Goal: Task Accomplishment & Management: Manage account settings

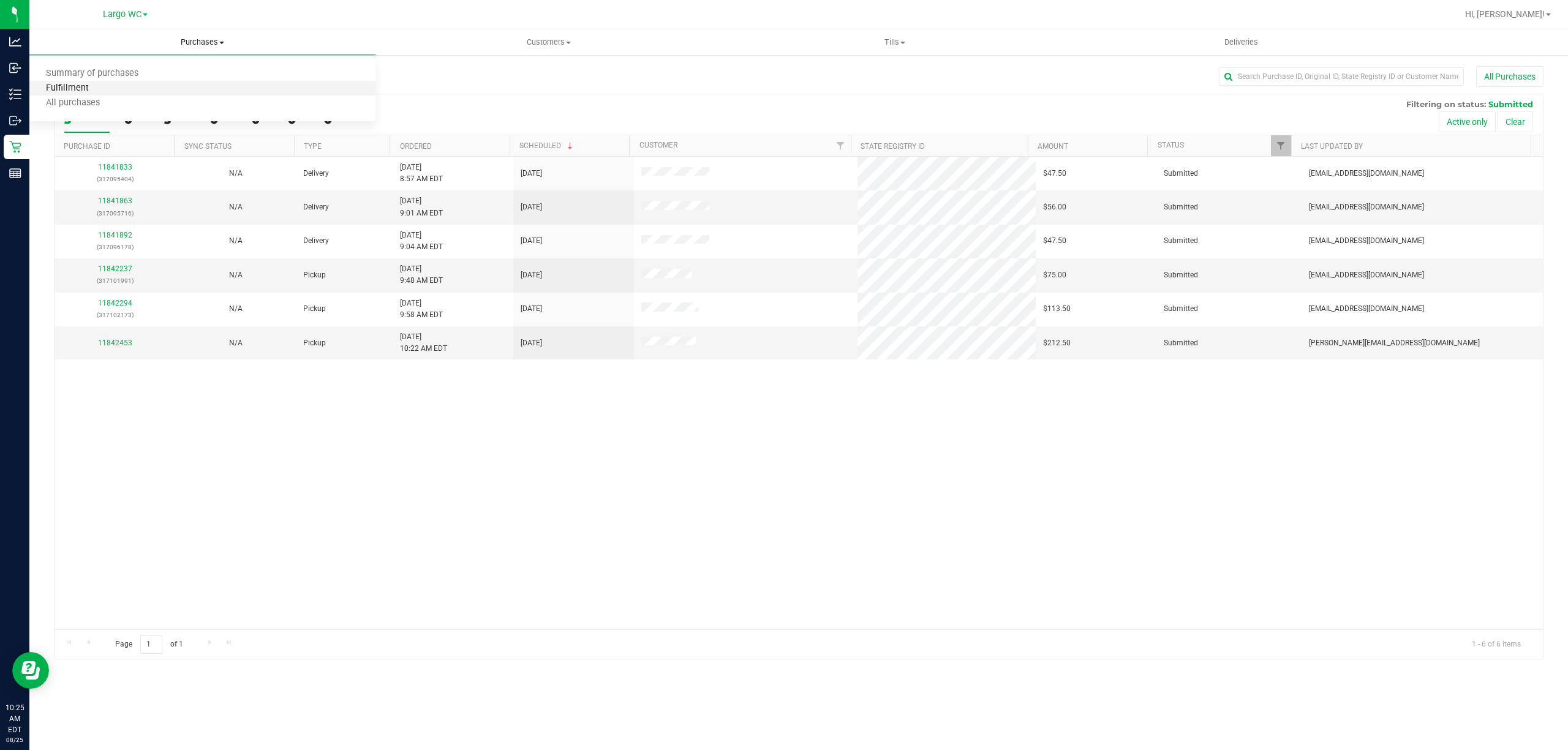
click at [62, 87] on span "Fulfillment" at bounding box center [67, 88] width 76 height 10
click at [148, 46] on span "Purchases" at bounding box center [202, 42] width 346 height 11
click at [76, 74] on span "Summary of purchases" at bounding box center [91, 73] width 125 height 10
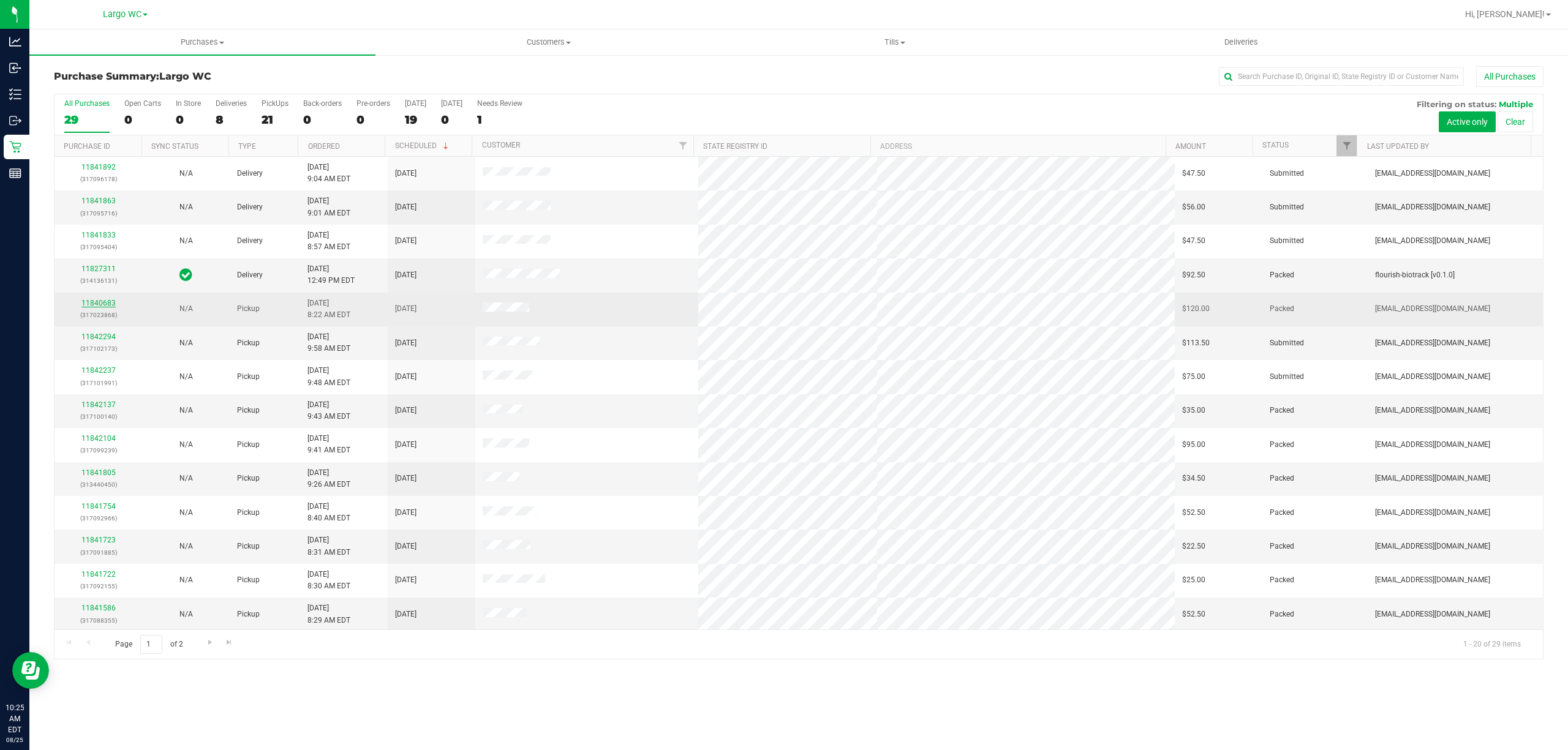
click at [90, 304] on link "11840683" at bounding box center [98, 302] width 34 height 8
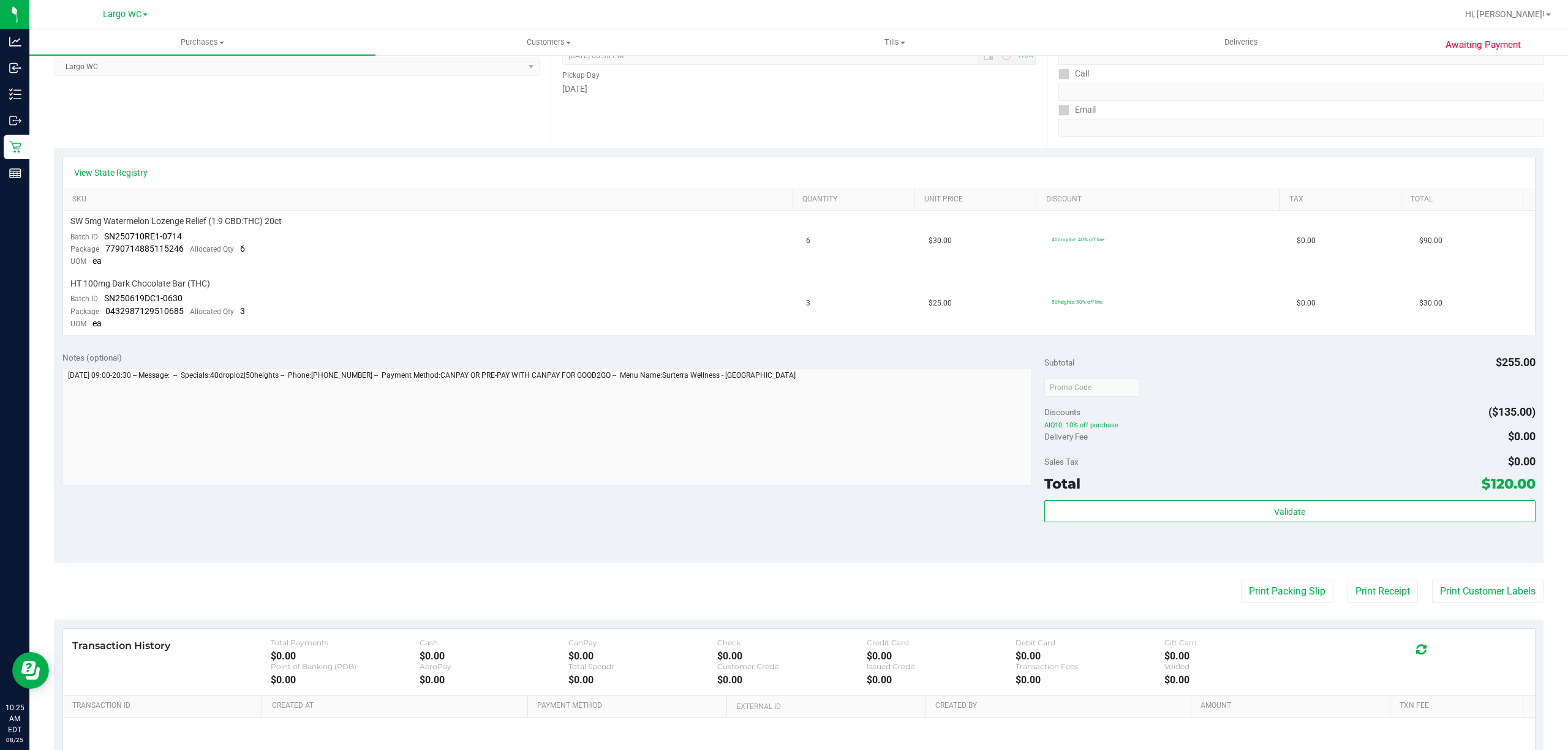
scroll to position [302, 0]
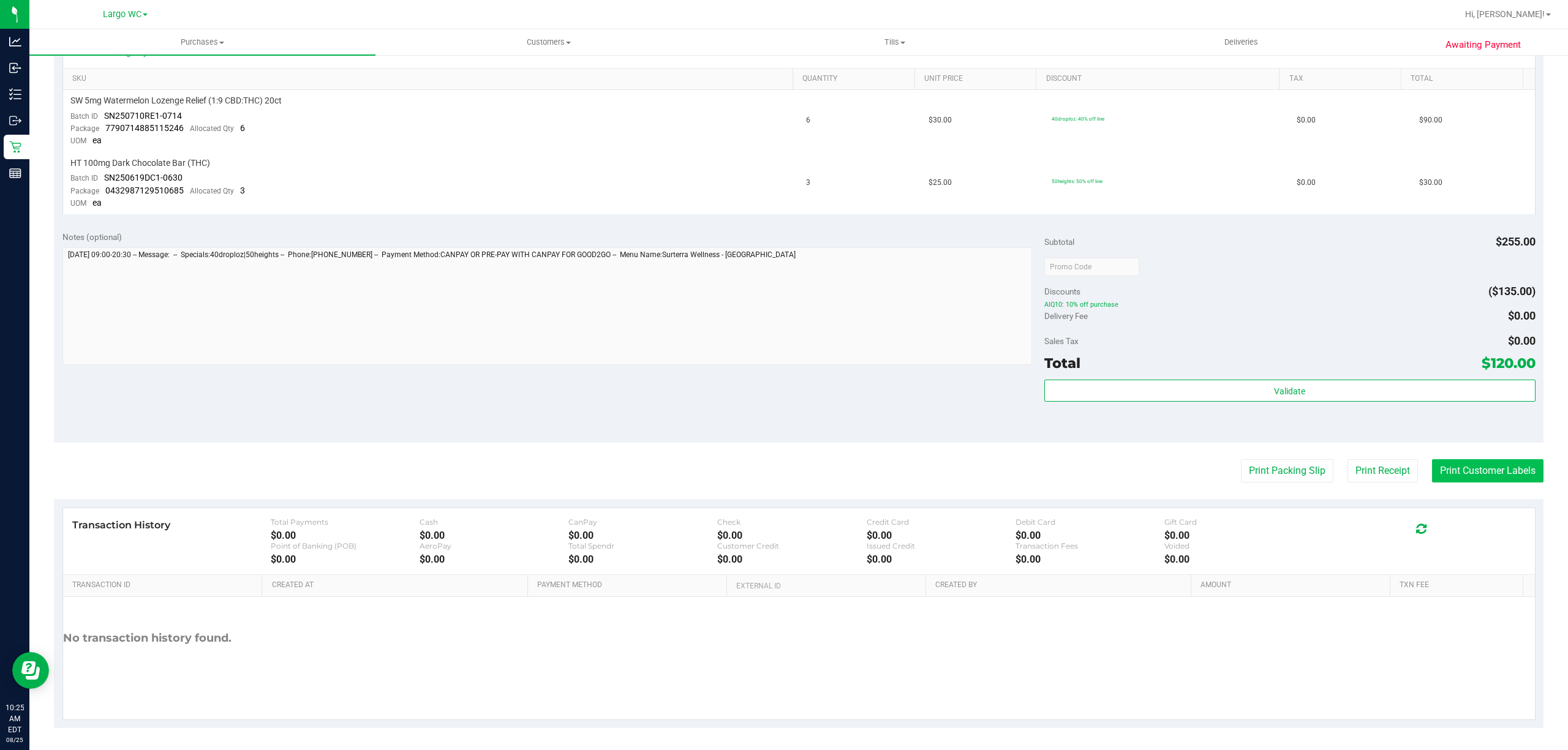
click at [1458, 468] on button "Print Customer Labels" at bounding box center [1487, 470] width 111 height 24
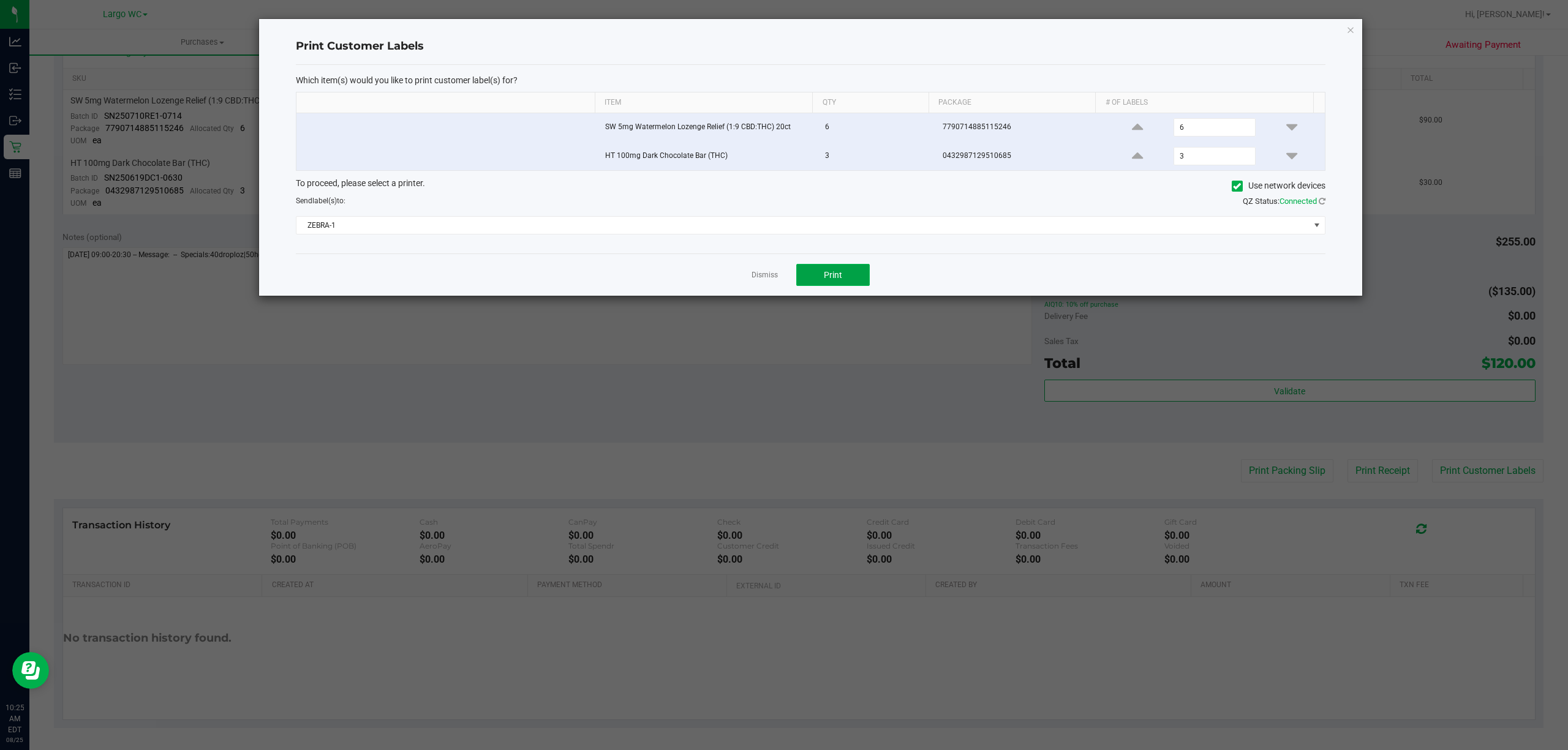
click at [822, 272] on button "Print" at bounding box center [833, 274] width 74 height 22
click at [1346, 30] on icon "button" at bounding box center [1349, 29] width 8 height 15
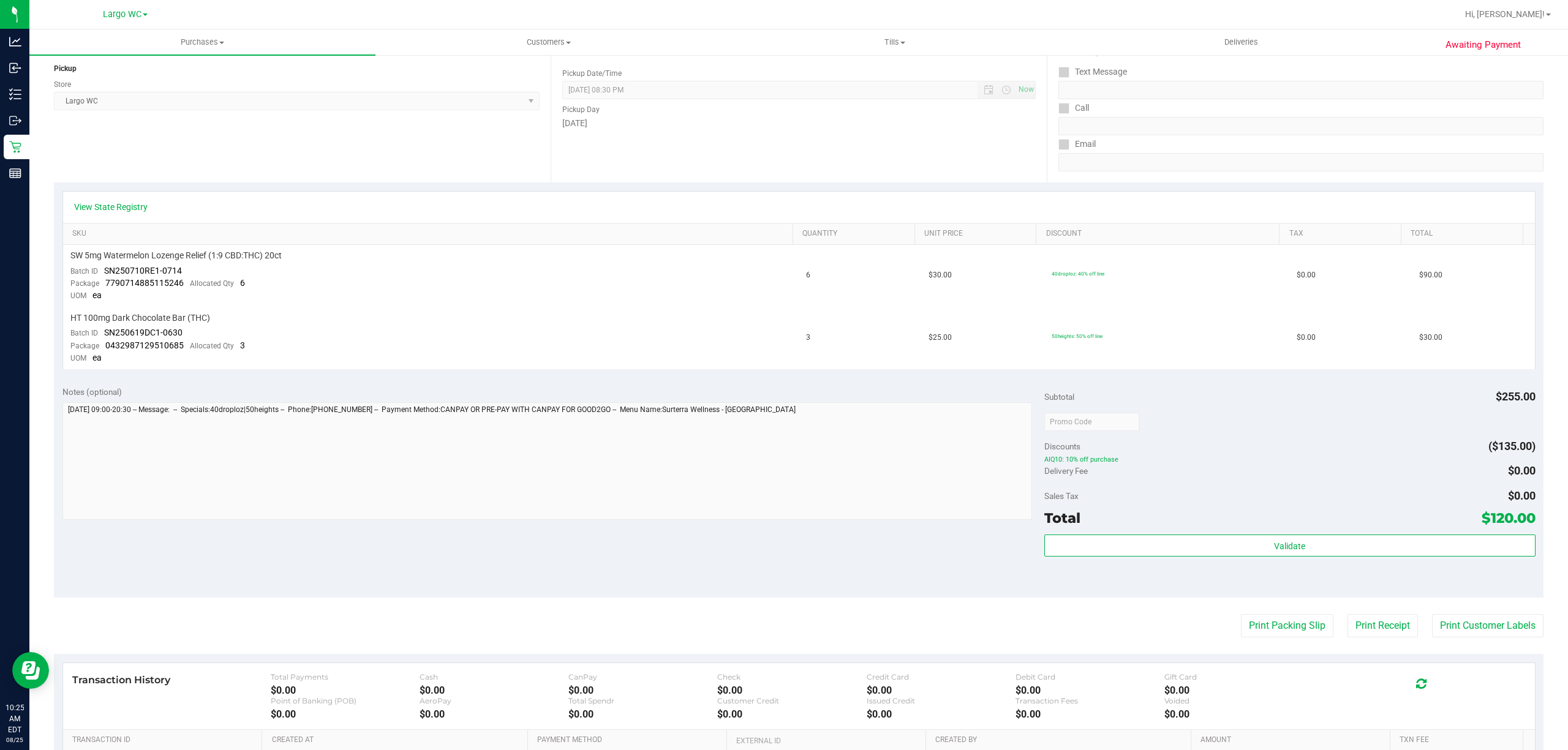
scroll to position [0, 0]
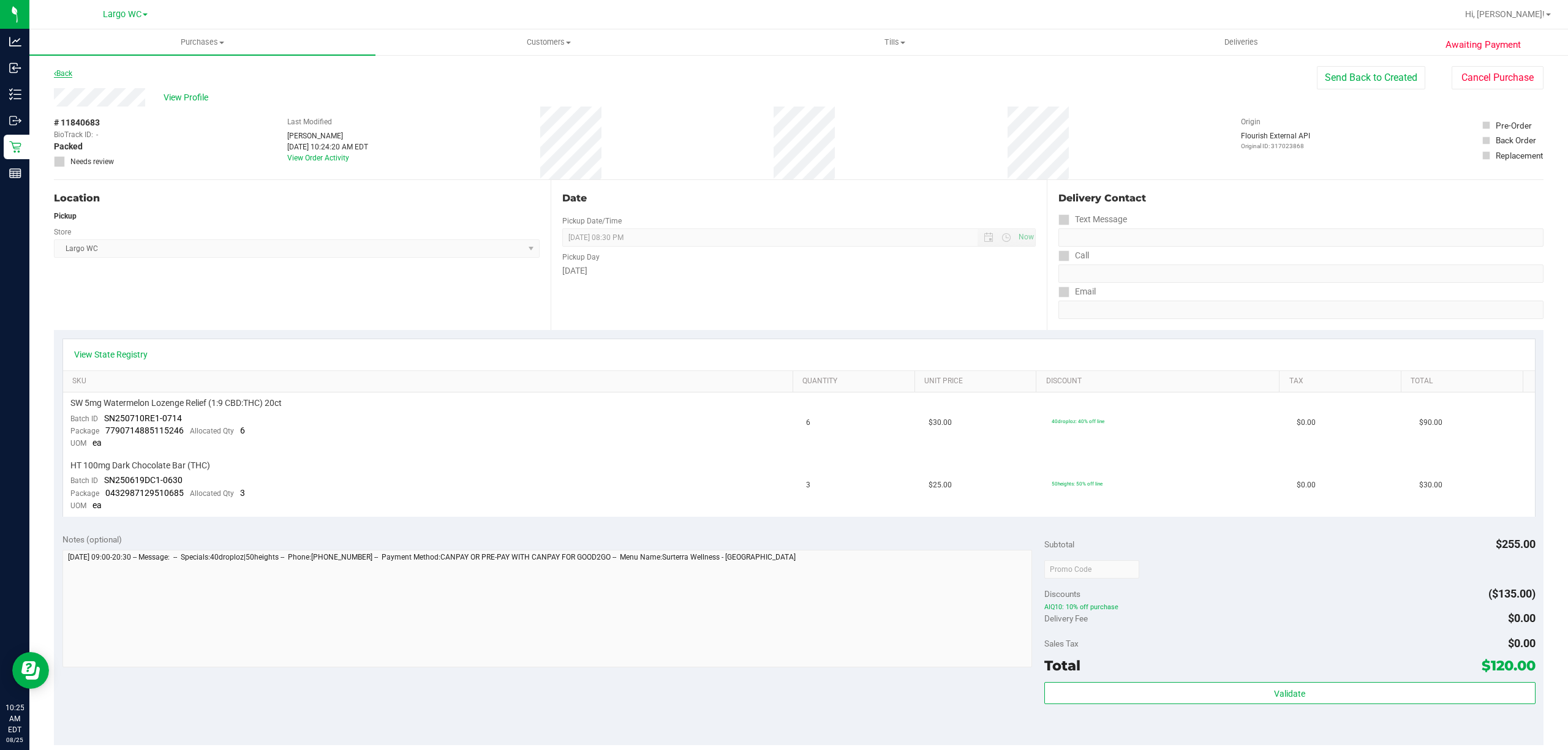
click at [66, 76] on link "Back" at bounding box center [62, 73] width 18 height 8
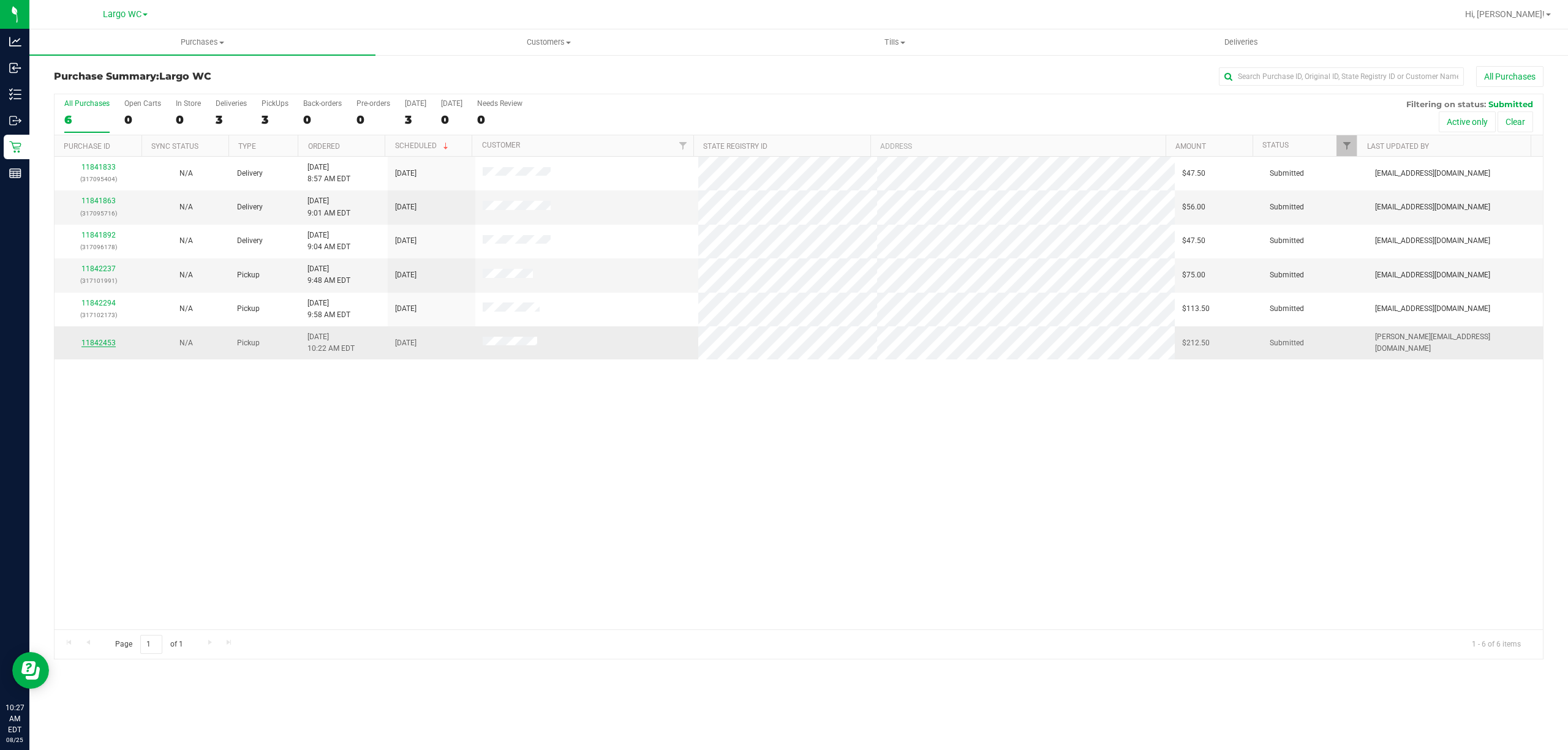
click at [99, 343] on link "11842453" at bounding box center [98, 342] width 34 height 8
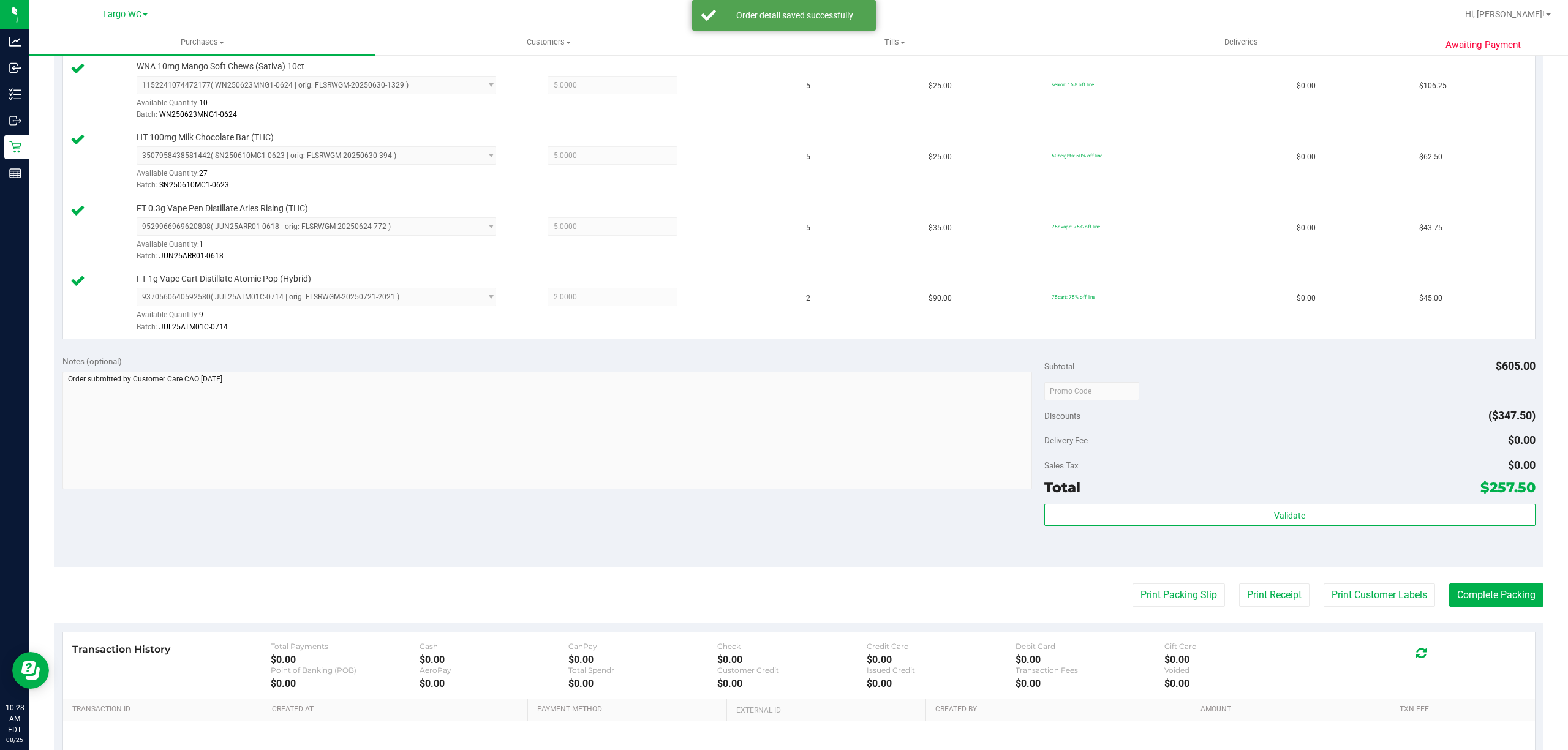
scroll to position [361, 0]
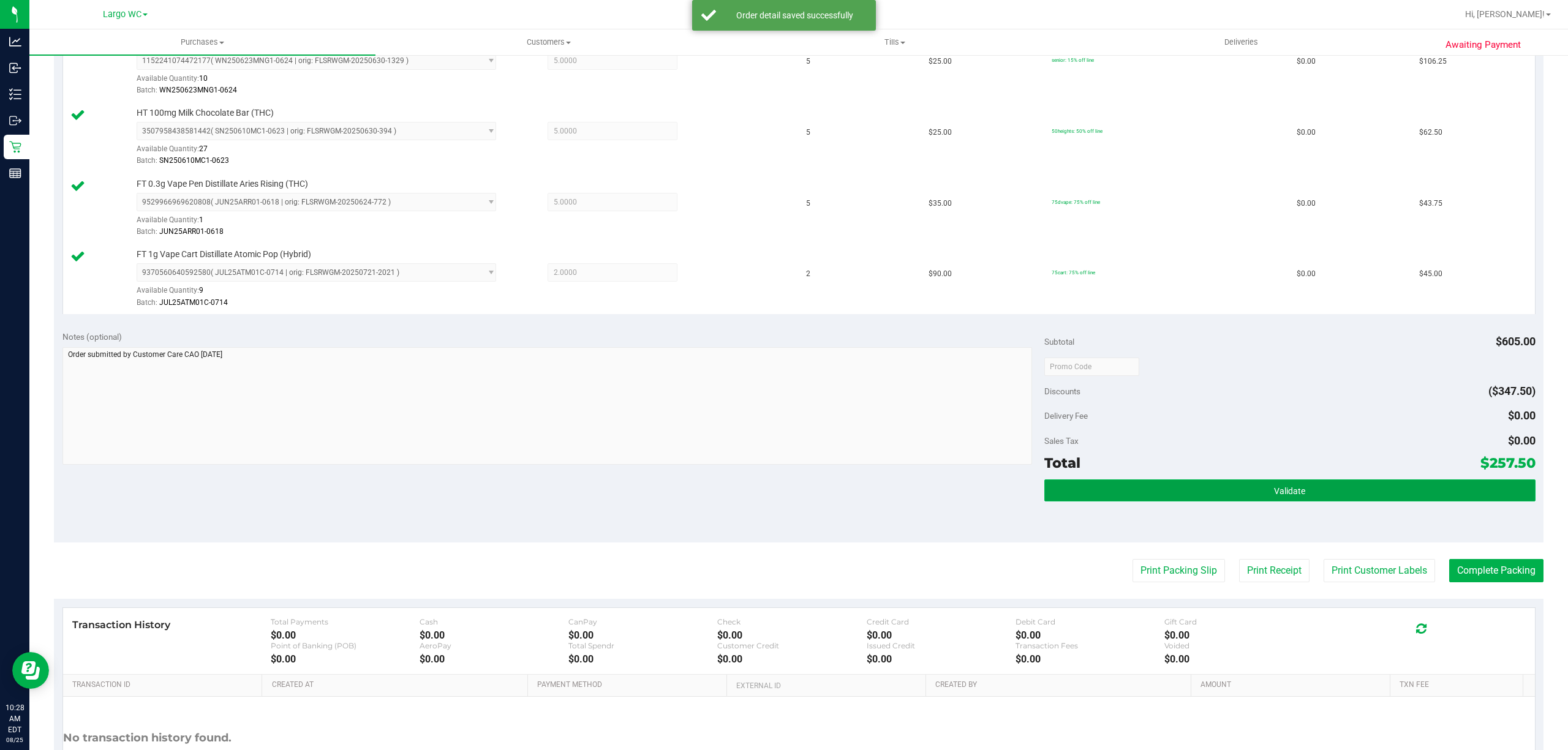
click at [1257, 500] on button "Validate" at bounding box center [1289, 490] width 491 height 22
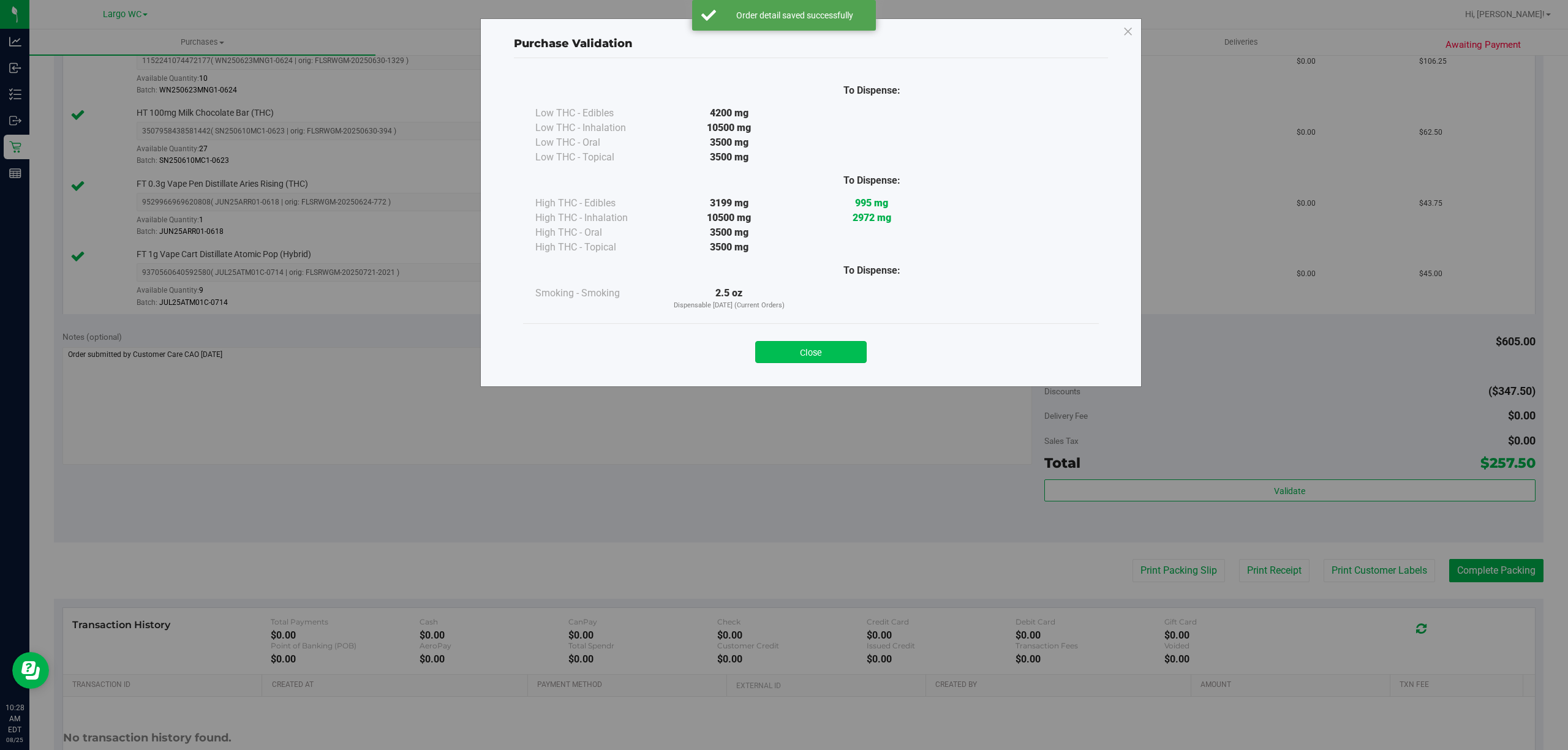
click at [845, 360] on button "Close" at bounding box center [810, 351] width 111 height 22
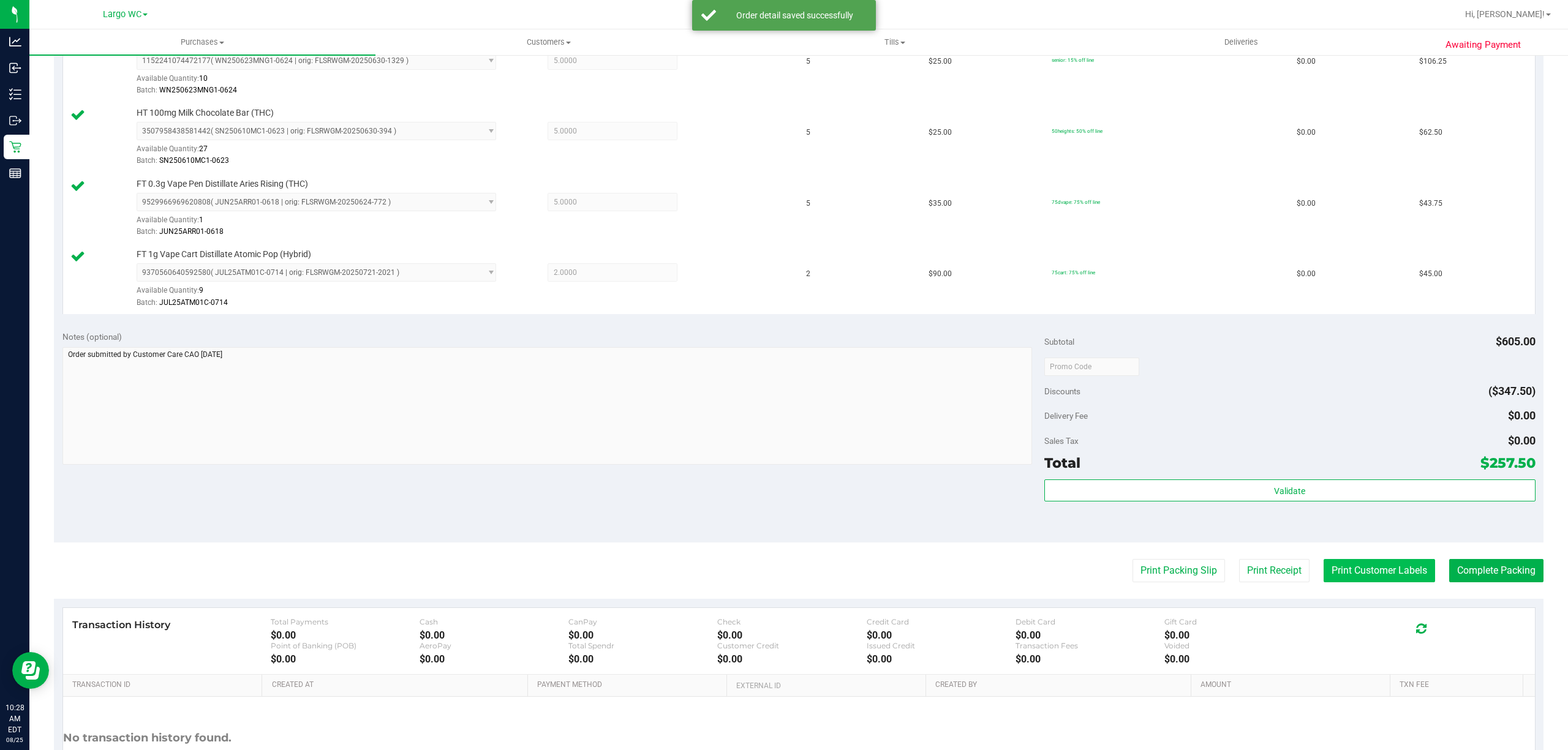
click at [1372, 573] on button "Print Customer Labels" at bounding box center [1379, 570] width 111 height 24
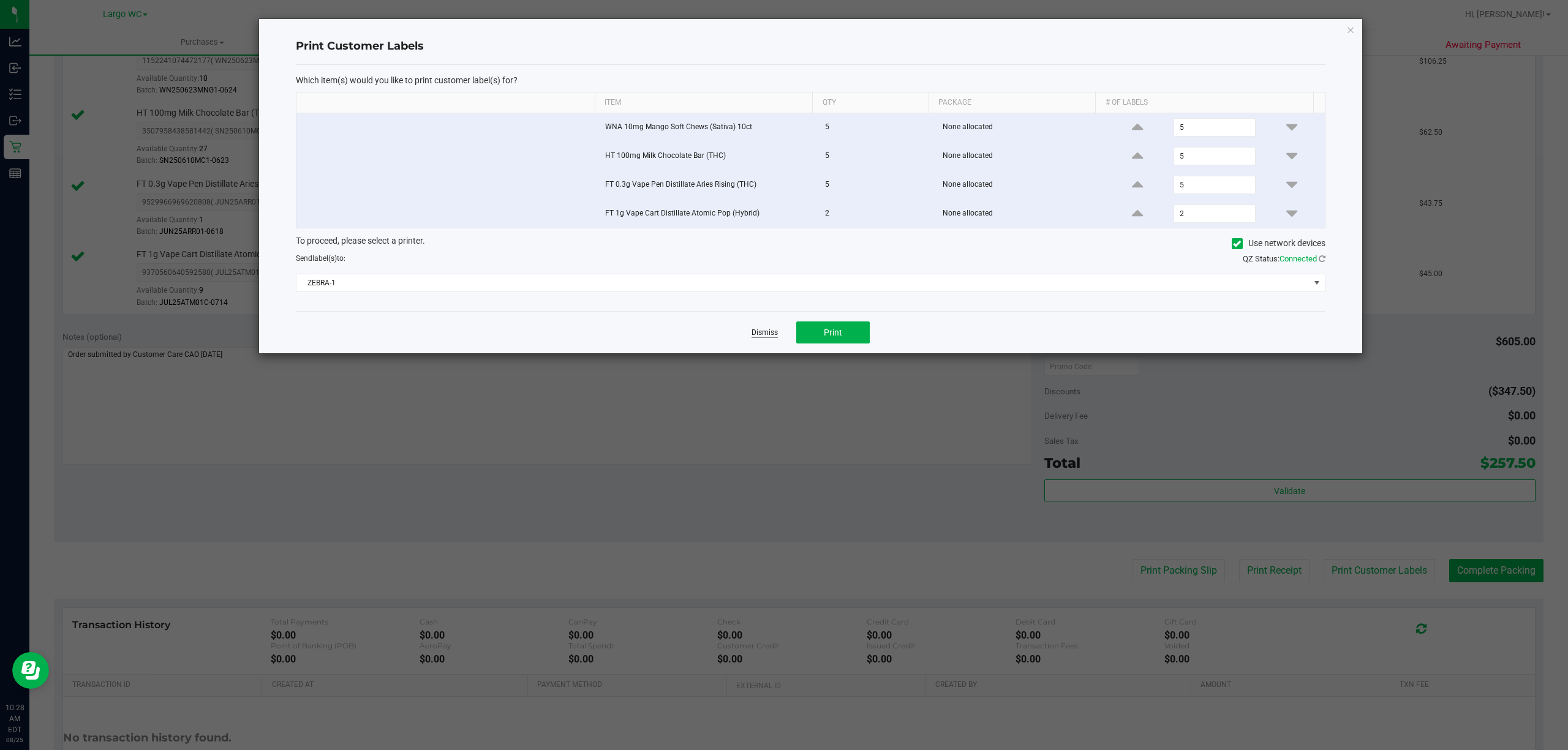
click at [775, 336] on link "Dismiss" at bounding box center [764, 333] width 26 height 10
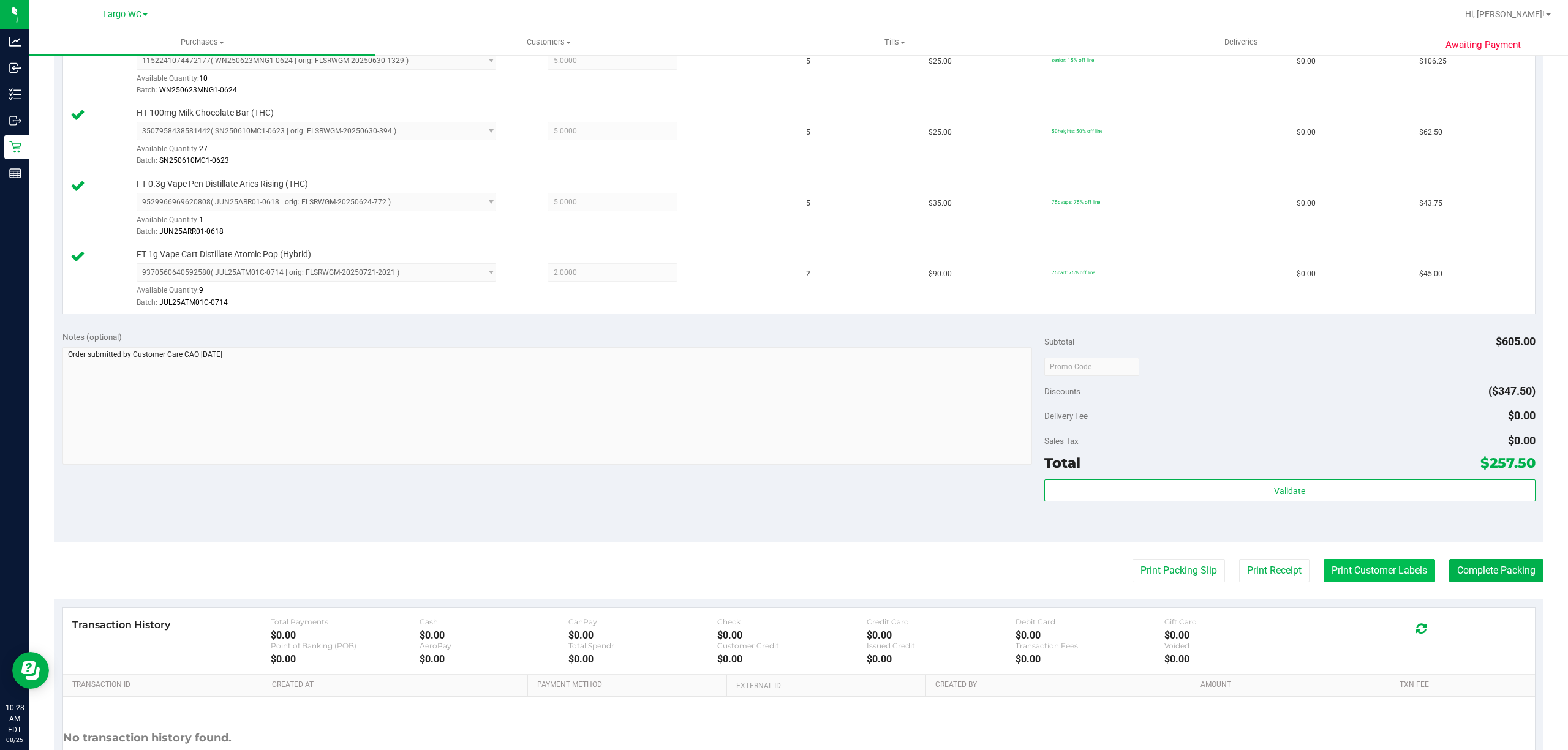
click at [1356, 569] on button "Print Customer Labels" at bounding box center [1379, 570] width 111 height 24
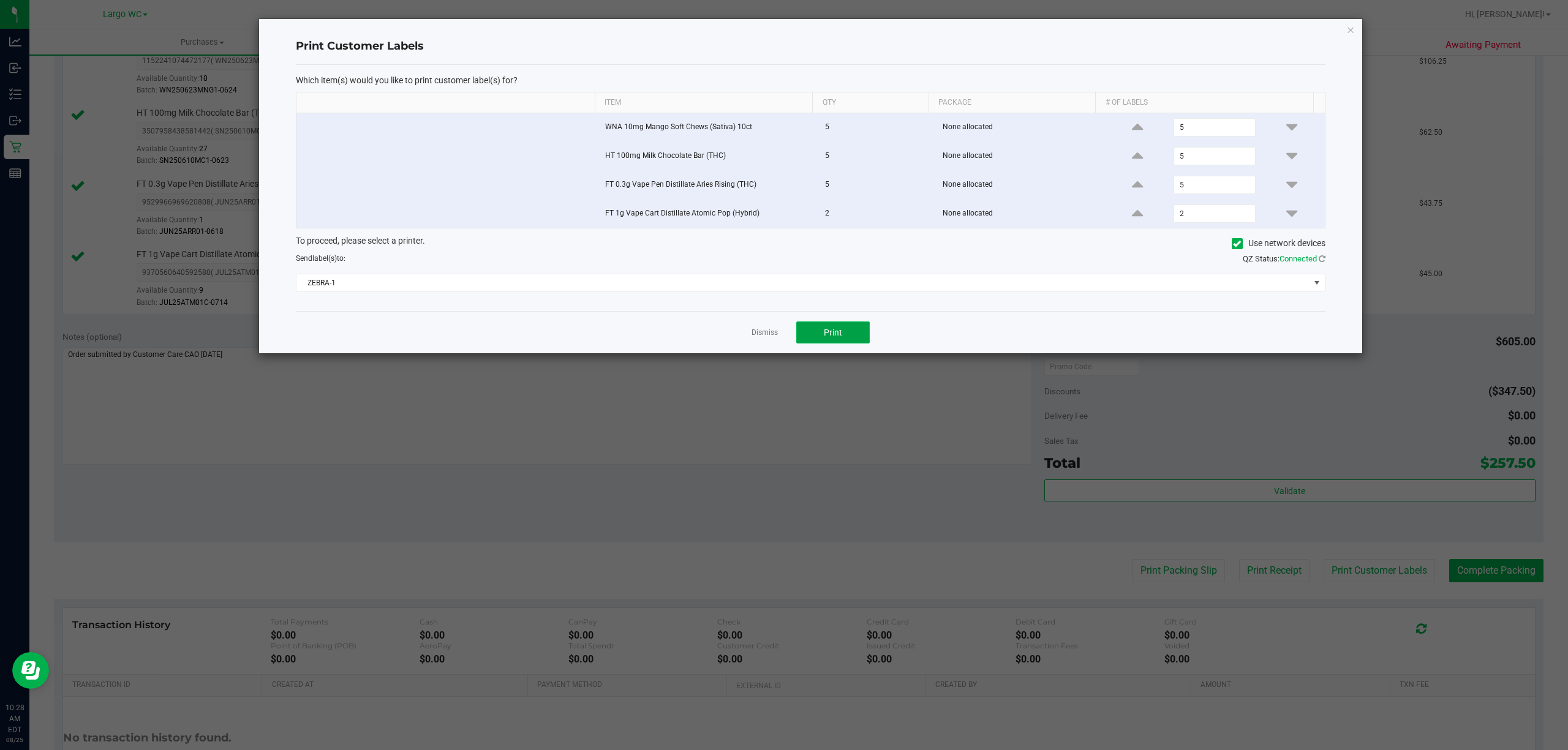
click at [823, 342] on button "Print" at bounding box center [833, 332] width 74 height 22
click at [1350, 27] on icon "button" at bounding box center [1349, 29] width 8 height 15
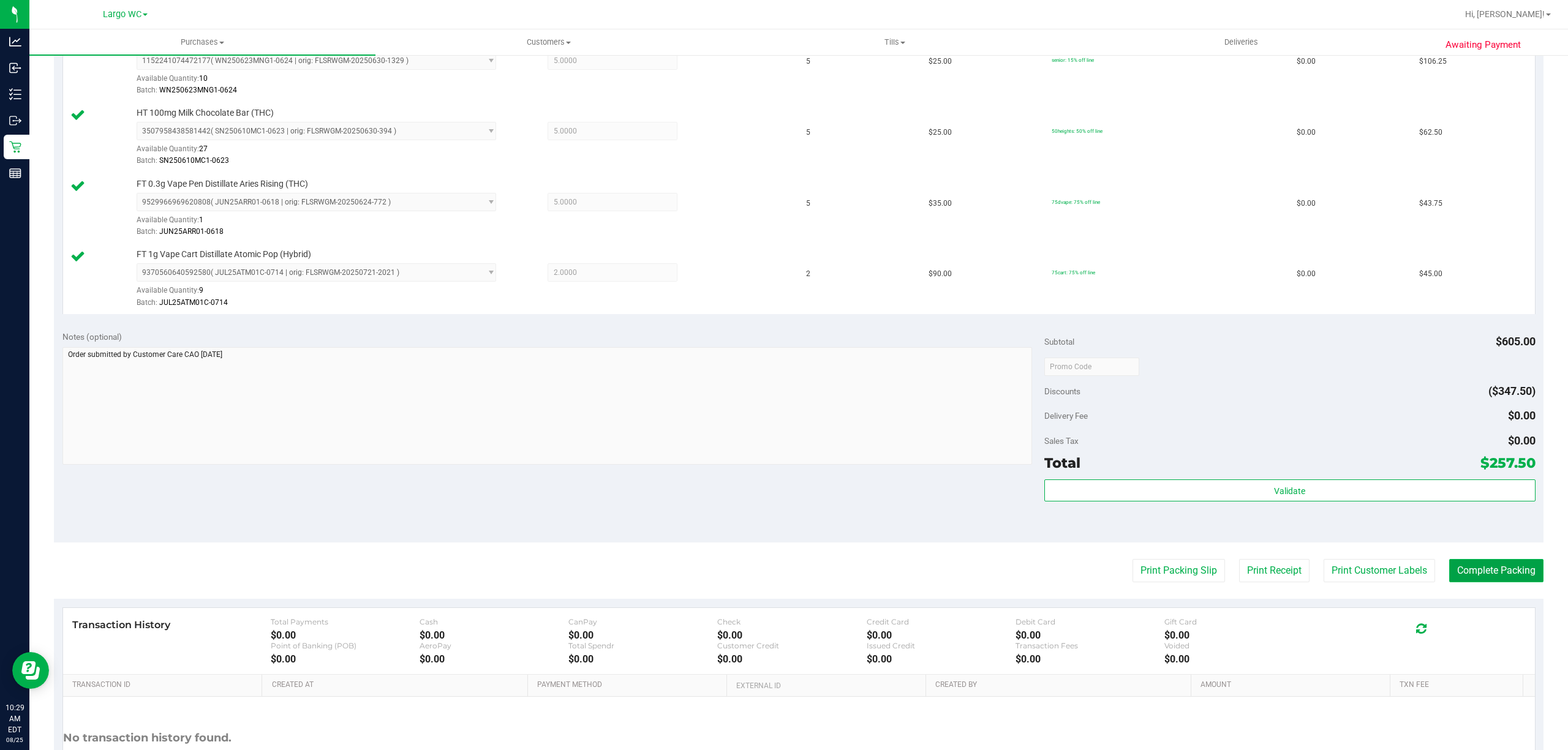
click at [1468, 575] on button "Complete Packing" at bounding box center [1496, 570] width 94 height 24
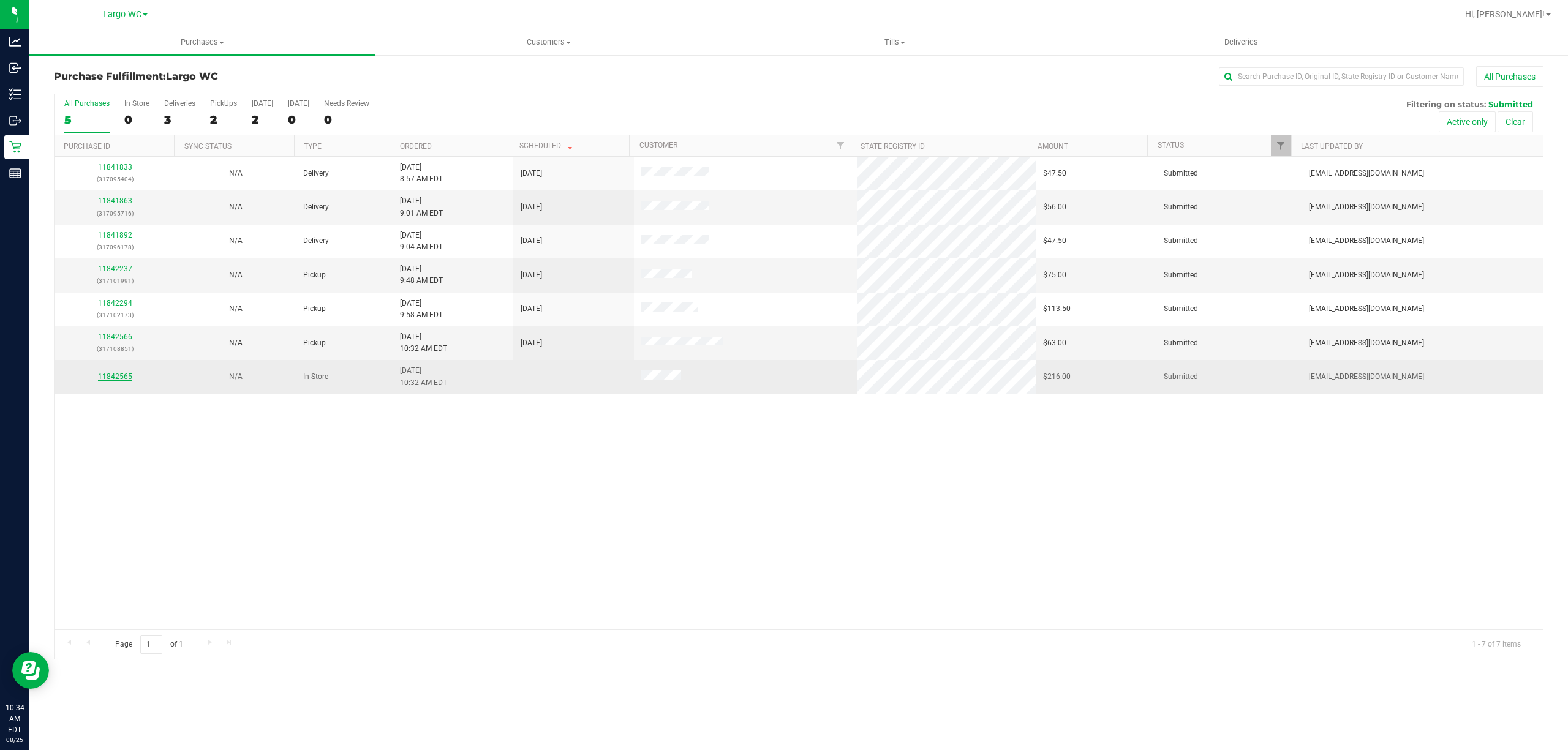
click at [123, 377] on link "11842565" at bounding box center [115, 376] width 34 height 8
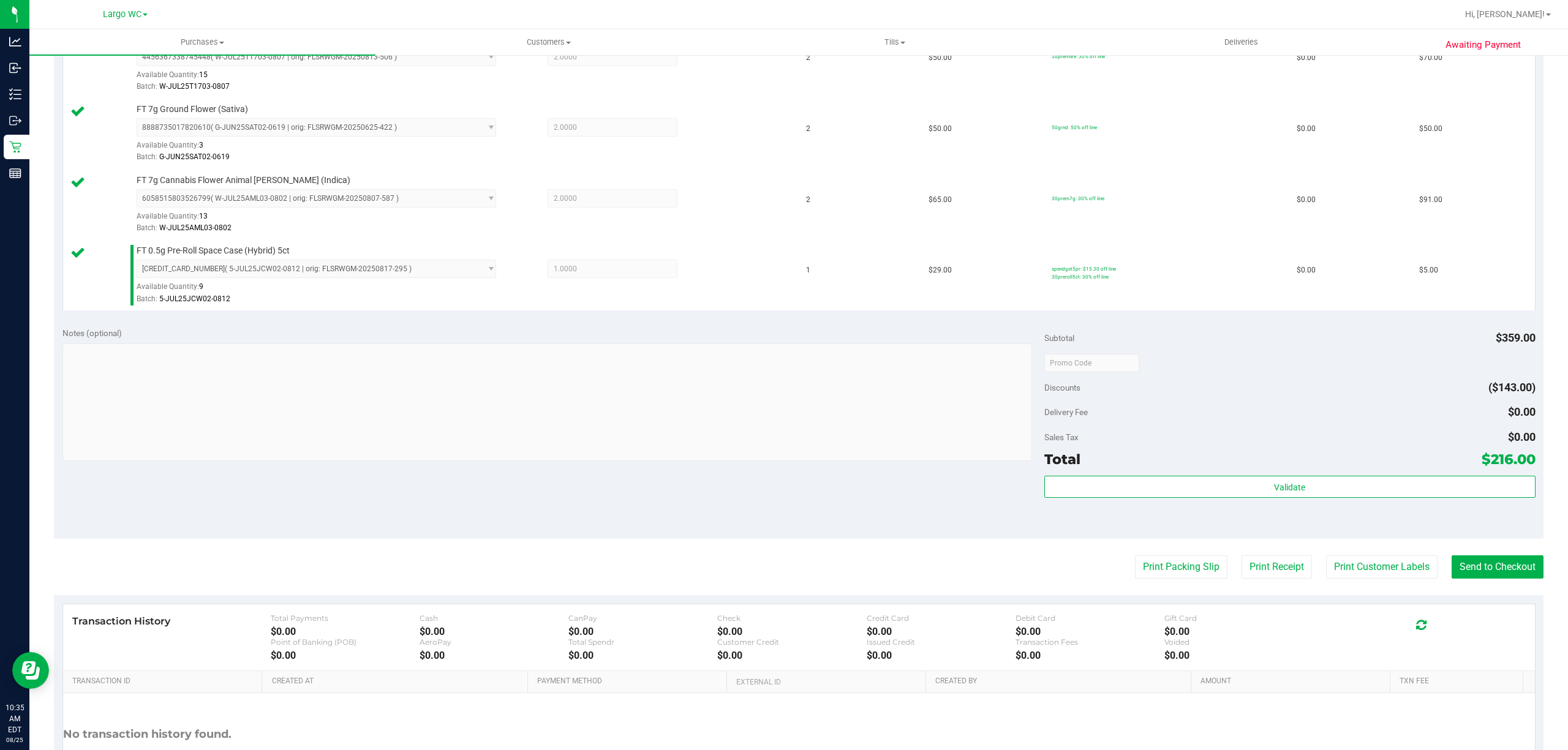
scroll to position [379, 0]
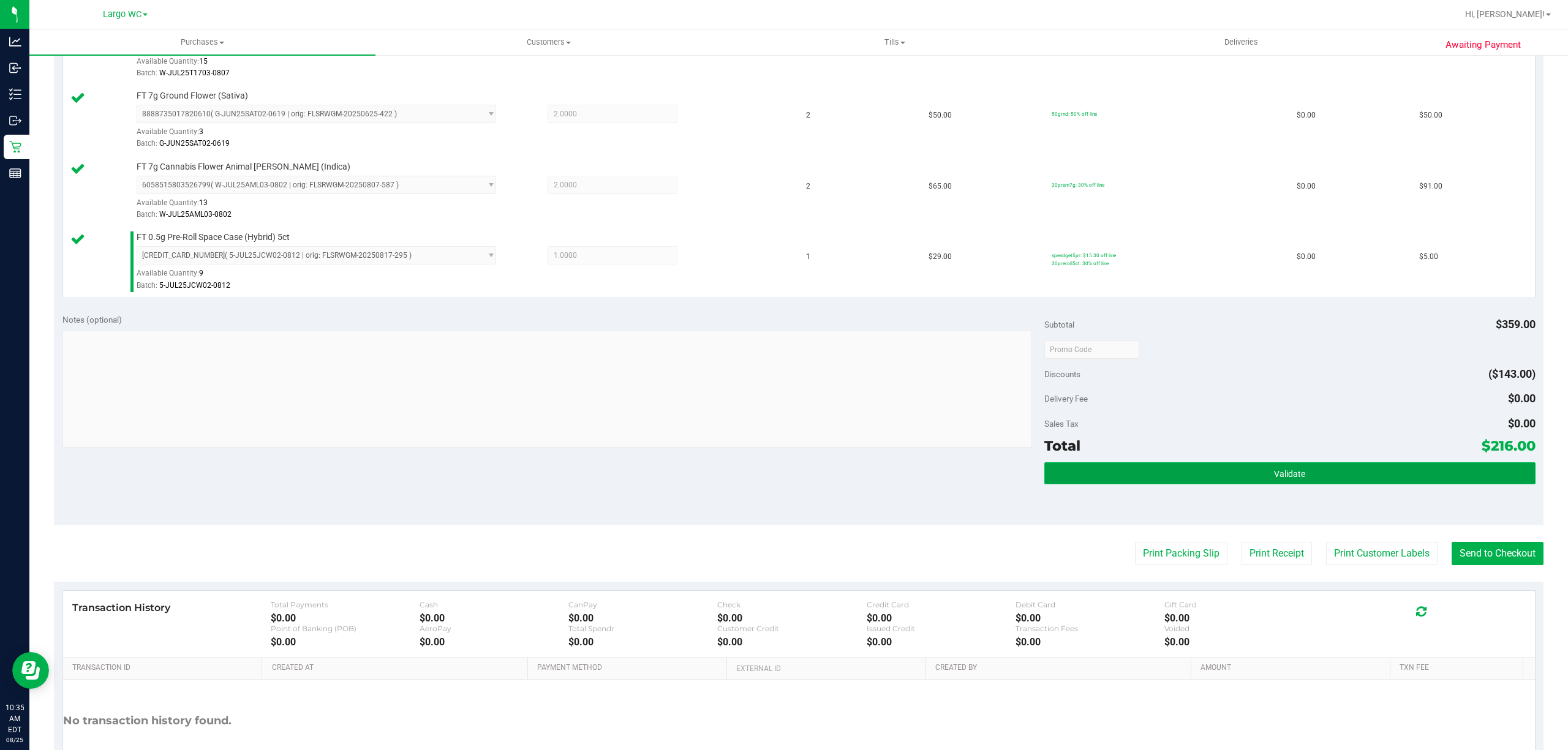
click at [1174, 484] on button "Validate" at bounding box center [1289, 473] width 491 height 22
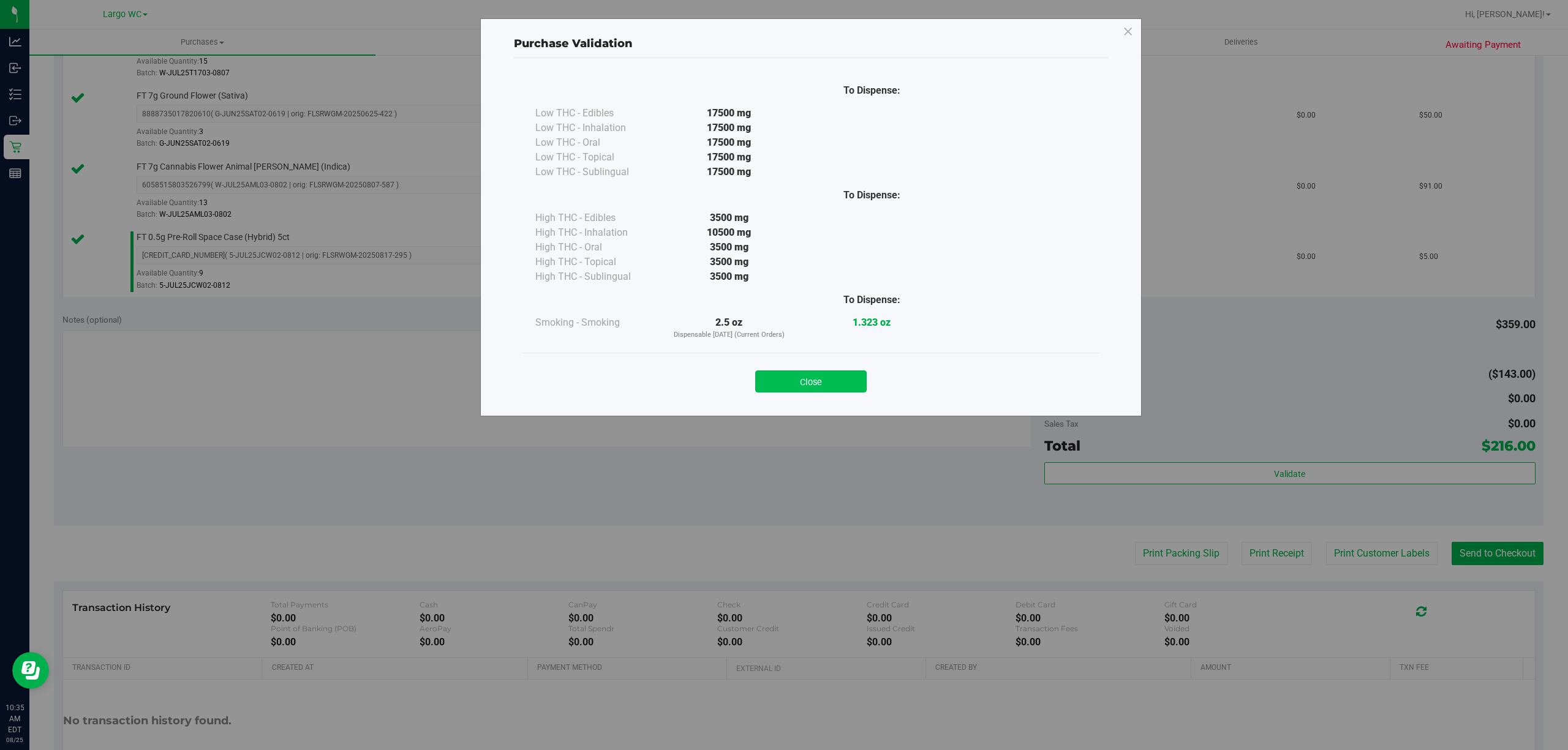
click at [839, 389] on button "Close" at bounding box center [810, 381] width 111 height 22
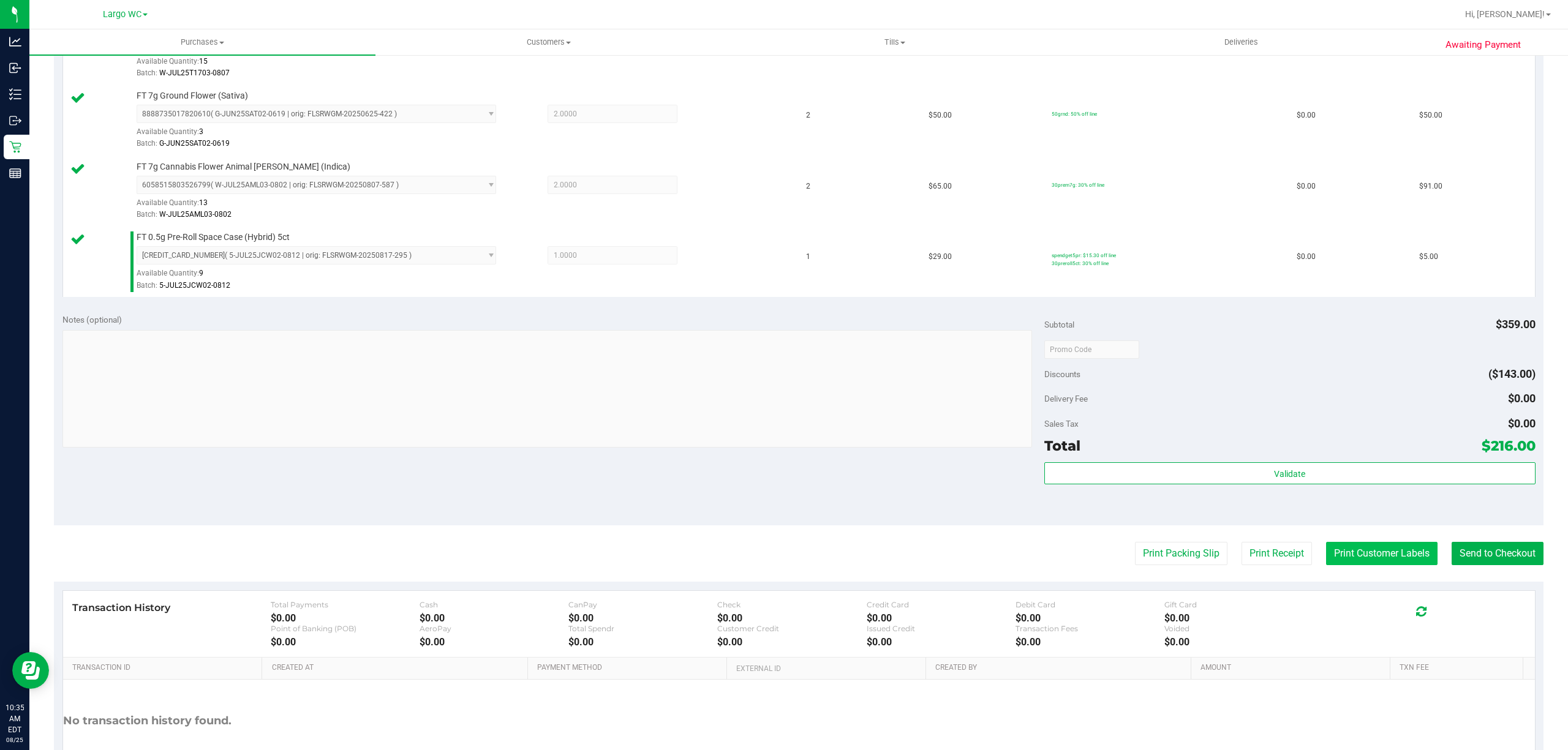
click at [1362, 559] on button "Print Customer Labels" at bounding box center [1381, 553] width 111 height 24
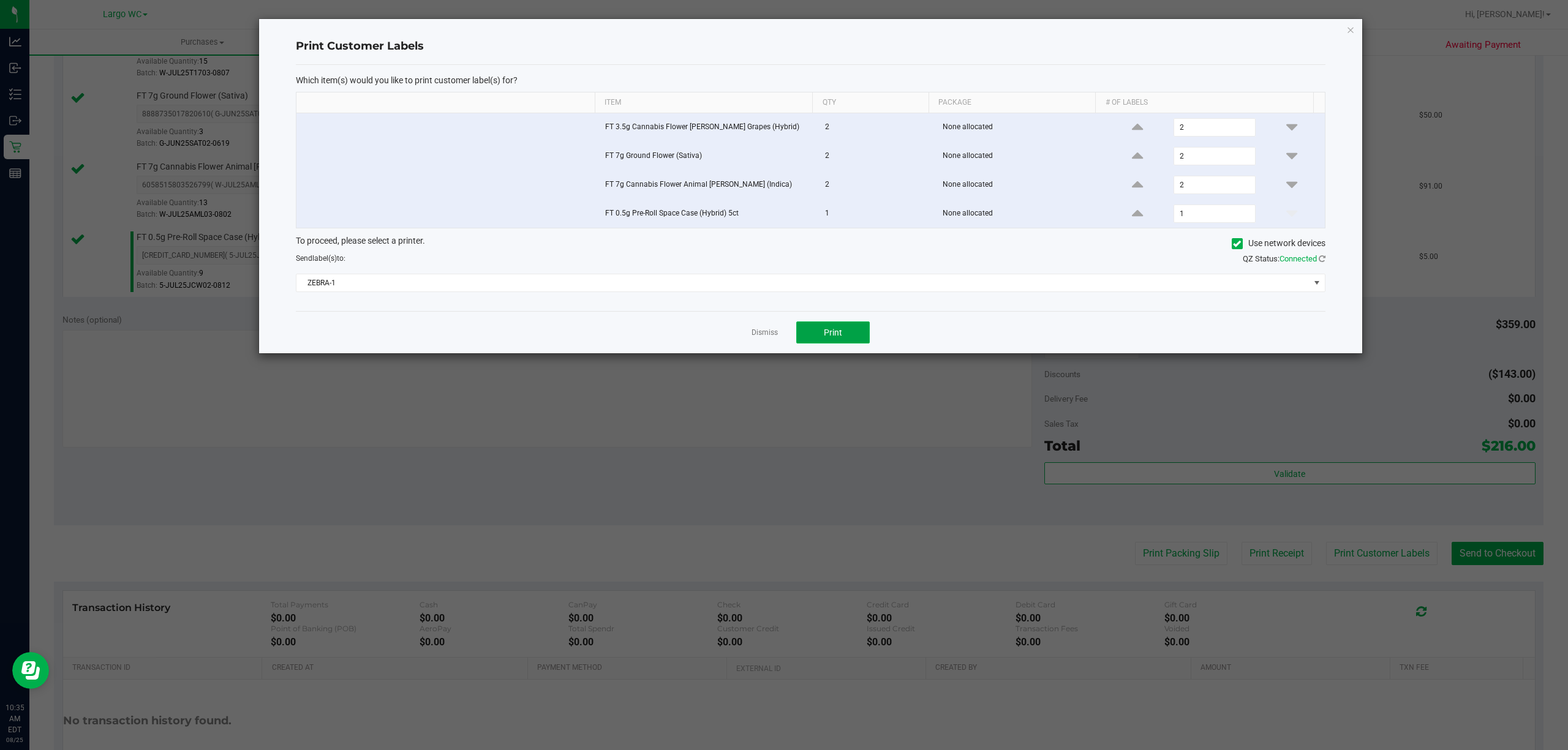
click at [847, 336] on button "Print" at bounding box center [833, 332] width 74 height 22
click at [1349, 28] on icon "button" at bounding box center [1349, 29] width 8 height 15
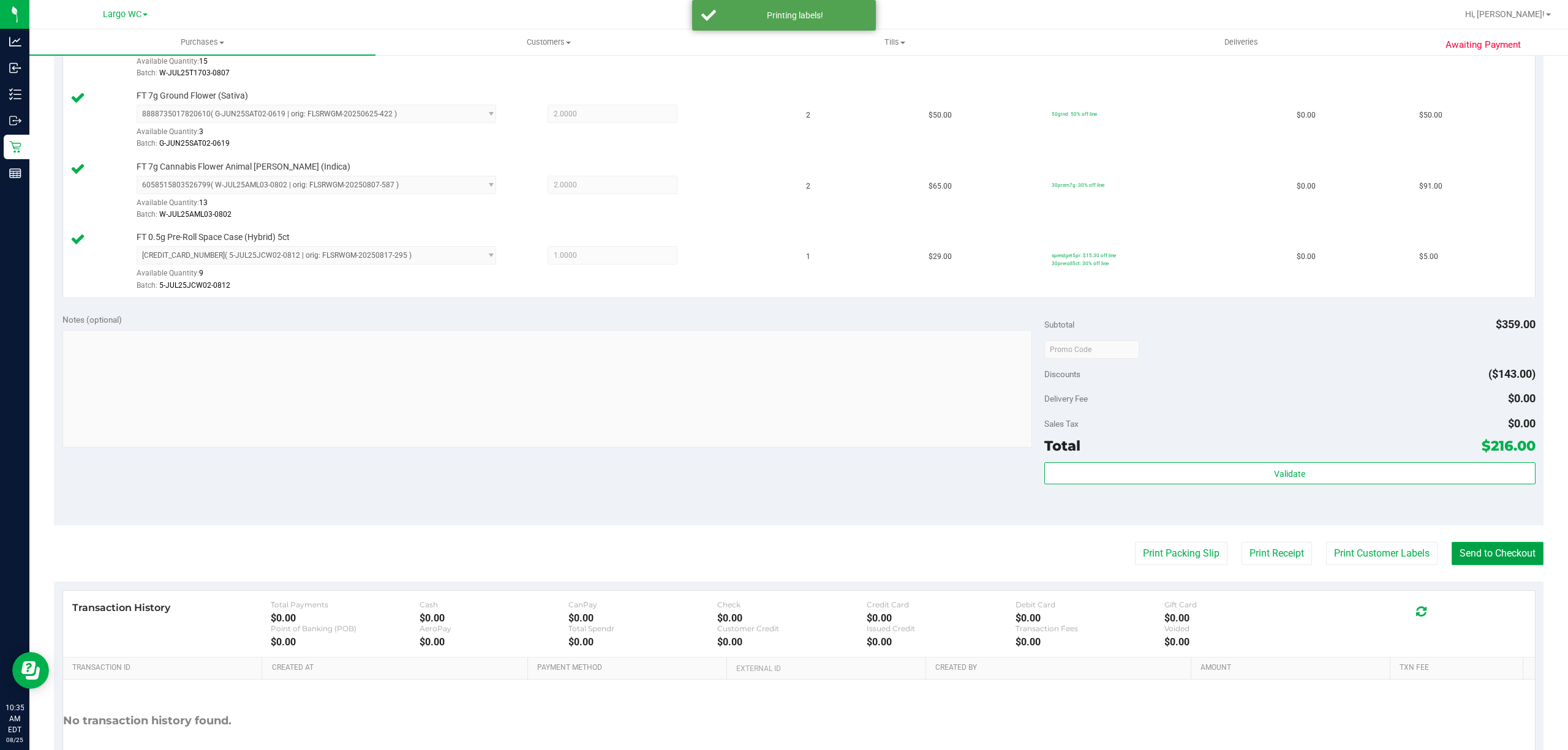
click at [1494, 559] on button "Send to Checkout" at bounding box center [1496, 553] width 91 height 24
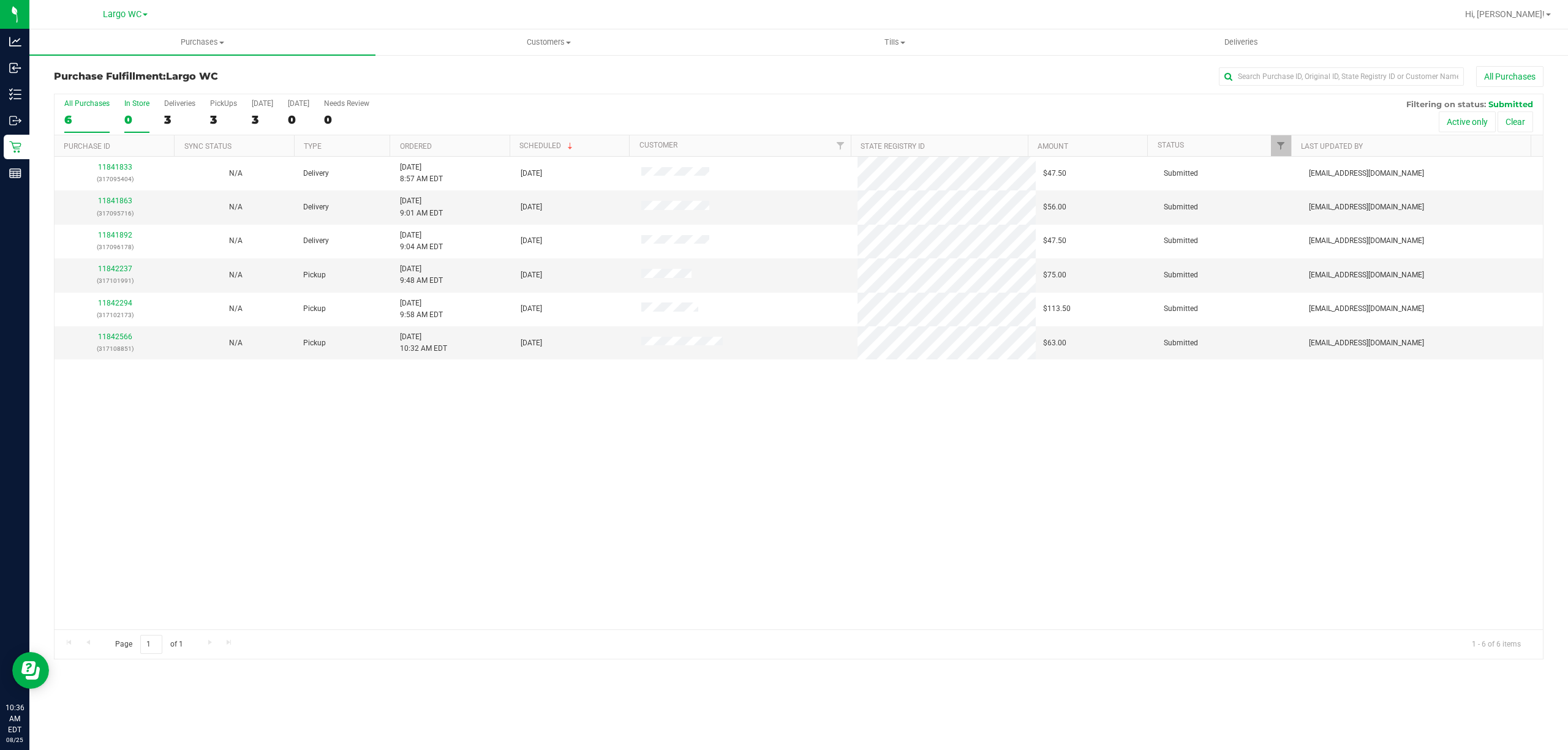
click at [139, 103] on div "In Store" at bounding box center [137, 103] width 25 height 8
click at [0, 0] on input "In Store 0" at bounding box center [0, 0] width 0 height 0
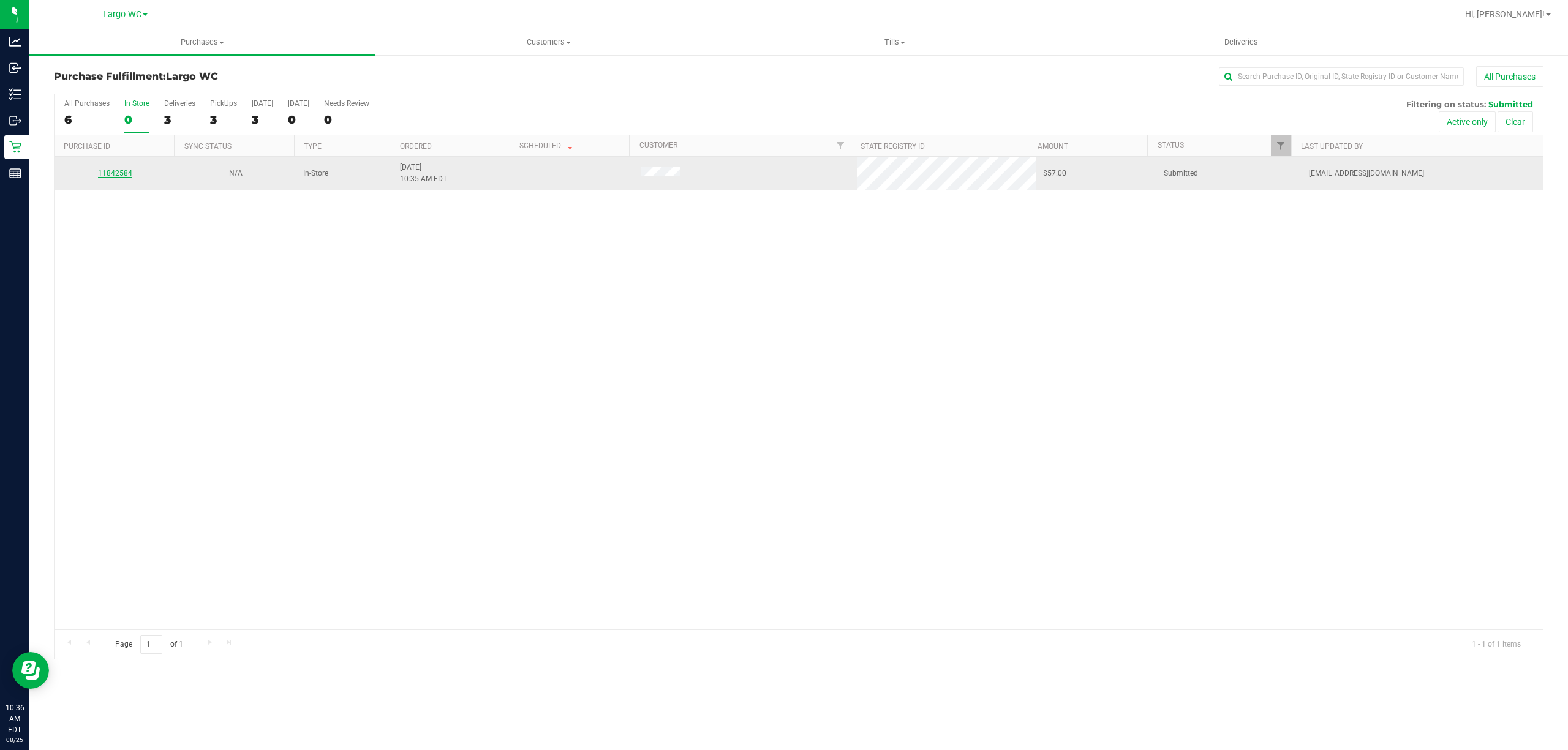
click at [107, 170] on link "11842584" at bounding box center [115, 172] width 34 height 8
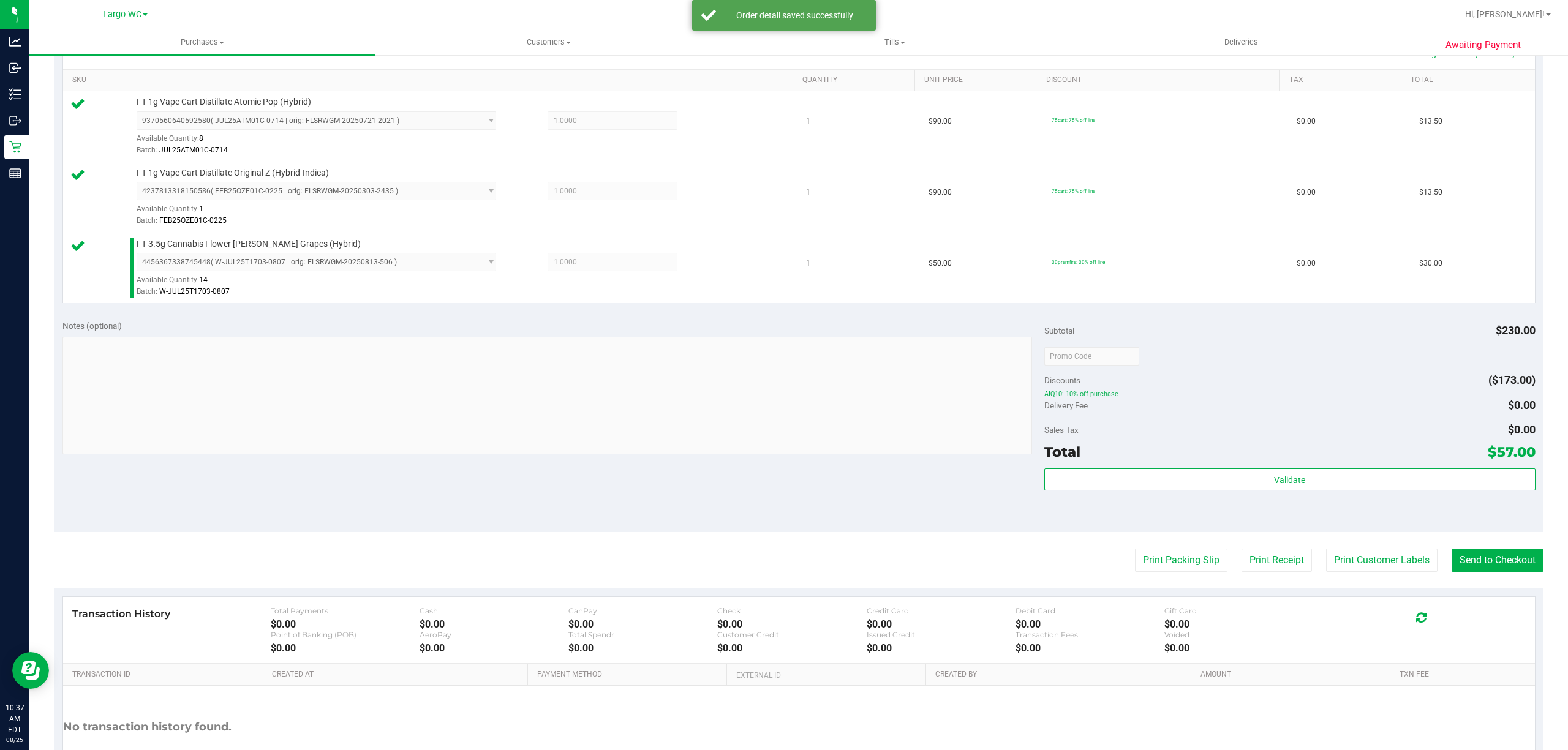
scroll to position [299, 0]
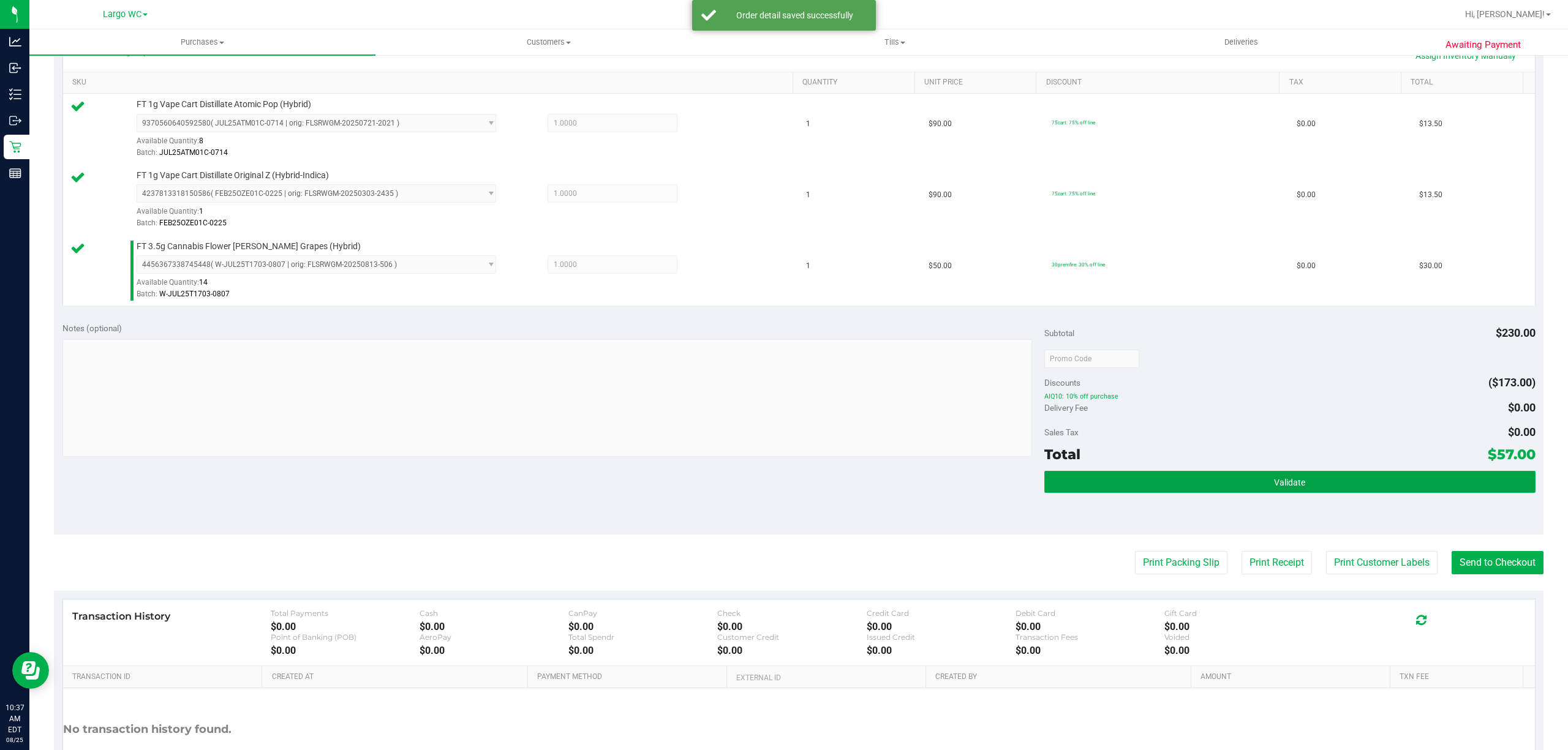
click at [1155, 473] on button "Validate" at bounding box center [1289, 481] width 491 height 22
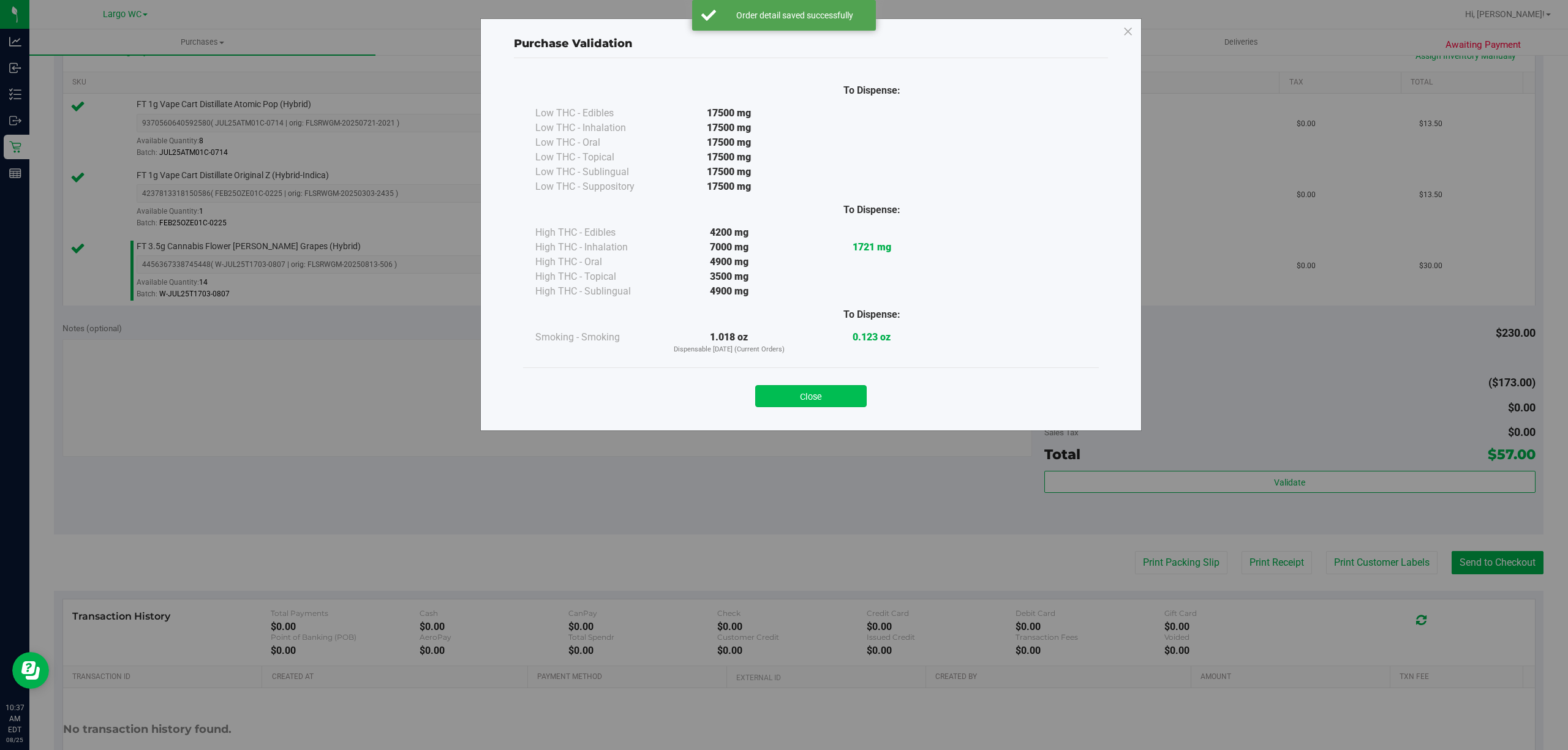
click at [828, 399] on button "Close" at bounding box center [810, 396] width 111 height 22
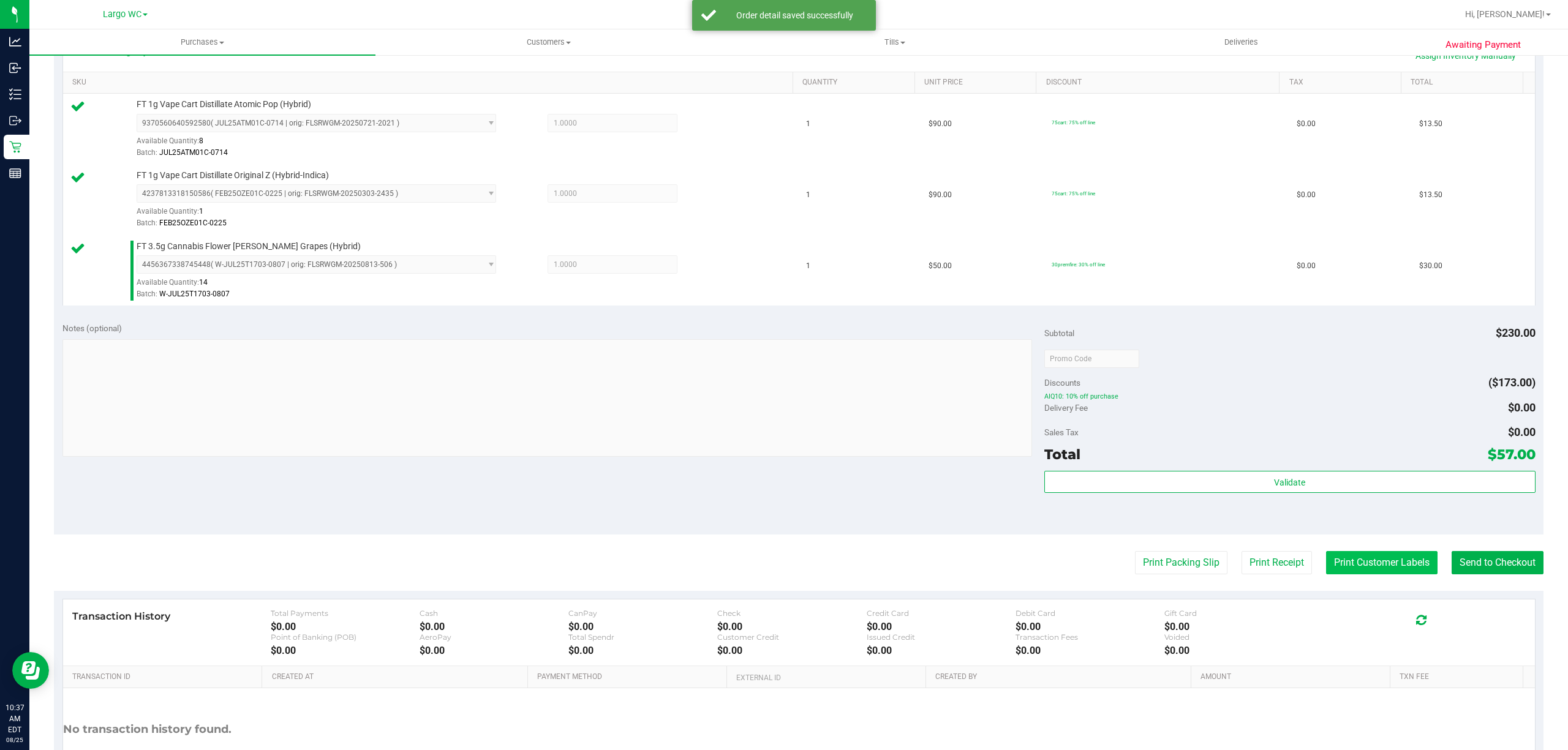
click at [1392, 566] on button "Print Customer Labels" at bounding box center [1381, 562] width 111 height 24
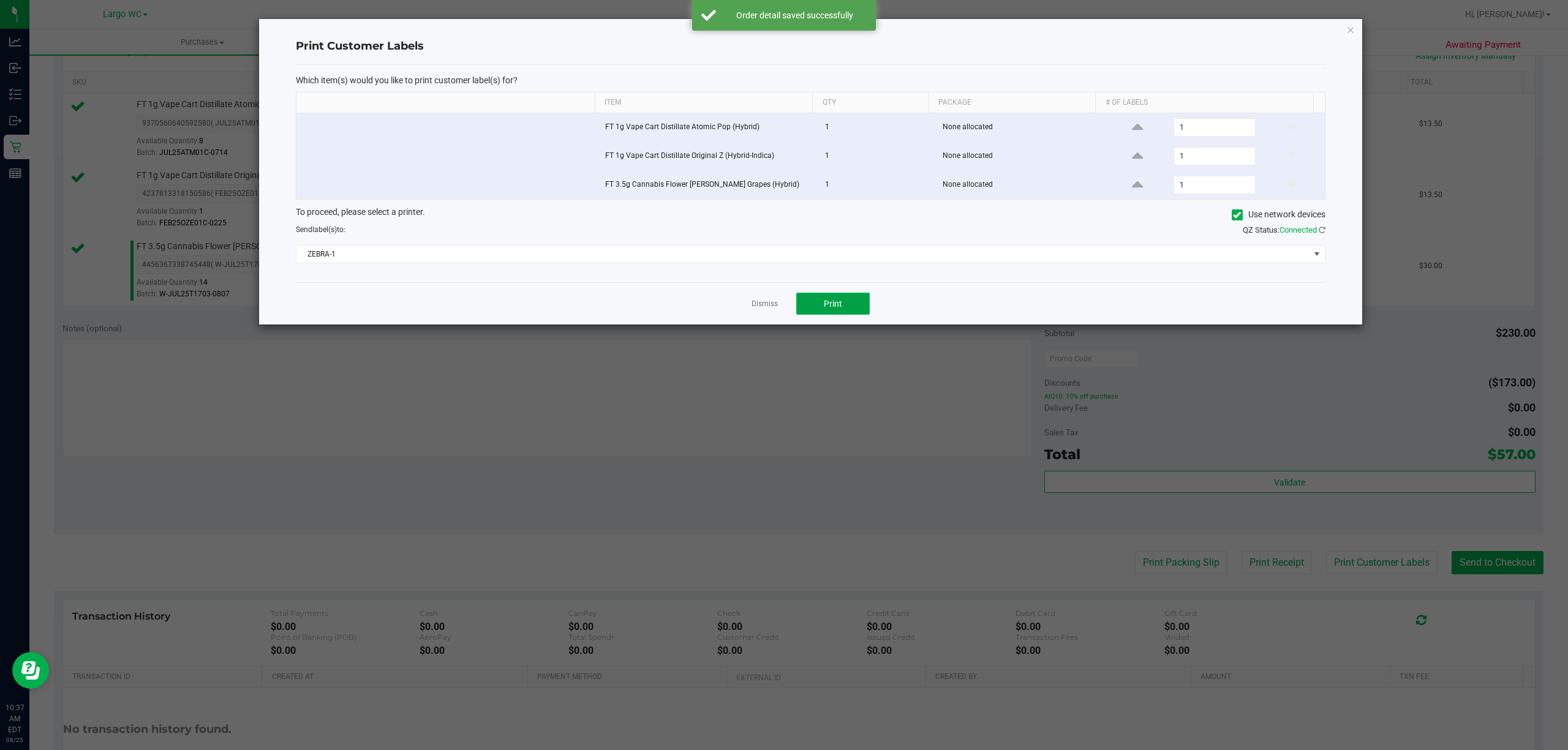
click at [822, 297] on button "Print" at bounding box center [833, 303] width 74 height 22
click at [1351, 28] on icon "button" at bounding box center [1349, 29] width 8 height 15
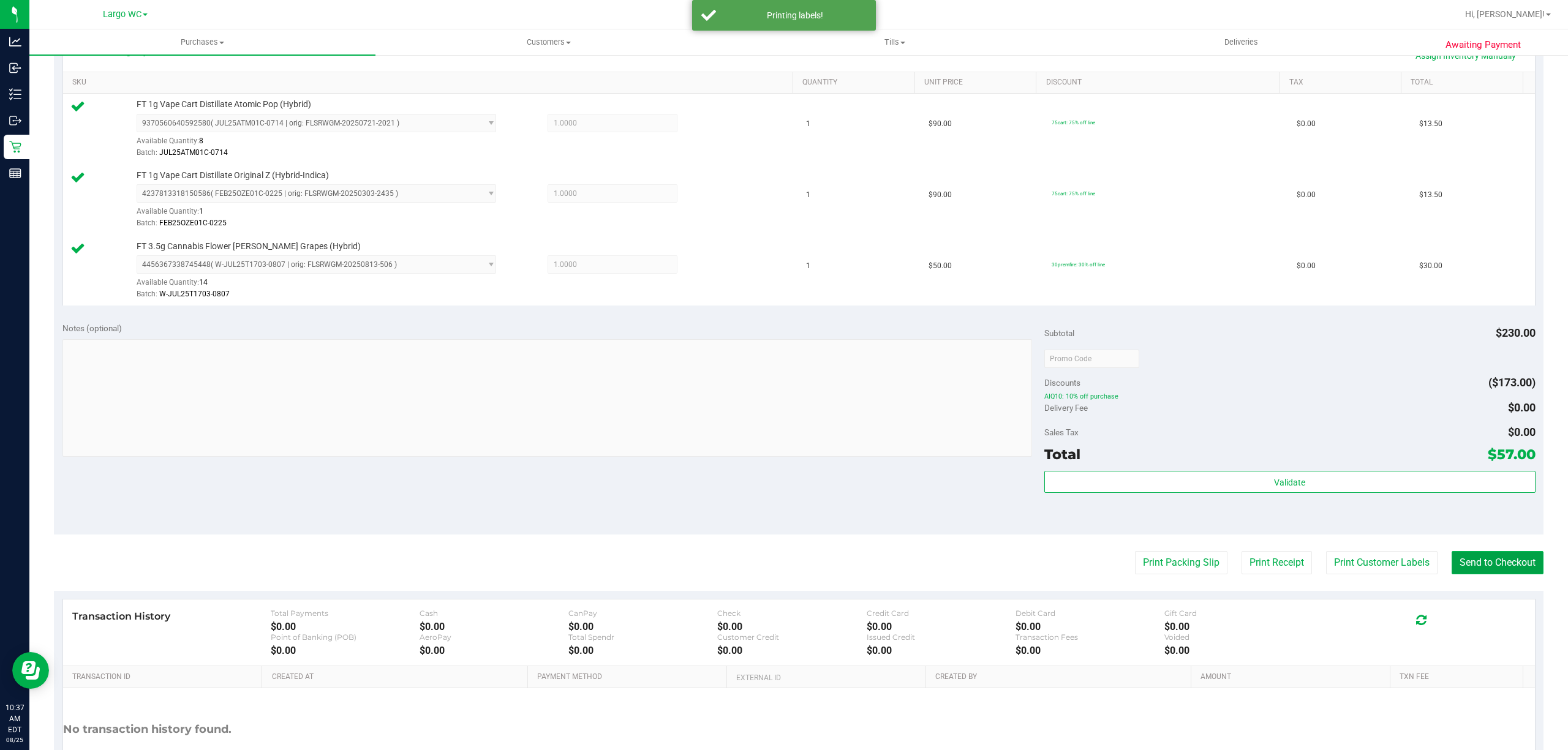
click at [1493, 569] on button "Send to Checkout" at bounding box center [1496, 562] width 91 height 24
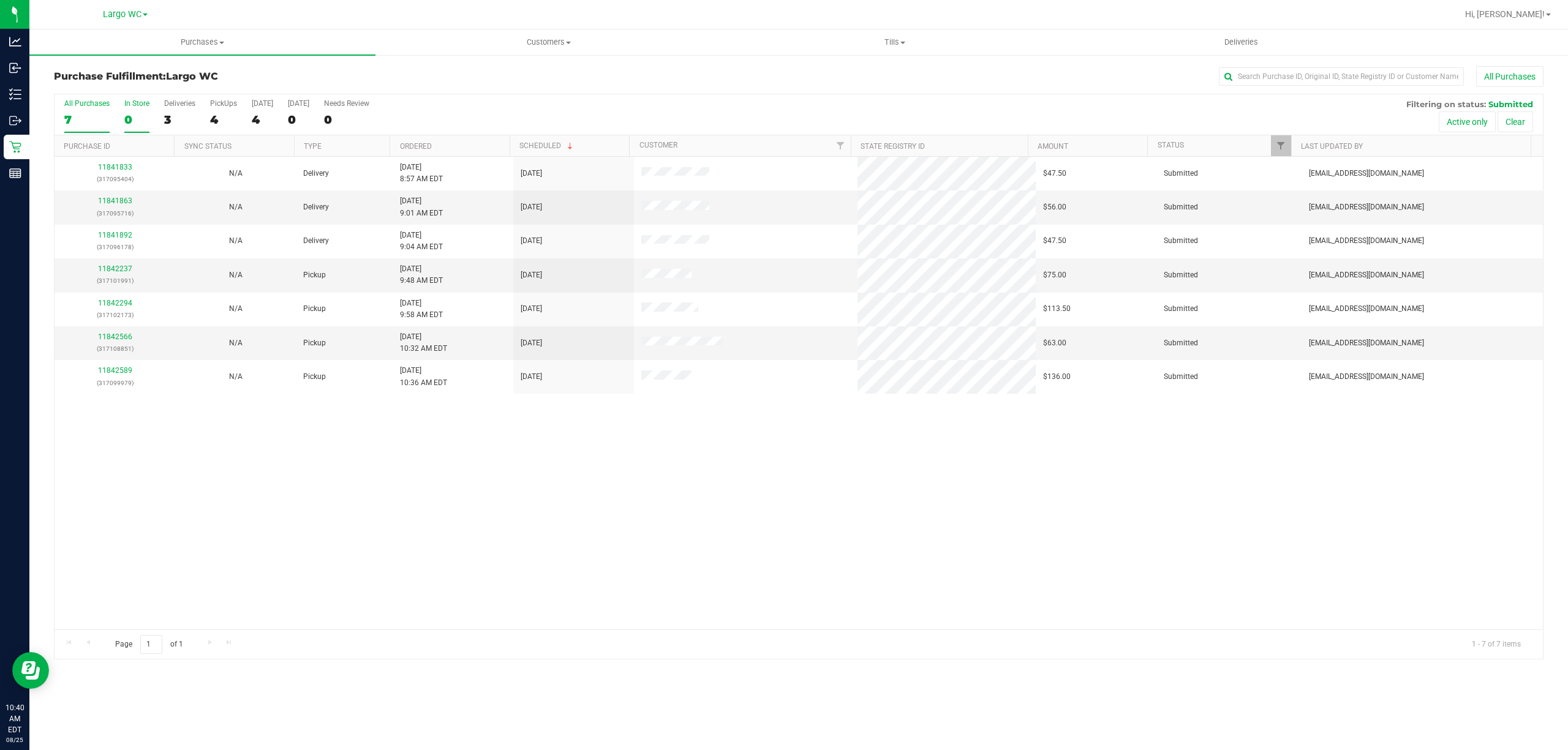
click at [127, 121] on div "0" at bounding box center [137, 120] width 25 height 14
click at [0, 0] on input "In Store 0" at bounding box center [0, 0] width 0 height 0
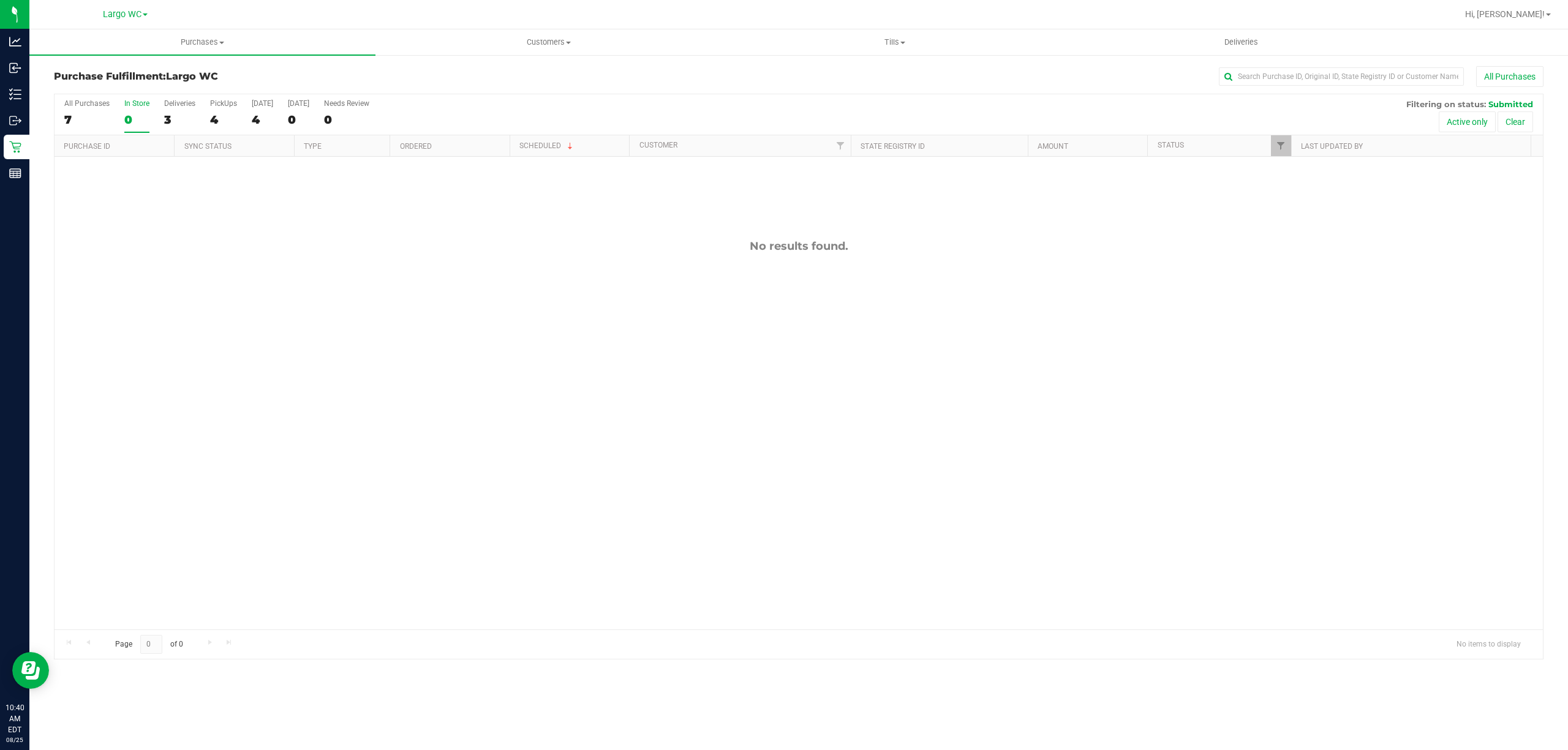
click at [148, 119] on div "0" at bounding box center [137, 120] width 25 height 14
click at [0, 0] on input "In Store 0" at bounding box center [0, 0] width 0 height 0
click at [83, 125] on div "7" at bounding box center [87, 120] width 45 height 14
click at [0, 0] on input "All Purchases 7" at bounding box center [0, 0] width 0 height 0
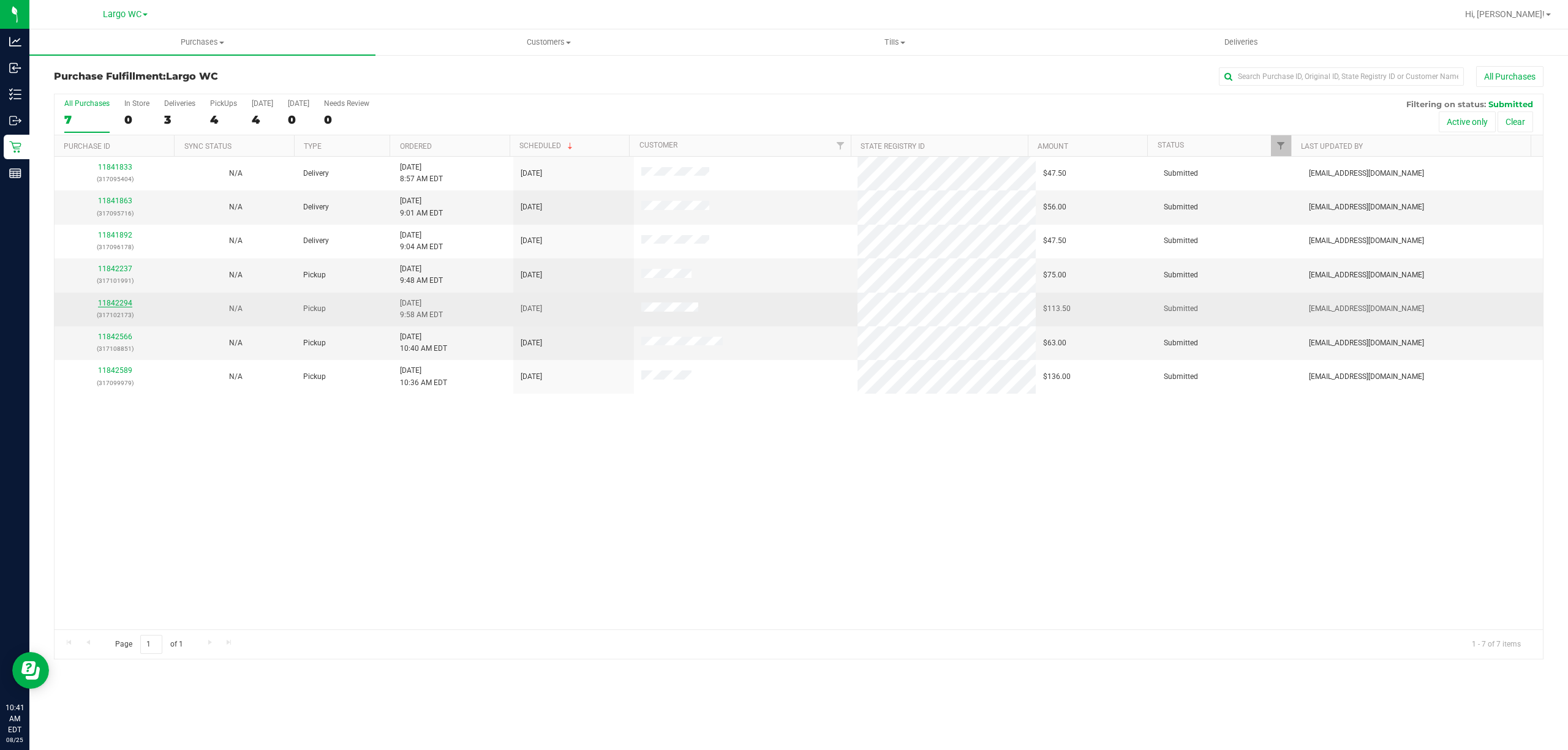
click at [113, 305] on link "11842294" at bounding box center [115, 302] width 34 height 8
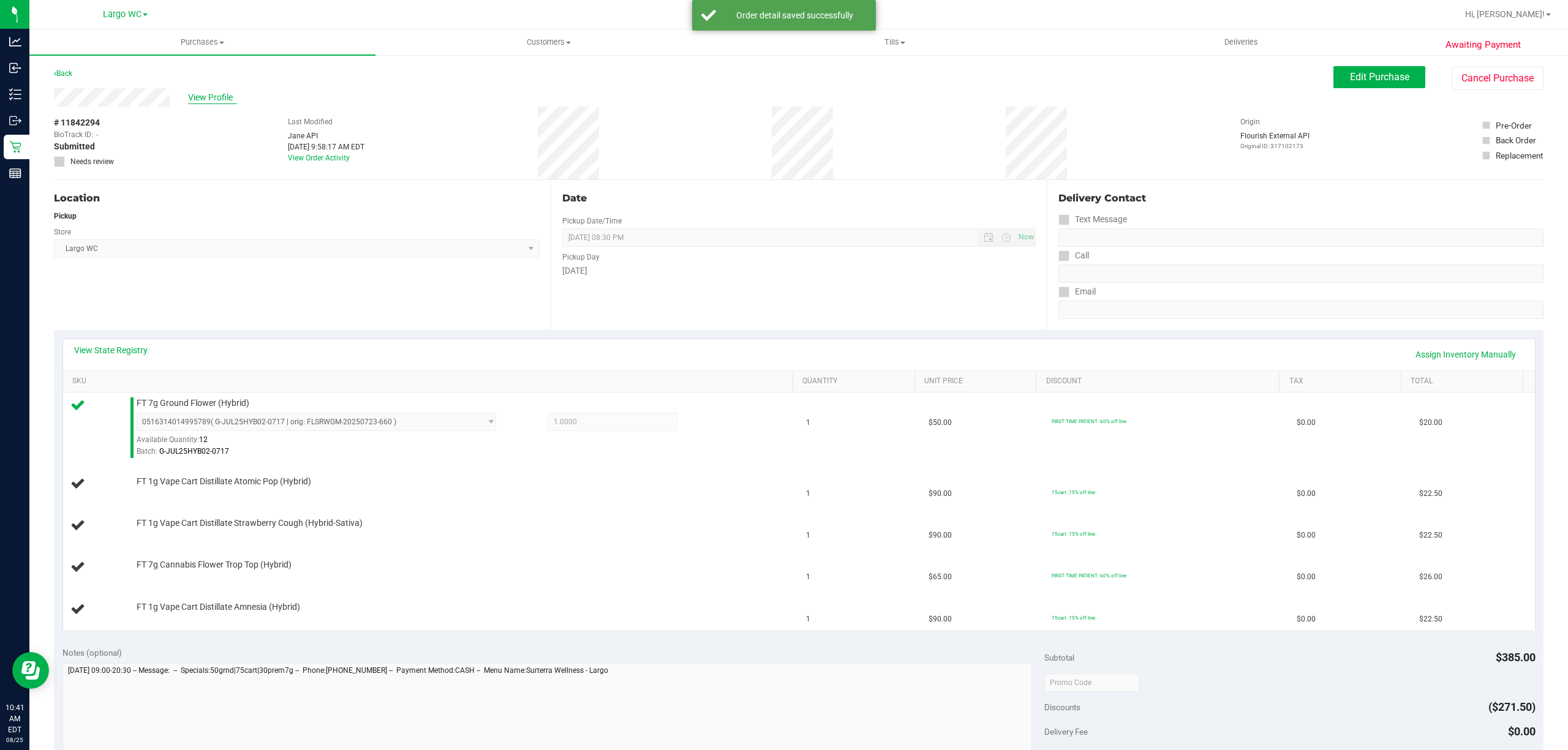
click at [211, 93] on span "View Profile" at bounding box center [213, 98] width 49 height 13
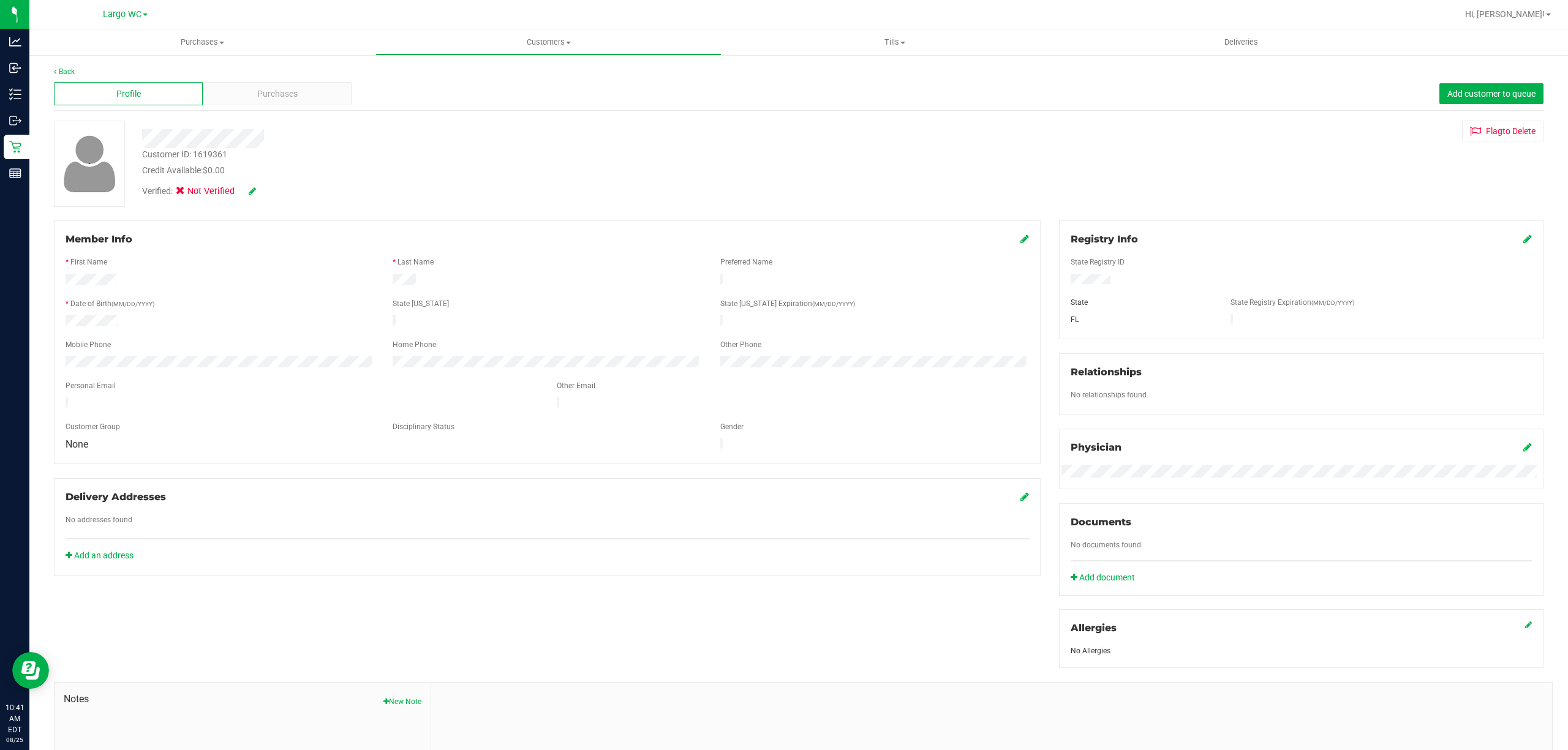
click at [253, 191] on icon at bounding box center [253, 190] width 8 height 8
click at [184, 193] on icon at bounding box center [184, 193] width 8 height 0
click at [0, 0] on input "Medical" at bounding box center [0, 0] width 0 height 0
click at [270, 191] on icon at bounding box center [269, 191] width 9 height 8
click at [277, 94] on span "Purchases" at bounding box center [277, 94] width 41 height 13
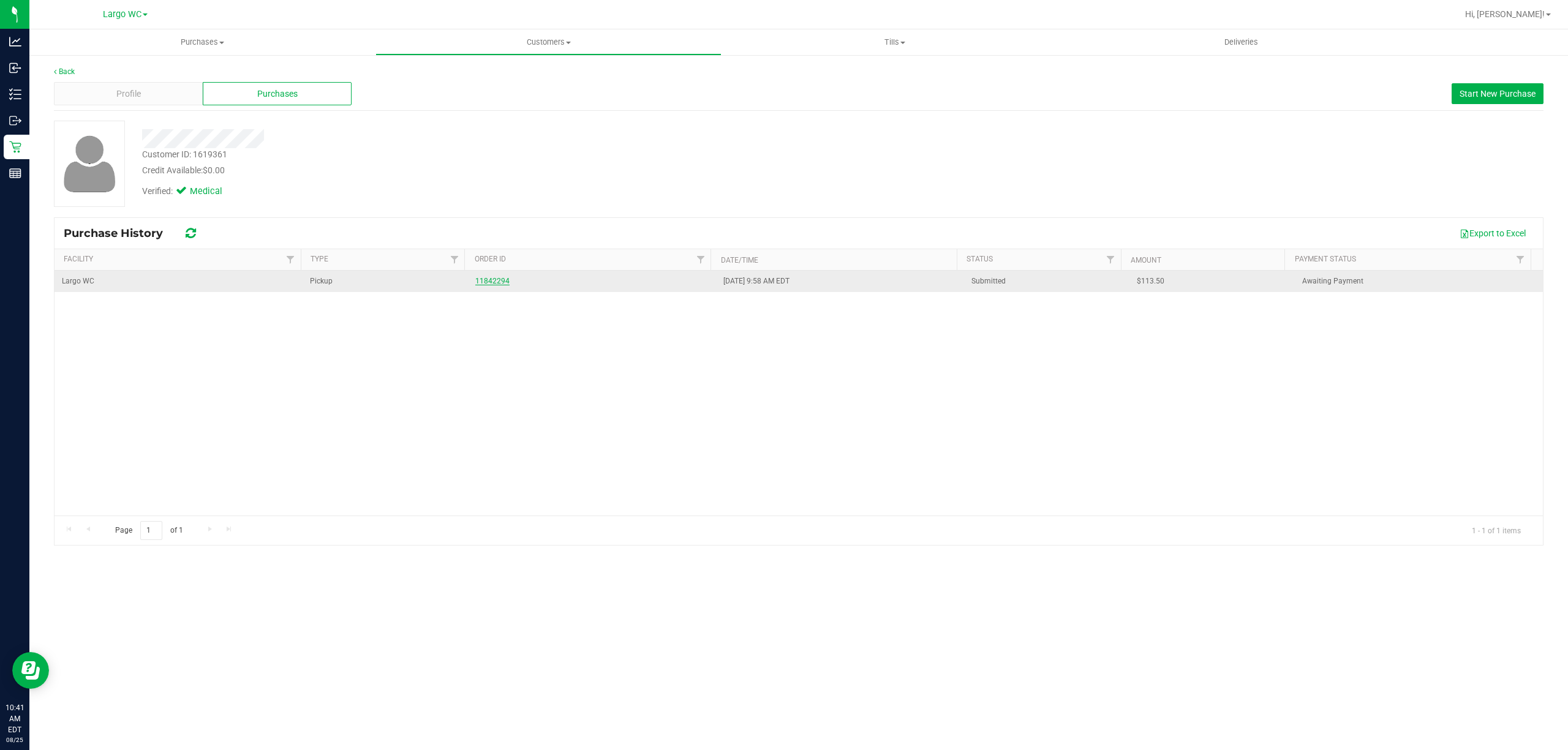
click at [491, 283] on link "11842294" at bounding box center [492, 281] width 34 height 8
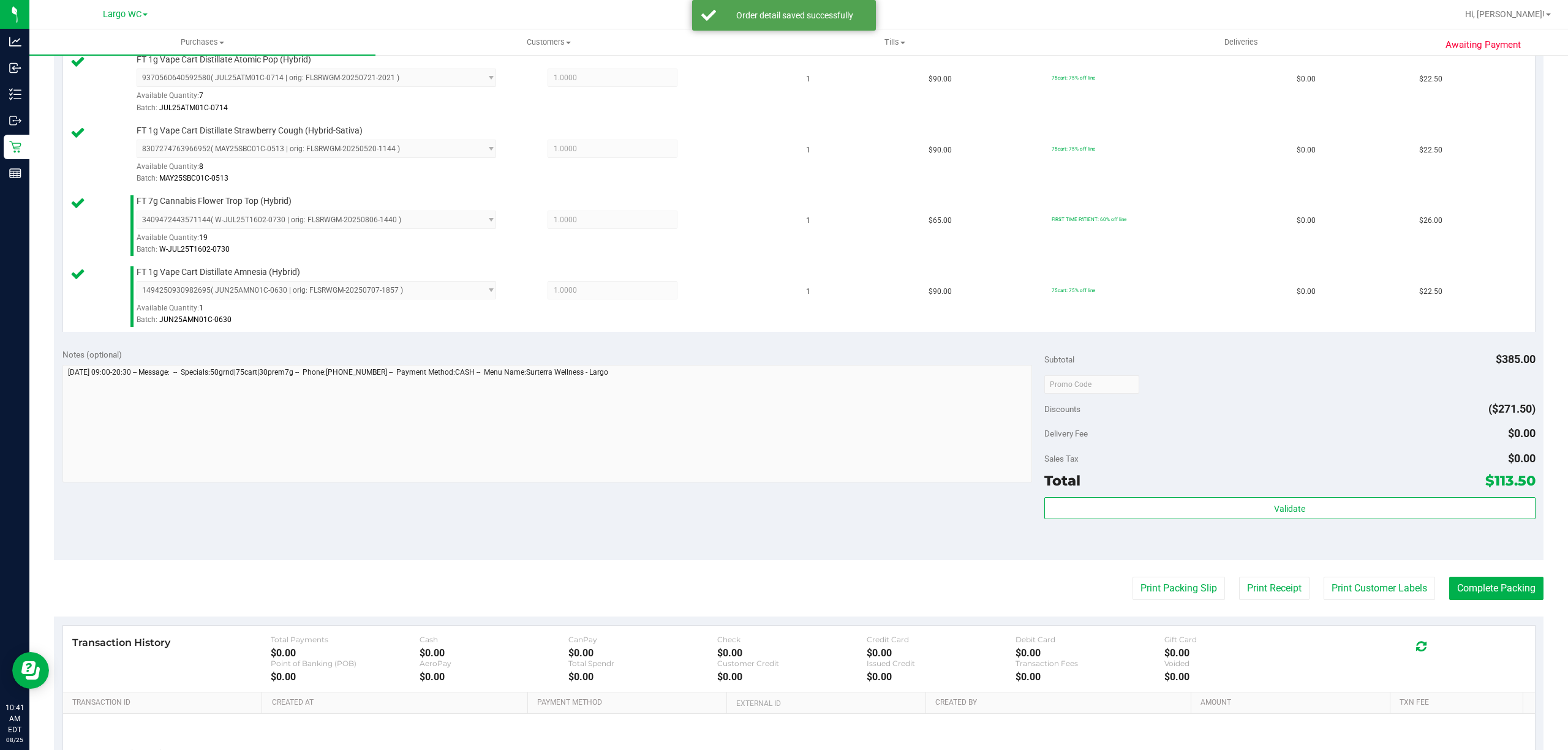
scroll to position [550, 0]
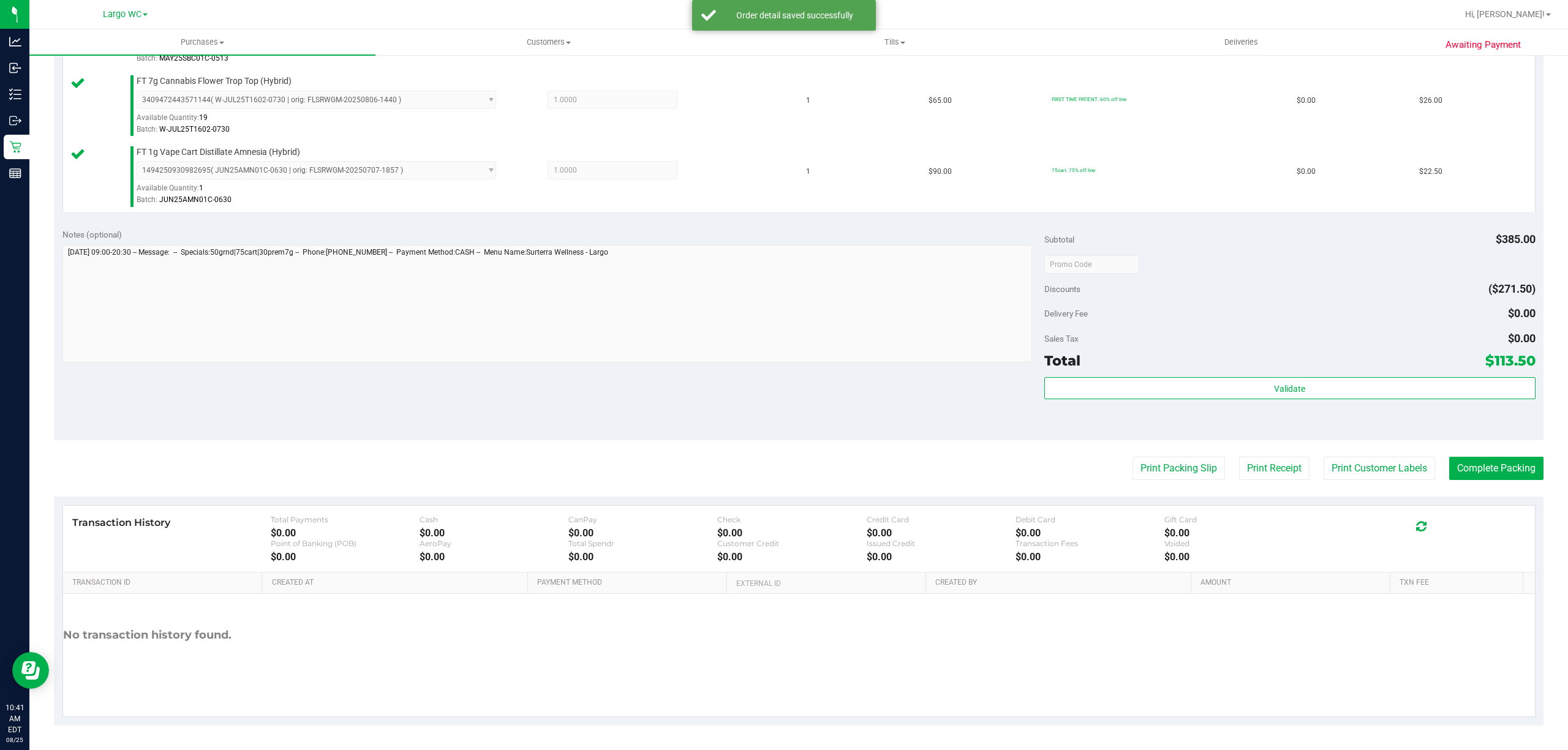
click at [1069, 361] on span "Total" at bounding box center [1062, 361] width 36 height 17
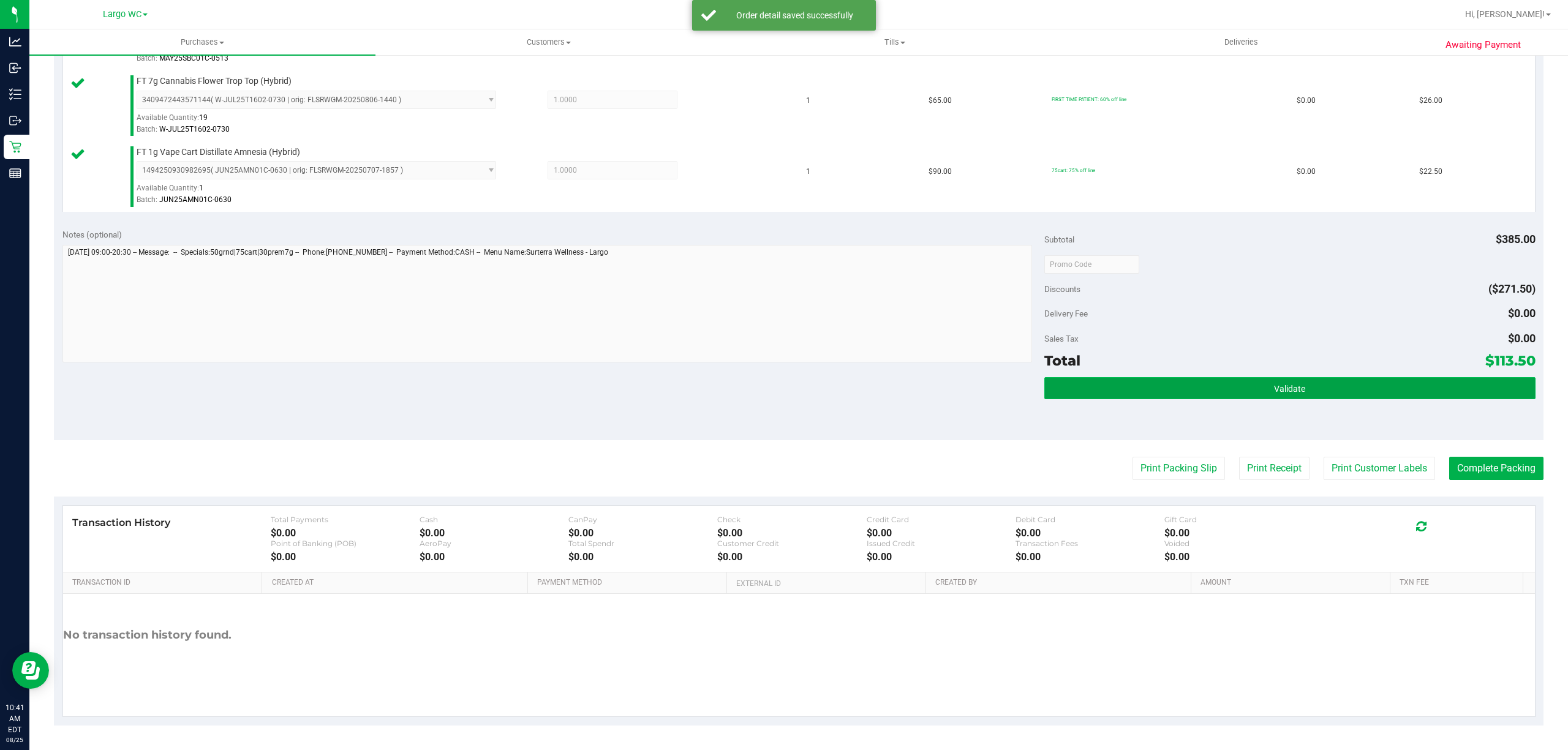
click at [1074, 381] on button "Validate" at bounding box center [1289, 387] width 491 height 22
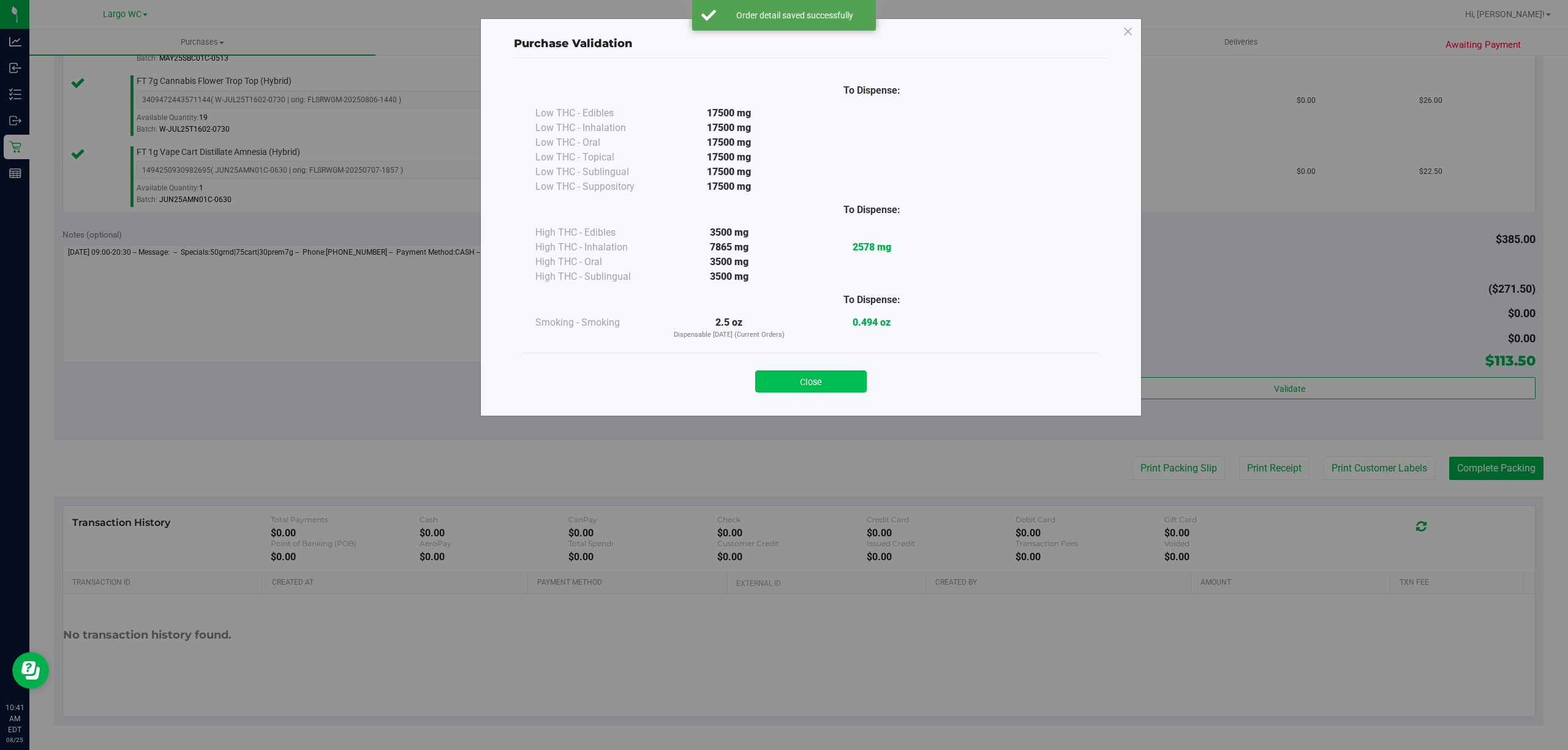
click at [800, 370] on button "Close" at bounding box center [810, 381] width 111 height 22
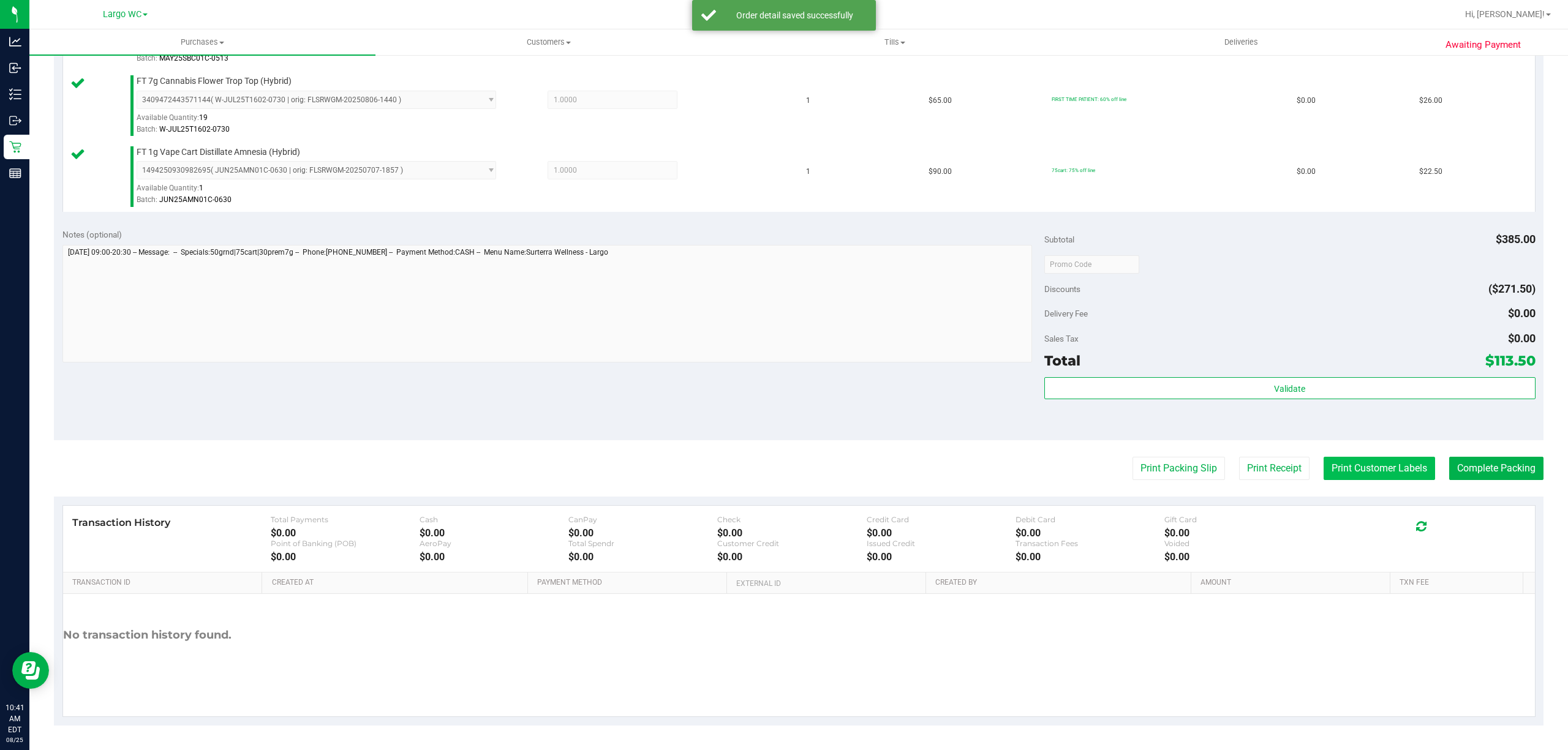
click at [1369, 479] on button "Print Customer Labels" at bounding box center [1379, 468] width 111 height 24
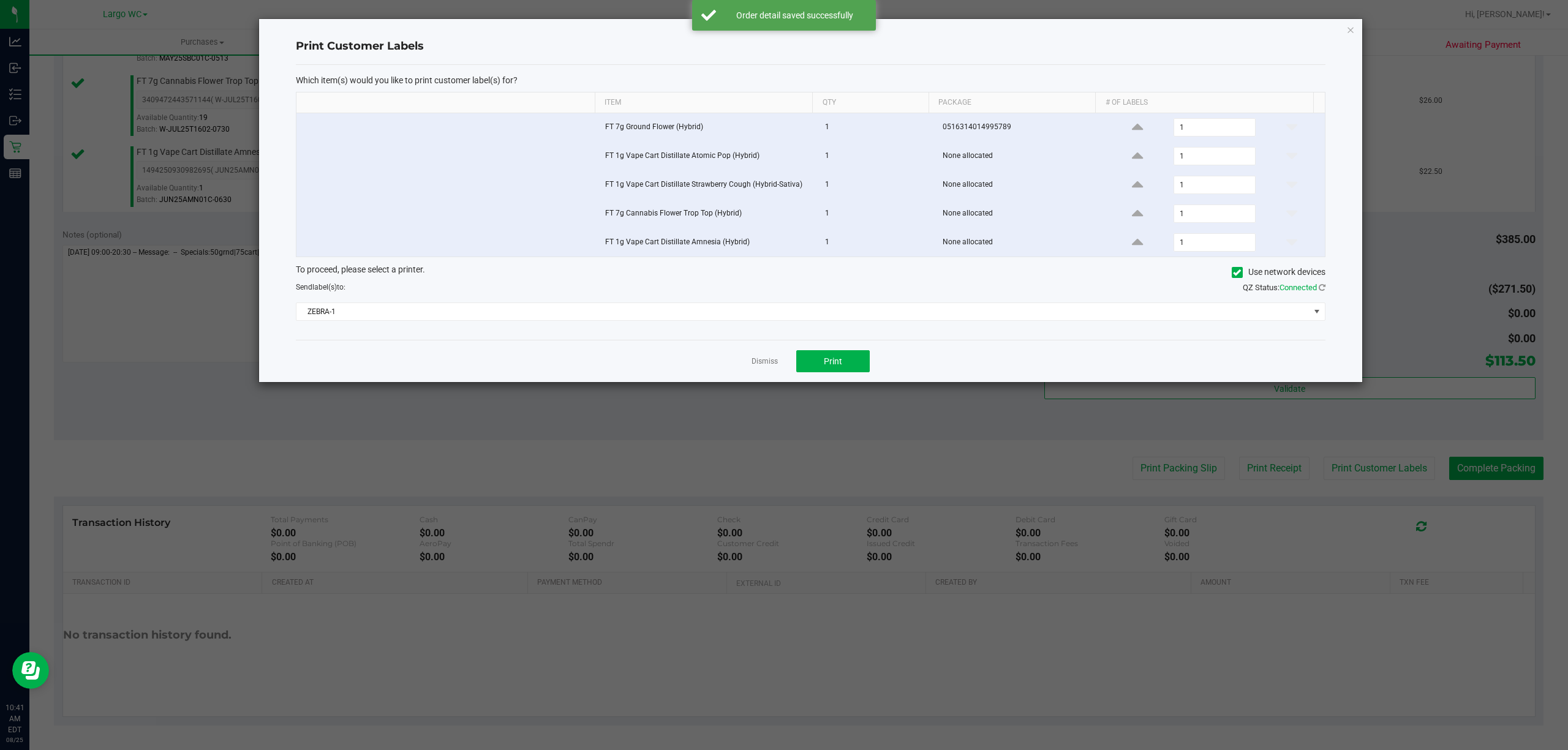
click at [833, 402] on ngb-modal-window "Print Customer Labels Which item(s) would you like to print customer label(s) f…" at bounding box center [788, 375] width 1576 height 750
click at [834, 367] on span "Print" at bounding box center [832, 361] width 18 height 9
click at [1349, 27] on icon "button" at bounding box center [1349, 29] width 8 height 15
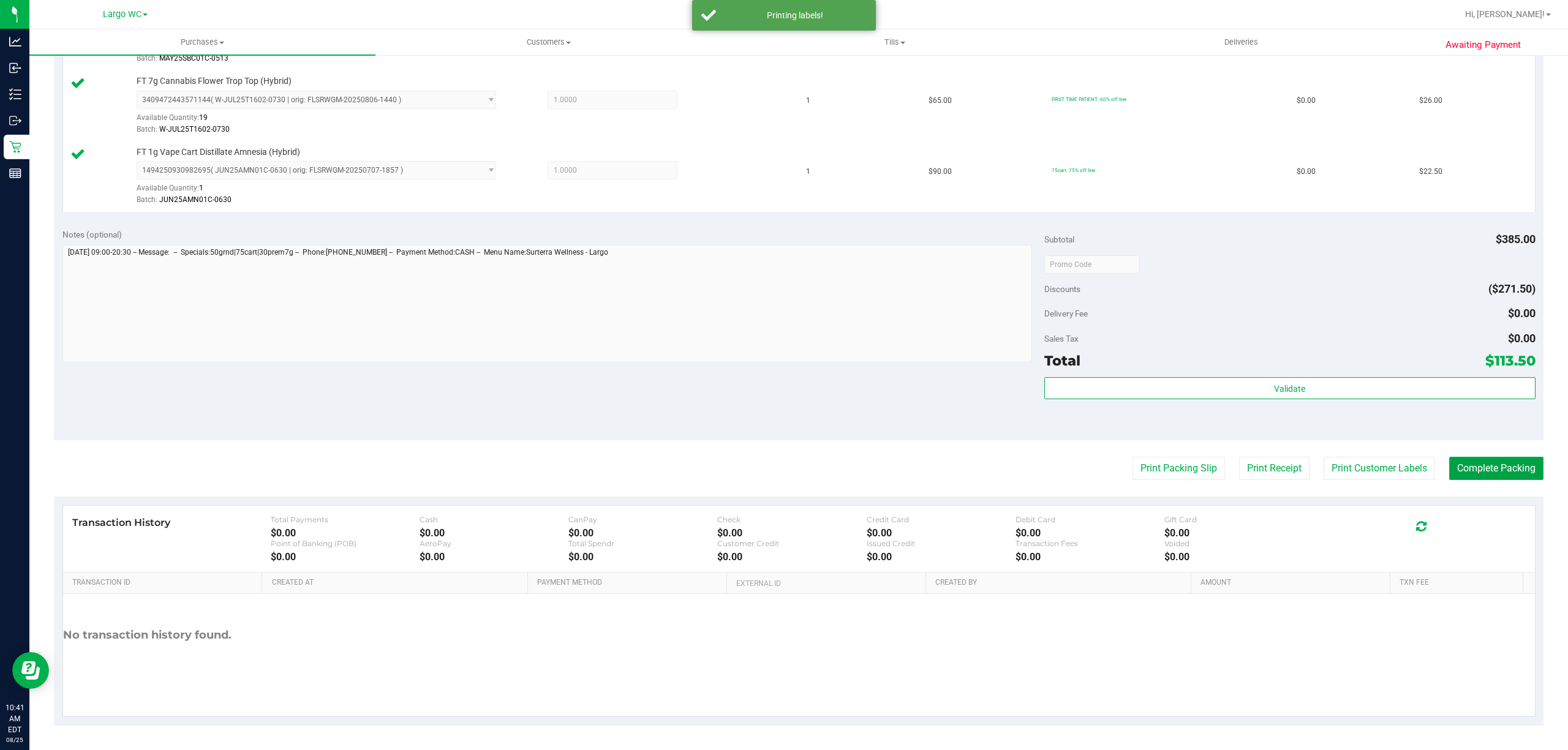
click at [1493, 471] on button "Complete Packing" at bounding box center [1496, 468] width 94 height 24
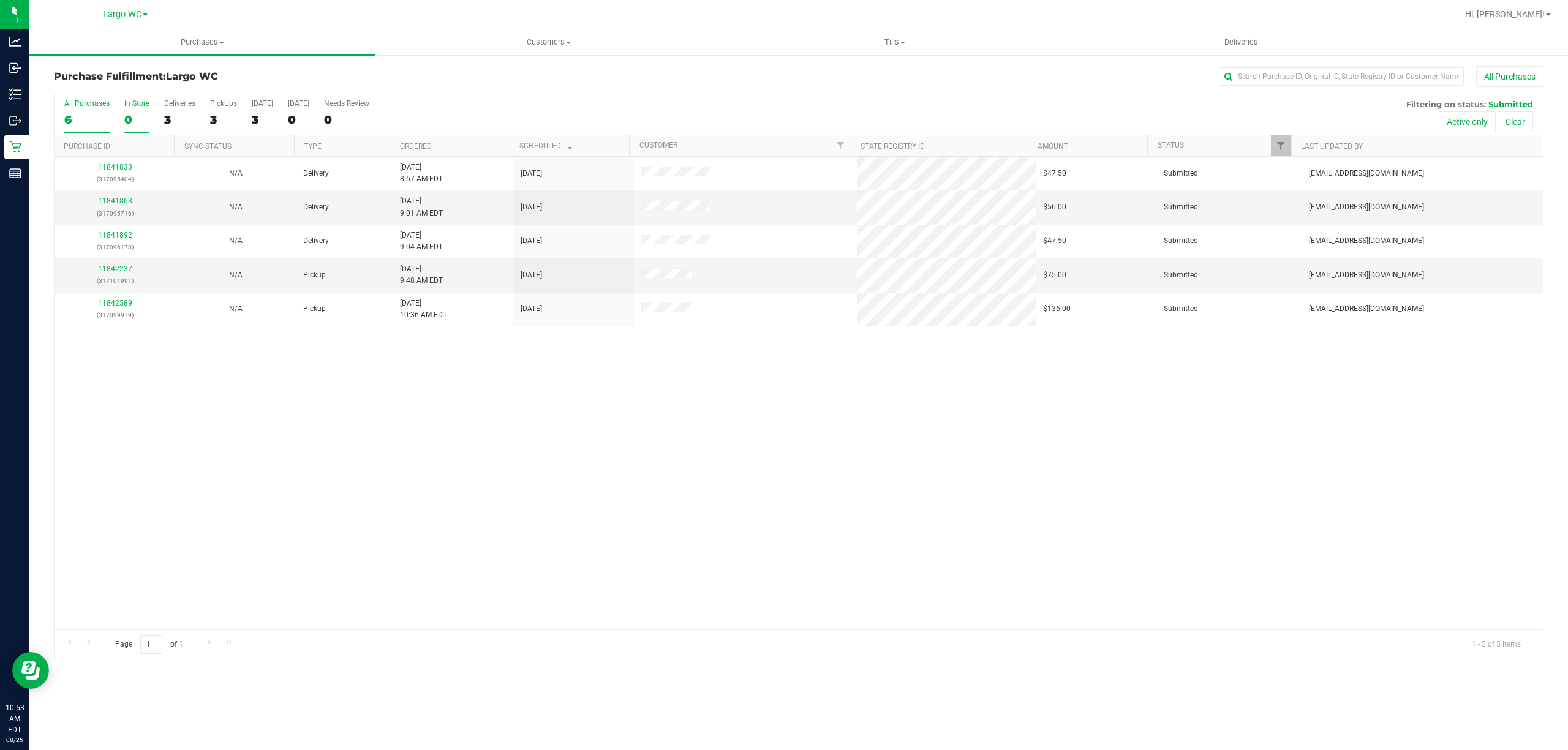
click at [145, 119] on div "0" at bounding box center [137, 120] width 25 height 14
click at [0, 0] on input "In Store 0" at bounding box center [0, 0] width 0 height 0
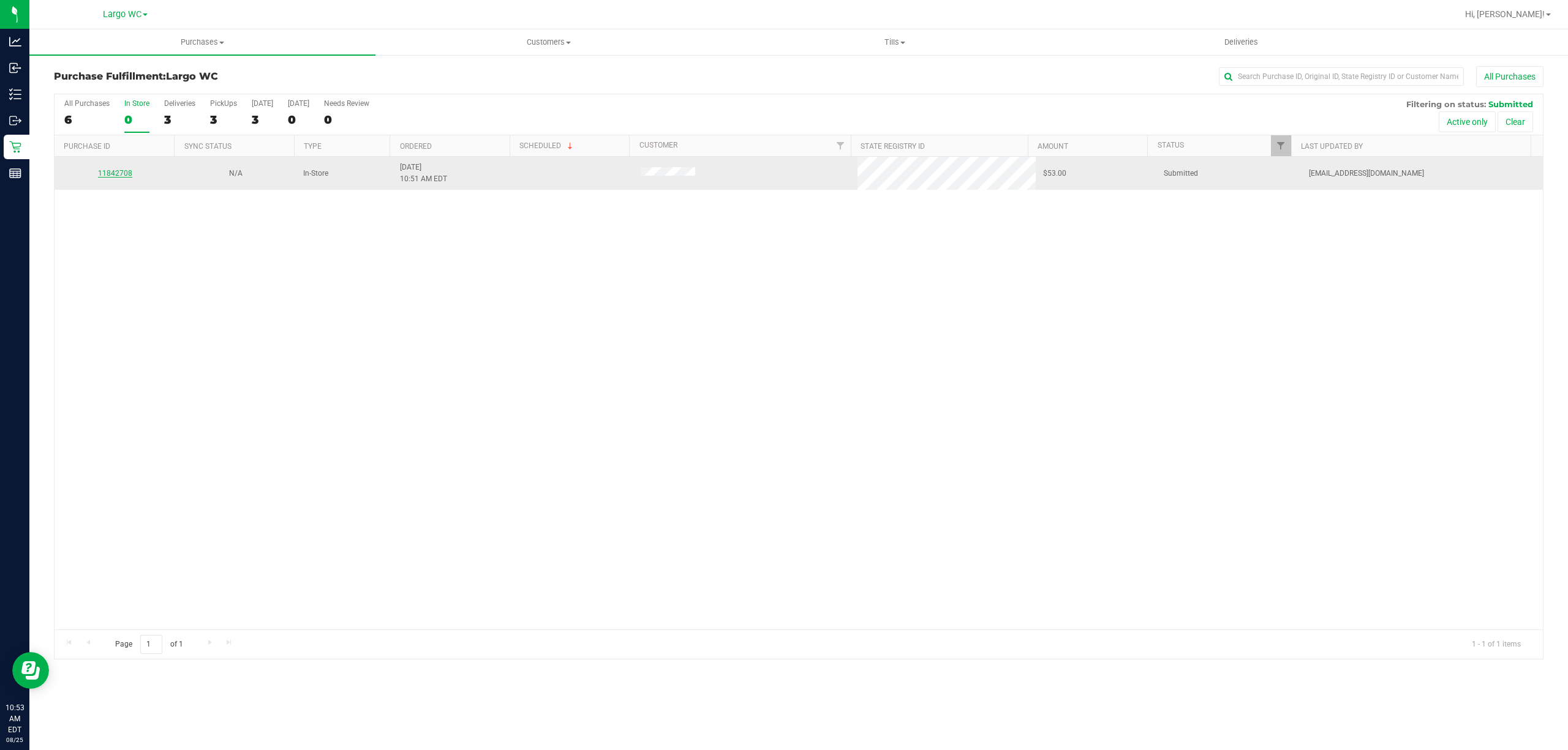
click at [122, 174] on link "11842708" at bounding box center [115, 172] width 34 height 8
click at [106, 174] on link "11842708" at bounding box center [115, 172] width 34 height 8
click at [122, 177] on link "11842708" at bounding box center [115, 172] width 34 height 8
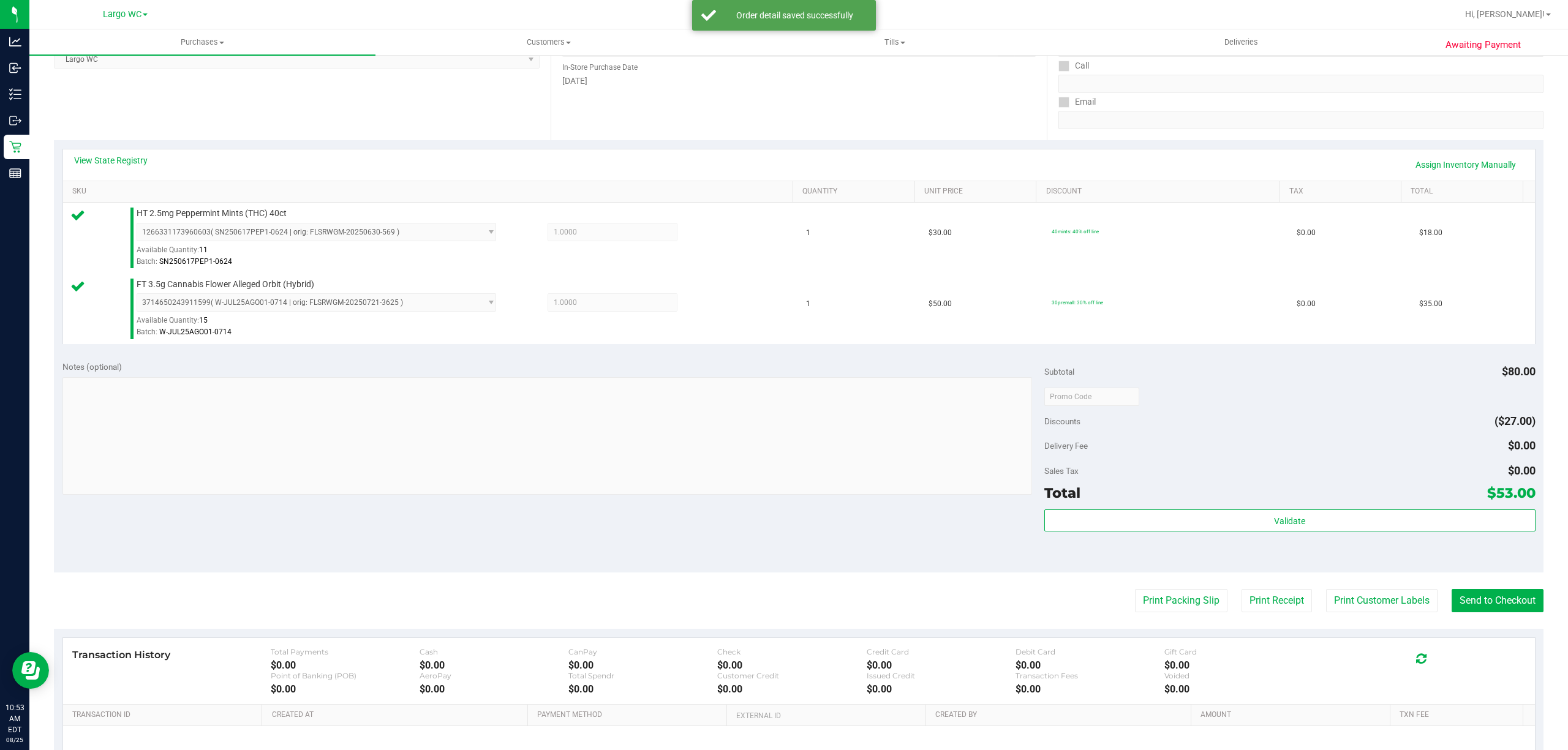
scroll to position [251, 0]
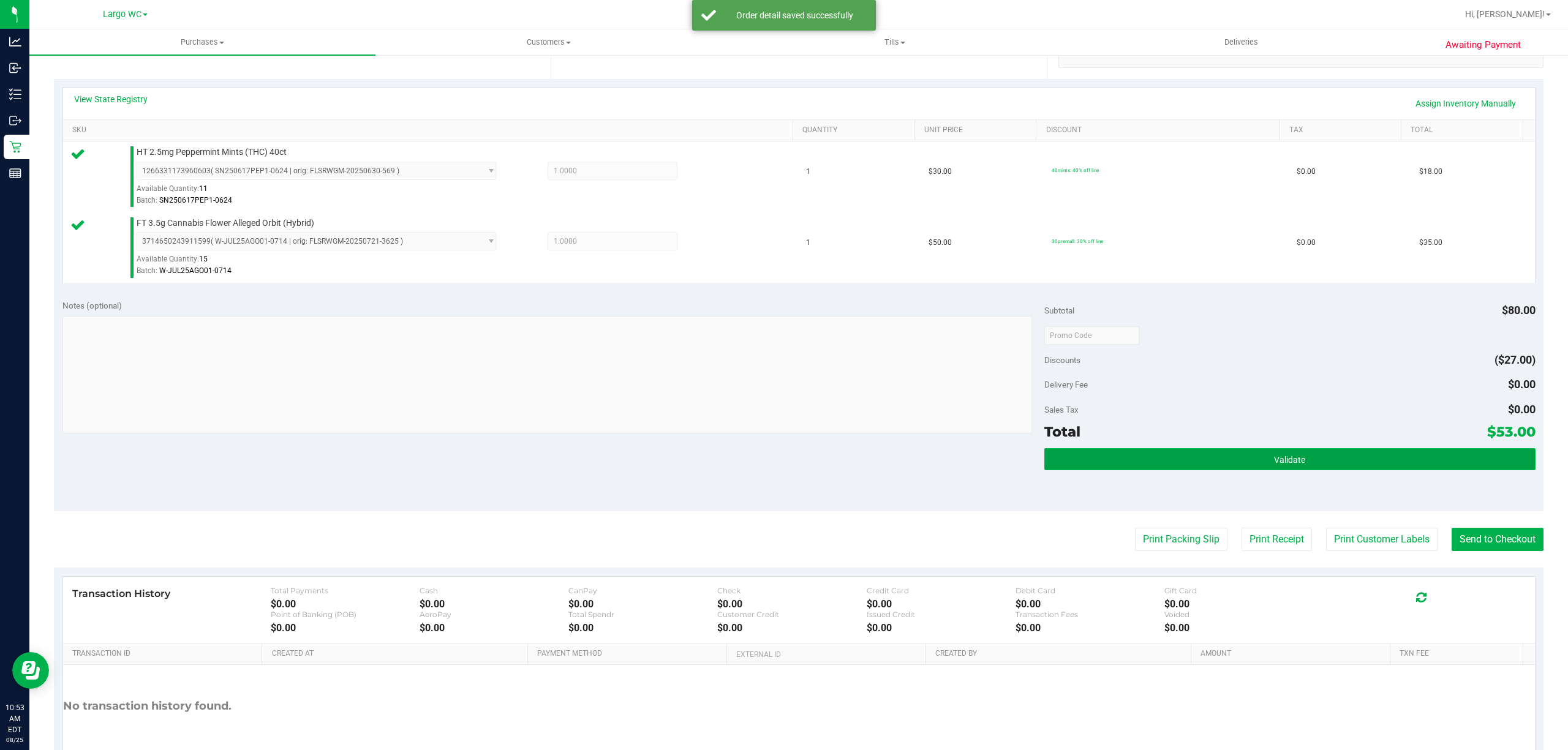
click at [1071, 463] on button "Validate" at bounding box center [1289, 459] width 491 height 22
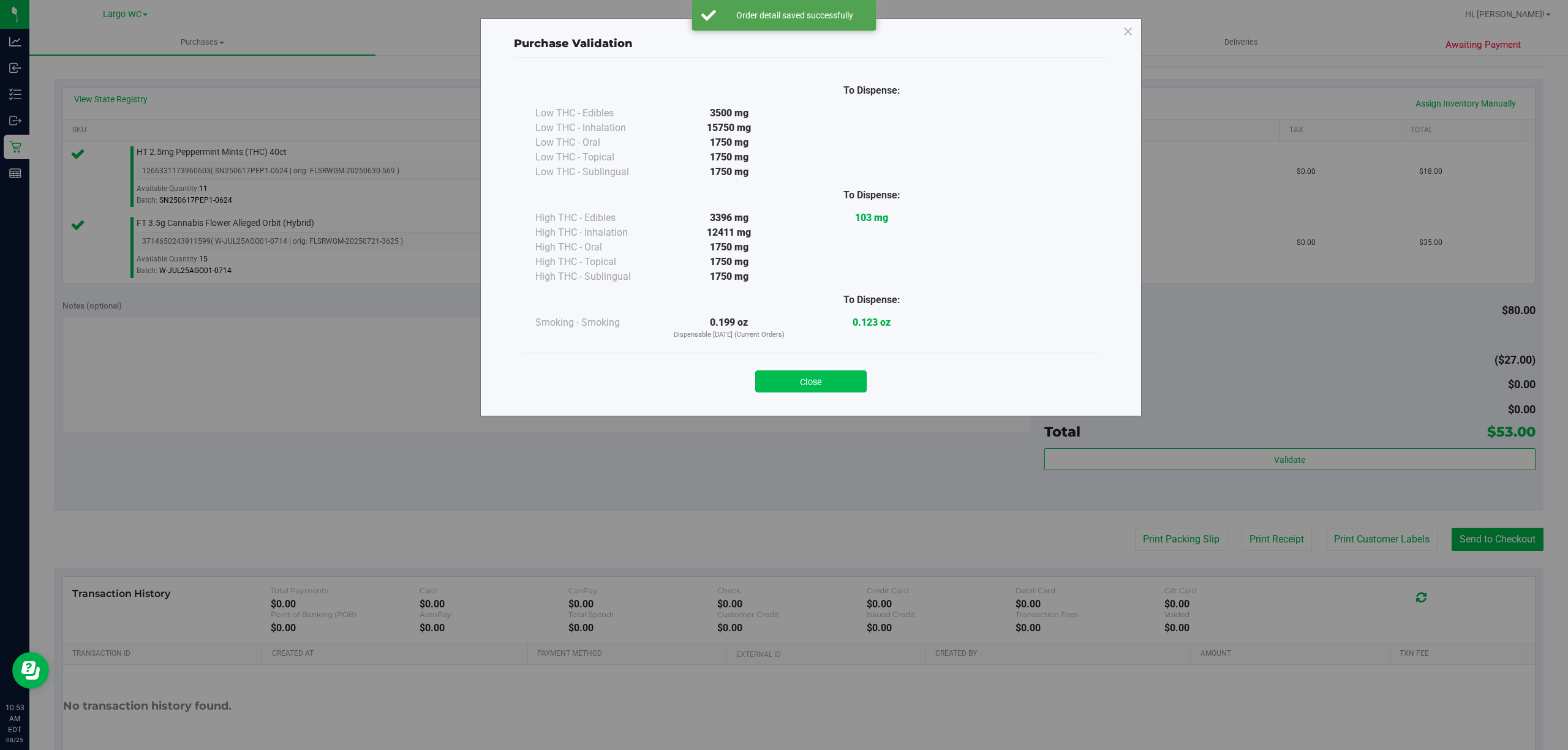
click at [805, 373] on button "Close" at bounding box center [810, 381] width 111 height 22
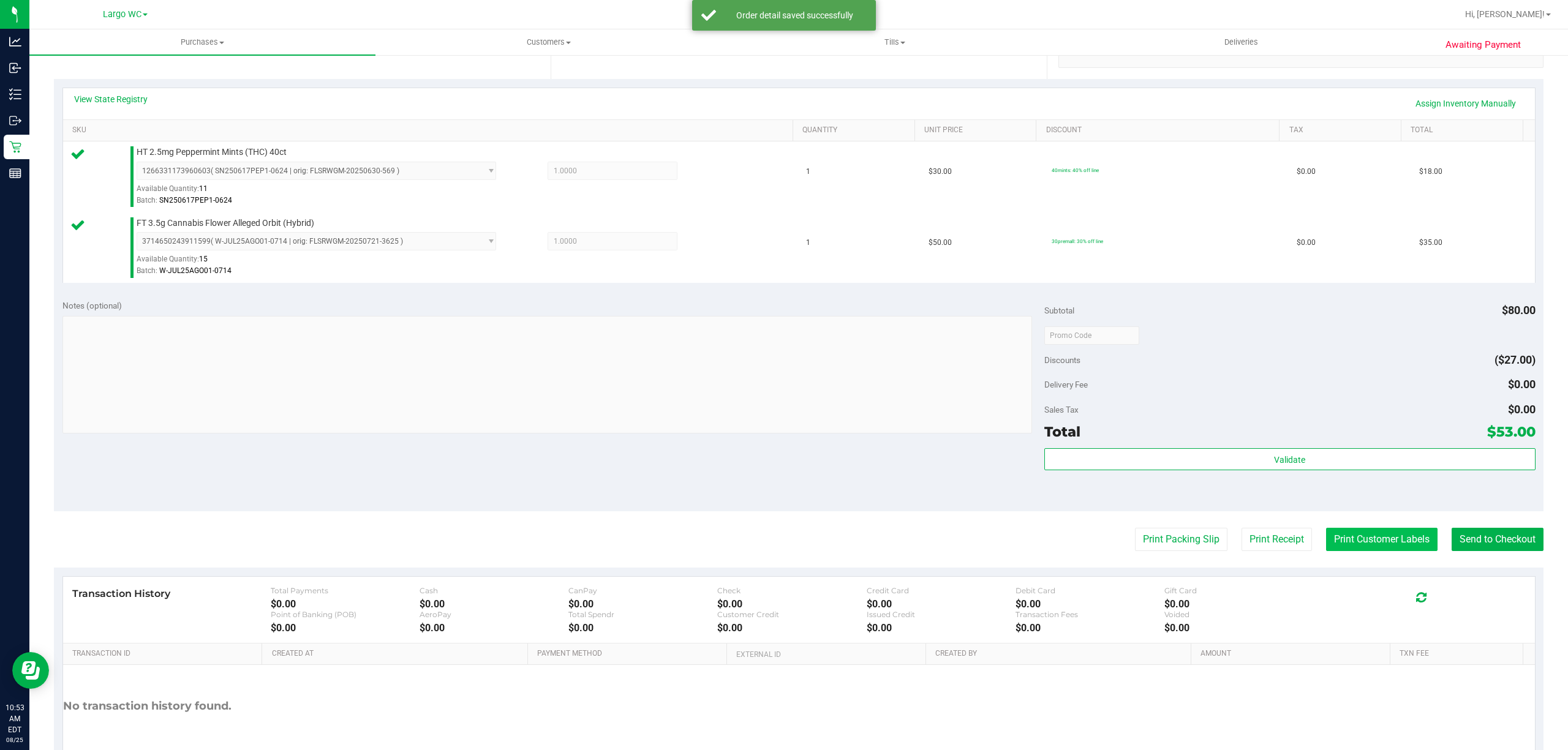
click at [1346, 544] on button "Print Customer Labels" at bounding box center [1381, 539] width 111 height 24
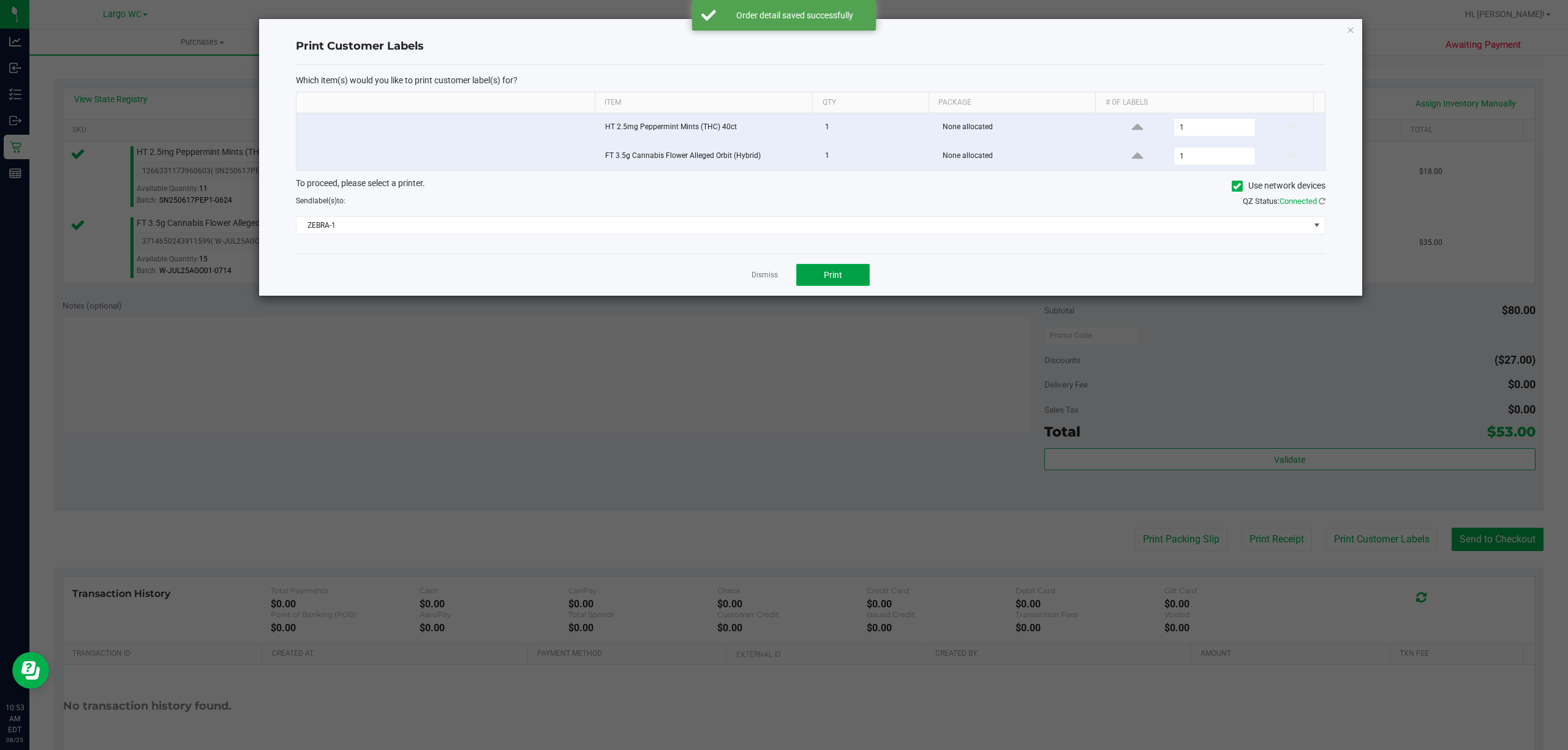
click at [846, 278] on button "Print" at bounding box center [833, 274] width 74 height 22
click at [1348, 28] on icon "button" at bounding box center [1349, 29] width 8 height 15
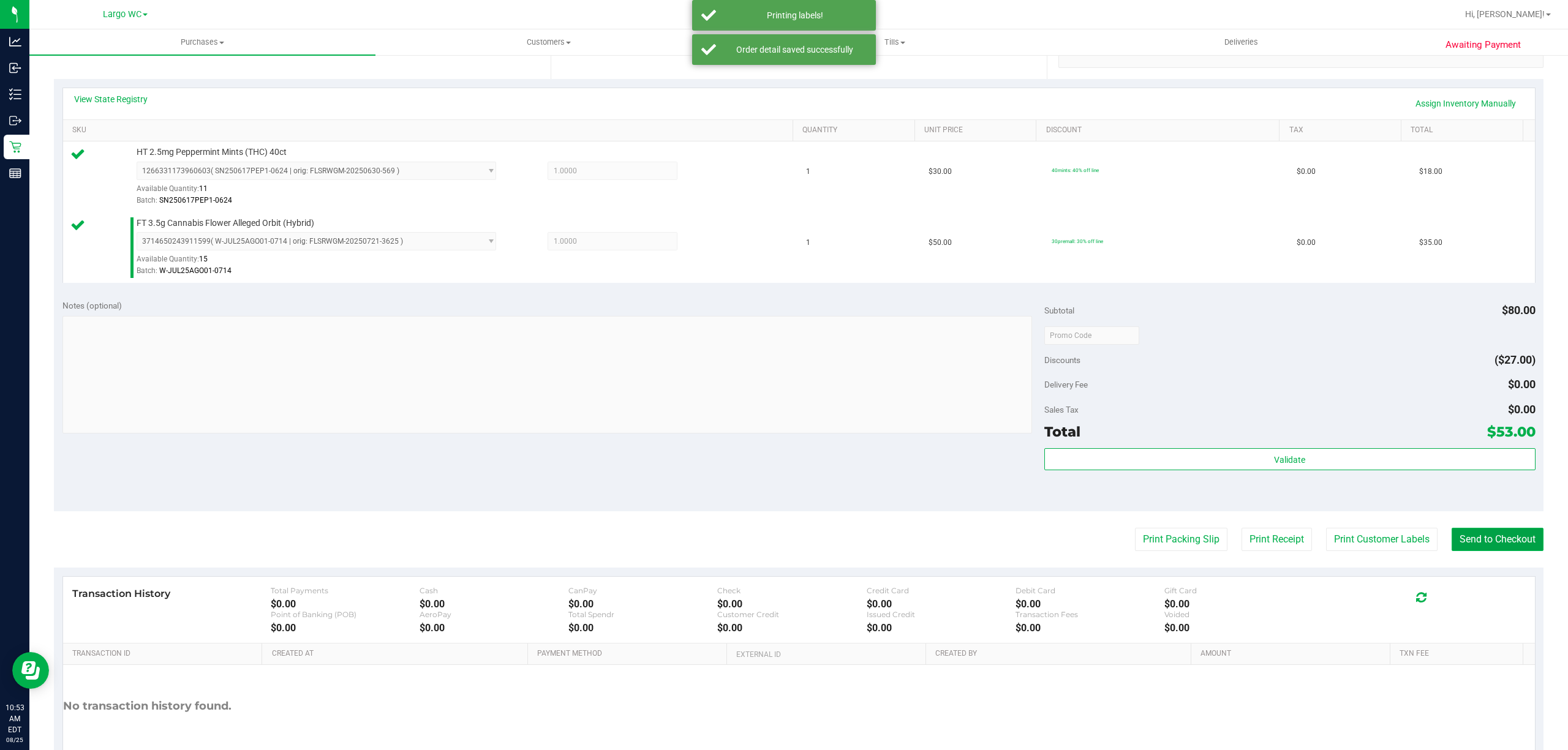
click at [1493, 535] on button "Send to Checkout" at bounding box center [1496, 539] width 91 height 24
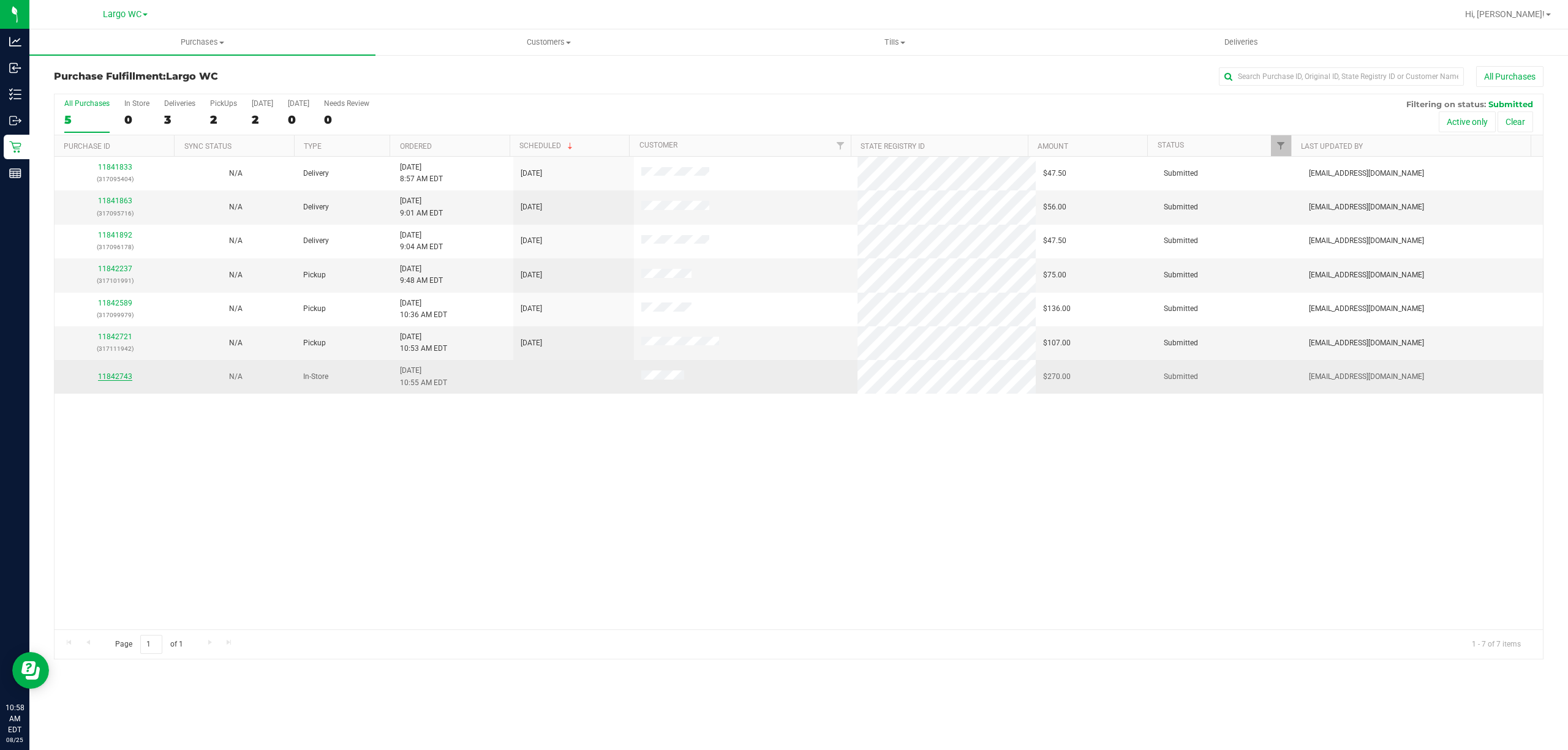
click at [114, 375] on link "11842743" at bounding box center [115, 376] width 34 height 8
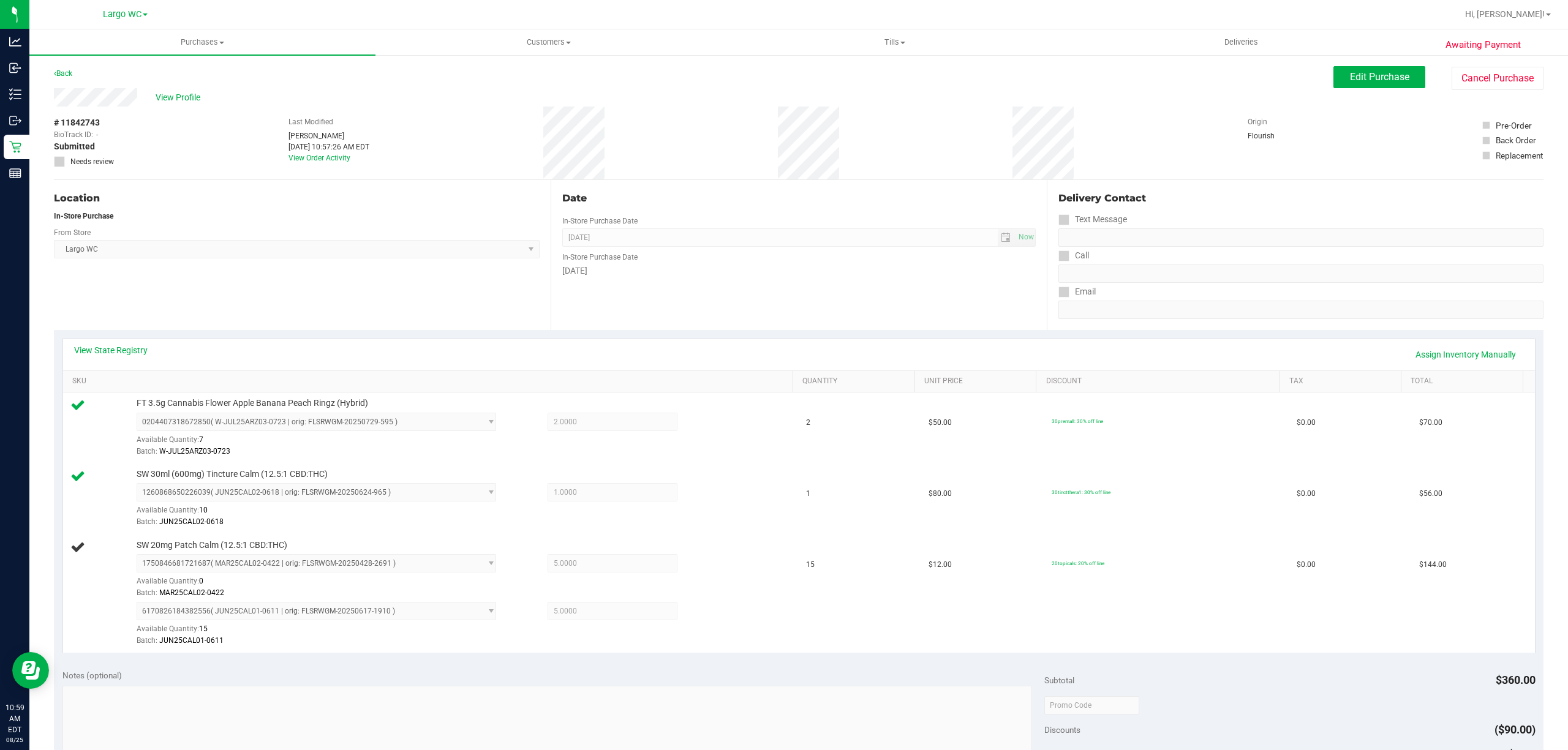
drag, startPoint x: 121, startPoint y: 373, endPoint x: 180, endPoint y: 372, distance: 59.0
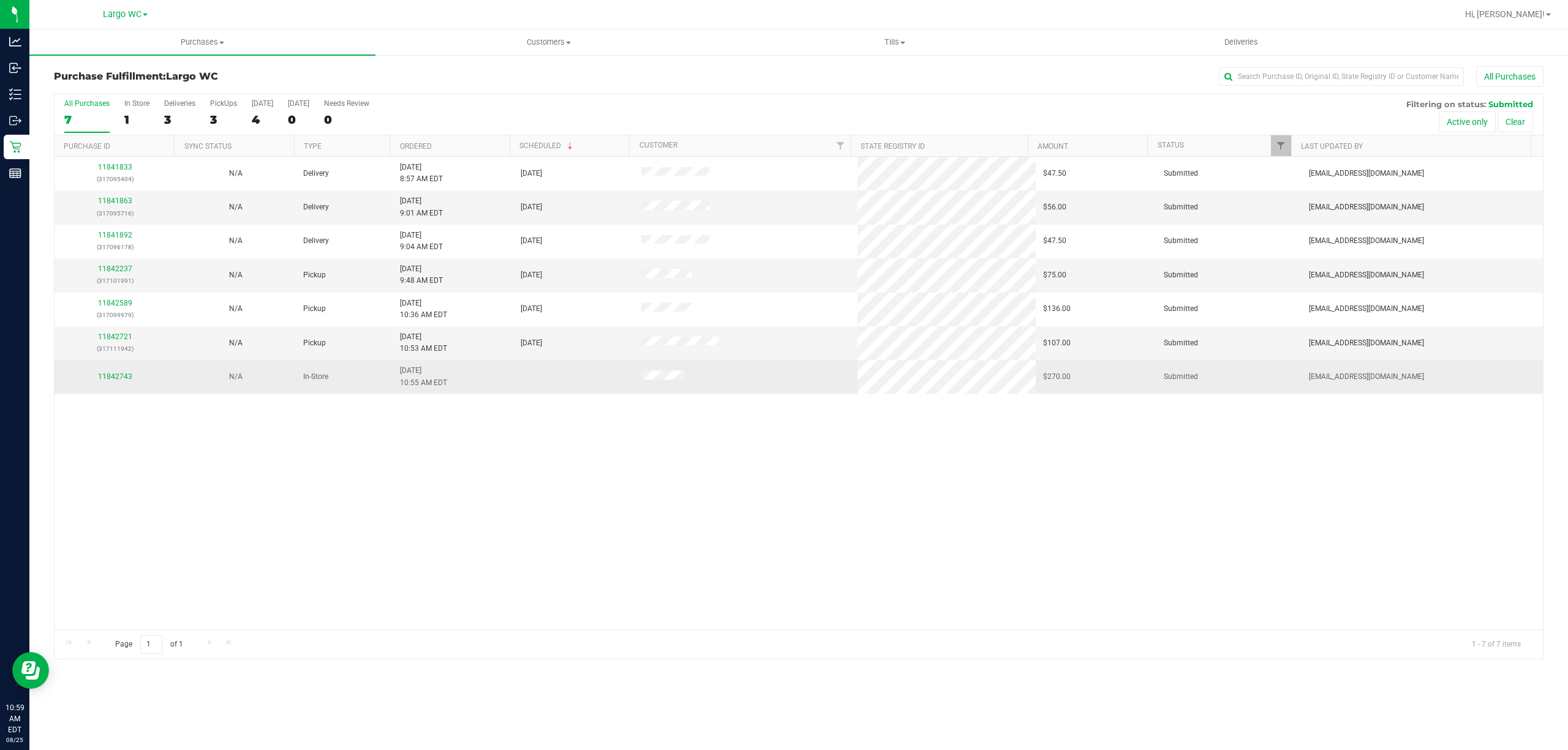
click at [127, 373] on div "11842743" at bounding box center [115, 377] width 106 height 11
click at [123, 375] on link "11842743" at bounding box center [115, 376] width 34 height 8
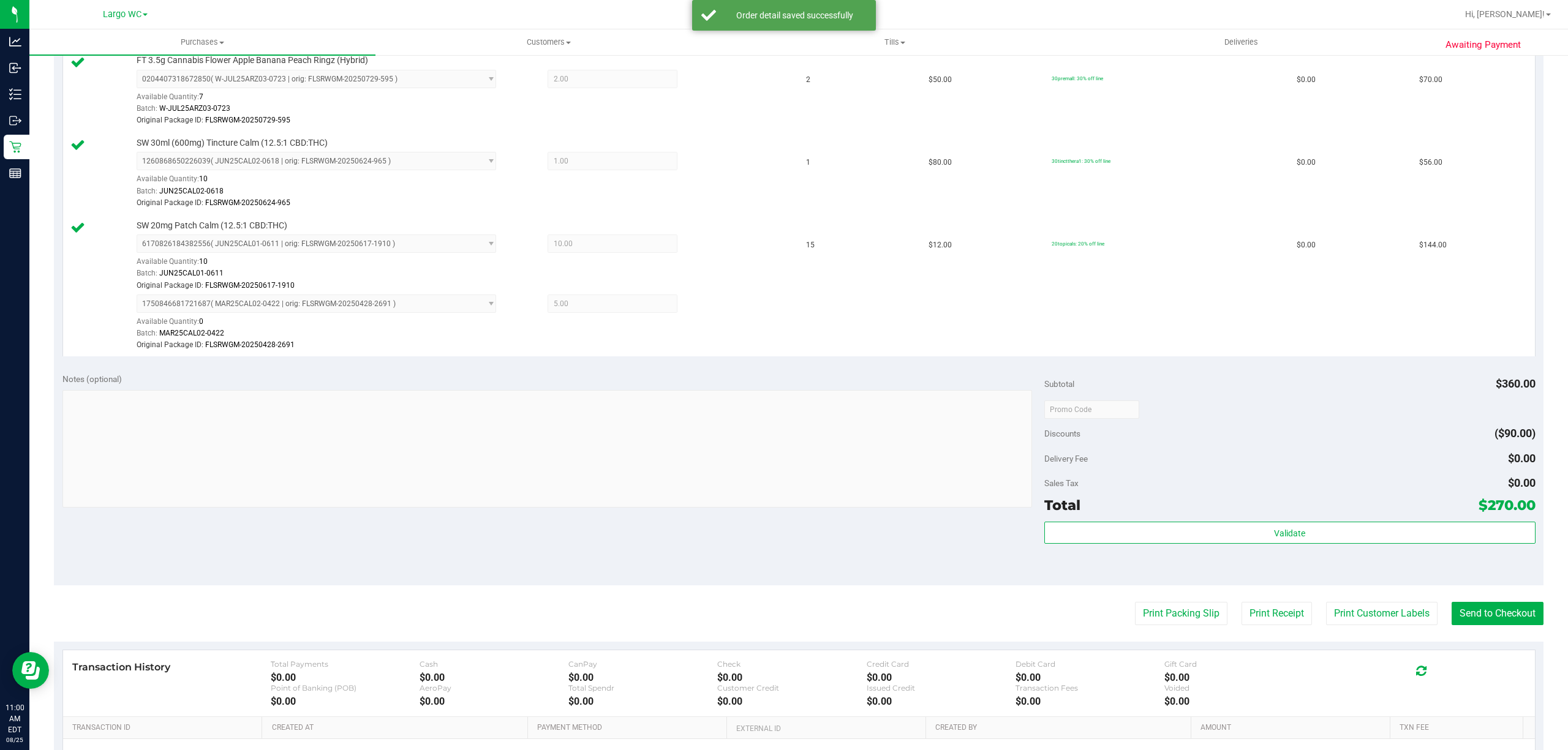
scroll to position [349, 0]
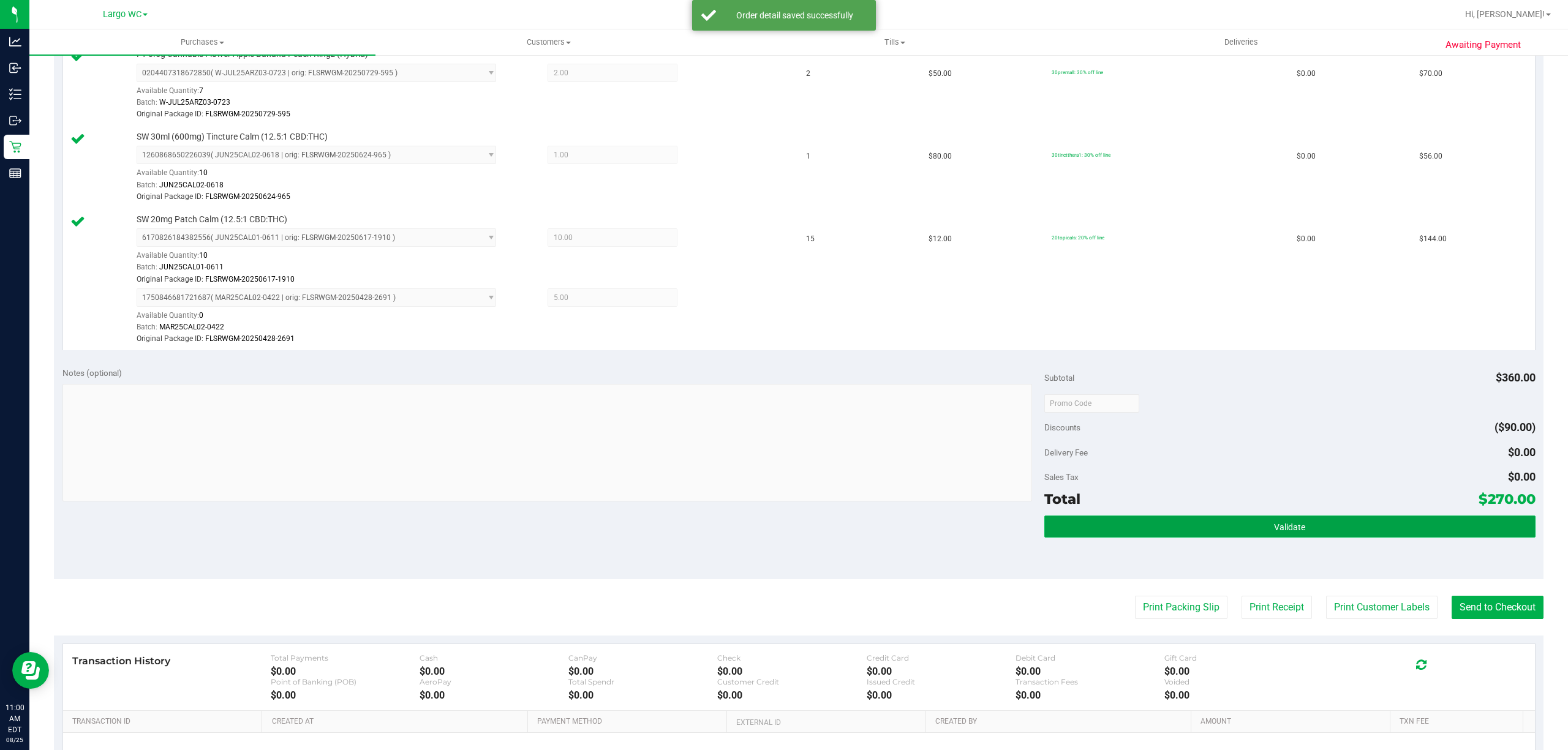
click at [1341, 534] on button "Validate" at bounding box center [1289, 526] width 491 height 22
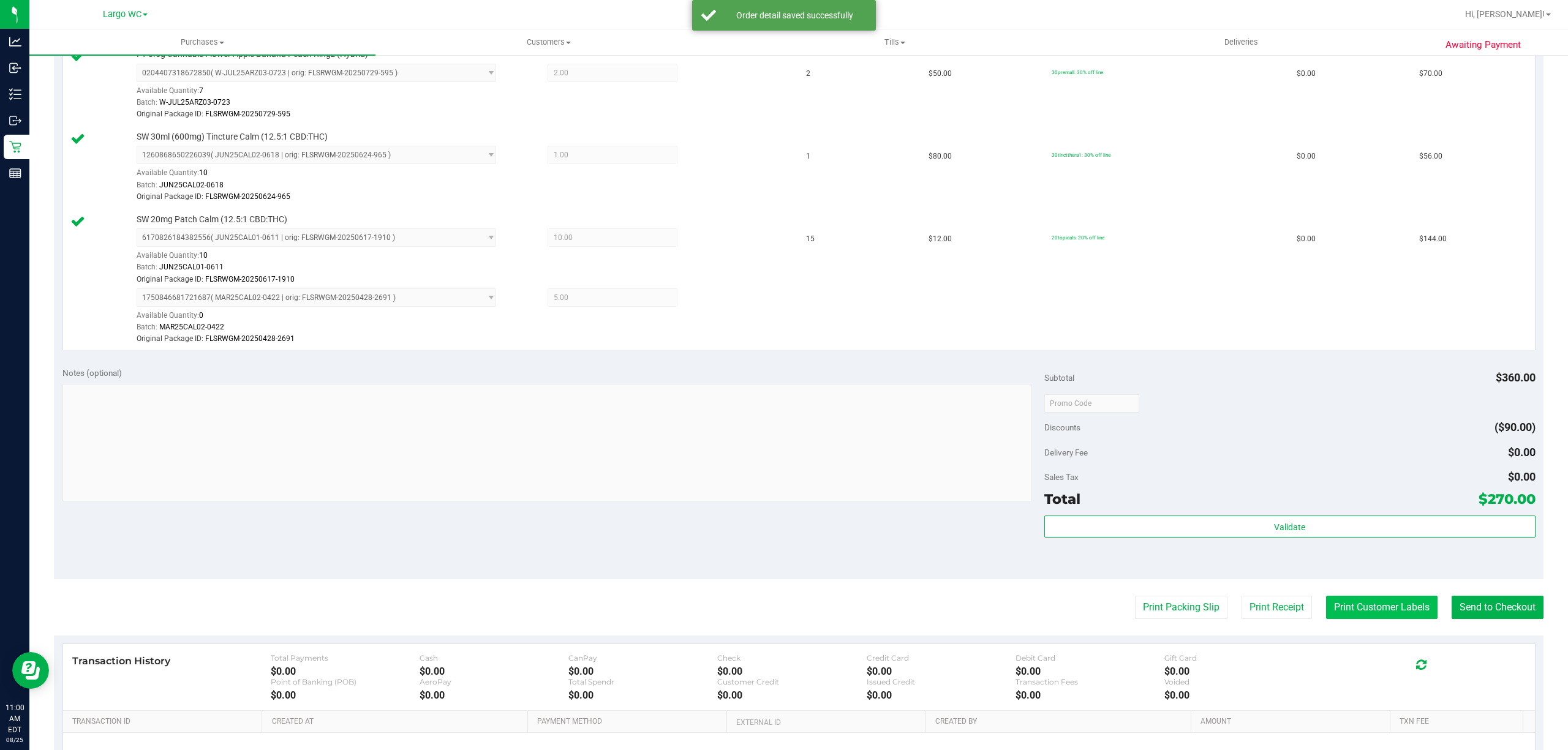
click at [1361, 614] on button "Print Customer Labels" at bounding box center [1381, 607] width 111 height 24
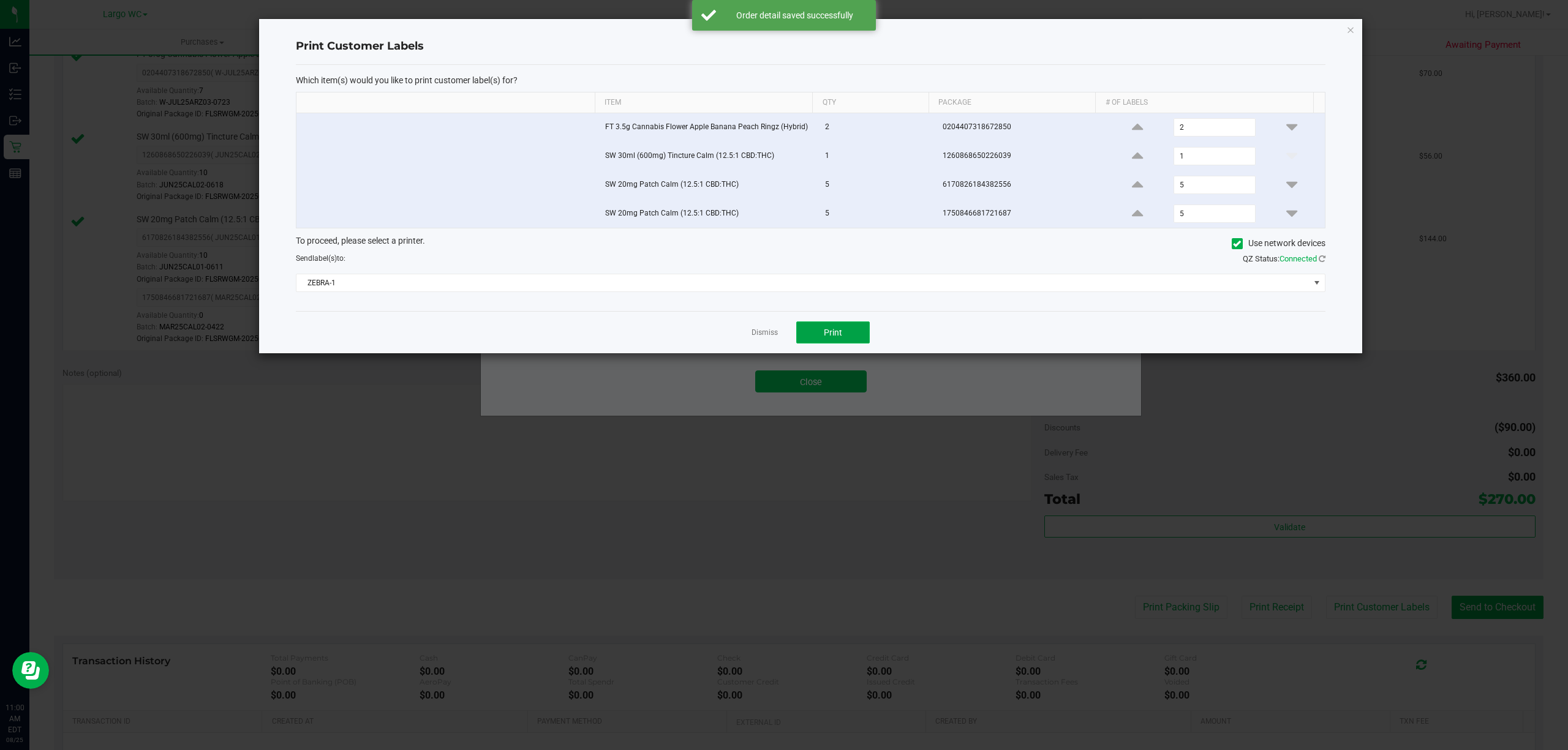
click at [841, 337] on span "Print" at bounding box center [832, 333] width 18 height 9
click at [760, 339] on app-cancel-button "Dismiss" at bounding box center [764, 333] width 26 height 13
click at [809, 389] on ngb-modal-window "Print Customer Labels Which item(s) would you like to print customer label(s) f…" at bounding box center [788, 375] width 1576 height 750
click at [763, 338] on link "Dismiss" at bounding box center [764, 333] width 26 height 10
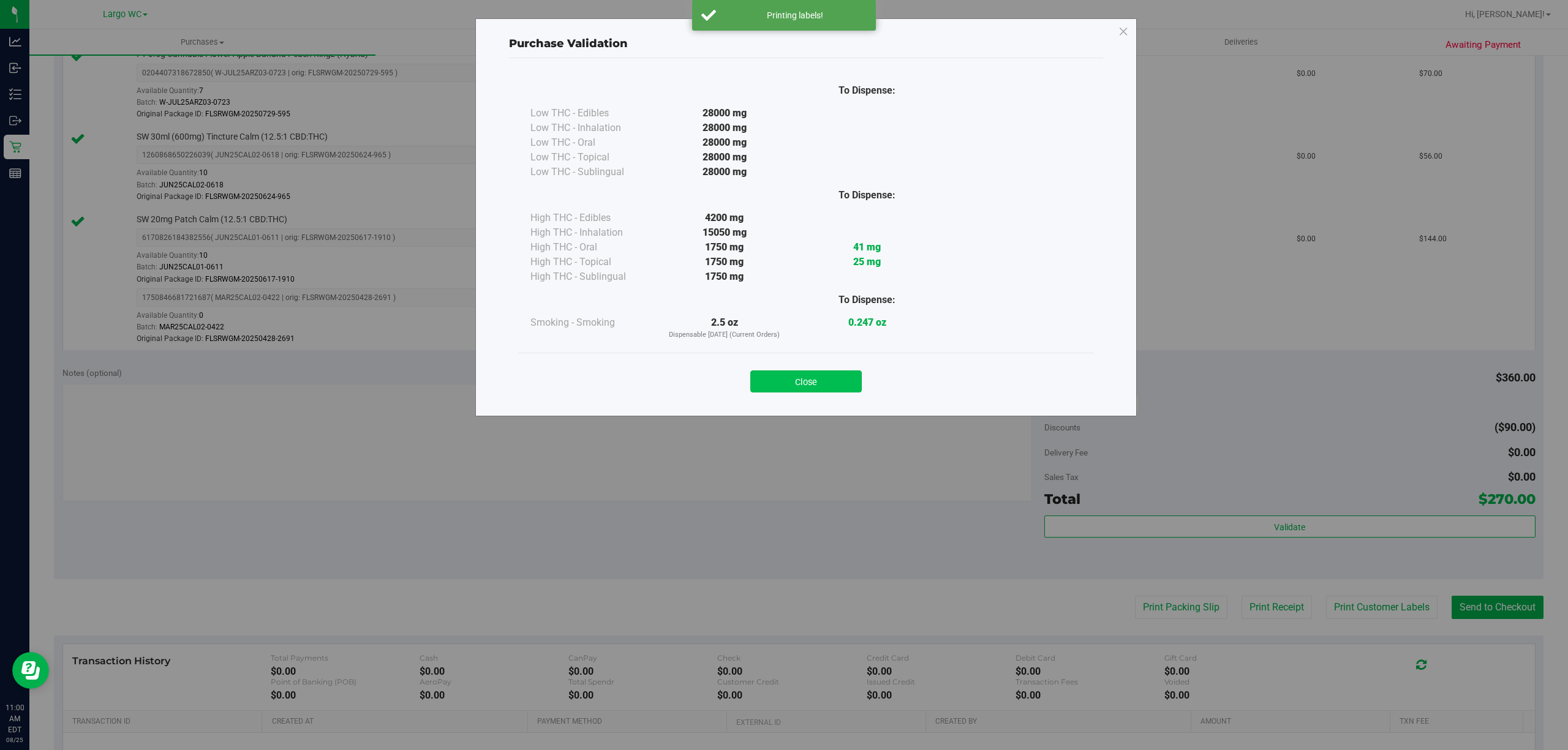
click at [792, 385] on button "Close" at bounding box center [806, 381] width 111 height 22
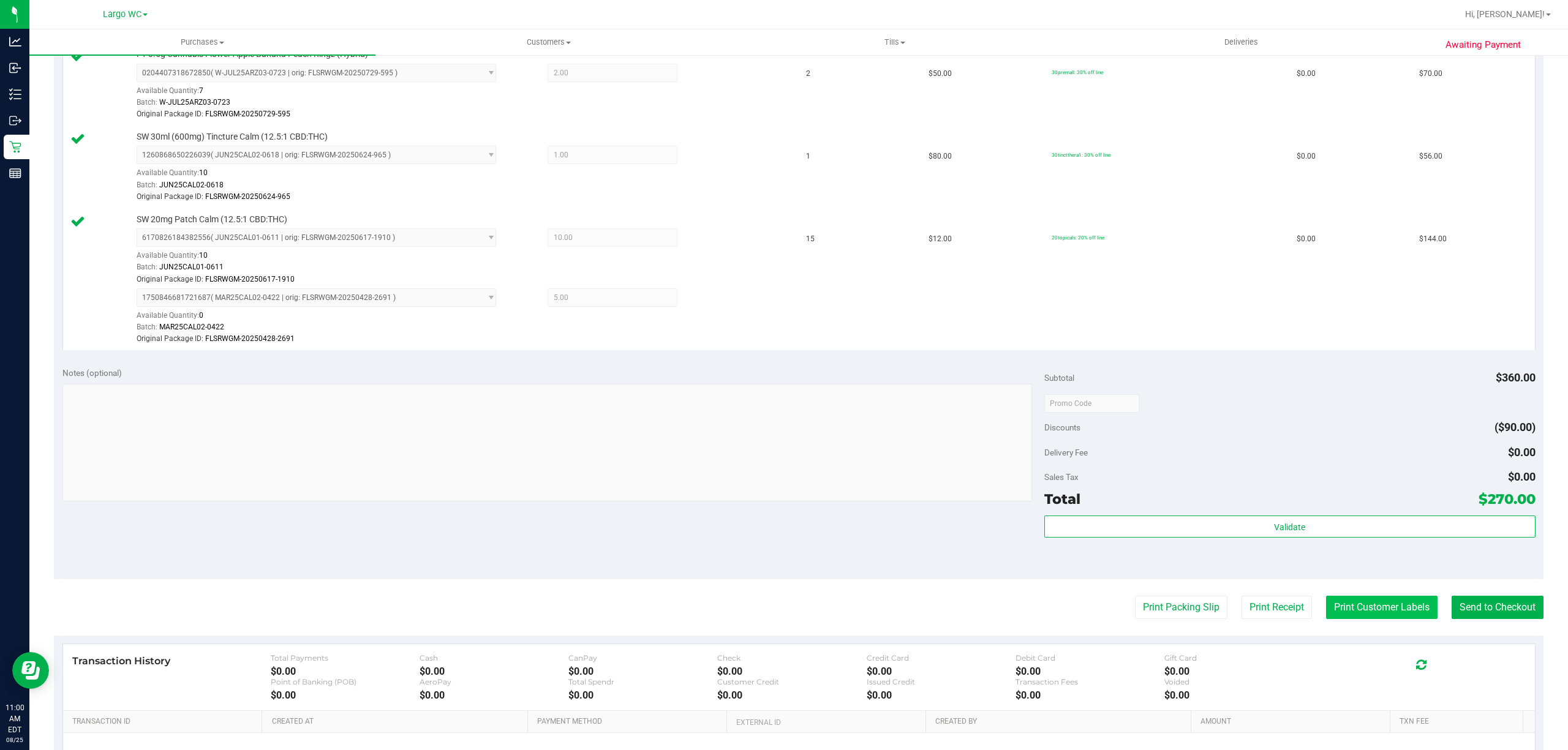
click at [1331, 613] on button "Print Customer Labels" at bounding box center [1381, 607] width 111 height 24
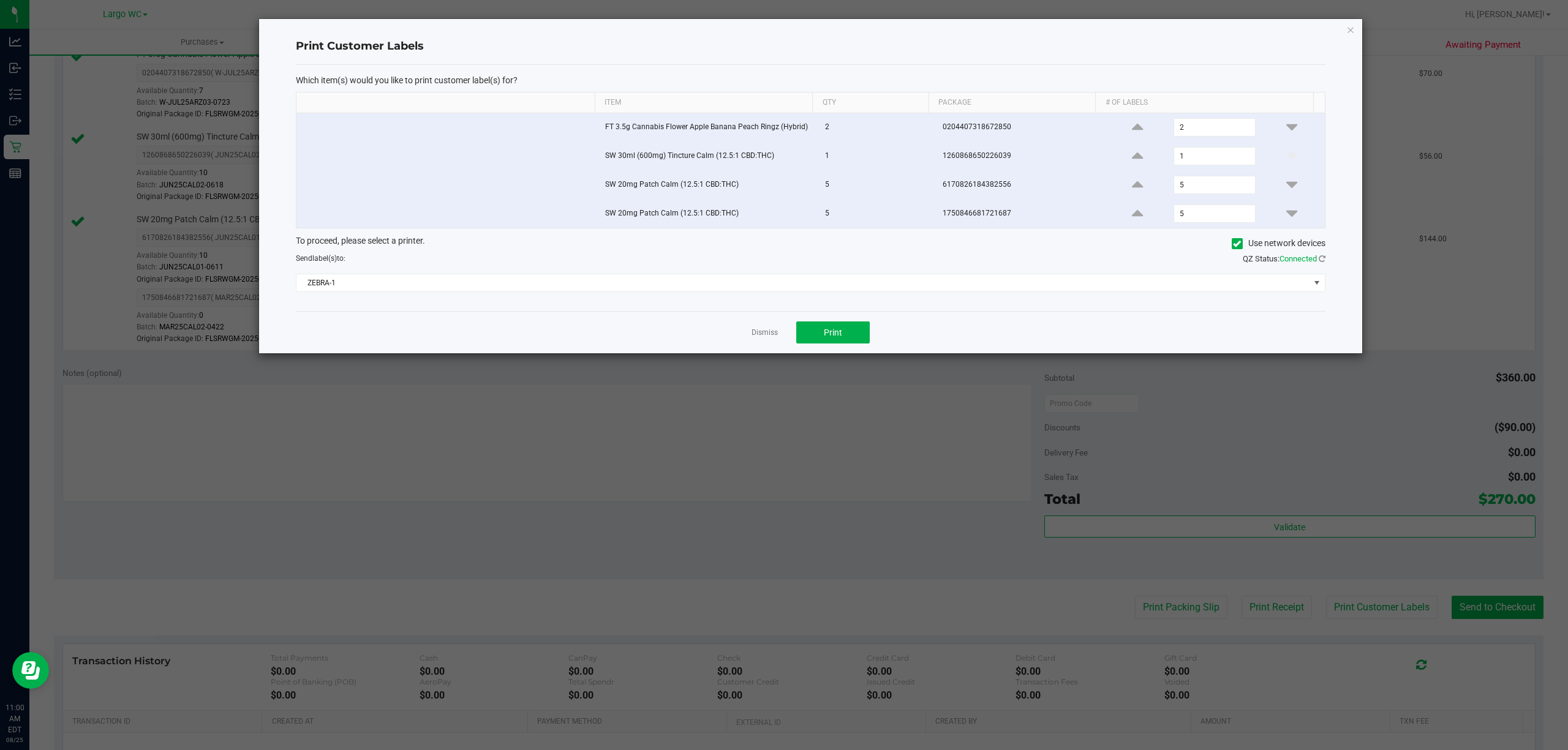
click at [319, 221] on td at bounding box center [448, 214] width 302 height 28
click at [304, 183] on input "checkbox" at bounding box center [303, 181] width 1 height 1
checkbox input "false"
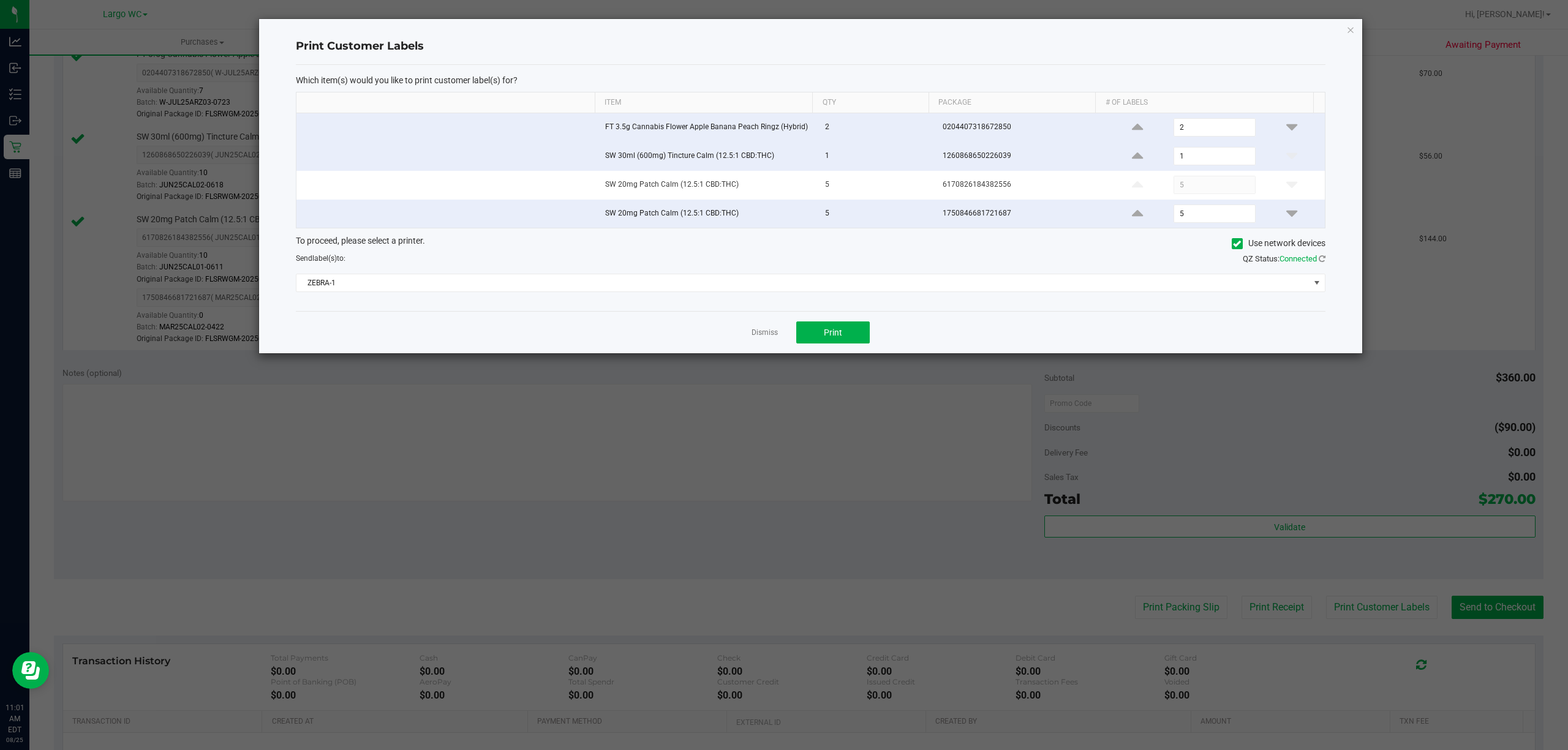
click at [304, 211] on input "checkbox" at bounding box center [303, 210] width 1 height 1
checkbox input "false"
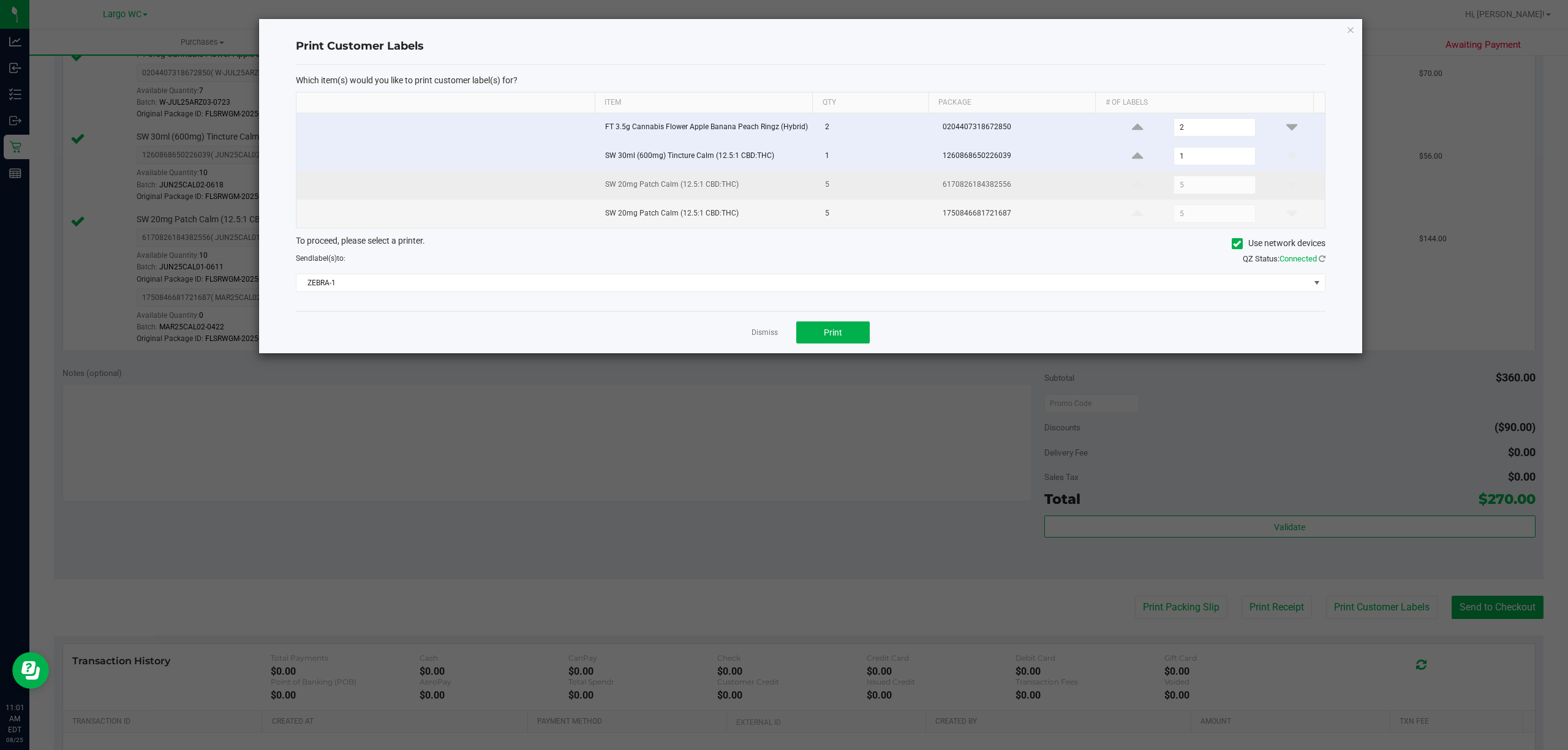
click at [304, 183] on input "checkbox" at bounding box center [303, 181] width 1 height 1
checkbox input "true"
click at [1132, 185] on icon at bounding box center [1137, 185] width 11 height 15
click at [1286, 183] on icon at bounding box center [1292, 185] width 11 height 15
click at [1286, 189] on icon at bounding box center [1292, 185] width 11 height 15
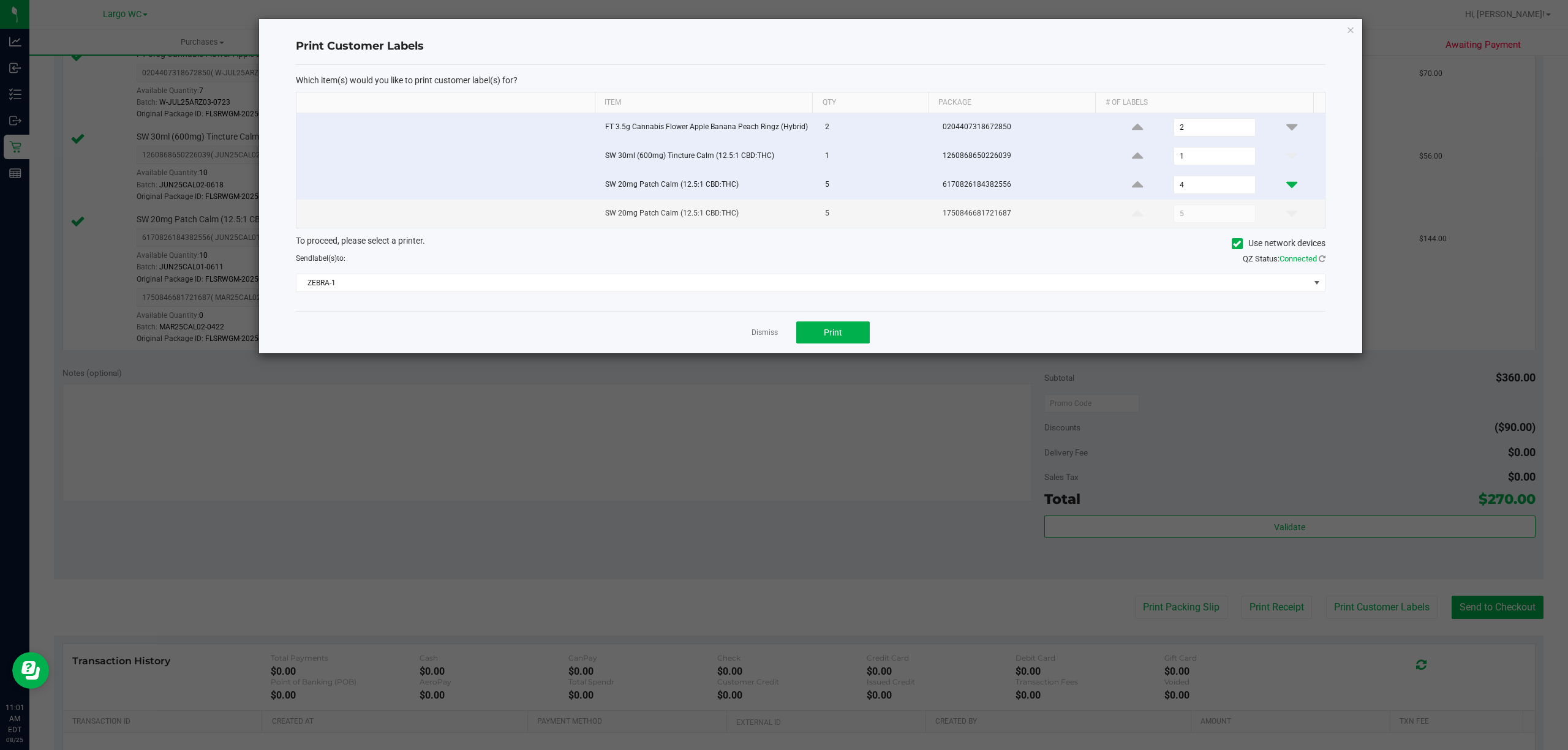
click at [1286, 183] on icon at bounding box center [1292, 185] width 11 height 15
click at [1132, 188] on icon at bounding box center [1137, 185] width 11 height 15
type input "4"
click at [304, 154] on input "checkbox" at bounding box center [303, 153] width 1 height 1
checkbox input "false"
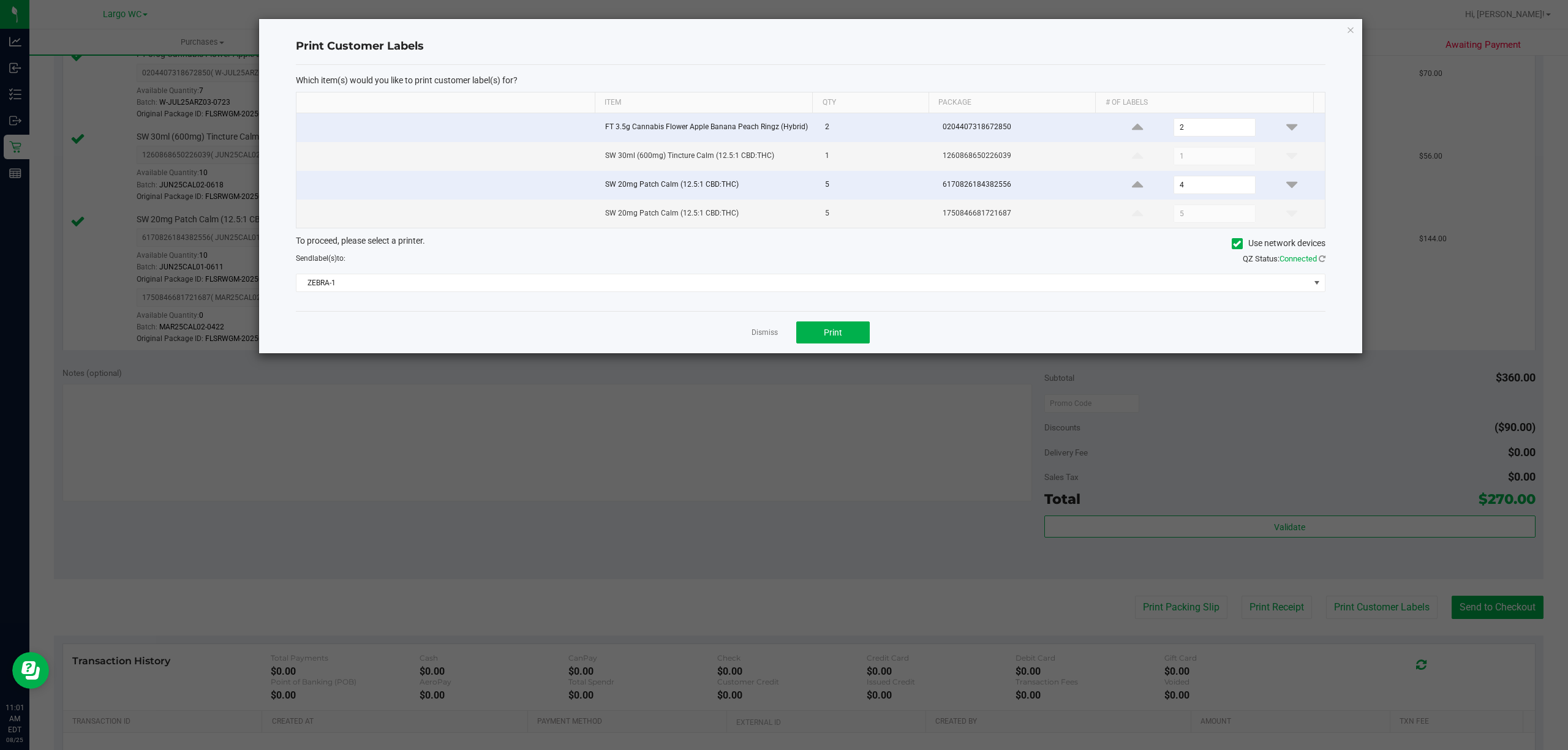
click at [304, 125] on input "checkbox" at bounding box center [303, 123] width 1 height 1
checkbox input "false"
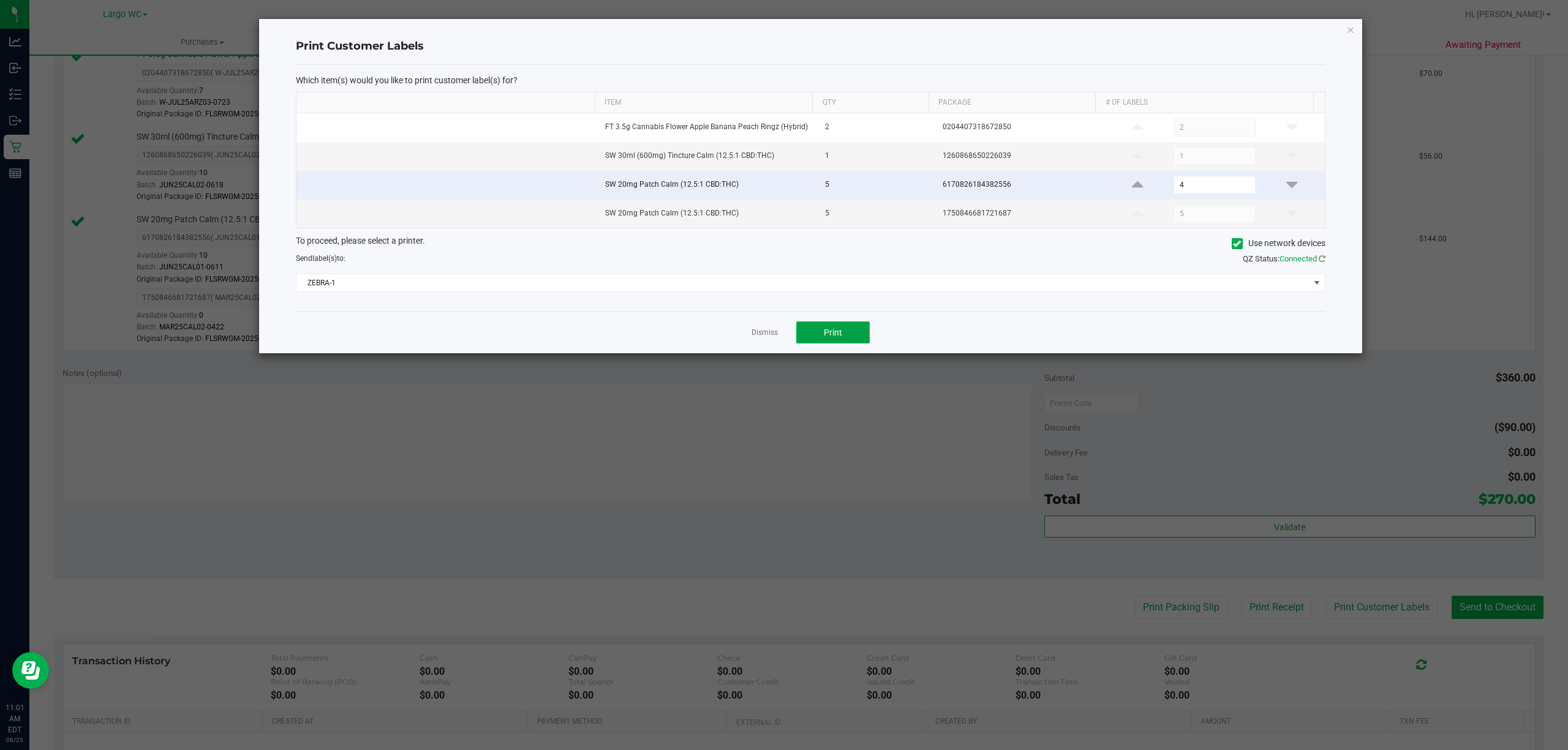
click at [858, 330] on button "Print" at bounding box center [833, 332] width 74 height 22
click at [305, 183] on input "checkbox" at bounding box center [303, 181] width 1 height 1
checkbox input "false"
click at [332, 155] on td at bounding box center [448, 156] width 302 height 29
click at [319, 150] on td at bounding box center [448, 156] width 302 height 29
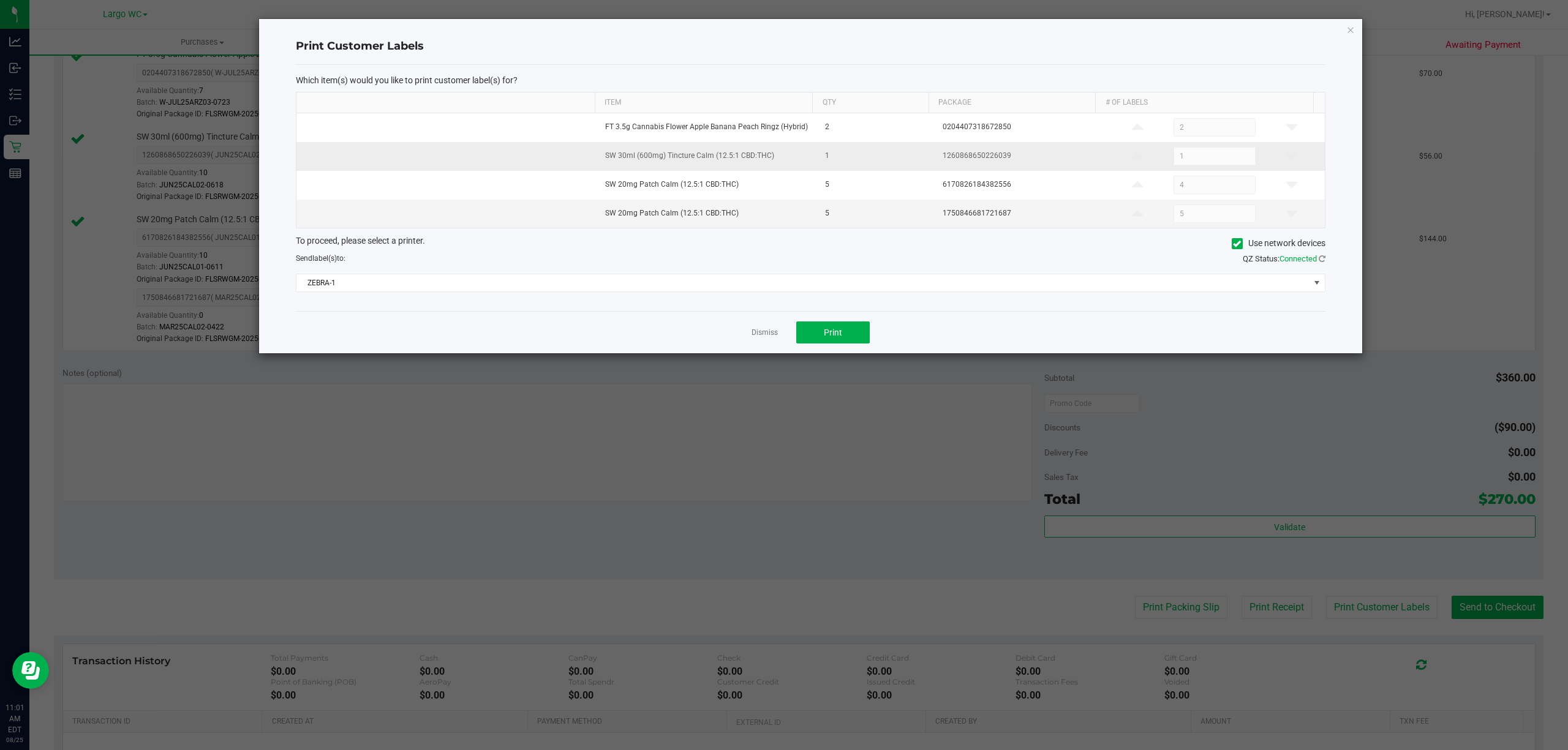
click at [304, 154] on input "checkbox" at bounding box center [303, 153] width 1 height 1
checkbox input "true"
click at [836, 337] on span "Print" at bounding box center [832, 333] width 18 height 9
click at [762, 338] on link "Dismiss" at bounding box center [764, 333] width 26 height 10
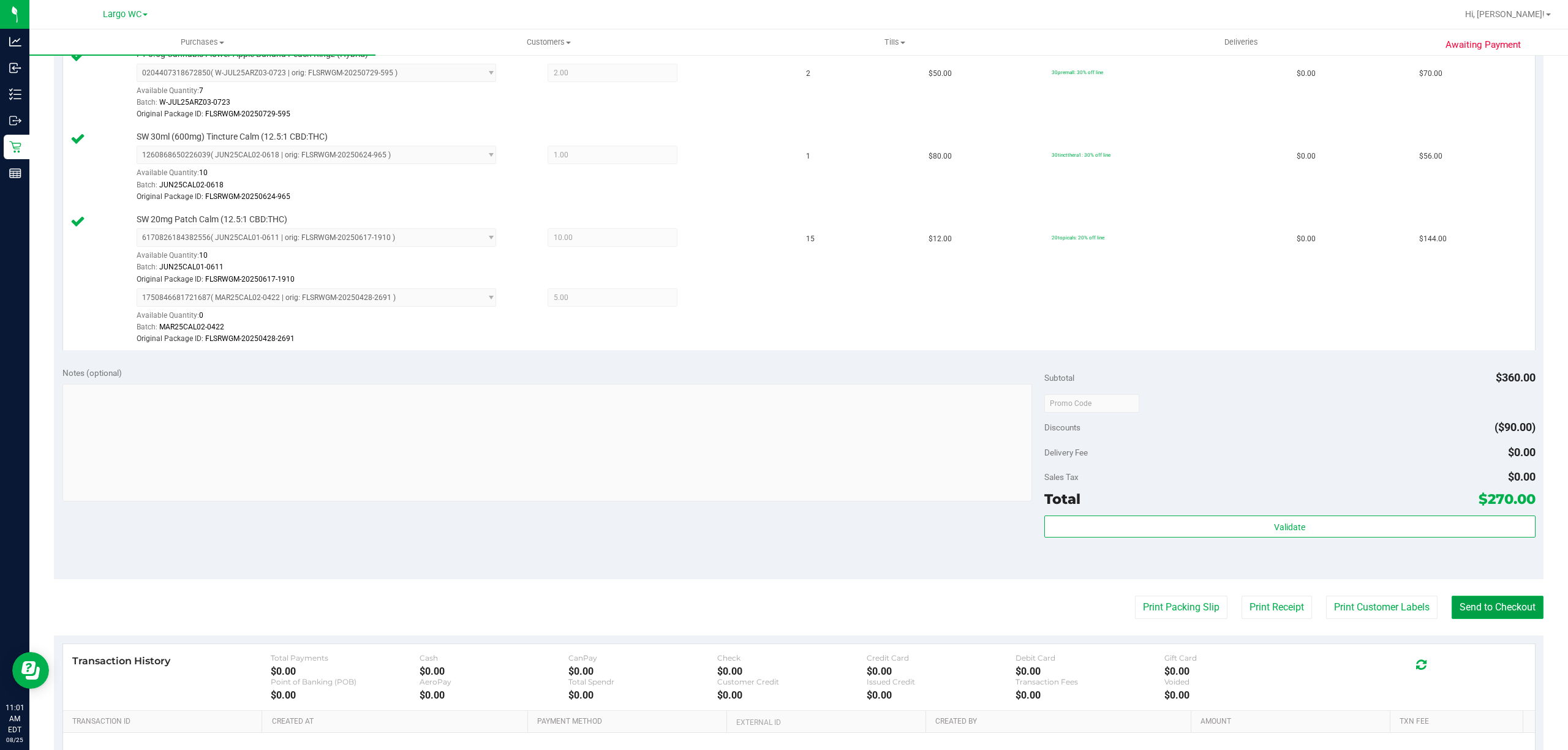
click at [1465, 605] on button "Send to Checkout" at bounding box center [1496, 607] width 91 height 24
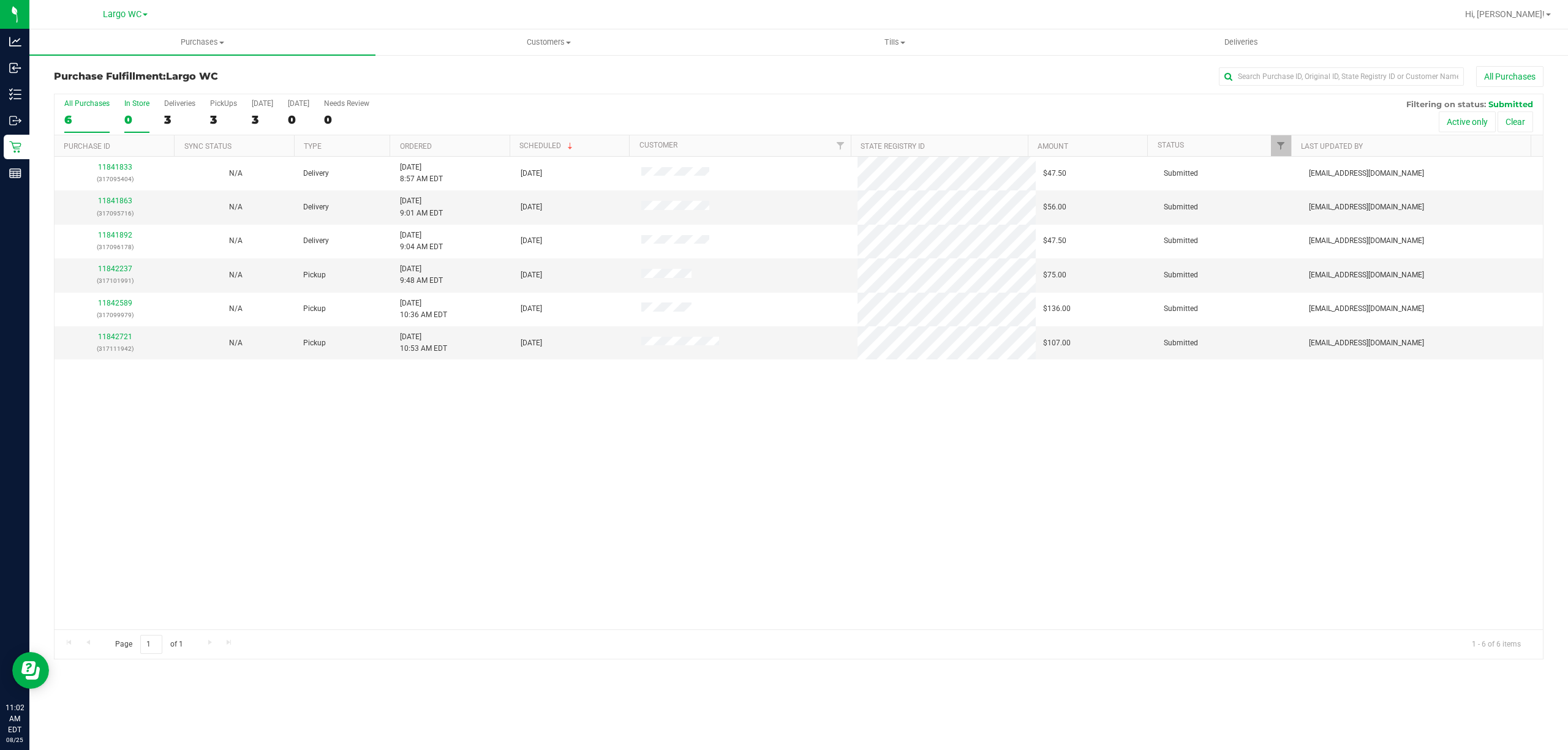
click at [130, 122] on div "0" at bounding box center [137, 120] width 25 height 14
click at [0, 0] on input "In Store 0" at bounding box center [0, 0] width 0 height 0
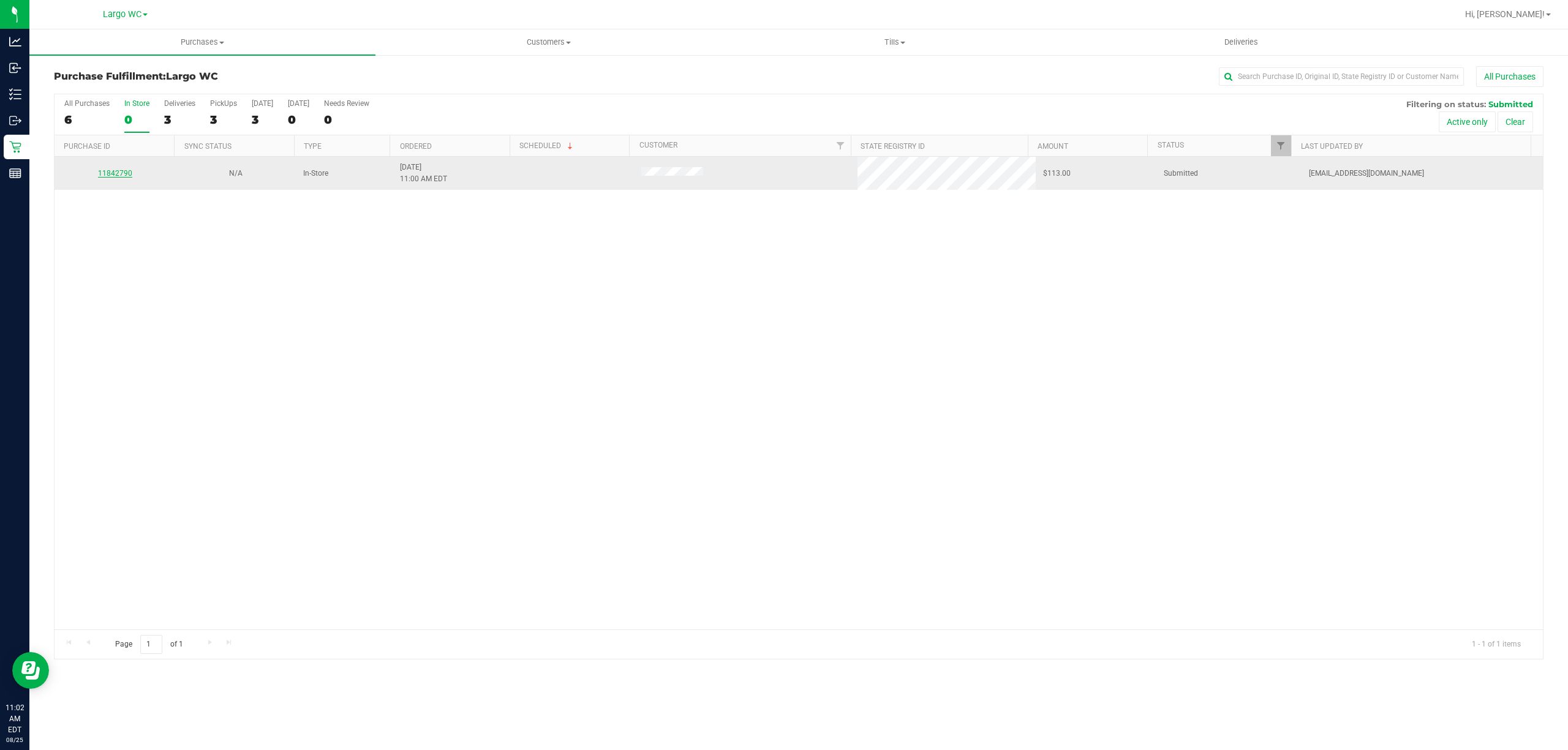
click at [115, 174] on link "11842790" at bounding box center [115, 172] width 34 height 8
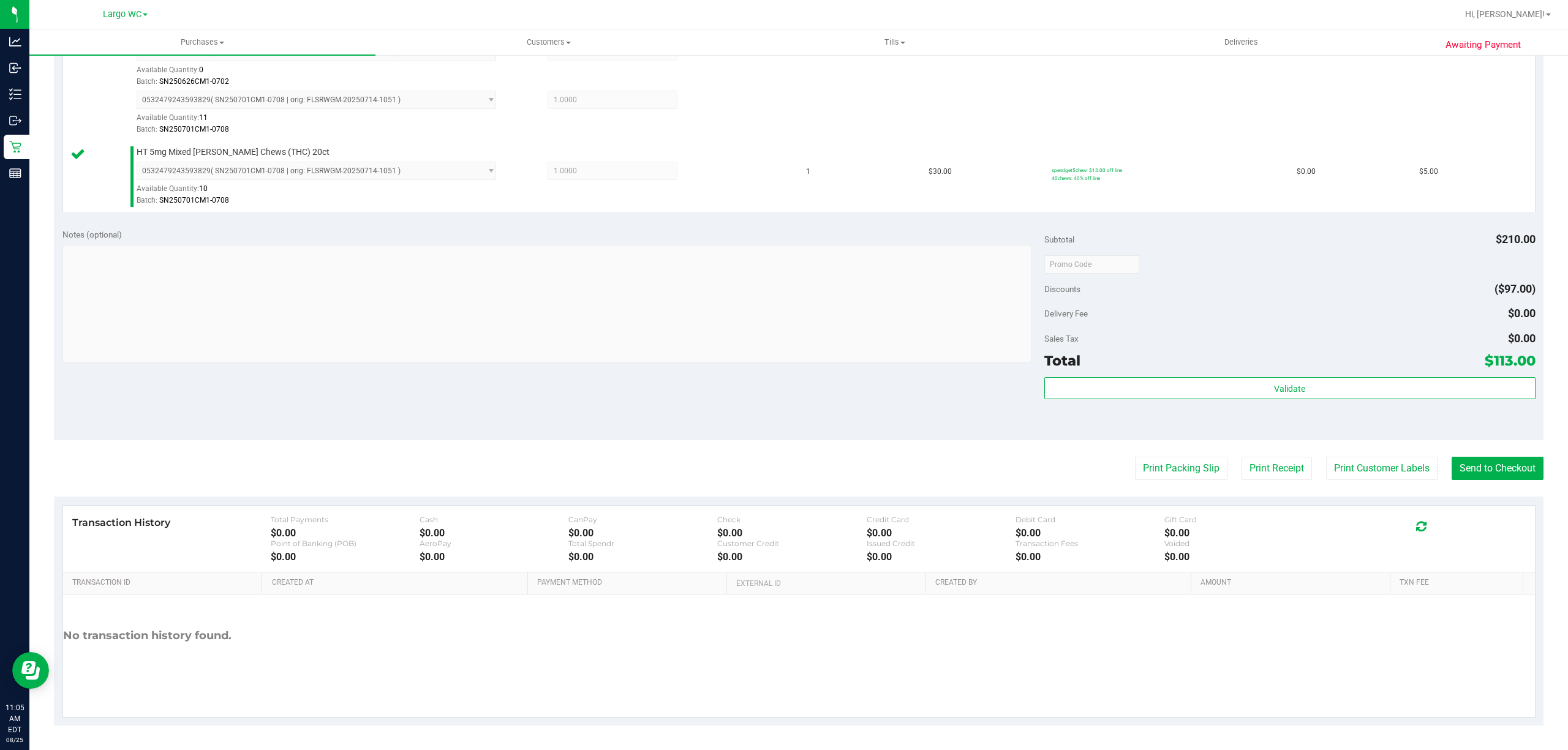
scroll to position [370, 0]
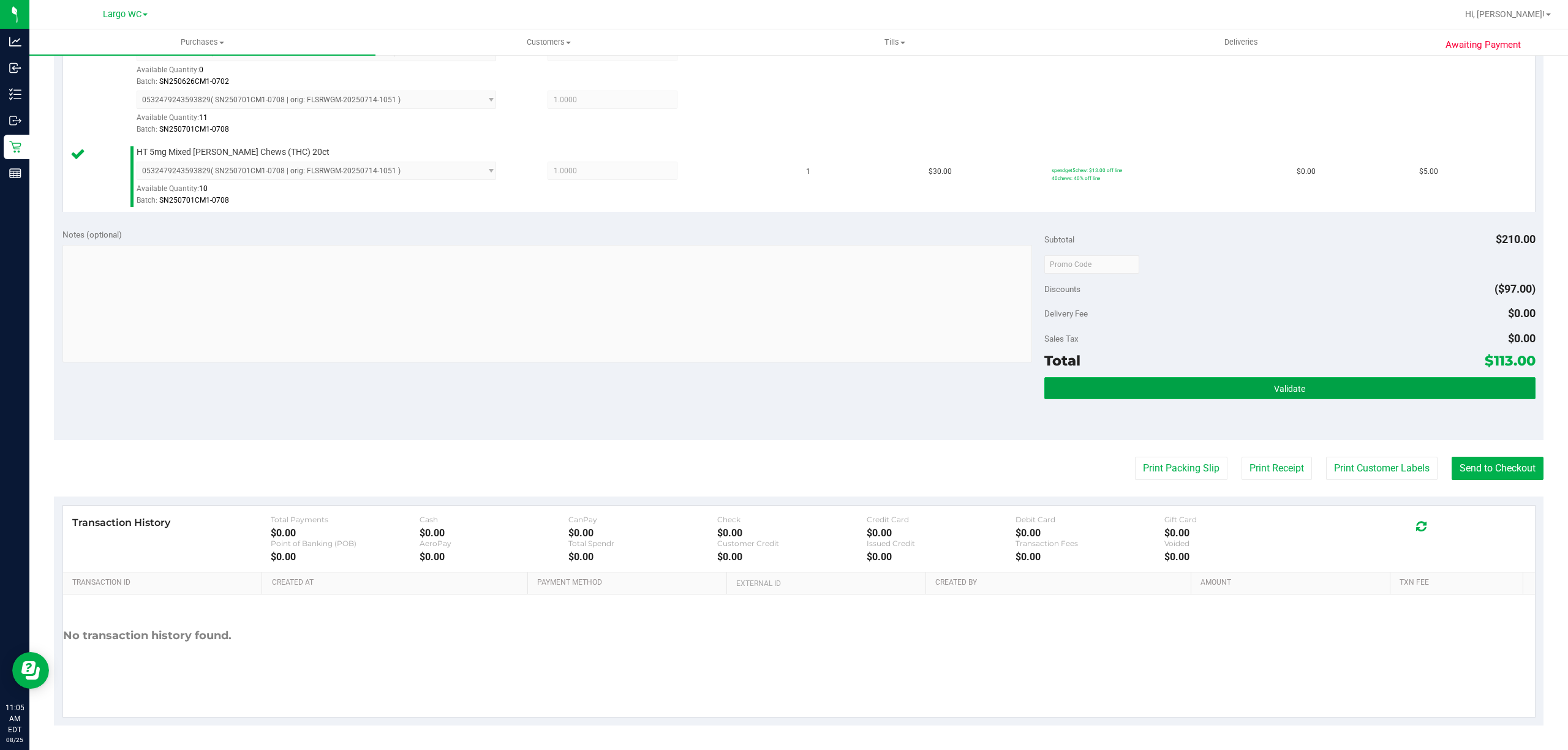
click at [1335, 390] on button "Validate" at bounding box center [1289, 387] width 491 height 22
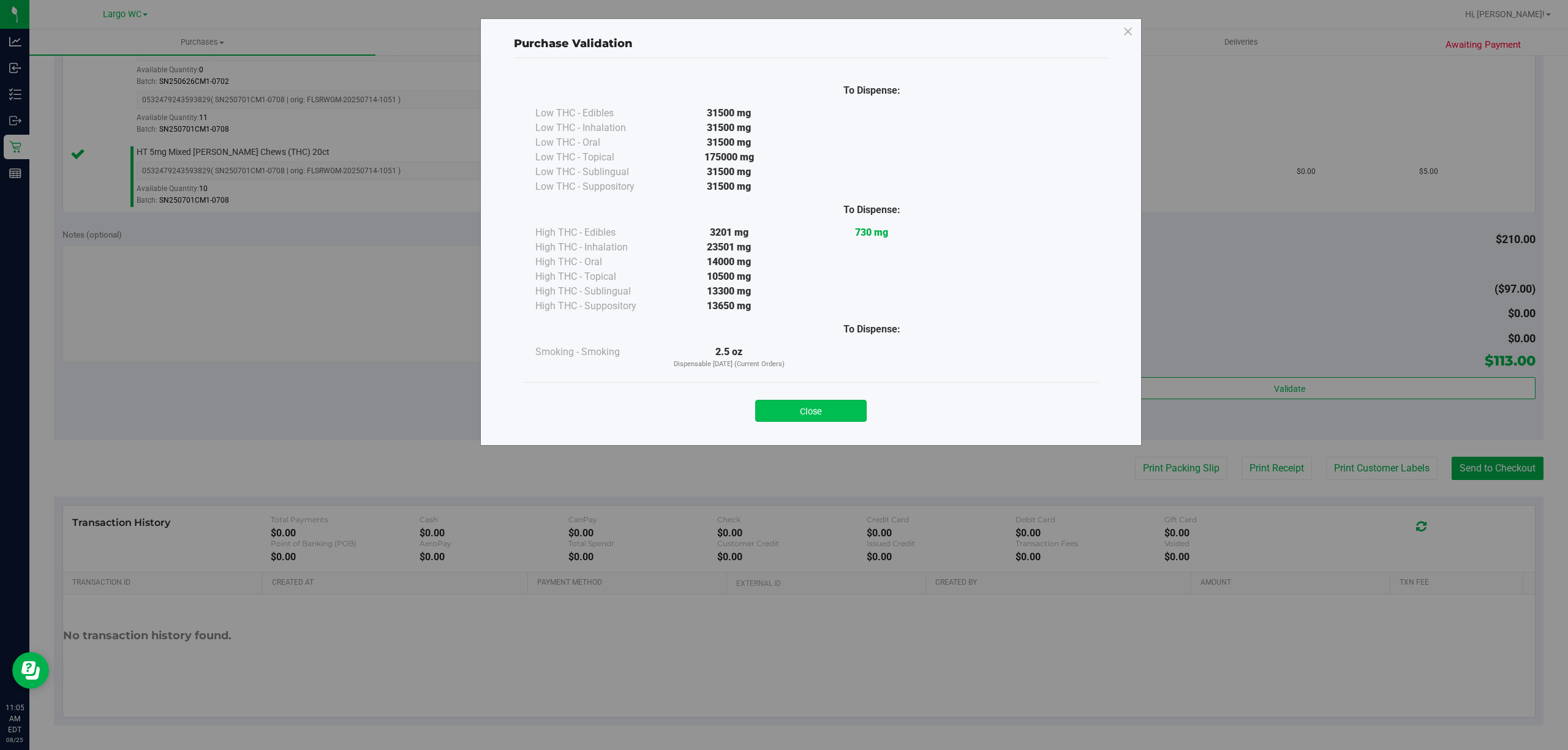
click at [839, 407] on button "Close" at bounding box center [810, 410] width 111 height 22
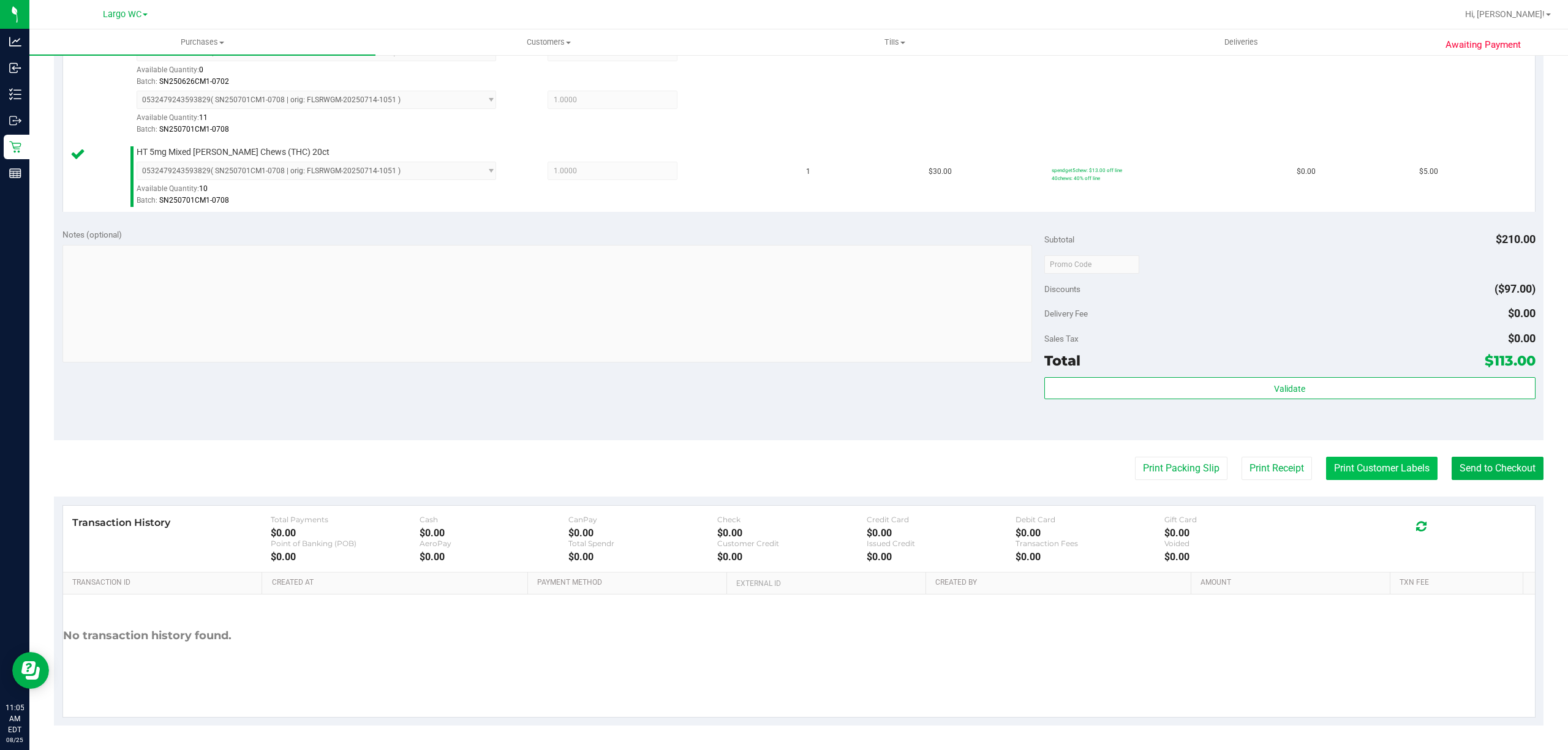
click at [1353, 473] on button "Print Customer Labels" at bounding box center [1381, 468] width 111 height 24
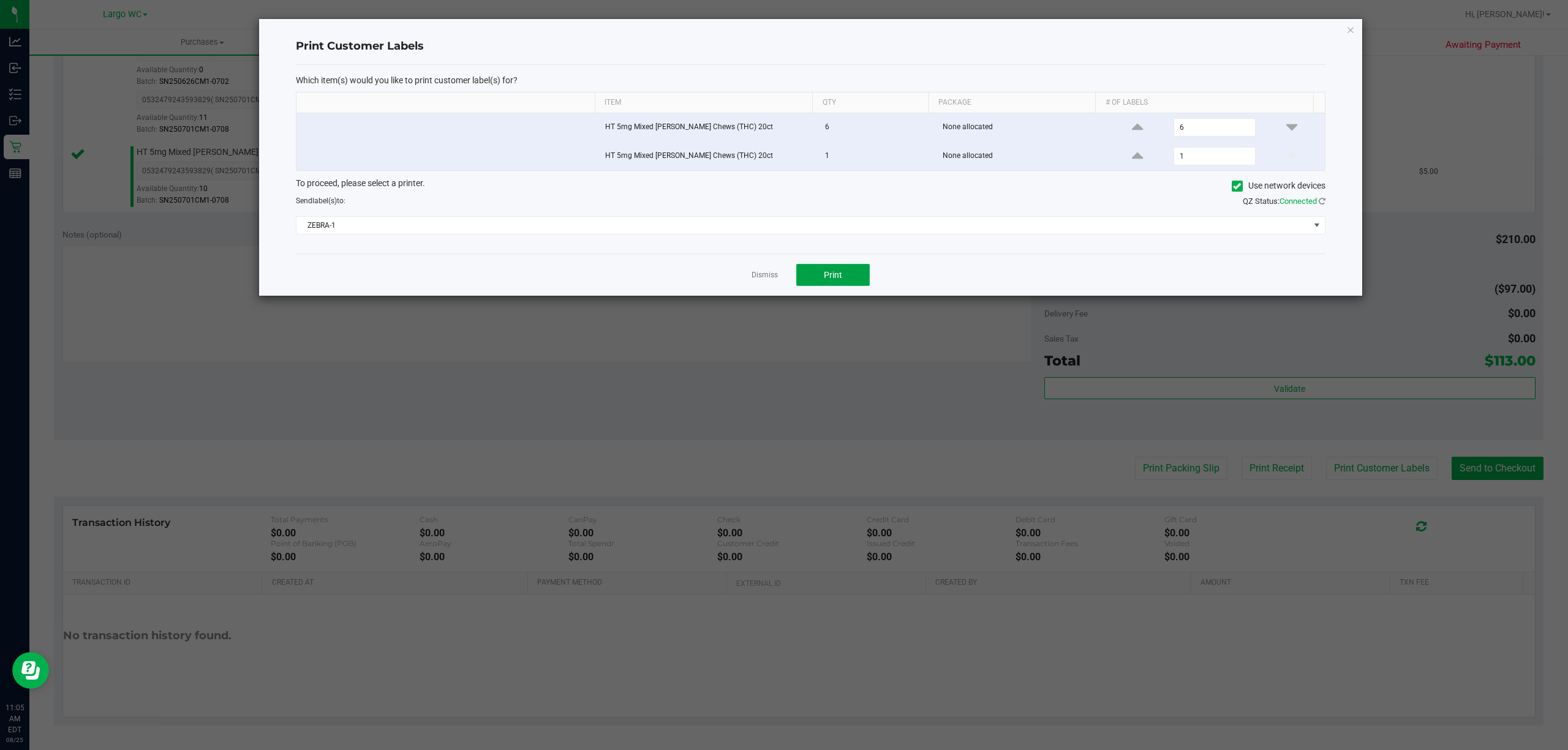
click at [847, 272] on button "Print" at bounding box center [833, 274] width 74 height 22
click at [760, 278] on link "Dismiss" at bounding box center [764, 275] width 26 height 10
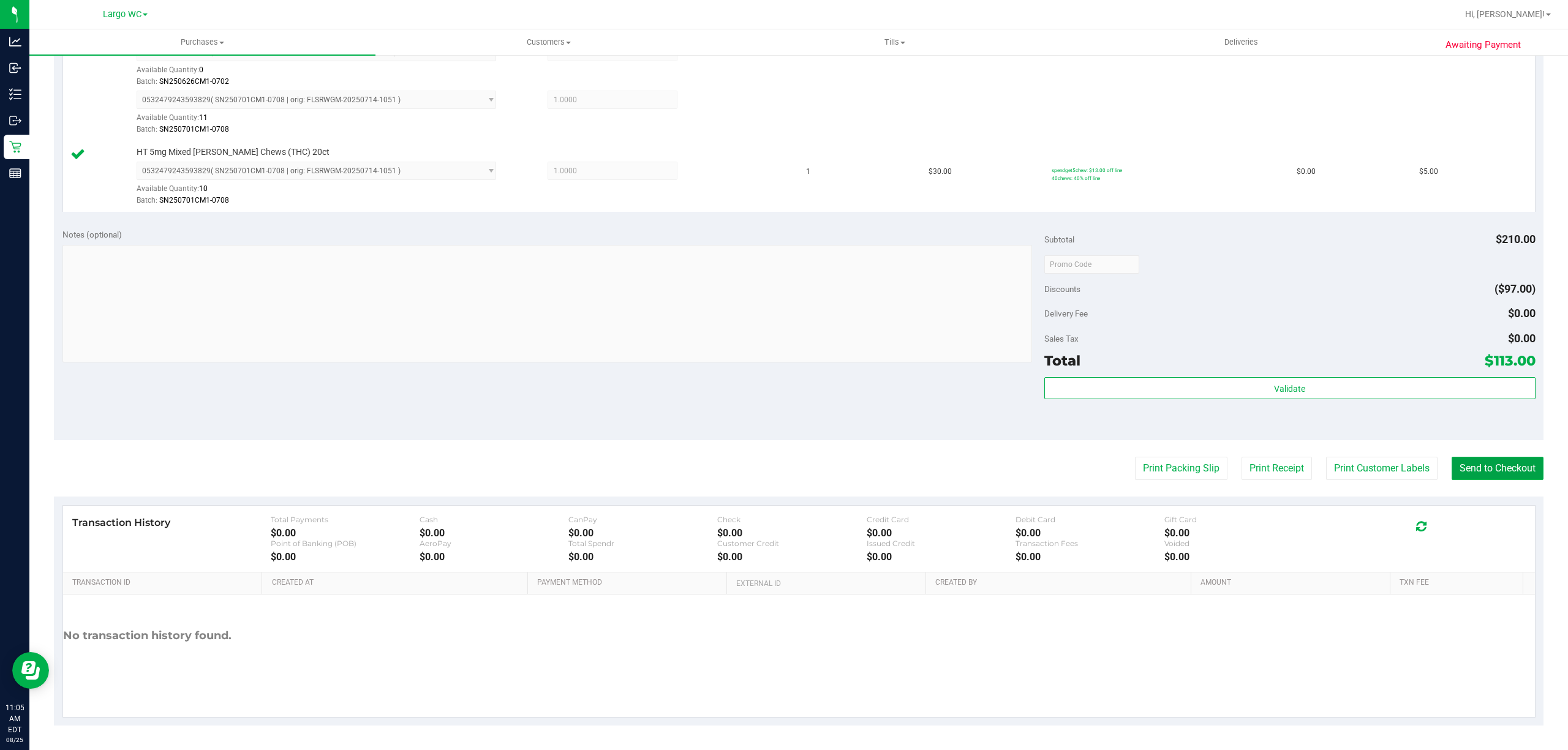
click at [1474, 469] on button "Send to Checkout" at bounding box center [1496, 468] width 91 height 24
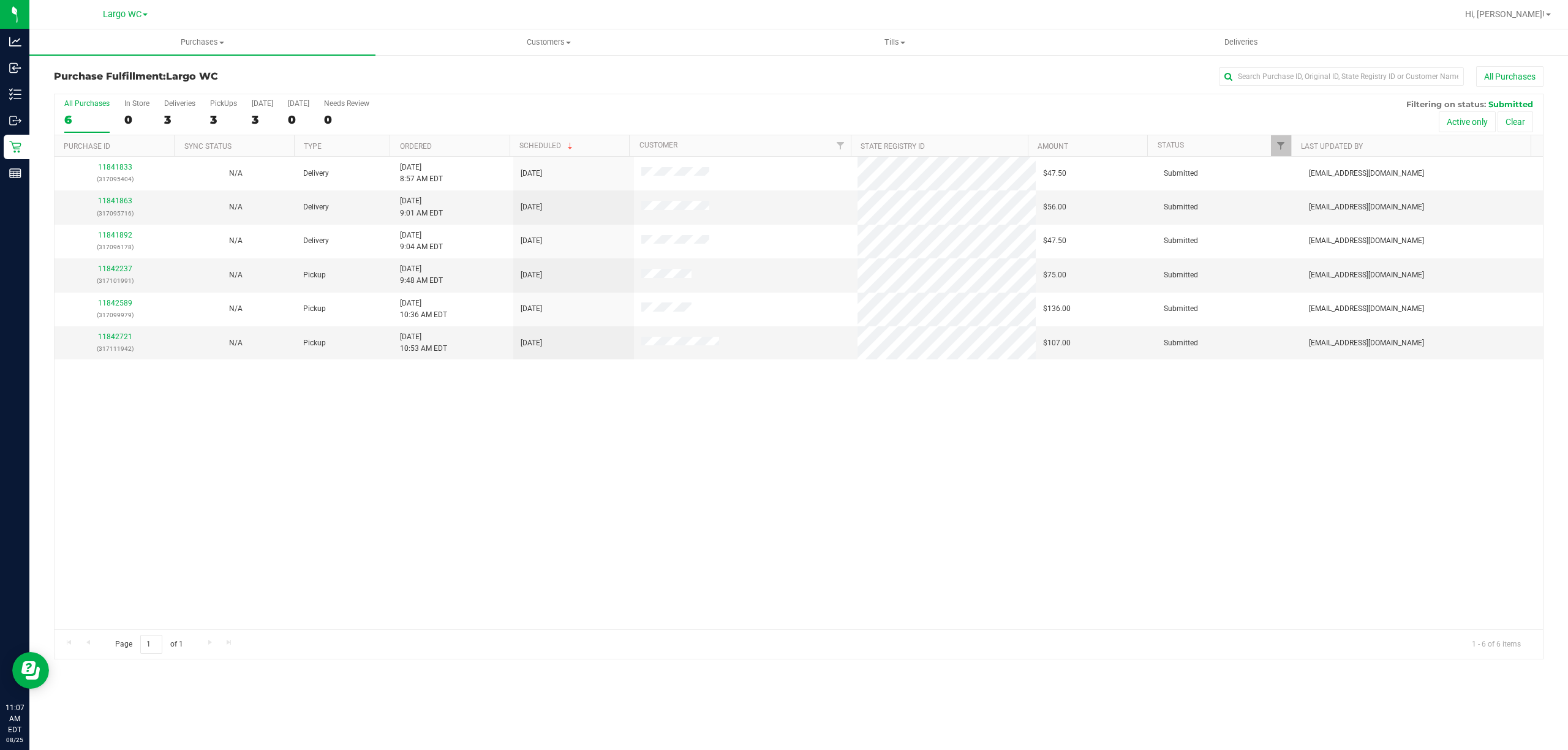
click at [218, 542] on div "11841833 (317095404) N/A Delivery [DATE] 8:57 AM EDT 8/27/2025 $47.50 Submitted…" at bounding box center [798, 393] width 1488 height 473
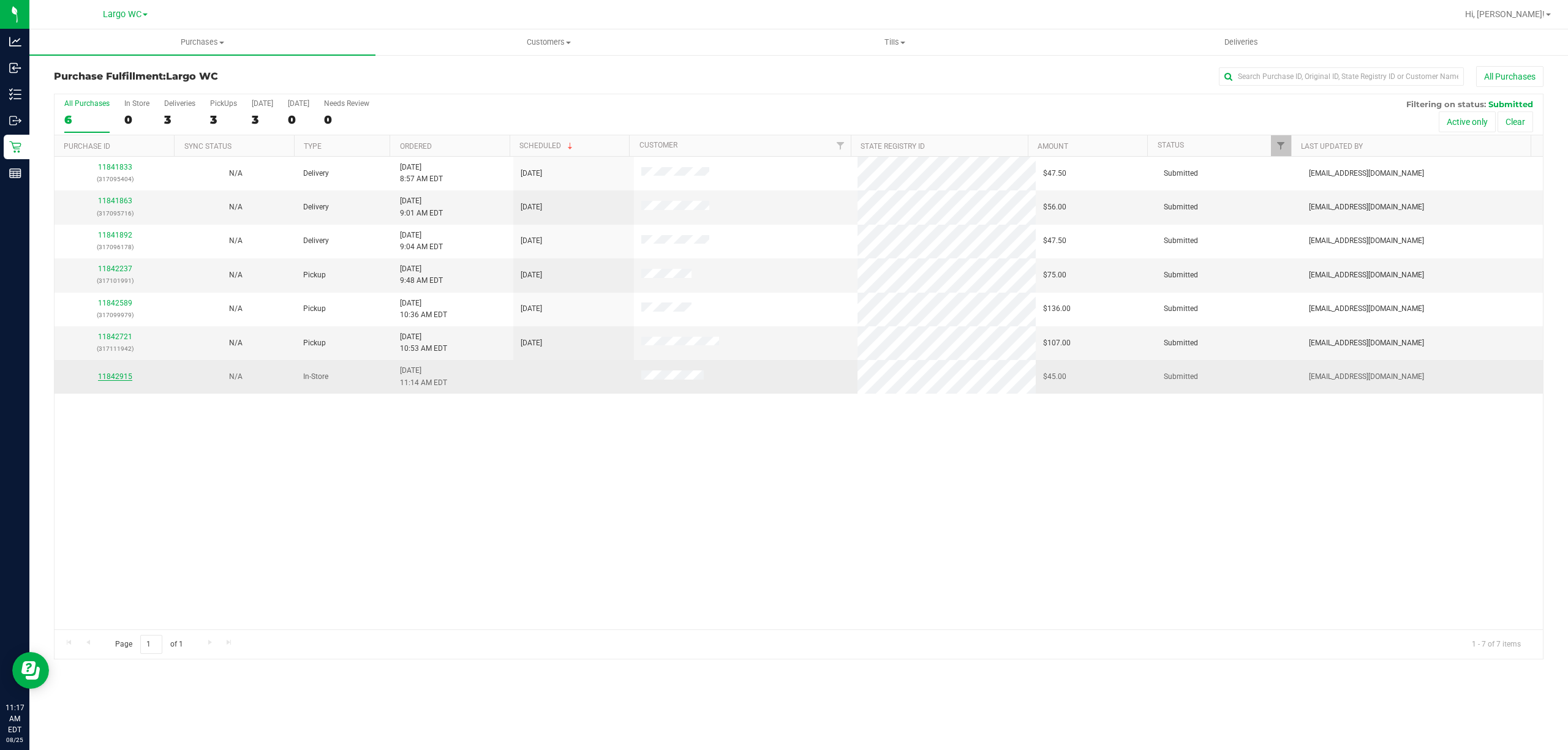
click at [119, 381] on link "11842915" at bounding box center [115, 376] width 34 height 8
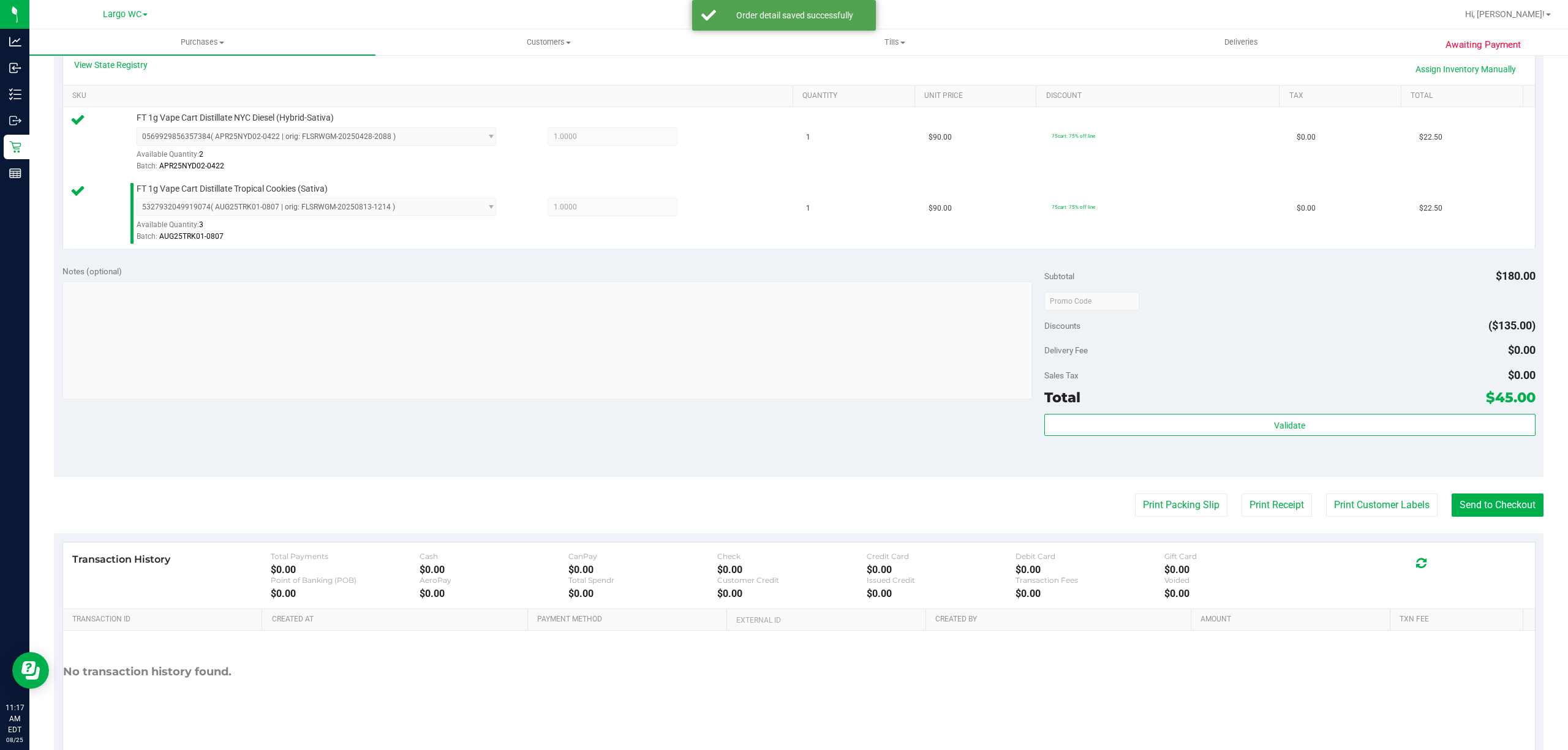
scroll to position [323, 0]
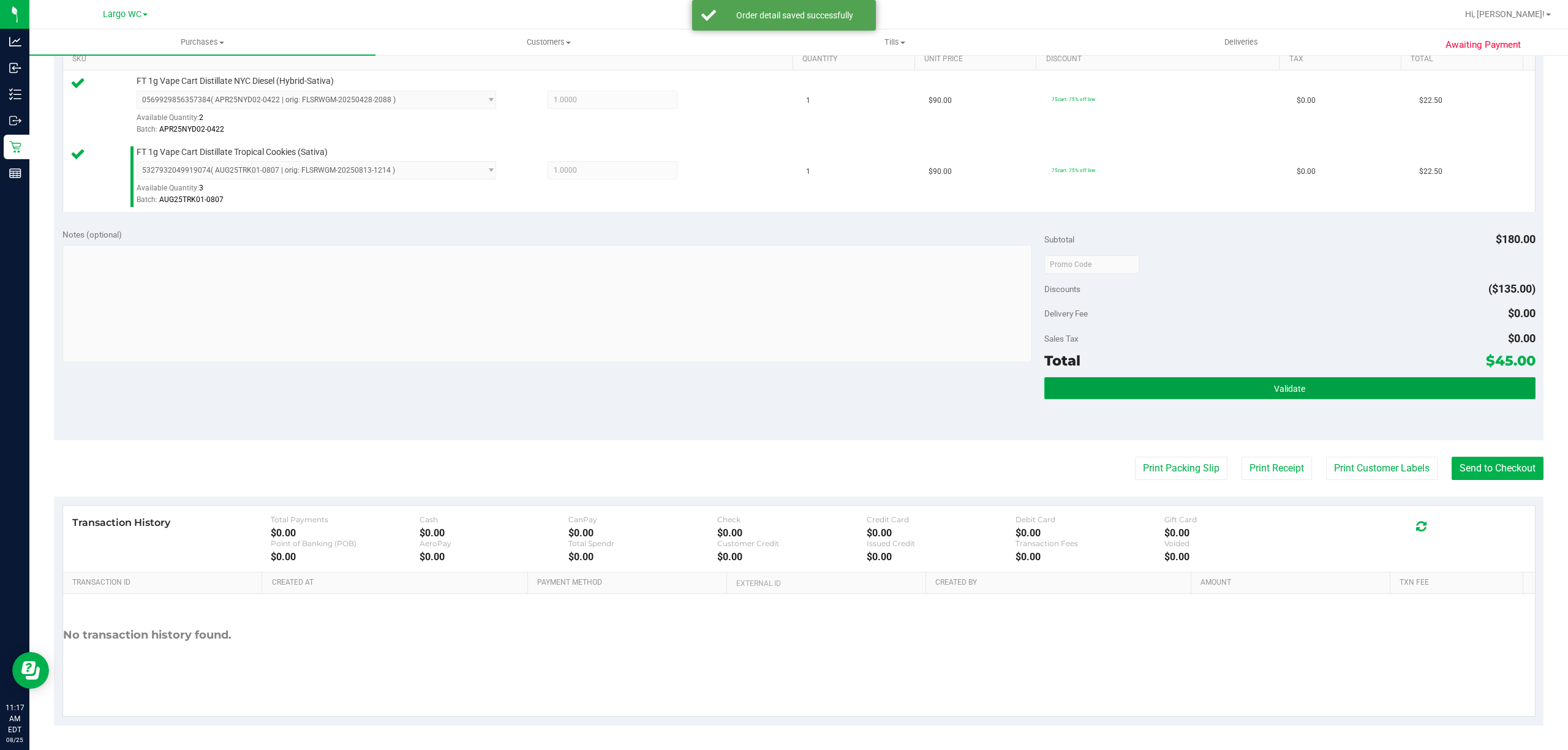
click at [1140, 398] on button "Validate" at bounding box center [1289, 387] width 491 height 22
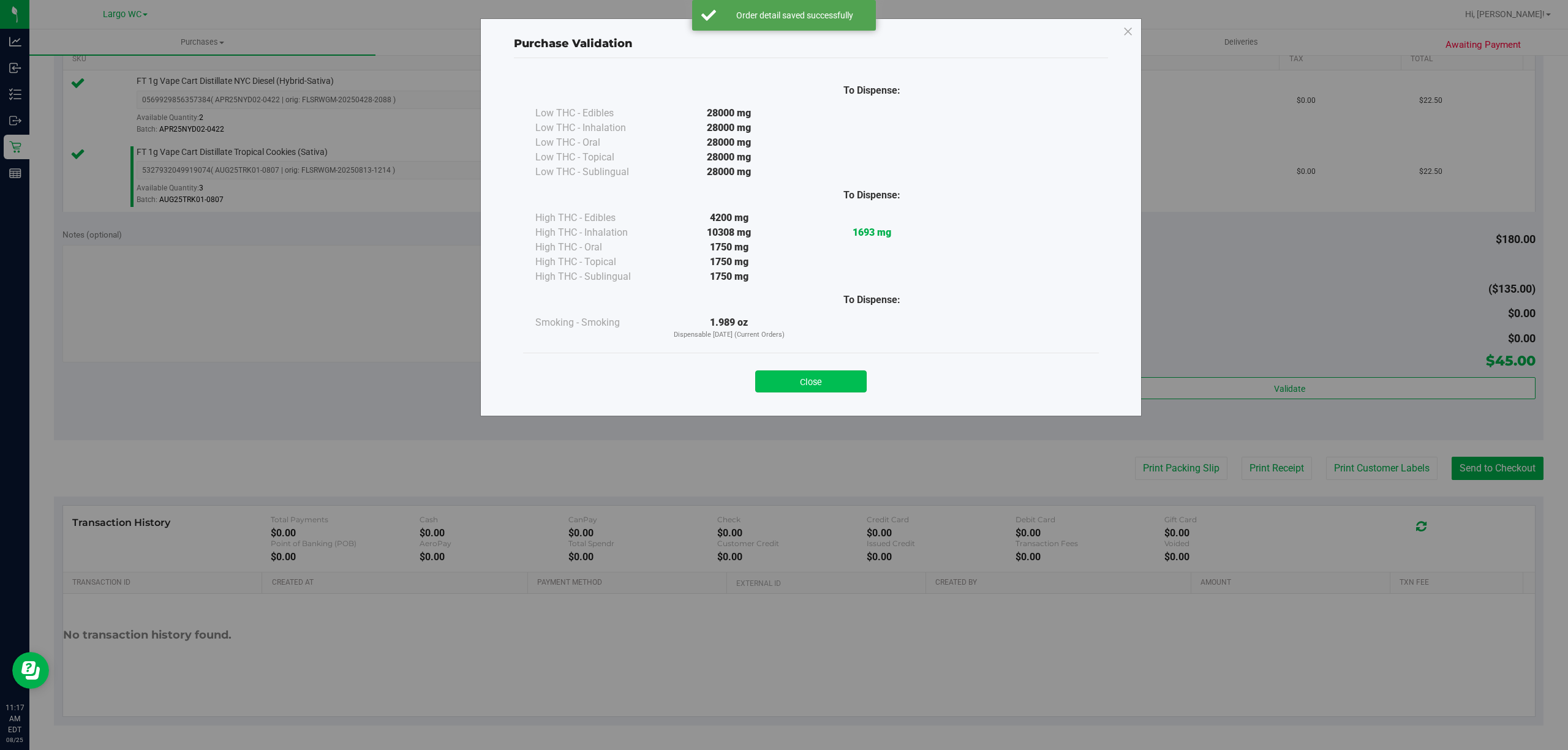
click at [809, 383] on button "Close" at bounding box center [810, 381] width 111 height 22
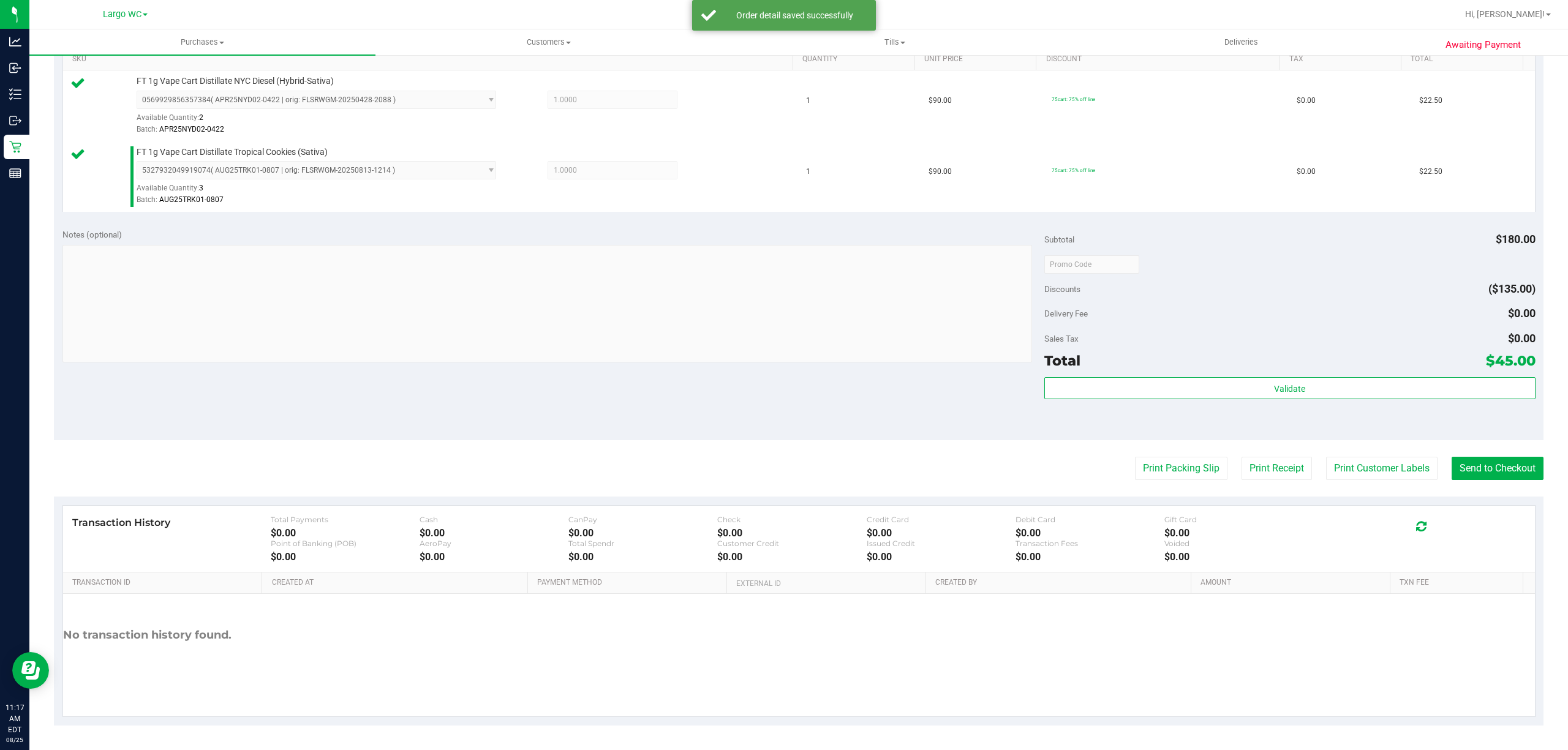
click at [1369, 508] on div "Transaction History Total Payments $0.00 Cash $0.00 CanPay $0.00 Check $0.00 Cr…" at bounding box center [799, 539] width 1472 height 67
click at [1361, 461] on button "Print Customer Labels" at bounding box center [1381, 468] width 111 height 24
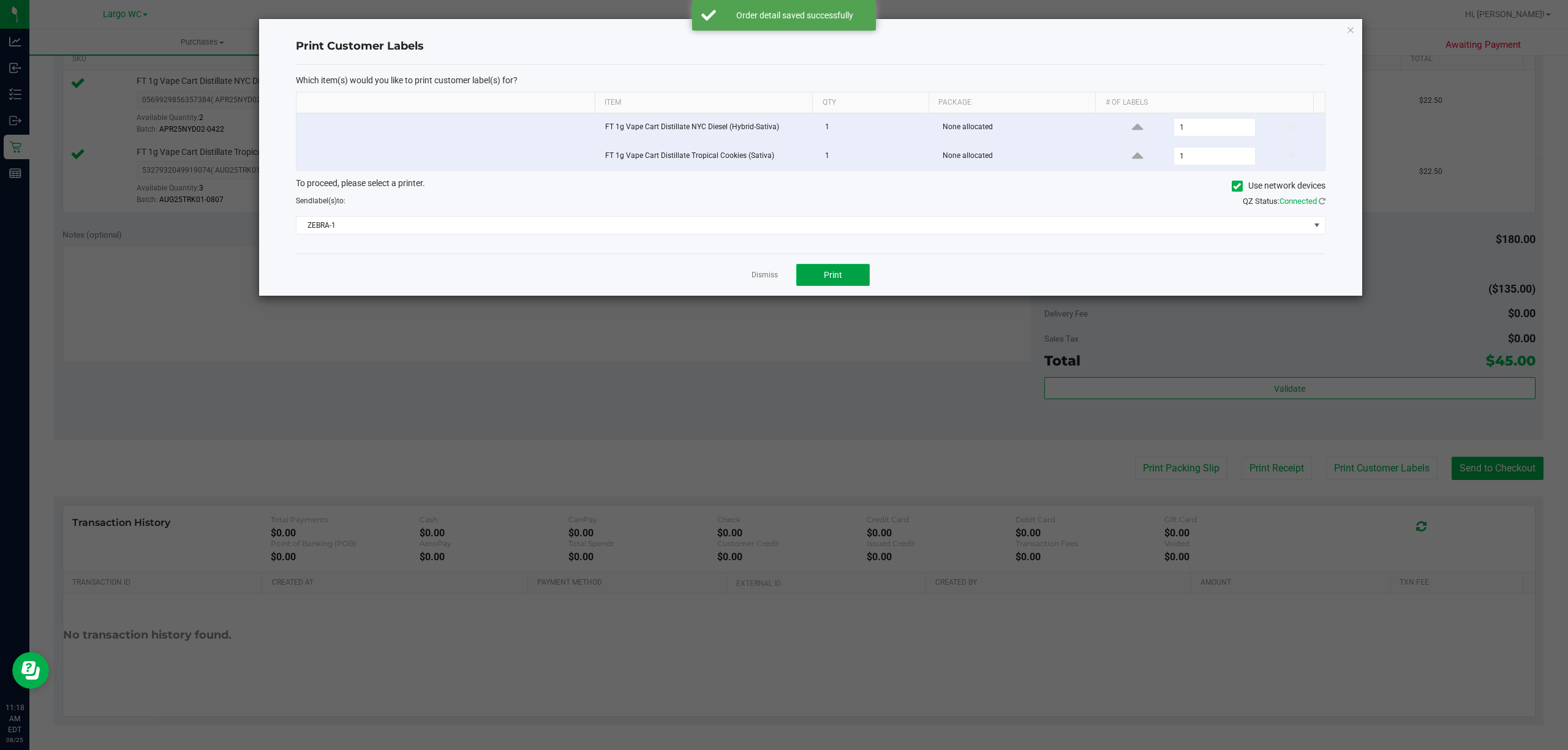
click at [798, 274] on button "Print" at bounding box center [833, 274] width 74 height 22
click at [1349, 28] on icon "button" at bounding box center [1349, 29] width 8 height 15
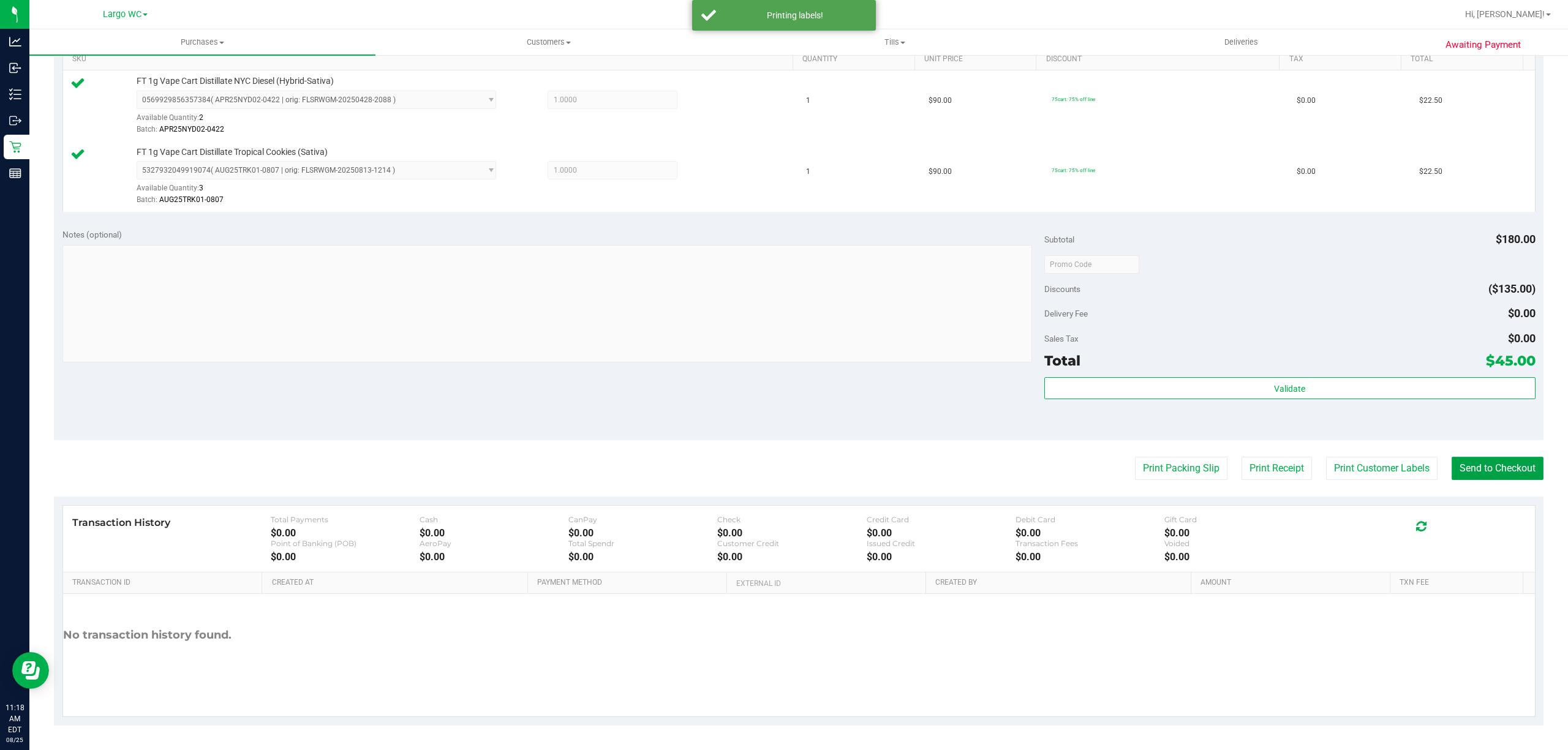
click at [1502, 469] on button "Send to Checkout" at bounding box center [1496, 468] width 91 height 24
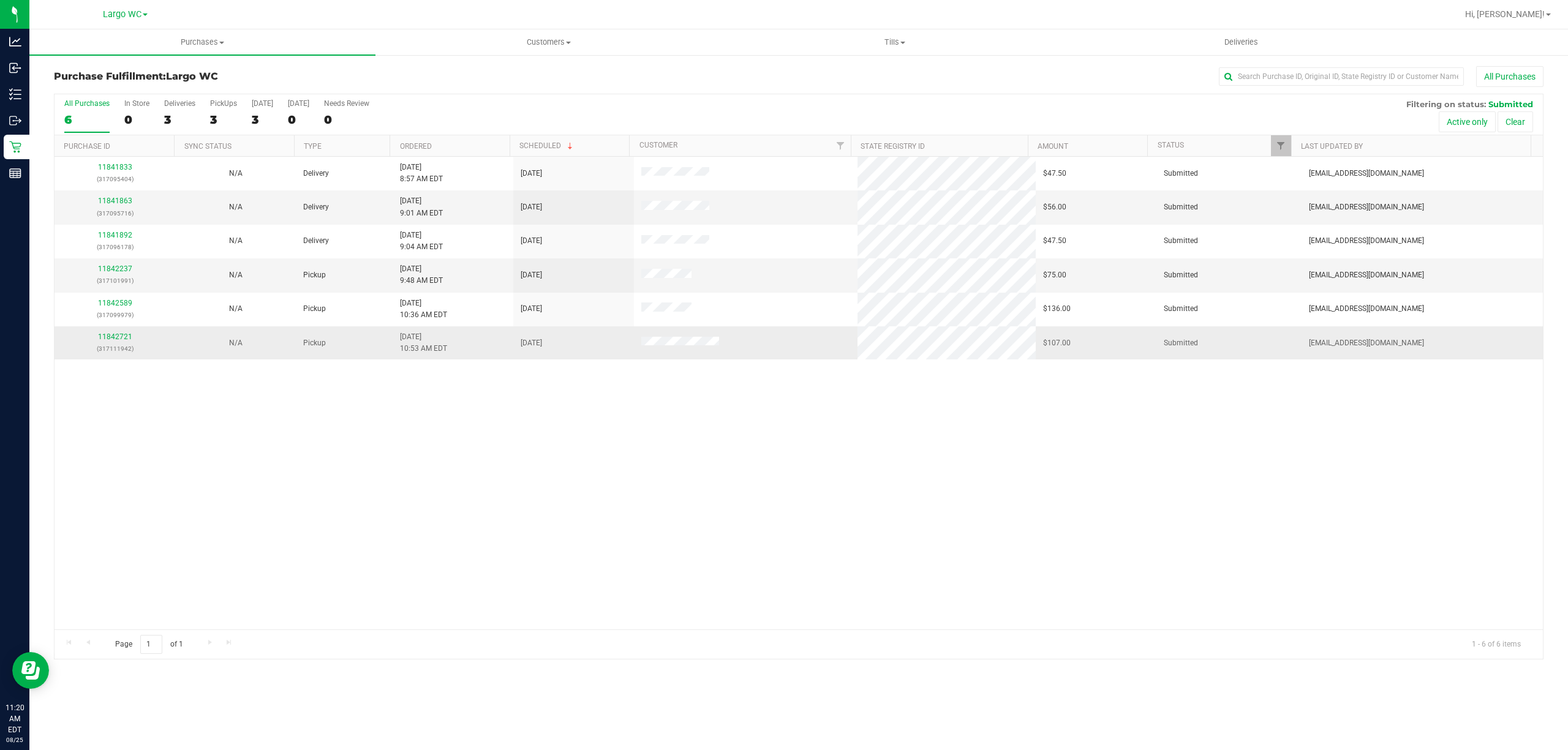
click at [118, 343] on div "11842721 (317111942)" at bounding box center [115, 343] width 106 height 24
click at [106, 338] on link "11842721" at bounding box center [115, 336] width 34 height 8
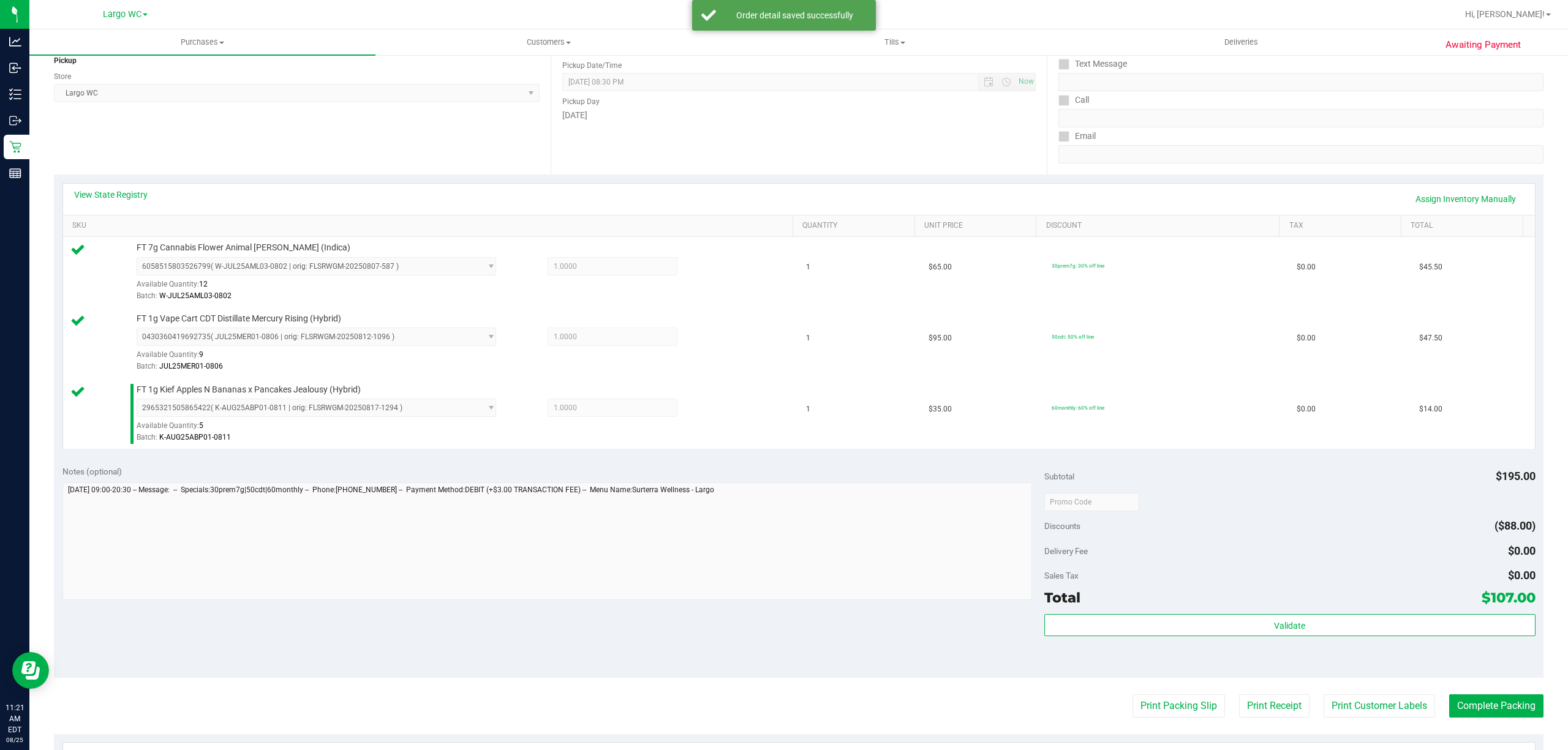
scroll to position [251, 0]
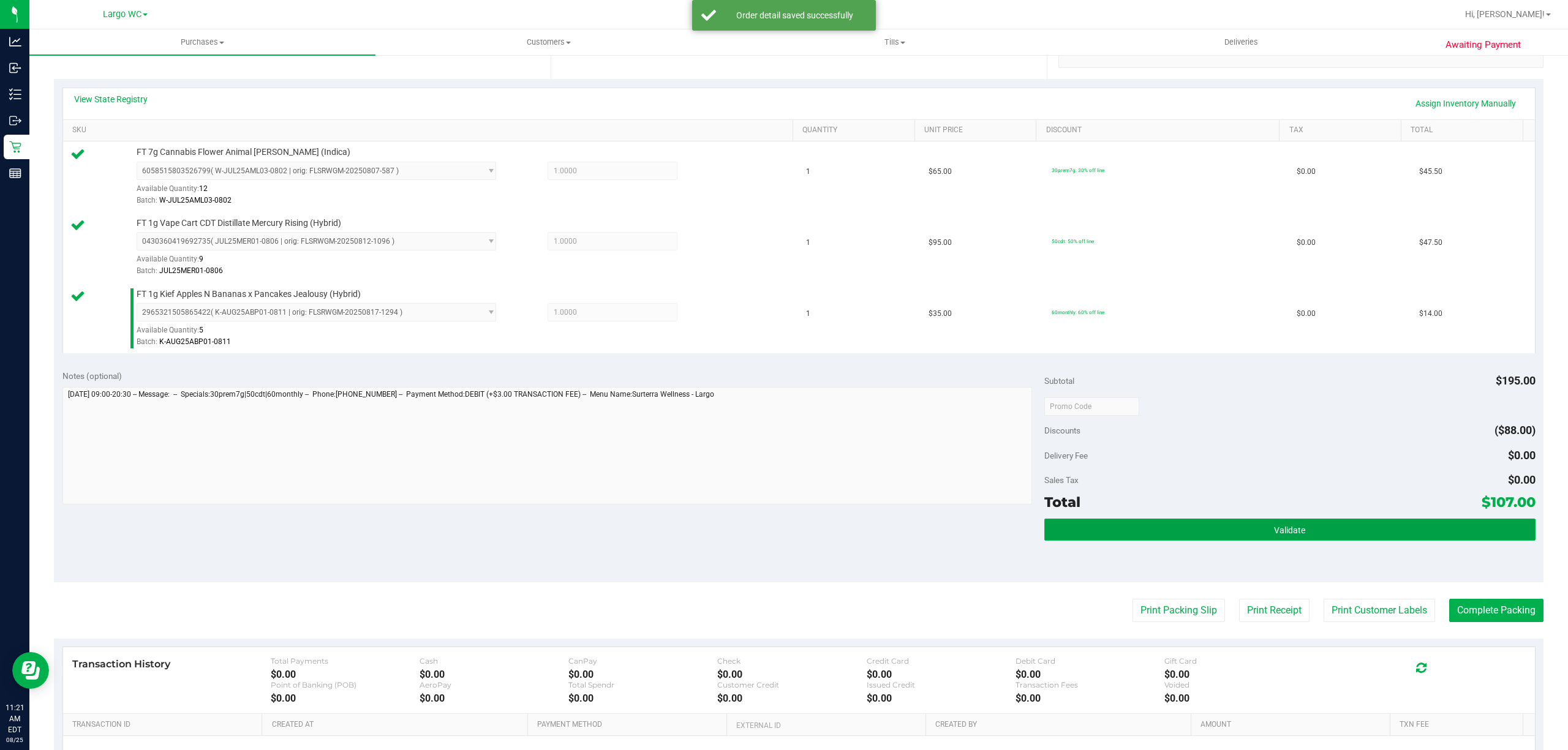
click at [1348, 528] on button "Validate" at bounding box center [1289, 529] width 491 height 22
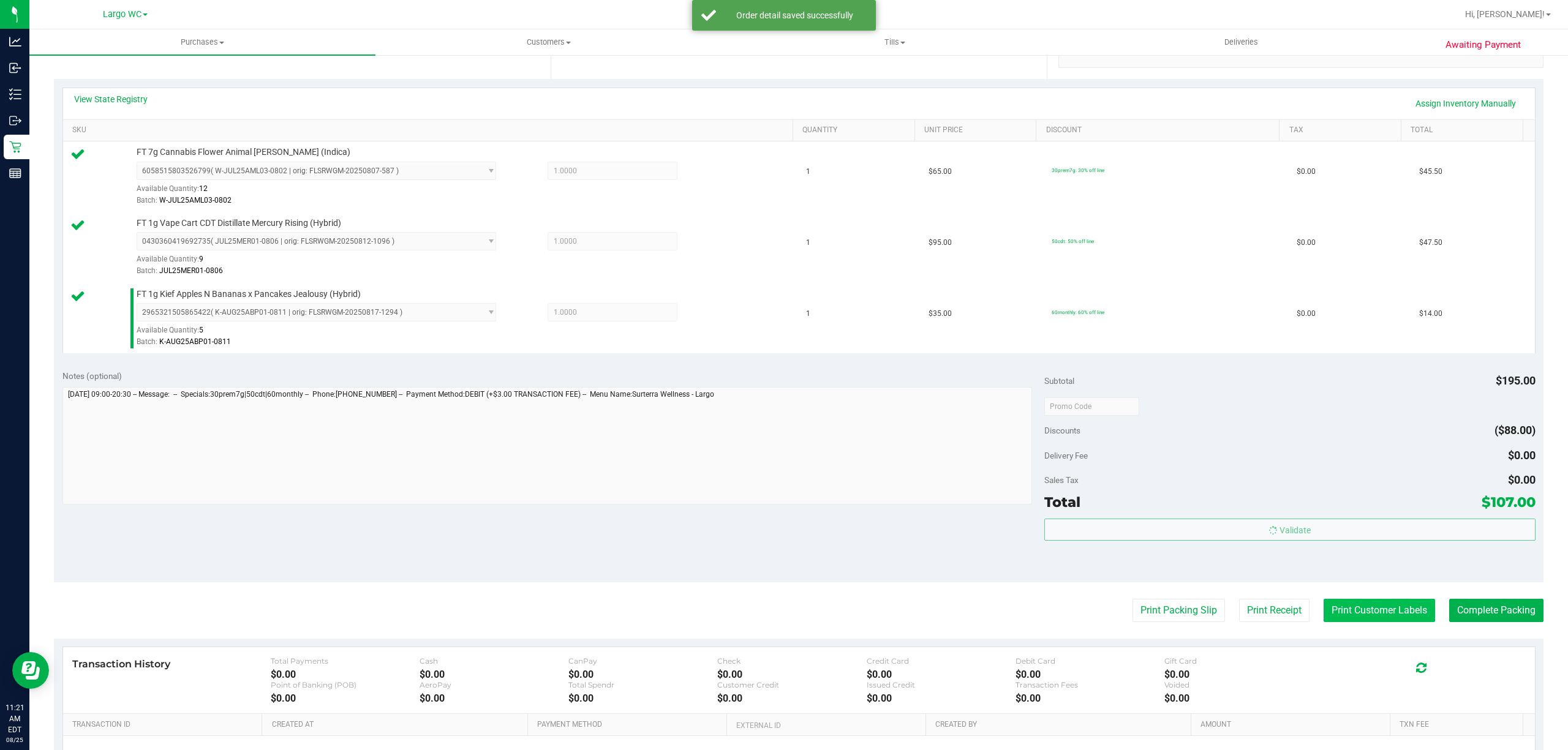
click at [1367, 609] on button "Print Customer Labels" at bounding box center [1379, 611] width 111 height 24
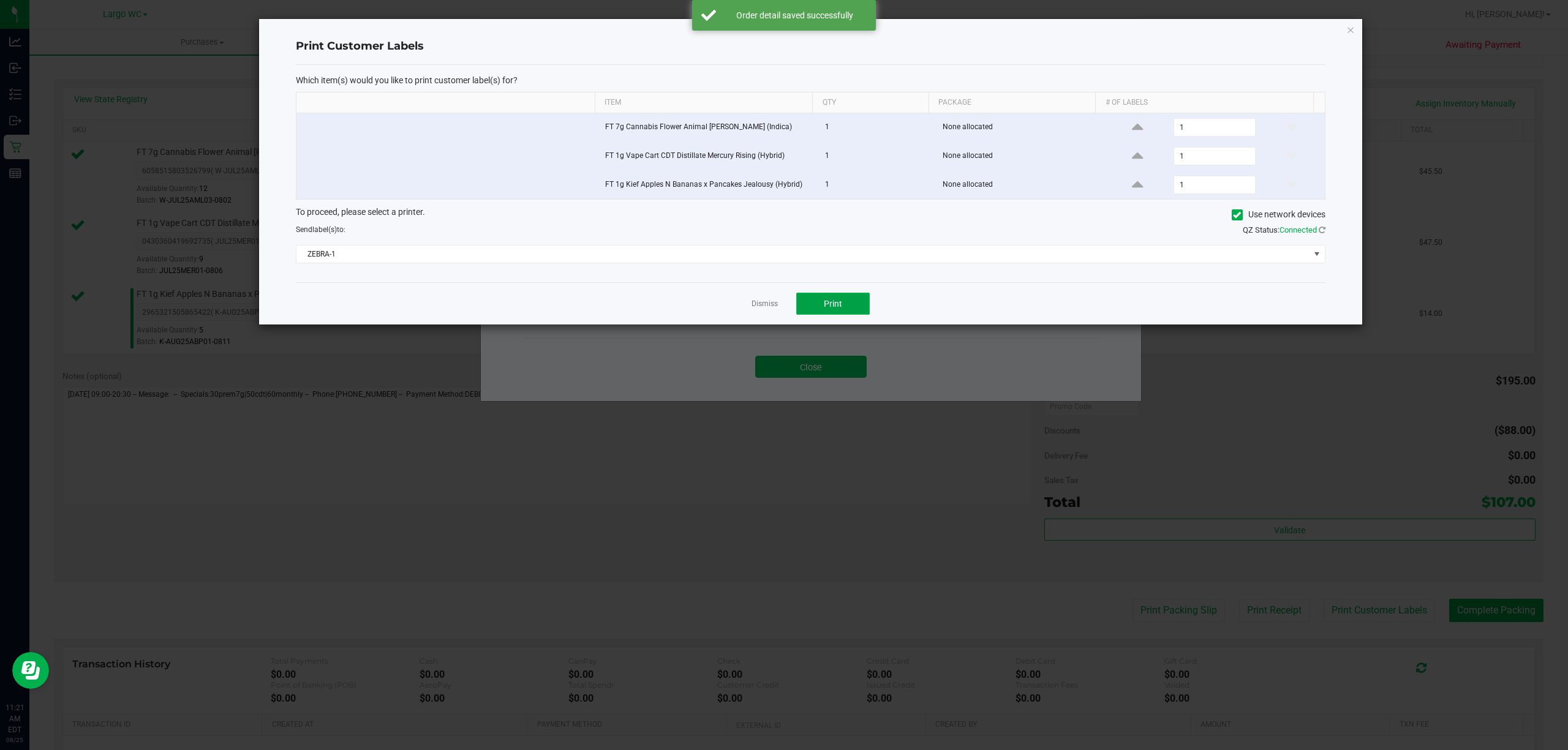
click at [832, 307] on span "Print" at bounding box center [832, 303] width 18 height 9
click at [767, 309] on link "Dismiss" at bounding box center [764, 303] width 26 height 10
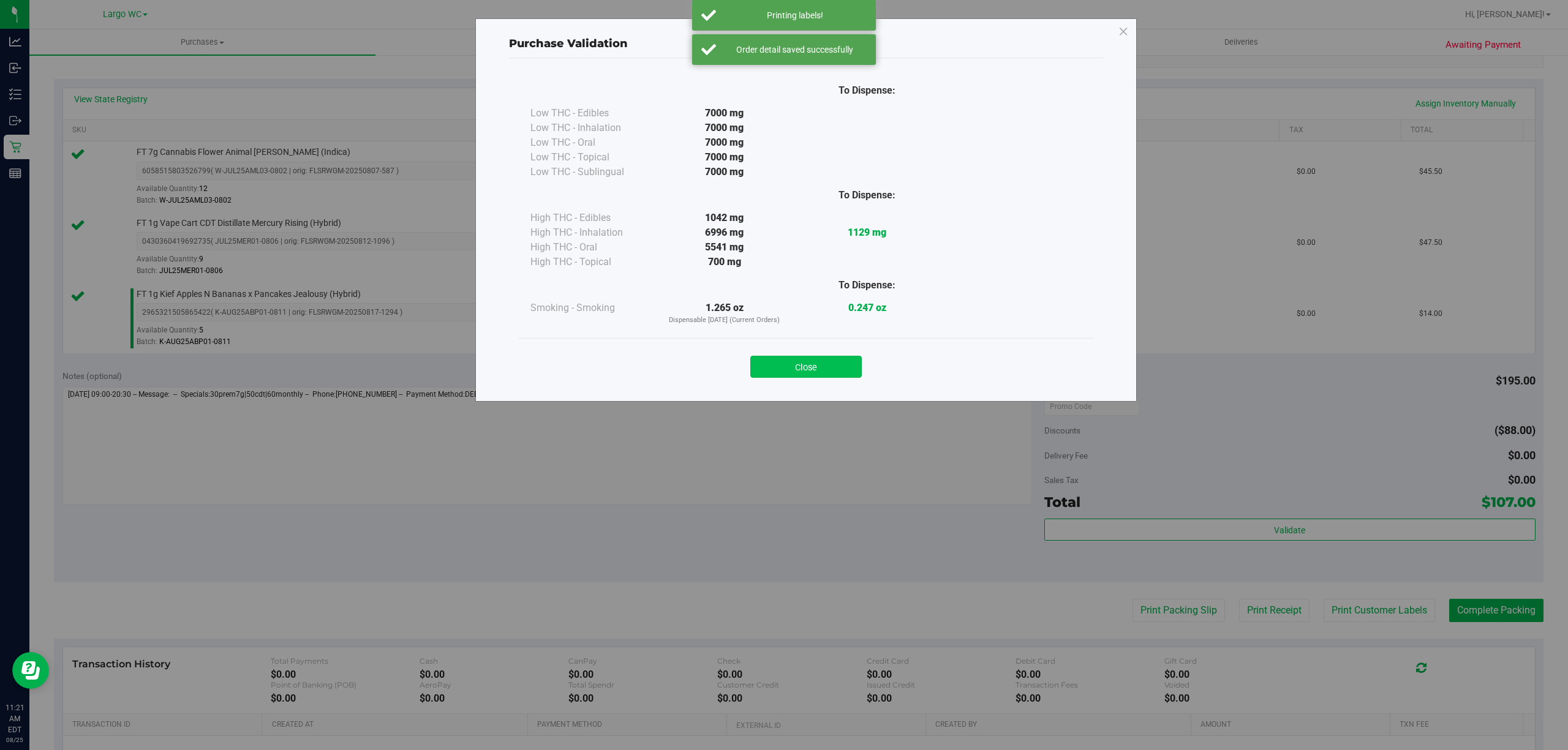
click at [808, 363] on button "Close" at bounding box center [806, 367] width 111 height 22
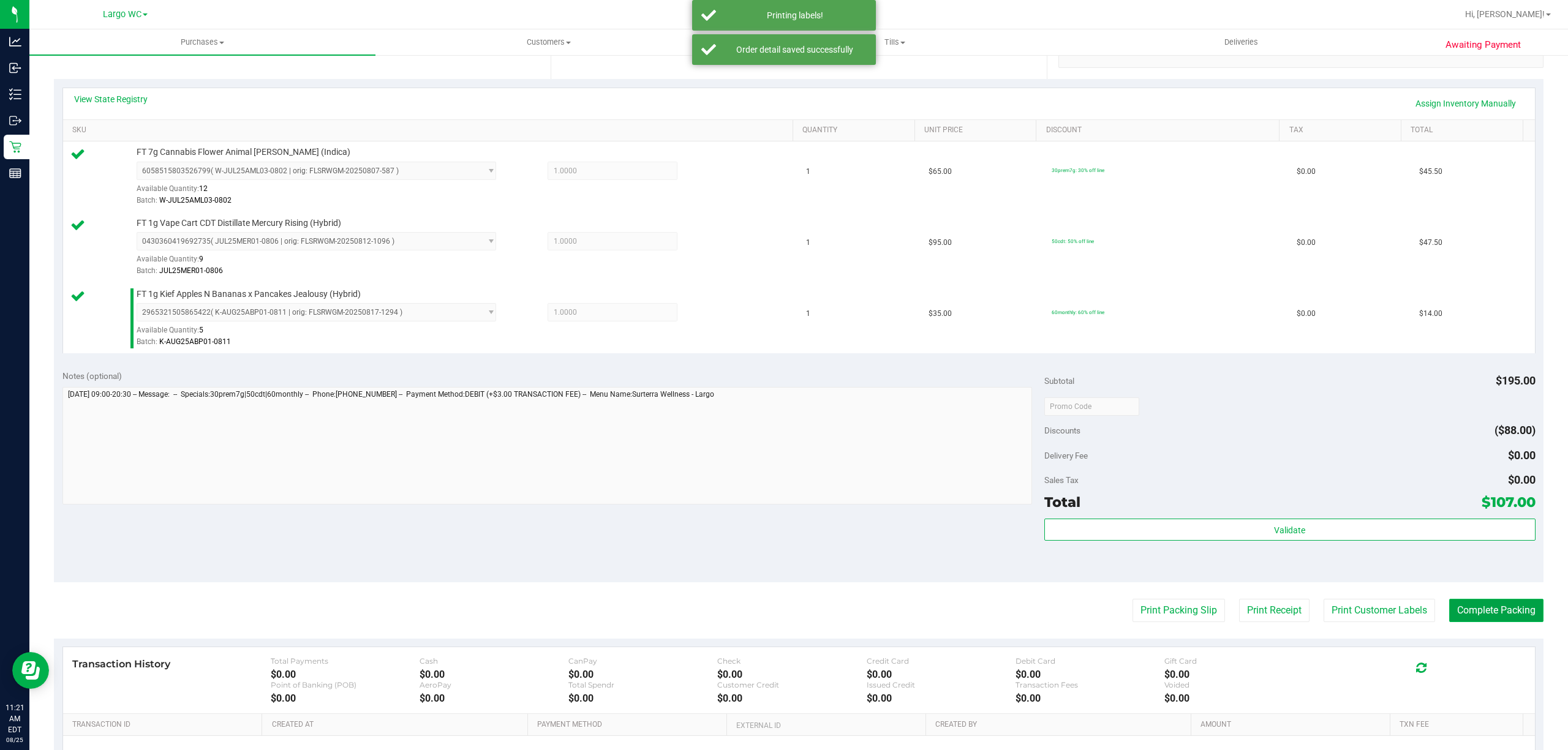
click at [1480, 605] on button "Complete Packing" at bounding box center [1496, 611] width 94 height 24
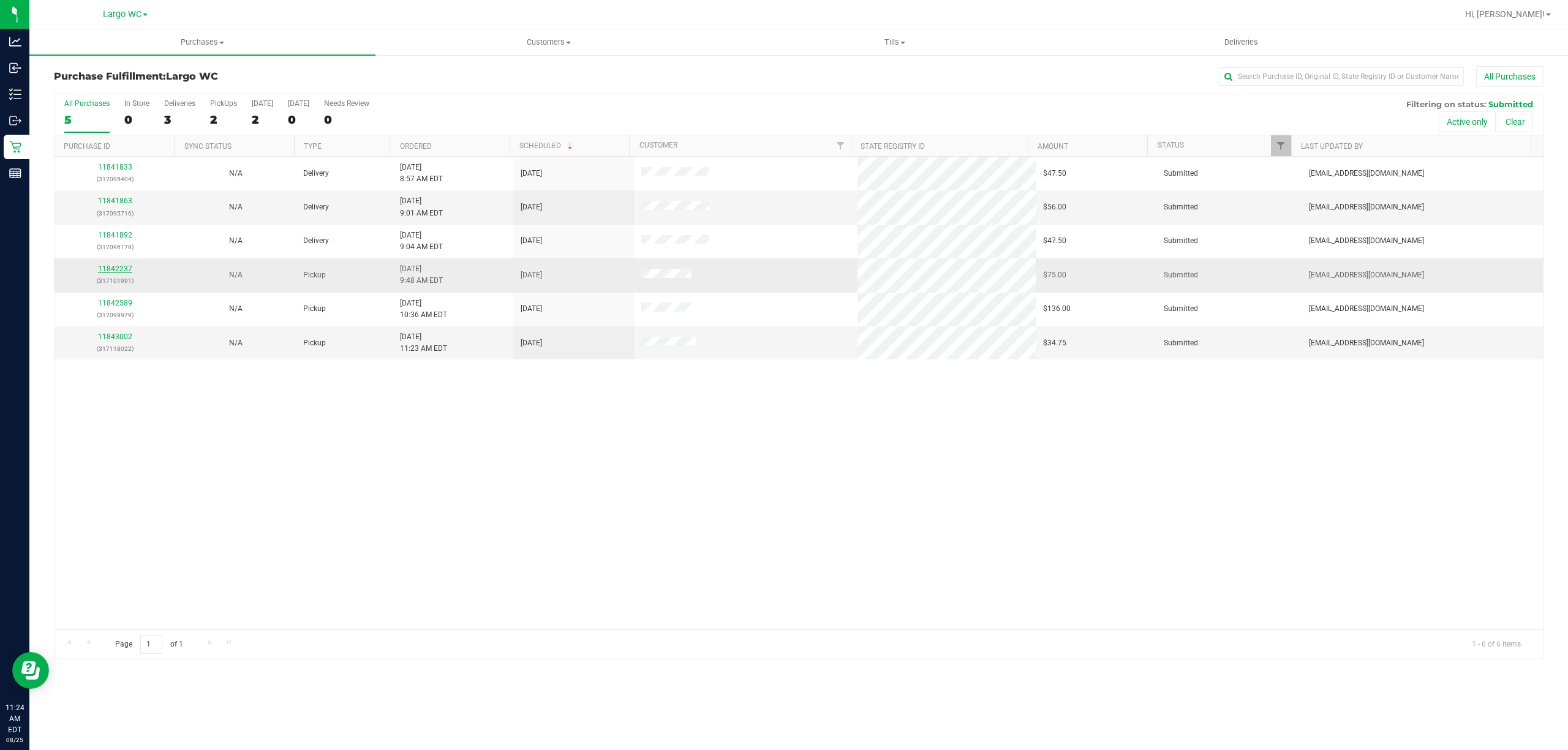
click at [125, 268] on link "11842237" at bounding box center [115, 269] width 34 height 8
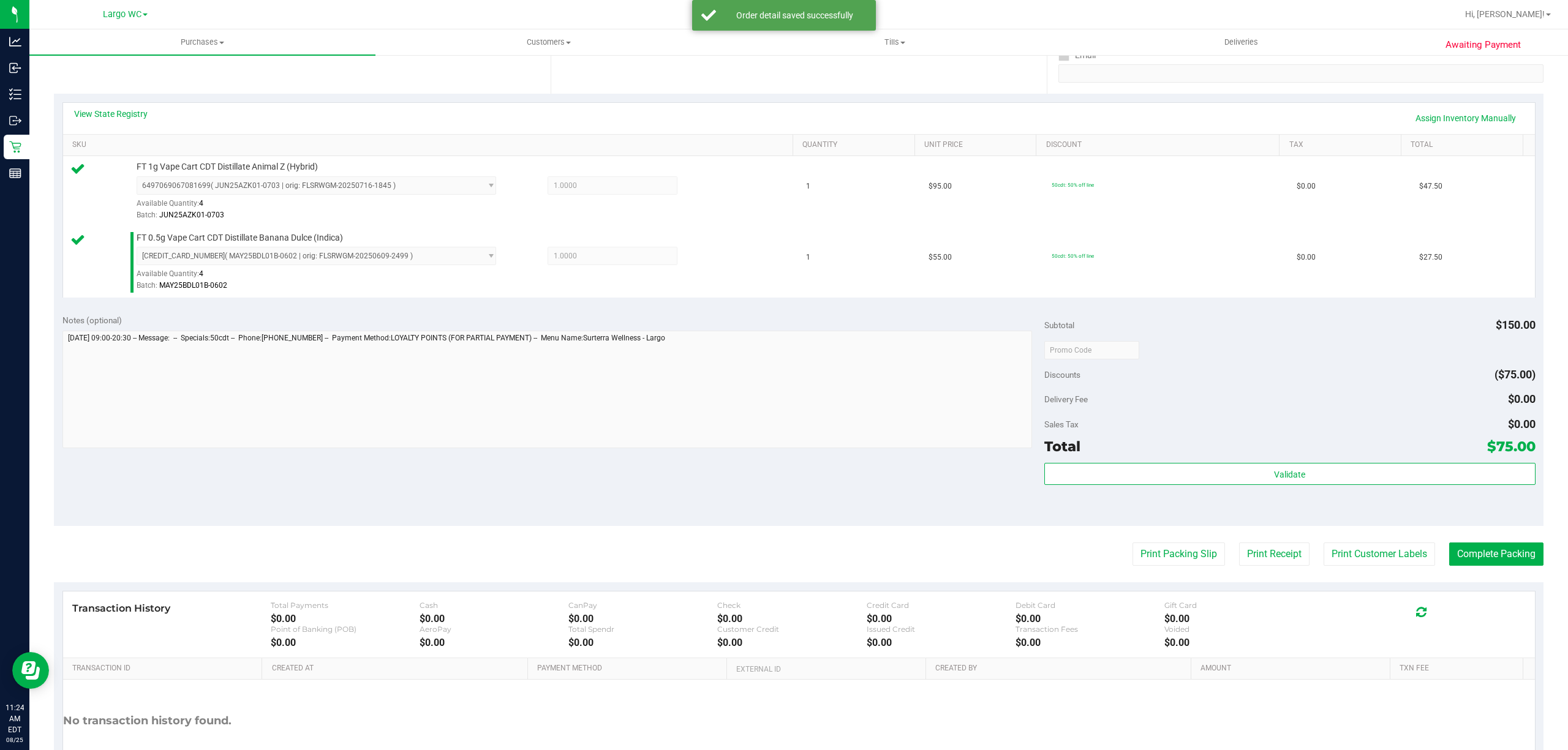
scroll to position [258, 0]
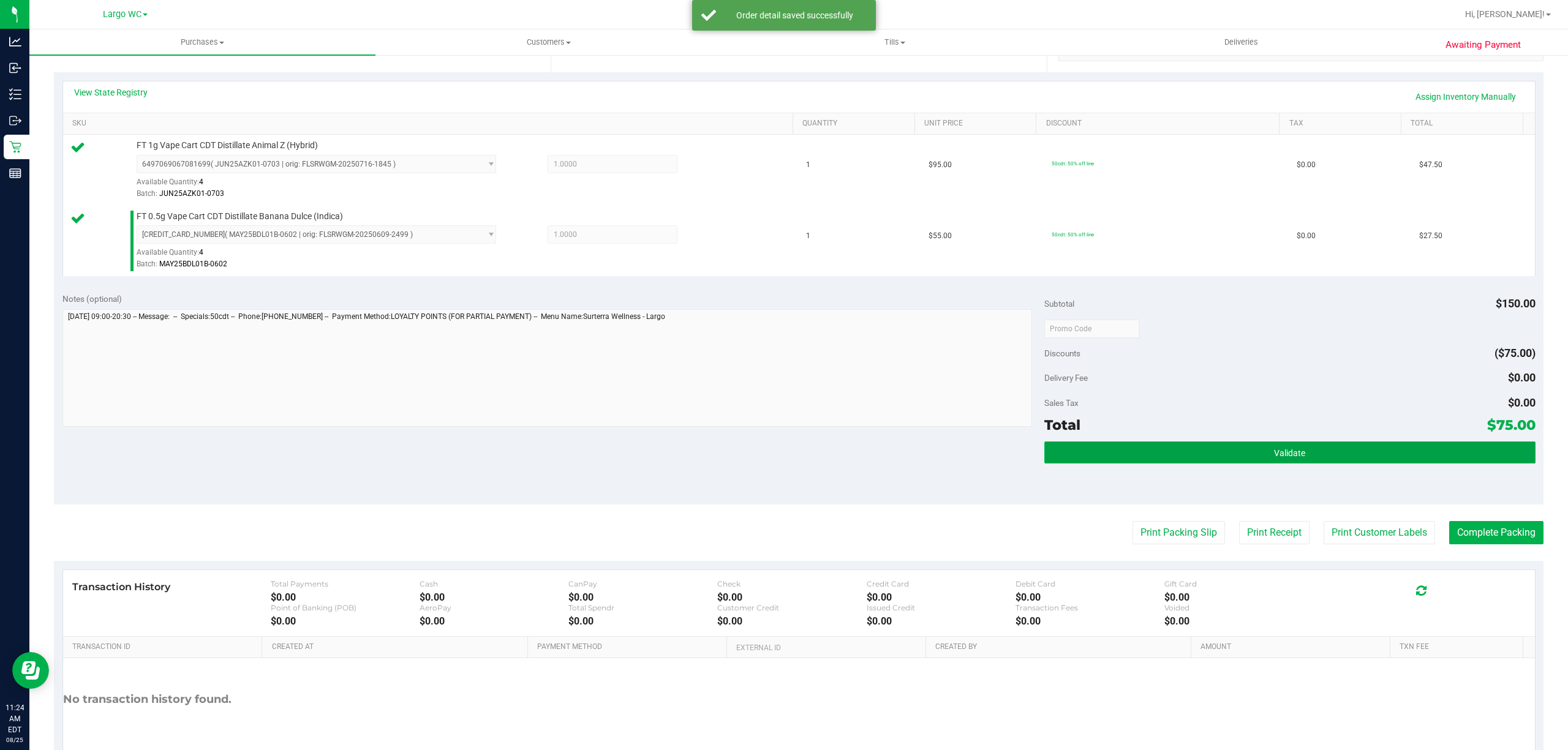
click at [1315, 454] on button "Validate" at bounding box center [1289, 452] width 491 height 22
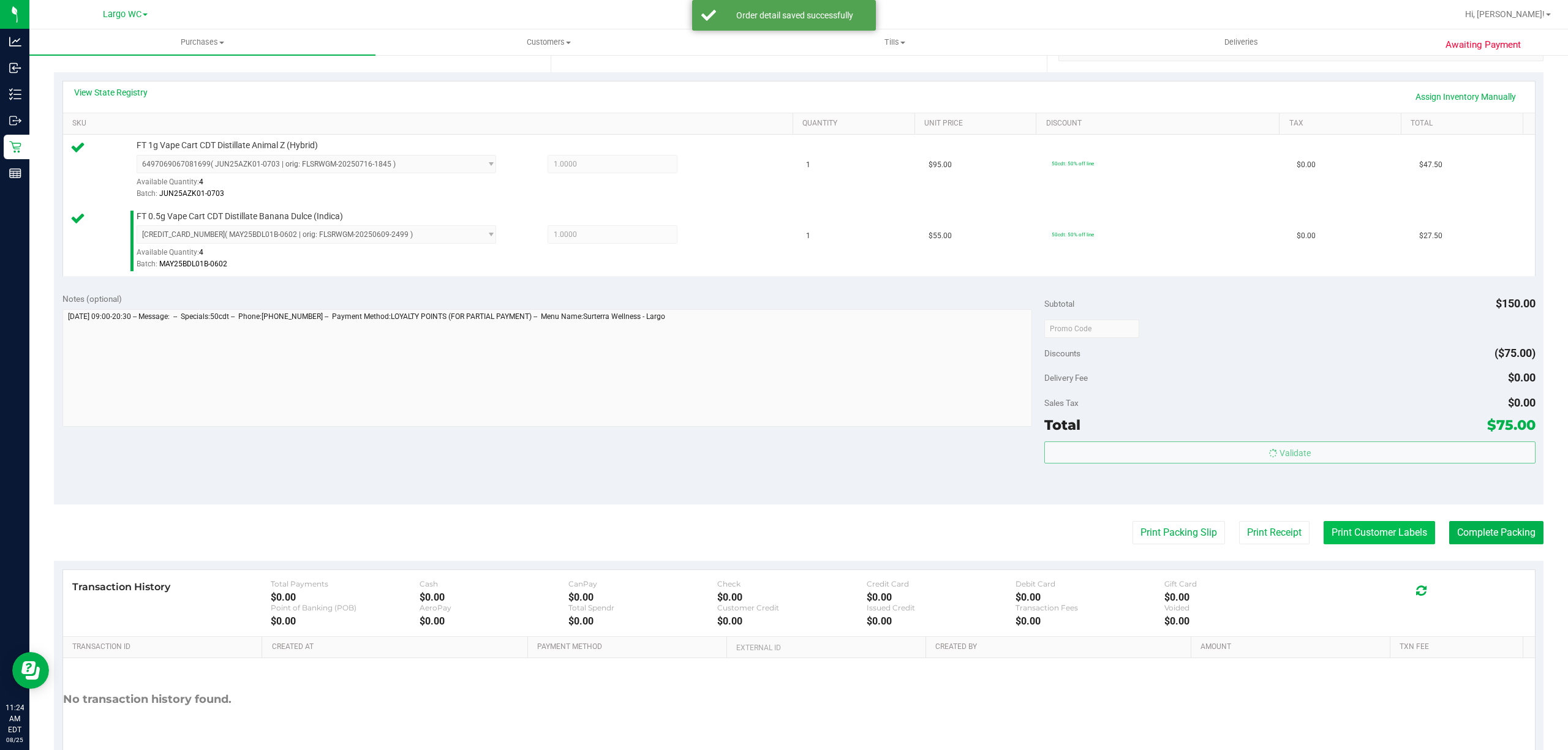
click at [1333, 532] on button "Print Customer Labels" at bounding box center [1379, 532] width 111 height 24
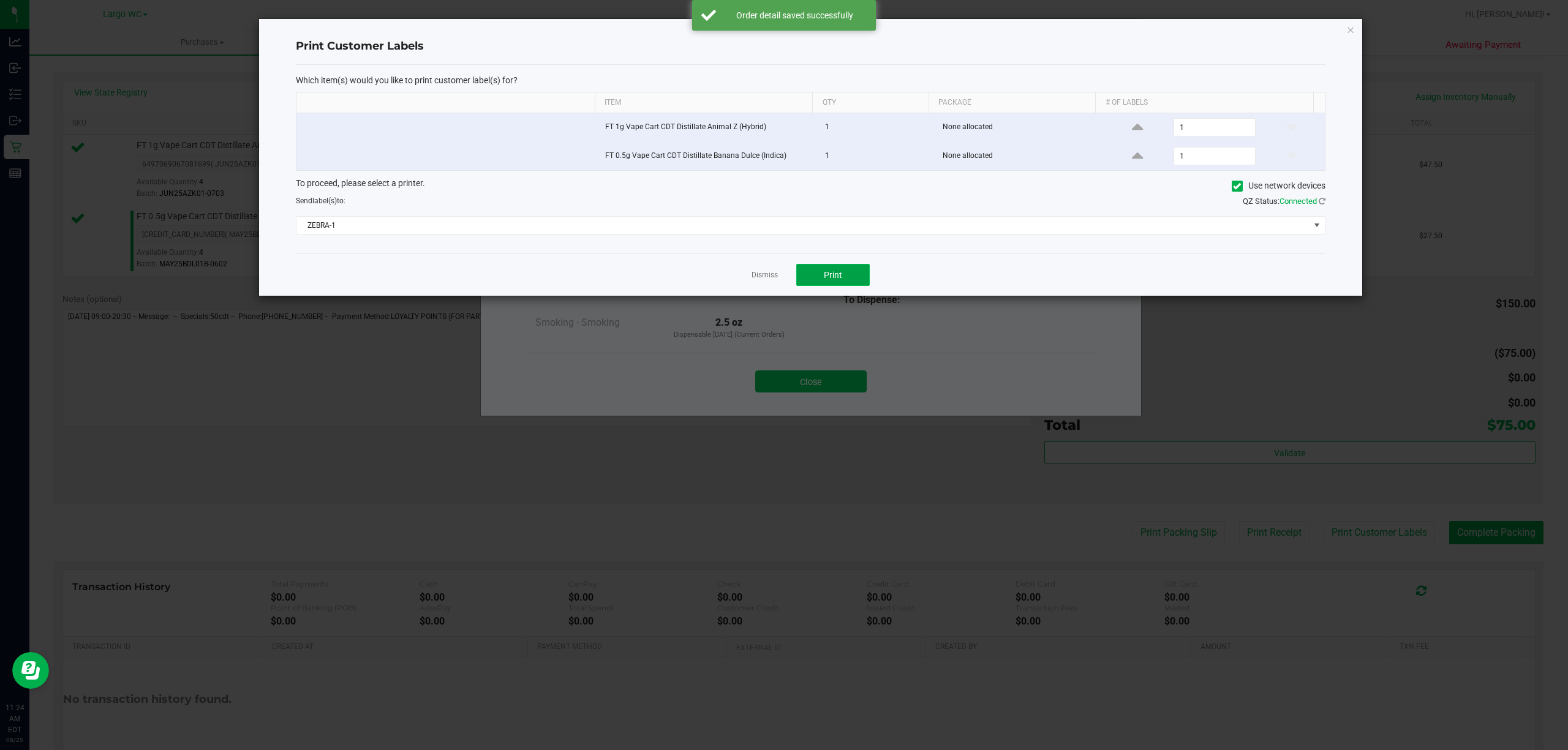
click at [822, 273] on button "Print" at bounding box center [833, 274] width 74 height 22
click at [753, 281] on link "Dismiss" at bounding box center [764, 275] width 26 height 10
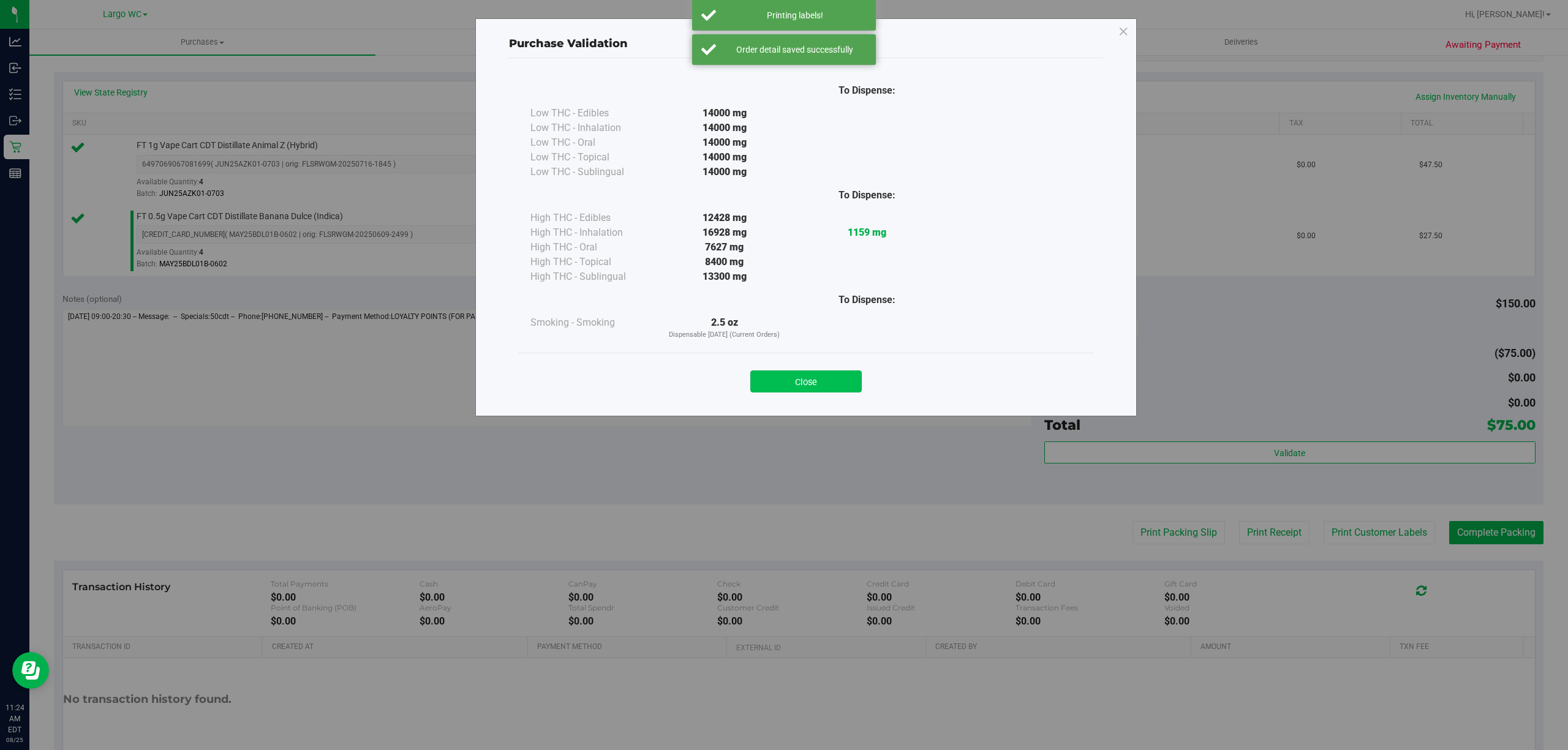
click at [806, 383] on button "Close" at bounding box center [806, 381] width 111 height 22
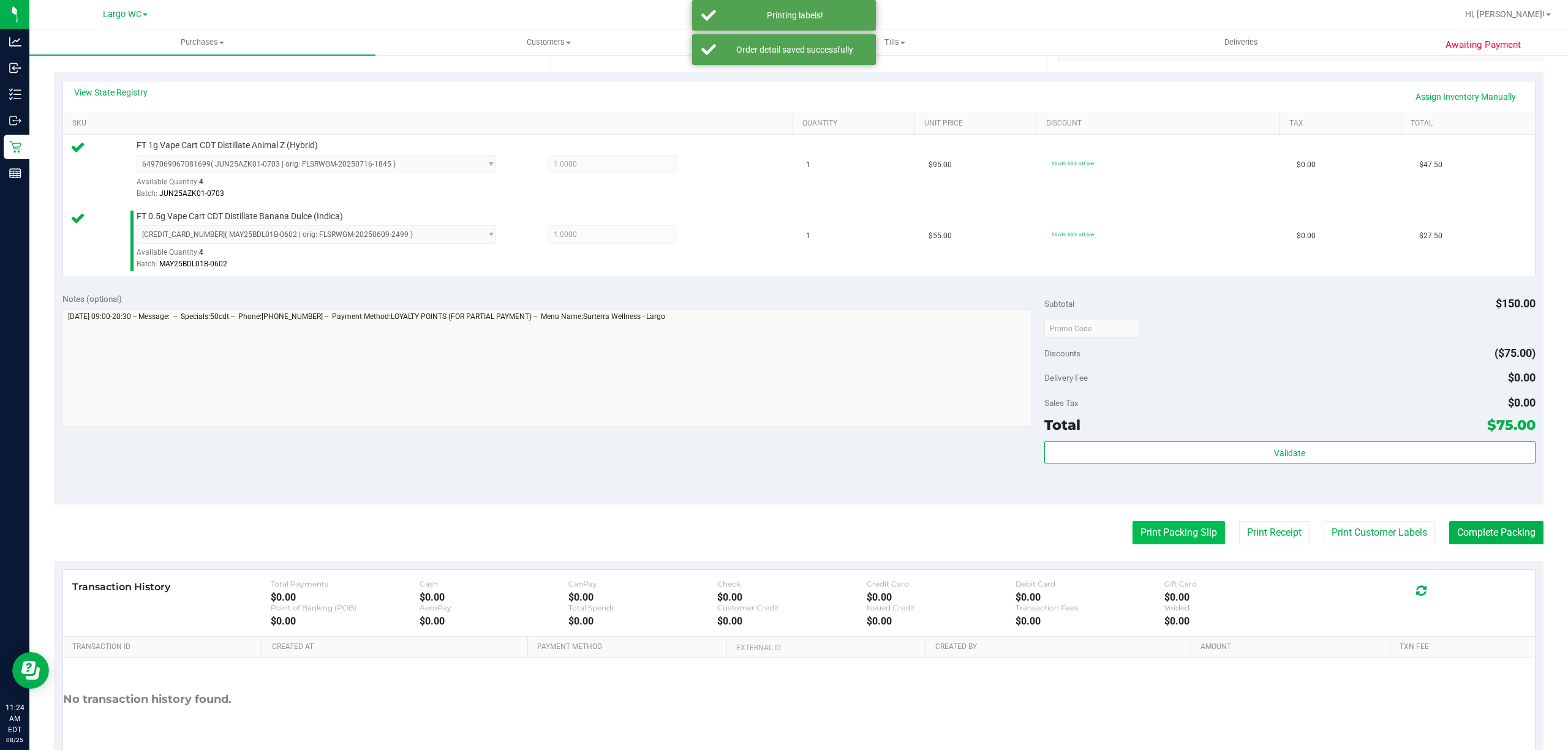
click at [1161, 535] on button "Print Packing Slip" at bounding box center [1179, 532] width 92 height 24
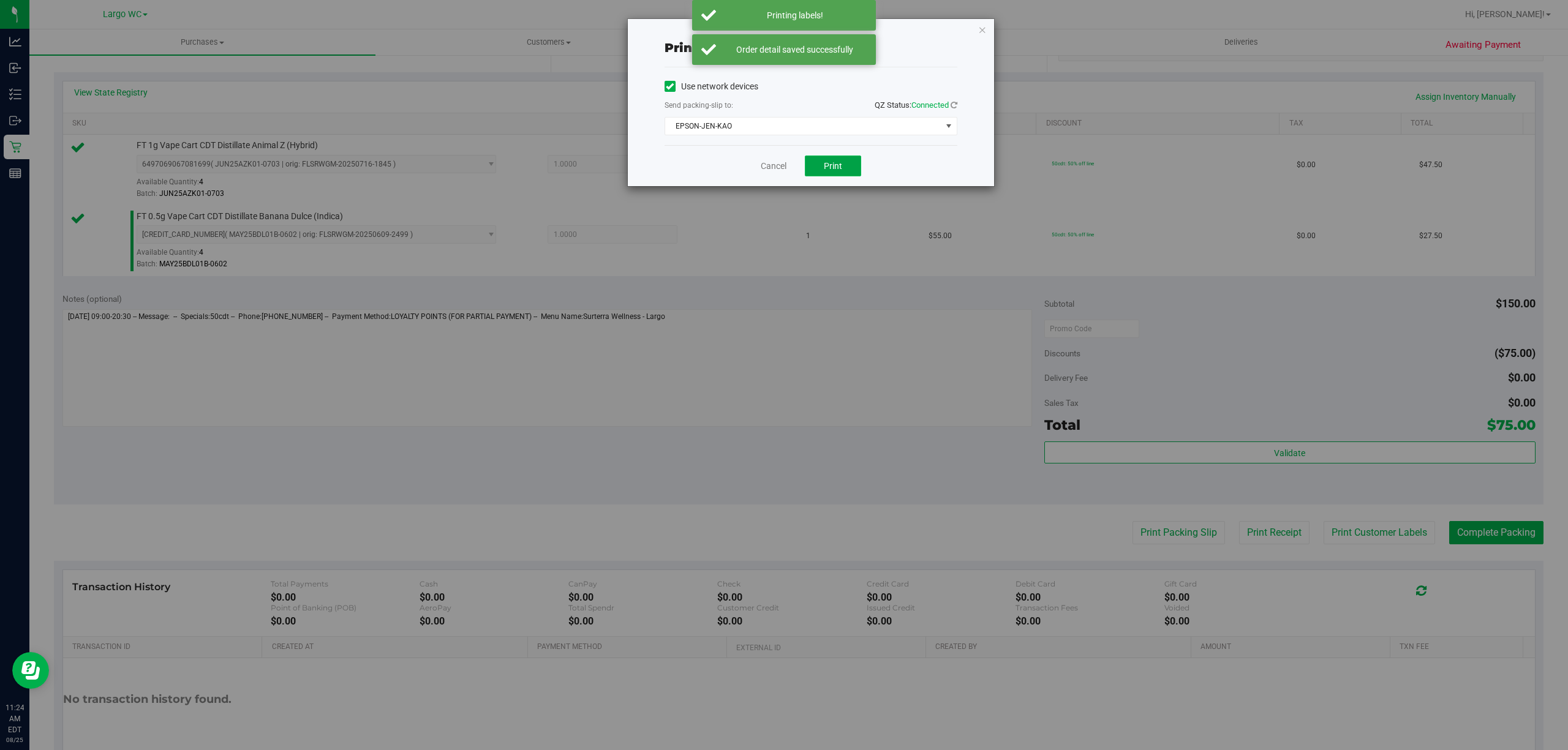
click at [823, 174] on button "Print" at bounding box center [833, 166] width 57 height 21
click at [768, 167] on link "Cancel" at bounding box center [767, 167] width 25 height 13
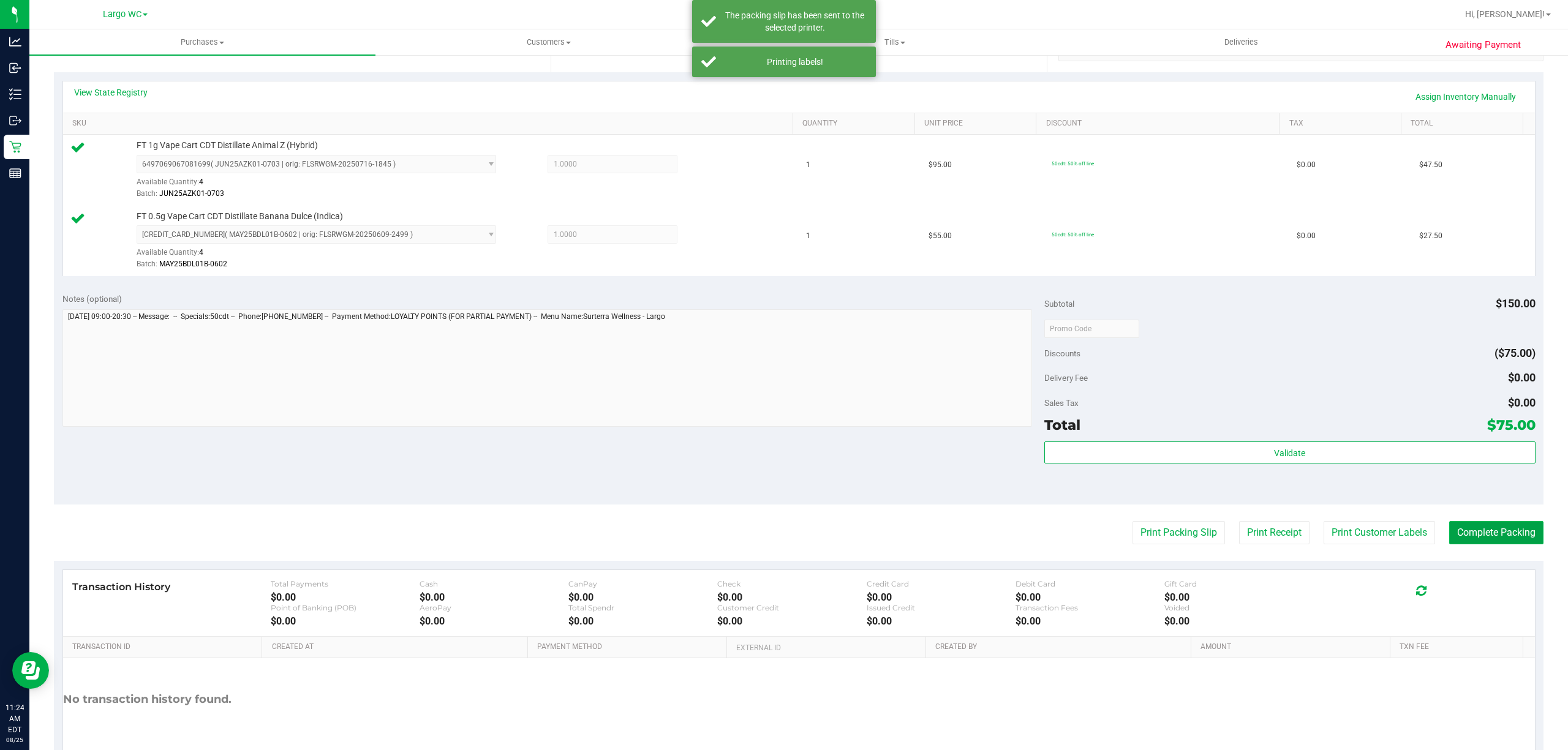
click at [1483, 540] on button "Complete Packing" at bounding box center [1496, 532] width 94 height 24
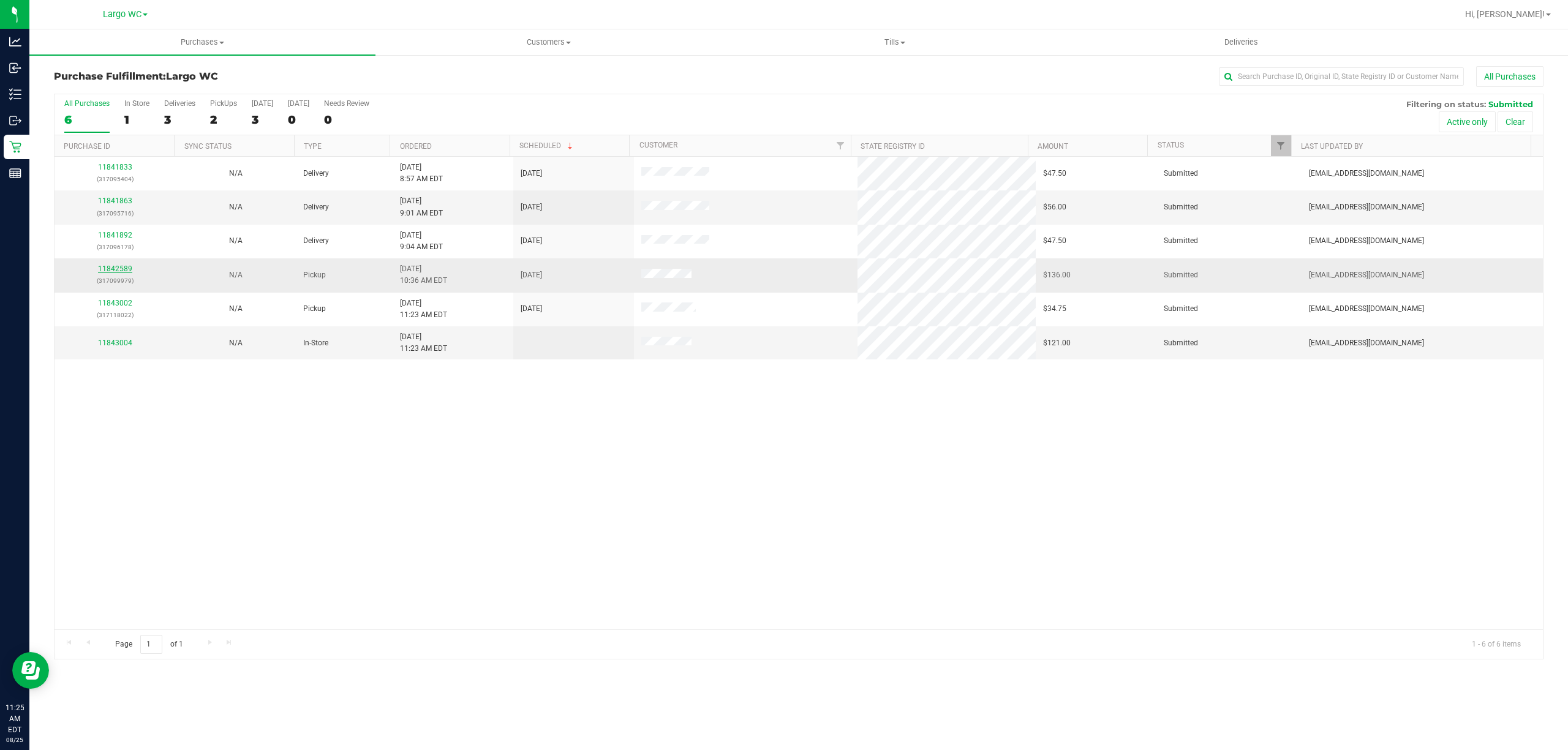
click at [116, 266] on link "11842589" at bounding box center [115, 269] width 34 height 8
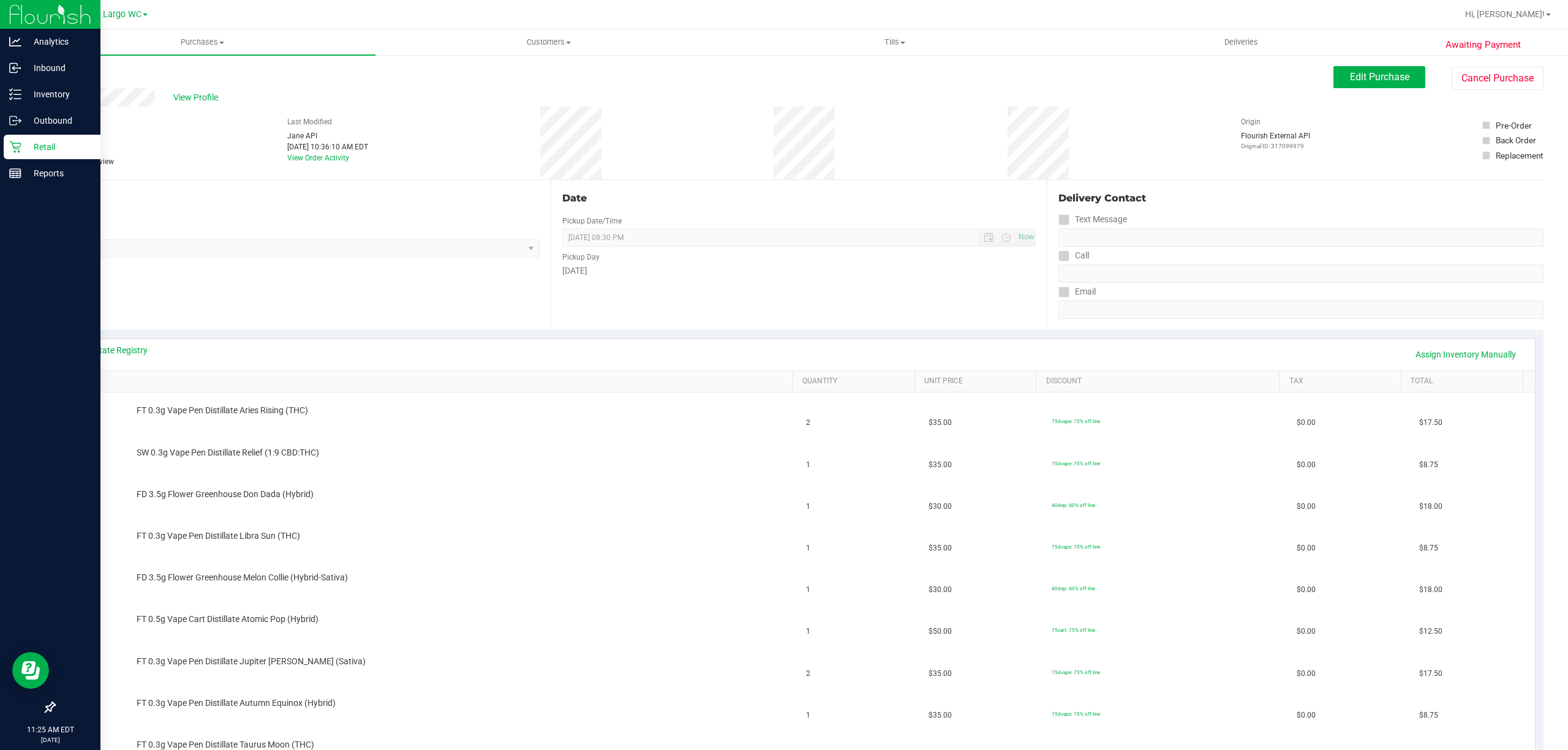
click at [12, 146] on icon at bounding box center [15, 146] width 12 height 12
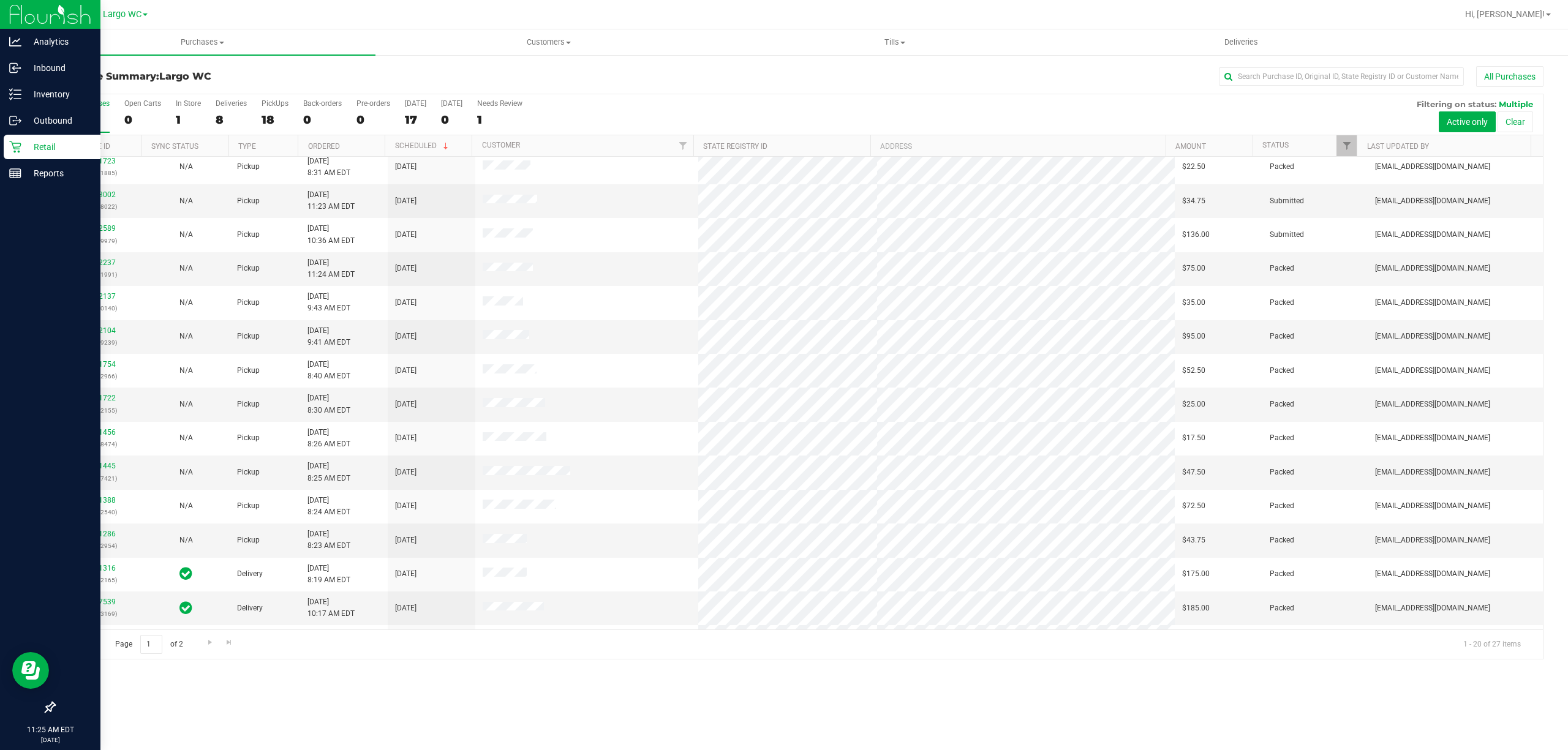
scroll to position [209, 0]
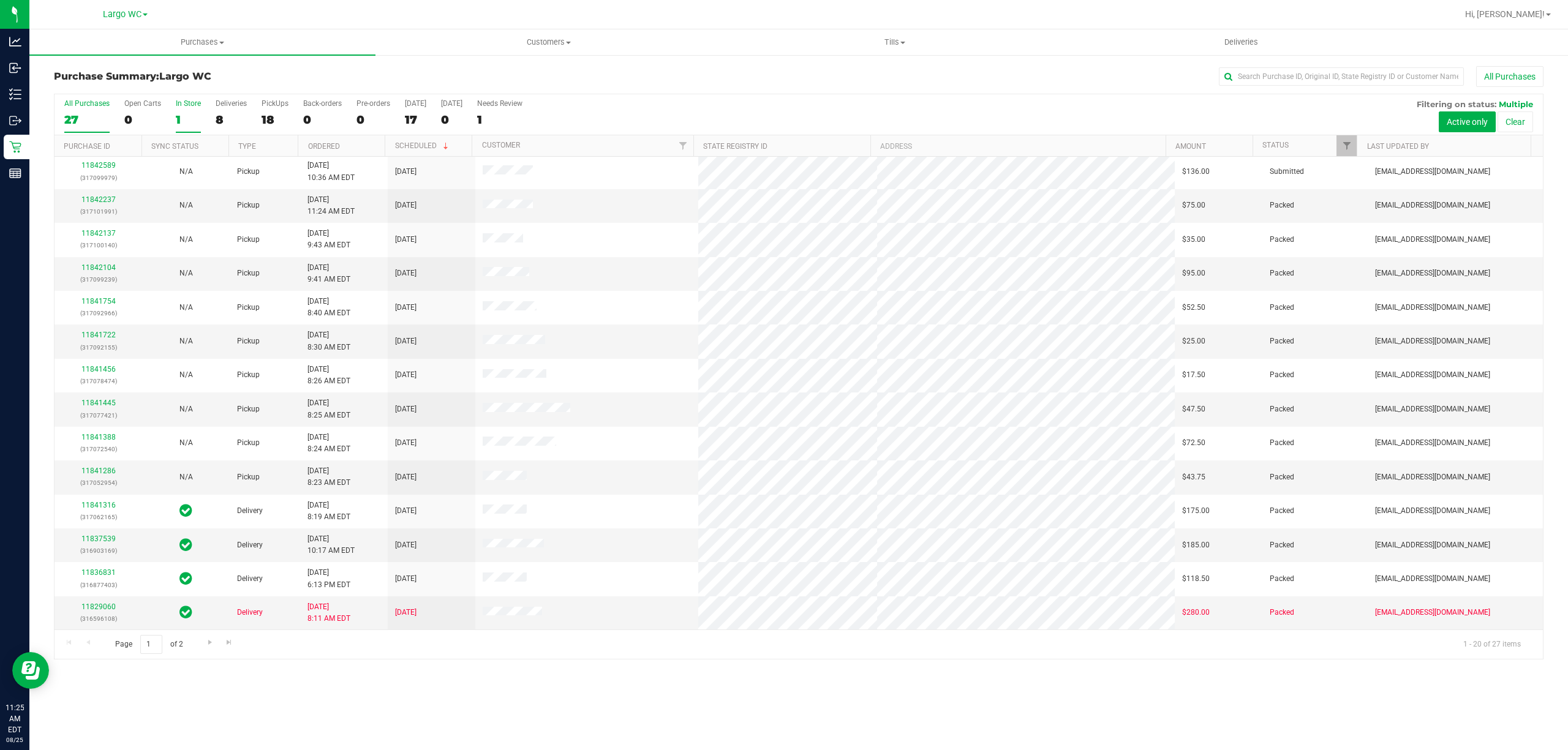
click at [179, 104] on div "In Store" at bounding box center [188, 103] width 25 height 8
click at [0, 0] on input "In Store 1" at bounding box center [0, 0] width 0 height 0
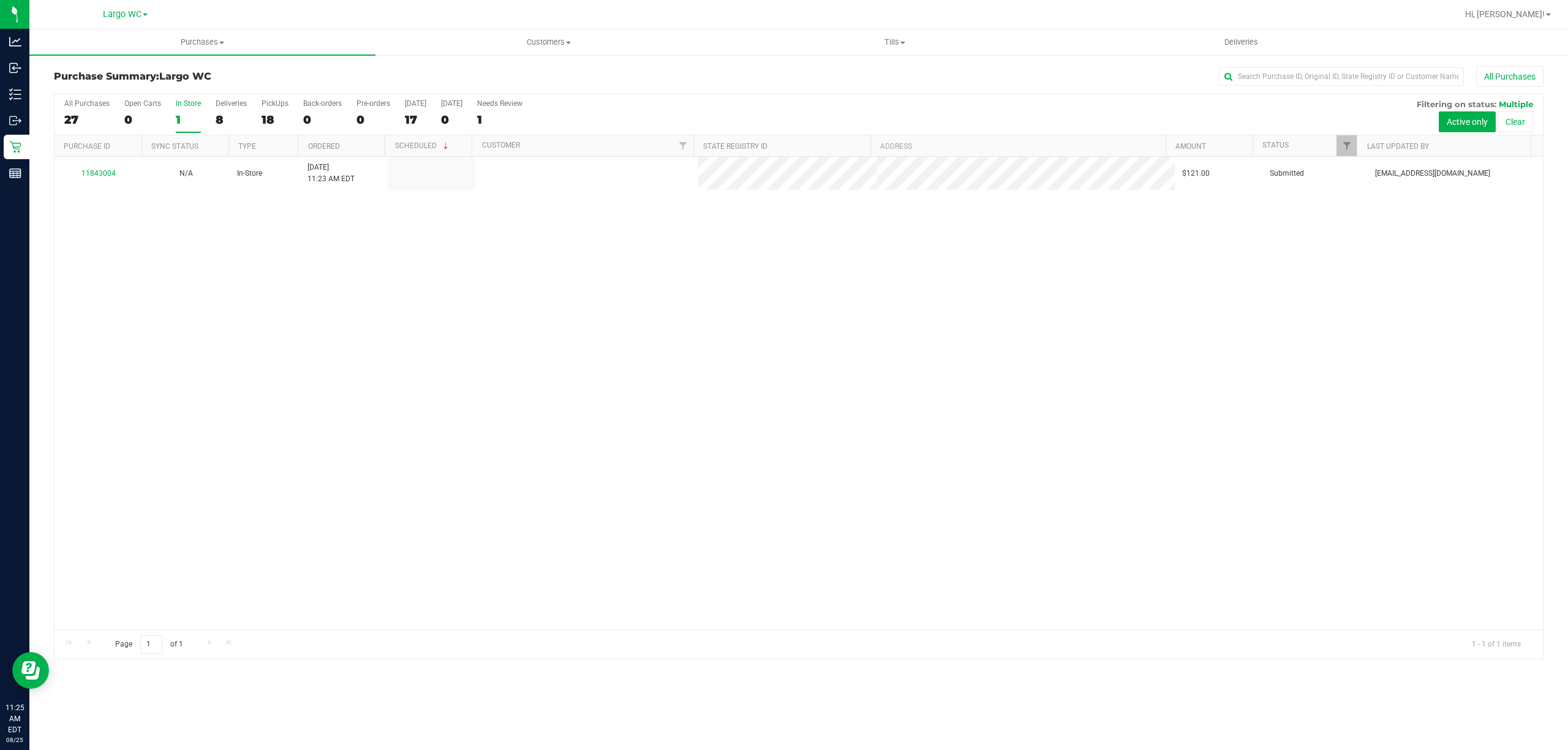
scroll to position [0, 0]
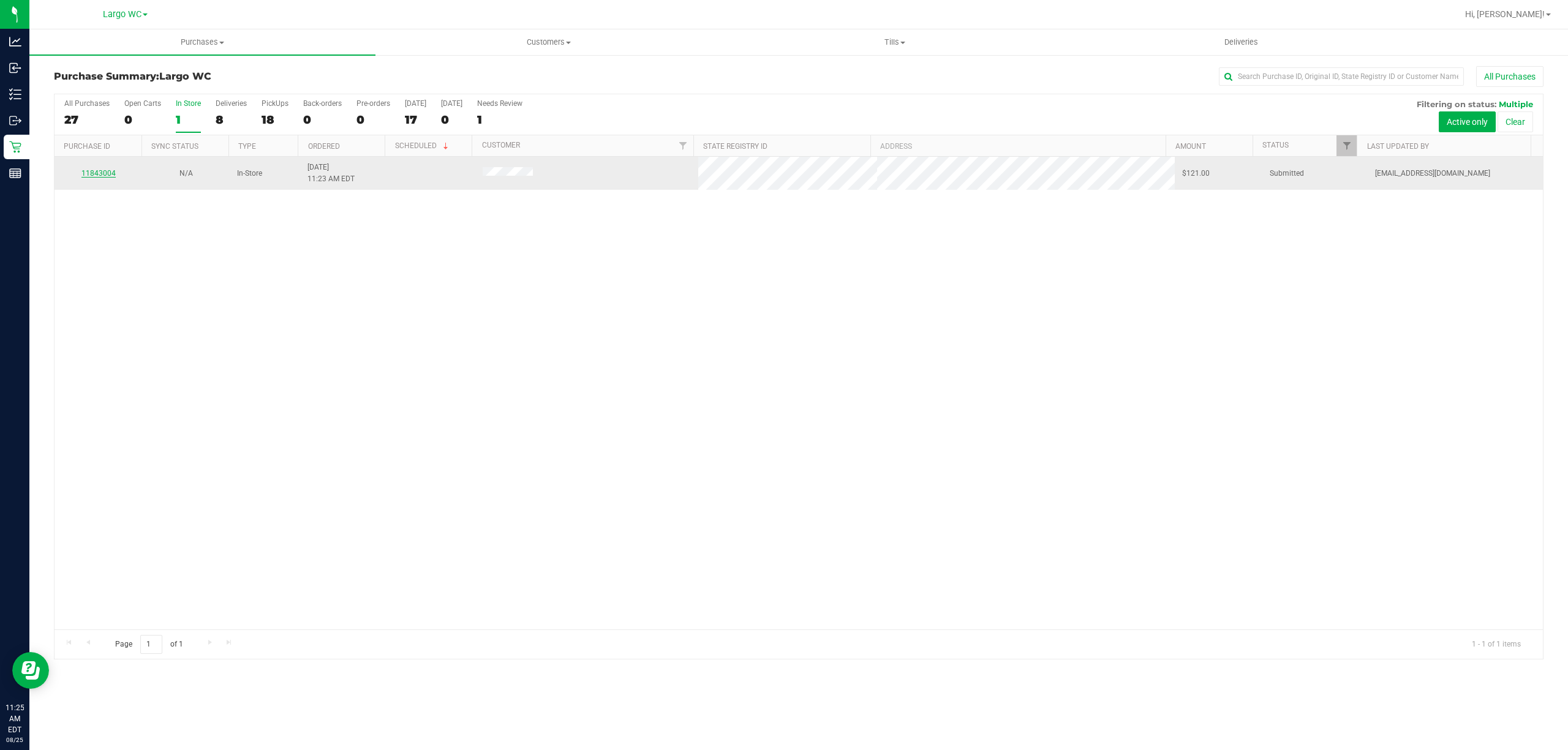
click at [104, 172] on link "11843004" at bounding box center [98, 172] width 34 height 8
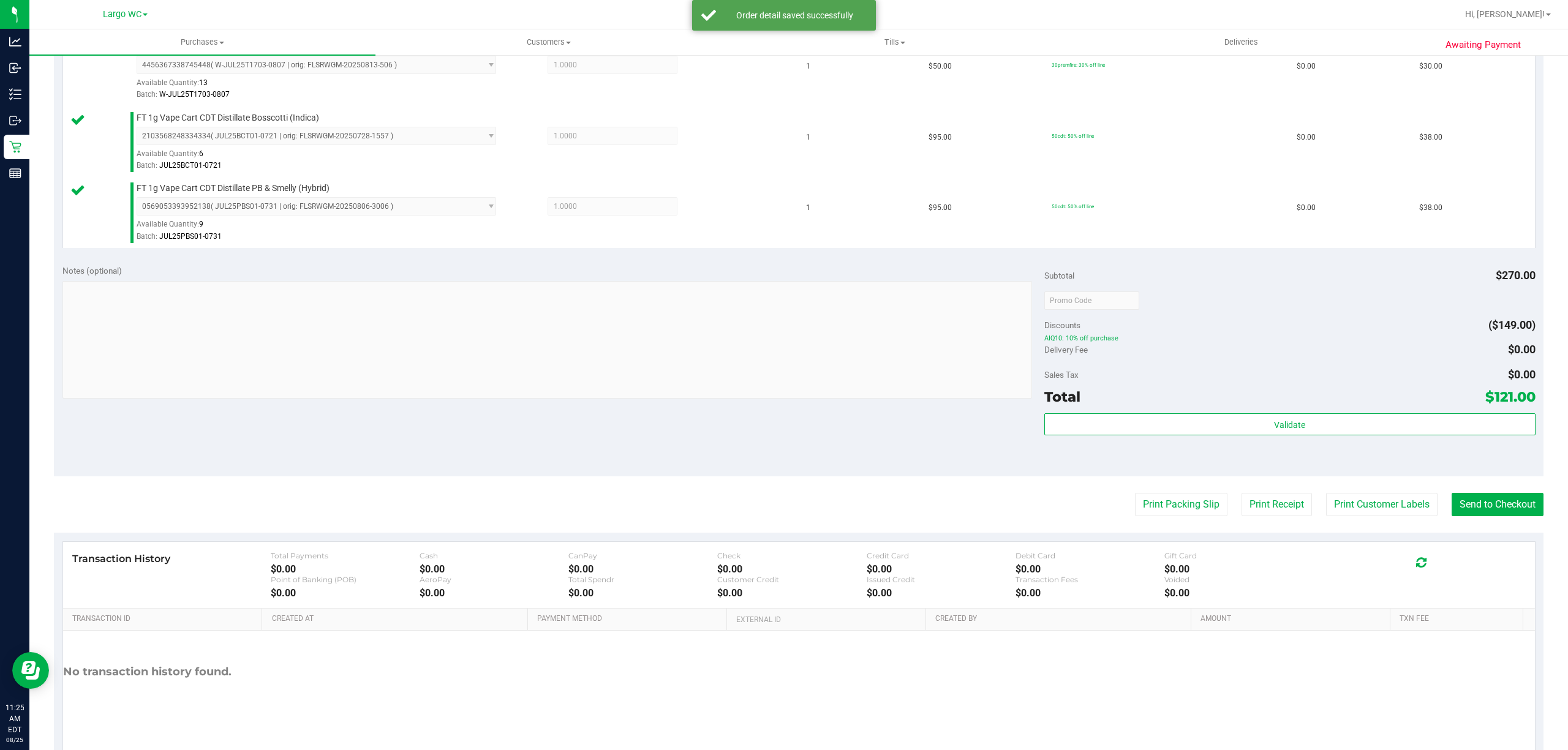
scroll to position [466, 0]
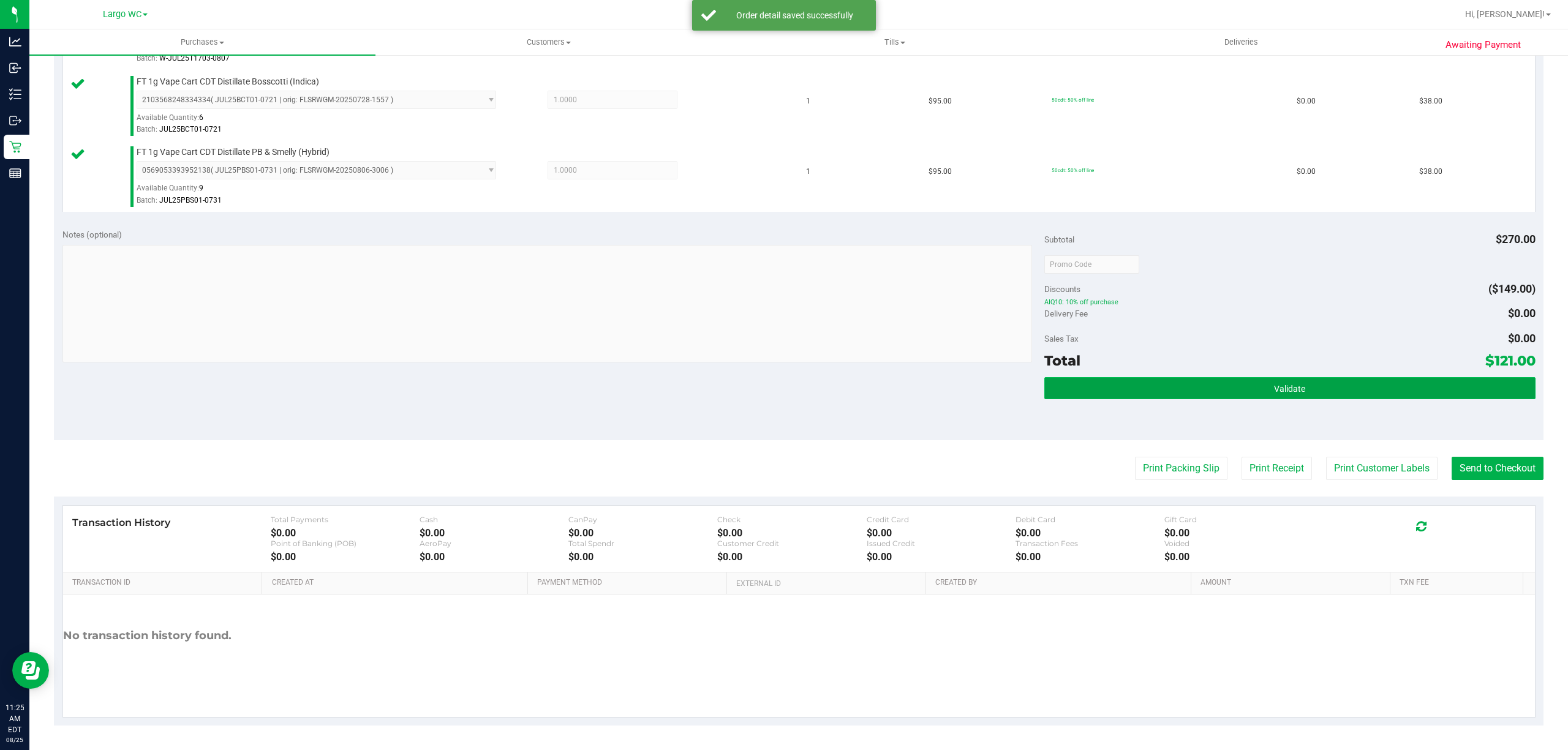
click at [1360, 383] on button "Validate" at bounding box center [1289, 387] width 491 height 22
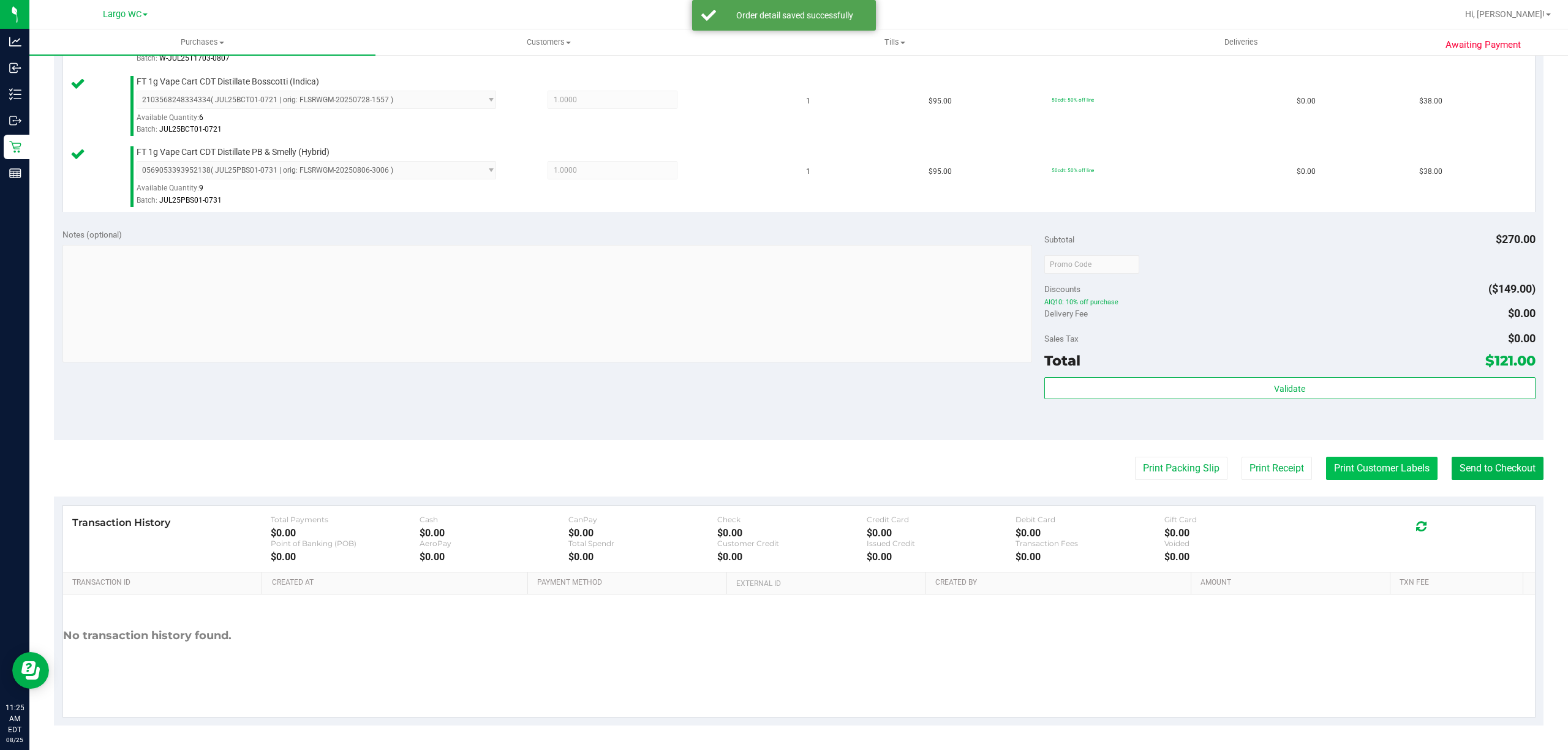
click at [1365, 461] on button "Print Customer Labels" at bounding box center [1381, 468] width 111 height 24
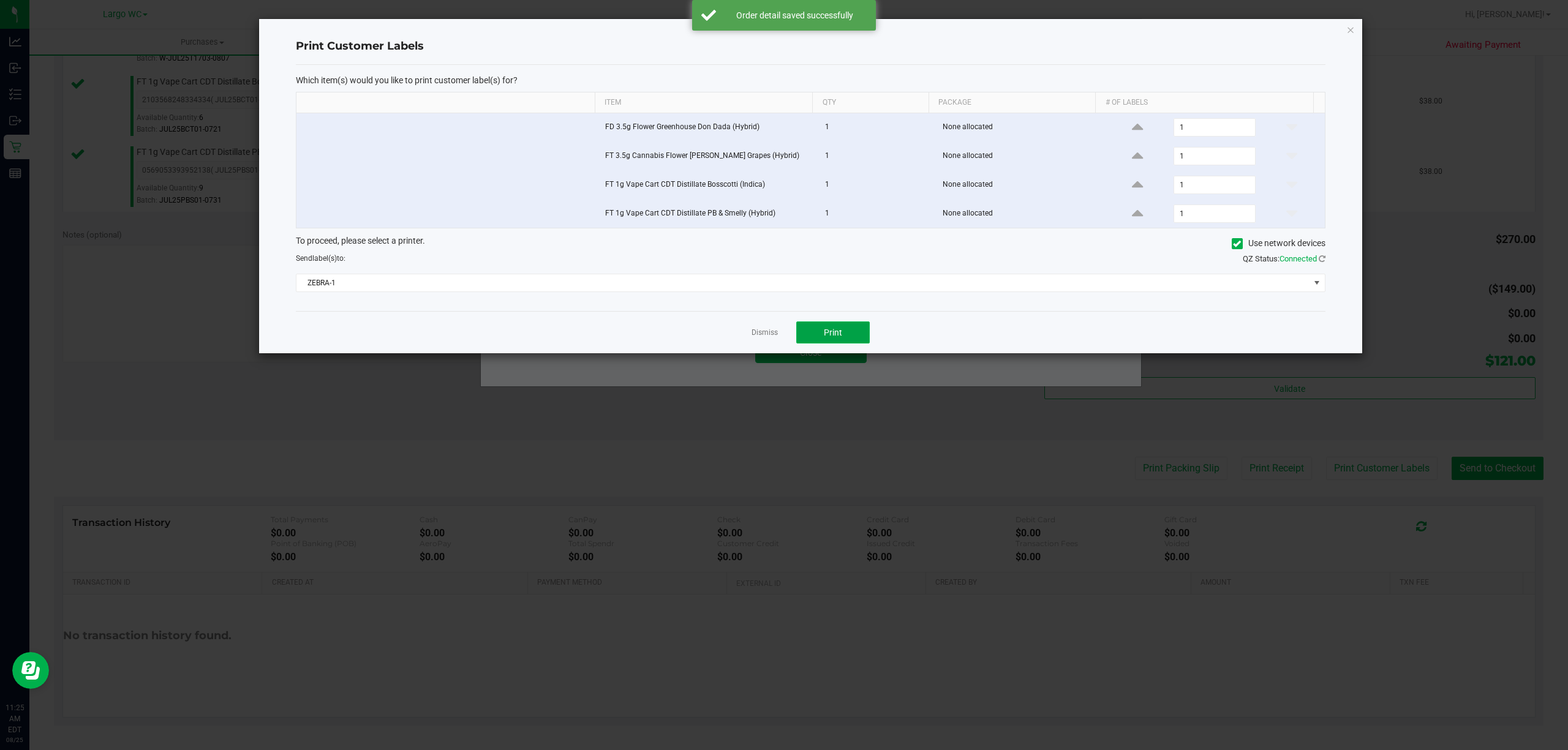
click at [848, 338] on button "Print" at bounding box center [833, 332] width 74 height 22
click at [760, 334] on link "Dismiss" at bounding box center [764, 333] width 26 height 10
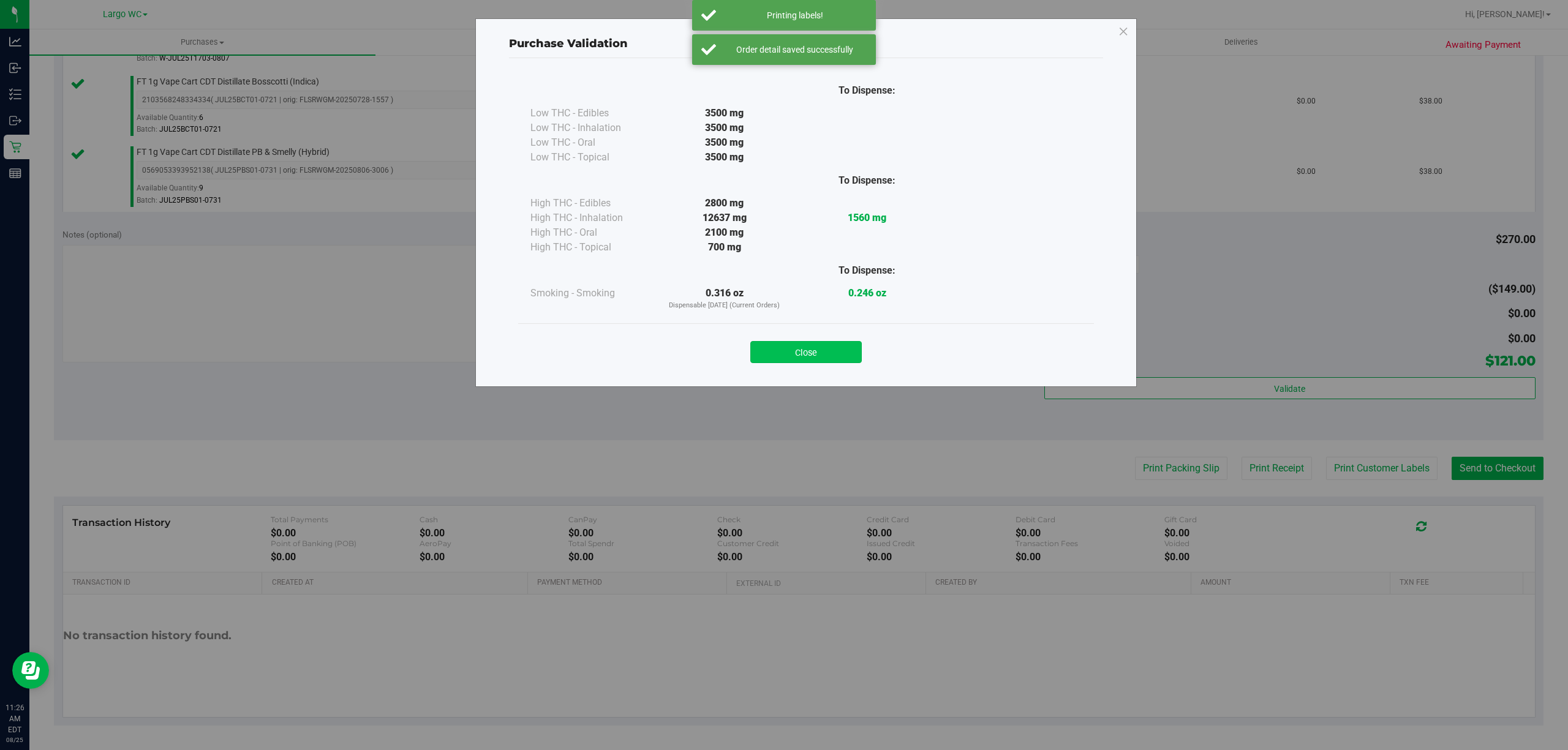
click at [822, 356] on button "Close" at bounding box center [806, 351] width 111 height 22
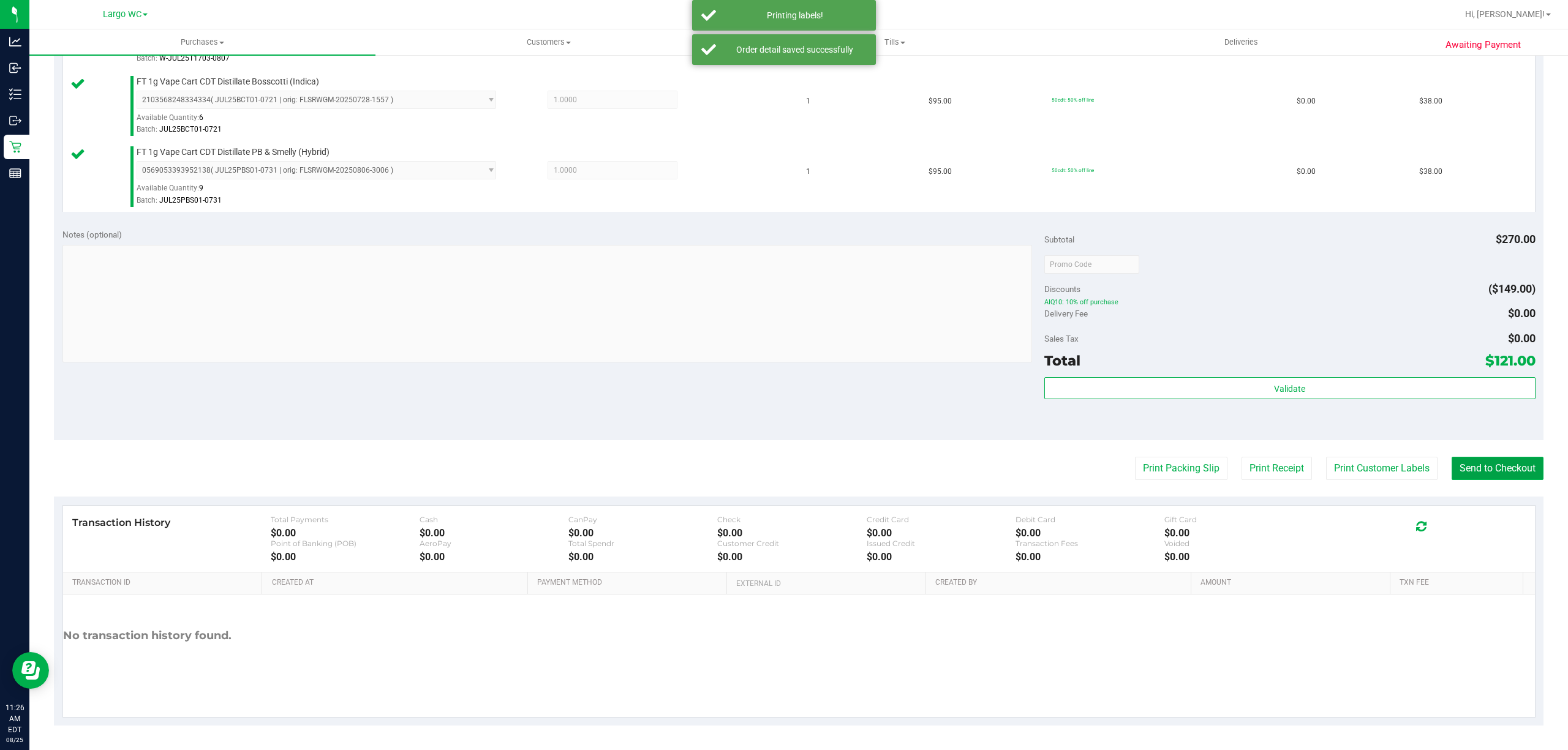
click at [1487, 468] on button "Send to Checkout" at bounding box center [1496, 468] width 91 height 24
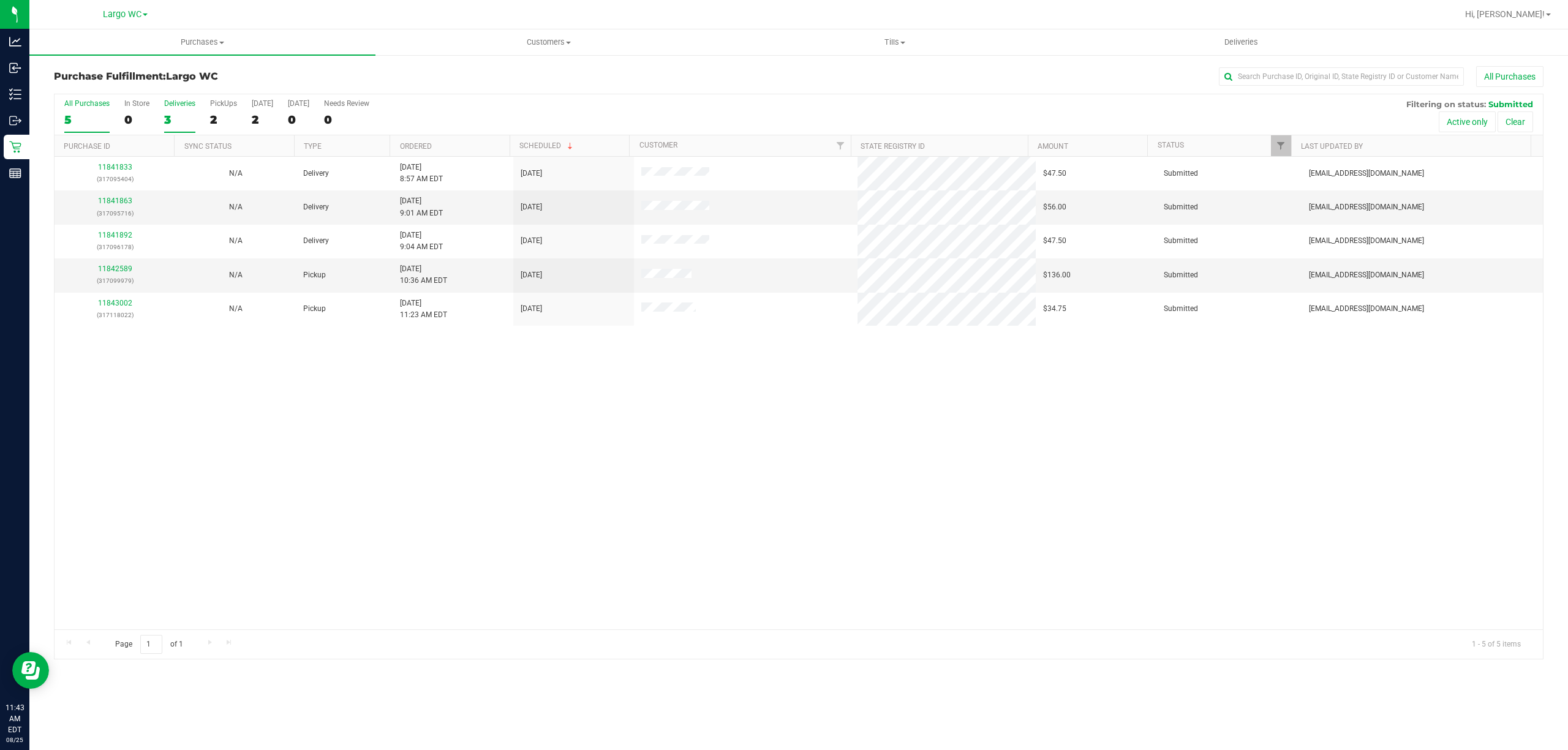
click at [167, 121] on div "3" at bounding box center [179, 120] width 31 height 14
click at [0, 0] on input "Deliveries 3" at bounding box center [0, 0] width 0 height 0
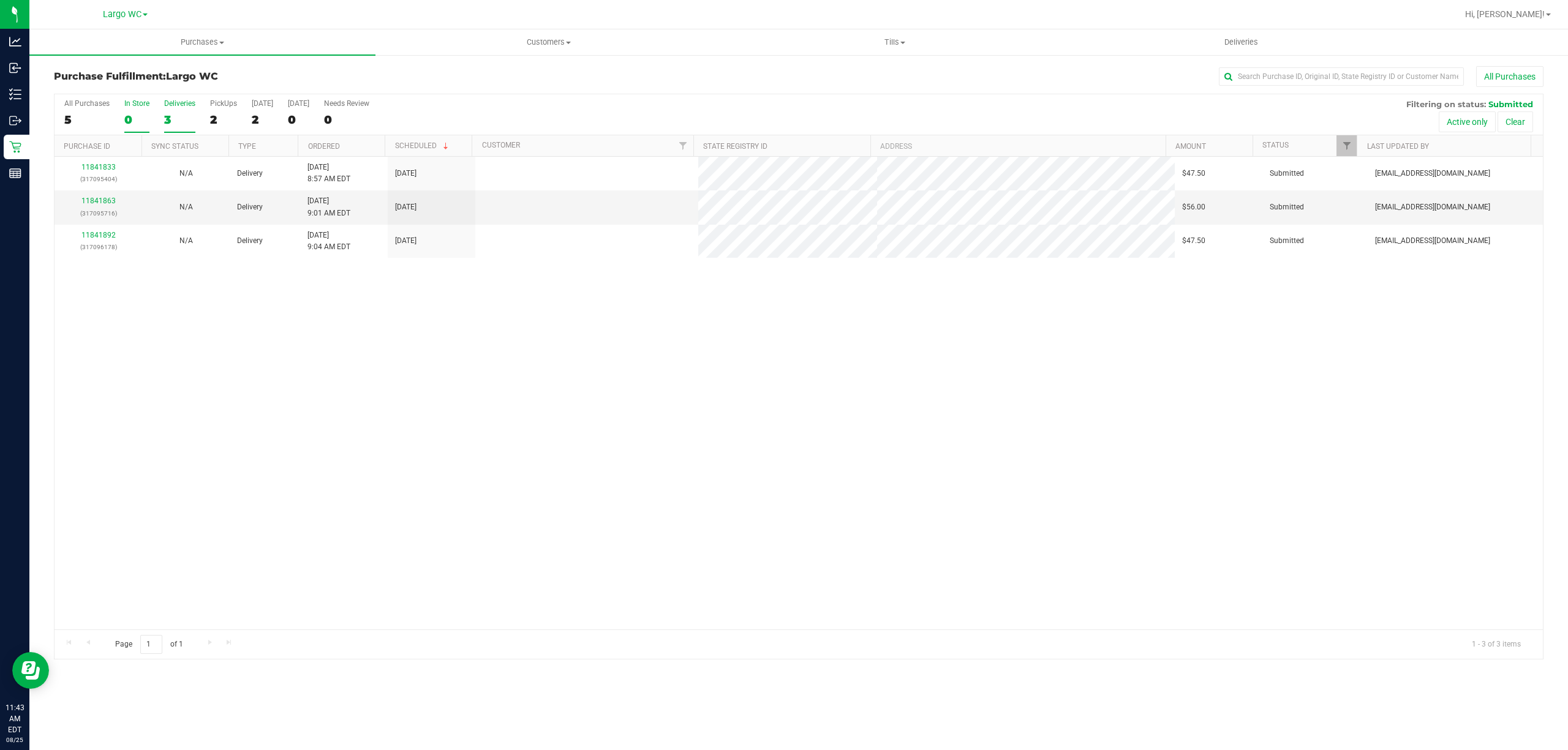
click at [145, 119] on div "0" at bounding box center [137, 120] width 25 height 14
click at [0, 0] on input "In Store 0" at bounding box center [0, 0] width 0 height 0
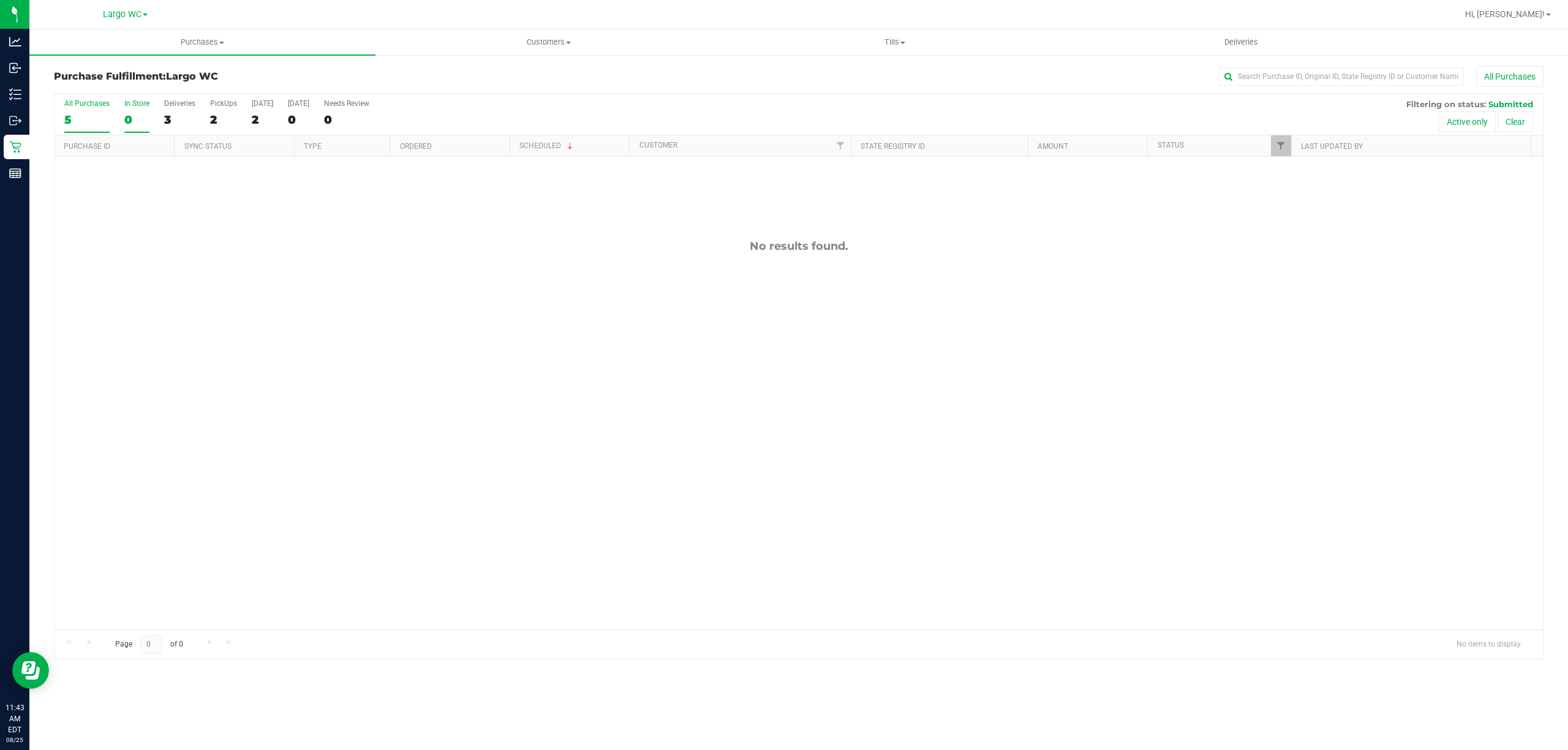
click at [85, 116] on div "5" at bounding box center [87, 120] width 45 height 14
click at [0, 0] on input "All Purchases 5" at bounding box center [0, 0] width 0 height 0
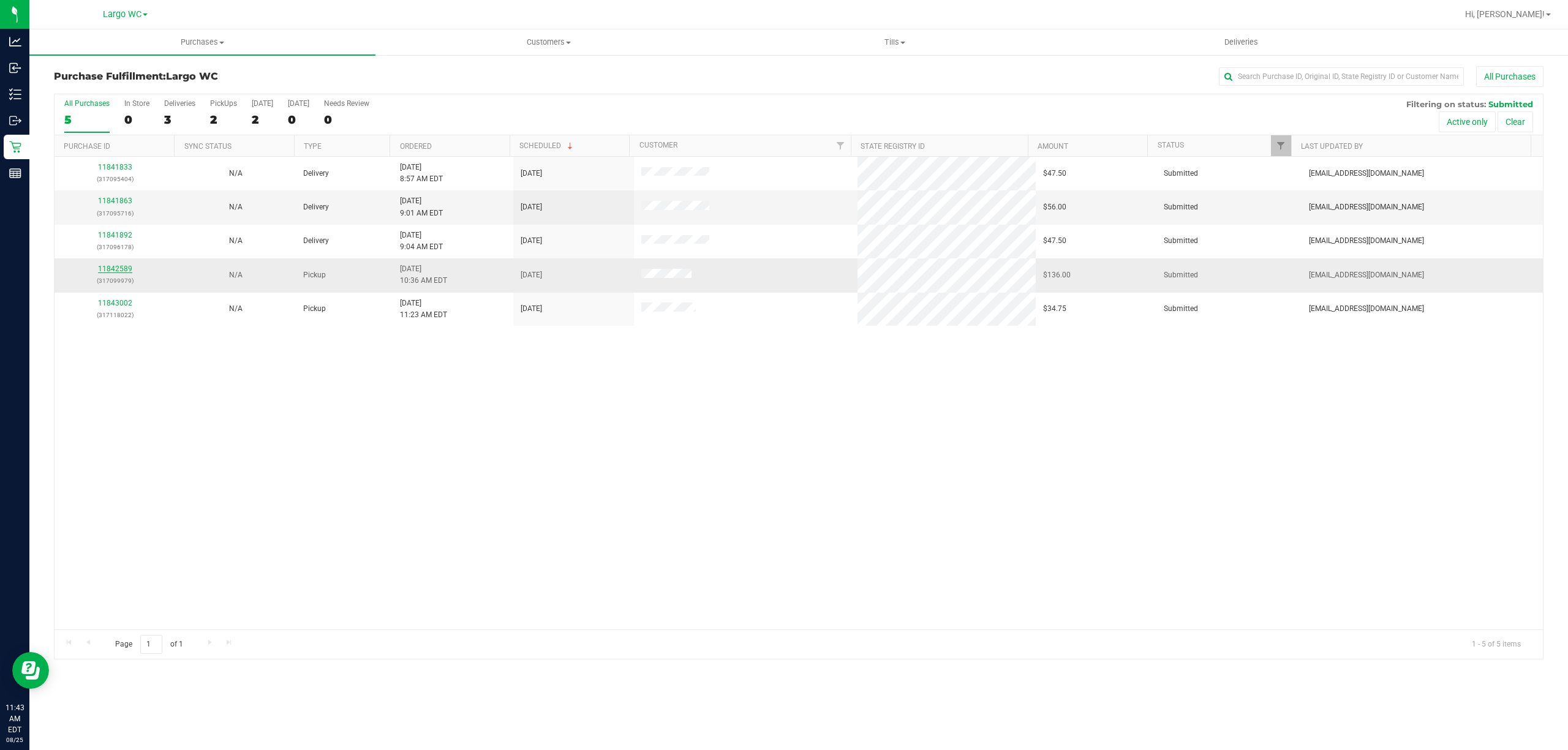
click at [106, 269] on link "11842589" at bounding box center [115, 269] width 34 height 8
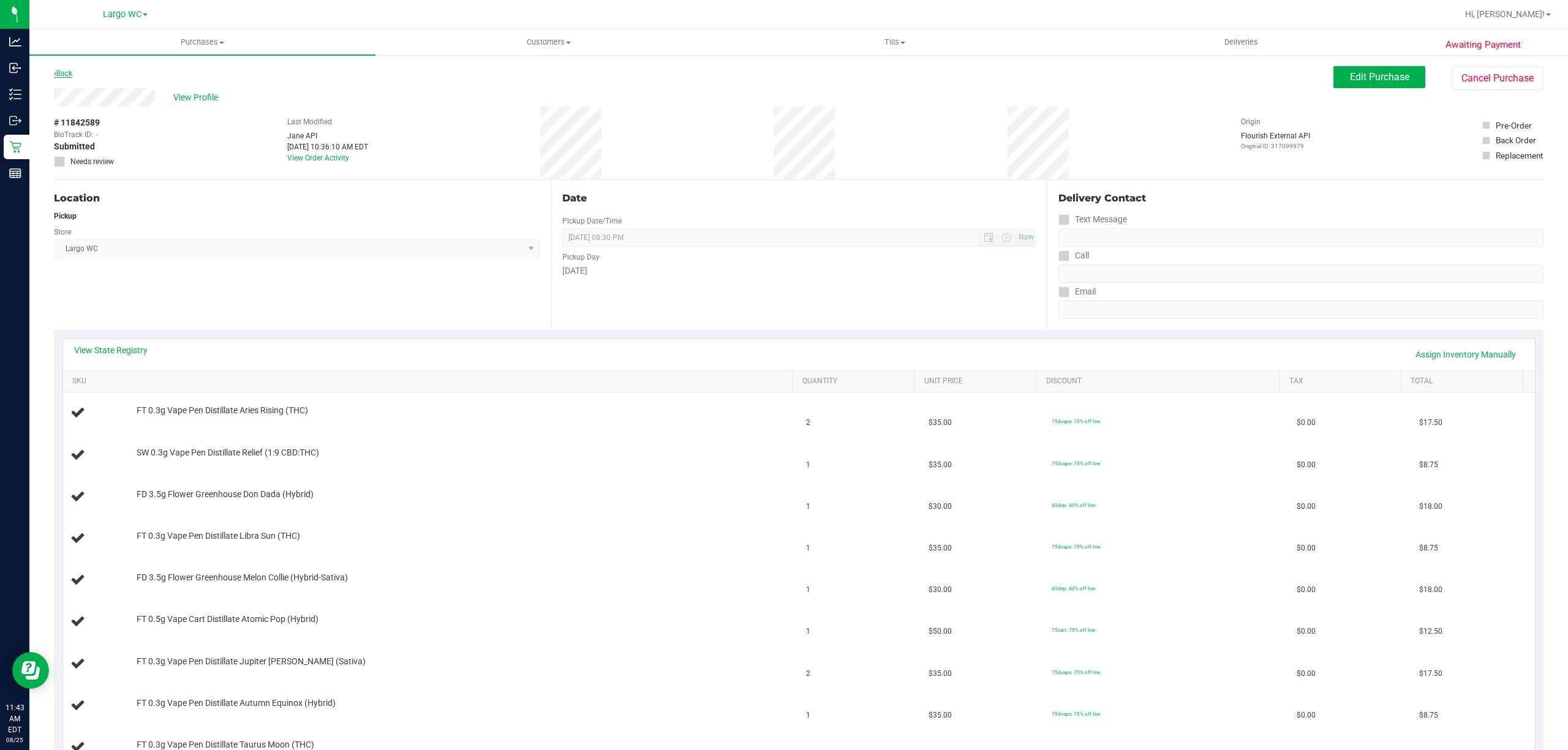
click at [73, 69] on link "Back" at bounding box center [62, 73] width 18 height 8
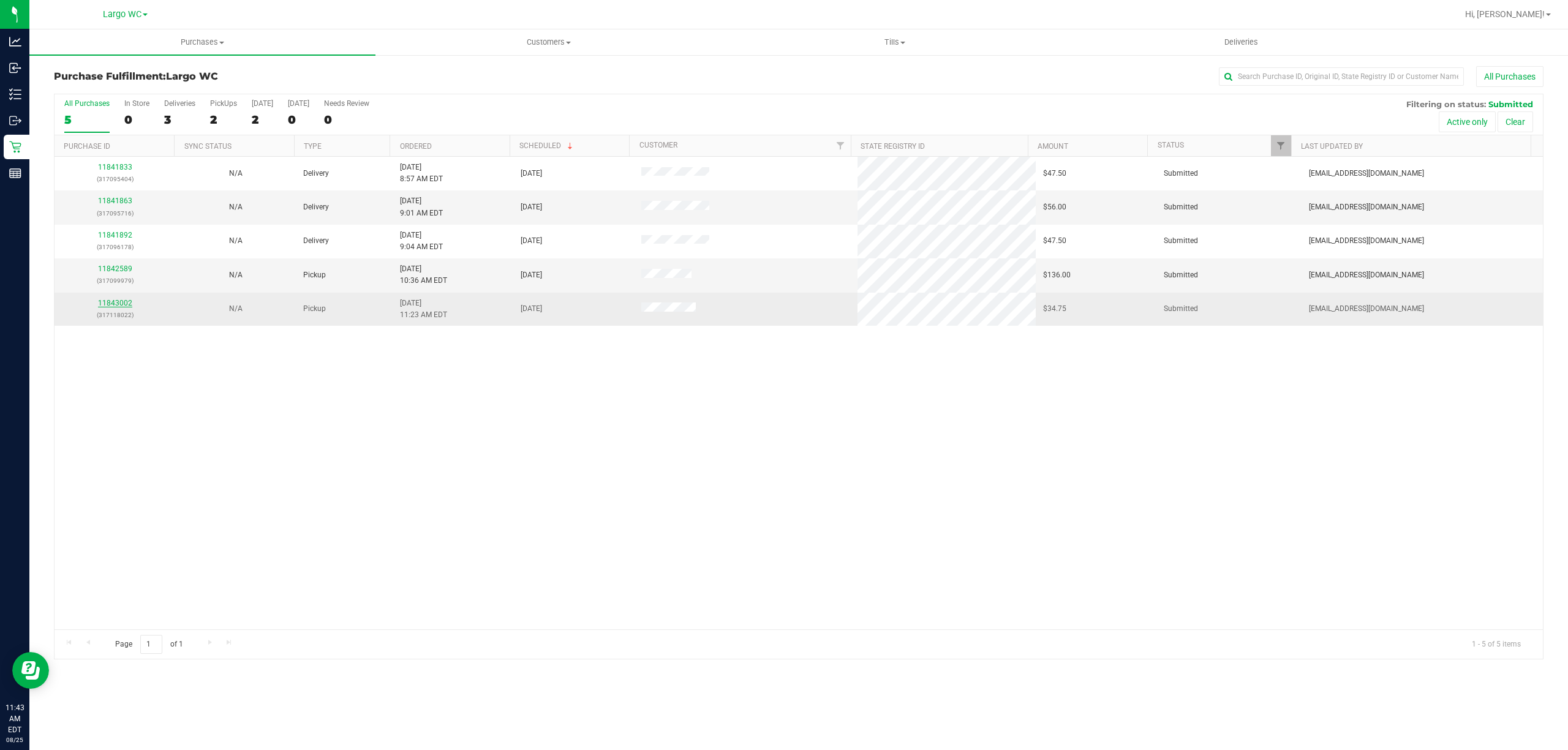
click at [104, 307] on link "11843002" at bounding box center [115, 302] width 34 height 8
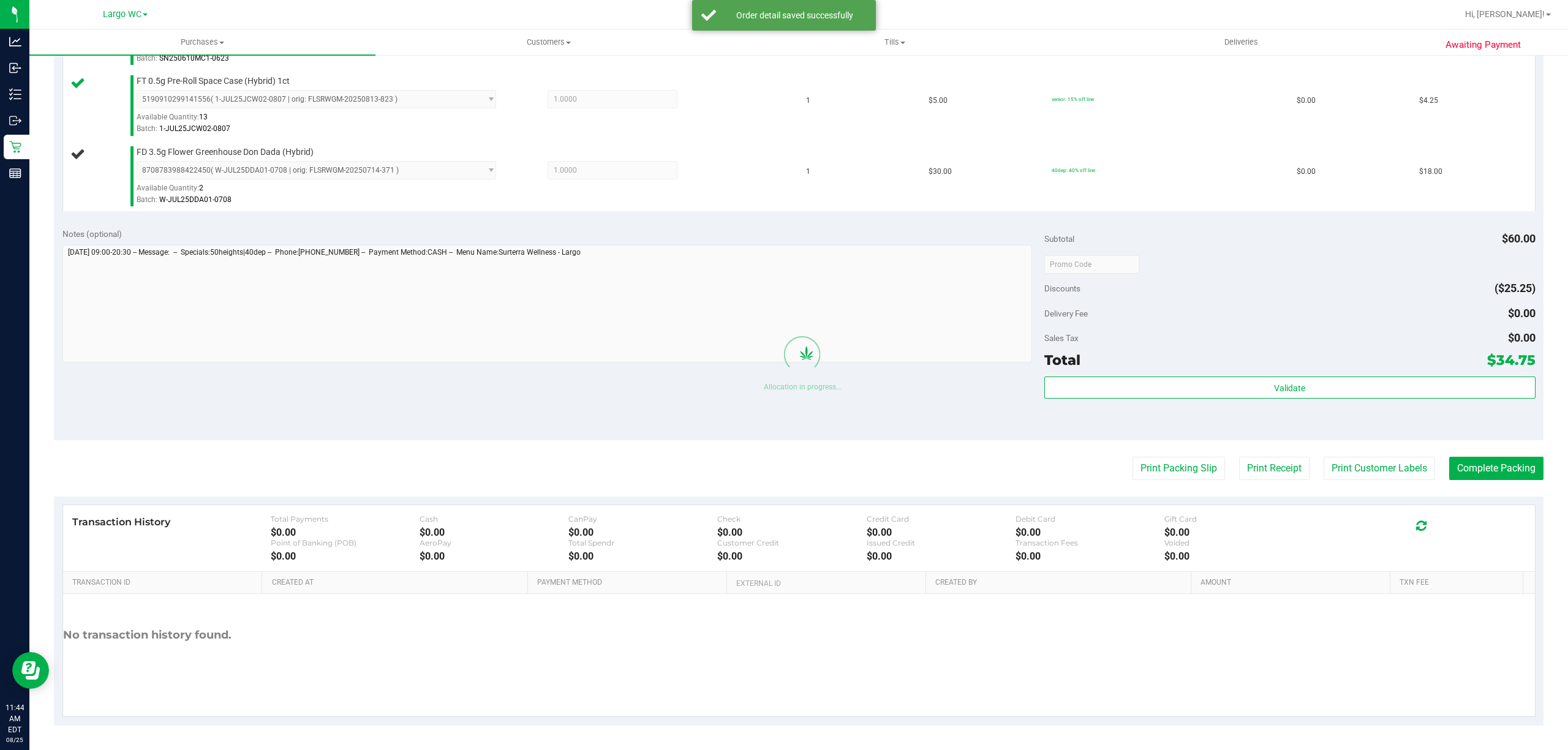
scroll to position [393, 0]
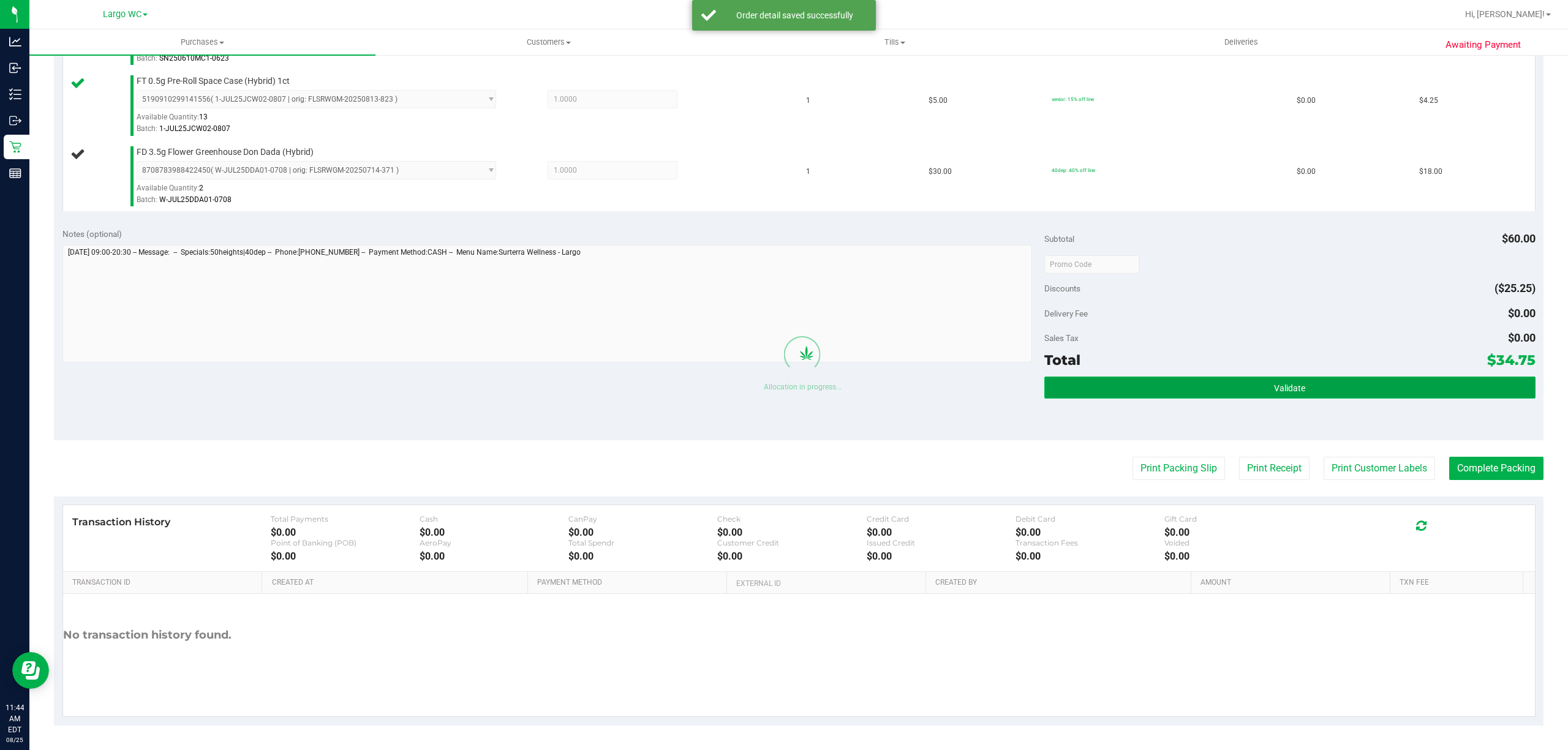
click at [1115, 381] on button "Validate" at bounding box center [1289, 387] width 491 height 22
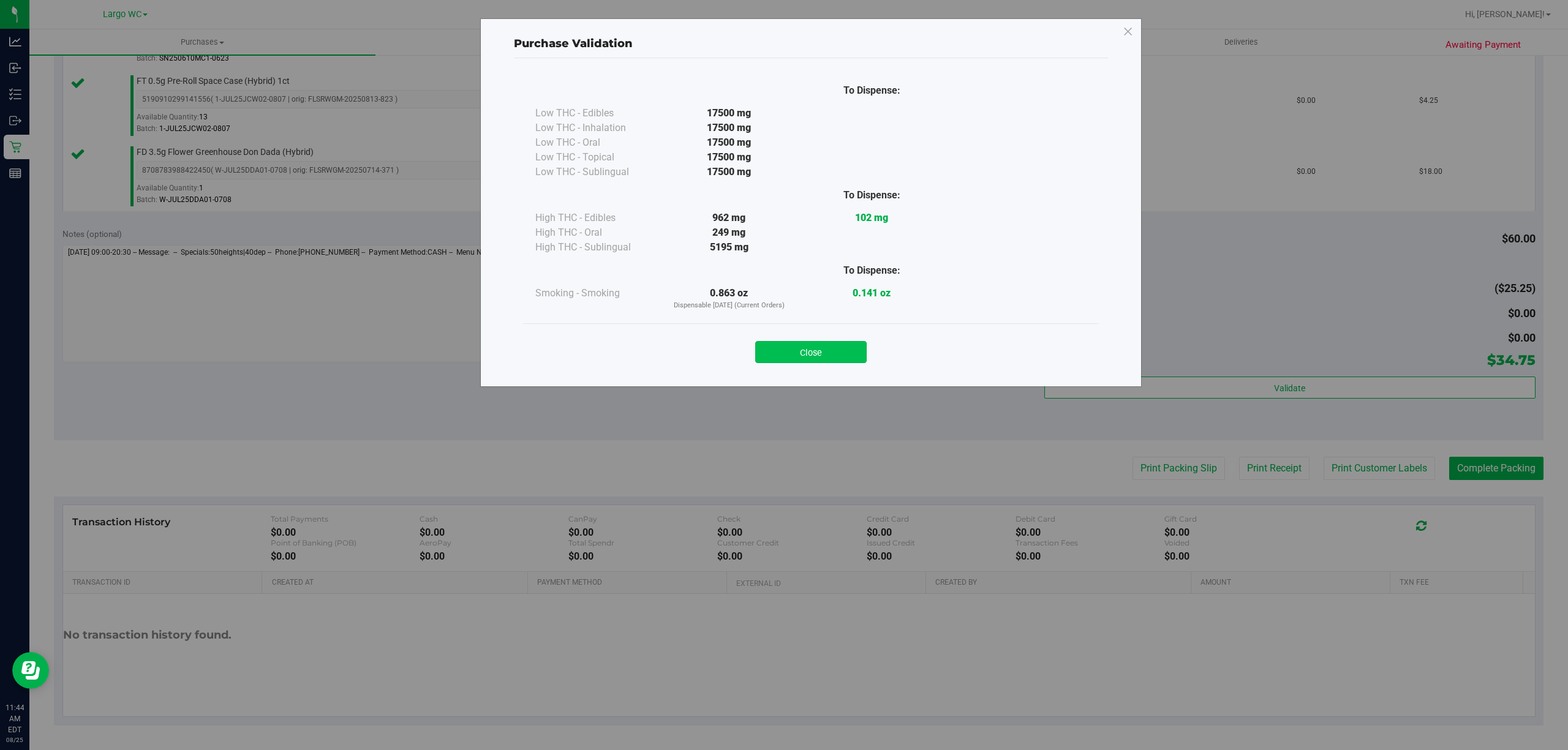
click at [826, 361] on button "Close" at bounding box center [810, 351] width 111 height 22
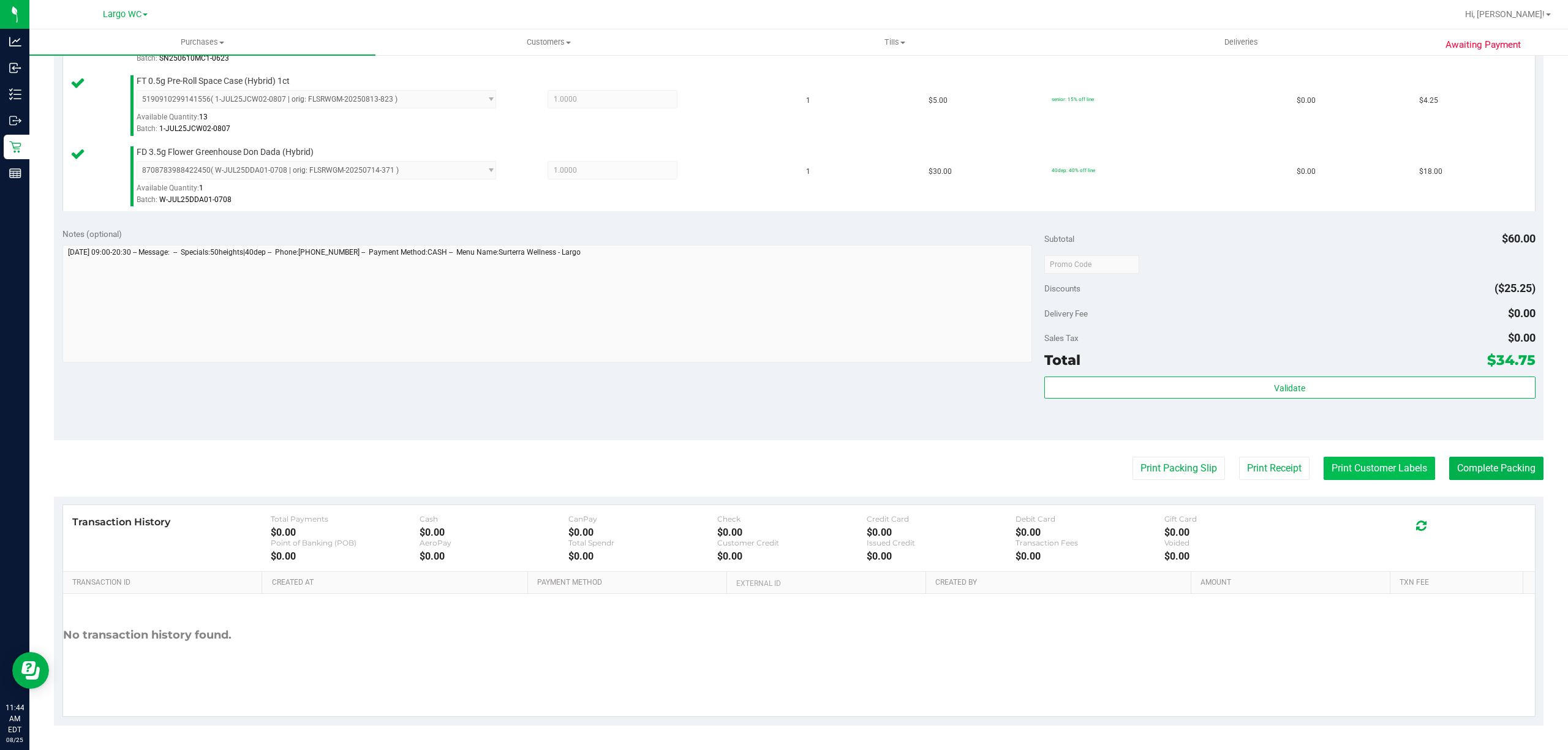
click at [1346, 471] on button "Print Customer Labels" at bounding box center [1379, 468] width 111 height 24
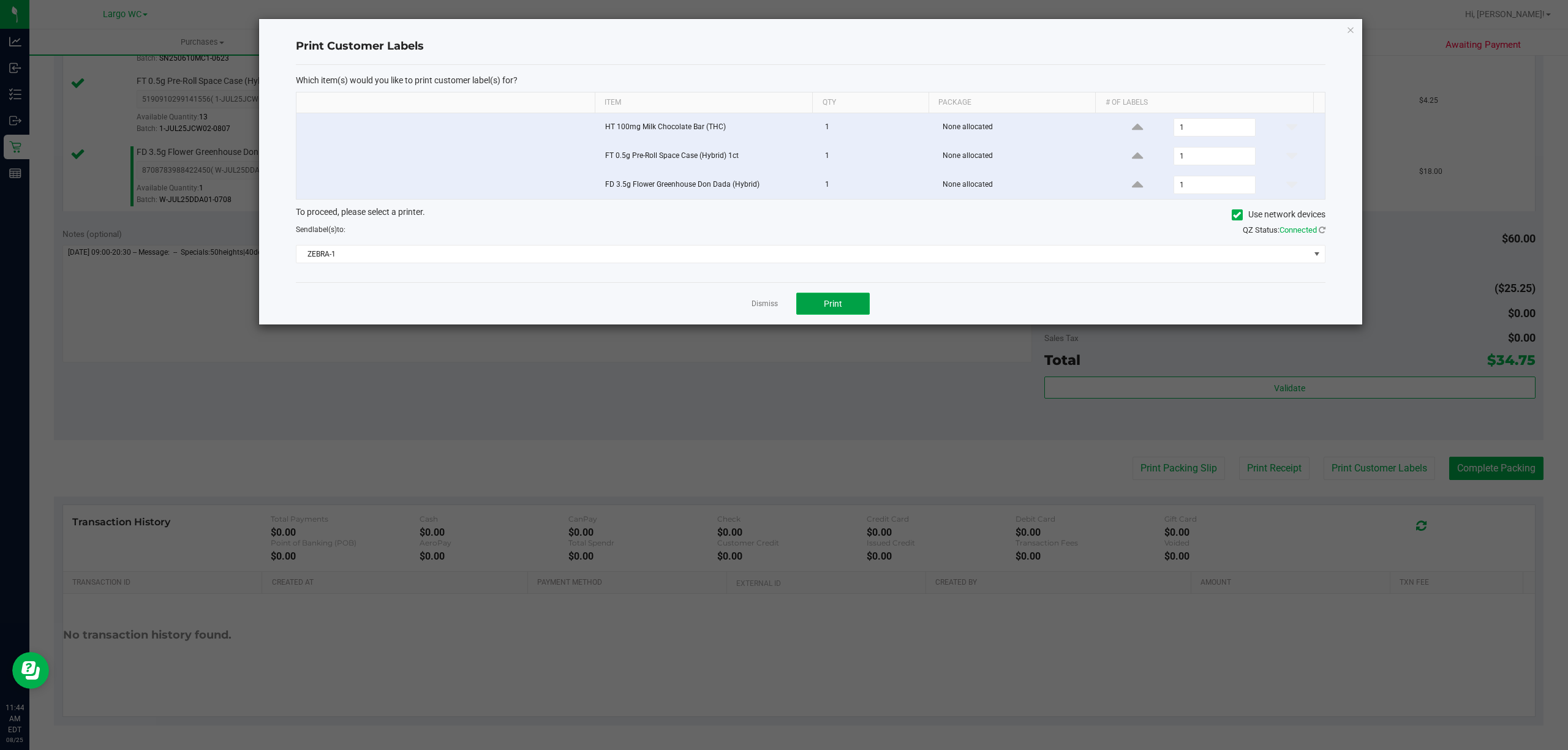
click at [851, 302] on button "Print" at bounding box center [833, 303] width 74 height 22
click at [1349, 28] on icon "button" at bounding box center [1349, 29] width 8 height 15
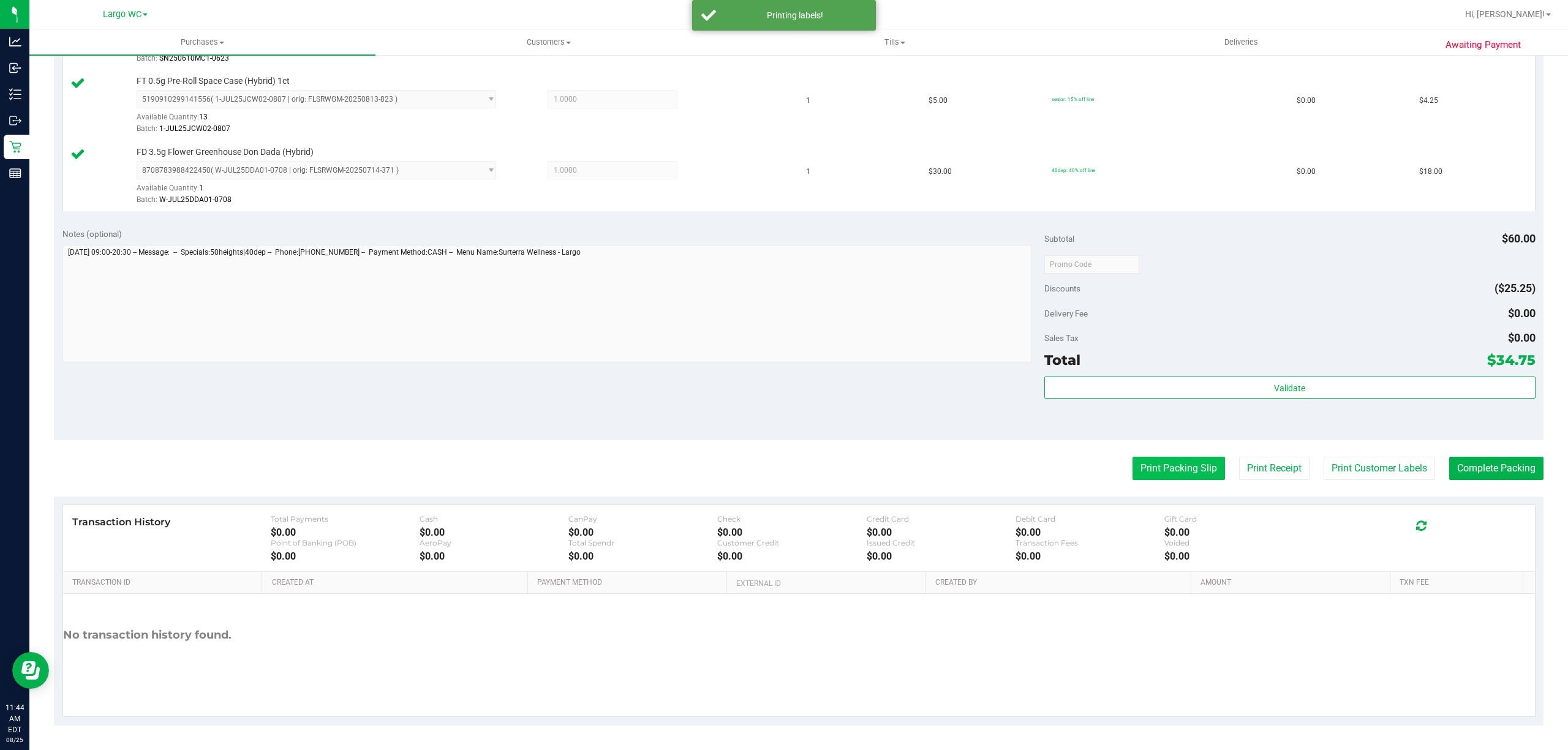
click at [1154, 468] on button "Print Packing Slip" at bounding box center [1179, 468] width 92 height 24
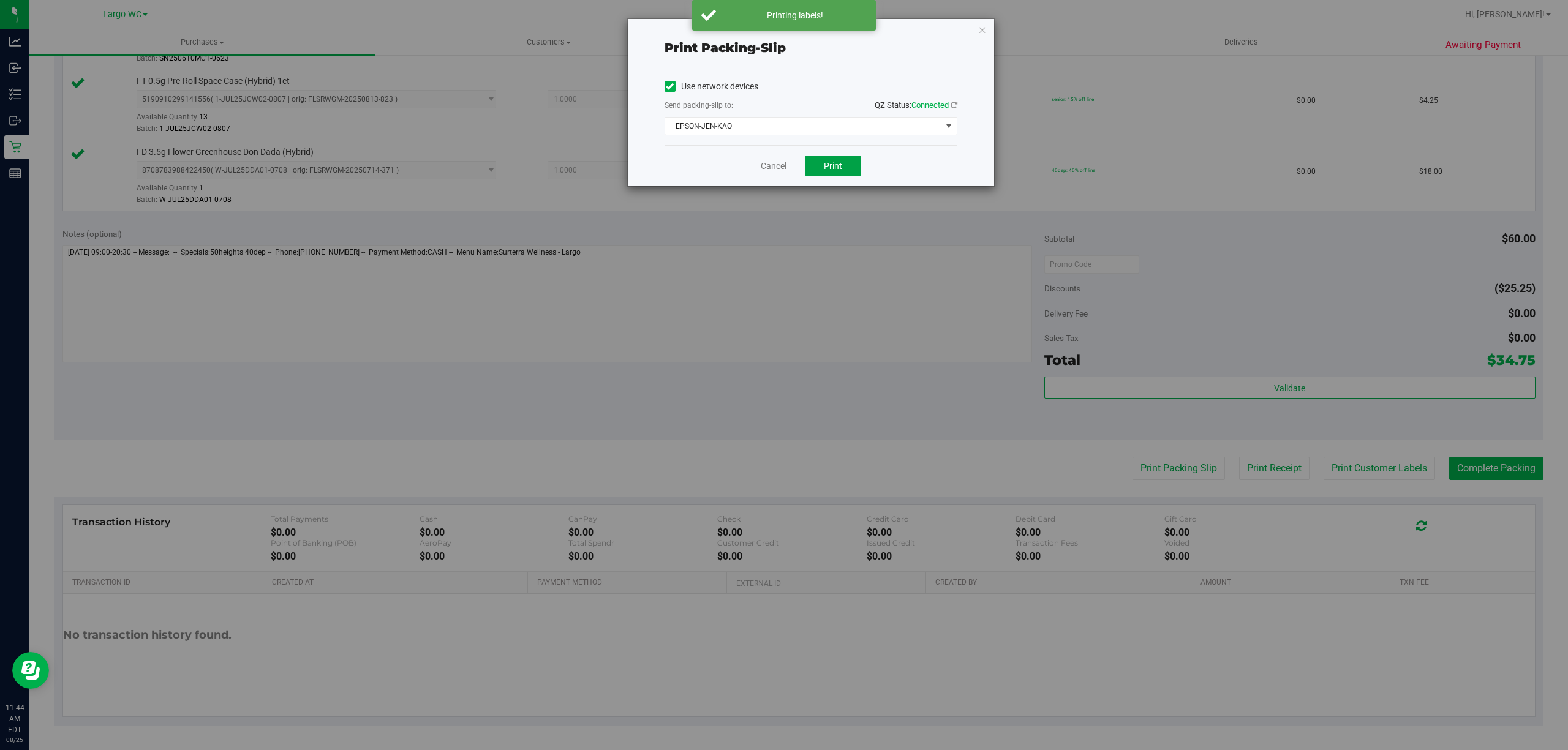
click at [824, 165] on span "Print" at bounding box center [832, 166] width 18 height 9
click at [979, 22] on icon "button" at bounding box center [982, 29] width 8 height 15
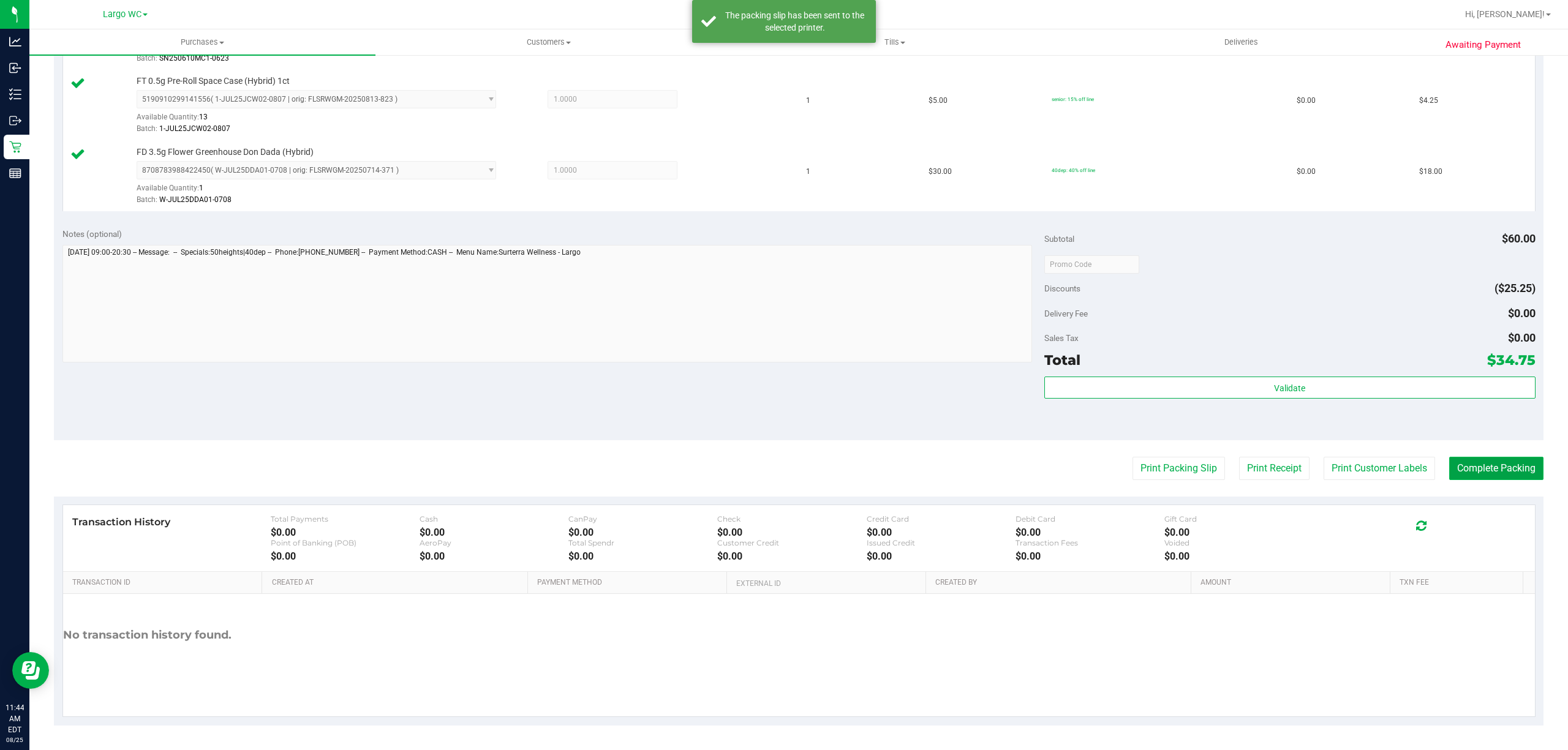
click at [1495, 478] on button "Complete Packing" at bounding box center [1496, 468] width 94 height 24
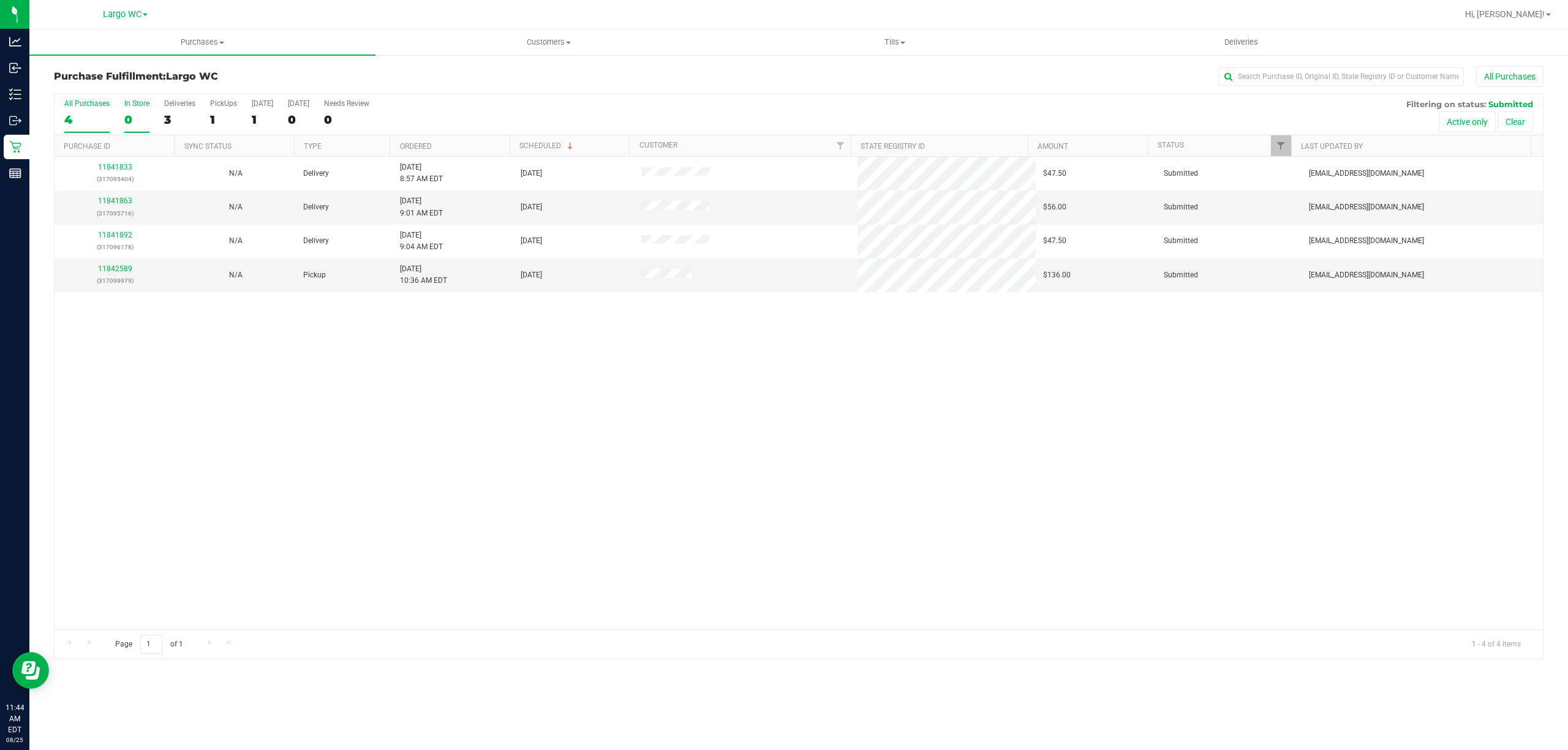
click at [139, 99] on div "In Store" at bounding box center [137, 103] width 25 height 8
click at [0, 0] on input "In Store 0" at bounding box center [0, 0] width 0 height 0
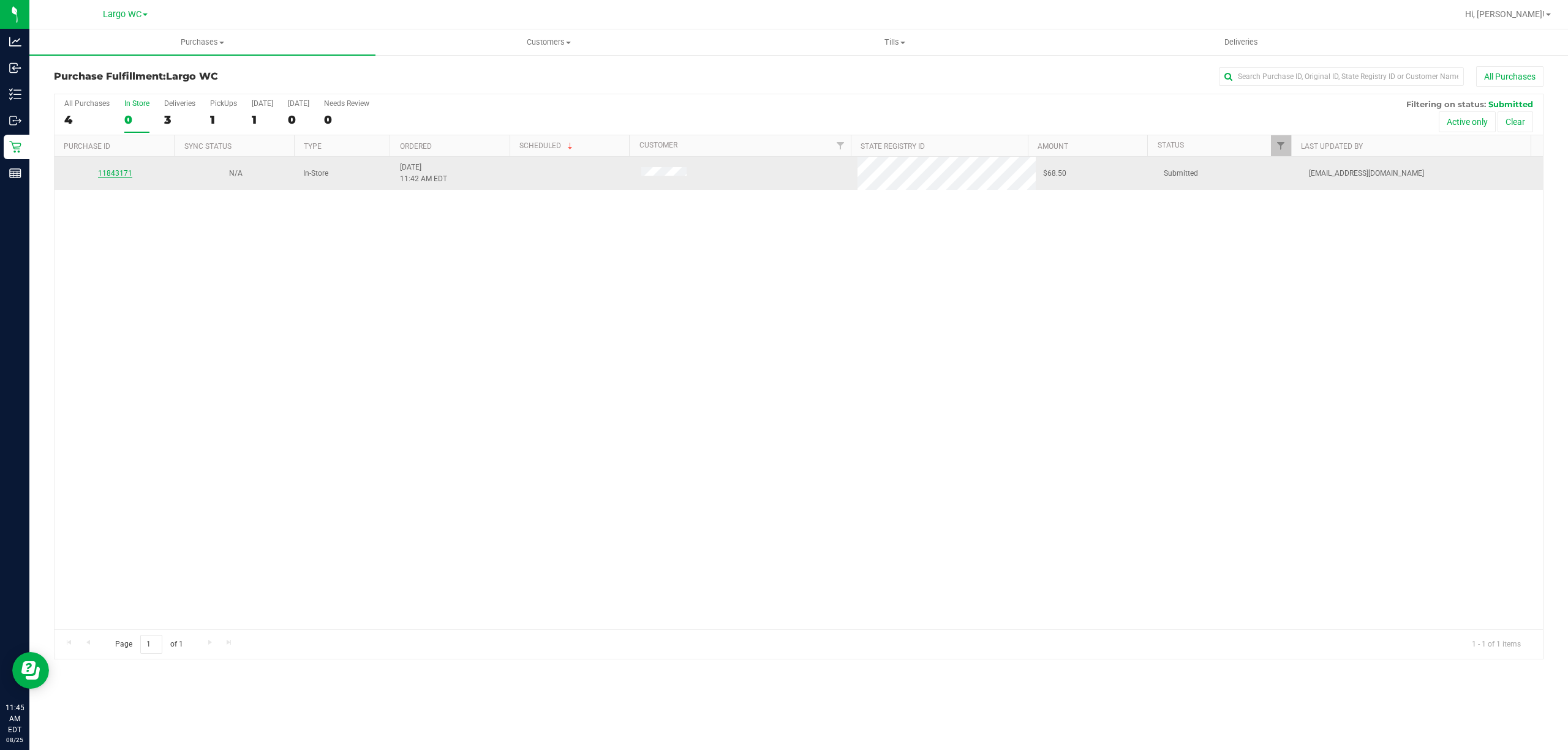
click at [118, 174] on link "11843171" at bounding box center [115, 172] width 34 height 8
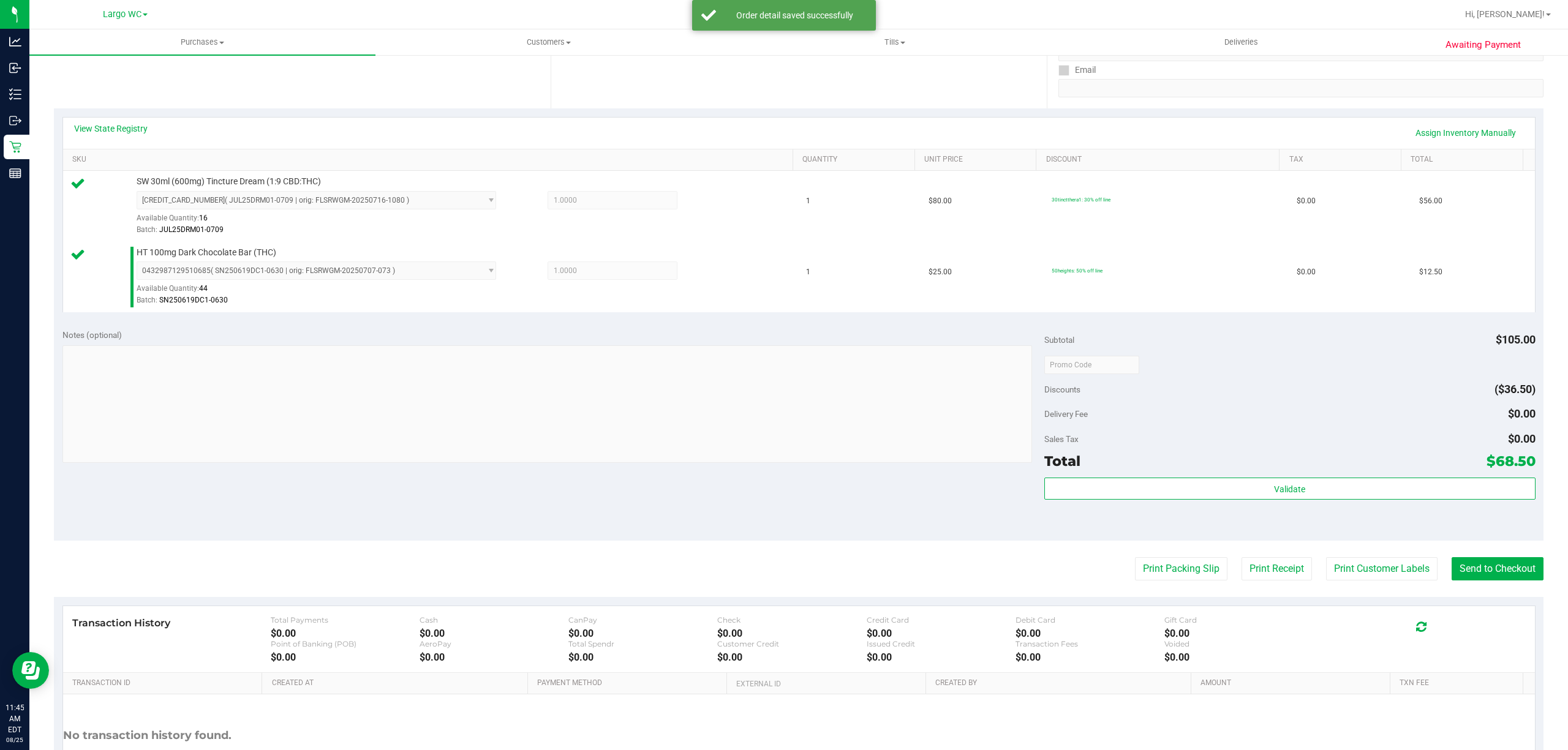
scroll to position [253, 0]
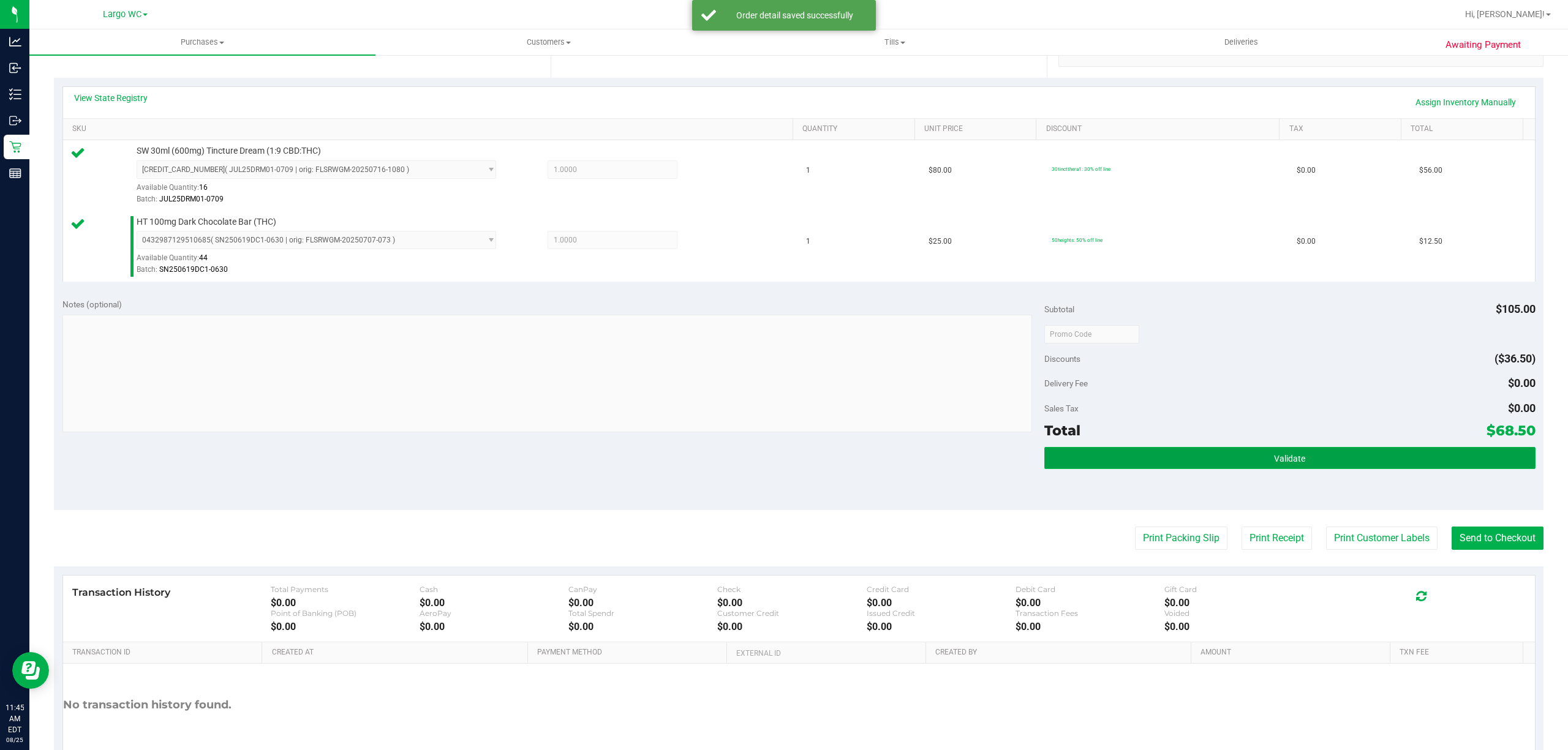
click at [1316, 466] on button "Validate" at bounding box center [1289, 457] width 491 height 22
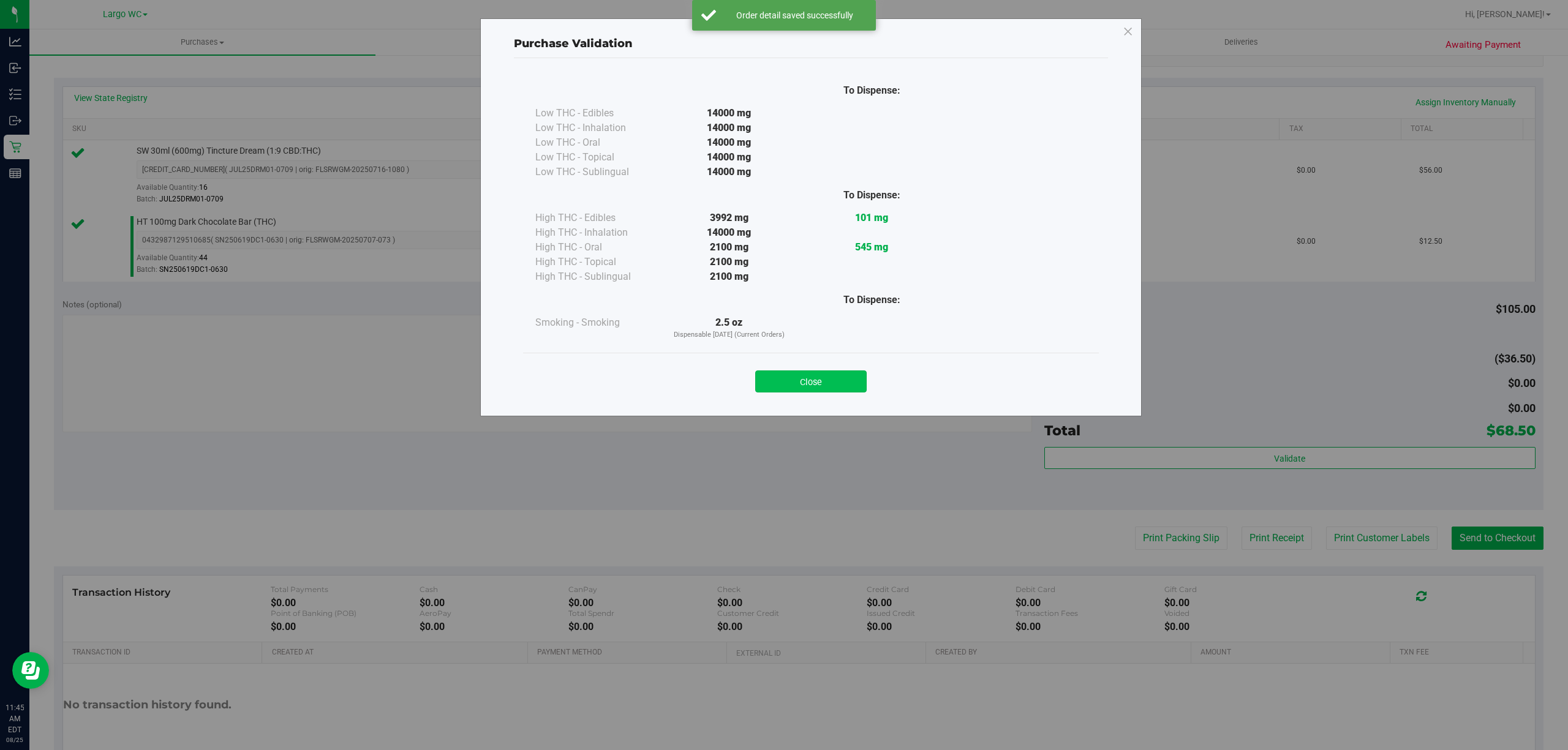
click at [839, 372] on button "Close" at bounding box center [810, 381] width 111 height 22
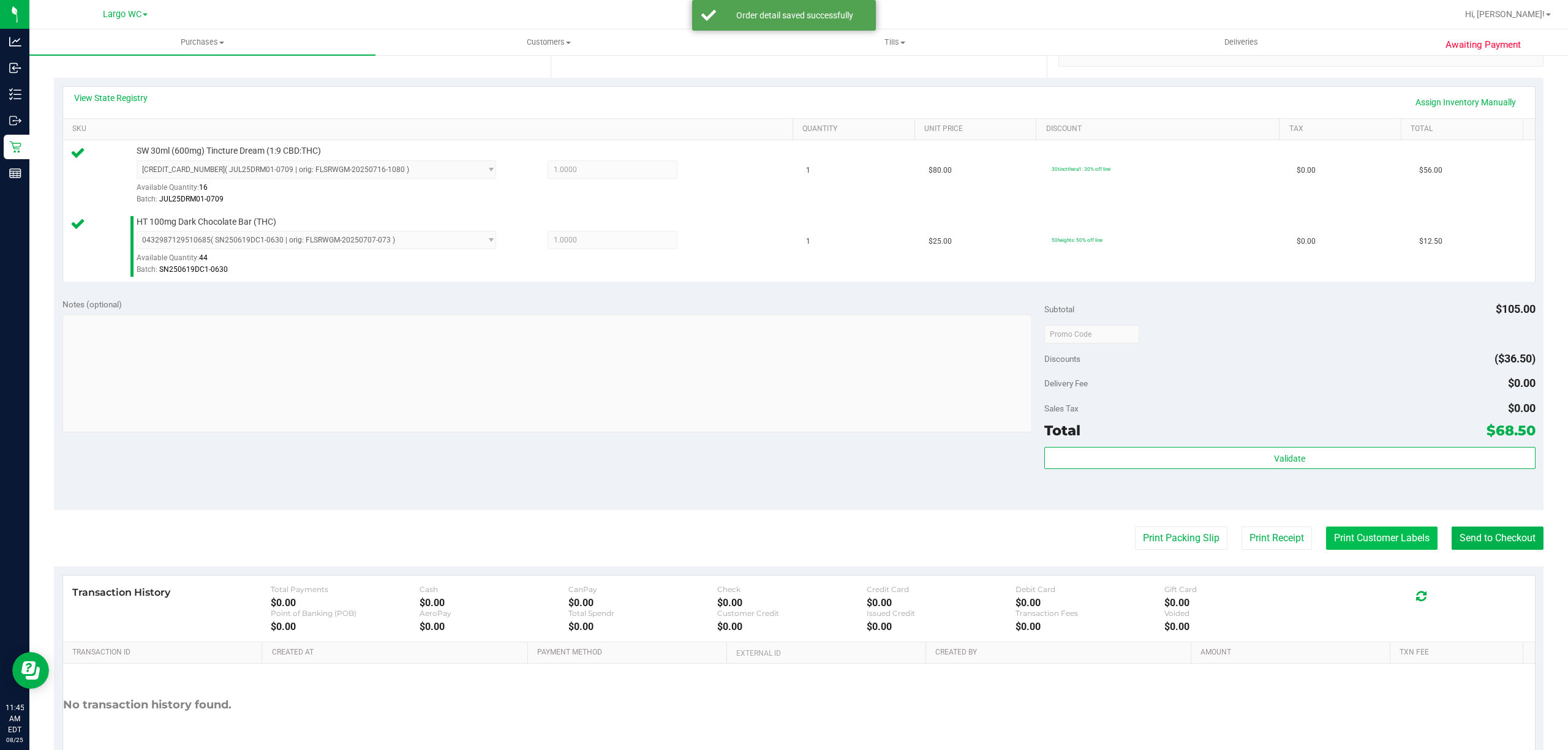
click at [1381, 538] on button "Print Customer Labels" at bounding box center [1381, 538] width 111 height 24
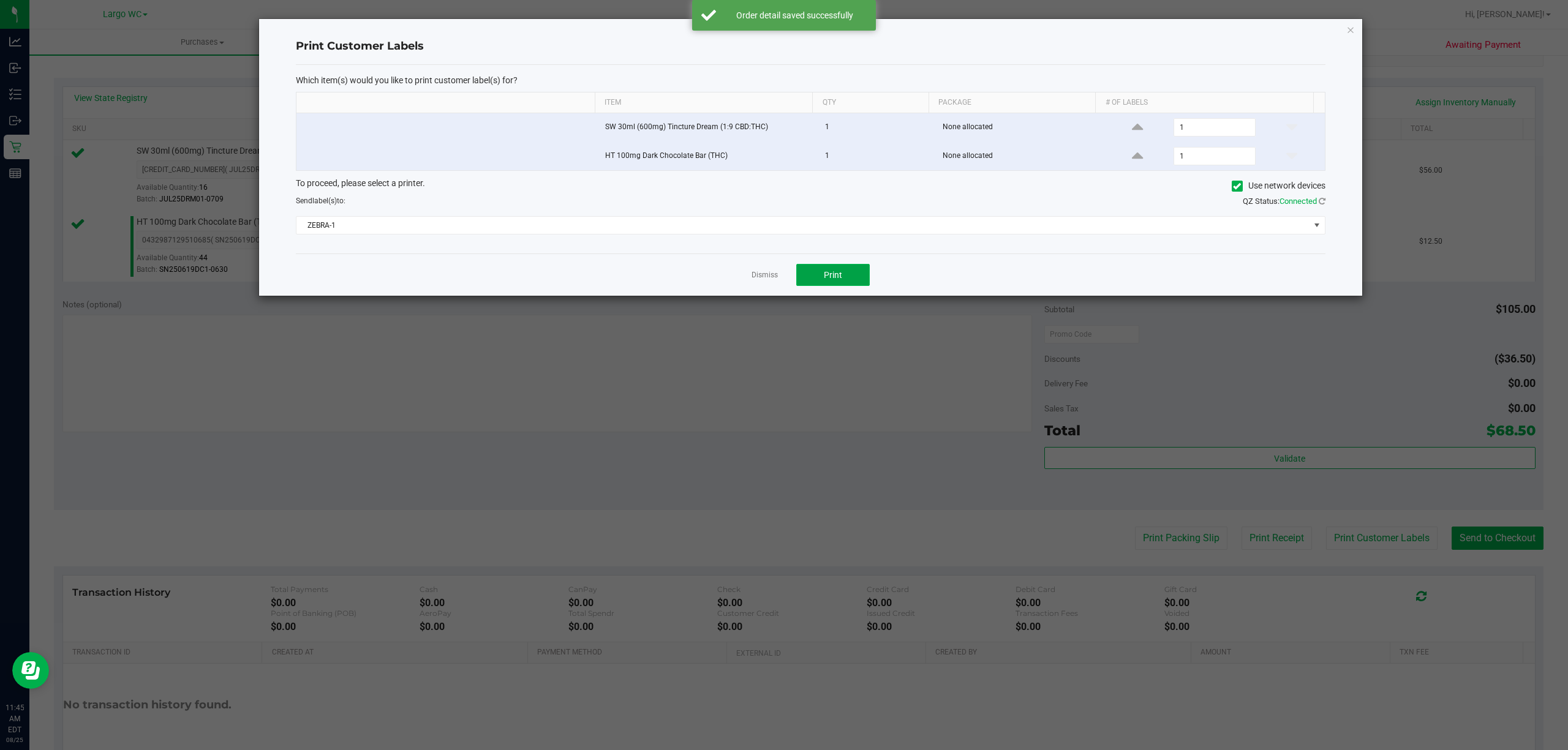
click at [837, 279] on span "Print" at bounding box center [832, 275] width 18 height 9
click at [760, 273] on link "Dismiss" at bounding box center [764, 275] width 26 height 10
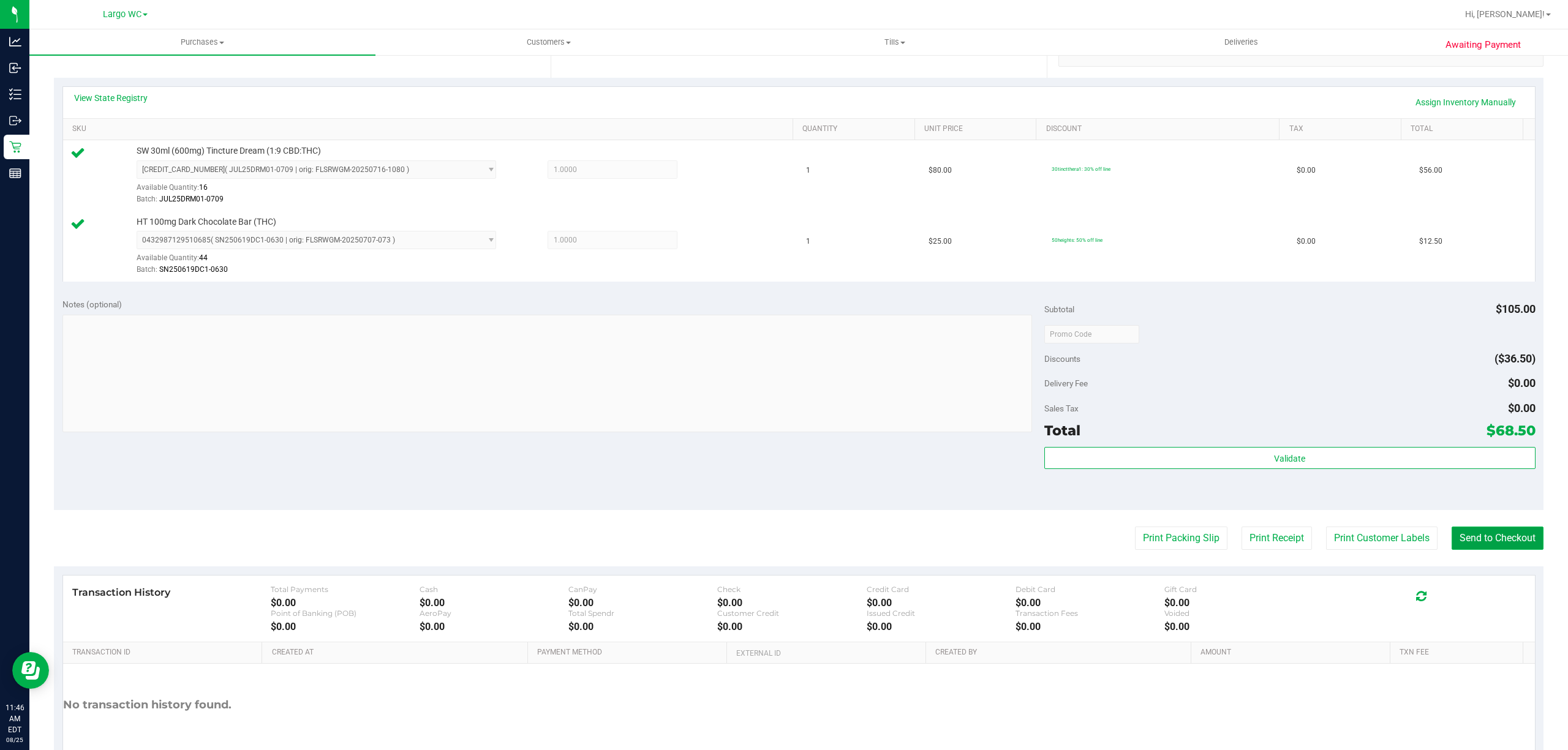
click at [1488, 534] on button "Send to Checkout" at bounding box center [1496, 538] width 91 height 24
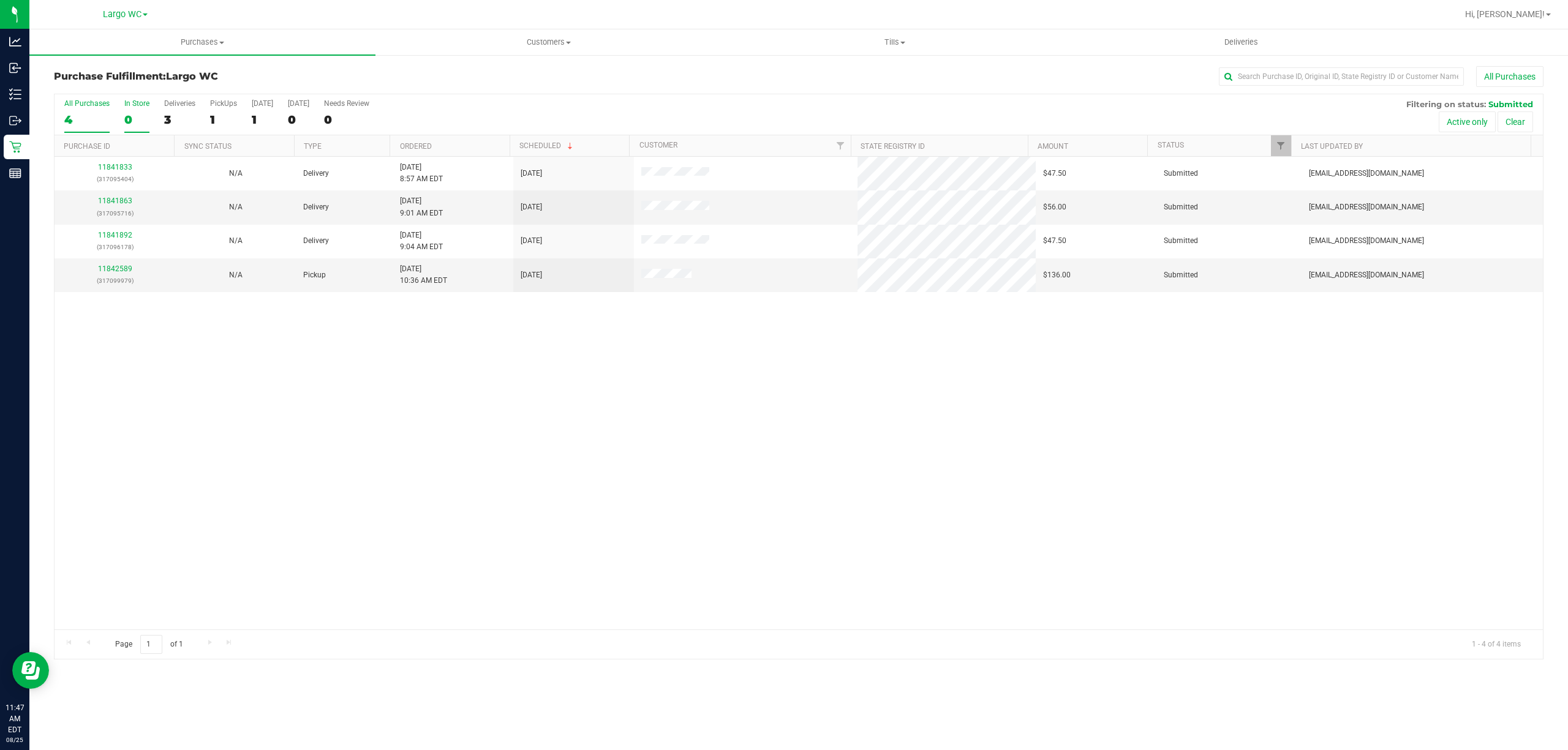
click at [135, 113] on div "0" at bounding box center [137, 120] width 25 height 14
click at [0, 0] on input "In Store 0" at bounding box center [0, 0] width 0 height 0
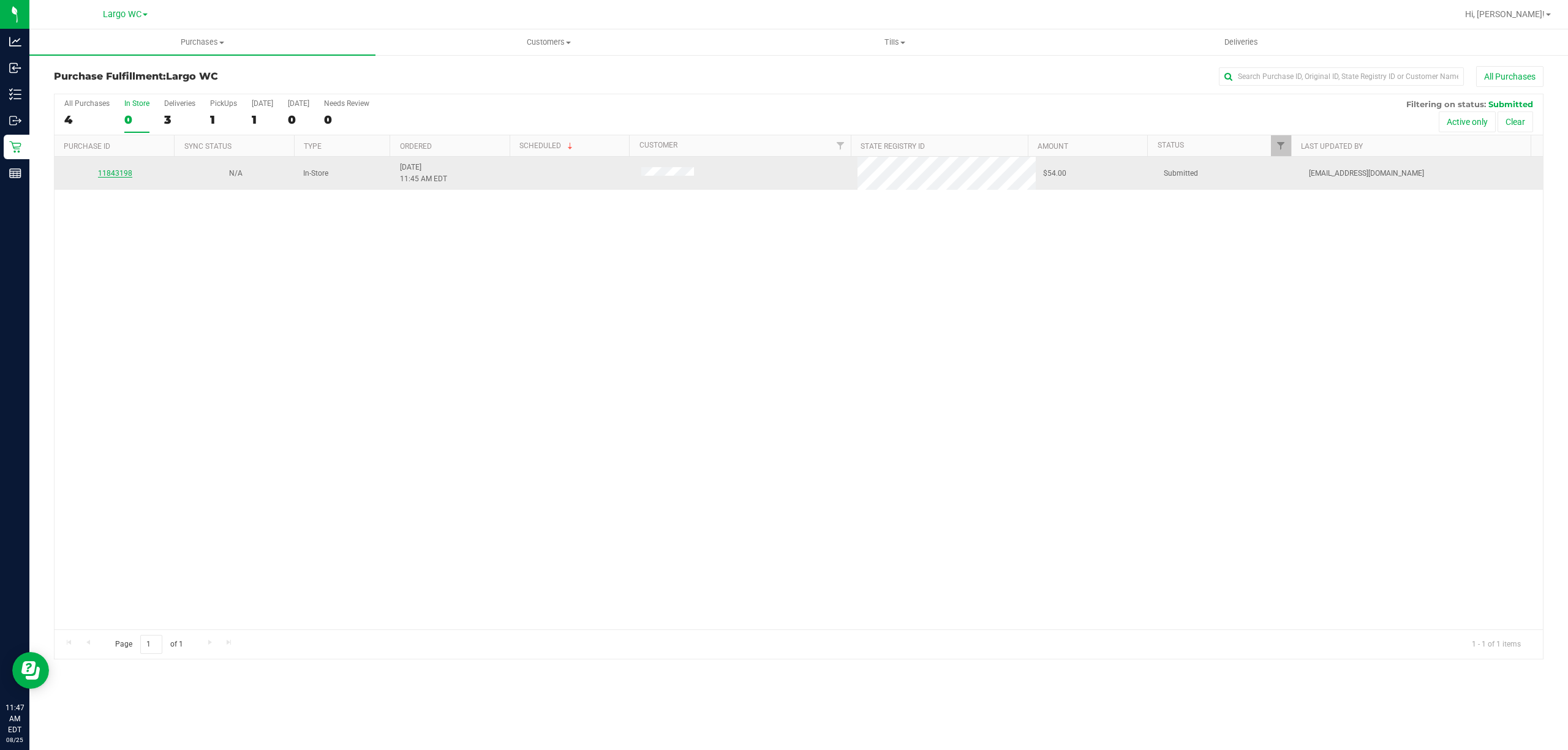
click at [109, 177] on link "11843198" at bounding box center [115, 172] width 34 height 8
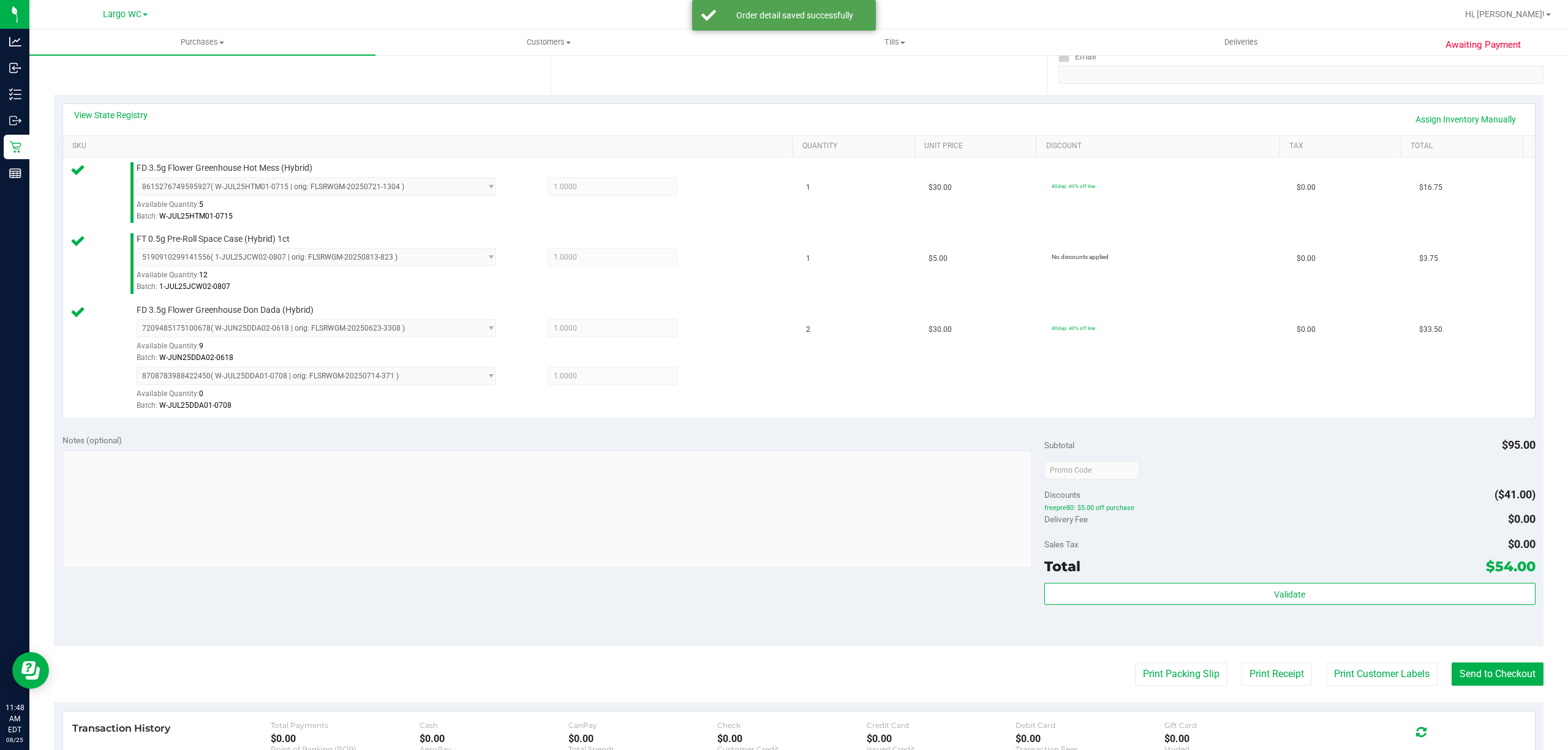
scroll to position [237, 0]
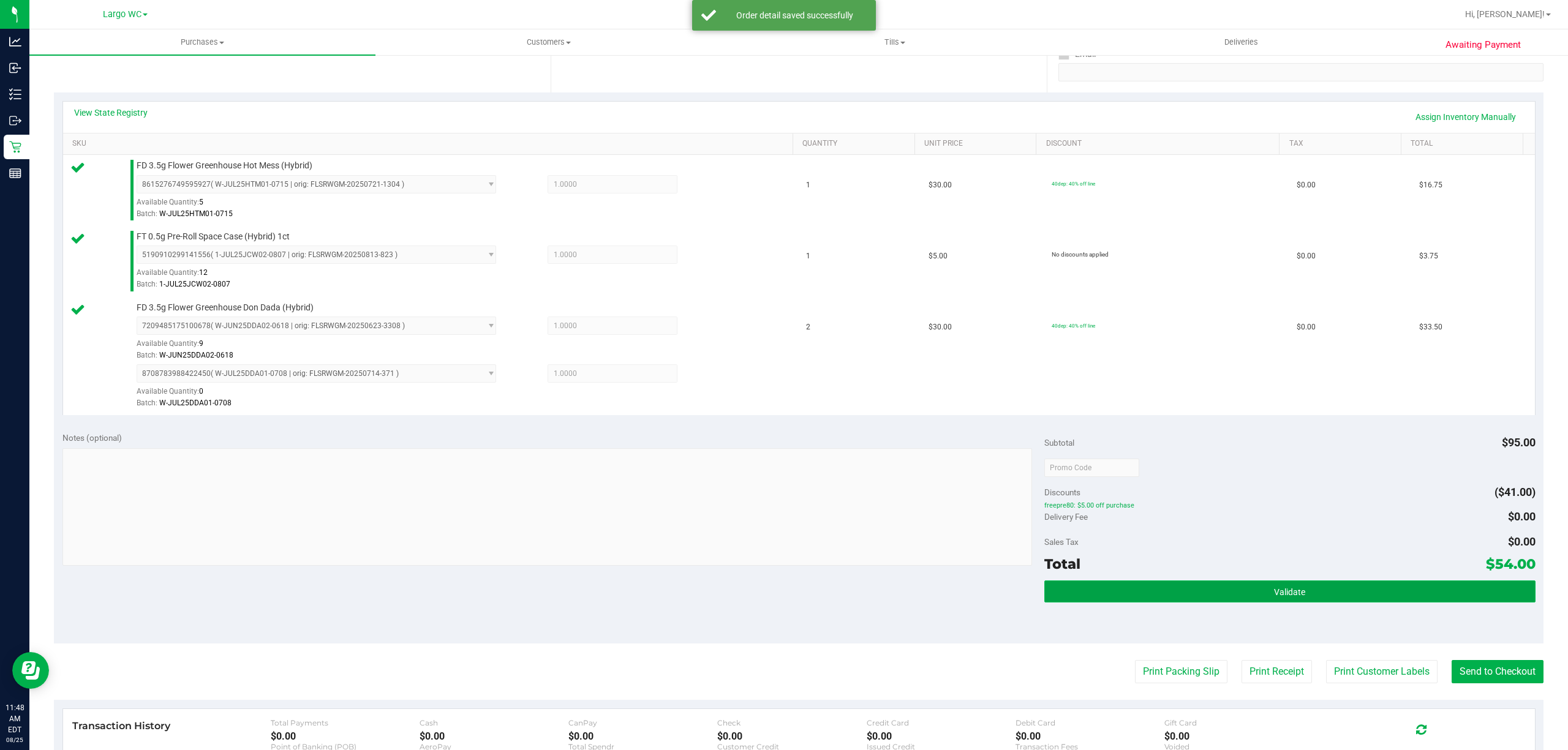
click at [1078, 602] on button "Validate" at bounding box center [1289, 591] width 491 height 22
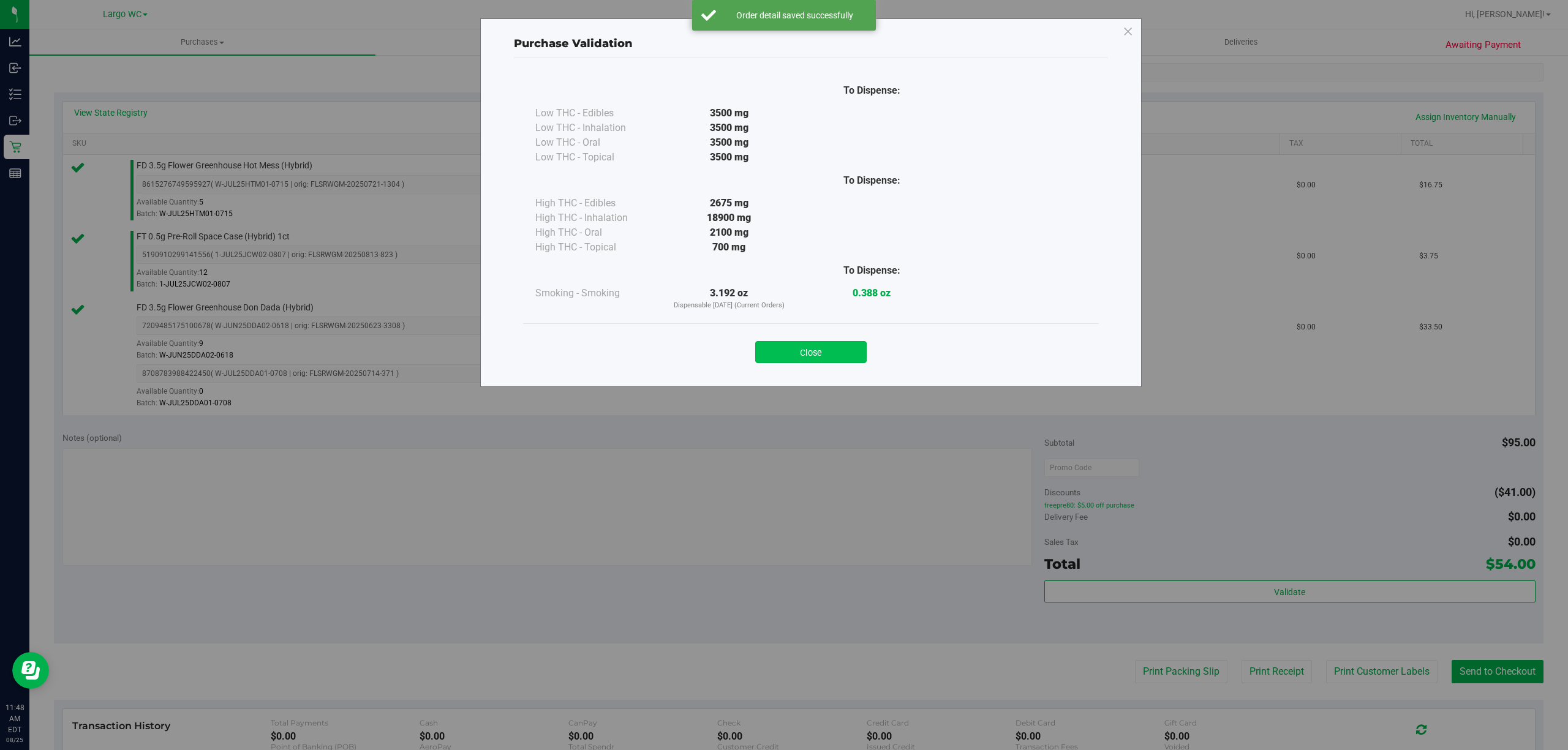
click at [800, 358] on button "Close" at bounding box center [810, 351] width 111 height 22
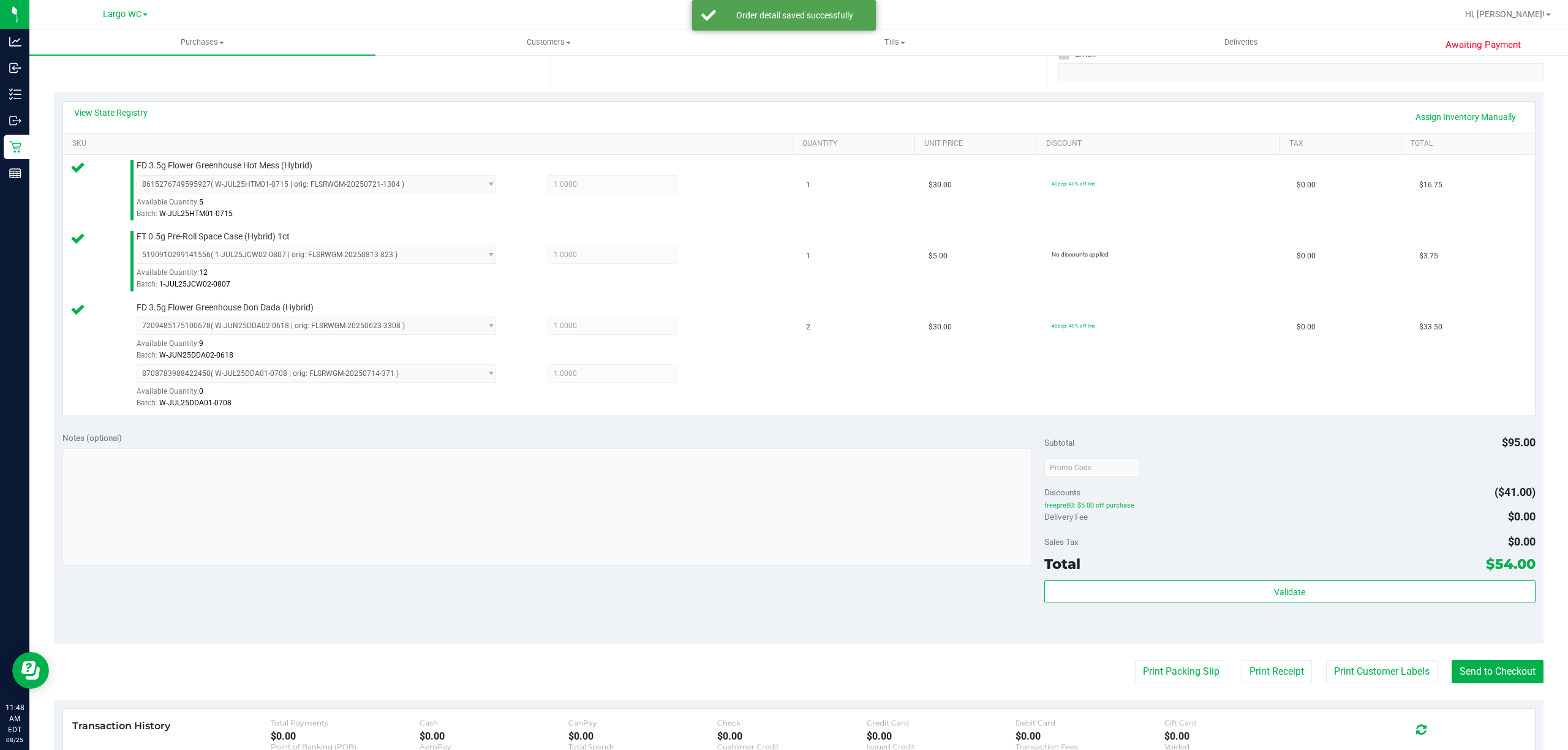
scroll to position [373, 0]
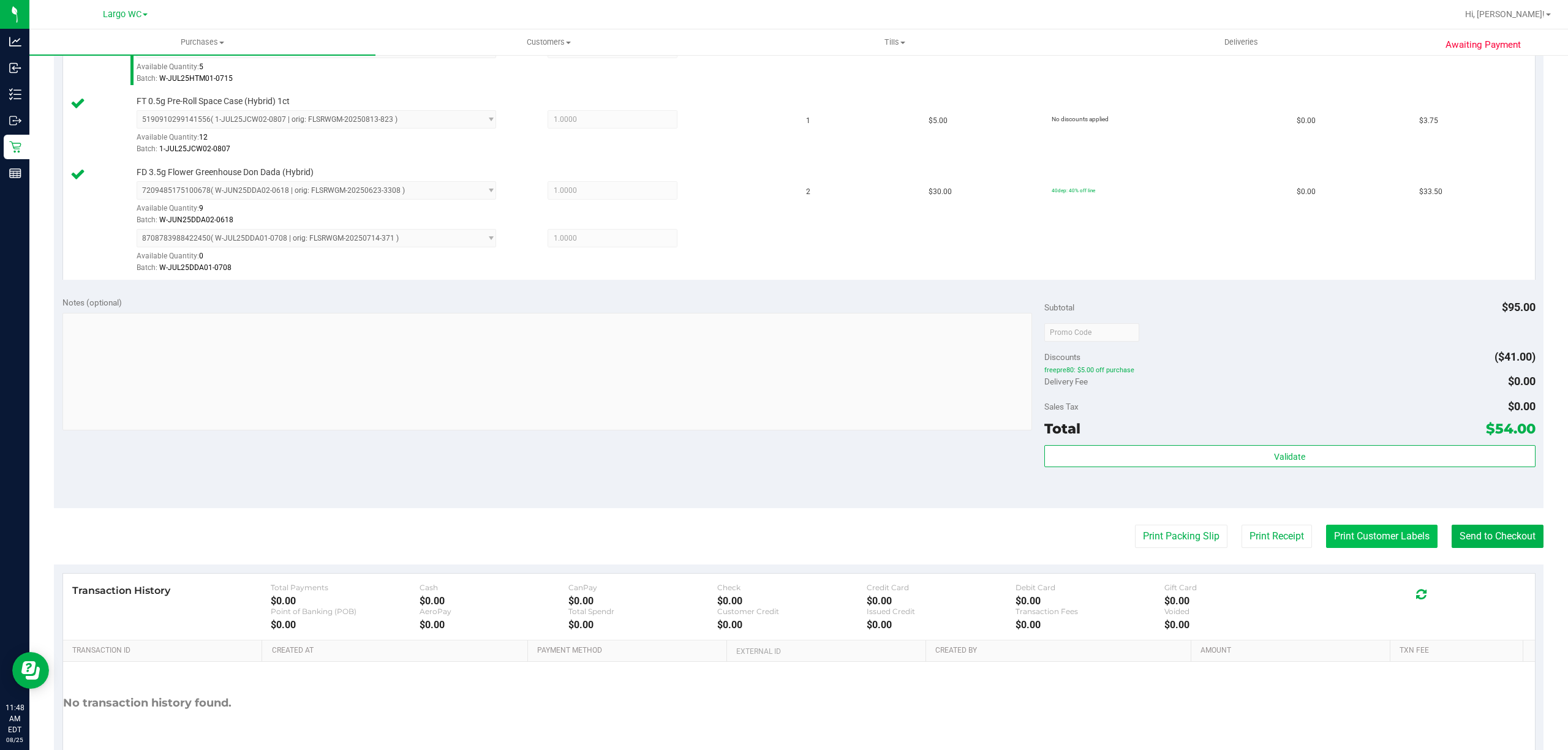
click at [1361, 545] on button "Print Customer Labels" at bounding box center [1381, 536] width 111 height 24
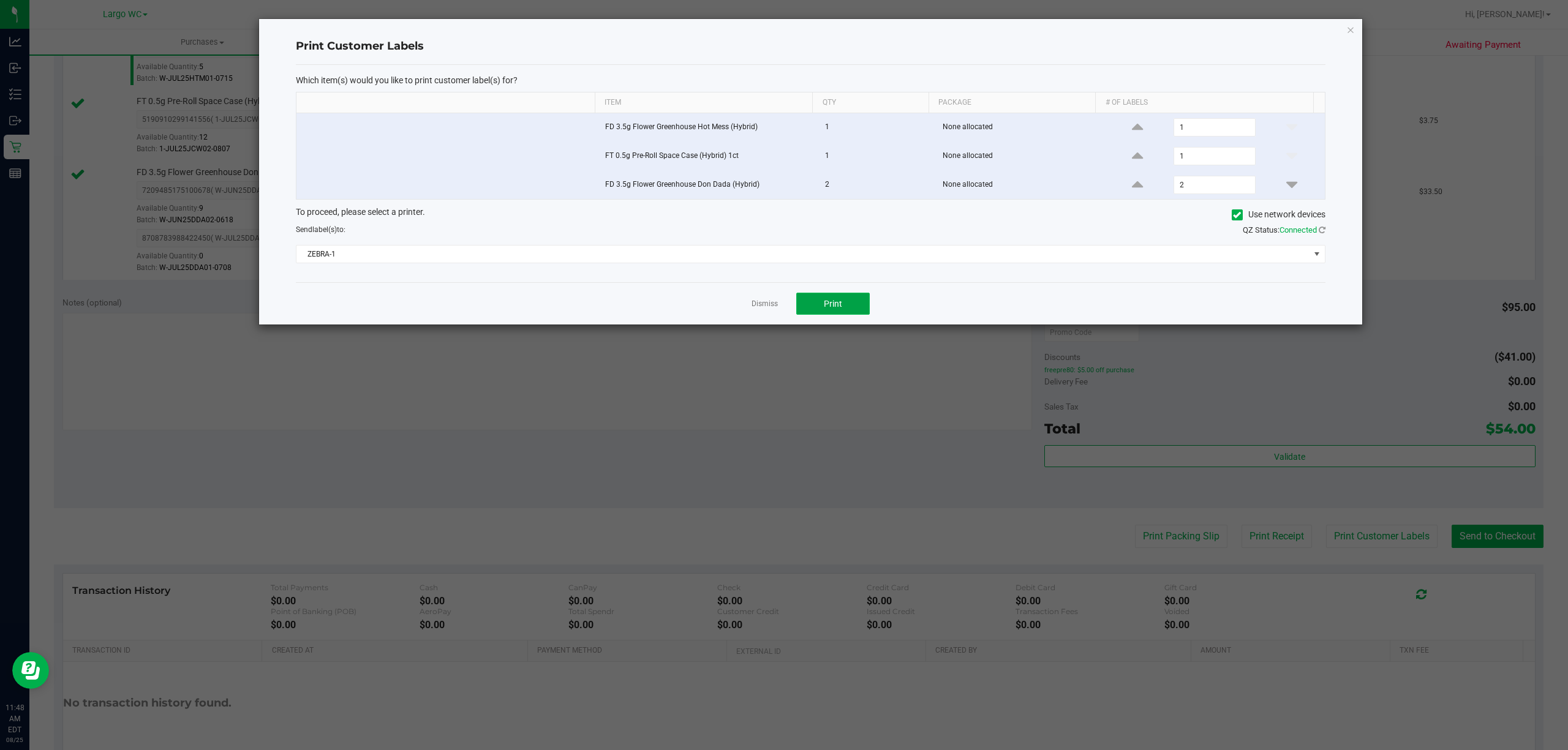
click at [857, 312] on button "Print" at bounding box center [833, 303] width 74 height 22
click at [1348, 32] on icon "button" at bounding box center [1349, 29] width 8 height 15
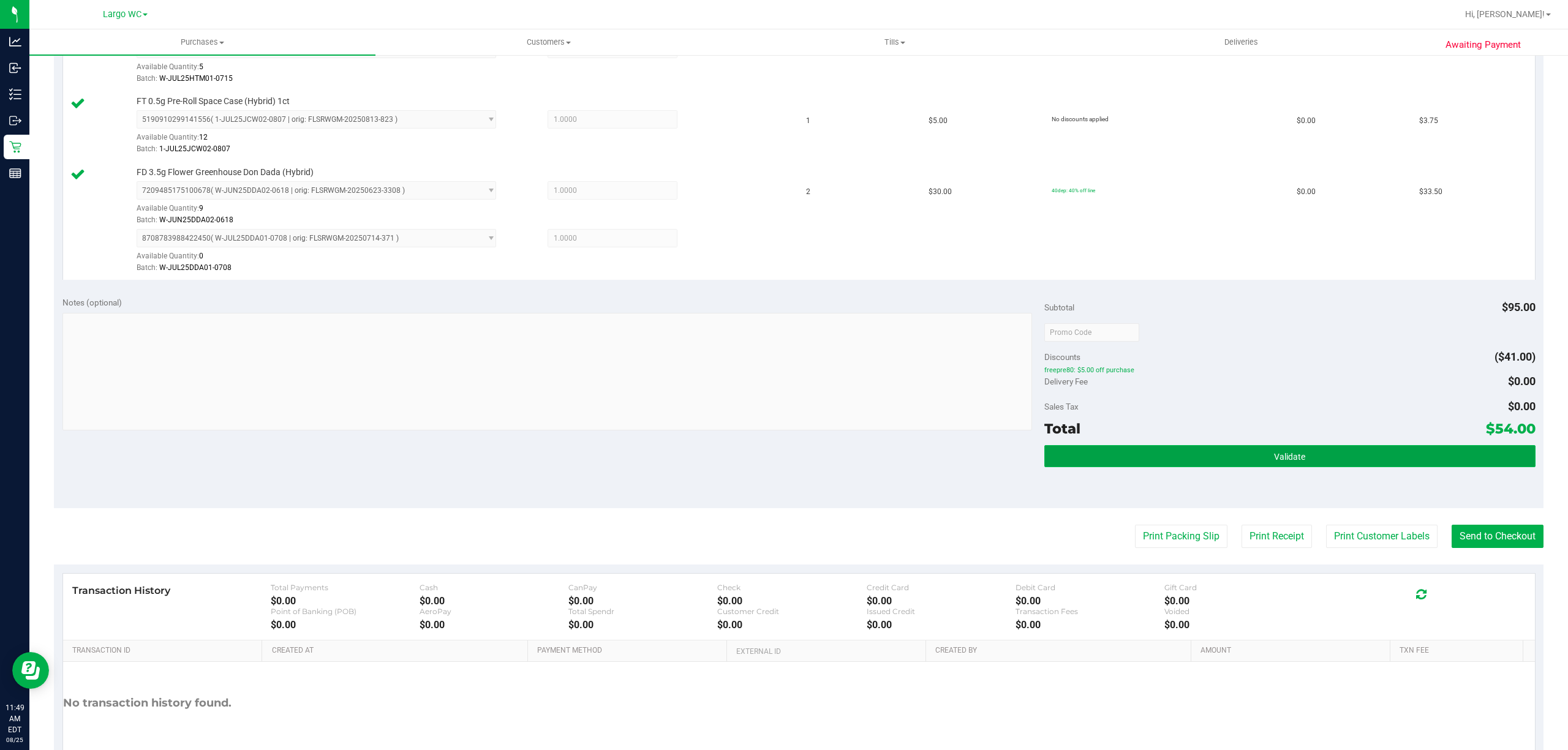
click at [1089, 453] on button "Validate" at bounding box center [1289, 455] width 491 height 22
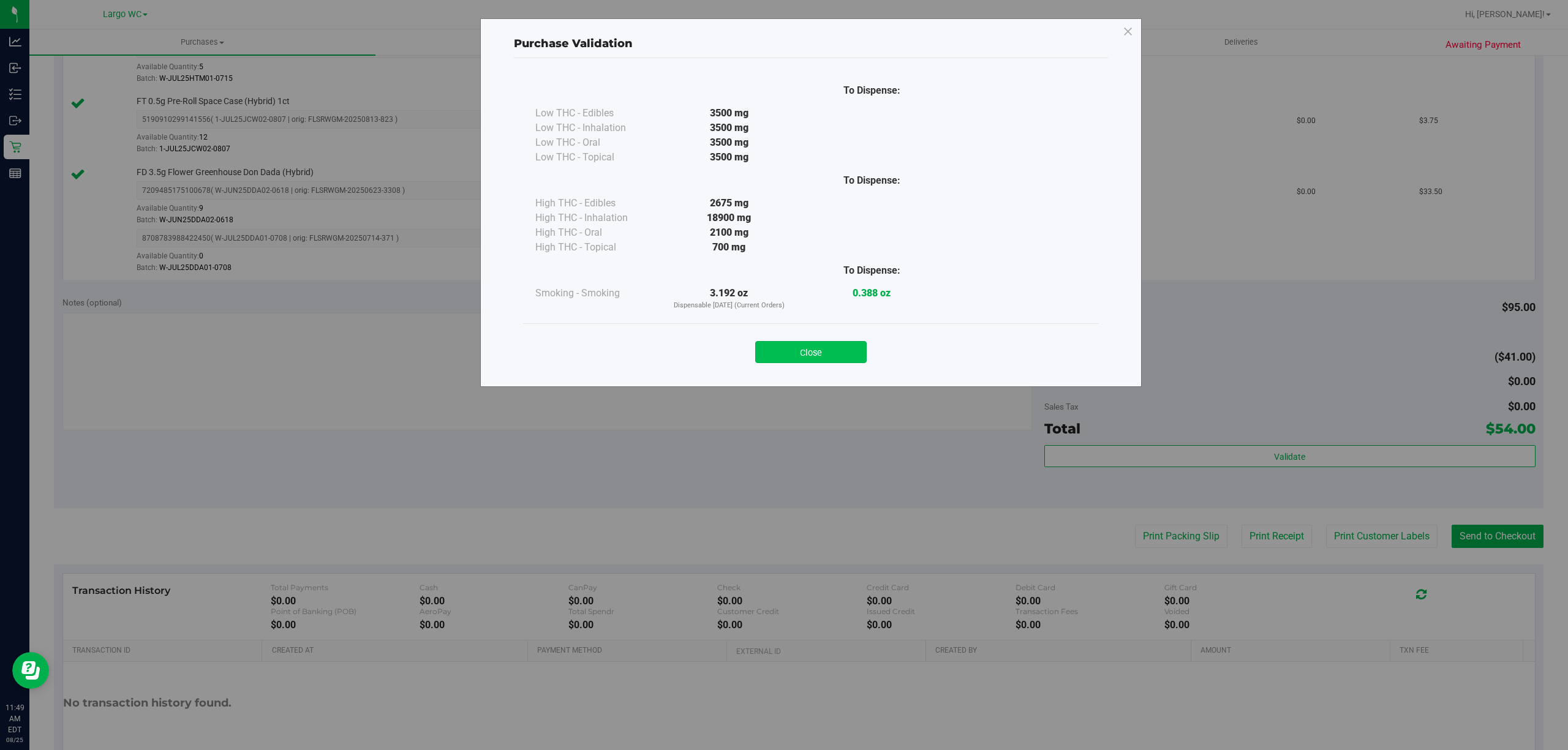
click at [797, 359] on button "Close" at bounding box center [810, 351] width 111 height 22
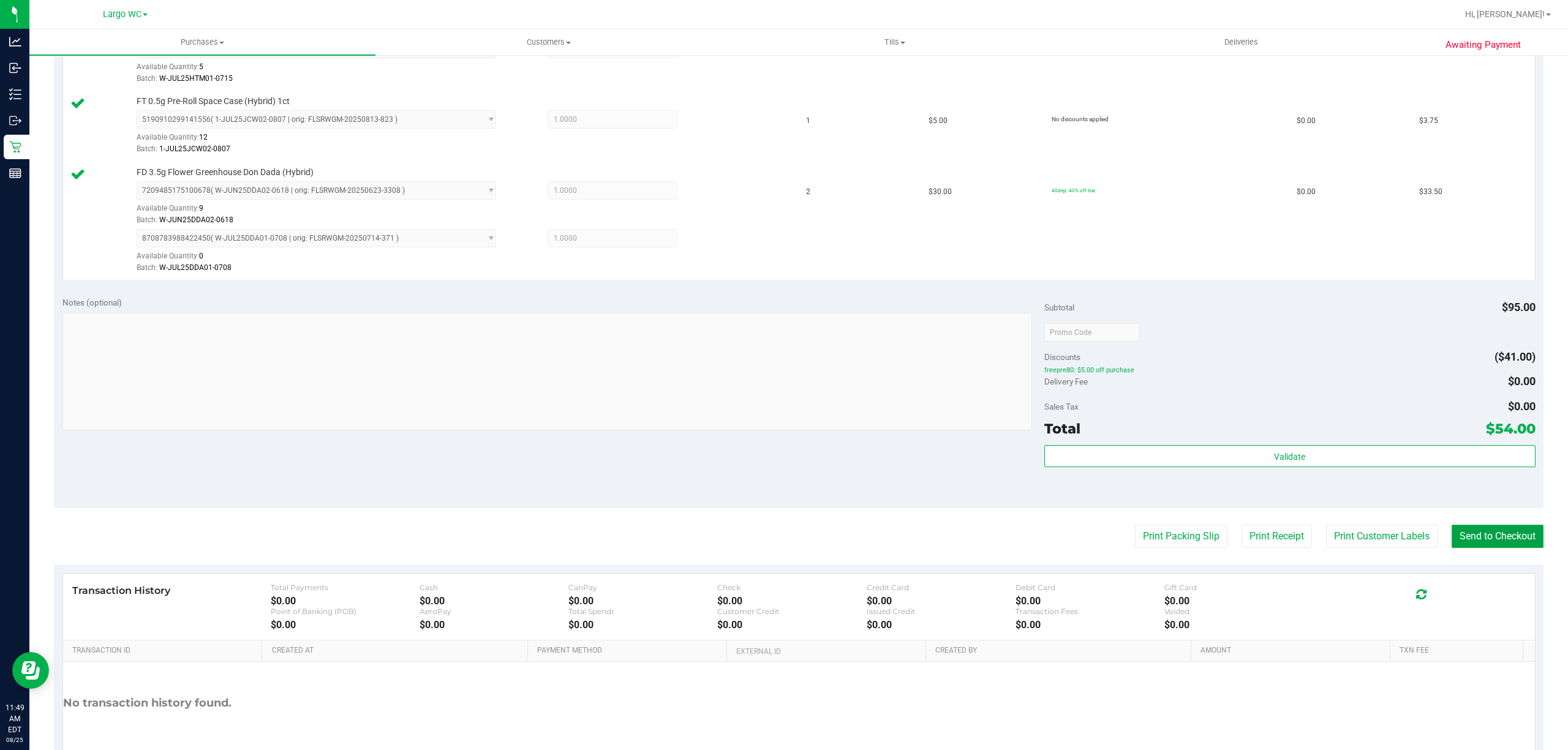
click at [1465, 538] on button "Send to Checkout" at bounding box center [1496, 536] width 91 height 24
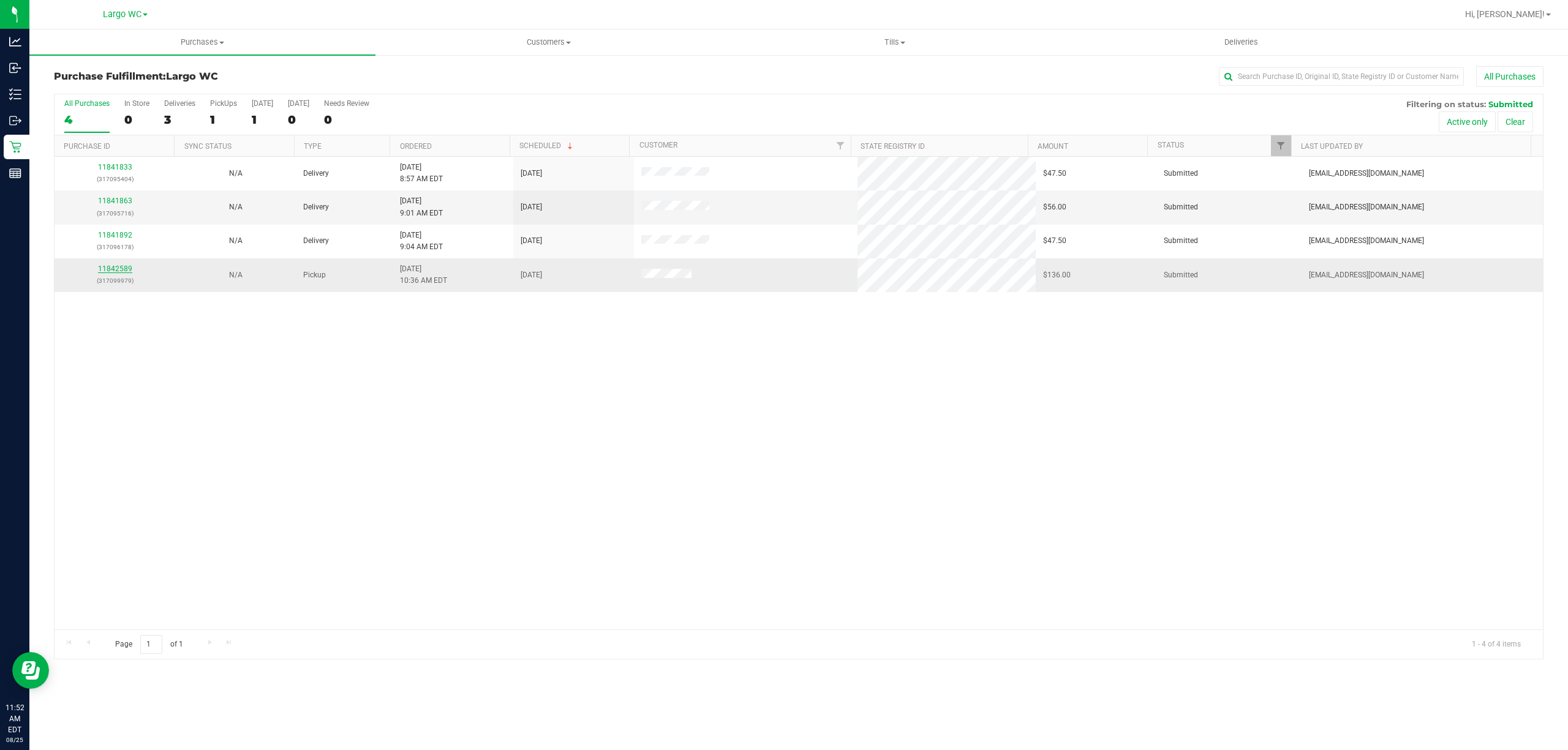
click at [121, 272] on link "11842589" at bounding box center [115, 269] width 34 height 8
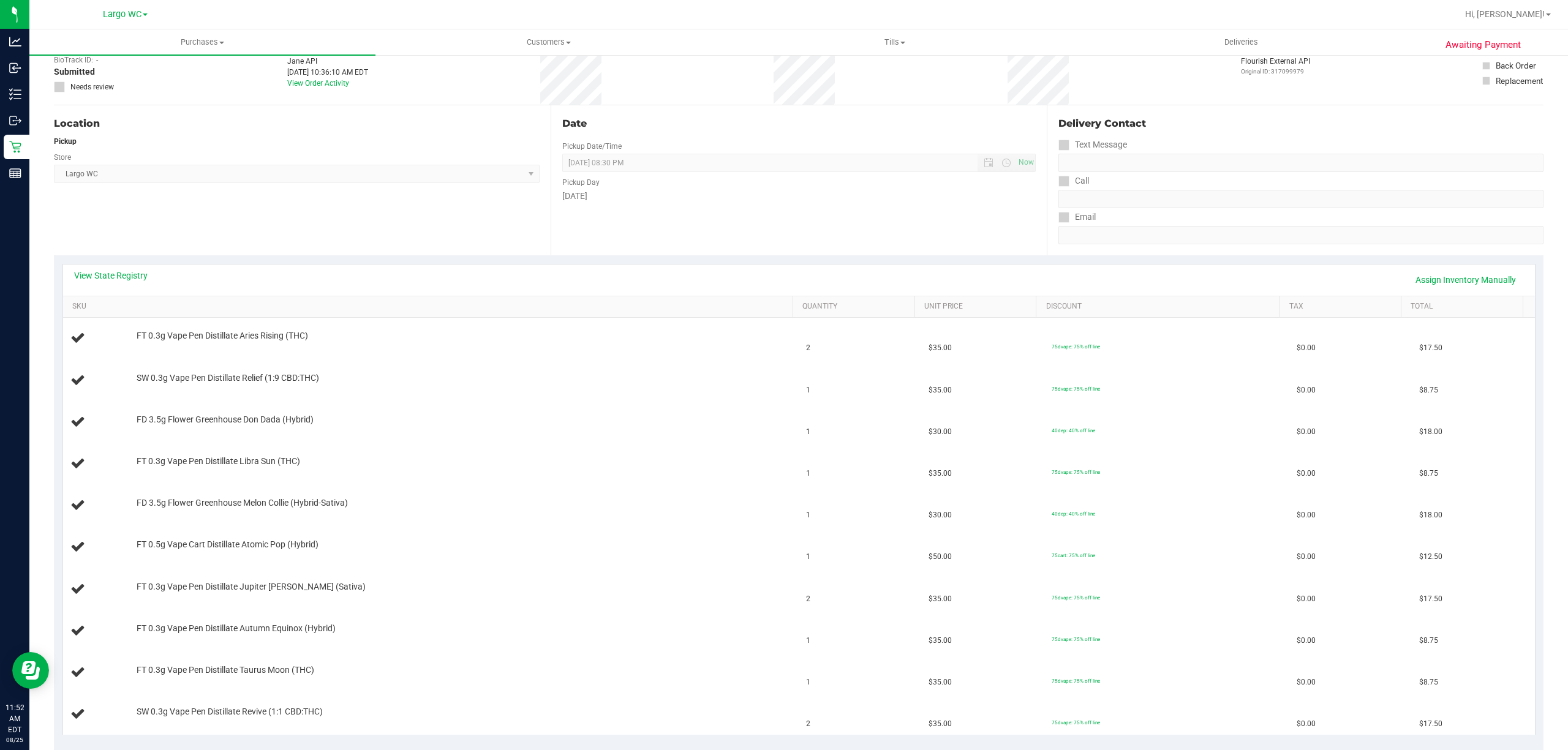
scroll to position [107, 0]
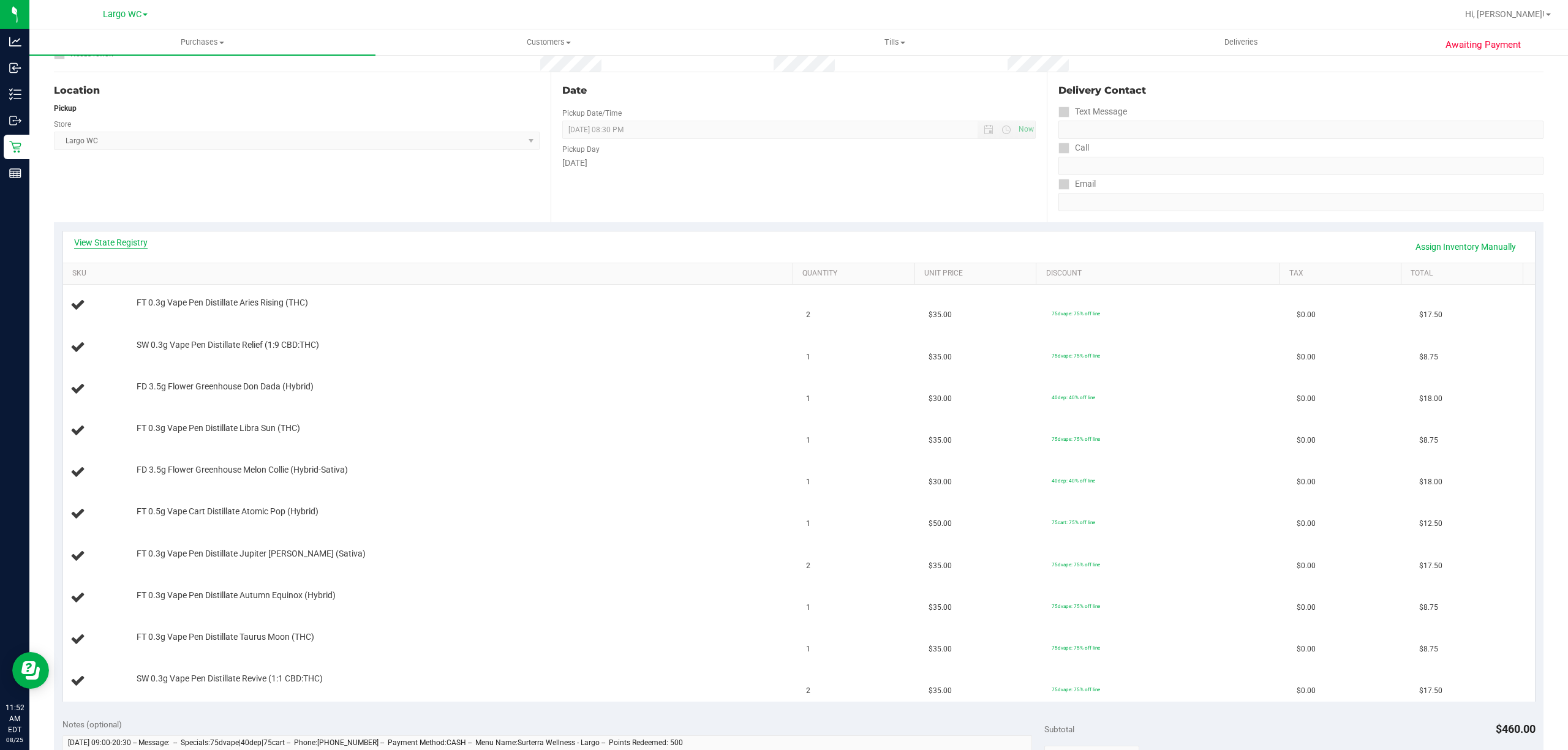
click at [111, 245] on link "View State Registry" at bounding box center [111, 242] width 74 height 12
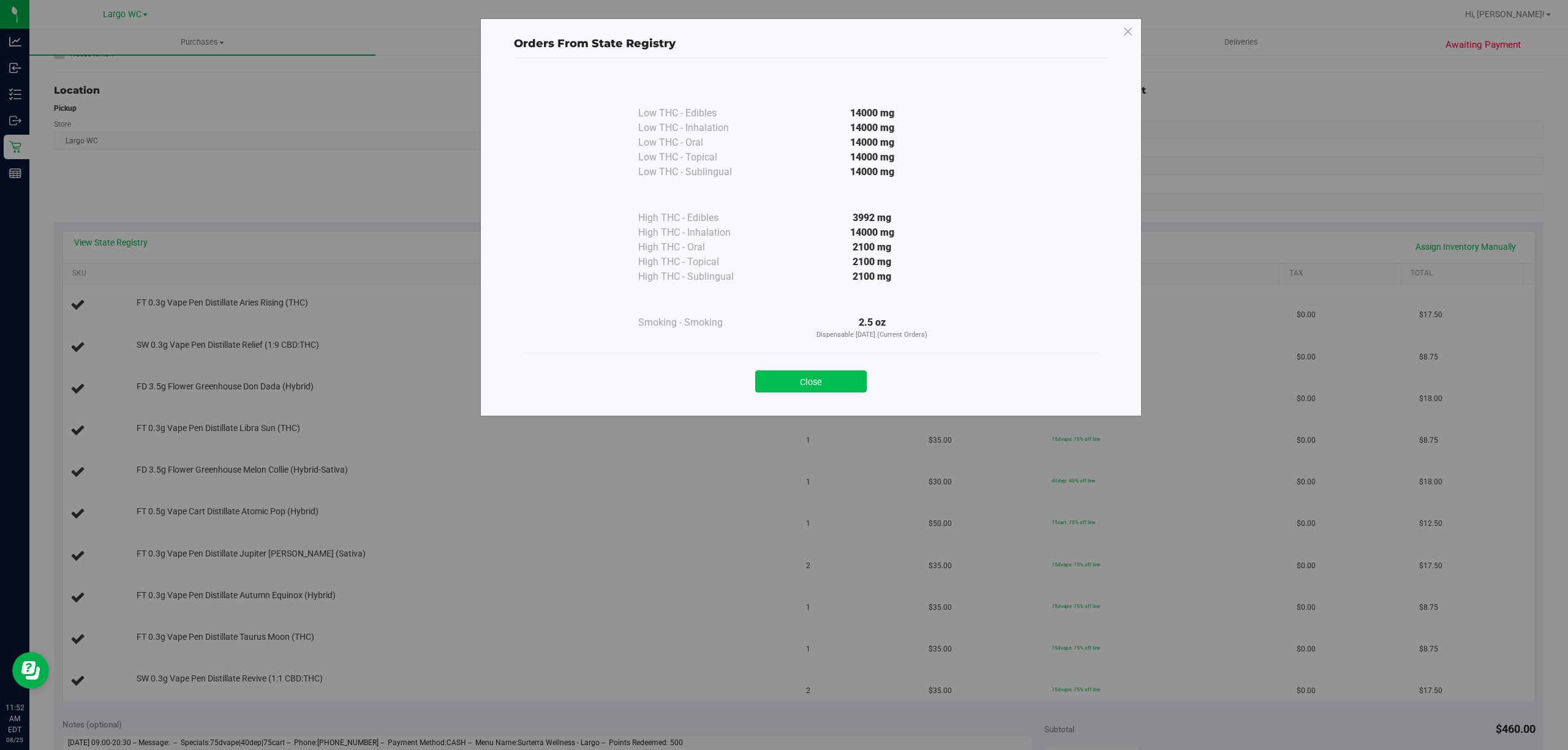
click at [785, 381] on button "Close" at bounding box center [810, 381] width 111 height 22
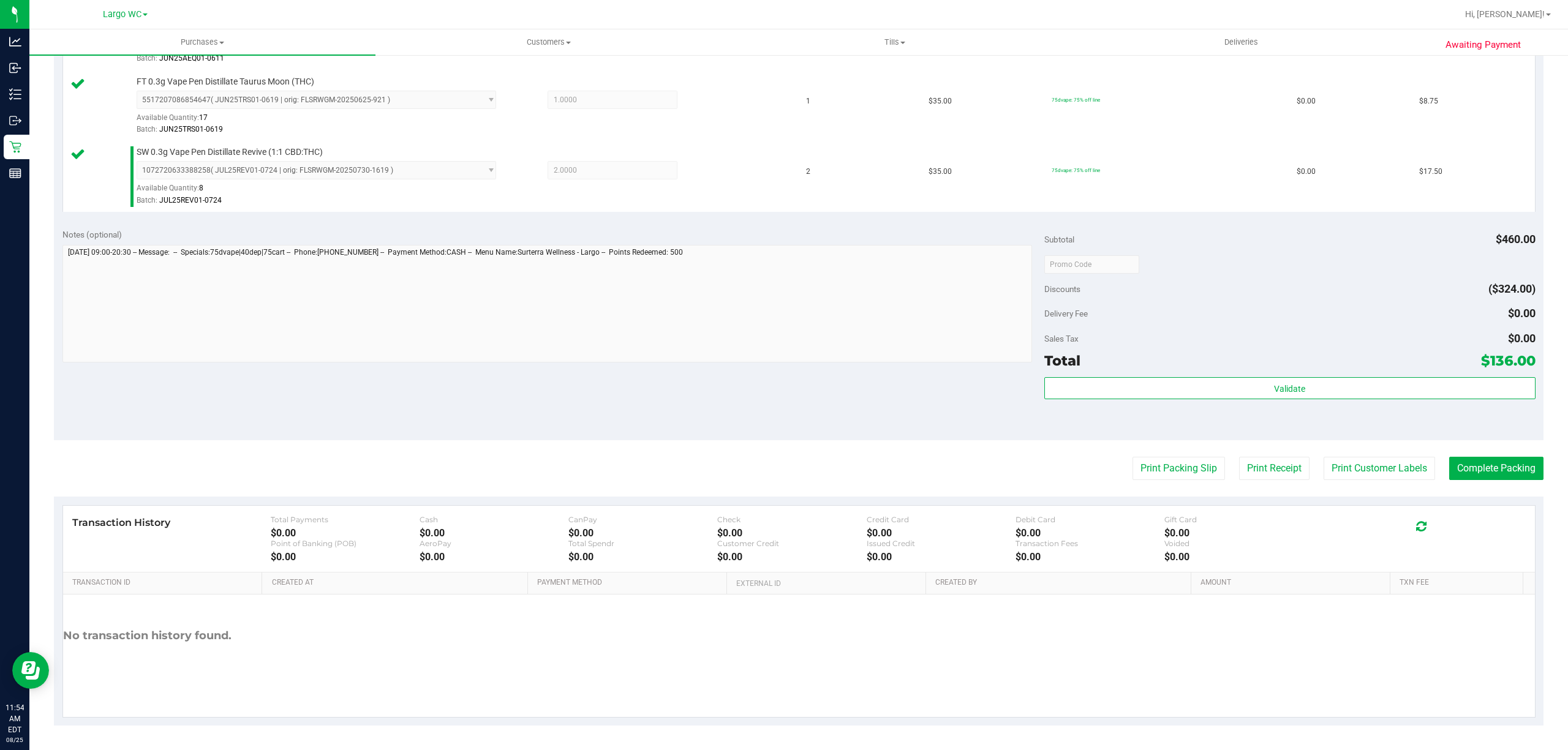
scroll to position [944, 0]
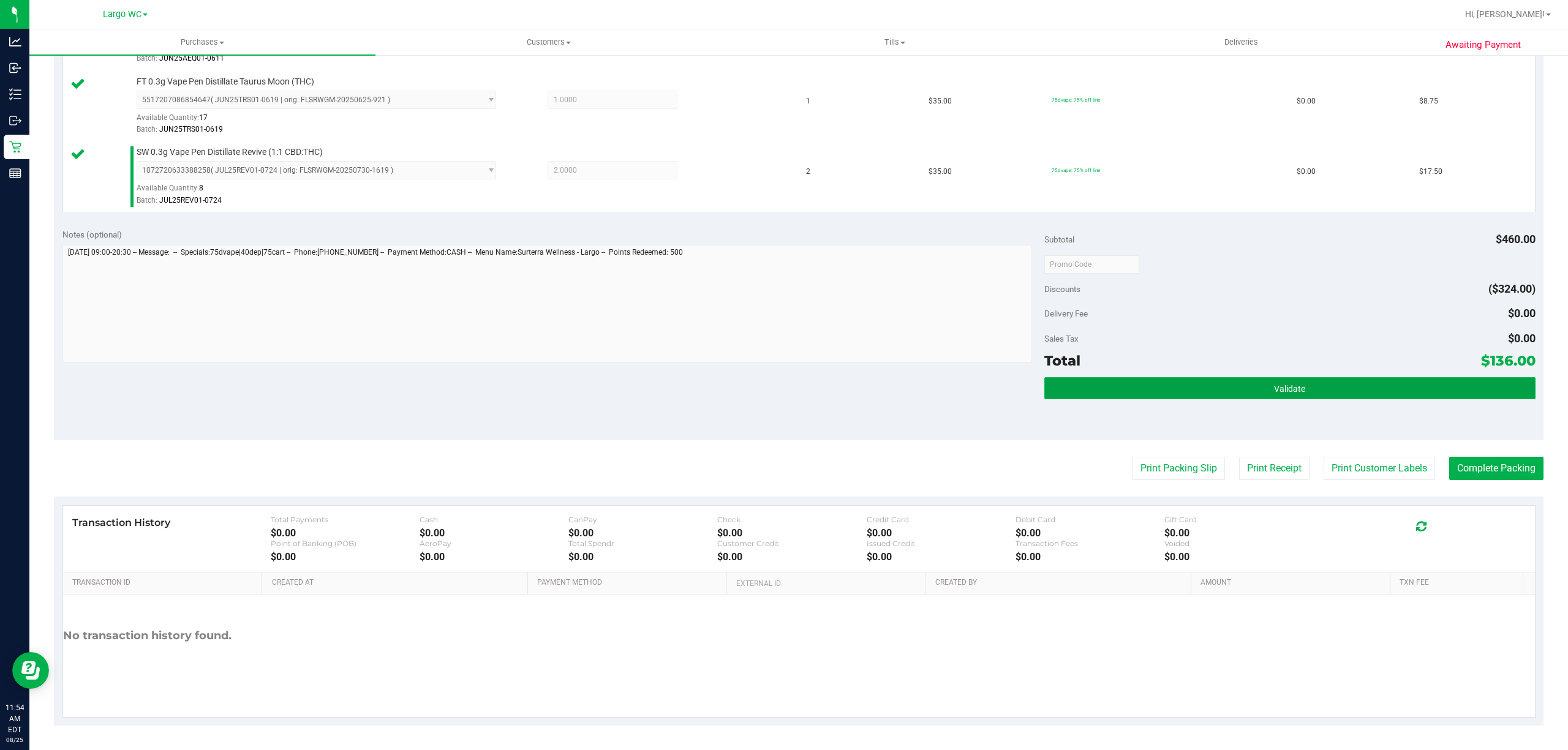
click at [1348, 392] on button "Validate" at bounding box center [1289, 387] width 491 height 22
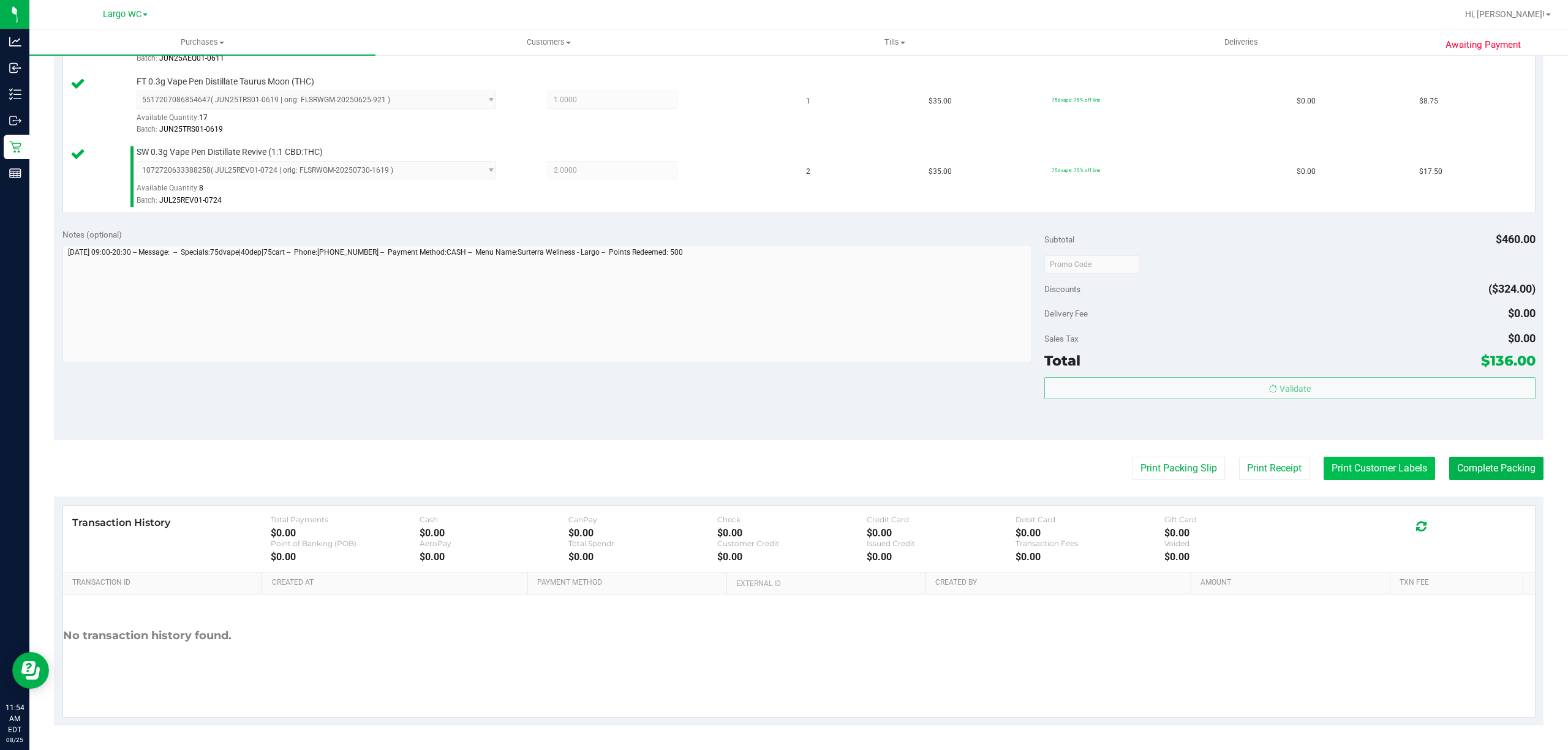
click at [1362, 463] on button "Print Customer Labels" at bounding box center [1379, 468] width 111 height 24
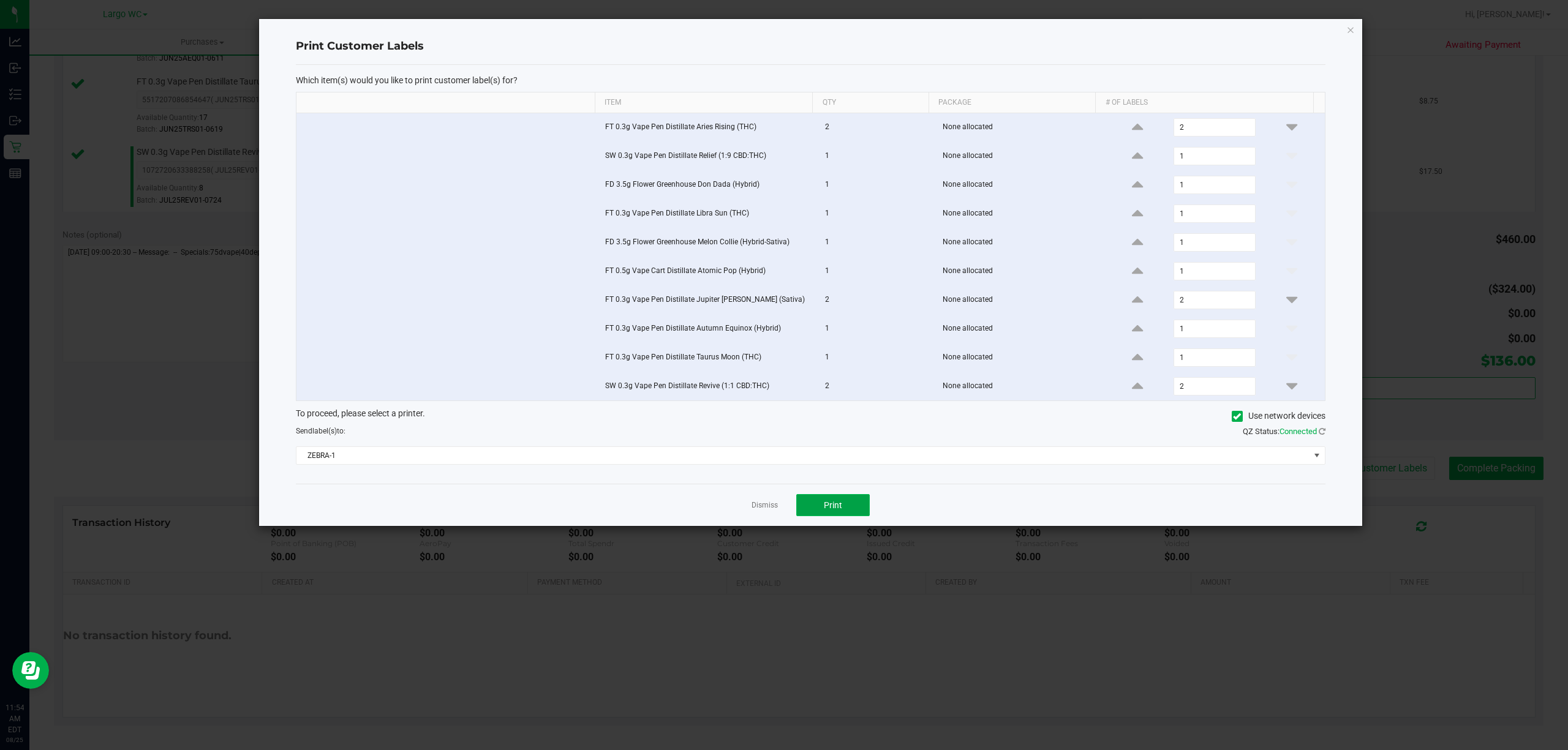
click at [845, 513] on button "Print" at bounding box center [833, 504] width 74 height 22
click at [759, 511] on link "Dismiss" at bounding box center [764, 505] width 26 height 10
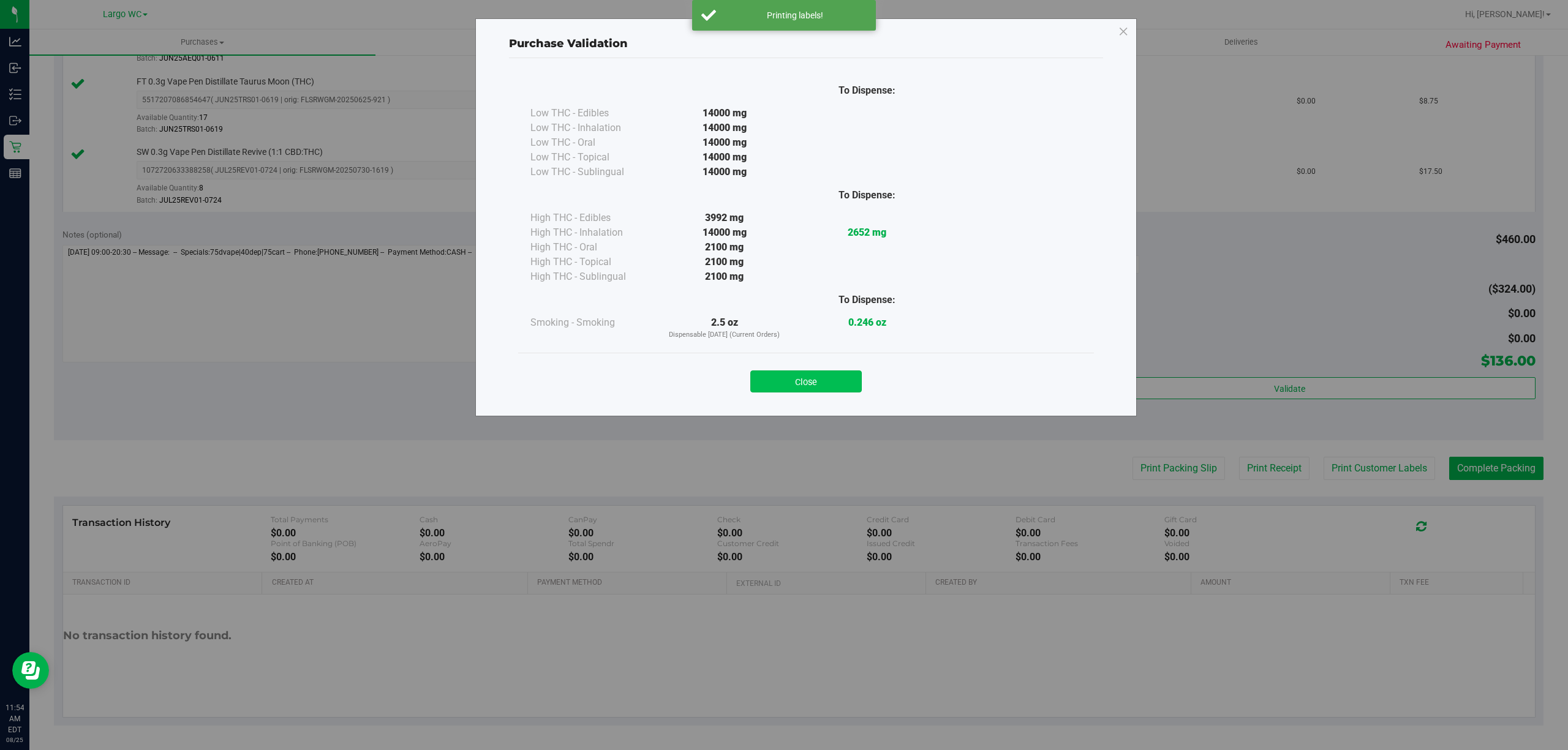
click at [830, 387] on button "Close" at bounding box center [806, 381] width 111 height 22
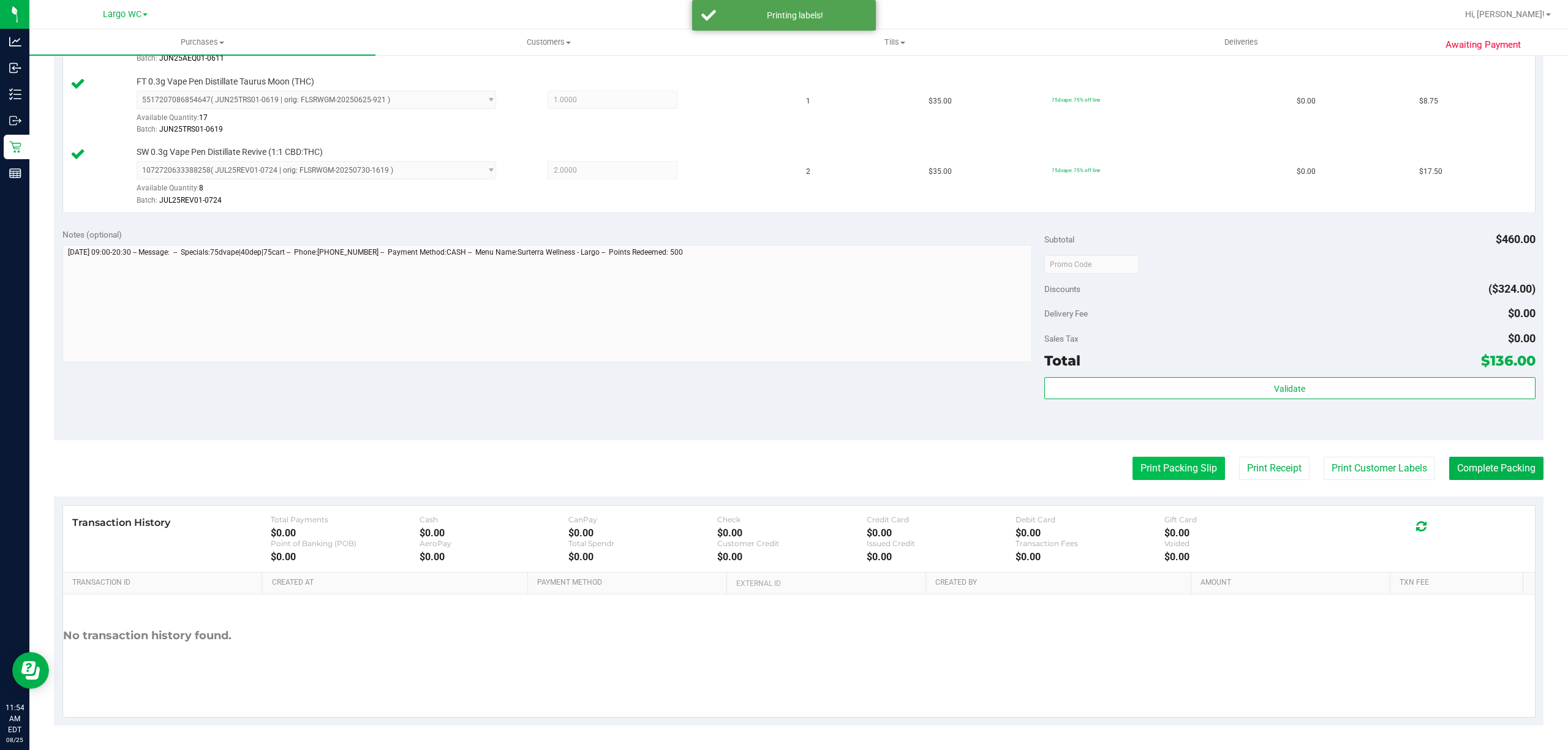
click at [1176, 468] on button "Print Packing Slip" at bounding box center [1179, 468] width 92 height 24
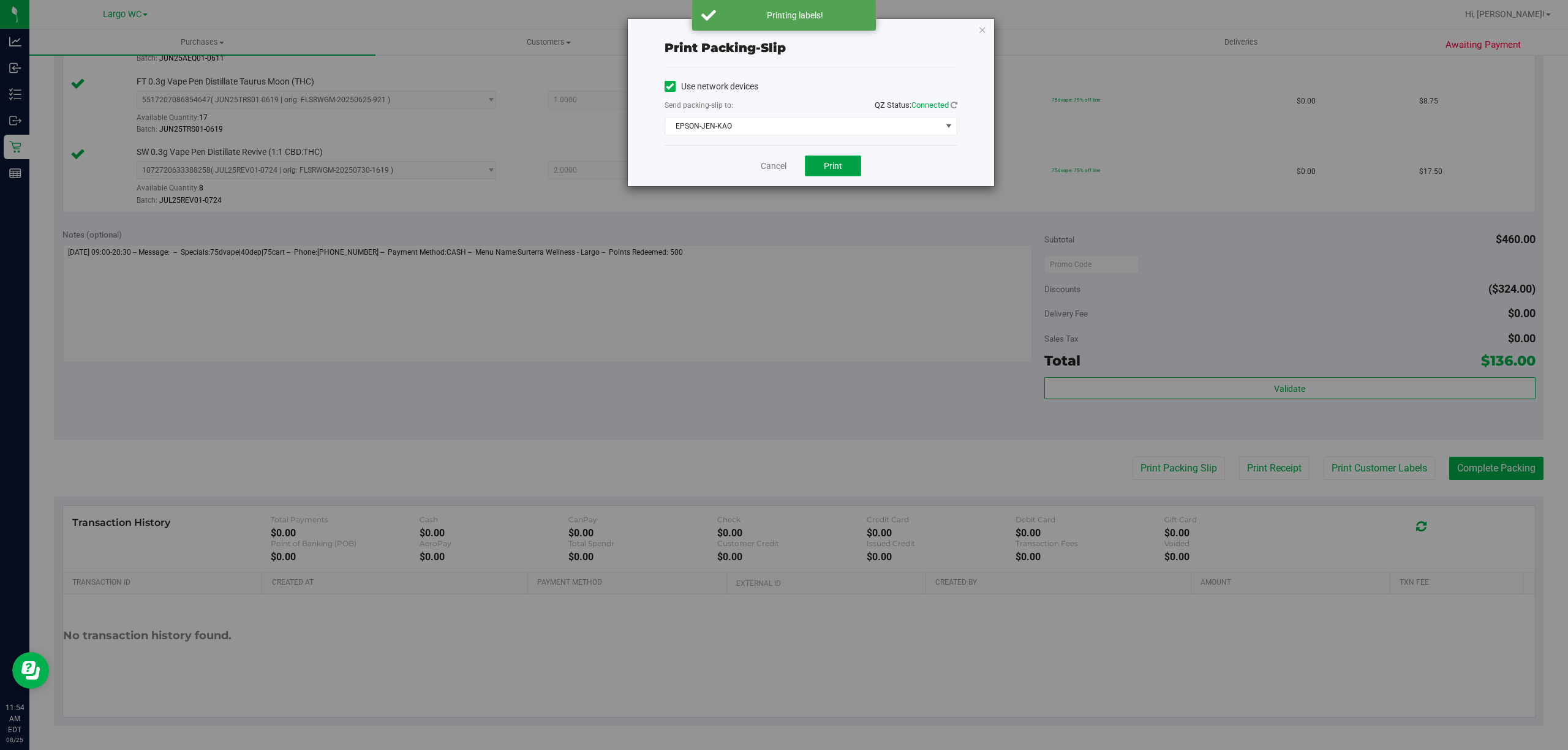
click at [836, 170] on span "Print" at bounding box center [832, 166] width 18 height 9
click at [773, 167] on link "Cancel" at bounding box center [767, 167] width 25 height 13
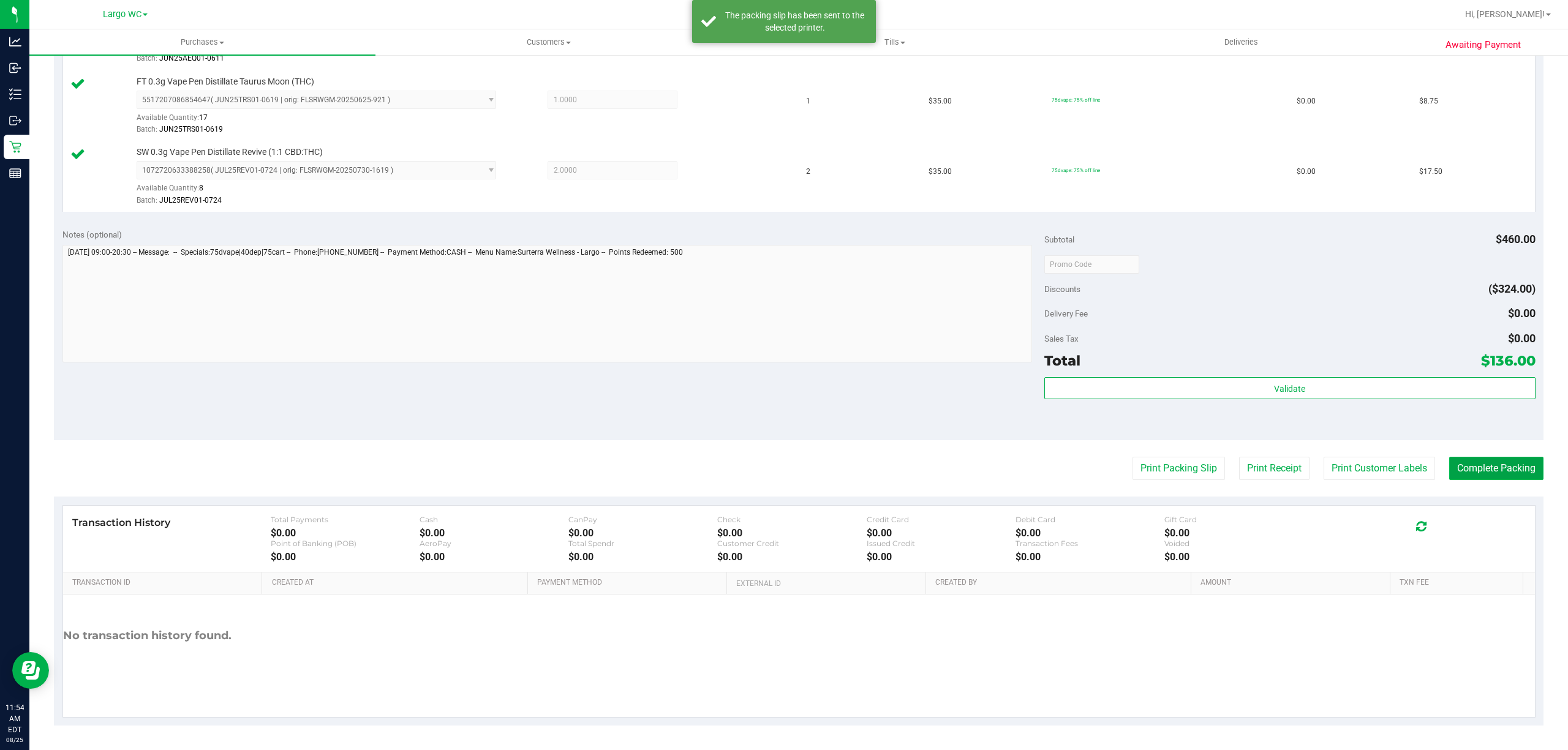
click at [1473, 466] on button "Complete Packing" at bounding box center [1496, 468] width 94 height 24
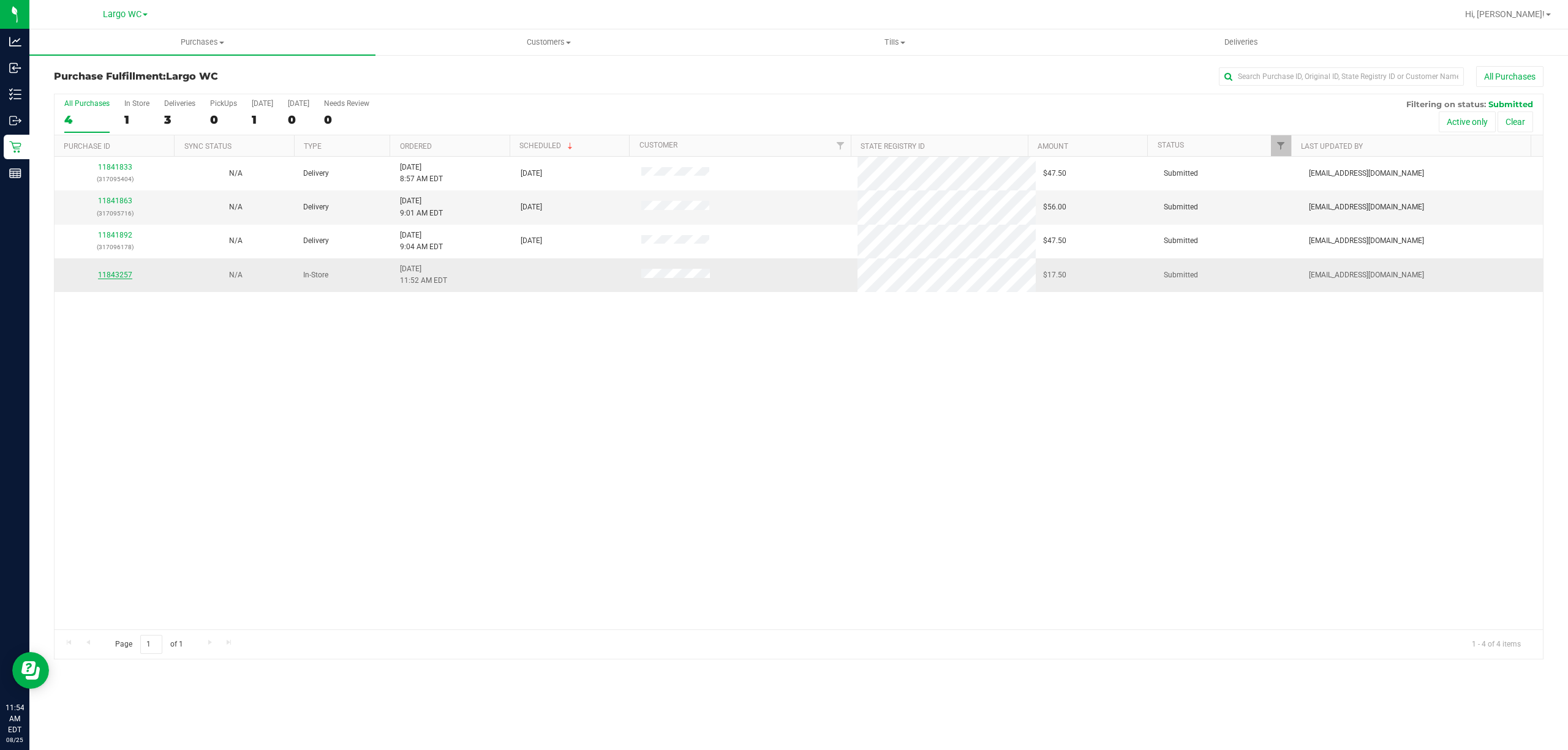
click at [116, 278] on link "11843257" at bounding box center [115, 274] width 34 height 8
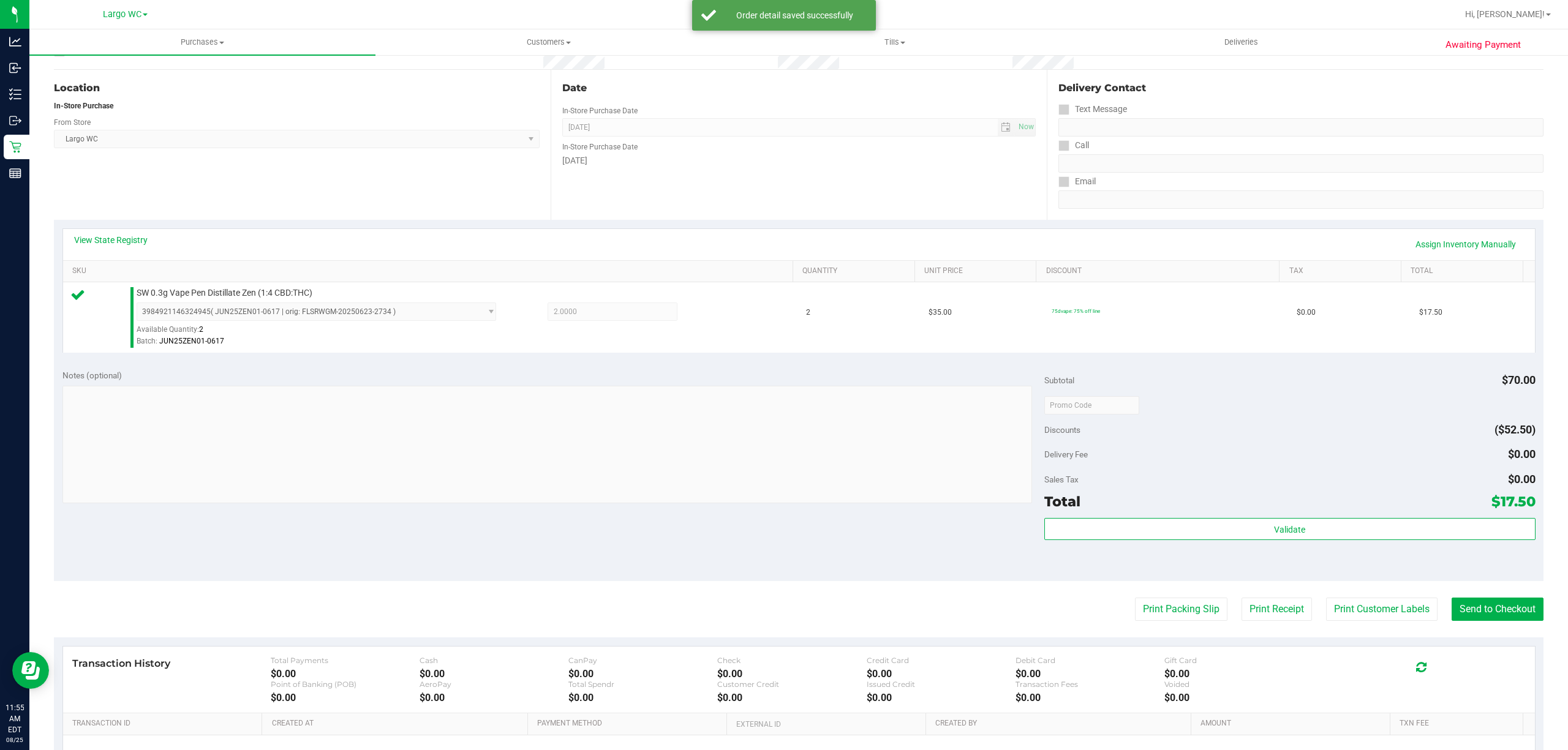
scroll to position [52, 0]
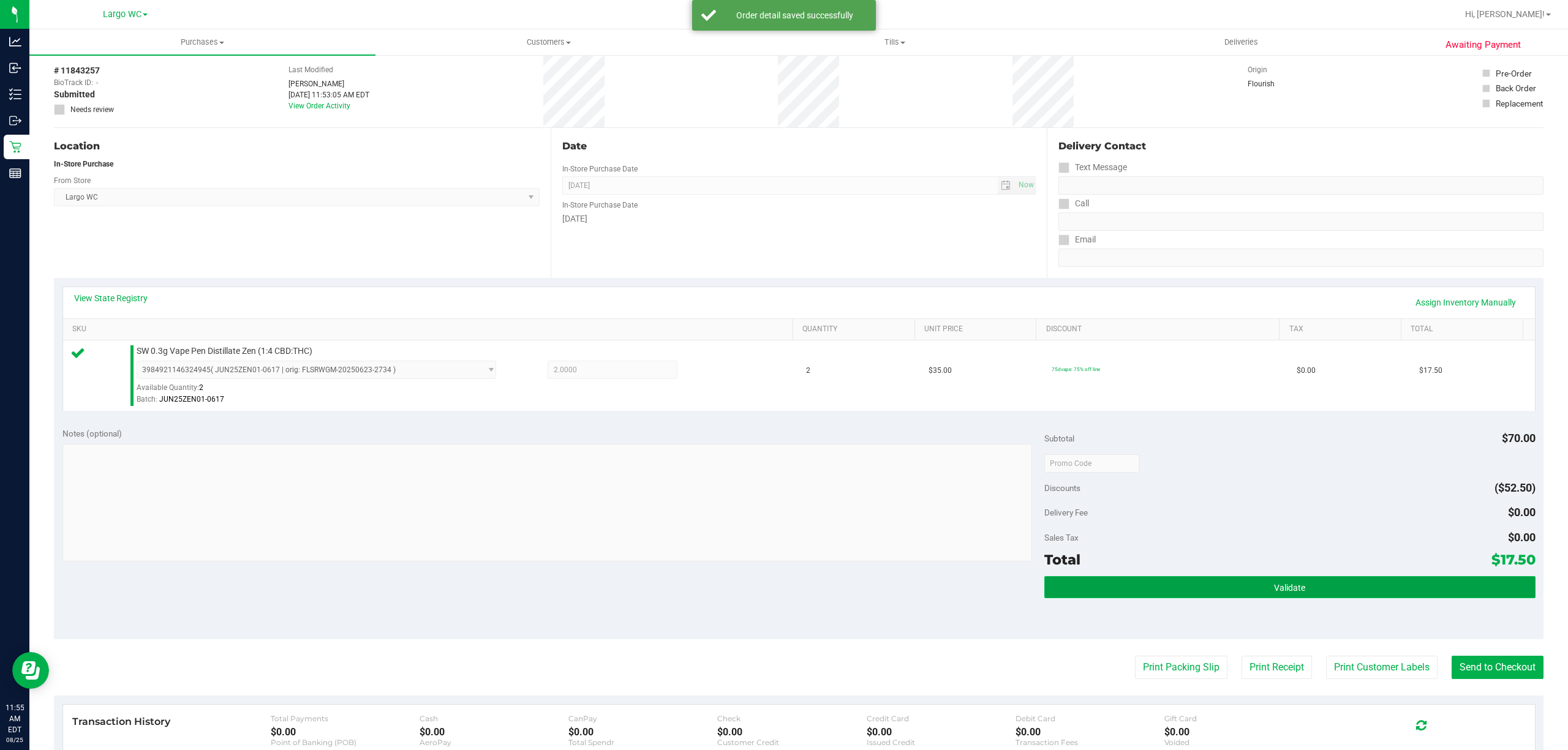
click at [1316, 596] on button "Validate" at bounding box center [1289, 587] width 491 height 22
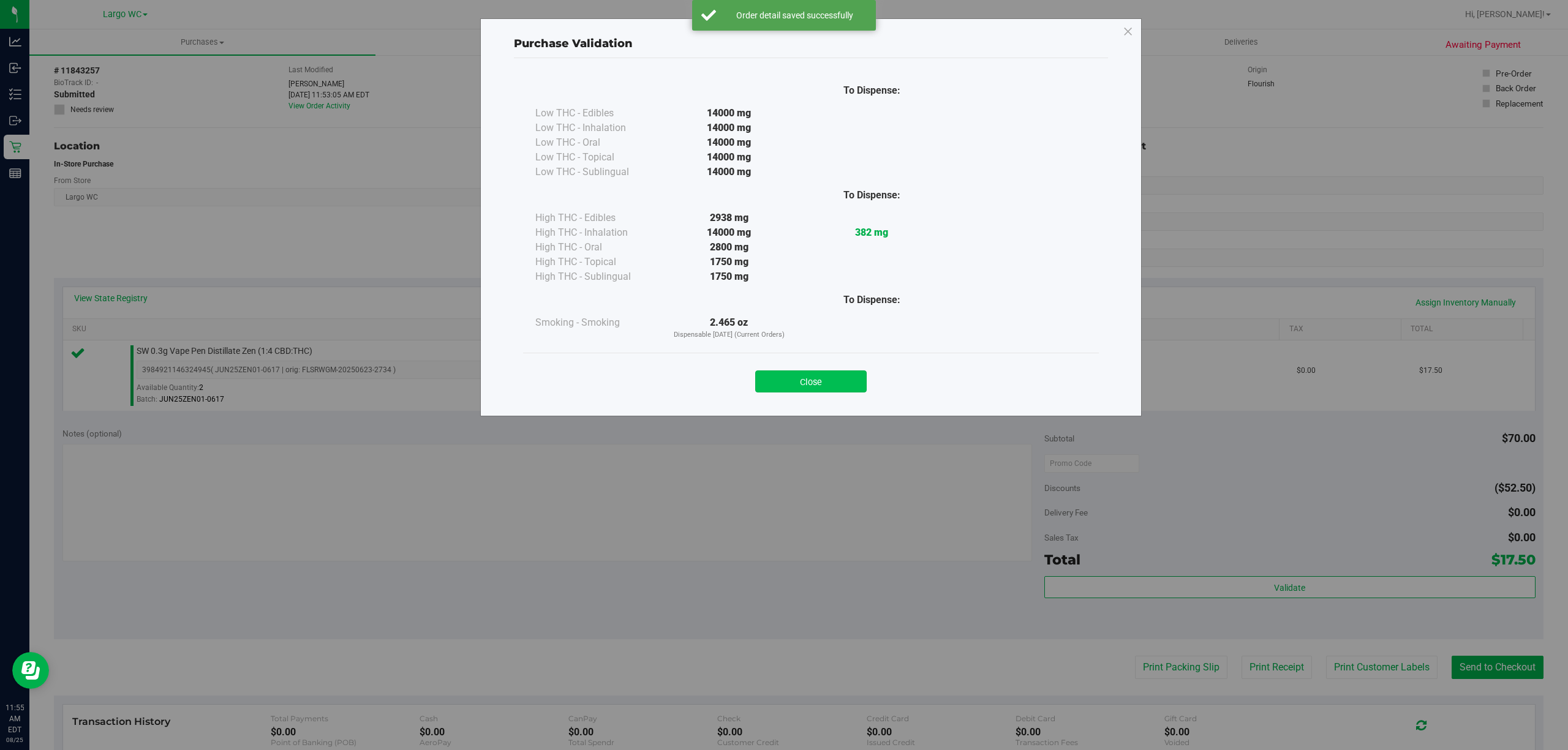
click at [828, 383] on button "Close" at bounding box center [810, 381] width 111 height 22
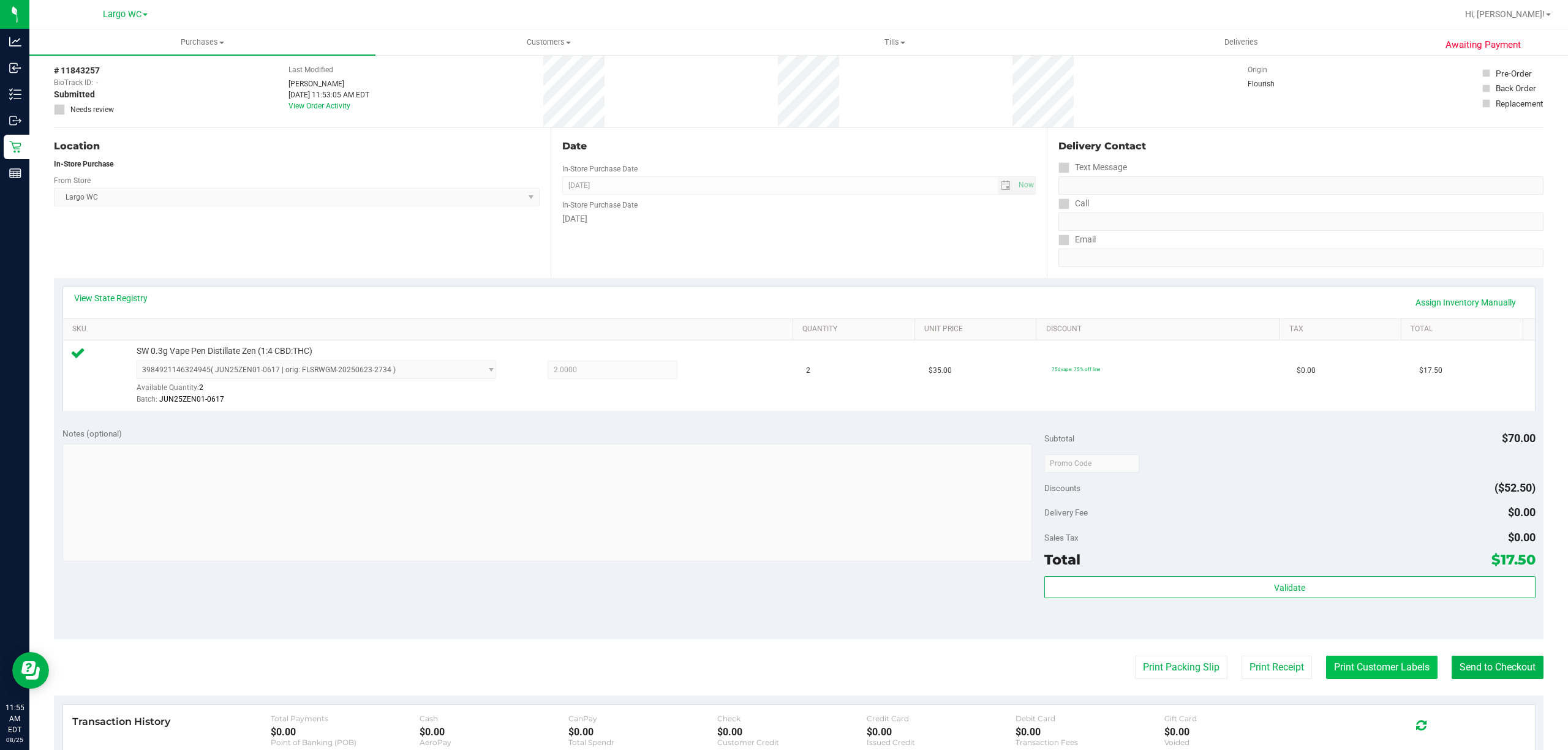
click at [1337, 666] on button "Print Customer Labels" at bounding box center [1381, 667] width 111 height 24
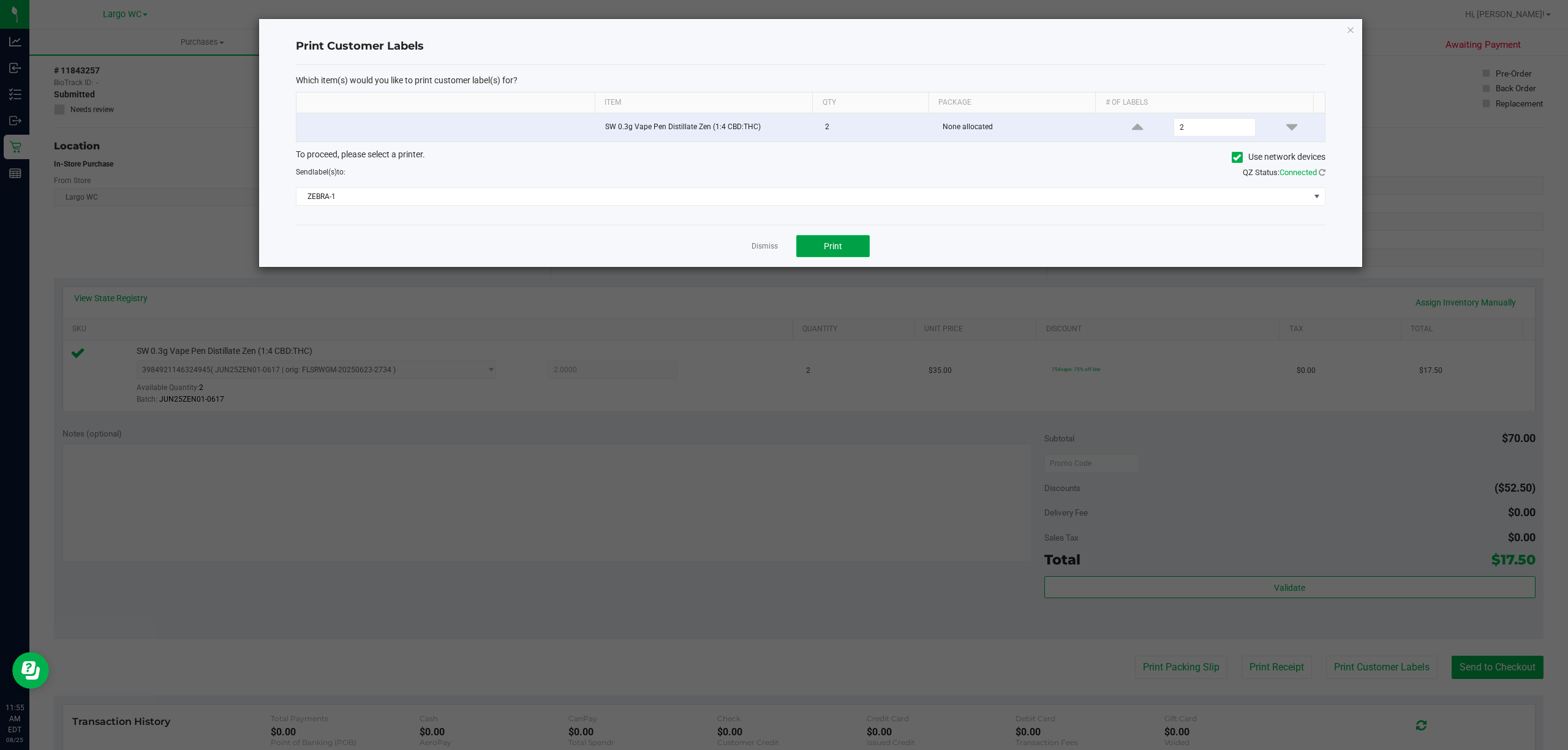
click at [846, 242] on button "Print" at bounding box center [833, 246] width 74 height 22
click at [765, 248] on link "Dismiss" at bounding box center [764, 246] width 26 height 10
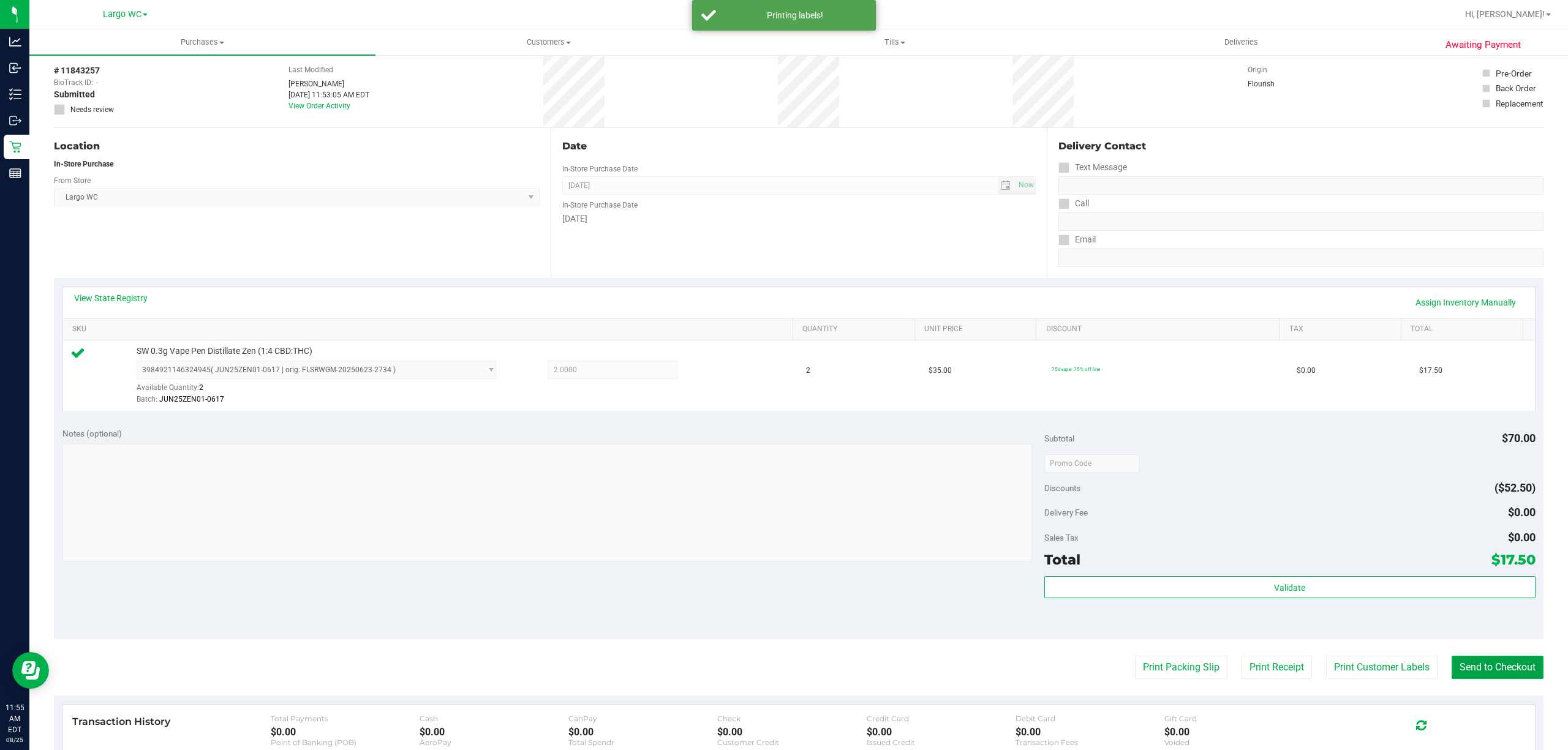
click at [1476, 670] on button "Send to Checkout" at bounding box center [1496, 667] width 91 height 24
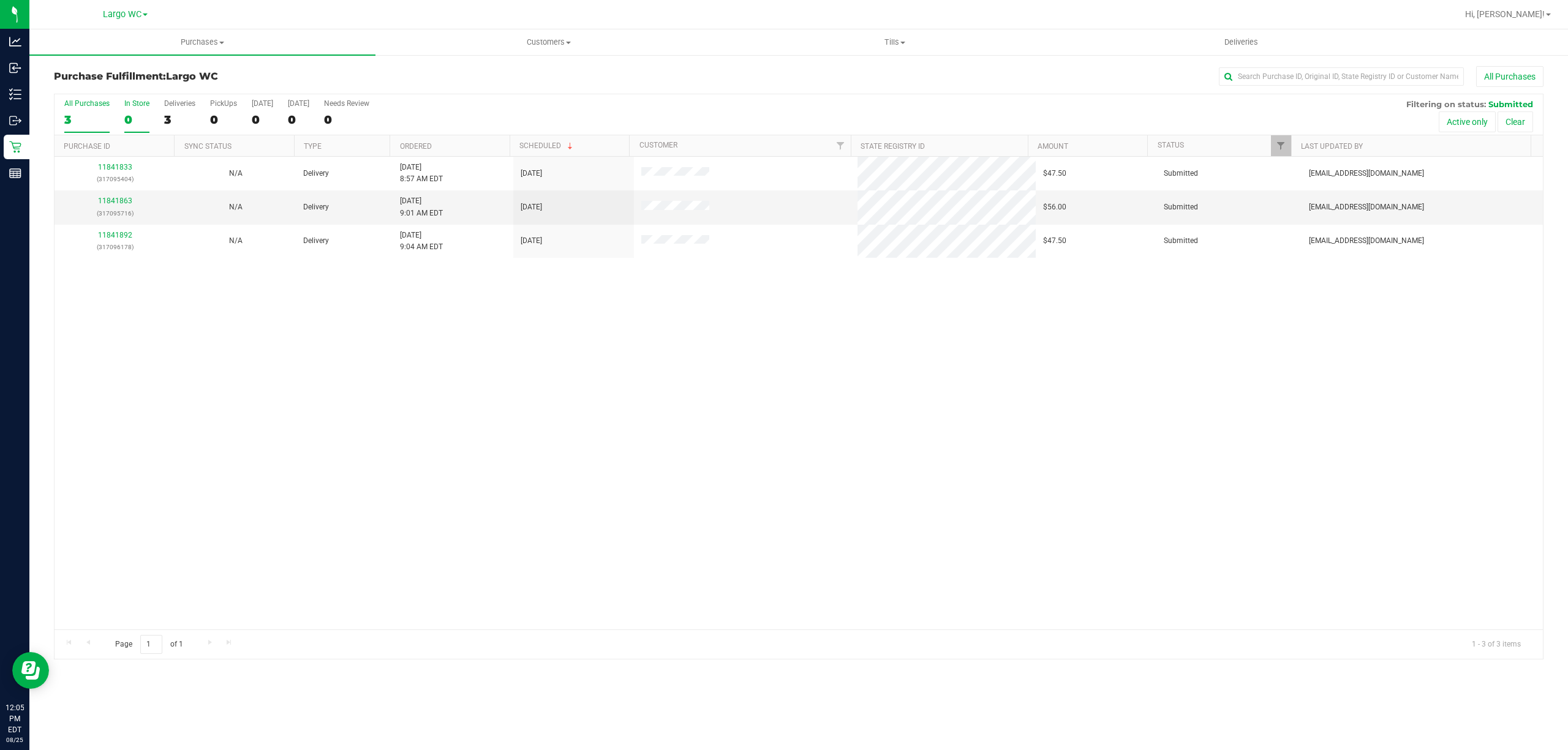
click at [127, 121] on div "0" at bounding box center [137, 120] width 25 height 14
click at [0, 0] on input "In Store 0" at bounding box center [0, 0] width 0 height 0
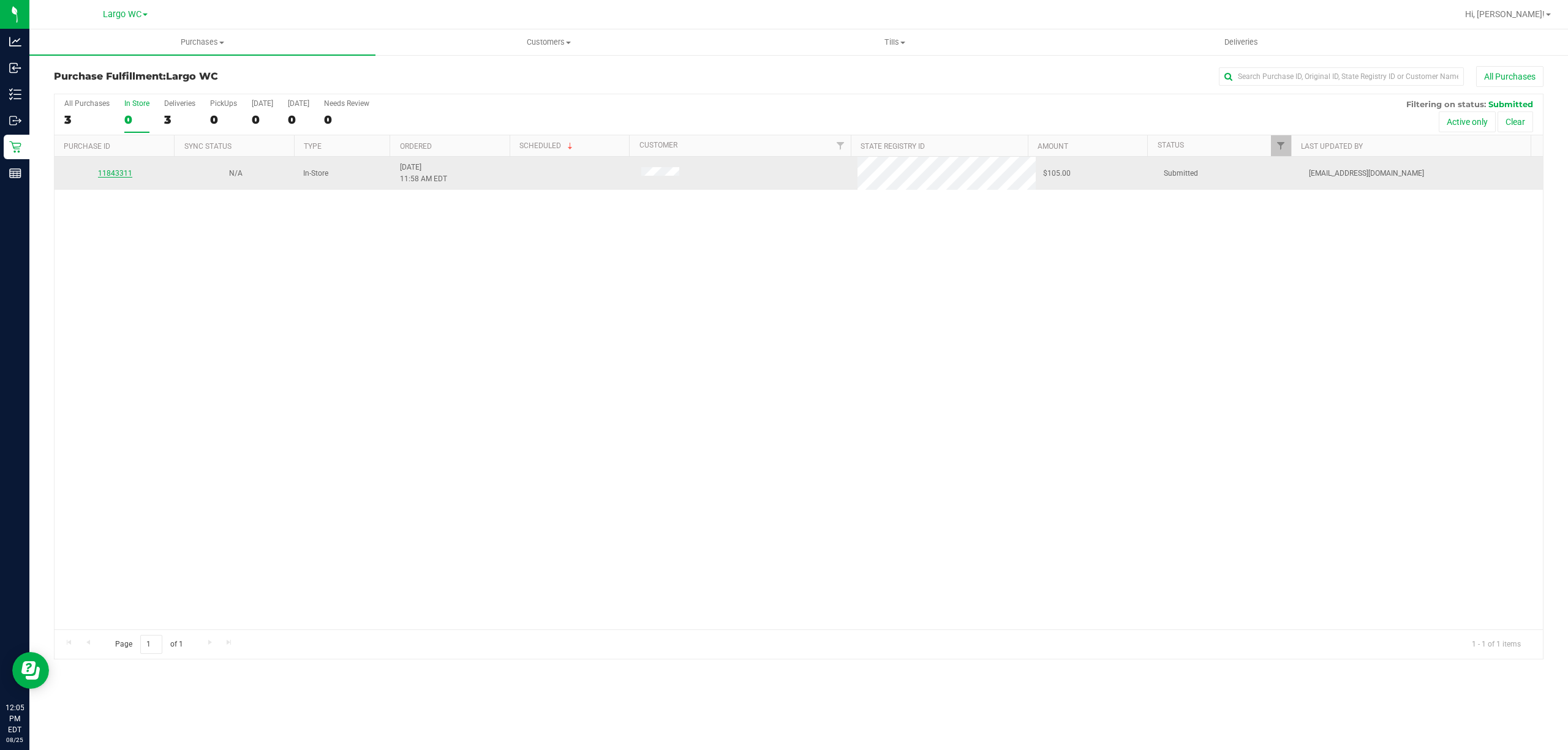
click at [113, 177] on link "11843311" at bounding box center [115, 172] width 34 height 8
click at [123, 169] on link "11843311" at bounding box center [115, 172] width 34 height 8
click at [109, 177] on link "11843311" at bounding box center [115, 172] width 34 height 8
click at [113, 177] on link "11843311" at bounding box center [115, 172] width 34 height 8
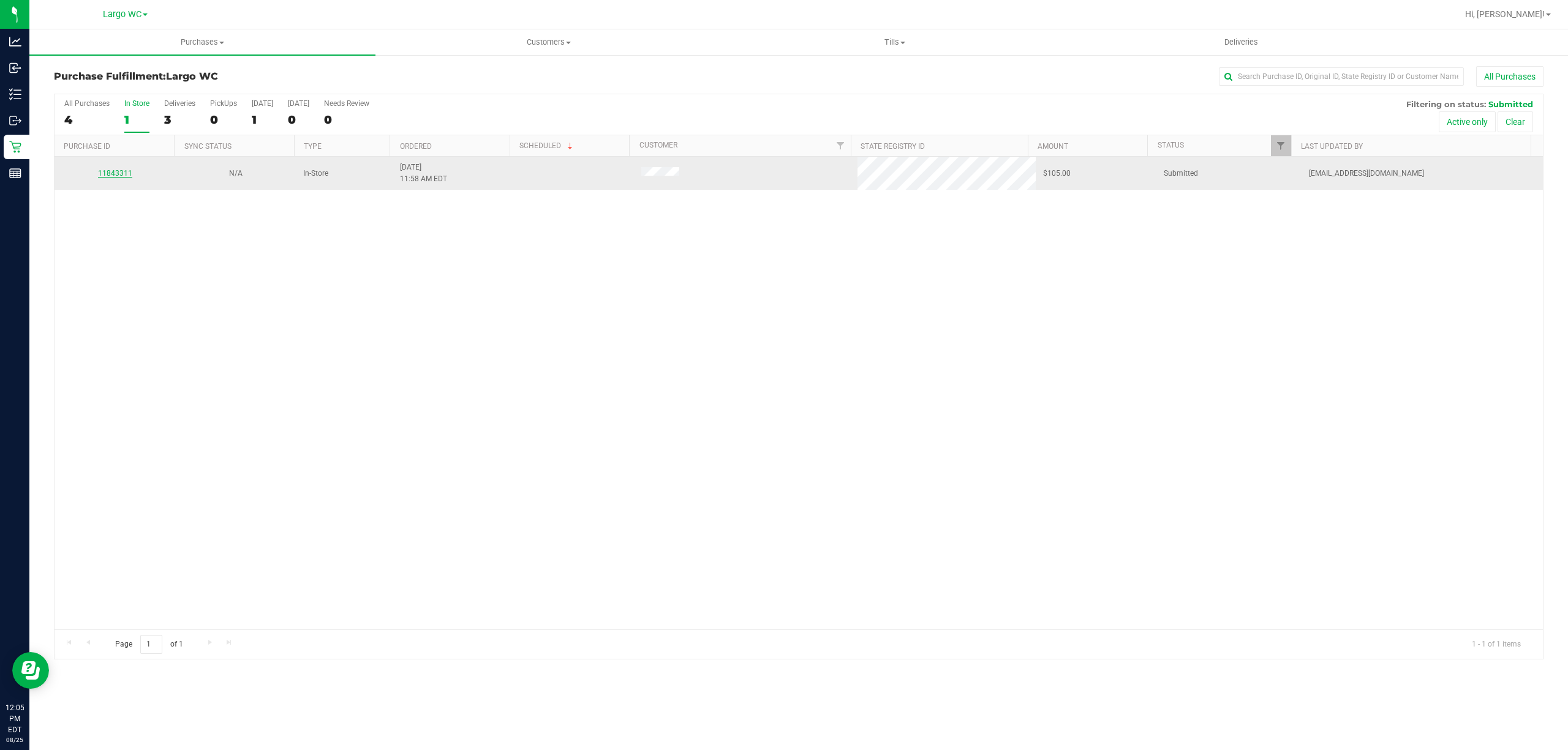
click at [106, 171] on link "11843311" at bounding box center [115, 172] width 34 height 8
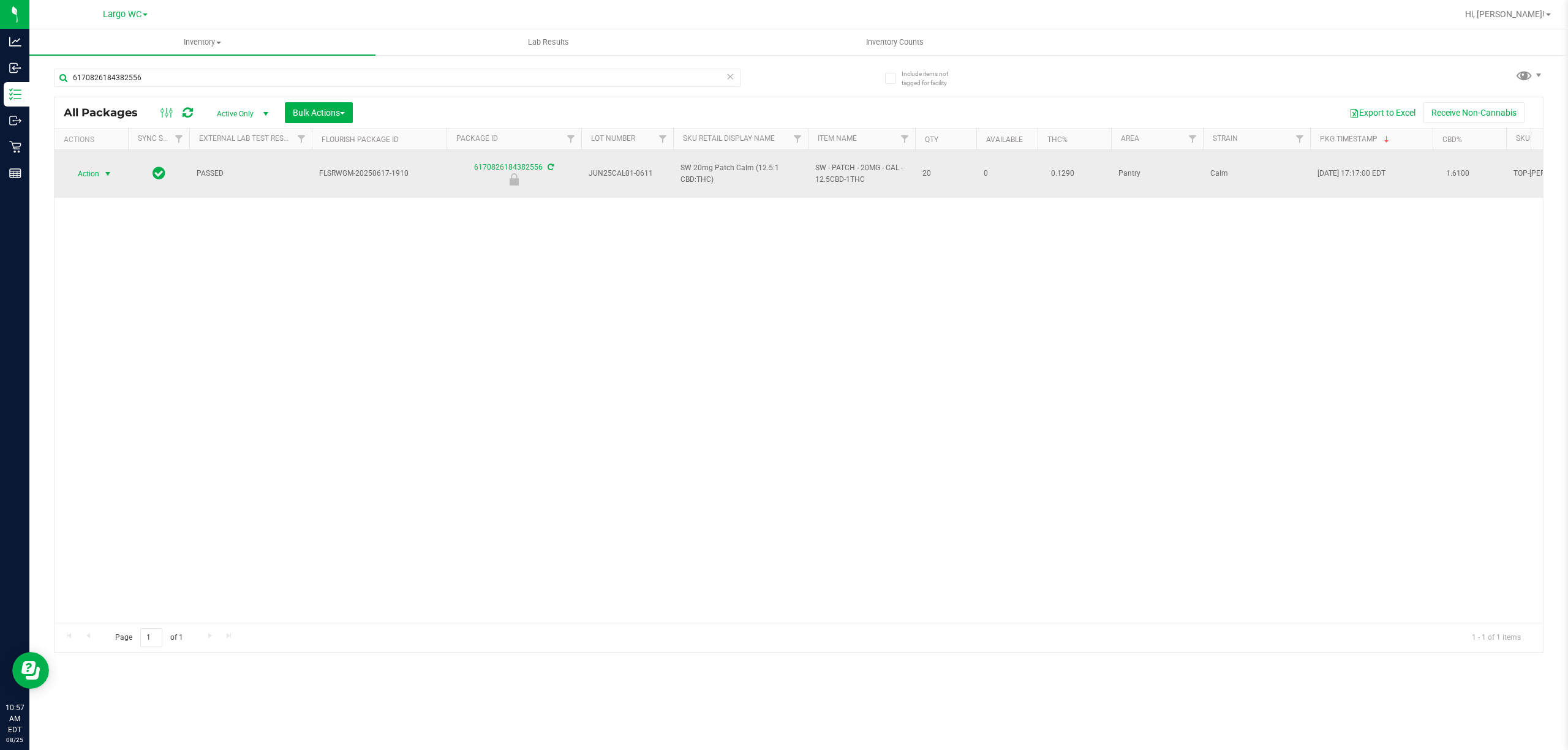
type input "6170826184382556"
click at [107, 169] on span "select" at bounding box center [107, 173] width 9 height 9
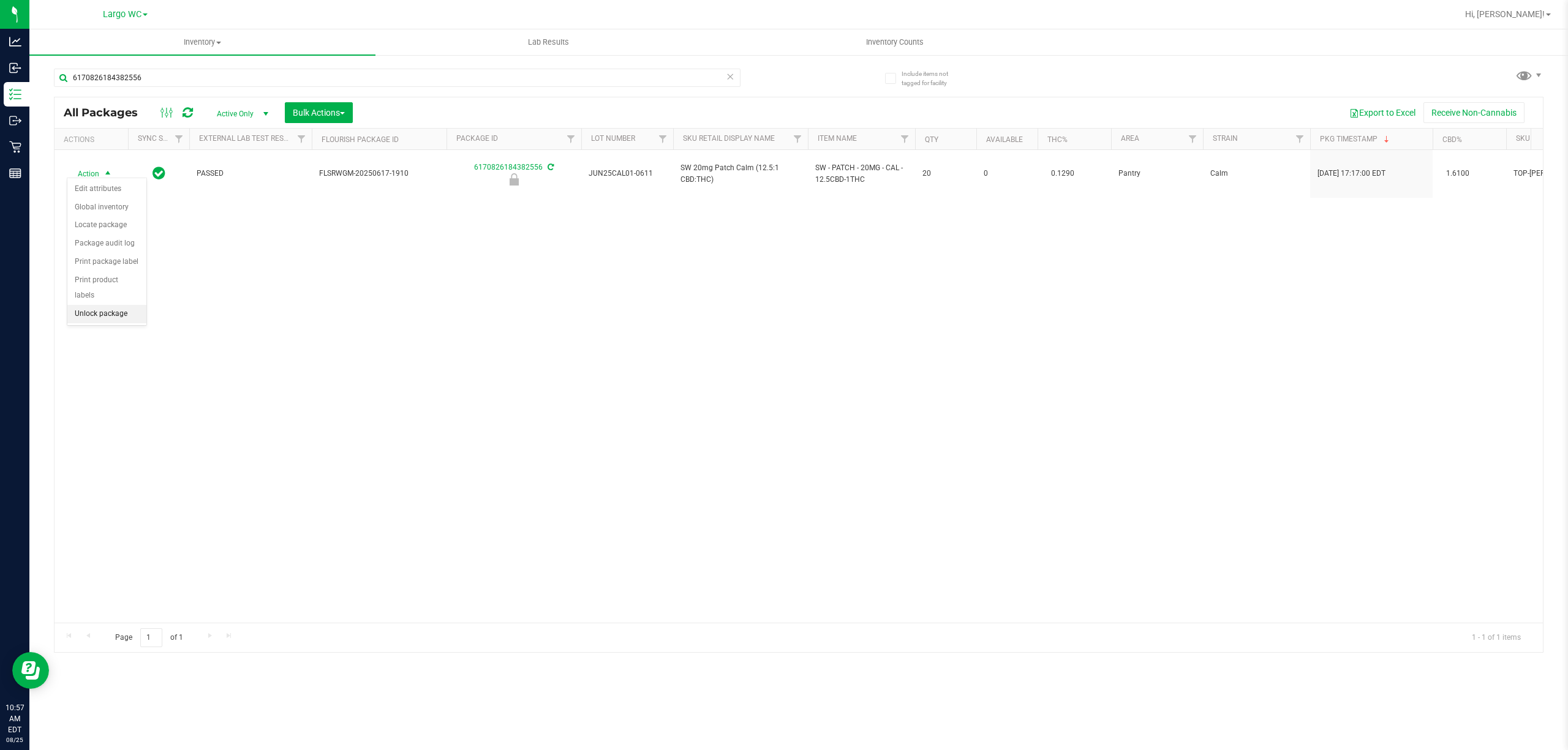
click at [113, 322] on li "Unlock package" at bounding box center [106, 314] width 79 height 18
click at [417, 430] on div "Action Action Adjust qty Create package Edit attributes Global inventory Locate…" at bounding box center [798, 386] width 1488 height 473
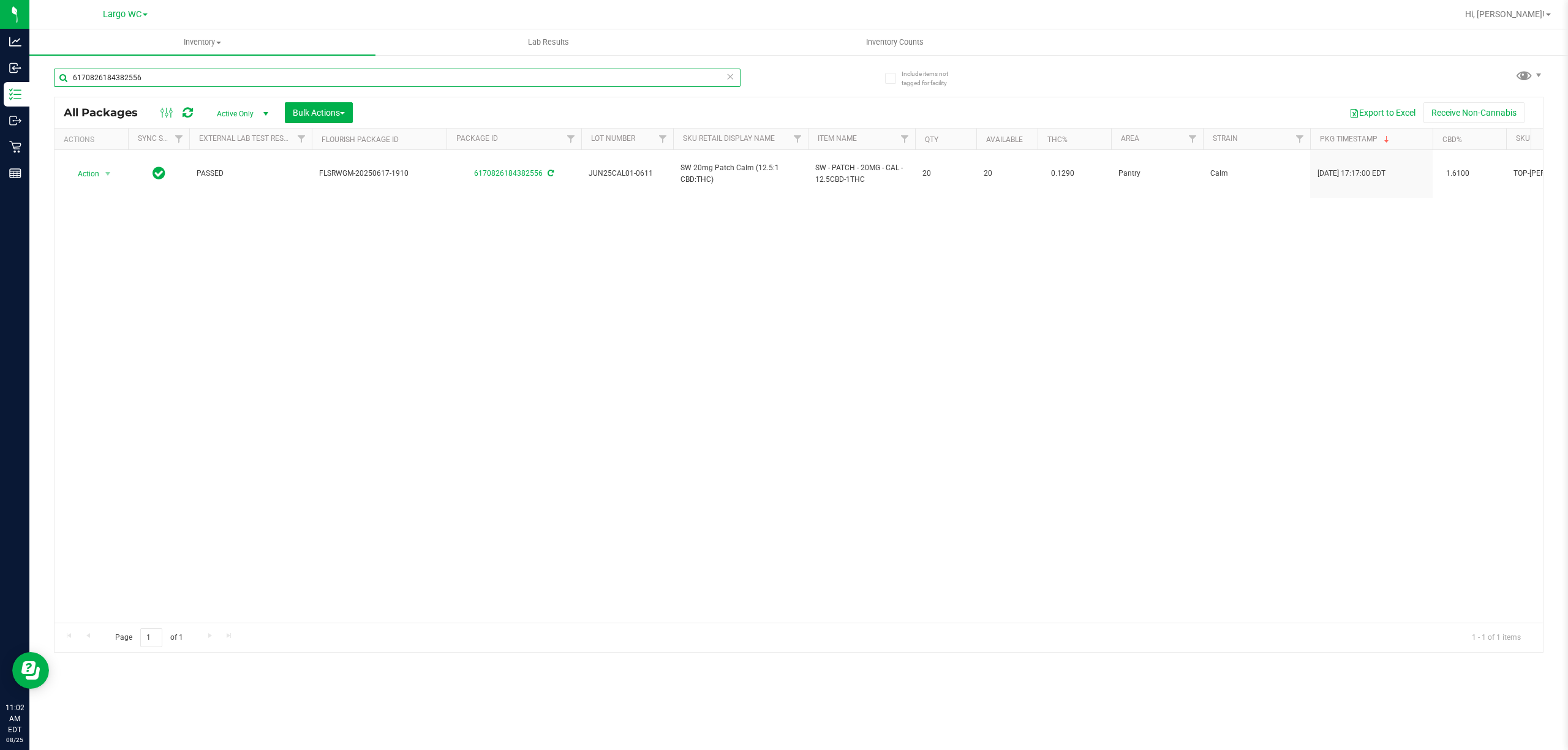
click at [113, 77] on input "6170826184382556" at bounding box center [397, 77] width 687 height 18
click at [101, 76] on input "6170826184382556" at bounding box center [397, 77] width 687 height 18
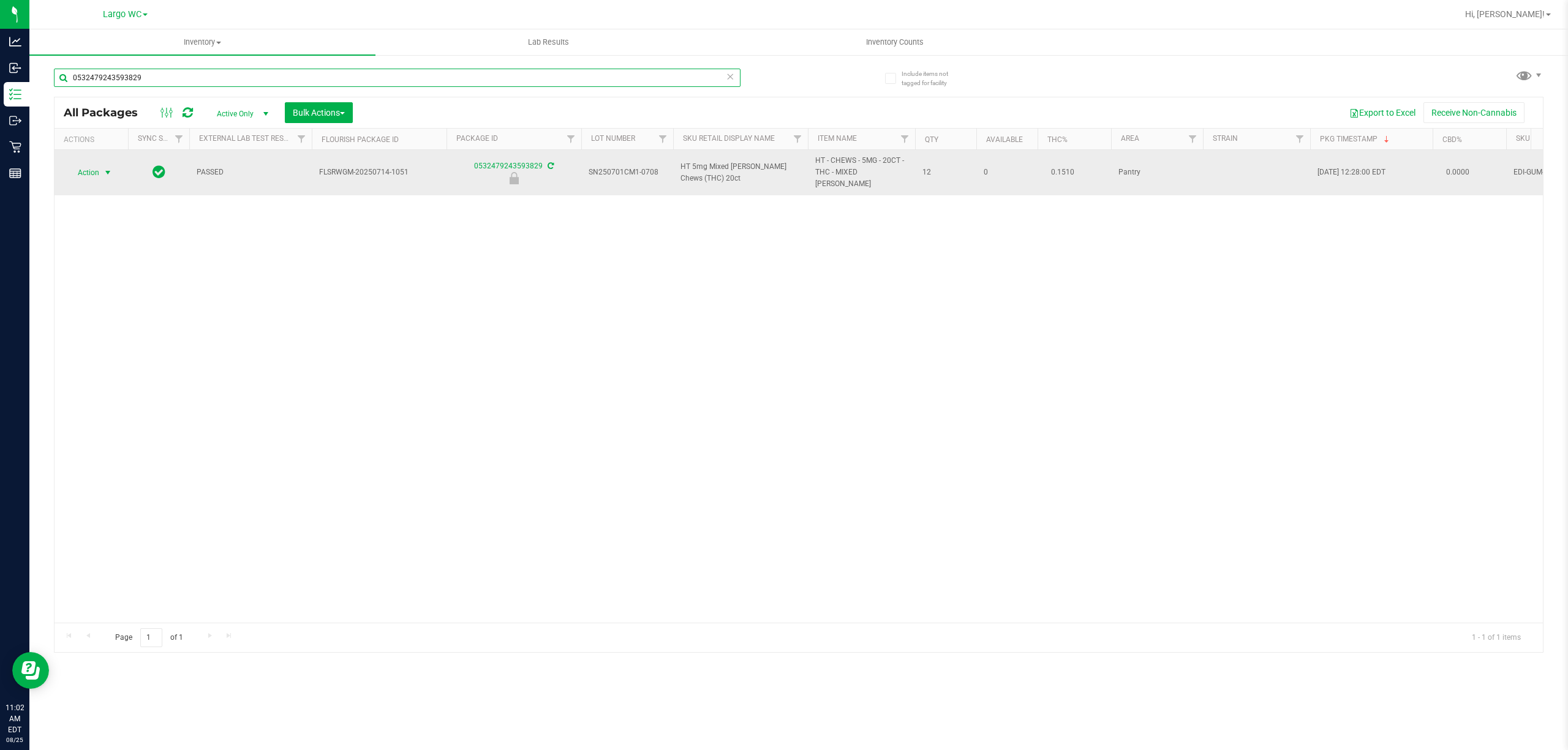
type input "0532479243593829"
click at [104, 168] on span "select" at bounding box center [107, 172] width 9 height 9
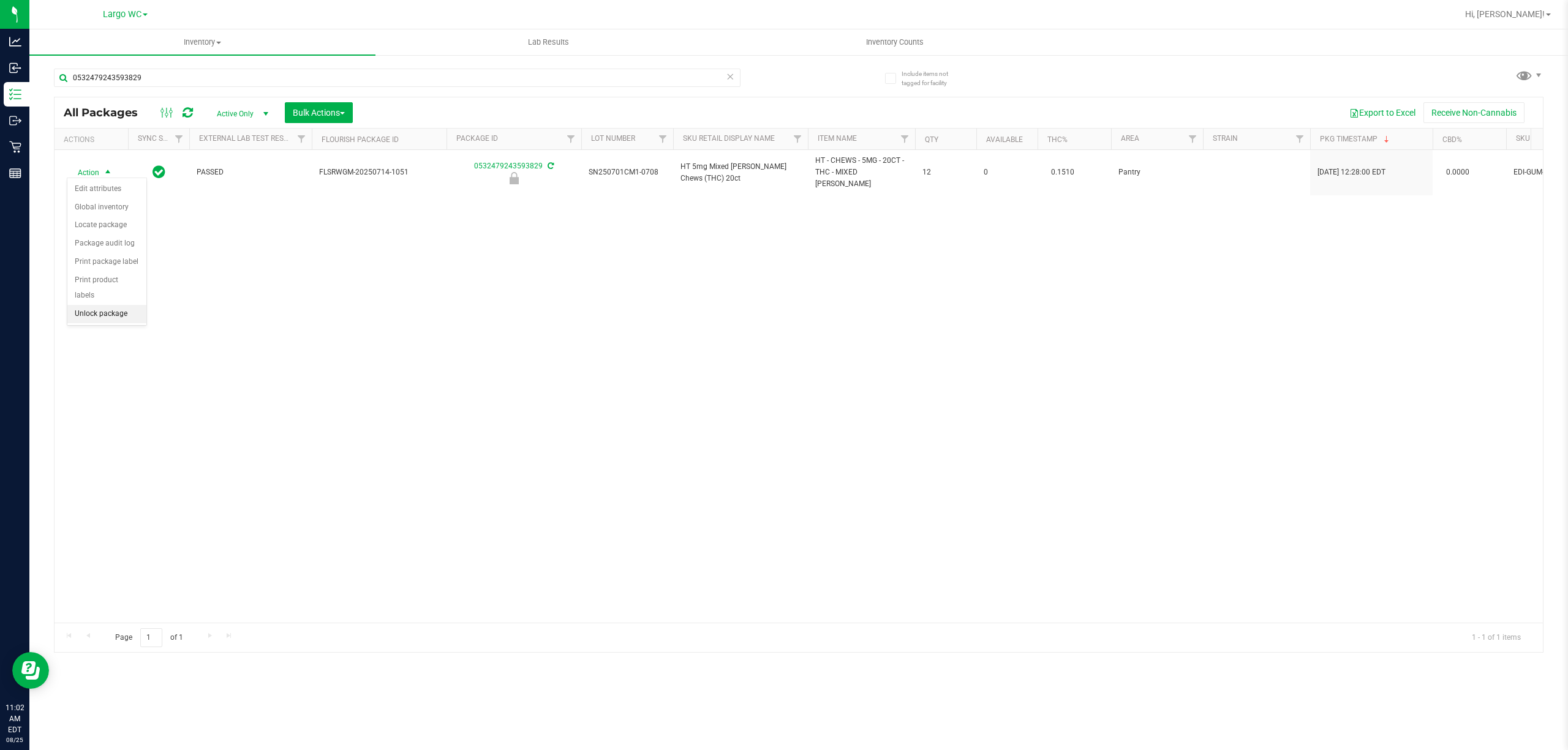
click at [101, 317] on li "Unlock package" at bounding box center [106, 314] width 79 height 18
type input "0"
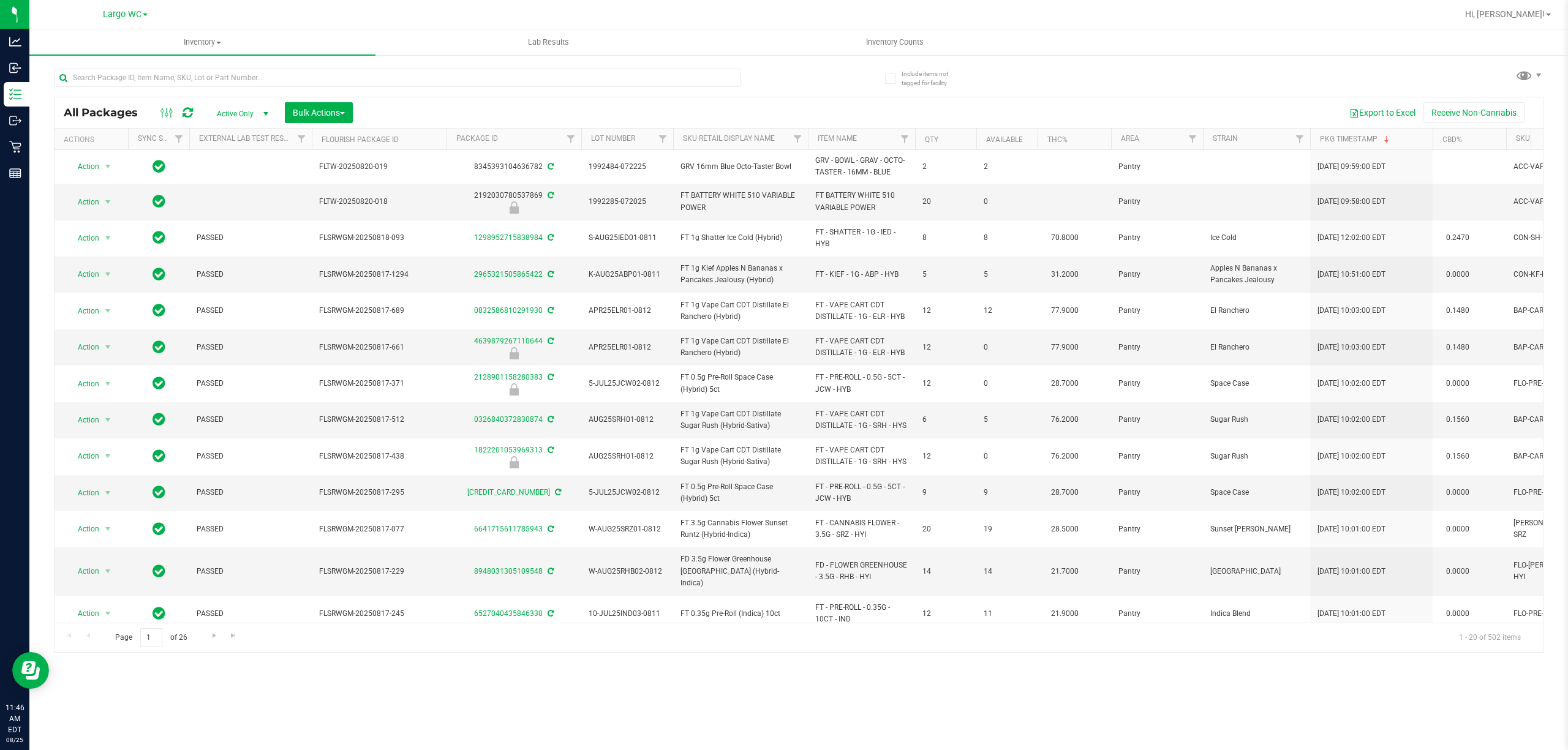
click at [413, 647] on div "Page 1 of 26 1 - 20 of 502 items" at bounding box center [798, 637] width 1488 height 29
click at [593, 74] on input "text" at bounding box center [397, 77] width 687 height 18
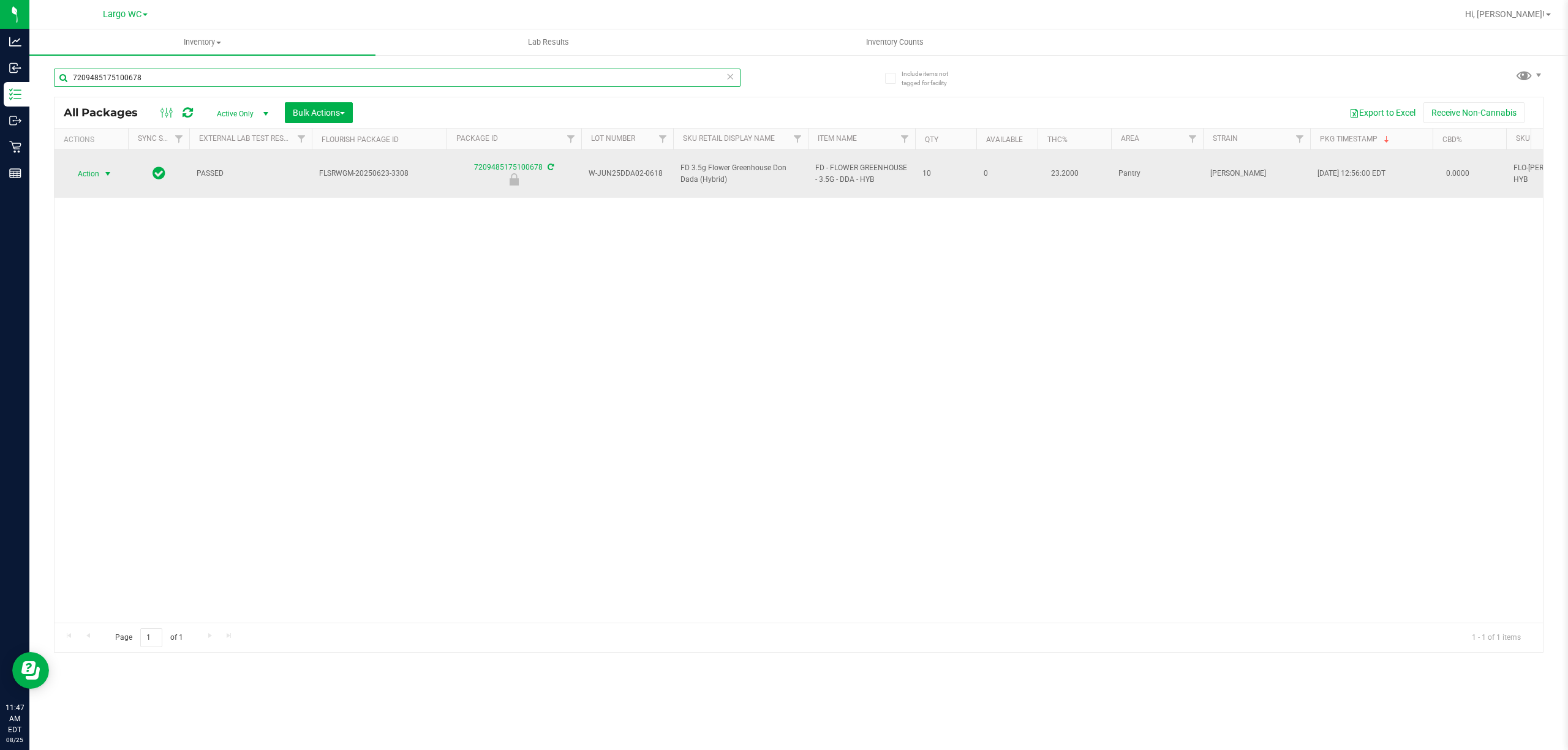
type input "7209485175100678"
click at [107, 169] on span "select" at bounding box center [107, 173] width 9 height 9
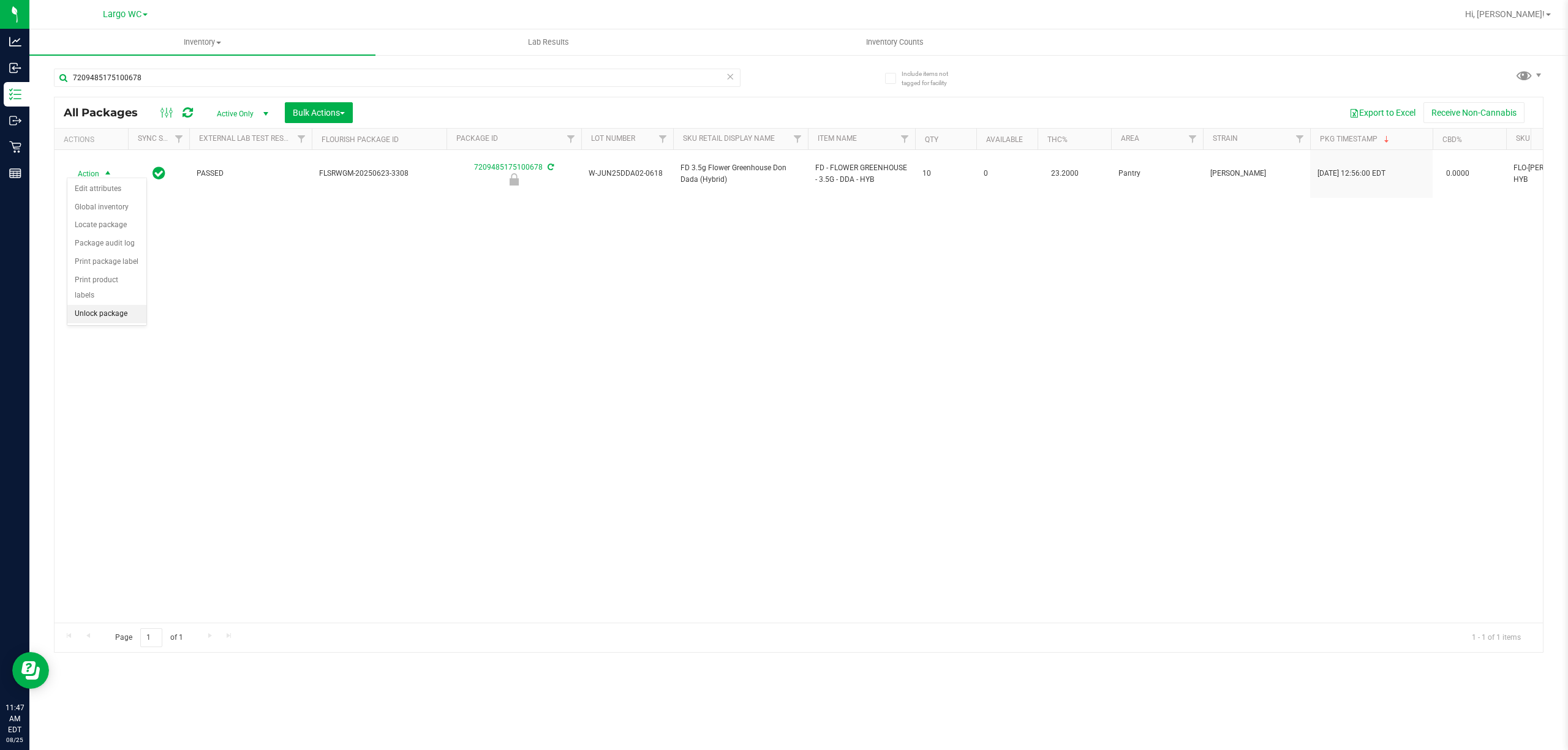
click at [116, 321] on li "Unlock package" at bounding box center [106, 314] width 79 height 18
click at [393, 419] on div "Action Action Adjust qty Create package Edit attributes Global inventory Locate…" at bounding box center [798, 386] width 1488 height 473
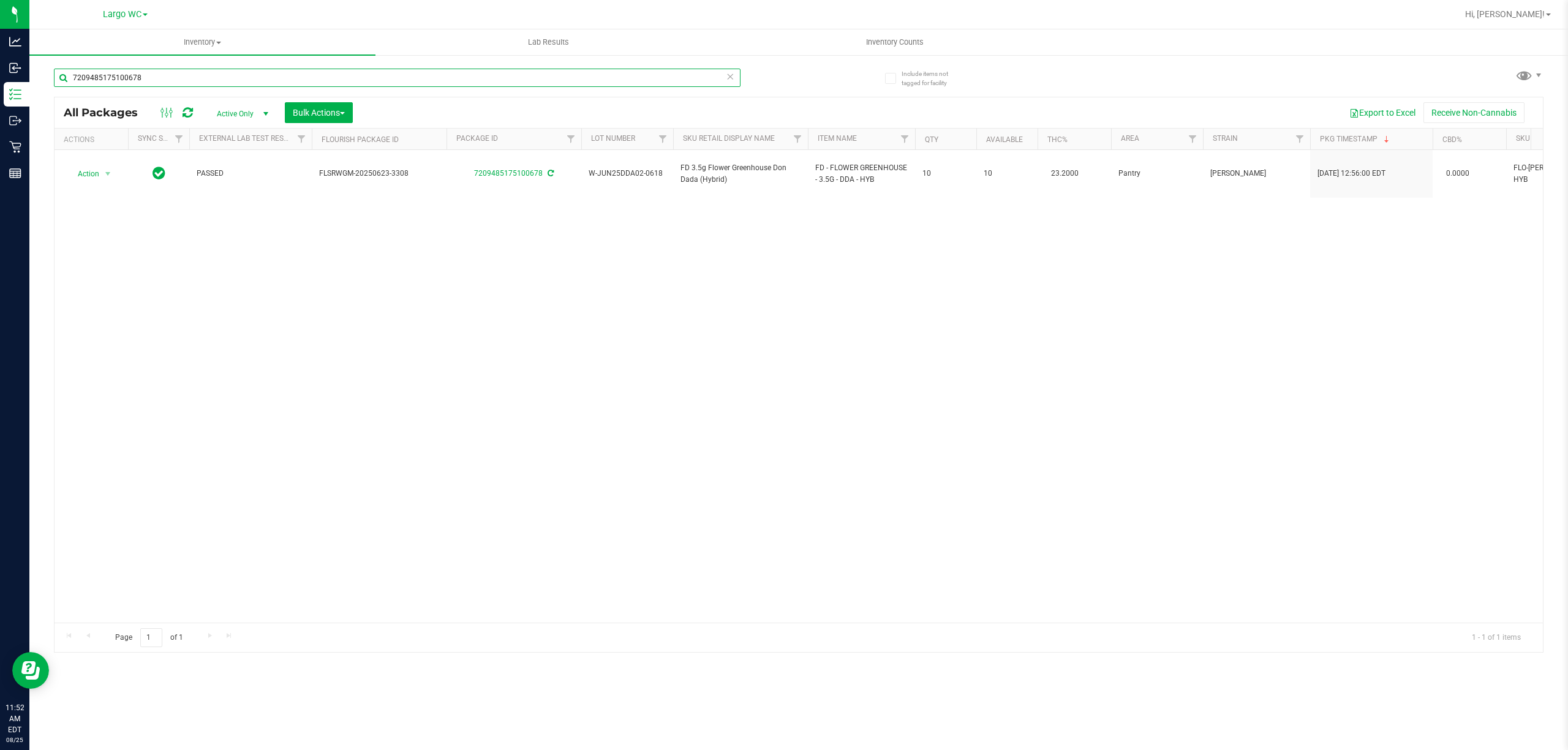
click at [169, 79] on input "7209485175100678" at bounding box center [397, 77] width 687 height 18
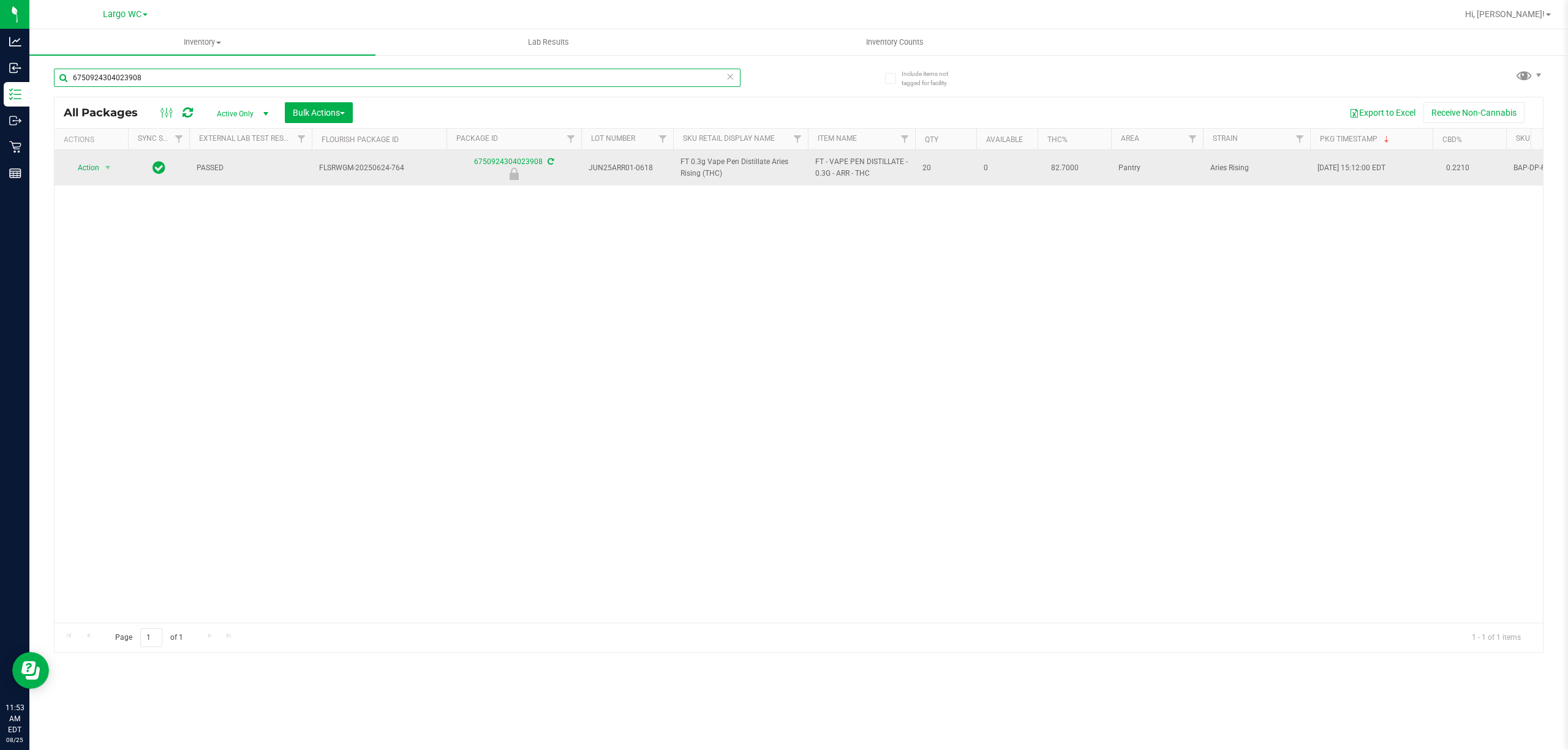
type input "6750924304023908"
click at [84, 168] on span "Action" at bounding box center [83, 168] width 33 height 17
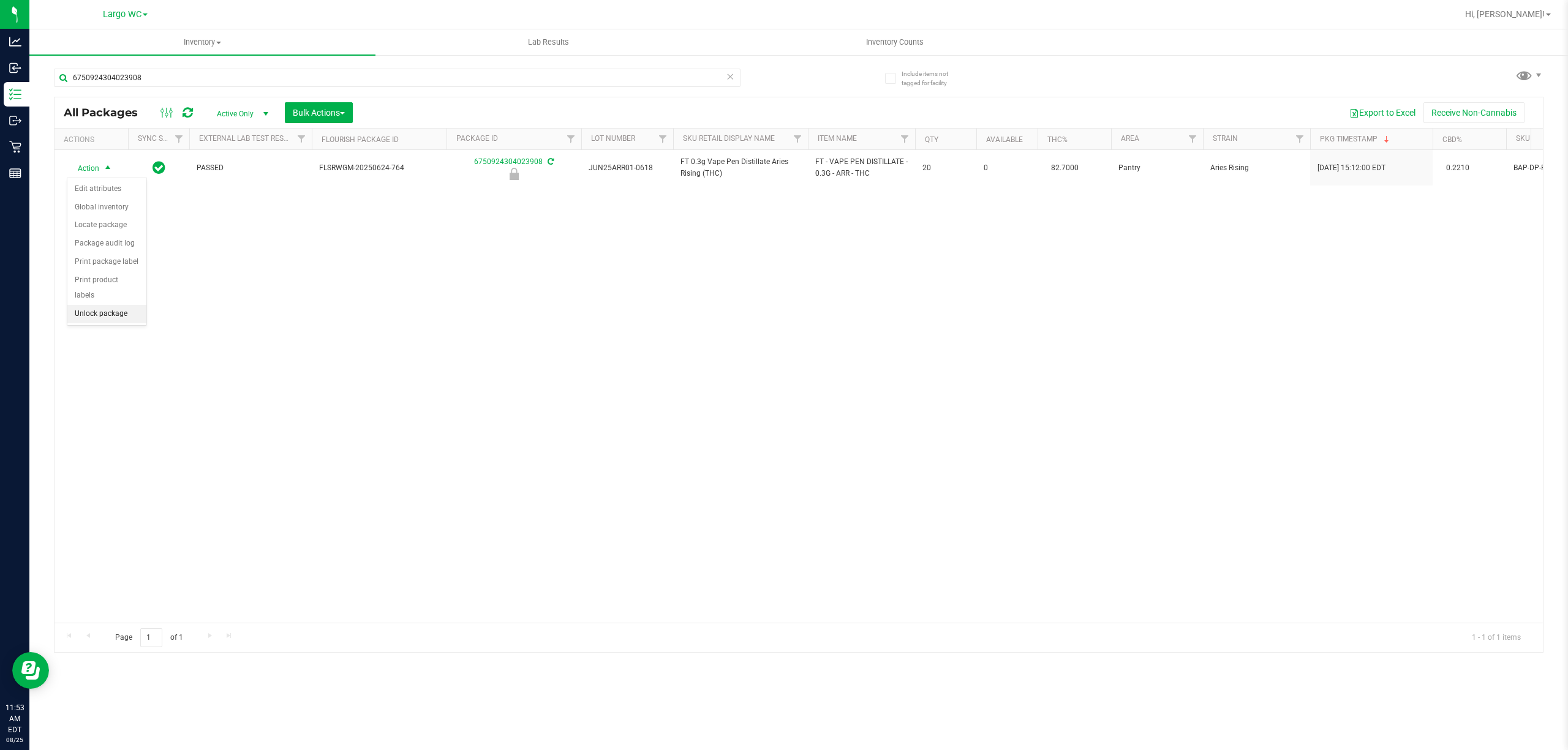
click at [87, 314] on li "Unlock package" at bounding box center [106, 314] width 79 height 18
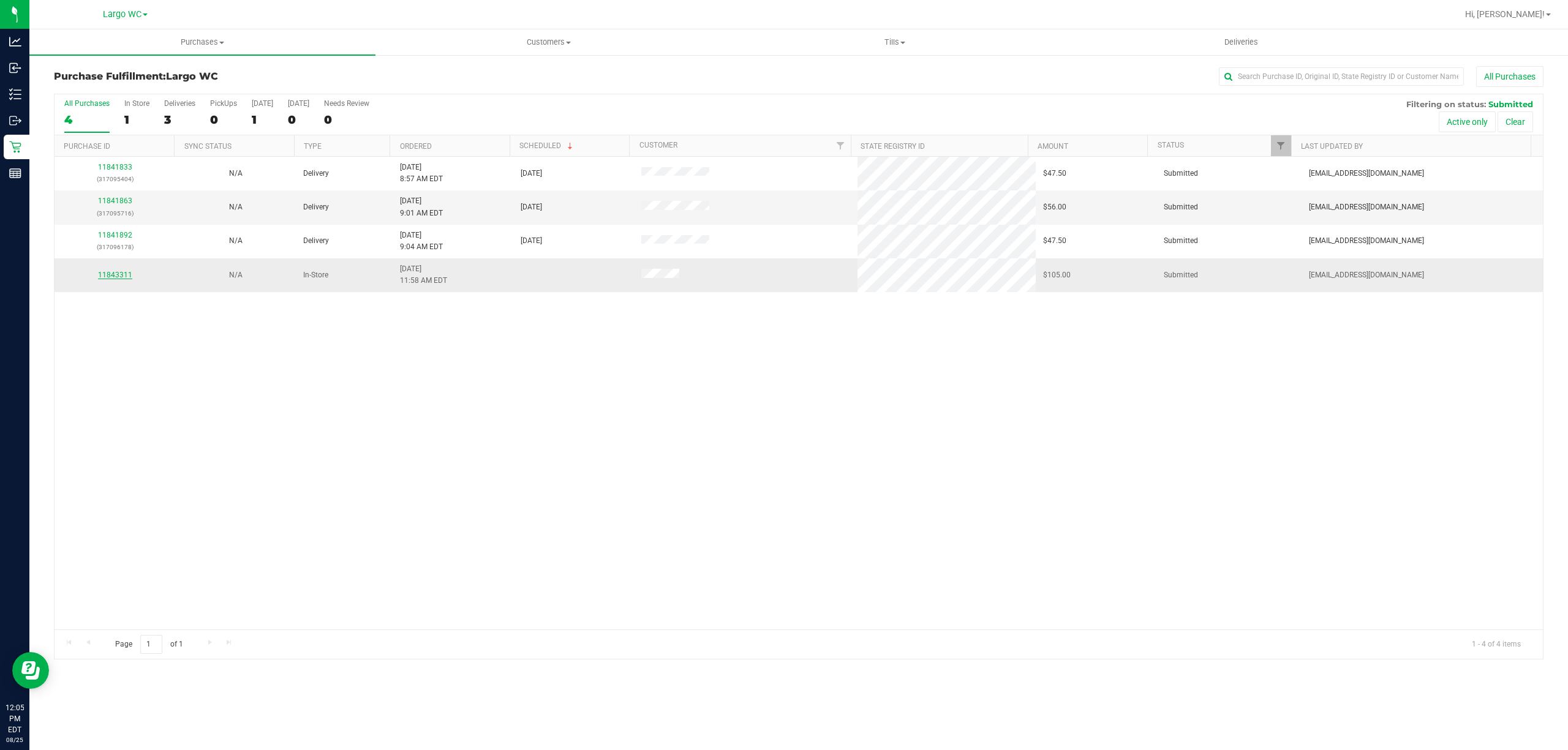
click at [113, 274] on link "11843311" at bounding box center [115, 274] width 34 height 8
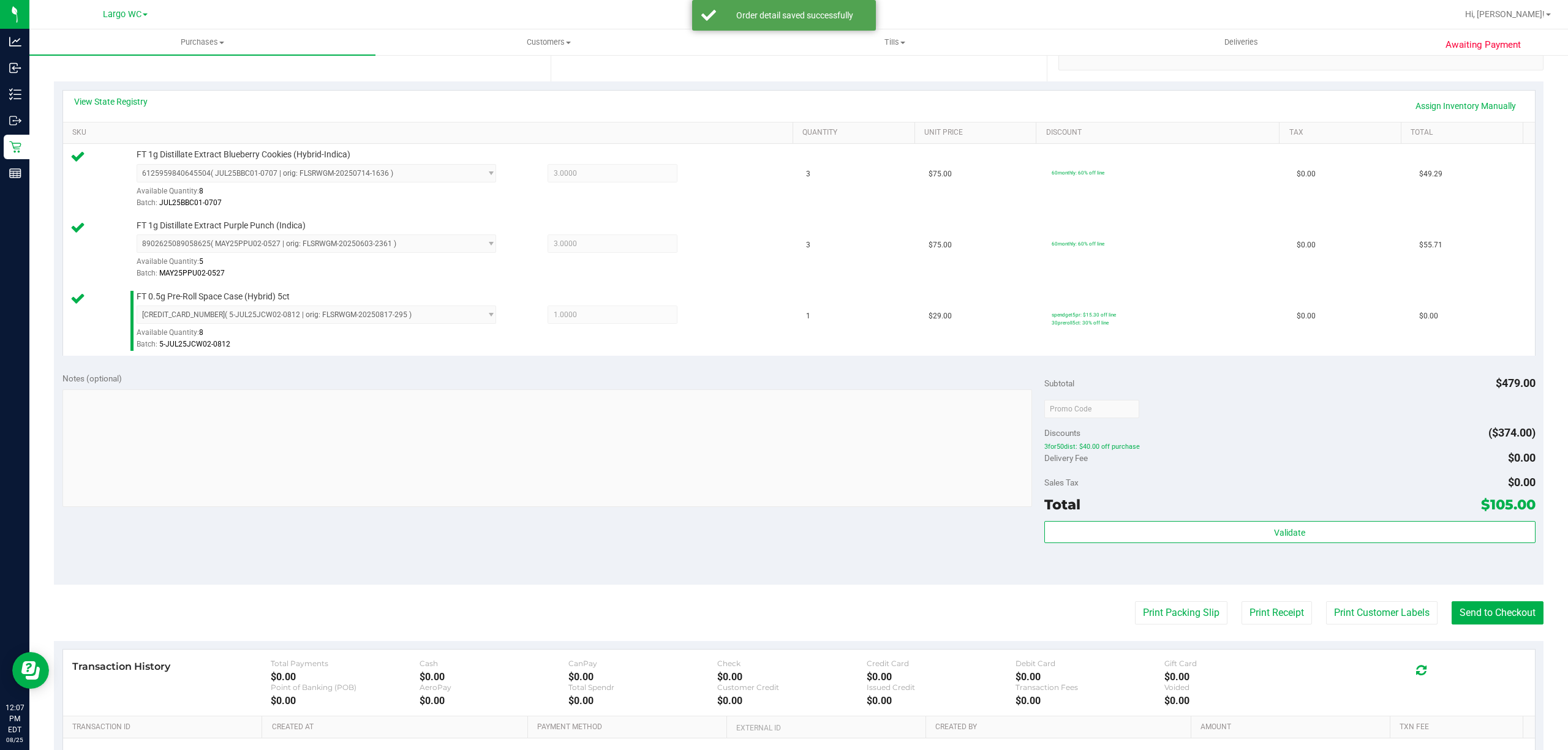
scroll to position [291, 0]
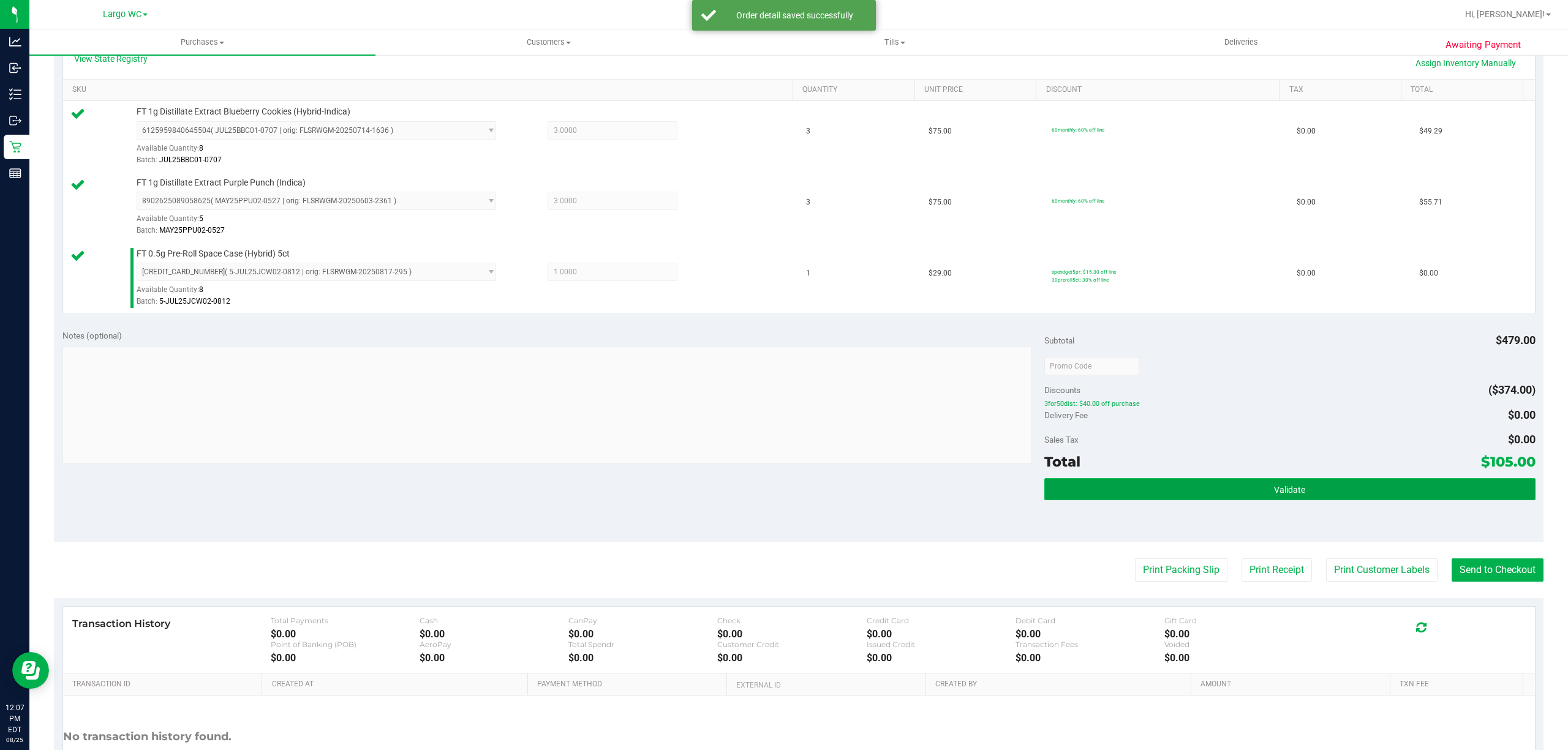
click at [1355, 491] on button "Validate" at bounding box center [1289, 489] width 491 height 22
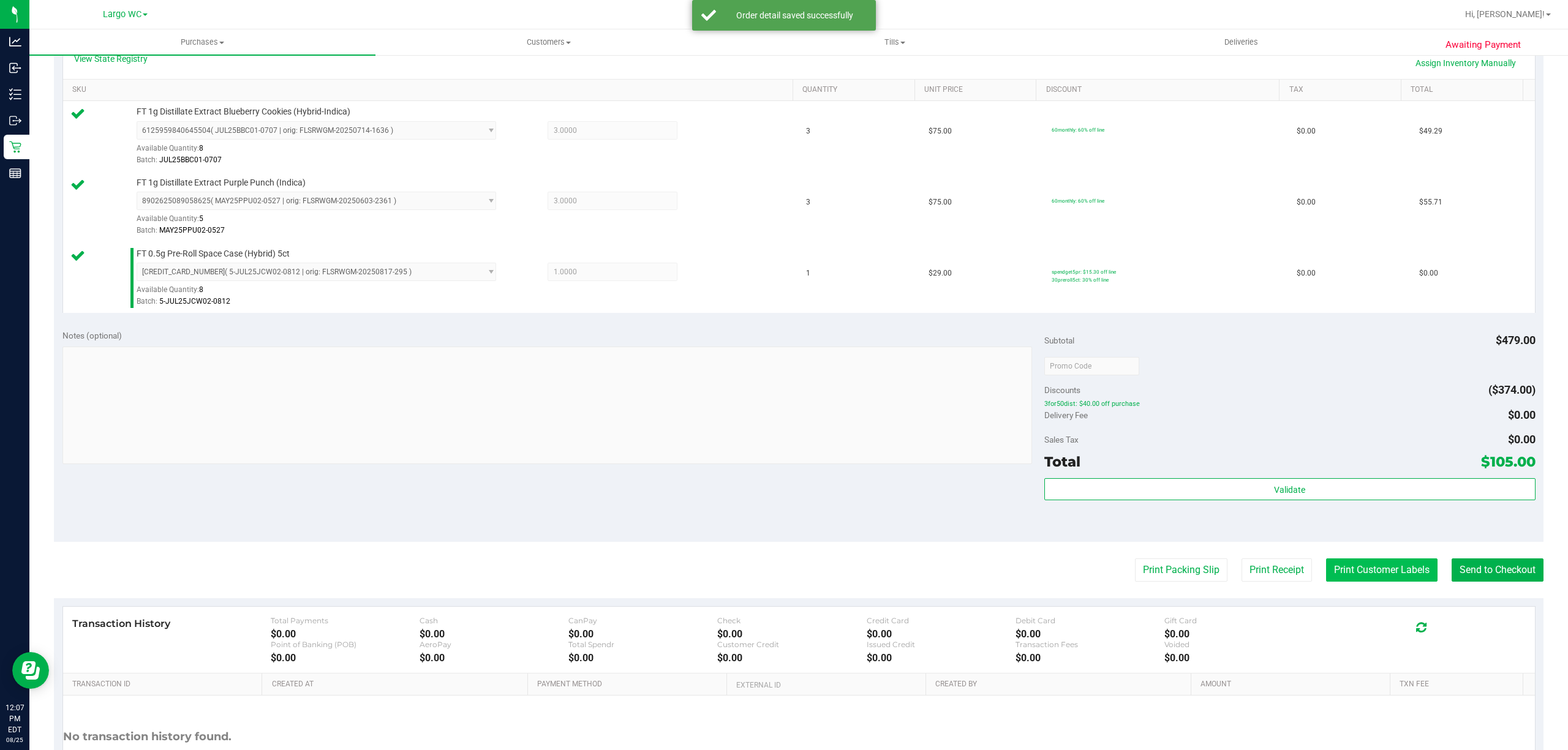
click at [1355, 566] on button "Print Customer Labels" at bounding box center [1381, 570] width 111 height 24
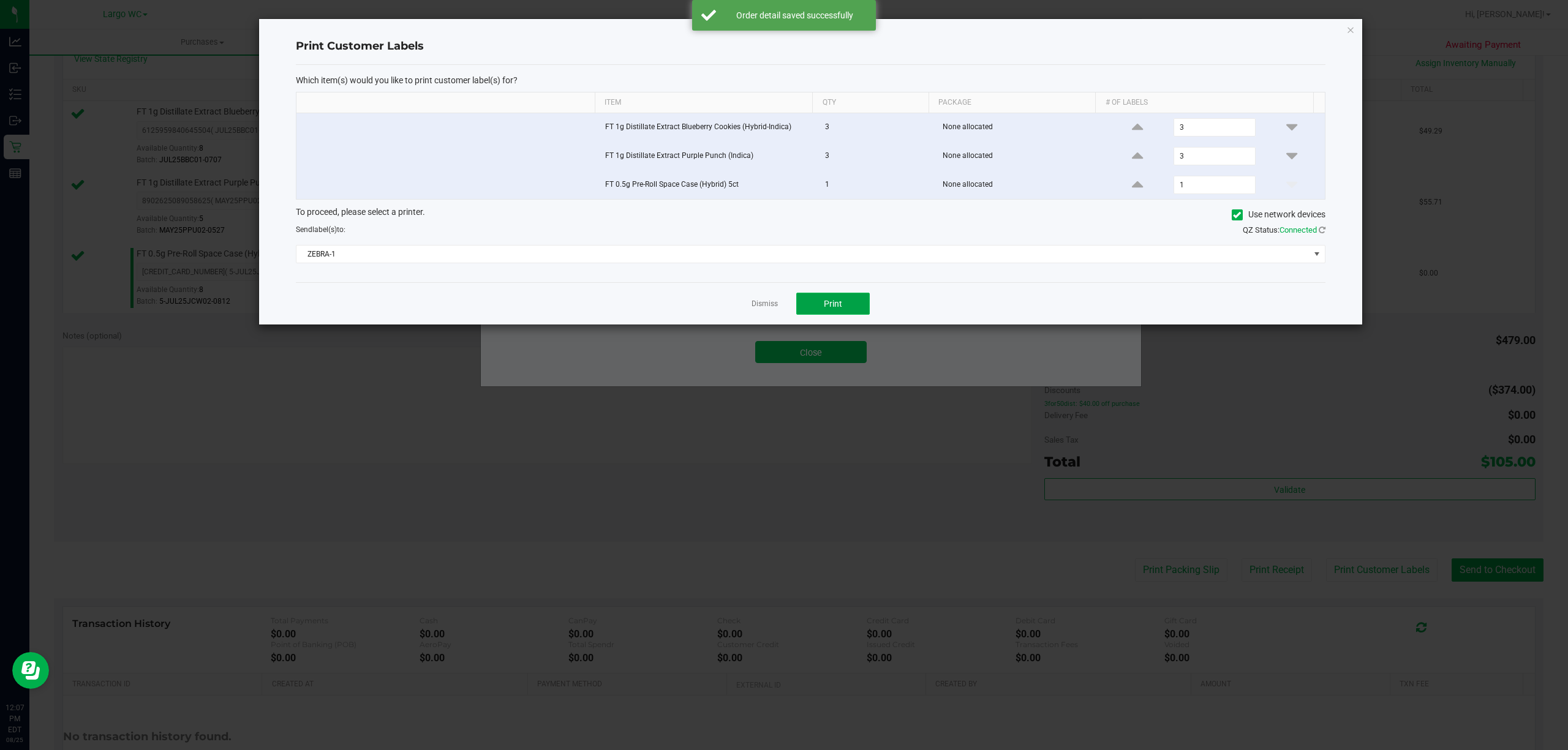
click at [842, 312] on button "Print" at bounding box center [833, 303] width 74 height 22
click at [761, 309] on link "Dismiss" at bounding box center [764, 303] width 26 height 10
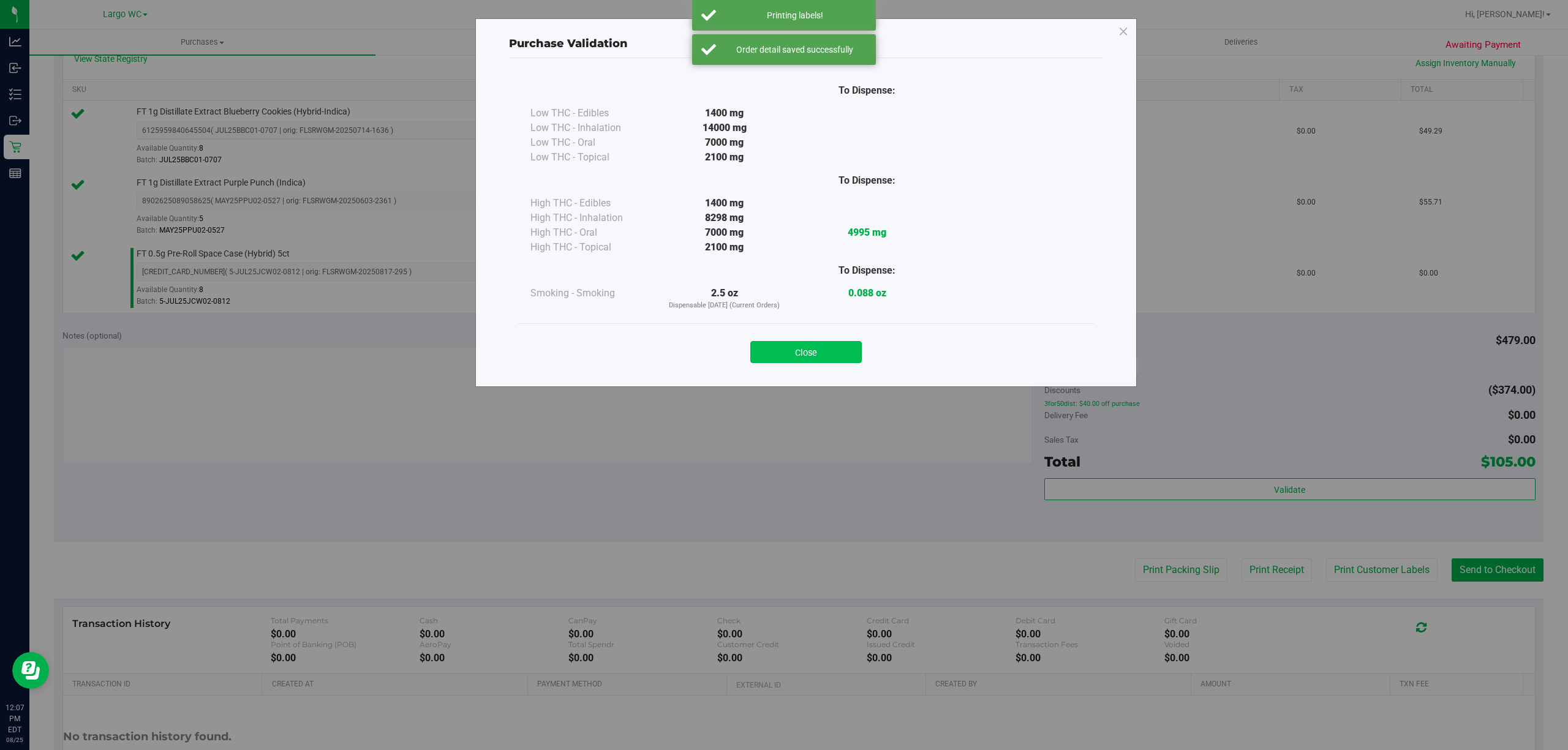
click at [797, 358] on button "Close" at bounding box center [806, 351] width 111 height 22
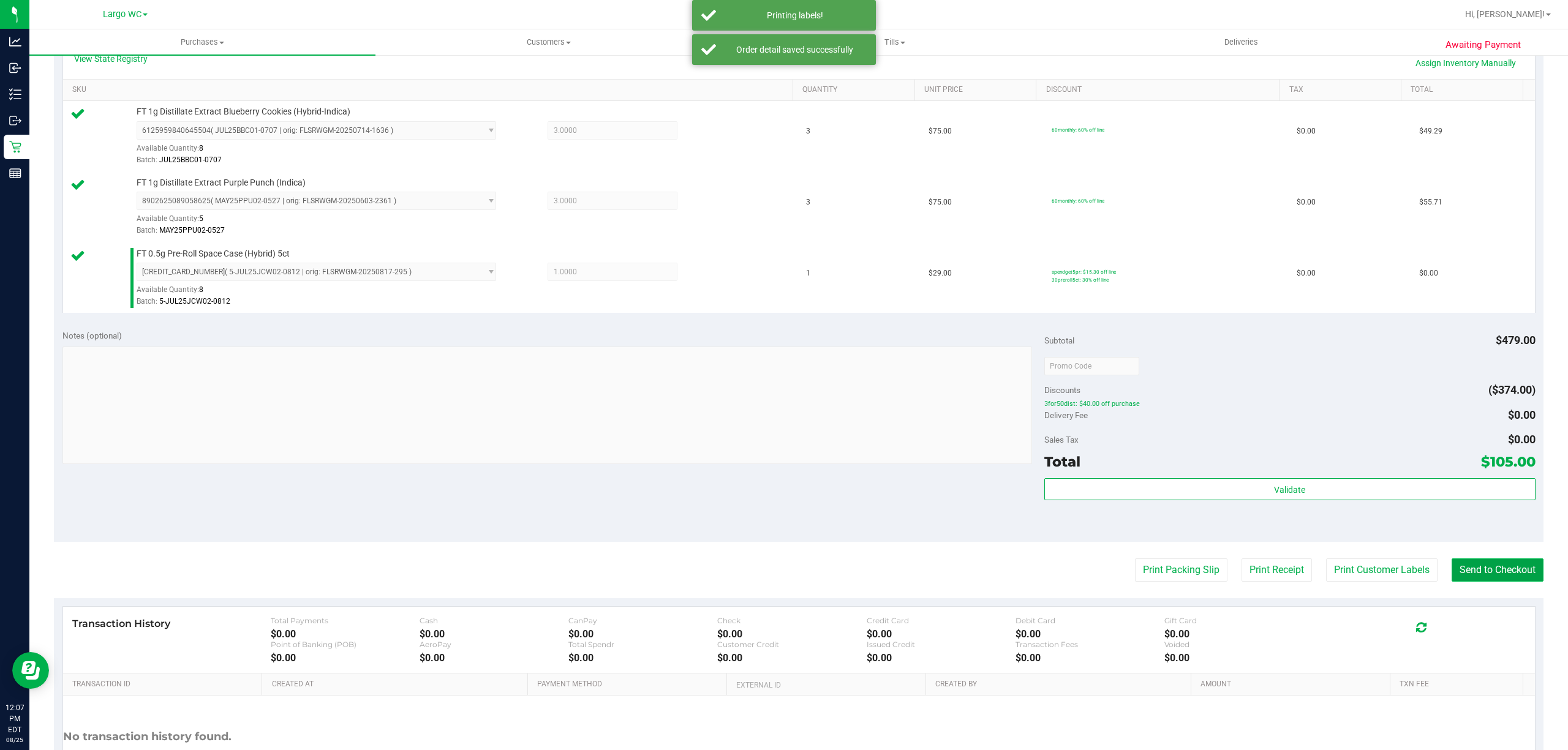
click at [1495, 573] on button "Send to Checkout" at bounding box center [1496, 570] width 91 height 24
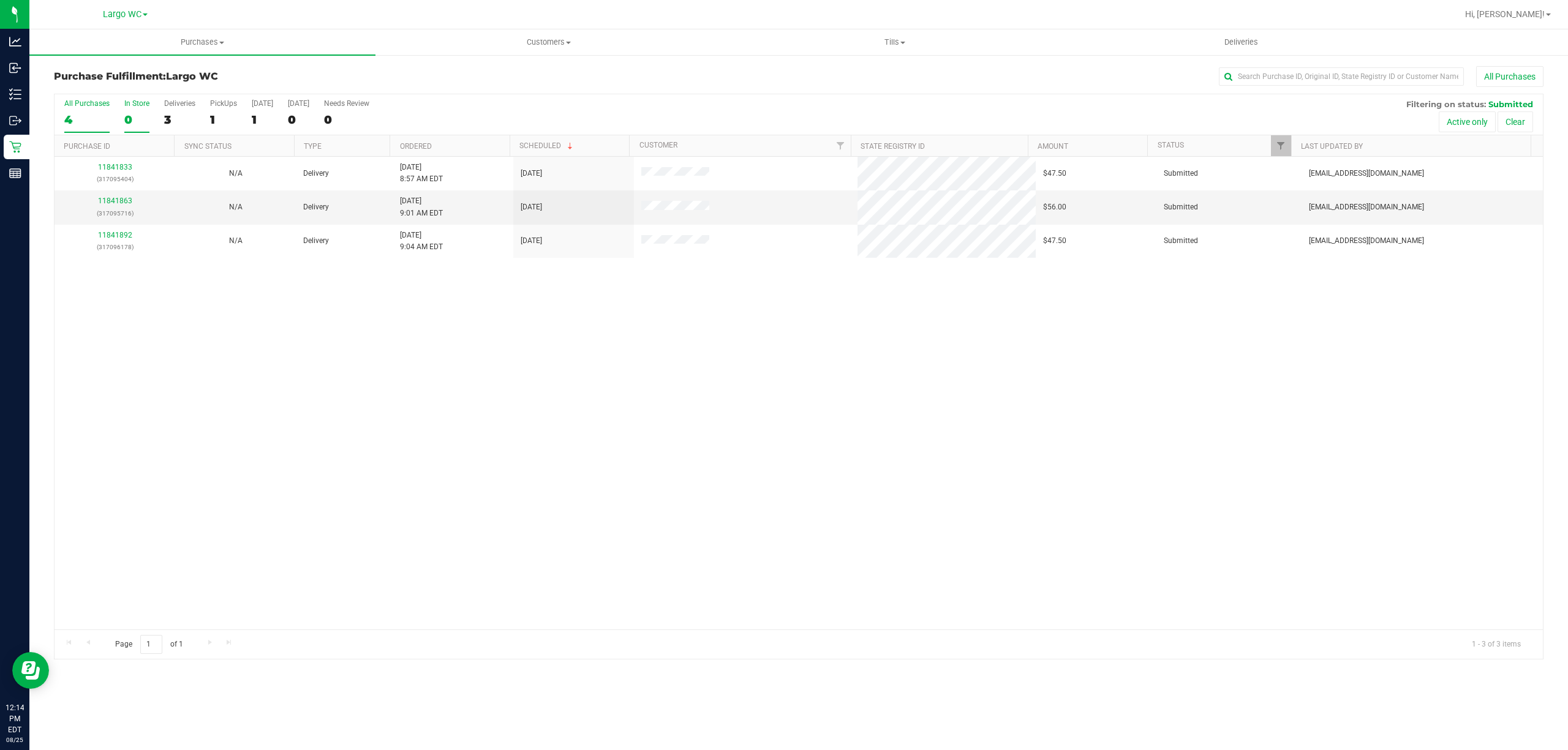
click at [136, 106] on div "In Store" at bounding box center [137, 103] width 25 height 8
click at [0, 0] on input "In Store 0" at bounding box center [0, 0] width 0 height 0
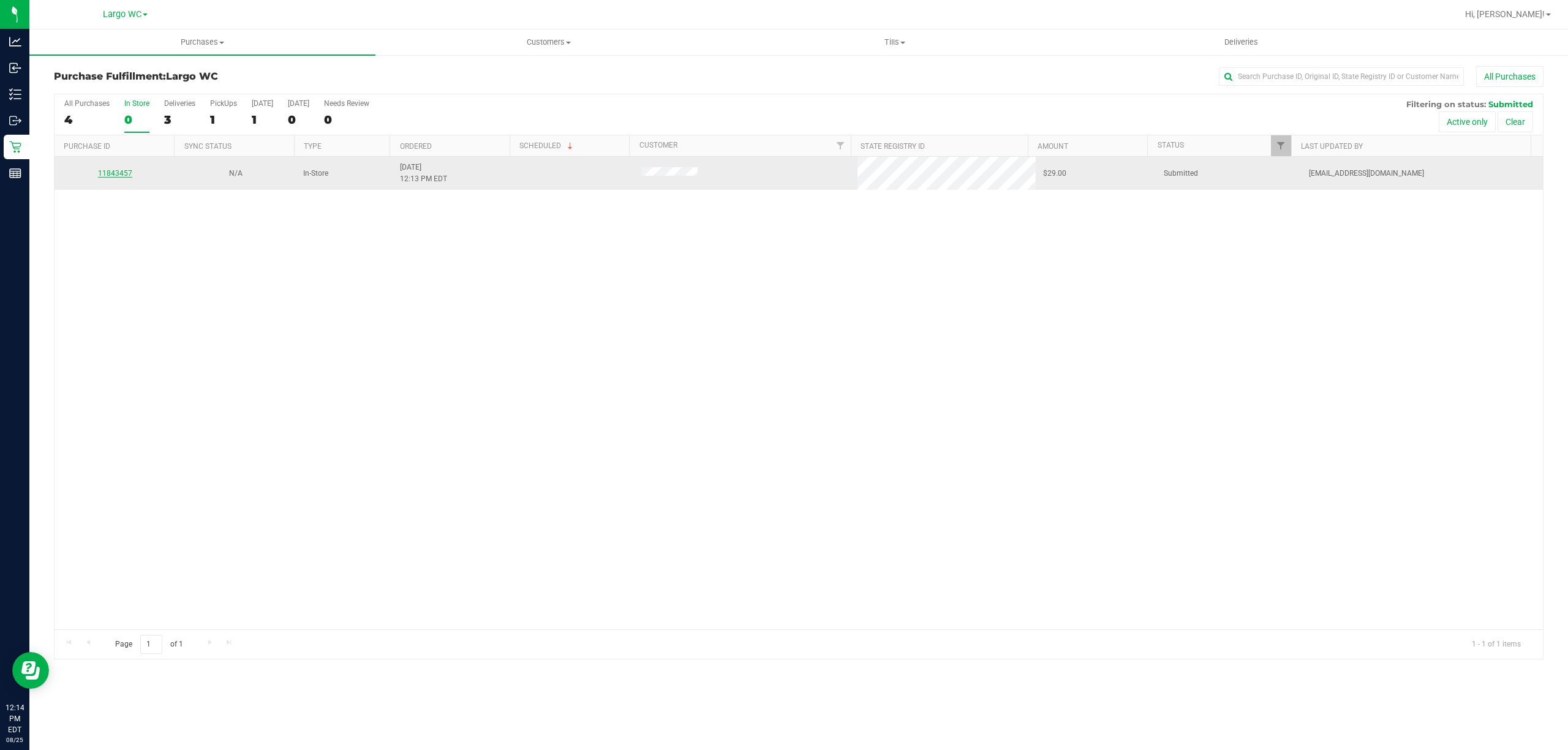
click at [110, 171] on link "11843457" at bounding box center [115, 172] width 34 height 8
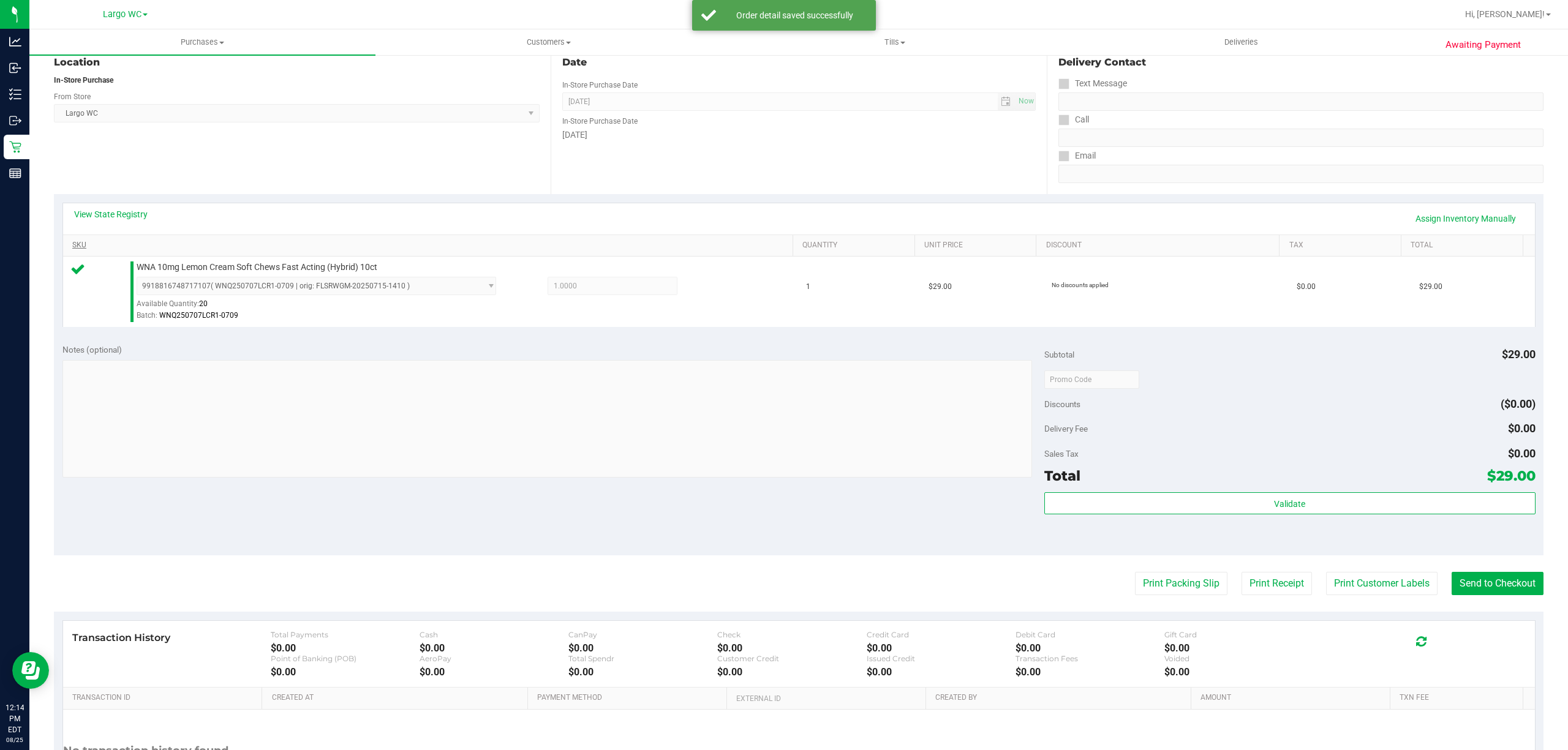
scroll to position [183, 0]
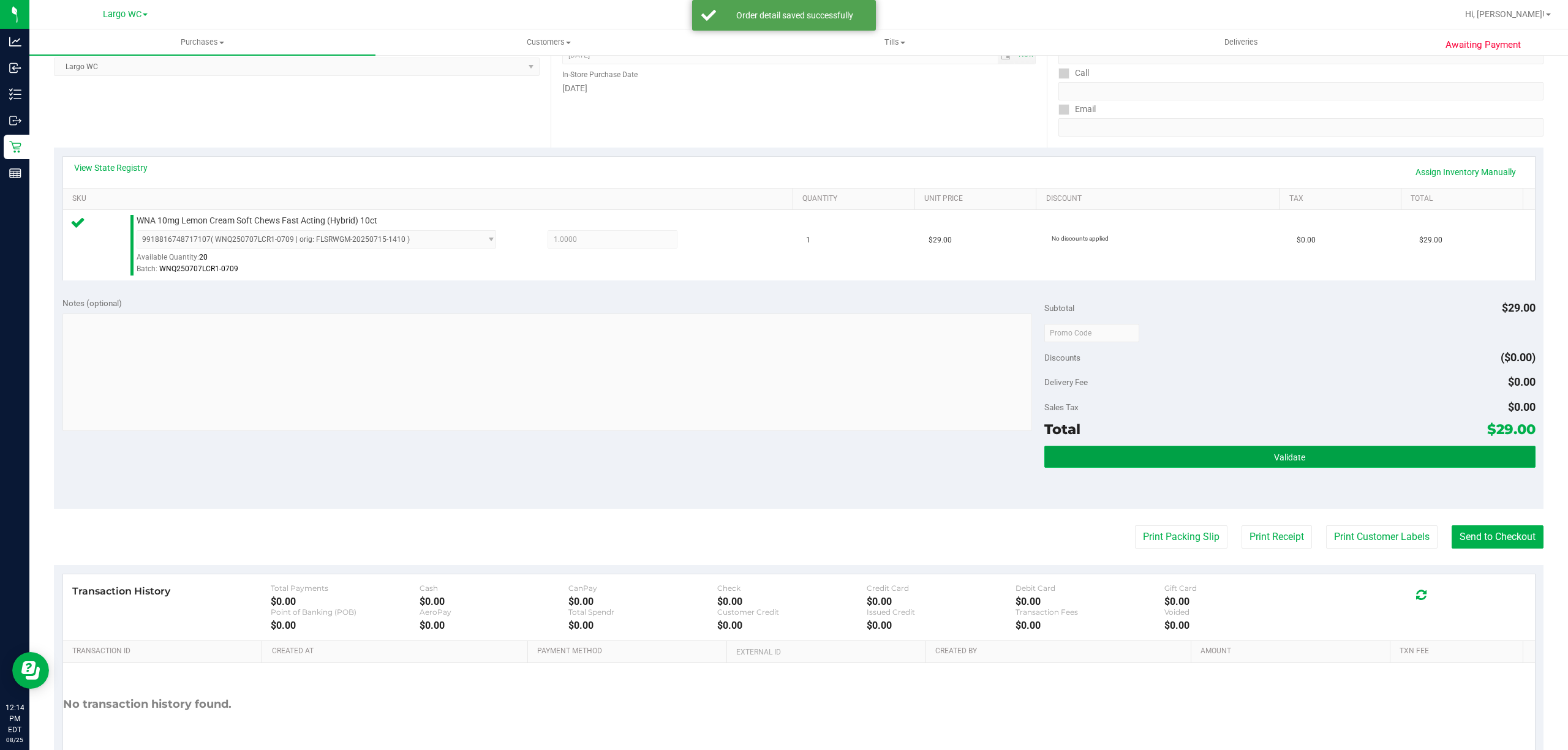
click at [1321, 457] on button "Validate" at bounding box center [1289, 456] width 491 height 22
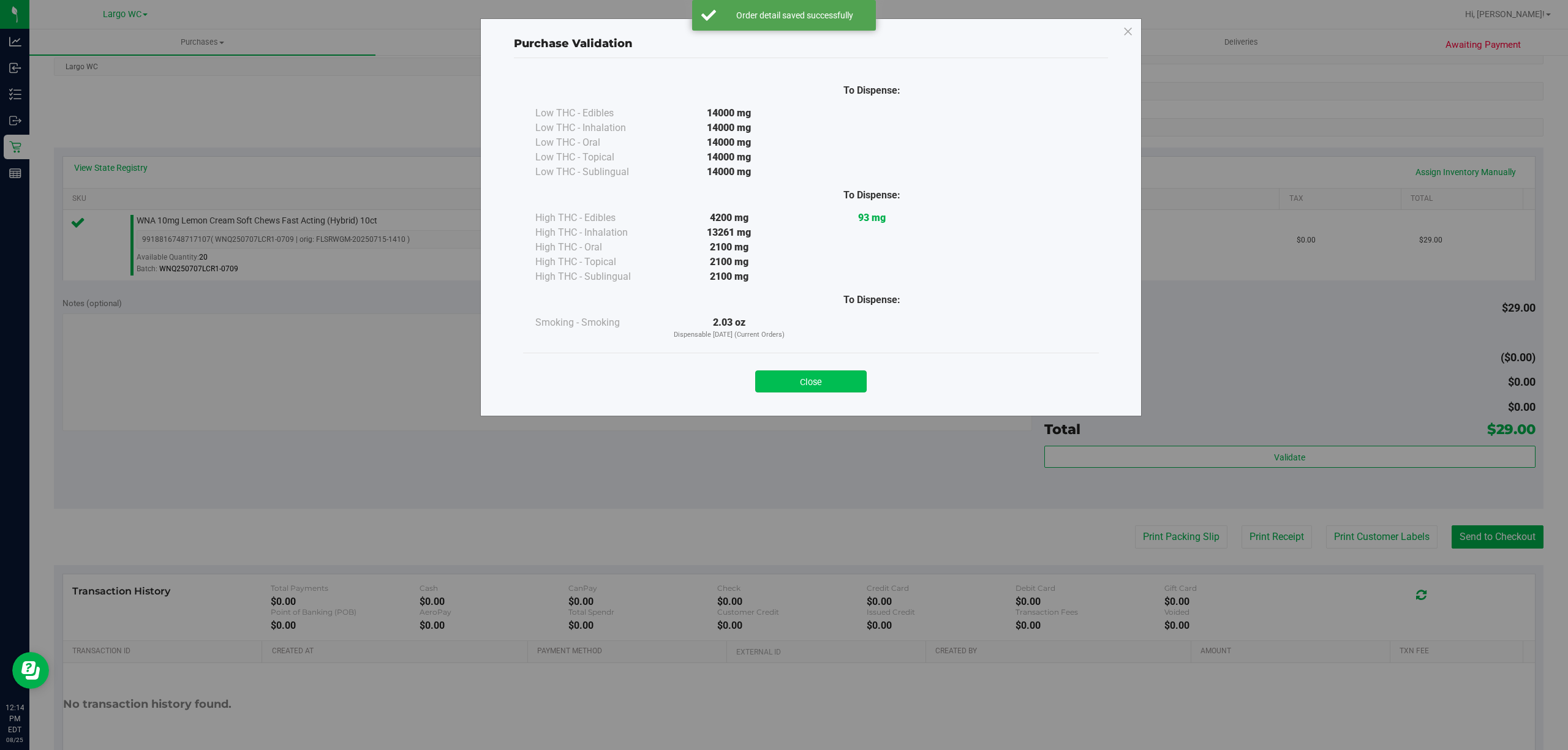
click at [800, 372] on button "Close" at bounding box center [810, 381] width 111 height 22
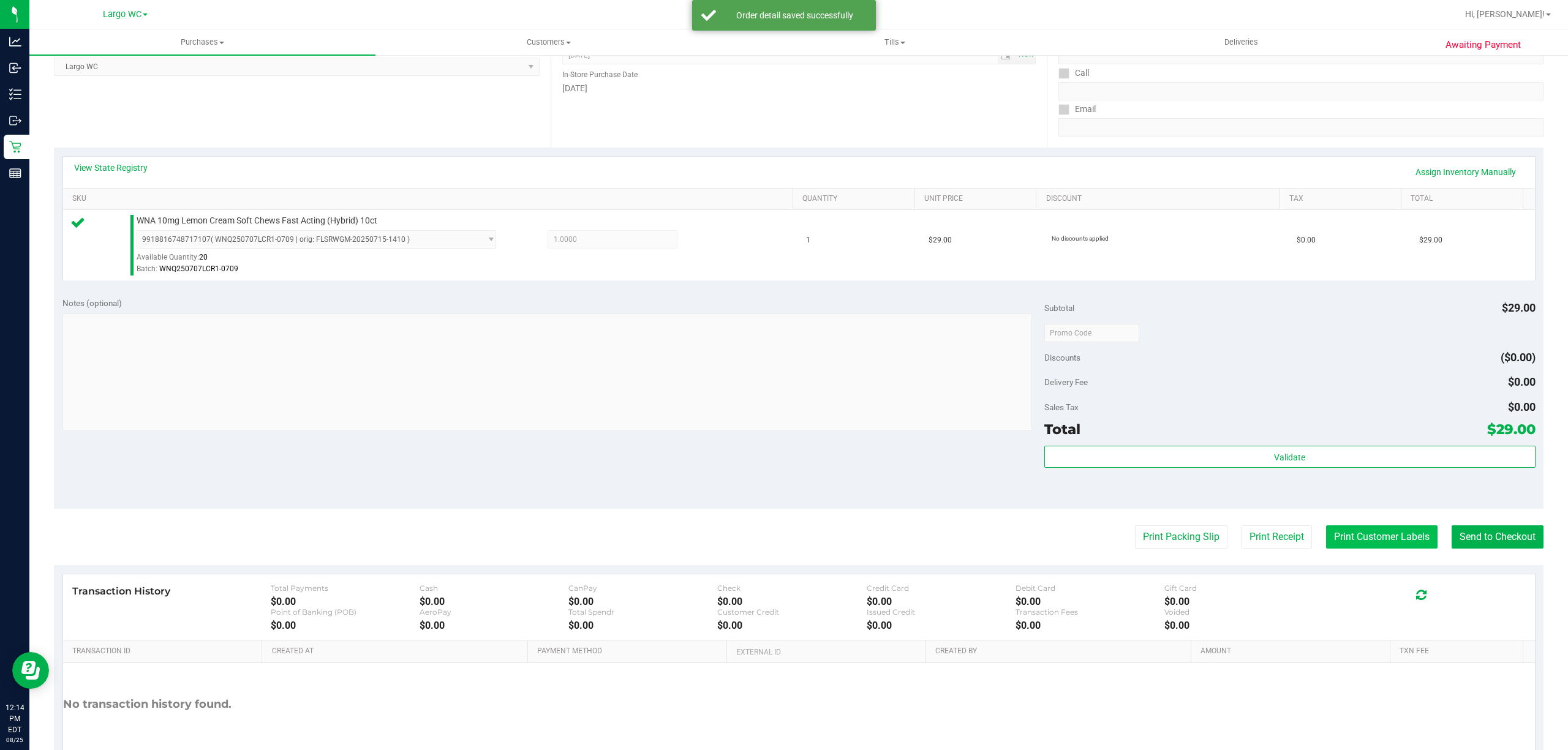
click at [1351, 542] on button "Print Customer Labels" at bounding box center [1381, 537] width 111 height 24
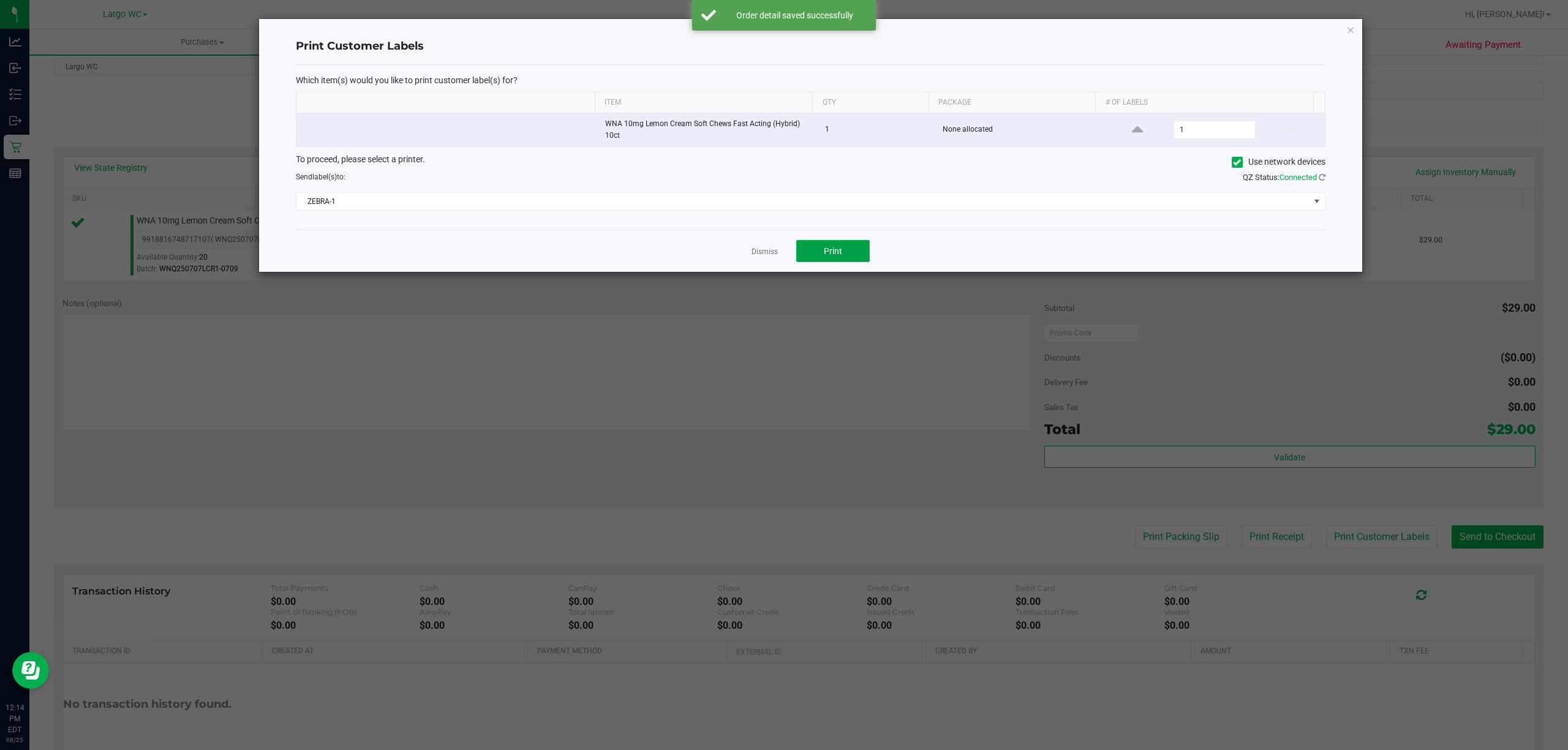
click at [828, 248] on span "Print" at bounding box center [832, 251] width 18 height 9
click at [746, 256] on div "Dismiss Print" at bounding box center [810, 251] width 1029 height 42
click at [757, 256] on link "Dismiss" at bounding box center [764, 252] width 26 height 10
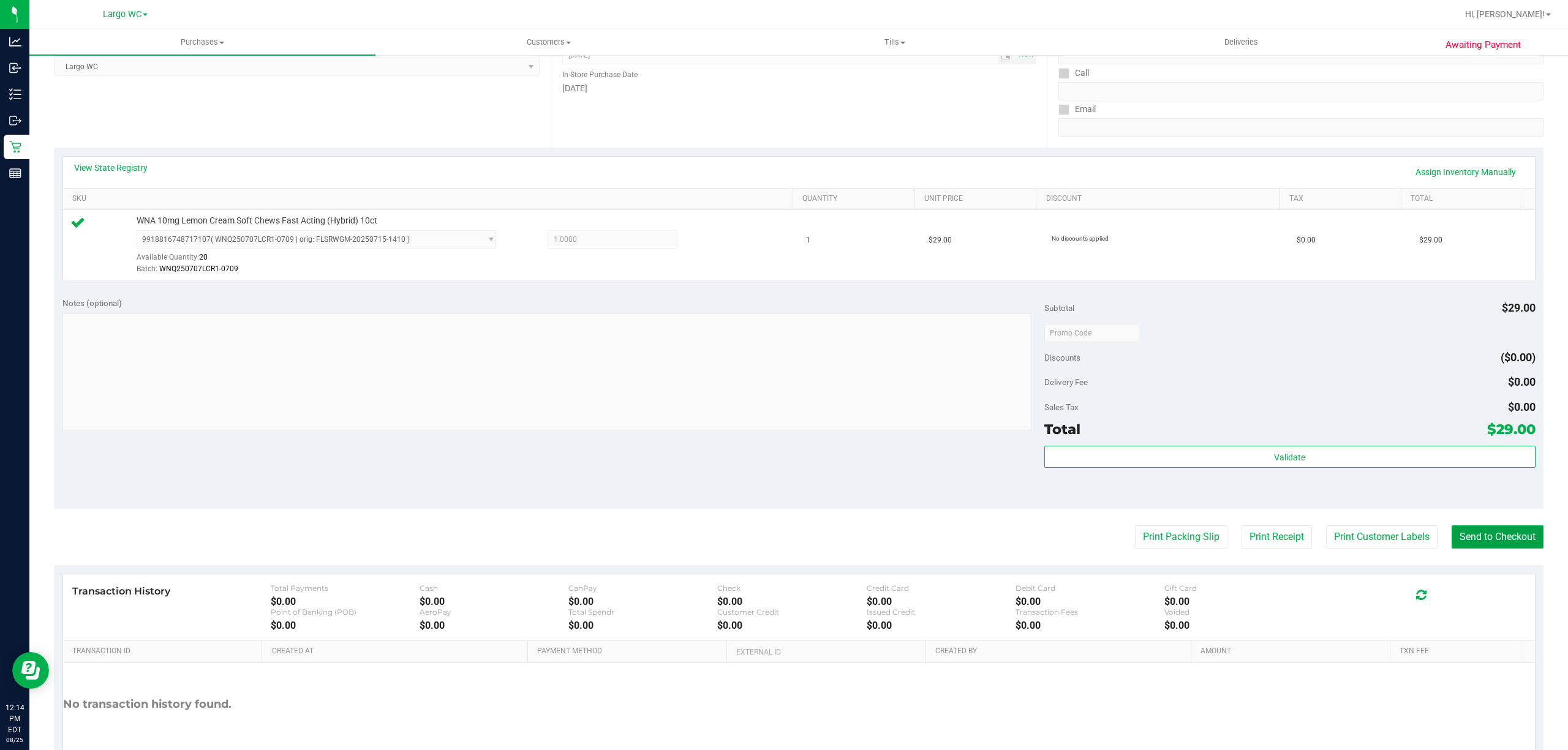
click at [1480, 531] on button "Send to Checkout" at bounding box center [1496, 537] width 91 height 24
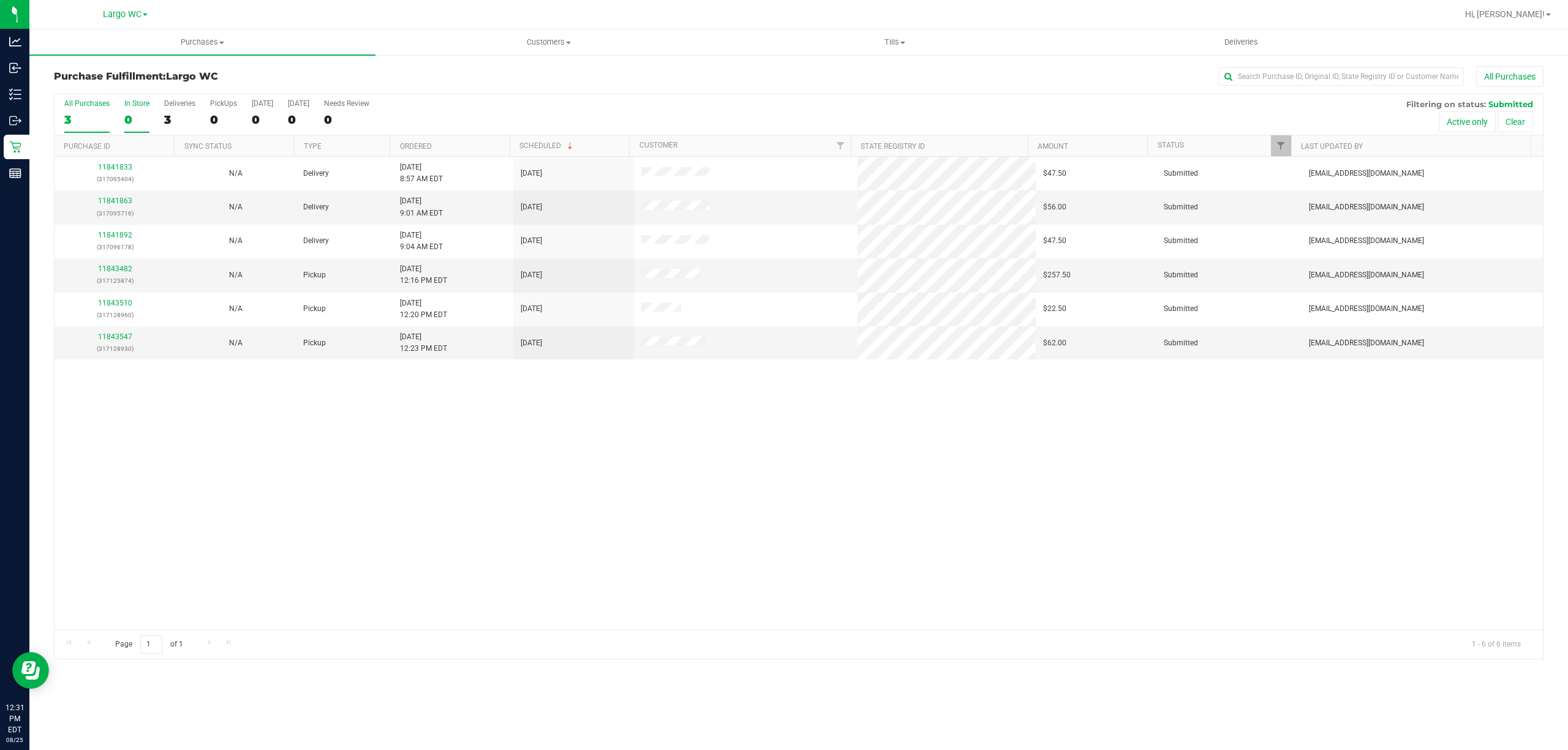
click at [124, 118] on div "0" at bounding box center [137, 120] width 25 height 14
click at [0, 0] on input "In Store 0" at bounding box center [0, 0] width 0 height 0
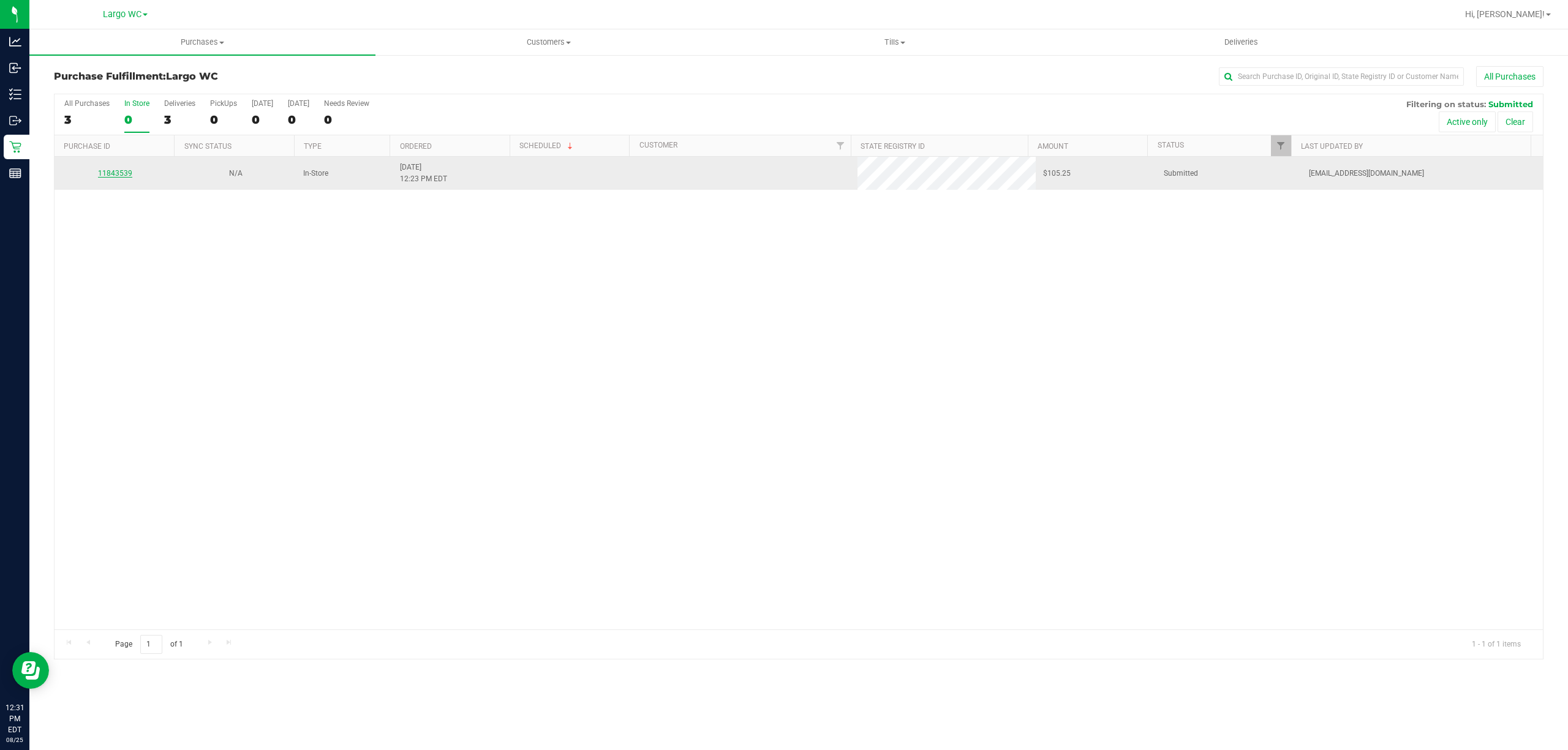
click at [116, 176] on link "11843539" at bounding box center [115, 172] width 34 height 8
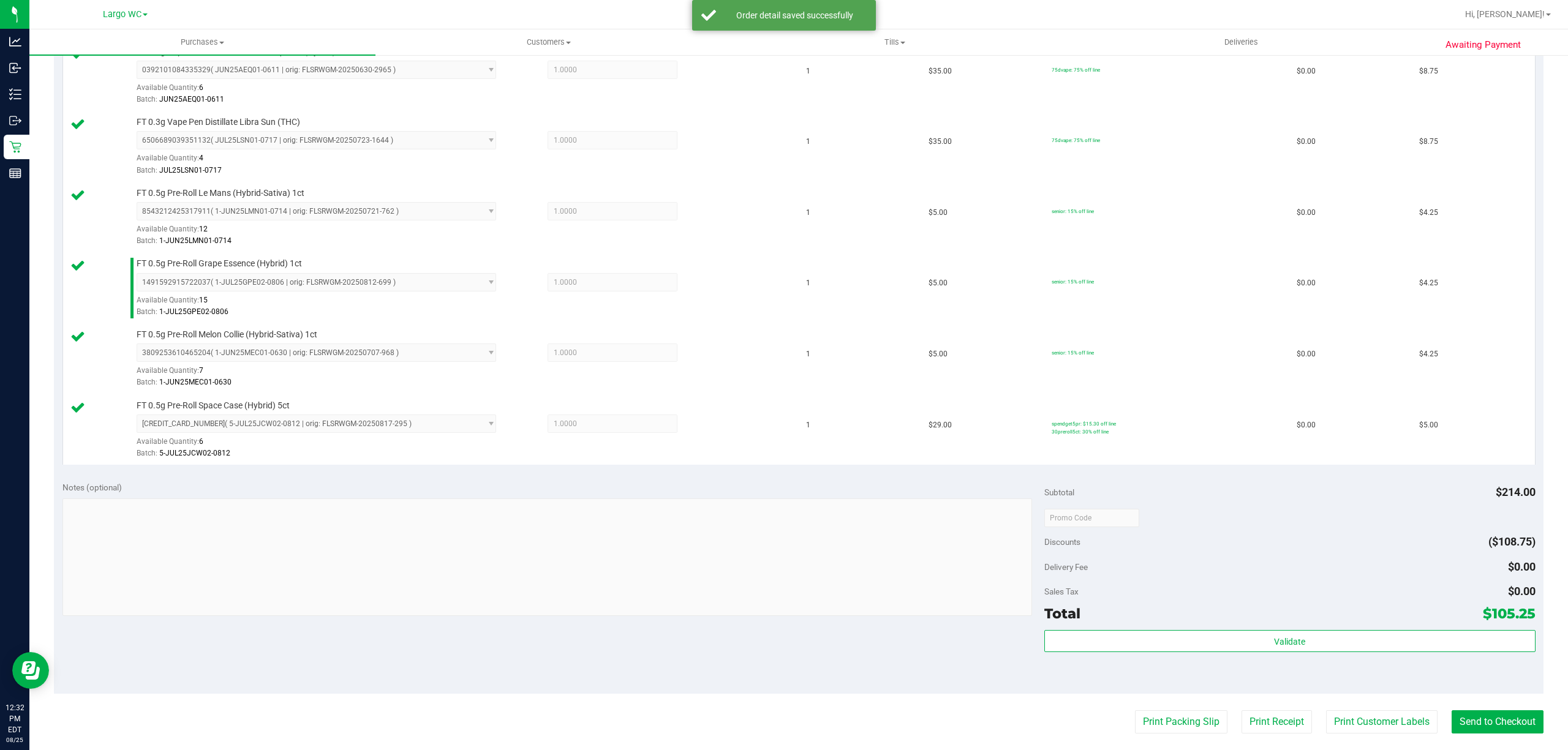
scroll to position [517, 0]
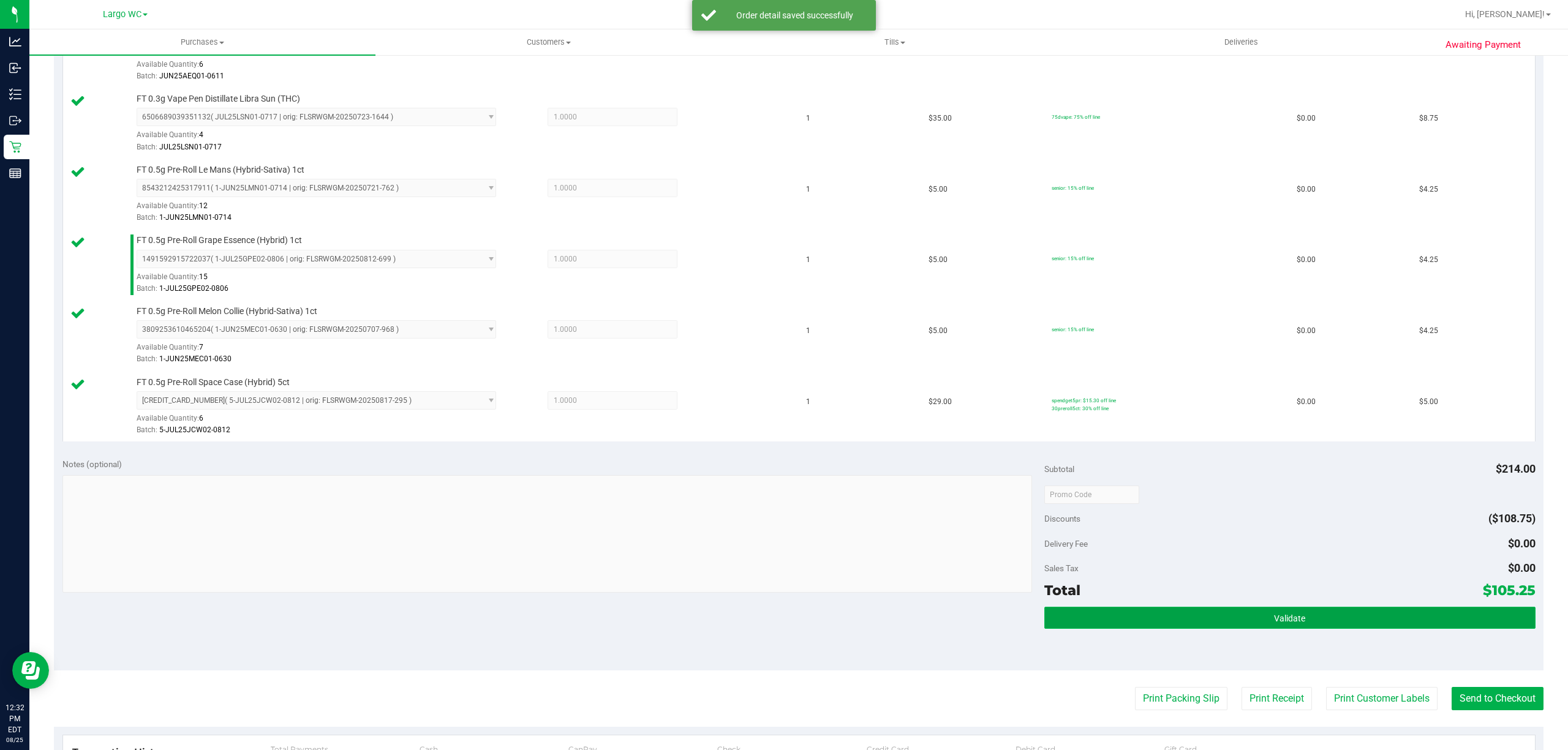
click at [1335, 628] on button "Validate" at bounding box center [1289, 617] width 491 height 22
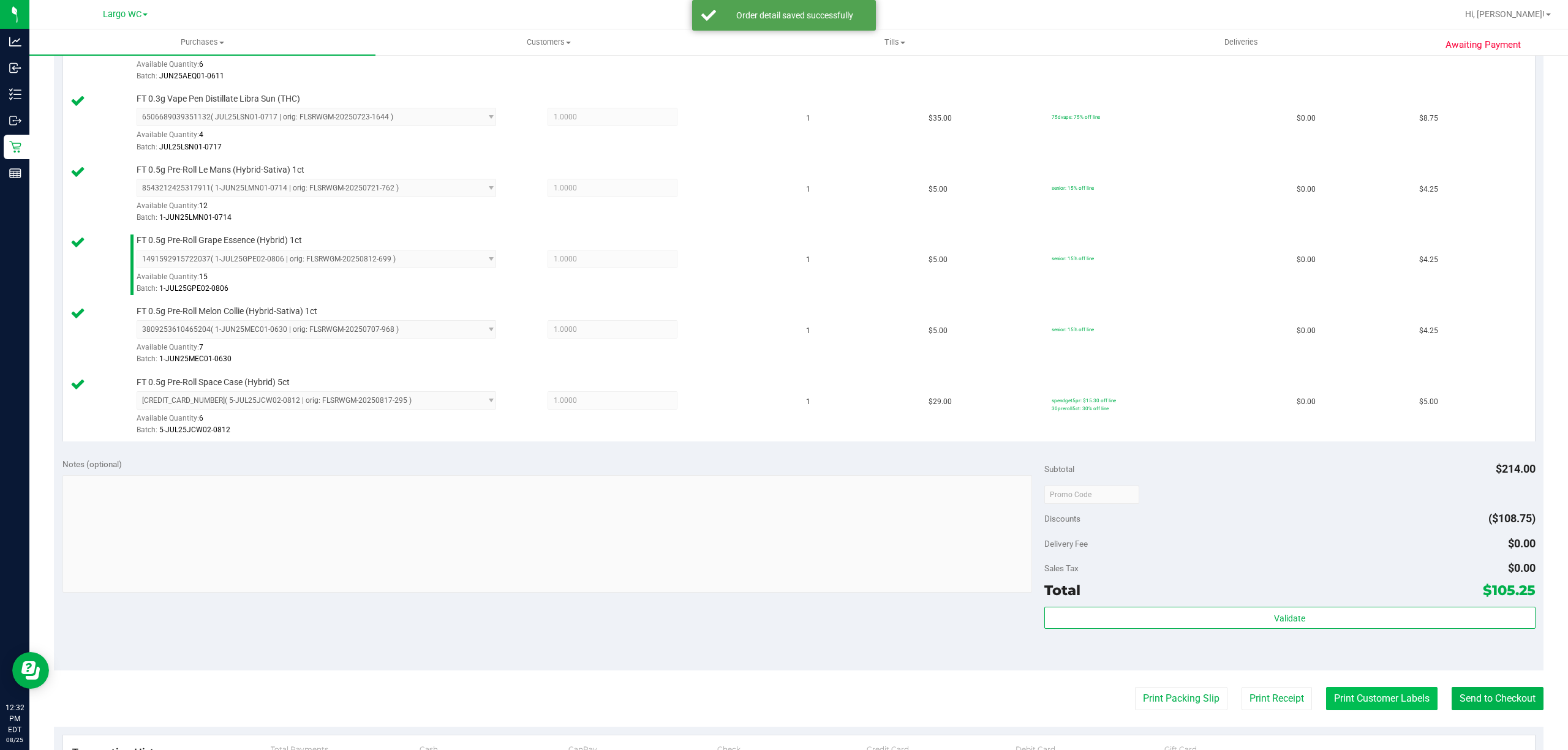
click at [1365, 706] on button "Print Customer Labels" at bounding box center [1381, 698] width 111 height 24
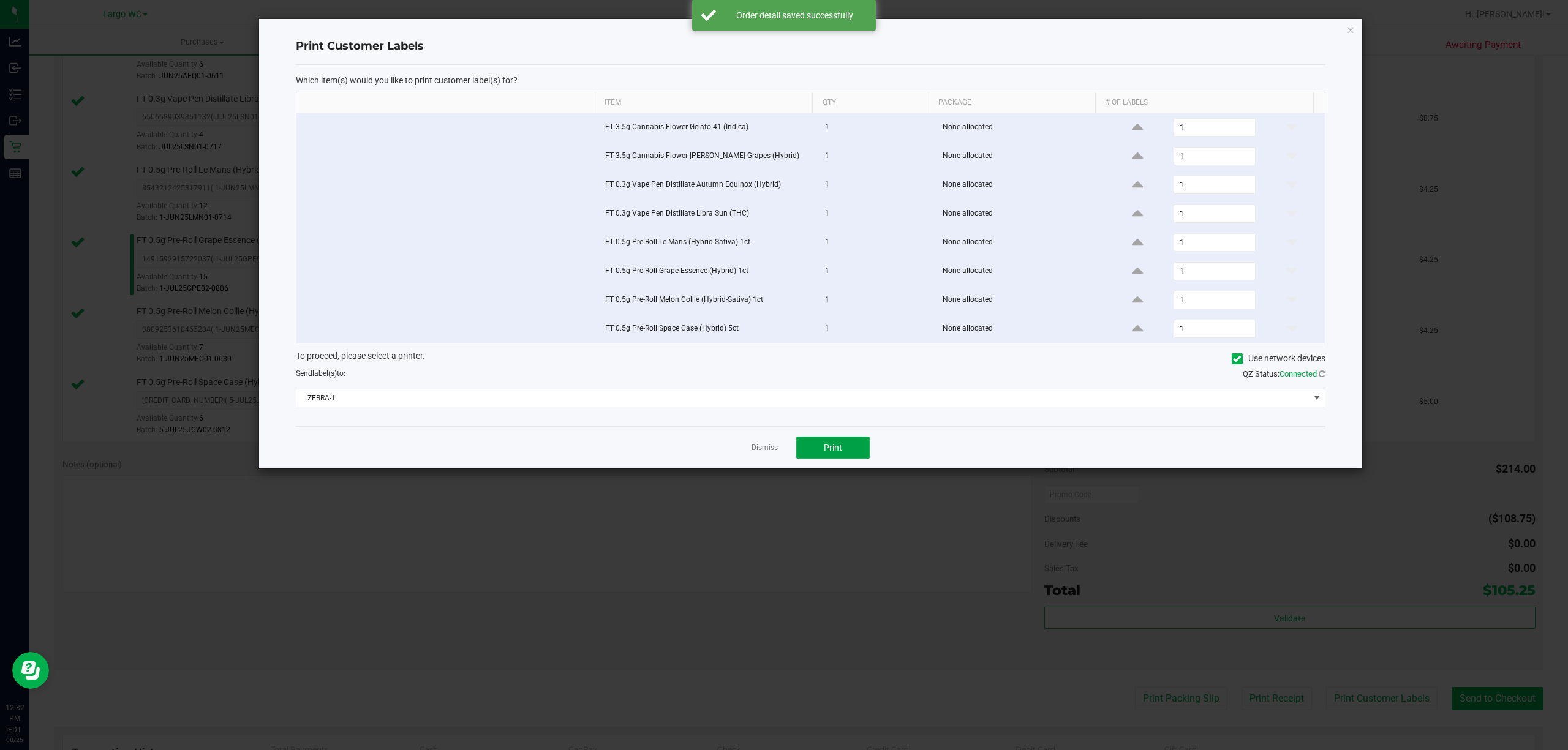
click at [826, 448] on span "Print" at bounding box center [832, 448] width 18 height 9
click at [765, 450] on link "Dismiss" at bounding box center [764, 448] width 26 height 10
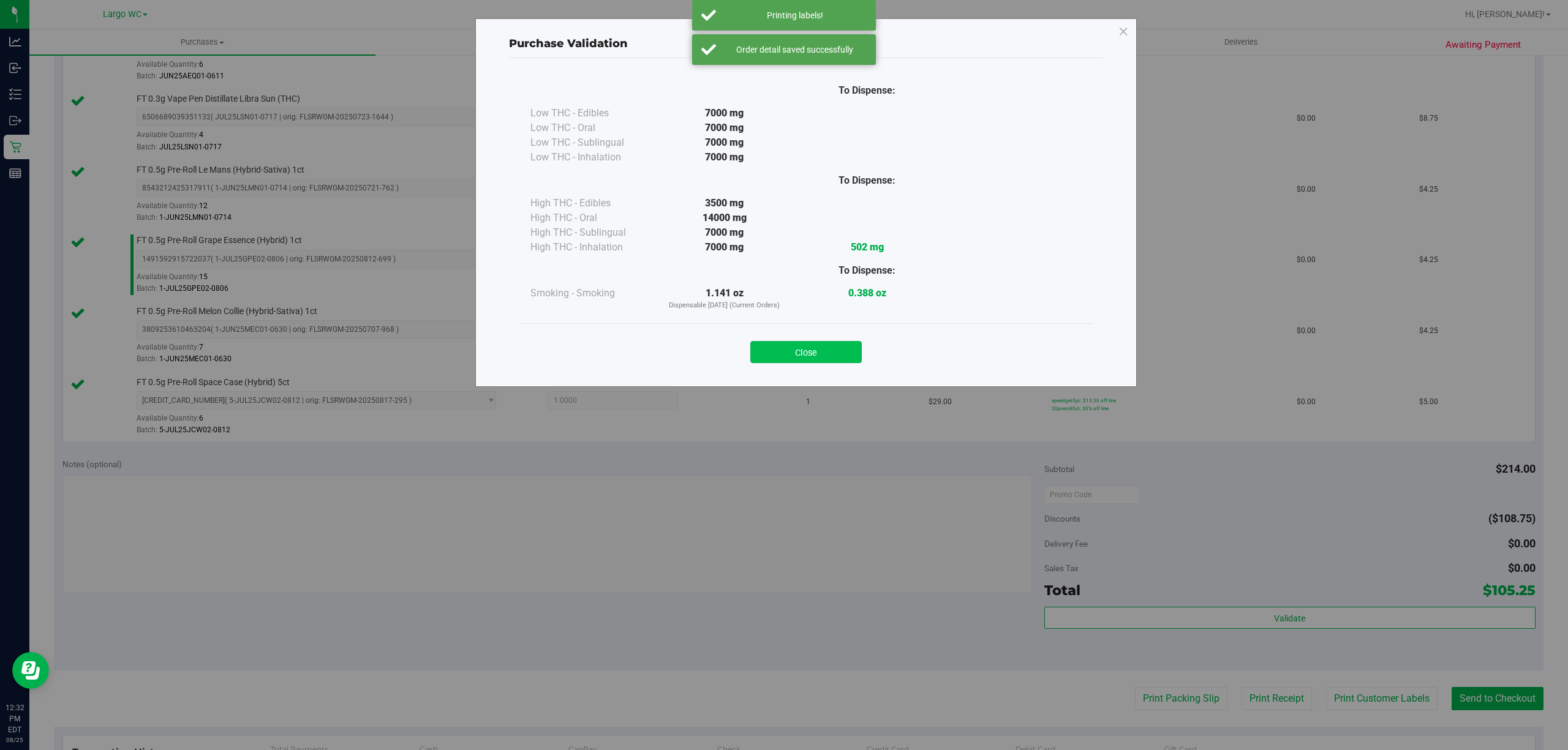
click at [835, 351] on button "Close" at bounding box center [806, 351] width 111 height 22
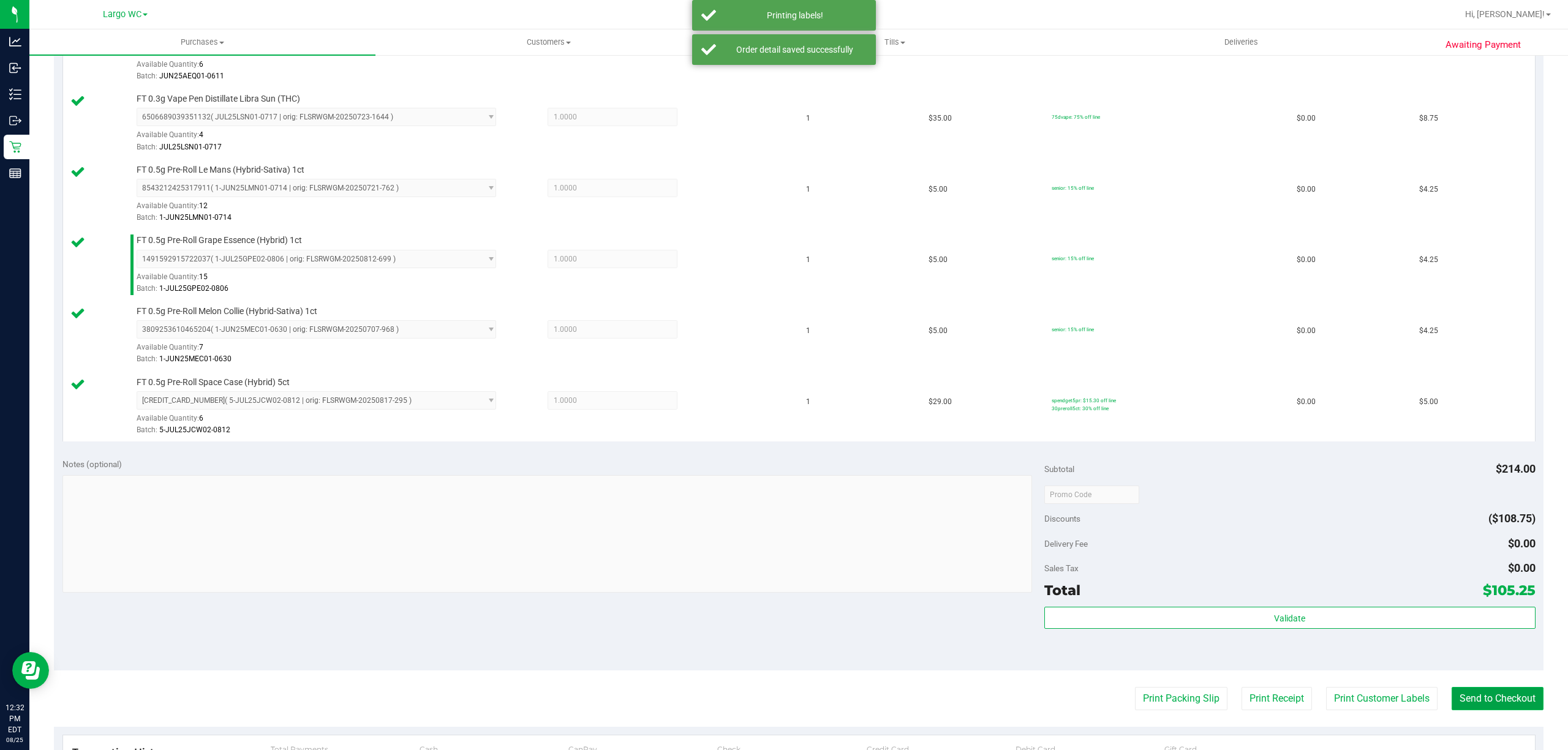
click at [1494, 704] on button "Send to Checkout" at bounding box center [1496, 698] width 91 height 24
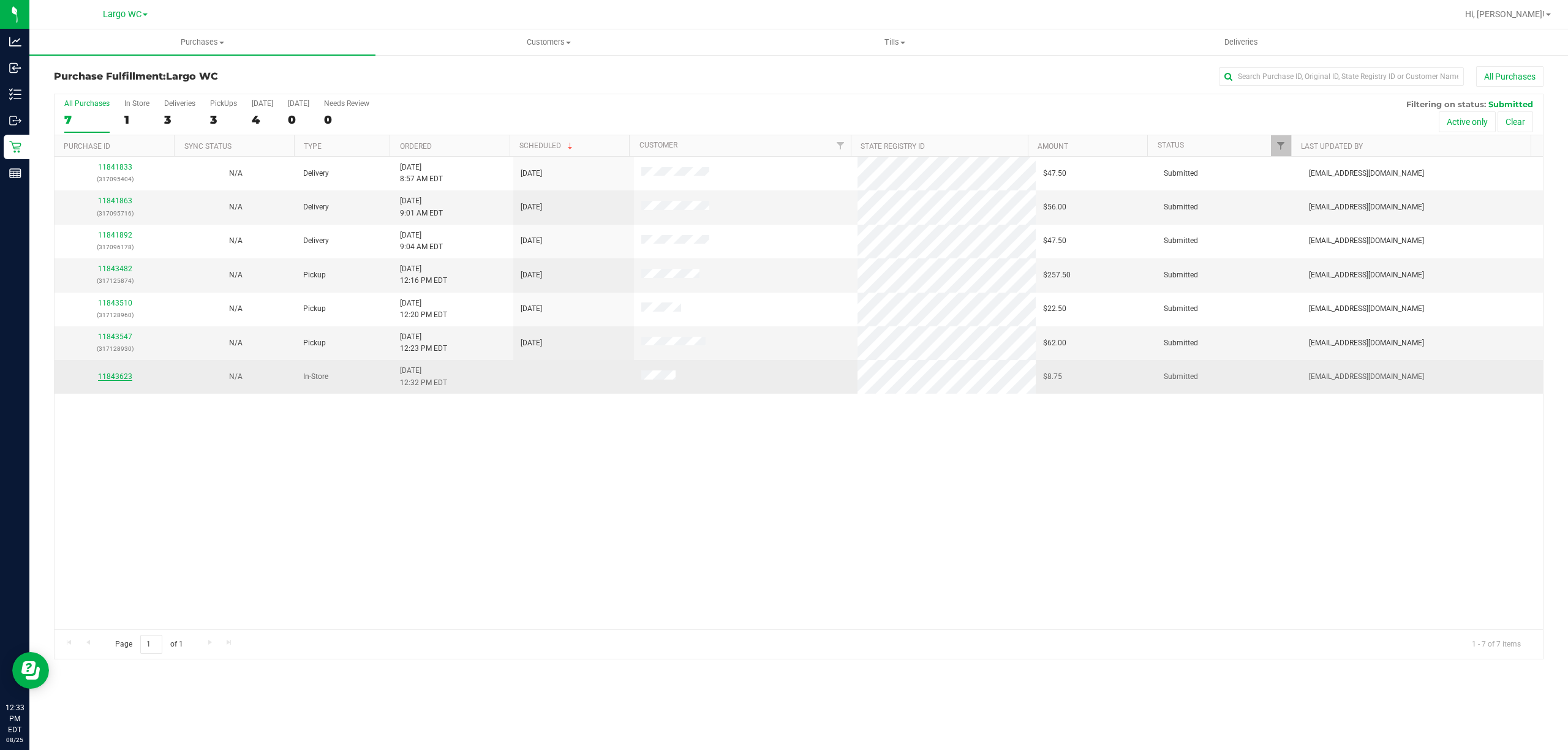
click at [110, 378] on link "11843623" at bounding box center [115, 376] width 34 height 8
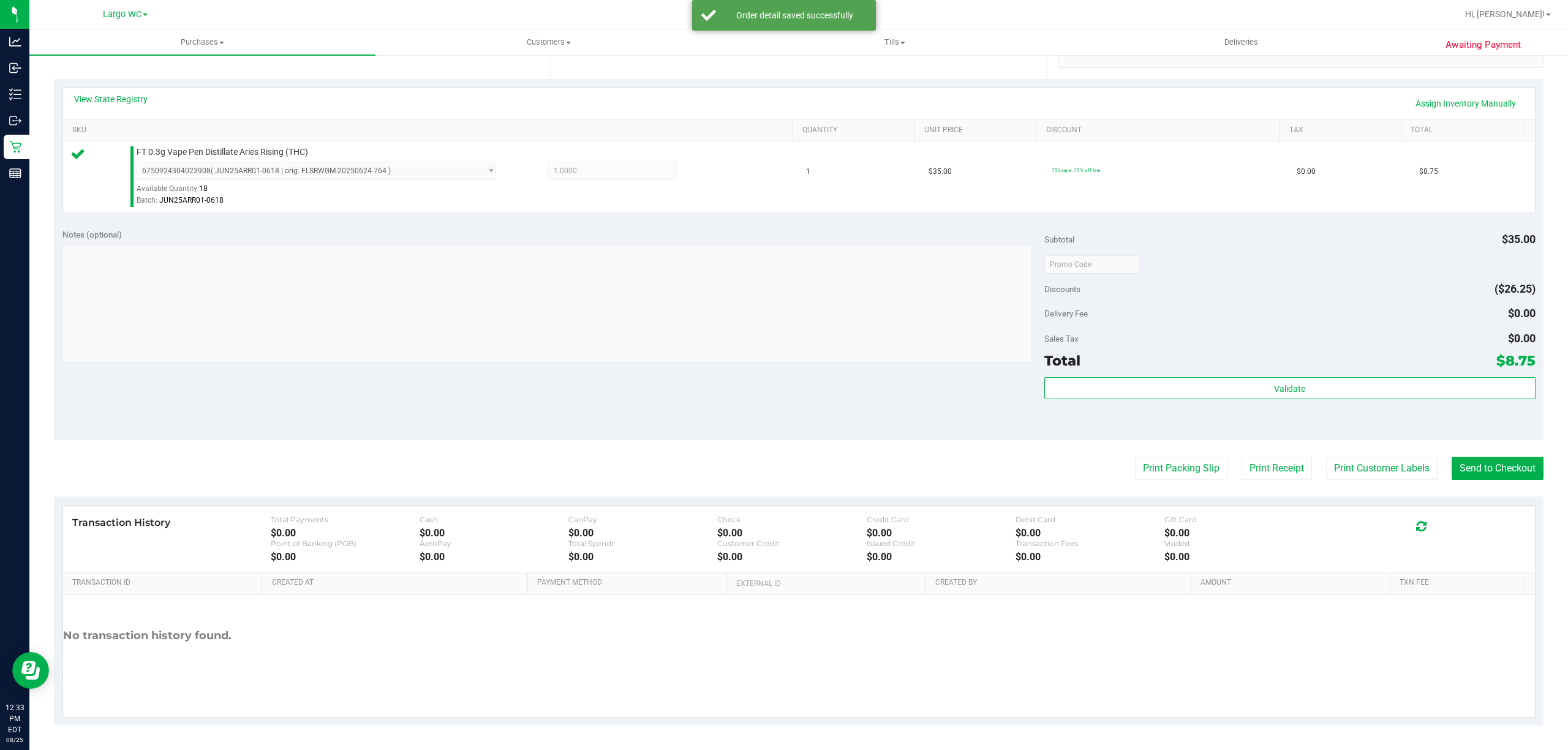
scroll to position [253, 0]
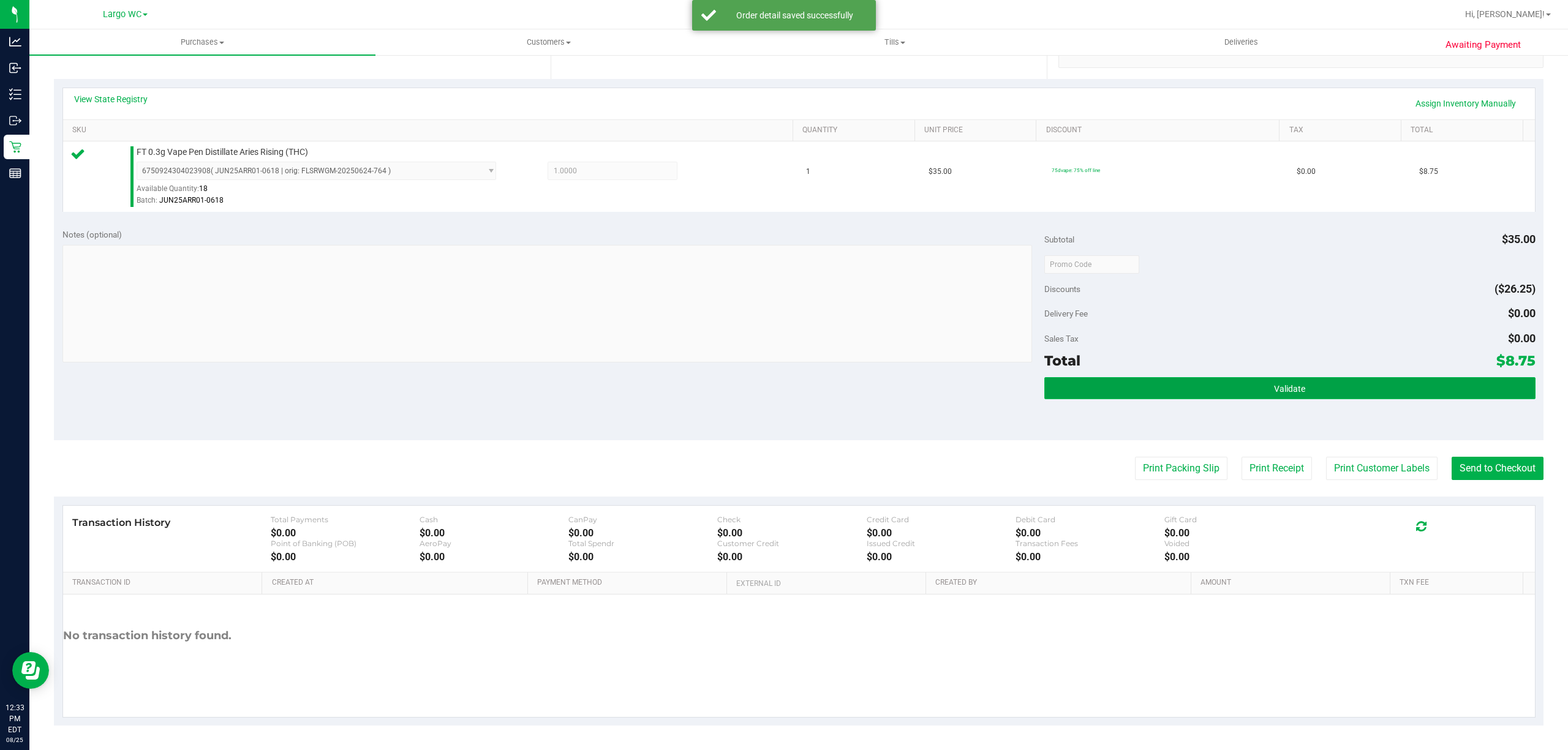
click at [1328, 395] on button "Validate" at bounding box center [1289, 387] width 491 height 22
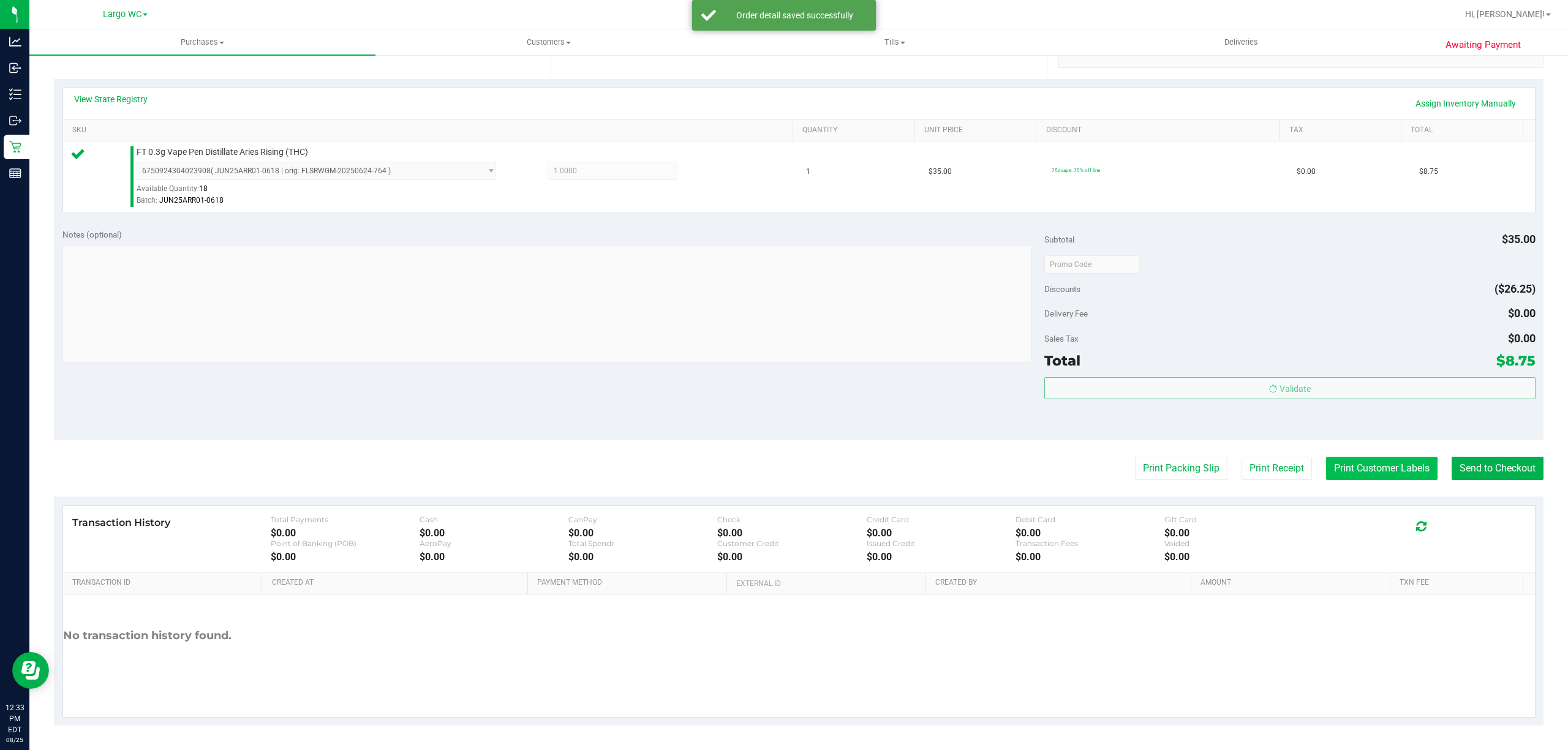
click at [1344, 468] on button "Print Customer Labels" at bounding box center [1381, 468] width 111 height 24
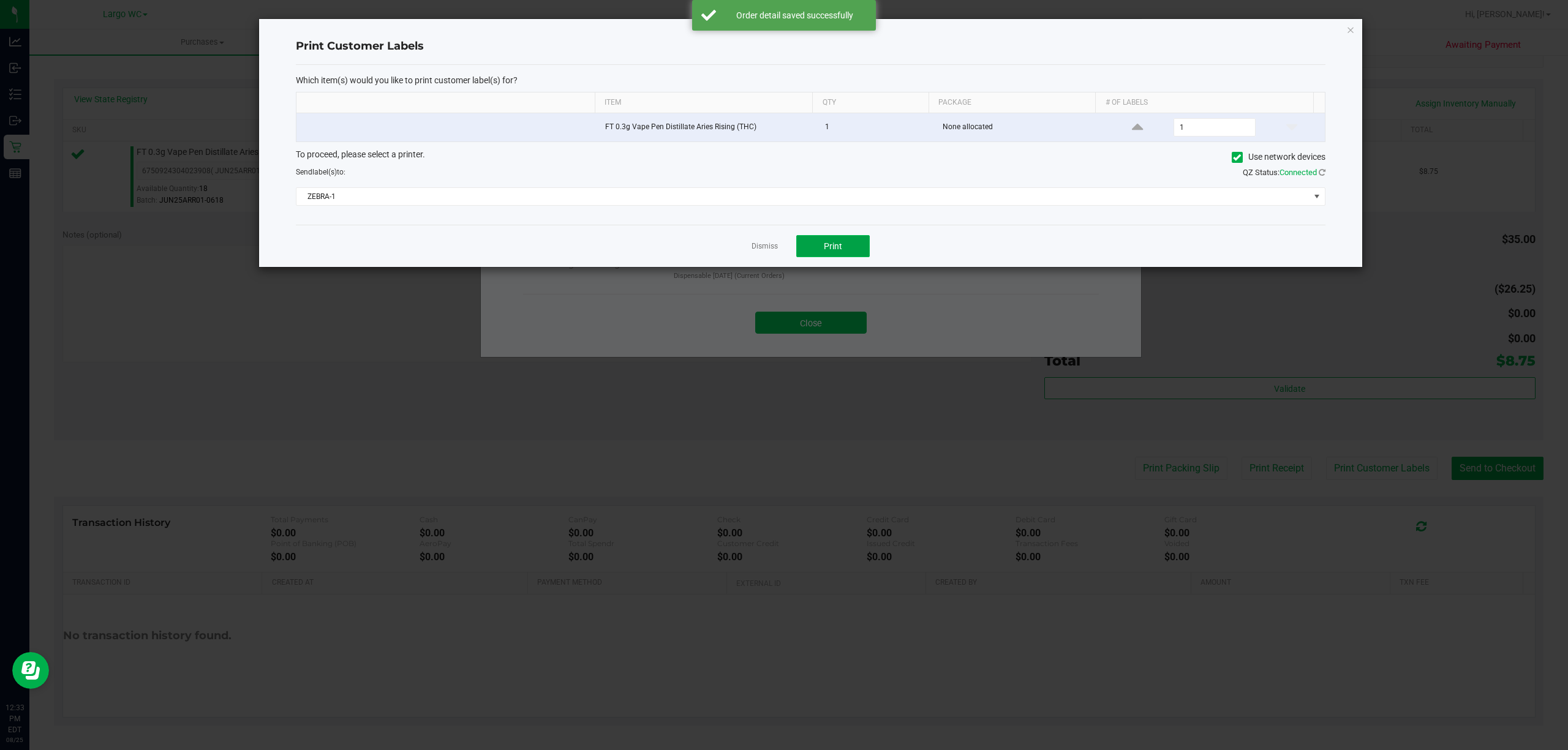
click at [839, 246] on span "Print" at bounding box center [832, 246] width 18 height 9
click at [765, 252] on link "Dismiss" at bounding box center [764, 246] width 26 height 10
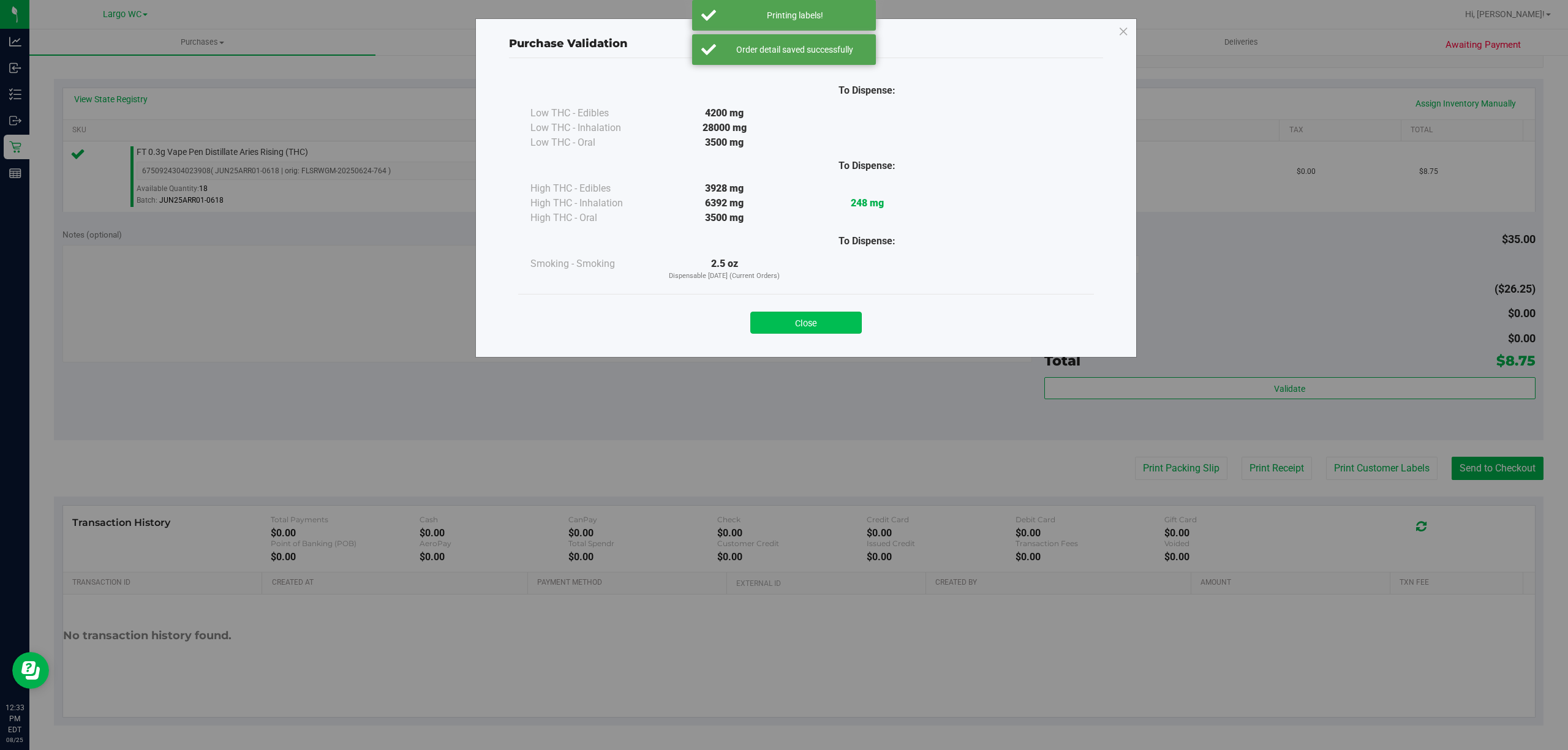
click at [821, 329] on button "Close" at bounding box center [806, 322] width 111 height 22
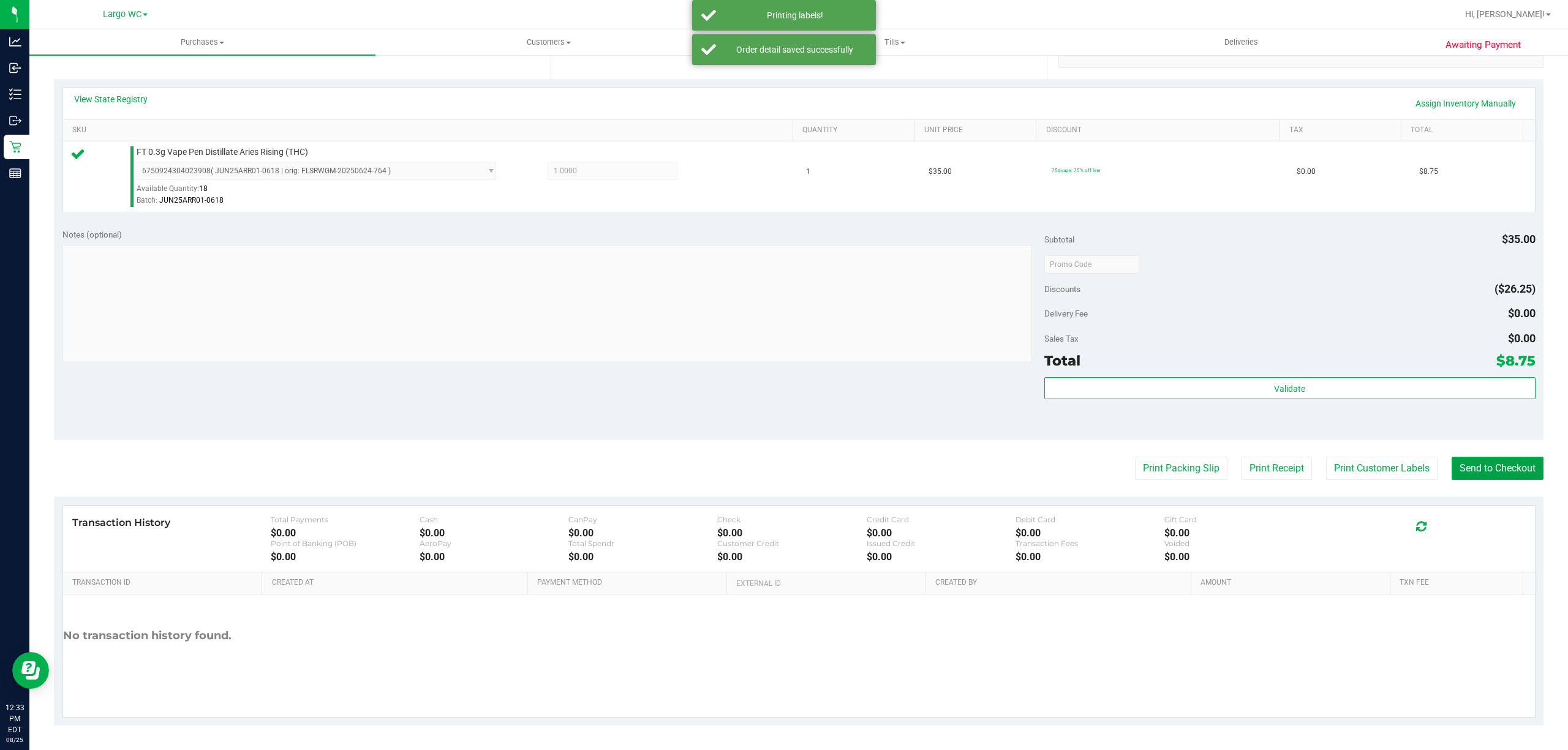
click at [1490, 466] on button "Send to Checkout" at bounding box center [1496, 468] width 91 height 24
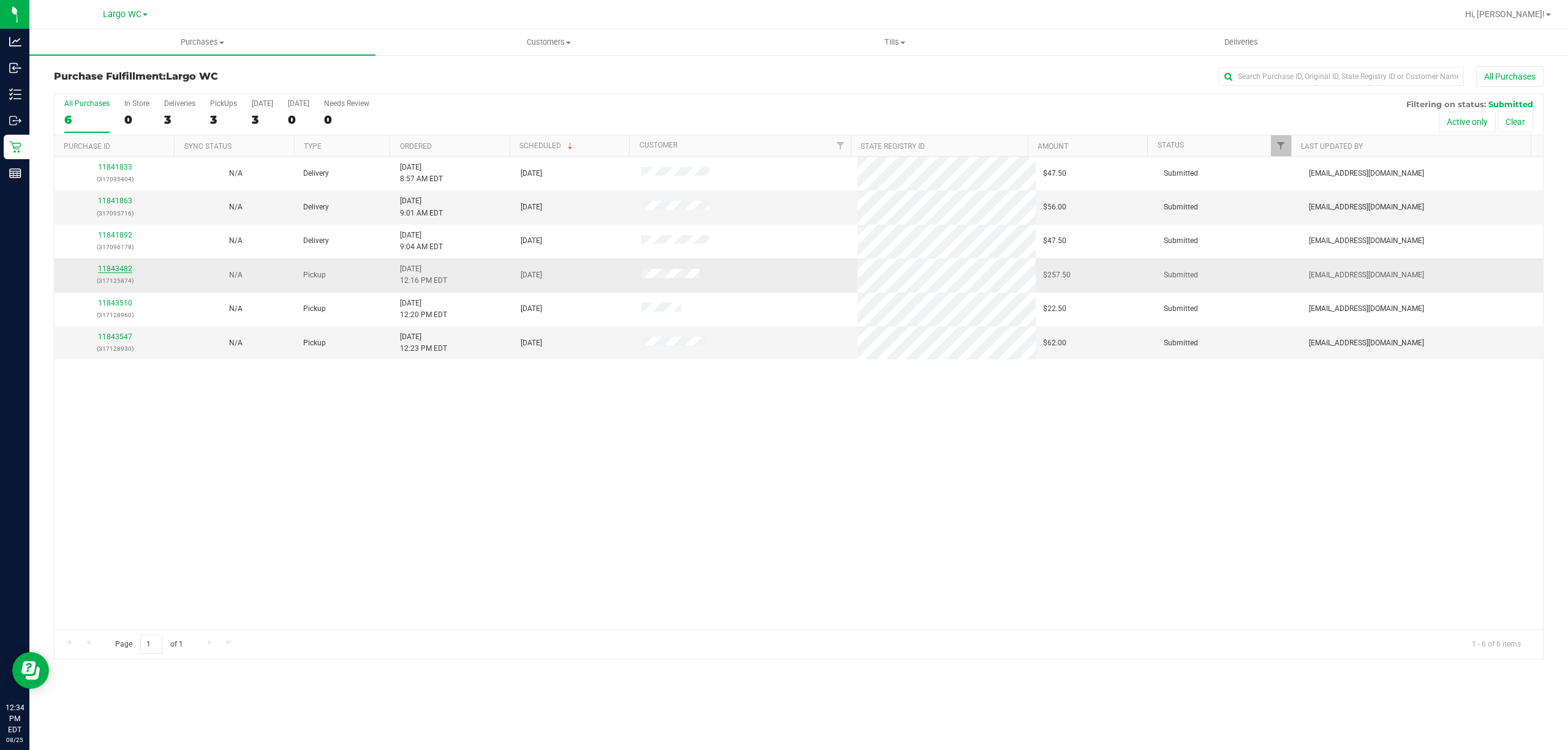
click at [116, 273] on link "11843482" at bounding box center [115, 269] width 34 height 8
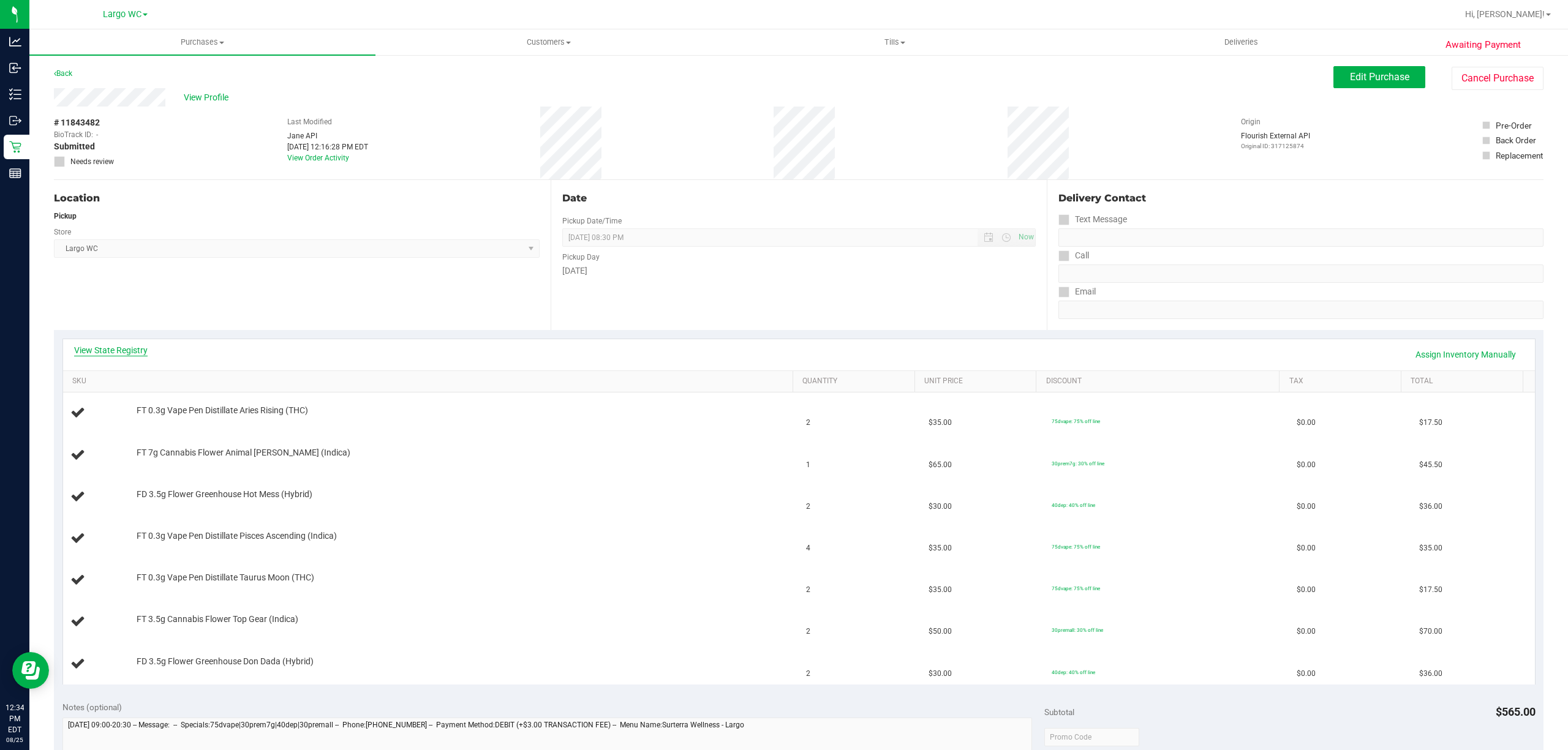
click at [97, 351] on link "View State Registry" at bounding box center [111, 350] width 74 height 12
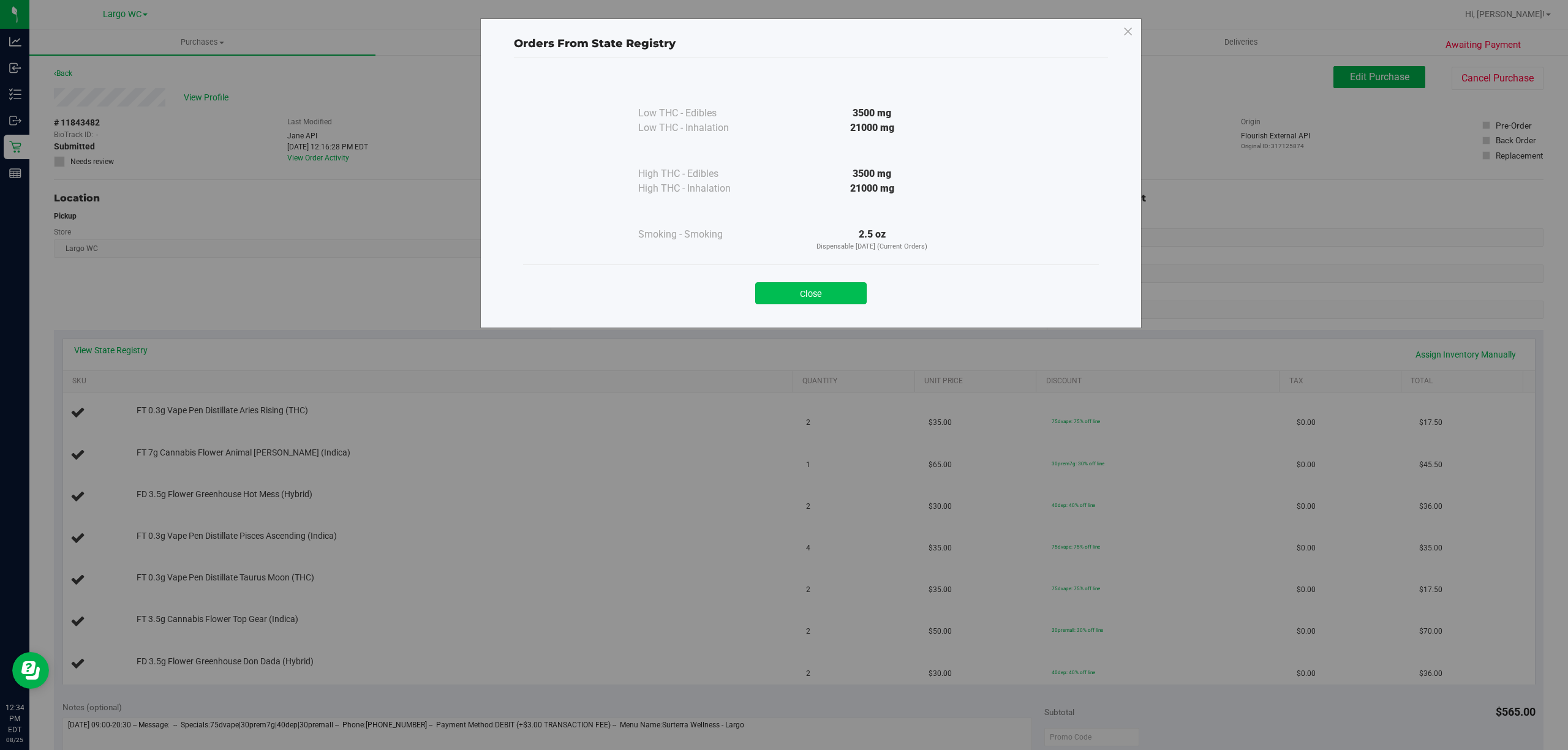
click at [788, 292] on button "Close" at bounding box center [810, 293] width 111 height 22
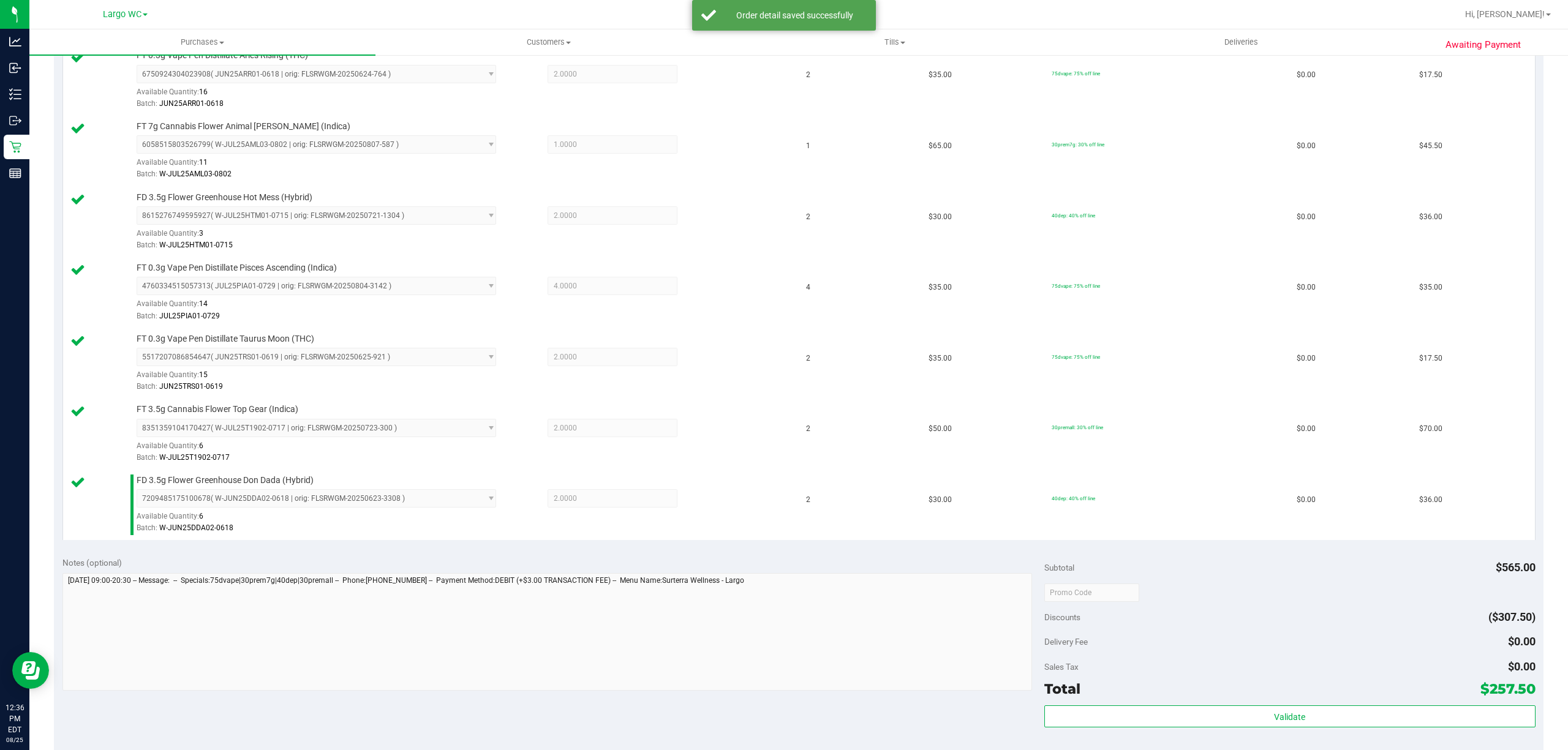
scroll to position [540, 0]
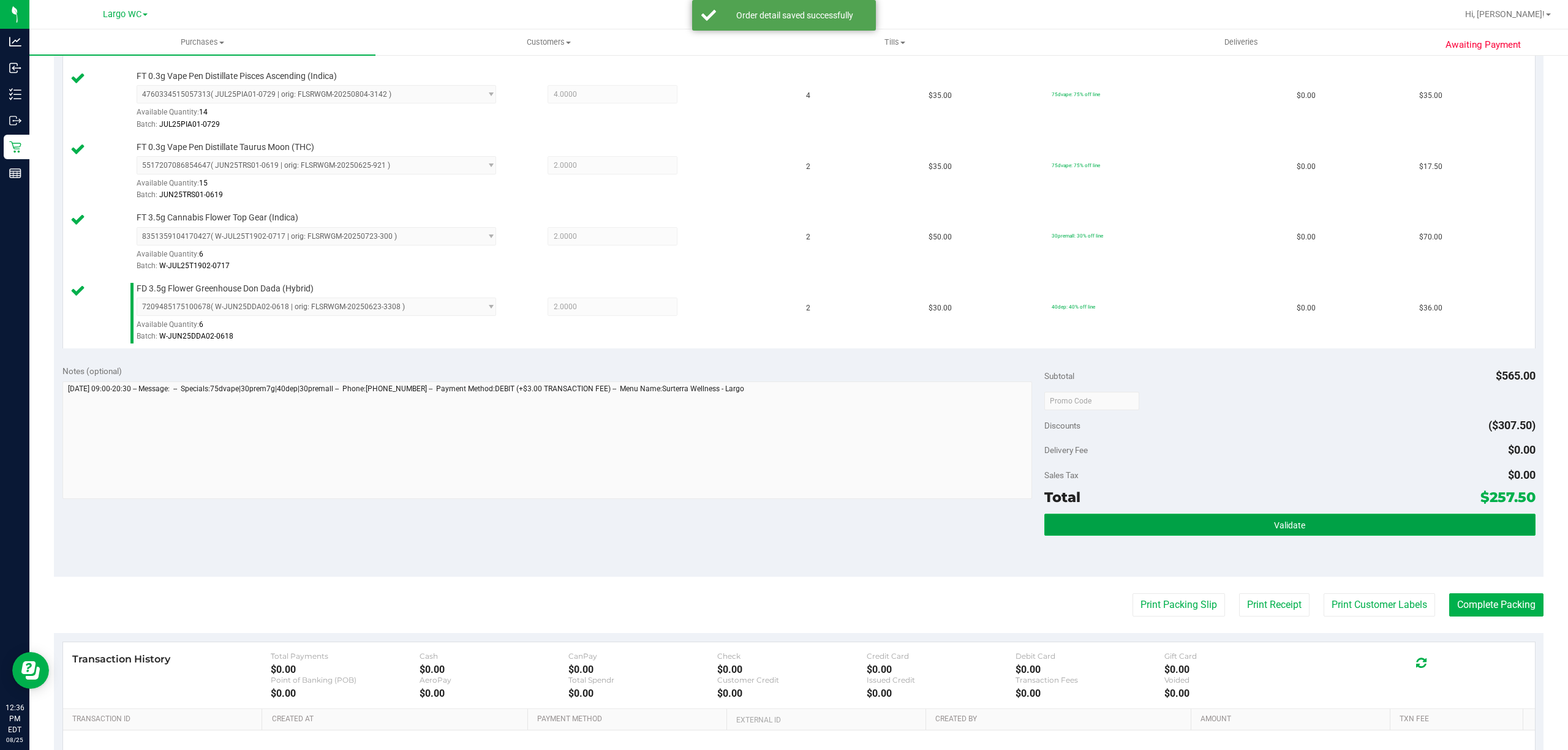
click at [1313, 528] on button "Validate" at bounding box center [1289, 524] width 491 height 22
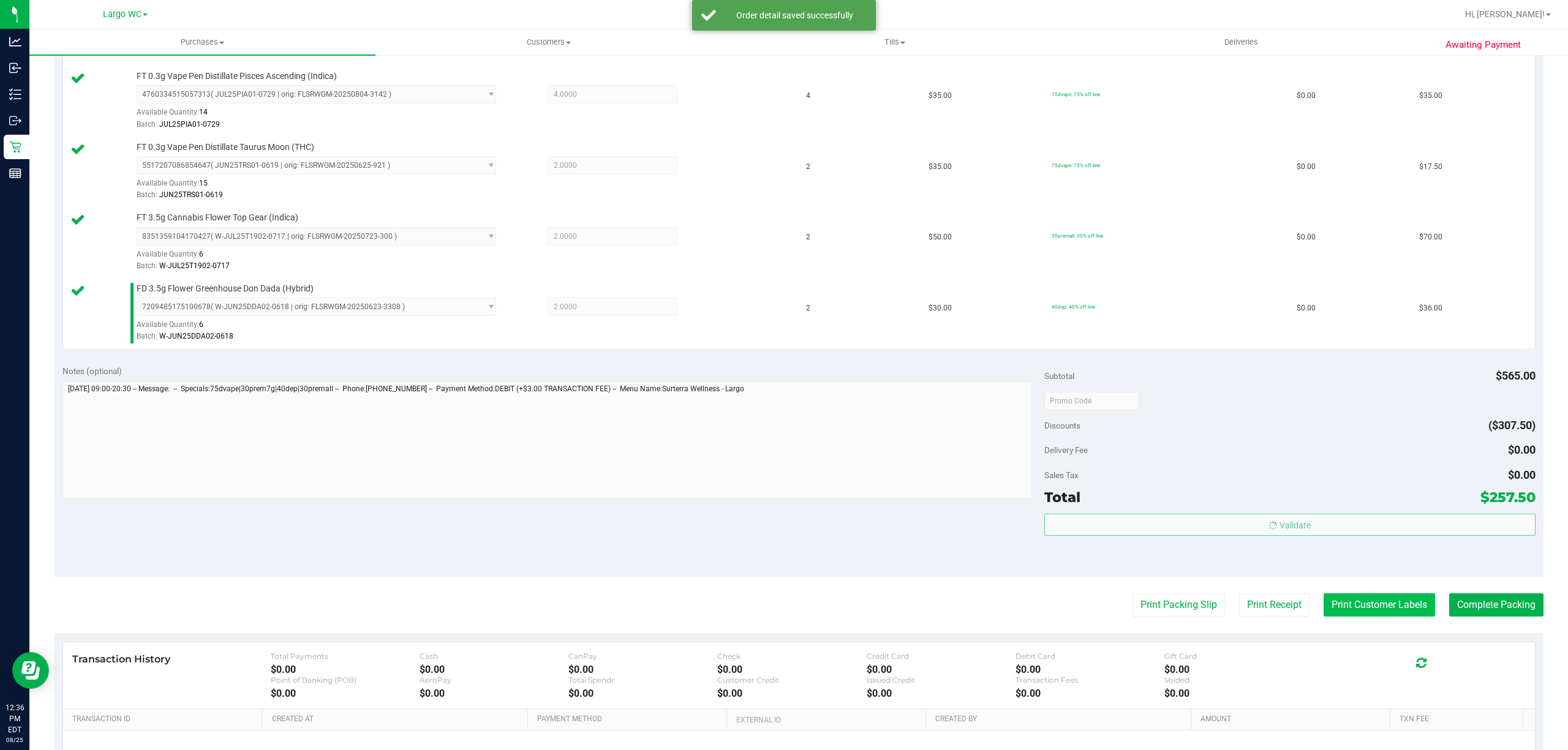
click at [1346, 611] on button "Print Customer Labels" at bounding box center [1379, 605] width 111 height 24
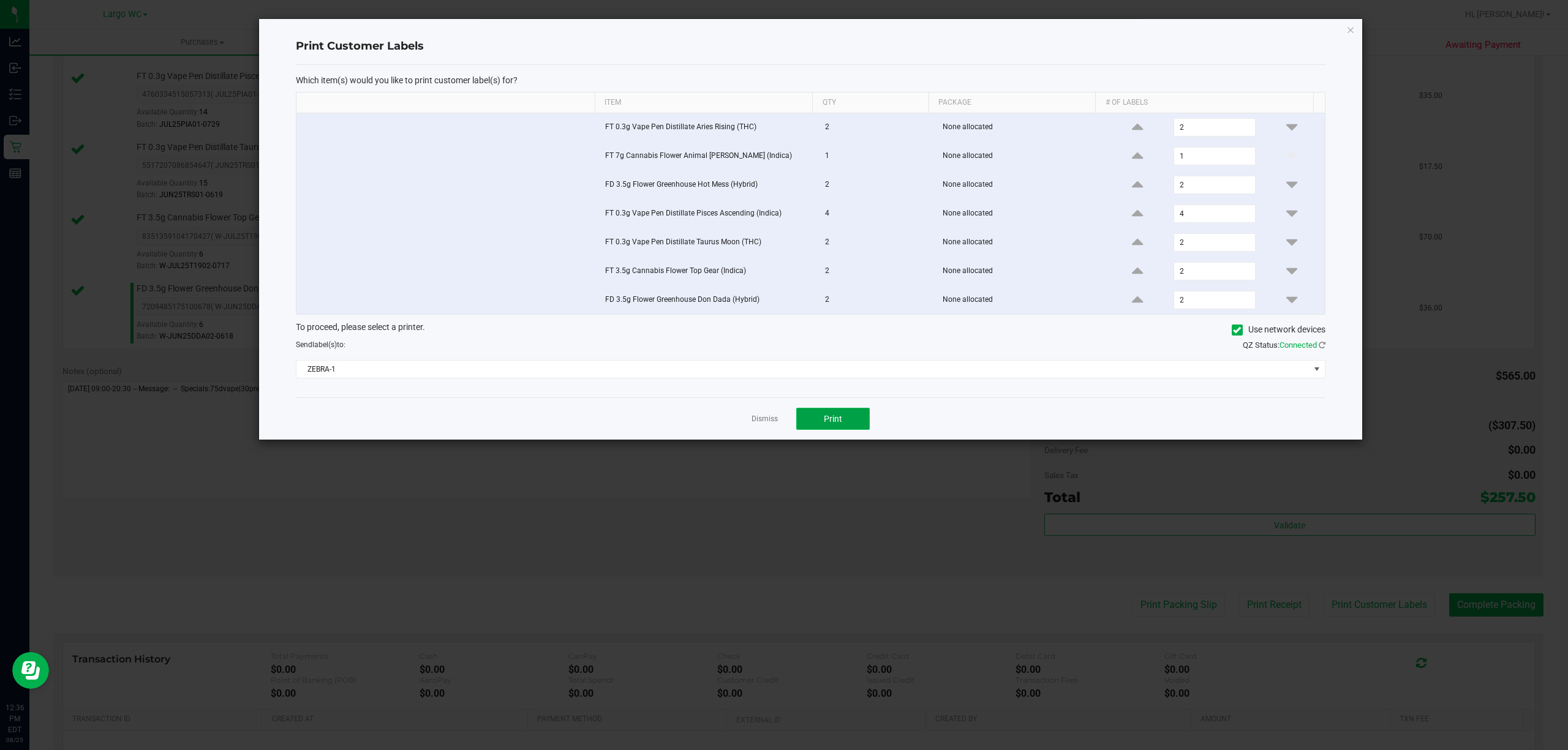
click at [838, 424] on span "Print" at bounding box center [832, 418] width 18 height 9
click at [760, 424] on link "Dismiss" at bounding box center [764, 418] width 26 height 10
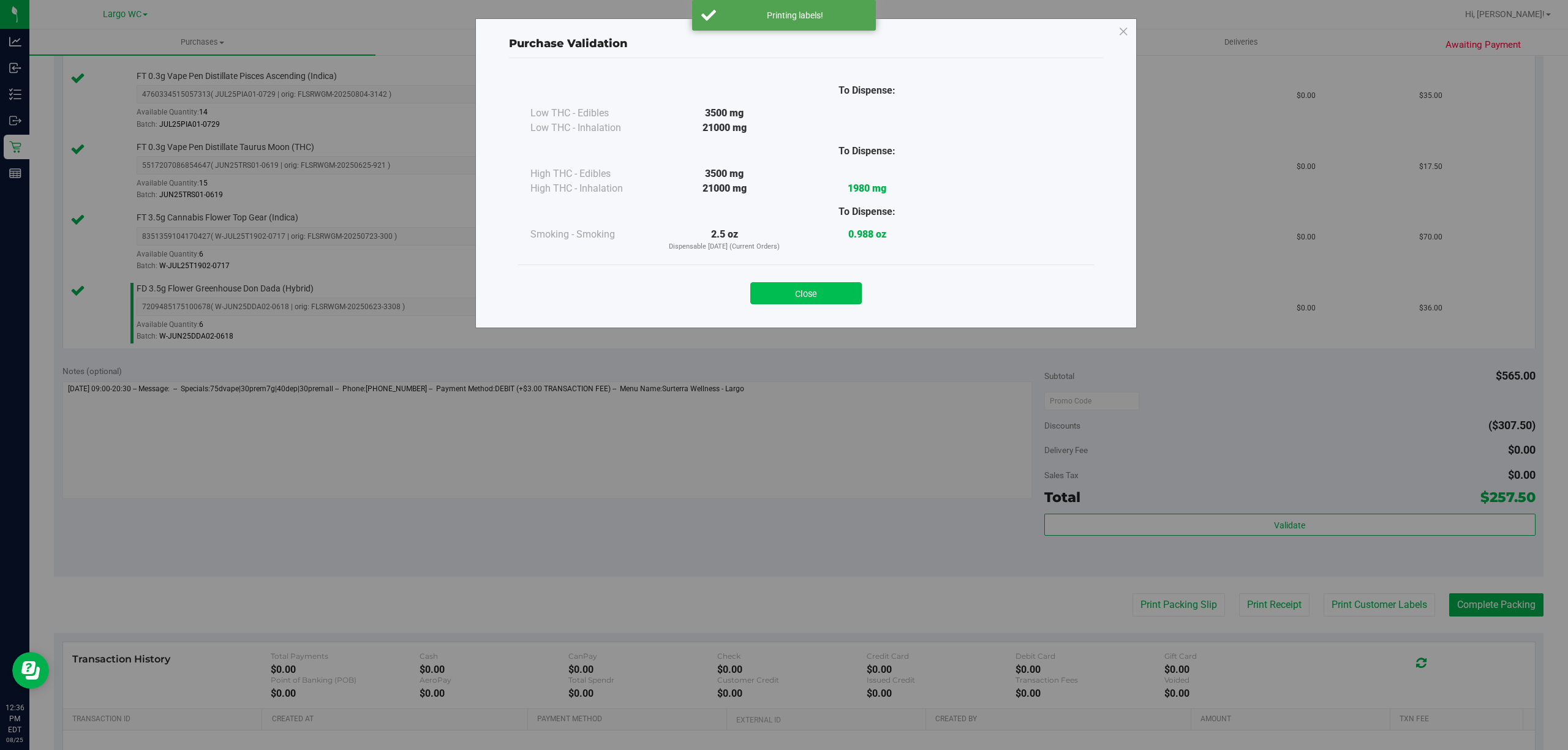
click at [816, 299] on button "Close" at bounding box center [806, 293] width 111 height 22
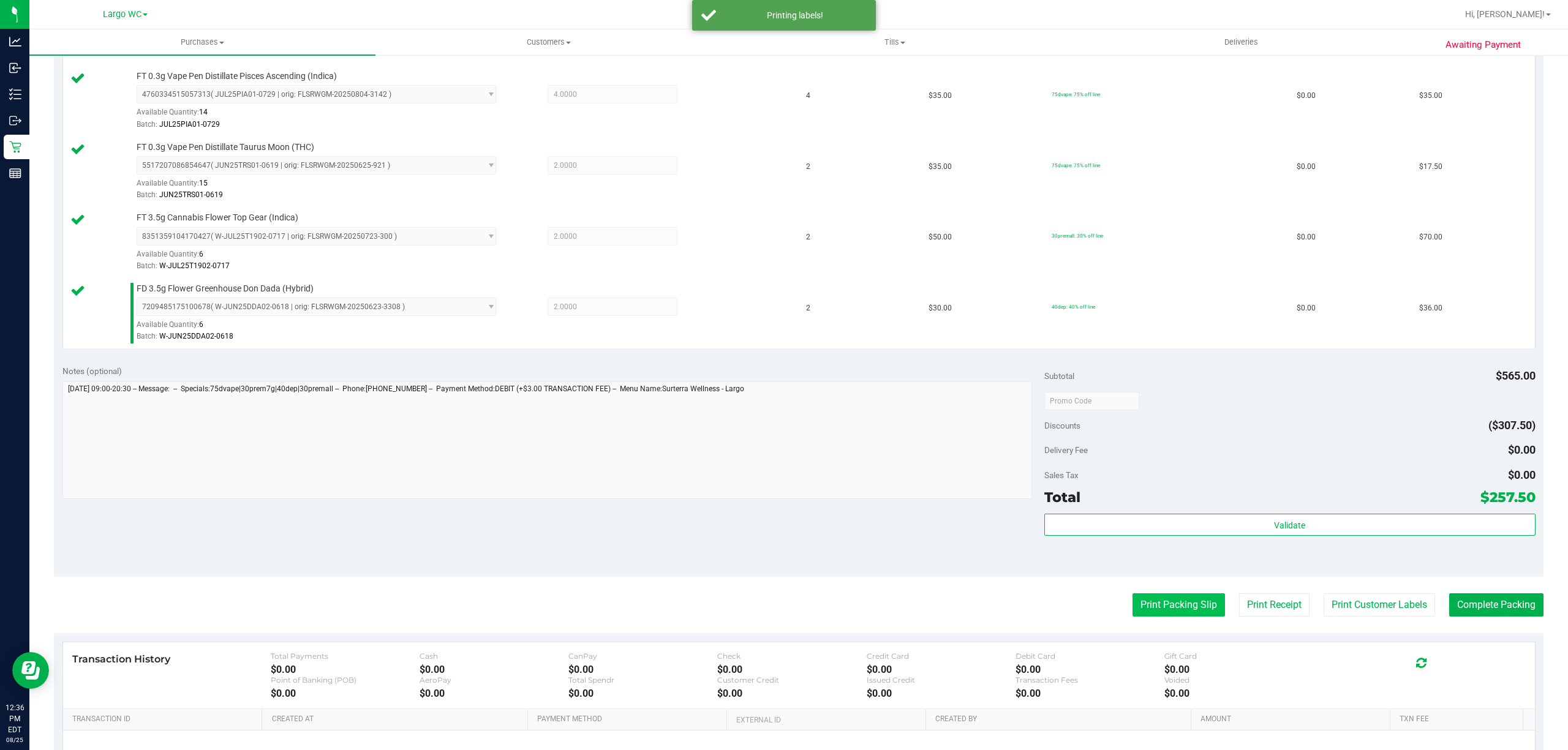
click at [1162, 610] on button "Print Packing Slip" at bounding box center [1179, 605] width 92 height 24
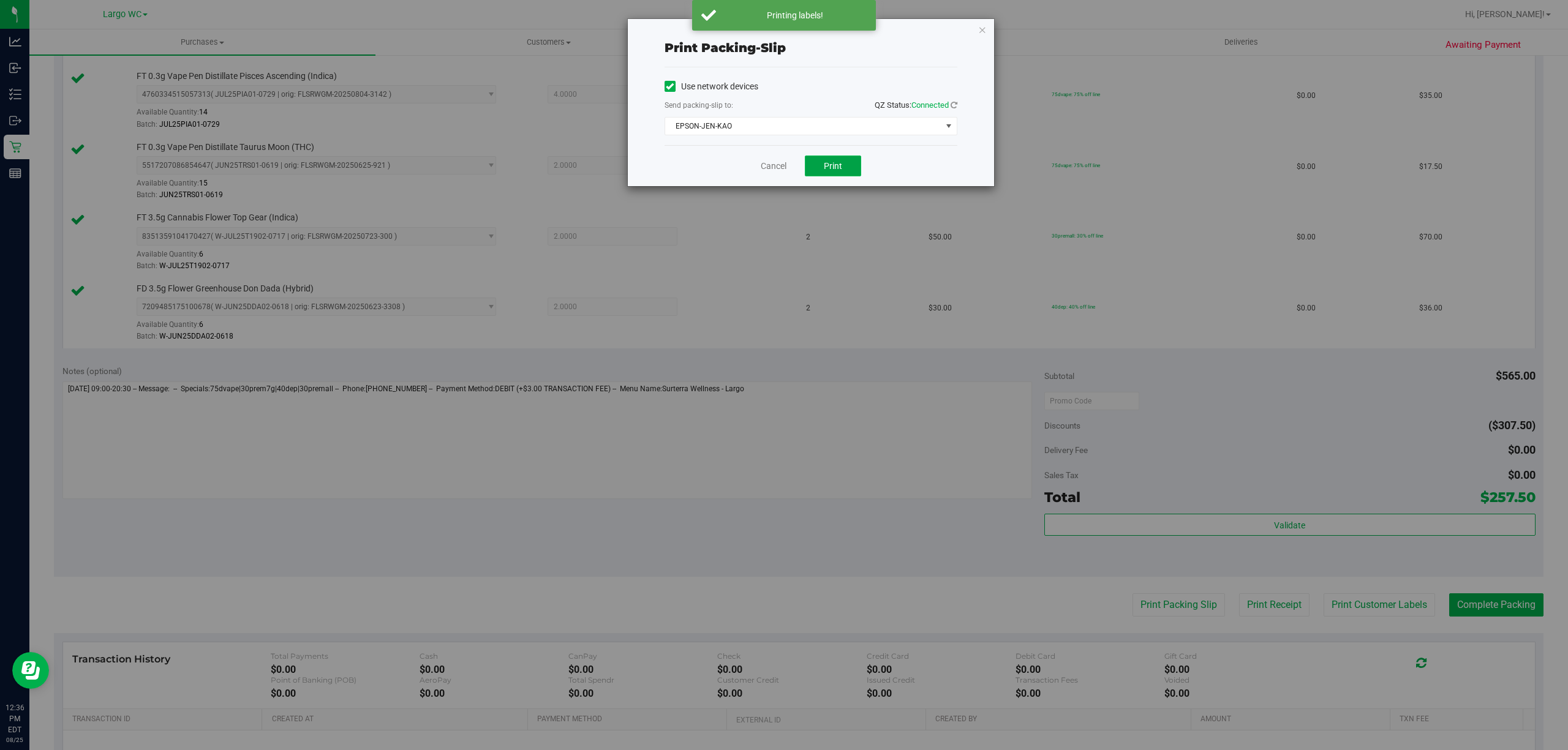
click at [835, 167] on span "Print" at bounding box center [832, 166] width 18 height 9
click at [773, 172] on link "Cancel" at bounding box center [767, 167] width 25 height 13
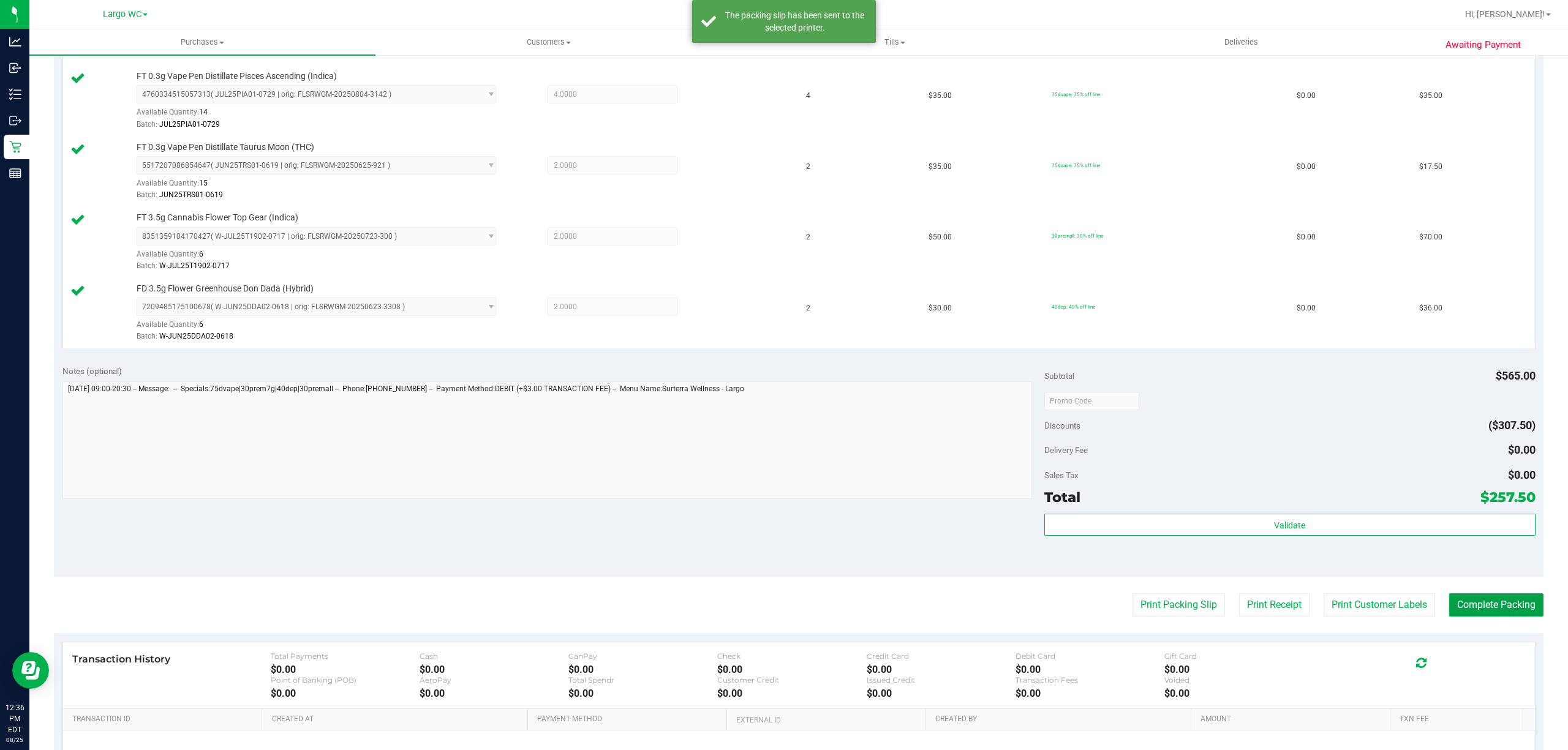
click at [1492, 613] on button "Complete Packing" at bounding box center [1496, 605] width 94 height 24
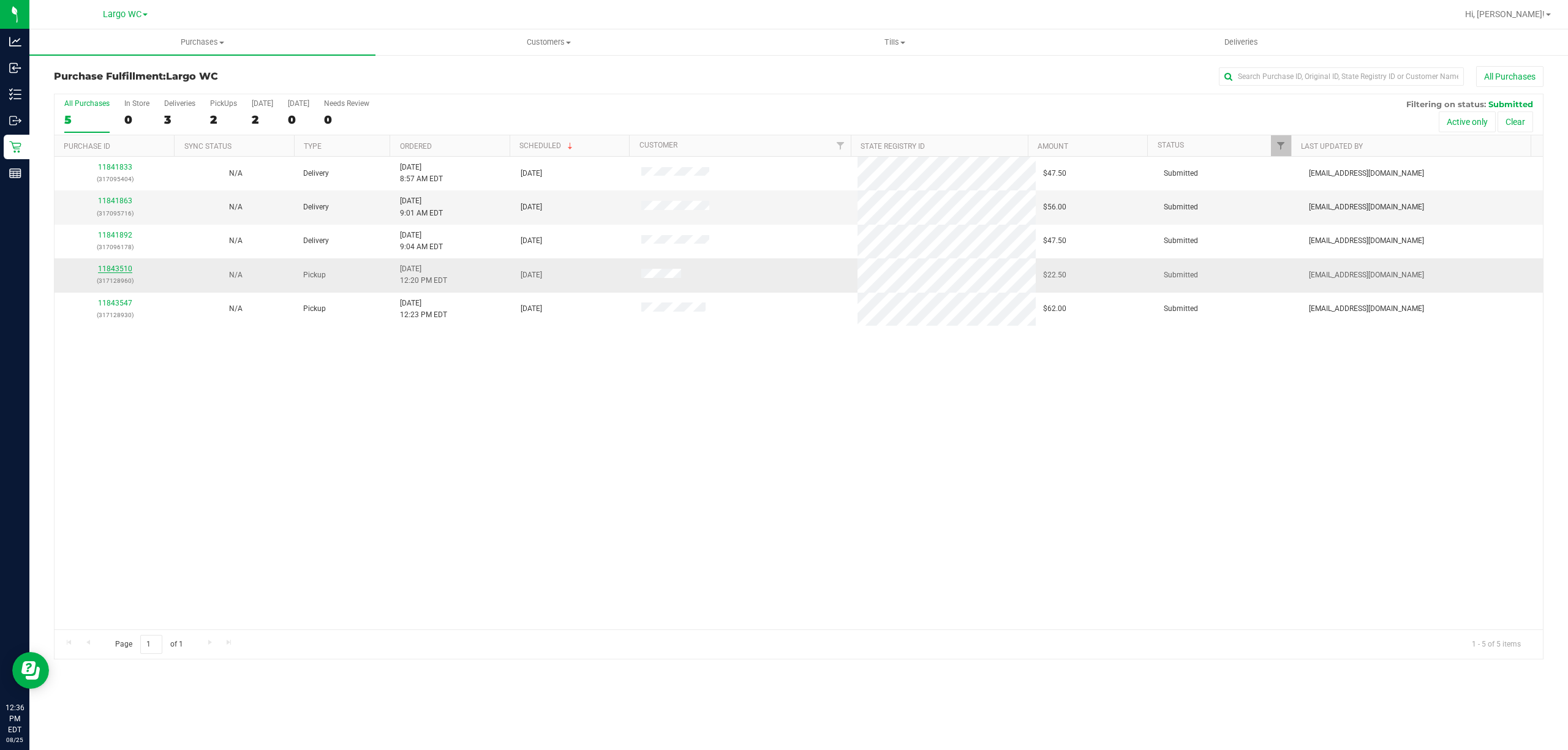
click at [106, 270] on link "11843510" at bounding box center [115, 269] width 34 height 8
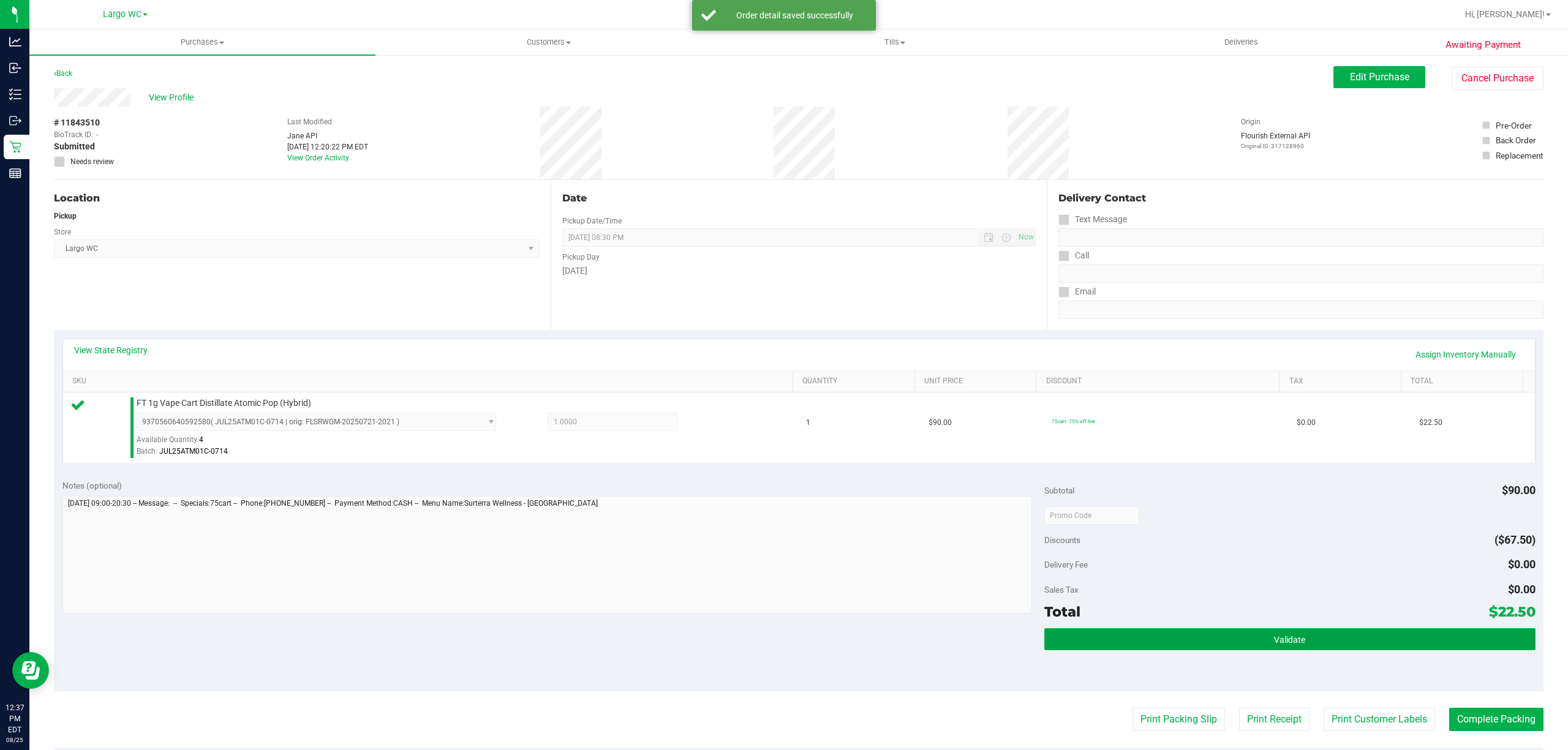
click at [1327, 632] on button "Validate" at bounding box center [1289, 639] width 491 height 22
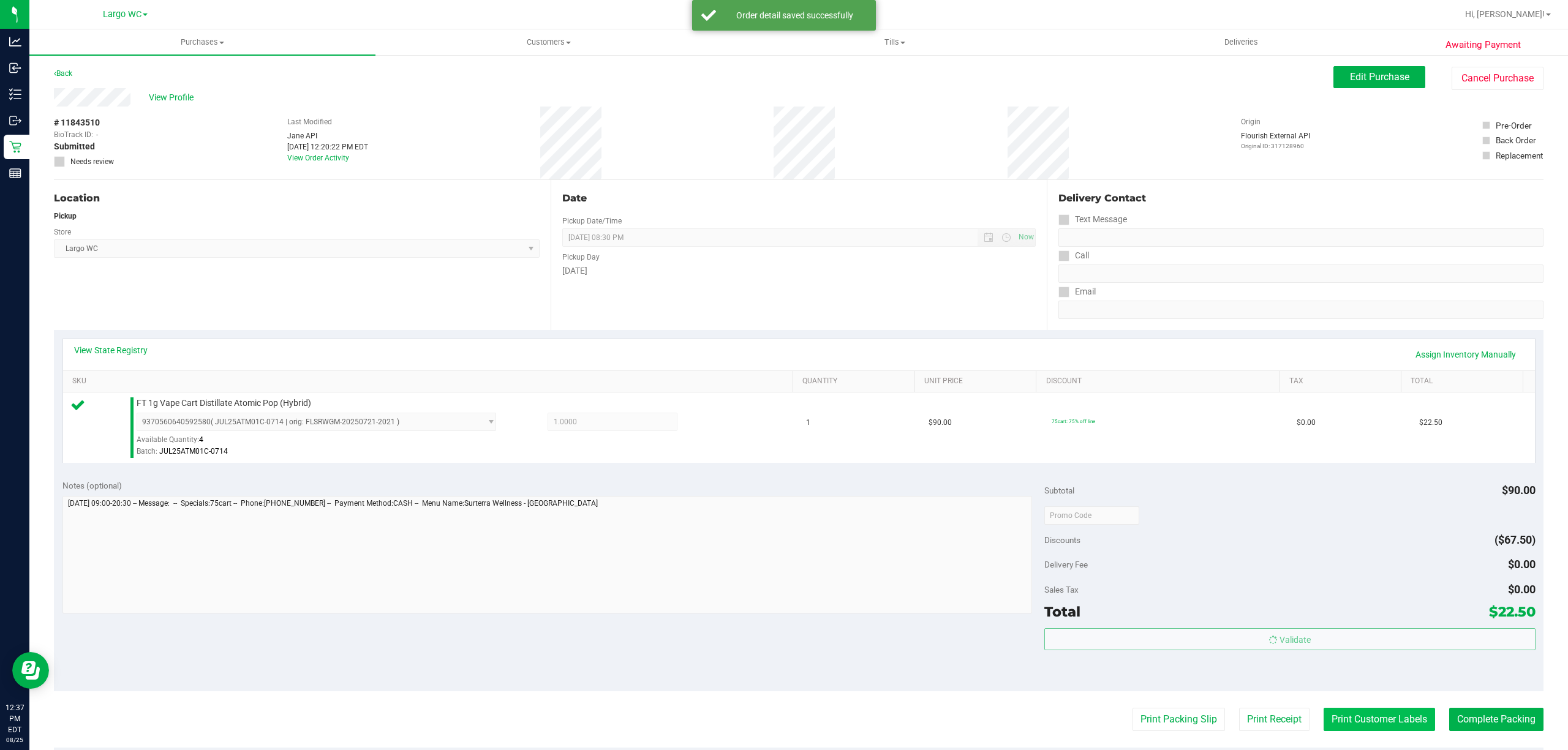
click at [1348, 720] on button "Print Customer Labels" at bounding box center [1379, 719] width 111 height 24
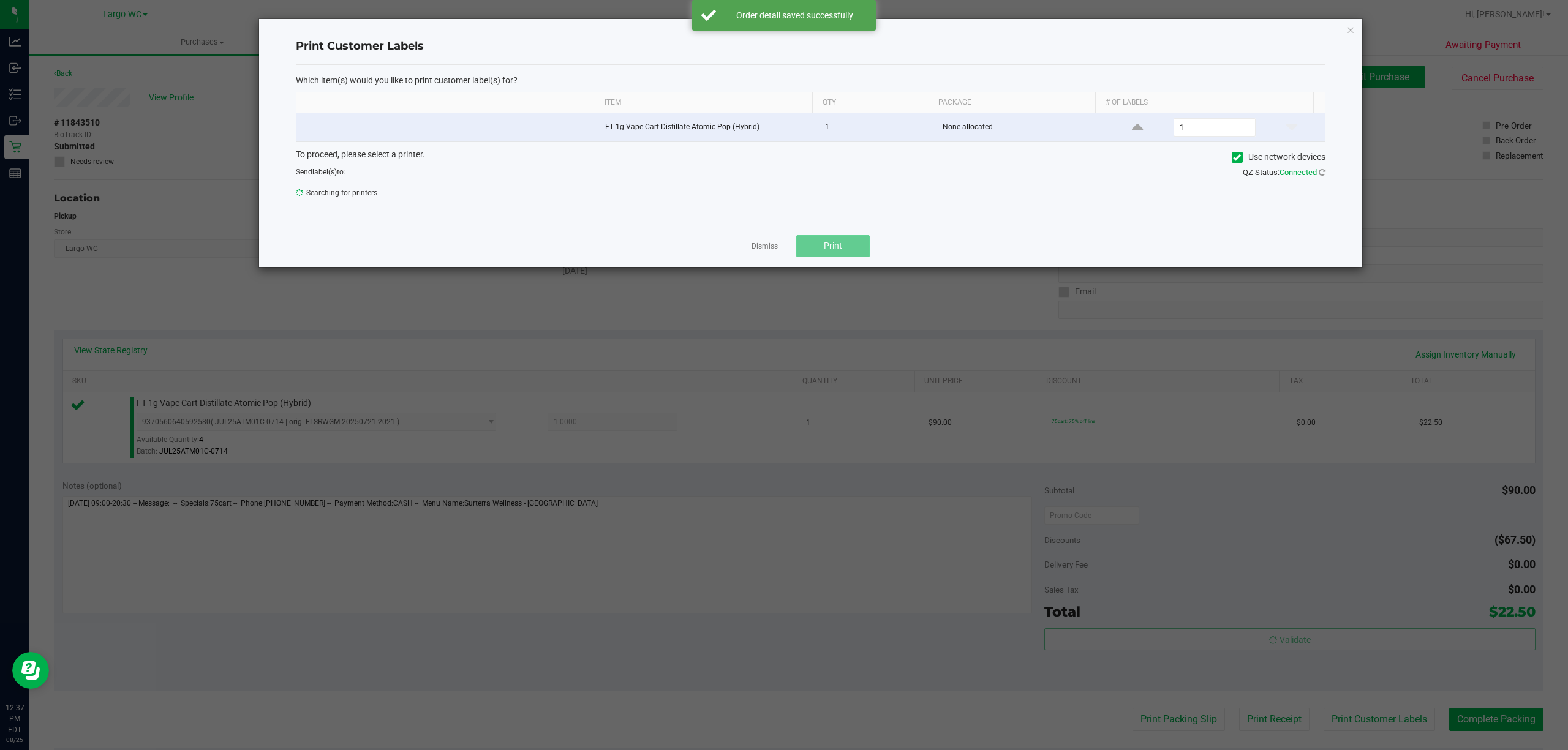
click at [832, 248] on span "Print" at bounding box center [832, 245] width 18 height 9
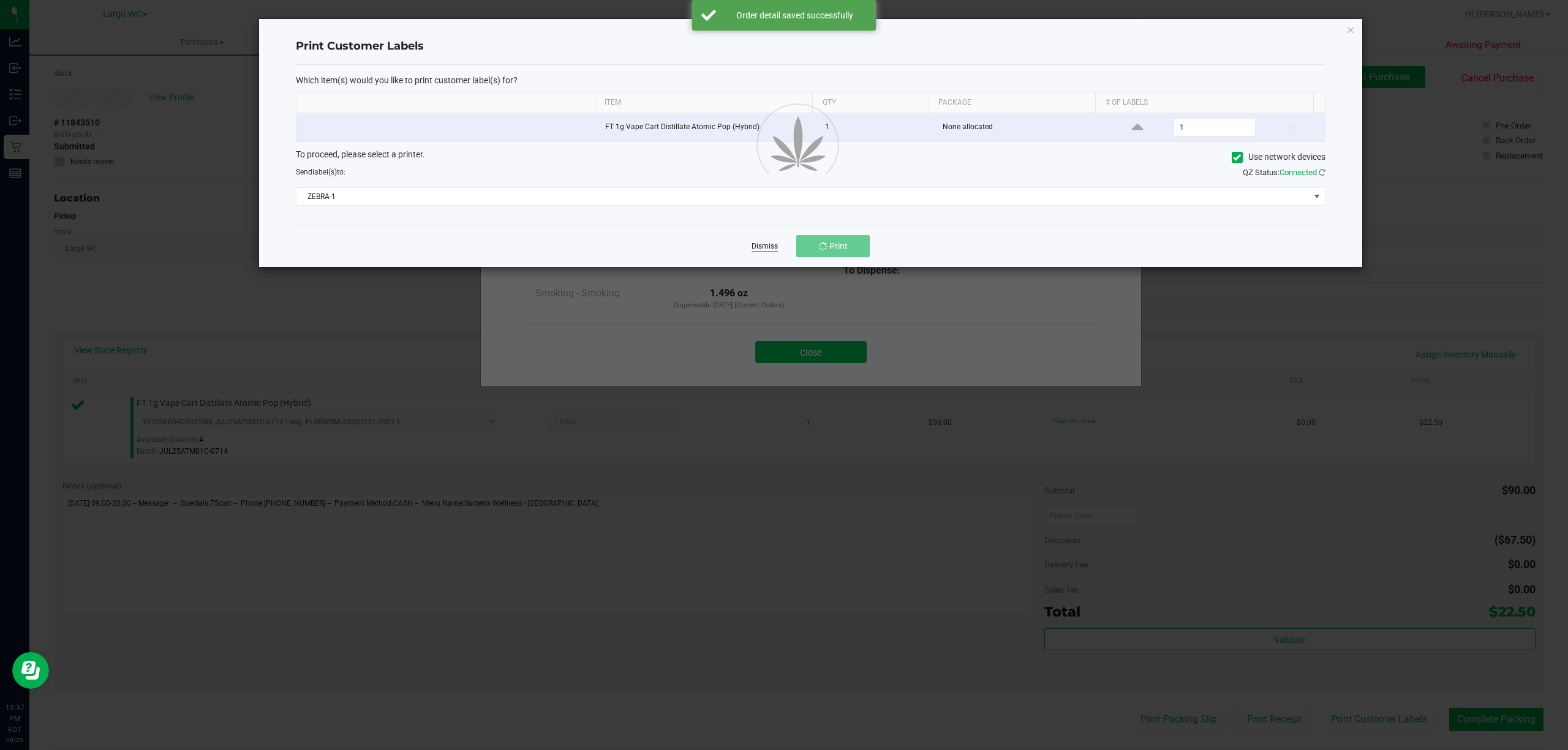
click at [758, 250] on link "Dismiss" at bounding box center [764, 246] width 26 height 10
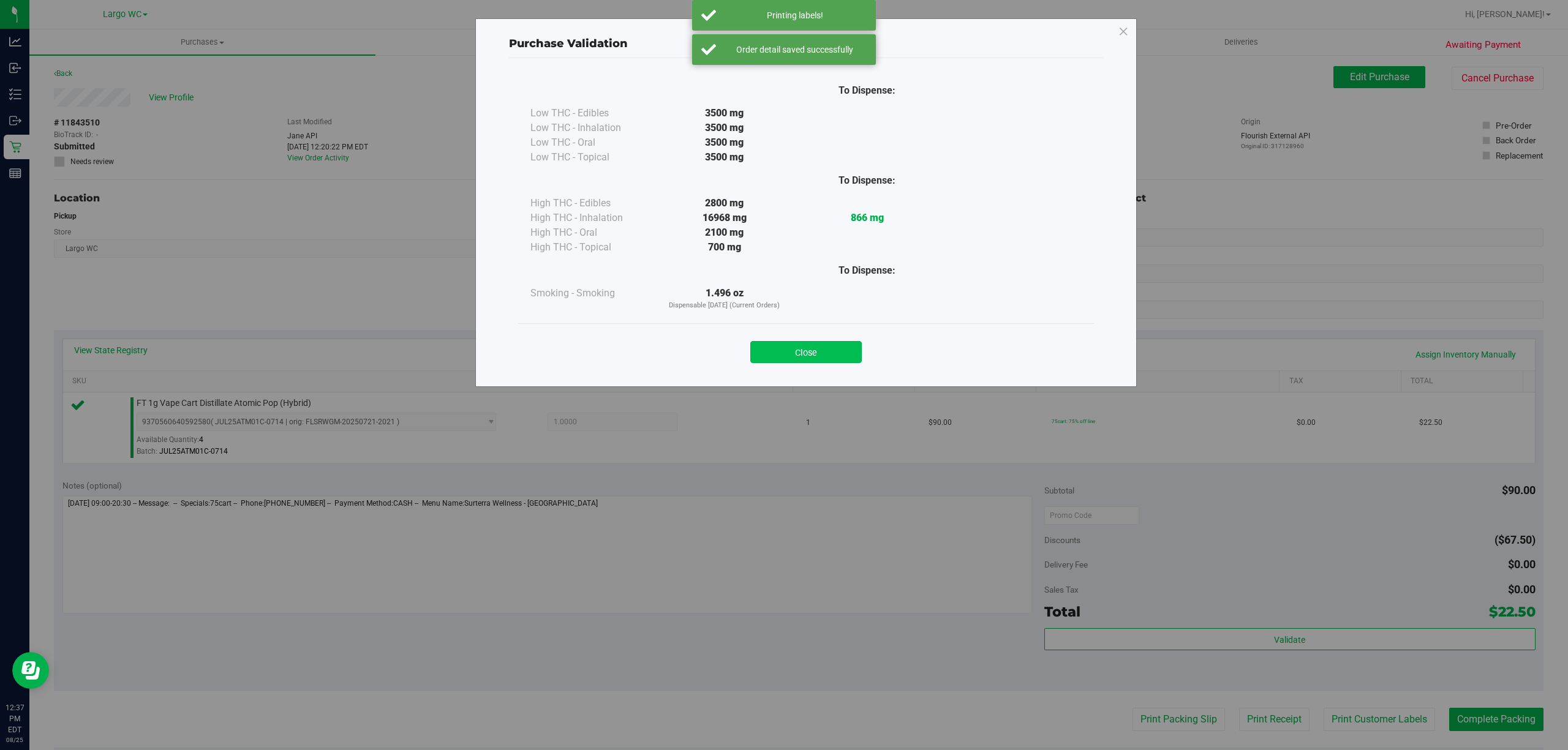
click at [814, 351] on button "Close" at bounding box center [806, 351] width 111 height 22
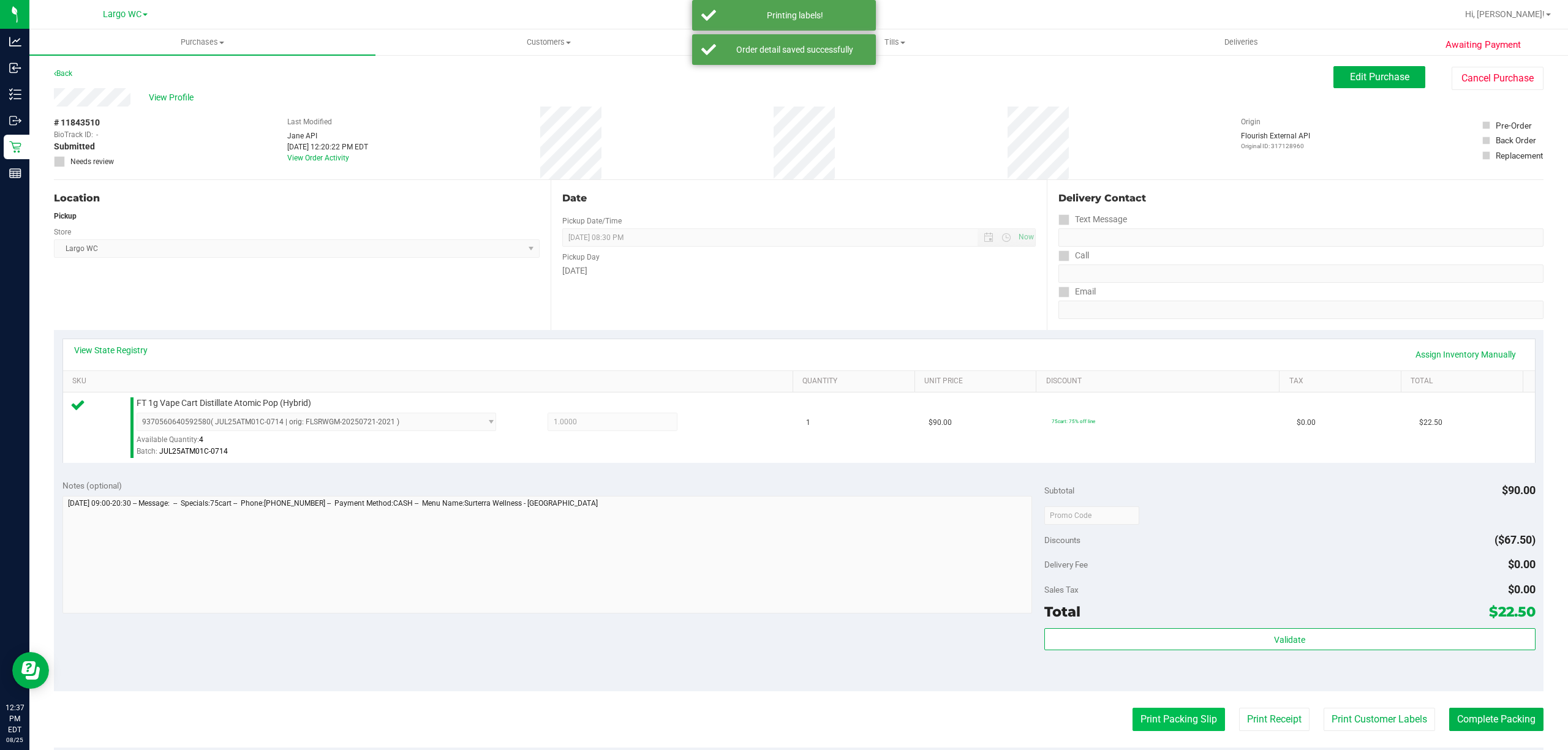
click at [1152, 719] on button "Print Packing Slip" at bounding box center [1179, 719] width 92 height 24
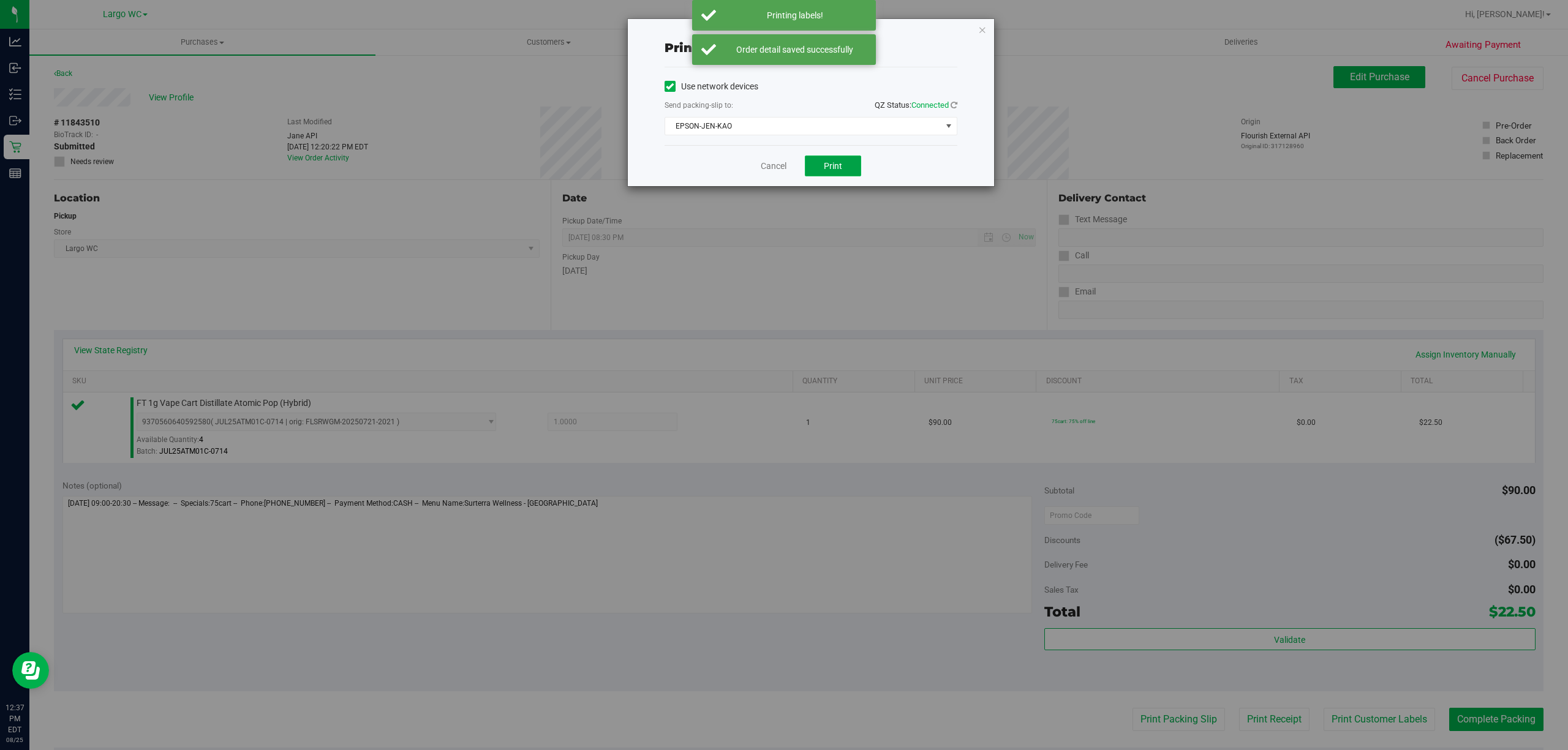
click at [831, 167] on span "Print" at bounding box center [832, 166] width 18 height 9
click at [773, 172] on link "Cancel" at bounding box center [767, 167] width 25 height 13
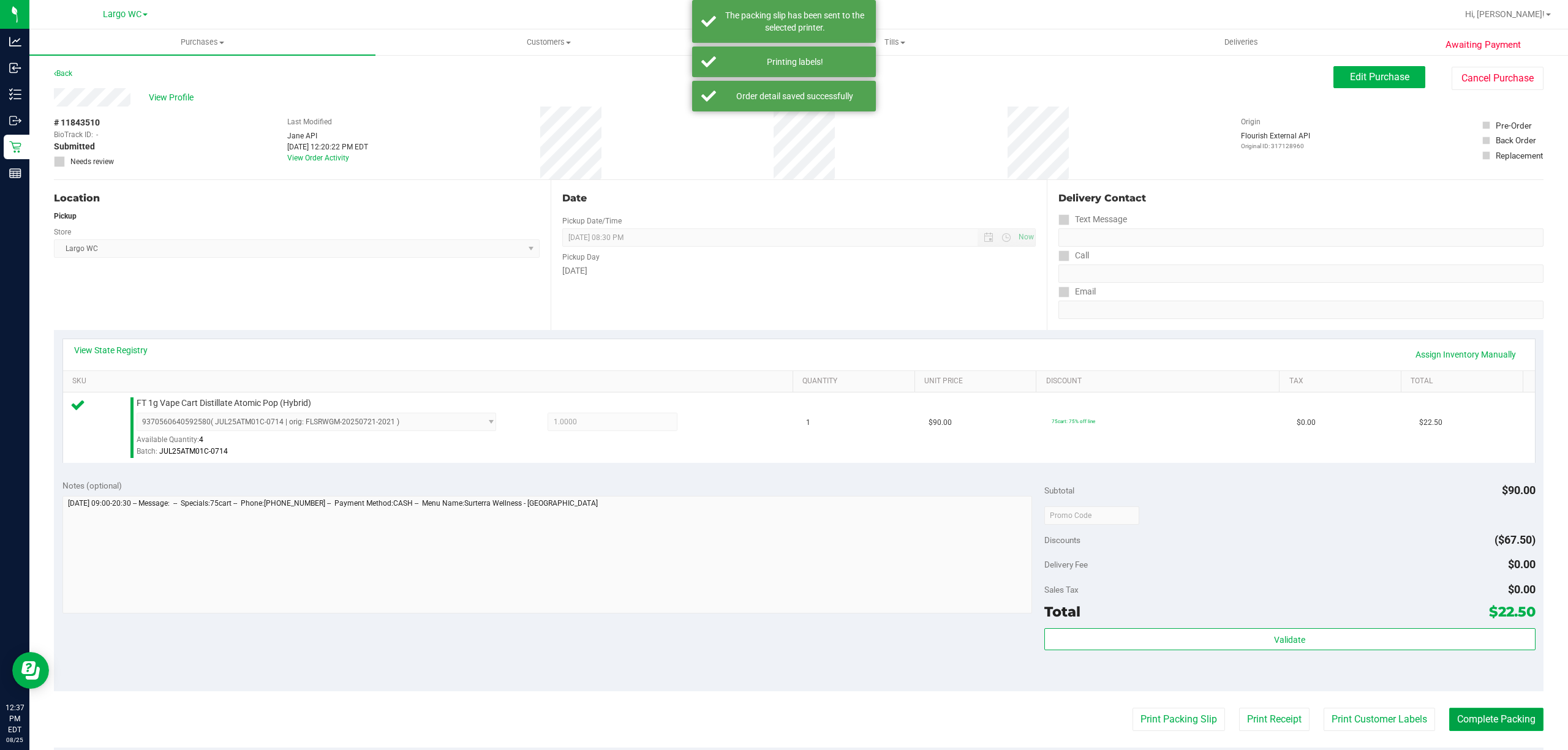
click at [1493, 724] on button "Complete Packing" at bounding box center [1496, 719] width 94 height 24
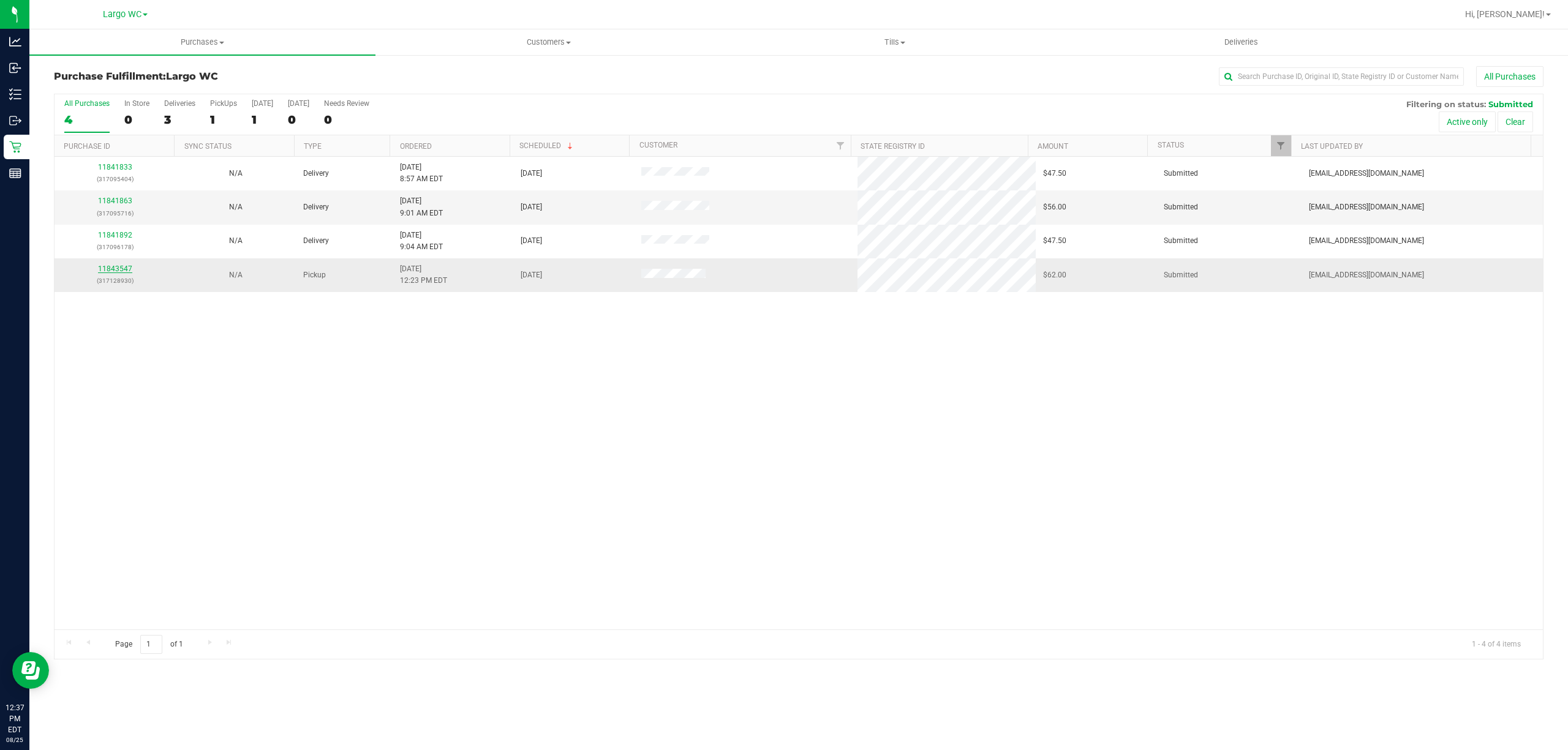
click at [125, 270] on link "11843547" at bounding box center [115, 269] width 34 height 8
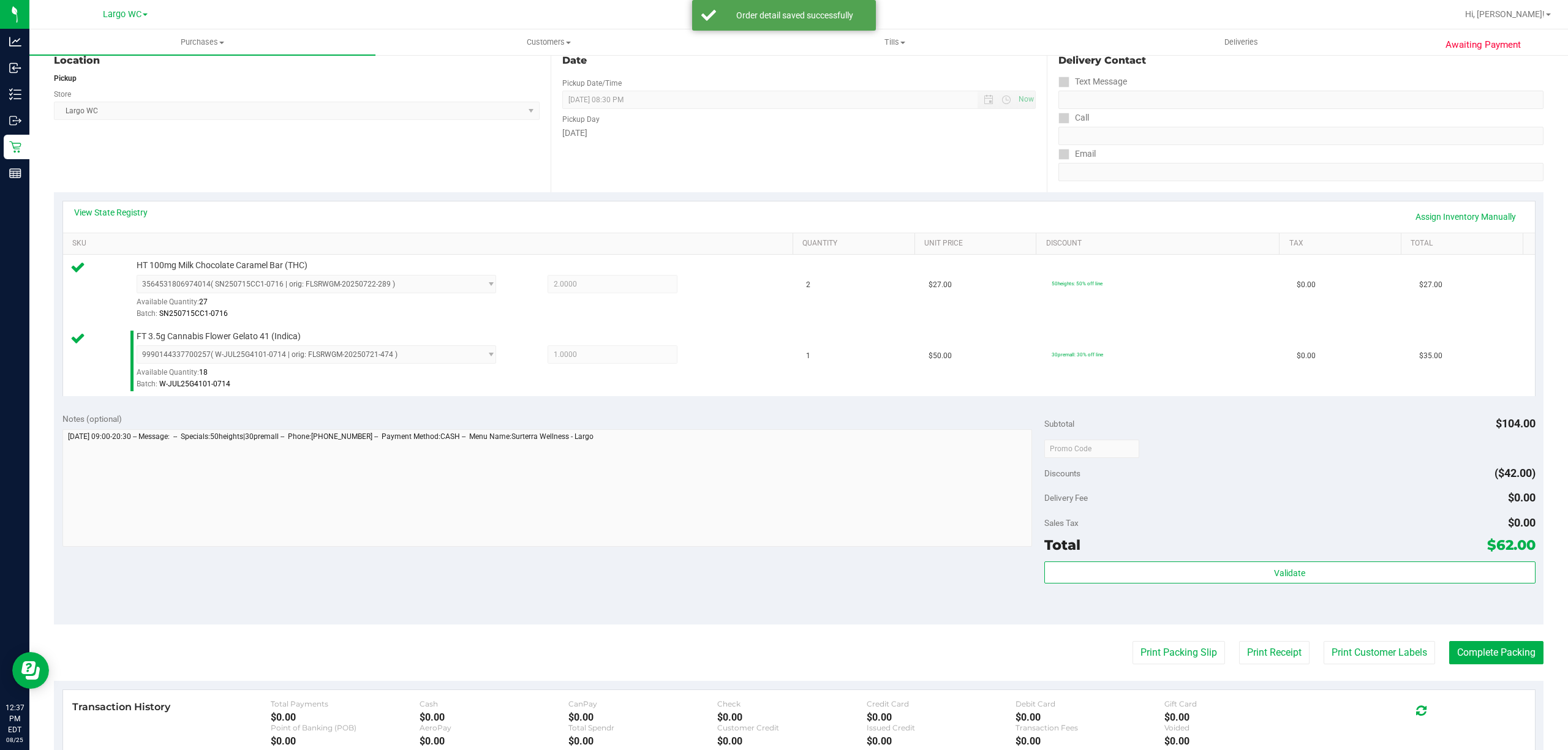
scroll to position [300, 0]
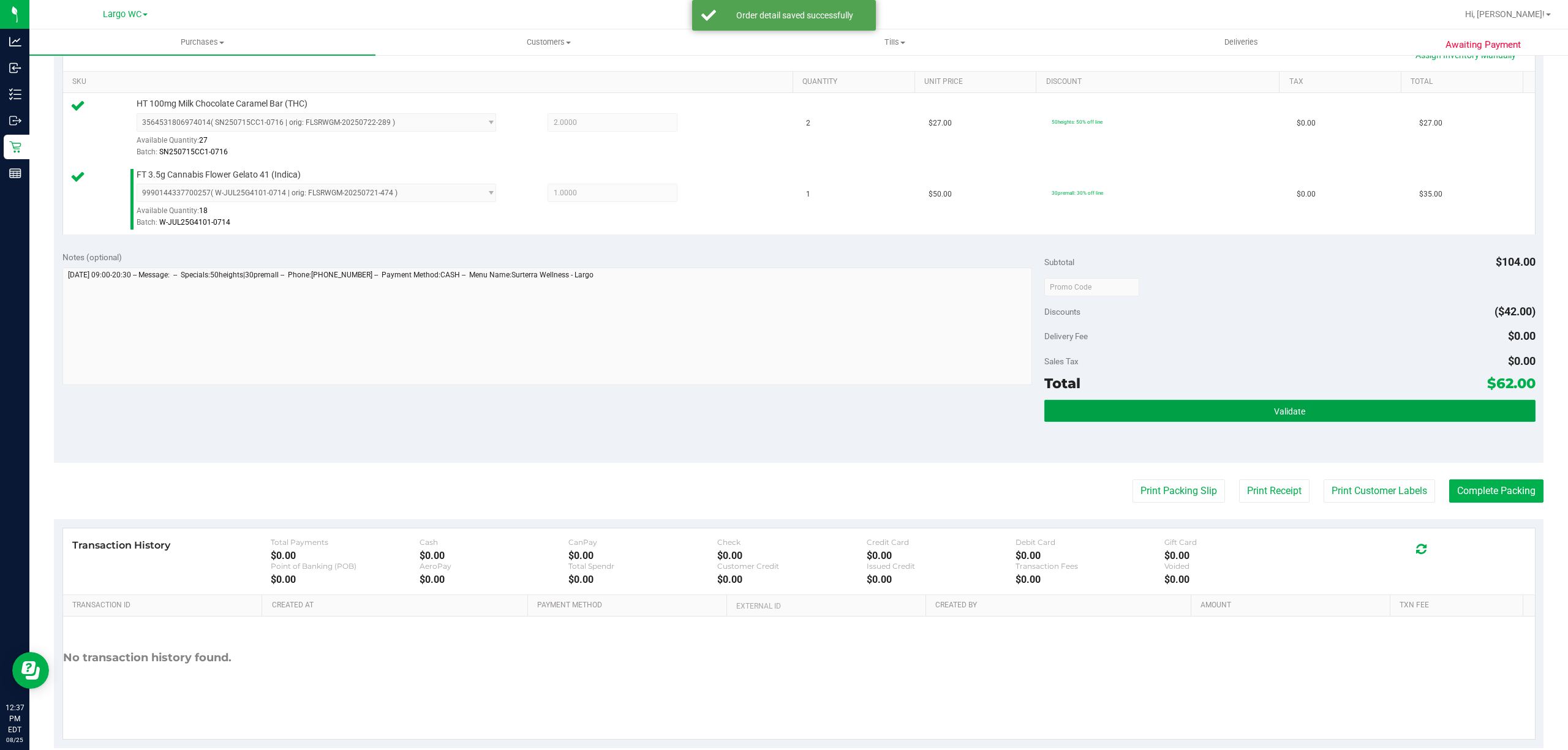
click at [1315, 420] on button "Validate" at bounding box center [1289, 410] width 491 height 22
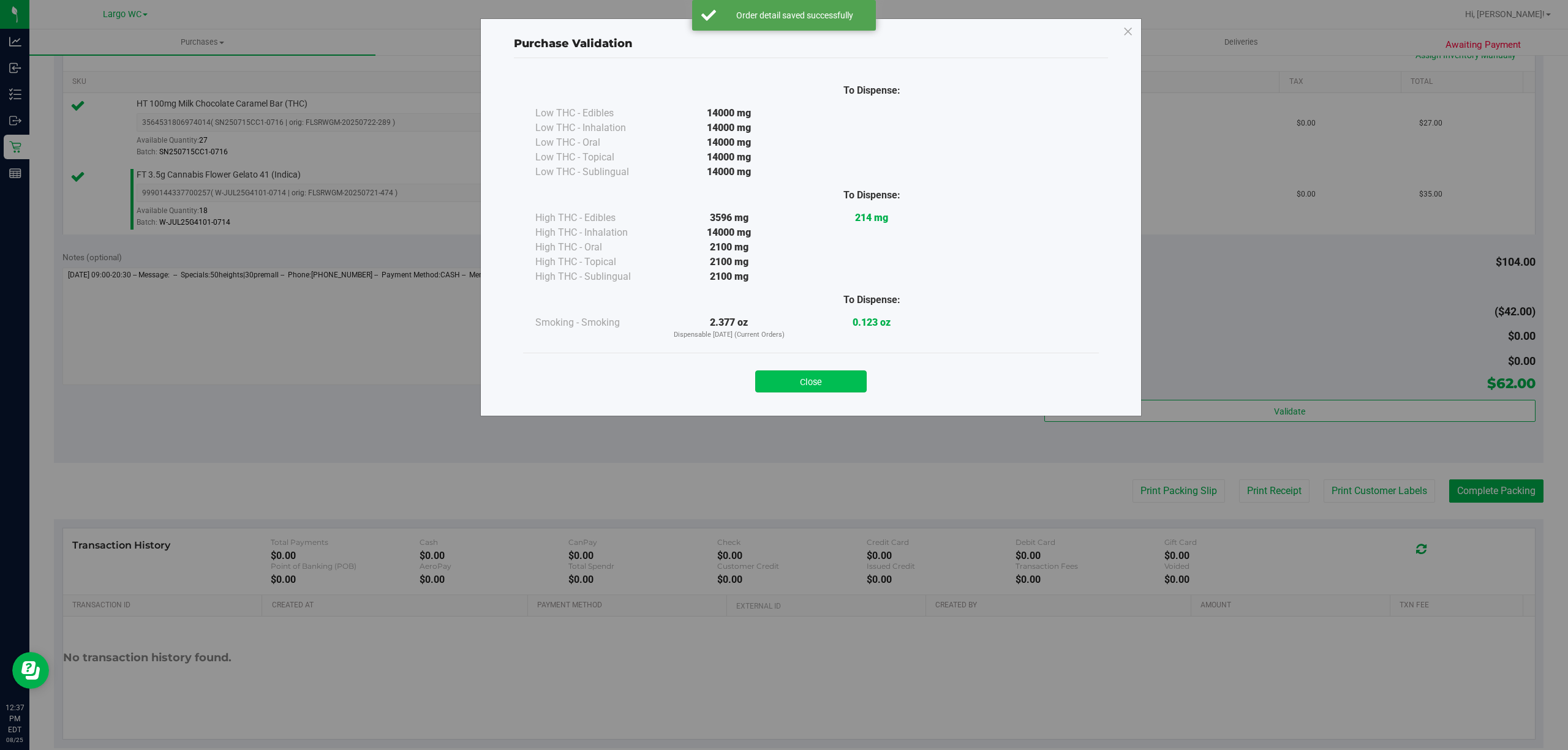
click at [807, 372] on button "Close" at bounding box center [810, 381] width 111 height 22
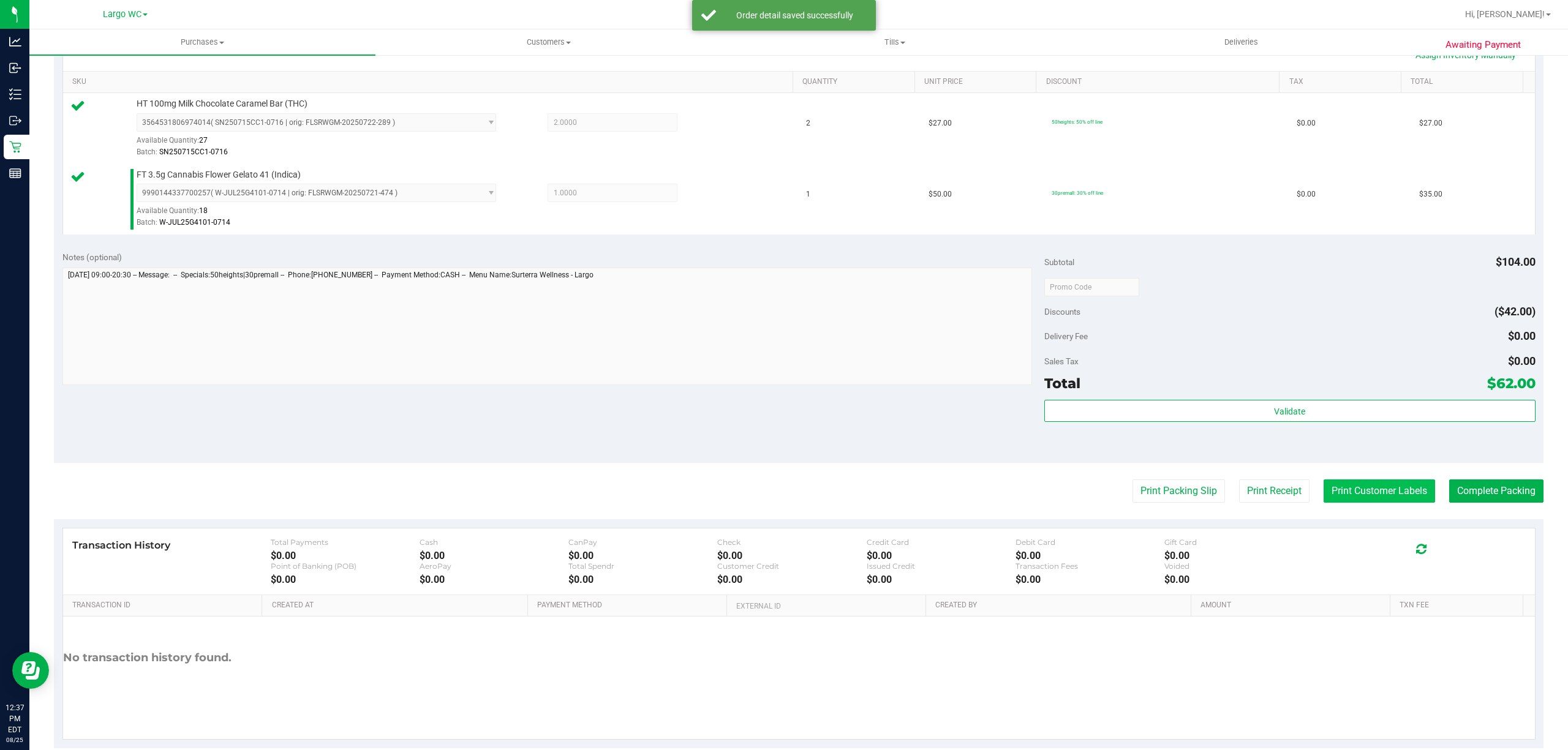
click at [1365, 496] on button "Print Customer Labels" at bounding box center [1379, 491] width 111 height 24
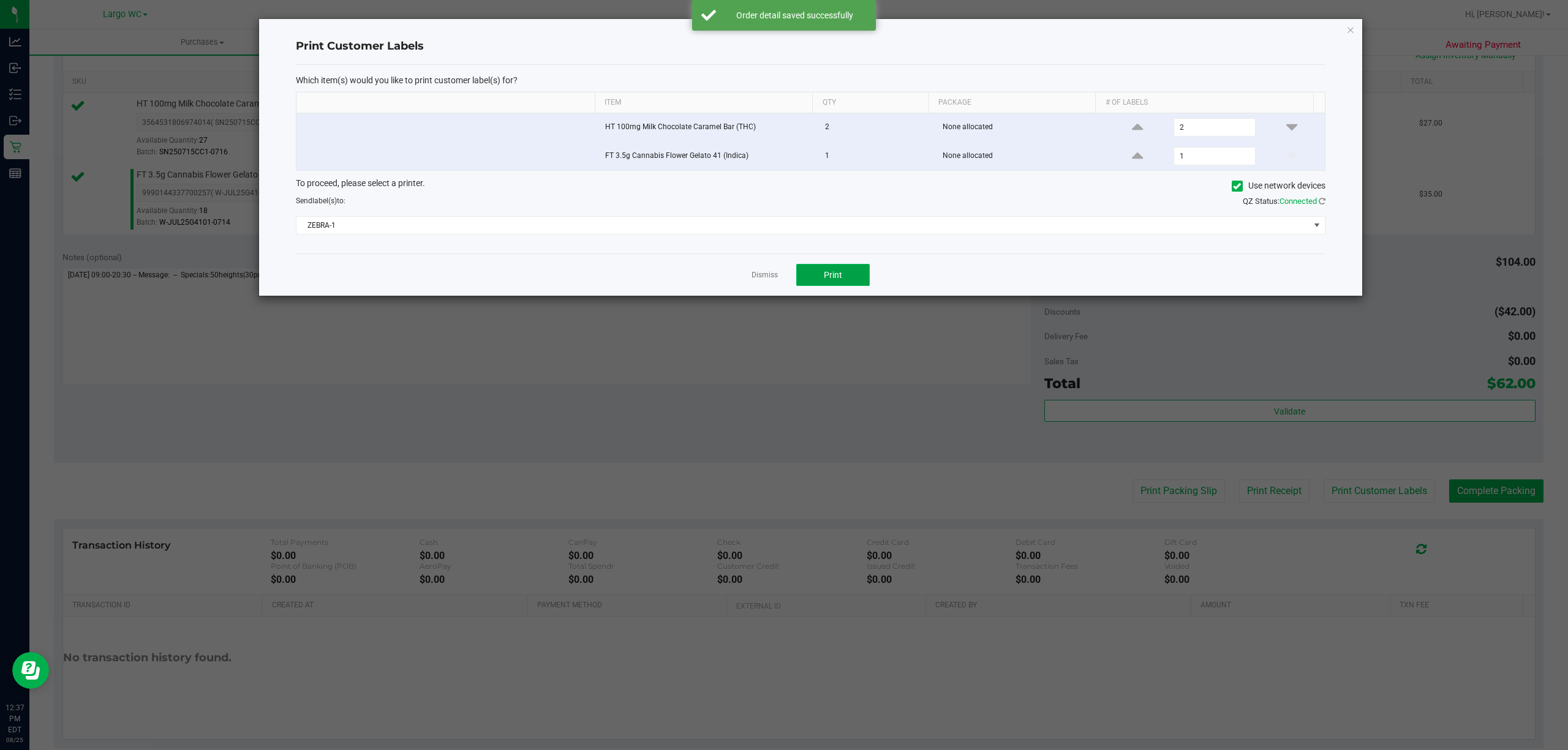
click at [832, 280] on span "Print" at bounding box center [832, 275] width 18 height 9
click at [760, 274] on link "Dismiss" at bounding box center [764, 275] width 26 height 10
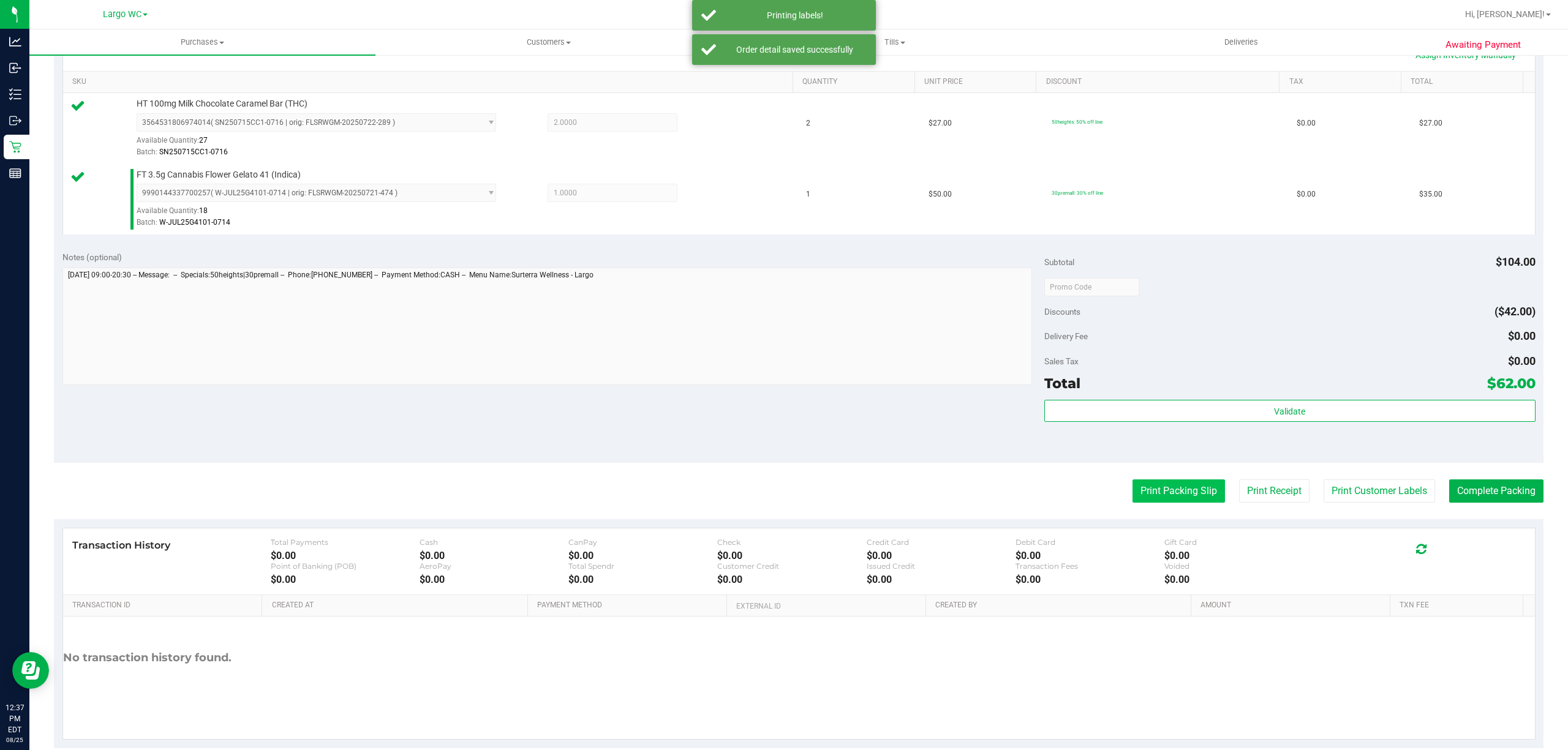
click at [1154, 490] on button "Print Packing Slip" at bounding box center [1179, 491] width 92 height 24
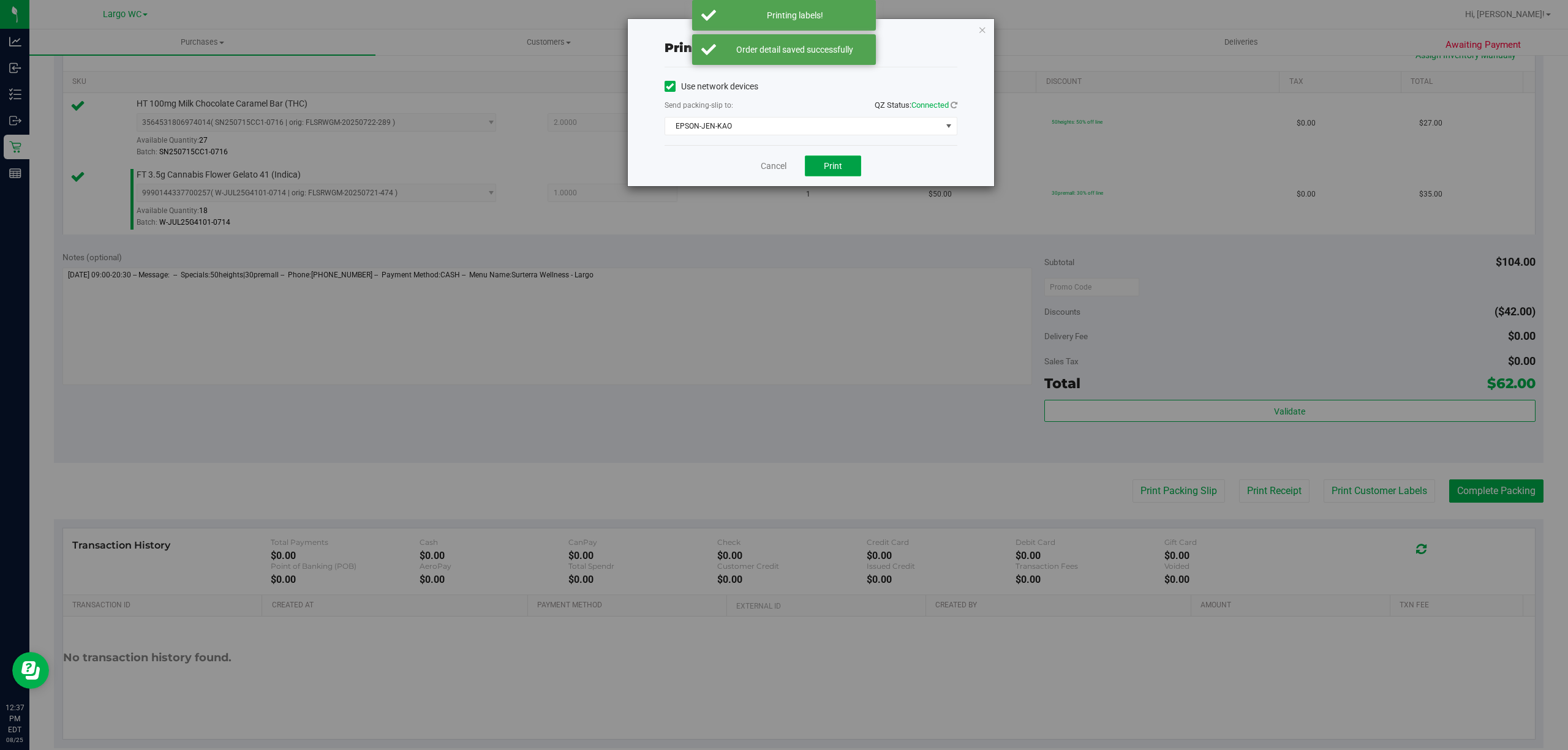
click at [832, 167] on span "Print" at bounding box center [832, 166] width 18 height 9
click at [771, 168] on link "Cancel" at bounding box center [767, 167] width 25 height 13
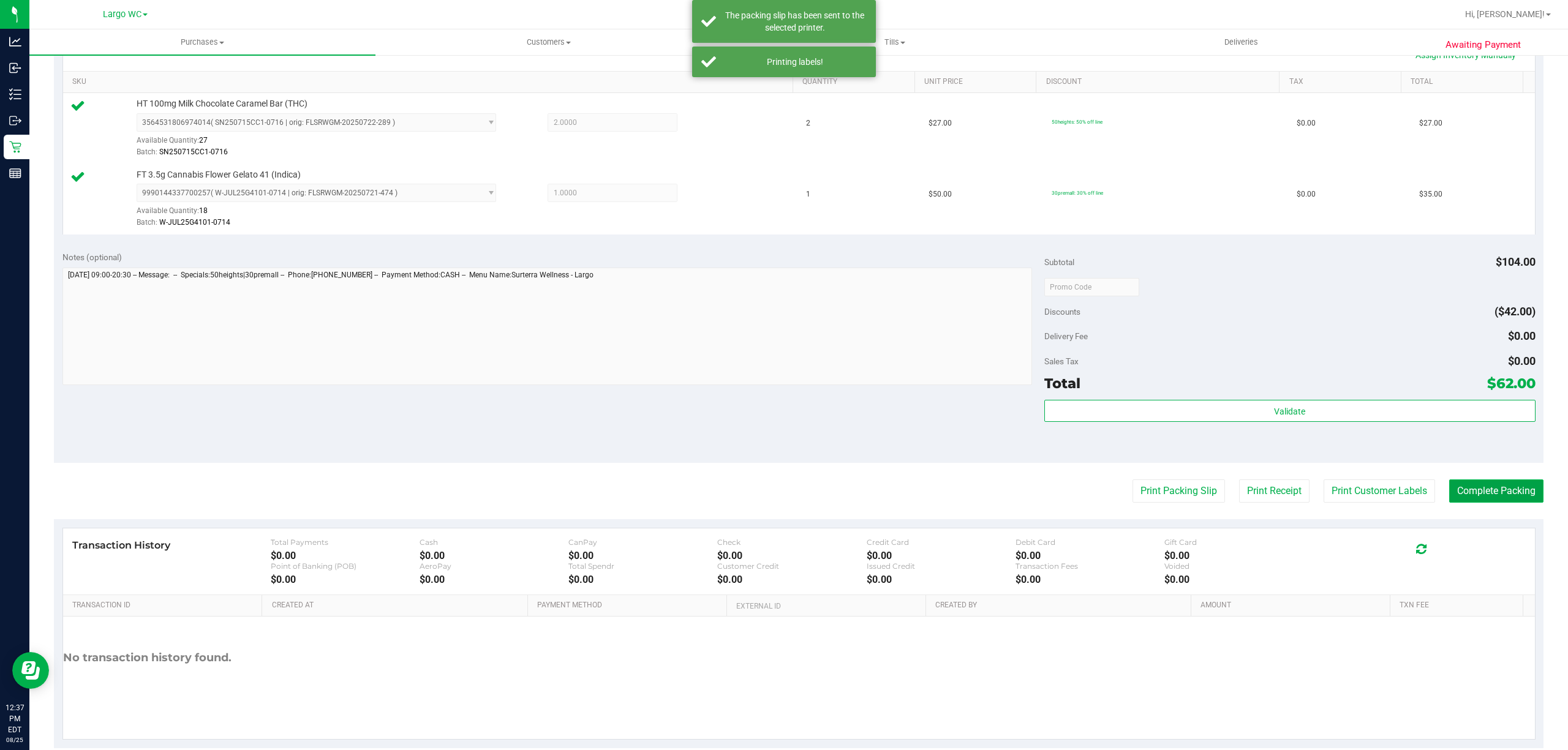
click at [1515, 482] on button "Complete Packing" at bounding box center [1496, 491] width 94 height 24
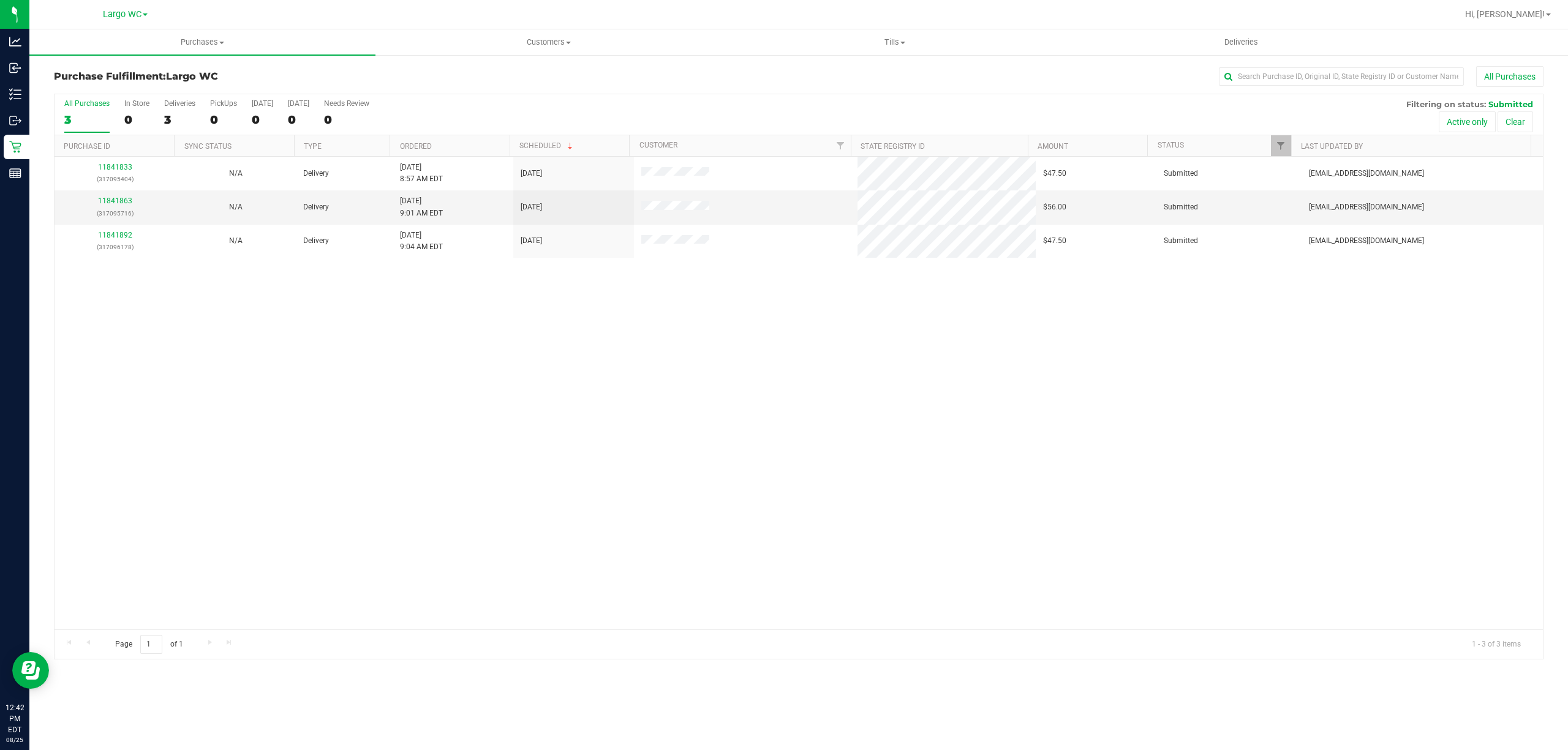
click at [119, 316] on div "11841833 (317095404) N/A Delivery 8/25/2025 8:57 AM EDT 8/27/2025 $47.50 Submit…" at bounding box center [798, 393] width 1488 height 473
click at [187, 40] on span "Purchases" at bounding box center [202, 42] width 346 height 11
click at [185, 67] on li "Summary of purchases" at bounding box center [202, 74] width 346 height 15
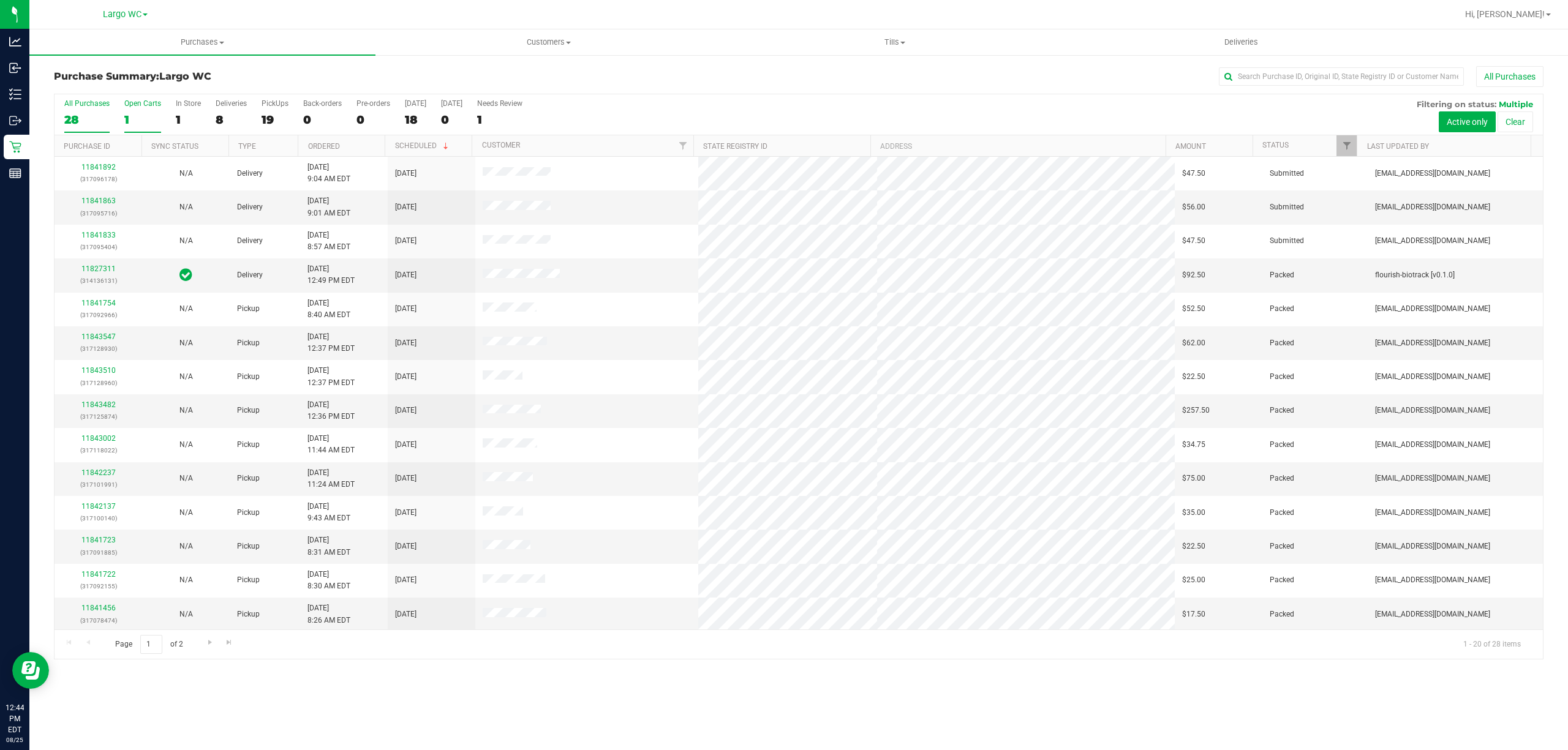
click at [139, 126] on div "1" at bounding box center [142, 120] width 37 height 14
click at [0, 0] on input "Open Carts 1" at bounding box center [0, 0] width 0 height 0
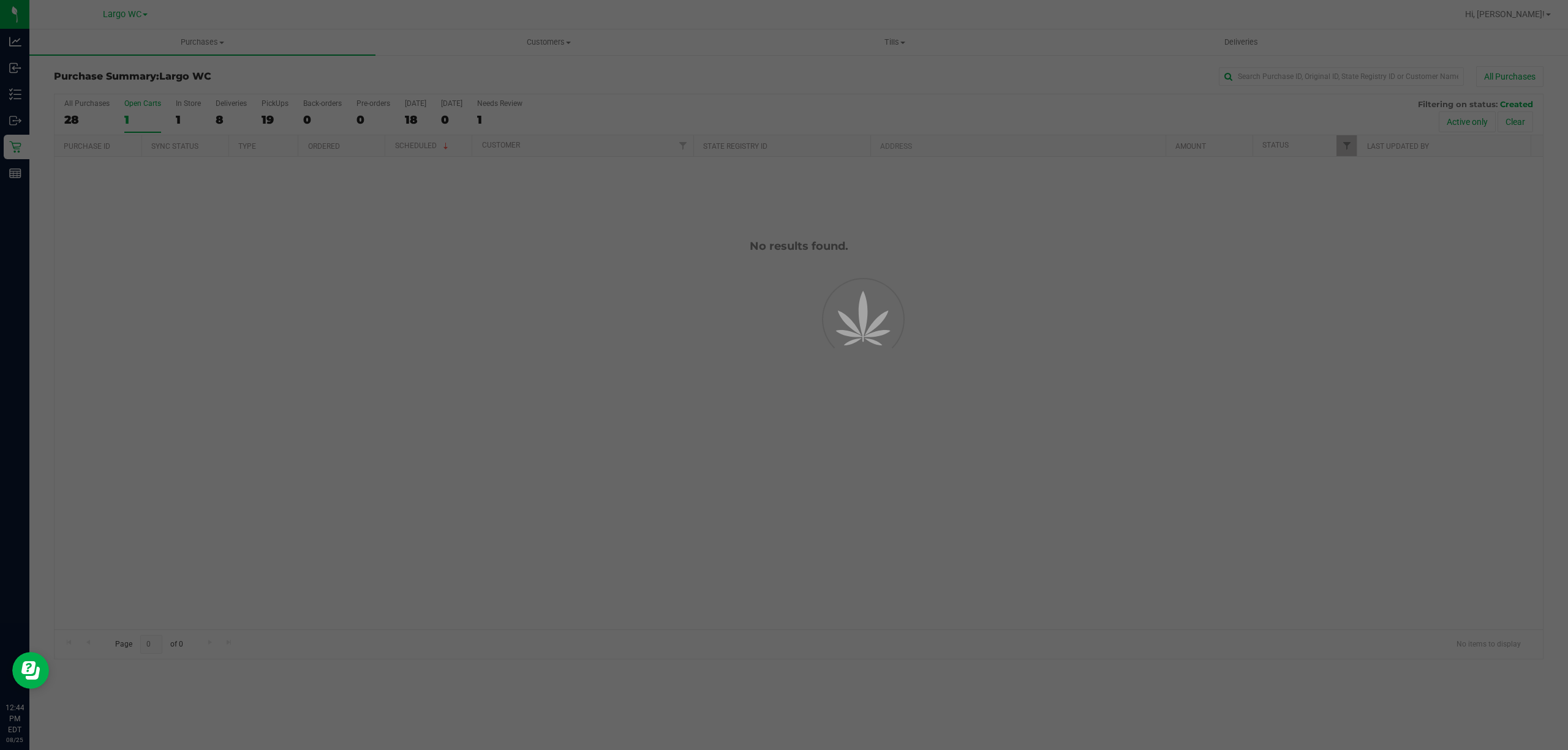
click at [179, 121] on div at bounding box center [784, 375] width 1568 height 750
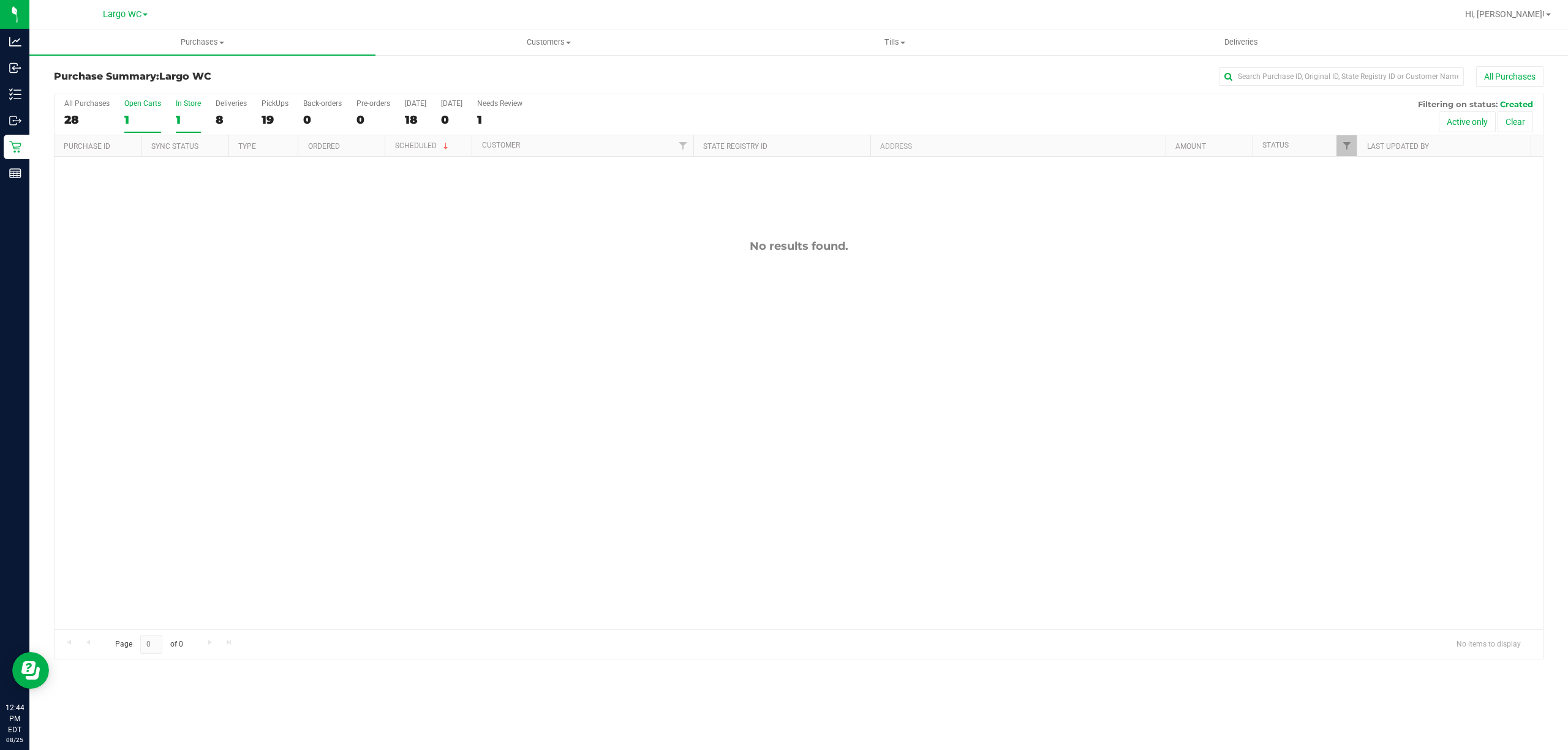
click at [177, 119] on div "1" at bounding box center [188, 120] width 25 height 14
click at [0, 0] on input "In Store 1" at bounding box center [0, 0] width 0 height 0
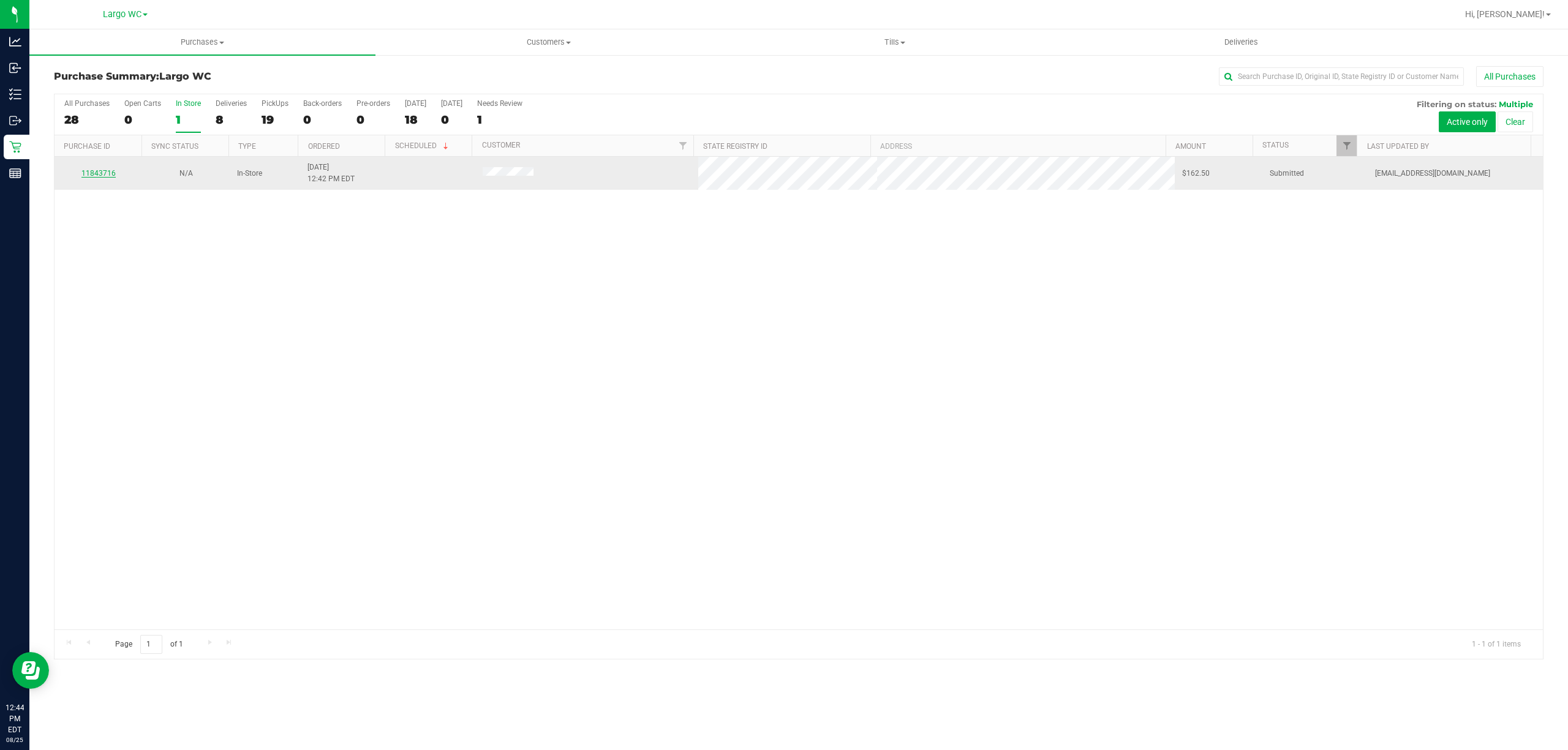
click at [102, 172] on link "11843716" at bounding box center [98, 172] width 34 height 8
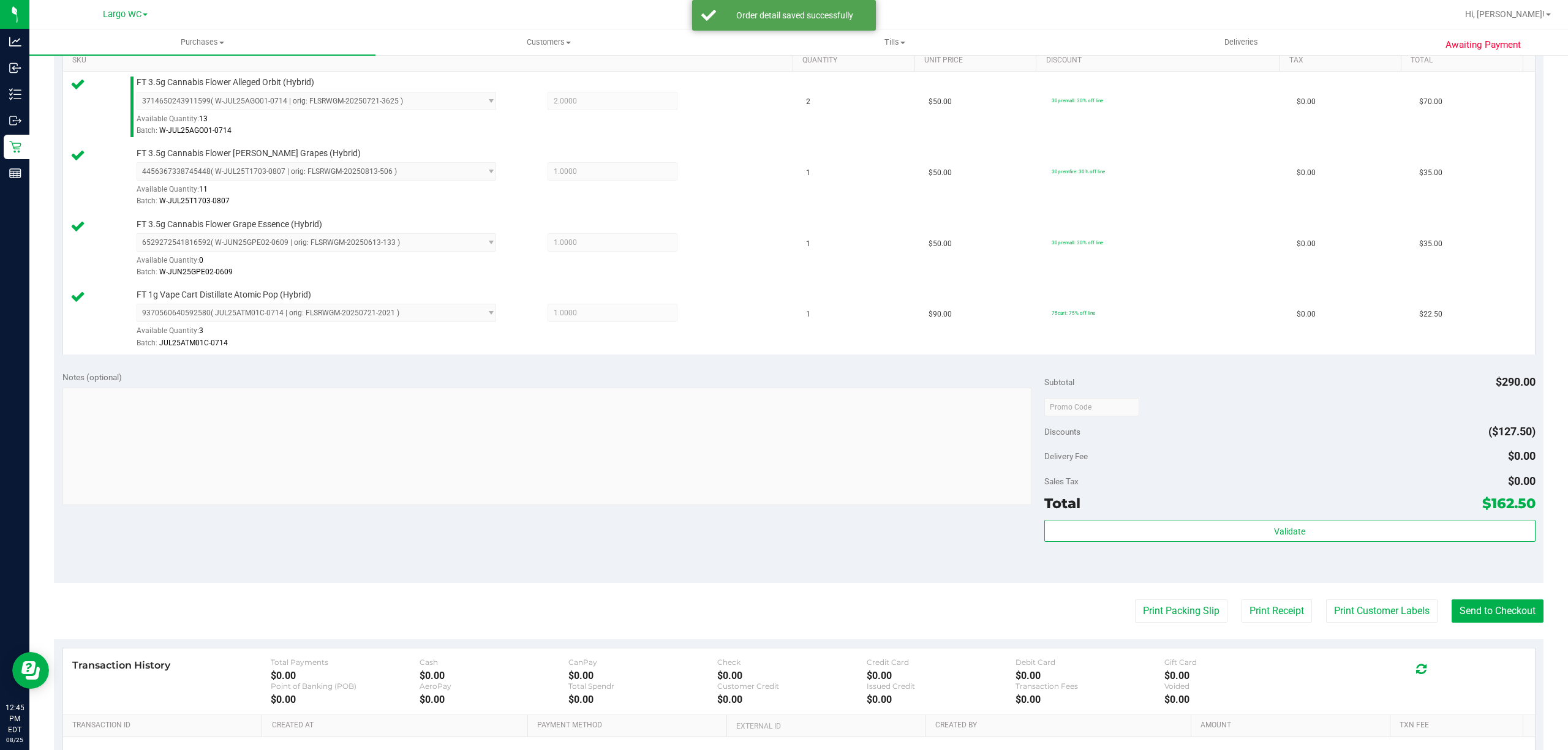
scroll to position [398, 0]
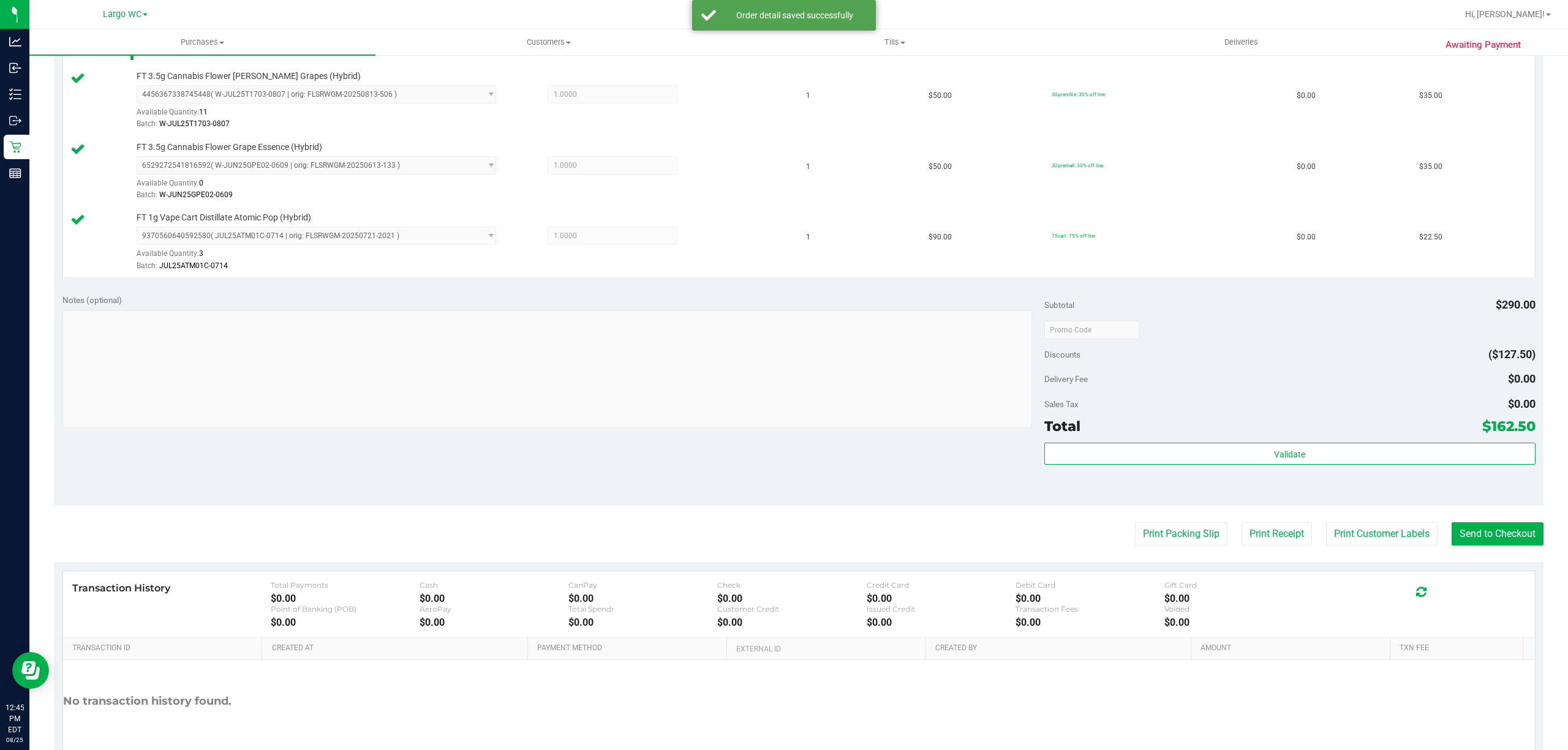
click at [1206, 432] on div "Total $162.50" at bounding box center [1289, 426] width 491 height 22
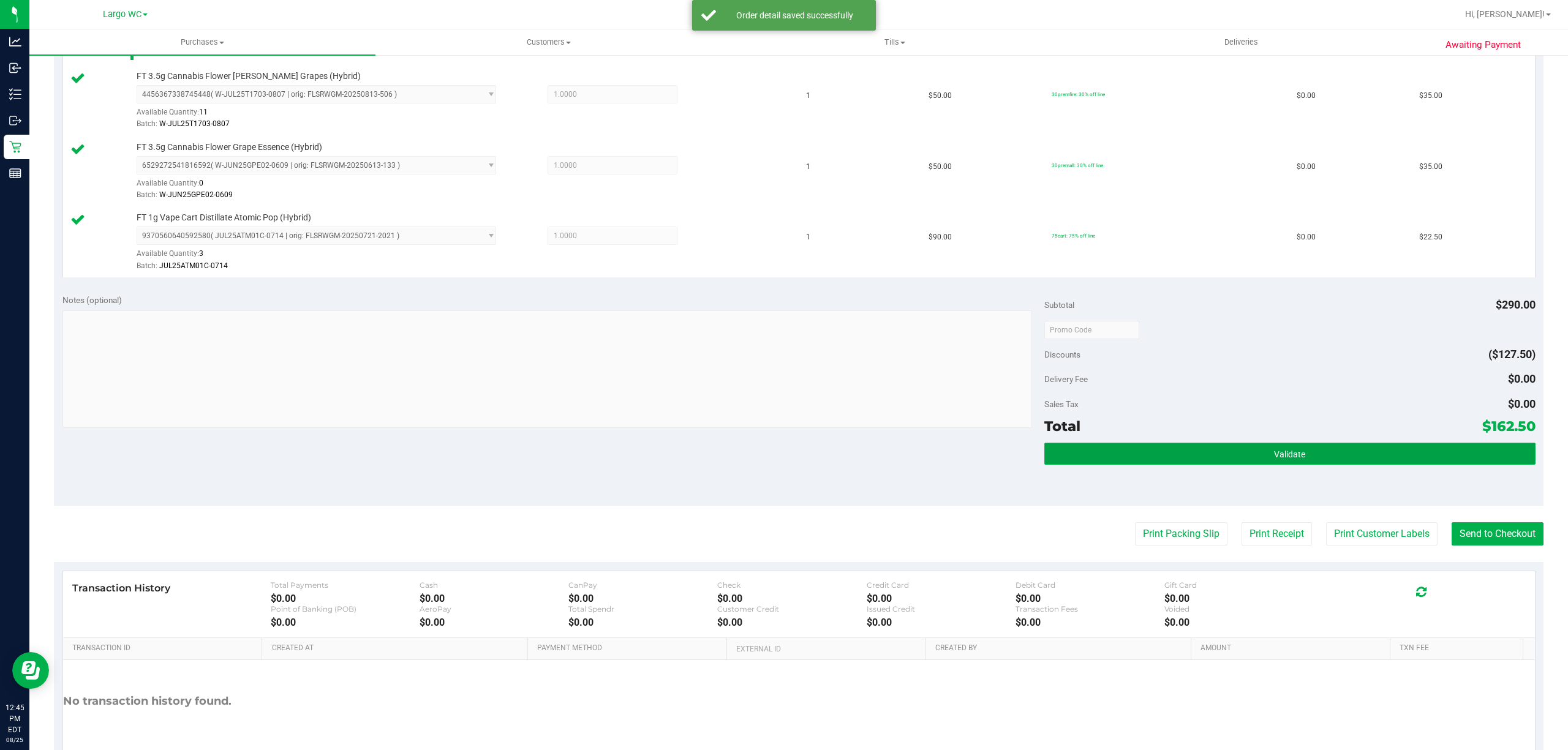
click at [1096, 448] on button "Validate" at bounding box center [1289, 453] width 491 height 22
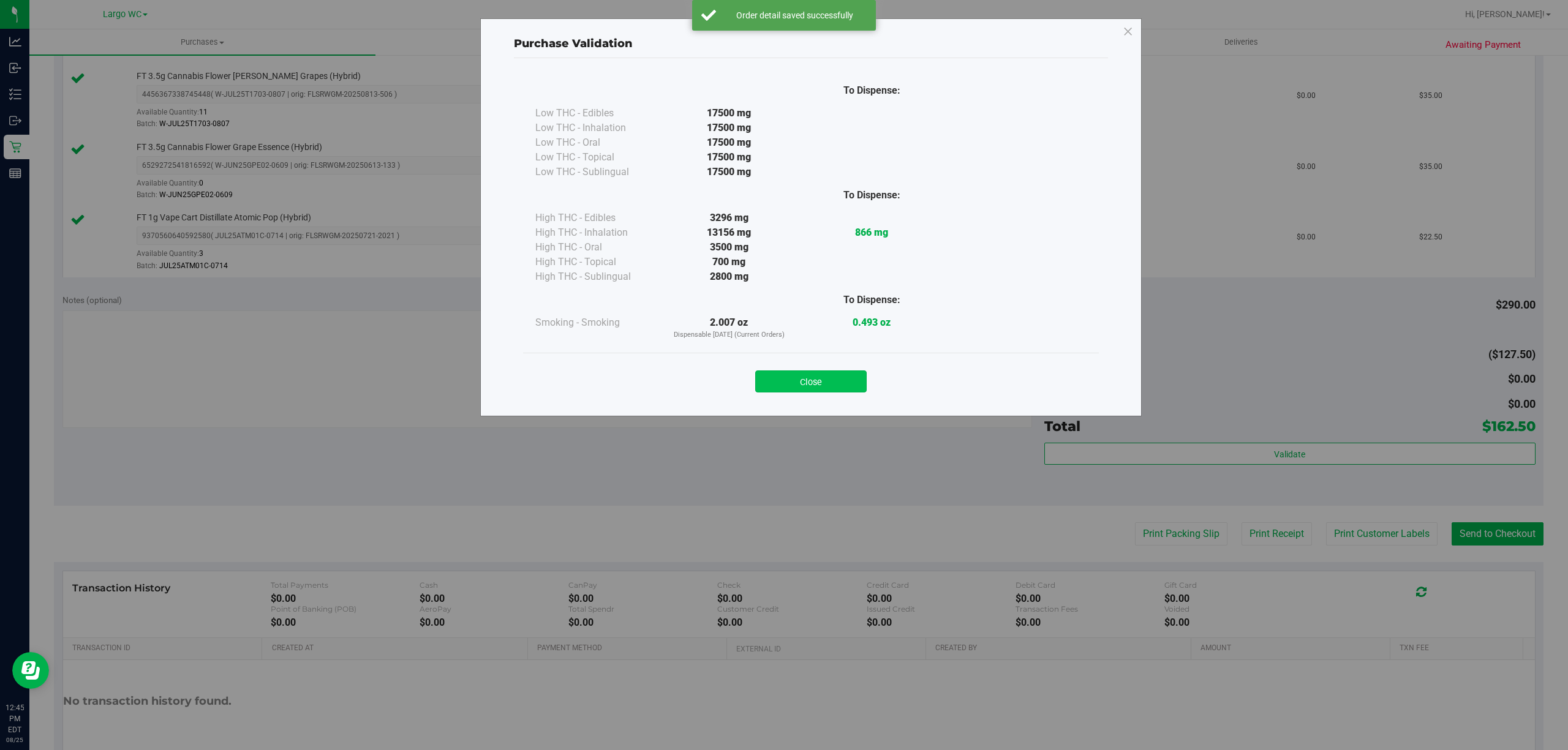
click at [806, 380] on button "Close" at bounding box center [810, 381] width 111 height 22
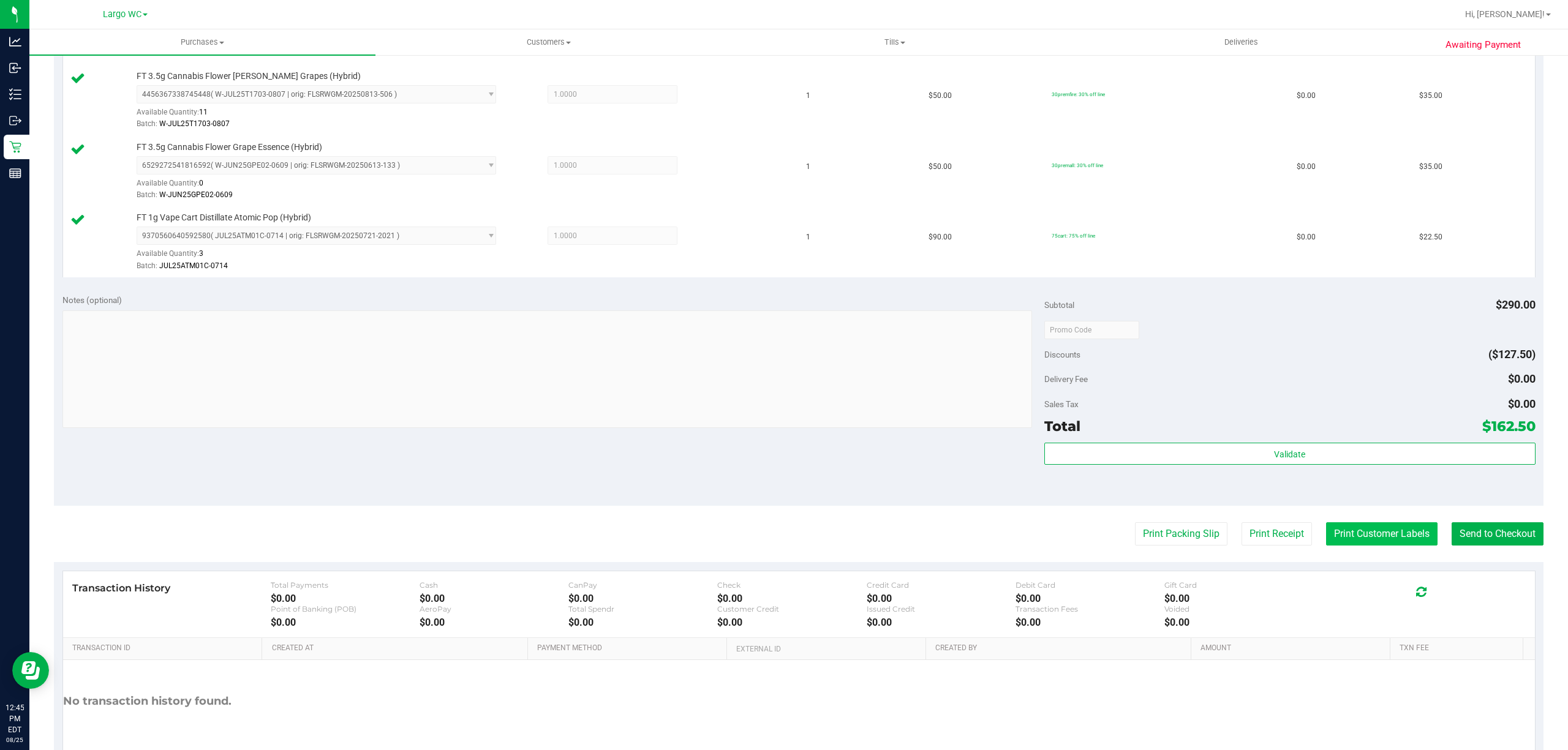
click at [1368, 535] on button "Print Customer Labels" at bounding box center [1381, 533] width 111 height 24
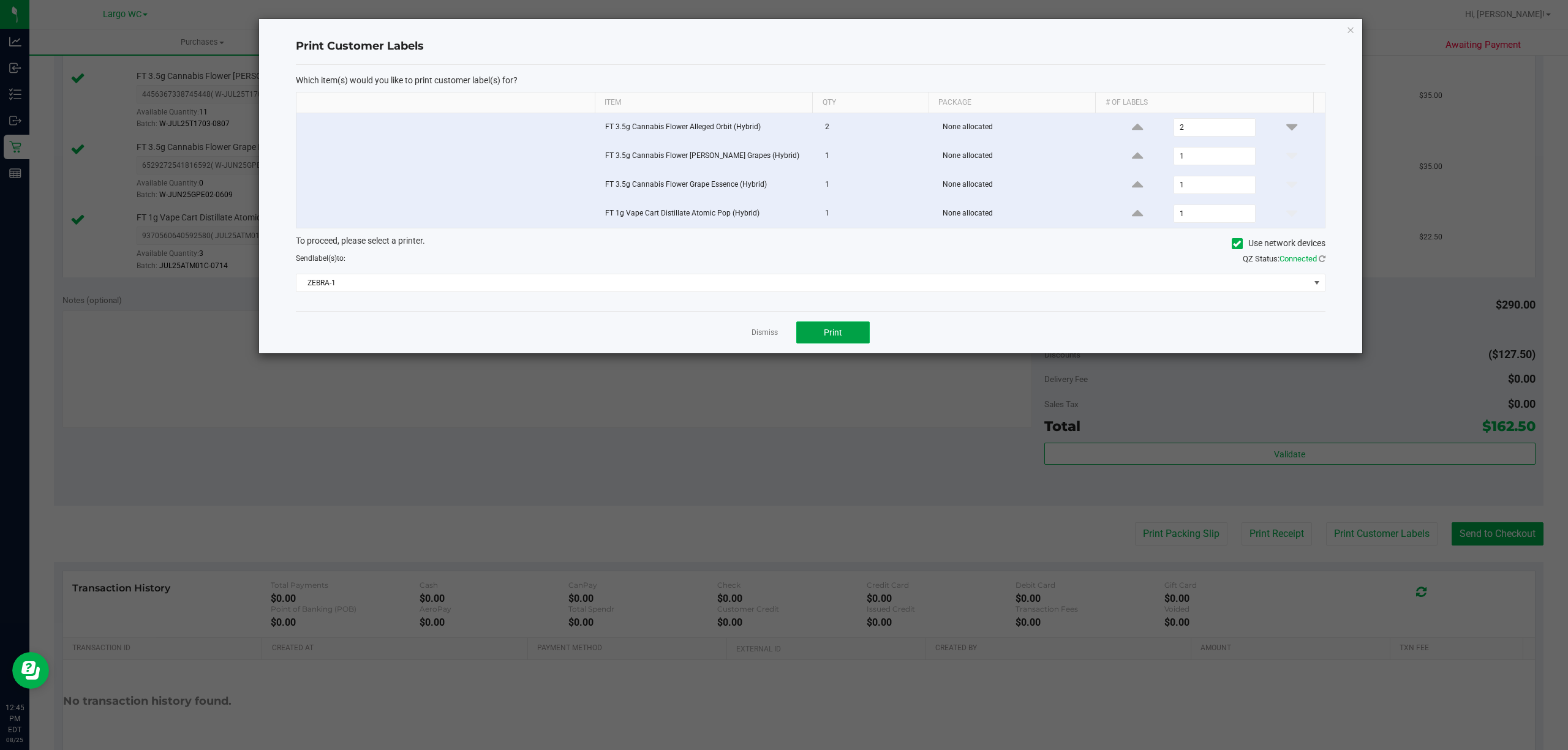
click at [831, 334] on span "Print" at bounding box center [832, 333] width 18 height 9
click at [1331, 48] on div "Print Customer Labels Which item(s) would you like to print customer label(s) f…" at bounding box center [810, 186] width 1102 height 334
click at [1348, 27] on icon "button" at bounding box center [1349, 29] width 8 height 15
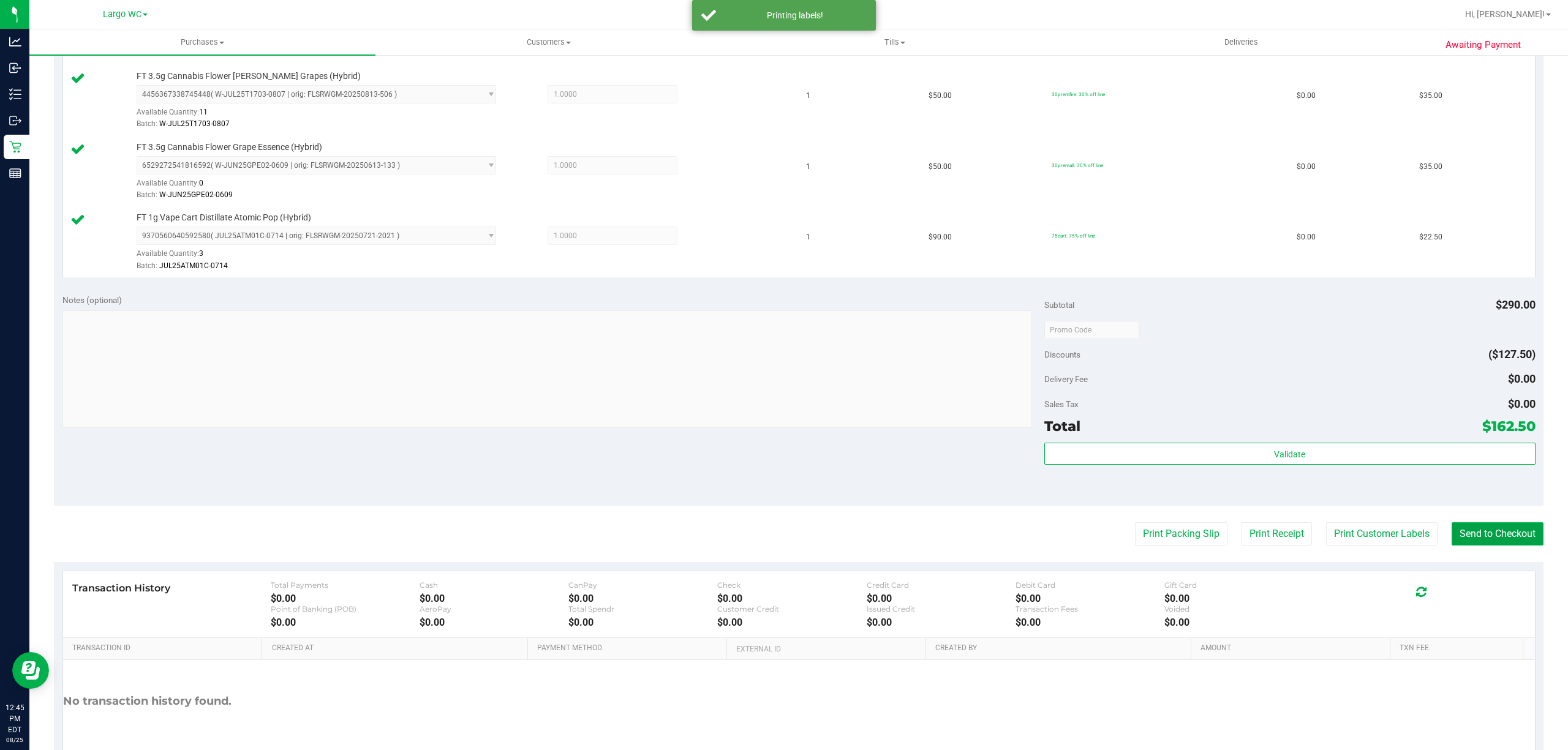
click at [1494, 546] on button "Send to Checkout" at bounding box center [1496, 533] width 91 height 24
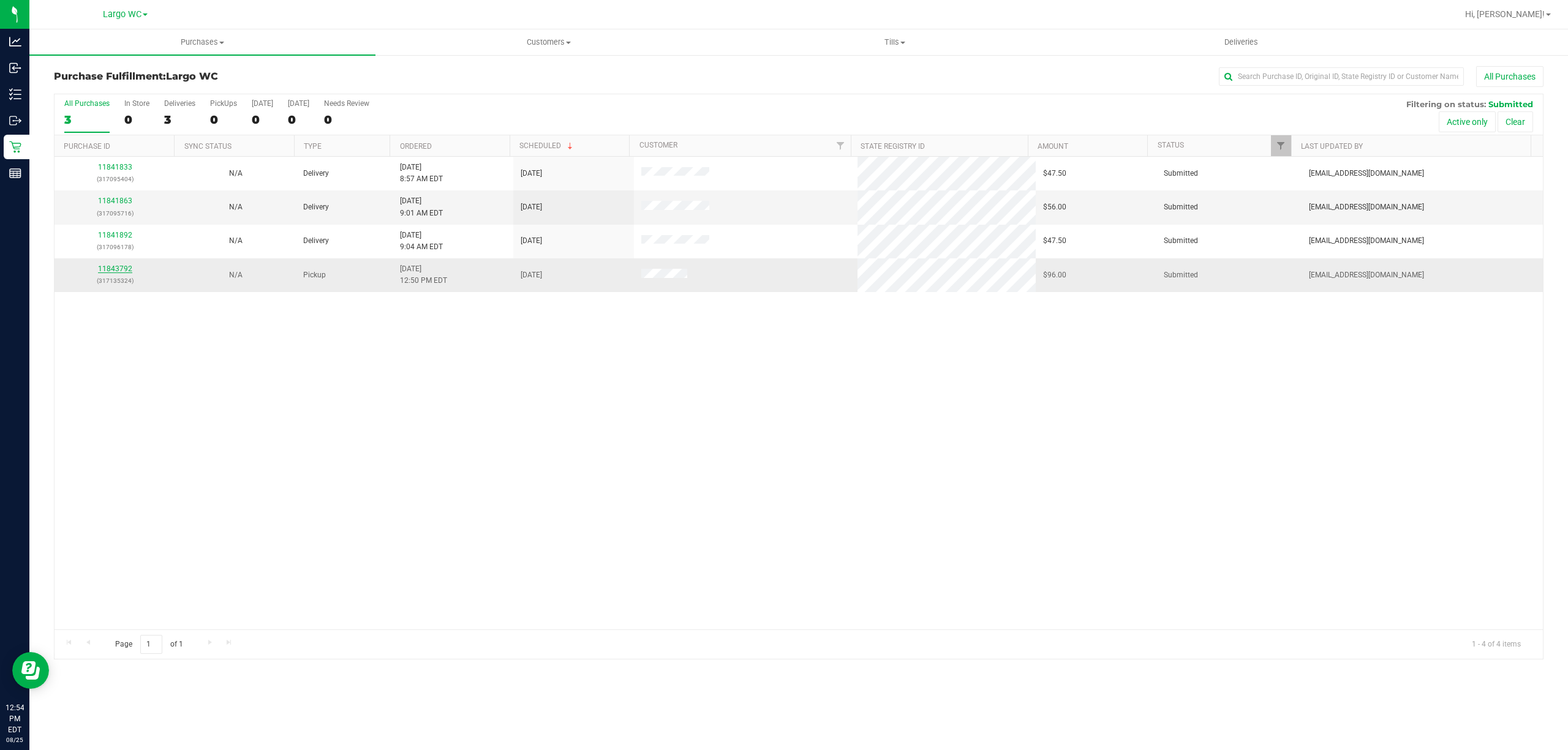
click at [125, 270] on link "11843792" at bounding box center [115, 269] width 34 height 8
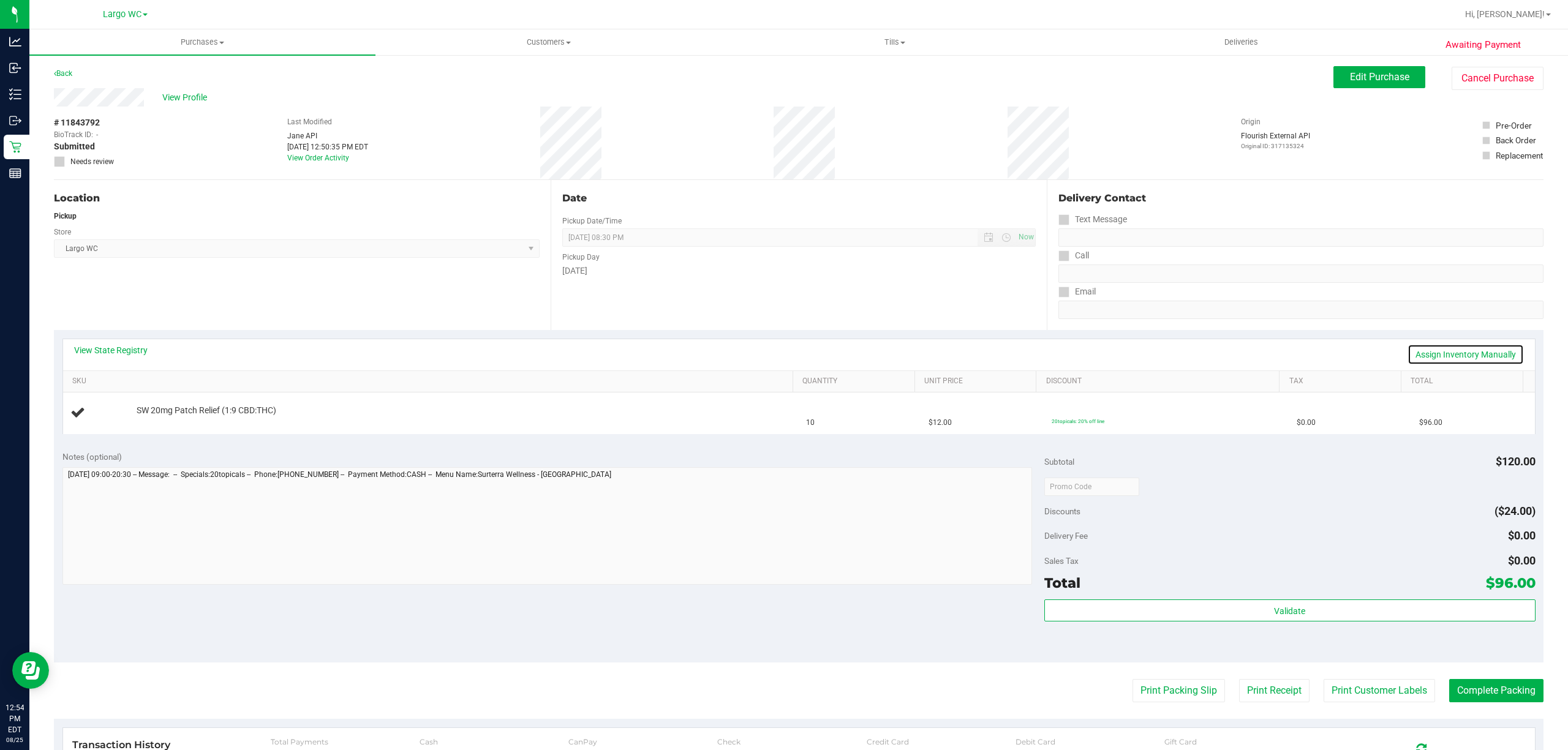
click at [1450, 344] on link "Assign Inventory Manually" at bounding box center [1464, 354] width 116 height 21
click at [148, 416] on link "Add Package" at bounding box center [158, 418] width 44 height 8
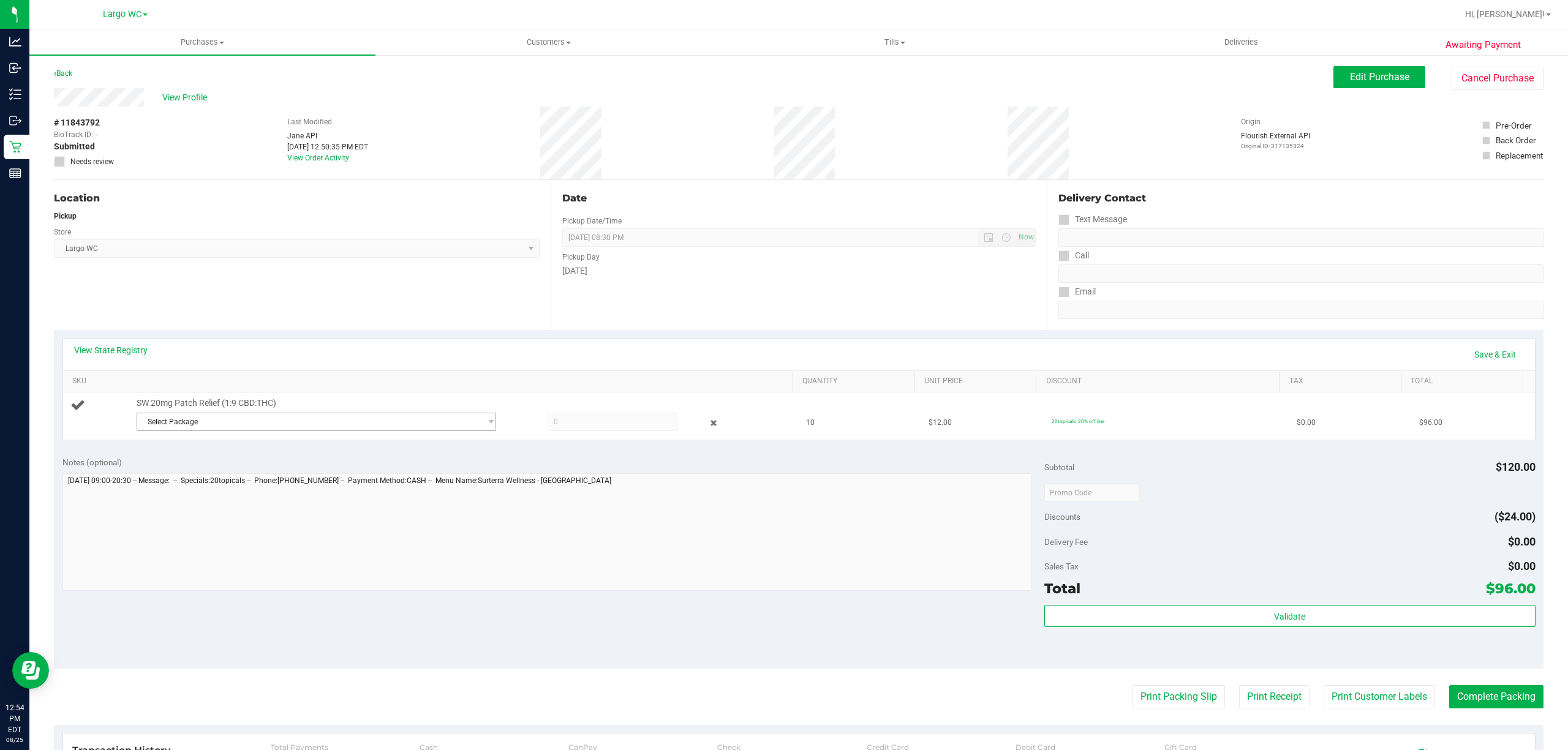
click at [311, 419] on span "Select Package" at bounding box center [309, 422] width 343 height 17
click at [340, 483] on div "Select Package 3629740061911566 ( JUL25RLF02-0807 | orig: FLSRWGM-20250813-1580…" at bounding box center [311, 459] width 353 height 53
click at [371, 473] on span "( JUL25RLF02-0807 | orig: FLSRWGM-20250813-1580 )" at bounding box center [303, 473] width 181 height 8
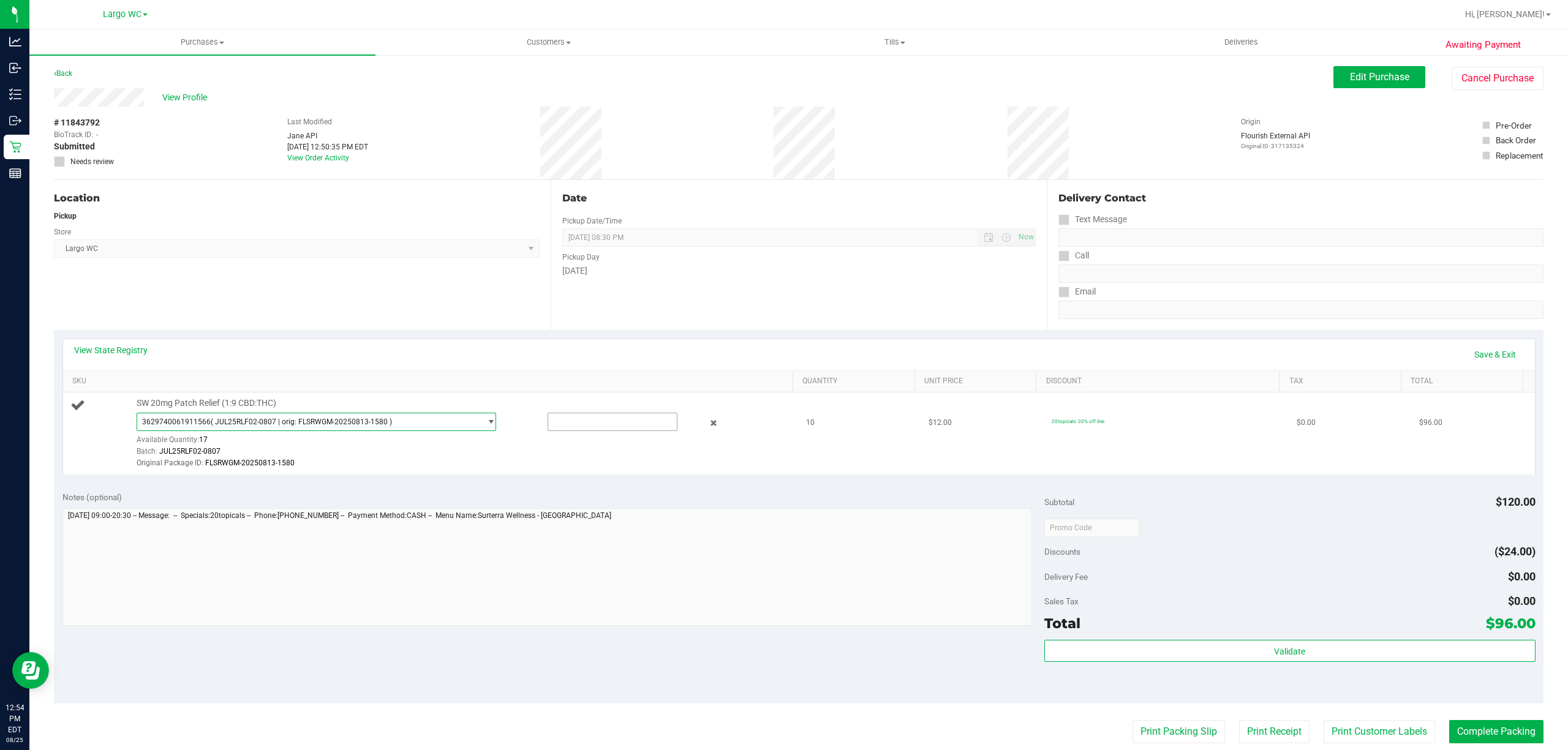
click at [552, 419] on input "text" at bounding box center [612, 422] width 128 height 17
type input "10"
click at [749, 469] on div at bounding box center [461, 469] width 649 height 1
type input "10.0000"
click at [1486, 349] on link "Save & Exit" at bounding box center [1494, 354] width 57 height 21
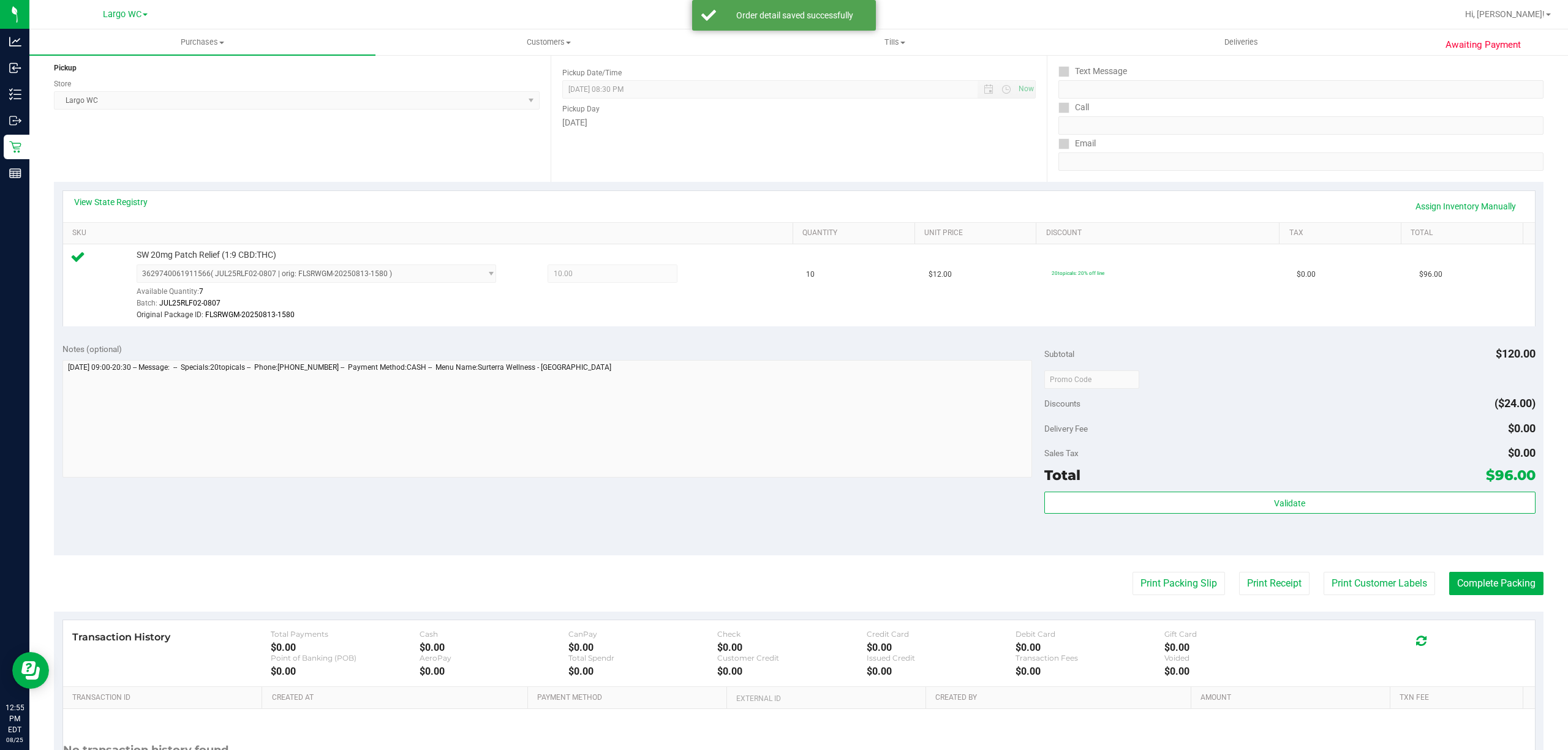
scroll to position [226, 0]
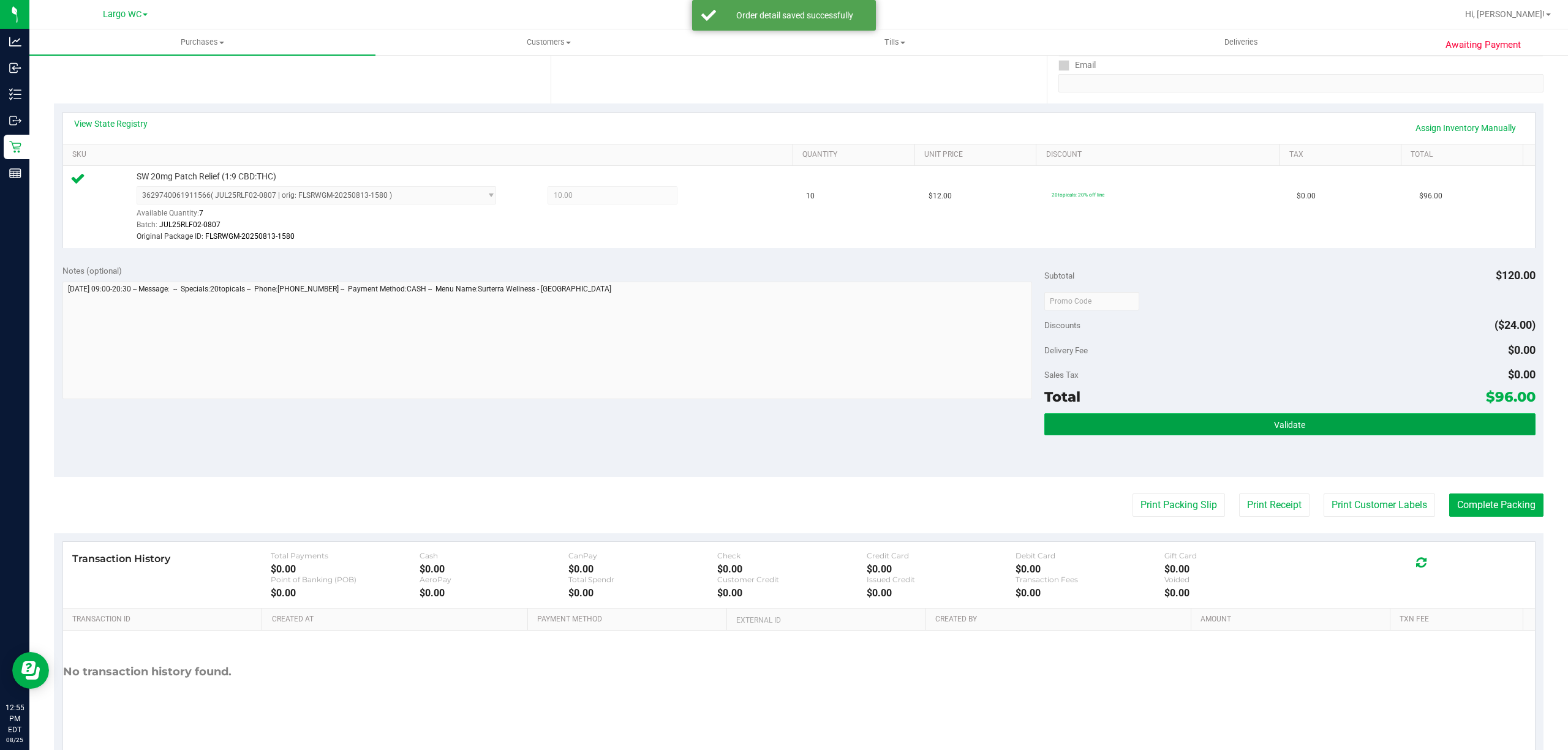
click at [1274, 424] on span "Validate" at bounding box center [1289, 425] width 31 height 9
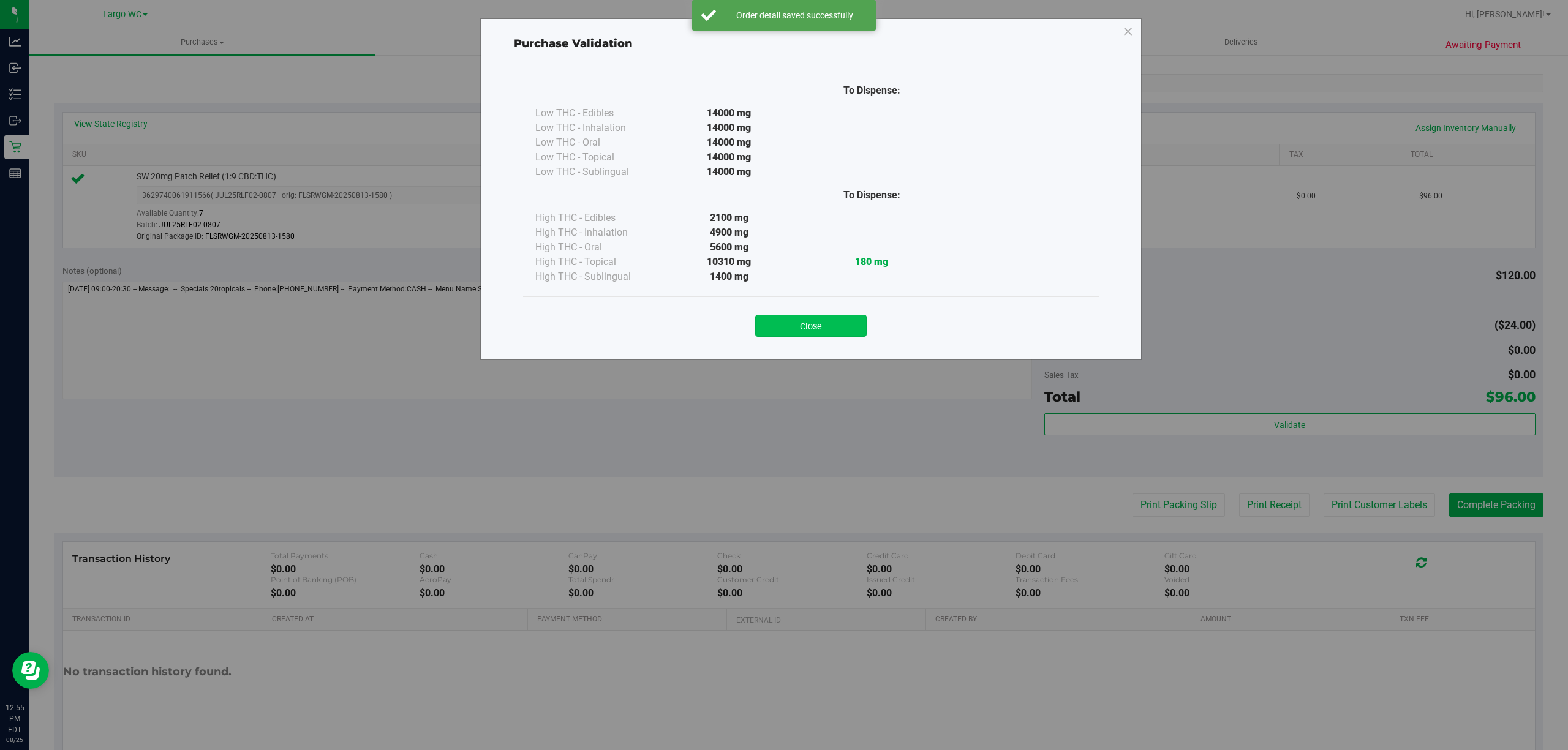
click at [814, 326] on button "Close" at bounding box center [810, 325] width 111 height 22
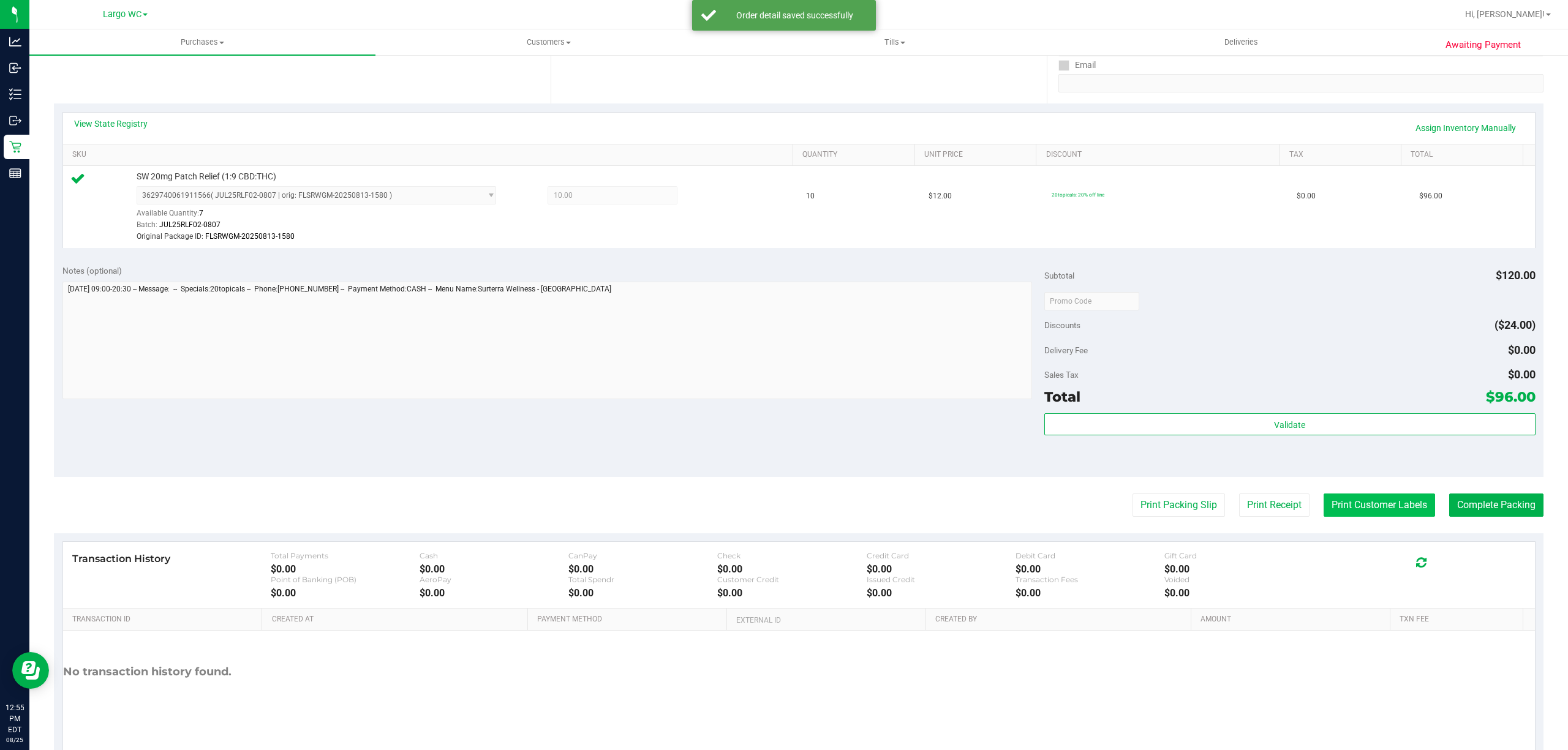
click at [1392, 506] on button "Print Customer Labels" at bounding box center [1379, 505] width 111 height 24
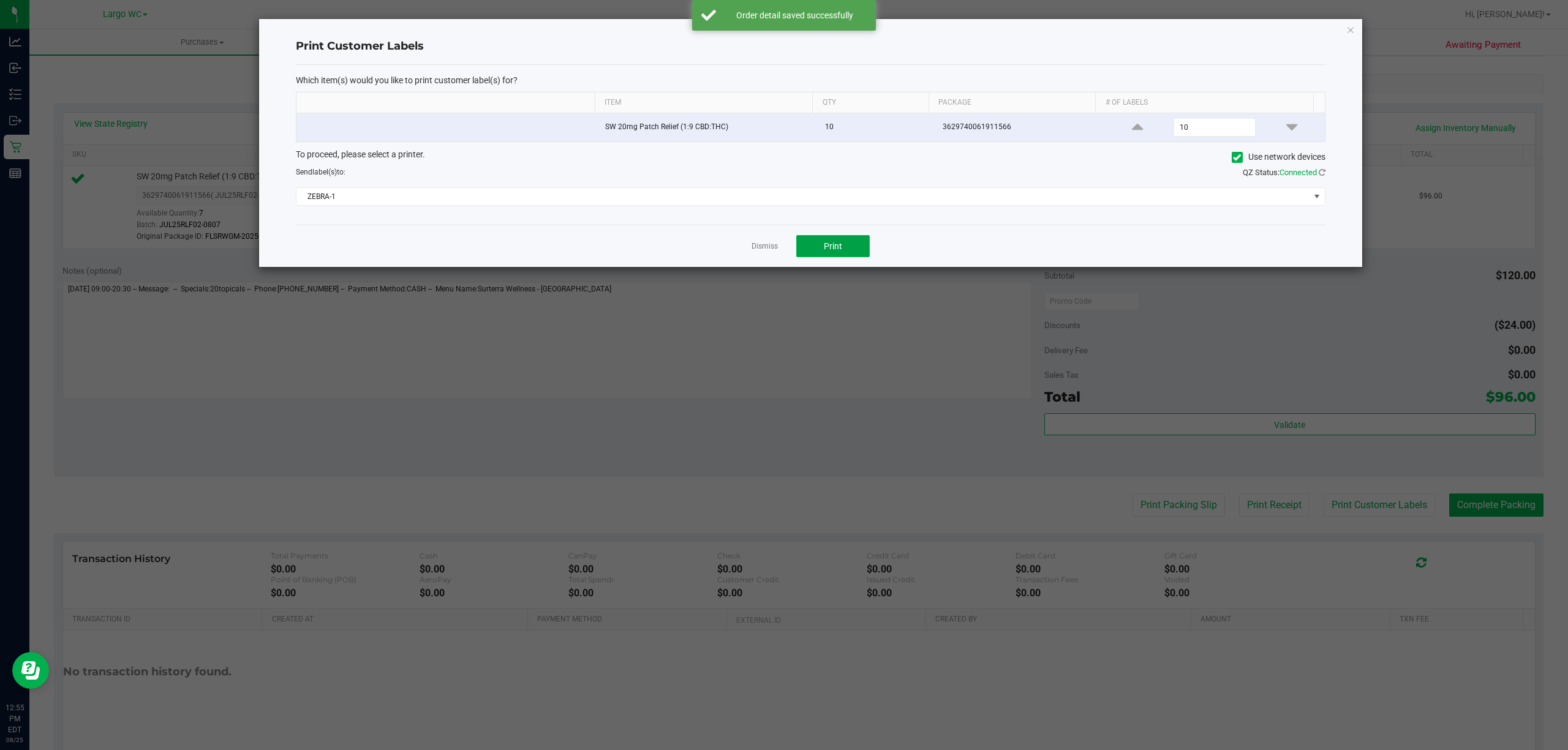
click at [859, 251] on button "Print" at bounding box center [833, 246] width 74 height 22
click at [1353, 36] on icon "button" at bounding box center [1349, 29] width 8 height 15
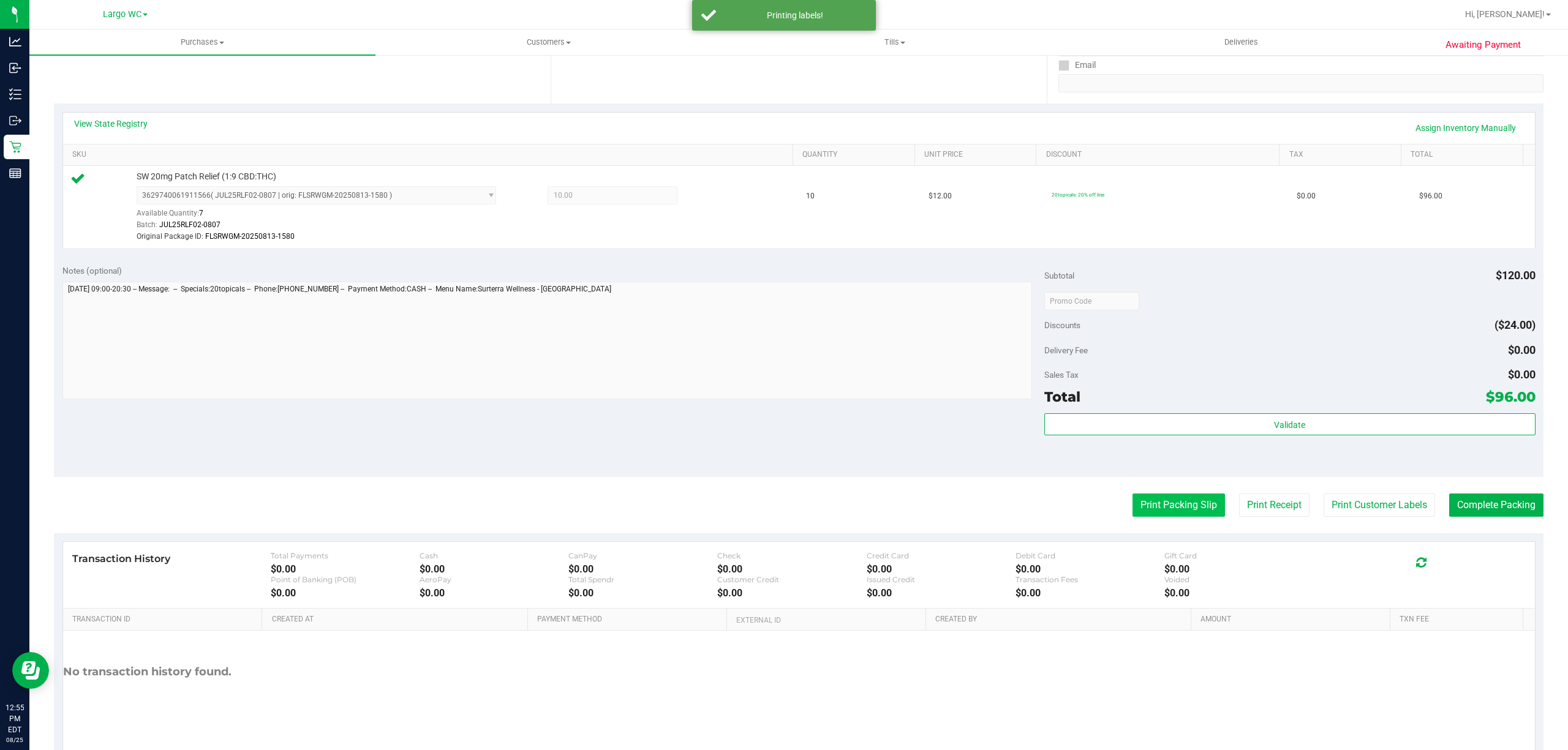
click at [1165, 514] on button "Print Packing Slip" at bounding box center [1179, 505] width 92 height 24
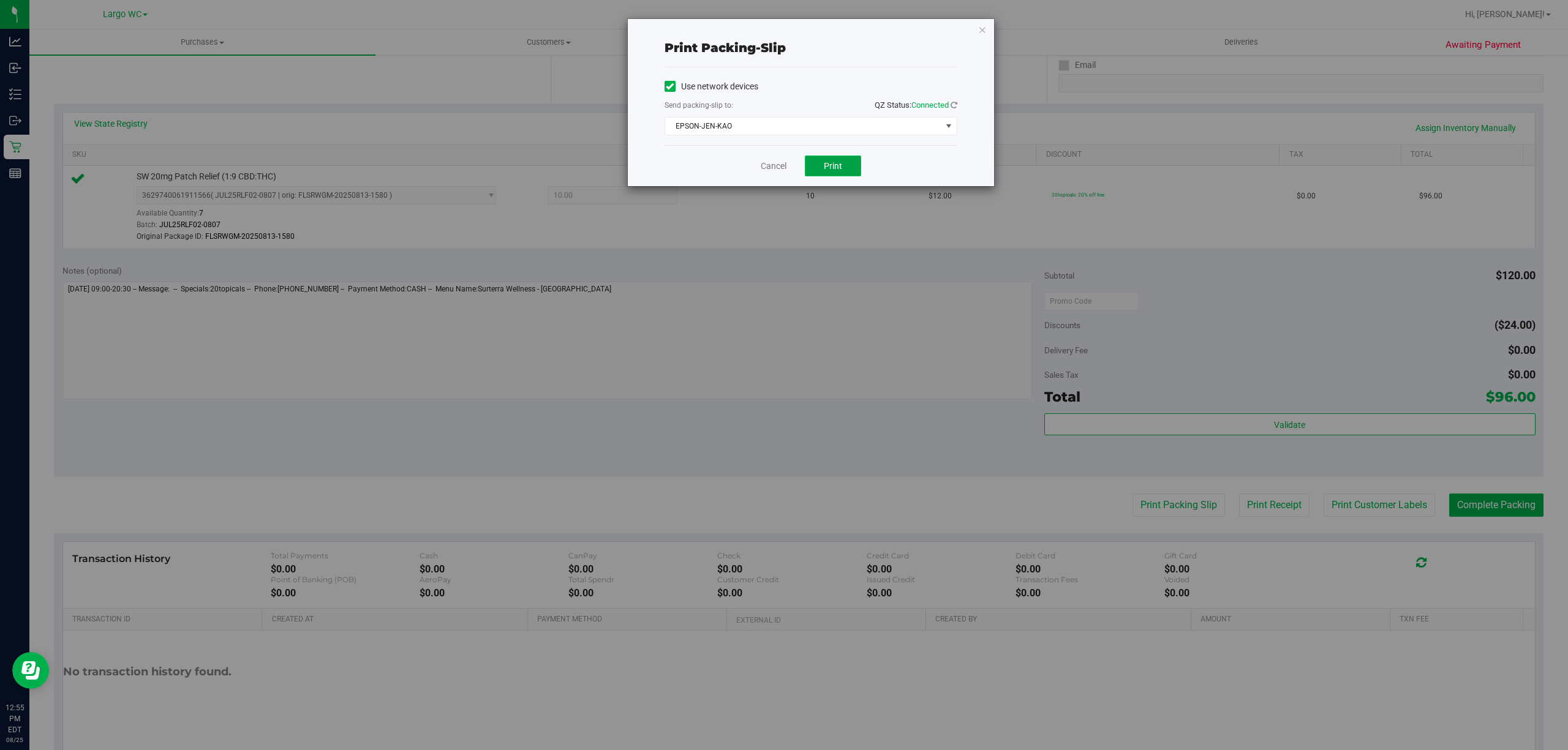
click at [848, 169] on button "Print" at bounding box center [833, 166] width 57 height 21
click at [981, 25] on icon "button" at bounding box center [982, 29] width 8 height 15
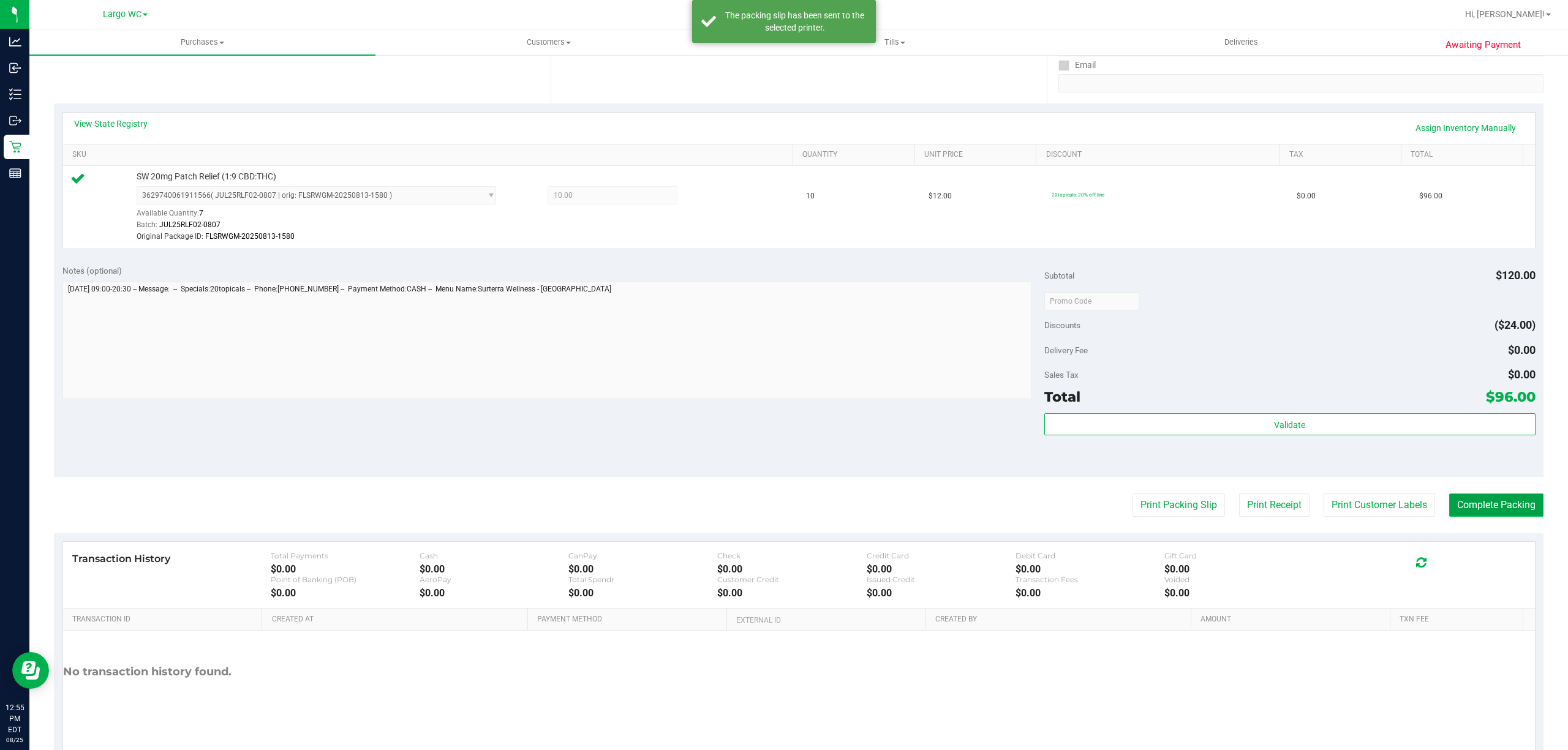
click at [1499, 507] on button "Complete Packing" at bounding box center [1496, 505] width 94 height 24
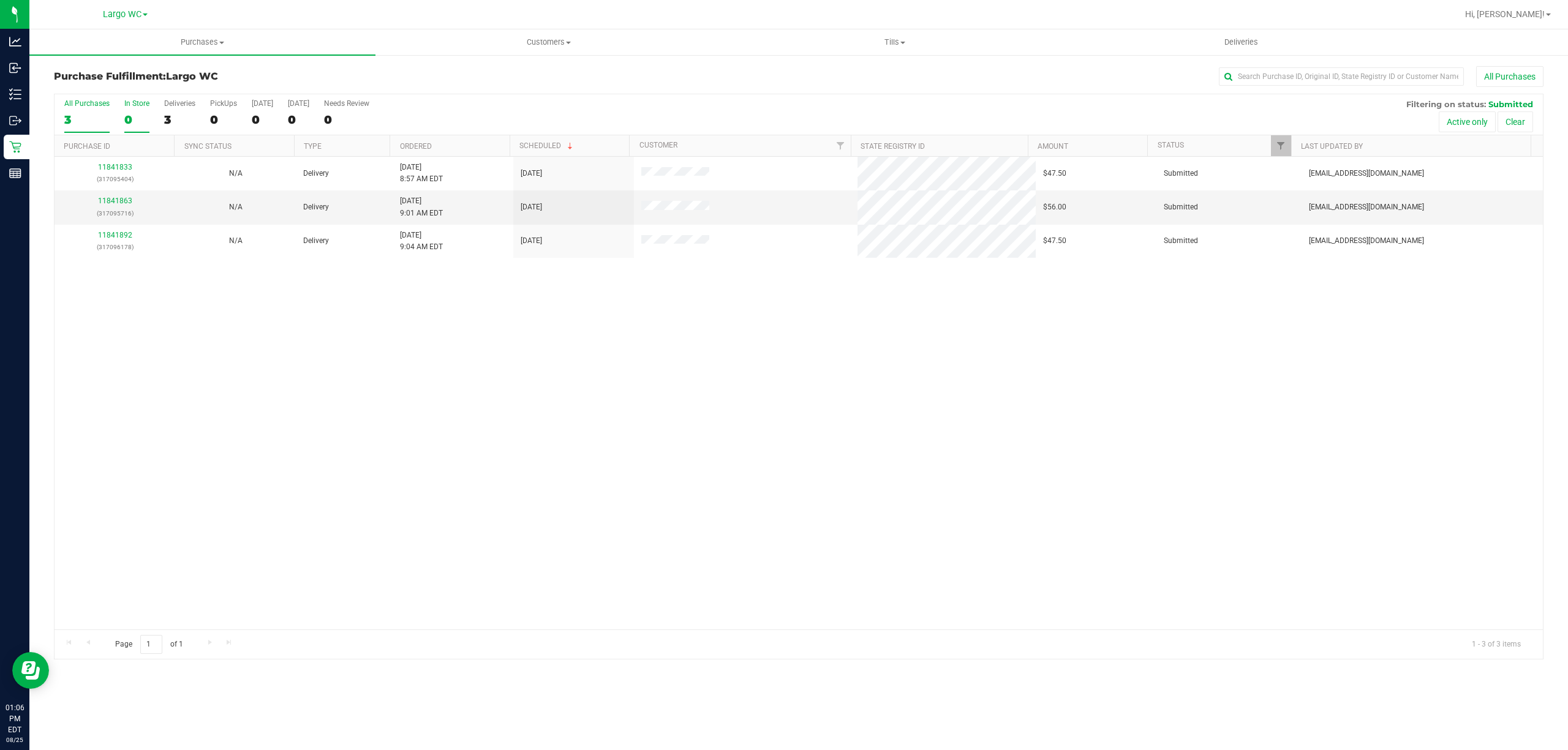
click at [140, 106] on div "In Store" at bounding box center [137, 103] width 25 height 8
click at [0, 0] on input "In Store 0" at bounding box center [0, 0] width 0 height 0
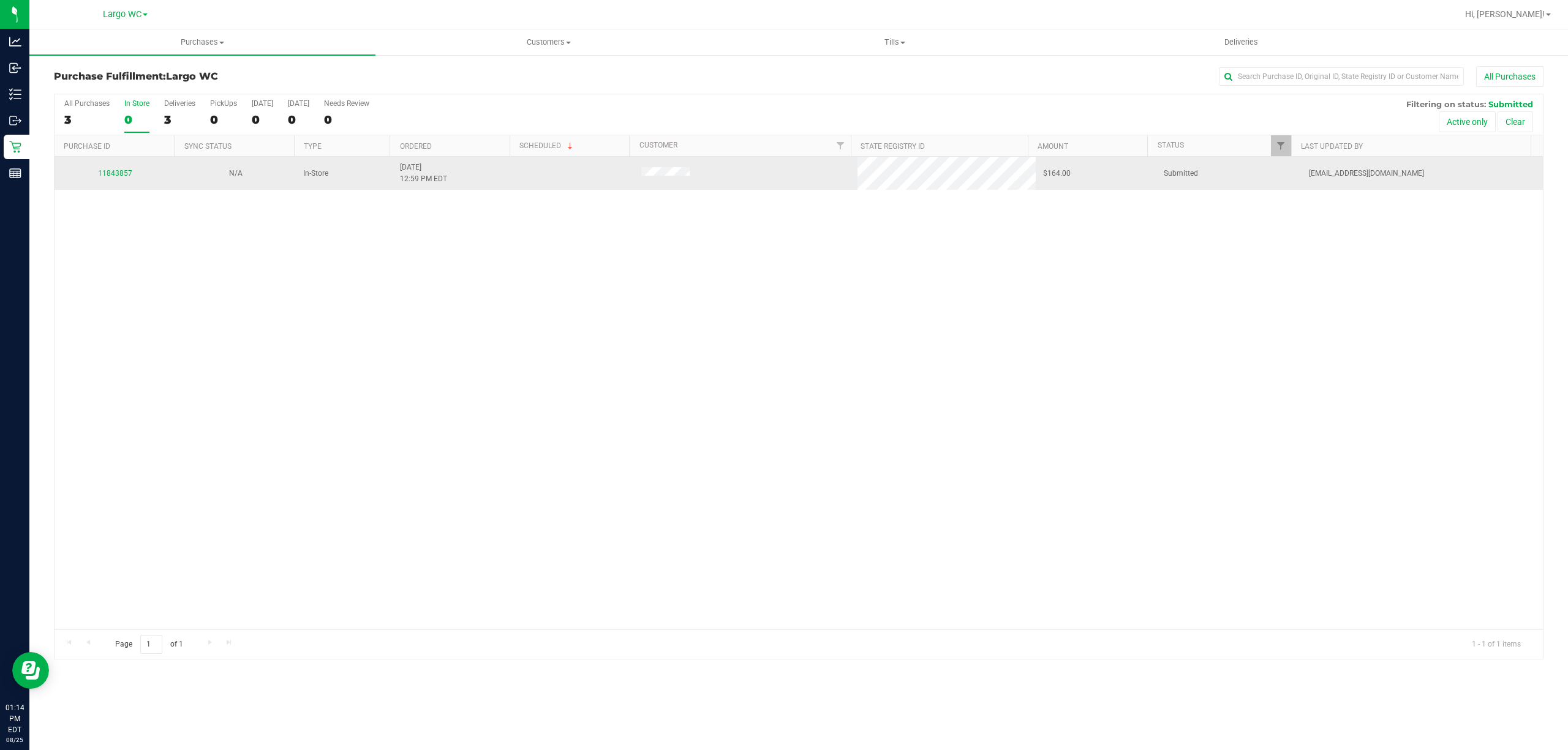
click at [107, 177] on div "11843857" at bounding box center [115, 173] width 106 height 11
click at [125, 174] on link "11843857" at bounding box center [115, 172] width 34 height 8
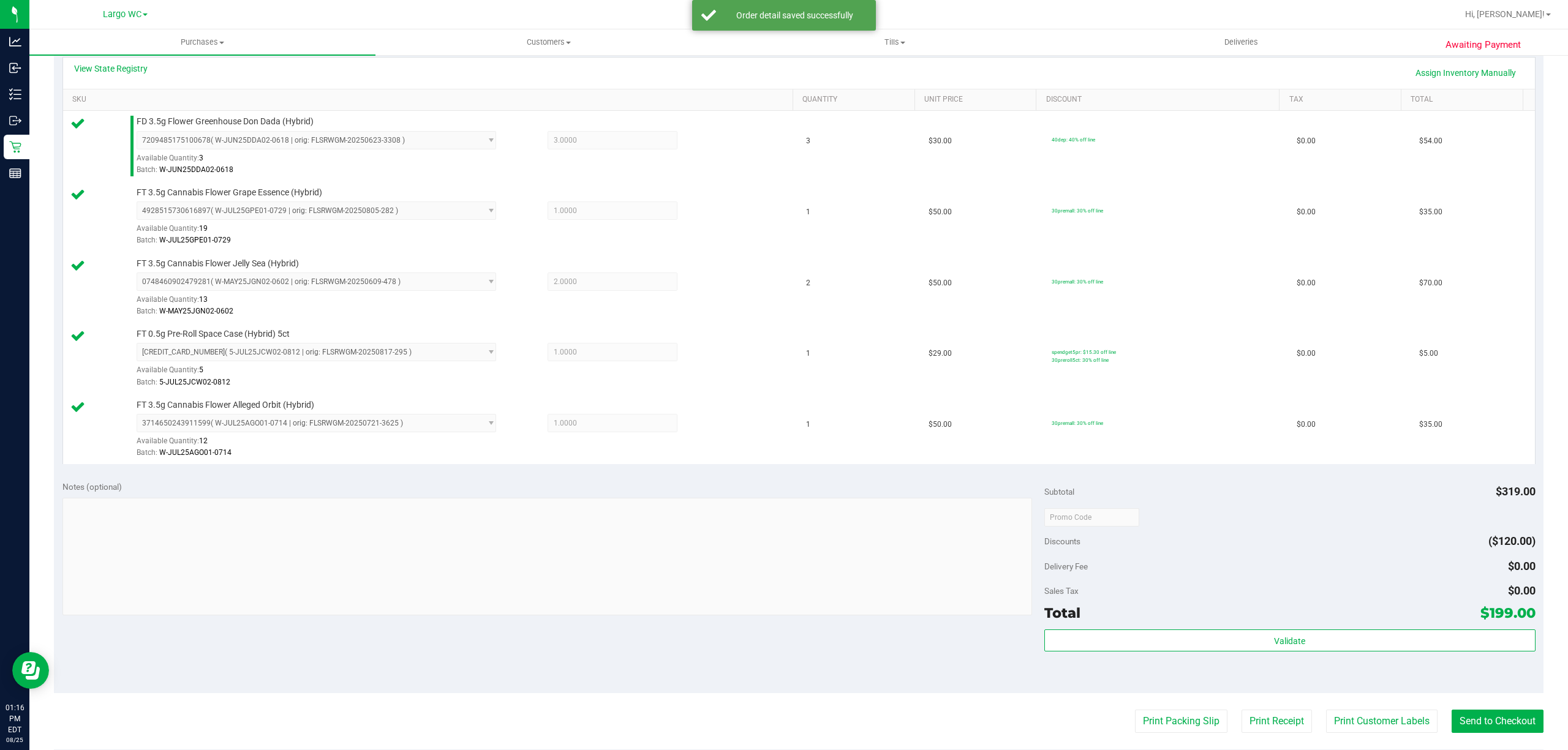
scroll to position [397, 0]
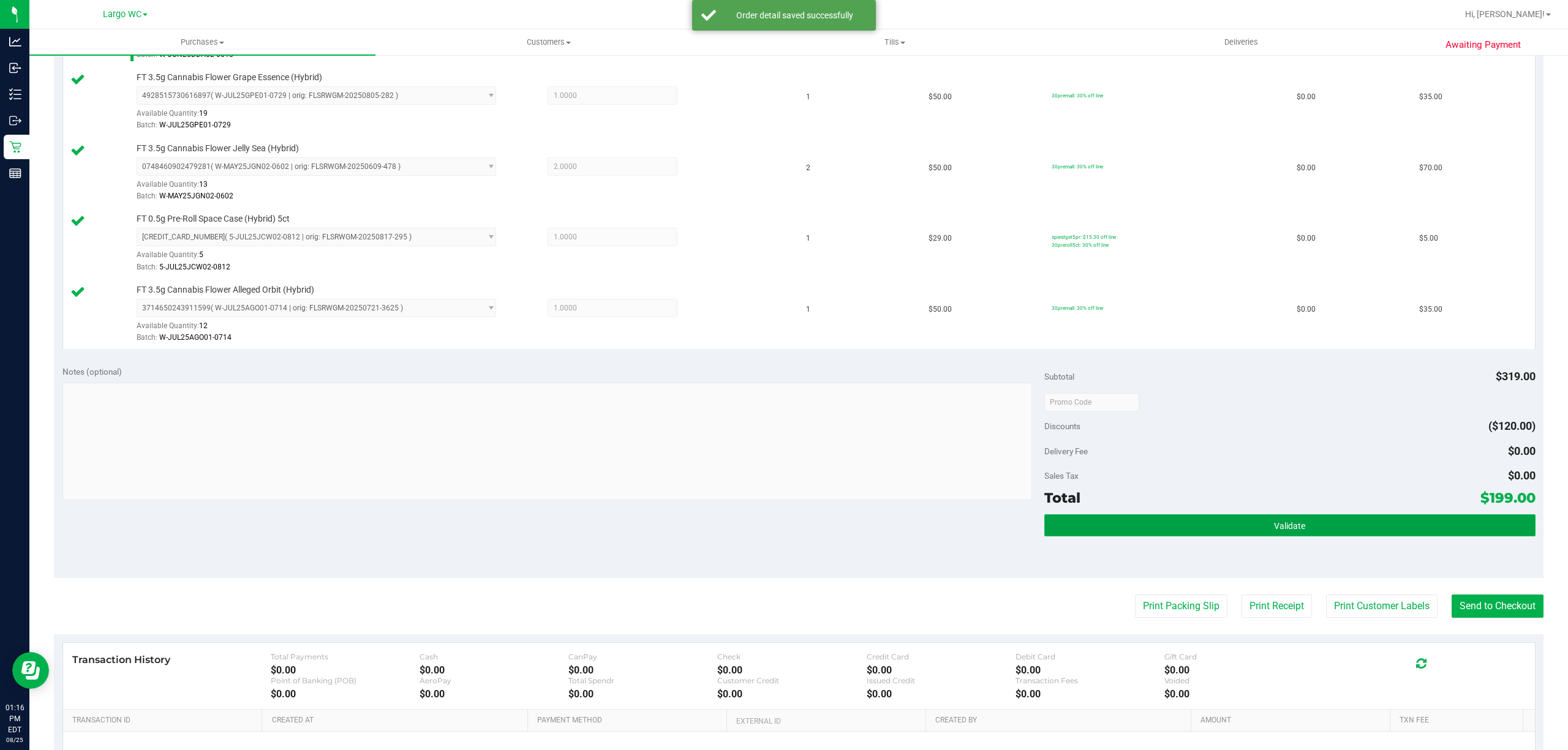
click at [1215, 535] on button "Validate" at bounding box center [1289, 525] width 491 height 22
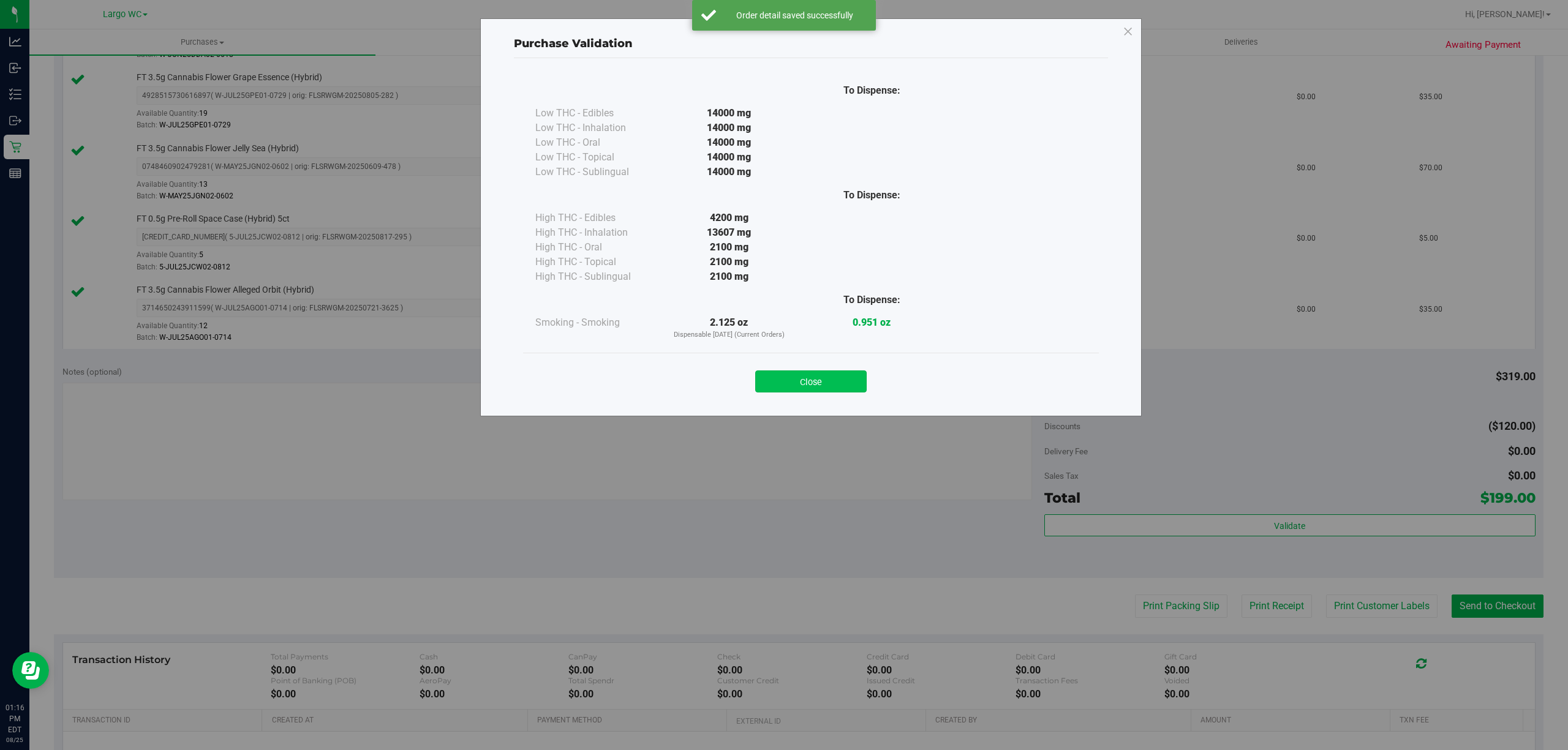
click at [820, 390] on button "Close" at bounding box center [810, 381] width 111 height 22
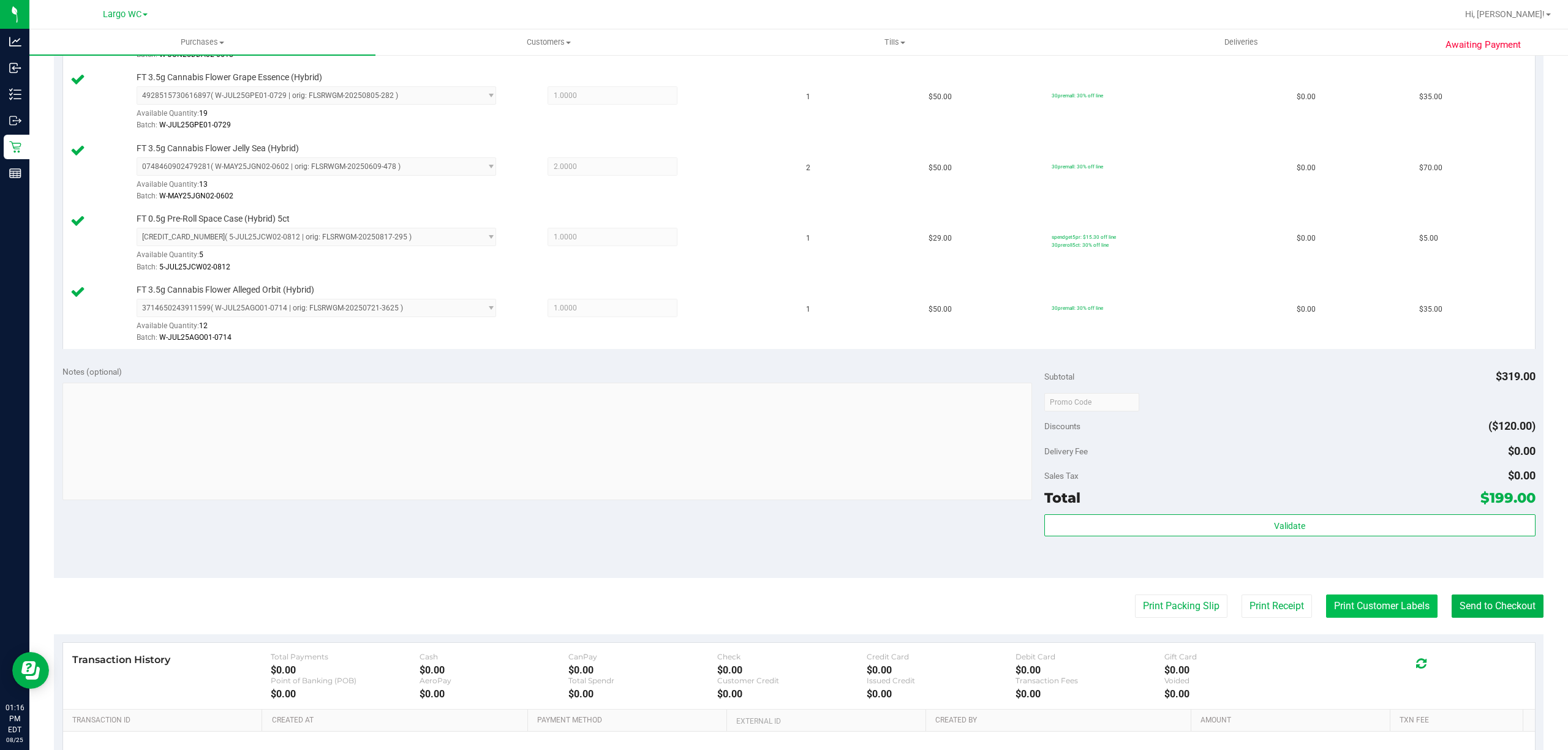
click at [1353, 617] on button "Print Customer Labels" at bounding box center [1381, 606] width 111 height 24
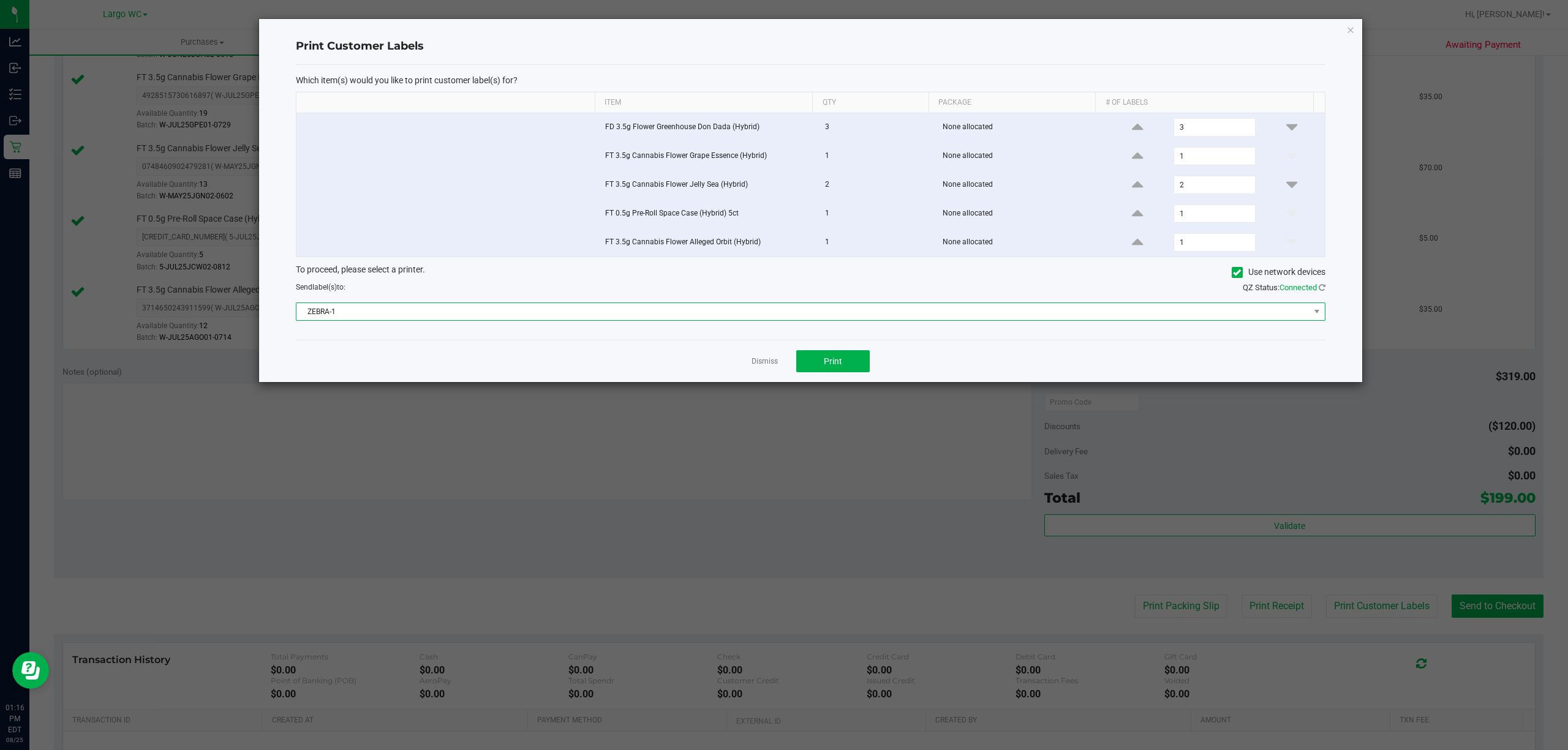
click at [869, 321] on span "ZEBRA-1" at bounding box center [810, 311] width 1029 height 18
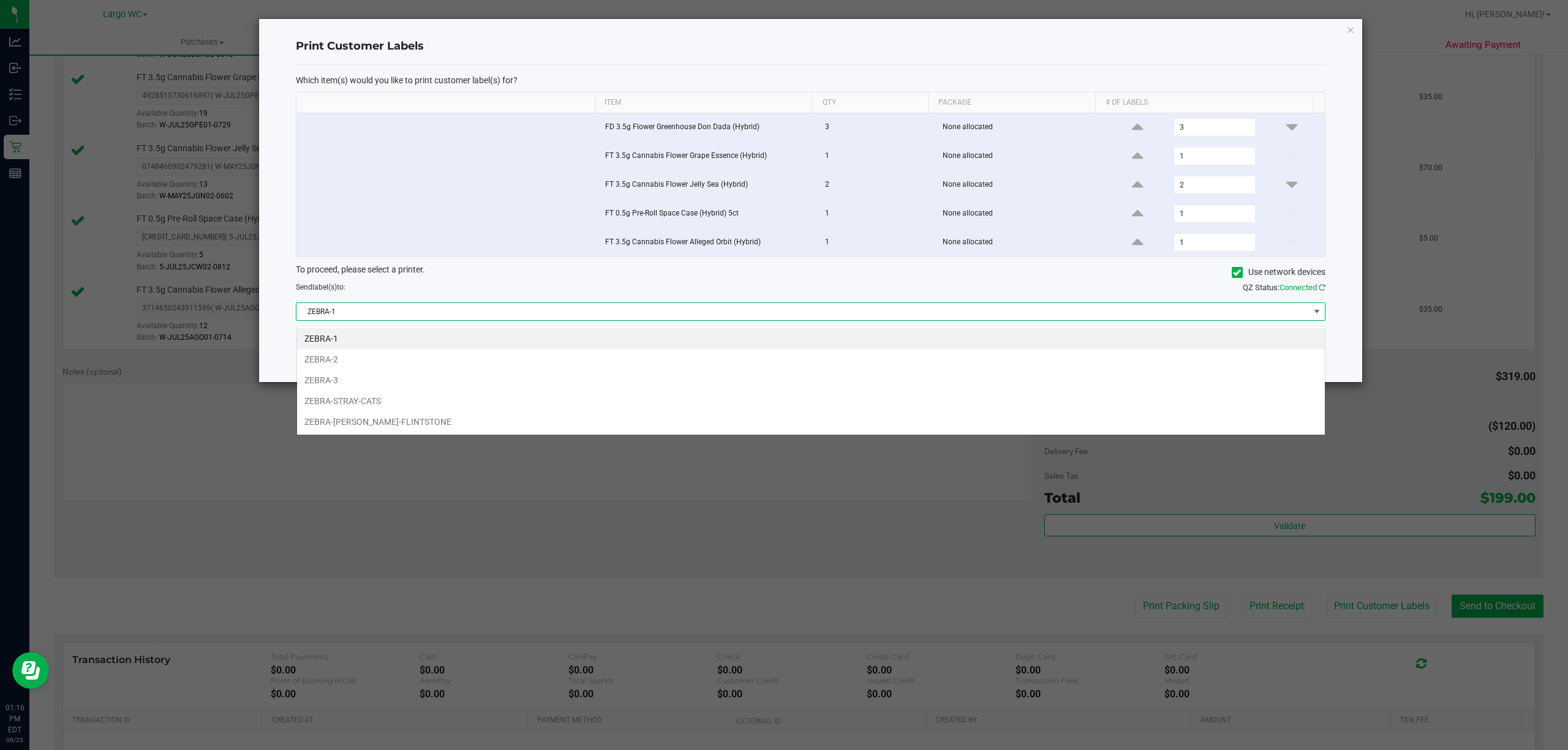
scroll to position [18, 1029]
click at [829, 368] on li "ZEBRA-2" at bounding box center [810, 359] width 1028 height 21
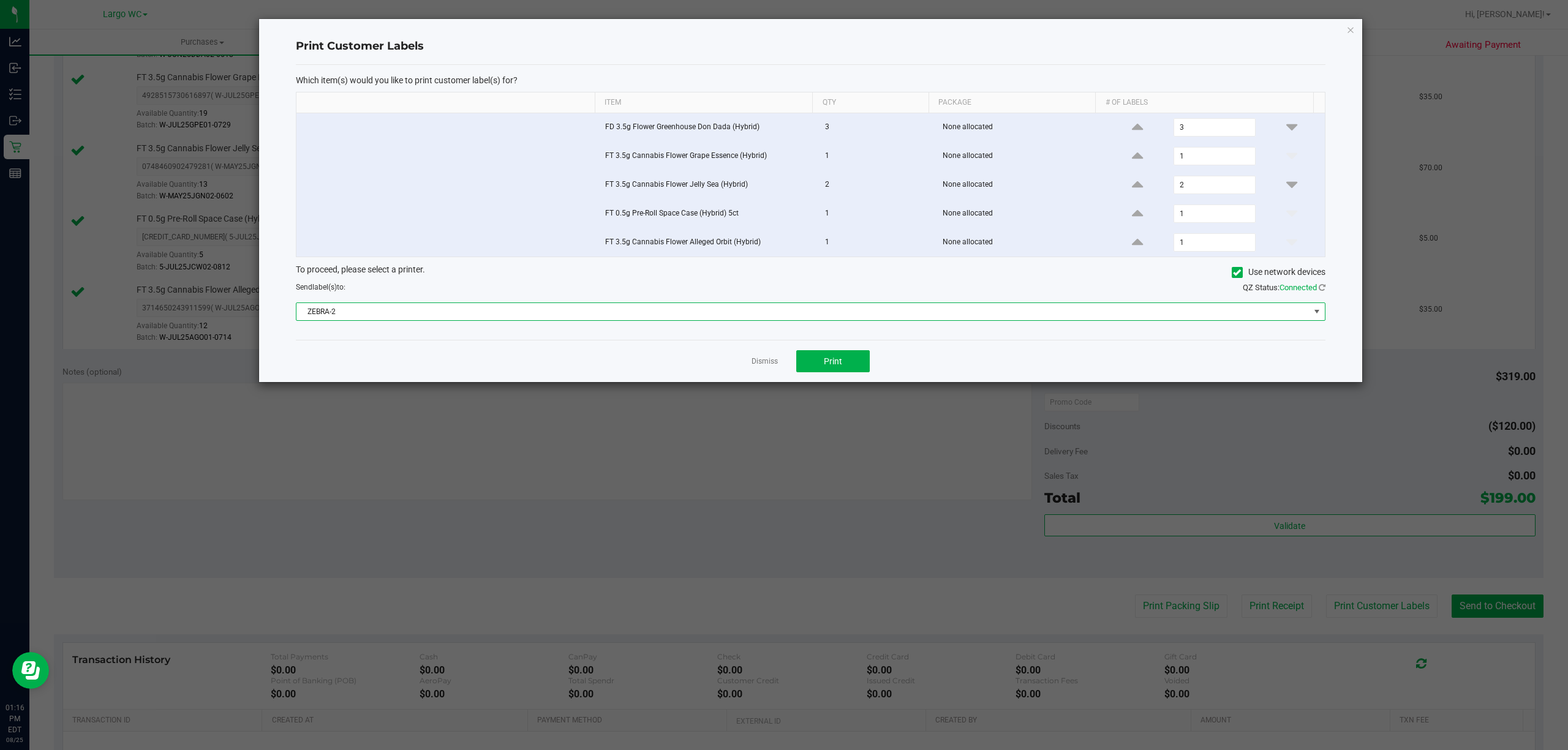
click at [818, 319] on span "ZEBRA-2" at bounding box center [803, 312] width 1013 height 17
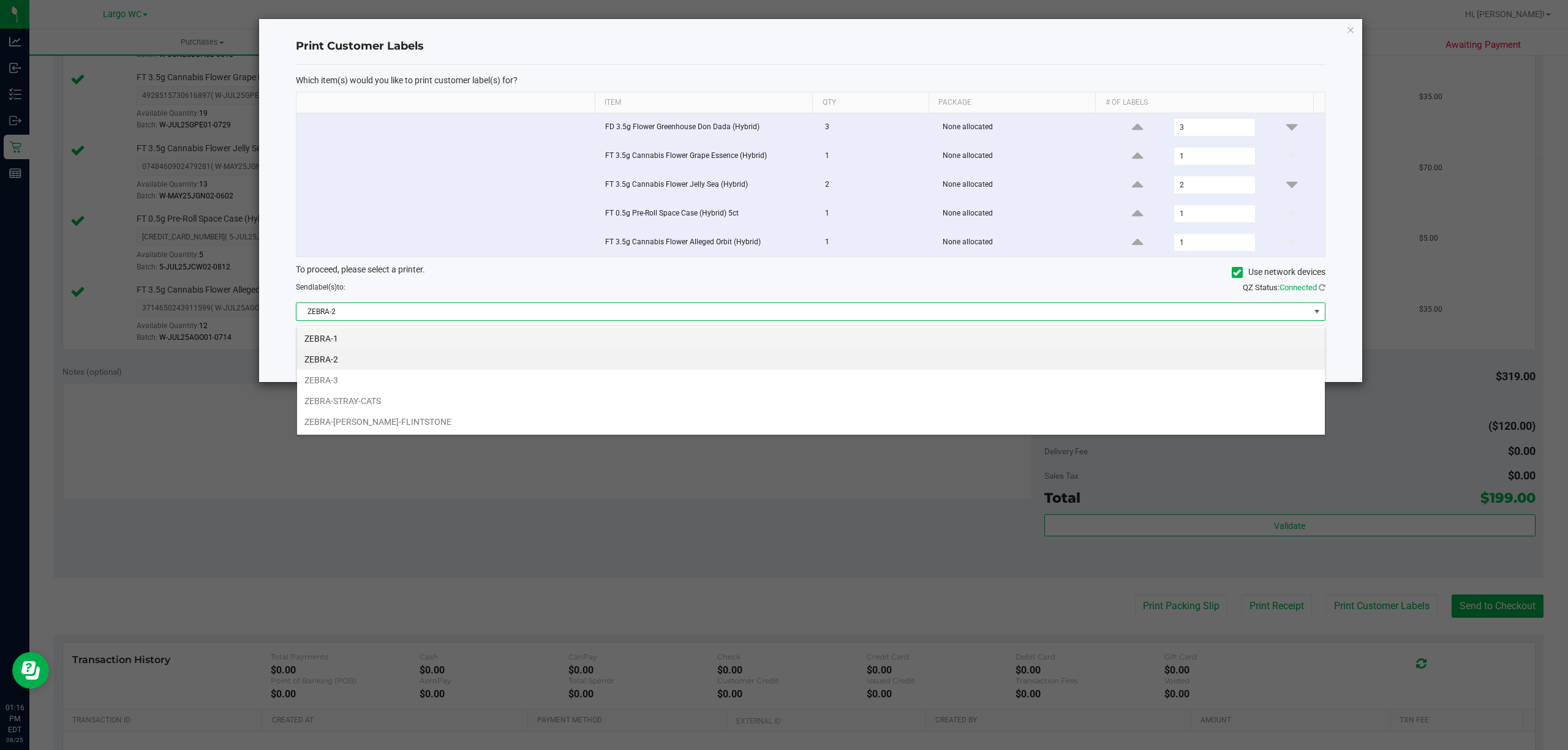
click at [422, 335] on li "ZEBRA-1" at bounding box center [810, 338] width 1028 height 21
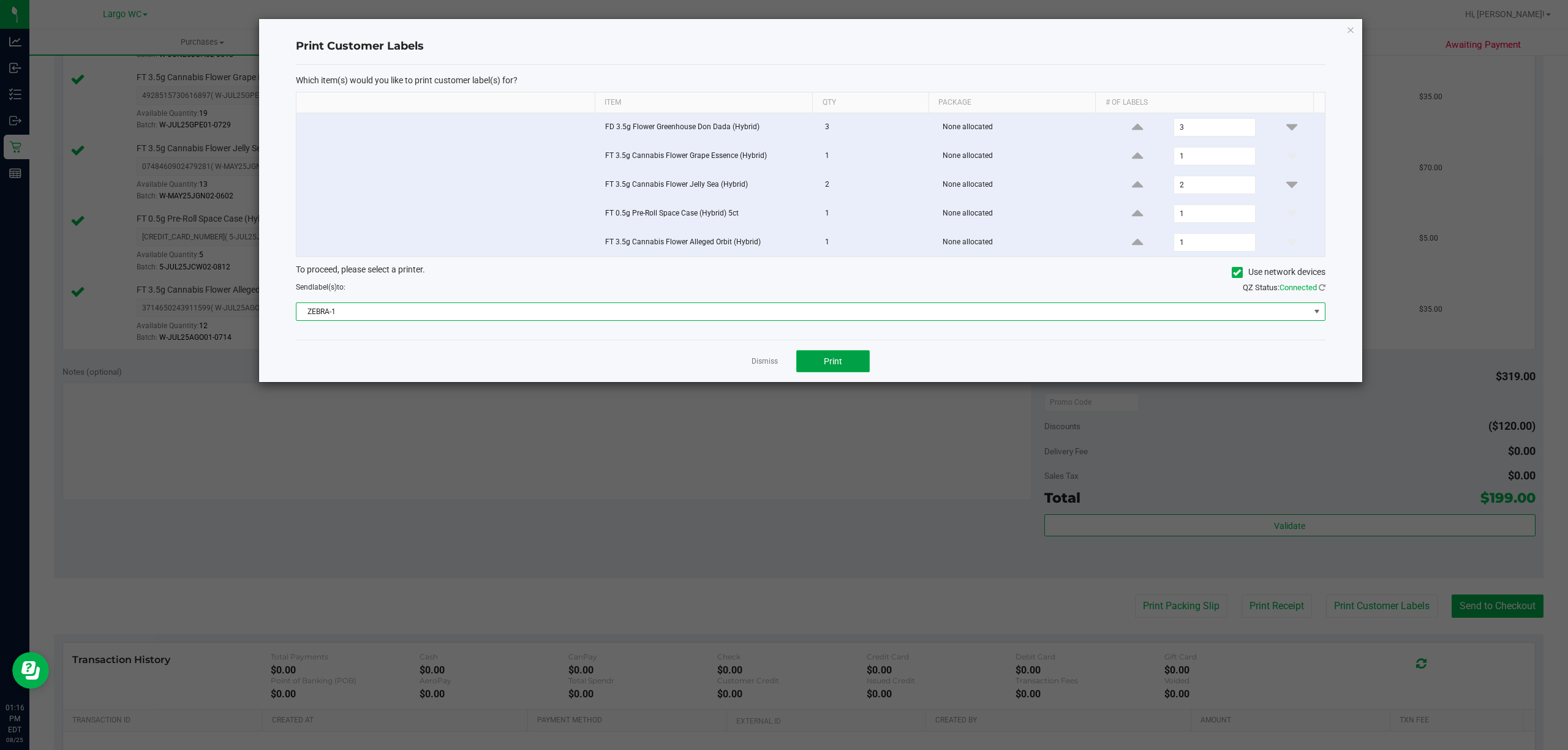
click at [830, 367] on span "Print" at bounding box center [832, 361] width 18 height 9
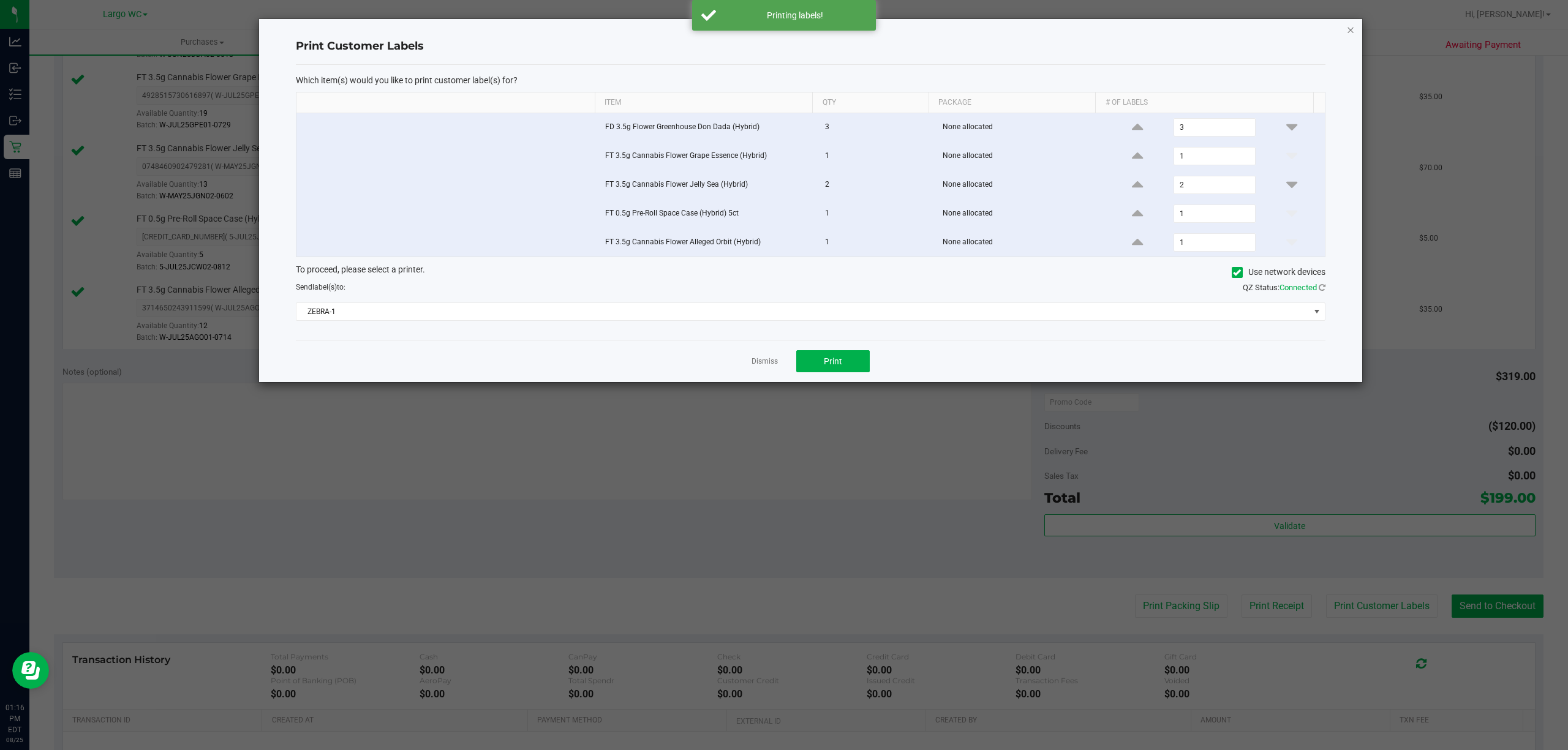
click at [1346, 30] on icon "button" at bounding box center [1349, 29] width 8 height 15
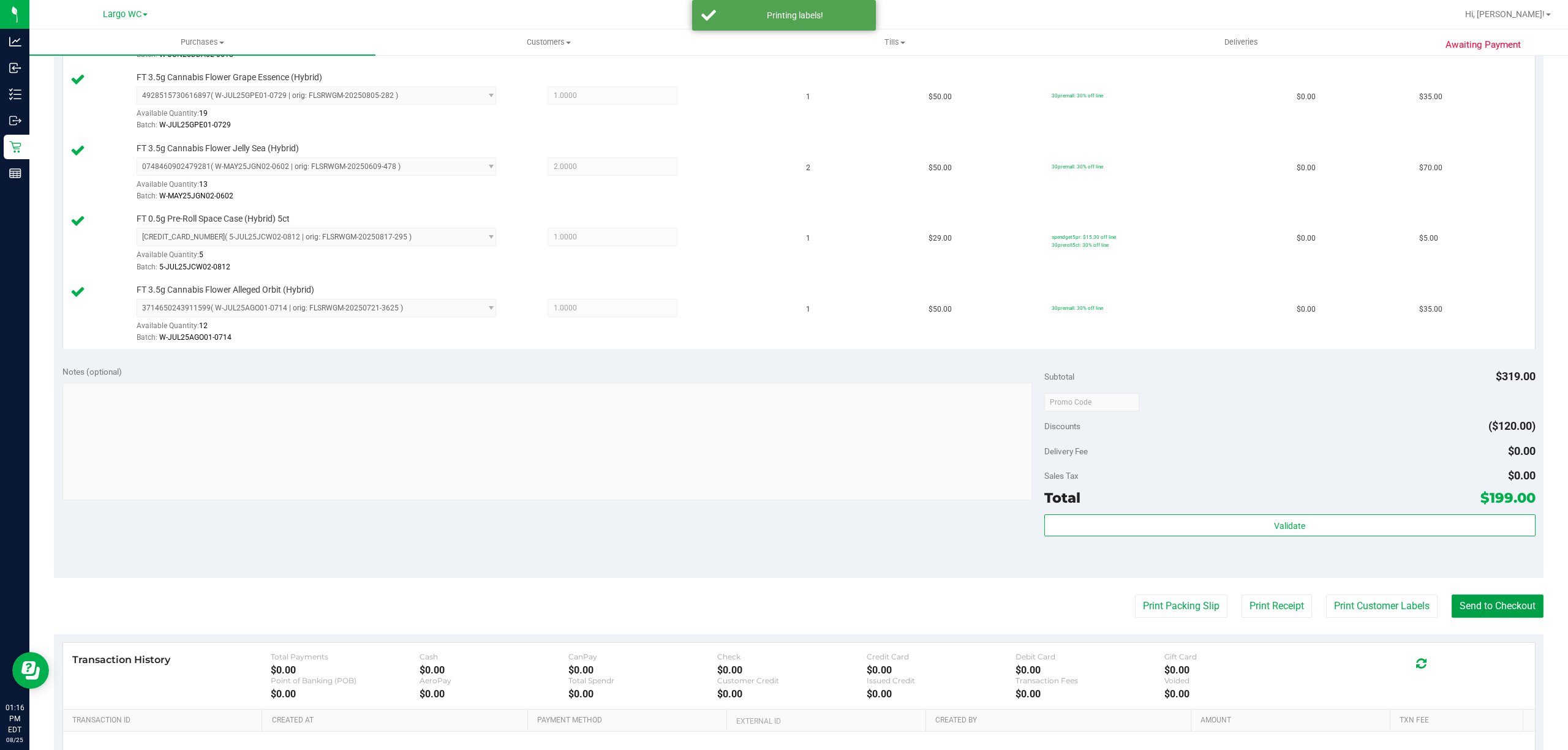
click at [1482, 600] on button "Send to Checkout" at bounding box center [1496, 606] width 91 height 24
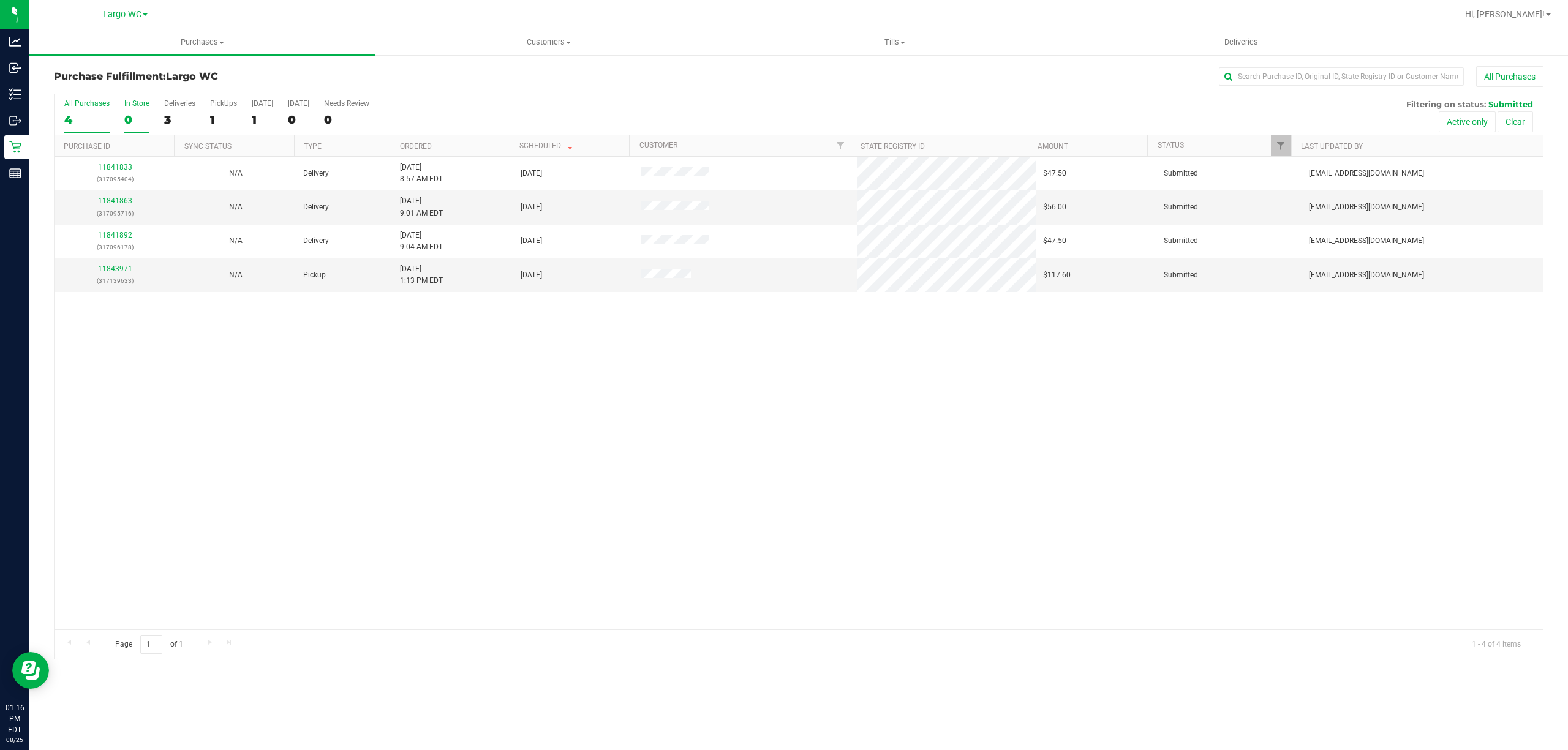
click at [126, 121] on div "0" at bounding box center [137, 120] width 25 height 14
click at [0, 0] on input "In Store 0" at bounding box center [0, 0] width 0 height 0
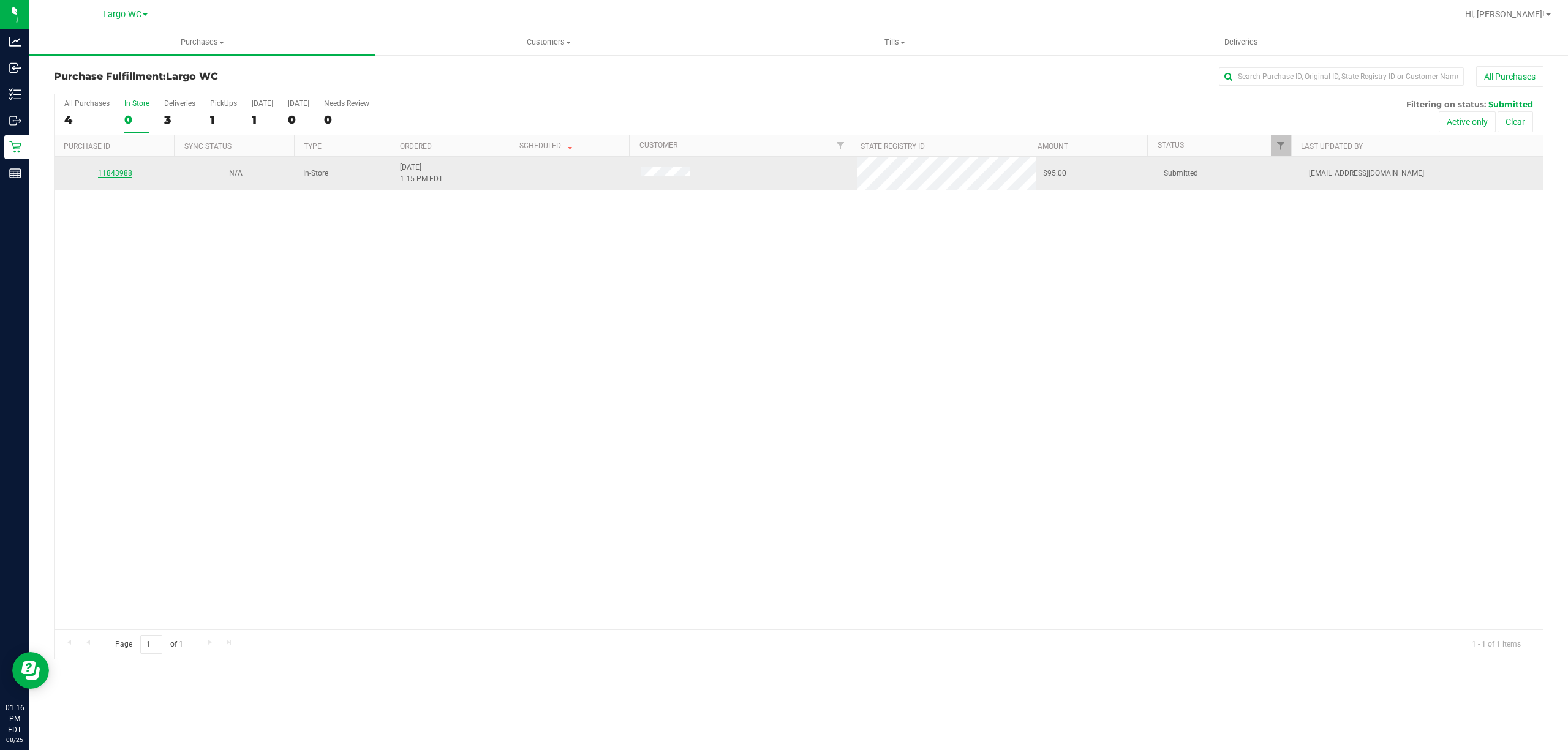
click at [116, 174] on link "11843988" at bounding box center [115, 172] width 34 height 8
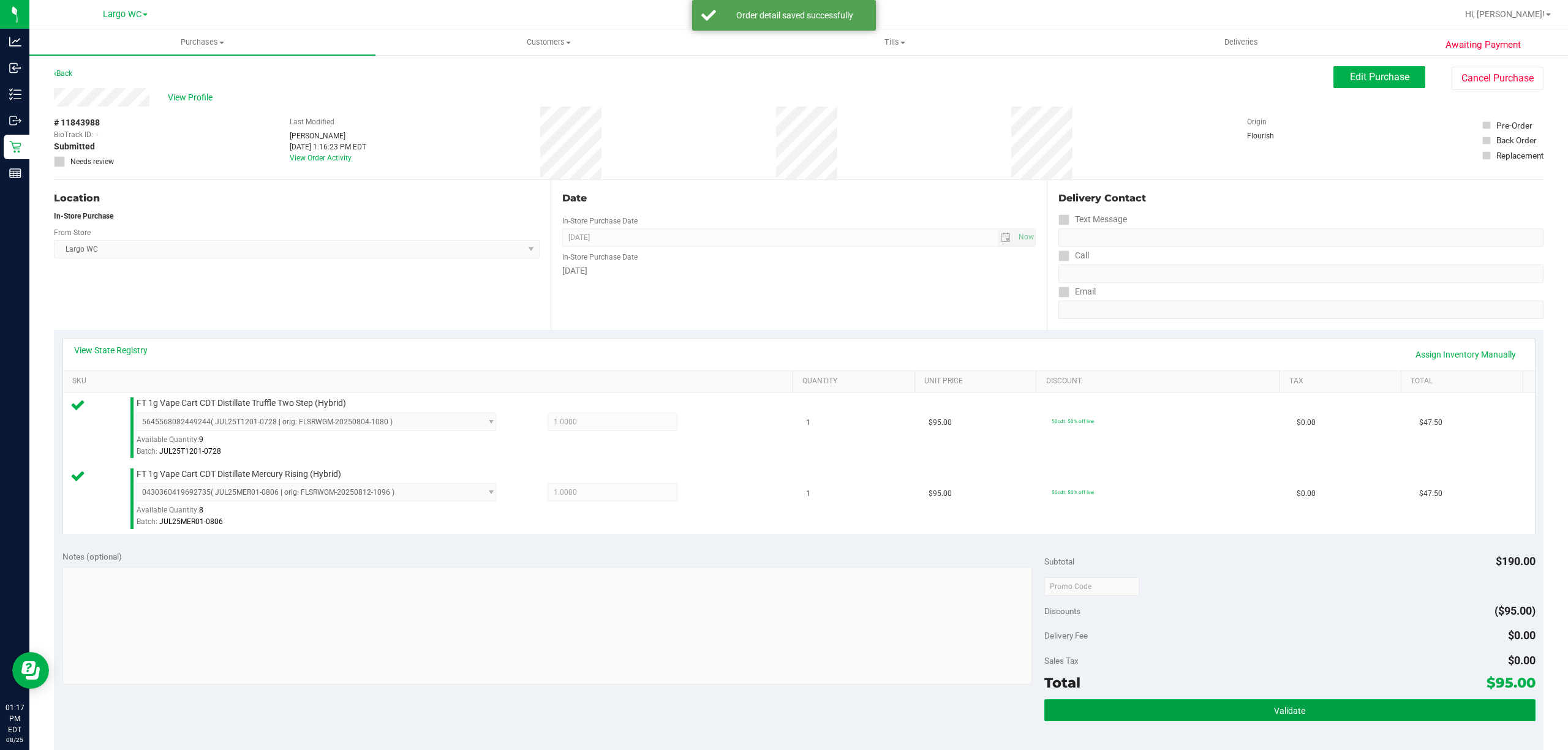
click at [1169, 706] on button "Validate" at bounding box center [1289, 709] width 491 height 22
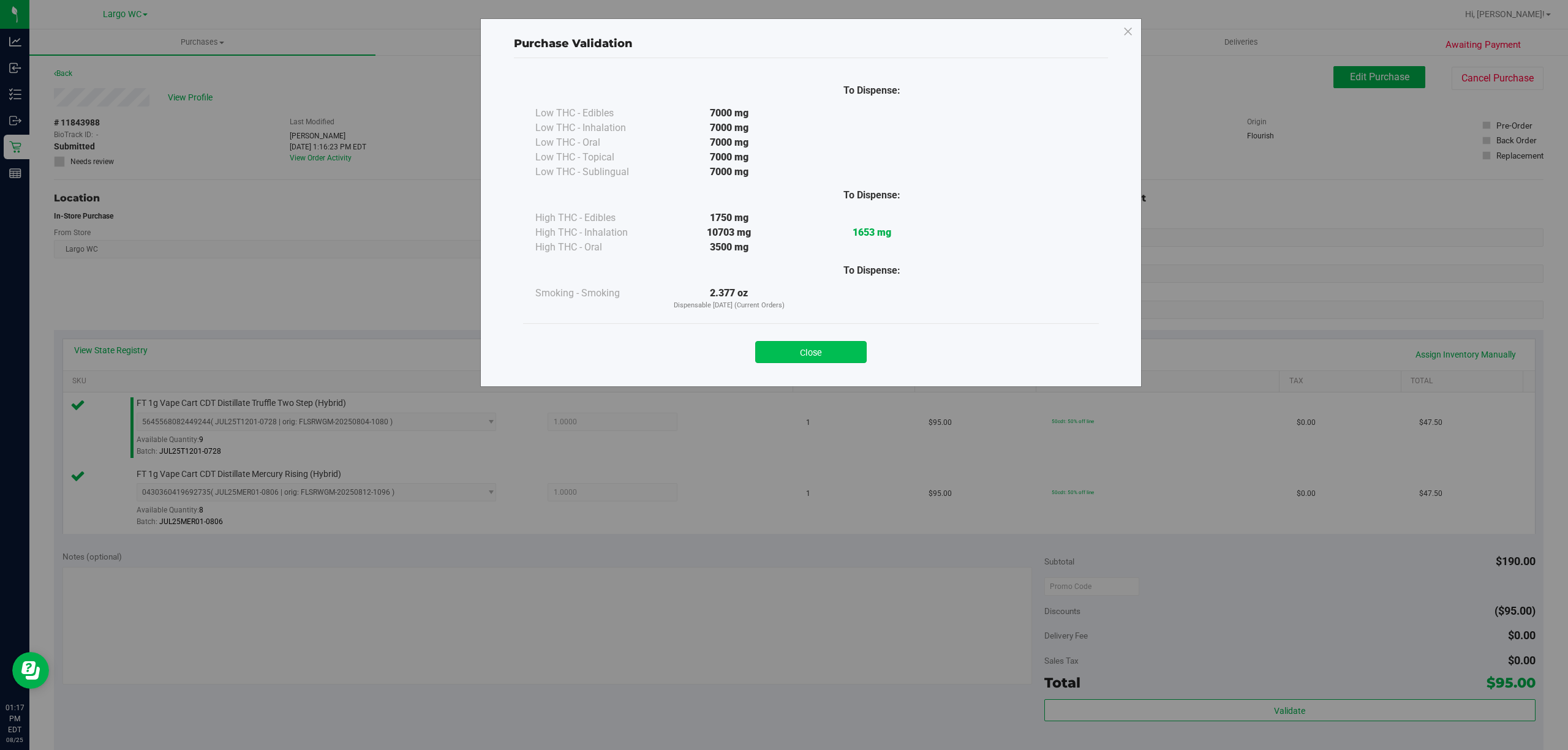
click at [798, 344] on button "Close" at bounding box center [810, 351] width 111 height 22
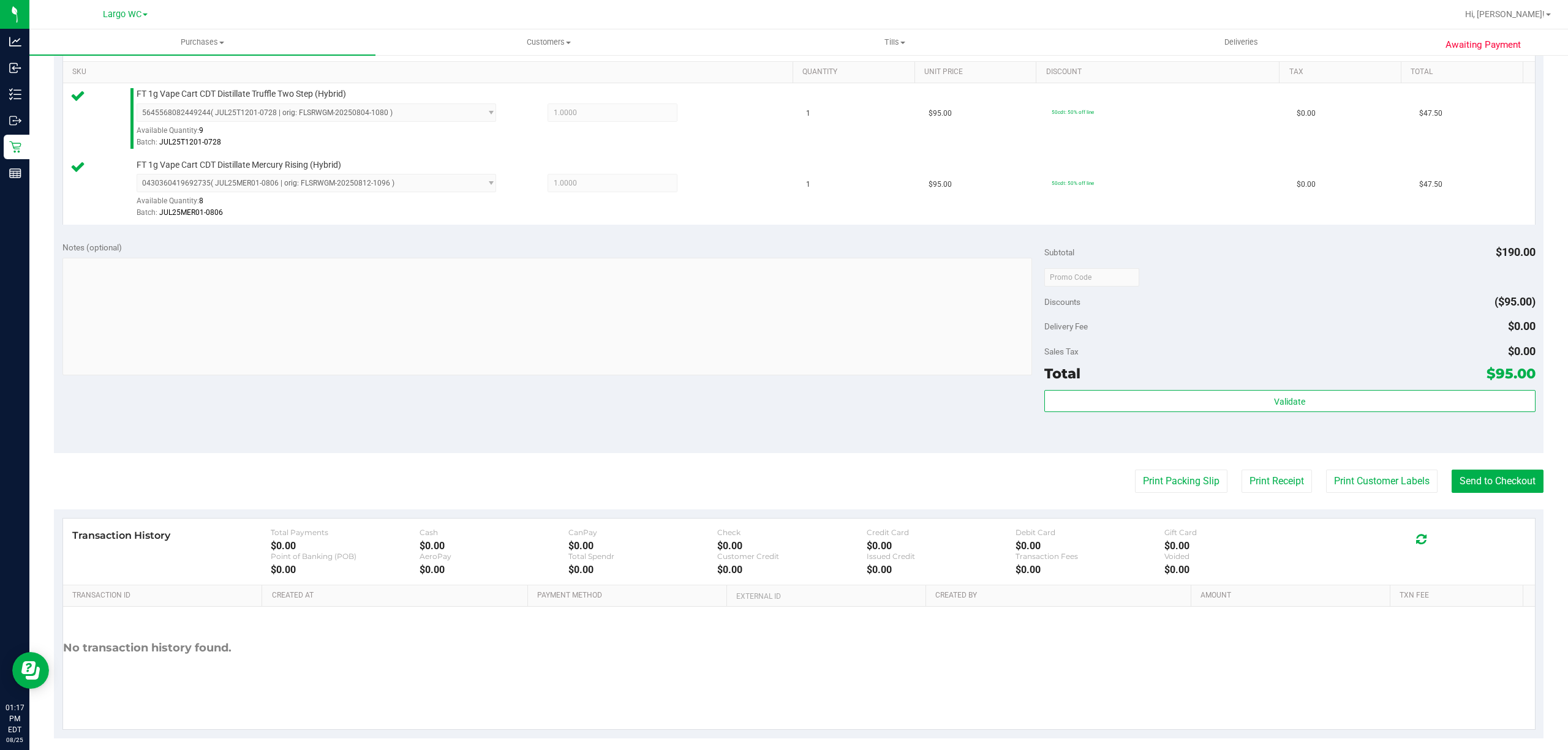
scroll to position [324, 0]
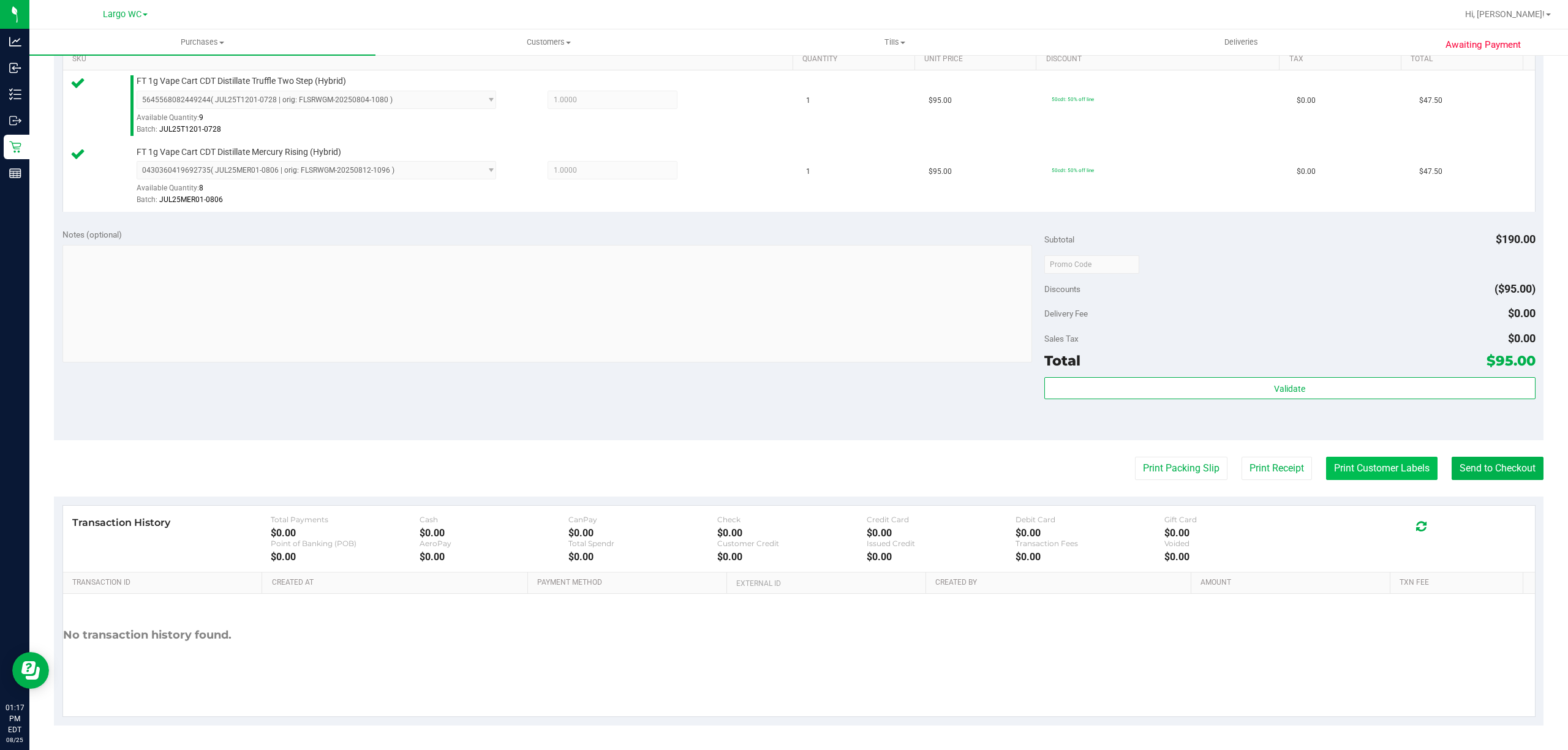
click at [1349, 466] on button "Print Customer Labels" at bounding box center [1381, 468] width 111 height 24
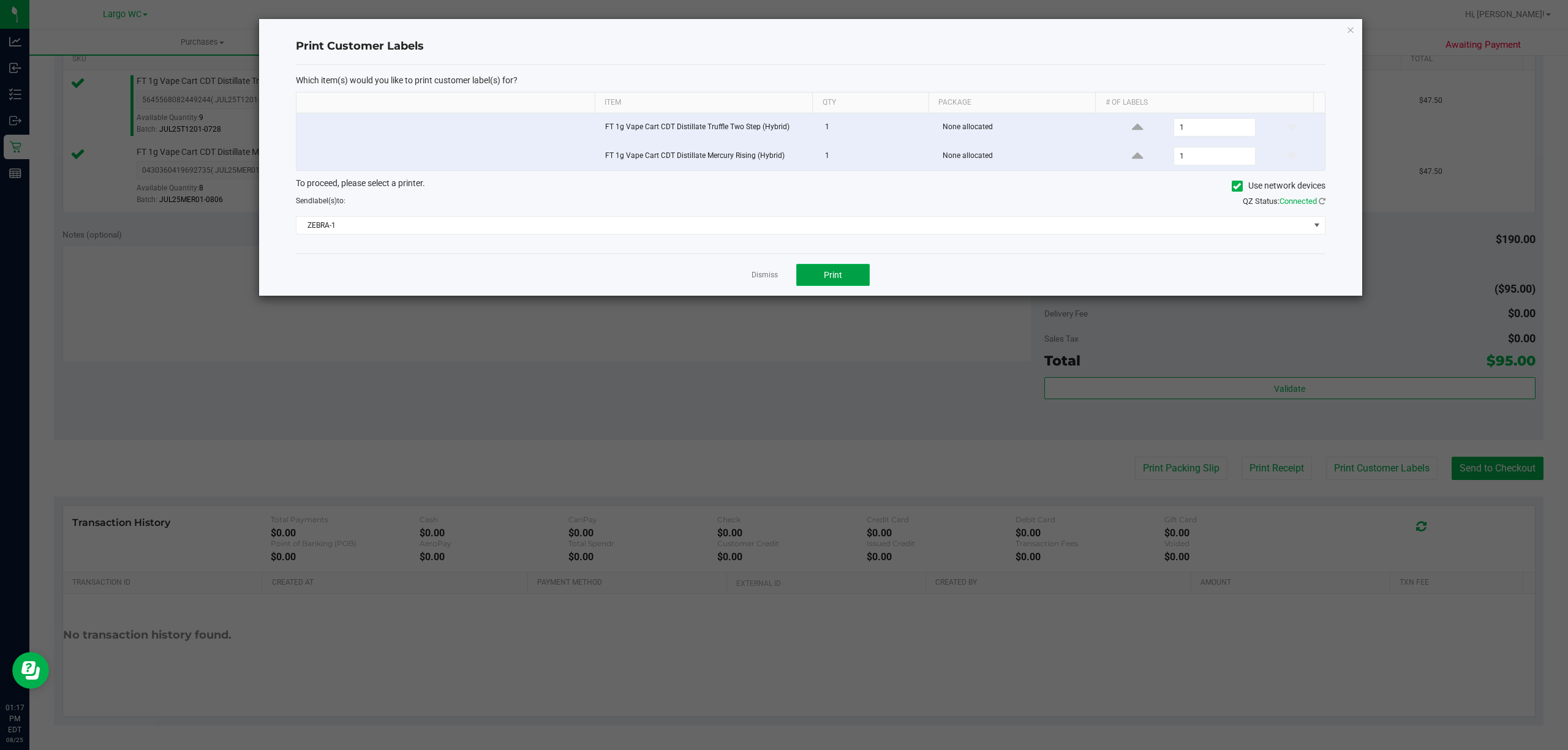
click at [806, 270] on button "Print" at bounding box center [833, 274] width 74 height 22
click at [1349, 27] on icon "button" at bounding box center [1349, 29] width 8 height 15
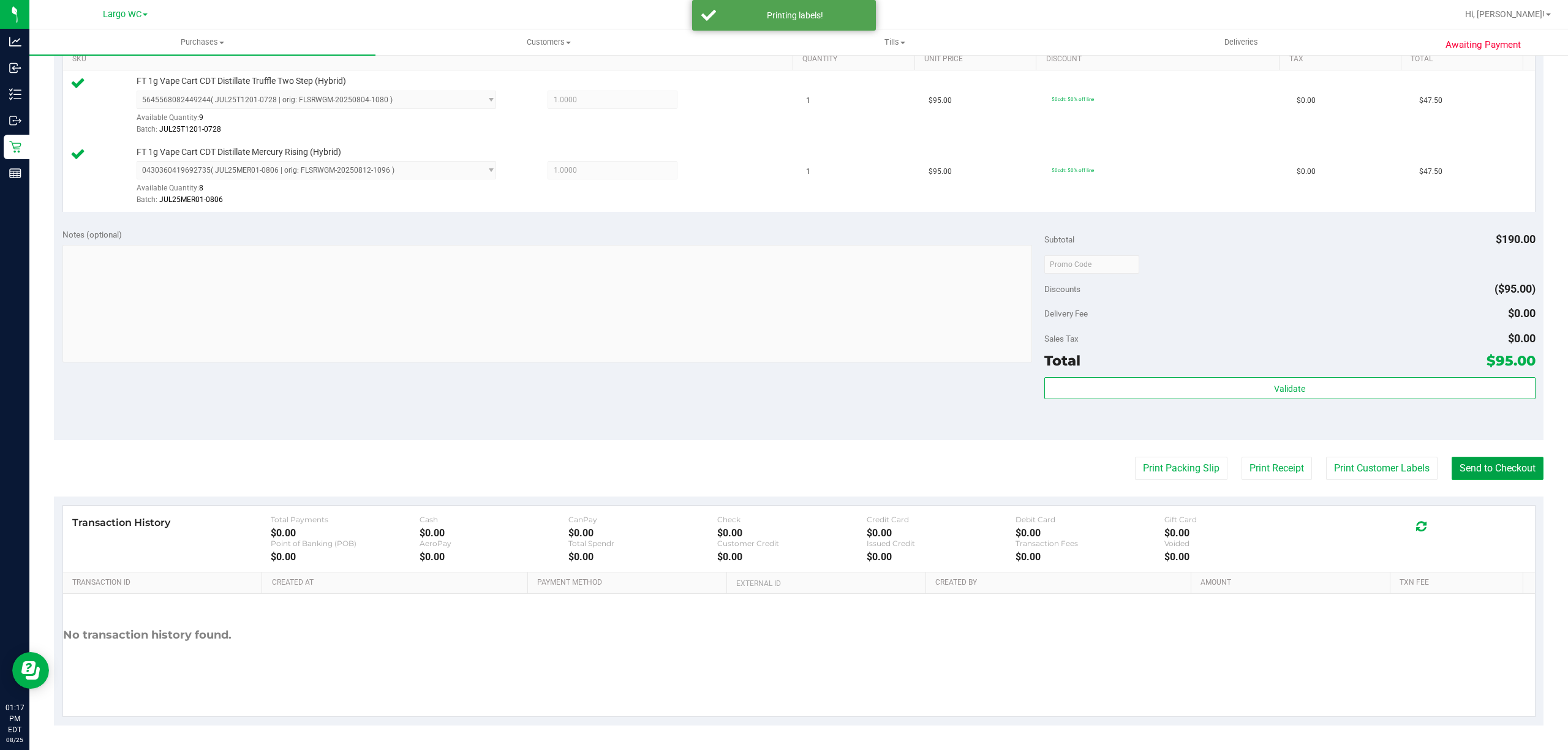
click at [1479, 475] on button "Send to Checkout" at bounding box center [1496, 468] width 91 height 24
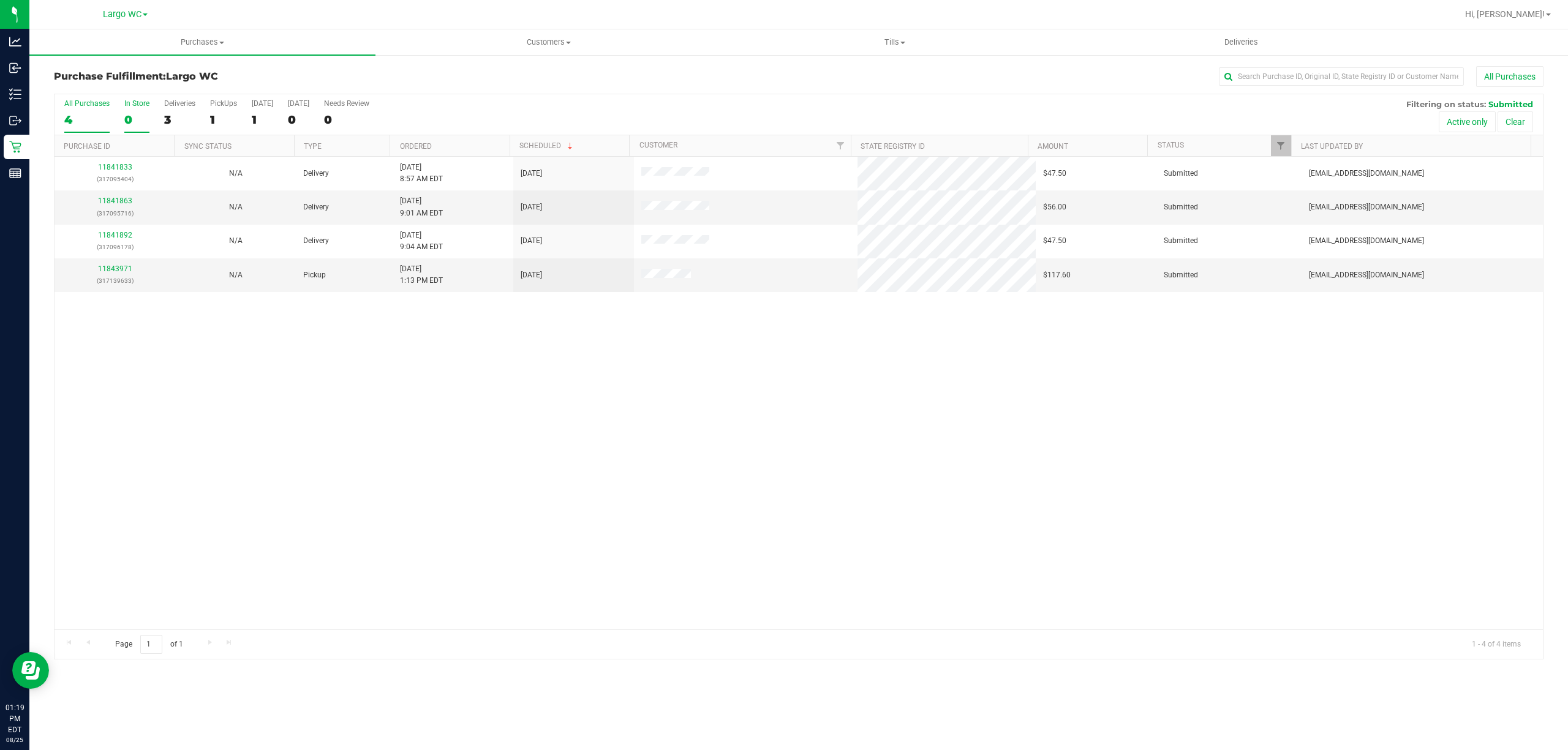
click at [127, 119] on div "0" at bounding box center [137, 120] width 25 height 14
click at [0, 0] on input "In Store 0" at bounding box center [0, 0] width 0 height 0
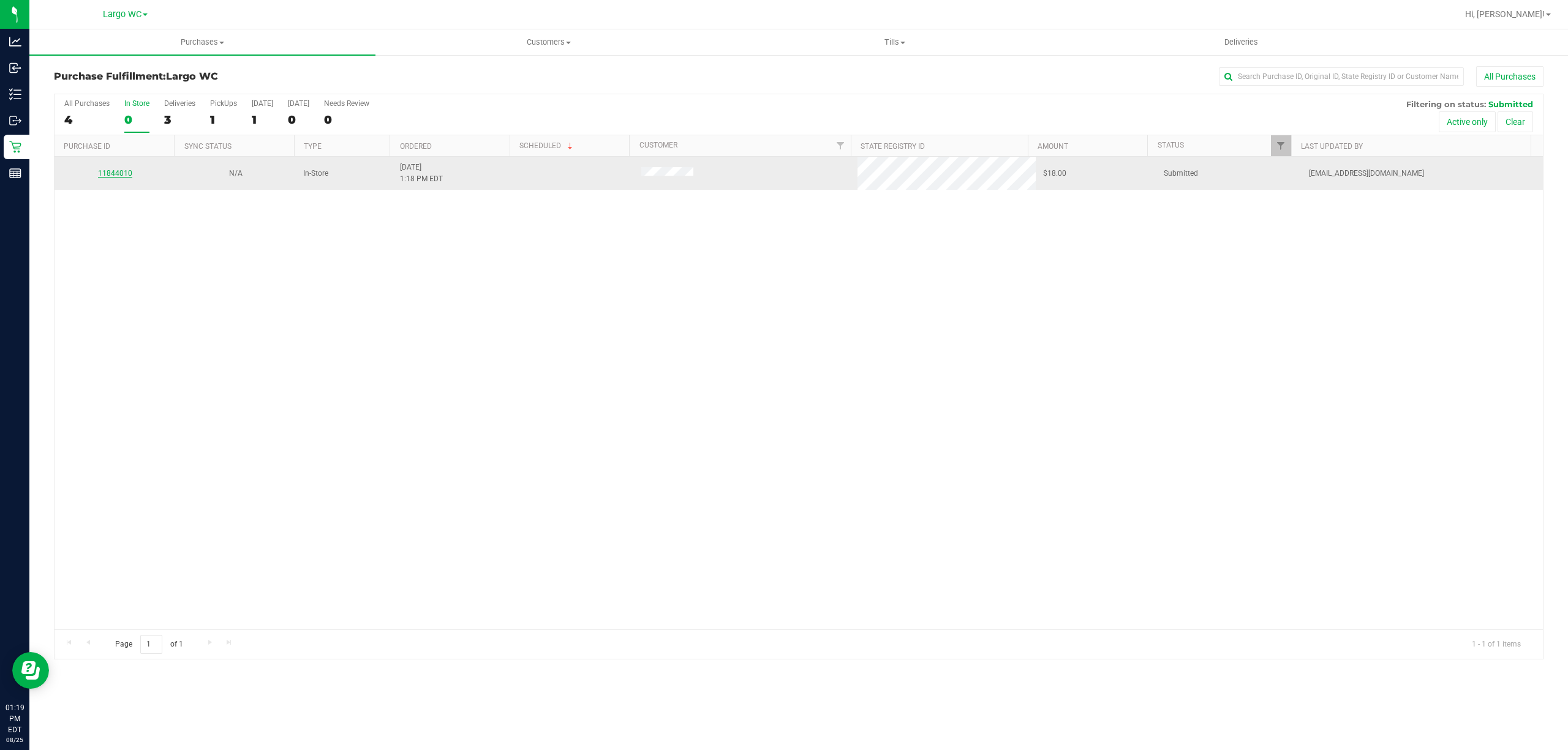
click at [114, 174] on link "11844010" at bounding box center [115, 172] width 34 height 8
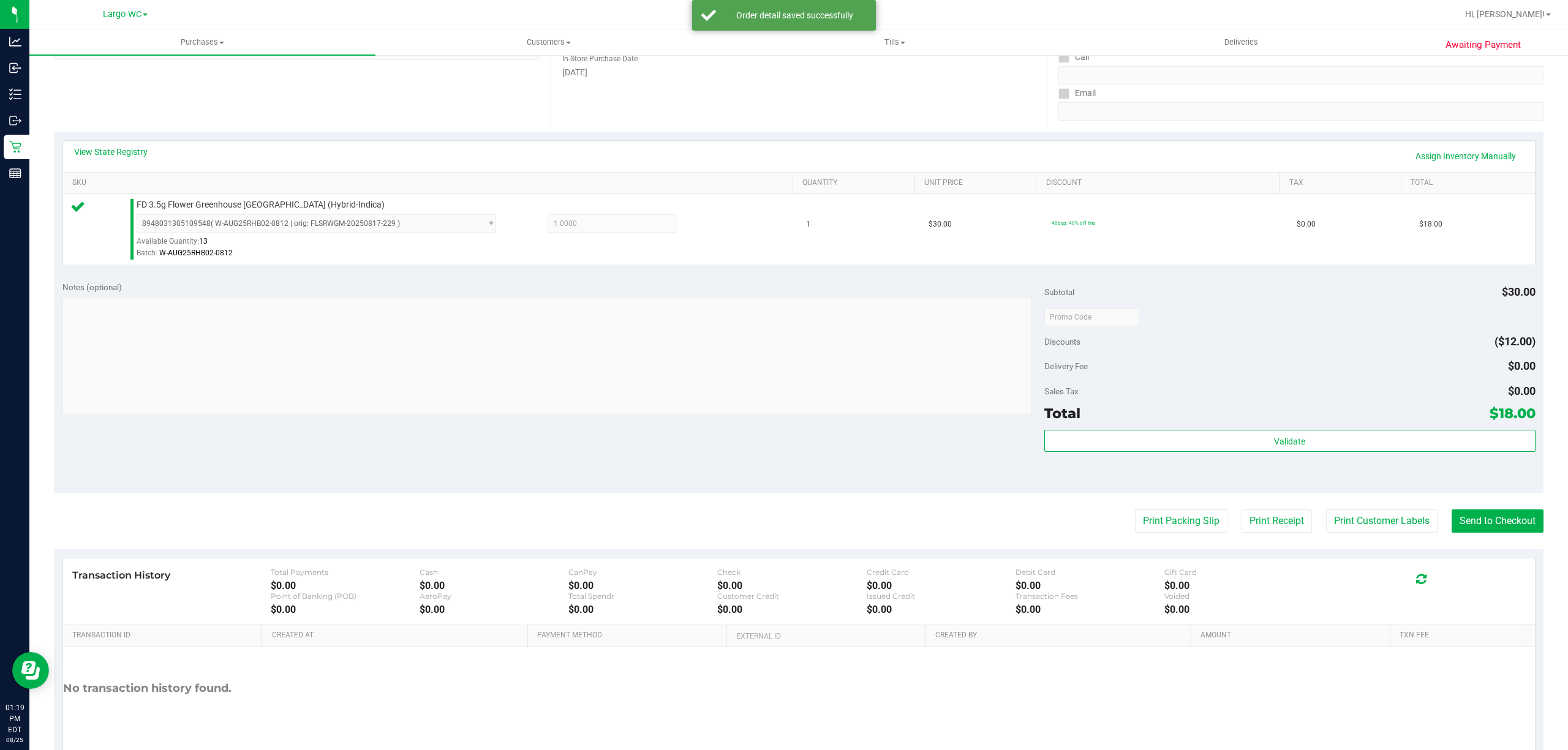
scroll to position [253, 0]
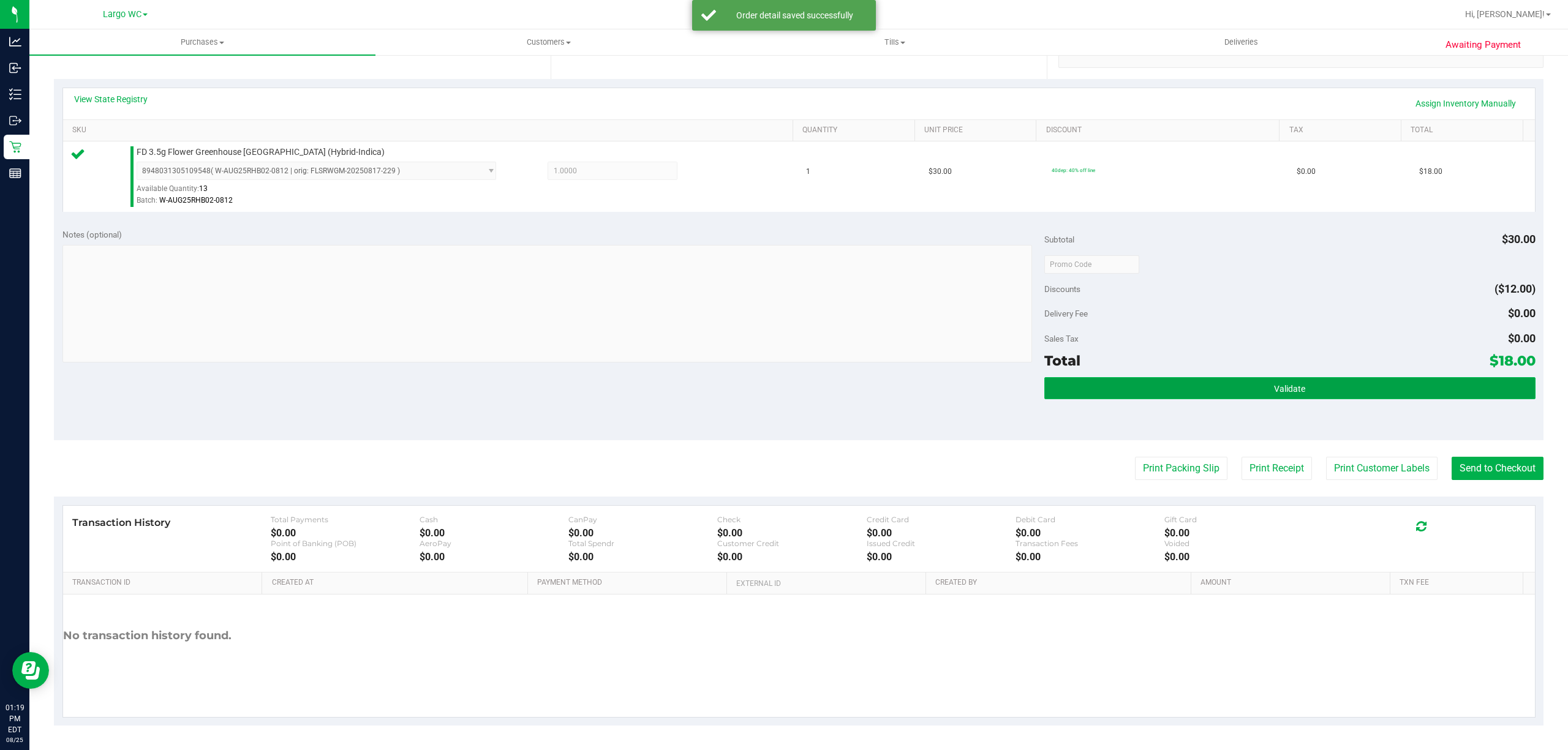
click at [1049, 398] on button "Validate" at bounding box center [1289, 387] width 491 height 22
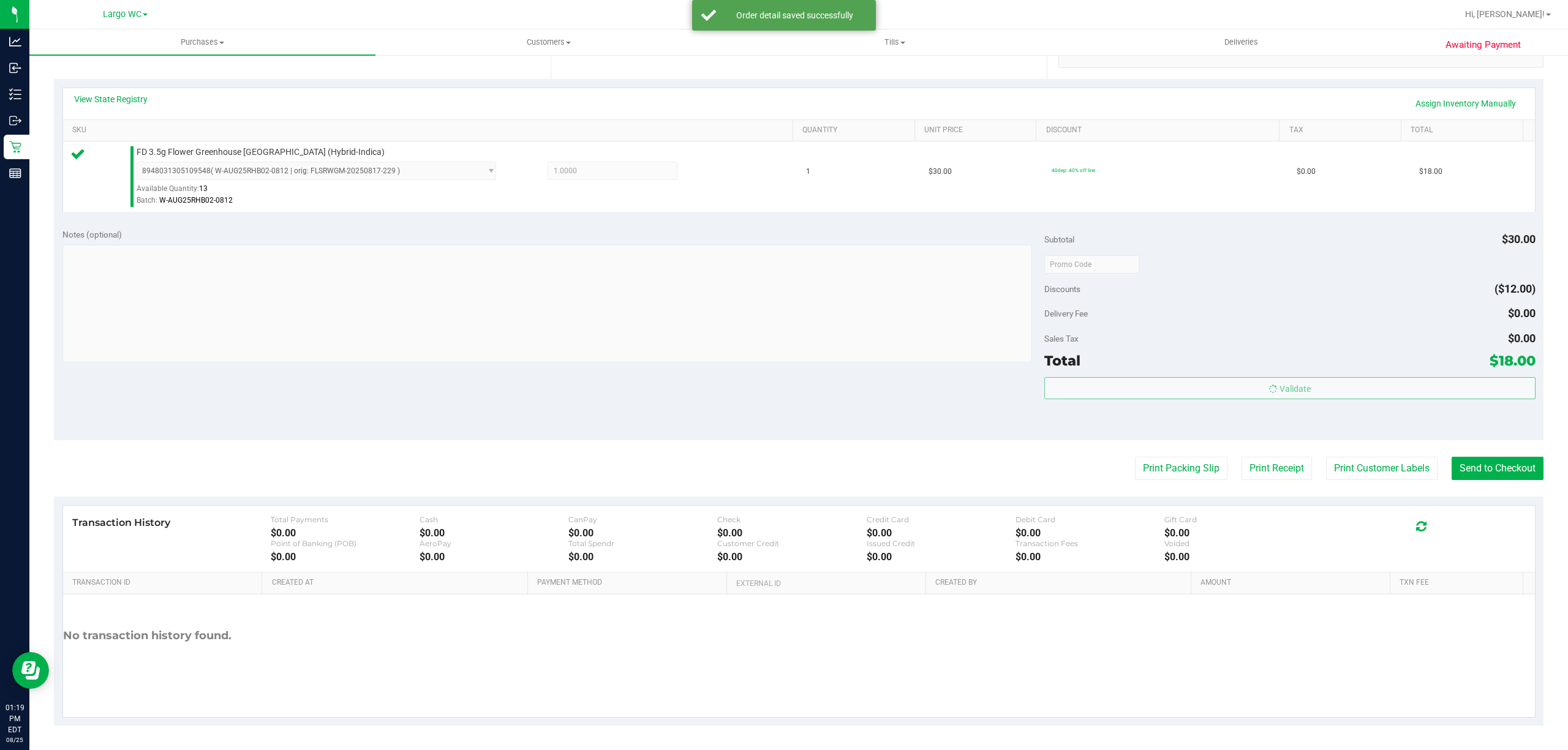
click at [1071, 359] on div "Total $18.00" at bounding box center [1289, 360] width 491 height 22
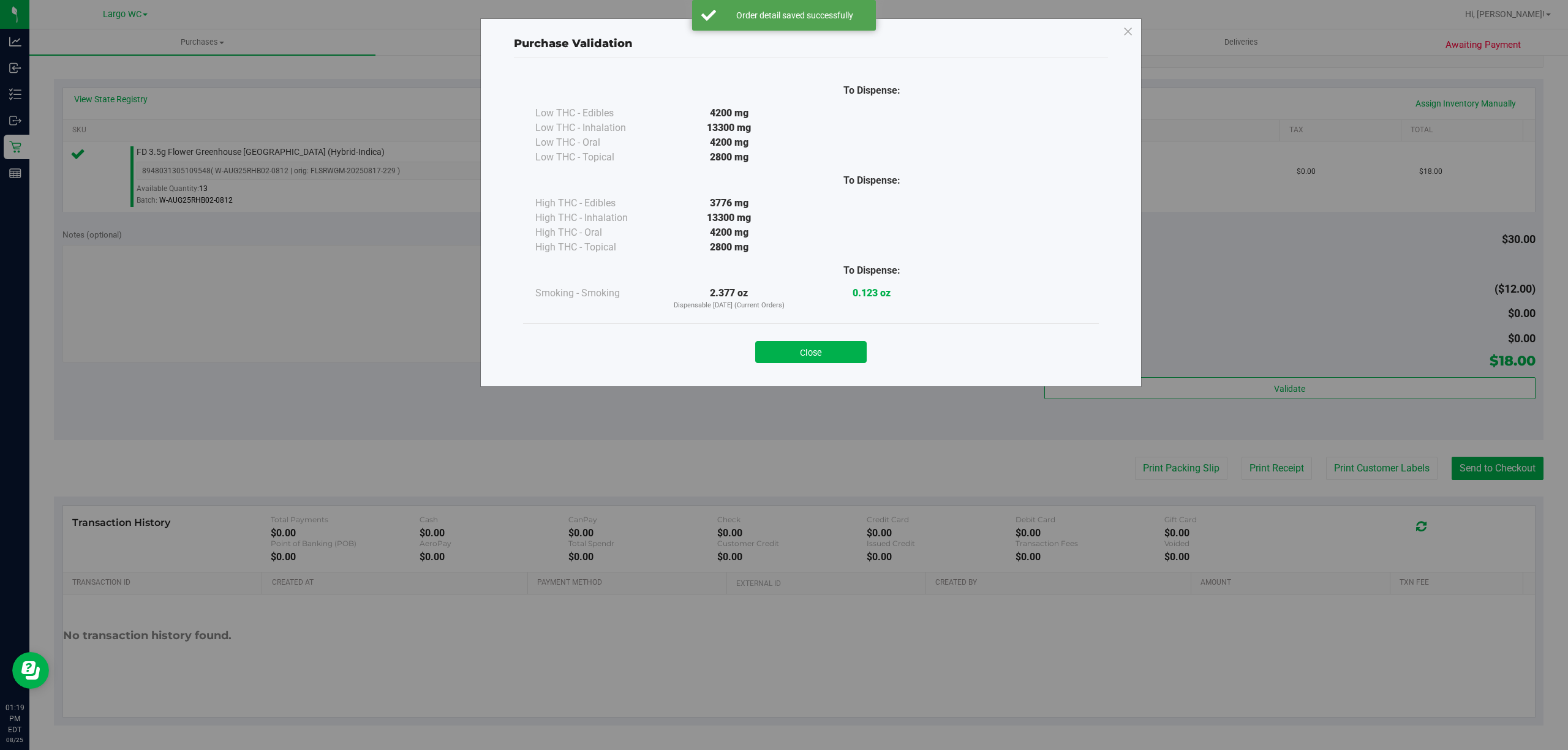
click at [794, 379] on div "Purchase Validation To Dispense: Low THC - Edibles 4200 mg" at bounding box center [811, 202] width 662 height 368
click at [794, 348] on button "Close" at bounding box center [810, 351] width 111 height 22
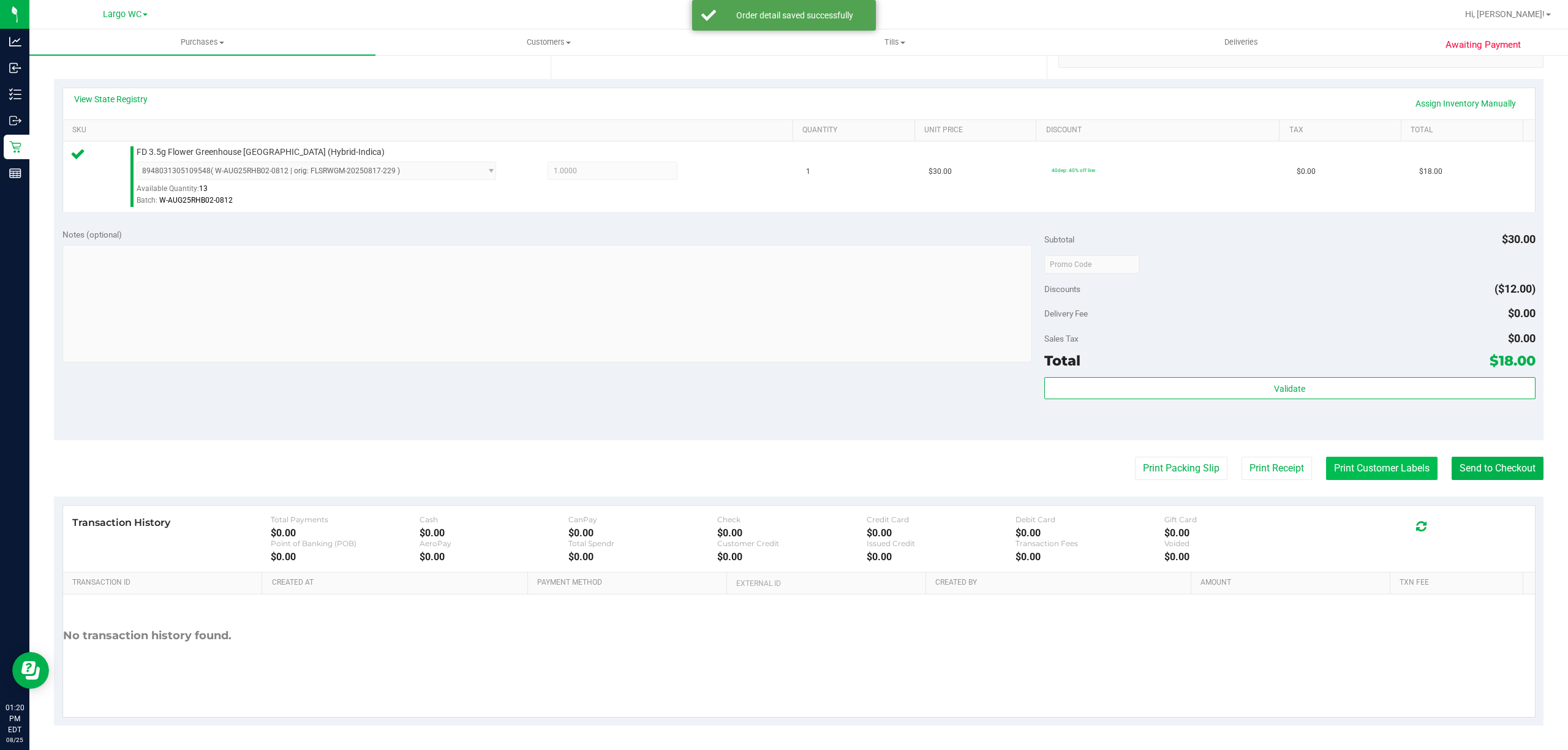
click at [1352, 466] on button "Print Customer Labels" at bounding box center [1381, 468] width 111 height 24
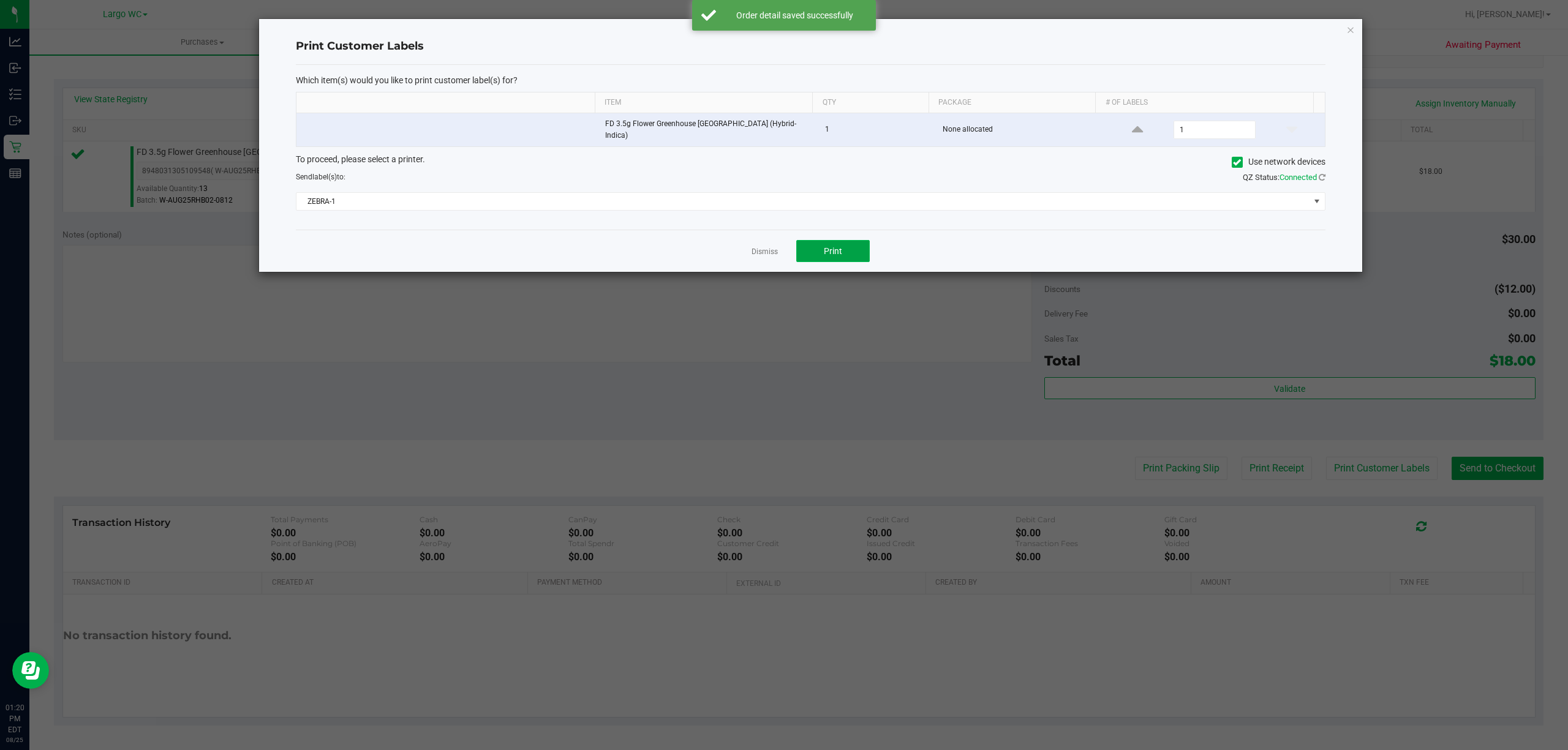
click at [808, 253] on button "Print" at bounding box center [833, 251] width 74 height 22
click at [1349, 30] on icon "button" at bounding box center [1349, 29] width 8 height 15
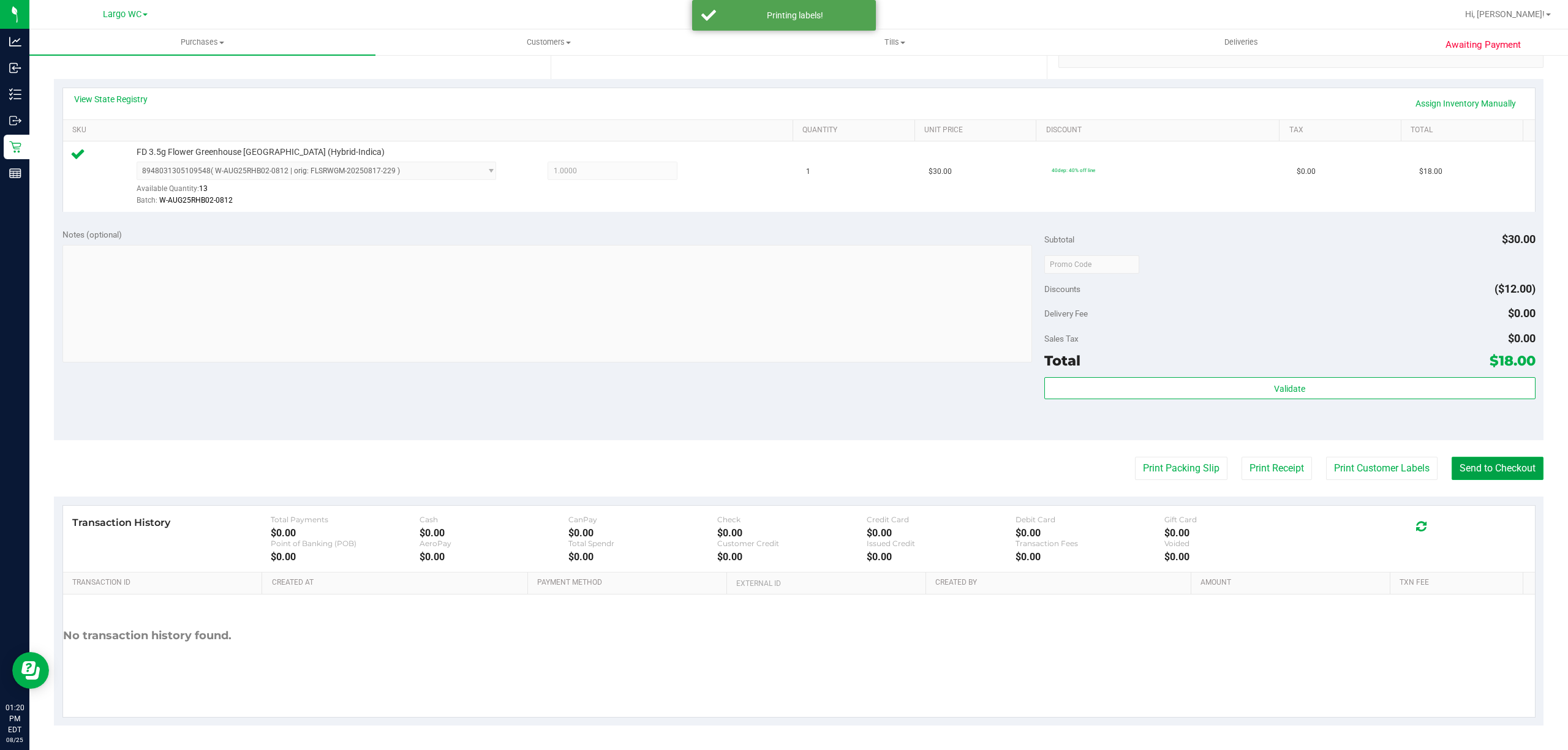
click at [1487, 466] on button "Send to Checkout" at bounding box center [1496, 468] width 91 height 24
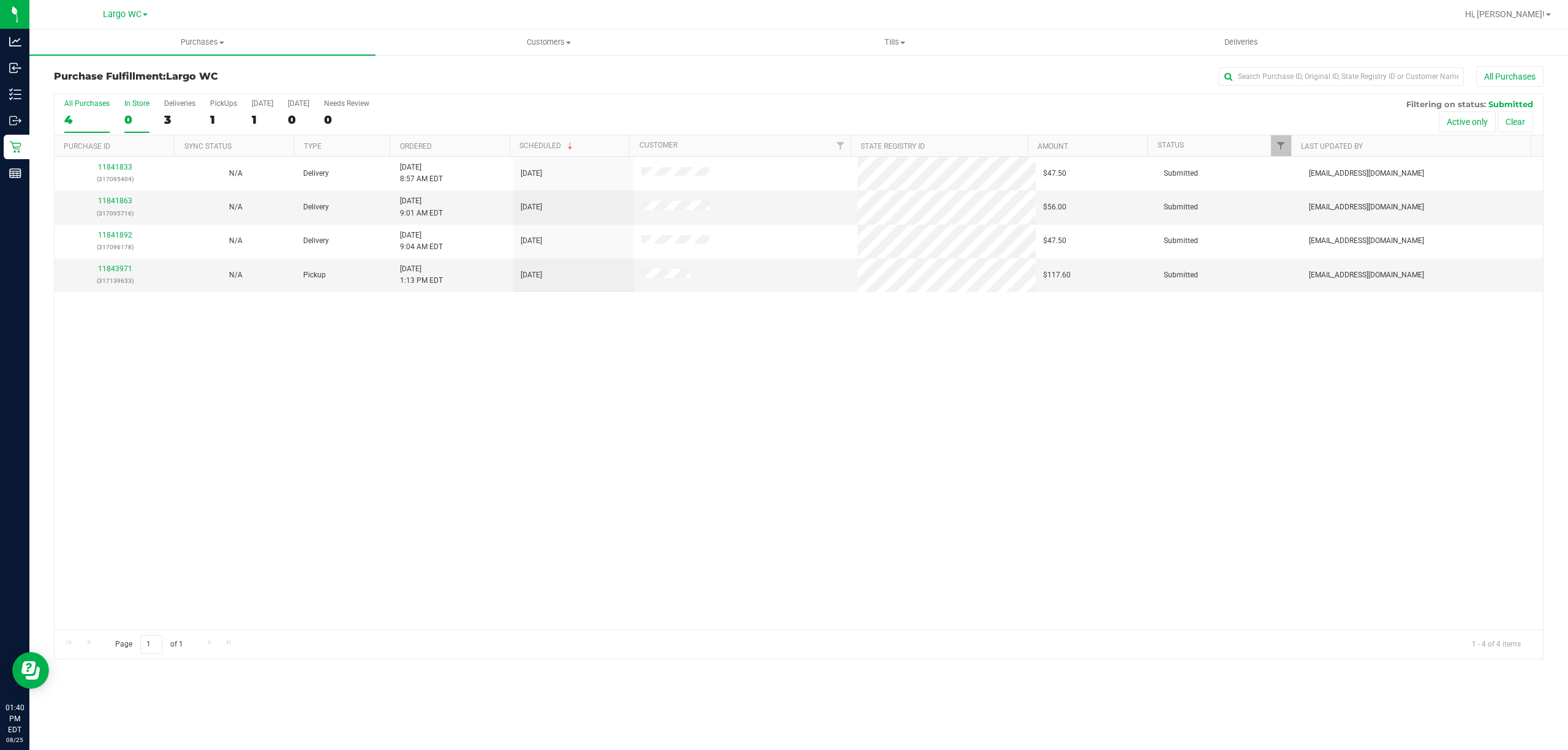
click at [147, 127] on div "0" at bounding box center [137, 120] width 25 height 14
click at [0, 0] on input "In Store 0" at bounding box center [0, 0] width 0 height 0
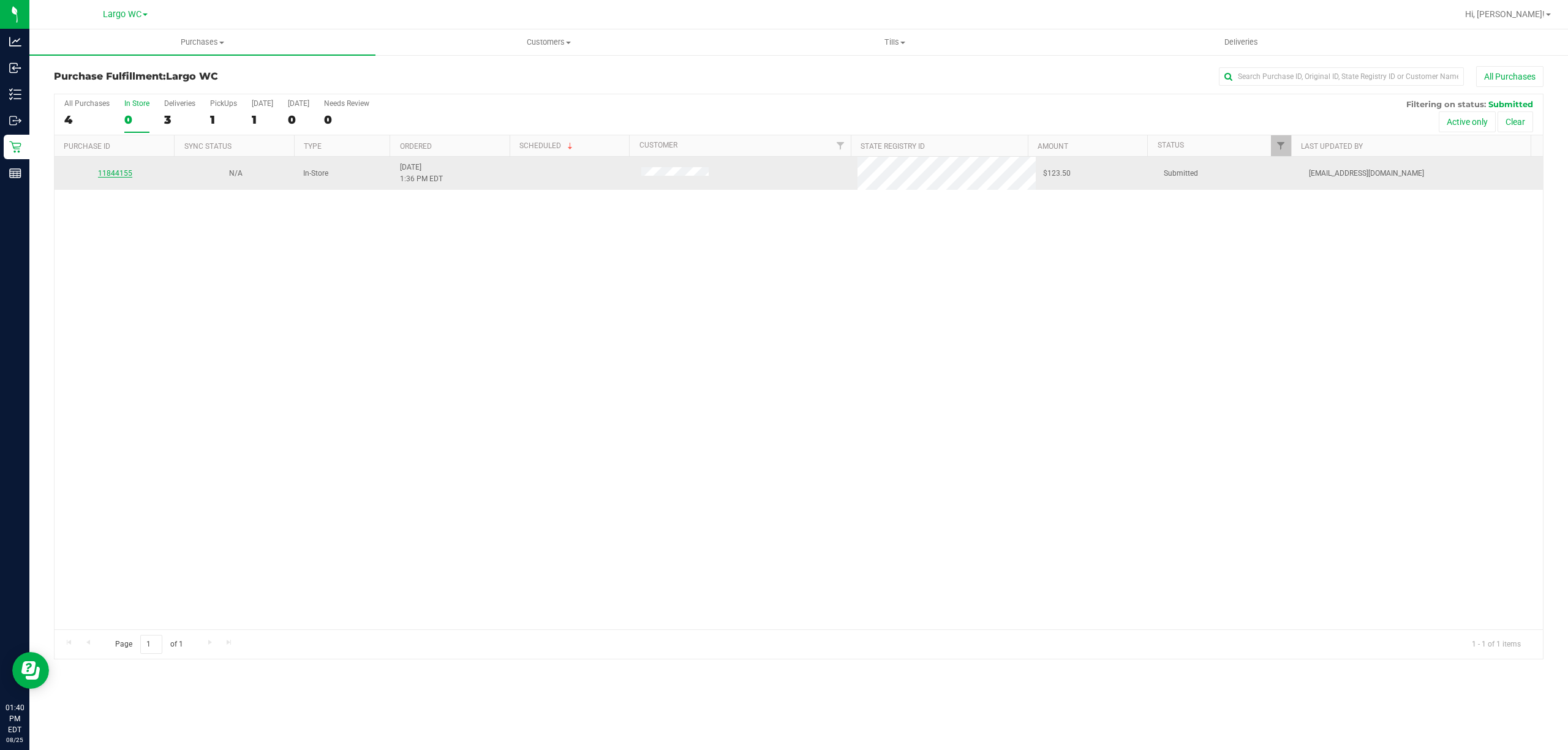
click at [123, 169] on link "11844155" at bounding box center [115, 172] width 34 height 8
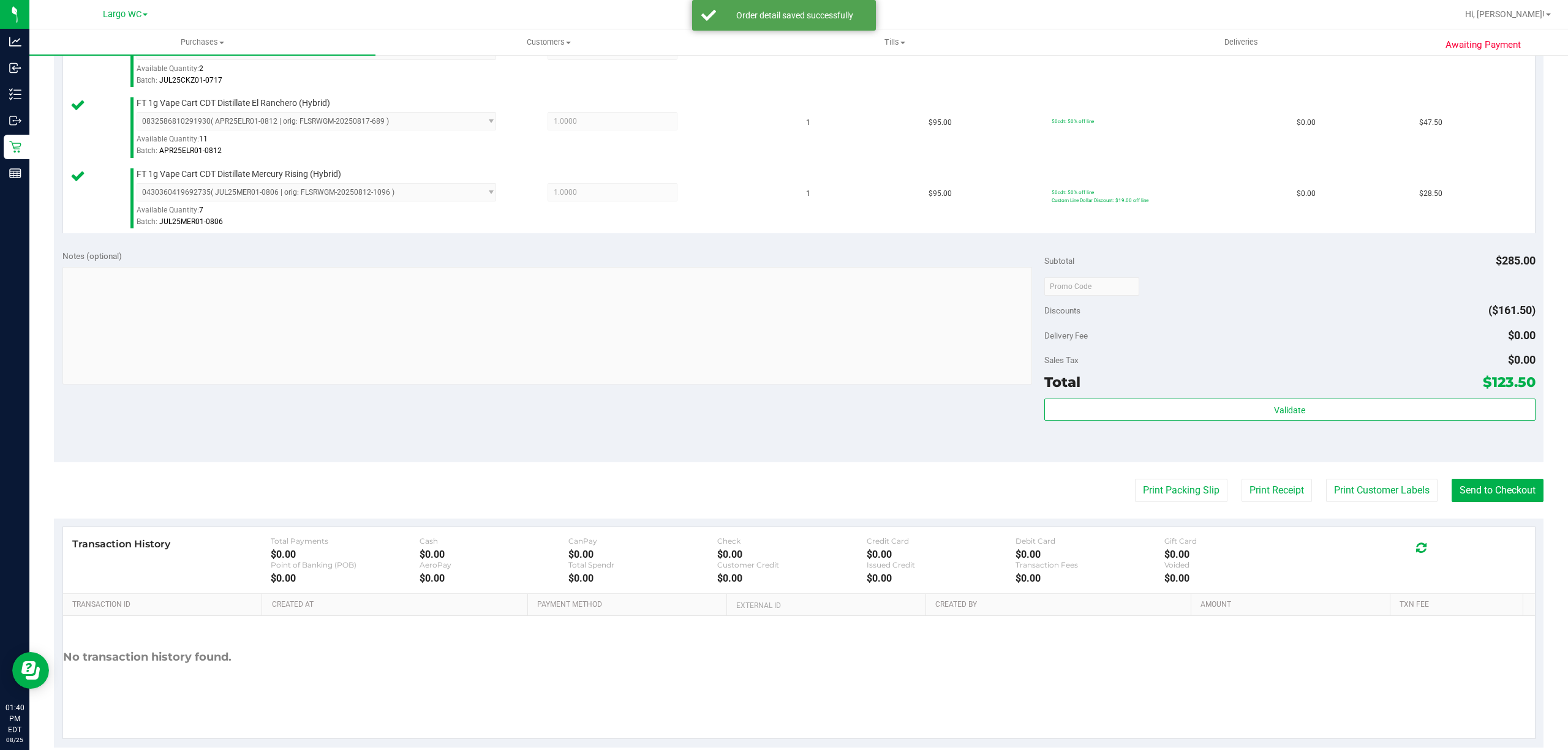
scroll to position [384, 0]
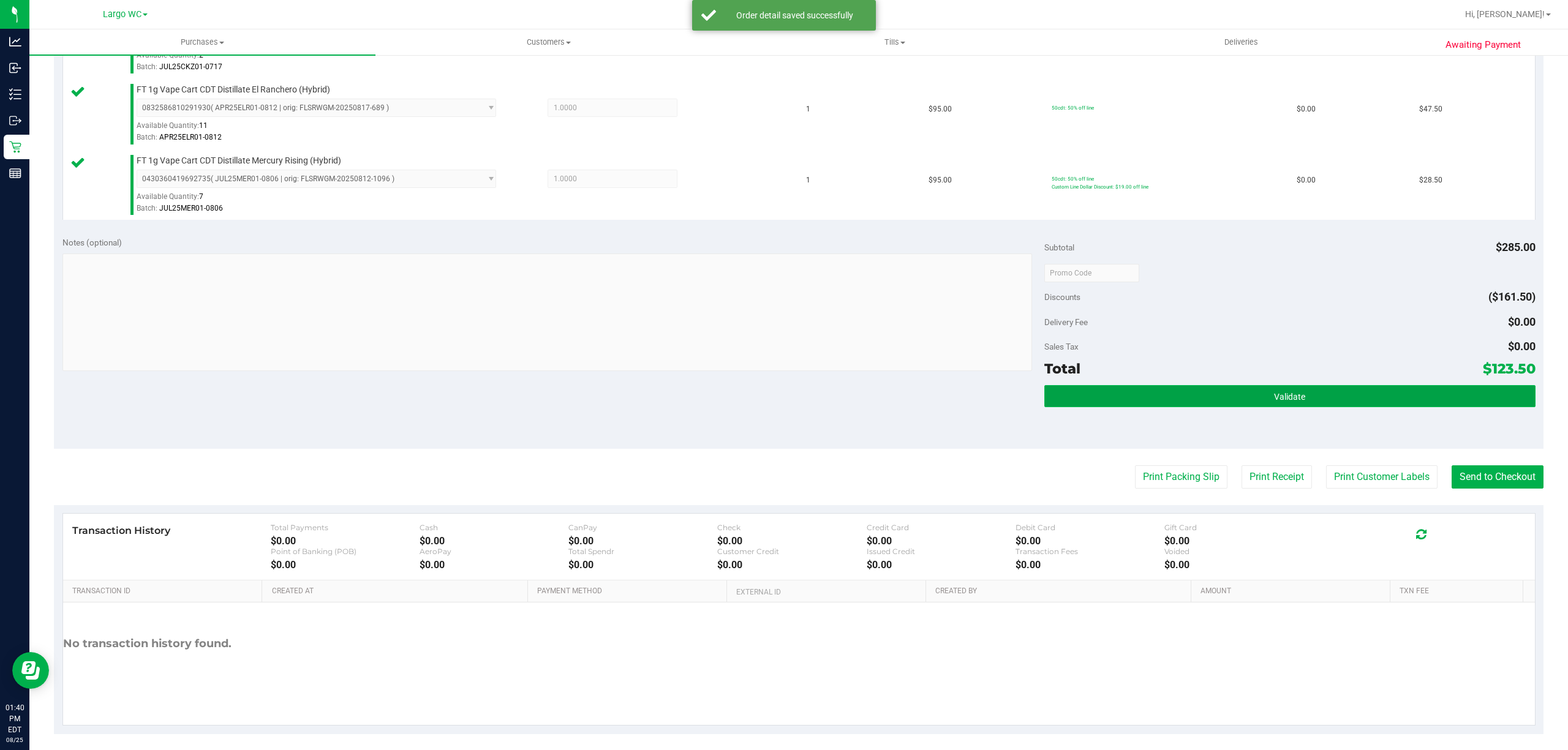
click at [1118, 400] on button "Validate" at bounding box center [1289, 396] width 491 height 22
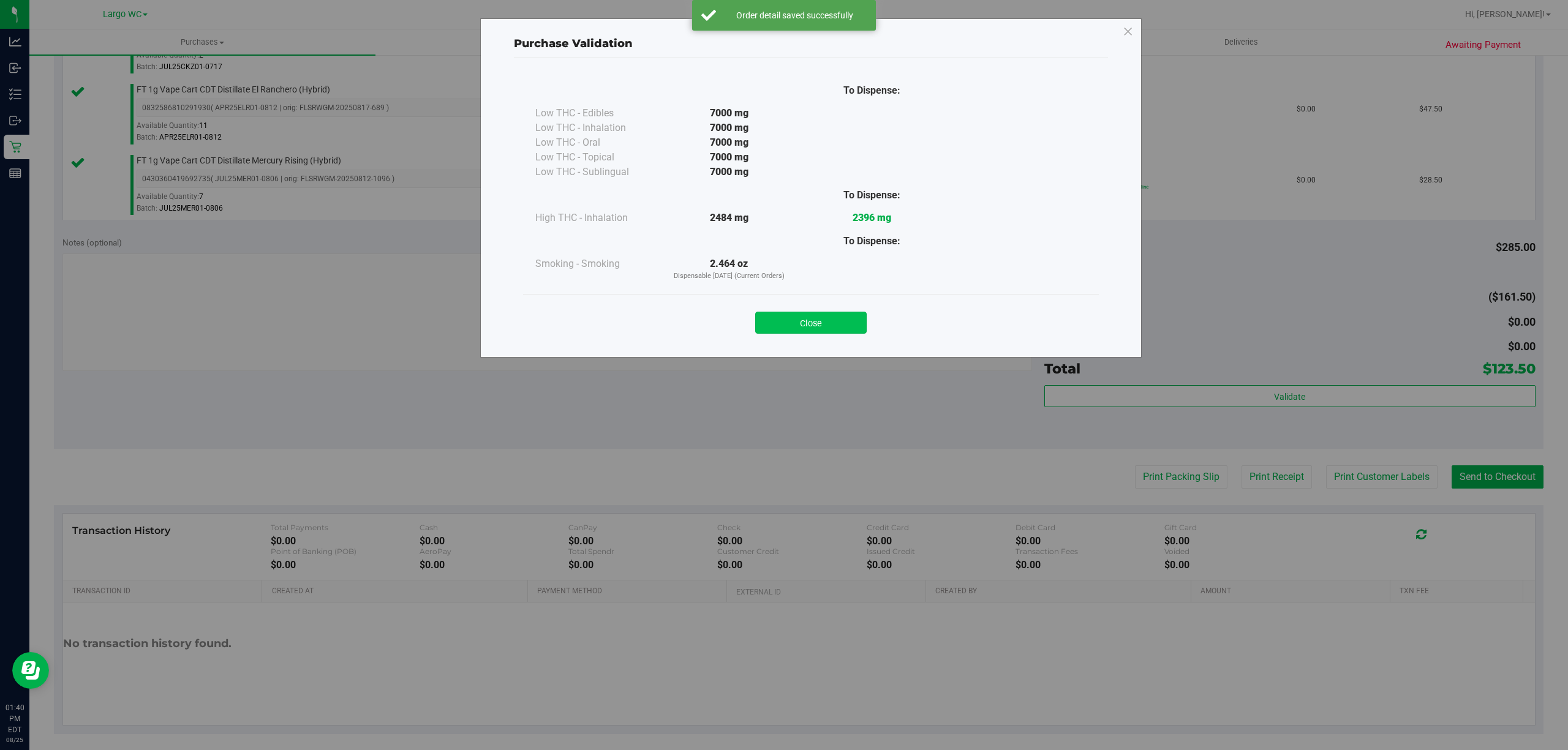
click at [819, 321] on button "Close" at bounding box center [810, 322] width 111 height 22
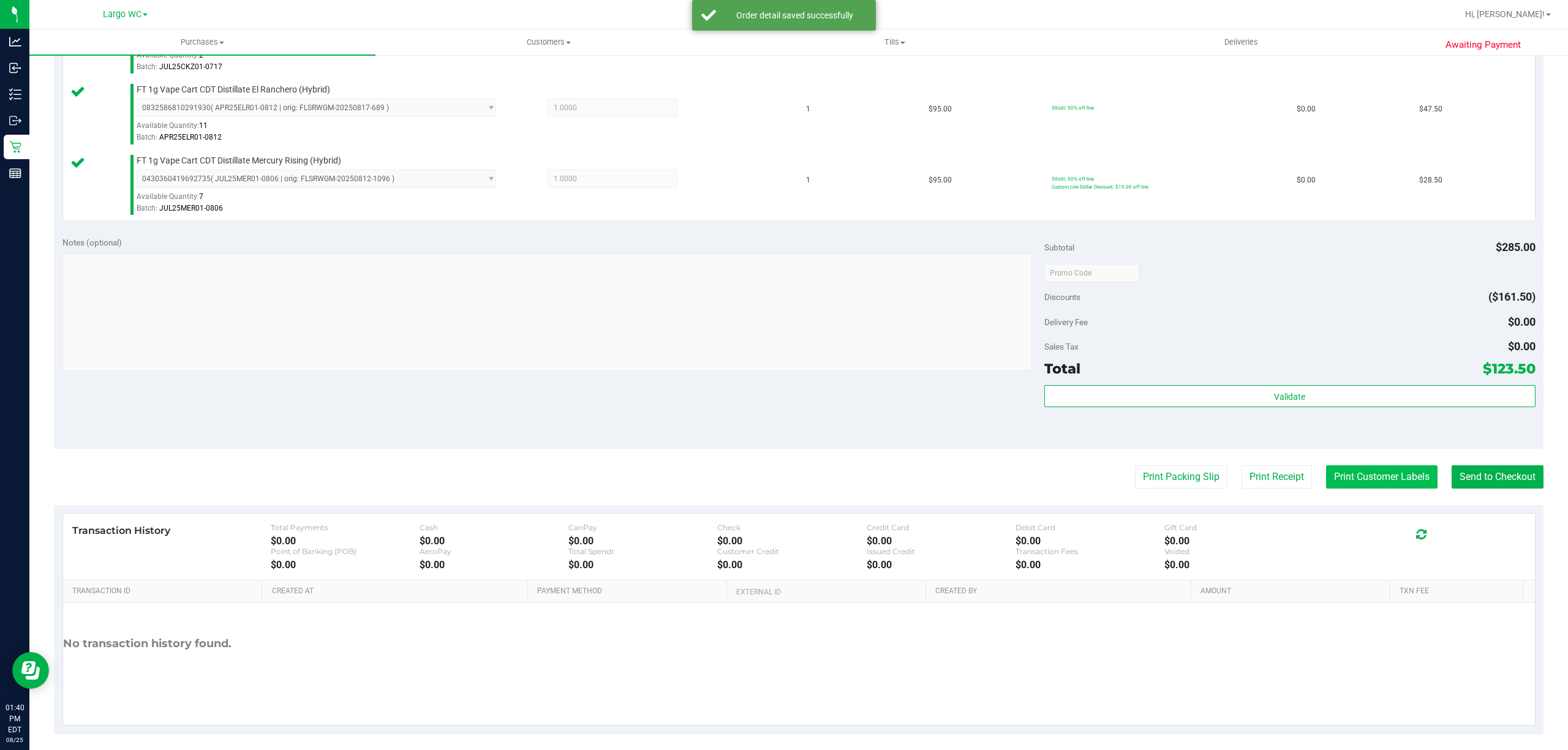
click at [1368, 485] on button "Print Customer Labels" at bounding box center [1381, 477] width 111 height 24
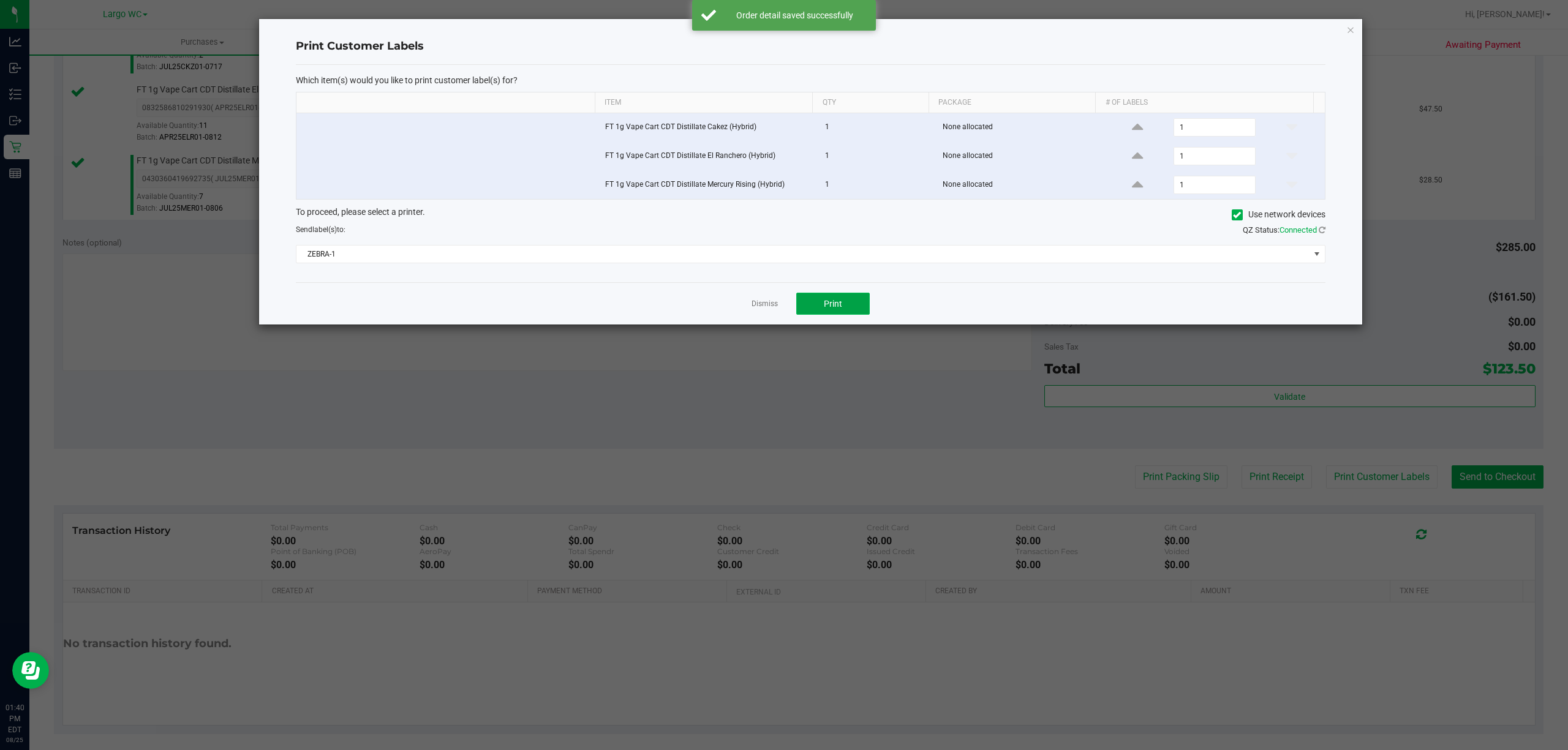
click at [851, 315] on button "Print" at bounding box center [833, 303] width 74 height 22
click at [1349, 29] on icon "button" at bounding box center [1349, 29] width 8 height 15
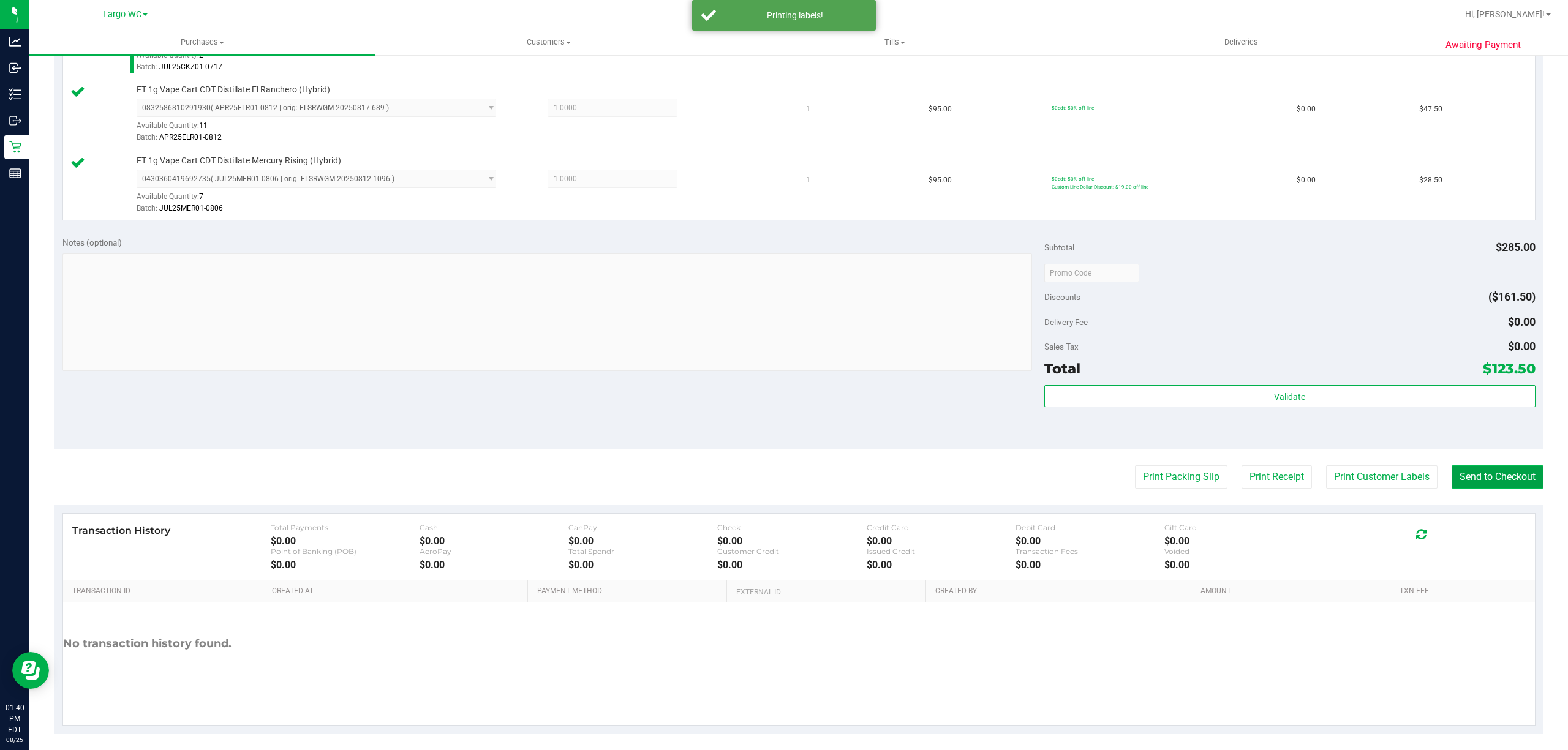
click at [1490, 485] on button "Send to Checkout" at bounding box center [1496, 477] width 91 height 24
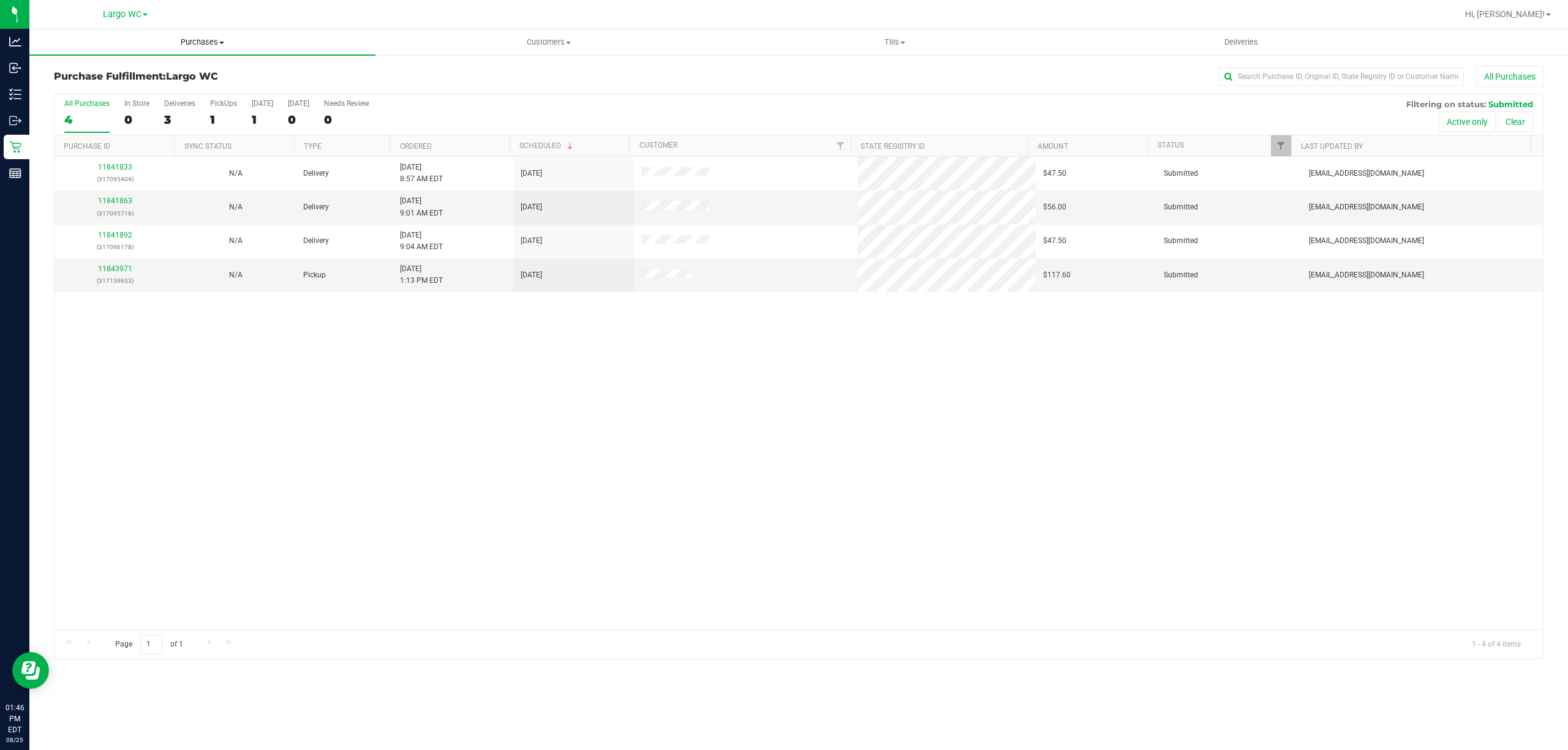
click at [216, 37] on span "Purchases" at bounding box center [202, 42] width 346 height 11
click at [197, 69] on li "Summary of purchases" at bounding box center [202, 74] width 346 height 15
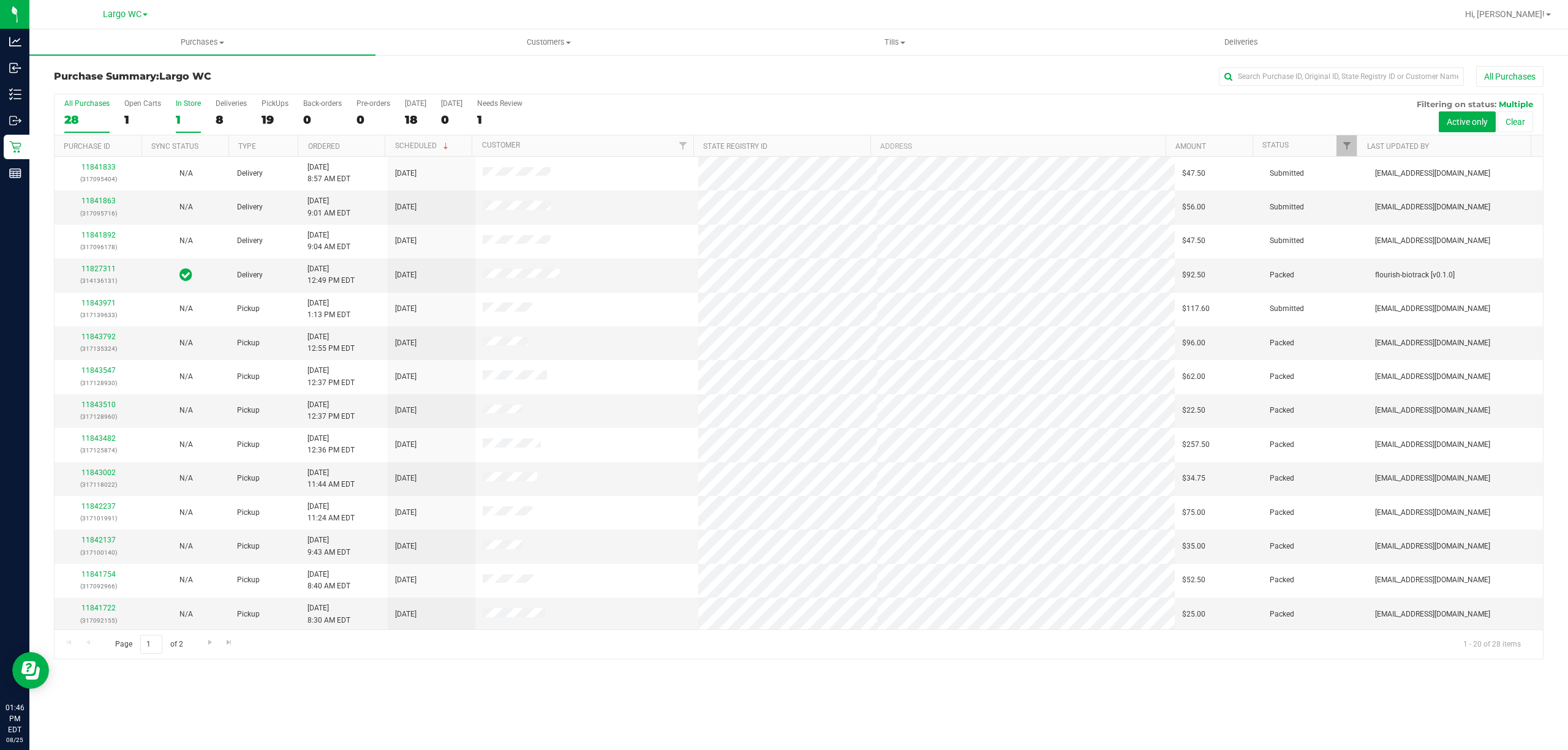
click at [177, 119] on div "1" at bounding box center [188, 120] width 25 height 14
click at [0, 0] on input "In Store 1" at bounding box center [0, 0] width 0 height 0
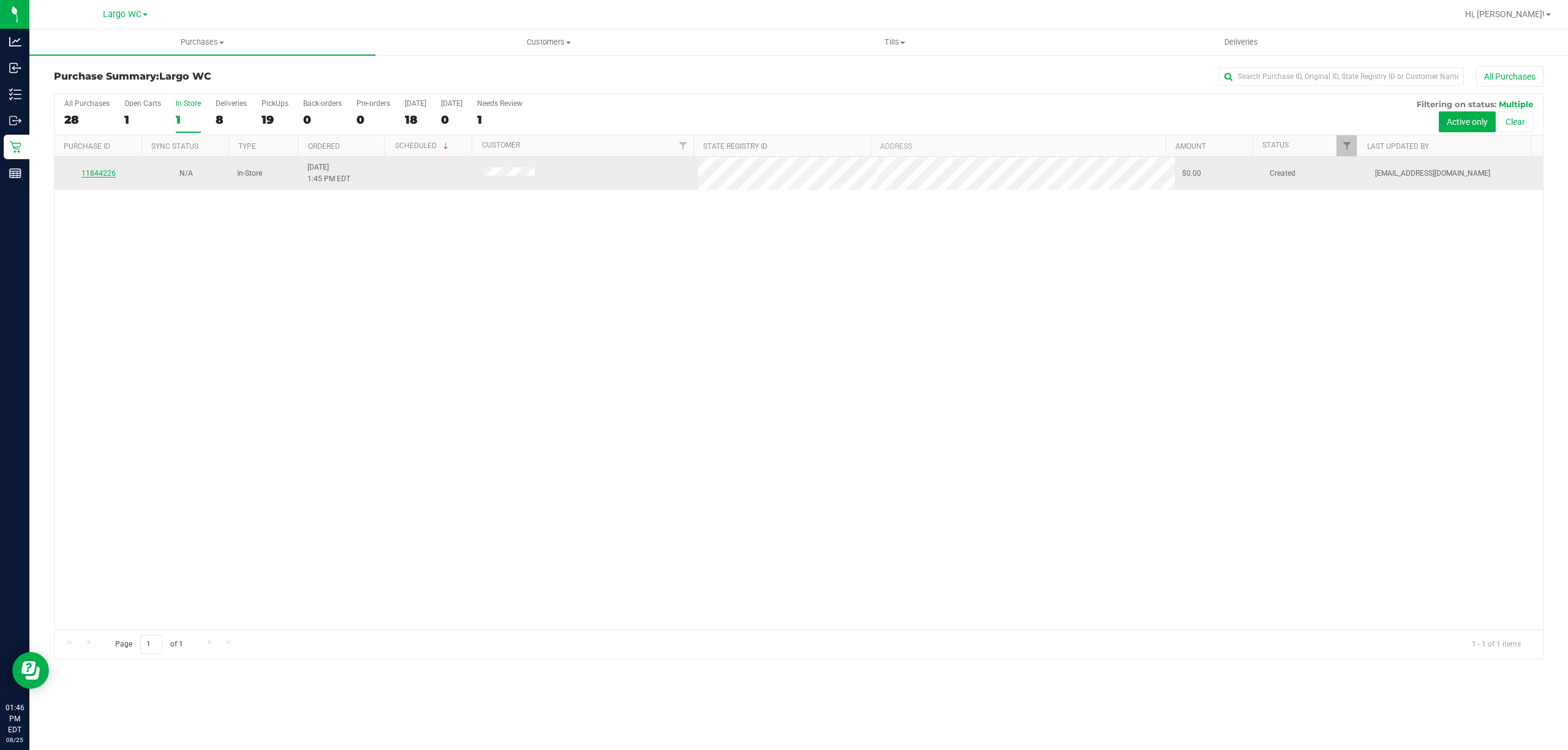
click at [101, 174] on link "11844226" at bounding box center [98, 172] width 34 height 8
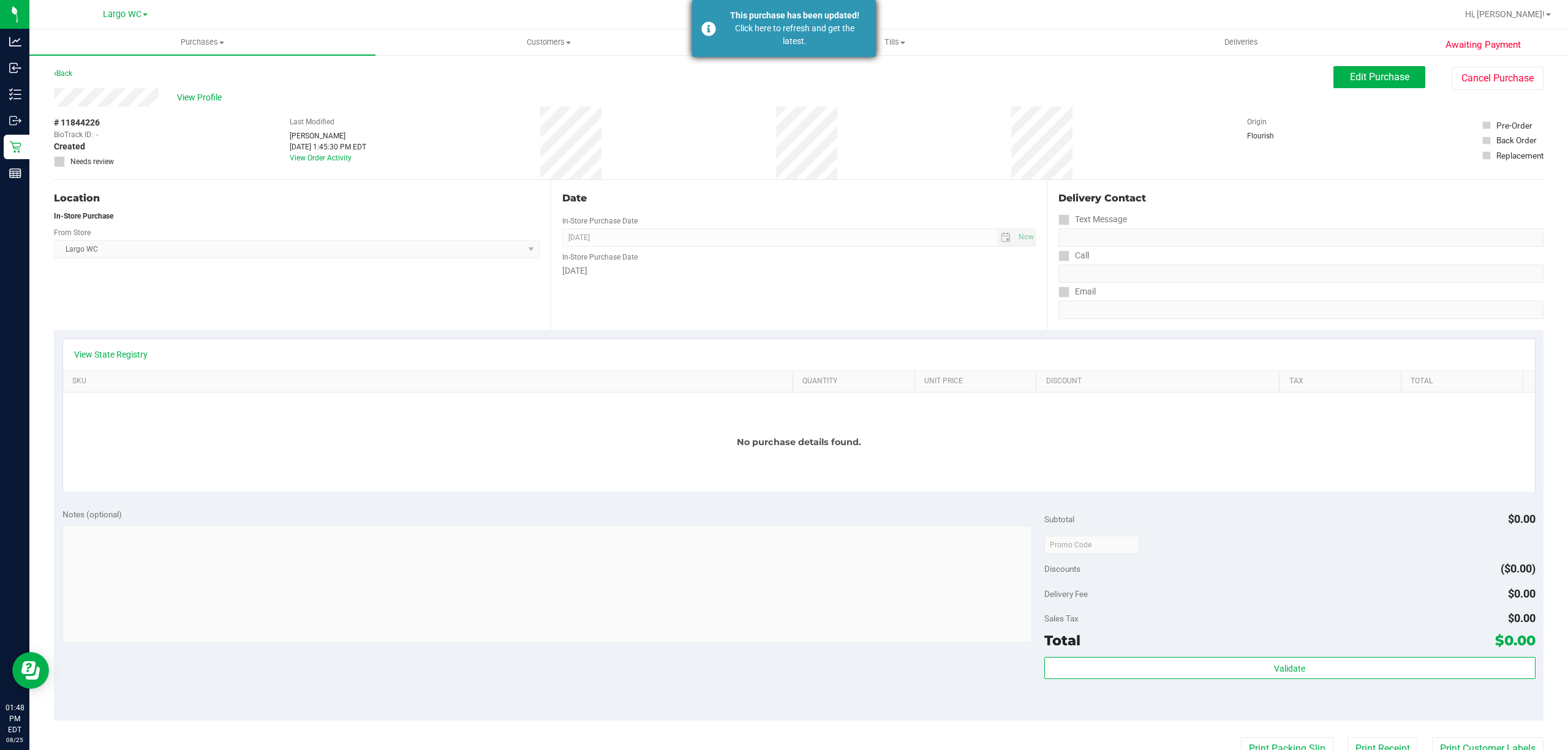
click at [788, 44] on div "Click here to refresh and get the latest." at bounding box center [794, 34] width 144 height 25
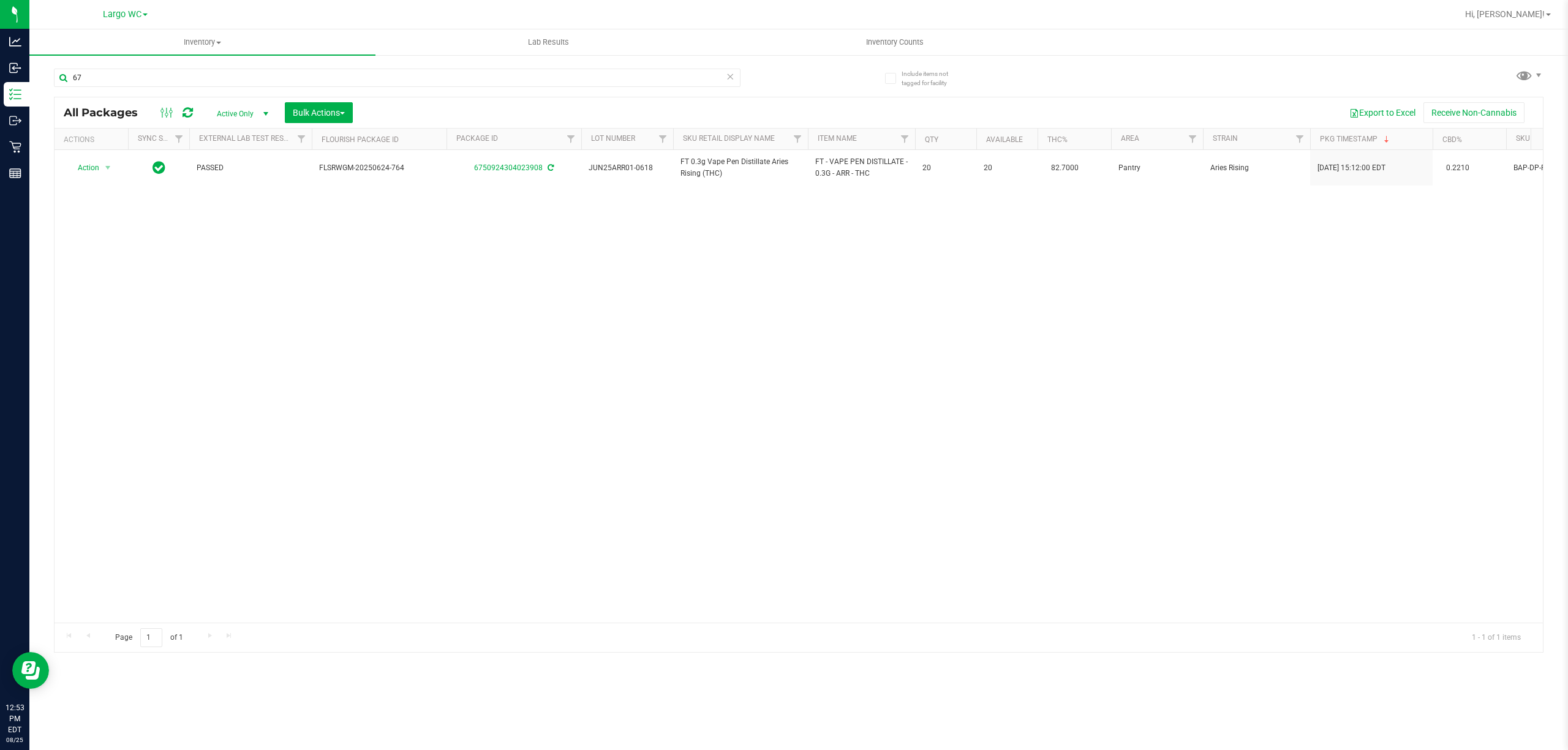
type input "6"
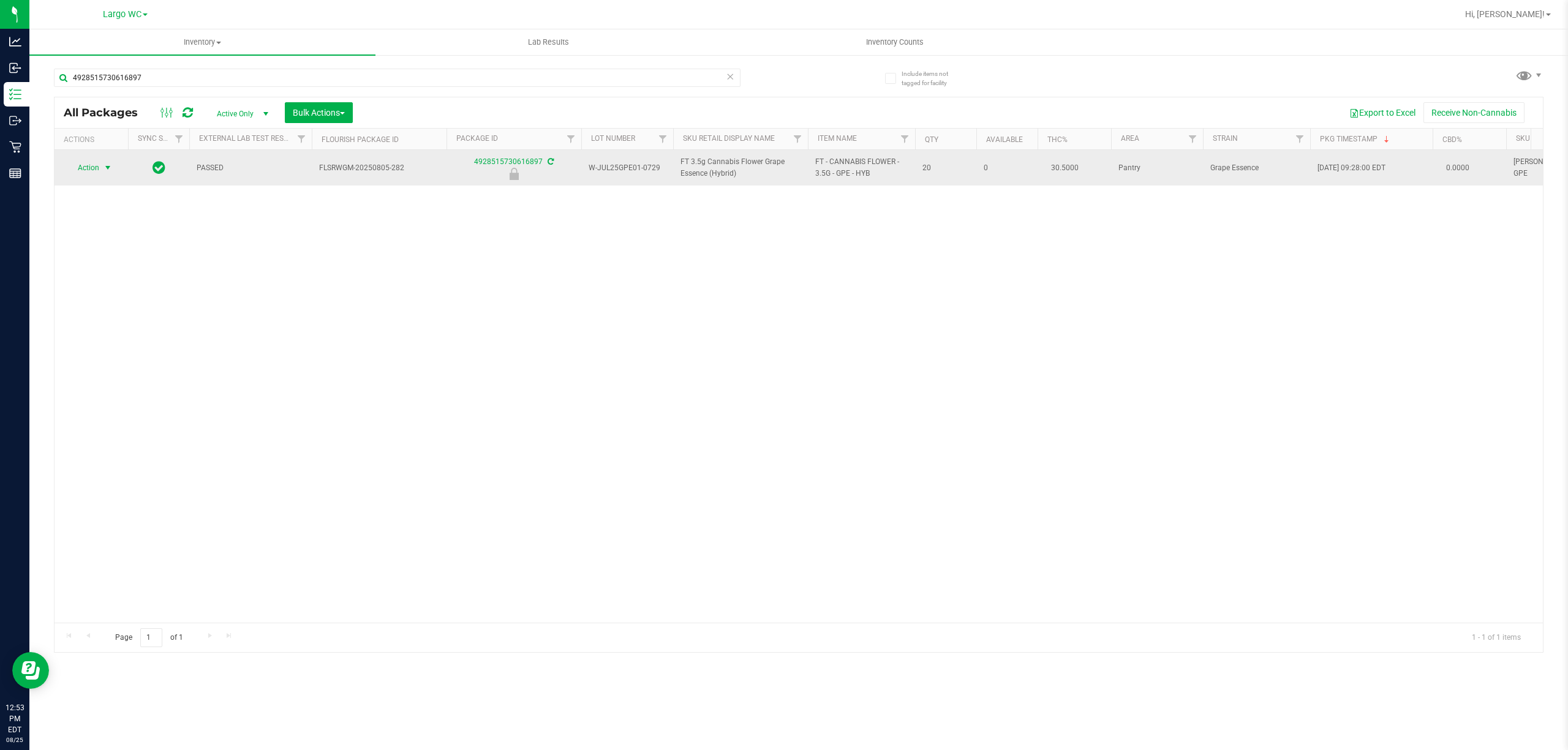
type input "4928515730616897"
click at [107, 168] on span "select" at bounding box center [107, 168] width 9 height 9
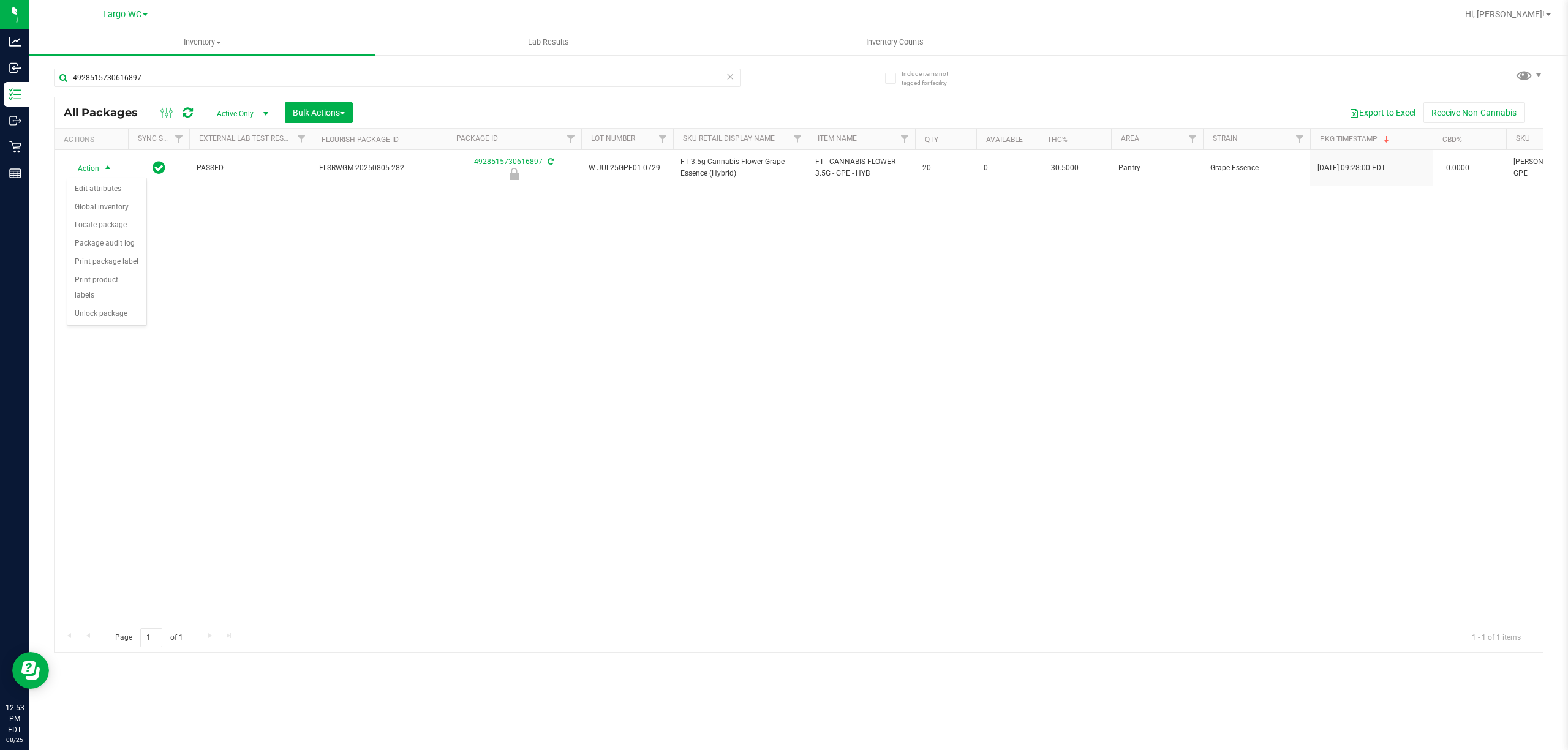
click at [95, 326] on div "Action Edit attributes Global inventory Locate package Package audit log Print …" at bounding box center [106, 252] width 80 height 149
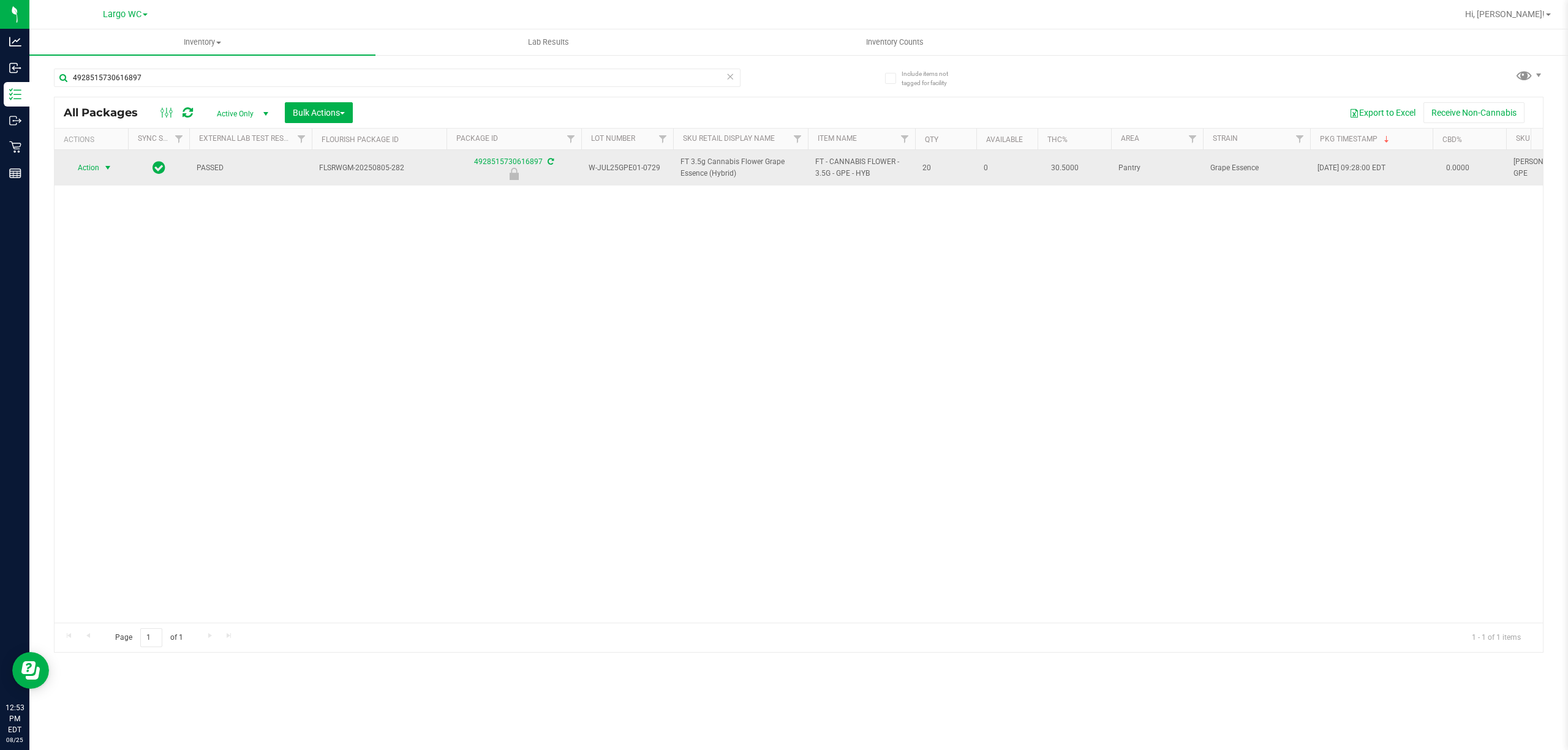
click at [107, 168] on span "select" at bounding box center [107, 168] width 9 height 9
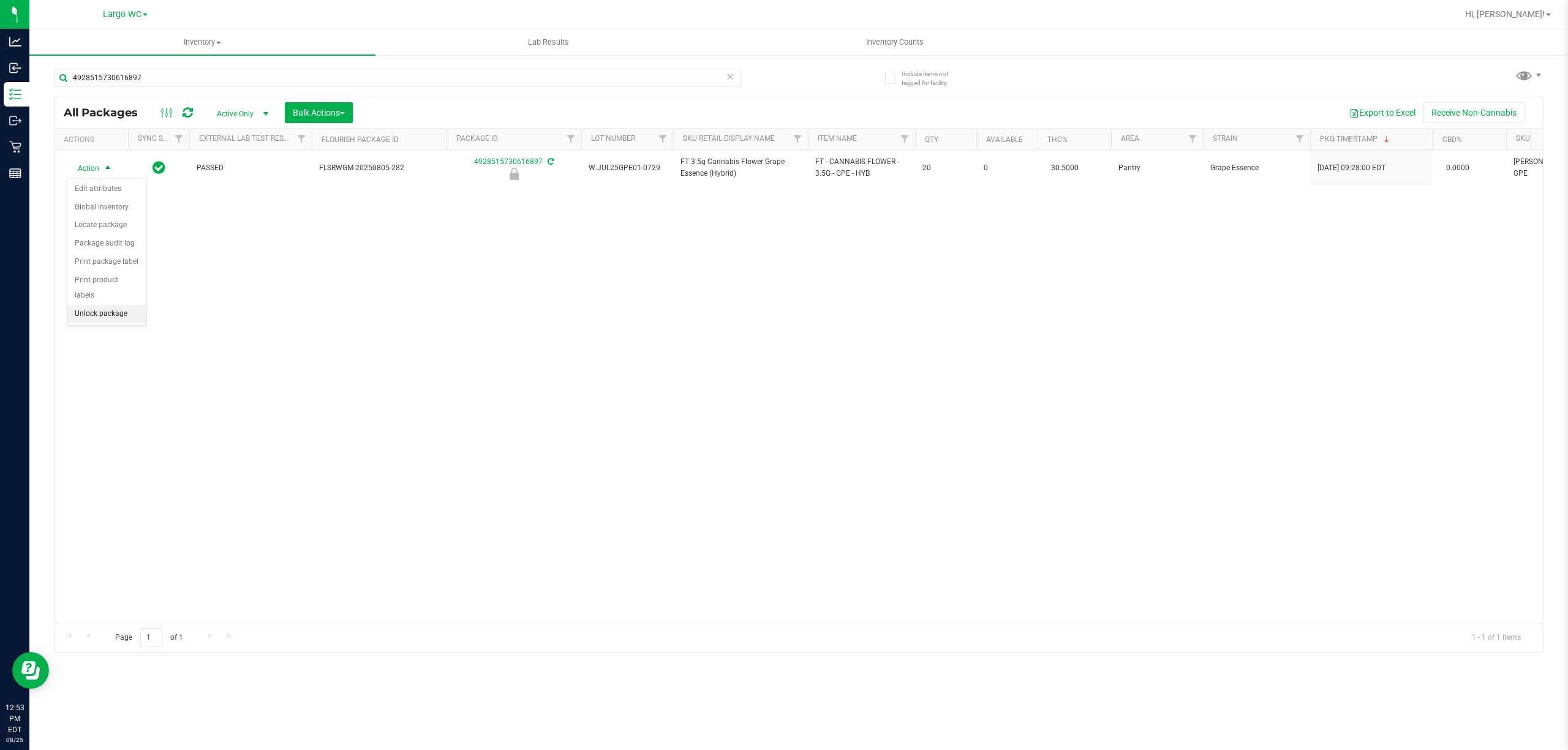
click at [108, 314] on li "Unlock package" at bounding box center [106, 314] width 79 height 18
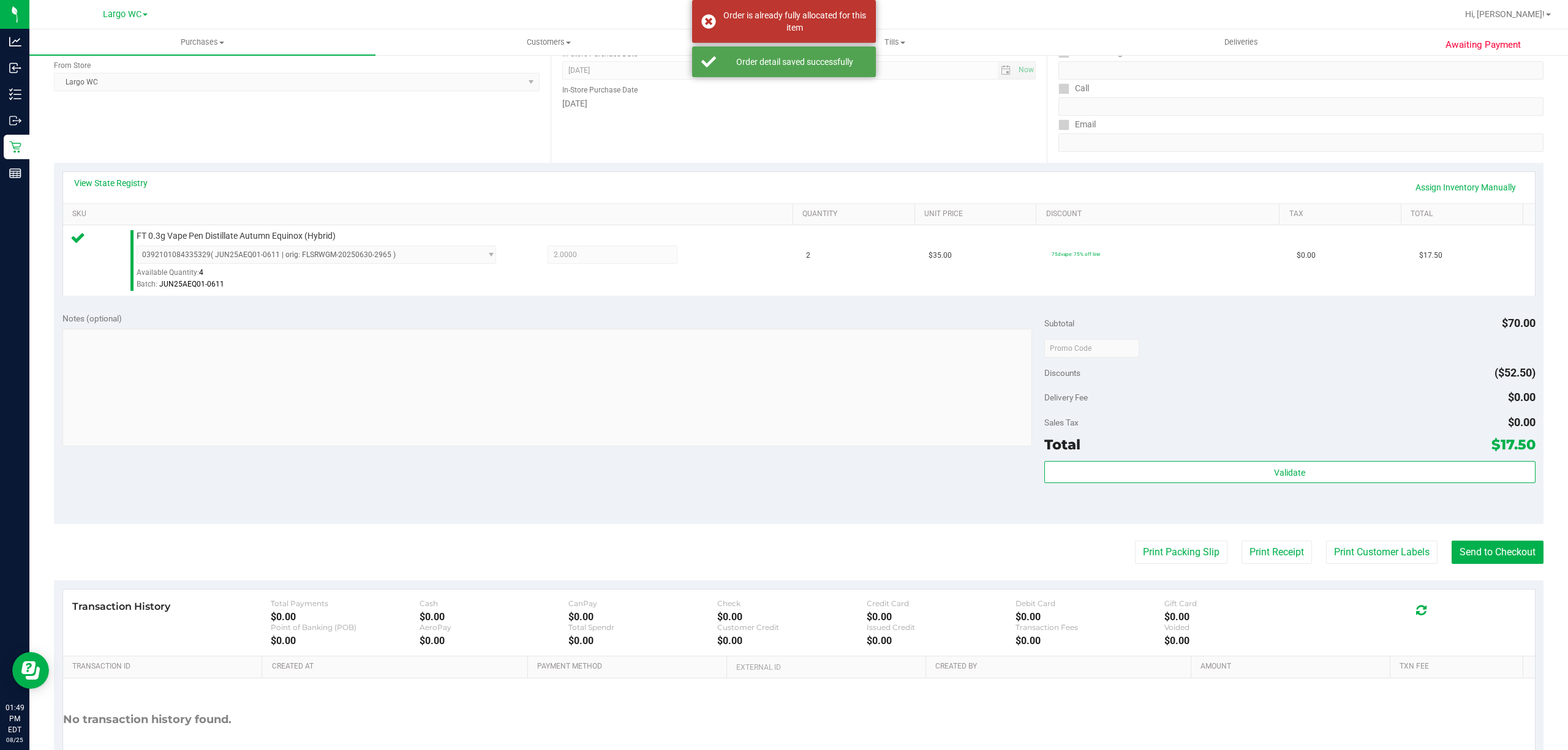
scroll to position [253, 0]
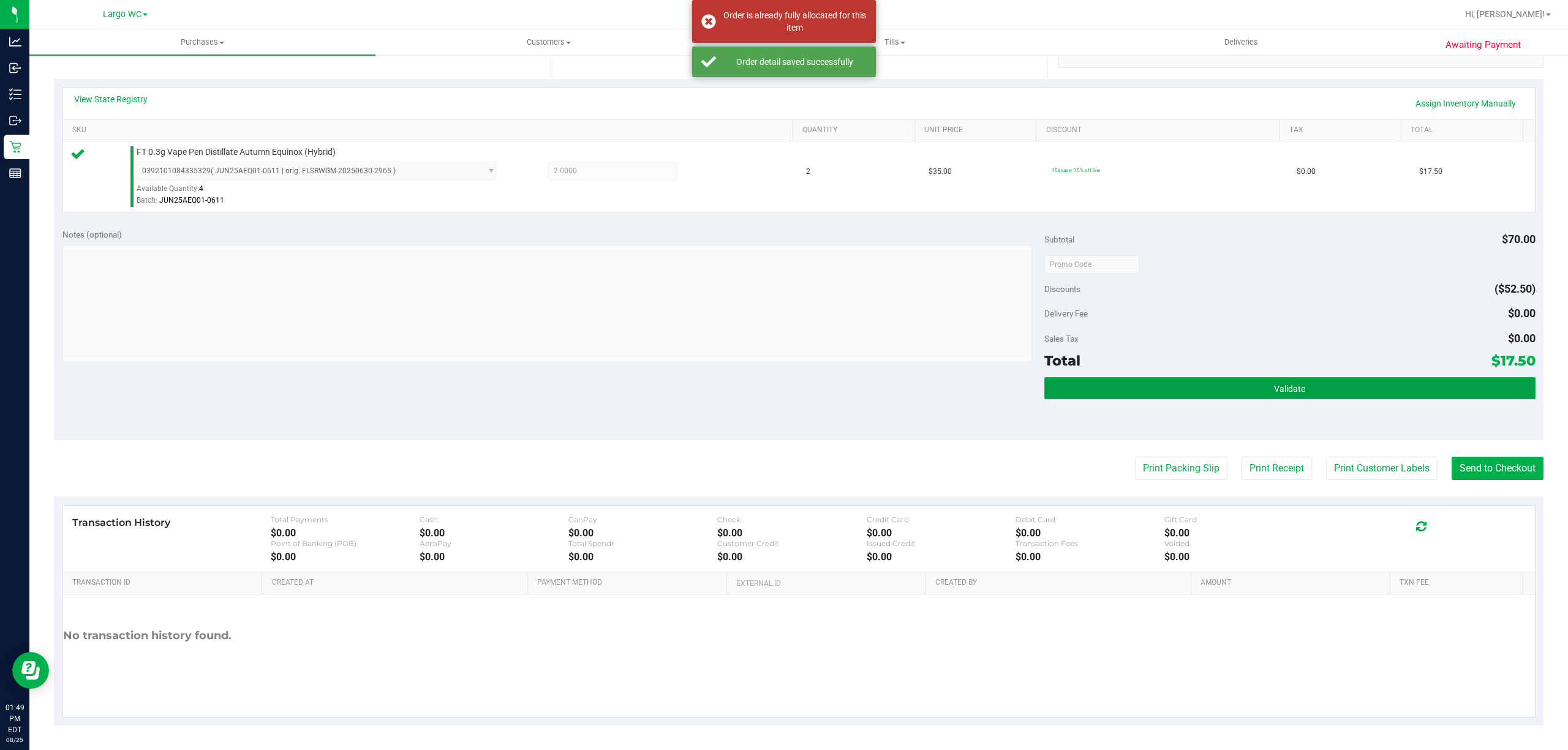
click at [1329, 389] on button "Validate" at bounding box center [1289, 387] width 491 height 22
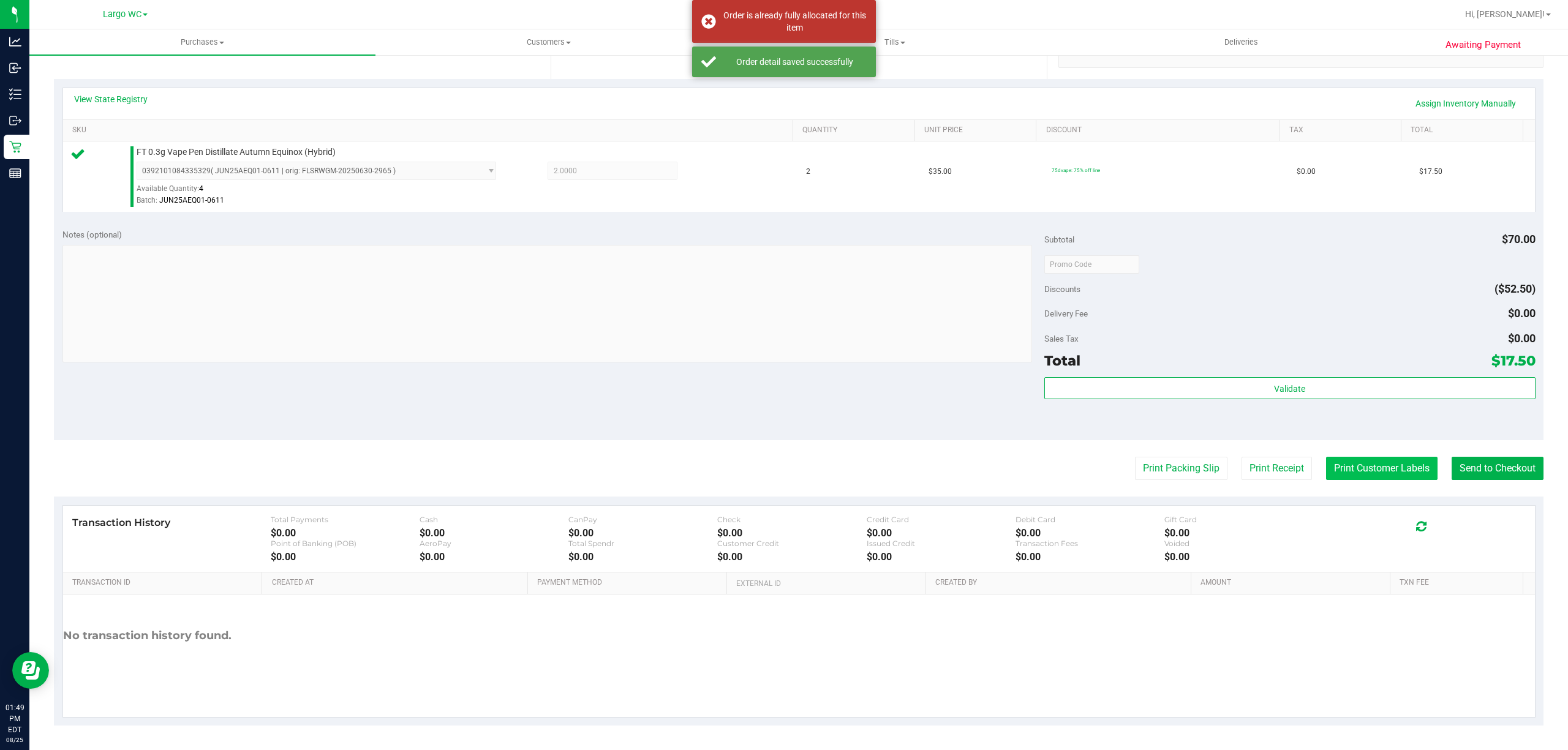
click at [1358, 464] on button "Print Customer Labels" at bounding box center [1381, 468] width 111 height 24
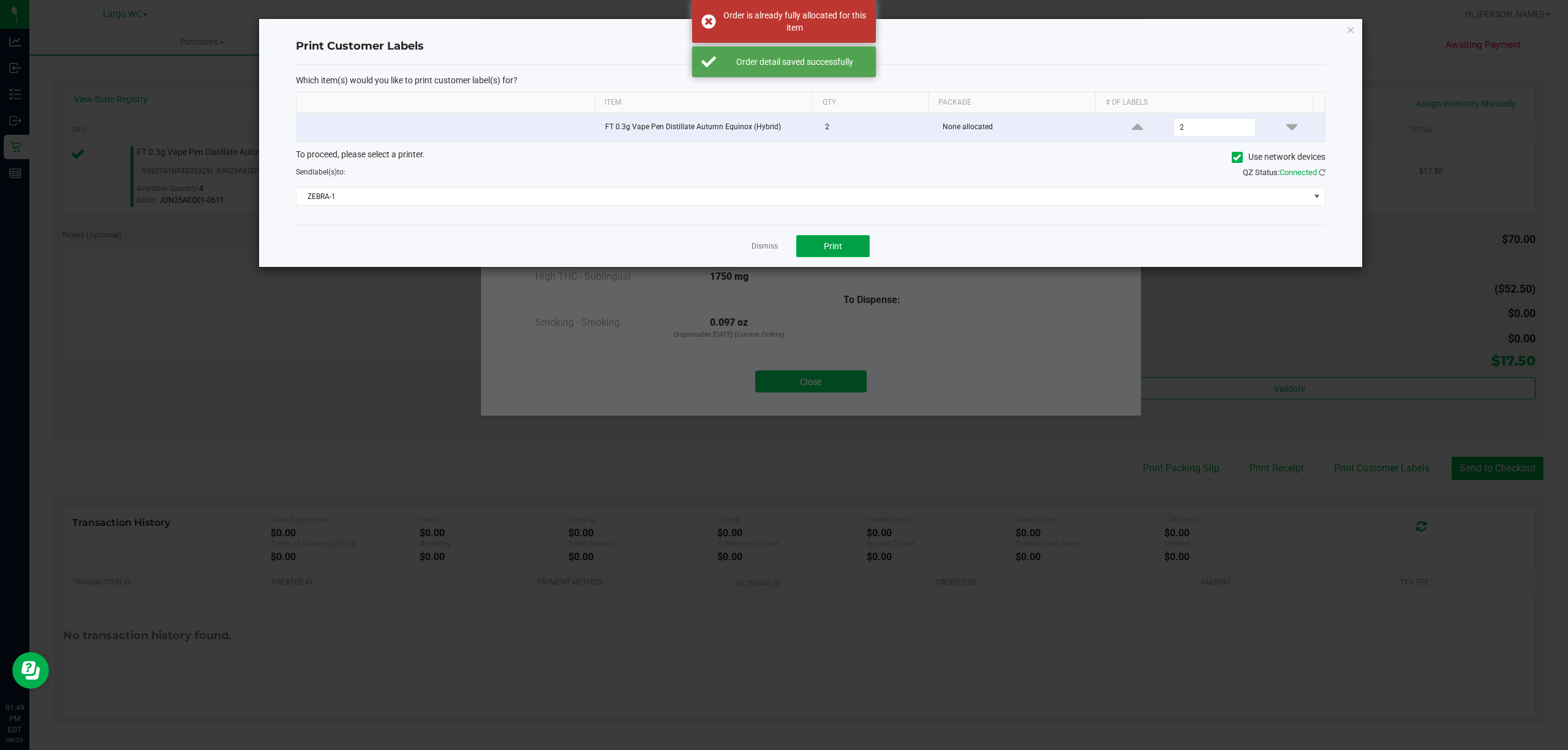
click at [833, 248] on span "Print" at bounding box center [832, 246] width 18 height 9
click at [770, 246] on link "Dismiss" at bounding box center [764, 246] width 26 height 10
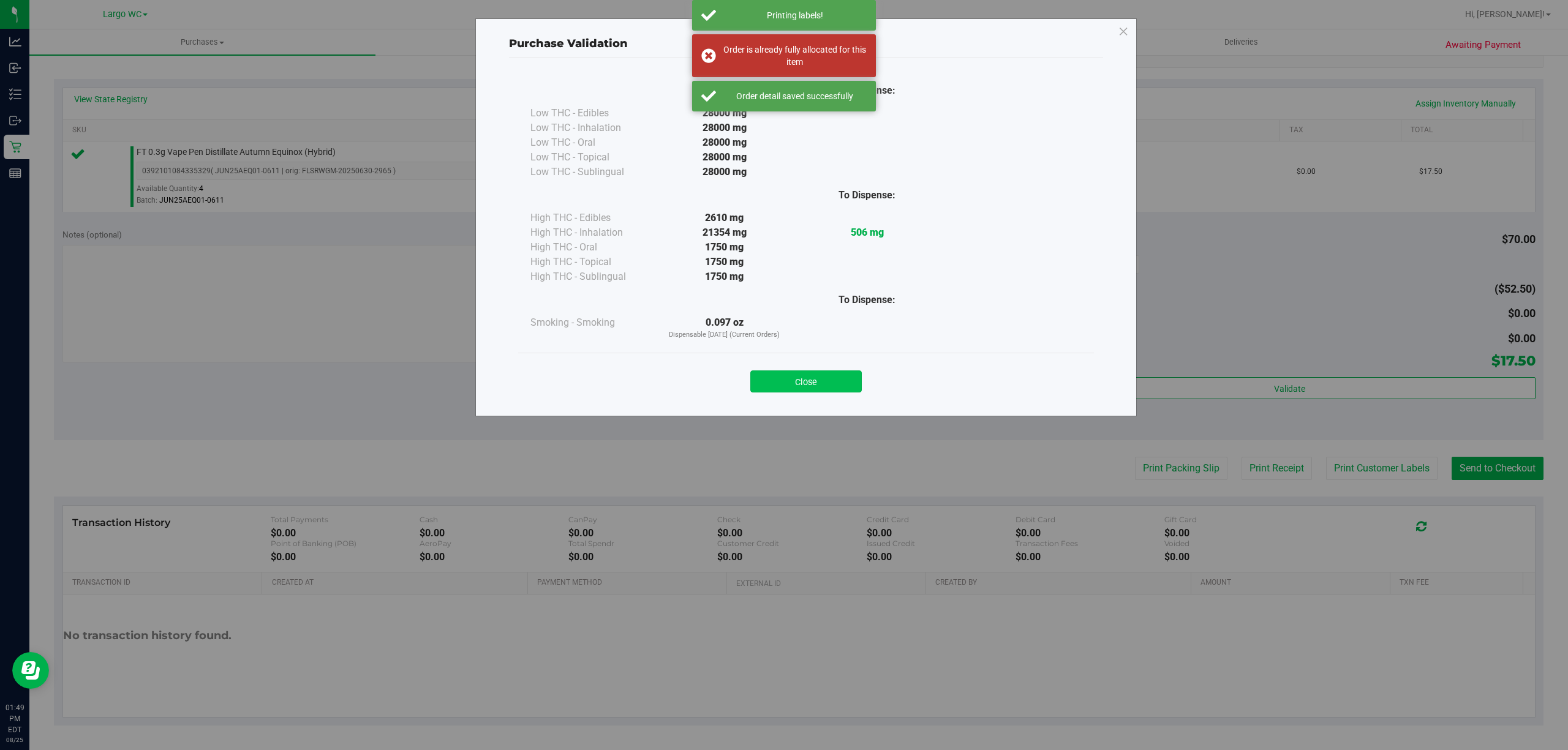
click at [808, 388] on button "Close" at bounding box center [806, 381] width 111 height 22
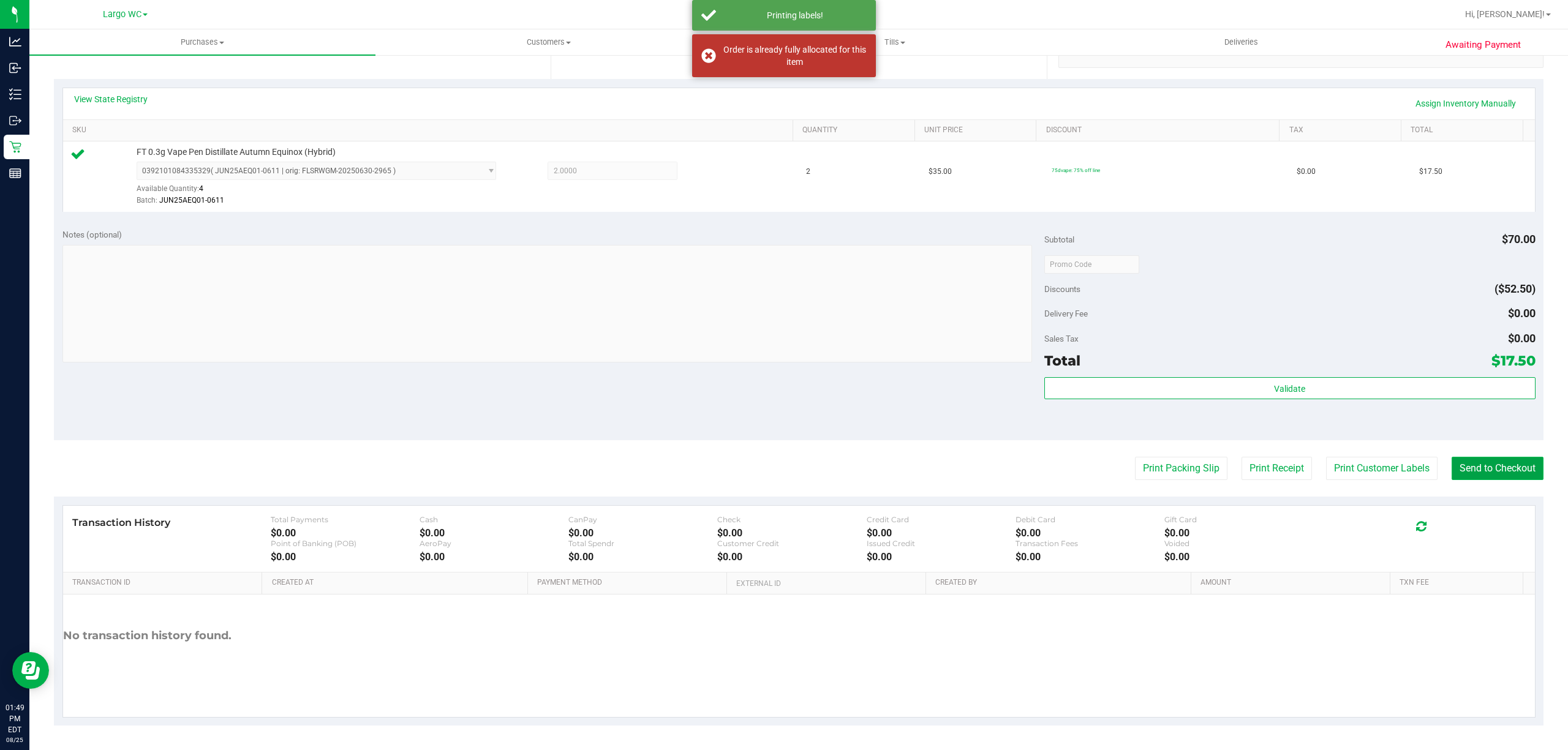
click at [1480, 465] on button "Send to Checkout" at bounding box center [1496, 468] width 91 height 24
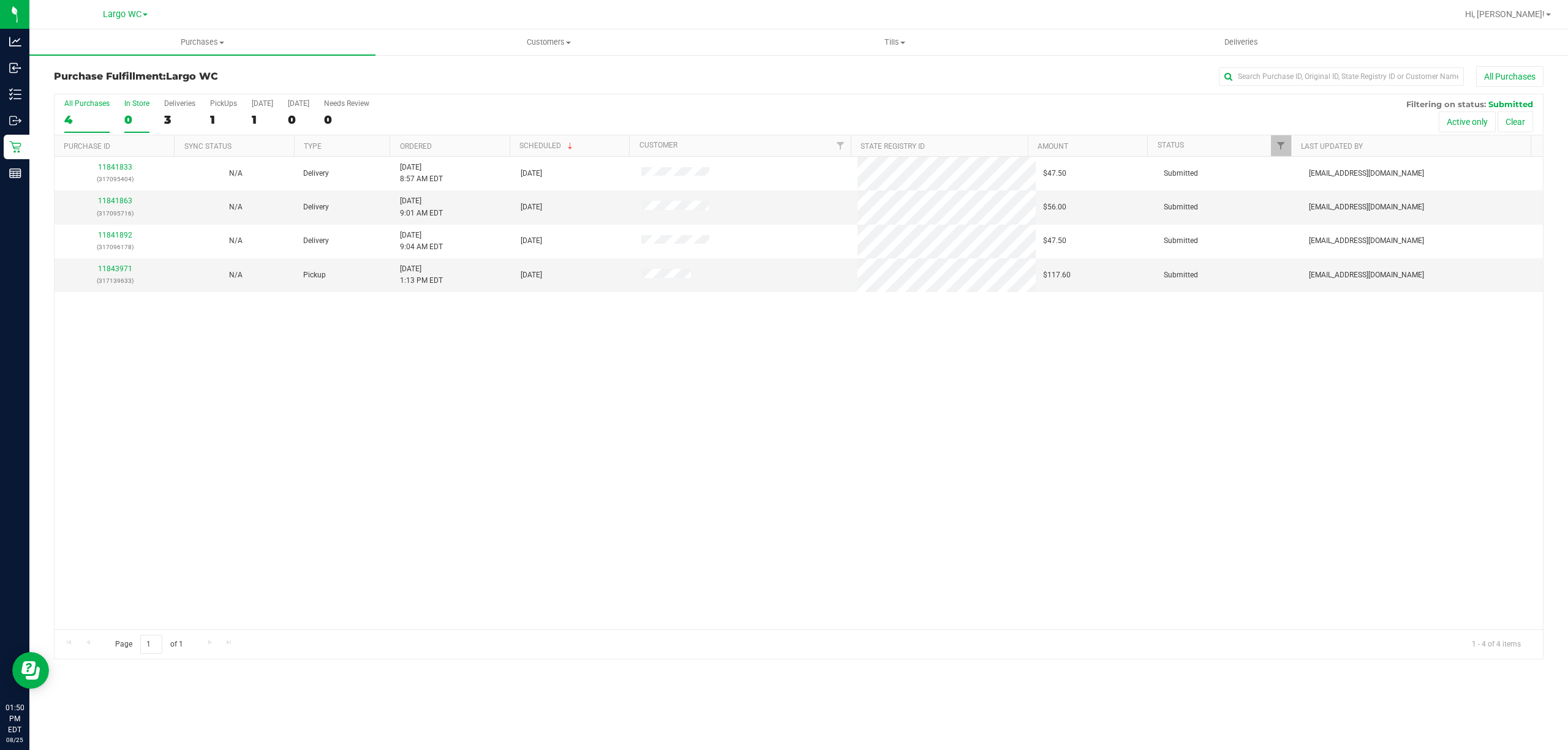
click at [124, 122] on div "0" at bounding box center [137, 120] width 25 height 14
click at [0, 0] on input "In Store 0" at bounding box center [0, 0] width 0 height 0
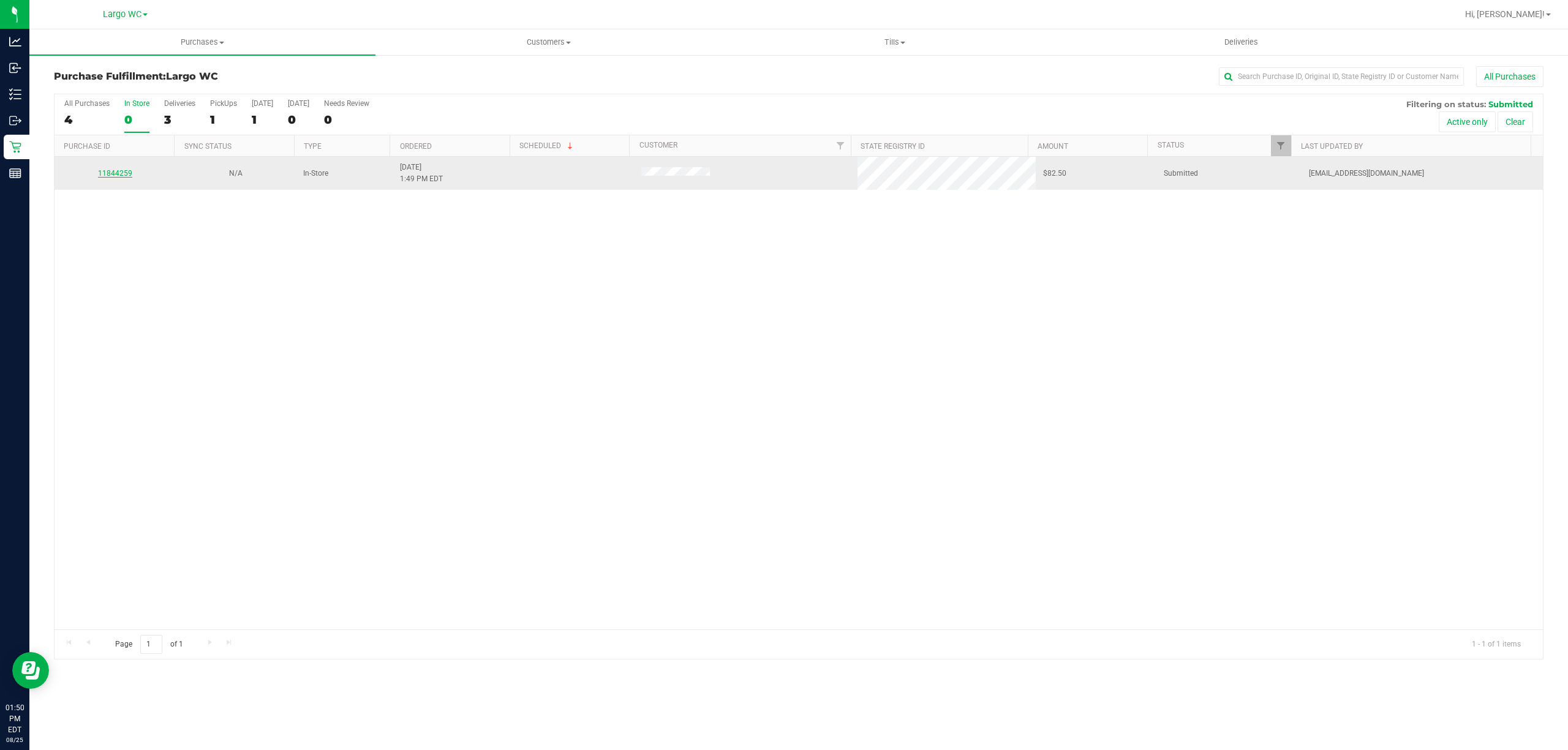
click at [113, 177] on link "11844259" at bounding box center [115, 172] width 34 height 8
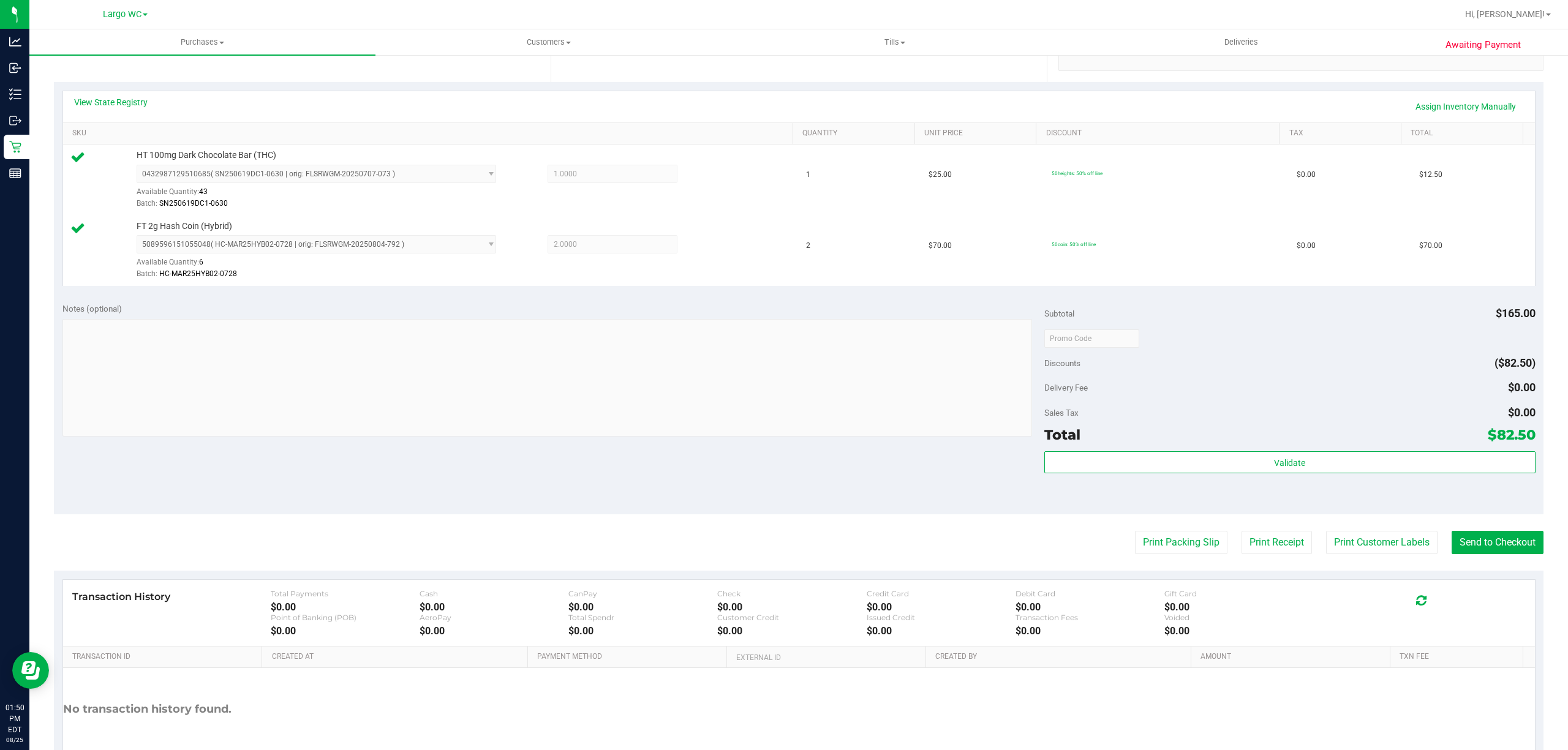
scroll to position [257, 0]
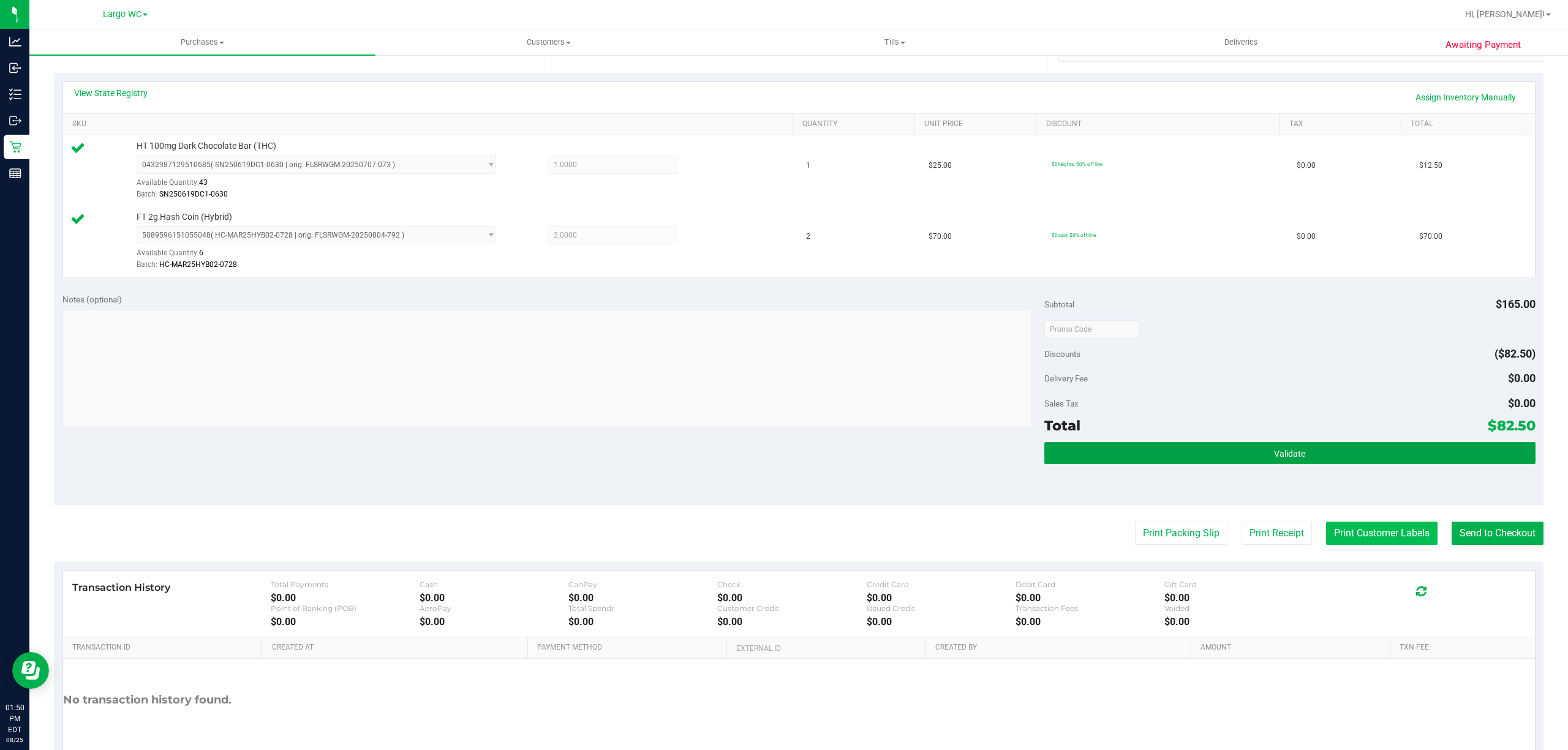
click at [1331, 454] on button "Validate" at bounding box center [1289, 452] width 491 height 22
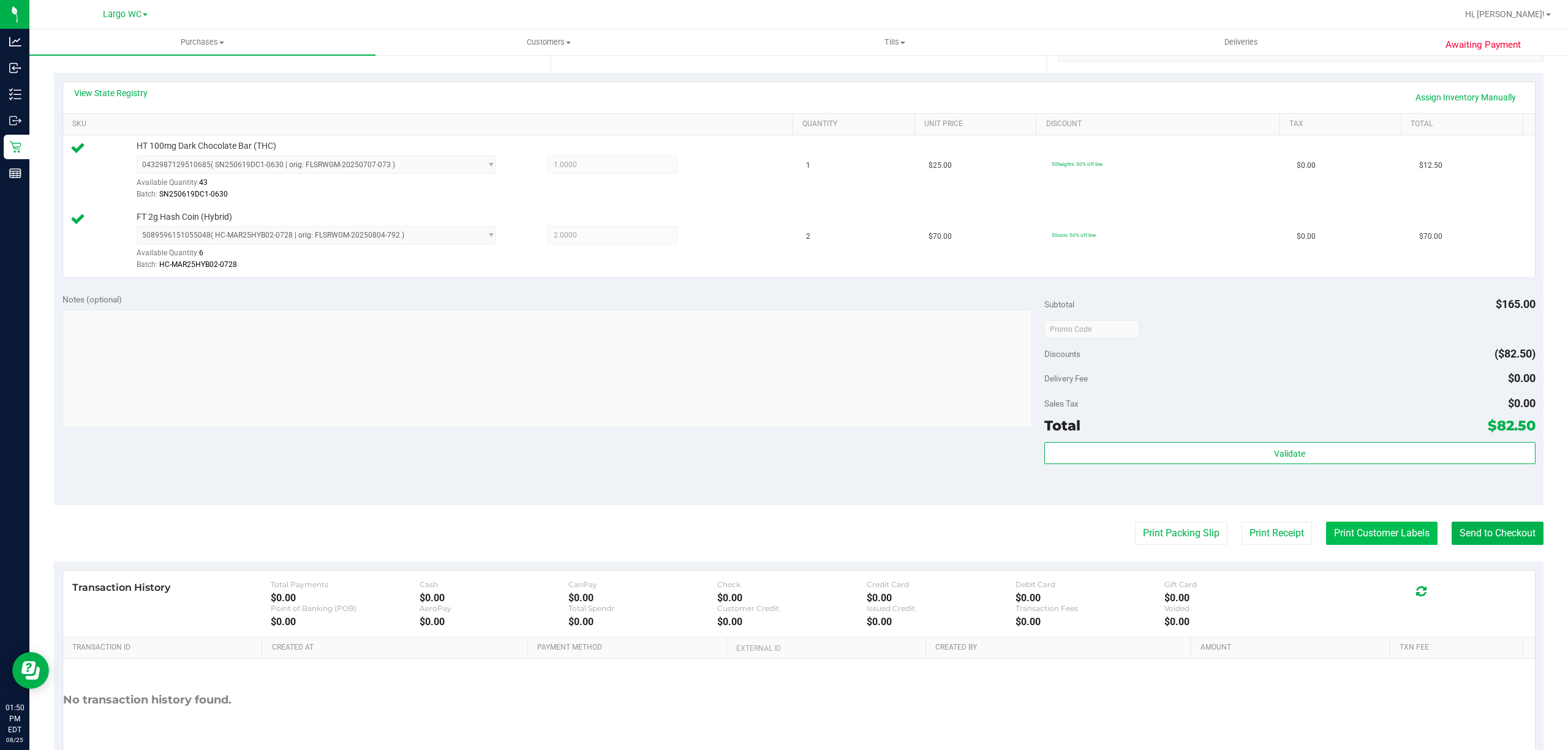
click at [1369, 530] on button "Print Customer Labels" at bounding box center [1381, 533] width 111 height 24
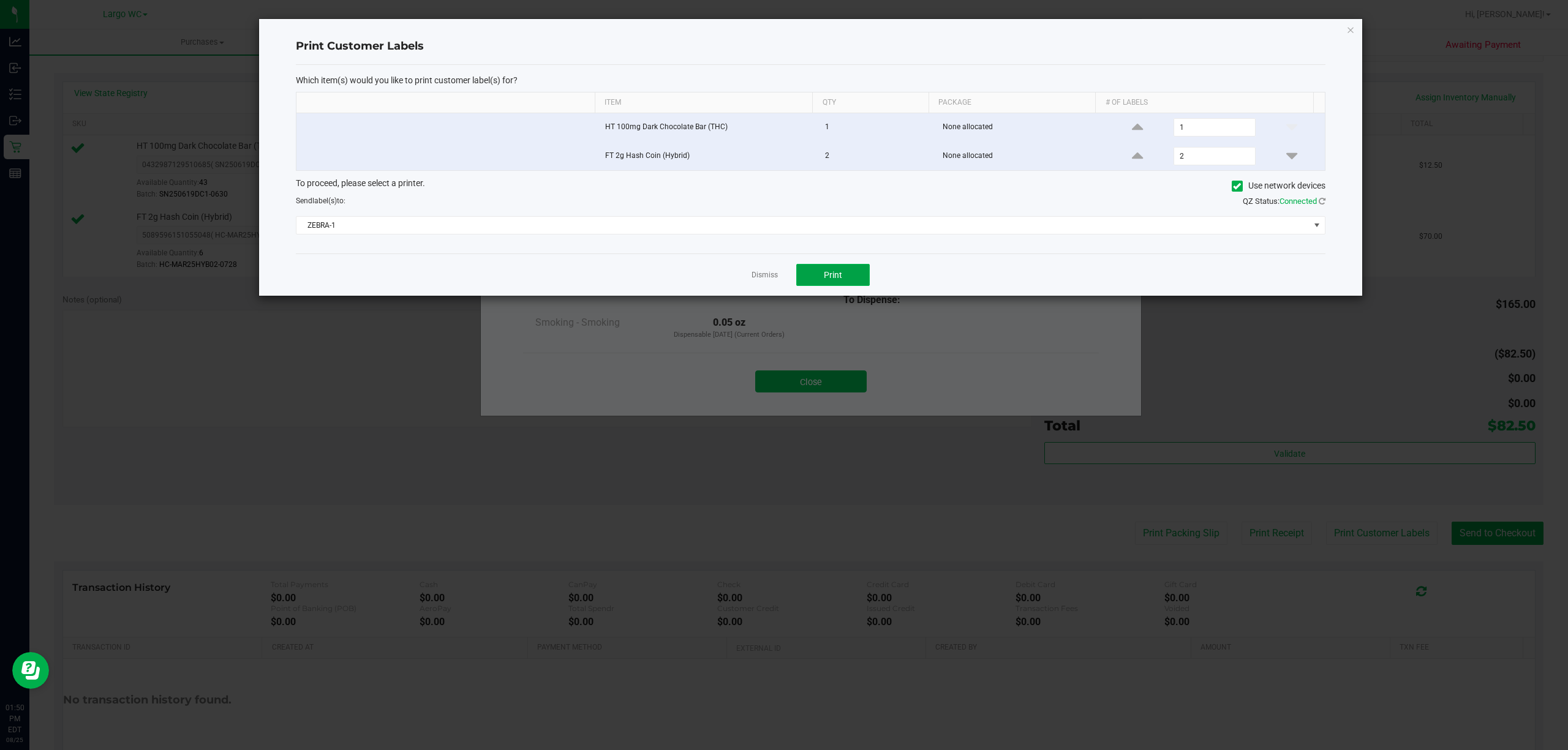
click at [841, 277] on button "Print" at bounding box center [833, 274] width 74 height 22
click at [777, 279] on div at bounding box center [810, 157] width 1102 height 277
click at [805, 376] on ngb-modal-window "Print Customer Labels Which item(s) would you like to print customer label(s) f…" at bounding box center [788, 375] width 1576 height 750
click at [755, 277] on link "Dismiss" at bounding box center [764, 275] width 26 height 10
click at [804, 388] on button "Close" at bounding box center [810, 381] width 111 height 22
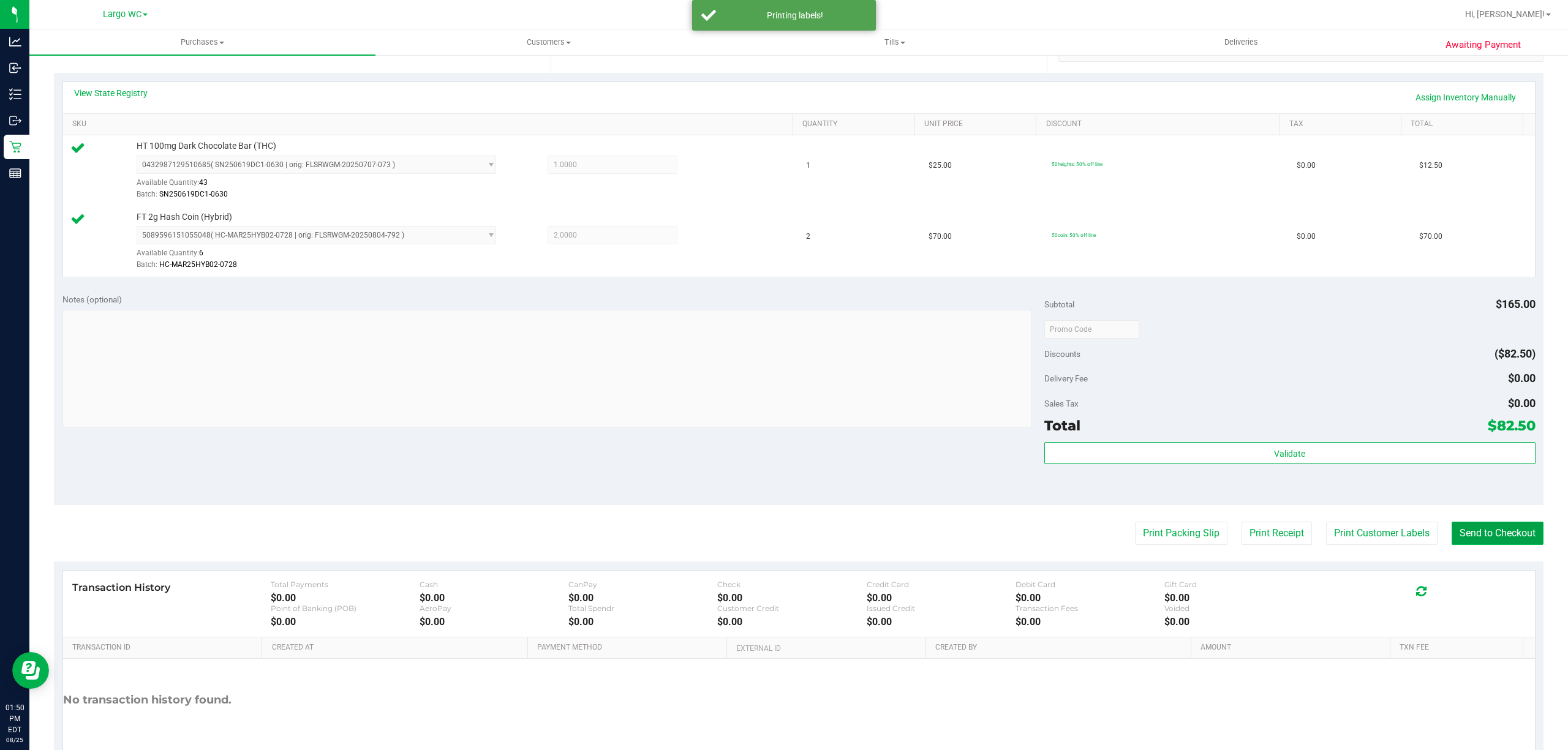
click at [1485, 536] on button "Send to Checkout" at bounding box center [1496, 533] width 91 height 24
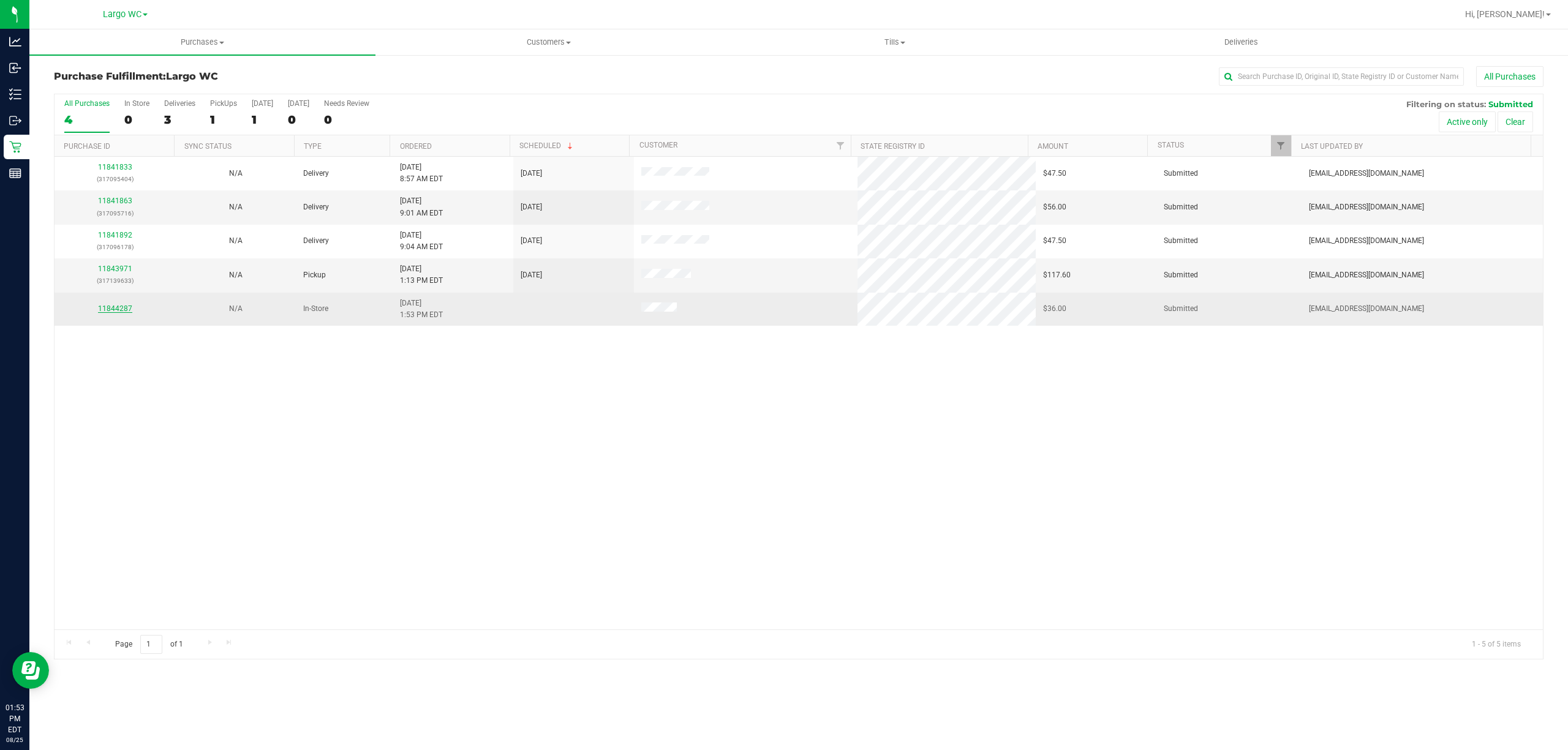
click at [119, 310] on link "11844287" at bounding box center [115, 308] width 34 height 8
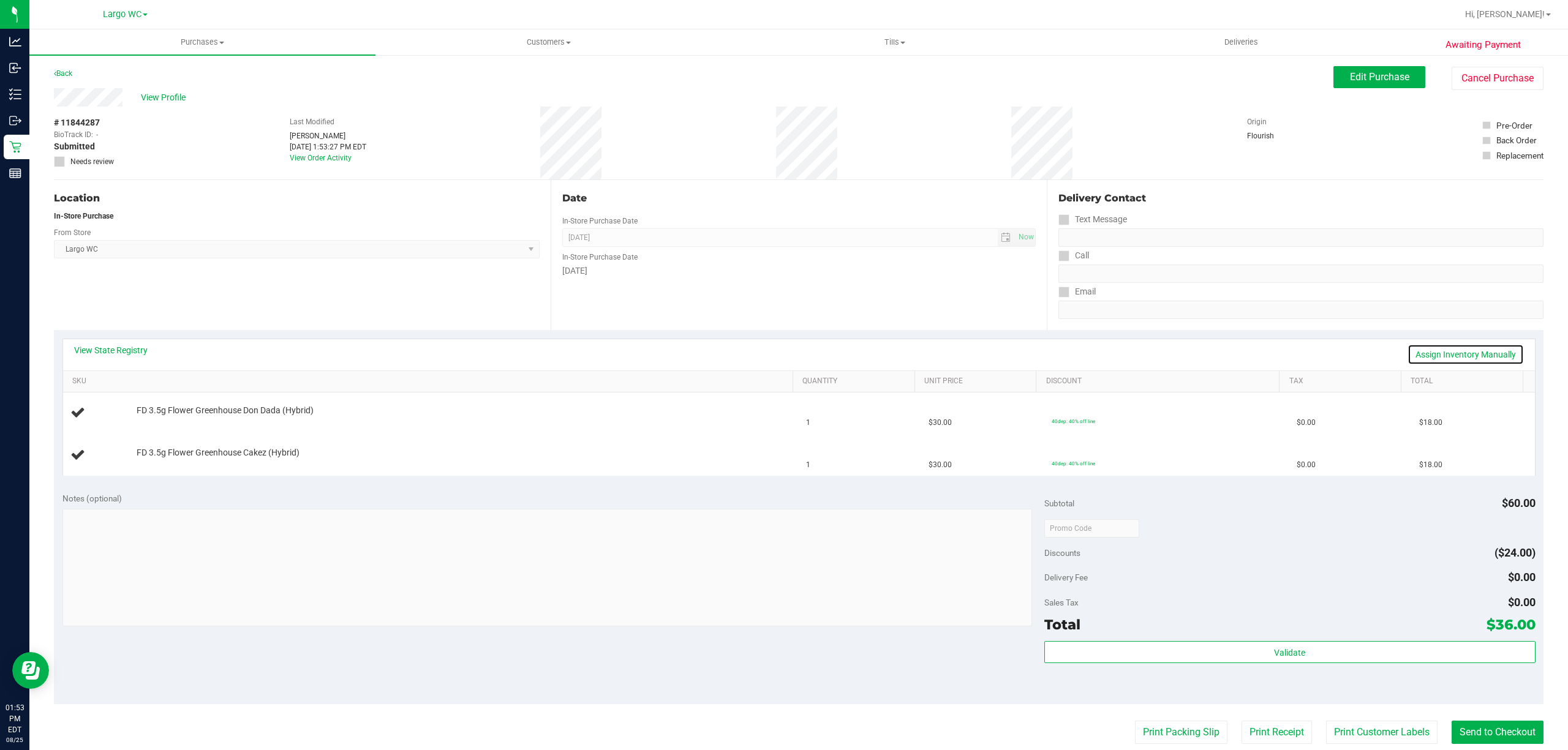
click at [1444, 358] on link "Assign Inventory Manually" at bounding box center [1464, 354] width 116 height 21
click at [151, 465] on link "Add Package" at bounding box center [158, 460] width 44 height 8
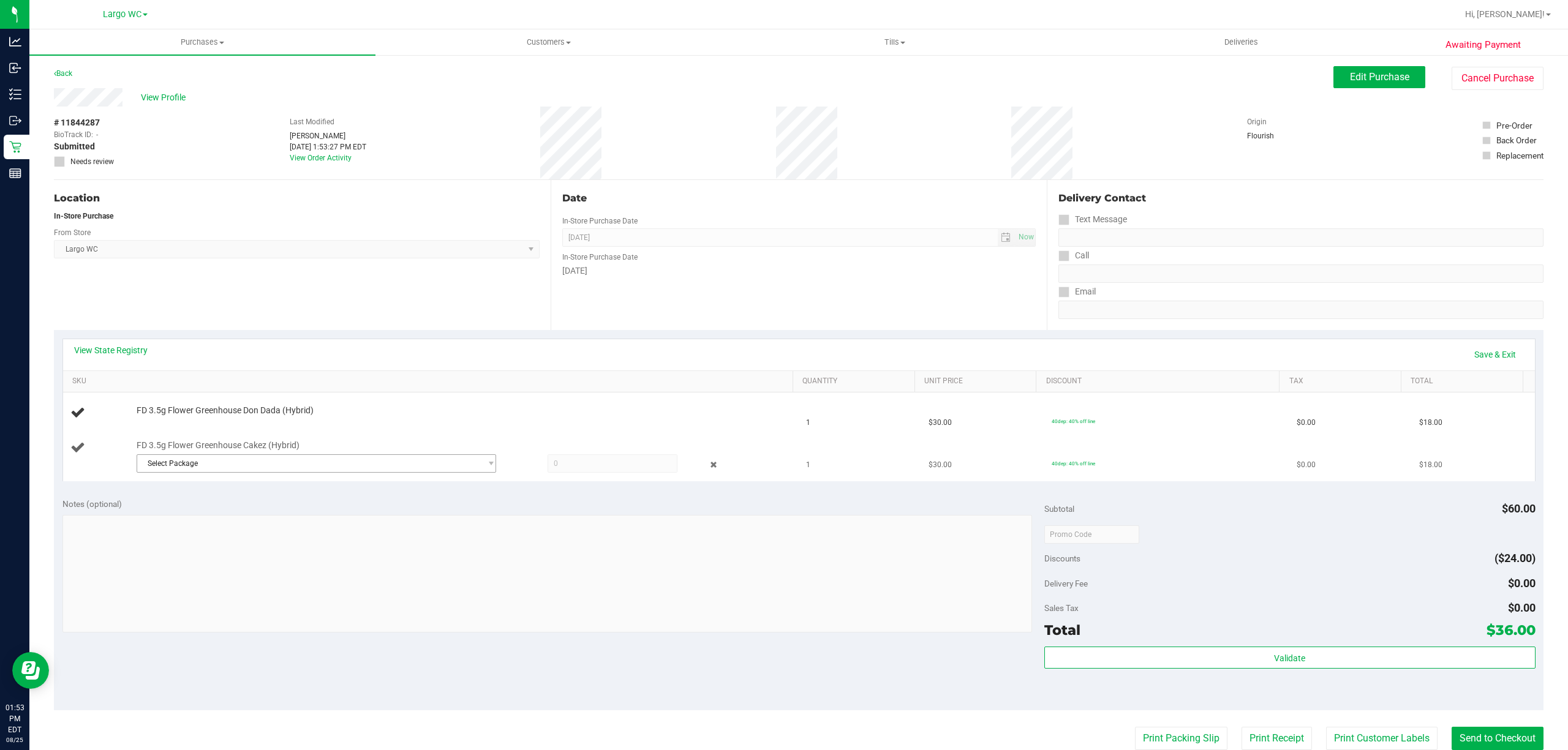
click at [300, 464] on span "Select Package" at bounding box center [309, 464] width 343 height 17
click at [283, 517] on span "( W-JUN25CKZ03-0617 | orig: FLSRWGM-20250623-856 )" at bounding box center [307, 515] width 189 height 8
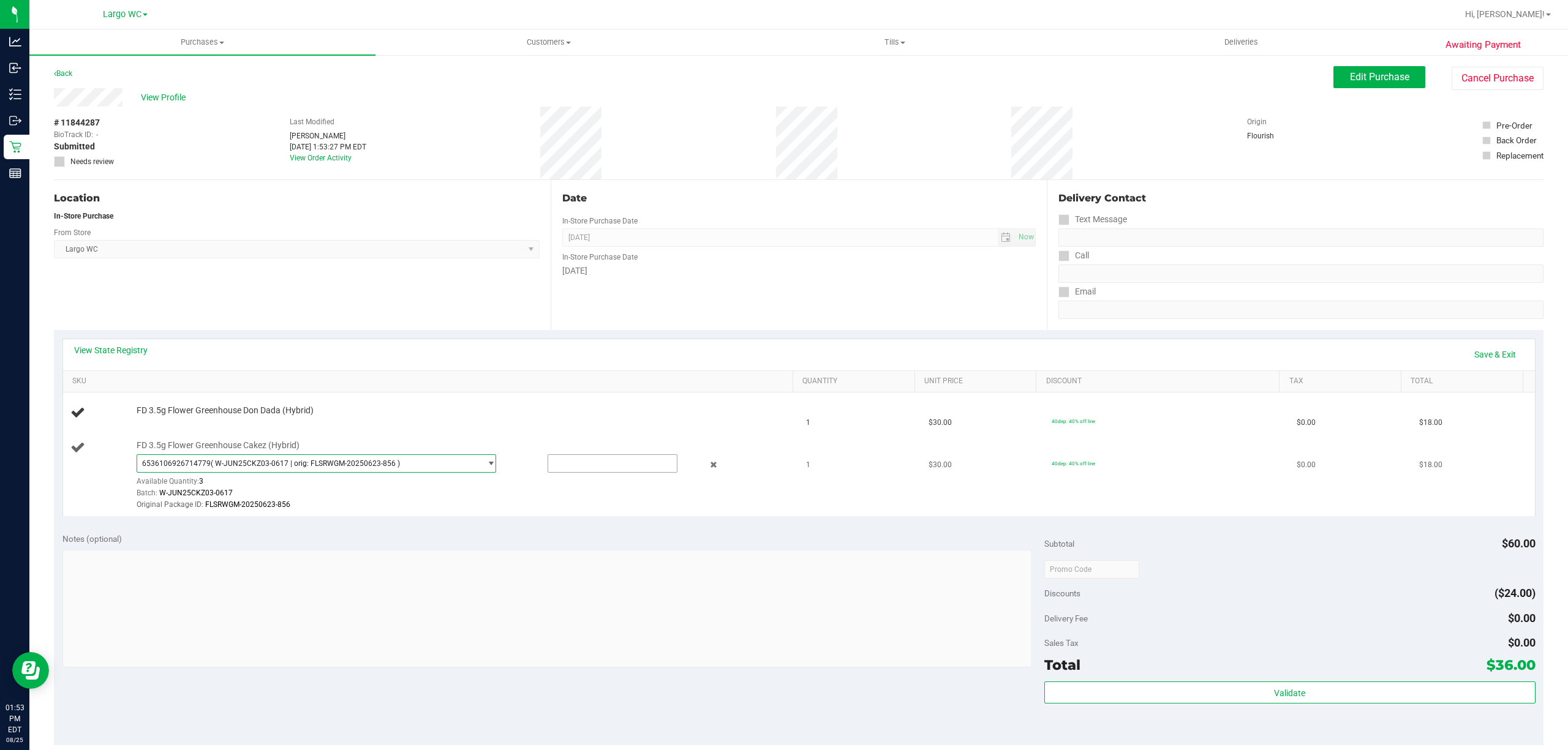
click at [583, 468] on input "text" at bounding box center [612, 464] width 128 height 17
type input "1"
click at [1475, 351] on link "Save & Exit" at bounding box center [1494, 354] width 57 height 21
type input "1.0000"
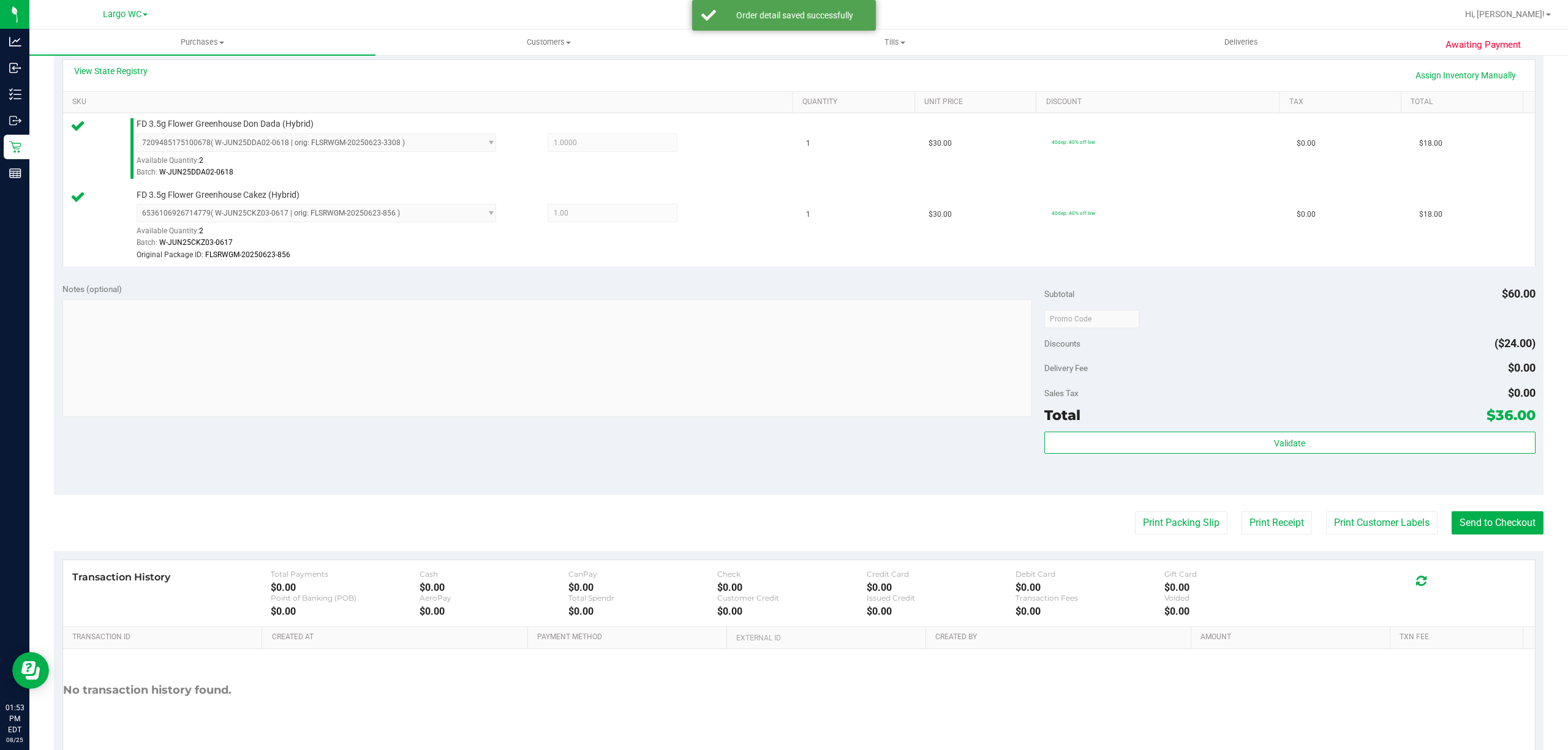
scroll to position [280, 0]
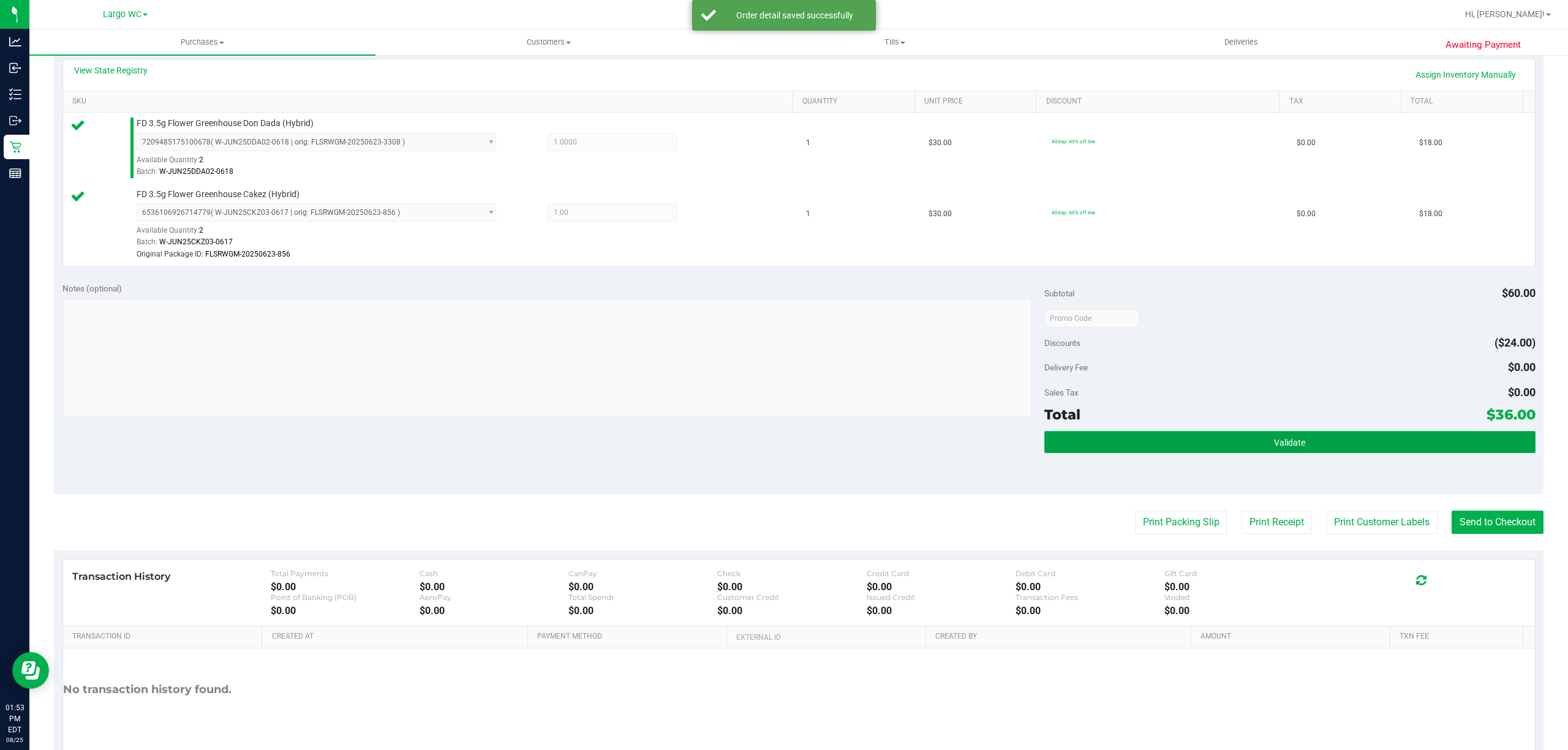
click at [1335, 450] on button "Validate" at bounding box center [1289, 442] width 491 height 22
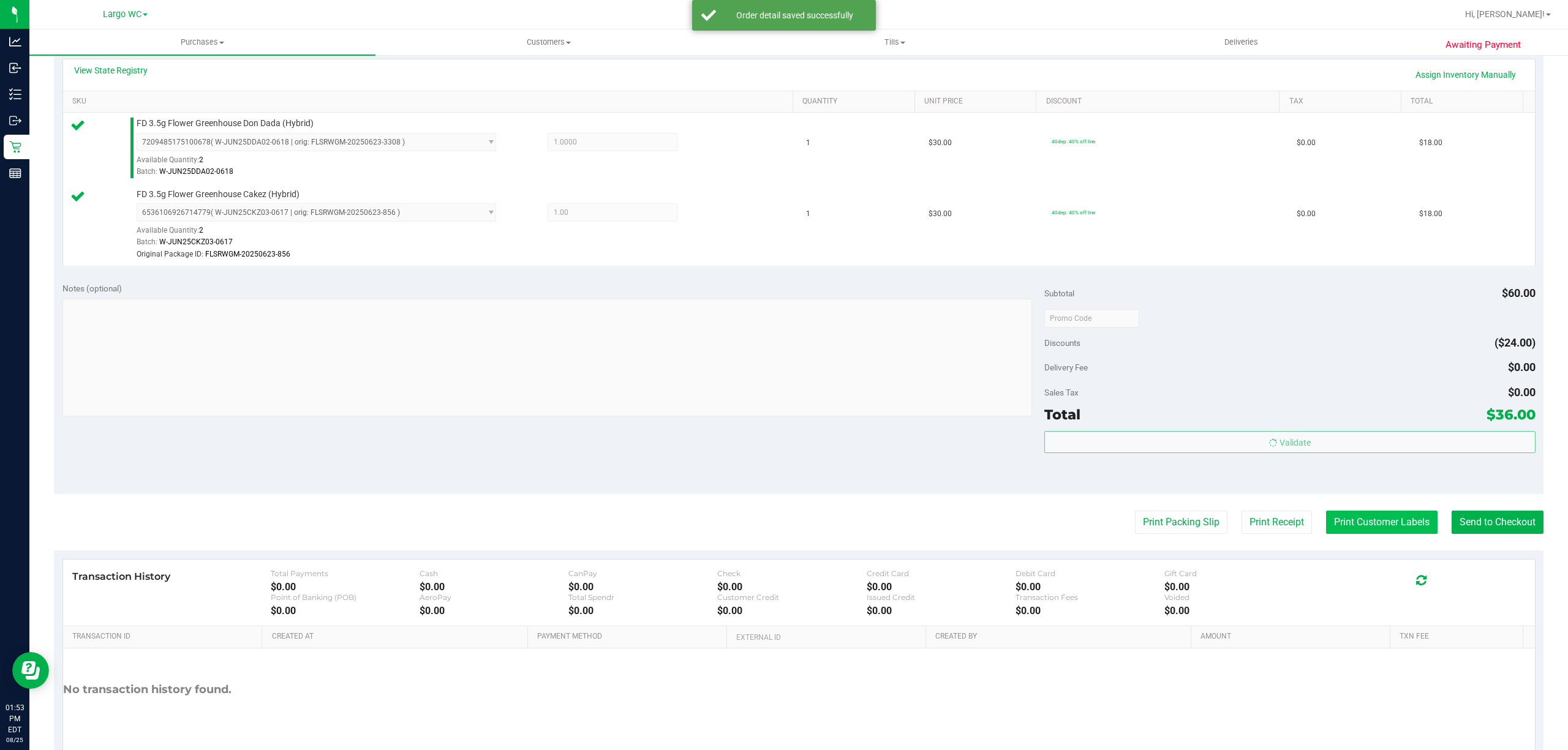
click at [1378, 532] on button "Print Customer Labels" at bounding box center [1381, 522] width 111 height 24
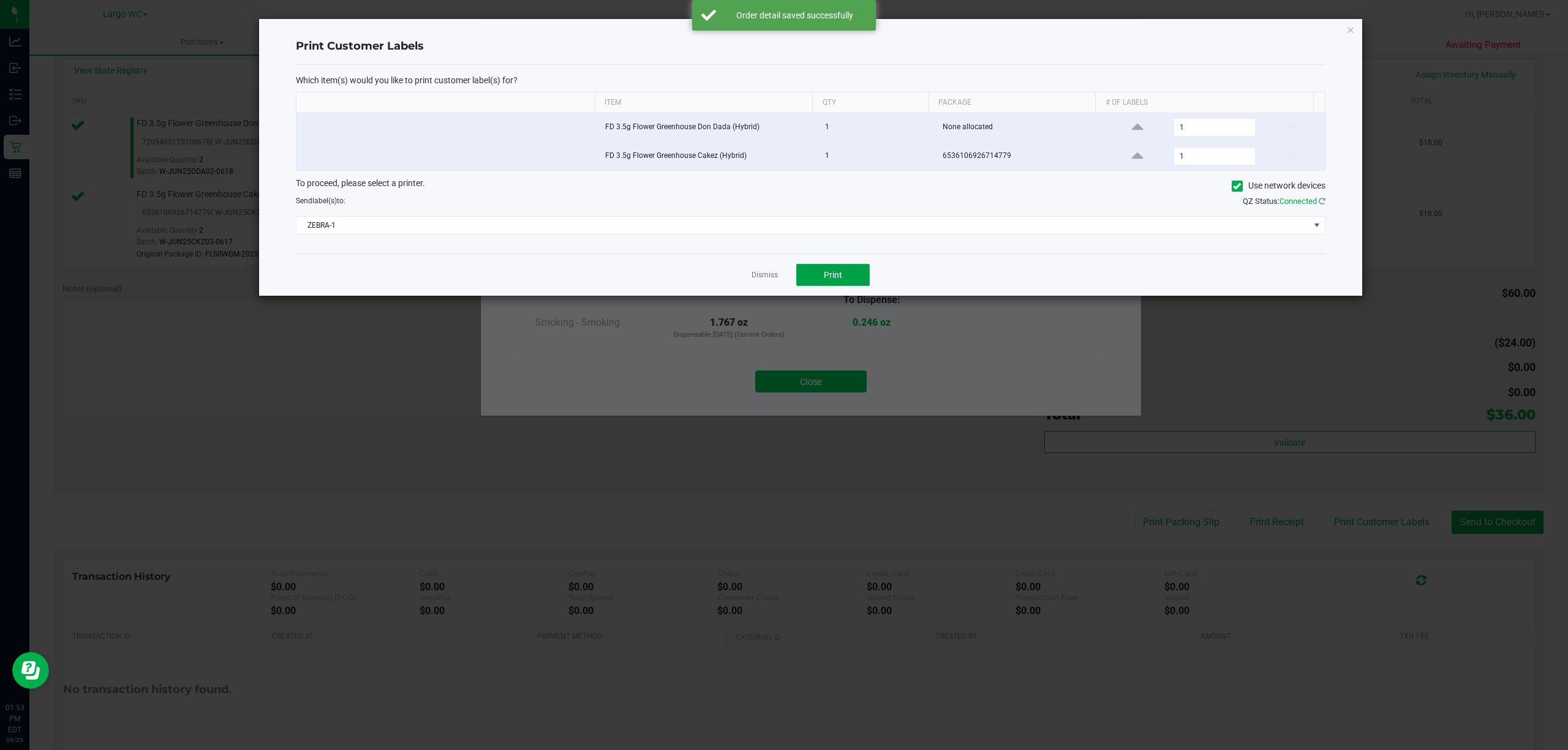
click at [839, 277] on span "Print" at bounding box center [832, 275] width 18 height 9
click at [763, 279] on link "Dismiss" at bounding box center [764, 275] width 26 height 10
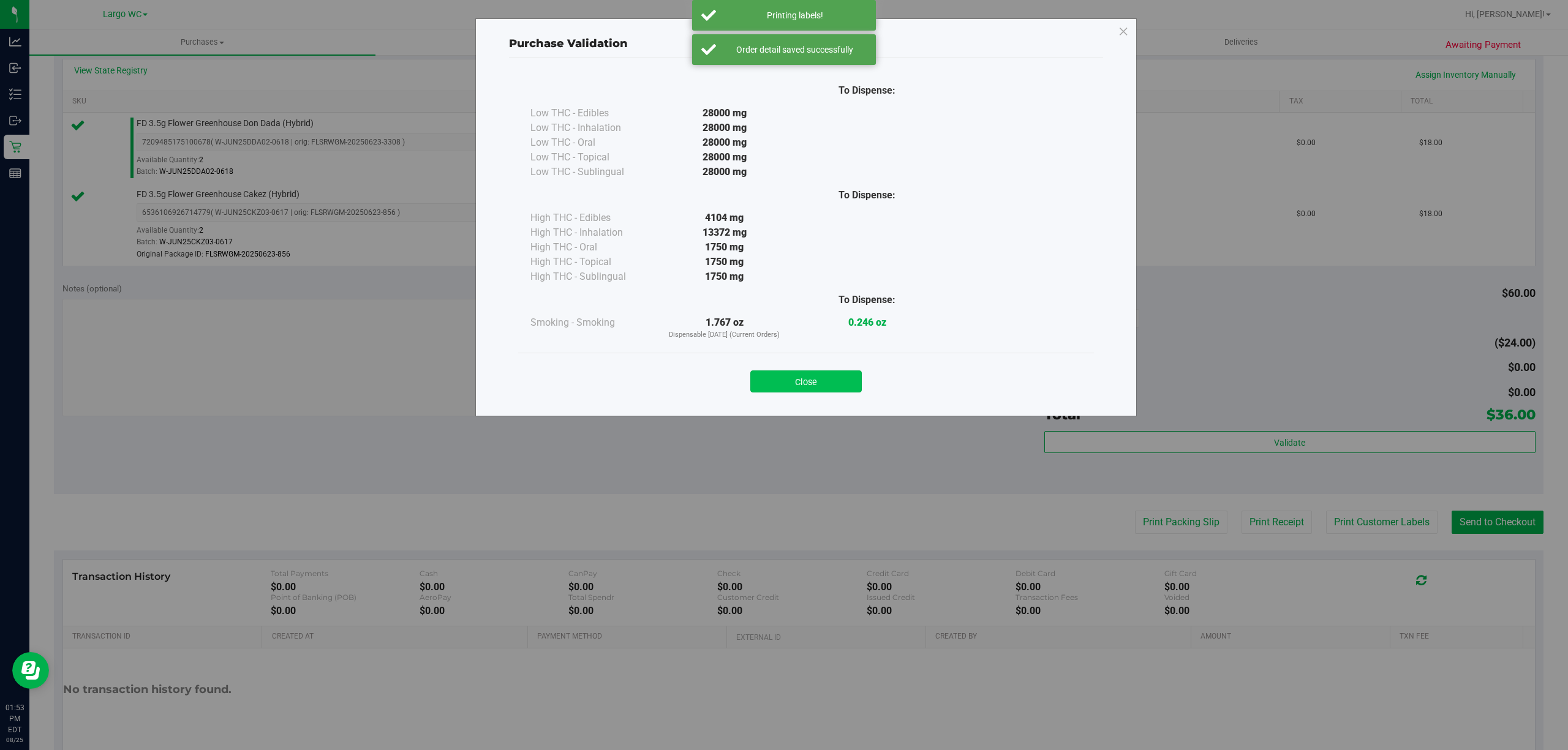
click at [828, 387] on button "Close" at bounding box center [806, 381] width 111 height 22
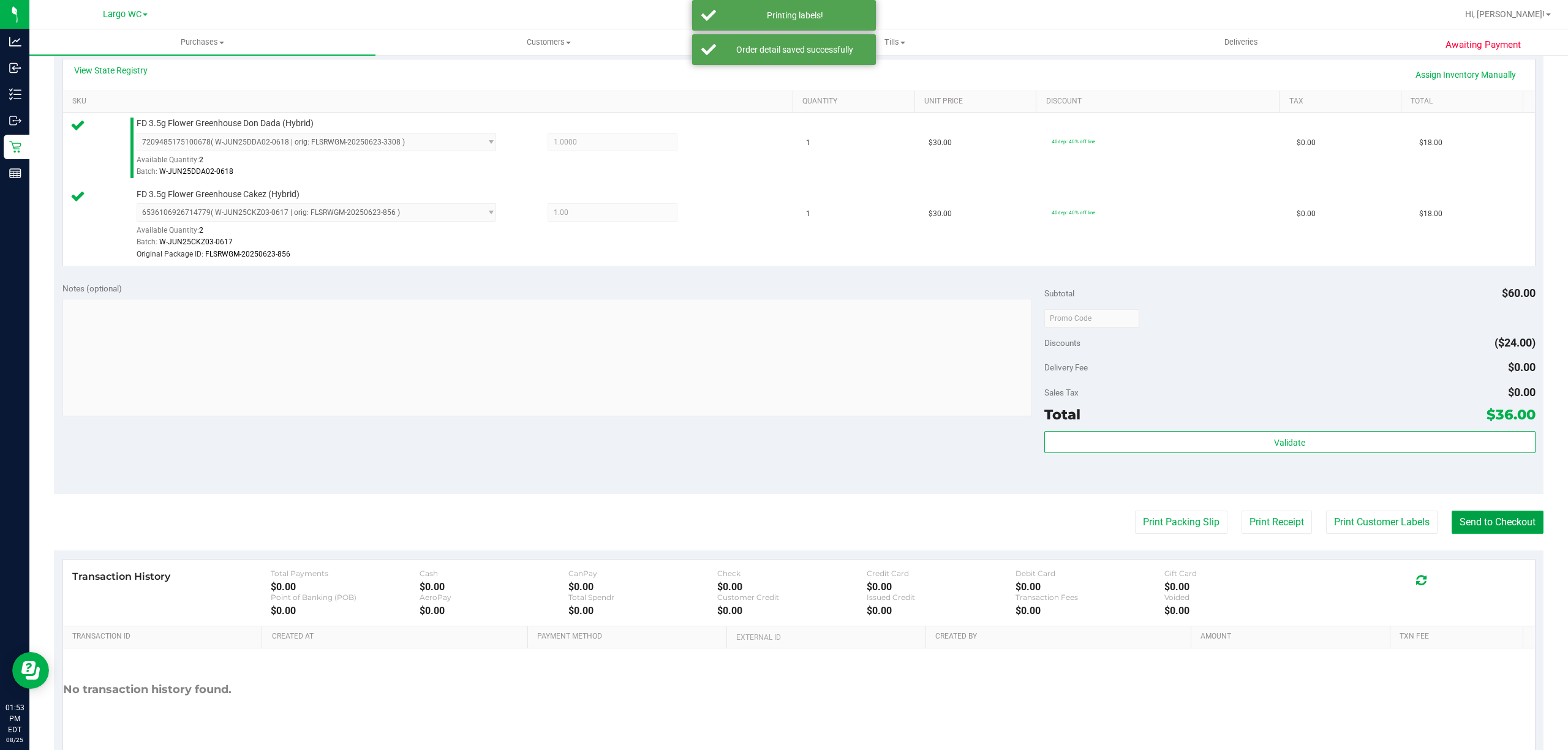
click at [1525, 532] on button "Send to Checkout" at bounding box center [1496, 522] width 91 height 24
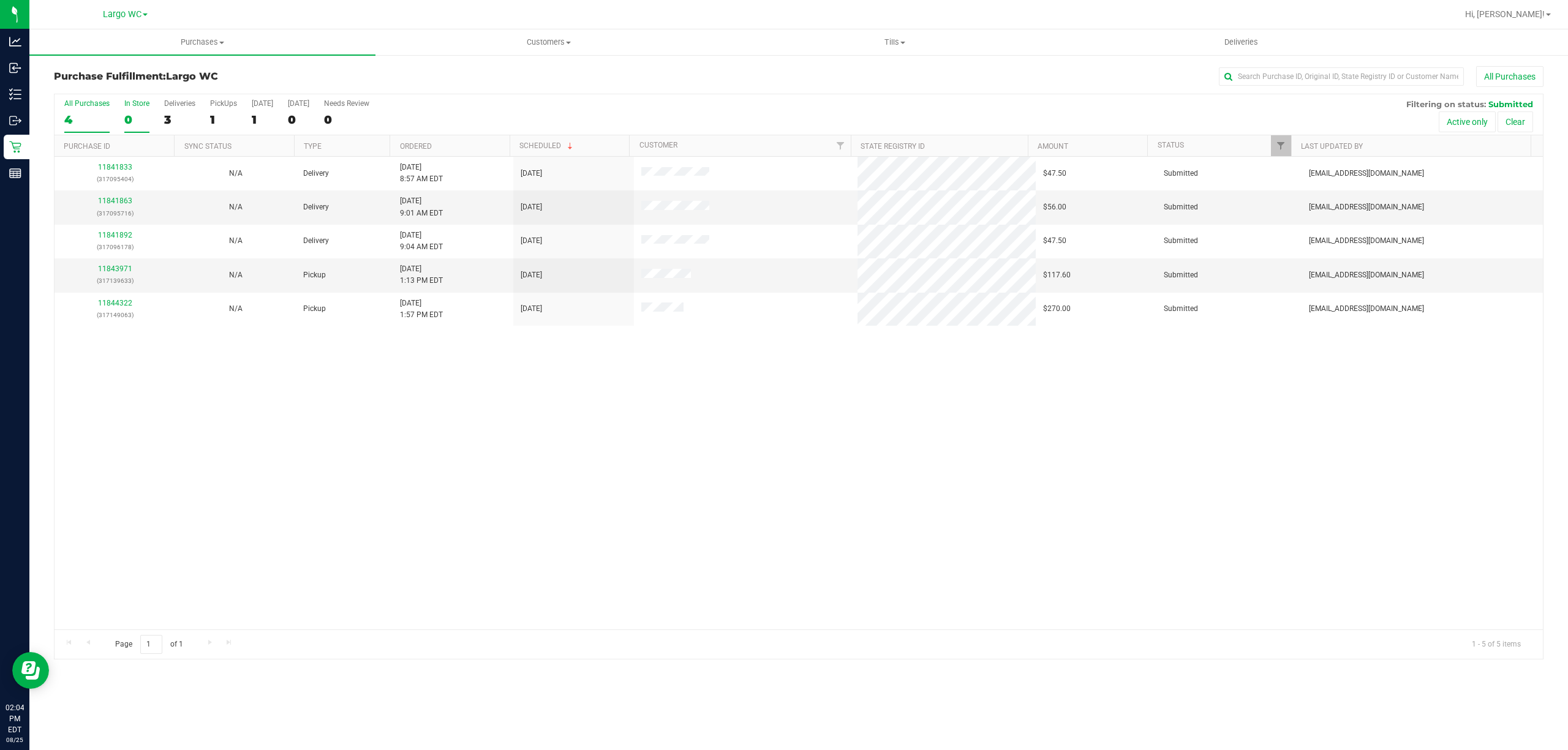
click at [128, 119] on div "0" at bounding box center [137, 120] width 25 height 14
click at [0, 0] on input "In Store 0" at bounding box center [0, 0] width 0 height 0
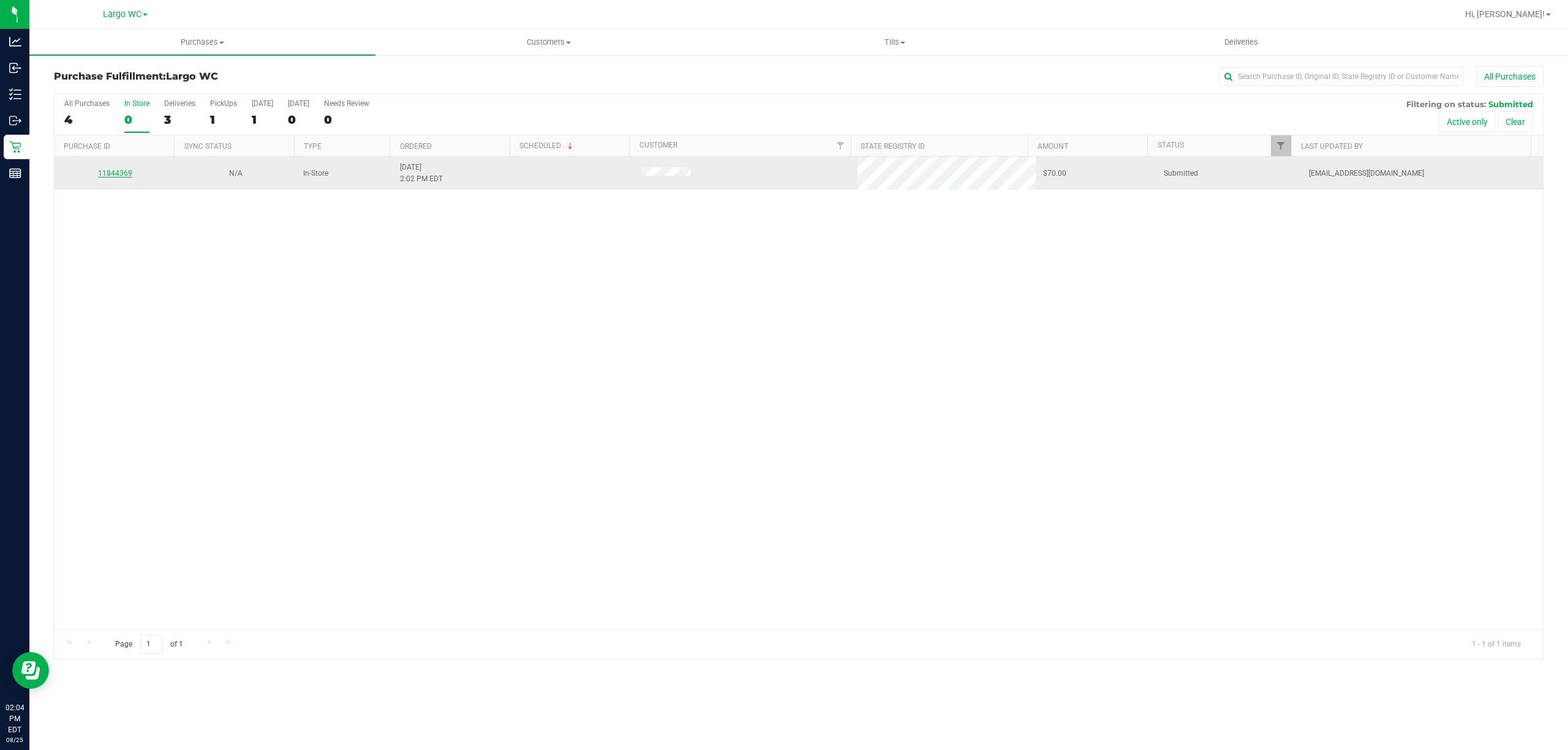
click at [109, 175] on link "11844369" at bounding box center [115, 172] width 34 height 8
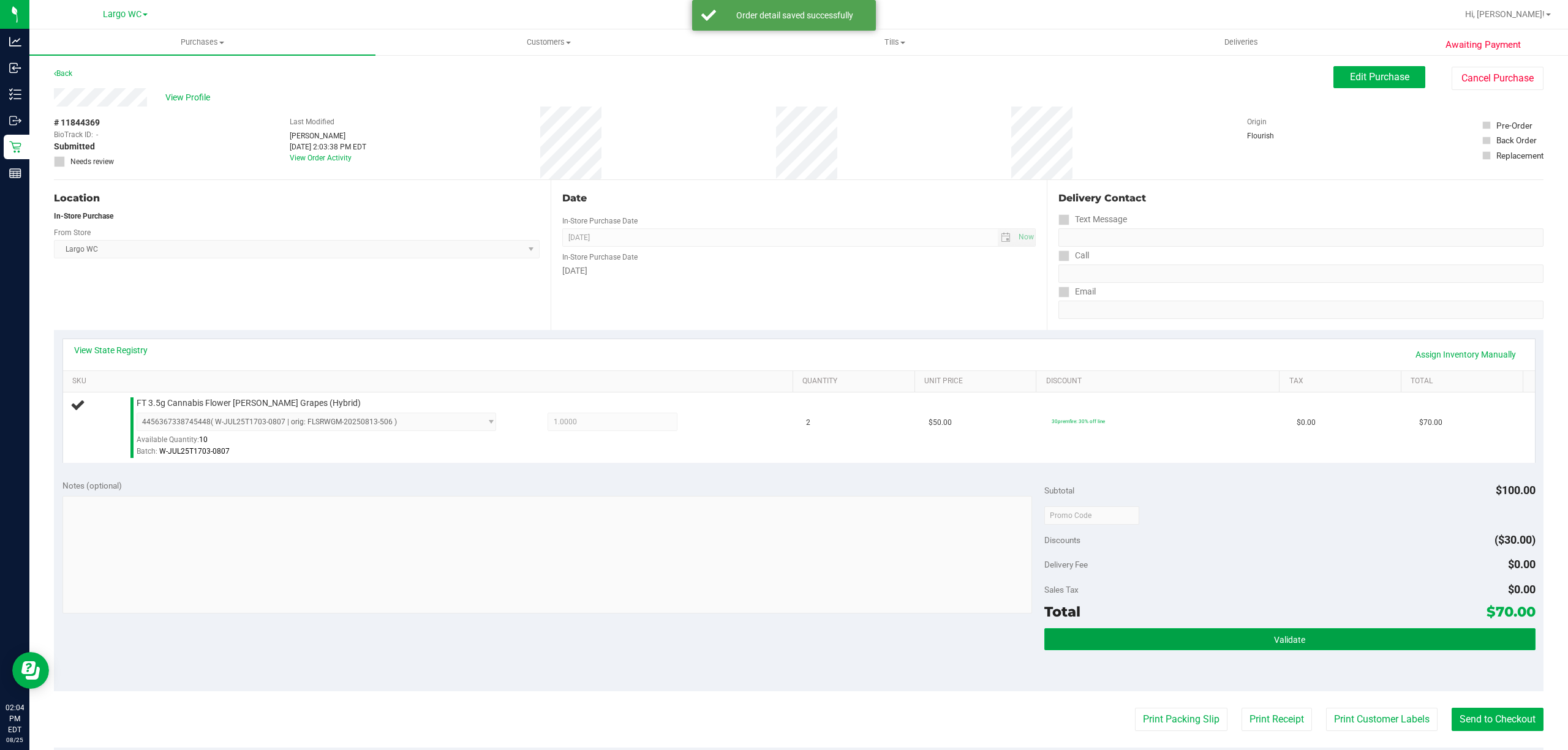
click at [1198, 635] on button "Validate" at bounding box center [1289, 639] width 491 height 22
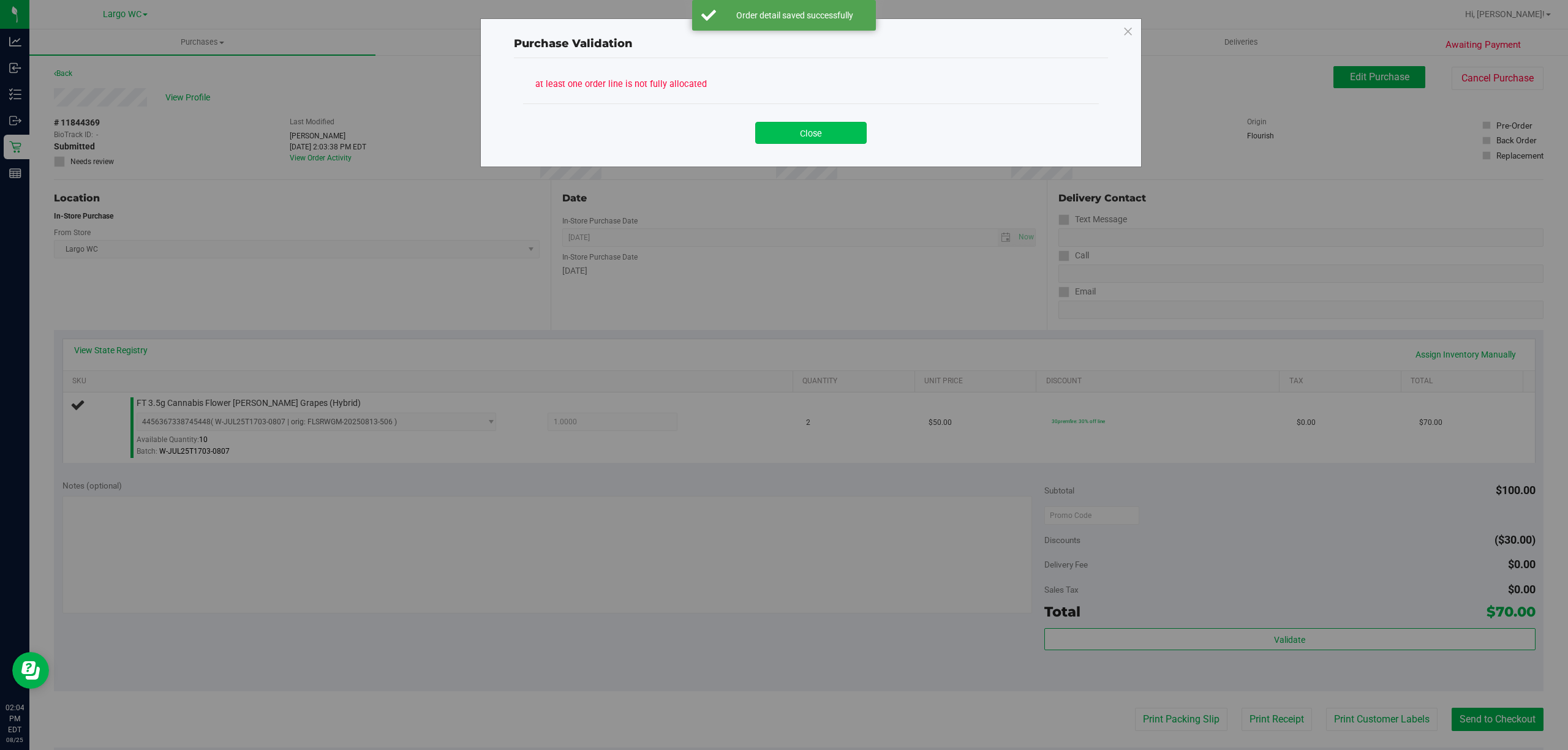
click at [839, 139] on button "Close" at bounding box center [810, 132] width 111 height 22
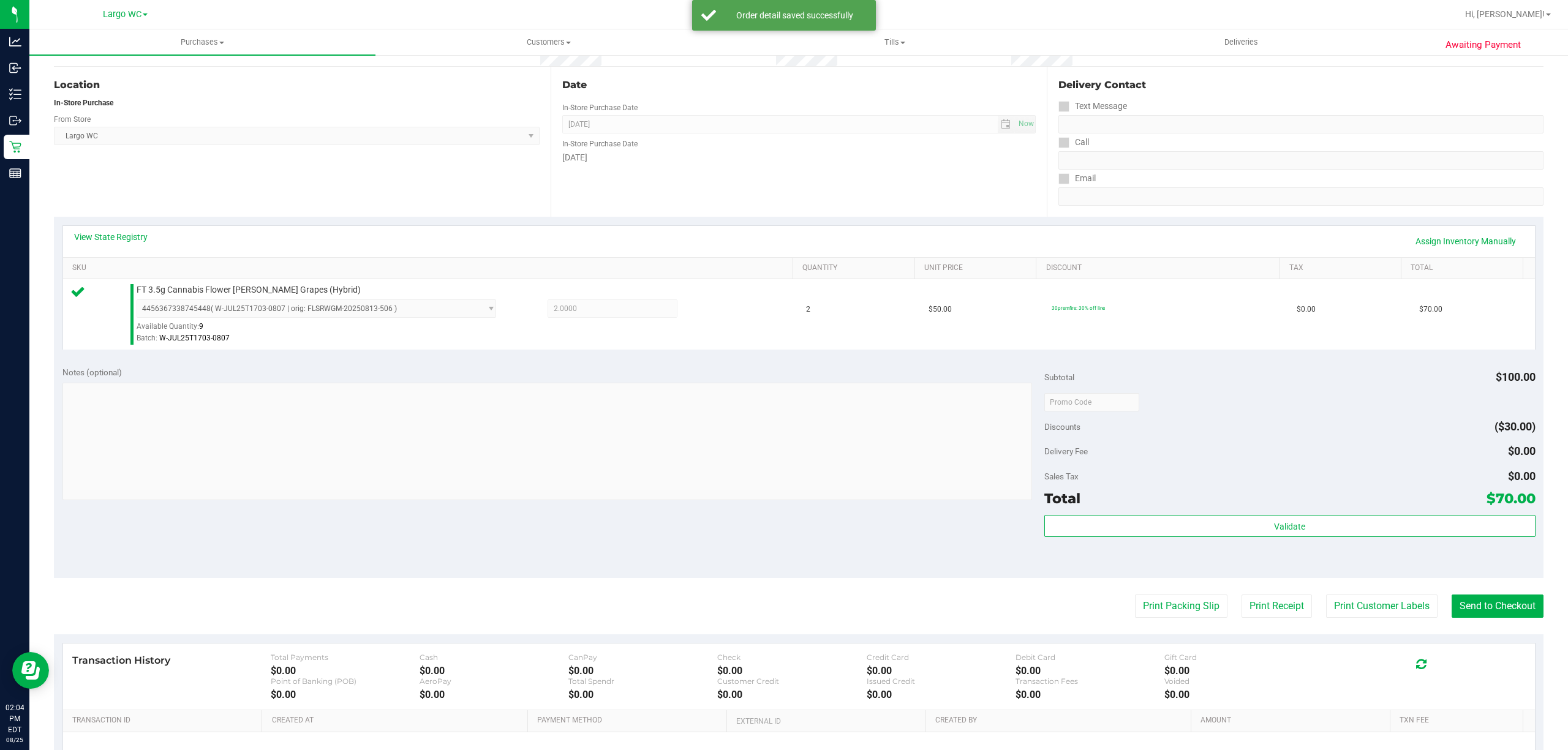
scroll to position [170, 0]
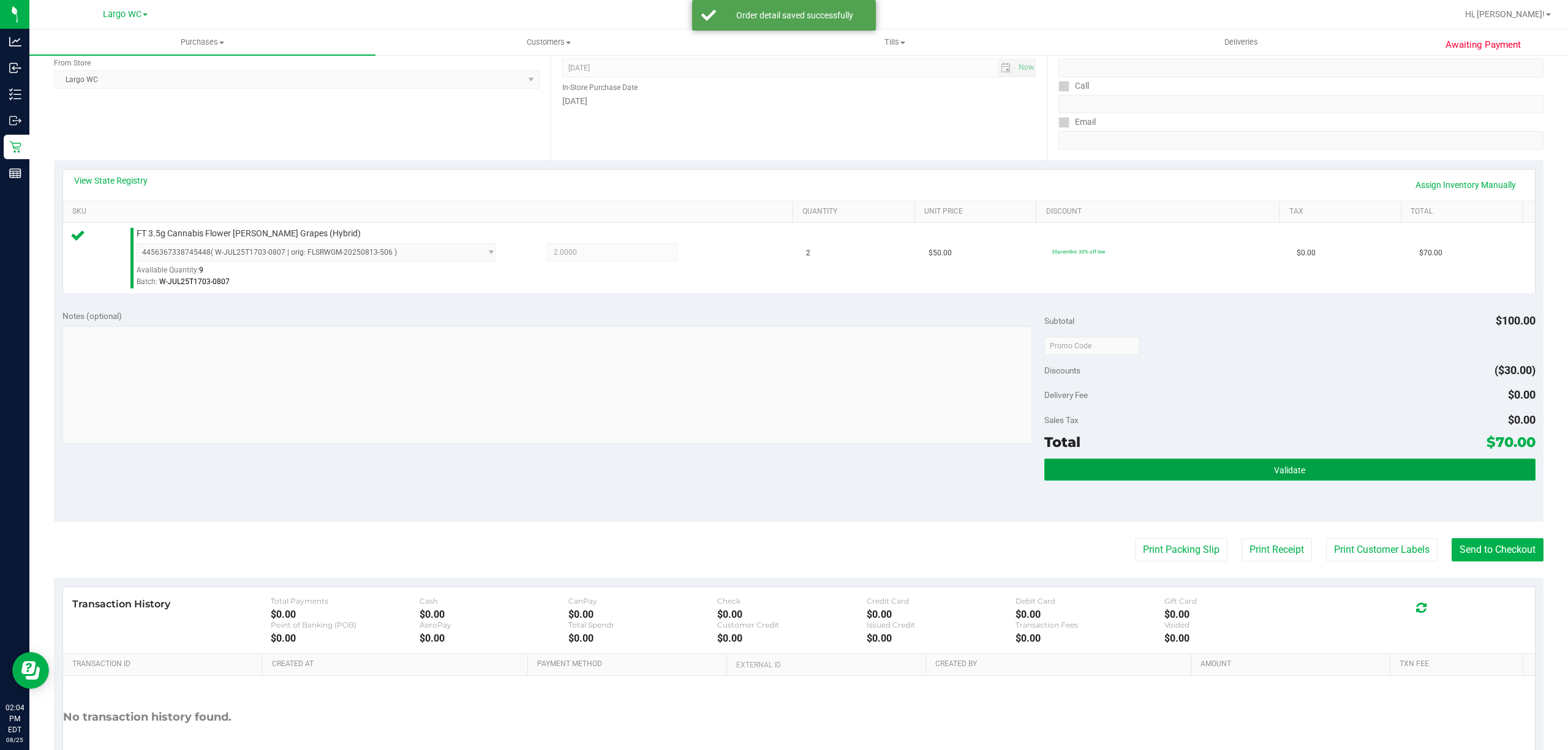
click at [1082, 459] on button "Validate" at bounding box center [1289, 469] width 491 height 22
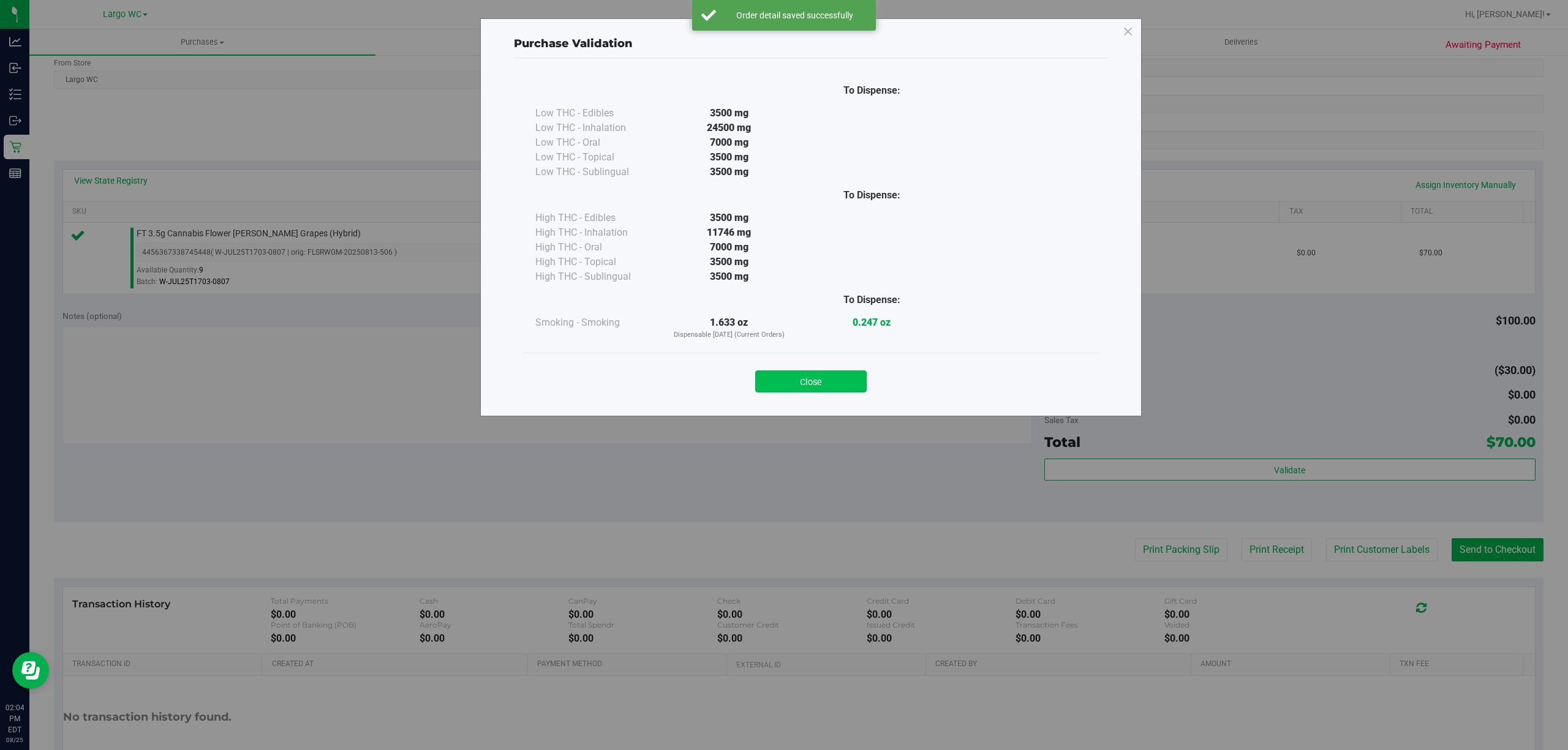
click at [799, 381] on button "Close" at bounding box center [810, 381] width 111 height 22
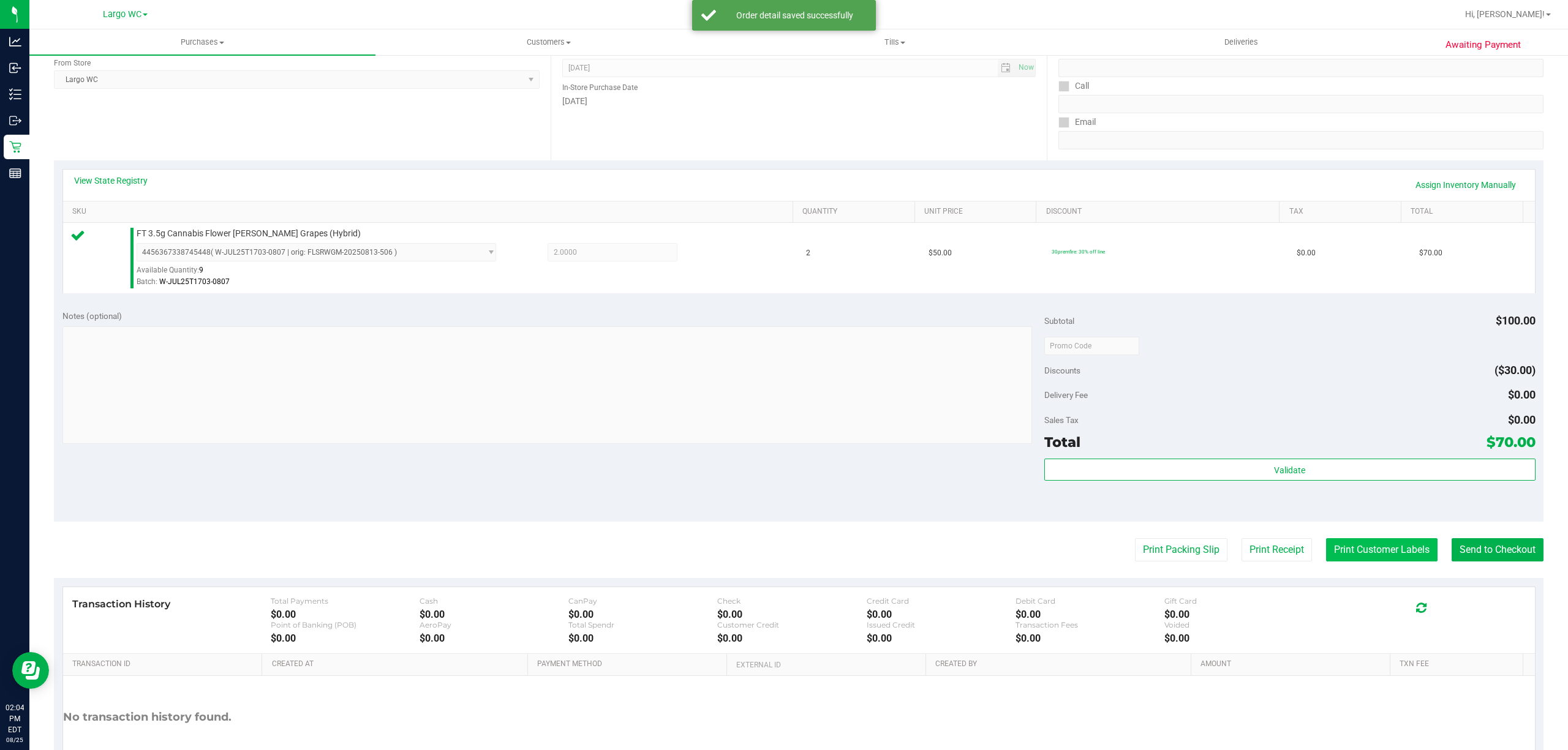
click at [1358, 549] on button "Print Customer Labels" at bounding box center [1381, 549] width 111 height 24
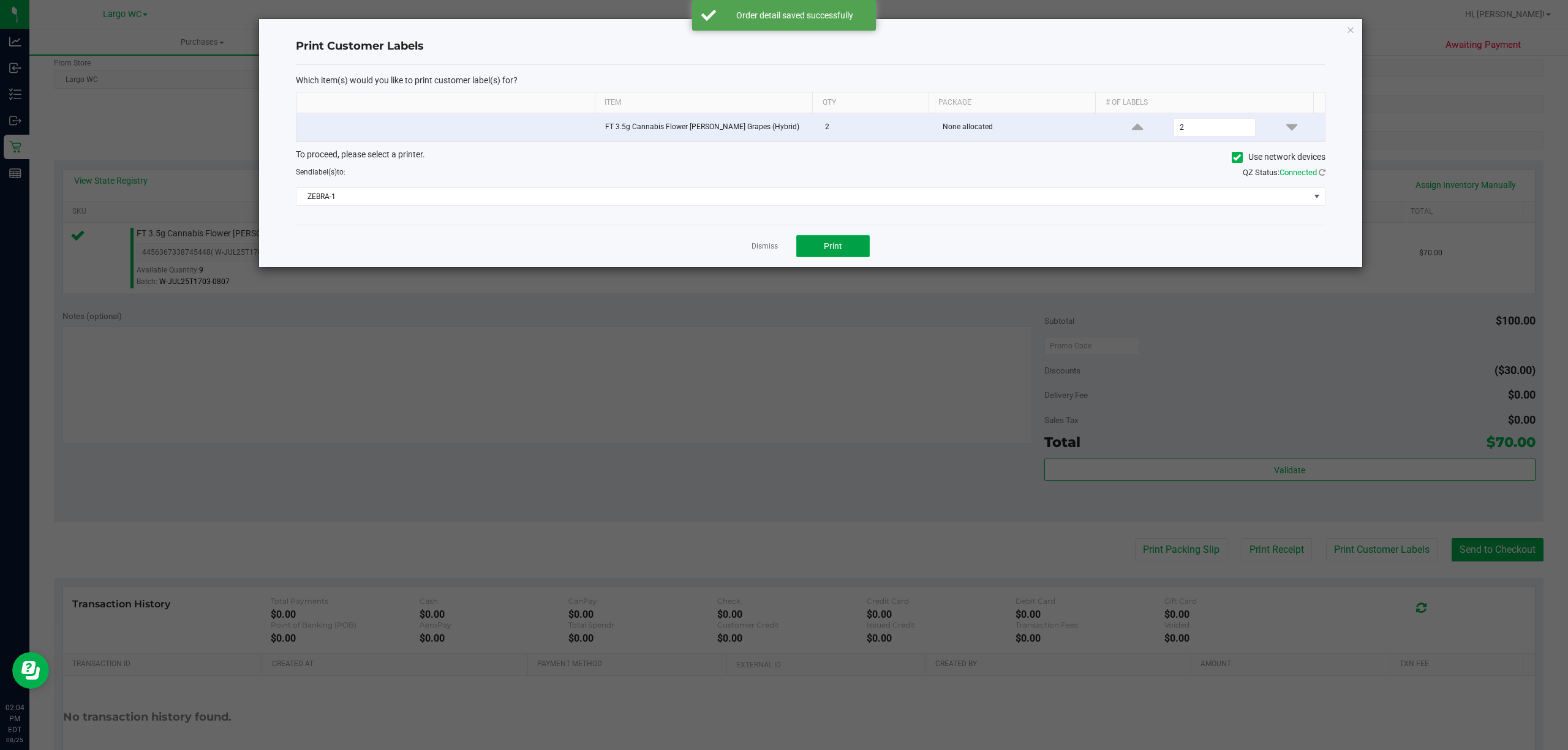
click at [842, 240] on button "Print" at bounding box center [833, 246] width 74 height 22
click at [1348, 28] on icon "button" at bounding box center [1349, 29] width 8 height 15
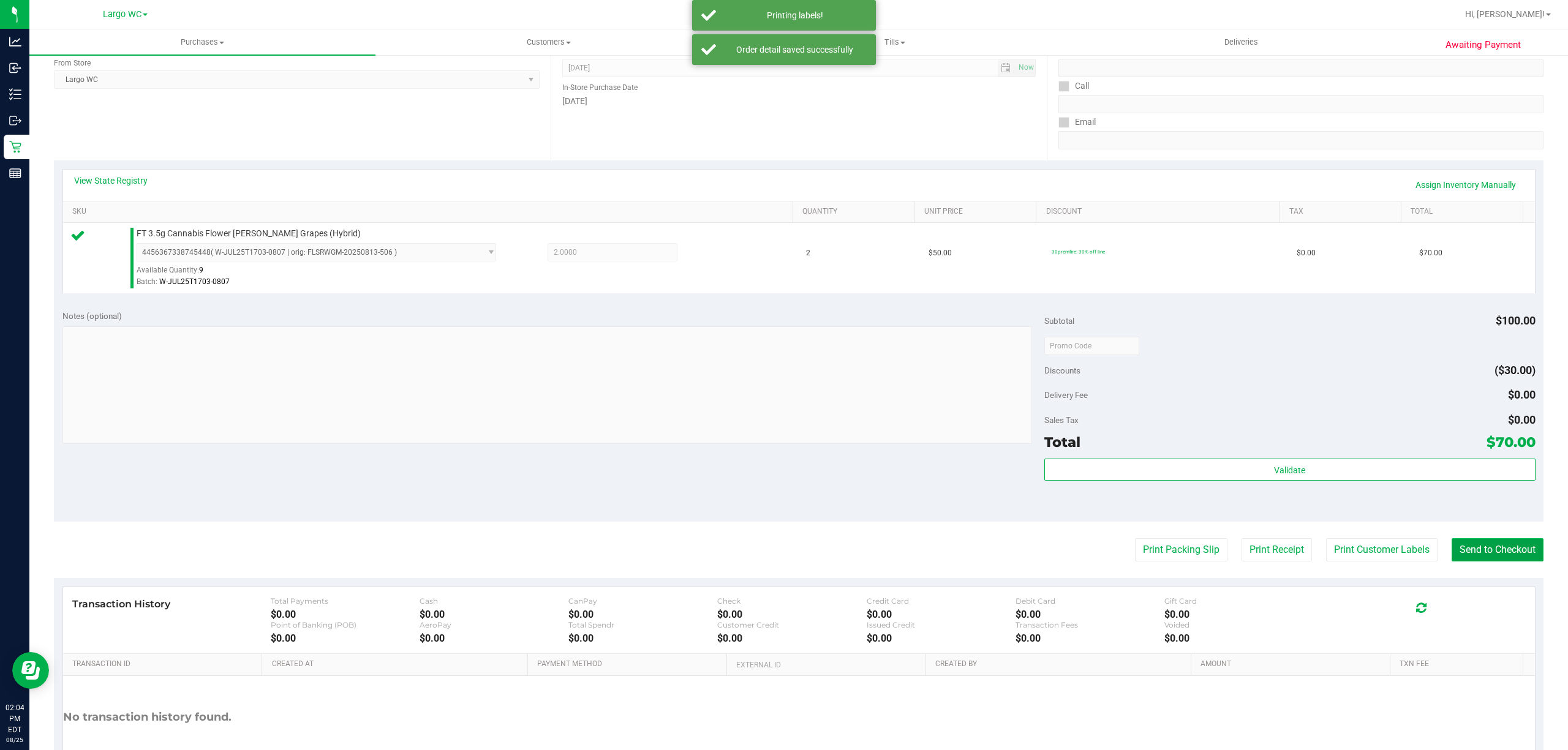
click at [1503, 540] on button "Send to Checkout" at bounding box center [1496, 549] width 91 height 24
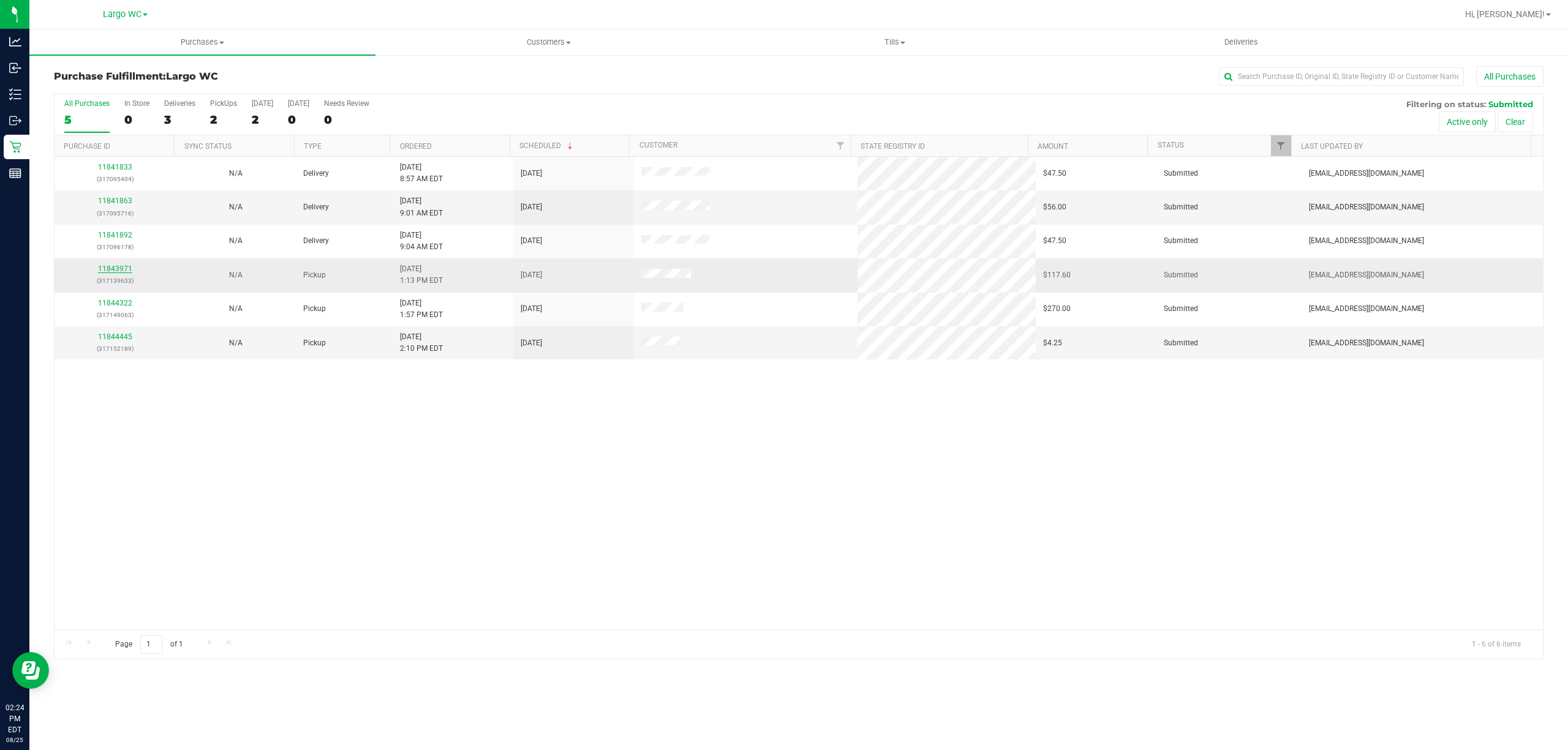
click at [116, 268] on link "11843971" at bounding box center [115, 269] width 34 height 8
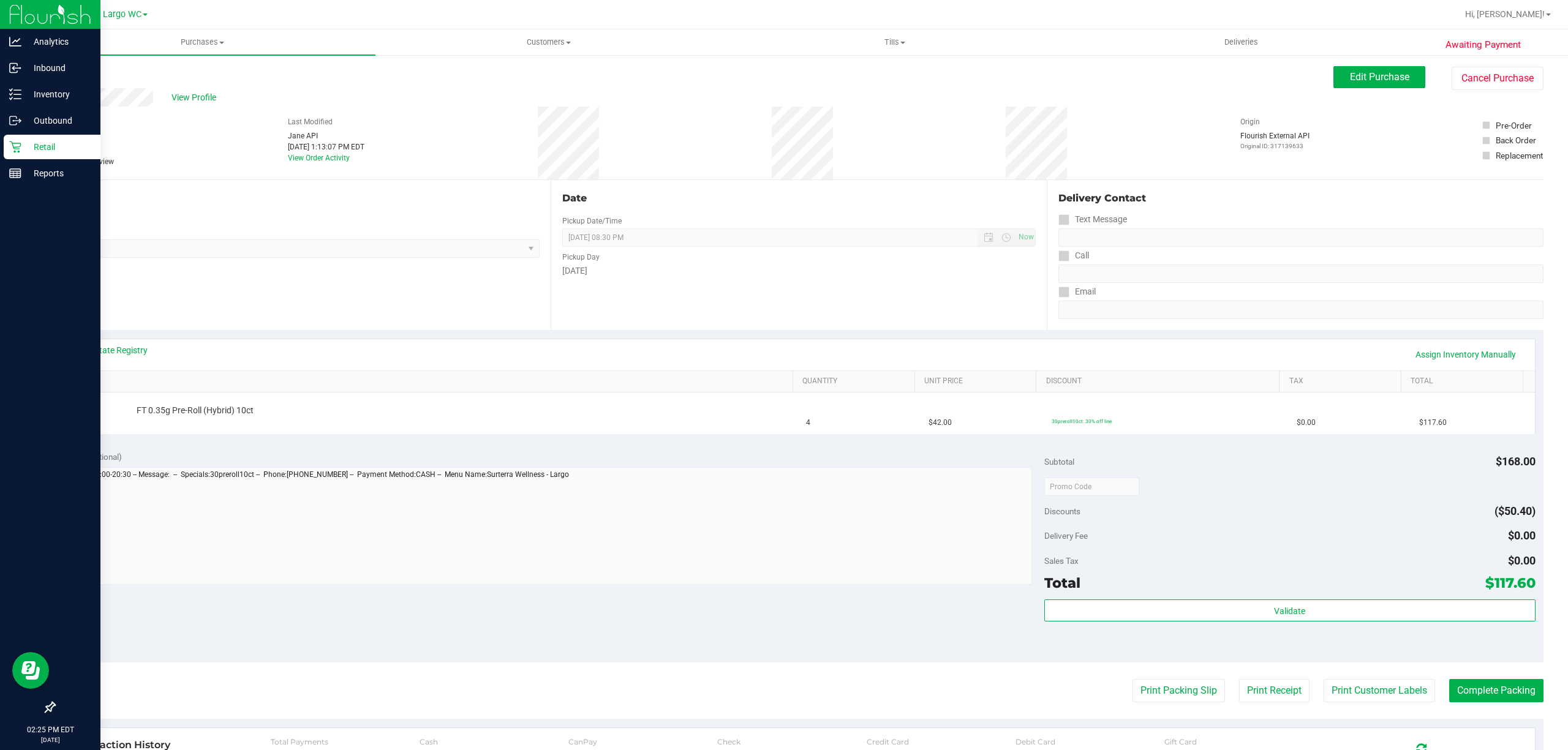
click at [15, 147] on icon at bounding box center [15, 147] width 11 height 11
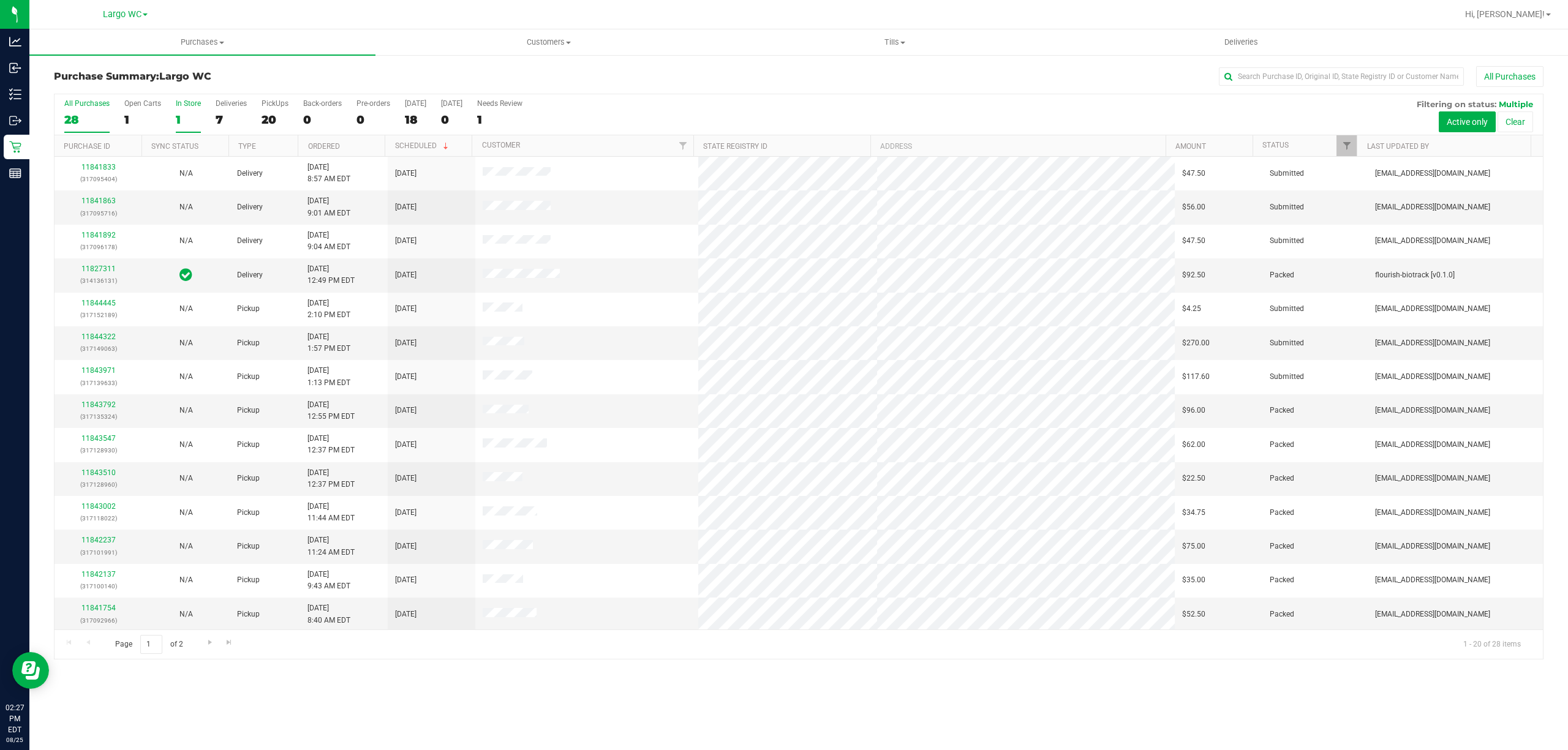
click at [181, 123] on div "1" at bounding box center [188, 120] width 25 height 14
click at [0, 0] on input "In Store 1" at bounding box center [0, 0] width 0 height 0
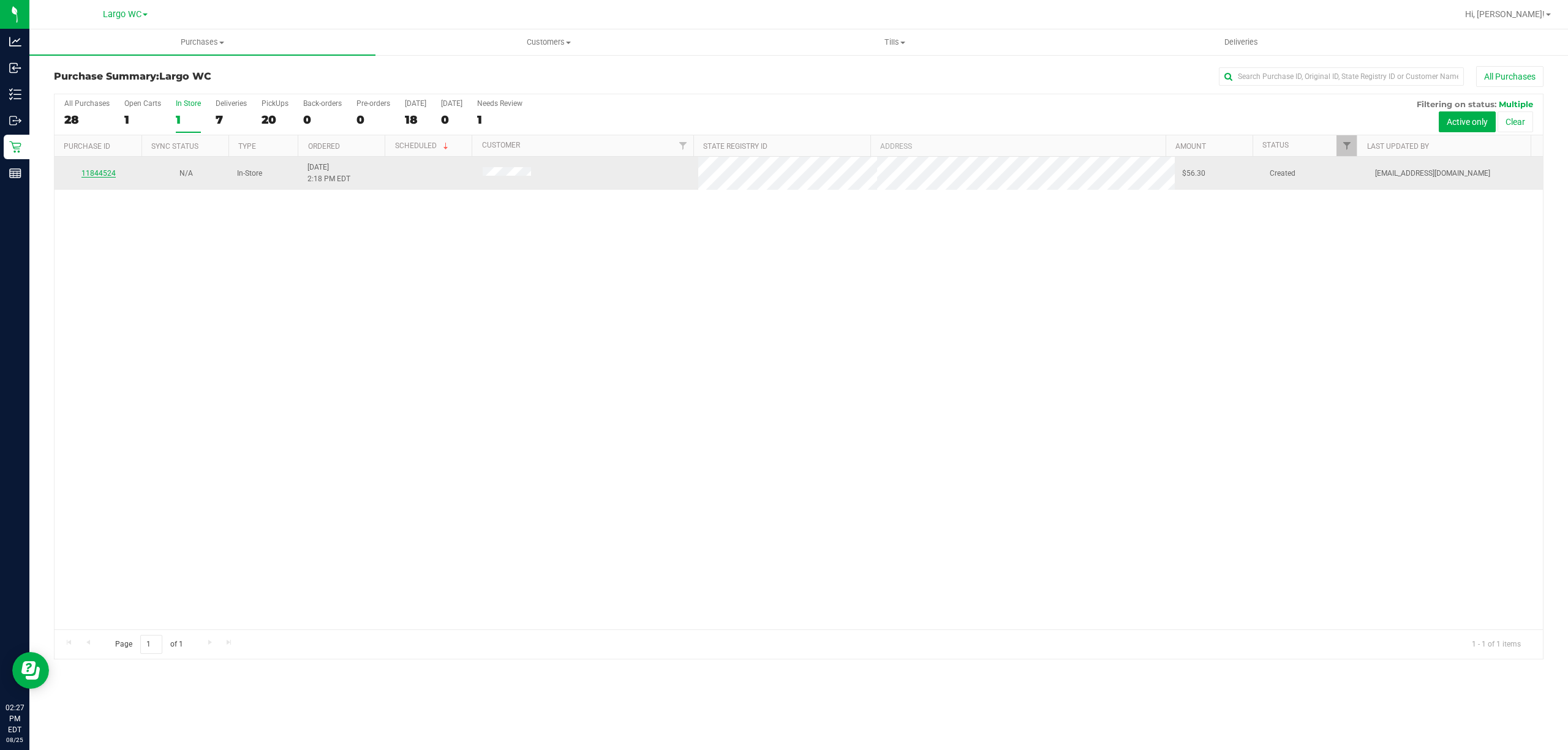
click at [113, 172] on link "11844524" at bounding box center [98, 172] width 34 height 8
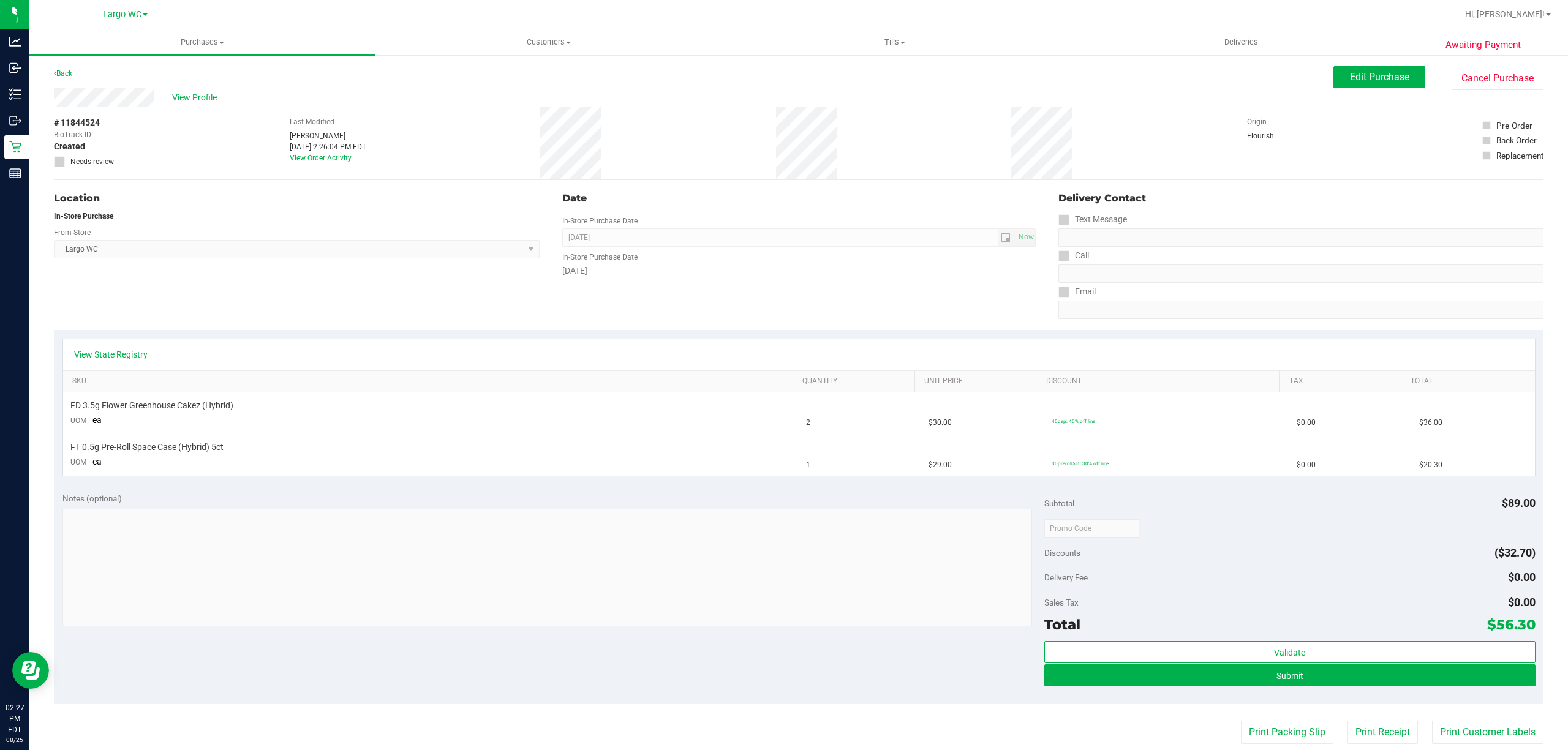
click at [260, 294] on div "Location In-Store Purchase From Store Largo WC Select Store Bonita Springs WC B…" at bounding box center [302, 254] width 497 height 150
click at [131, 348] on div "View State Registry" at bounding box center [799, 354] width 1472 height 31
click at [136, 351] on link "View State Registry" at bounding box center [111, 354] width 74 height 12
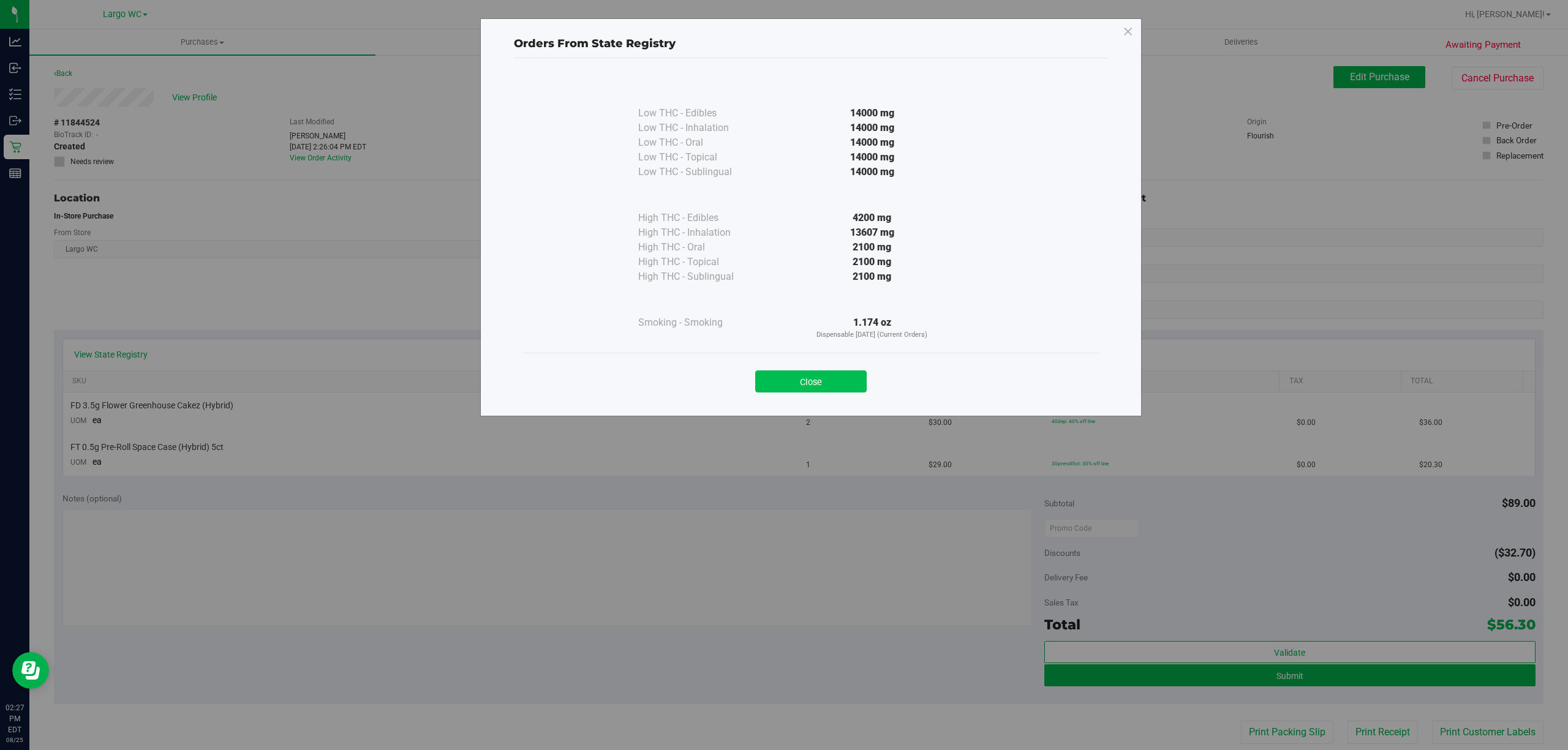
click at [798, 375] on button "Close" at bounding box center [810, 381] width 111 height 22
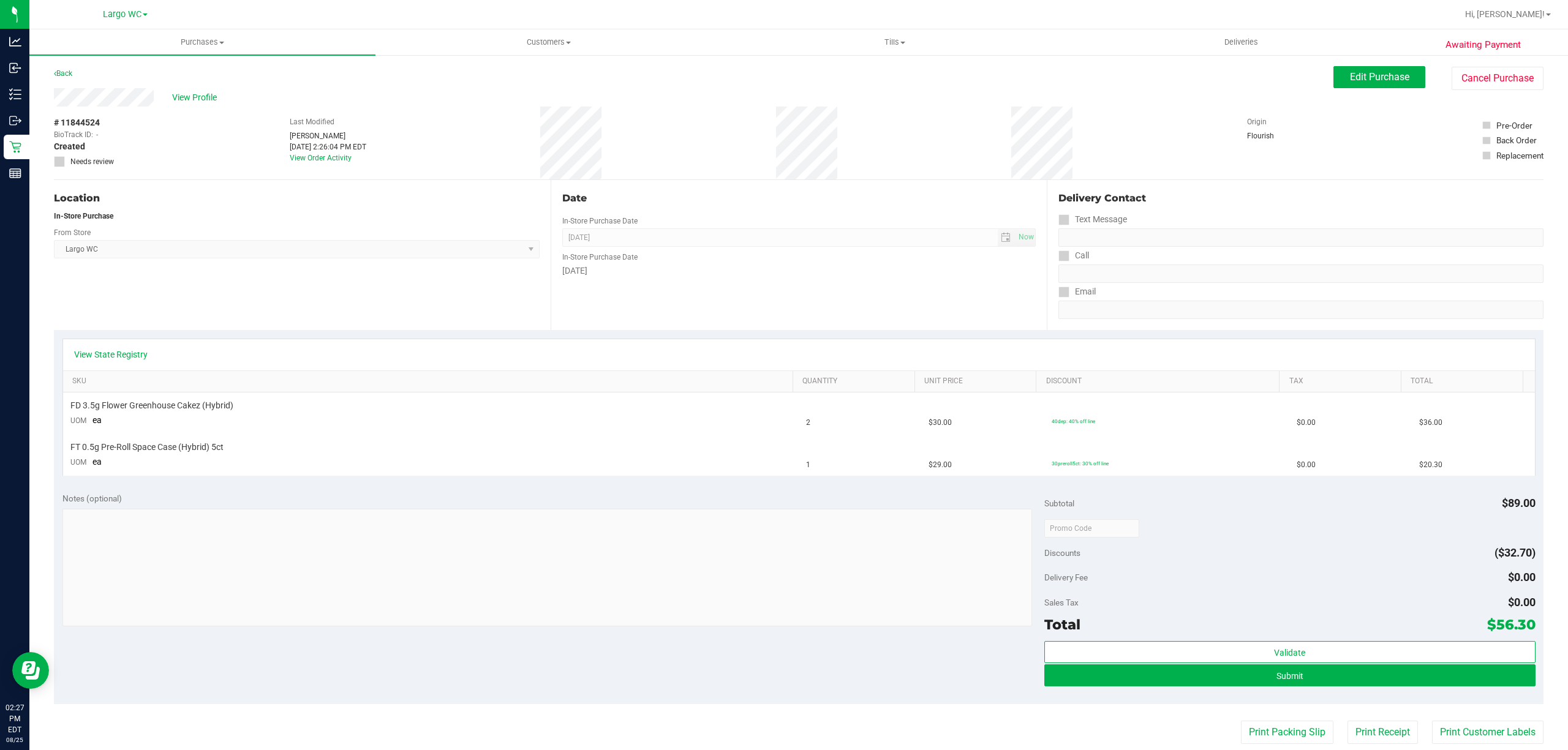
click at [734, 295] on div "Date In-Store Purchase Date Aug 25, 2025 Now In-Store Purchase Date Monday" at bounding box center [798, 254] width 497 height 150
click at [795, 38] on div "Click here to refresh and get the latest." at bounding box center [794, 34] width 144 height 25
click at [832, 40] on div "Click here to refresh and get the latest." at bounding box center [794, 34] width 144 height 25
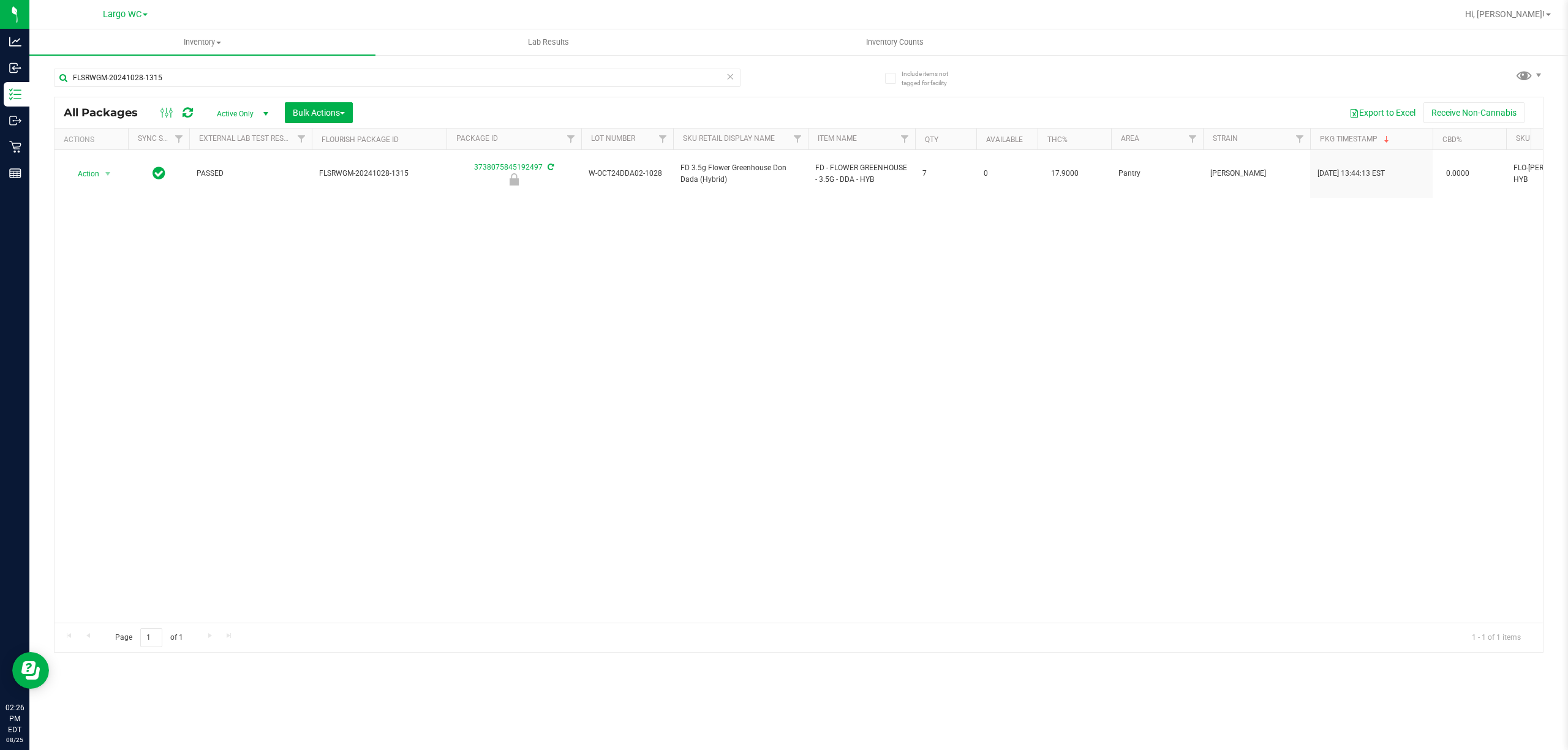
click at [295, 511] on div "Action Action Edit attributes Global inventory Locate package Package audit log…" at bounding box center [798, 386] width 1488 height 473
click at [168, 78] on input "FLSRWGM-20241028-1315" at bounding box center [397, 77] width 687 height 18
type input "dda"
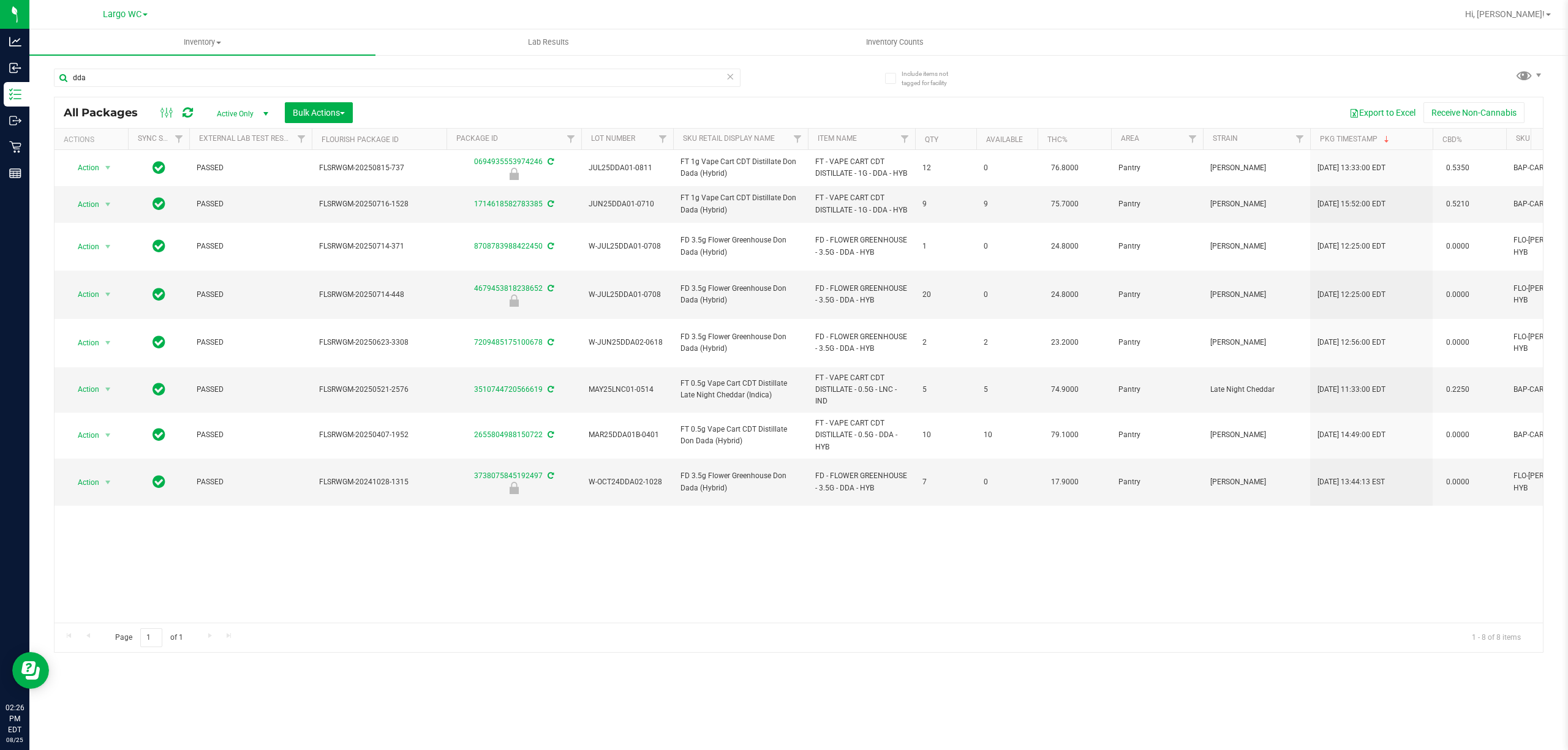
click at [405, 552] on div "Action Action Edit attributes Global inventory Locate package Package audit log…" at bounding box center [798, 386] width 1488 height 473
drag, startPoint x: 743, startPoint y: 302, endPoint x: 681, endPoint y: 287, distance: 63.8
click at [681, 287] on span "FD 3.5g Flower Greenhouse Don Dada (Hybrid)" at bounding box center [740, 294] width 120 height 24
click at [709, 297] on span "FD 3.5g Flower Greenhouse Don Dada (Hybrid)" at bounding box center [740, 294] width 120 height 24
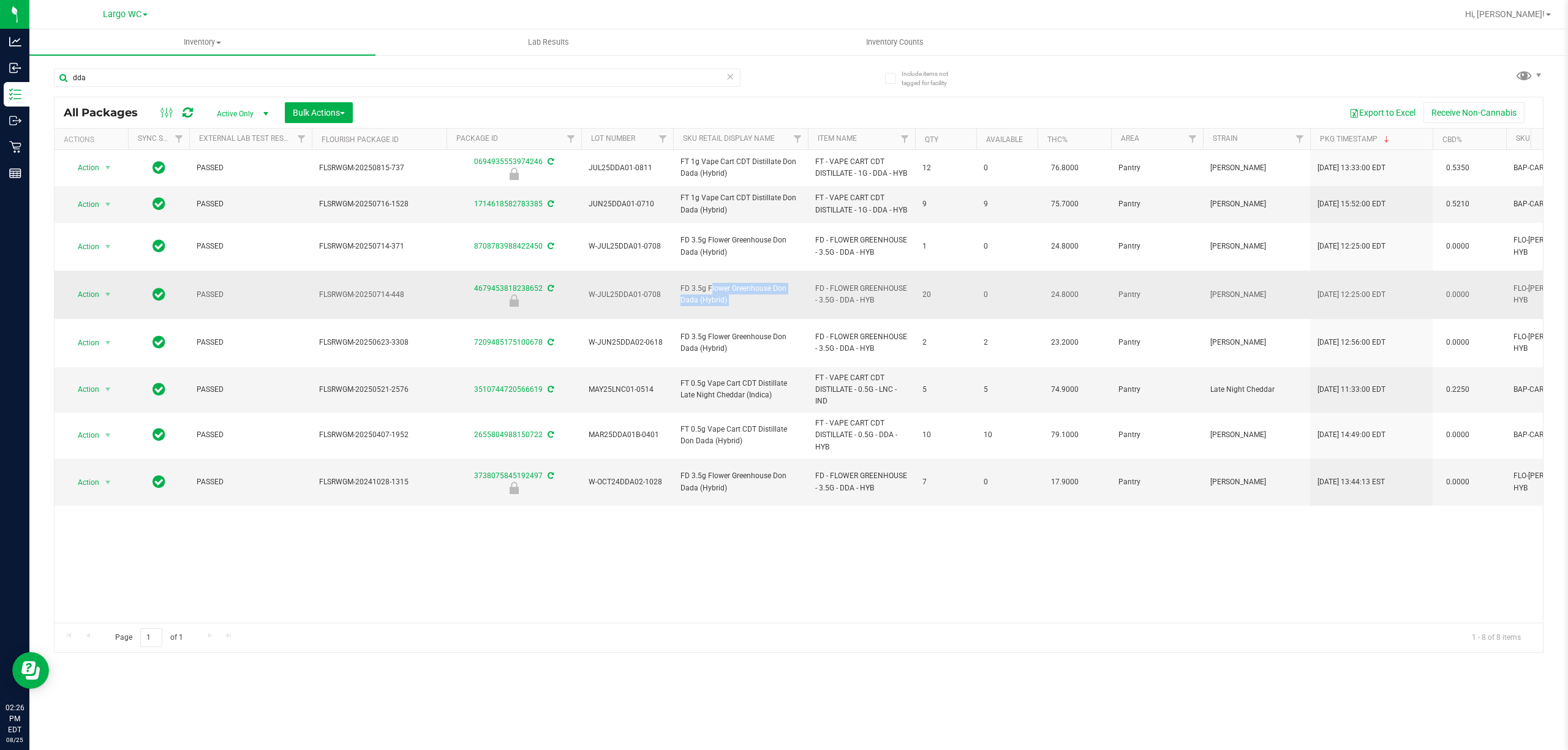
click at [709, 297] on span "FD 3.5g Flower Greenhouse Don Dada (Hybrid)" at bounding box center [740, 294] width 120 height 24
click at [732, 299] on span "FD 3.5g Flower Greenhouse Don Dada (Hybrid)" at bounding box center [740, 294] width 120 height 24
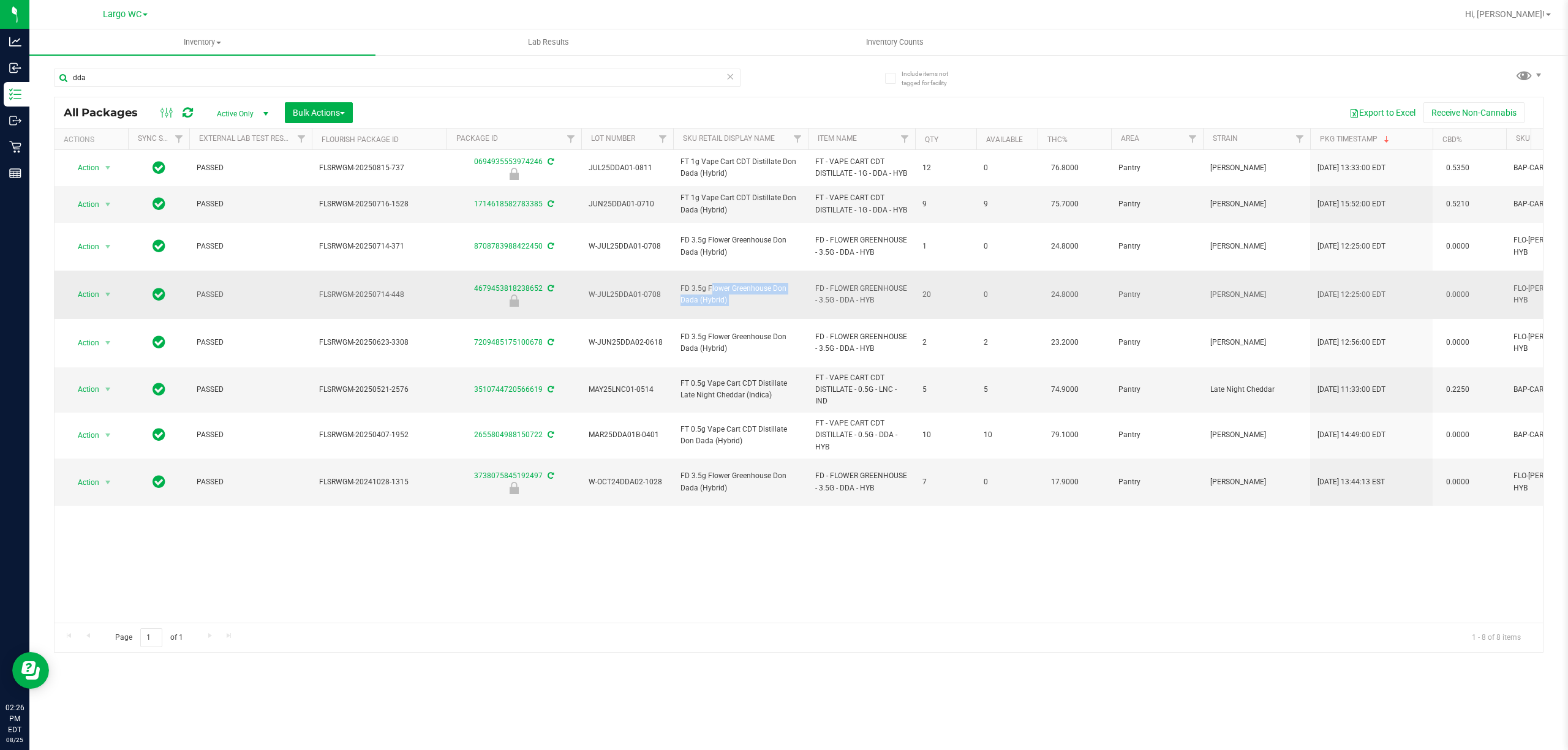
click at [732, 299] on span "FD 3.5g Flower Greenhouse Don Dada (Hybrid)" at bounding box center [740, 294] width 120 height 24
drag, startPoint x: 748, startPoint y: 302, endPoint x: 678, endPoint y: 287, distance: 71.6
click at [678, 287] on td "FD 3.5g Flower Greenhouse Don Dada (Hybrid)" at bounding box center [740, 294] width 135 height 48
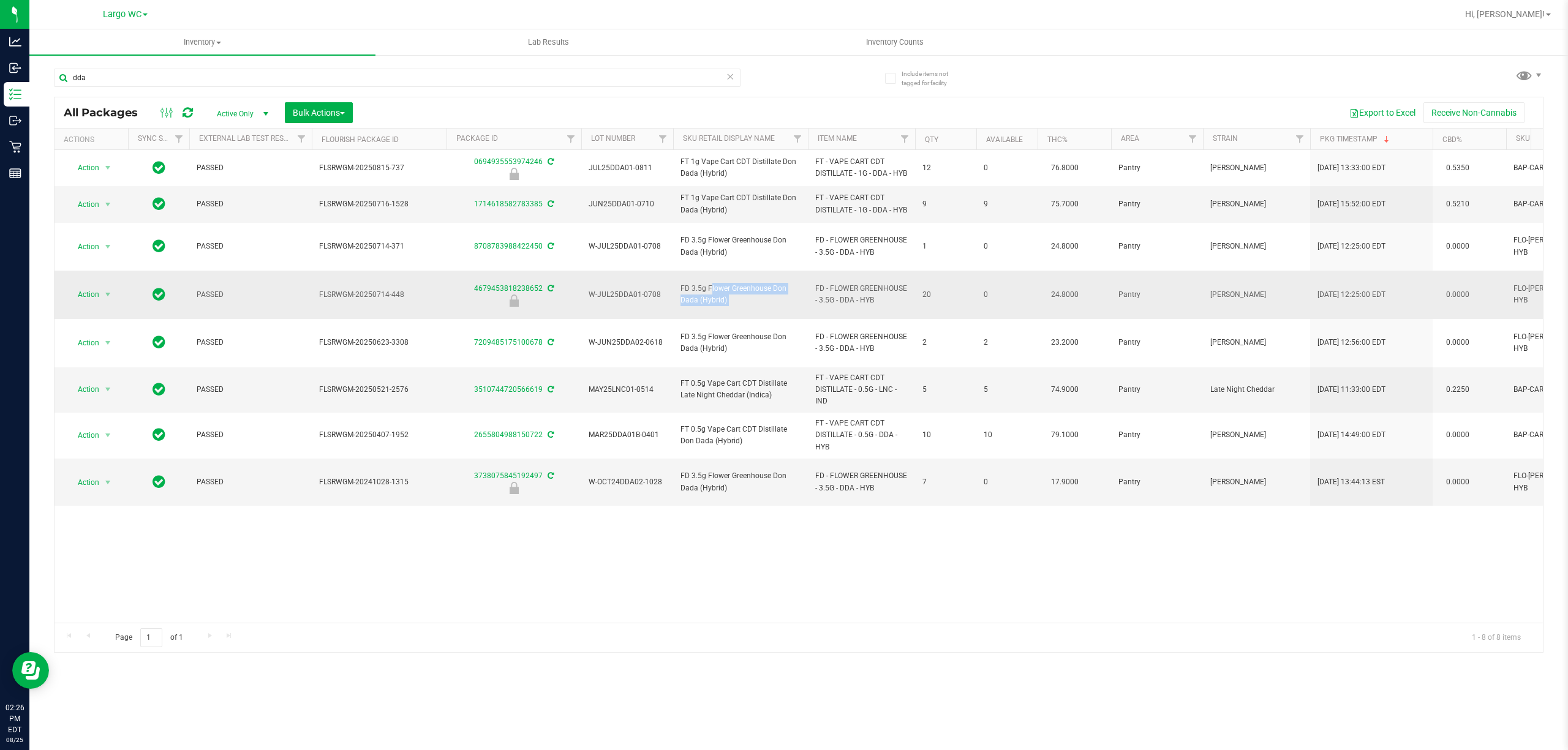
click at [678, 287] on td "FD 3.5g Flower Greenhouse Don Dada (Hybrid)" at bounding box center [740, 294] width 135 height 48
click at [327, 561] on div "Action Action Edit attributes Global inventory Locate package Package audit log…" at bounding box center [798, 386] width 1488 height 473
click at [164, 73] on input "dda" at bounding box center [397, 77] width 687 height 18
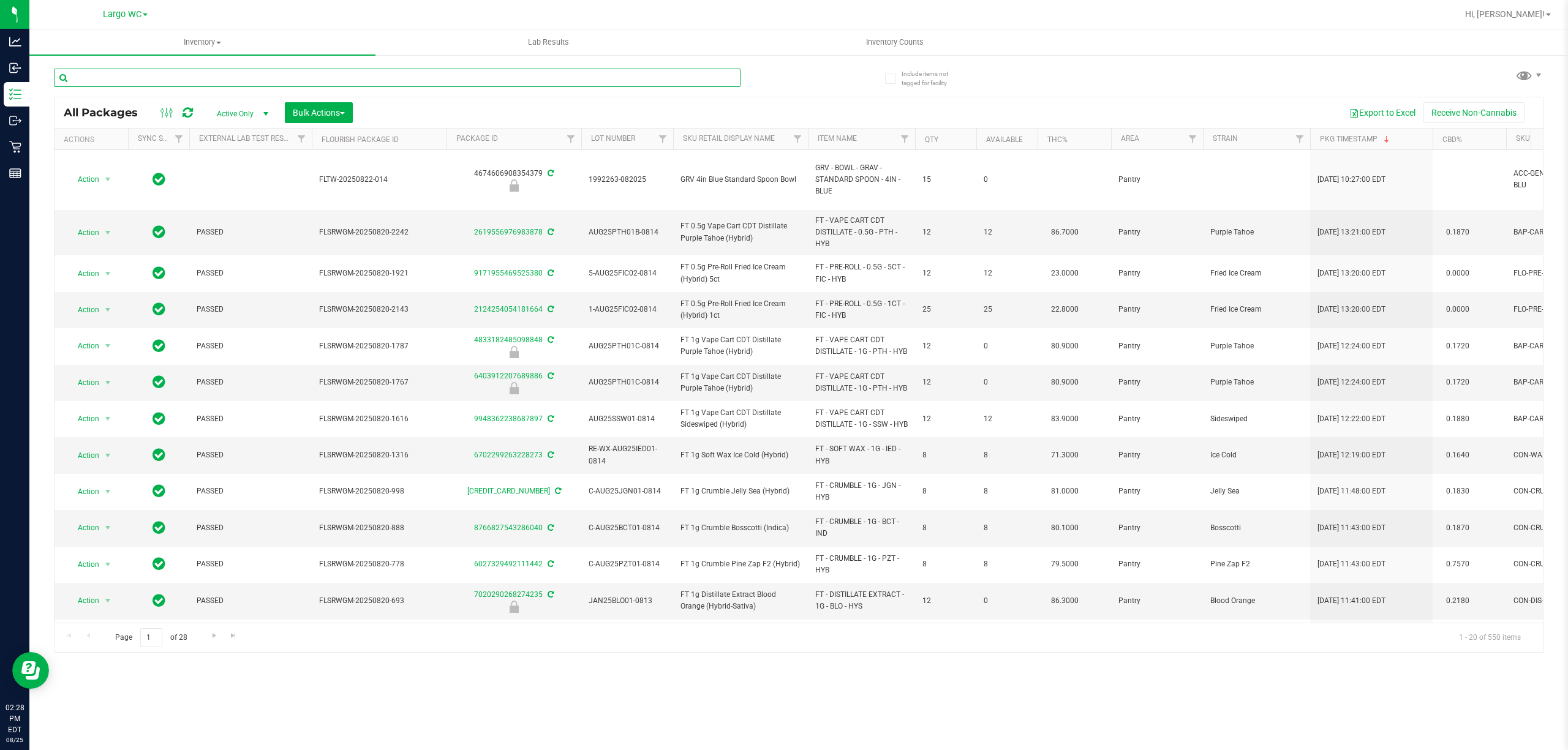
click at [195, 79] on input "text" at bounding box center [397, 77] width 687 height 18
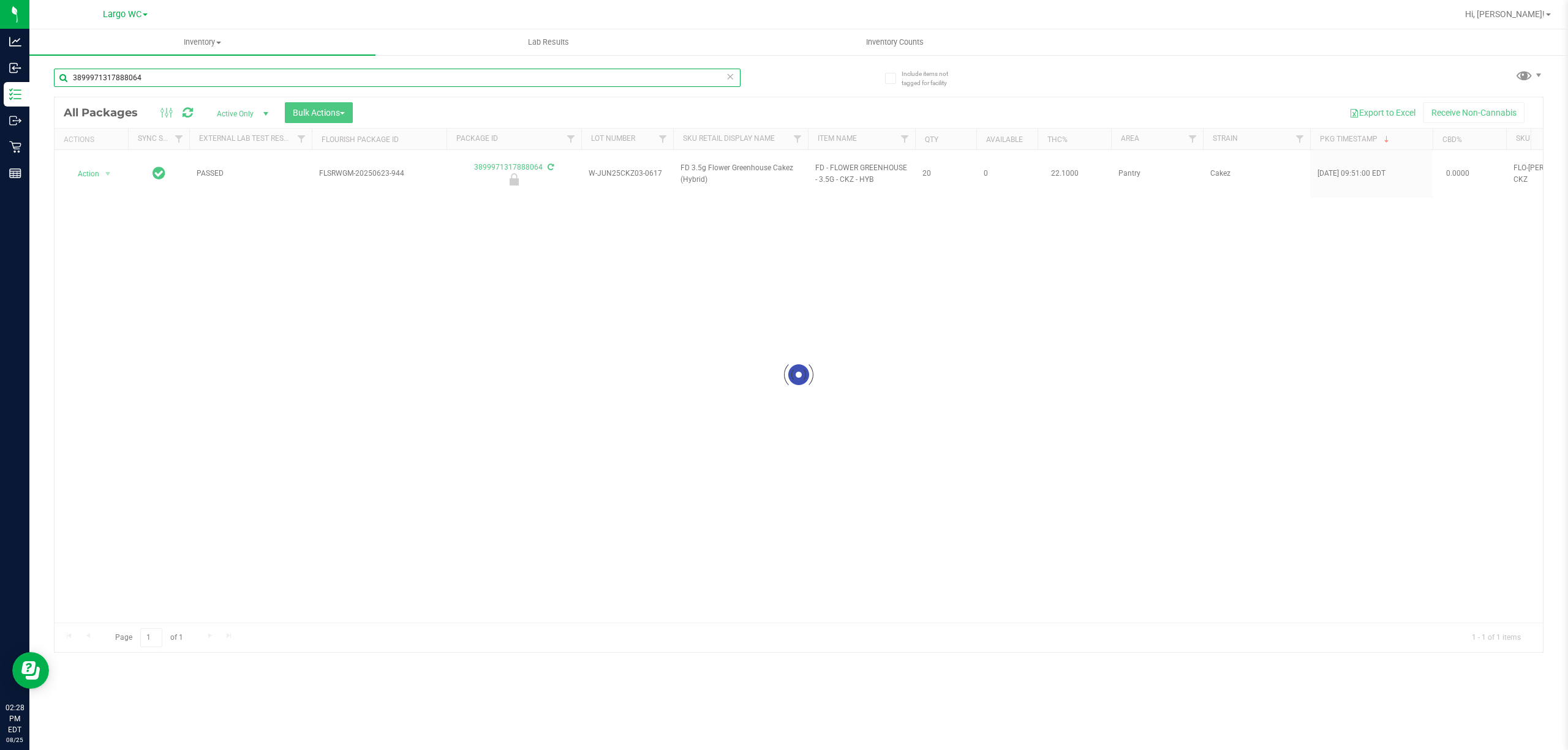
type input "3899971317888064"
click at [214, 302] on div "Action Action Edit attributes Global inventory Locate package Package audit log…" at bounding box center [798, 386] width 1488 height 473
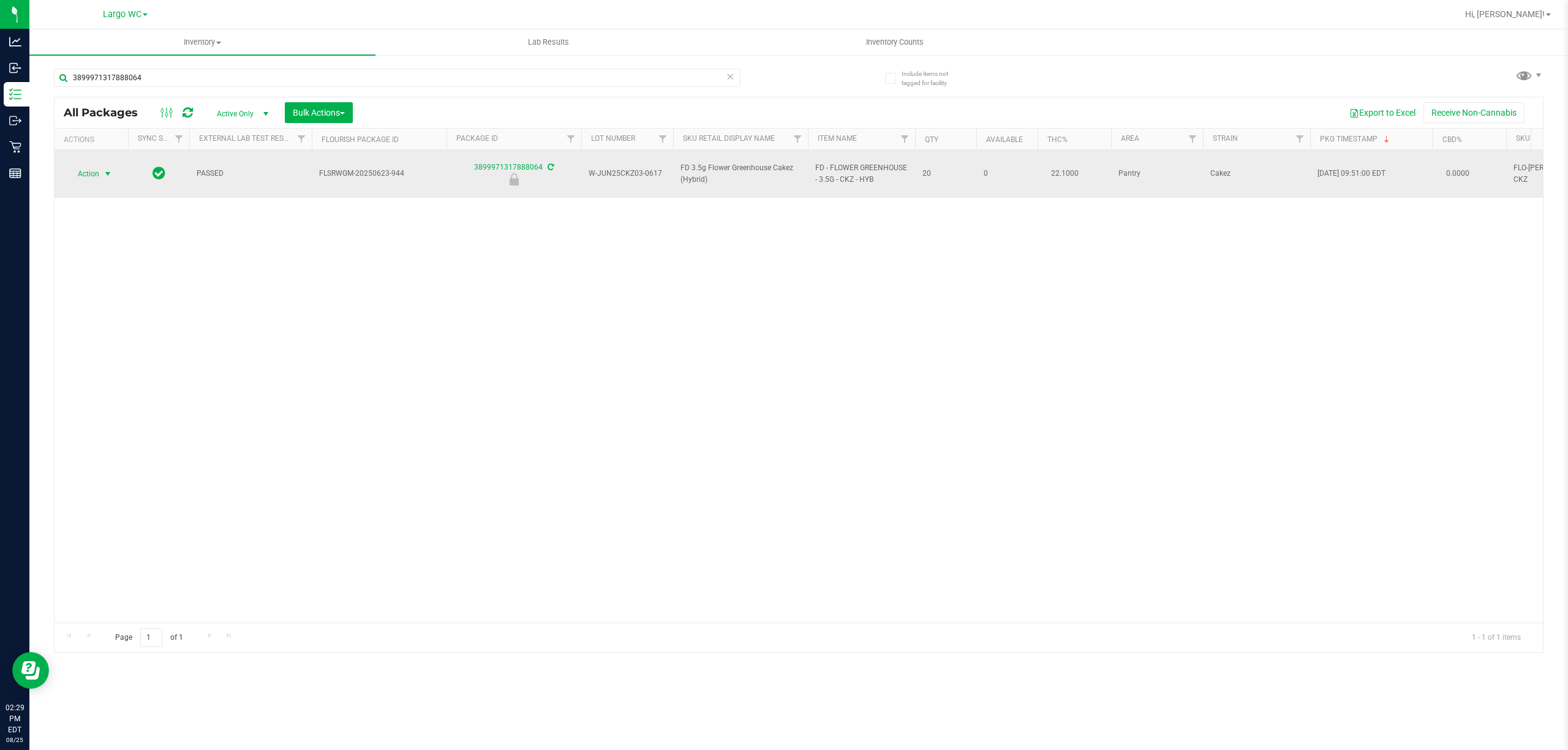
click at [87, 171] on span "Action" at bounding box center [83, 173] width 33 height 17
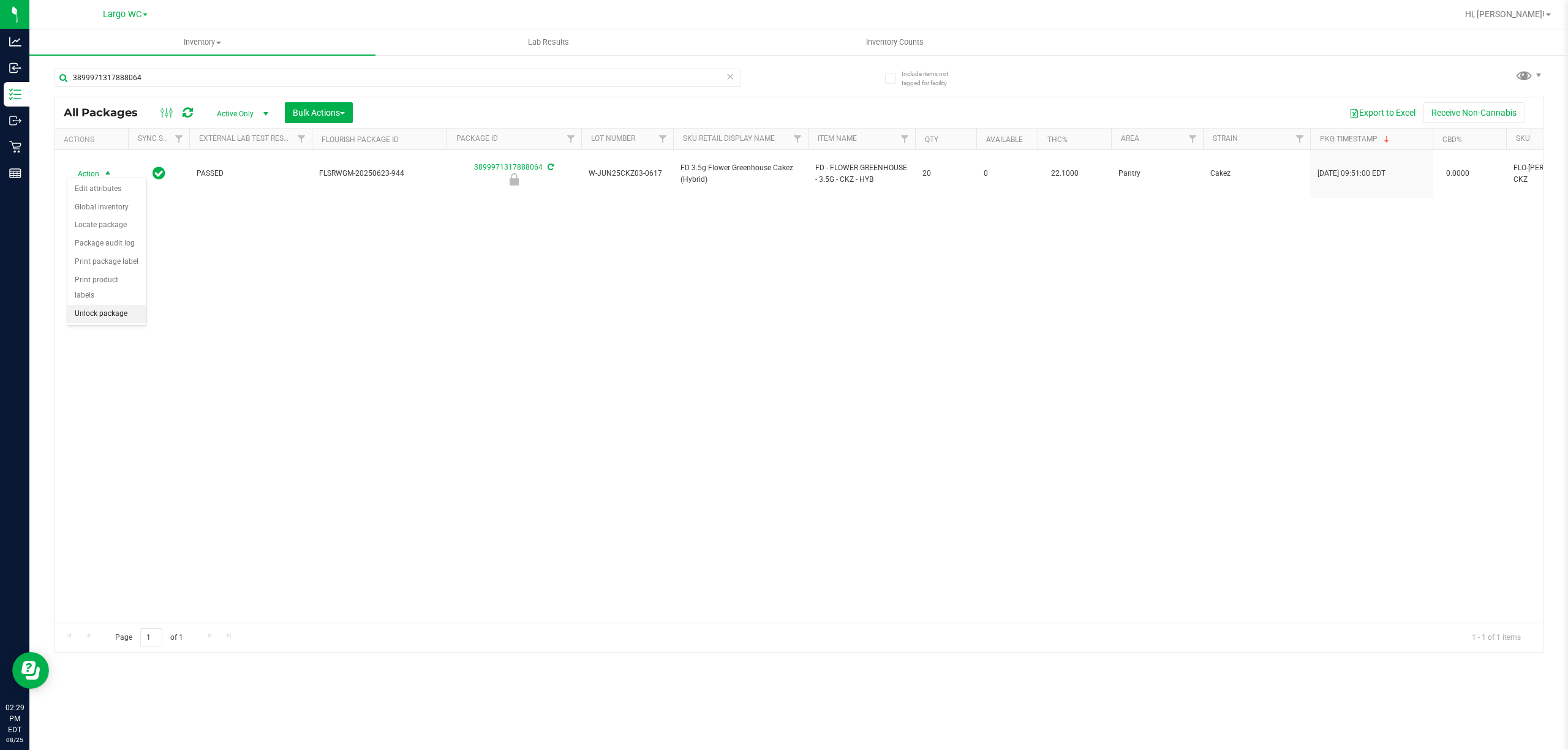
drag, startPoint x: 110, startPoint y: 314, endPoint x: 128, endPoint y: 338, distance: 30.0
click at [109, 314] on li "Unlock package" at bounding box center [106, 314] width 79 height 18
click at [216, 332] on div "Action Action Adjust qty Create package Edit attributes Global inventory Locate…" at bounding box center [798, 386] width 1488 height 473
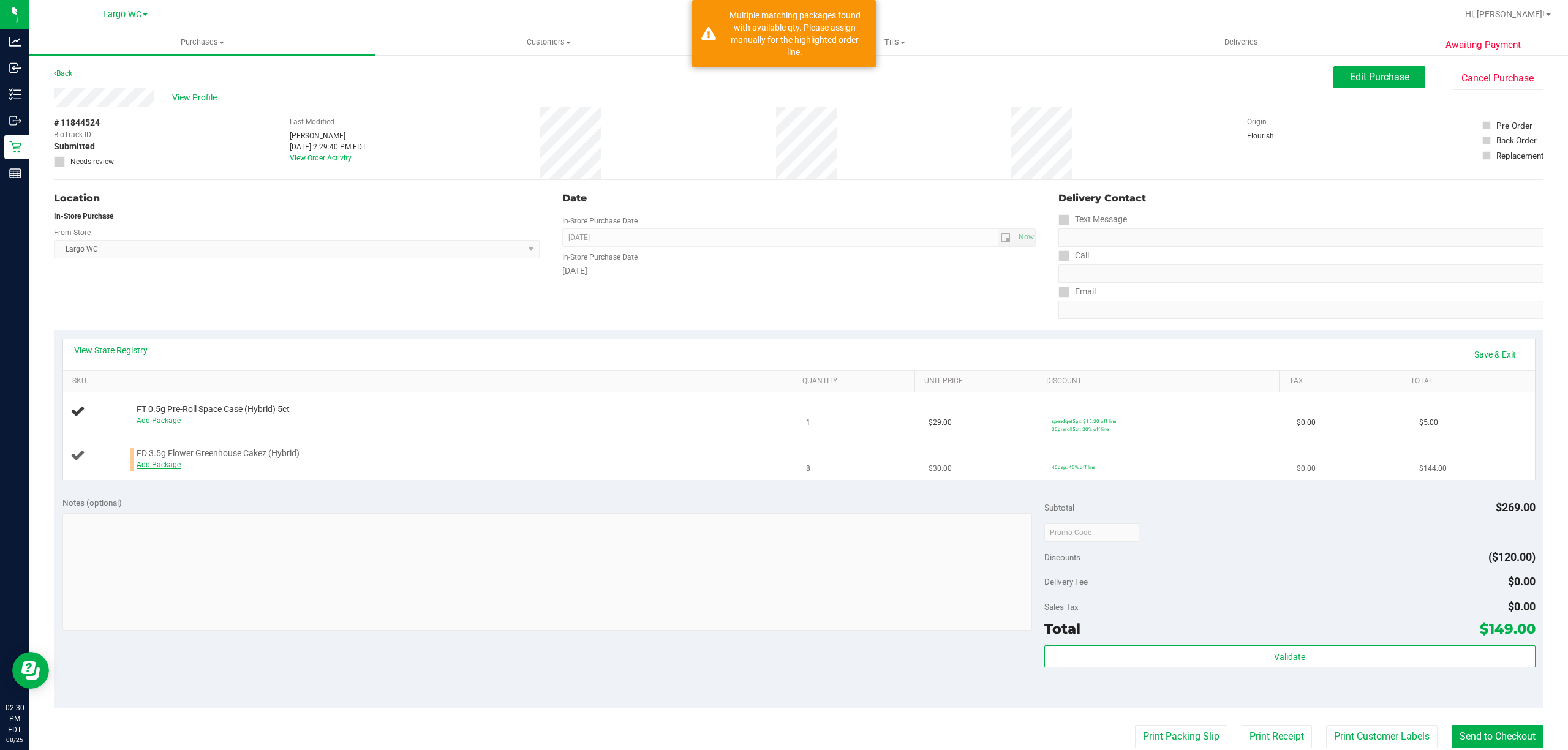
click at [150, 468] on link "Add Package" at bounding box center [158, 465] width 44 height 8
click at [204, 477] on span "Select Package" at bounding box center [309, 467] width 343 height 17
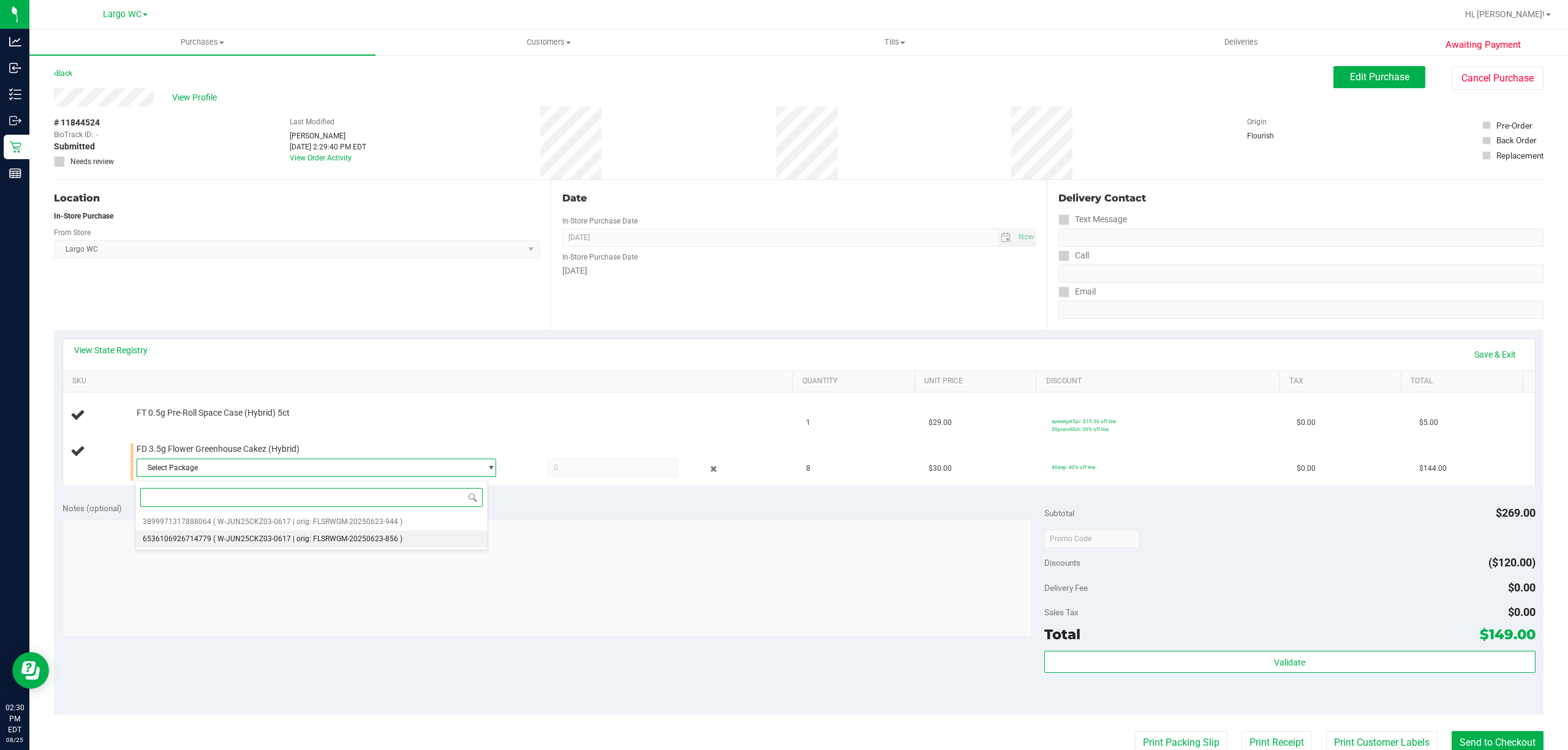
click at [251, 546] on li "6536106926714779 ( W-JUN25CKZ03-0617 | orig: FLSRWGM-20250623-856 )" at bounding box center [312, 539] width 352 height 17
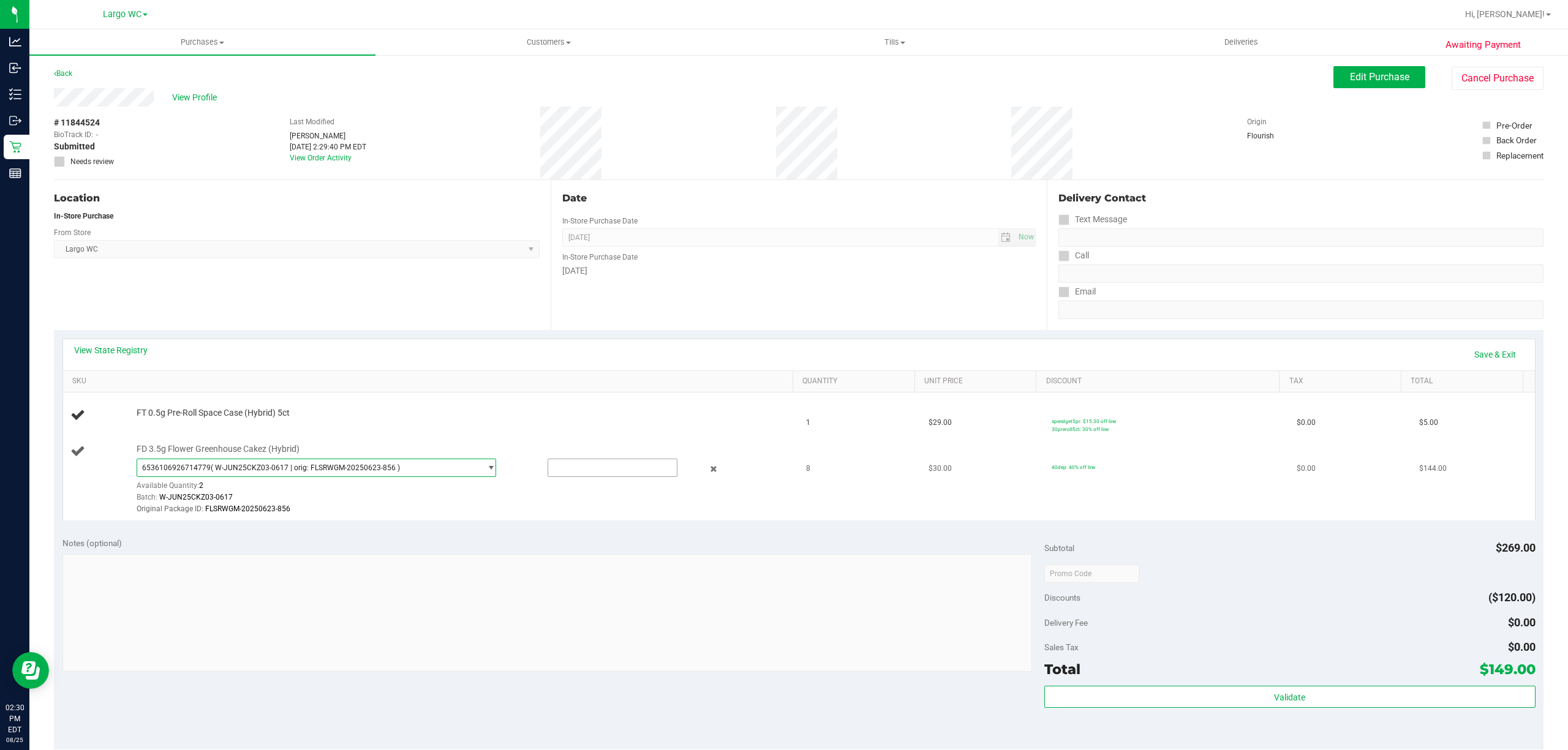
click at [569, 471] on input "text" at bounding box center [612, 467] width 128 height 17
type input "2"
click at [1483, 351] on link "Save & Exit" at bounding box center [1494, 354] width 57 height 21
type input "2.0000"
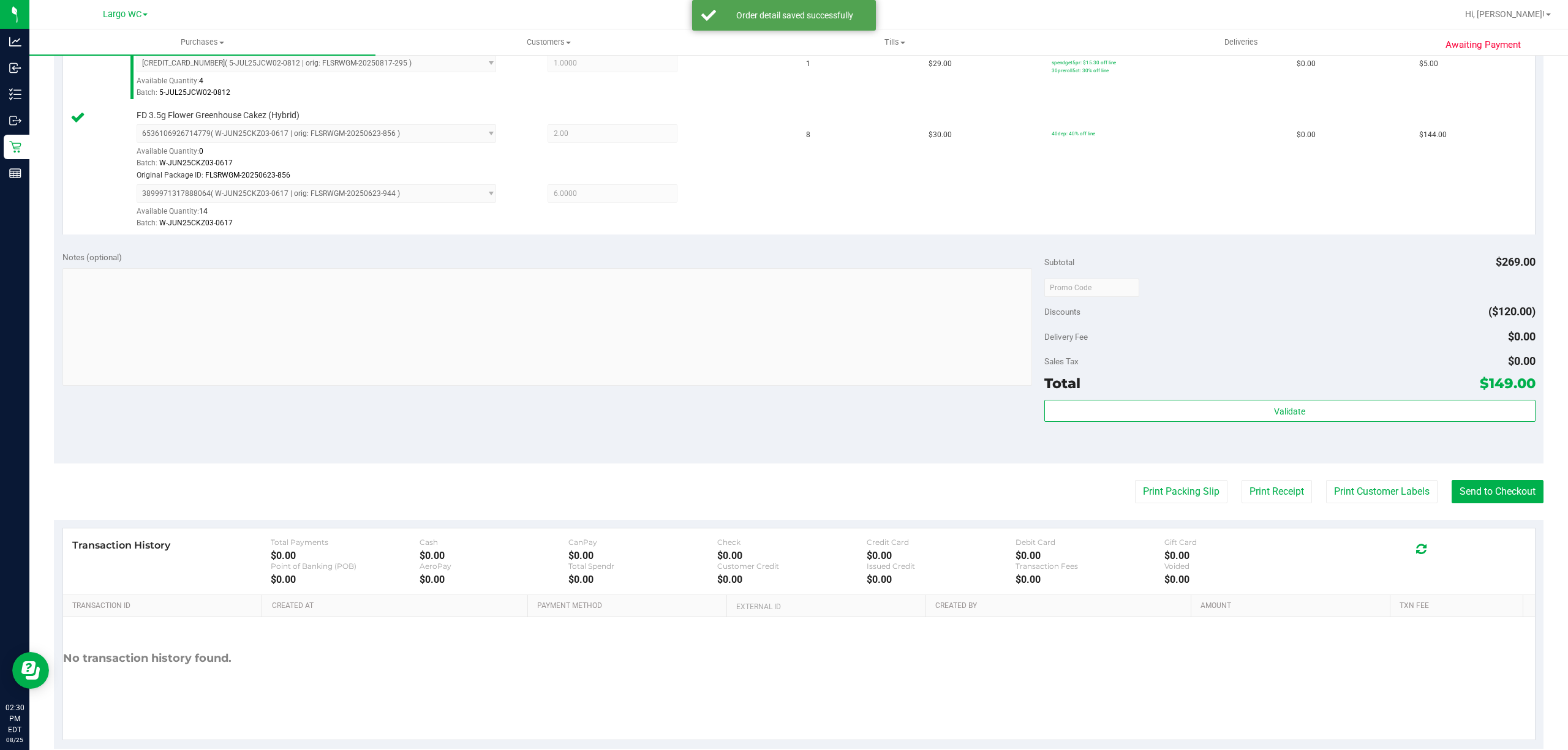
scroll to position [370, 0]
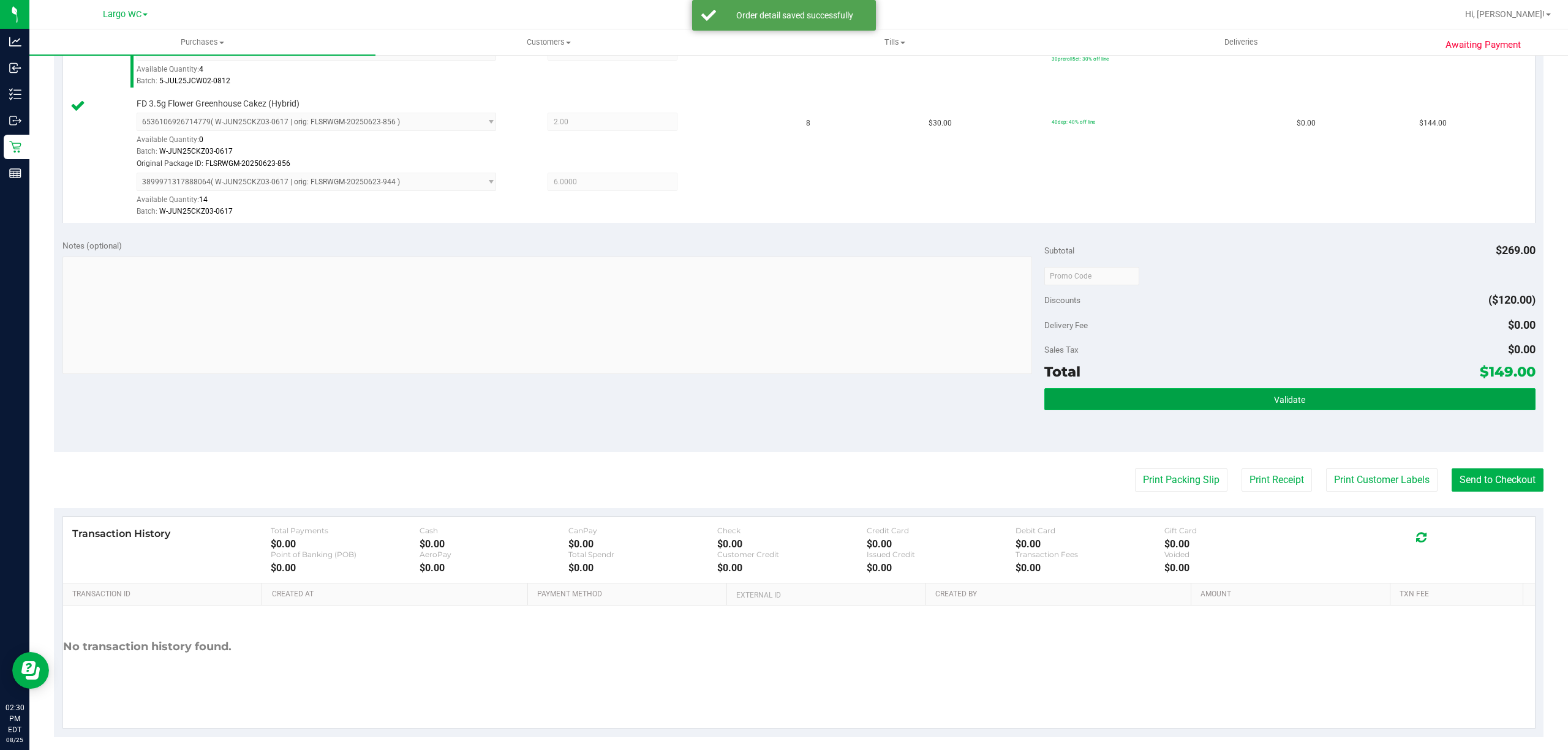
click at [1309, 404] on button "Validate" at bounding box center [1289, 399] width 491 height 22
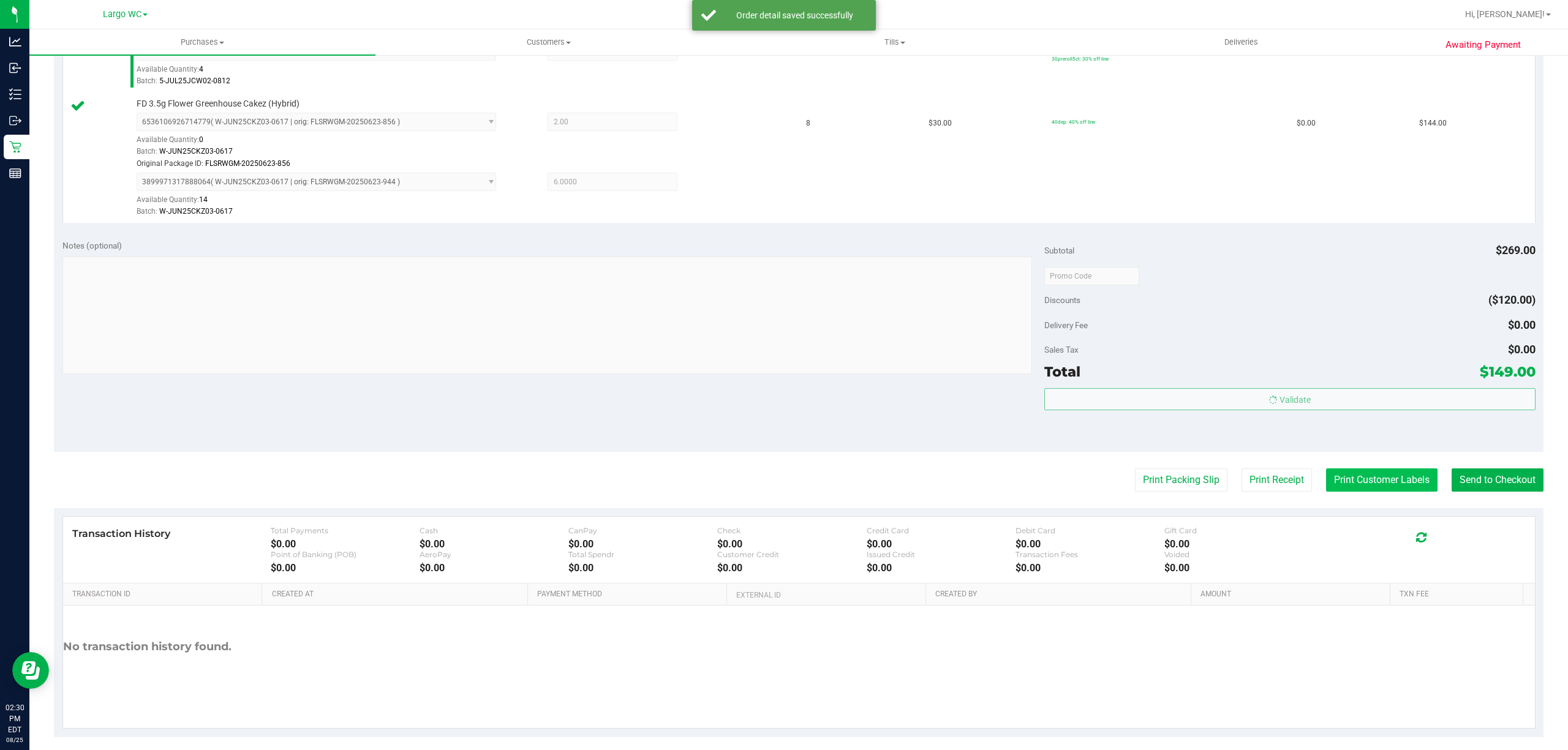
click at [1353, 481] on button "Print Customer Labels" at bounding box center [1381, 480] width 111 height 24
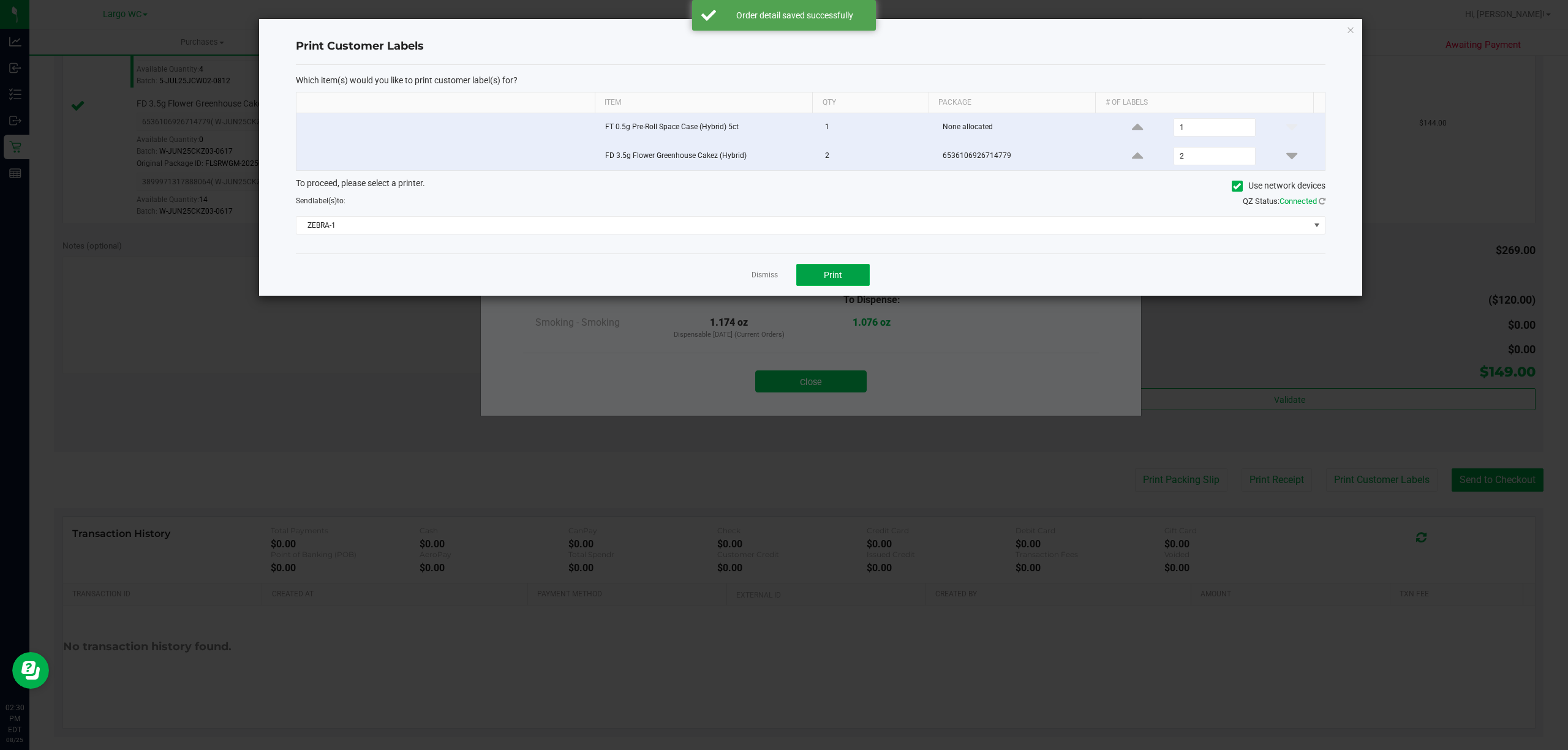
click at [844, 275] on button "Print" at bounding box center [833, 274] width 74 height 22
click at [765, 277] on link "Dismiss" at bounding box center [764, 275] width 26 height 10
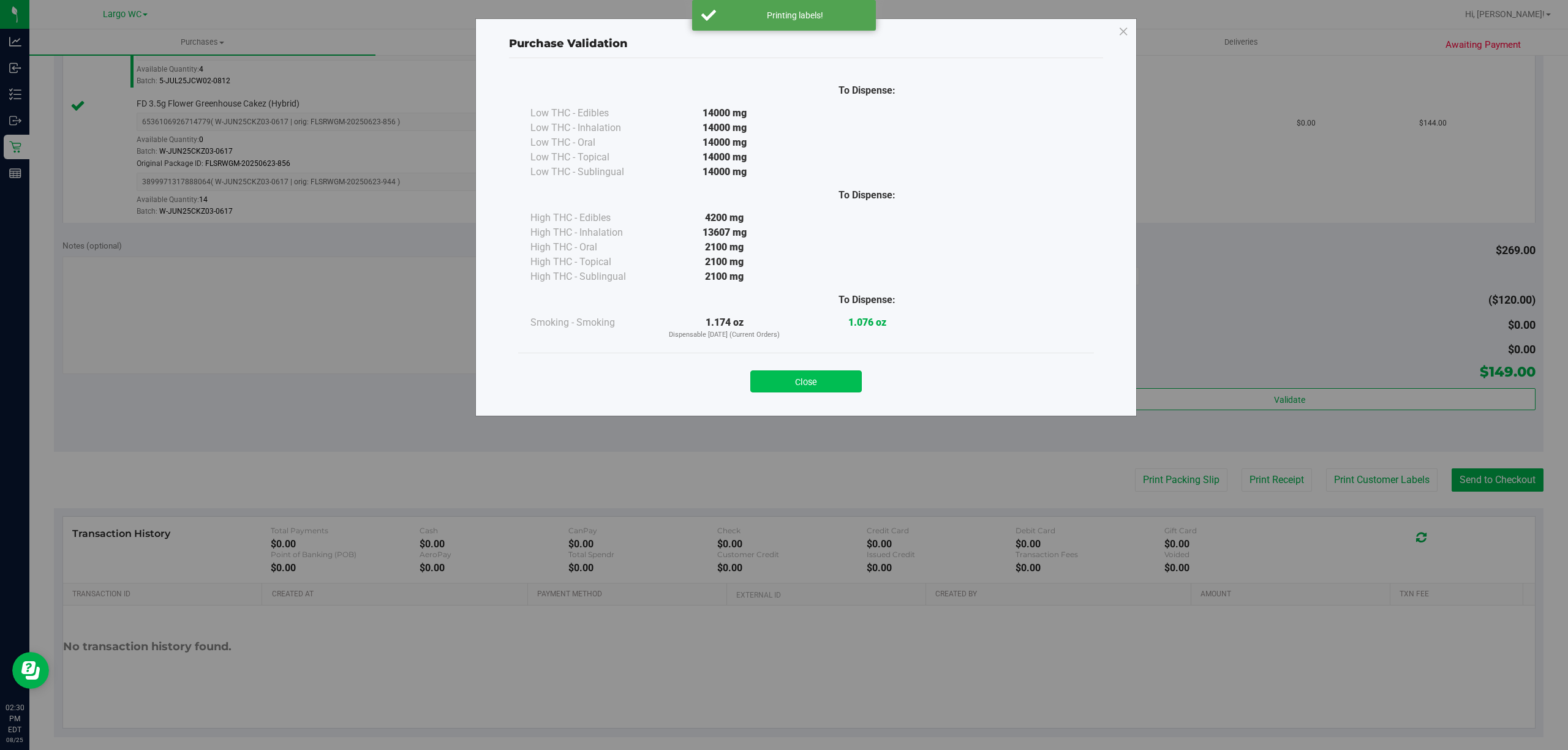
click at [806, 383] on button "Close" at bounding box center [806, 381] width 111 height 22
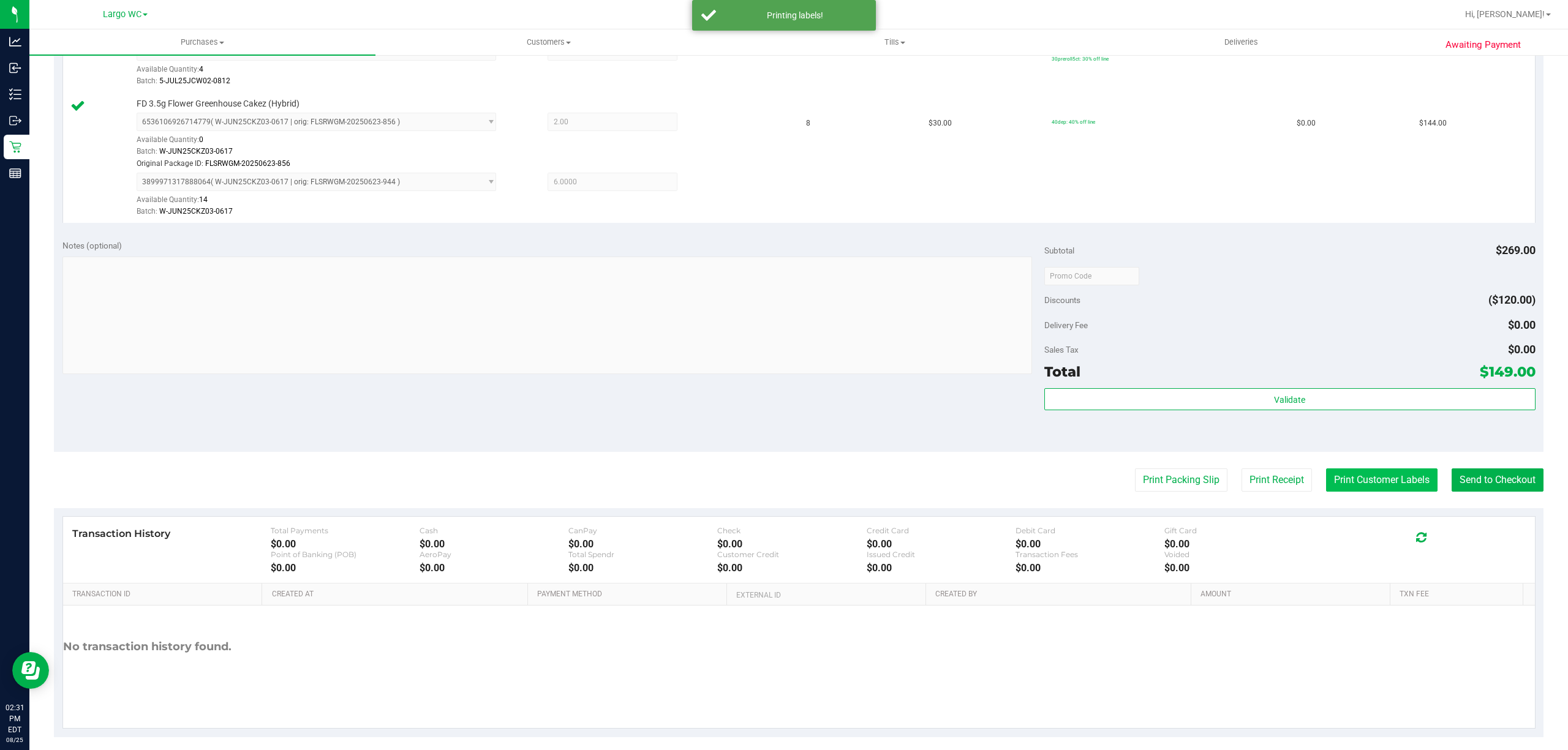
click at [1348, 477] on button "Print Customer Labels" at bounding box center [1381, 480] width 111 height 24
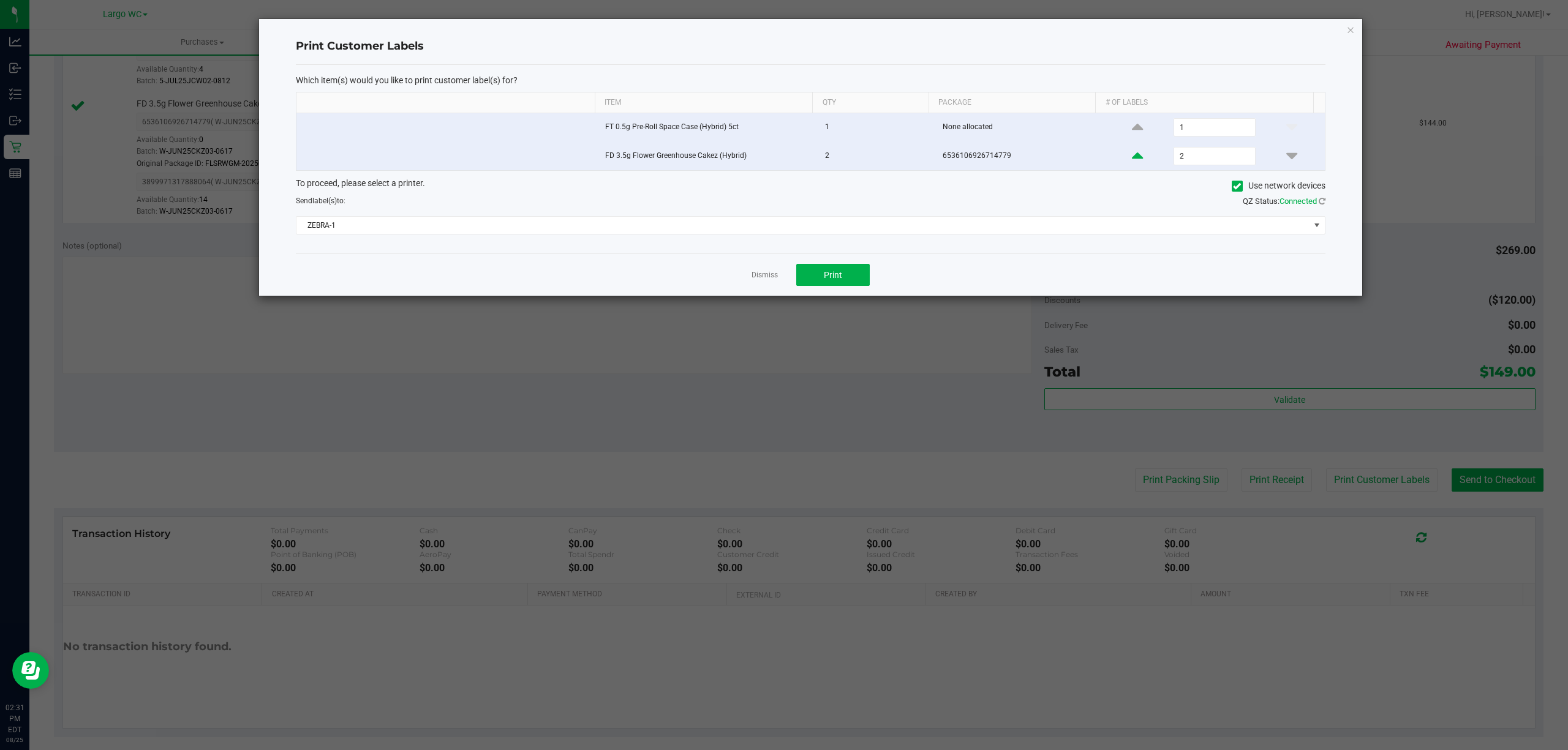
click at [1132, 162] on icon at bounding box center [1137, 155] width 11 height 15
click at [1132, 163] on icon at bounding box center [1137, 155] width 11 height 15
click at [1132, 160] on icon at bounding box center [1137, 155] width 11 height 15
type input "6"
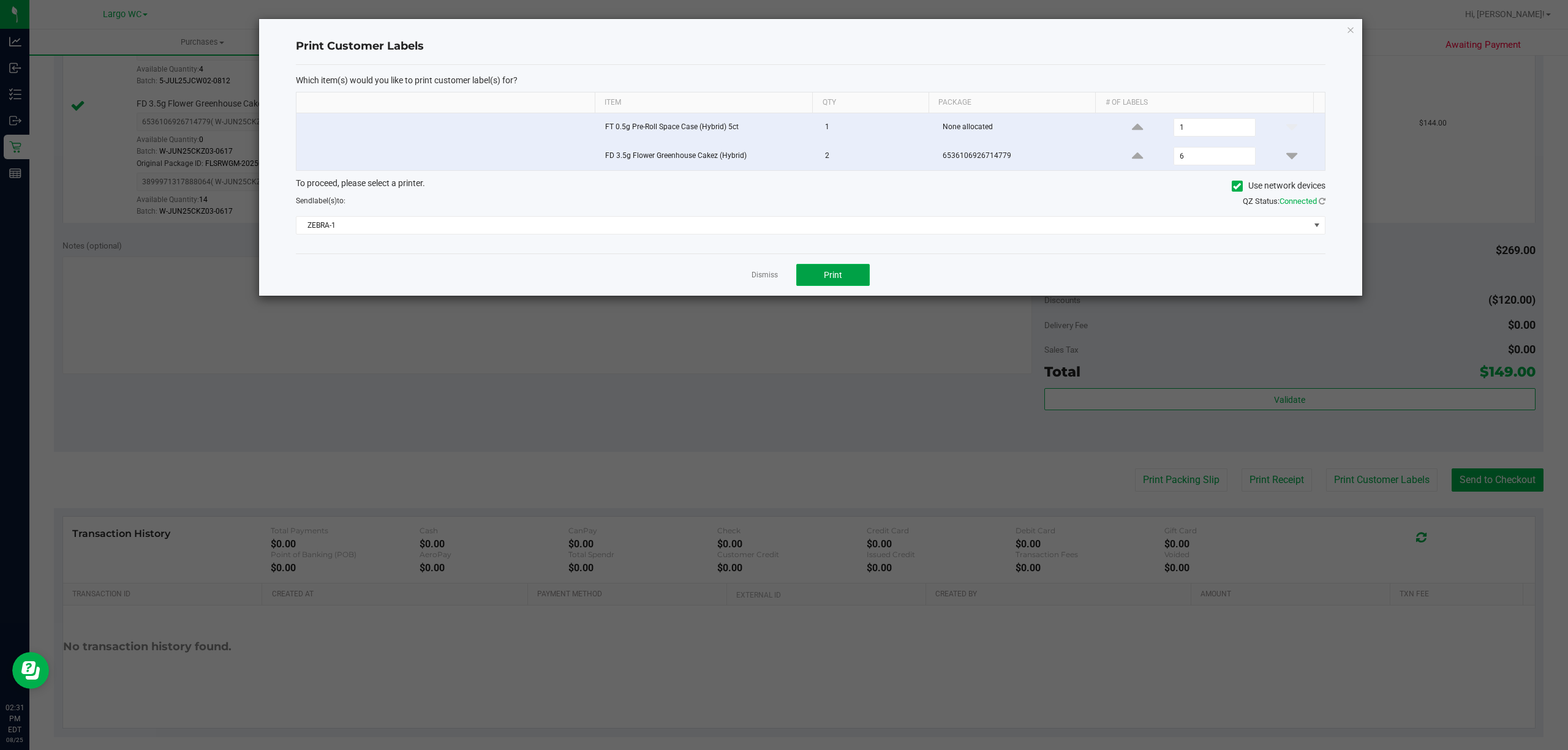
click at [849, 285] on button "Print" at bounding box center [833, 274] width 74 height 22
click at [760, 281] on link "Dismiss" at bounding box center [764, 275] width 26 height 10
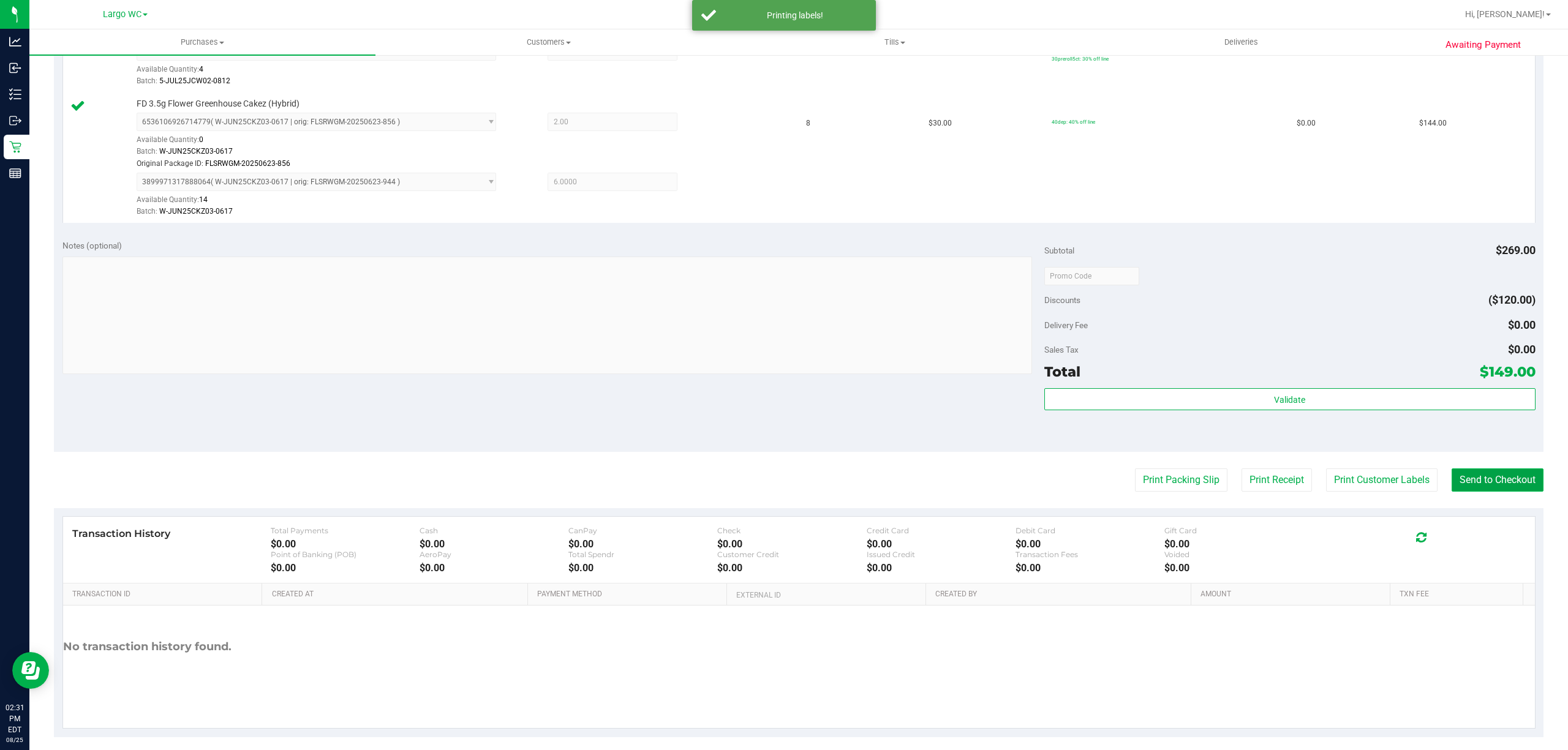
click at [1478, 481] on button "Send to Checkout" at bounding box center [1496, 480] width 91 height 24
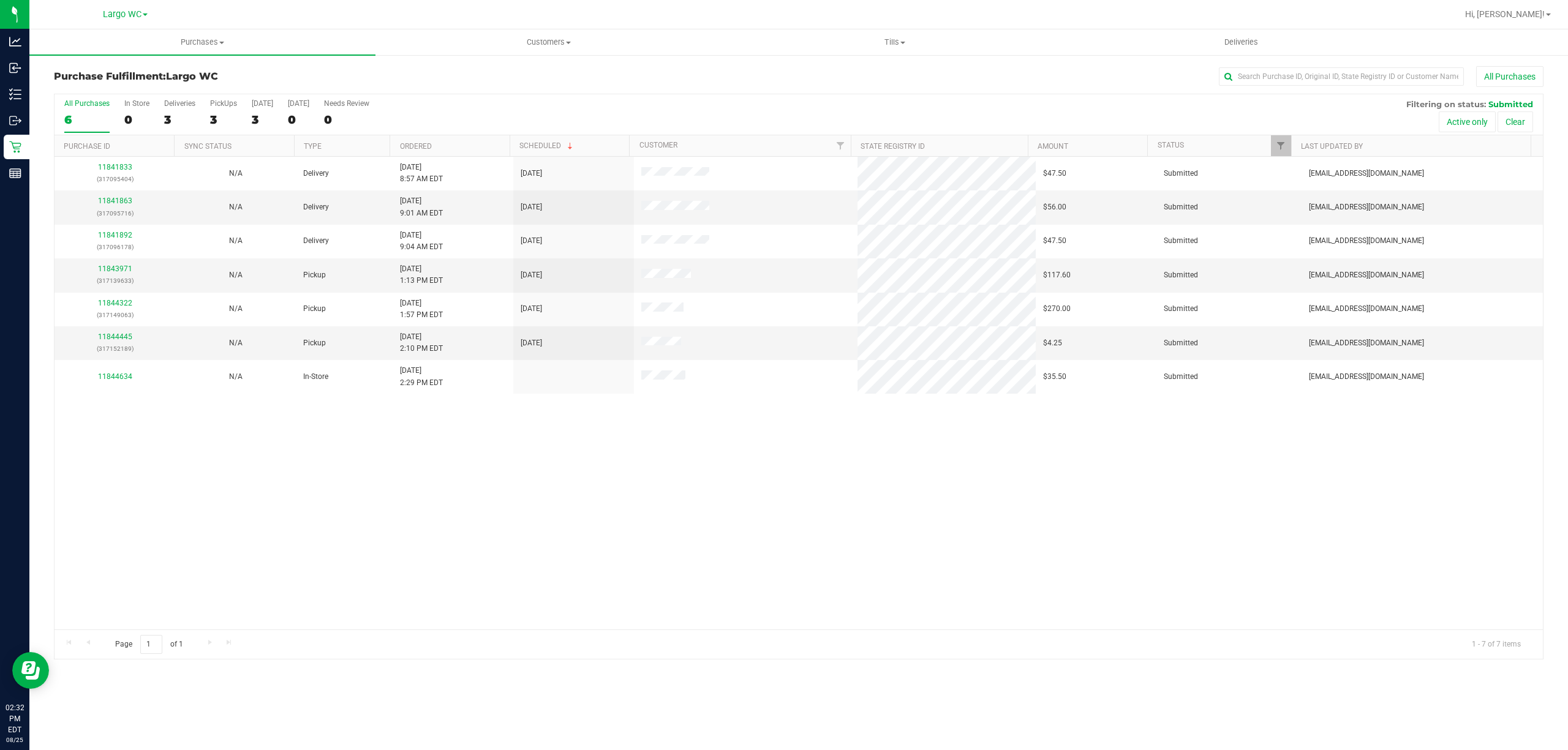
click at [519, 546] on div "11841833 (317095404) N/A Delivery [DATE] 8:57 AM EDT 8/27/2025 $47.50 Submitted…" at bounding box center [798, 393] width 1488 height 473
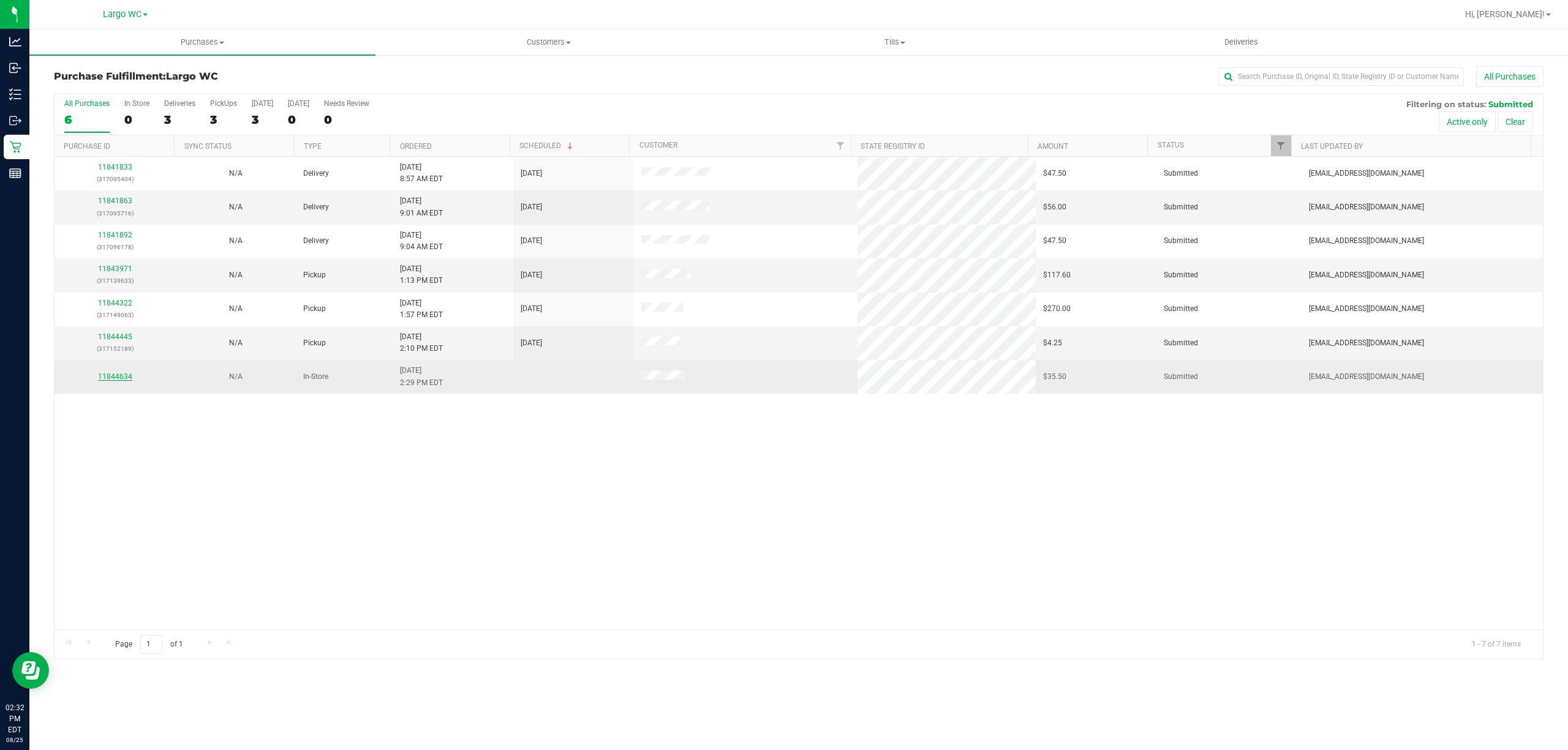
click at [121, 379] on link "11844634" at bounding box center [115, 376] width 34 height 8
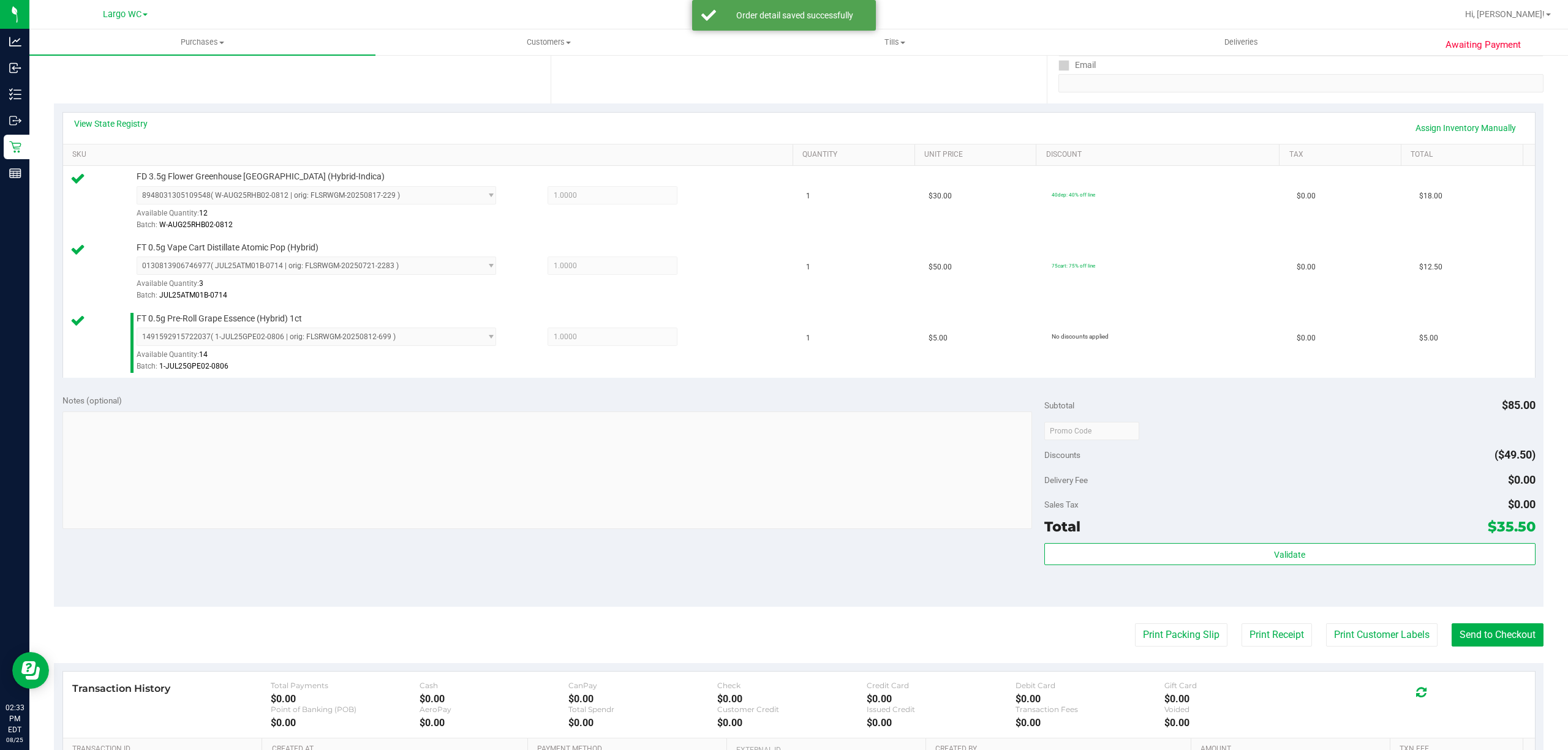
scroll to position [312, 0]
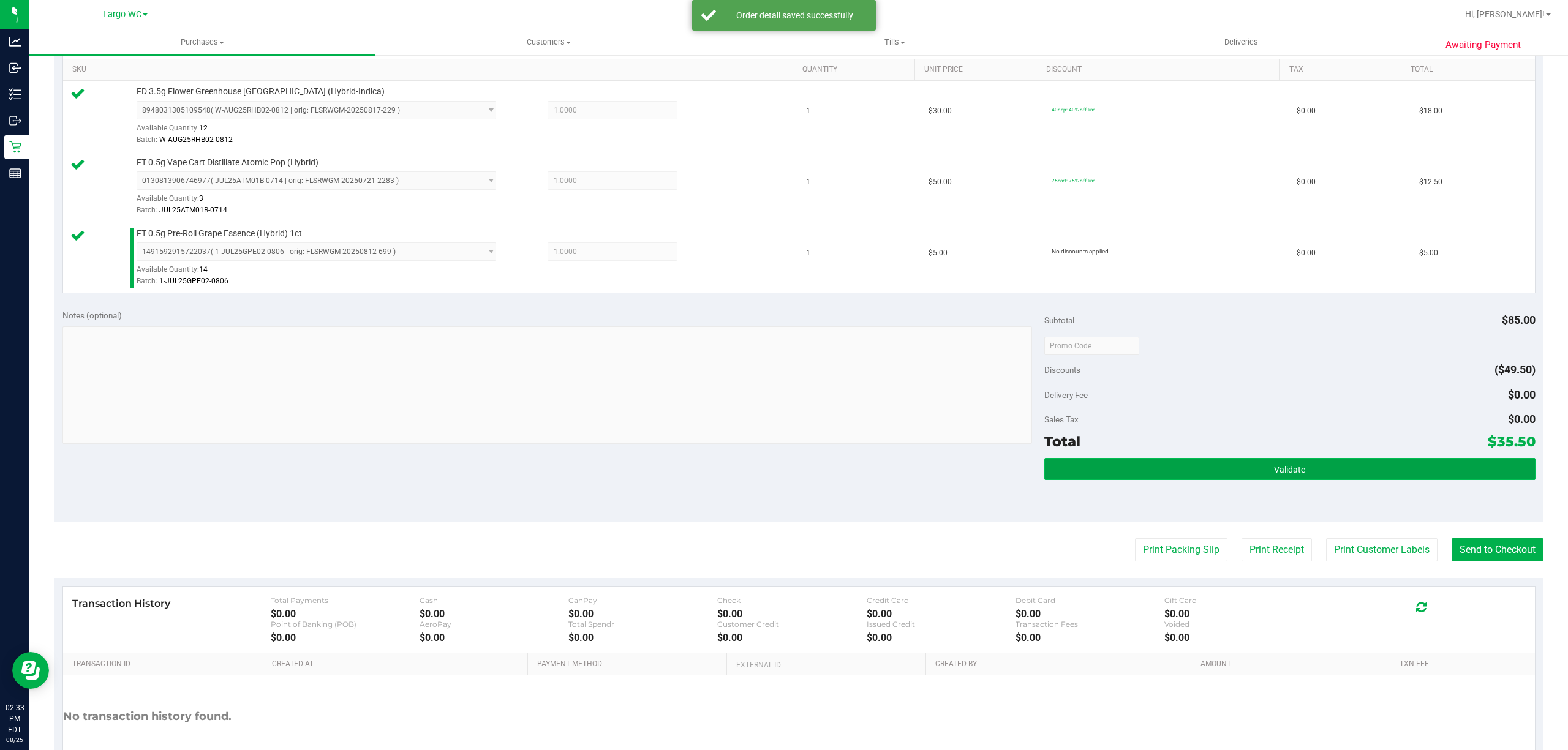
click at [1313, 479] on button "Validate" at bounding box center [1289, 468] width 491 height 22
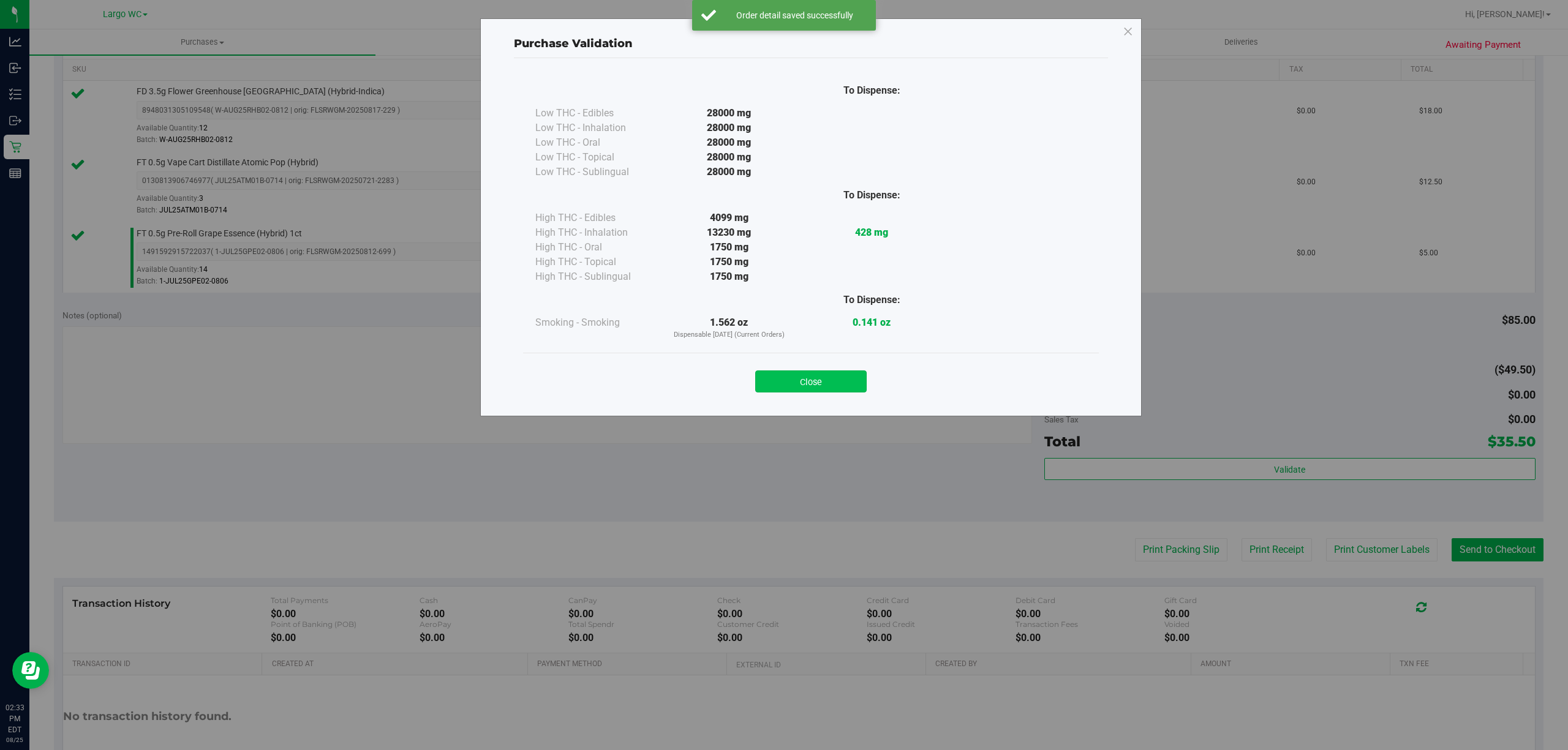
click at [821, 383] on button "Close" at bounding box center [810, 381] width 111 height 22
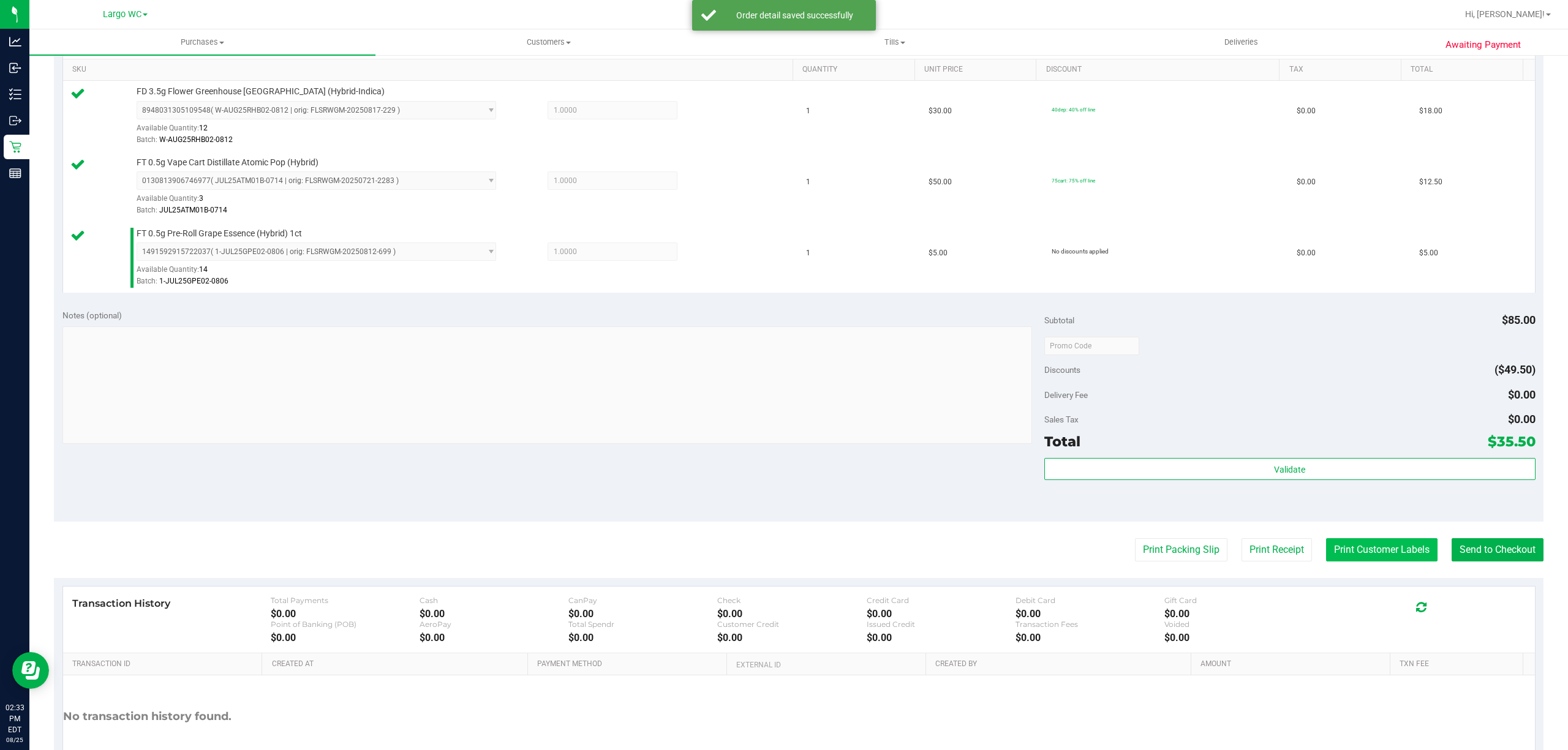
click at [1352, 557] on button "Print Customer Labels" at bounding box center [1381, 549] width 111 height 24
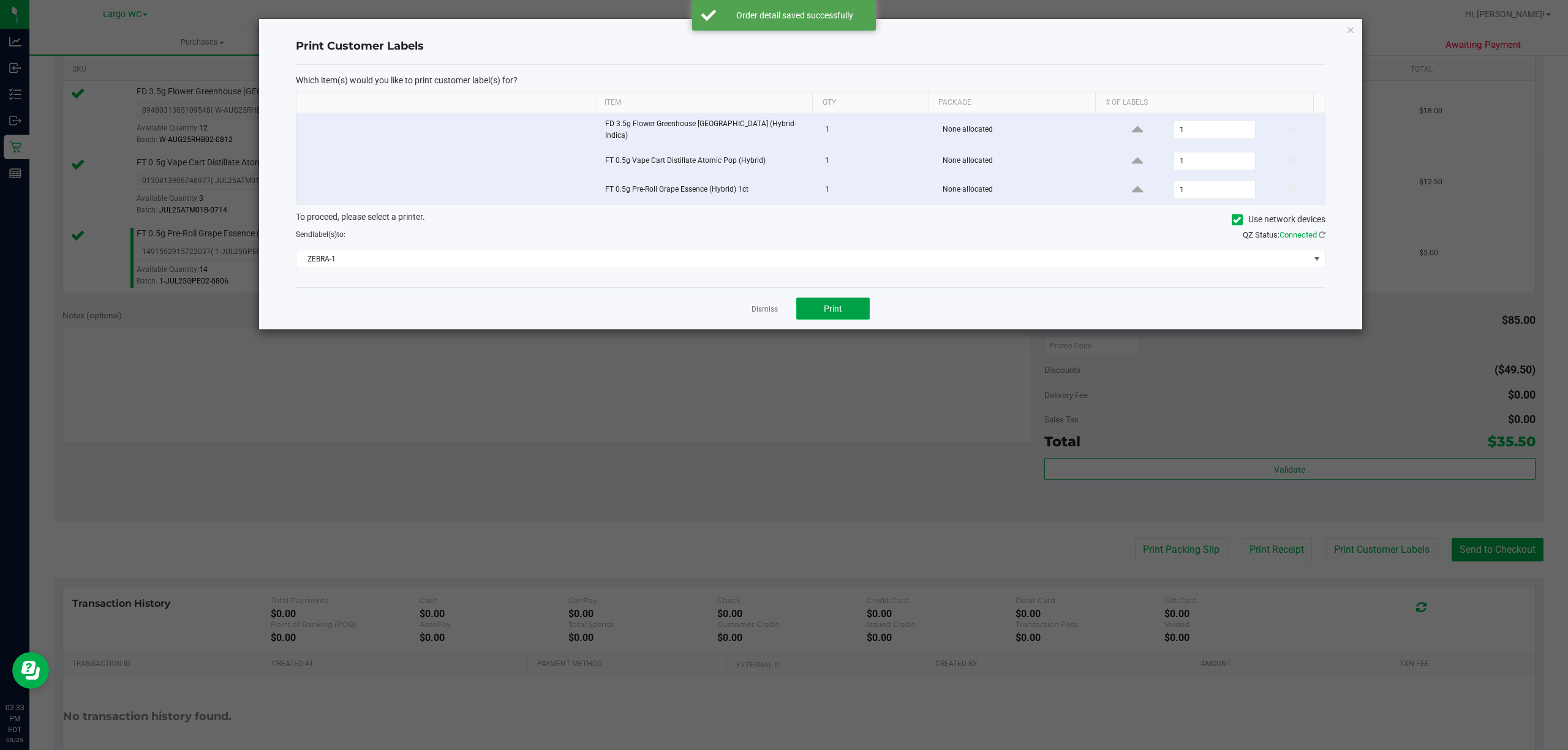
click at [860, 312] on button "Print" at bounding box center [833, 308] width 74 height 22
click at [1349, 28] on icon "button" at bounding box center [1349, 29] width 8 height 15
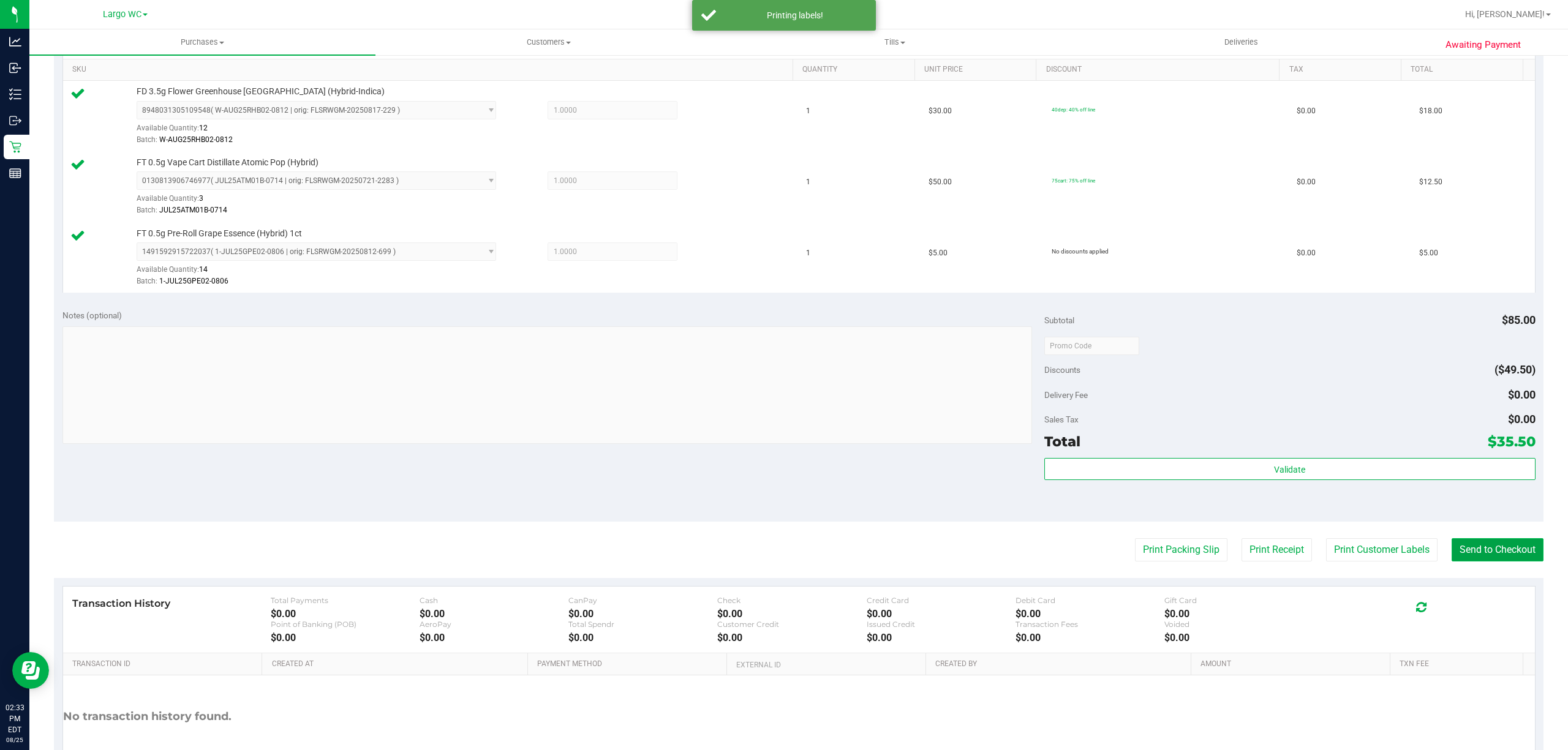
click at [1478, 559] on button "Send to Checkout" at bounding box center [1496, 549] width 91 height 24
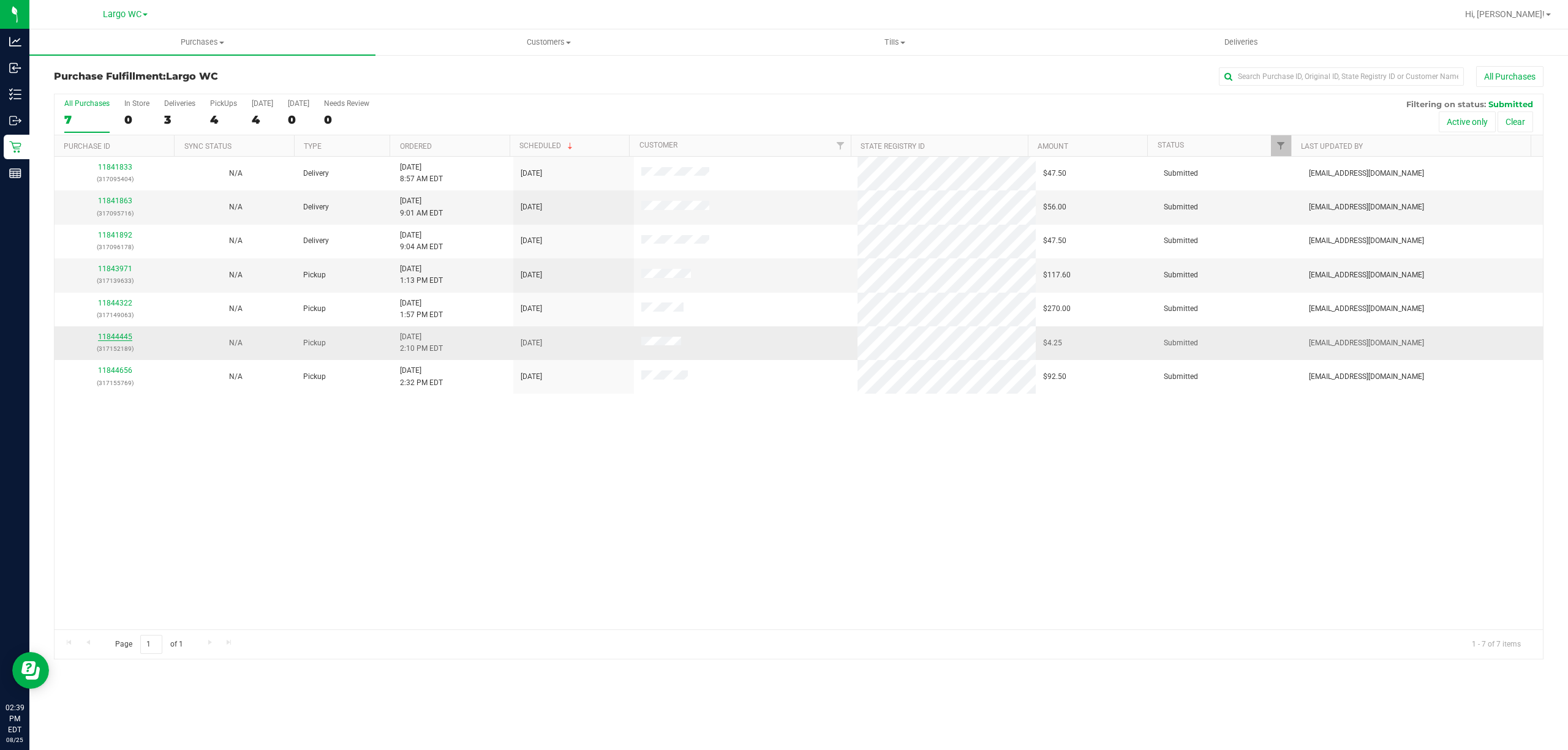
click at [115, 339] on link "11844445" at bounding box center [115, 336] width 34 height 8
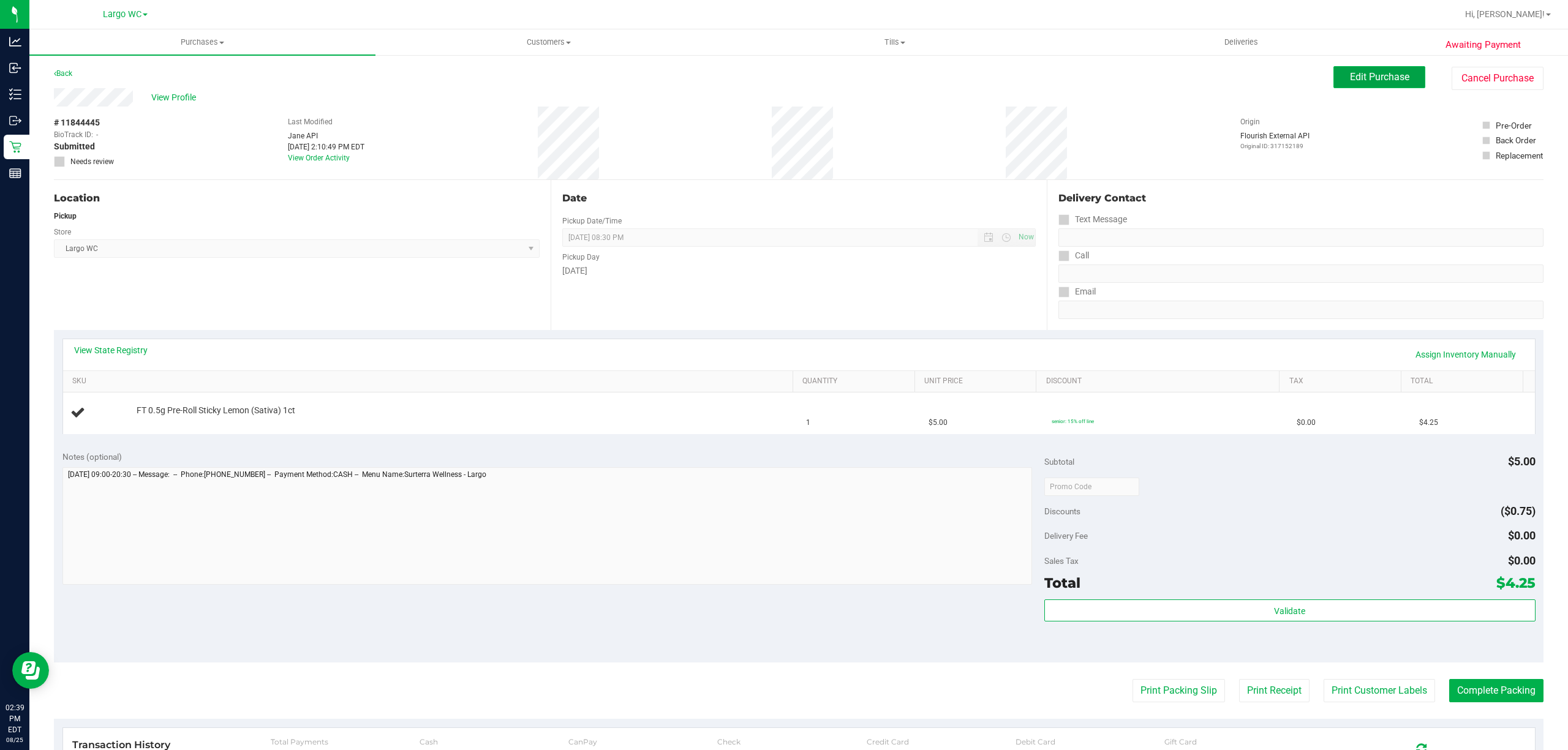
click at [1358, 76] on span "Edit Purchase" at bounding box center [1379, 76] width 59 height 11
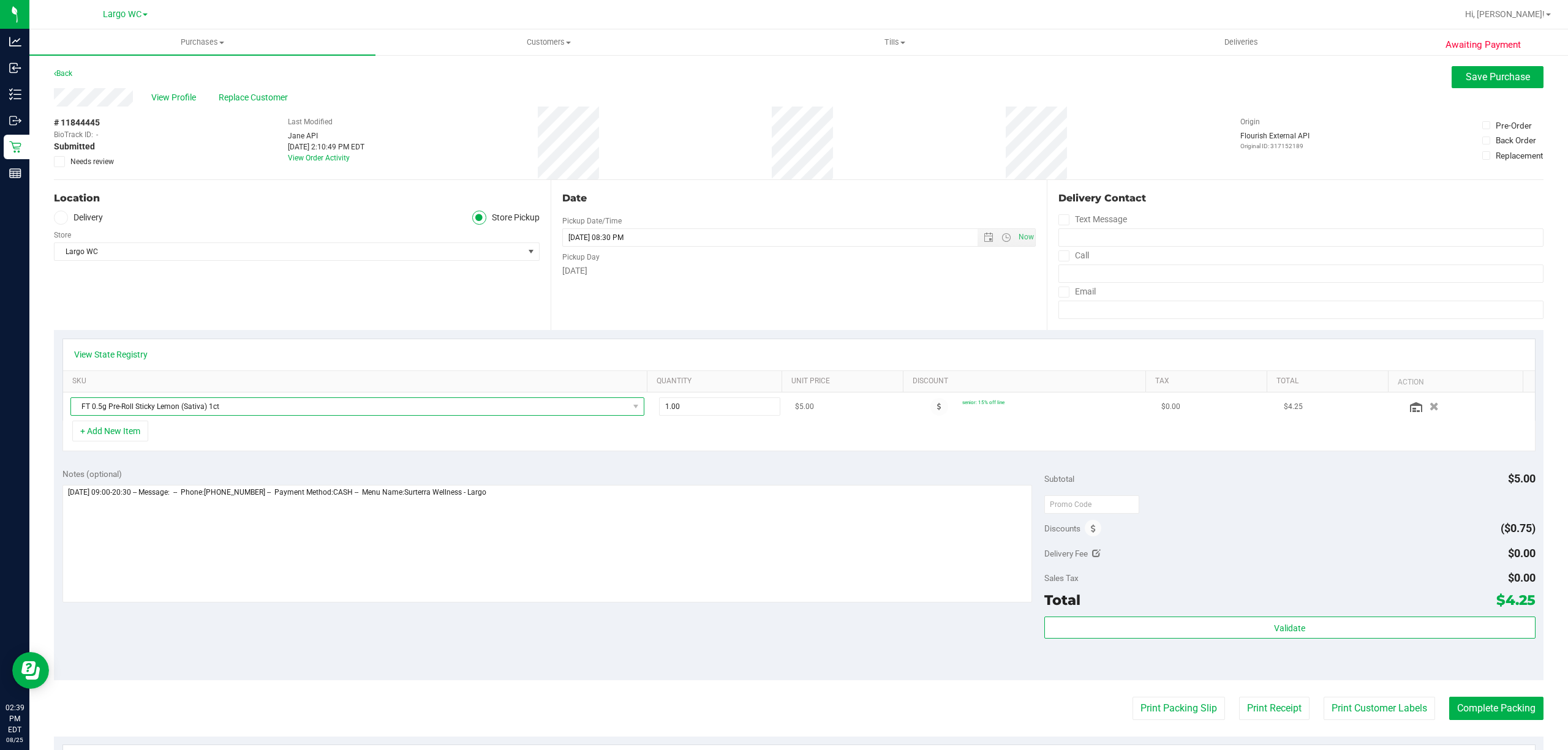
click at [236, 416] on span "FT 0.5g Pre-Roll Sticky Lemon (Sativa) 1ct" at bounding box center [349, 406] width 557 height 17
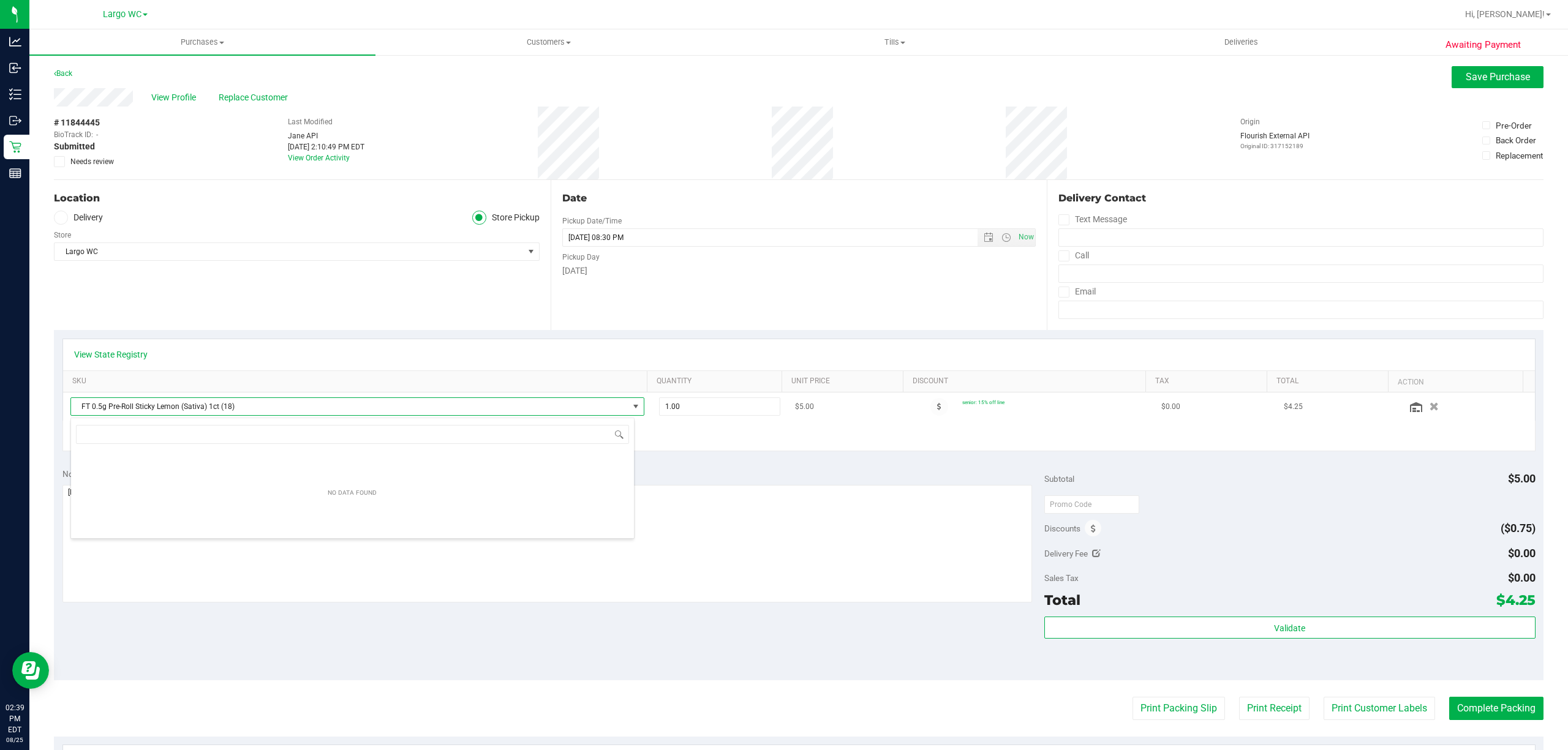
scroll to position [512, 0]
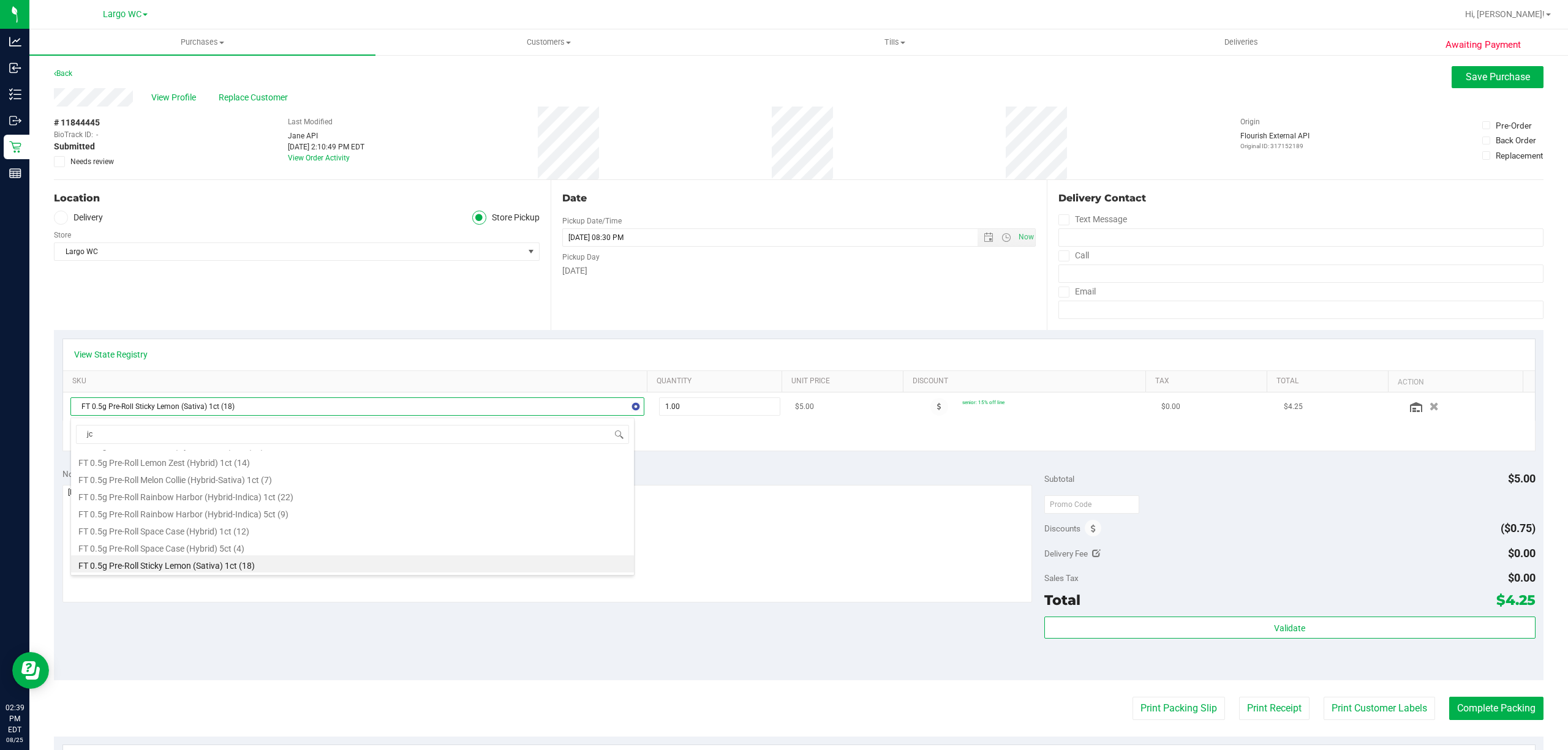
type input "jcw"
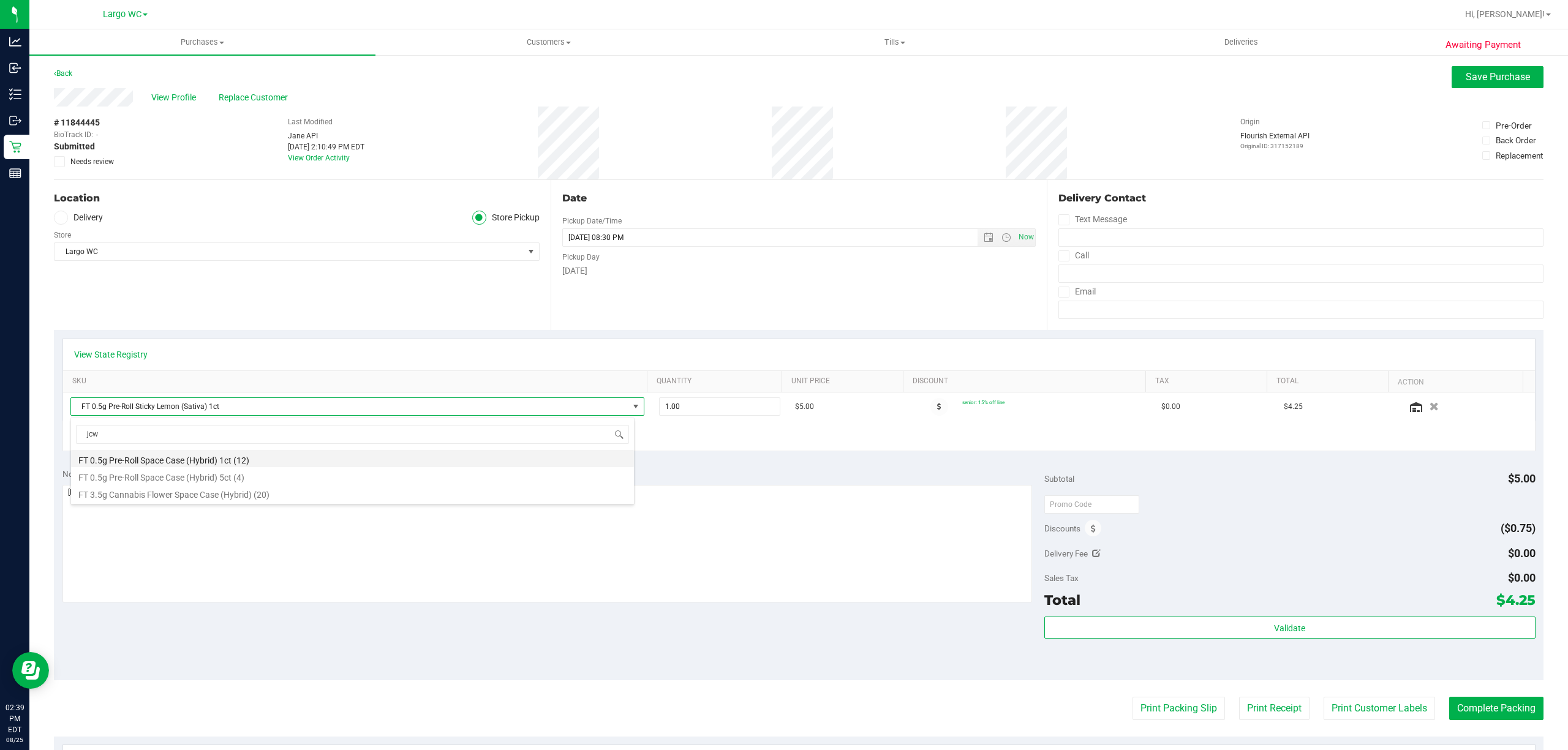
click at [225, 463] on li "FT 0.5g Pre-Roll Space Case (Hybrid) 1ct (12)" at bounding box center [351, 459] width 563 height 17
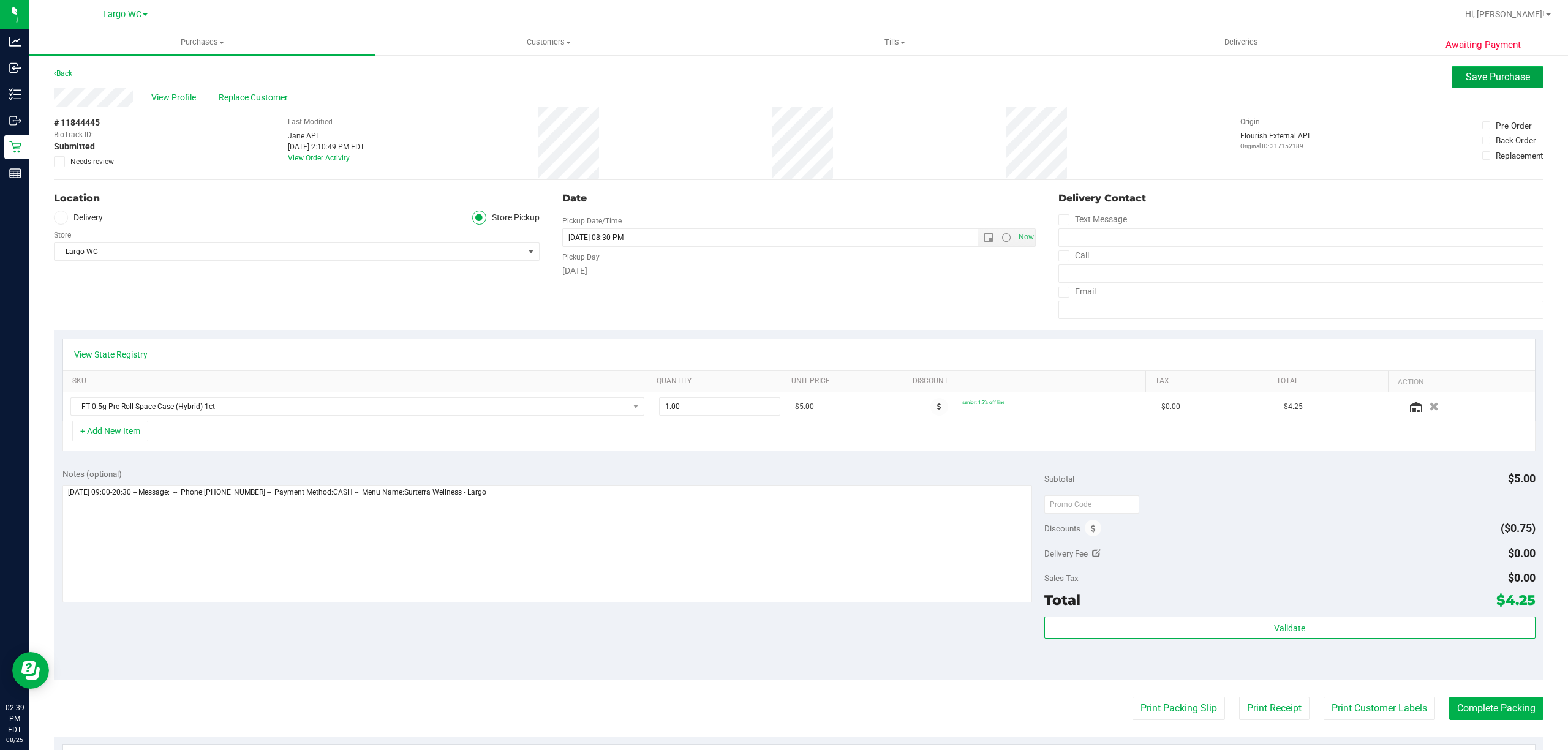
click at [1495, 76] on span "Save Purchase" at bounding box center [1497, 76] width 64 height 11
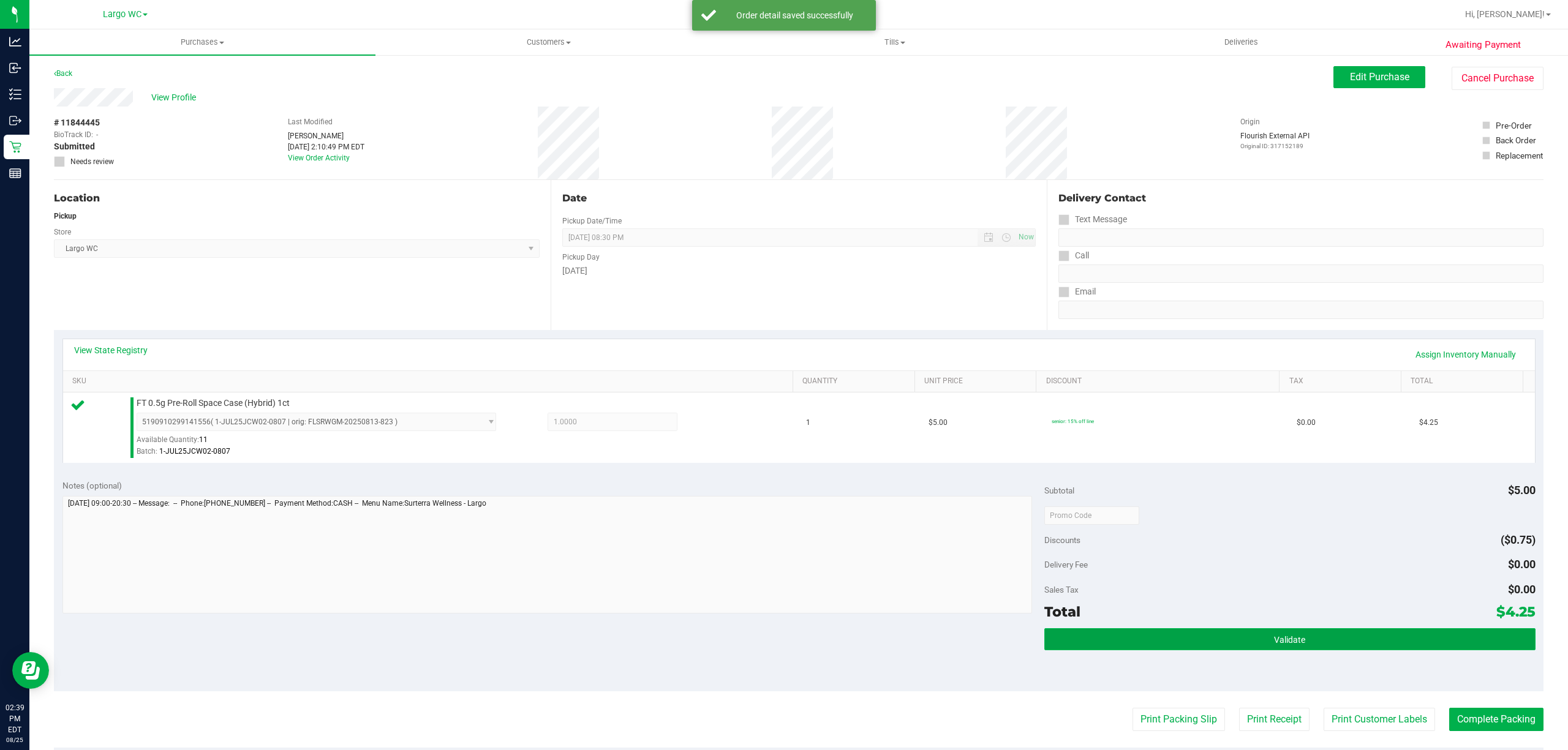
click at [1160, 646] on button "Validate" at bounding box center [1289, 639] width 491 height 22
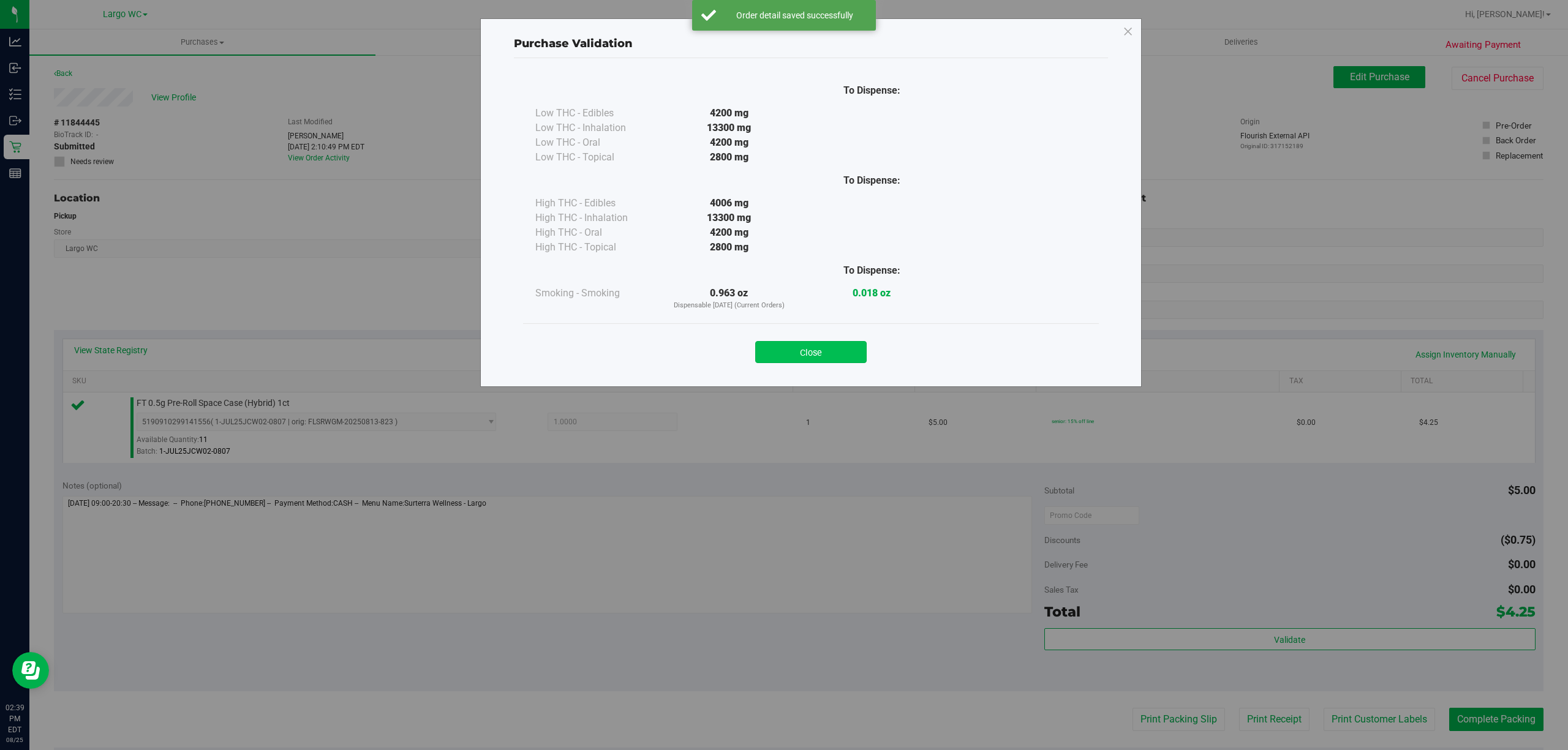
click at [836, 346] on button "Close" at bounding box center [810, 351] width 111 height 22
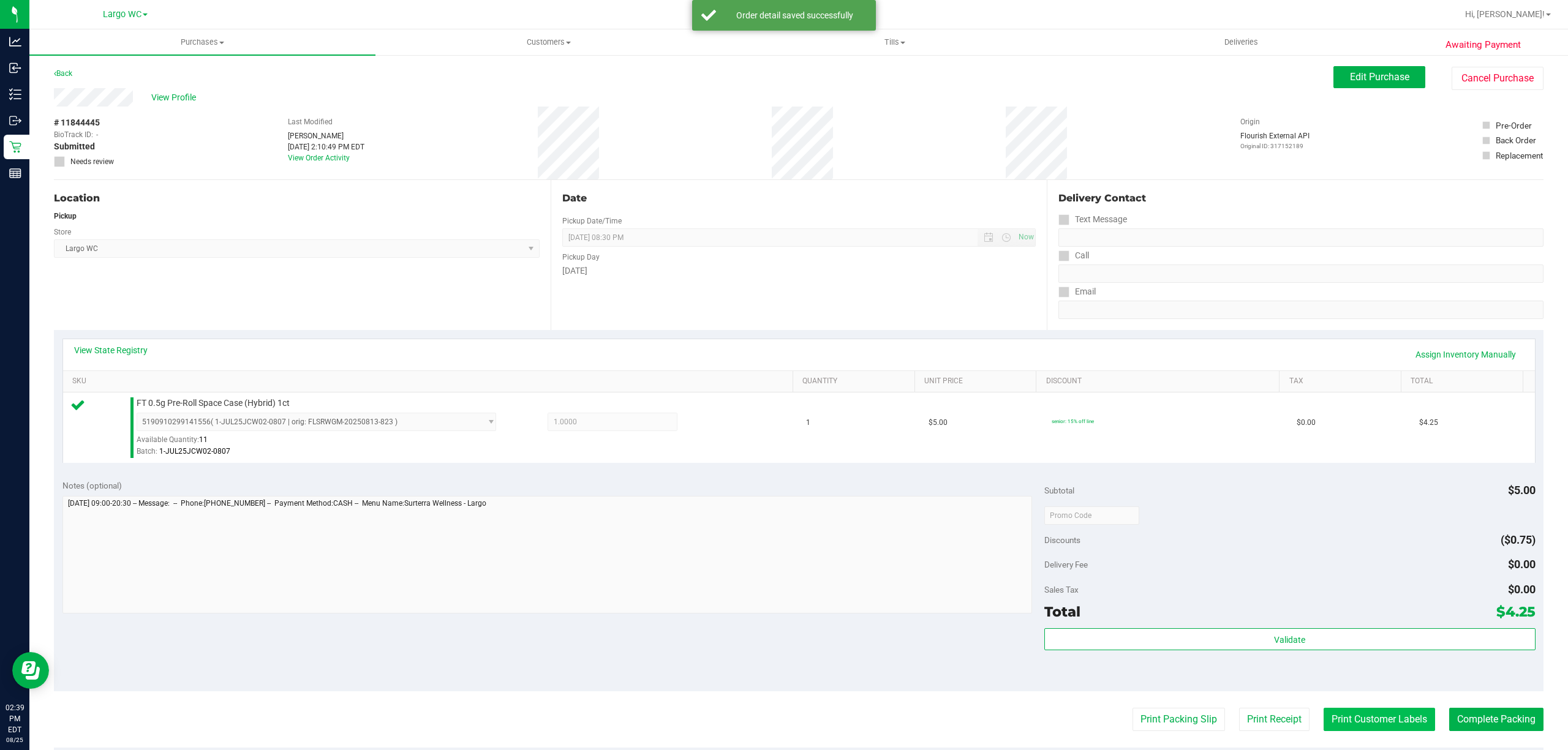
click at [1364, 721] on button "Print Customer Labels" at bounding box center [1379, 719] width 111 height 24
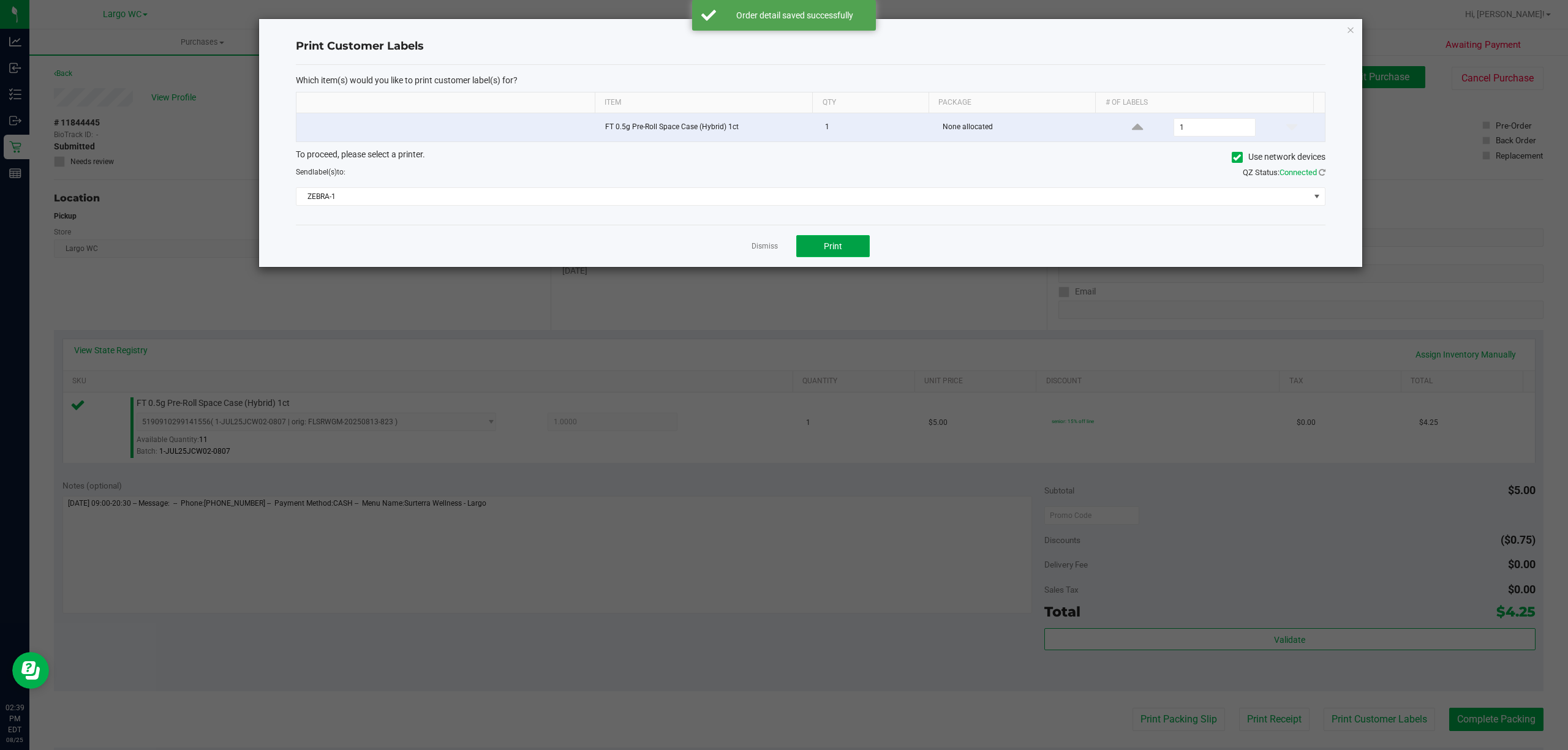
click at [858, 253] on button "Print" at bounding box center [833, 246] width 74 height 22
click at [1351, 33] on icon "button" at bounding box center [1349, 29] width 8 height 15
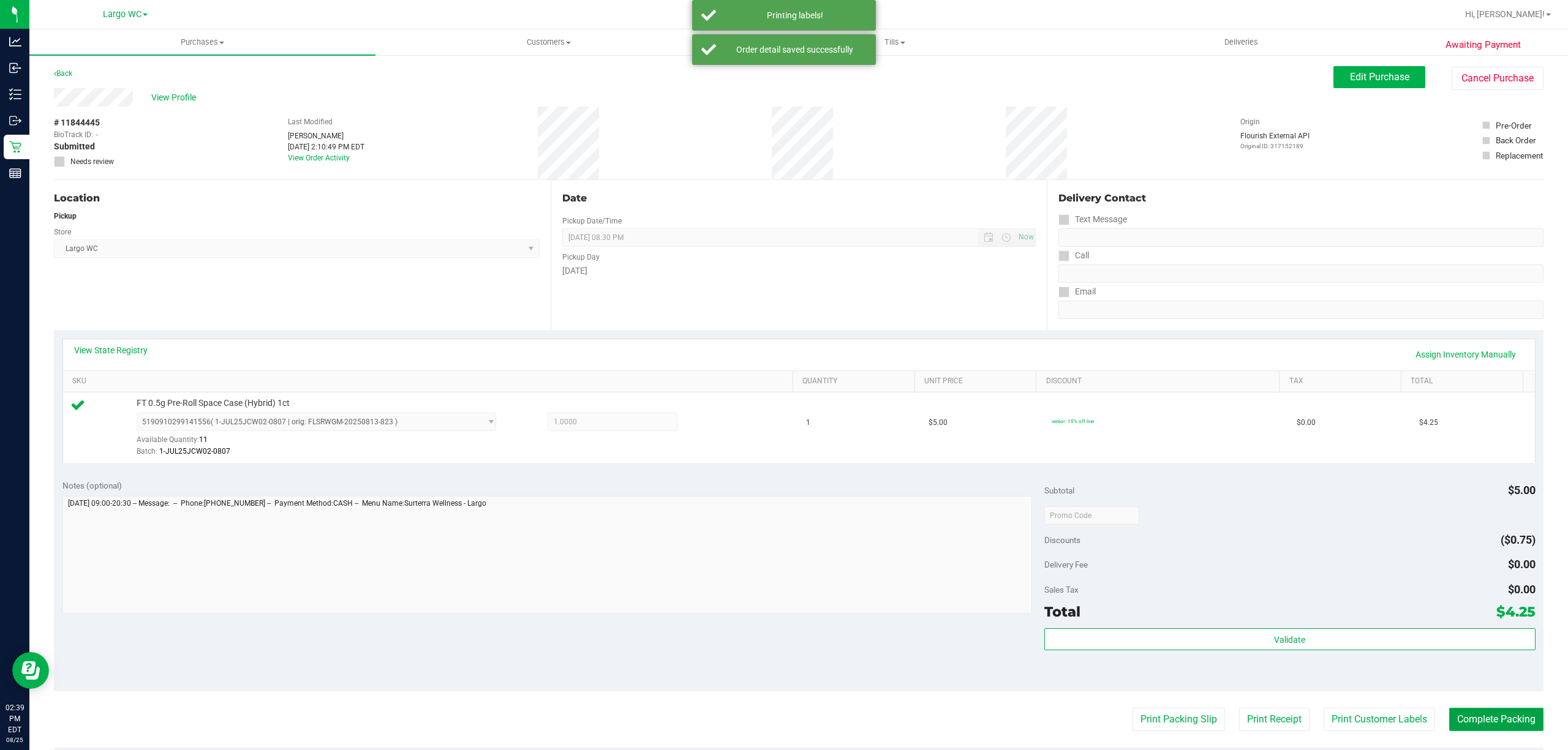
click at [1503, 718] on button "Complete Packing" at bounding box center [1496, 719] width 94 height 24
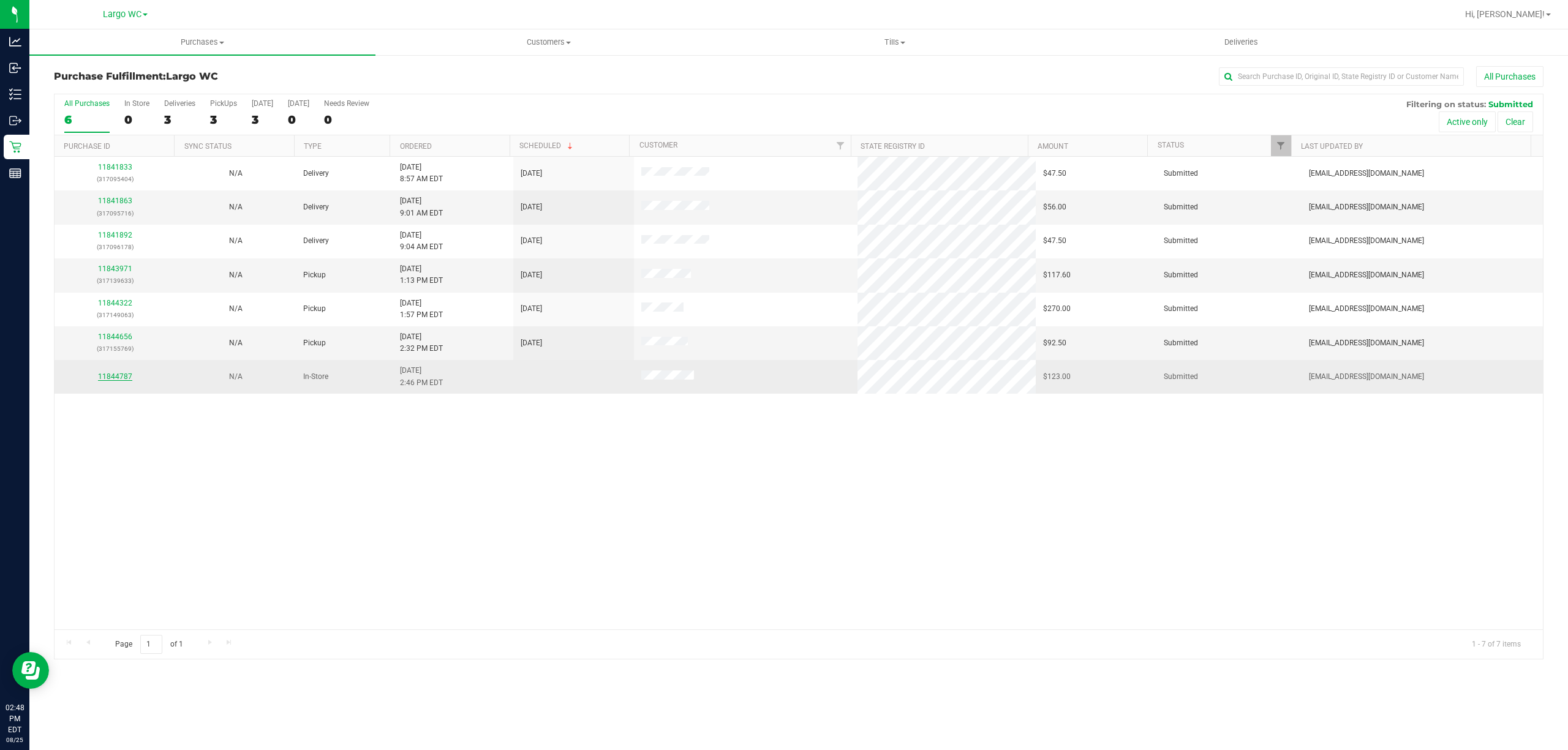
click at [114, 380] on link "11844787" at bounding box center [115, 376] width 34 height 8
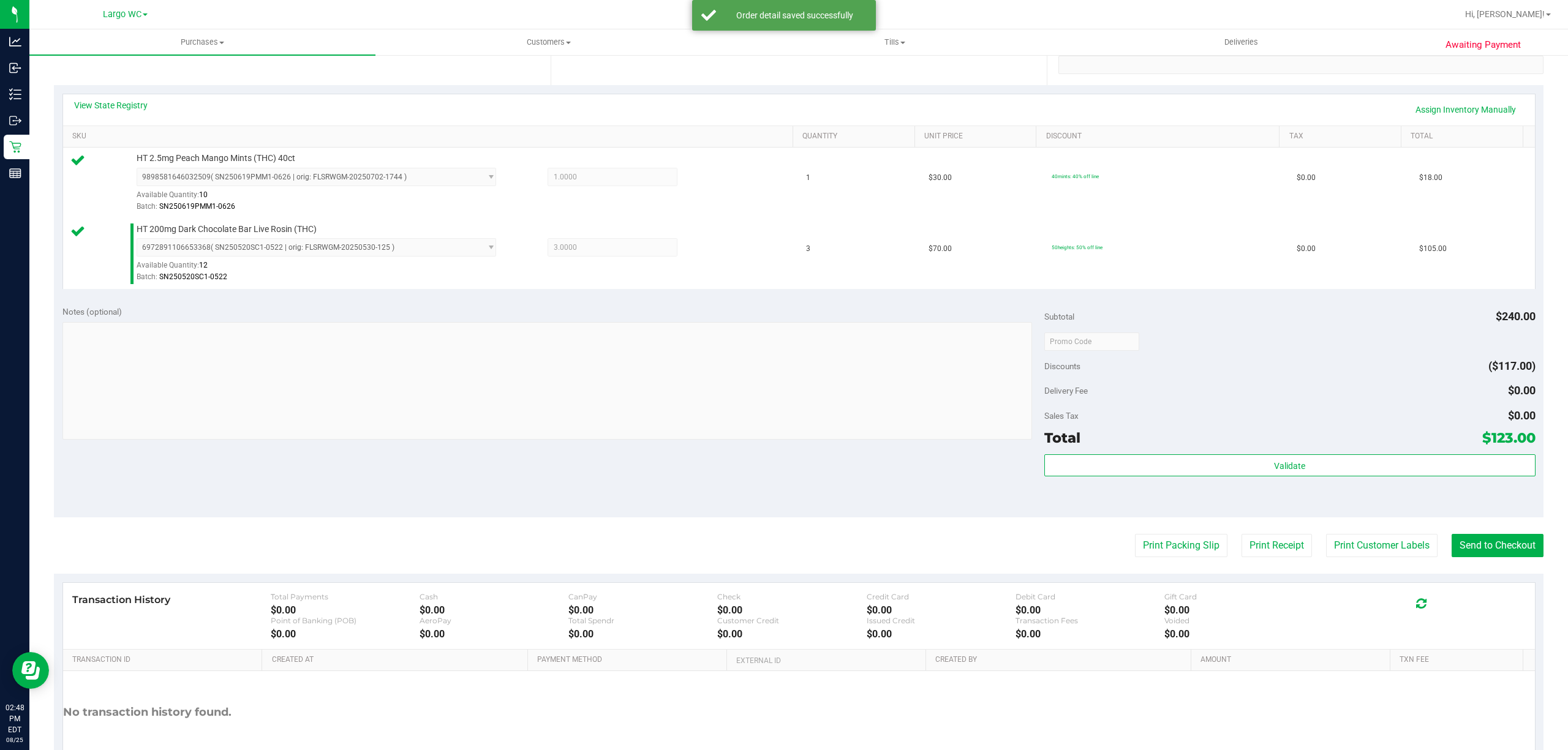
scroll to position [322, 0]
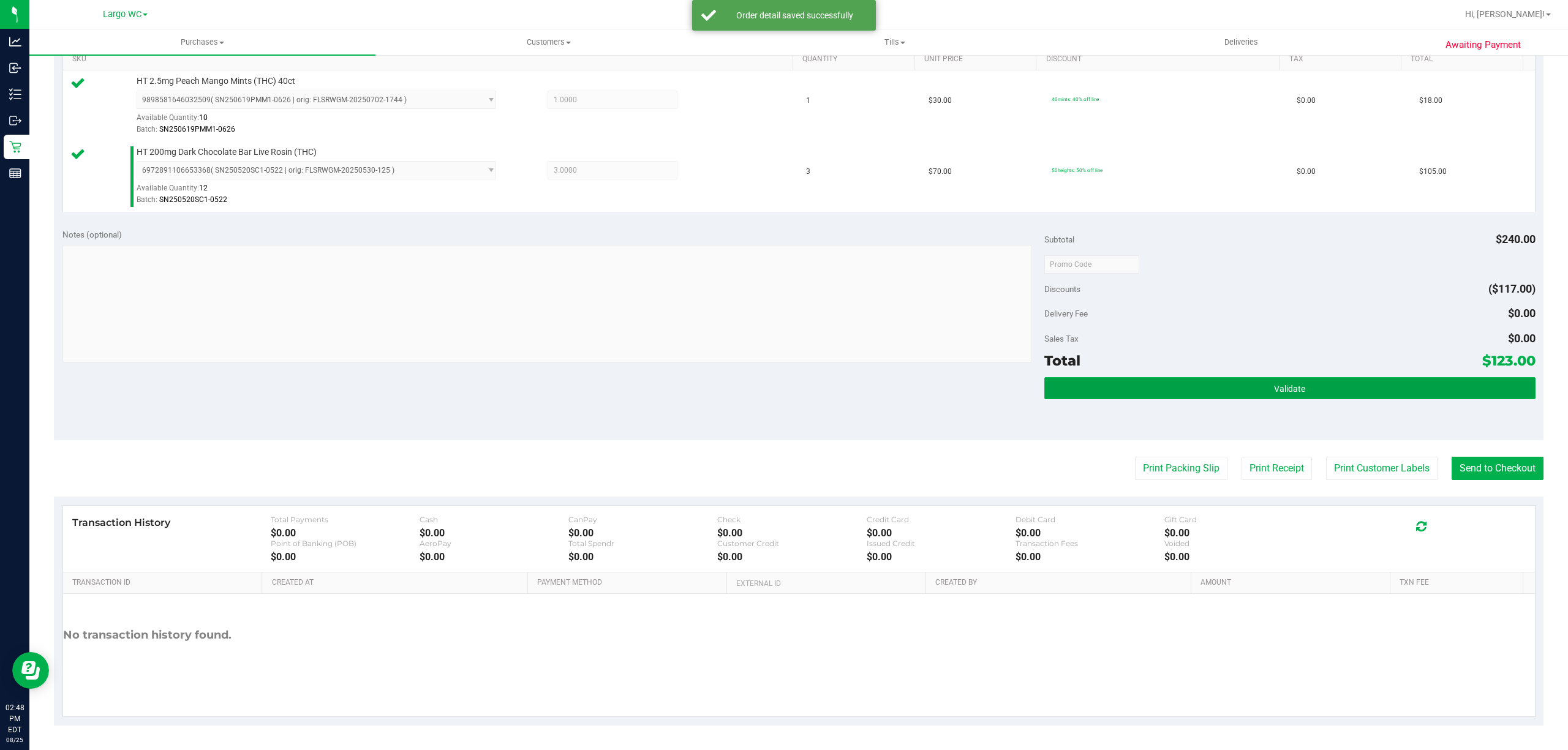
click at [1299, 395] on button "Validate" at bounding box center [1289, 387] width 491 height 22
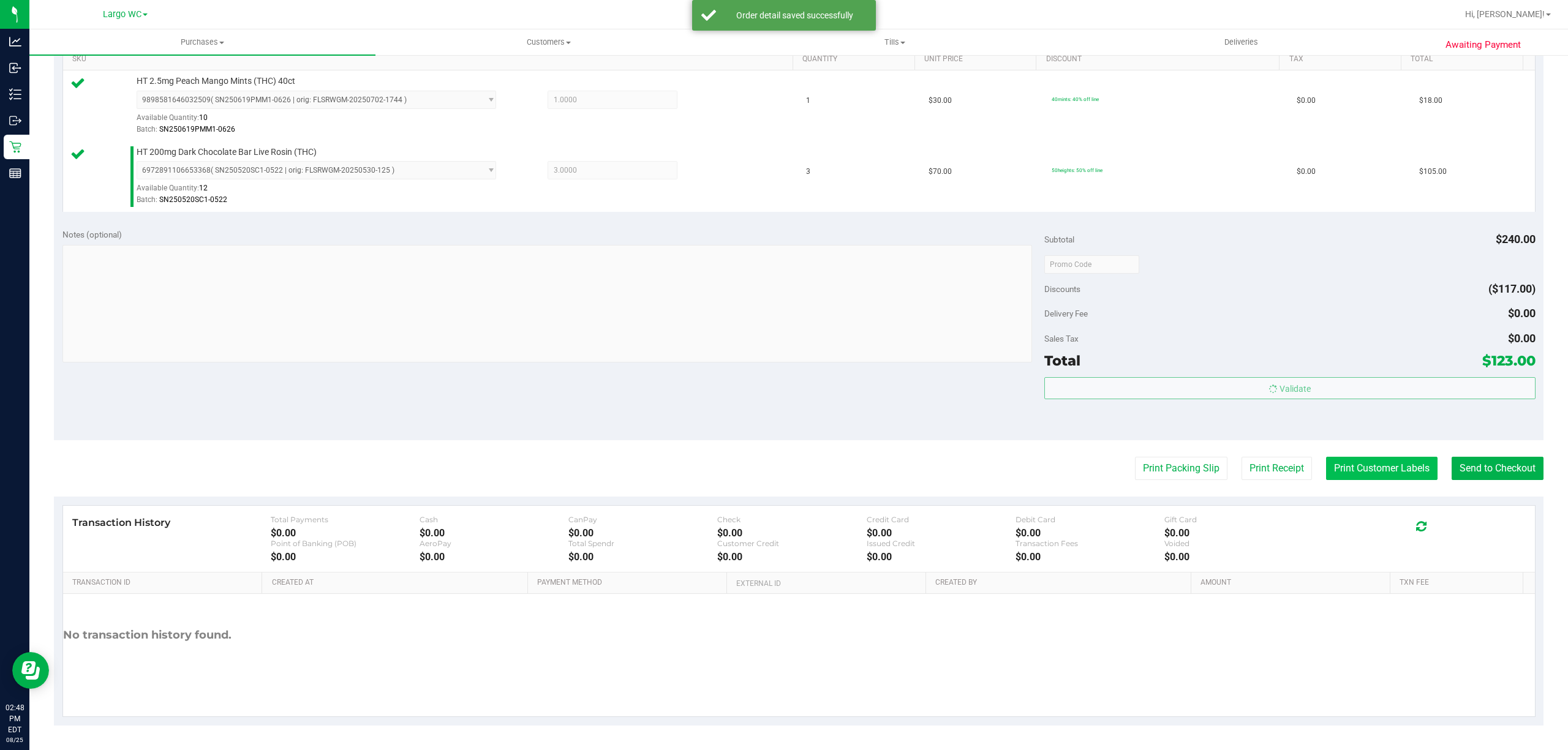
click at [1358, 459] on button "Print Customer Labels" at bounding box center [1381, 468] width 111 height 24
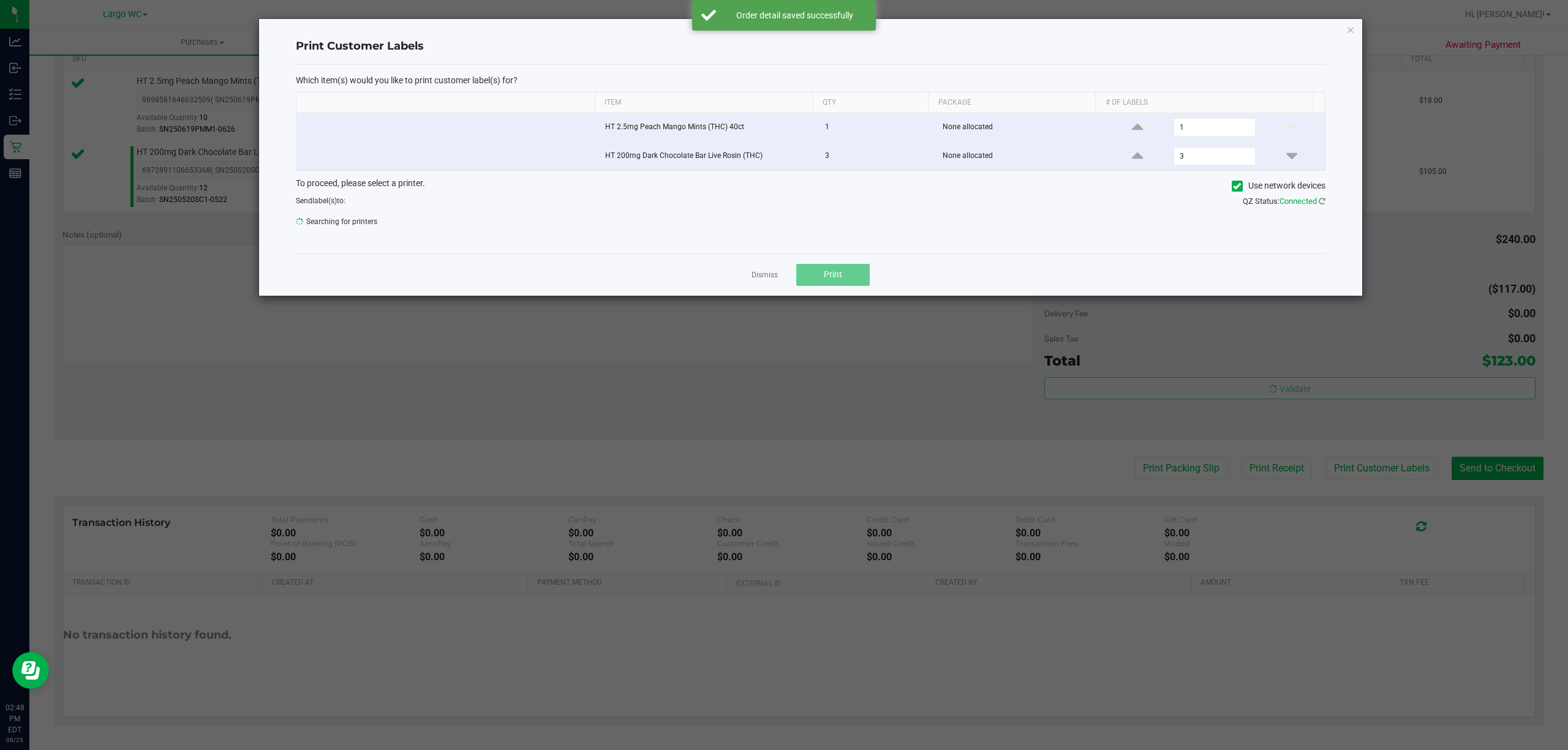
click at [832, 277] on span "Print" at bounding box center [832, 274] width 18 height 9
click at [760, 281] on link "Dismiss" at bounding box center [764, 275] width 26 height 10
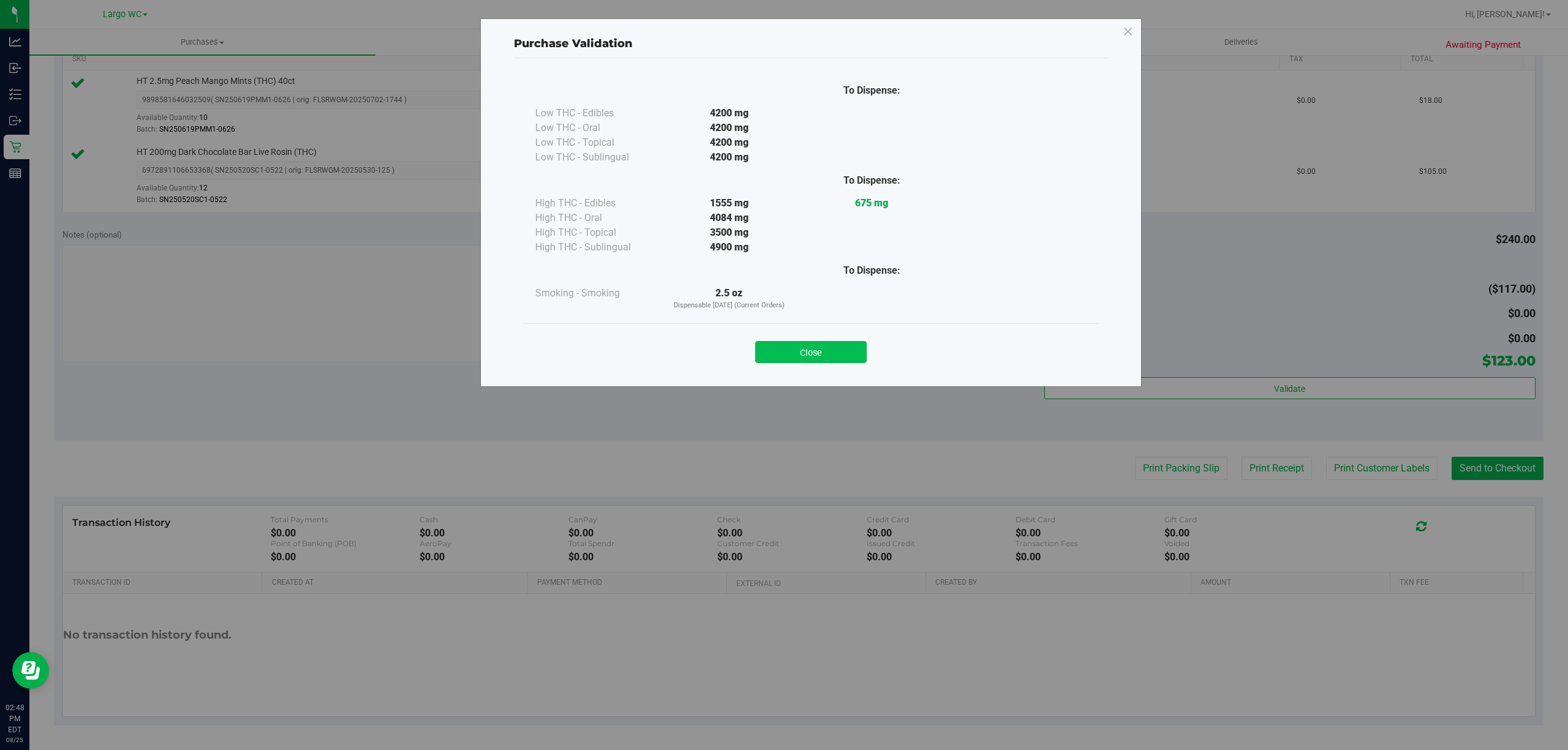
click at [810, 349] on button "Close" at bounding box center [810, 351] width 111 height 22
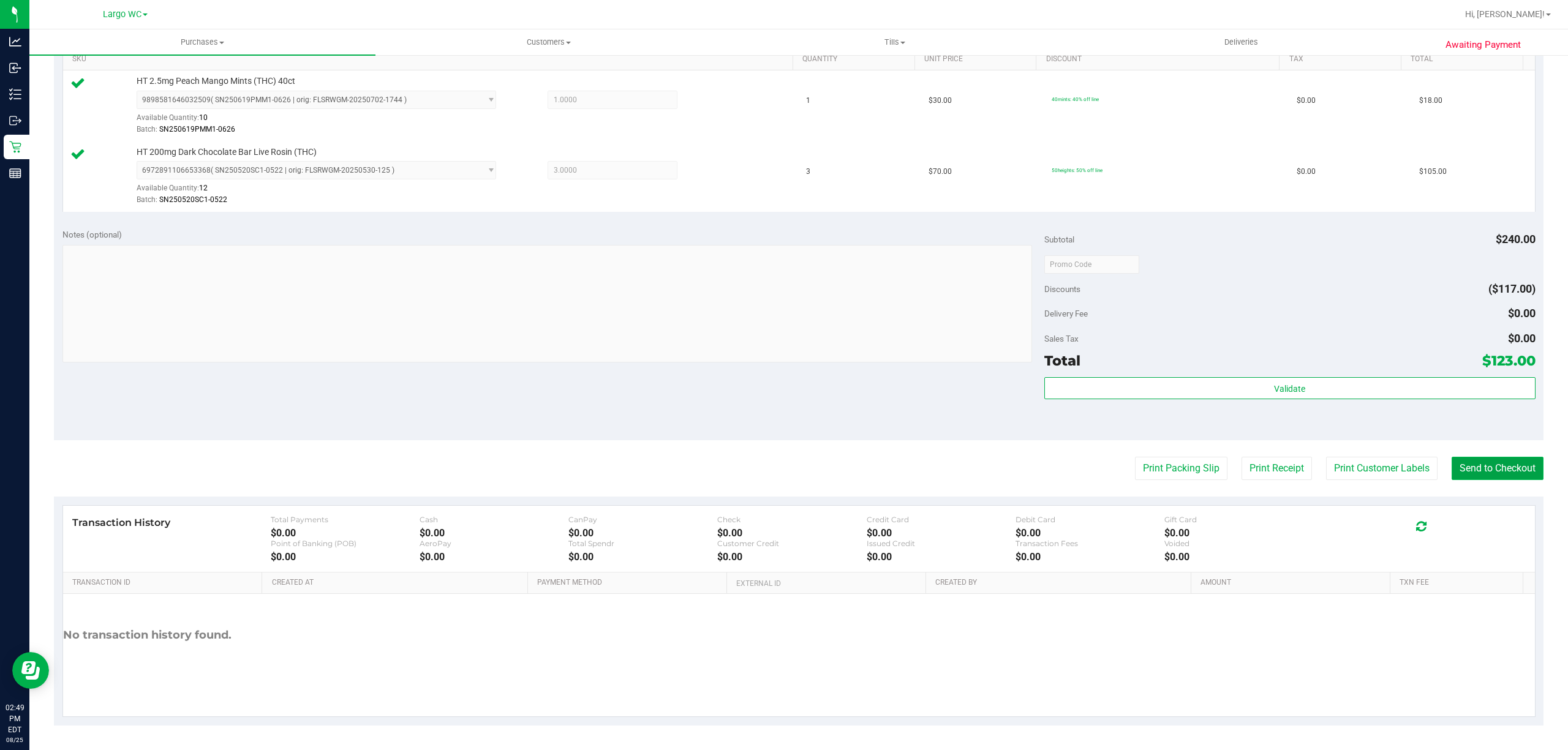
click at [1470, 468] on button "Send to Checkout" at bounding box center [1496, 468] width 91 height 24
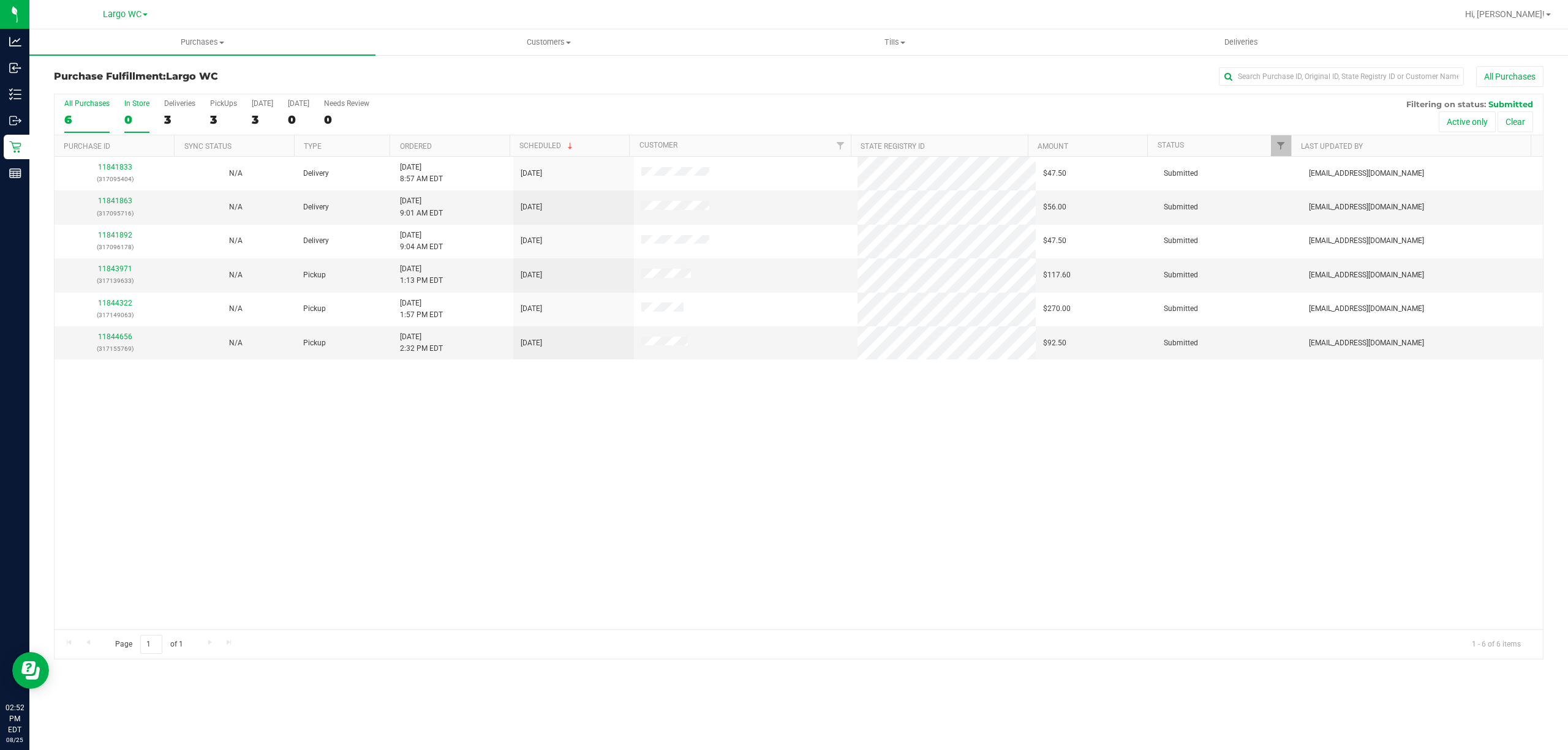
click at [130, 104] on div "In Store" at bounding box center [137, 103] width 25 height 8
click at [0, 0] on input "In Store 0" at bounding box center [0, 0] width 0 height 0
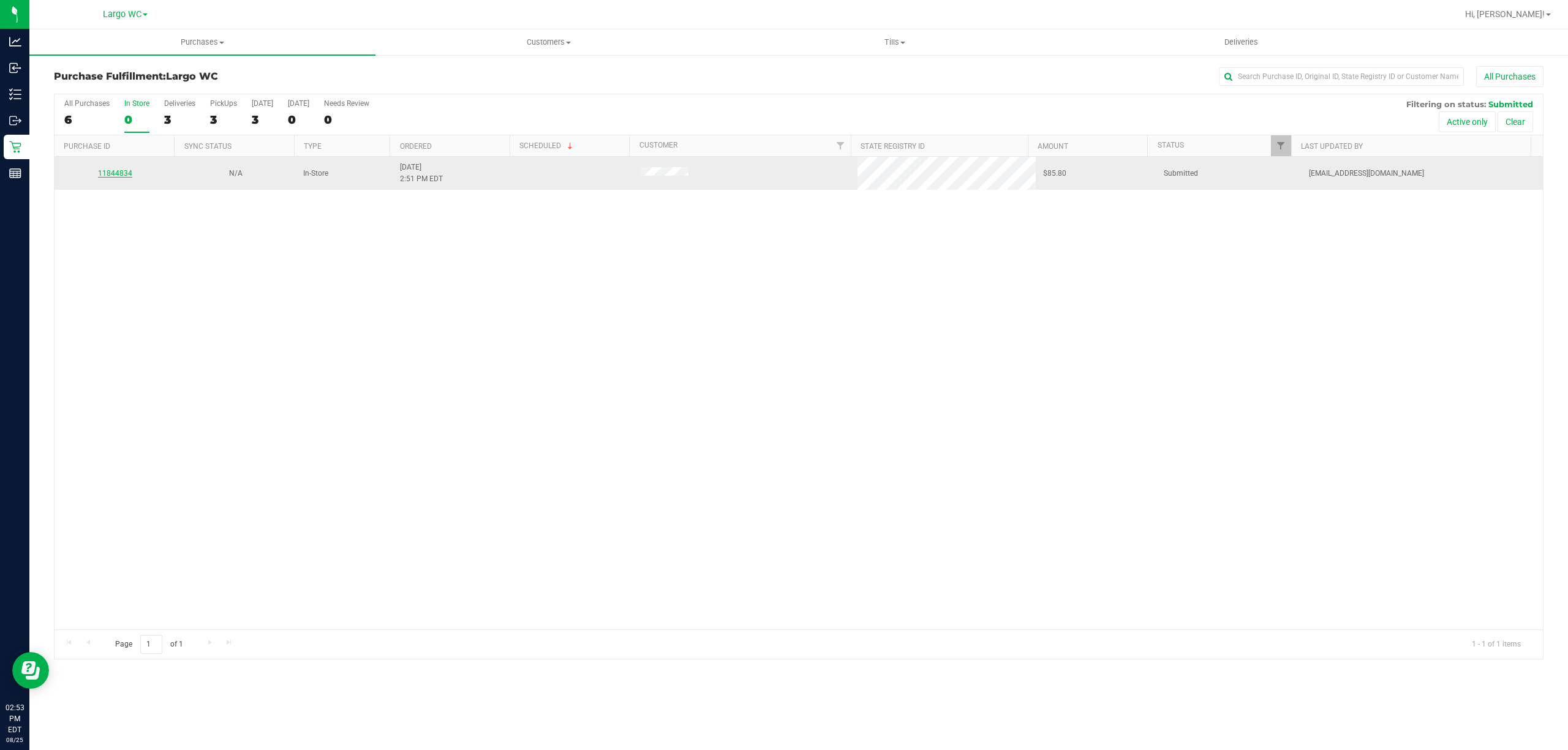
click at [111, 174] on link "11844834" at bounding box center [115, 172] width 34 height 8
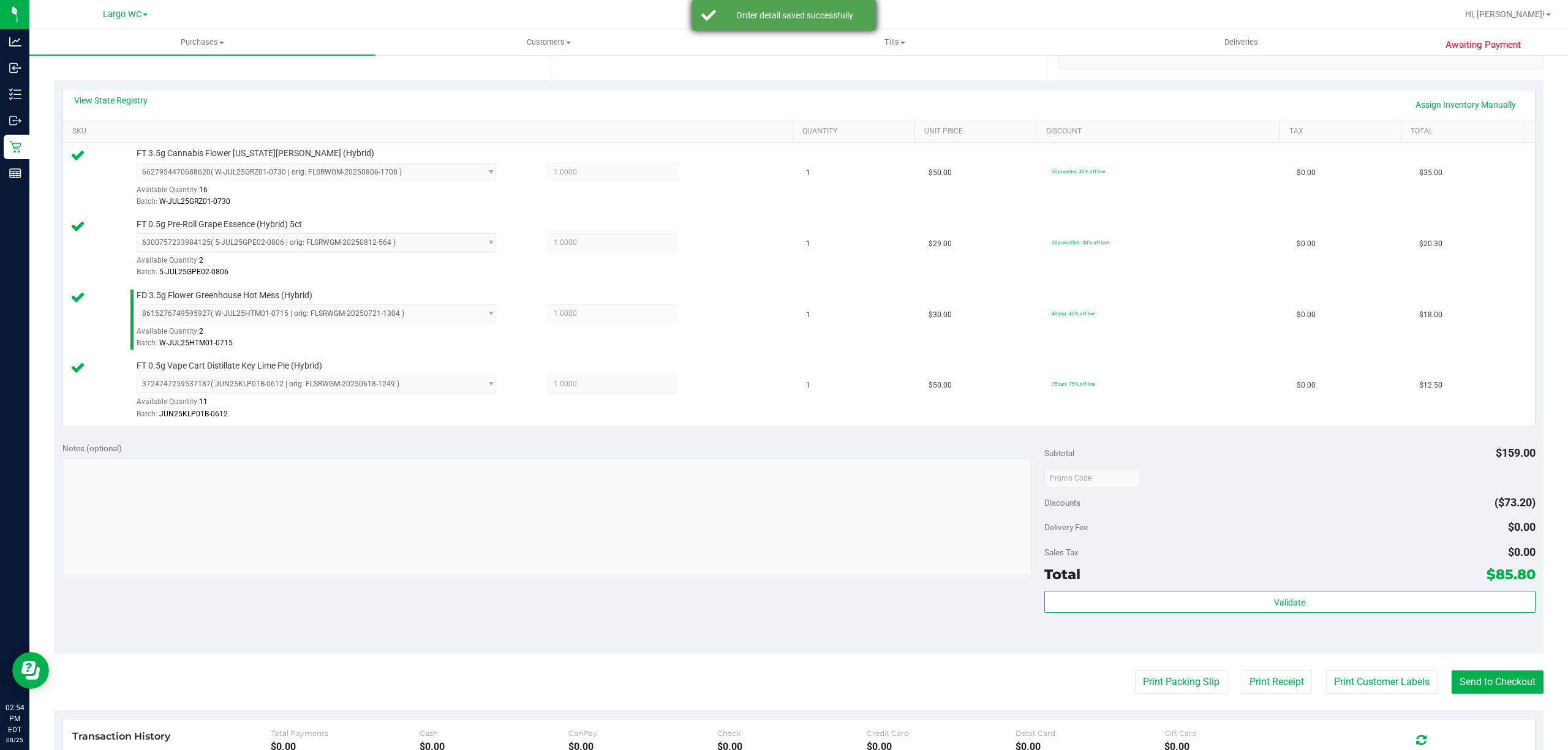
scroll to position [312, 0]
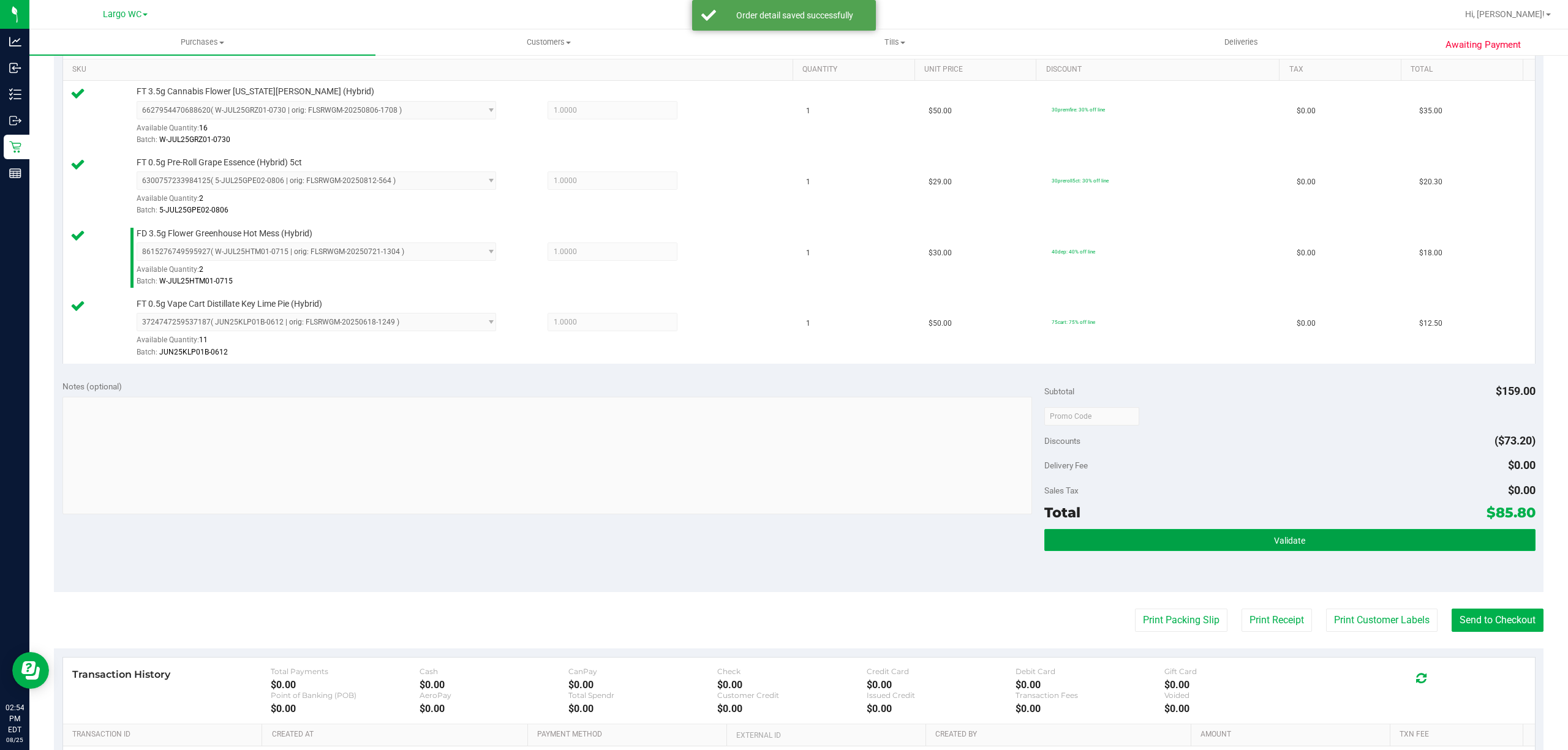
click at [1118, 550] on button "Validate" at bounding box center [1289, 540] width 491 height 22
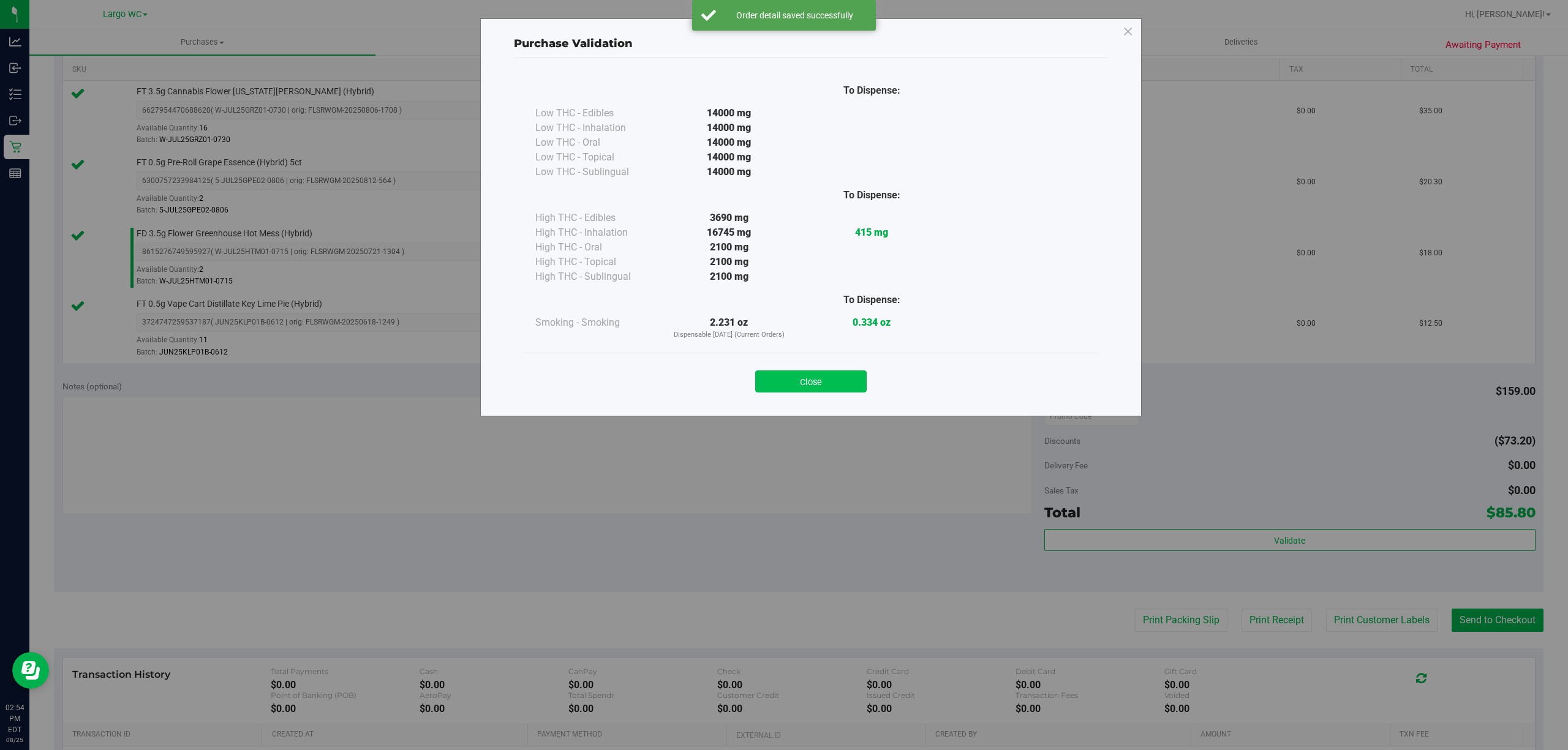
click at [812, 376] on button "Close" at bounding box center [810, 381] width 111 height 22
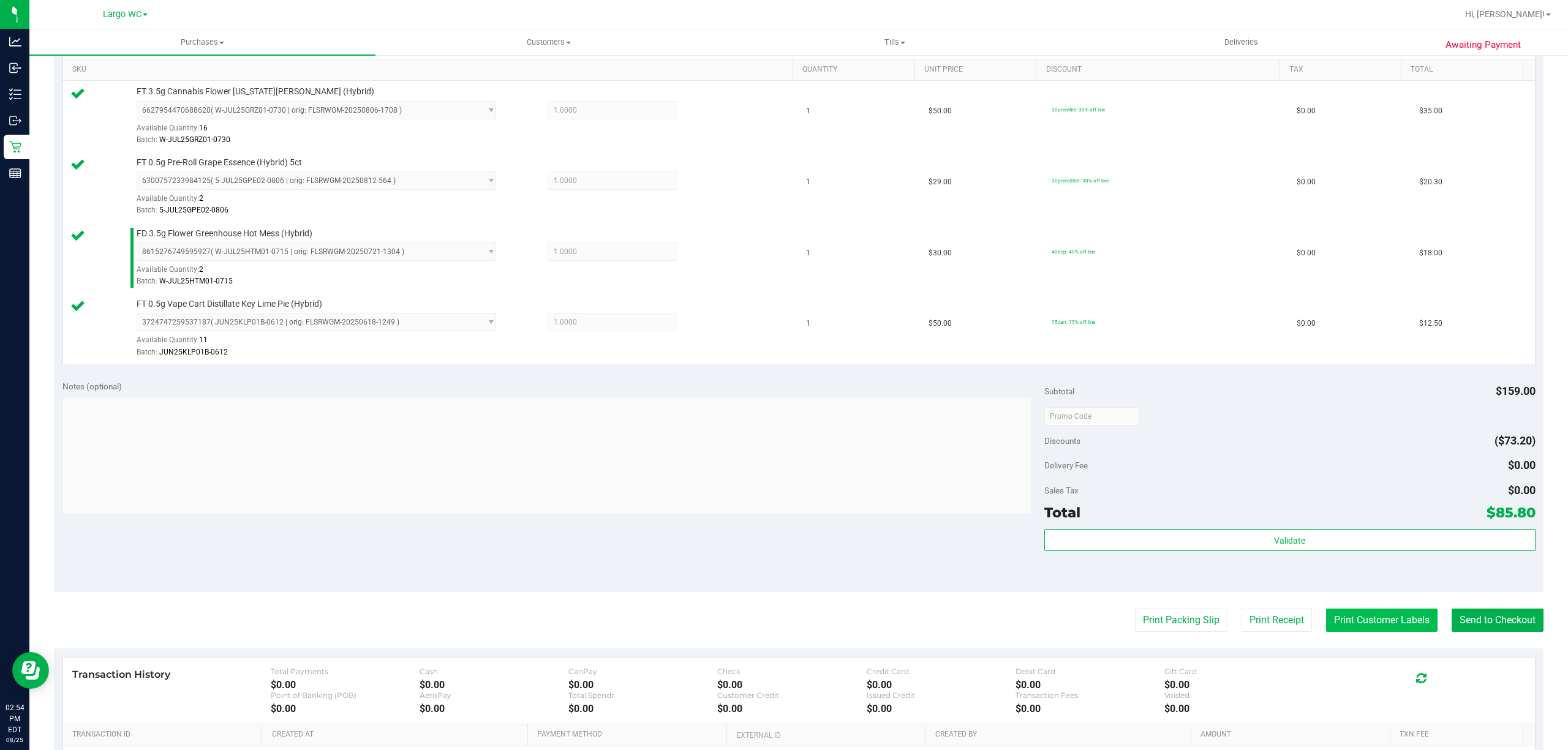
click at [1356, 626] on button "Print Customer Labels" at bounding box center [1381, 620] width 111 height 24
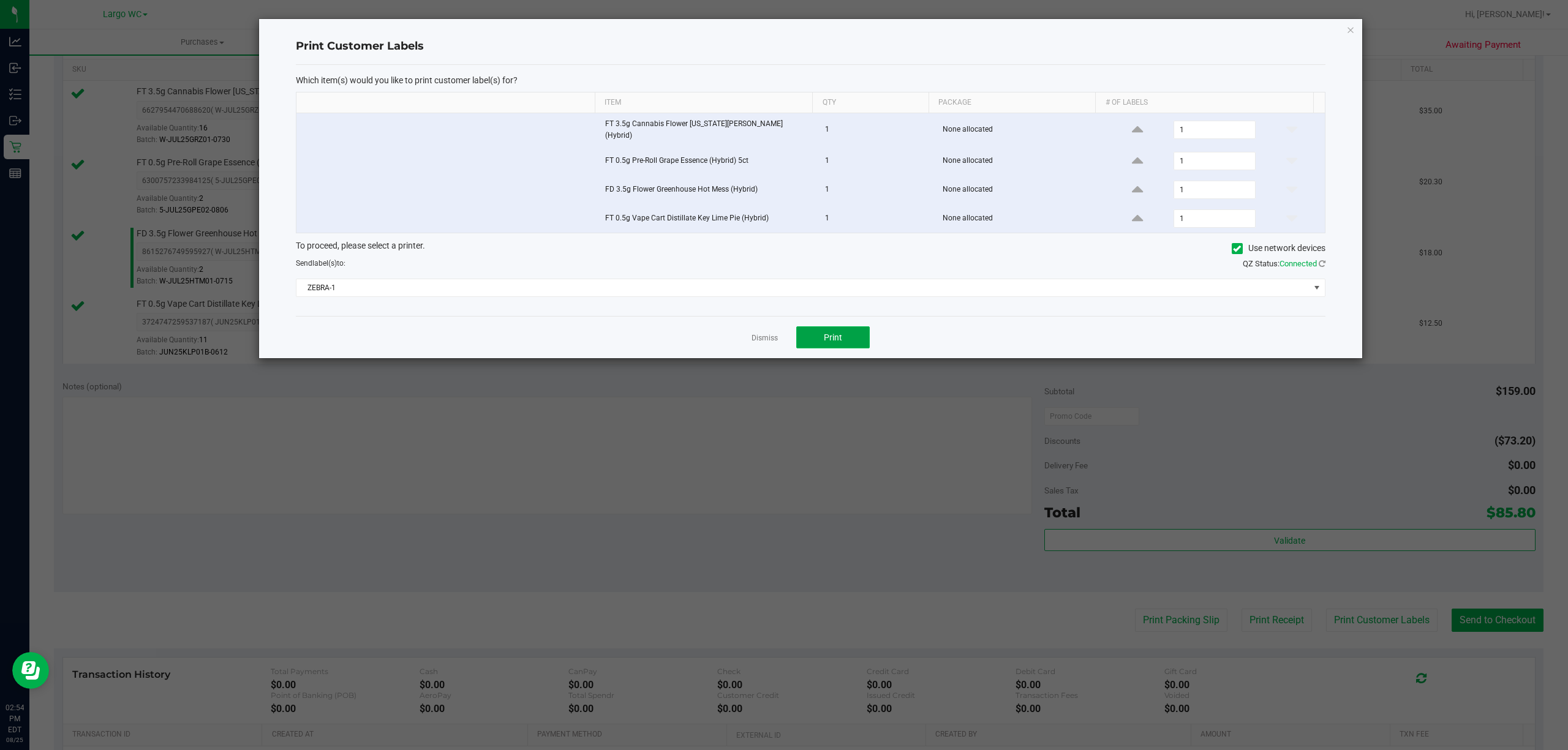
click at [858, 331] on button "Print" at bounding box center [833, 336] width 74 height 22
click at [1348, 27] on icon "button" at bounding box center [1349, 29] width 8 height 15
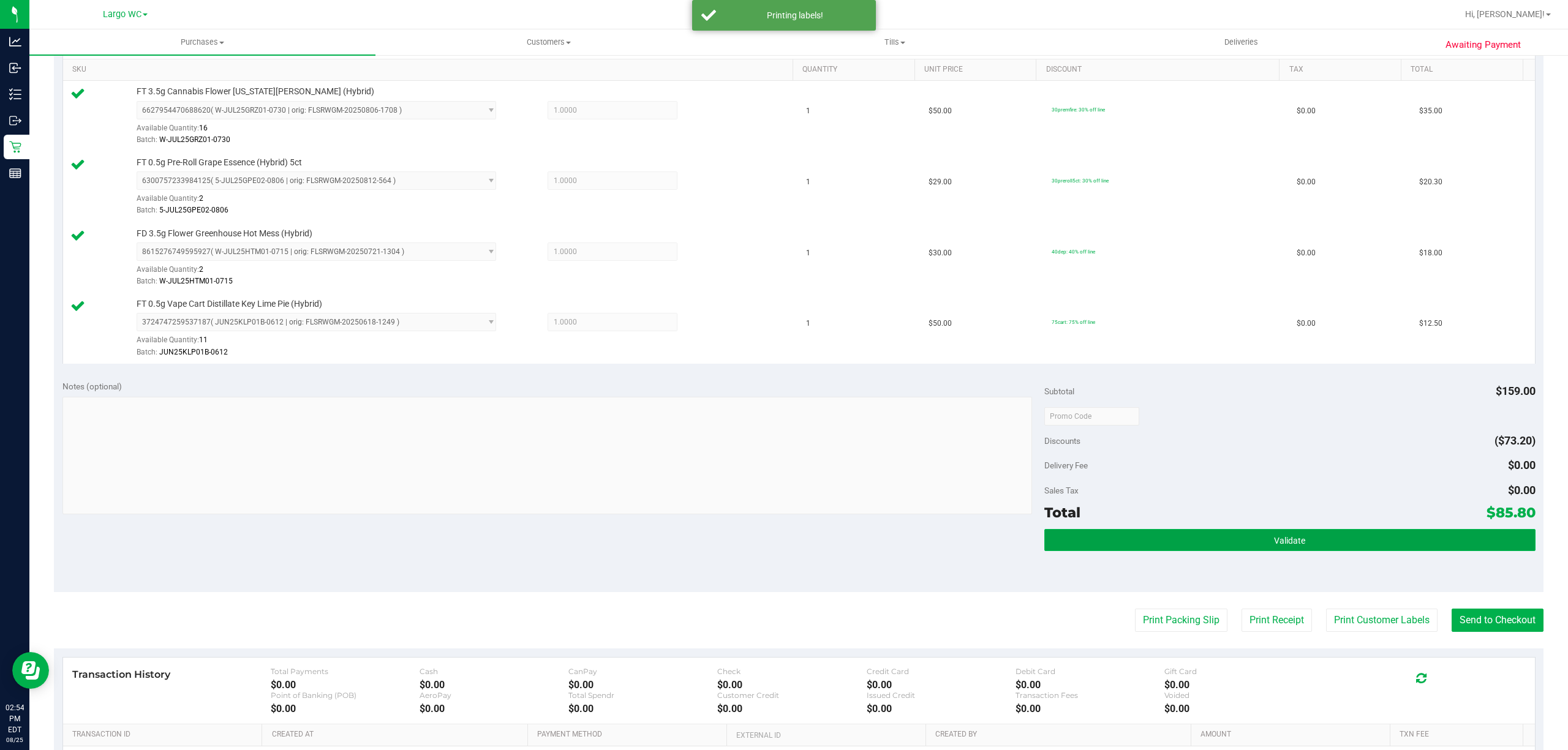
click at [1386, 532] on button "Validate" at bounding box center [1289, 540] width 491 height 22
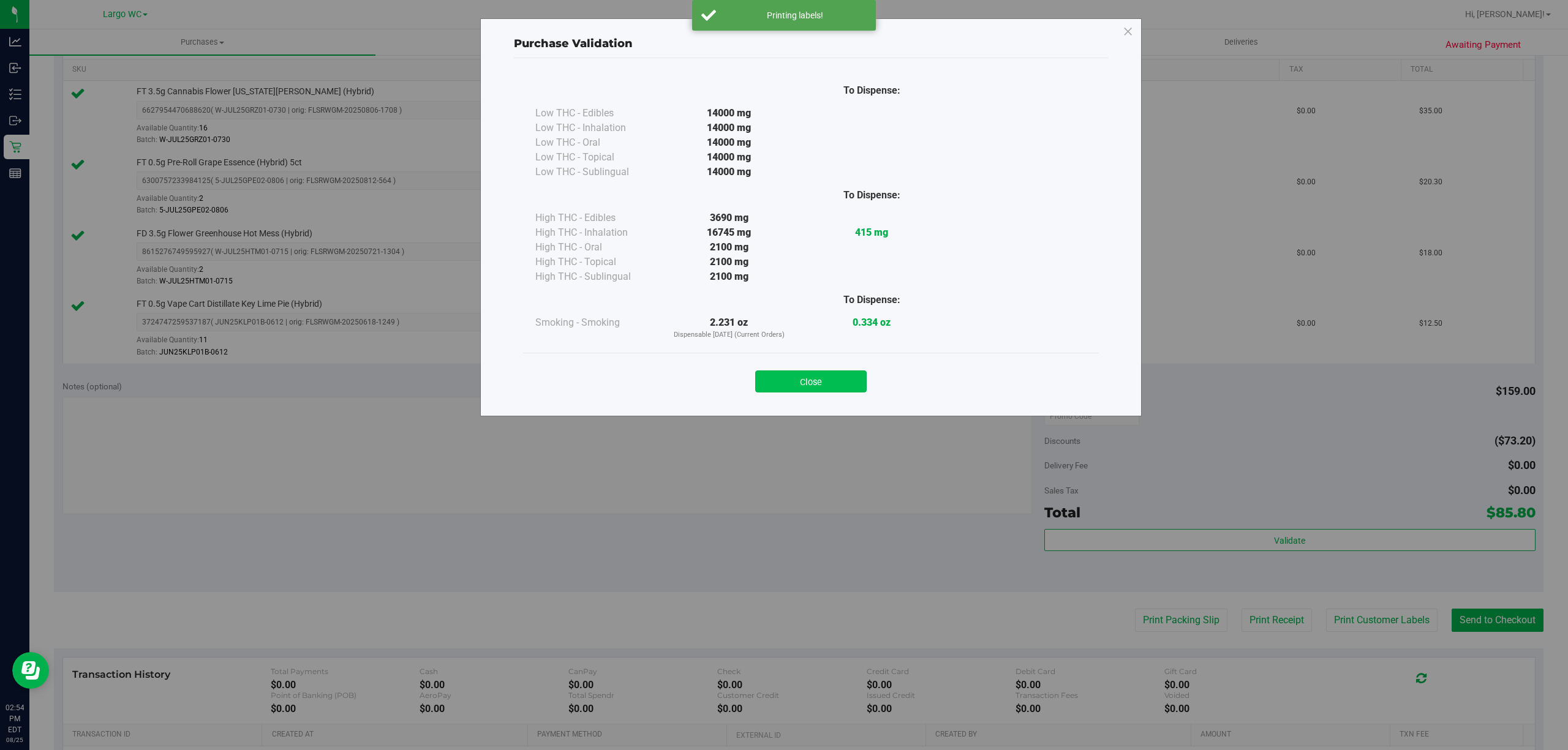
click at [812, 372] on button "Close" at bounding box center [810, 381] width 111 height 22
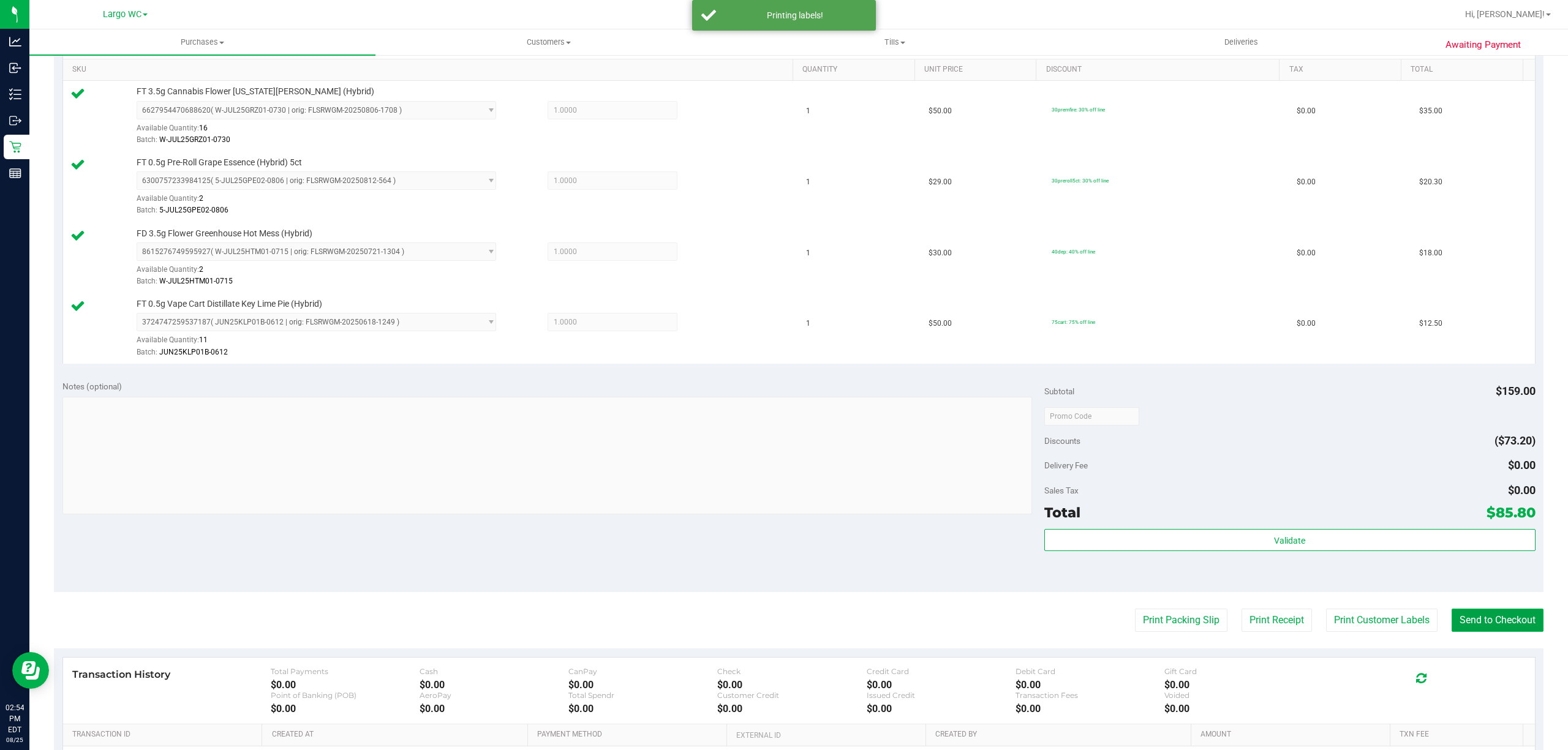
click at [1471, 632] on button "Send to Checkout" at bounding box center [1496, 620] width 91 height 24
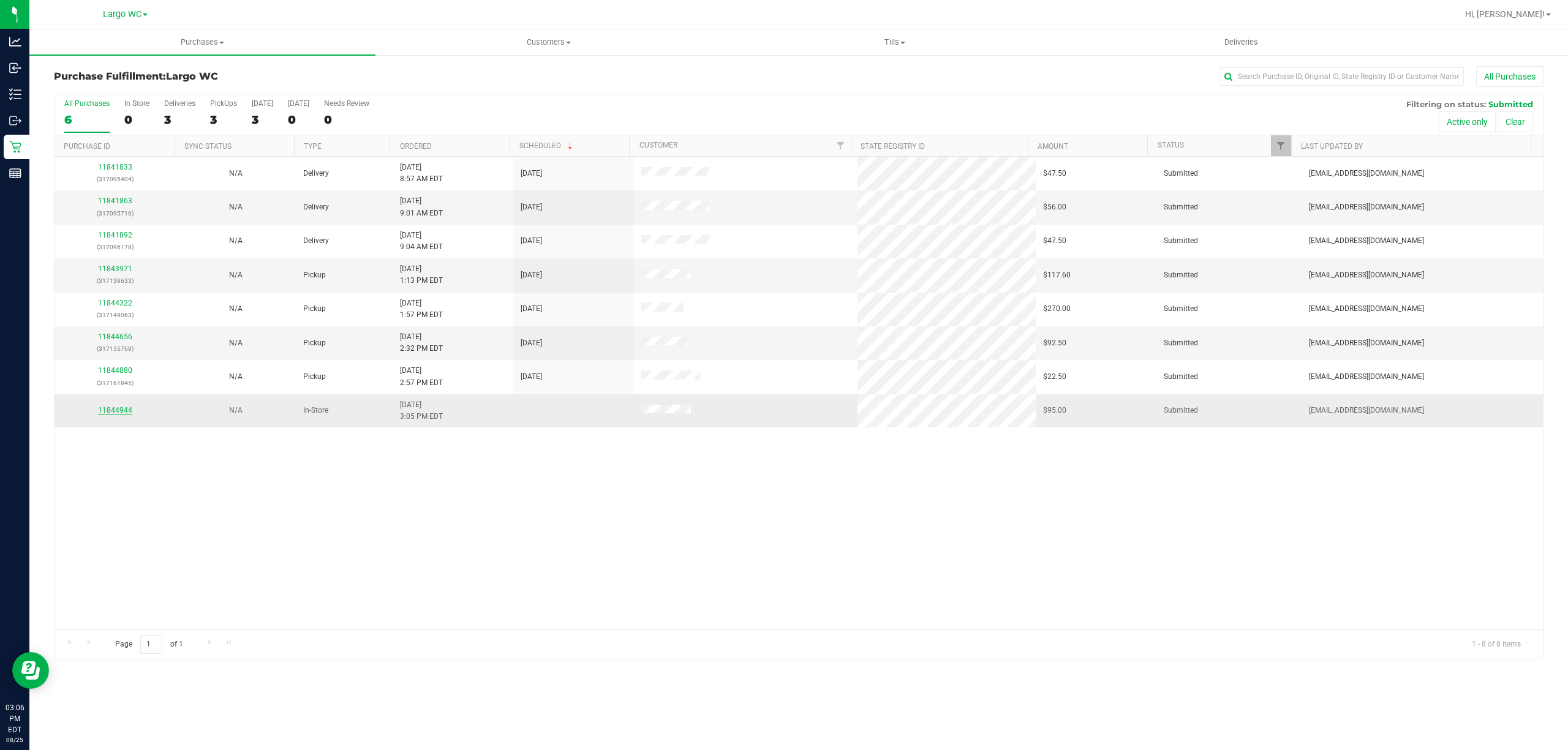
click at [116, 415] on link "11844944" at bounding box center [115, 410] width 34 height 8
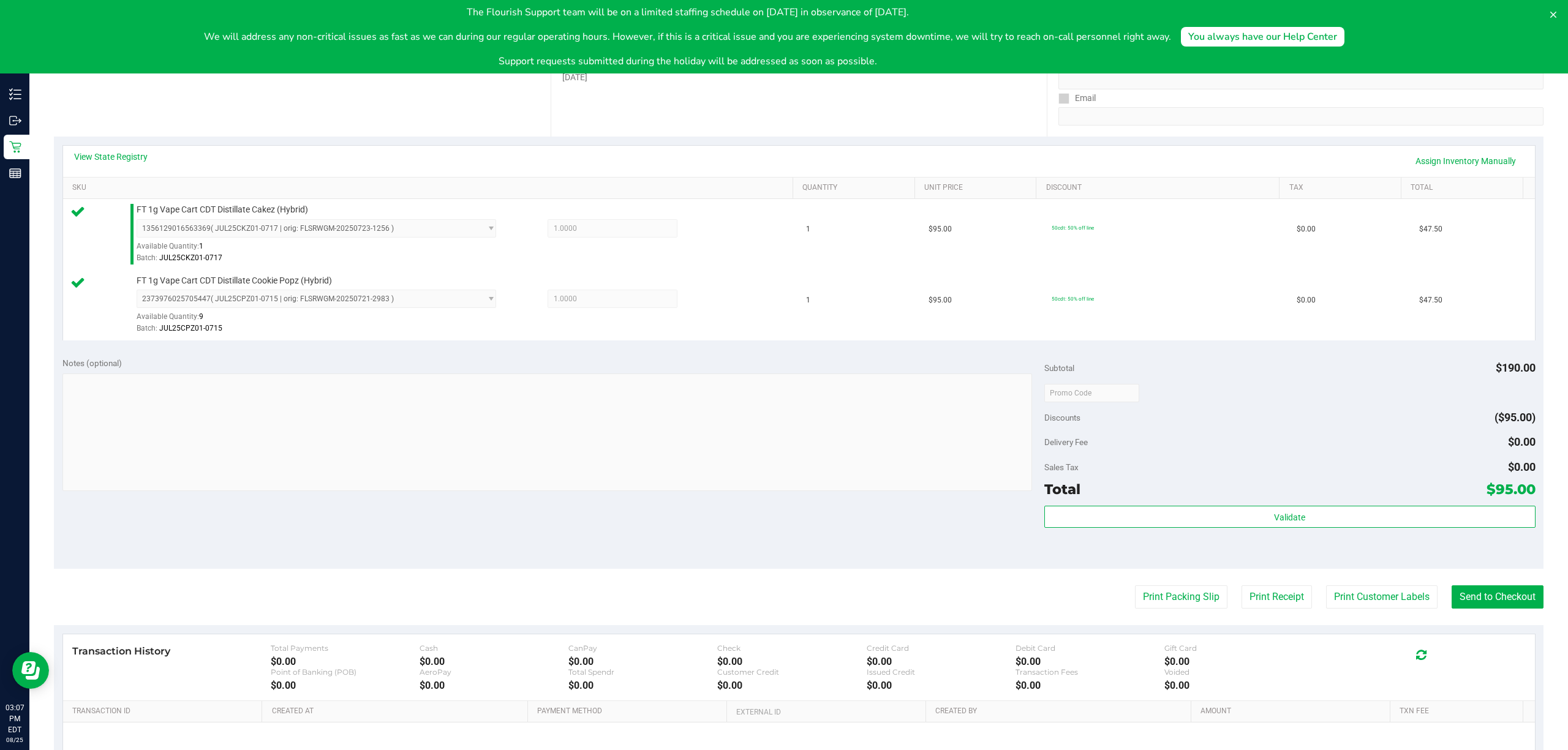
scroll to position [285, 0]
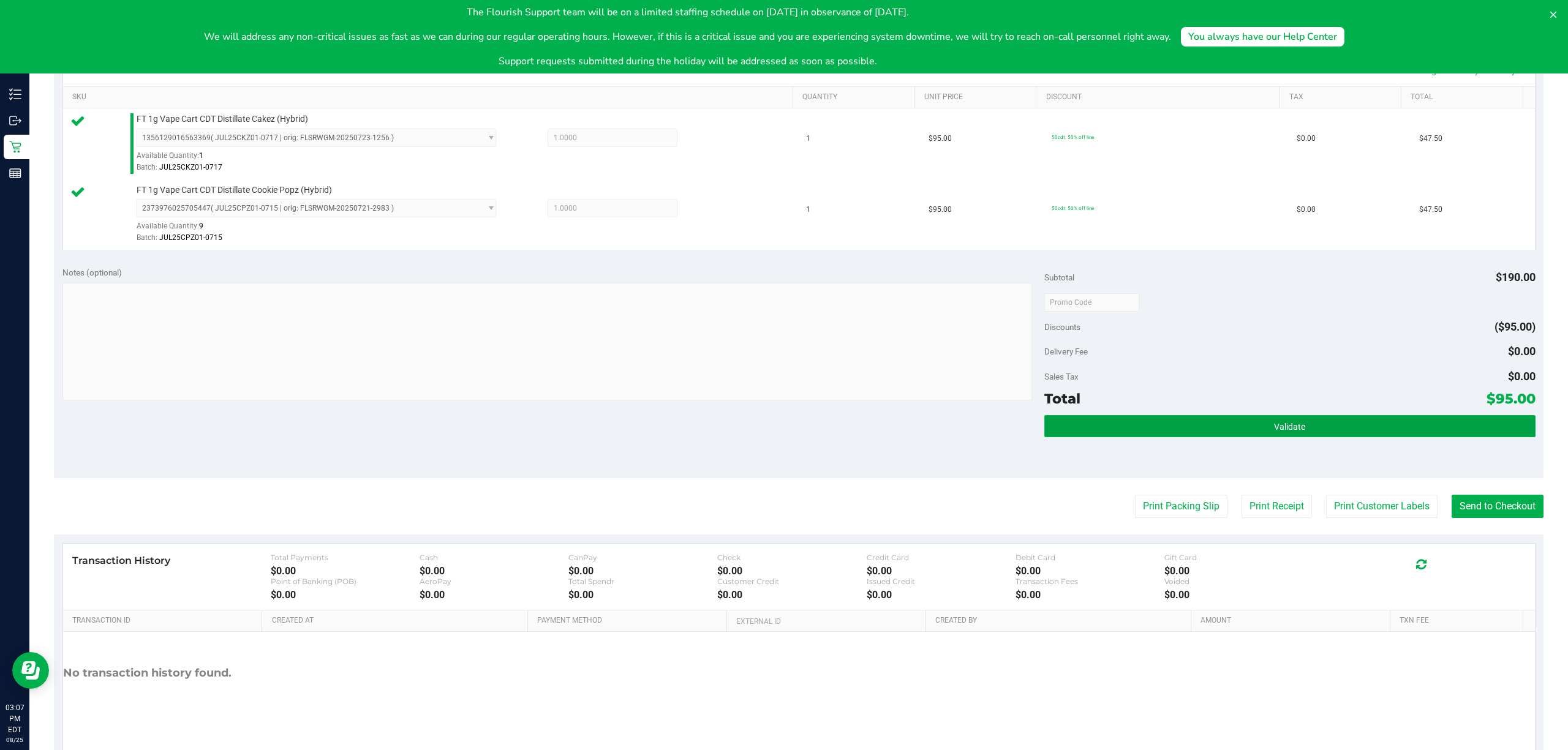
click at [1348, 430] on button "Validate" at bounding box center [1289, 426] width 491 height 22
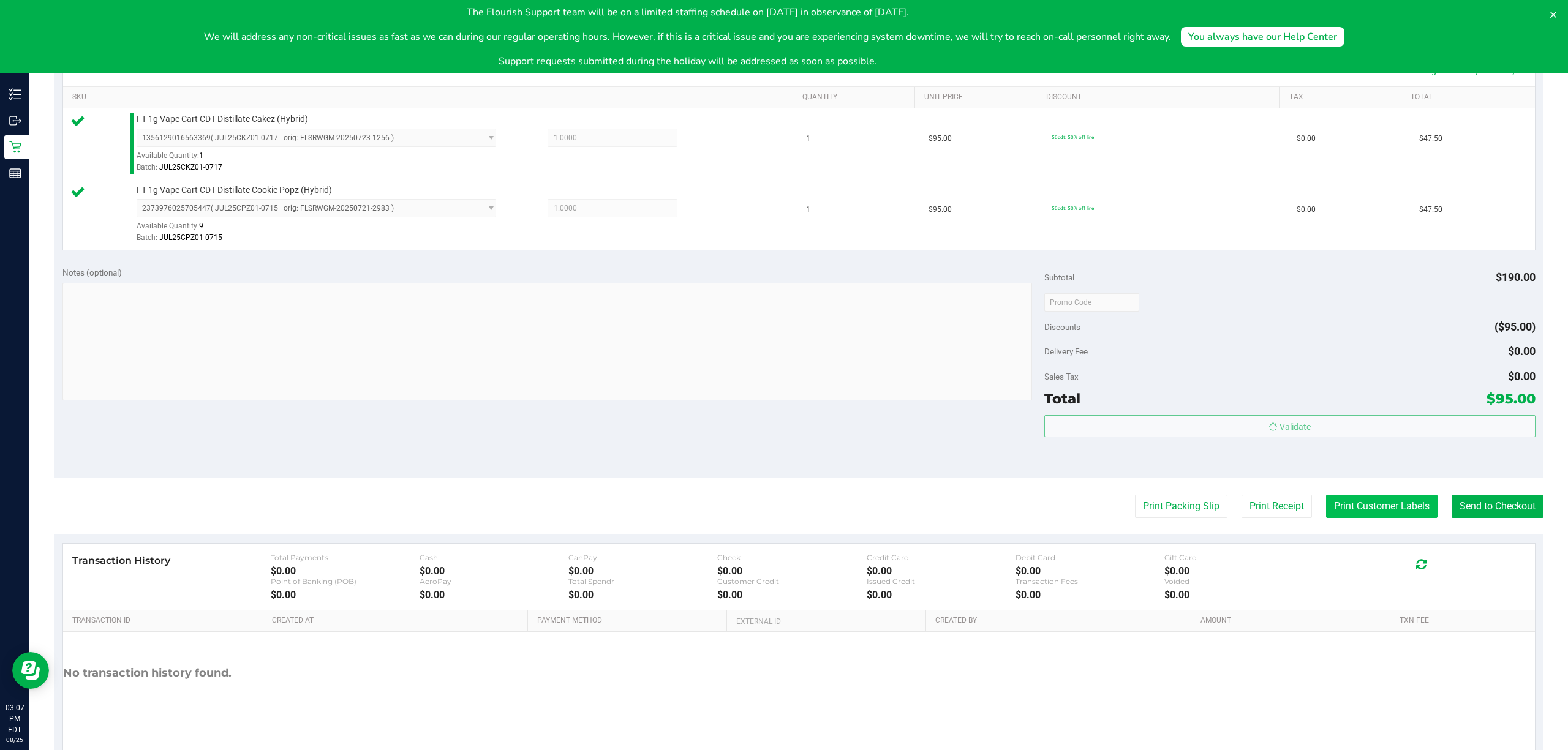
click at [1360, 508] on button "Print Customer Labels" at bounding box center [1381, 506] width 111 height 24
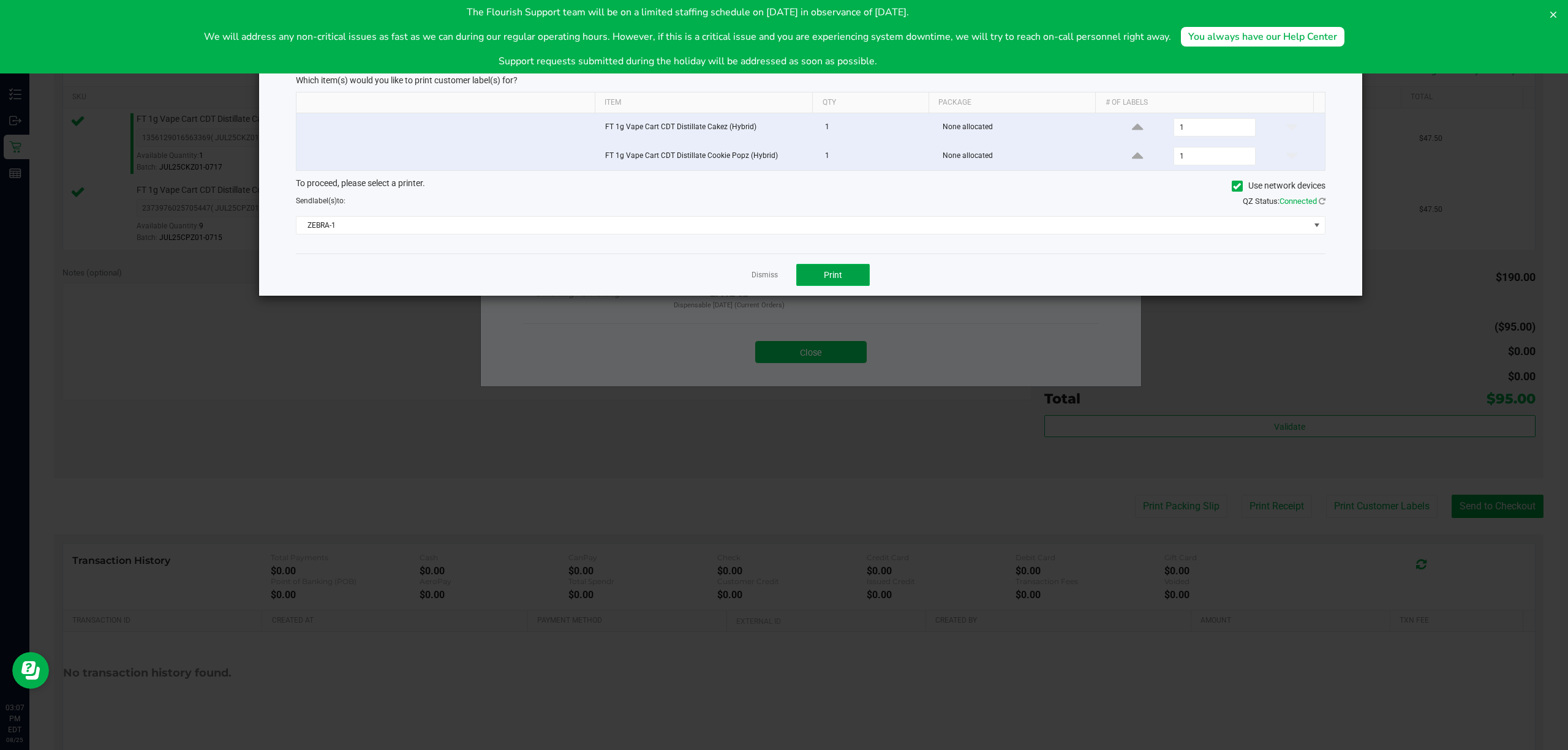
click at [823, 283] on button "Print" at bounding box center [833, 274] width 74 height 22
click at [764, 280] on link "Dismiss" at bounding box center [764, 275] width 26 height 10
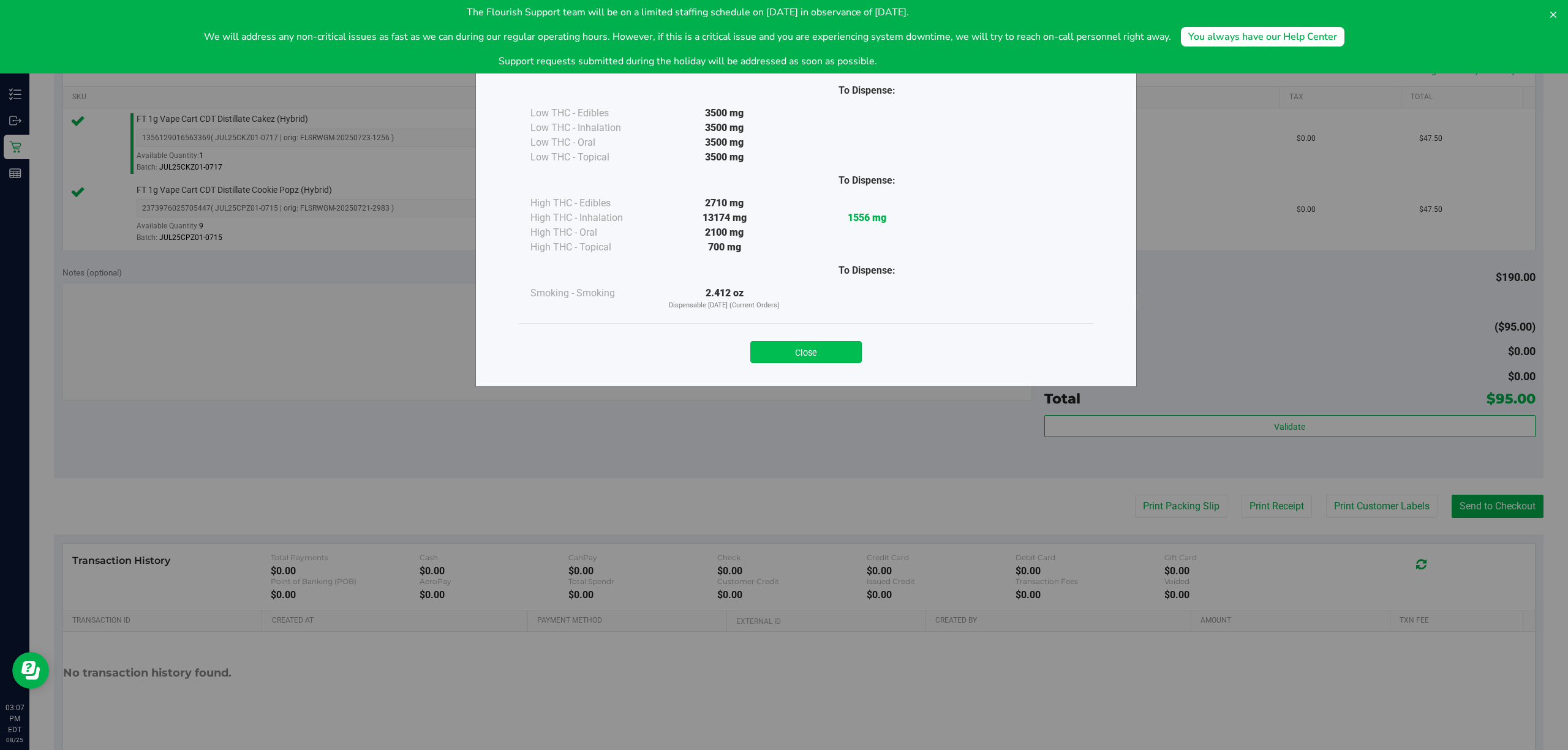
click at [793, 353] on button "Close" at bounding box center [806, 351] width 111 height 22
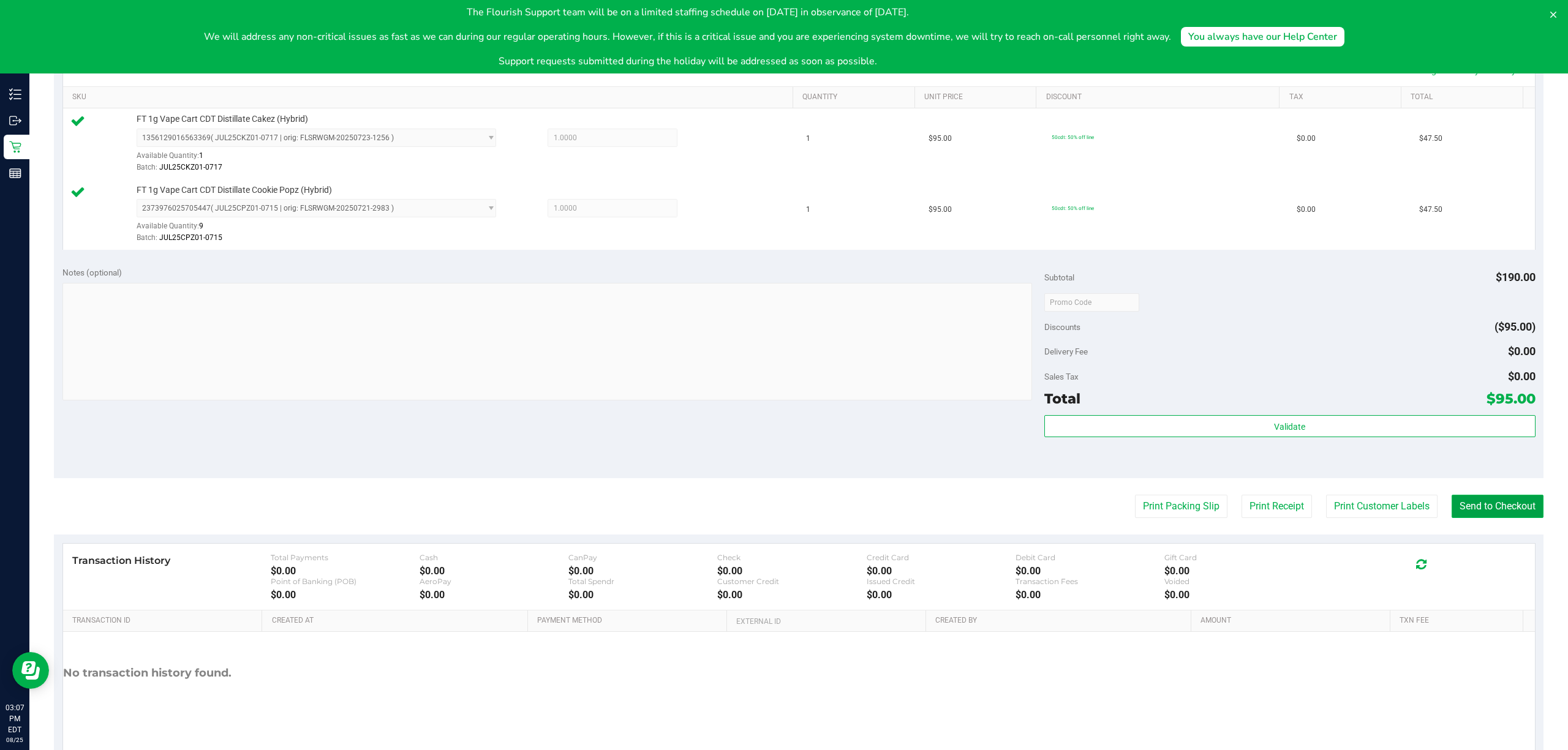
click at [1487, 510] on button "Send to Checkout" at bounding box center [1496, 506] width 91 height 24
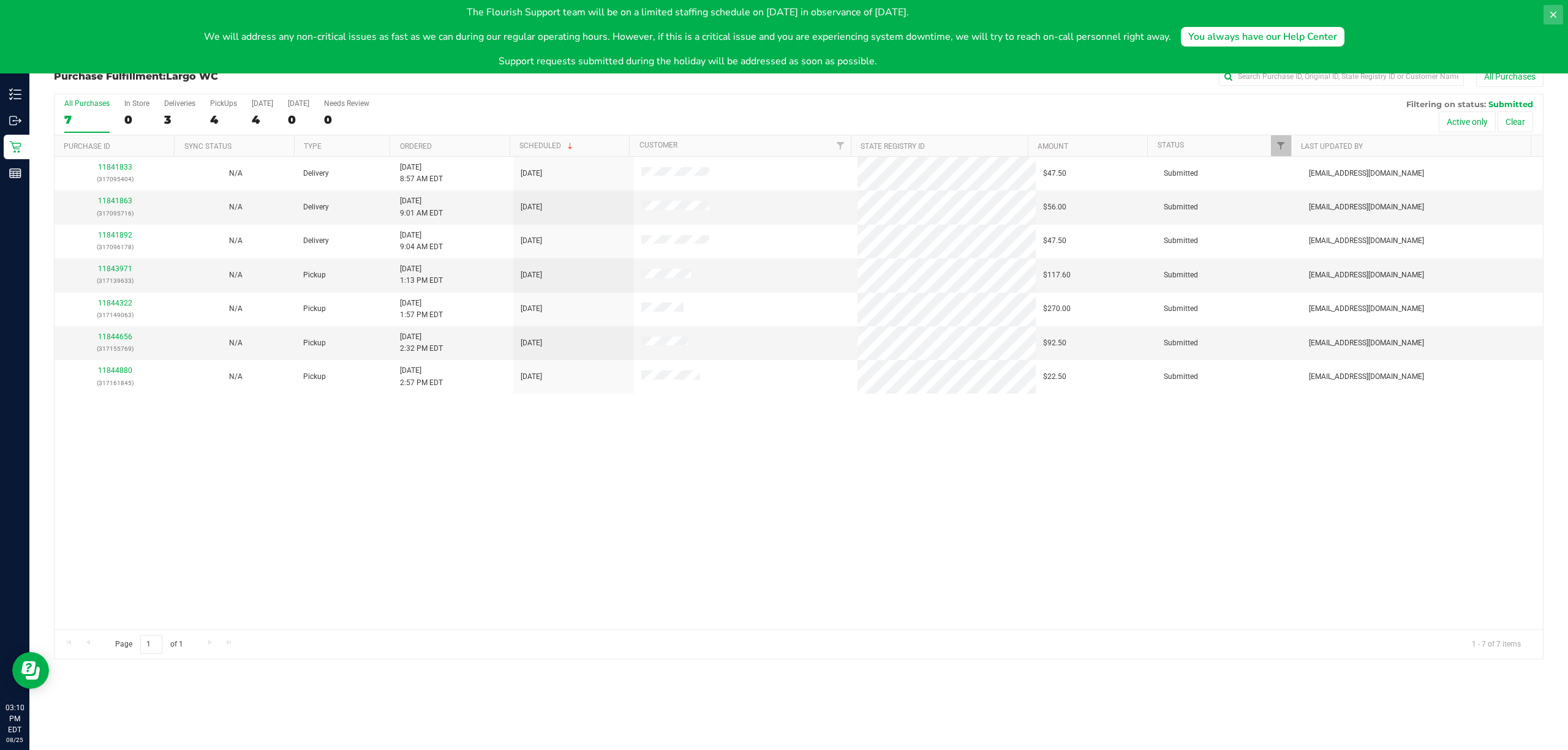
click at [1553, 15] on icon at bounding box center [1553, 14] width 6 height 6
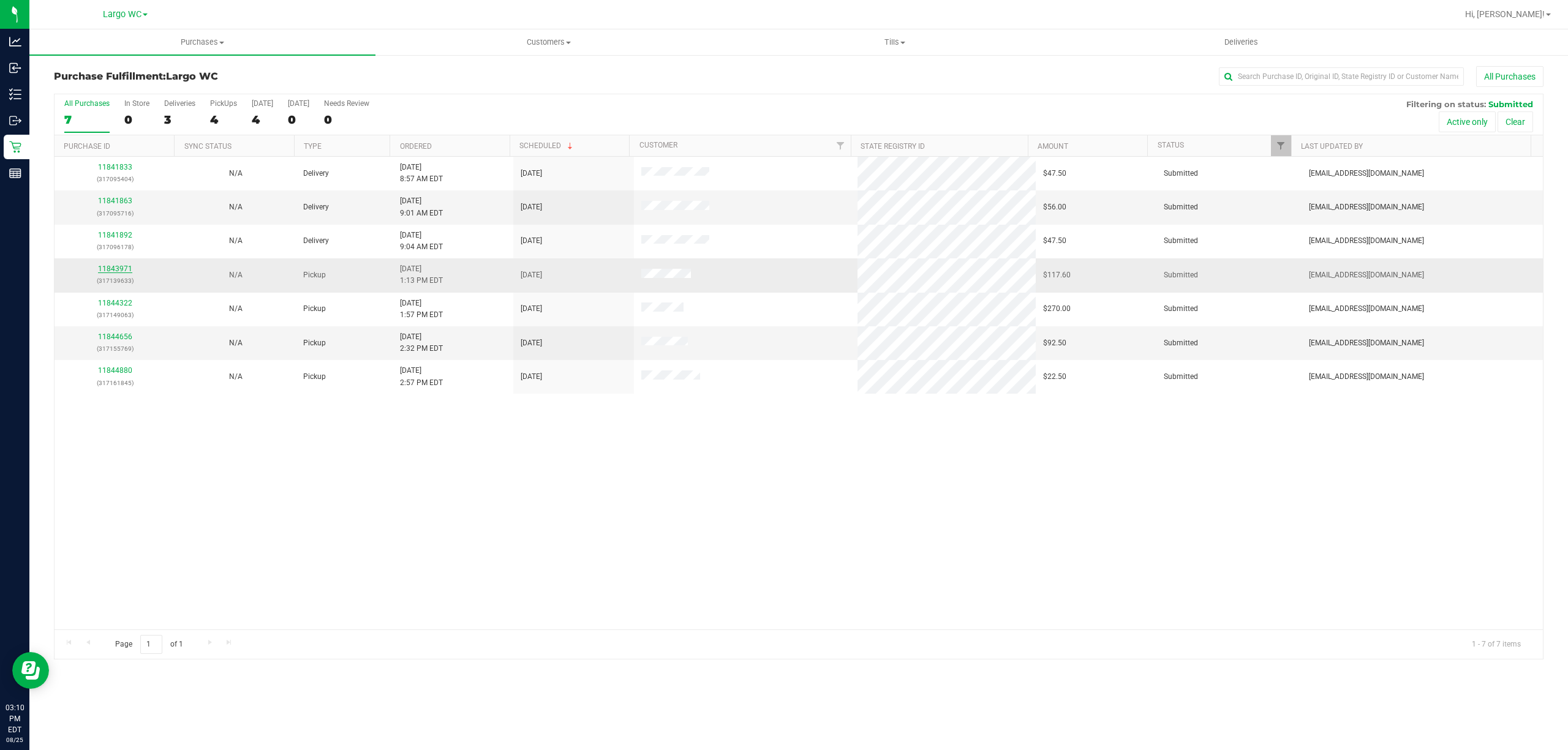
click at [123, 270] on link "11843971" at bounding box center [115, 269] width 34 height 8
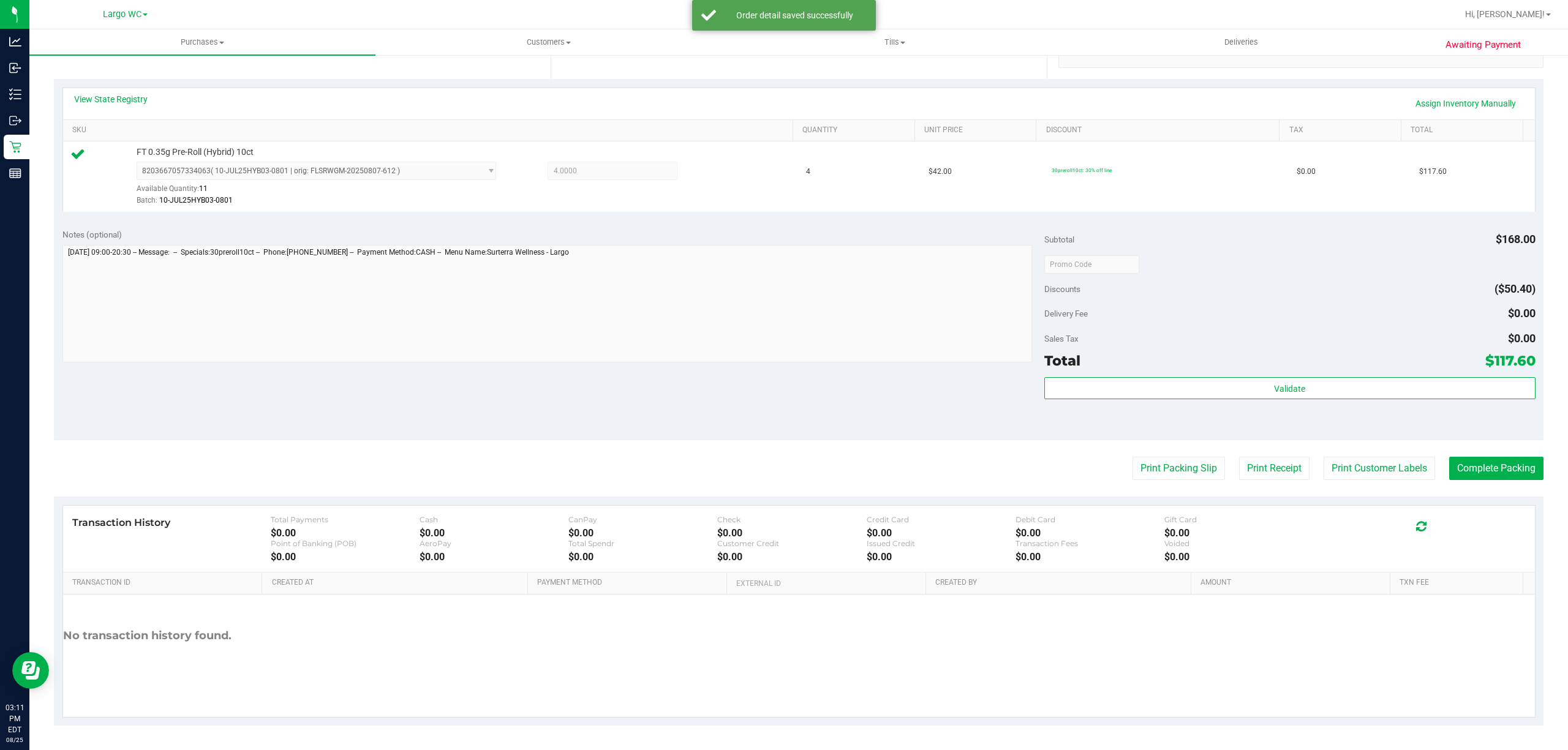
scroll to position [251, 0]
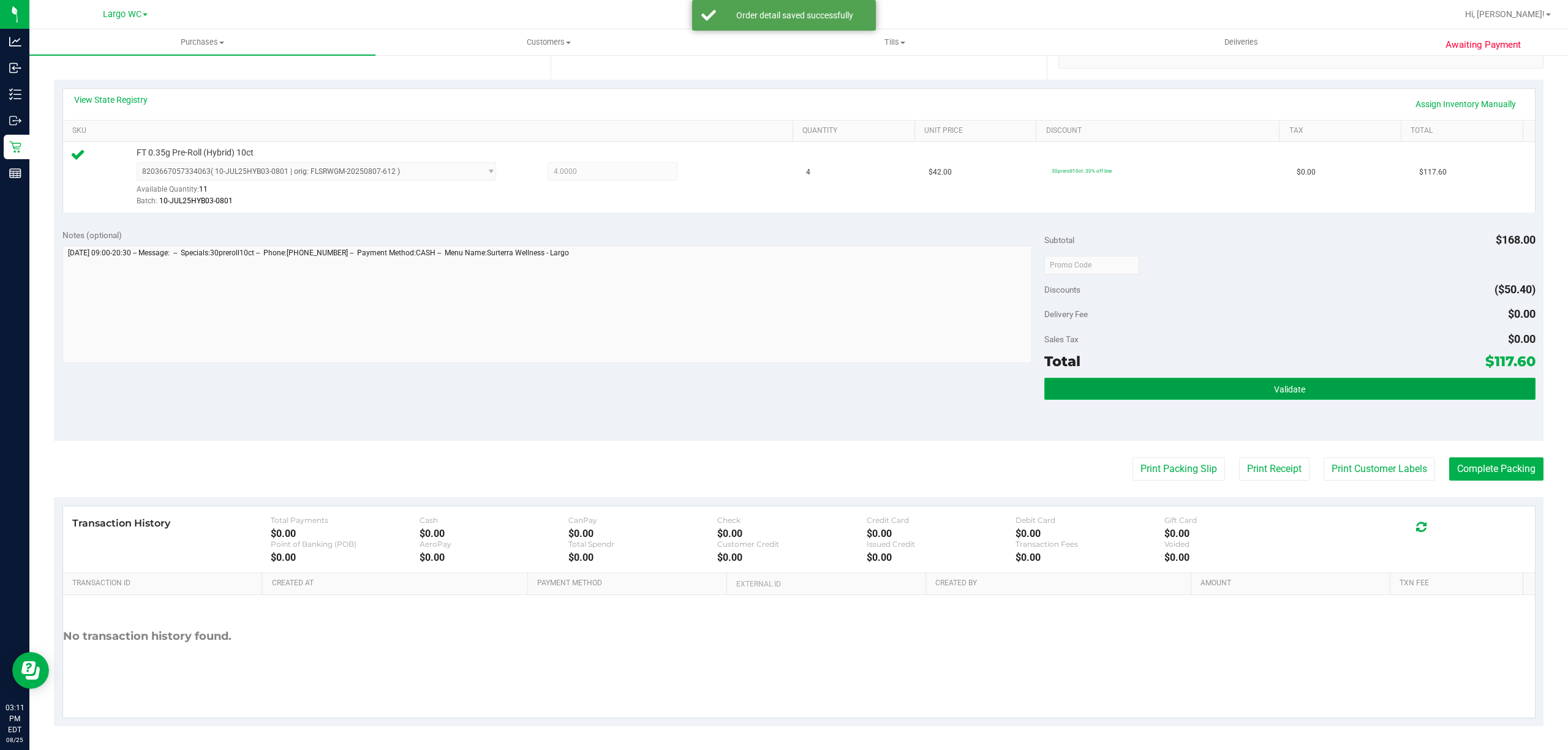
click at [1331, 387] on button "Validate" at bounding box center [1289, 388] width 491 height 22
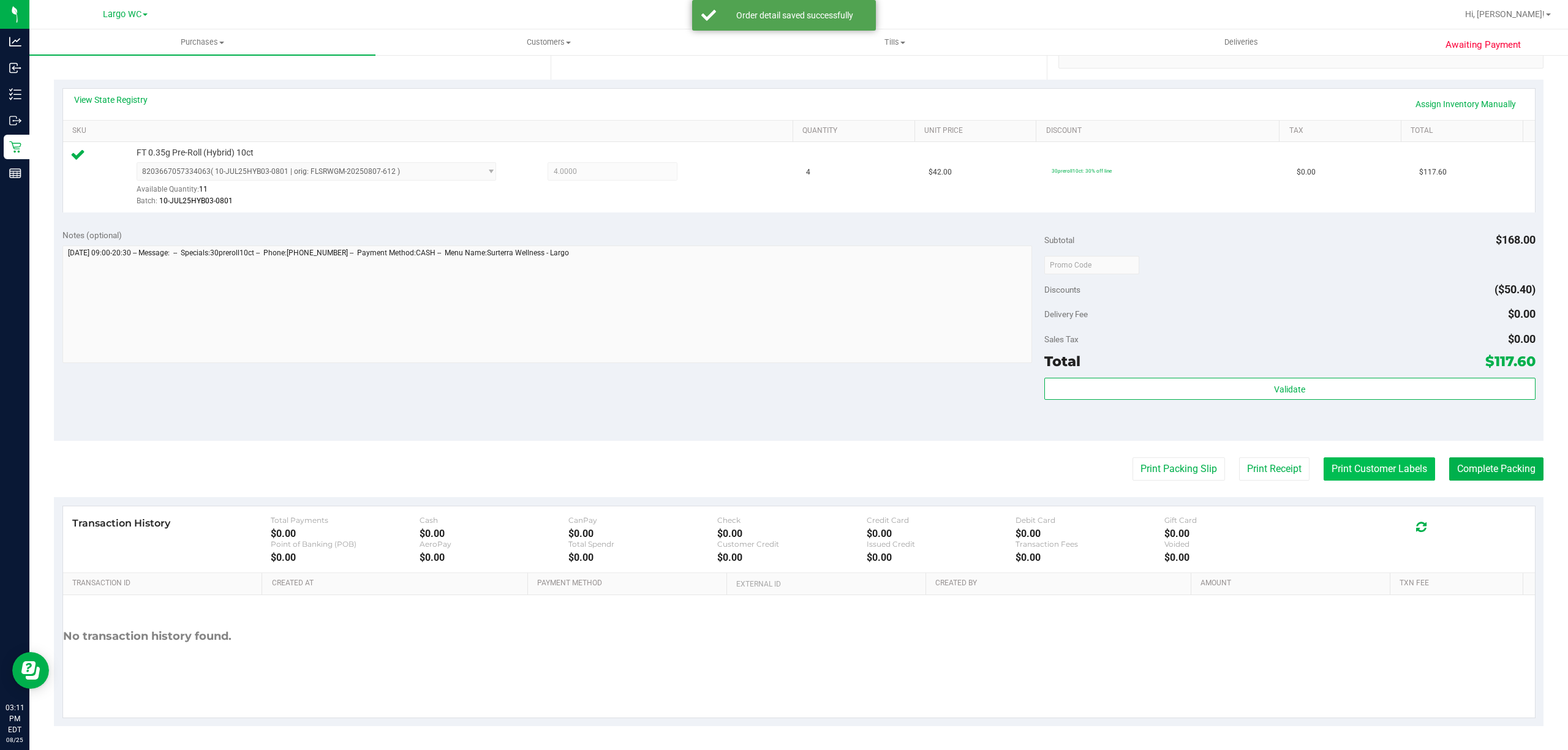
click at [1348, 470] on button "Print Customer Labels" at bounding box center [1379, 468] width 111 height 24
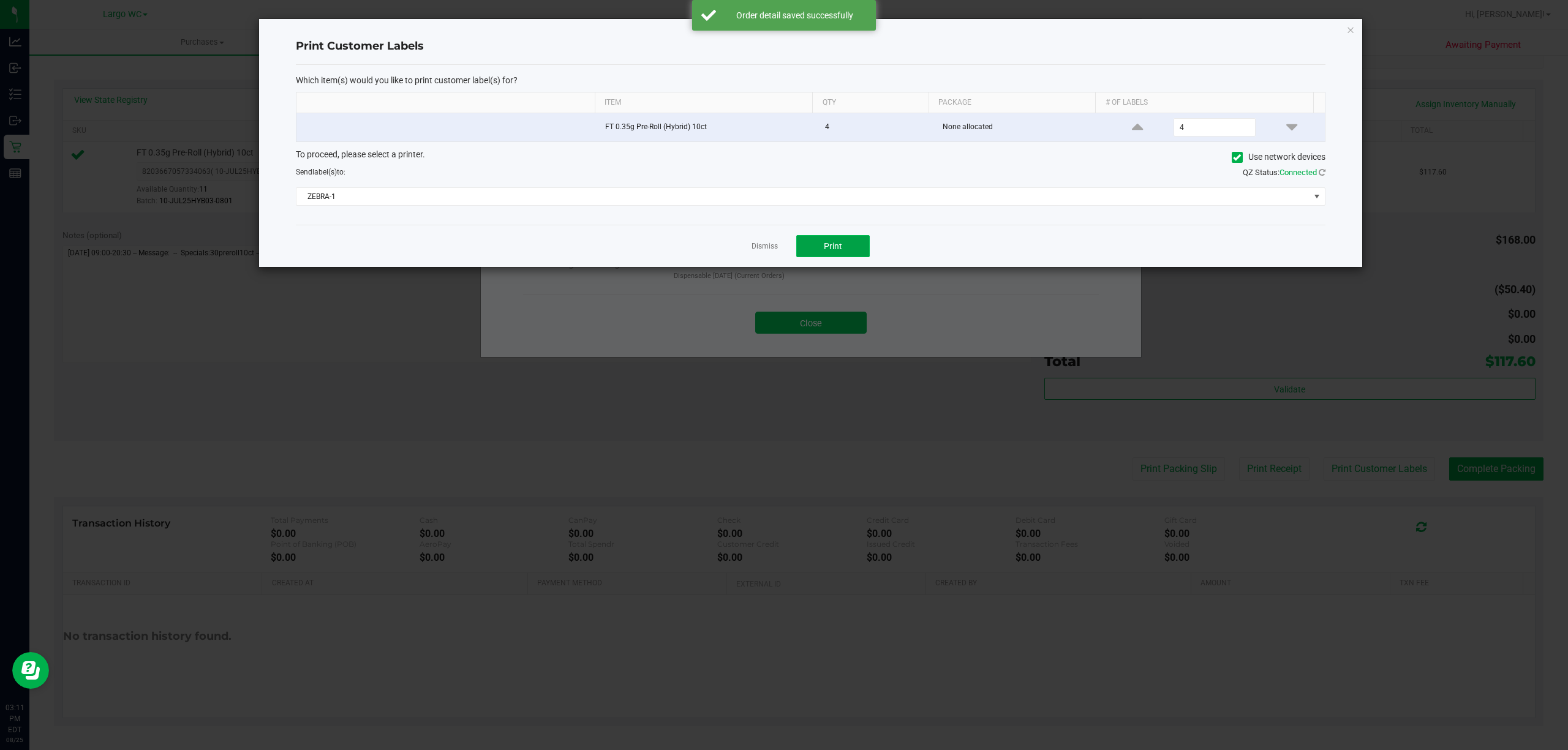
click at [847, 253] on button "Print" at bounding box center [833, 246] width 74 height 22
click at [760, 252] on link "Dismiss" at bounding box center [764, 246] width 26 height 10
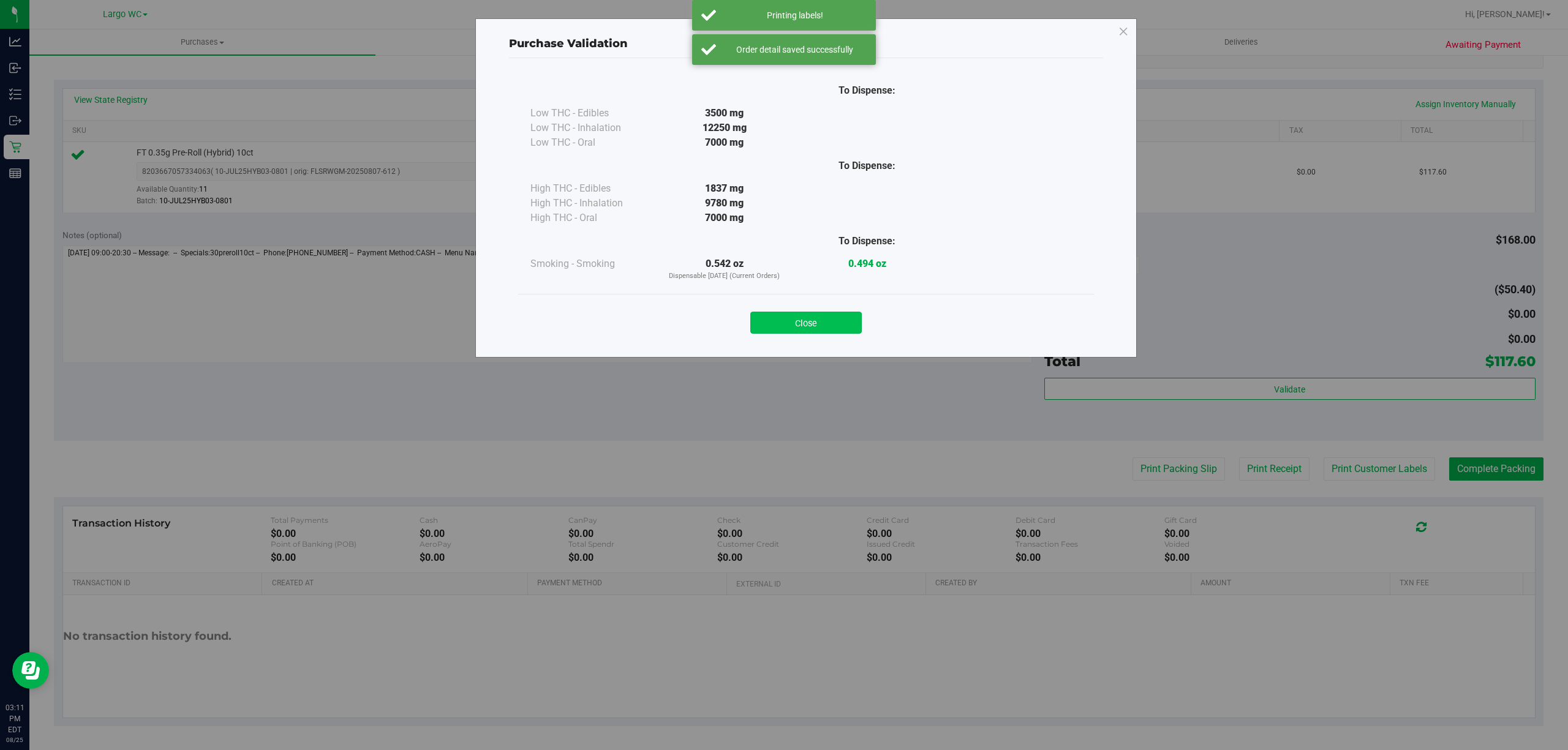
click at [805, 324] on button "Close" at bounding box center [806, 322] width 111 height 22
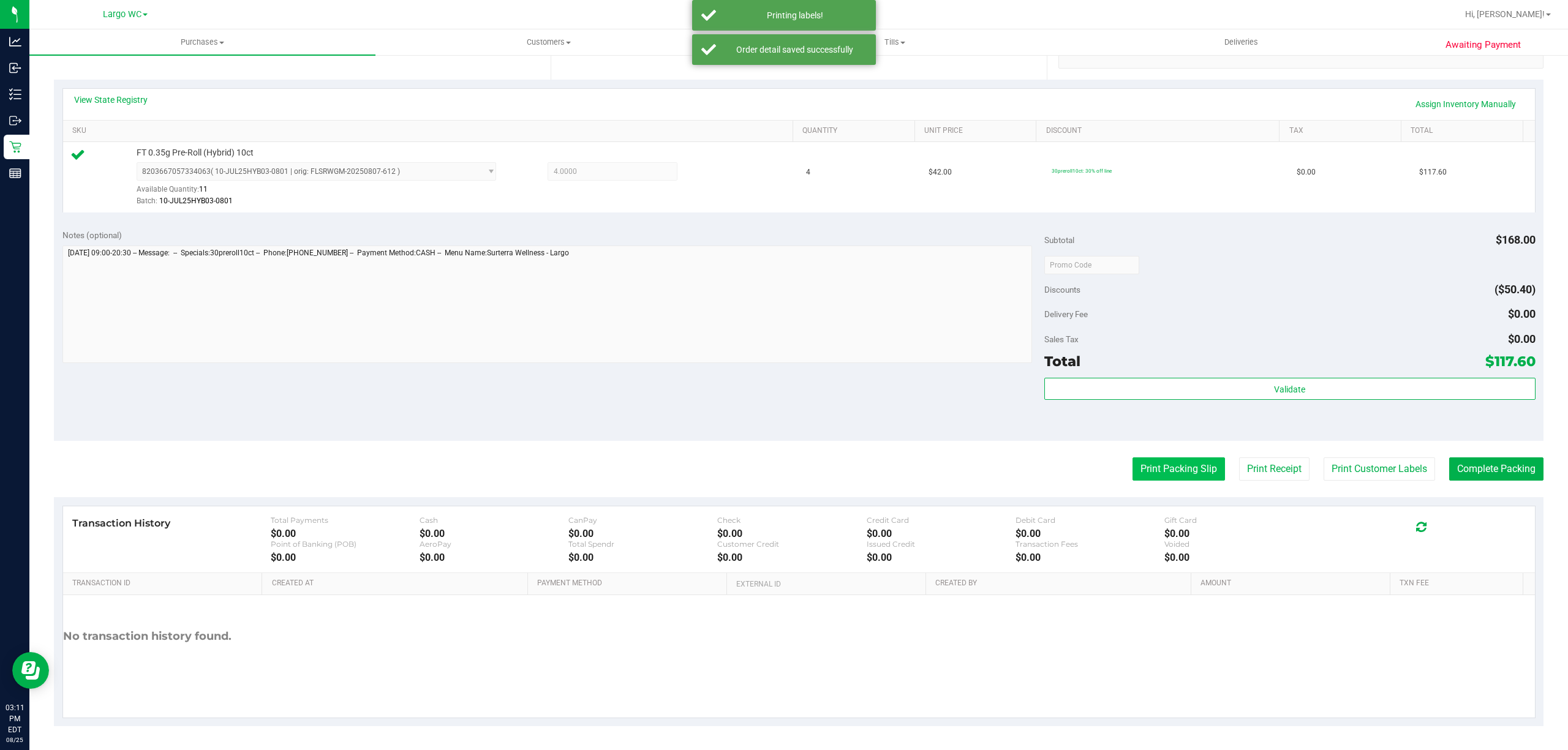
click at [1156, 473] on button "Print Packing Slip" at bounding box center [1179, 468] width 92 height 24
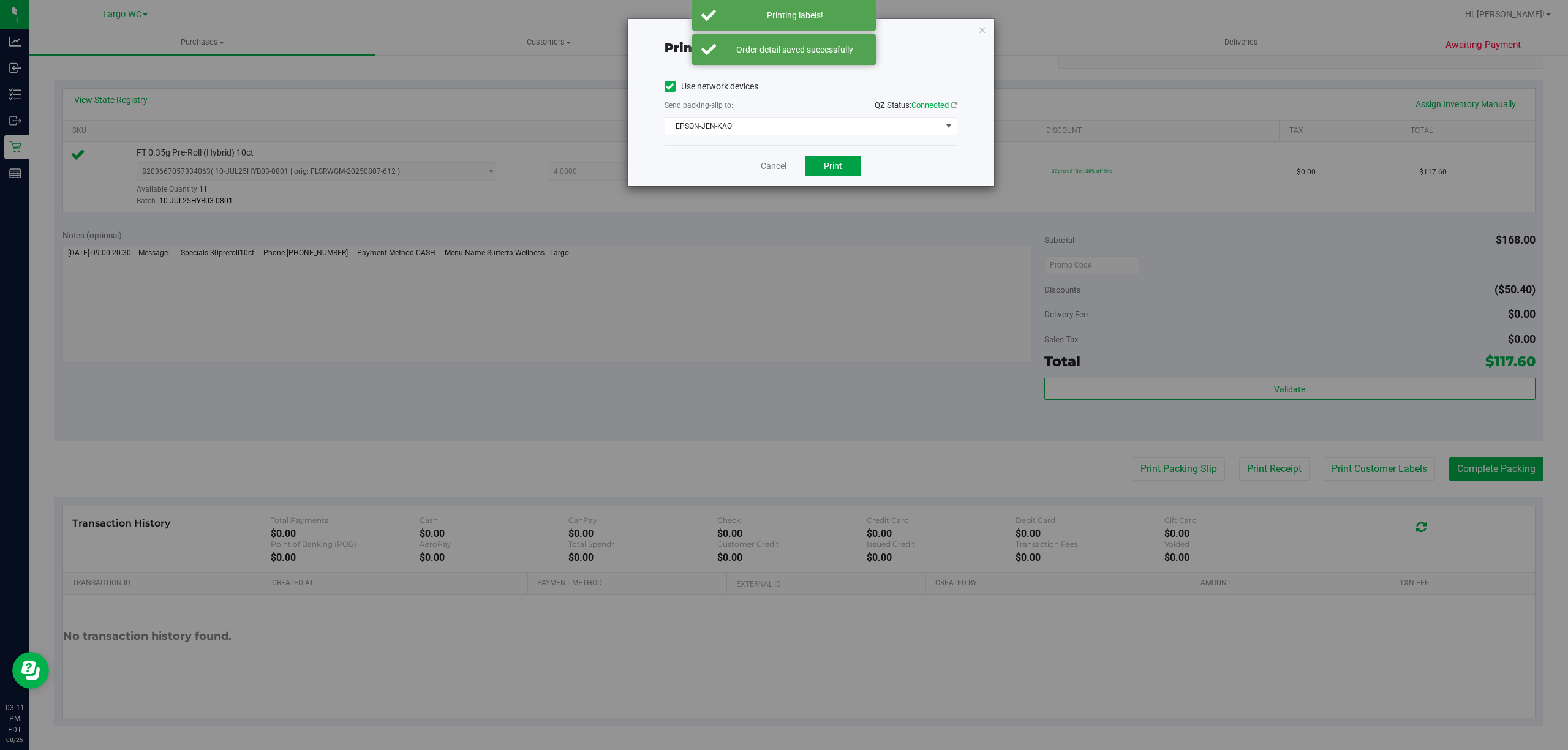
click at [824, 168] on span "Print" at bounding box center [832, 166] width 18 height 9
click at [760, 172] on link "Cancel" at bounding box center [773, 167] width 25 height 13
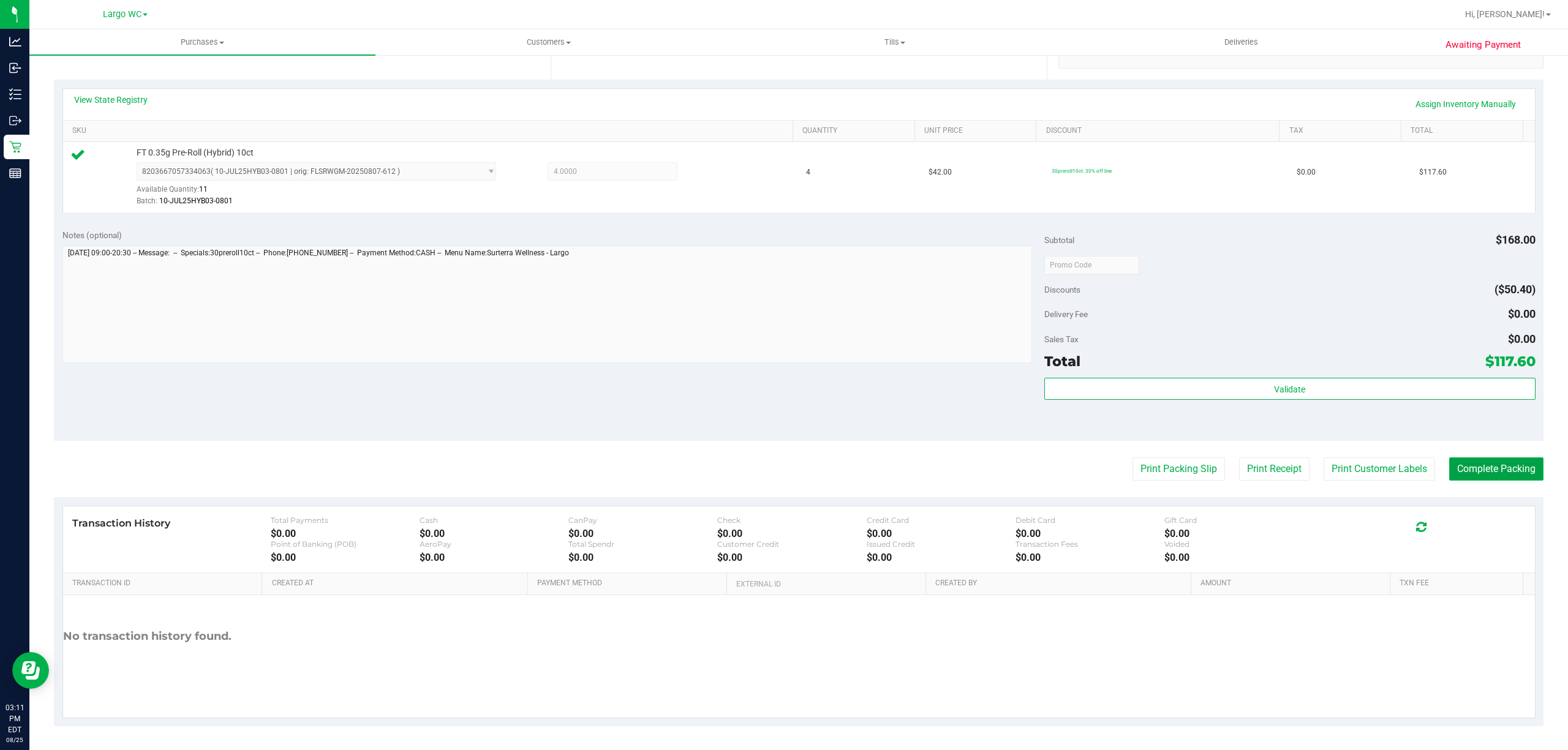
click at [1476, 466] on button "Complete Packing" at bounding box center [1496, 468] width 94 height 24
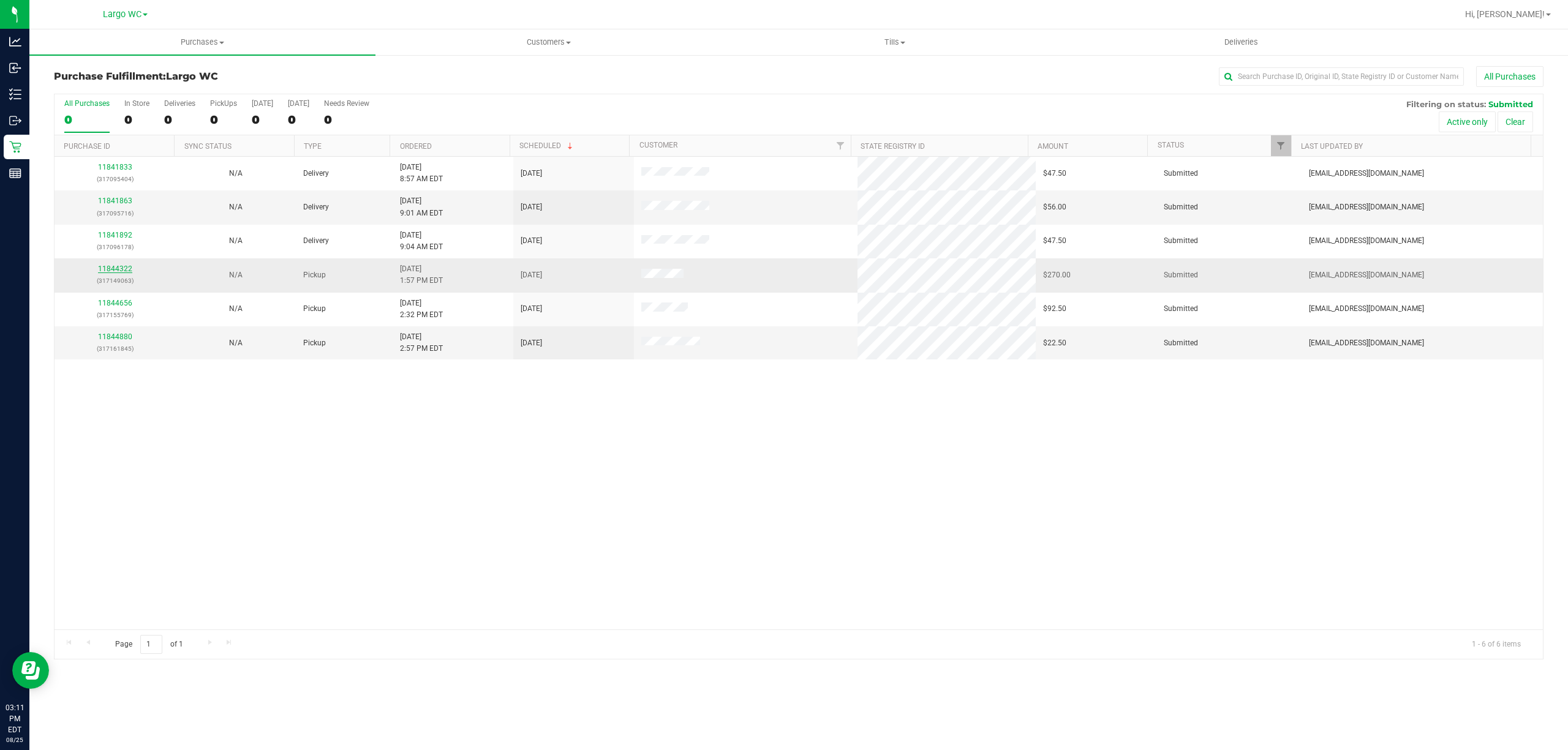
click at [123, 269] on link "11844322" at bounding box center [115, 269] width 34 height 8
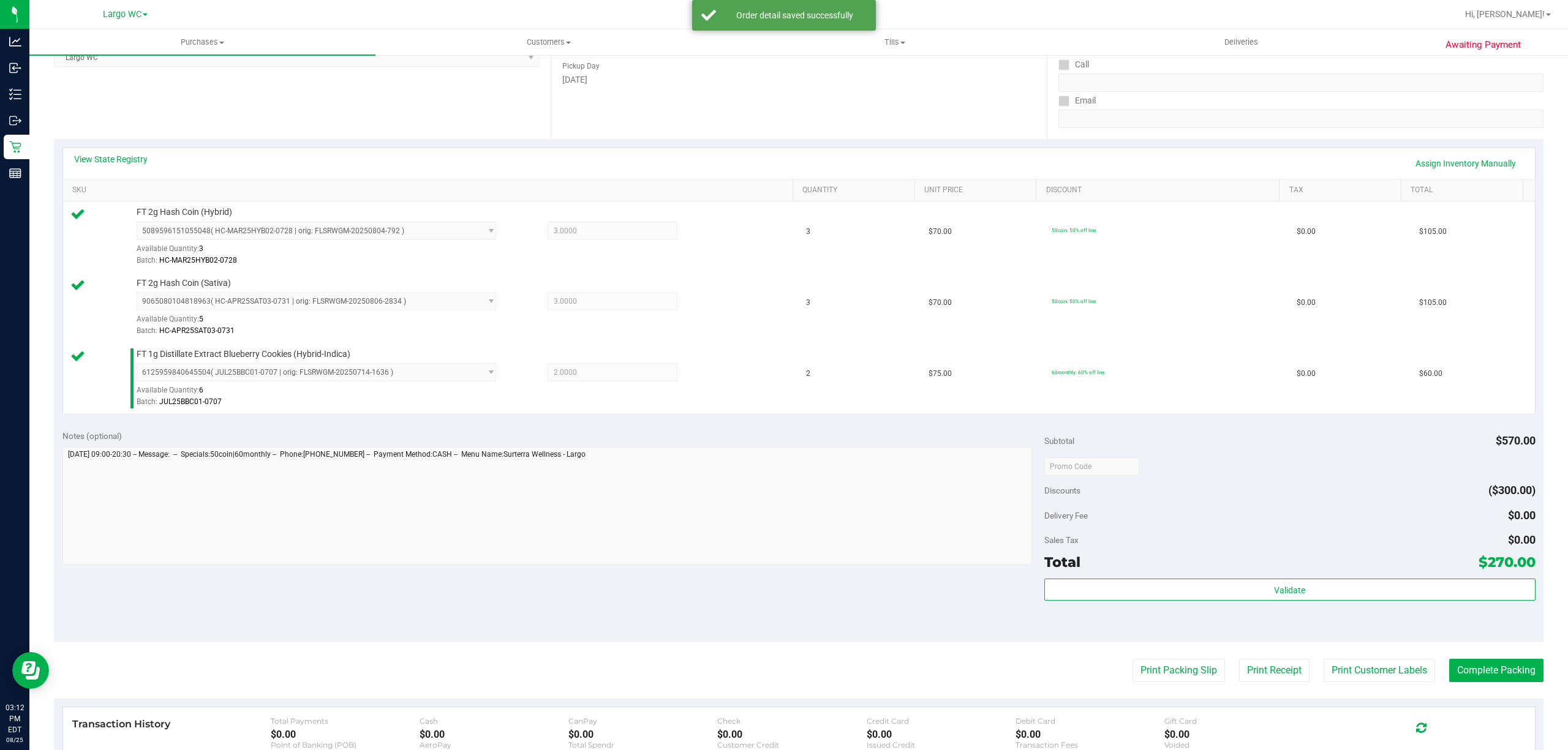
scroll to position [244, 0]
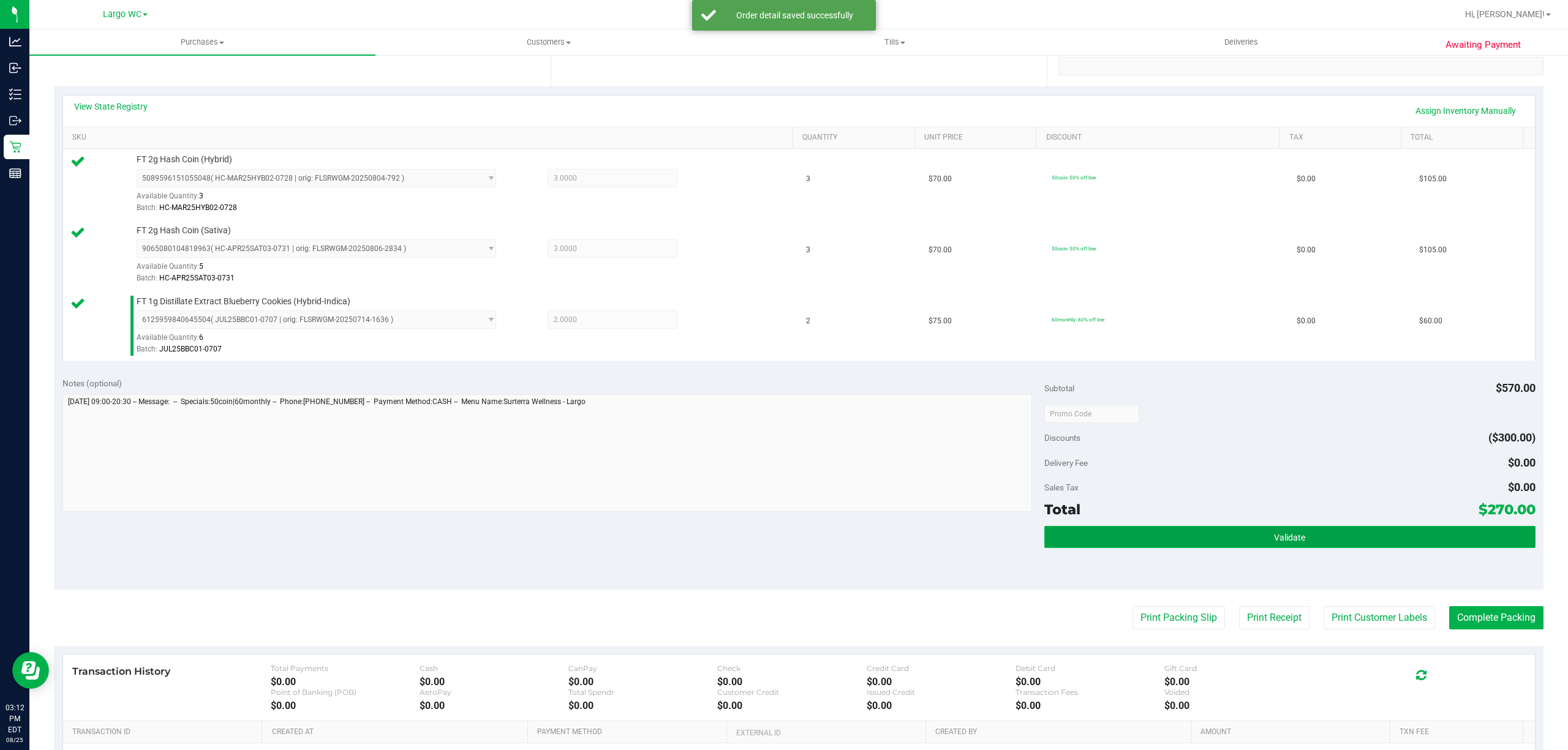
click at [1332, 548] on button "Validate" at bounding box center [1289, 536] width 491 height 22
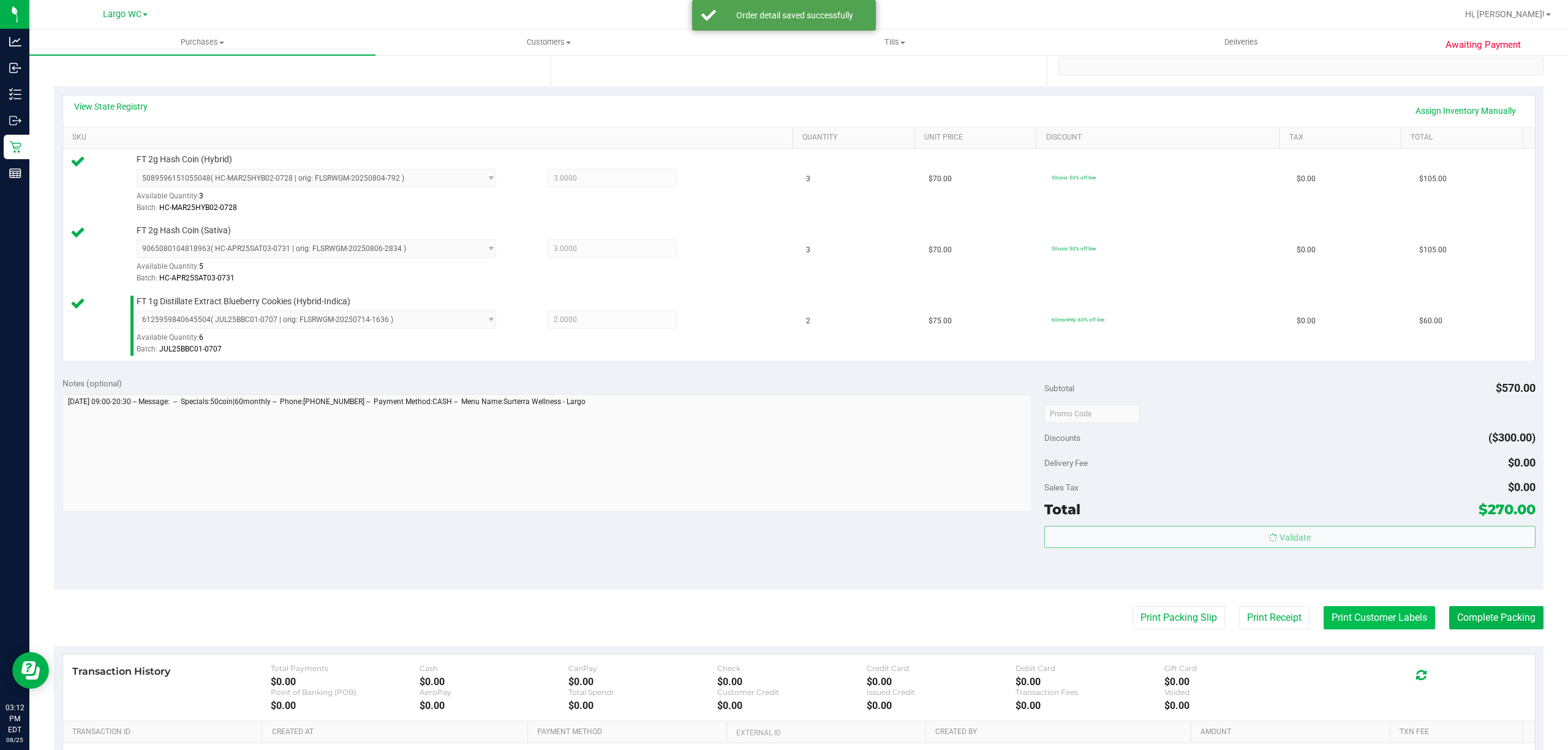
click at [1343, 626] on button "Print Customer Labels" at bounding box center [1379, 617] width 111 height 24
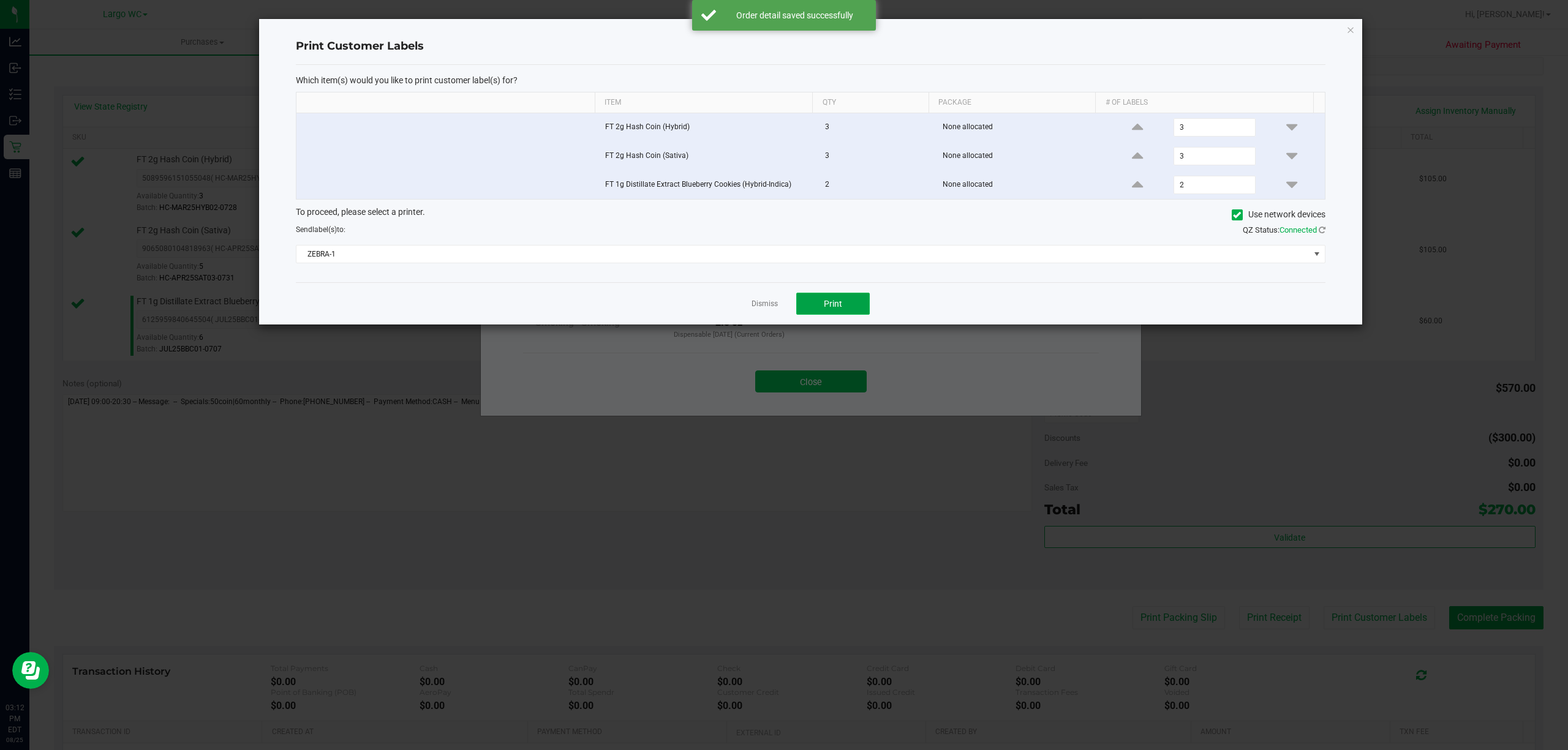
click at [841, 312] on button "Print" at bounding box center [833, 303] width 74 height 22
click at [763, 307] on link "Dismiss" at bounding box center [764, 303] width 26 height 10
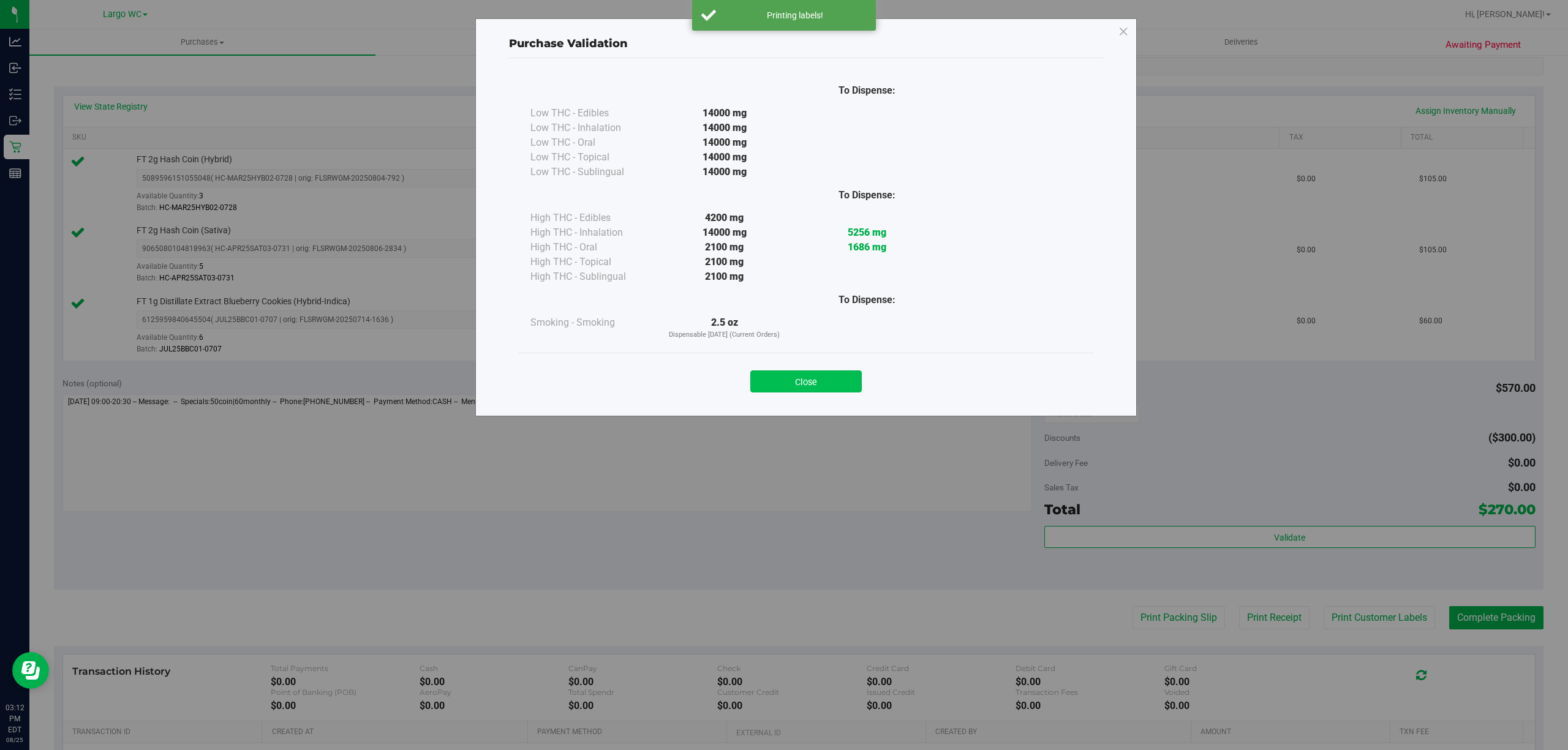
click at [816, 387] on button "Close" at bounding box center [806, 381] width 111 height 22
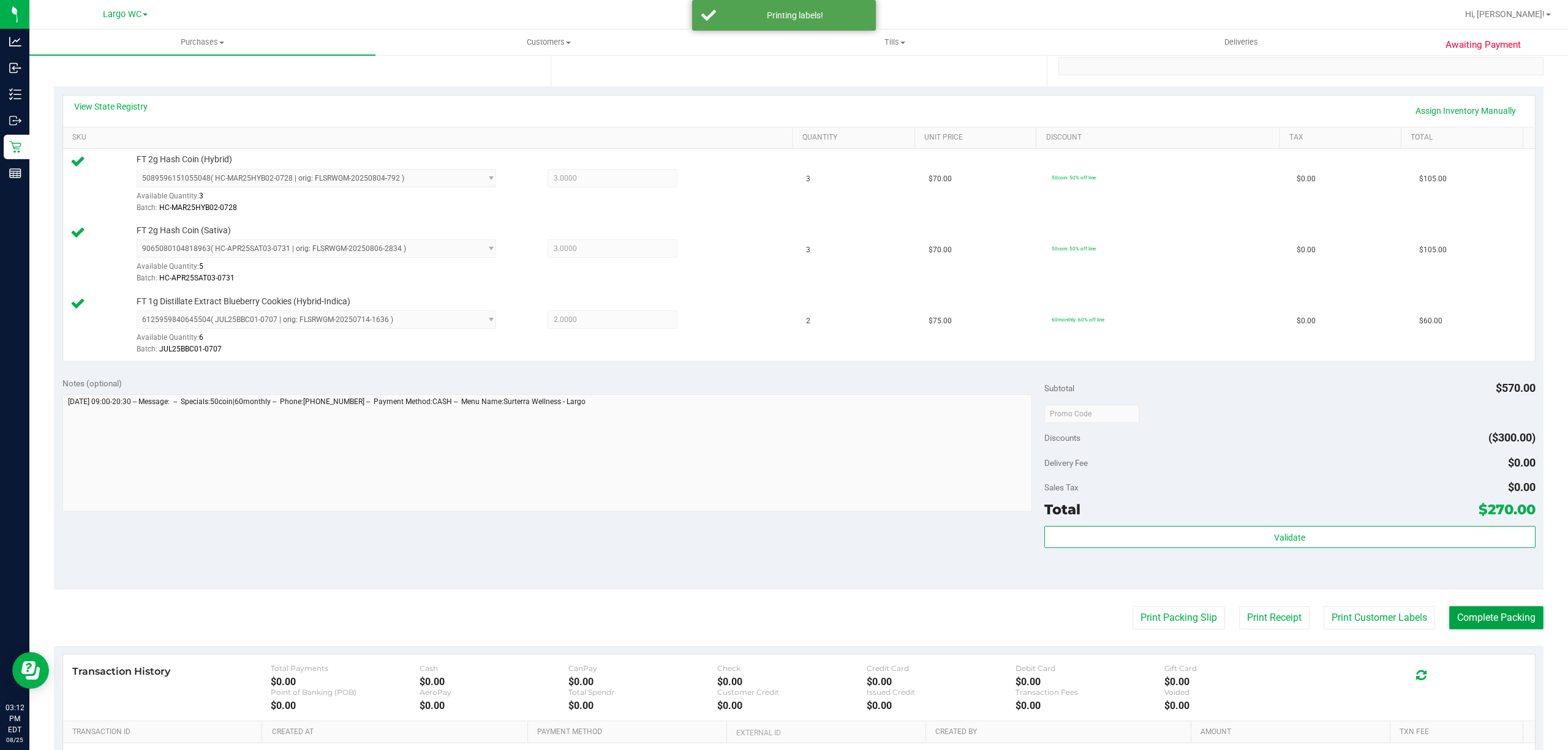
click at [1468, 611] on button "Complete Packing" at bounding box center [1496, 617] width 94 height 24
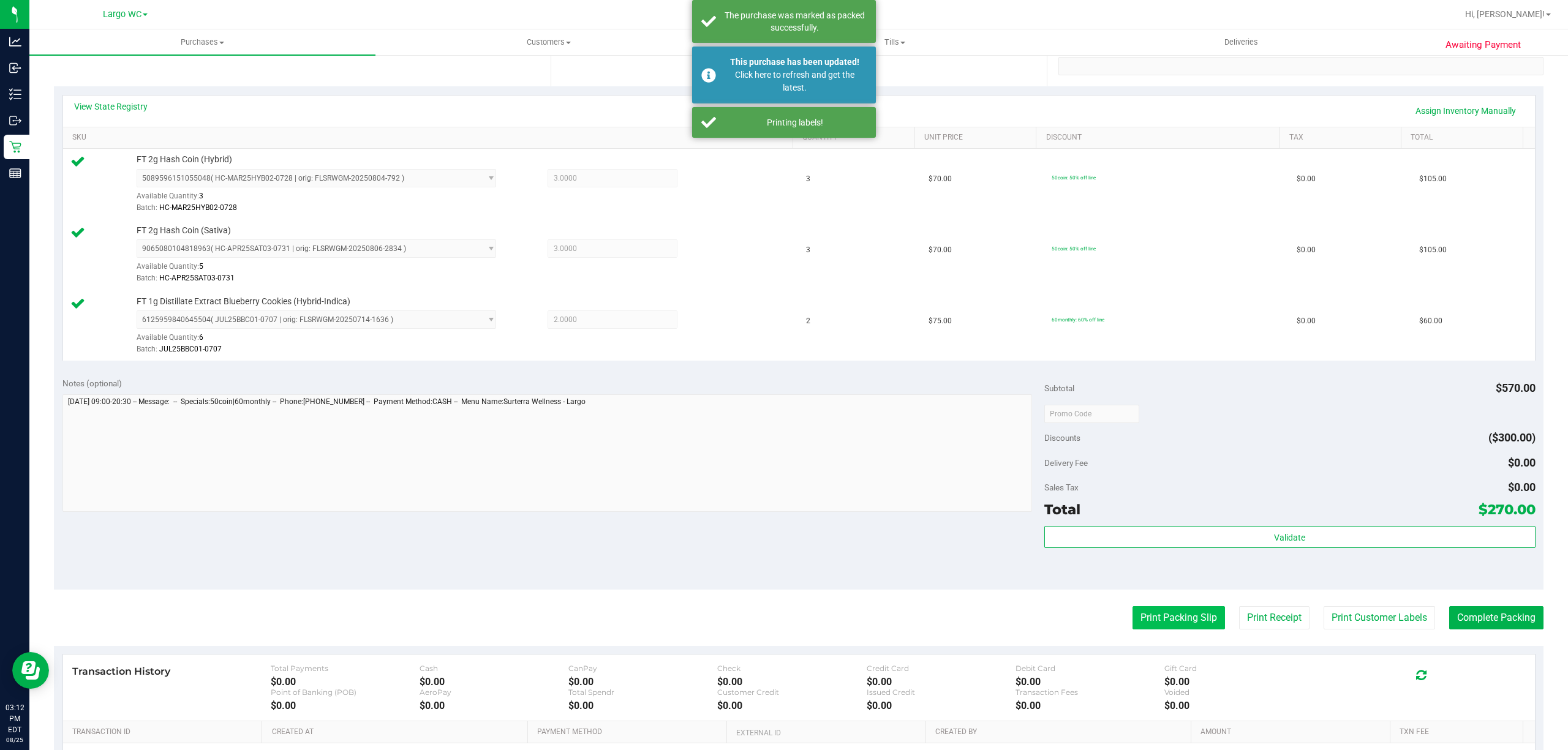
click at [1135, 613] on button "Print Packing Slip" at bounding box center [1179, 617] width 92 height 24
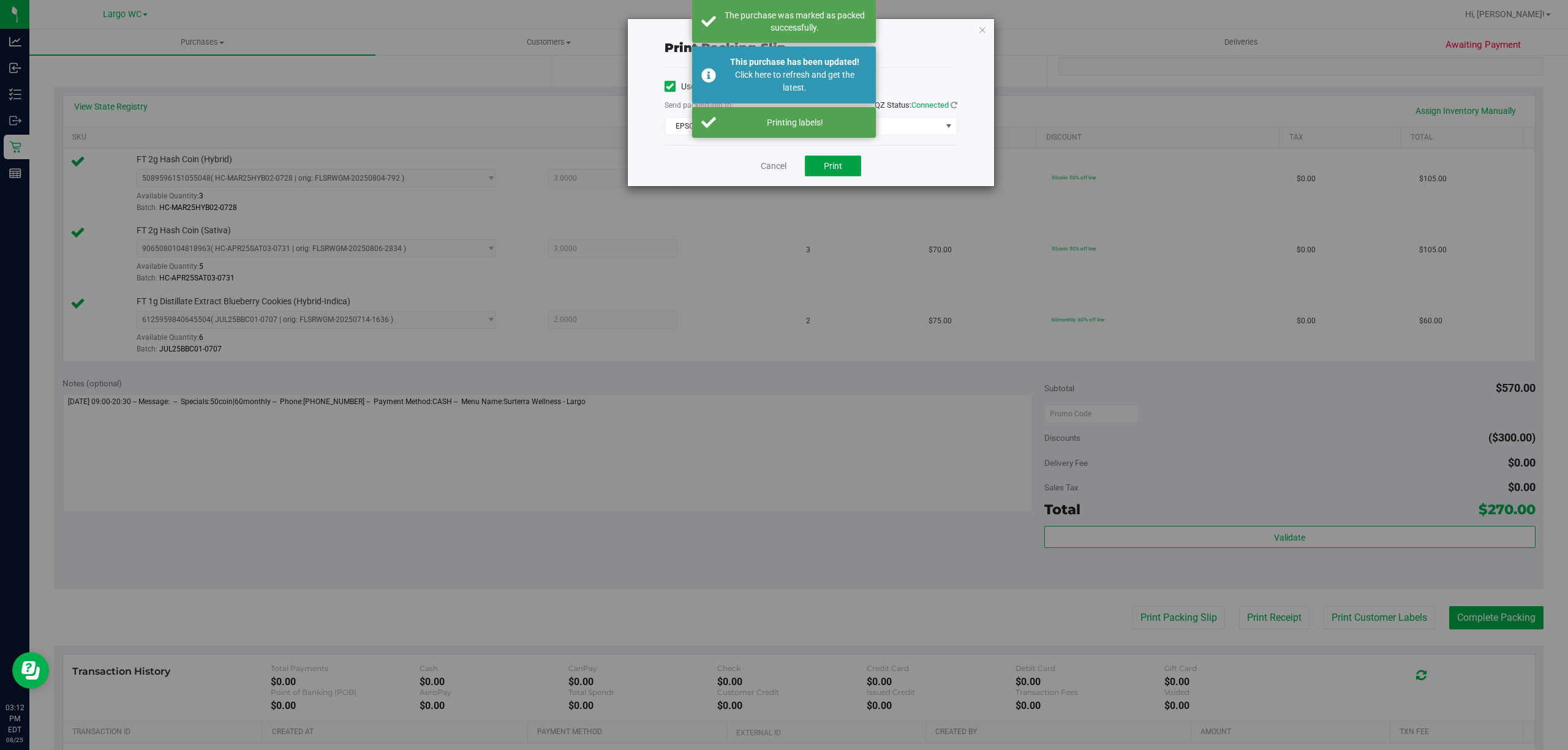
click at [828, 171] on span "Print" at bounding box center [832, 166] width 18 height 9
click at [776, 167] on link "Cancel" at bounding box center [767, 167] width 25 height 13
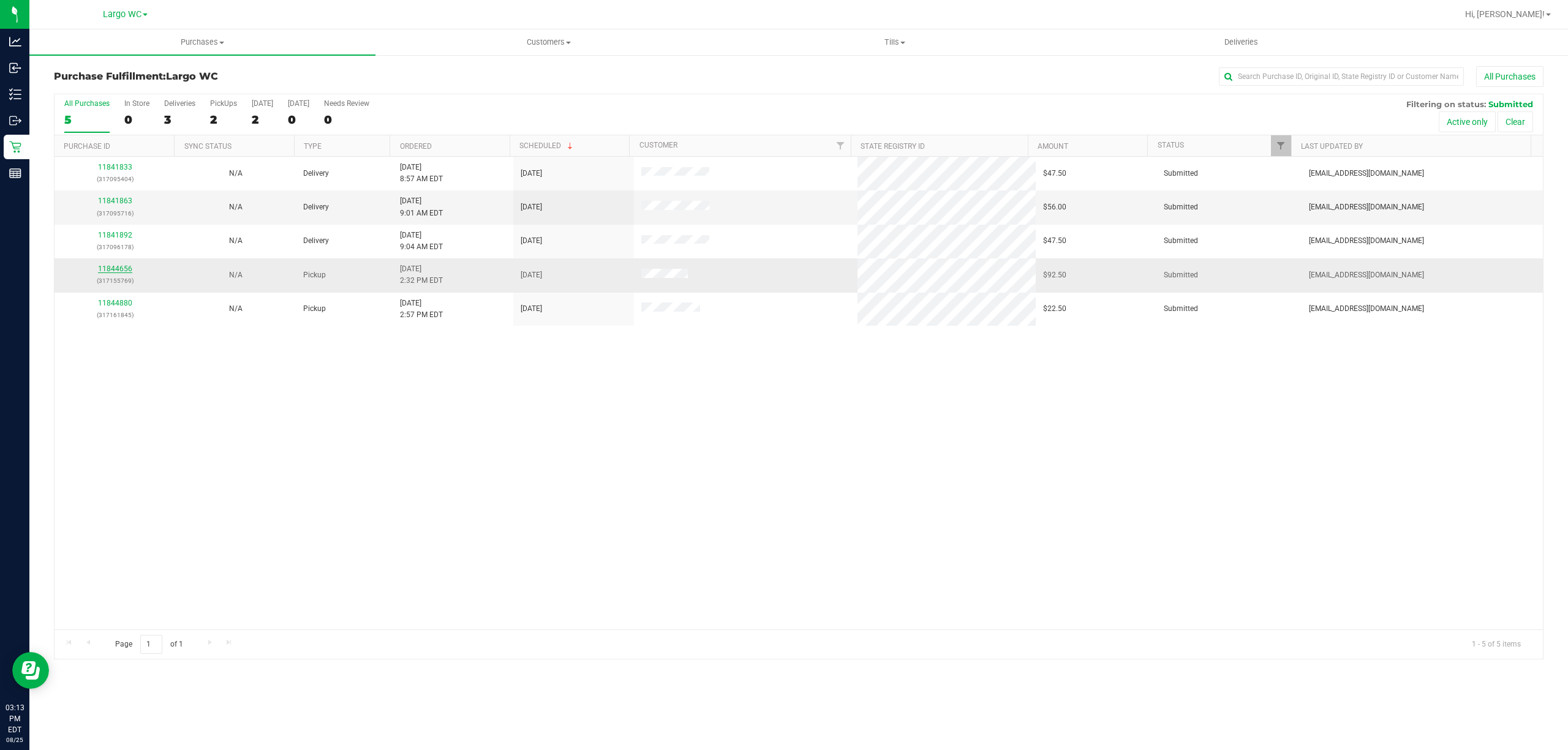
click at [123, 270] on link "11844656" at bounding box center [115, 269] width 34 height 8
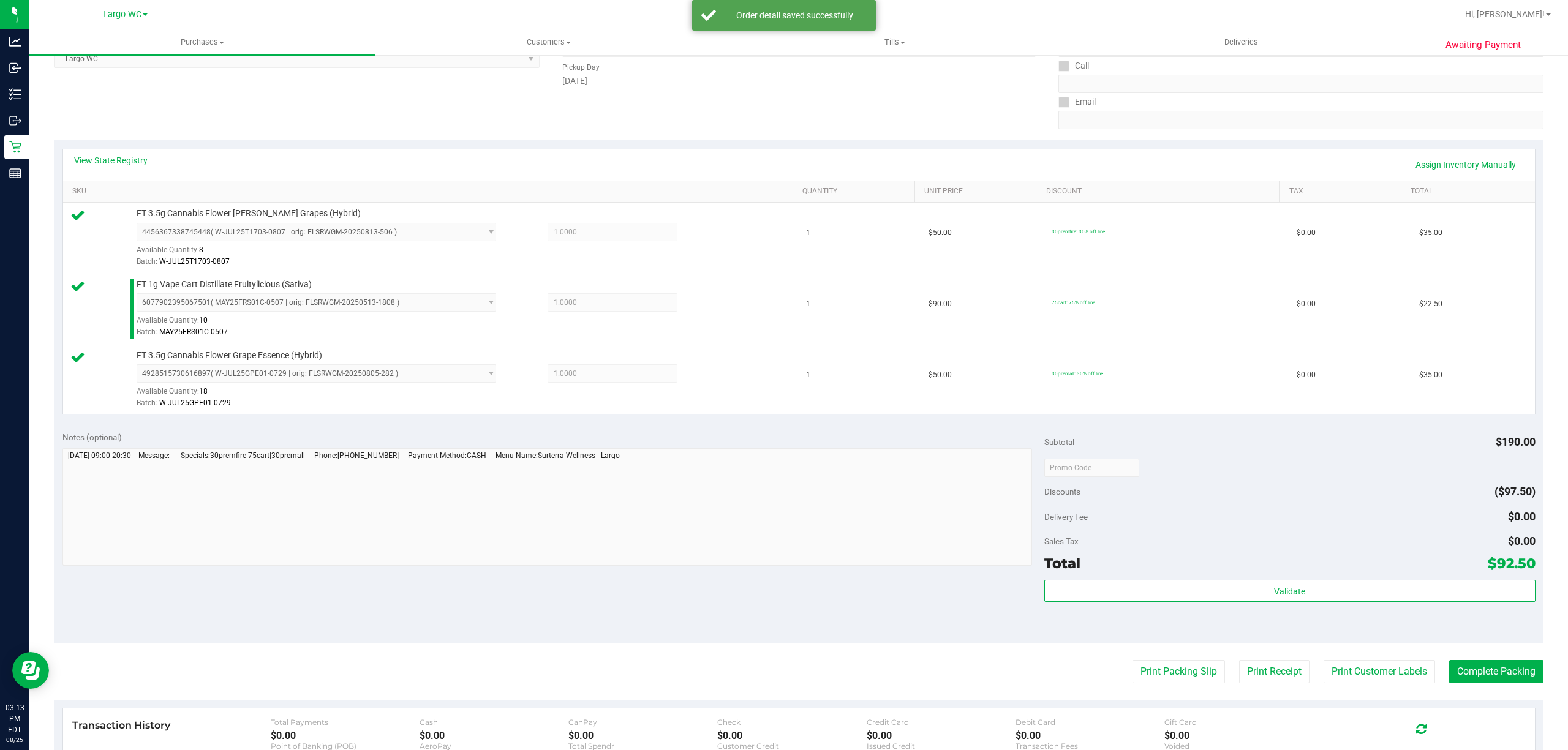
scroll to position [375, 0]
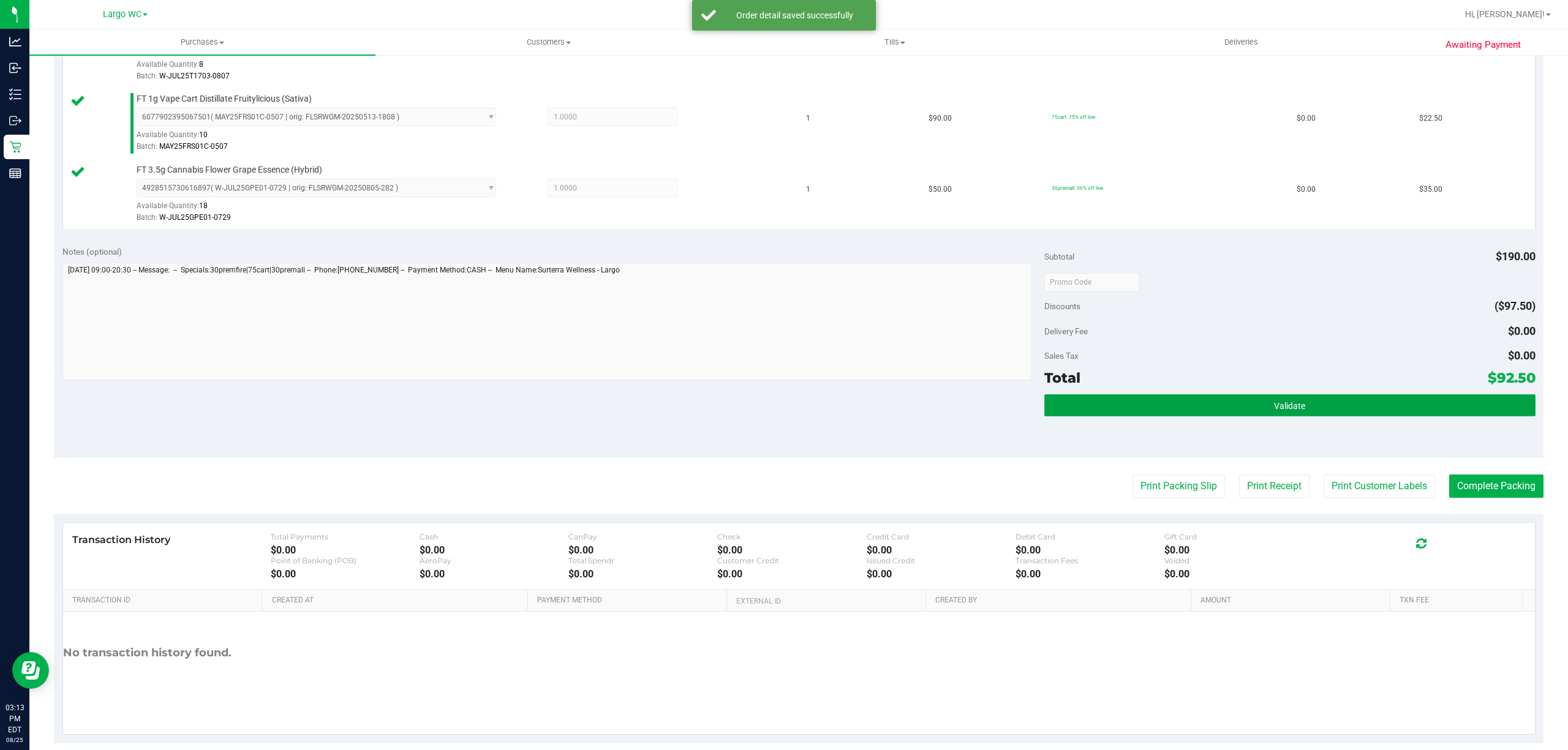
click at [1340, 405] on button "Validate" at bounding box center [1289, 405] width 491 height 22
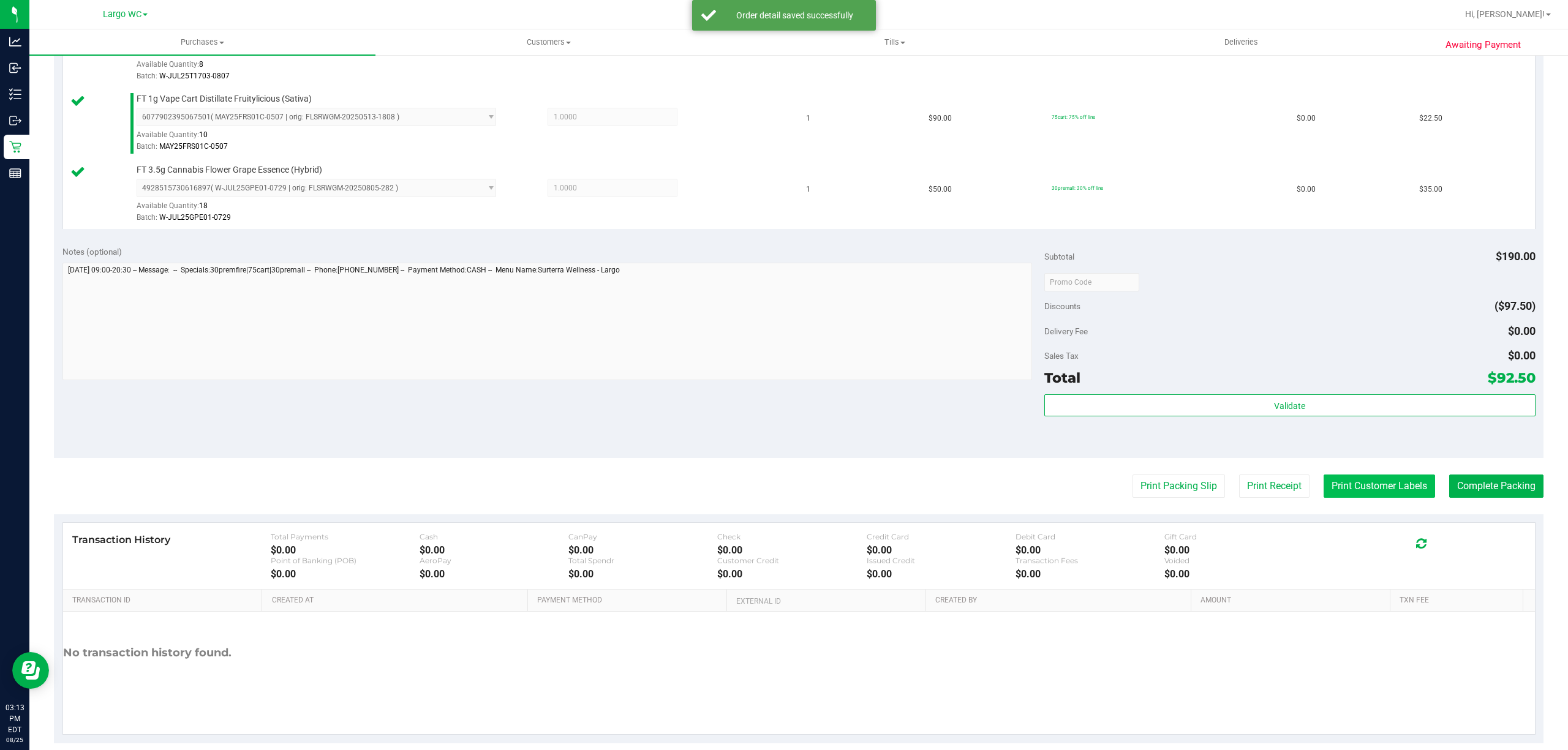
click at [1358, 479] on button "Print Customer Labels" at bounding box center [1379, 486] width 111 height 24
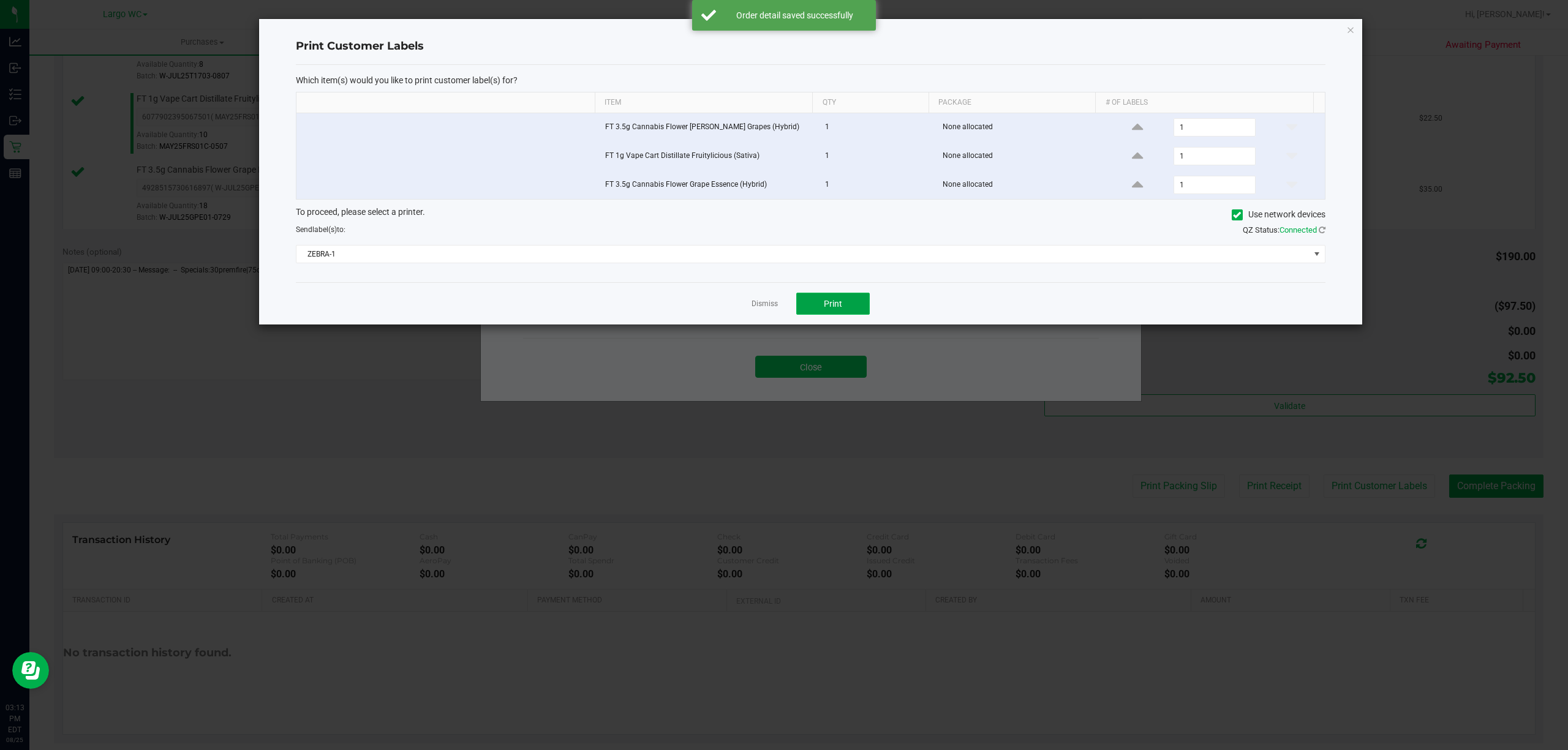
click at [824, 305] on span "Print" at bounding box center [832, 303] width 18 height 9
click at [756, 306] on link "Dismiss" at bounding box center [764, 303] width 26 height 10
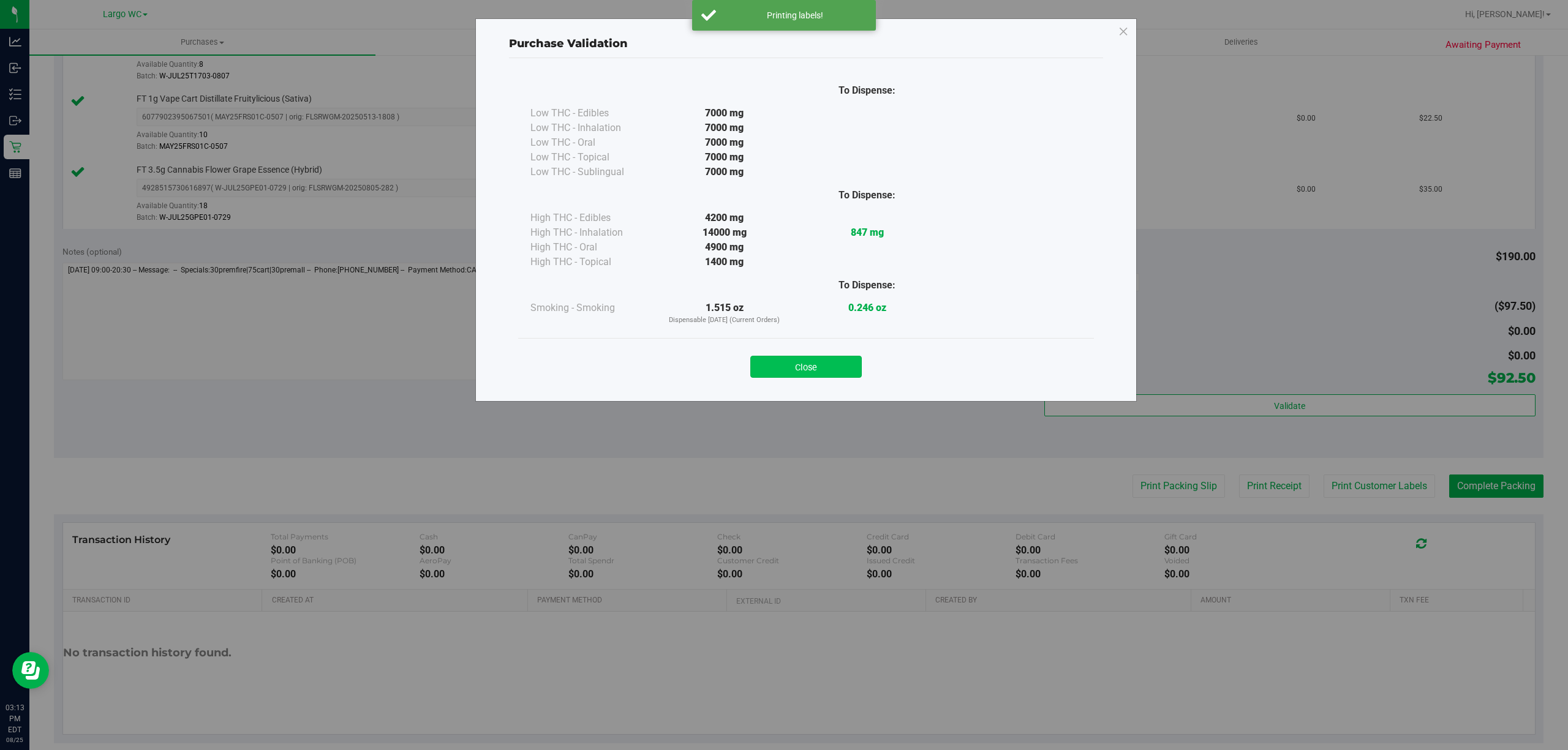
click at [809, 366] on button "Close" at bounding box center [806, 367] width 111 height 22
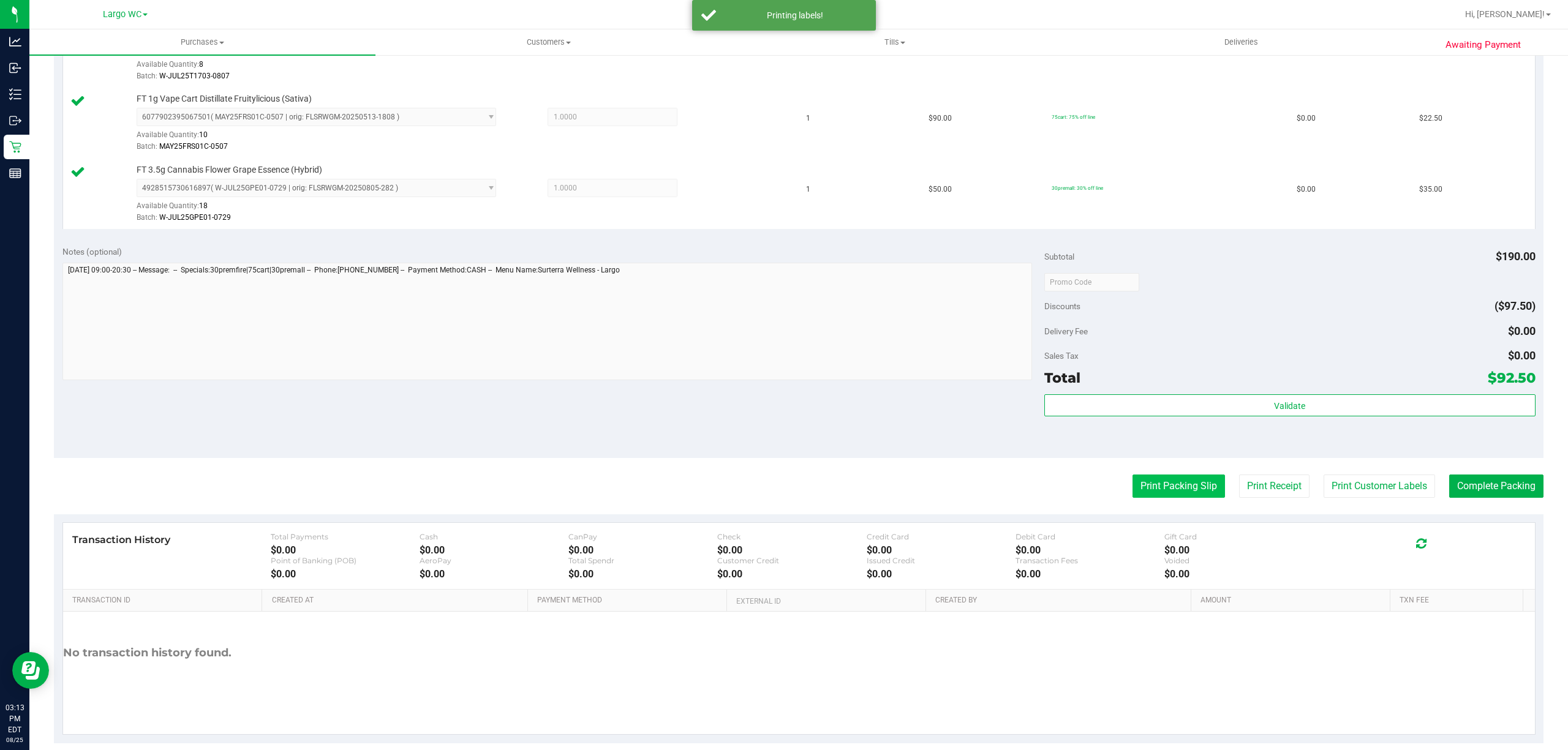
click at [1155, 486] on button "Print Packing Slip" at bounding box center [1179, 486] width 92 height 24
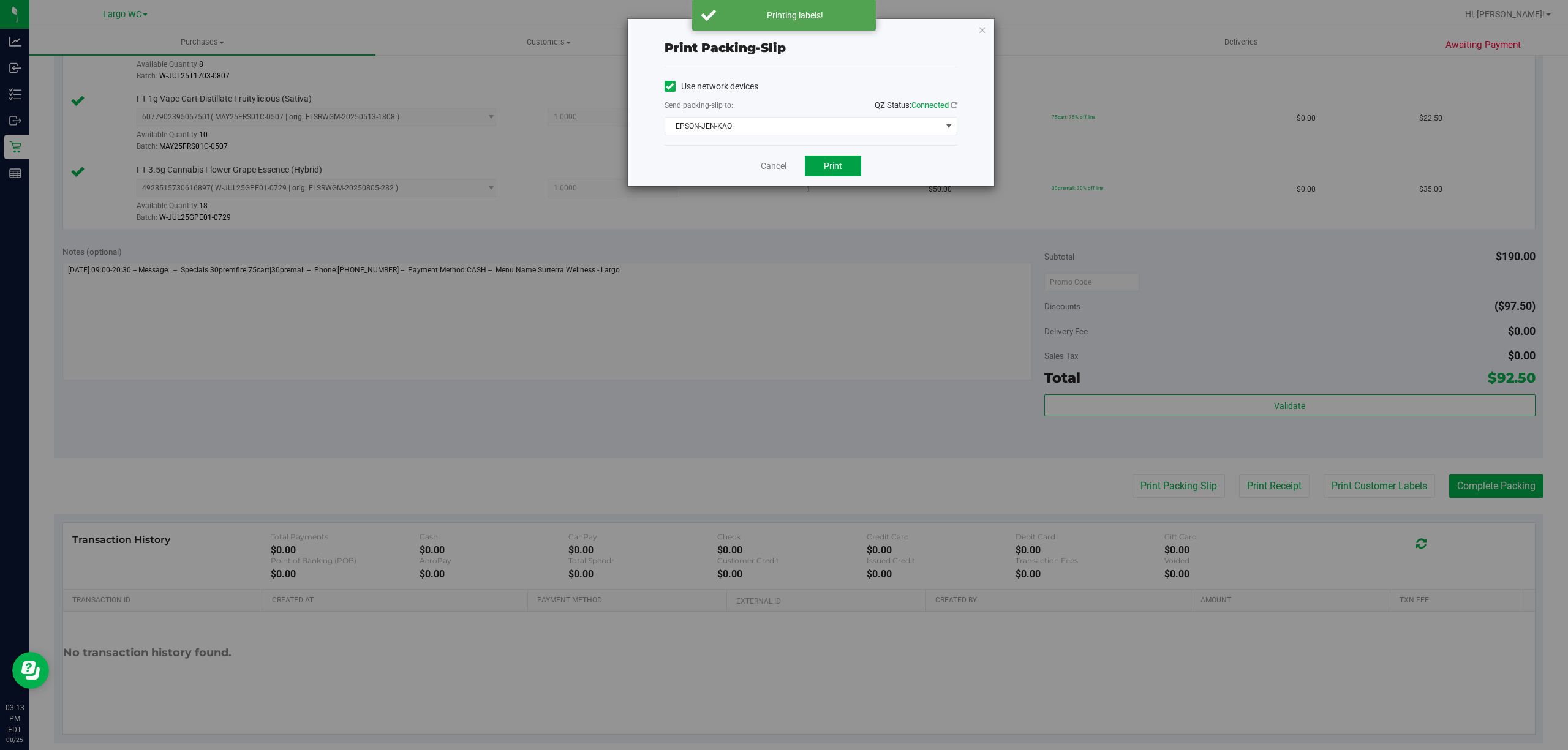
click at [838, 172] on button "Print" at bounding box center [833, 166] width 57 height 21
click at [772, 165] on link "Cancel" at bounding box center [767, 167] width 25 height 13
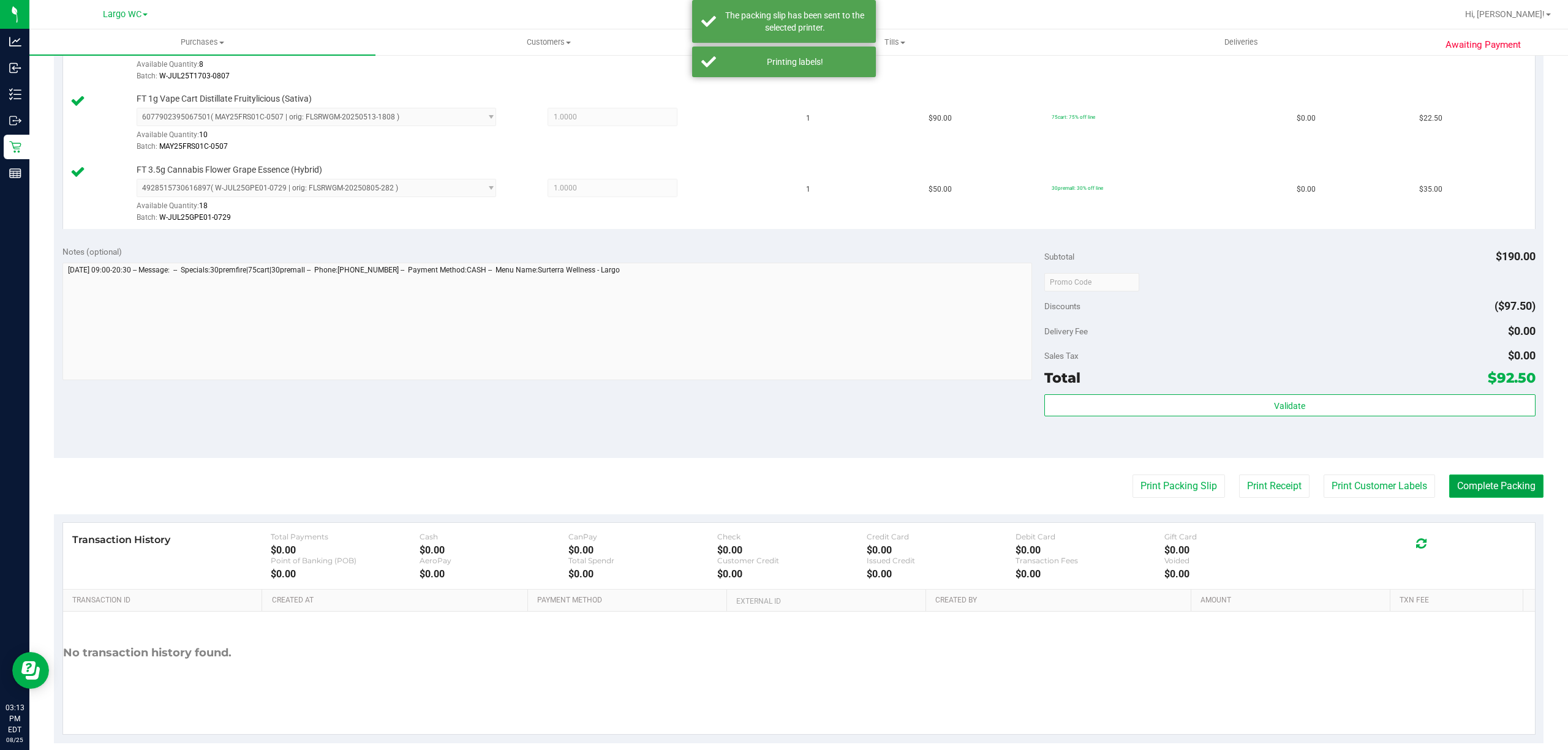
click at [1478, 491] on button "Complete Packing" at bounding box center [1496, 486] width 94 height 24
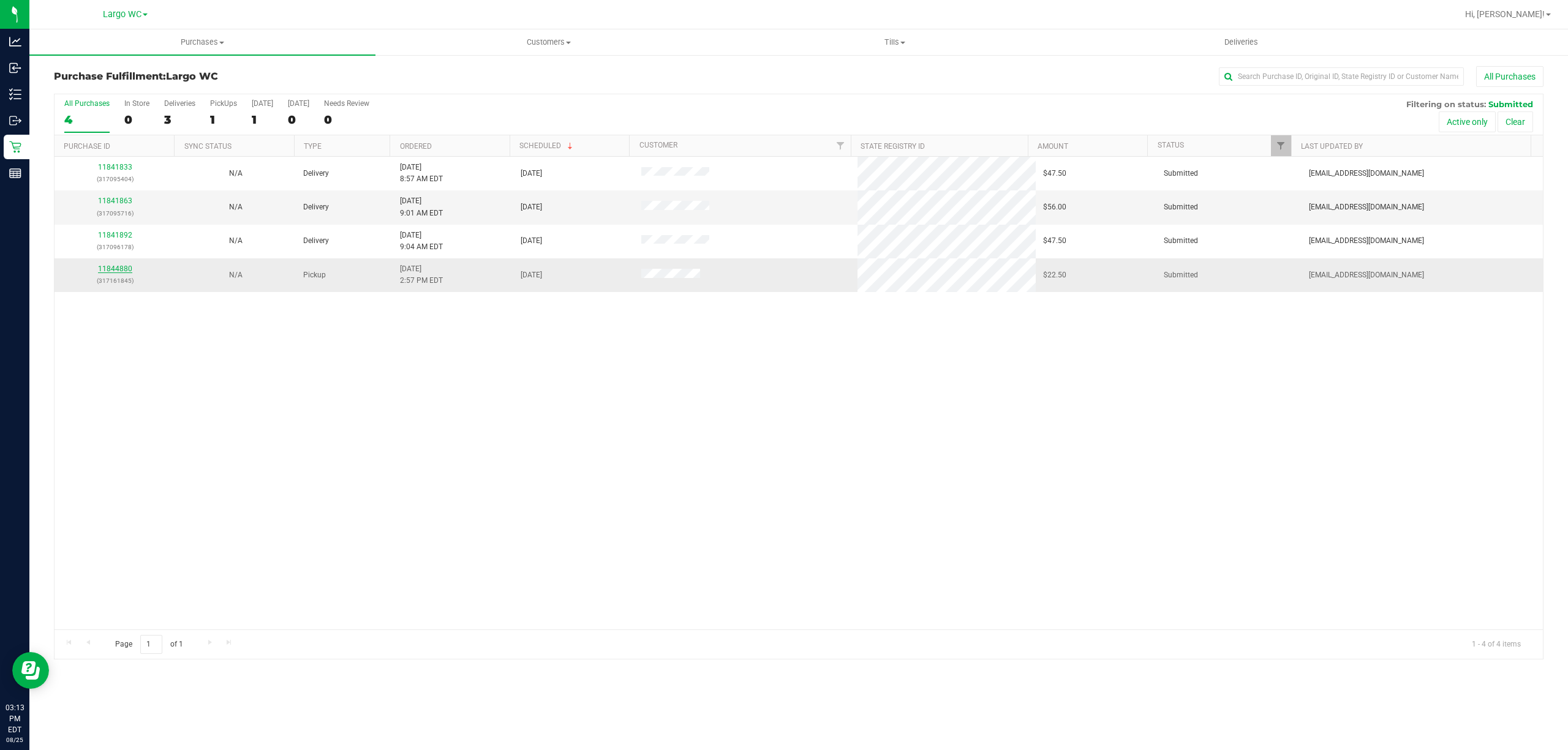
click at [113, 270] on link "11844880" at bounding box center [115, 269] width 34 height 8
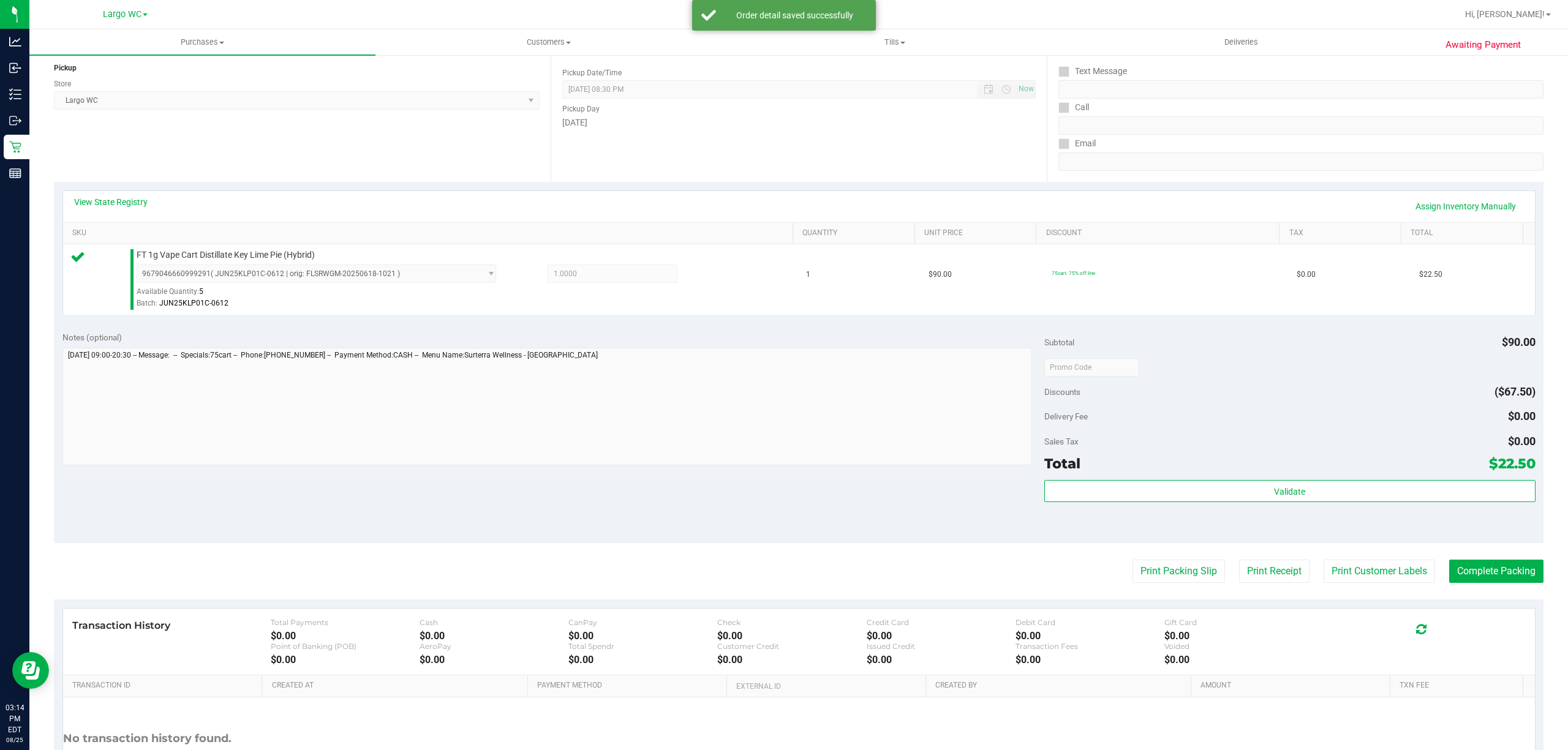
scroll to position [253, 0]
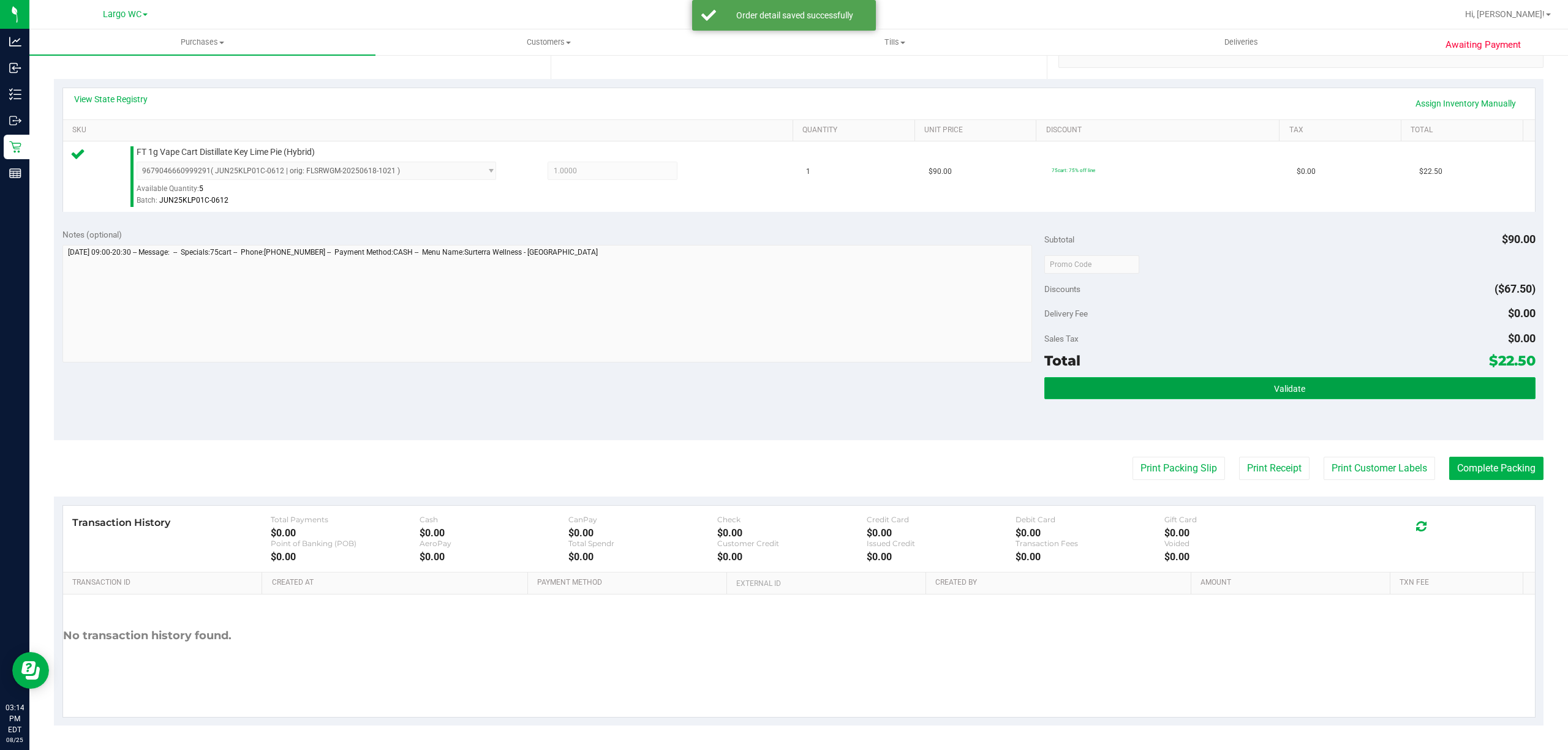
click at [1304, 395] on button "Validate" at bounding box center [1289, 387] width 491 height 22
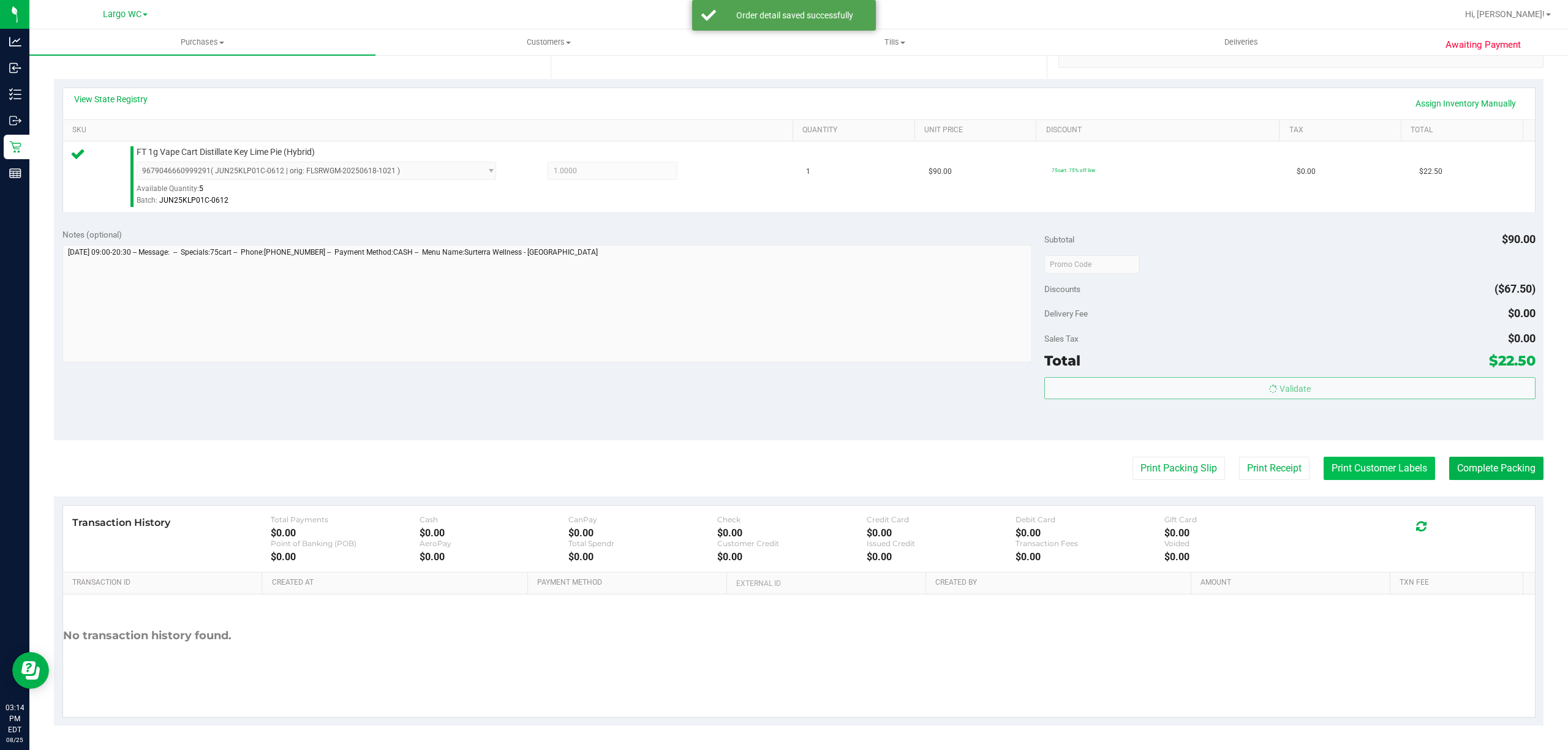
click at [1362, 479] on button "Print Customer Labels" at bounding box center [1379, 468] width 111 height 24
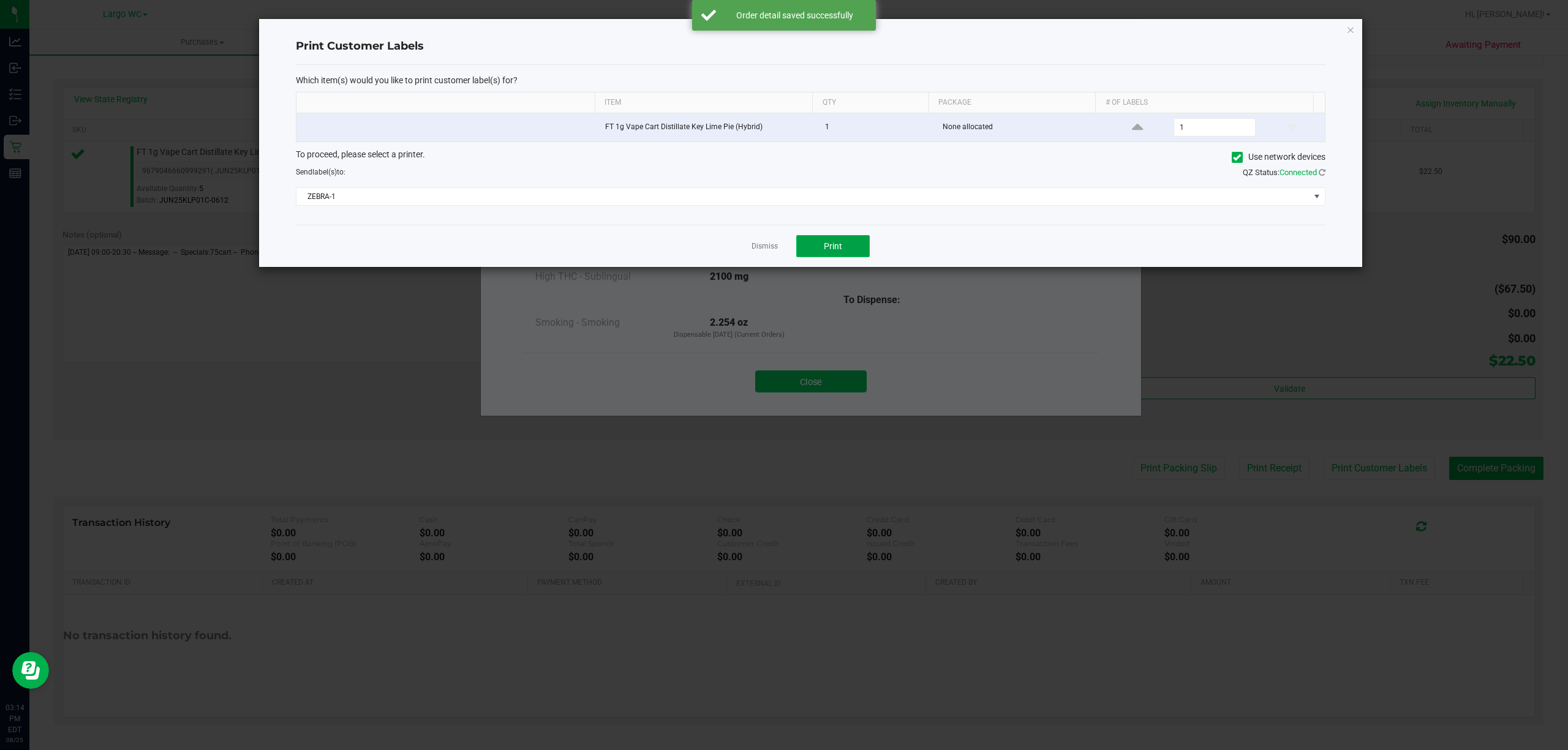
click at [835, 250] on span "Print" at bounding box center [832, 246] width 18 height 9
click at [765, 248] on link "Dismiss" at bounding box center [764, 246] width 26 height 10
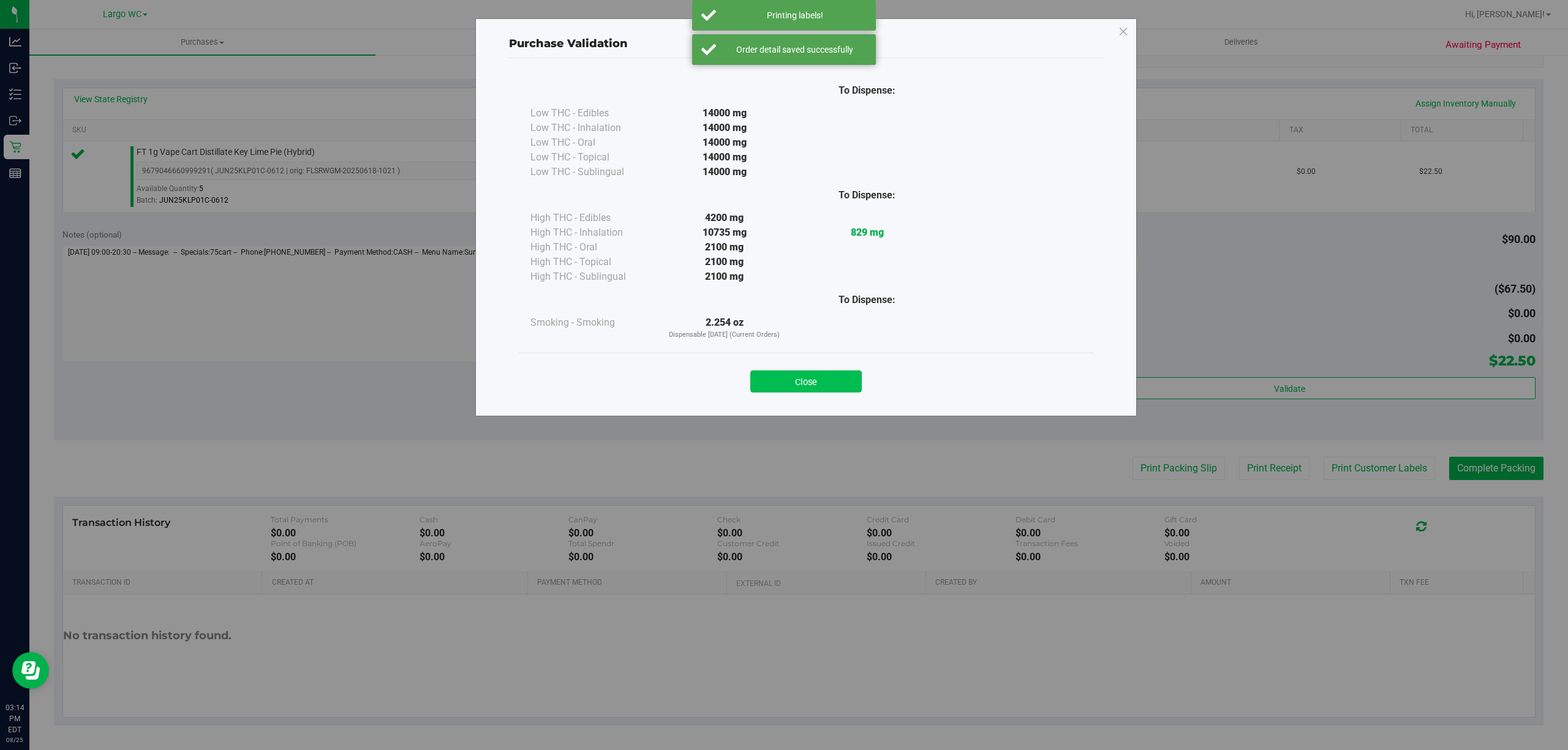
click at [804, 383] on button "Close" at bounding box center [806, 381] width 111 height 22
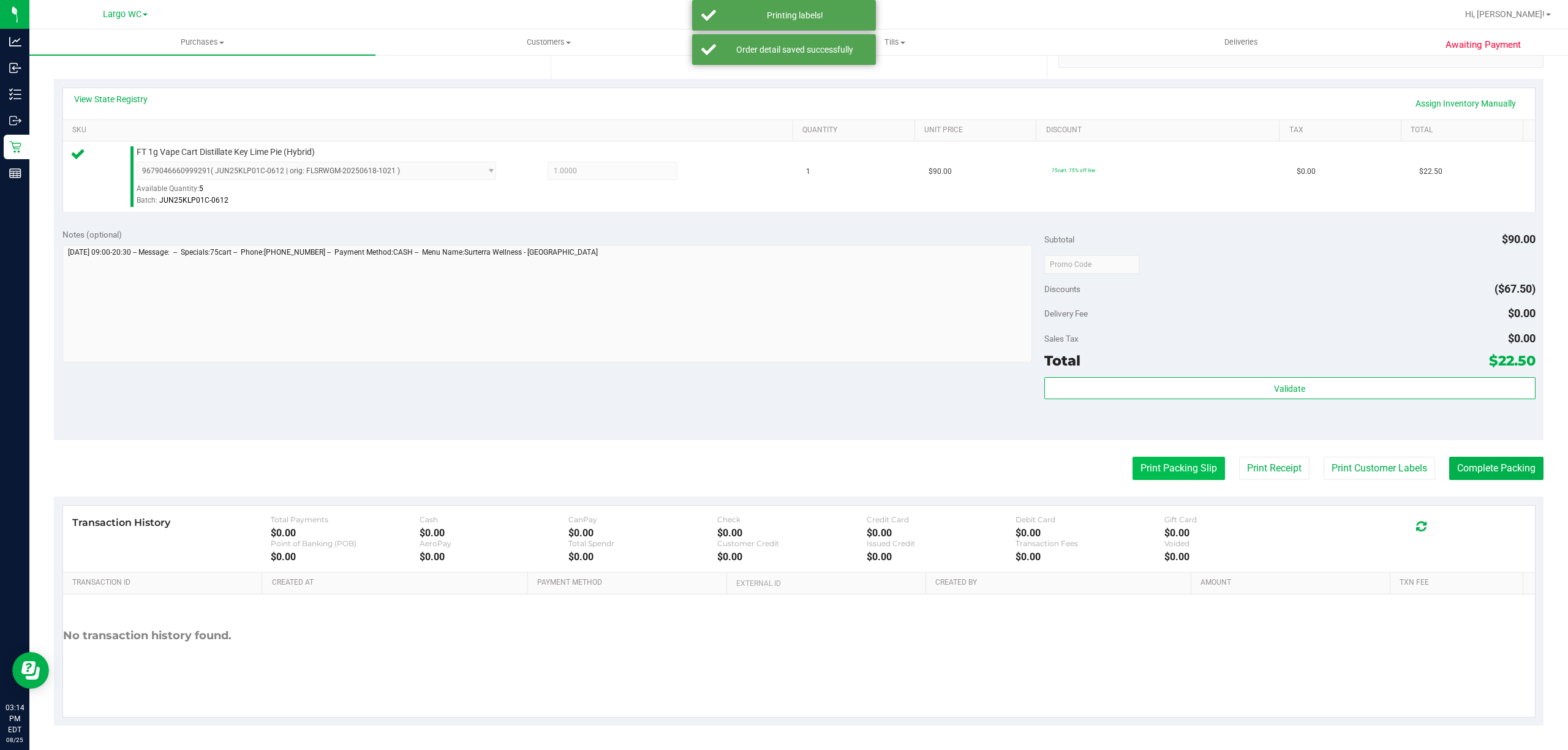
click at [1142, 473] on button "Print Packing Slip" at bounding box center [1179, 468] width 92 height 24
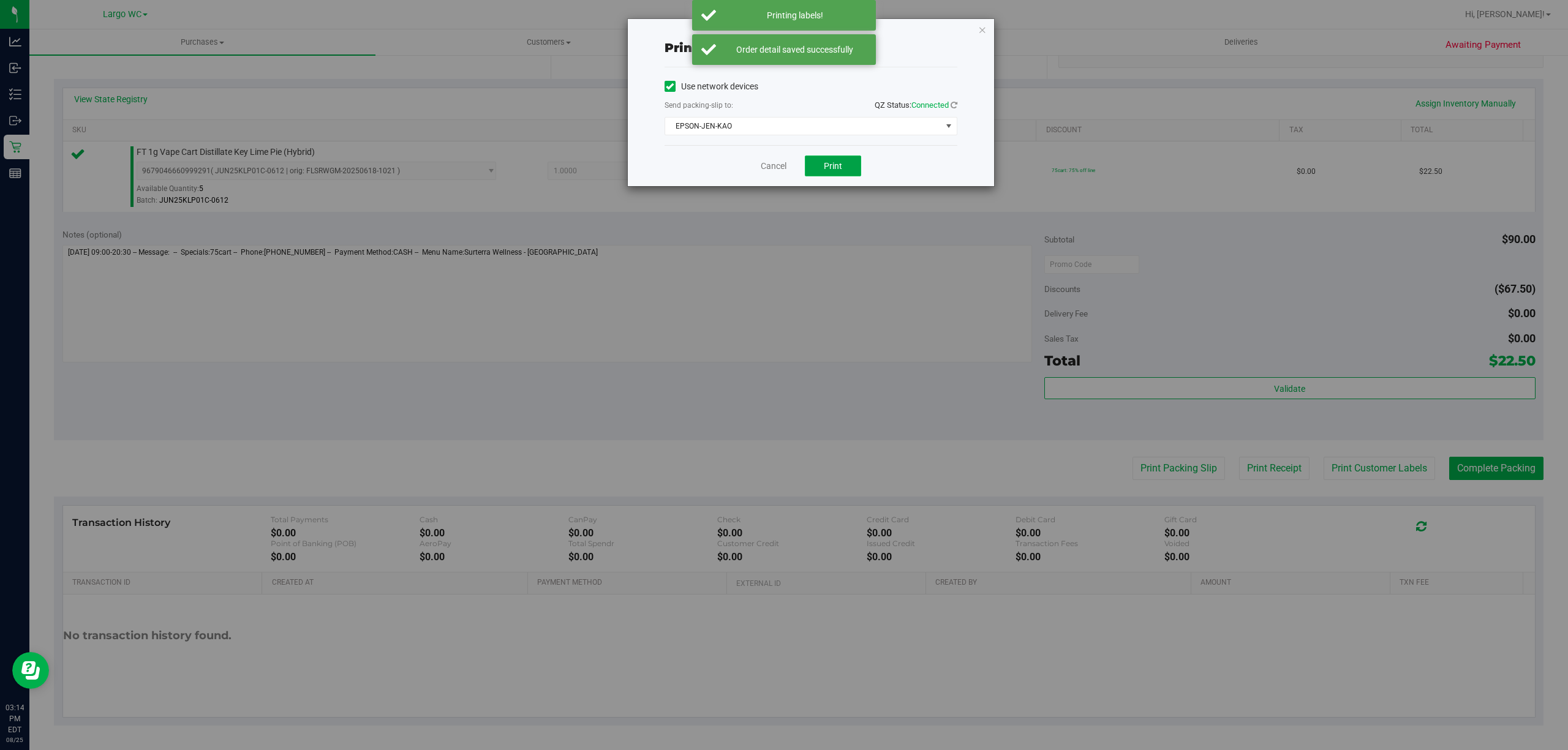
click at [822, 158] on button "Print" at bounding box center [833, 166] width 57 height 21
click at [764, 167] on link "Cancel" at bounding box center [767, 167] width 25 height 13
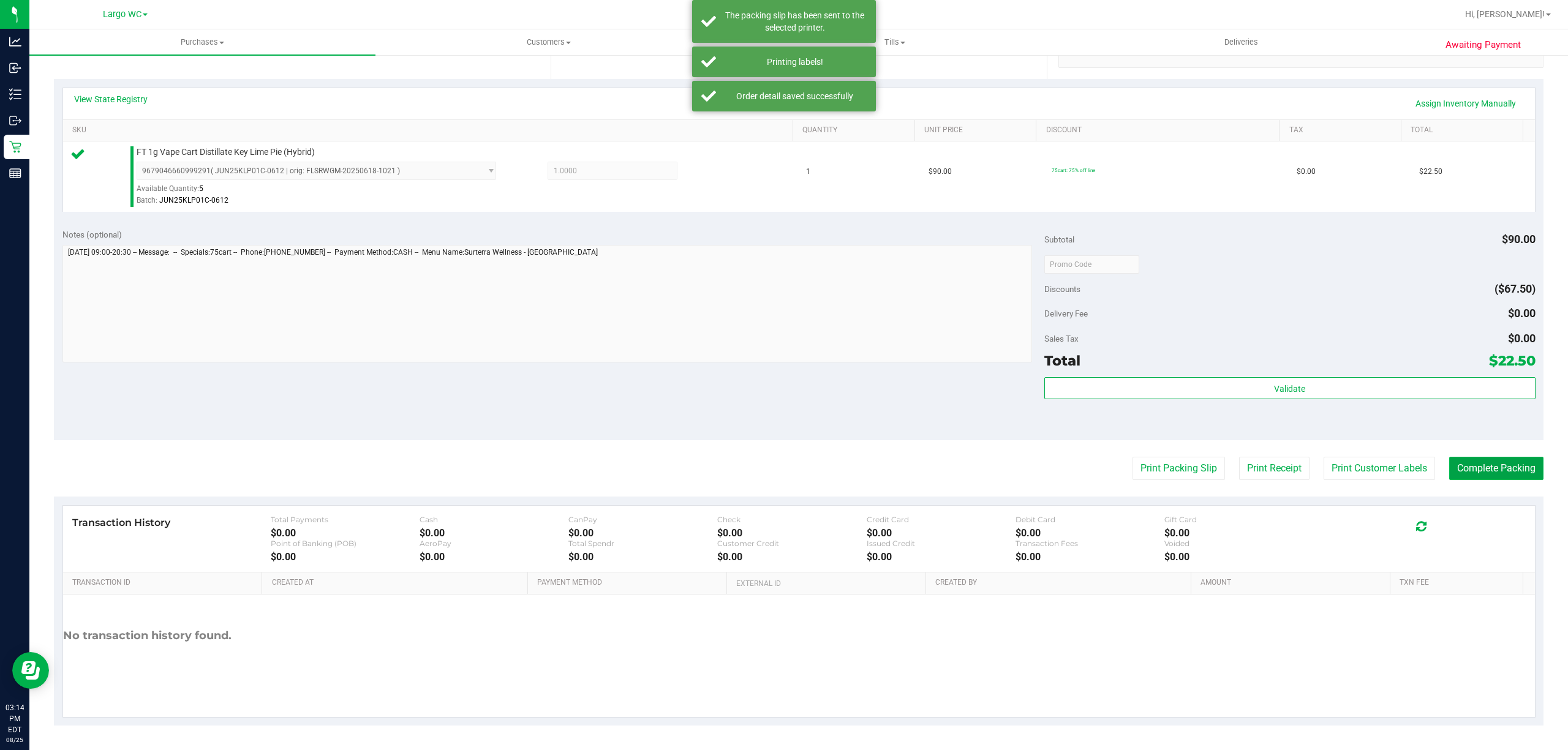
click at [1465, 469] on button "Complete Packing" at bounding box center [1496, 468] width 94 height 24
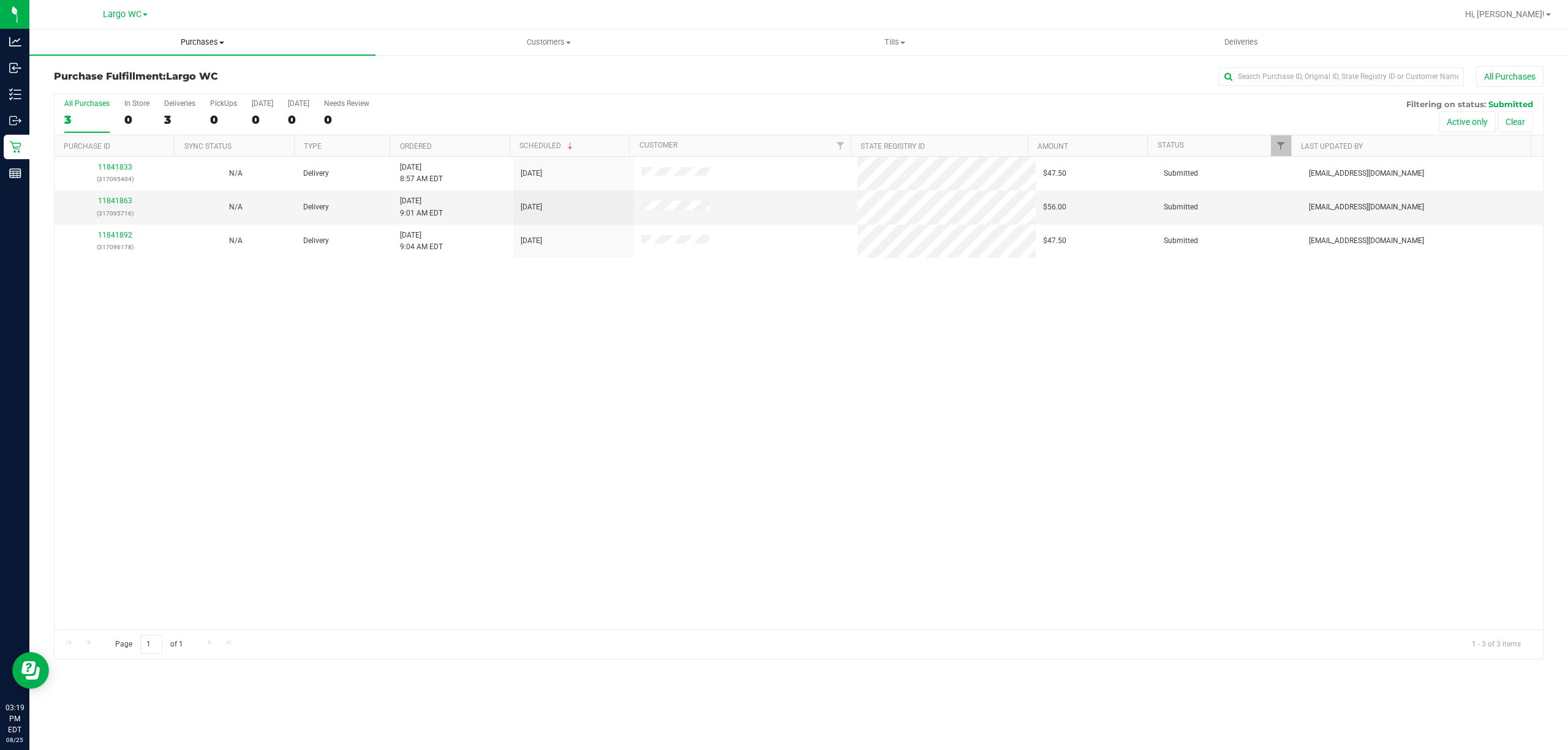
click at [202, 41] on span "Purchases" at bounding box center [202, 42] width 346 height 11
click at [138, 69] on span "Summary of purchases" at bounding box center [91, 73] width 125 height 10
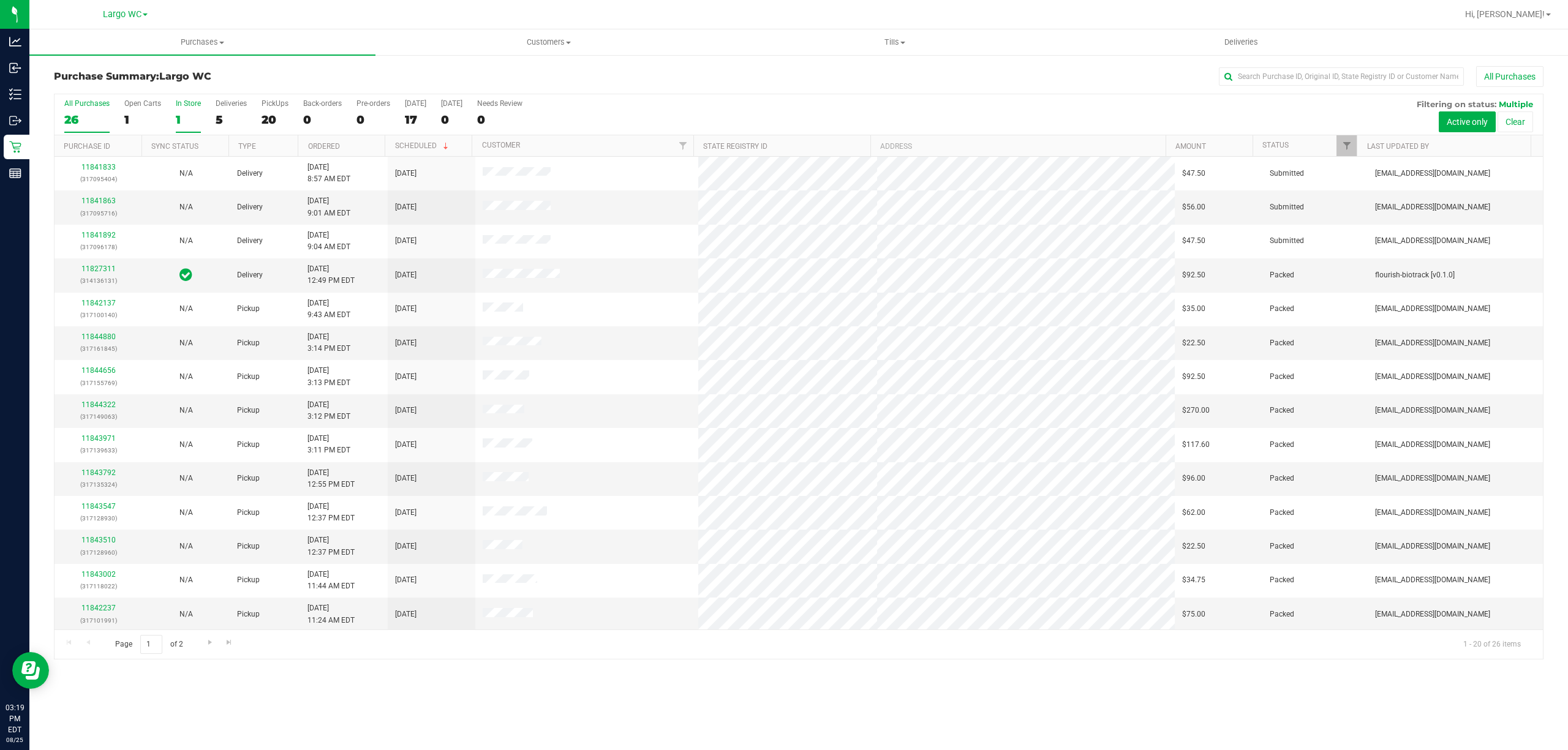
click at [176, 116] on div "1" at bounding box center [188, 120] width 25 height 14
click at [0, 0] on input "In Store 1" at bounding box center [0, 0] width 0 height 0
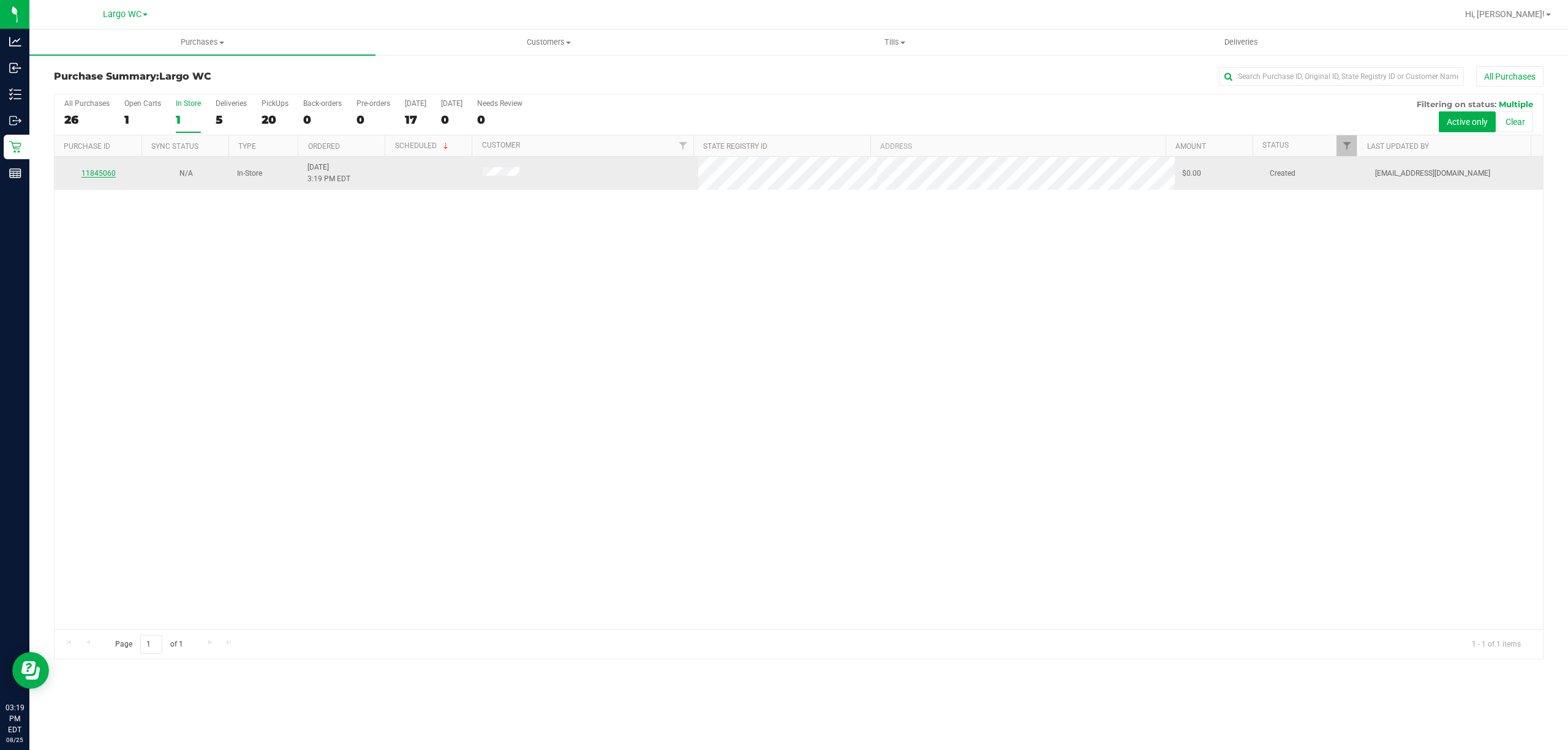
click at [97, 172] on link "11845060" at bounding box center [98, 172] width 34 height 8
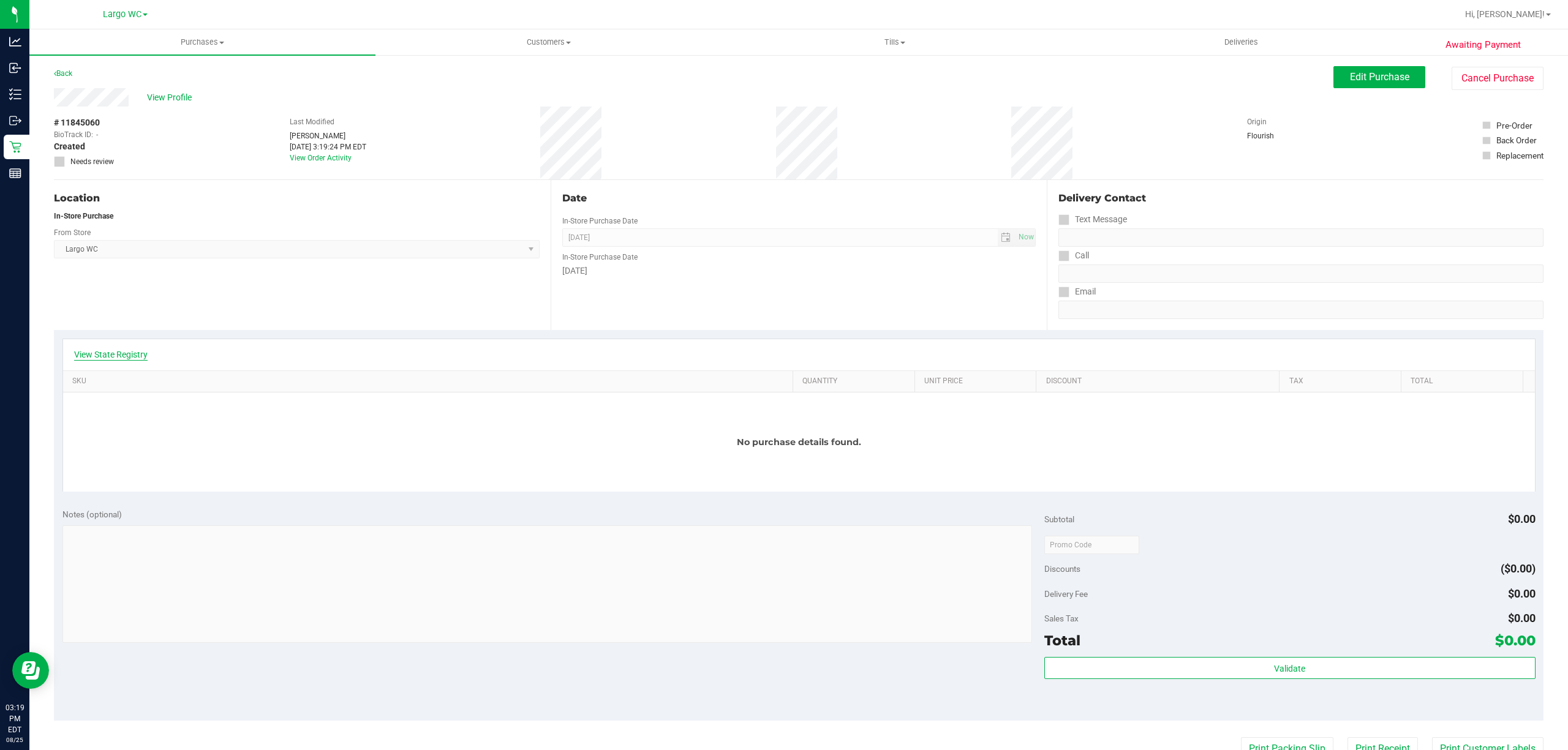
click at [95, 355] on link "View State Registry" at bounding box center [111, 354] width 74 height 12
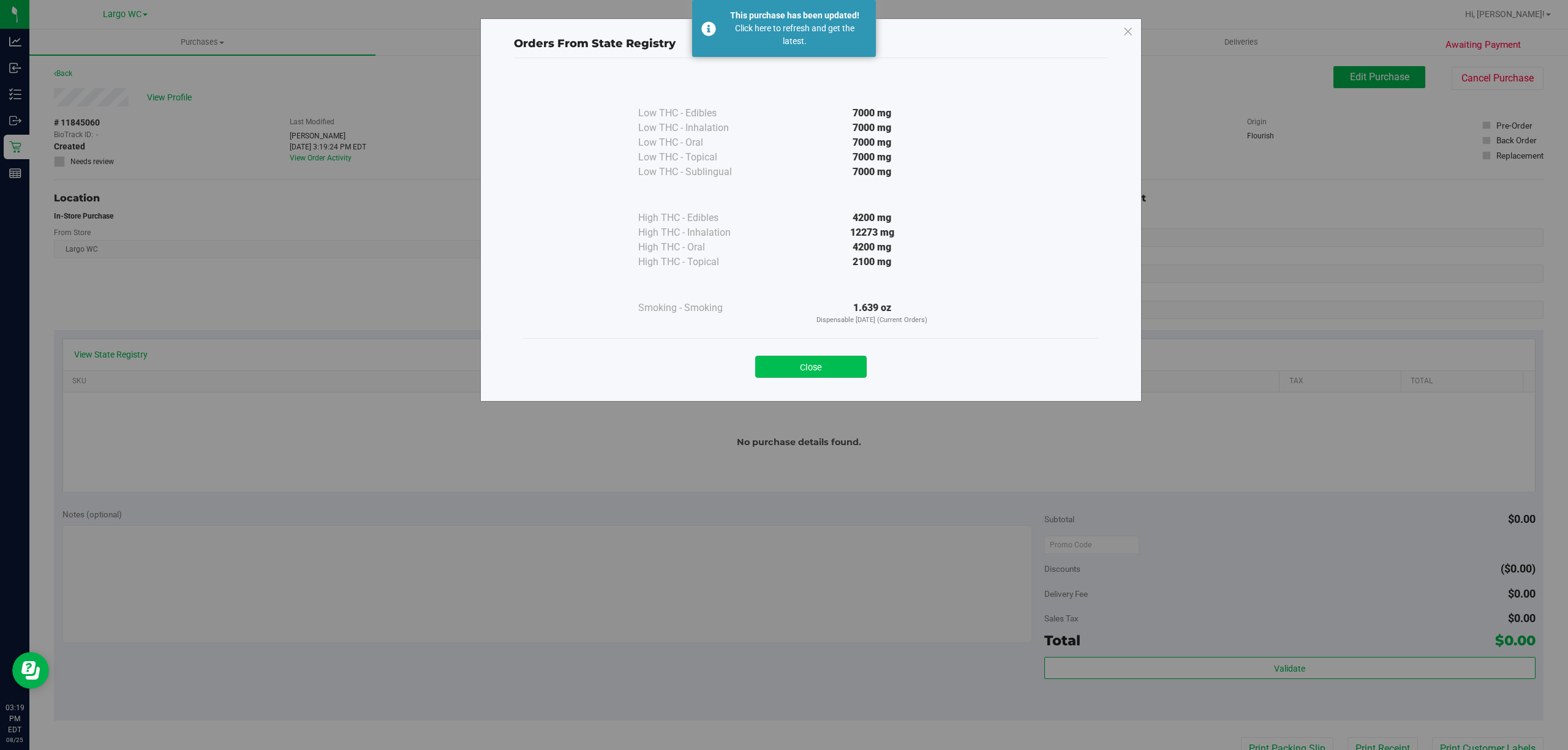
click at [841, 356] on button "Close" at bounding box center [810, 367] width 111 height 22
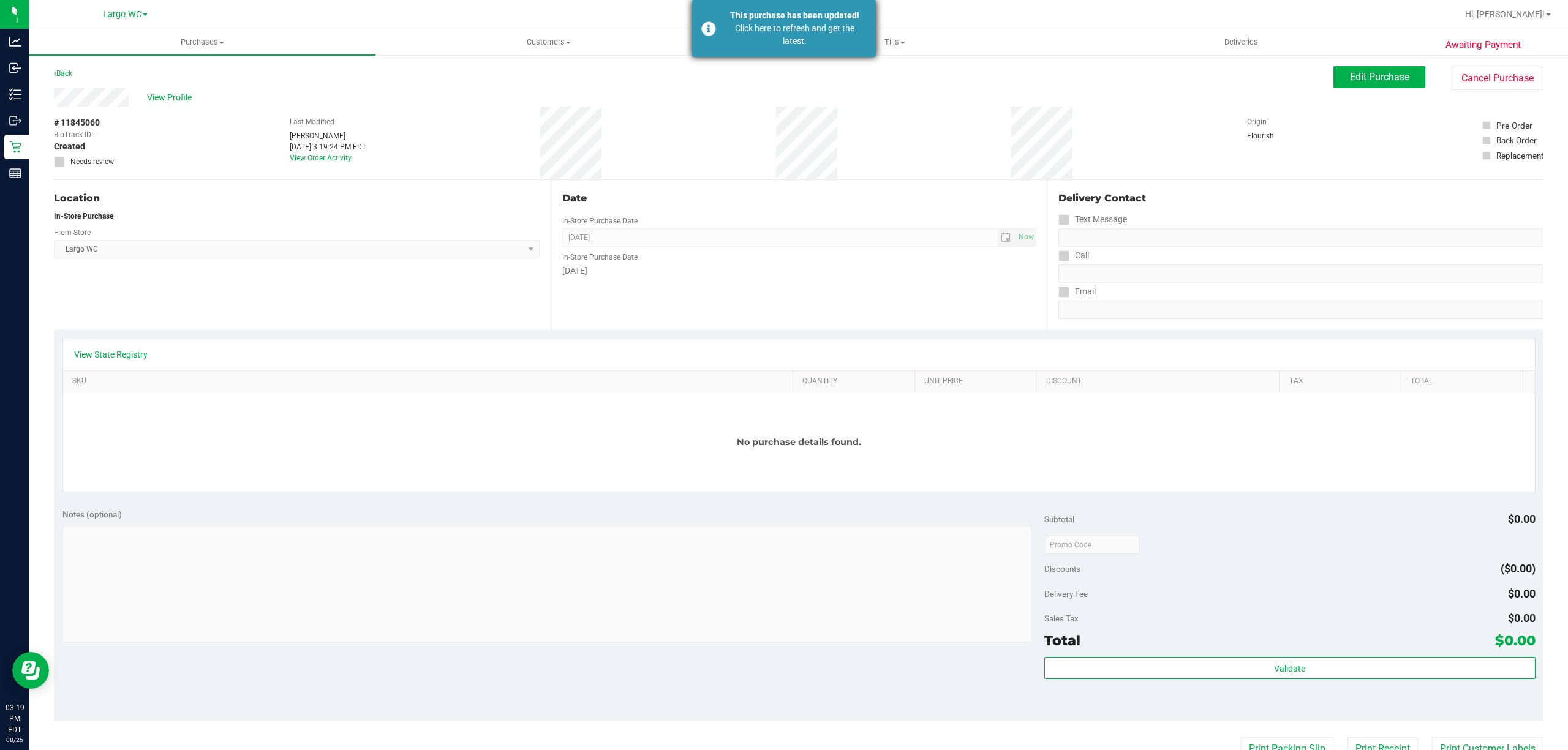
click at [816, 44] on div "Click here to refresh and get the latest." at bounding box center [794, 34] width 144 height 25
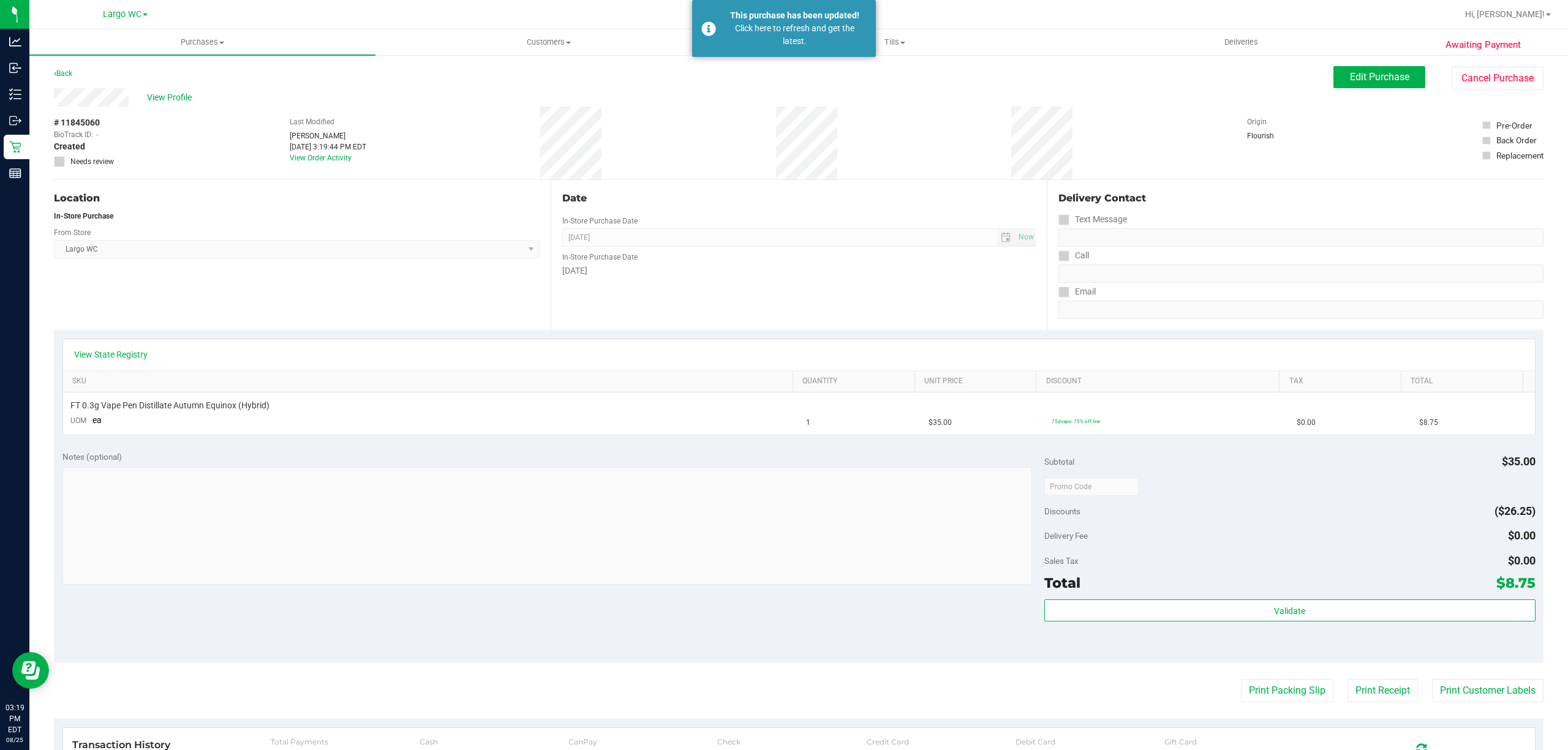
click at [780, 79] on div "Back Edit Purchase Cancel Purchase" at bounding box center [798, 76] width 1490 height 22
click at [832, 35] on div "Click here to refresh and get the latest." at bounding box center [794, 34] width 144 height 25
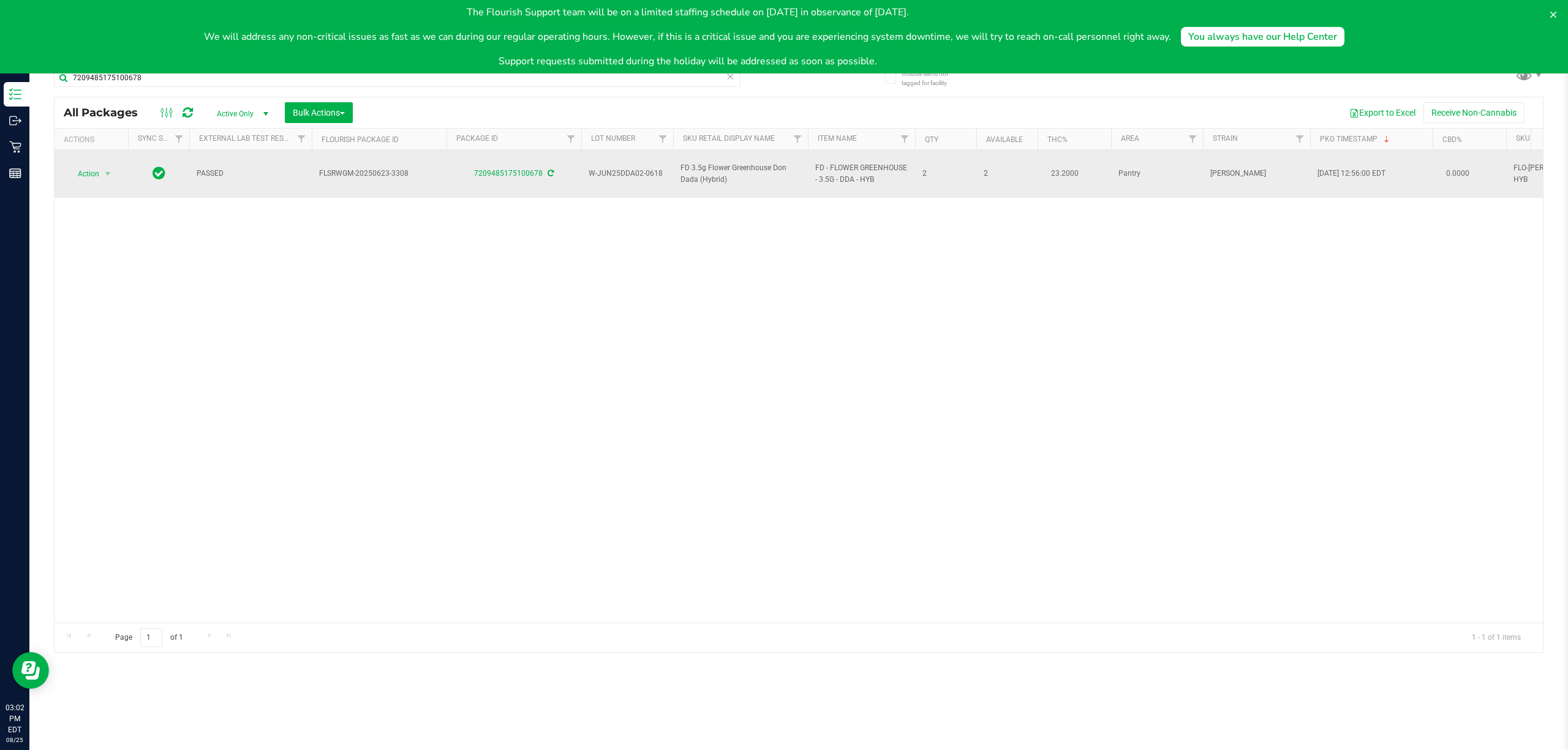
type input "7209485175100678"
click at [82, 167] on span "Action" at bounding box center [83, 173] width 33 height 17
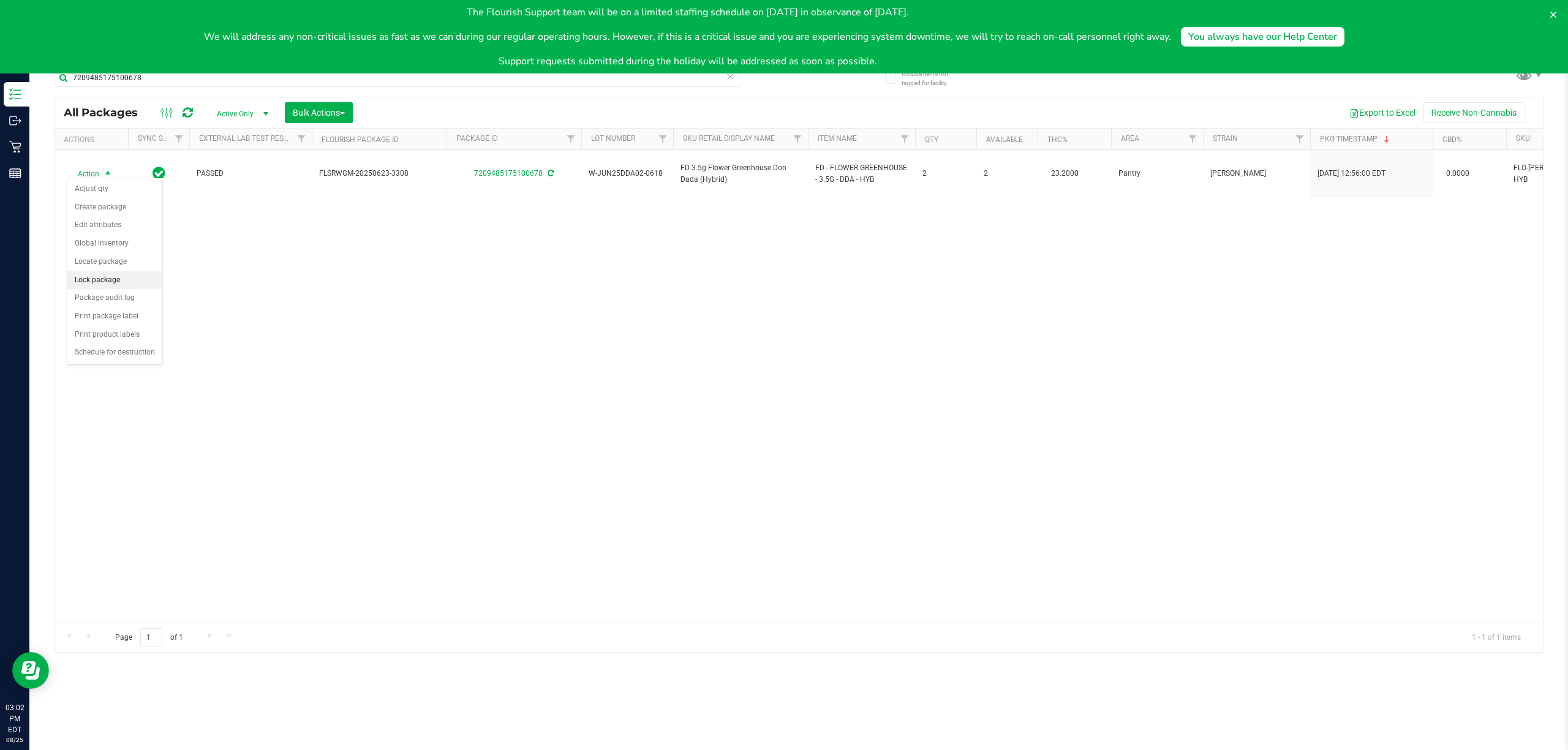
click at [97, 282] on li "Lock package" at bounding box center [114, 280] width 95 height 18
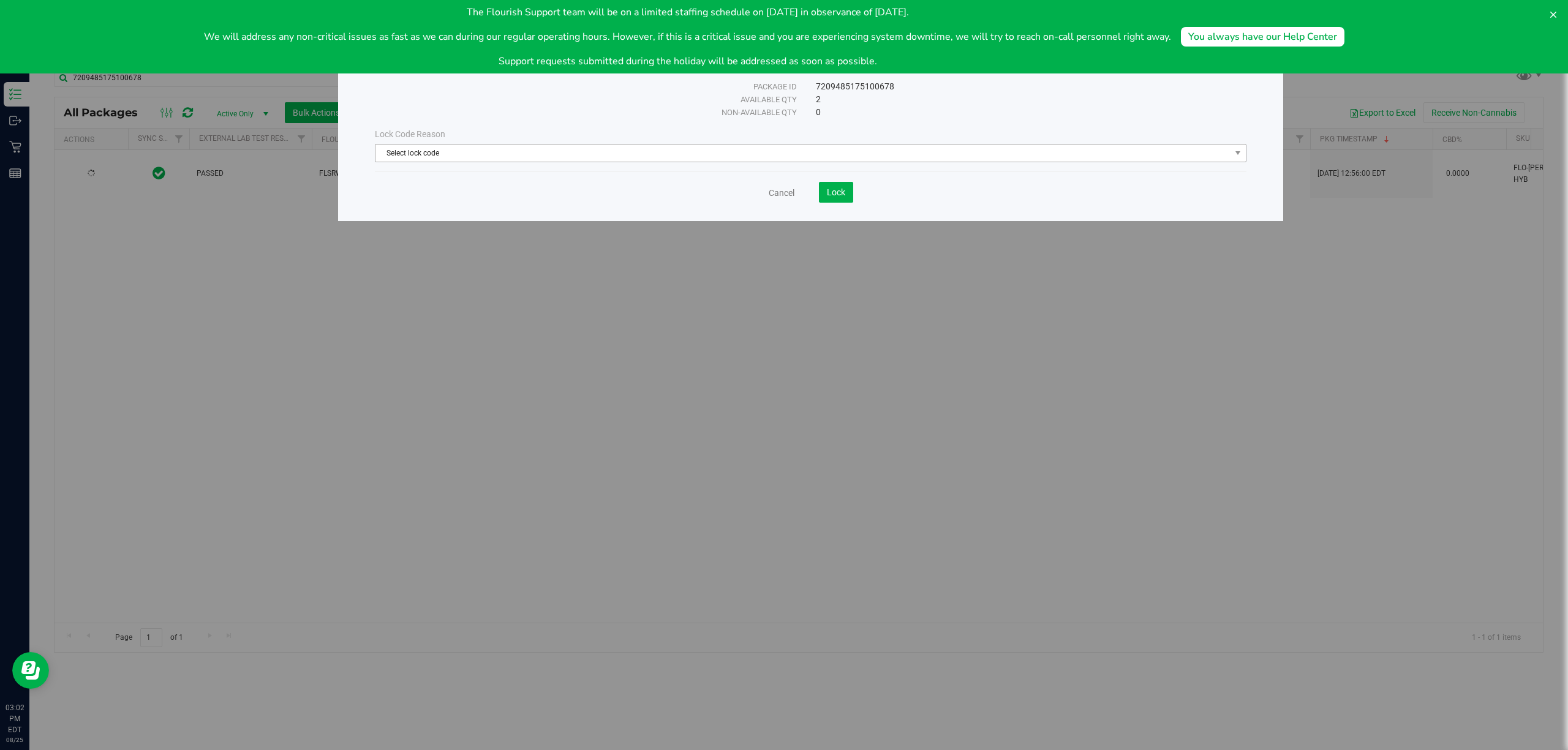
click at [675, 152] on span "Select lock code" at bounding box center [802, 153] width 855 height 17
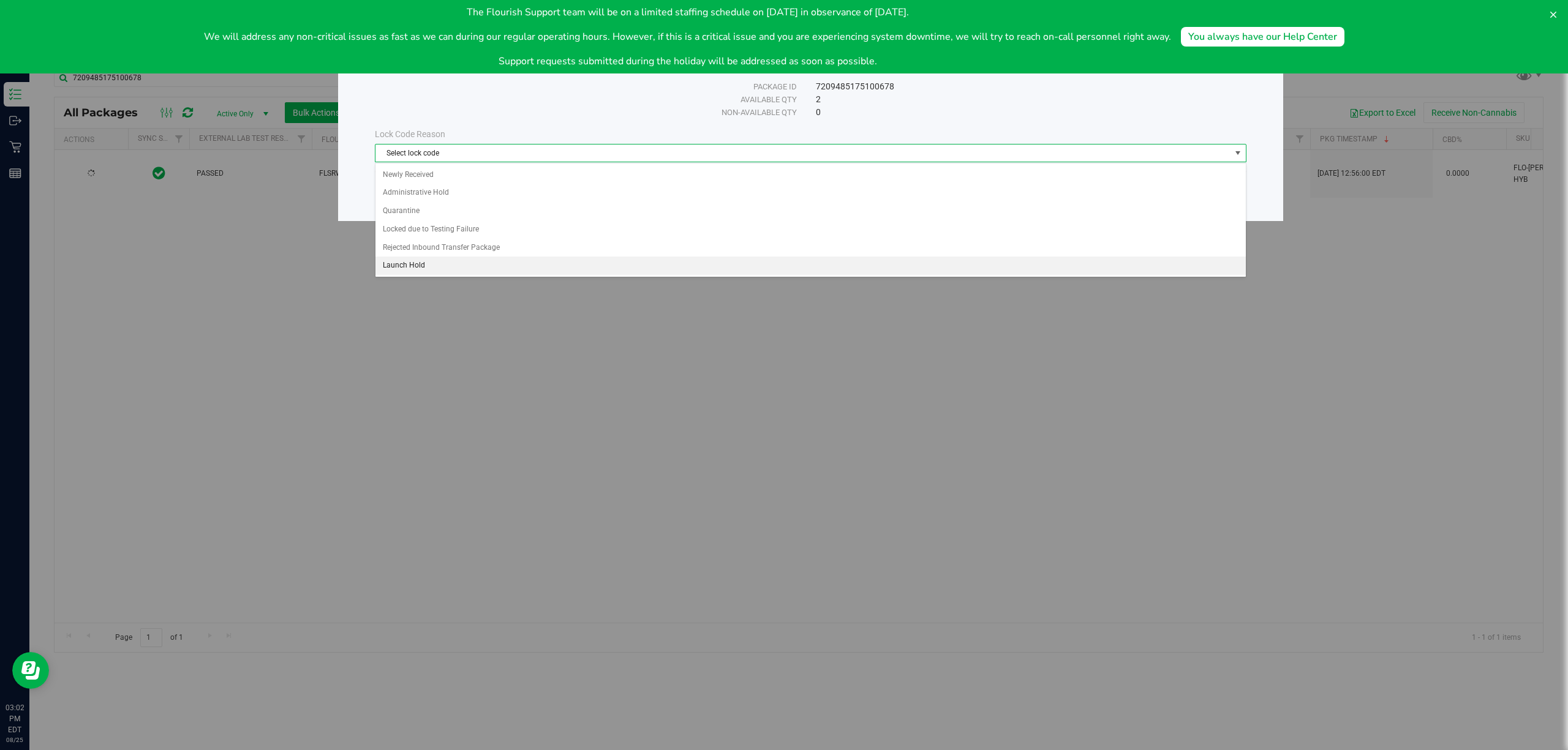
click at [519, 262] on li "Launch Hold" at bounding box center [809, 265] width 870 height 18
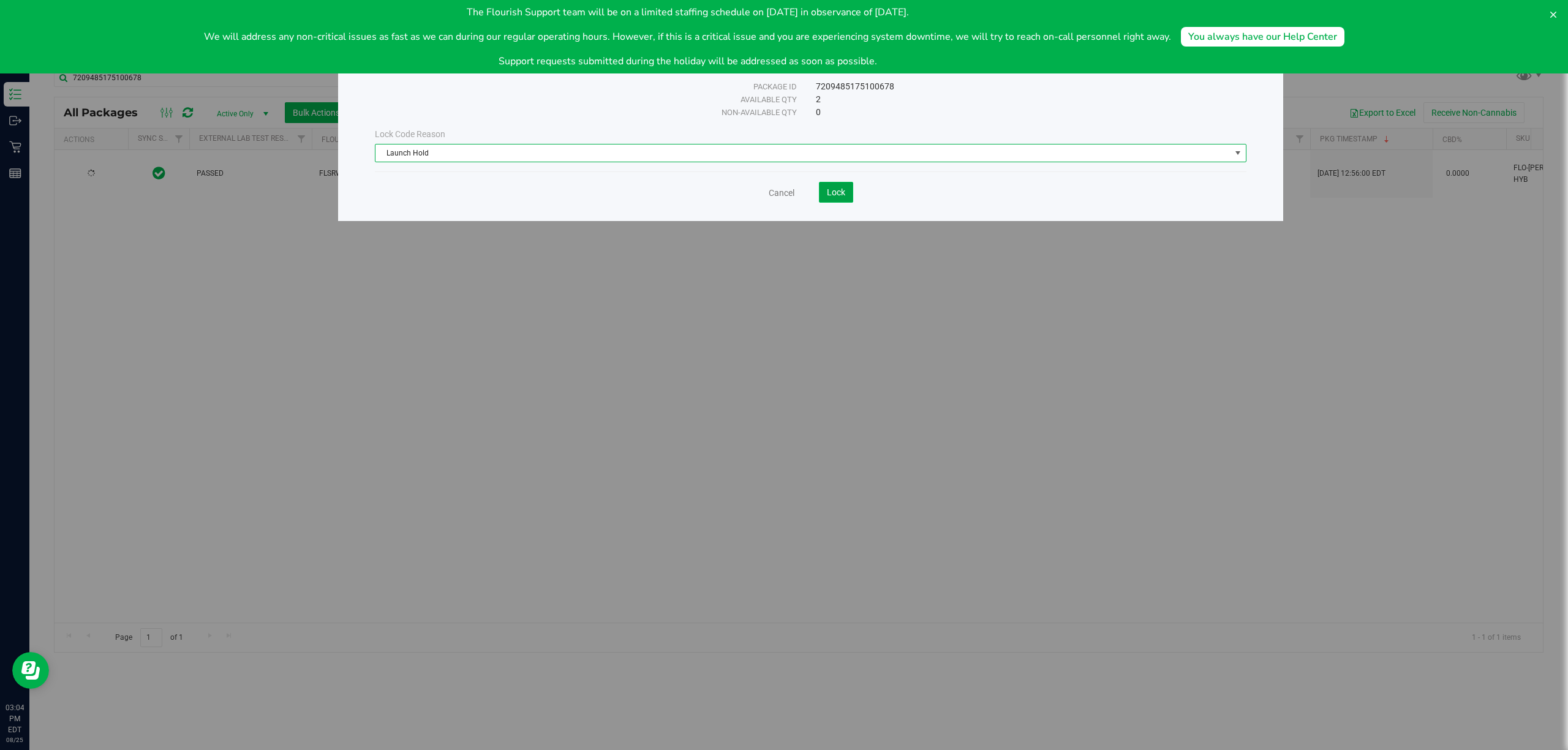
click at [841, 201] on button "Lock" at bounding box center [836, 192] width 34 height 21
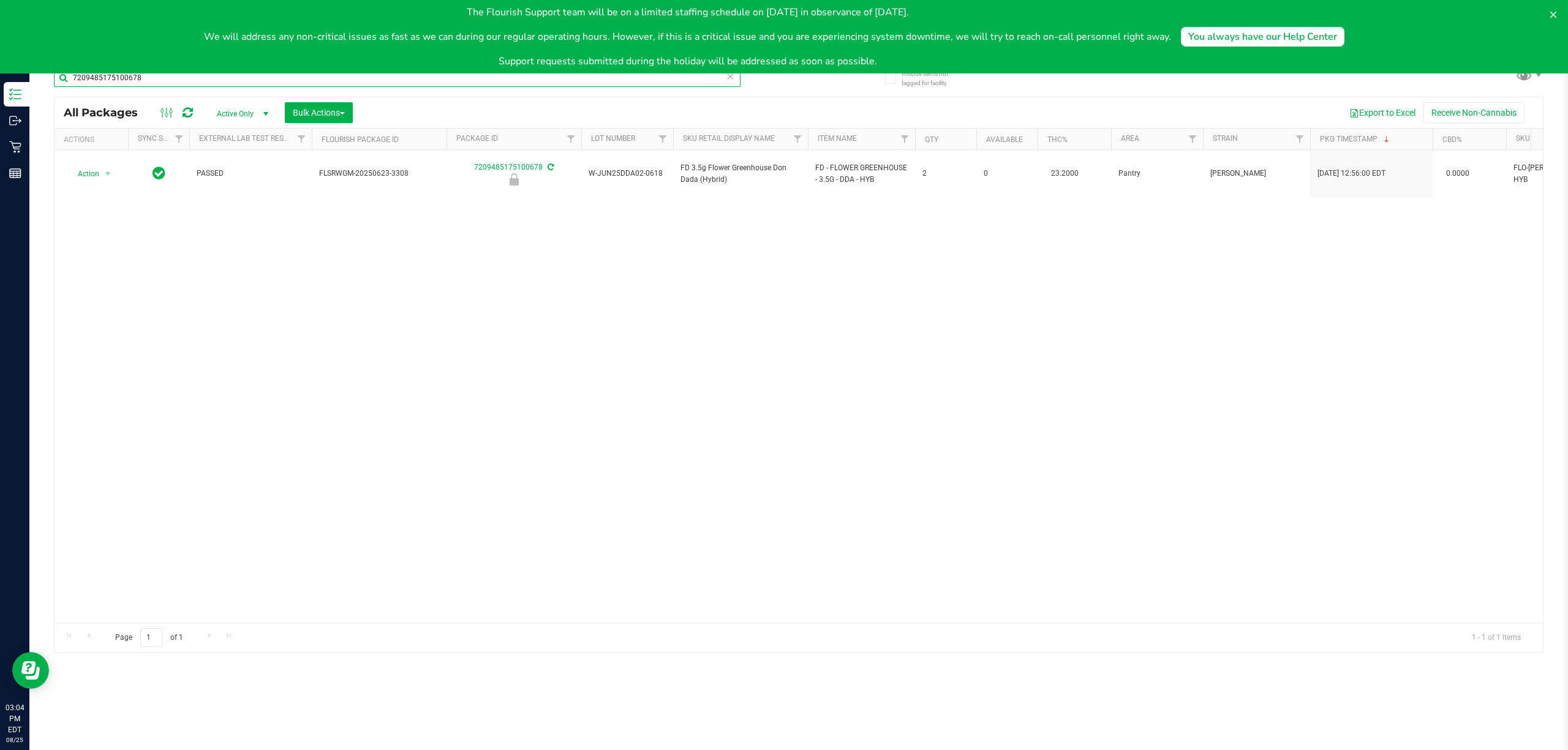
click at [171, 79] on input "7209485175100678" at bounding box center [397, 77] width 687 height 18
type input "4679453818238652"
click at [89, 140] on div "Actions" at bounding box center [93, 139] width 59 height 8
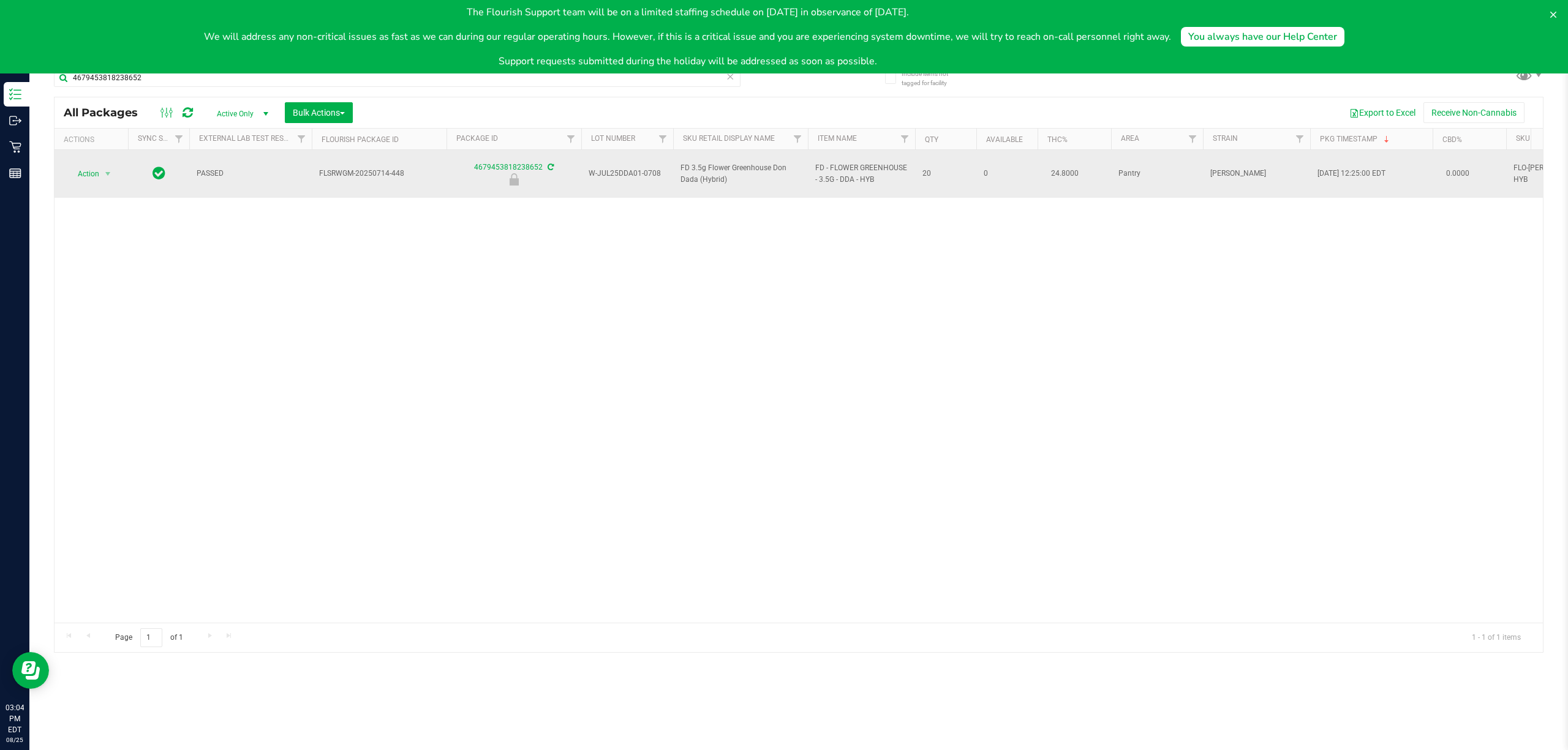
click at [79, 174] on span "Action" at bounding box center [83, 173] width 33 height 17
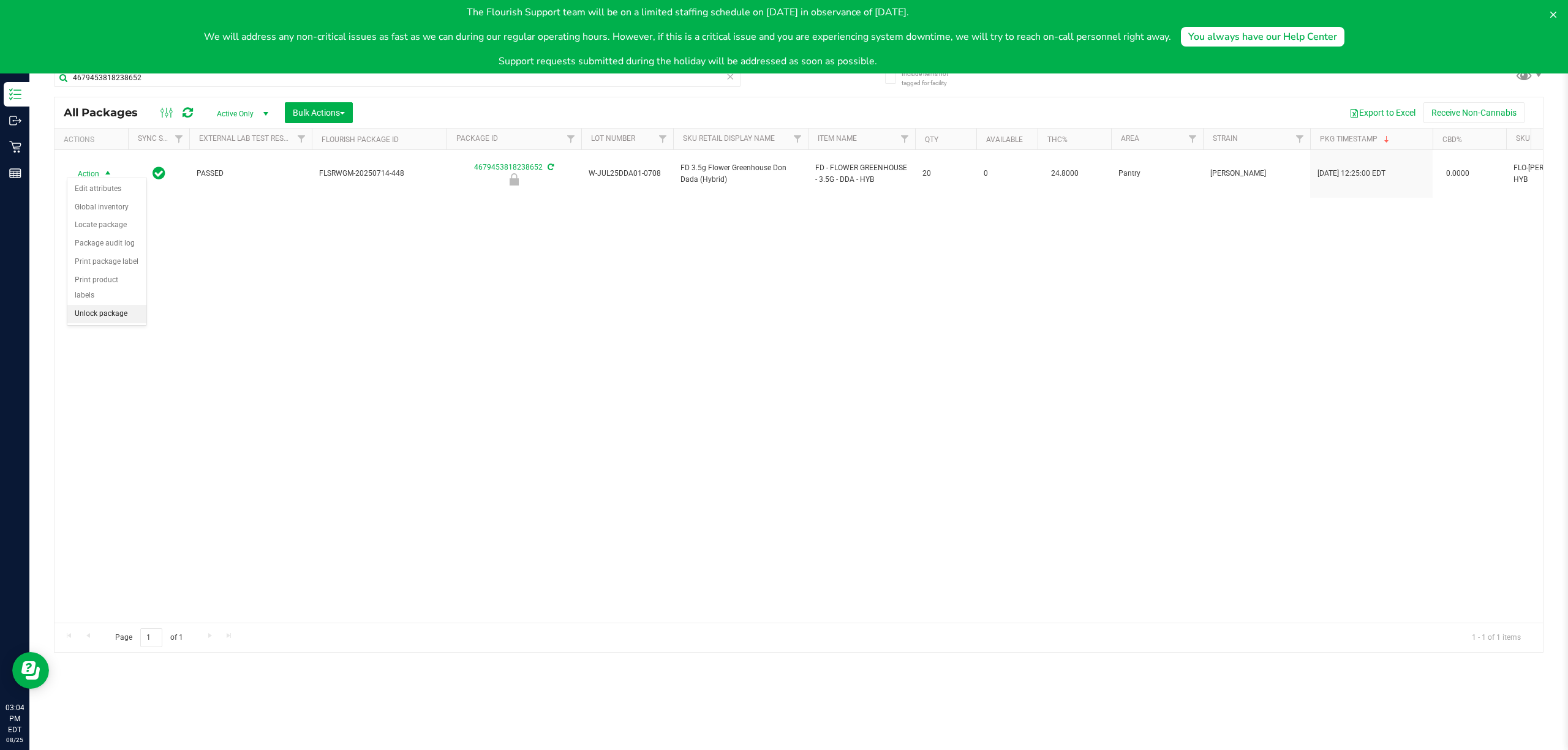
click at [94, 319] on li "Unlock package" at bounding box center [106, 314] width 79 height 18
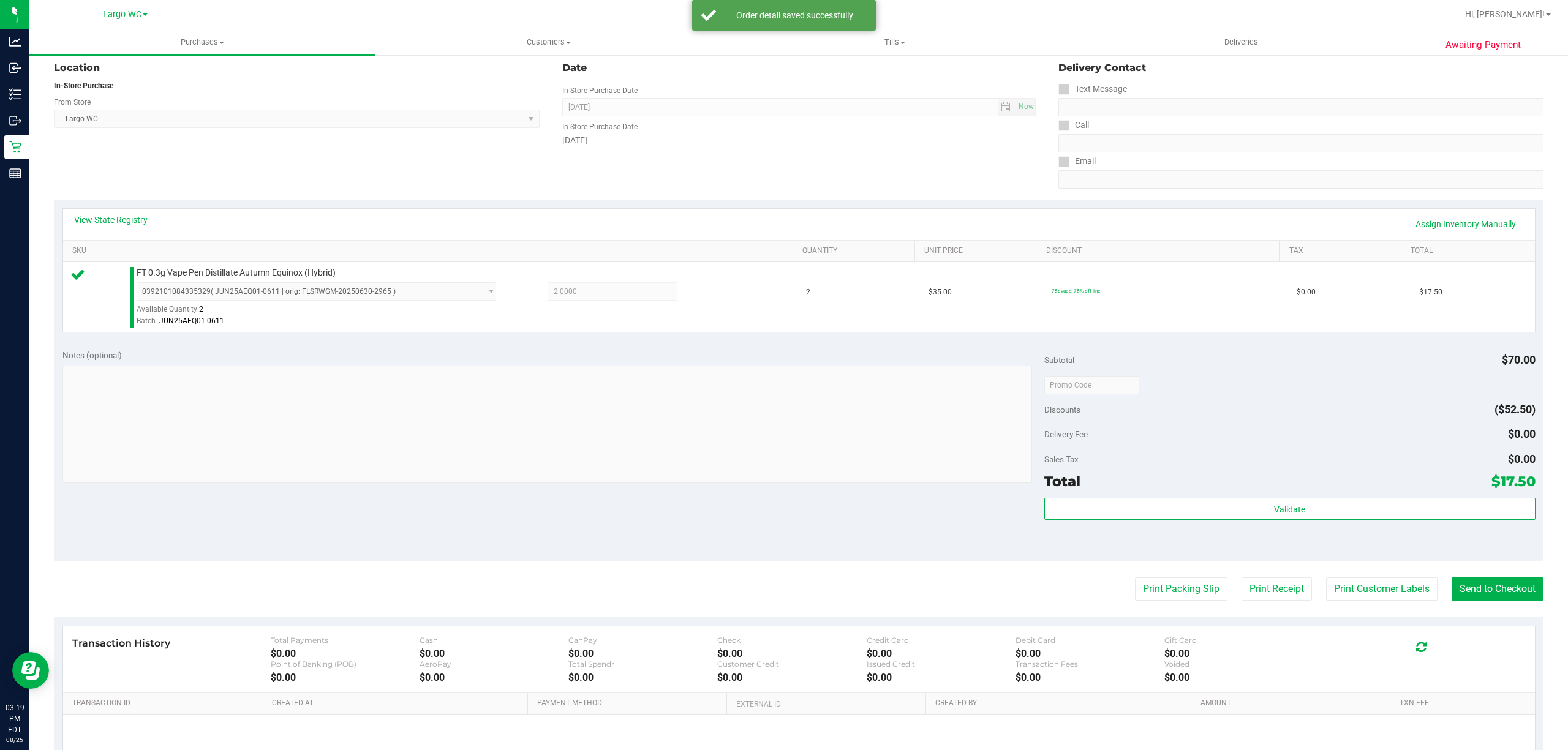
scroll to position [253, 0]
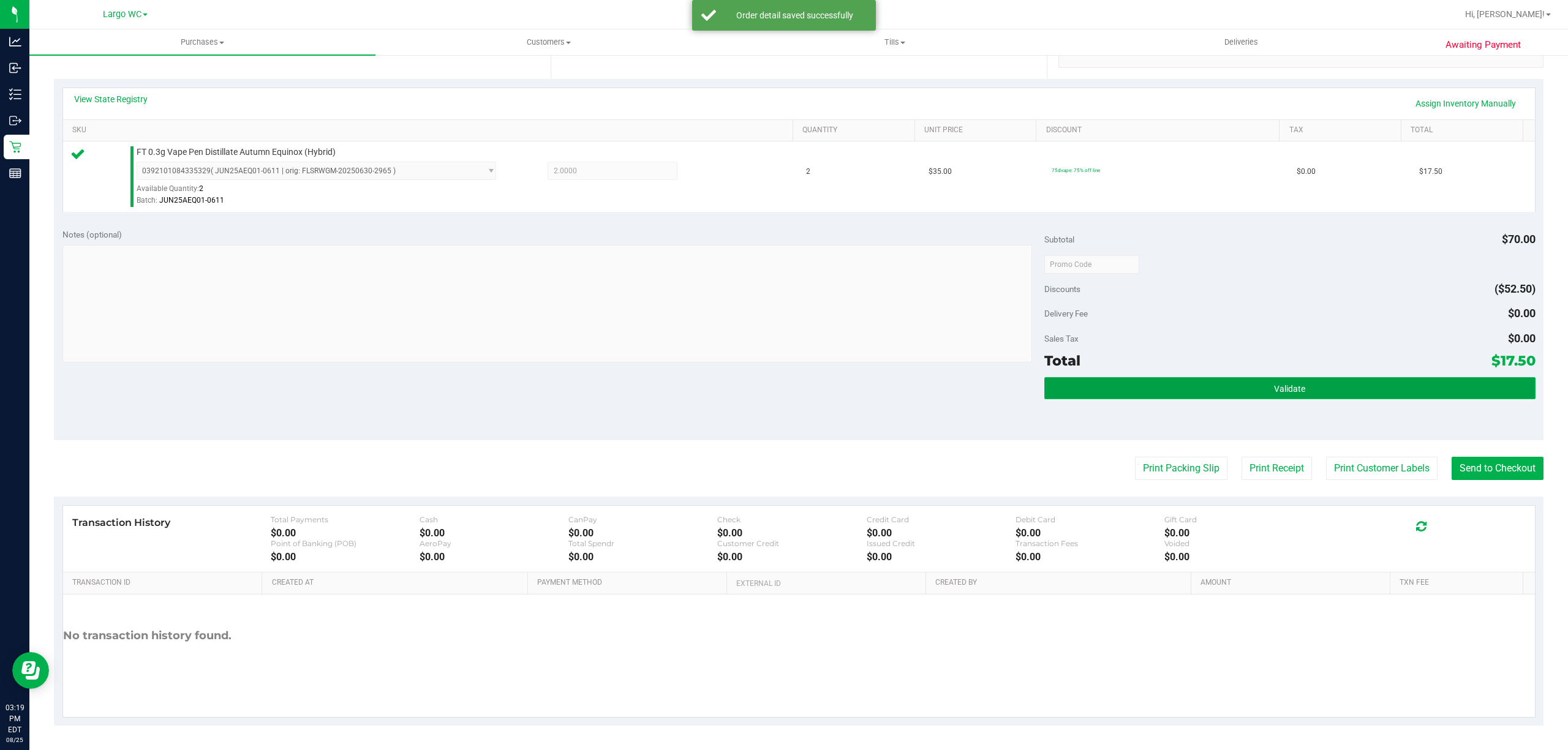
click at [1331, 390] on button "Validate" at bounding box center [1289, 387] width 491 height 22
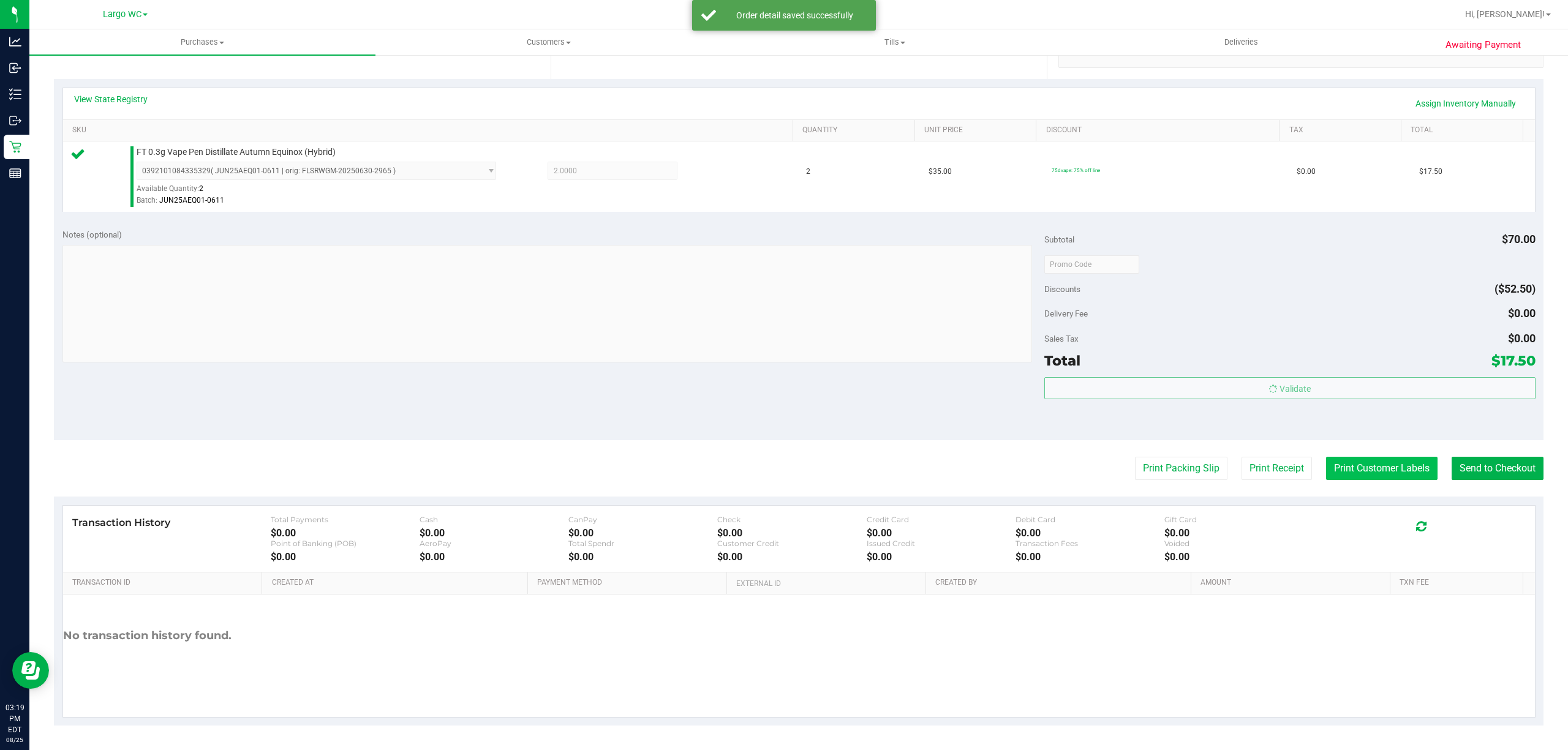
click at [1350, 465] on button "Print Customer Labels" at bounding box center [1381, 468] width 111 height 24
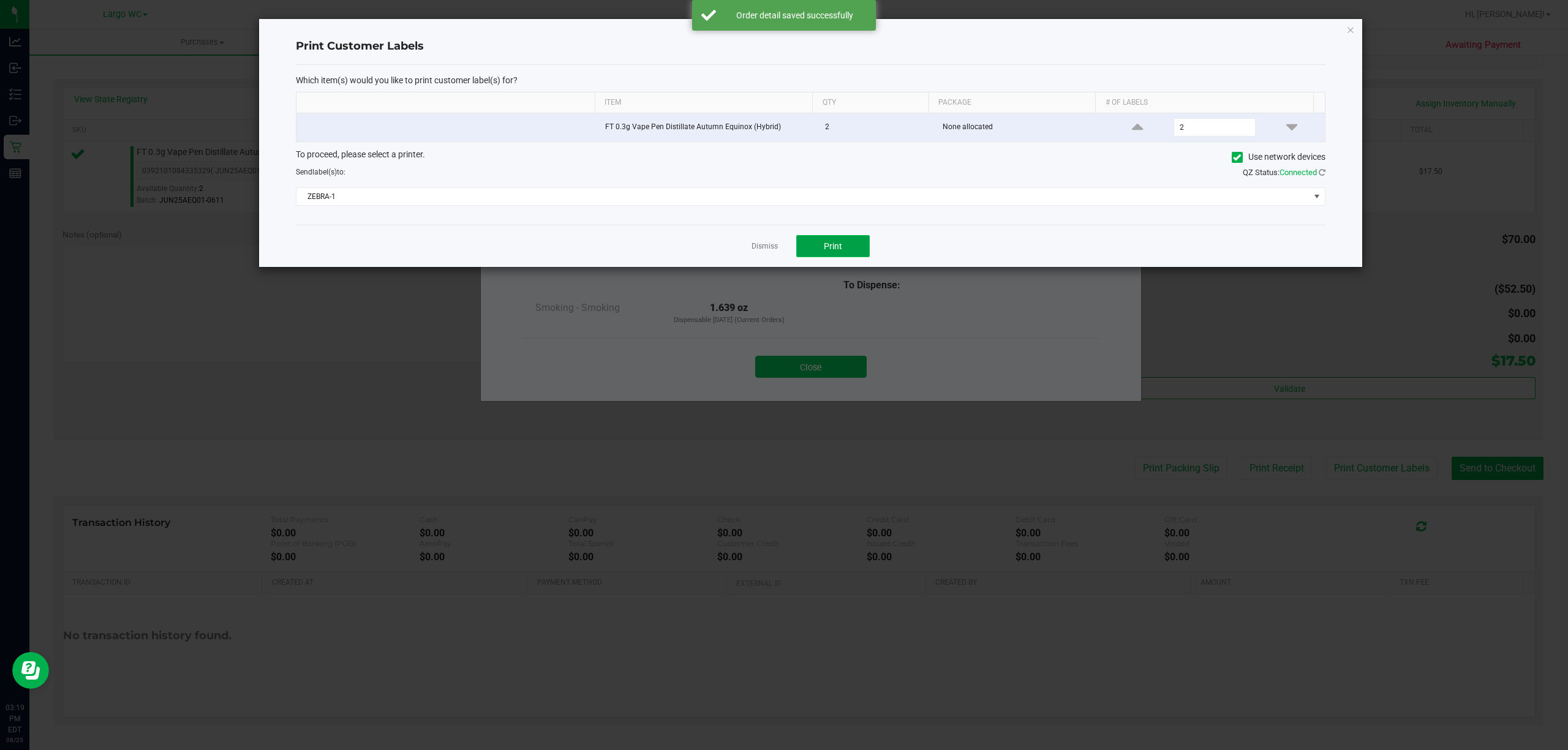
click at [817, 253] on button "Print" at bounding box center [833, 246] width 74 height 22
click at [760, 251] on div at bounding box center [810, 142] width 1102 height 248
click at [807, 370] on ngb-modal-window "Print Customer Labels Which item(s) would you like to print customer label(s) f…" at bounding box center [788, 375] width 1576 height 750
click at [763, 248] on link "Dismiss" at bounding box center [764, 246] width 26 height 10
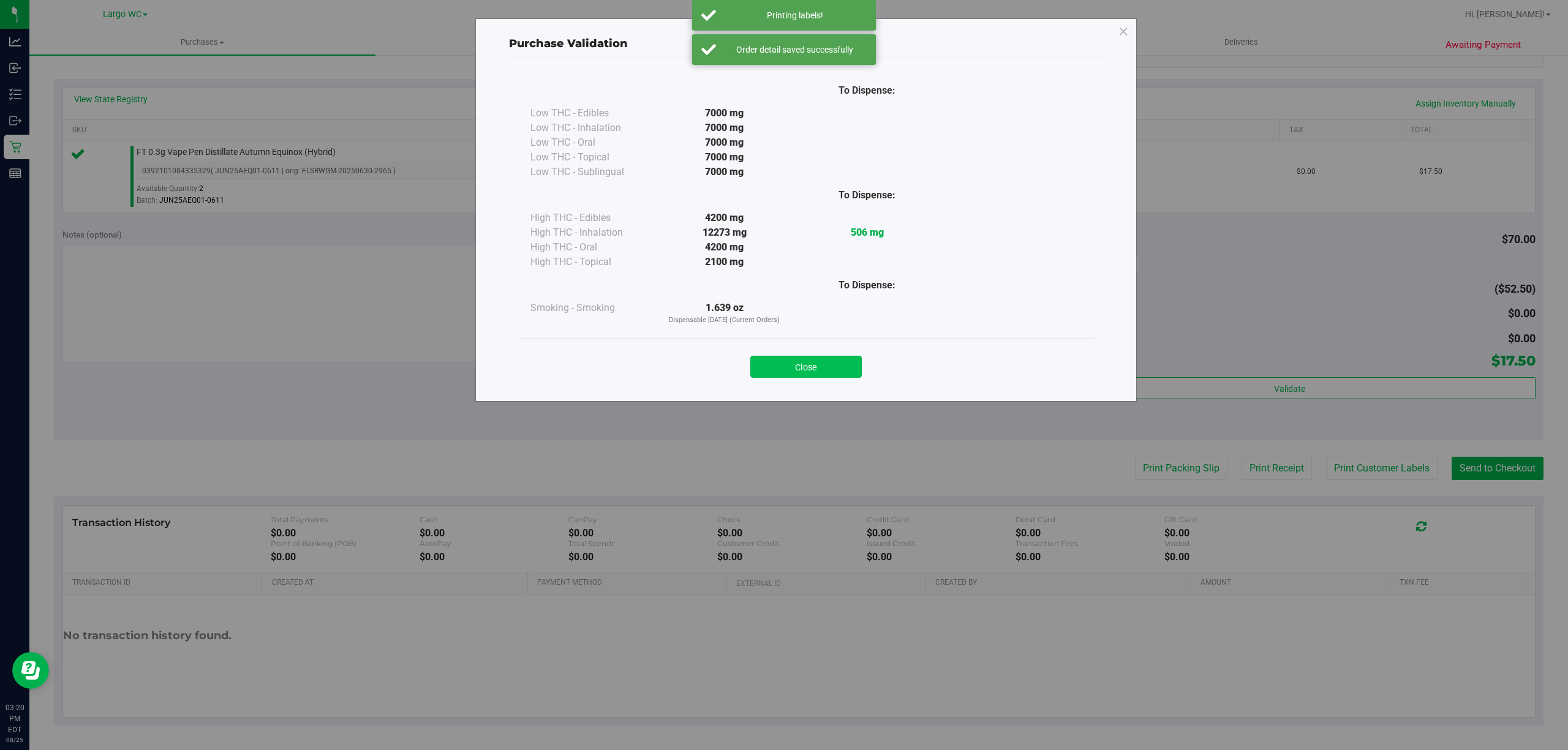
click at [799, 372] on button "Close" at bounding box center [806, 367] width 111 height 22
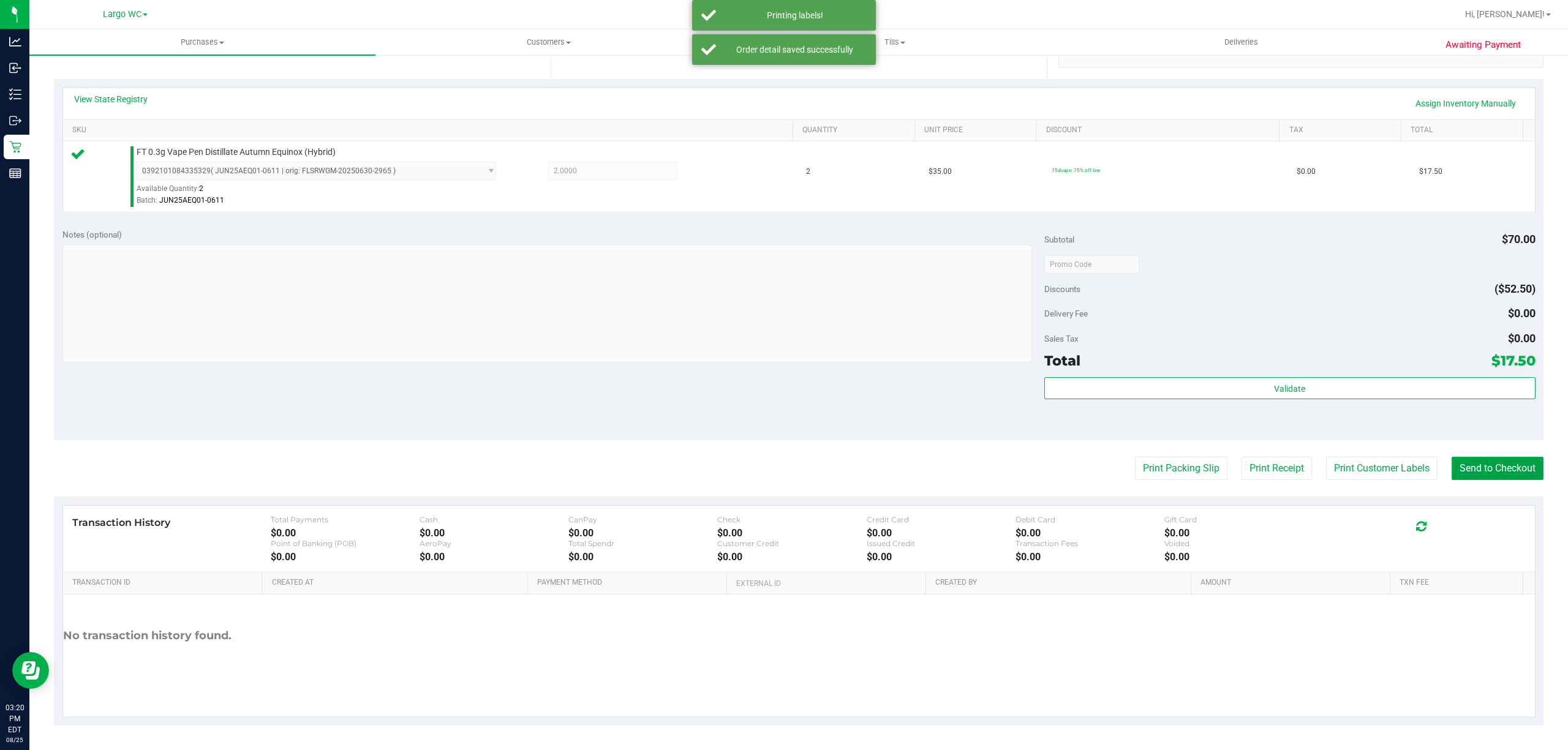
click at [1463, 468] on button "Send to Checkout" at bounding box center [1496, 468] width 91 height 24
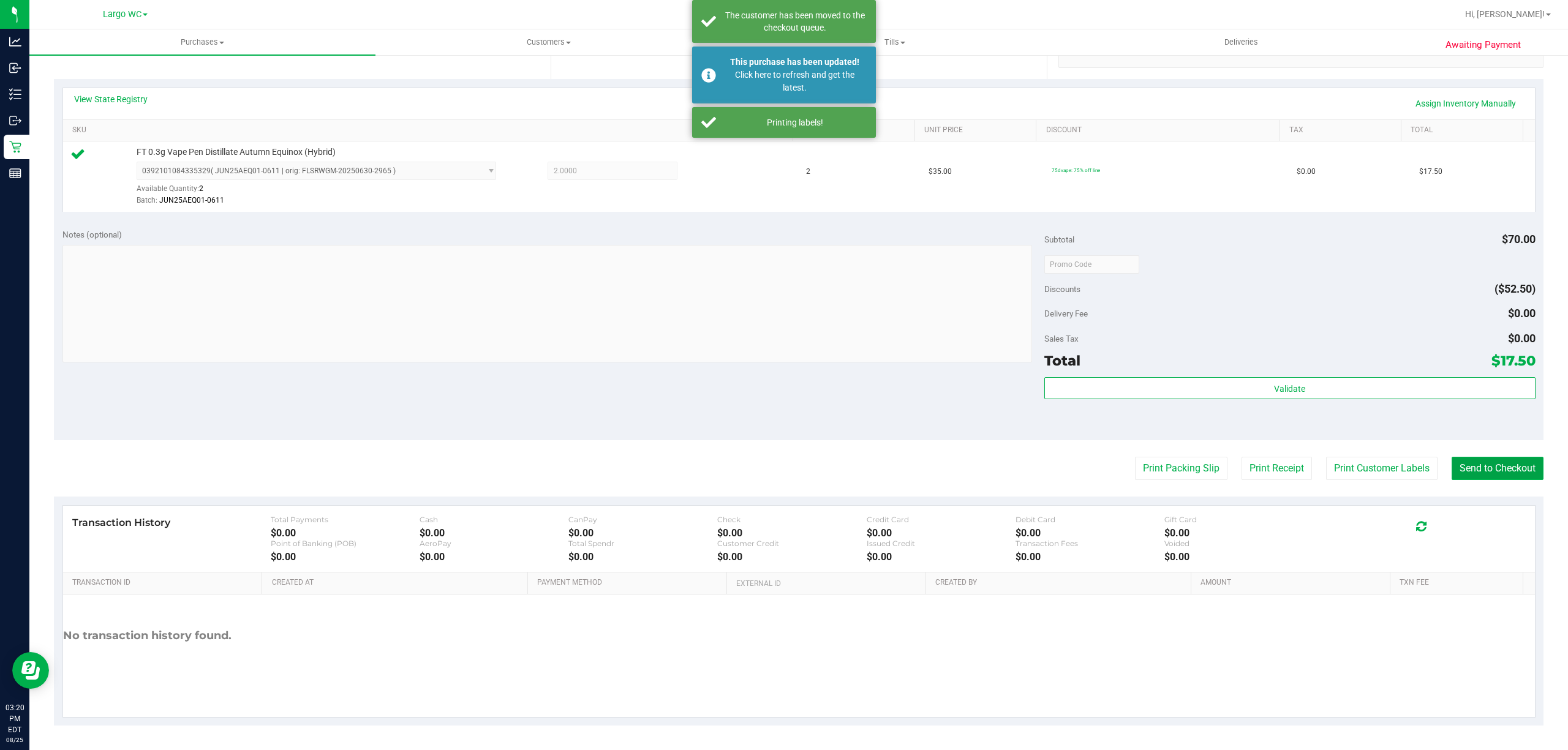
click at [1451, 457] on button "Send to Checkout" at bounding box center [1496, 468] width 91 height 24
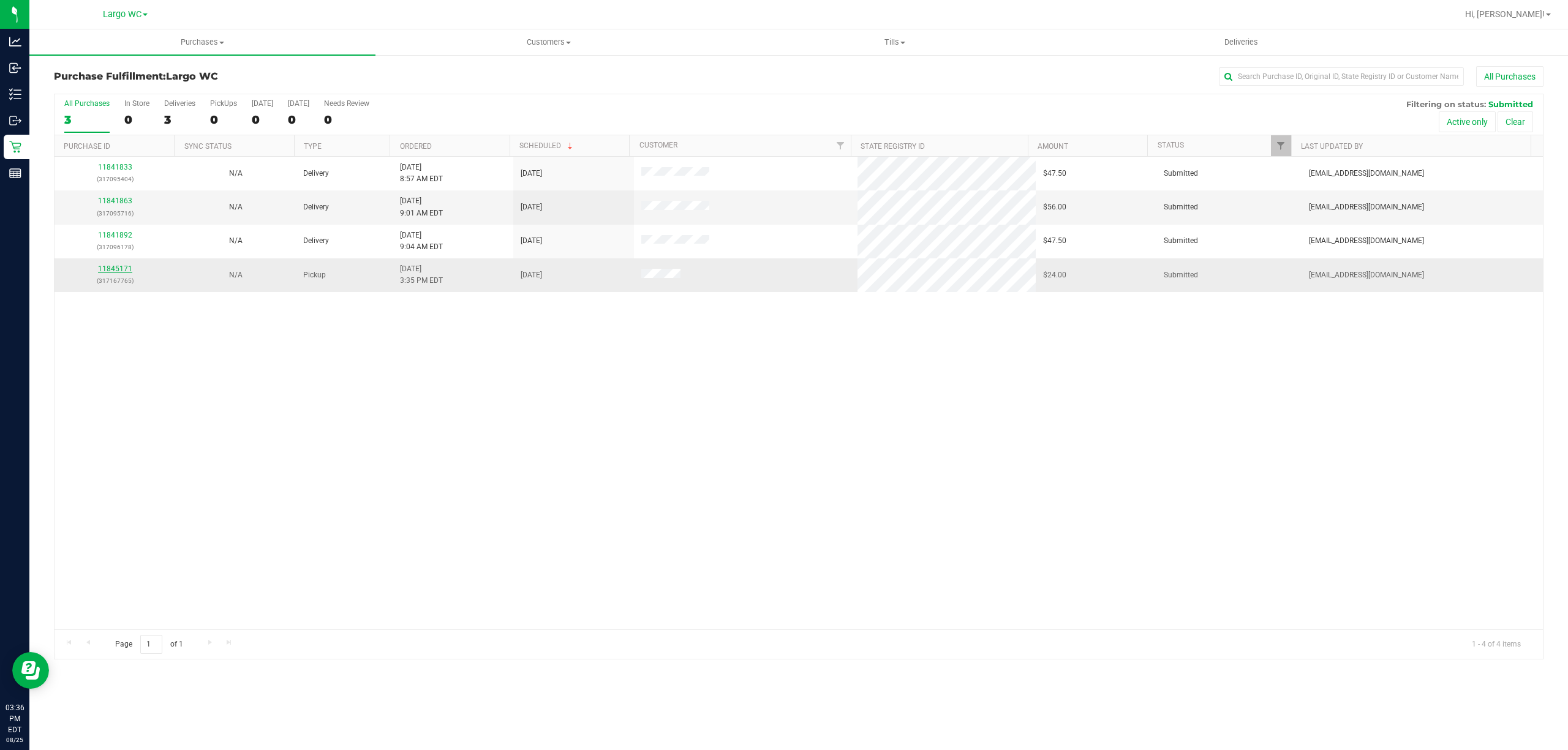
click at [118, 270] on link "11845171" at bounding box center [115, 269] width 34 height 8
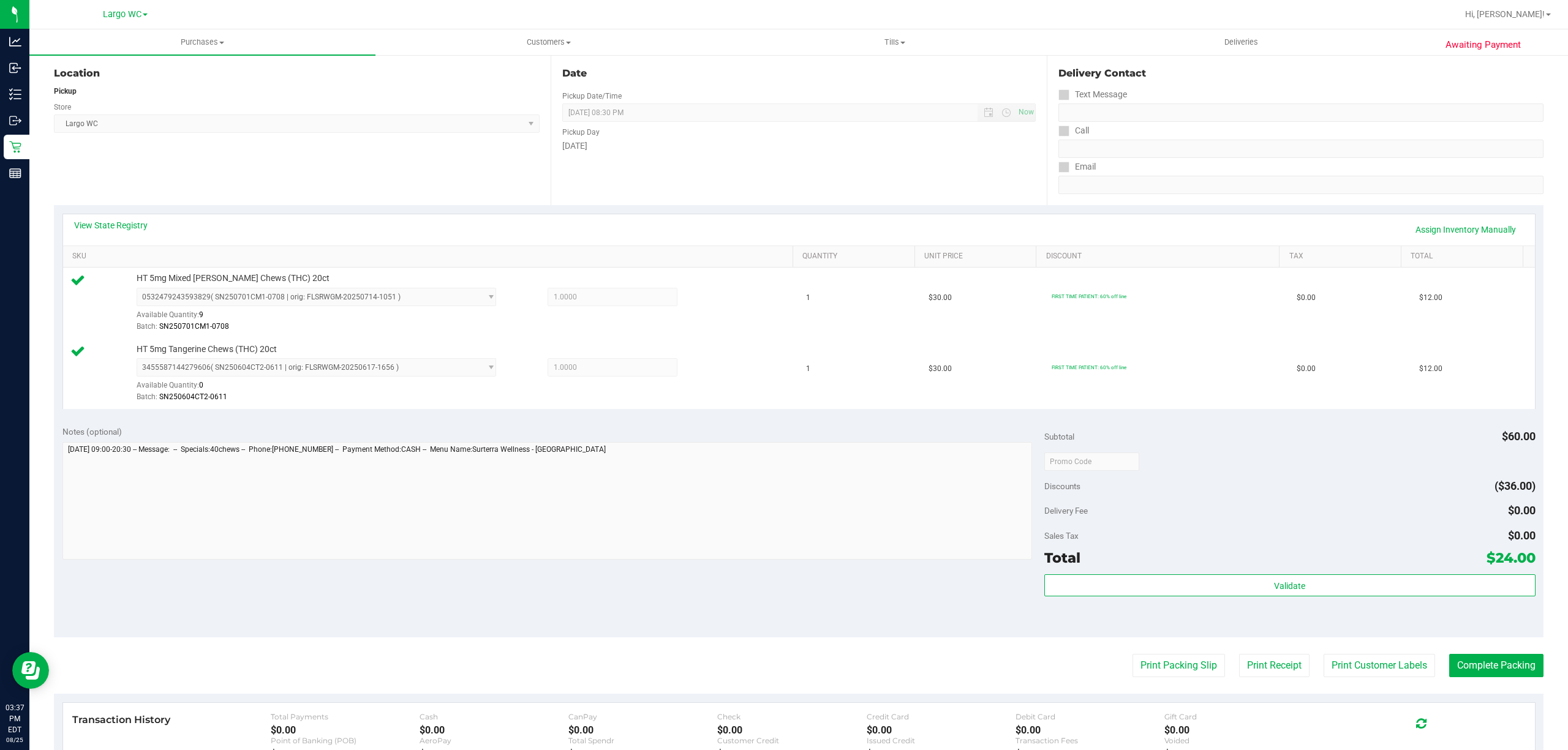
scroll to position [233, 0]
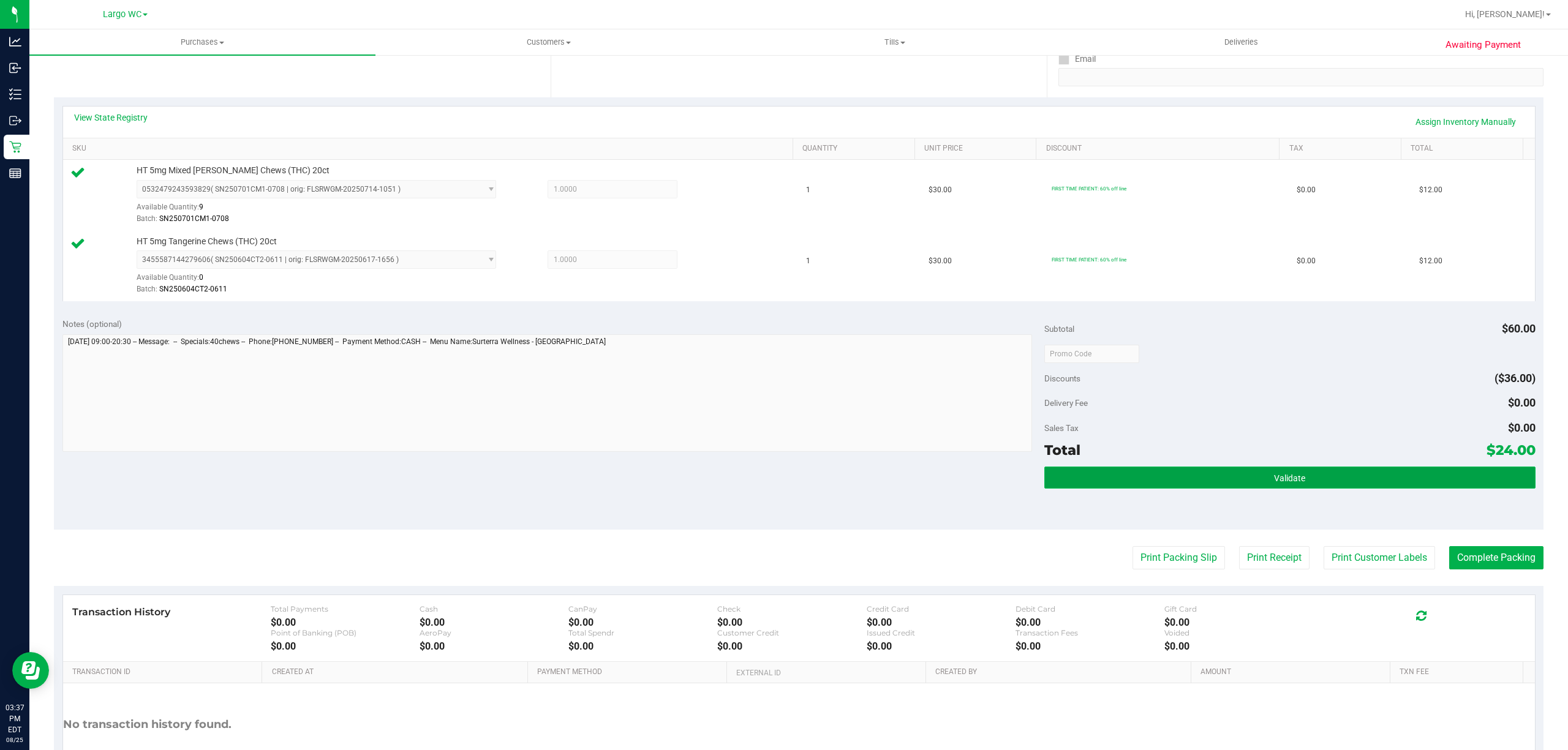
click at [1315, 474] on button "Validate" at bounding box center [1289, 477] width 491 height 22
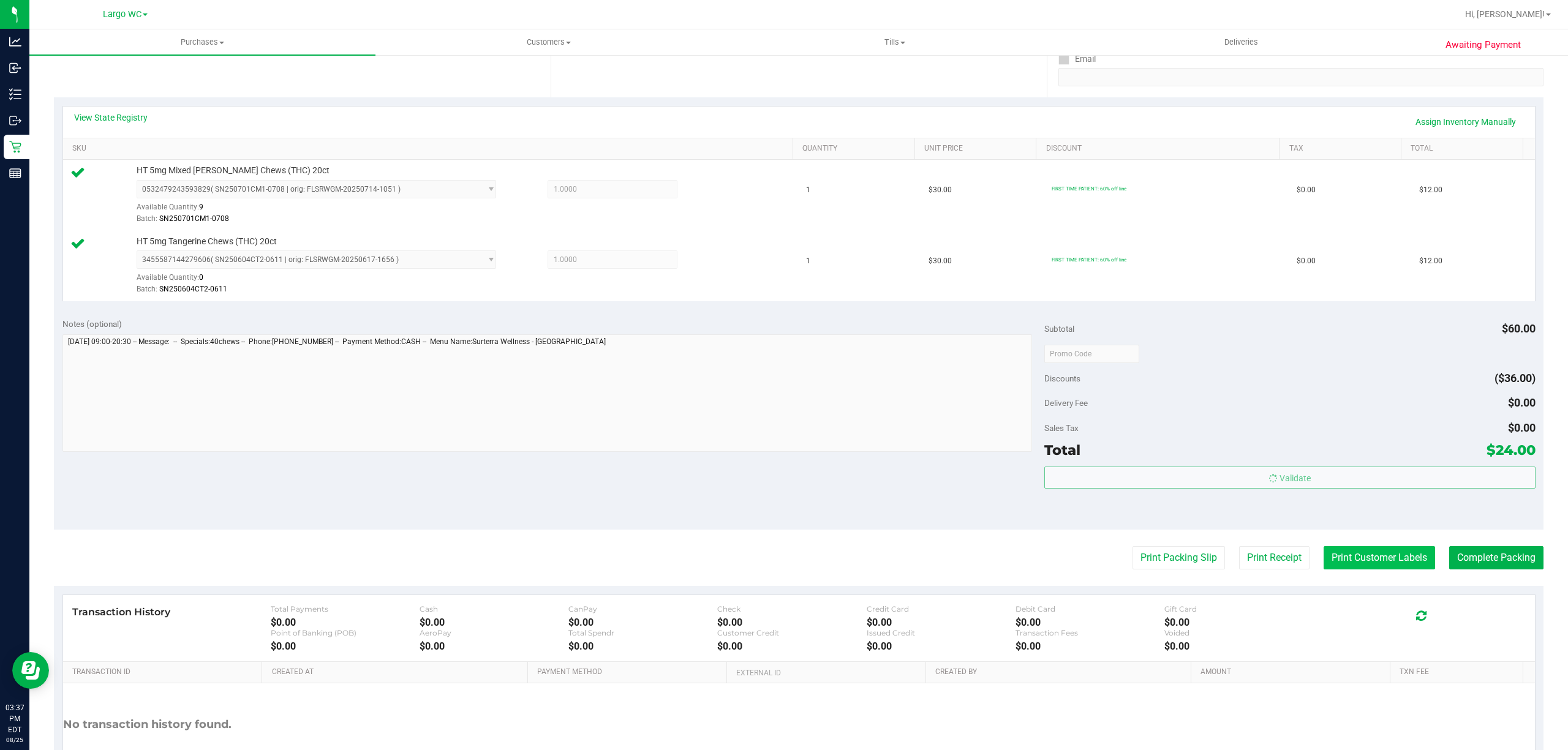
click at [1348, 557] on button "Print Customer Labels" at bounding box center [1379, 558] width 111 height 24
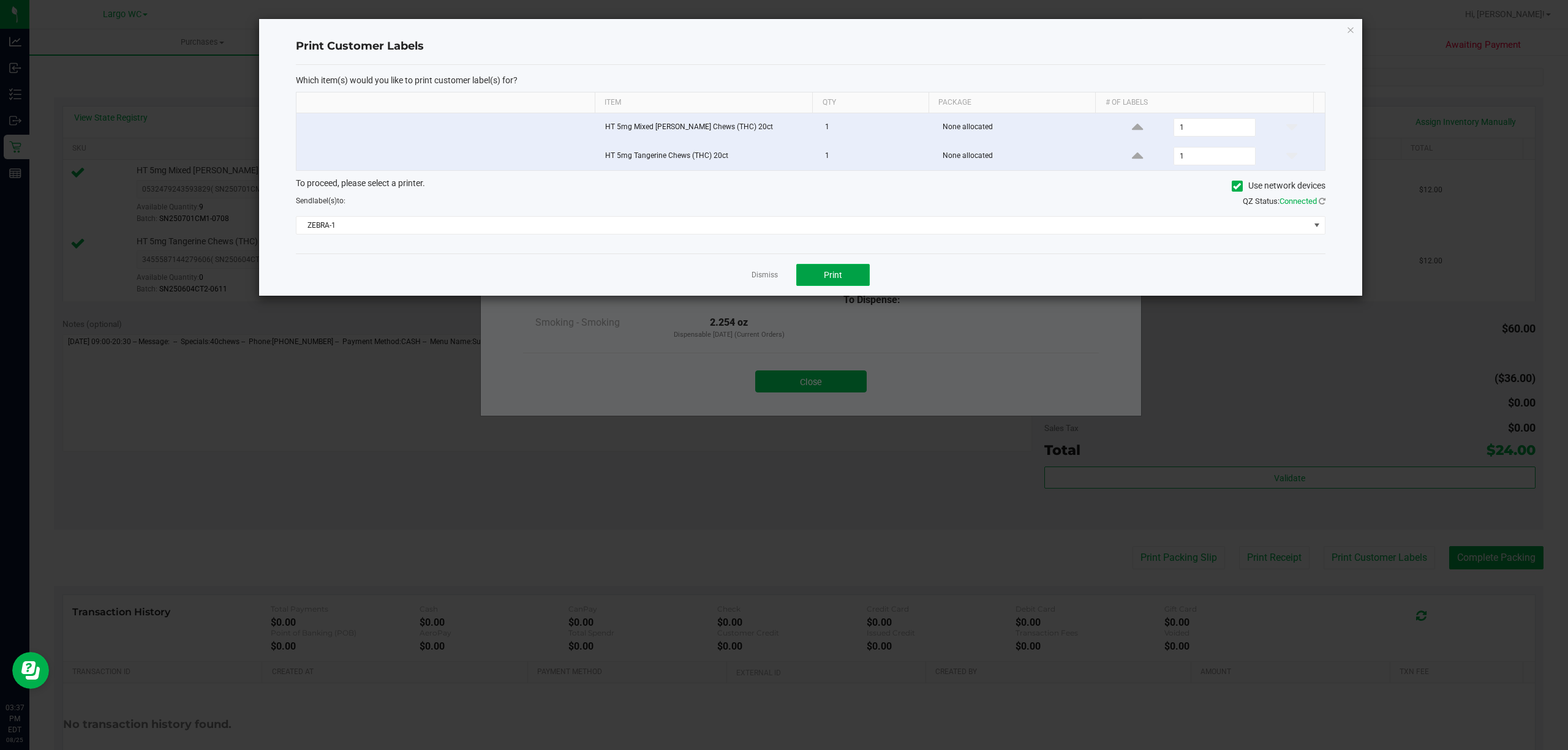
click at [841, 280] on span "Print" at bounding box center [832, 275] width 18 height 9
click at [762, 281] on link "Dismiss" at bounding box center [764, 275] width 26 height 10
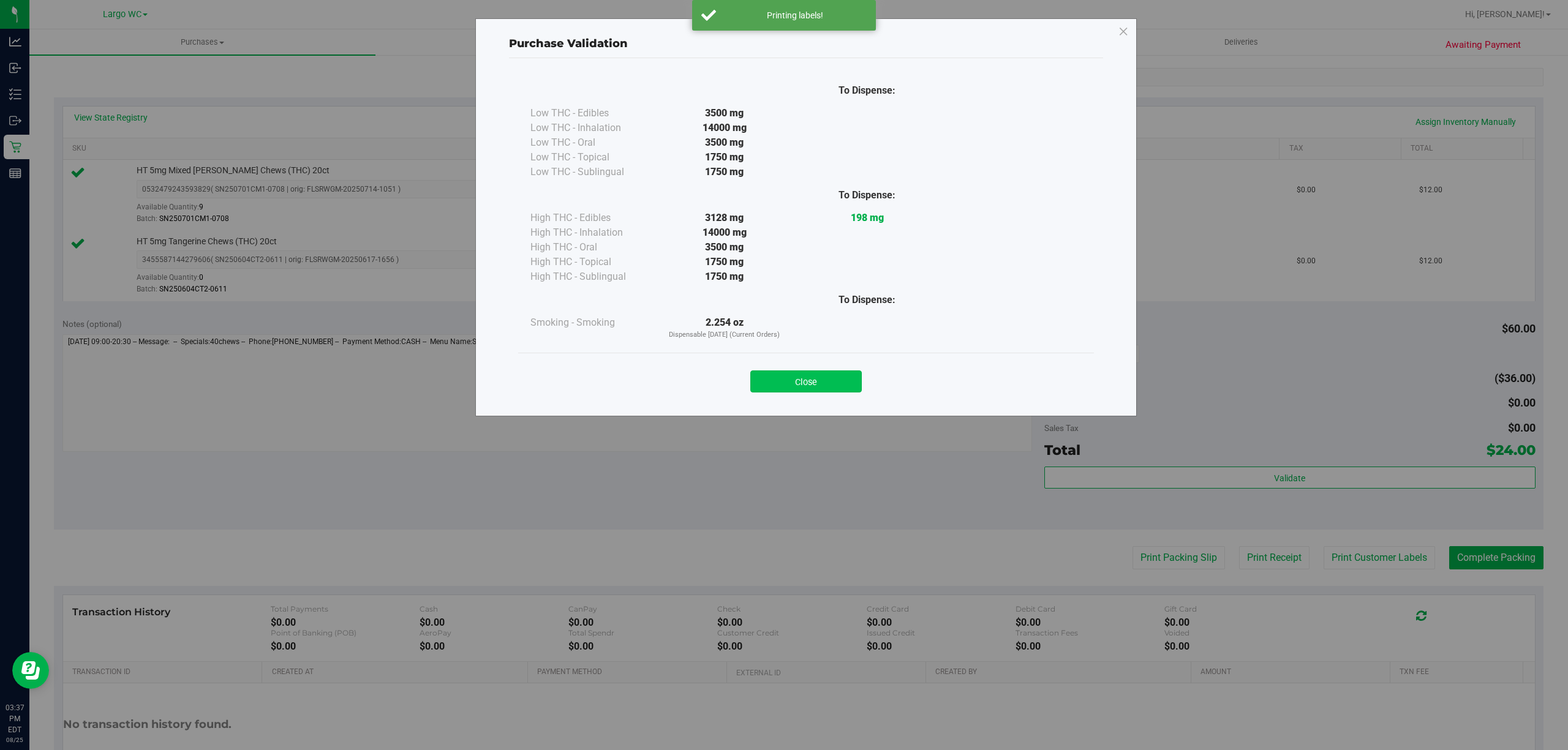
click at [807, 373] on button "Close" at bounding box center [806, 381] width 111 height 22
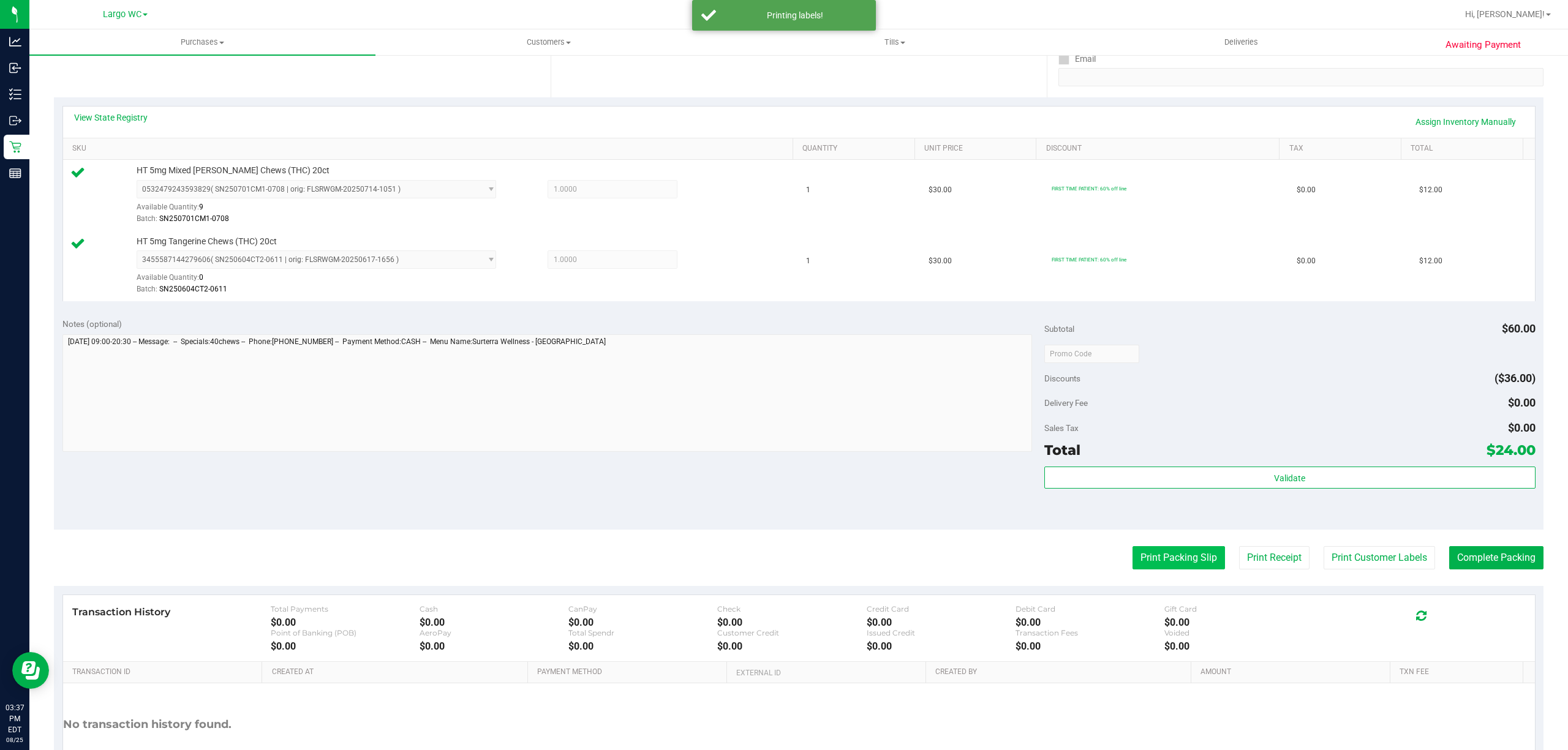
click at [1157, 559] on button "Print Packing Slip" at bounding box center [1179, 558] width 92 height 24
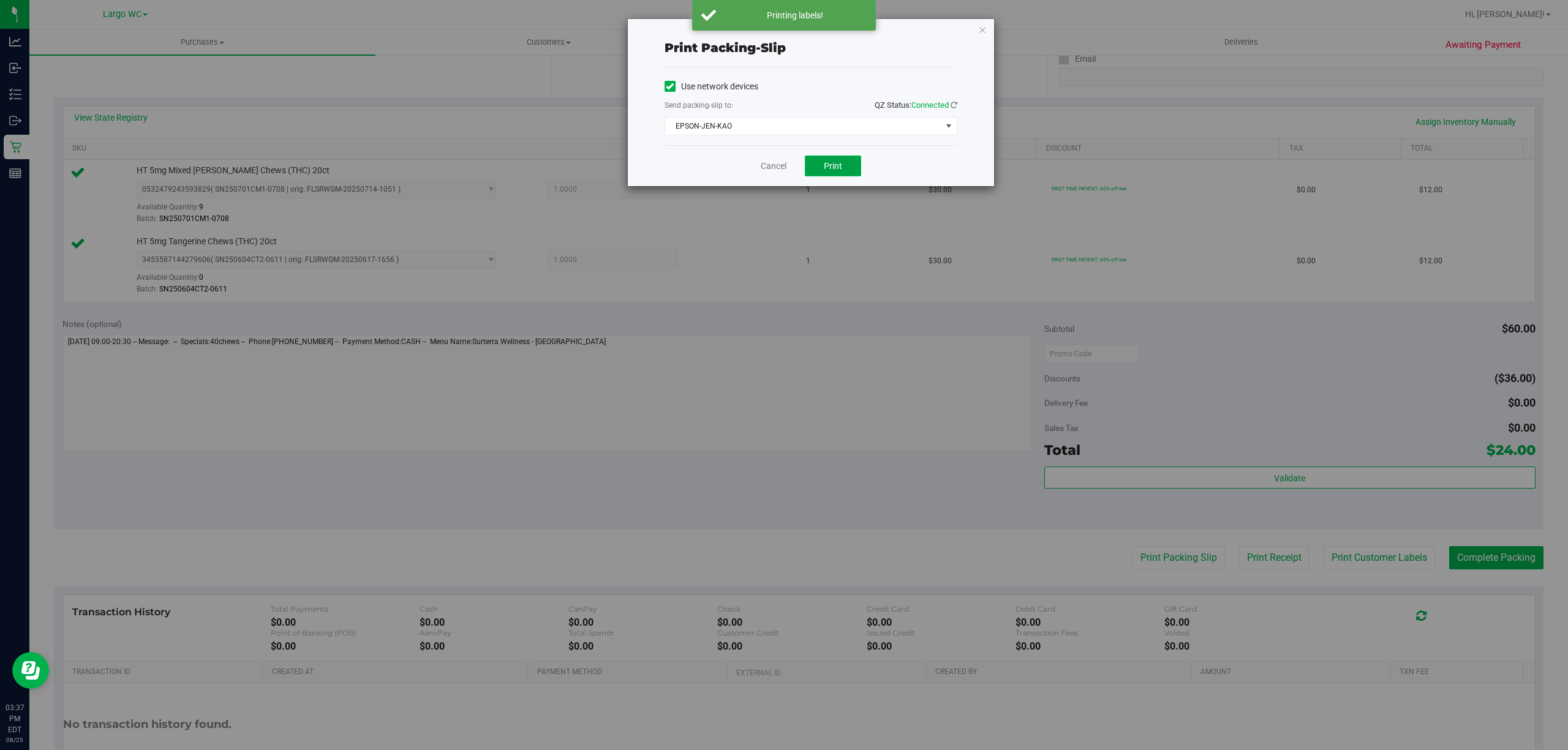
click at [825, 172] on button "Print" at bounding box center [833, 166] width 57 height 21
click at [767, 169] on link "Cancel" at bounding box center [767, 167] width 25 height 13
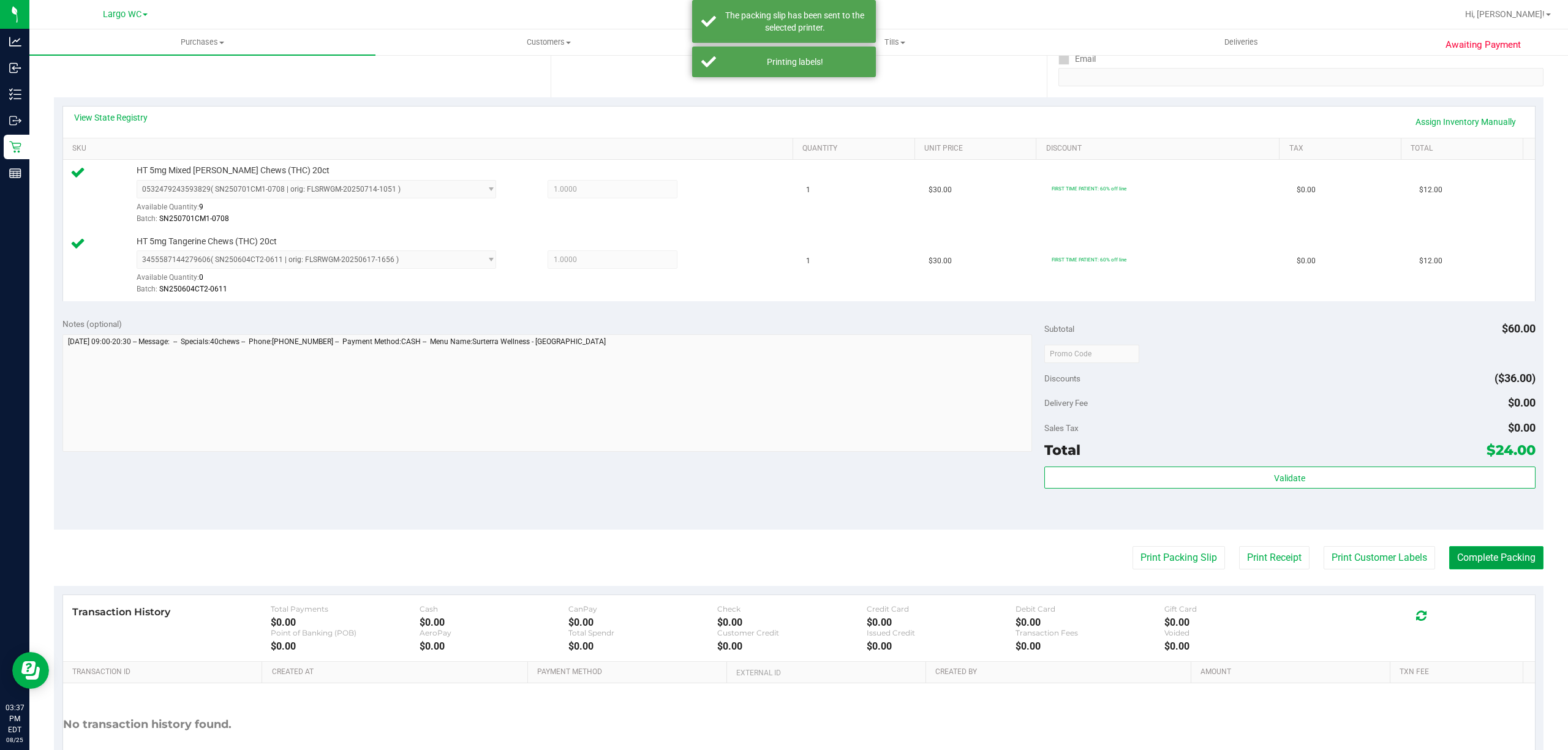
click at [1494, 562] on button "Complete Packing" at bounding box center [1496, 558] width 94 height 24
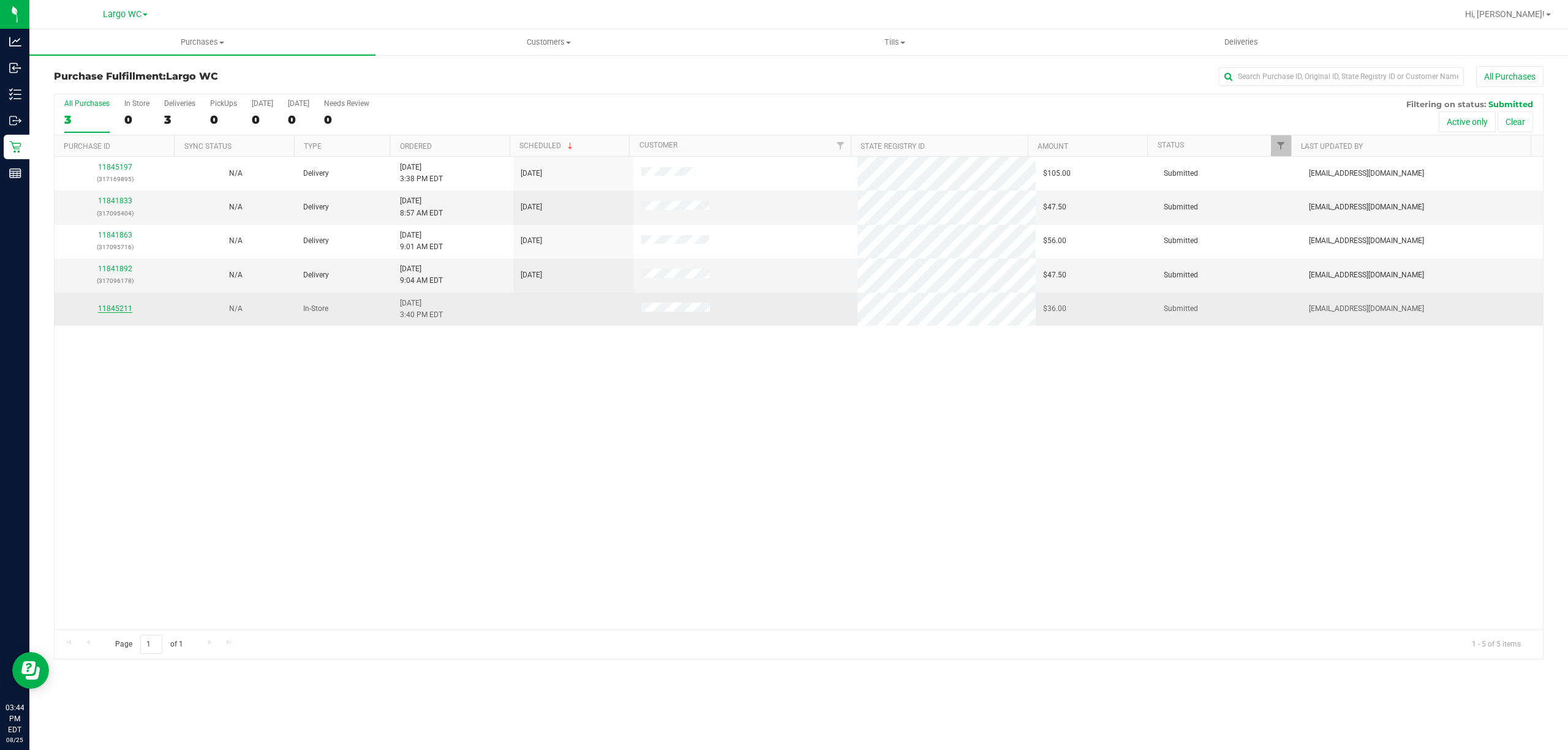
click at [106, 310] on link "11845211" at bounding box center [115, 308] width 34 height 8
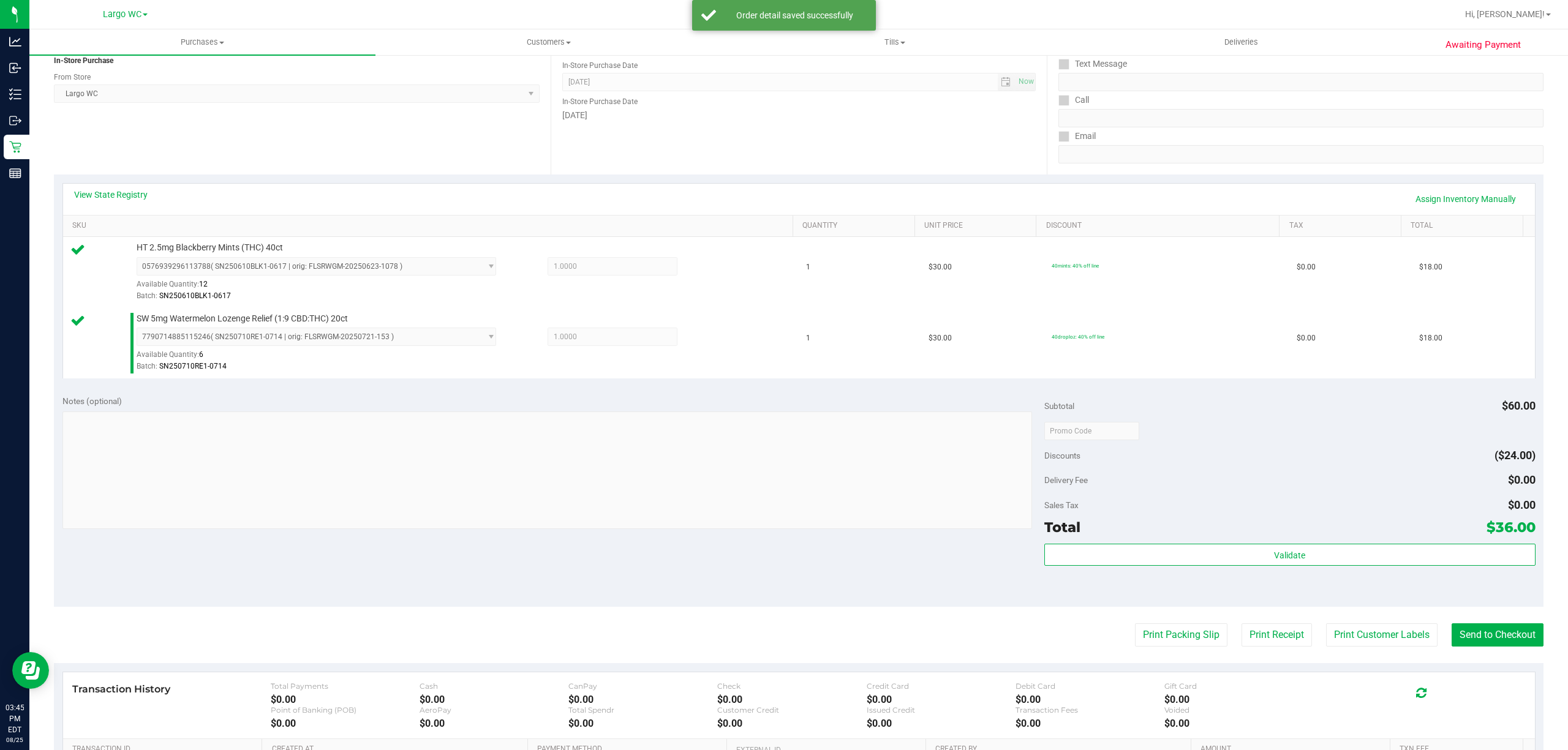
scroll to position [324, 0]
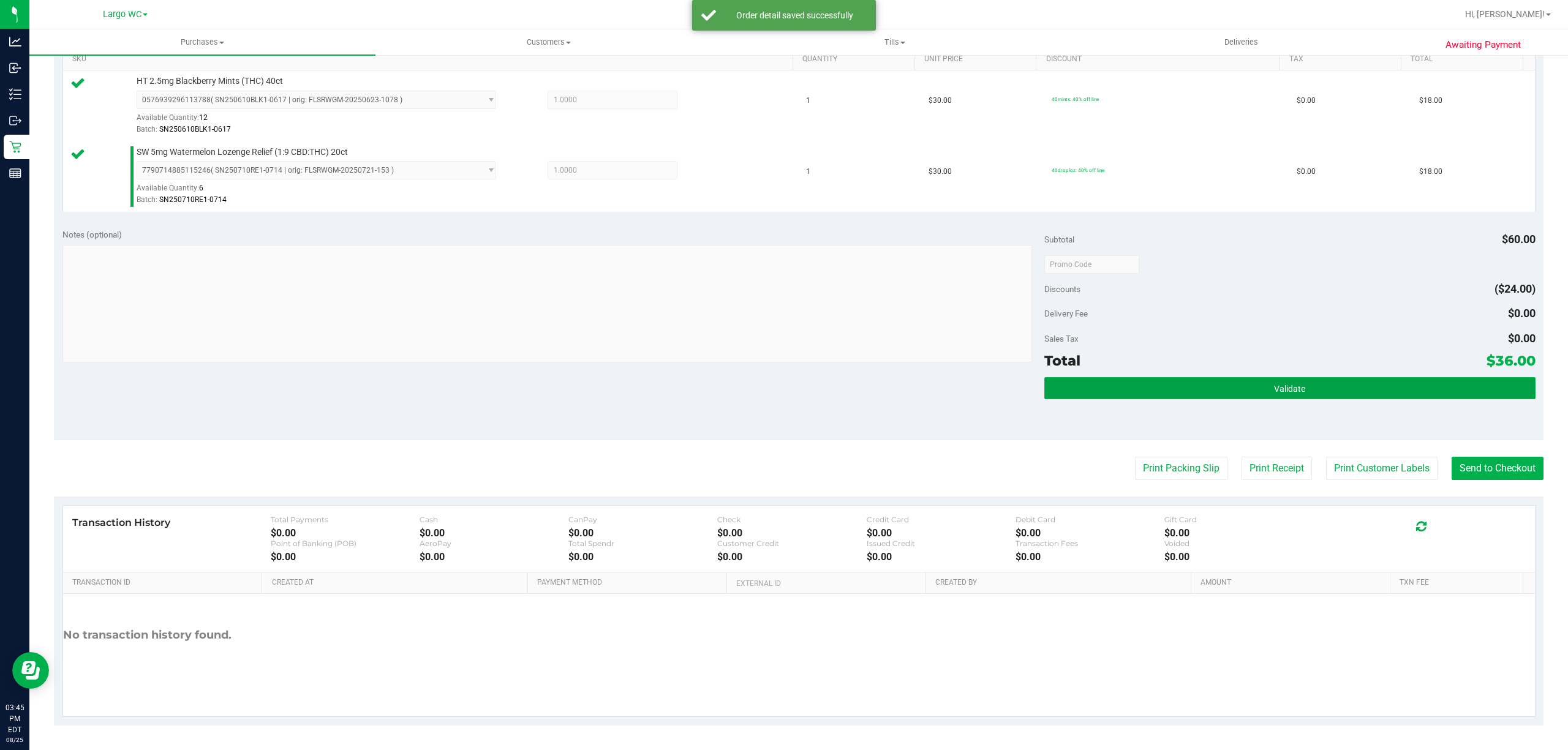
click at [1326, 396] on button "Validate" at bounding box center [1289, 387] width 491 height 22
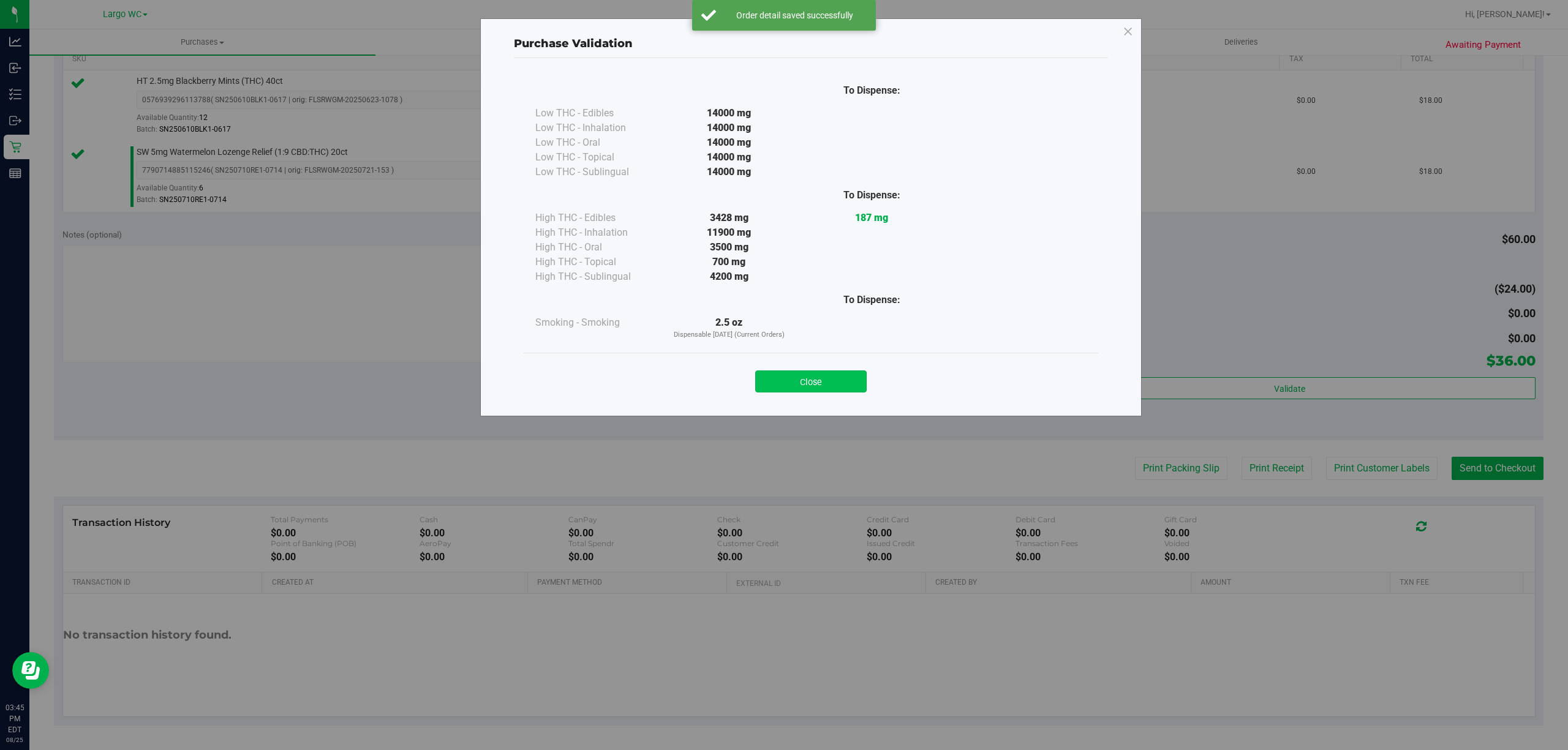
click at [825, 389] on button "Close" at bounding box center [810, 381] width 111 height 22
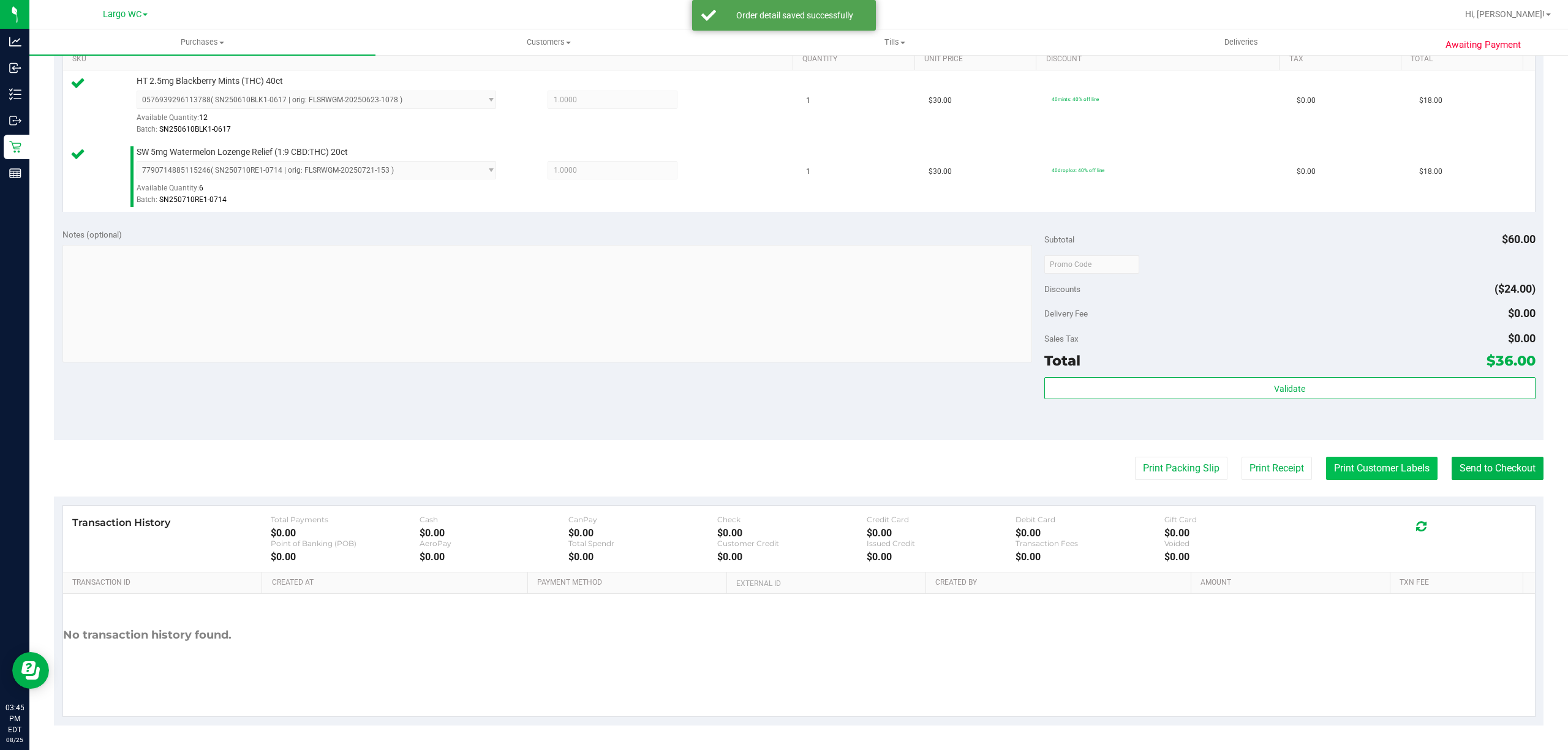
click at [1367, 469] on button "Print Customer Labels" at bounding box center [1381, 468] width 111 height 24
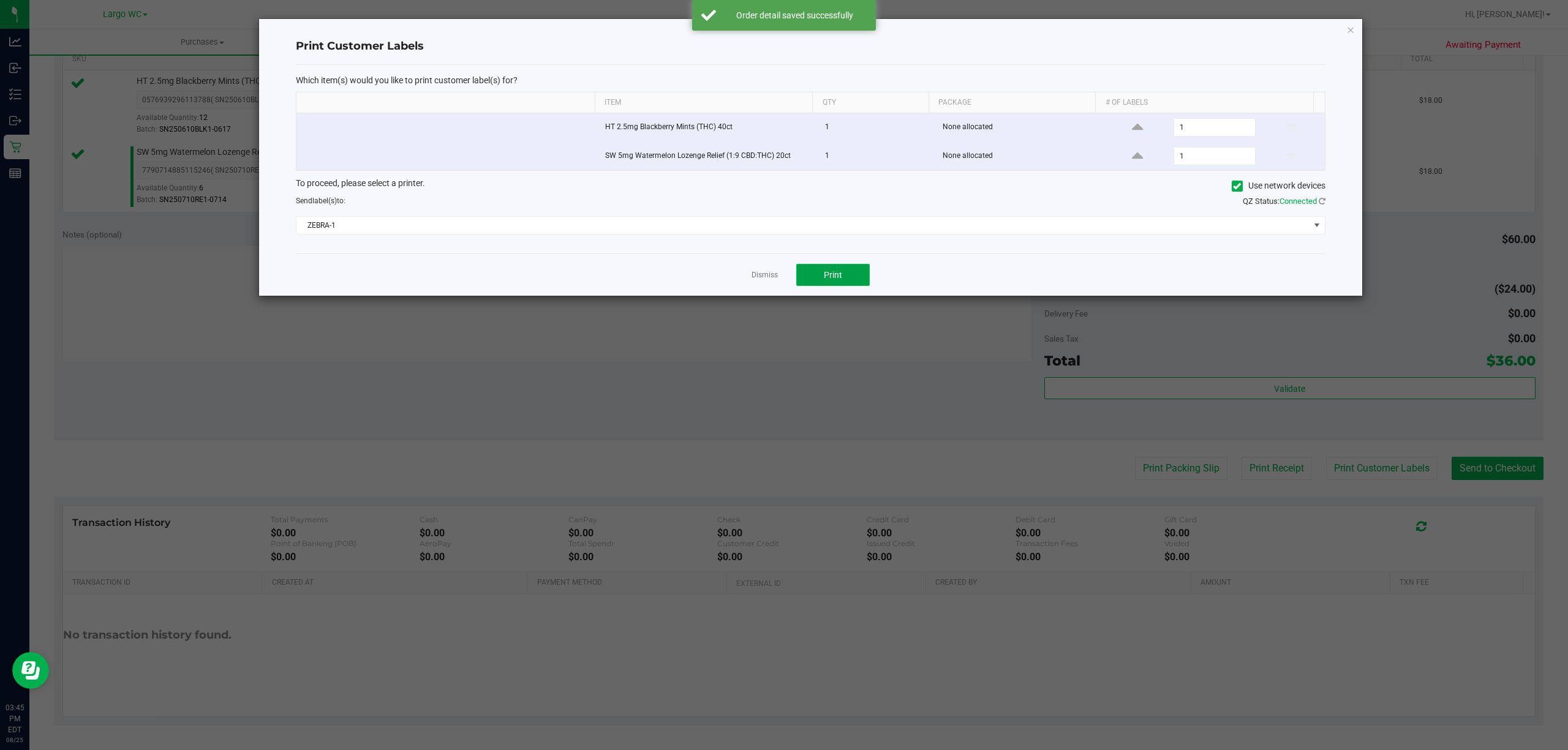
click at [842, 269] on button "Print" at bounding box center [833, 274] width 74 height 22
click at [755, 281] on link "Dismiss" at bounding box center [764, 275] width 26 height 10
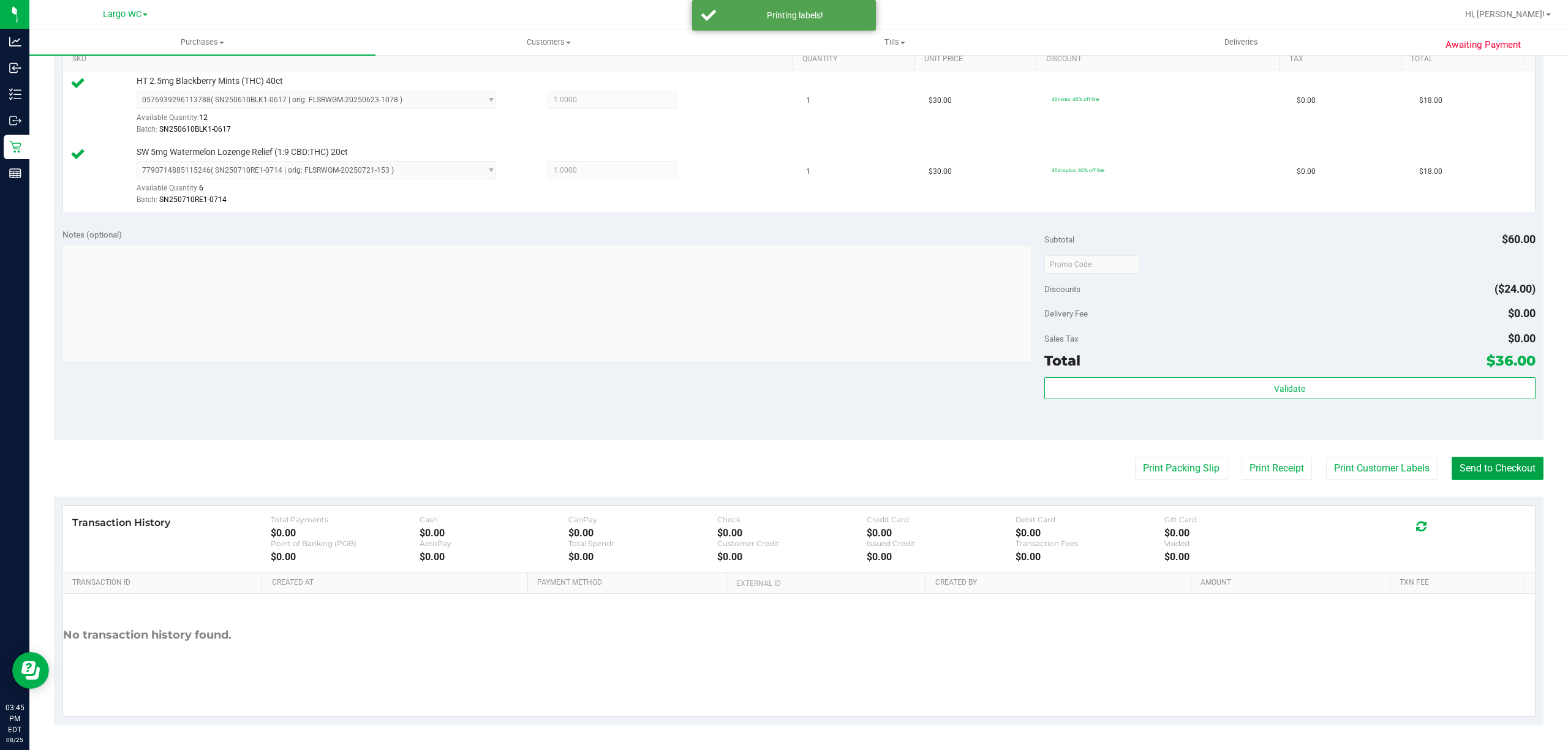
click at [1491, 462] on button "Send to Checkout" at bounding box center [1496, 468] width 91 height 24
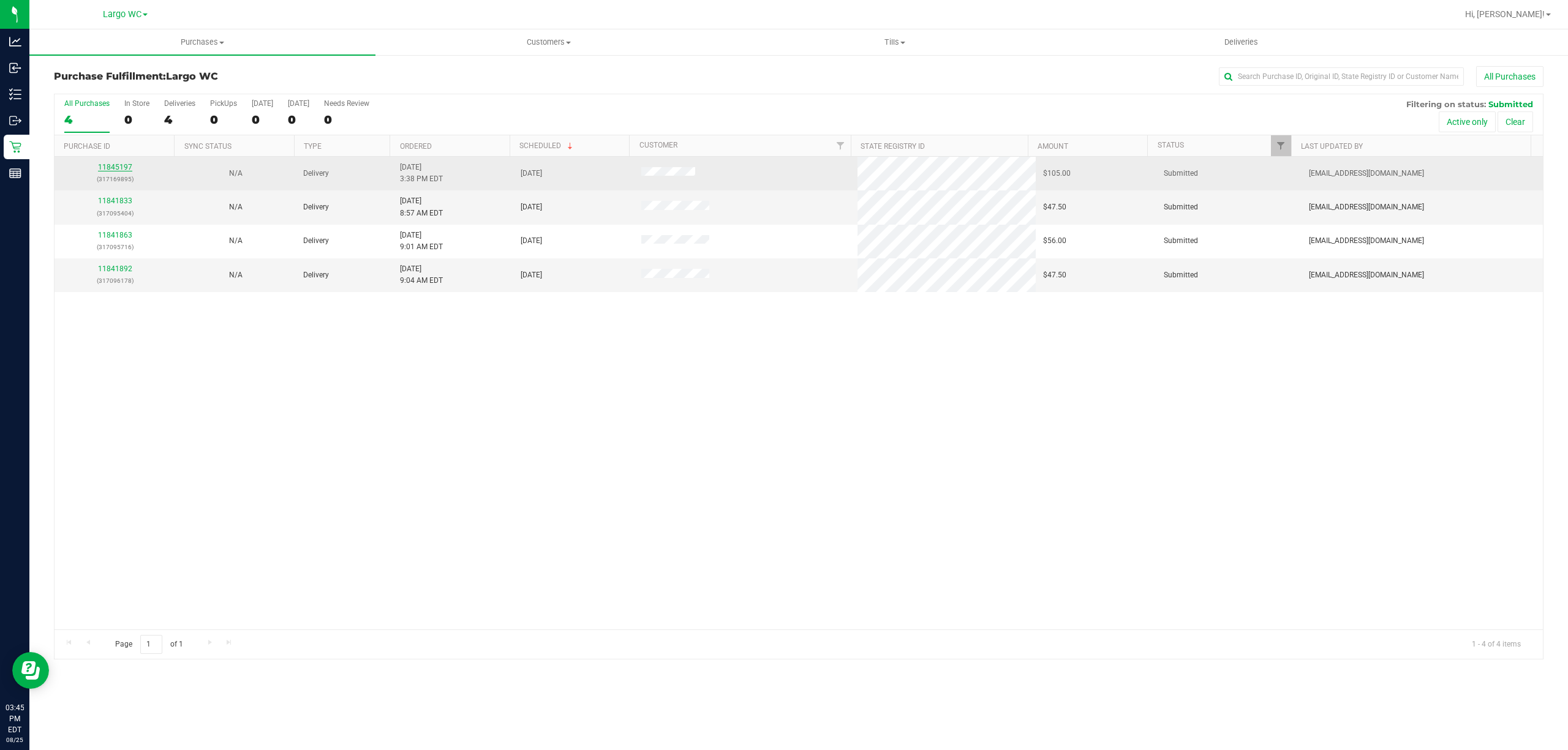
click at [122, 164] on link "11845197" at bounding box center [115, 167] width 34 height 8
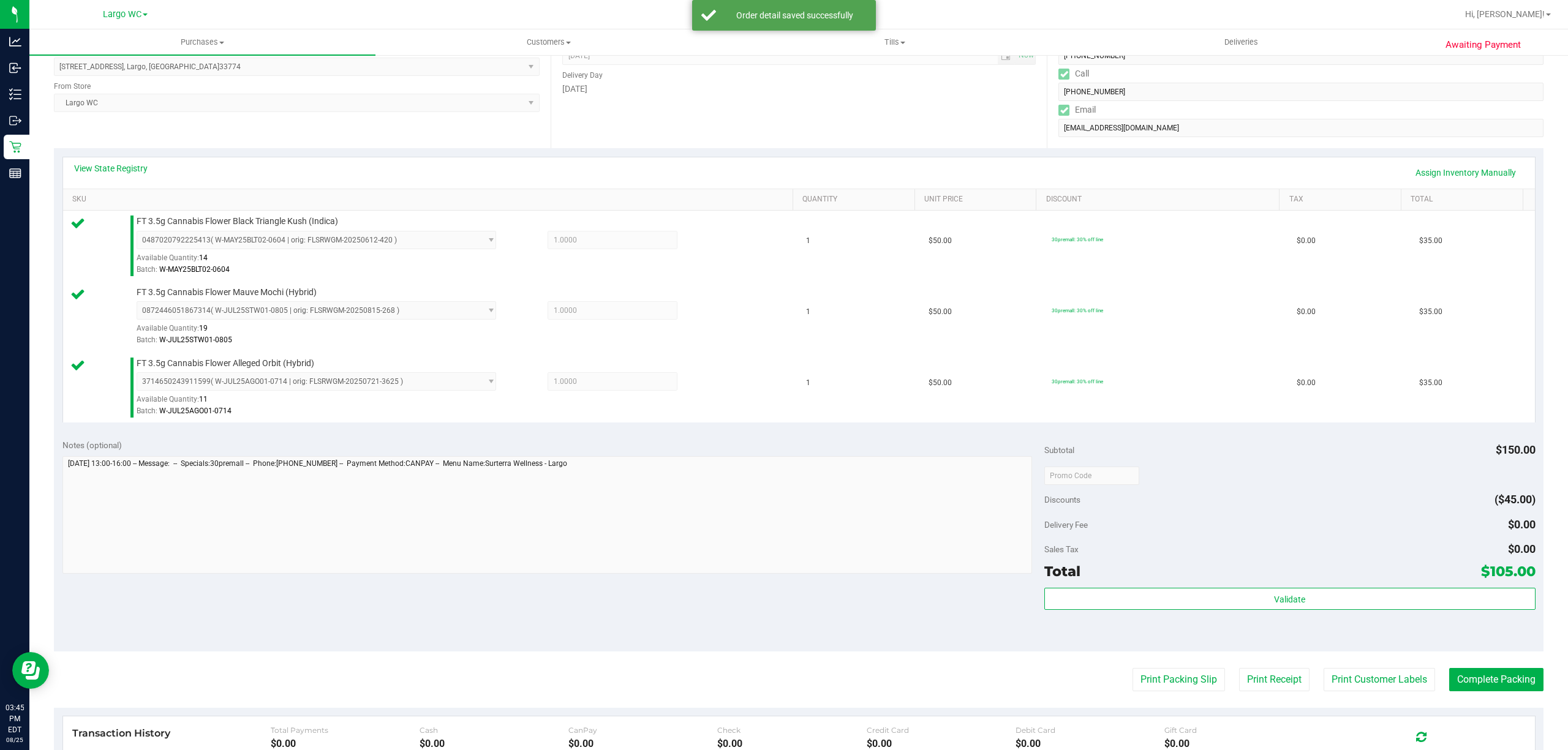
scroll to position [285, 0]
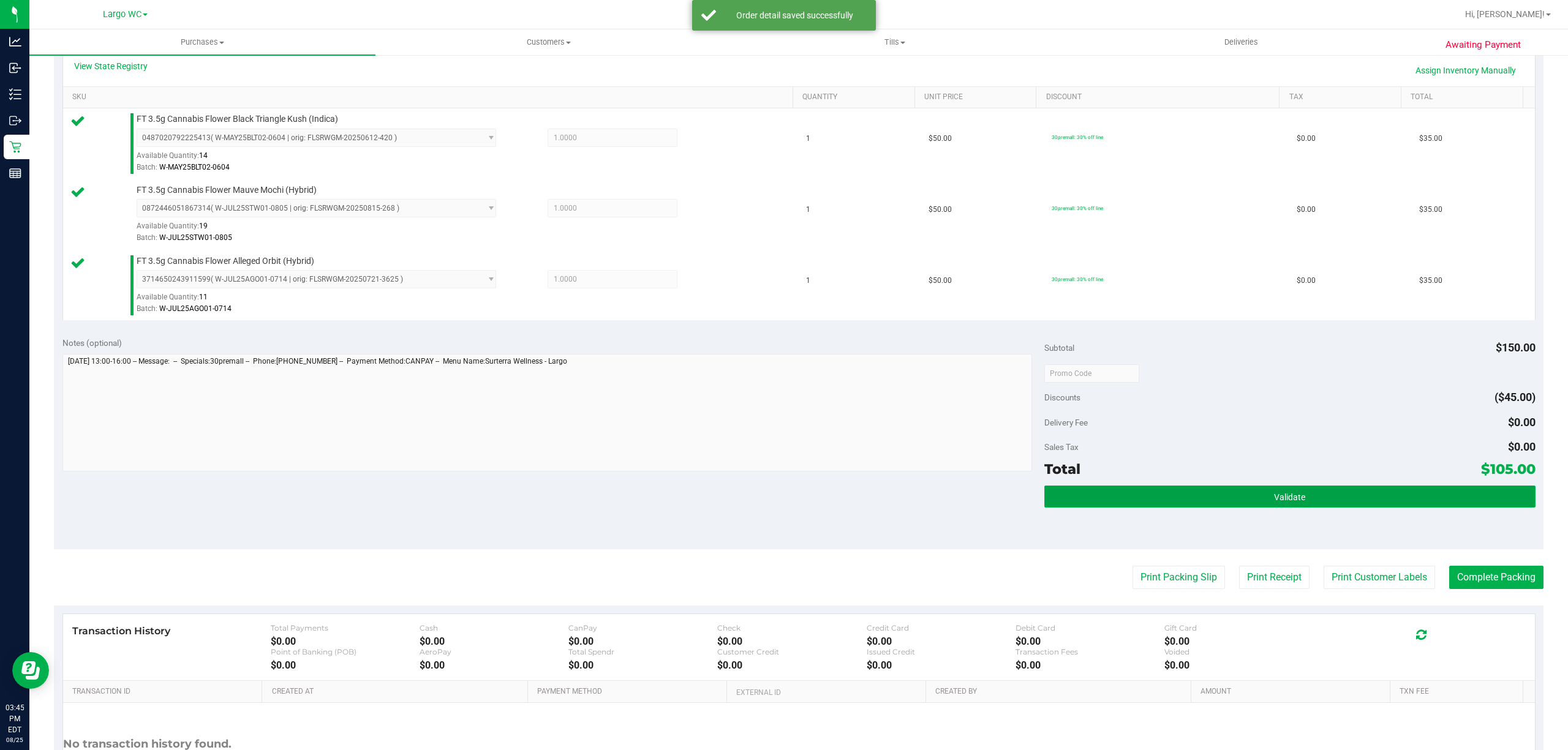
click at [1311, 507] on button "Validate" at bounding box center [1289, 496] width 491 height 22
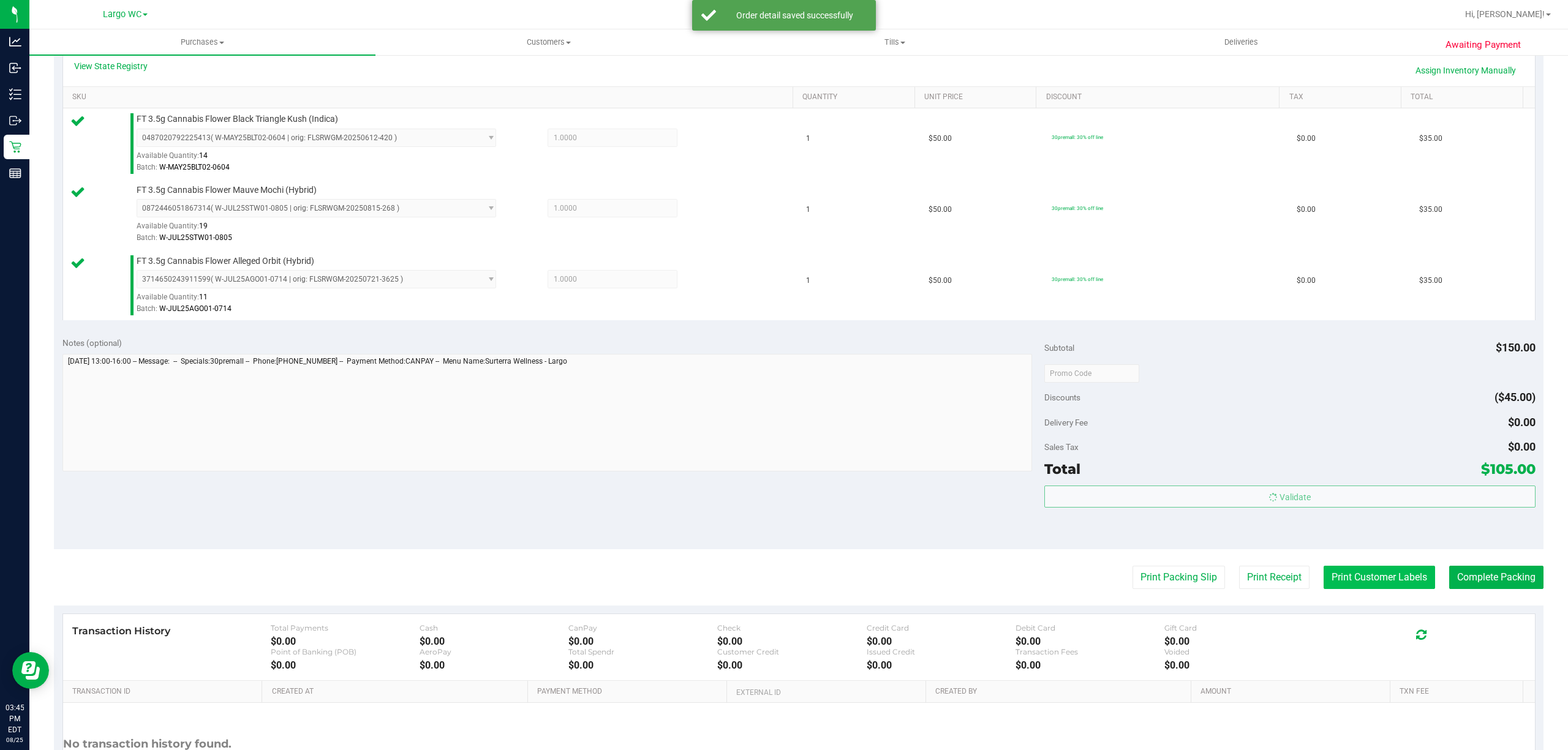
click at [1346, 574] on button "Print Customer Labels" at bounding box center [1379, 578] width 111 height 24
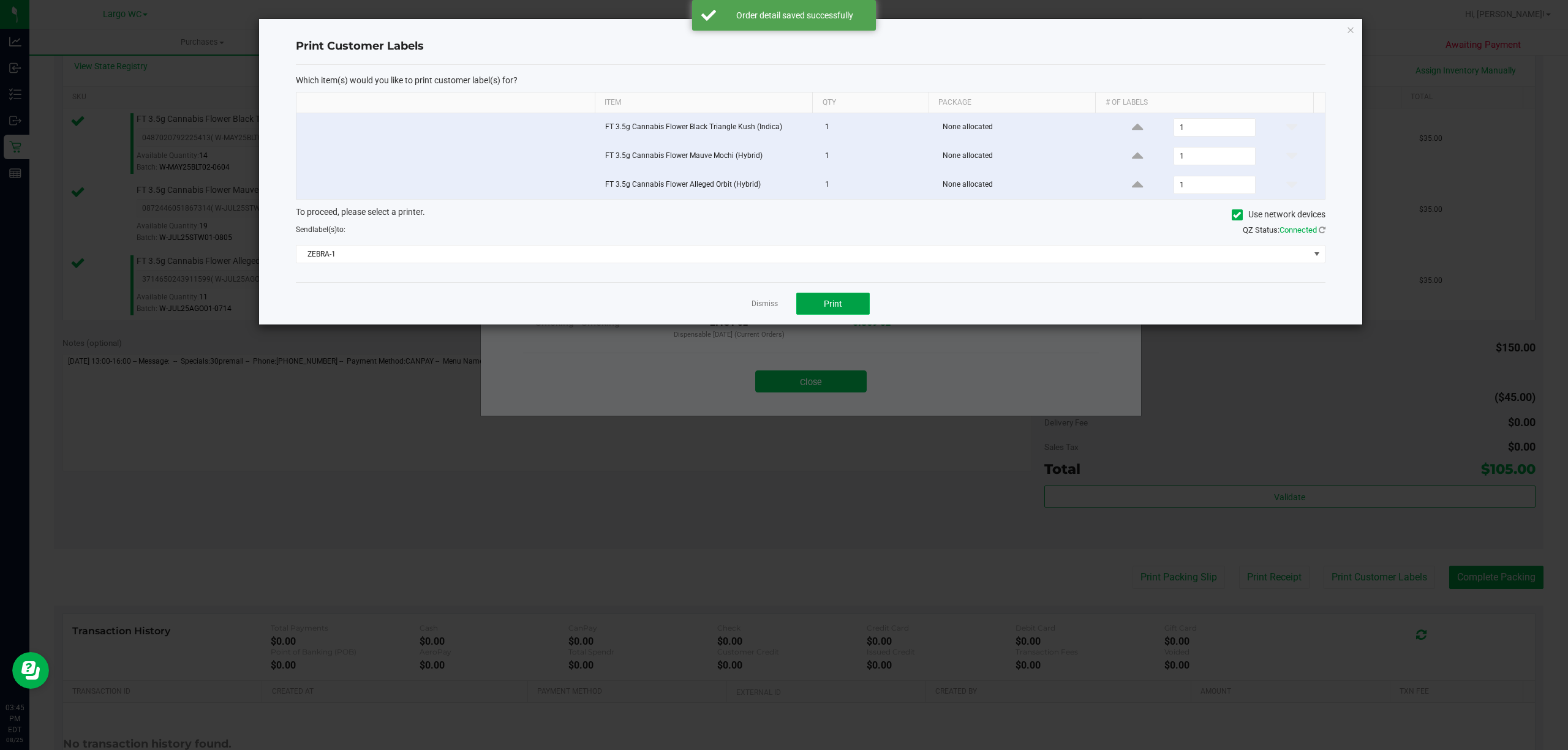
click at [843, 306] on button "Print" at bounding box center [833, 303] width 74 height 22
click at [761, 307] on link "Dismiss" at bounding box center [764, 303] width 26 height 10
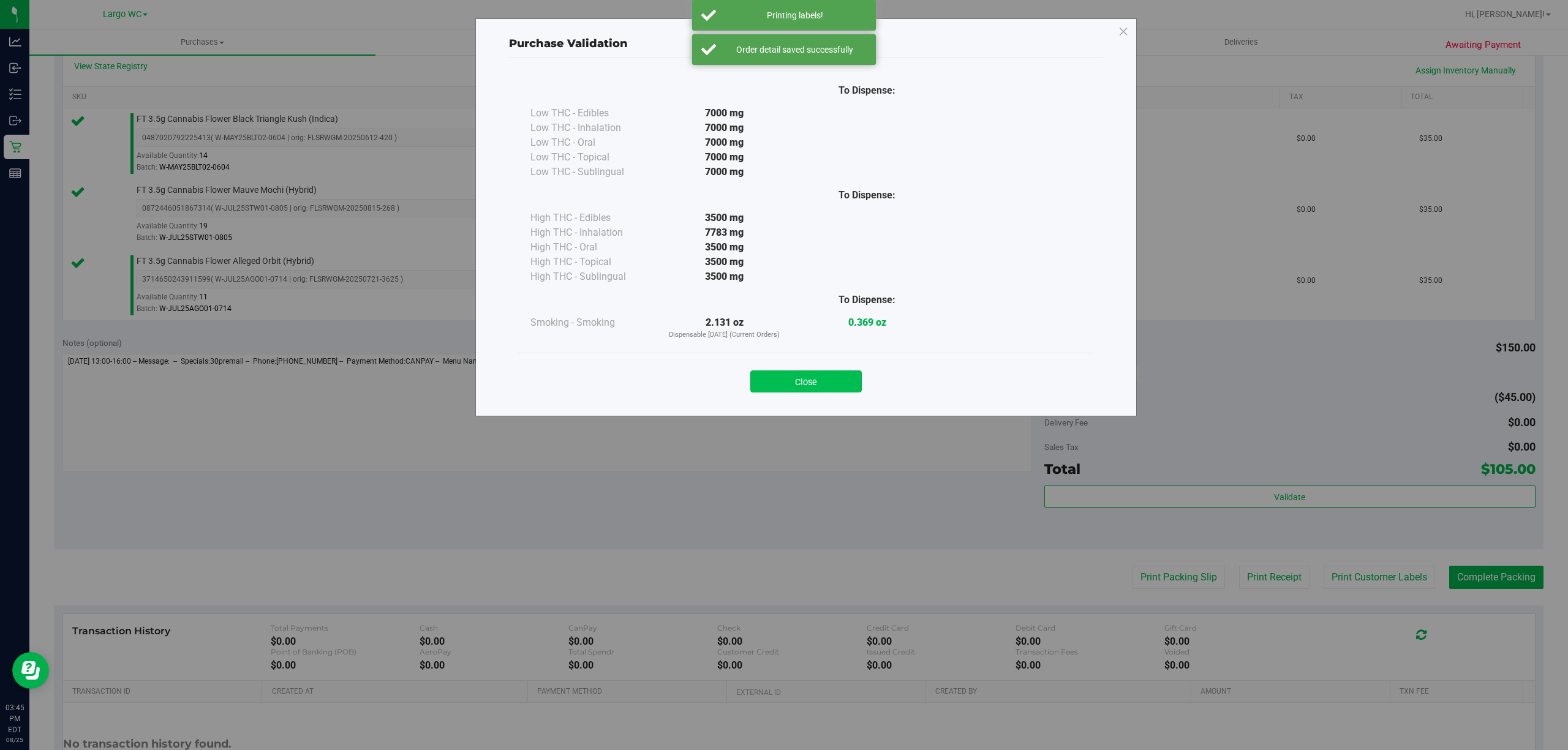
click at [819, 388] on button "Close" at bounding box center [806, 381] width 111 height 22
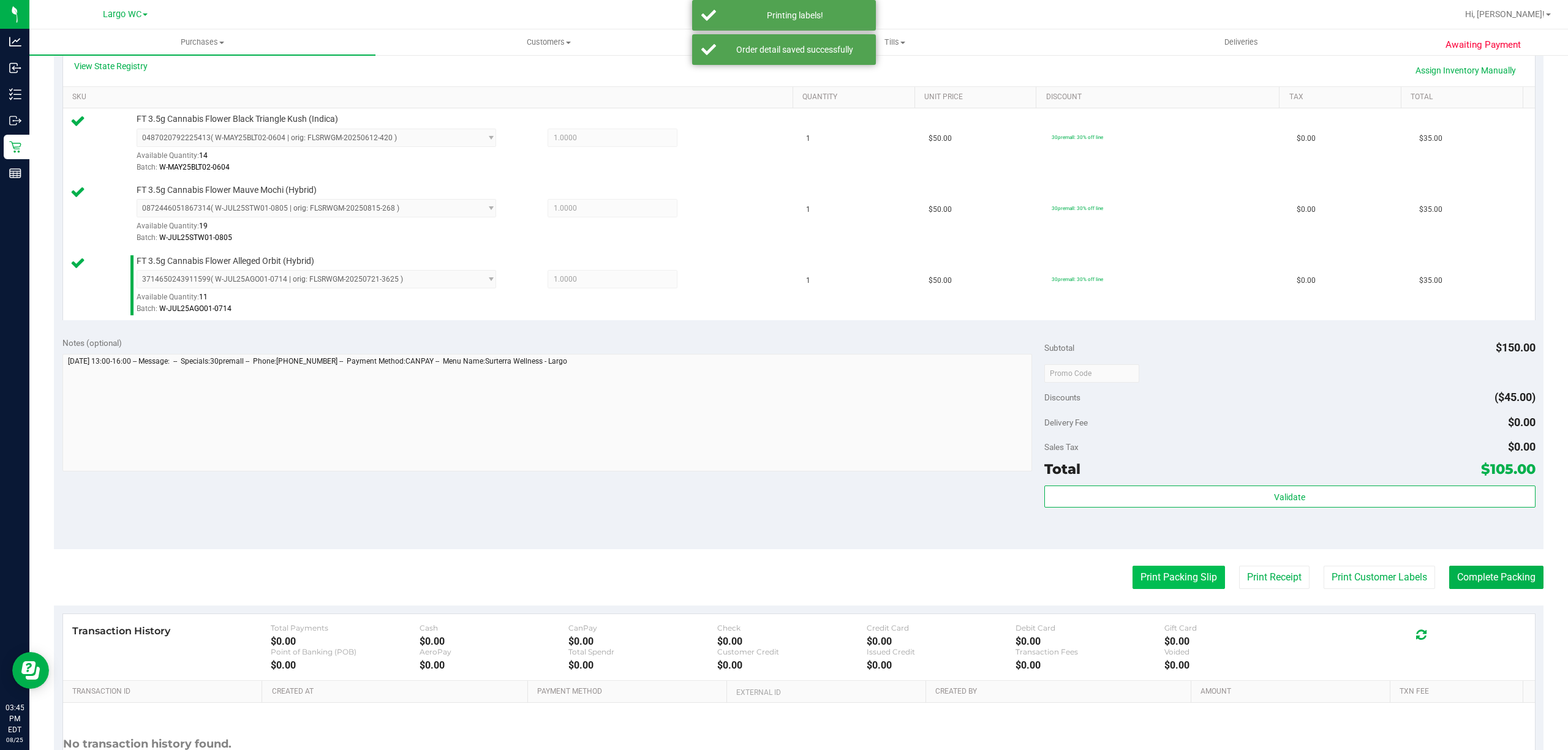
click at [1174, 573] on button "Print Packing Slip" at bounding box center [1179, 578] width 92 height 24
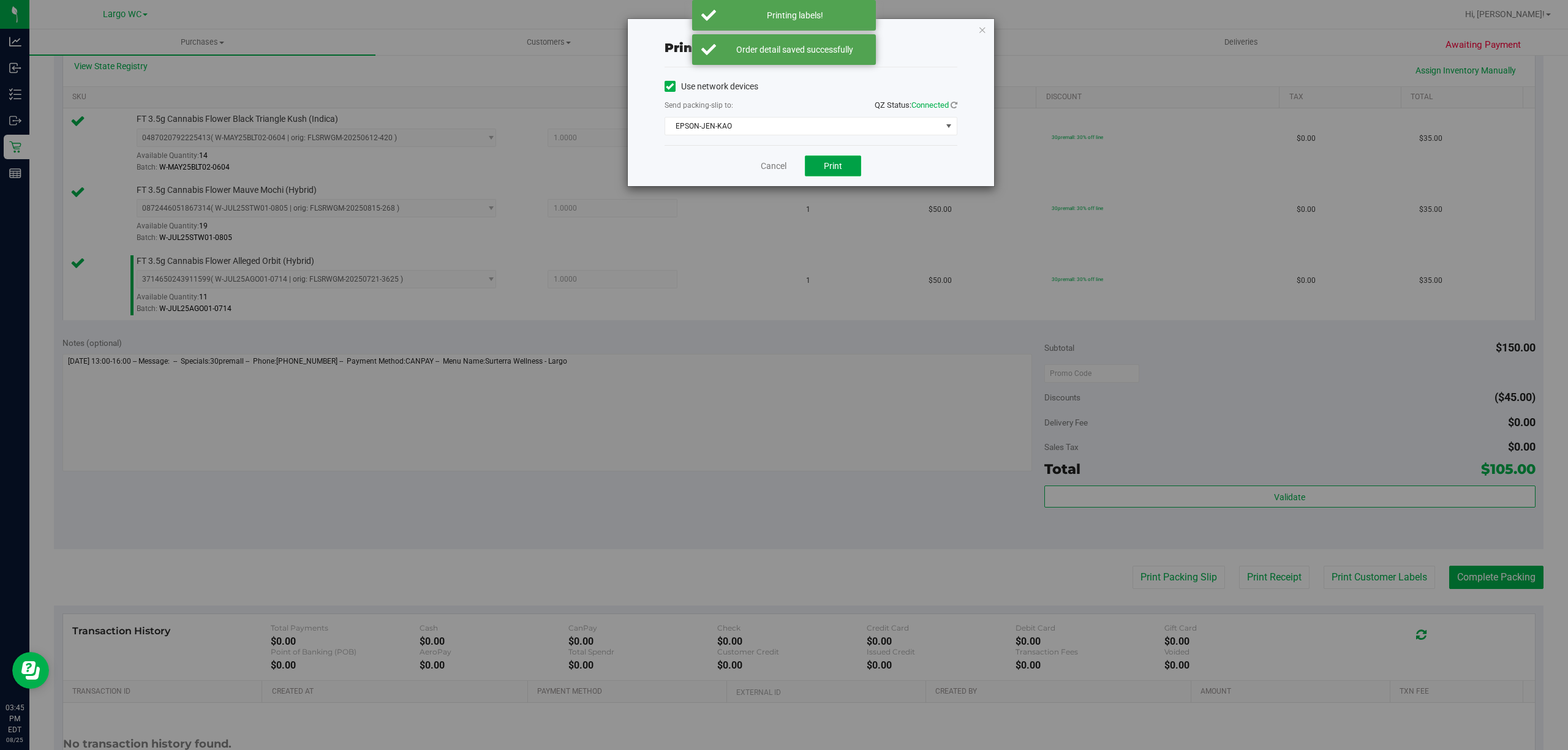
click at [829, 169] on span "Print" at bounding box center [832, 166] width 18 height 9
click at [777, 171] on link "Cancel" at bounding box center [767, 167] width 25 height 13
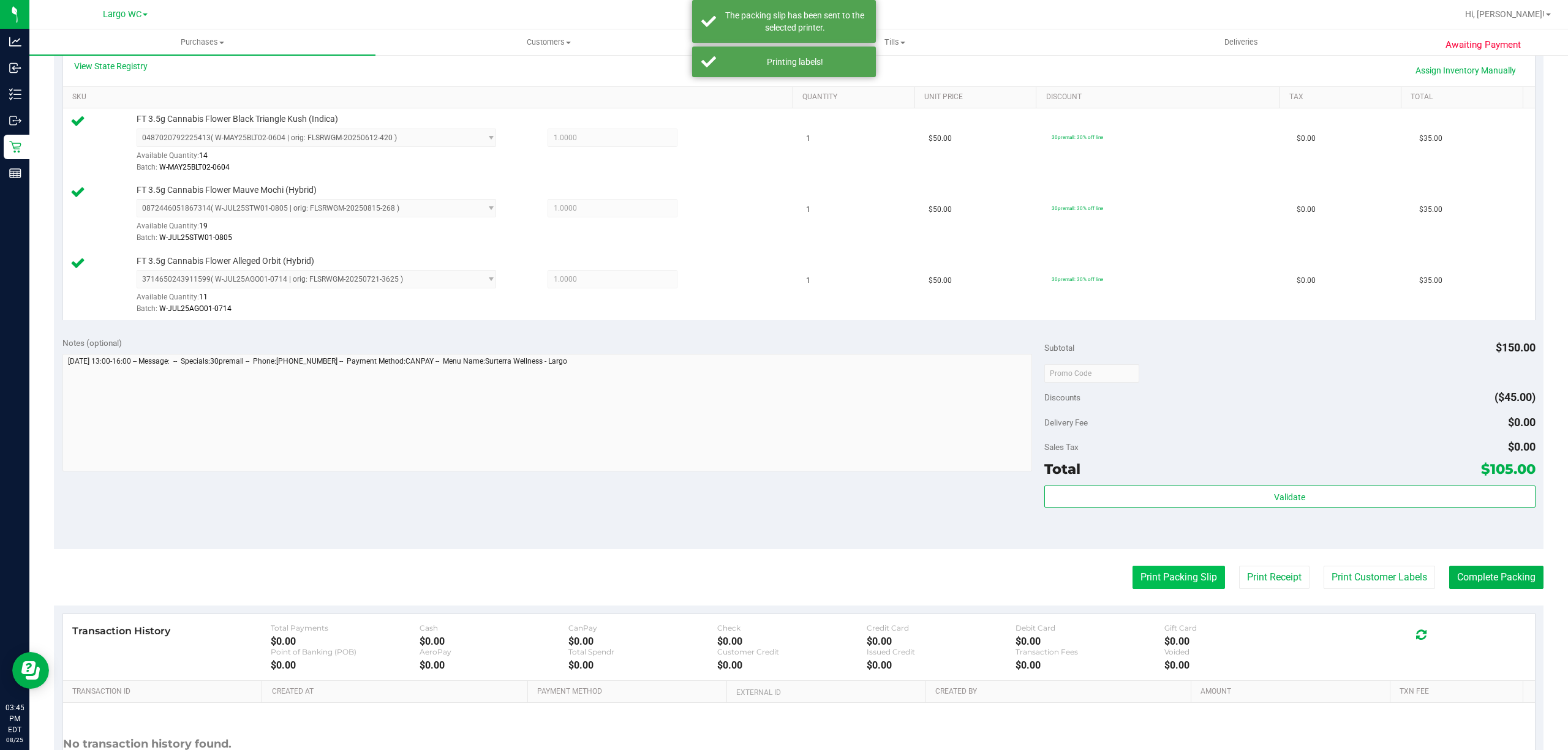
click at [1159, 579] on button "Print Packing Slip" at bounding box center [1179, 578] width 92 height 24
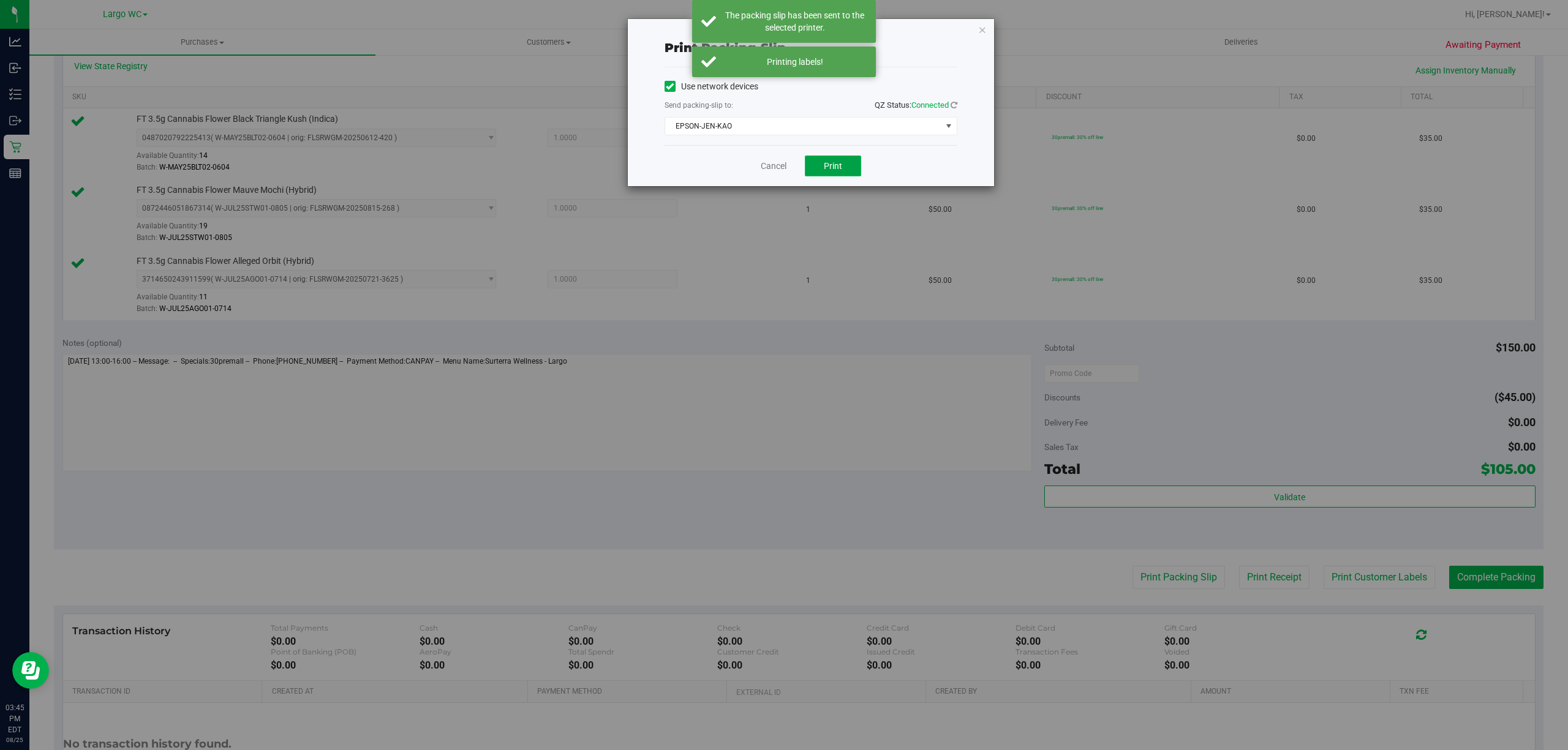
click at [831, 167] on span "Print" at bounding box center [832, 166] width 18 height 9
click at [759, 164] on link "Cancel" at bounding box center [767, 167] width 25 height 13
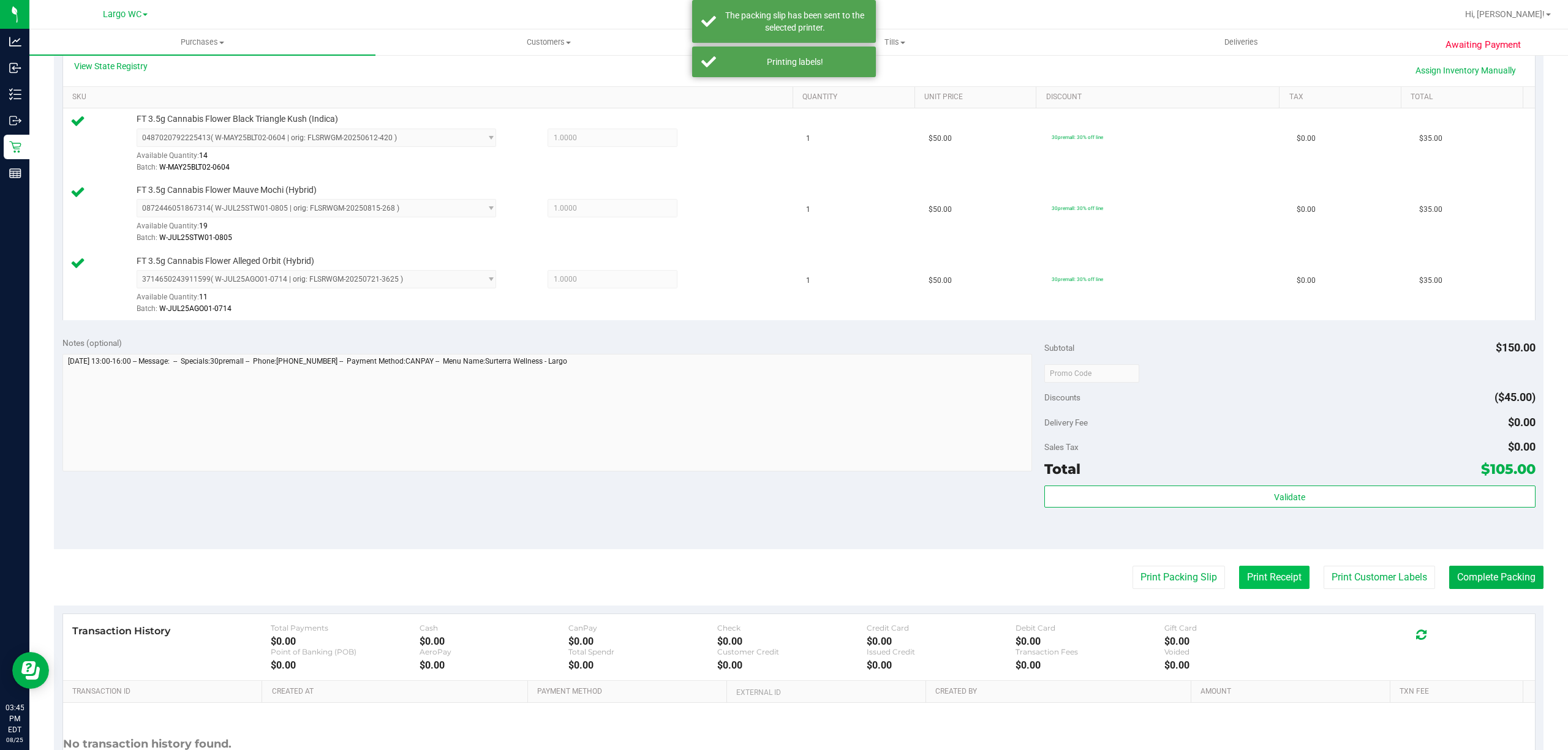
click at [1239, 583] on button "Print Receipt" at bounding box center [1274, 578] width 71 height 24
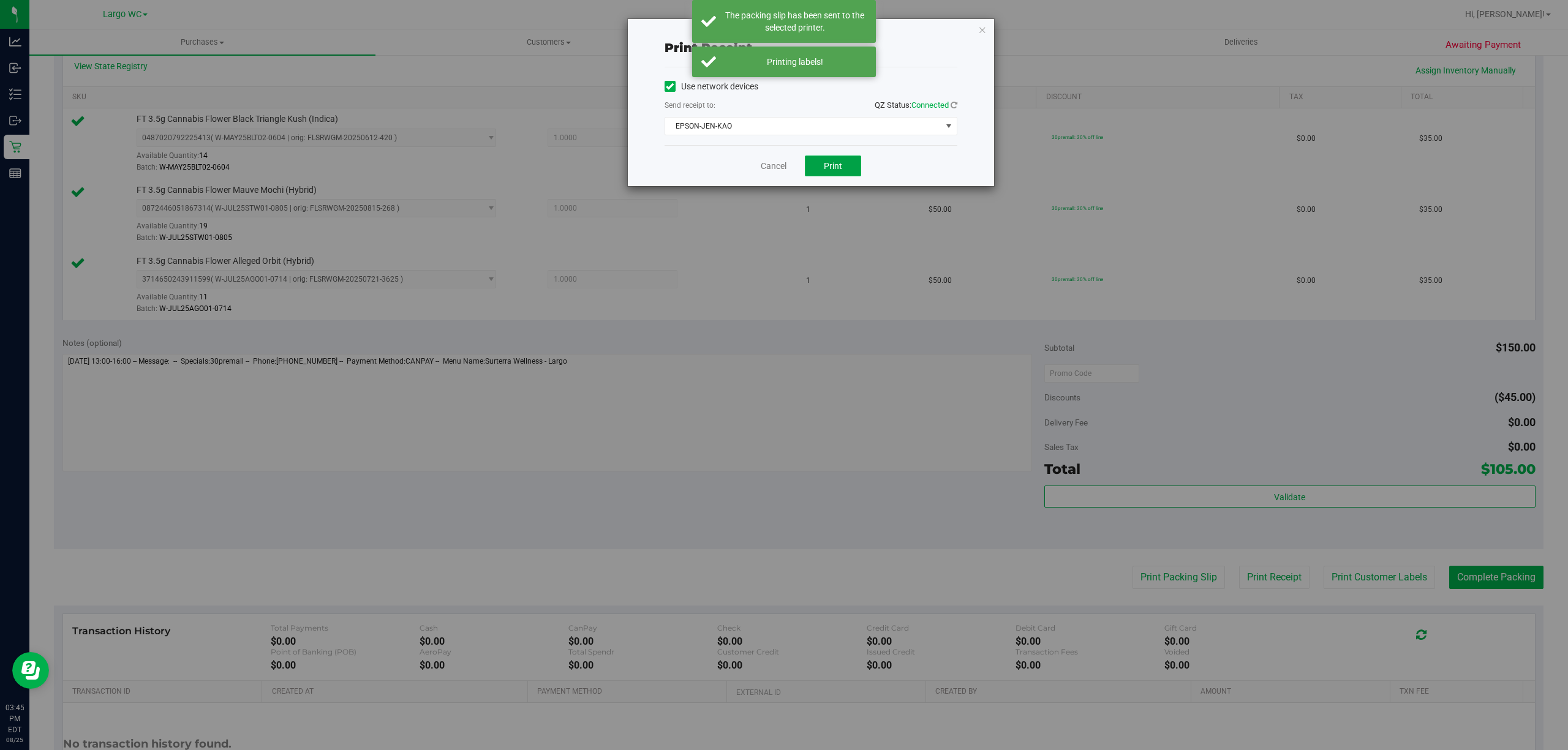
click at [832, 167] on span "Print" at bounding box center [832, 166] width 18 height 9
click at [769, 167] on link "Cancel" at bounding box center [767, 167] width 25 height 13
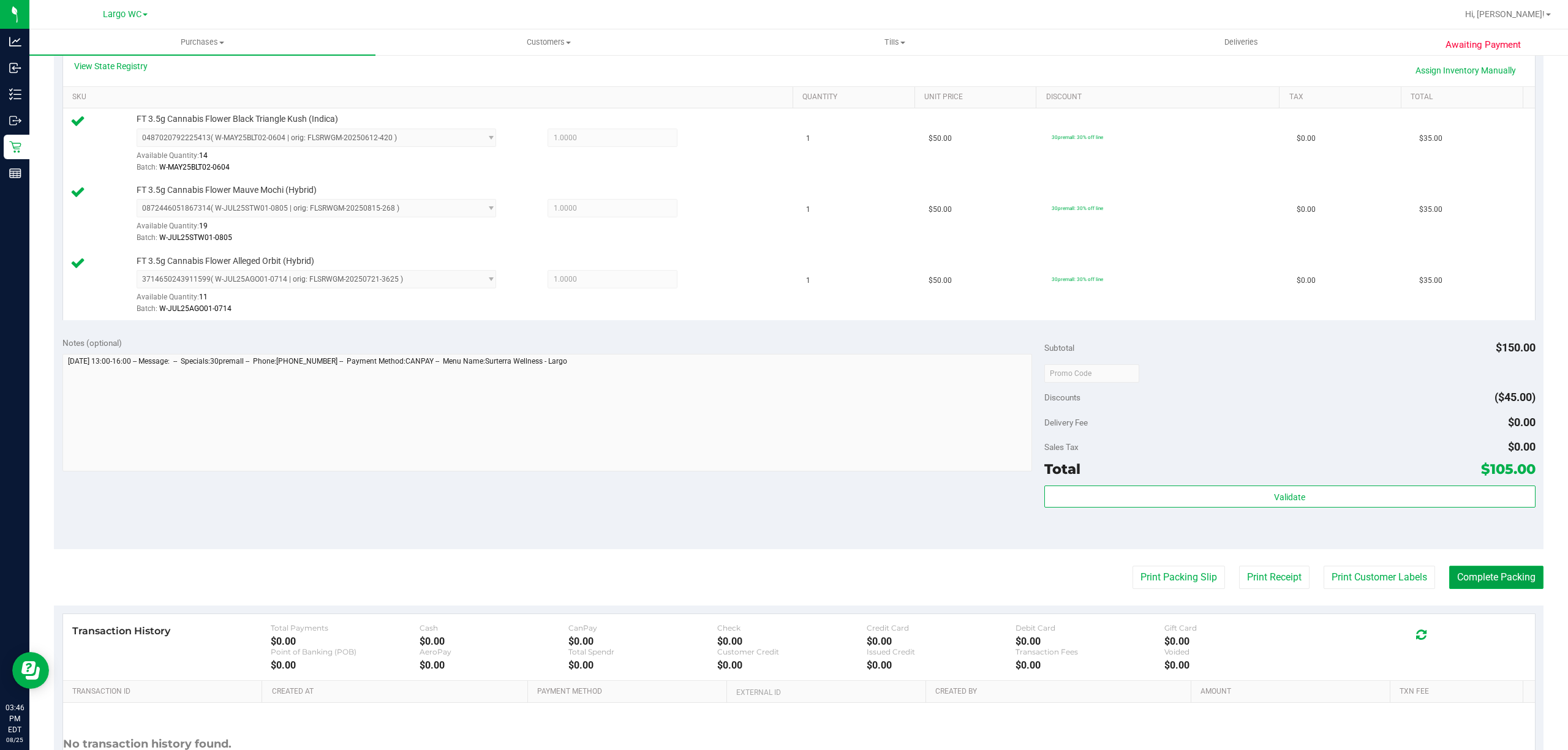
click at [1470, 584] on button "Complete Packing" at bounding box center [1496, 578] width 94 height 24
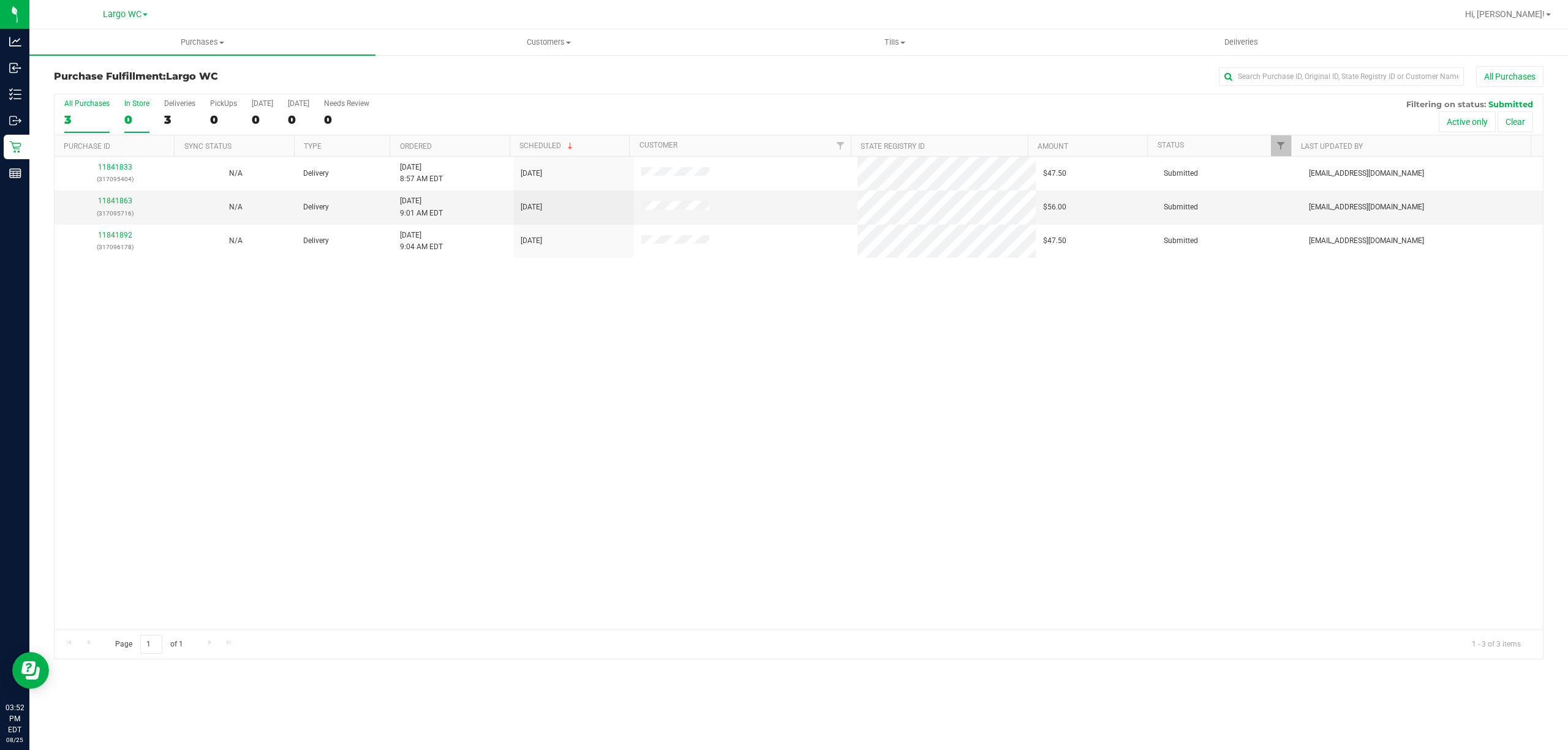
click at [127, 118] on div "0" at bounding box center [137, 120] width 25 height 14
click at [0, 0] on input "In Store 0" at bounding box center [0, 0] width 0 height 0
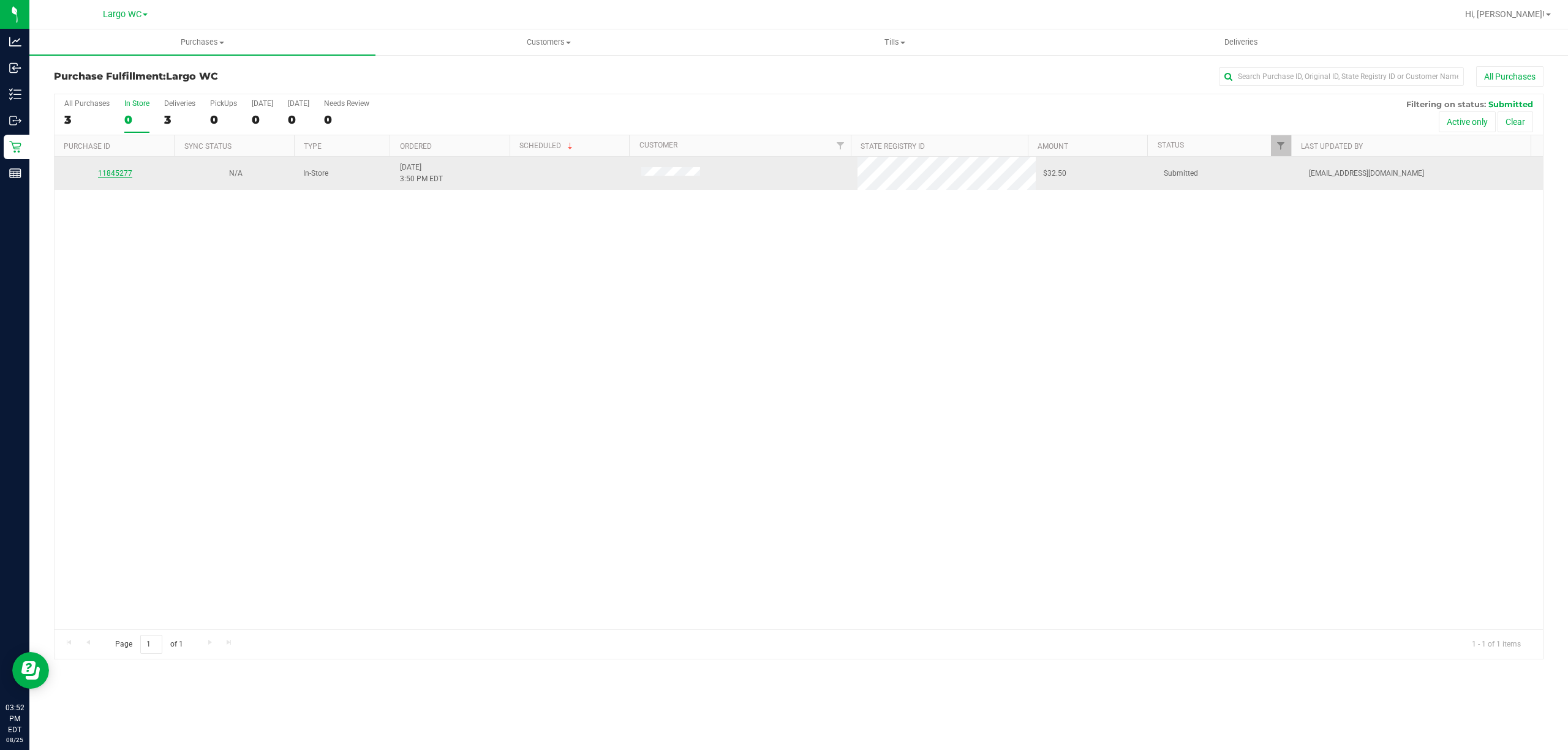
click at [115, 175] on link "11845277" at bounding box center [115, 172] width 34 height 8
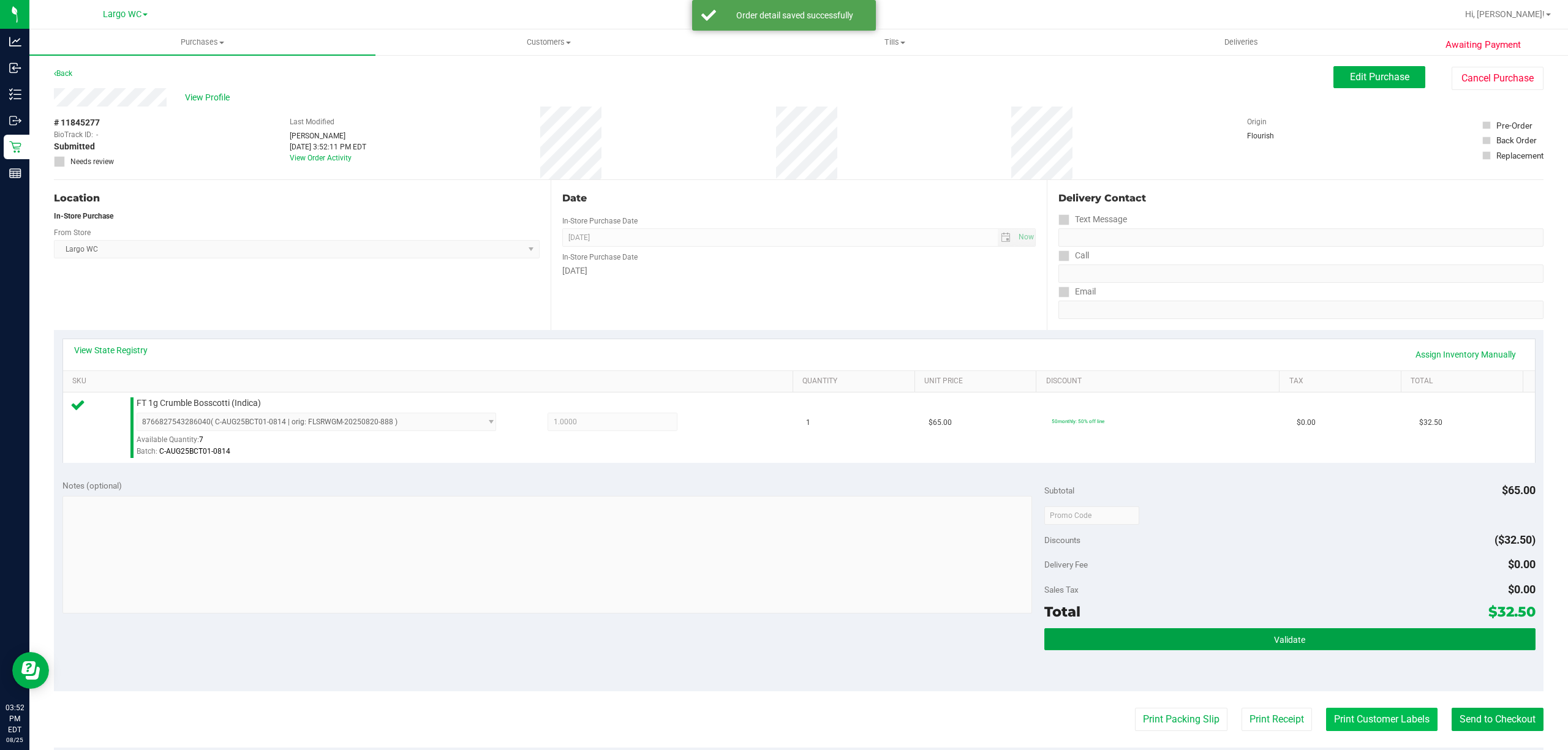
click at [1331, 643] on button "Validate" at bounding box center [1289, 639] width 491 height 22
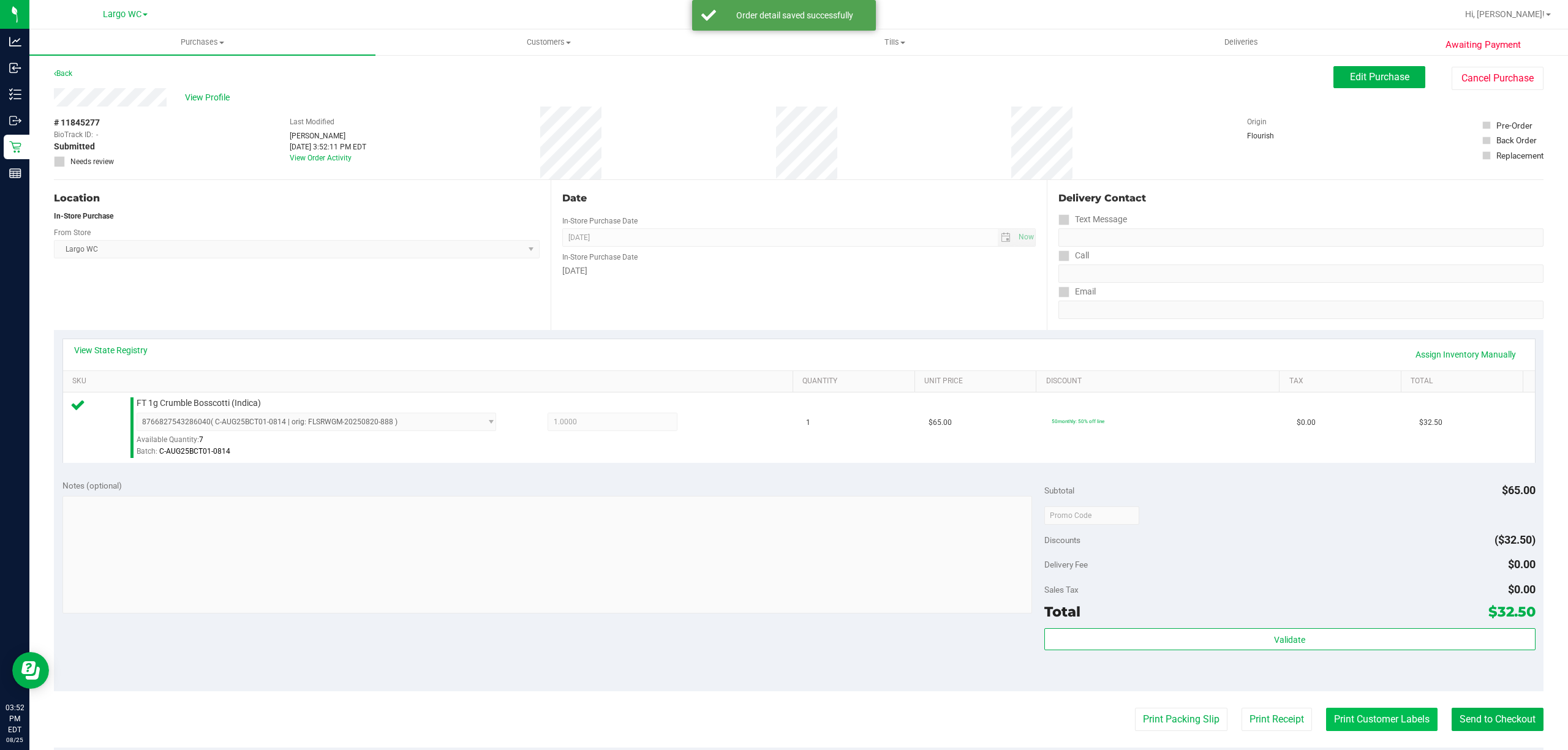
click at [1365, 723] on button "Print Customer Labels" at bounding box center [1381, 719] width 111 height 24
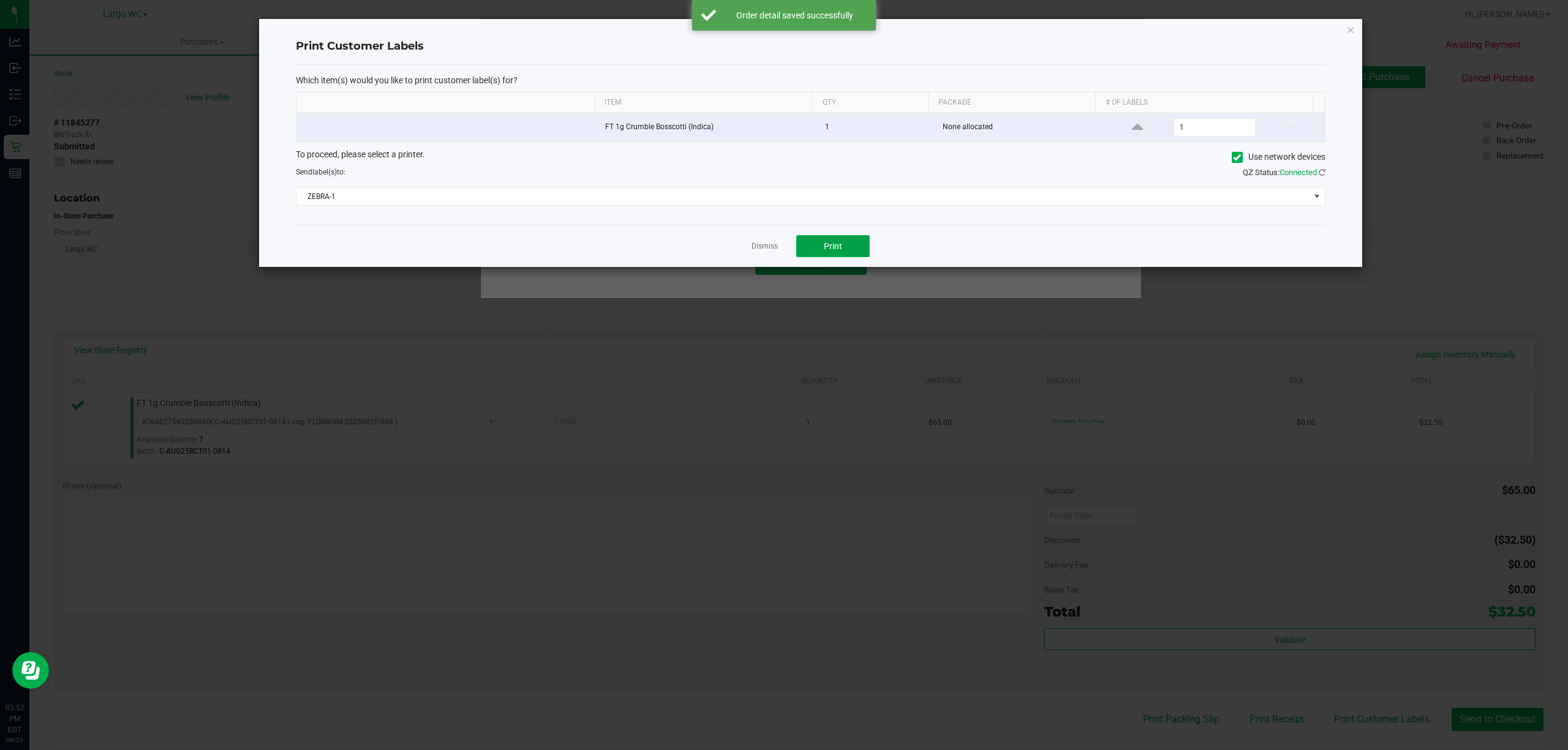
click at [834, 251] on span "Print" at bounding box center [832, 246] width 18 height 9
click at [756, 252] on link "Dismiss" at bounding box center [764, 246] width 26 height 10
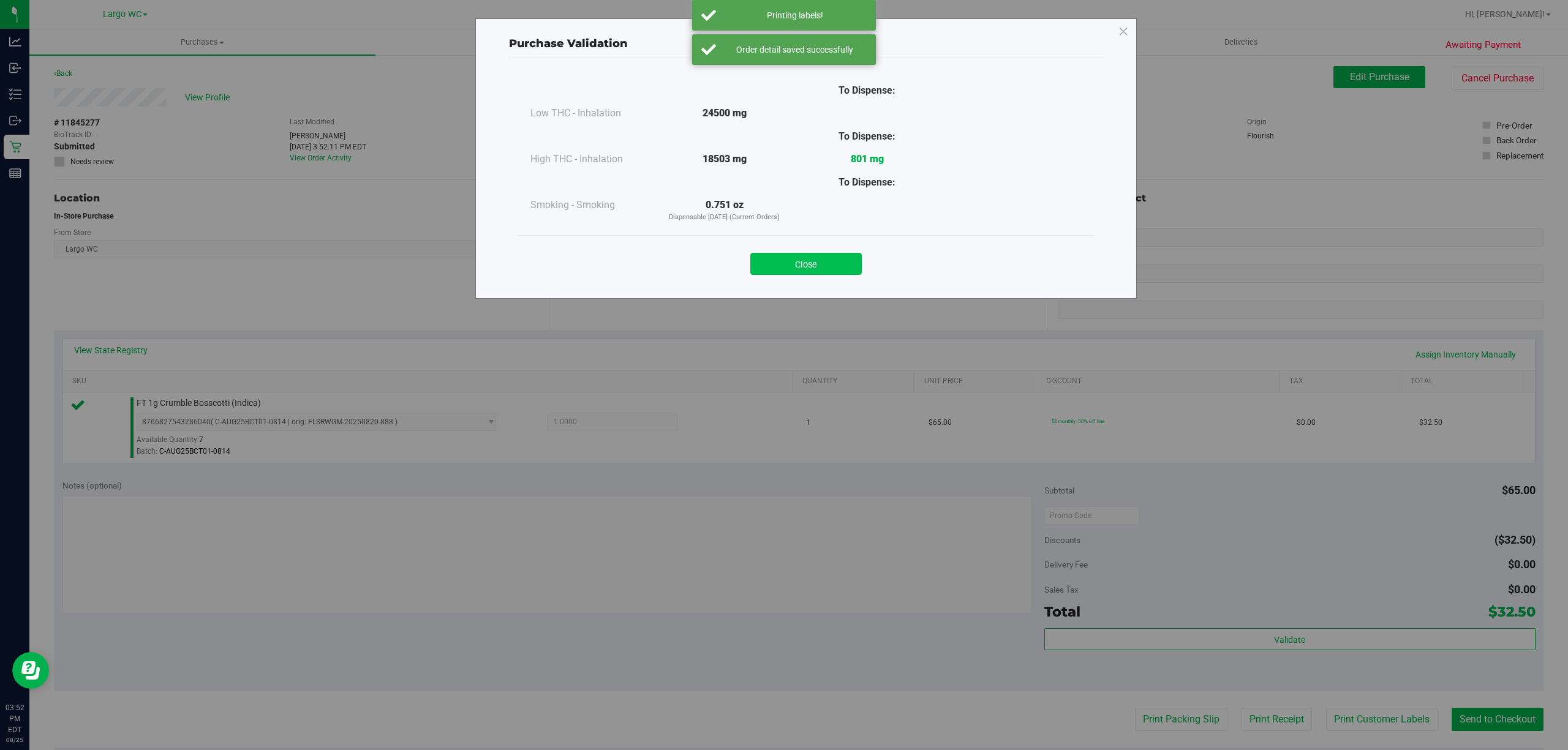
click at [808, 270] on button "Close" at bounding box center [806, 263] width 111 height 22
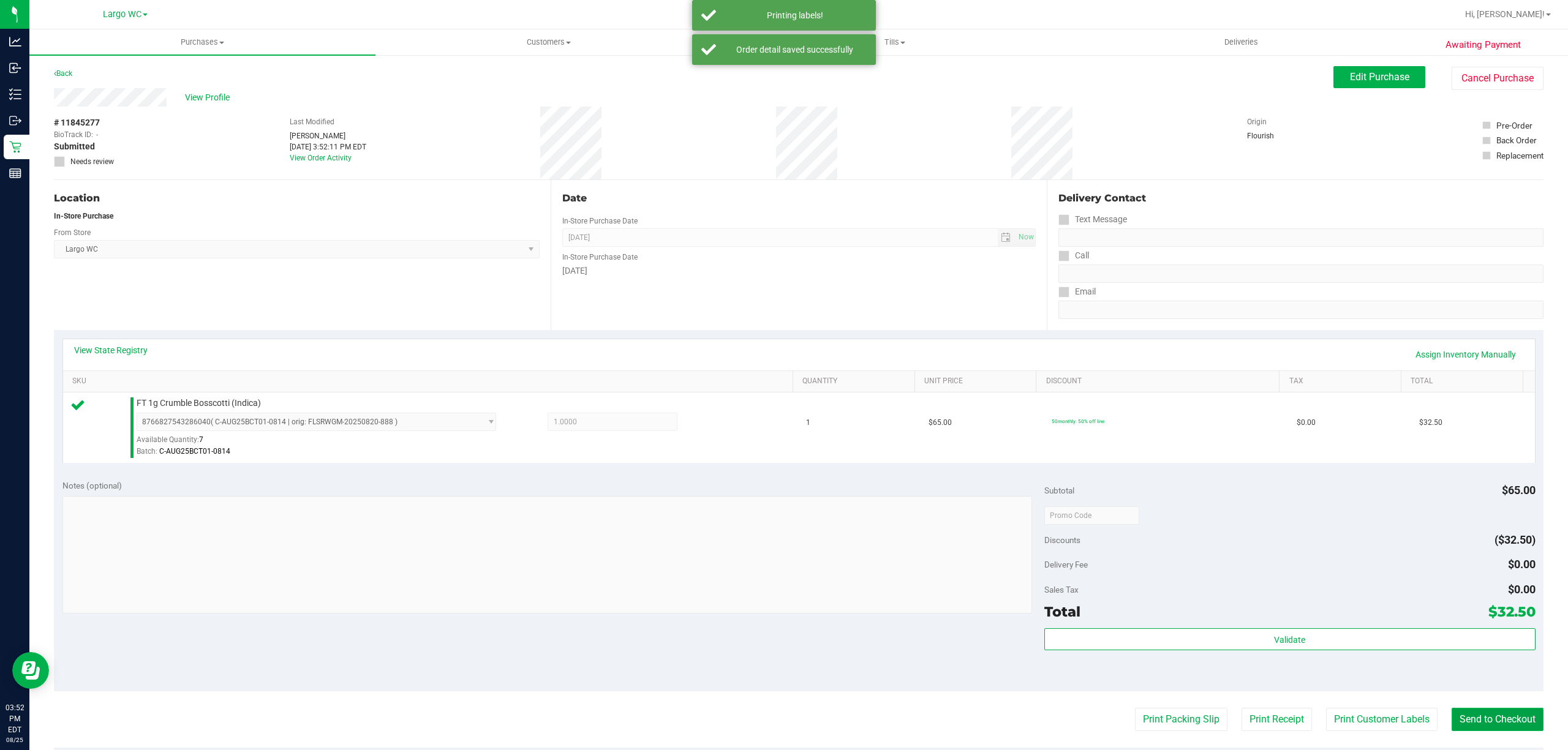
click at [1486, 719] on button "Send to Checkout" at bounding box center [1496, 719] width 91 height 24
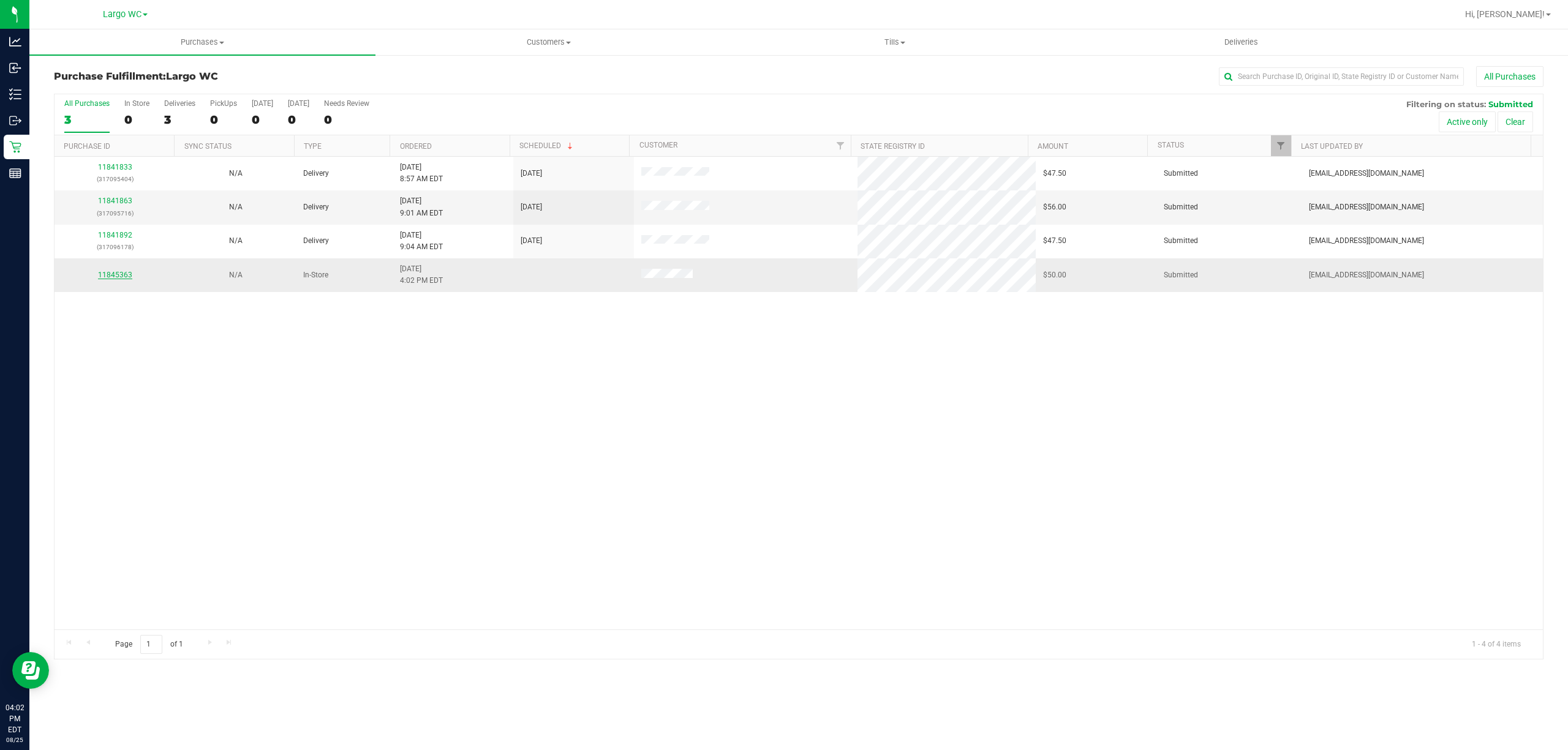
click at [104, 275] on link "11845363" at bounding box center [115, 274] width 34 height 8
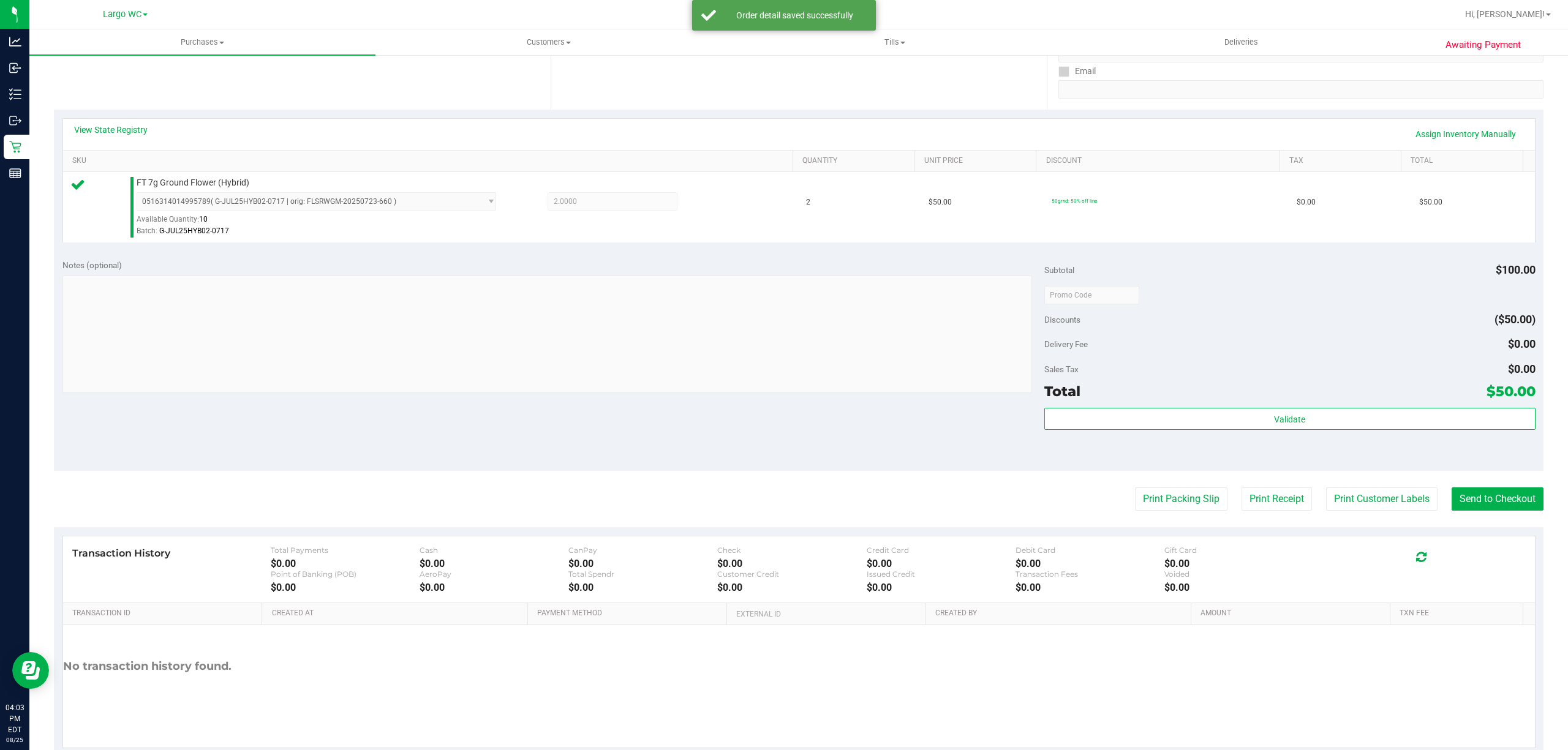
scroll to position [253, 0]
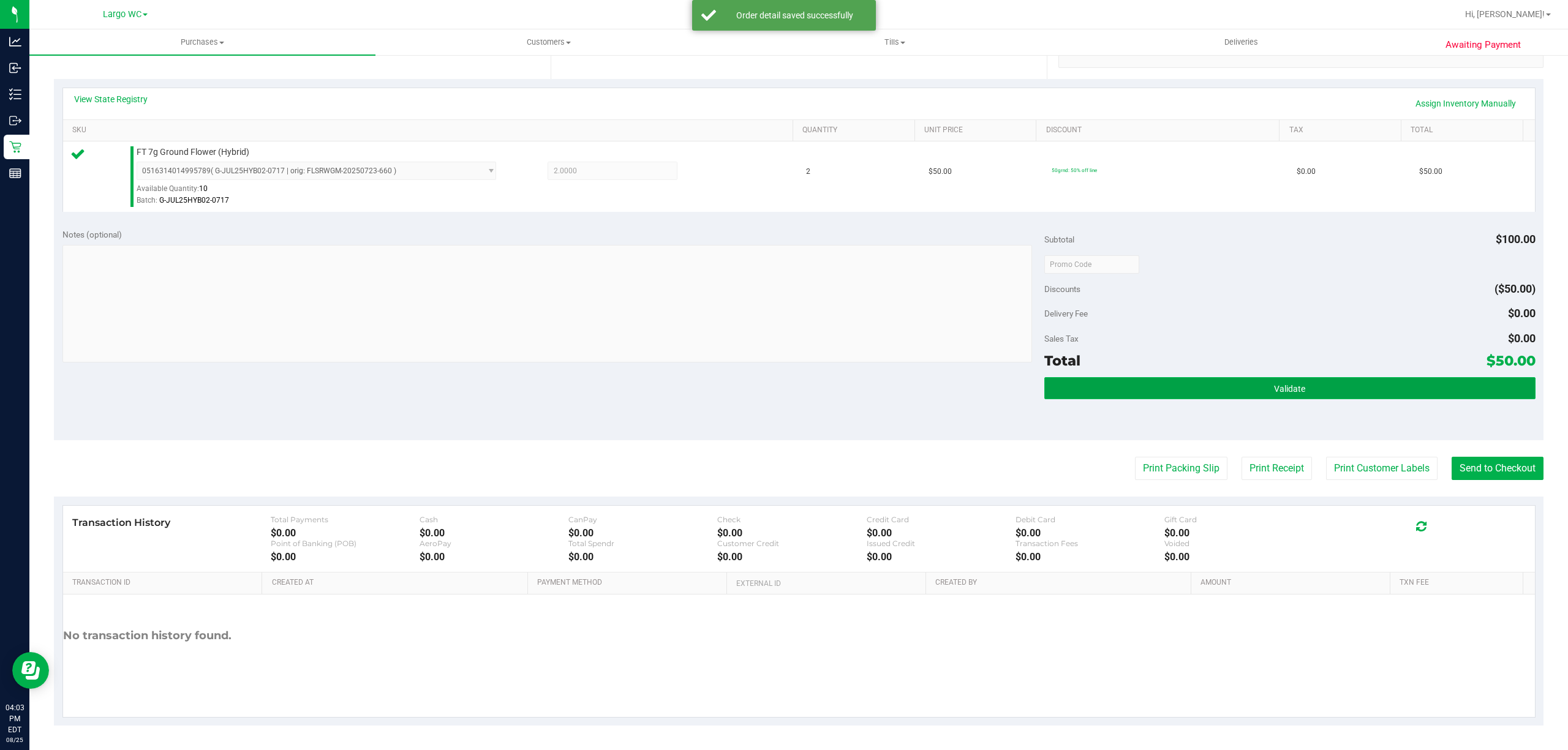
click at [1071, 380] on button "Validate" at bounding box center [1289, 387] width 491 height 22
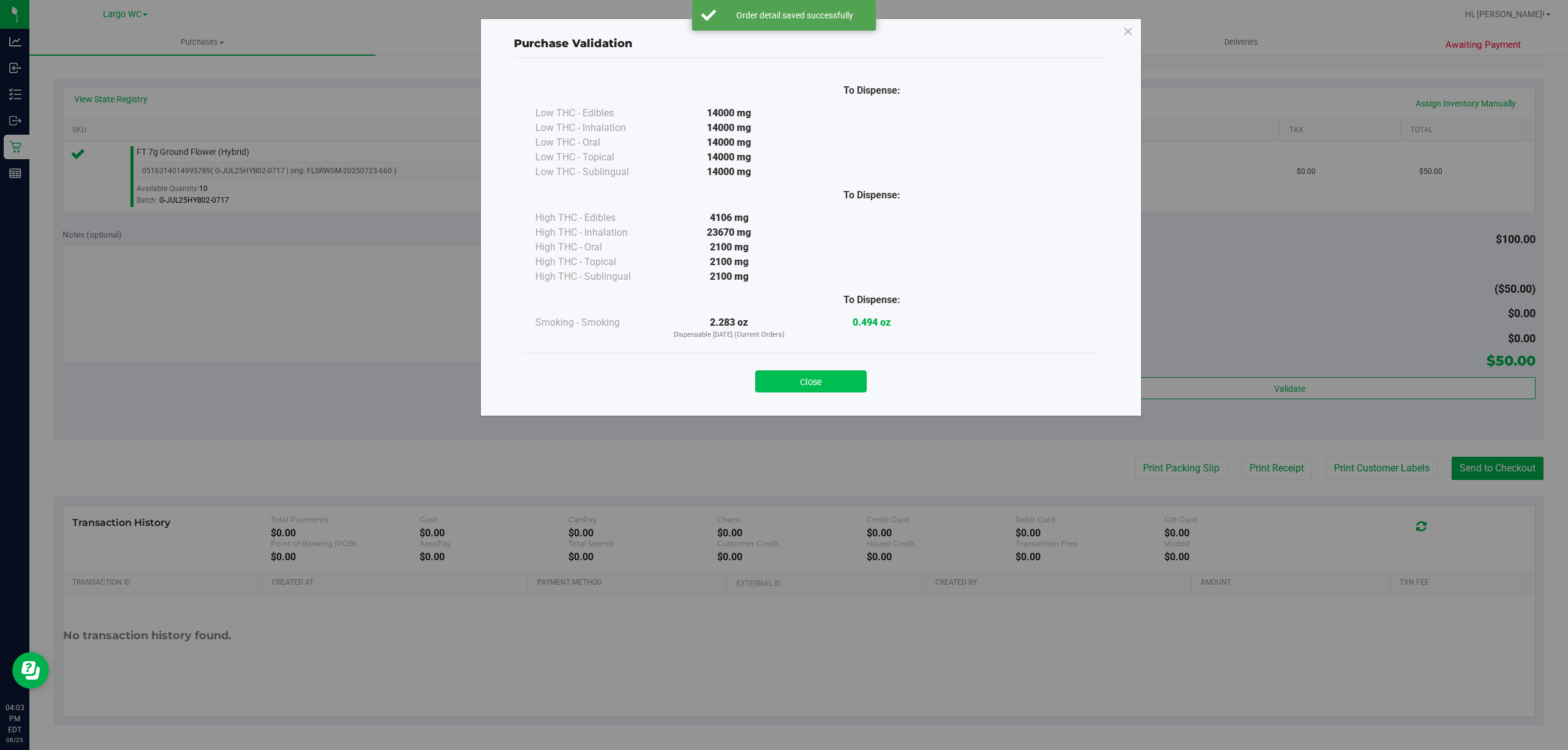
click at [806, 388] on button "Close" at bounding box center [810, 381] width 111 height 22
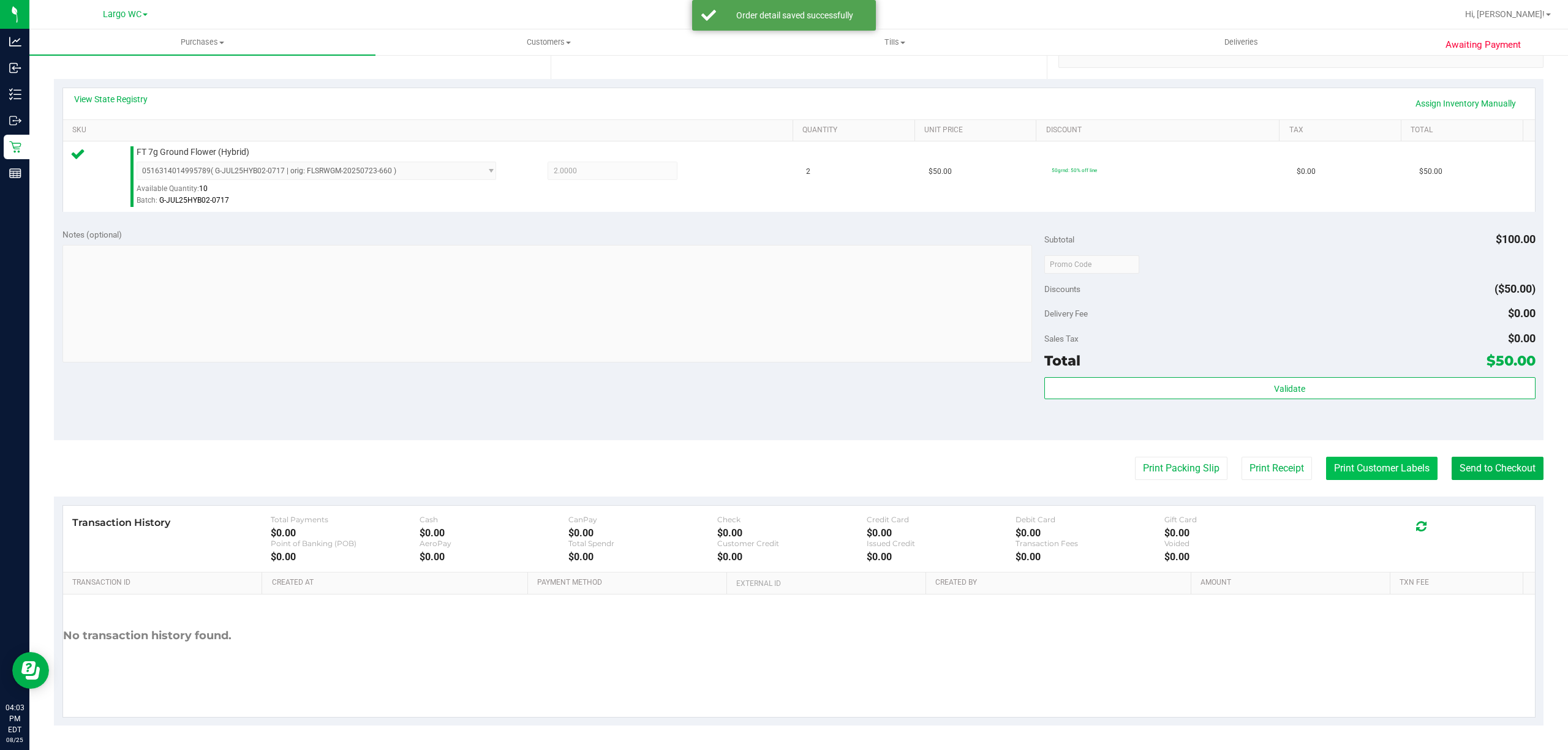
click at [1357, 468] on button "Print Customer Labels" at bounding box center [1381, 468] width 111 height 24
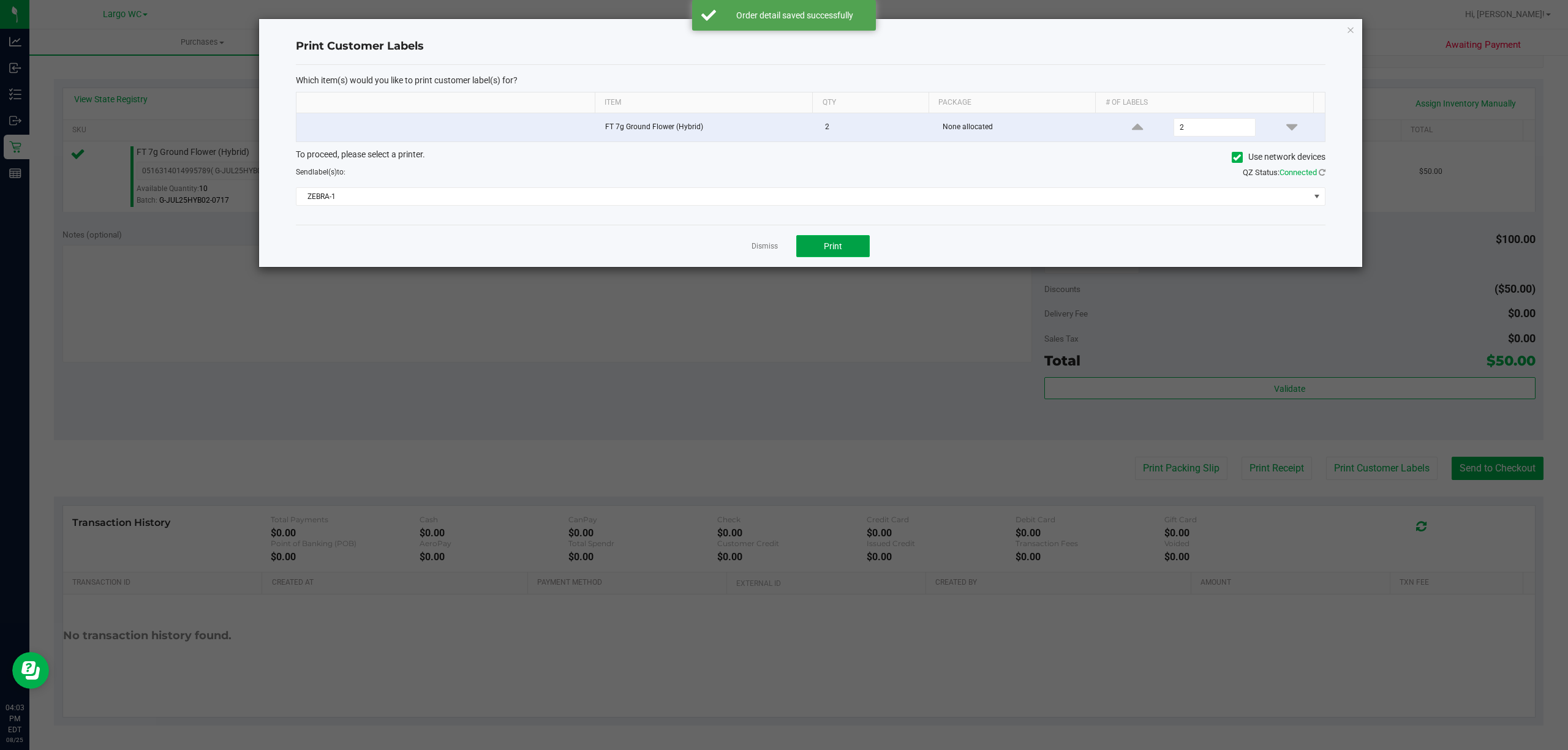
click at [826, 253] on button "Print" at bounding box center [833, 246] width 74 height 22
click at [1346, 27] on icon "button" at bounding box center [1349, 29] width 8 height 15
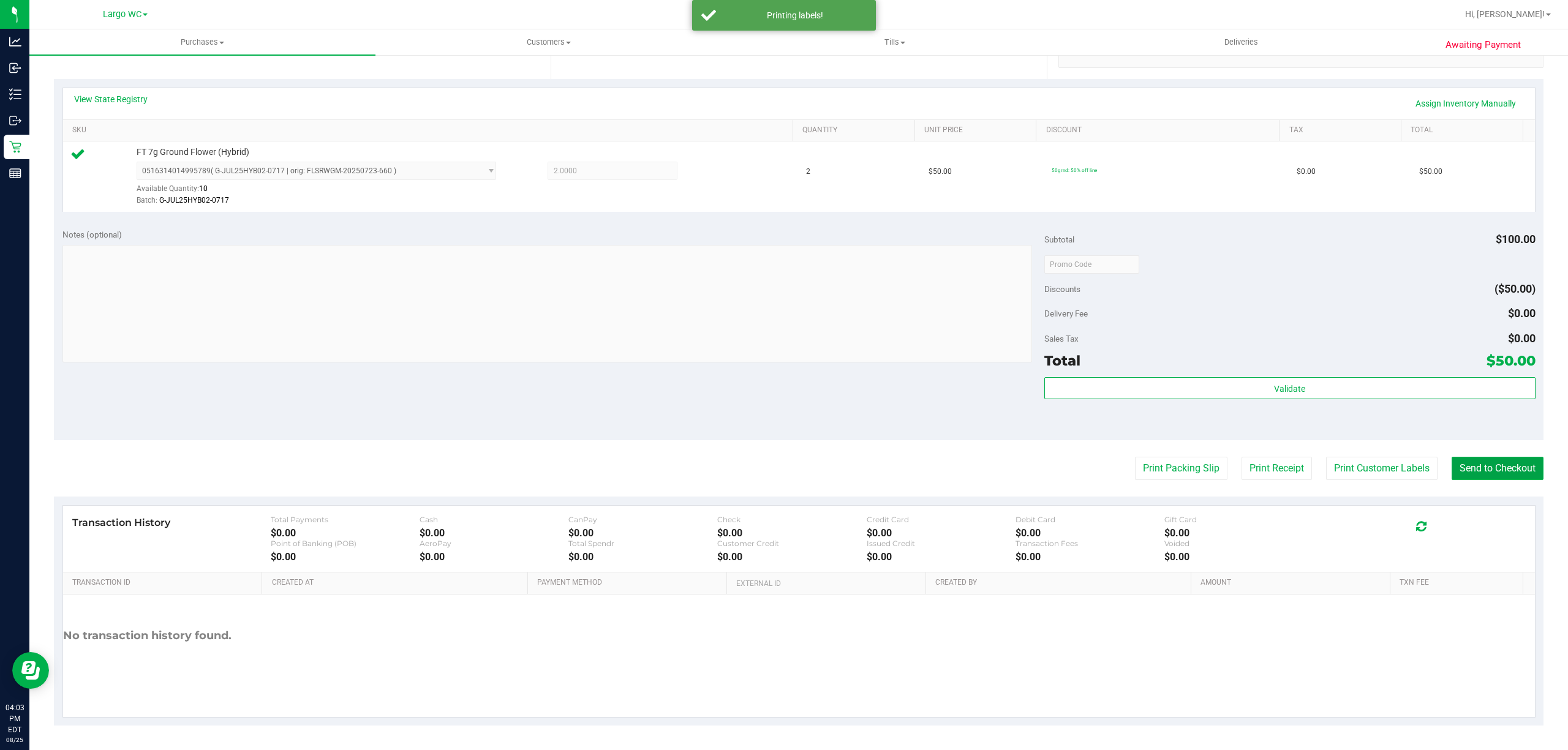
click at [1483, 473] on button "Send to Checkout" at bounding box center [1496, 468] width 91 height 24
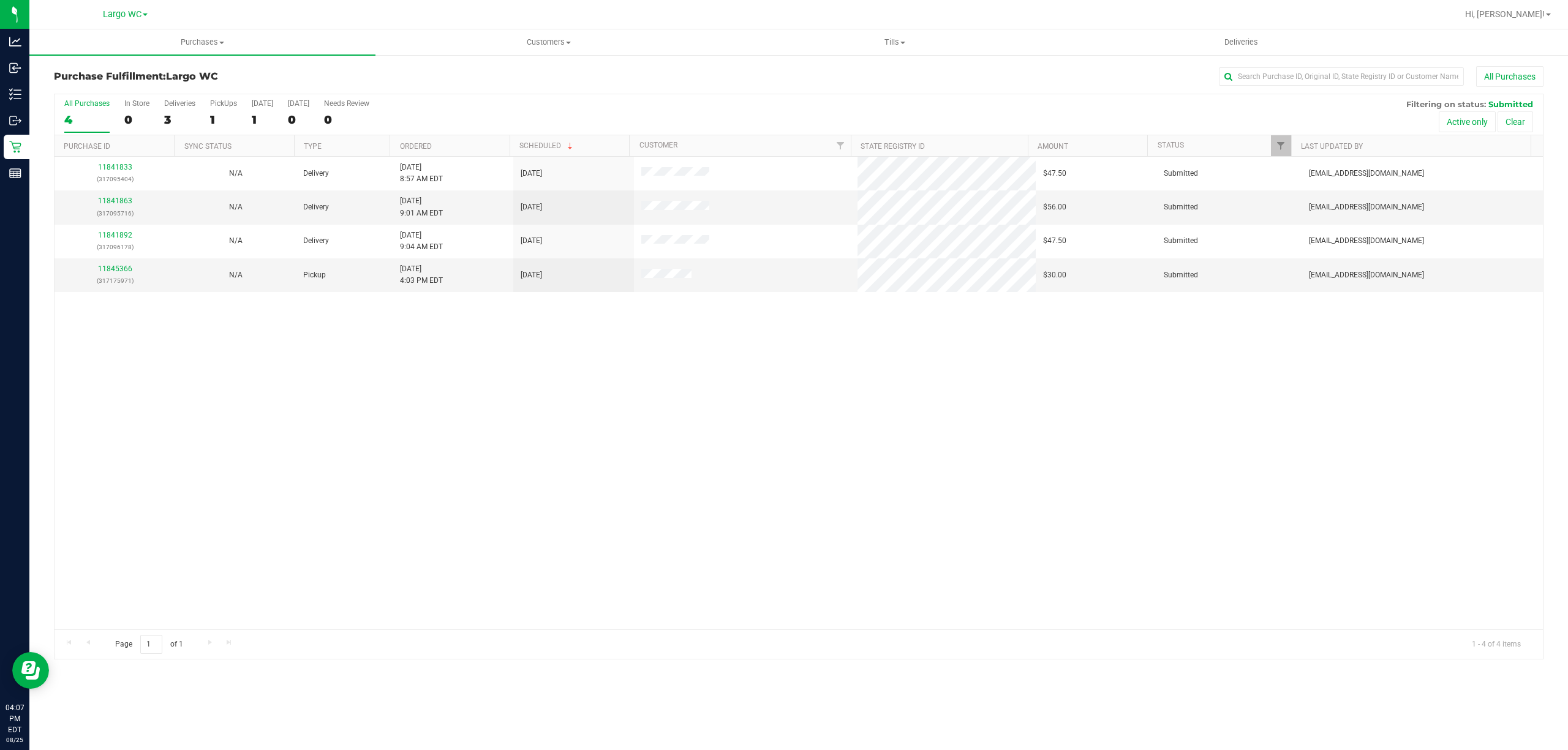
click at [572, 562] on div "11841833 (317095404) N/A Delivery 8/25/2025 8:57 AM EDT 8/27/2025 $47.50 Submit…" at bounding box center [798, 393] width 1488 height 473
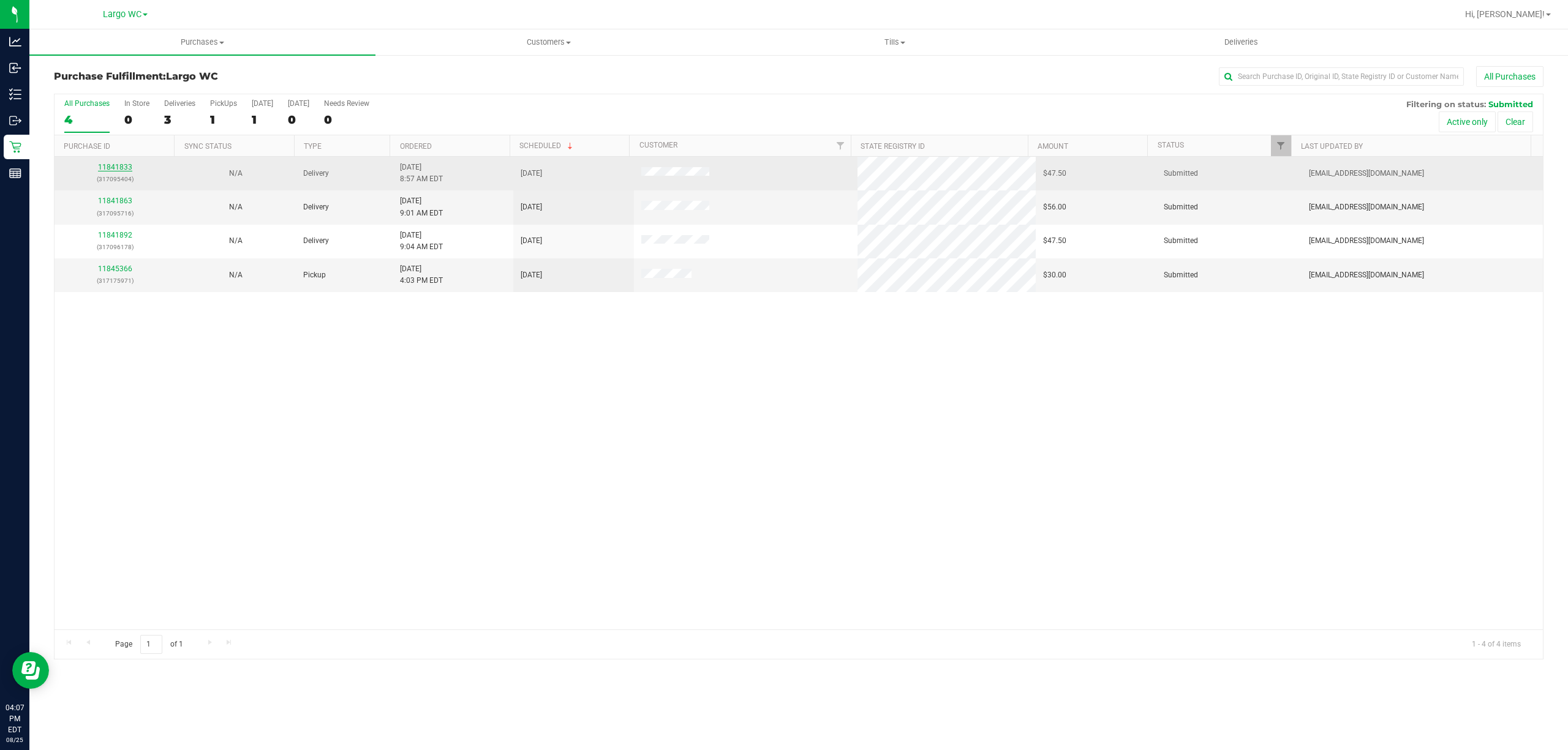
click at [104, 171] on link "11841833" at bounding box center [115, 167] width 34 height 8
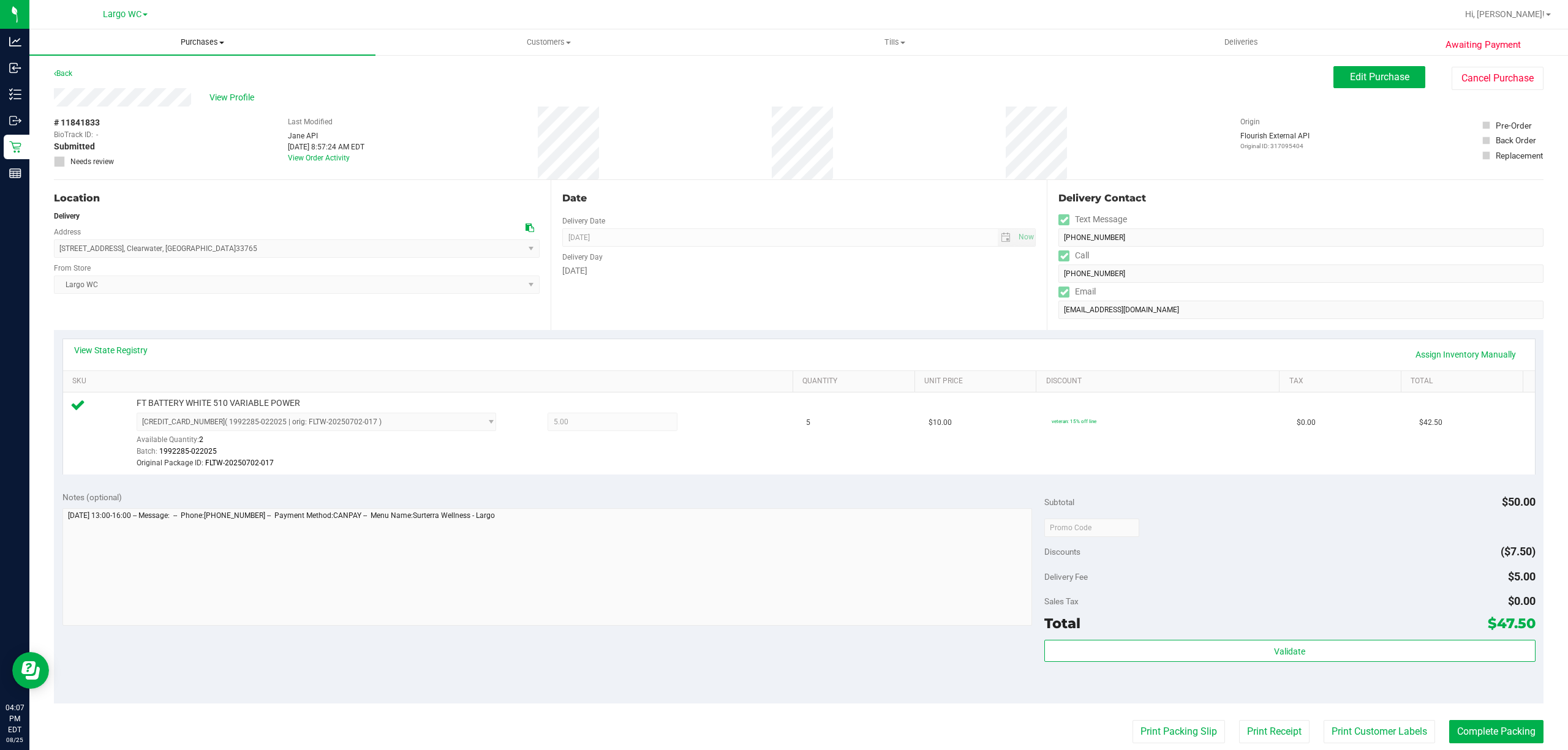
click at [202, 49] on uib-tab-heading "Purchases Summary of purchases Fulfillment All purchases" at bounding box center [202, 41] width 346 height 25
click at [201, 91] on li "Fulfillment" at bounding box center [202, 89] width 346 height 15
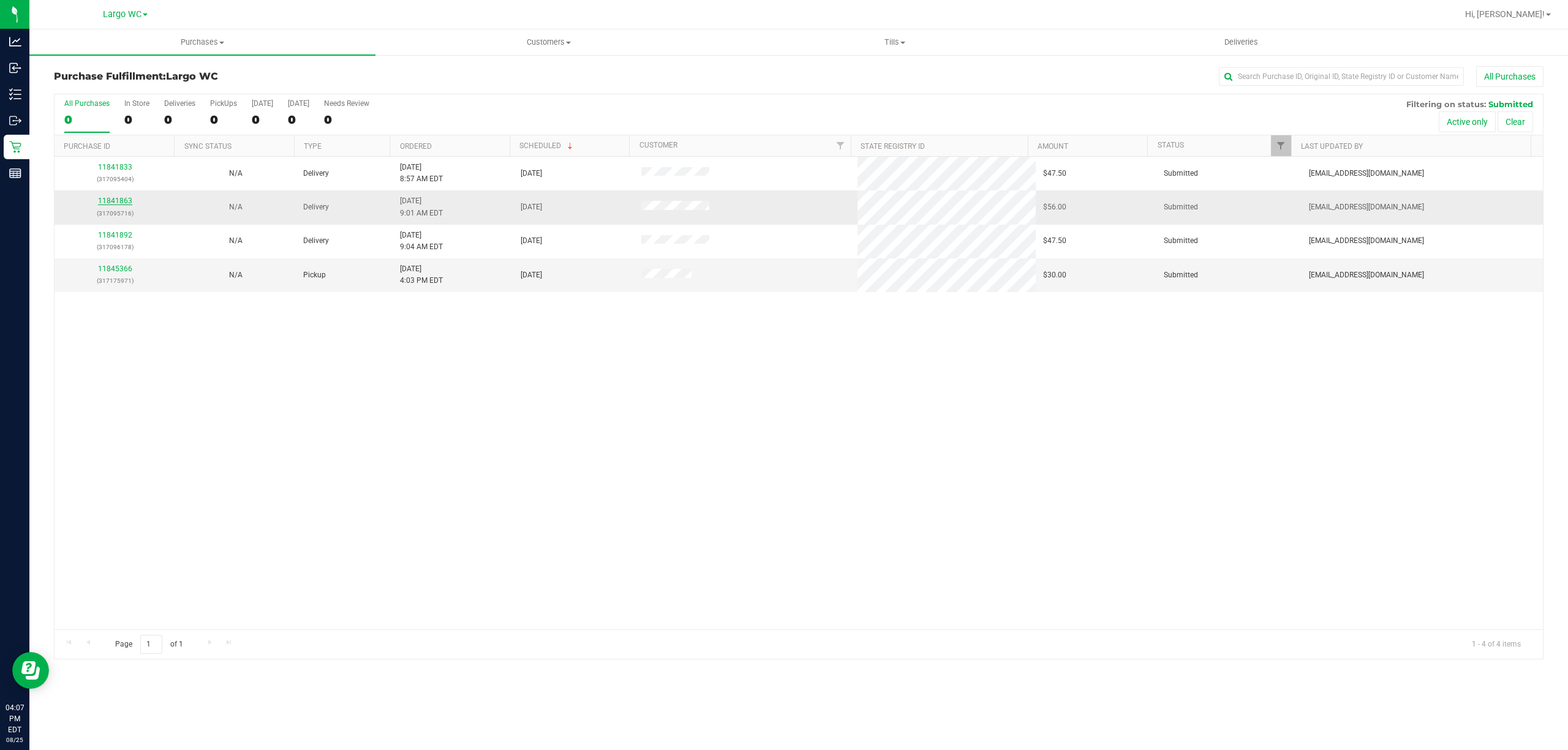
click at [123, 201] on link "11841863" at bounding box center [115, 201] width 34 height 8
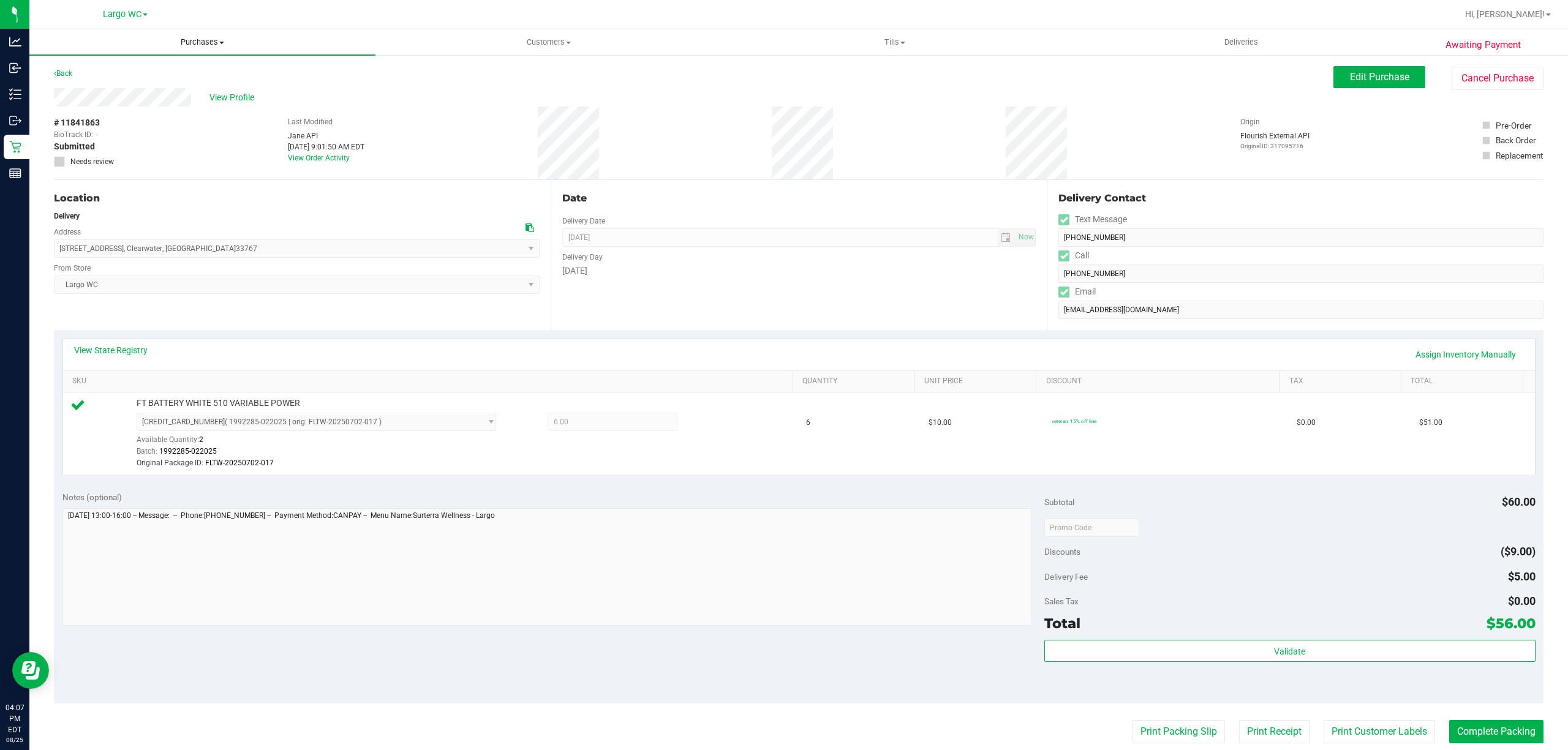
click at [179, 52] on uib-tab-heading "Purchases Summary of purchases Fulfillment All purchases" at bounding box center [202, 41] width 346 height 25
click at [187, 89] on li "Fulfillment" at bounding box center [202, 89] width 346 height 15
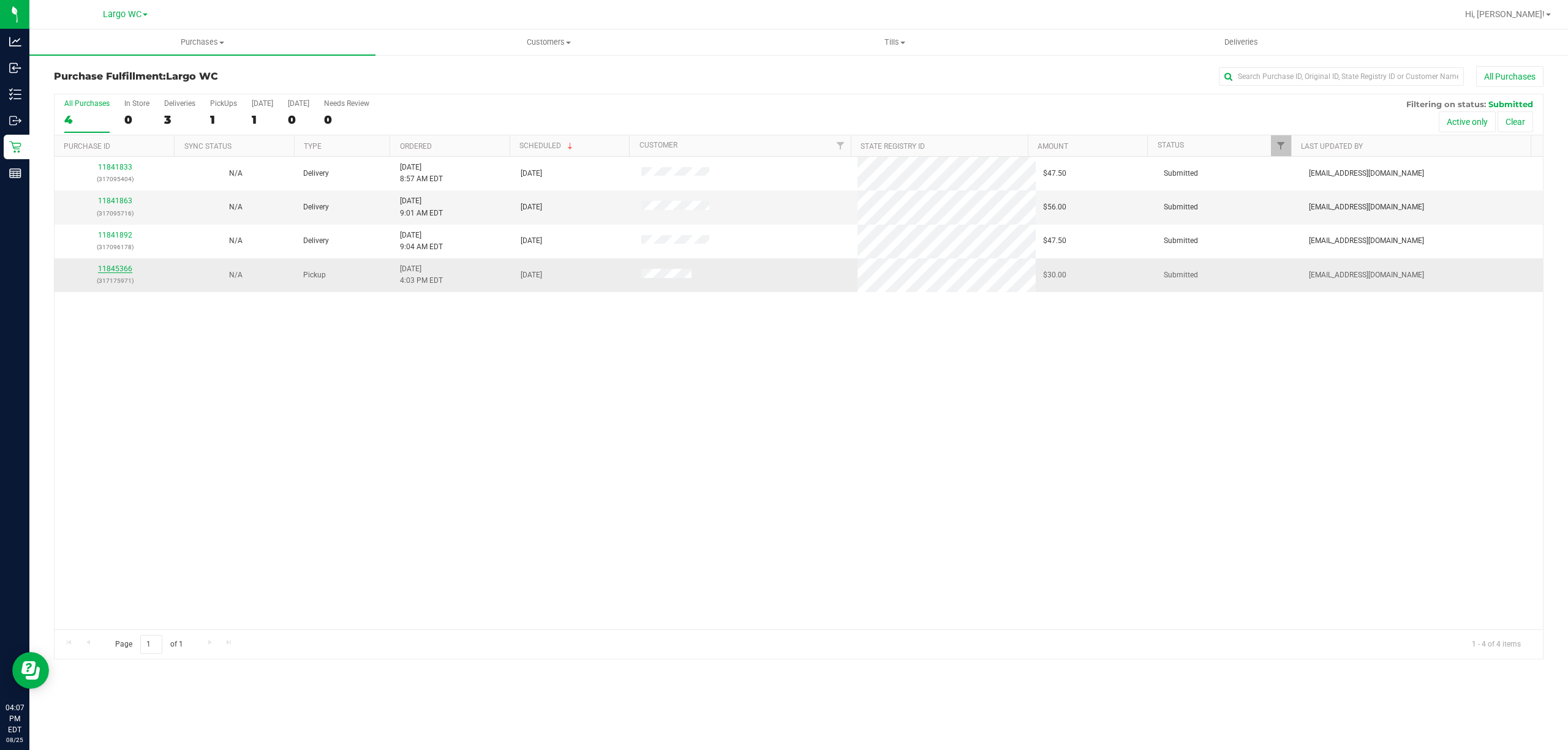
click at [113, 269] on link "11845366" at bounding box center [115, 269] width 34 height 8
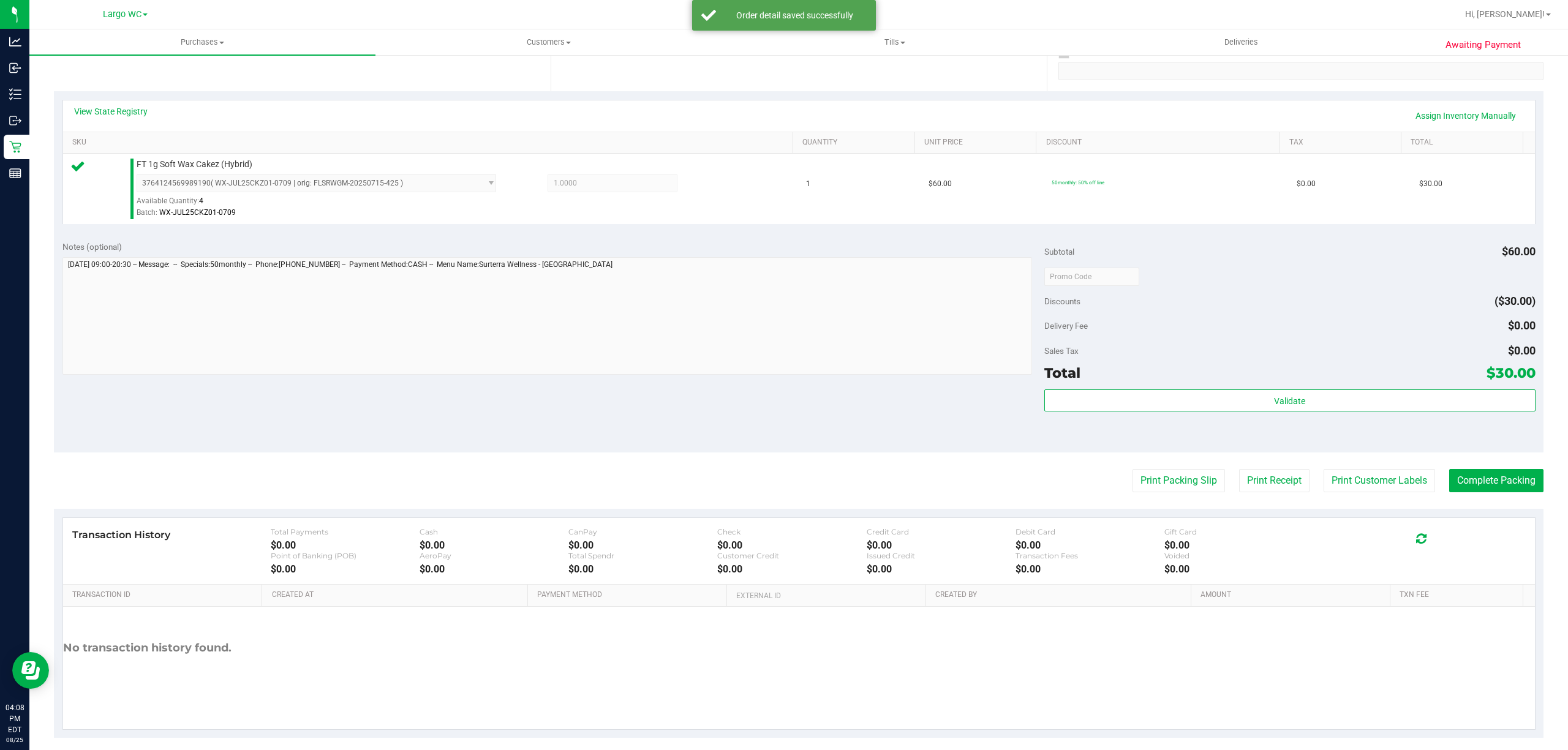
scroll to position [250, 0]
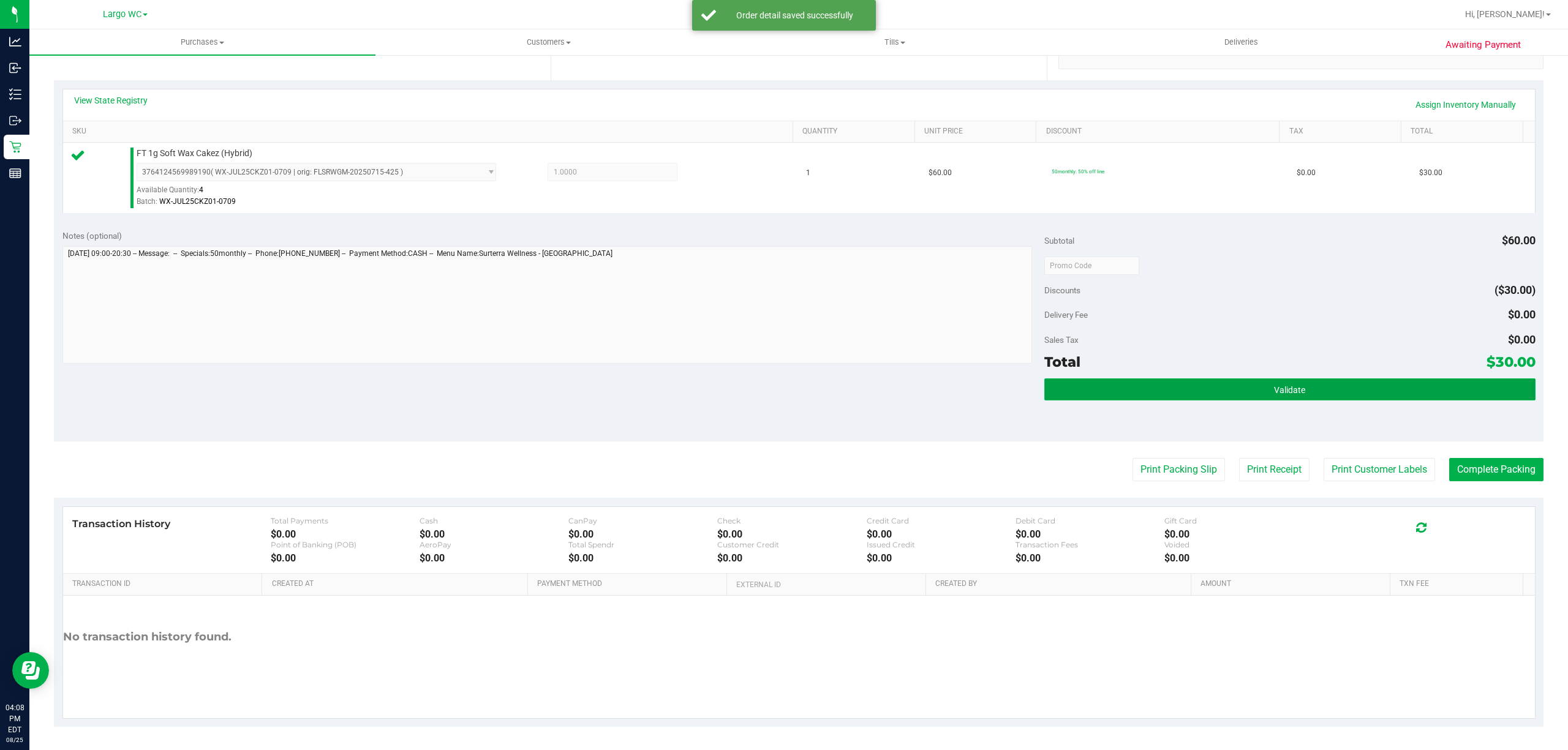
click at [1257, 398] on button "Validate" at bounding box center [1289, 389] width 491 height 22
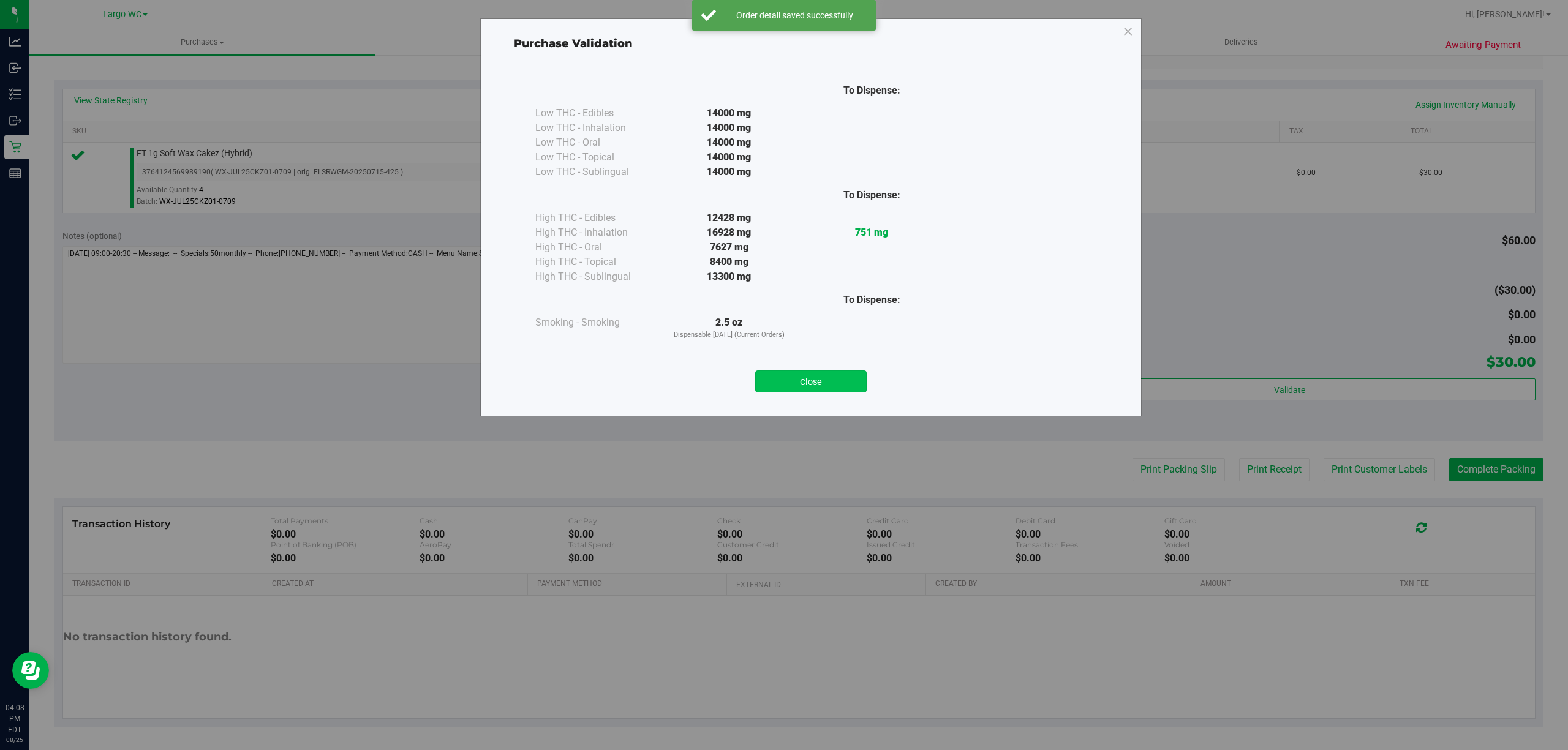
click at [825, 375] on button "Close" at bounding box center [810, 381] width 111 height 22
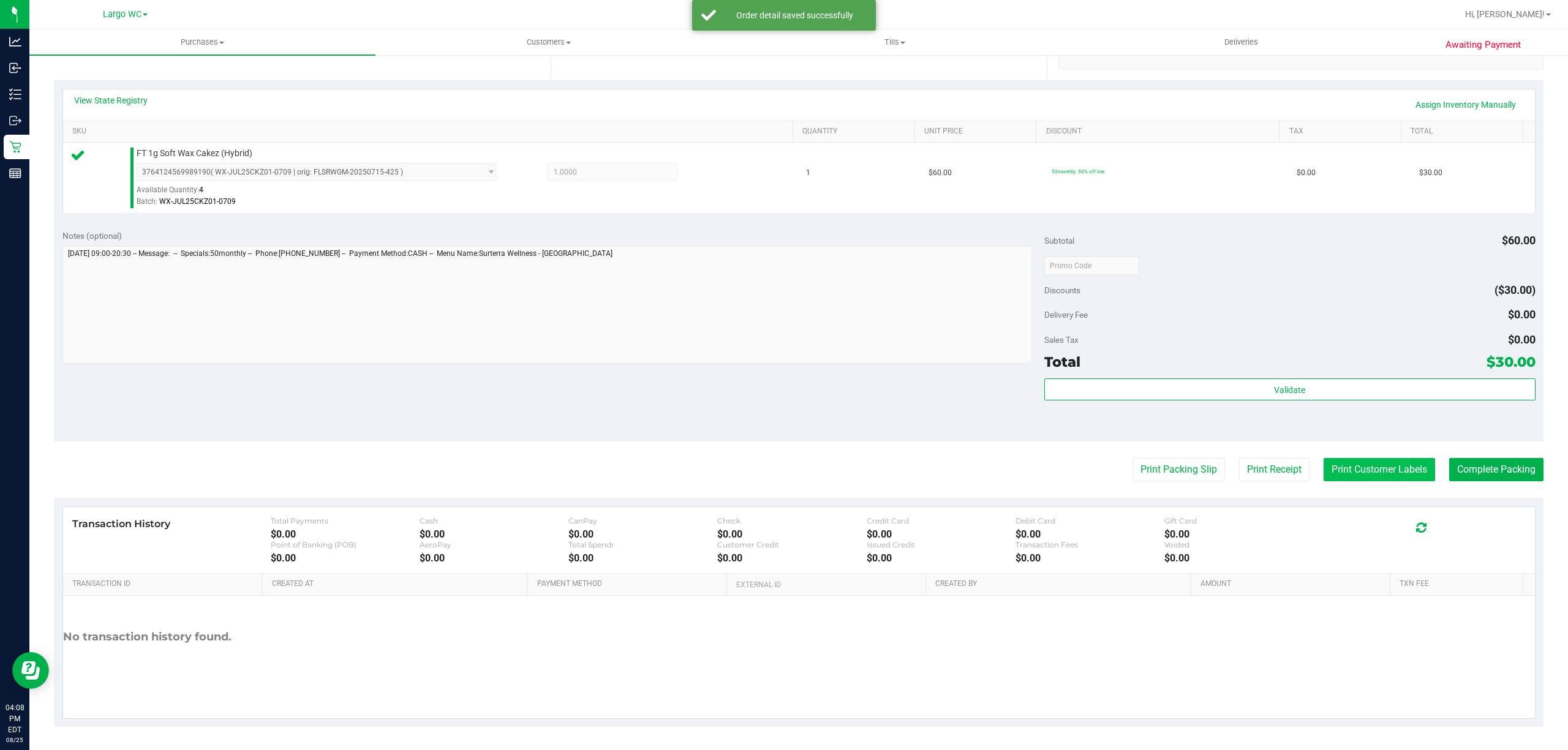
click at [1331, 470] on button "Print Customer Labels" at bounding box center [1379, 469] width 111 height 24
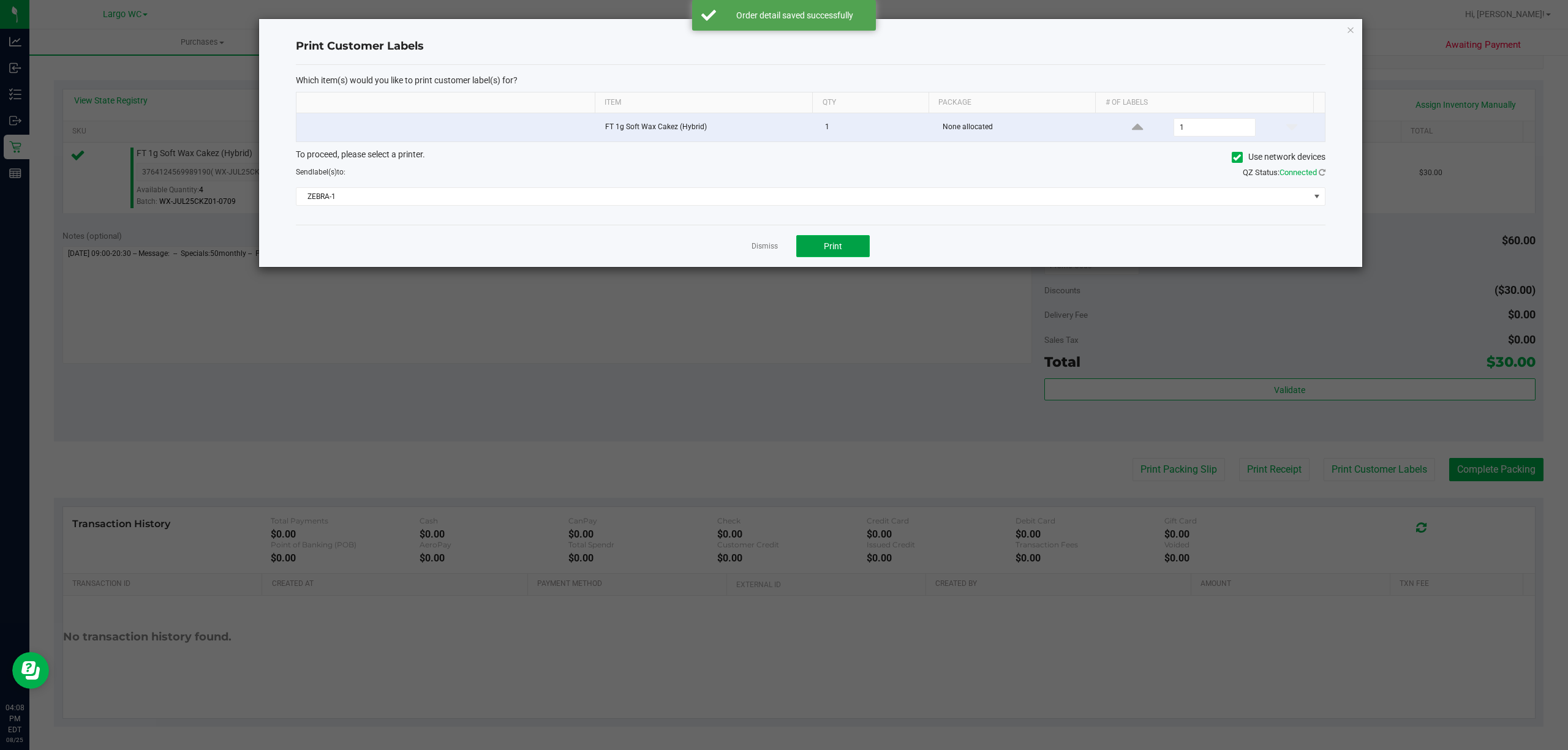
click at [860, 251] on button "Print" at bounding box center [833, 246] width 74 height 22
click at [758, 250] on link "Dismiss" at bounding box center [764, 246] width 26 height 10
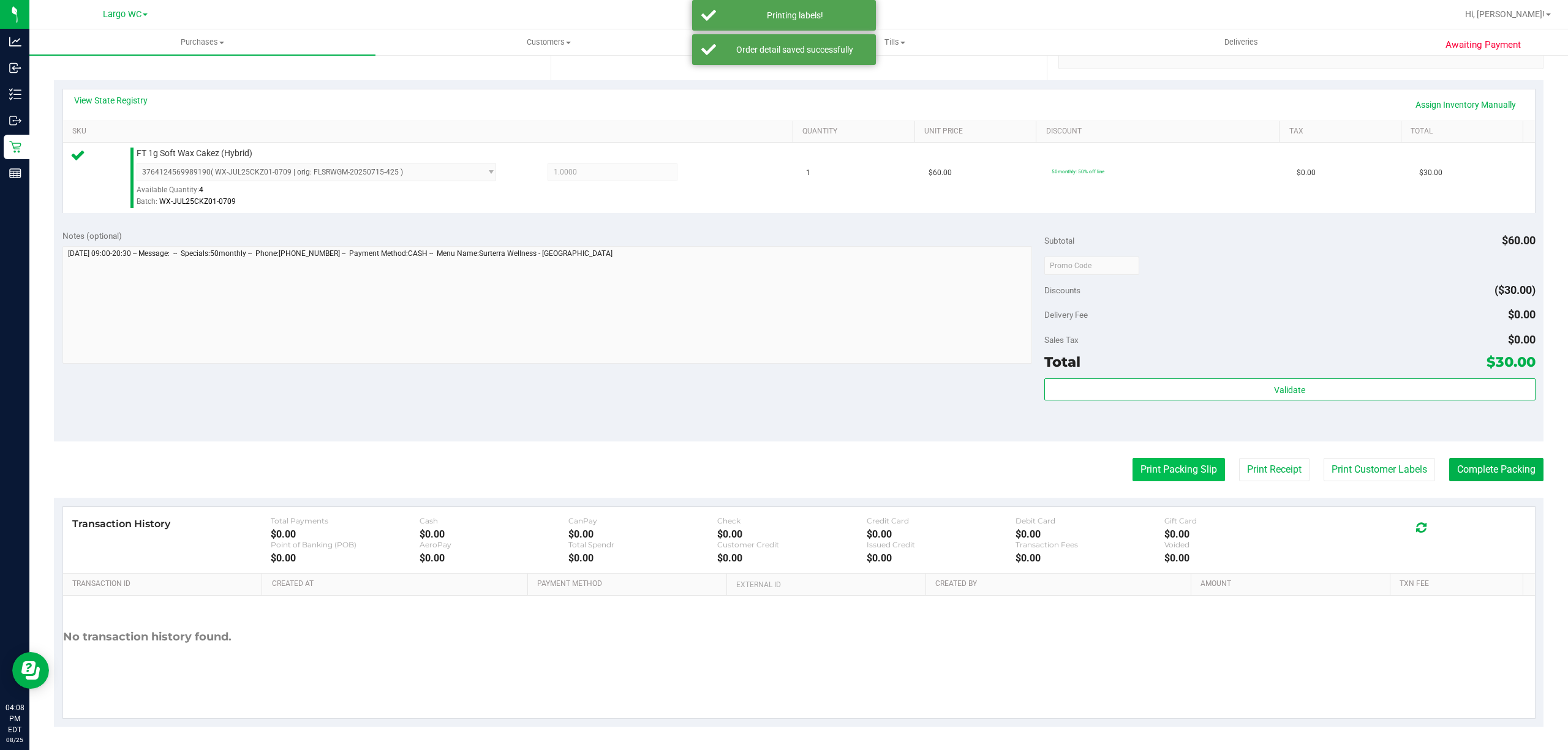
click at [1177, 468] on button "Print Packing Slip" at bounding box center [1179, 469] width 92 height 24
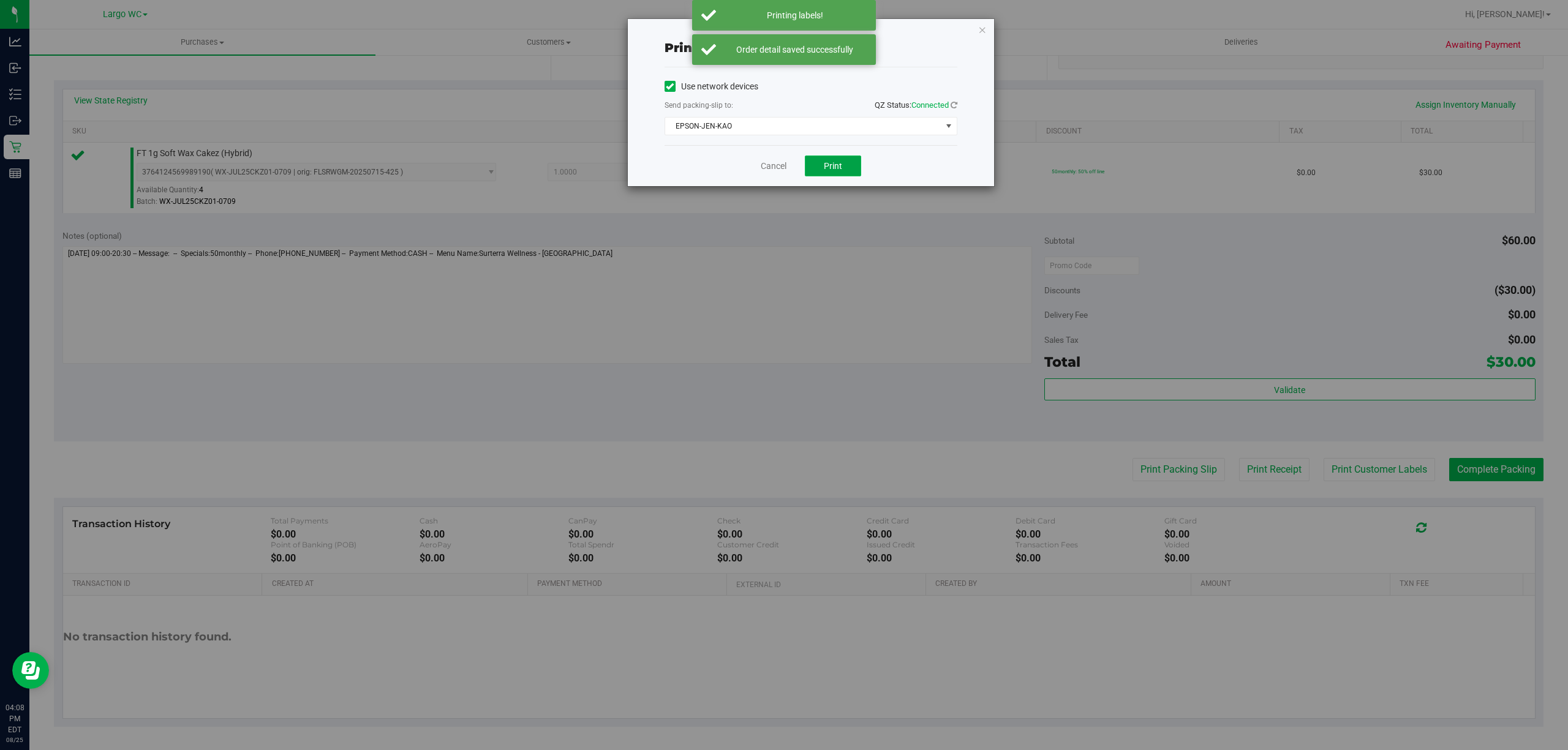
click at [851, 167] on button "Print" at bounding box center [833, 166] width 57 height 21
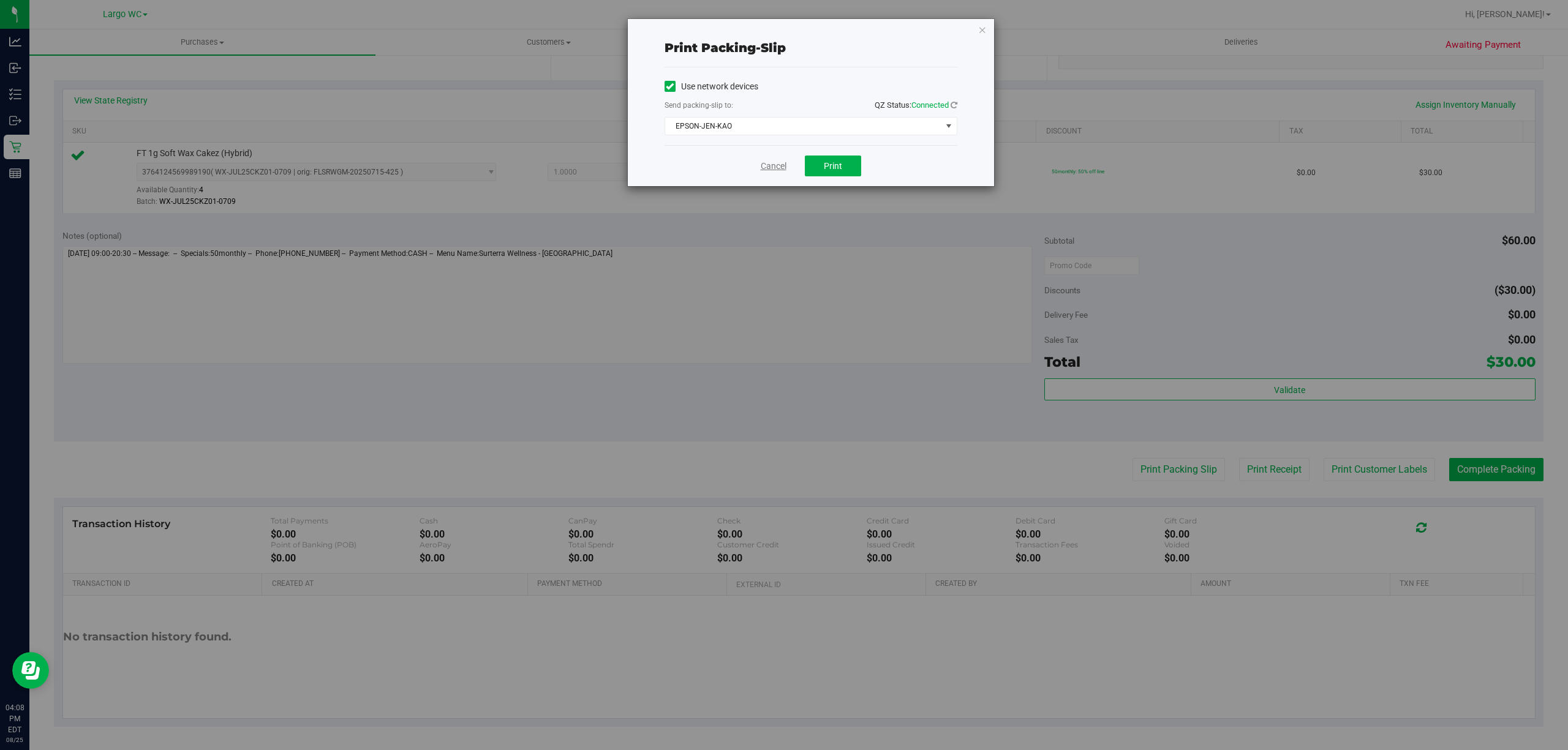
click at [769, 167] on link "Cancel" at bounding box center [773, 167] width 25 height 13
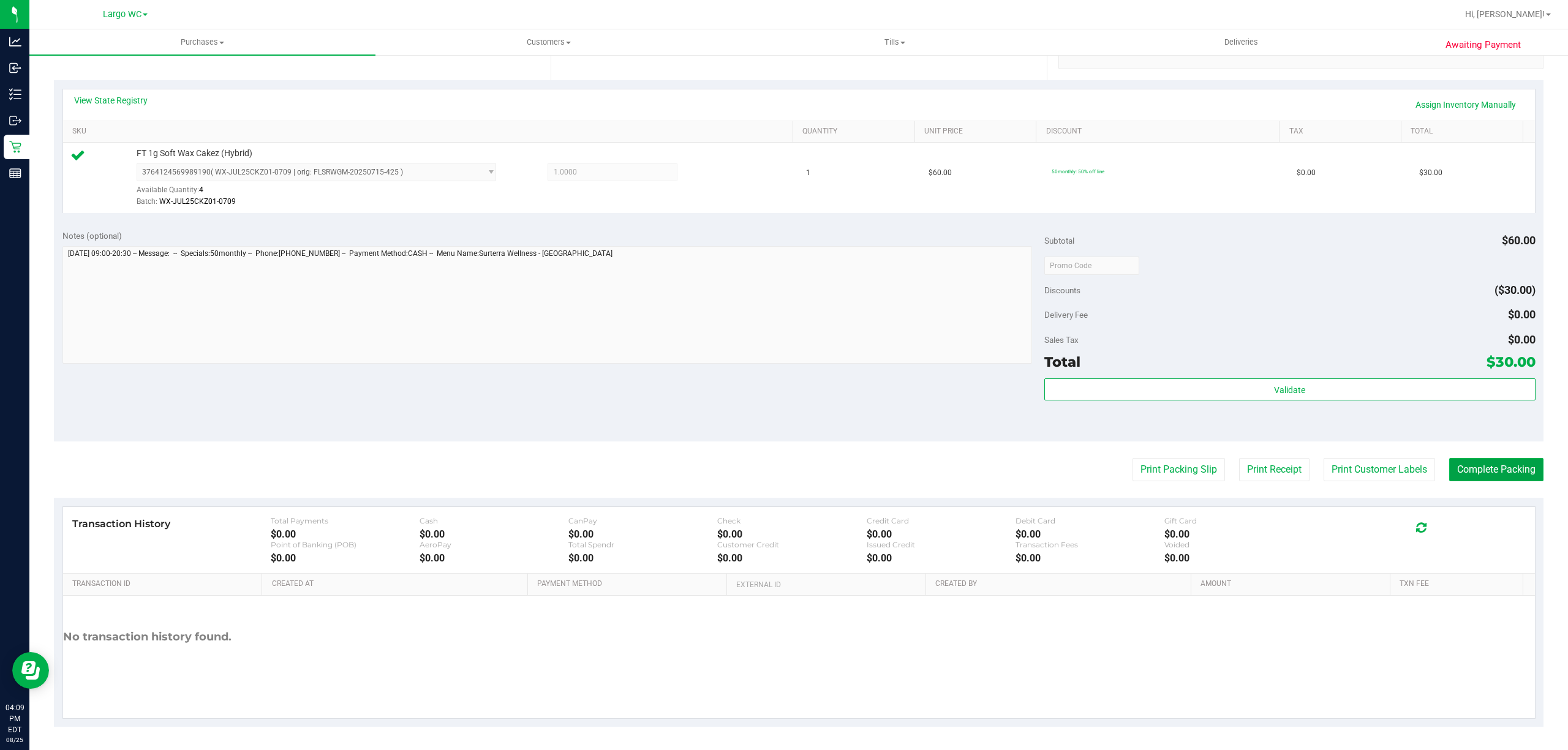
click at [1490, 476] on button "Complete Packing" at bounding box center [1496, 469] width 94 height 24
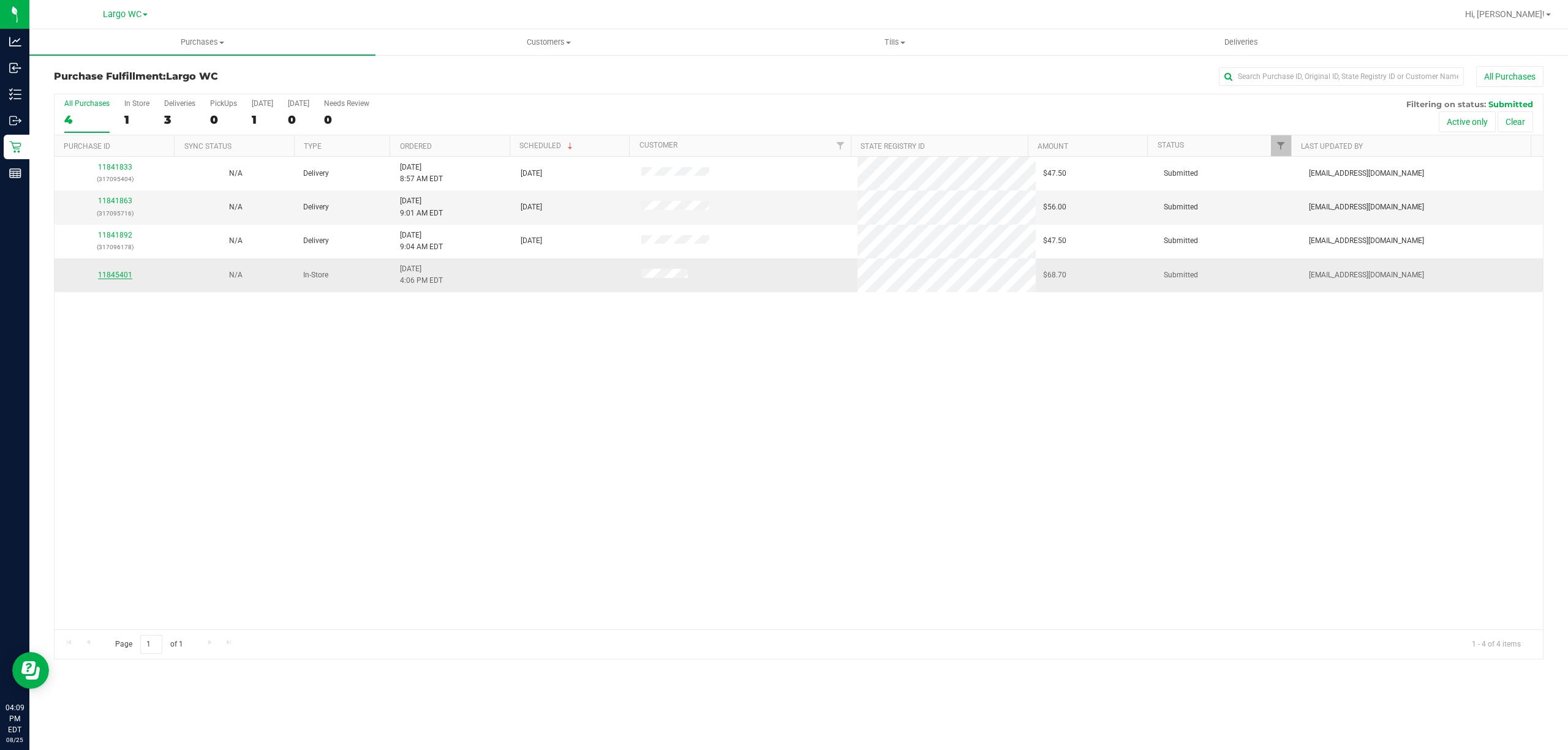
click at [113, 274] on link "11845401" at bounding box center [115, 274] width 34 height 8
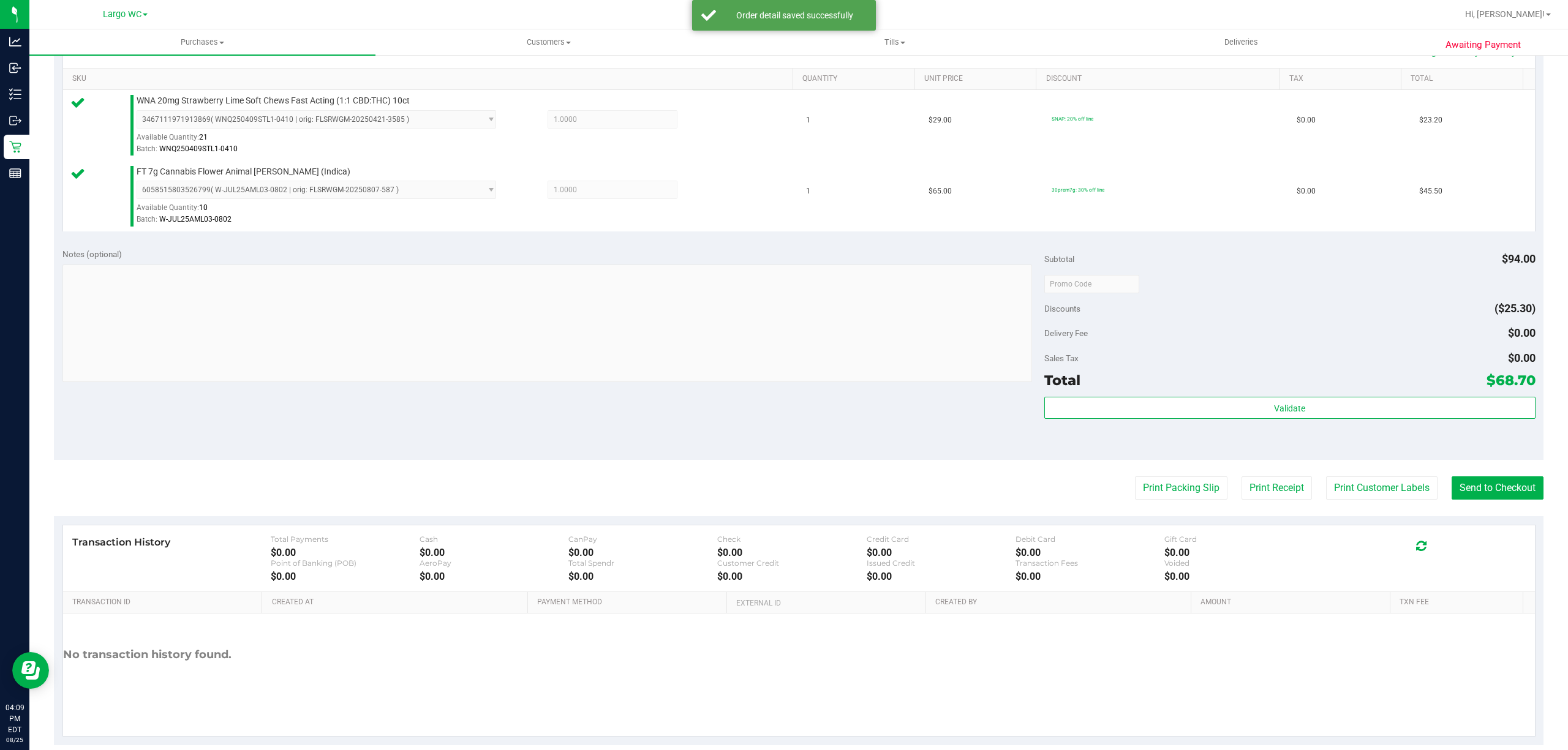
scroll to position [300, 0]
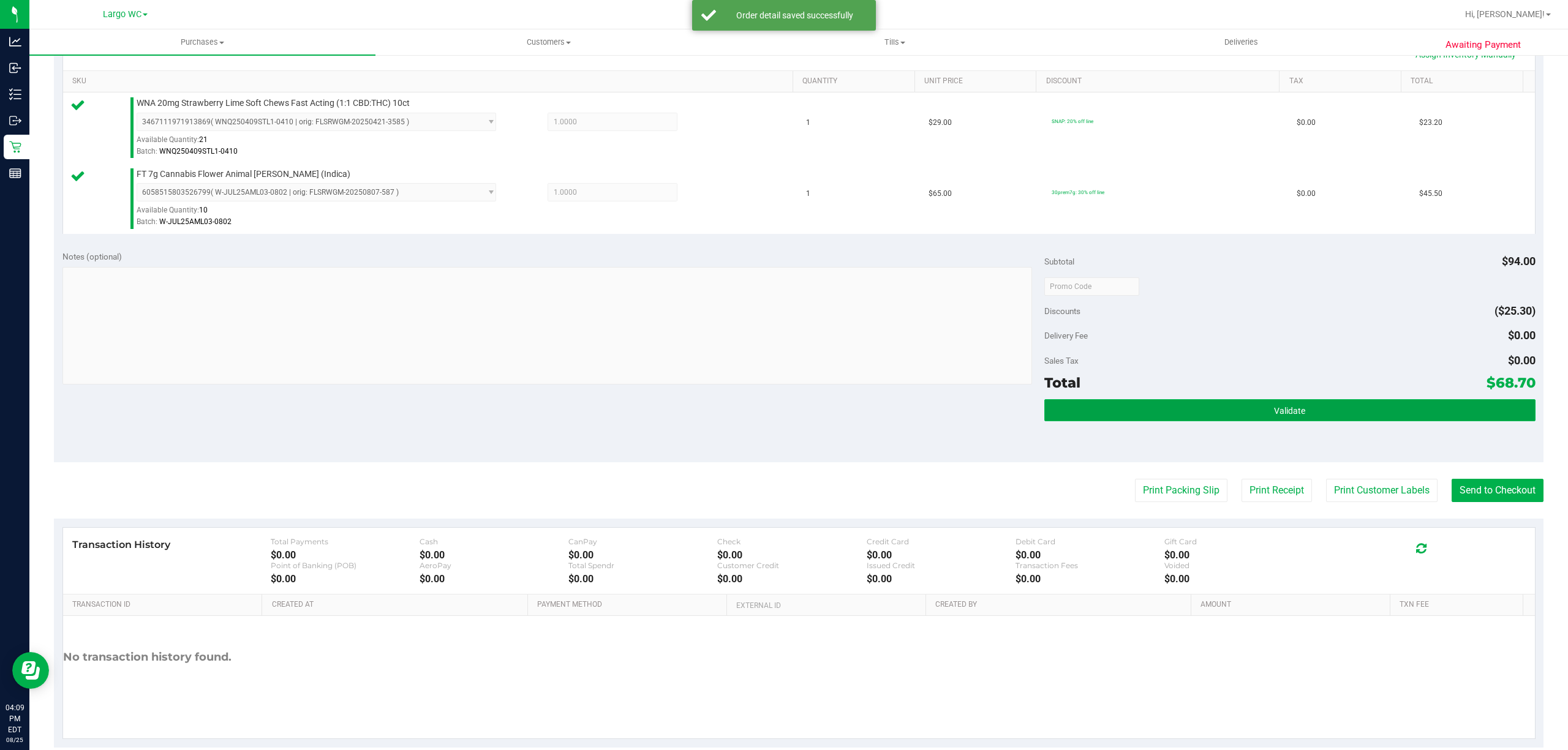
click at [1274, 416] on span "Validate" at bounding box center [1289, 411] width 31 height 9
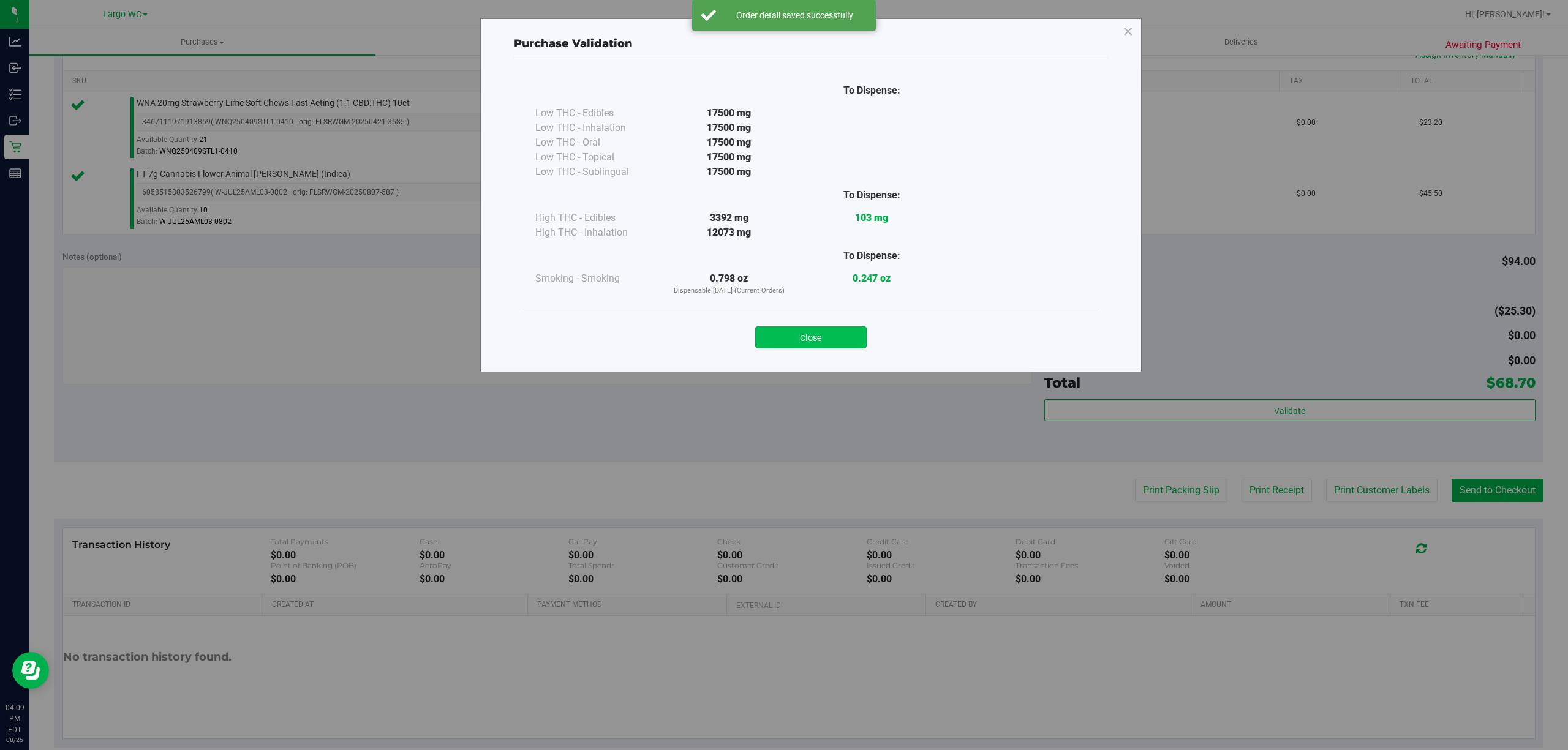
click at [813, 339] on button "Close" at bounding box center [810, 336] width 111 height 22
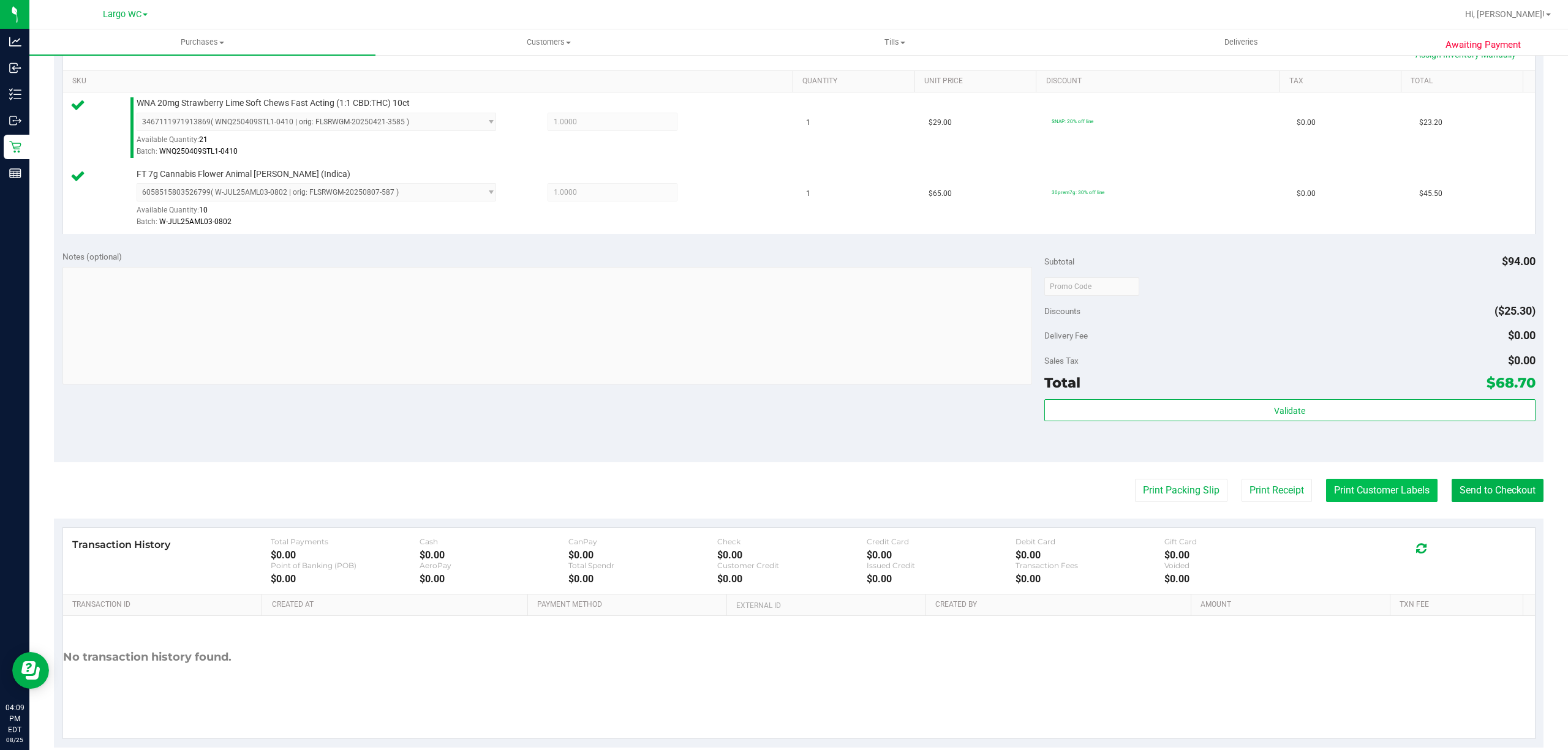
click at [1355, 493] on button "Print Customer Labels" at bounding box center [1381, 490] width 111 height 24
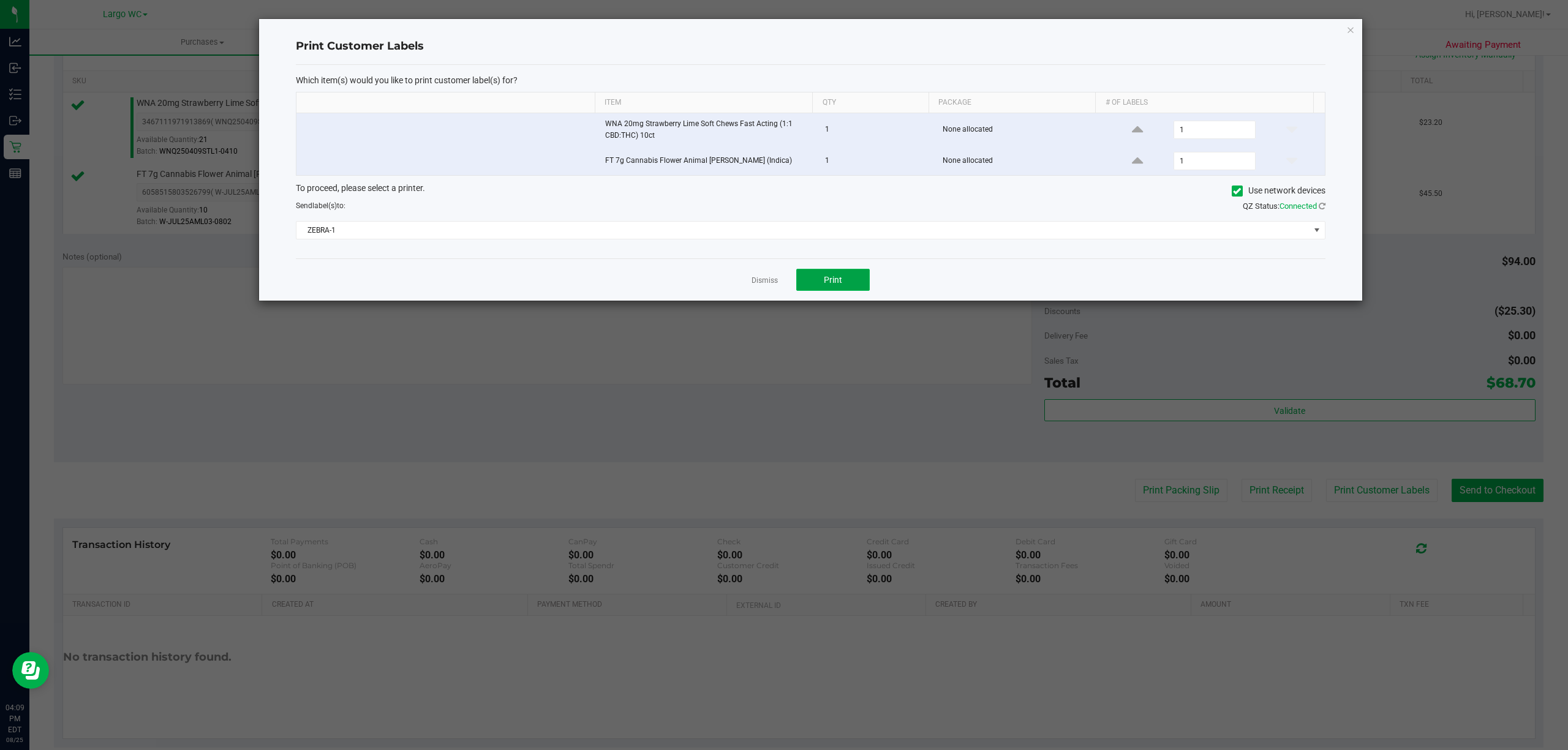
click at [832, 283] on span "Print" at bounding box center [832, 280] width 18 height 9
click at [765, 283] on link "Dismiss" at bounding box center [764, 280] width 26 height 10
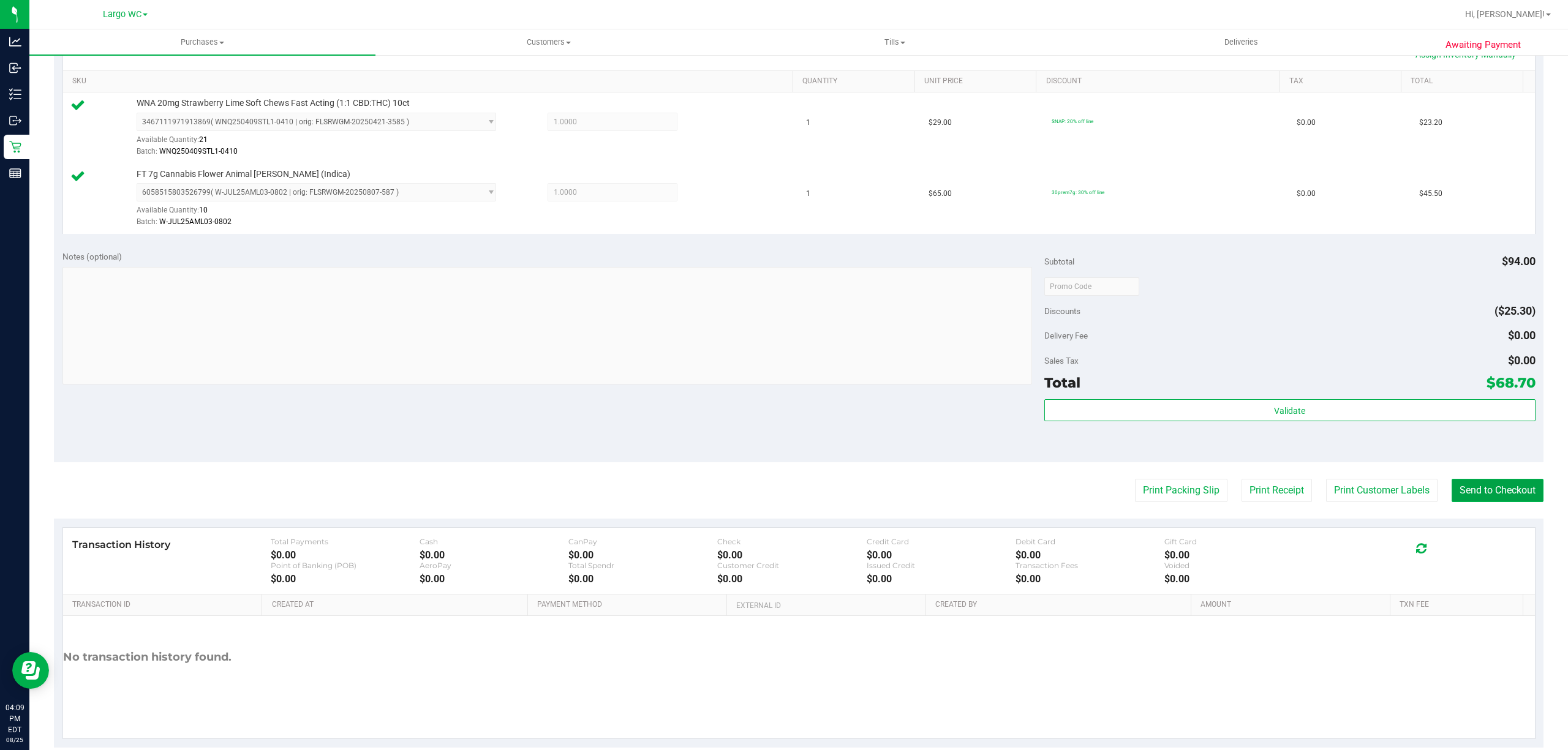
click at [1495, 493] on button "Send to Checkout" at bounding box center [1496, 490] width 91 height 24
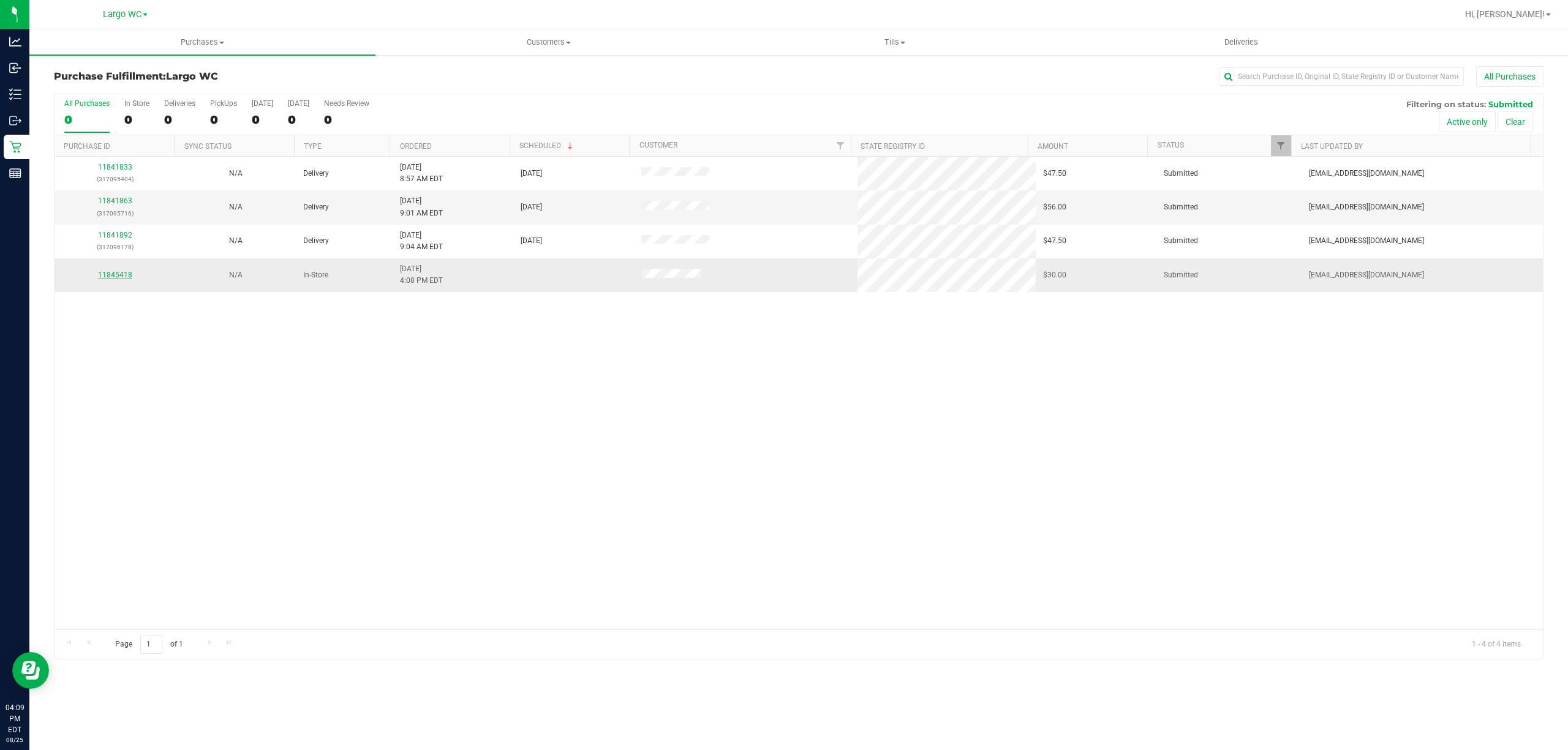
click at [106, 275] on link "11845418" at bounding box center [115, 274] width 34 height 8
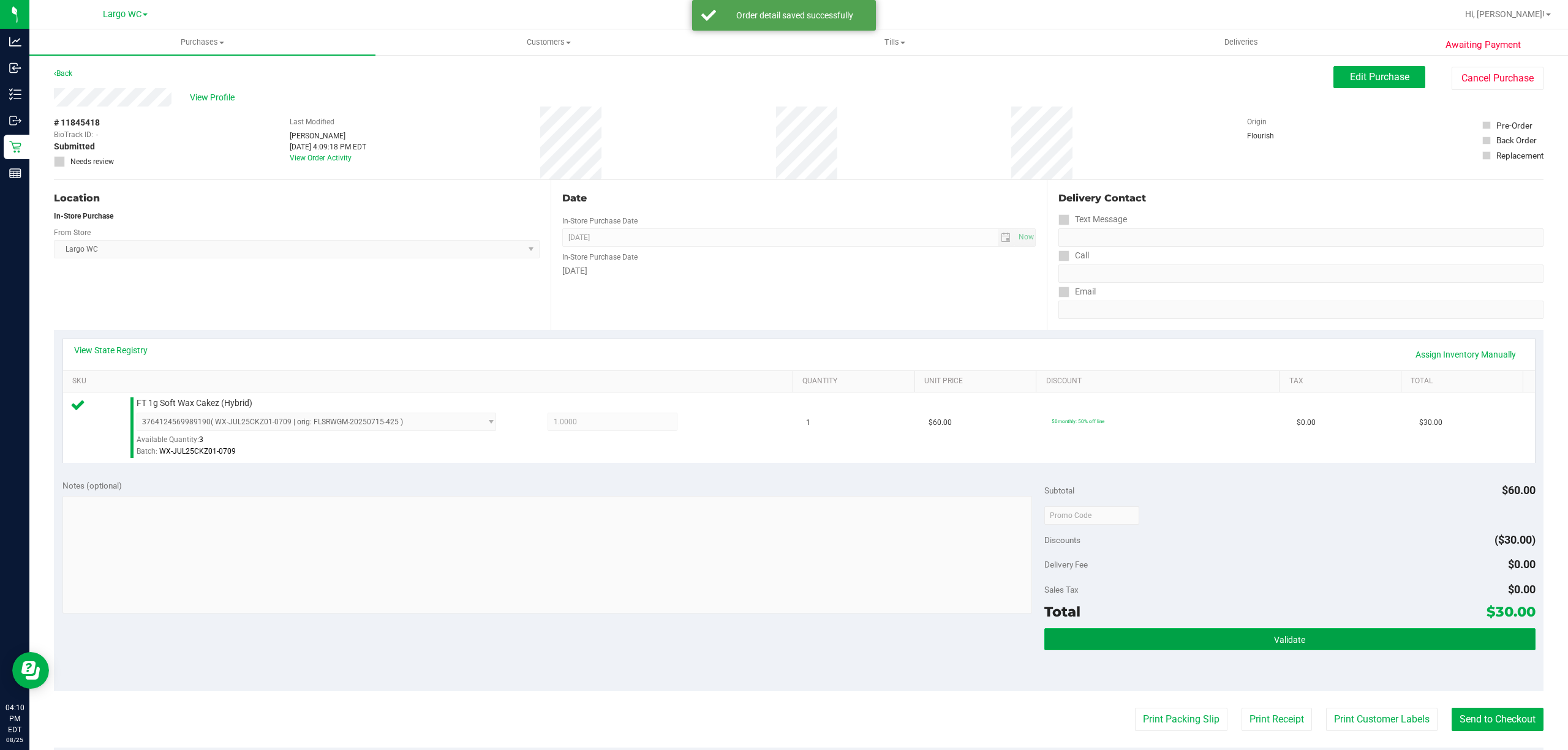
click at [1372, 642] on button "Validate" at bounding box center [1289, 639] width 491 height 22
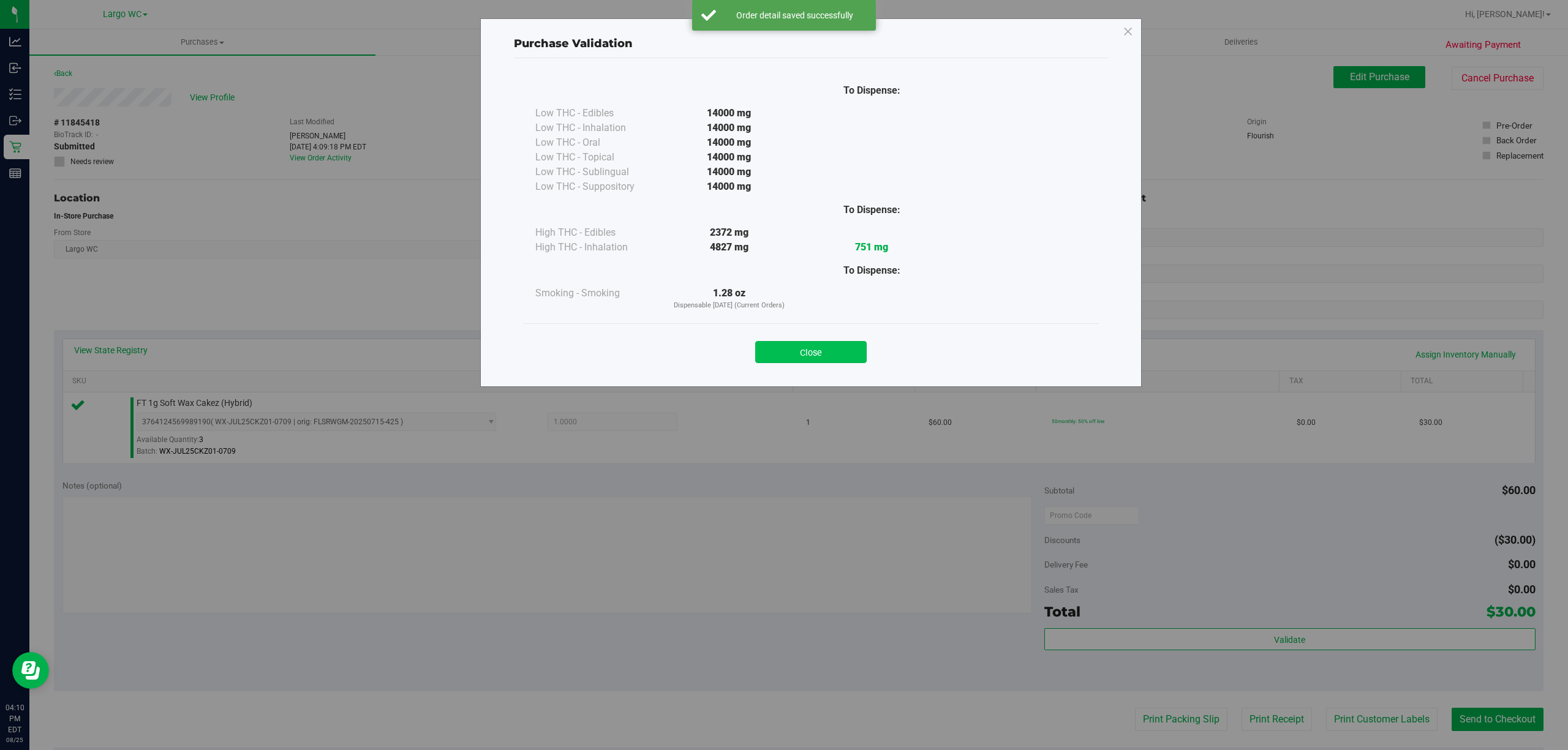
click at [855, 359] on button "Close" at bounding box center [810, 351] width 111 height 22
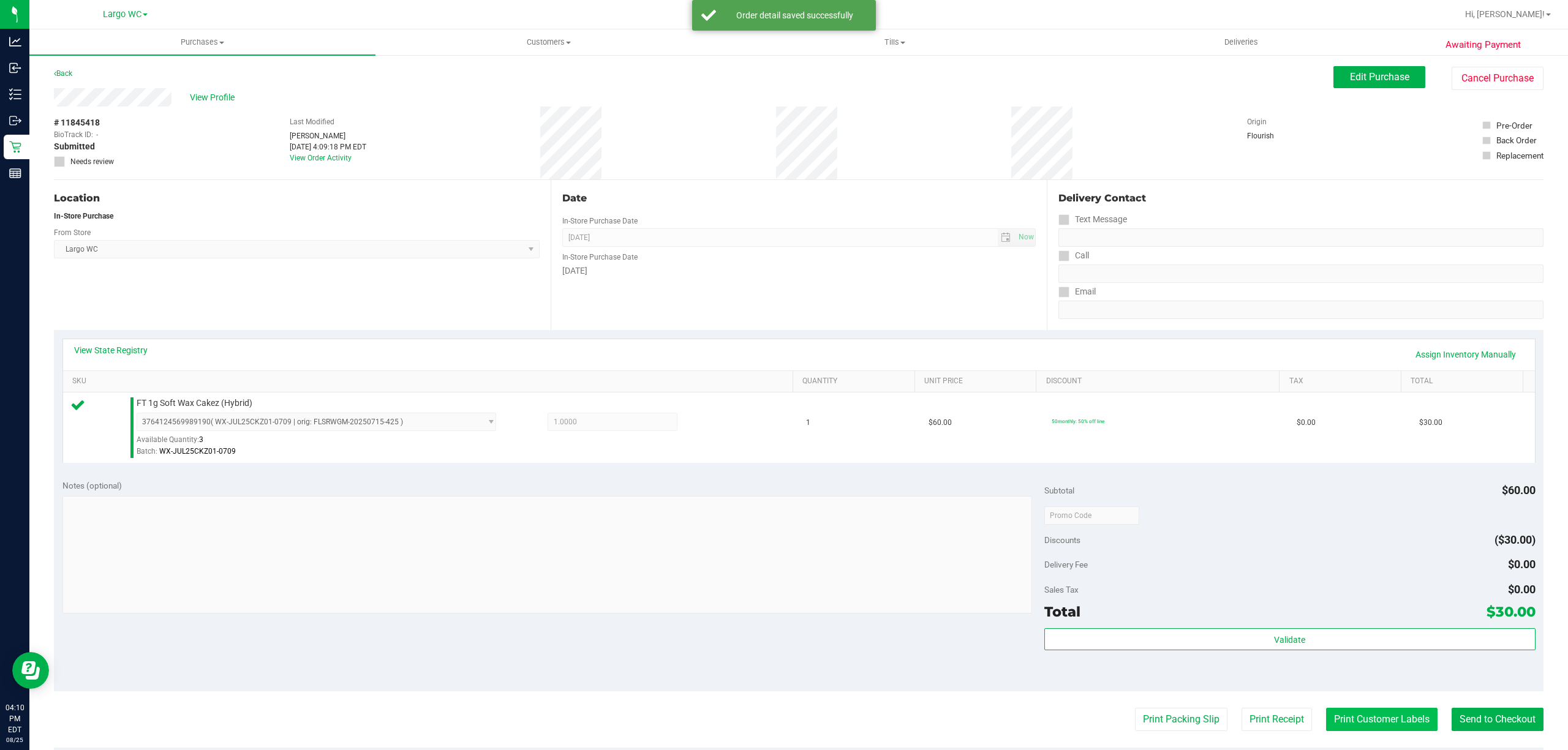
click at [1395, 731] on button "Print Customer Labels" at bounding box center [1381, 719] width 111 height 24
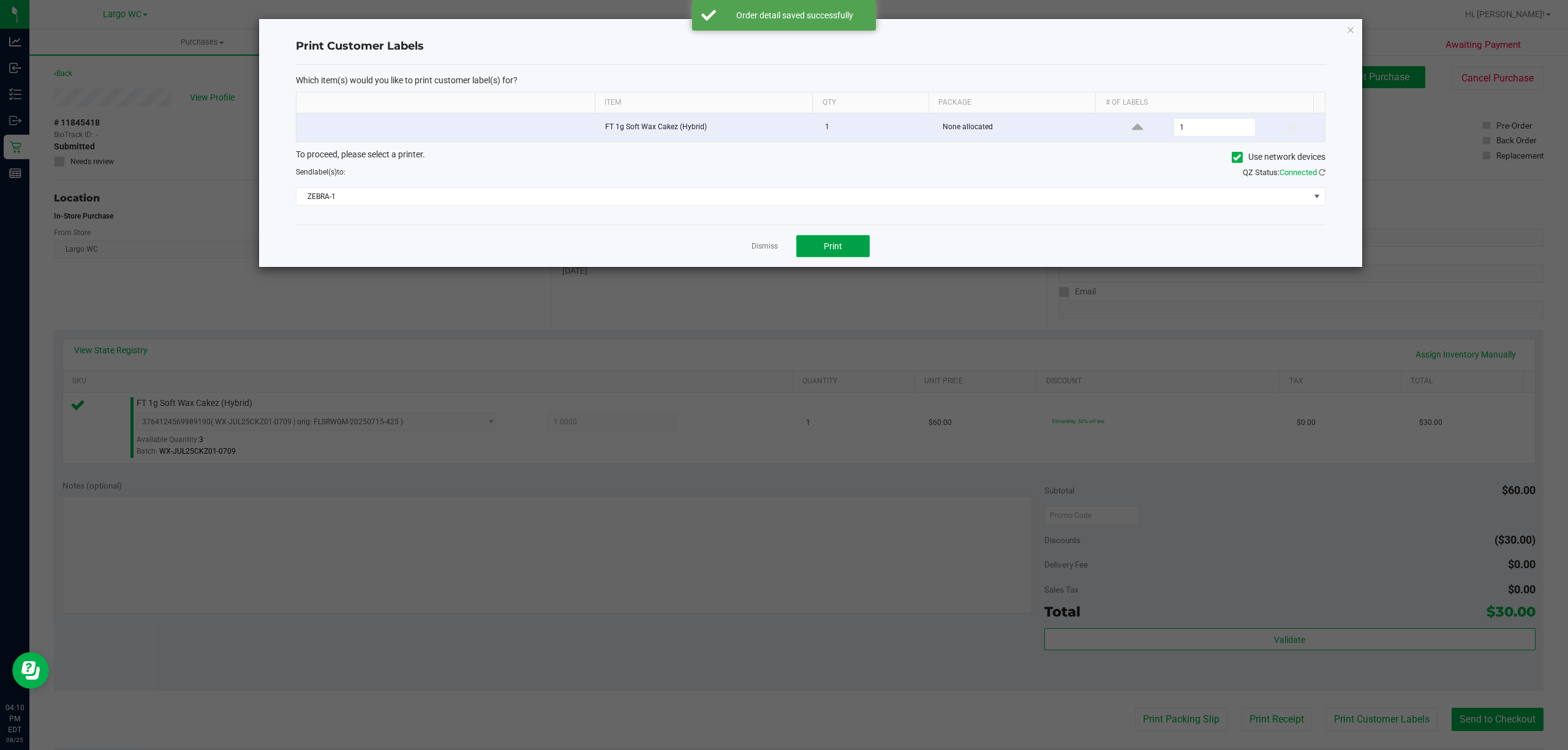
click at [846, 250] on button "Print" at bounding box center [833, 246] width 74 height 22
click at [765, 248] on link "Dismiss" at bounding box center [764, 246] width 26 height 10
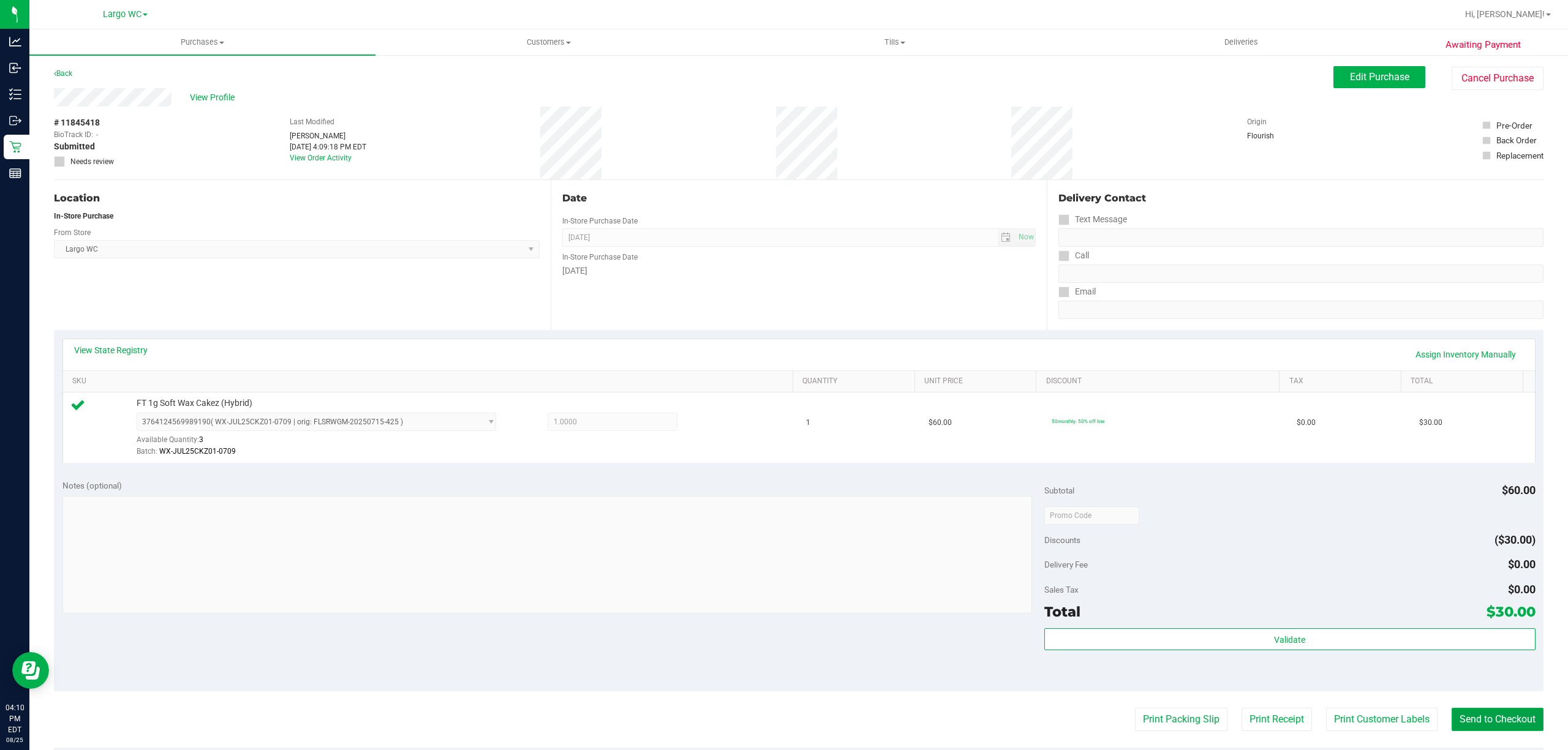
click at [1507, 721] on button "Send to Checkout" at bounding box center [1496, 719] width 91 height 24
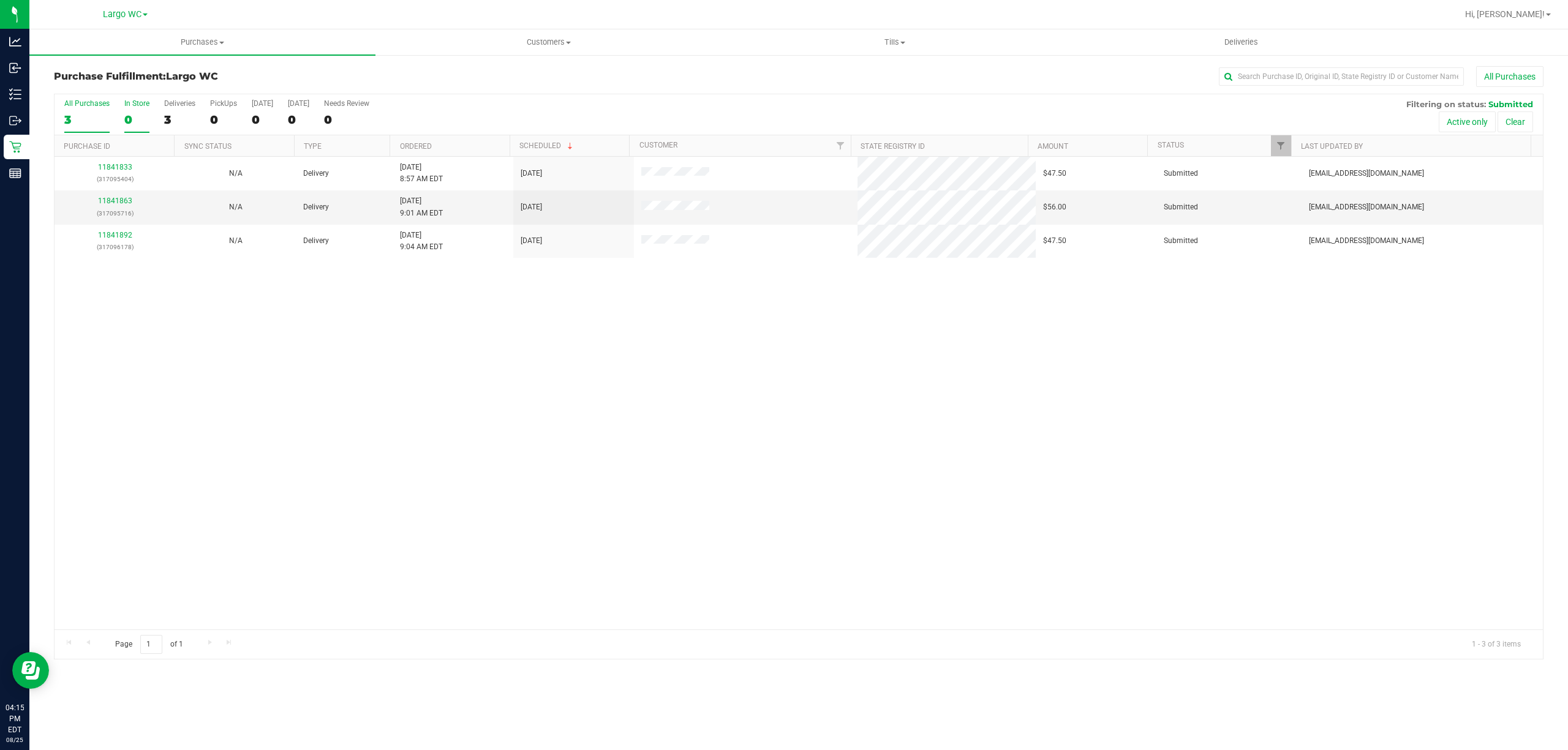
click at [139, 113] on div "0" at bounding box center [137, 120] width 25 height 14
click at [0, 0] on input "In Store 0" at bounding box center [0, 0] width 0 height 0
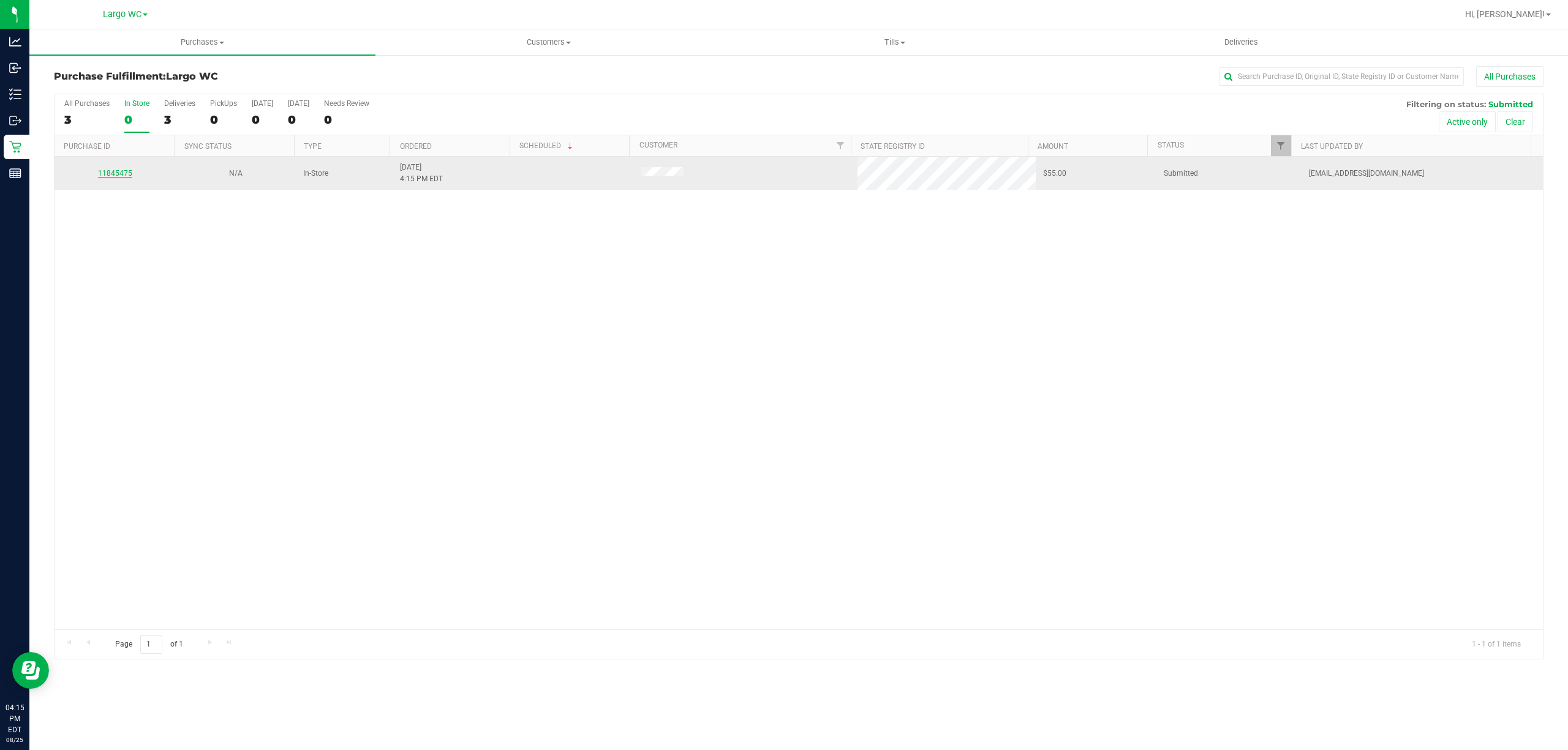
click at [120, 174] on link "11845475" at bounding box center [115, 172] width 34 height 8
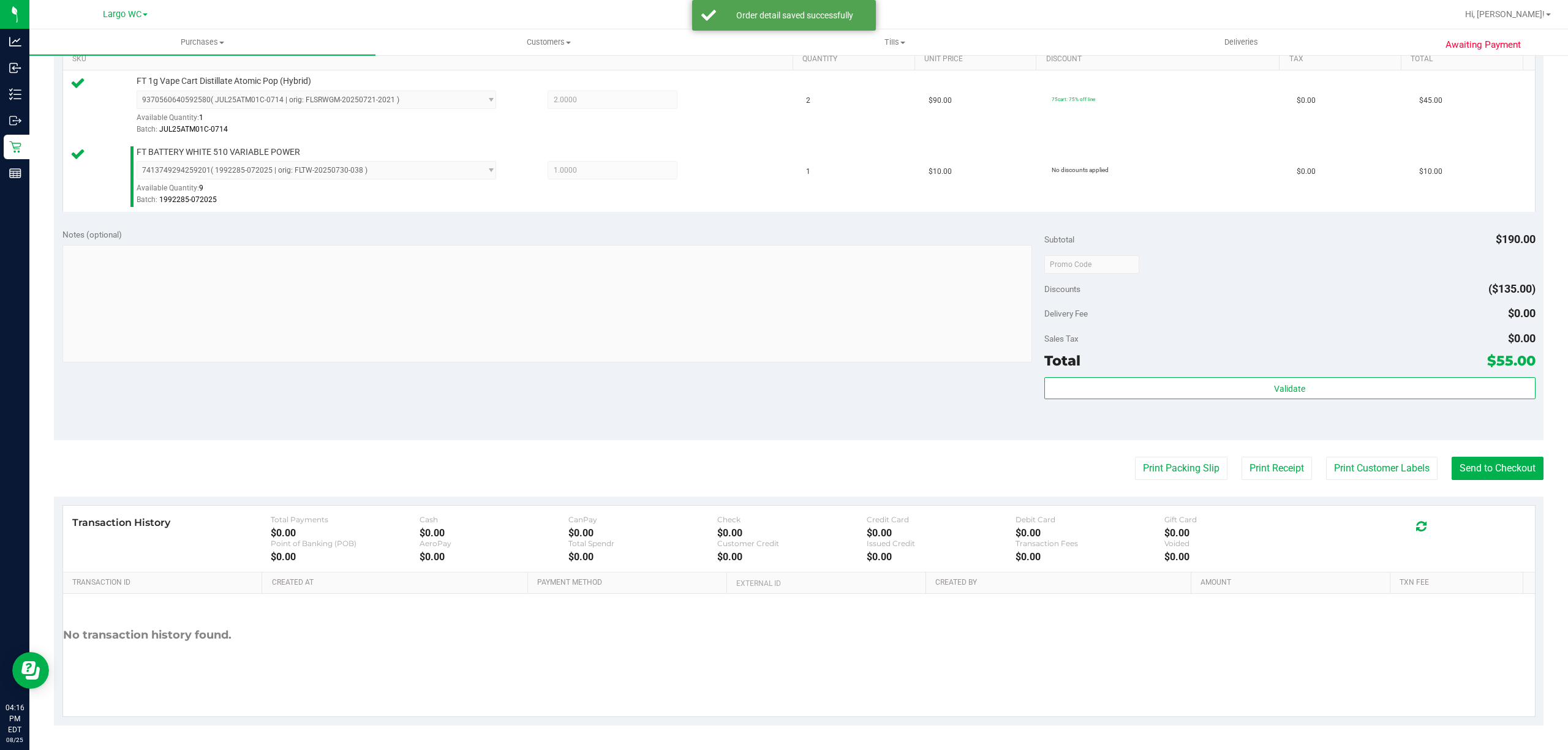
scroll to position [321, 0]
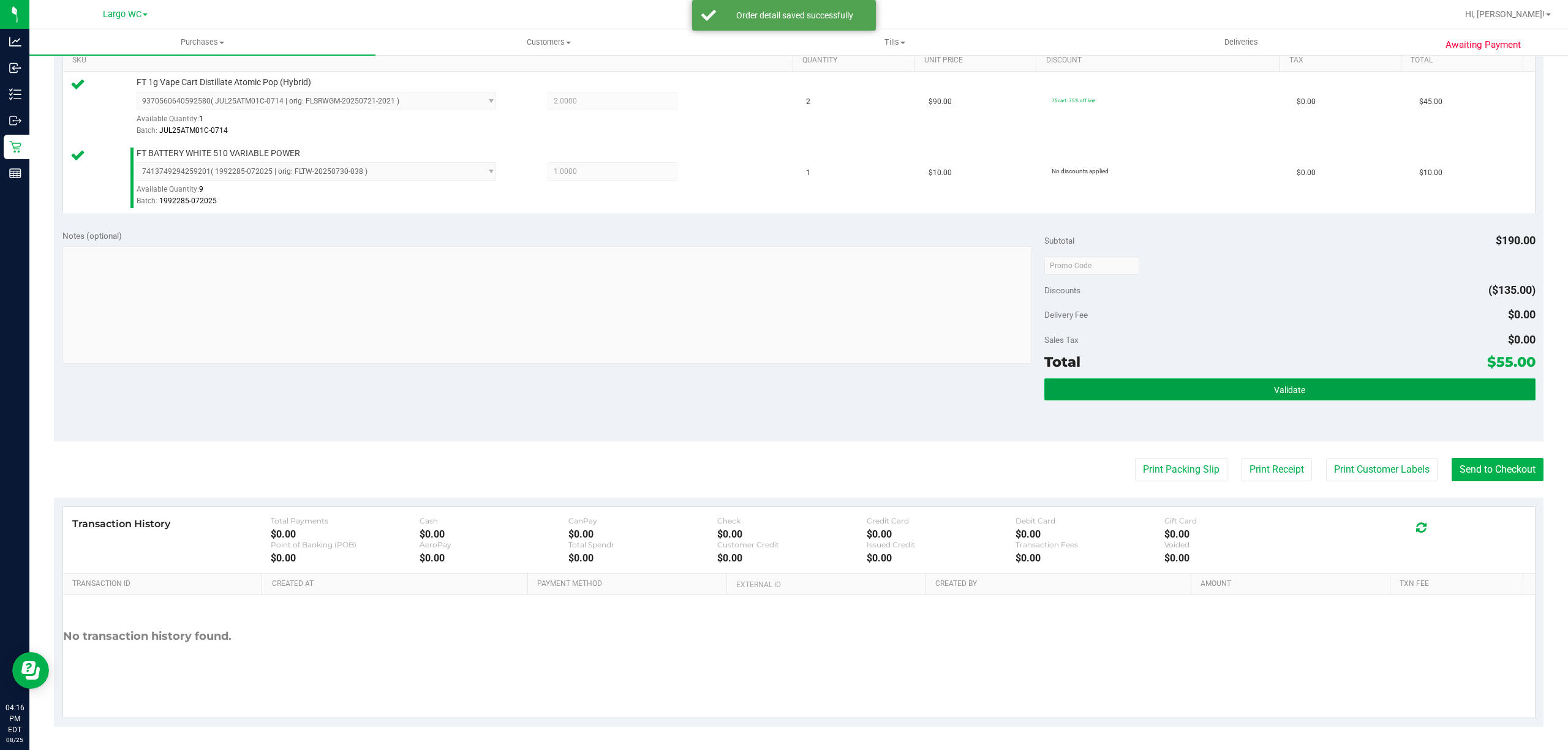
click at [1227, 396] on button "Validate" at bounding box center [1289, 389] width 491 height 22
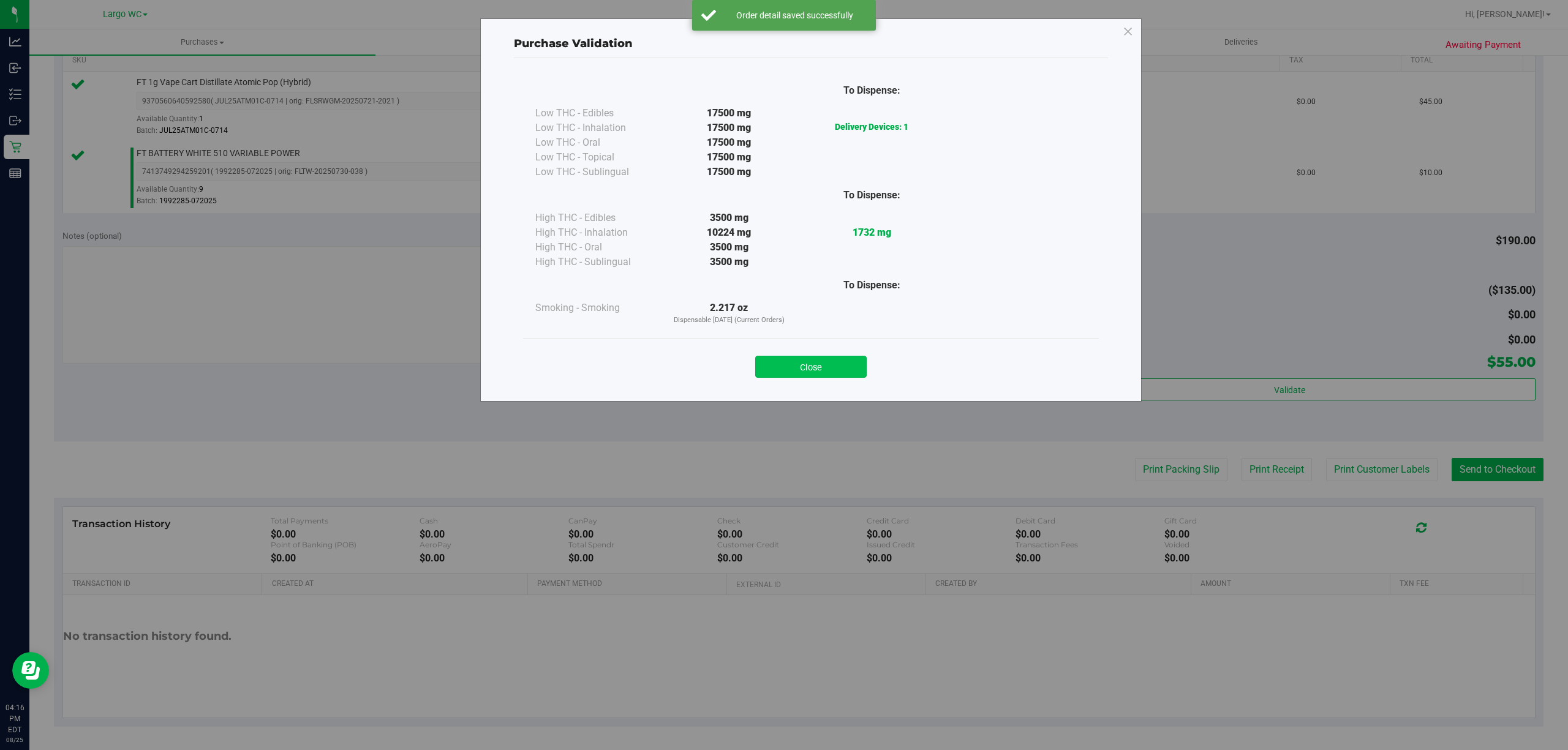
click at [773, 375] on button "Close" at bounding box center [810, 367] width 111 height 22
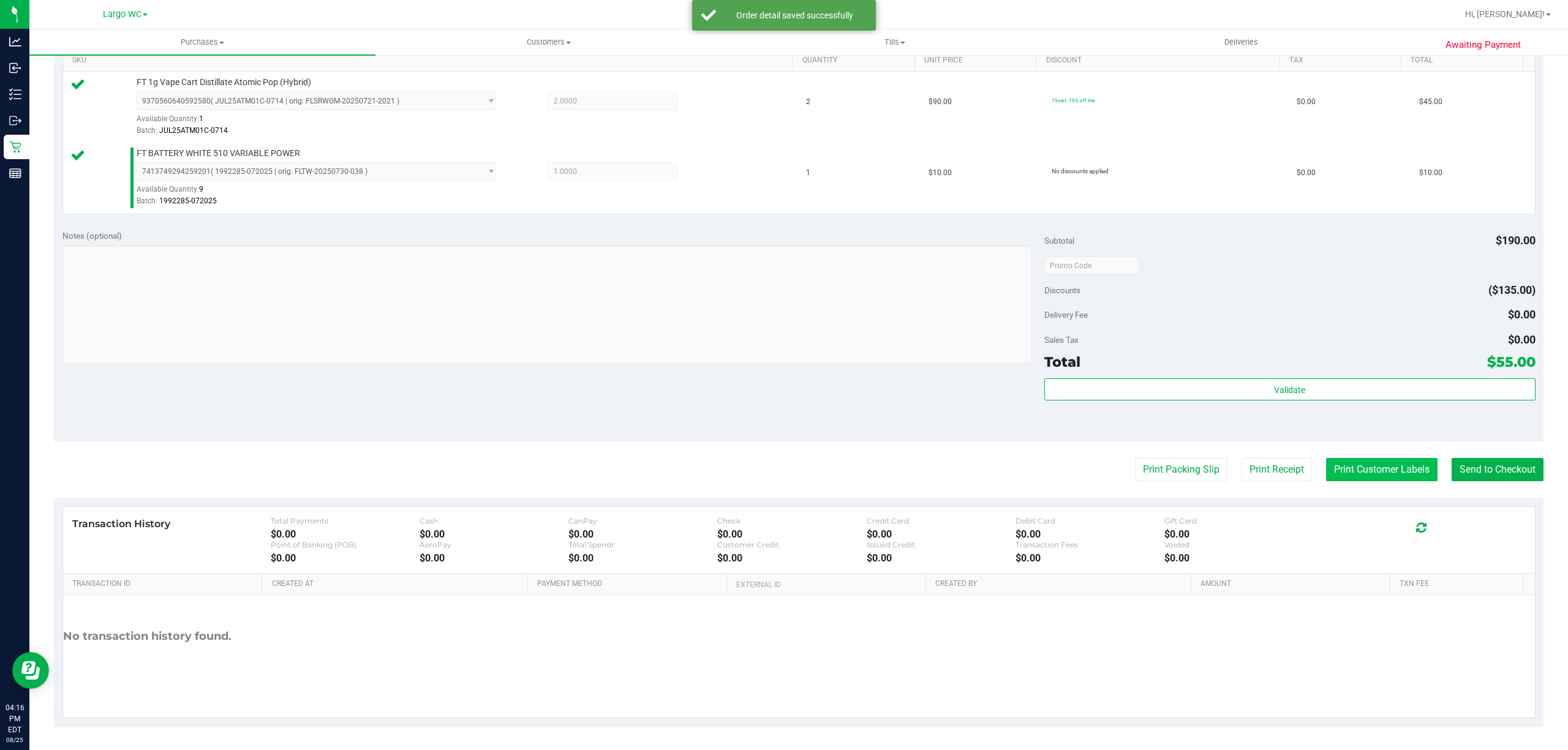
click at [1370, 470] on button "Print Customer Labels" at bounding box center [1381, 469] width 111 height 24
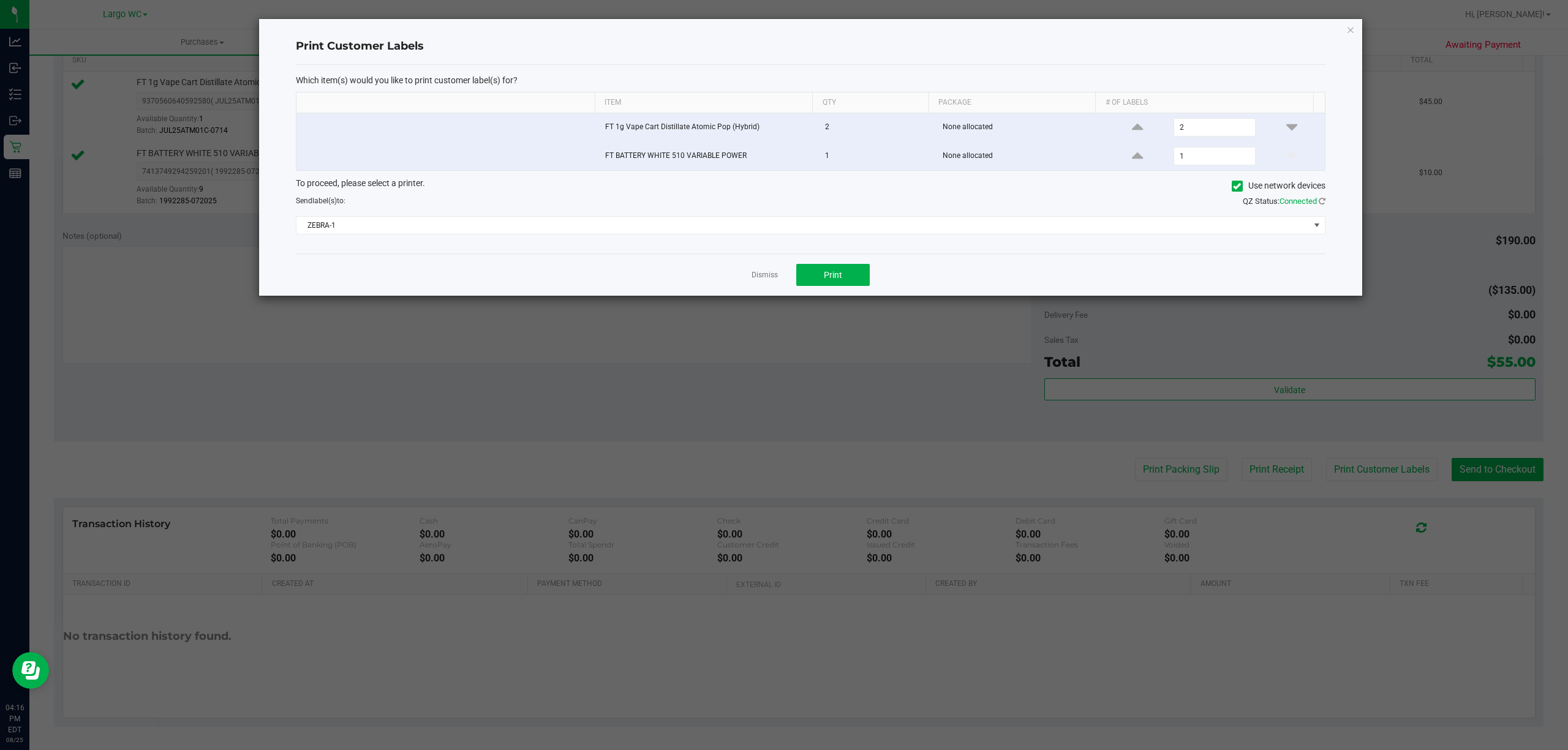
click at [823, 253] on div "Which item(s) would you like to print customer label(s) for? Item Qty Package #…" at bounding box center [810, 159] width 1029 height 188
click at [824, 277] on span "Print" at bounding box center [832, 275] width 18 height 9
click at [764, 278] on link "Dismiss" at bounding box center [764, 275] width 26 height 10
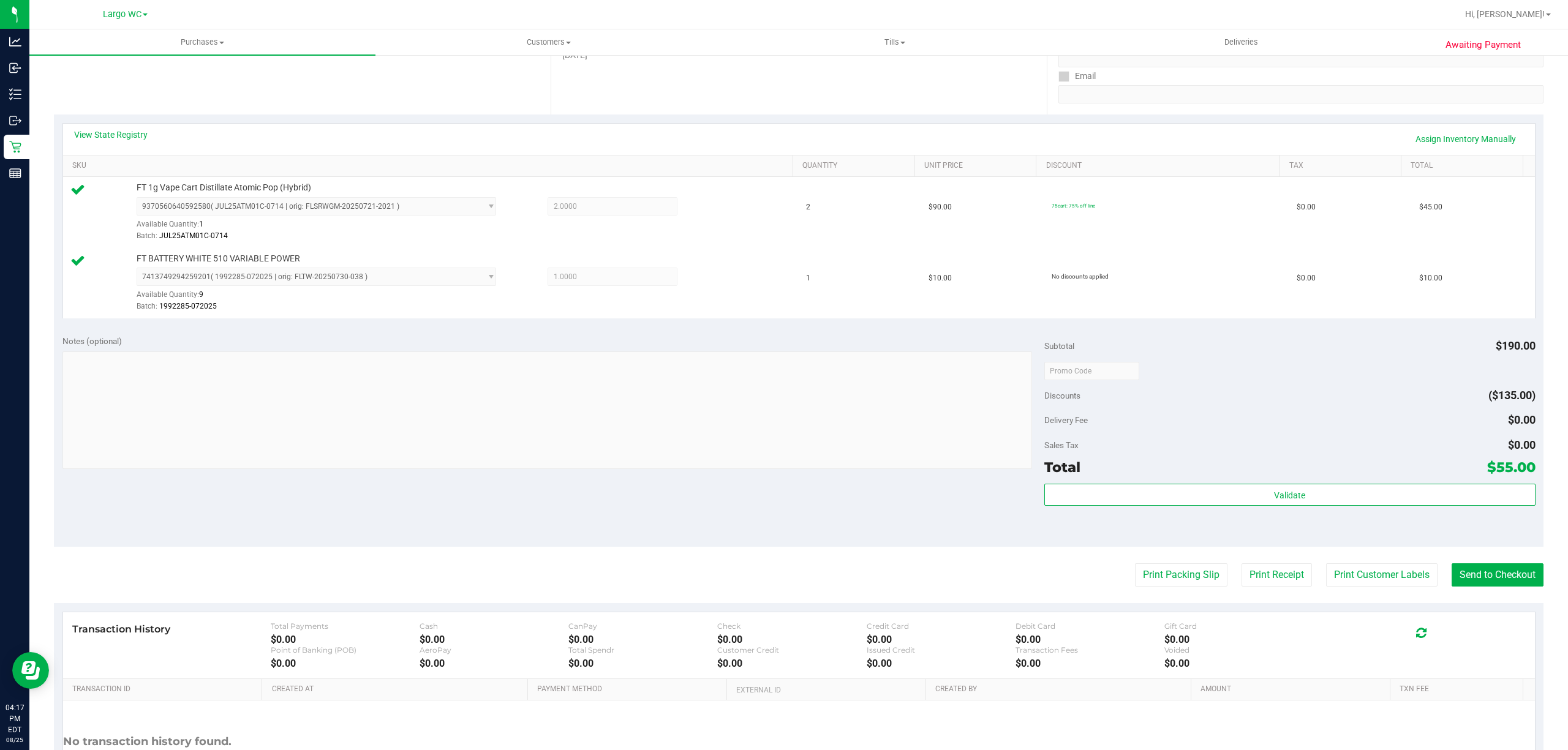
scroll to position [285, 0]
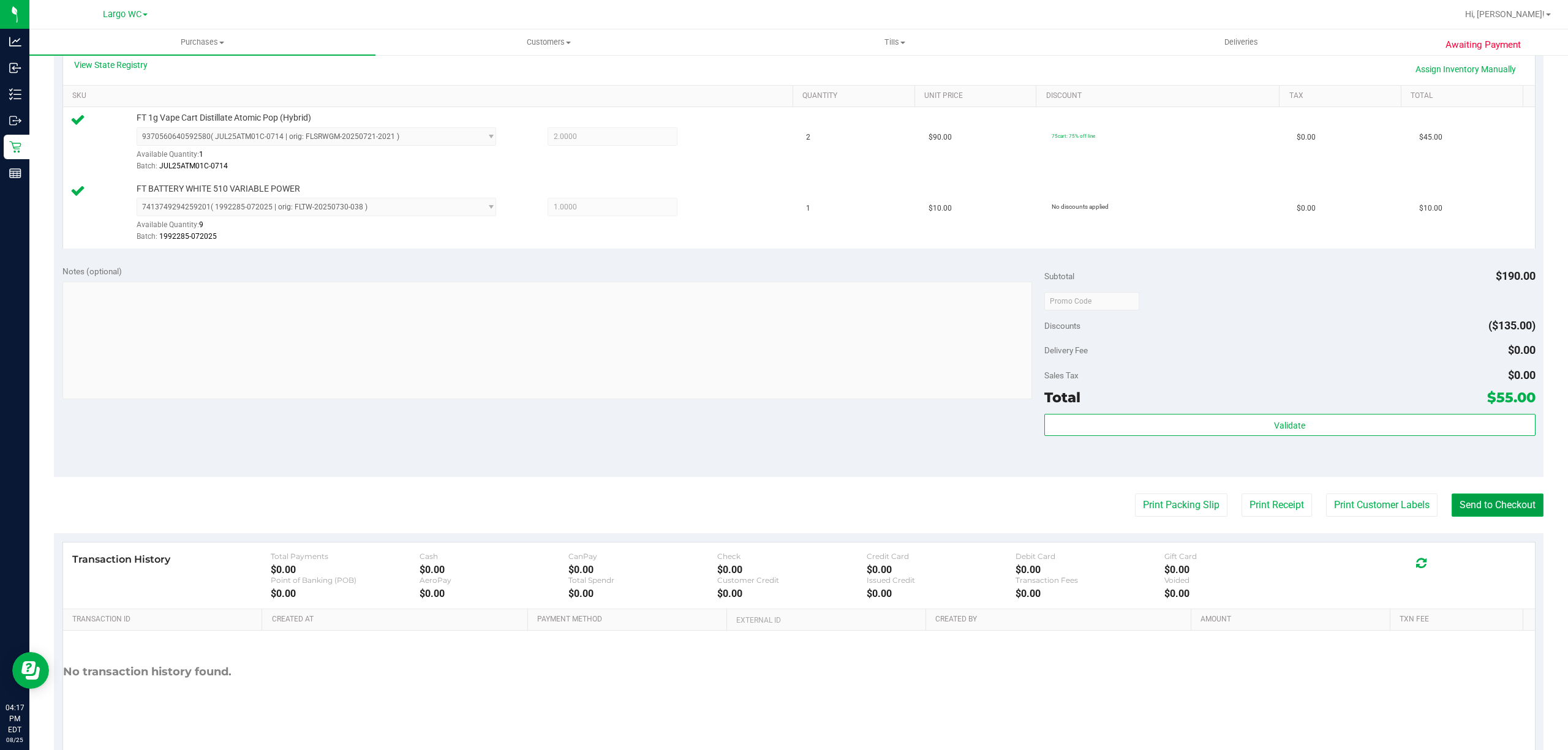
click at [1499, 496] on button "Send to Checkout" at bounding box center [1496, 505] width 91 height 24
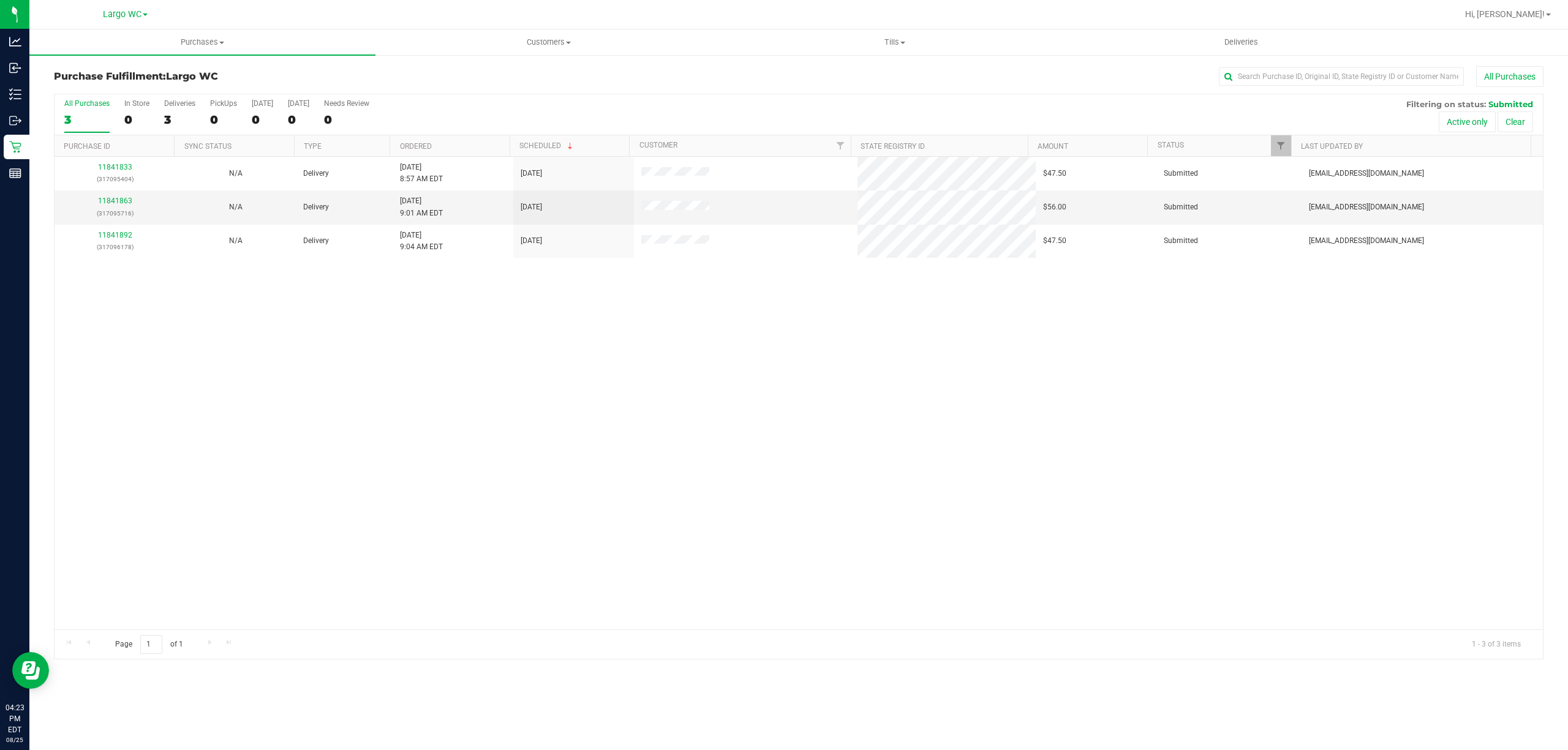
click at [212, 377] on div "11841833 (317095404) N/A Delivery 8/25/2025 8:57 AM EDT 8/27/2025 $47.50 Submit…" at bounding box center [798, 393] width 1488 height 473
click at [130, 104] on div "In Store" at bounding box center [137, 103] width 25 height 8
click at [0, 0] on input "In Store 0" at bounding box center [0, 0] width 0 height 0
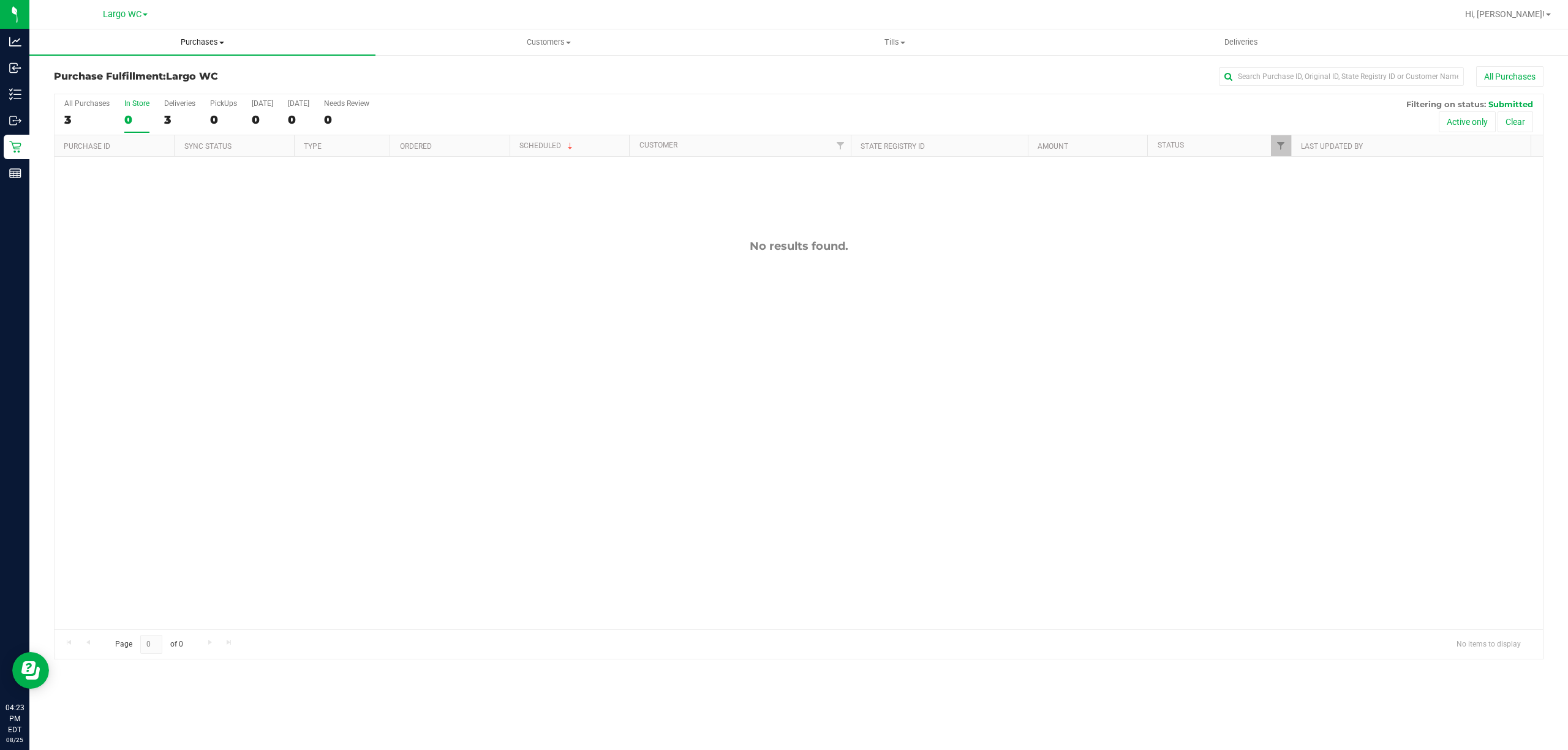
click at [194, 33] on uib-tab-heading "Purchases Summary of purchases Fulfillment All purchases" at bounding box center [202, 41] width 346 height 25
click at [162, 82] on li "Fulfillment" at bounding box center [202, 89] width 346 height 15
click at [185, 37] on span "Purchases" at bounding box center [202, 42] width 346 height 11
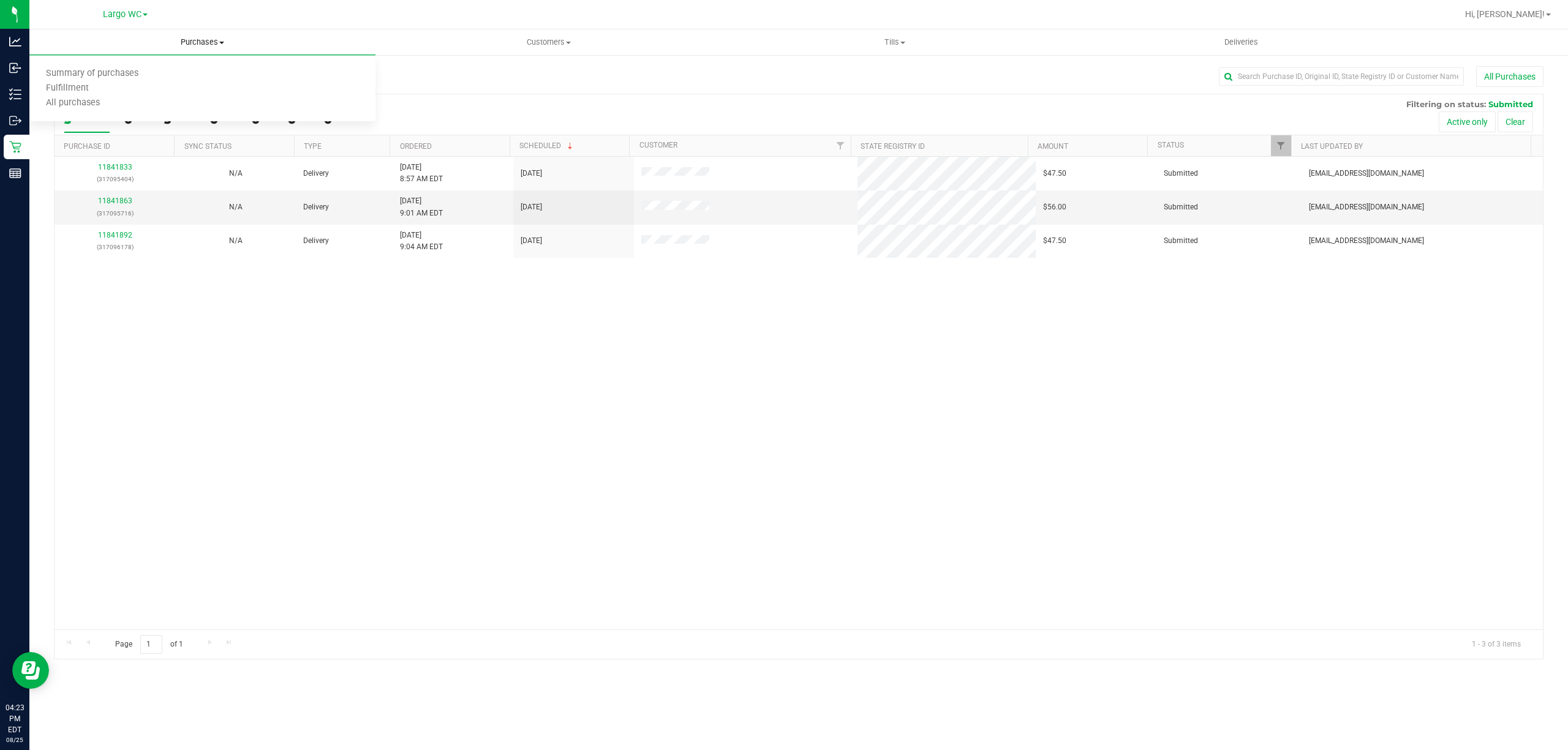
click at [140, 71] on span "Summary of purchases" at bounding box center [91, 73] width 125 height 10
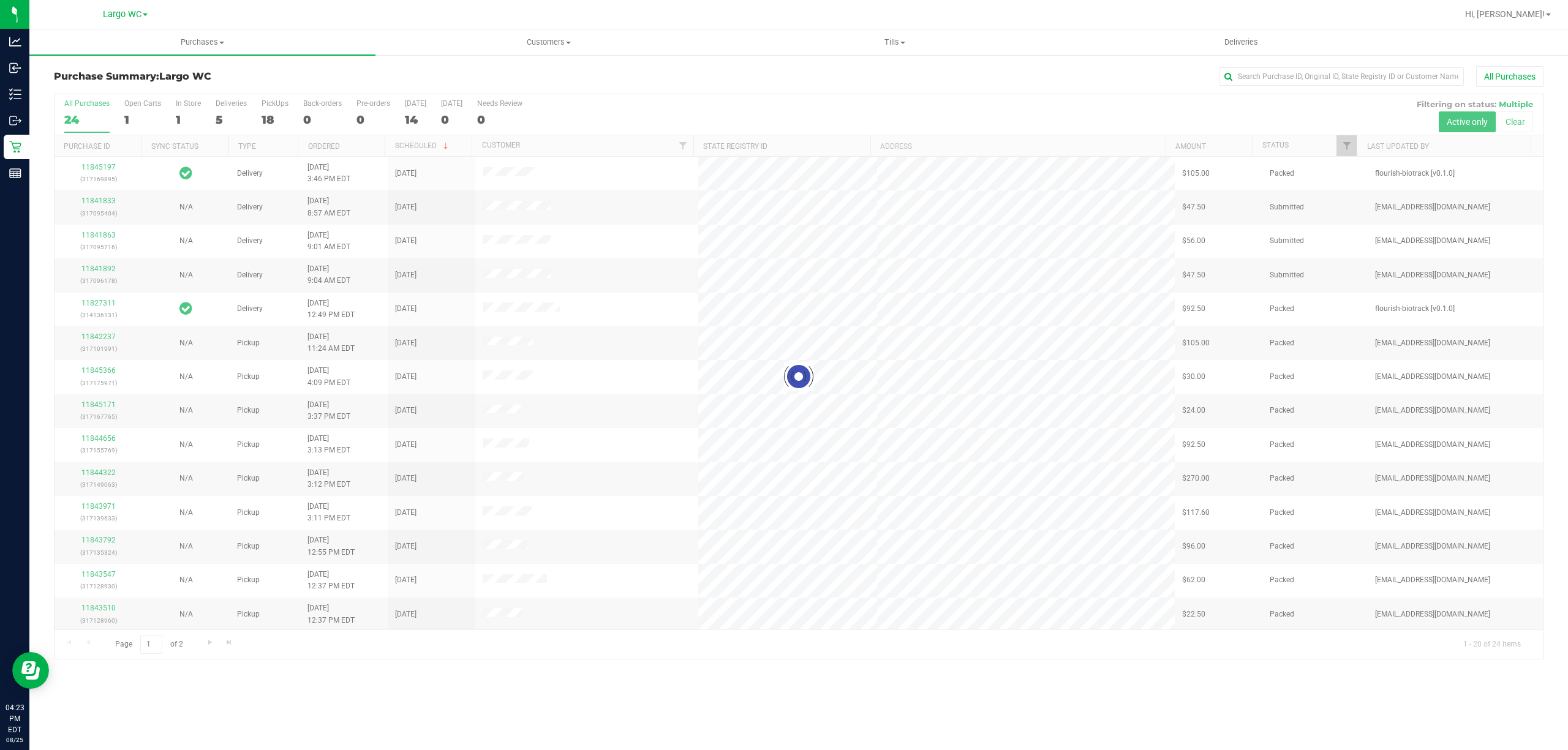
click at [183, 111] on div at bounding box center [798, 376] width 1488 height 564
click at [177, 121] on div "1" at bounding box center [188, 120] width 25 height 14
click at [0, 0] on input "In Store 1" at bounding box center [0, 0] width 0 height 0
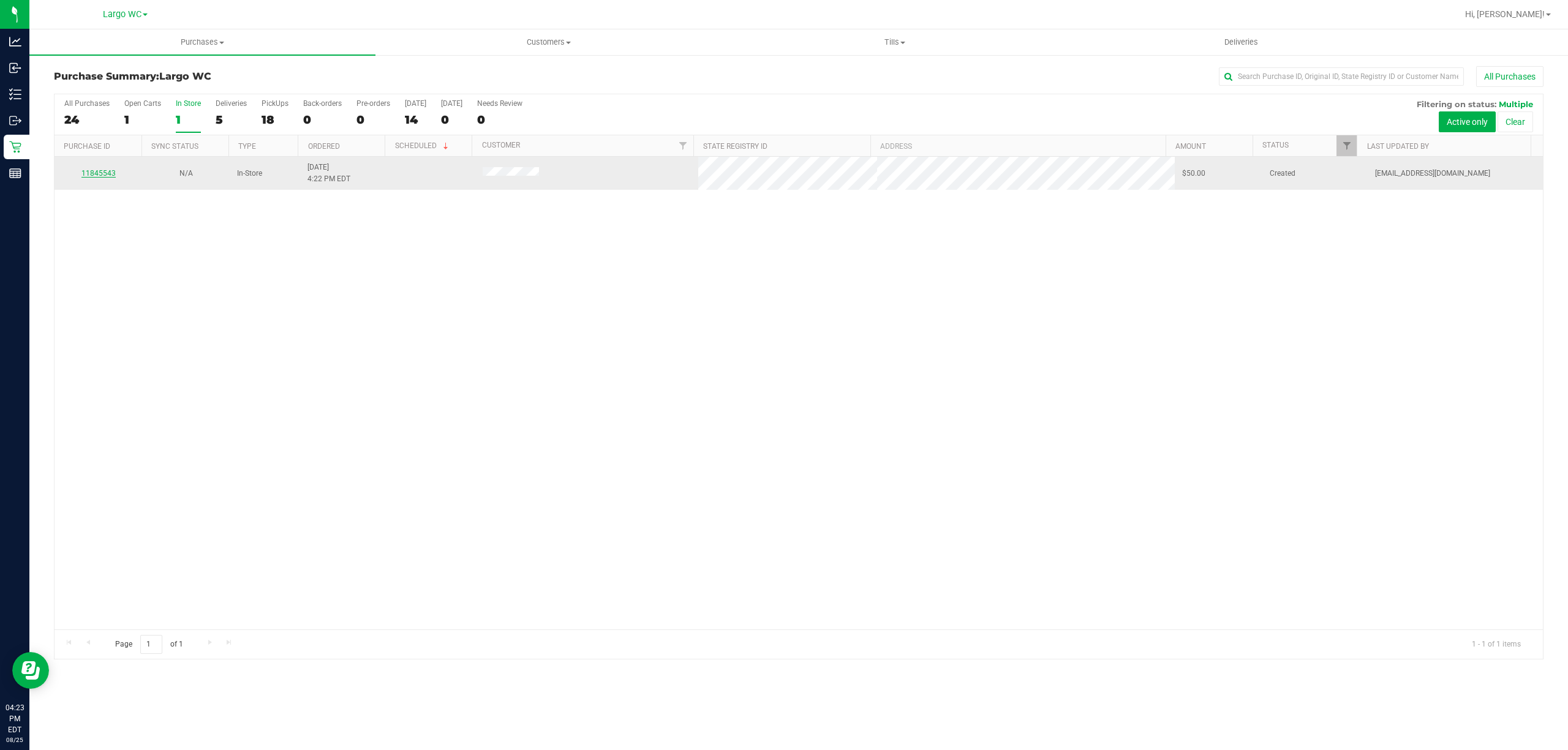
click at [98, 175] on link "11845543" at bounding box center [98, 172] width 34 height 8
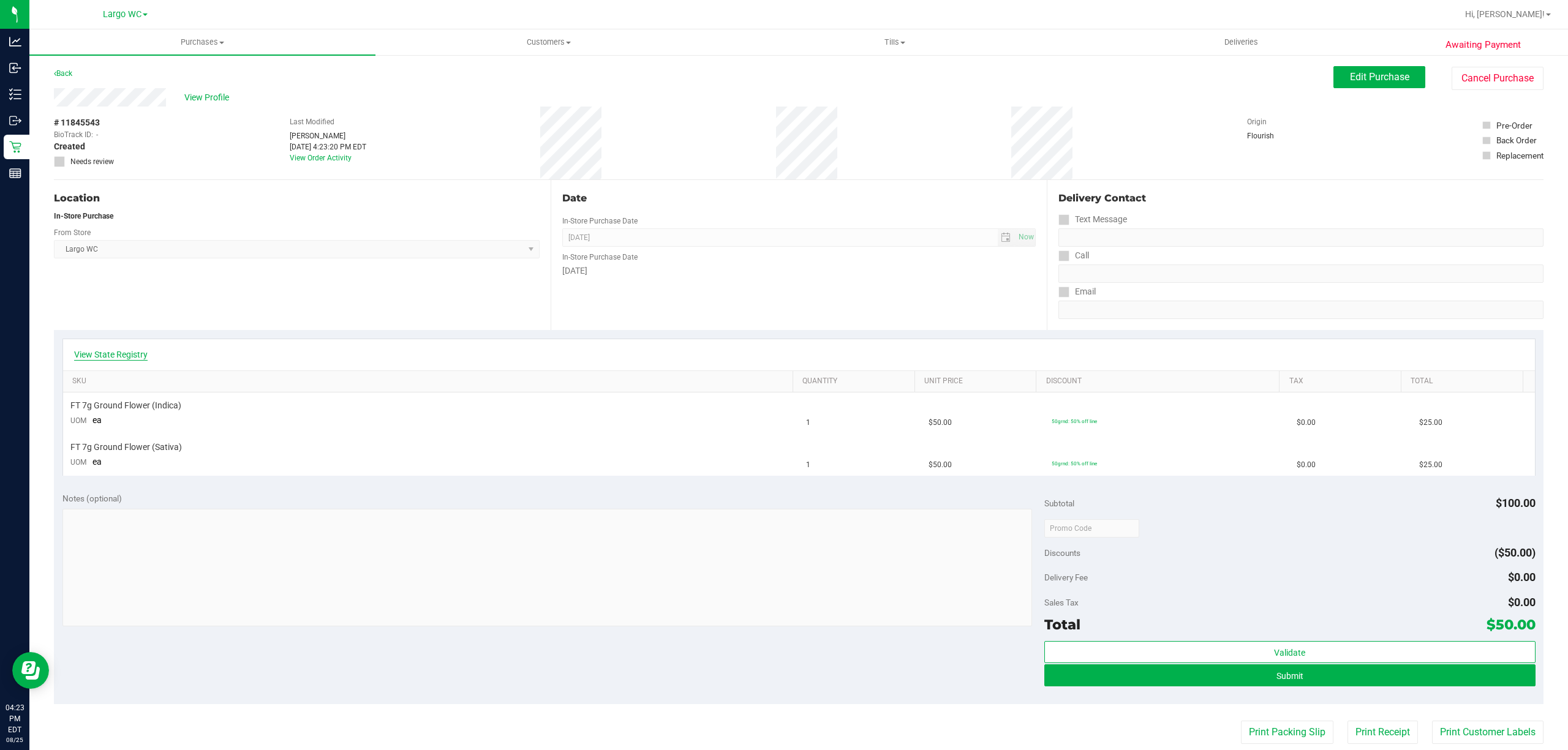
click at [127, 356] on link "View State Registry" at bounding box center [111, 354] width 74 height 12
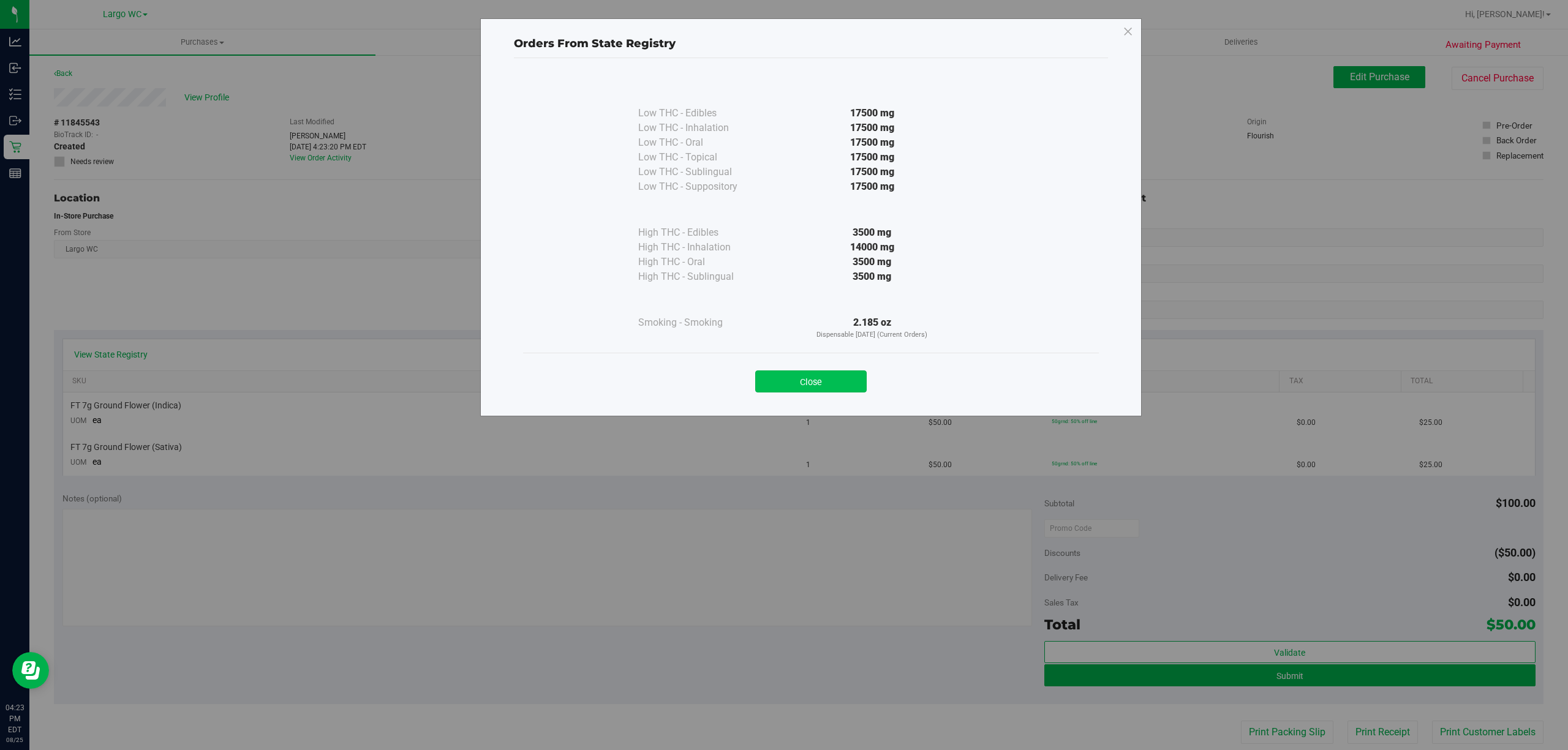
click at [796, 383] on button "Close" at bounding box center [810, 381] width 111 height 22
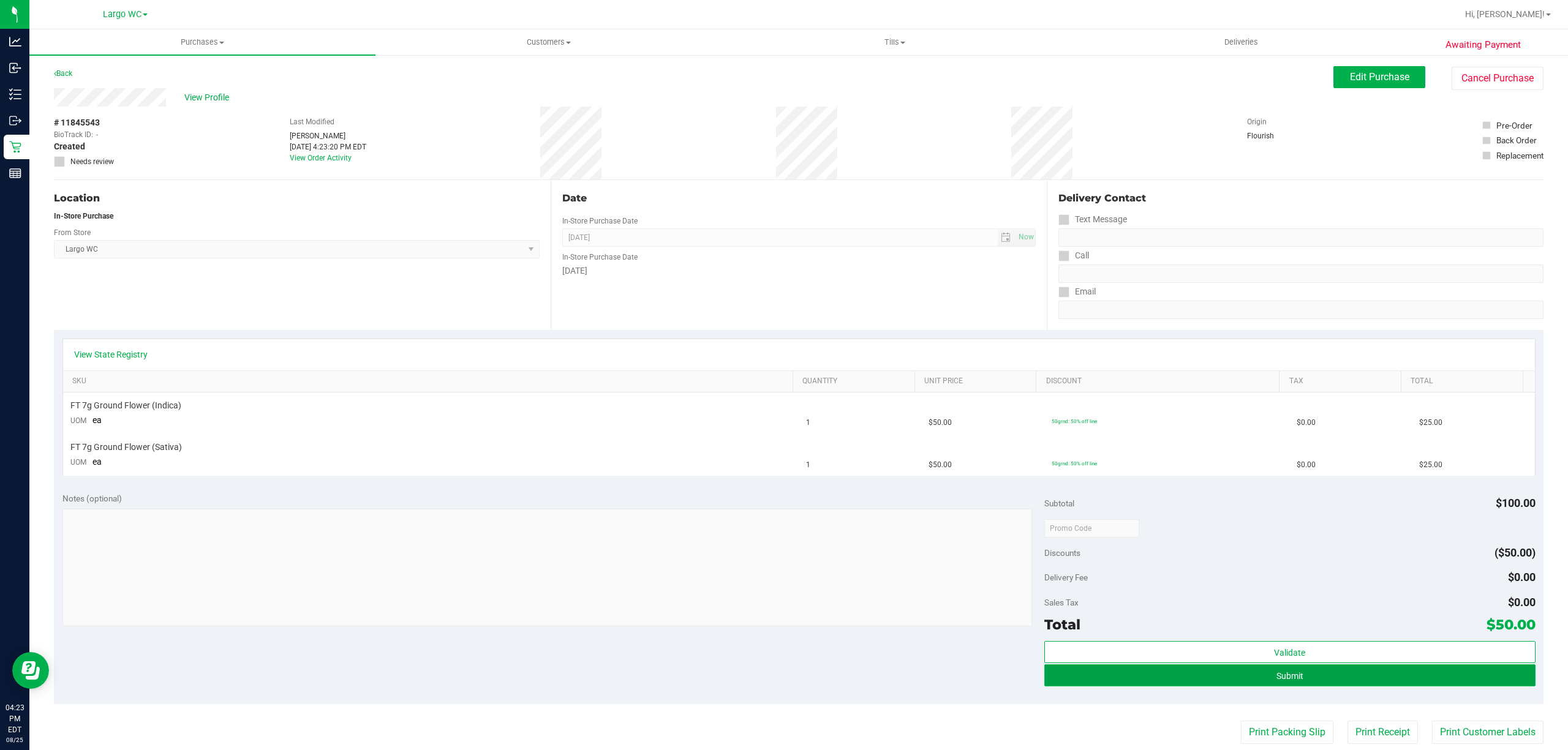
click at [1304, 675] on button "Submit" at bounding box center [1289, 675] width 491 height 22
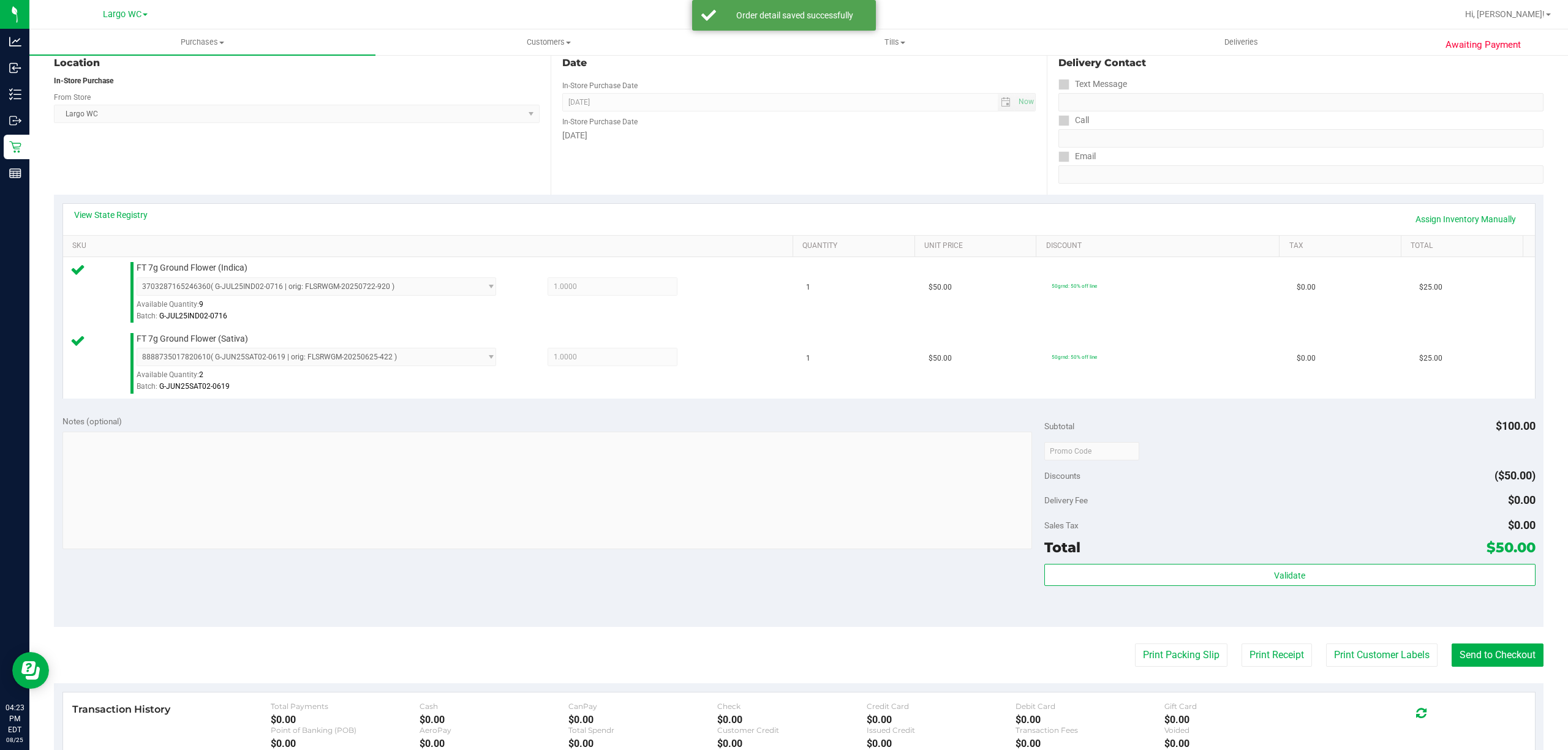
scroll to position [324, 0]
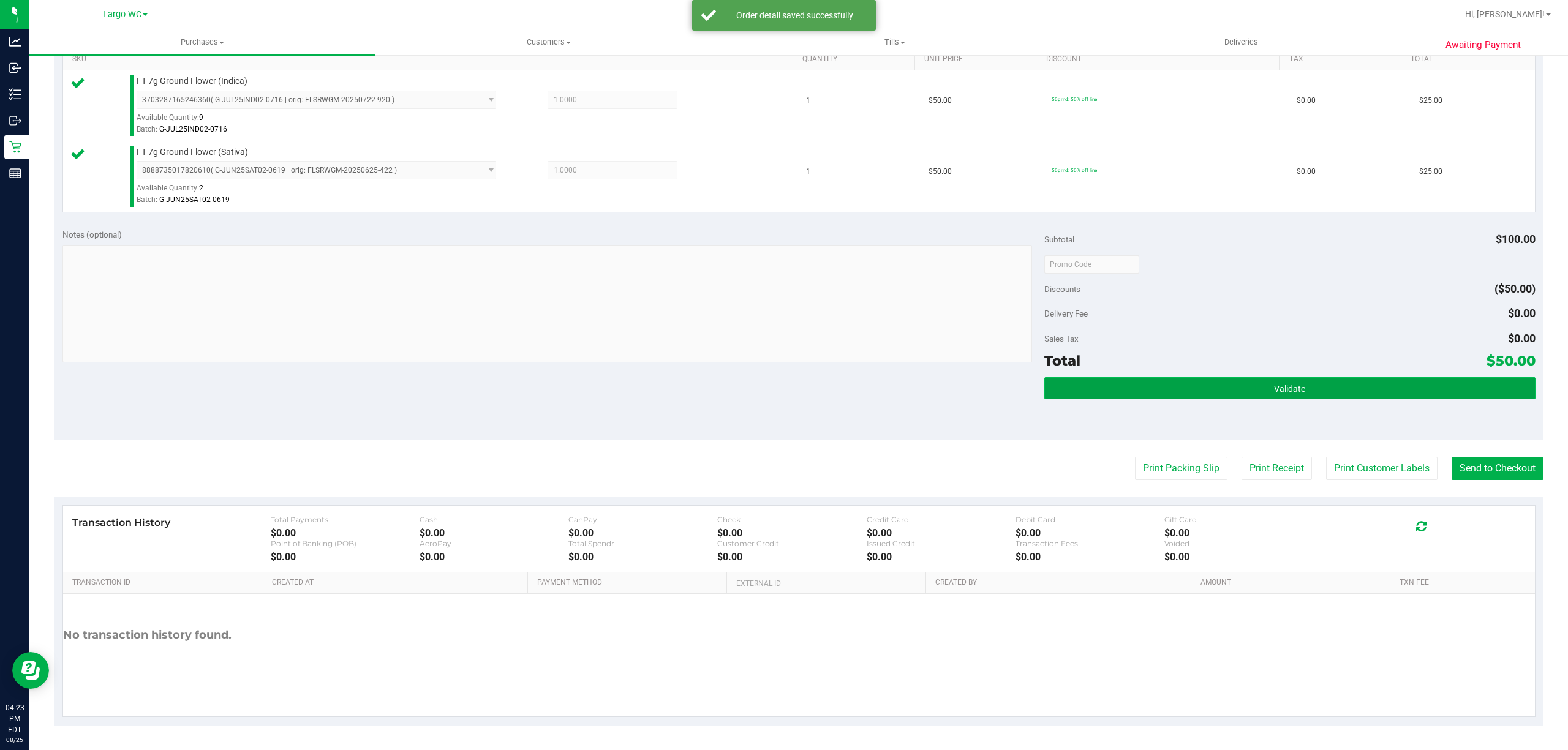
click at [1352, 381] on button "Validate" at bounding box center [1289, 387] width 491 height 22
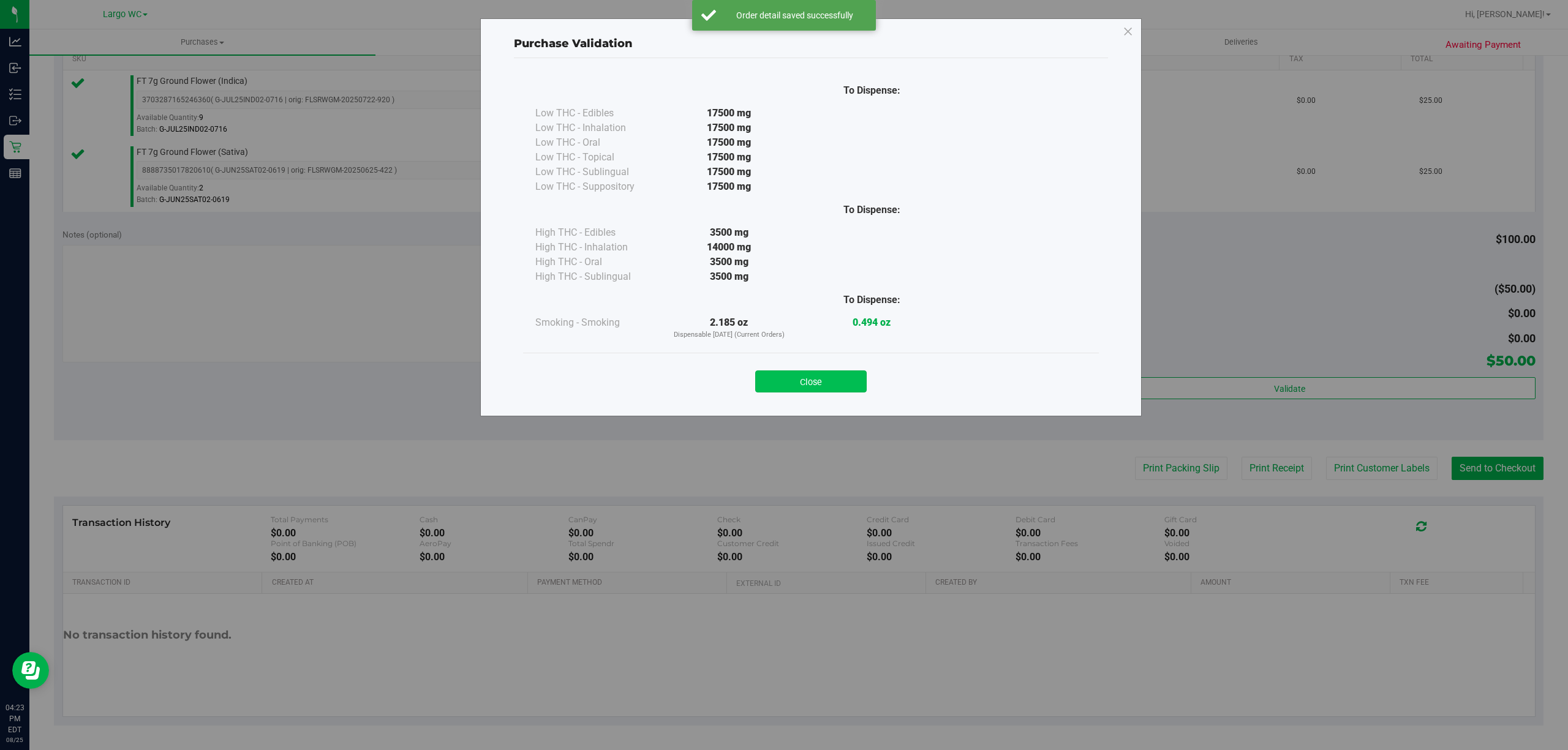
click at [842, 371] on button "Close" at bounding box center [810, 381] width 111 height 22
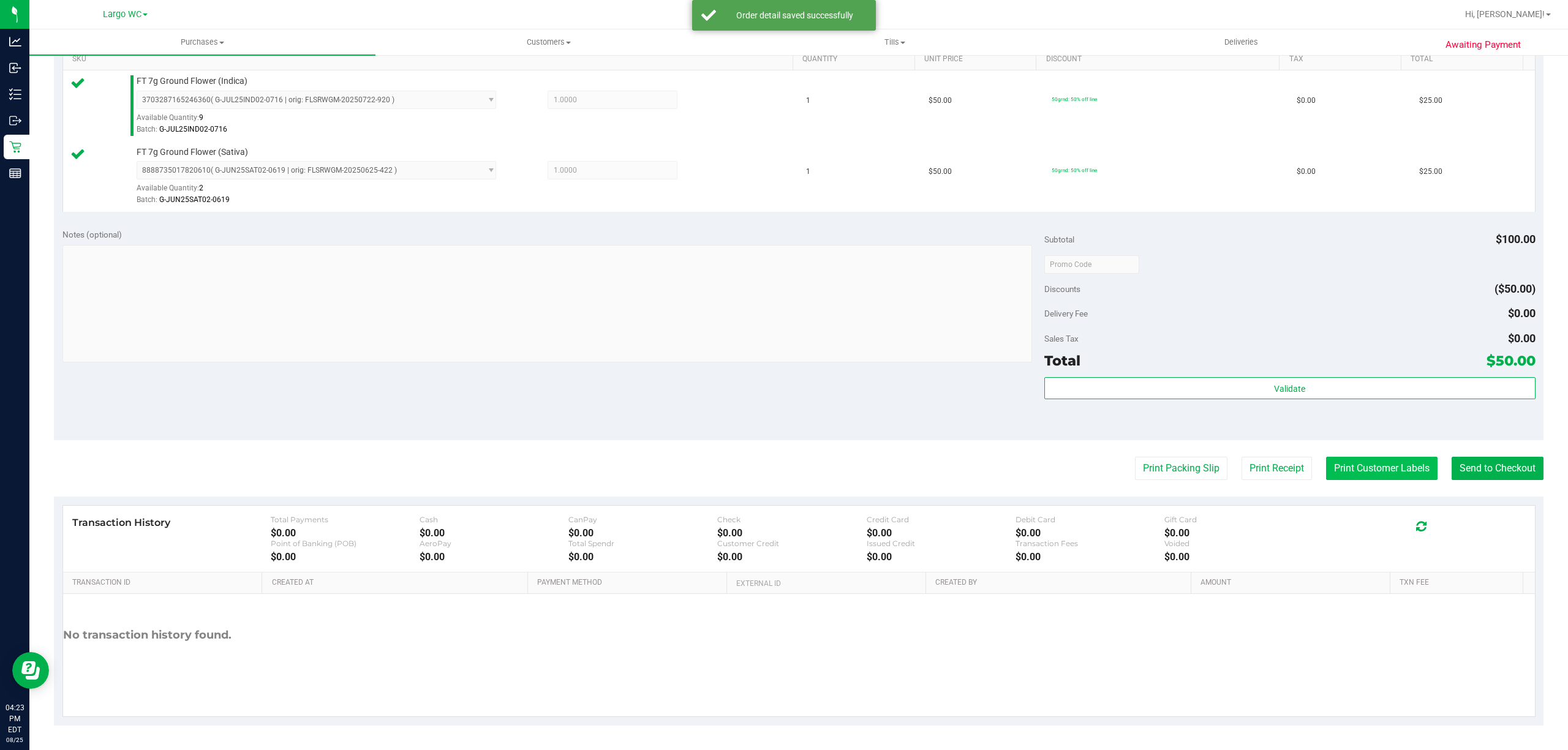
click at [1358, 481] on button "Print Customer Labels" at bounding box center [1381, 468] width 111 height 24
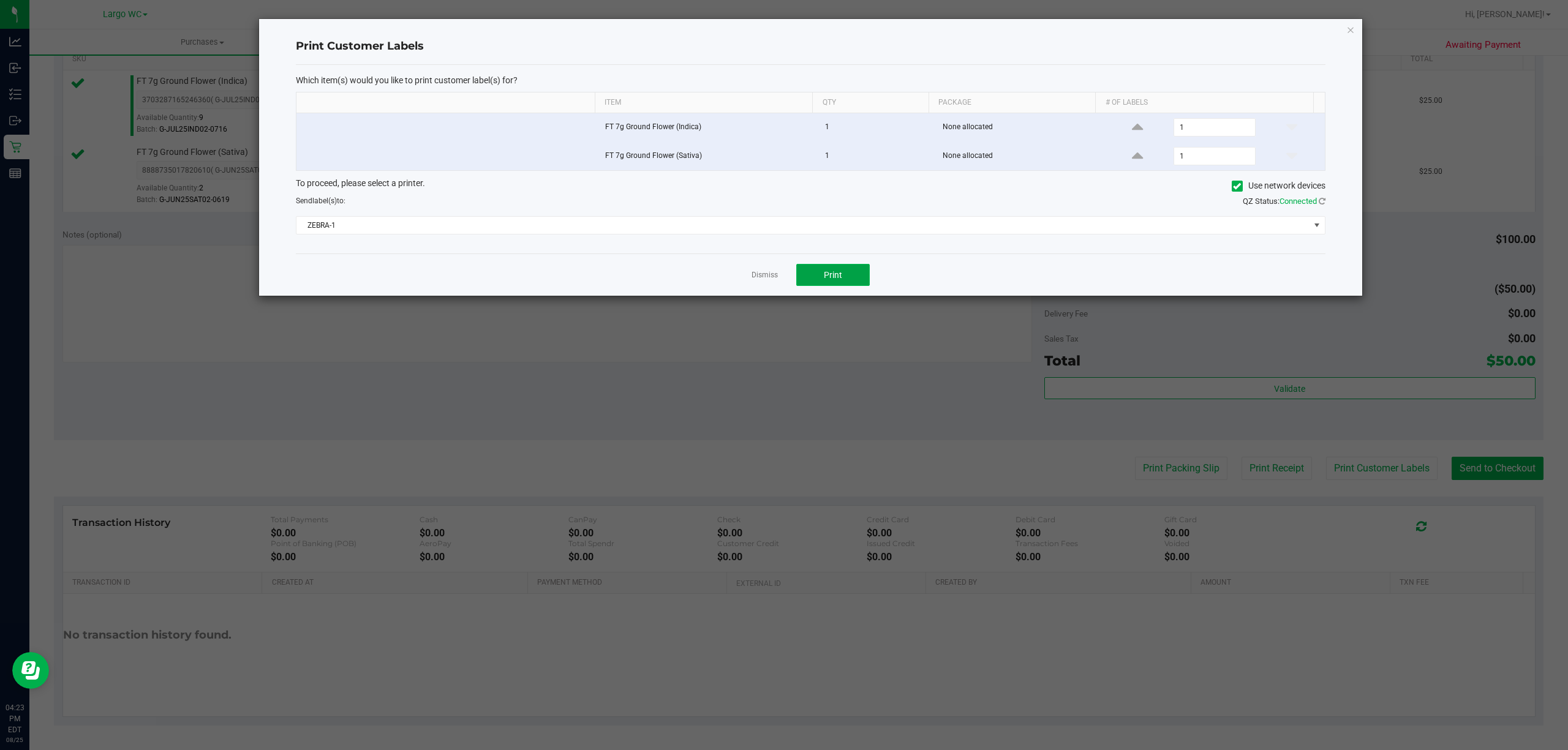
click at [845, 272] on button "Print" at bounding box center [833, 274] width 74 height 22
click at [763, 272] on link "Dismiss" at bounding box center [764, 275] width 26 height 10
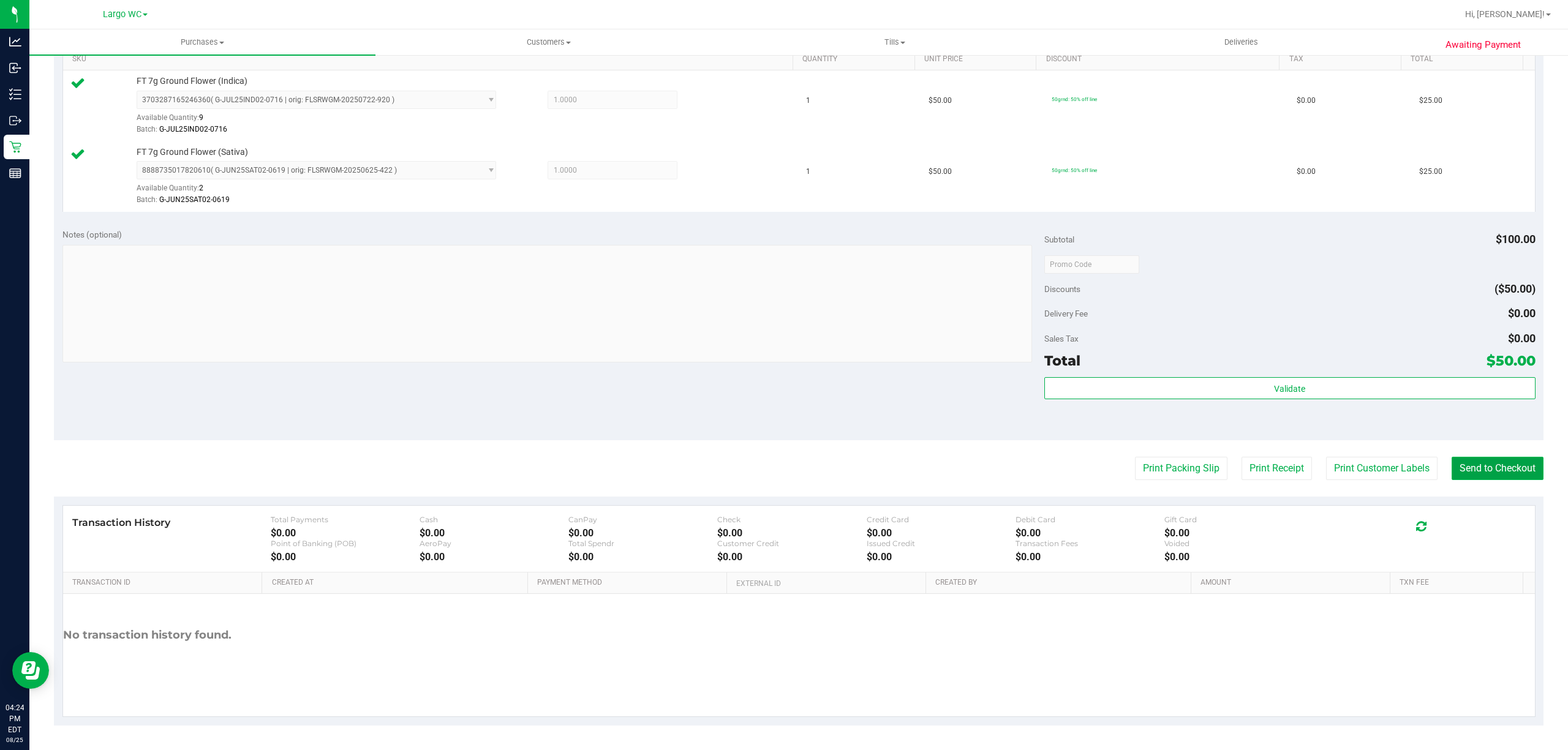
click at [1507, 471] on button "Send to Checkout" at bounding box center [1496, 468] width 91 height 24
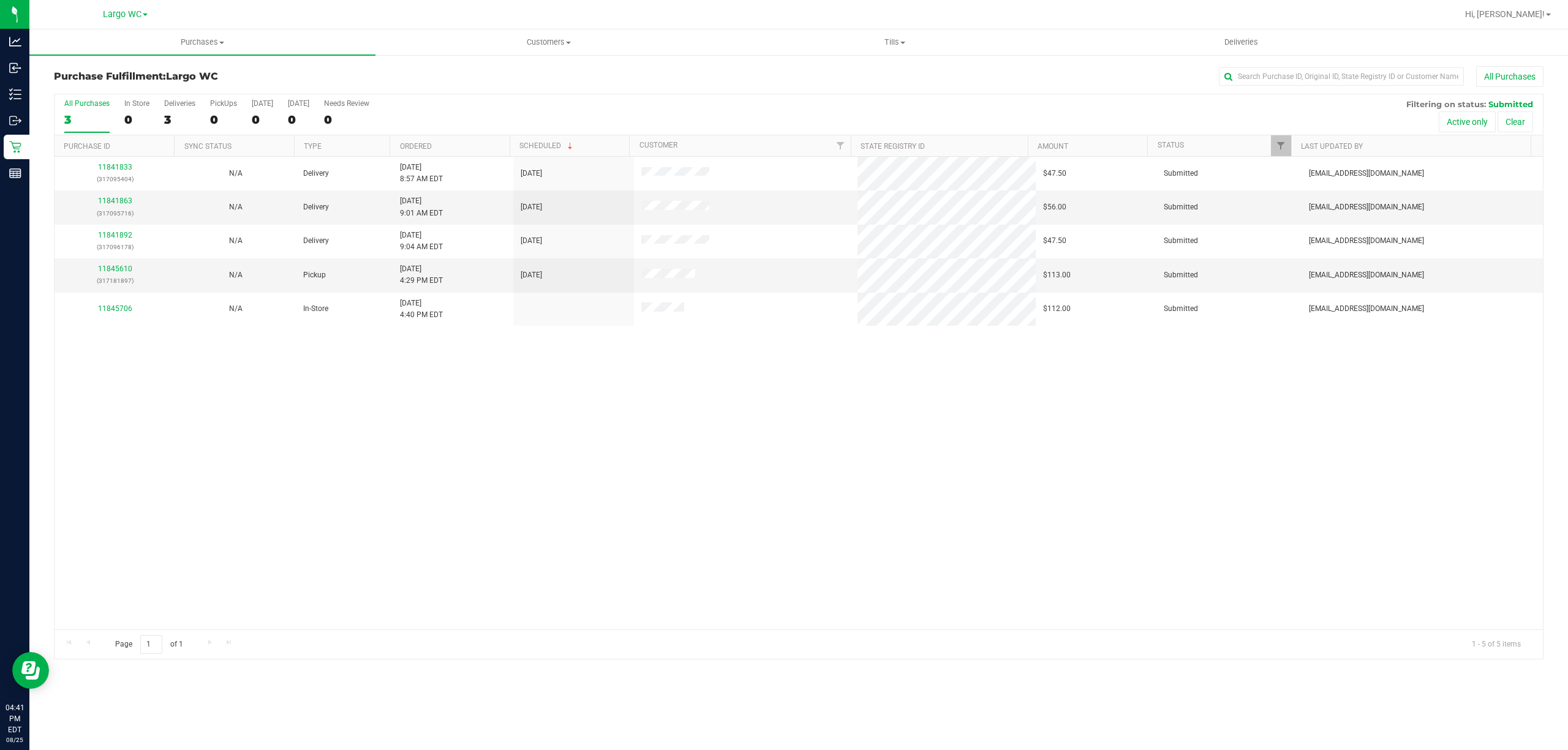
click at [326, 512] on div "11841833 (317095404) N/A Delivery 8/25/2025 8:57 AM EDT 8/27/2025 $47.50 Submit…" at bounding box center [798, 393] width 1488 height 473
click at [393, 604] on div "11841833 (317095404) N/A Delivery 8/25/2025 8:57 AM EDT 8/27/2025 $47.50 Submit…" at bounding box center [798, 393] width 1488 height 473
click at [269, 514] on div "11841833 (317095404) N/A Delivery 8/25/2025 8:57 AM EDT 8/27/2025 $47.50 Submit…" at bounding box center [798, 393] width 1488 height 473
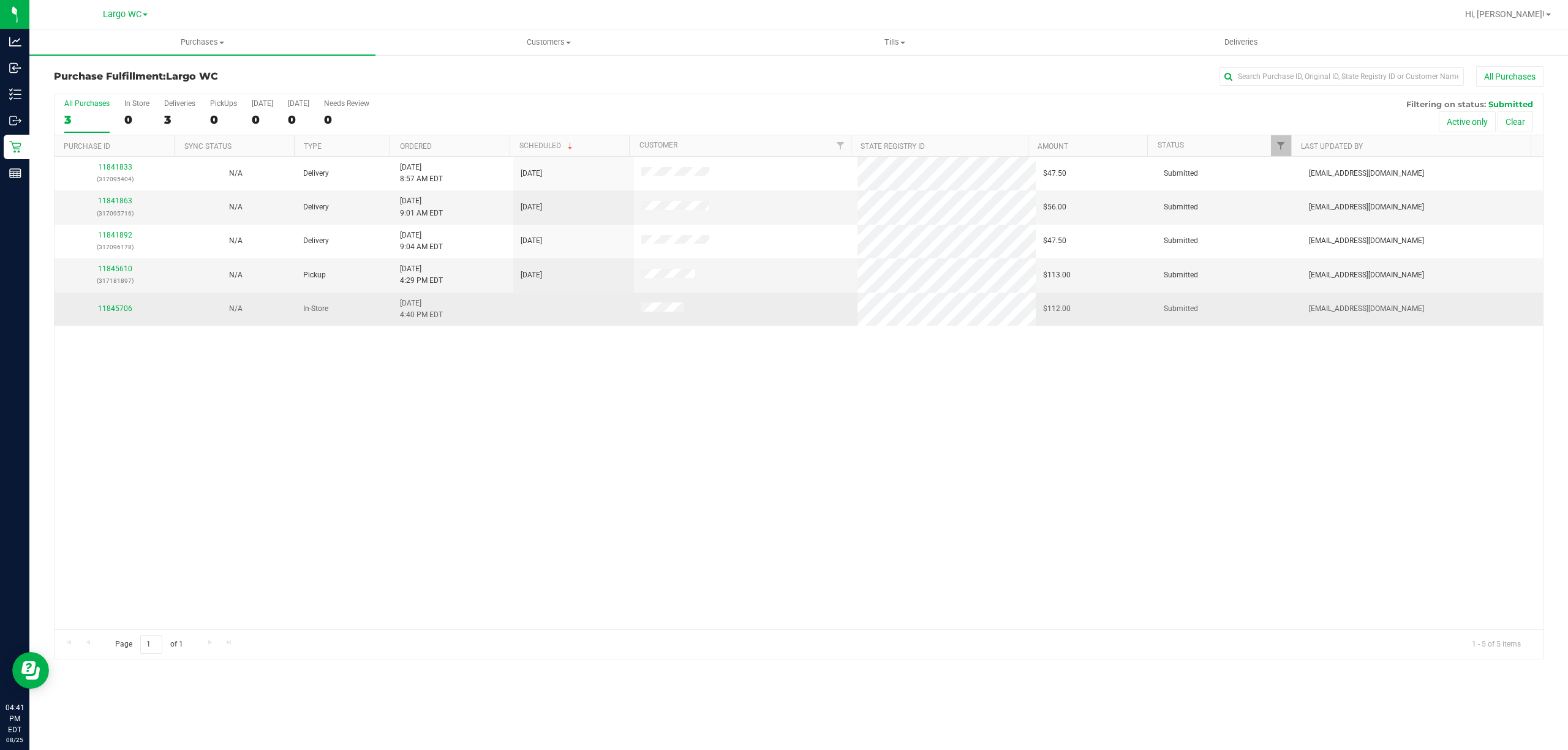
click at [118, 321] on td "11845706" at bounding box center [115, 309] width 121 height 33
click at [110, 306] on link "11845706" at bounding box center [115, 308] width 34 height 8
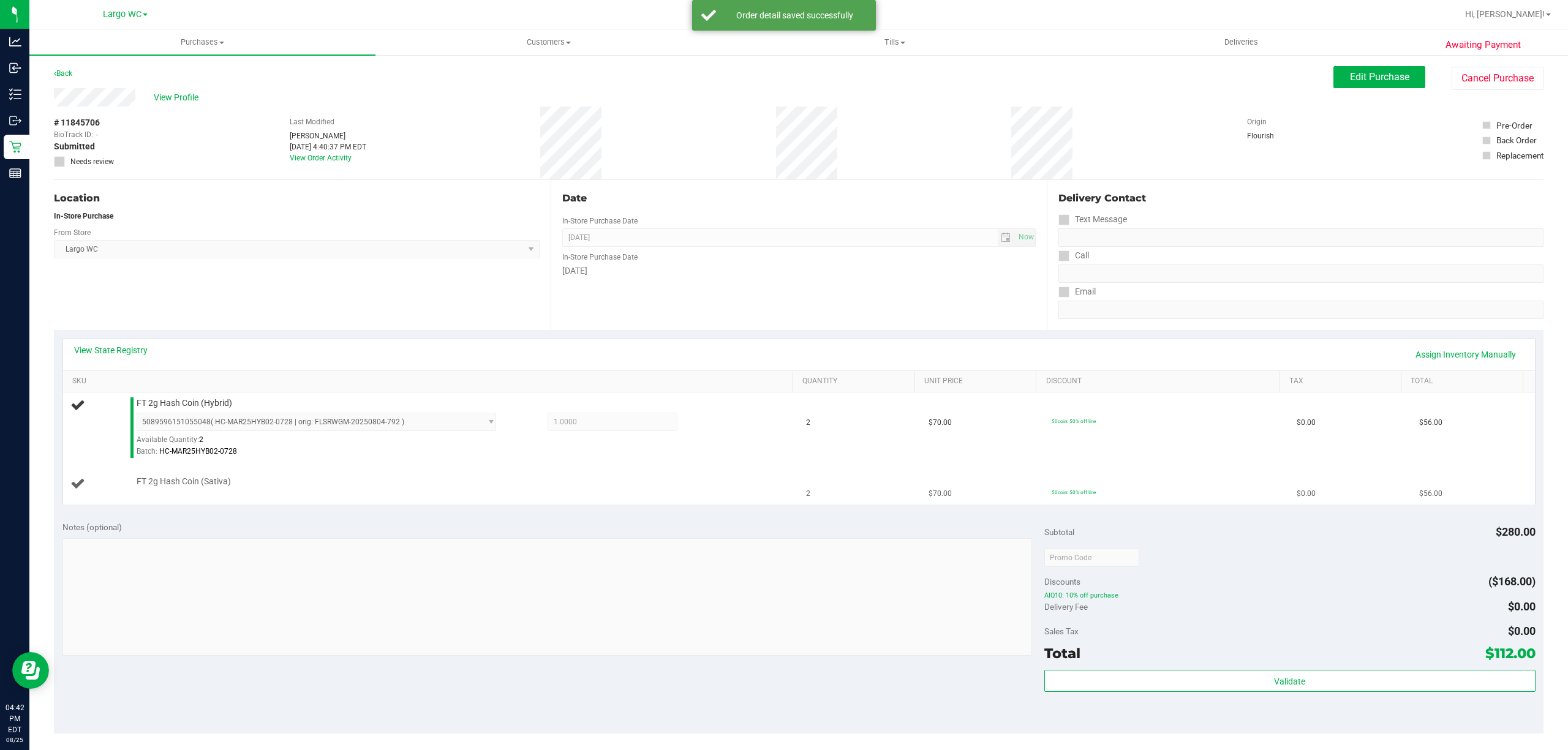
click at [730, 482] on div "FT 2g Hash Coin (Sativa)" at bounding box center [457, 481] width 655 height 12
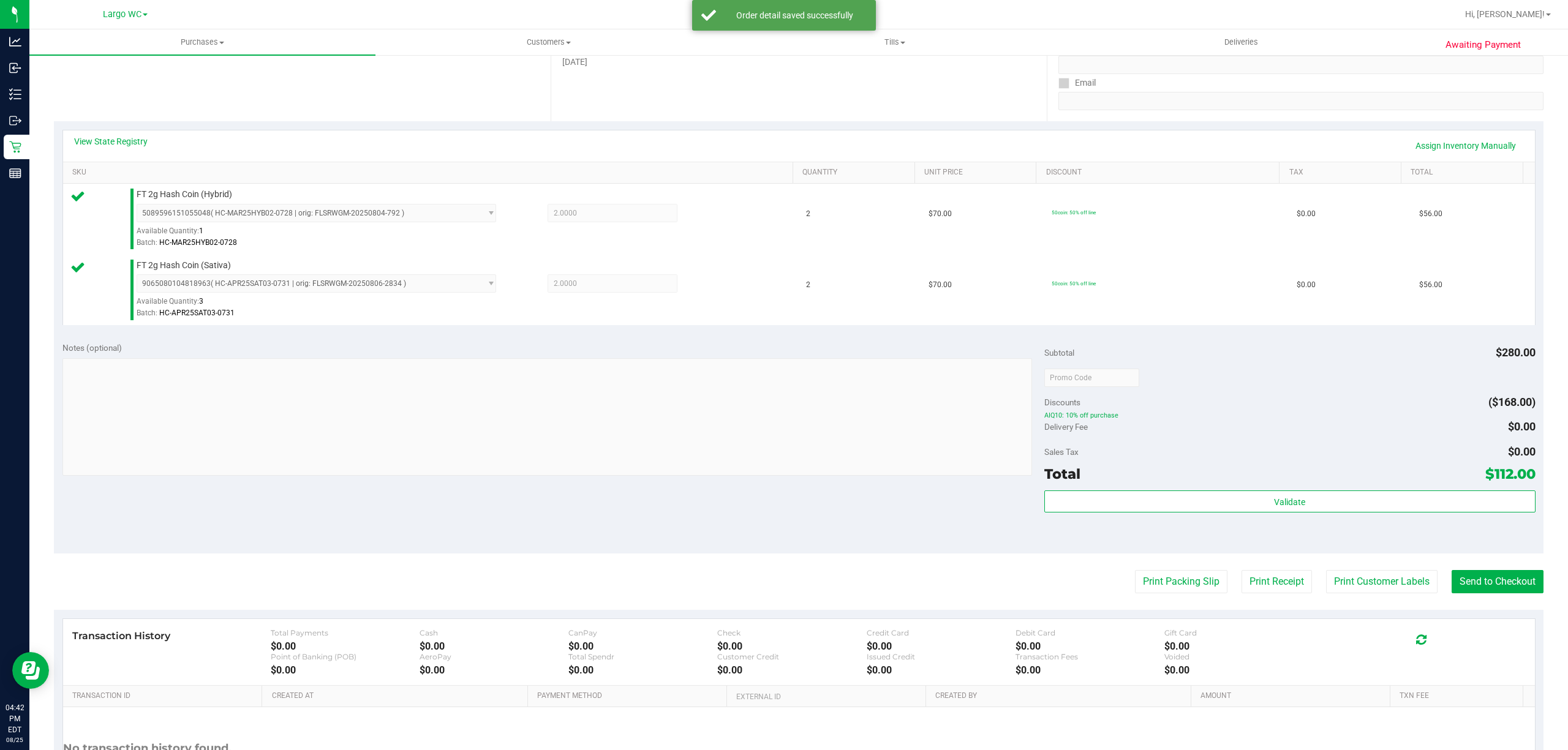
scroll to position [311, 0]
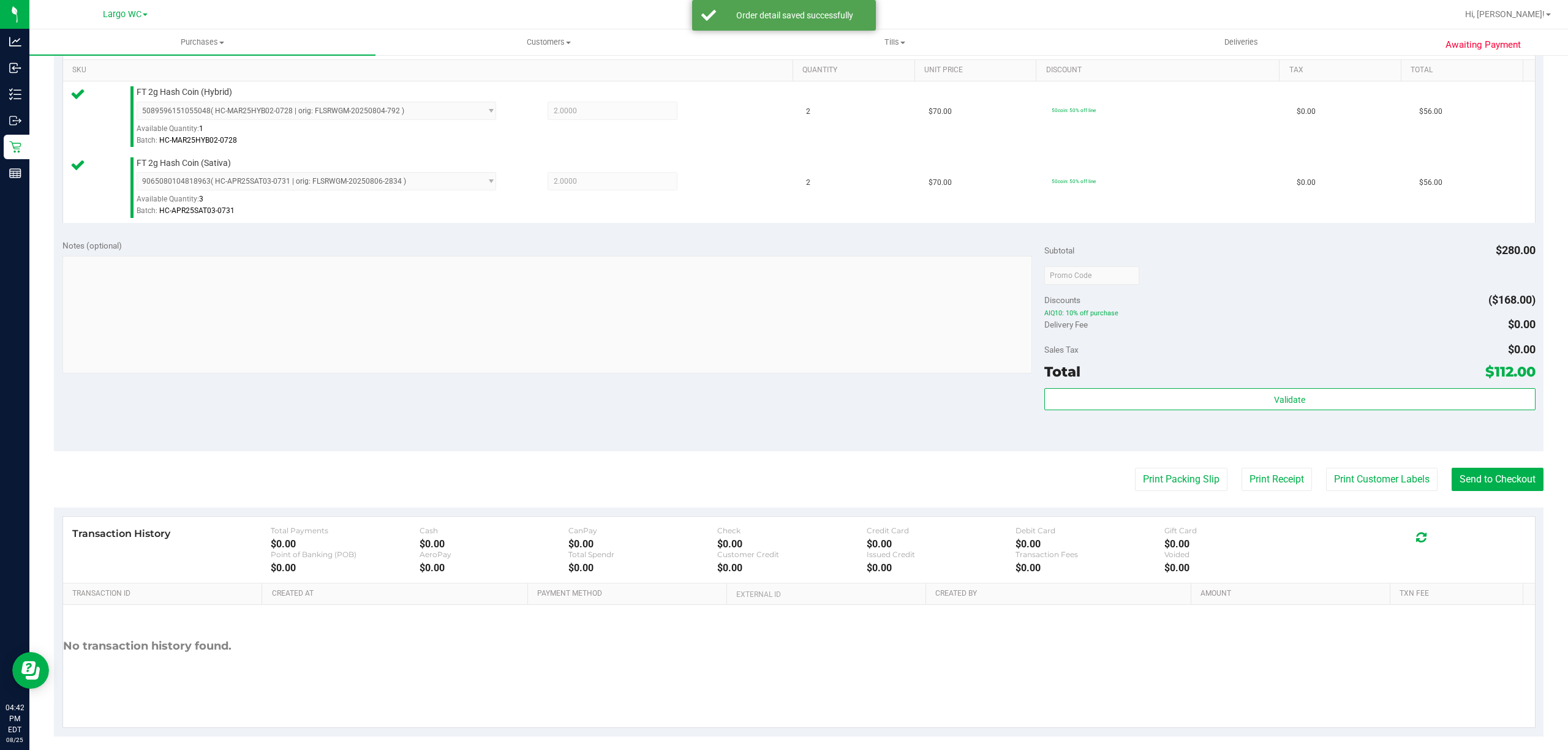
click at [1194, 425] on div "Validate" at bounding box center [1289, 416] width 491 height 55
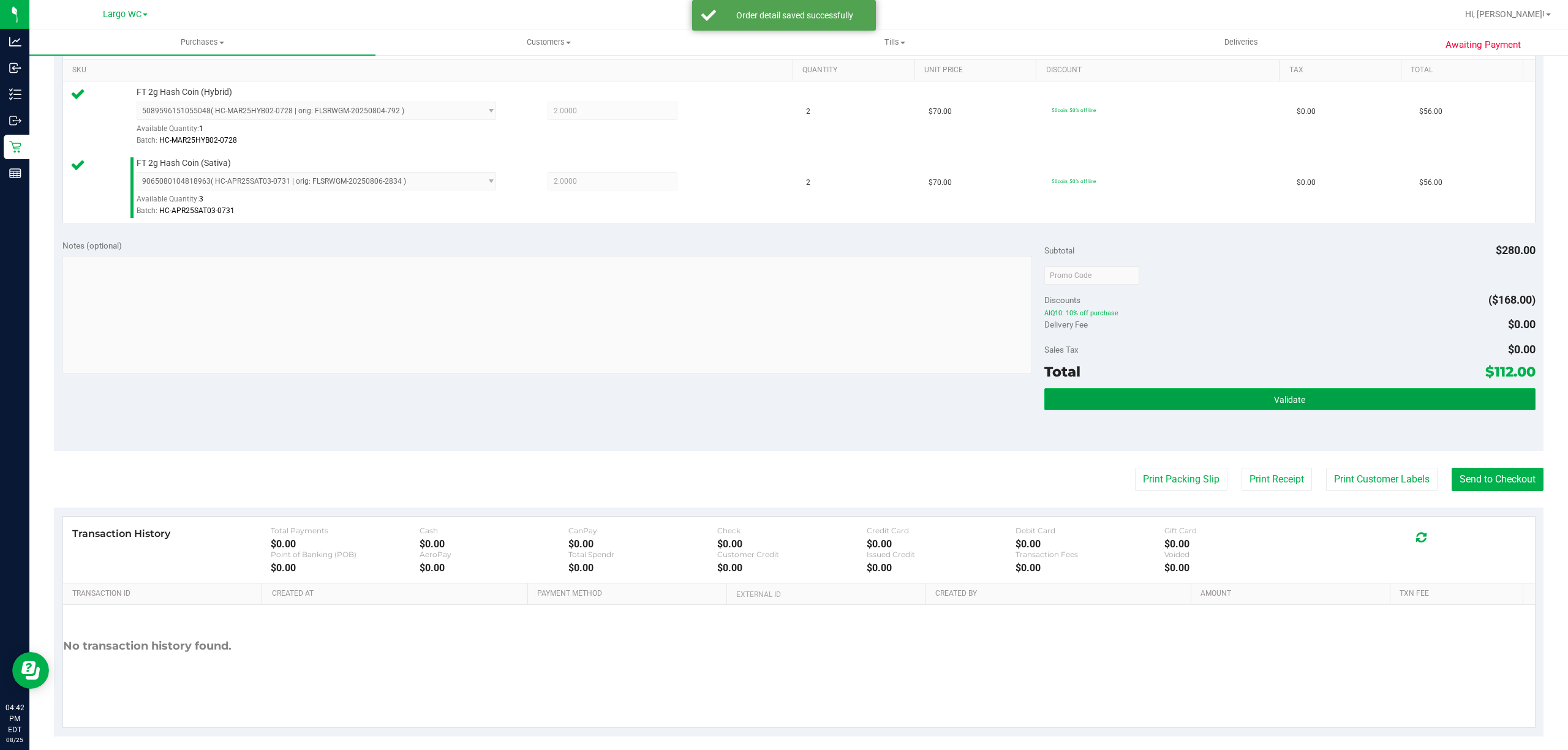
click at [1147, 391] on button "Validate" at bounding box center [1289, 399] width 491 height 22
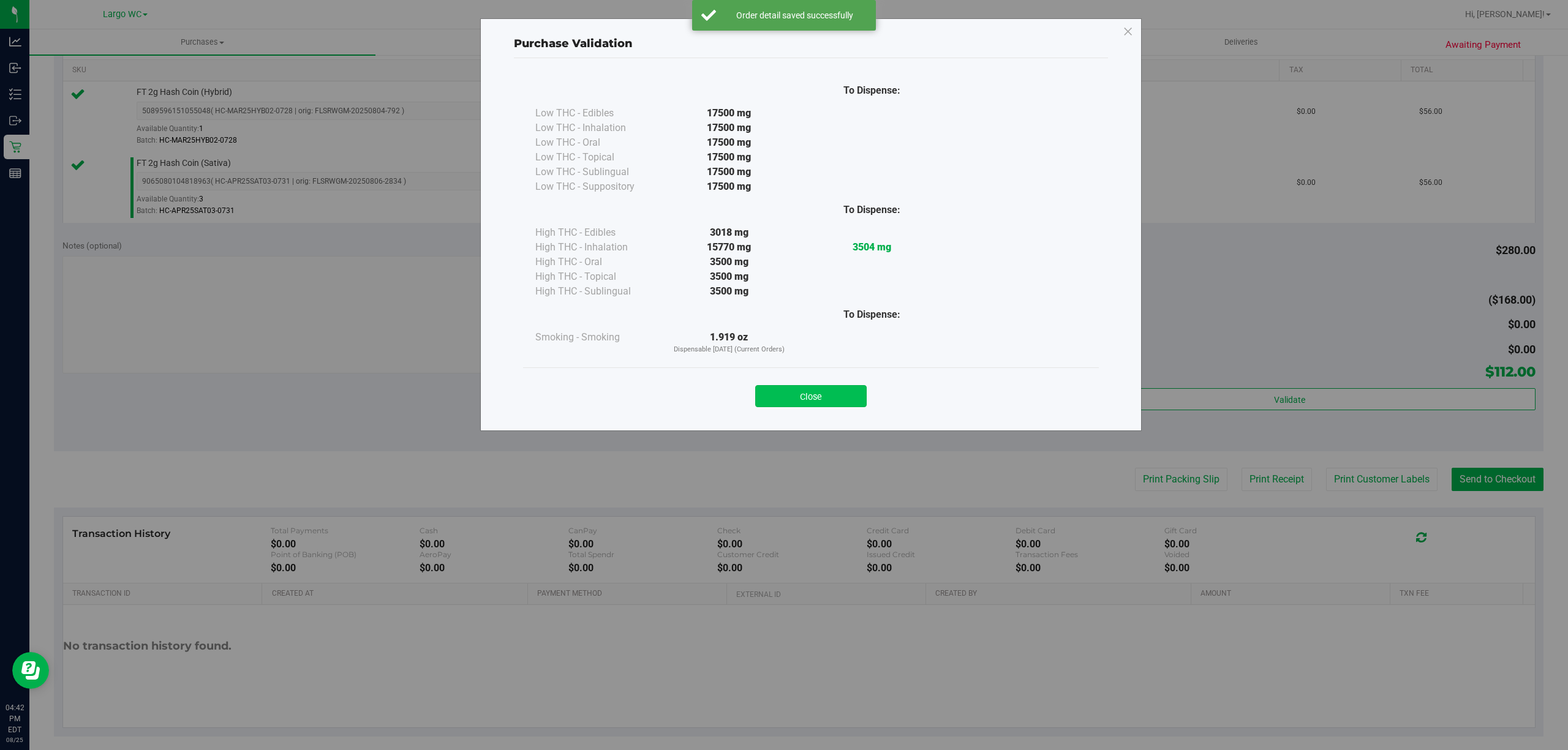
click at [806, 401] on button "Close" at bounding box center [810, 396] width 111 height 22
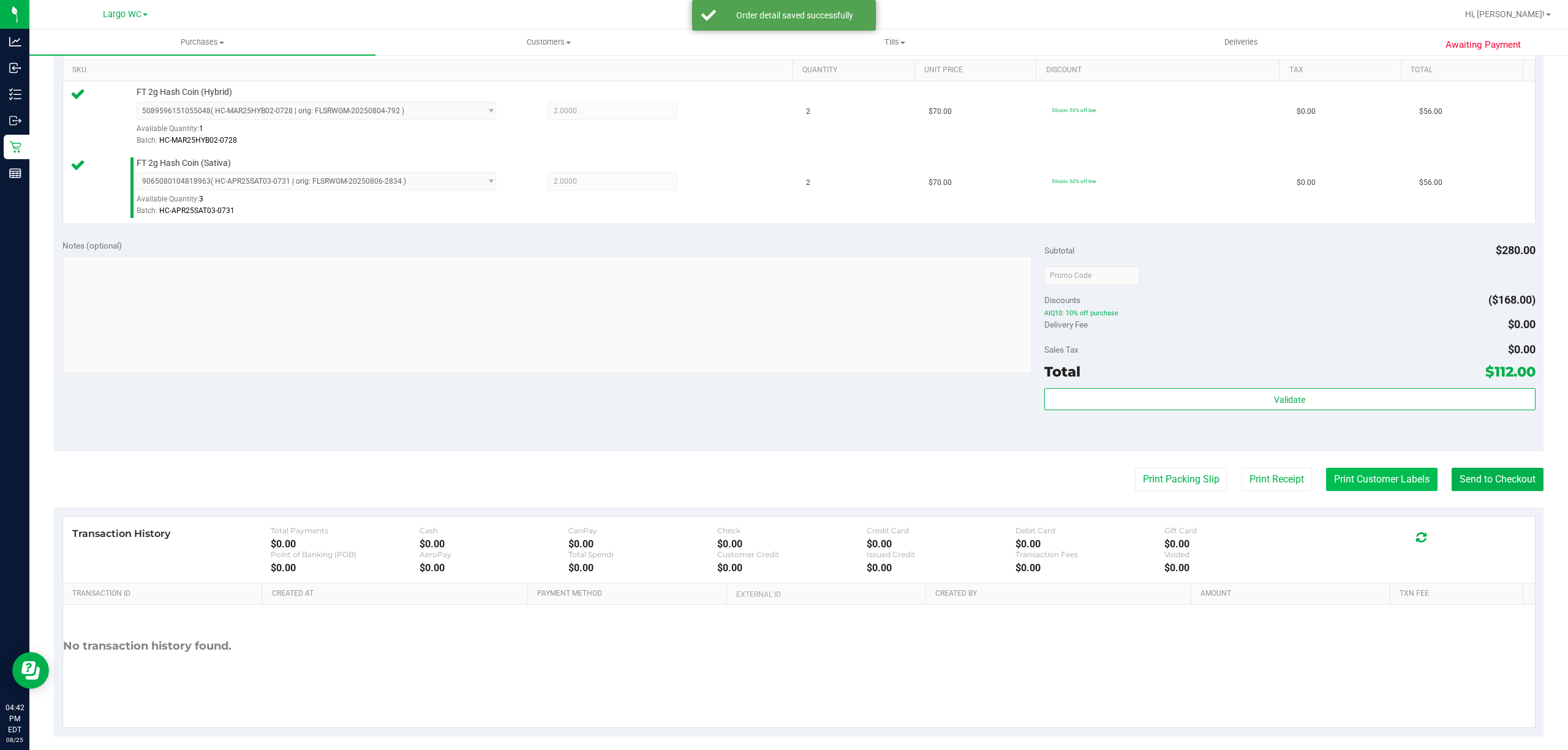
click at [1360, 483] on button "Print Customer Labels" at bounding box center [1381, 480] width 111 height 24
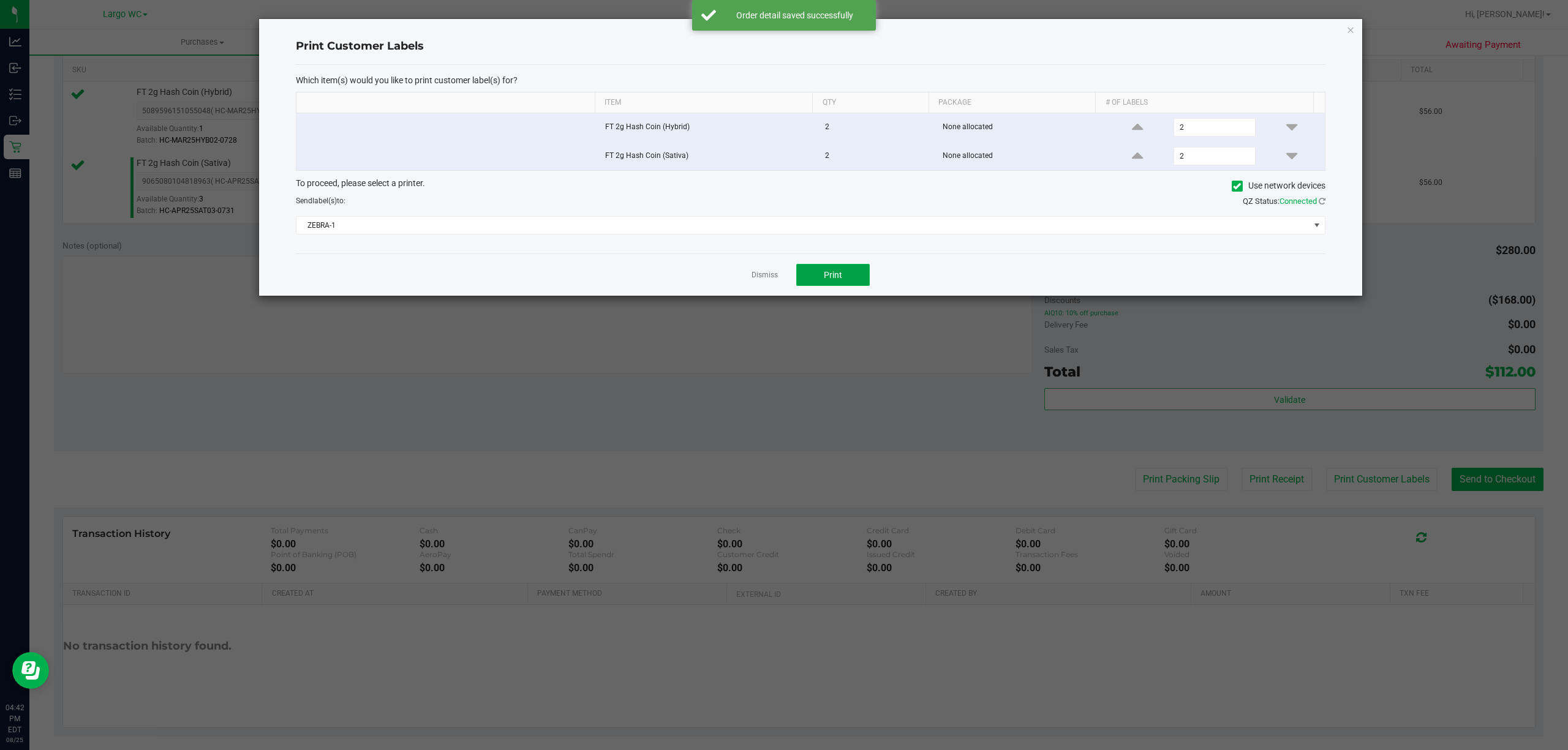
click at [841, 277] on button "Print" at bounding box center [833, 274] width 74 height 22
click at [1353, 23] on icon "button" at bounding box center [1349, 29] width 8 height 15
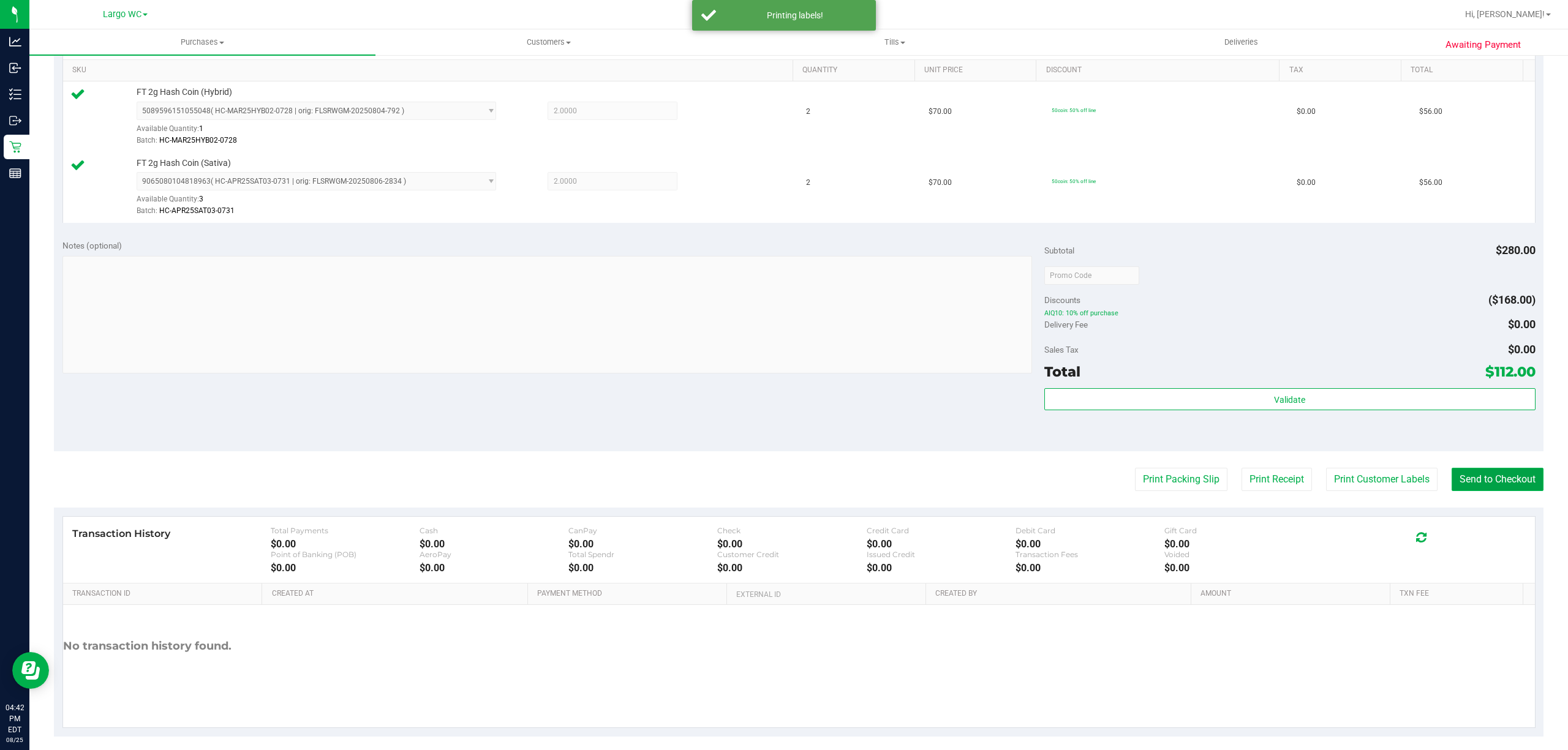
click at [1500, 488] on button "Send to Checkout" at bounding box center [1496, 480] width 91 height 24
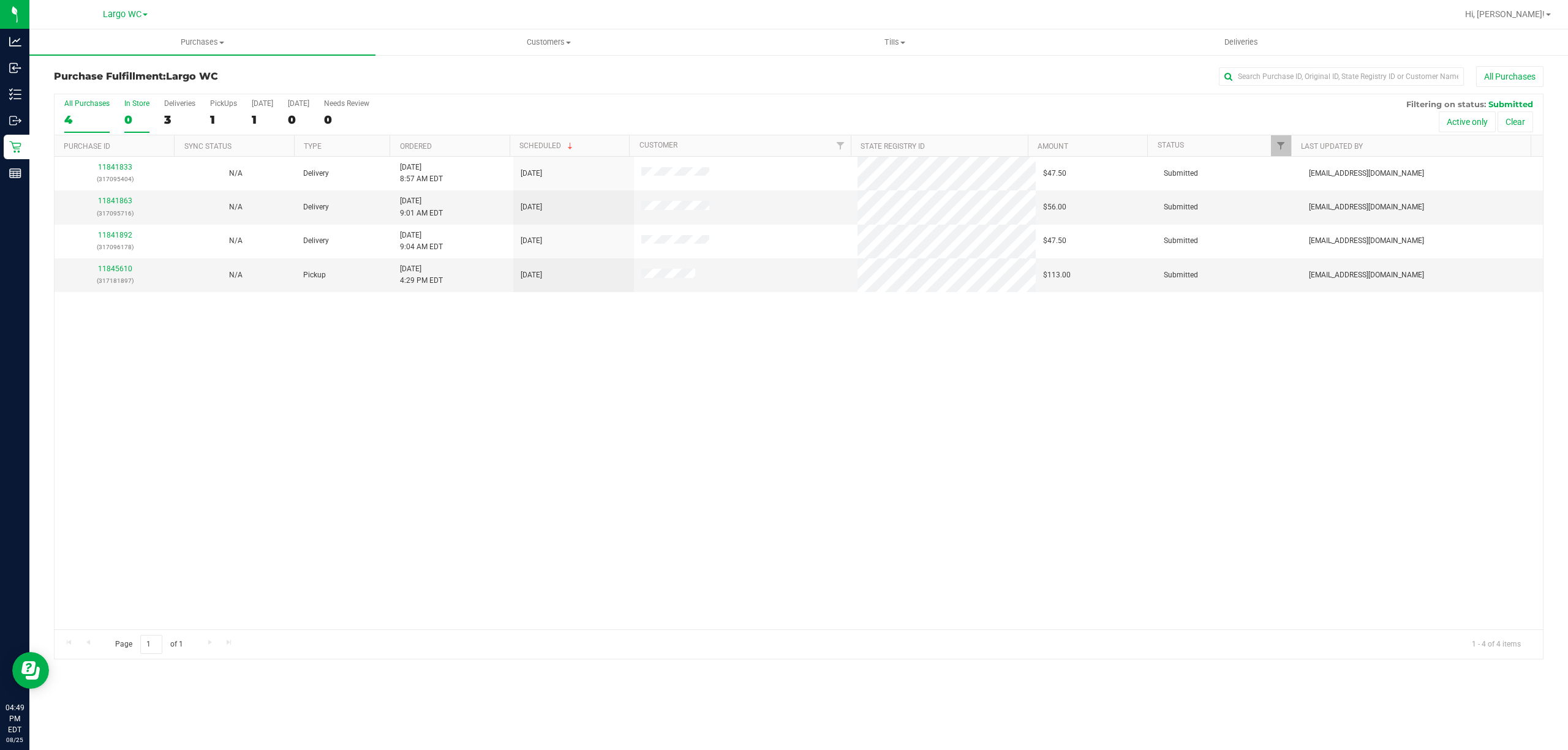
click at [148, 116] on div "0" at bounding box center [137, 120] width 25 height 14
click at [0, 0] on input "In Store 0" at bounding box center [0, 0] width 0 height 0
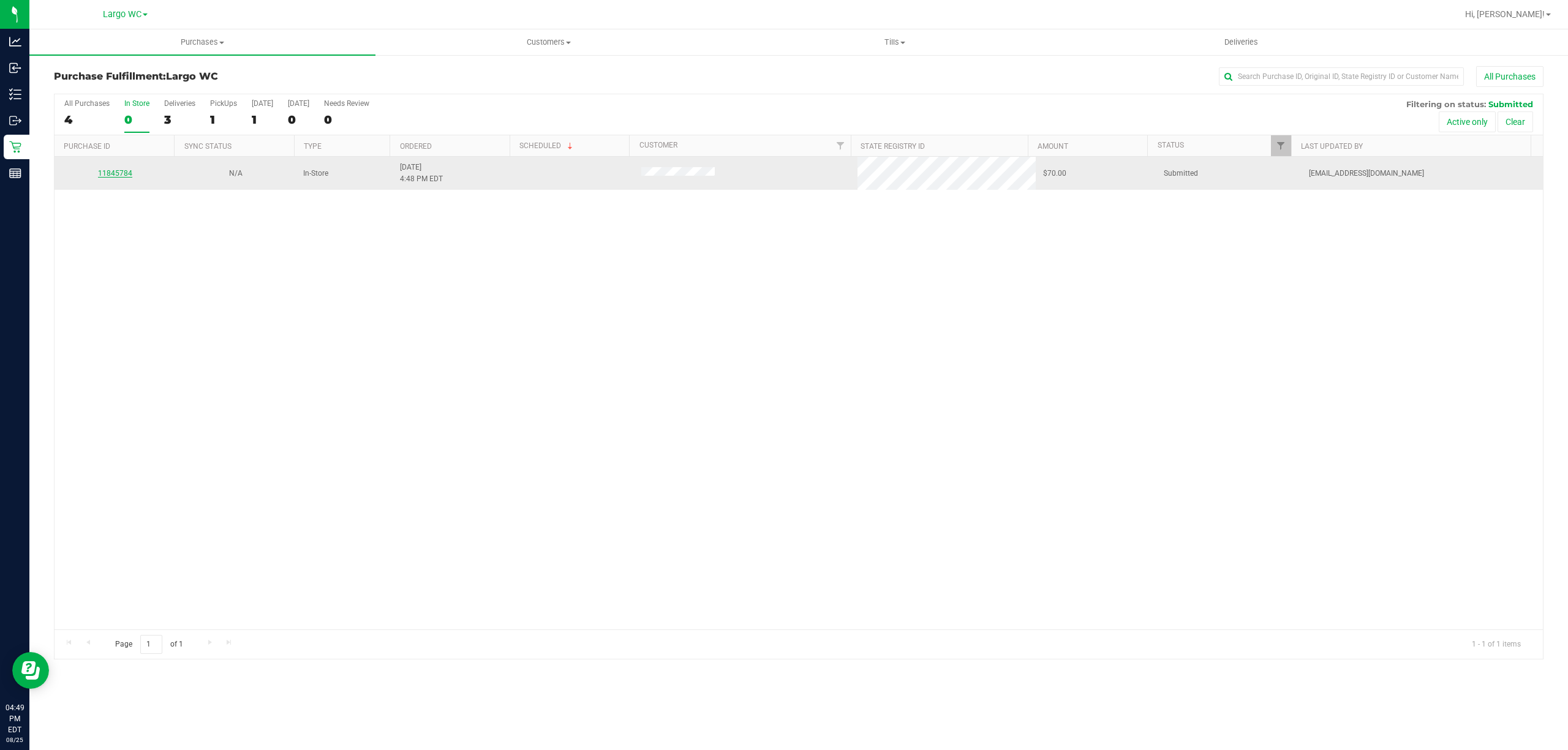
click at [119, 172] on link "11845784" at bounding box center [115, 172] width 34 height 8
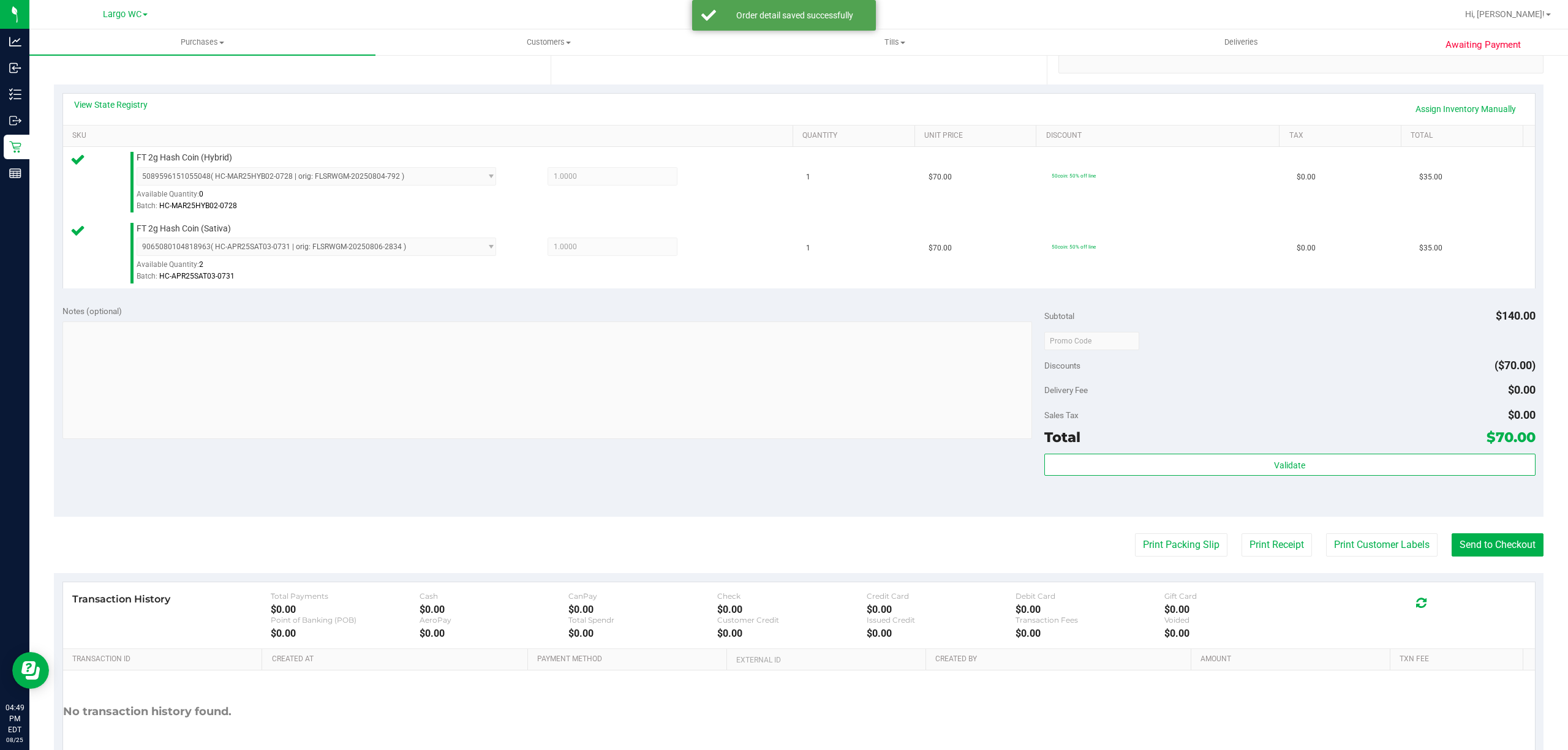
scroll to position [309, 0]
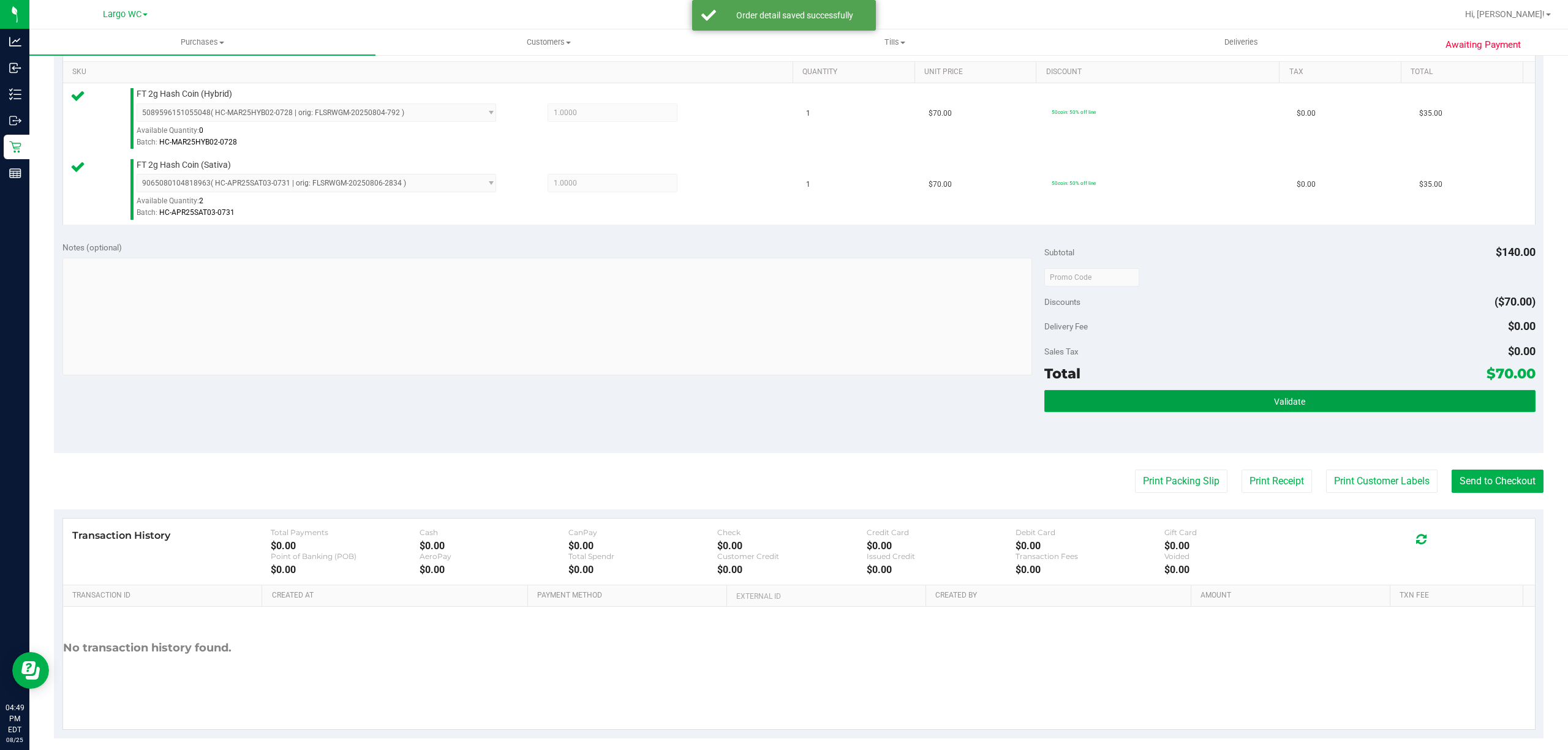
click at [1139, 410] on button "Validate" at bounding box center [1289, 400] width 491 height 22
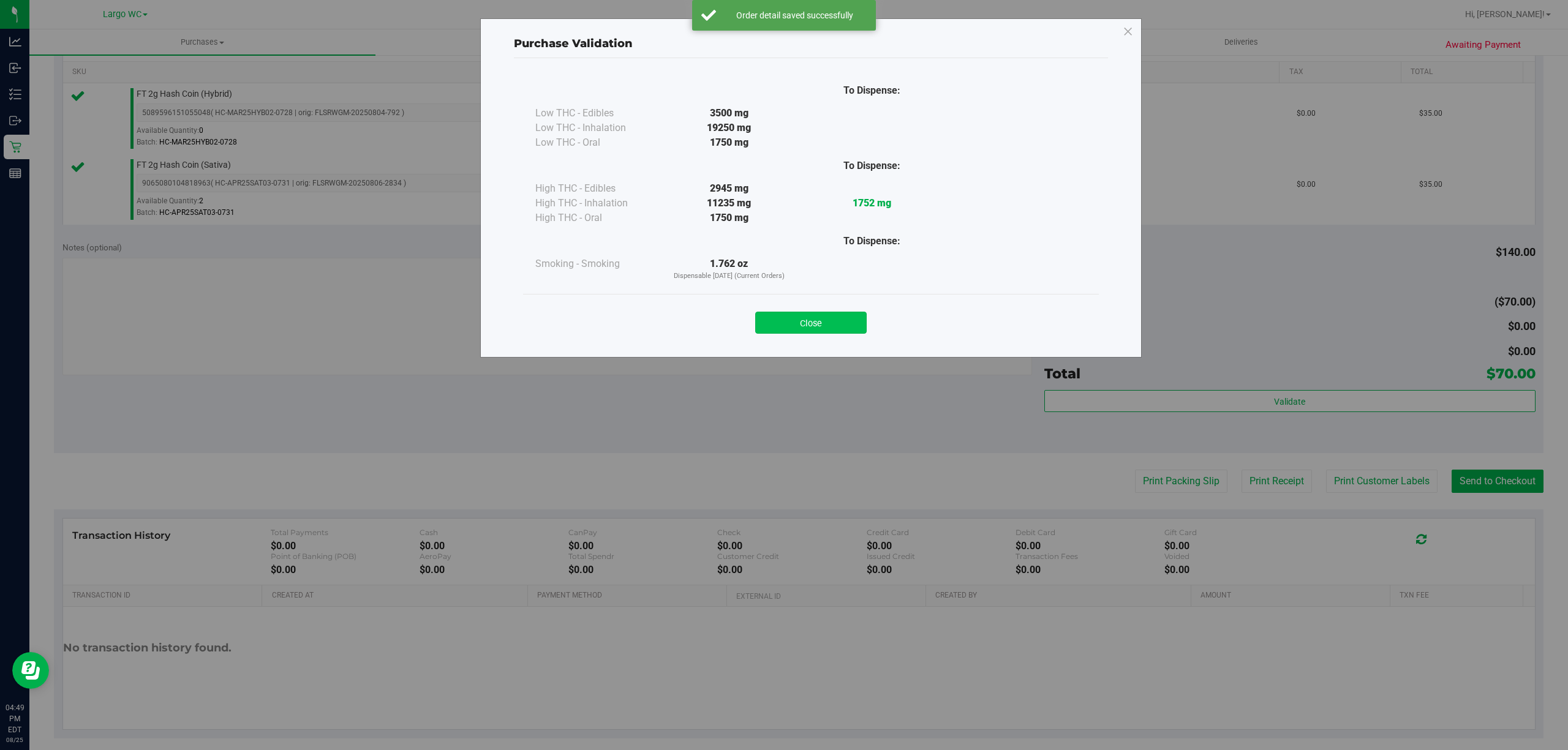
click at [834, 330] on button "Close" at bounding box center [810, 322] width 111 height 22
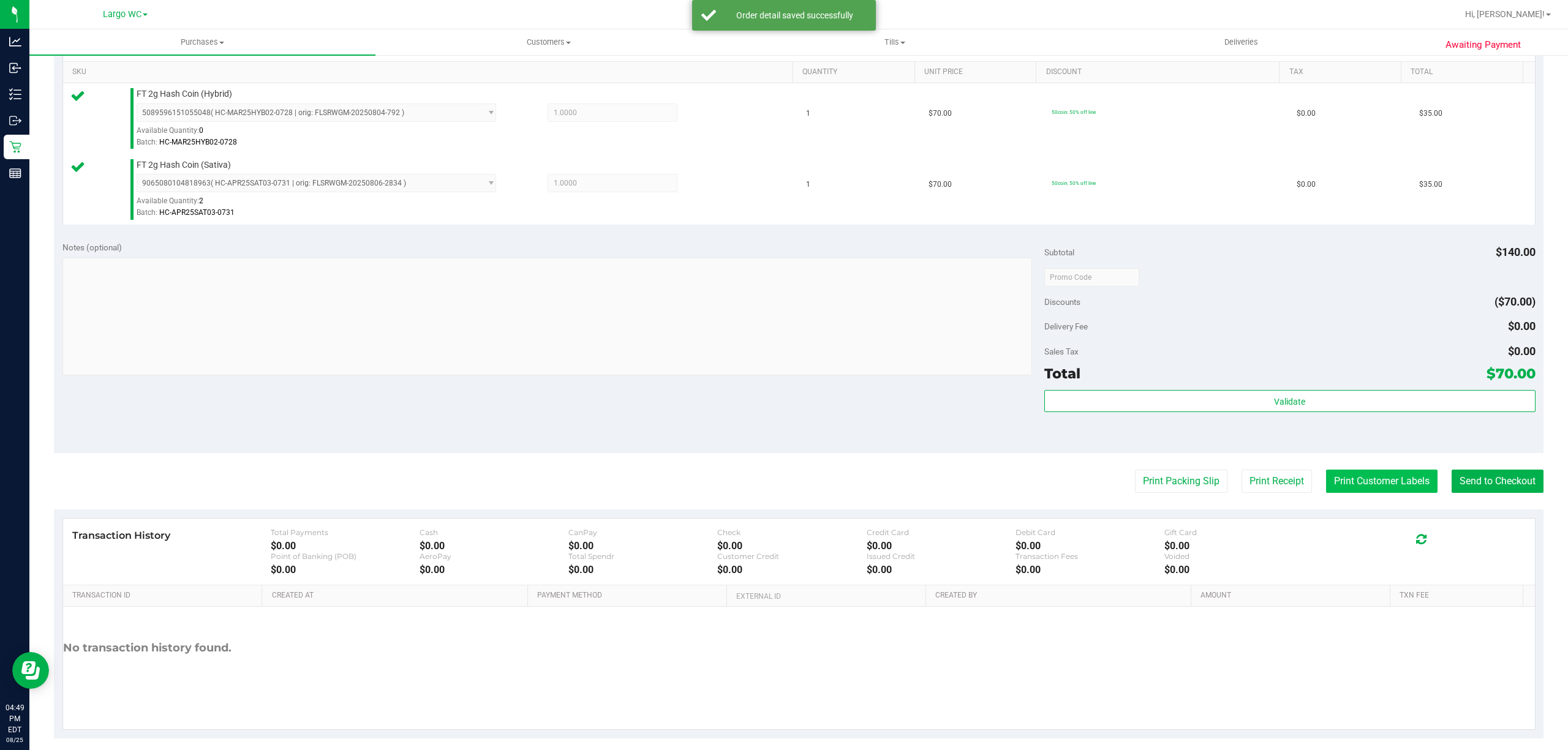
click at [1360, 493] on button "Print Customer Labels" at bounding box center [1381, 481] width 111 height 24
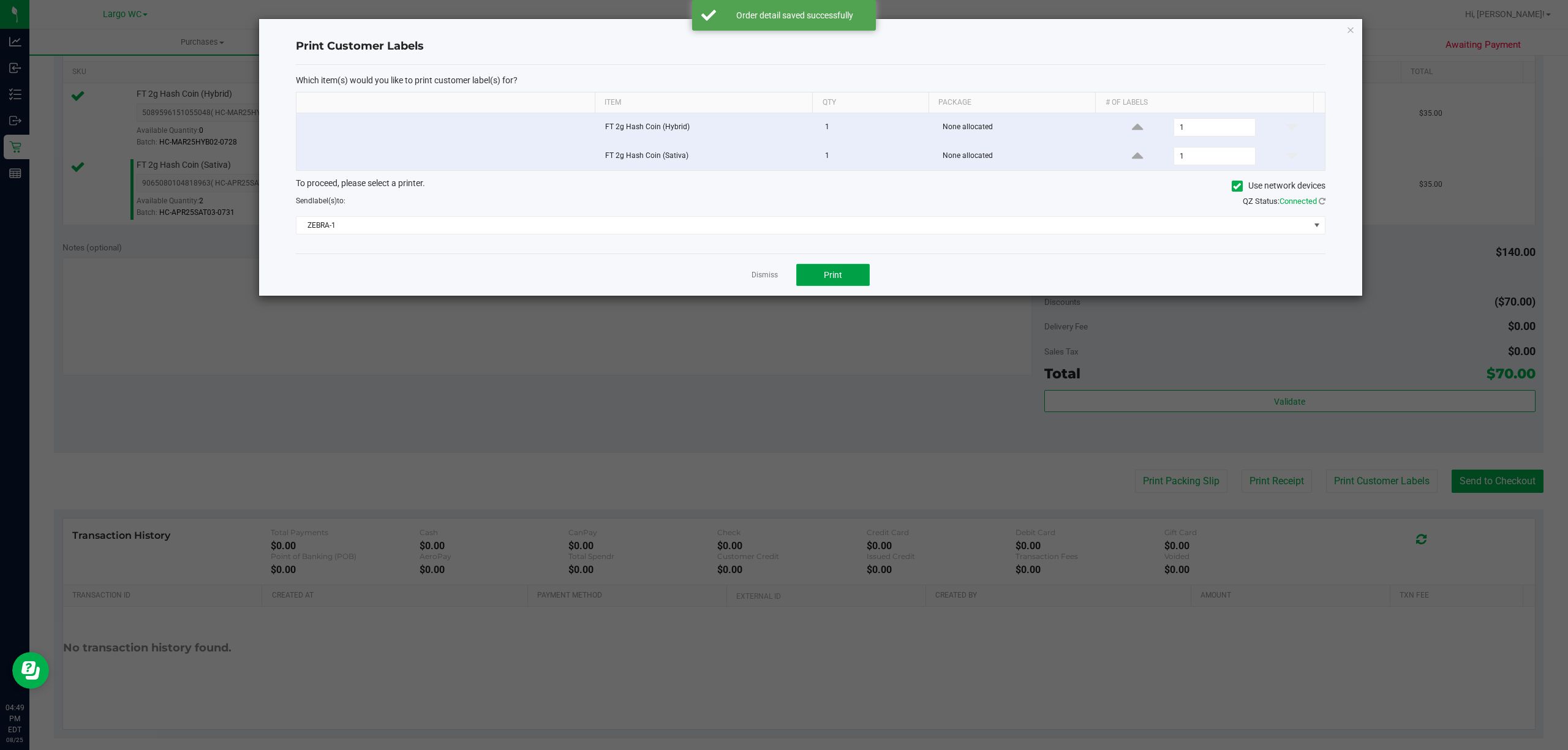
click at [848, 280] on button "Print" at bounding box center [833, 274] width 74 height 22
click at [1349, 27] on icon "button" at bounding box center [1349, 29] width 8 height 15
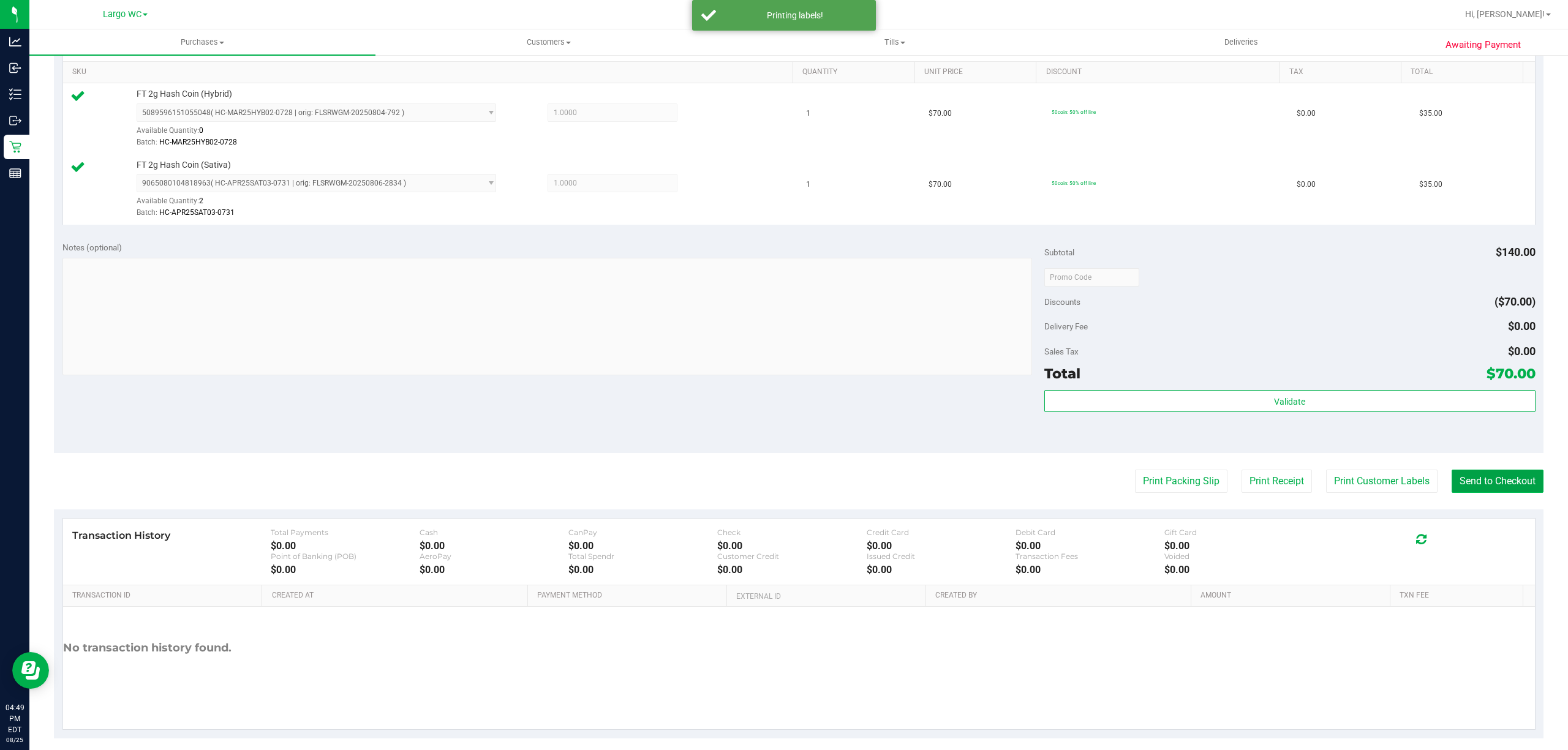
click at [1478, 489] on button "Send to Checkout" at bounding box center [1496, 481] width 91 height 24
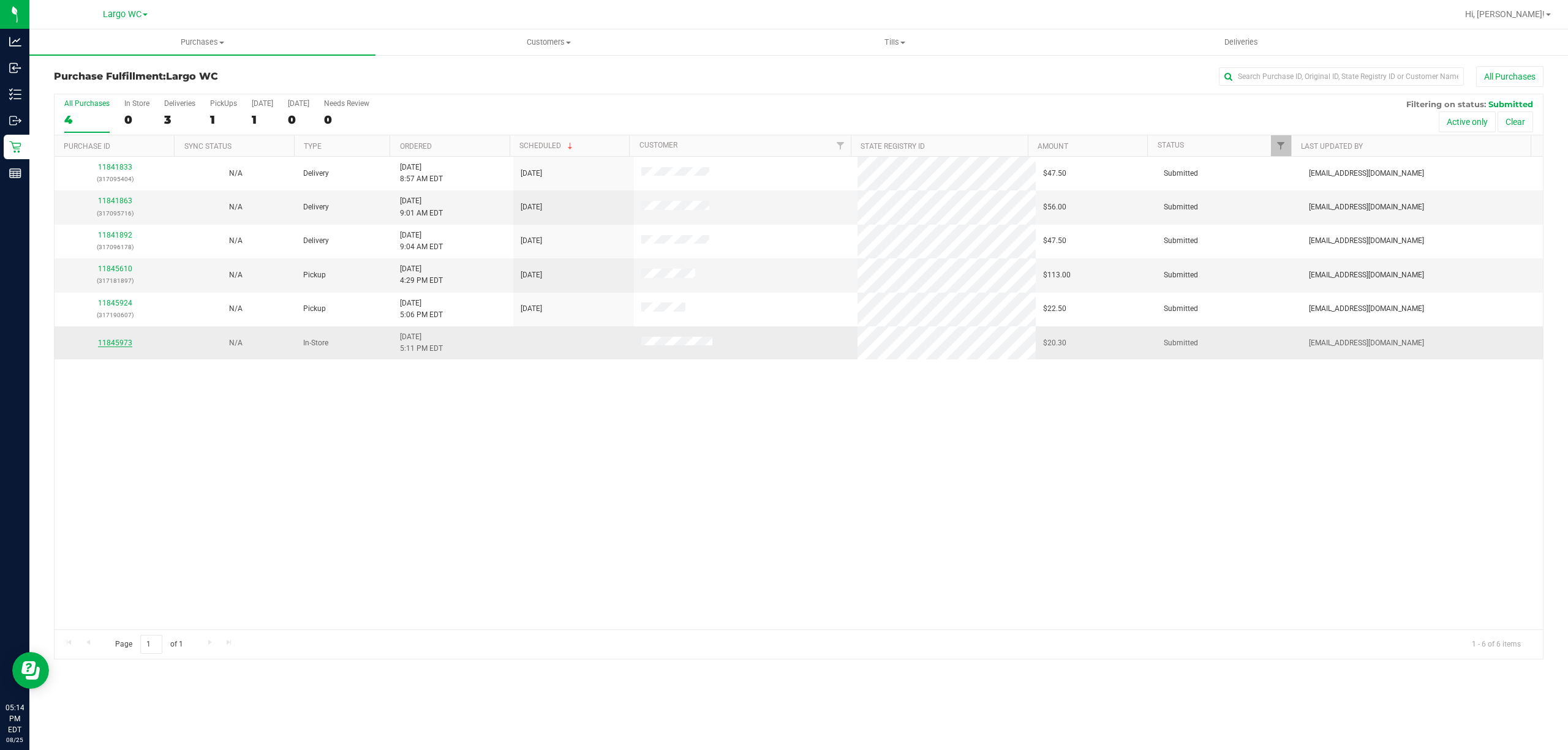
click at [114, 344] on link "11845973" at bounding box center [115, 342] width 34 height 8
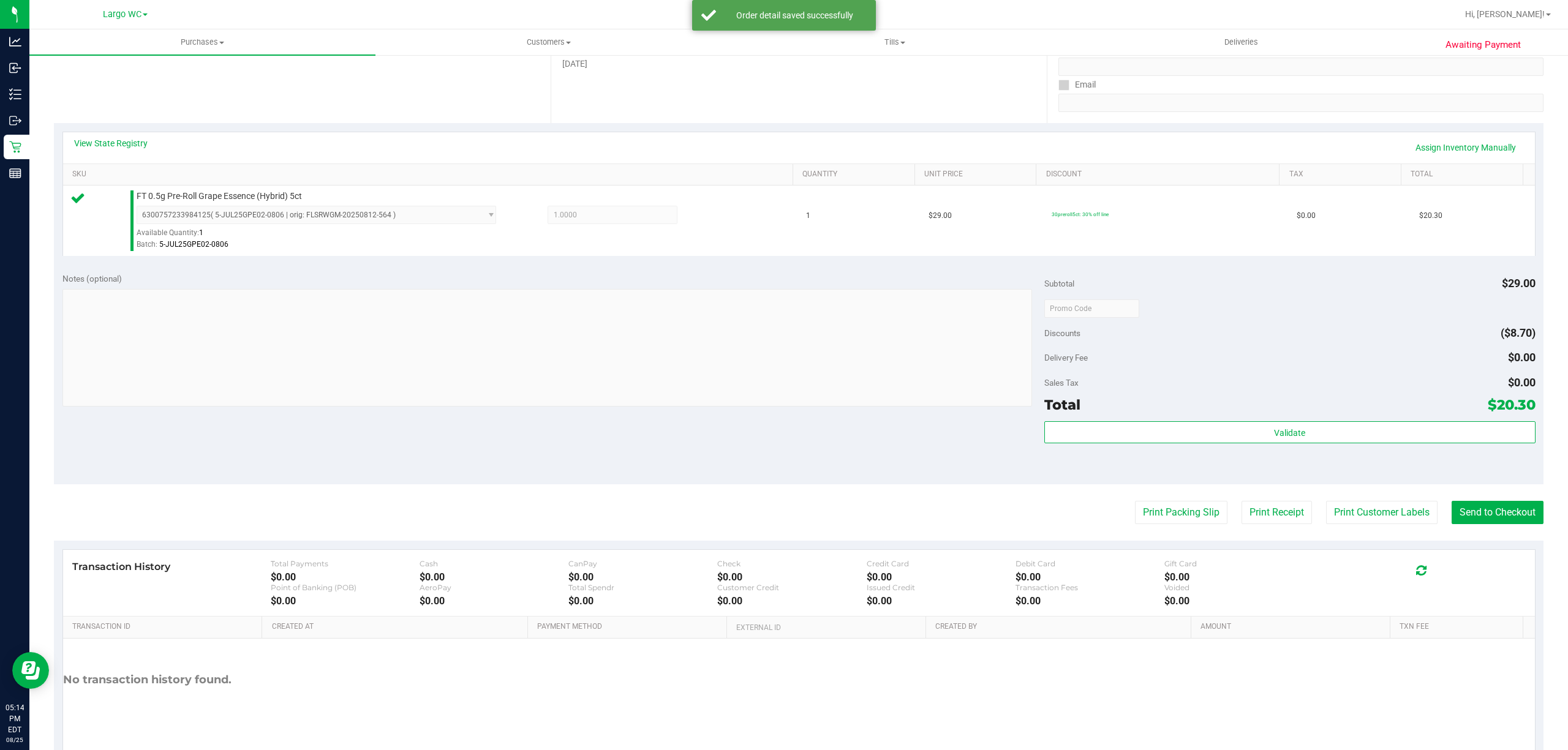
scroll to position [253, 0]
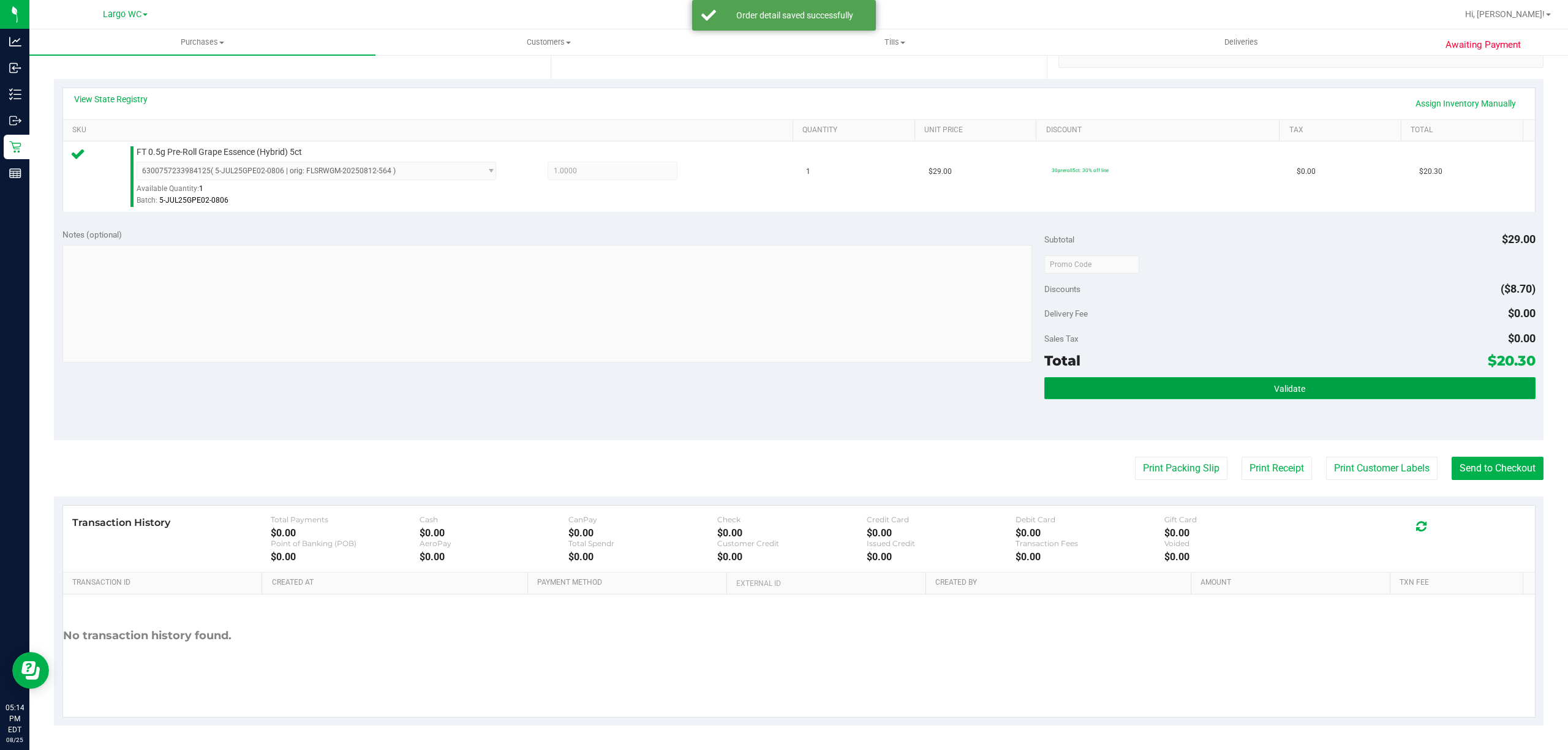
click at [1062, 393] on button "Validate" at bounding box center [1289, 387] width 491 height 22
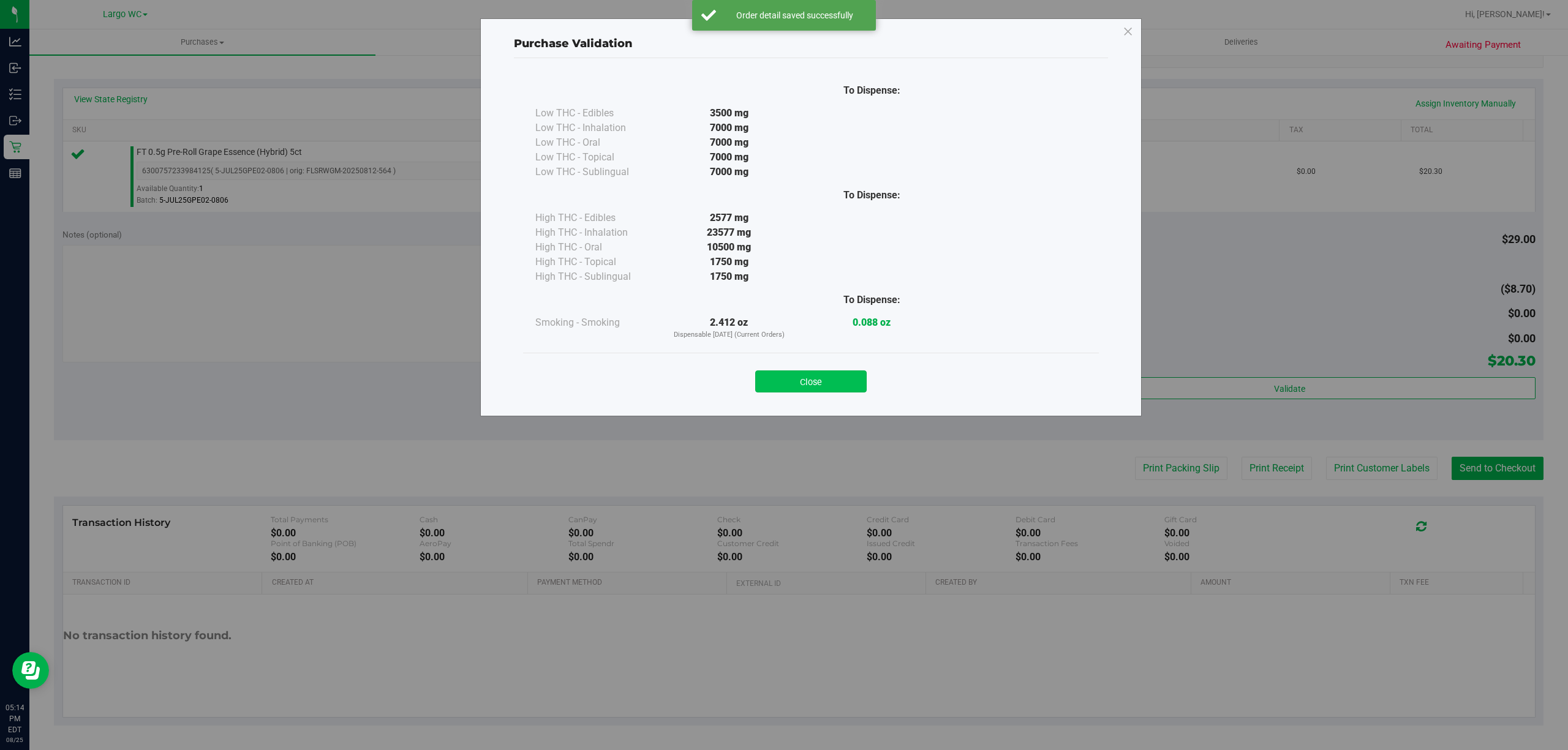
click at [801, 390] on button "Close" at bounding box center [810, 381] width 111 height 22
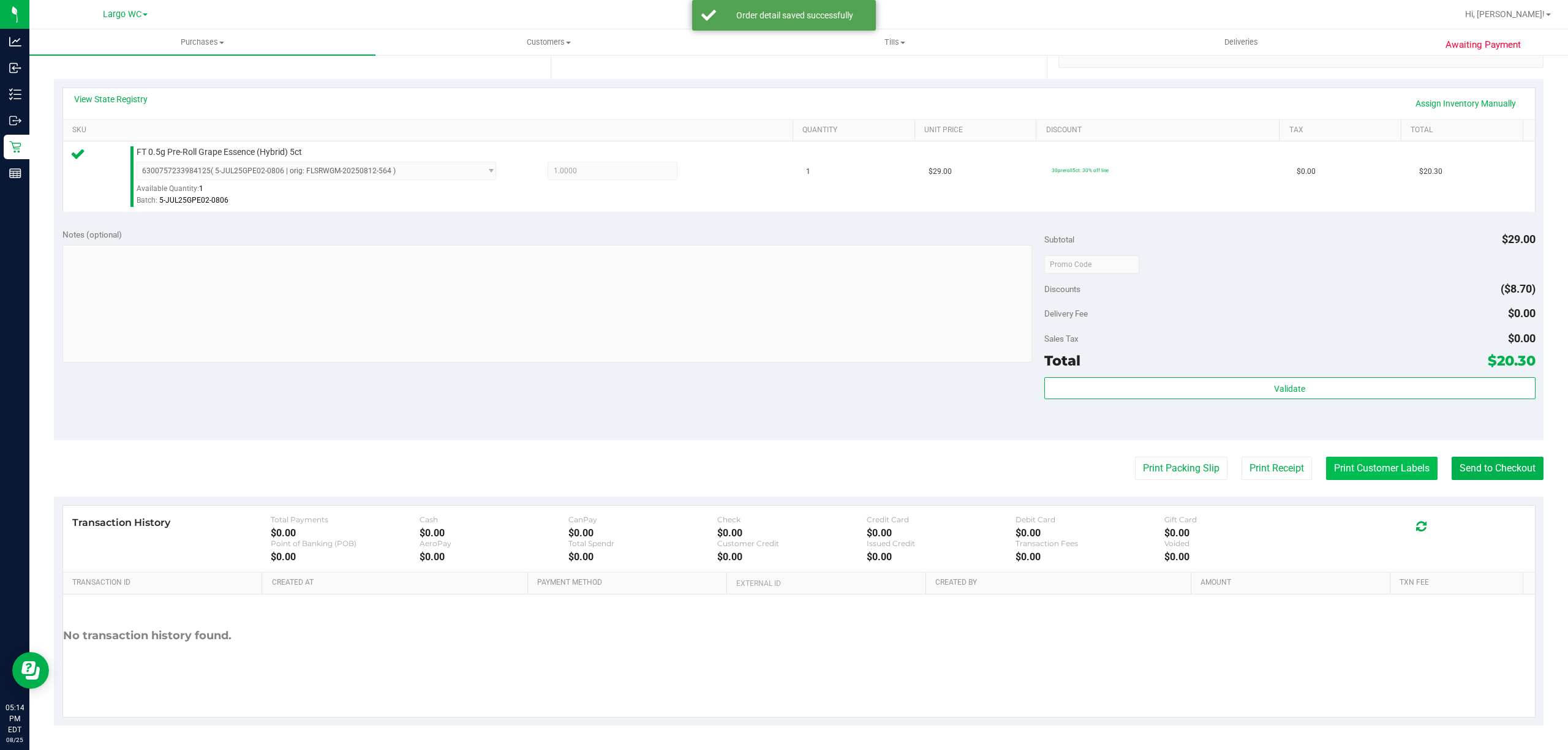
click at [1369, 465] on button "Print Customer Labels" at bounding box center [1381, 468] width 111 height 24
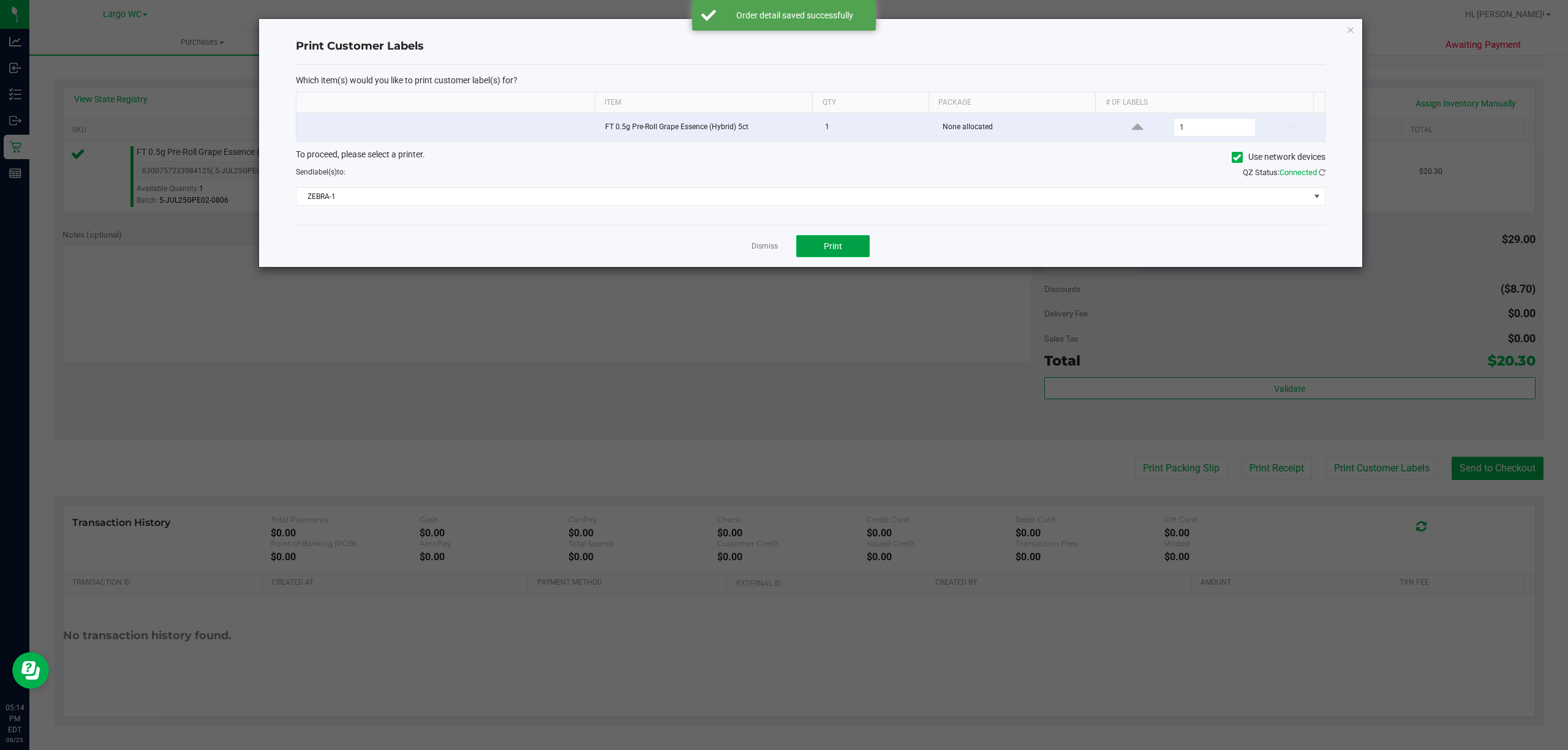
click at [816, 240] on button "Print" at bounding box center [833, 246] width 74 height 22
click at [1349, 36] on icon "button" at bounding box center [1349, 29] width 8 height 15
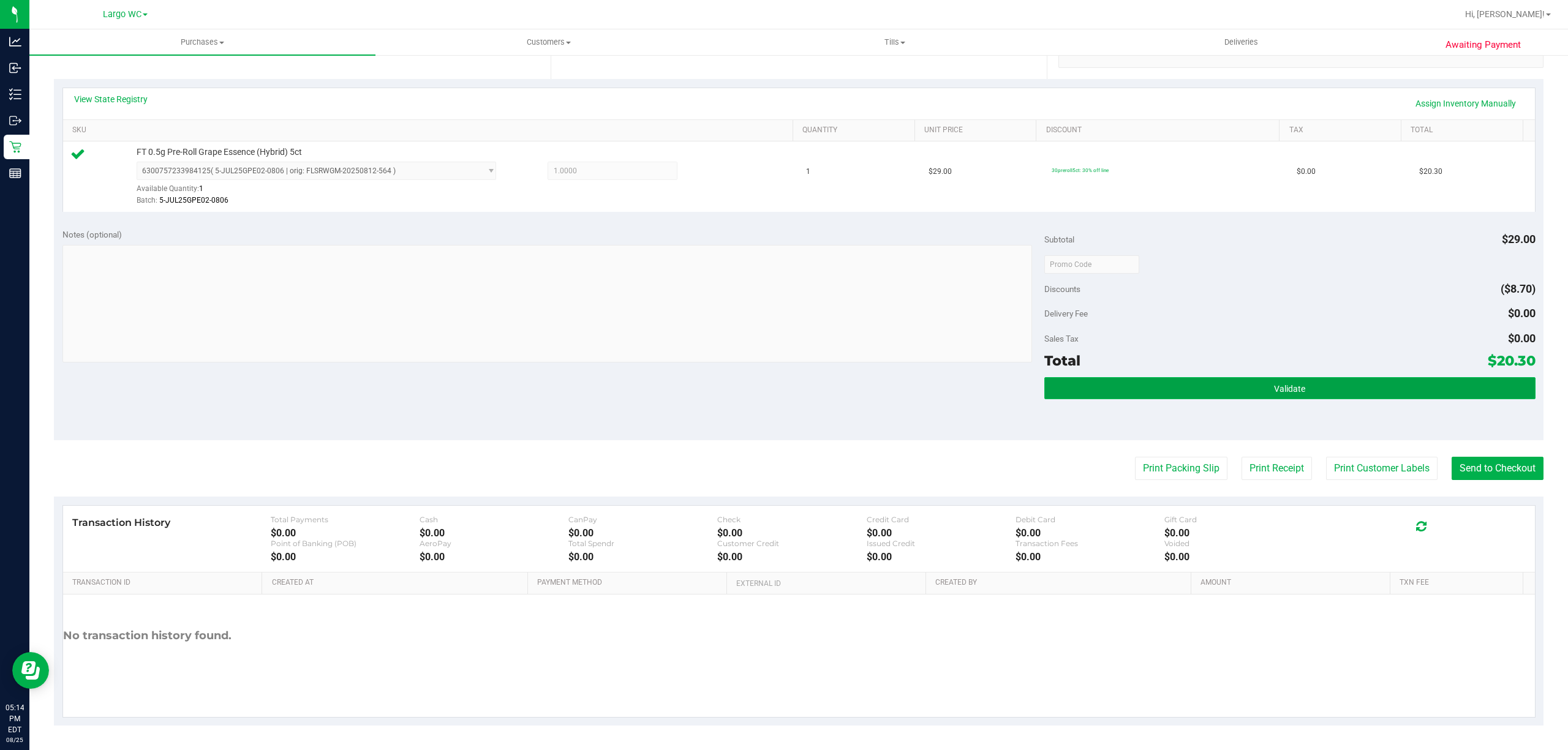
click at [1206, 385] on button "Validate" at bounding box center [1289, 387] width 491 height 22
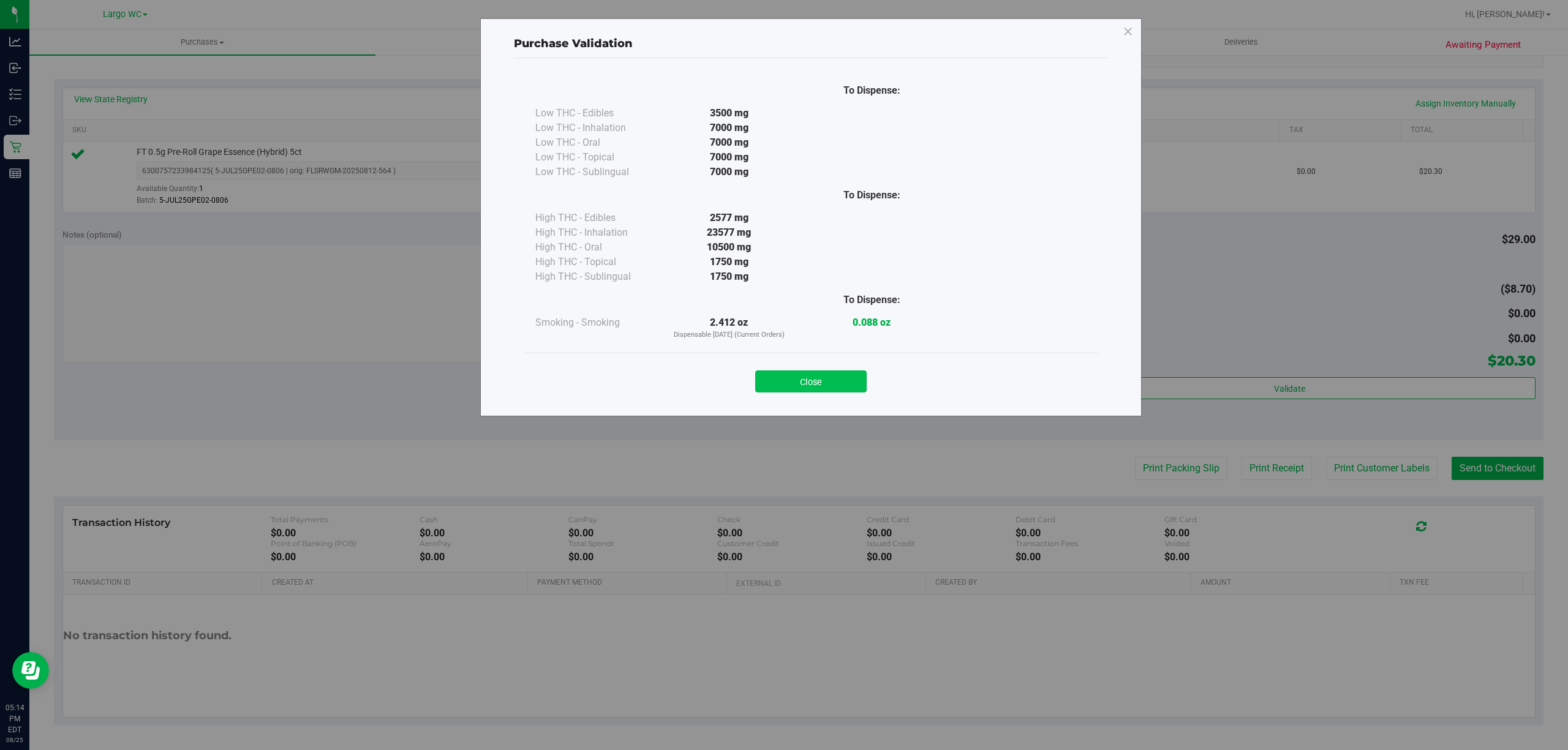
click at [790, 387] on button "Close" at bounding box center [810, 381] width 111 height 22
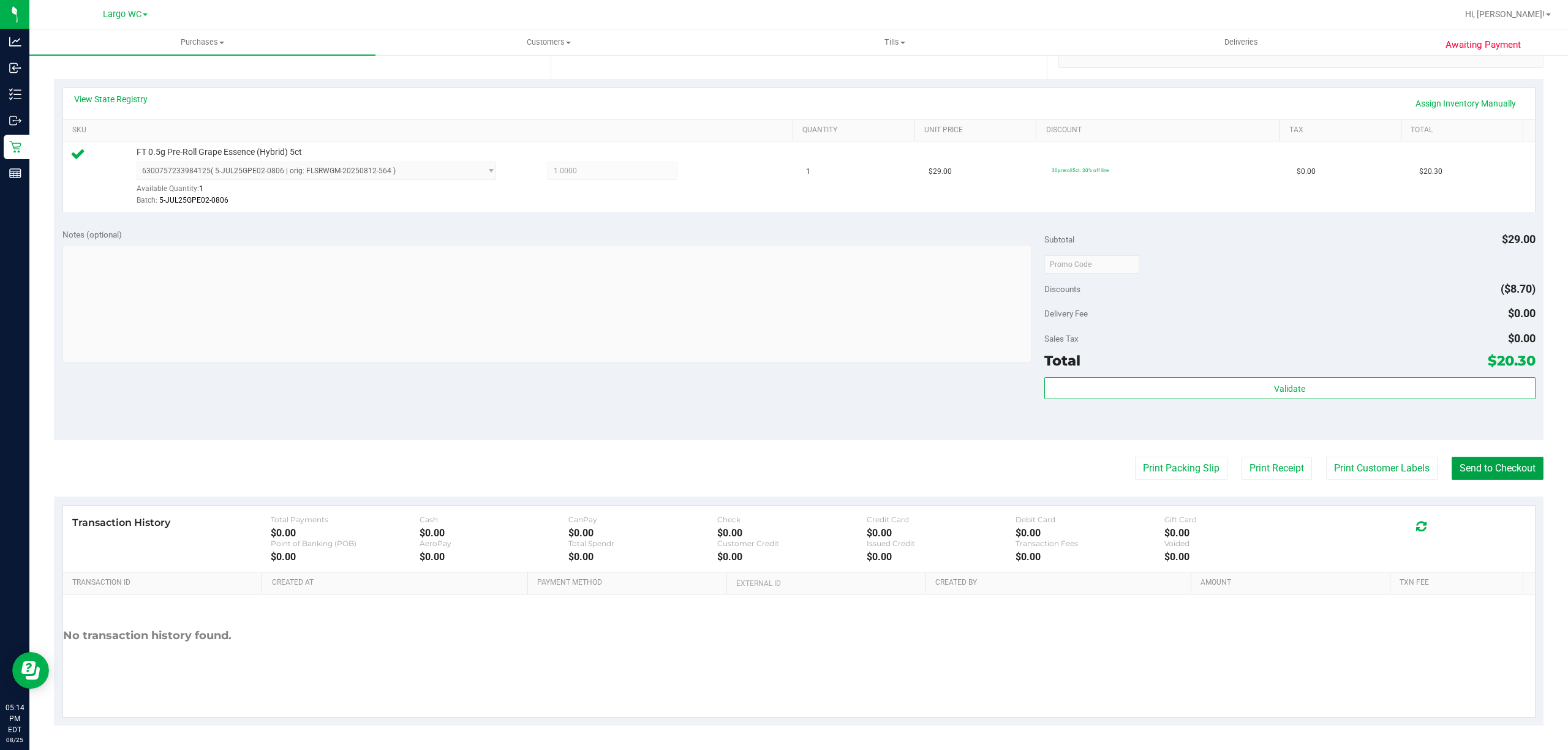
click at [1451, 474] on button "Send to Checkout" at bounding box center [1496, 468] width 91 height 24
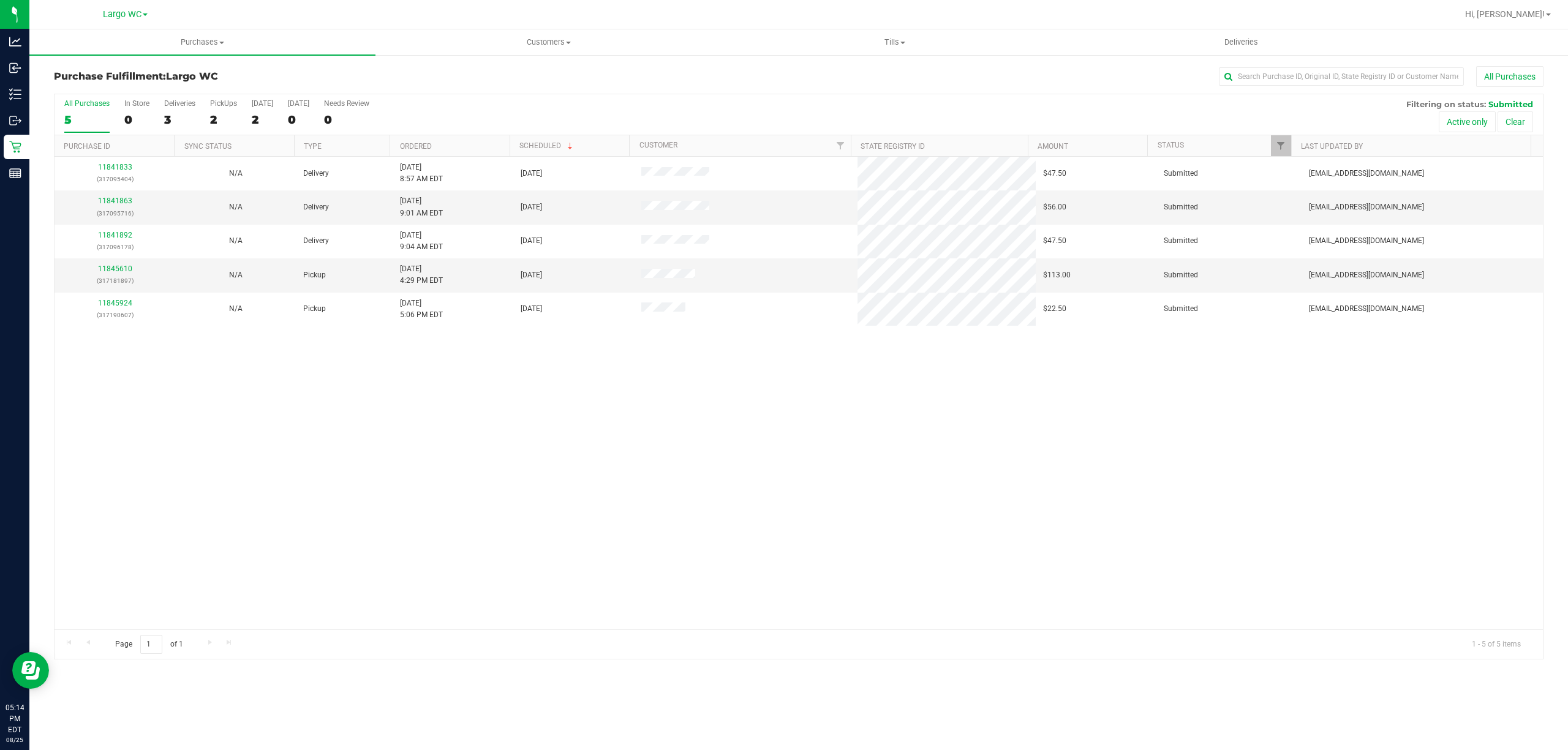
click at [218, 464] on div "11841833 (317095404) N/A Delivery 8/25/2025 8:57 AM EDT 8/27/2025 $47.50 Submit…" at bounding box center [798, 393] width 1488 height 473
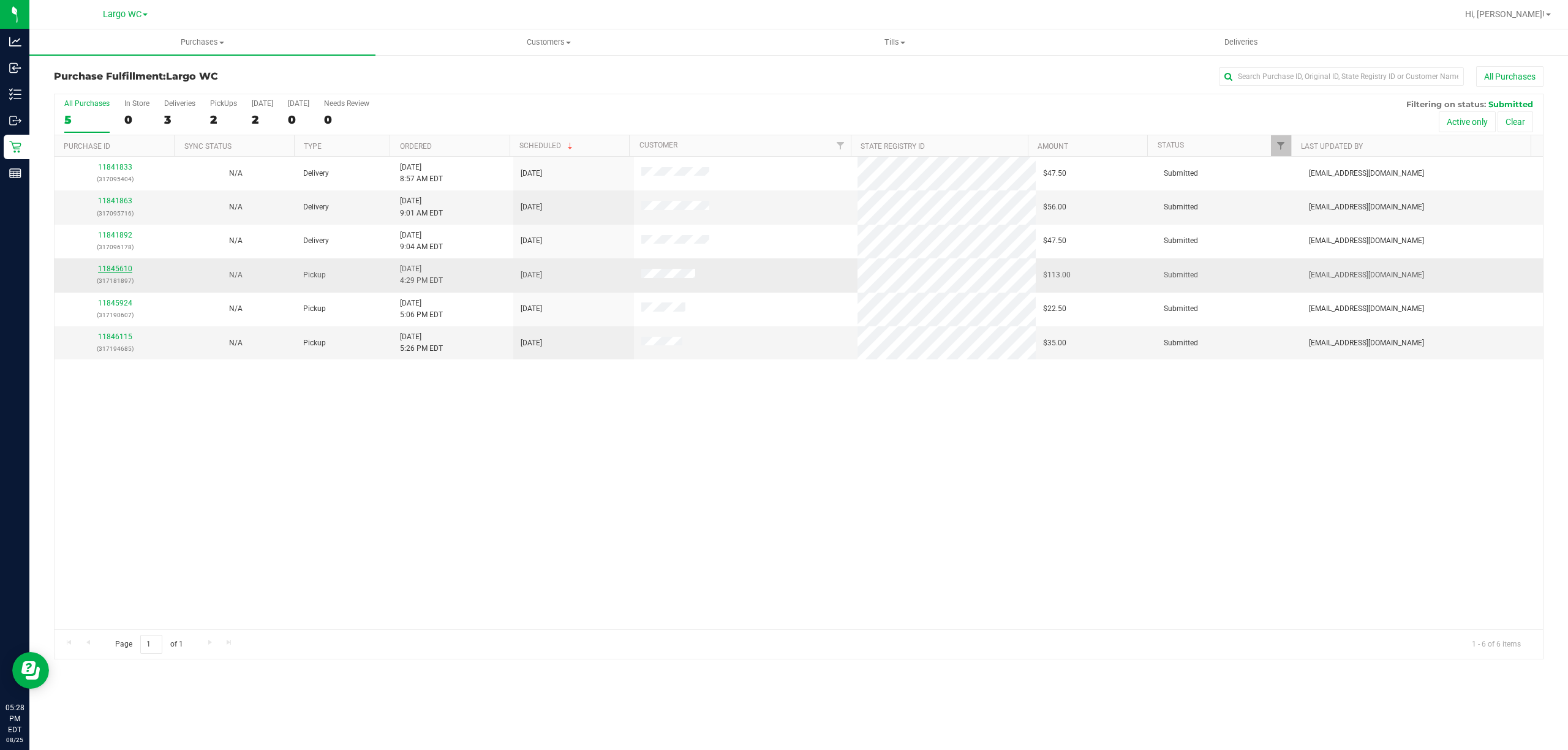
click at [113, 272] on link "11845610" at bounding box center [115, 269] width 34 height 8
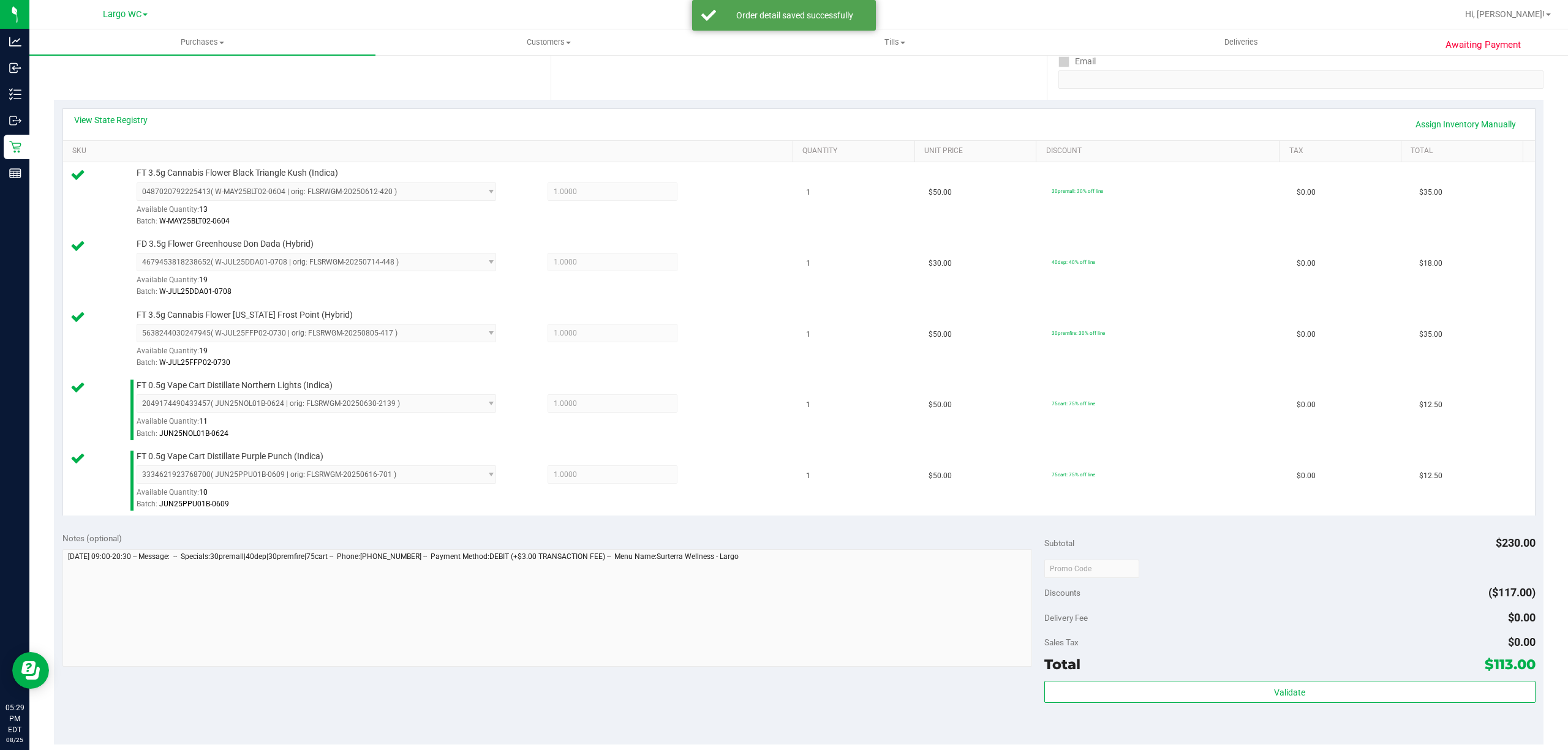
scroll to position [332, 0]
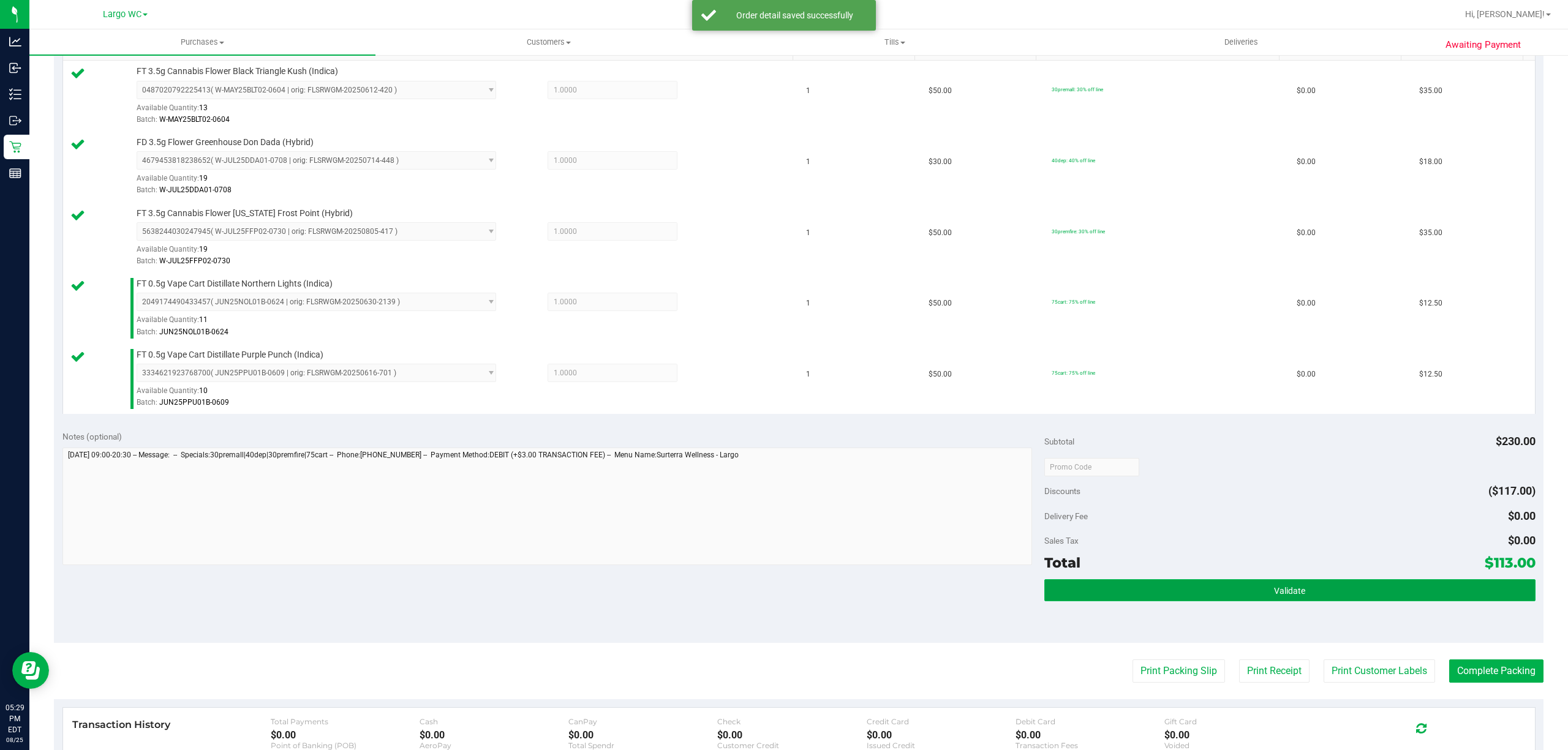
click at [1091, 598] on button "Validate" at bounding box center [1289, 590] width 491 height 22
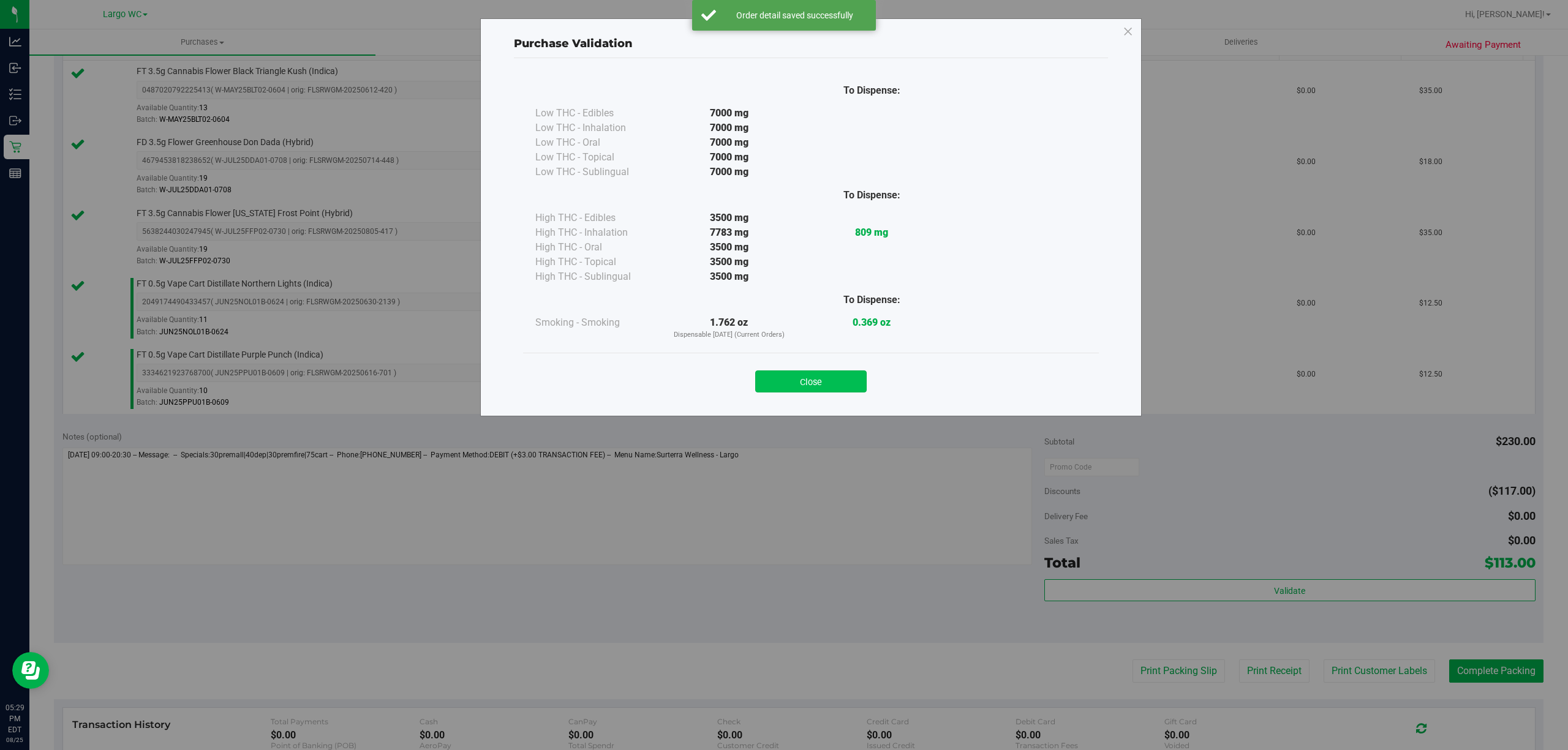
click at [809, 376] on button "Close" at bounding box center [810, 381] width 111 height 22
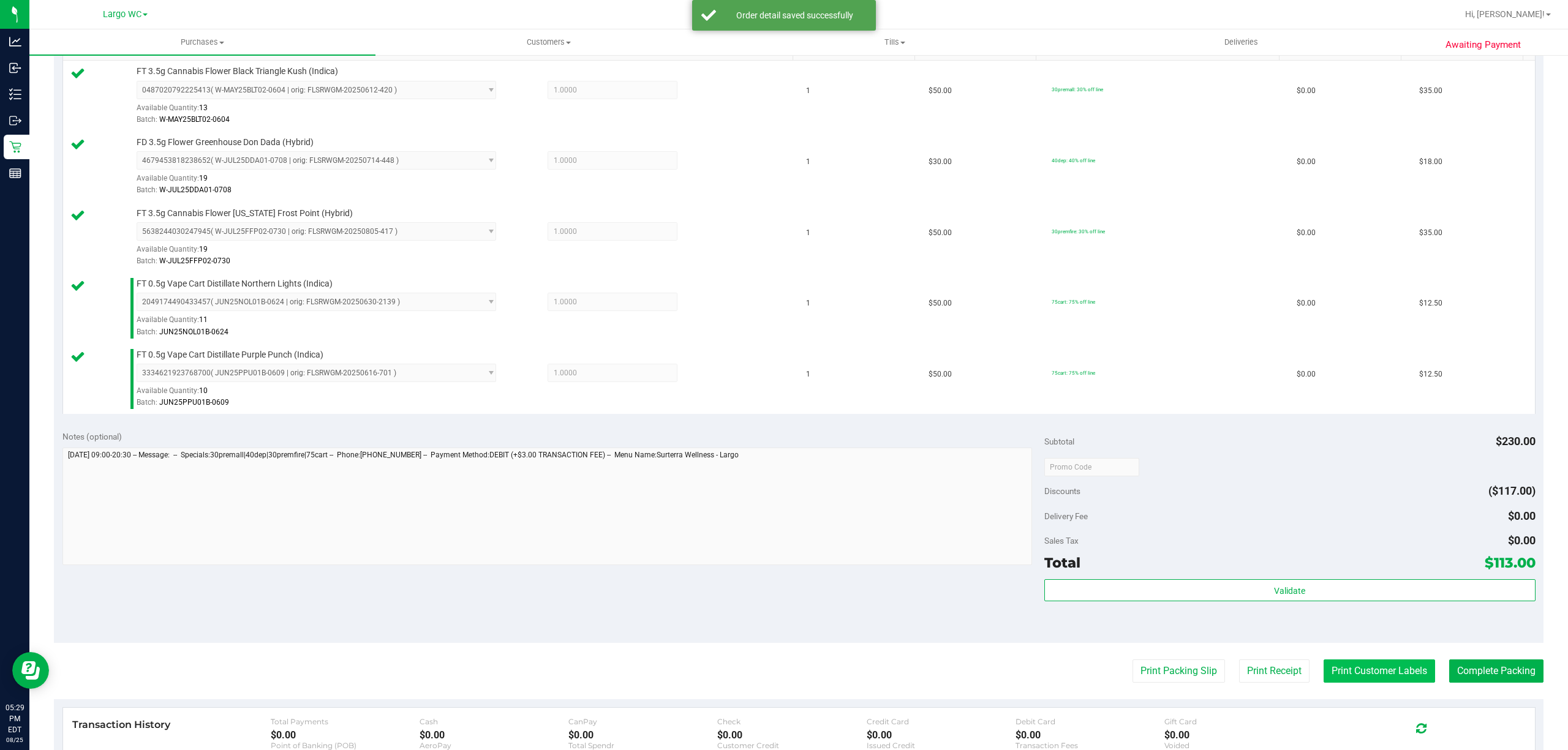
click at [1380, 679] on button "Print Customer Labels" at bounding box center [1379, 671] width 111 height 24
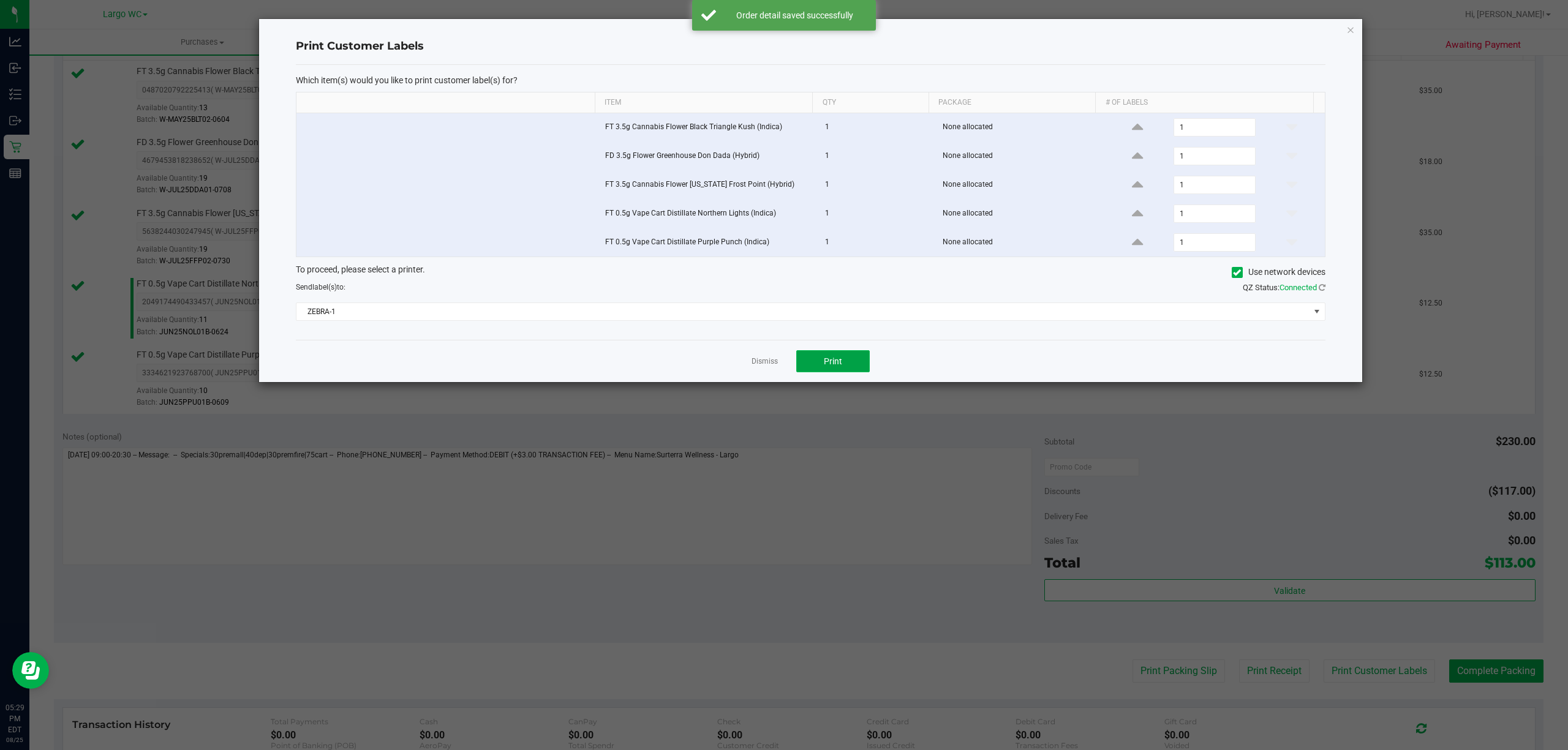
click at [856, 372] on button "Print" at bounding box center [833, 361] width 74 height 22
click at [1353, 28] on icon "button" at bounding box center [1349, 29] width 8 height 15
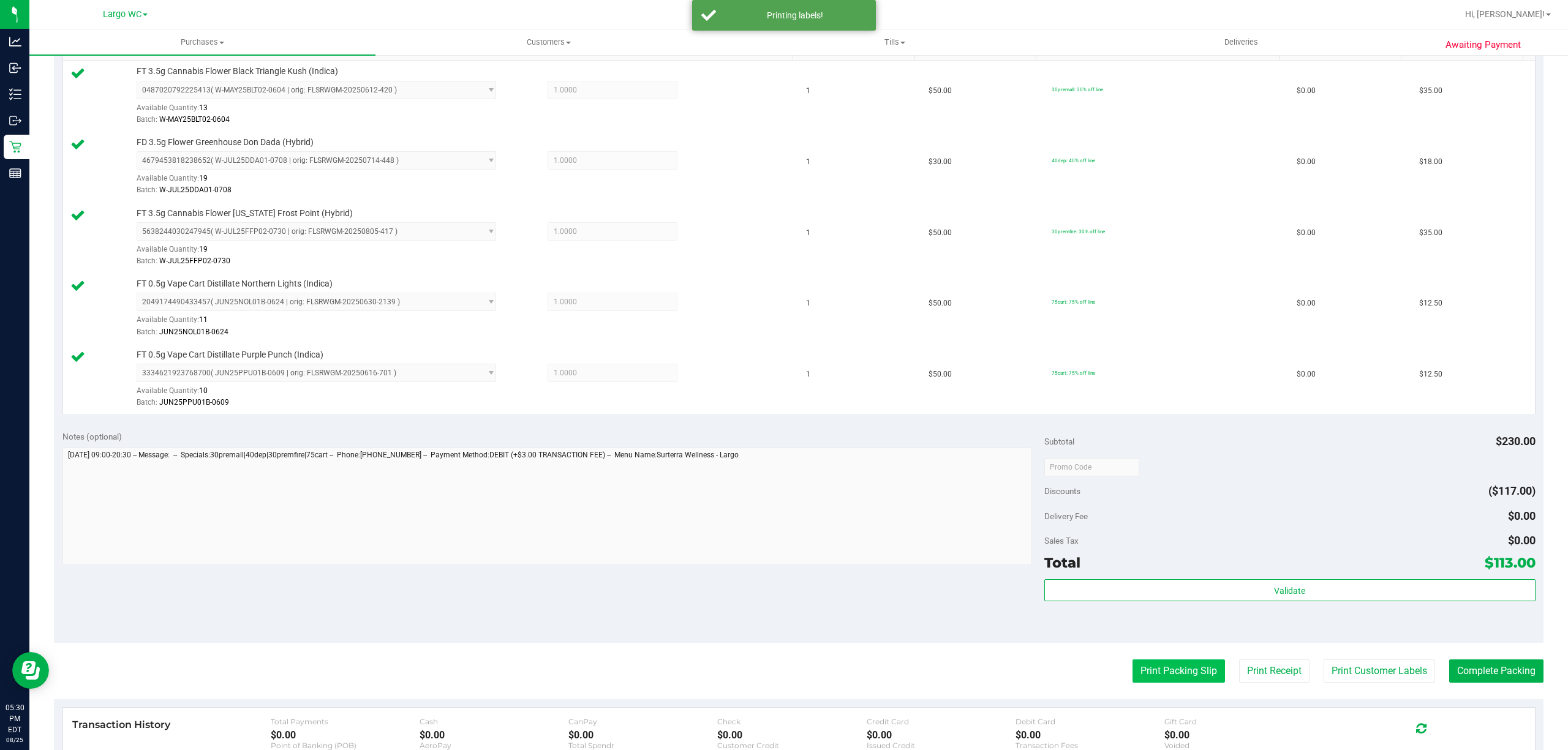
click at [1160, 674] on button "Print Packing Slip" at bounding box center [1179, 671] width 92 height 24
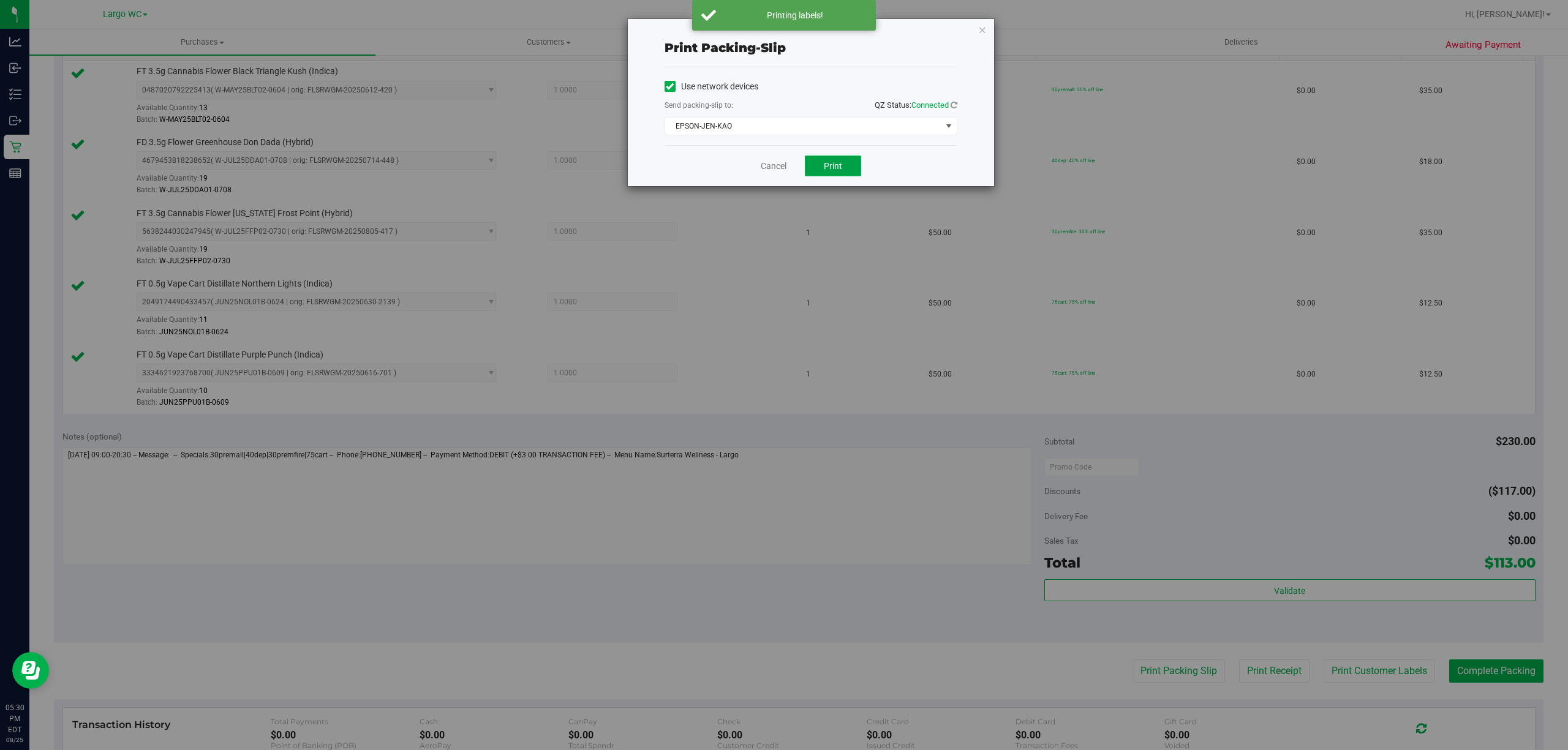
click at [825, 163] on span "Print" at bounding box center [832, 166] width 18 height 9
click at [981, 28] on icon "button" at bounding box center [982, 29] width 8 height 15
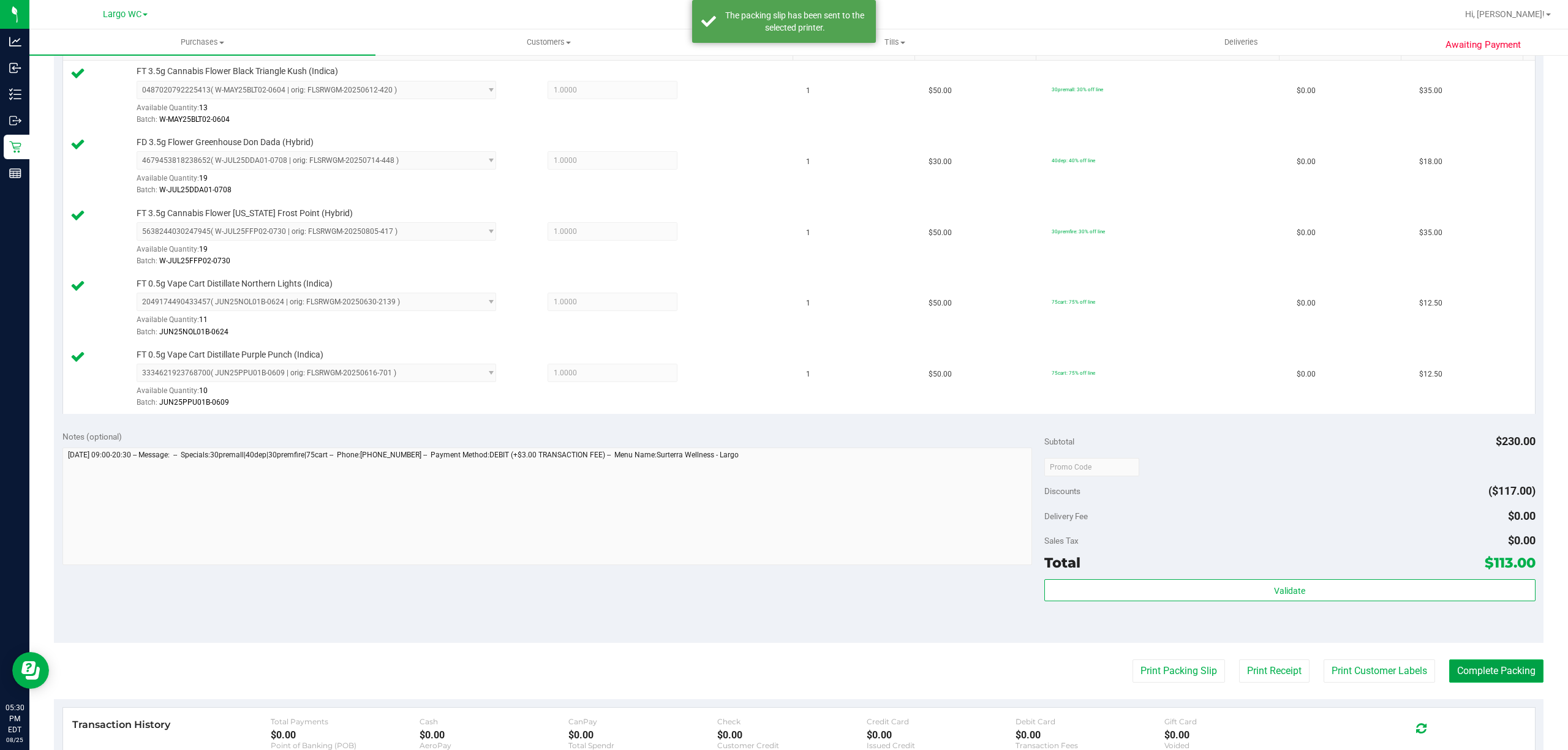
click at [1490, 667] on button "Complete Packing" at bounding box center [1496, 671] width 94 height 24
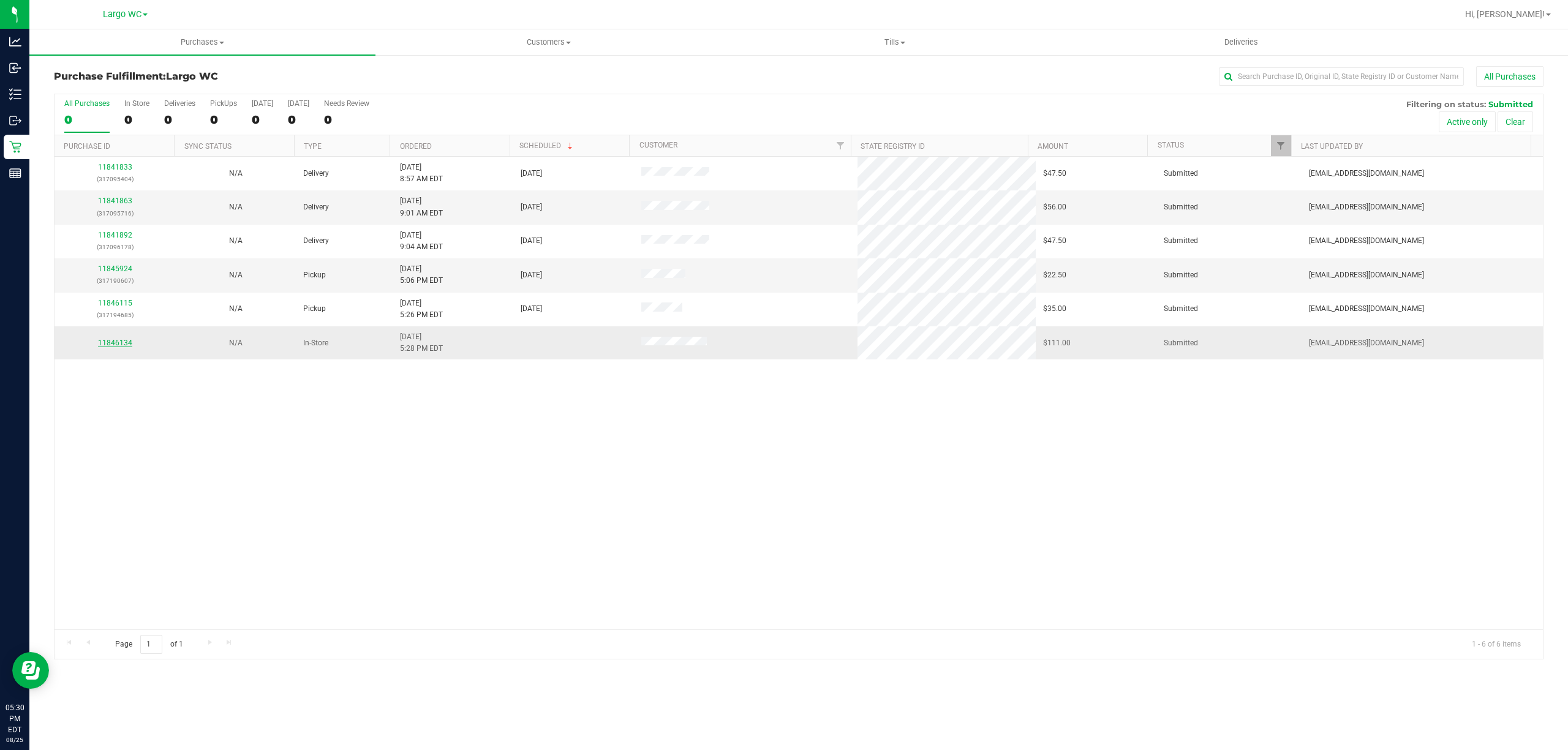
click at [109, 346] on link "11846134" at bounding box center [115, 342] width 34 height 8
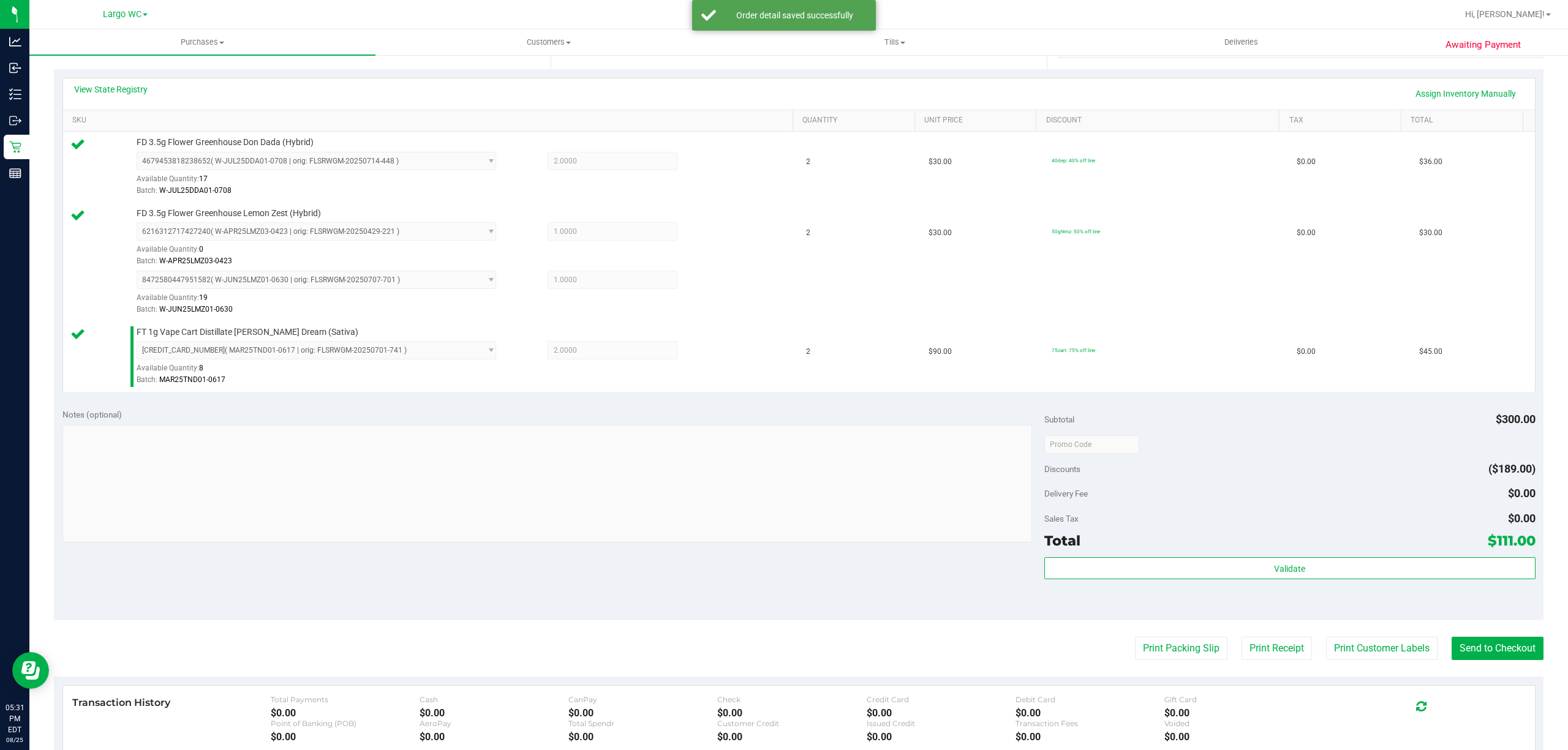
scroll to position [352, 0]
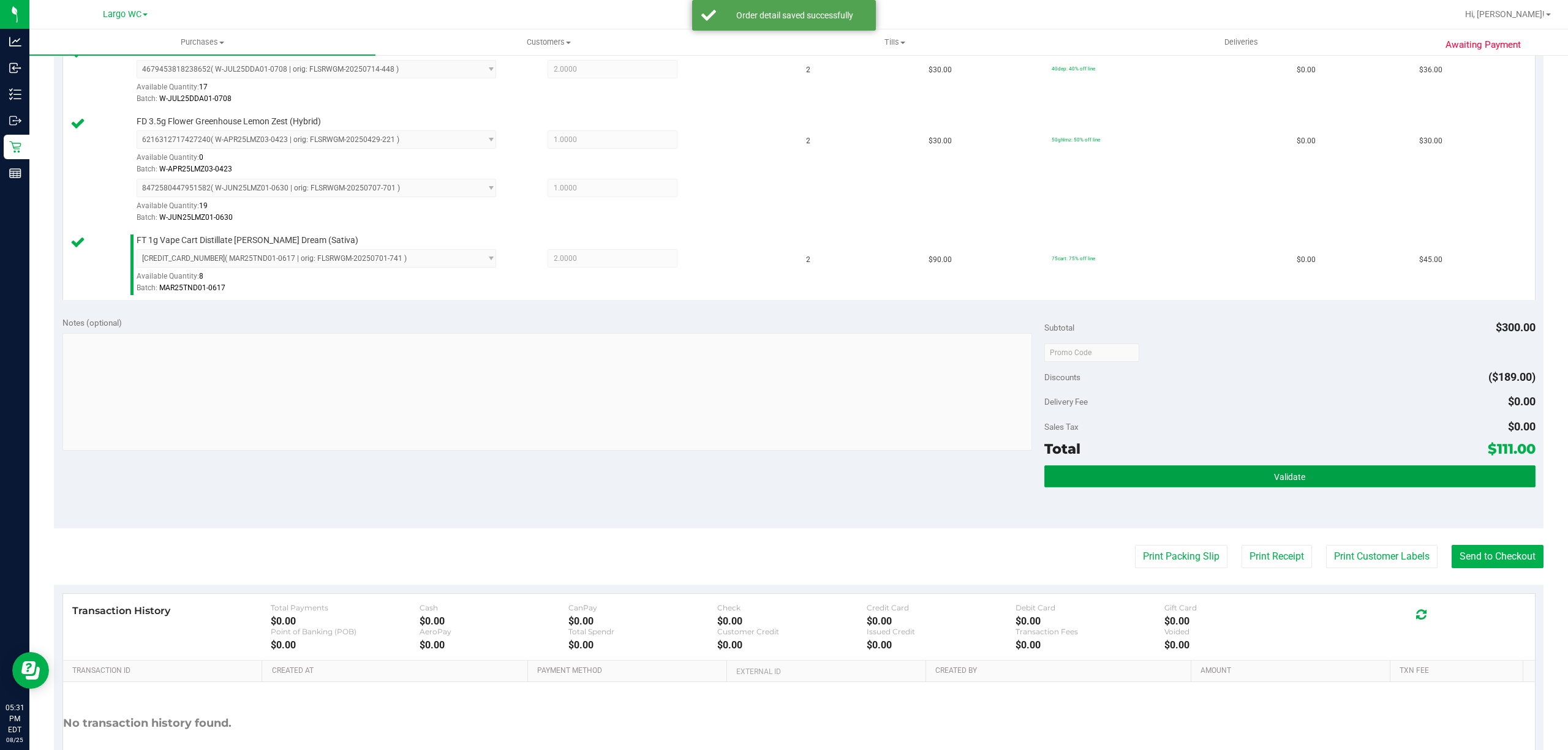
click at [1316, 485] on button "Validate" at bounding box center [1289, 476] width 491 height 22
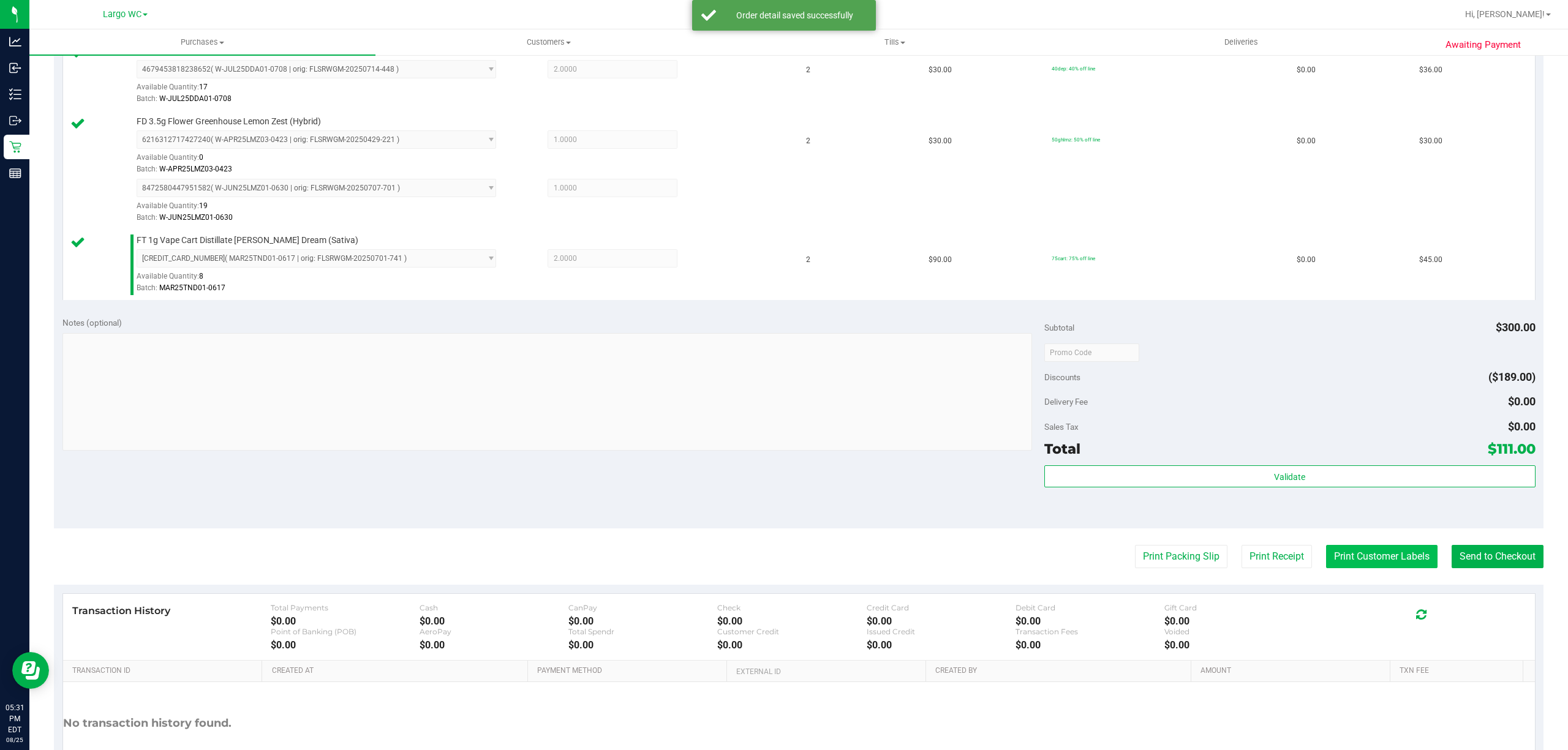
click at [1355, 559] on button "Print Customer Labels" at bounding box center [1381, 556] width 111 height 24
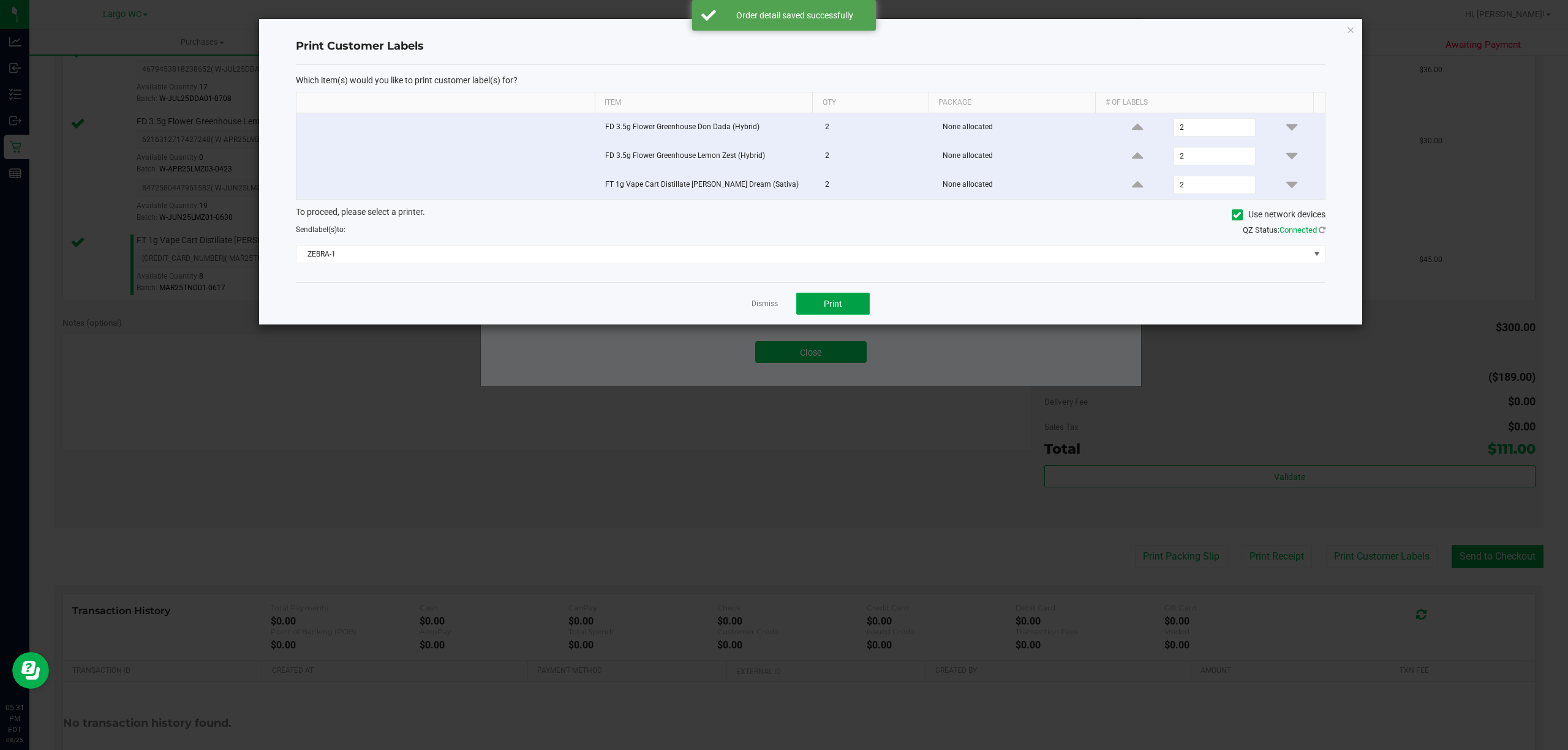
click at [845, 303] on button "Print" at bounding box center [833, 303] width 74 height 22
click at [760, 309] on link "Dismiss" at bounding box center [764, 303] width 26 height 10
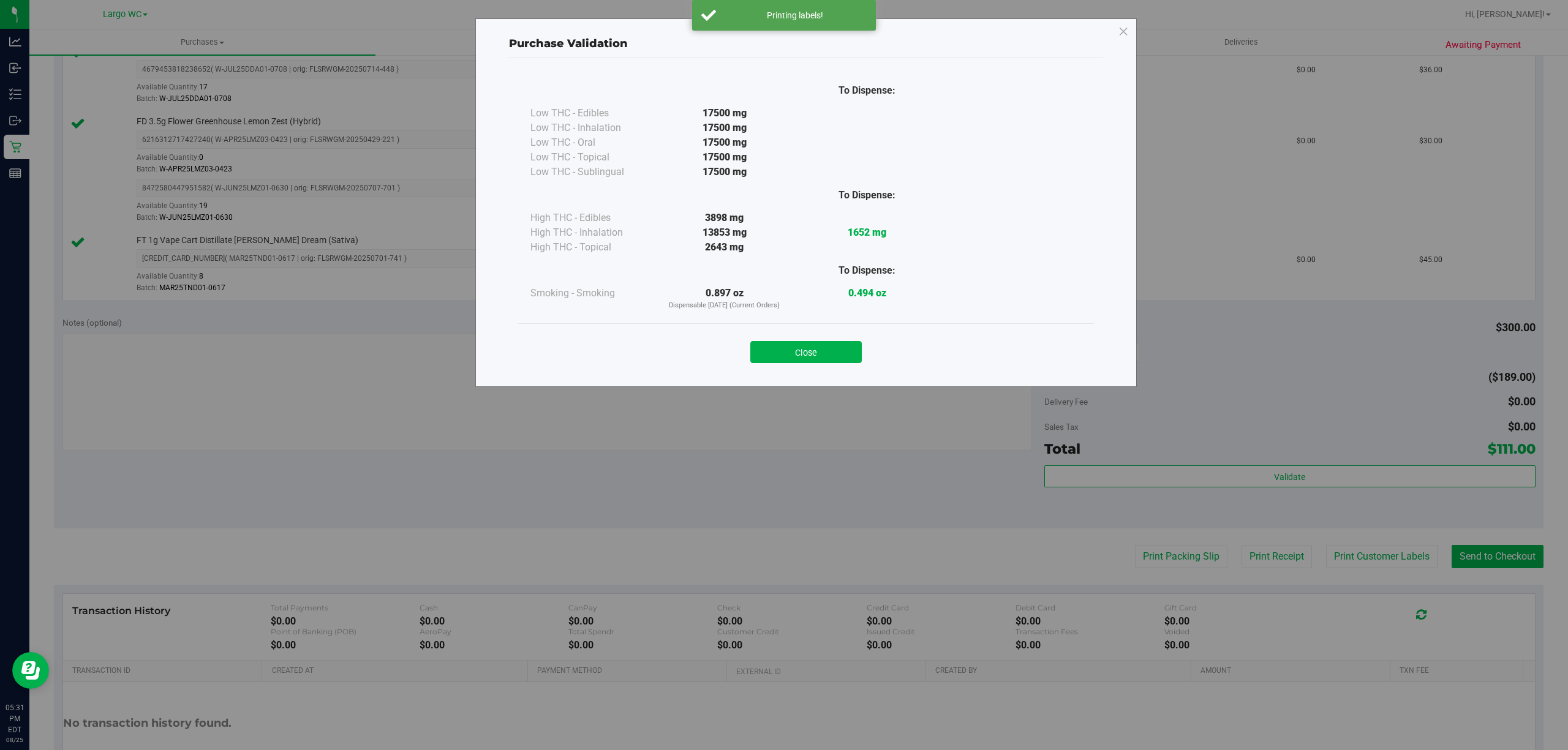
click at [1491, 550] on div "Purchase Validation To Dispense: Low THC - Edibles 17500 mg" at bounding box center [784, 375] width 1568 height 750
click at [801, 361] on button "Close" at bounding box center [806, 351] width 111 height 22
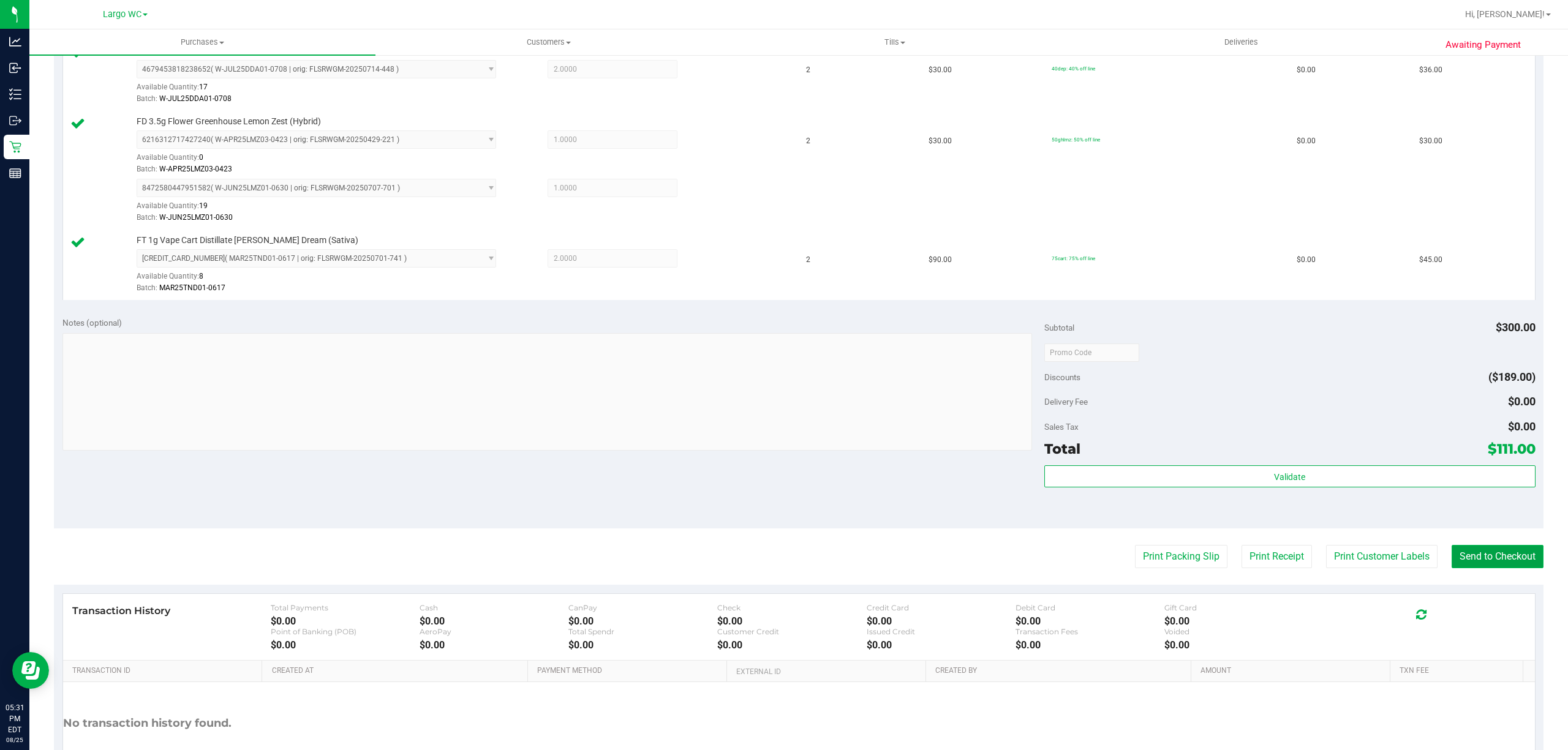
click at [1453, 549] on button "Send to Checkout" at bounding box center [1496, 556] width 91 height 24
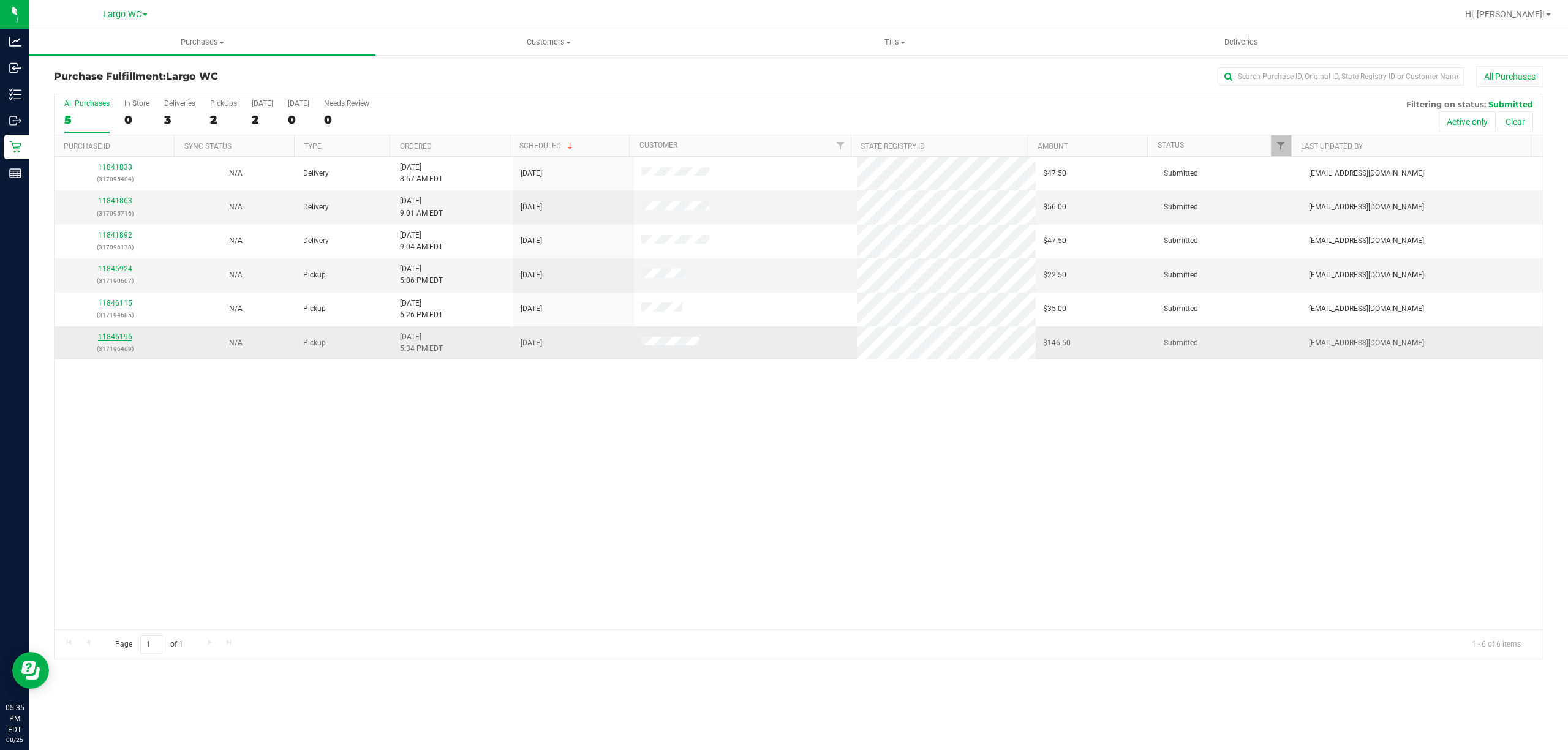
click at [116, 340] on link "11846196" at bounding box center [115, 336] width 34 height 8
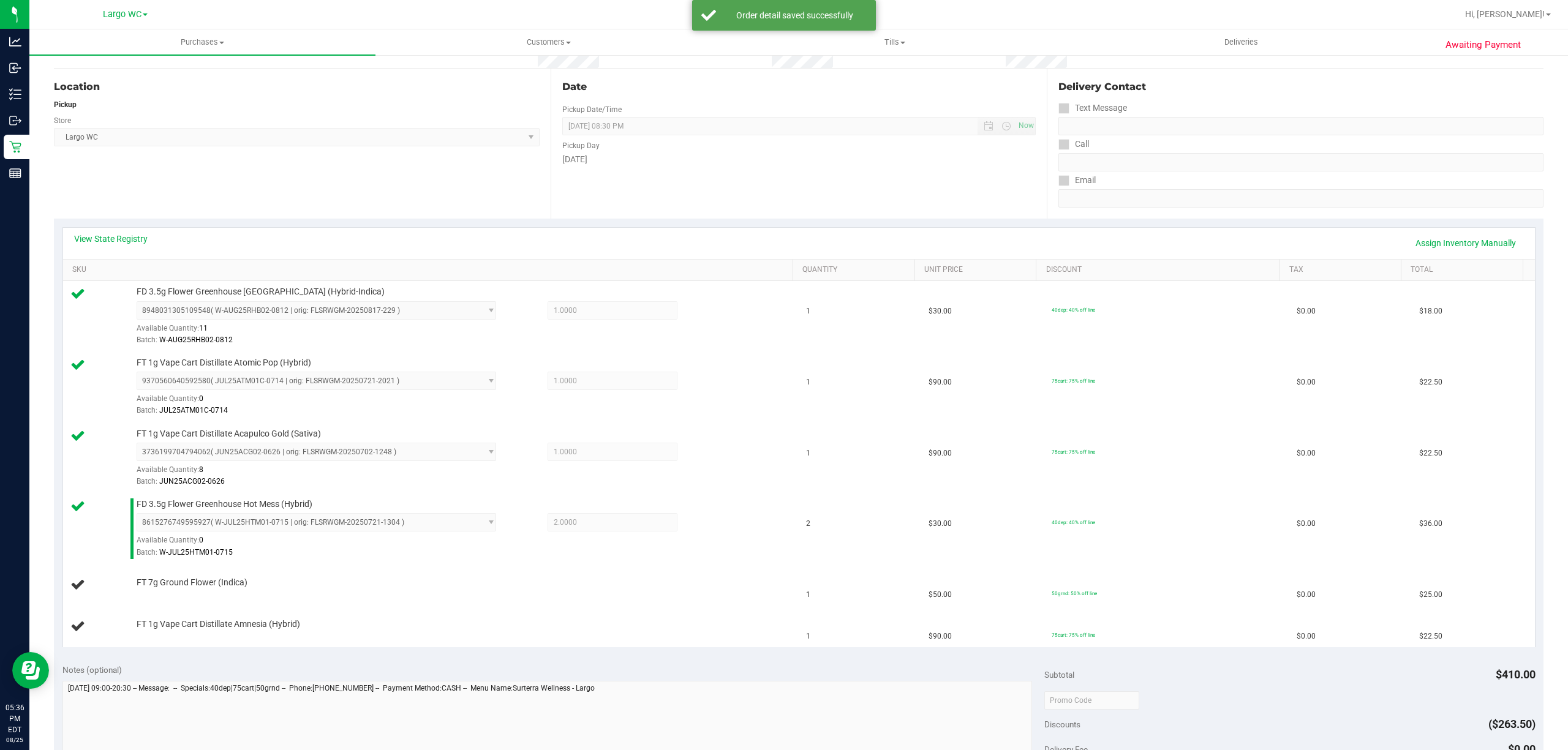
scroll to position [113, 0]
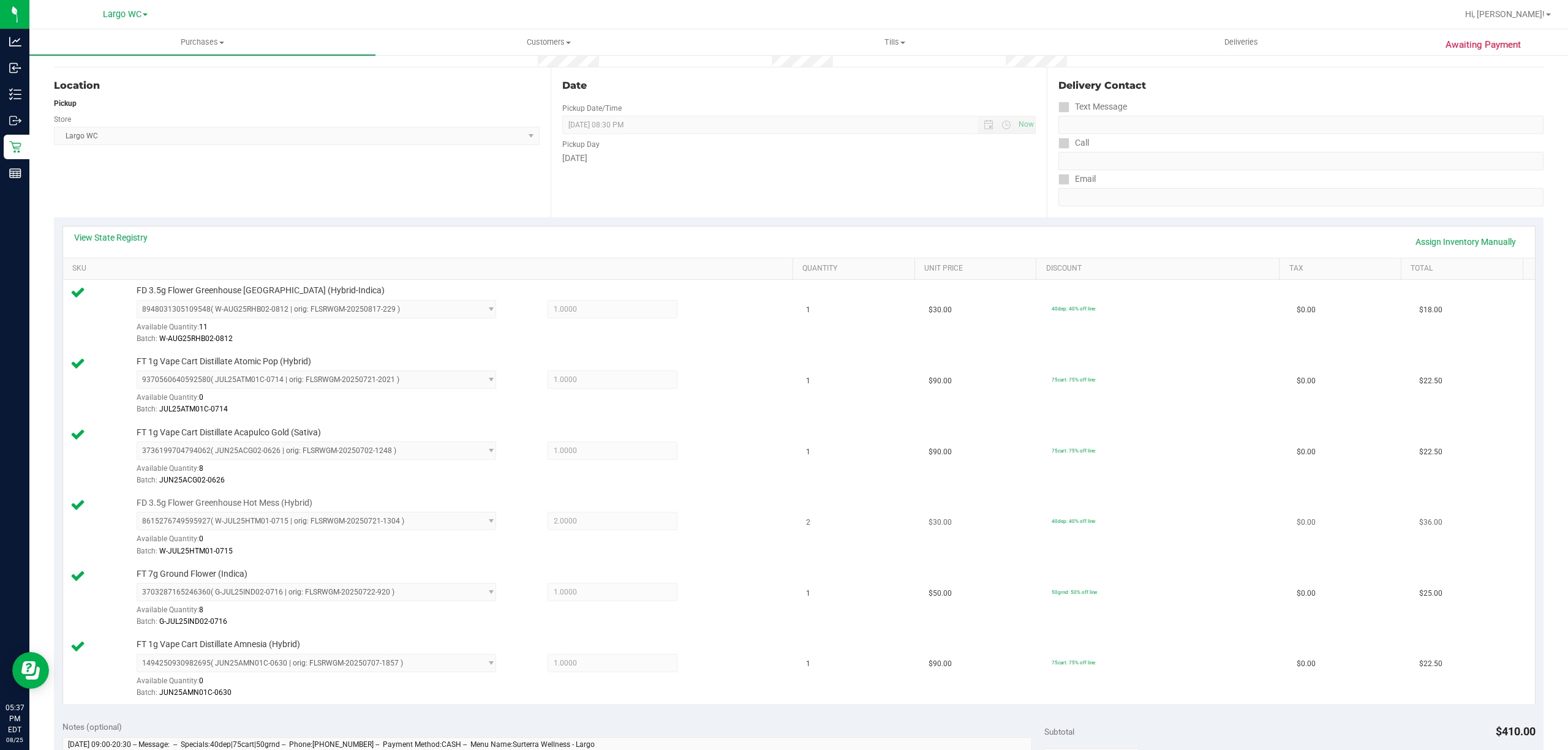
click at [410, 505] on div "FD 3.5g Flower Greenhouse Hot Mess (Hybrid) 8615276749595927 ( W-JUL25HTM01-071…" at bounding box center [457, 528] width 655 height 60
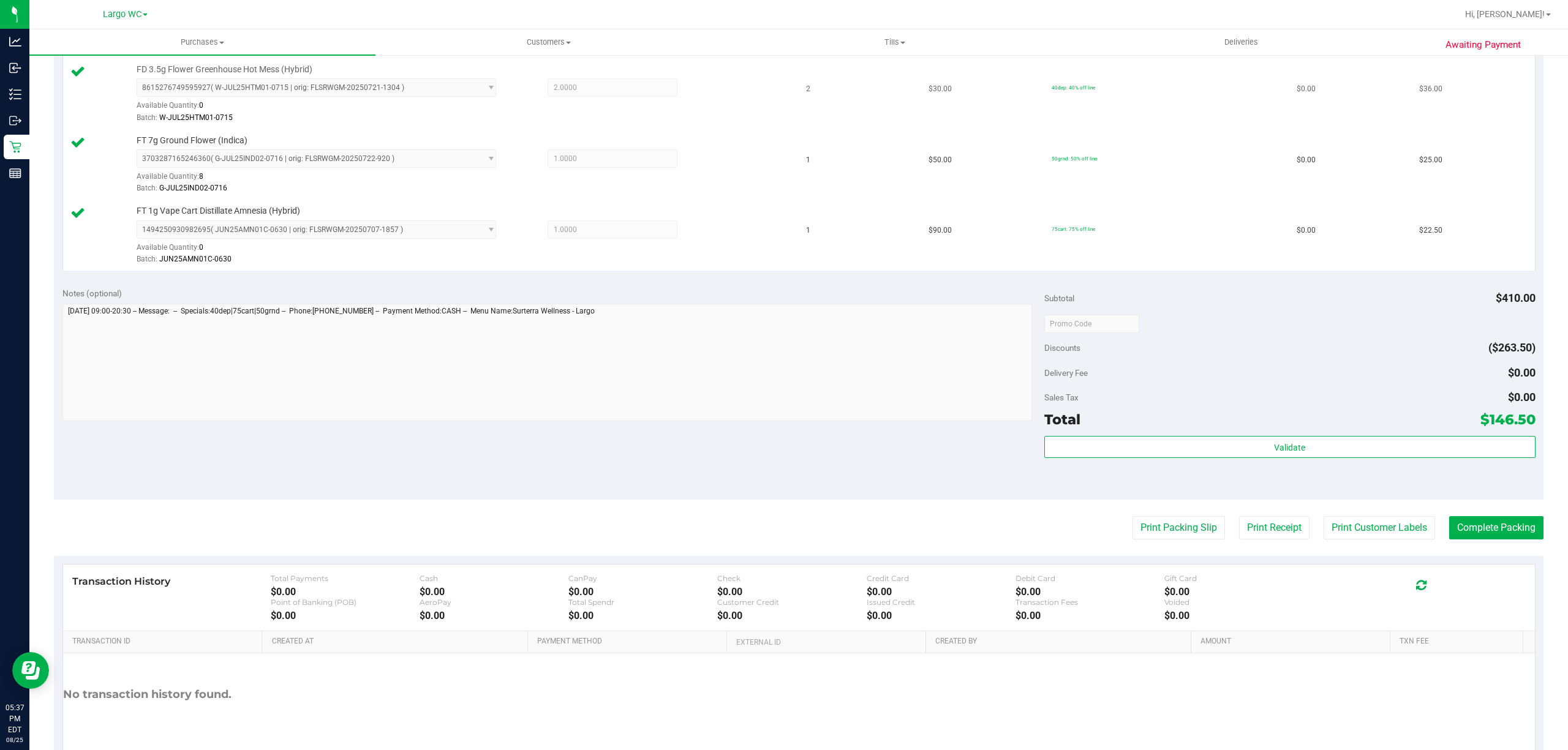
scroll to position [610, 0]
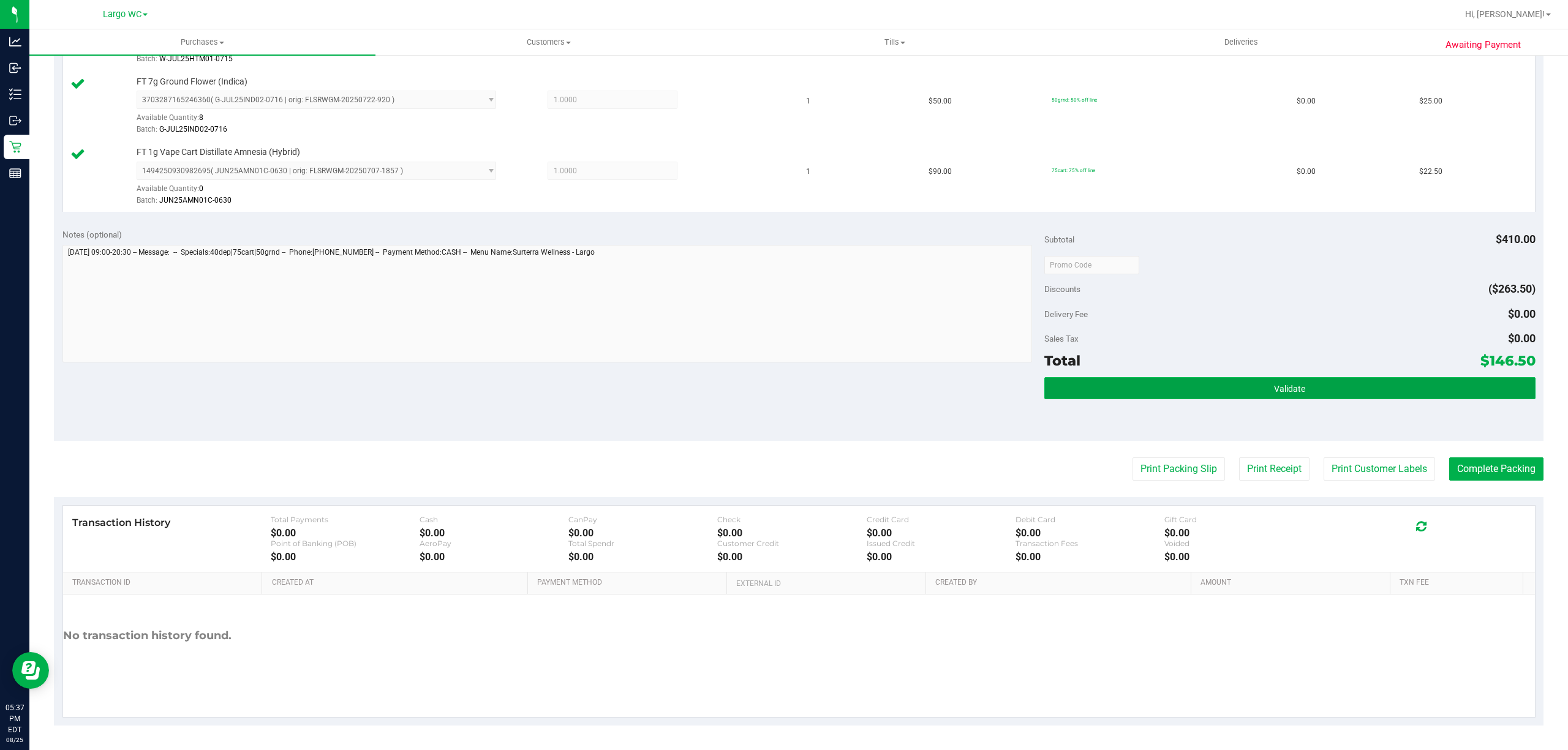
click at [1323, 377] on button "Validate" at bounding box center [1289, 387] width 491 height 22
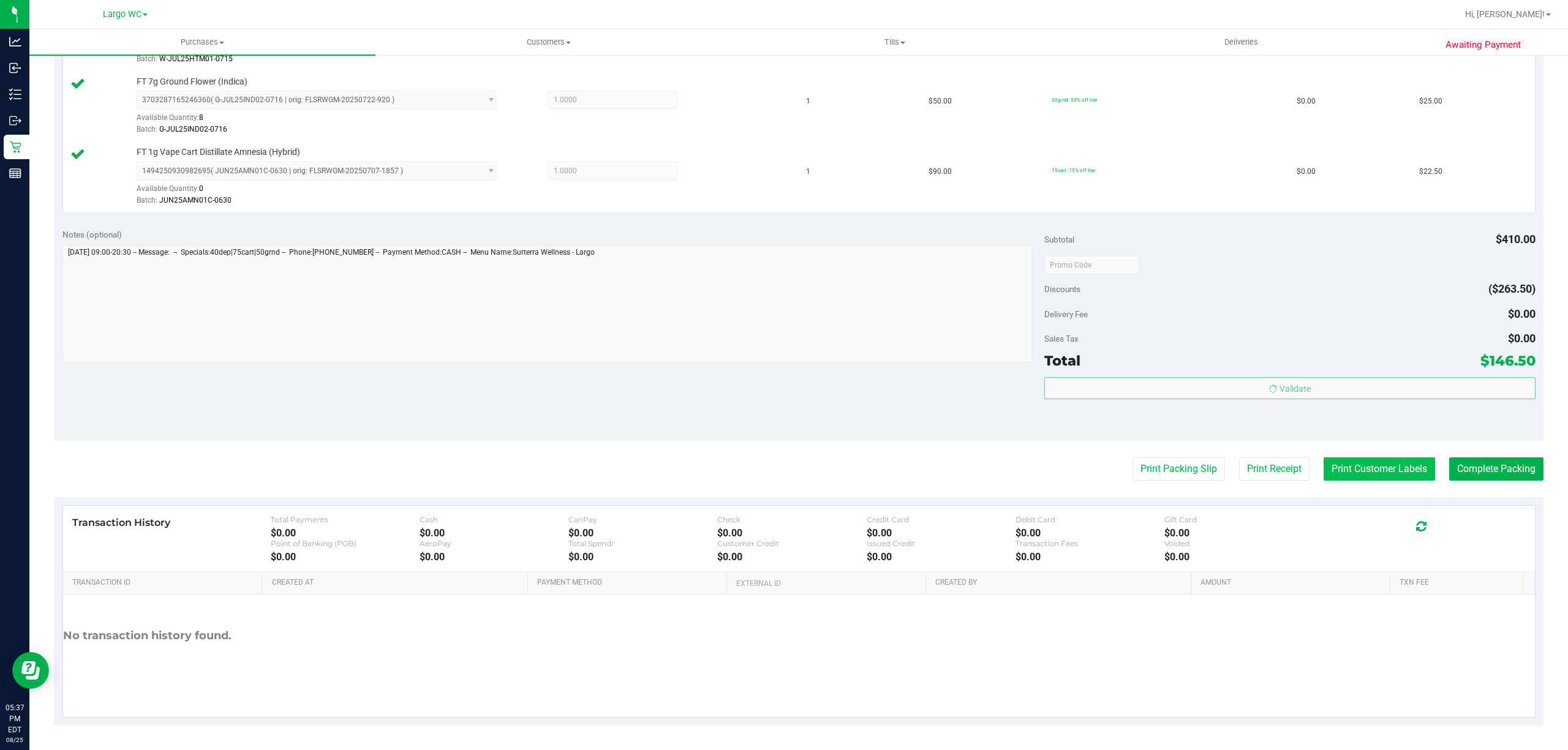
click at [1349, 470] on button "Print Customer Labels" at bounding box center [1379, 468] width 111 height 24
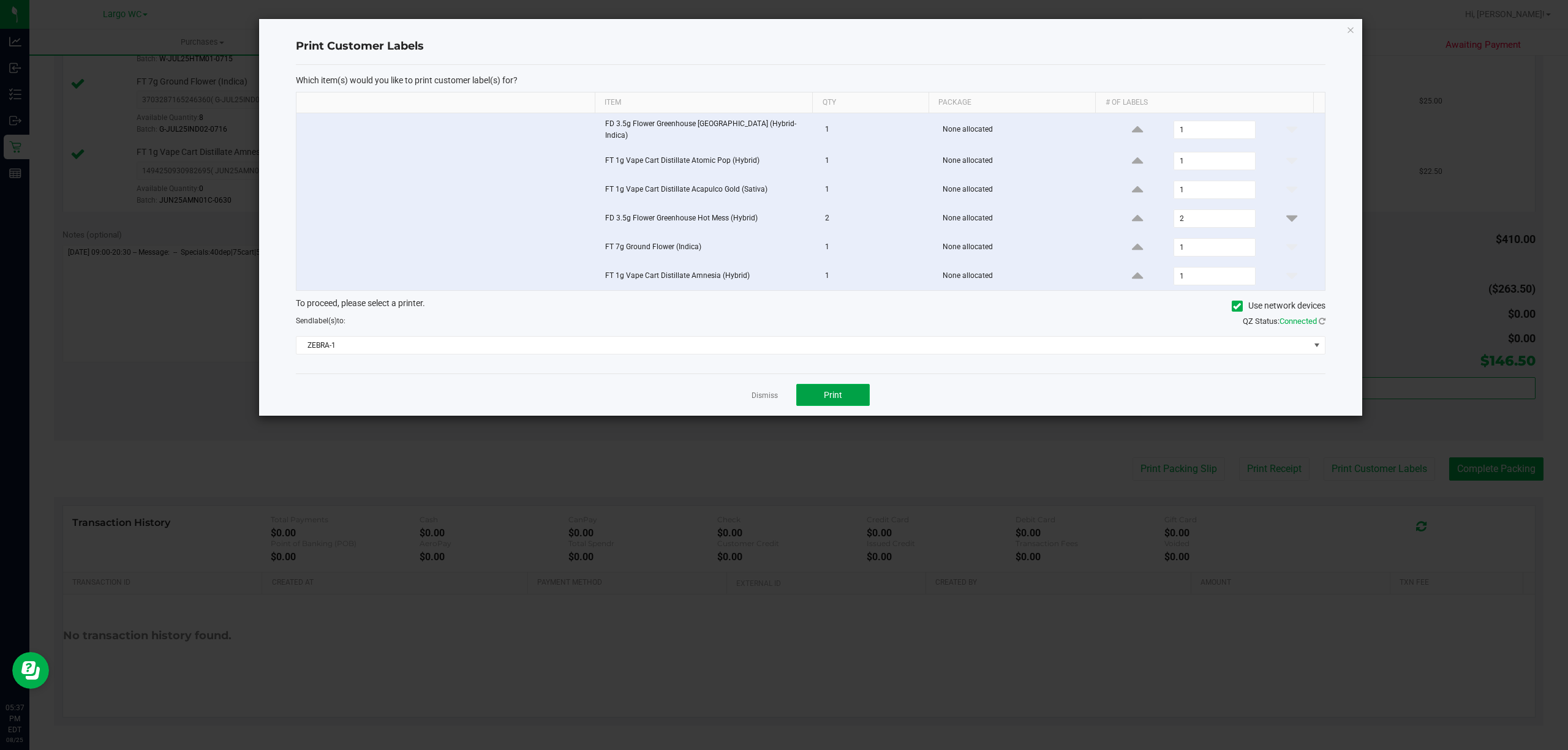
click at [845, 400] on button "Print" at bounding box center [833, 394] width 74 height 22
click at [765, 395] on div at bounding box center [810, 217] width 1102 height 397
click at [751, 396] on link "Dismiss" at bounding box center [764, 396] width 26 height 10
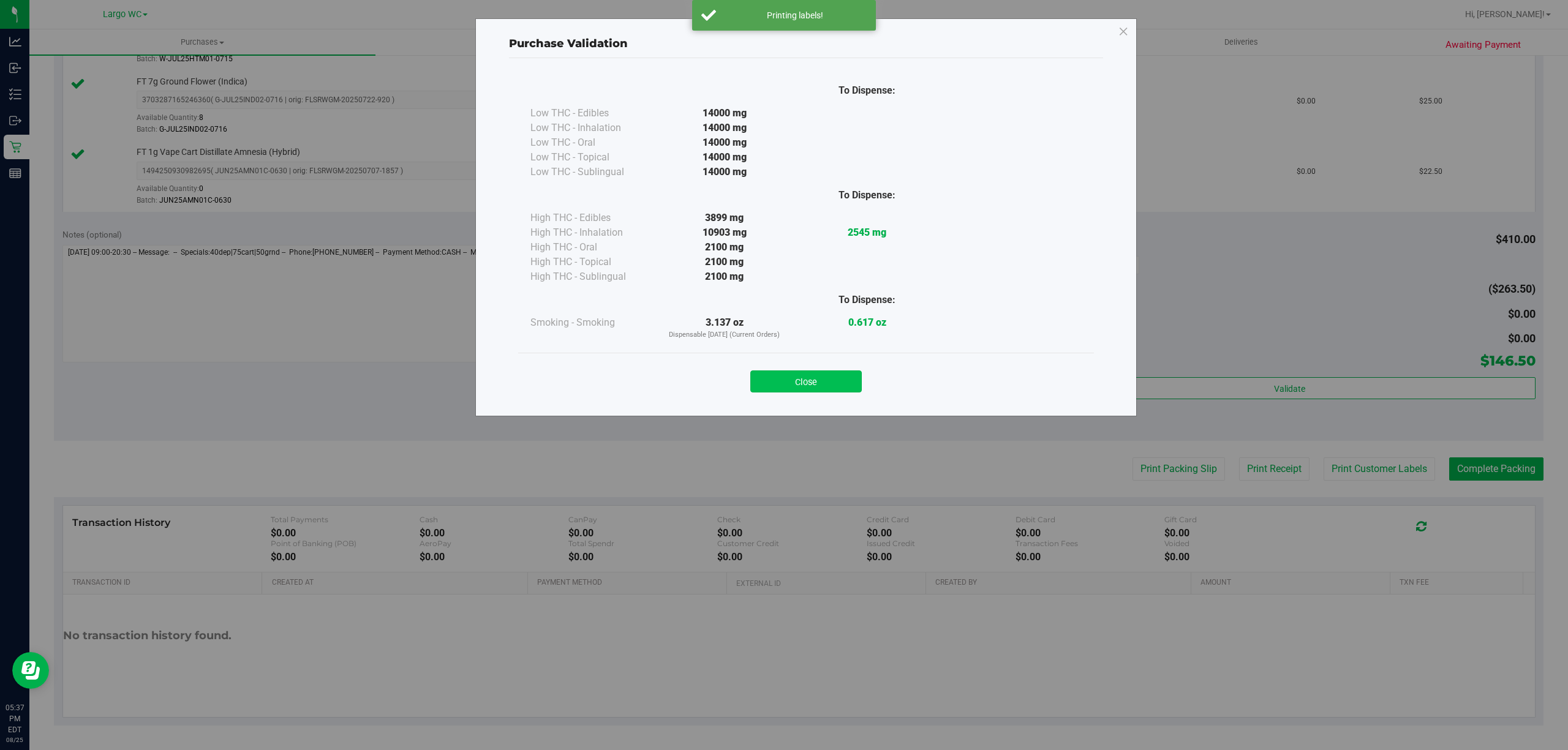
click at [800, 376] on button "Close" at bounding box center [806, 381] width 111 height 22
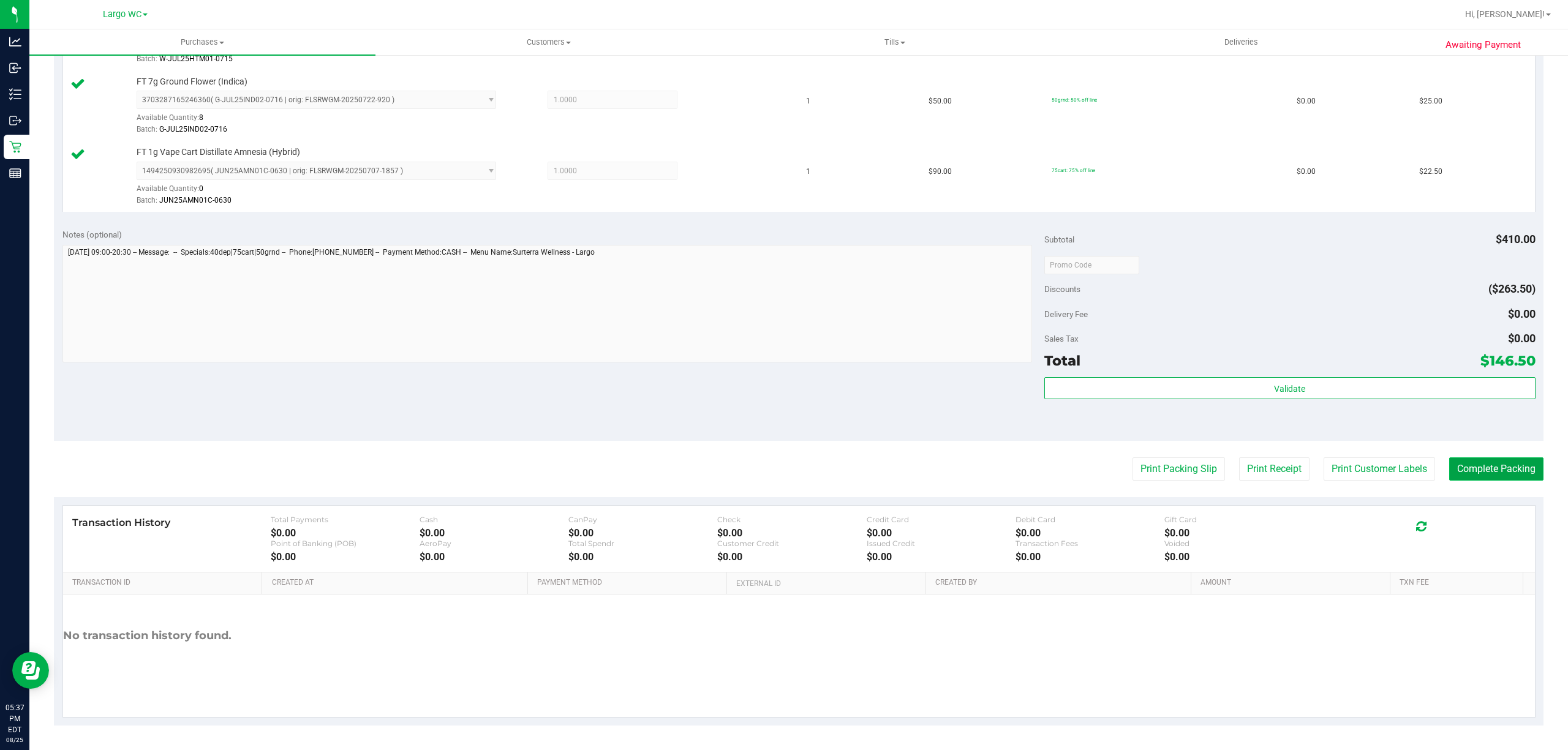
click at [1493, 471] on button "Complete Packing" at bounding box center [1496, 468] width 94 height 24
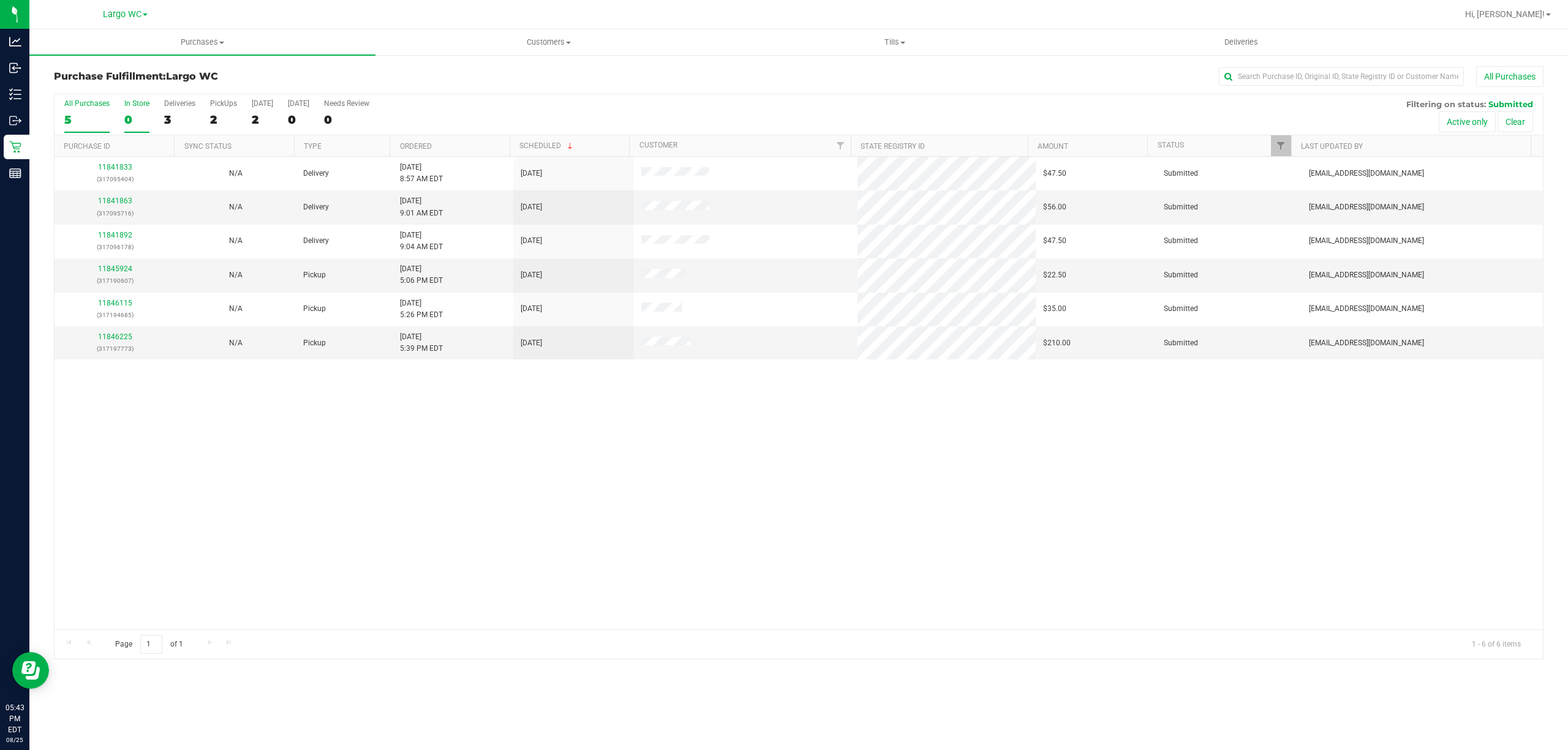
click at [128, 119] on div "0" at bounding box center [137, 120] width 25 height 14
click at [0, 0] on input "In Store 0" at bounding box center [0, 0] width 0 height 0
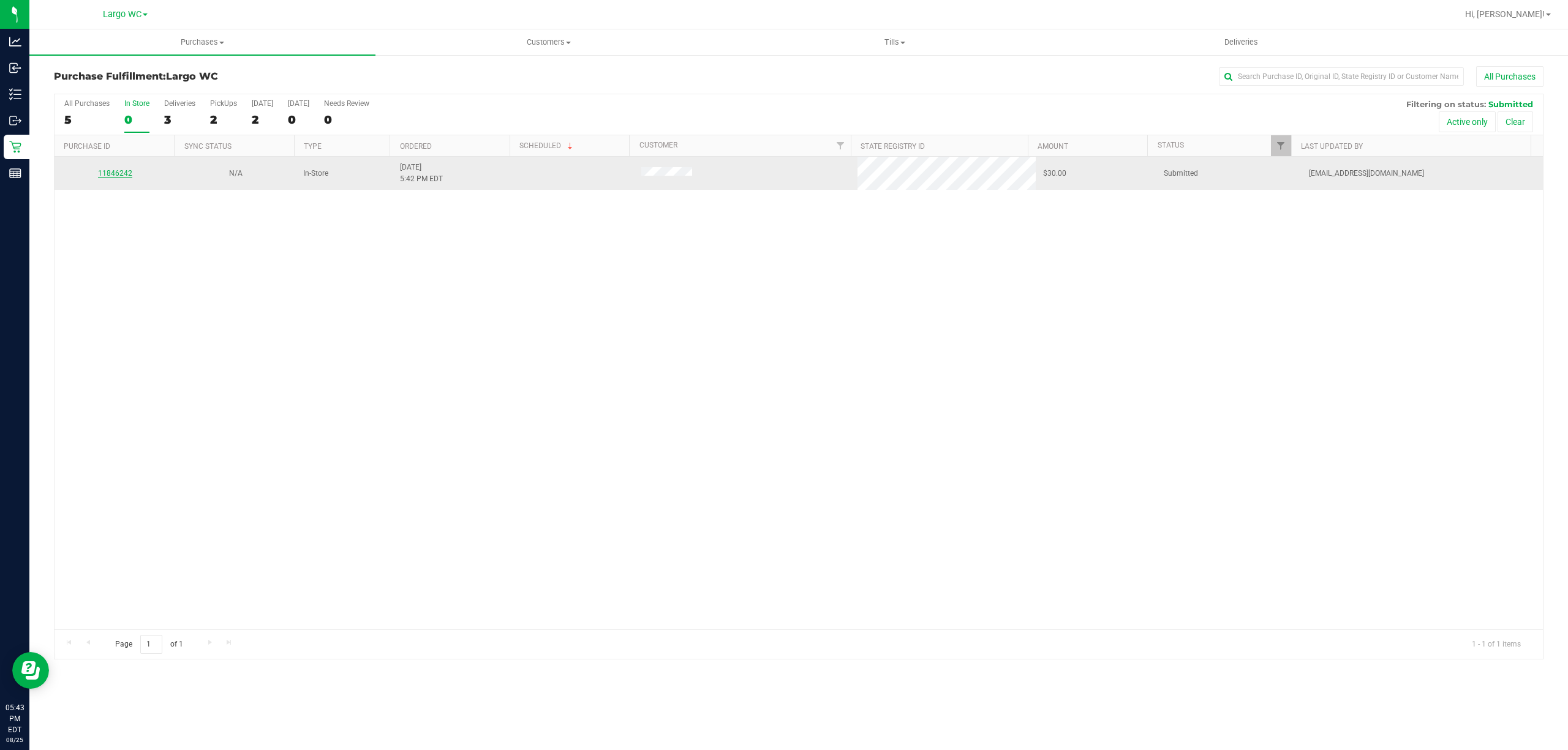
click at [115, 174] on link "11846242" at bounding box center [115, 172] width 34 height 8
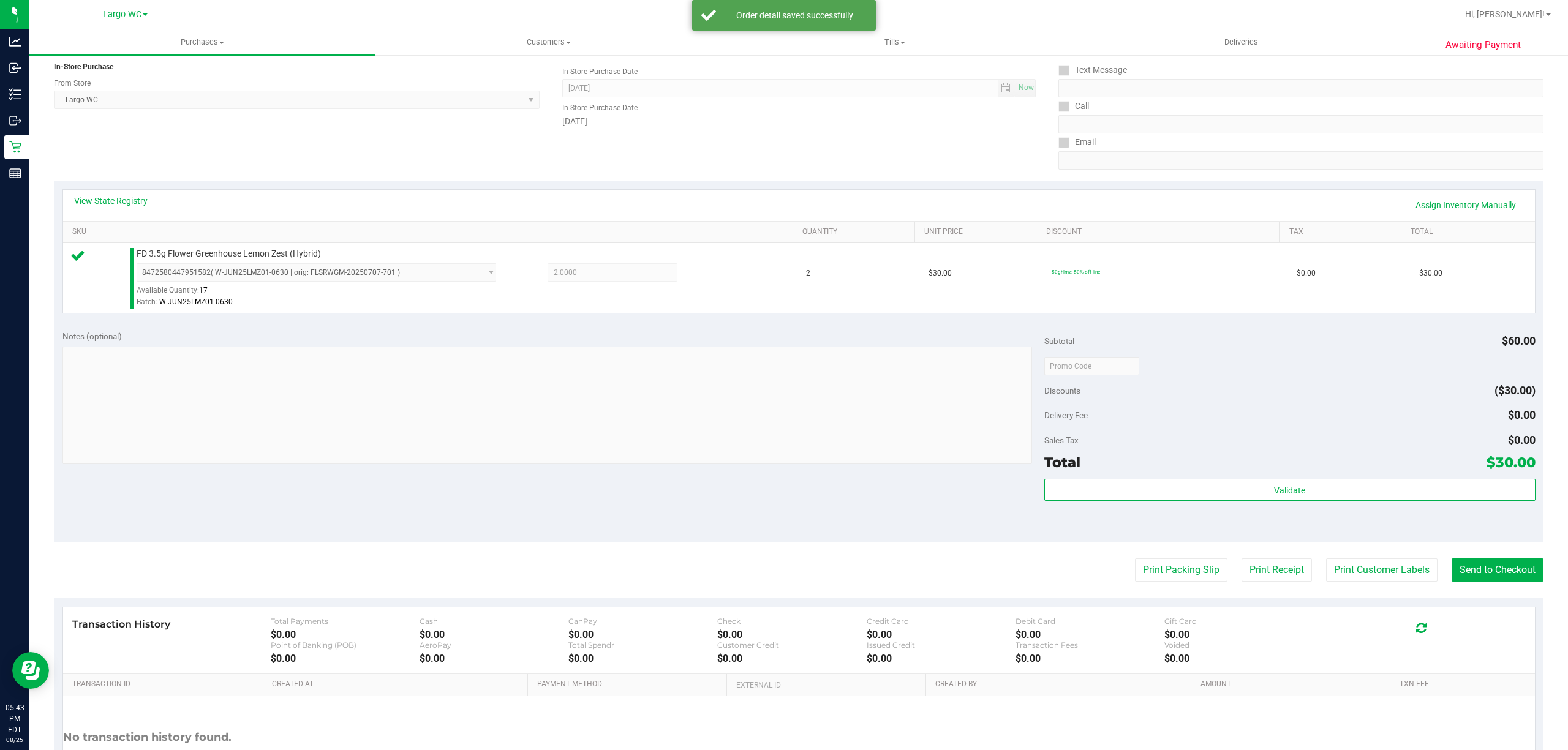
scroll to position [242, 0]
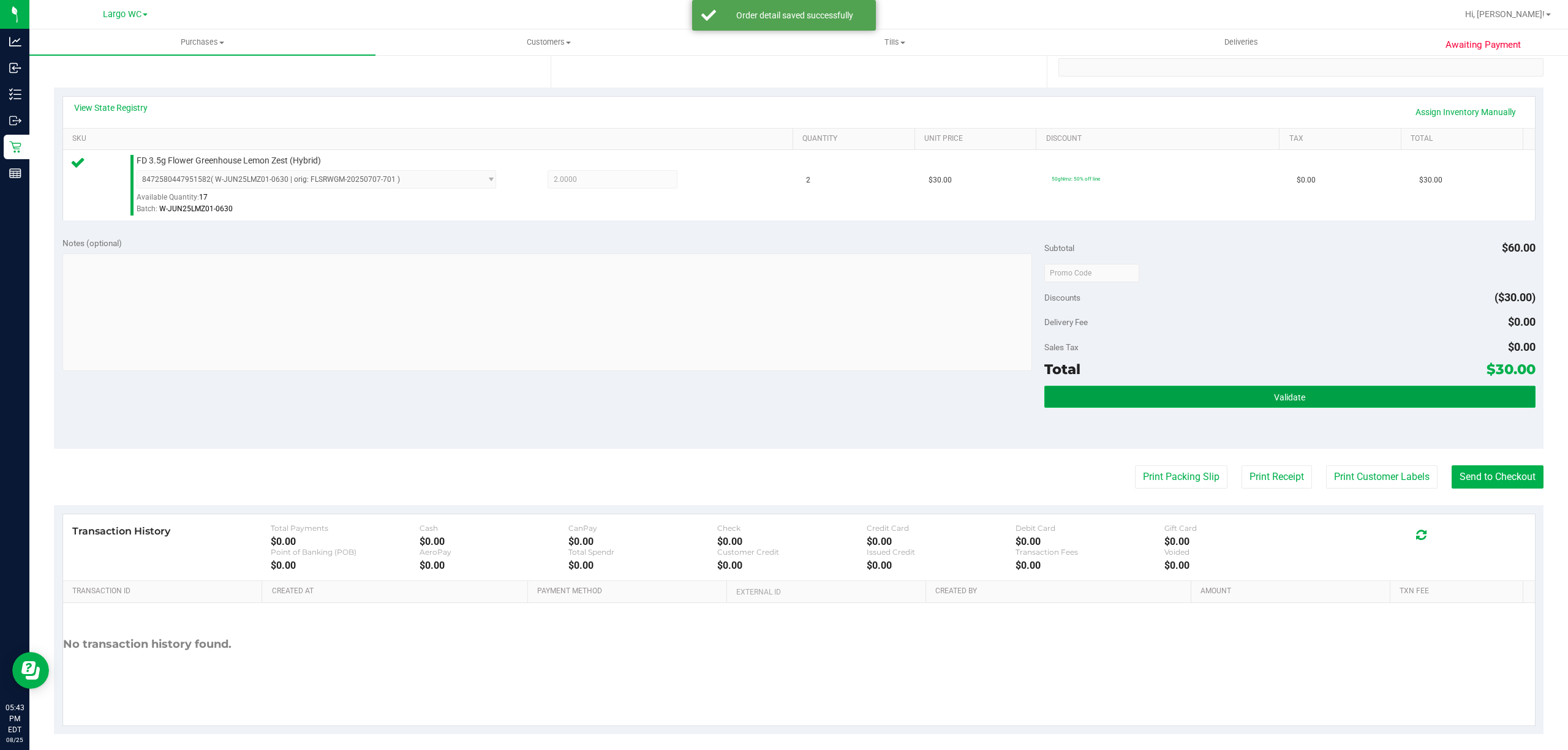
click at [1333, 405] on button "Validate" at bounding box center [1289, 396] width 491 height 22
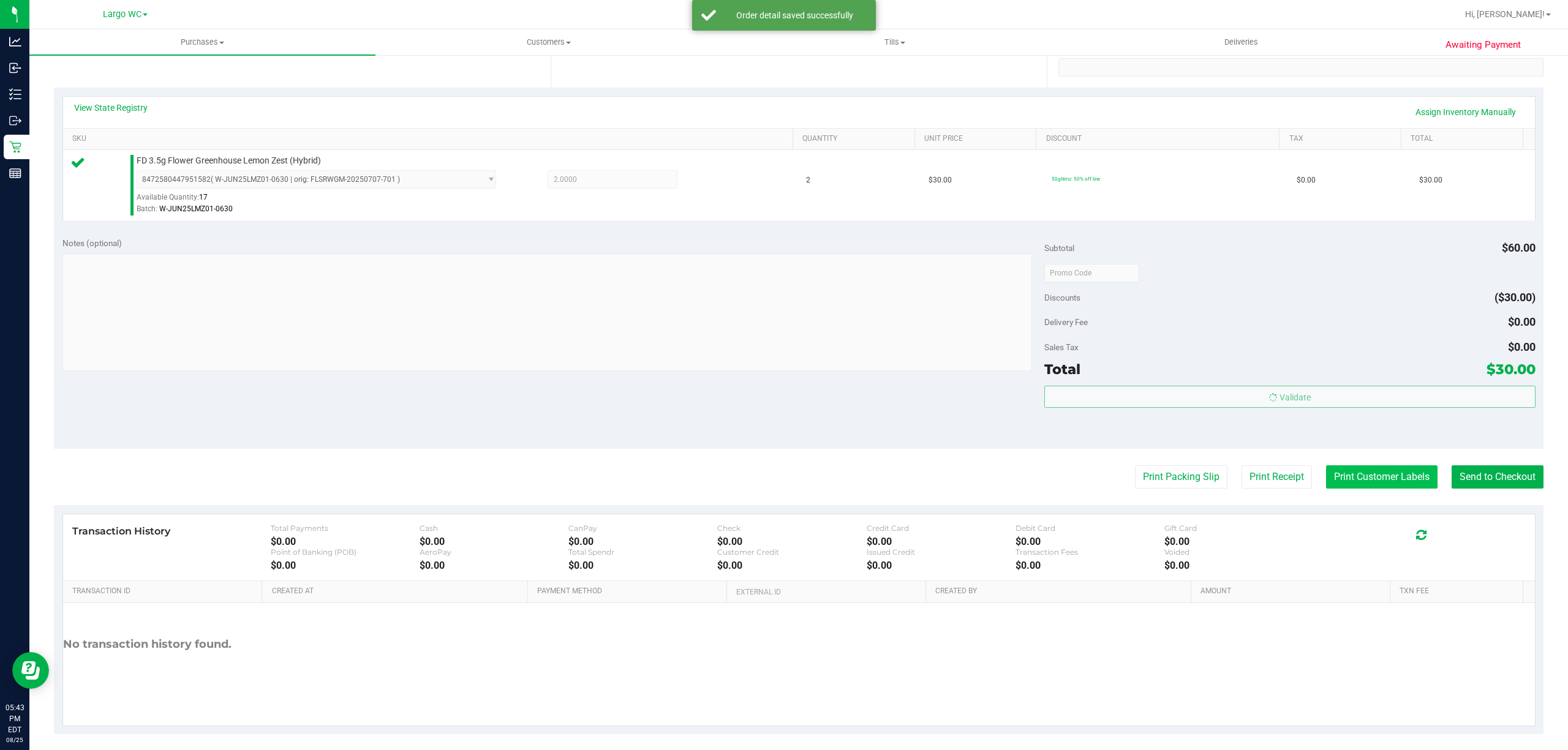
click at [1355, 479] on button "Print Customer Labels" at bounding box center [1381, 477] width 111 height 24
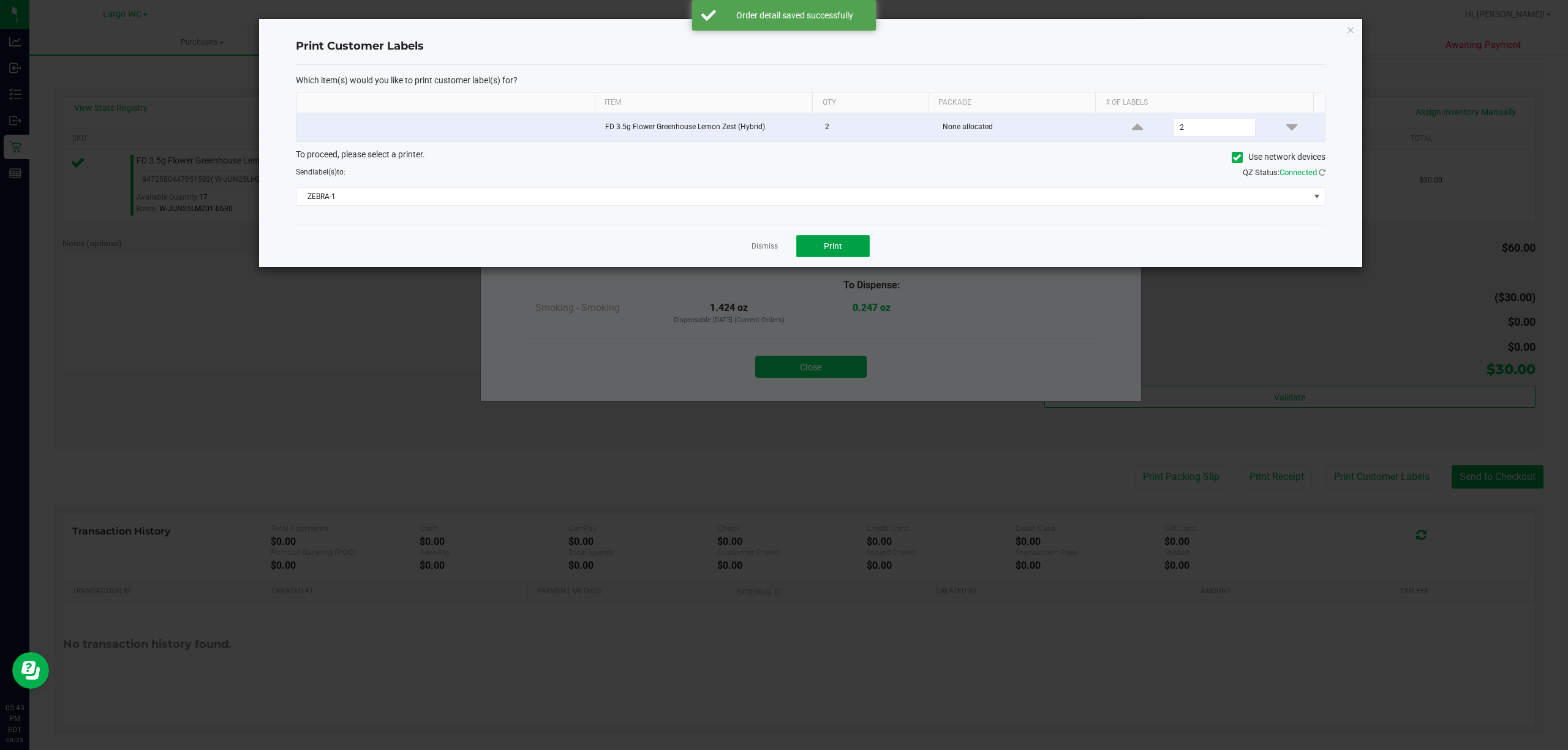
click at [832, 249] on span "Print" at bounding box center [832, 246] width 18 height 9
click at [765, 249] on link "Dismiss" at bounding box center [764, 246] width 26 height 10
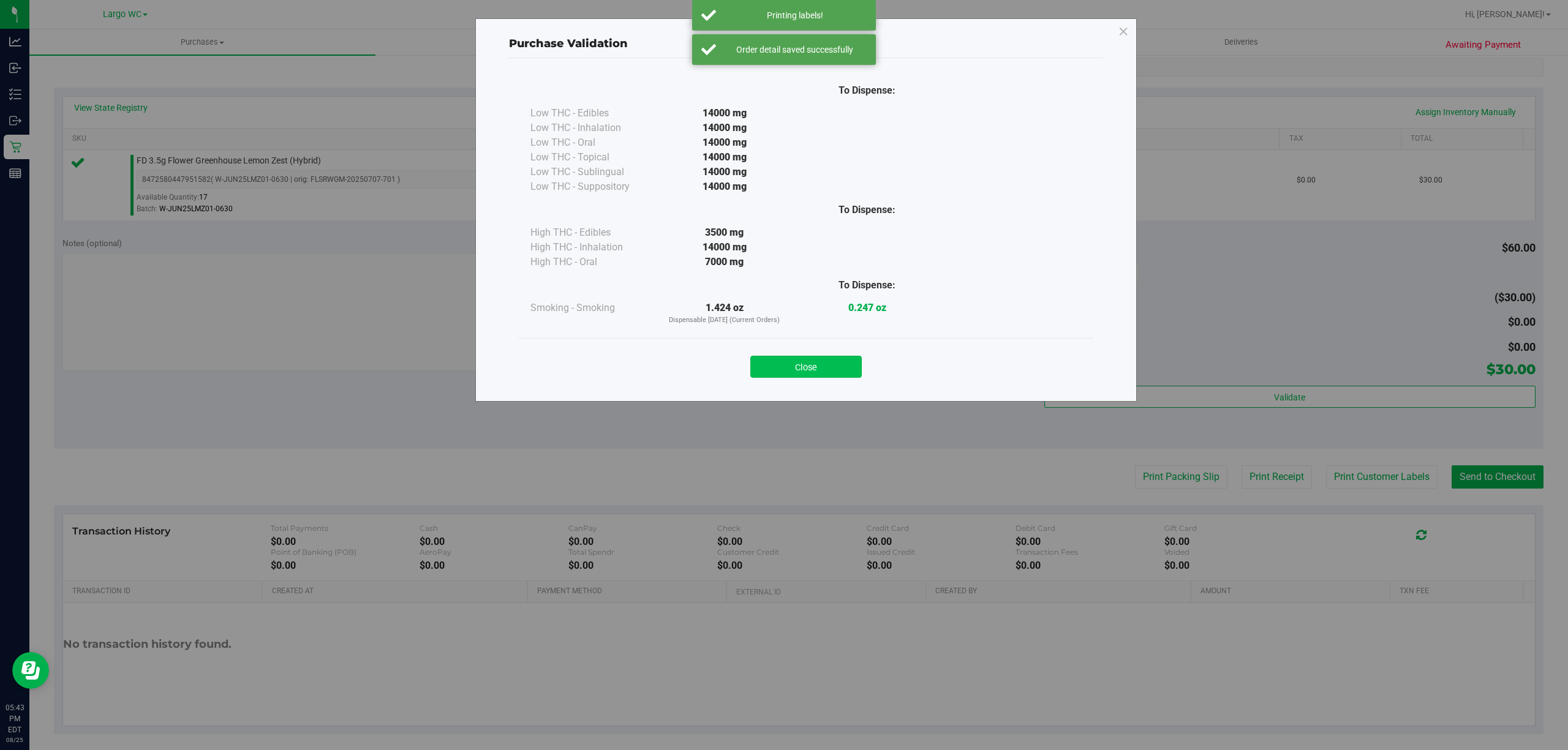
click at [808, 370] on button "Close" at bounding box center [806, 367] width 111 height 22
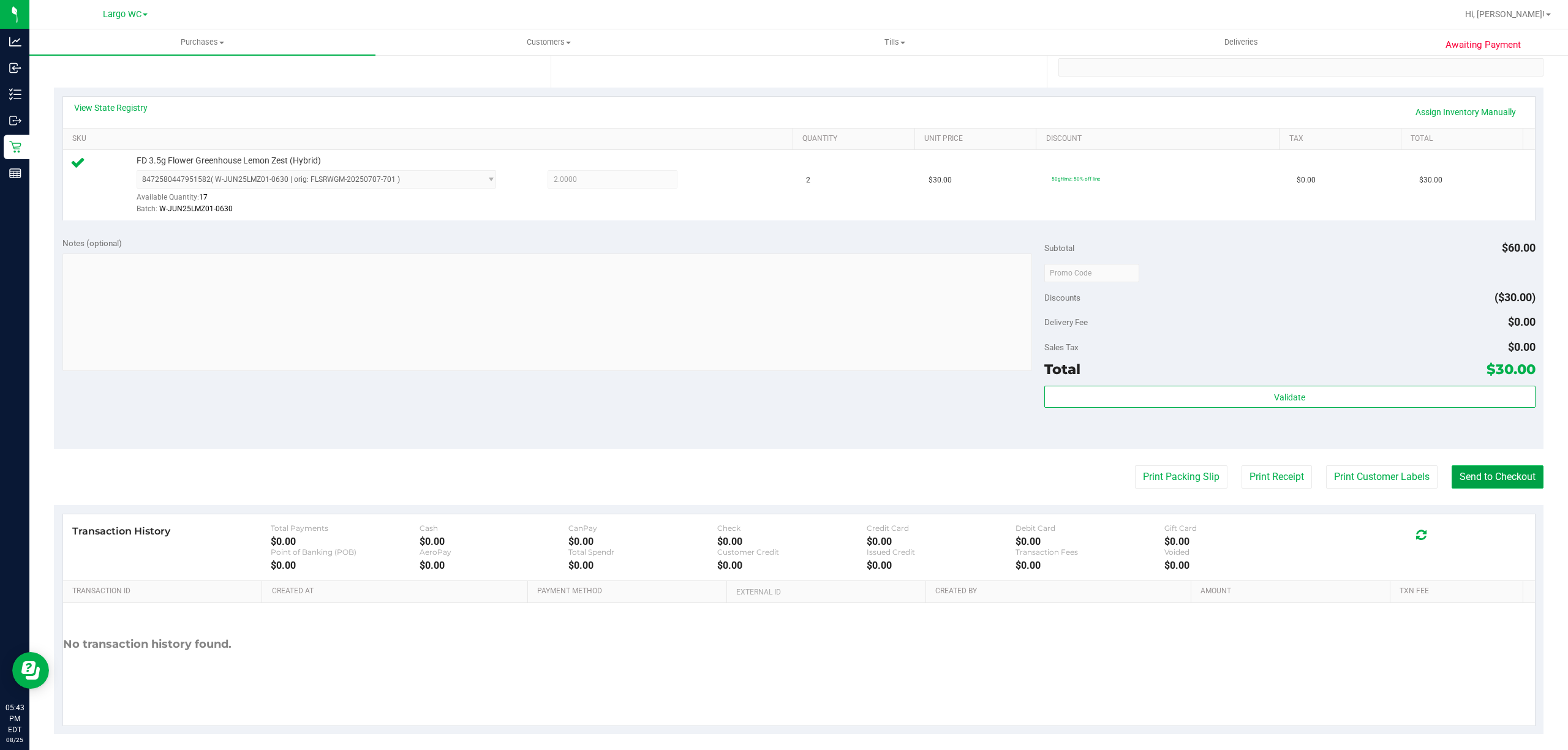
click at [1465, 477] on button "Send to Checkout" at bounding box center [1496, 477] width 91 height 24
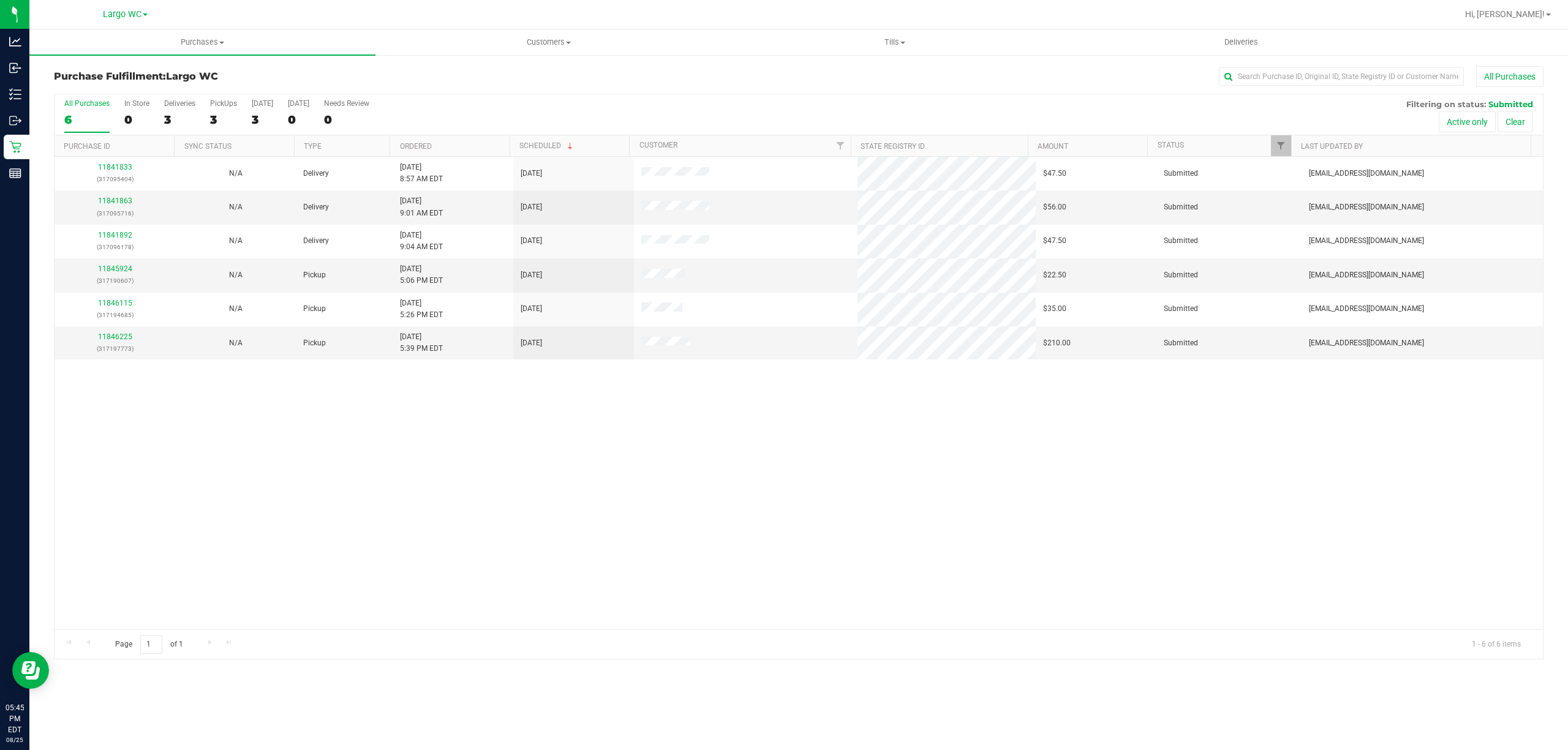
click at [613, 566] on div "11841833 (317095404) N/A Delivery 8/25/2025 8:57 AM EDT 8/27/2025 $47.50 Submit…" at bounding box center [798, 393] width 1488 height 473
click at [127, 122] on div "0" at bounding box center [137, 120] width 25 height 14
click at [0, 0] on input "In Store 0" at bounding box center [0, 0] width 0 height 0
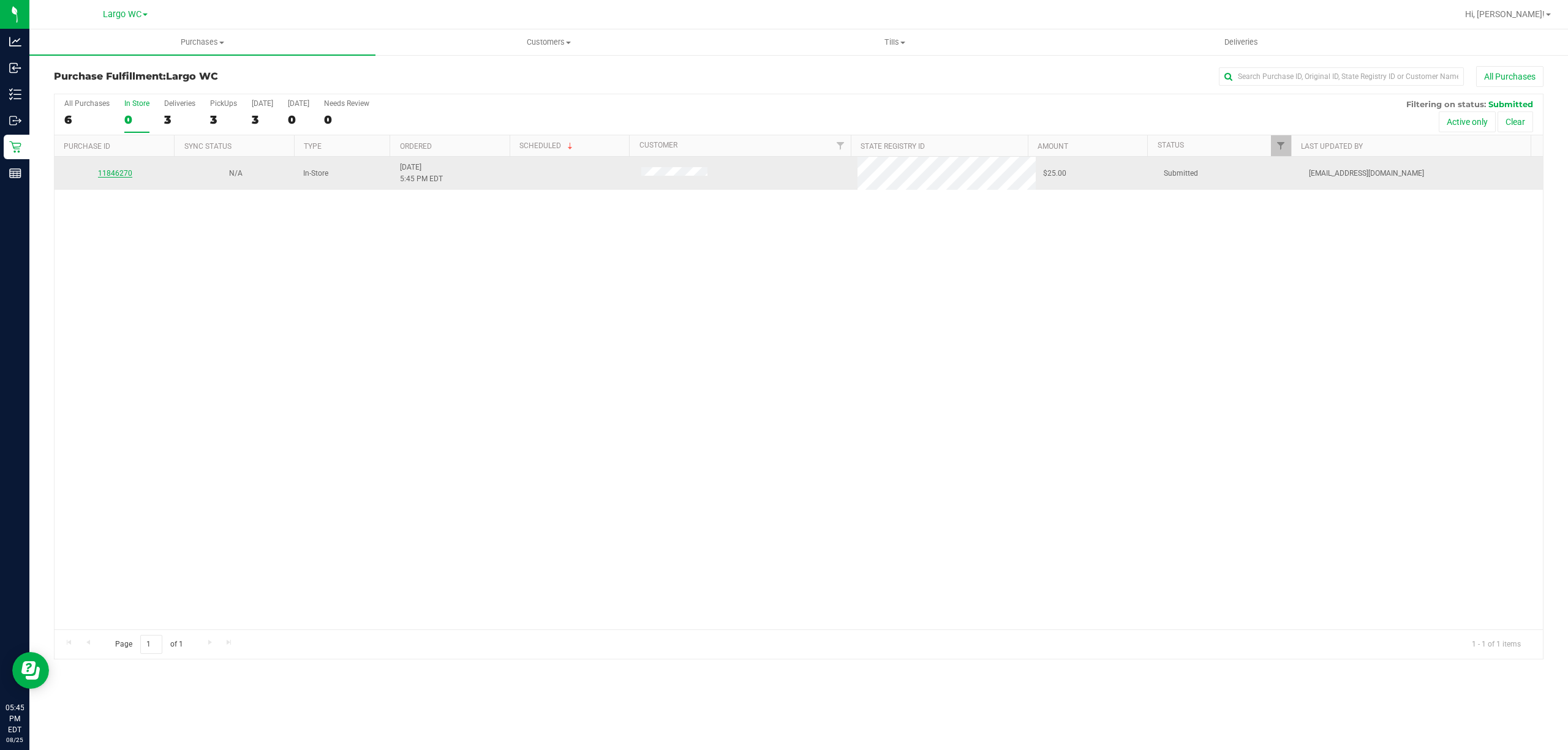
click at [119, 172] on link "11846270" at bounding box center [115, 172] width 34 height 8
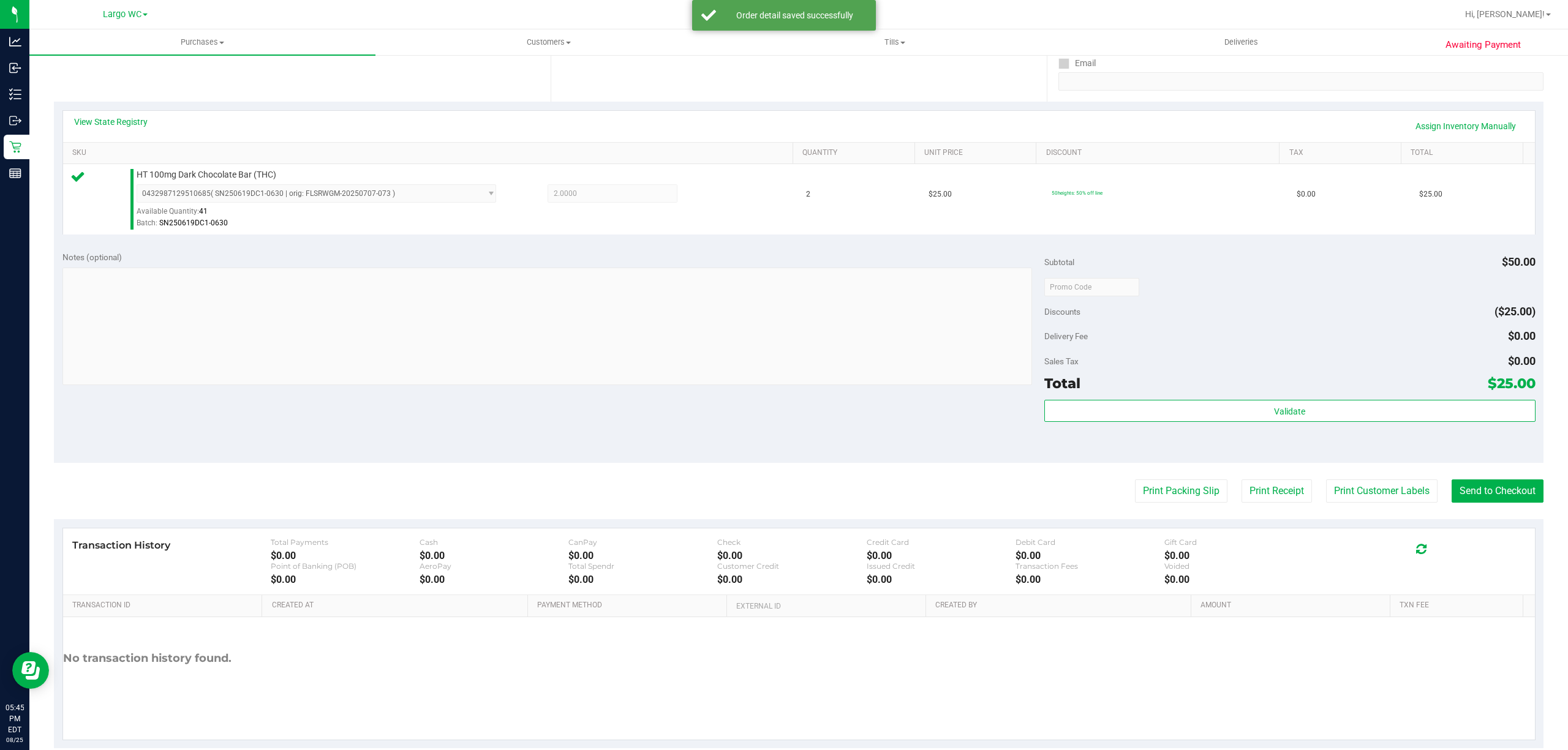
scroll to position [251, 0]
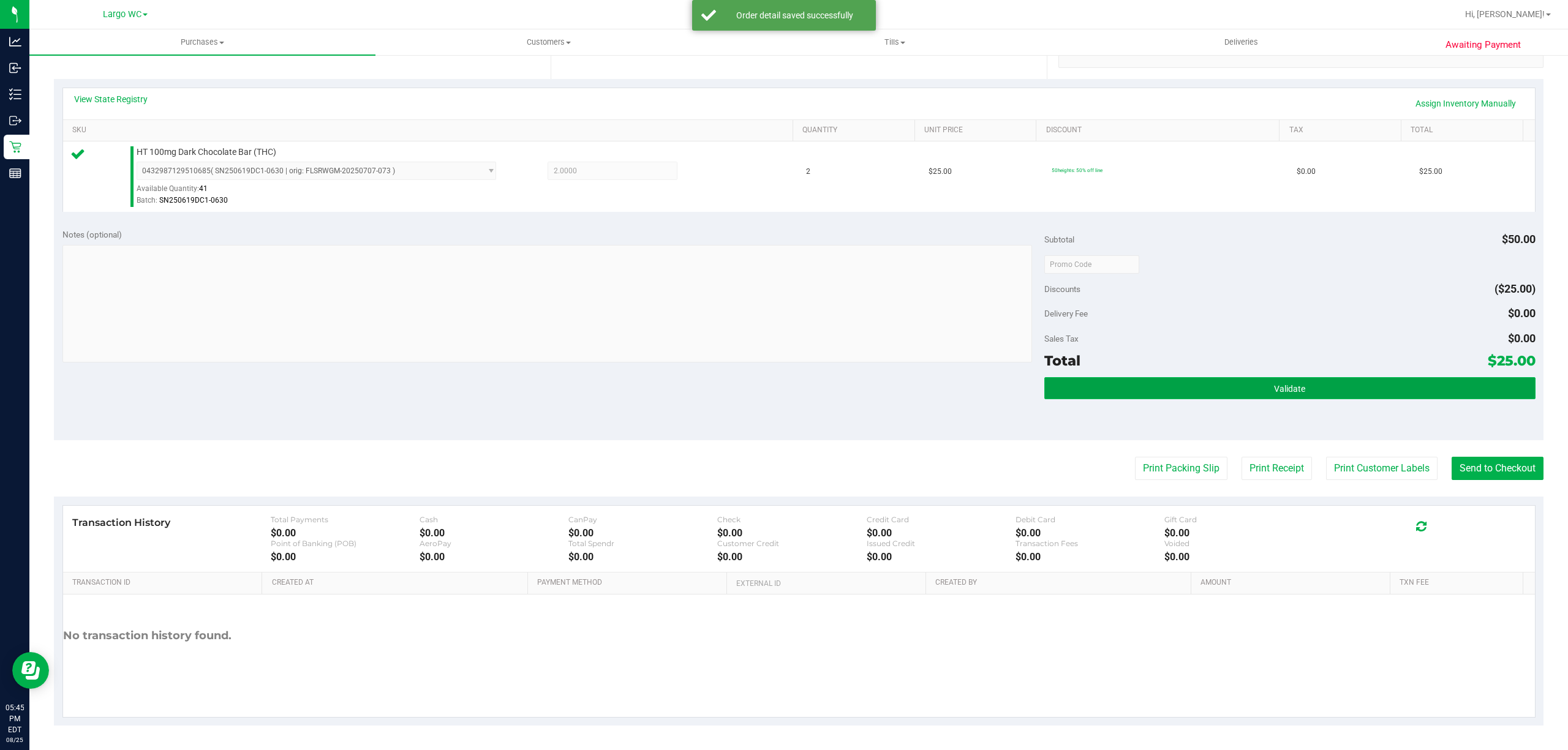
click at [1329, 396] on button "Validate" at bounding box center [1289, 387] width 491 height 22
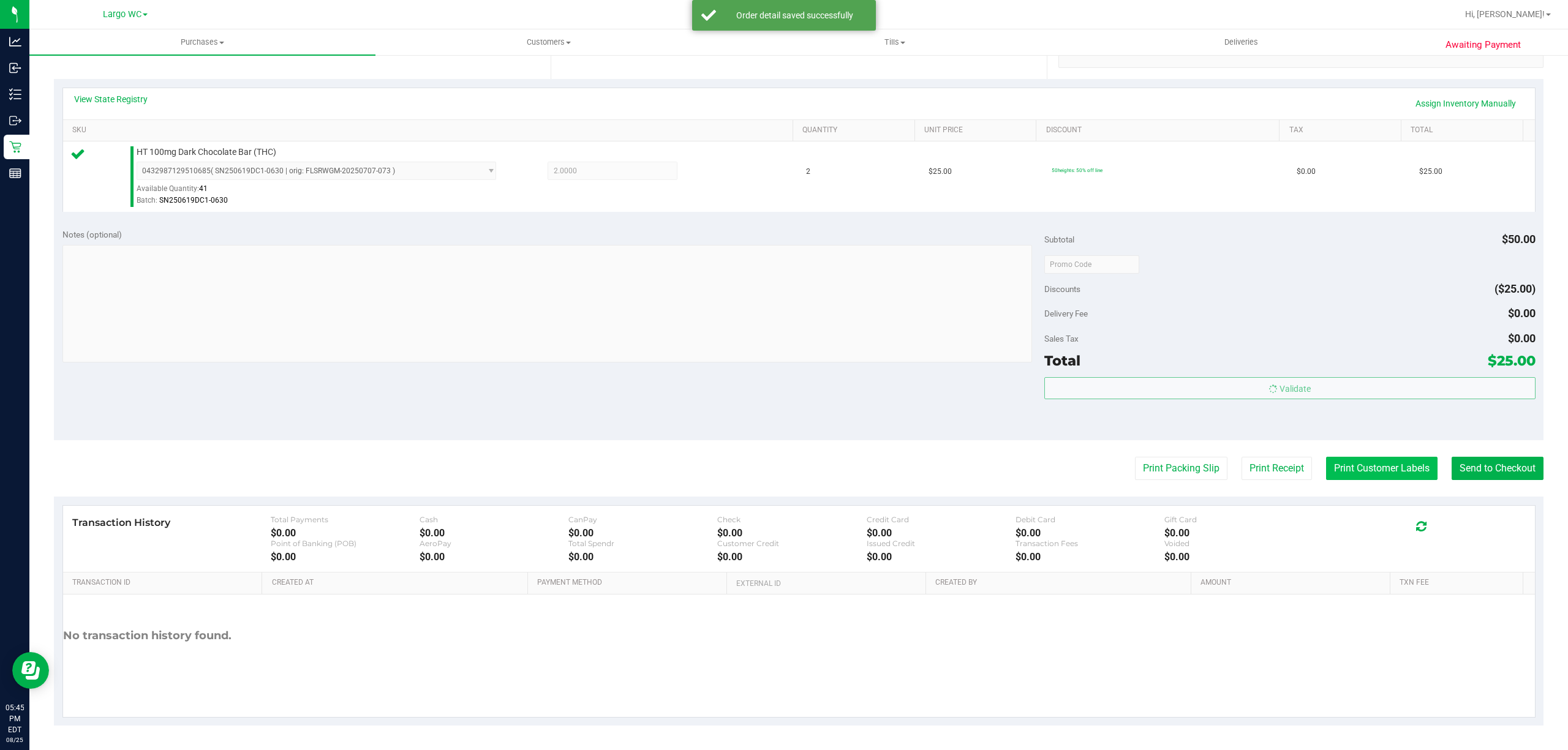
click at [1348, 471] on button "Print Customer Labels" at bounding box center [1381, 468] width 111 height 24
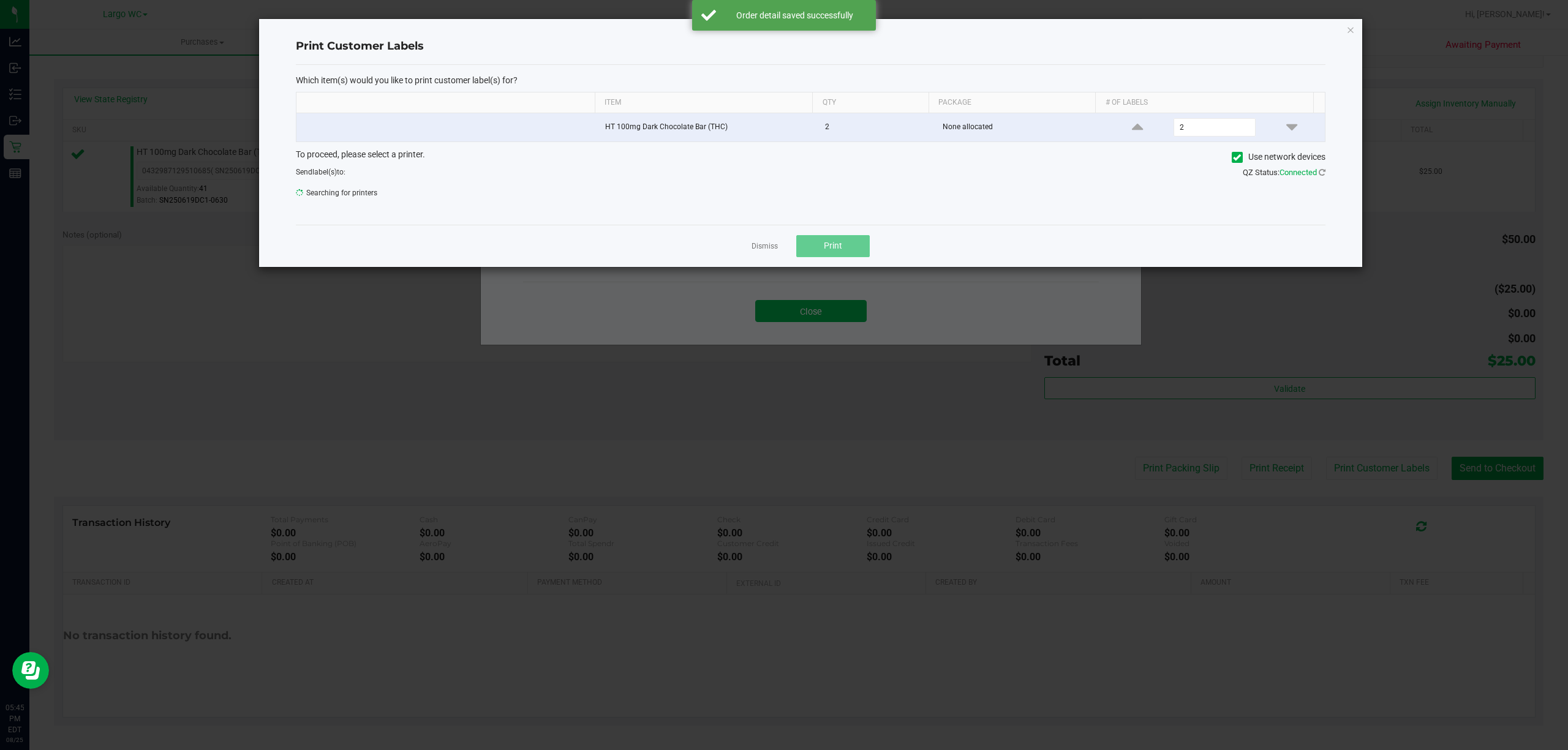
click at [851, 246] on button "Print" at bounding box center [833, 246] width 74 height 22
click at [761, 252] on link "Dismiss" at bounding box center [764, 246] width 26 height 10
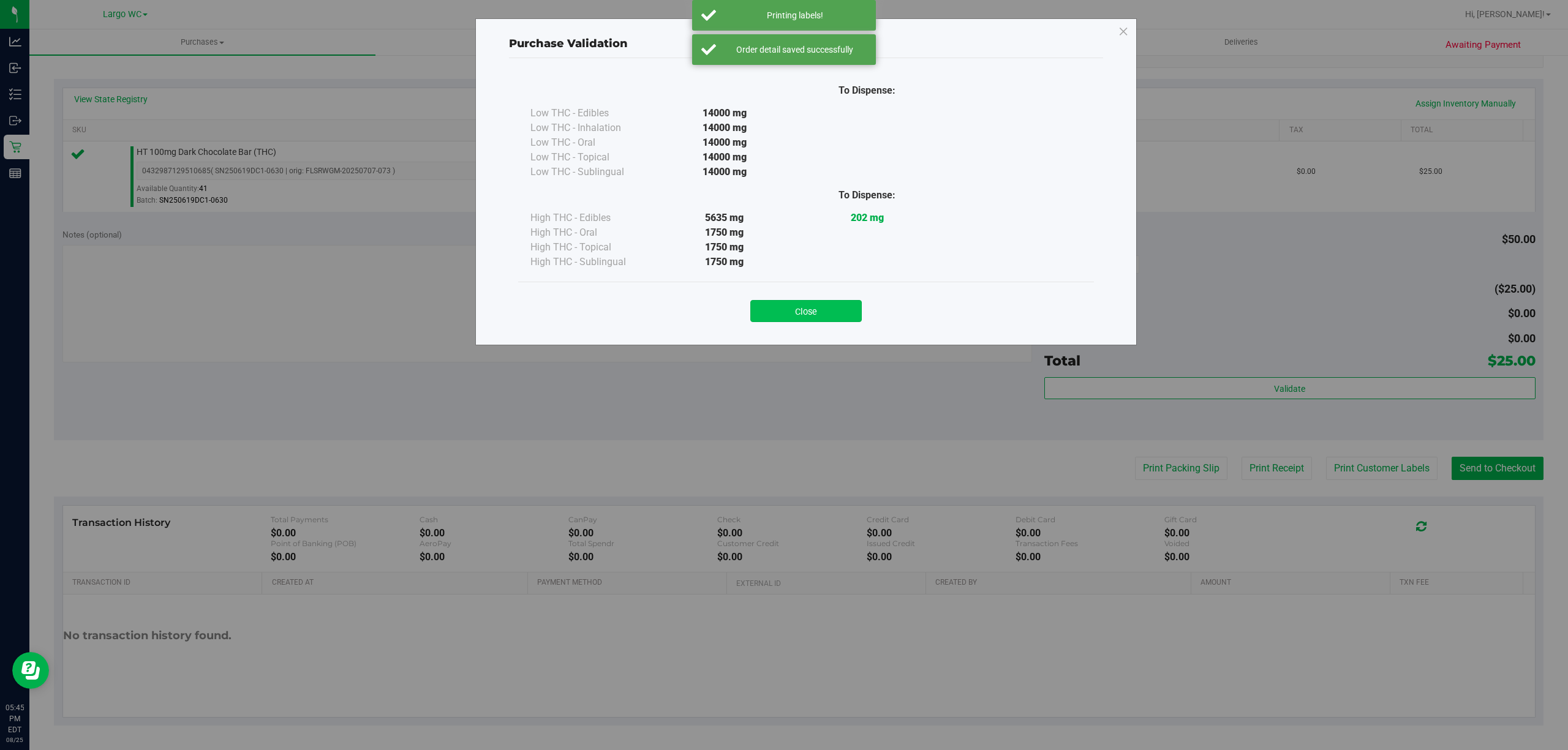
click at [819, 321] on button "Close" at bounding box center [806, 310] width 111 height 22
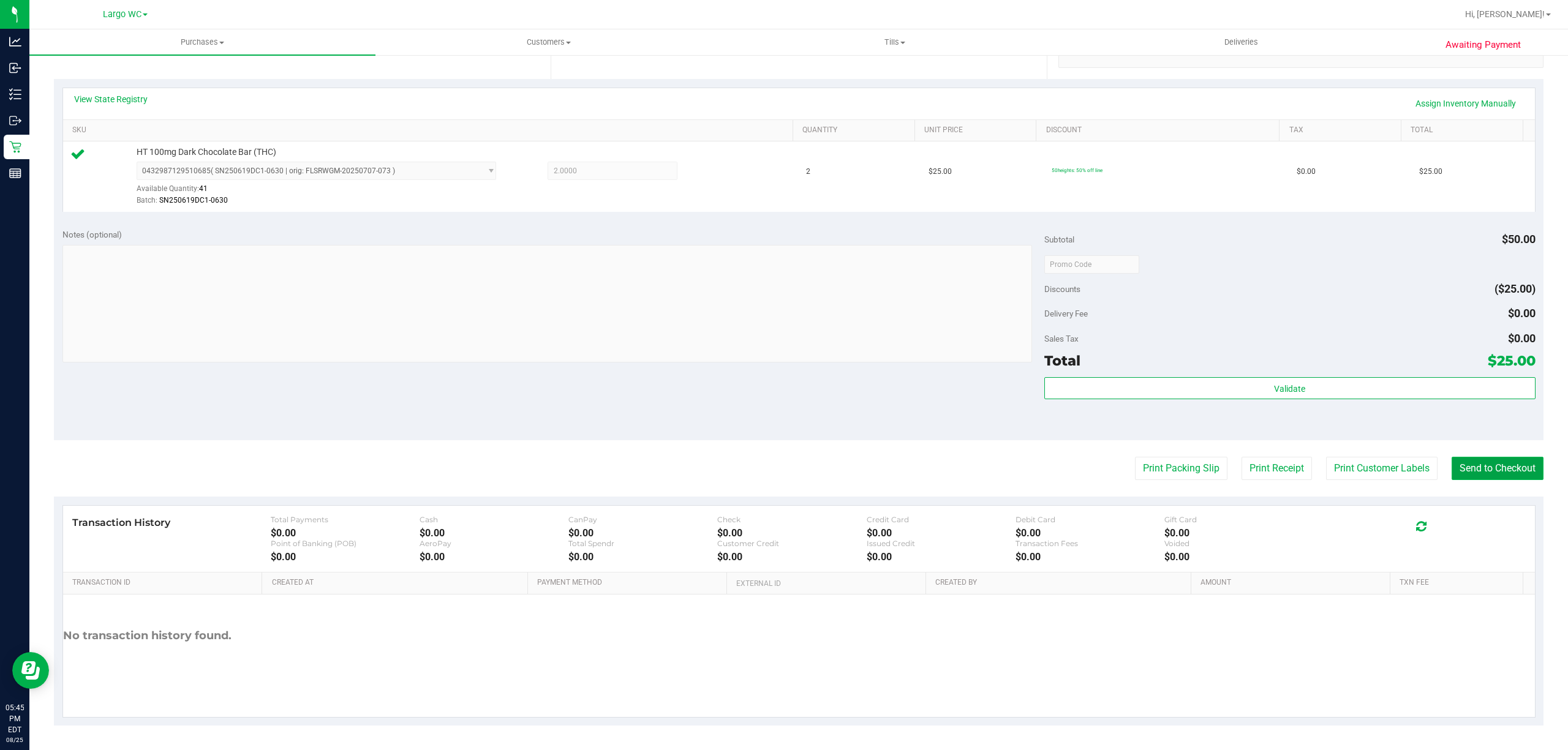
click at [1495, 476] on button "Send to Checkout" at bounding box center [1496, 468] width 91 height 24
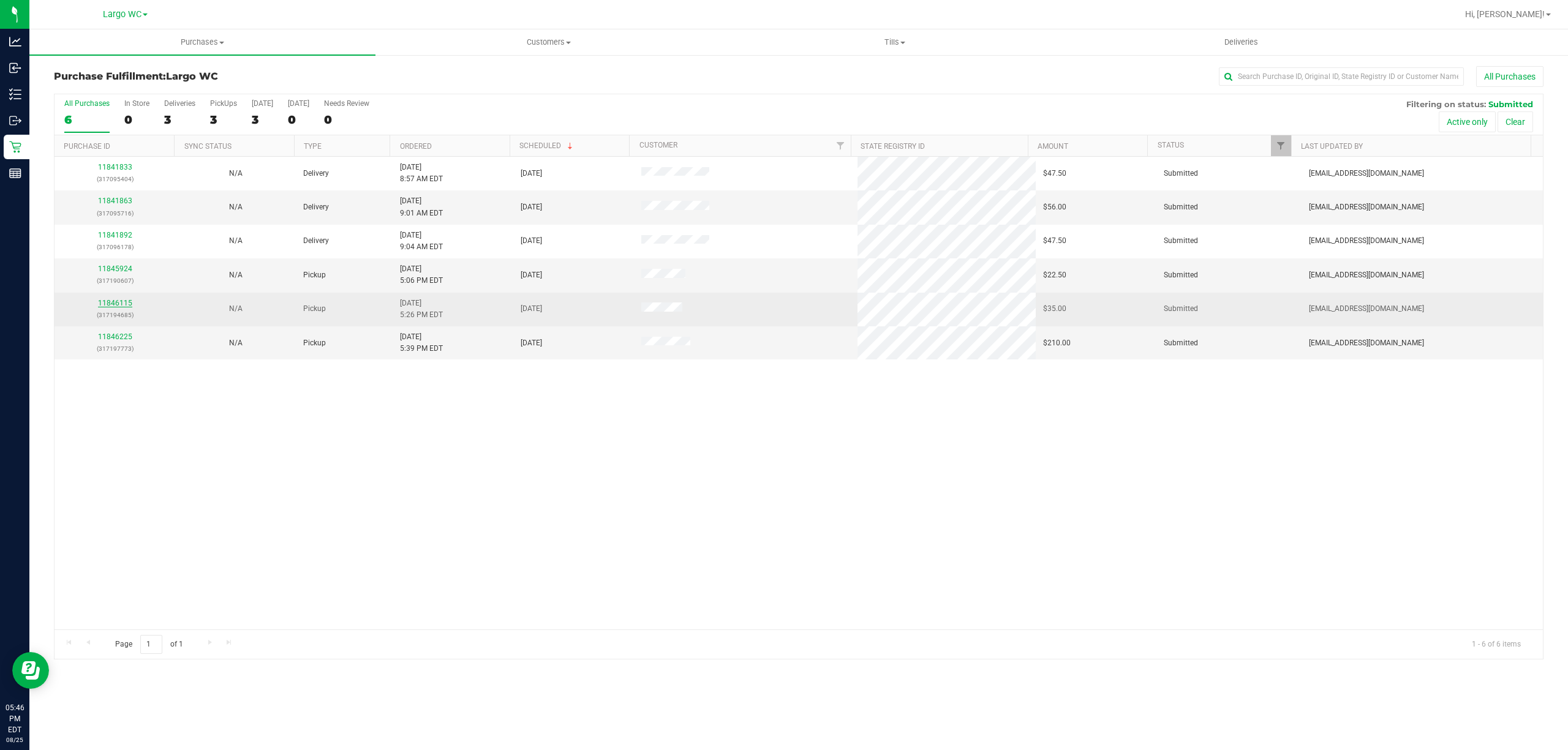
click at [116, 304] on link "11846115" at bounding box center [115, 302] width 34 height 8
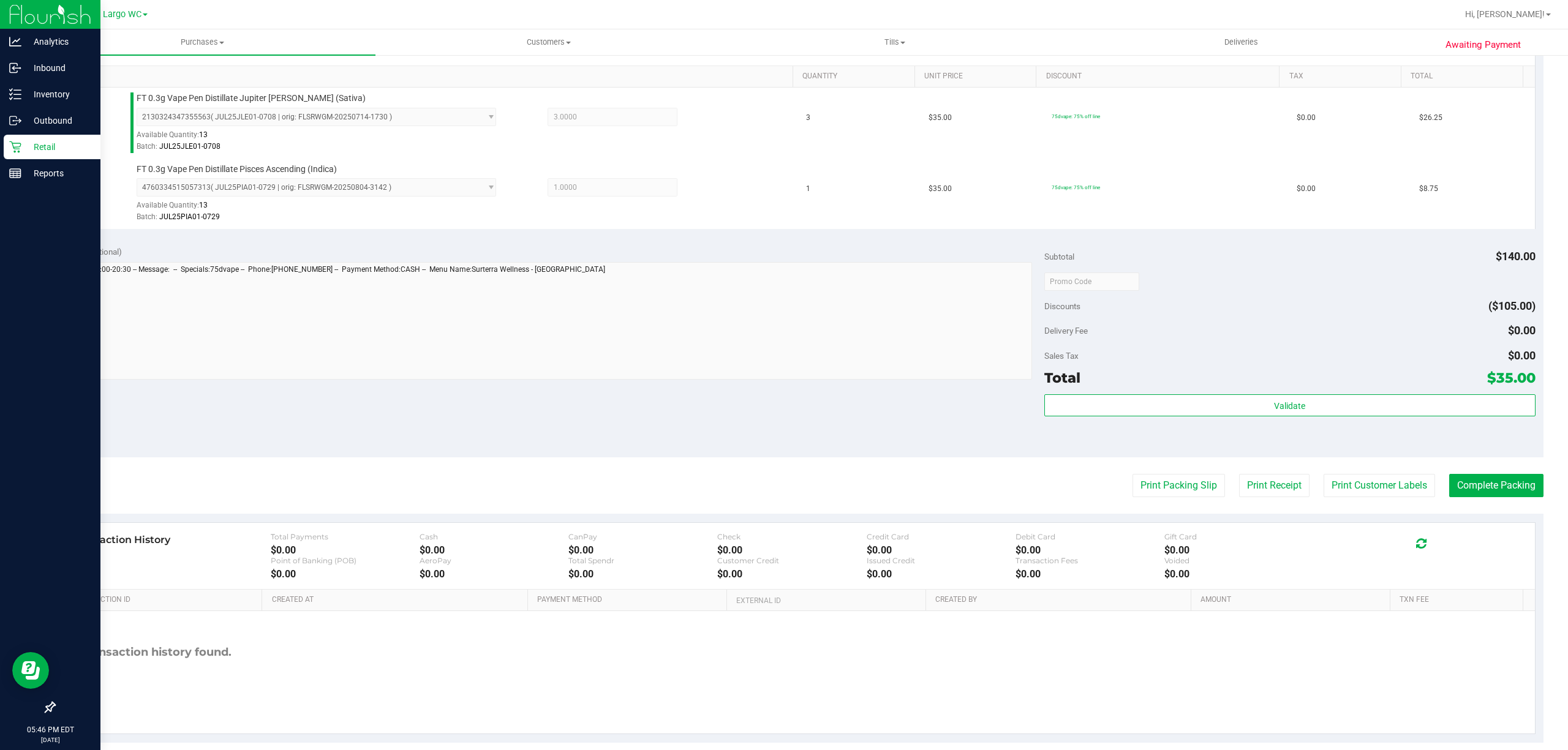
scroll to position [321, 0]
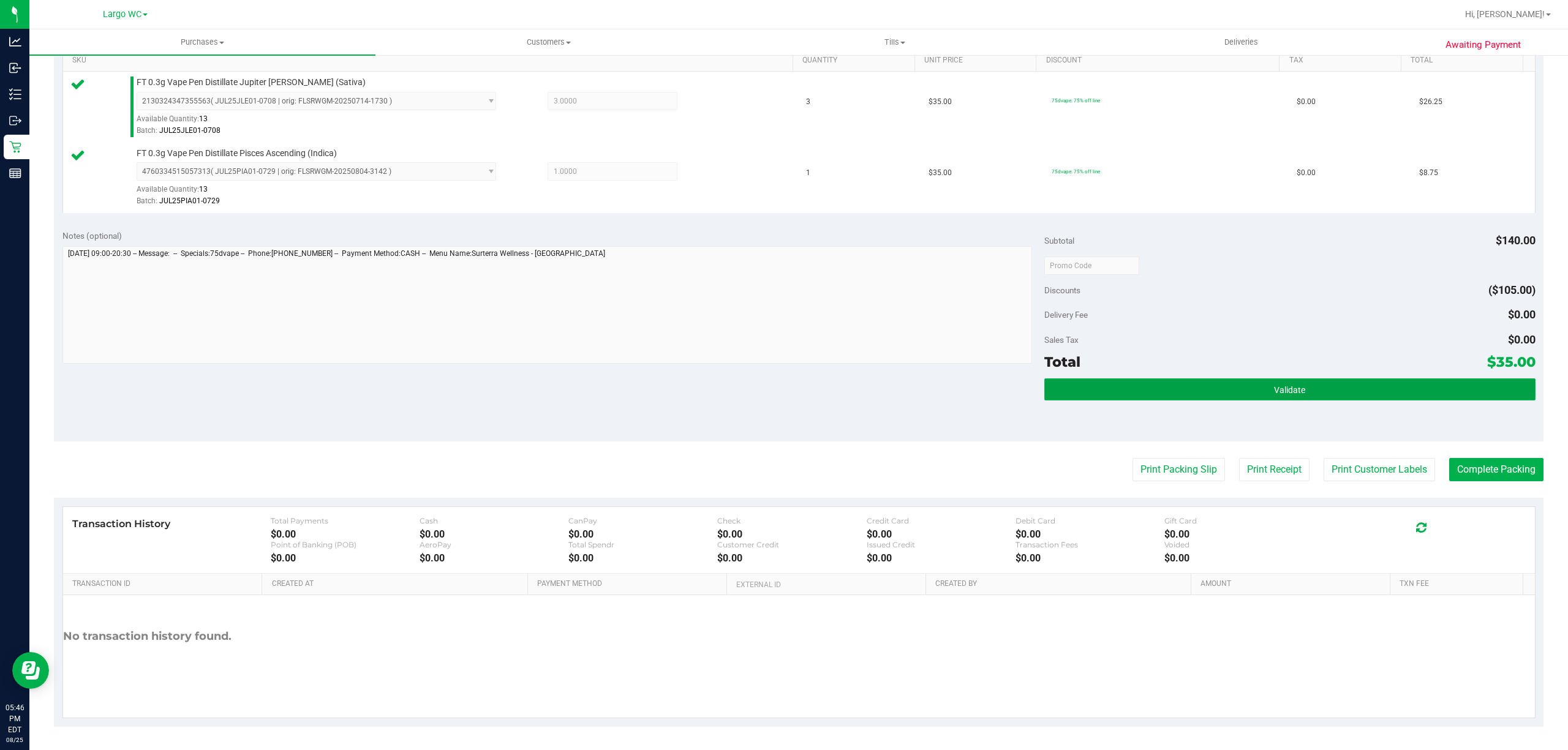
click at [1348, 391] on button "Validate" at bounding box center [1289, 389] width 491 height 22
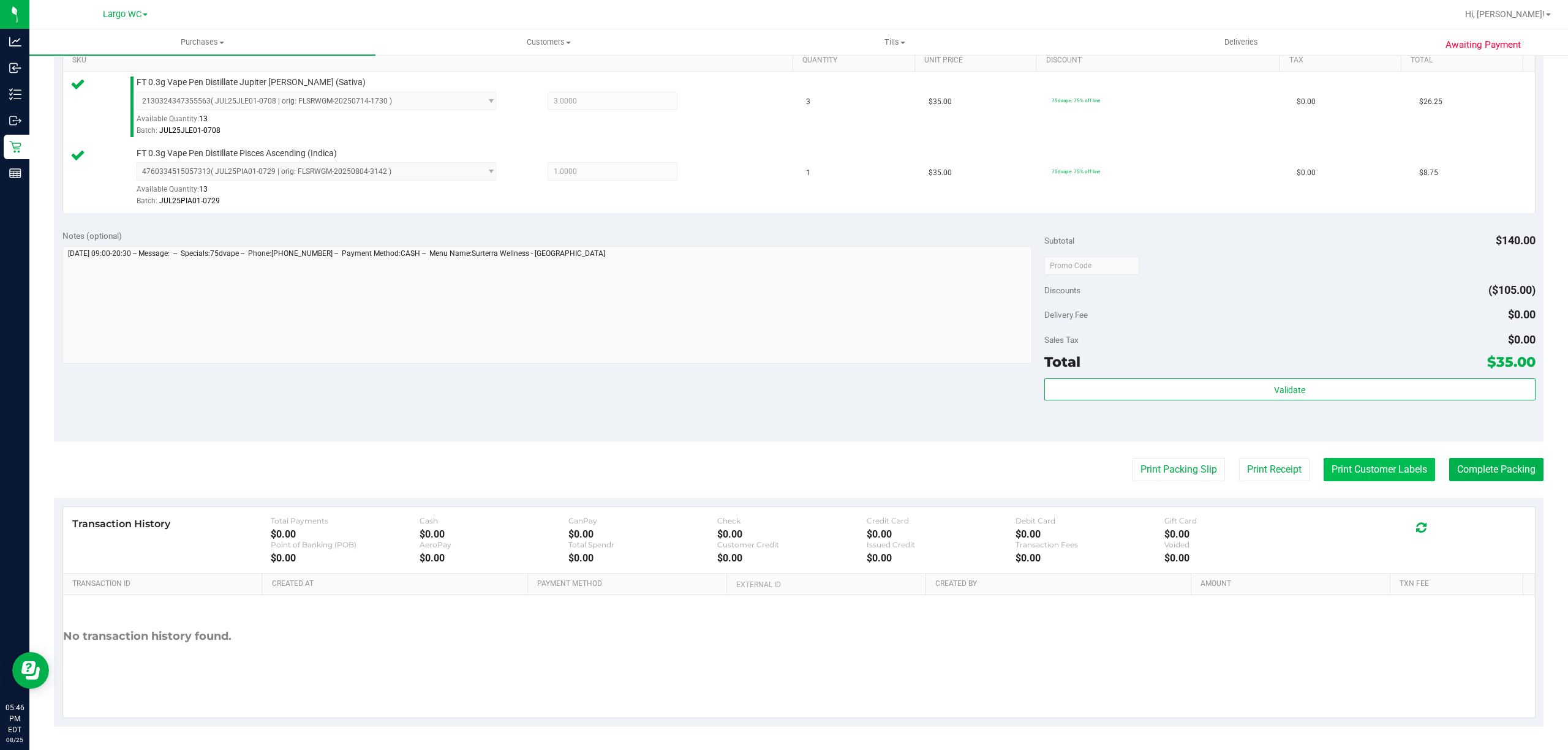
click at [1362, 473] on button "Print Customer Labels" at bounding box center [1379, 469] width 111 height 24
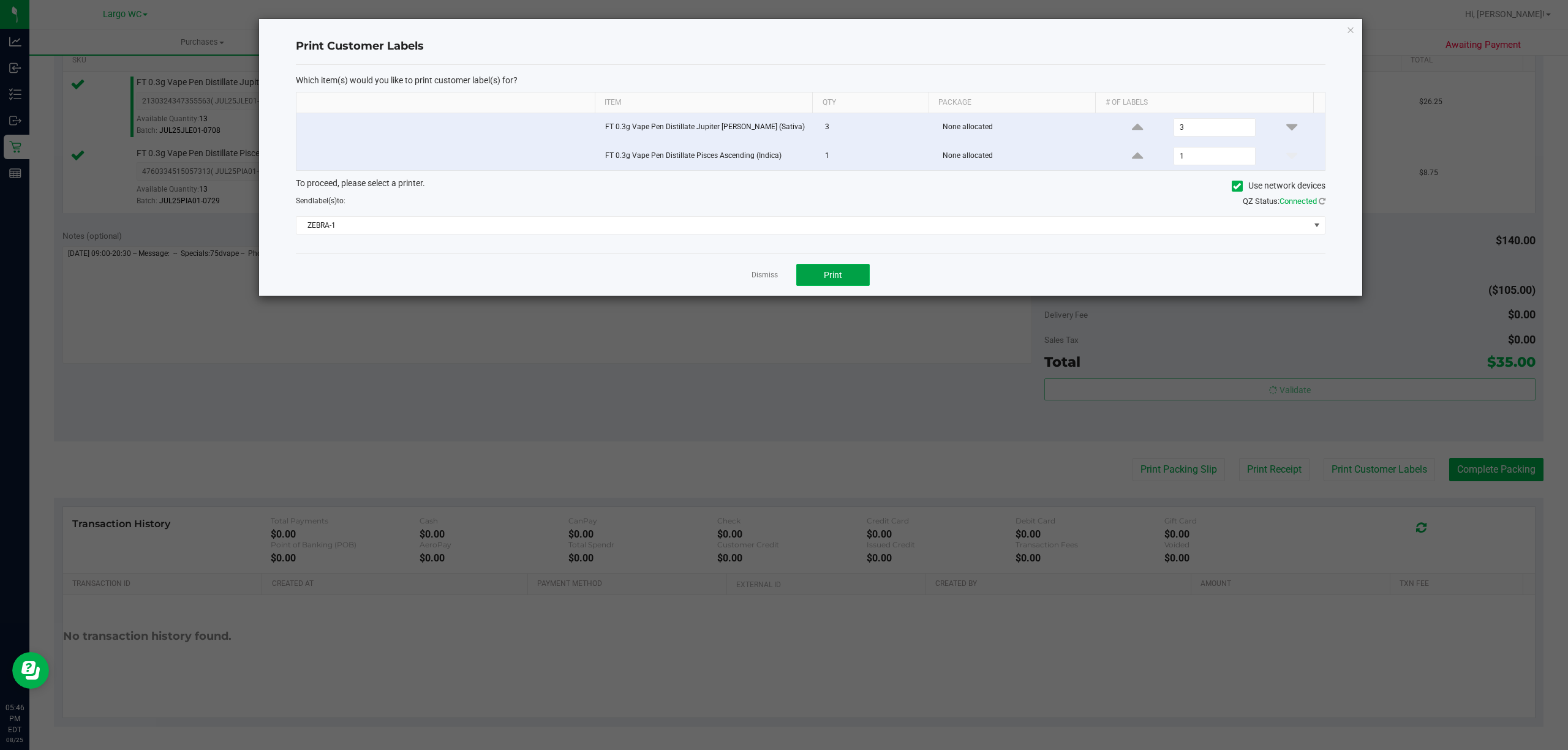
click at [846, 270] on button "Print" at bounding box center [833, 274] width 74 height 22
click at [767, 278] on link "Dismiss" at bounding box center [764, 275] width 26 height 10
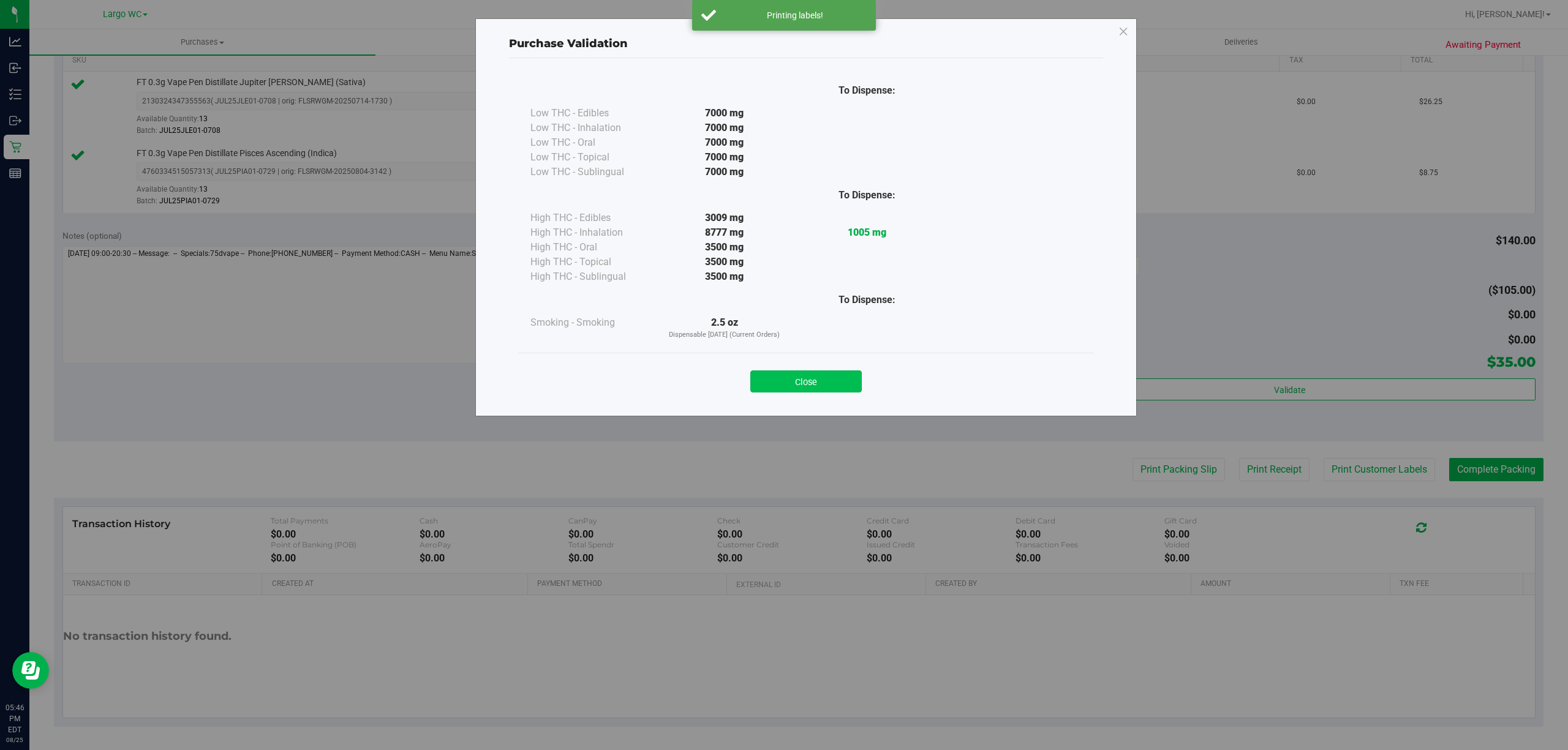
click at [820, 373] on button "Close" at bounding box center [806, 381] width 111 height 22
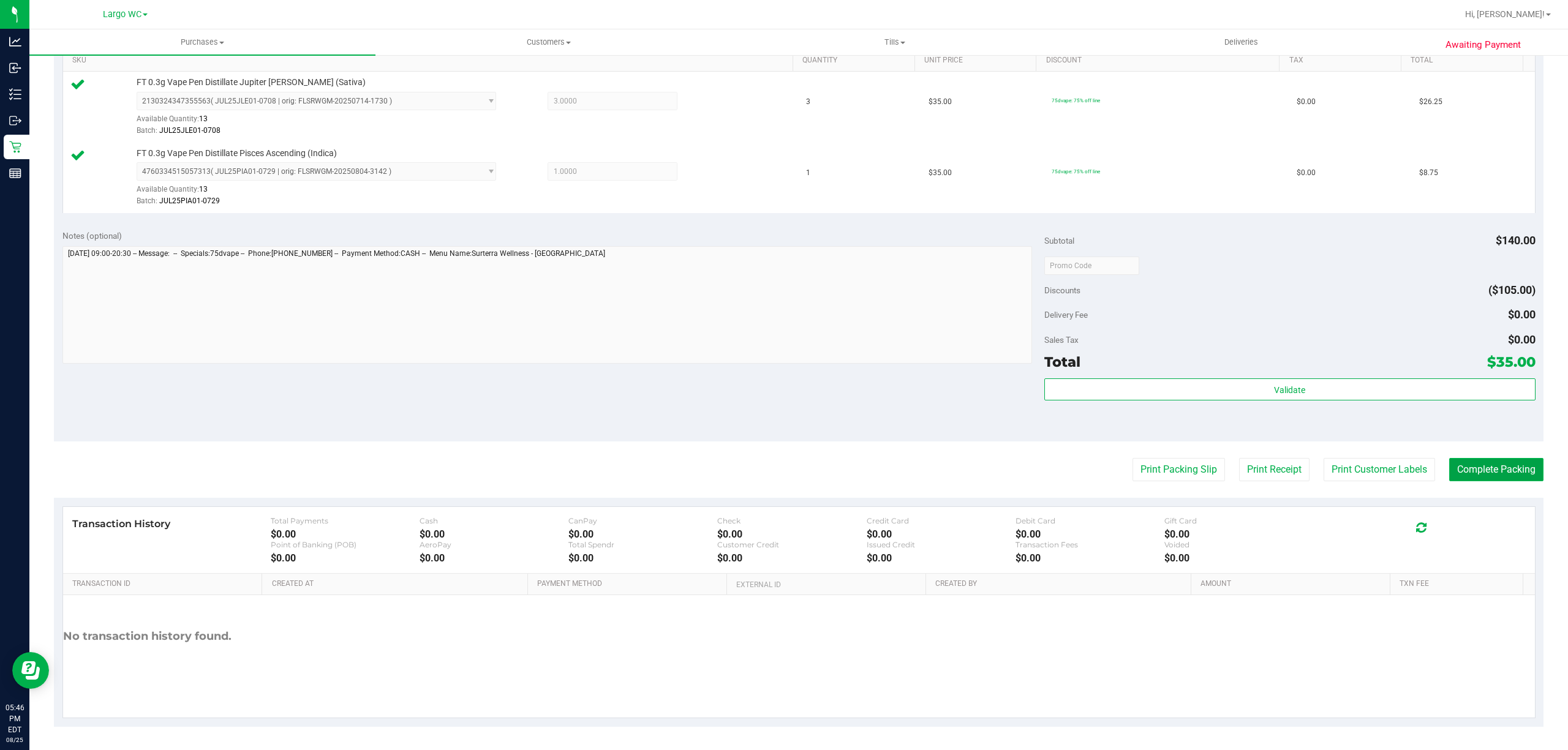
click at [1470, 471] on button "Complete Packing" at bounding box center [1496, 469] width 94 height 24
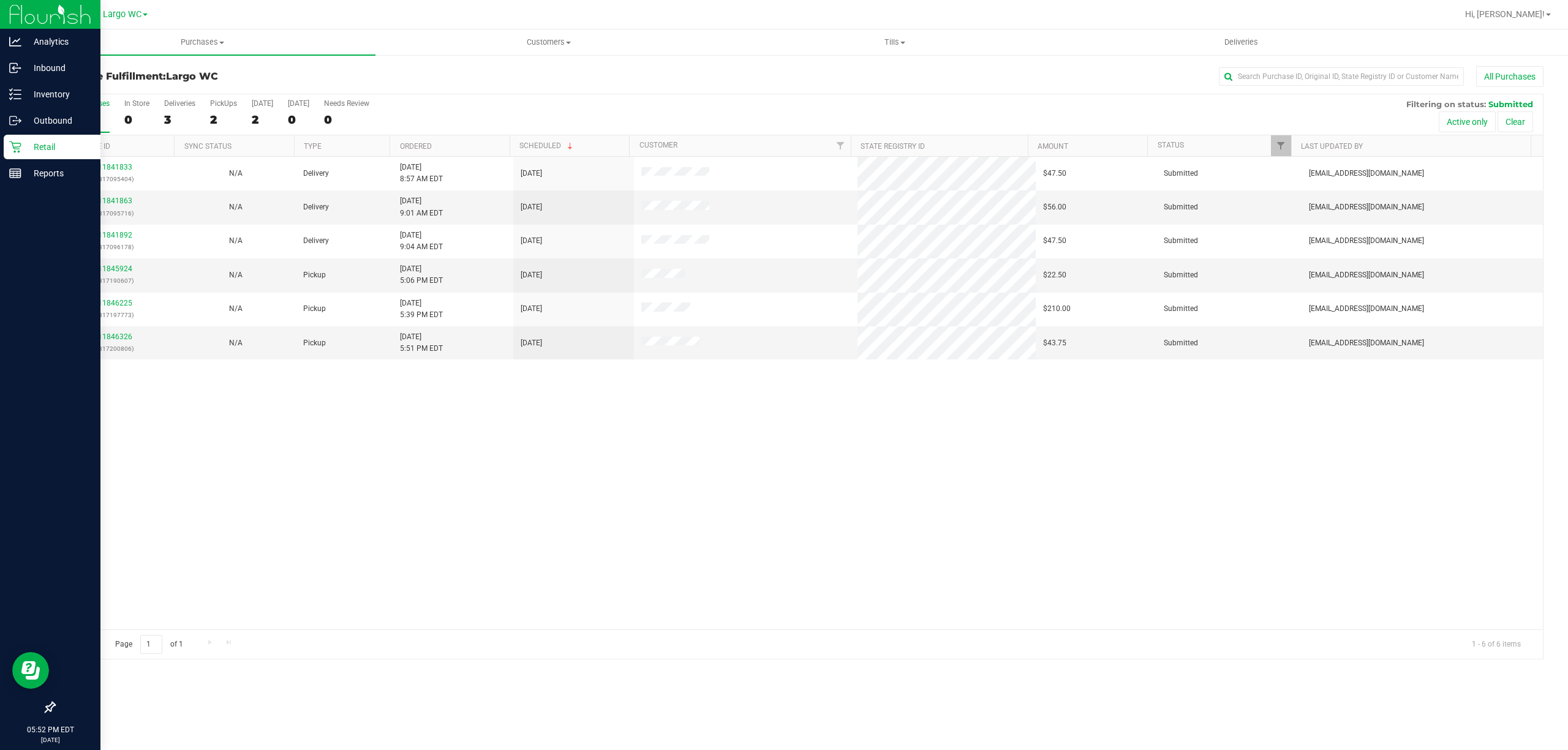
click at [0, 263] on div at bounding box center [50, 441] width 101 height 508
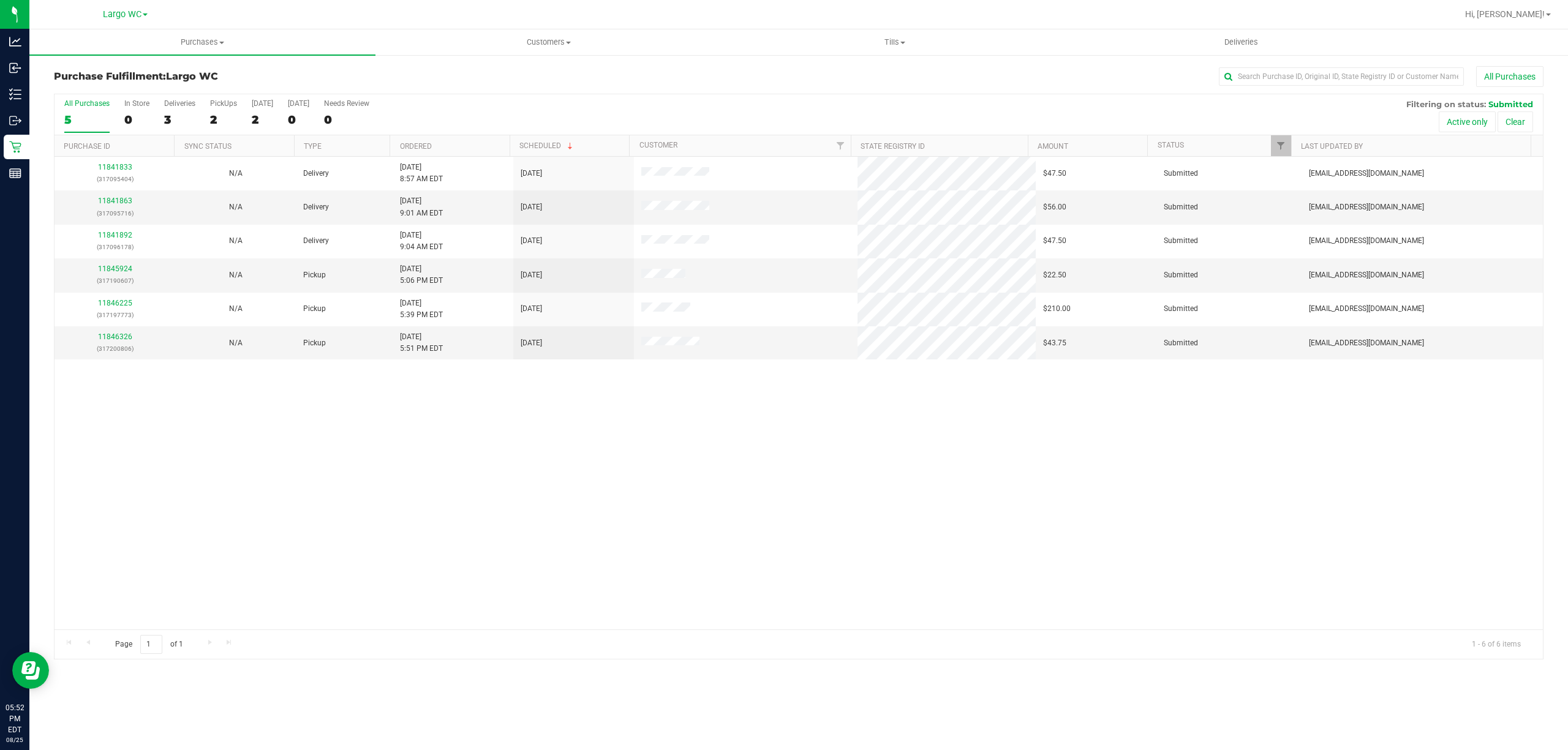
click at [226, 456] on div "11841833 (317095404) N/A Delivery 8/25/2025 8:57 AM EDT 8/27/2025 $47.50 Submit…" at bounding box center [798, 393] width 1488 height 473
click at [116, 269] on link "11845924" at bounding box center [115, 269] width 34 height 8
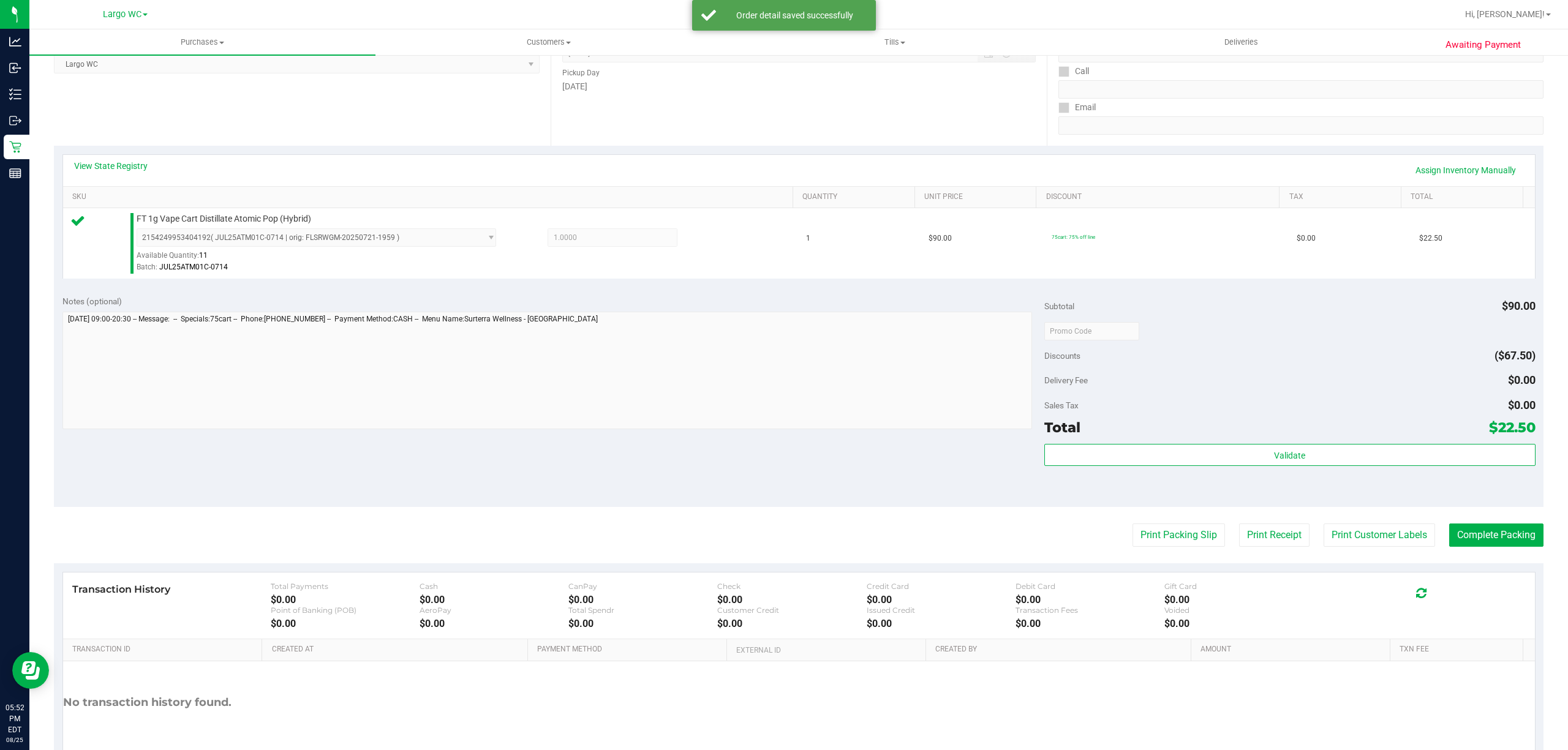
scroll to position [248, 0]
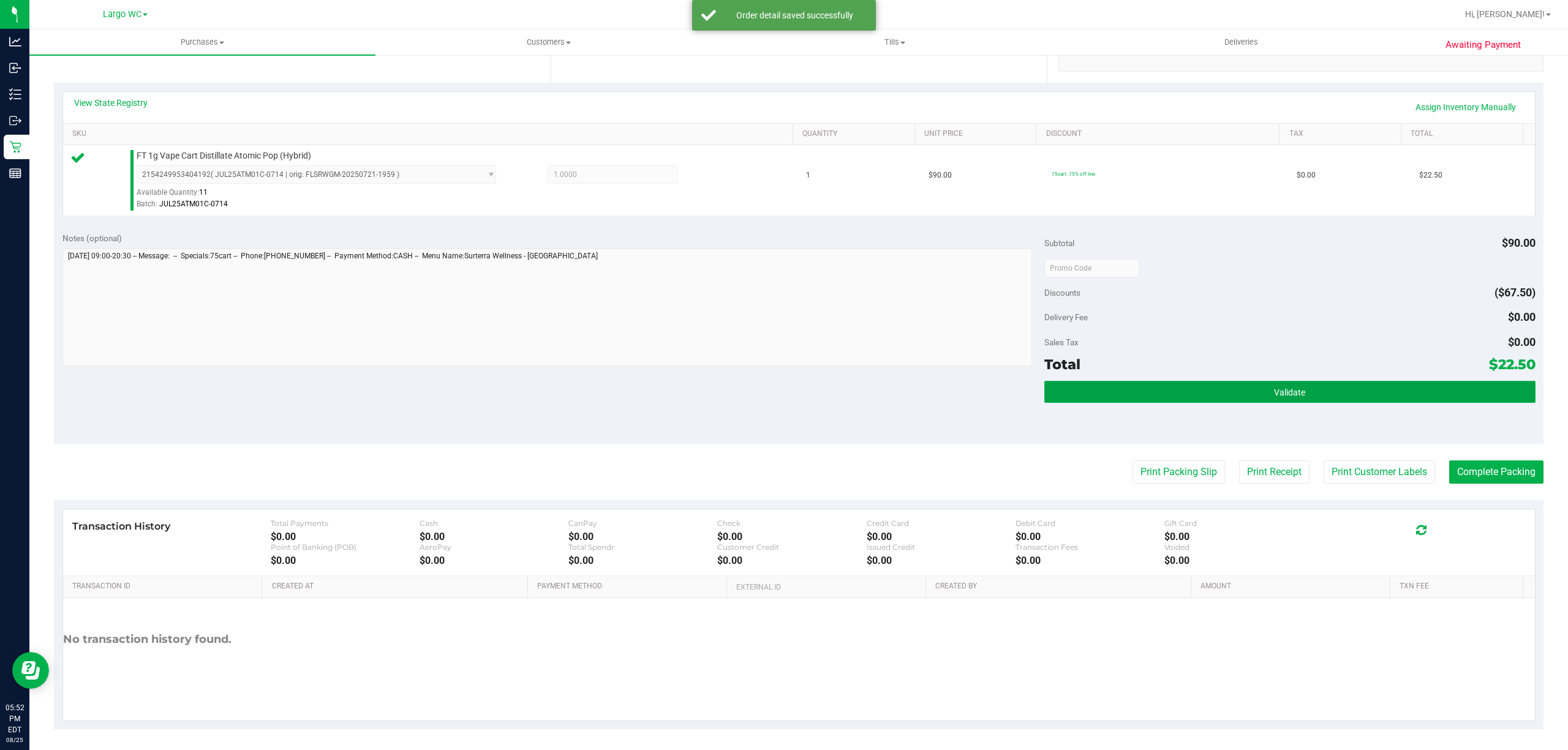
click at [1304, 399] on button "Validate" at bounding box center [1289, 391] width 491 height 22
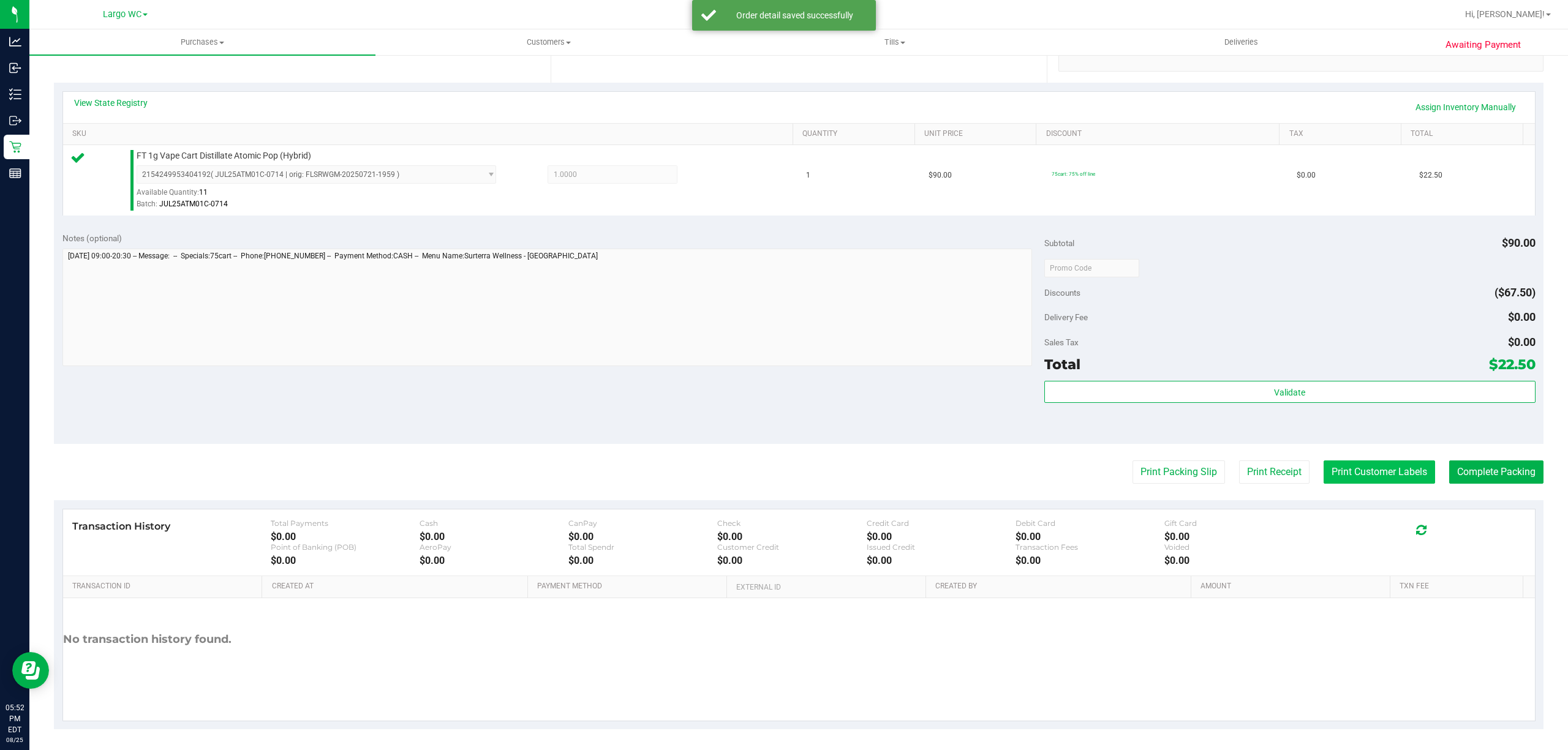
click at [1333, 474] on button "Print Customer Labels" at bounding box center [1379, 472] width 111 height 24
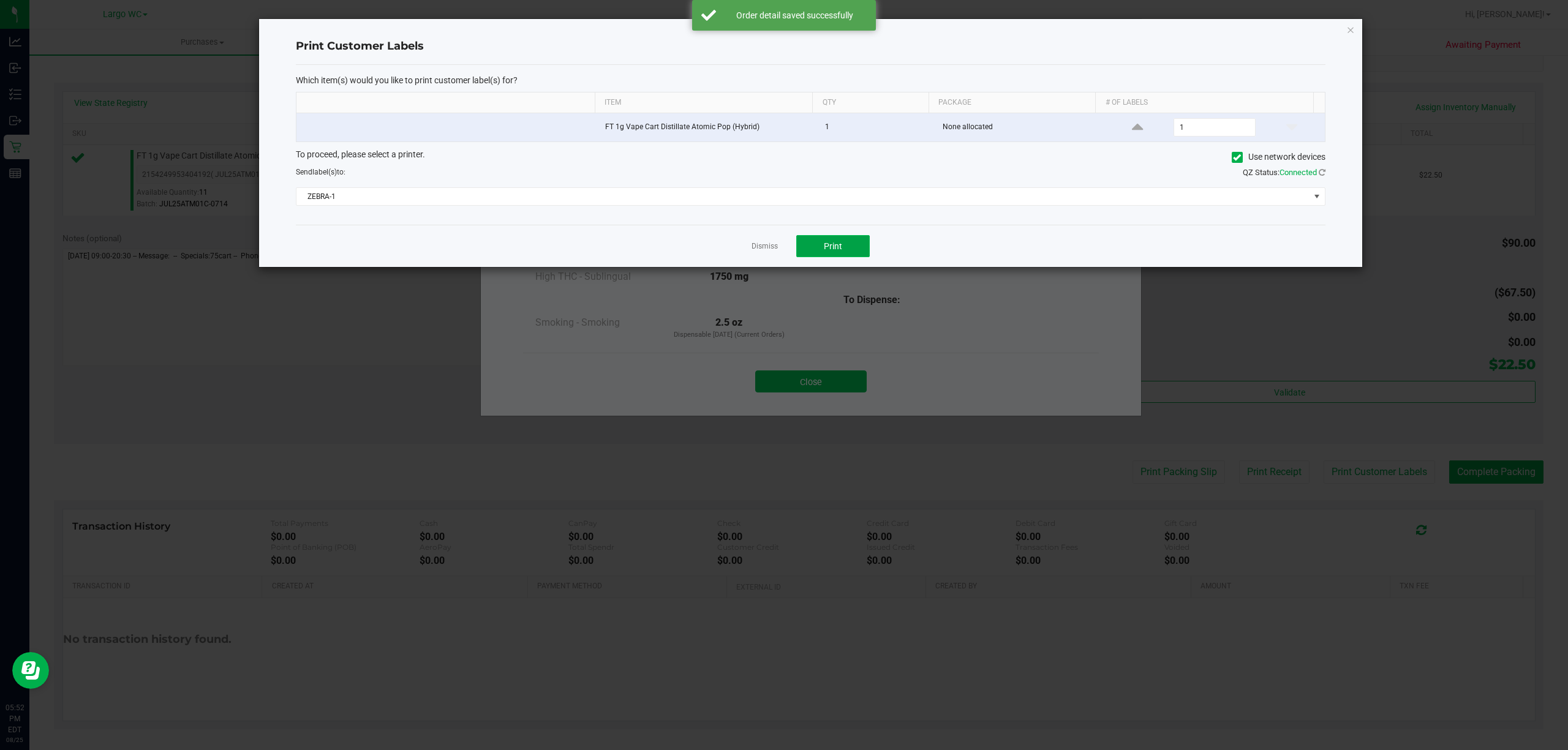
click at [849, 248] on button "Print" at bounding box center [833, 246] width 74 height 22
click at [761, 249] on link "Dismiss" at bounding box center [764, 246] width 26 height 10
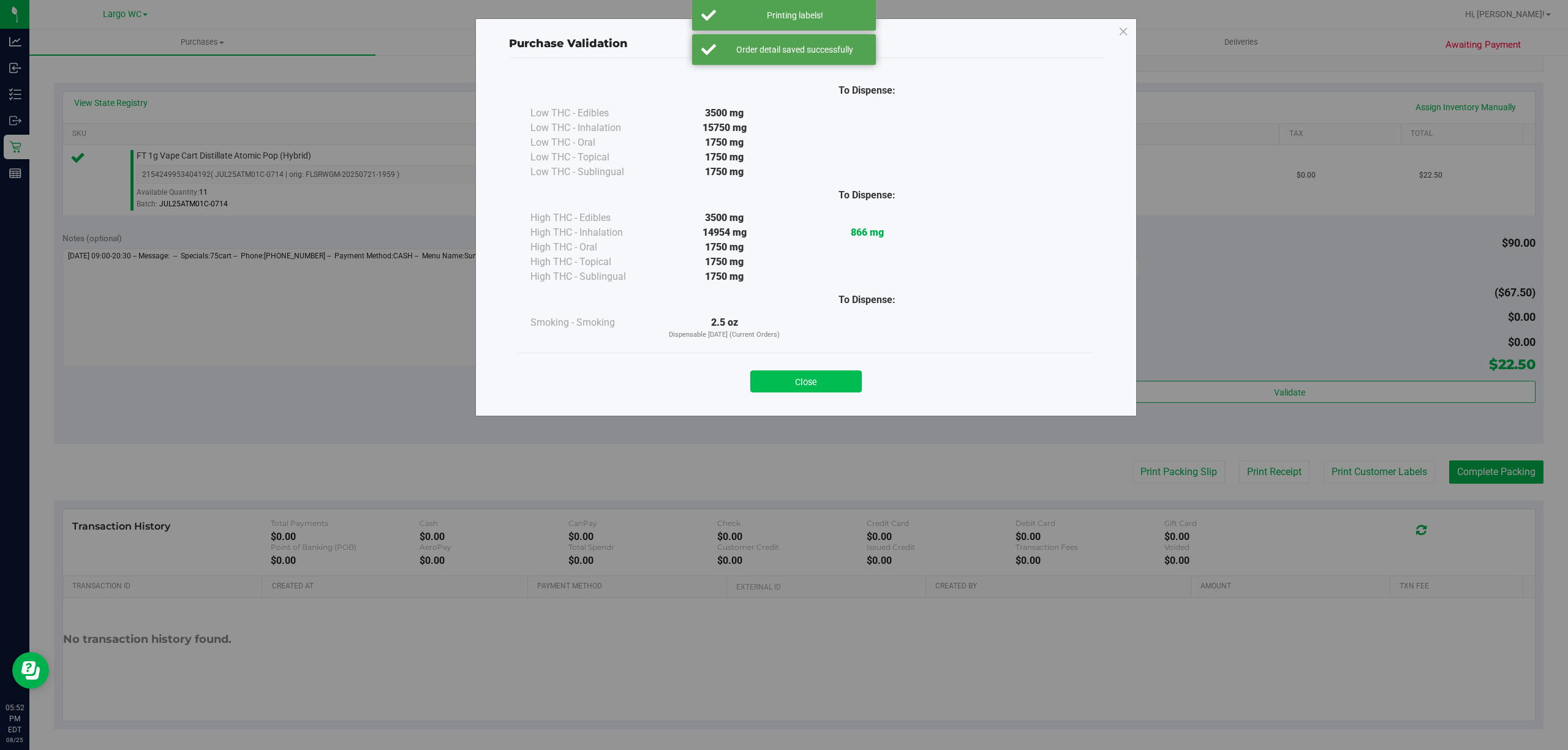
click at [818, 389] on button "Close" at bounding box center [806, 381] width 111 height 22
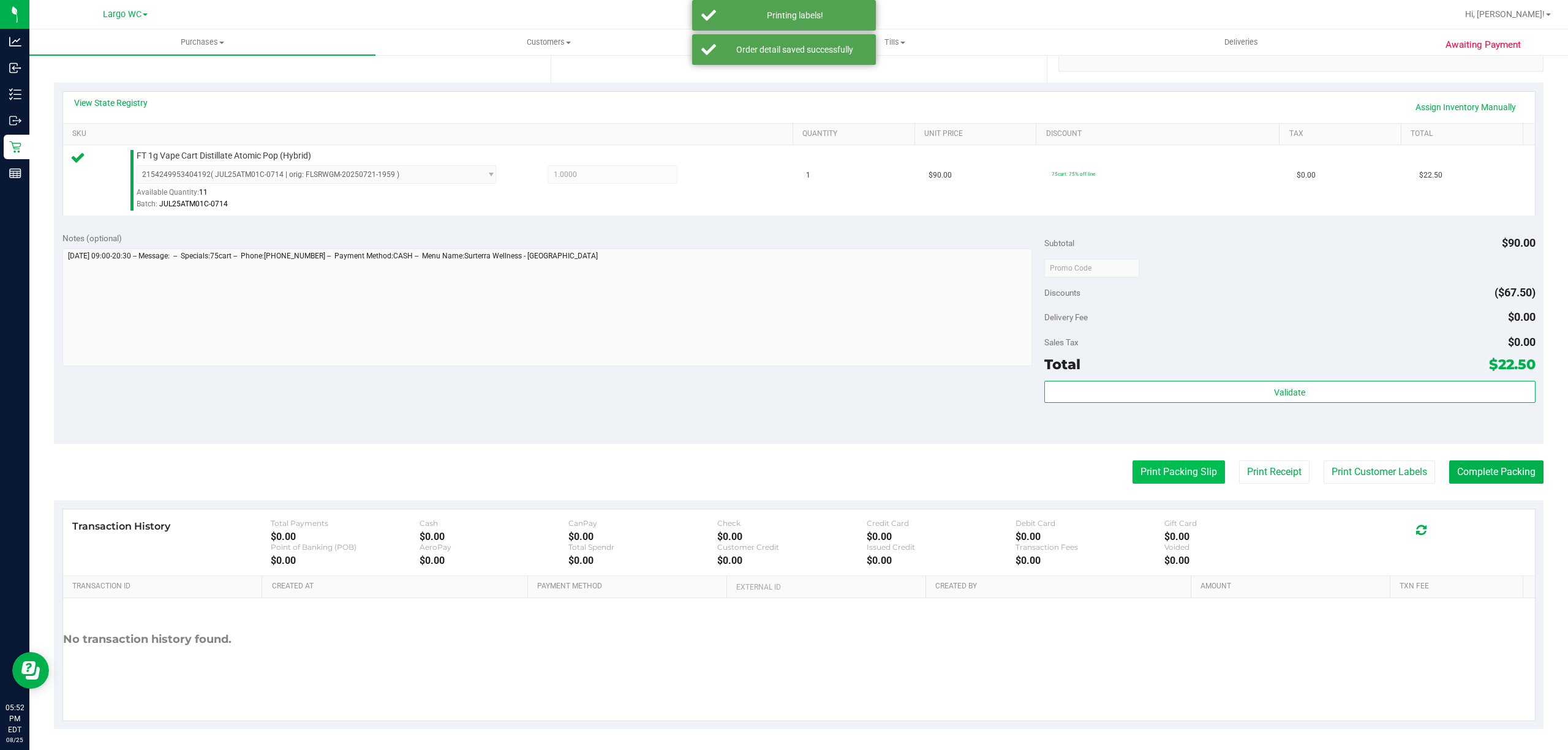
click at [1140, 468] on button "Print Packing Slip" at bounding box center [1179, 472] width 92 height 24
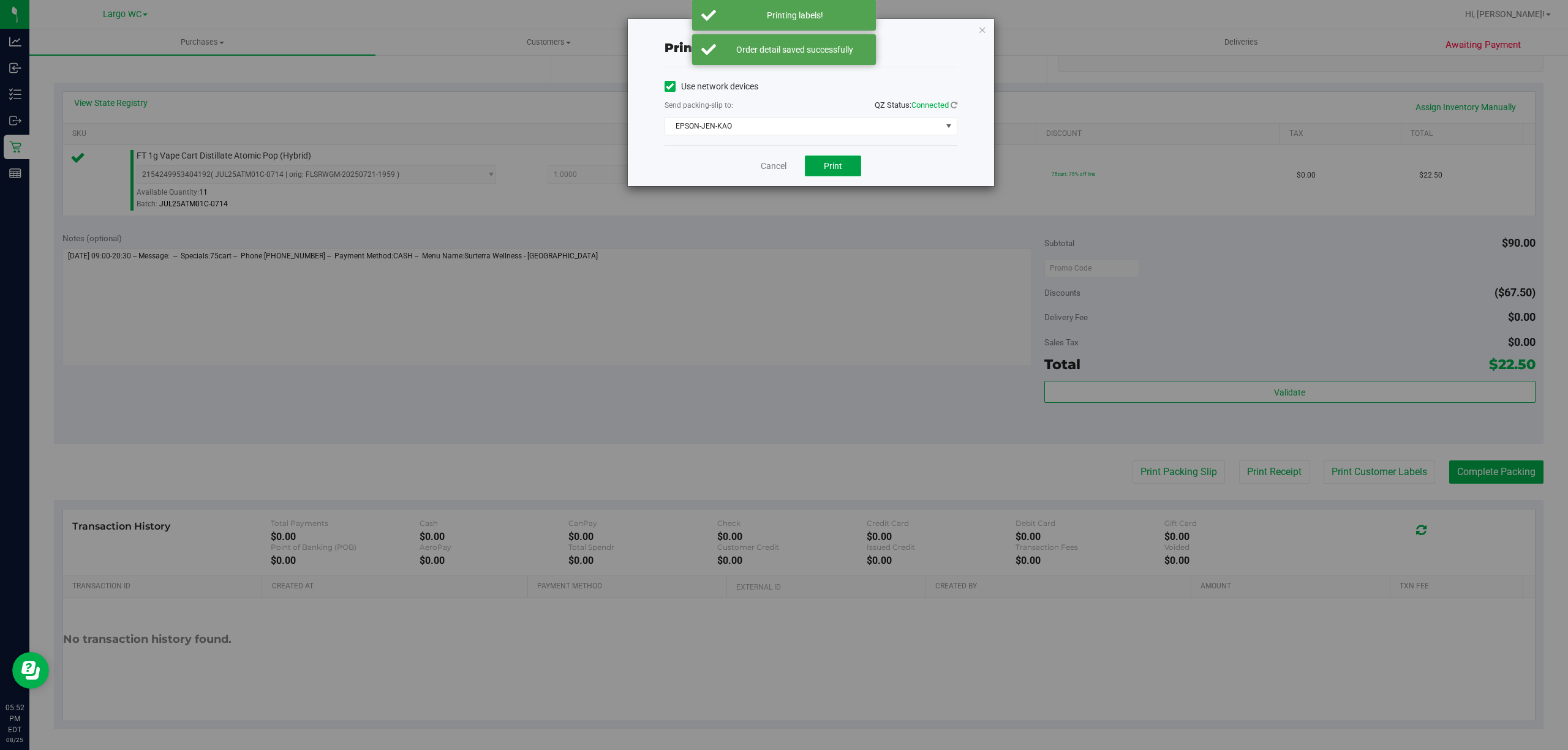
click at [832, 167] on span "Print" at bounding box center [832, 166] width 18 height 9
click at [769, 172] on link "Cancel" at bounding box center [767, 167] width 25 height 13
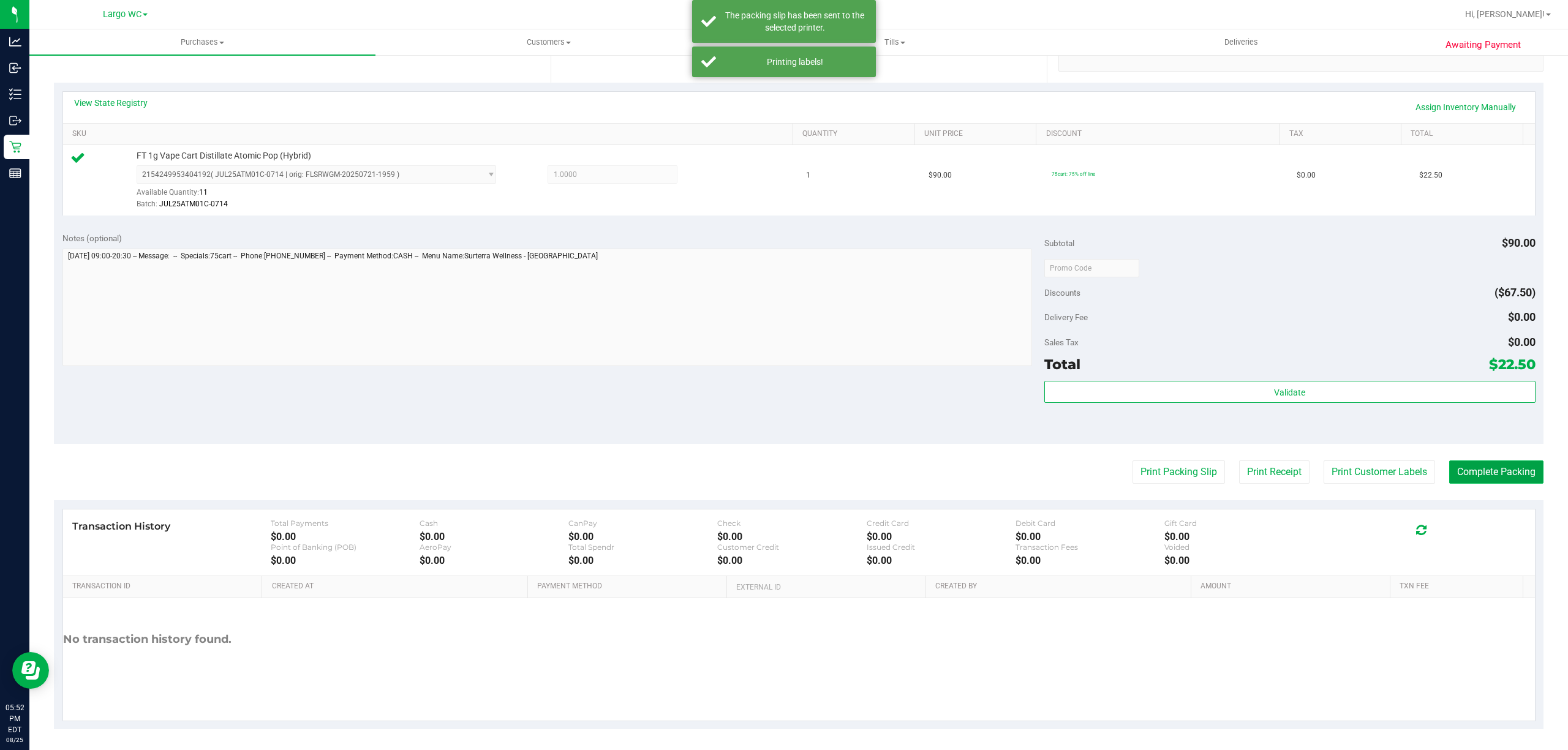
click at [1483, 474] on button "Complete Packing" at bounding box center [1496, 472] width 94 height 24
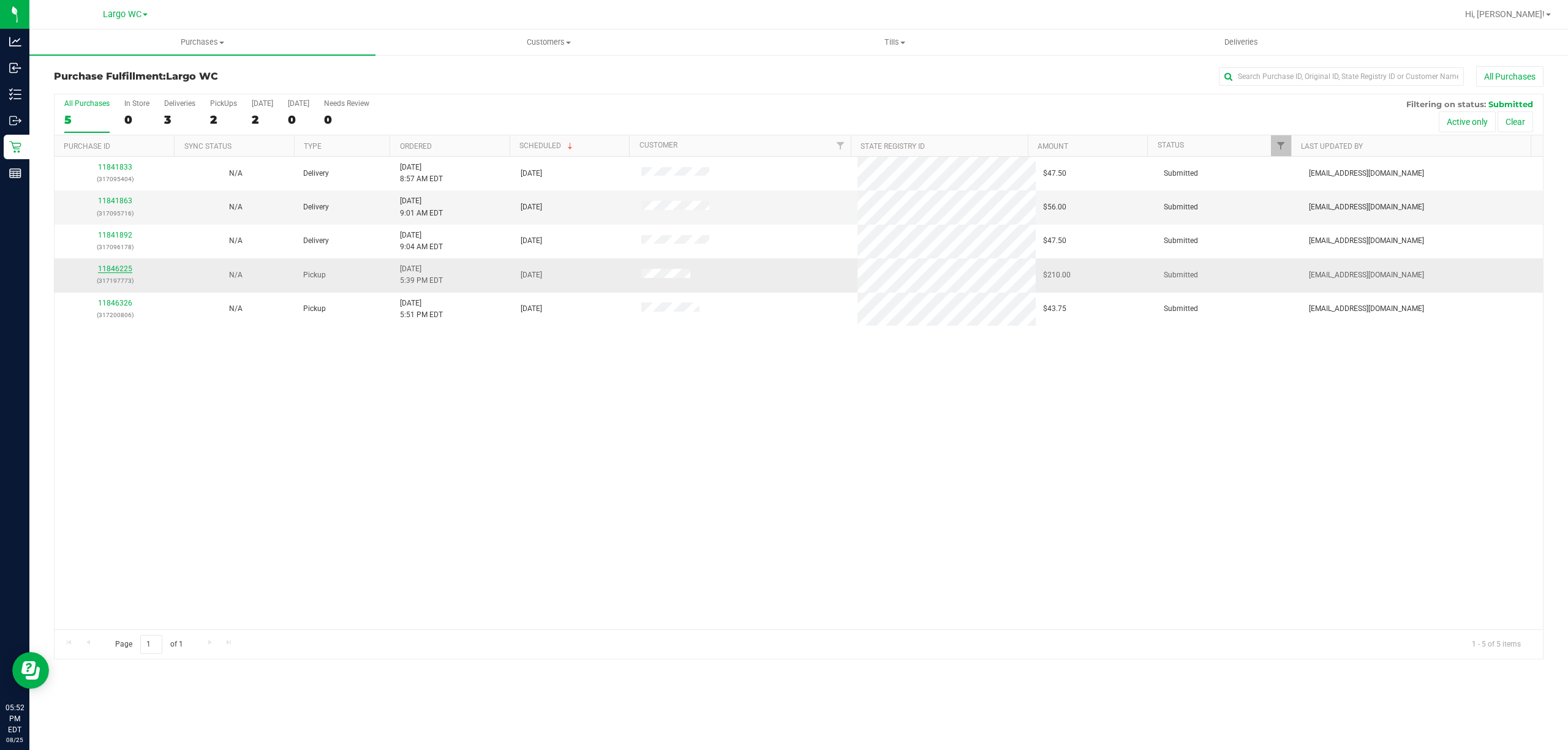
click at [114, 270] on link "11846225" at bounding box center [115, 269] width 34 height 8
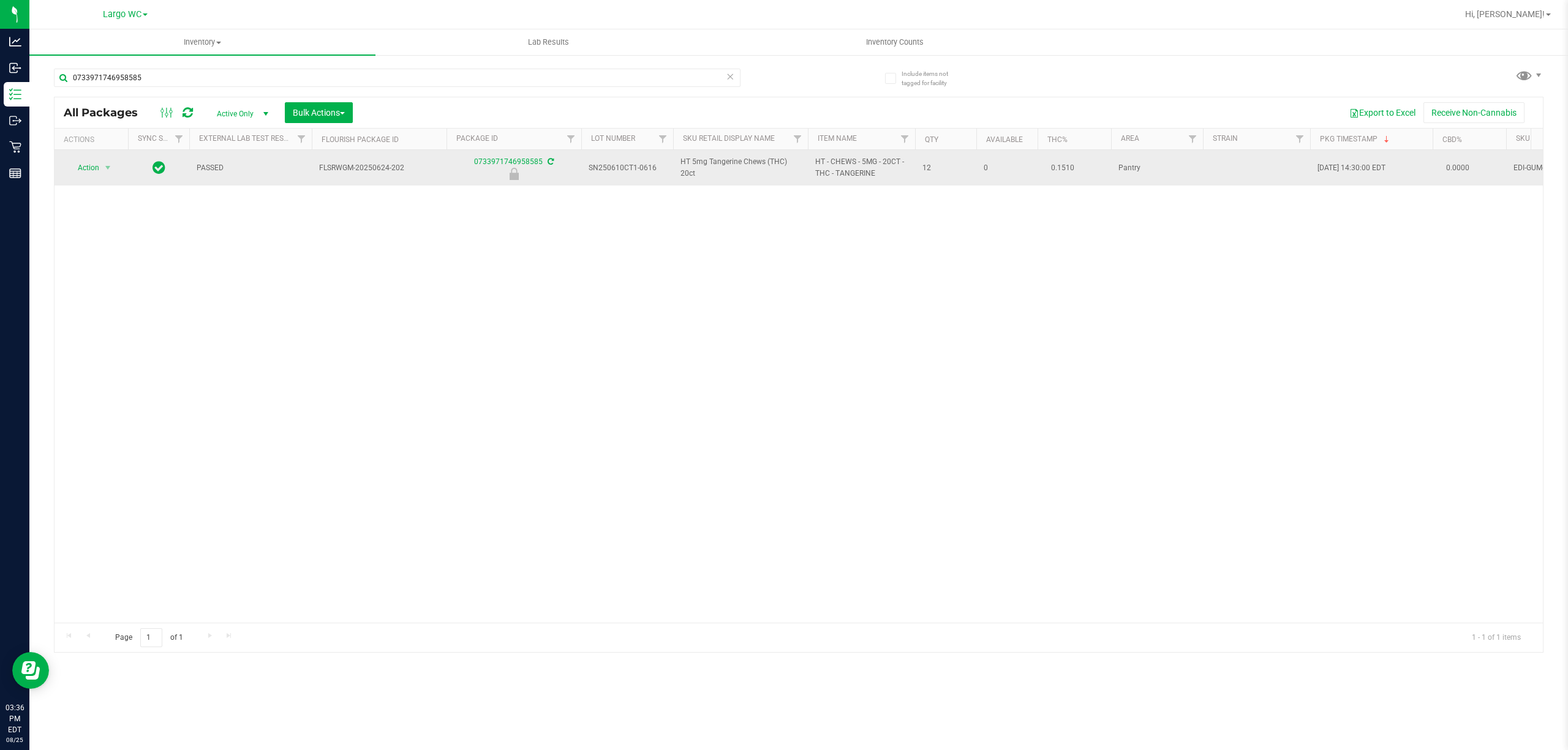
type input "0733971746958585"
click at [89, 169] on span "Action" at bounding box center [83, 168] width 33 height 17
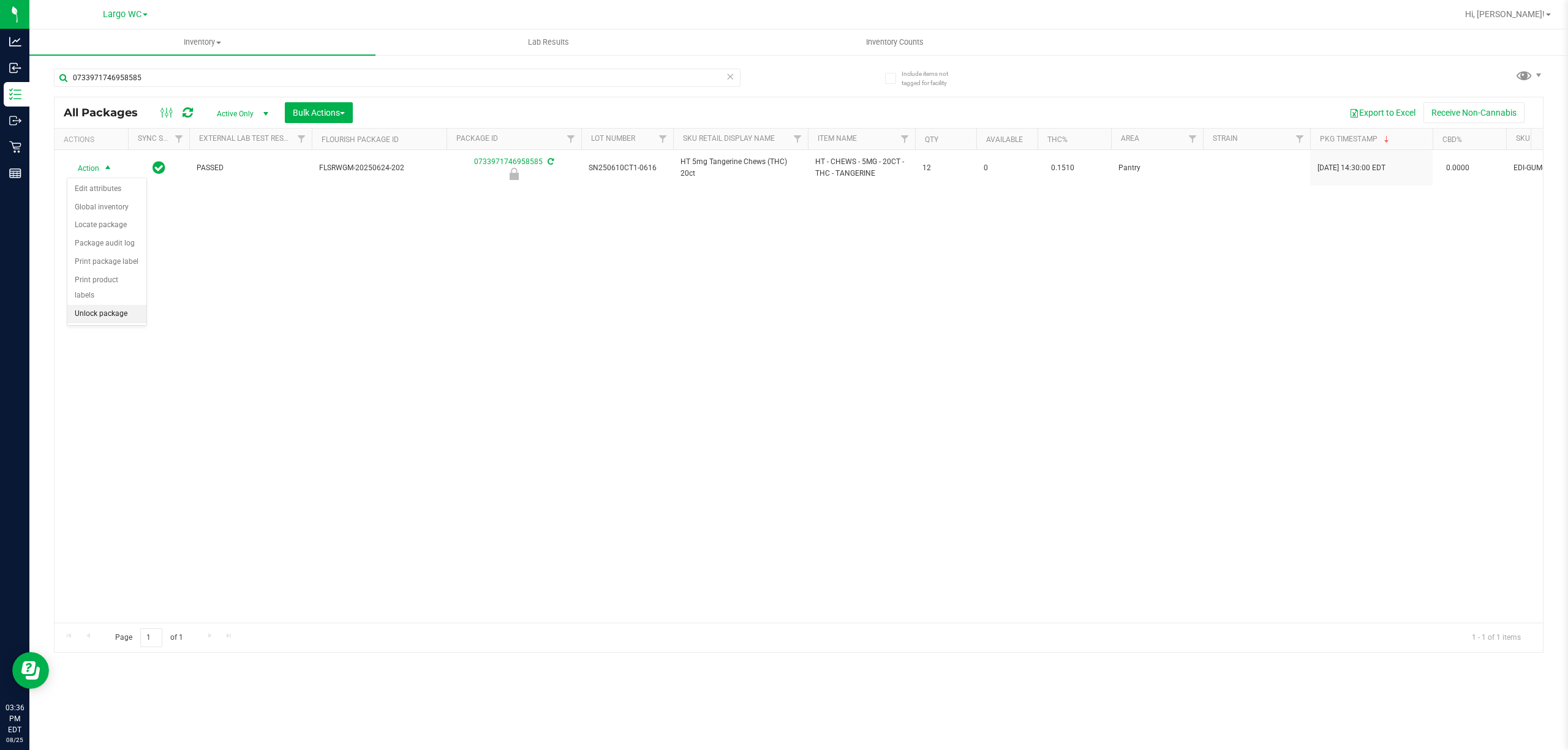
click at [91, 323] on li "Unlock package" at bounding box center [106, 314] width 79 height 18
click at [858, 41] on span "Inventory Counts" at bounding box center [894, 42] width 90 height 11
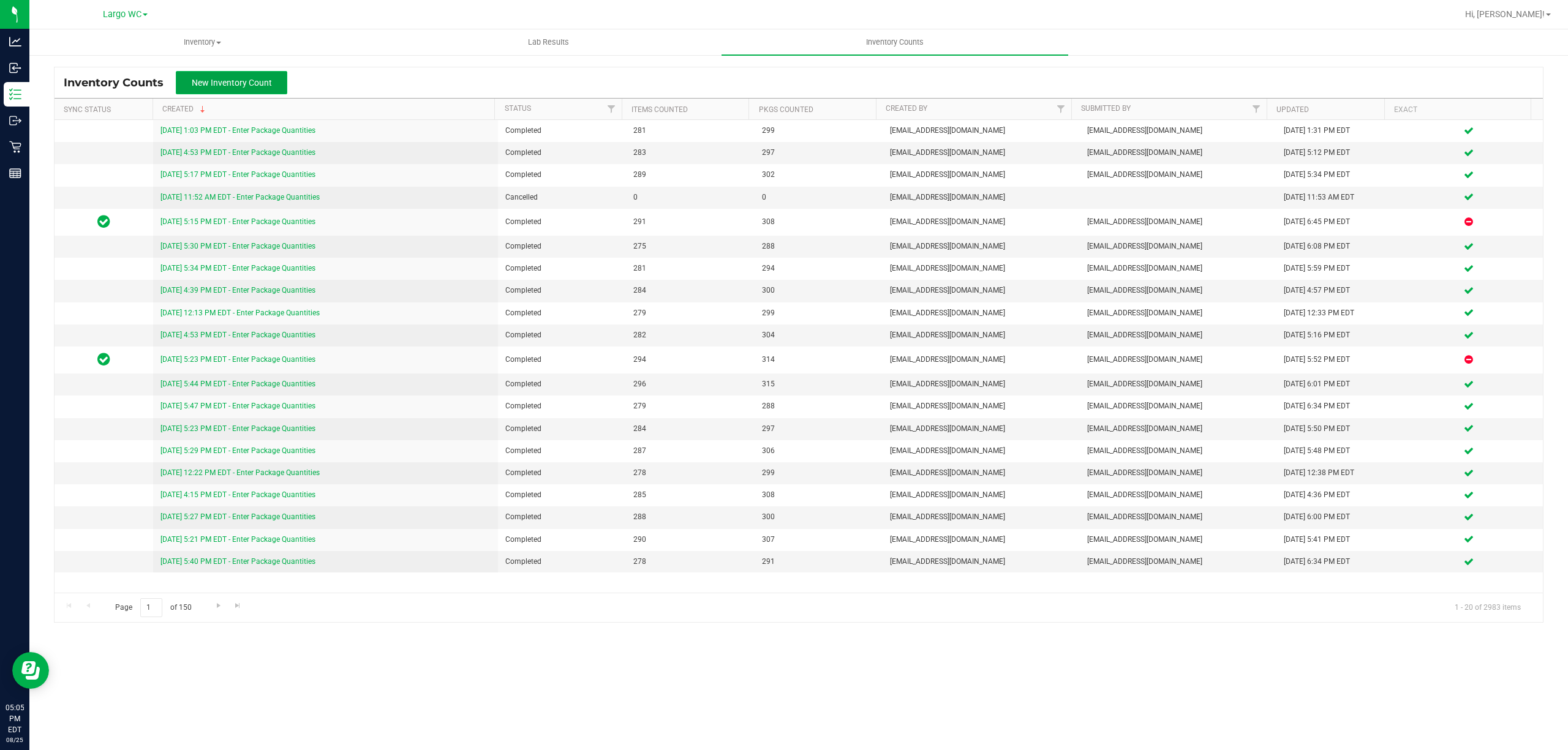
click at [230, 78] on span "New Inventory Count" at bounding box center [231, 83] width 80 height 9
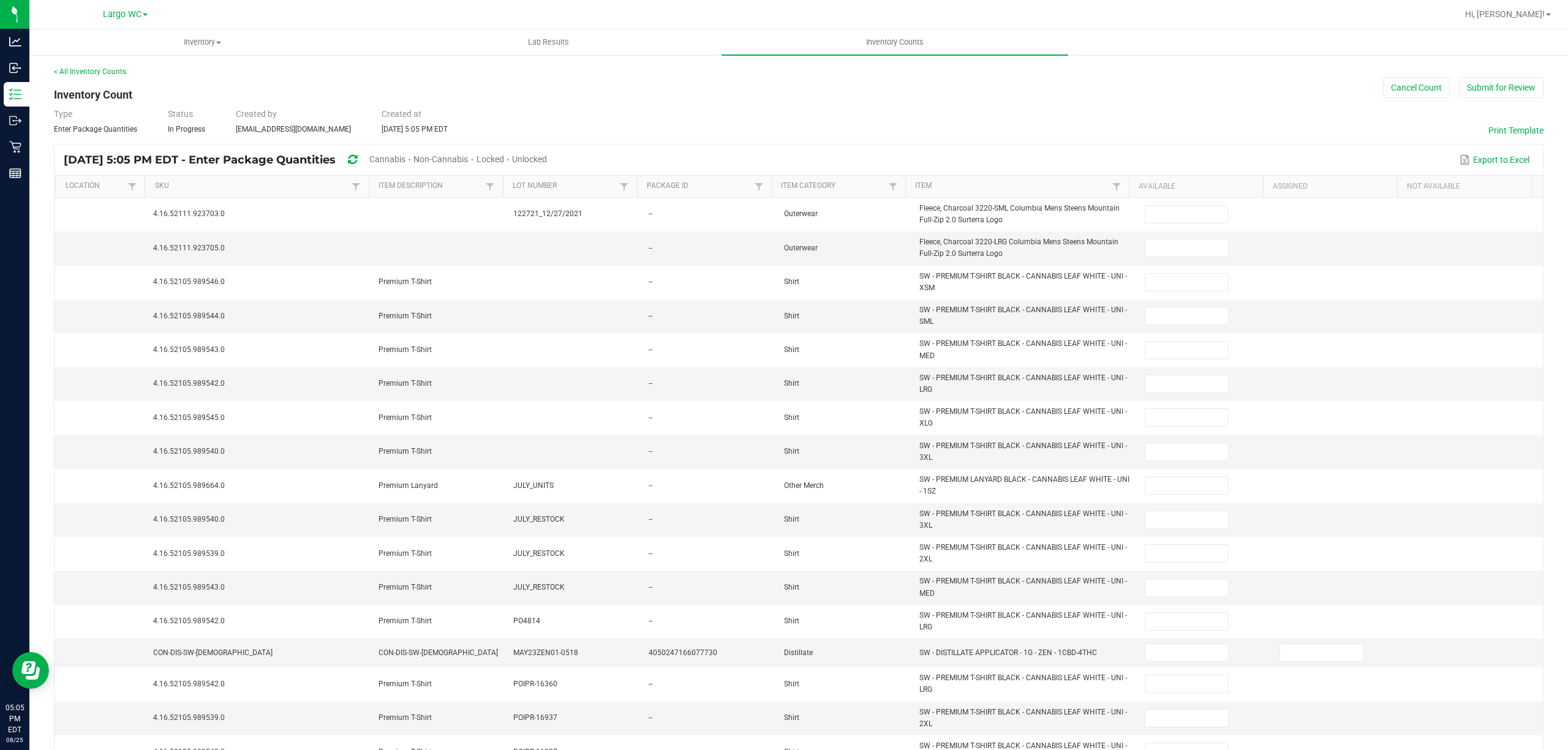
click at [405, 160] on span "Cannabis" at bounding box center [387, 159] width 36 height 9
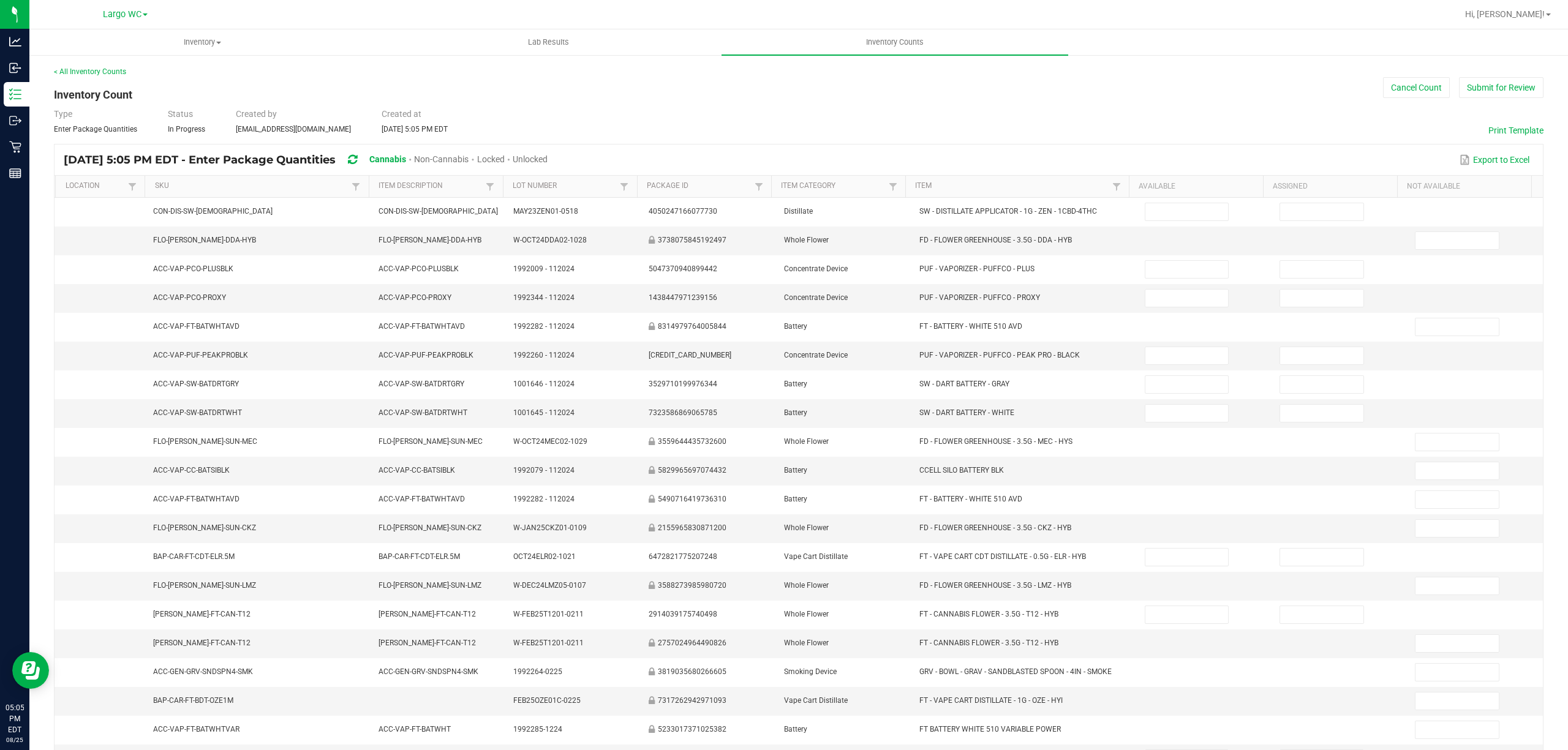
click at [547, 159] on span "Unlocked" at bounding box center [530, 159] width 35 height 9
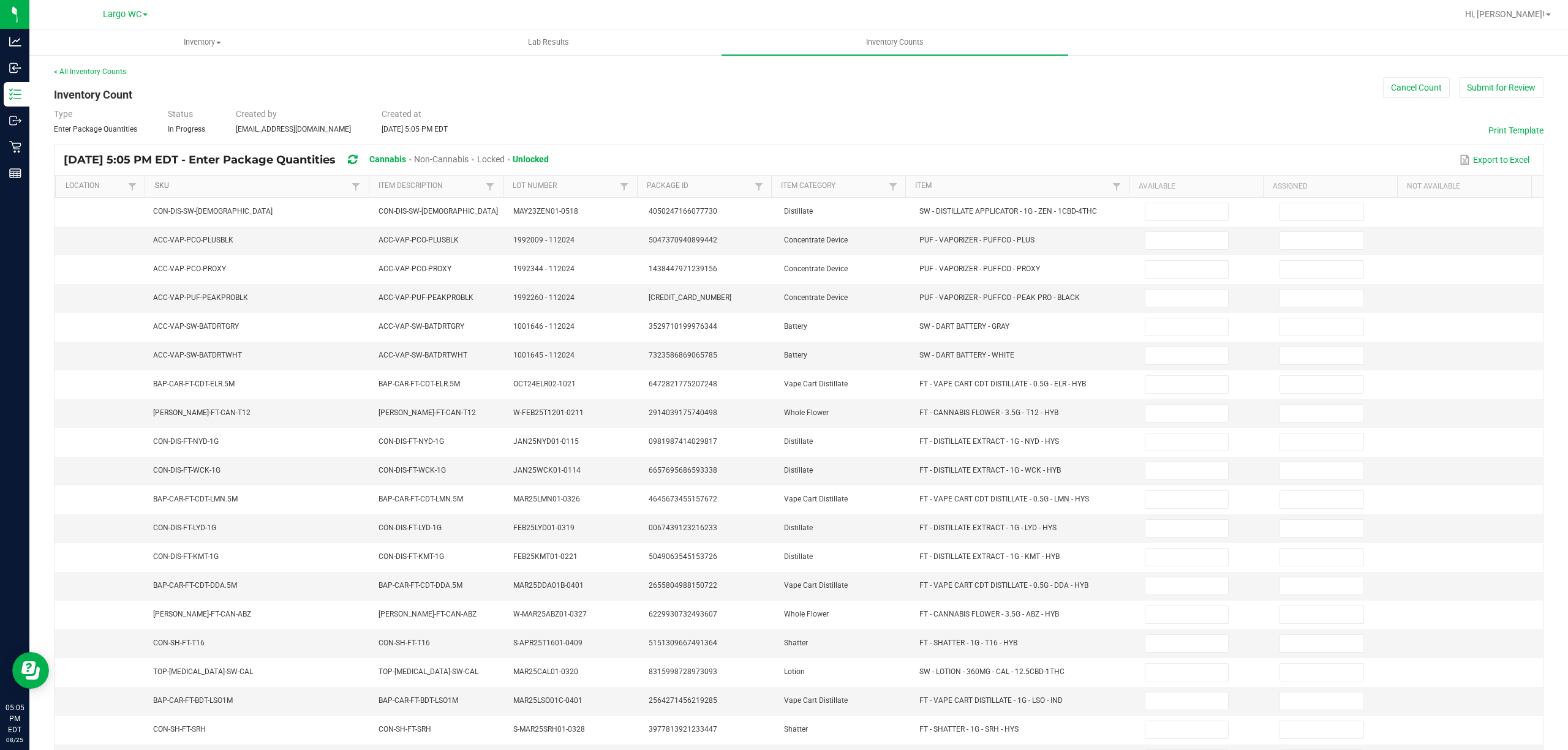
click at [245, 188] on link "SKU" at bounding box center [251, 186] width 193 height 9
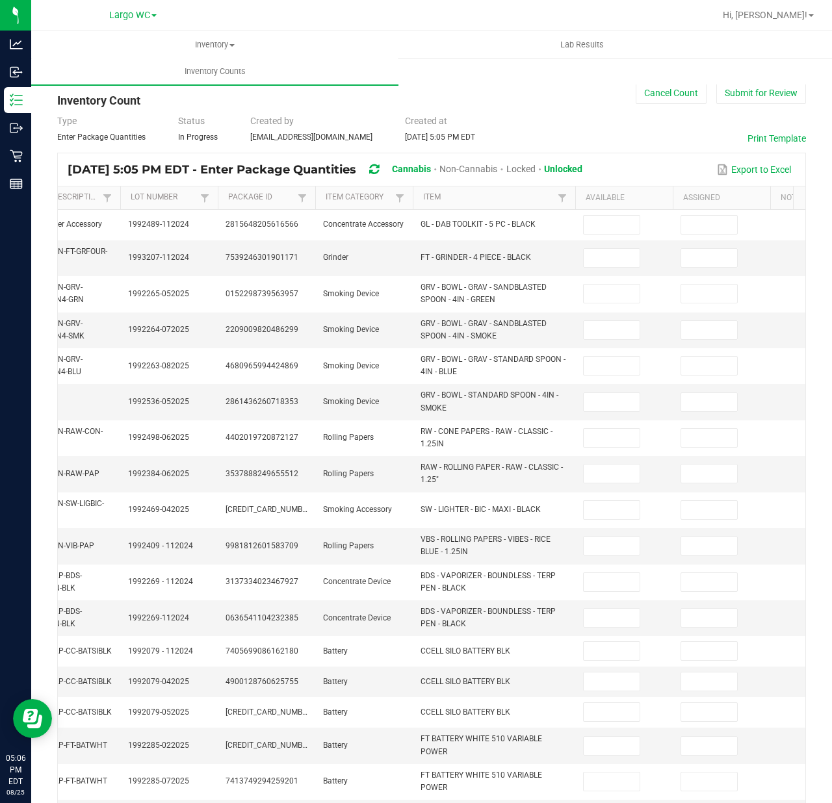
scroll to position [0, 261]
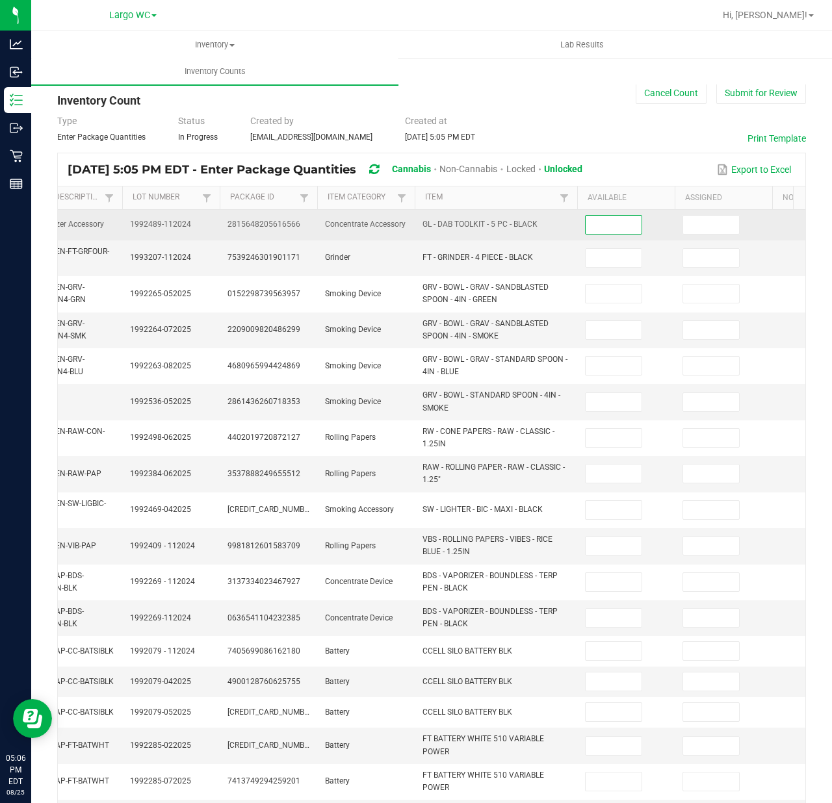
click at [629, 226] on input at bounding box center [614, 225] width 56 height 18
click at [622, 226] on input at bounding box center [614, 225] width 56 height 18
type input "4"
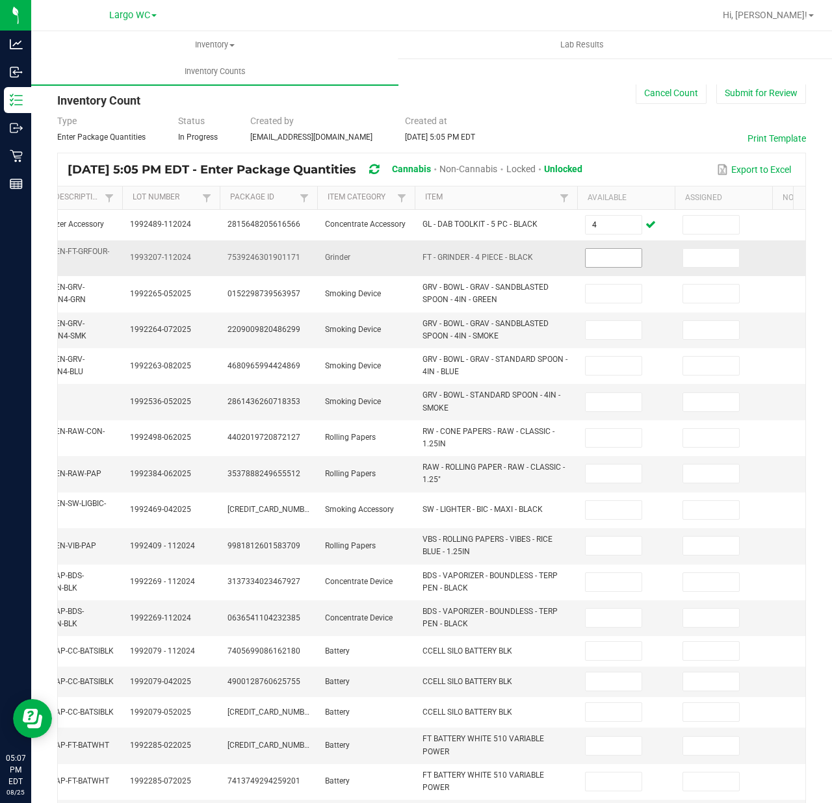
click at [608, 255] on input at bounding box center [614, 258] width 56 height 18
type input "4"
type input "13"
type input "4"
type input "2"
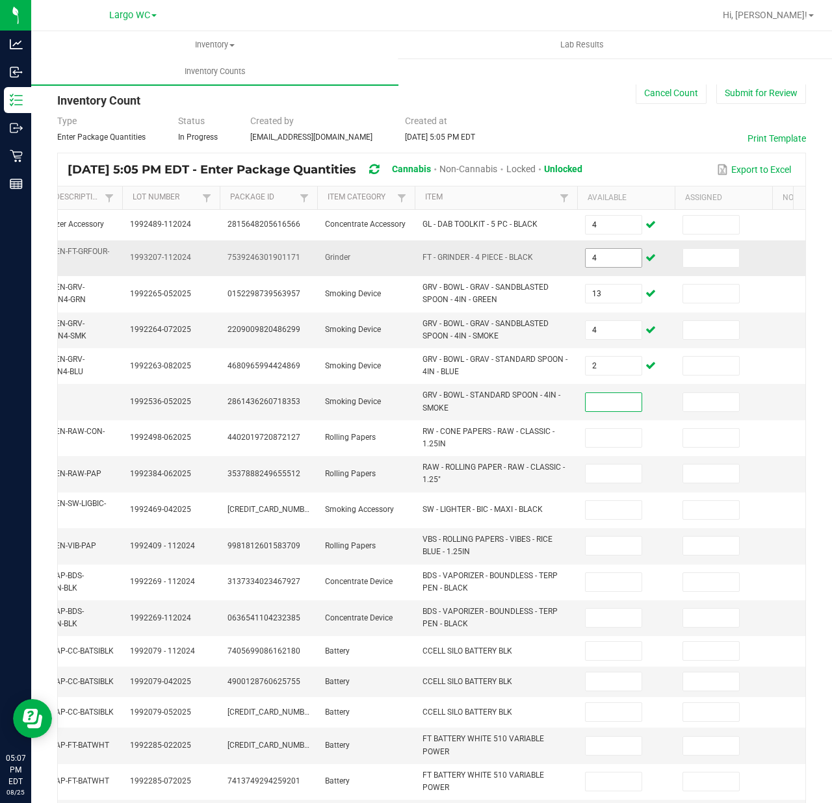
click at [613, 404] on input at bounding box center [614, 402] width 56 height 18
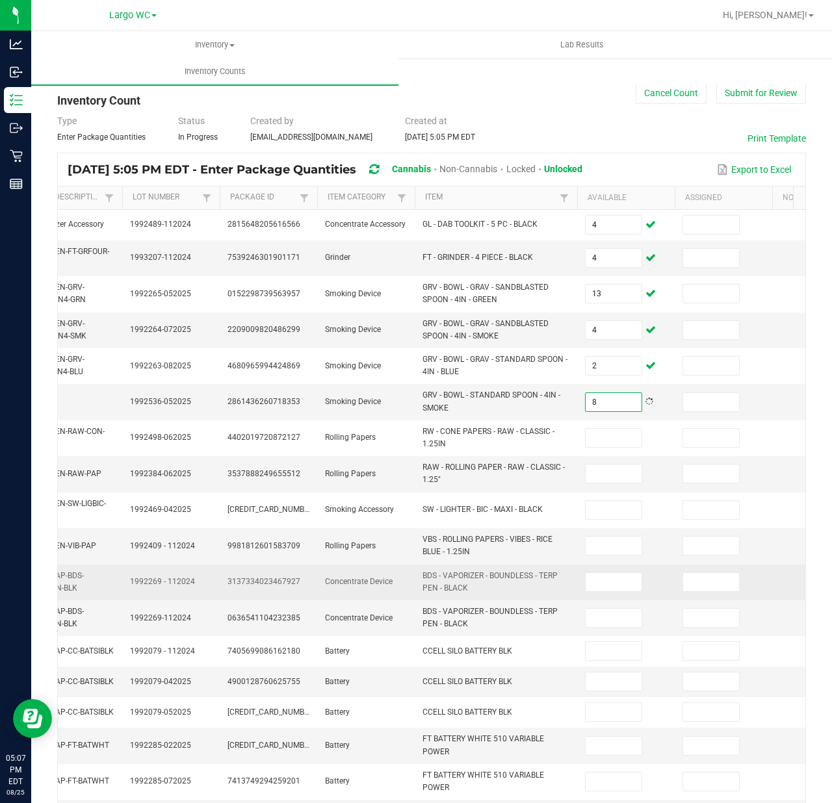
type input "8"
type input "26"
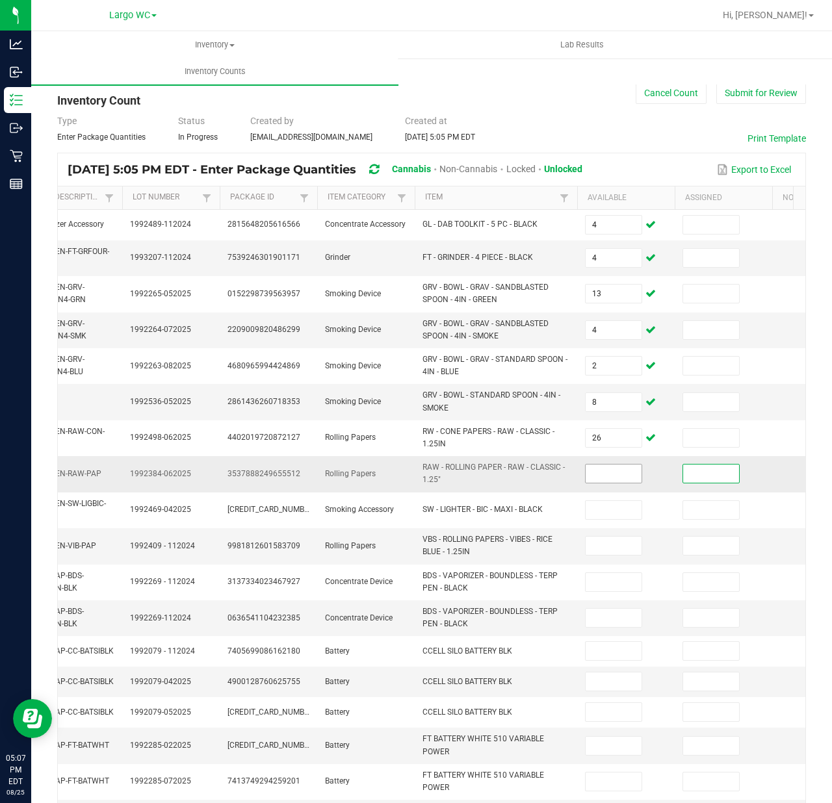
click at [607, 476] on input at bounding box center [614, 474] width 56 height 18
type input "35"
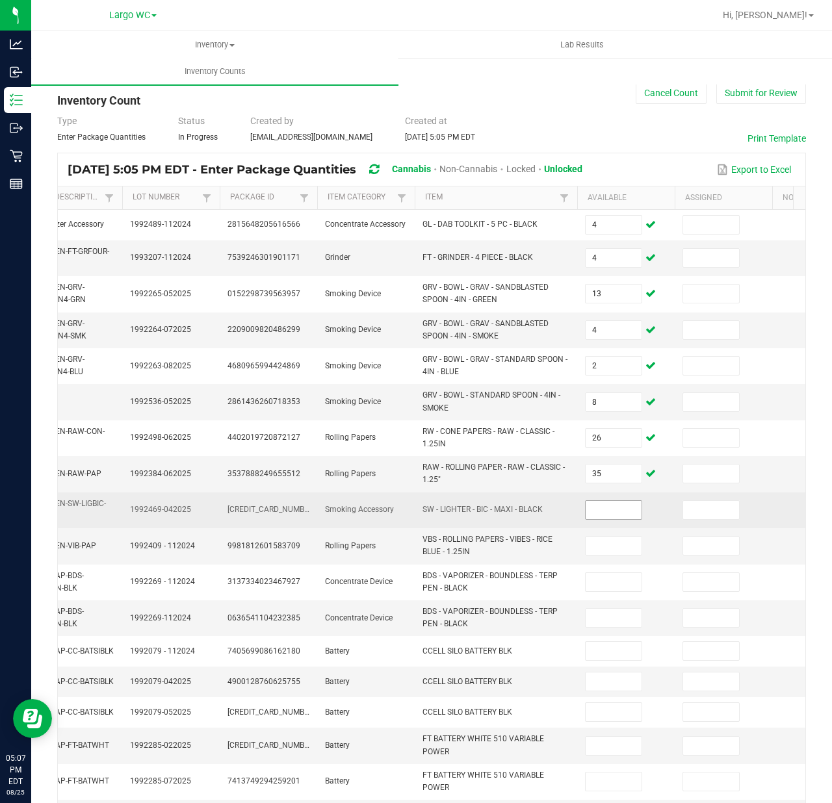
drag, startPoint x: 604, startPoint y: 513, endPoint x: 612, endPoint y: 513, distance: 7.1
click at [610, 513] on input at bounding box center [614, 510] width 56 height 18
type input "36"
type input "1"
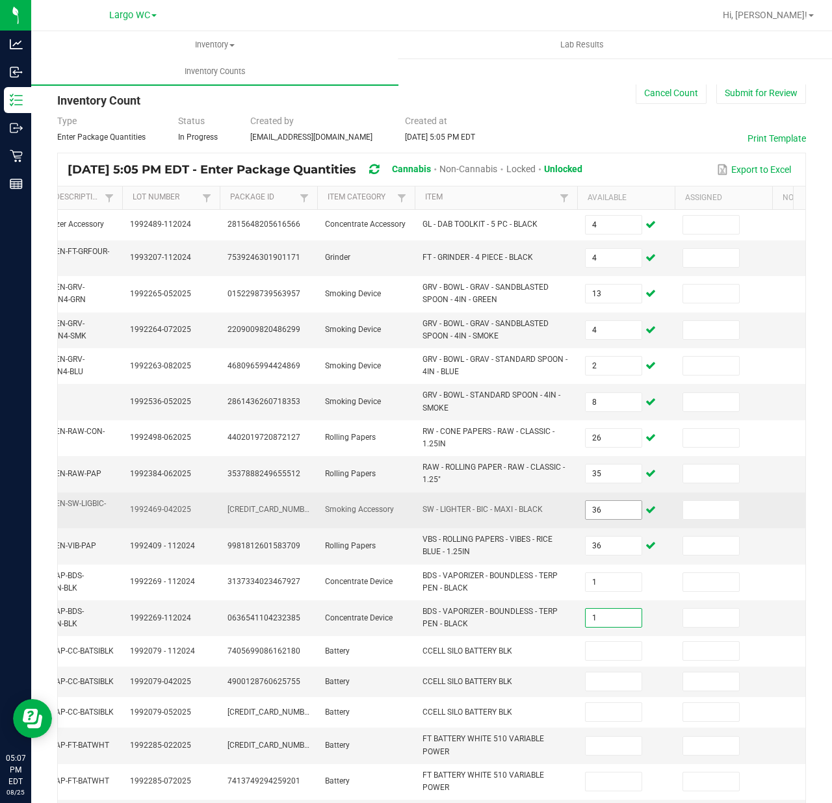
type input "1"
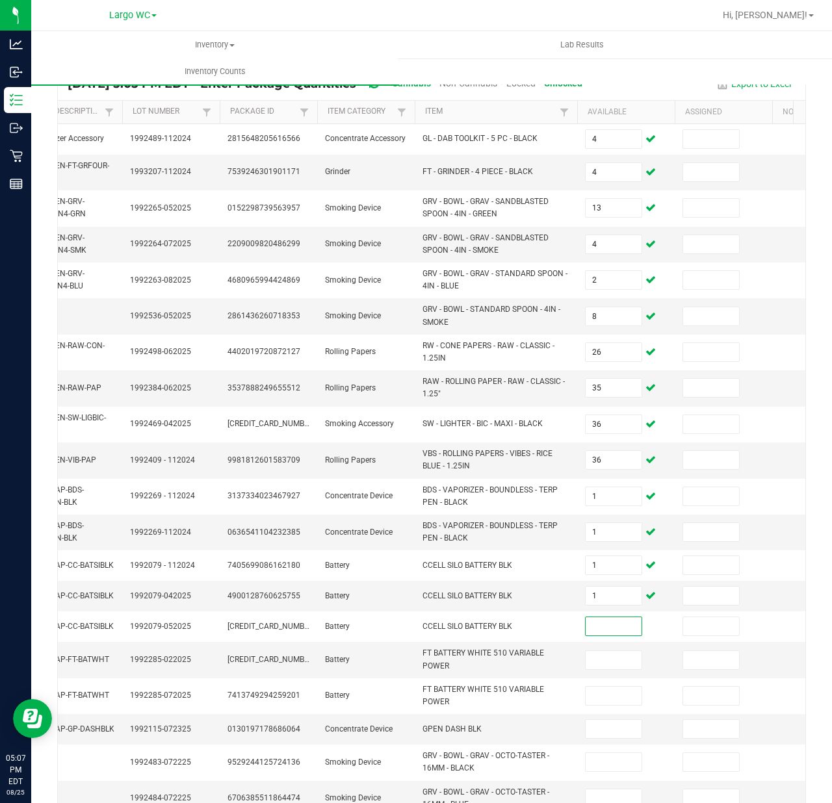
scroll to position [166, 0]
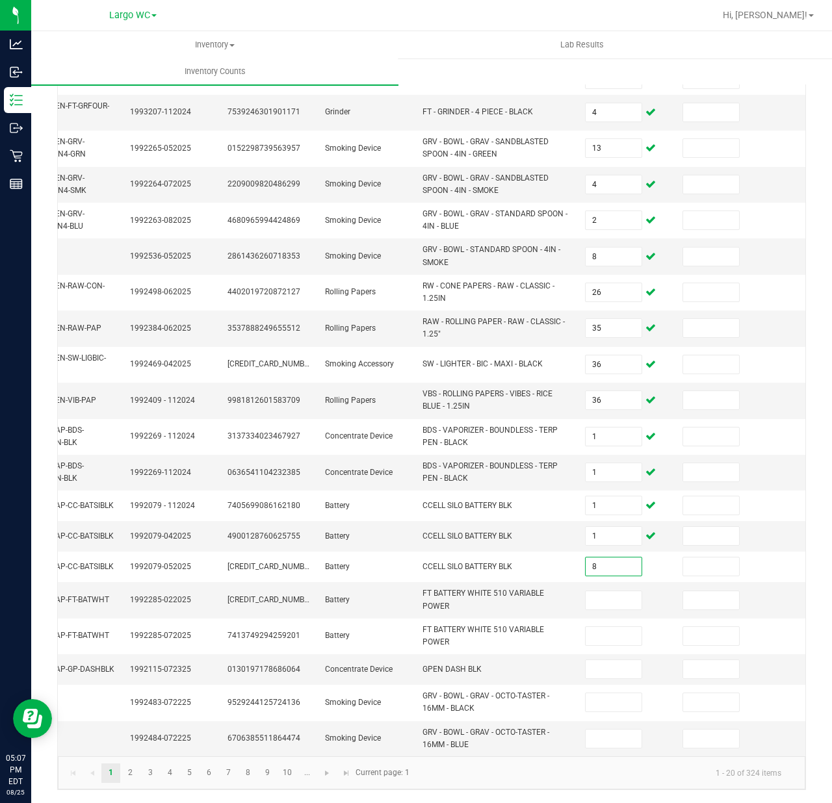
type input "8"
type input "2"
type input "9"
click at [610, 660] on input at bounding box center [614, 669] width 56 height 18
type input "4"
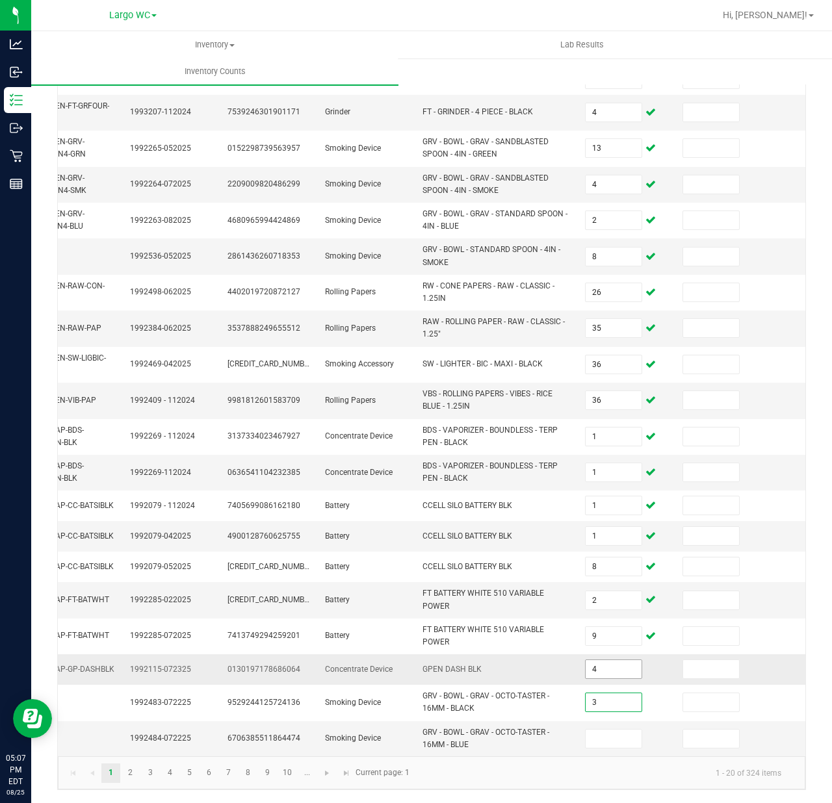
type input "3"
type input "1"
click at [127, 772] on link "2" at bounding box center [130, 773] width 19 height 19
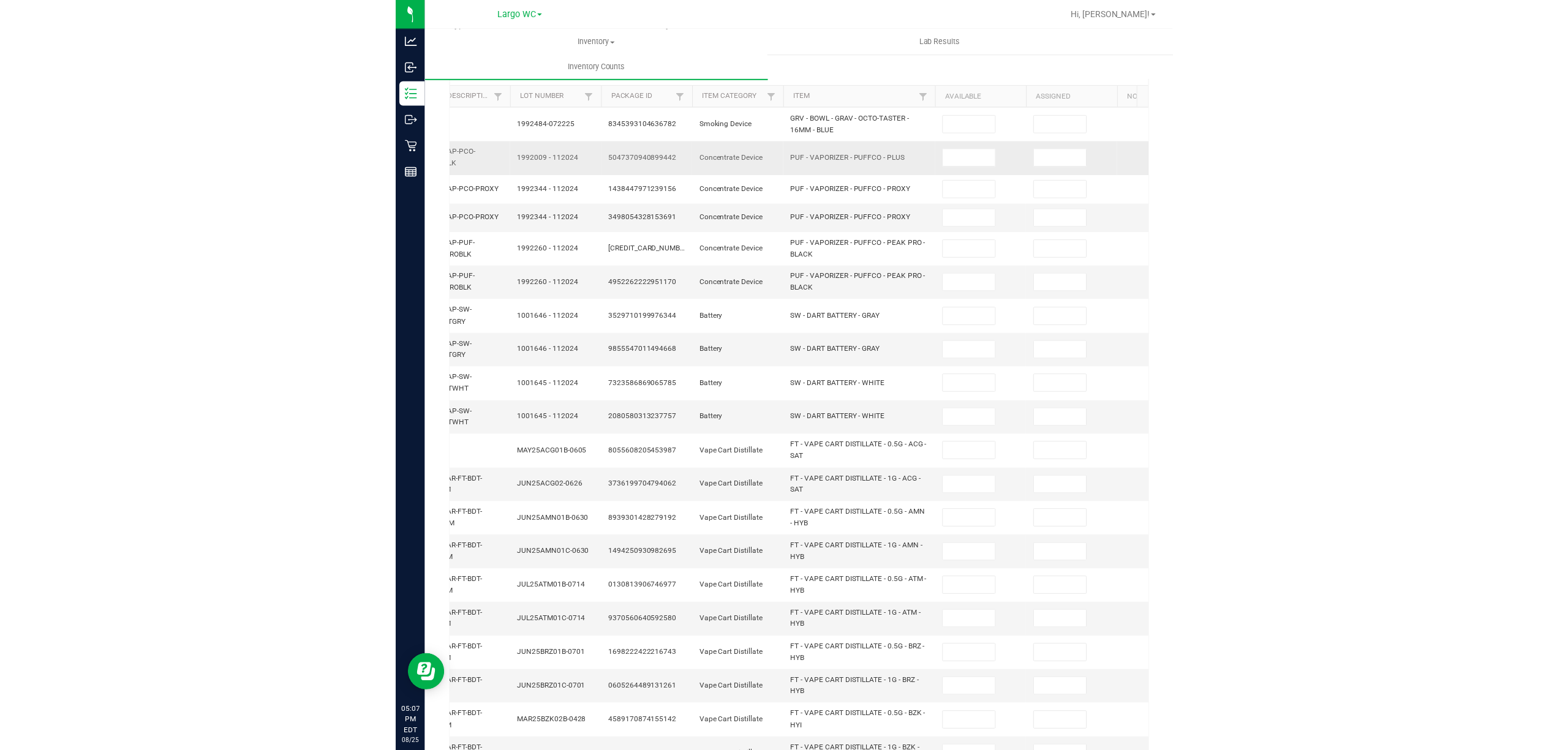
scroll to position [0, 0]
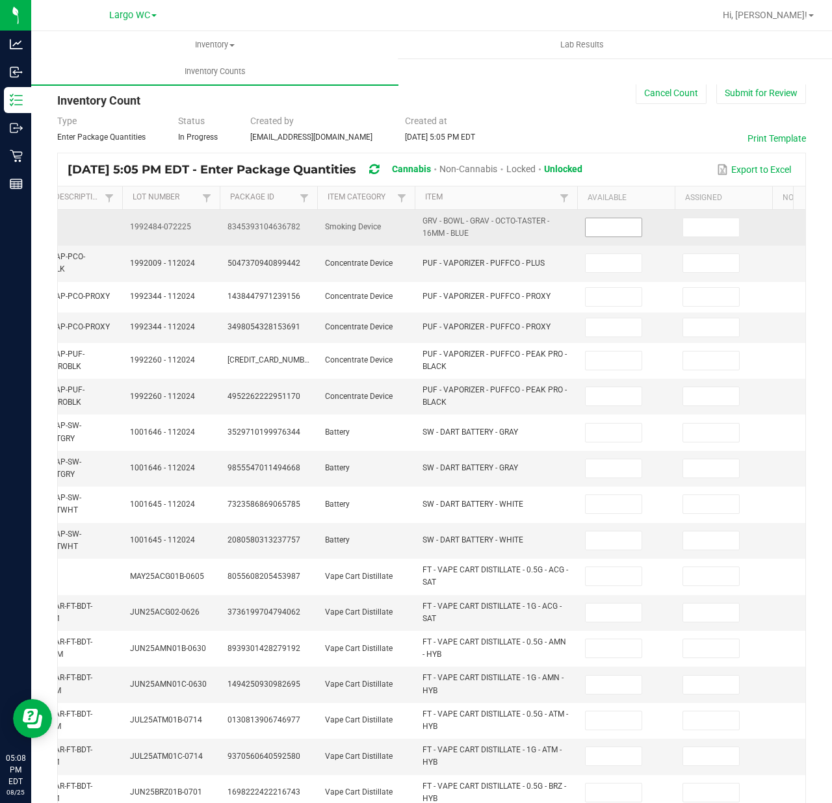
click at [626, 237] on input at bounding box center [614, 227] width 56 height 18
type input "1"
type input "3"
type input "1"
type input "3"
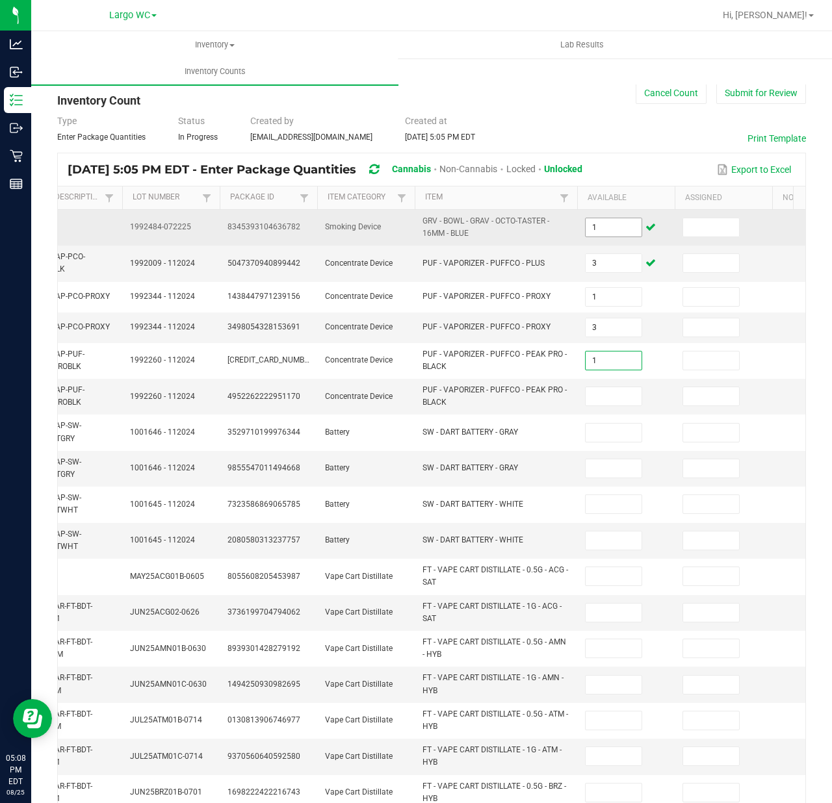
type input "1"
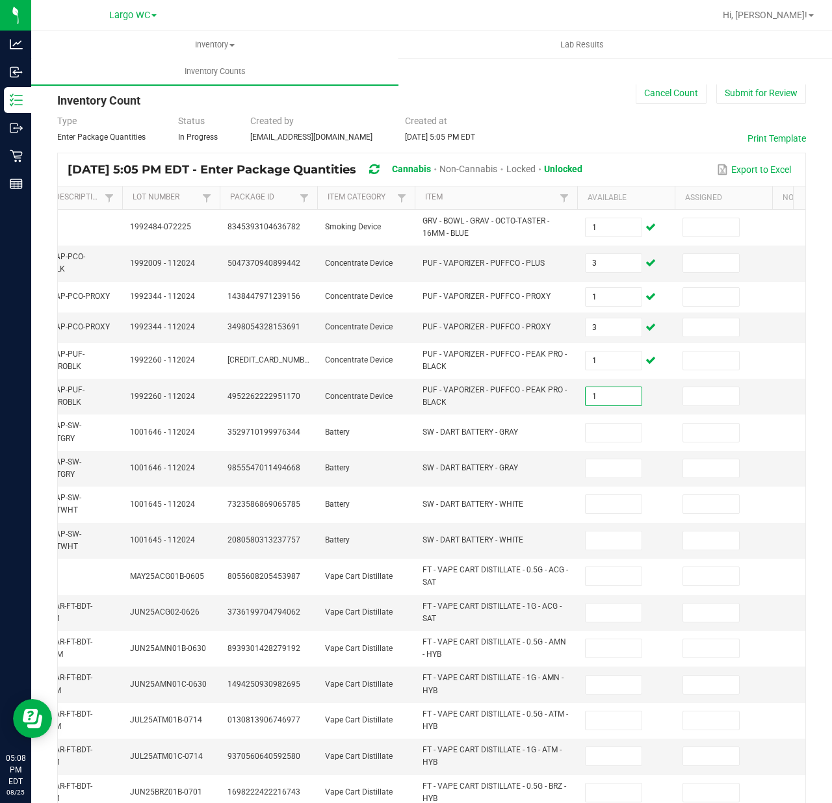
type input "1"
type input "7"
type input "1"
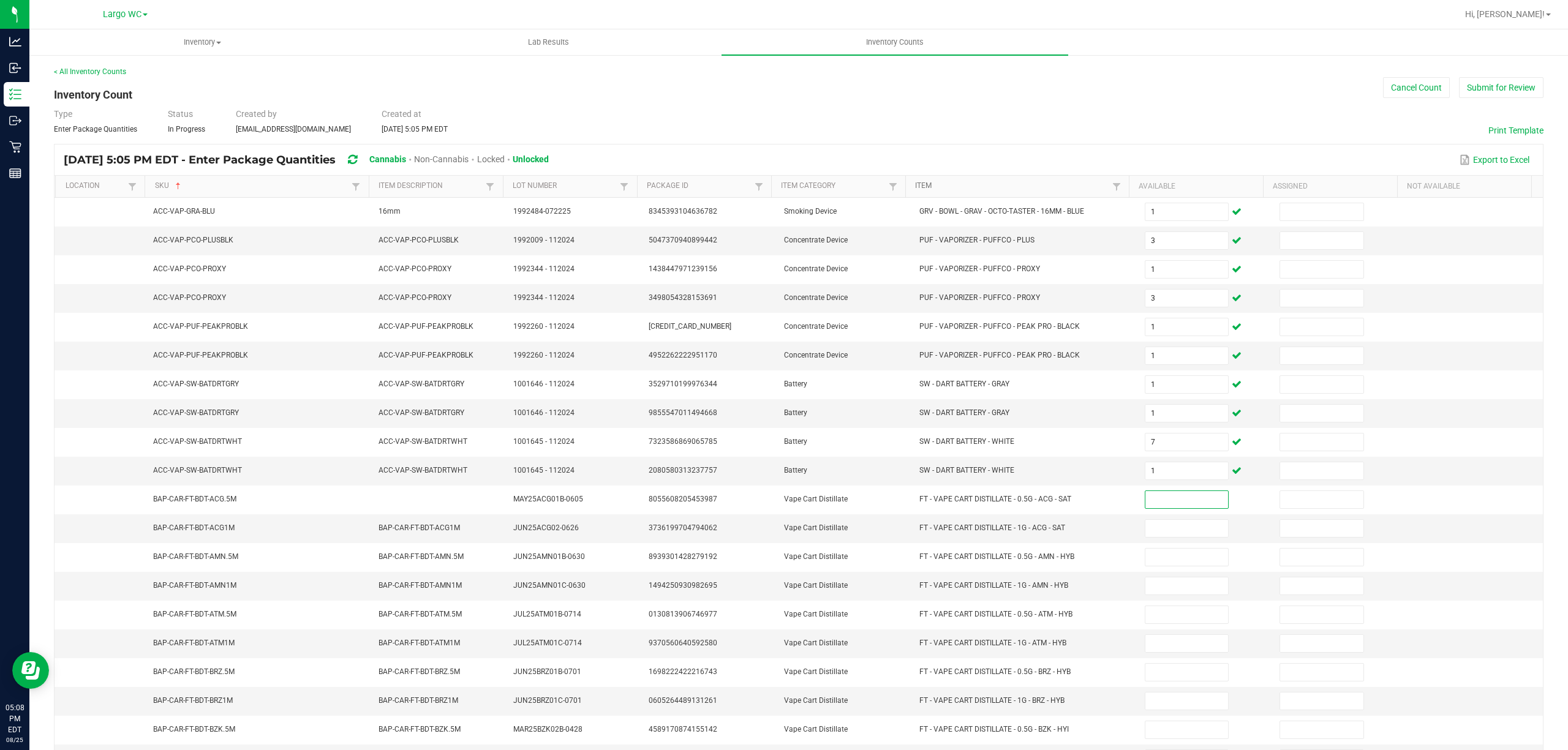
click at [977, 187] on link "Item" at bounding box center [1011, 186] width 193 height 9
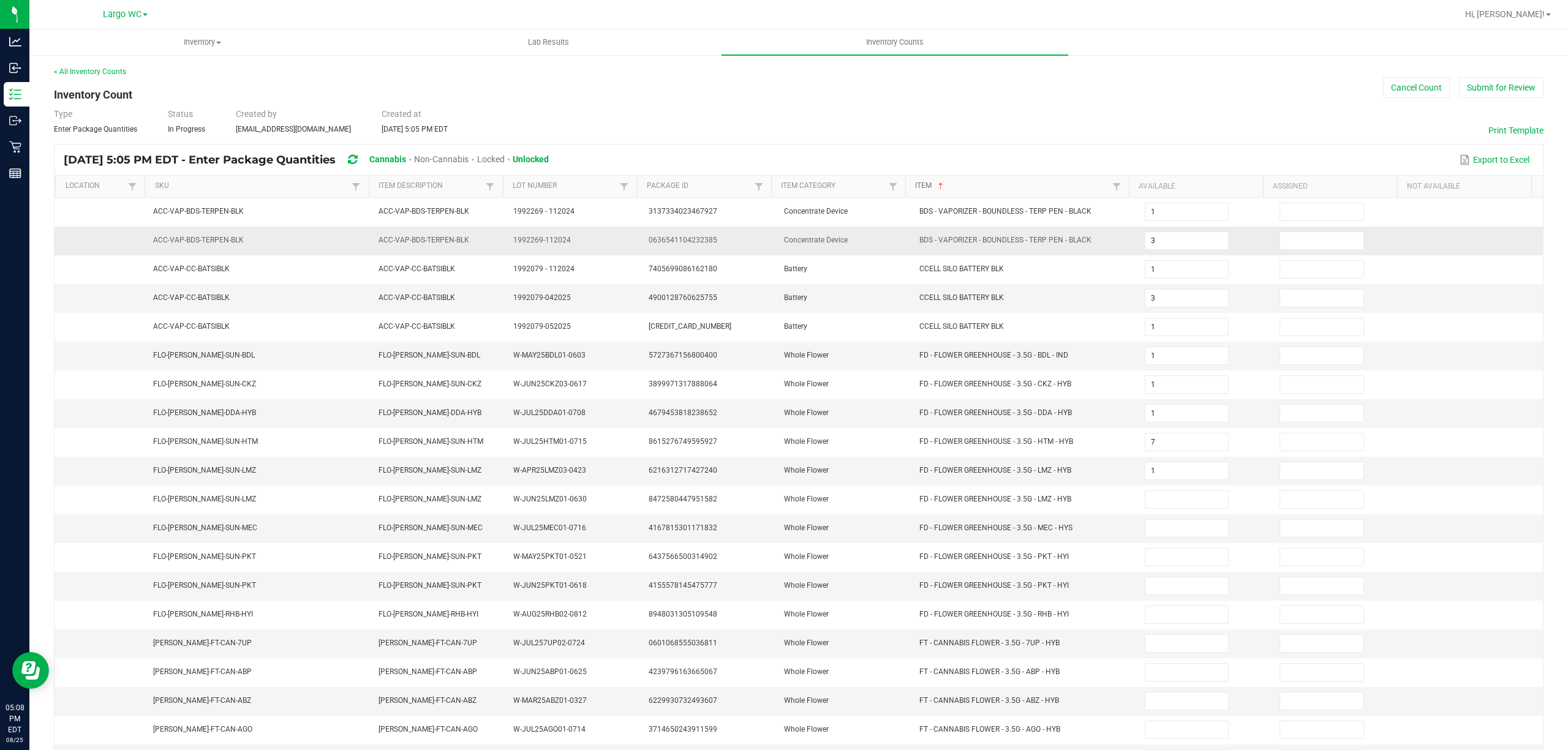
type input "1"
type input "8"
click at [1165, 365] on input at bounding box center [1186, 355] width 83 height 17
type input "14"
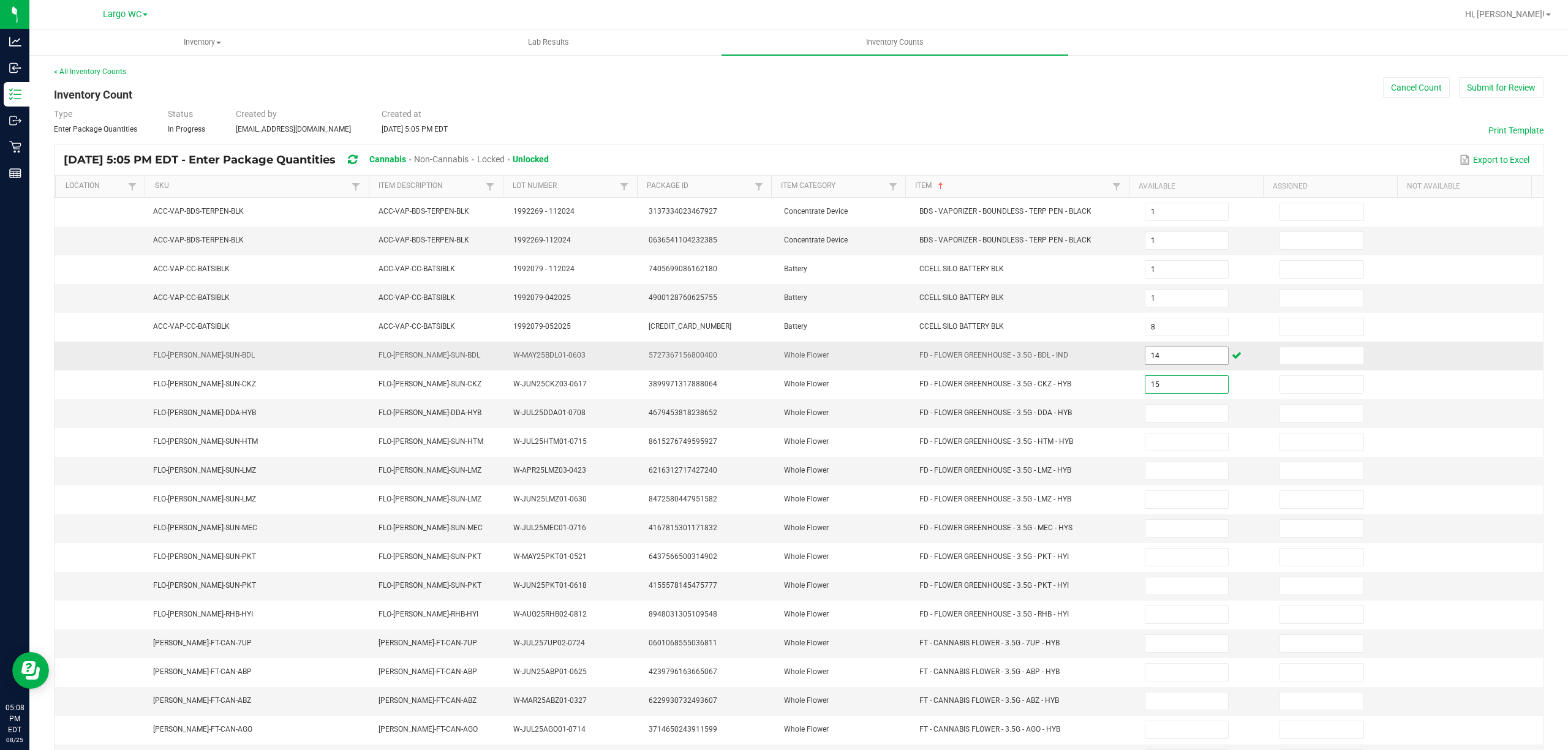
type input "15"
type input "20"
type input "2"
type input "21"
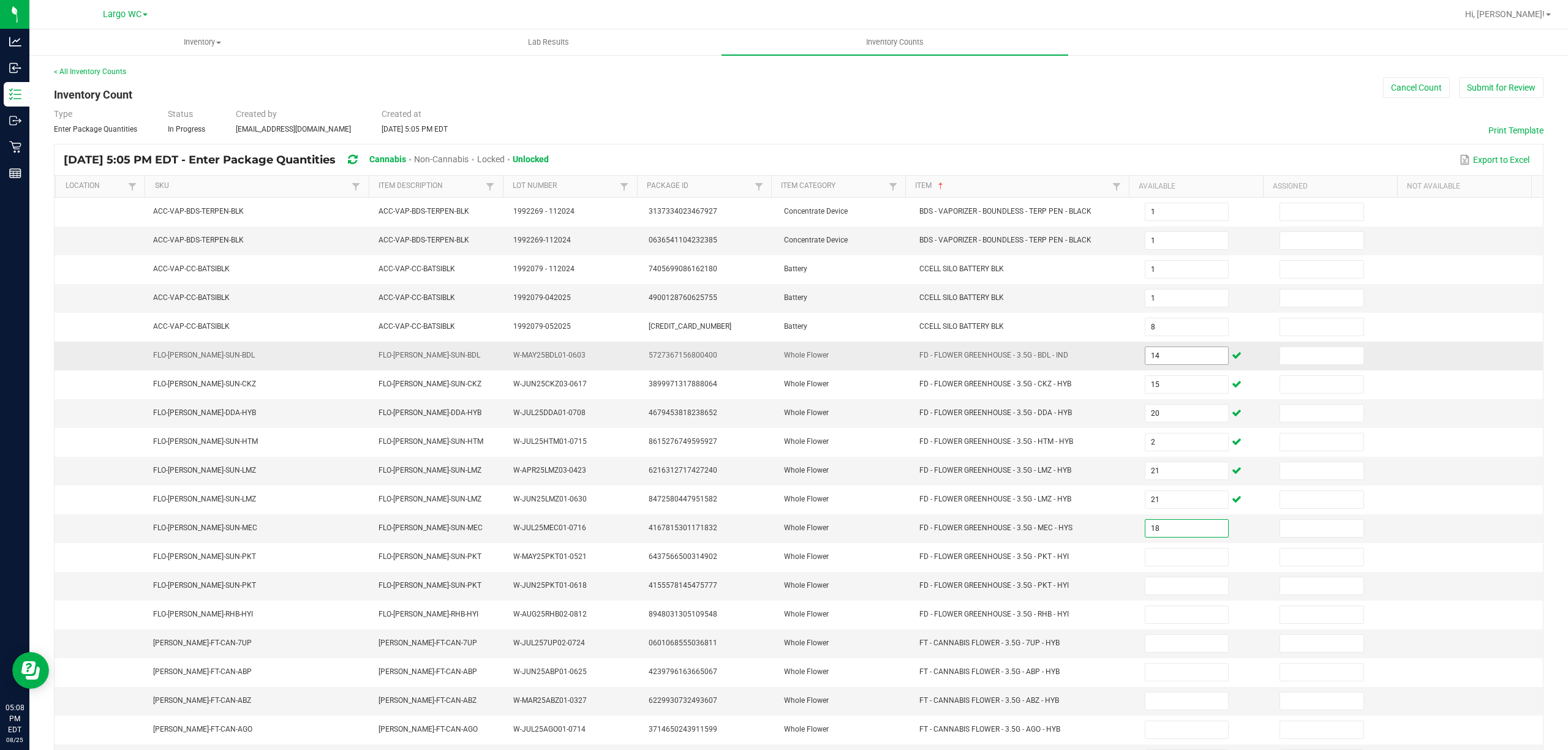
type input "18"
type input "21"
type input "12"
type input "3"
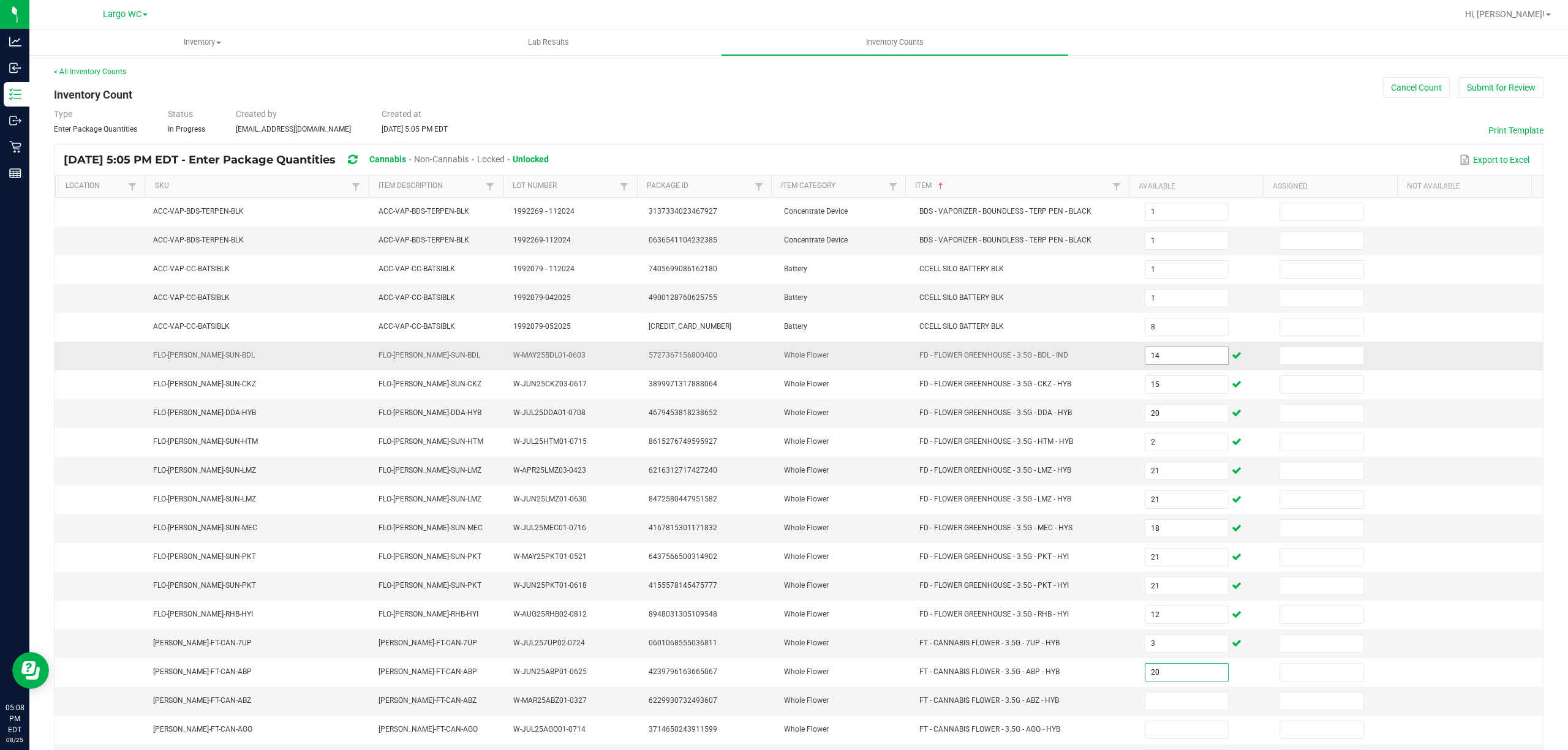
type input "20"
type input "7"
type input "11"
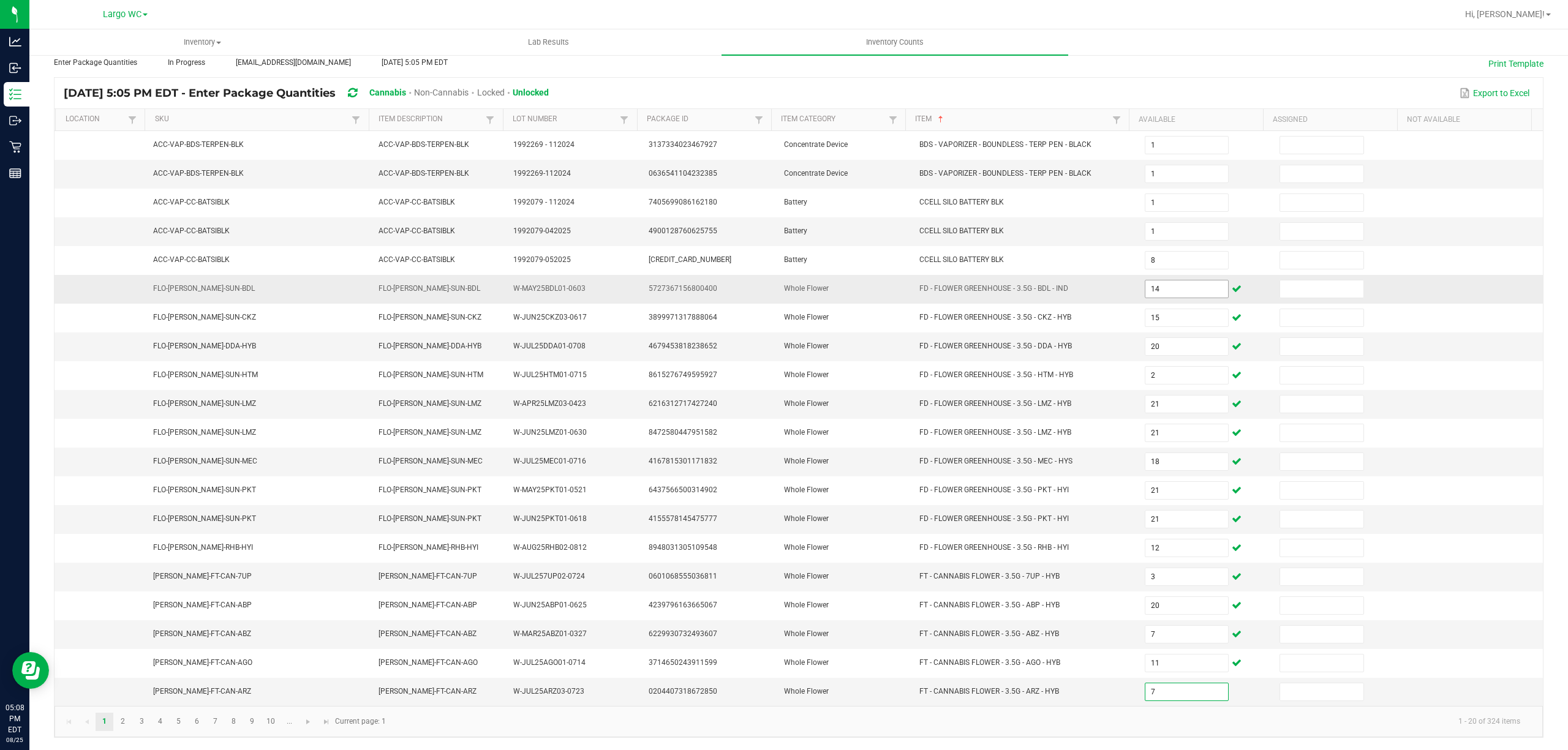
type input "7"
click at [123, 721] on link "2" at bounding box center [122, 721] width 18 height 18
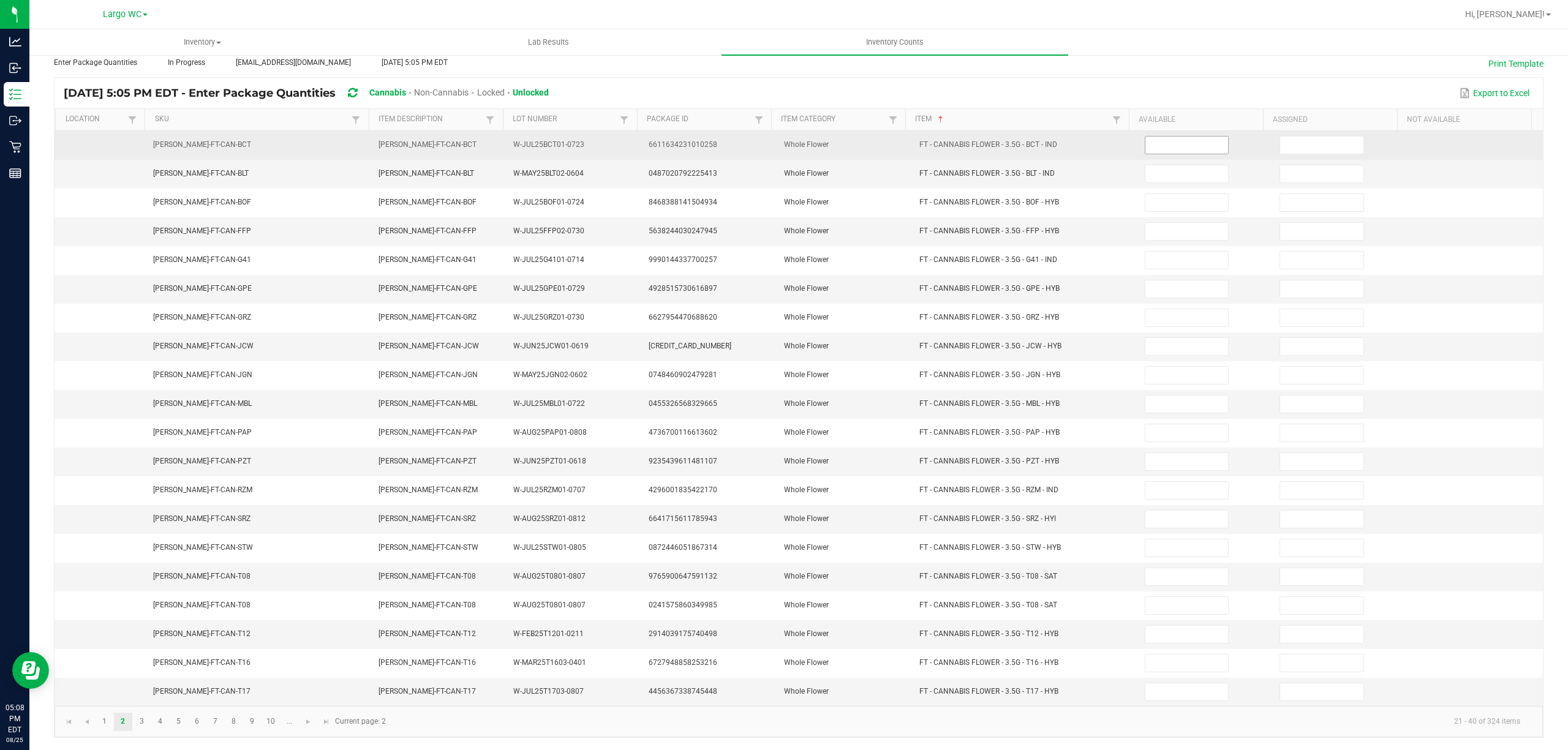
click at [1161, 137] on input at bounding box center [1186, 145] width 83 height 17
type input "8"
type input "14"
type input "9"
type input "20"
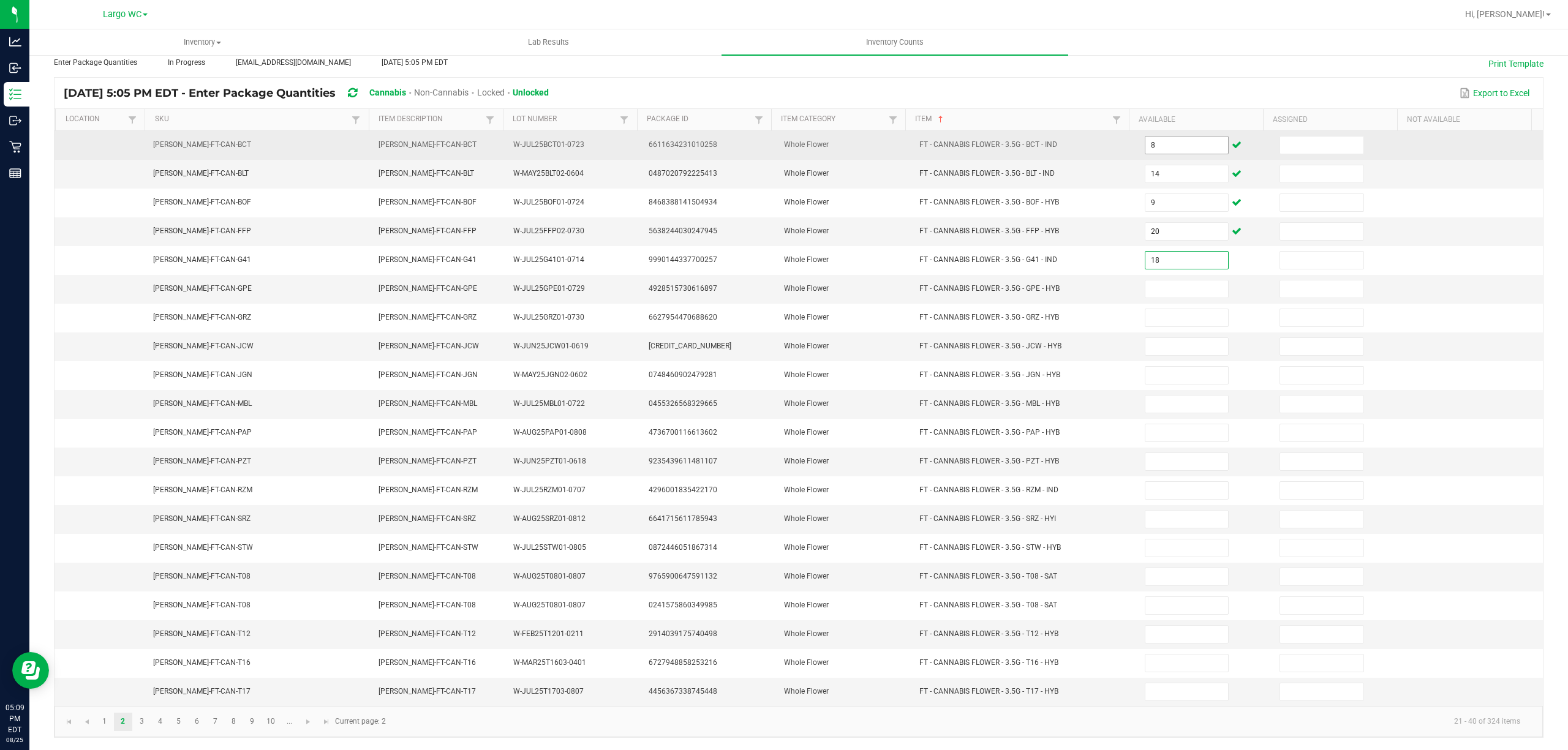
type input "18"
type input "15"
type input "20"
type input "2"
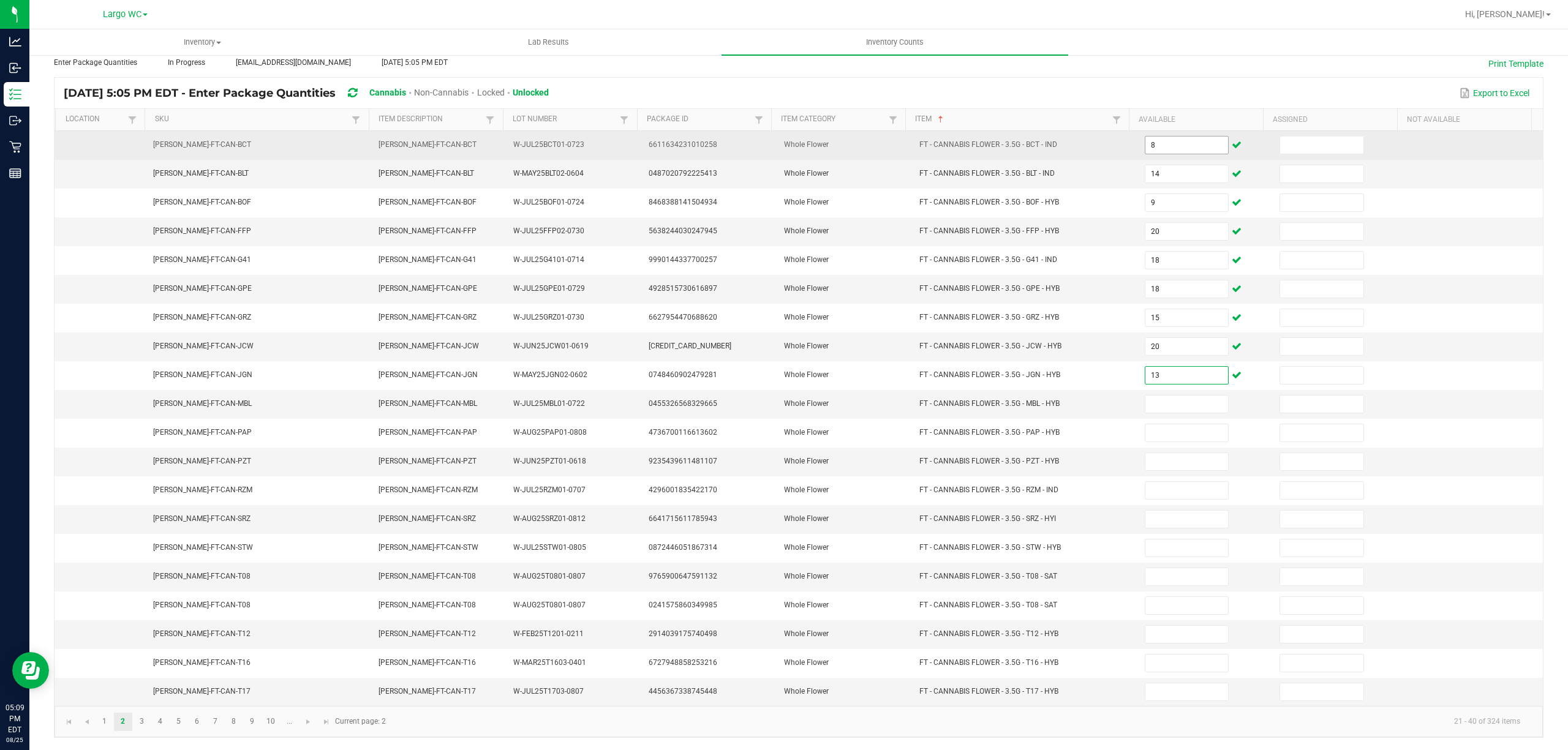
type input "13"
type input "8"
type input "20"
type input "2"
type input "13"
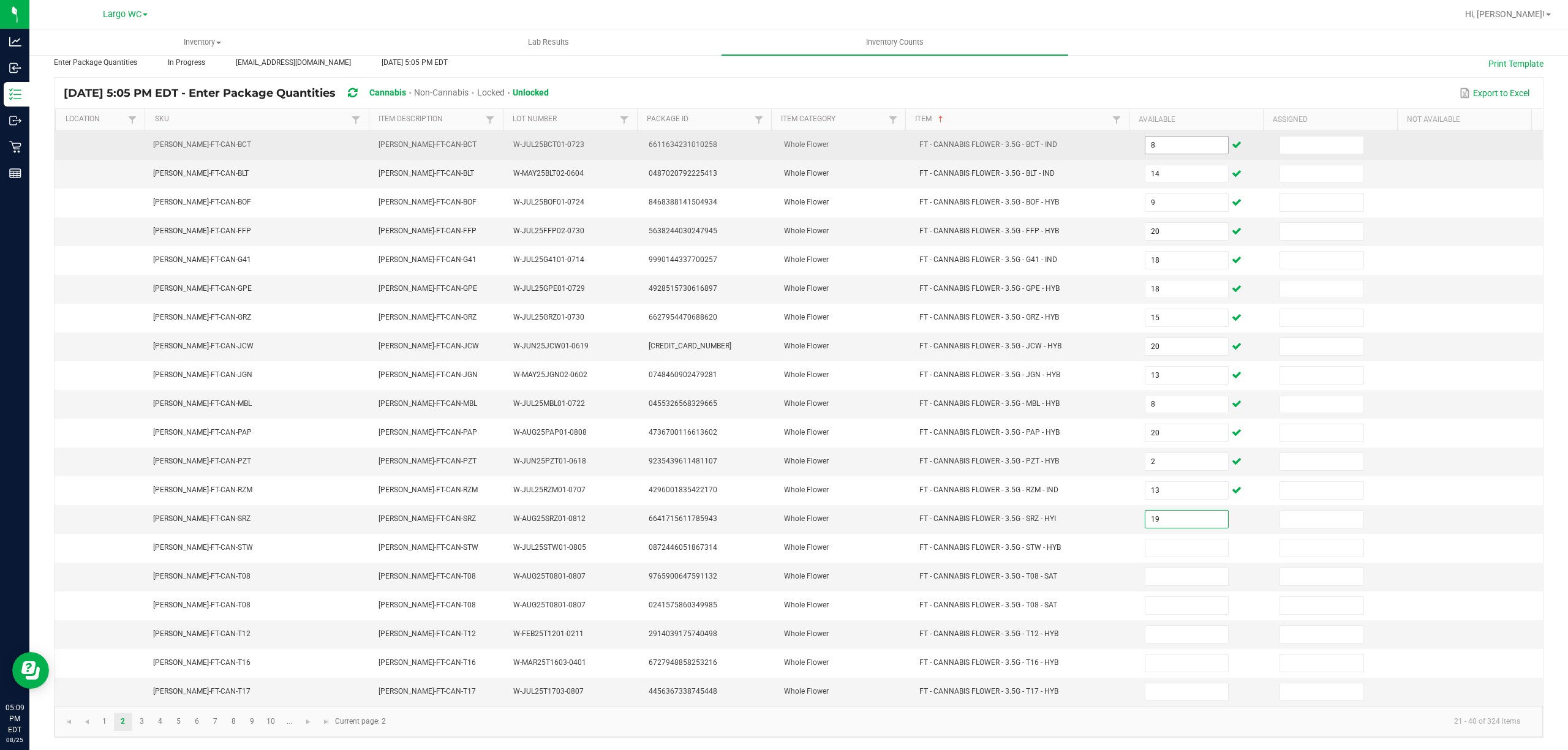
type input "19"
type input "20"
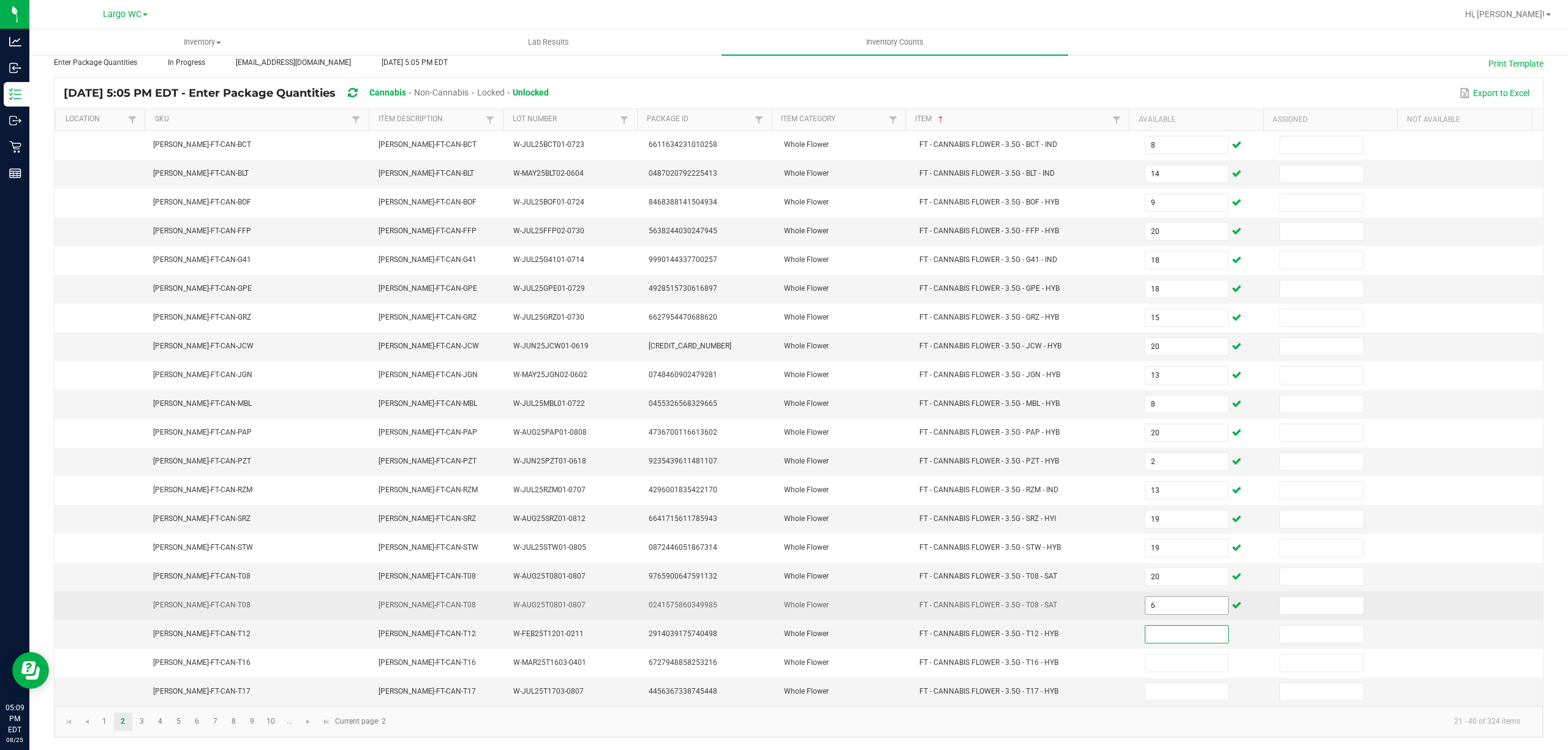
click at [1150, 603] on input "6" at bounding box center [1186, 606] width 83 height 17
type input "20"
type input "6"
type input "19"
type input "8"
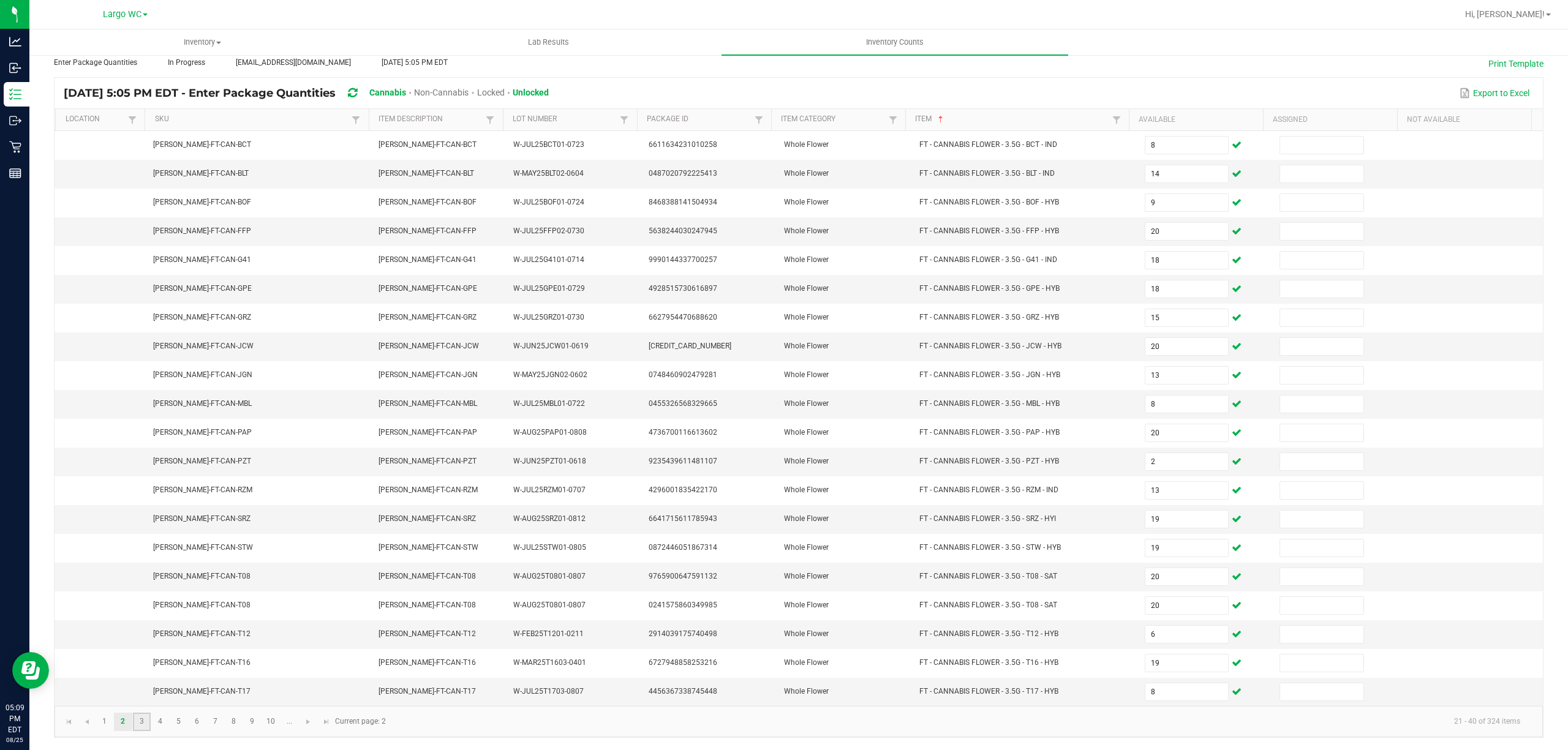
click at [139, 721] on link "3" at bounding box center [141, 721] width 18 height 18
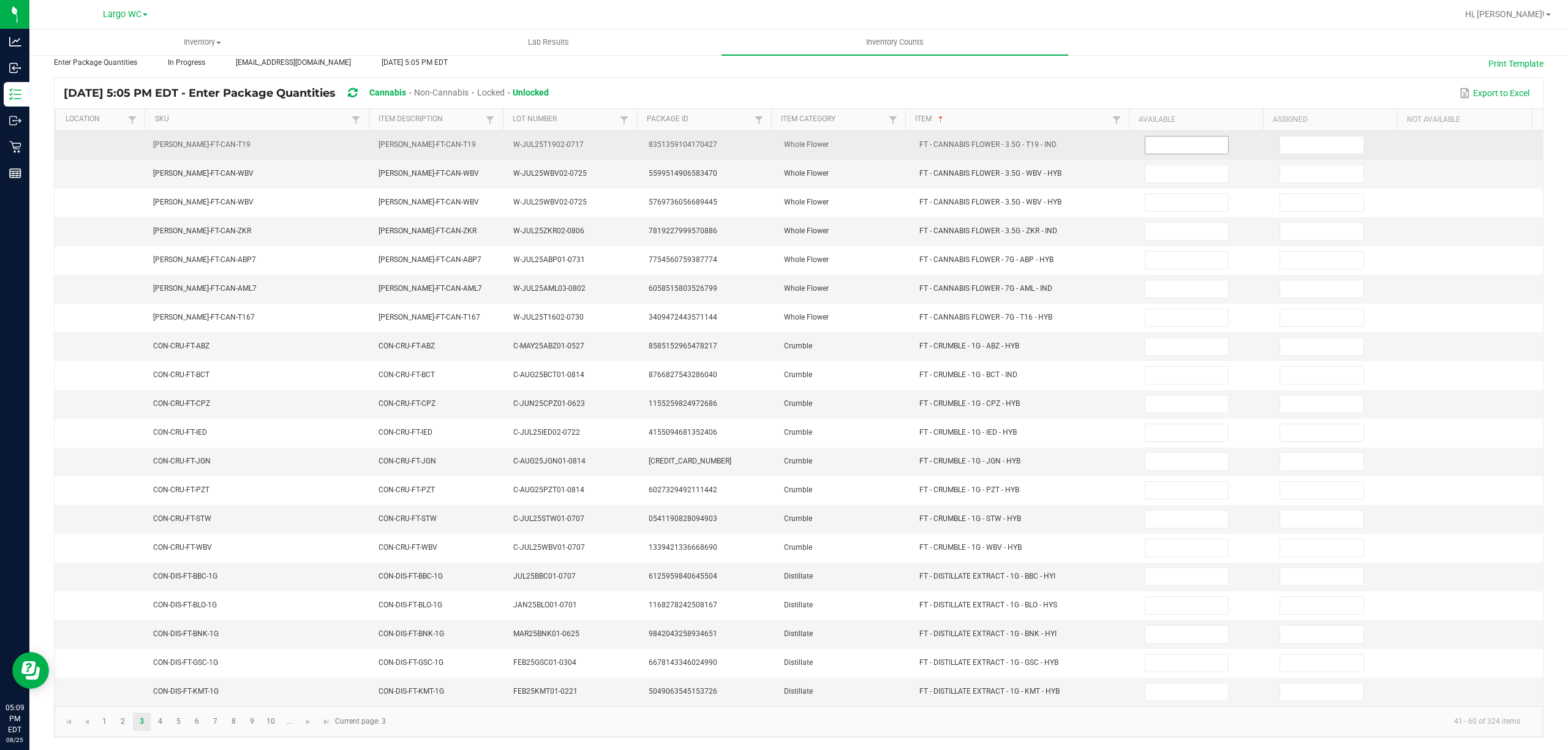
click at [1147, 137] on input at bounding box center [1186, 145] width 83 height 17
type input "6"
type input "21"
type input "8"
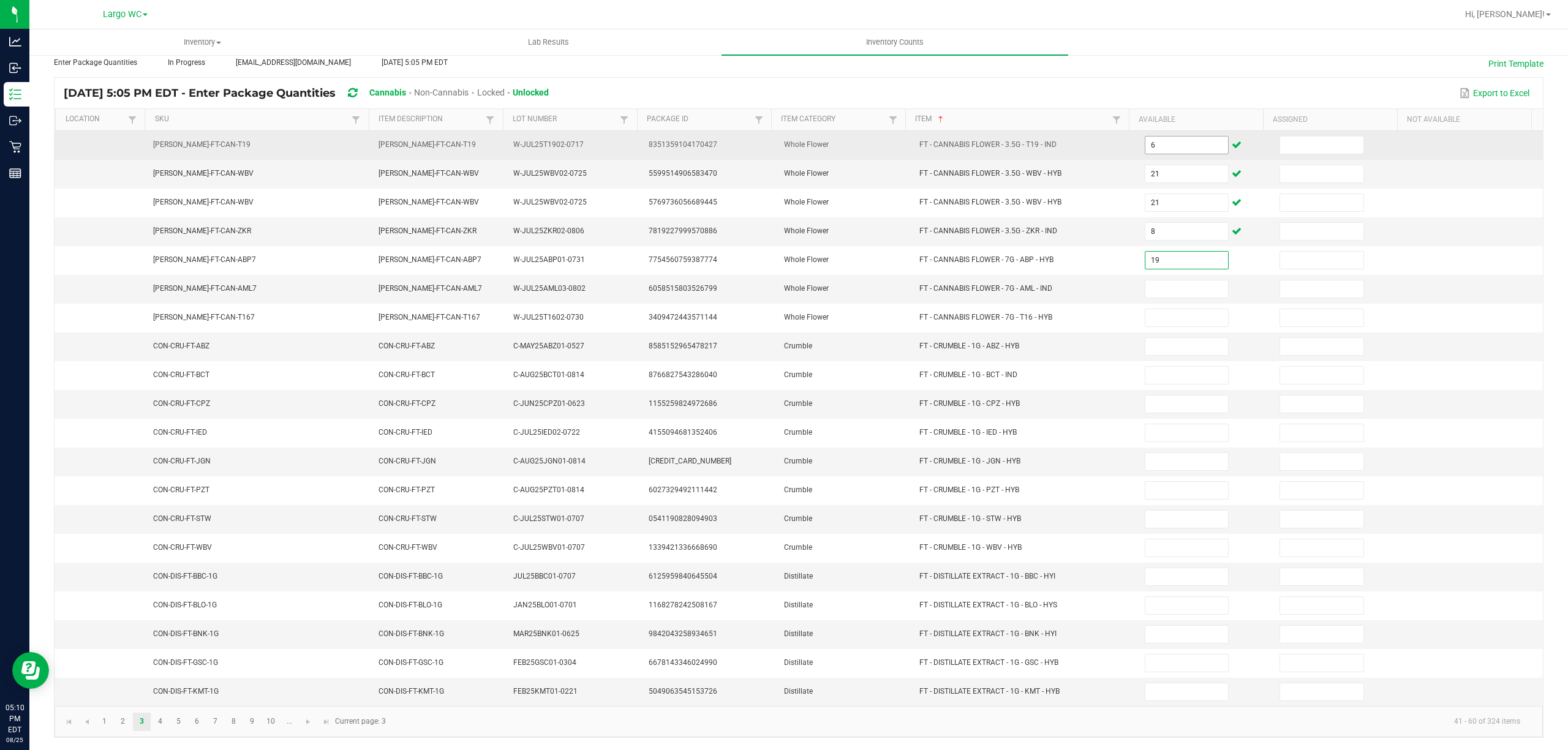
type input "19"
type input "10"
type input "19"
type input "5"
type input "7"
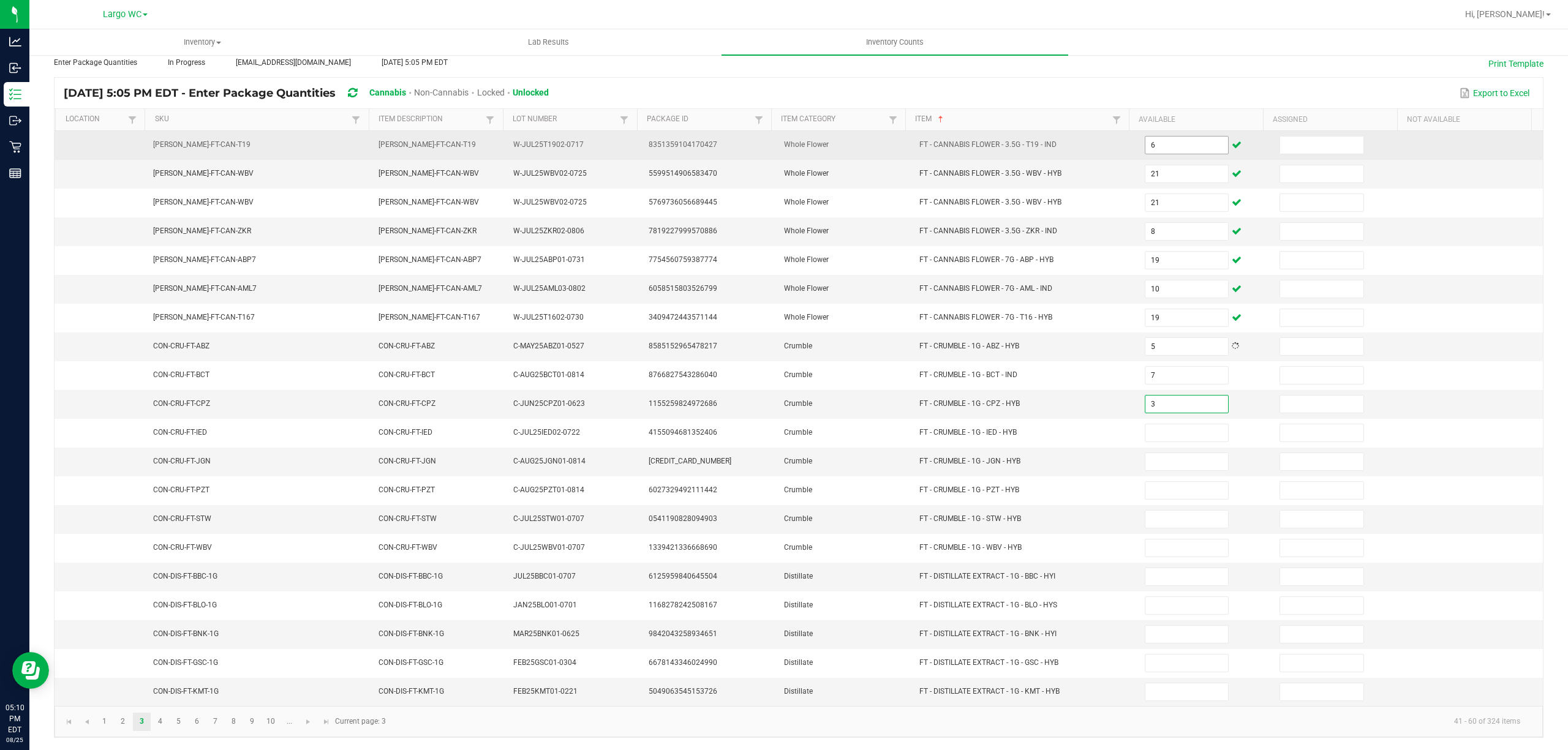
type input "3"
type input "8"
type input "7"
type input "3"
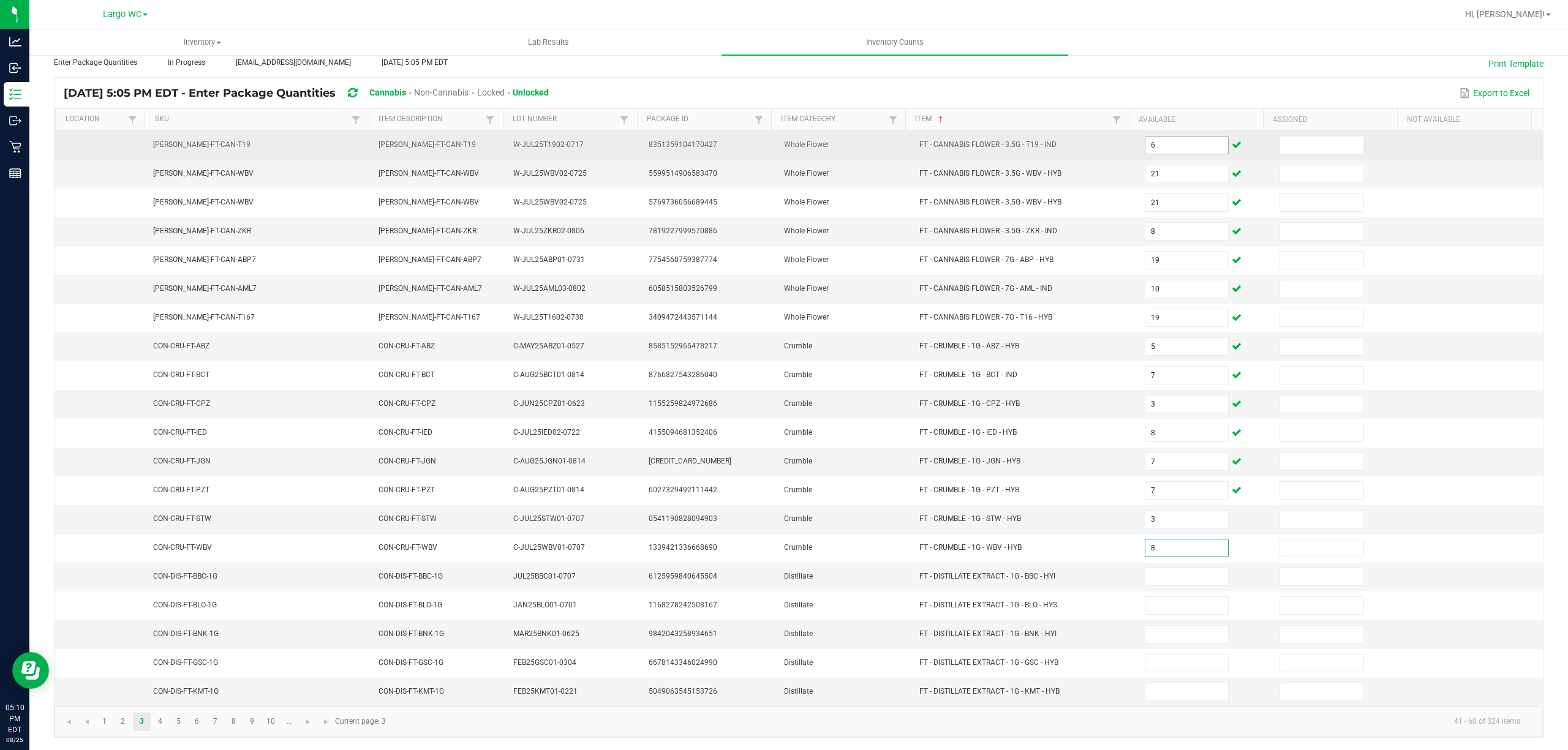
type input "8"
type input "6"
type input "2"
type input "5"
type input "10"
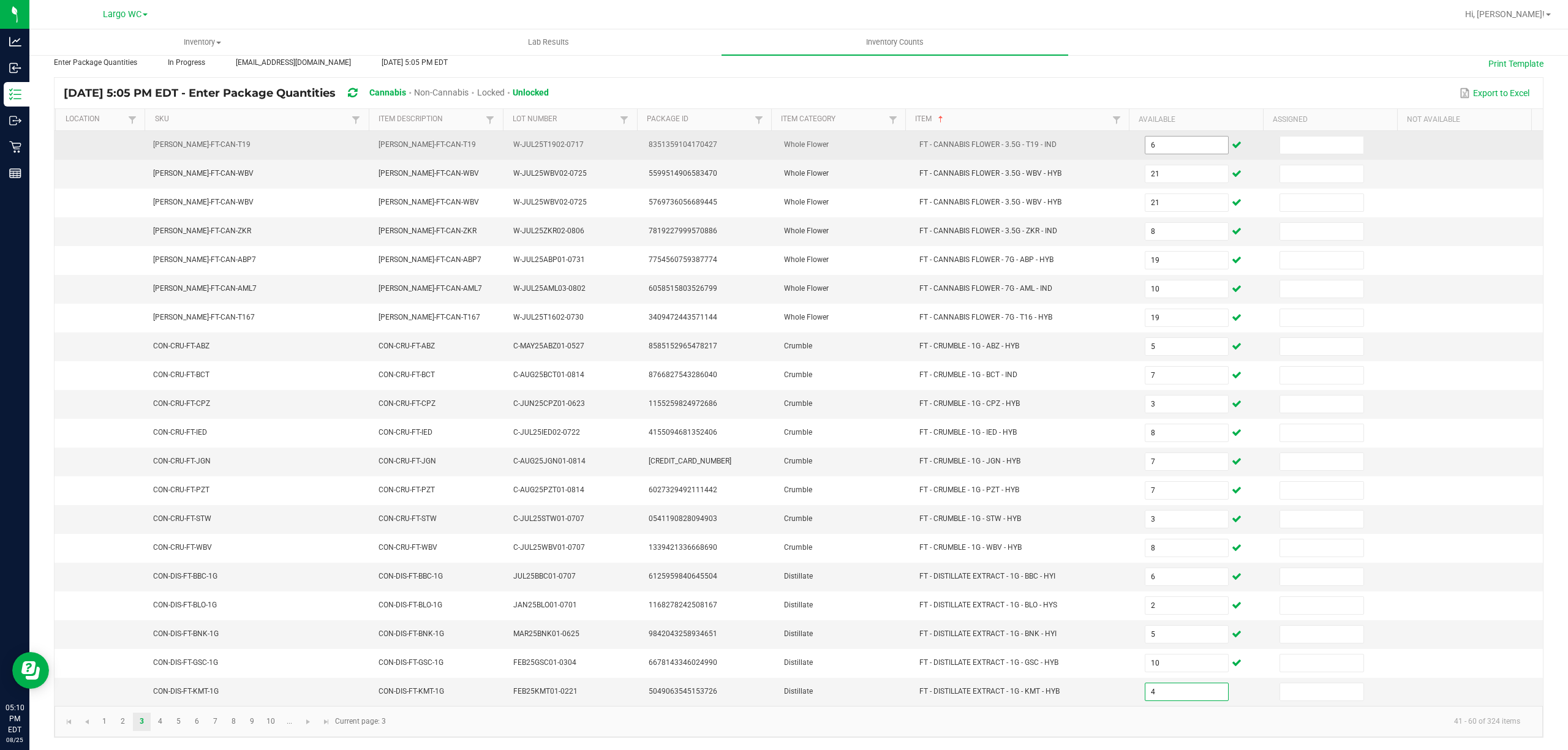
type input "4"
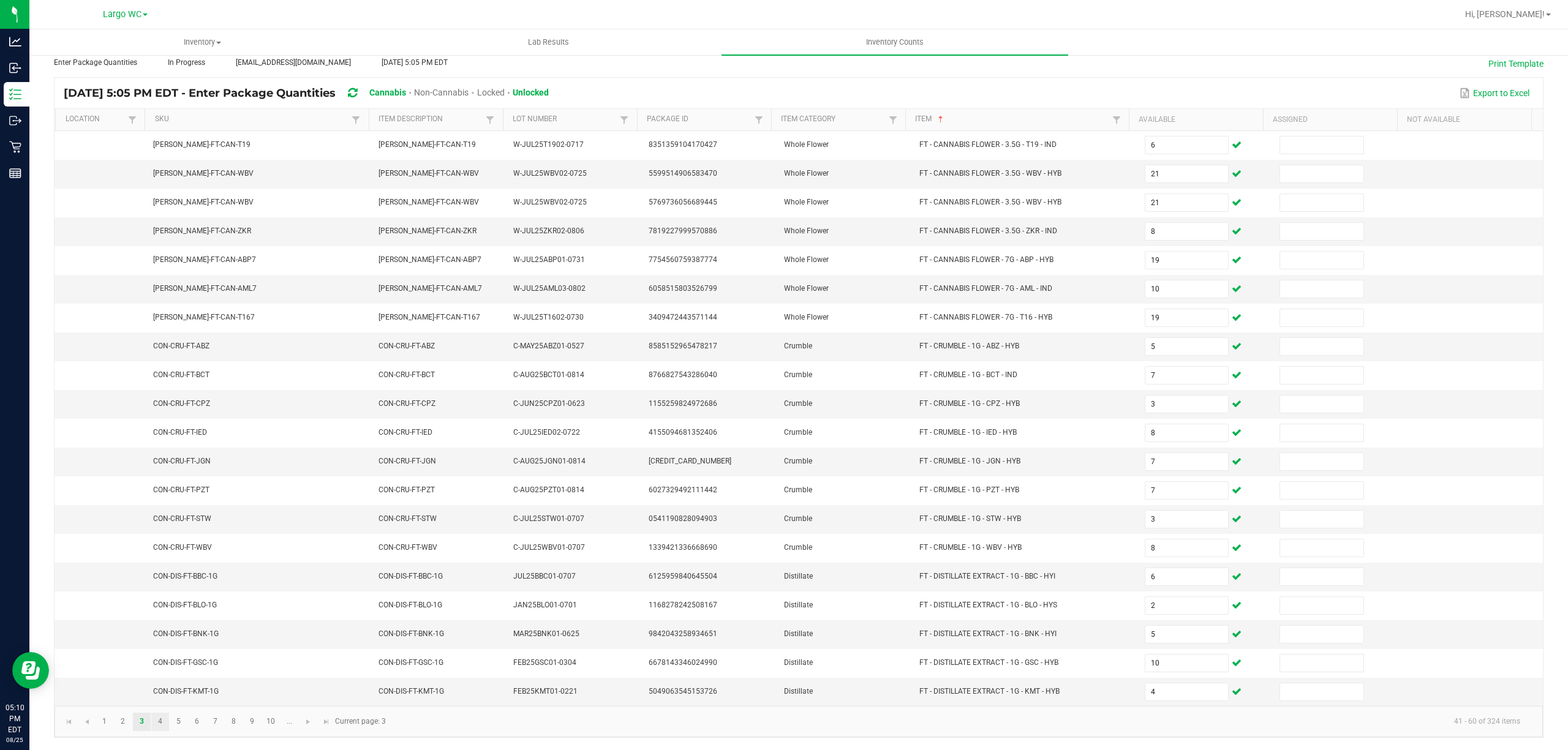
click at [160, 718] on link "4" at bounding box center [160, 721] width 18 height 18
type input "4"
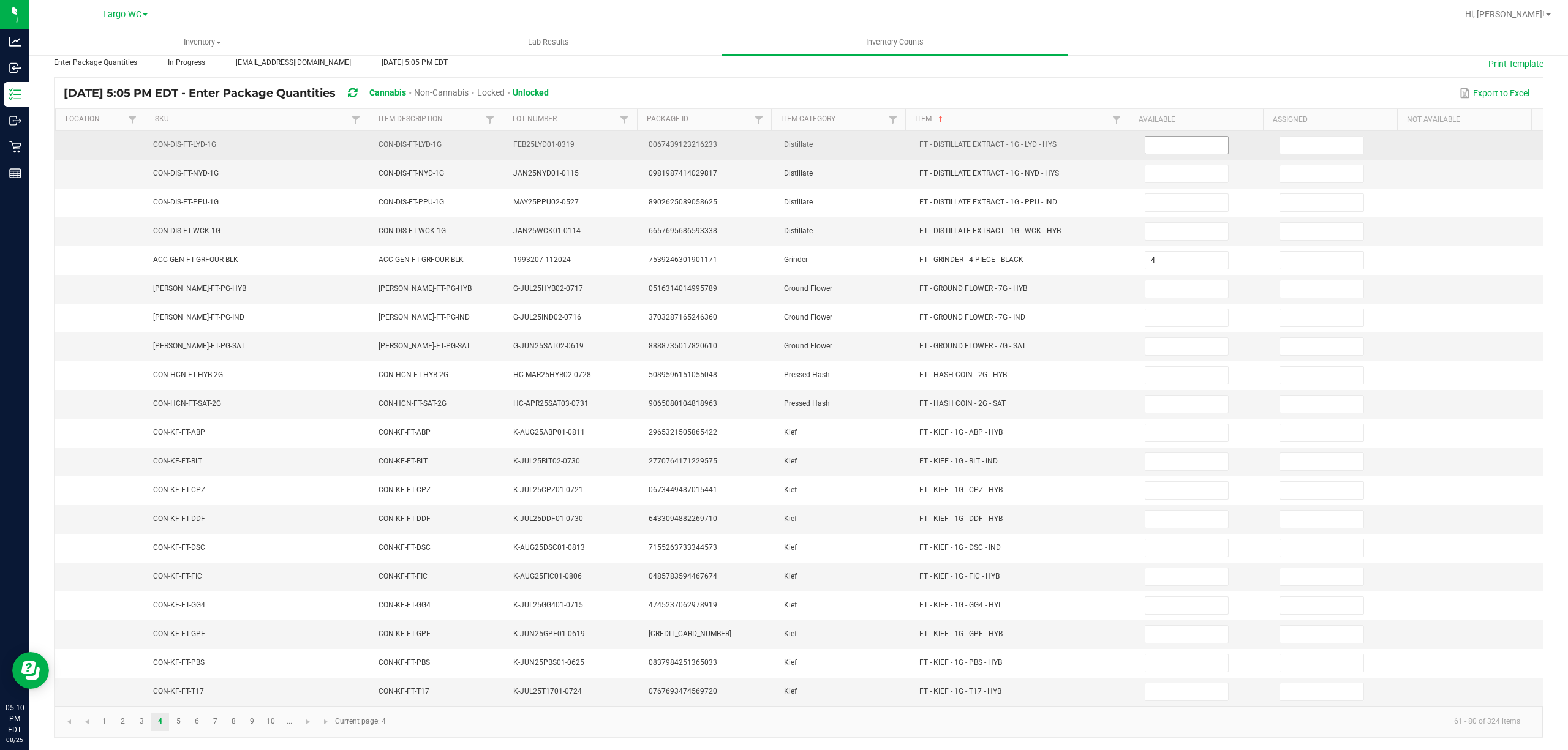
click at [1185, 137] on input at bounding box center [1186, 145] width 83 height 17
type input "8"
type input "4"
type input "5"
type input "6"
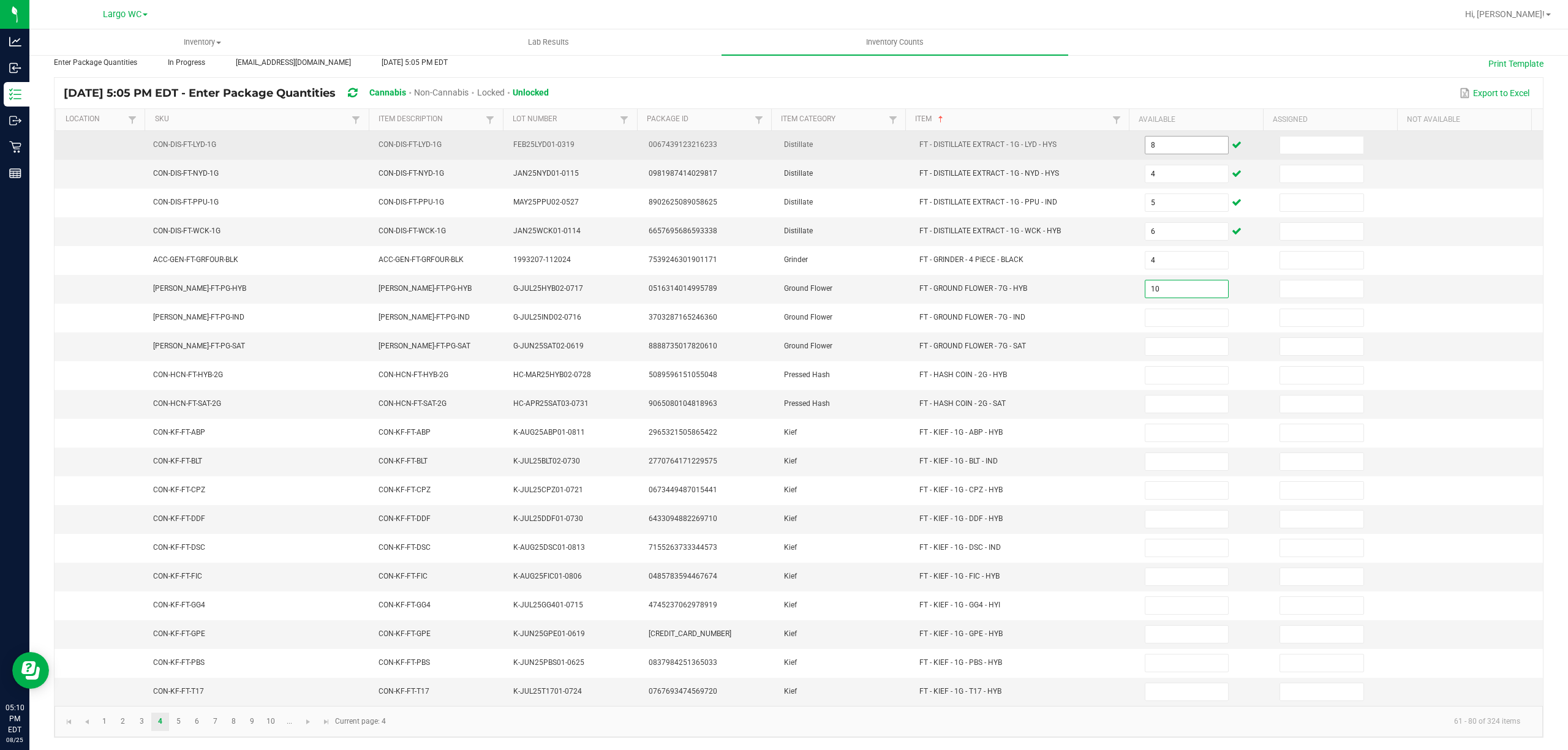
type input "10"
type input "9"
type input "2"
type input "0"
type input "2"
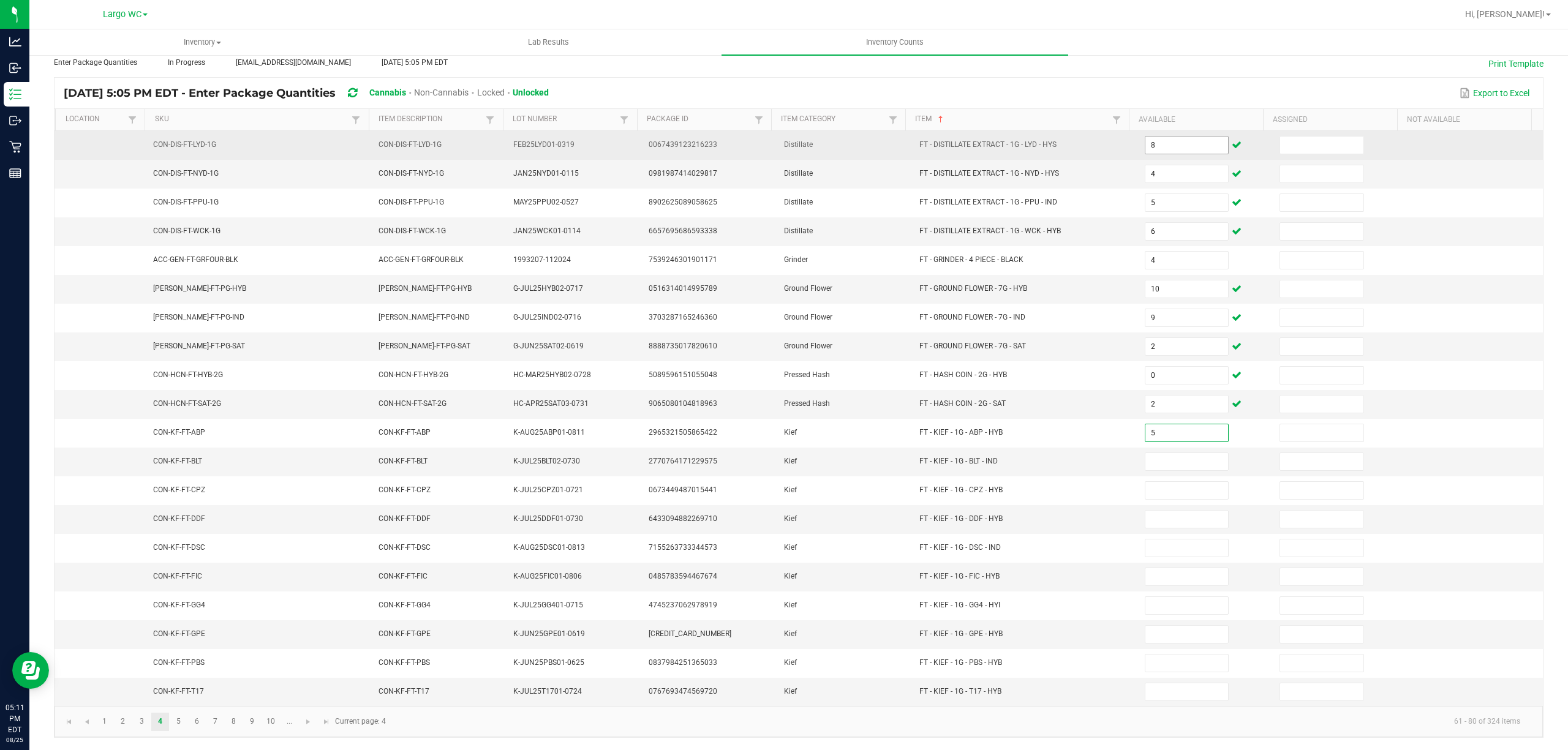
type input "5"
type input "3"
type input "2"
type input "8"
type input "2"
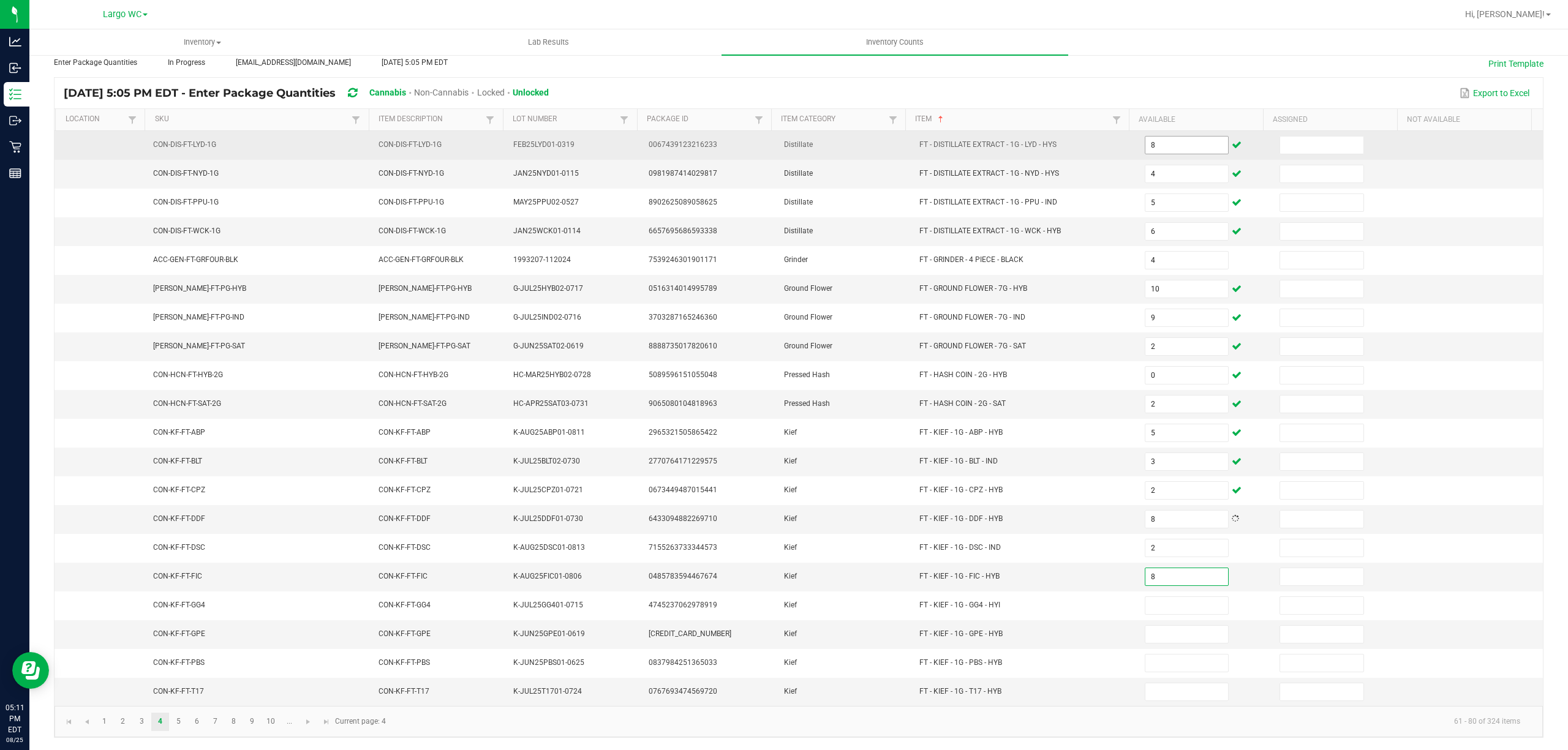
type input "8"
type input "7"
type input "2"
type input "5"
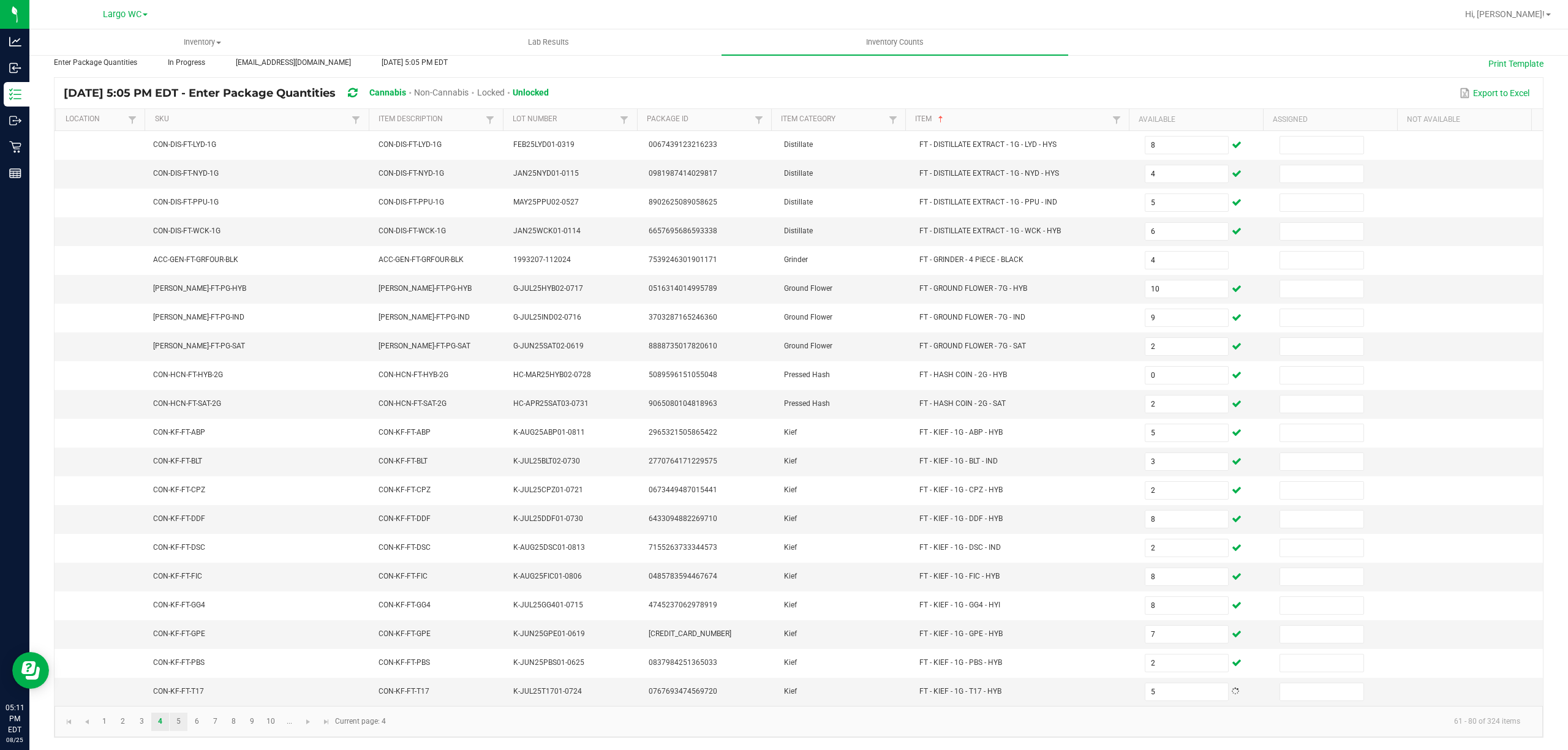
click at [179, 721] on link "5" at bounding box center [178, 721] width 18 height 18
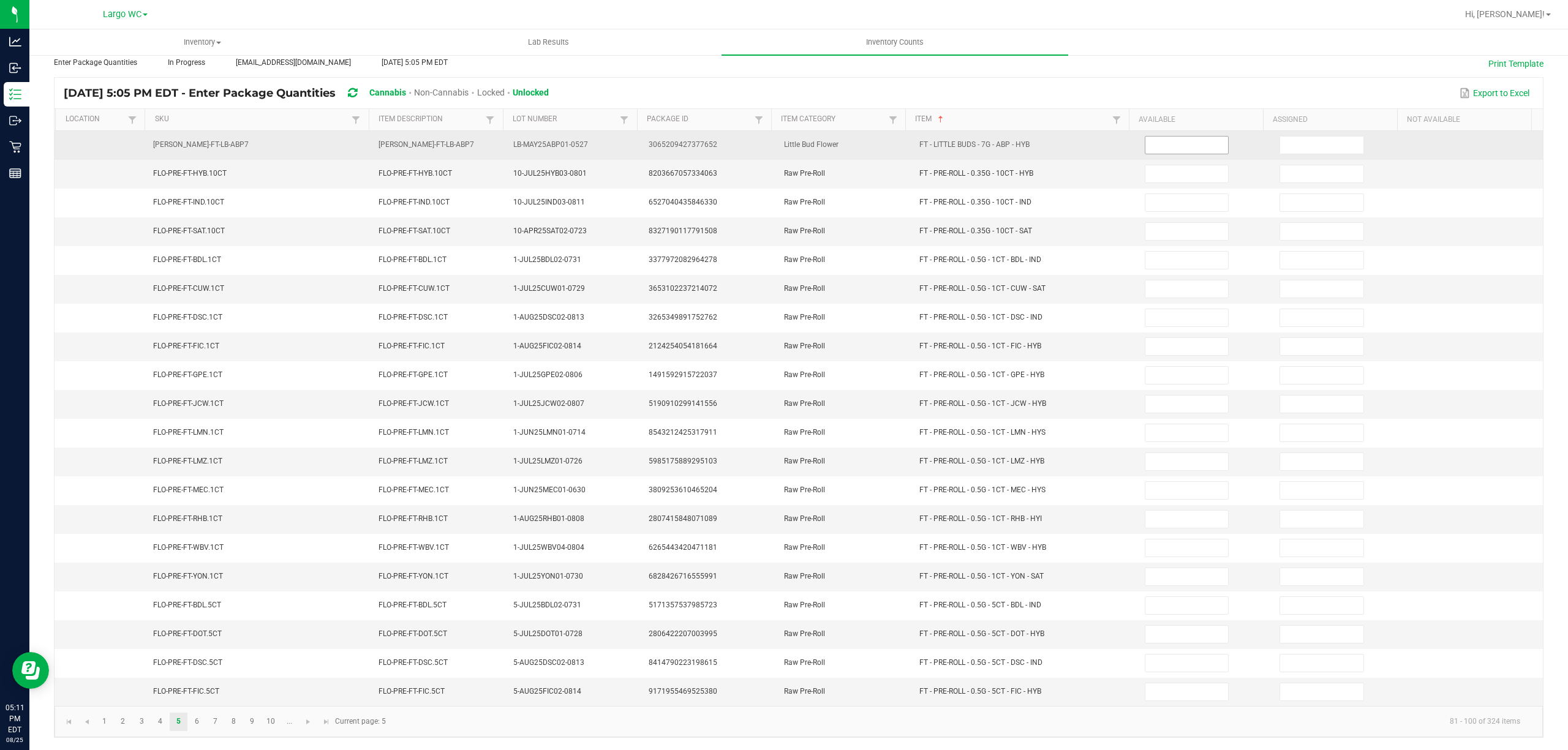
click at [1166, 138] on input at bounding box center [1186, 145] width 83 height 17
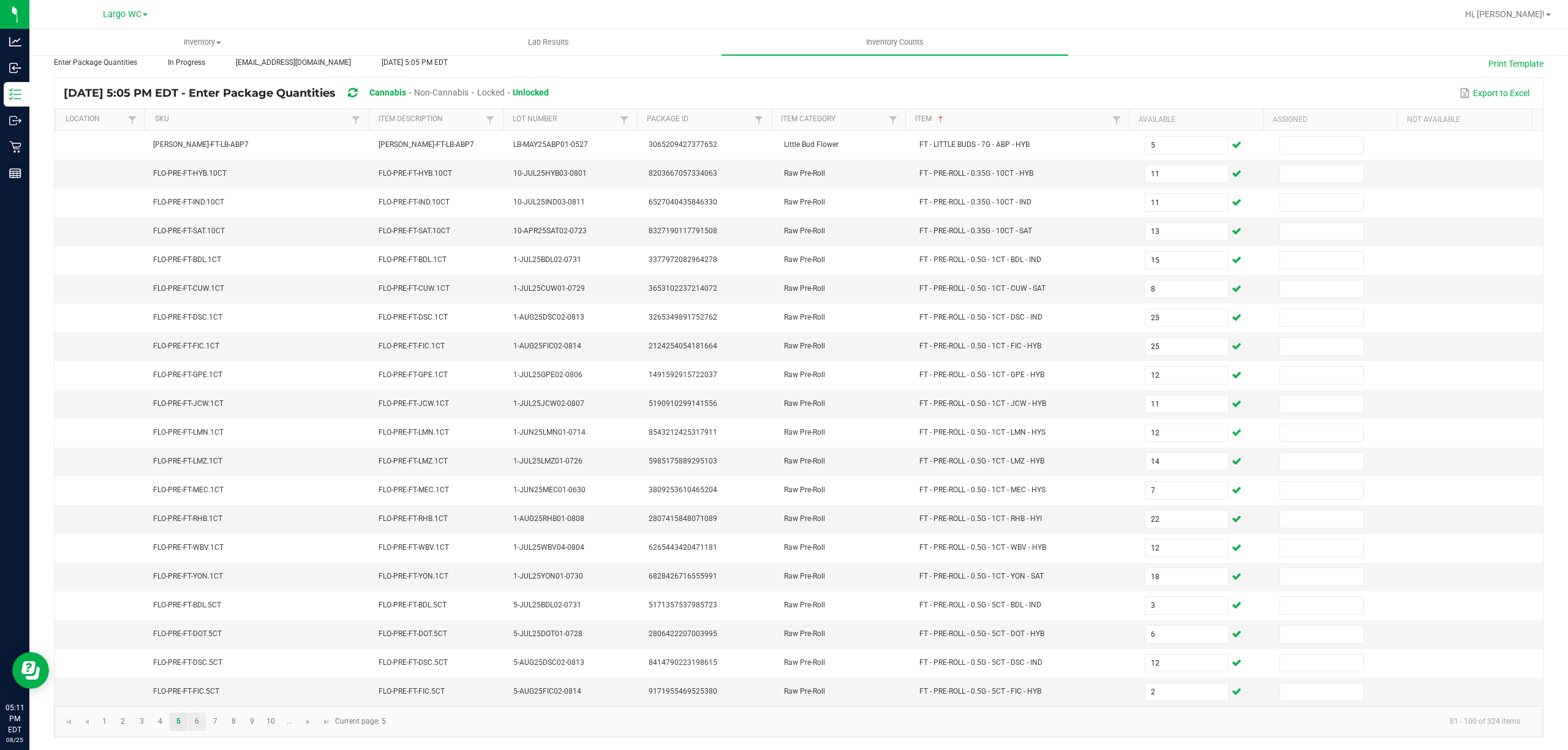
click at [197, 721] on link "6" at bounding box center [197, 721] width 18 height 18
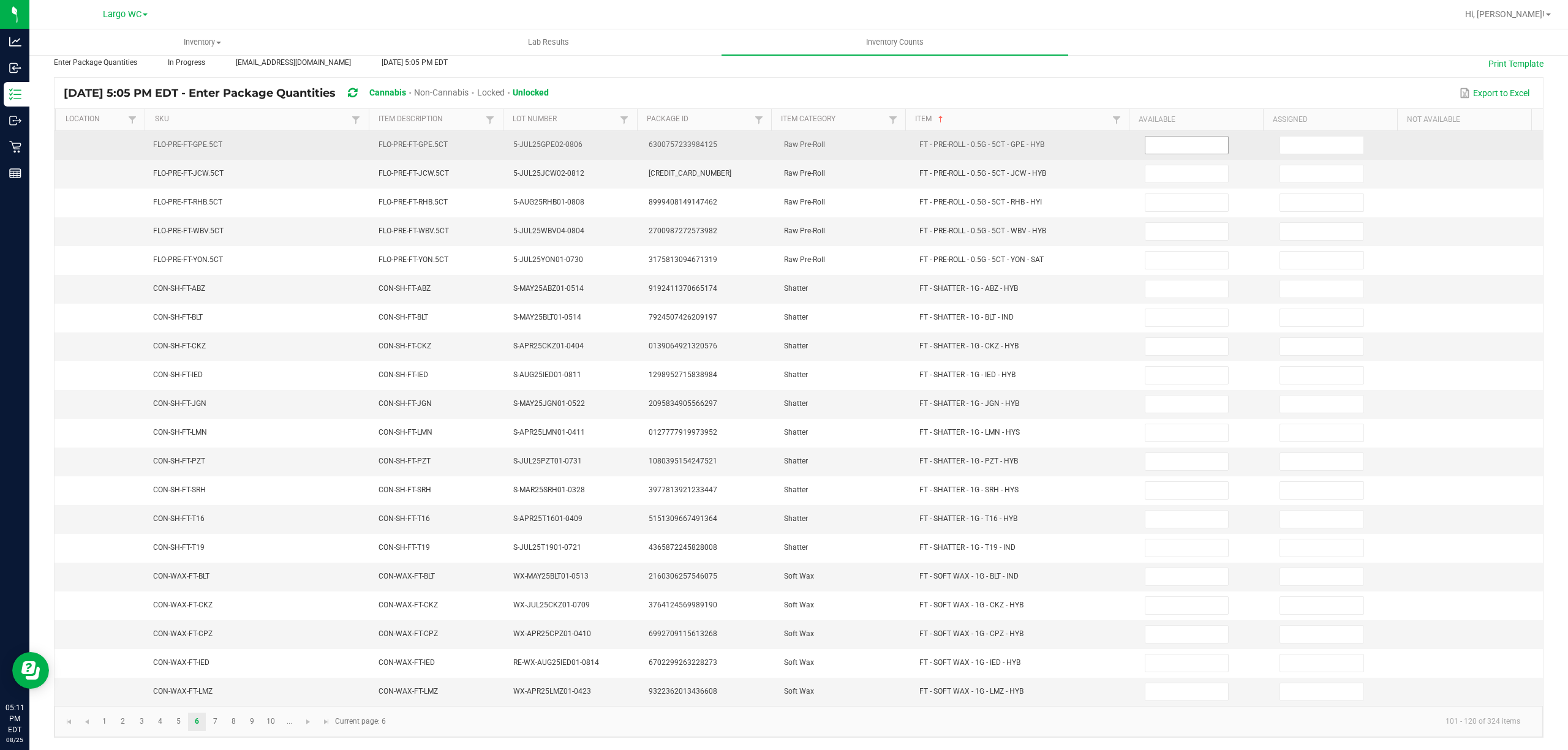
click at [1172, 137] on input at bounding box center [1186, 145] width 83 height 17
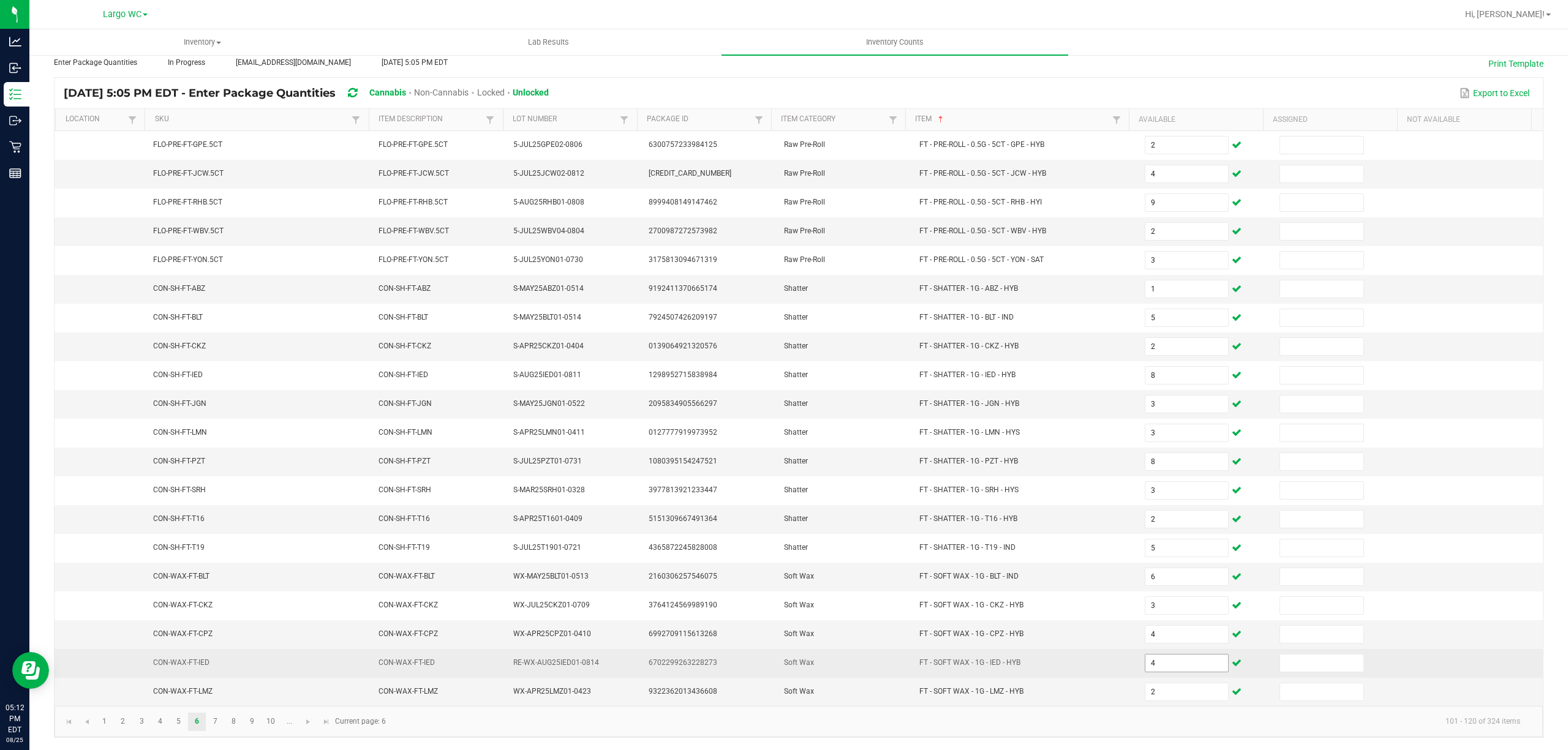
click at [1161, 662] on input "4" at bounding box center [1186, 663] width 83 height 17
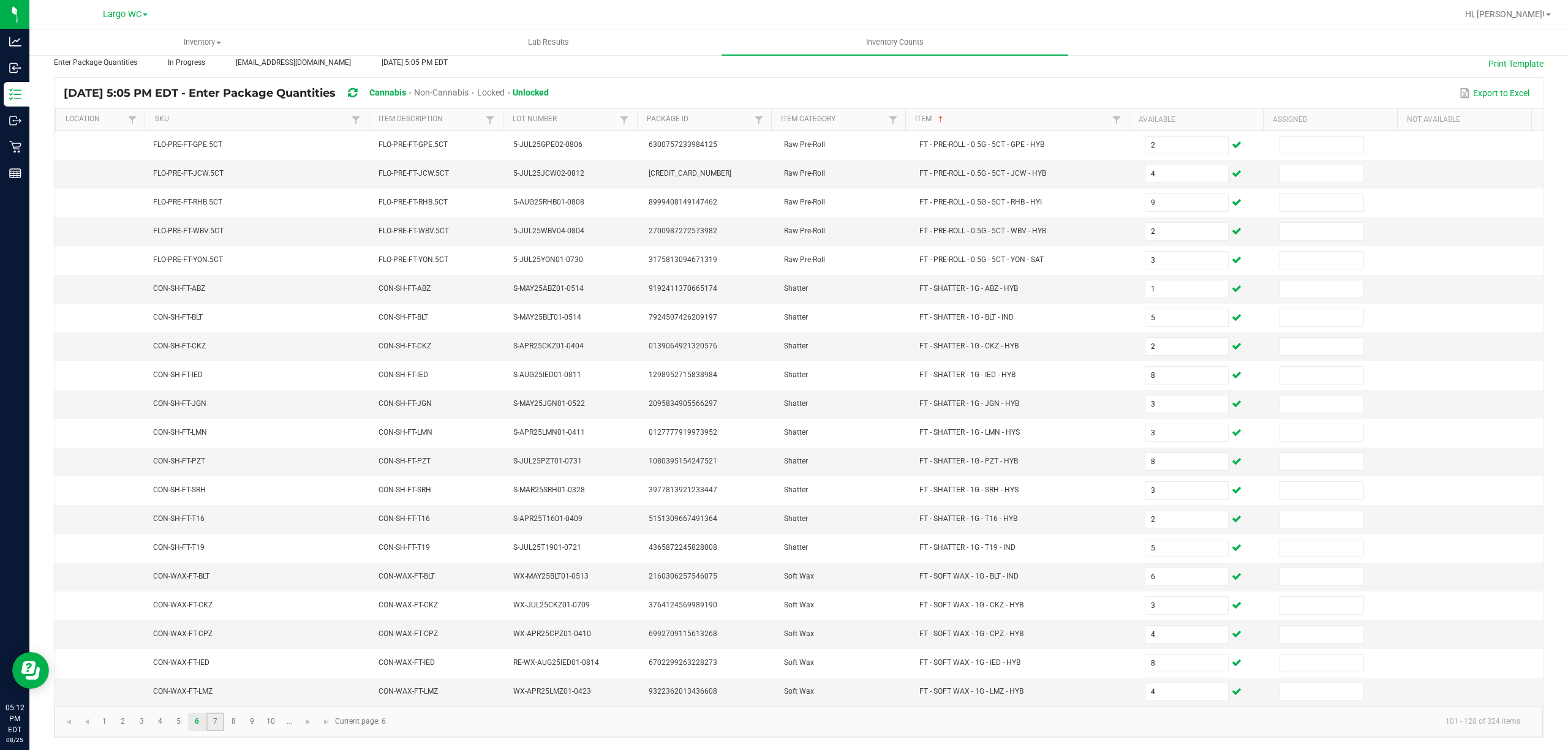
click at [216, 721] on link "7" at bounding box center [215, 721] width 18 height 18
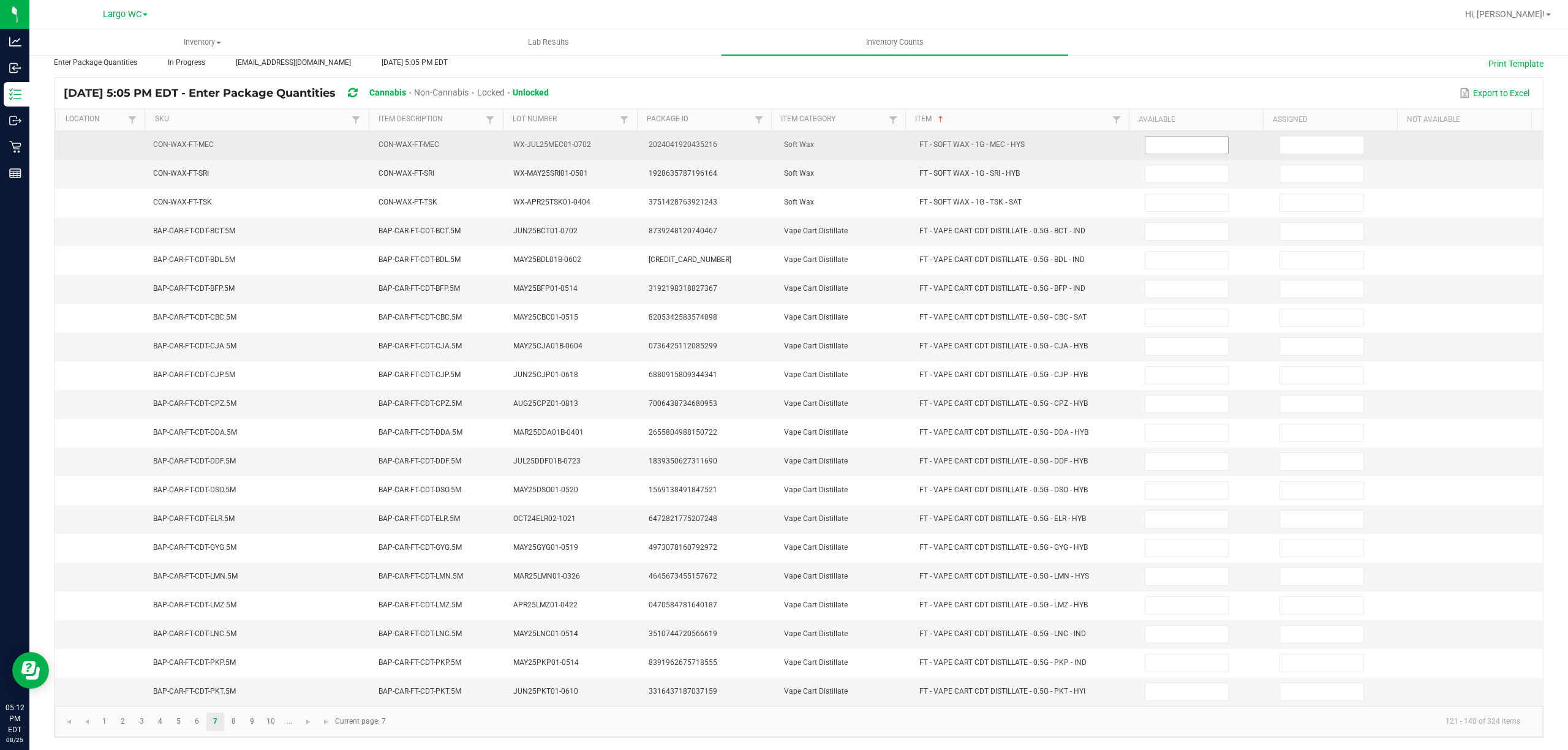
click at [1162, 137] on input at bounding box center [1186, 145] width 83 height 17
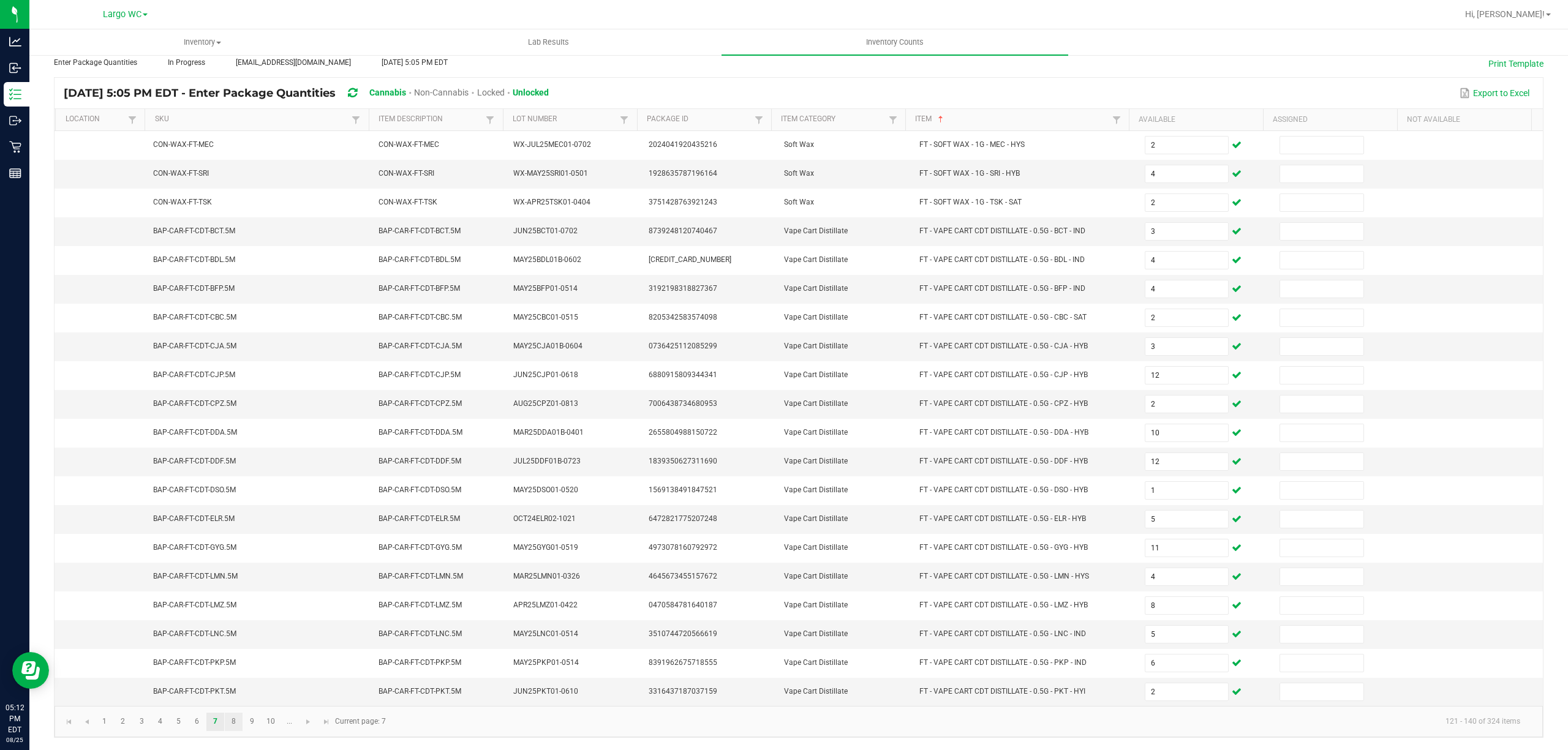
click at [233, 724] on link "8" at bounding box center [234, 721] width 18 height 18
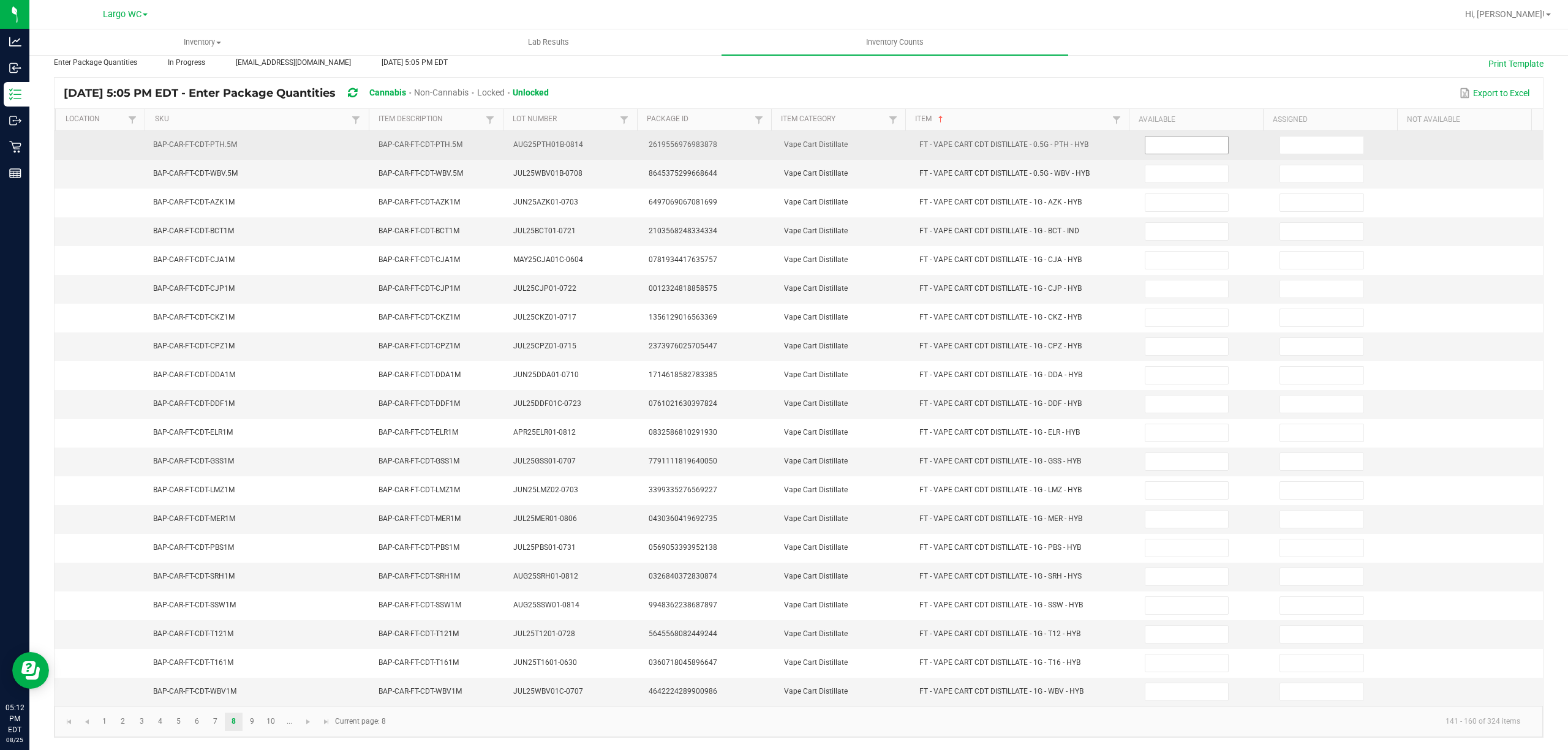
click at [1159, 137] on input at bounding box center [1186, 145] width 83 height 17
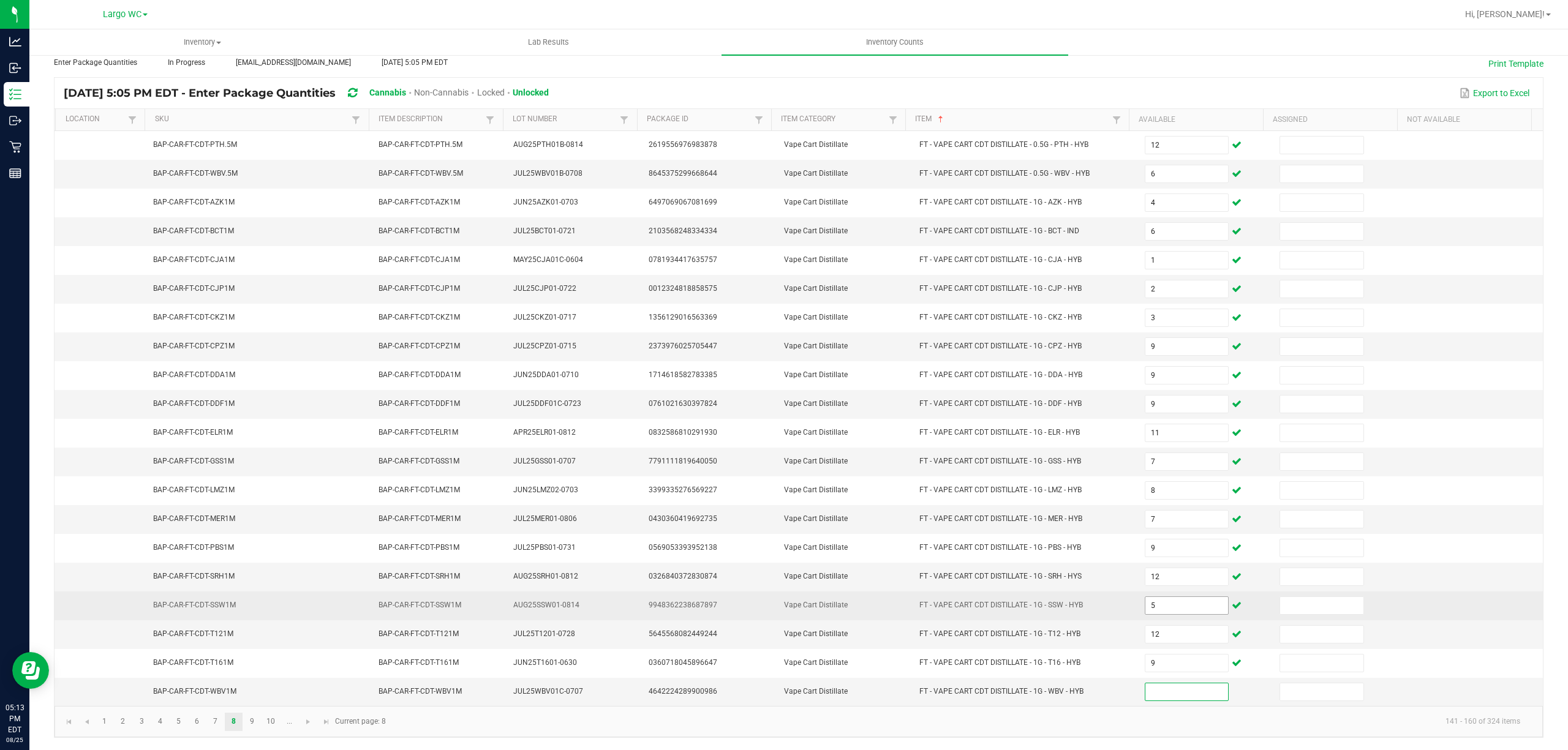
click at [1157, 603] on input "5" at bounding box center [1186, 606] width 83 height 17
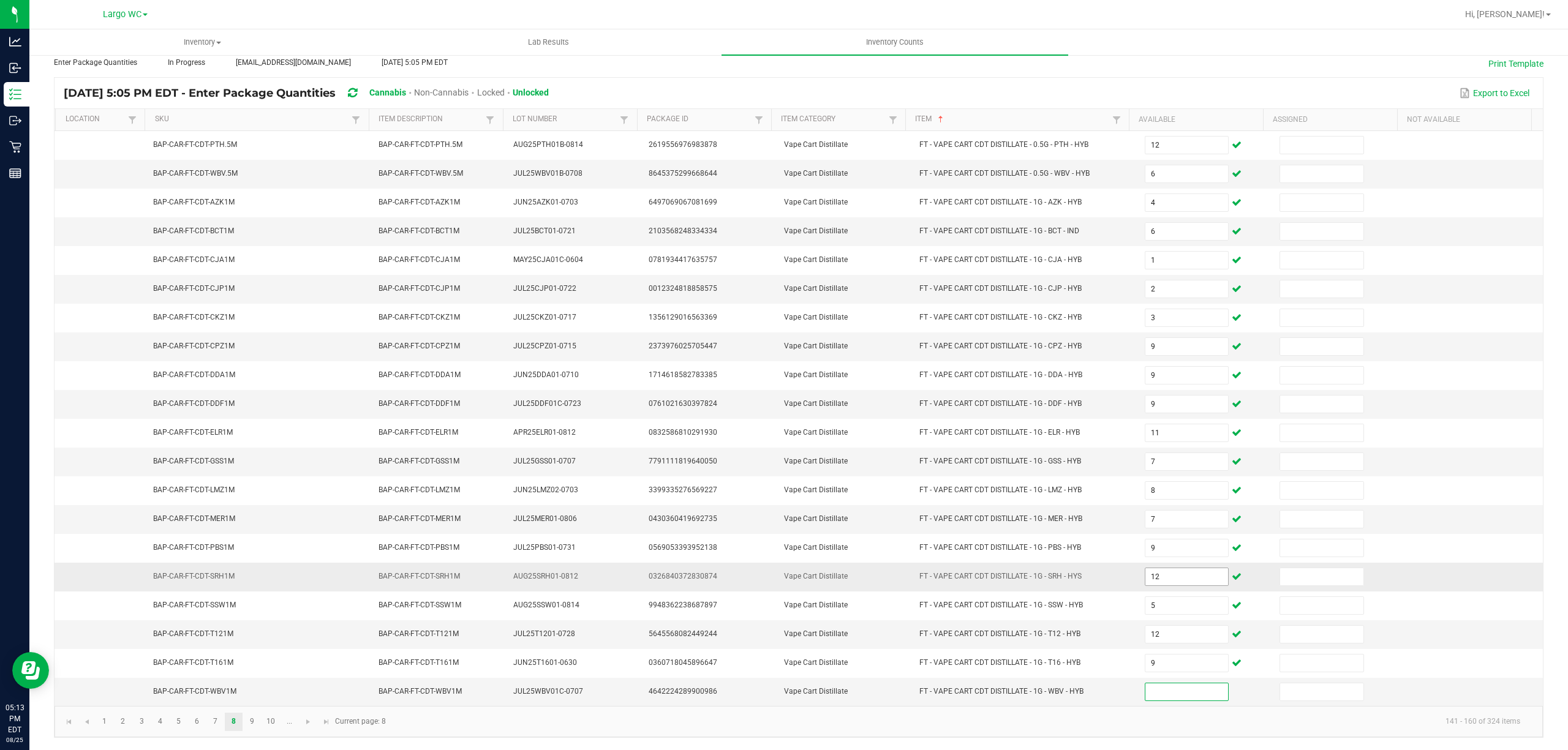
click at [1145, 574] on input "12" at bounding box center [1186, 577] width 83 height 17
click at [251, 722] on link "9" at bounding box center [252, 721] width 18 height 18
click at [1147, 165] on input at bounding box center [1186, 173] width 83 height 17
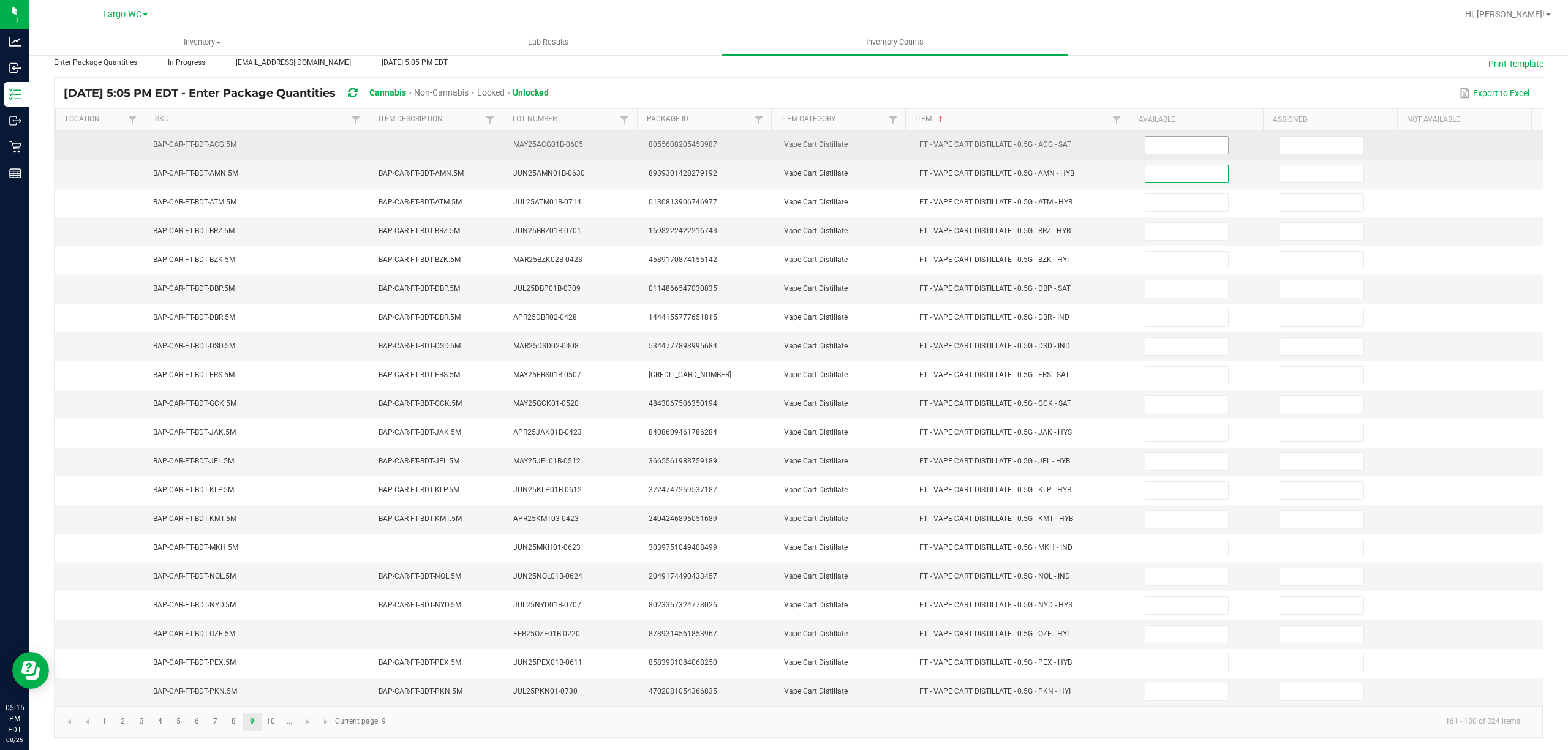
click at [1159, 137] on input at bounding box center [1186, 145] width 83 height 17
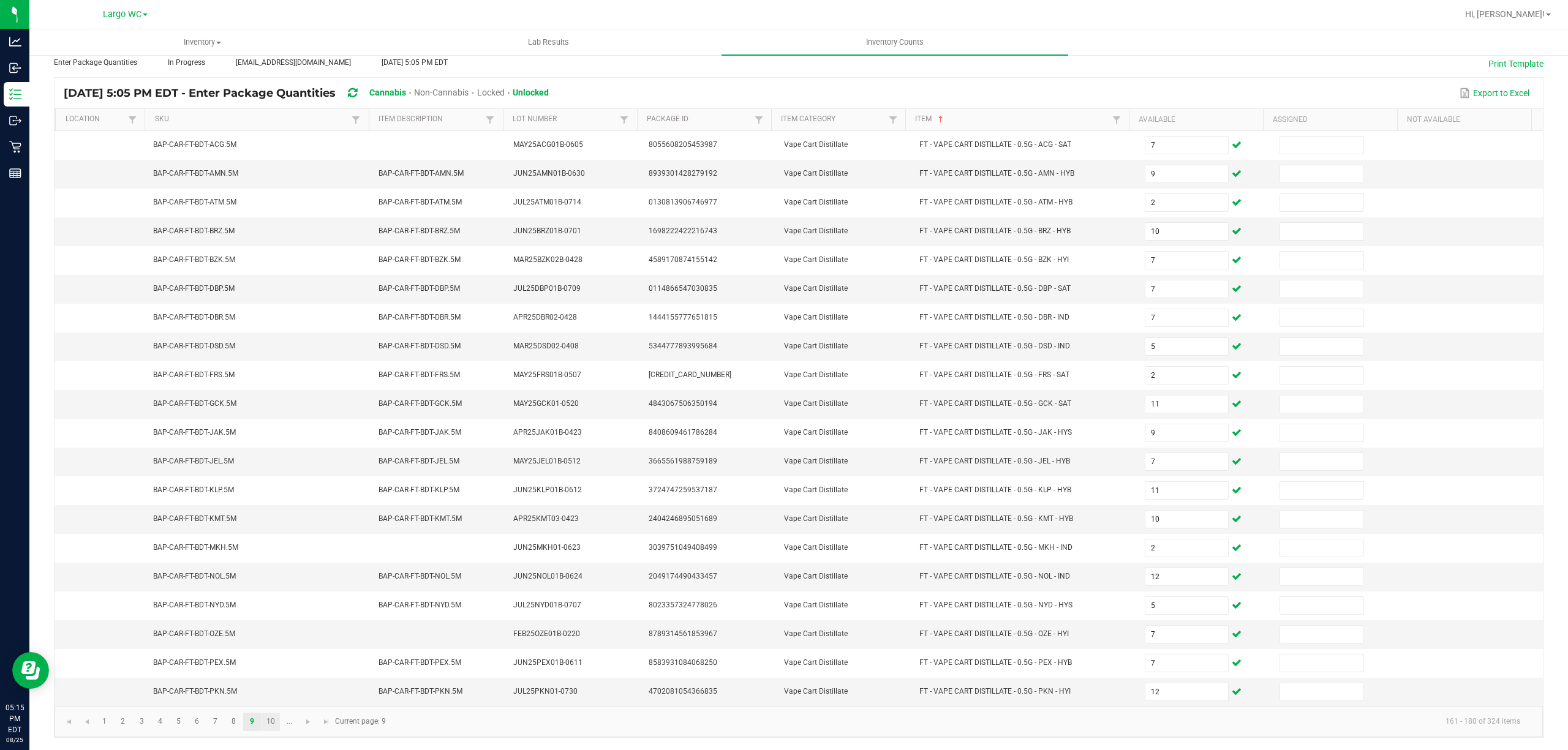
click at [269, 718] on link "10" at bounding box center [270, 721] width 18 height 18
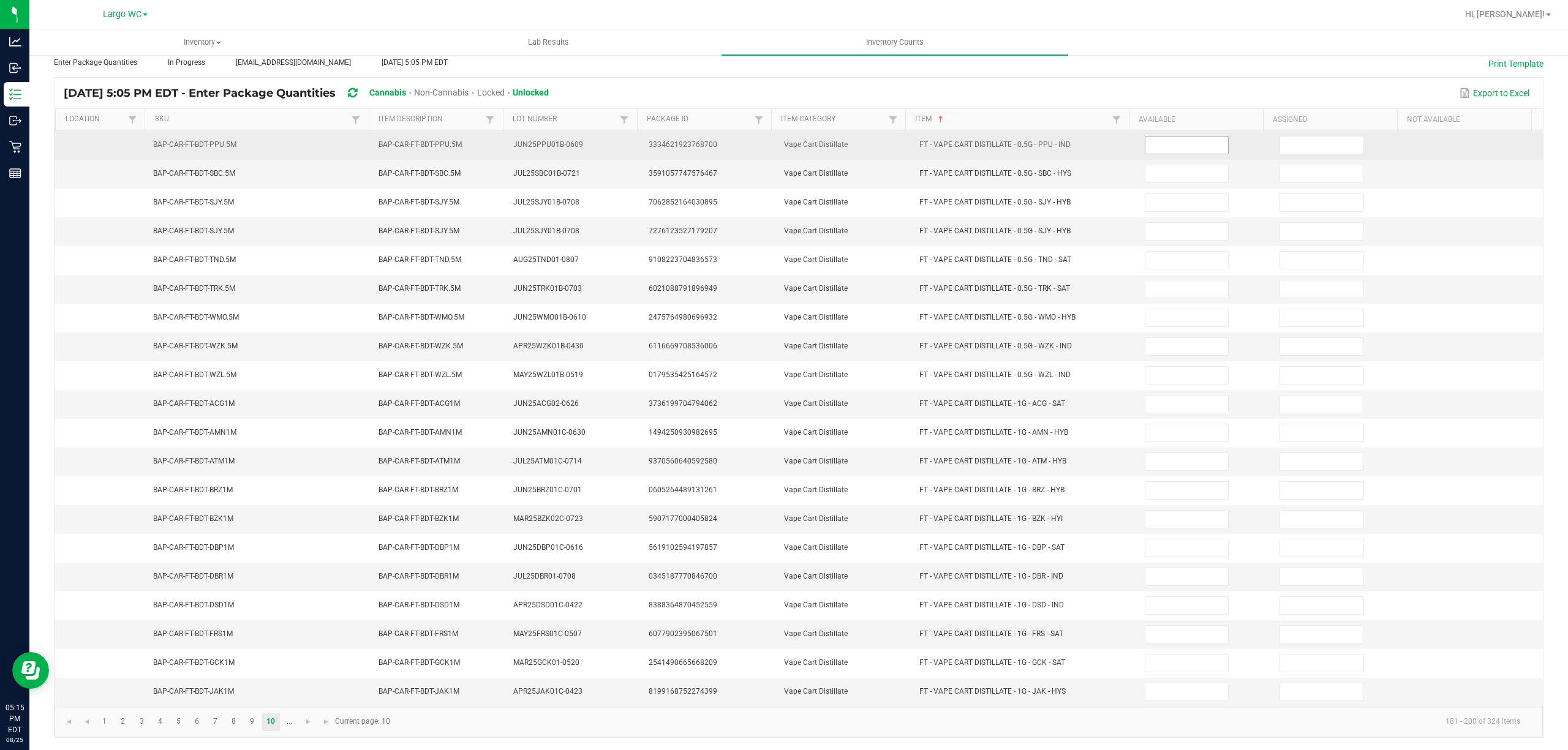
click at [1172, 138] on input at bounding box center [1186, 145] width 83 height 17
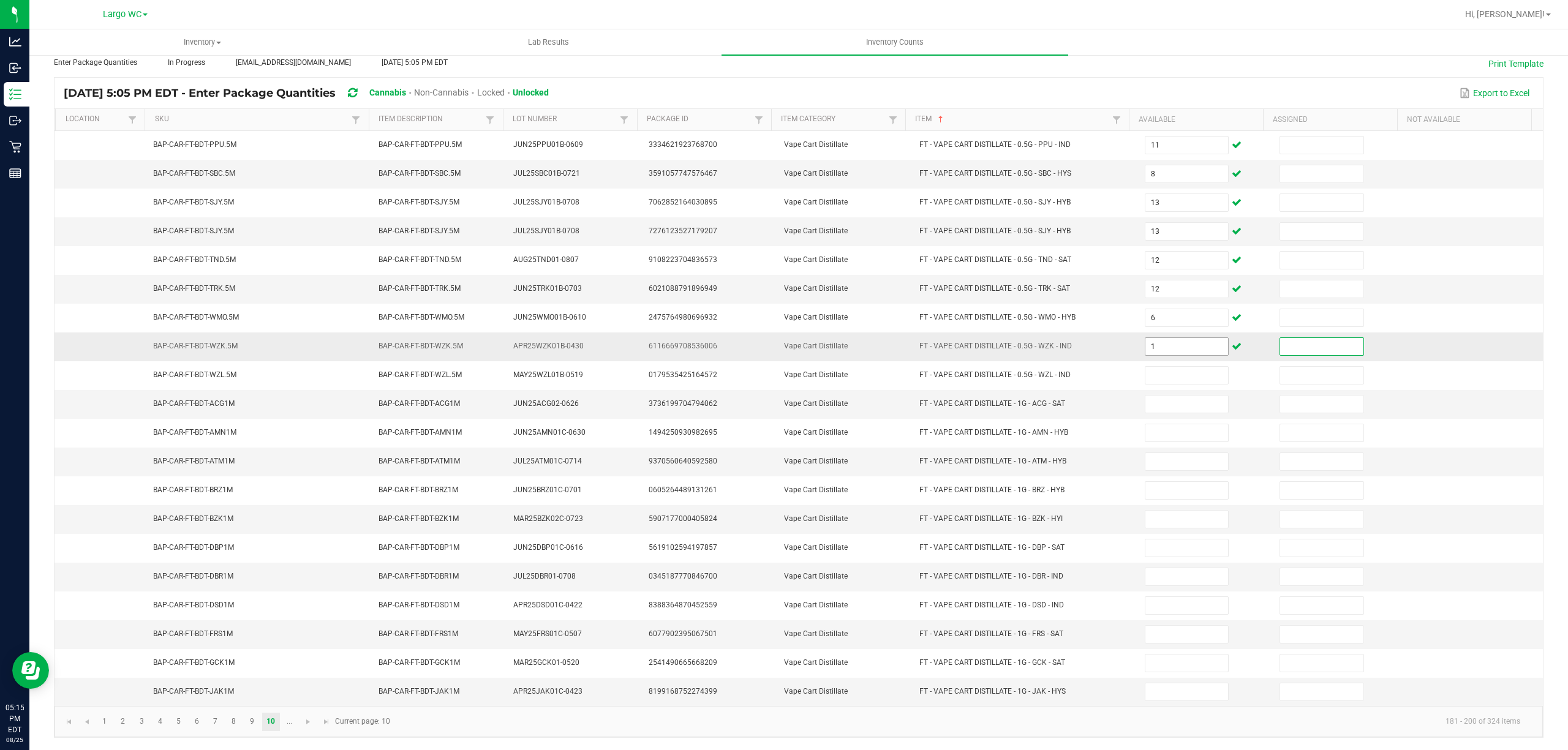
click at [1173, 343] on input "1" at bounding box center [1186, 347] width 83 height 17
click at [1153, 515] on input at bounding box center [1186, 519] width 83 height 17
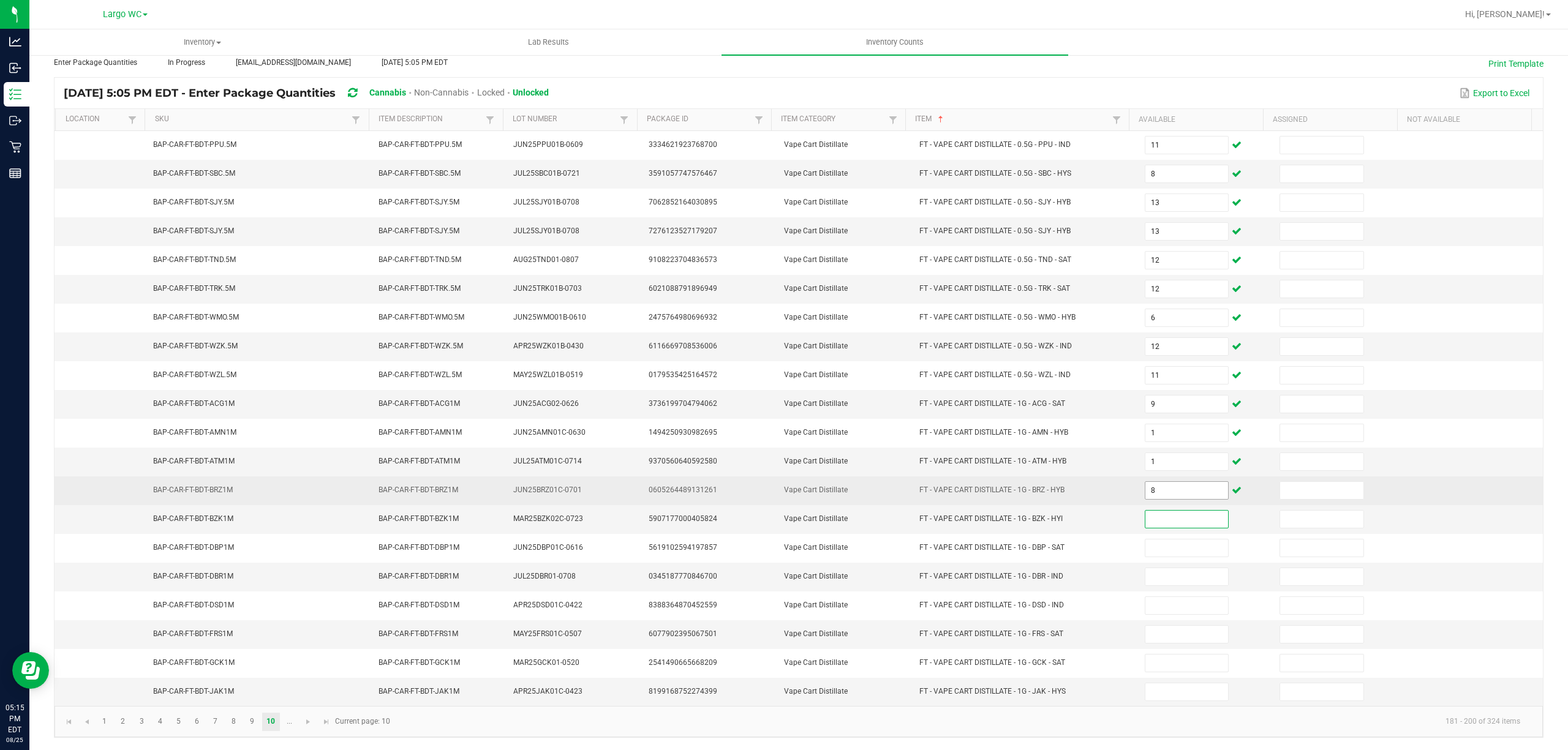
click at [1145, 483] on input "8" at bounding box center [1186, 490] width 83 height 17
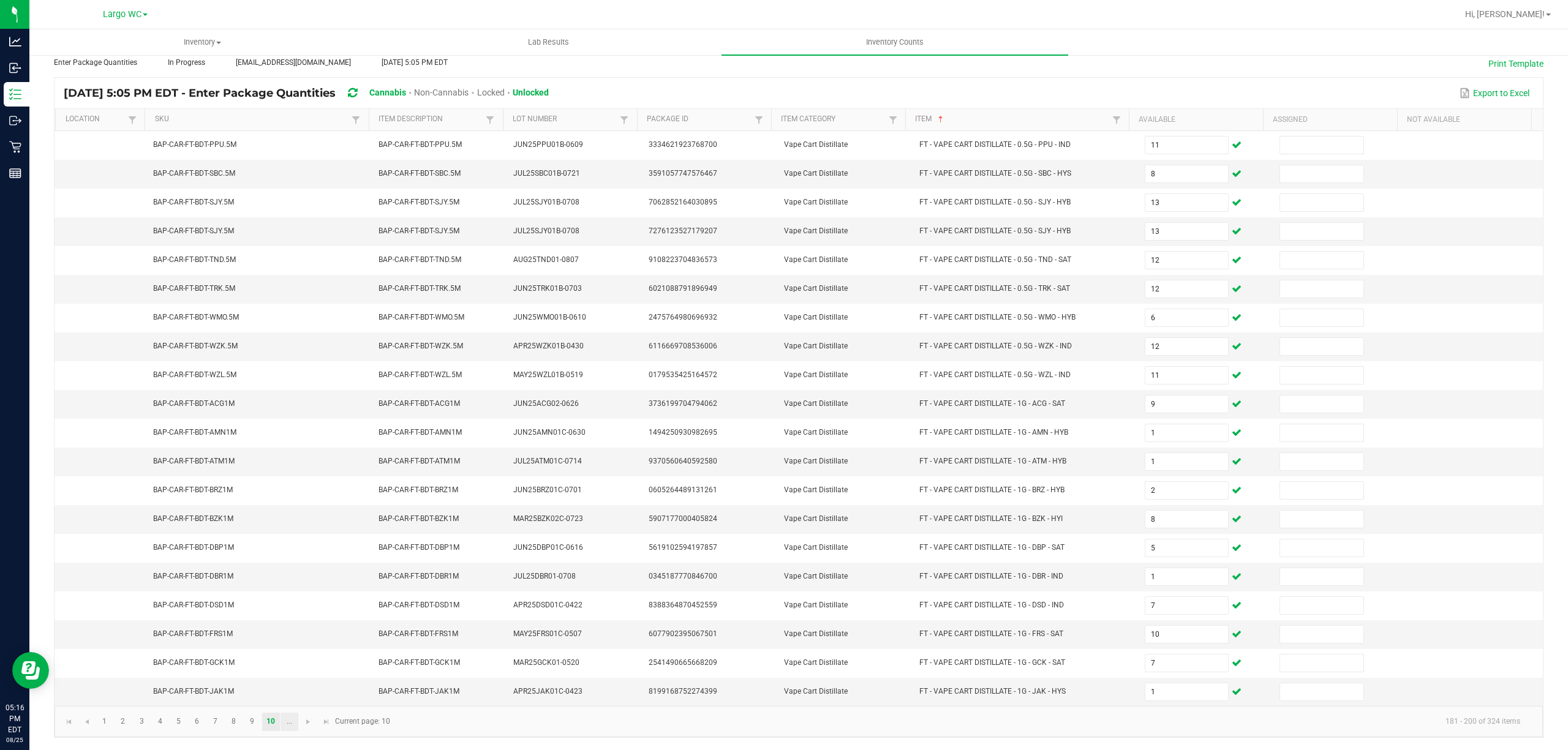
click at [289, 721] on link "..." at bounding box center [289, 721] width 18 height 18
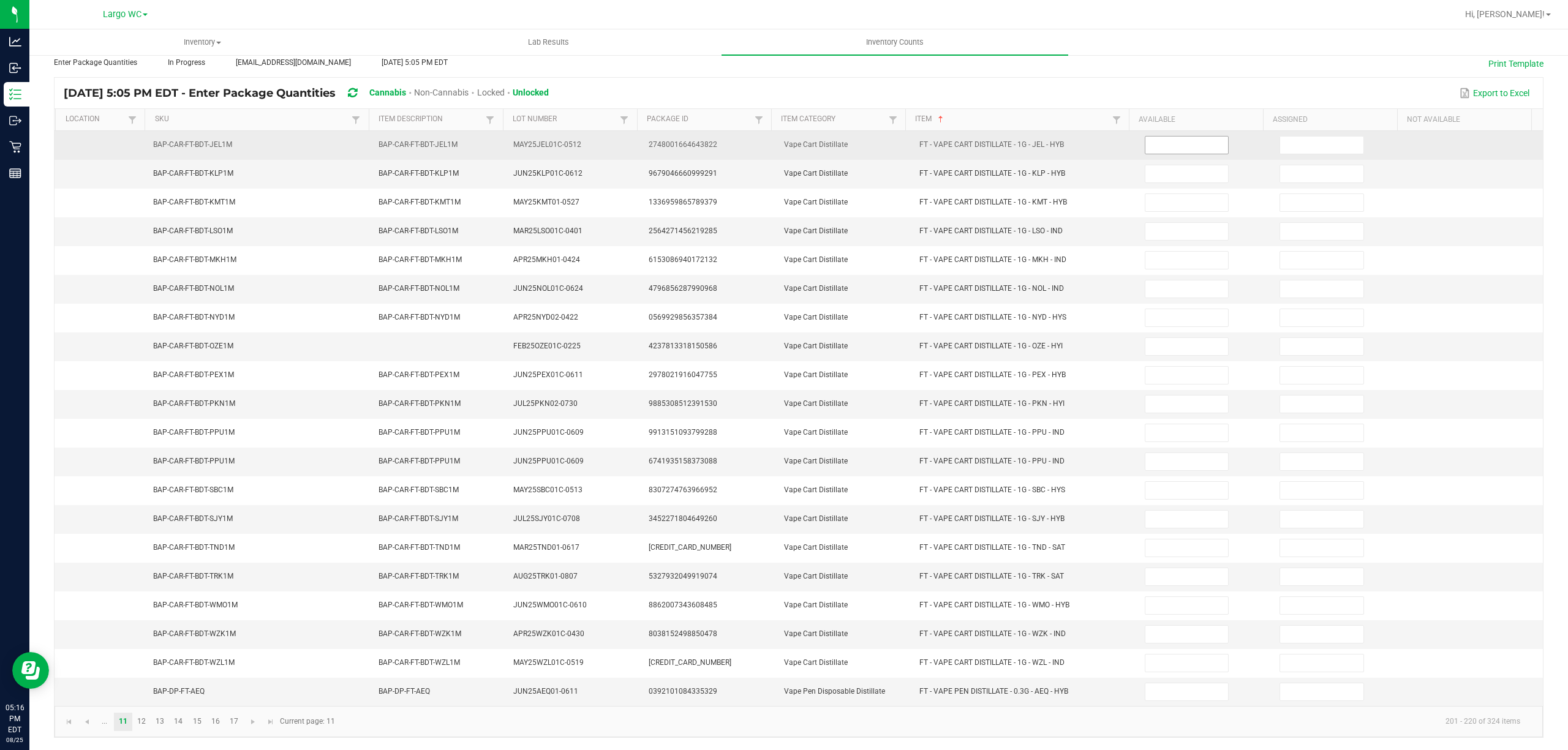
click at [1157, 138] on input at bounding box center [1186, 145] width 83 height 17
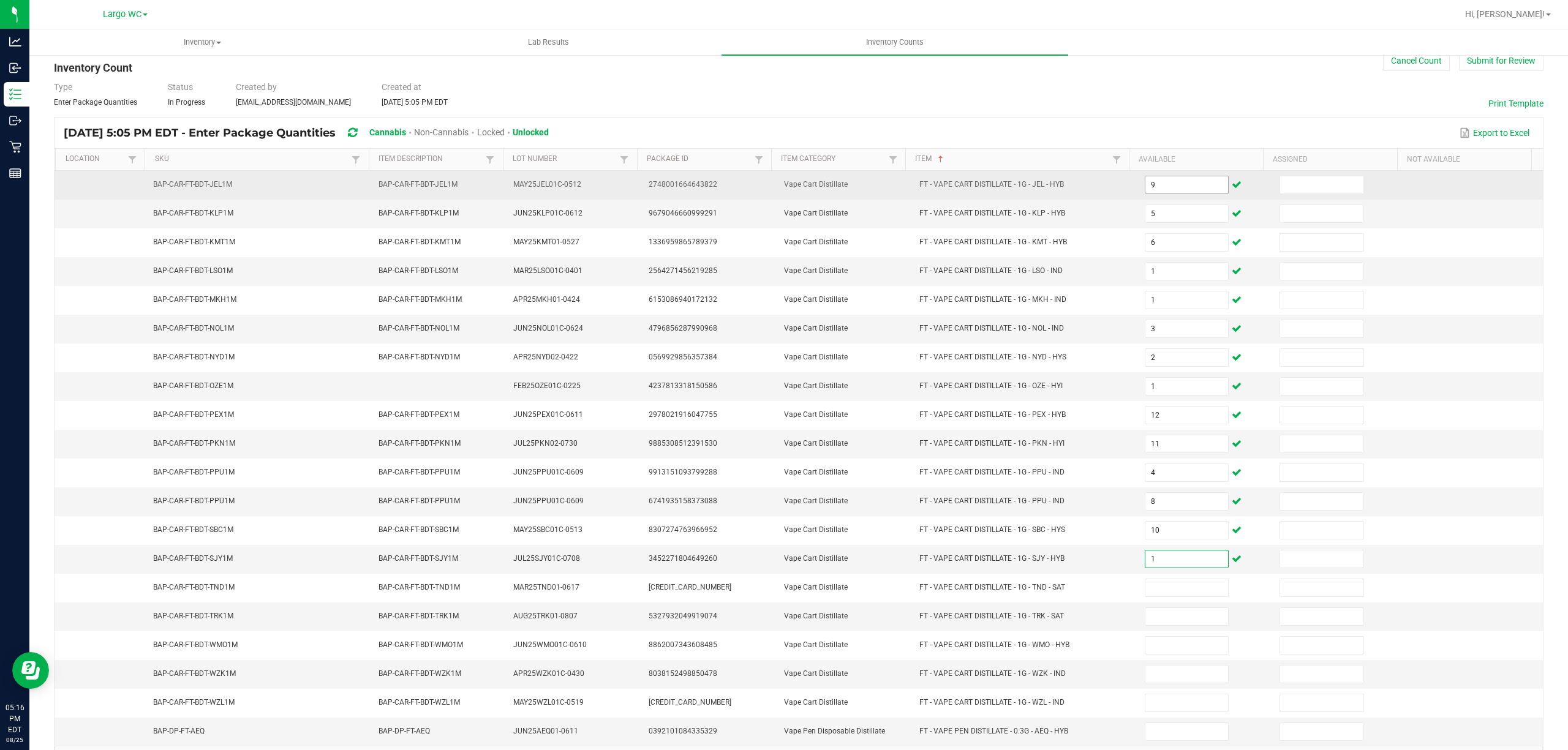
scroll to position [0, 0]
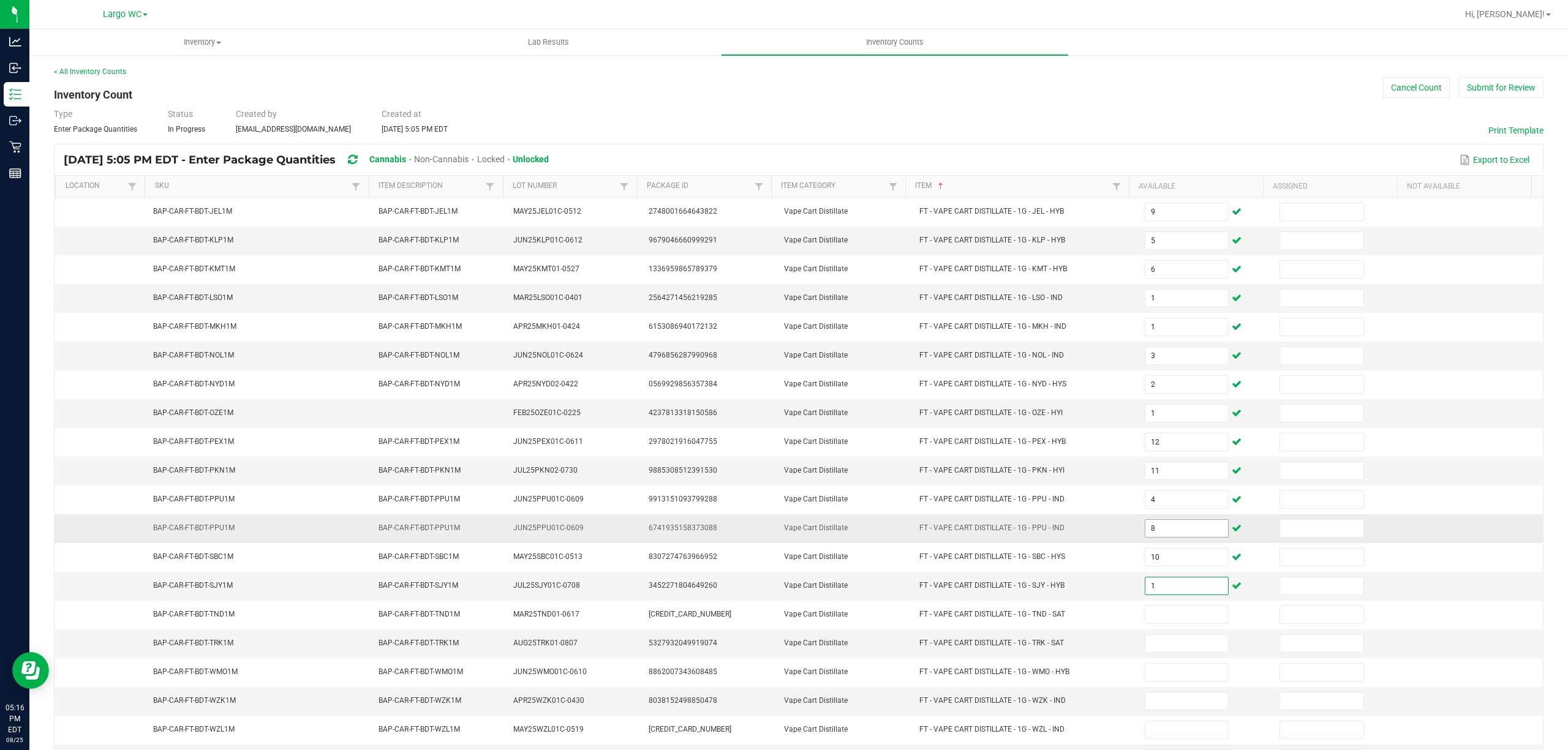
click at [1153, 534] on input "8" at bounding box center [1186, 529] width 83 height 17
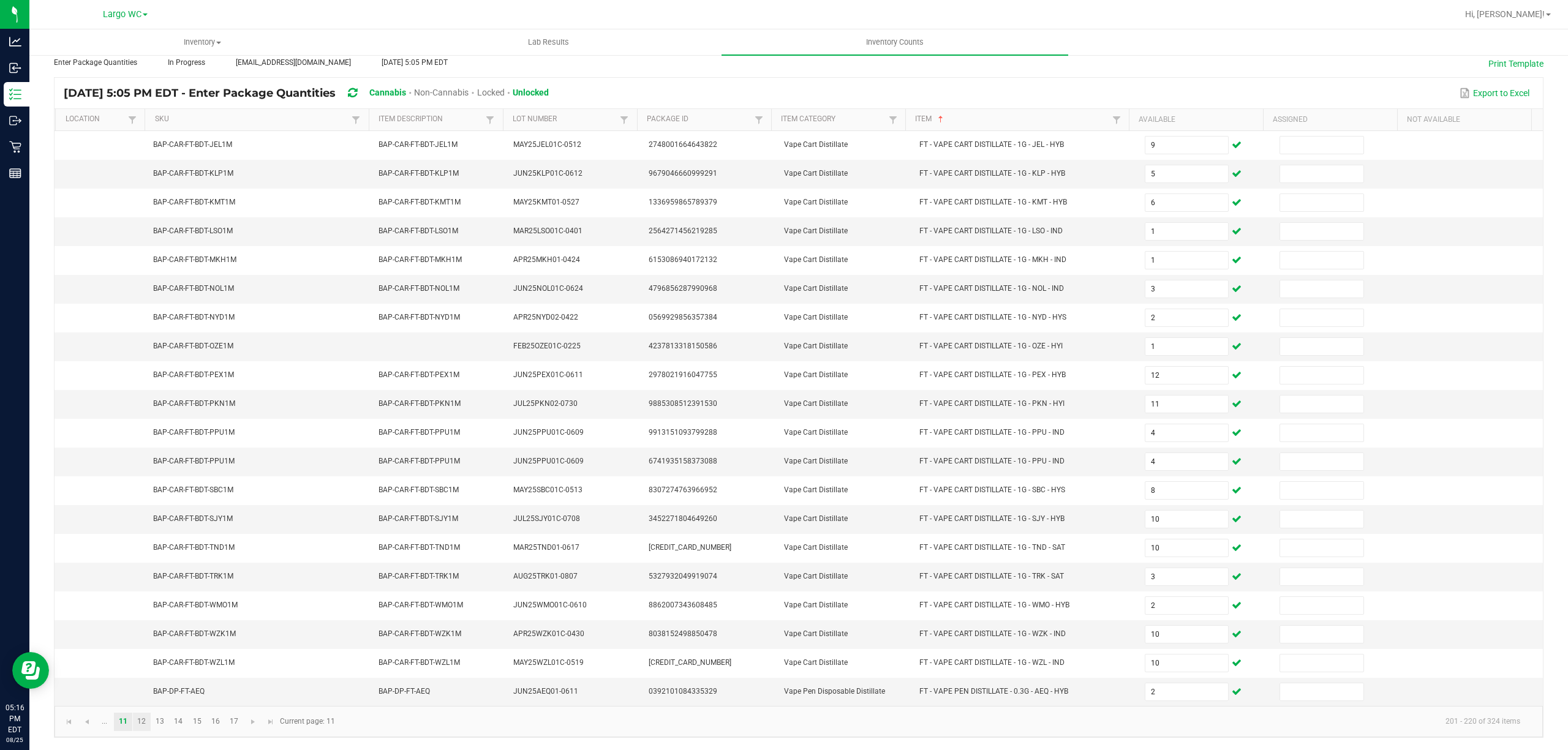
click at [140, 721] on link "12" at bounding box center [141, 721] width 18 height 18
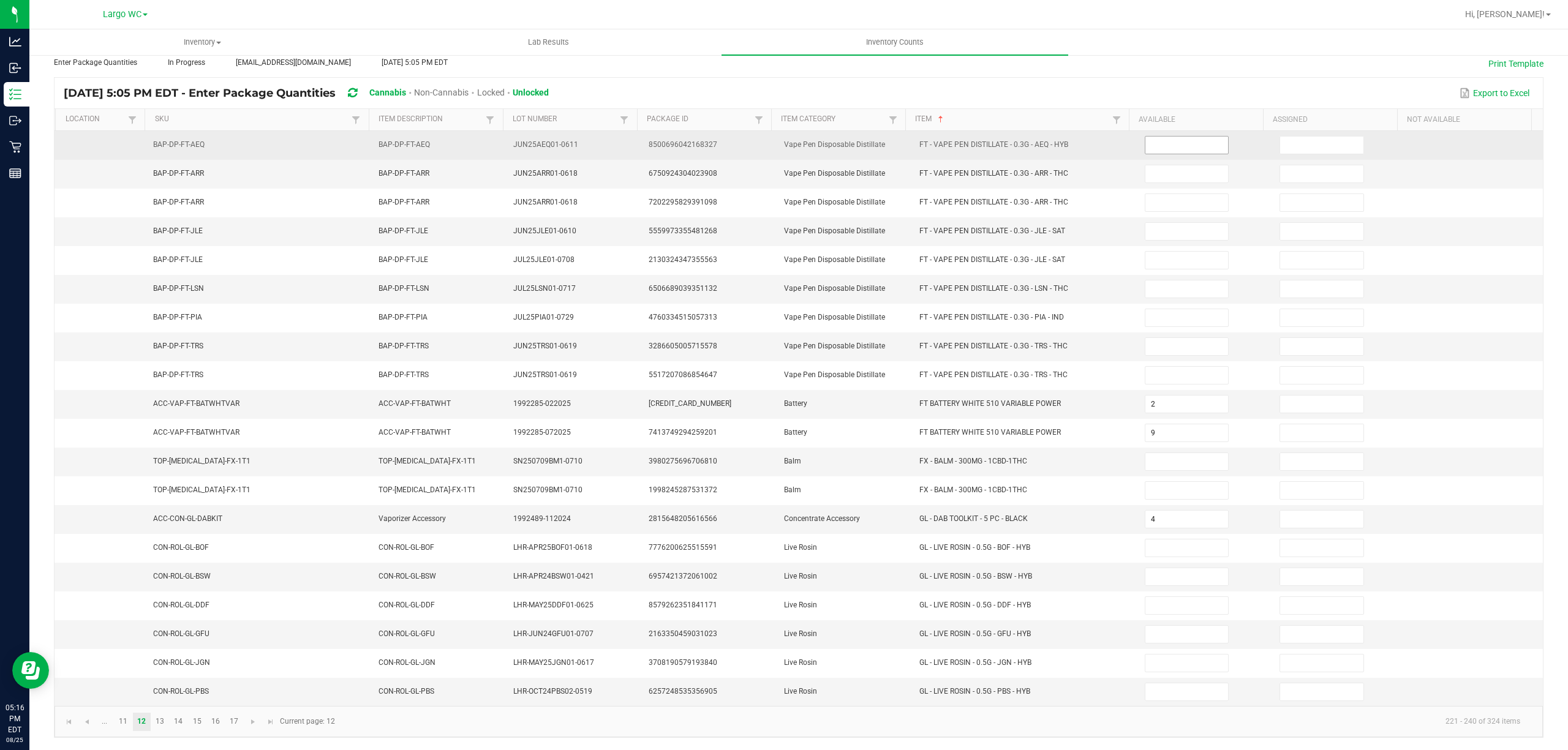
click at [1145, 137] on input at bounding box center [1186, 145] width 83 height 17
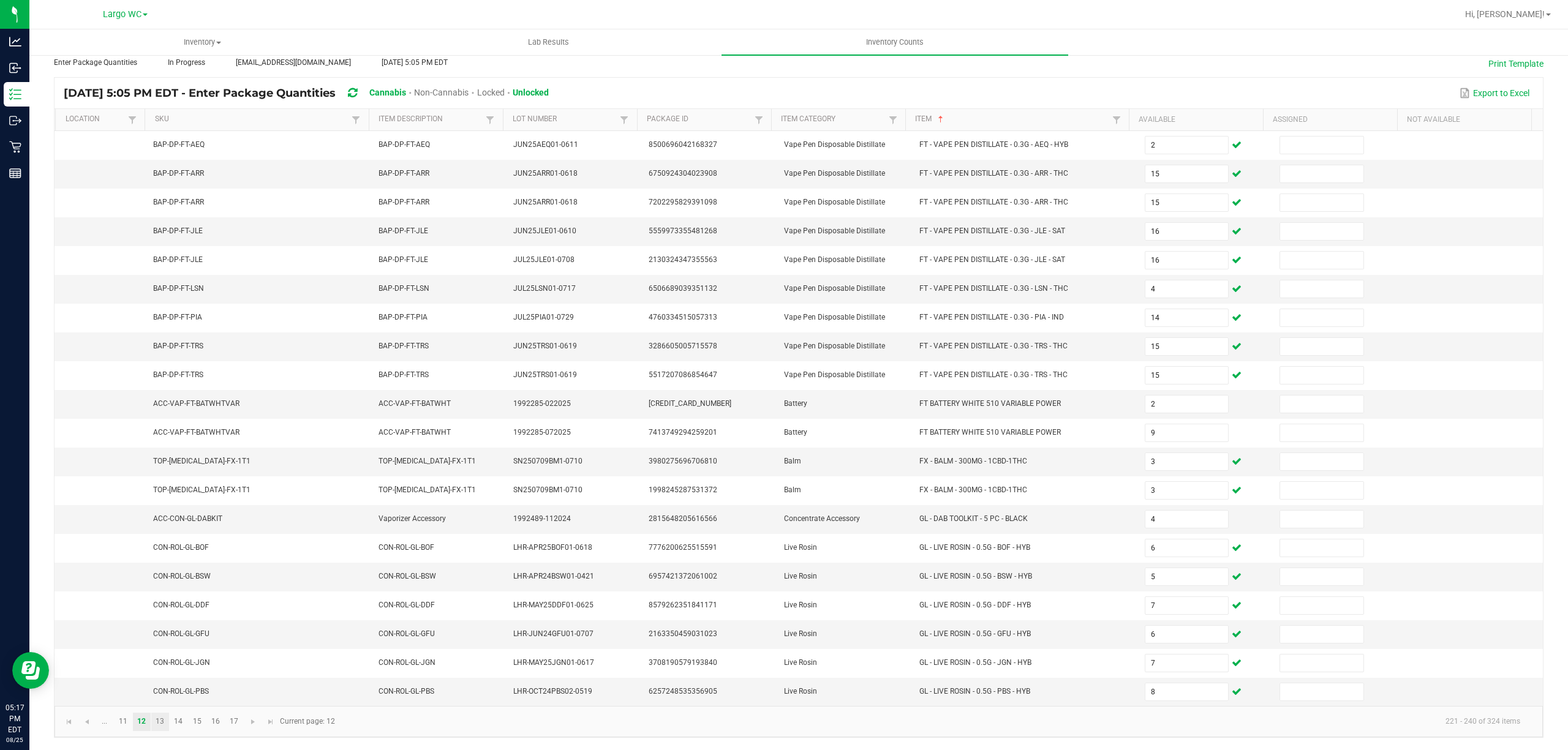
click at [159, 725] on link "13" at bounding box center [160, 721] width 18 height 18
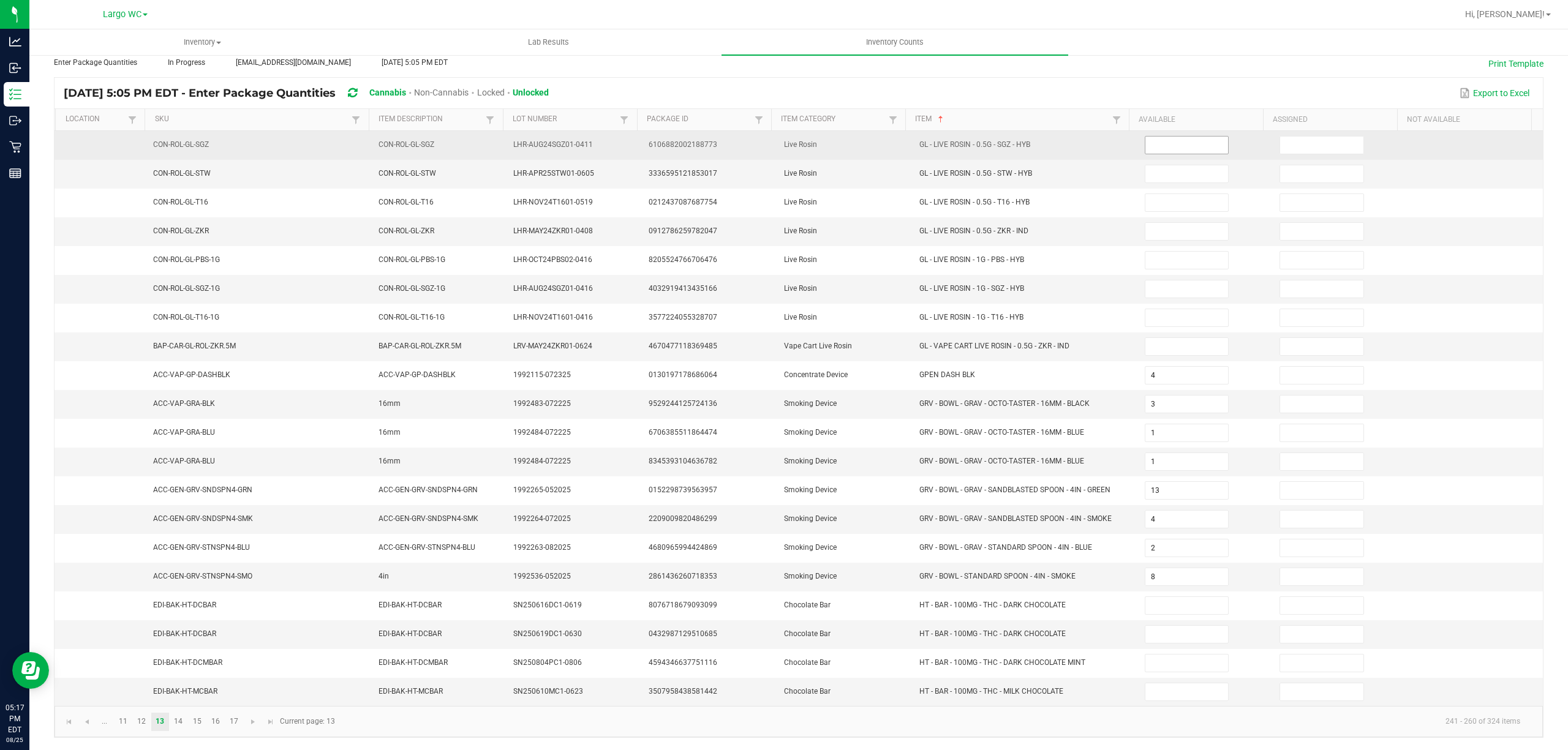
click at [1159, 137] on input at bounding box center [1186, 145] width 83 height 17
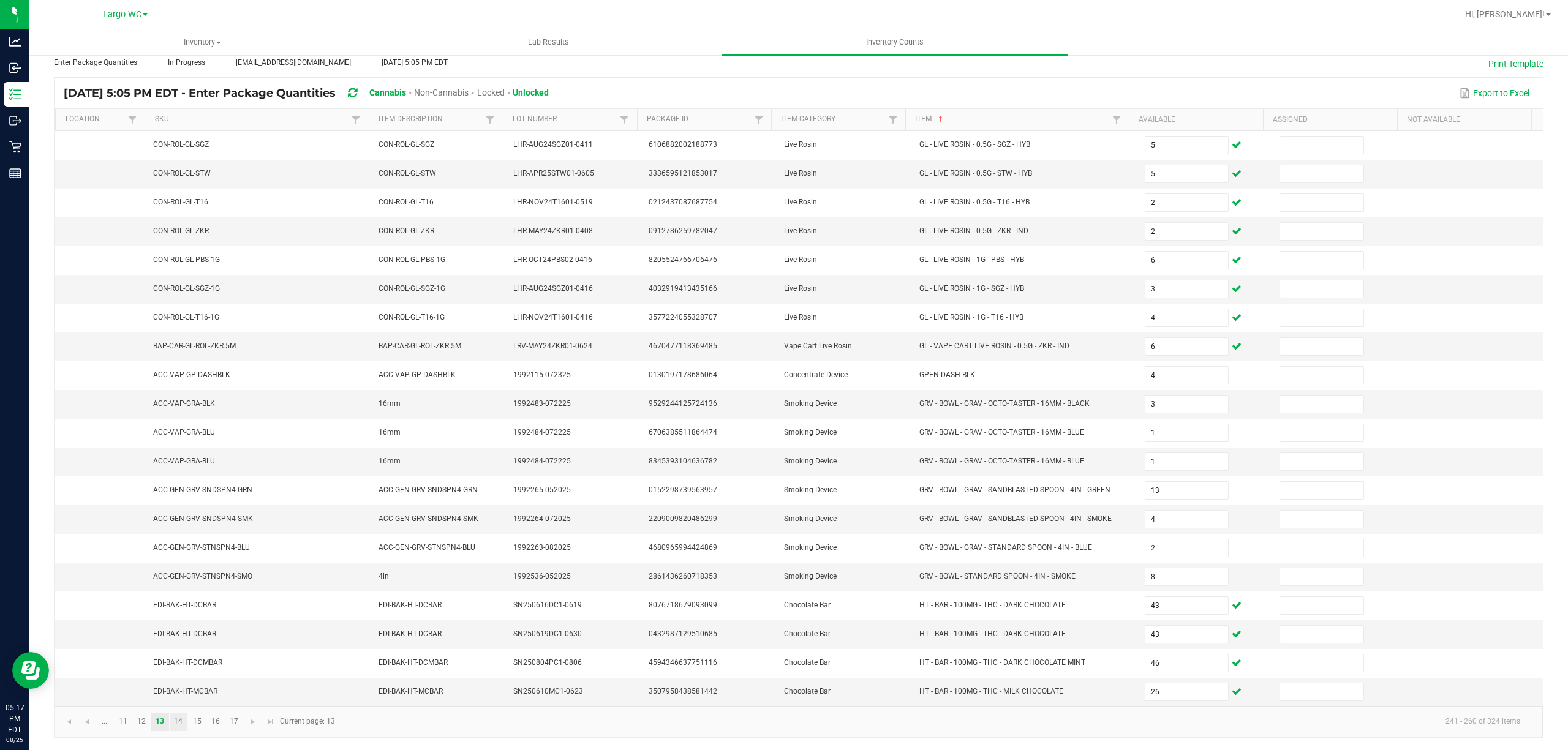
click at [174, 725] on link "14" at bounding box center [178, 721] width 18 height 18
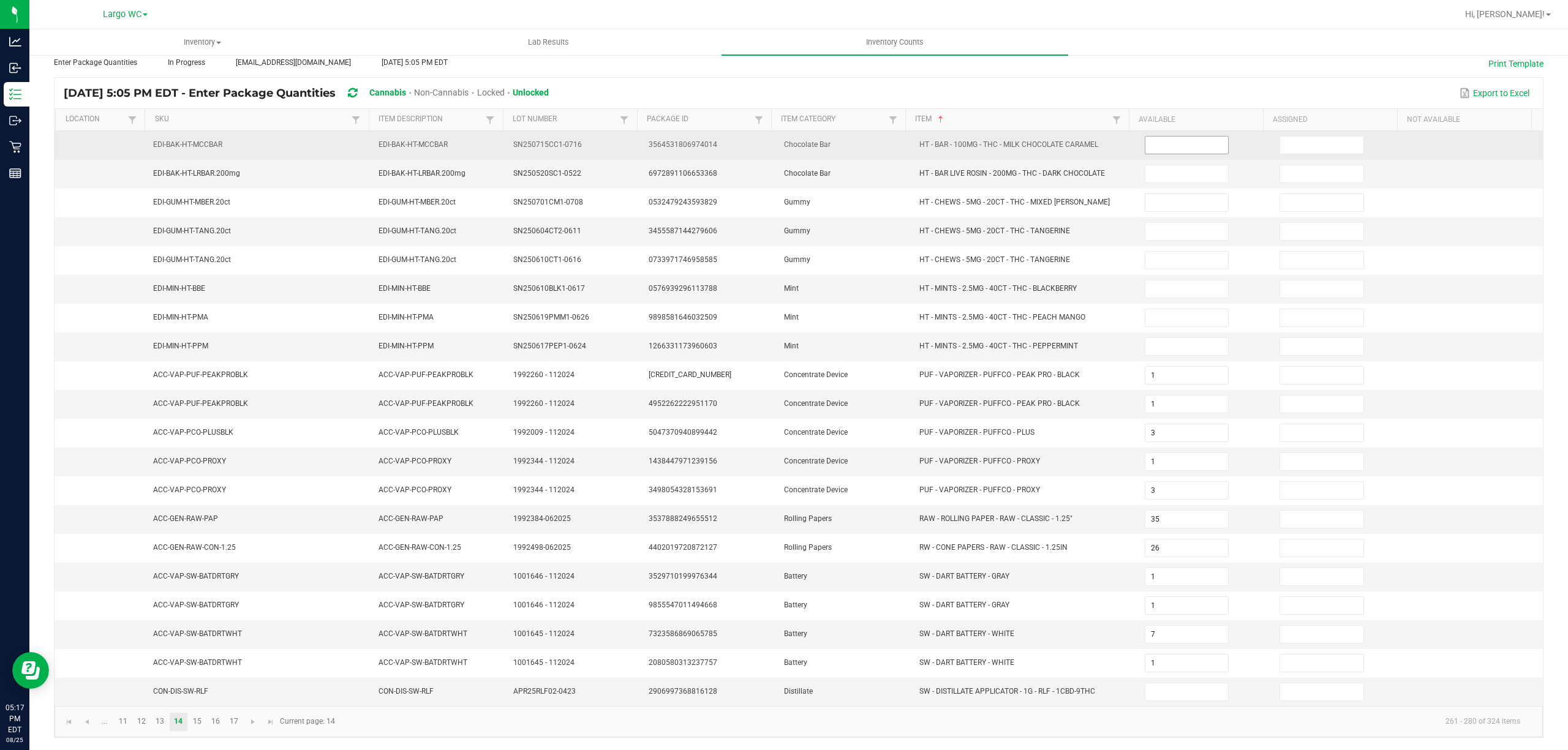
click at [1188, 137] on input at bounding box center [1186, 145] width 83 height 17
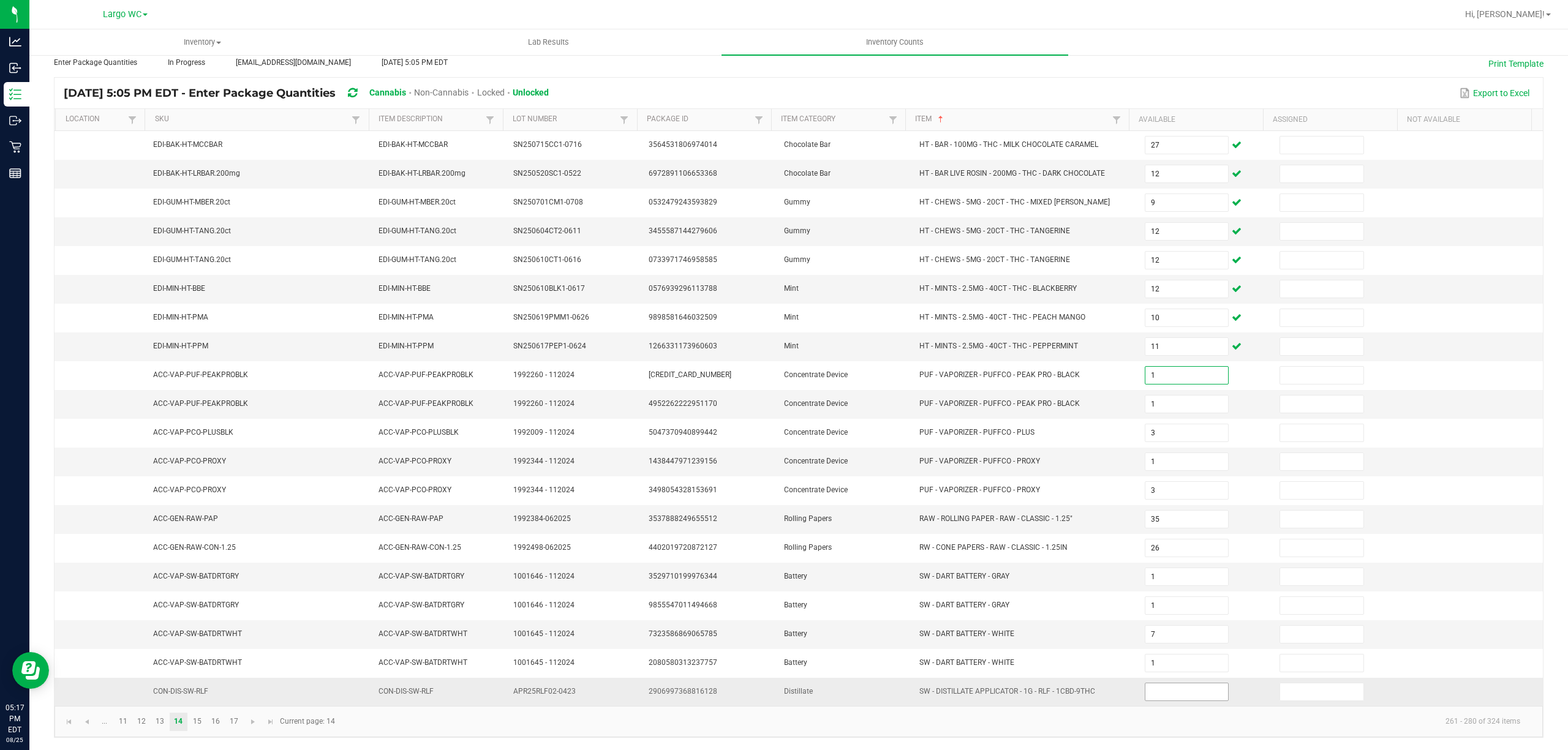
click at [1174, 692] on input at bounding box center [1186, 692] width 83 height 17
click at [197, 726] on link "15" at bounding box center [197, 721] width 18 height 18
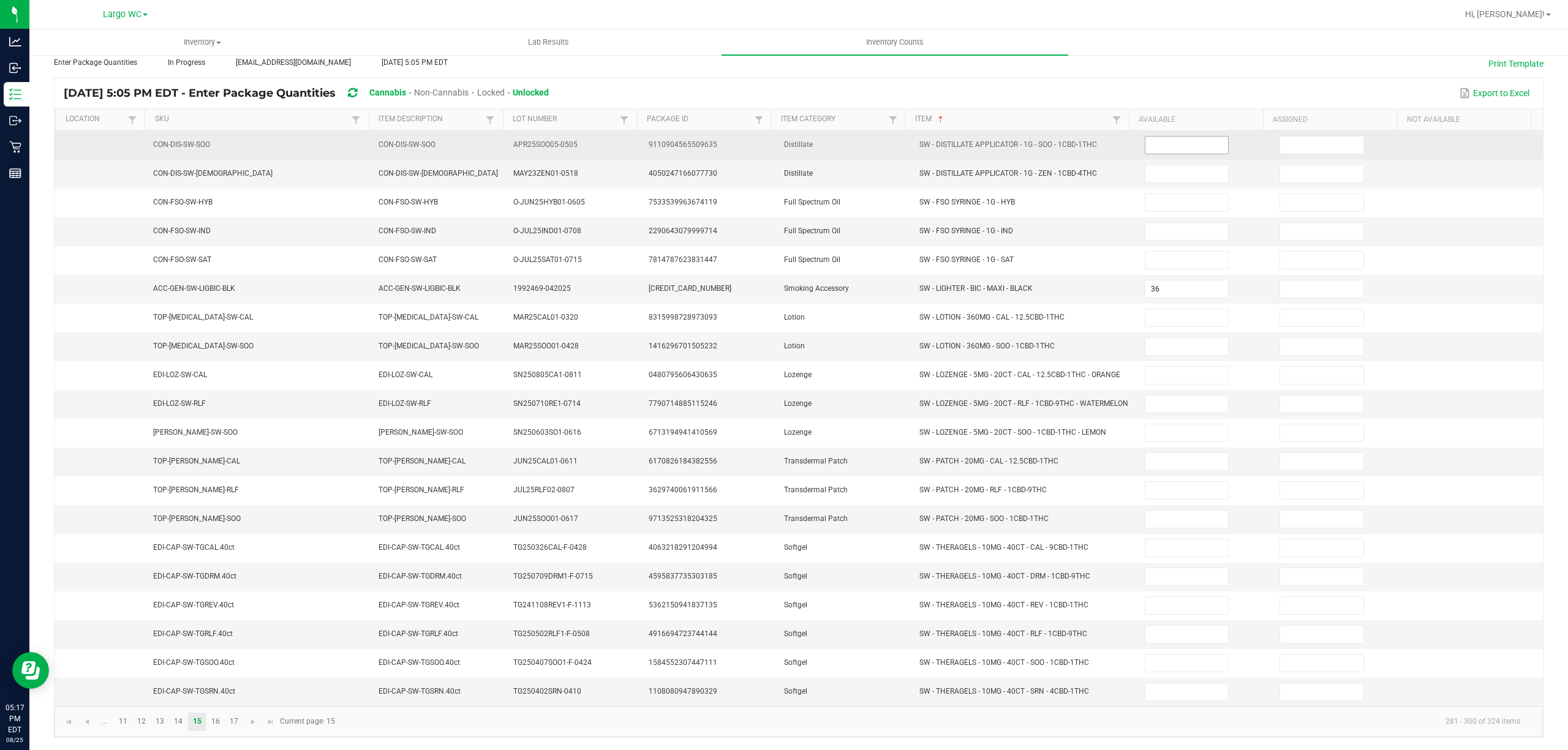
click at [1184, 137] on input at bounding box center [1186, 145] width 83 height 17
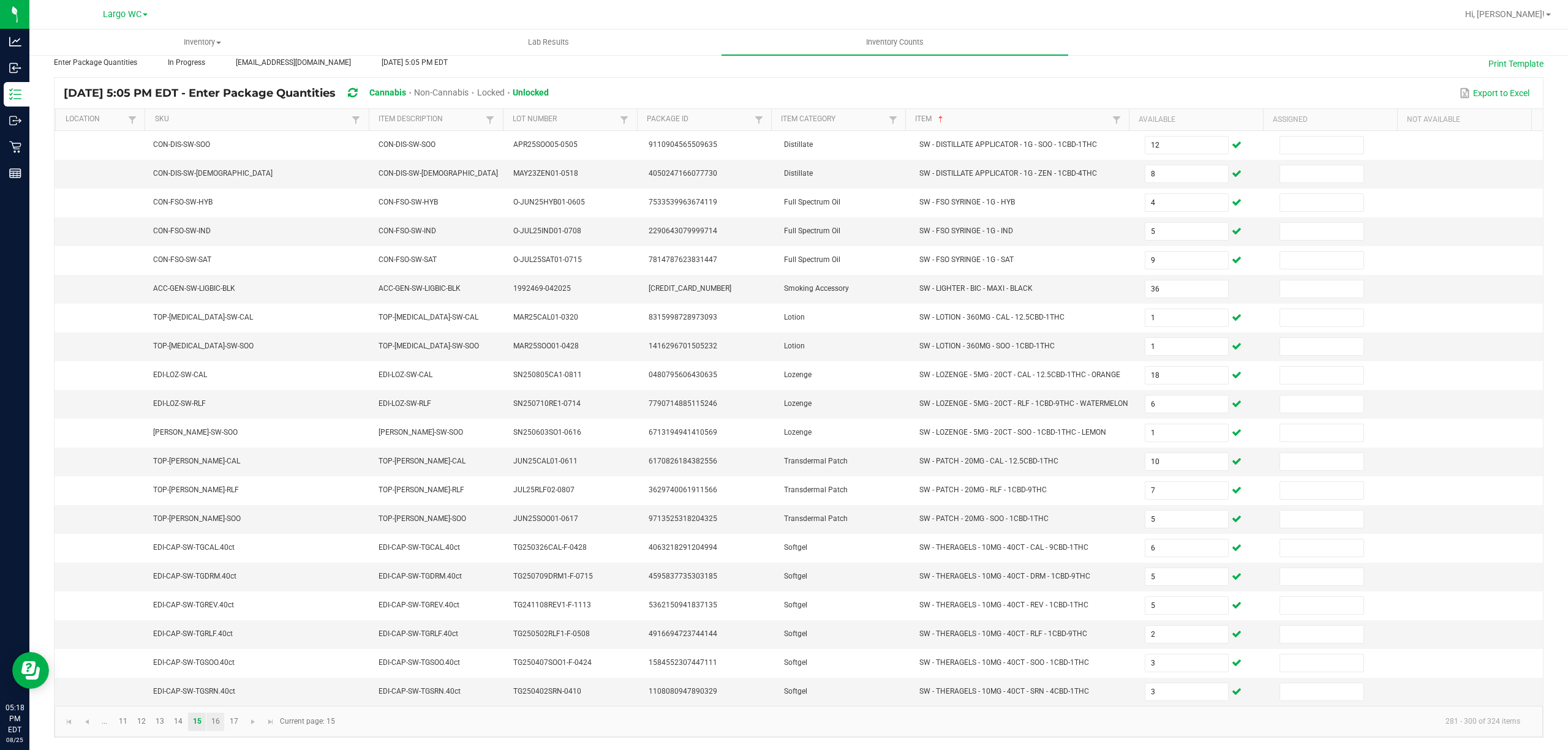
click at [216, 726] on link "16" at bounding box center [215, 721] width 18 height 18
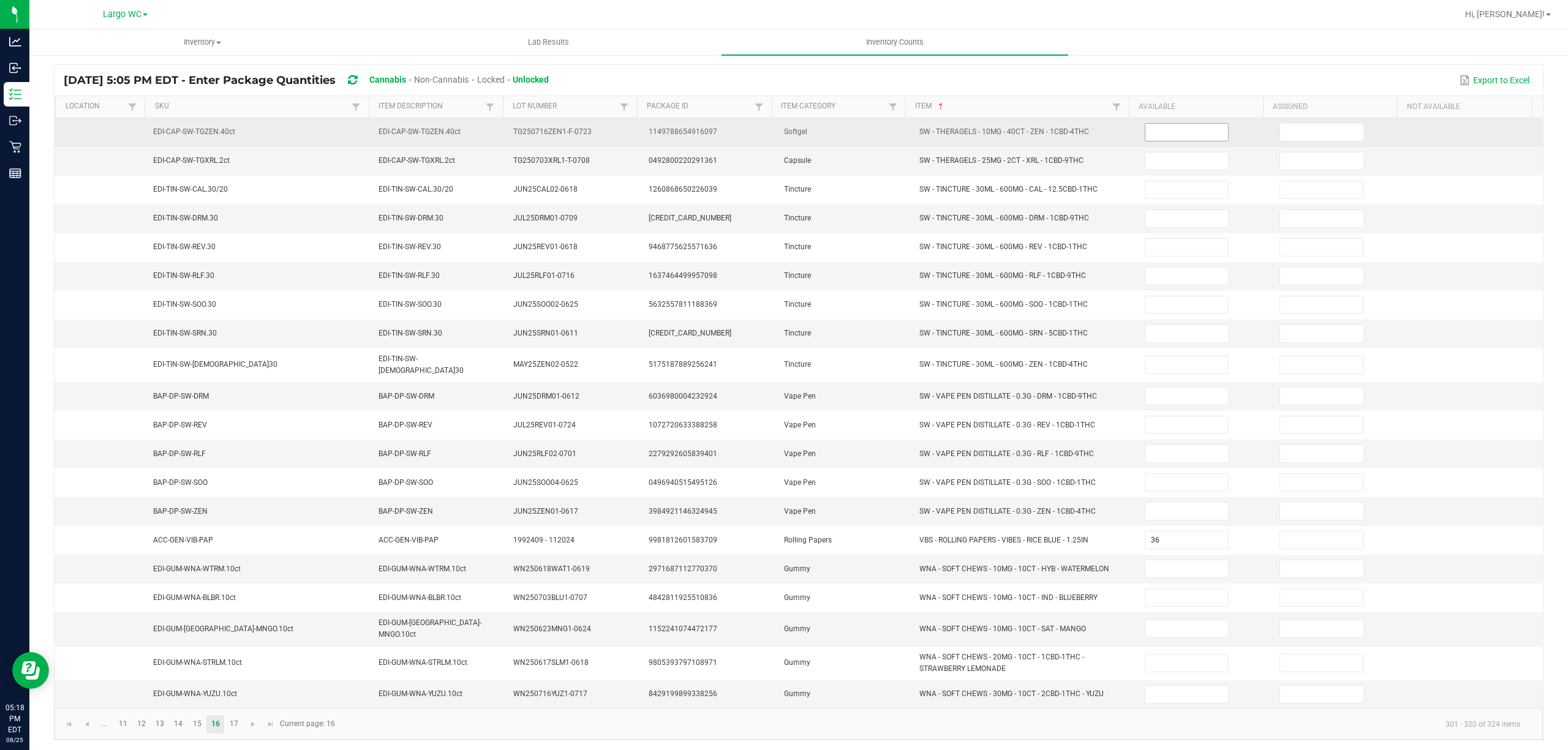
click at [1164, 133] on input at bounding box center [1186, 132] width 83 height 17
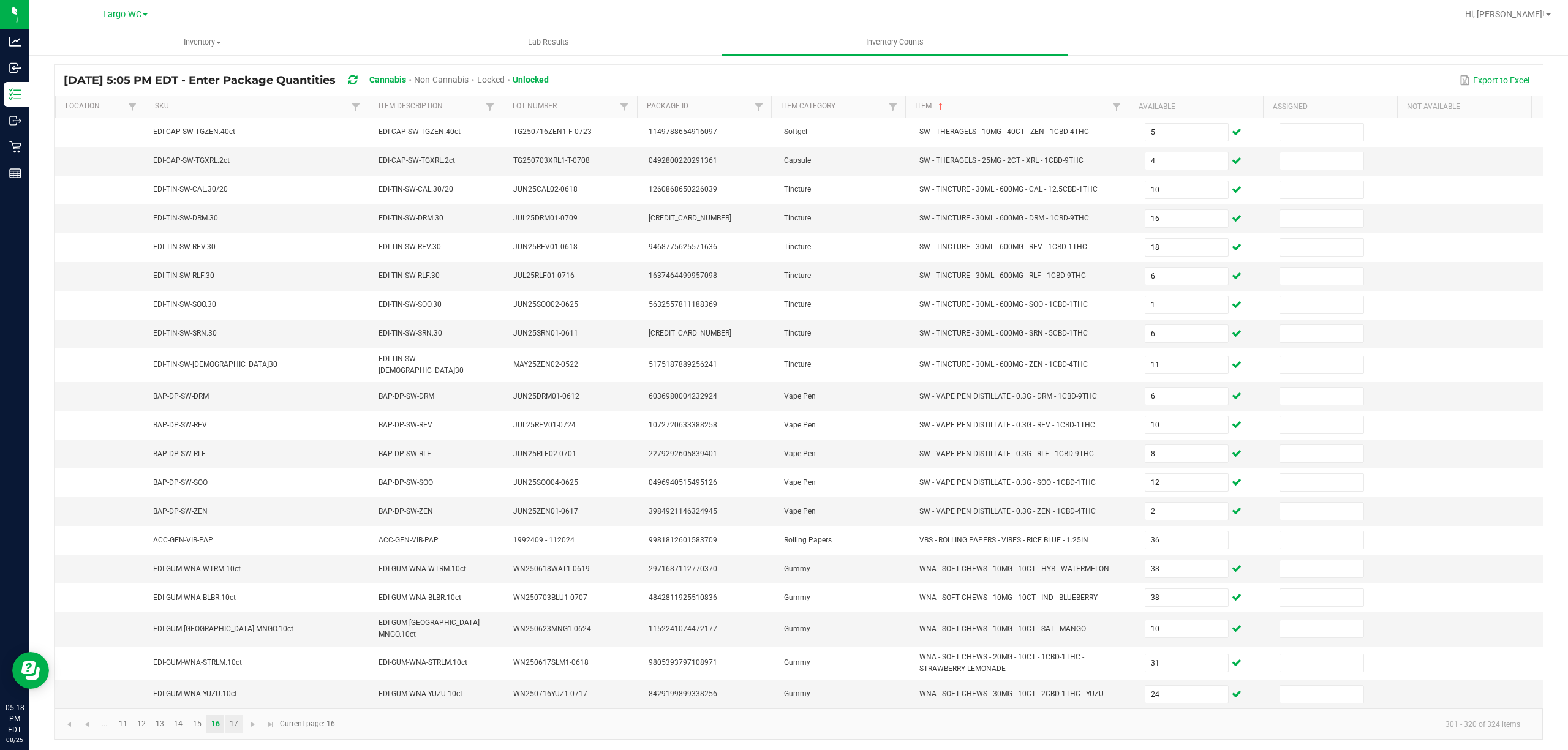
click at [236, 726] on link "17" at bounding box center [234, 724] width 18 height 18
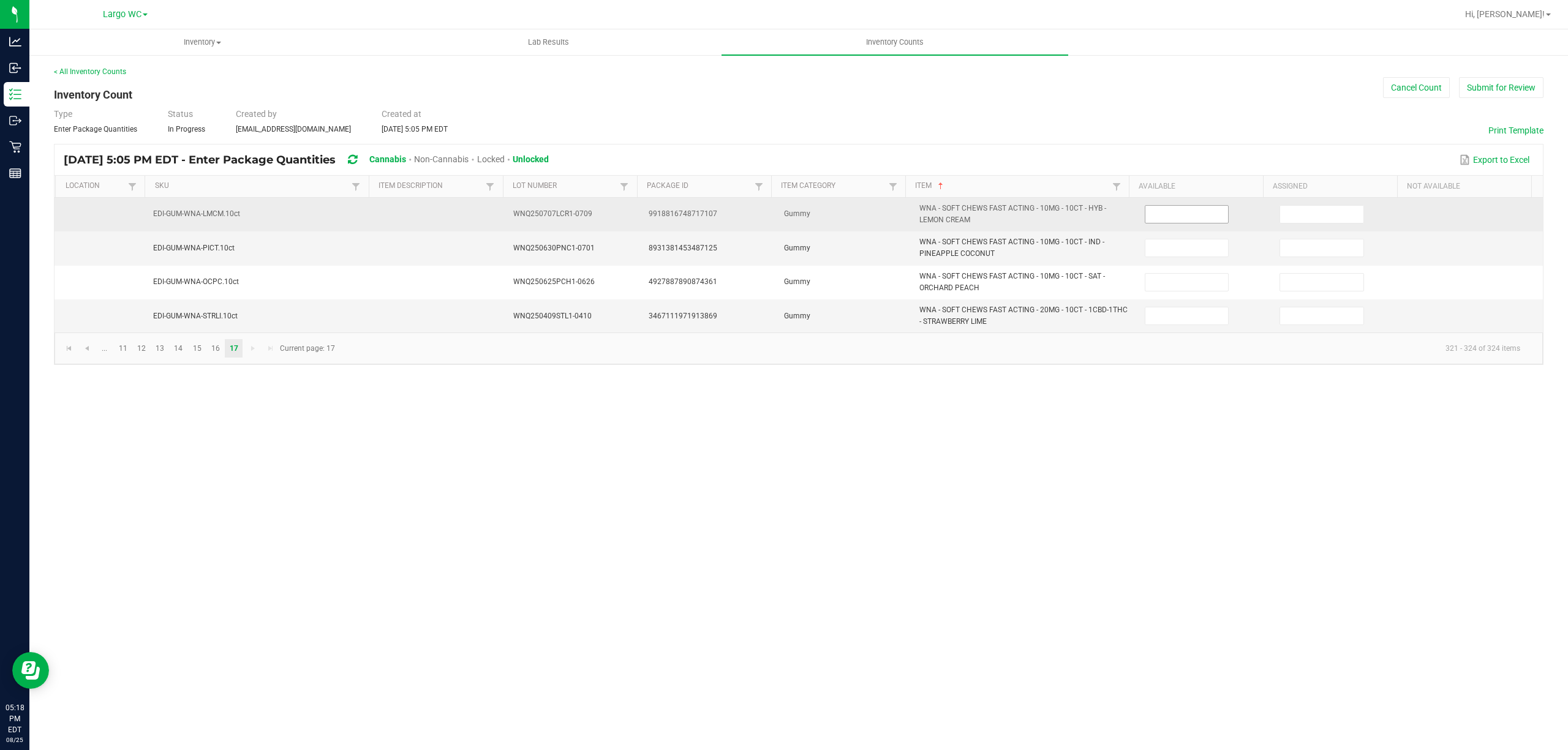
click at [1159, 213] on input at bounding box center [1186, 214] width 83 height 17
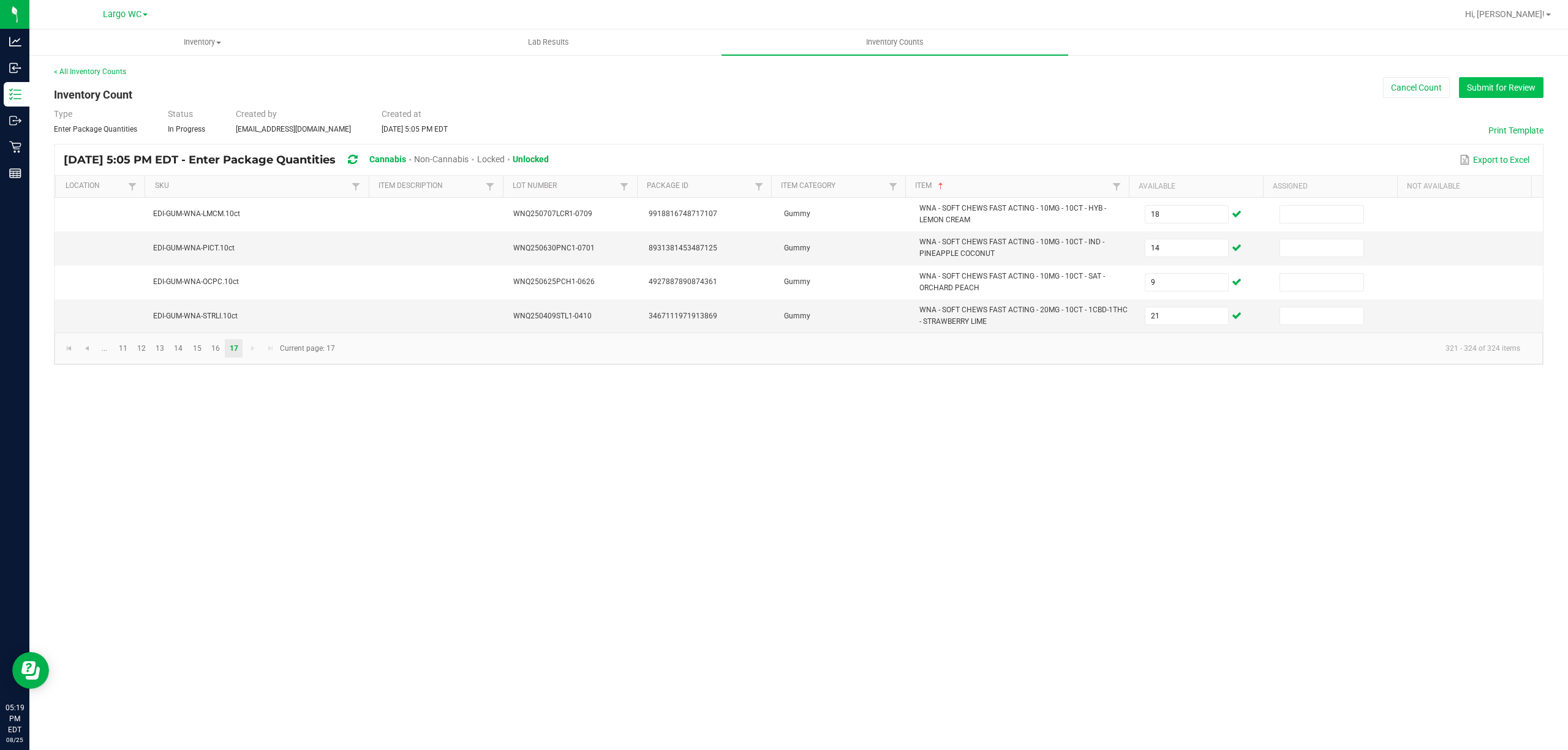
click at [1510, 87] on button "Submit for Review" at bounding box center [1501, 88] width 85 height 21
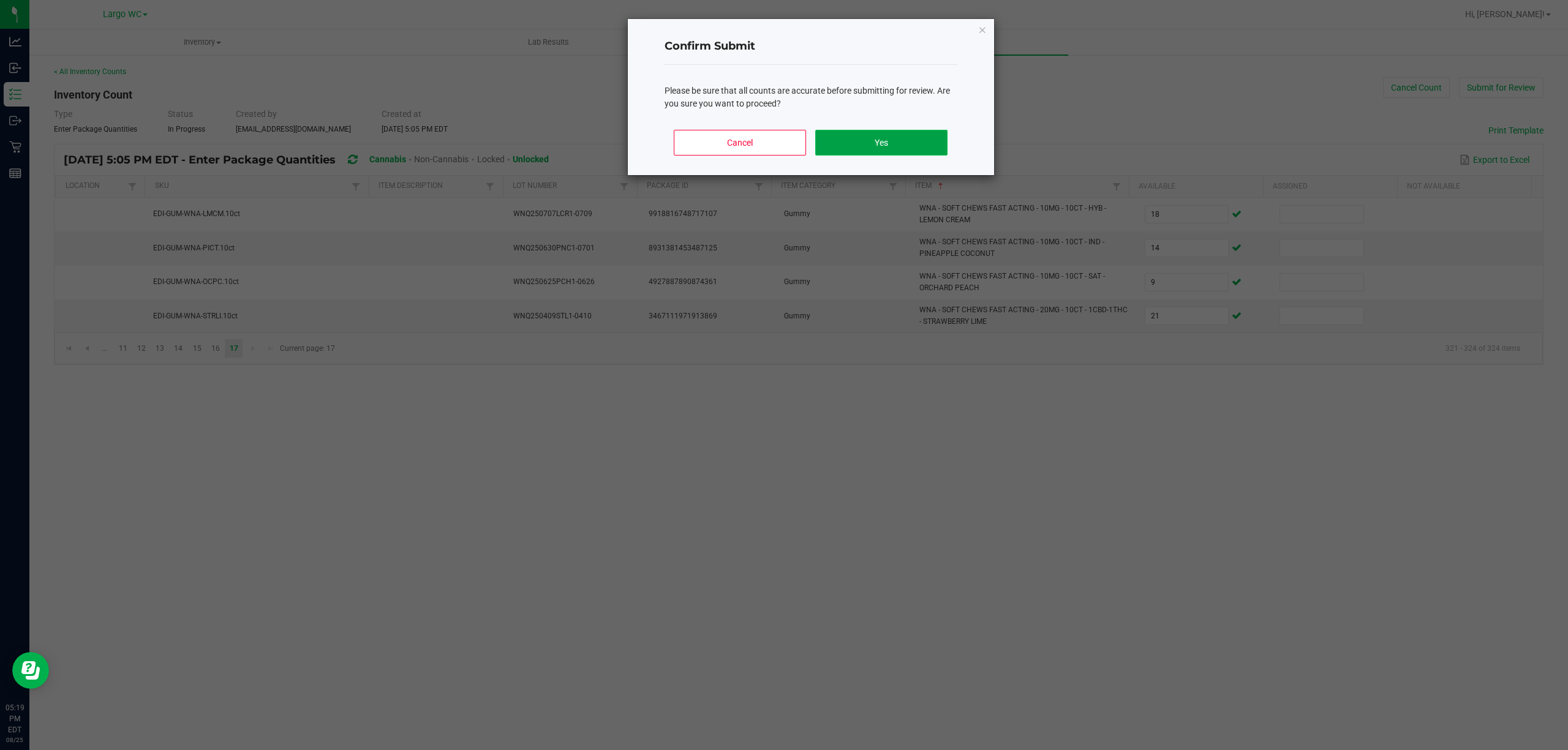
click at [881, 140] on button "Yes" at bounding box center [881, 142] width 132 height 25
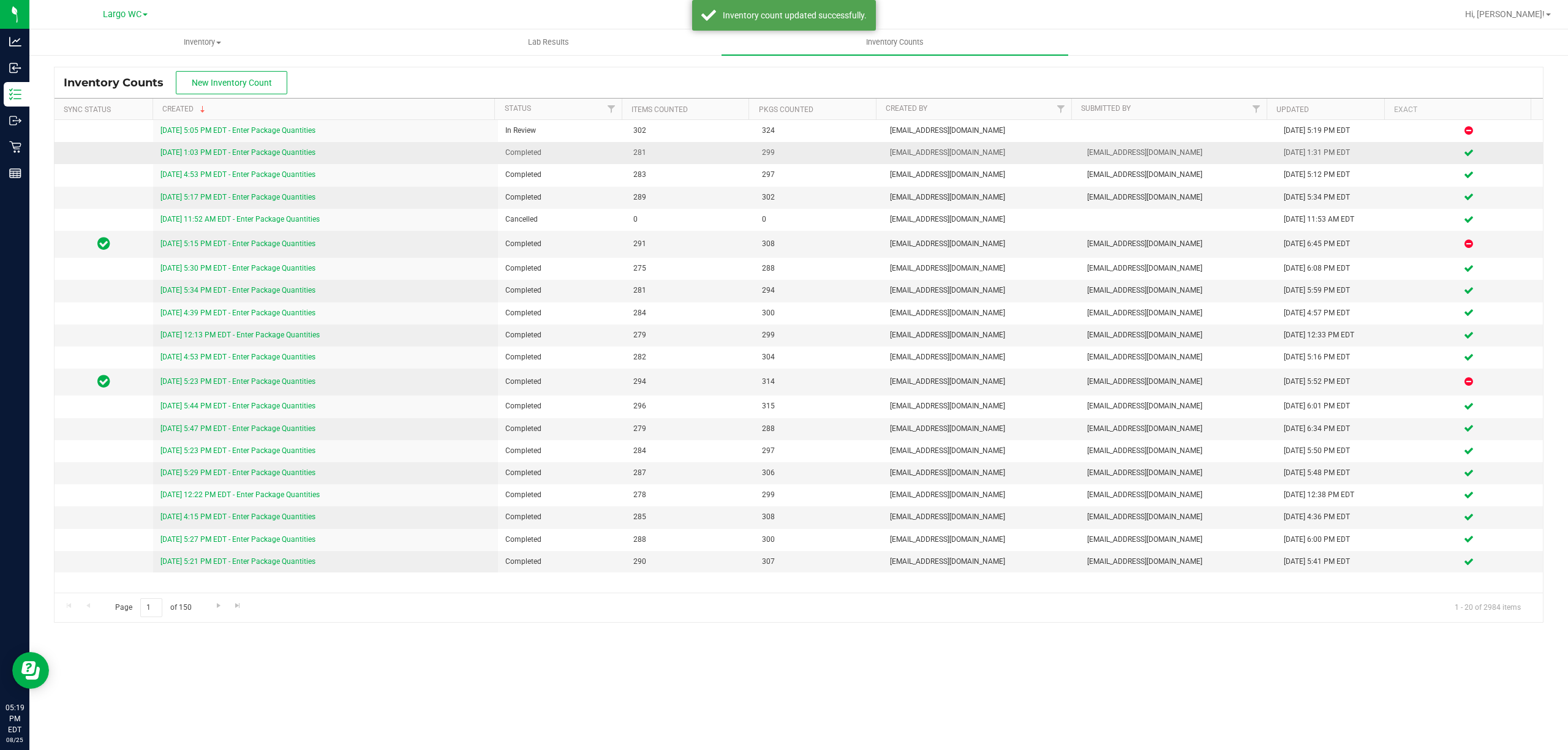
click at [289, 153] on link "[DATE] 1:03 PM EDT - Enter Package Quantities" at bounding box center [237, 152] width 155 height 8
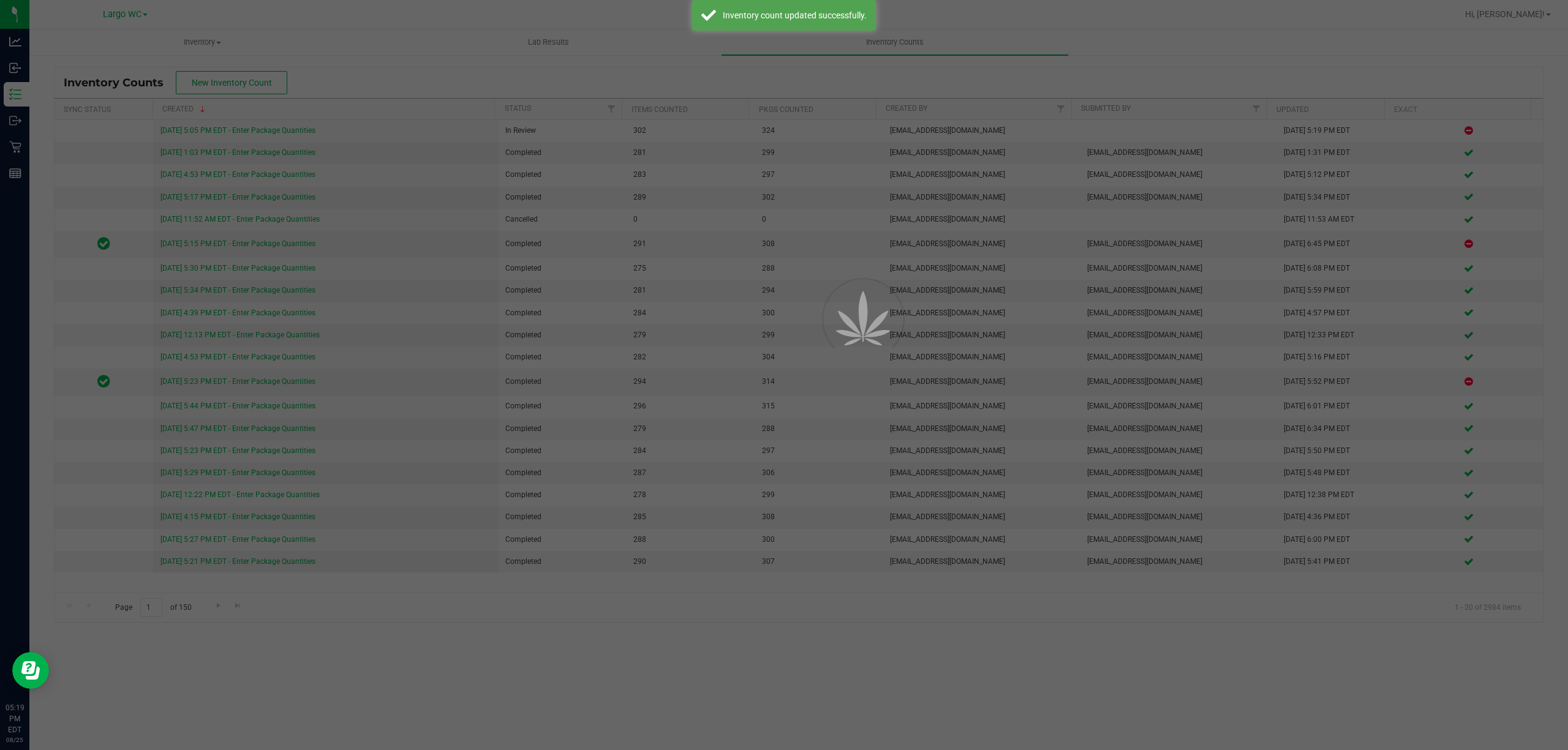
click at [293, 125] on div at bounding box center [784, 375] width 1568 height 750
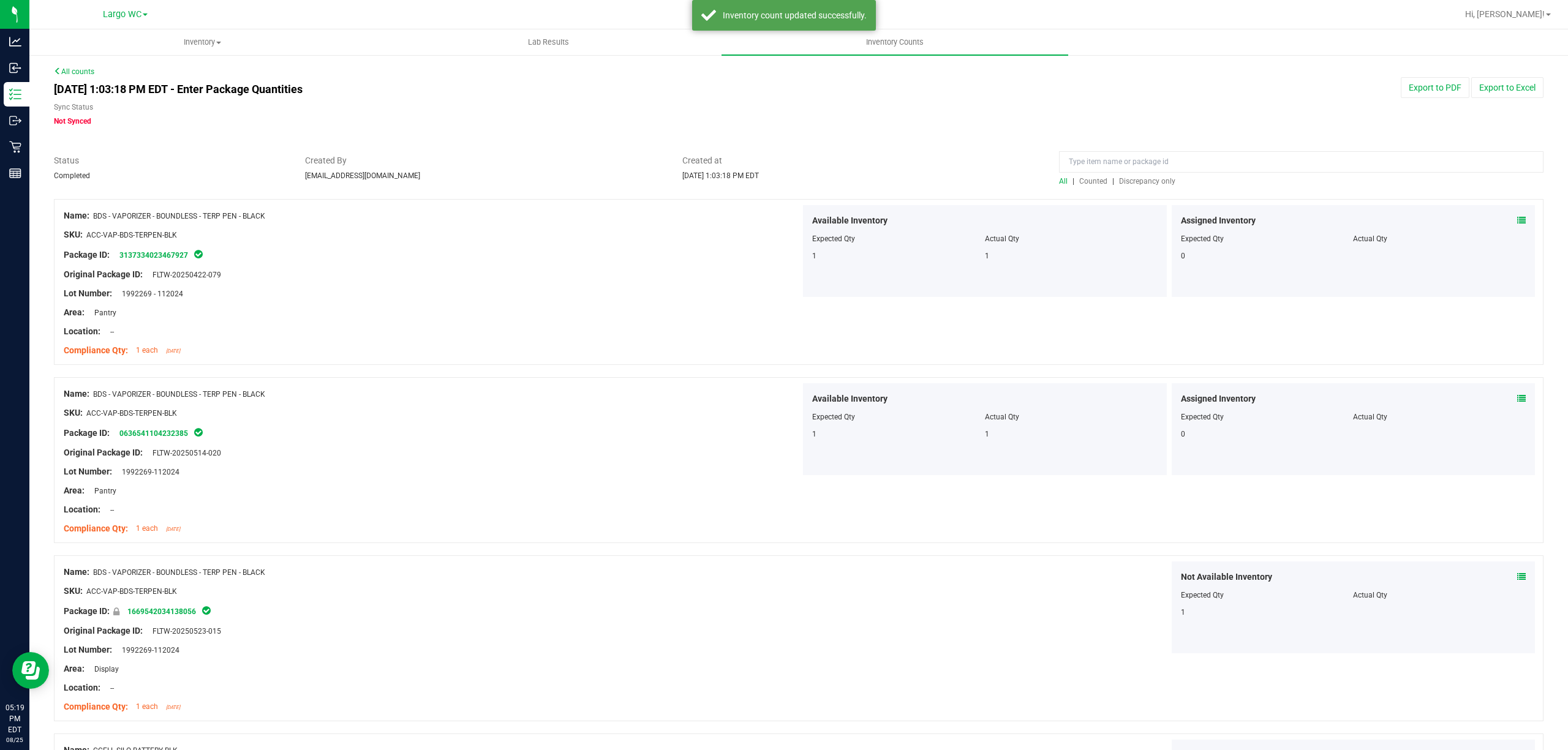
click at [86, 71] on link "All counts" at bounding box center [74, 71] width 41 height 8
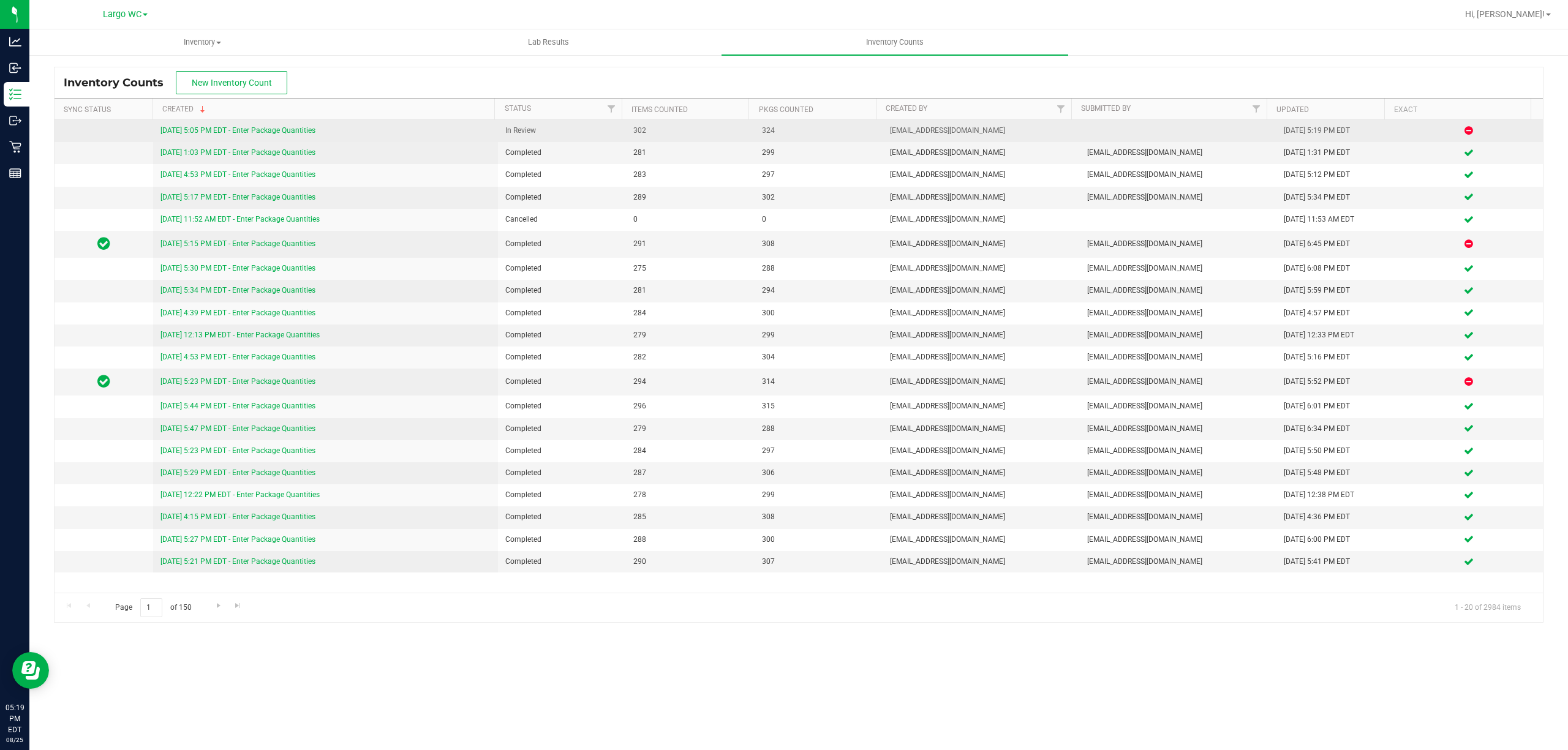
click at [255, 132] on link "[DATE] 5:05 PM EDT - Enter Package Quantities" at bounding box center [237, 130] width 155 height 8
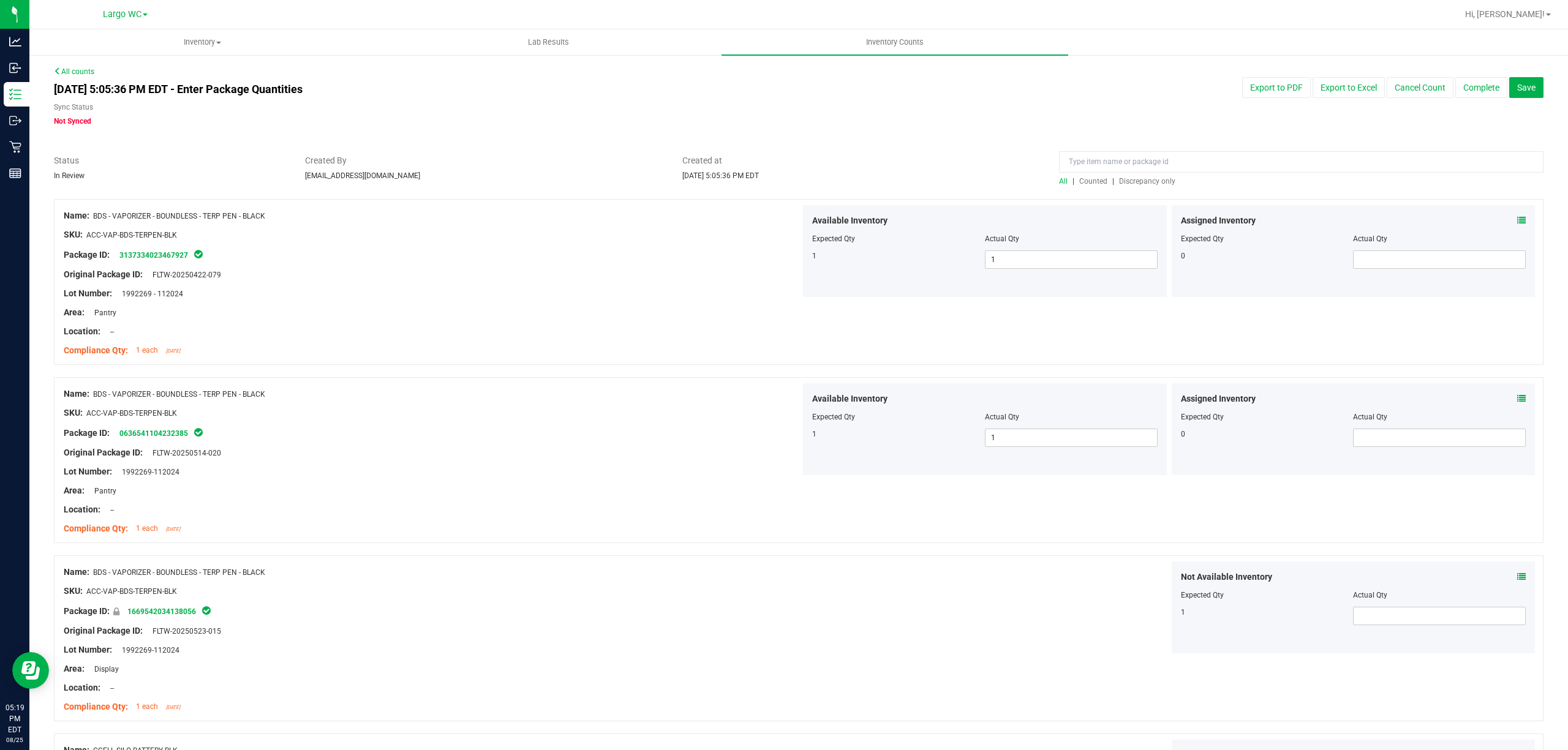
click at [1150, 183] on span "Discrepancy only" at bounding box center [1147, 181] width 57 height 8
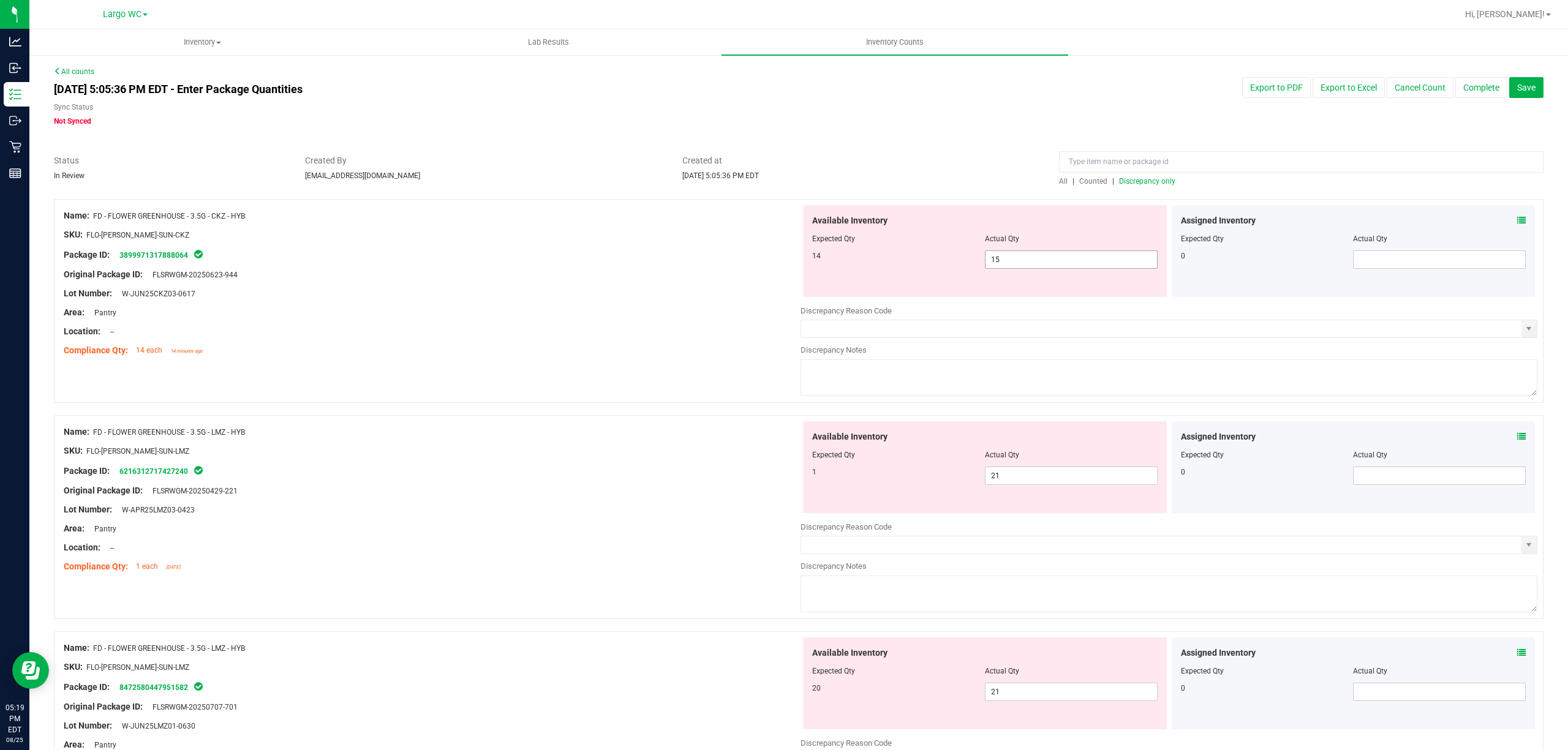
click at [1016, 262] on input "15" at bounding box center [1071, 259] width 172 height 17
click at [616, 312] on div "Area: Pantry" at bounding box center [433, 313] width 737 height 13
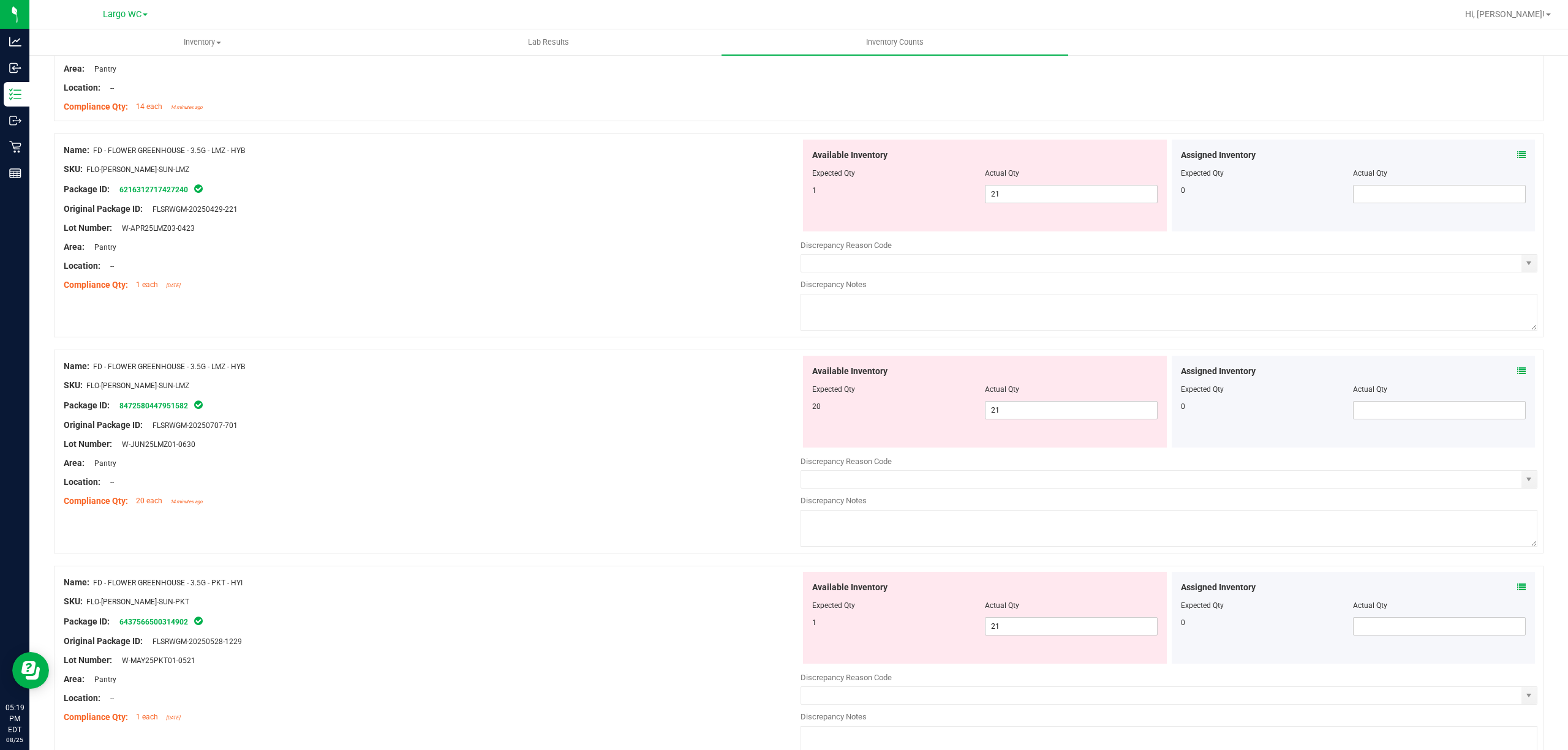
scroll to position [245, 0]
click at [1066, 197] on span "21 21" at bounding box center [1070, 192] width 172 height 18
click at [1066, 197] on input "21" at bounding box center [1071, 193] width 172 height 17
click at [543, 224] on div "Lot Number: W-APR25LMZ03-0423" at bounding box center [433, 227] width 737 height 13
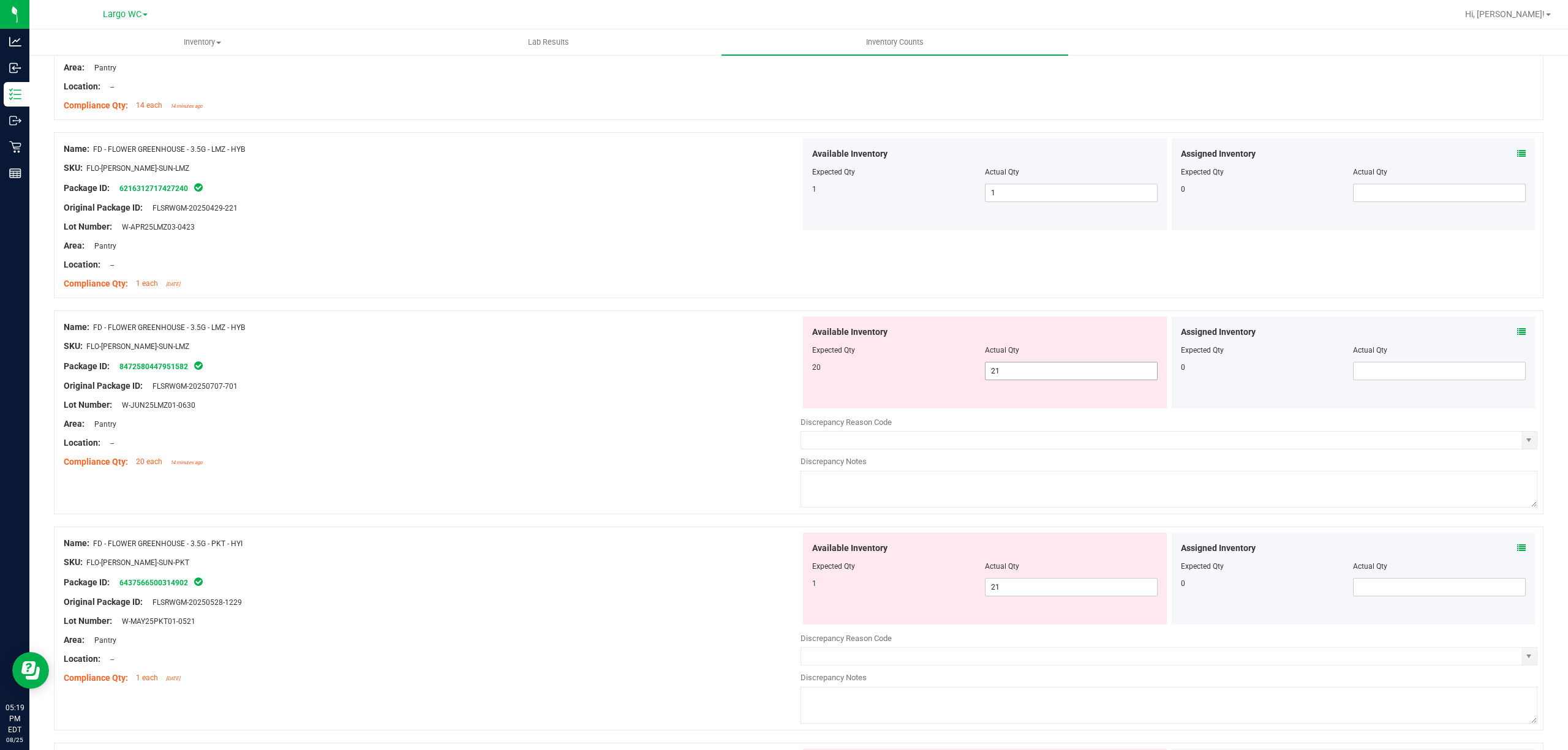
click at [996, 378] on span "21 21" at bounding box center [1070, 370] width 172 height 18
click at [996, 378] on input "21" at bounding box center [1071, 371] width 172 height 17
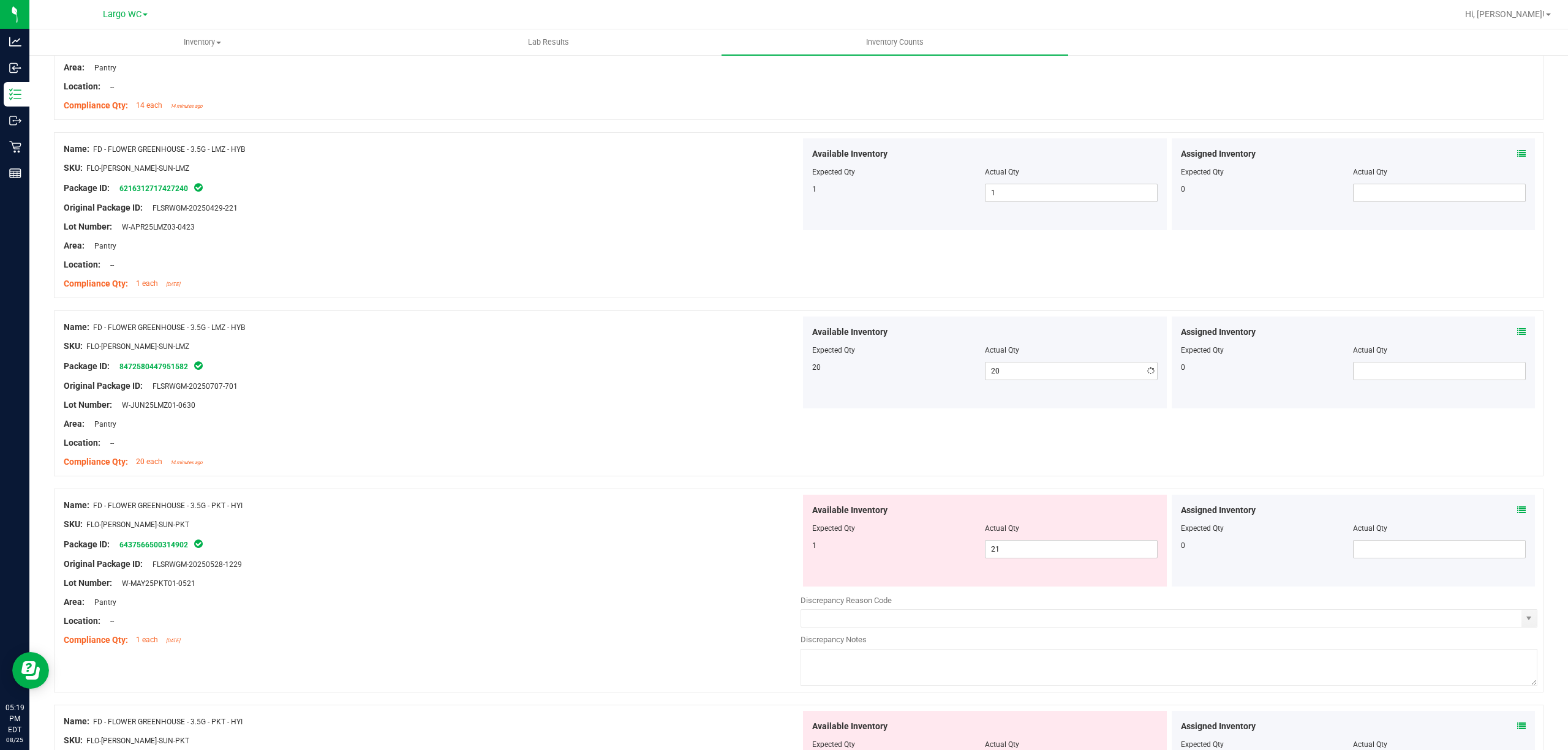
click at [807, 393] on div "Available Inventory Expected Qty Actual Qty 20 20 20" at bounding box center [985, 362] width 364 height 91
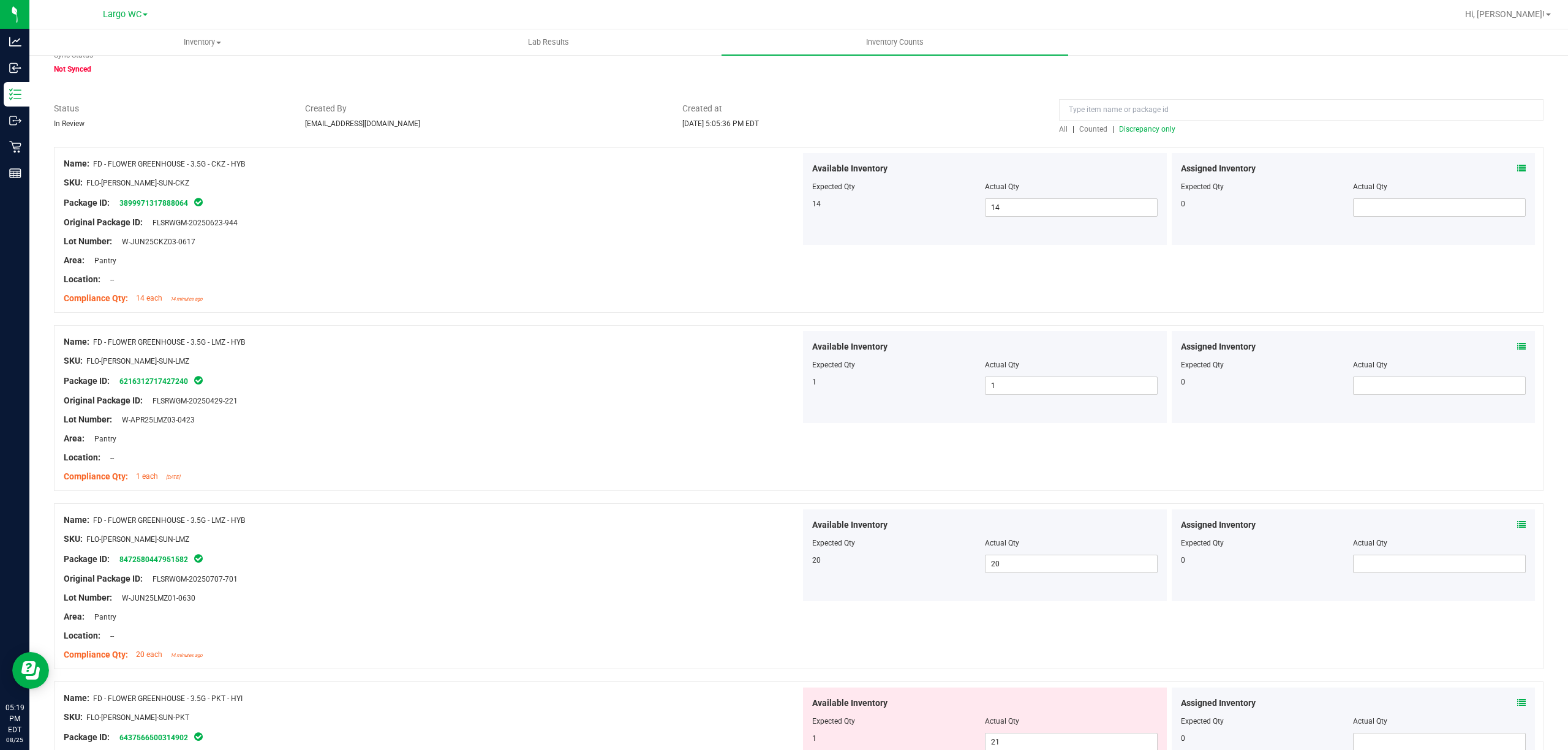
scroll to position [81, 0]
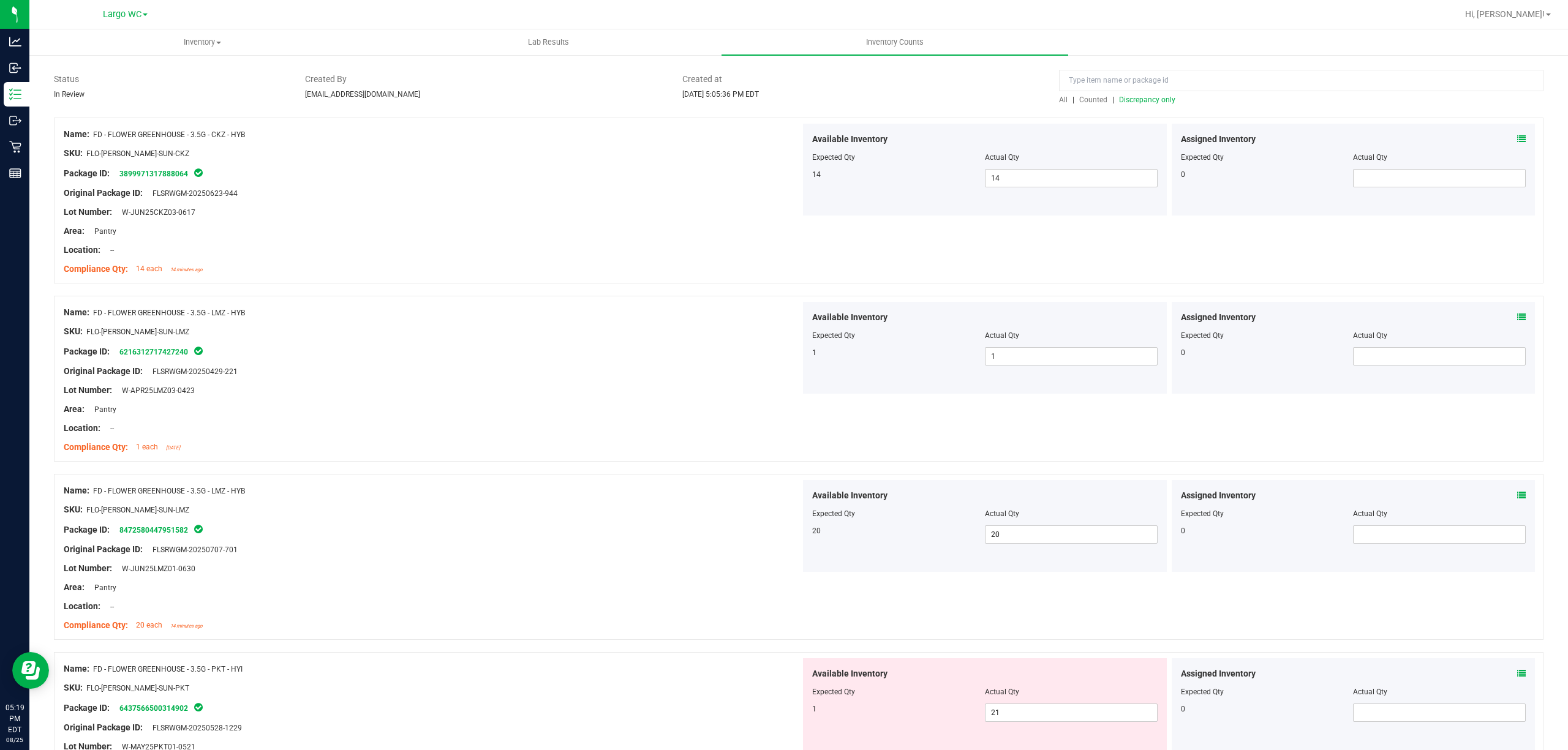
click at [1153, 101] on span "Discrepancy only" at bounding box center [1147, 99] width 57 height 8
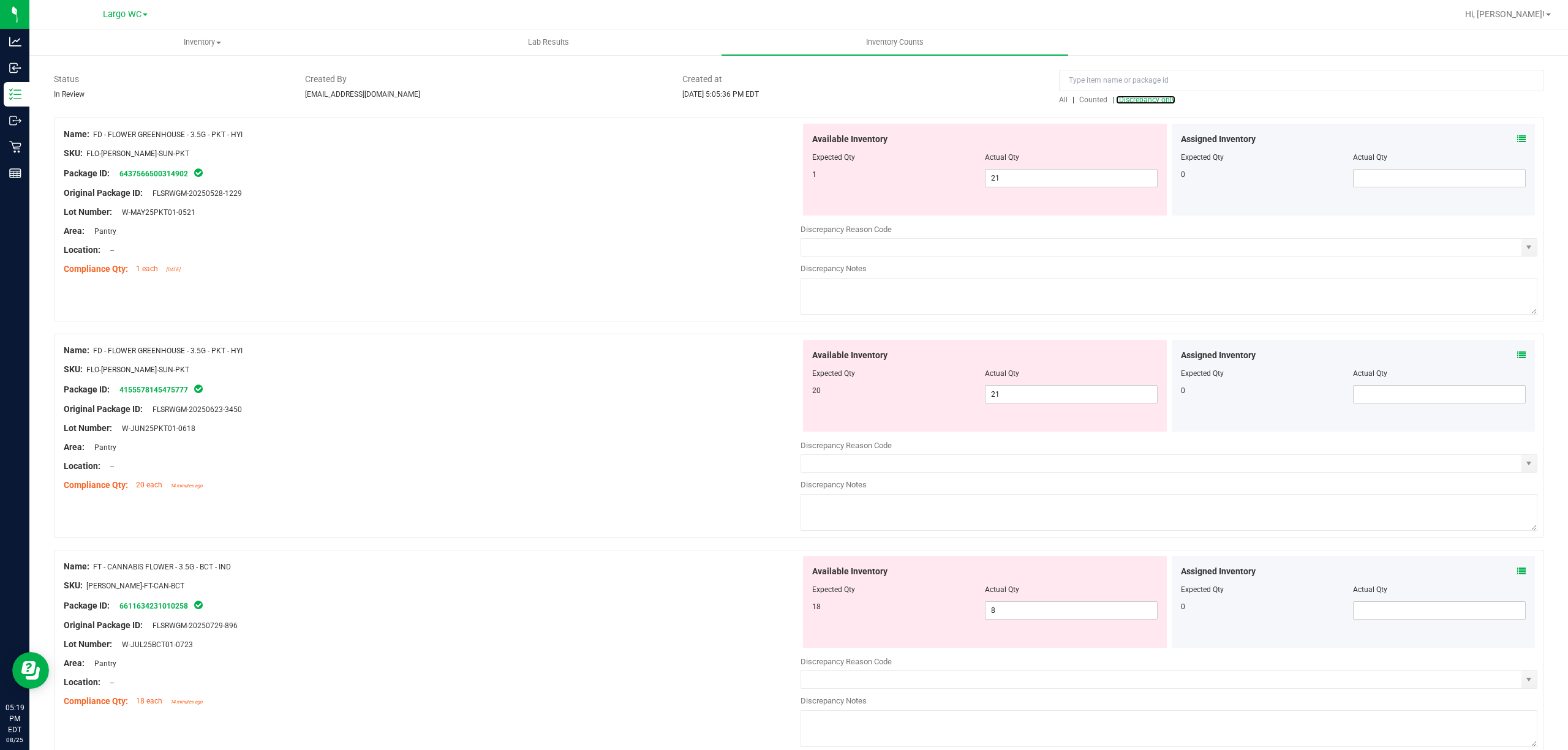
scroll to position [0, 0]
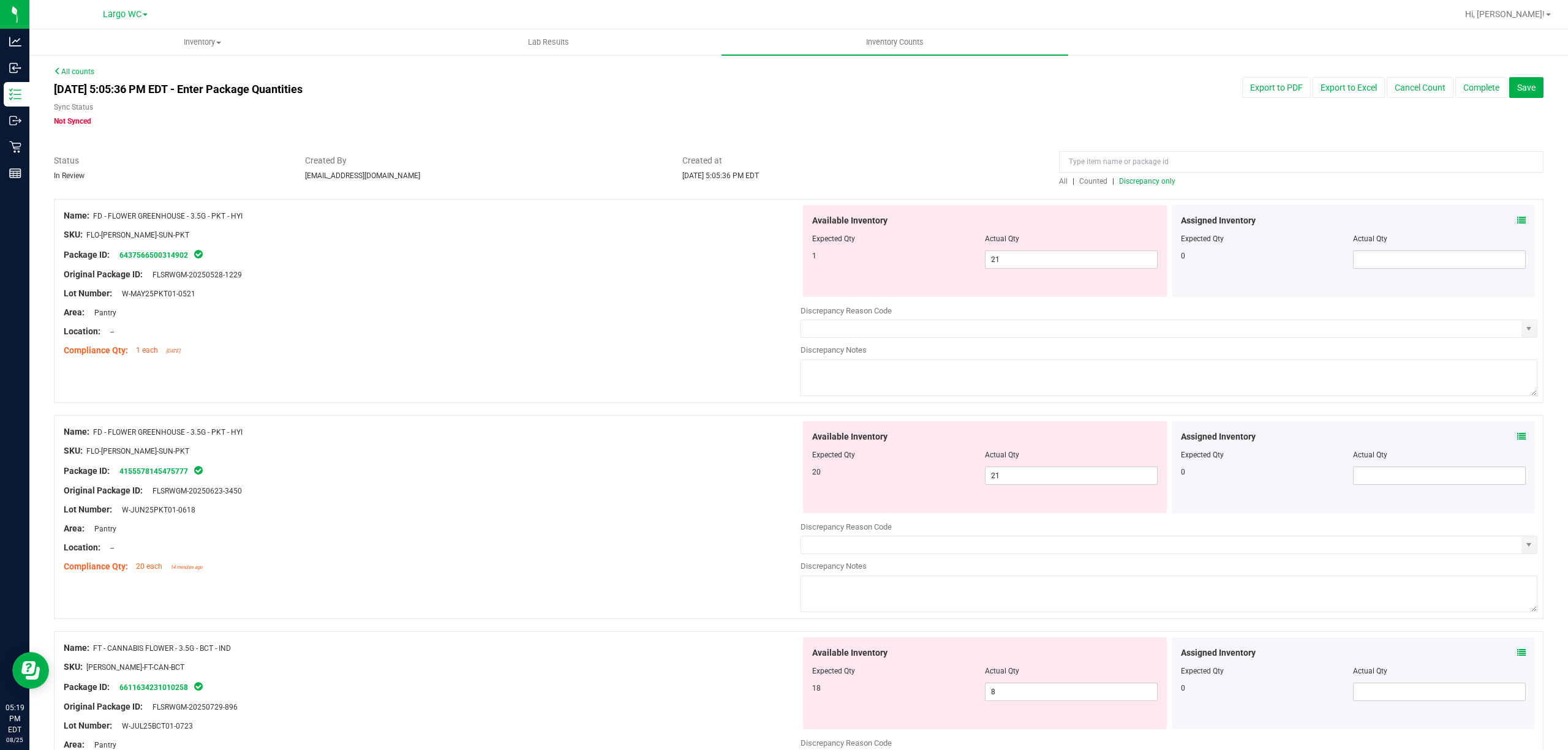
click at [1026, 248] on div at bounding box center [985, 247] width 346 height 6
click at [1008, 263] on span "21 21" at bounding box center [1070, 259] width 172 height 18
click at [1008, 263] on input "21" at bounding box center [1071, 259] width 172 height 17
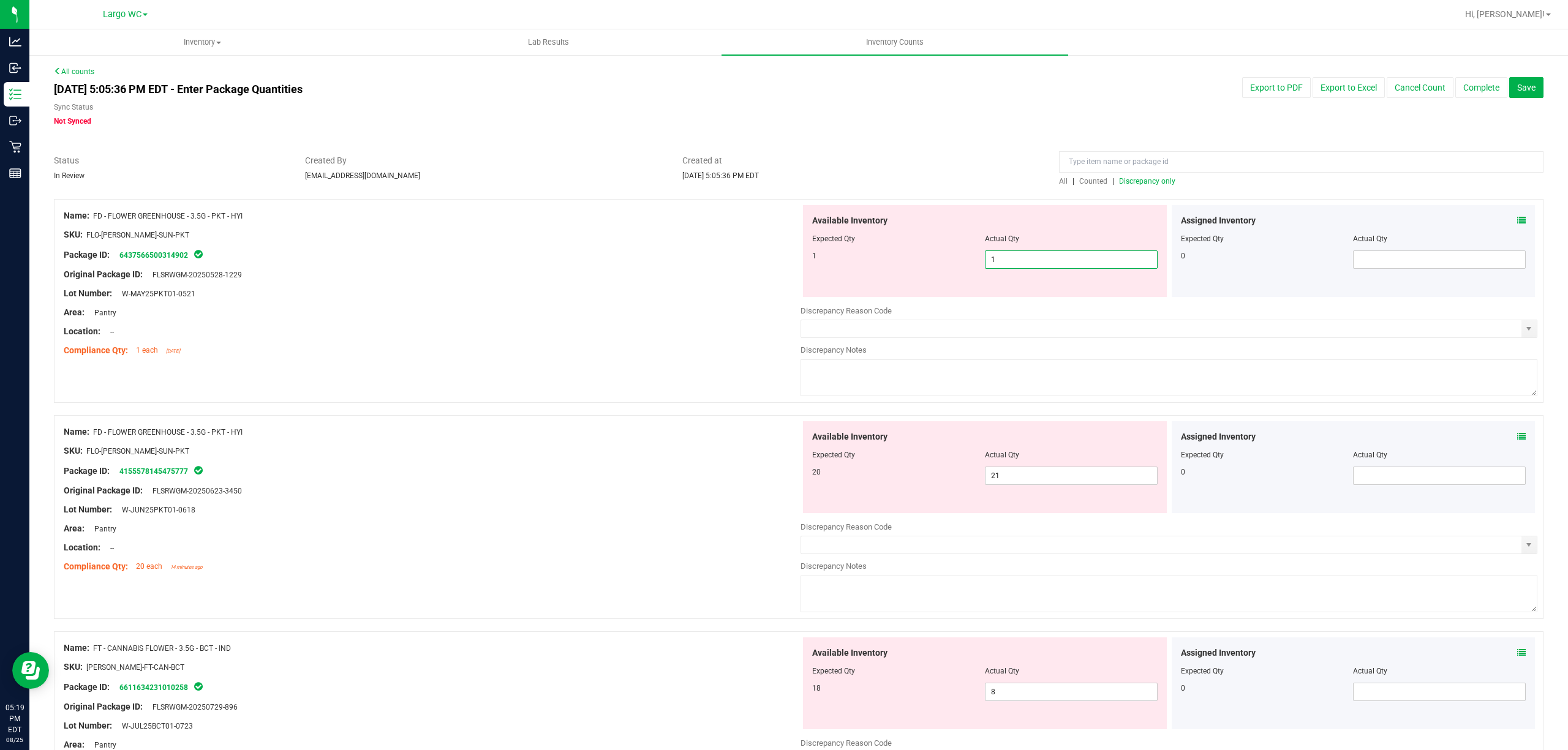
click at [681, 335] on div "Location: --" at bounding box center [433, 332] width 737 height 13
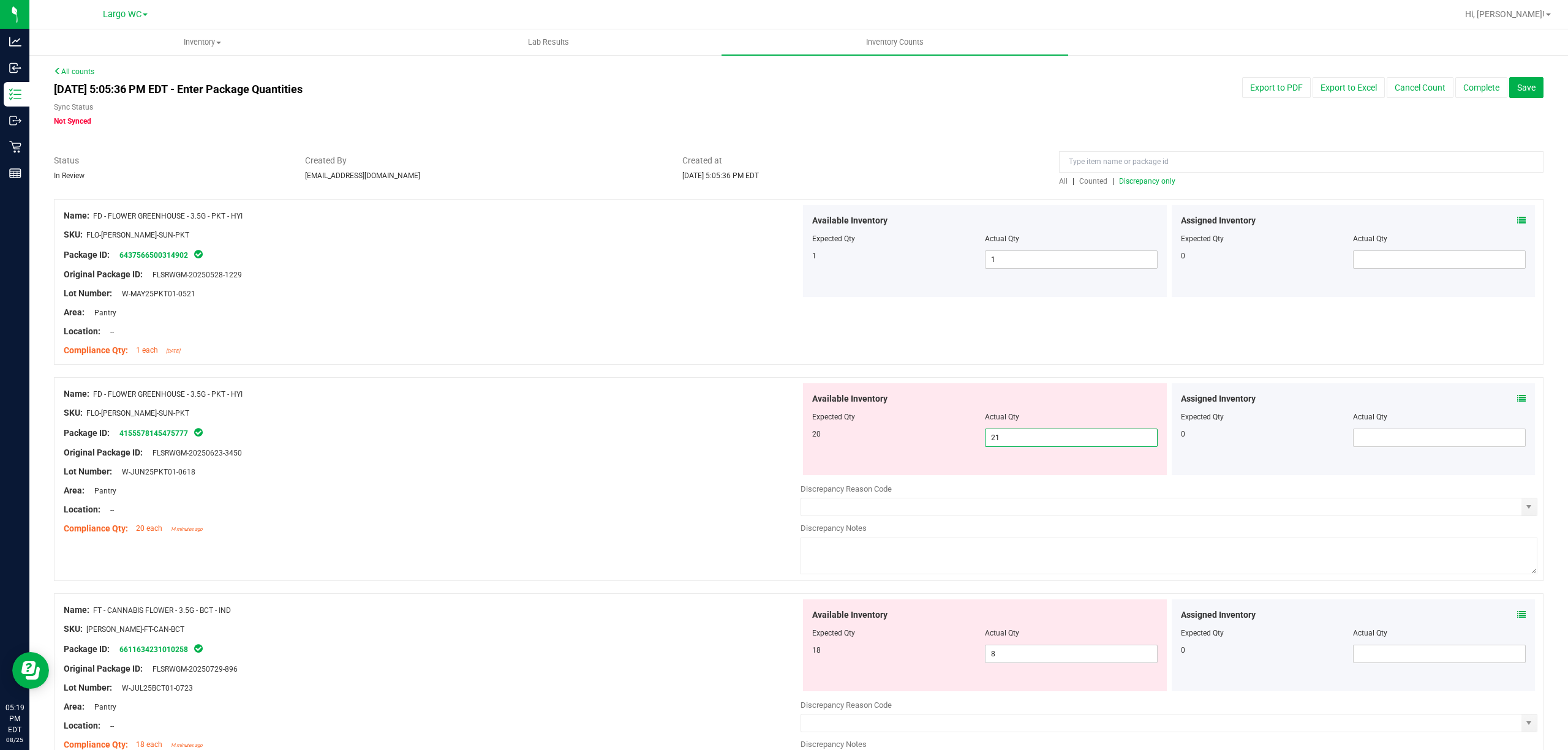
click at [1012, 432] on span "21 21" at bounding box center [1070, 437] width 172 height 18
click at [1012, 432] on input "21" at bounding box center [1071, 438] width 172 height 17
drag, startPoint x: 468, startPoint y: 489, endPoint x: 544, endPoint y: 400, distance: 117.0
click at [468, 483] on div "Name: FD - FLOWER GREENHOUSE - 3.5G - PKT - HYI SKU: FLO-[PERSON_NAME]-SUN-PKT …" at bounding box center [433, 462] width 737 height 156
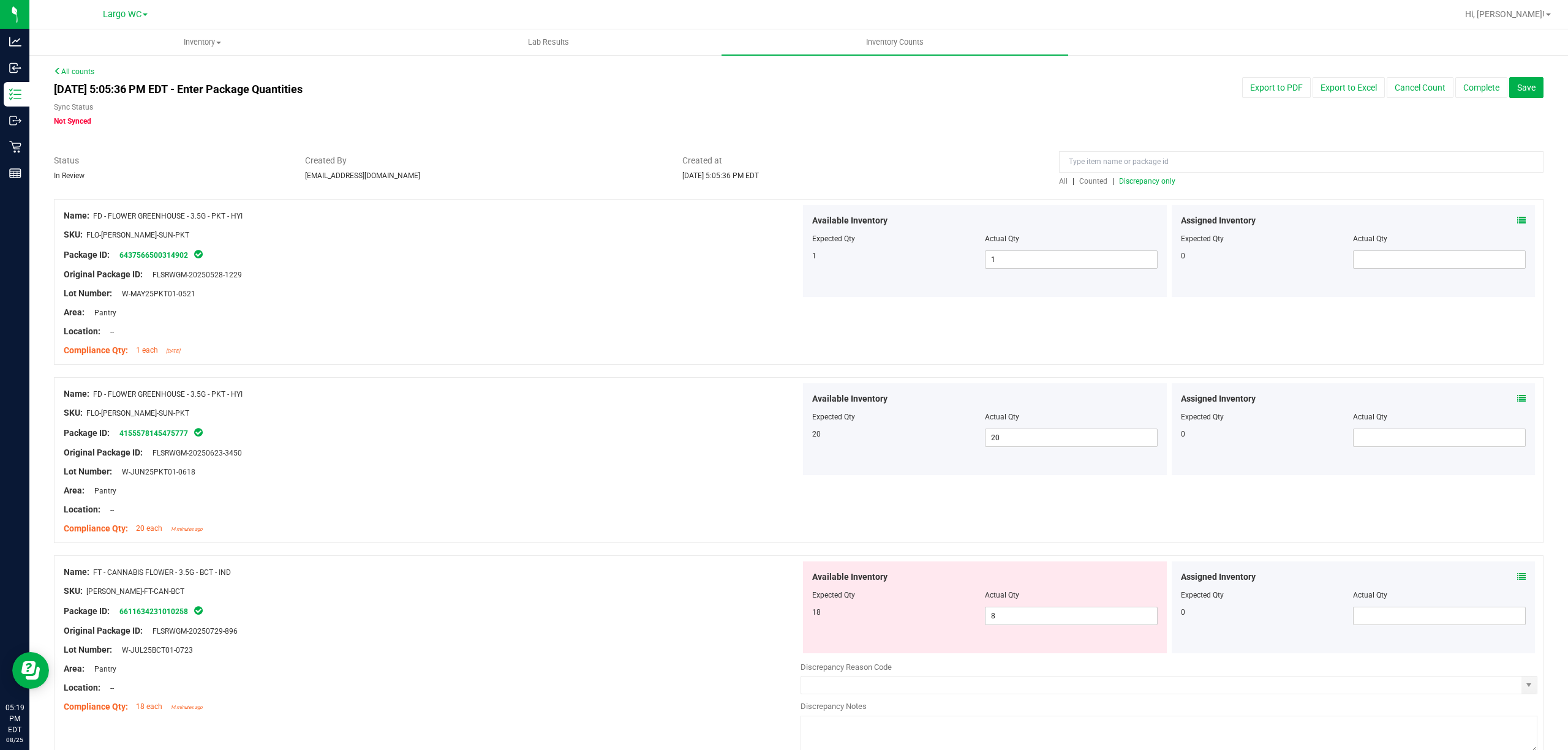
click at [1150, 177] on span "Discrepancy only" at bounding box center [1147, 181] width 57 height 8
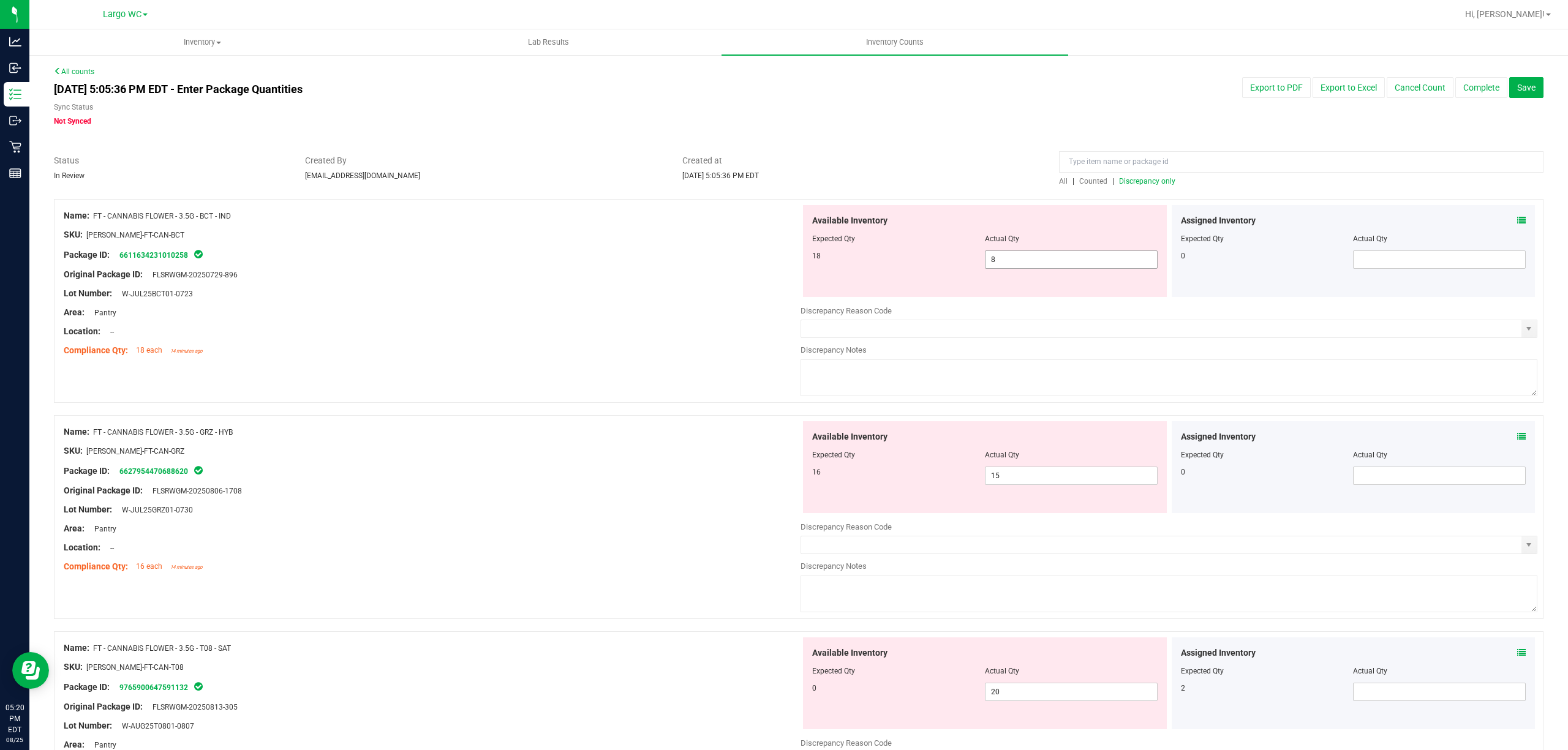
click at [1024, 265] on span "8 8" at bounding box center [1070, 259] width 172 height 18
click at [1024, 265] on input "8" at bounding box center [1071, 259] width 172 height 17
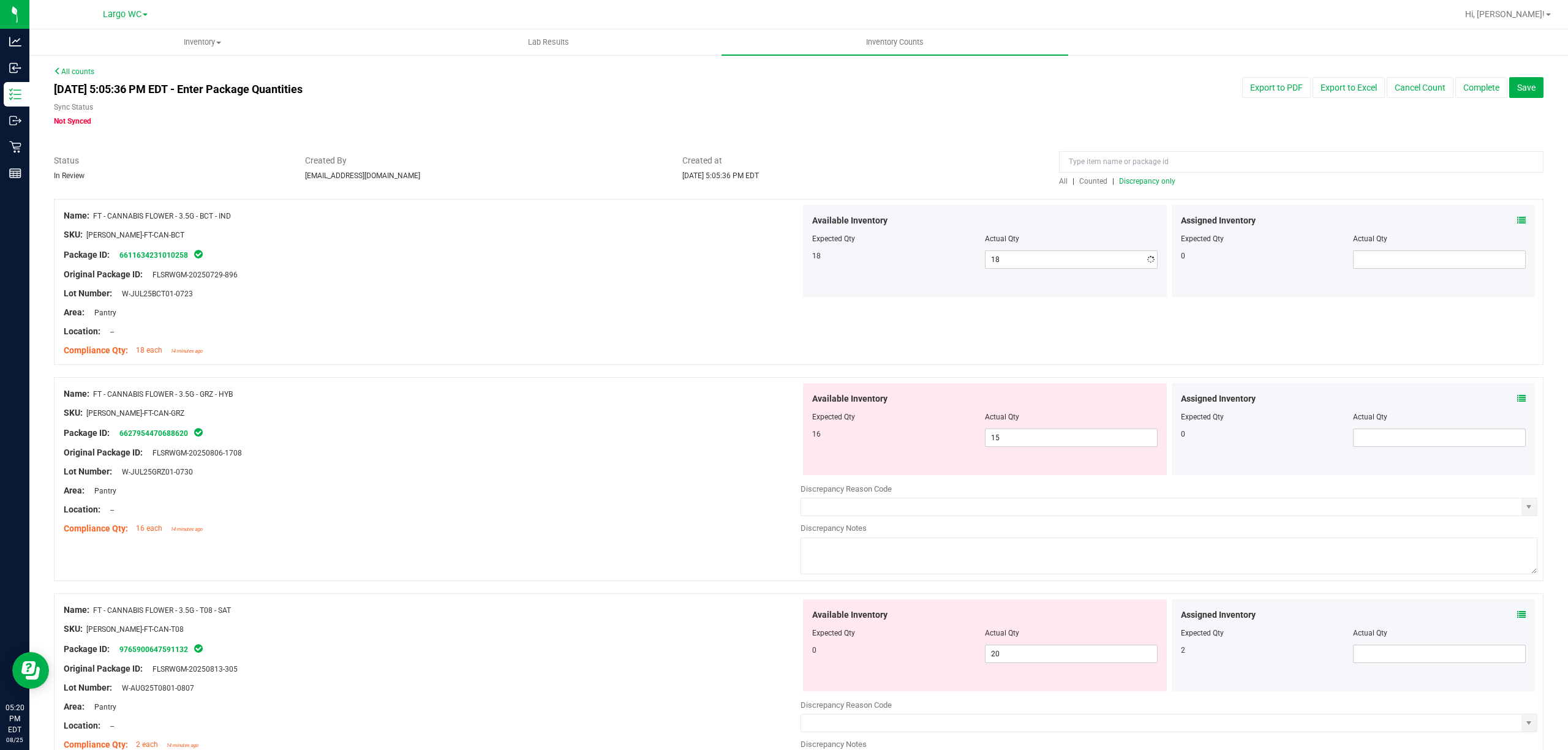
click at [1101, 211] on div "Available Inventory Expected Qty Actual Qty 18 18 18" at bounding box center [985, 251] width 364 height 91
click at [1188, 360] on div "Name: FT - CANNABIS FLOWER - 3.5G - BCT - IND SKU: [PERSON_NAME]-FT-CAN-BCT Pac…" at bounding box center [798, 282] width 1490 height 166
click at [1142, 185] on span "Discrepancy only" at bounding box center [1147, 181] width 57 height 8
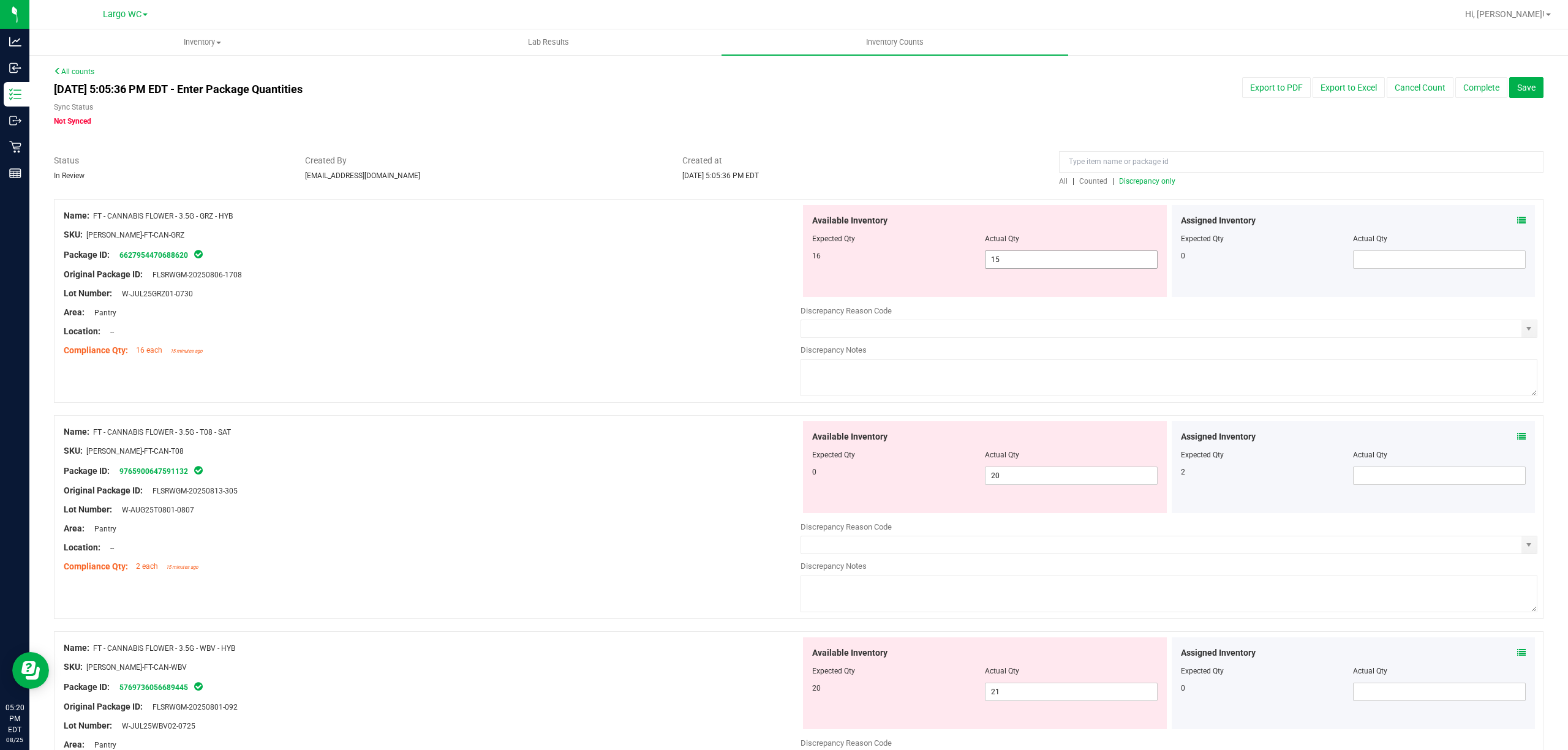
click at [1017, 262] on span "15 15" at bounding box center [1070, 259] width 172 height 18
click at [1017, 262] on input "15" at bounding box center [1071, 259] width 172 height 17
drag, startPoint x: 858, startPoint y: 315, endPoint x: 836, endPoint y: 312, distance: 22.2
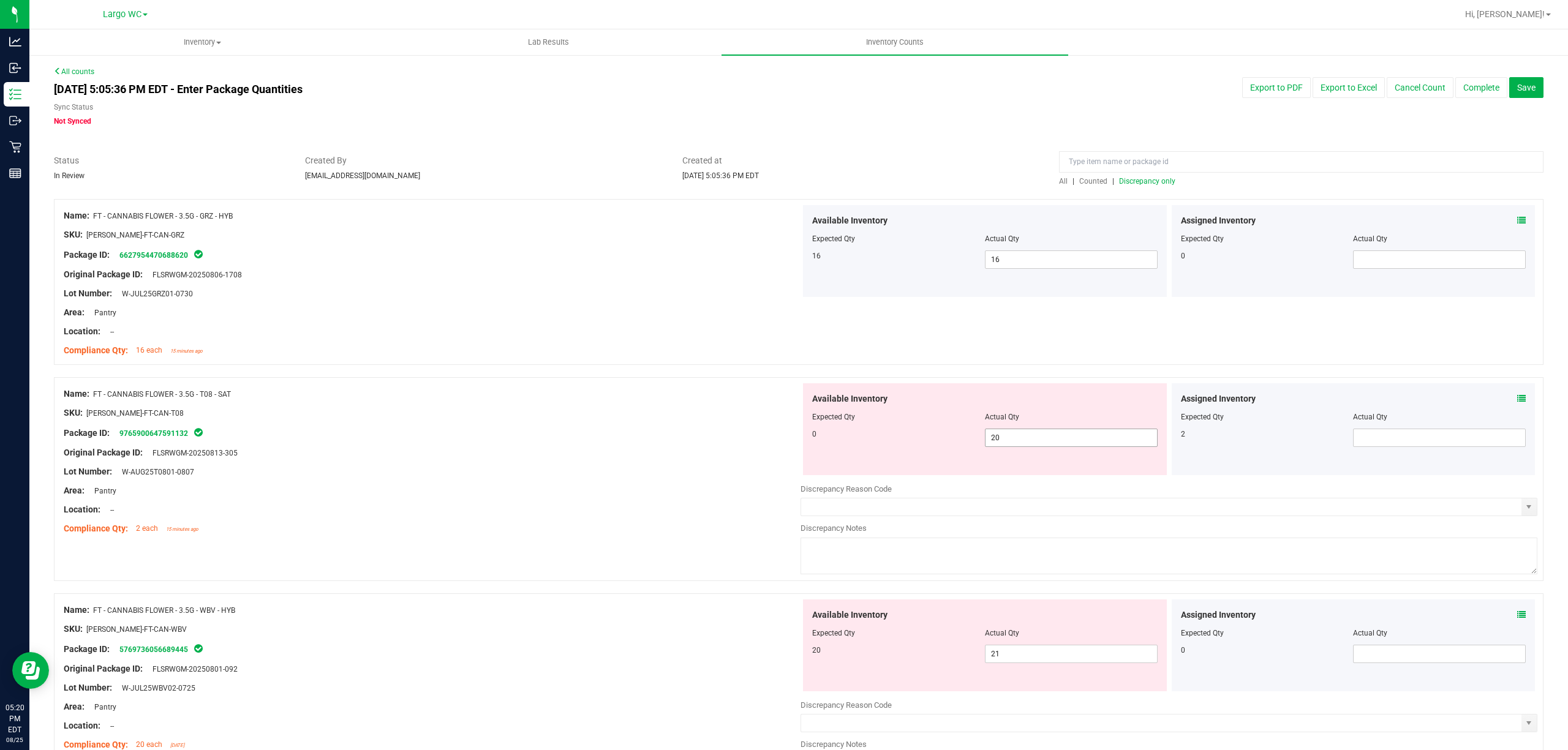
click at [1047, 434] on span "20 20" at bounding box center [1070, 437] width 172 height 18
click at [1047, 434] on input "20" at bounding box center [1071, 438] width 172 height 17
click at [517, 453] on div "Original Package ID: FLSRWGM-20250813-305" at bounding box center [433, 453] width 737 height 13
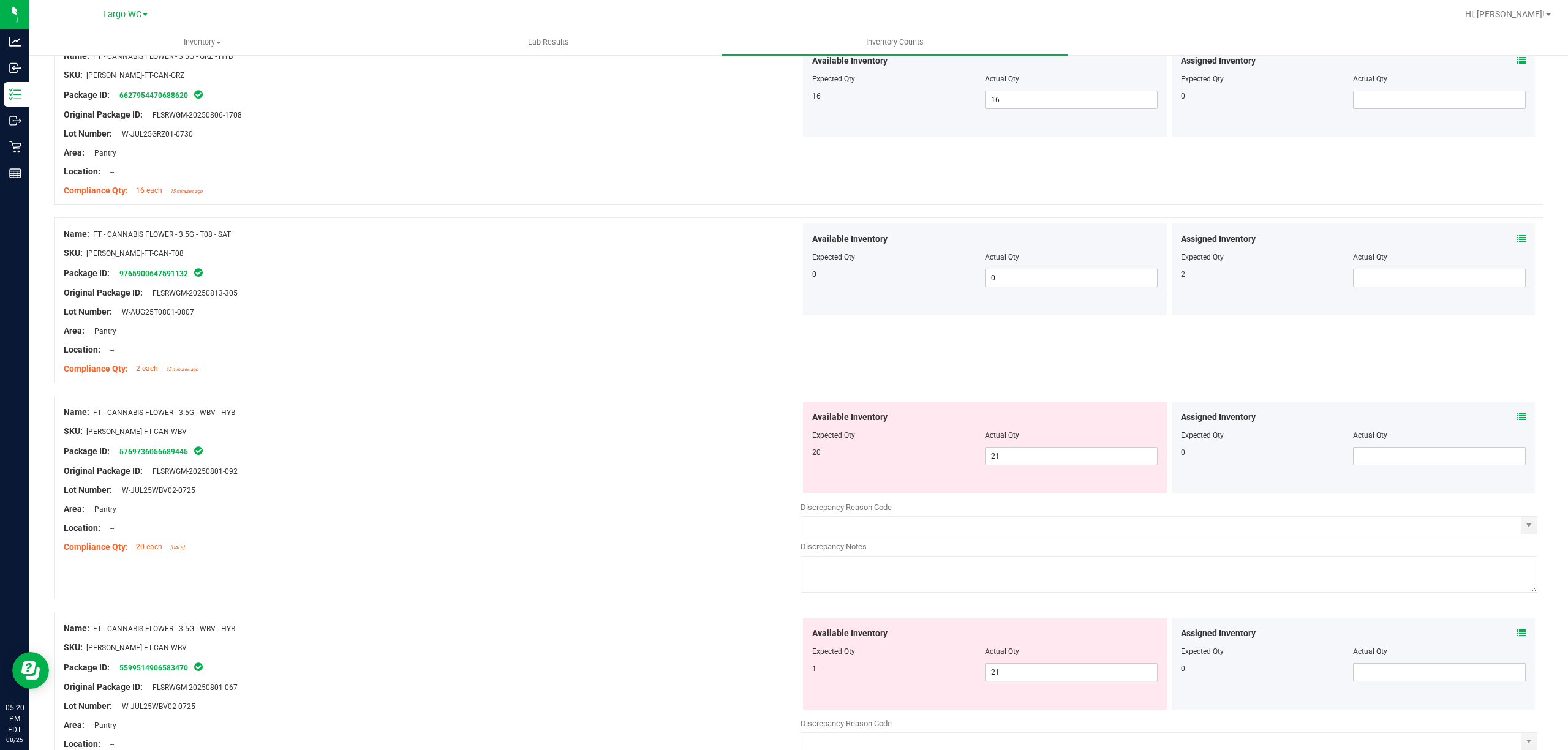
scroll to position [163, 0]
click at [1004, 454] on span "21 21" at bounding box center [1070, 452] width 172 height 18
click at [1004, 454] on input "21" at bounding box center [1071, 453] width 172 height 17
click at [624, 499] on div "Area: Pantry" at bounding box center [433, 506] width 737 height 13
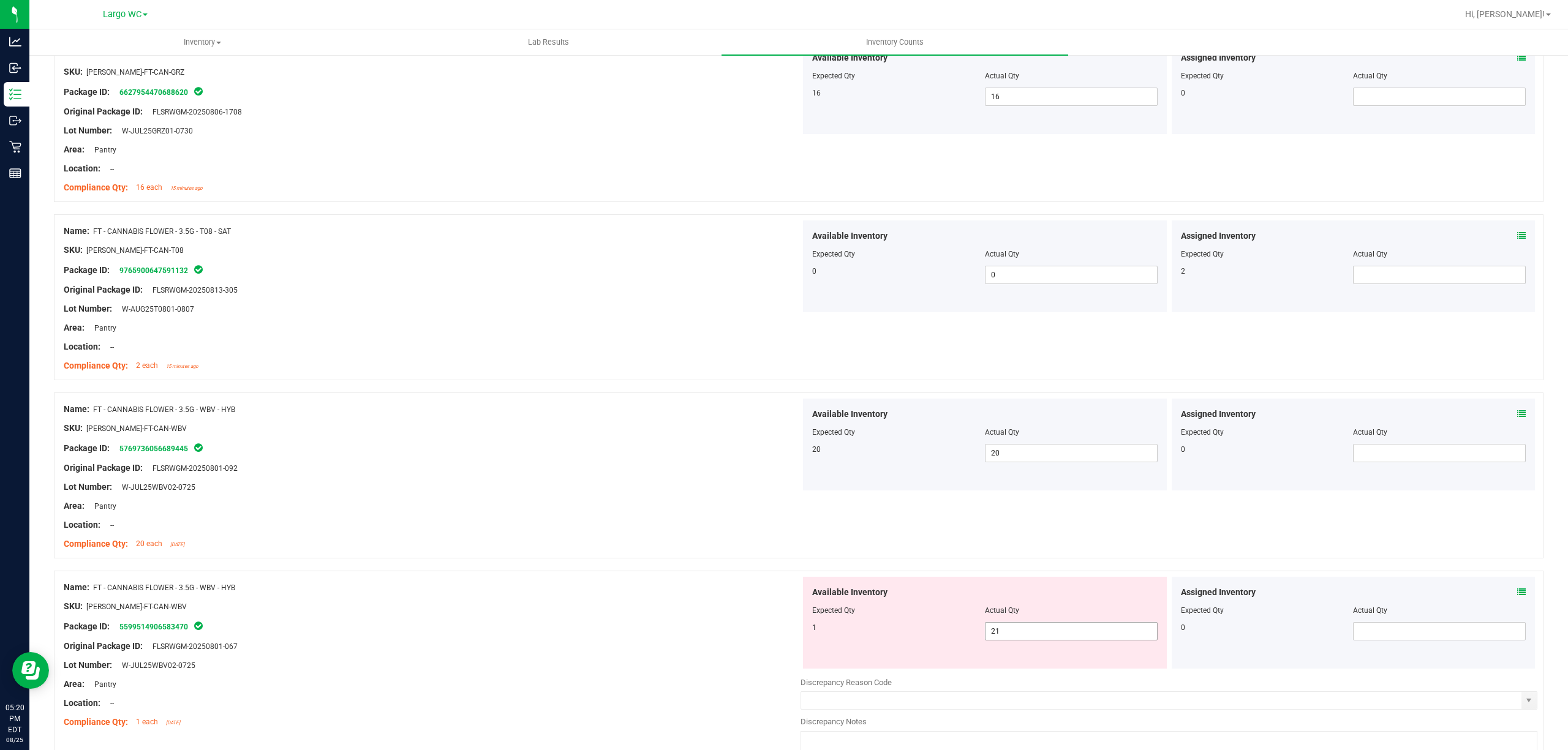
scroll to position [326, 0]
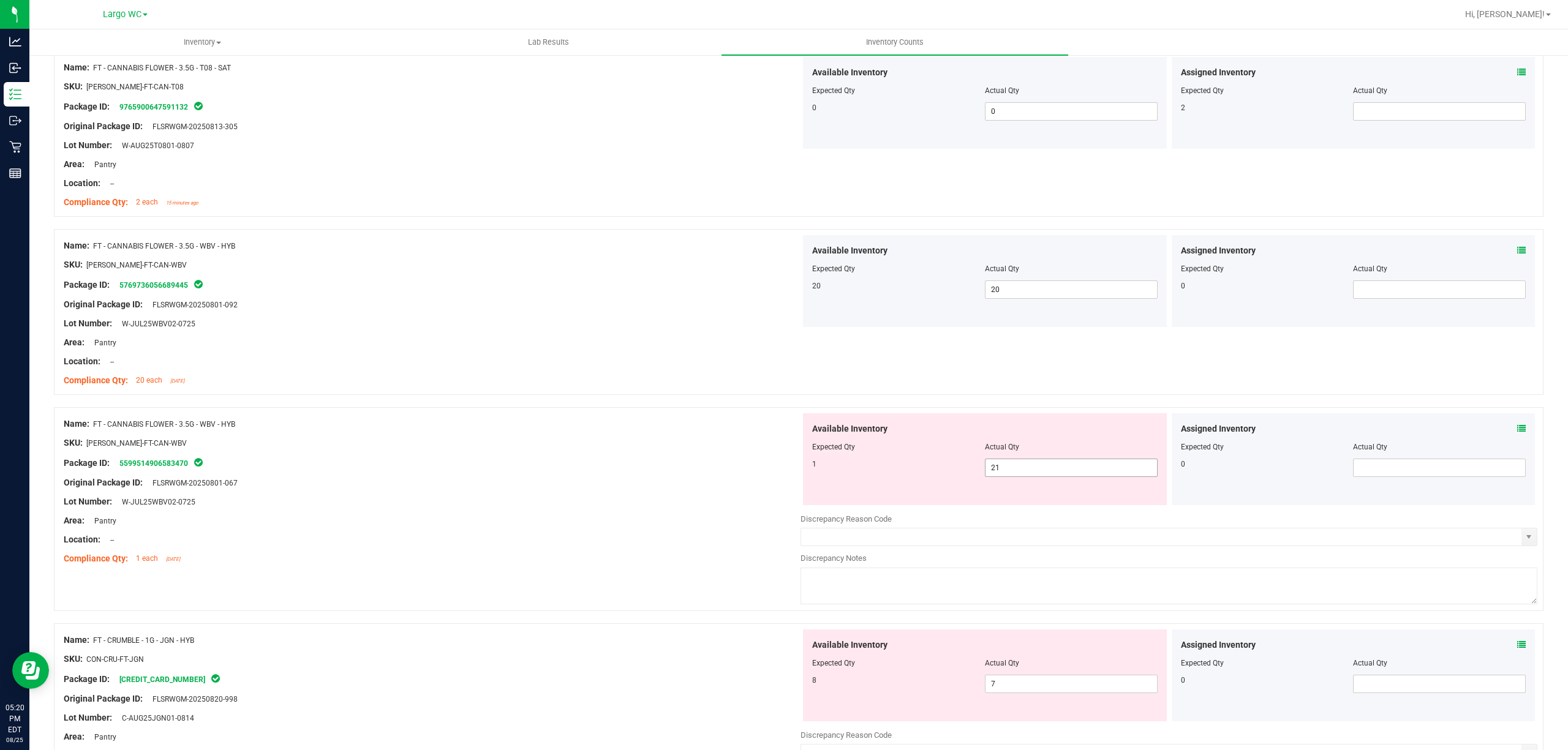
click at [1004, 471] on span "21 21" at bounding box center [1070, 467] width 172 height 18
click at [1001, 471] on input "21" at bounding box center [1071, 467] width 172 height 17
click at [1000, 471] on input "211" at bounding box center [1071, 467] width 172 height 17
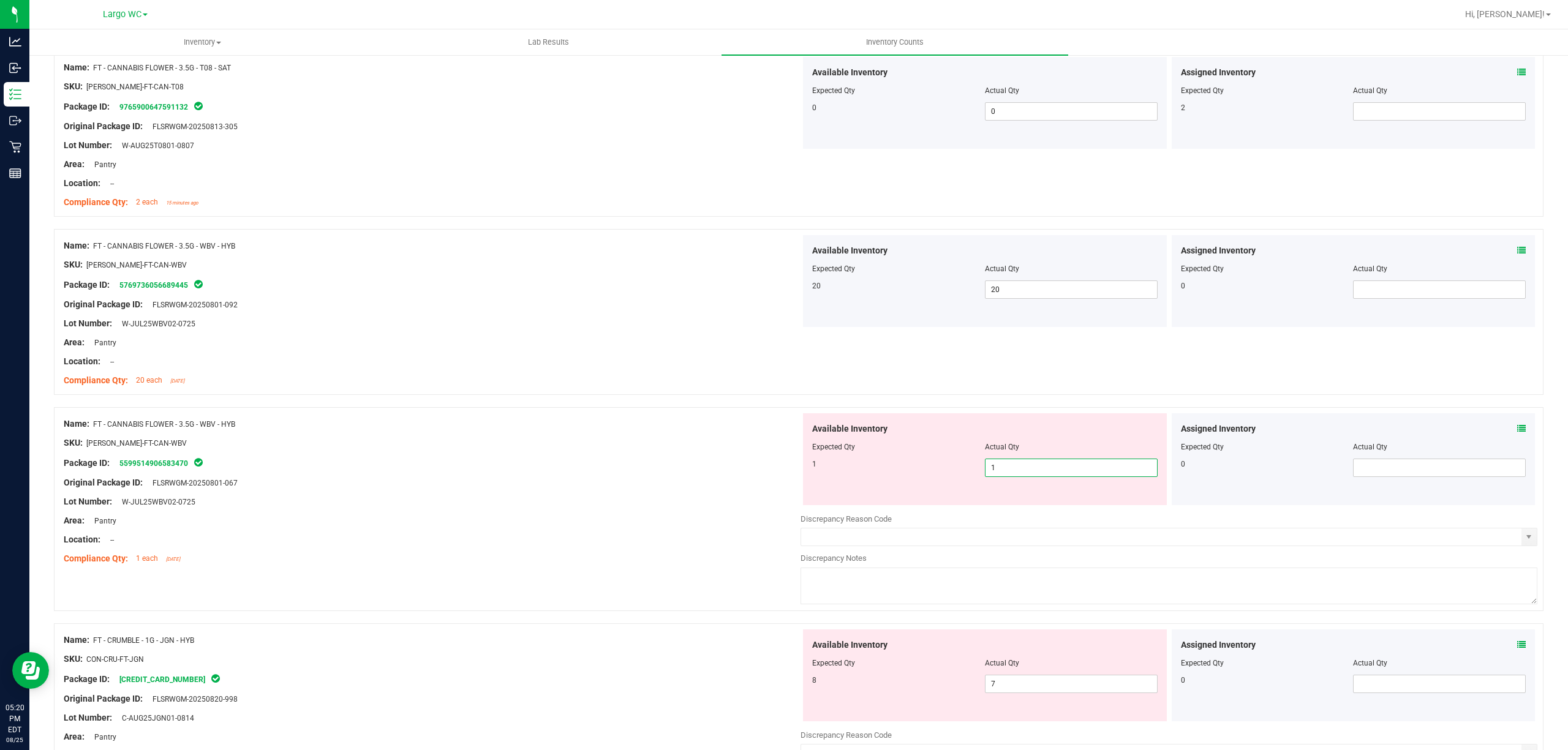
click at [725, 495] on div at bounding box center [433, 492] width 737 height 6
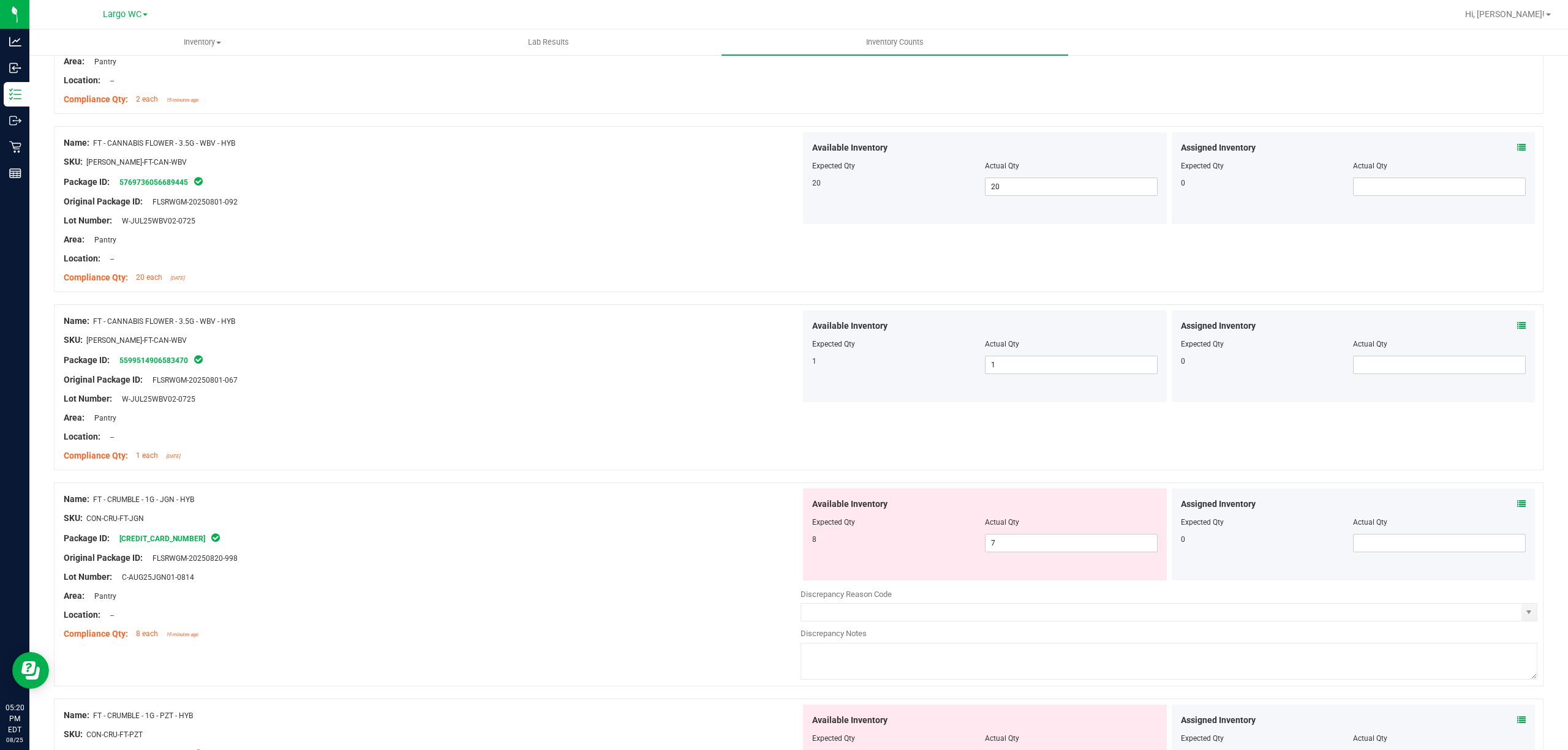
scroll to position [571, 0]
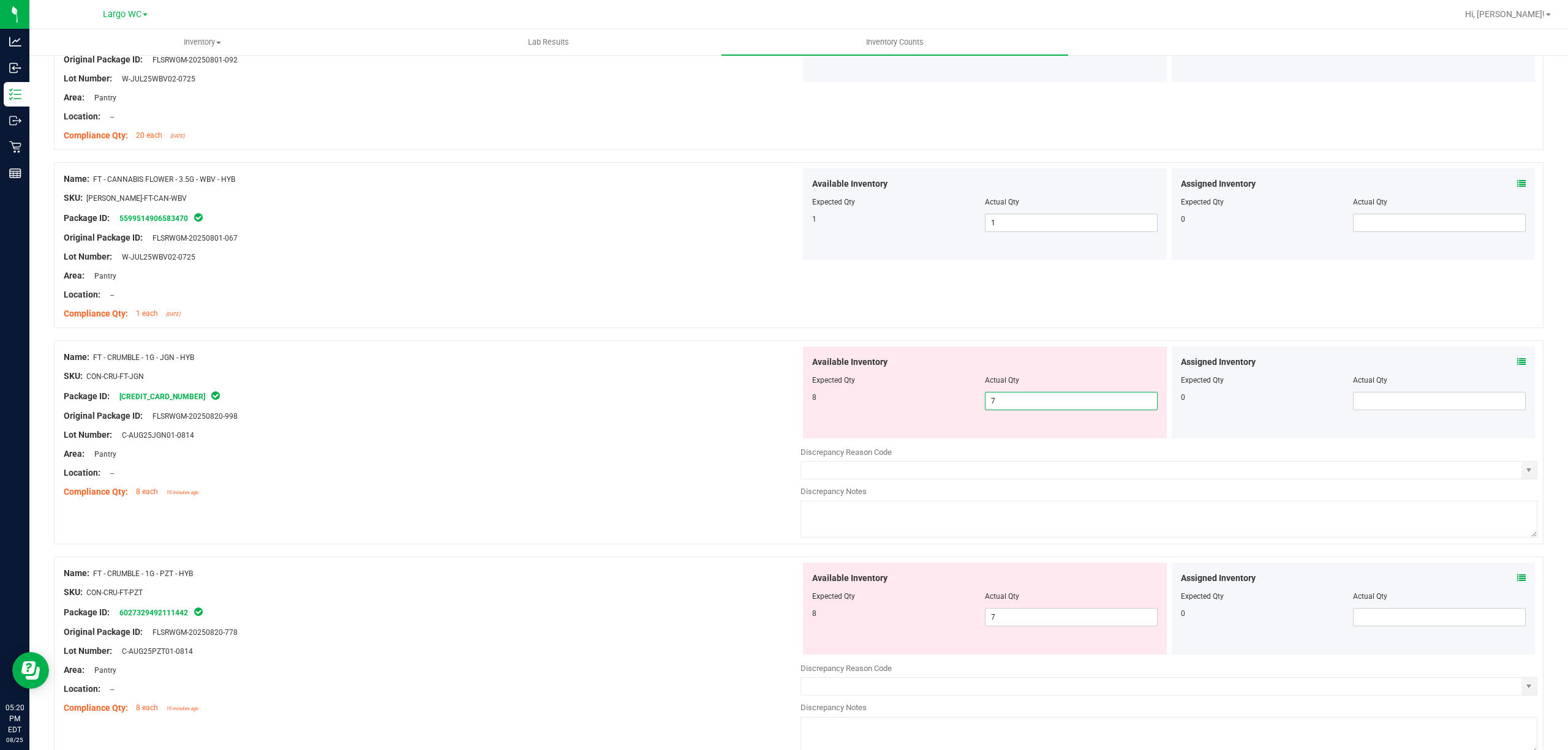
click at [1000, 399] on span "7 7" at bounding box center [1070, 400] width 172 height 18
click at [1000, 399] on input "7" at bounding box center [1071, 401] width 172 height 17
click at [730, 383] on div "SKU: CON-CRU-FT-JGN" at bounding box center [433, 377] width 737 height 13
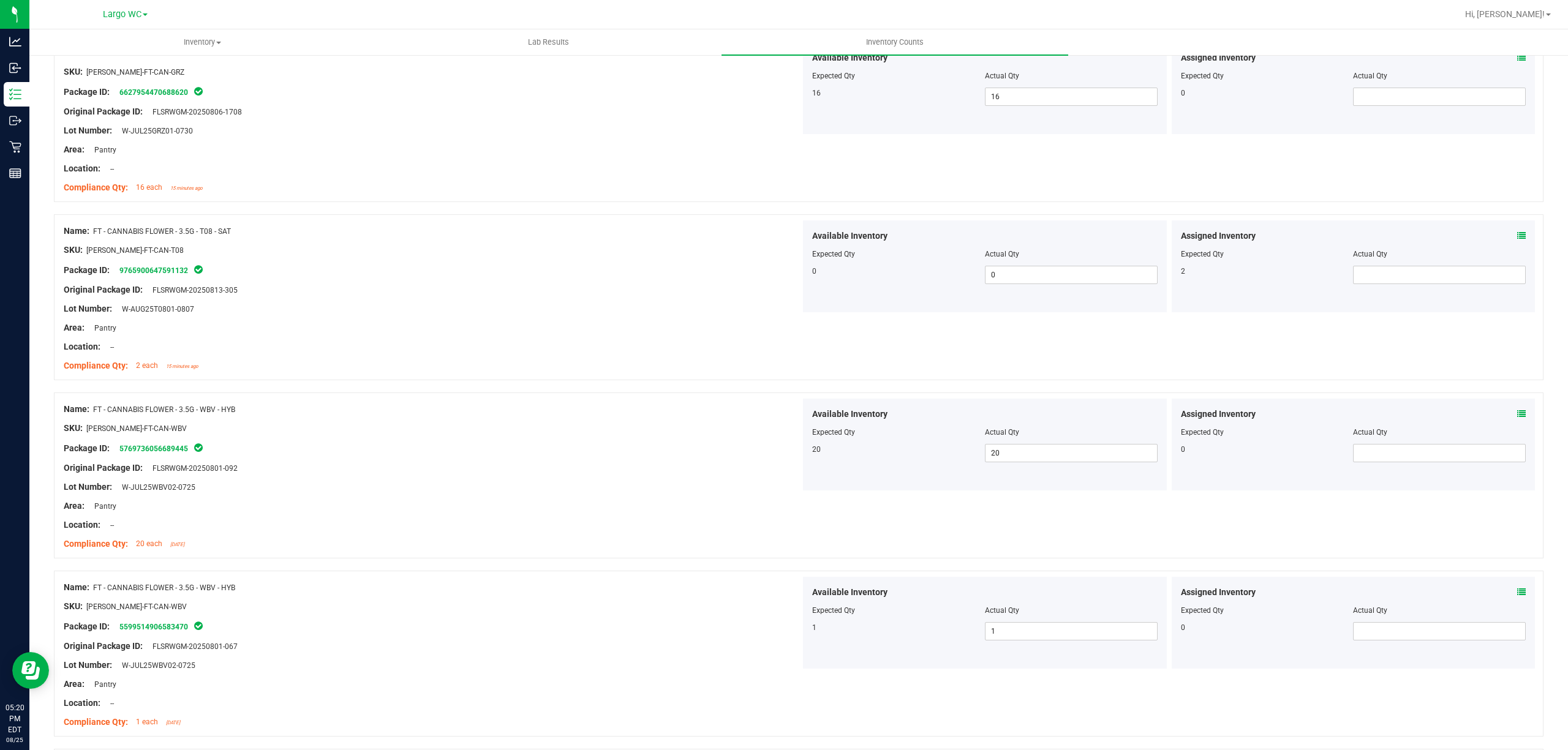
scroll to position [0, 0]
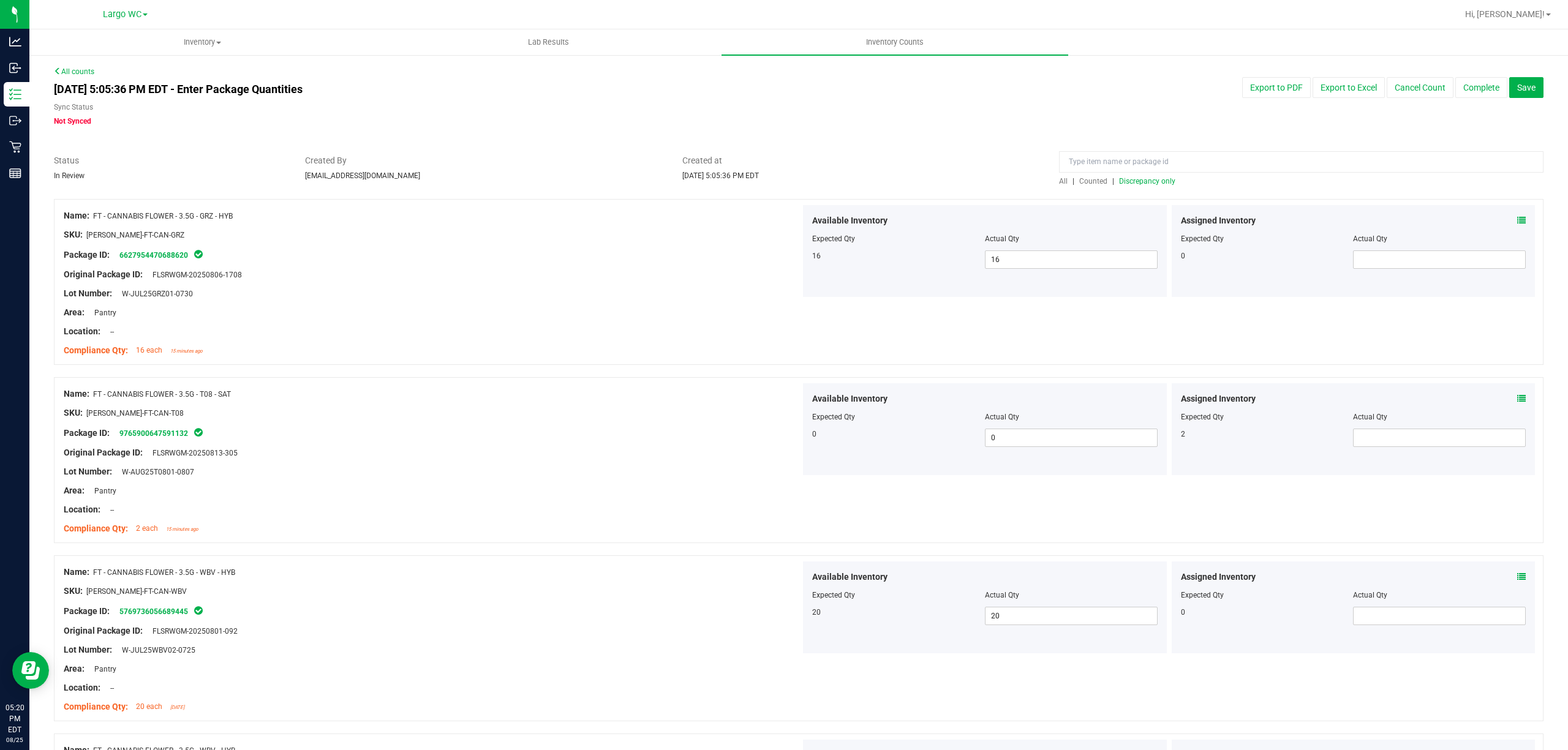
click at [1150, 180] on span "Discrepancy only" at bounding box center [1147, 181] width 57 height 8
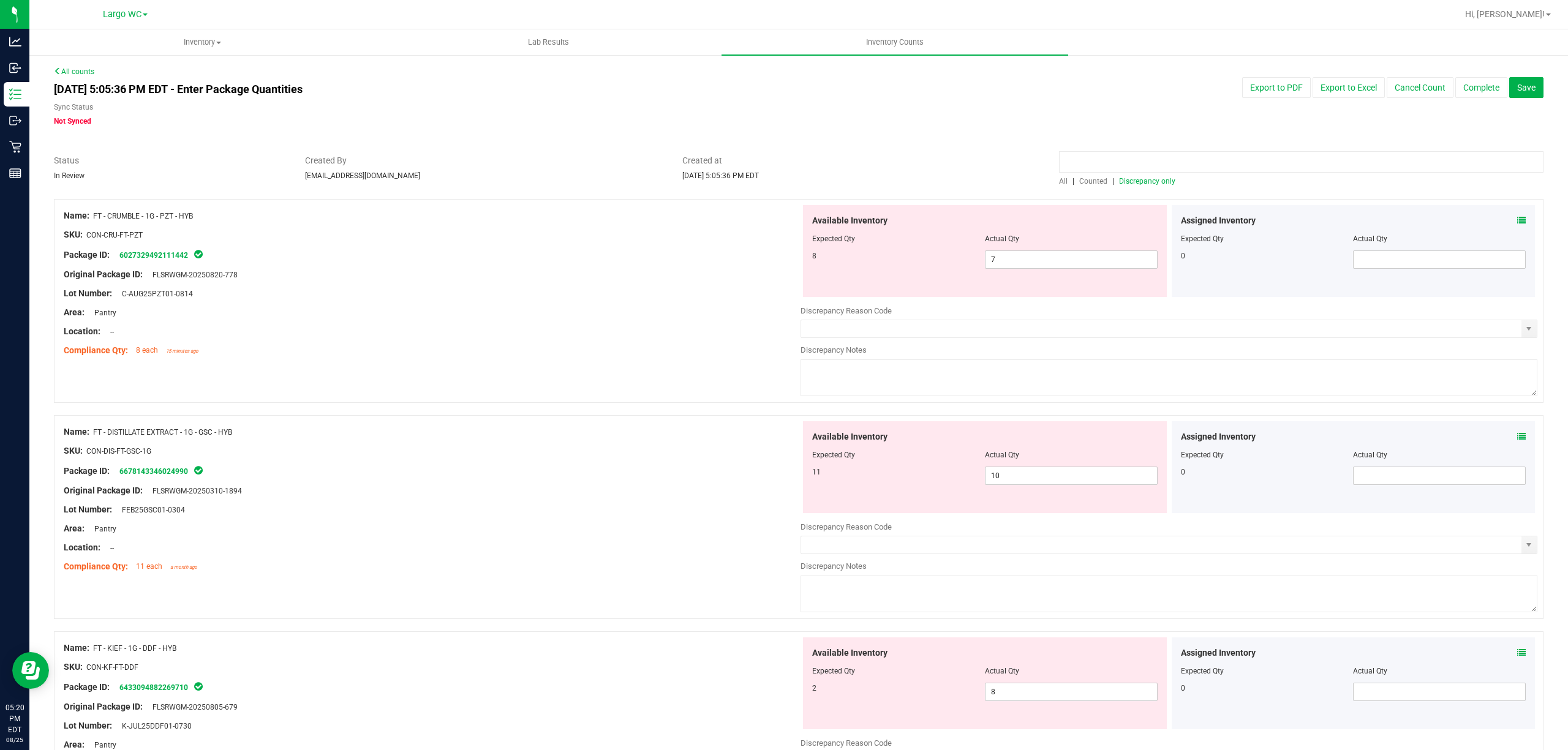
click at [1133, 167] on input at bounding box center [1301, 162] width 484 height 22
click at [1068, 243] on div "Actual Qty" at bounding box center [1070, 239] width 172 height 11
click at [1022, 263] on span "7 7" at bounding box center [1070, 259] width 172 height 18
click at [1022, 263] on input "7" at bounding box center [1071, 259] width 172 height 17
click at [1037, 231] on div at bounding box center [985, 230] width 346 height 6
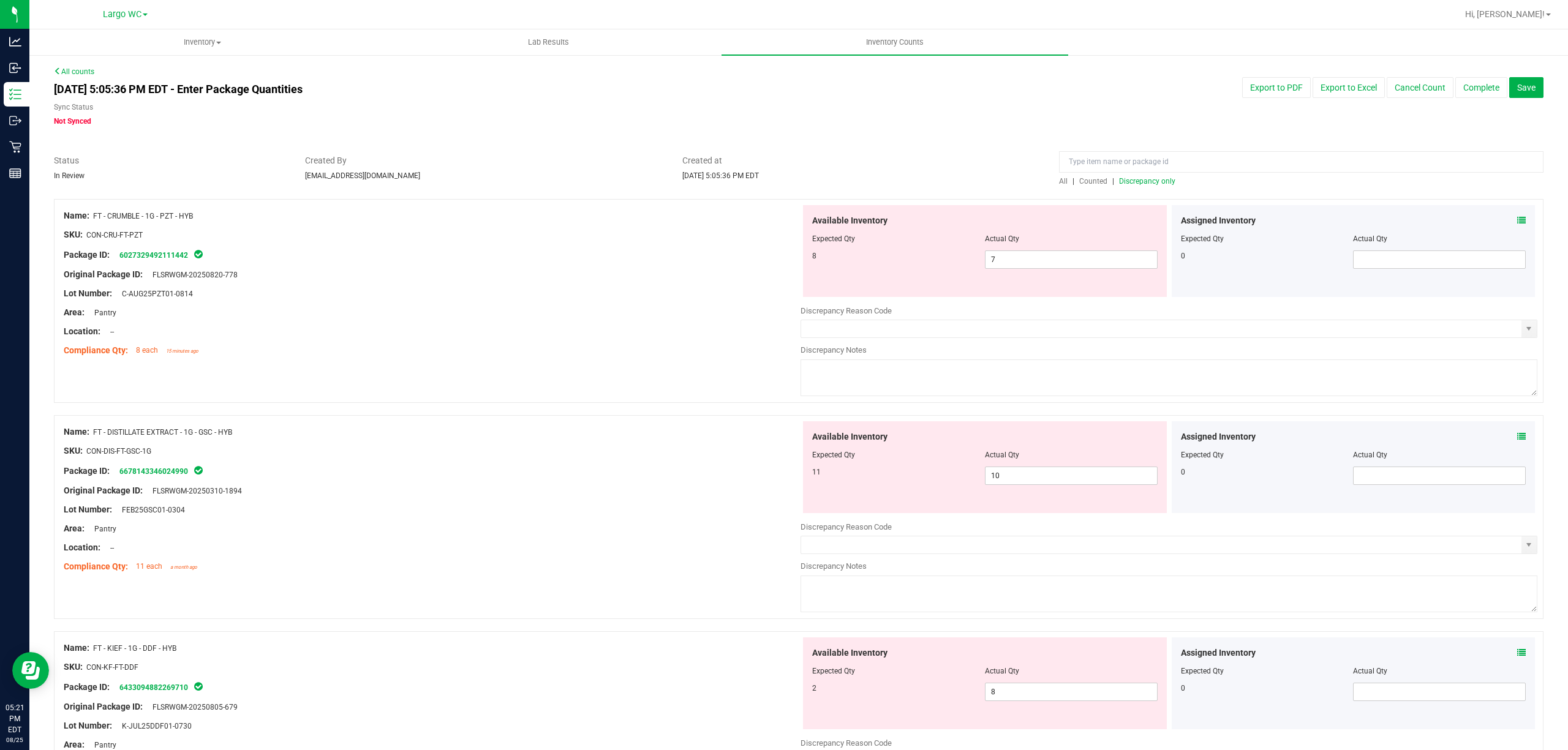
click at [1507, 212] on div "Assigned Inventory Expected Qty Actual Qty 0" at bounding box center [1353, 251] width 364 height 91
click at [1517, 218] on icon at bounding box center [1521, 220] width 8 height 8
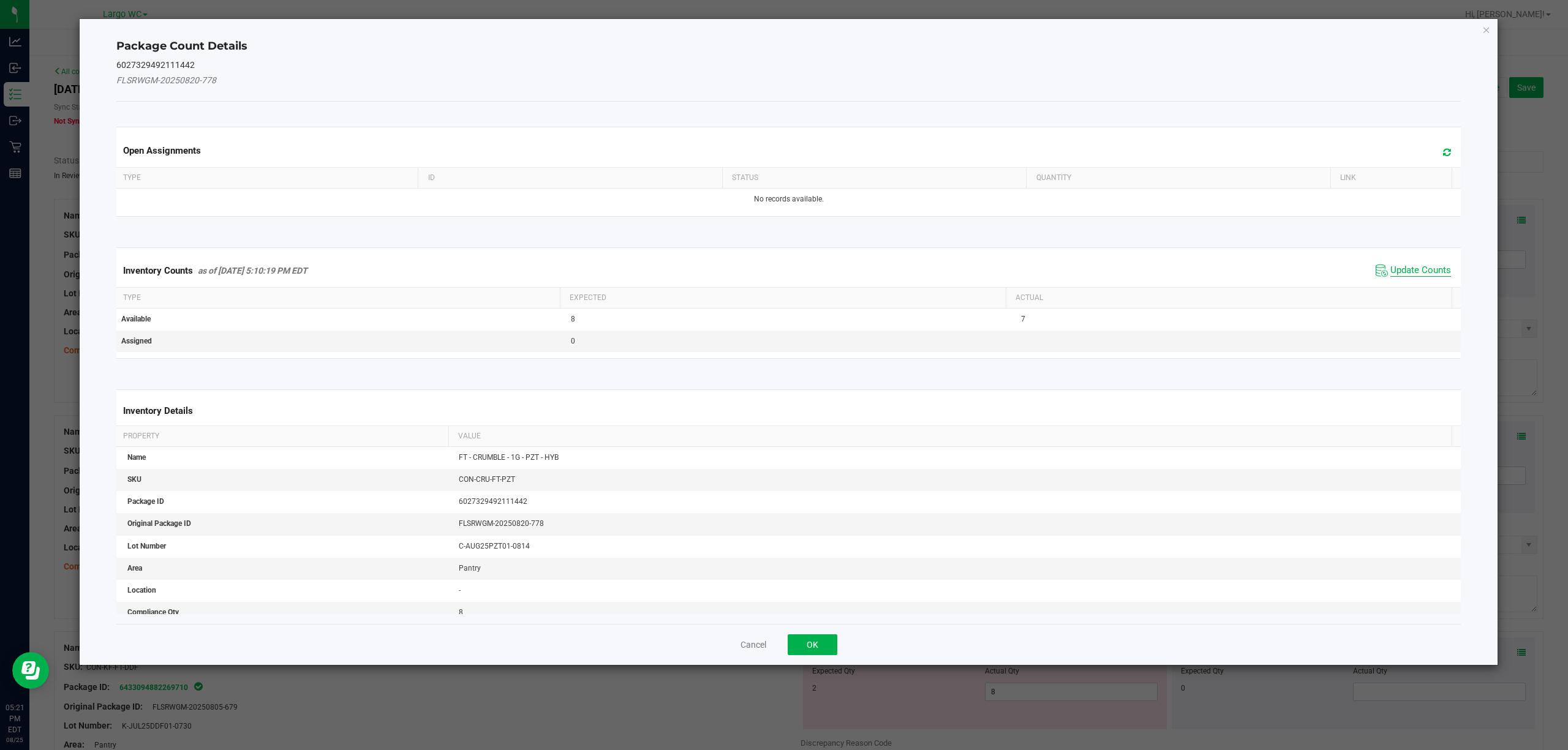
click at [1402, 269] on span "Update Counts" at bounding box center [1420, 270] width 60 height 12
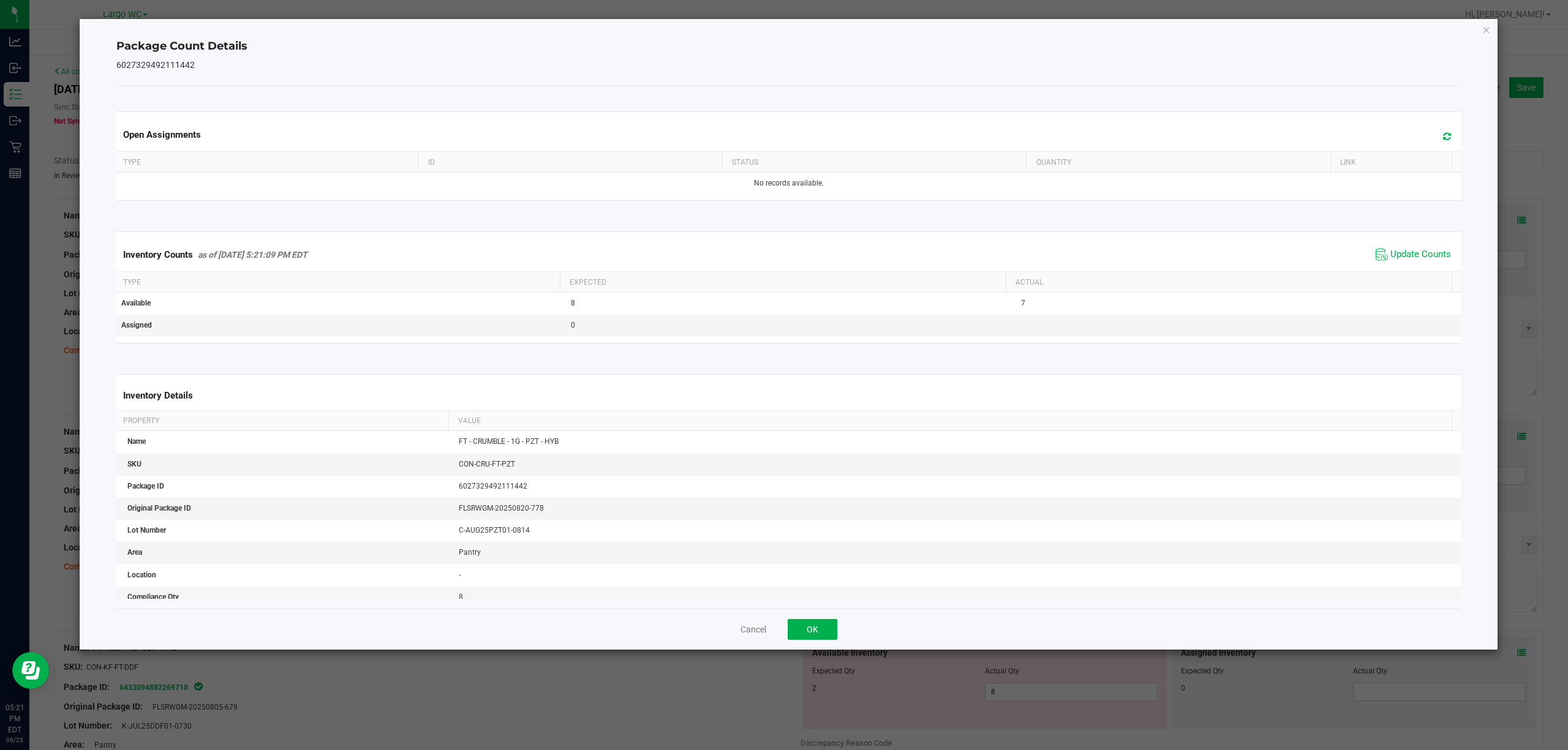
click at [1491, 27] on div "Package Count Details 6027329492111442 Open Assignments Type ID Status Quantity…" at bounding box center [788, 334] width 1418 height 630
click at [1486, 32] on icon "Close" at bounding box center [1486, 29] width 8 height 15
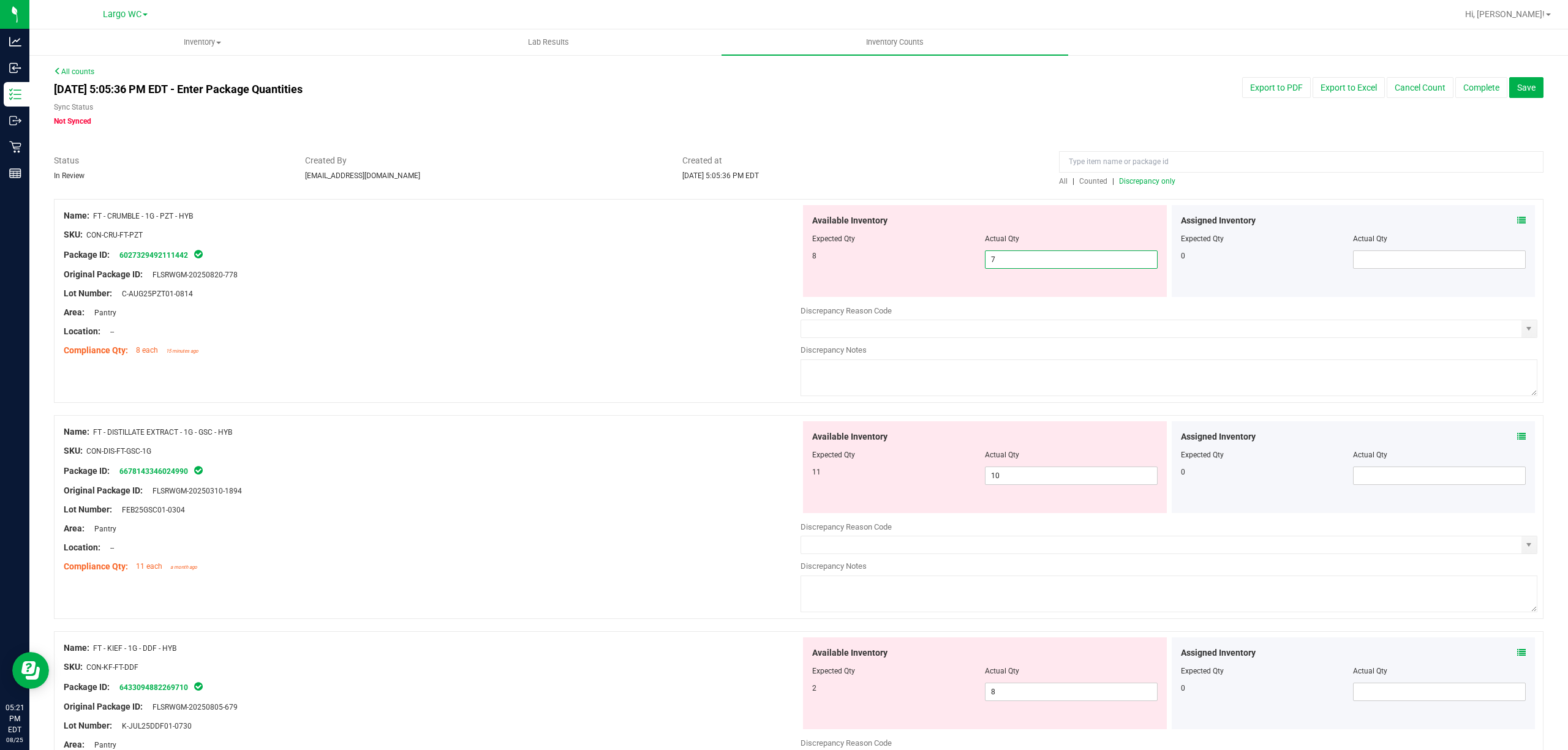
click at [1006, 251] on span "7 7" at bounding box center [1070, 259] width 172 height 18
click at [1006, 251] on input "7" at bounding box center [1071, 259] width 172 height 17
click at [508, 300] on div at bounding box center [433, 302] width 737 height 6
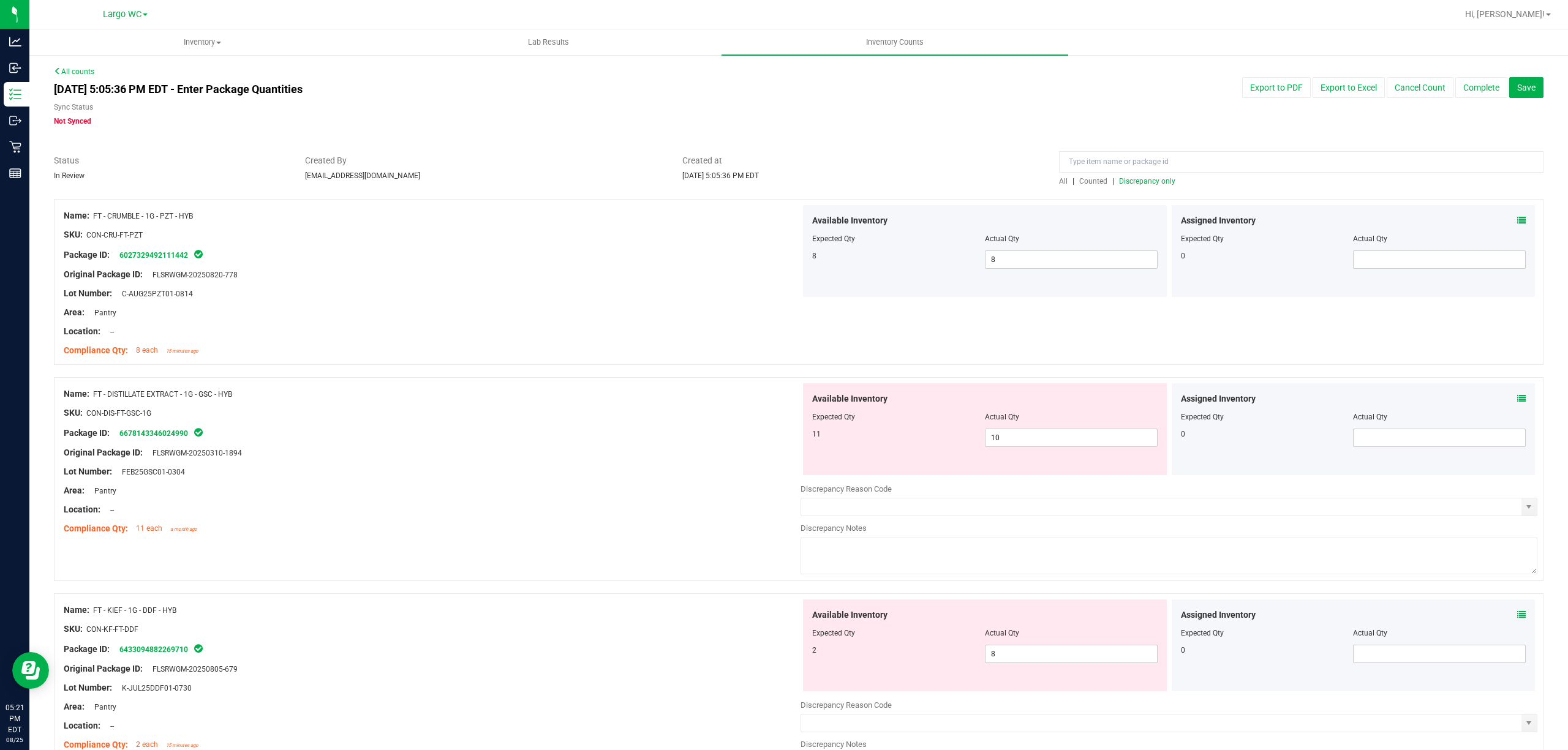
click at [1132, 177] on span "Discrepancy only" at bounding box center [1147, 181] width 57 height 8
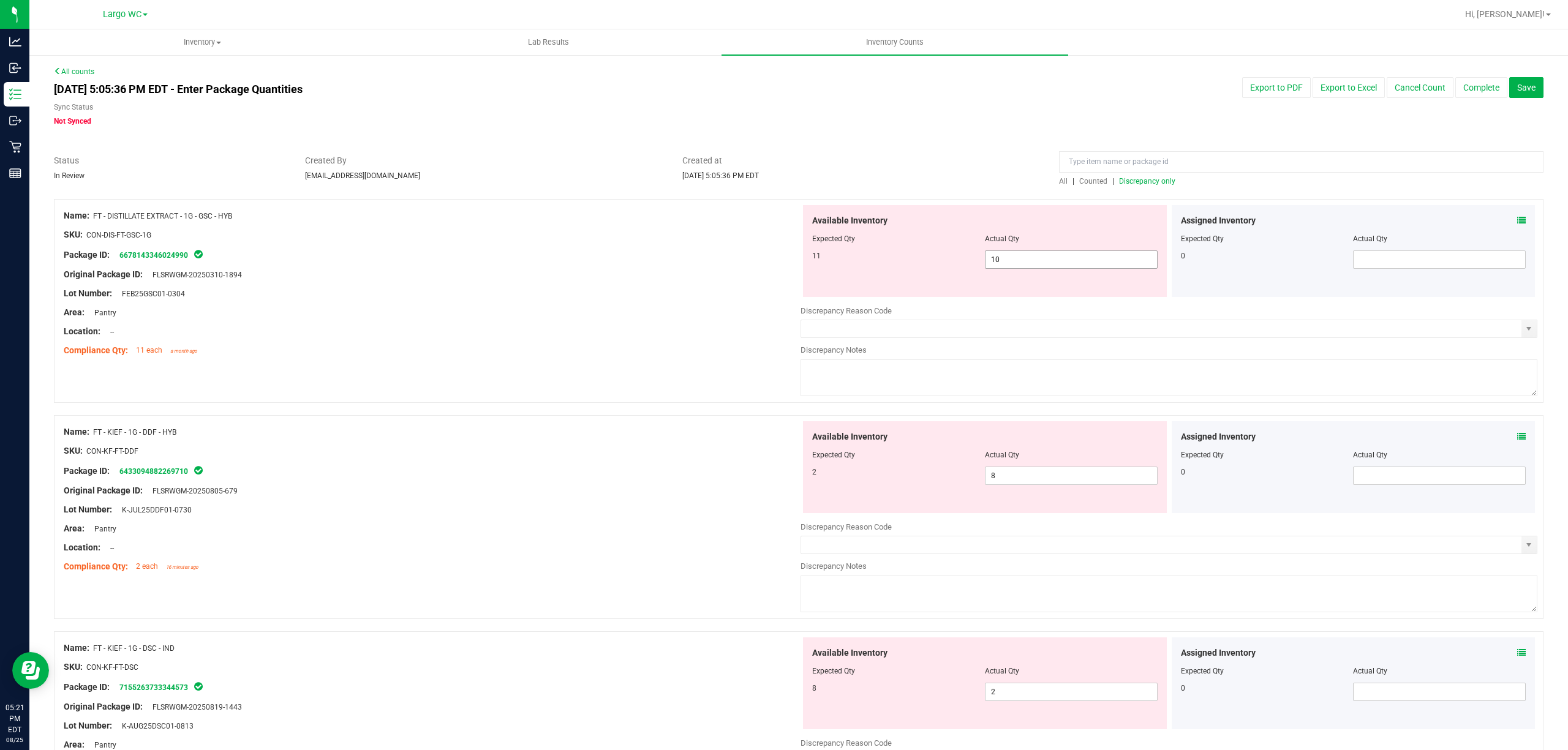
click at [998, 255] on span "10 10" at bounding box center [1070, 259] width 172 height 18
click at [998, 255] on input "10" at bounding box center [1071, 259] width 172 height 17
click at [998, 253] on input "10" at bounding box center [1071, 259] width 172 height 17
click at [608, 261] on div "Package ID: 6678143346024990" at bounding box center [433, 255] width 737 height 15
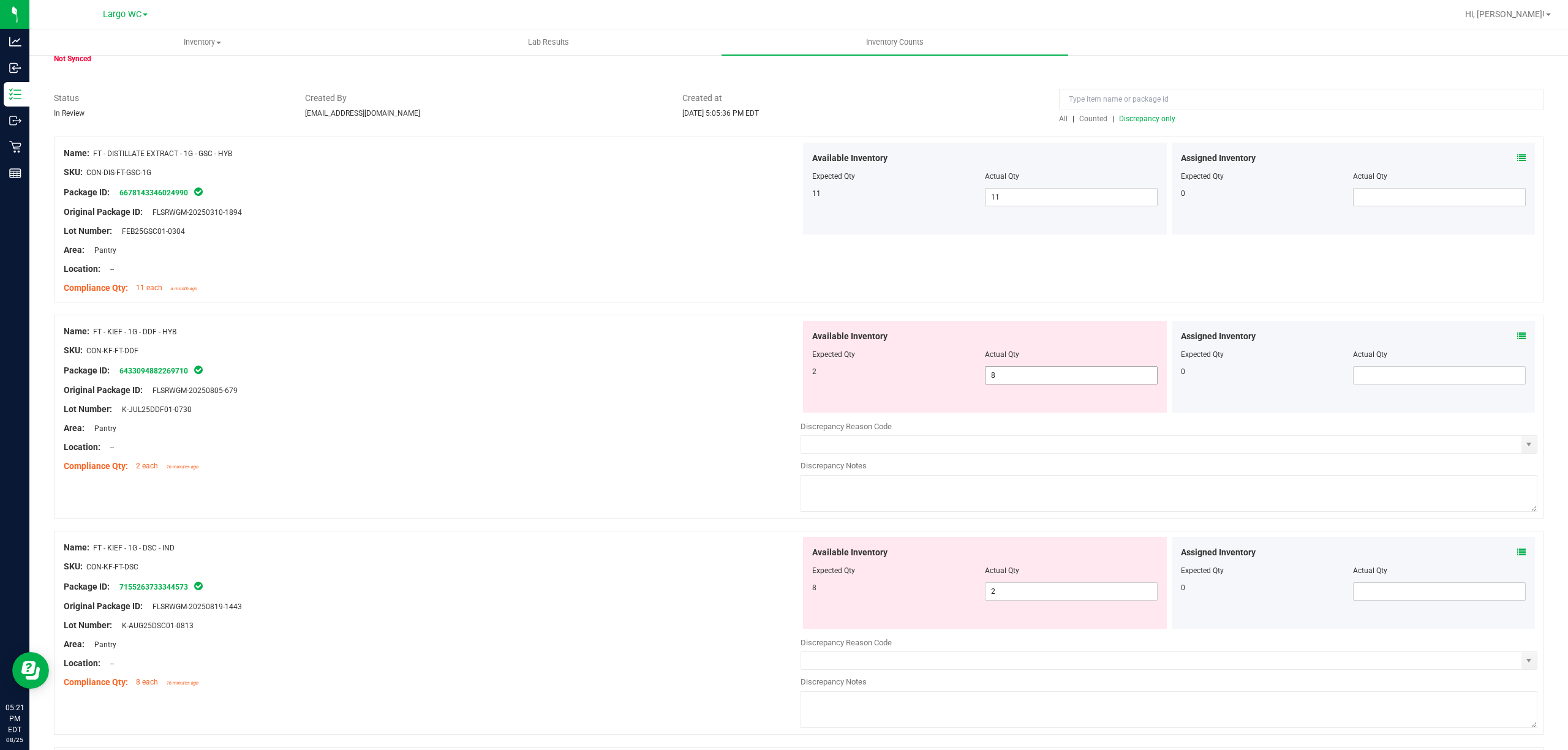
scroll to position [81, 0]
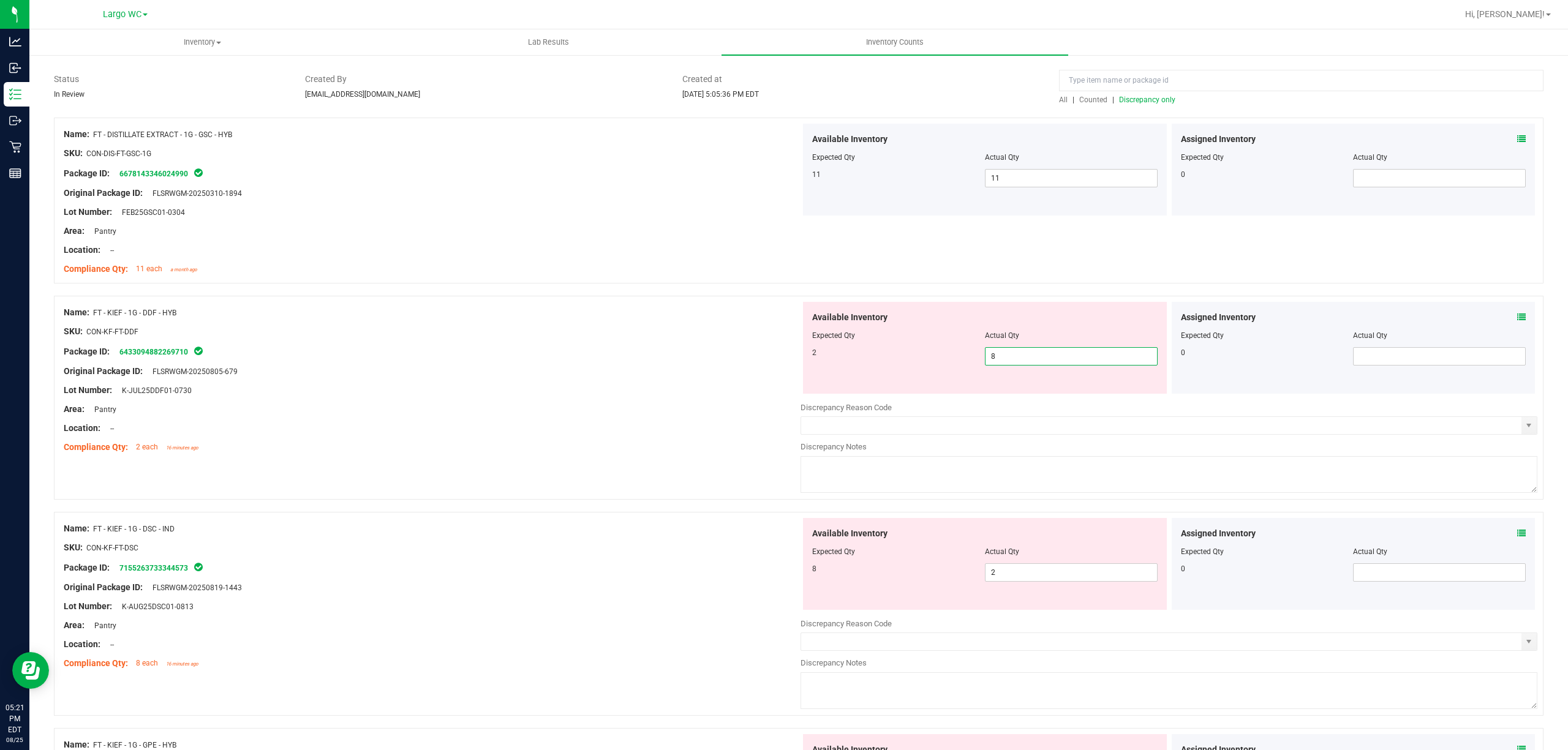
click at [1035, 349] on span "8 8" at bounding box center [1070, 355] width 172 height 18
click at [1035, 349] on input "8" at bounding box center [1071, 356] width 172 height 17
click at [760, 380] on div at bounding box center [433, 381] width 737 height 6
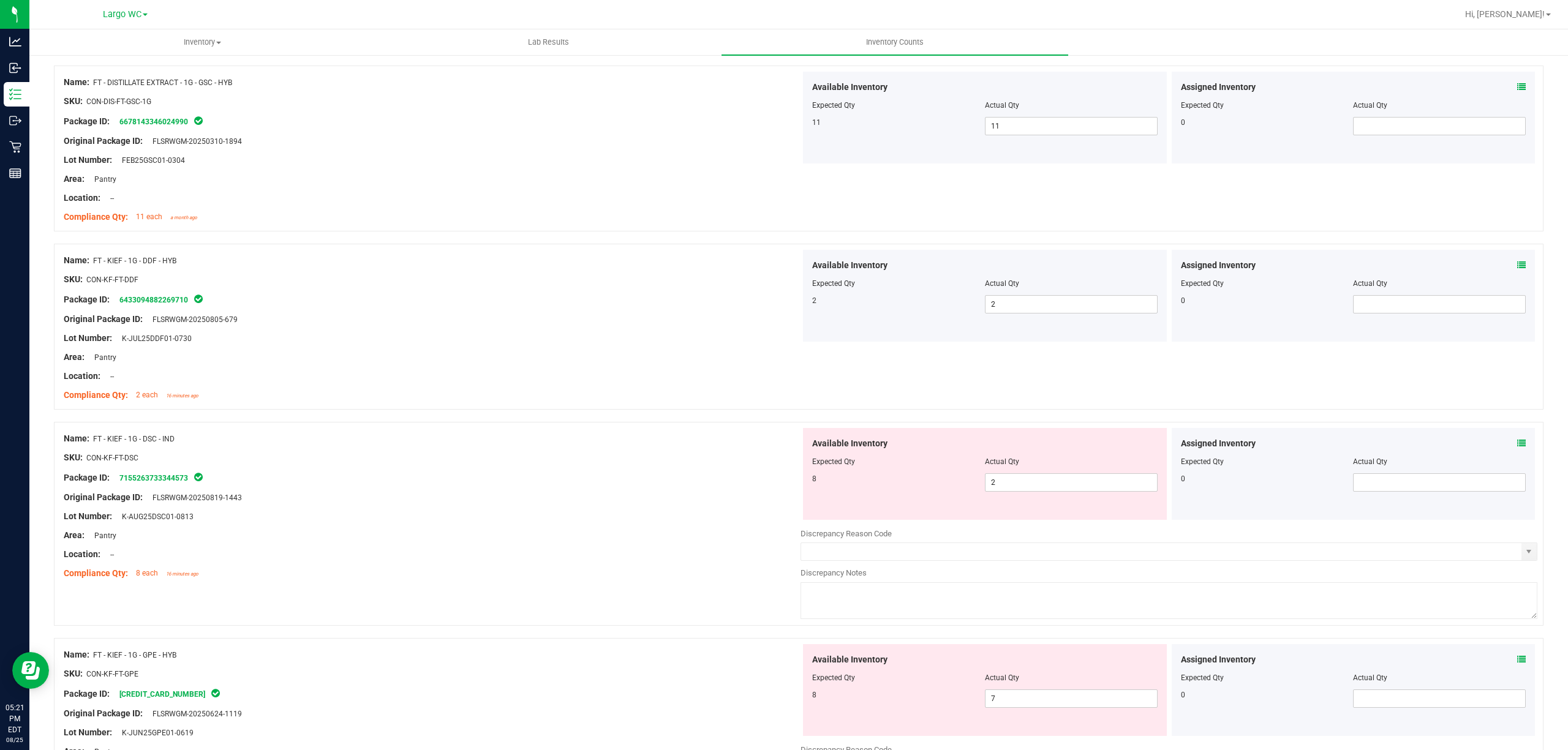
scroll to position [163, 0]
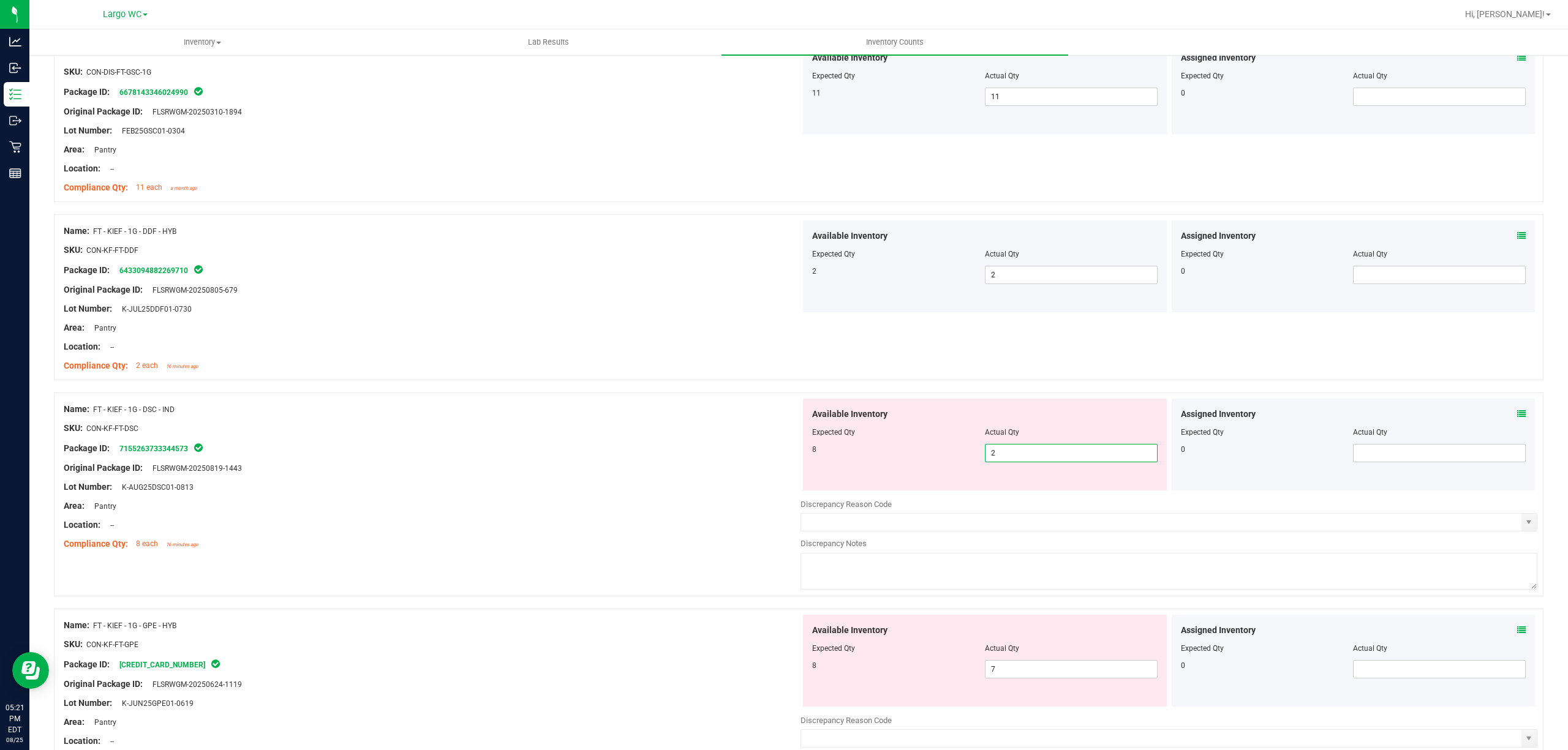
click at [1035, 456] on span "2 2" at bounding box center [1070, 452] width 172 height 18
click at [1035, 456] on input "2" at bounding box center [1071, 453] width 172 height 17
click at [510, 363] on div "Compliance Qty: 2 each 16 minutes ago" at bounding box center [433, 366] width 737 height 13
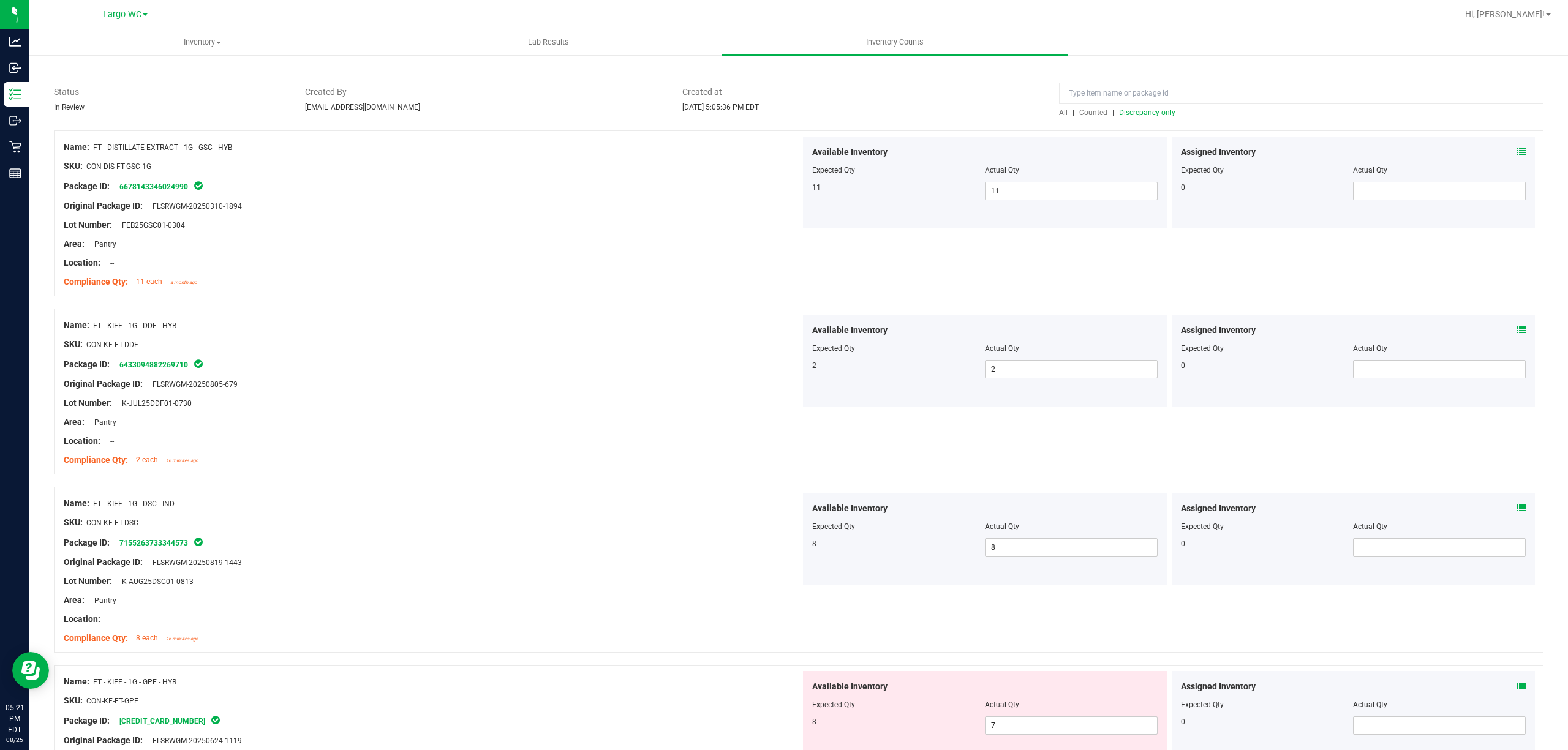
scroll to position [0, 0]
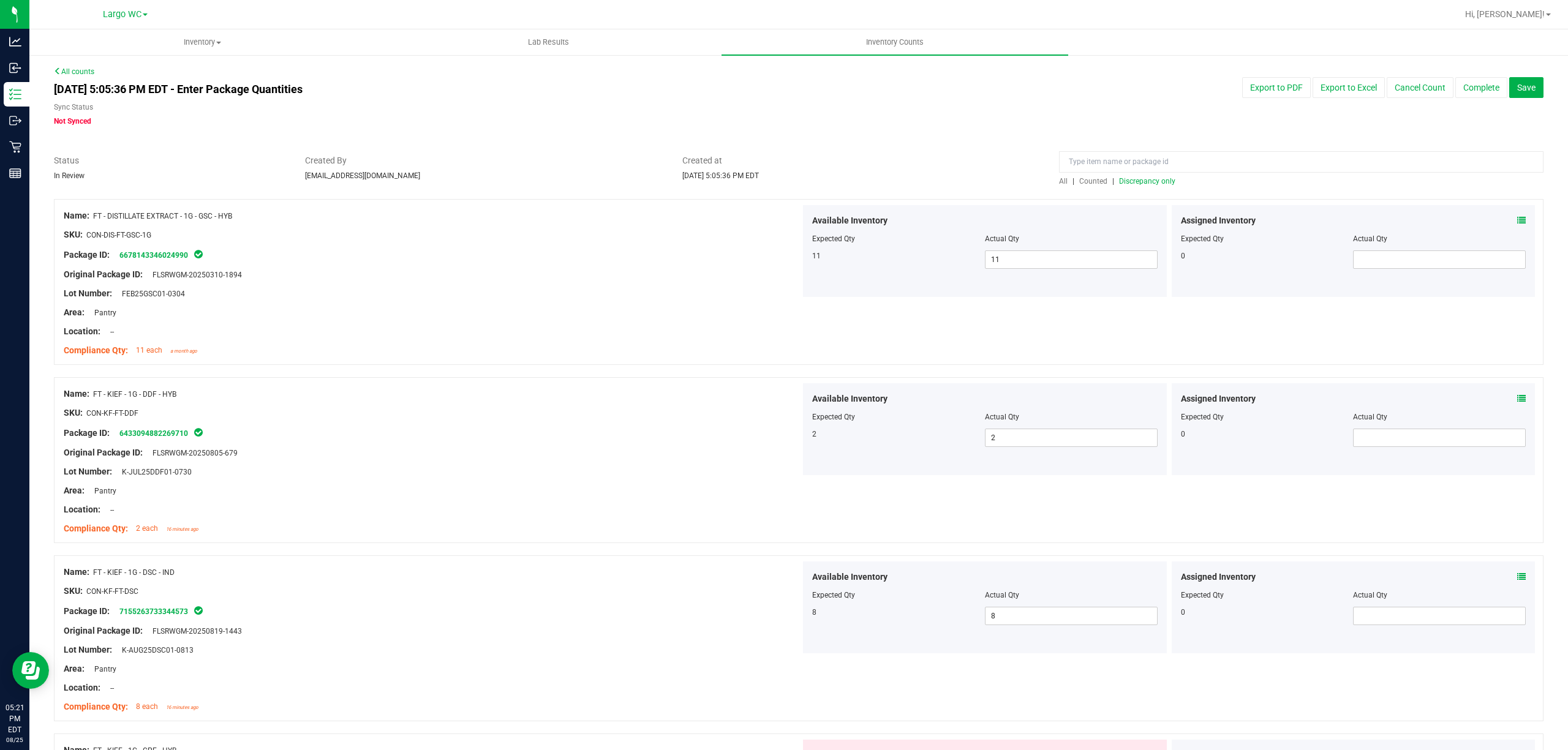
click at [1149, 177] on span "Discrepancy only" at bounding box center [1147, 181] width 57 height 8
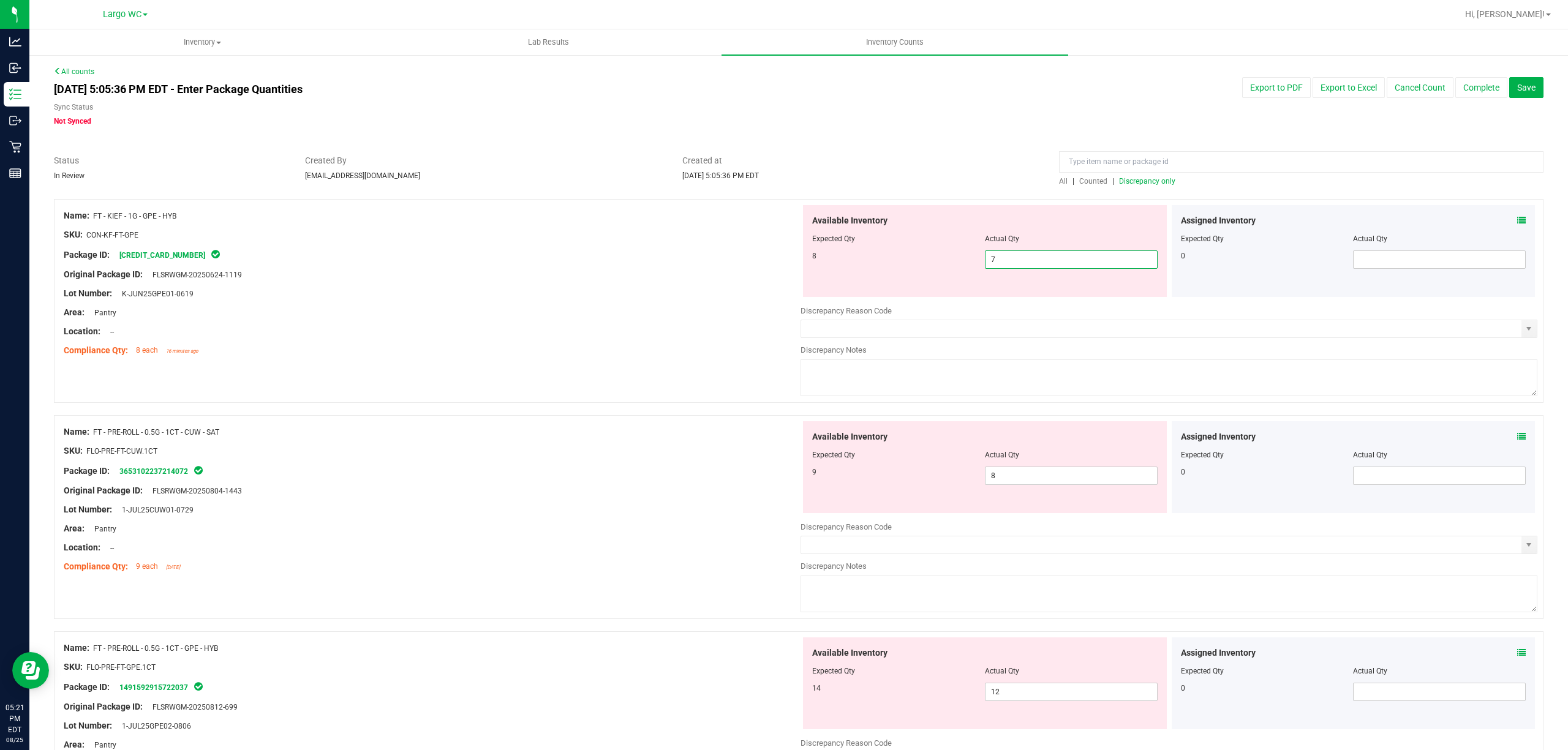
click at [1021, 263] on span "7 7" at bounding box center [1070, 259] width 172 height 18
click at [1018, 263] on input "7" at bounding box center [1071, 259] width 172 height 17
click at [1047, 194] on div at bounding box center [798, 192] width 1490 height 12
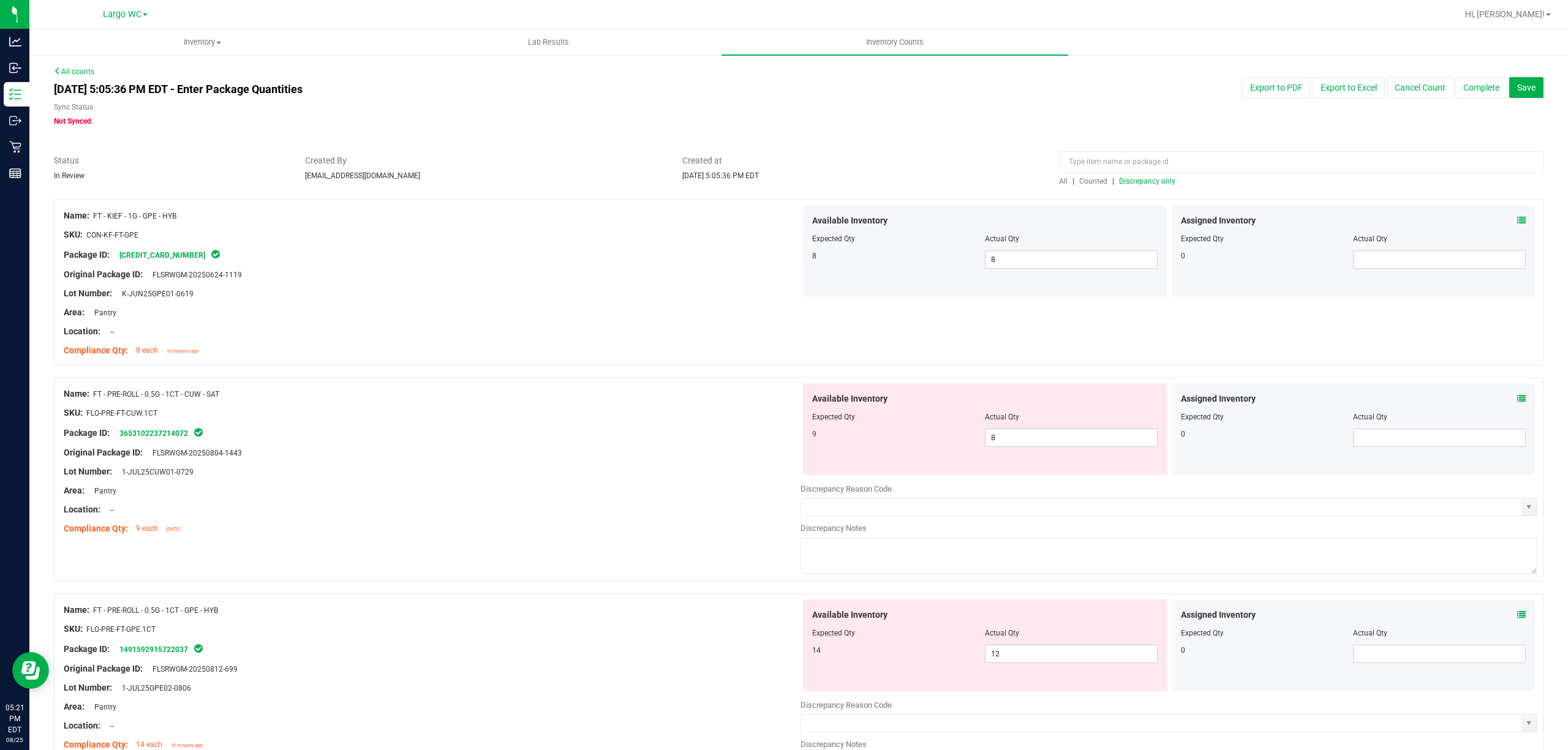
click at [1141, 187] on div "All | Counted | Discrepancy only" at bounding box center [1301, 182] width 484 height 11
click at [1141, 182] on span "Discrepancy only" at bounding box center [1147, 181] width 57 height 8
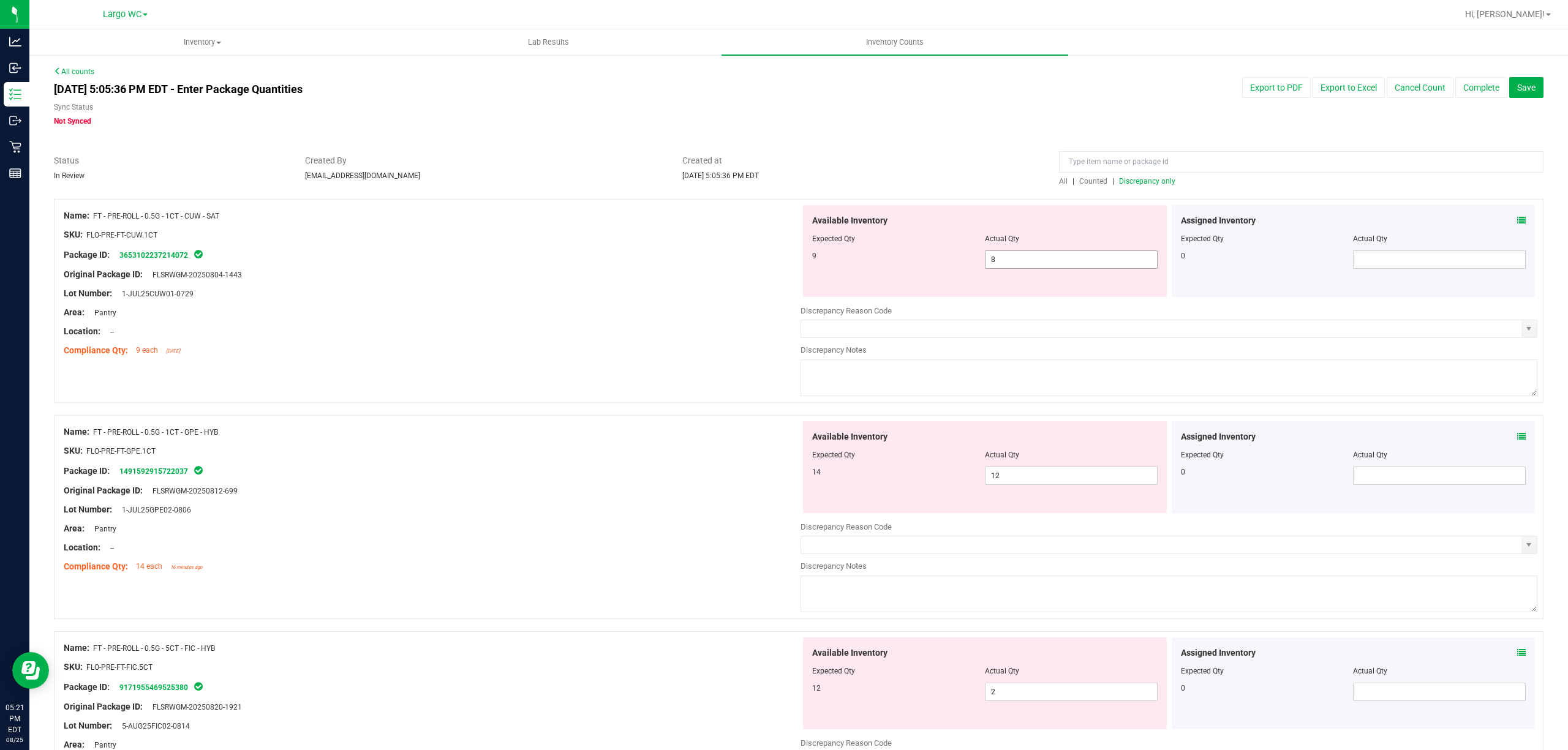
click at [1057, 258] on span "8 8" at bounding box center [1070, 259] width 172 height 18
click at [1057, 258] on input "8" at bounding box center [1071, 259] width 172 height 17
click at [994, 99] on div "[DATE] 5:05:36 PM EDT - Enter Package Quantities Sync Status Not Synced Export …" at bounding box center [798, 102] width 1508 height 50
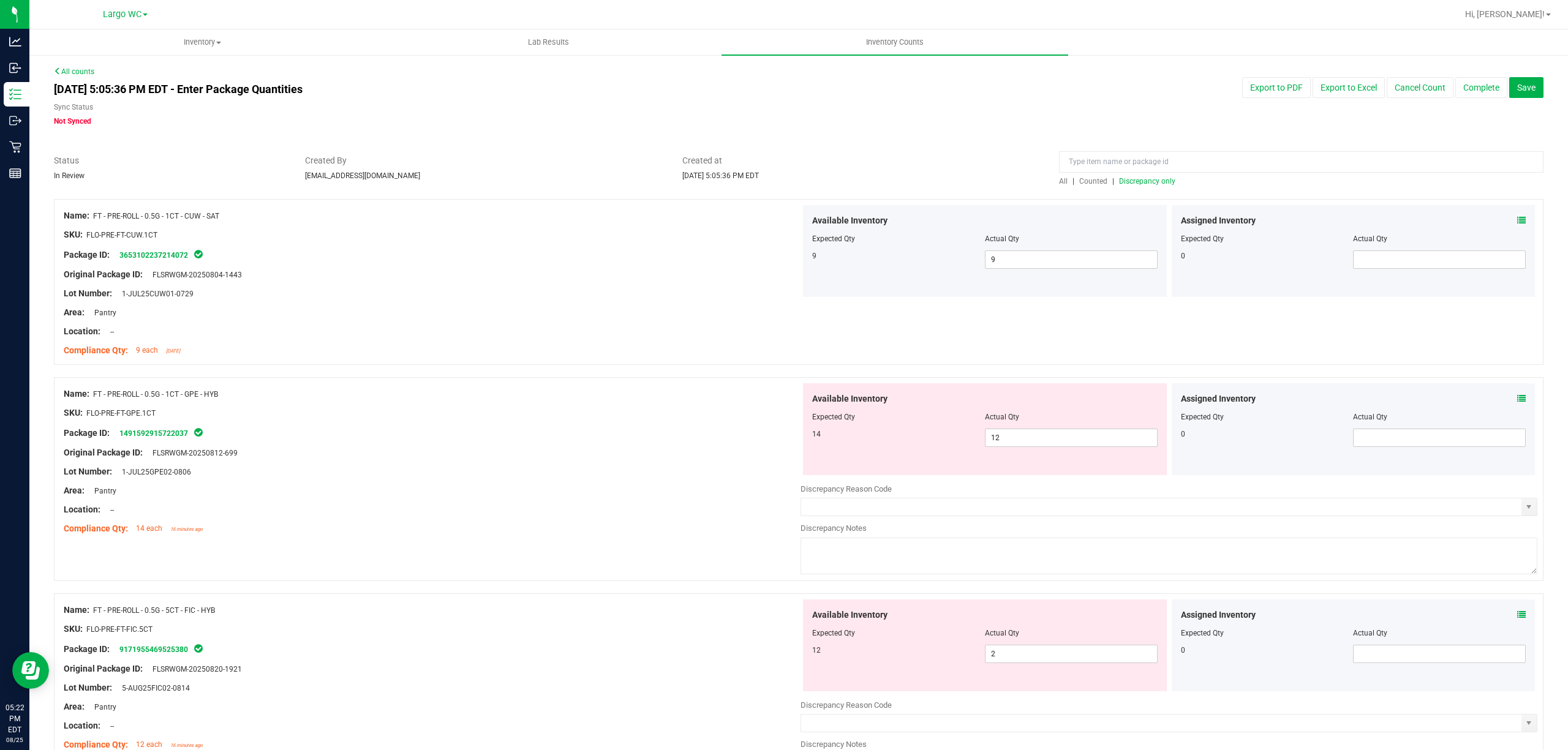
click at [1130, 185] on span "Discrepancy only" at bounding box center [1147, 181] width 57 height 8
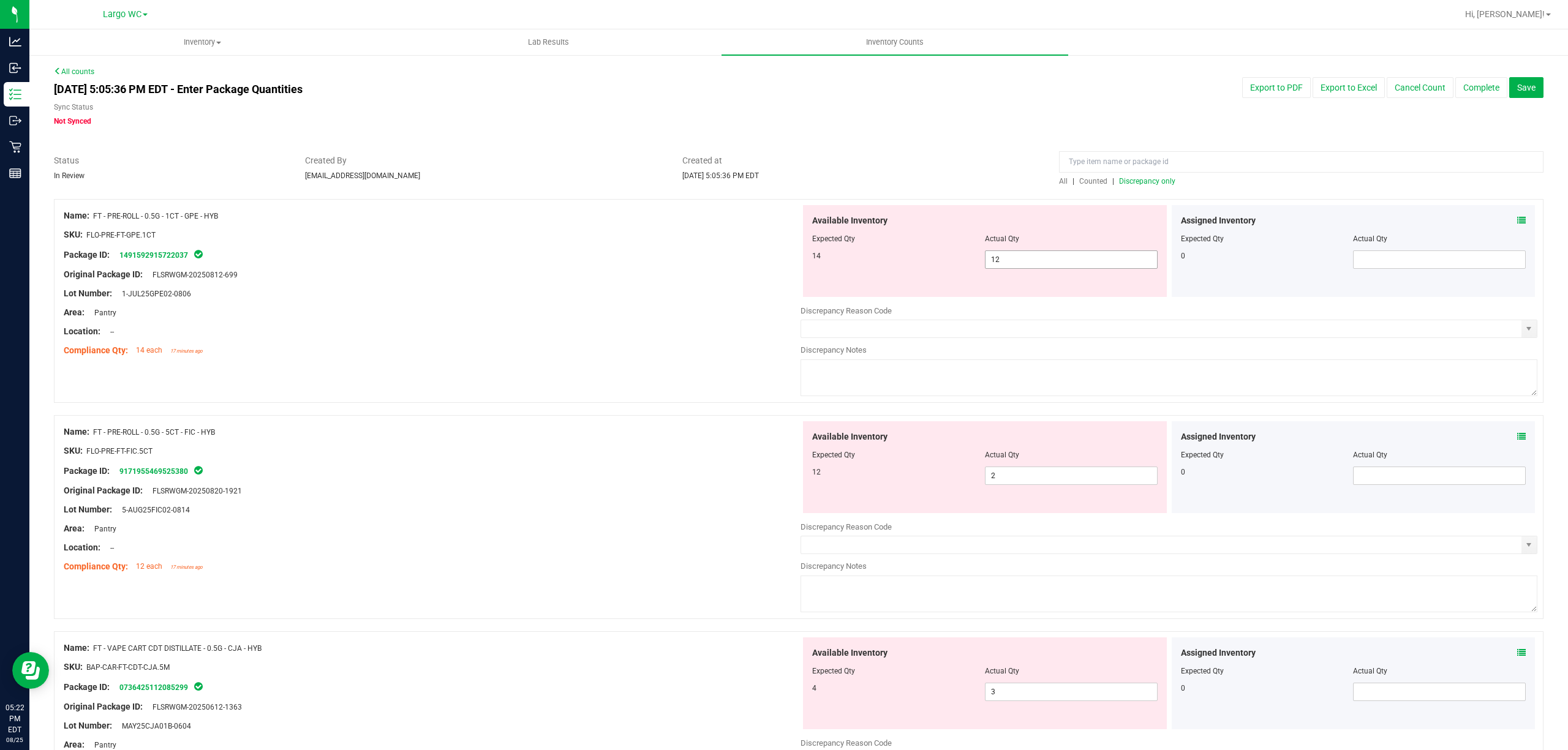
click at [1004, 263] on span "12 12" at bounding box center [1070, 259] width 172 height 18
click at [0, 0] on input "12" at bounding box center [0, 0] width 0 height 0
click at [557, 375] on div "Name: FT - PRE-ROLL - 0.5G - 1CT - GPE - HYB SKU: FLO-PRE-FT-GPE.1CT Package ID…" at bounding box center [798, 306] width 1490 height 216
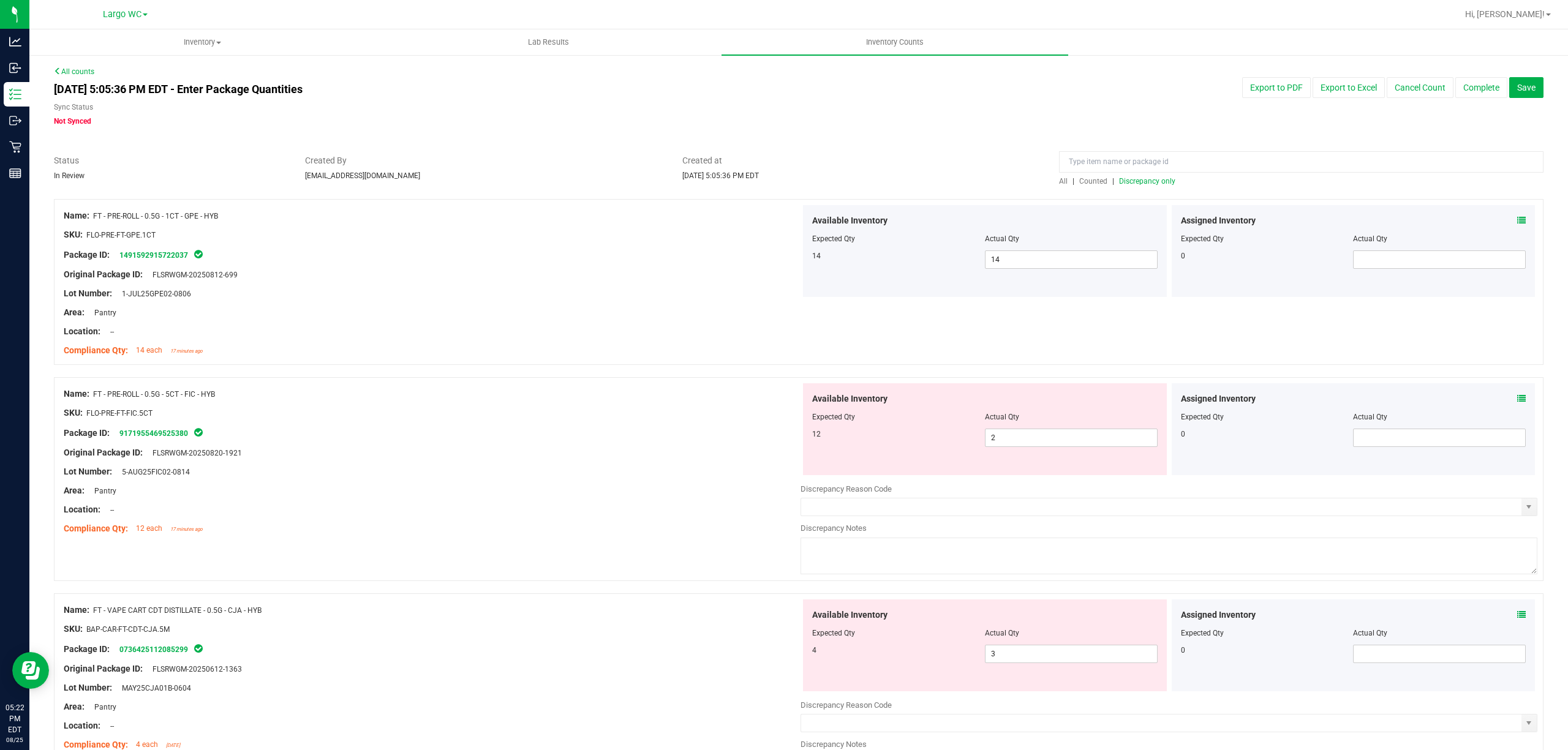
scroll to position [163, 0]
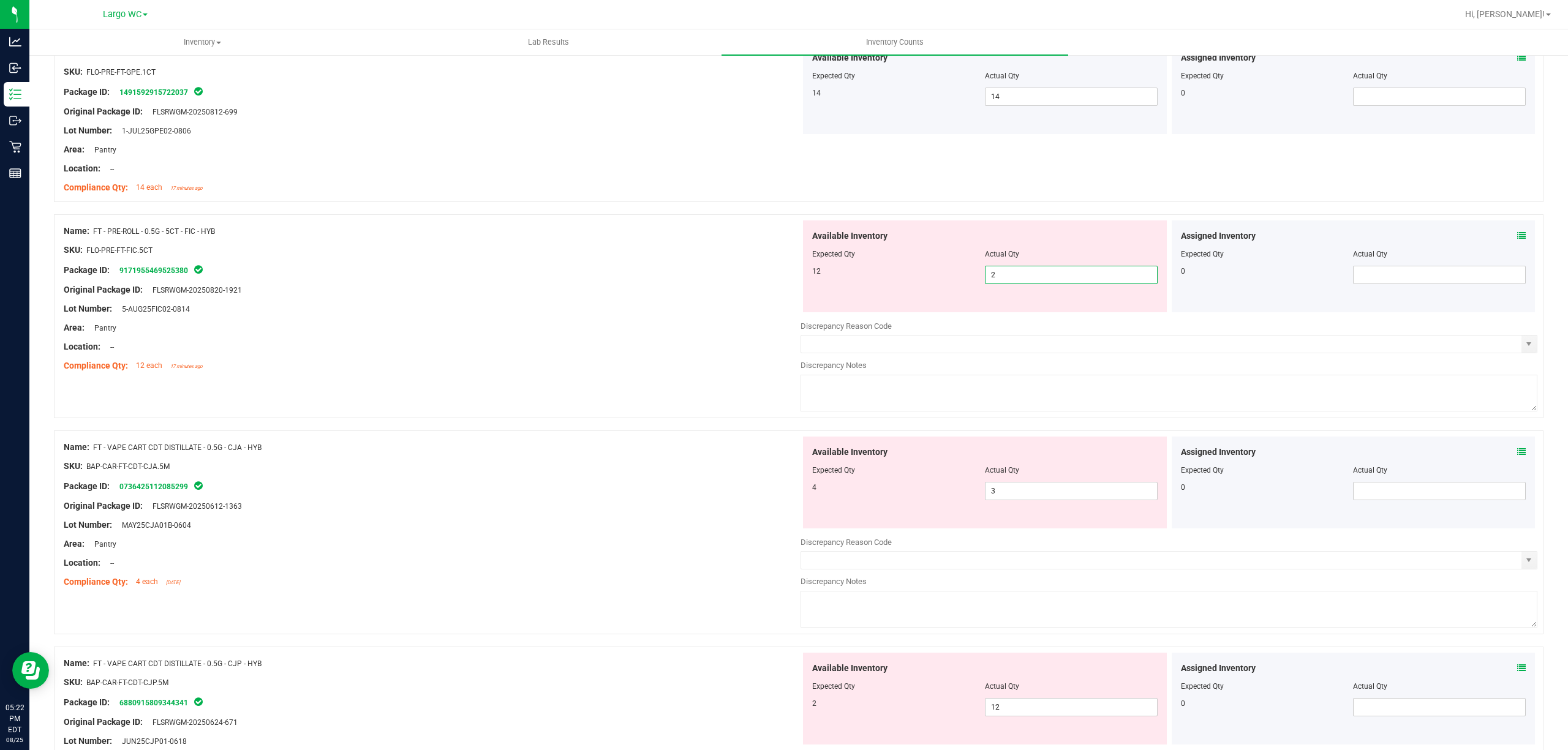
click at [1033, 282] on span "2 2" at bounding box center [1070, 274] width 172 height 18
click at [1033, 281] on input "2" at bounding box center [1071, 275] width 172 height 17
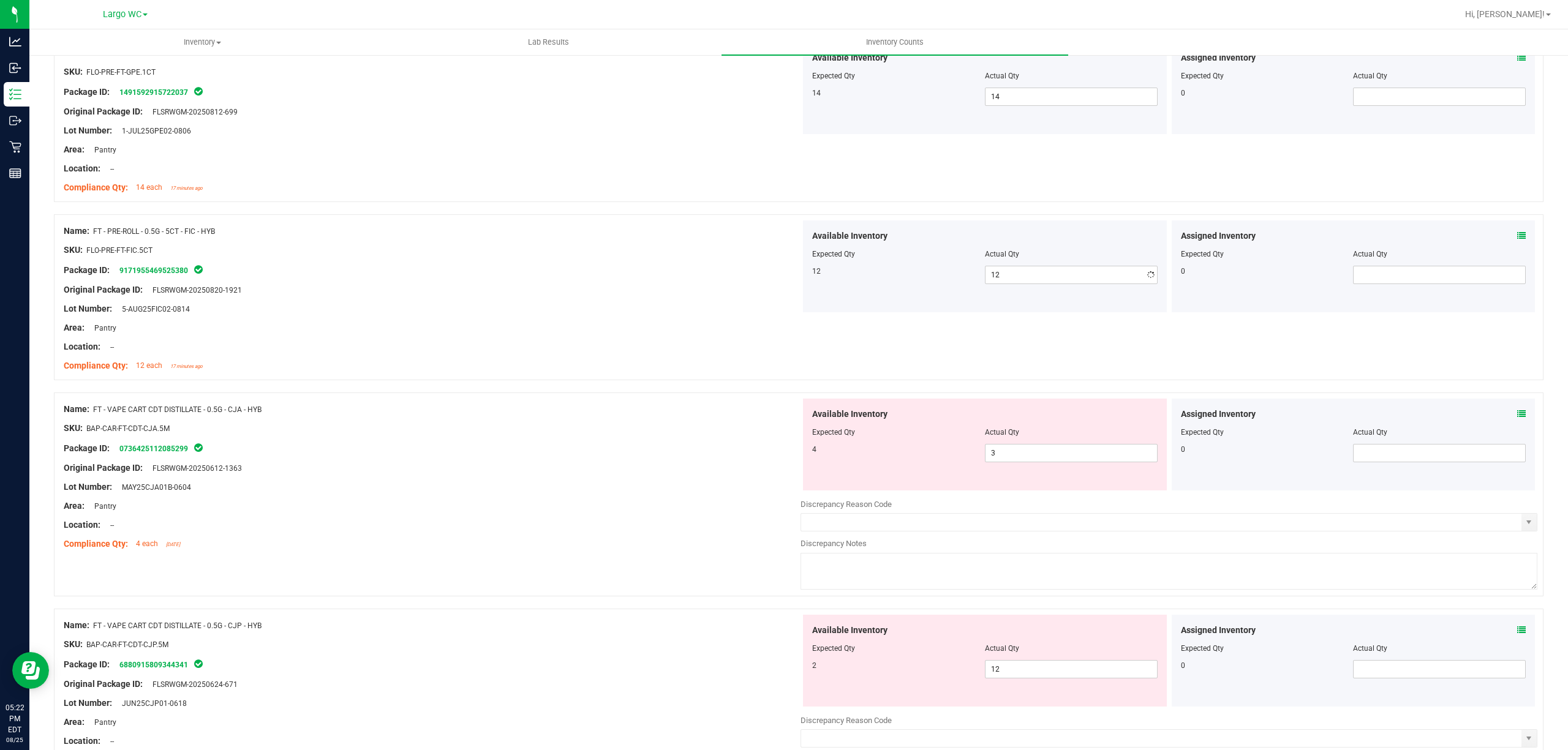
click at [515, 255] on div "SKU: FLO-PRE-FT-FIC.5CT" at bounding box center [433, 251] width 737 height 13
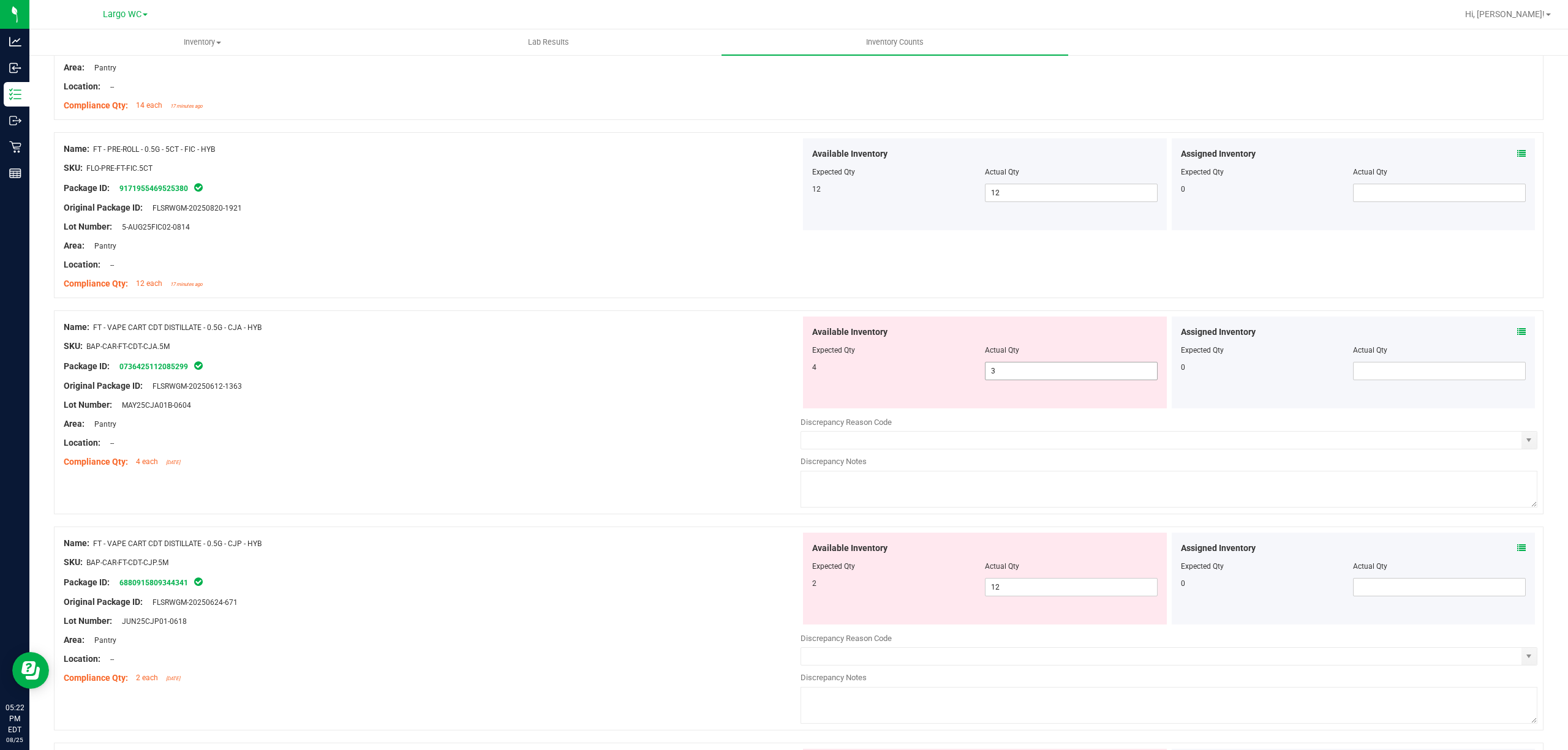
click at [1049, 381] on span "3 3" at bounding box center [1070, 370] width 172 height 18
click at [1049, 380] on input "3" at bounding box center [1071, 371] width 172 height 17
click at [524, 314] on div "Name: FT - VAPE CART CDT DISTILLATE - 0.5G - CJA - HYB SKU: BAP-CAR-FT-CDT-CJA.…" at bounding box center [798, 412] width 1490 height 204
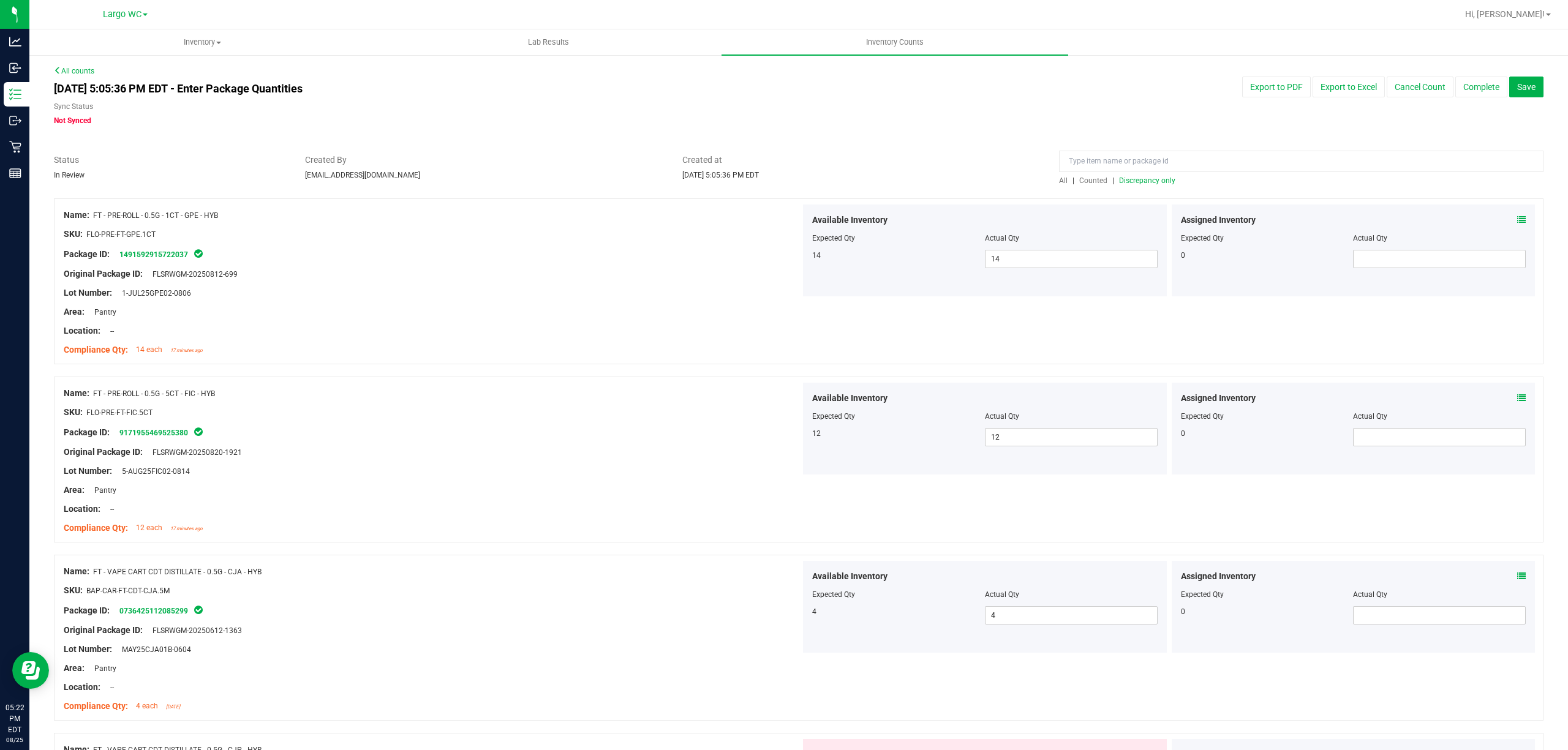
scroll to position [0, 0]
click at [1120, 174] on div at bounding box center [1301, 165] width 484 height 22
click at [1120, 180] on span "Discrepancy only" at bounding box center [1147, 181] width 57 height 8
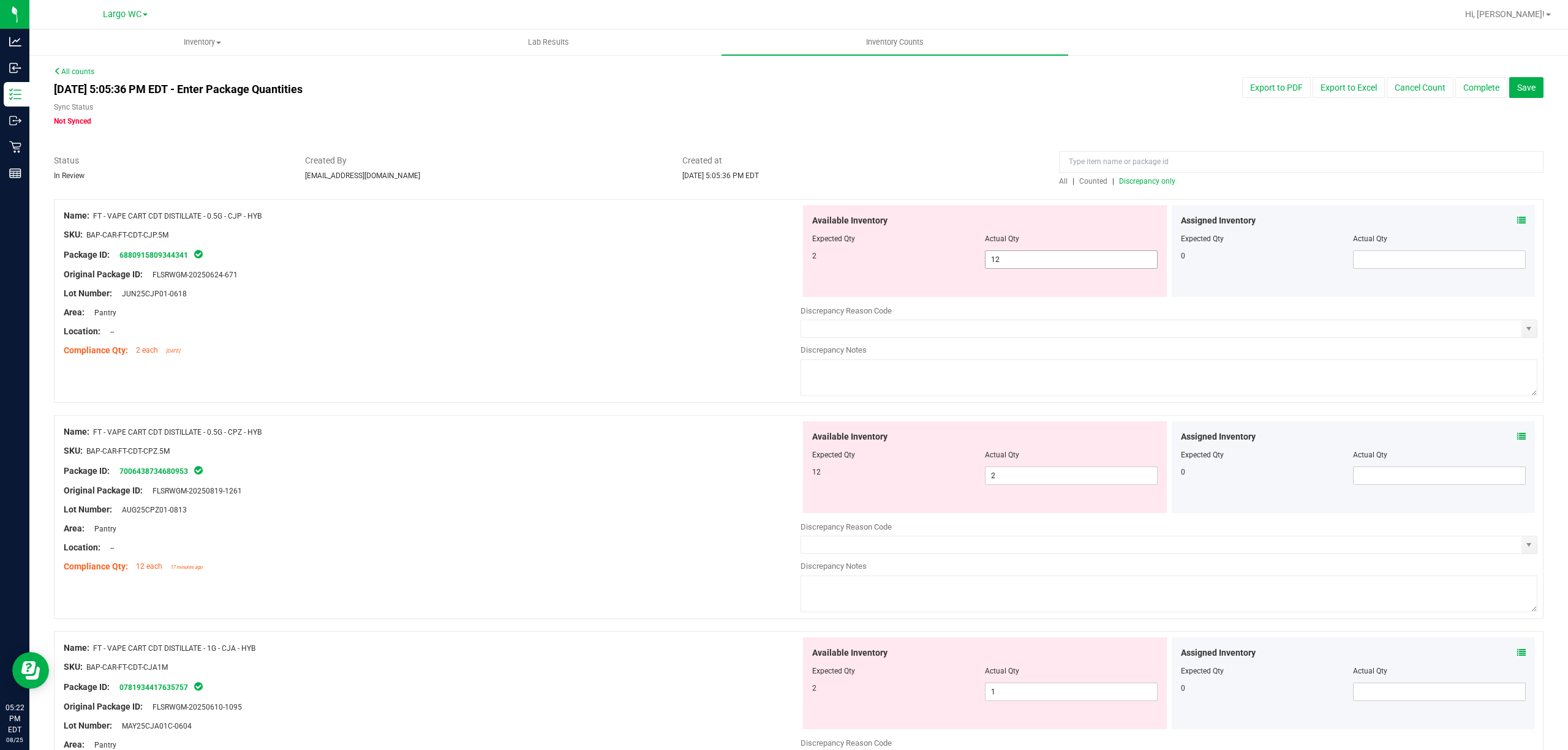
click at [1024, 263] on span "12 12" at bounding box center [1070, 259] width 172 height 18
click at [1024, 260] on input "12" at bounding box center [1071, 259] width 172 height 17
click at [510, 325] on div "Location: --" at bounding box center [433, 332] width 737 height 13
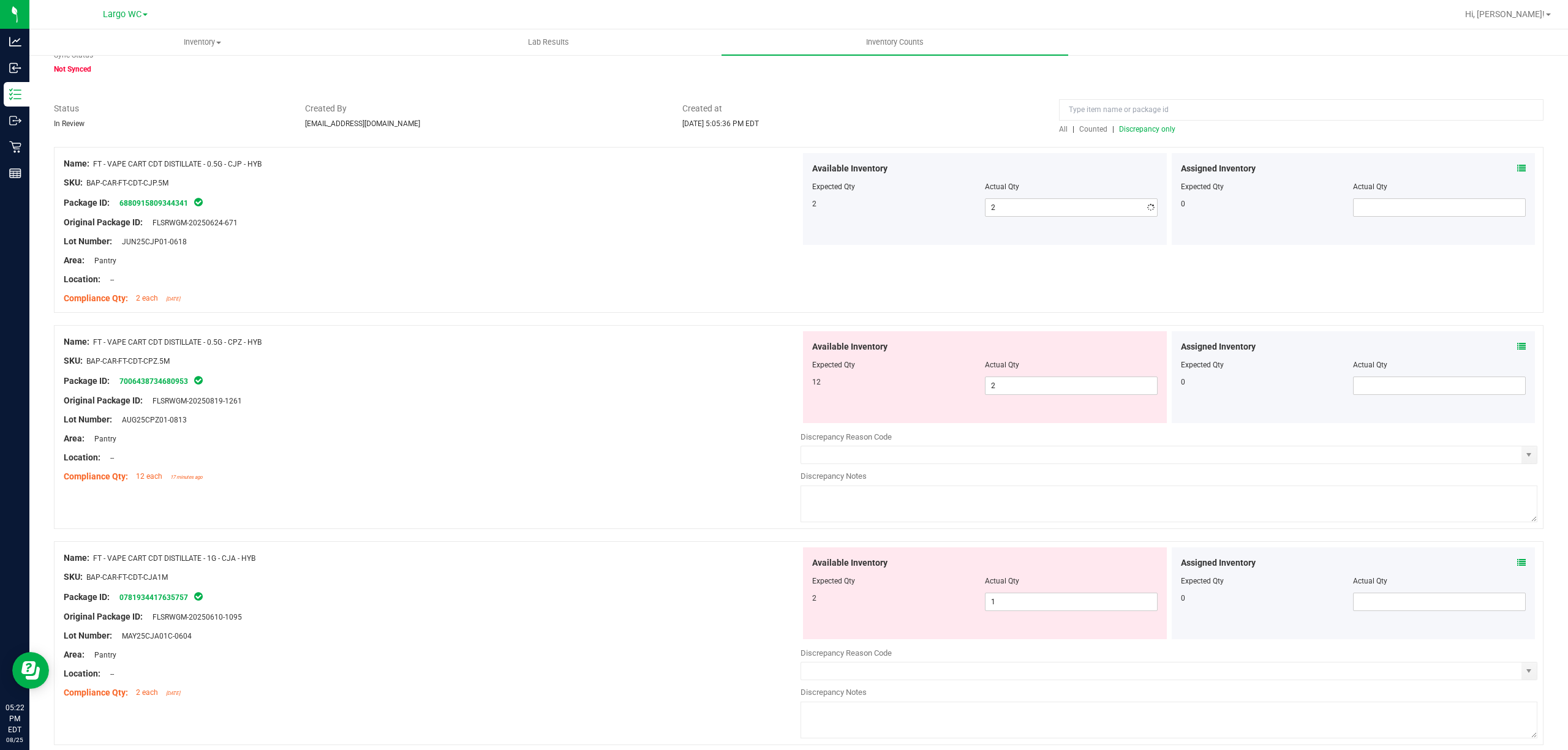
scroll to position [81, 0]
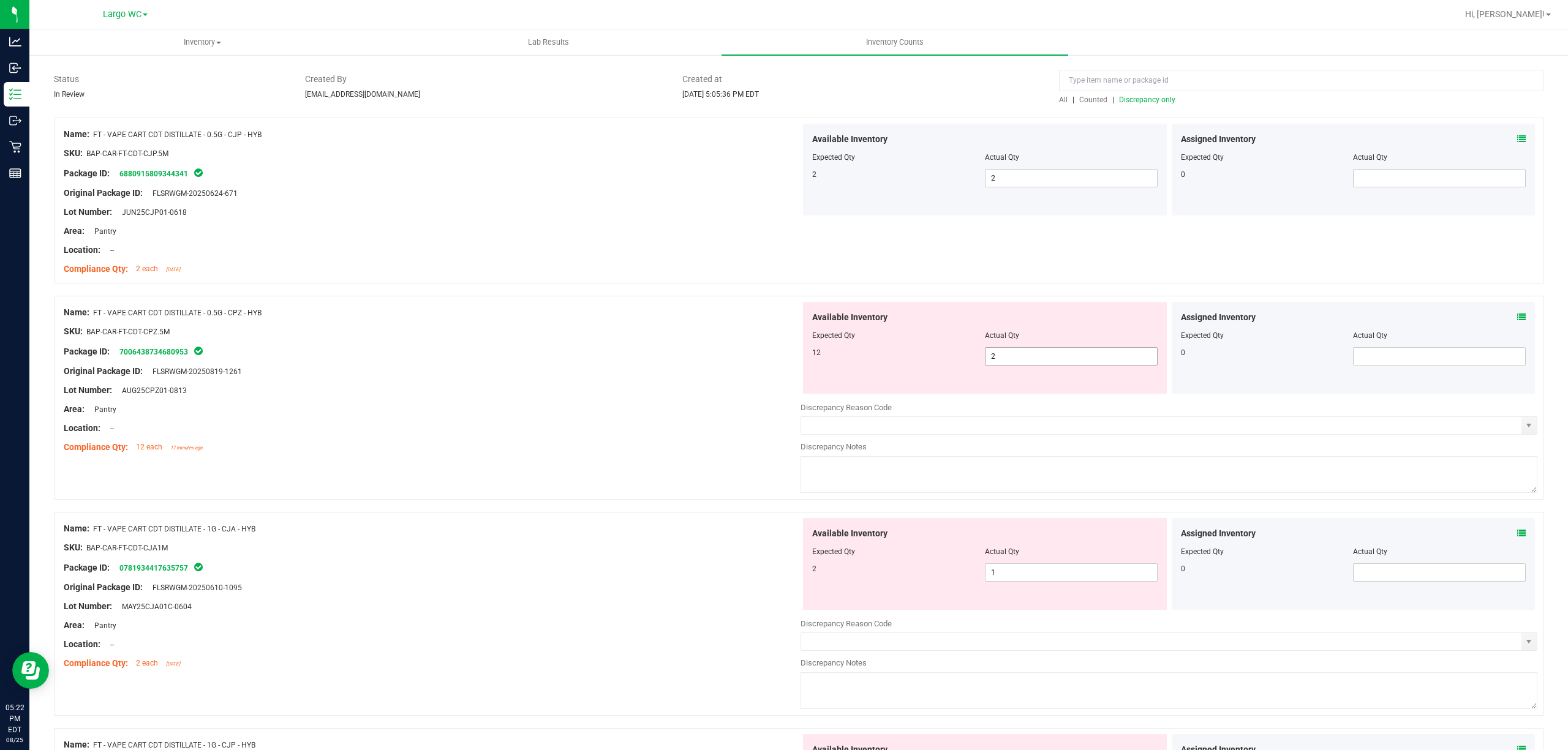
click at [1020, 349] on span "2 2" at bounding box center [1070, 355] width 172 height 18
click at [1020, 349] on input "2" at bounding box center [1071, 356] width 172 height 17
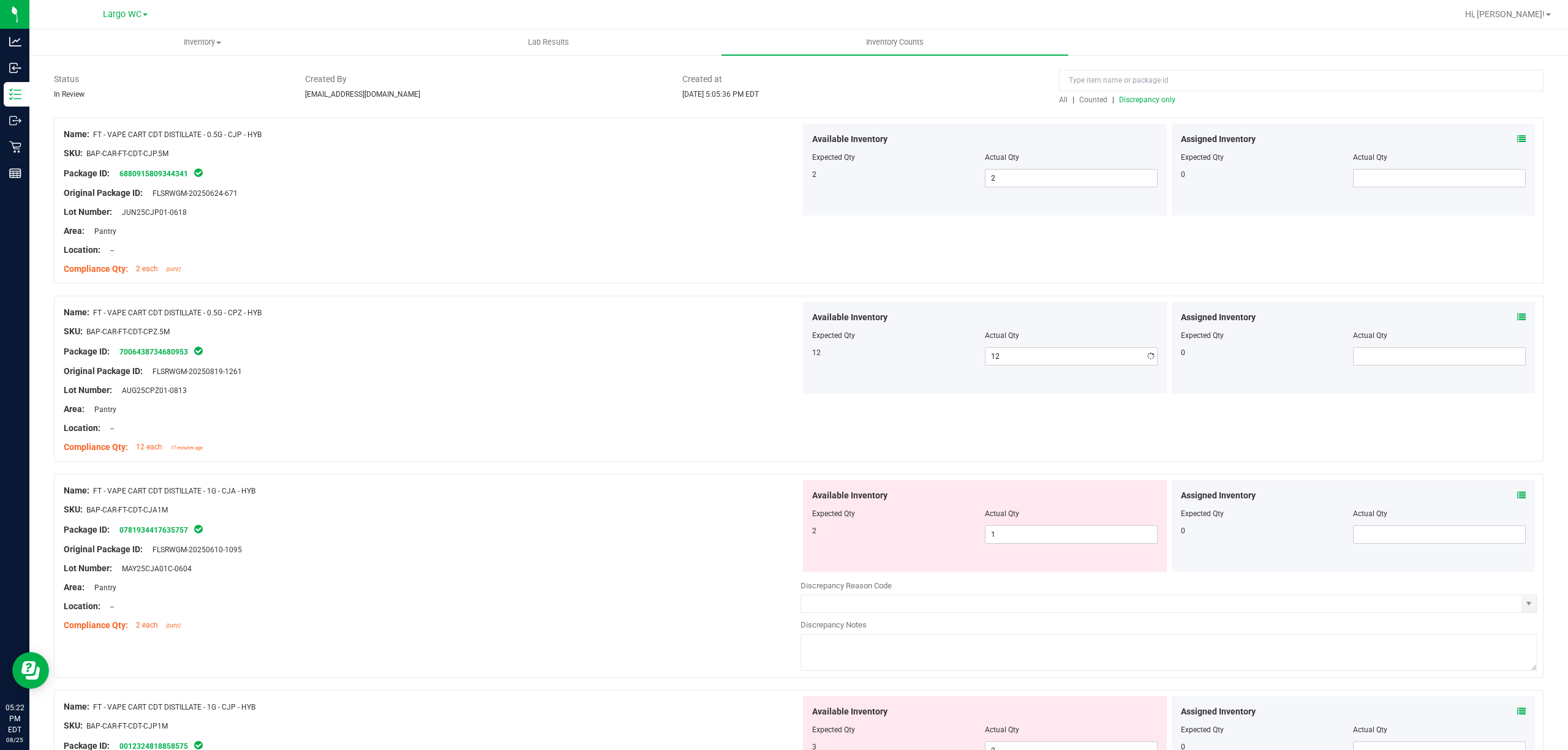
click at [710, 226] on div "Area: Pantry" at bounding box center [433, 232] width 737 height 13
click at [1148, 95] on span "Discrepancy only" at bounding box center [1147, 99] width 57 height 8
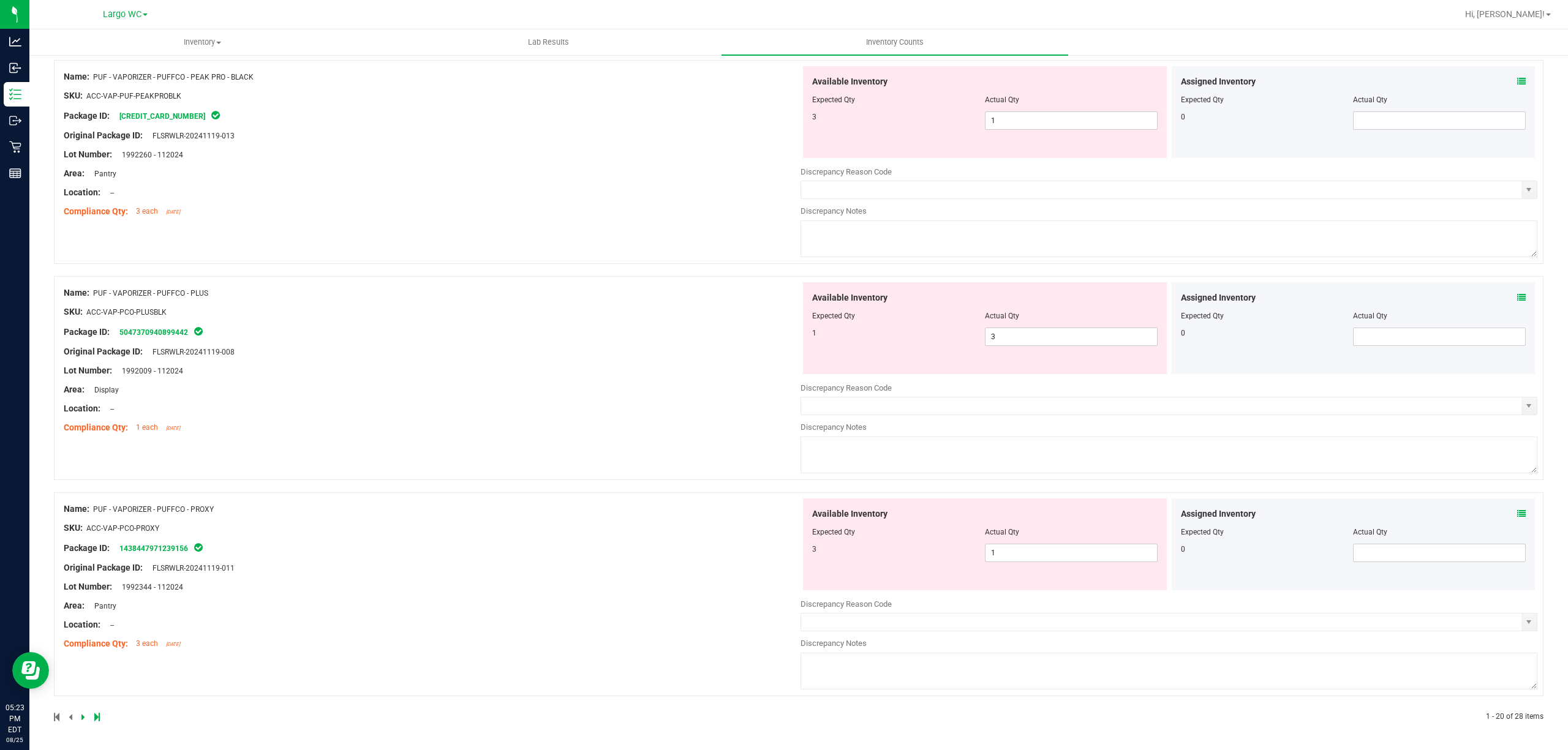
scroll to position [0, 0]
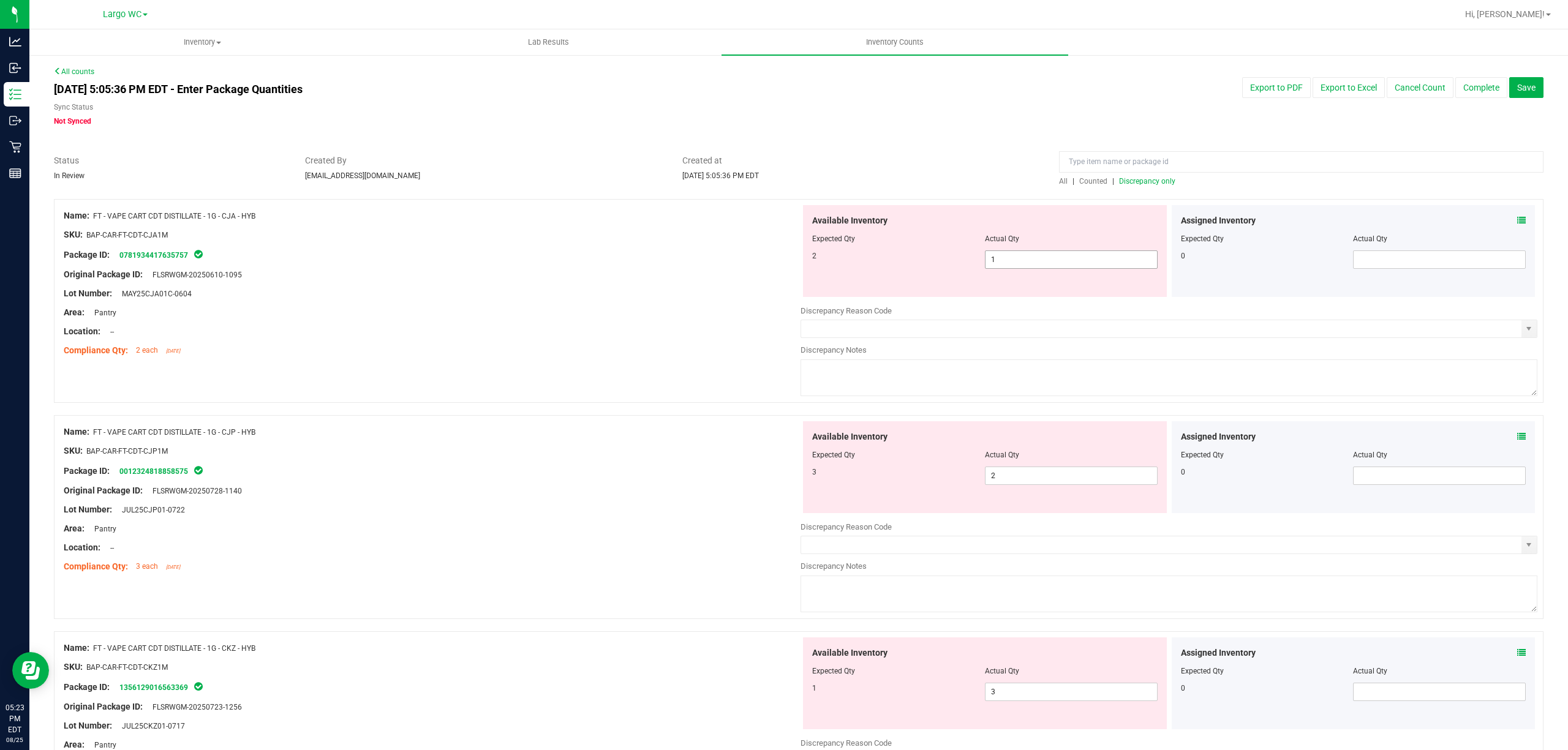
click at [1047, 265] on span "1 1" at bounding box center [1070, 259] width 172 height 18
click at [1047, 265] on input "1" at bounding box center [1071, 259] width 172 height 17
click at [648, 332] on div "Location: --" at bounding box center [433, 332] width 737 height 13
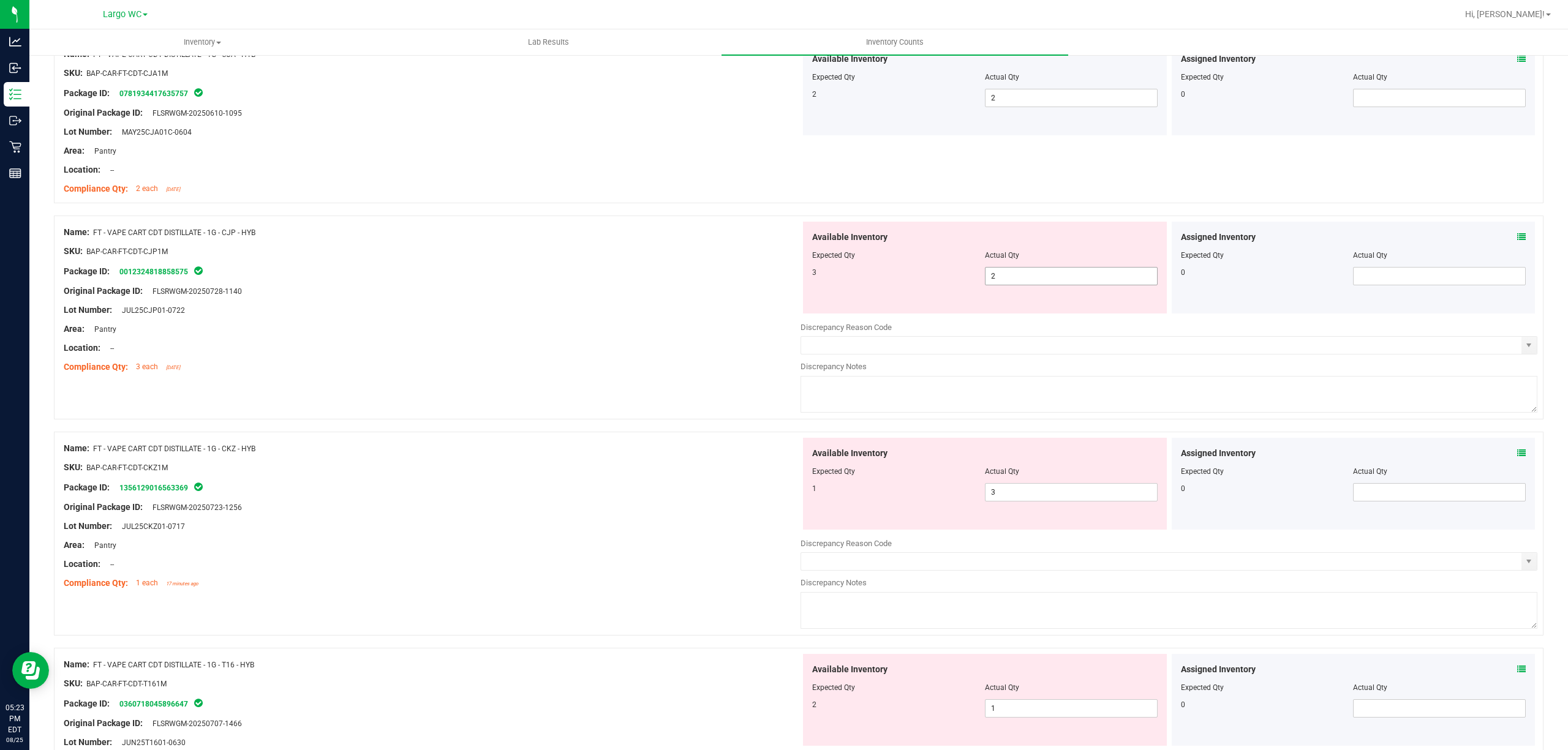
scroll to position [163, 0]
click at [1054, 279] on span "2 2" at bounding box center [1070, 274] width 172 height 18
click at [1054, 279] on input "2" at bounding box center [1071, 275] width 172 height 17
click at [706, 232] on div "Name: FT - VAPE CART CDT DISTILLATE - 1G - CJP - HYB" at bounding box center [433, 232] width 737 height 13
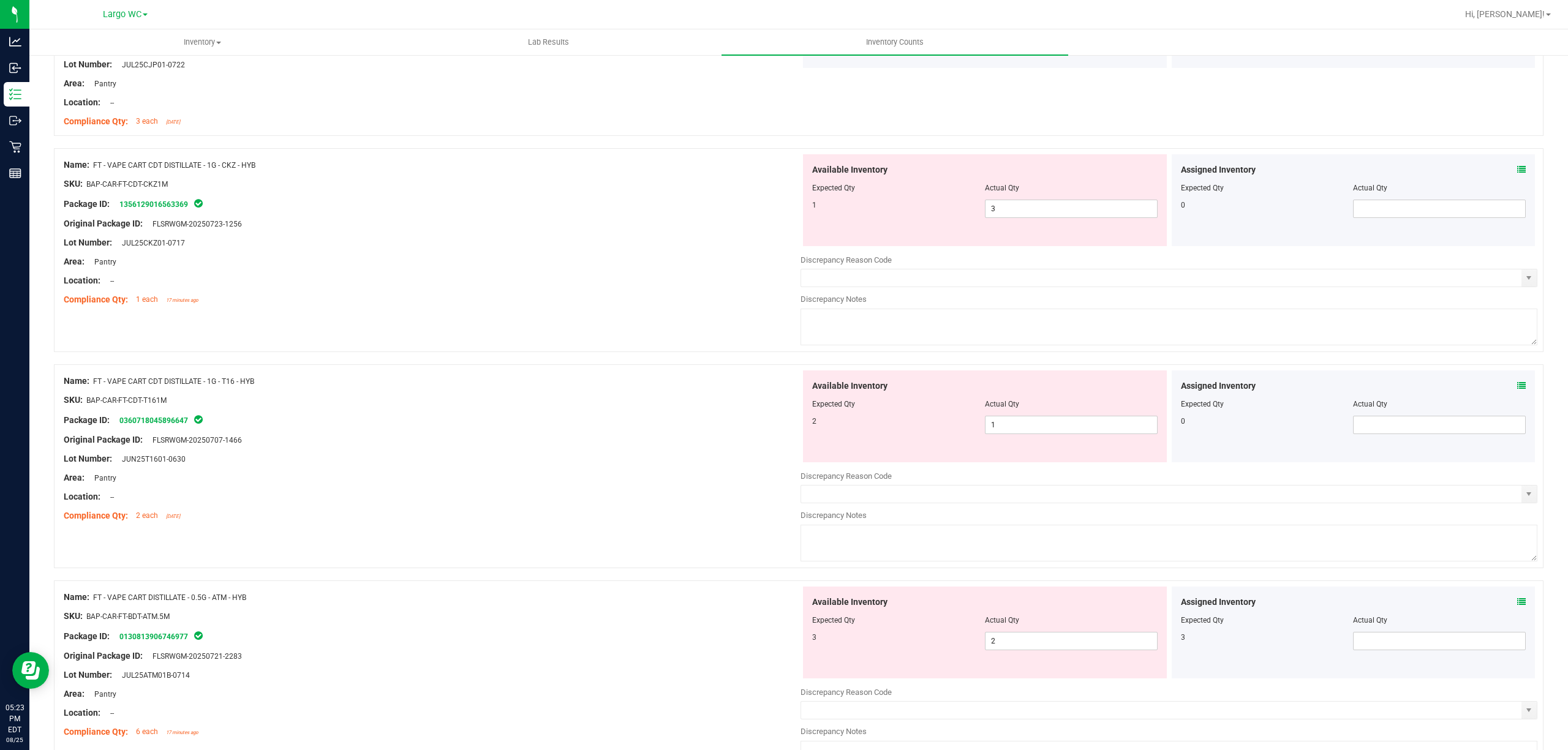
scroll to position [408, 0]
click at [1000, 204] on span "3 3" at bounding box center [1070, 207] width 172 height 18
click at [1000, 204] on input "3" at bounding box center [1071, 208] width 172 height 17
click at [660, 214] on div at bounding box center [433, 214] width 737 height 6
click at [1005, 209] on span "3 3" at bounding box center [1070, 207] width 172 height 18
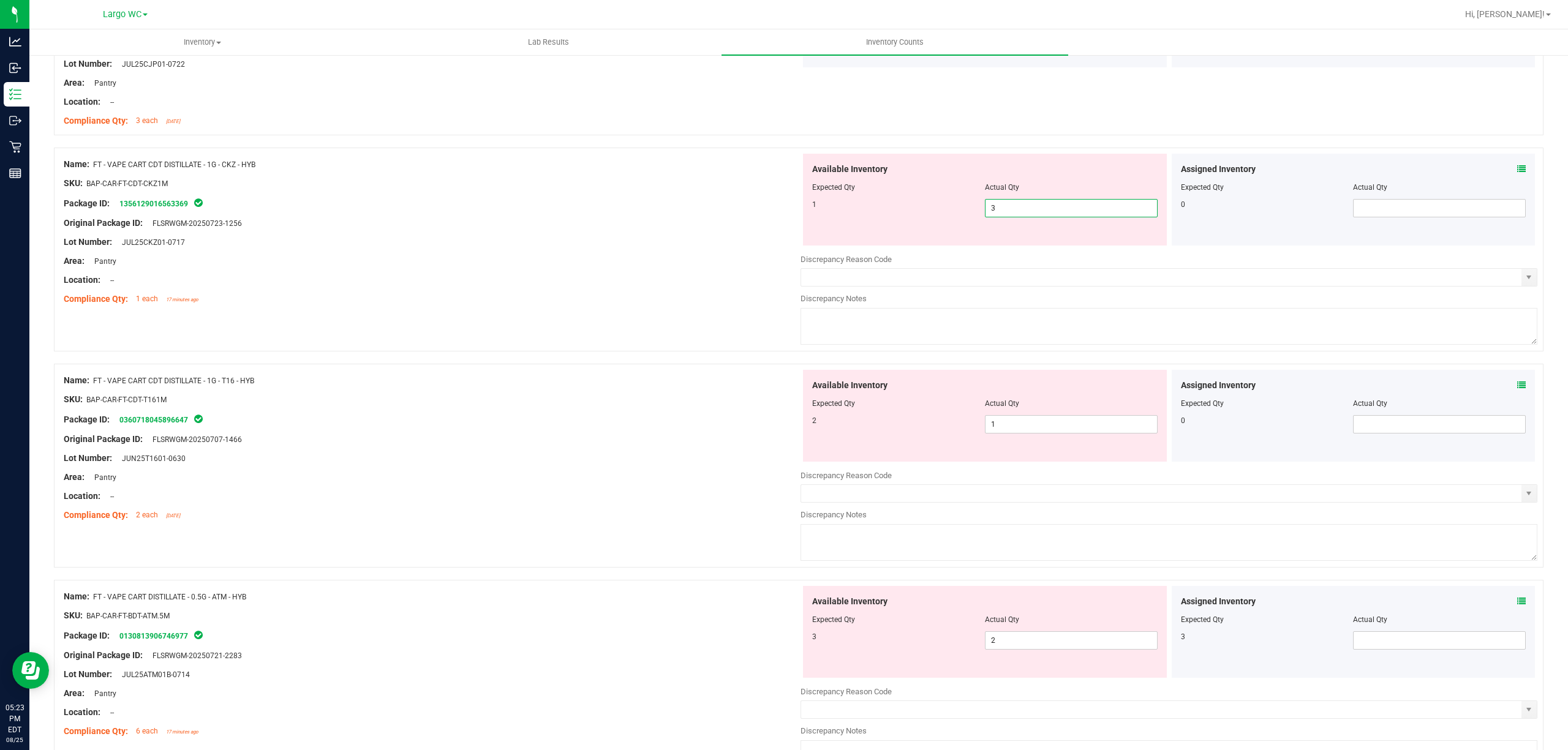
click at [1005, 209] on input "3" at bounding box center [1071, 208] width 172 height 17
click at [562, 517] on div "Name: FT - VAPE CART CDT DISTILLATE - 1G - T16 - HYB SKU: BAP-CAR-FT-CDT-T161M …" at bounding box center [798, 465] width 1490 height 204
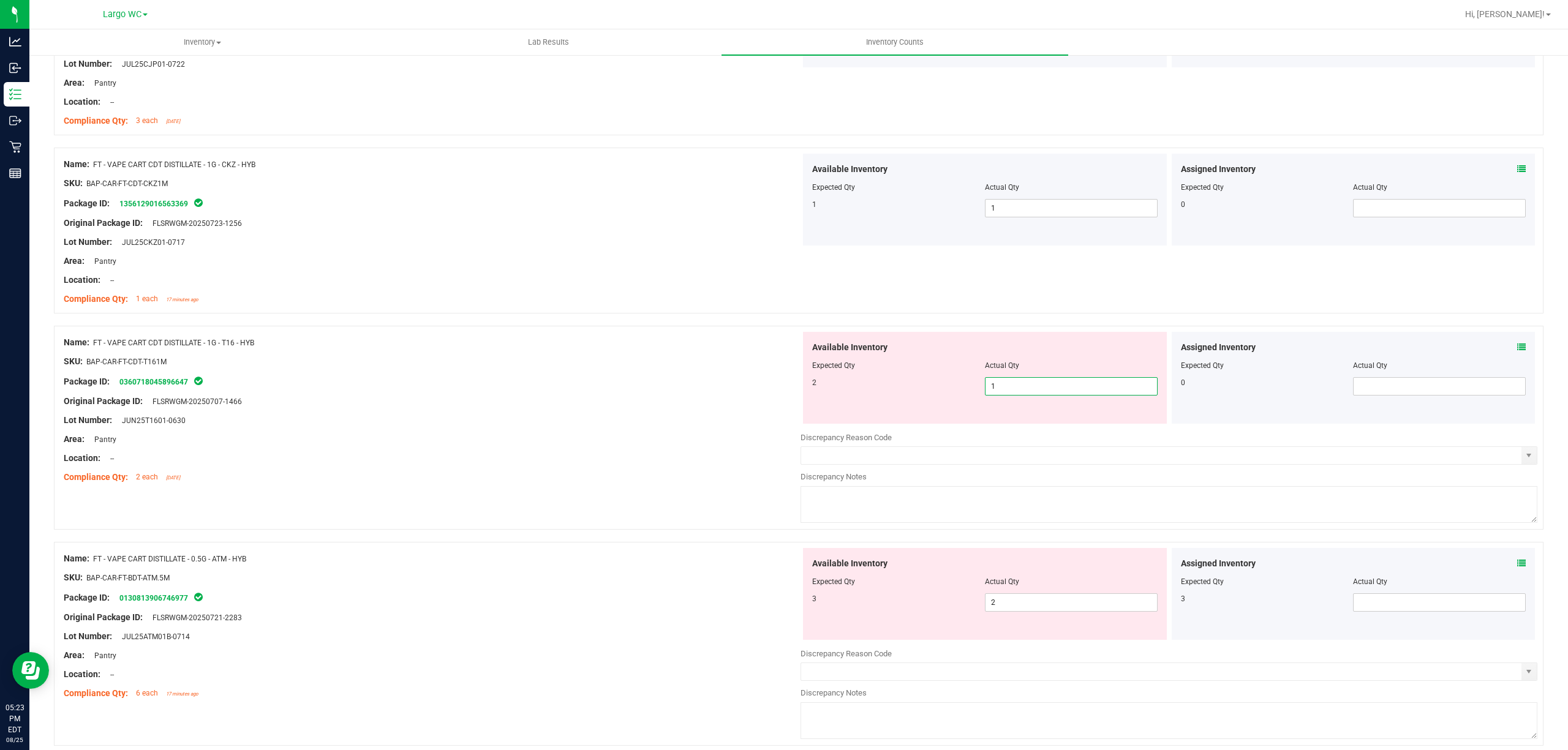
click at [1022, 392] on span "1 1" at bounding box center [1070, 385] width 172 height 18
click at [1022, 392] on input "1" at bounding box center [1071, 386] width 172 height 17
click at [574, 332] on div "Name: FT - VAPE CART CDT DISTILLATE - 1G - T16 - HYB SKU: BAP-CAR-FT-CDT-T161M …" at bounding box center [433, 410] width 737 height 156
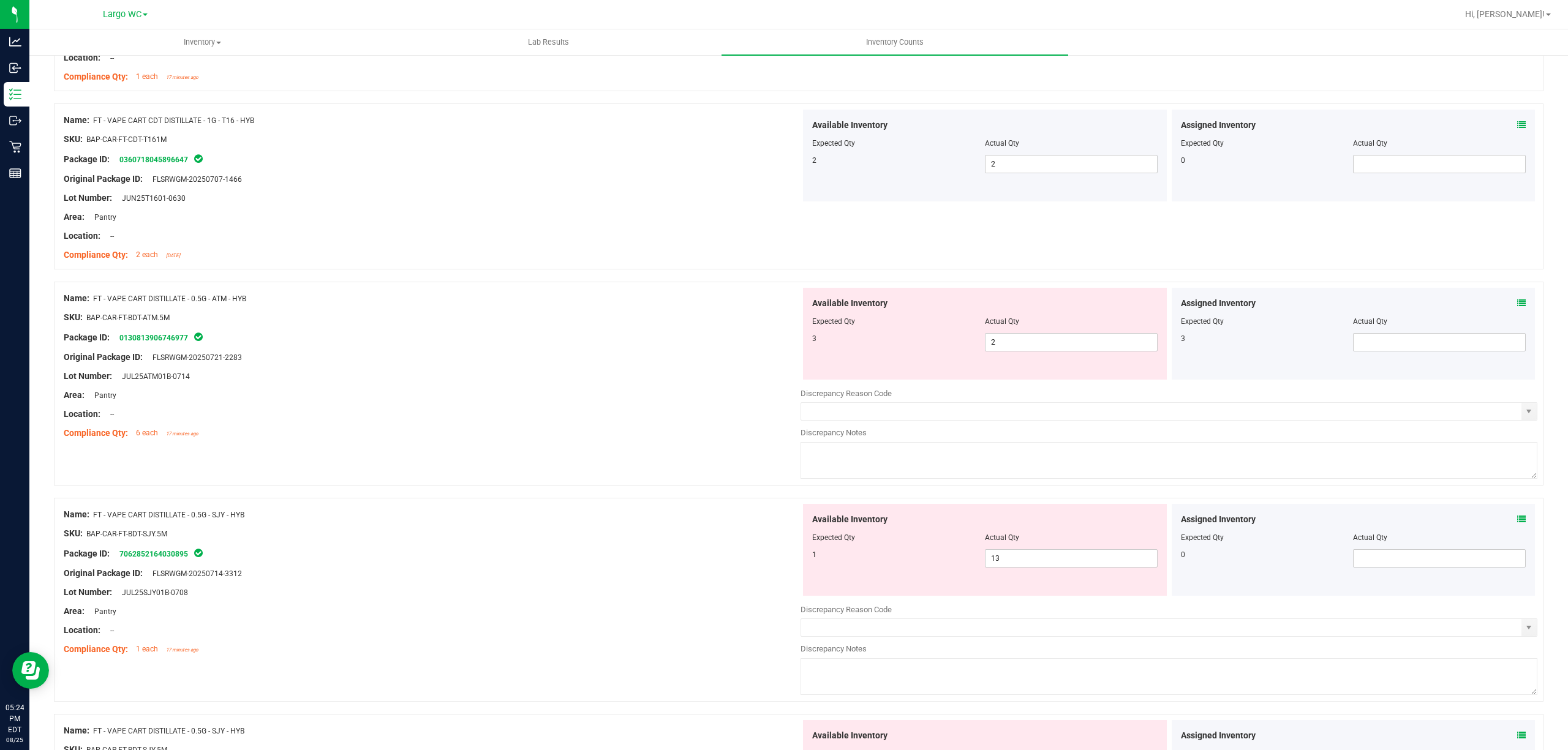
scroll to position [653, 0]
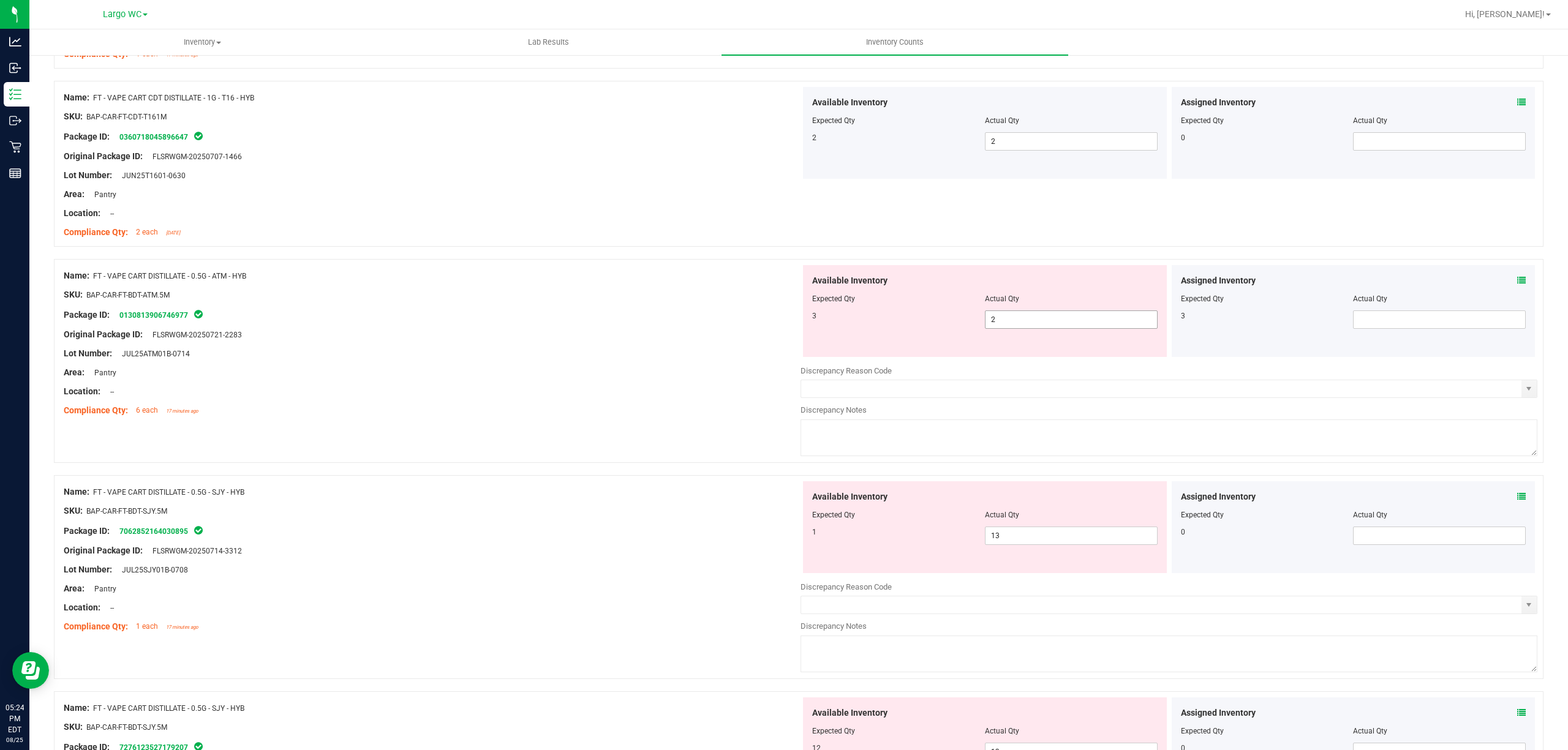
click at [1004, 322] on span "2 2" at bounding box center [1070, 318] width 172 height 18
click at [1004, 322] on input "2" at bounding box center [1071, 319] width 172 height 17
click at [620, 314] on div "Package ID: 0130813906746977" at bounding box center [433, 315] width 737 height 15
click at [1517, 285] on icon at bounding box center [1521, 280] width 8 height 8
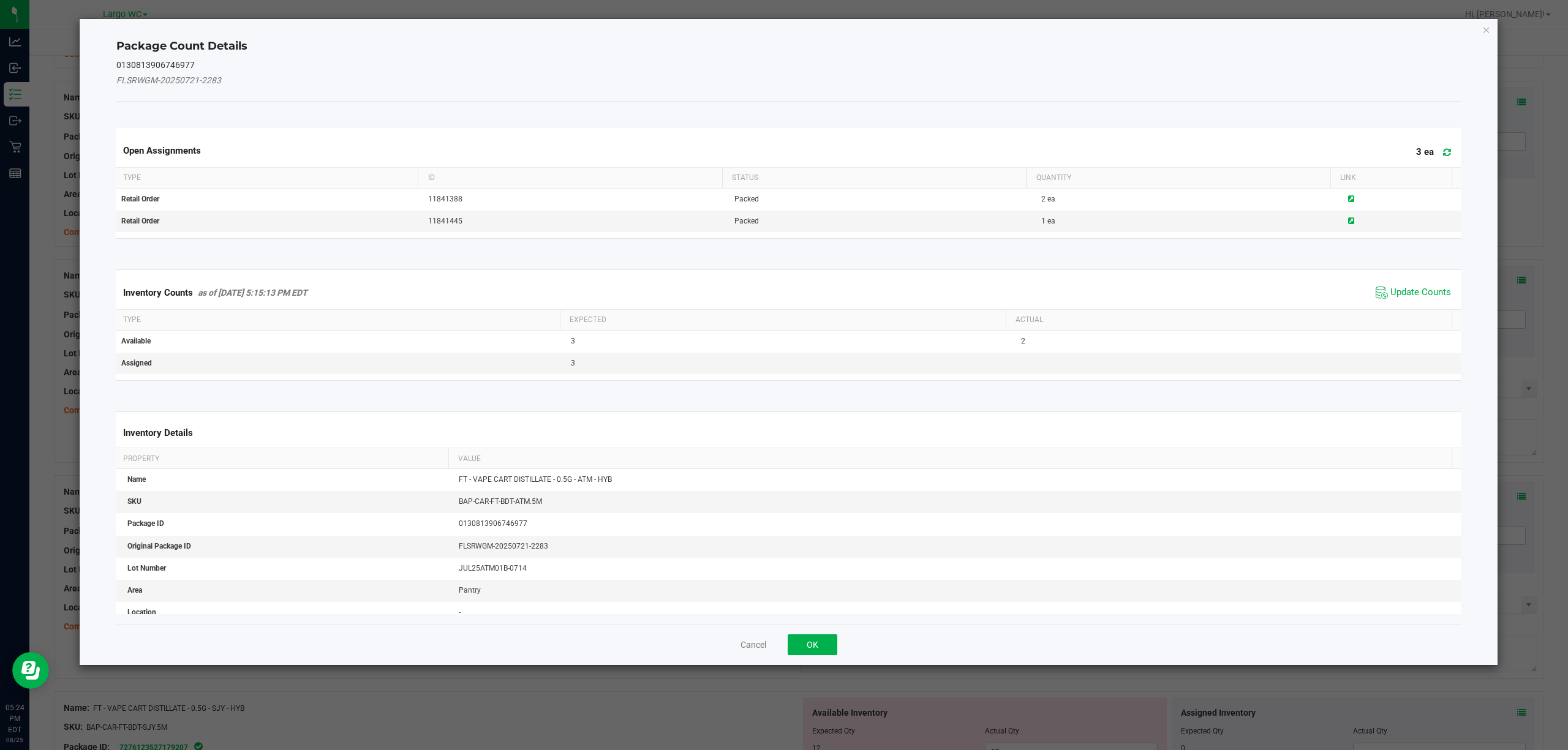
click at [1378, 285] on span "Update Counts" at bounding box center [1413, 292] width 81 height 18
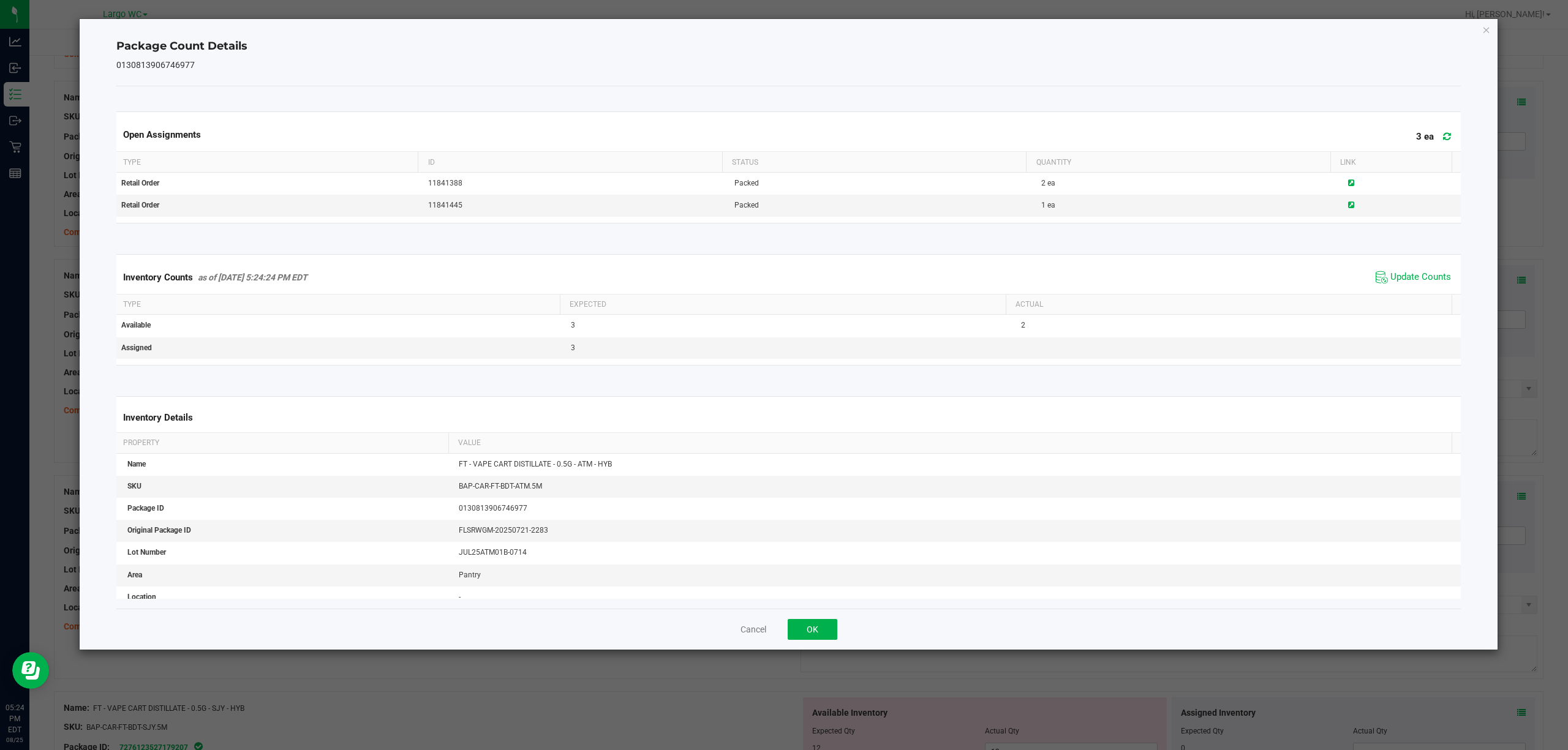
click at [1381, 285] on span "Update Counts" at bounding box center [1413, 277] width 81 height 18
click at [1390, 277] on span "Update Counts" at bounding box center [1420, 277] width 60 height 12
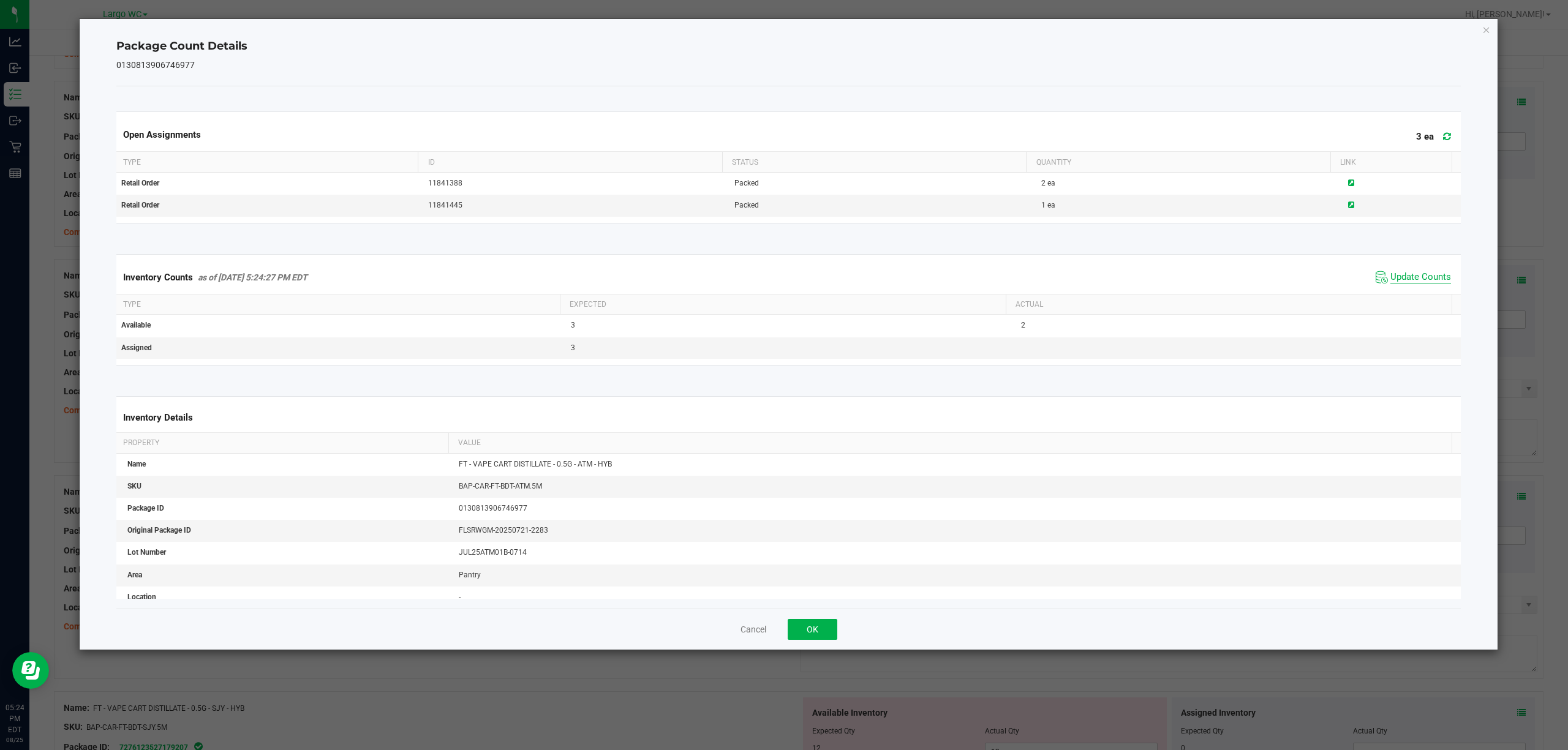
click at [1390, 277] on span "Update Counts" at bounding box center [1420, 277] width 60 height 12
click at [1348, 205] on icon at bounding box center [1350, 205] width 6 height 8
click at [1482, 30] on icon "Close" at bounding box center [1486, 29] width 8 height 15
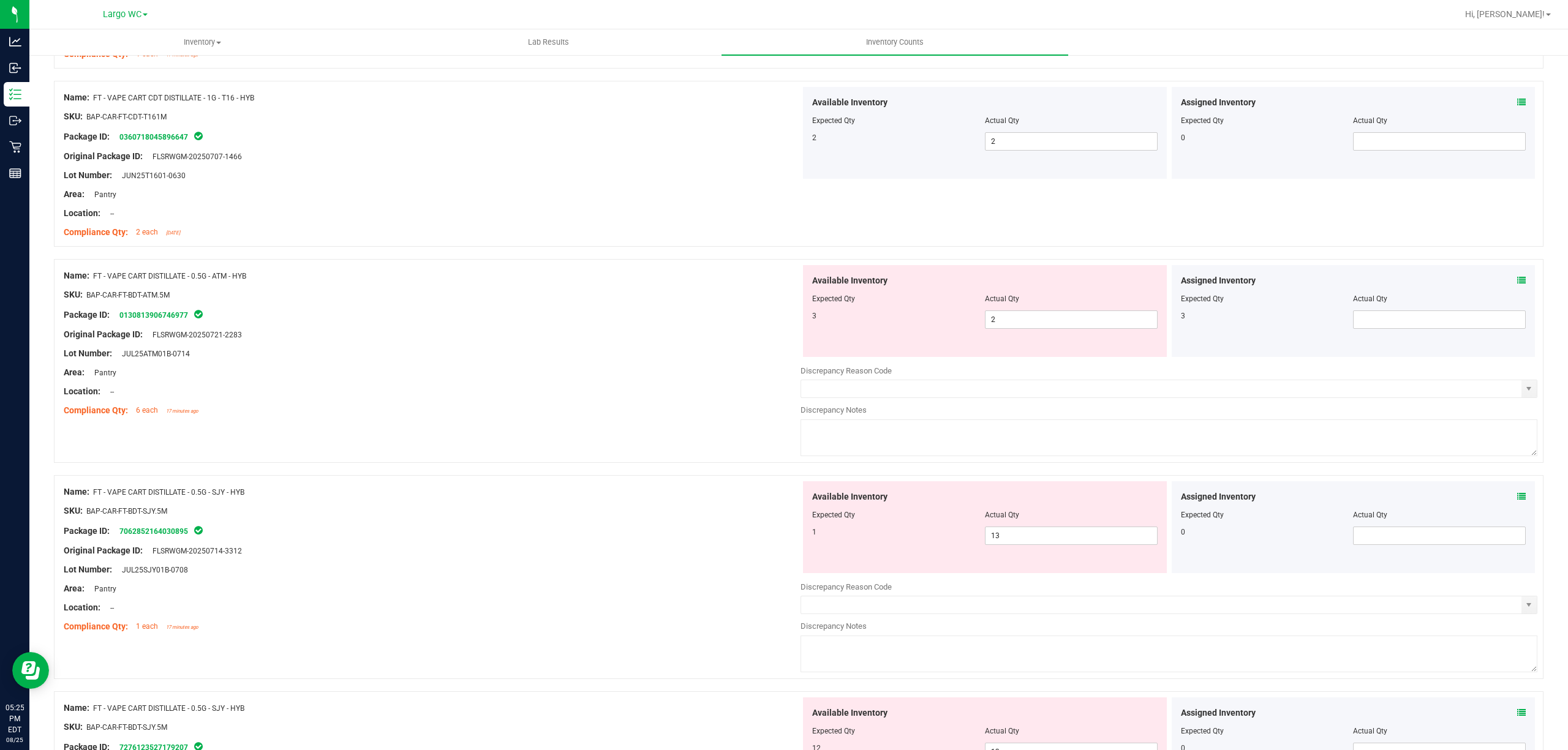
click at [777, 285] on div at bounding box center [433, 285] width 737 height 6
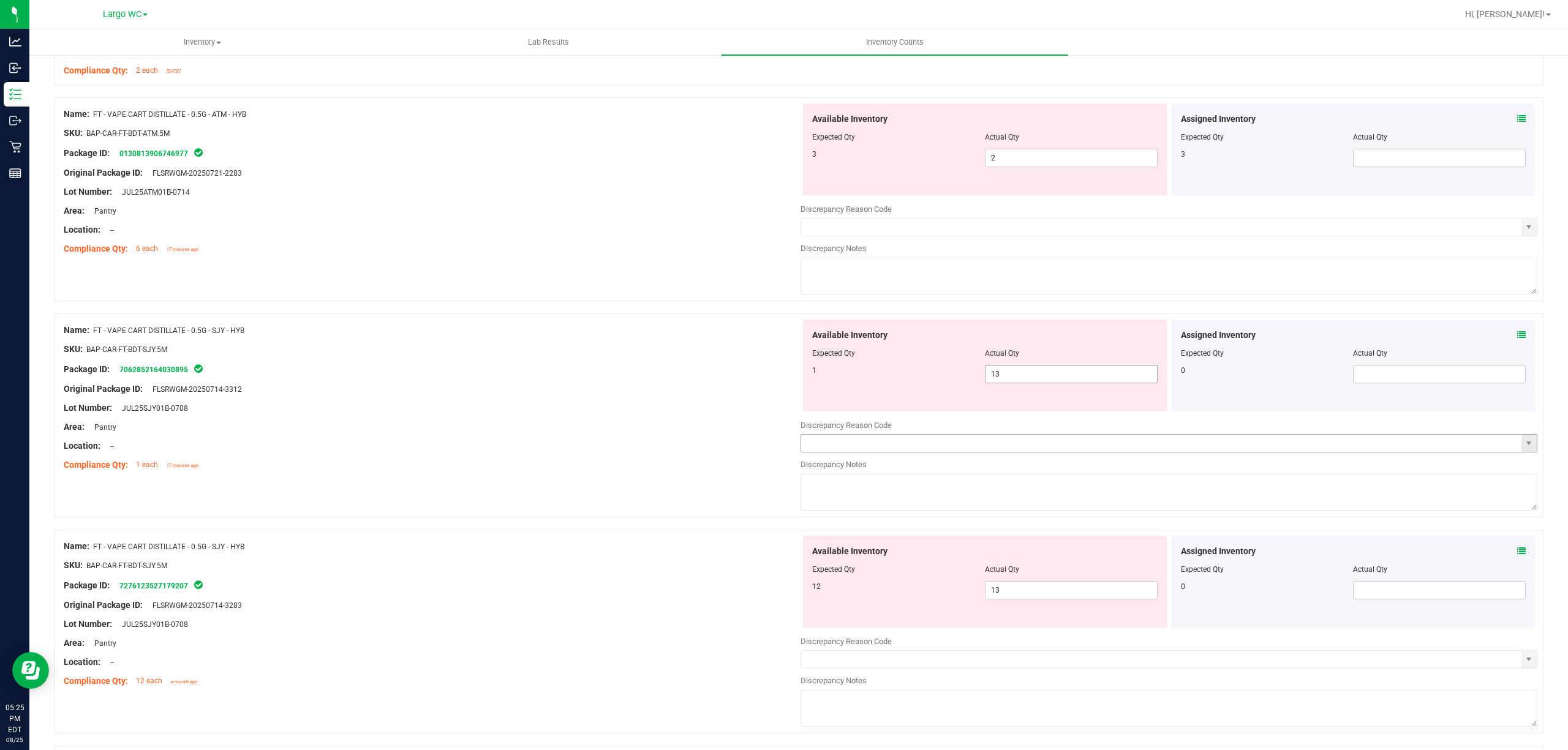
scroll to position [816, 0]
click at [1016, 368] on span "13 13" at bounding box center [1070, 371] width 172 height 18
click at [1016, 368] on input "13" at bounding box center [1071, 372] width 172 height 17
click at [430, 298] on div "Name: FT - VAPE CART DISTILLATE - 0.5G - ATM - HYB SKU: BAP-CAR-FT-BDT-ATM.5M P…" at bounding box center [798, 197] width 1490 height 204
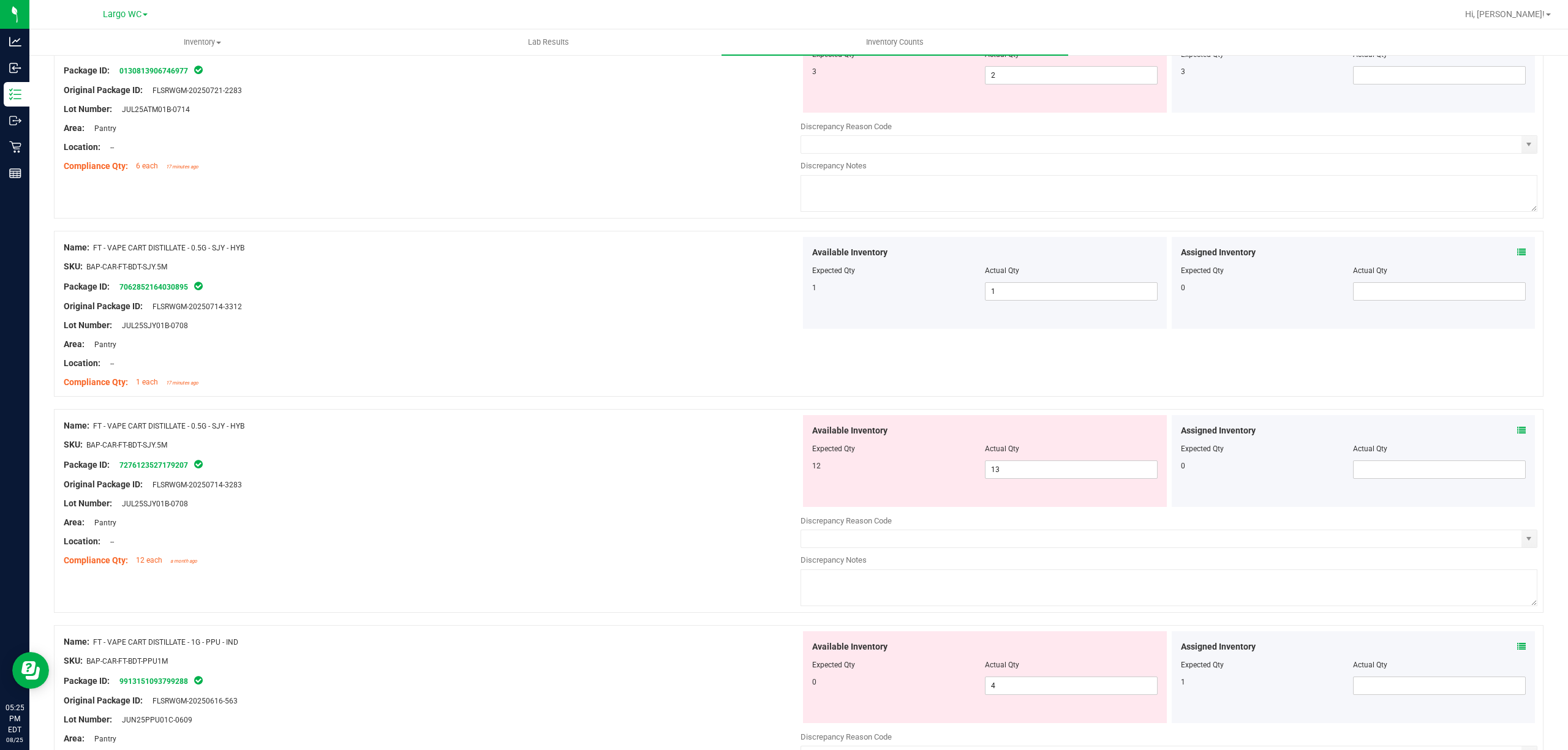
scroll to position [898, 0]
click at [1054, 471] on span "13 13" at bounding box center [1070, 468] width 172 height 18
click at [1054, 471] on input "13" at bounding box center [1071, 469] width 172 height 17
click at [761, 452] on div at bounding box center [433, 453] width 737 height 6
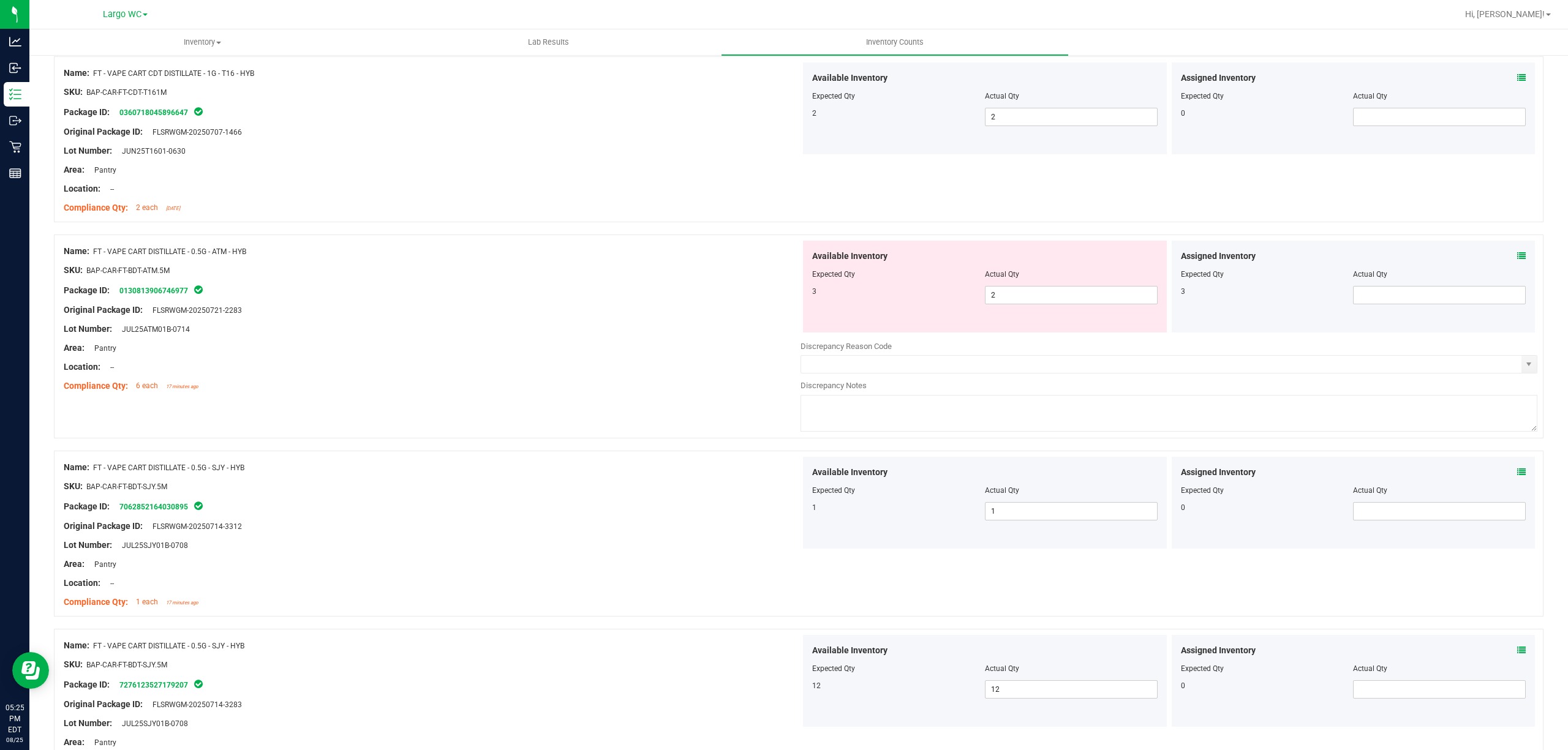
scroll to position [653, 0]
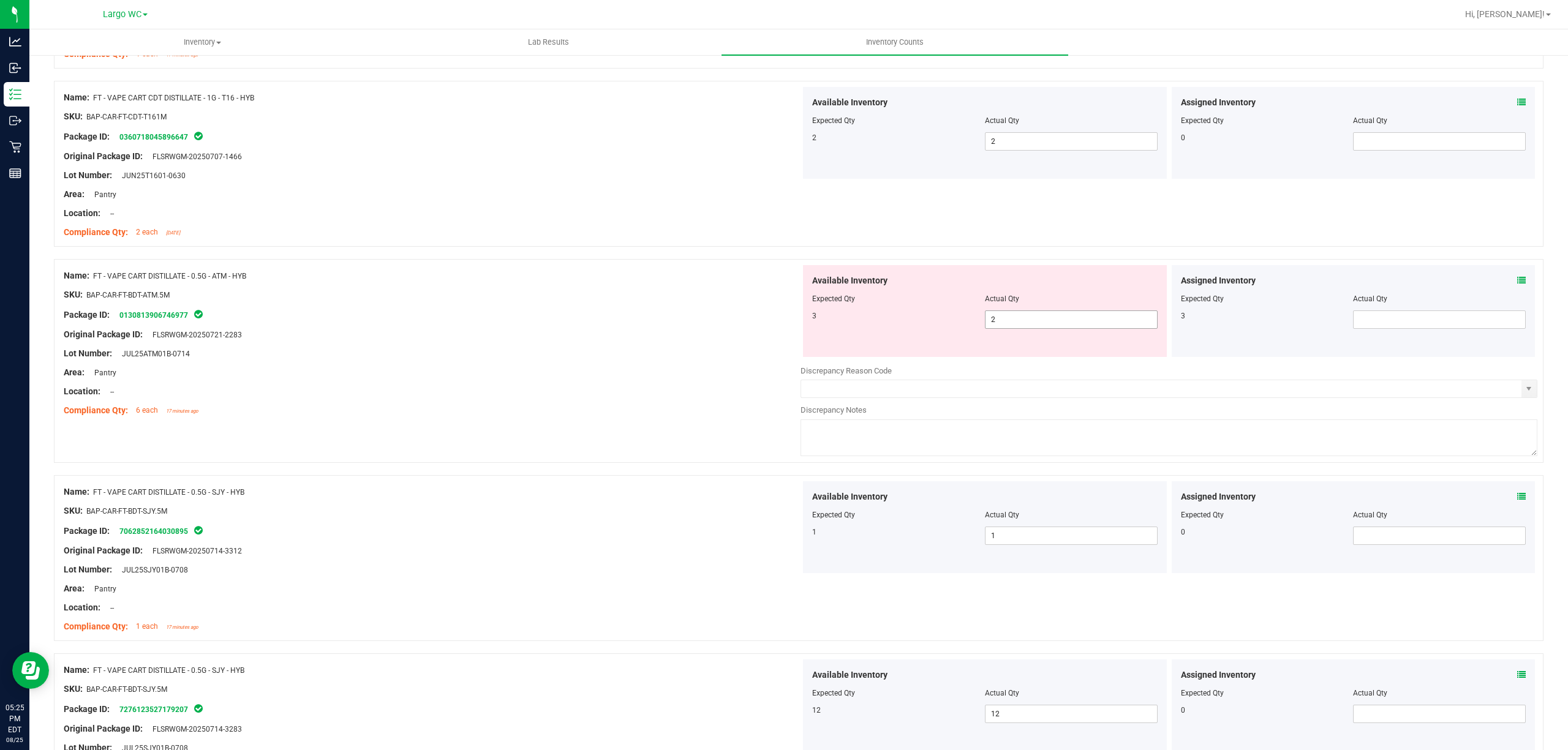
click at [998, 318] on span "2 2" at bounding box center [1070, 318] width 172 height 18
click at [1000, 318] on input "2" at bounding box center [1071, 319] width 172 height 17
click at [625, 410] on div "Compliance Qty: 6 each 17 minutes ago" at bounding box center [433, 411] width 737 height 13
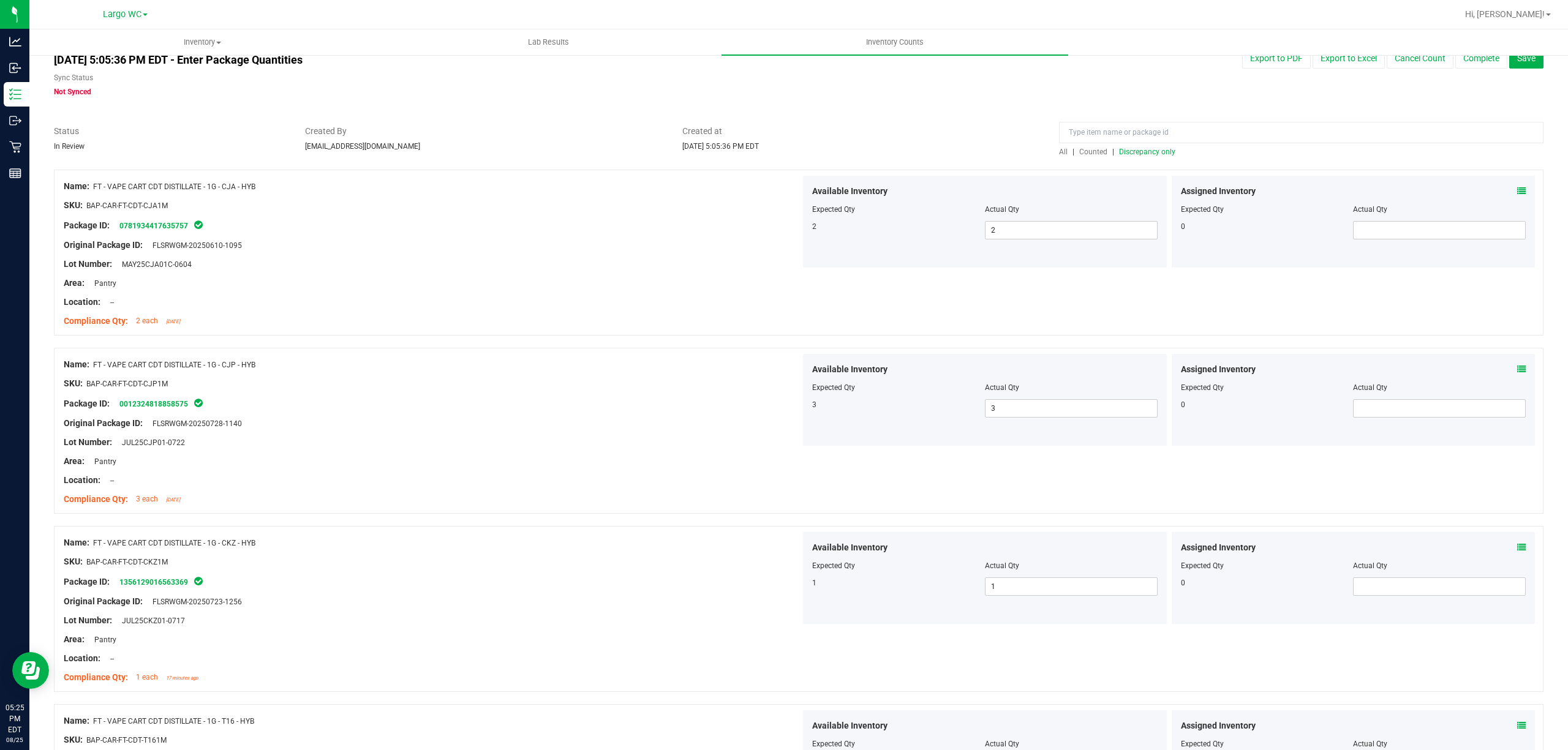
scroll to position [0, 0]
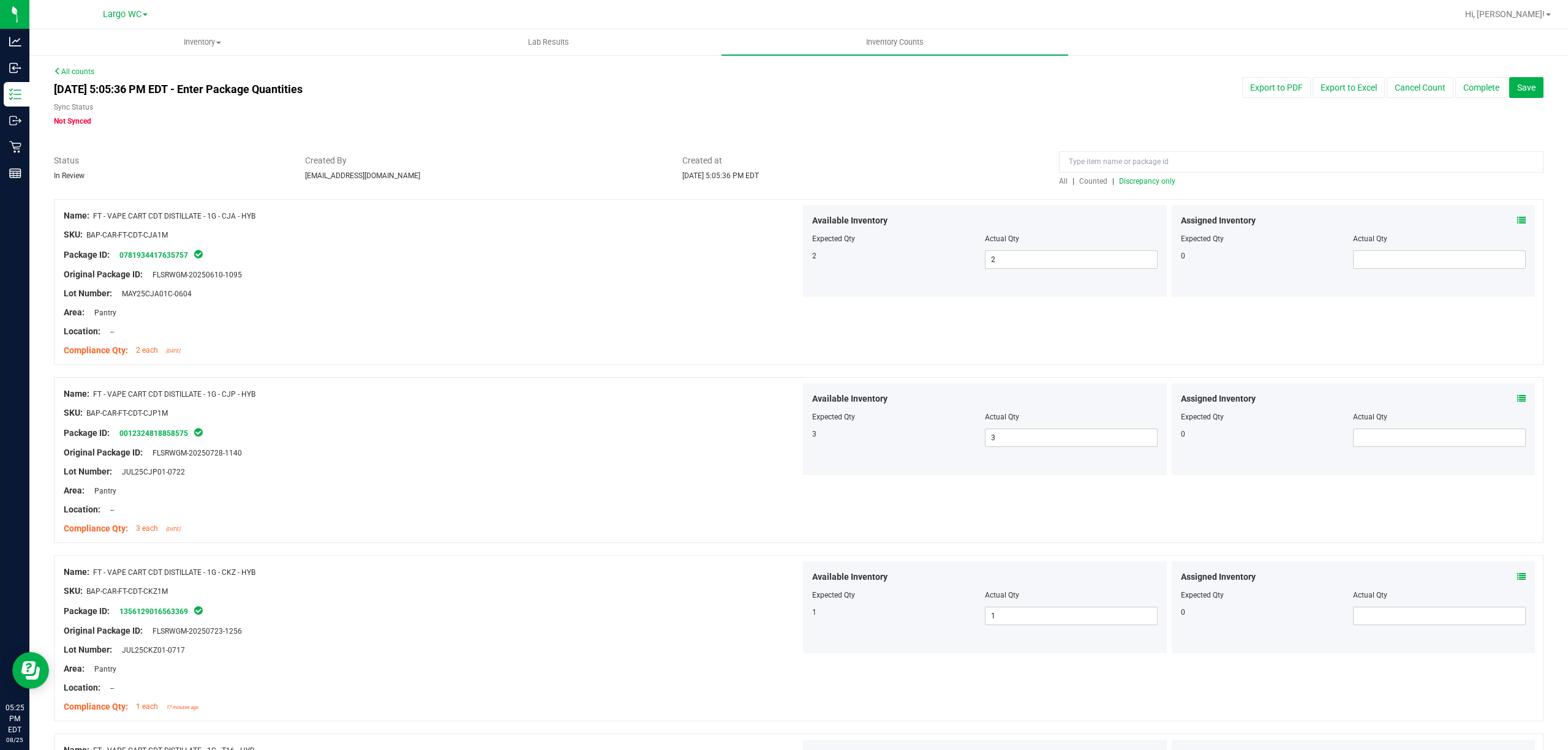
click at [1123, 179] on span "Discrepancy only" at bounding box center [1147, 181] width 57 height 8
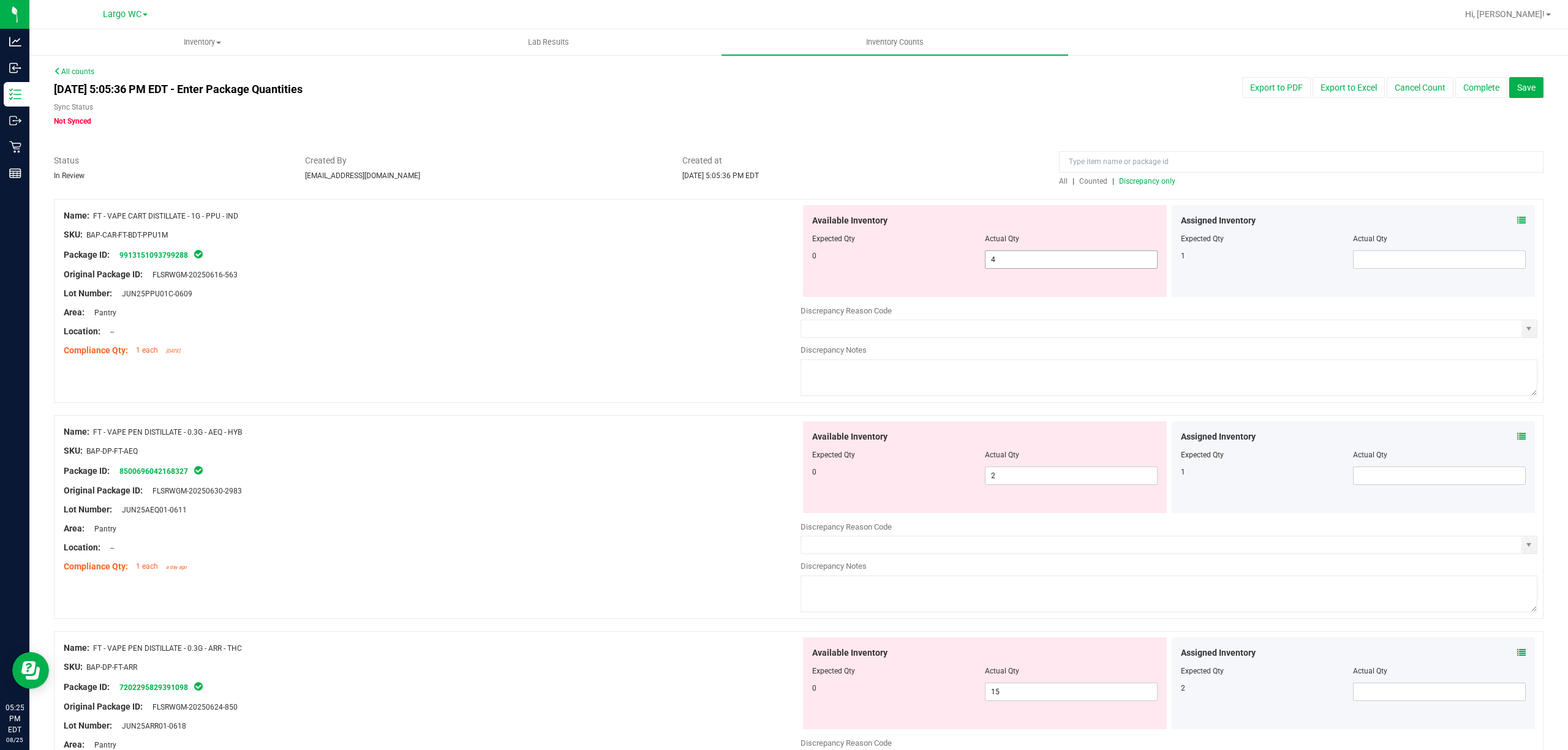
click at [1027, 261] on span "4 4" at bounding box center [1070, 259] width 172 height 18
click at [1027, 261] on input "4" at bounding box center [1071, 259] width 172 height 17
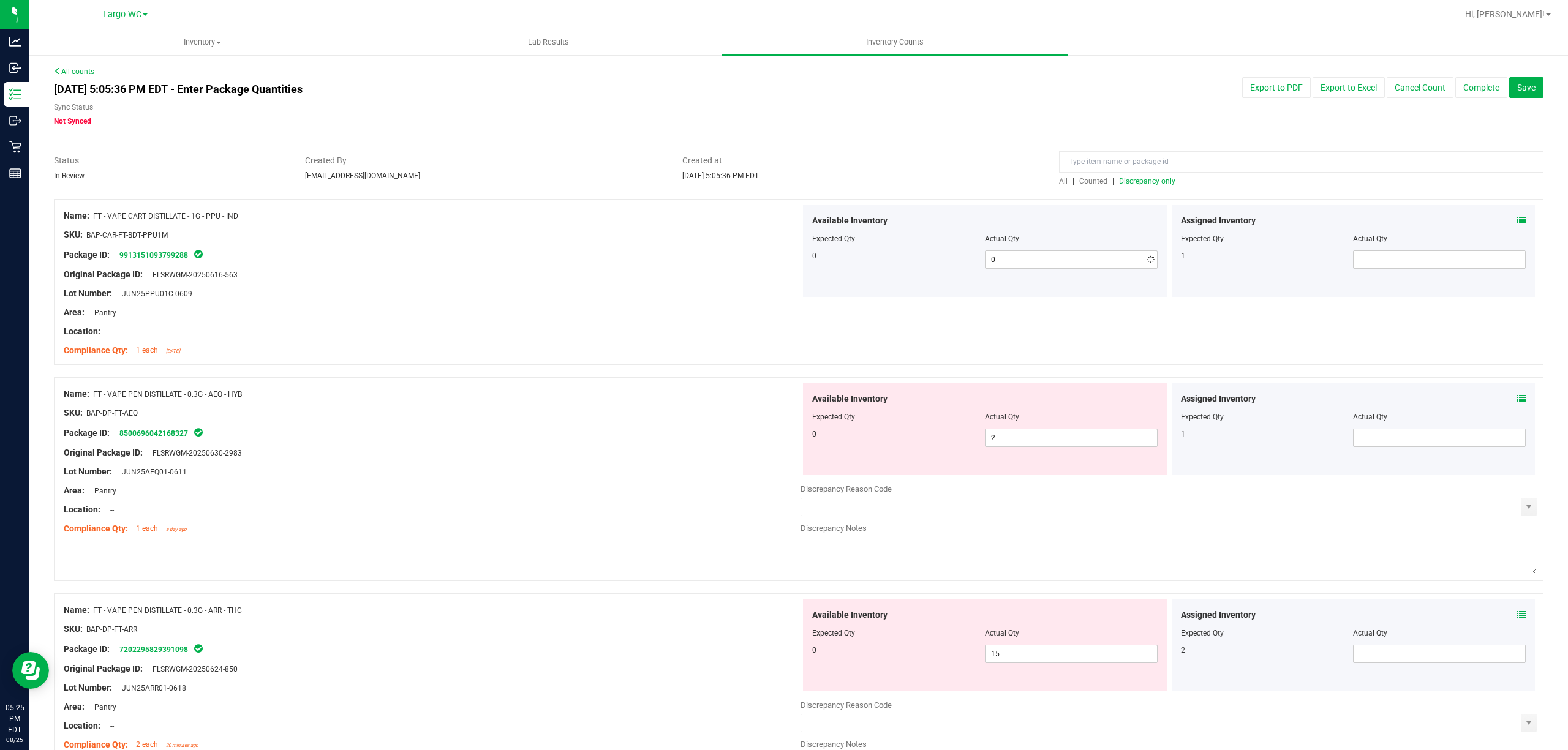
click at [674, 266] on div at bounding box center [433, 265] width 737 height 6
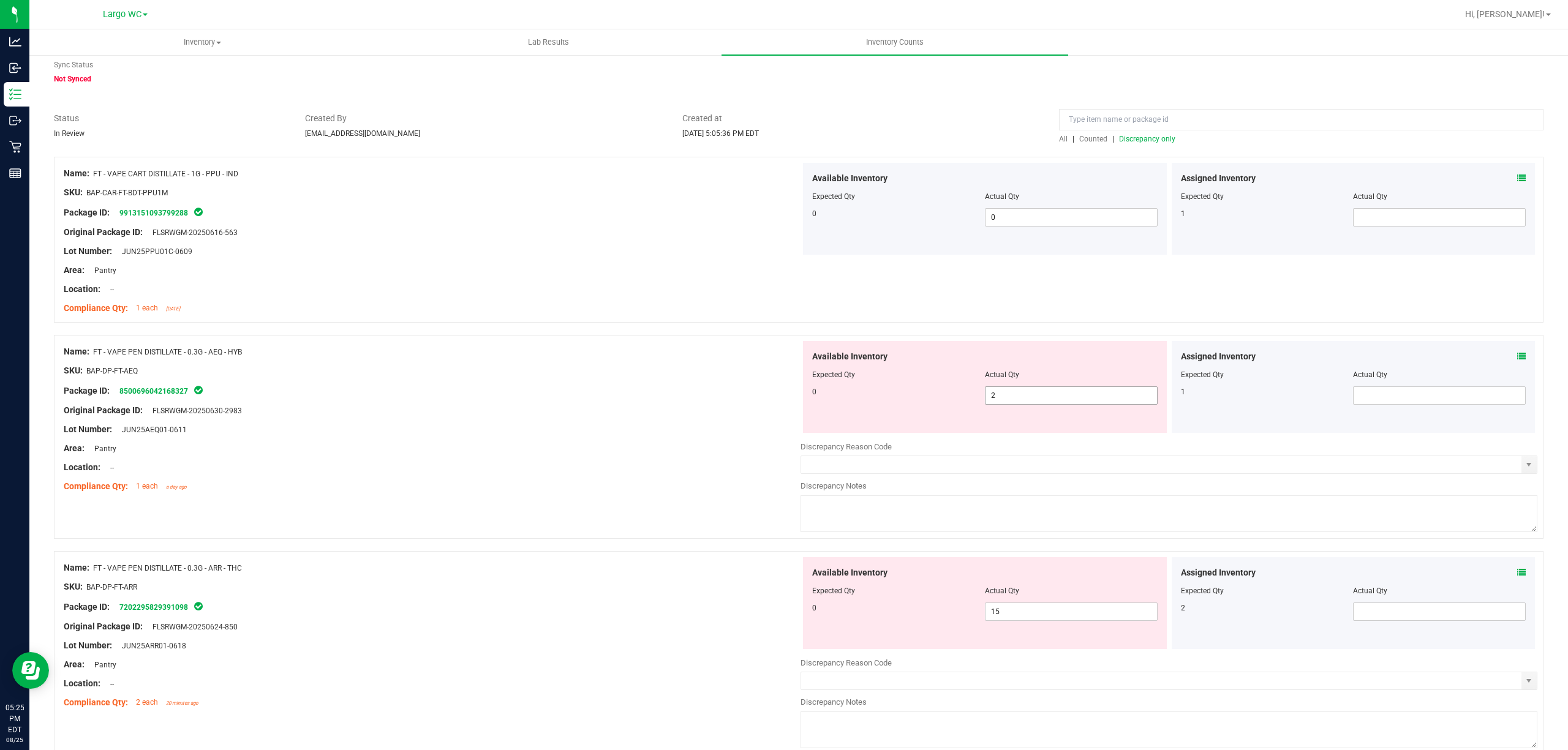
scroll to position [81, 0]
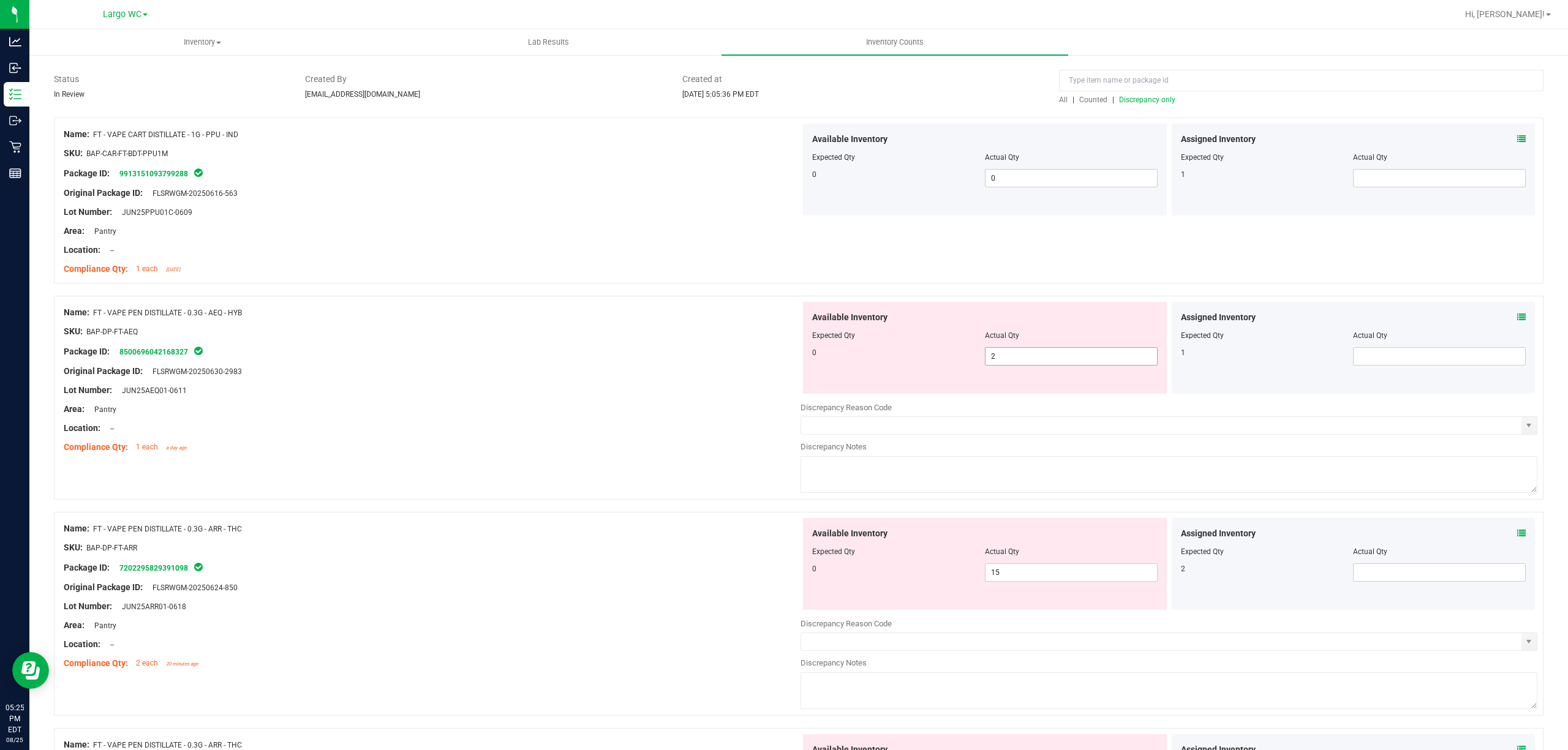
click at [1020, 360] on span "2 2" at bounding box center [1070, 355] width 172 height 18
click at [1020, 360] on input "2" at bounding box center [1071, 356] width 172 height 17
click at [622, 358] on div "Package ID: 8500696042168327" at bounding box center [433, 351] width 737 height 15
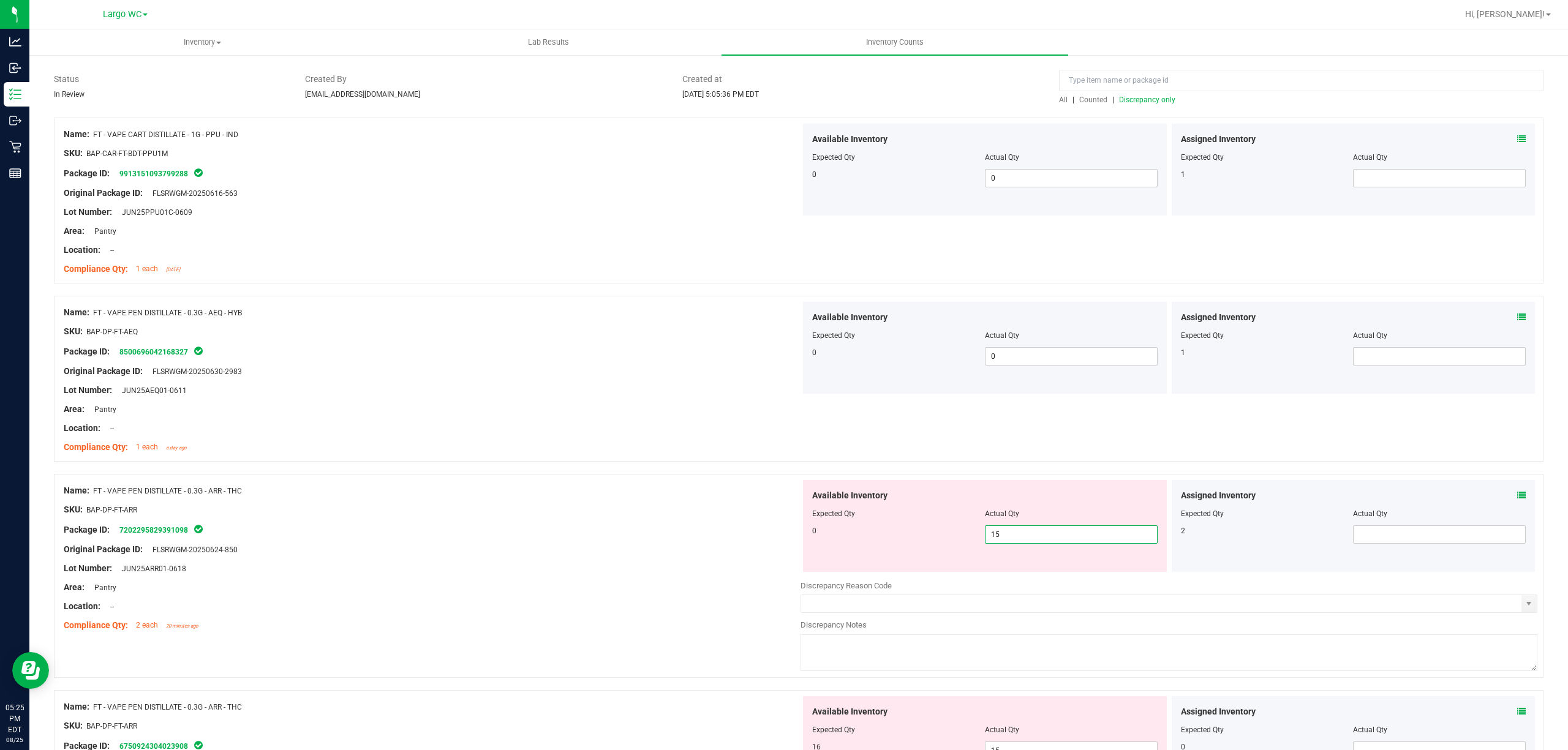
click at [1050, 540] on span "15 15" at bounding box center [1070, 534] width 172 height 18
click at [1050, 540] on input "15" at bounding box center [1071, 534] width 172 height 17
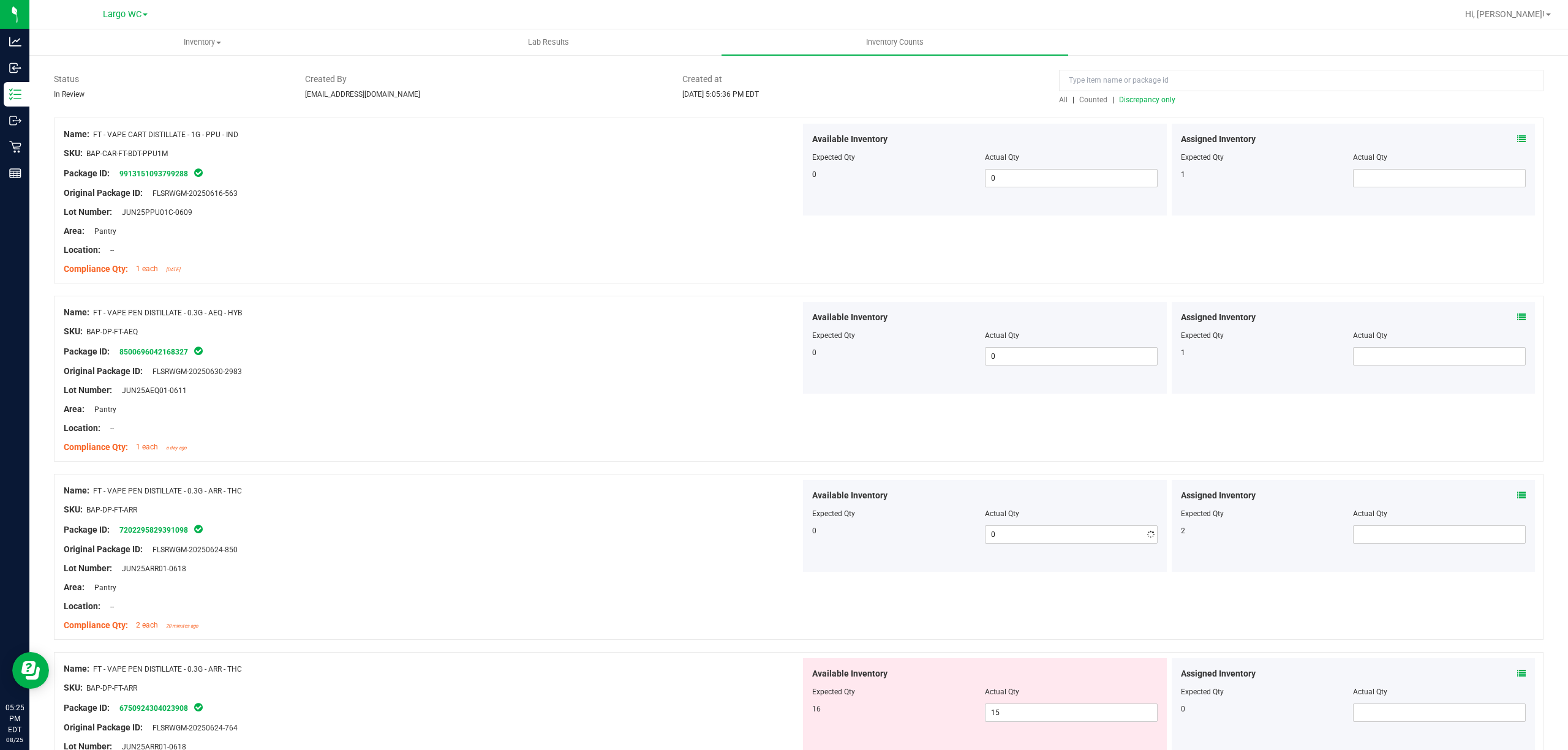
click at [563, 456] on div "Name: FT - VAPE PEN DISTILLATE - 0.3G - AEQ - HYB SKU: BAP-DP-FT-AEQ Package ID…" at bounding box center [433, 380] width 737 height 156
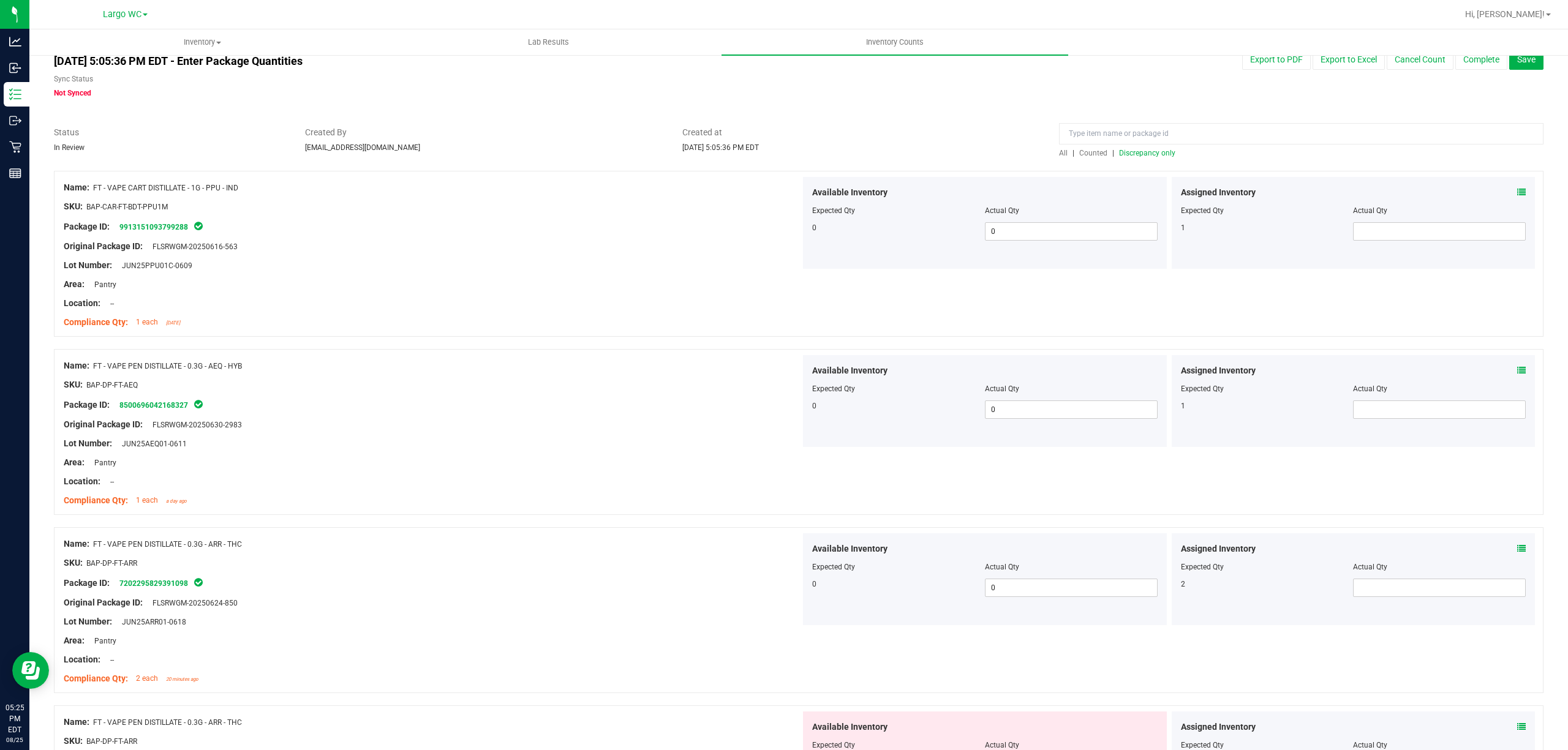
scroll to position [0, 0]
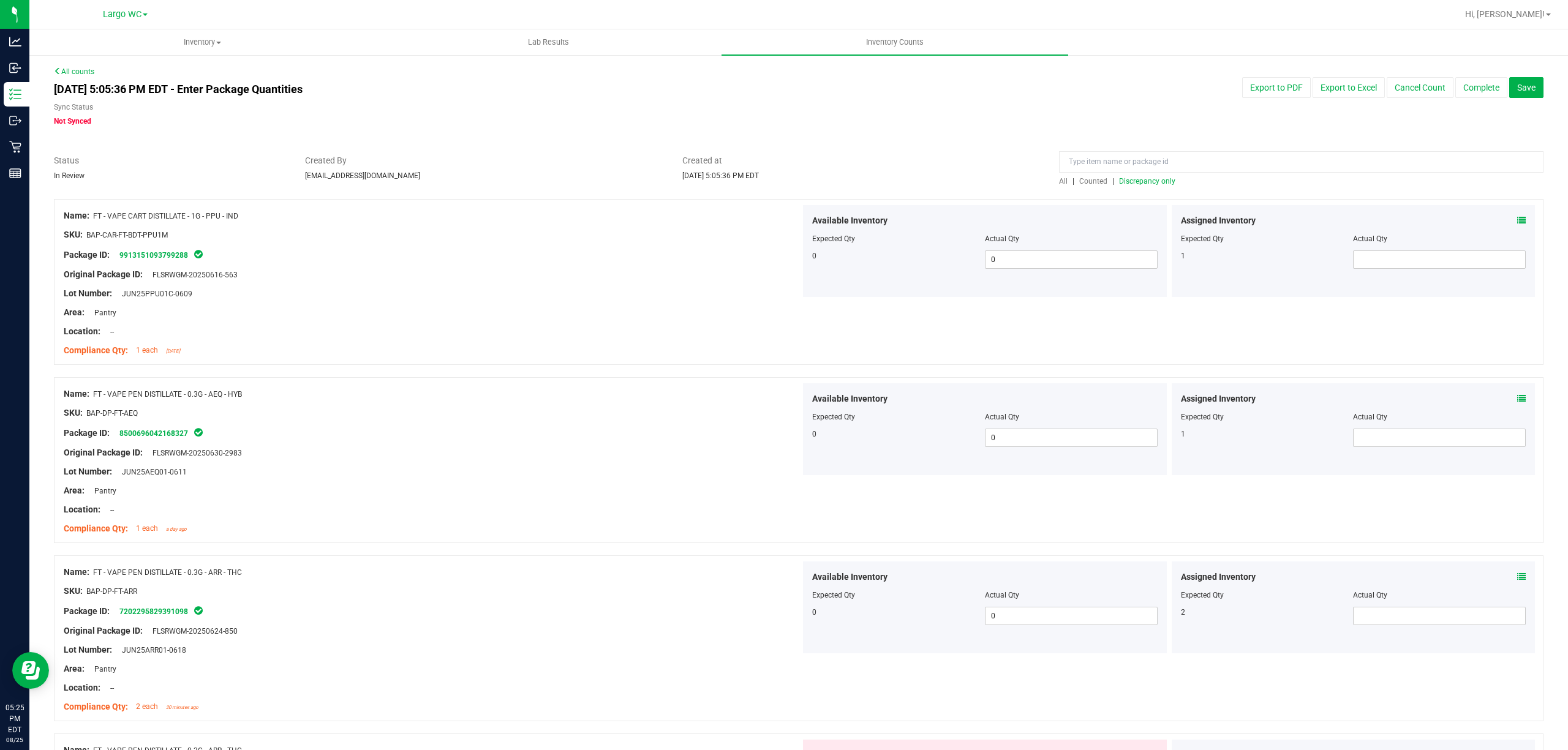
click at [1129, 174] on div at bounding box center [1301, 165] width 484 height 22
click at [1128, 183] on span "Discrepancy only" at bounding box center [1147, 181] width 57 height 8
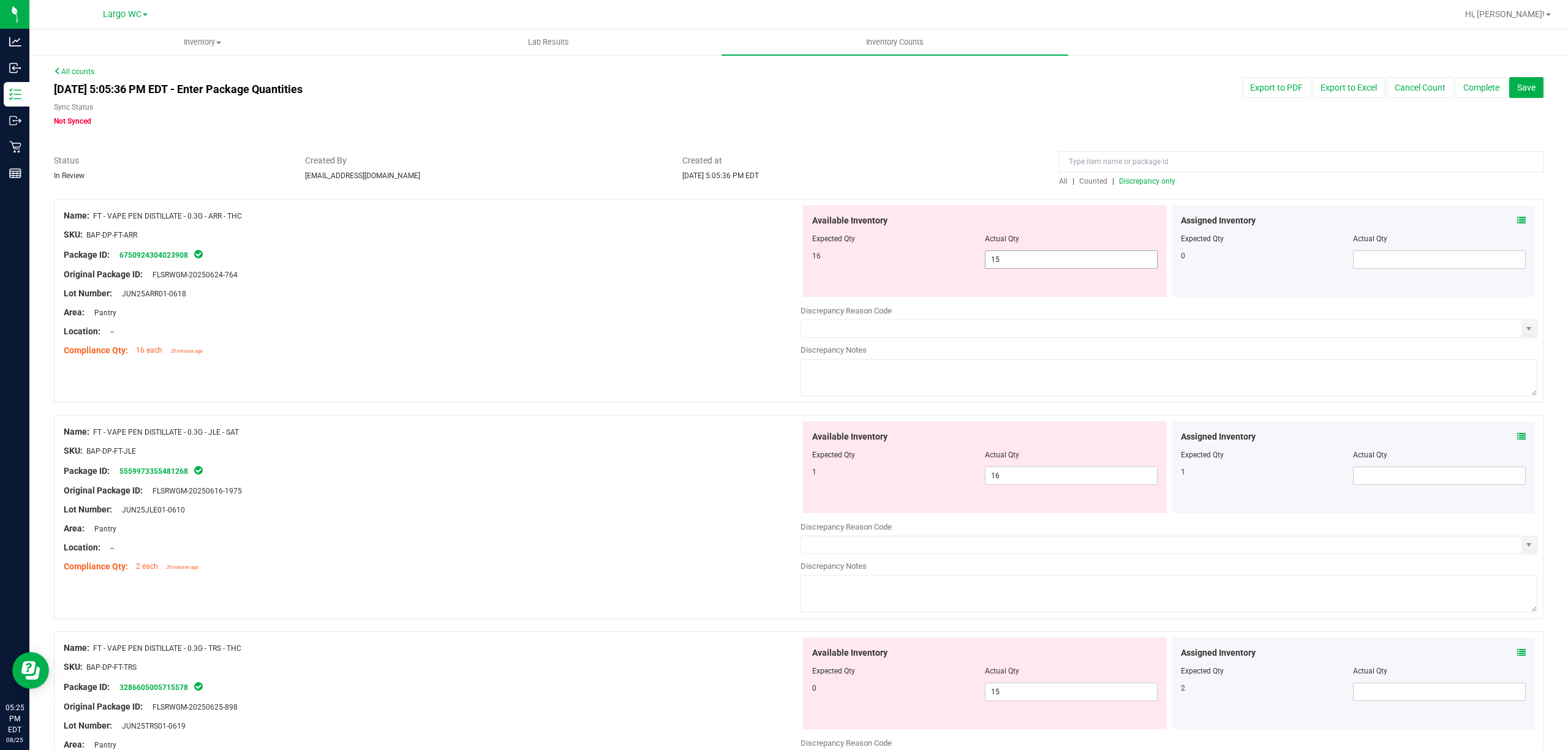
click at [1021, 255] on span "15 15" at bounding box center [1070, 259] width 172 height 18
click at [1021, 255] on input "15" at bounding box center [1071, 259] width 172 height 17
click at [640, 325] on div "Location: --" at bounding box center [433, 332] width 737 height 13
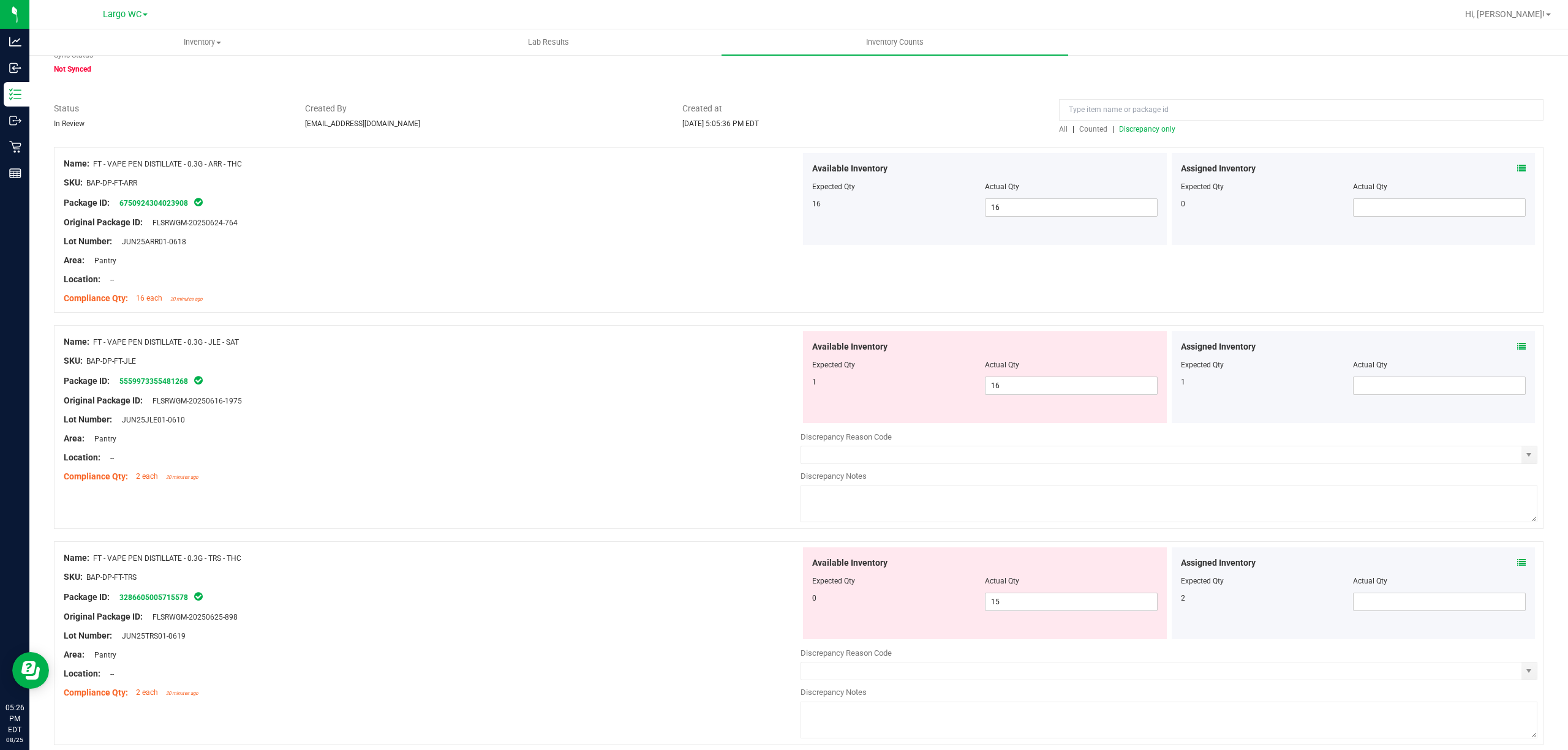
scroll to position [81, 0]
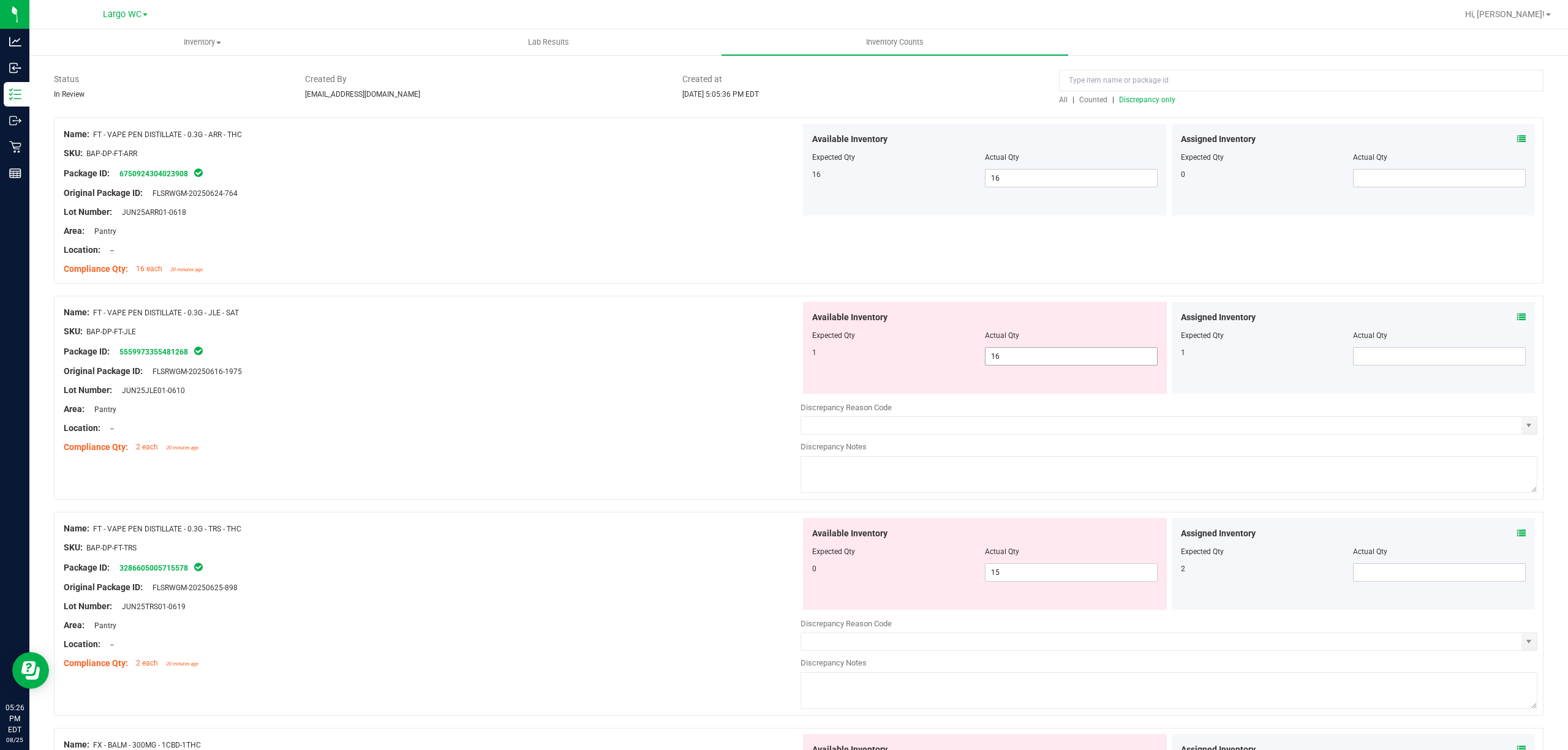
click at [1012, 349] on span "16 16" at bounding box center [1070, 355] width 172 height 18
click at [1012, 349] on input "16" at bounding box center [1071, 356] width 172 height 17
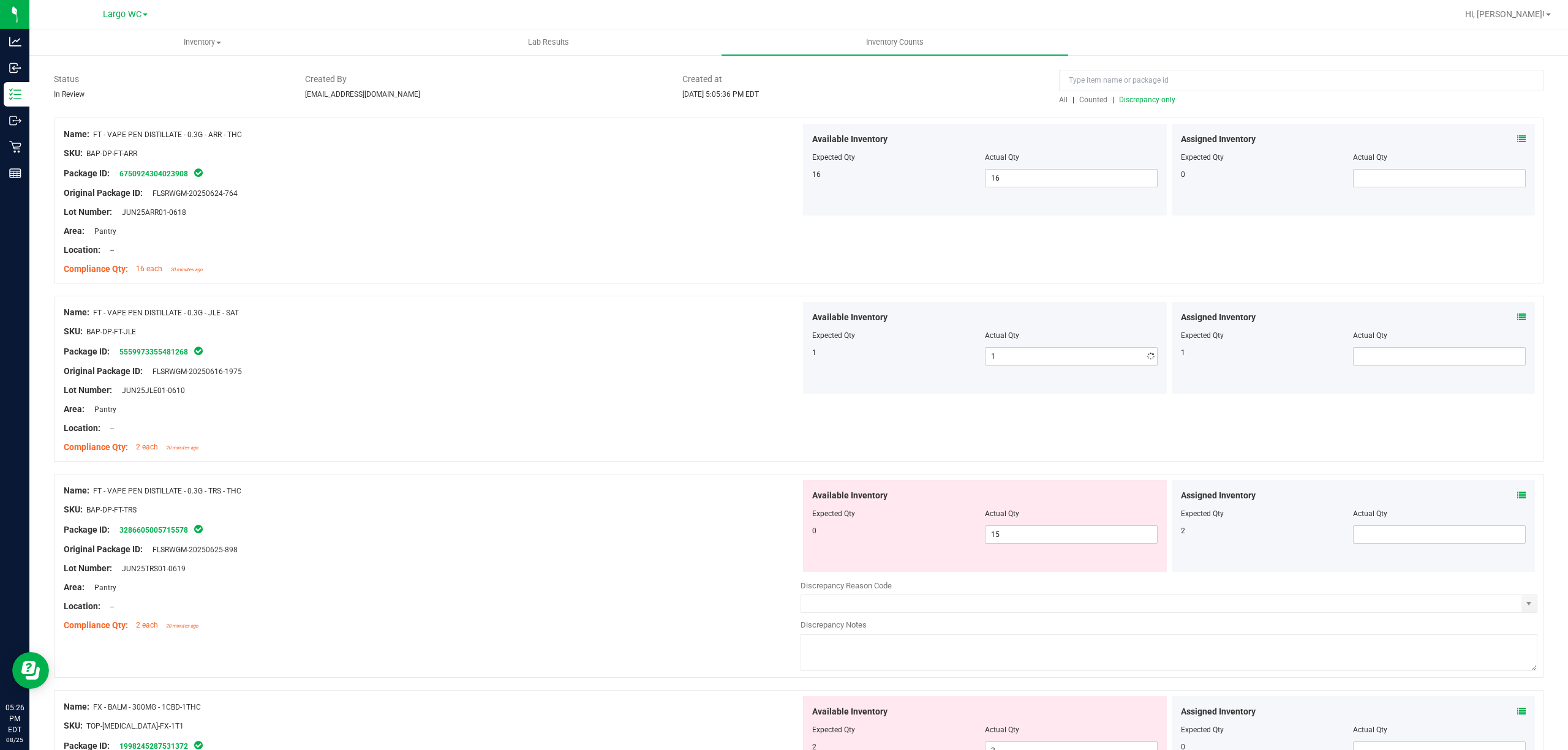
click at [409, 448] on div "Compliance Qty: 2 each 20 minutes ago" at bounding box center [433, 448] width 737 height 13
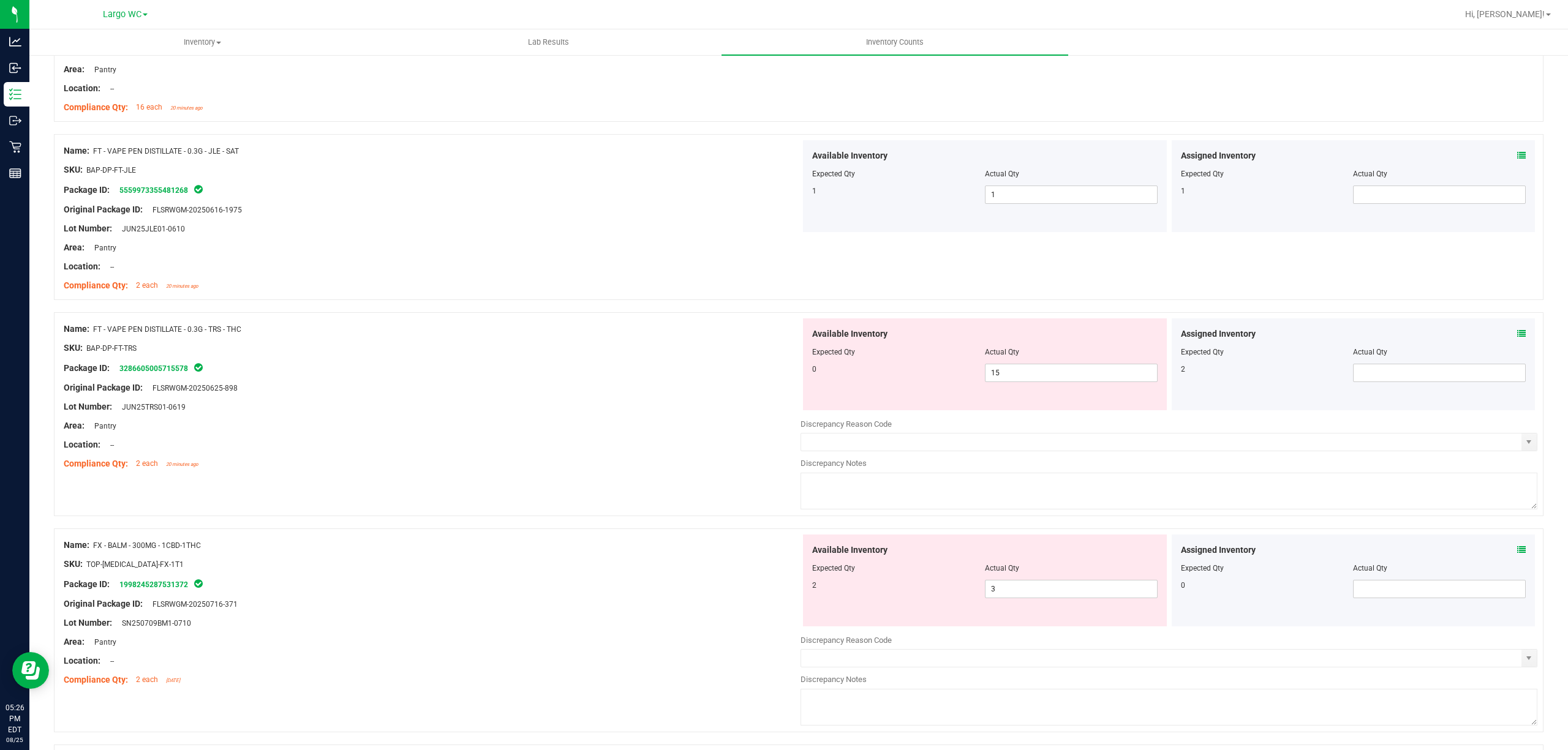
scroll to position [245, 0]
click at [994, 365] on span "15 15" at bounding box center [1070, 370] width 172 height 18
click at [994, 365] on input "15" at bounding box center [1071, 371] width 172 height 17
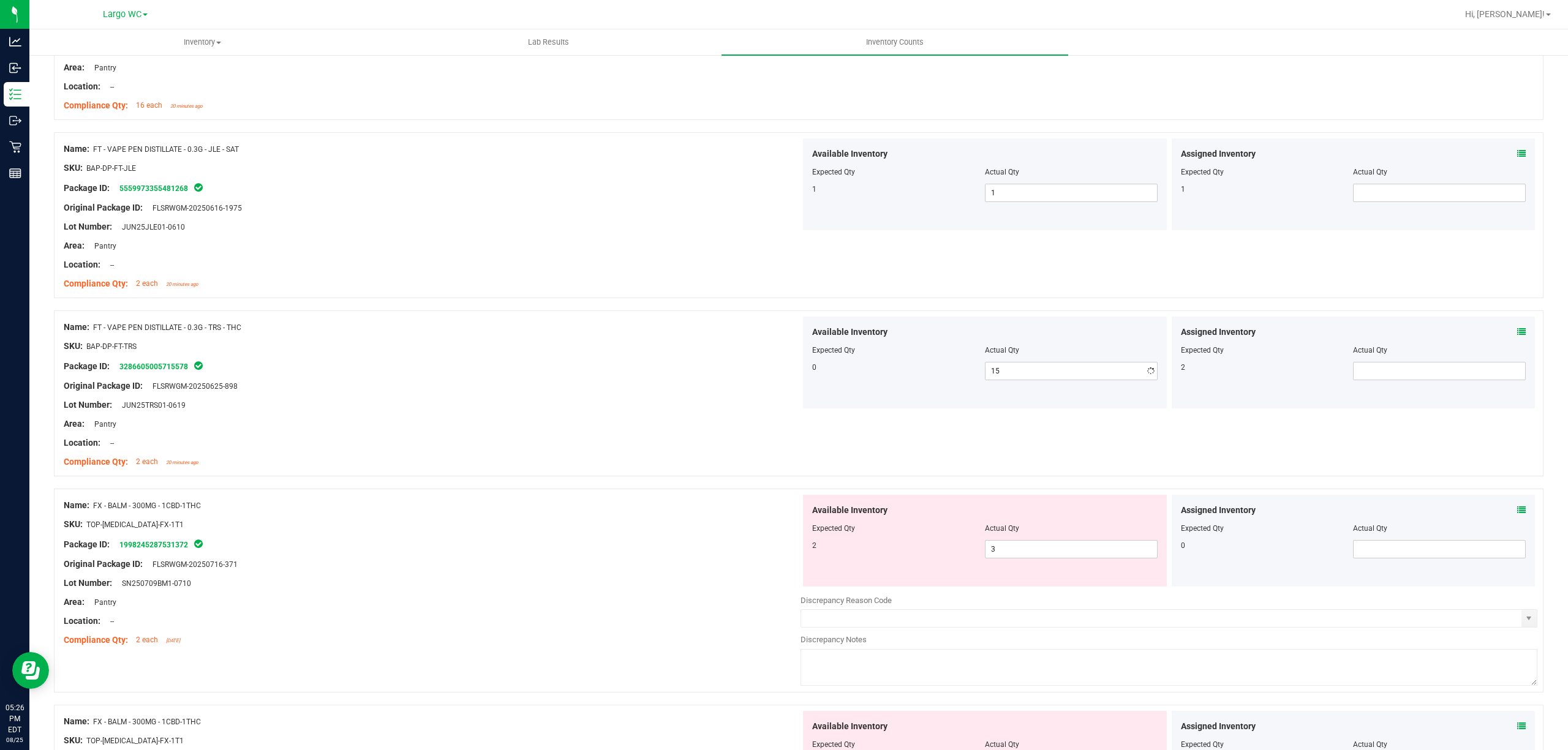
click at [647, 392] on div "Original Package ID: FLSRWGM-20250625-898" at bounding box center [433, 386] width 737 height 13
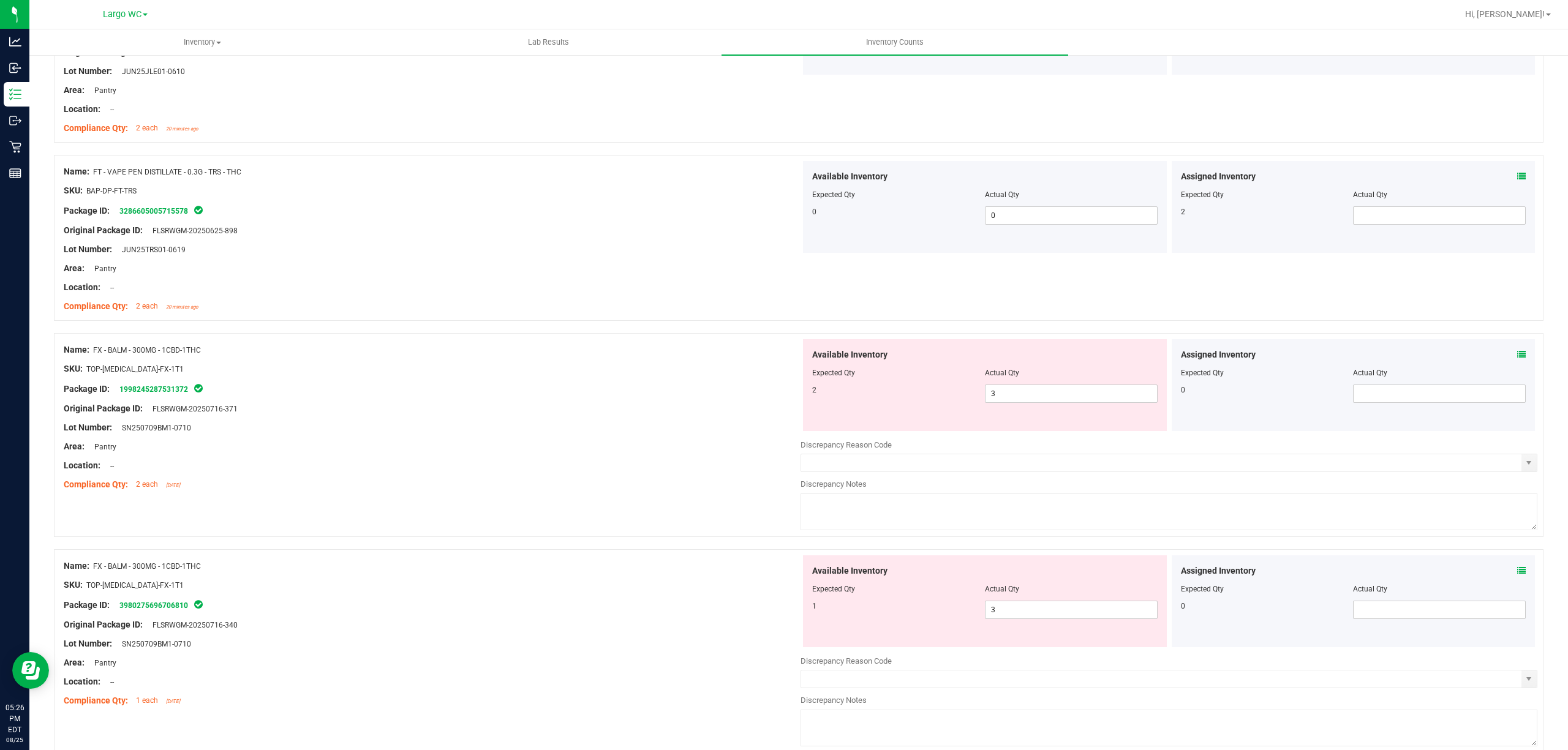
scroll to position [408, 0]
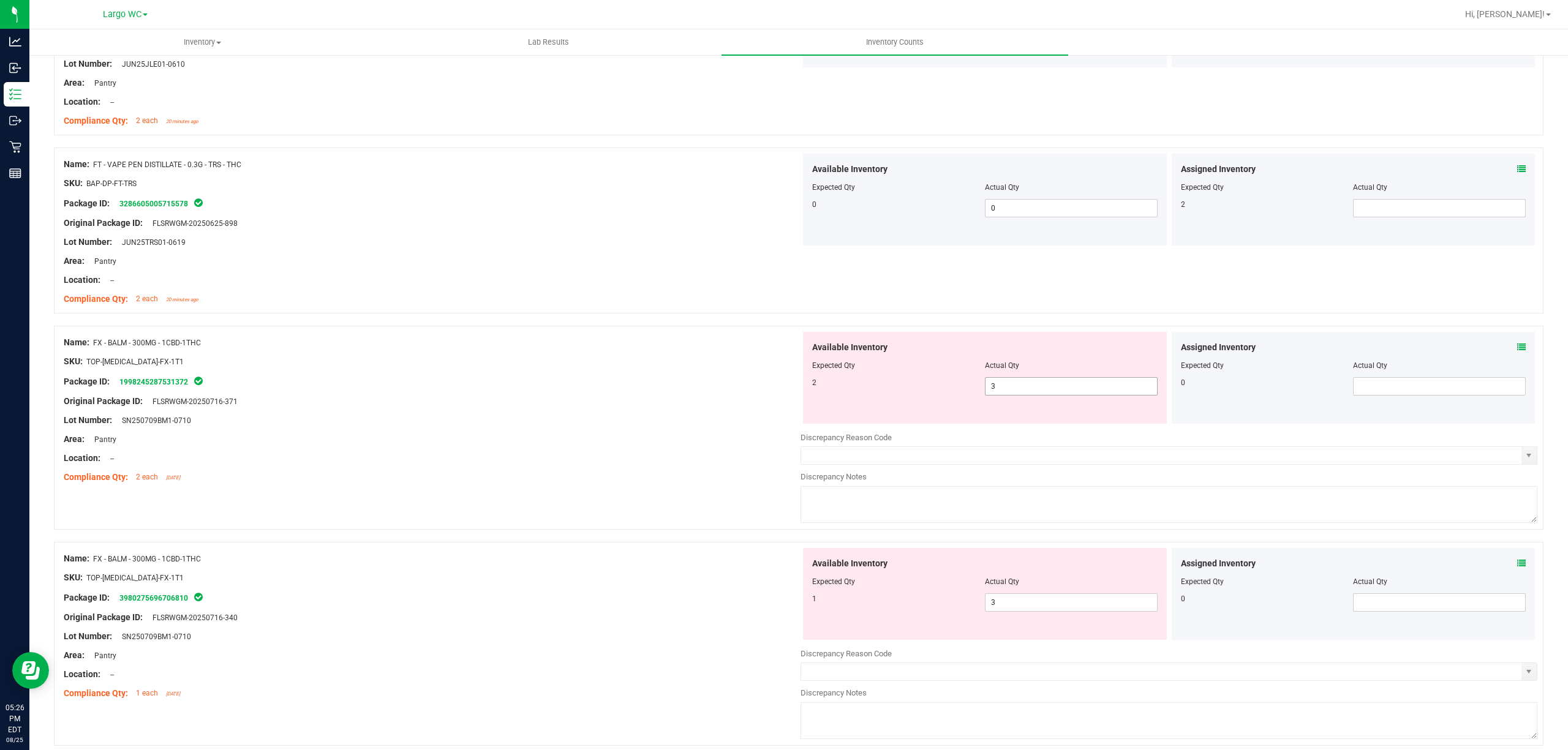
click at [1007, 390] on span "3 3" at bounding box center [1070, 385] width 172 height 18
click at [1007, 390] on input "3" at bounding box center [1071, 386] width 172 height 17
click at [429, 447] on div at bounding box center [433, 448] width 737 height 6
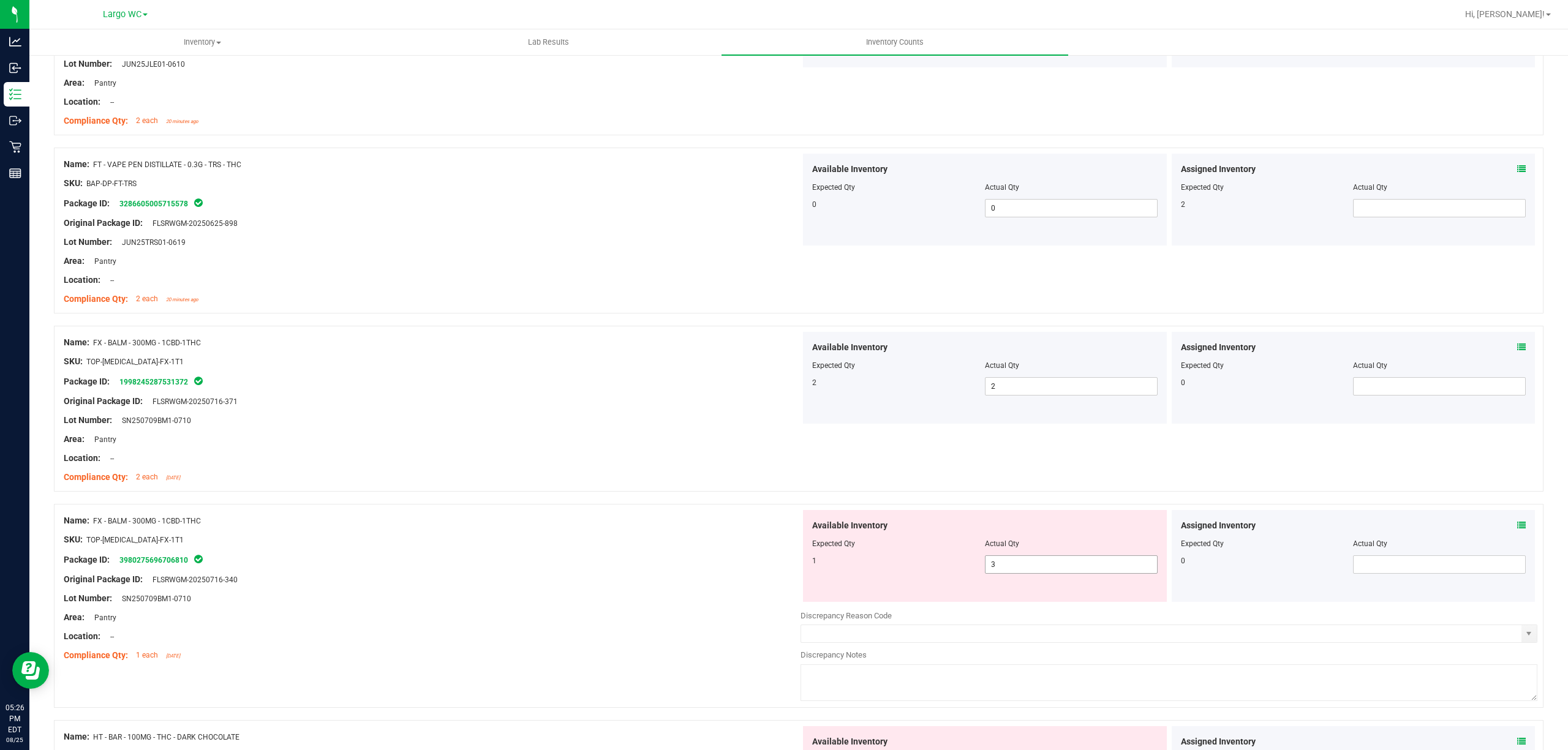
click at [1010, 556] on span "3 3" at bounding box center [1070, 563] width 172 height 18
click at [1007, 566] on span "3 3" at bounding box center [1070, 563] width 172 height 18
click at [1007, 566] on input "3" at bounding box center [1071, 564] width 172 height 17
click at [532, 468] on div at bounding box center [433, 467] width 737 height 6
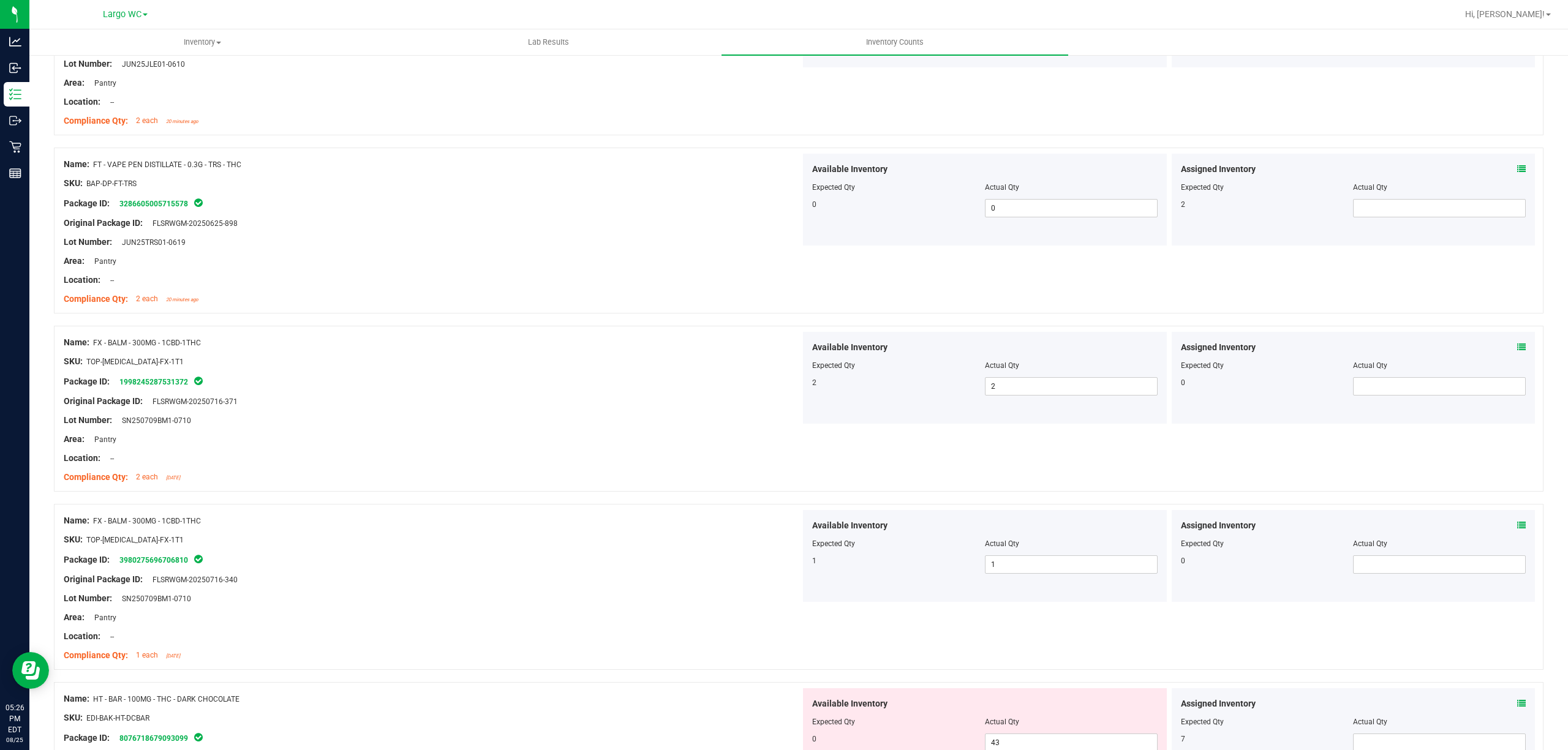
scroll to position [0, 0]
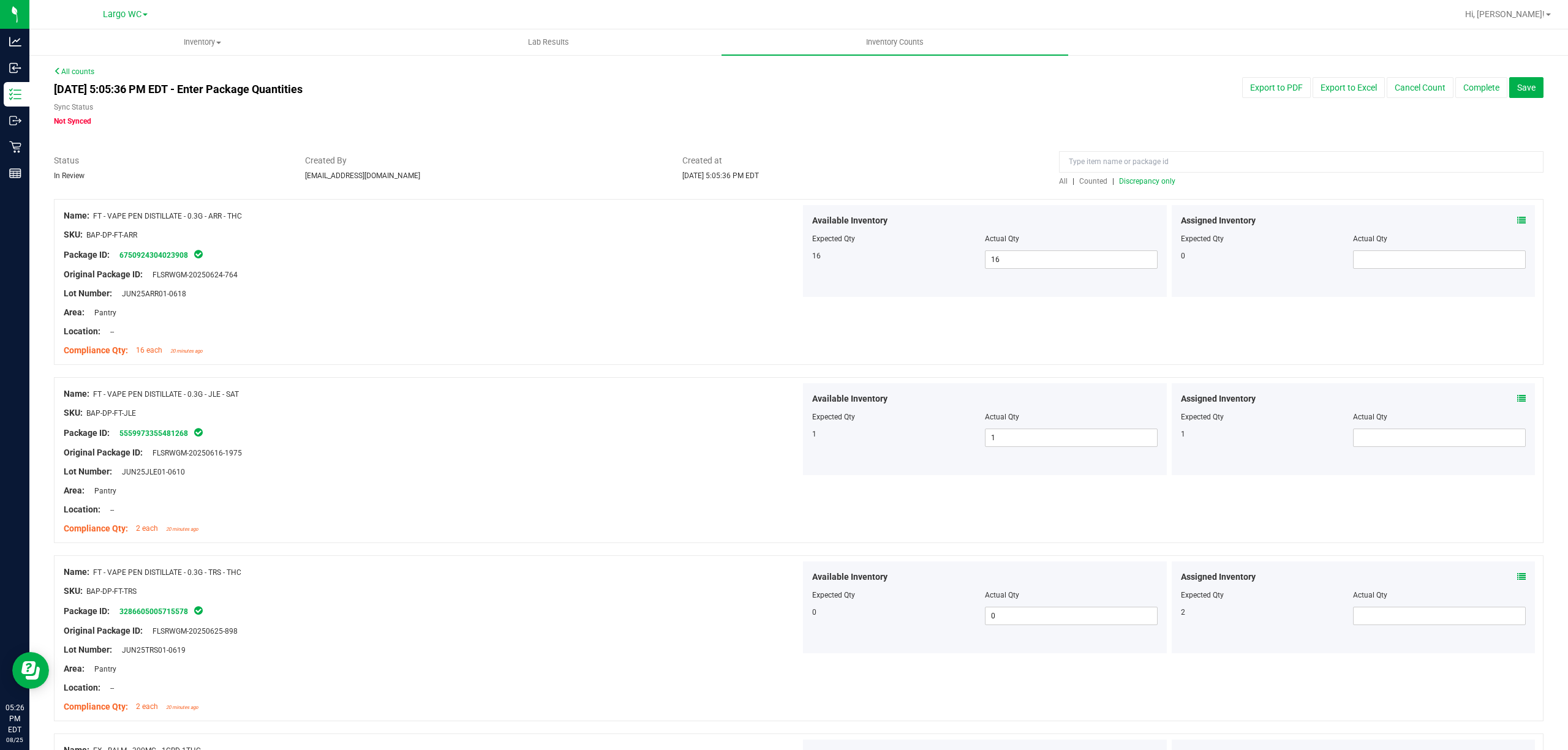
click at [1144, 183] on span "Discrepancy only" at bounding box center [1147, 181] width 57 height 8
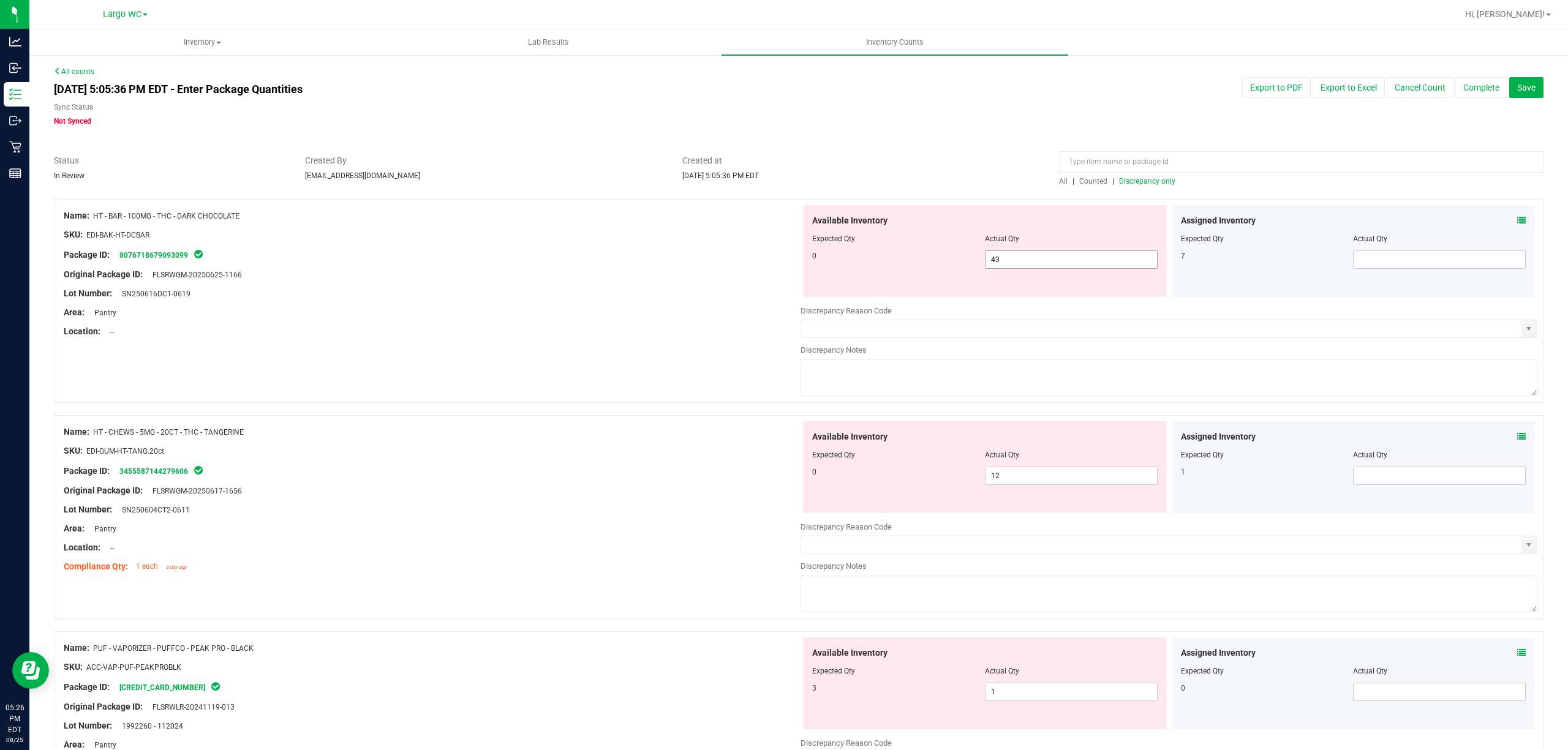
click at [1019, 255] on span "43 43" at bounding box center [1070, 259] width 172 height 18
click at [1019, 255] on input "43" at bounding box center [1071, 259] width 172 height 17
click at [669, 258] on div "Package ID: 8076718679093099" at bounding box center [433, 255] width 737 height 15
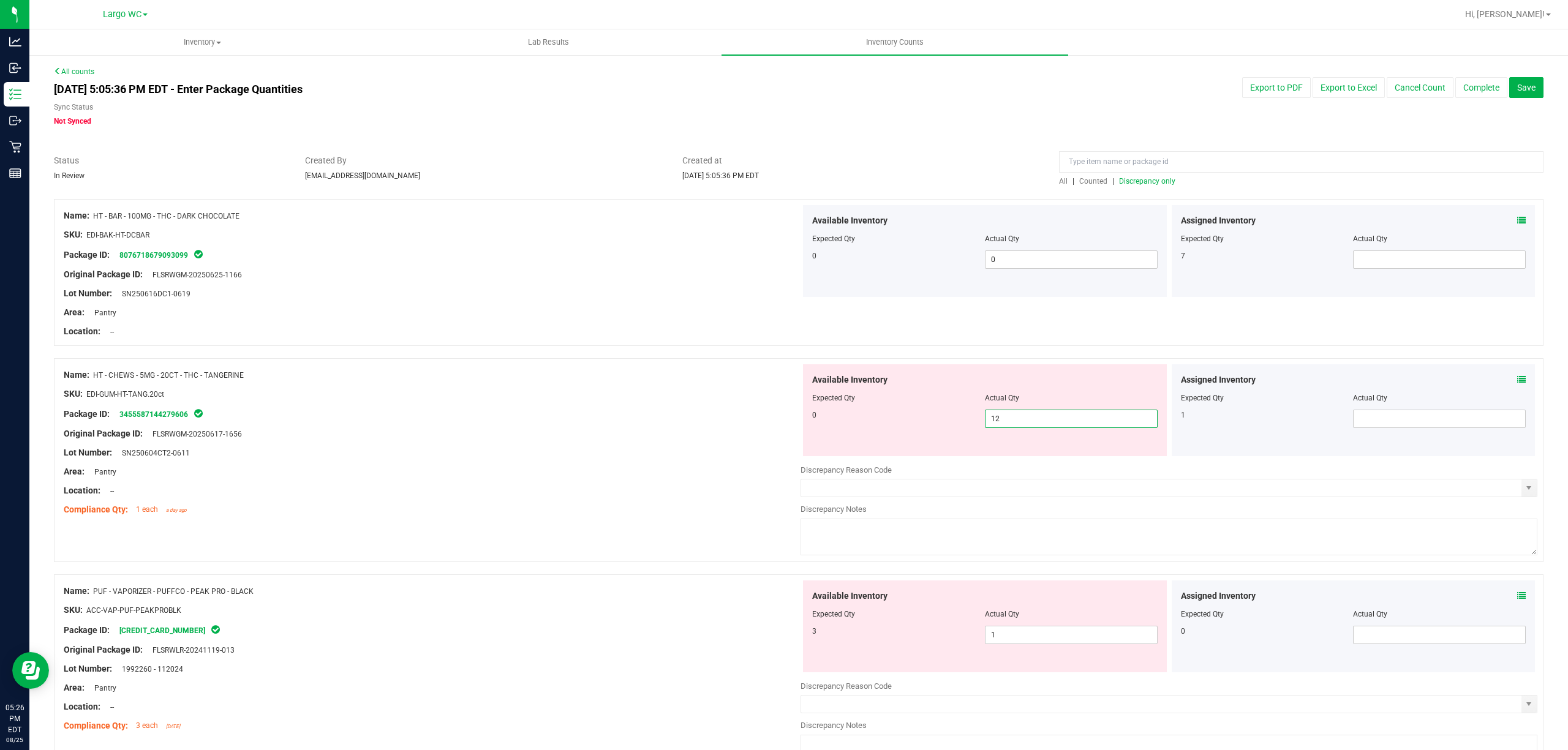
click at [1007, 424] on span "12 12" at bounding box center [1070, 418] width 172 height 18
click at [1007, 424] on input "12" at bounding box center [1071, 418] width 172 height 17
click at [586, 371] on div "Name: HT - CHEWS - 5MG - 20CT - THC - TANGERINE" at bounding box center [433, 375] width 737 height 13
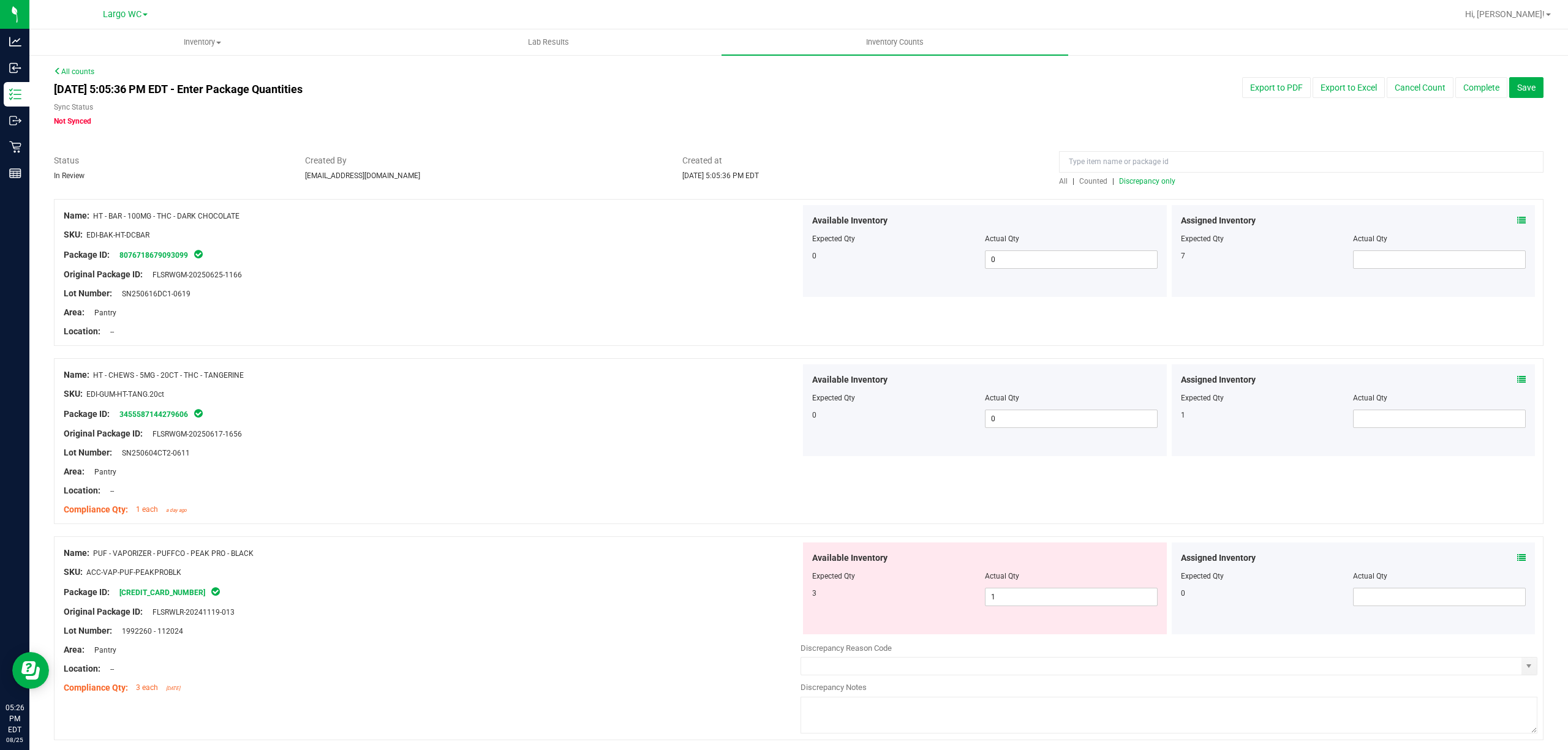
click at [1140, 177] on span "Discrepancy only" at bounding box center [1147, 181] width 57 height 8
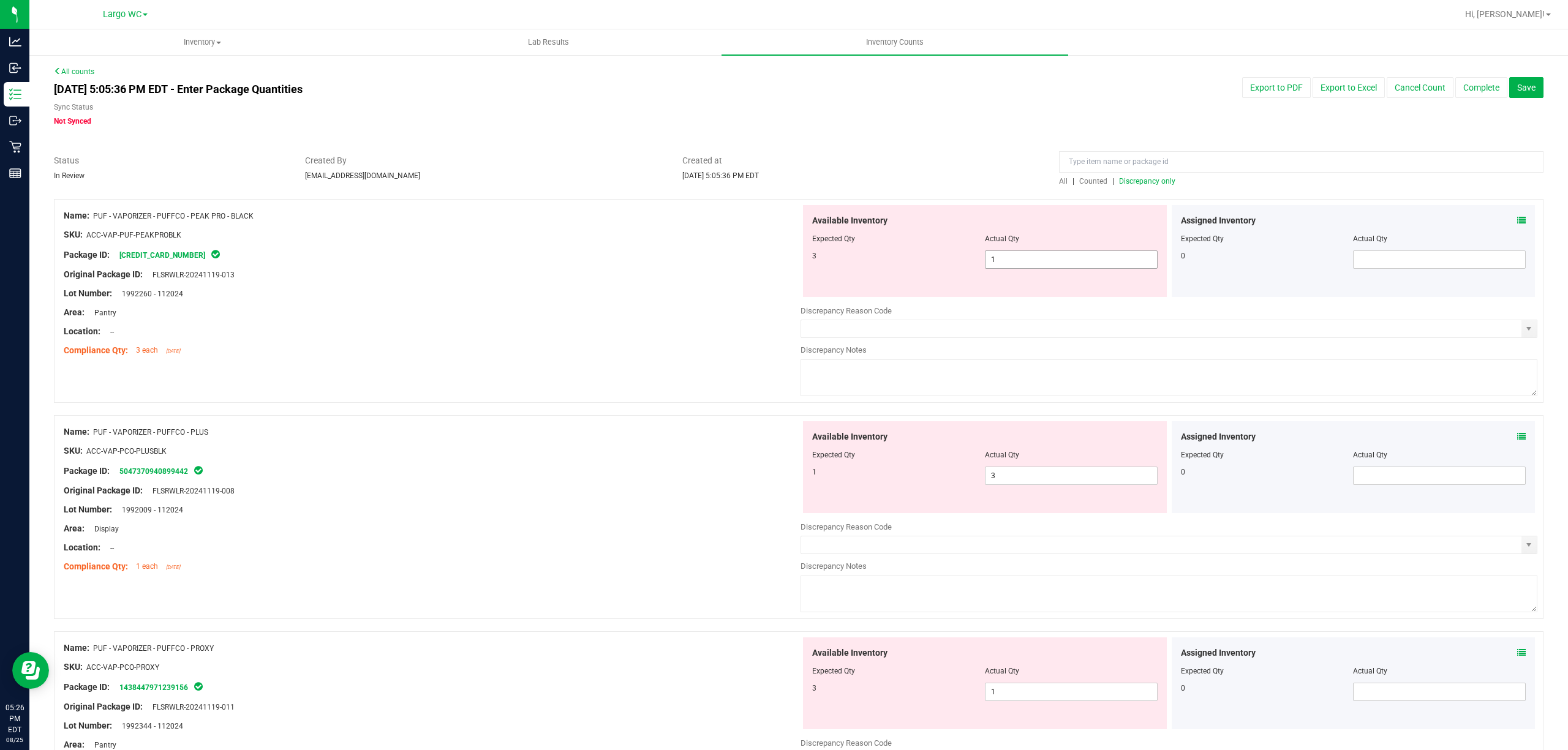
click at [1020, 253] on span "1 1" at bounding box center [1070, 259] width 172 height 18
click at [1020, 253] on input "1" at bounding box center [1071, 259] width 172 height 17
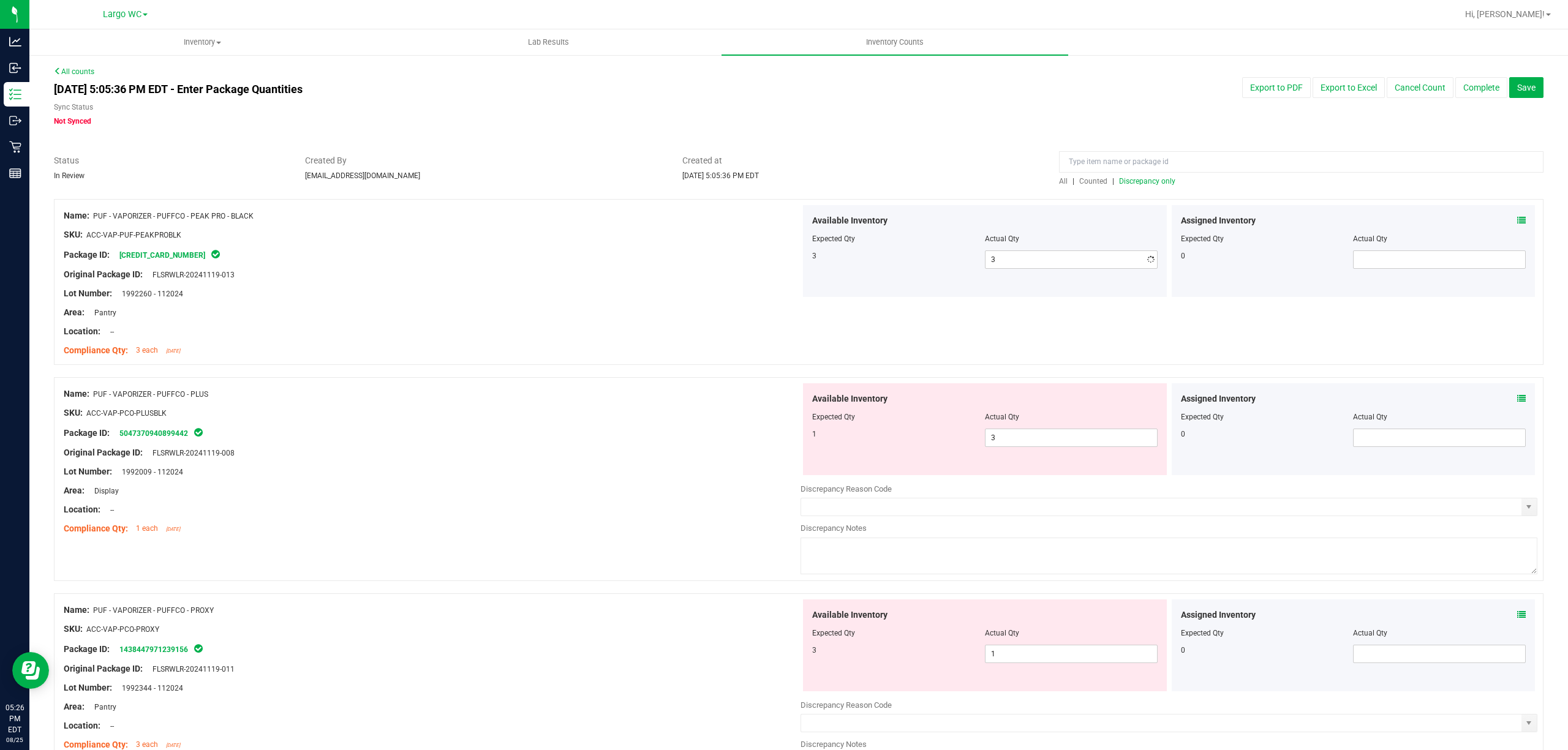
click at [733, 328] on div "Location: --" at bounding box center [433, 332] width 737 height 13
click at [1053, 447] on span "3 3" at bounding box center [1070, 437] width 172 height 18
click at [1050, 442] on span "3 3" at bounding box center [1070, 437] width 172 height 18
click at [1050, 442] on input "3" at bounding box center [1071, 438] width 172 height 17
click at [630, 446] on div at bounding box center [433, 443] width 737 height 6
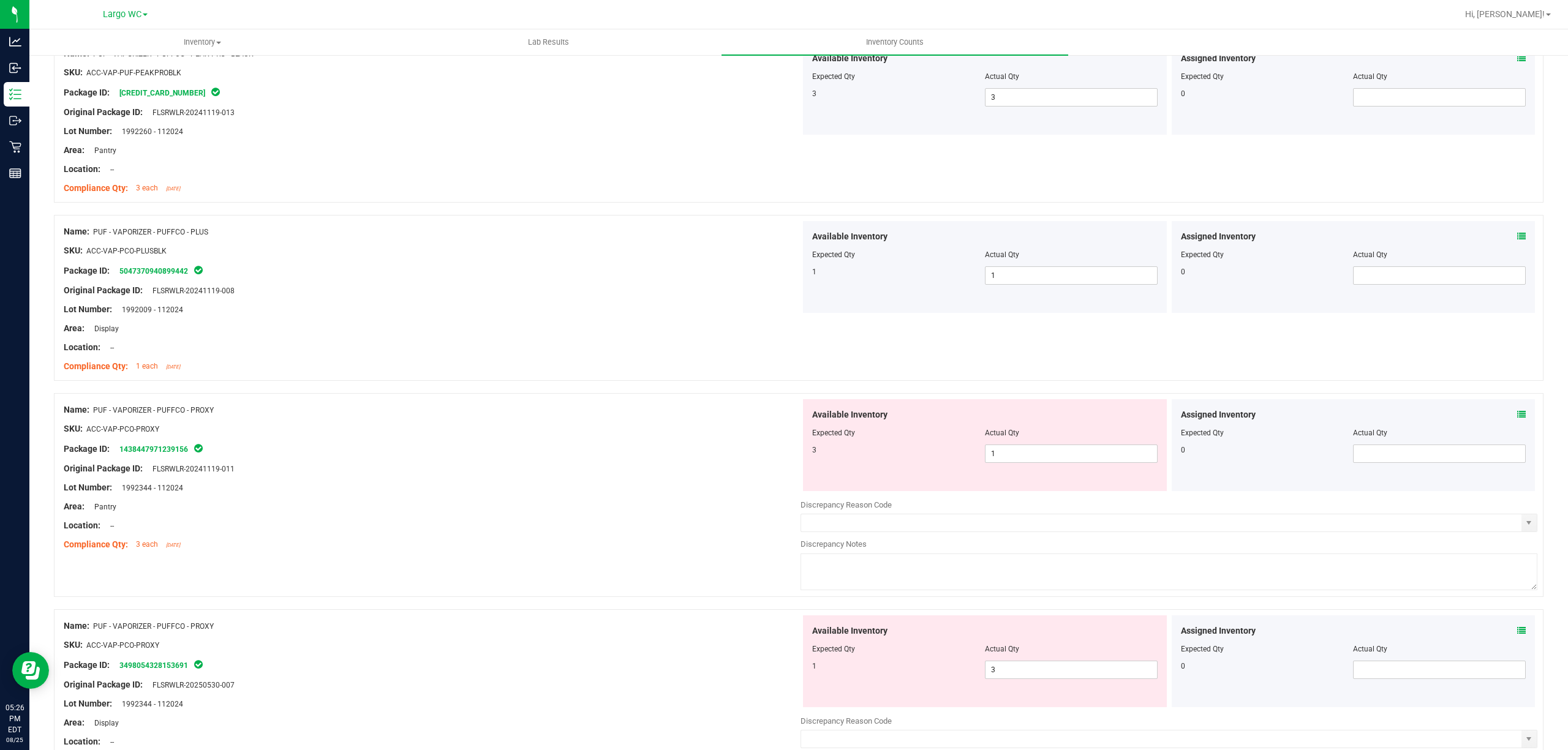
scroll to position [163, 0]
click at [1004, 454] on span "1 1" at bounding box center [1070, 452] width 172 height 18
click at [1004, 454] on input "1" at bounding box center [1071, 453] width 172 height 17
click at [716, 450] on div "Package ID: 1438447971239156" at bounding box center [433, 448] width 737 height 15
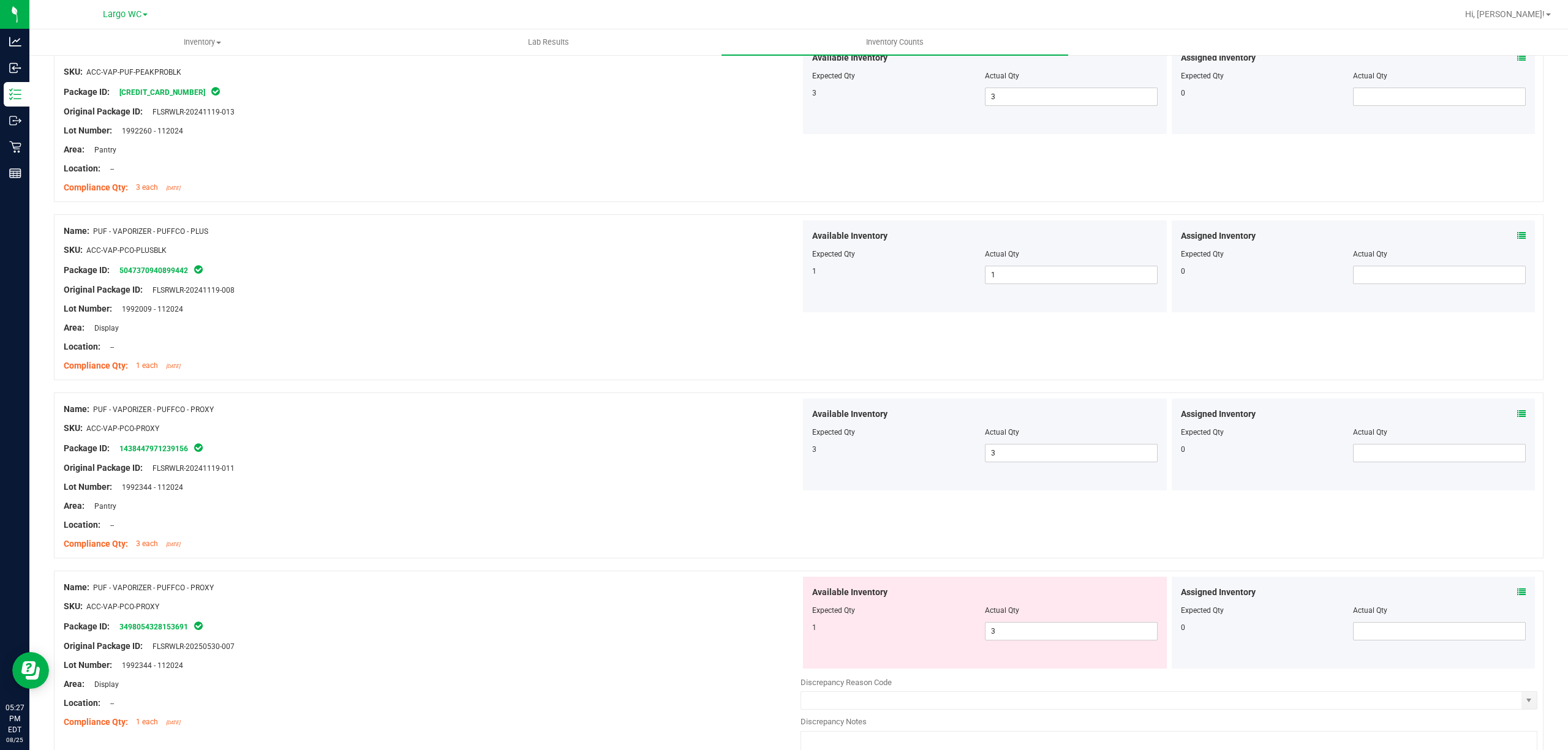
scroll to position [326, 0]
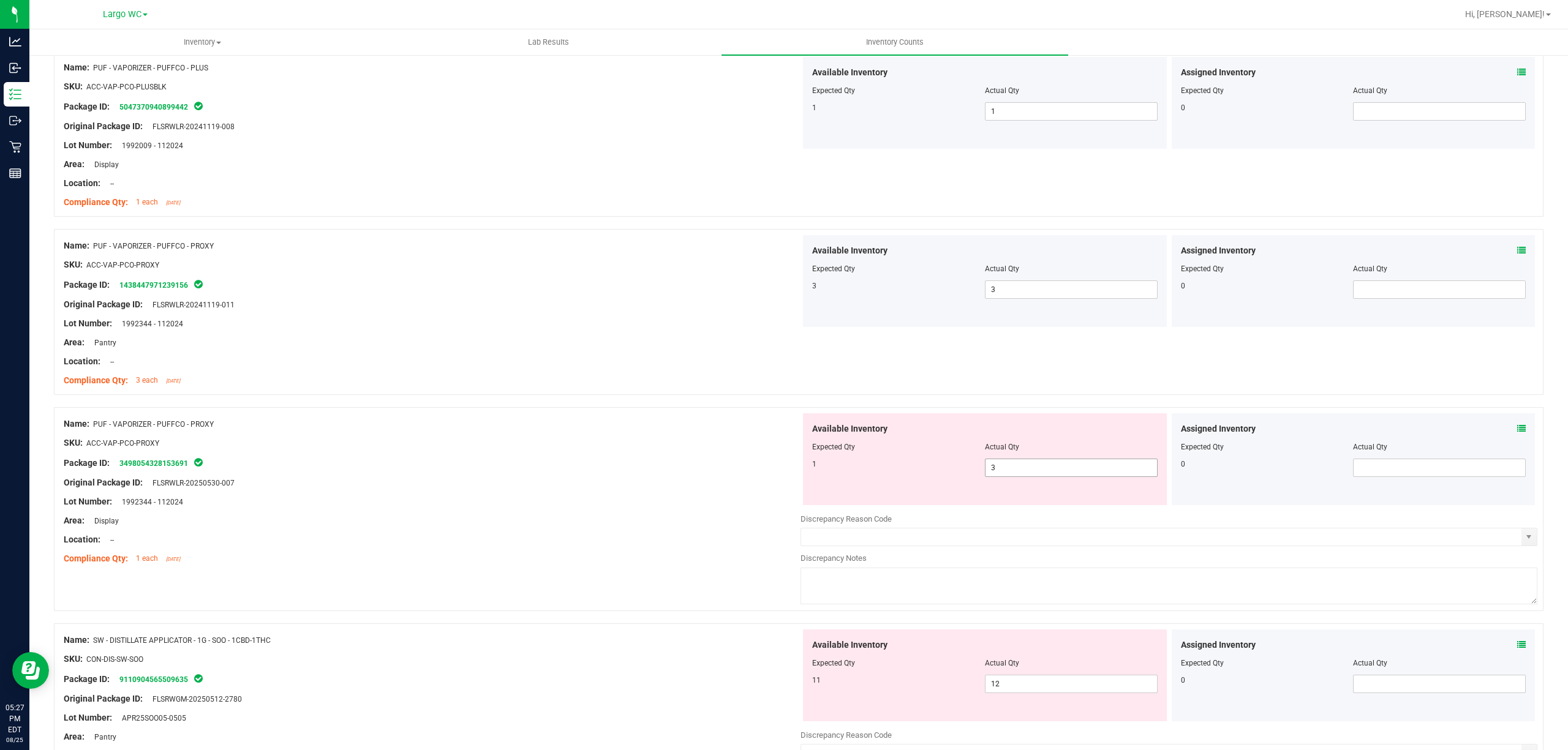
click at [1002, 470] on span "3 3" at bounding box center [1070, 467] width 172 height 18
click at [1002, 470] on input "3" at bounding box center [1071, 467] width 172 height 17
click at [715, 432] on div at bounding box center [433, 433] width 737 height 6
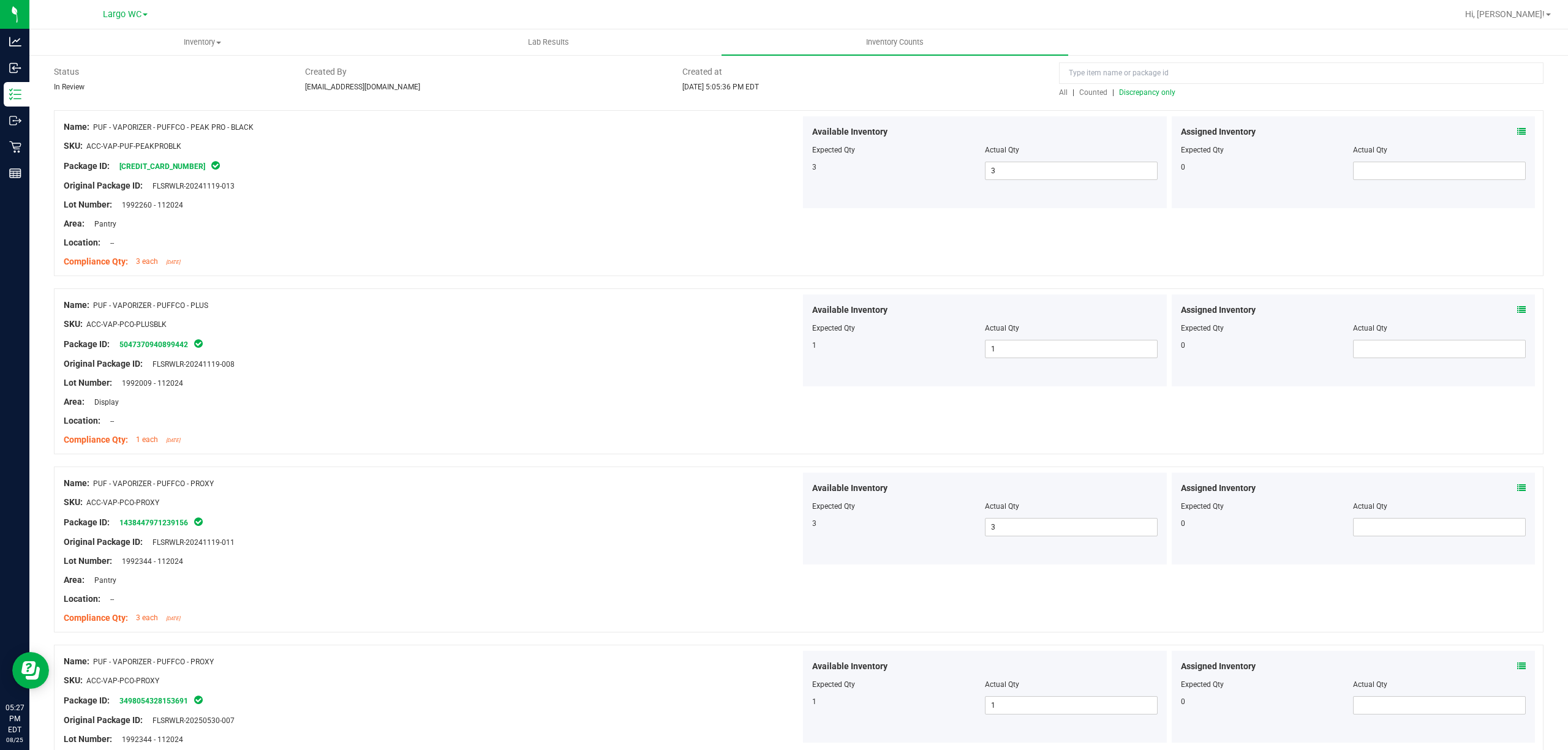
scroll to position [0, 0]
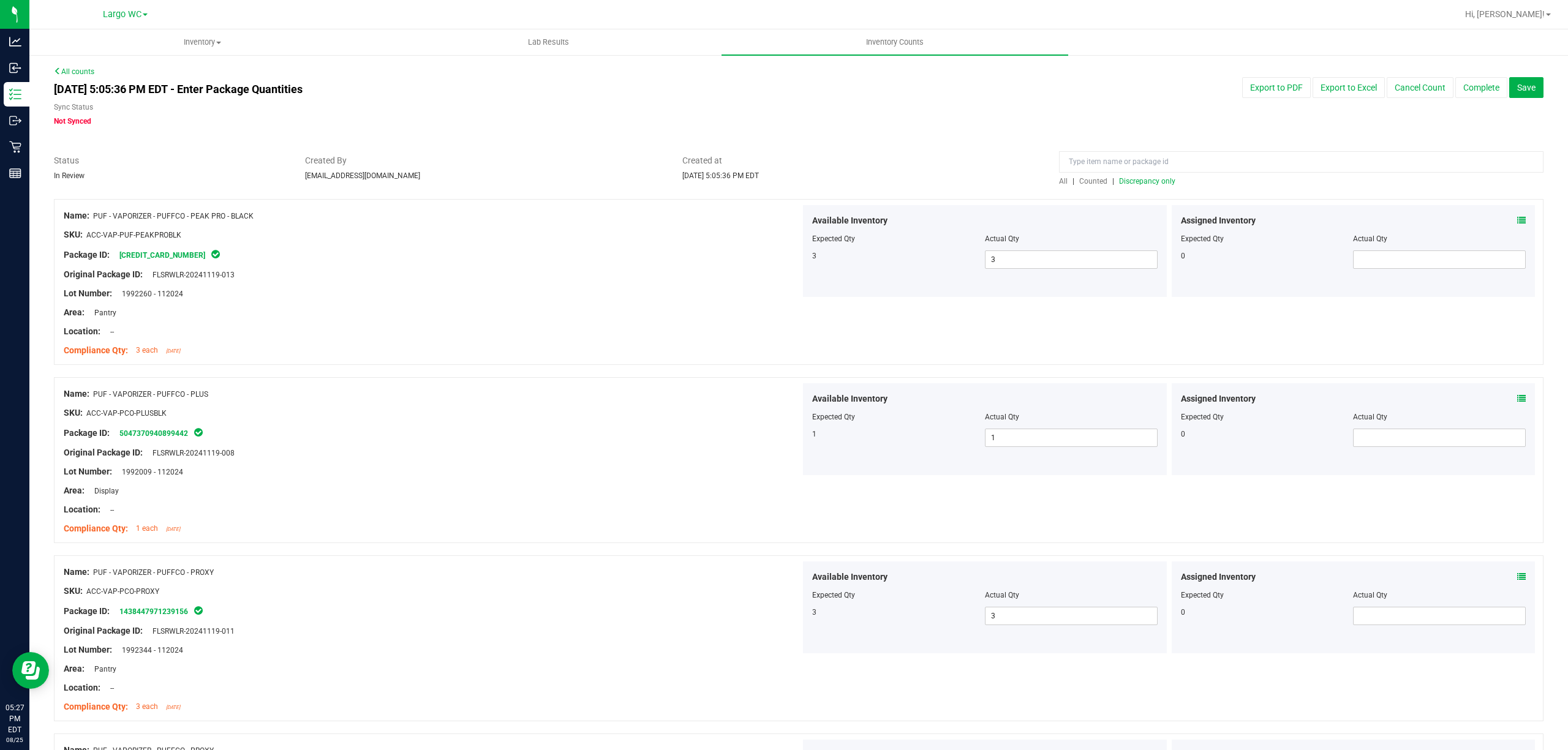
click at [1129, 183] on span "Discrepancy only" at bounding box center [1147, 181] width 57 height 8
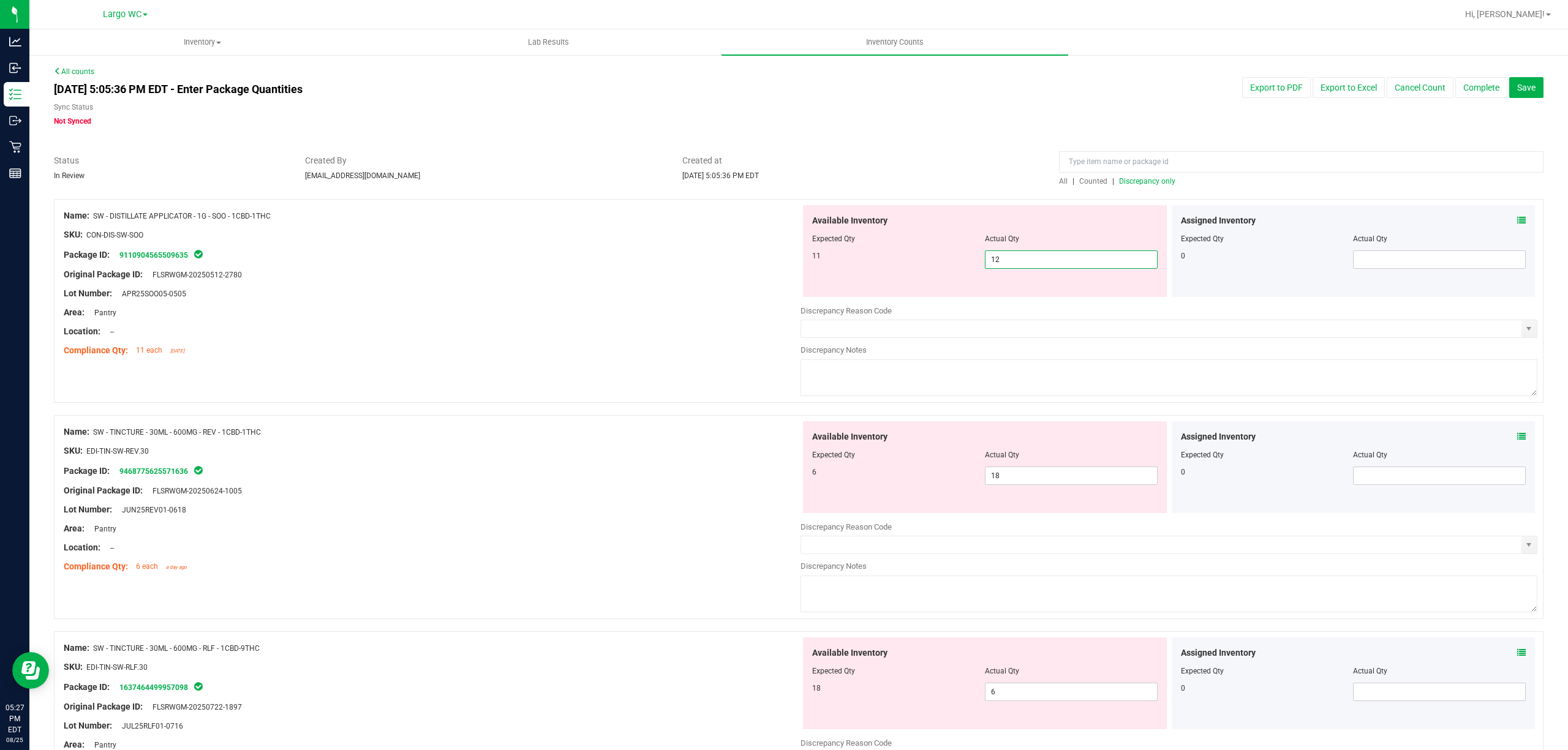
click at [988, 262] on span "12 12" at bounding box center [1070, 259] width 172 height 18
click at [988, 262] on input "12" at bounding box center [1071, 259] width 172 height 17
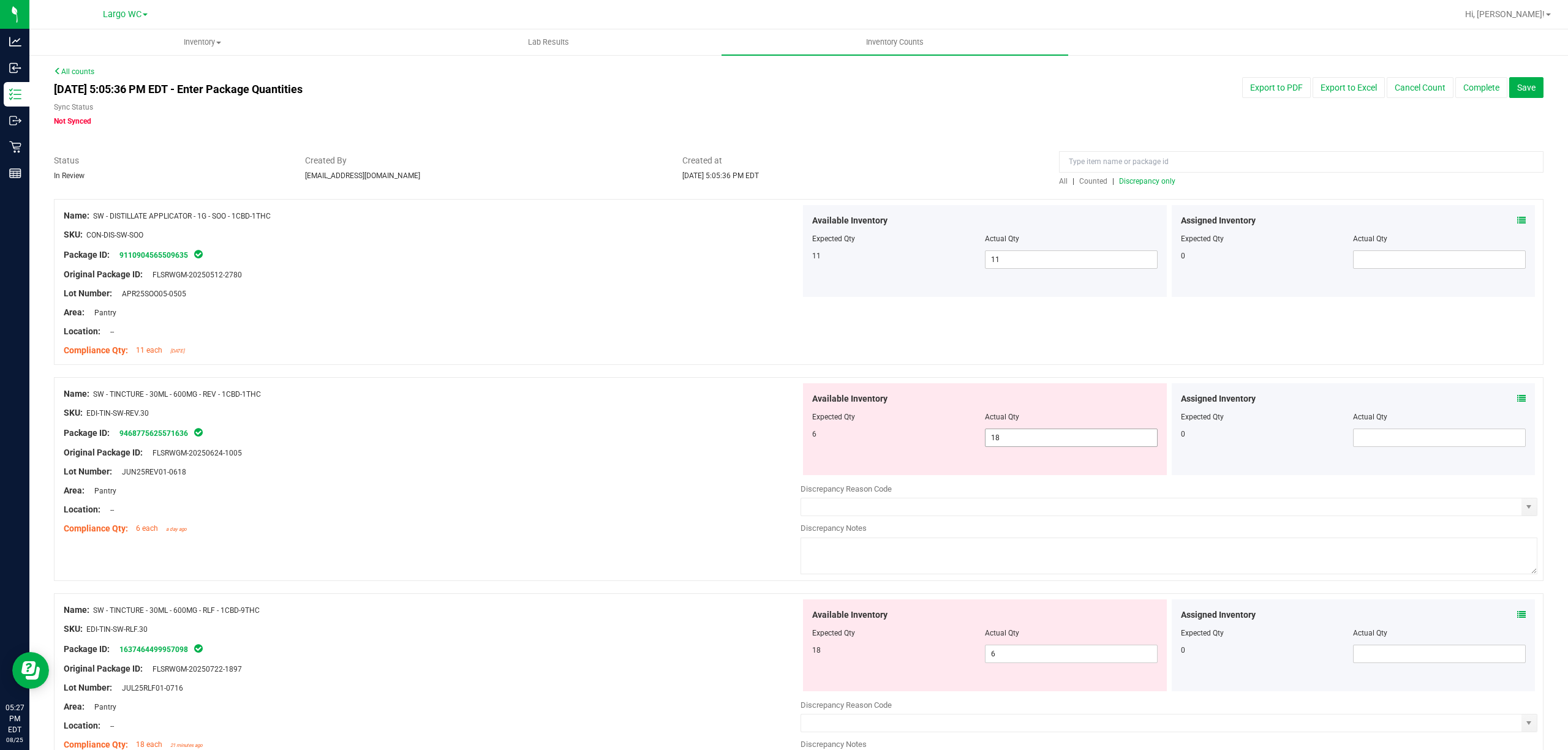
click at [1000, 432] on span "18 18" at bounding box center [1070, 437] width 172 height 18
click at [1000, 432] on input "18" at bounding box center [1071, 438] width 172 height 17
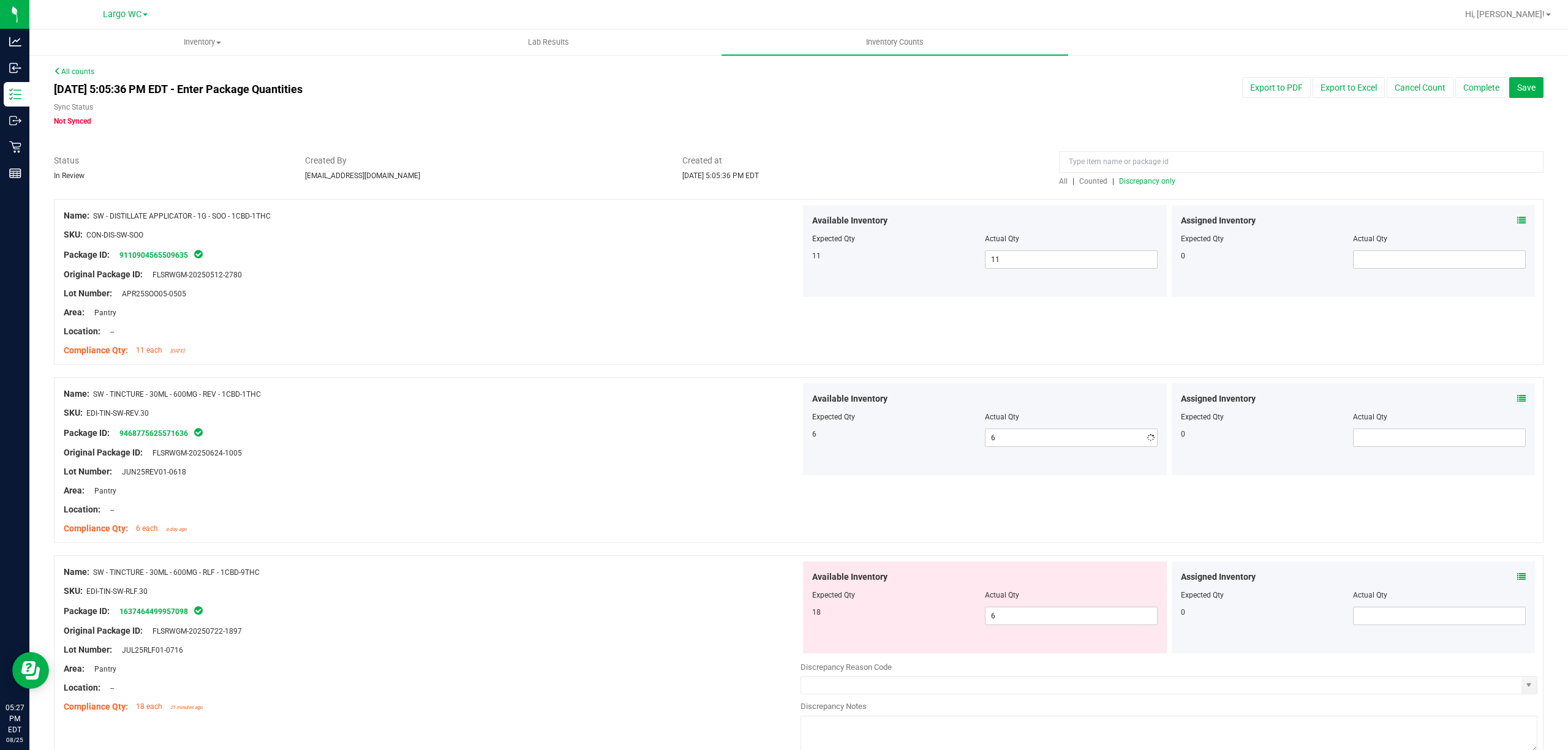
click at [756, 456] on div "Original Package ID: FLSRWGM-20250624-1005" at bounding box center [433, 453] width 737 height 13
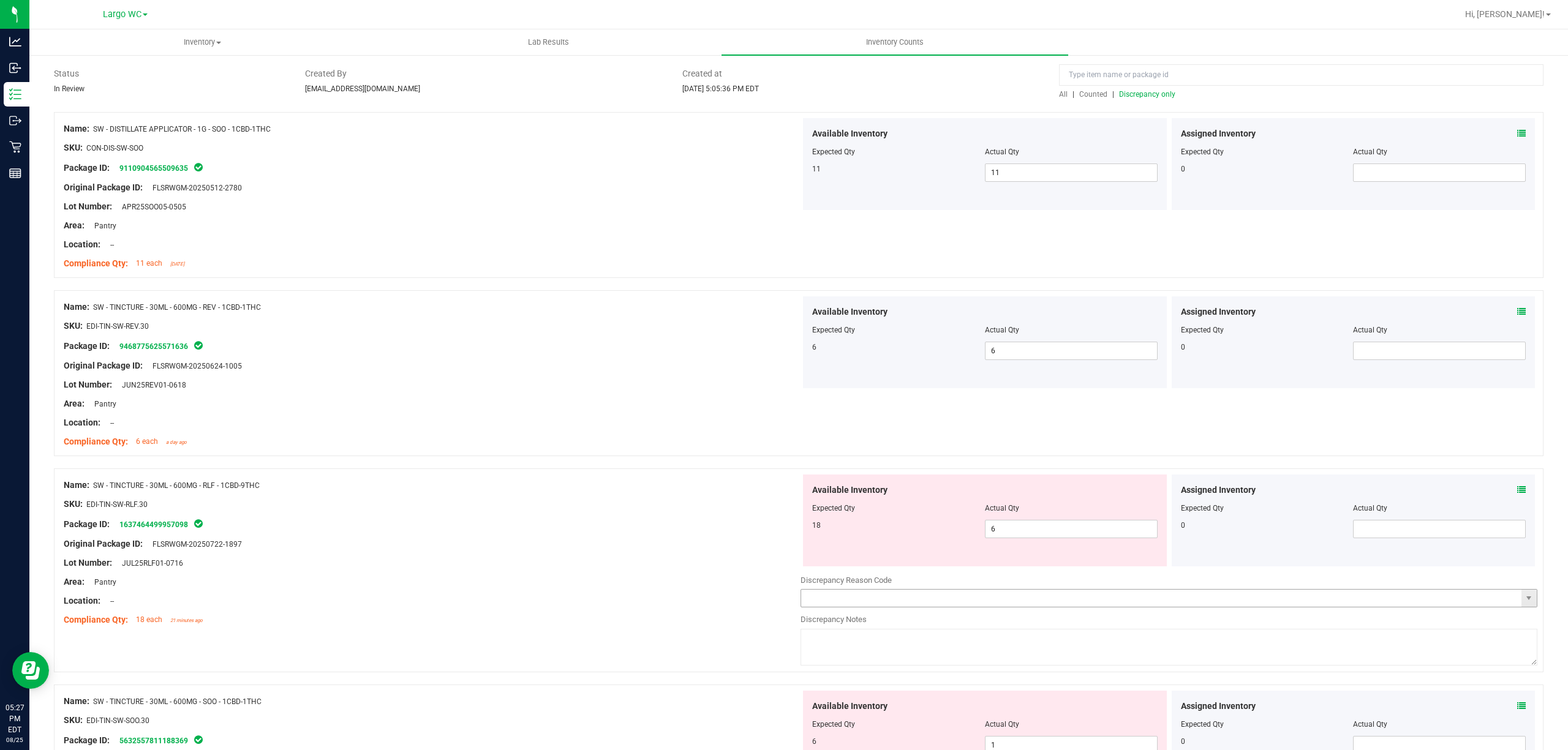
scroll to position [245, 0]
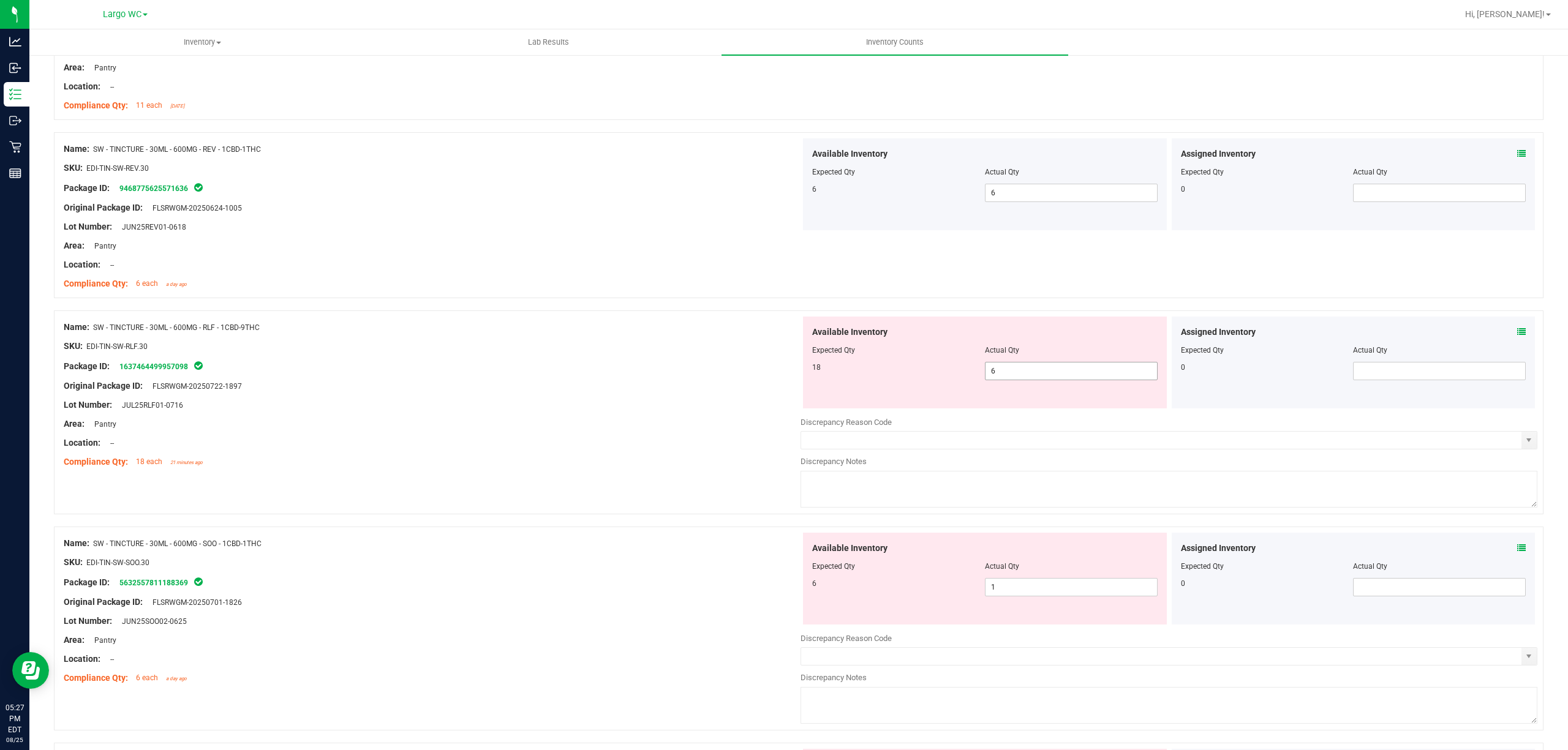
click at [1054, 365] on span "6 6" at bounding box center [1070, 370] width 172 height 18
click at [0, 0] on input "6" at bounding box center [0, 0] width 0 height 0
click at [709, 316] on div "Name: SW - TINCTURE - 30ML - 600MG - RLF - 1CBD-9THC SKU: EDI-TIN-SW-RLF.30 Pac…" at bounding box center [798, 412] width 1490 height 204
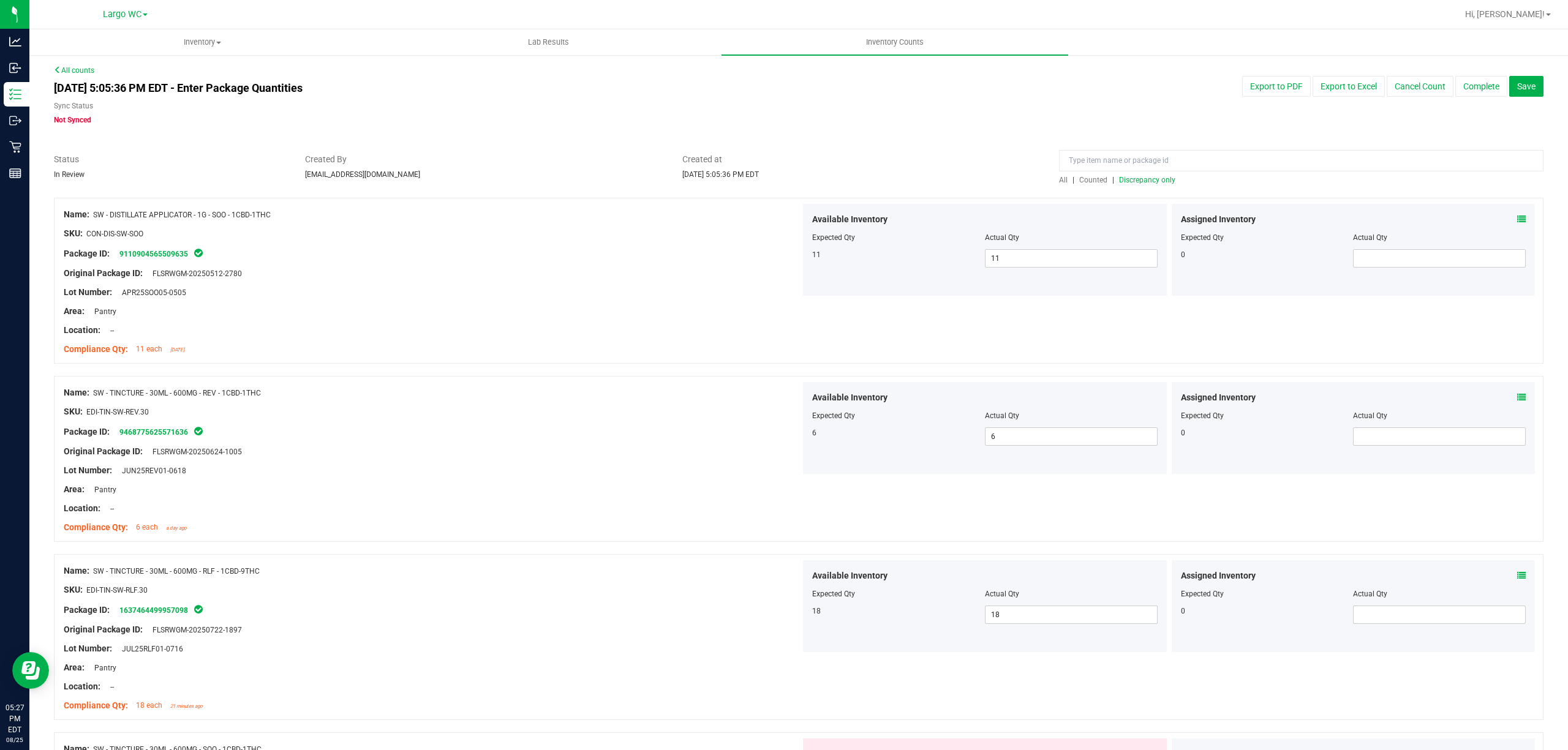
scroll to position [0, 0]
click at [1128, 187] on div "All | Counted | Discrepancy only" at bounding box center [1301, 182] width 484 height 11
click at [1133, 177] on span "Discrepancy only" at bounding box center [1147, 181] width 57 height 8
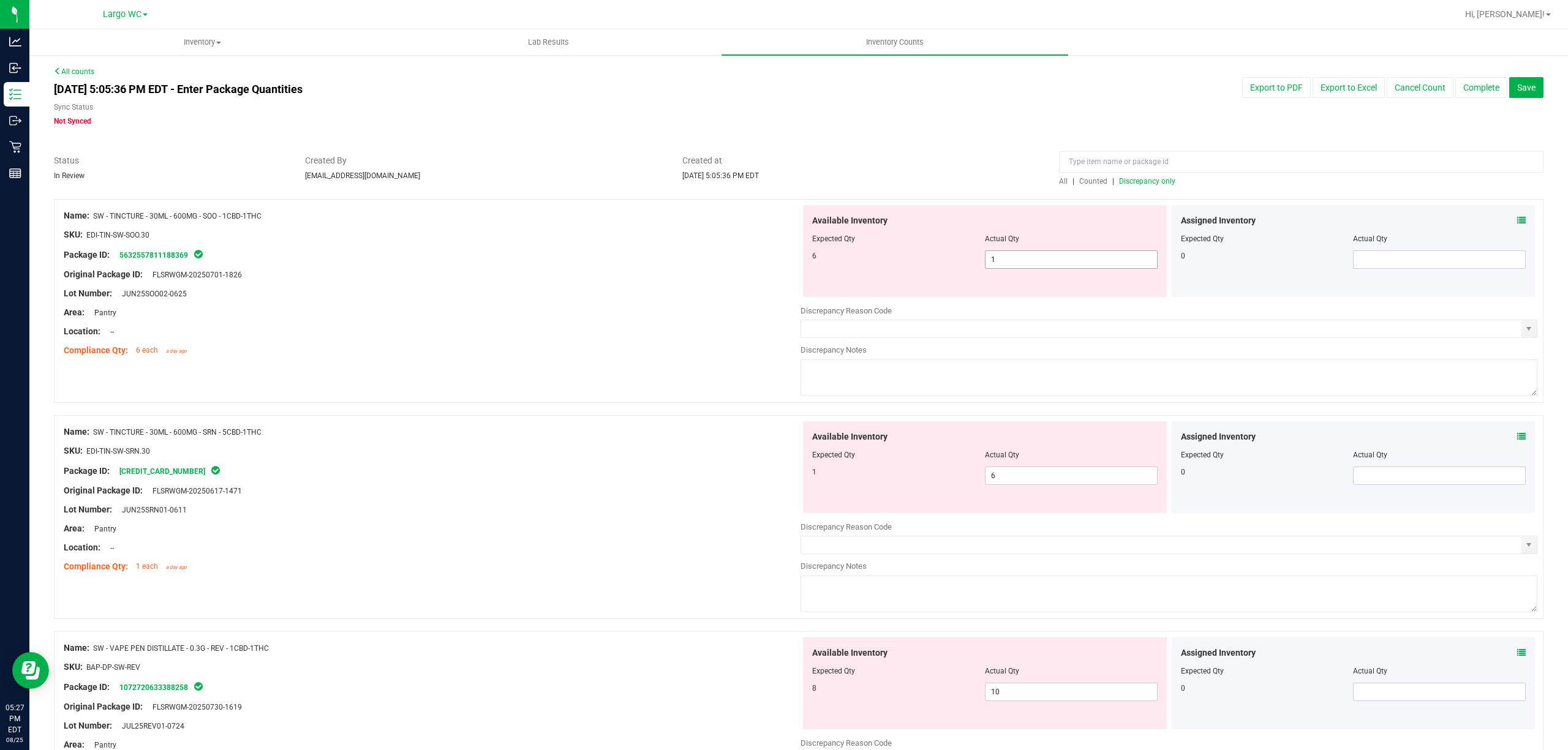
click at [1024, 254] on span "1 1" at bounding box center [1070, 259] width 172 height 18
click at [1024, 254] on input "1" at bounding box center [1071, 259] width 172 height 17
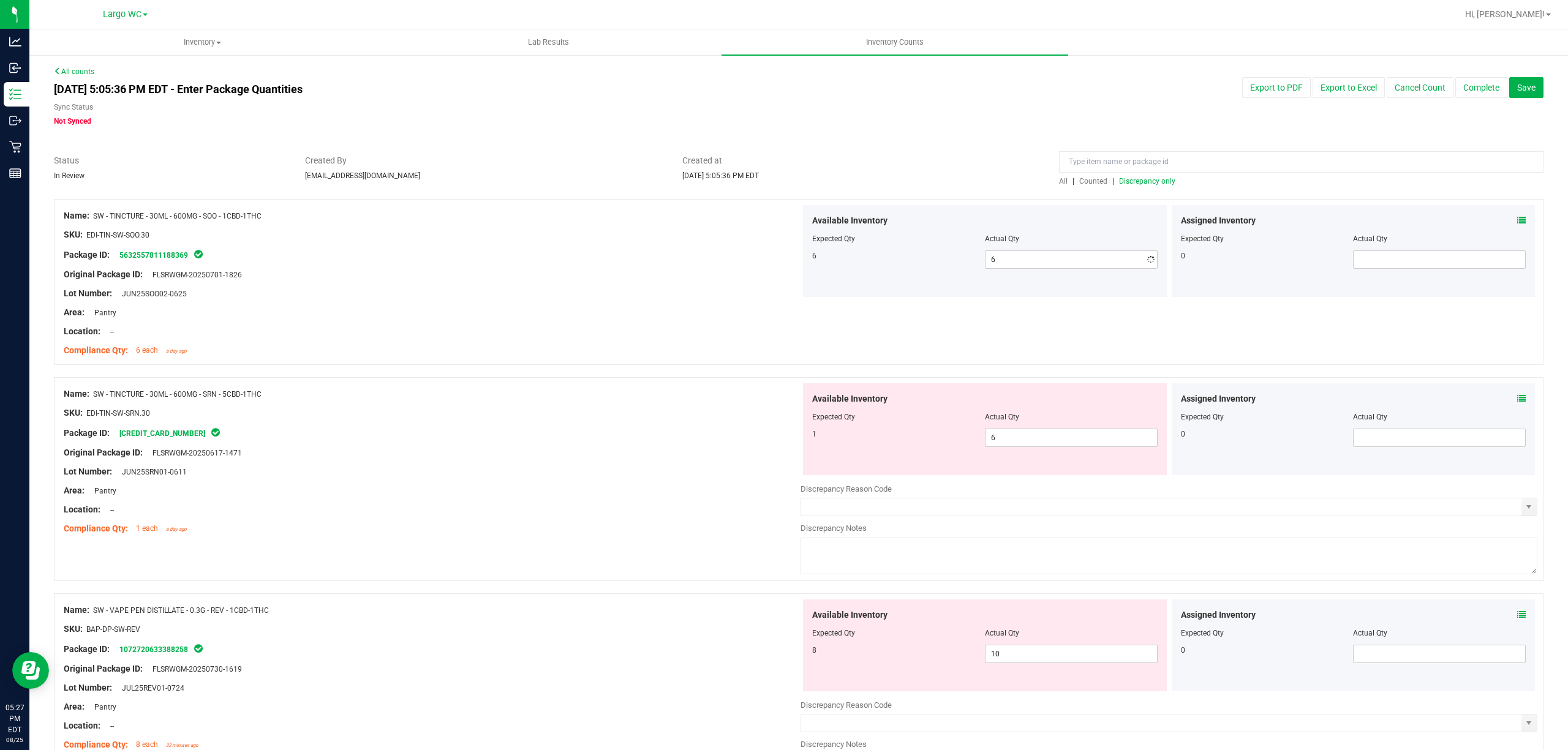
click at [670, 309] on div "Area: Pantry" at bounding box center [433, 313] width 737 height 13
click at [1119, 181] on span "Discrepancy only" at bounding box center [1147, 181] width 57 height 8
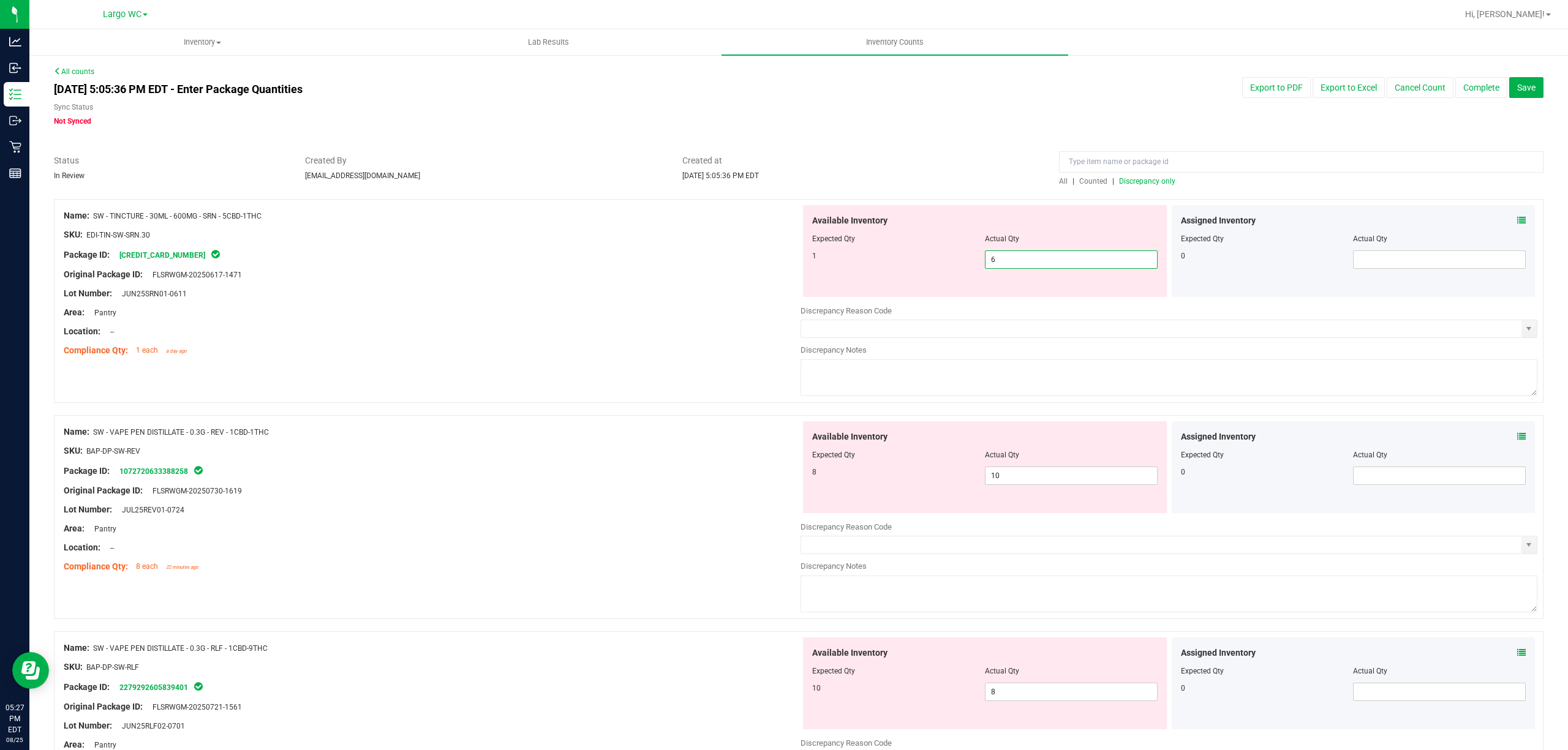
click at [1035, 262] on span "6 6" at bounding box center [1070, 259] width 172 height 18
click at [1035, 262] on input "6" at bounding box center [1071, 259] width 172 height 17
click at [1079, 179] on span "Counted" at bounding box center [1093, 181] width 28 height 8
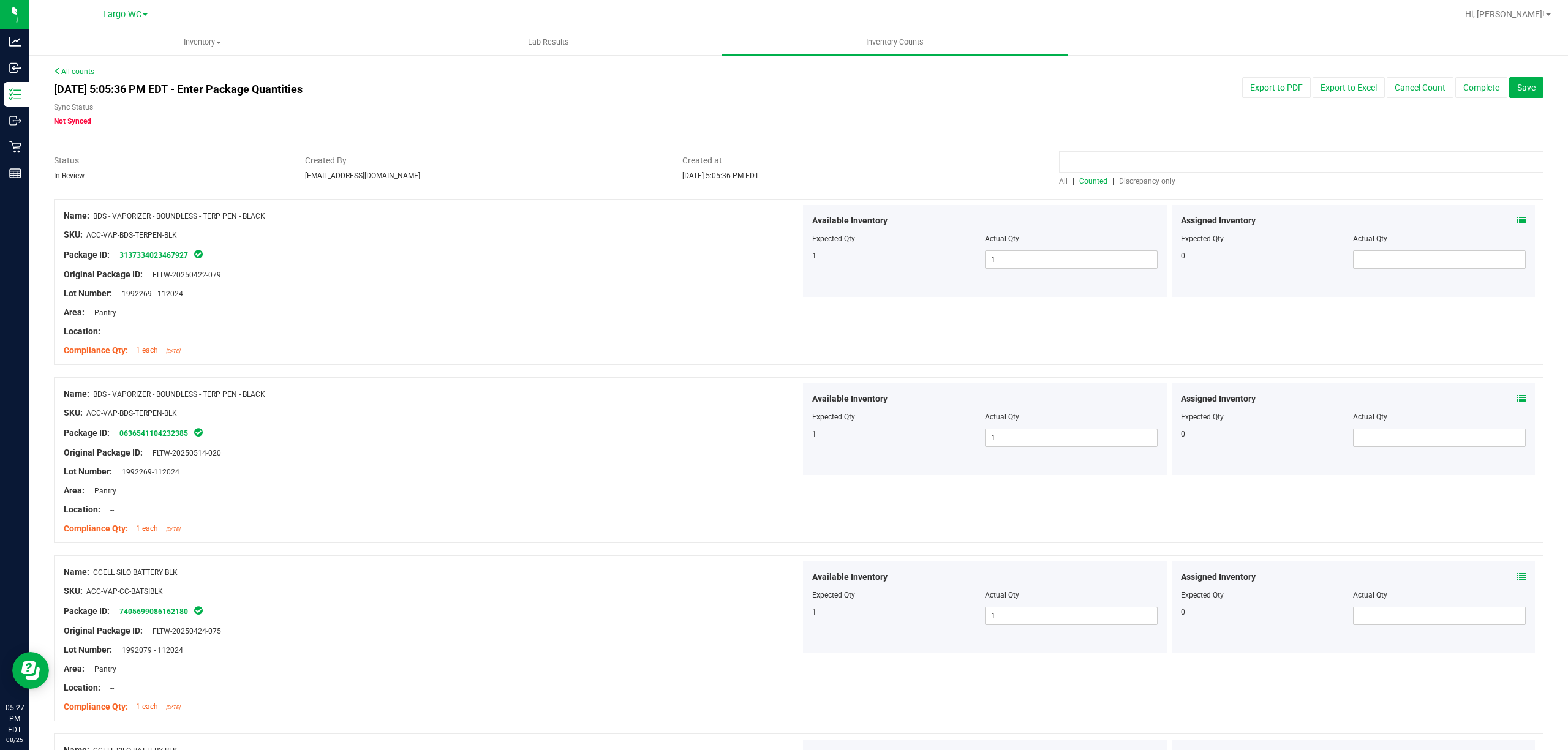
click at [1090, 153] on input at bounding box center [1301, 162] width 484 height 22
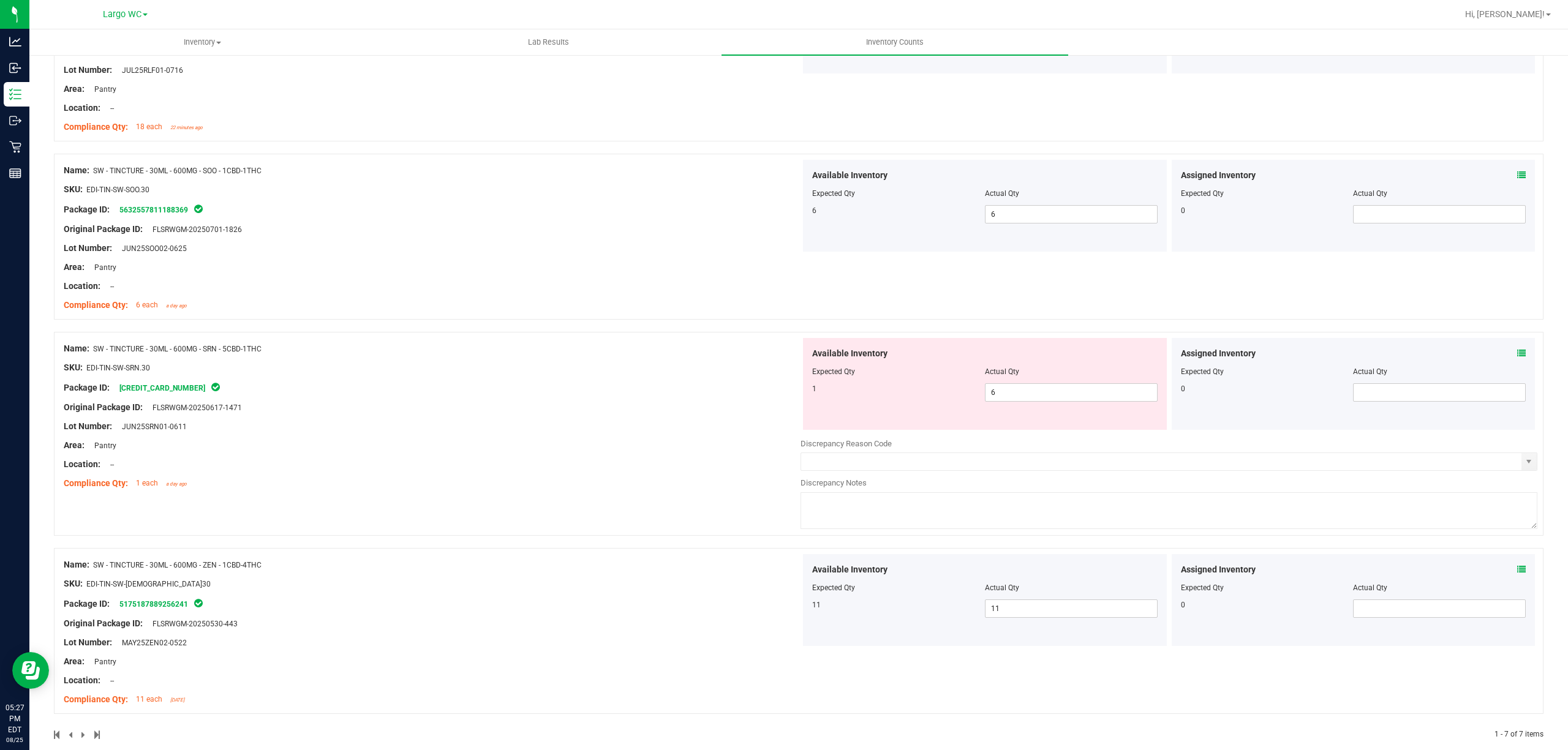
scroll to position [779, 0]
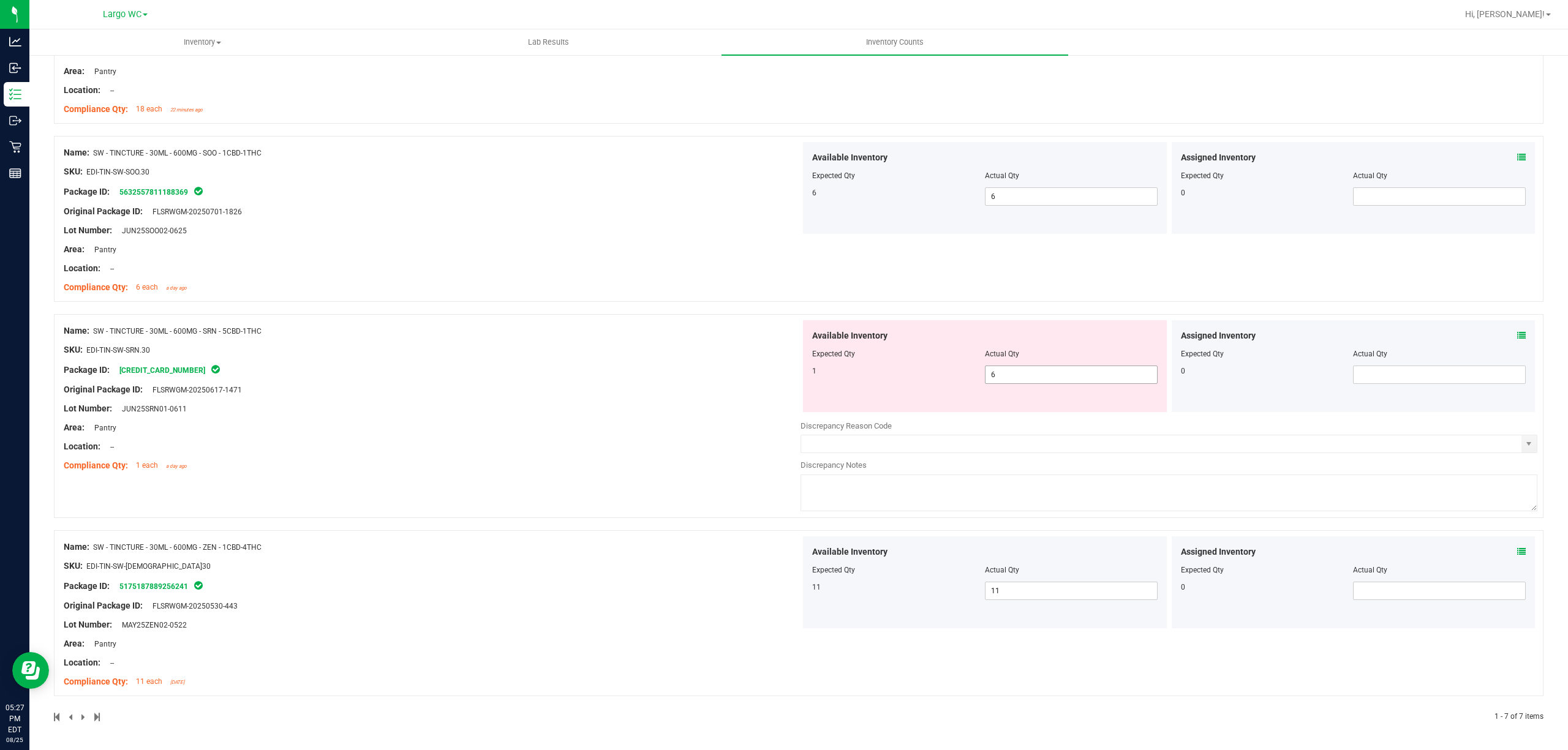
click at [1021, 381] on span "6 6" at bounding box center [1070, 374] width 172 height 18
click at [1021, 381] on input "6" at bounding box center [1071, 375] width 172 height 17
click at [545, 459] on div "Name: SW - TINCTURE - 30ML - 600MG - SRN - 5CBD-1THC SKU: EDI-TIN-SW-SRN.30 Pac…" at bounding box center [433, 399] width 737 height 156
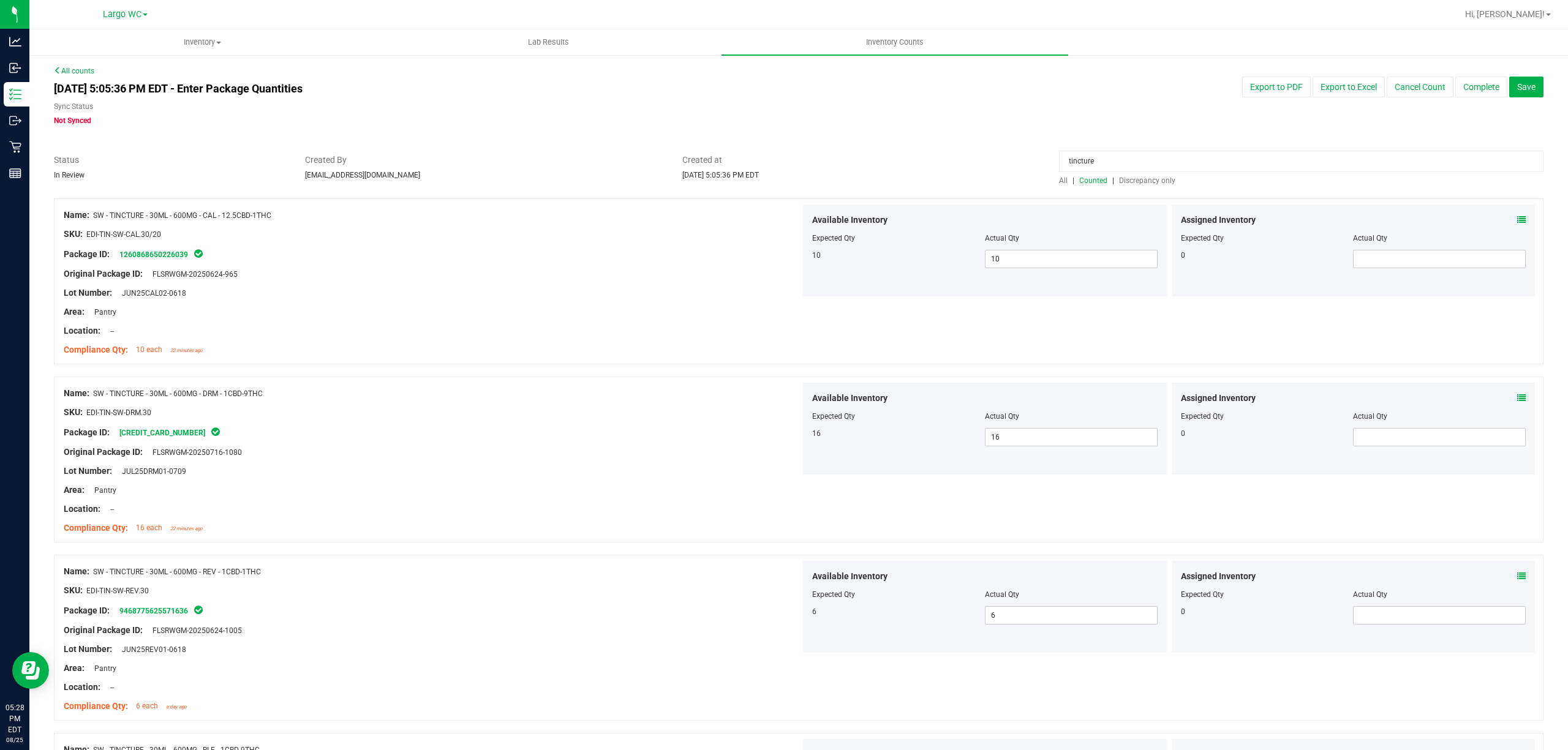
scroll to position [0, 0]
click at [1120, 162] on input "tincture" at bounding box center [1301, 162] width 484 height 22
click at [1142, 177] on span "Discrepancy only" at bounding box center [1147, 181] width 57 height 8
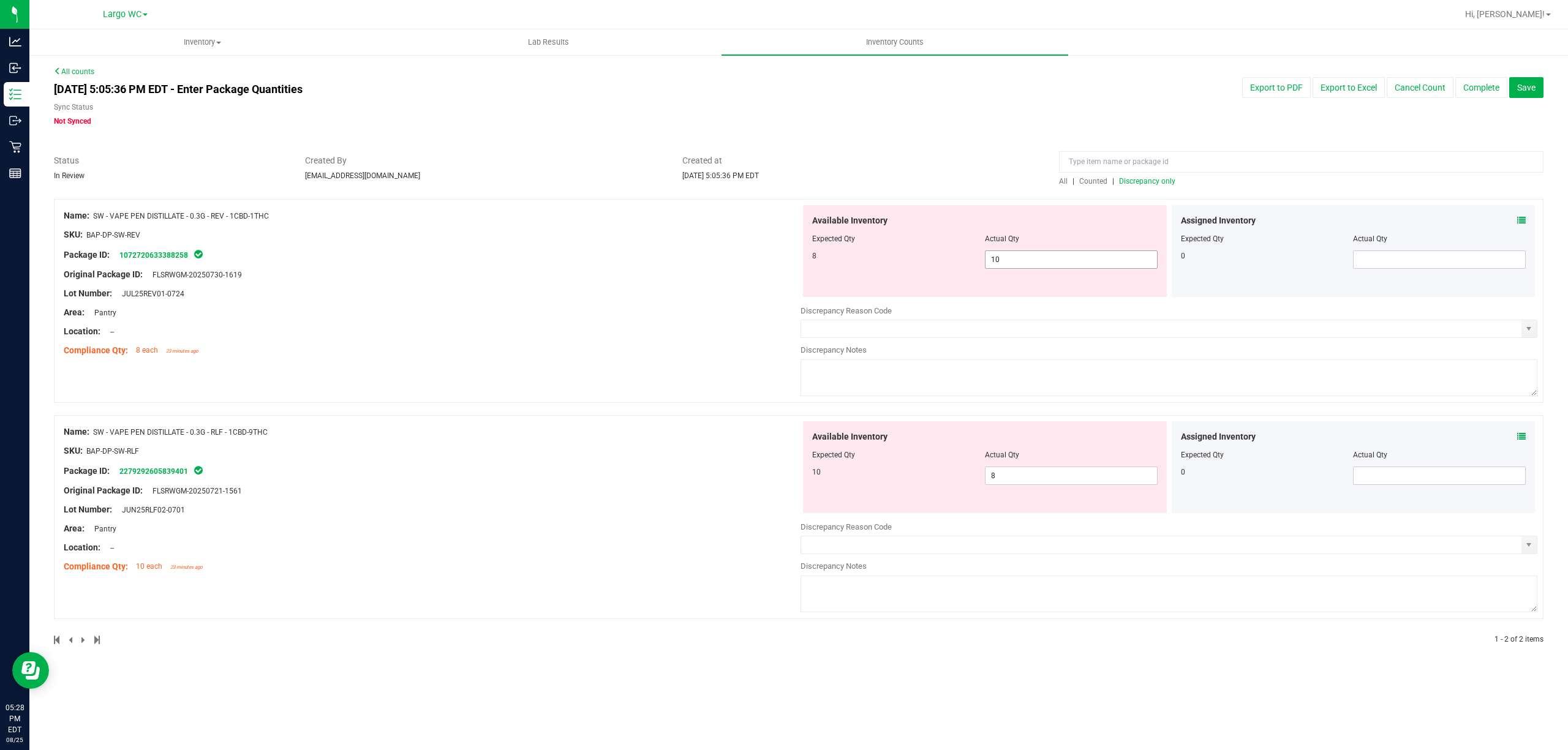
click at [1022, 263] on span "10 10" at bounding box center [1070, 259] width 172 height 18
click at [1022, 263] on input "10" at bounding box center [1071, 259] width 172 height 17
click at [681, 367] on div "Name: SW - VAPE PEN DISTILLATE - 0.3G - REV - 1CBD-1THC SKU: BAP-DP-SW-REV Pack…" at bounding box center [798, 306] width 1490 height 216
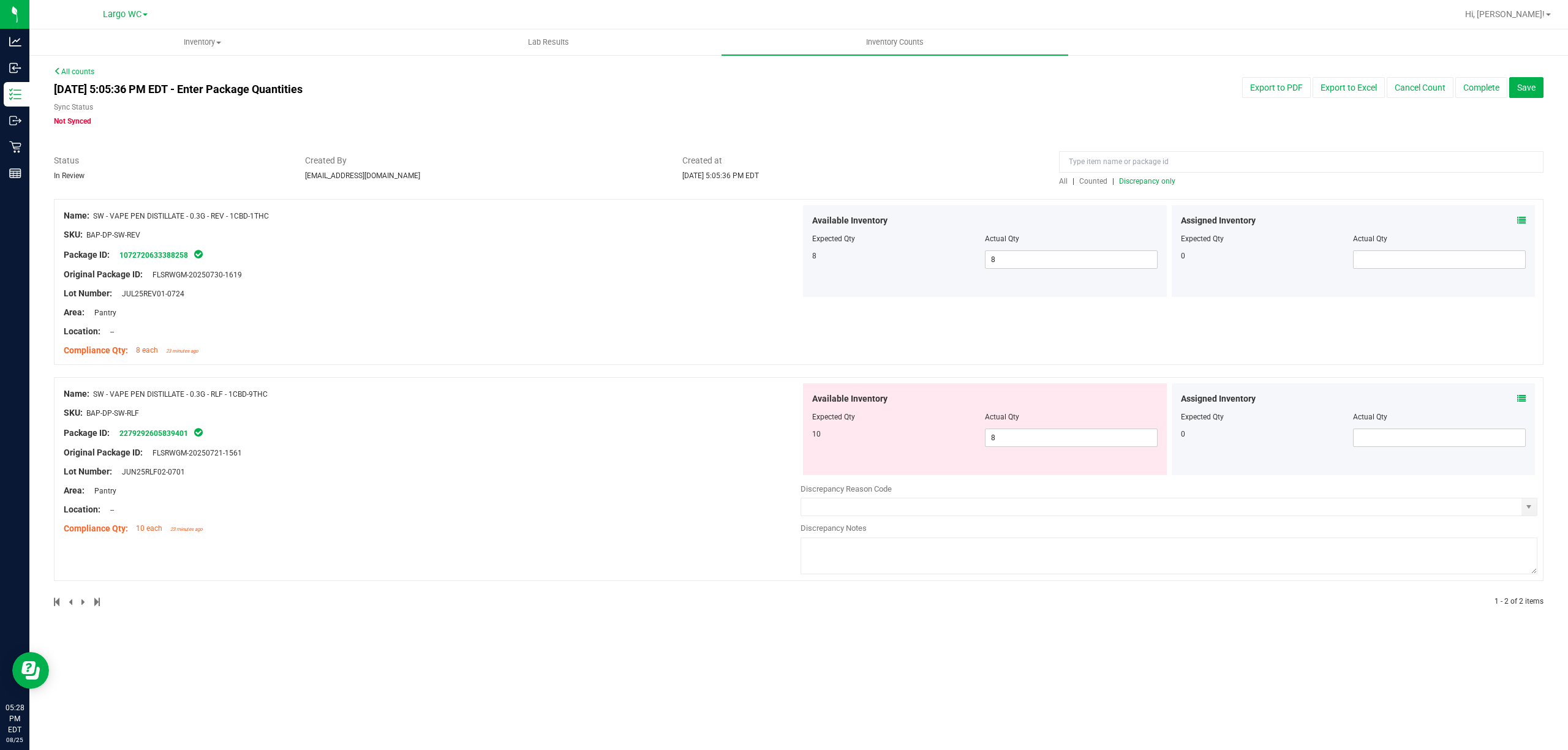
click at [1071, 453] on div "Available Inventory Expected Qty Actual Qty 10 8 8" at bounding box center [985, 429] width 364 height 91
click at [1071, 447] on span "8 8" at bounding box center [1070, 437] width 172 height 18
click at [1073, 444] on span "8 8" at bounding box center [1070, 437] width 172 height 18
click at [1073, 444] on input "8" at bounding box center [1071, 438] width 172 height 17
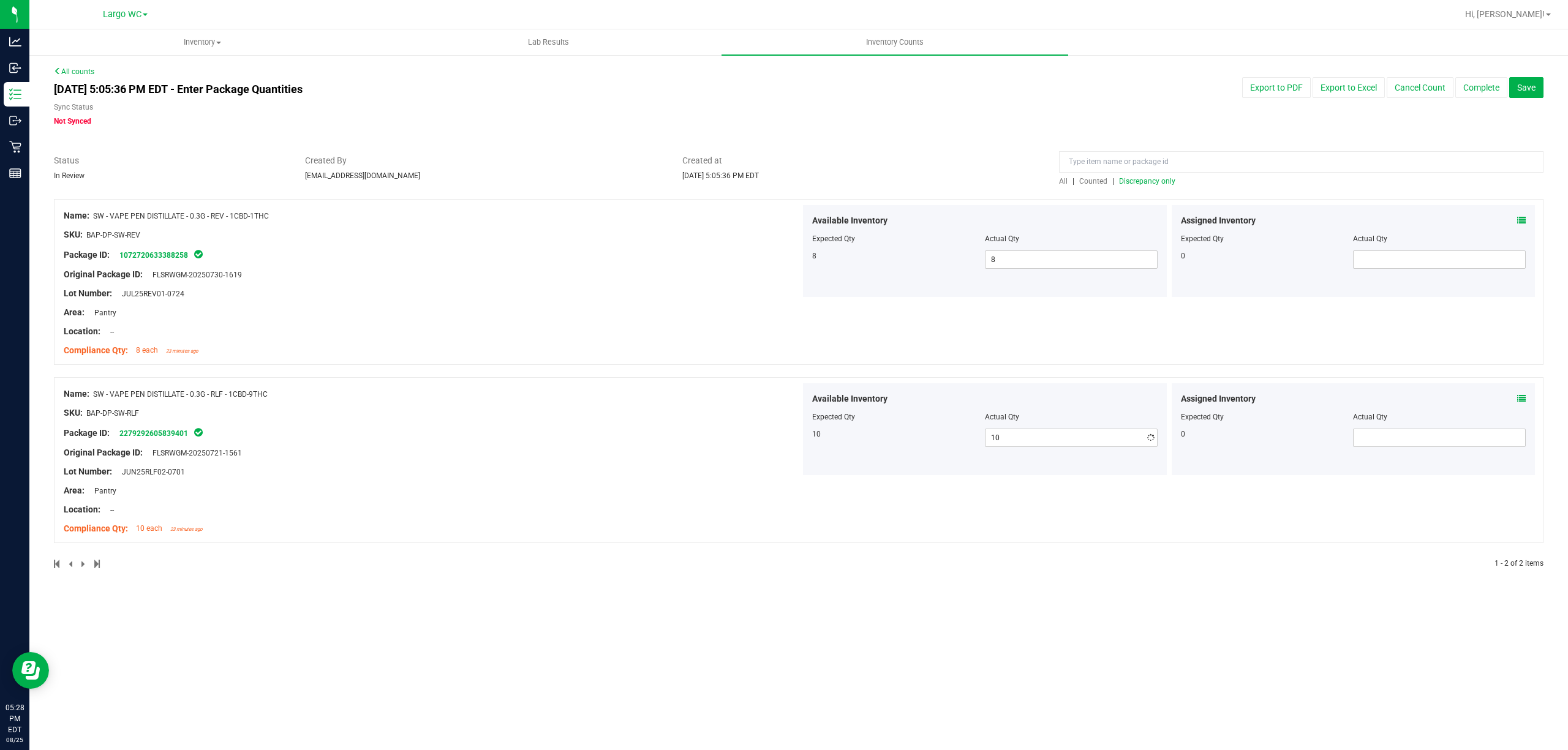
click at [709, 361] on div "Name: SW - VAPE PEN DISTILLATE - 0.3G - REV - 1CBD-1THC SKU: BAP-DP-SW-REV Pack…" at bounding box center [433, 284] width 737 height 156
click at [1157, 183] on span "Discrepancy only" at bounding box center [1147, 181] width 57 height 8
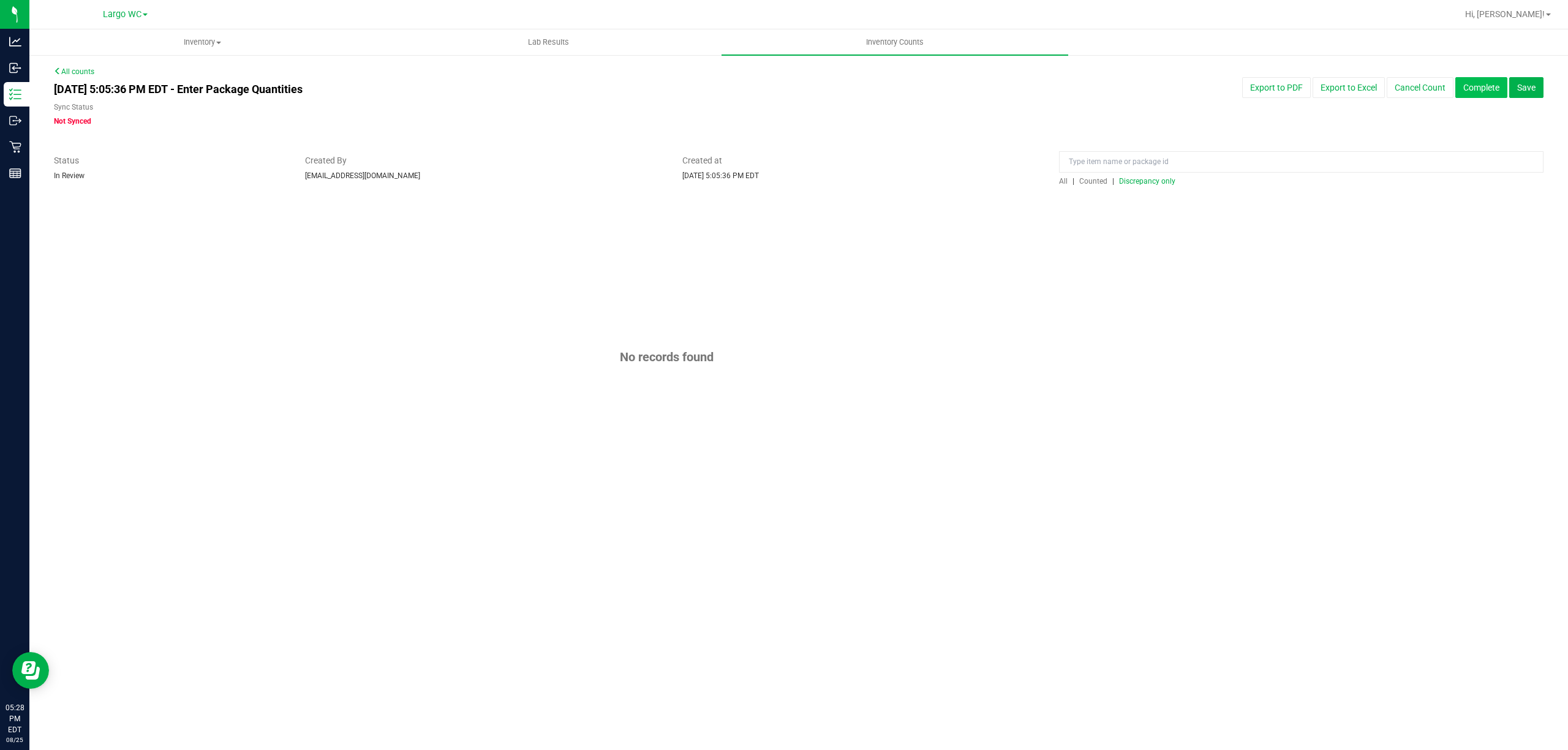
click at [1470, 79] on button "Complete" at bounding box center [1480, 88] width 52 height 21
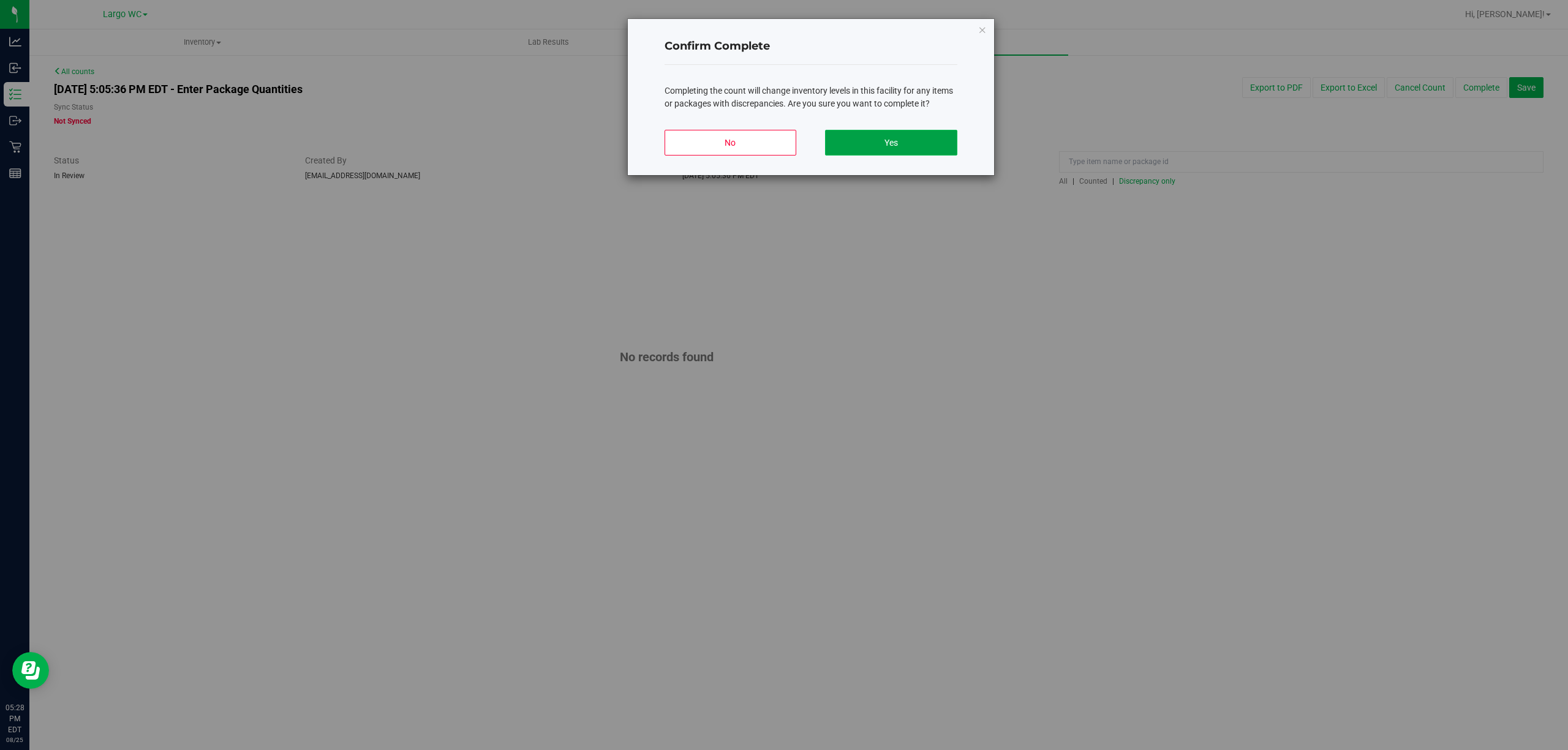
click at [899, 135] on button "Yes" at bounding box center [890, 142] width 132 height 25
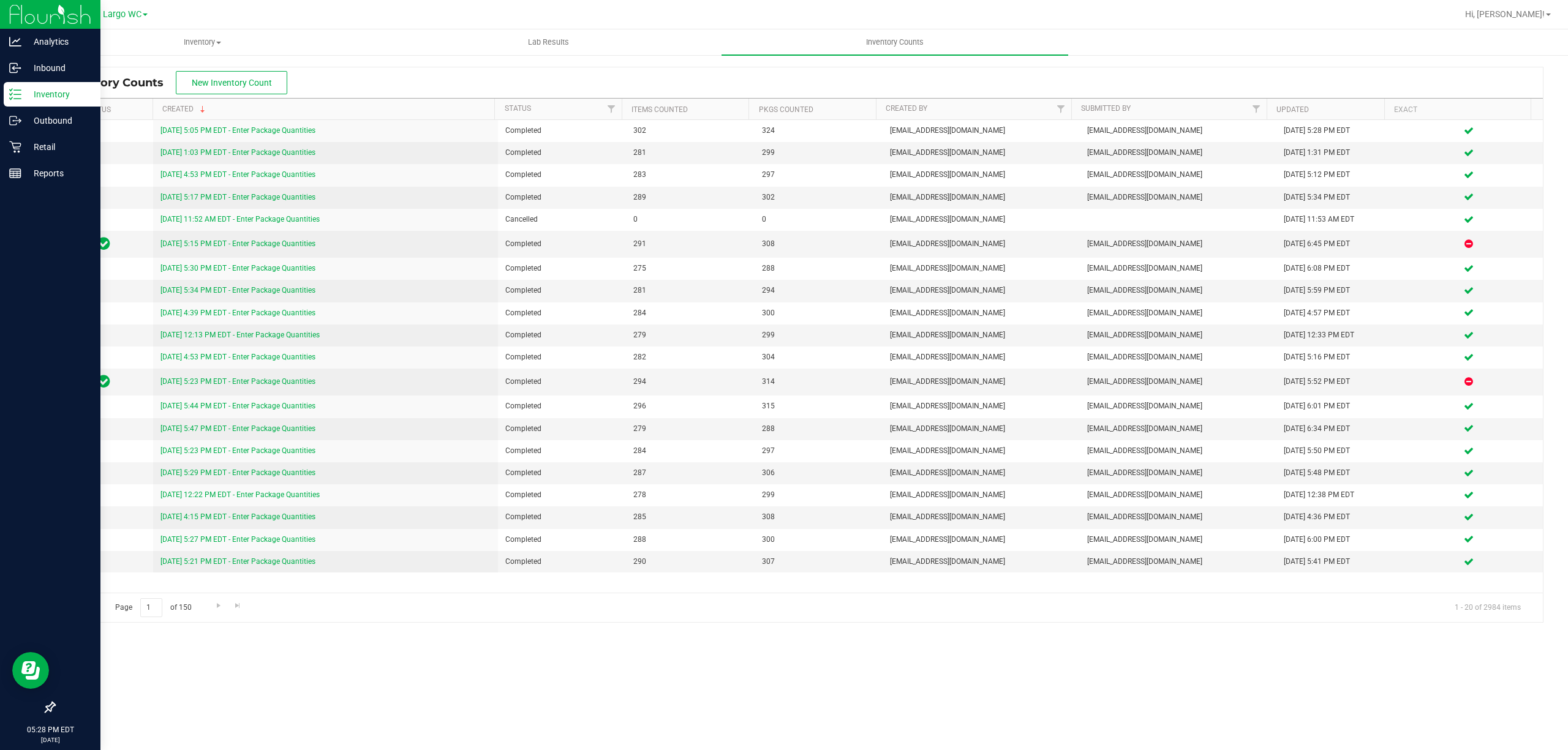
click at [27, 93] on p "Inventory" at bounding box center [58, 94] width 74 height 15
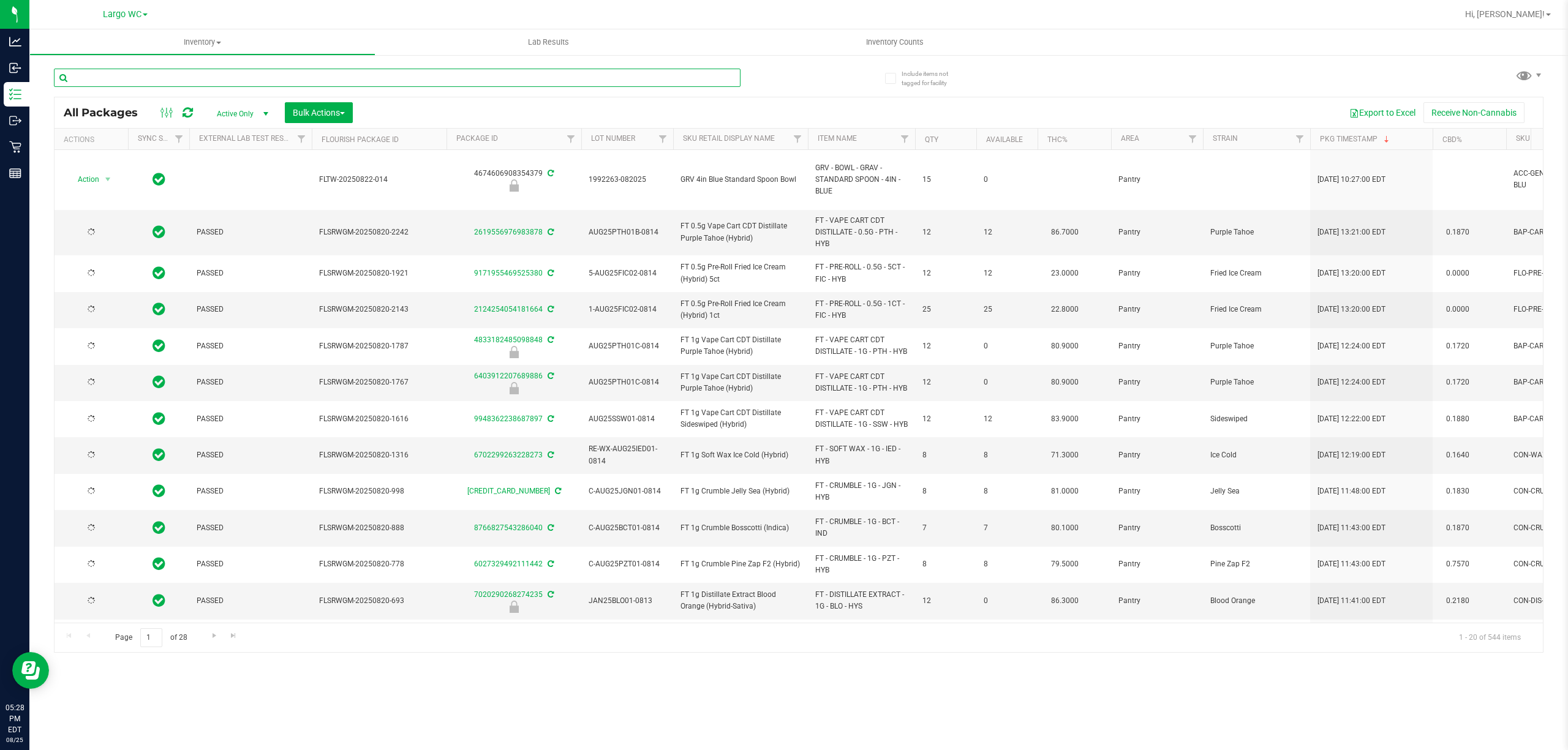
click at [291, 73] on input "text" at bounding box center [397, 77] width 687 height 18
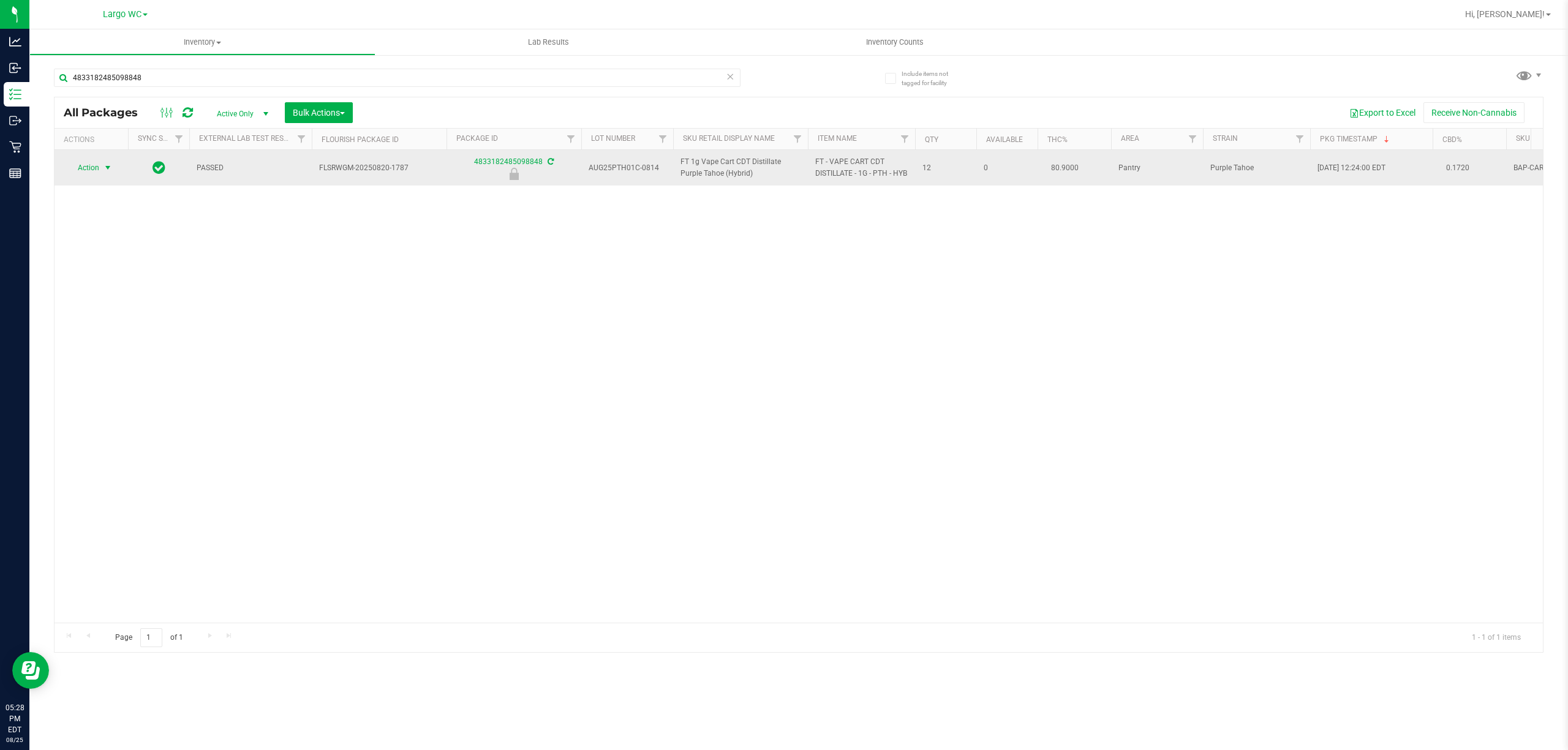
click at [93, 176] on span "Action" at bounding box center [83, 168] width 33 height 17
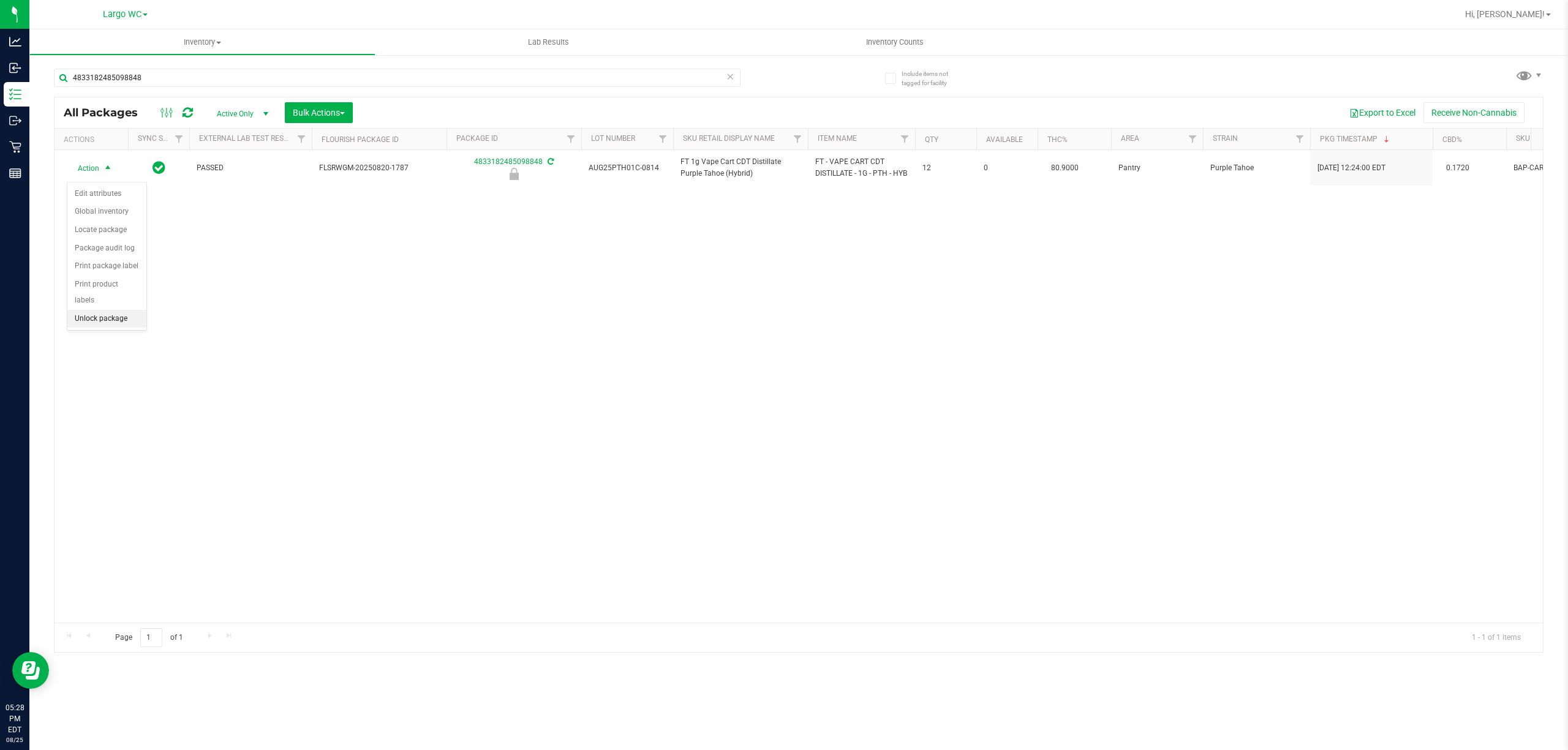
click at [93, 328] on li "Unlock package" at bounding box center [106, 318] width 79 height 18
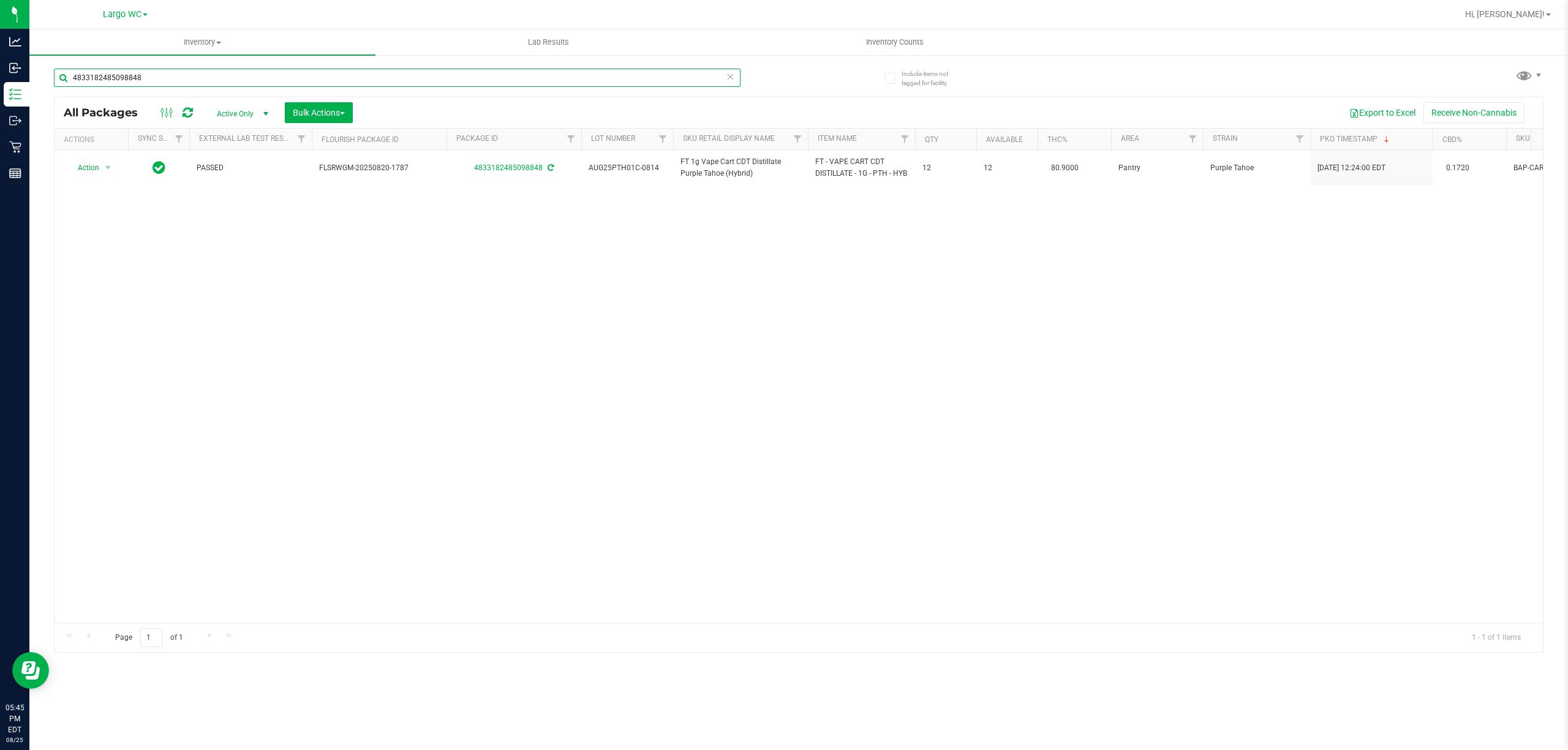
click at [126, 77] on input "4833182485098848" at bounding box center [397, 77] width 687 height 18
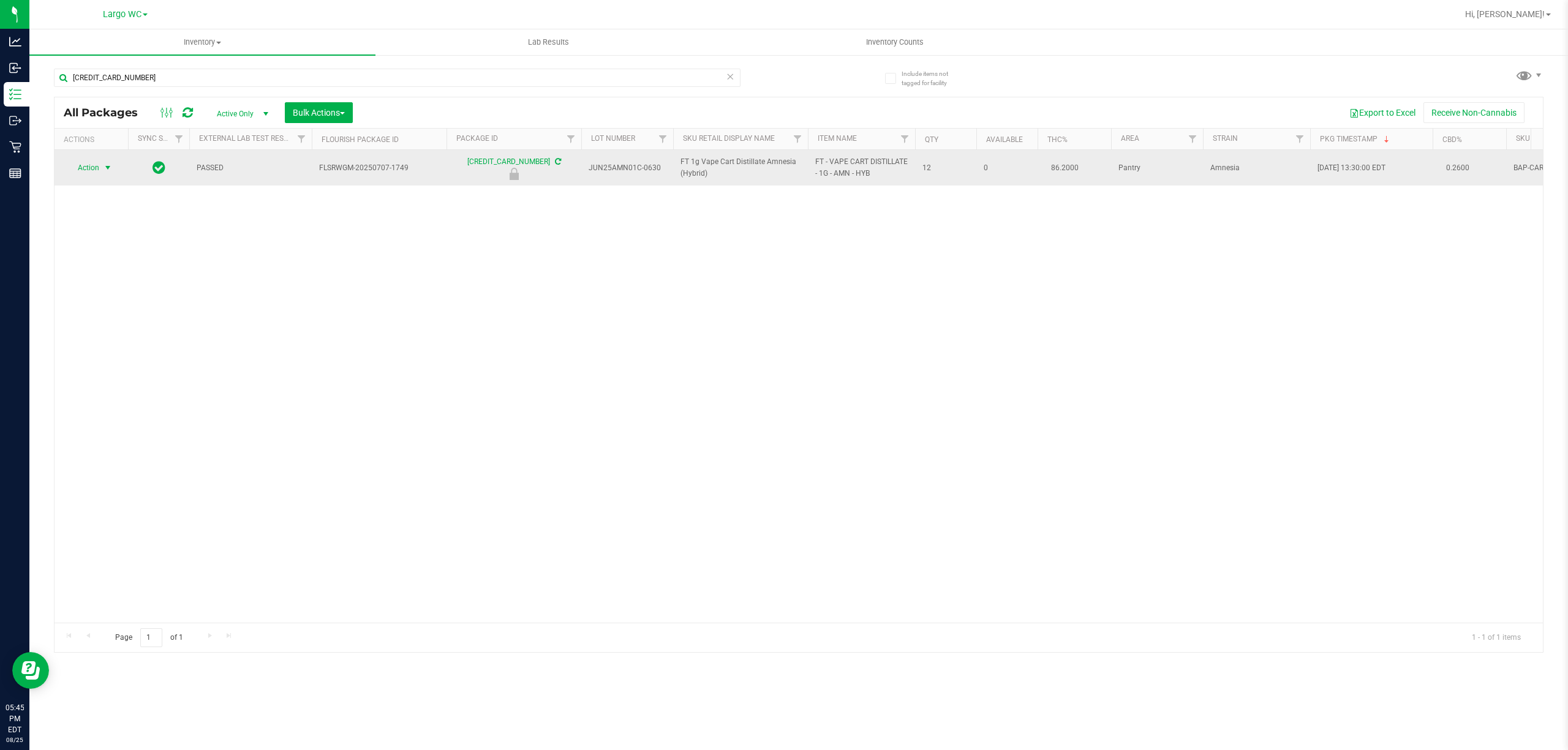
click at [107, 168] on span "select" at bounding box center [107, 168] width 9 height 9
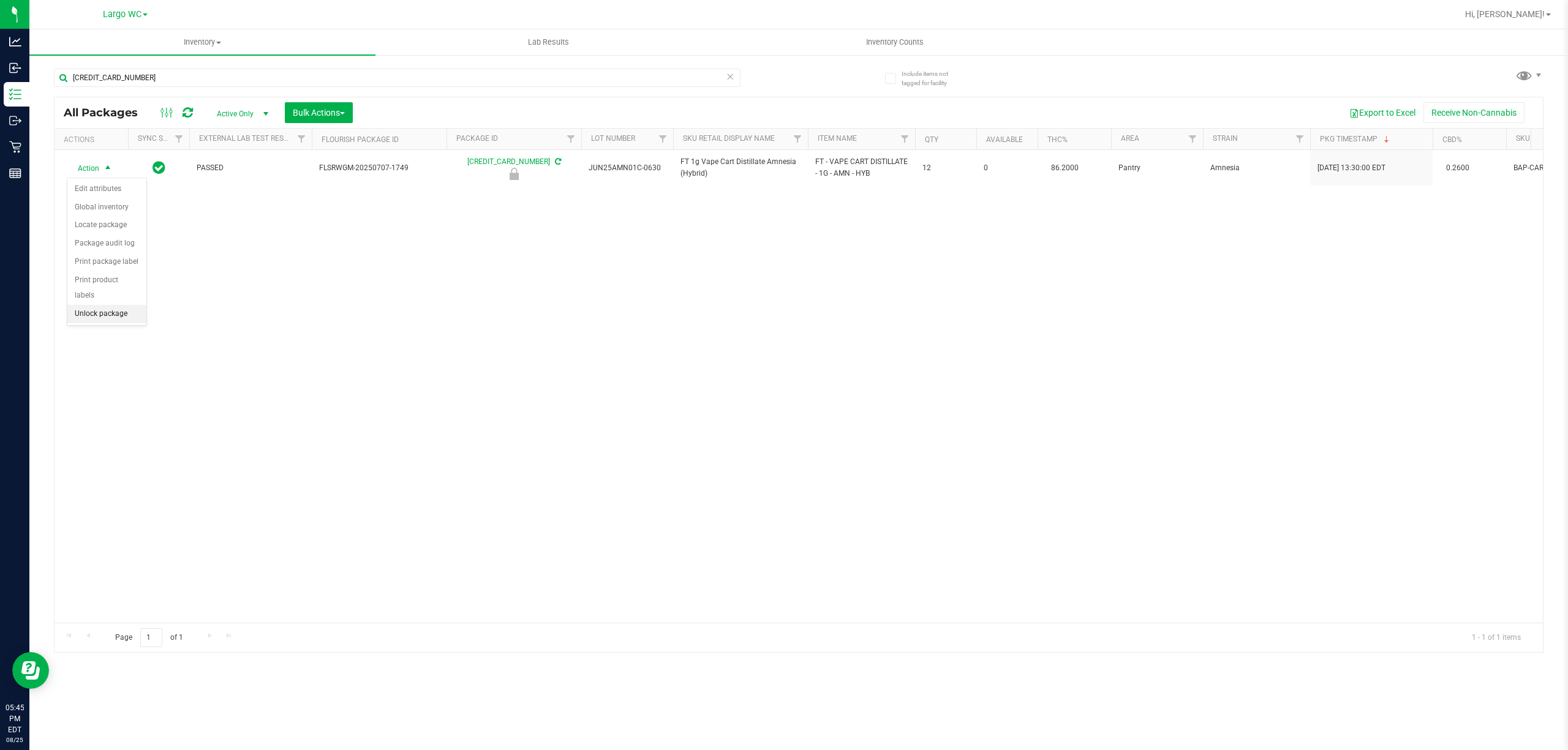
click at [101, 319] on li "Unlock package" at bounding box center [106, 314] width 79 height 18
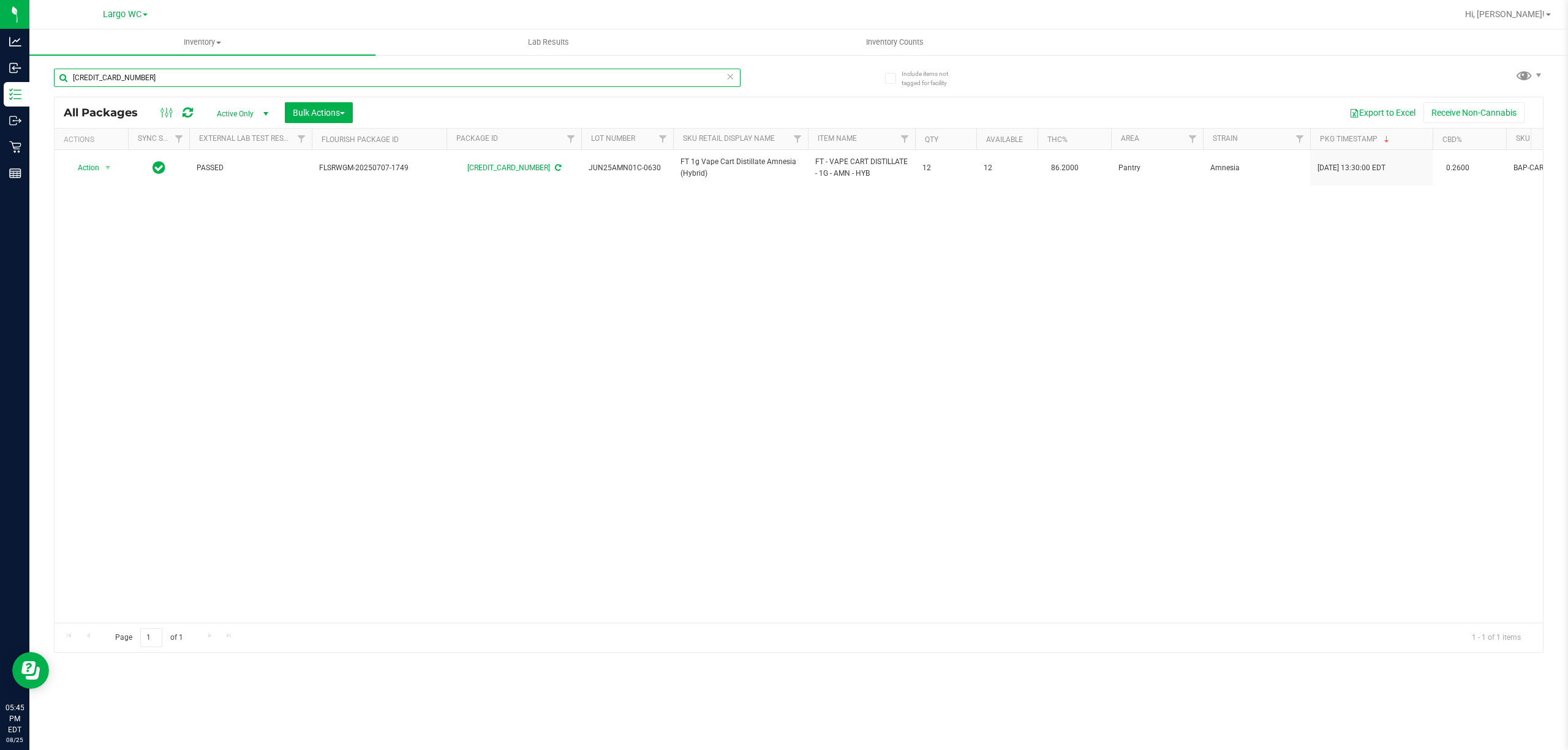
click at [189, 77] on input "5048653339835679" at bounding box center [397, 77] width 687 height 18
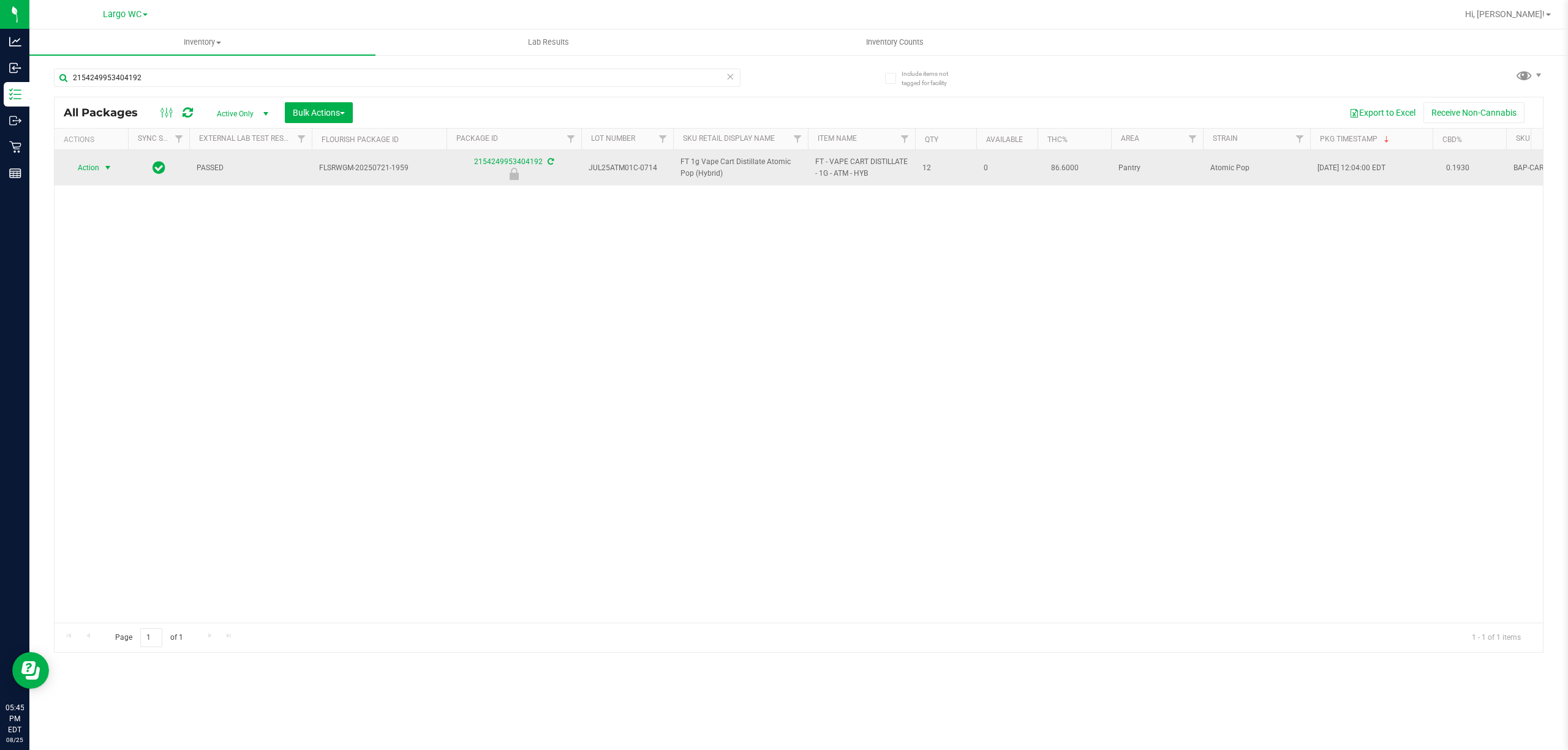
click at [107, 168] on span "select" at bounding box center [107, 168] width 9 height 9
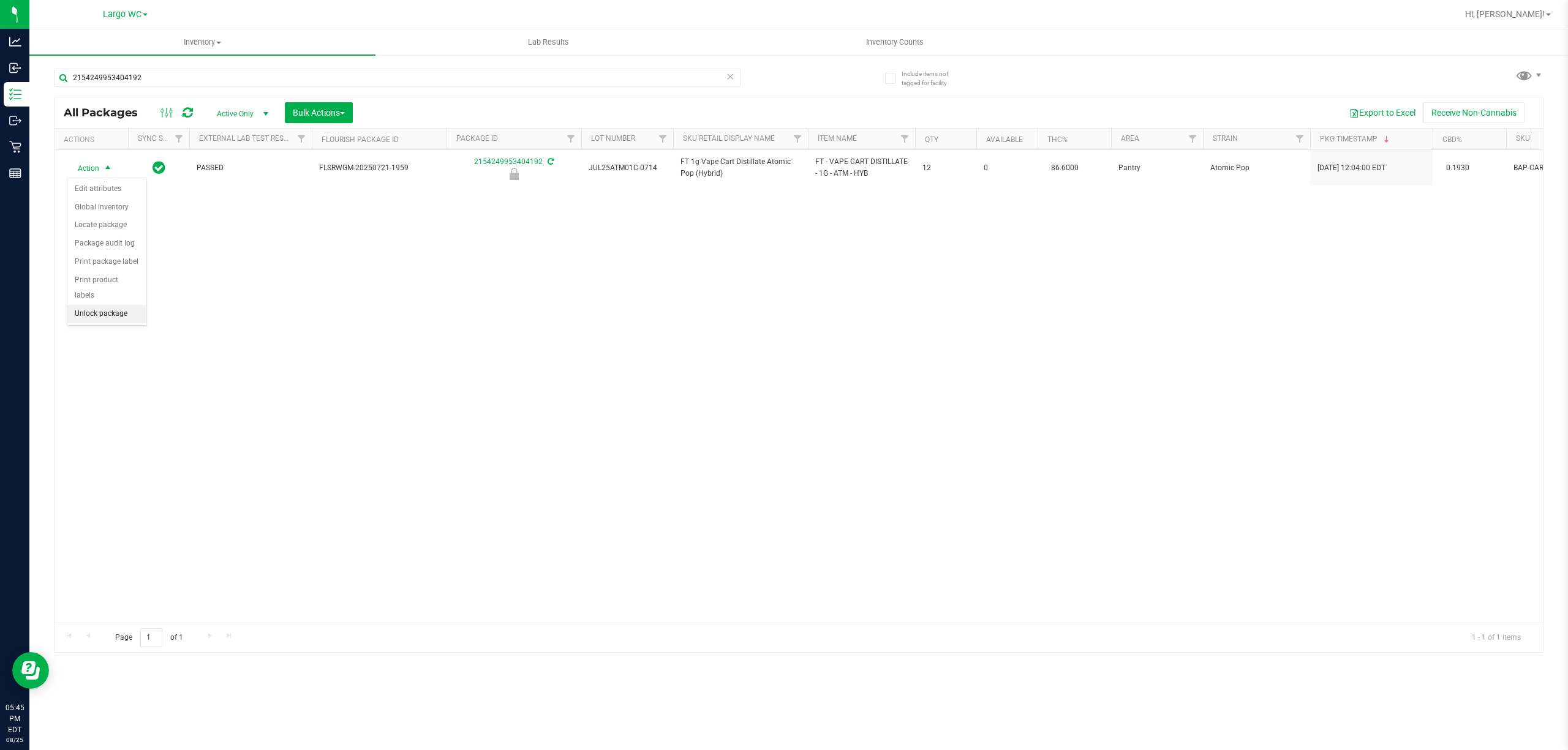
click at [102, 314] on li "Unlock package" at bounding box center [106, 314] width 79 height 18
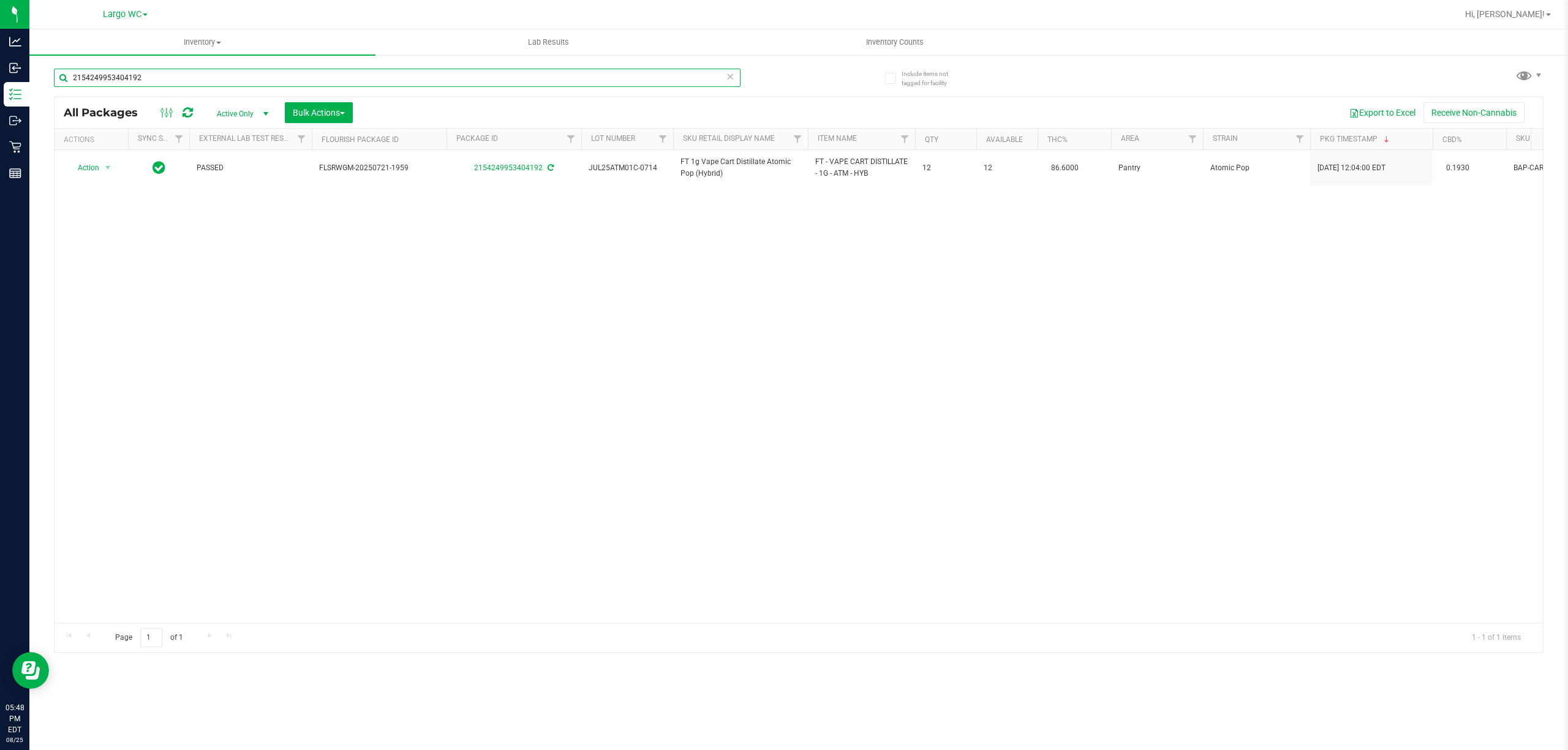
click at [114, 77] on input "2154249953404192" at bounding box center [397, 77] width 687 height 18
click at [116, 81] on input "2154249953404192" at bounding box center [397, 77] width 687 height 18
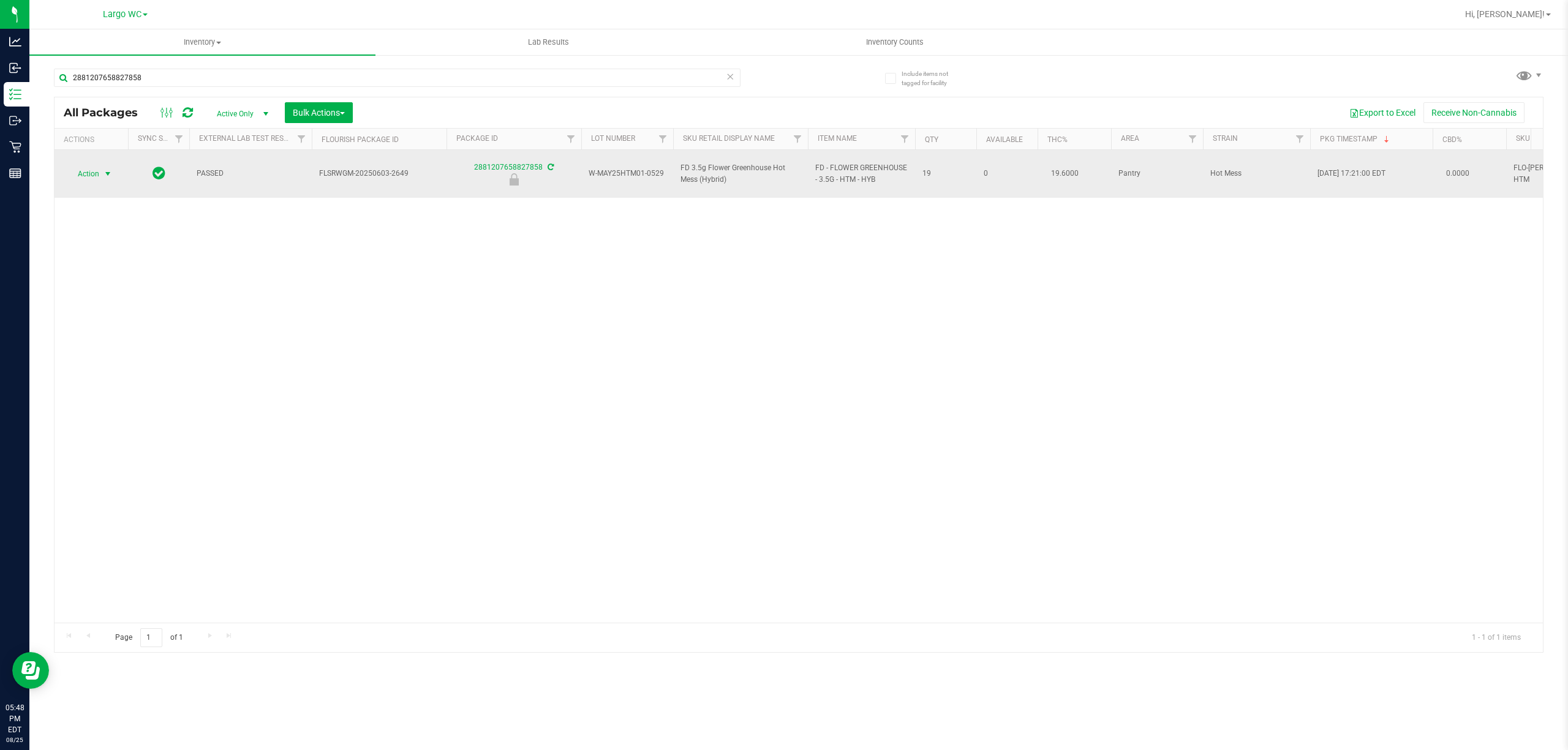
click at [107, 169] on span "select" at bounding box center [107, 173] width 9 height 9
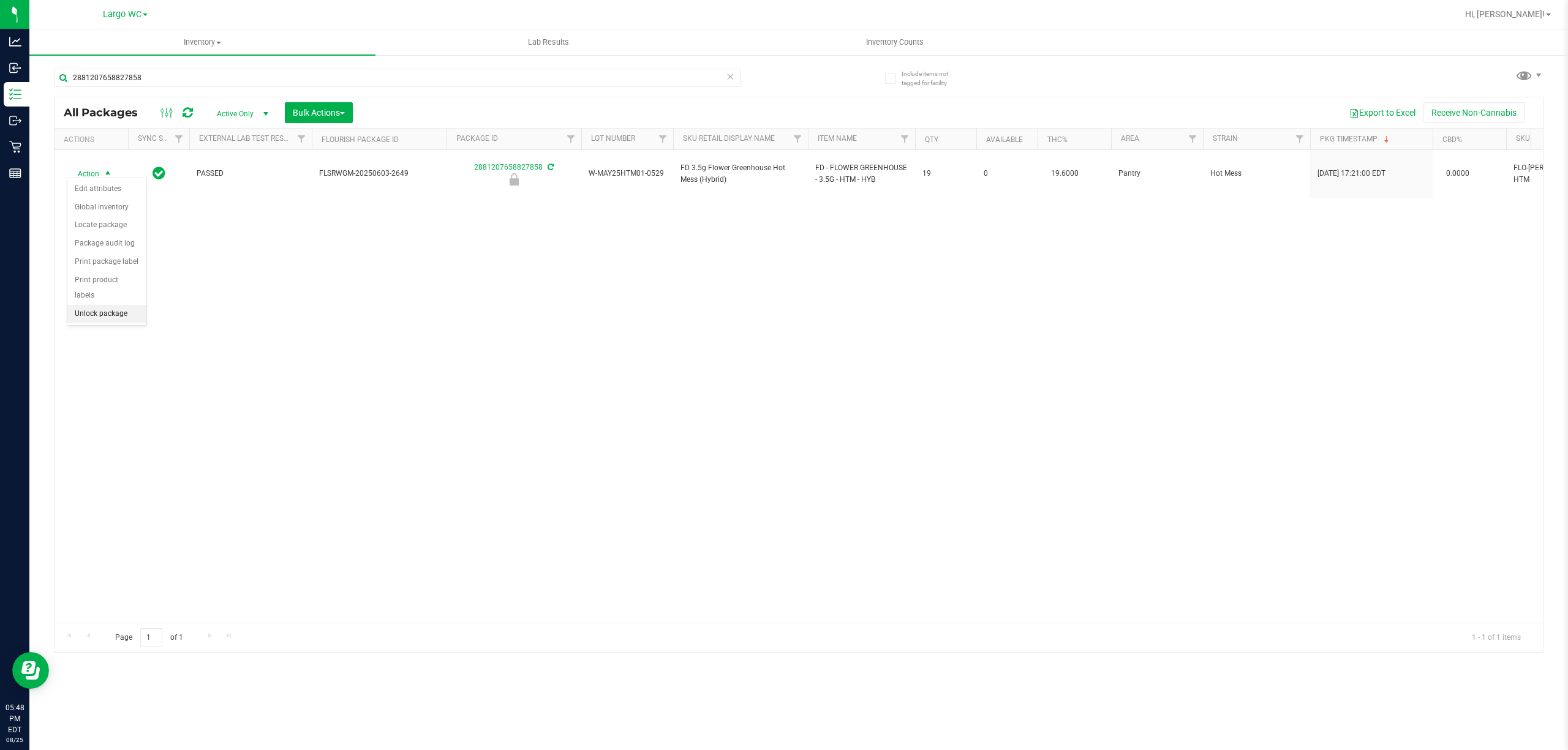
click at [119, 319] on li "Unlock package" at bounding box center [106, 314] width 79 height 18
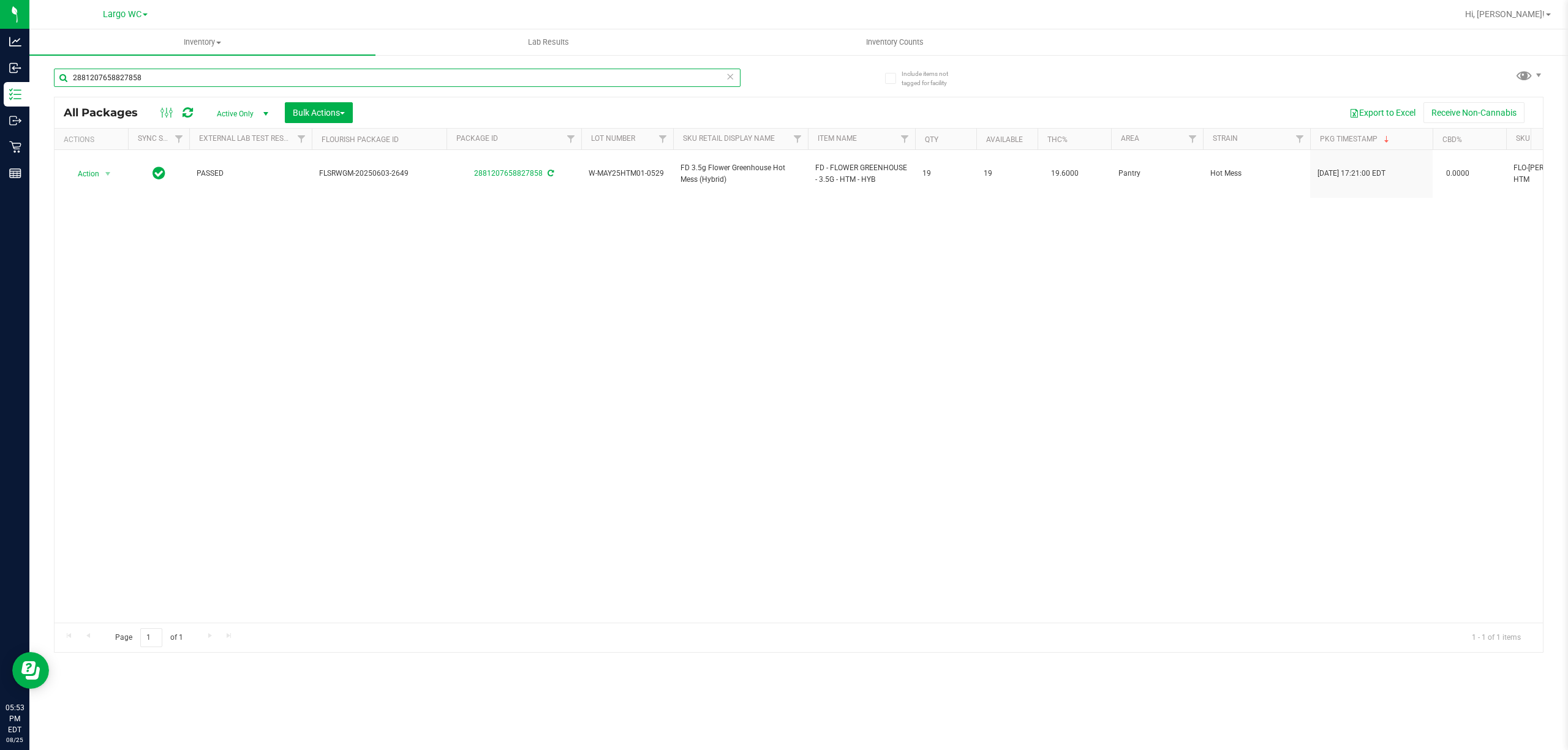
click at [122, 76] on input "2881207658827858" at bounding box center [397, 77] width 687 height 18
click at [114, 74] on input "2881207658827858" at bounding box center [397, 77] width 687 height 18
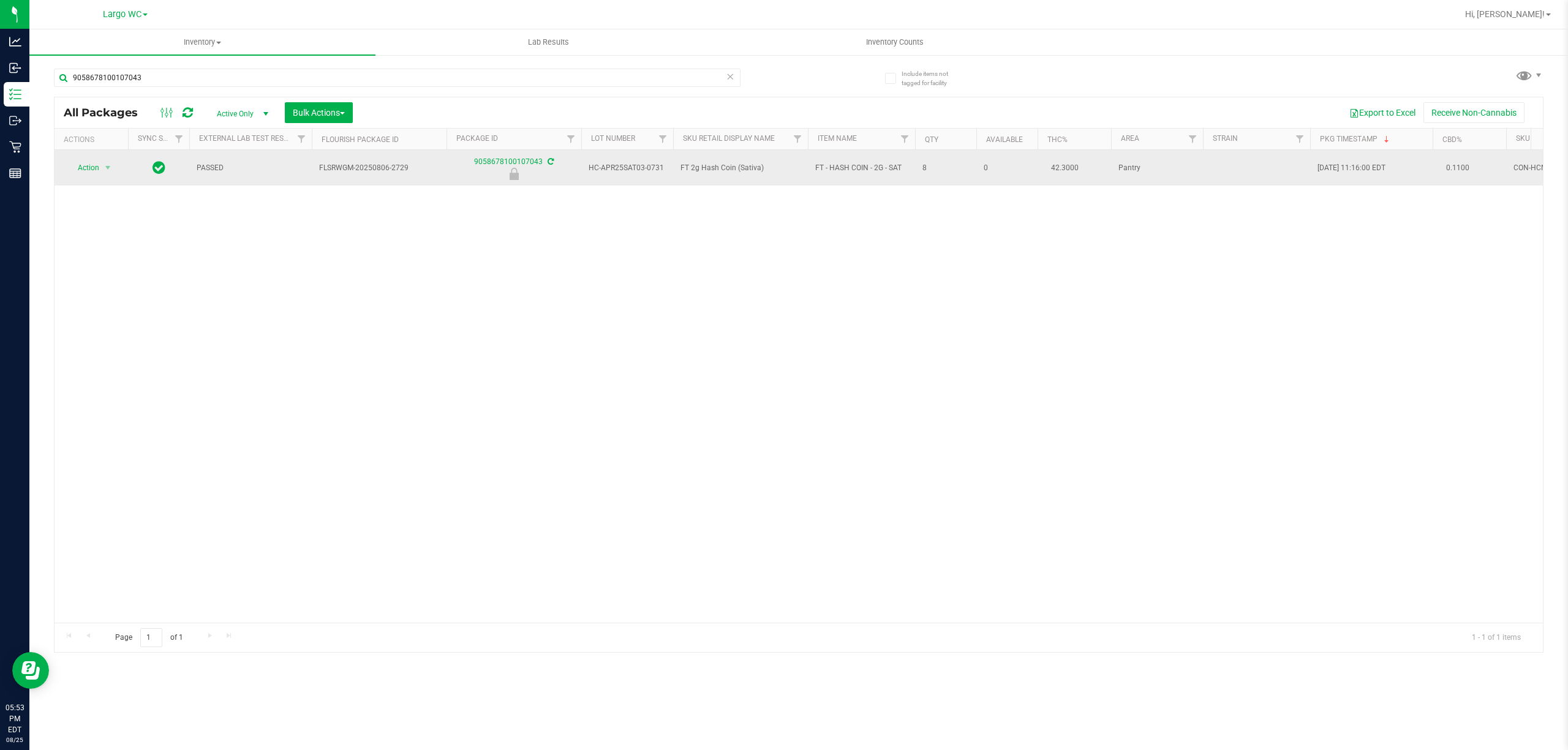
click at [81, 175] on span "Action" at bounding box center [83, 168] width 33 height 17
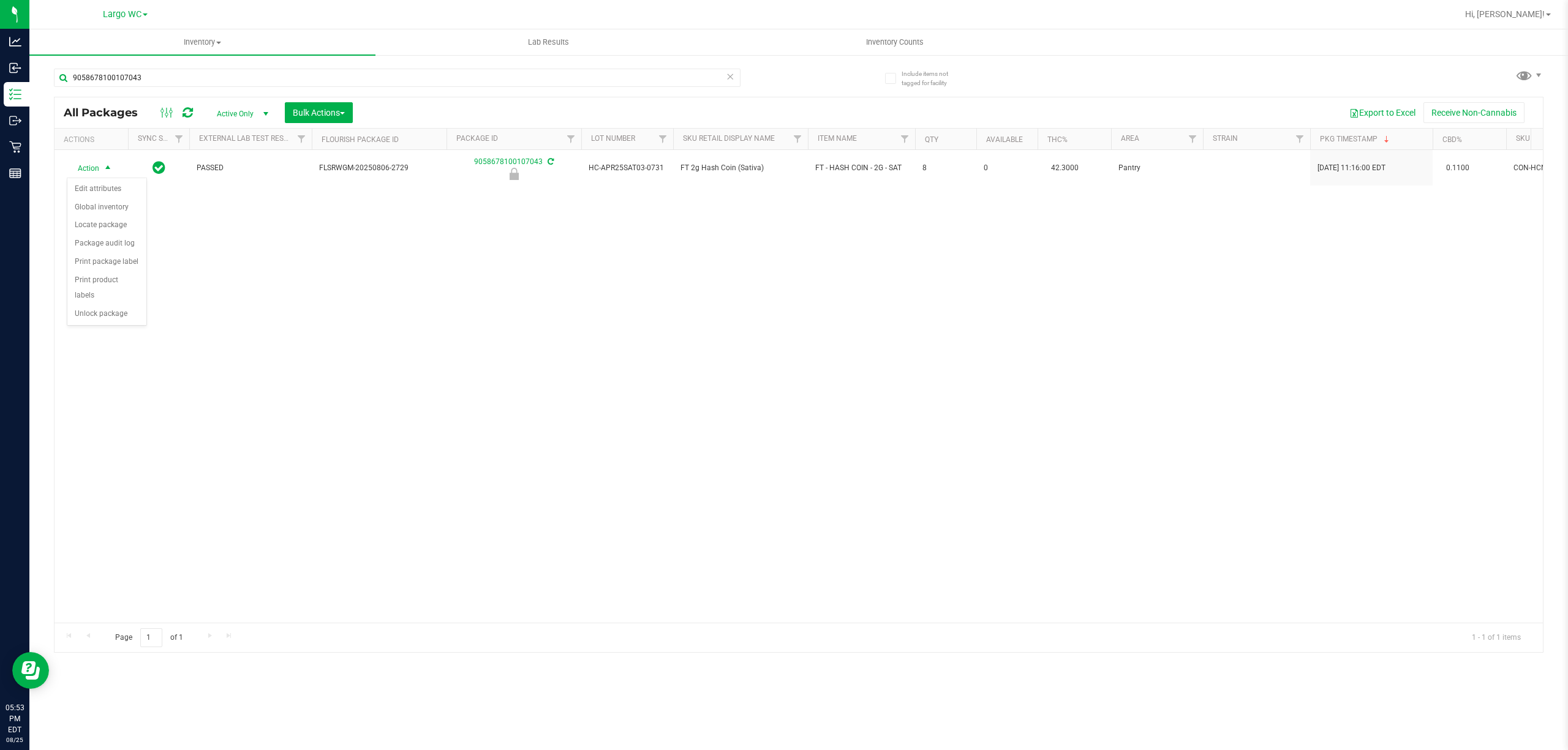
click at [98, 332] on div "Action Action Edit attributes Global inventory Locate package Package audit log…" at bounding box center [798, 386] width 1488 height 473
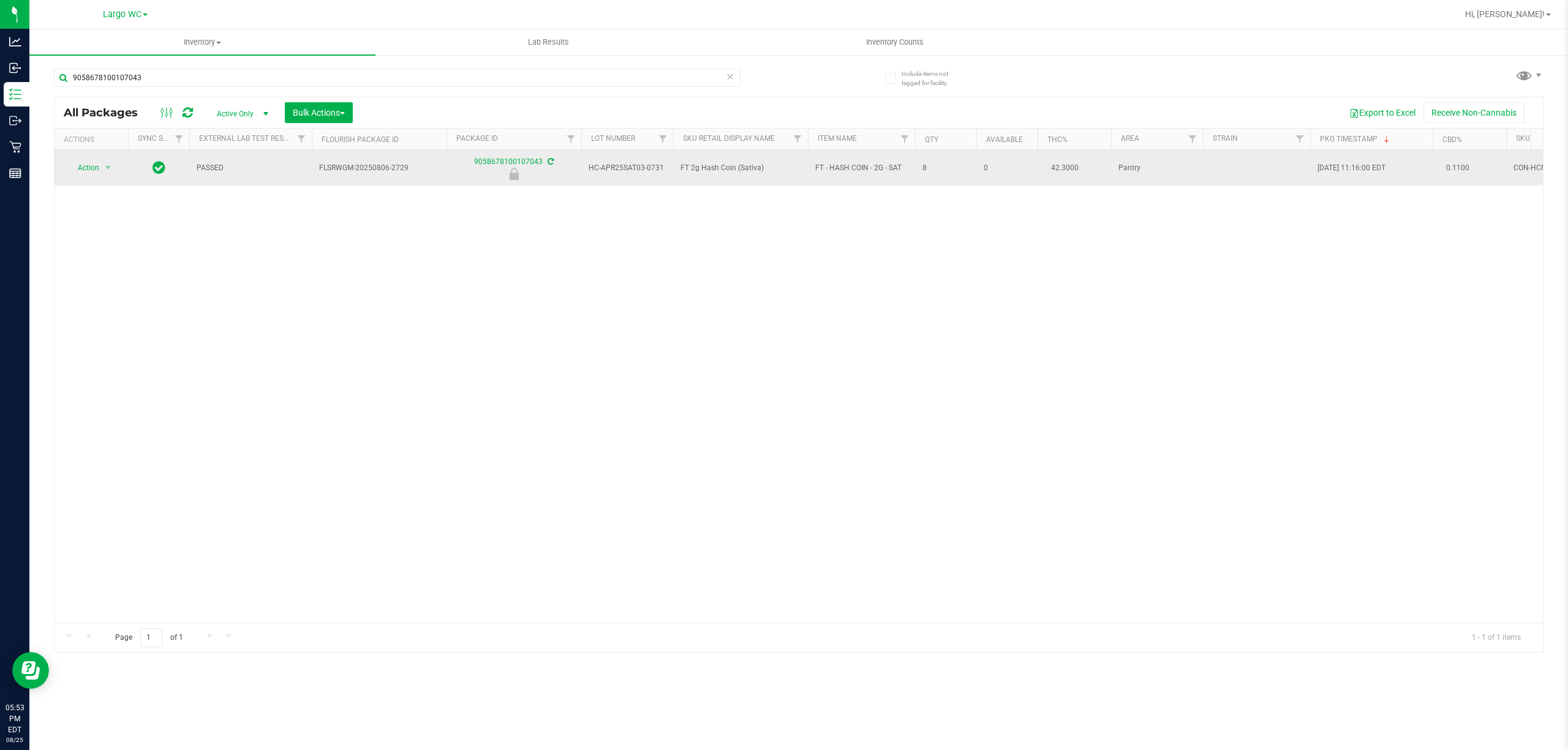
click at [81, 174] on span "Action" at bounding box center [83, 168] width 33 height 17
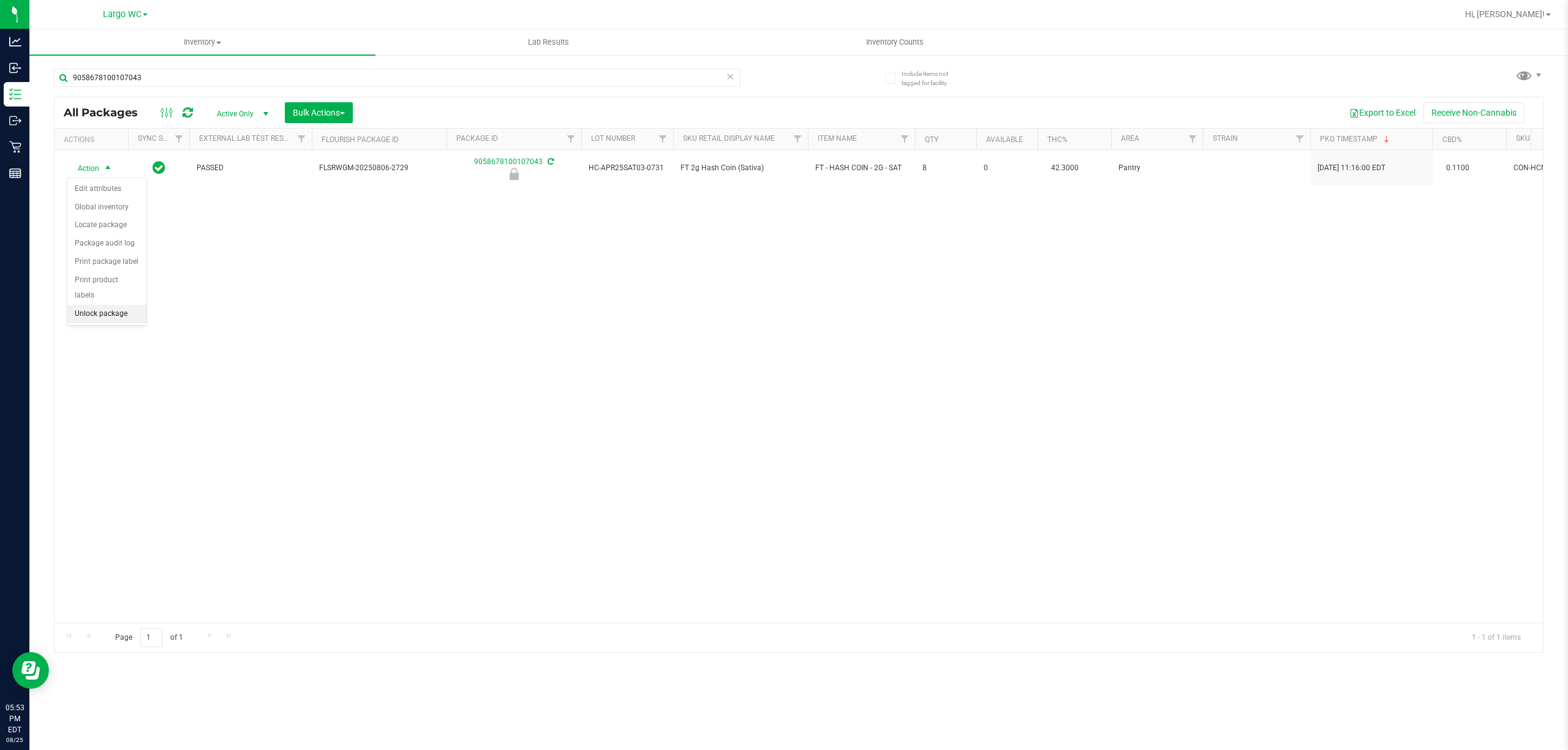
click at [113, 314] on li "Unlock package" at bounding box center [106, 314] width 79 height 18
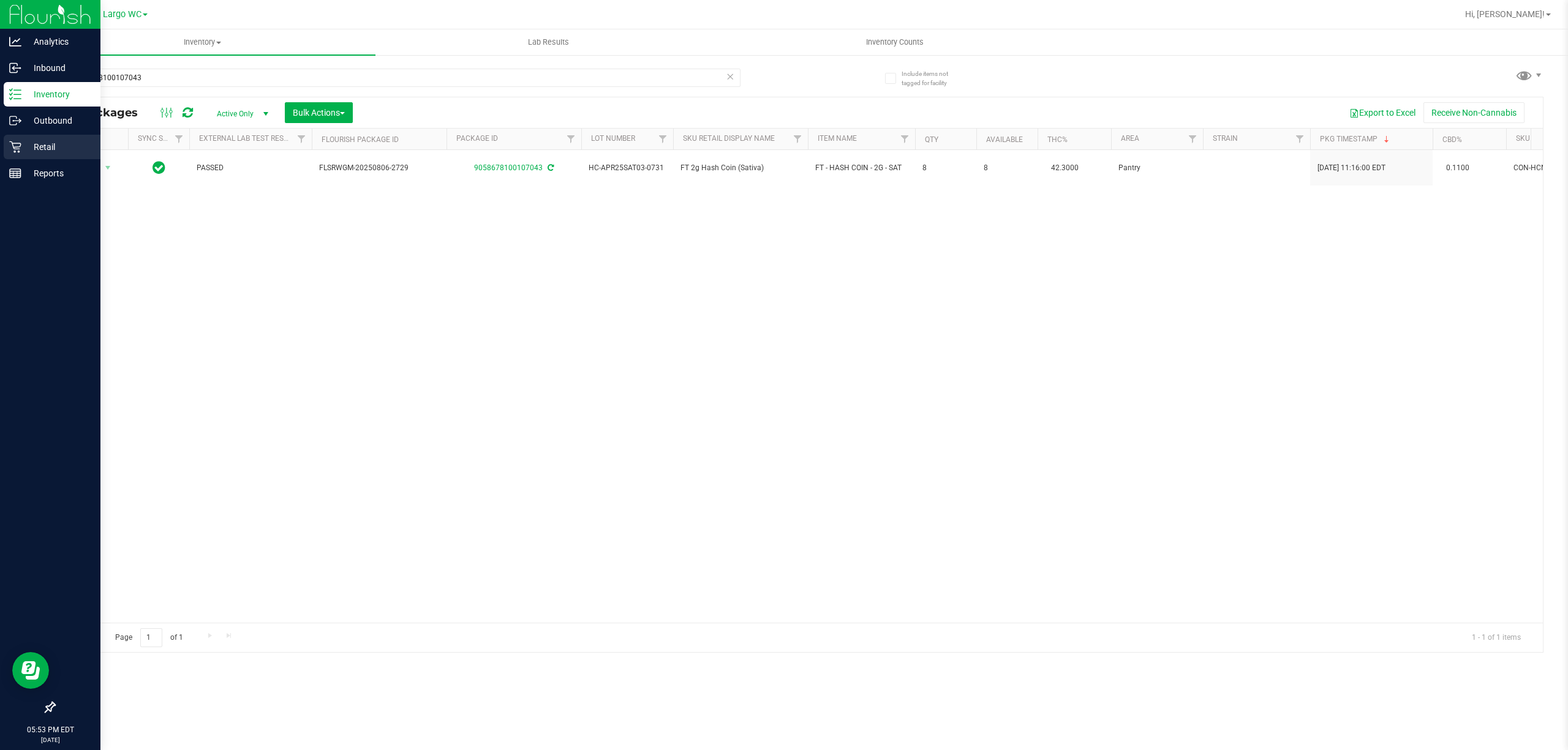
click at [29, 142] on p "Retail" at bounding box center [58, 147] width 74 height 15
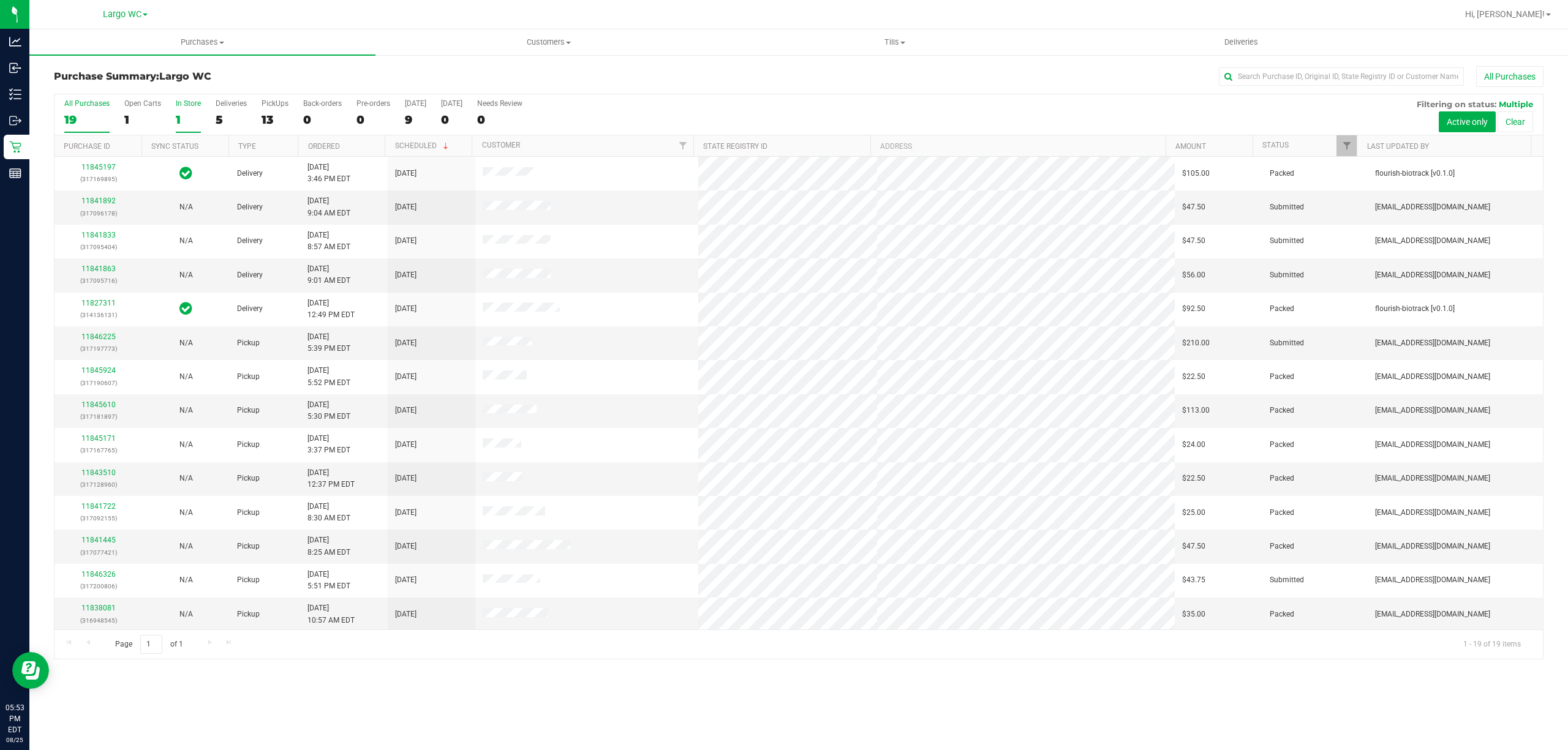
click at [176, 111] on label "In Store 1" at bounding box center [188, 116] width 25 height 34
click at [0, 0] on input "In Store 1" at bounding box center [0, 0] width 0 height 0
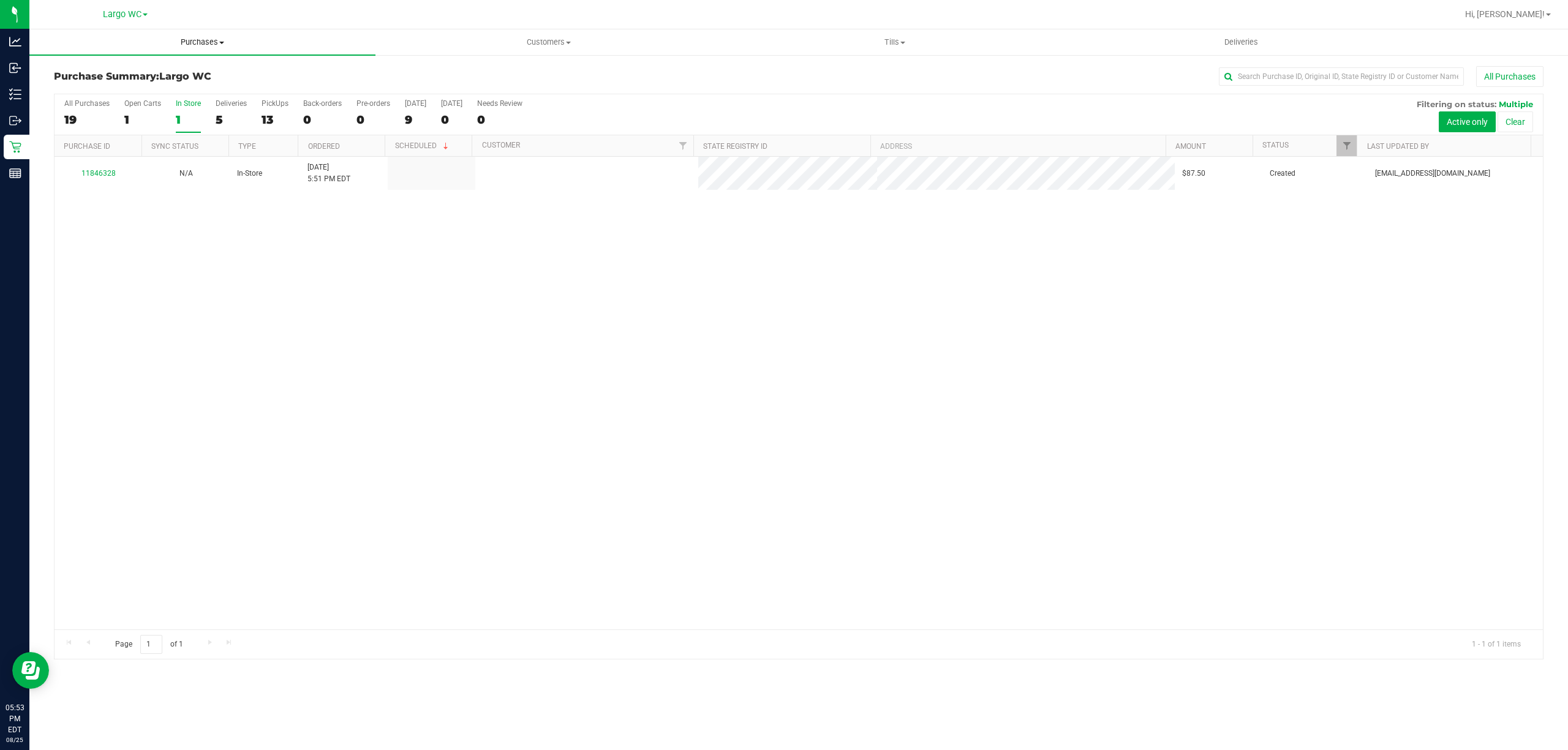
click at [204, 42] on span "Purchases" at bounding box center [202, 42] width 346 height 11
click at [201, 87] on li "Fulfillment" at bounding box center [202, 89] width 346 height 15
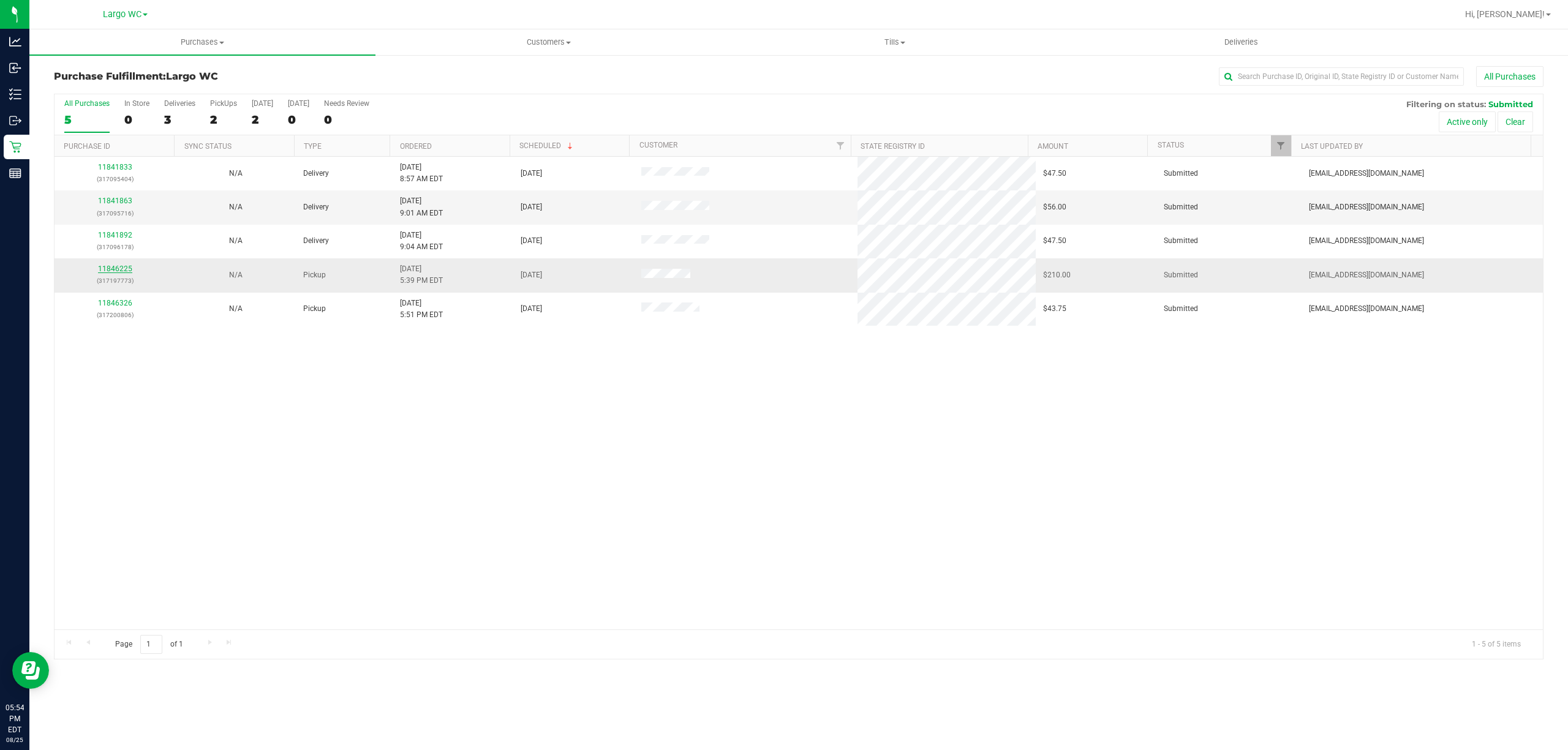
click at [122, 269] on link "11846225" at bounding box center [115, 269] width 34 height 8
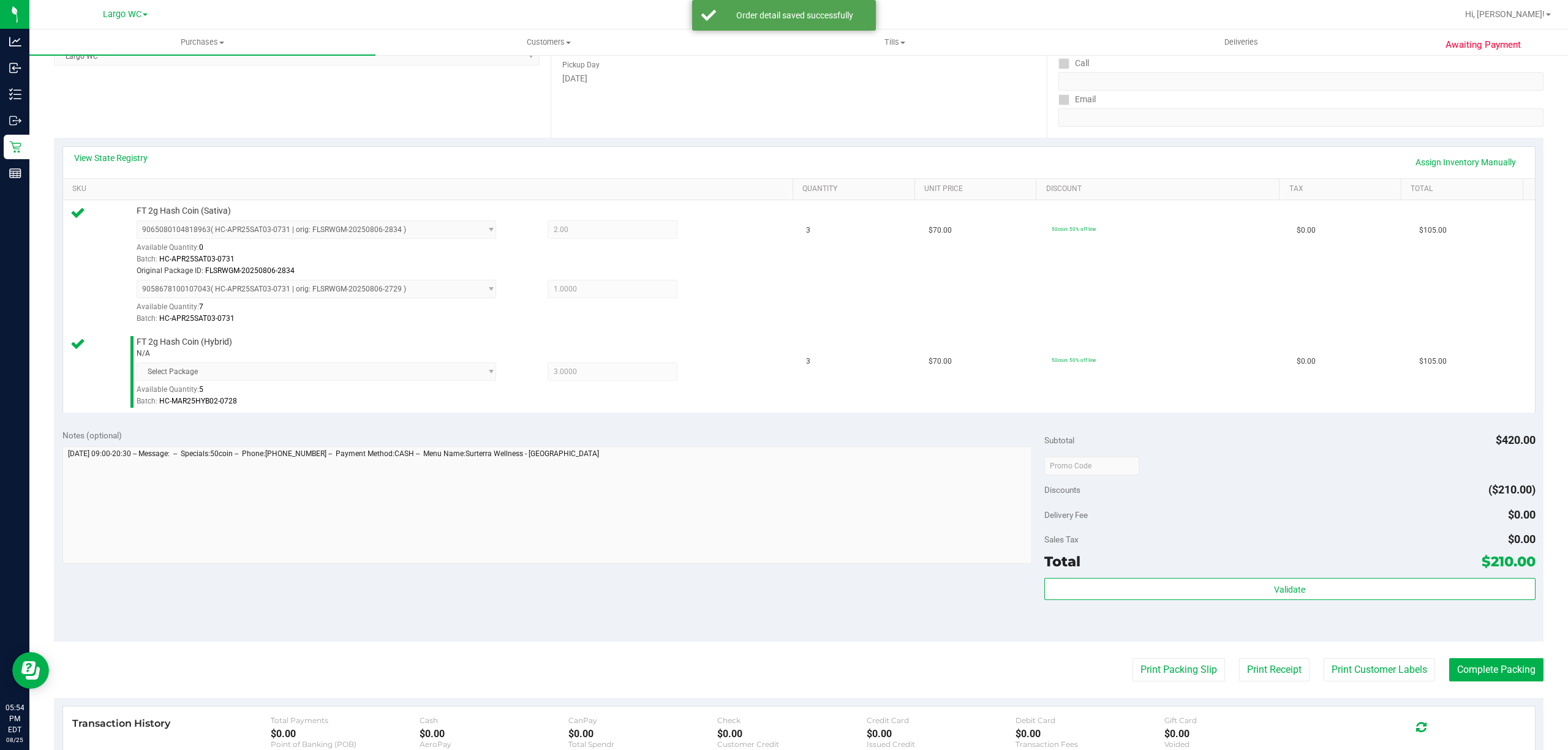
scroll to position [360, 0]
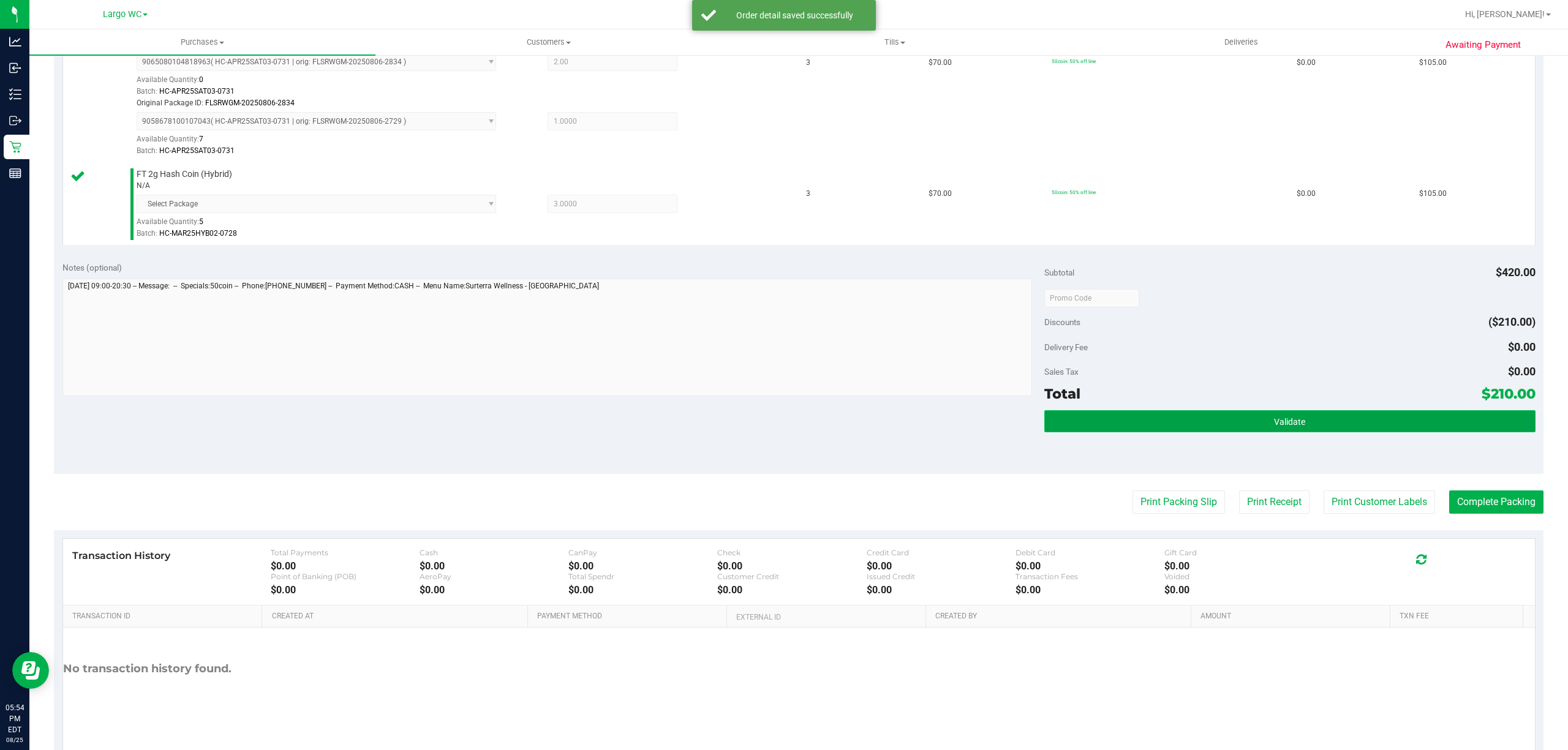
click at [1325, 422] on button "Validate" at bounding box center [1289, 420] width 491 height 22
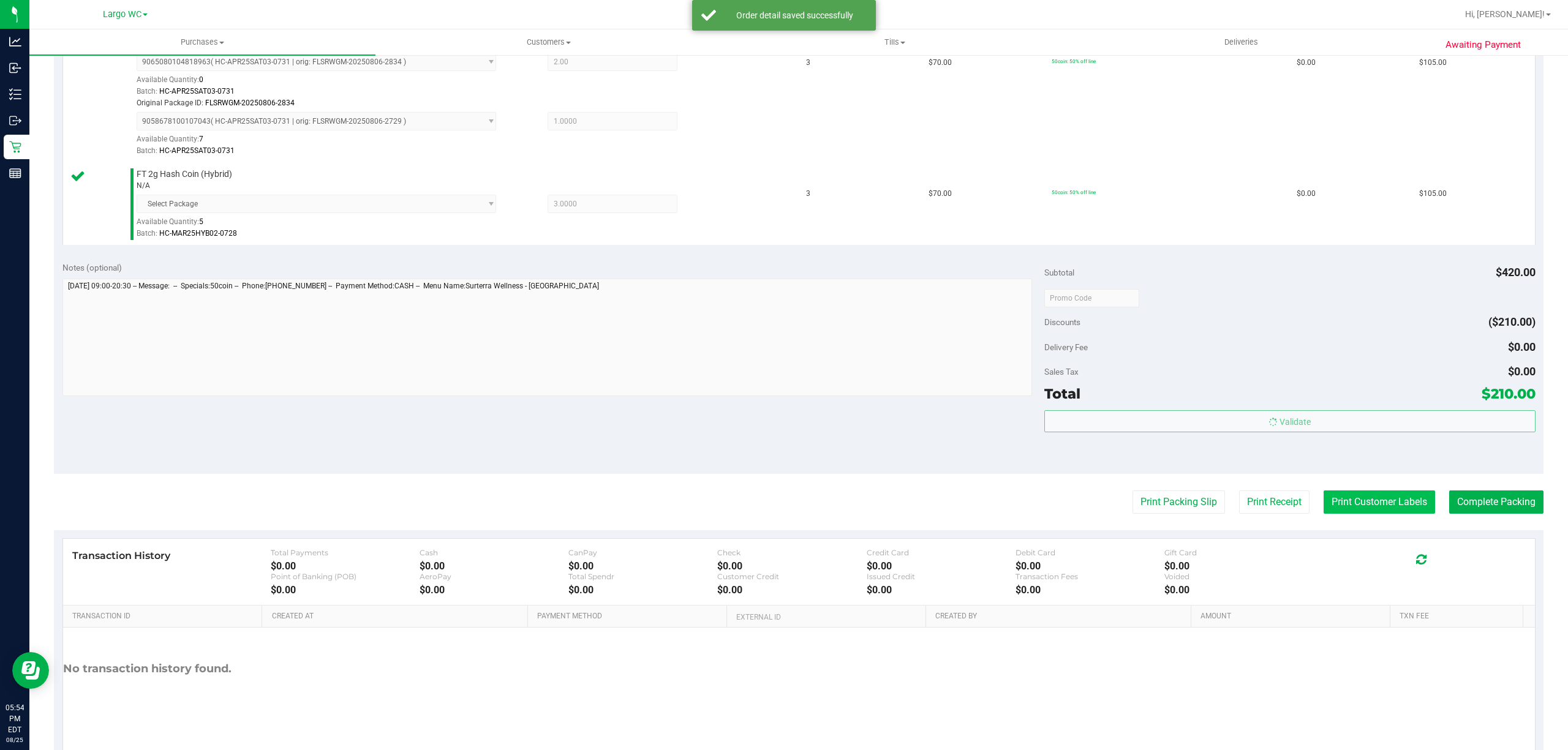
click at [1369, 506] on button "Print Customer Labels" at bounding box center [1379, 502] width 111 height 24
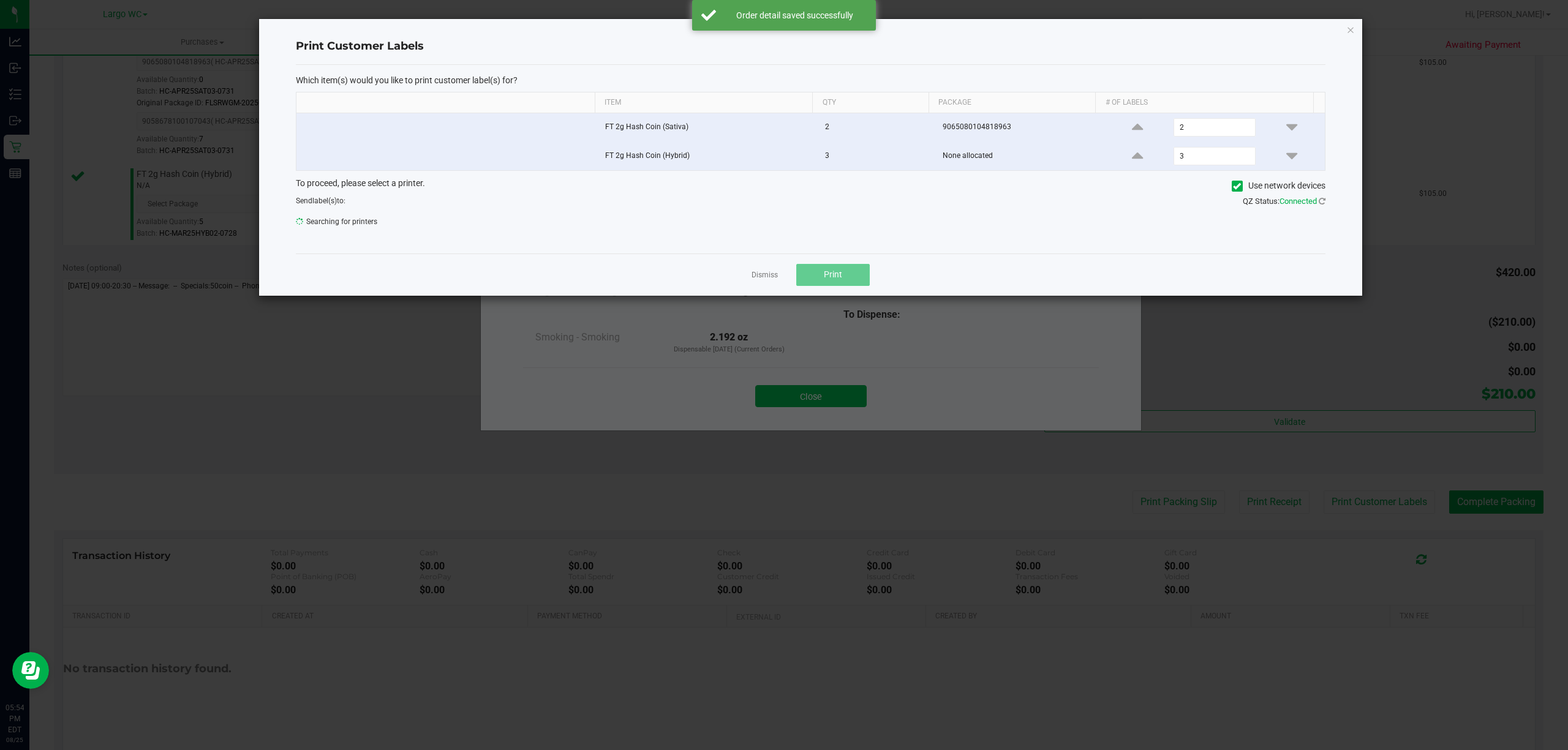
click at [834, 277] on span "Print" at bounding box center [832, 274] width 18 height 9
click at [755, 277] on div at bounding box center [810, 157] width 1102 height 277
click at [767, 275] on link "Dismiss" at bounding box center [764, 275] width 26 height 10
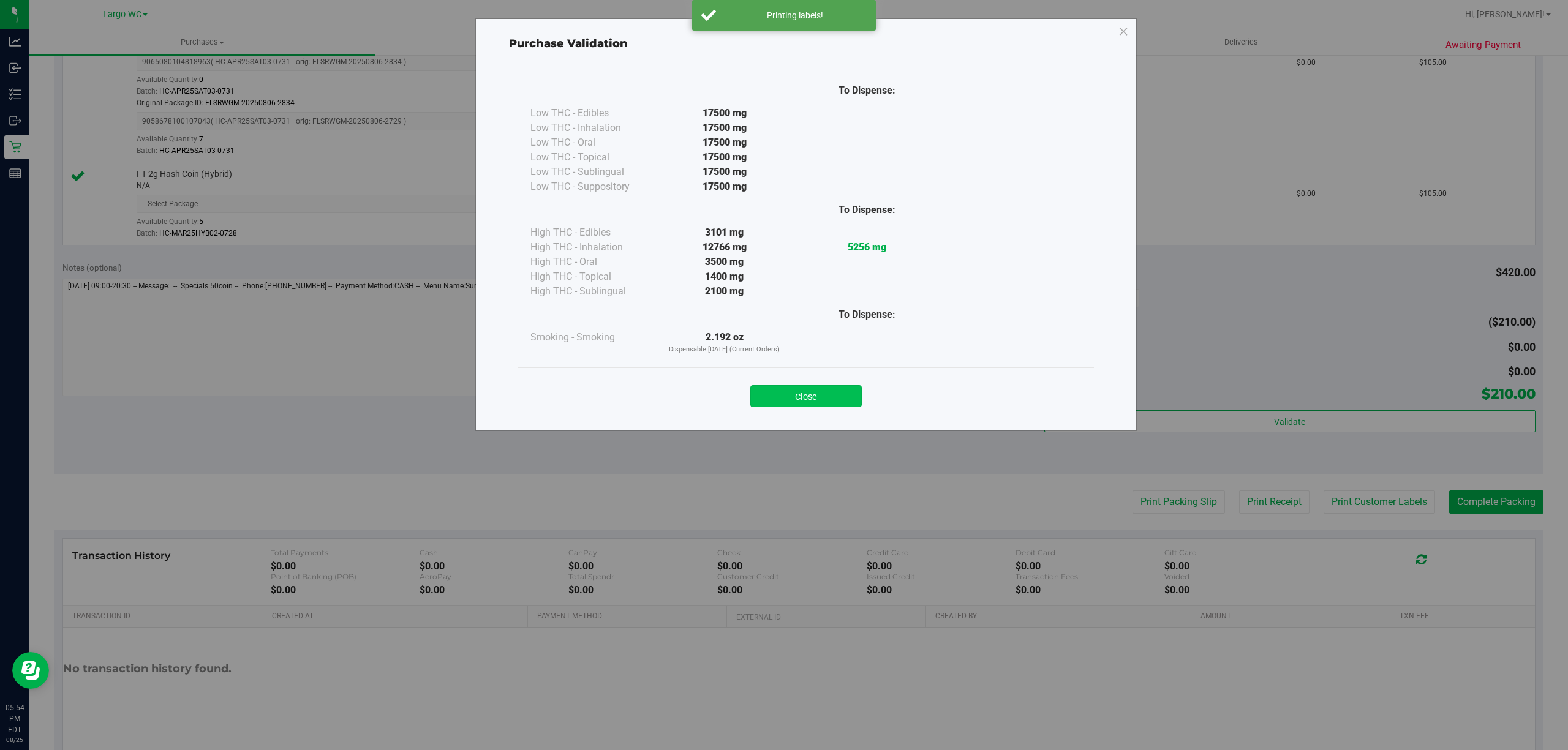
click at [802, 395] on button "Close" at bounding box center [806, 396] width 111 height 22
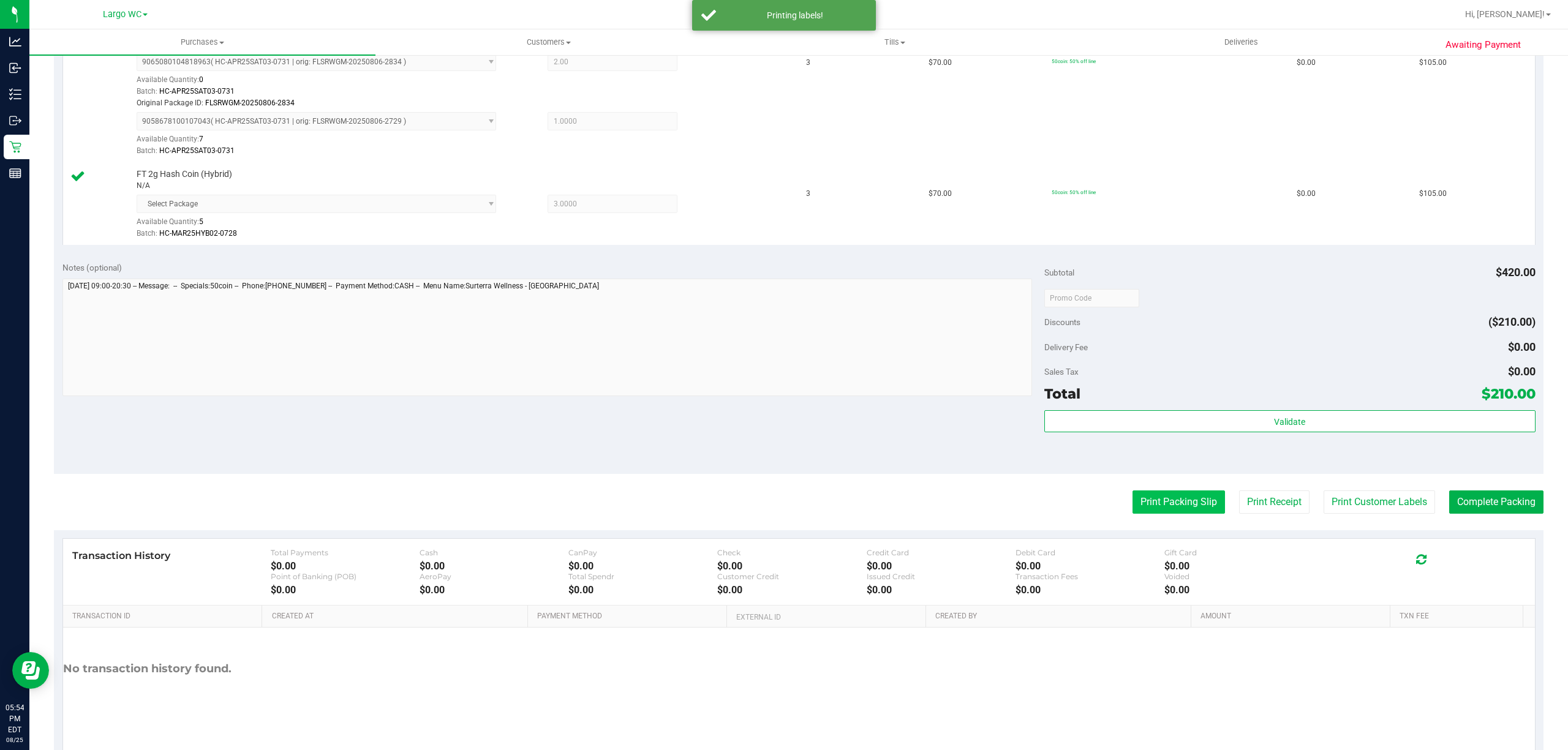
click at [1177, 505] on button "Print Packing Slip" at bounding box center [1179, 502] width 92 height 24
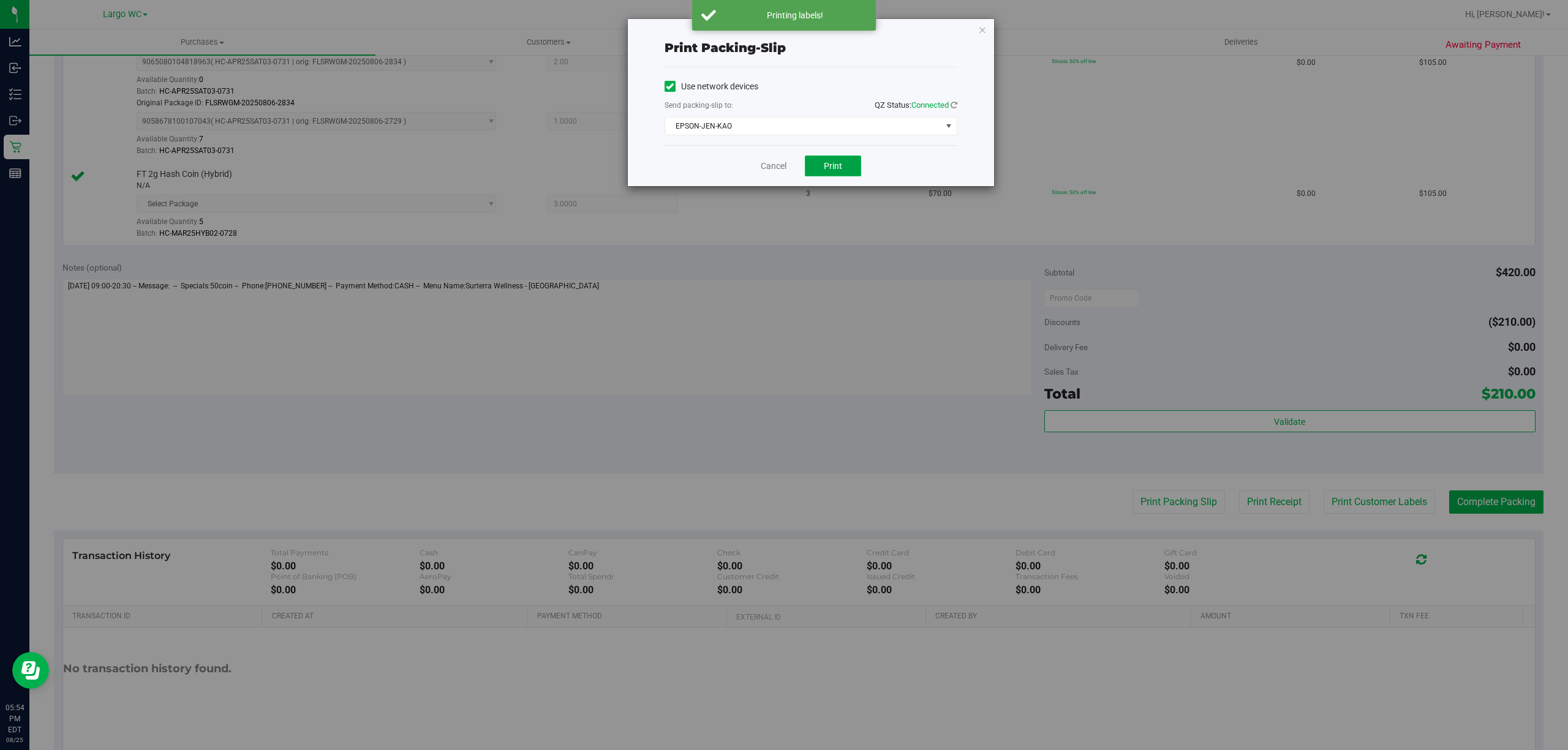
click at [855, 170] on button "Print" at bounding box center [833, 166] width 57 height 21
click at [774, 167] on link "Cancel" at bounding box center [767, 167] width 25 height 13
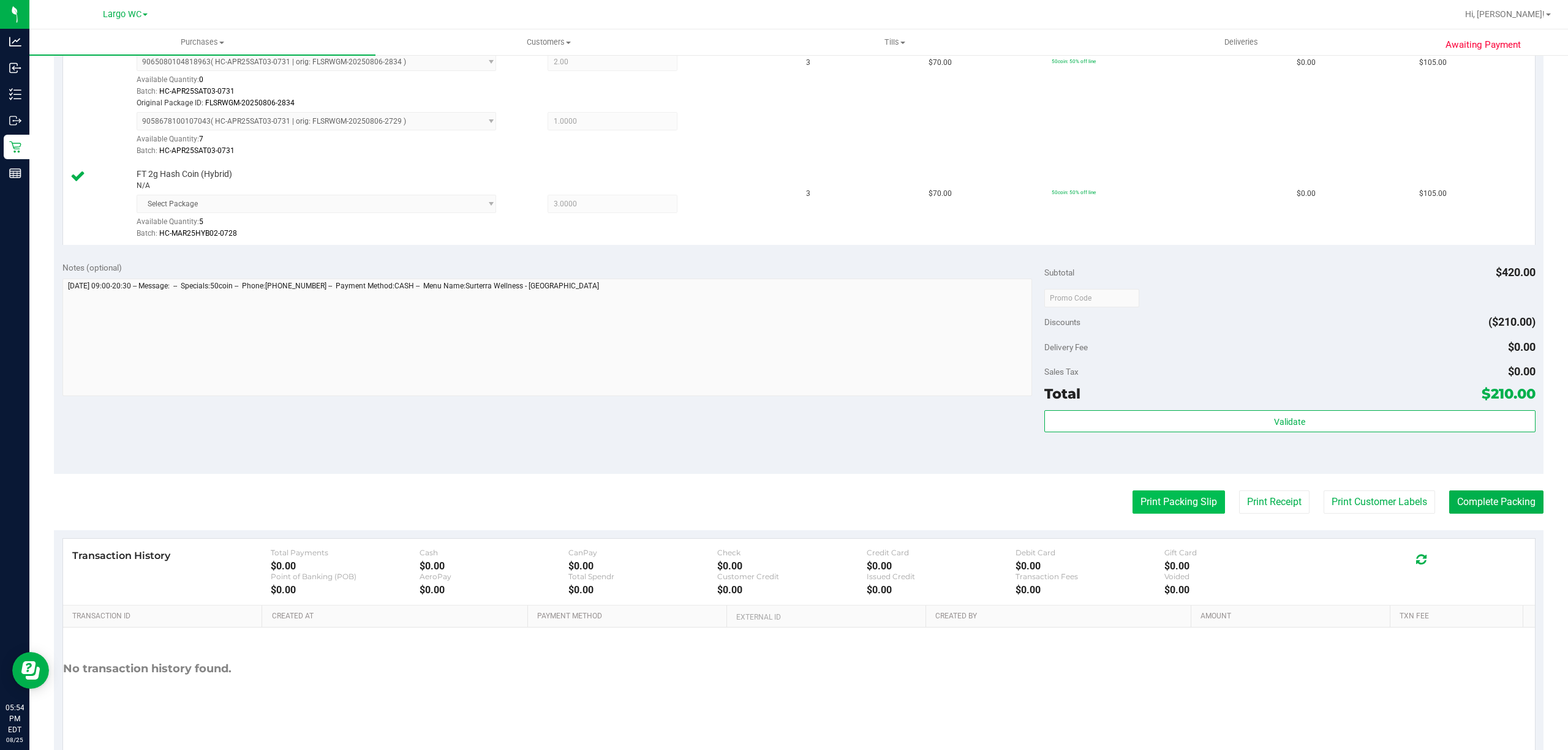
click at [1156, 505] on button "Print Packing Slip" at bounding box center [1179, 502] width 92 height 24
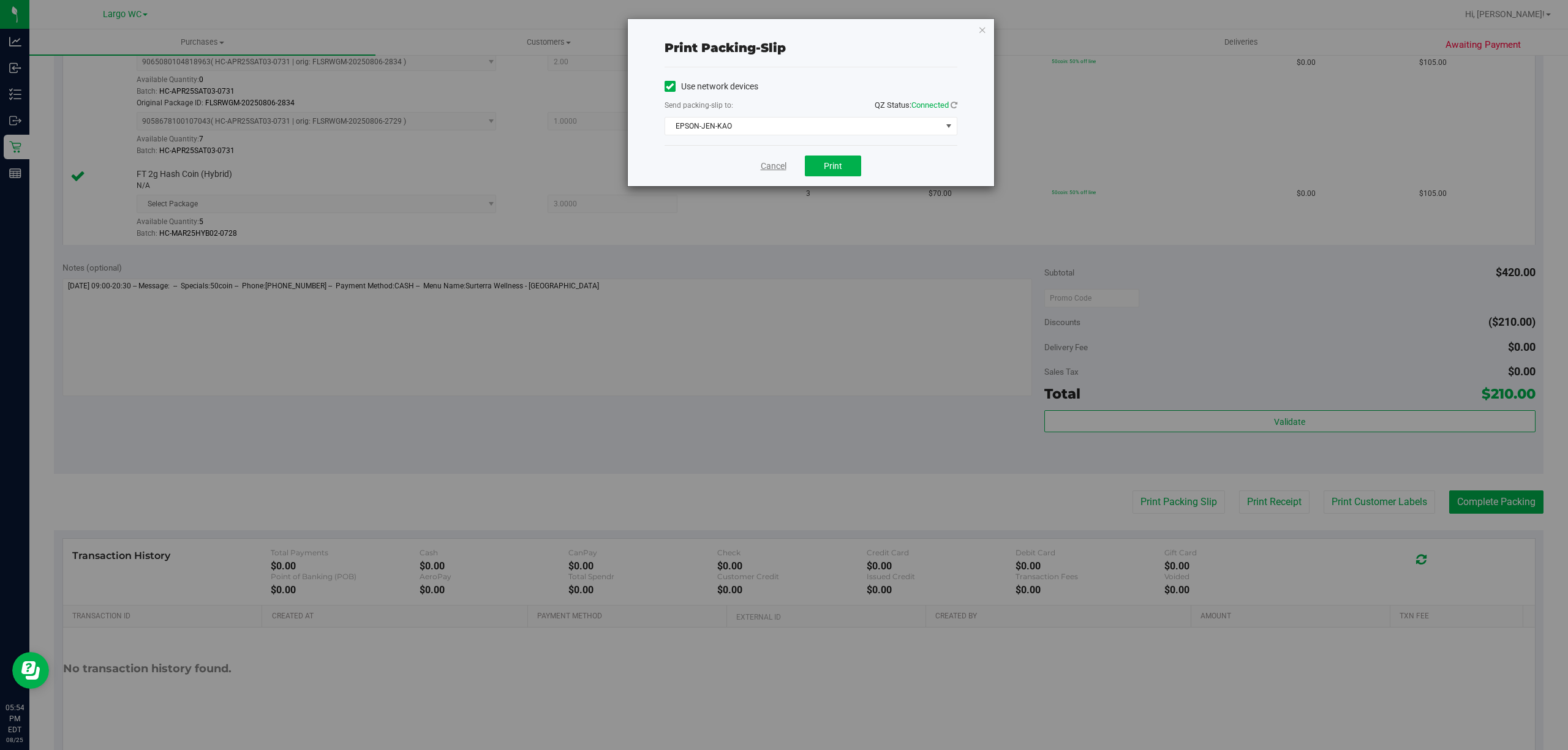
click at [765, 171] on link "Cancel" at bounding box center [773, 167] width 25 height 13
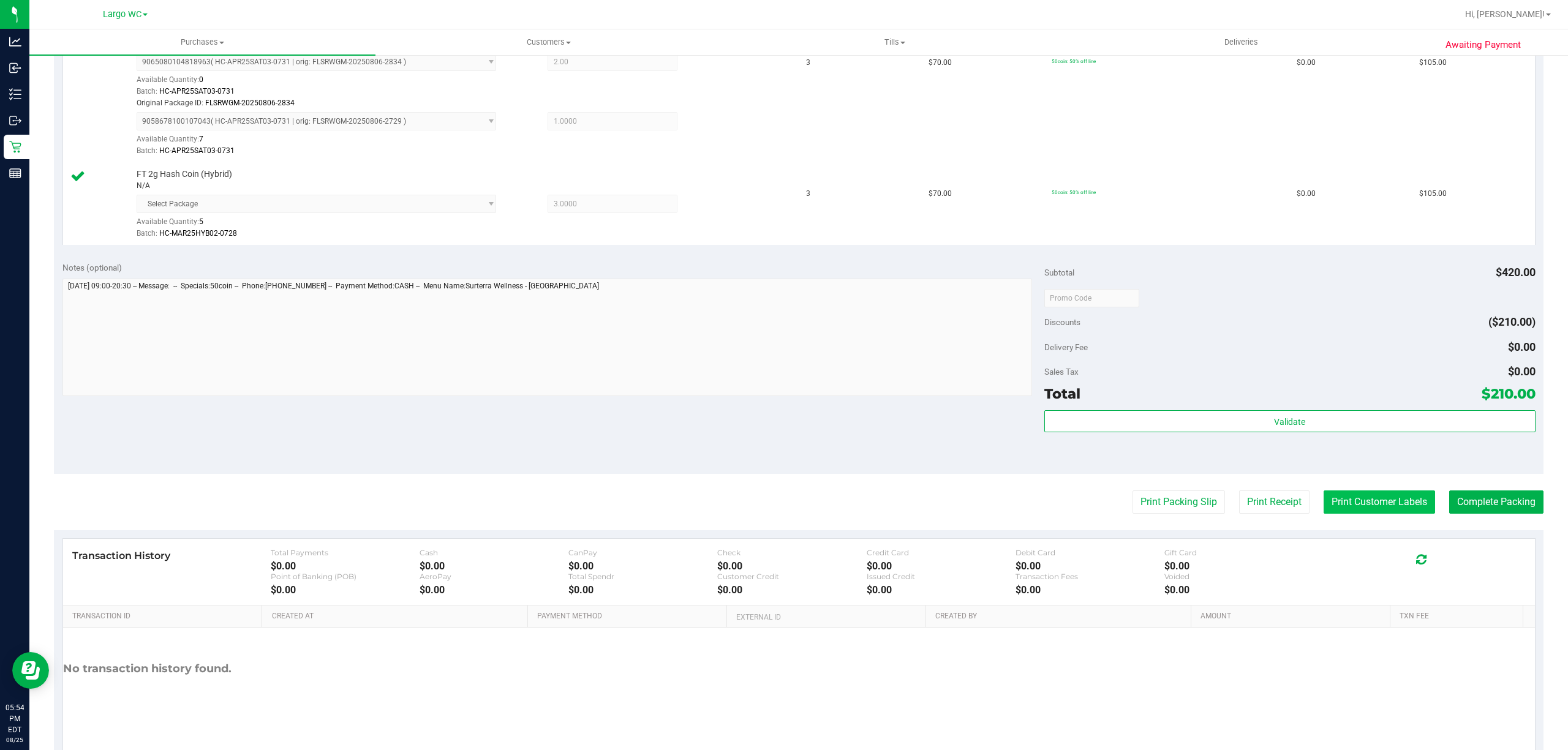
click at [1363, 510] on button "Print Customer Labels" at bounding box center [1379, 502] width 111 height 24
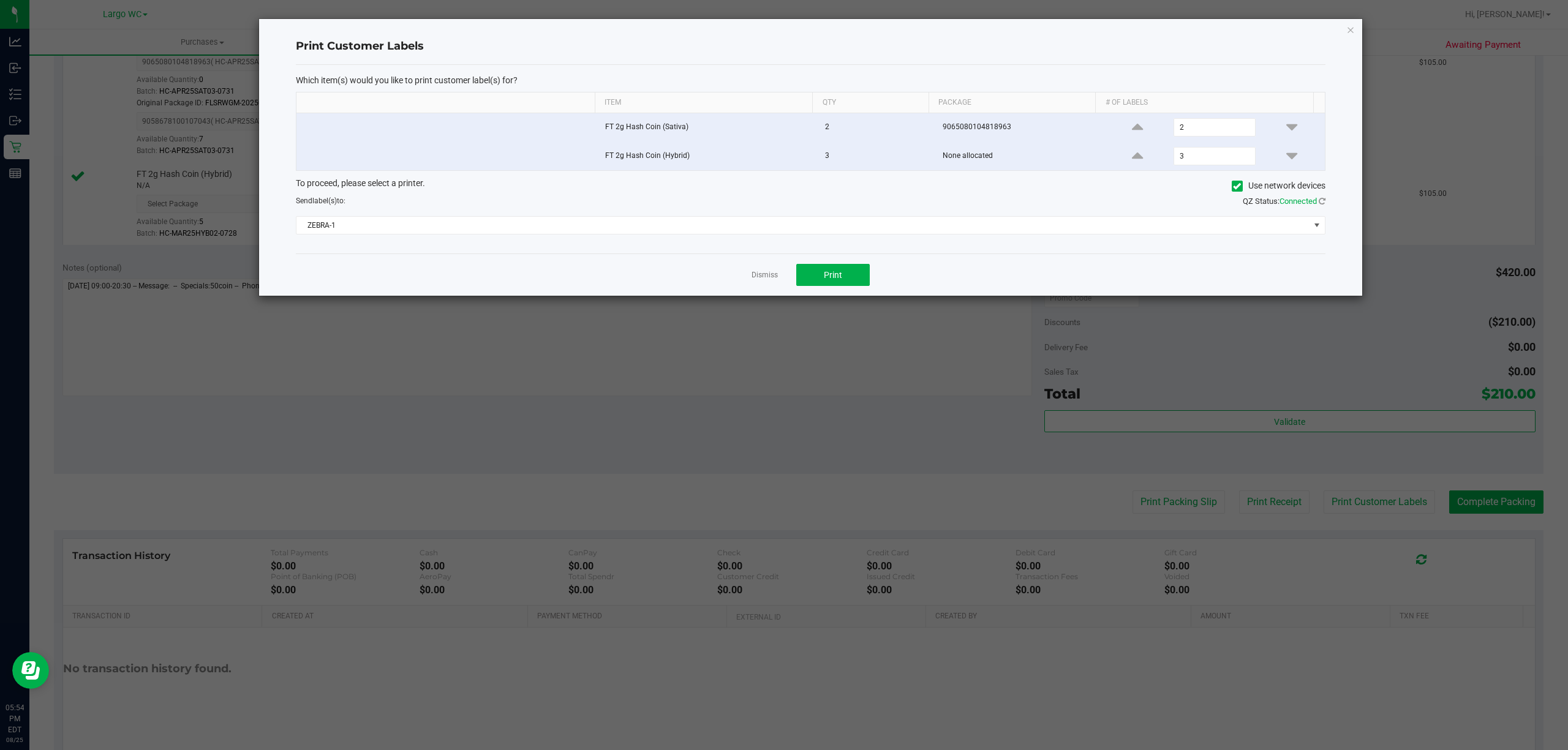
click at [324, 122] on td at bounding box center [448, 127] width 302 height 29
click at [305, 154] on input "checkbox" at bounding box center [303, 153] width 1 height 1
click at [1132, 126] on icon at bounding box center [1137, 127] width 11 height 15
click at [1286, 123] on icon at bounding box center [1292, 127] width 11 height 15
click at [1286, 128] on icon at bounding box center [1292, 127] width 11 height 15
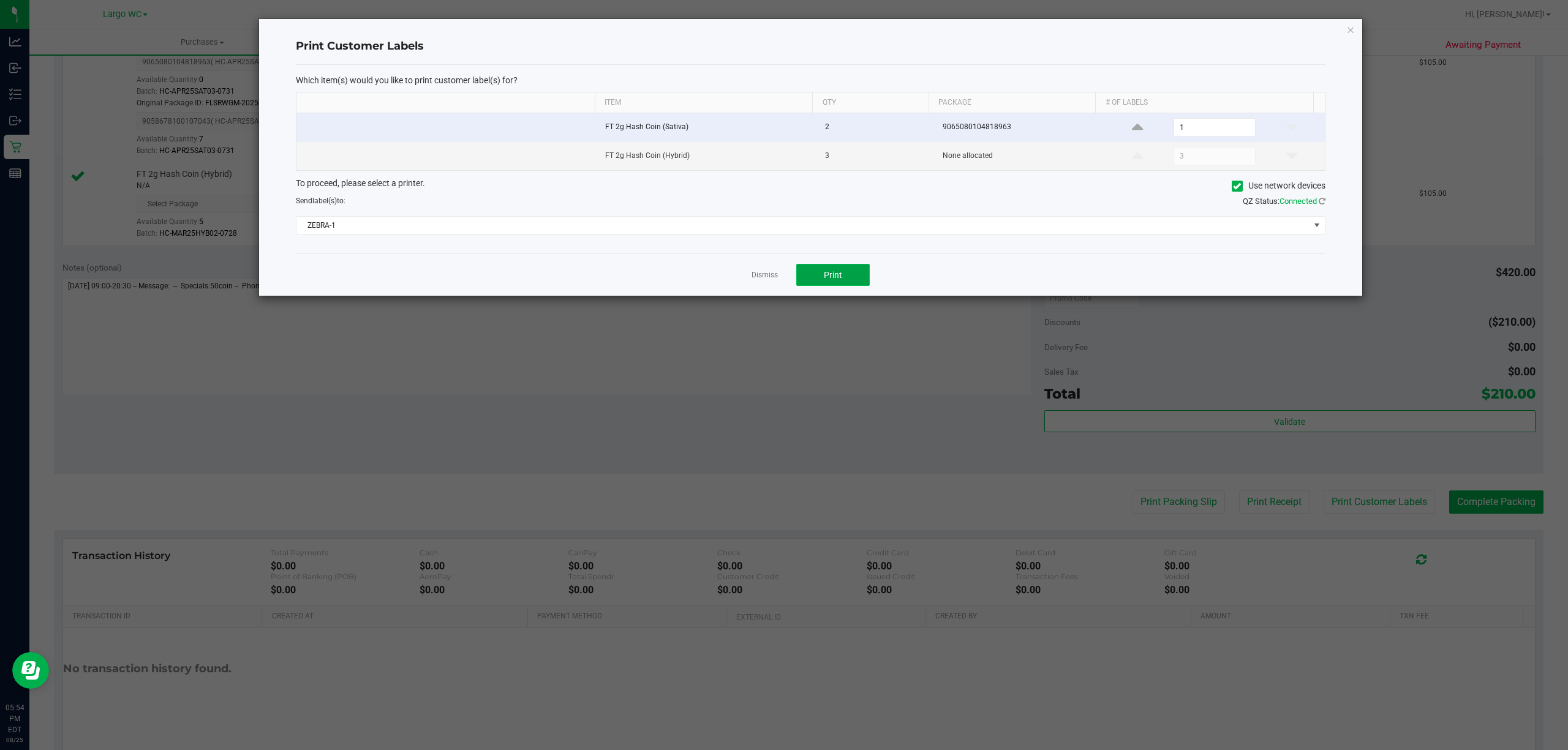
click at [821, 285] on button "Print" at bounding box center [833, 274] width 74 height 22
click at [756, 277] on link "Dismiss" at bounding box center [764, 275] width 26 height 10
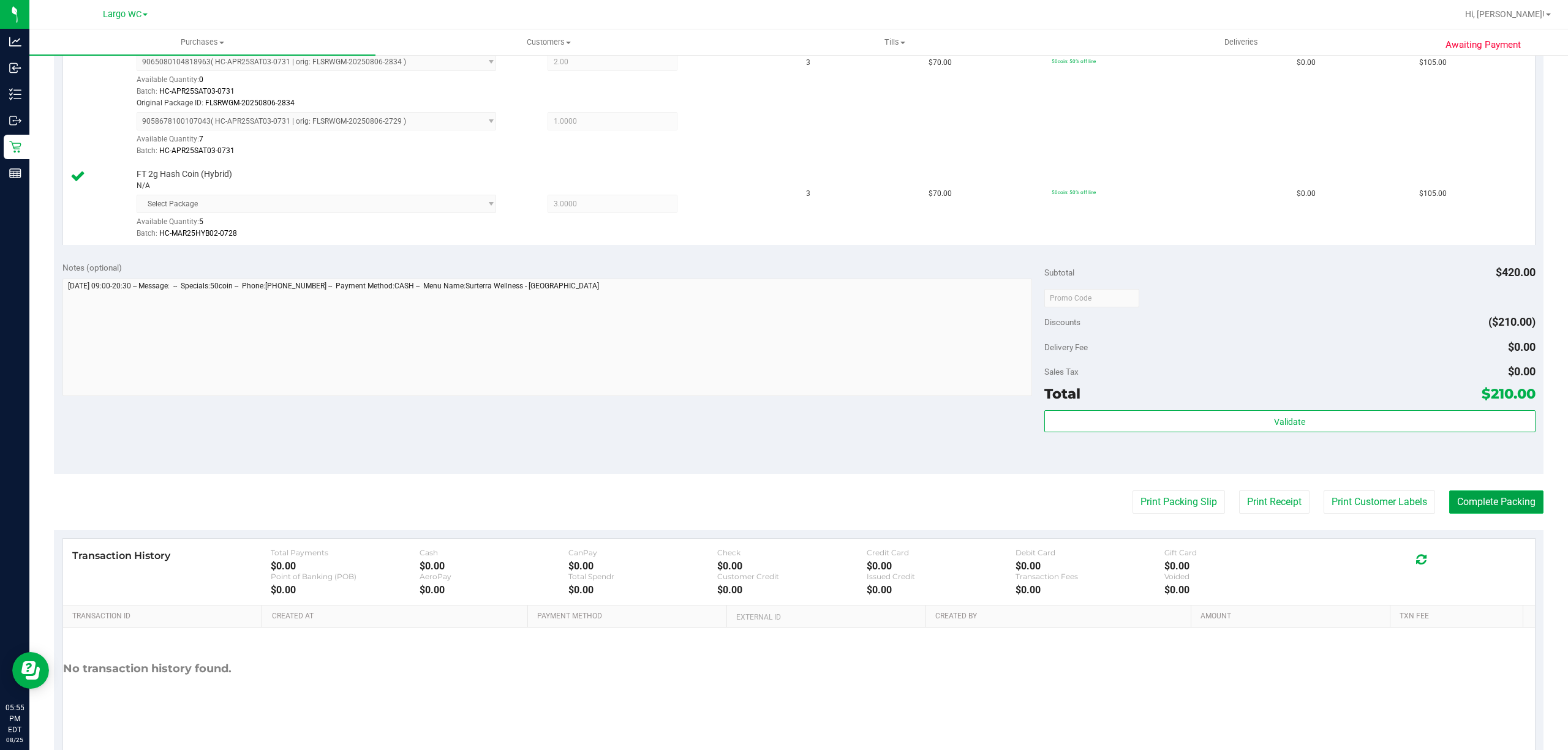
click at [1470, 497] on button "Complete Packing" at bounding box center [1496, 502] width 94 height 24
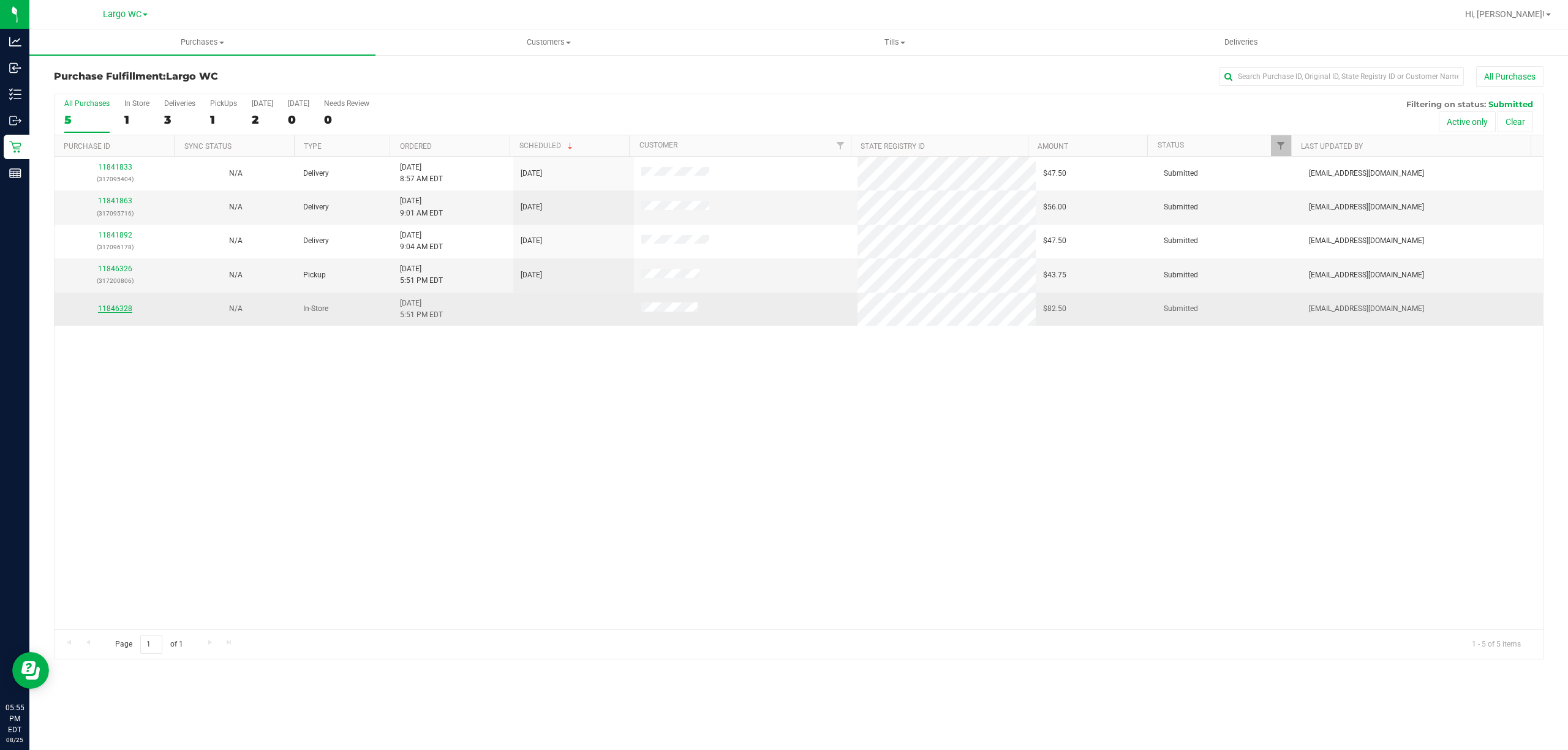
click at [116, 310] on link "11846328" at bounding box center [115, 308] width 34 height 8
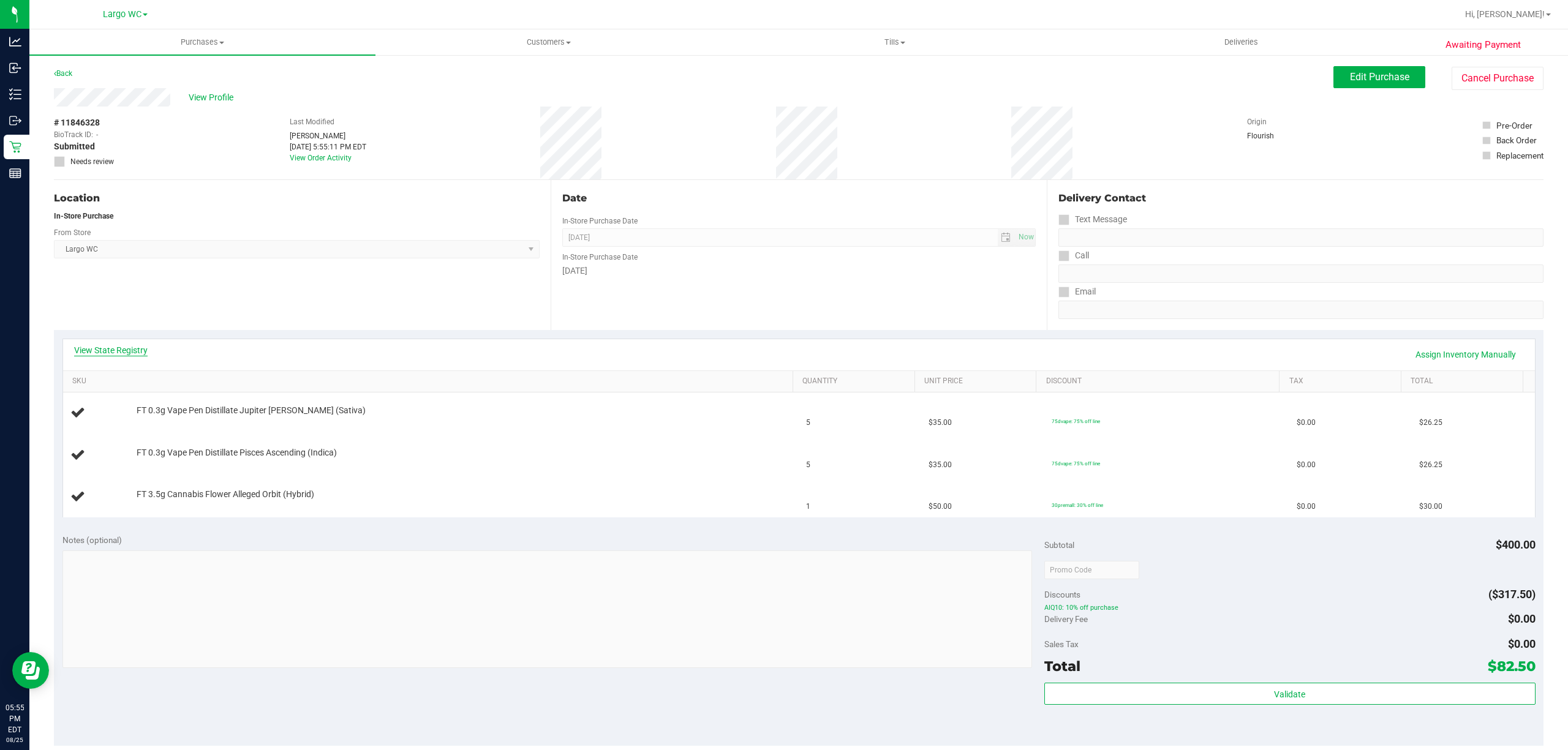
click at [134, 351] on link "View State Registry" at bounding box center [111, 350] width 74 height 12
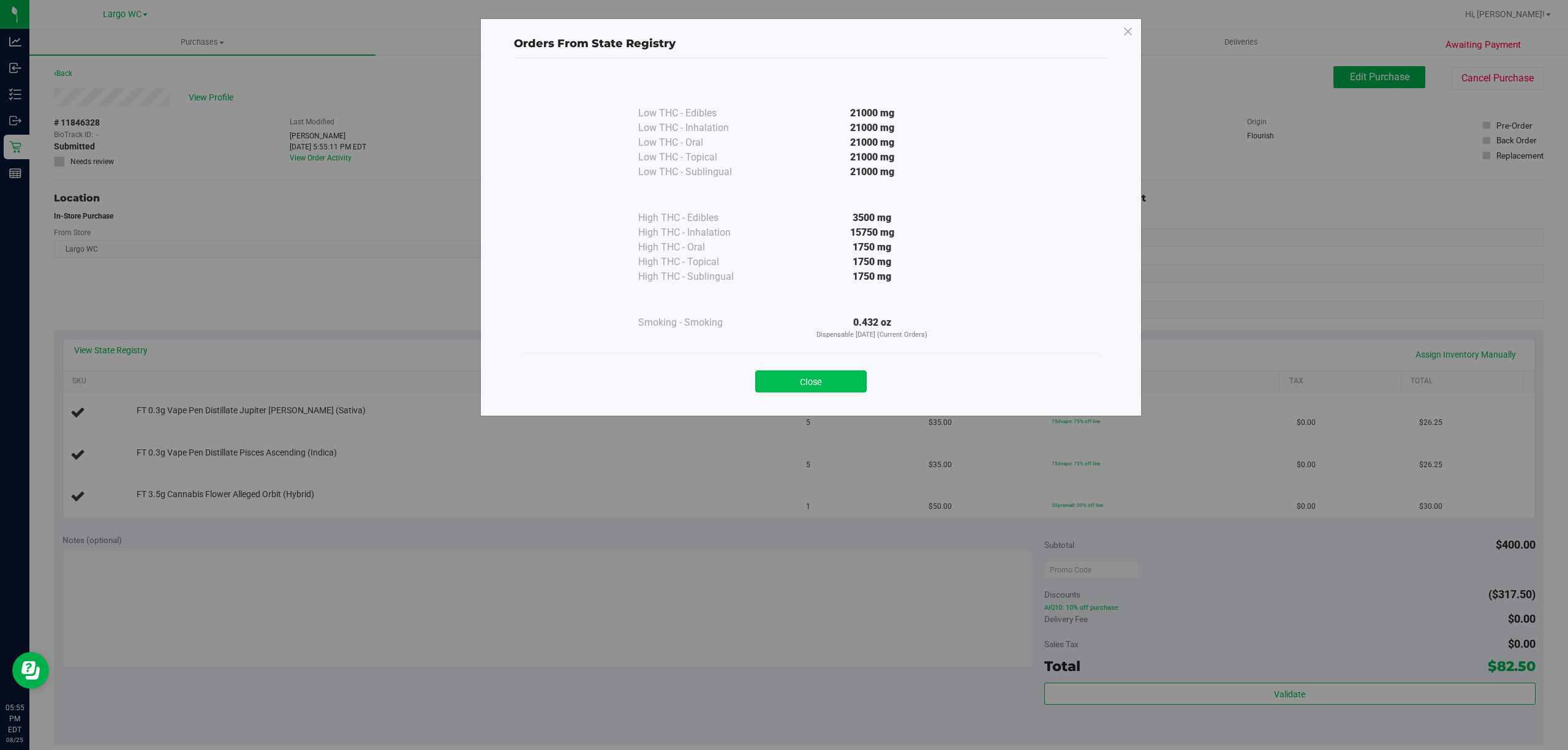
click at [807, 383] on button "Close" at bounding box center [810, 381] width 111 height 22
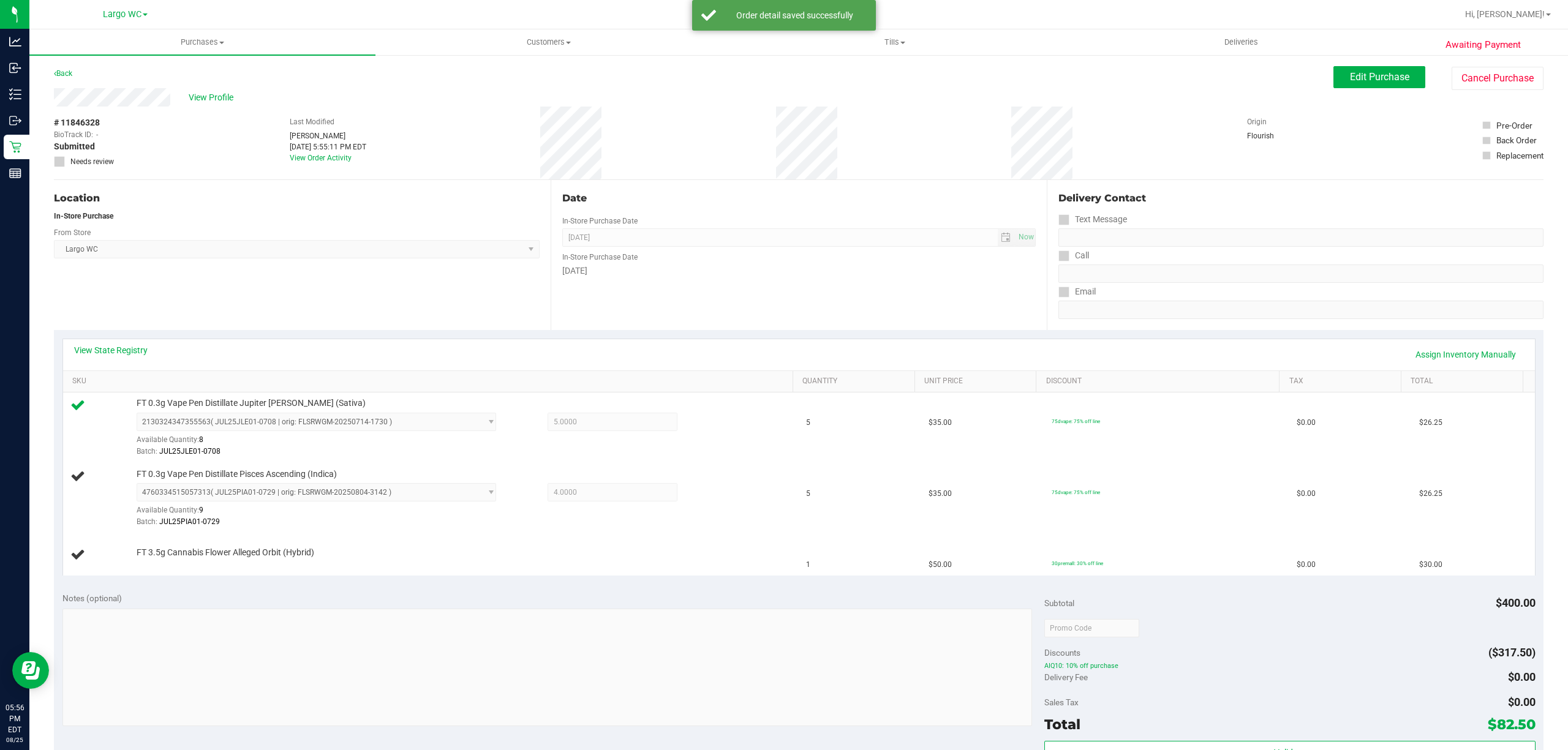
drag, startPoint x: 184, startPoint y: 243, endPoint x: 268, endPoint y: 251, distance: 84.4
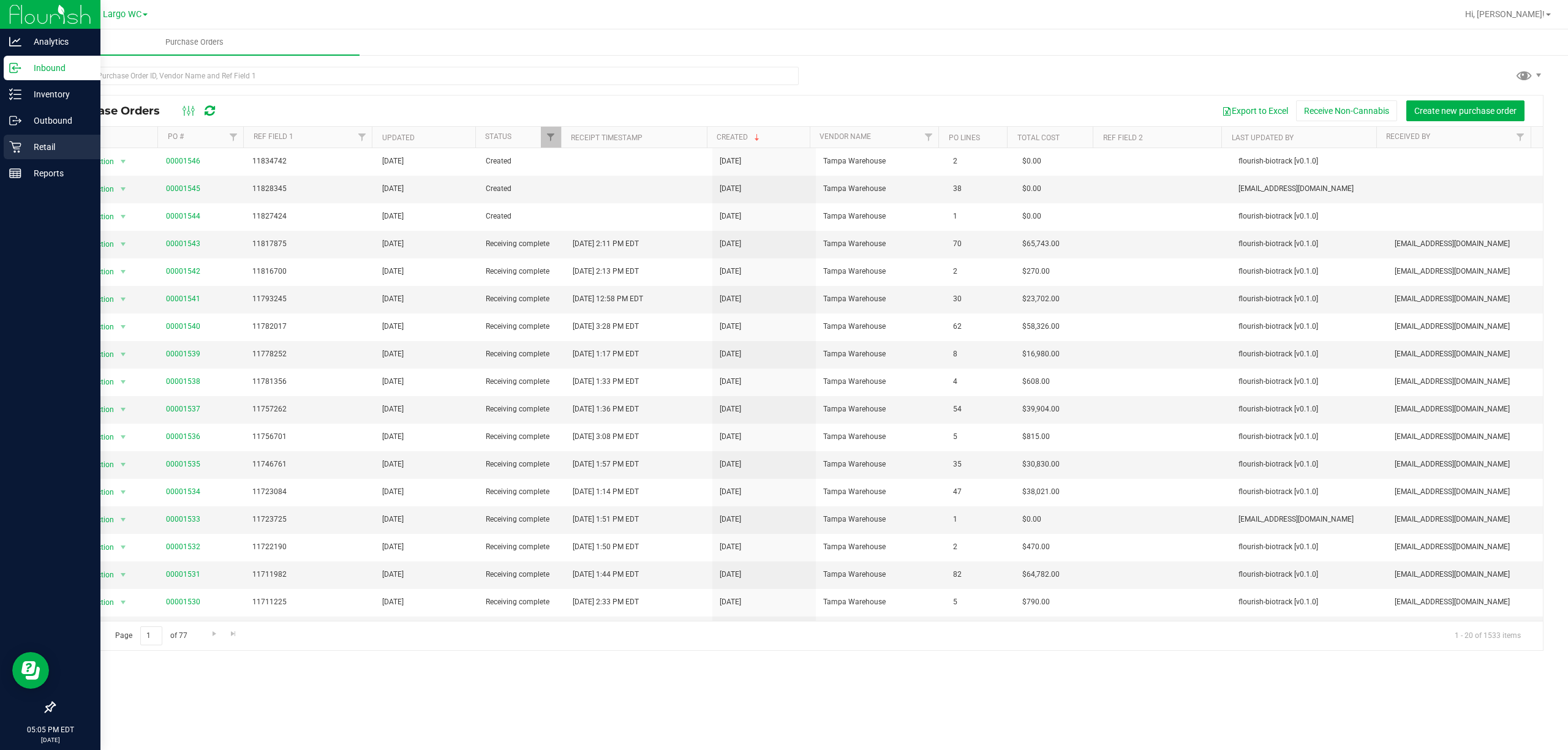
click at [53, 156] on div "Retail" at bounding box center [52, 147] width 97 height 24
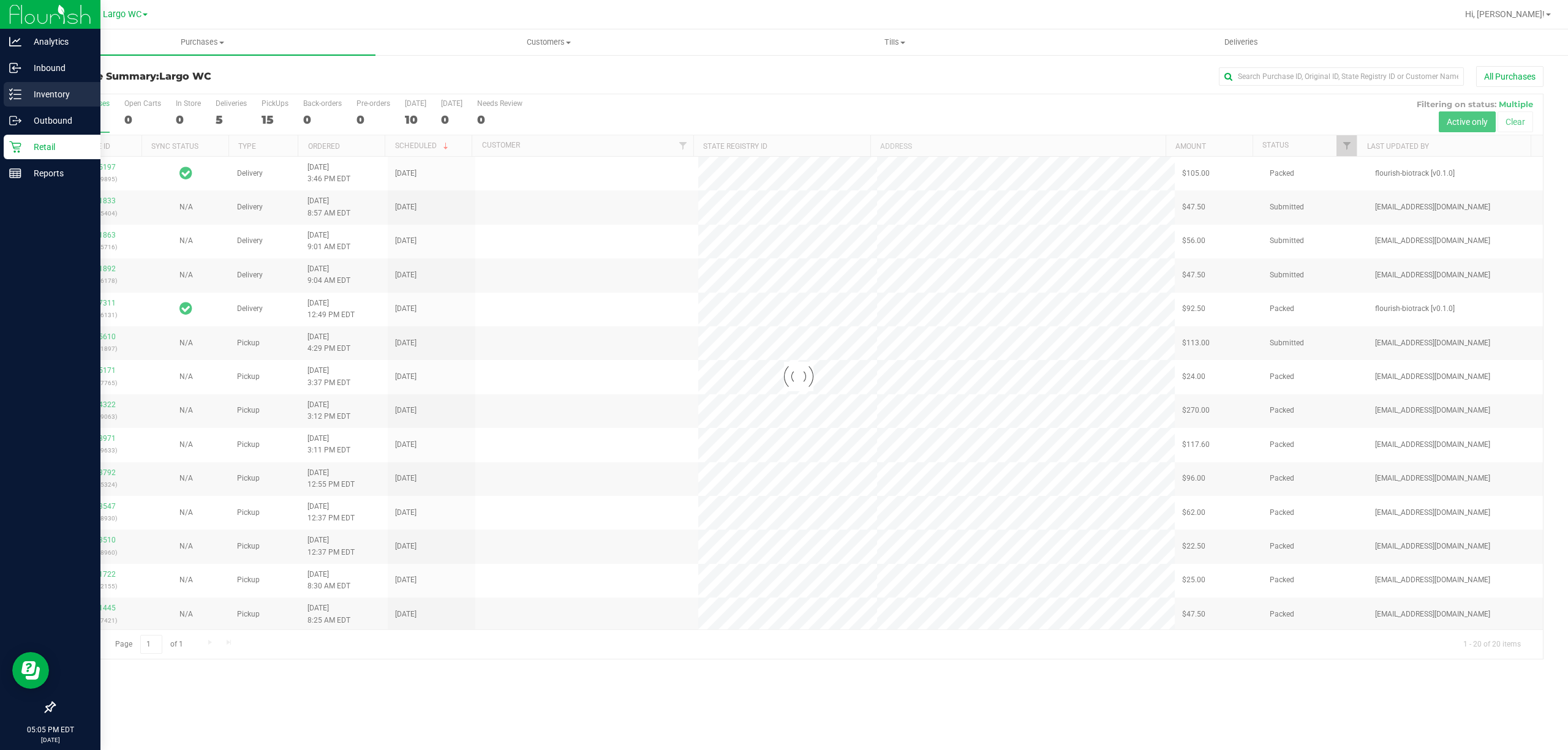
click at [61, 93] on p "Inventory" at bounding box center [58, 94] width 74 height 15
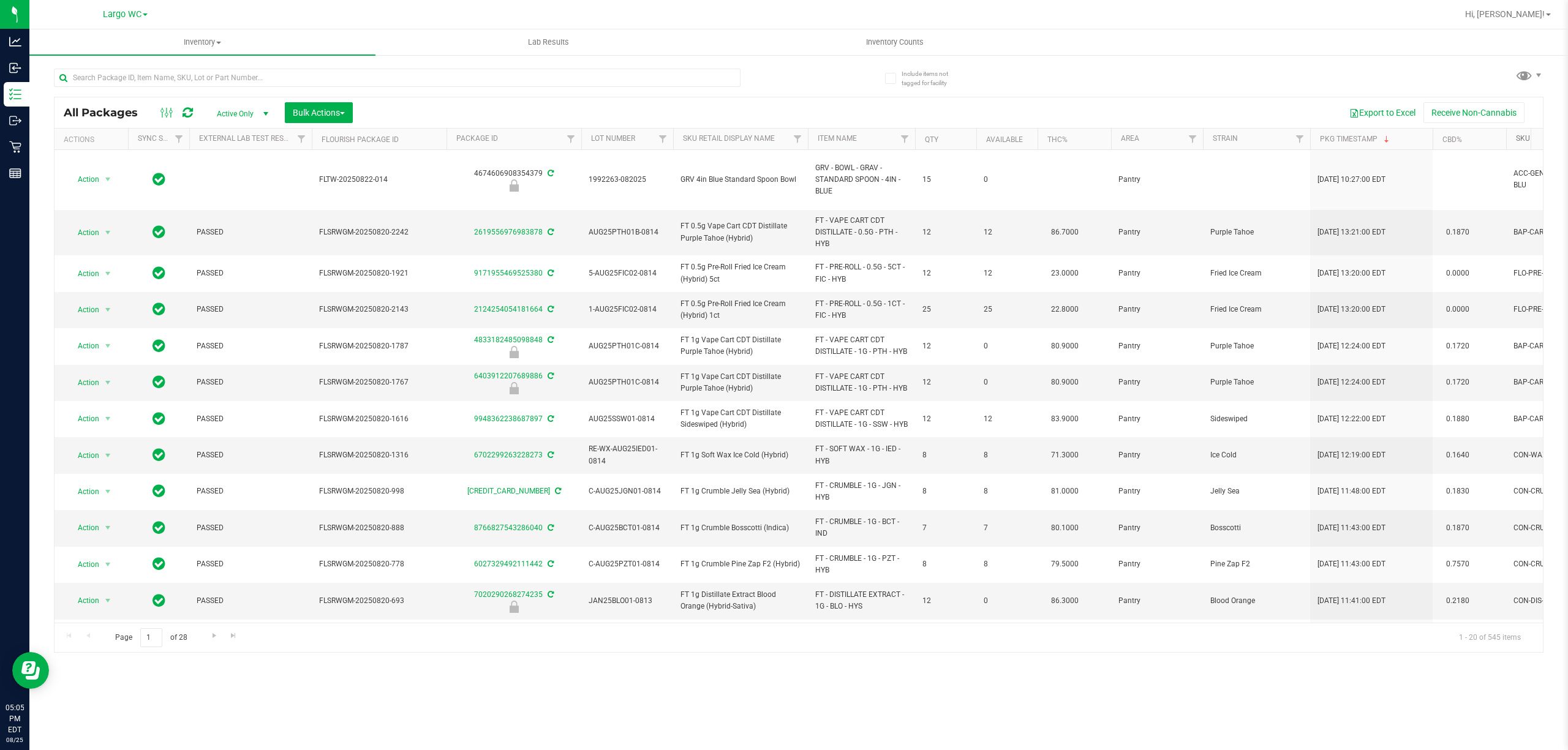
click at [1522, 142] on link "SKU" at bounding box center [1522, 138] width 14 height 8
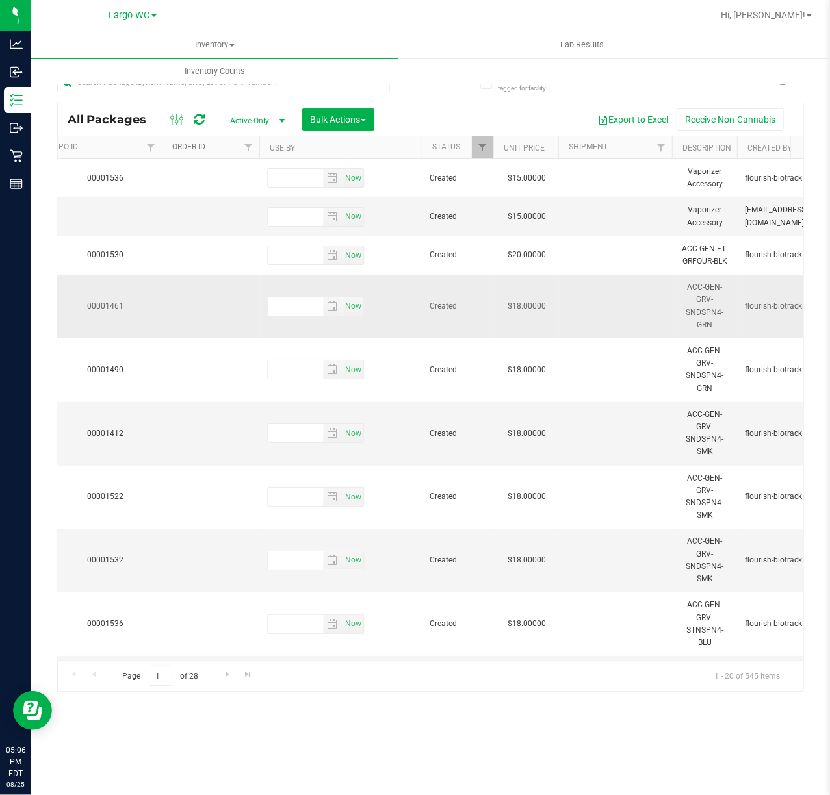
scroll to position [0, 1667]
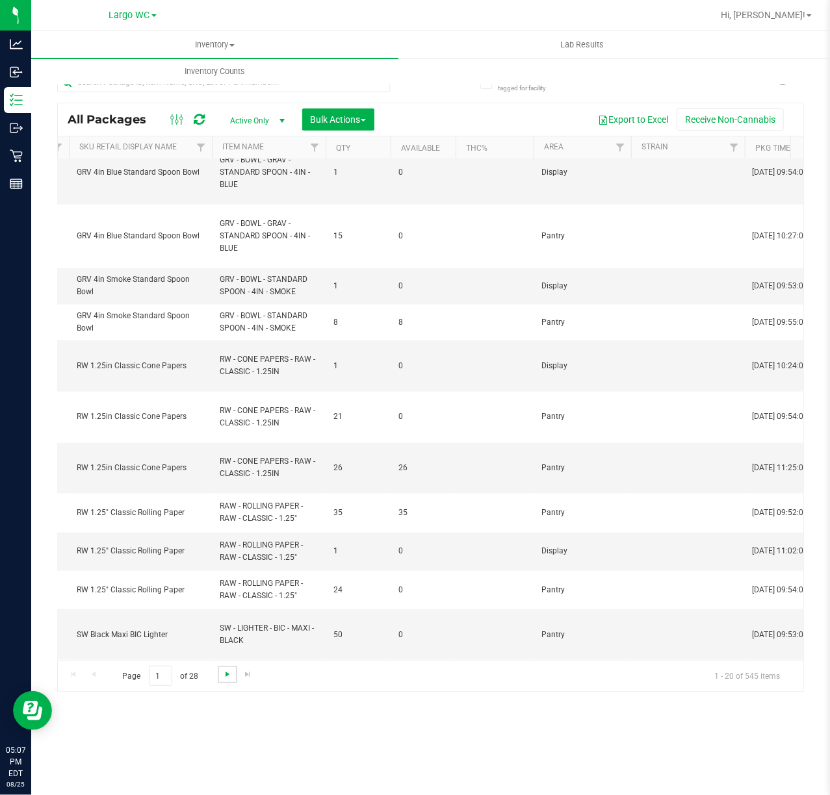
click at [222, 674] on span "Go to the next page" at bounding box center [227, 674] width 10 height 10
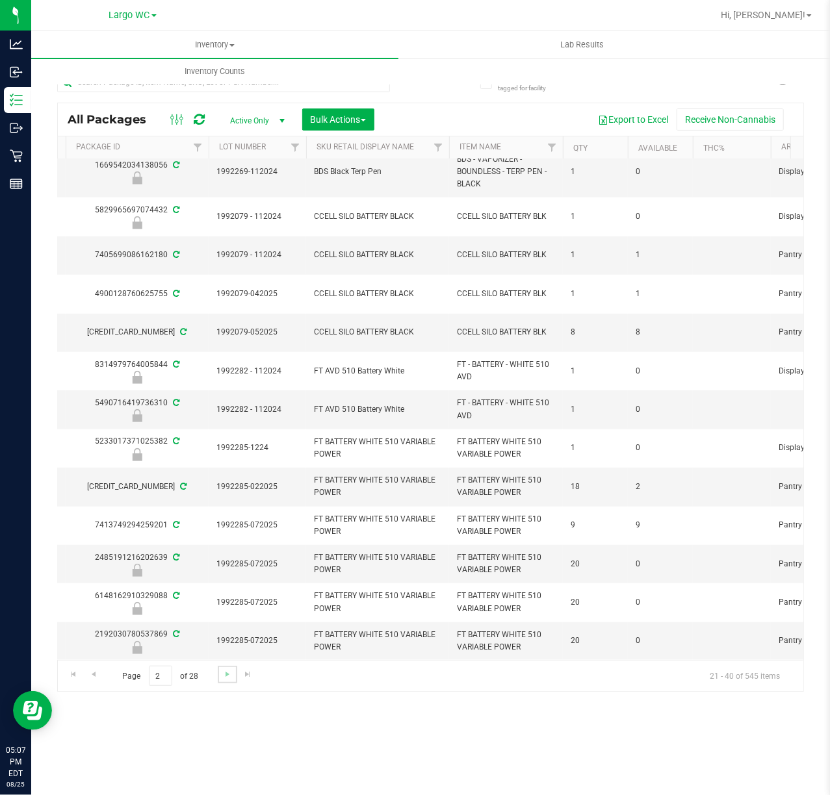
click at [218, 669] on link "Go to the next page" at bounding box center [227, 675] width 19 height 18
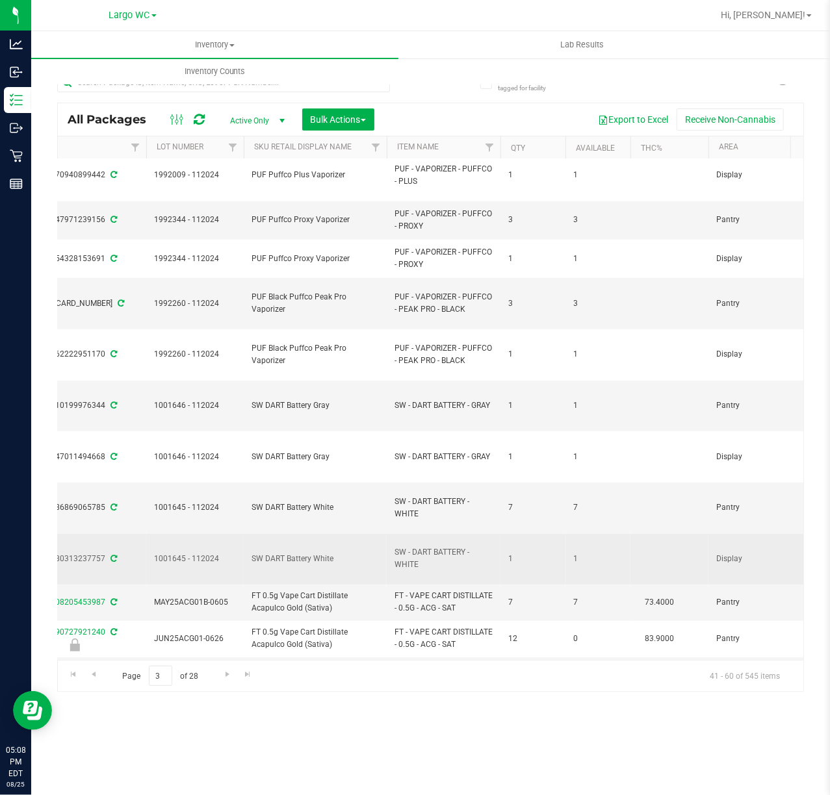
scroll to position [260, 471]
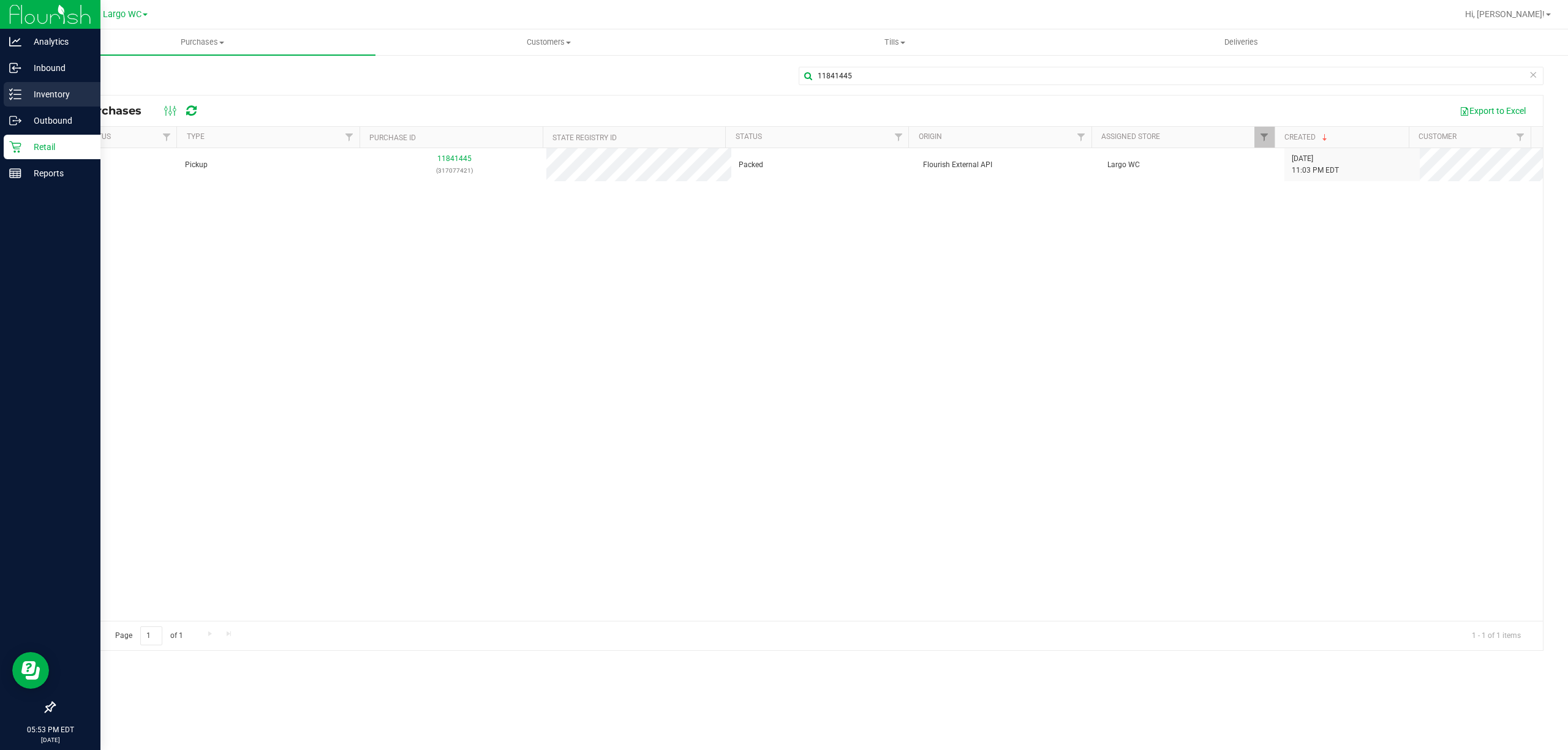
click at [42, 95] on p "Inventory" at bounding box center [58, 94] width 74 height 15
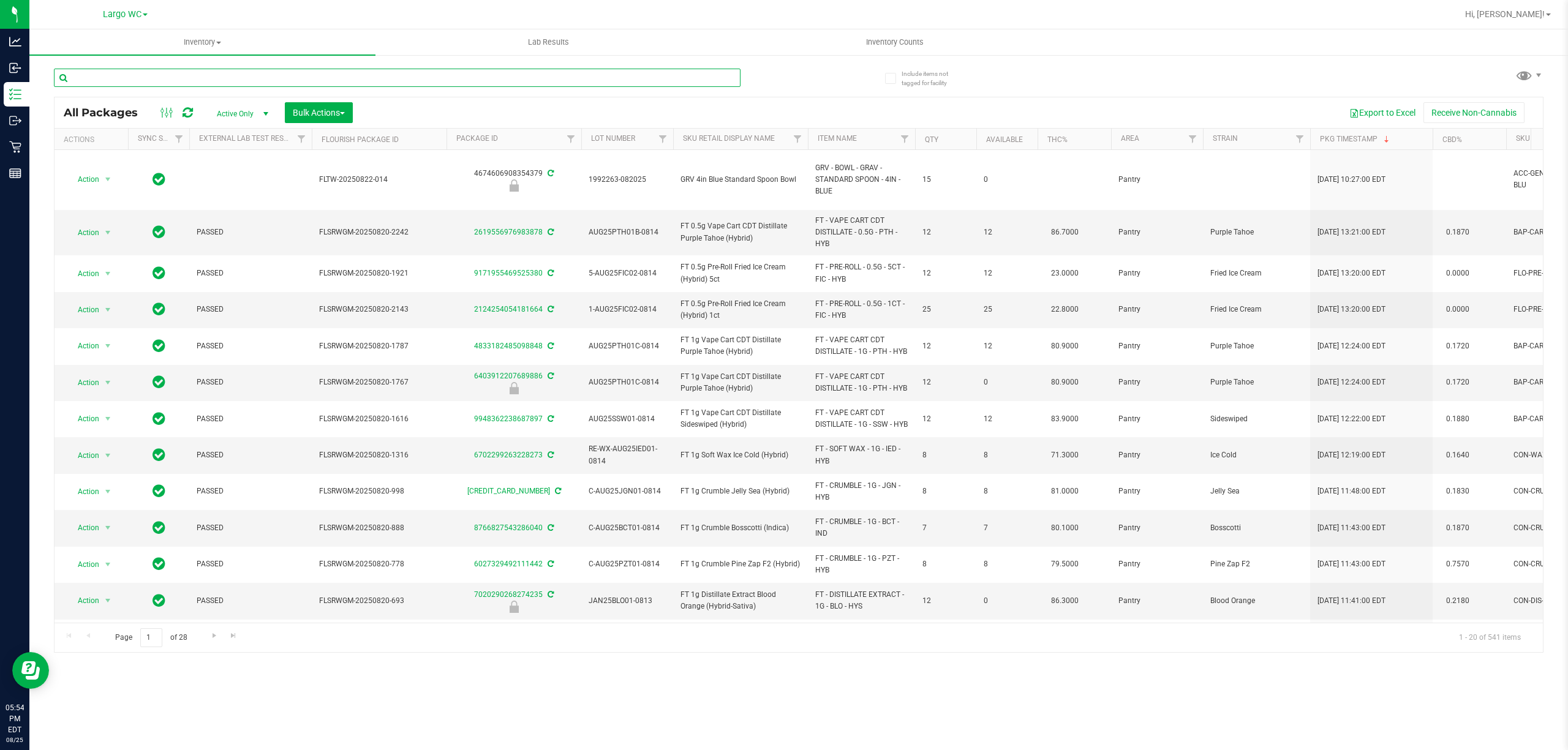
click at [184, 77] on input "text" at bounding box center [397, 77] width 687 height 18
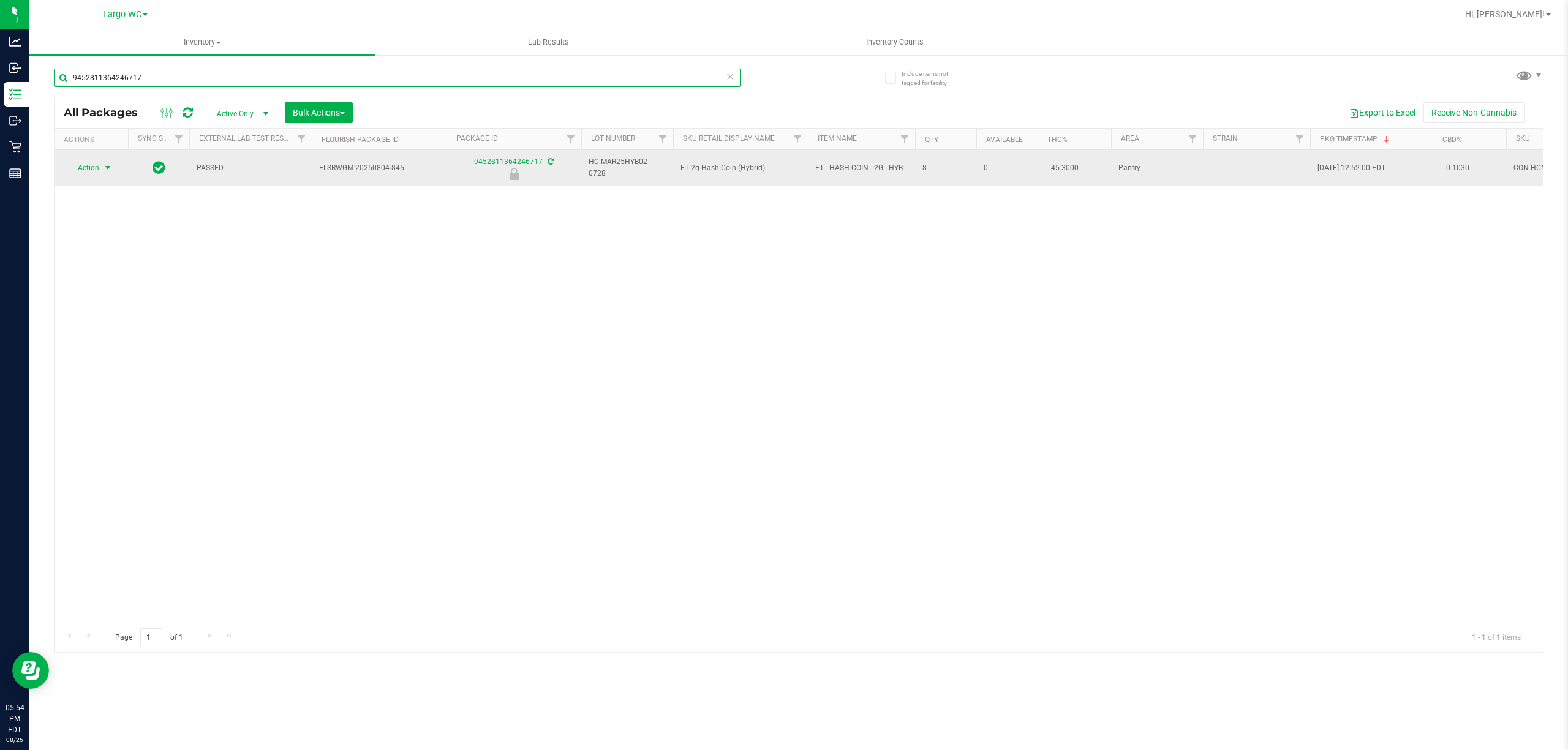
type input "9452811364246717"
click at [107, 168] on span "select" at bounding box center [107, 168] width 9 height 9
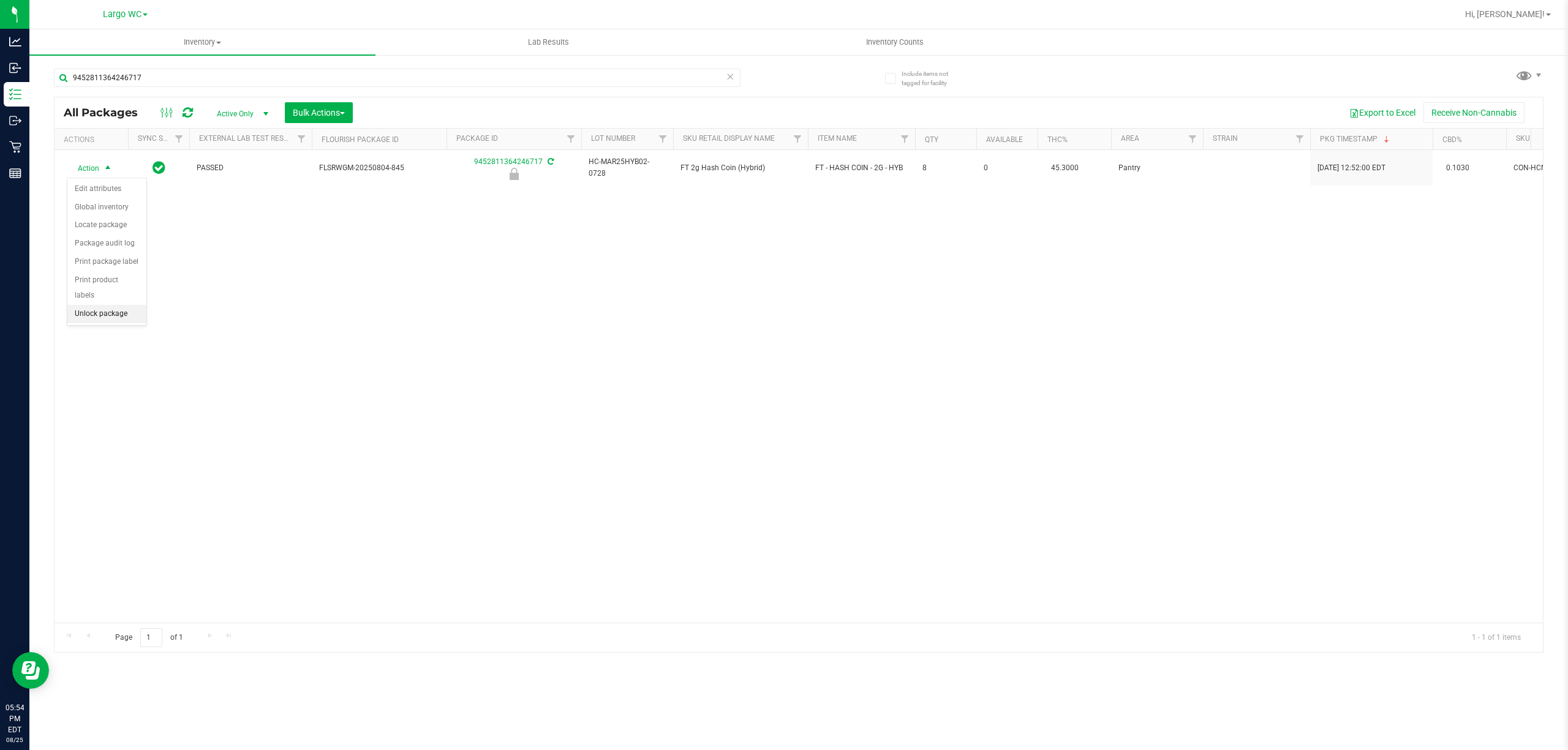
click at [104, 318] on li "Unlock package" at bounding box center [106, 314] width 79 height 18
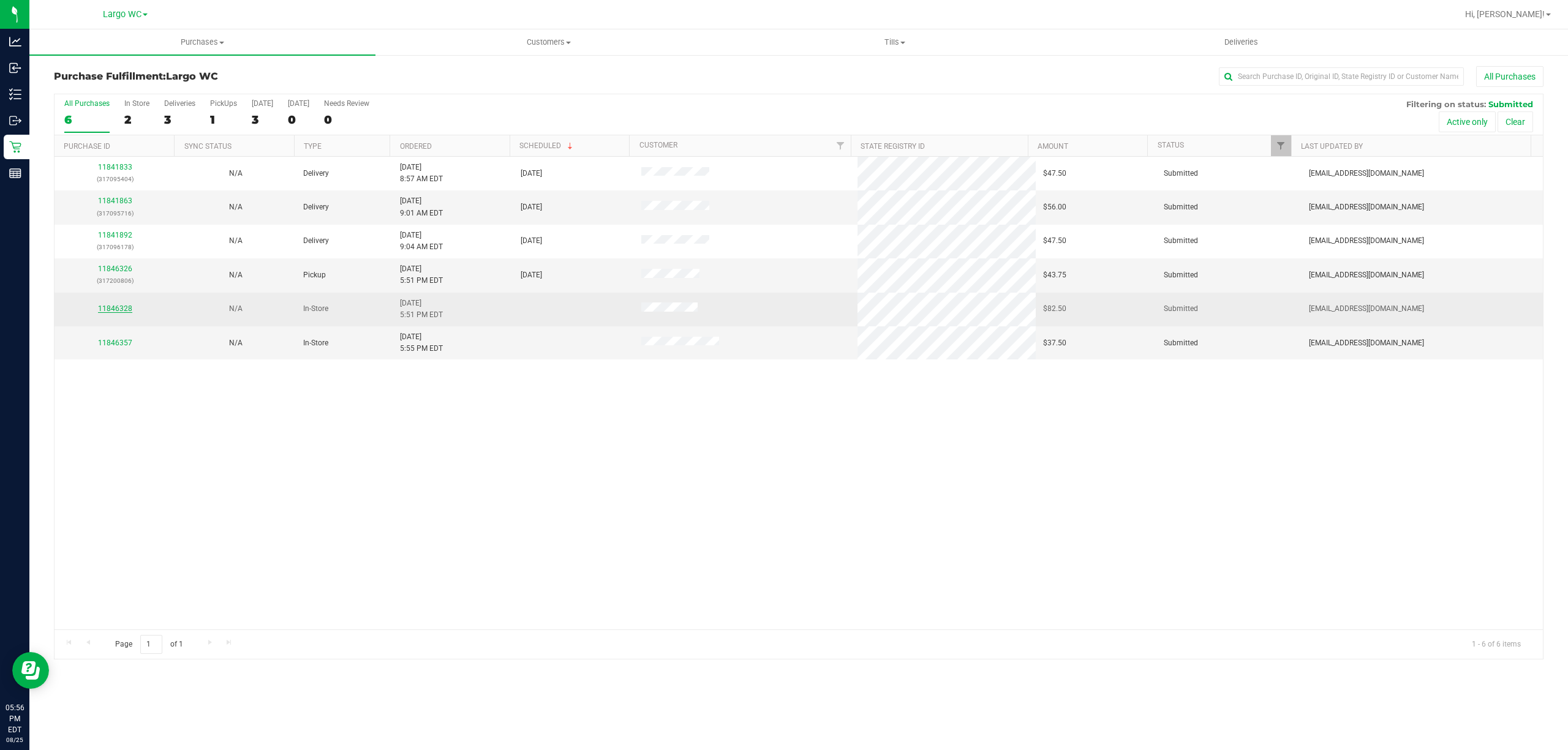
click at [106, 311] on link "11846328" at bounding box center [115, 308] width 34 height 8
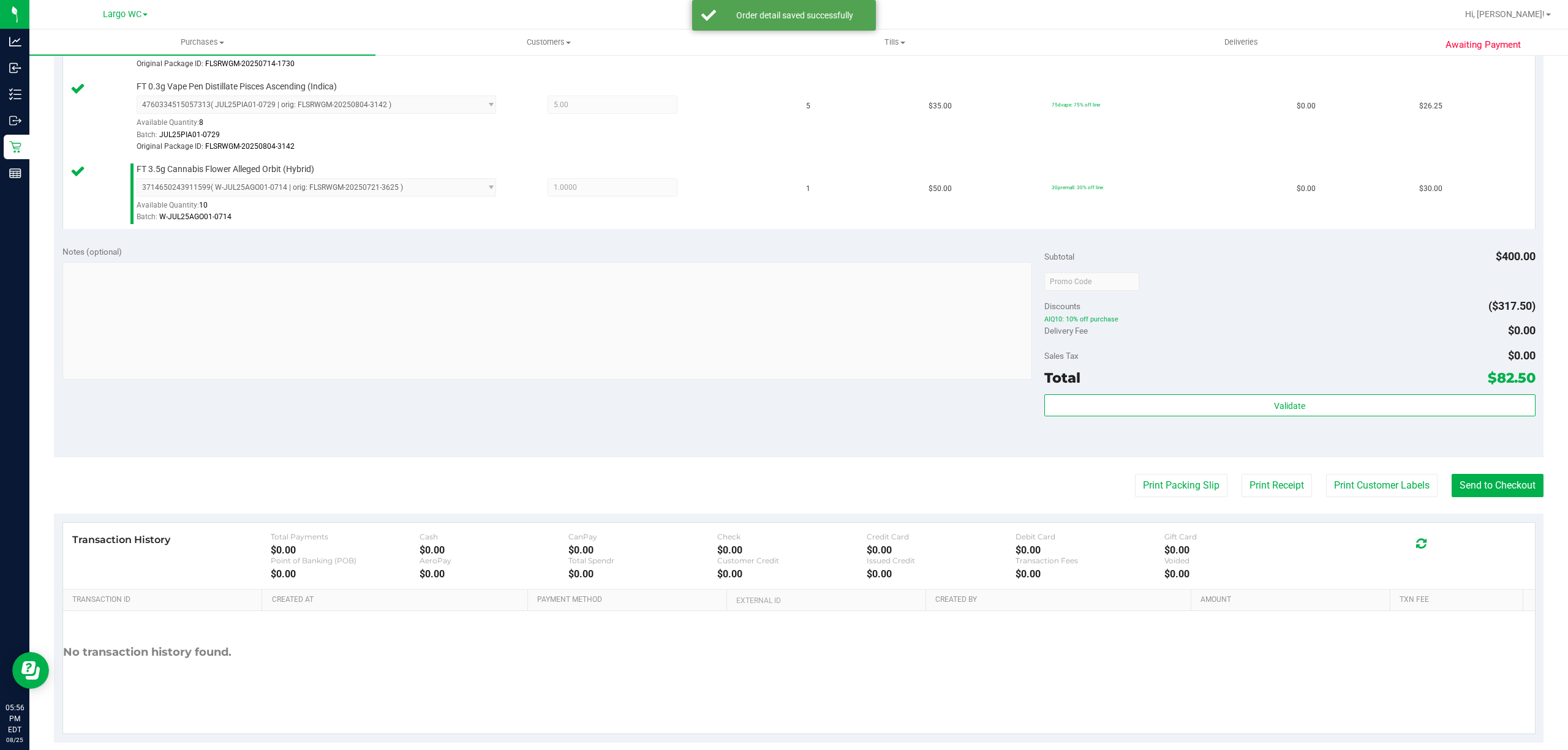
scroll to position [401, 0]
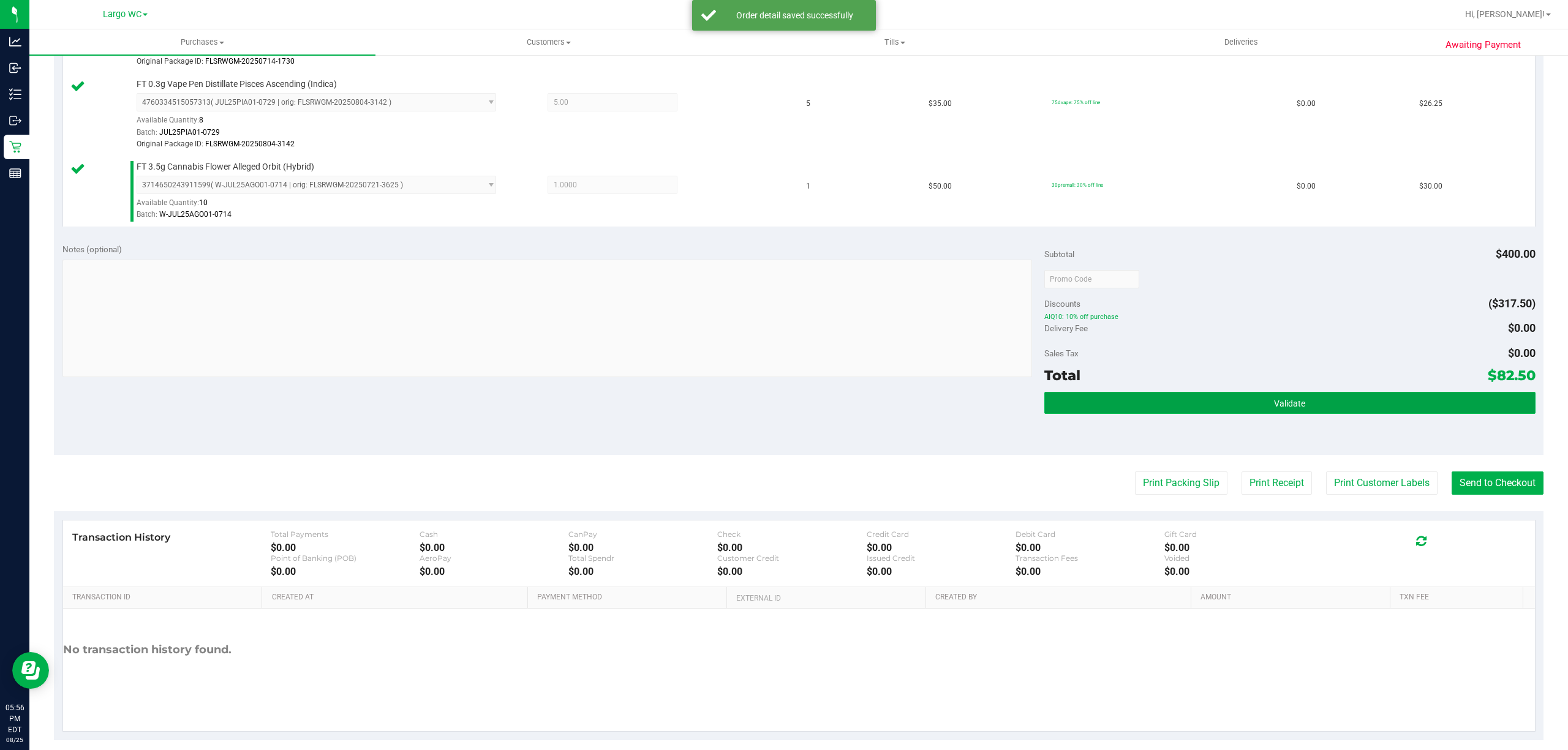
click at [1304, 404] on button "Validate" at bounding box center [1289, 402] width 491 height 22
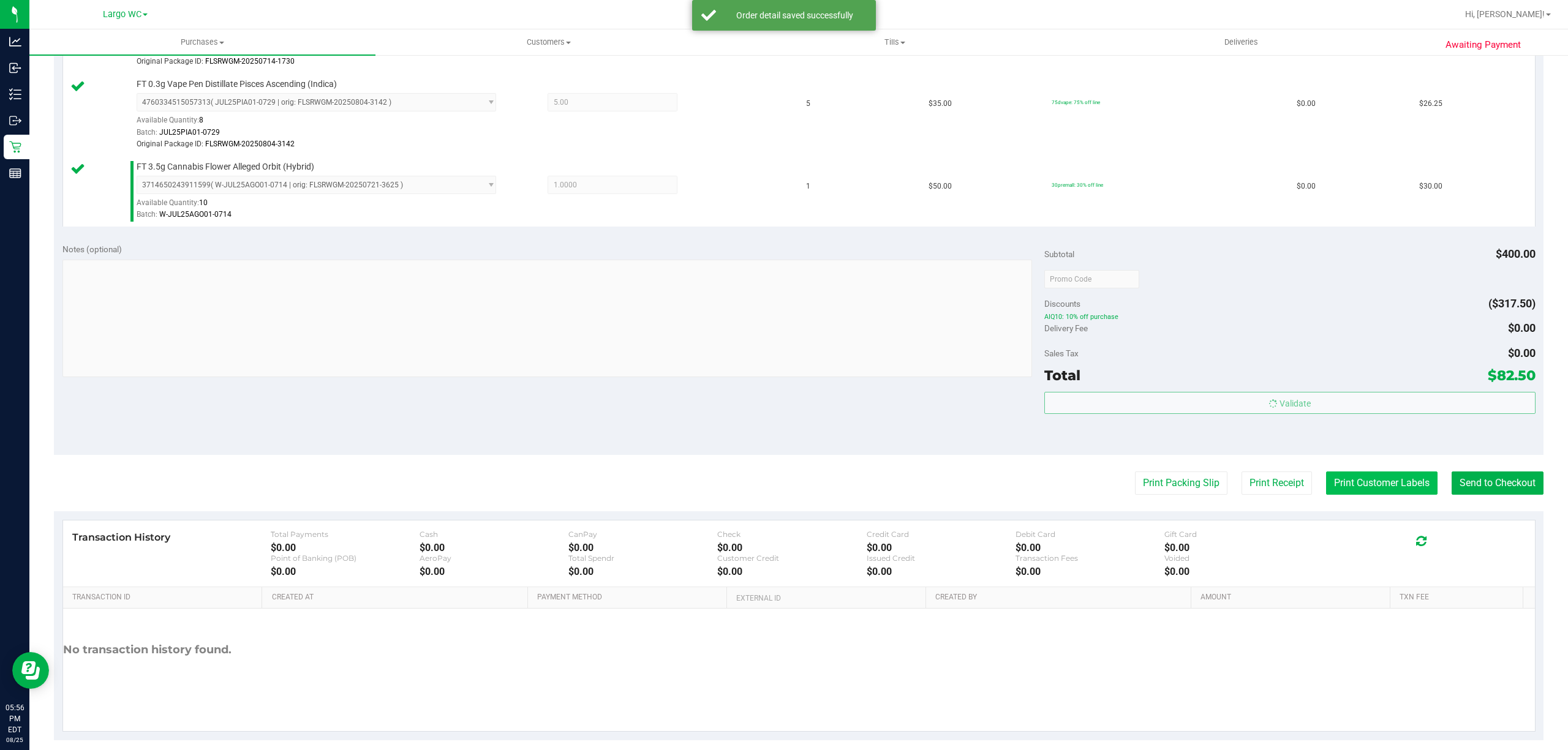
click at [1343, 485] on button "Print Customer Labels" at bounding box center [1381, 482] width 111 height 24
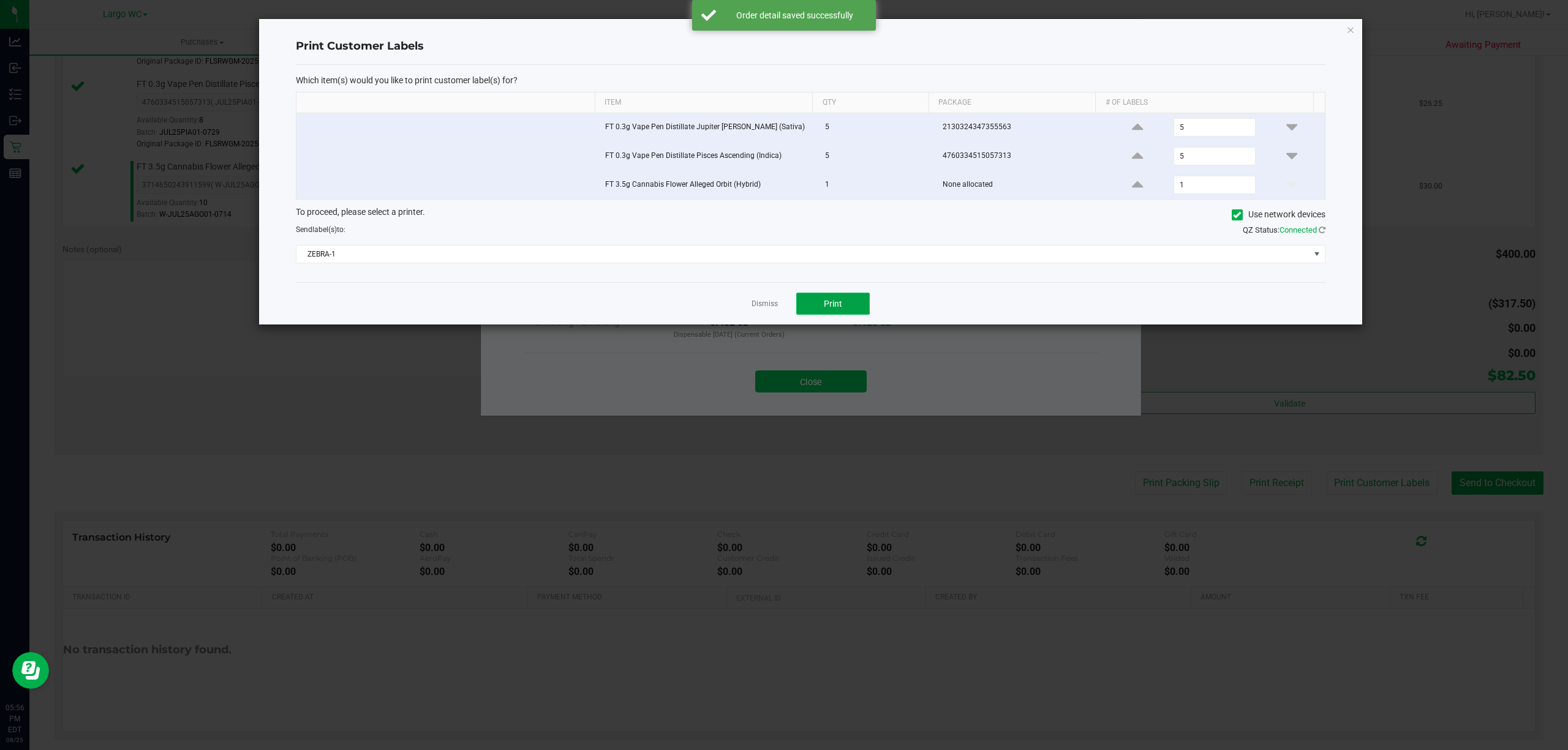
click at [839, 309] on span "Print" at bounding box center [832, 303] width 18 height 9
click at [753, 309] on link "Dismiss" at bounding box center [764, 303] width 26 height 10
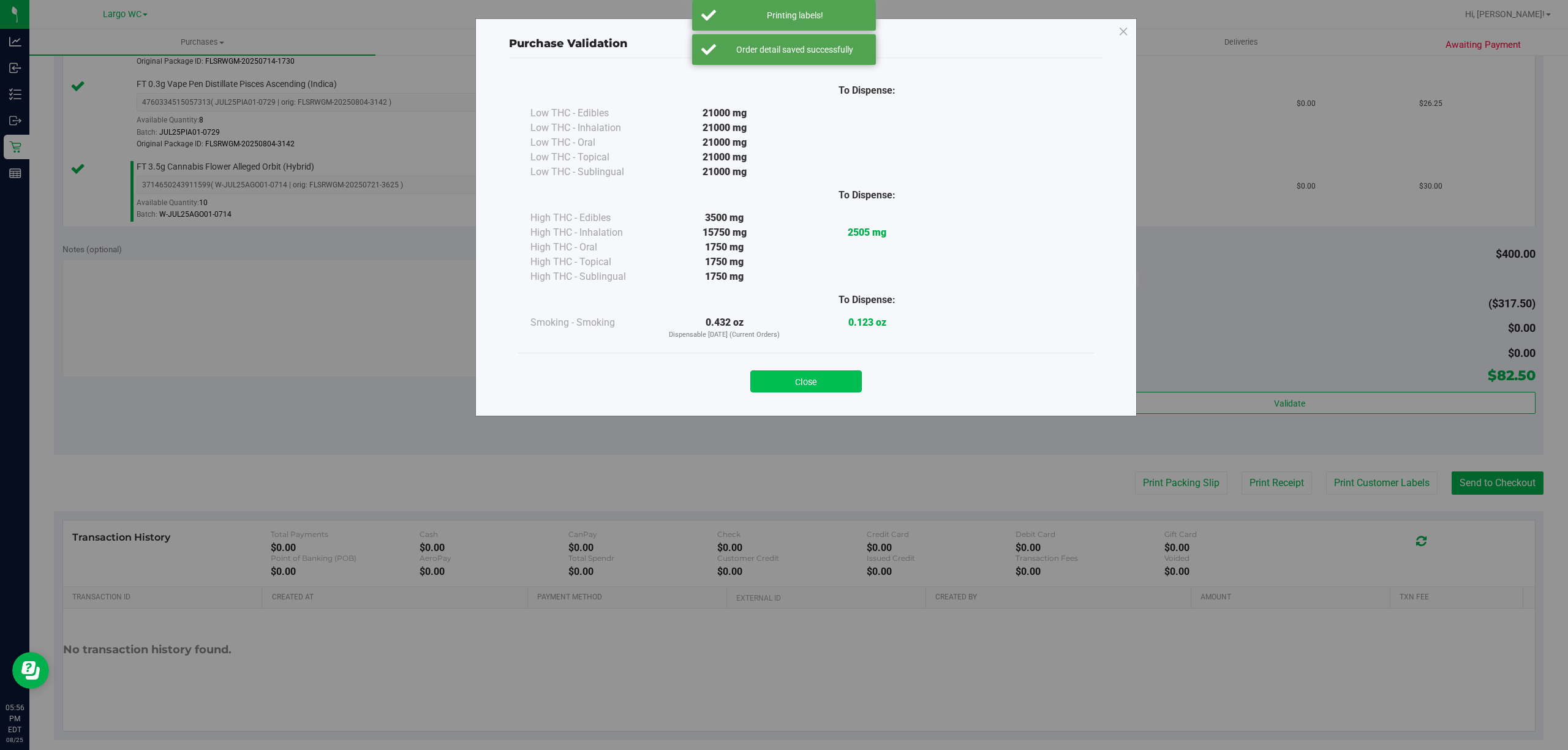
click at [799, 387] on button "Close" at bounding box center [806, 381] width 111 height 22
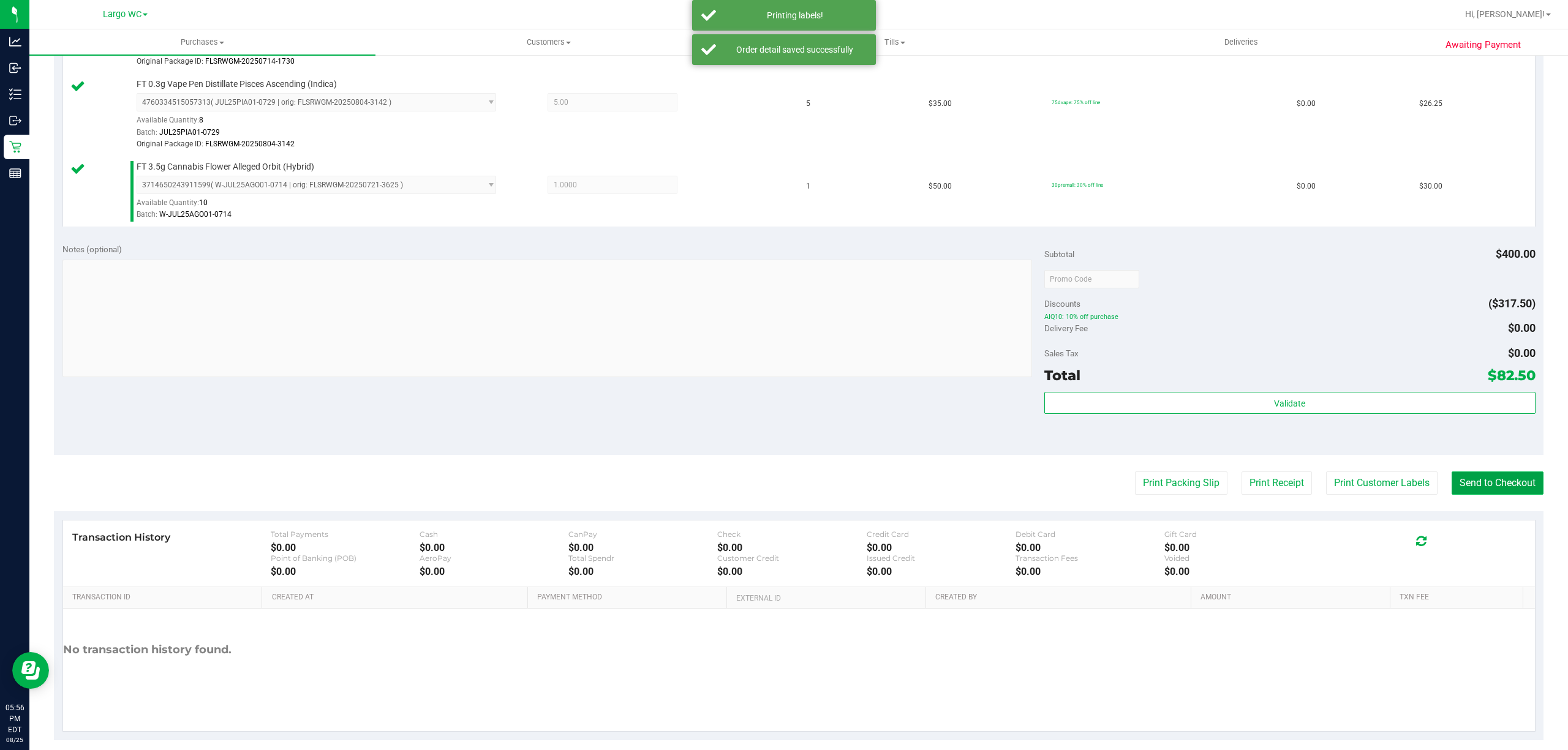
click at [1468, 473] on button "Send to Checkout" at bounding box center [1496, 482] width 91 height 24
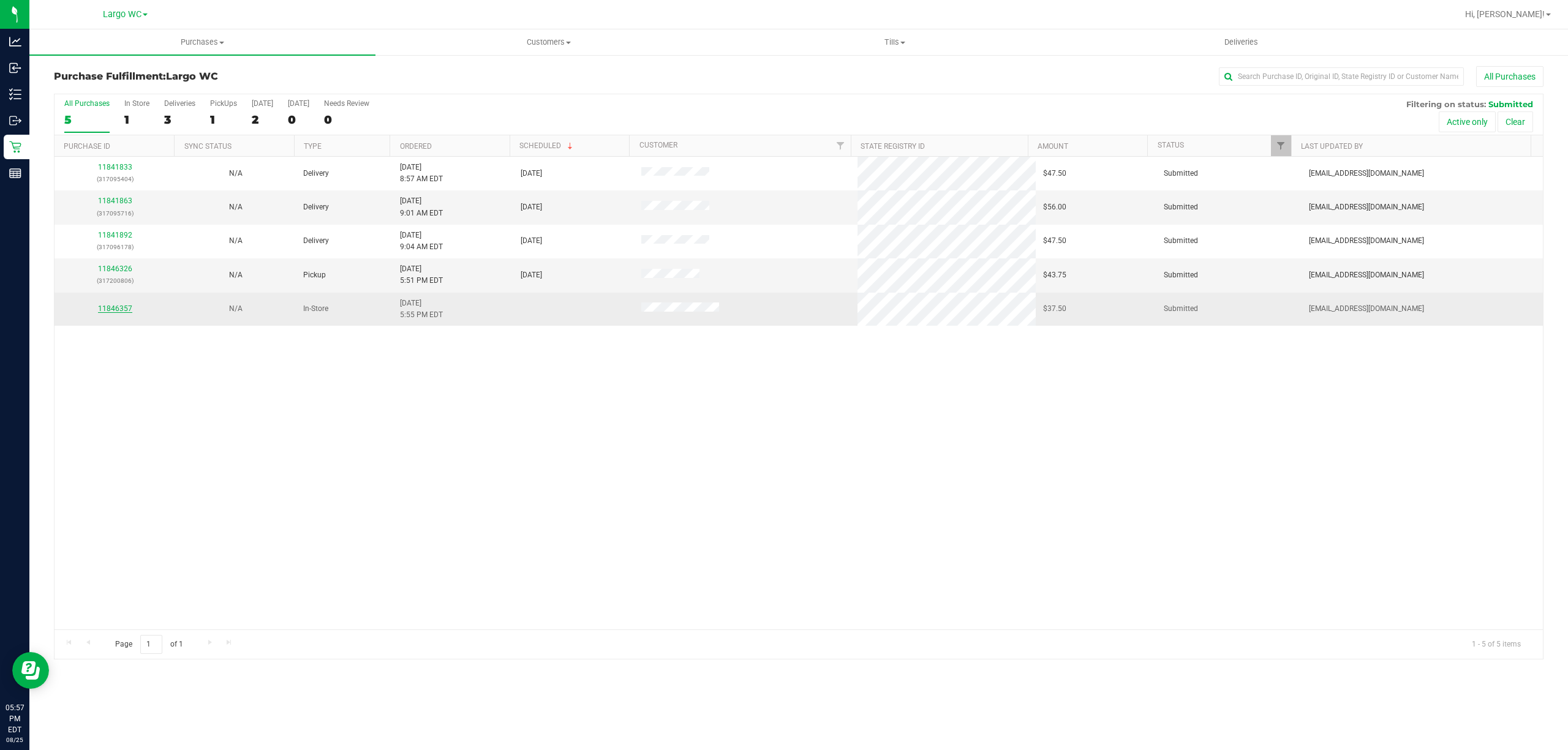
click at [116, 310] on link "11846357" at bounding box center [115, 308] width 34 height 8
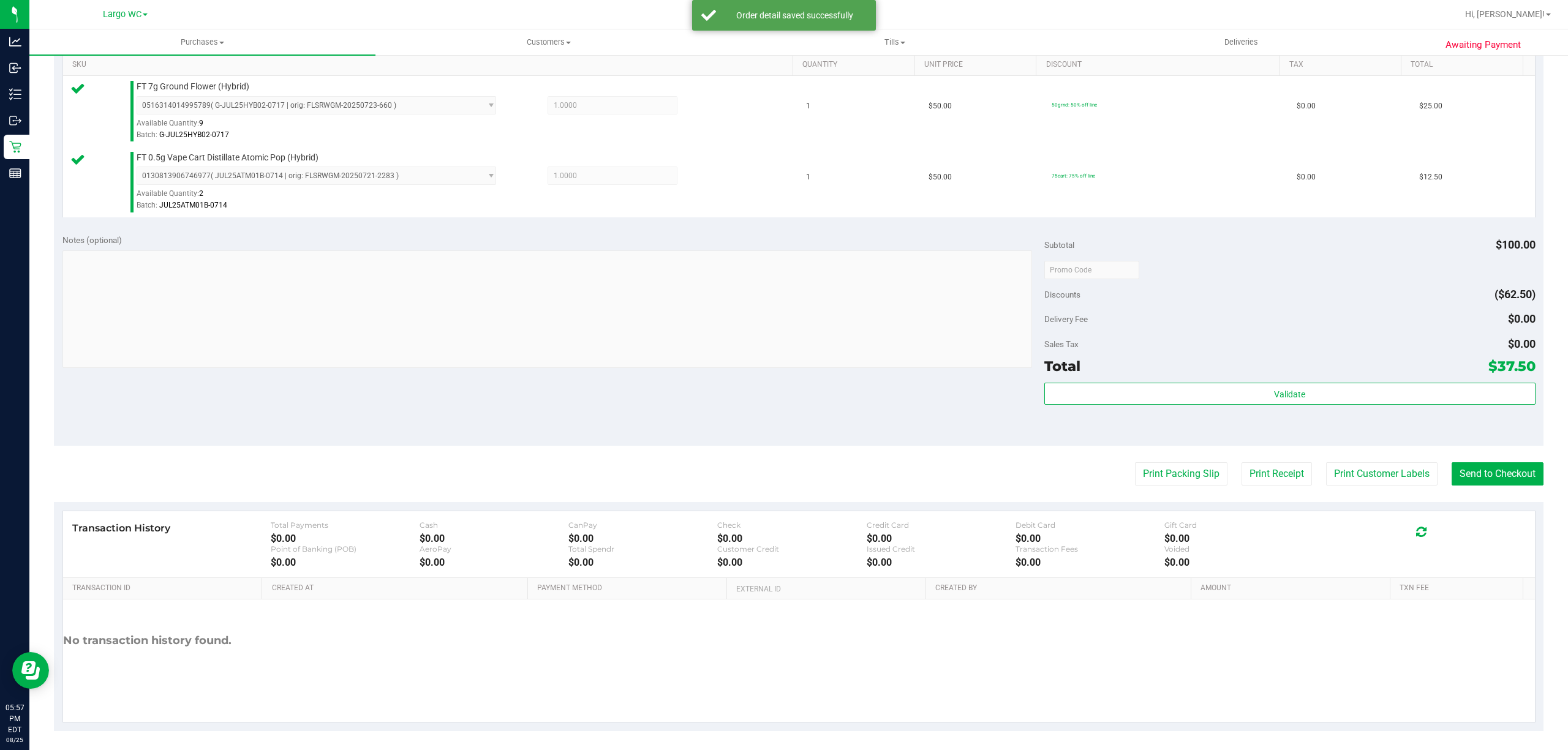
scroll to position [318, 0]
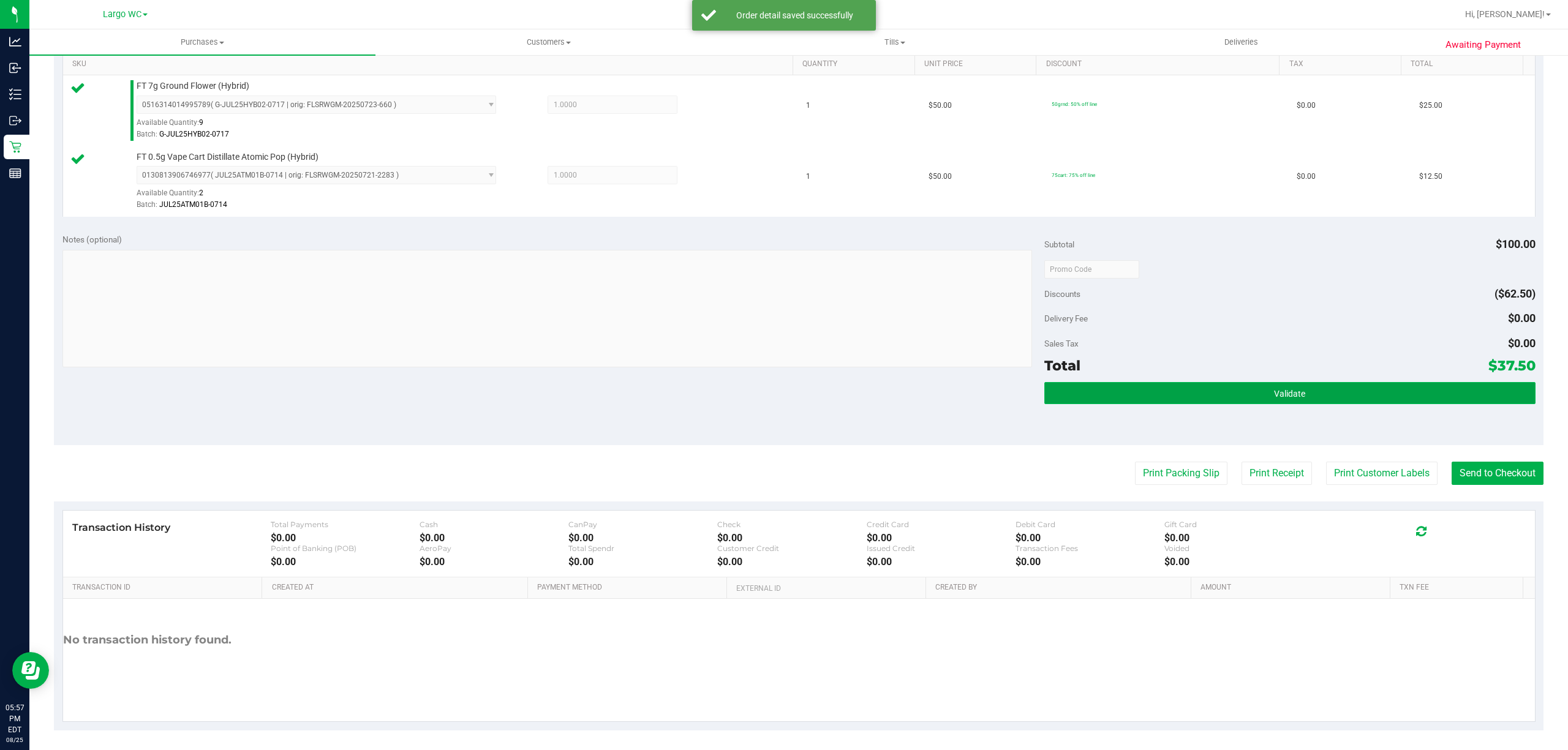
click at [1315, 393] on button "Validate" at bounding box center [1289, 393] width 491 height 22
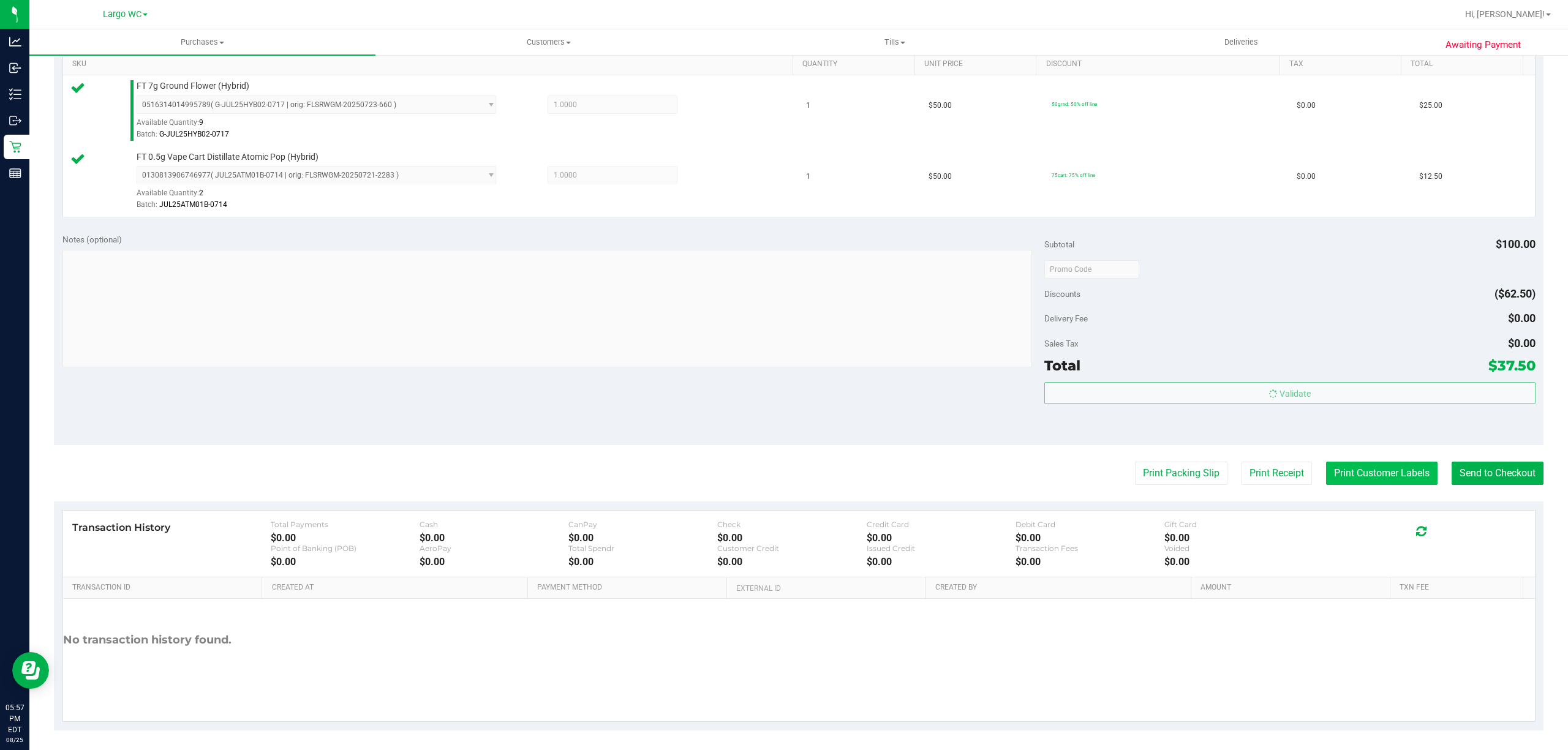
click at [1343, 468] on button "Print Customer Labels" at bounding box center [1381, 473] width 111 height 24
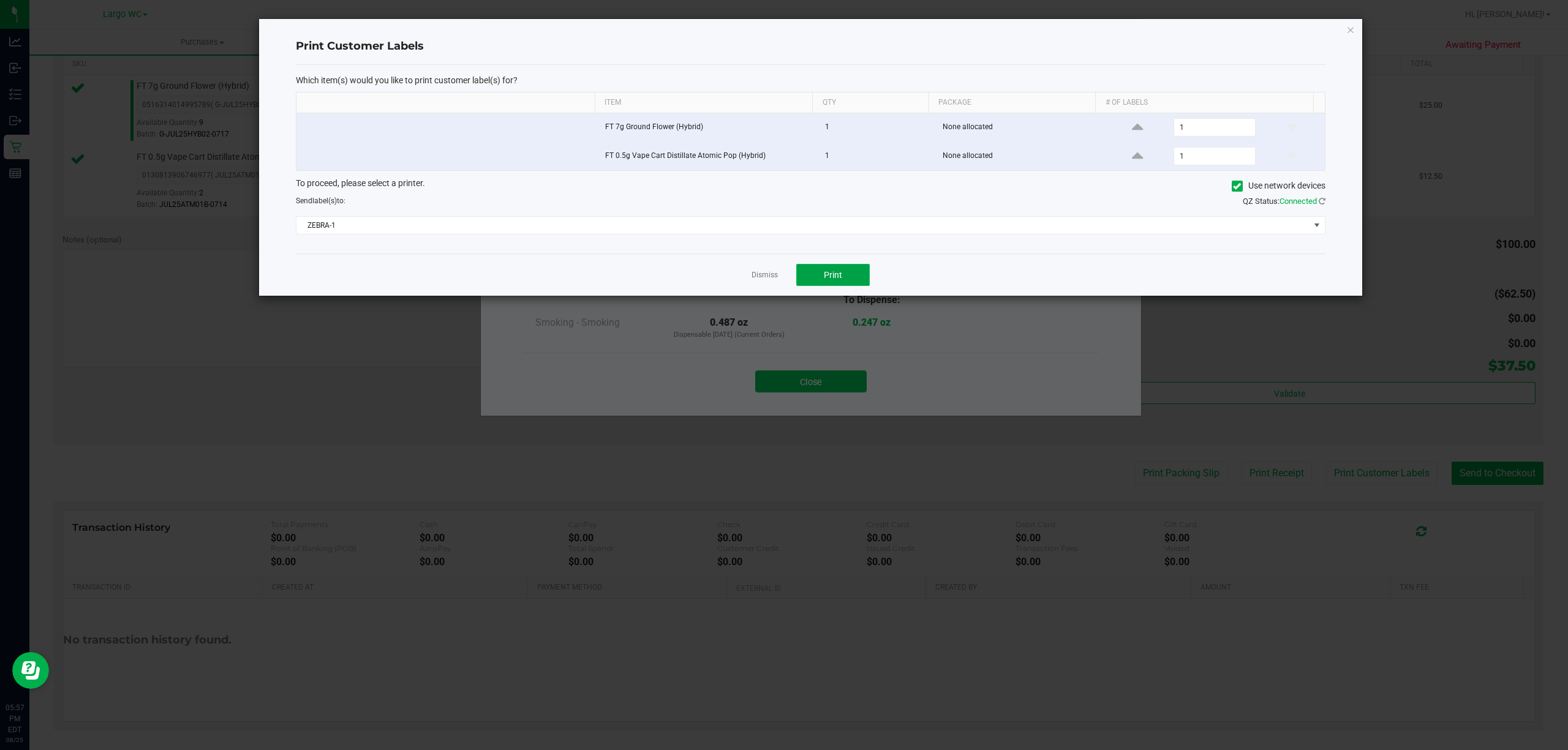
click at [842, 277] on button "Print" at bounding box center [833, 274] width 74 height 22
click at [762, 278] on link "Dismiss" at bounding box center [764, 275] width 26 height 10
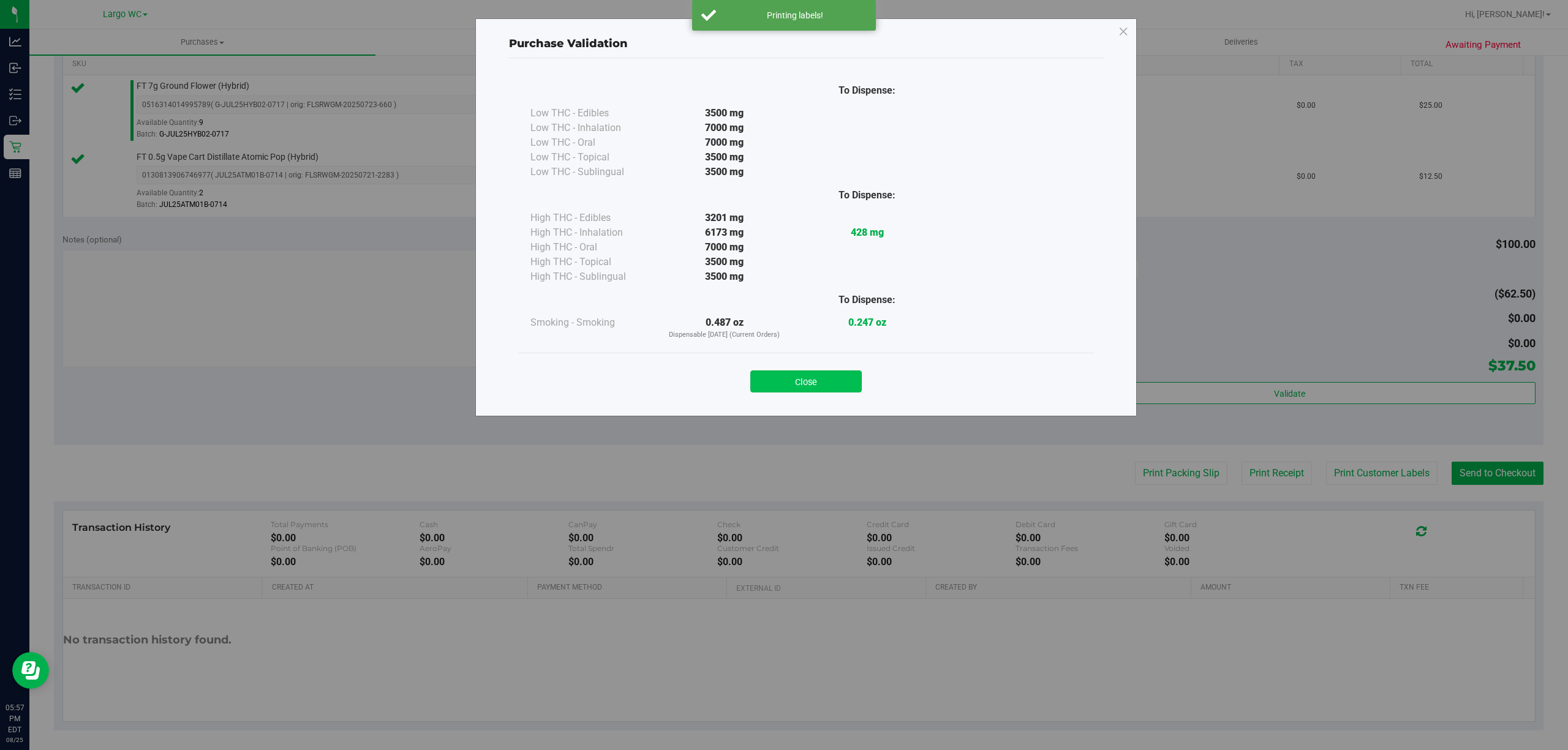
click at [806, 383] on button "Close" at bounding box center [806, 381] width 111 height 22
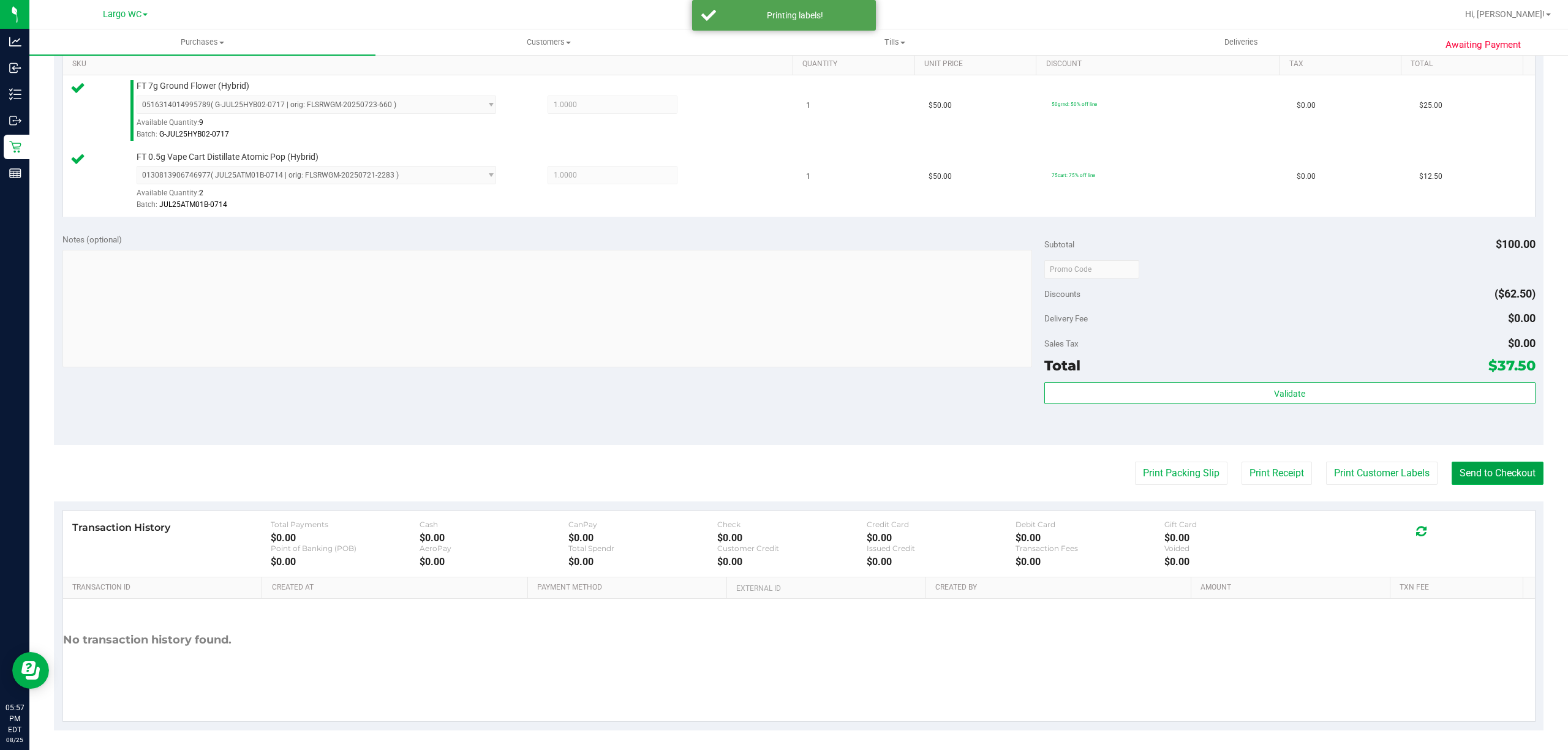
click at [1472, 483] on button "Send to Checkout" at bounding box center [1496, 473] width 91 height 24
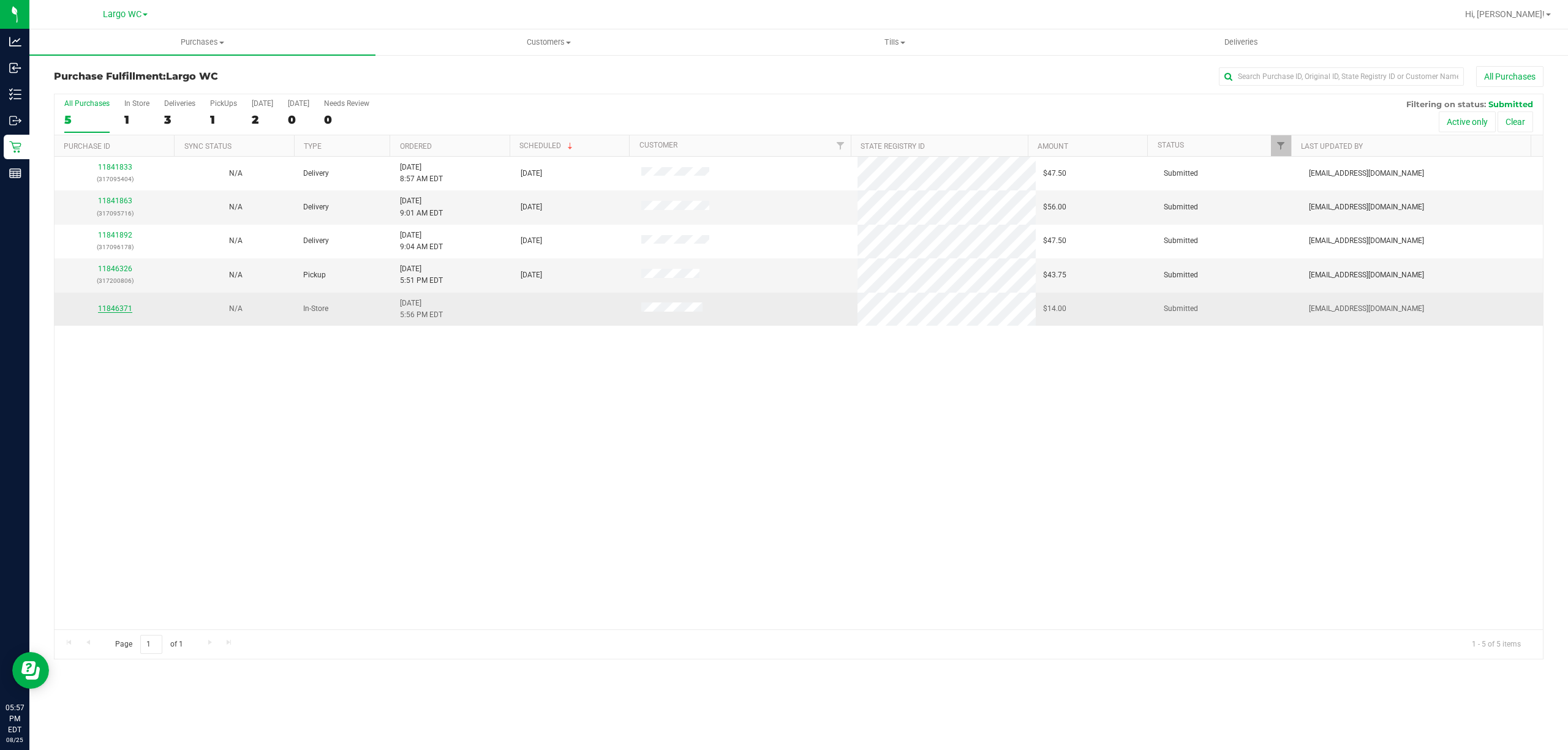
click at [108, 312] on link "11846371" at bounding box center [115, 308] width 34 height 8
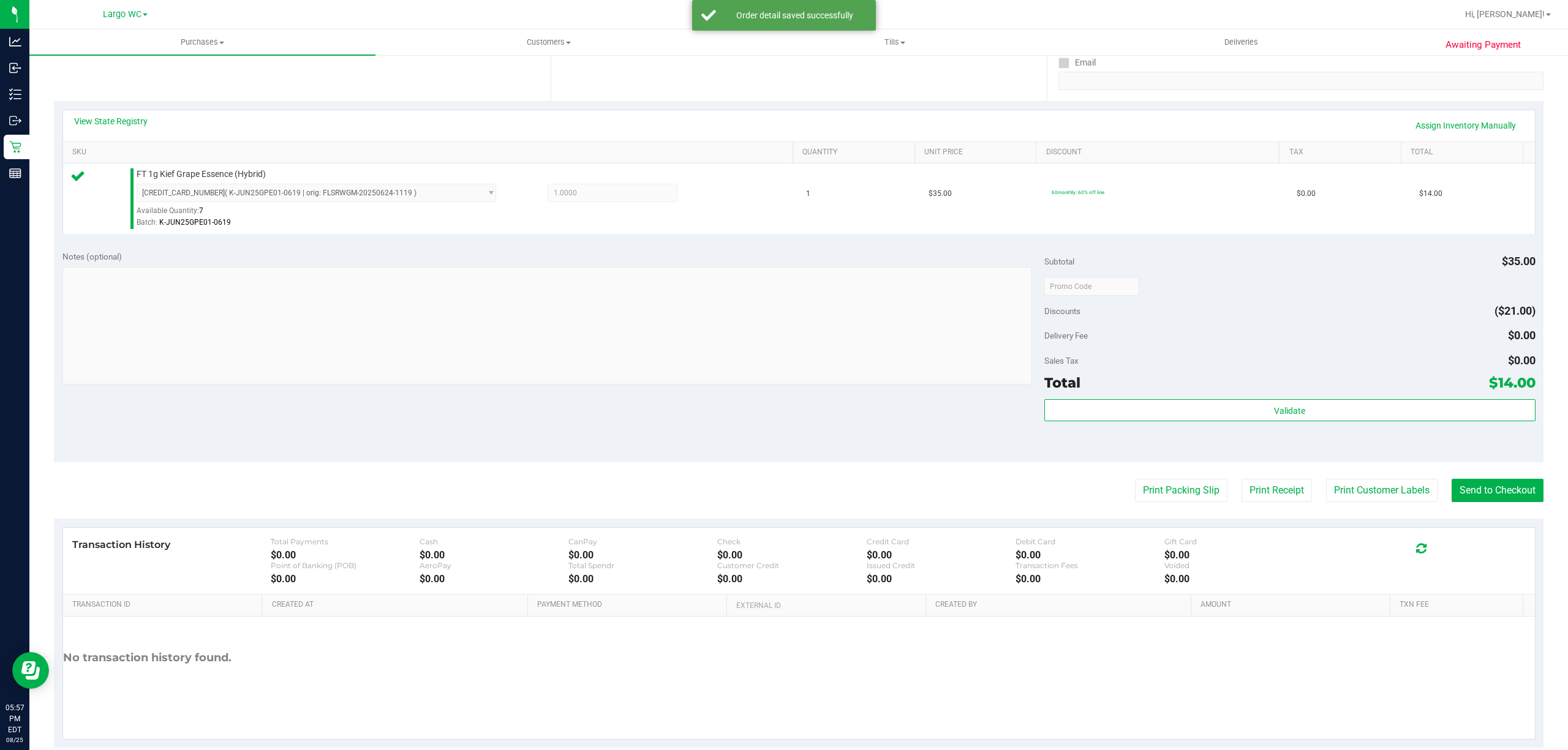
scroll to position [246, 0]
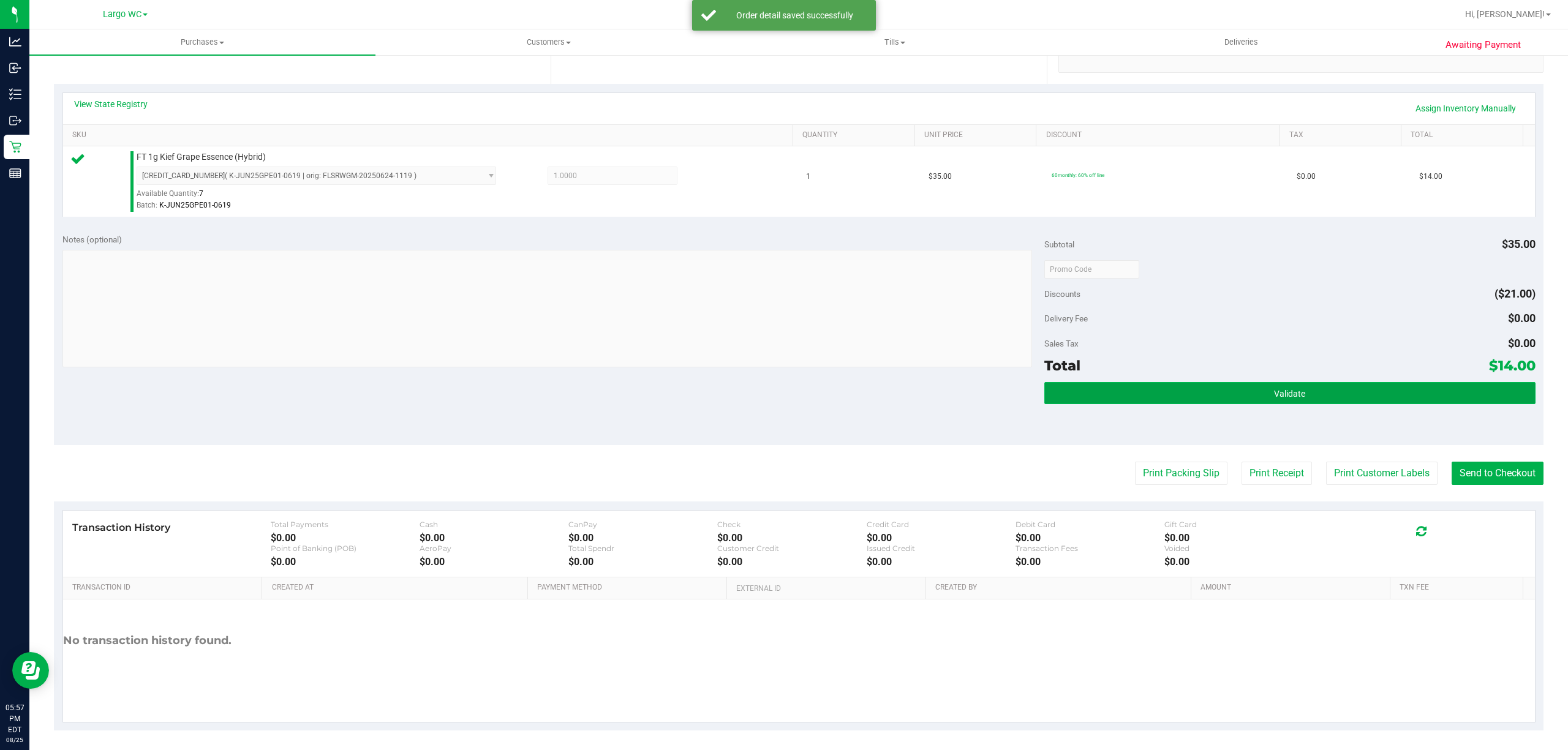
click at [1313, 385] on button "Validate" at bounding box center [1289, 393] width 491 height 22
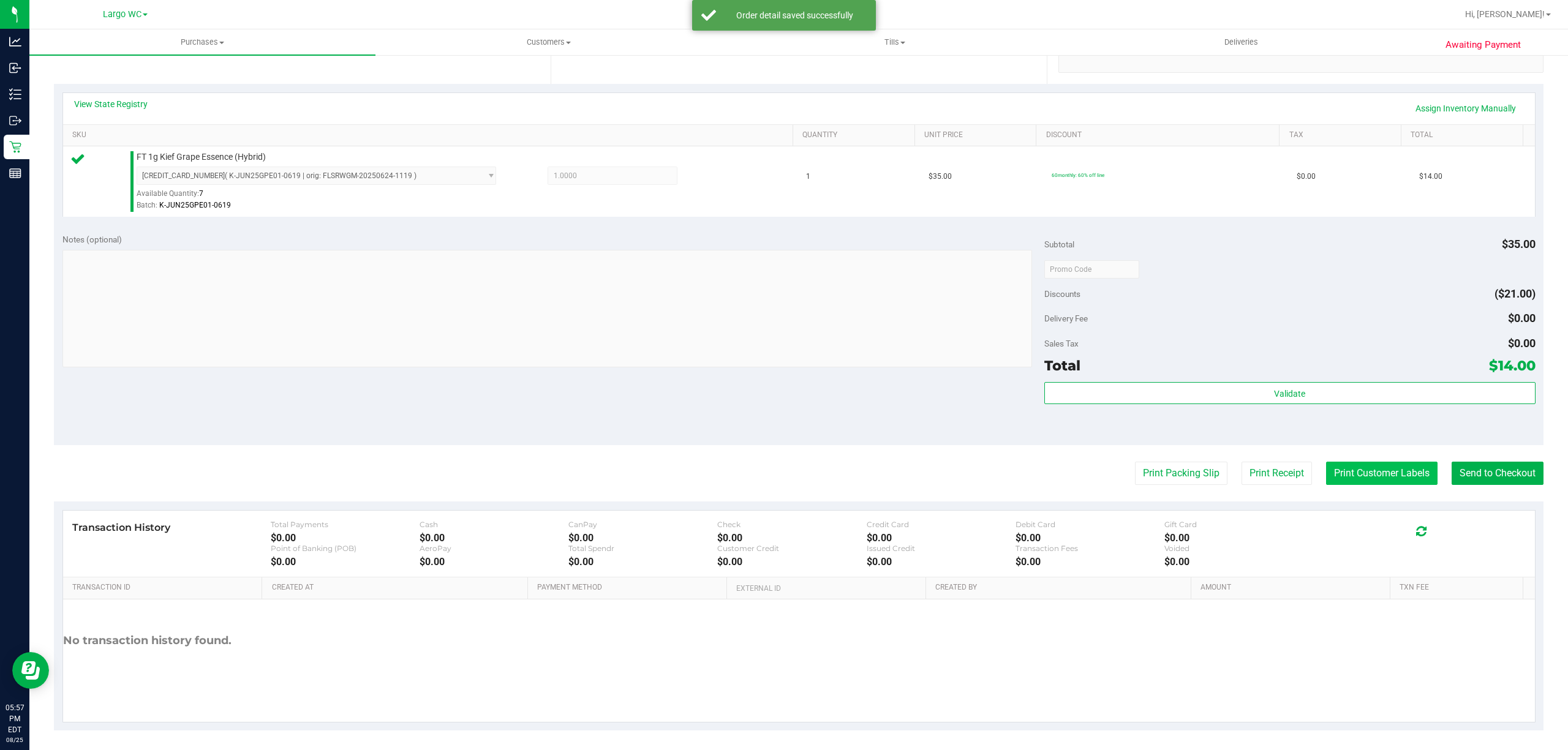
click at [1353, 465] on button "Print Customer Labels" at bounding box center [1381, 473] width 111 height 24
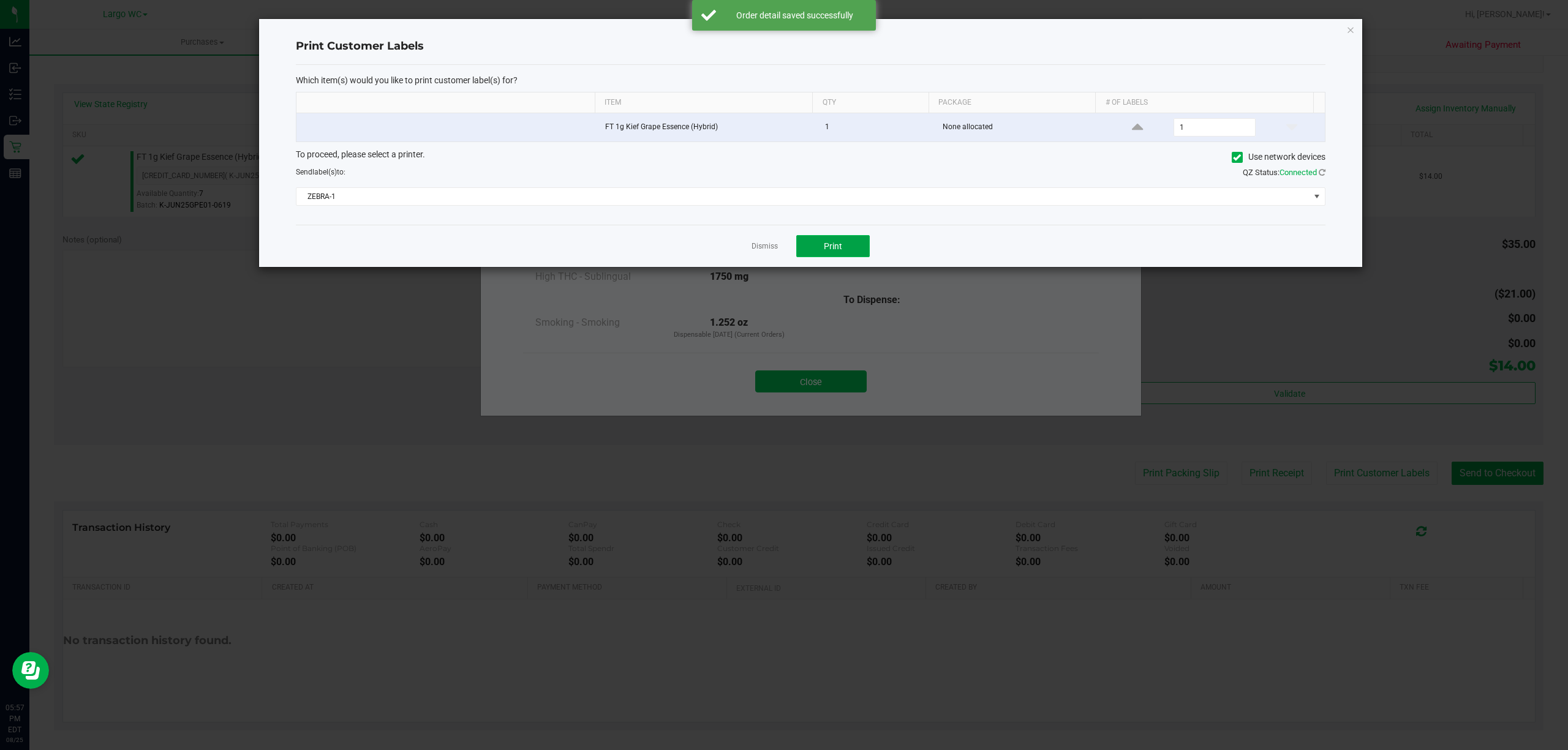
click at [825, 251] on span "Print" at bounding box center [832, 246] width 18 height 9
click at [760, 250] on link "Dismiss" at bounding box center [764, 246] width 26 height 10
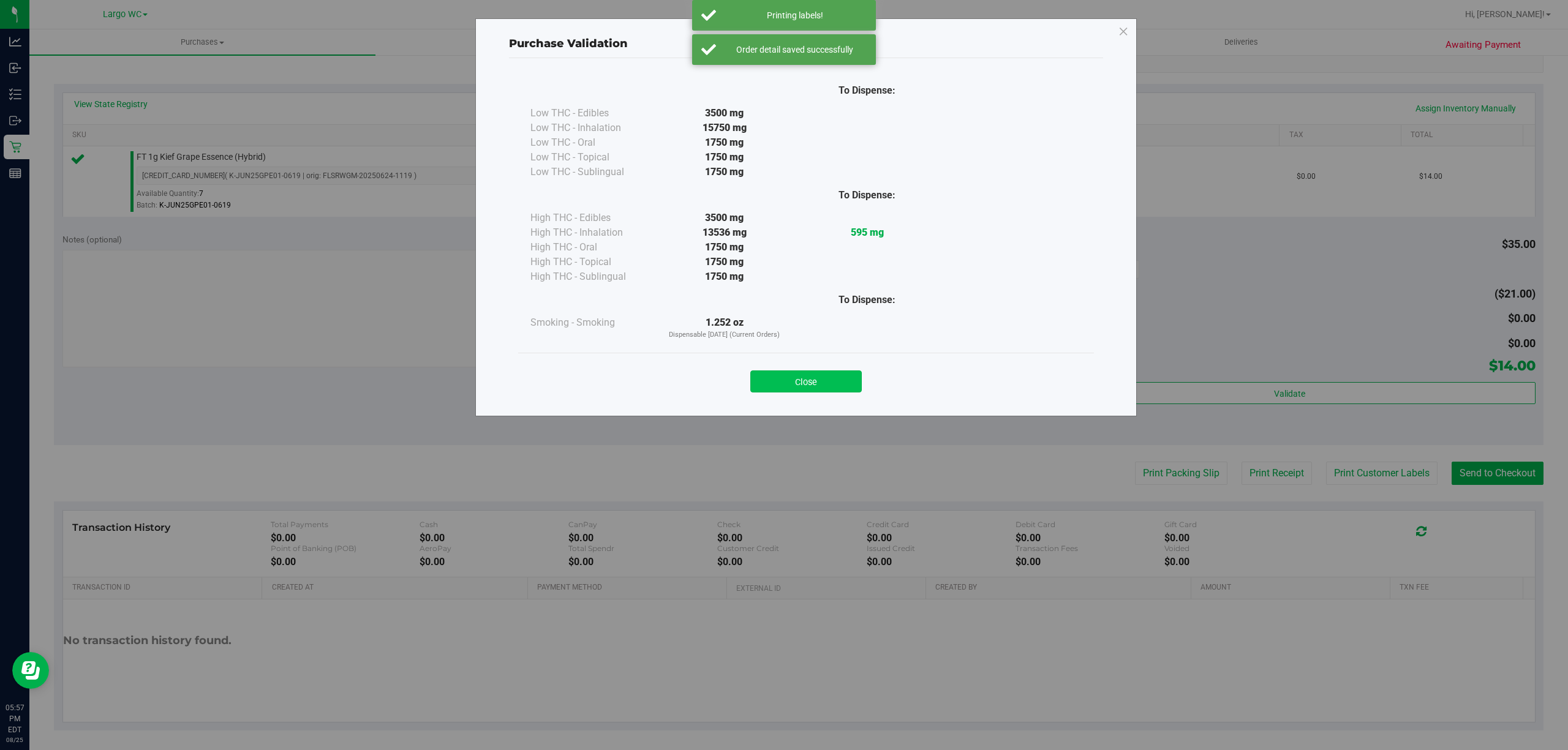
click at [807, 388] on button "Close" at bounding box center [806, 381] width 111 height 22
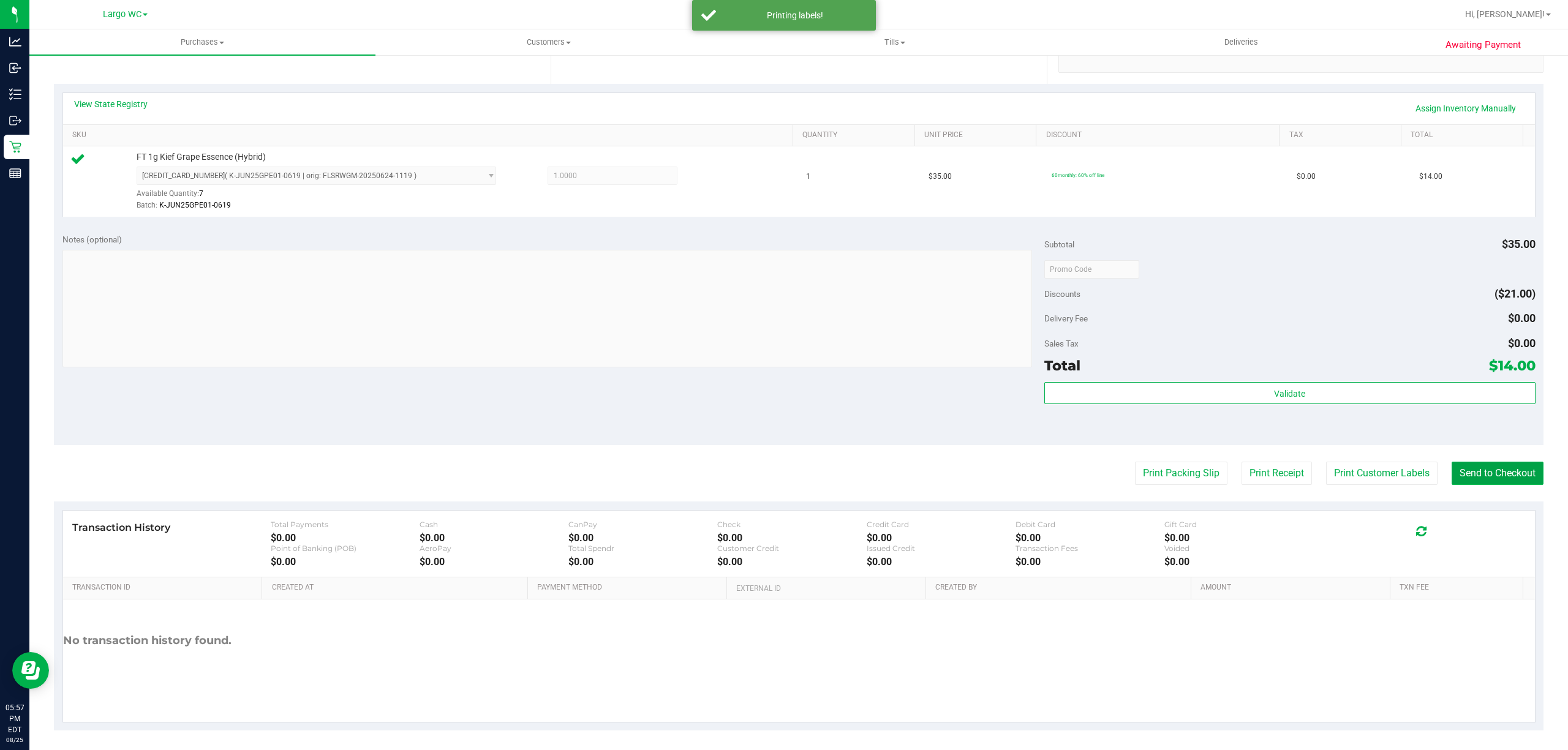
click at [1480, 478] on button "Send to Checkout" at bounding box center [1496, 473] width 91 height 24
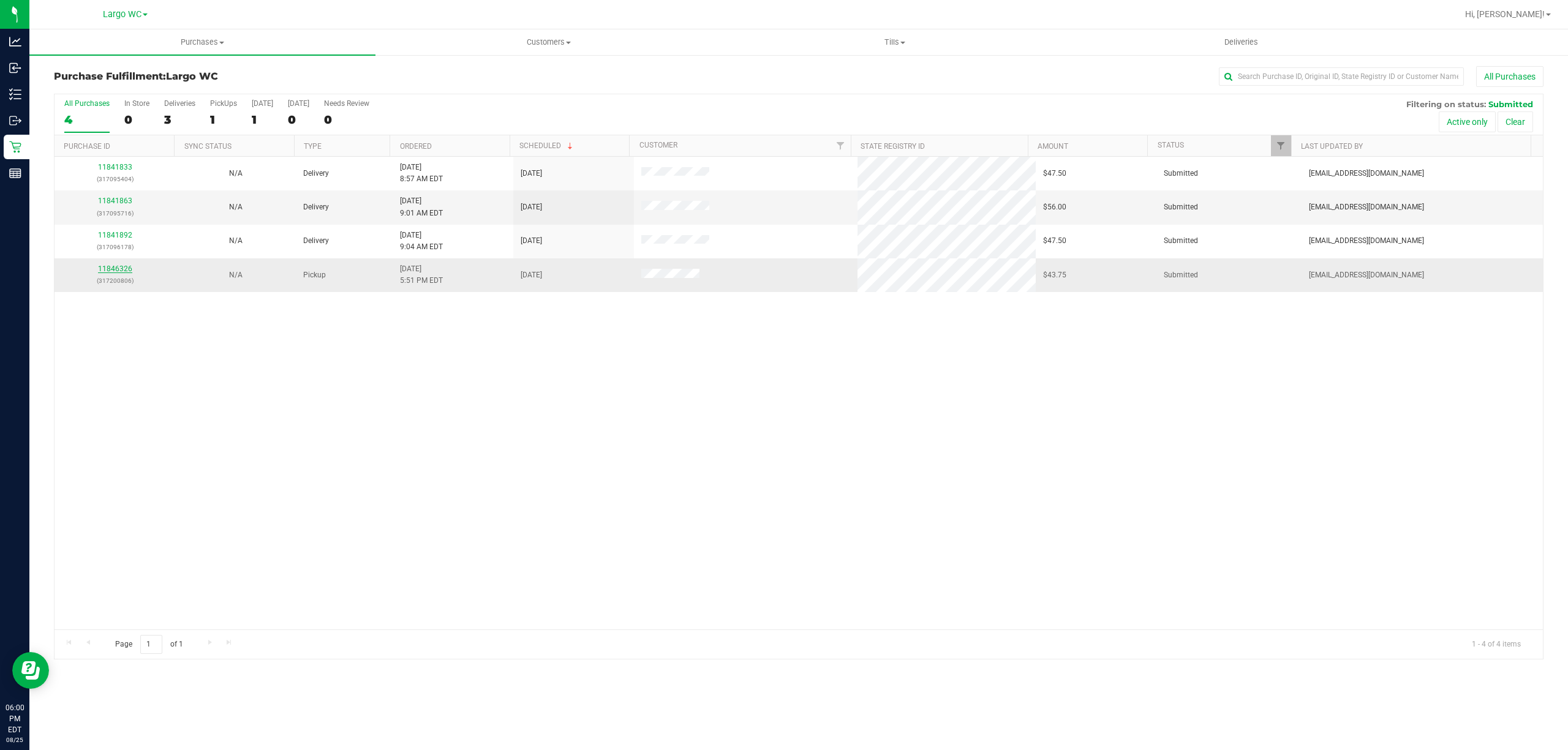
click at [120, 270] on link "11846326" at bounding box center [115, 269] width 34 height 8
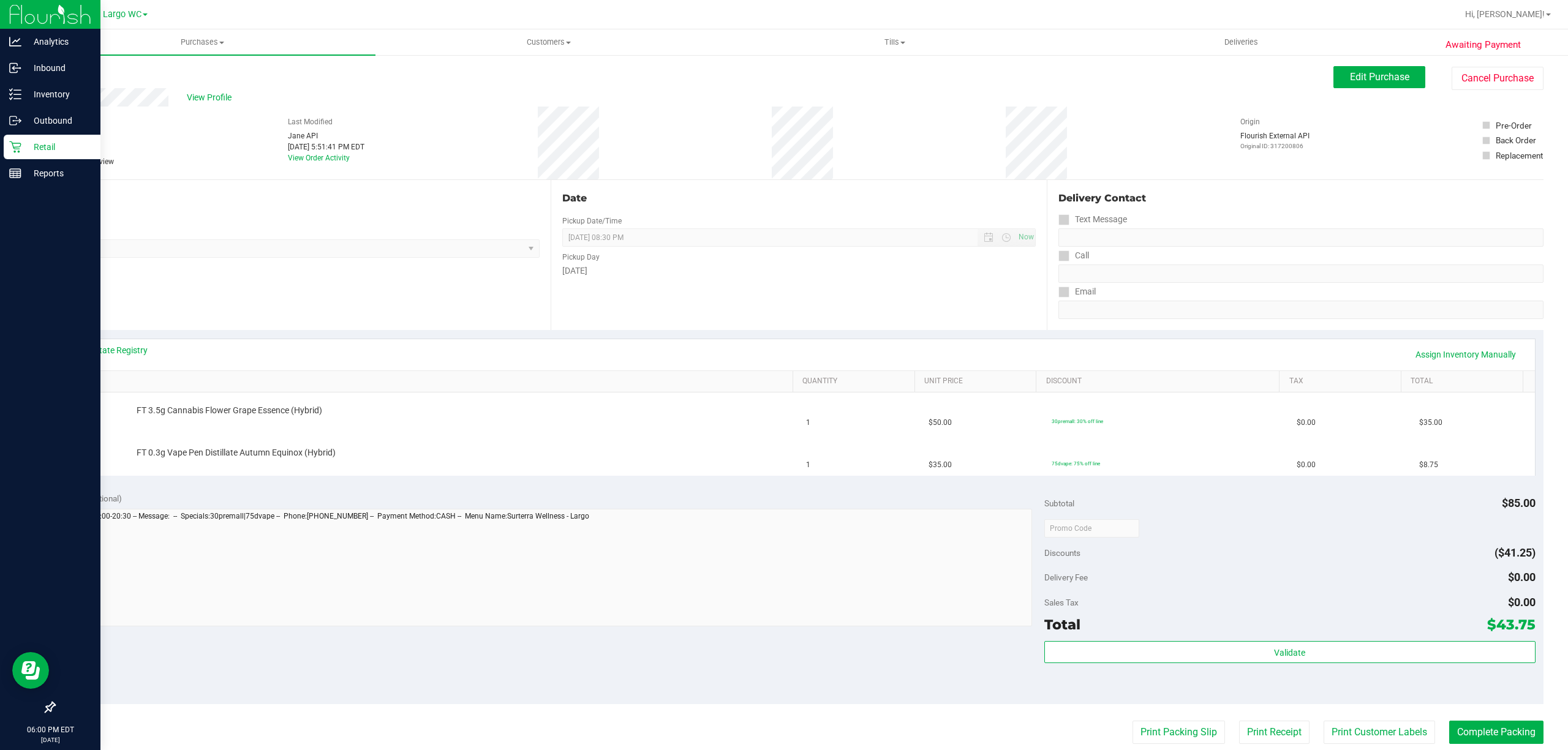
click at [15, 150] on icon at bounding box center [15, 146] width 12 height 12
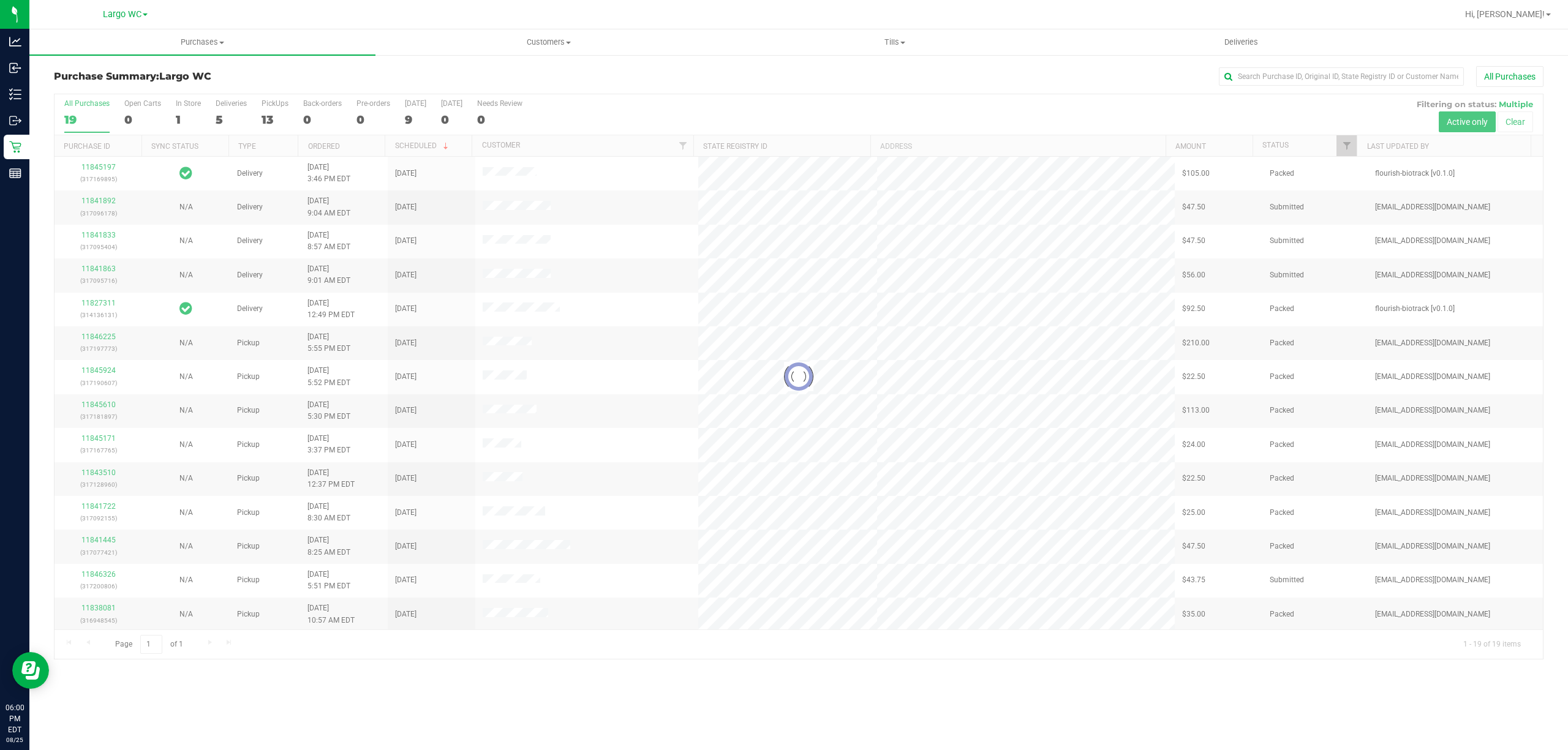
click at [179, 123] on div at bounding box center [798, 376] width 1488 height 564
click at [179, 111] on div at bounding box center [798, 376] width 1488 height 564
click at [177, 118] on div at bounding box center [798, 376] width 1488 height 564
click at [177, 113] on div at bounding box center [798, 376] width 1488 height 564
click at [177, 119] on div "1" at bounding box center [188, 120] width 25 height 14
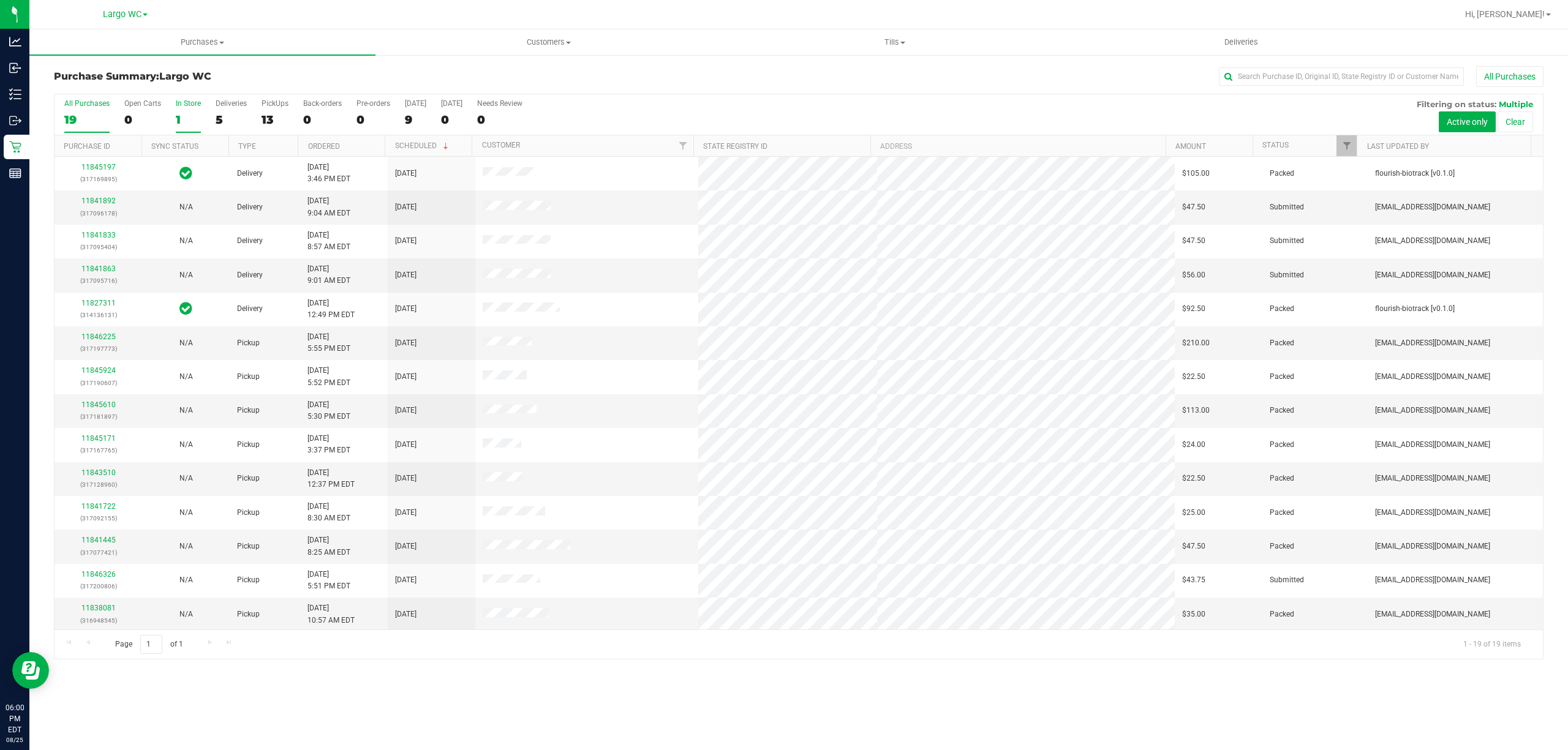
click at [0, 0] on input "In Store 1" at bounding box center [0, 0] width 0 height 0
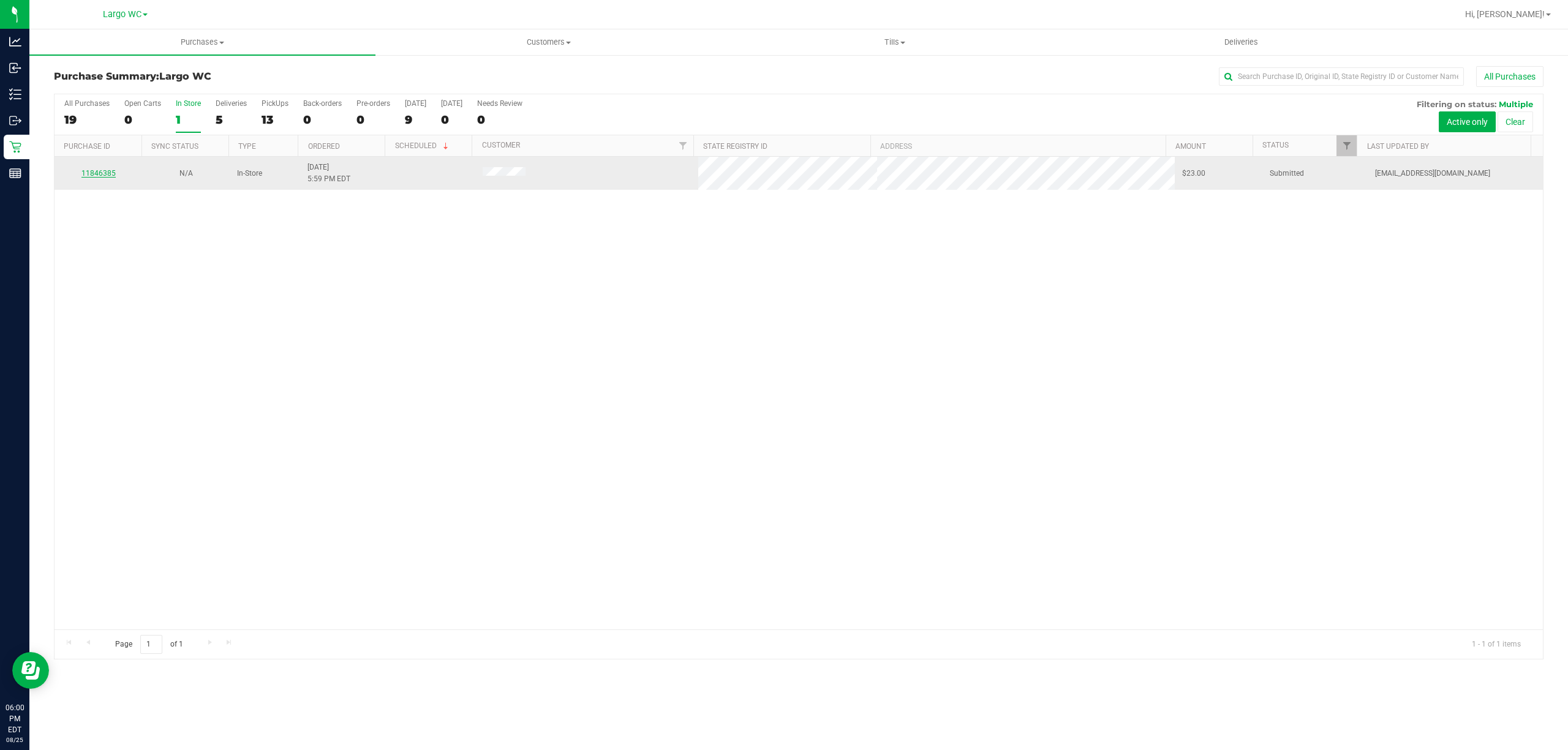
click at [101, 172] on link "11846385" at bounding box center [98, 172] width 34 height 8
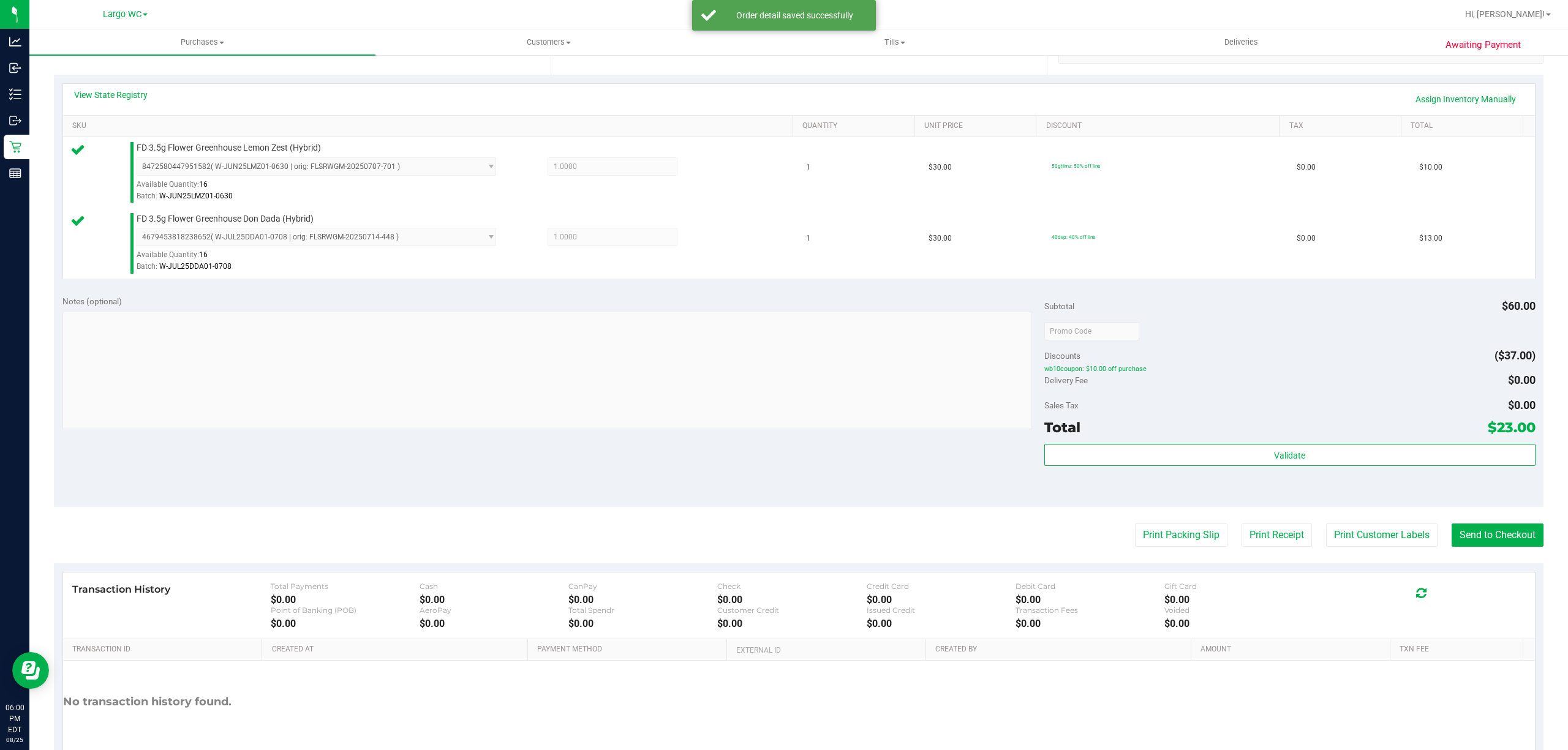
scroll to position [324, 0]
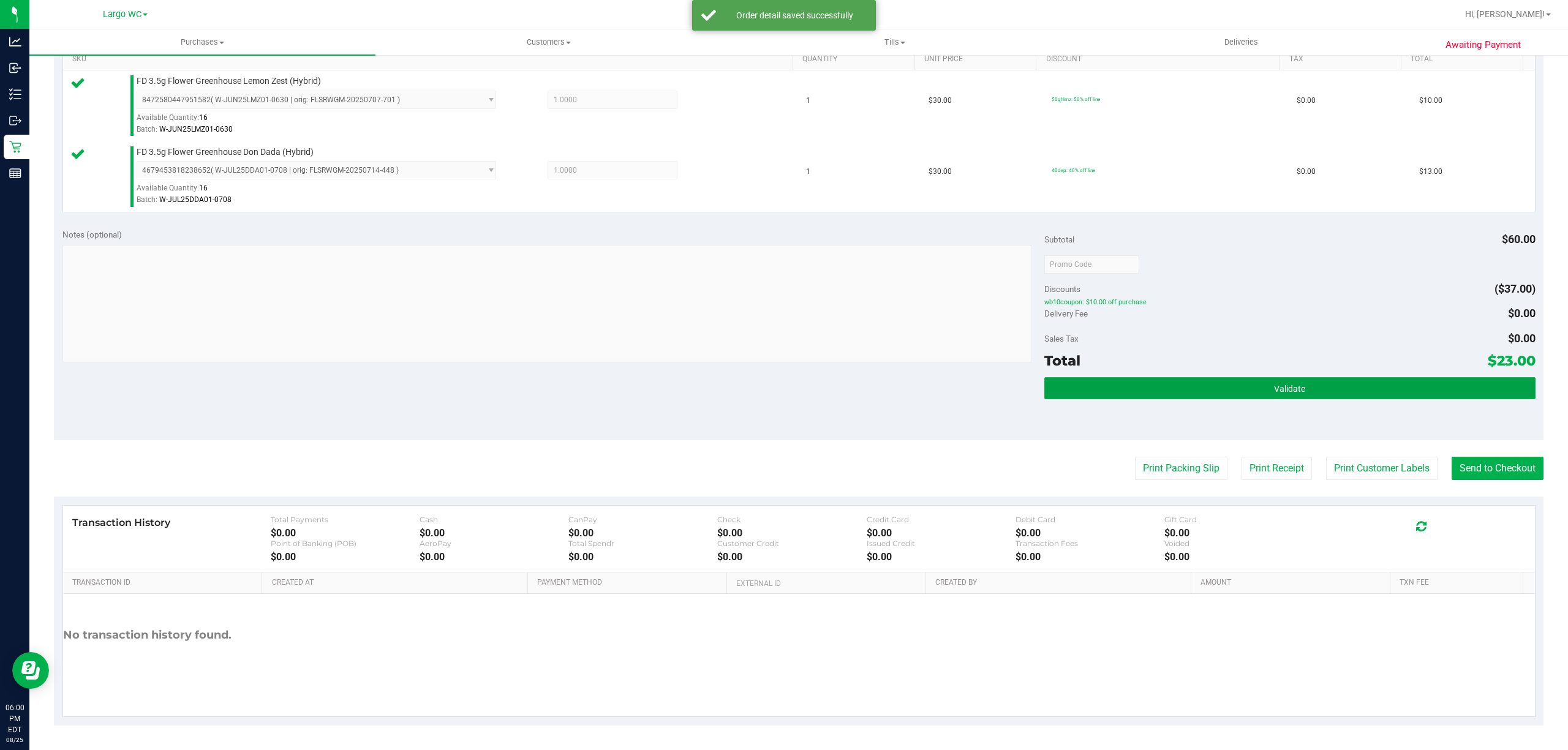
click at [1325, 381] on button "Validate" at bounding box center [1289, 387] width 491 height 22
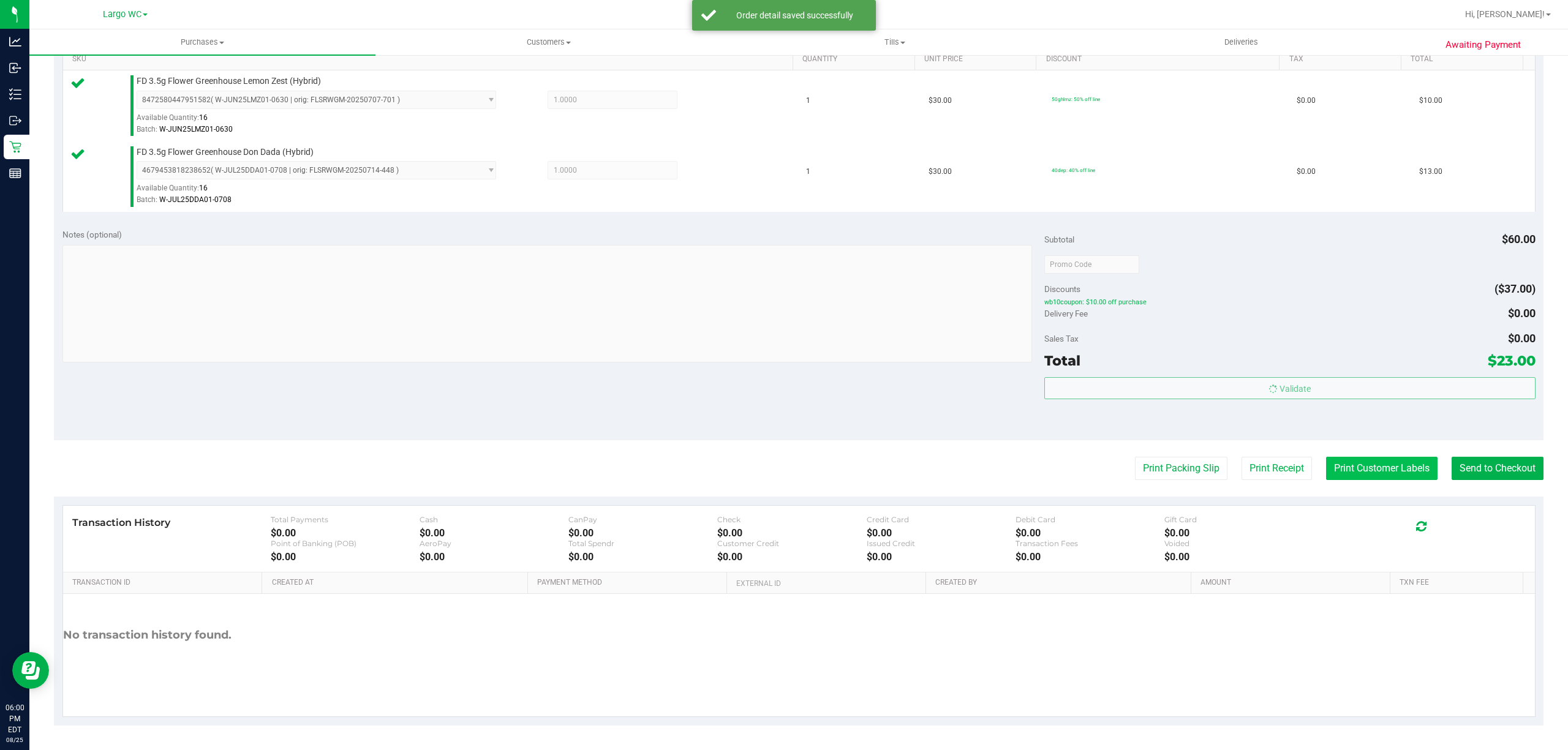
click at [1358, 465] on button "Print Customer Labels" at bounding box center [1381, 468] width 111 height 24
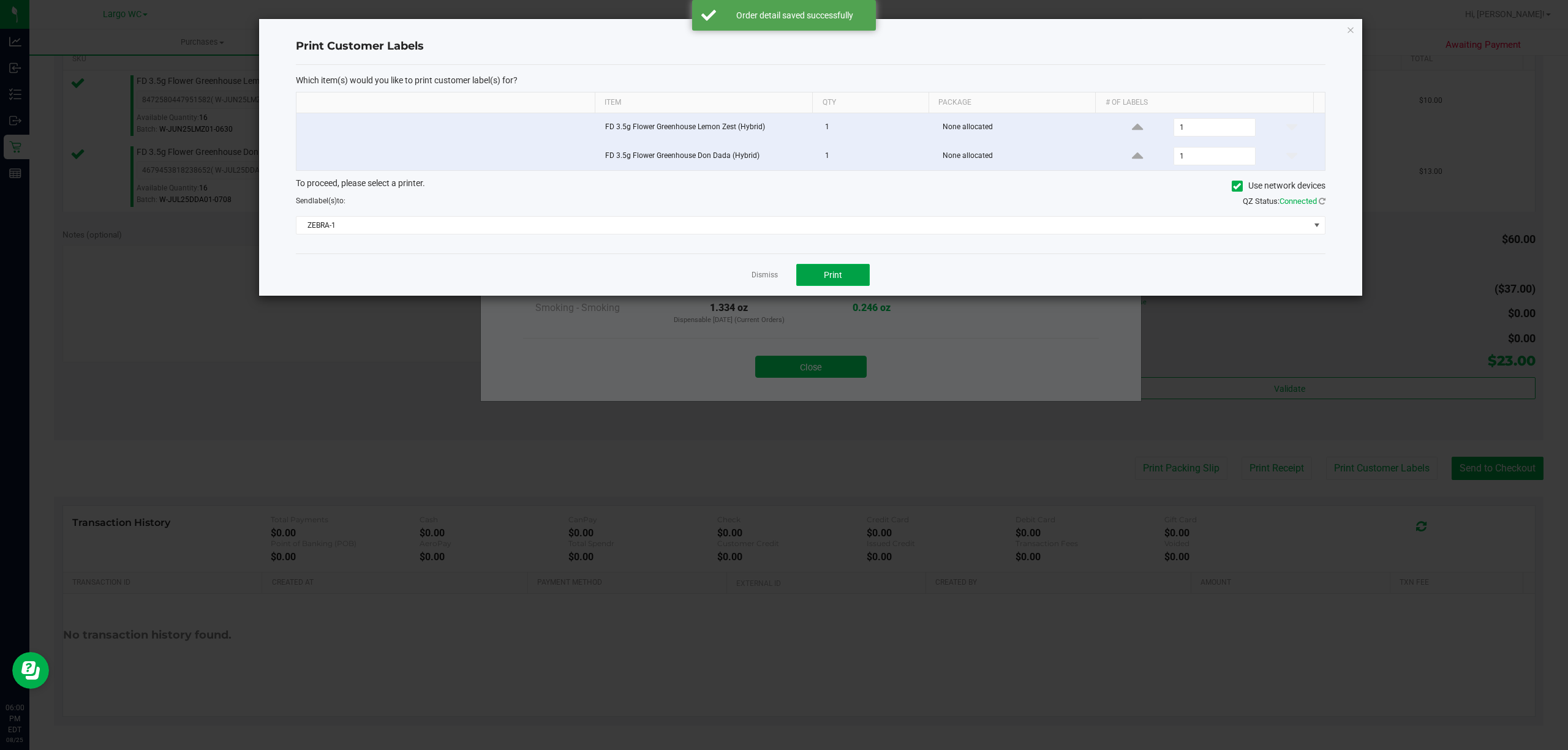
click at [846, 285] on button "Print" at bounding box center [833, 274] width 74 height 22
click at [755, 281] on link "Dismiss" at bounding box center [764, 275] width 26 height 10
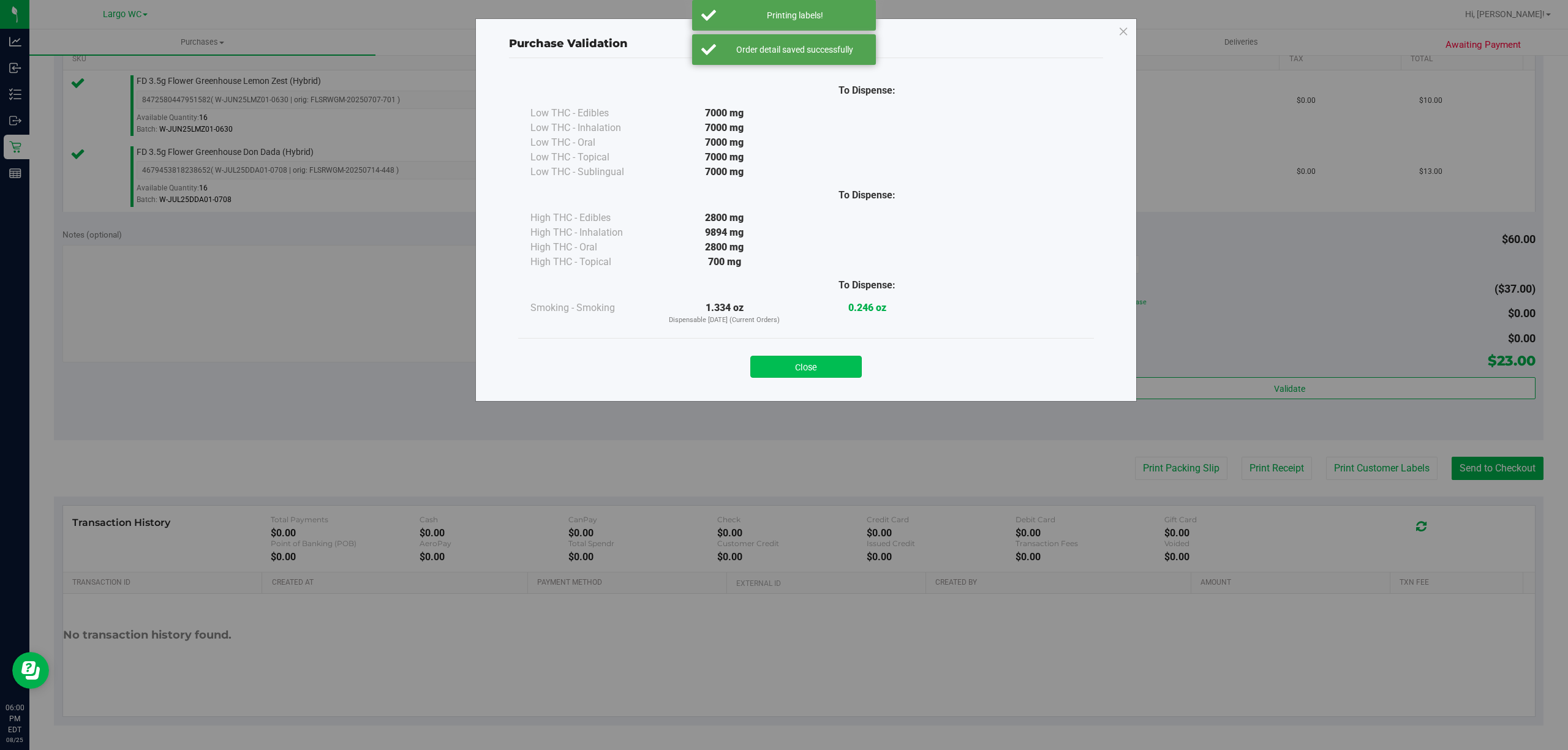
click at [816, 375] on button "Close" at bounding box center [806, 367] width 111 height 22
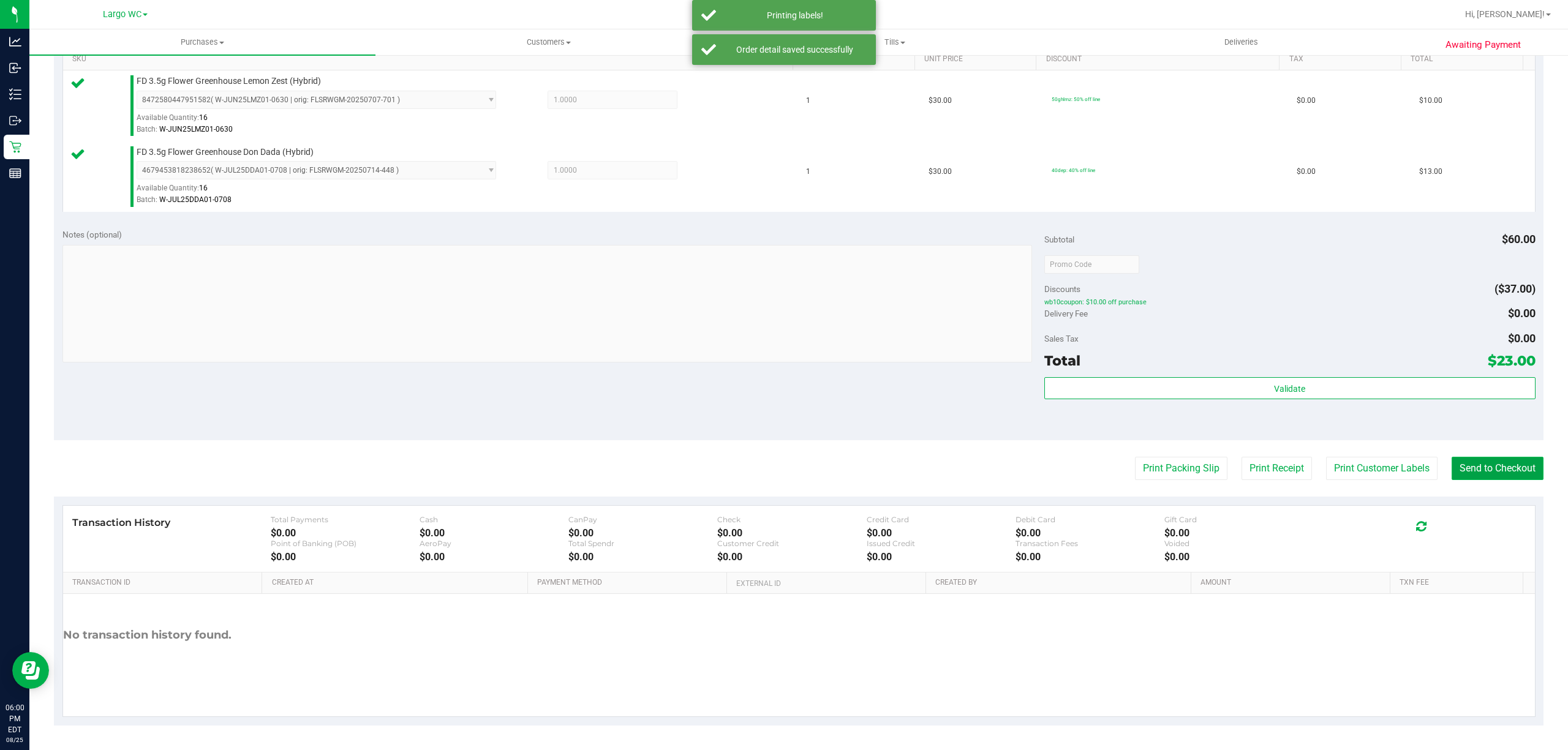
click at [1472, 471] on button "Send to Checkout" at bounding box center [1496, 468] width 91 height 24
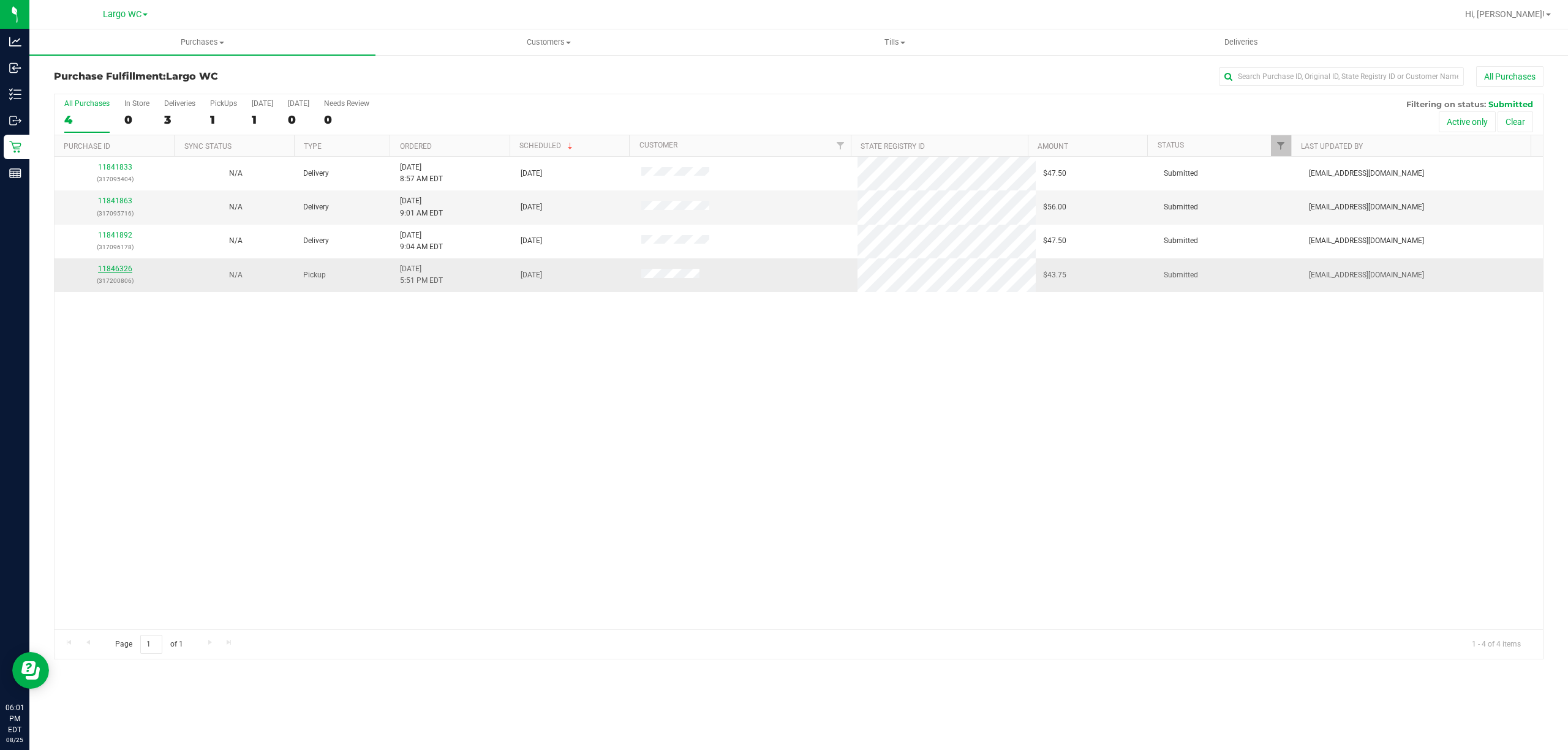
click at [120, 272] on link "11846326" at bounding box center [115, 269] width 34 height 8
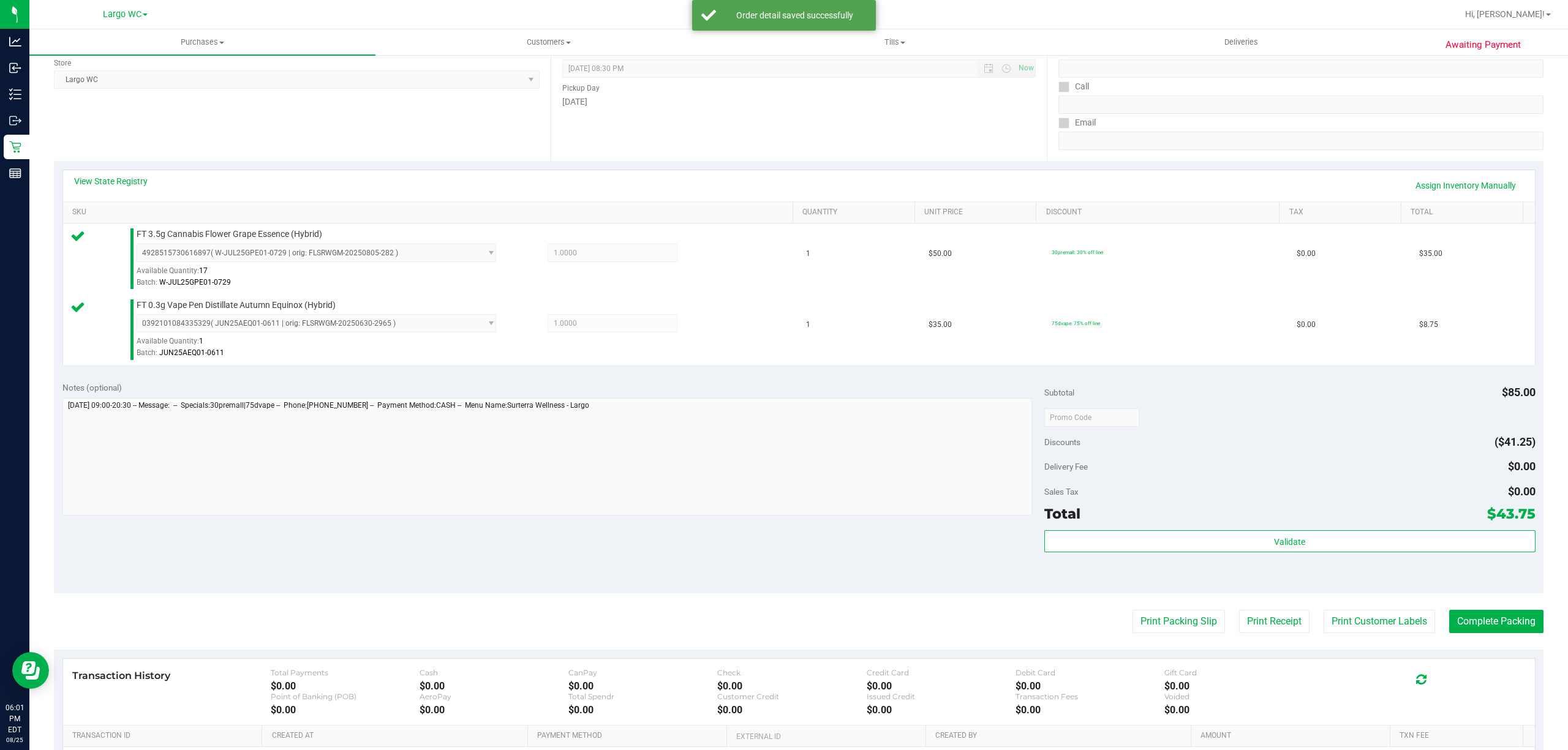
scroll to position [324, 0]
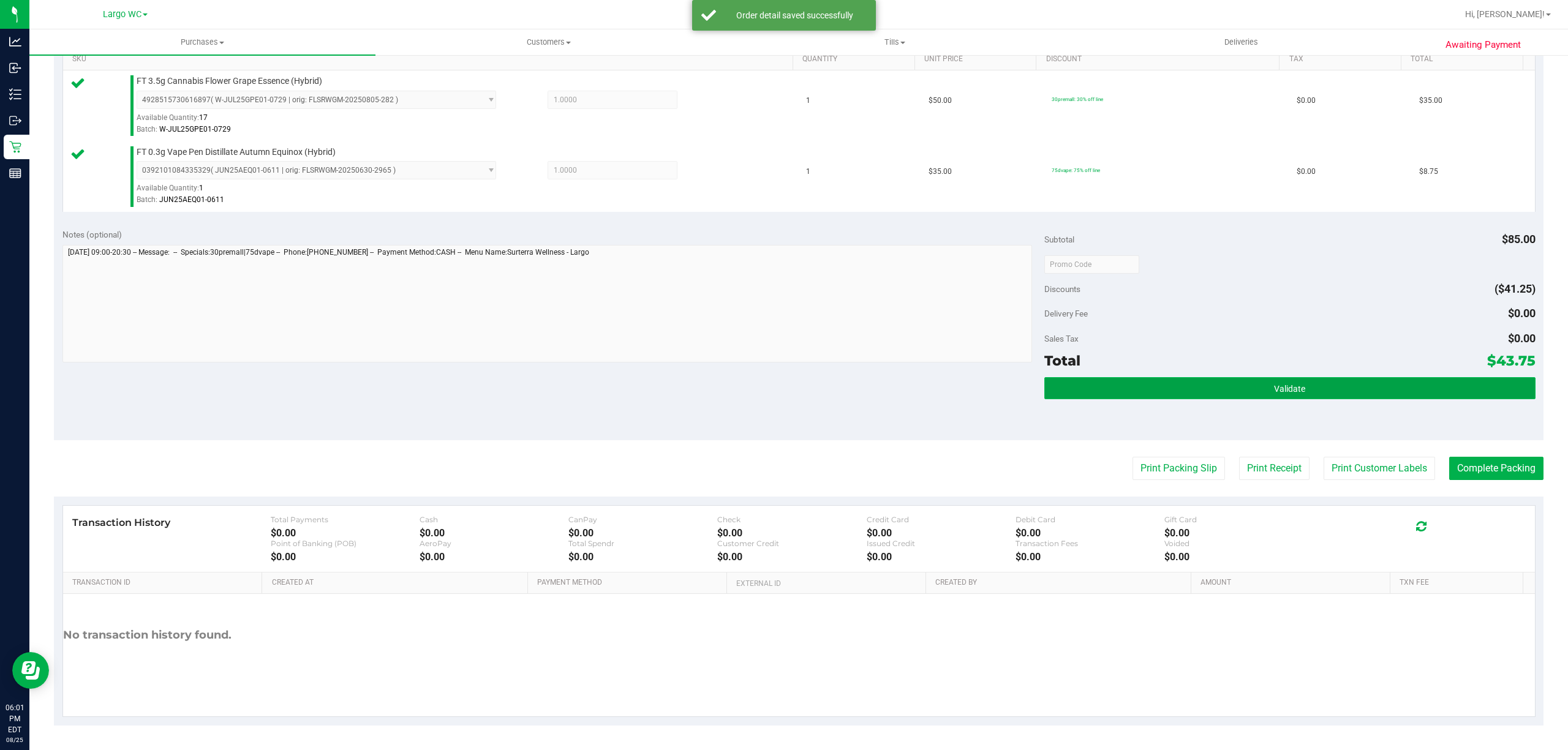
click at [1309, 393] on button "Validate" at bounding box center [1289, 387] width 491 height 22
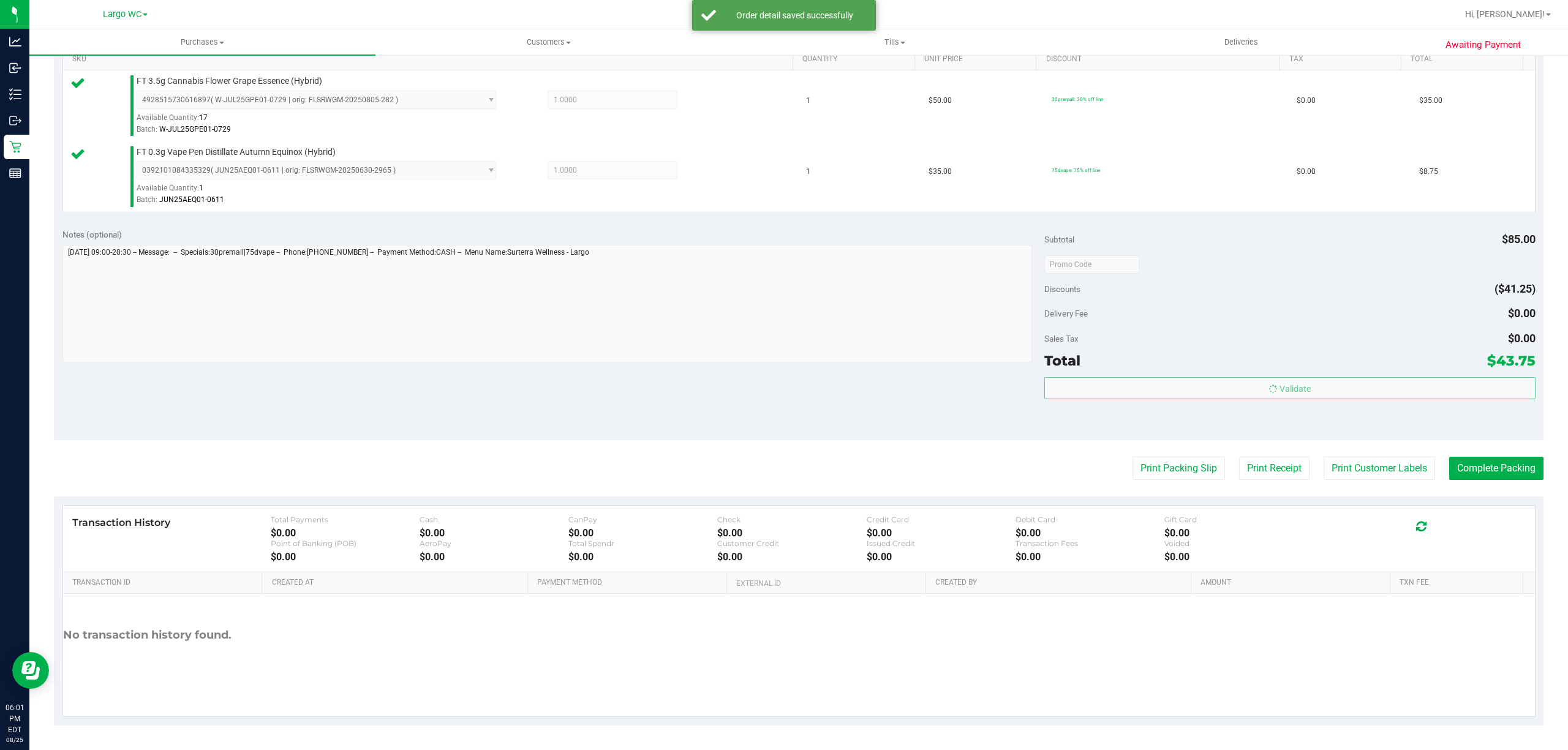
click at [1348, 506] on div "Transaction History Total Payments $0.00 Cash $0.00 CanPay $0.00 Check $0.00 Cr…" at bounding box center [799, 539] width 1472 height 67
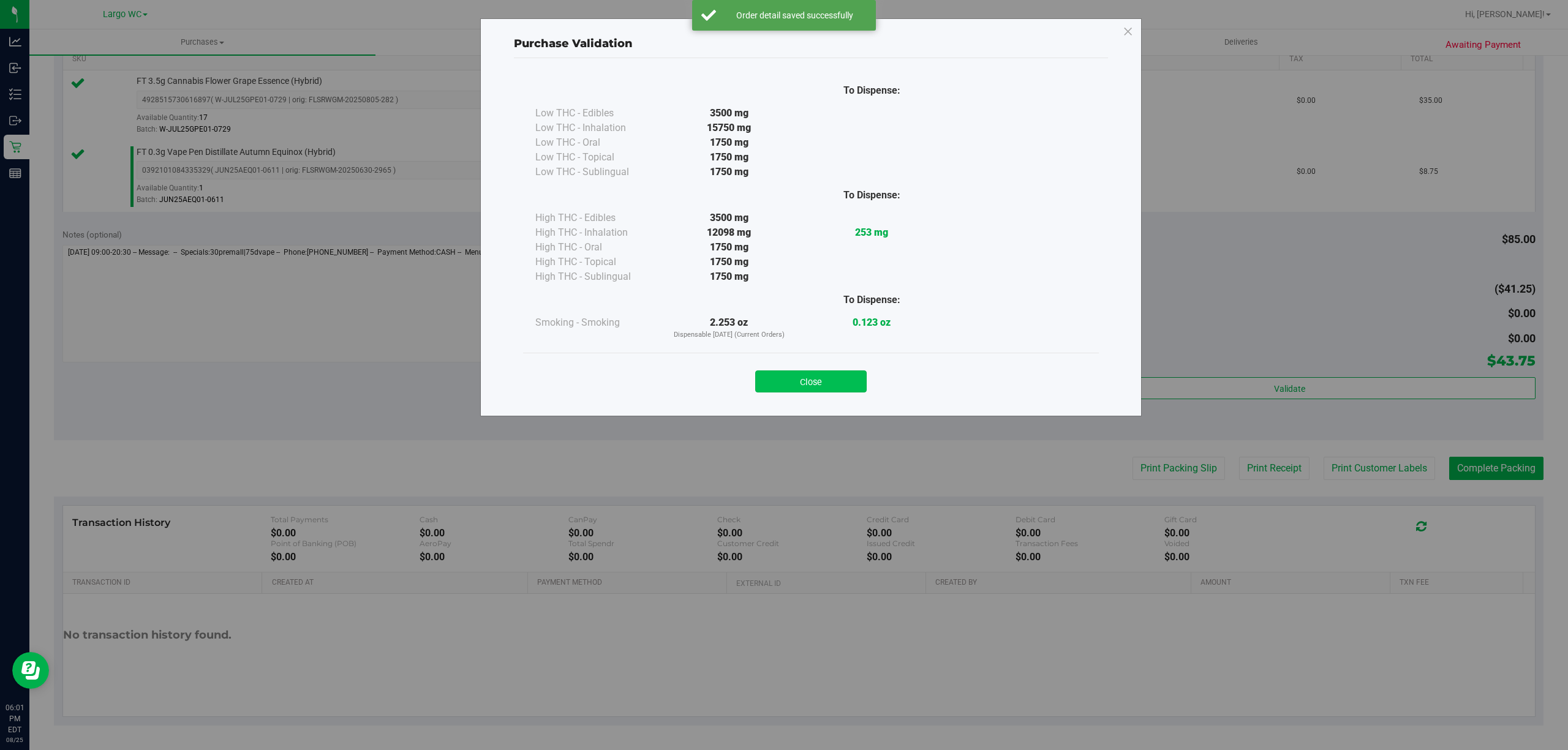
click at [816, 387] on button "Close" at bounding box center [810, 381] width 111 height 22
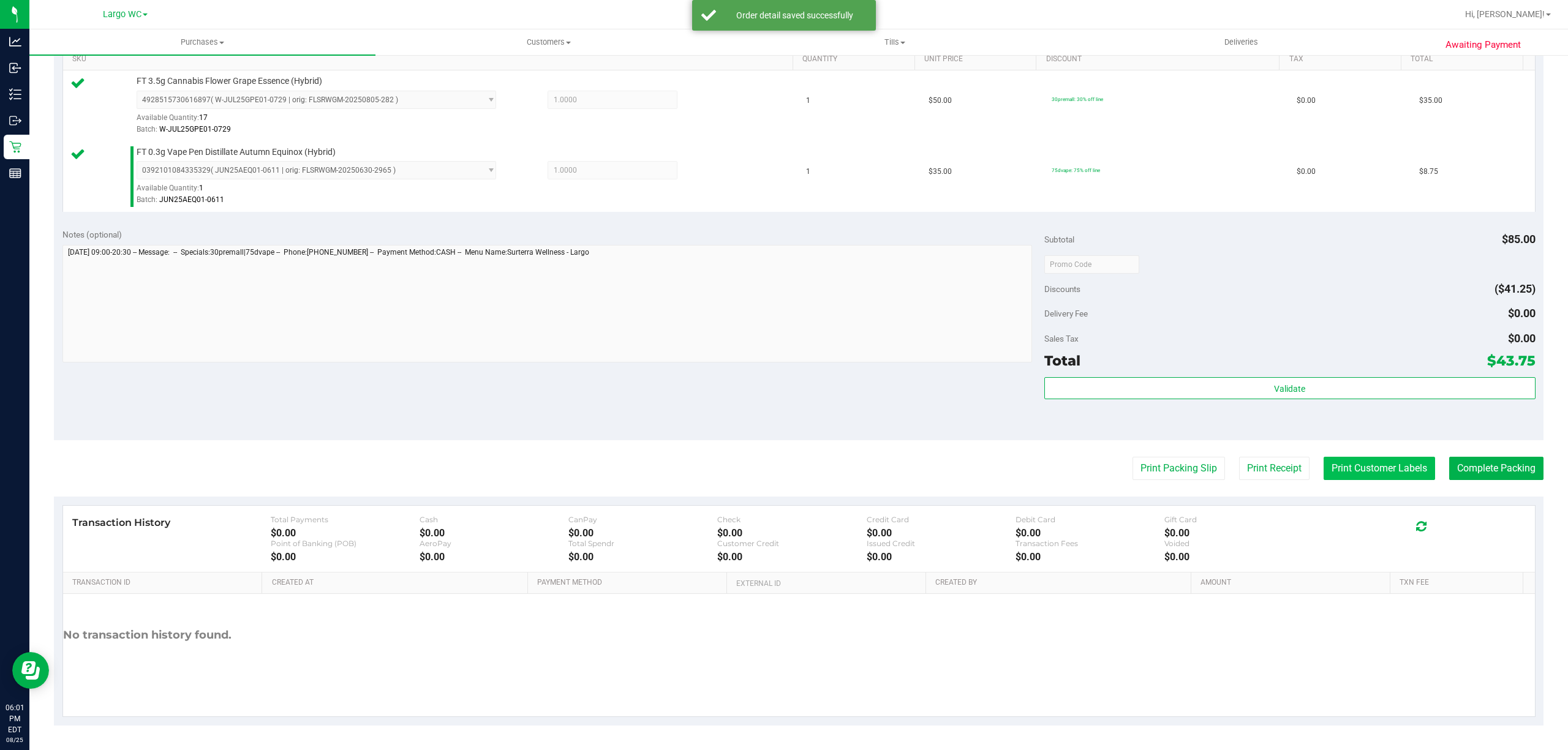
click at [1362, 468] on button "Print Customer Labels" at bounding box center [1379, 468] width 111 height 24
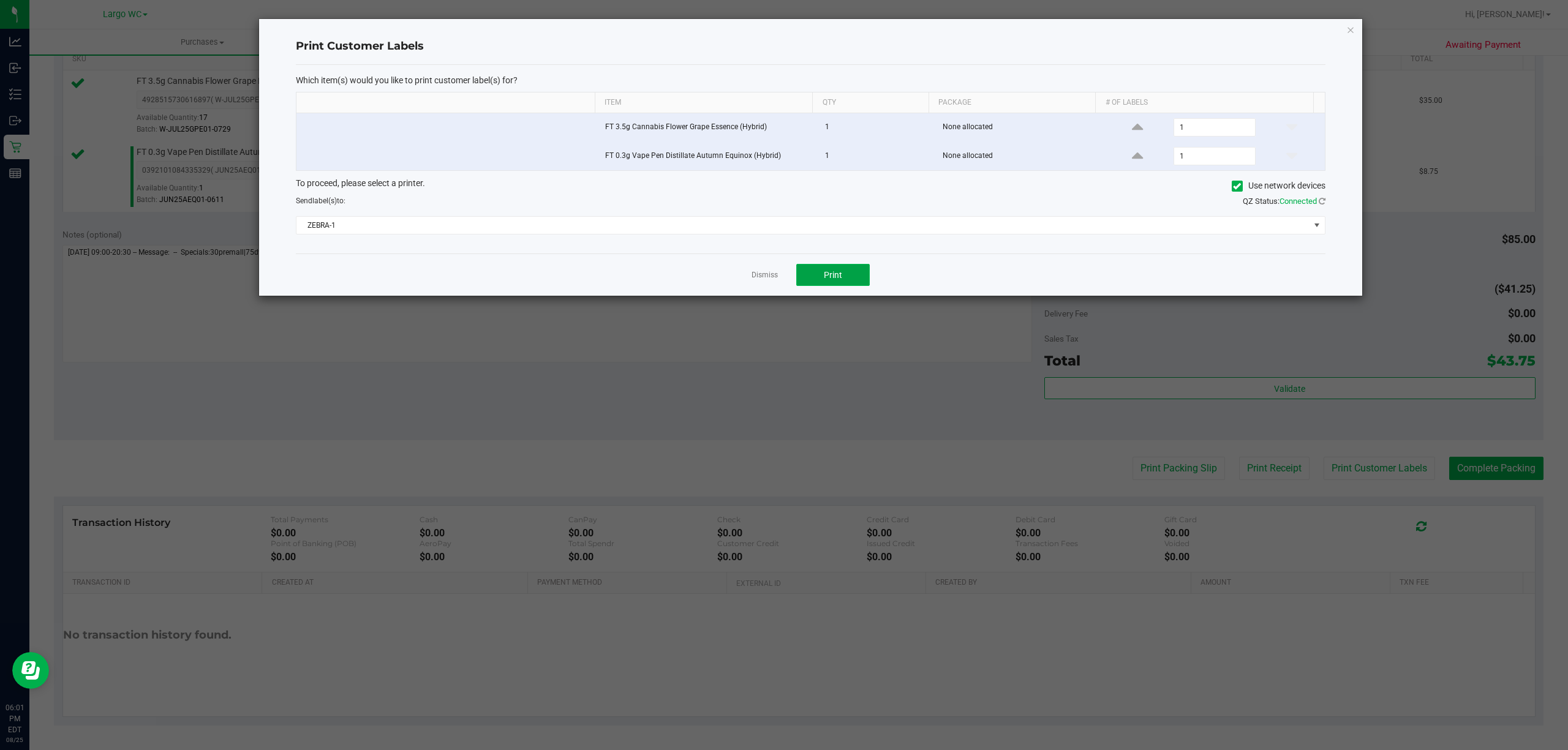
click at [839, 273] on span "Print" at bounding box center [832, 275] width 18 height 9
click at [761, 273] on link "Dismiss" at bounding box center [764, 275] width 26 height 10
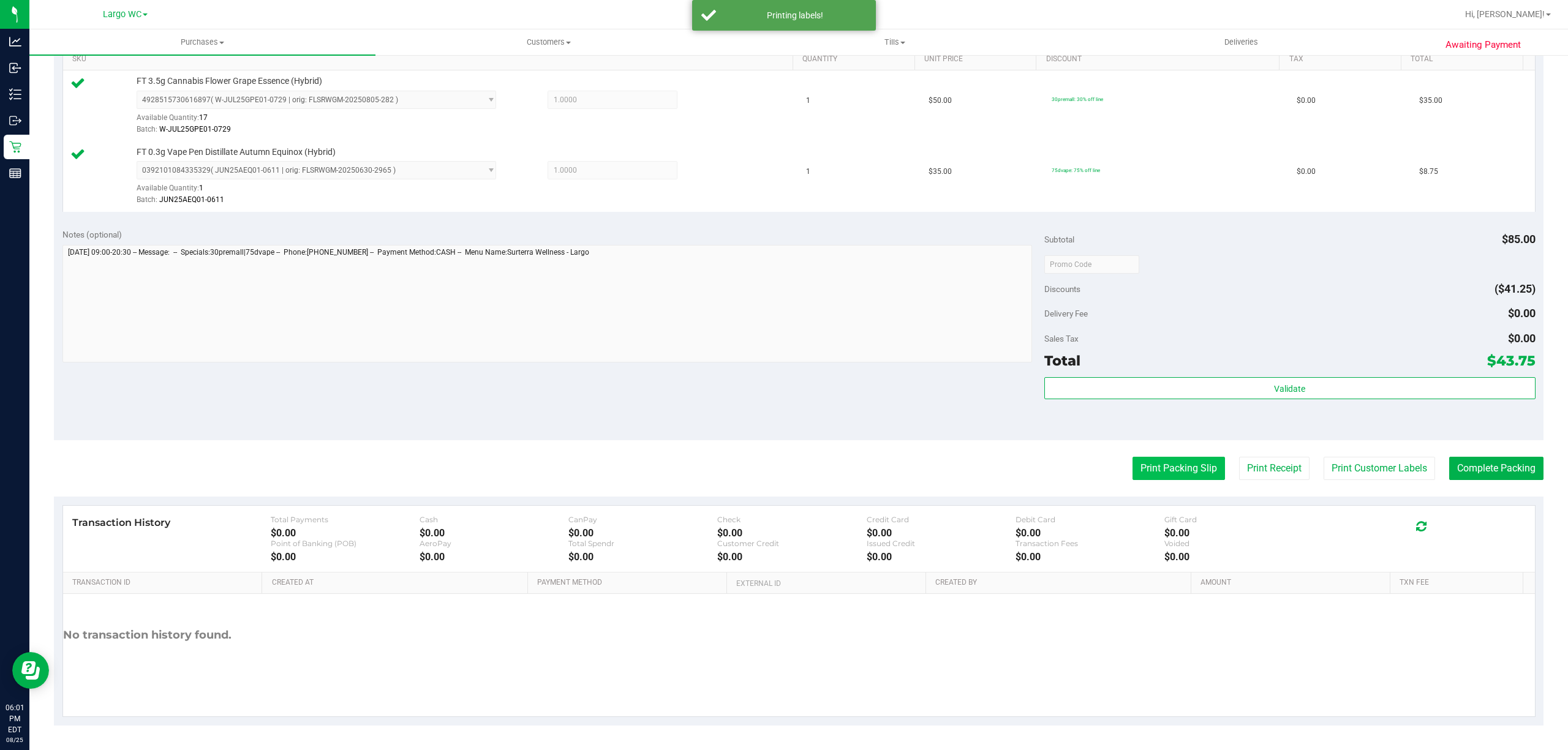
click at [1157, 473] on button "Print Packing Slip" at bounding box center [1179, 468] width 92 height 24
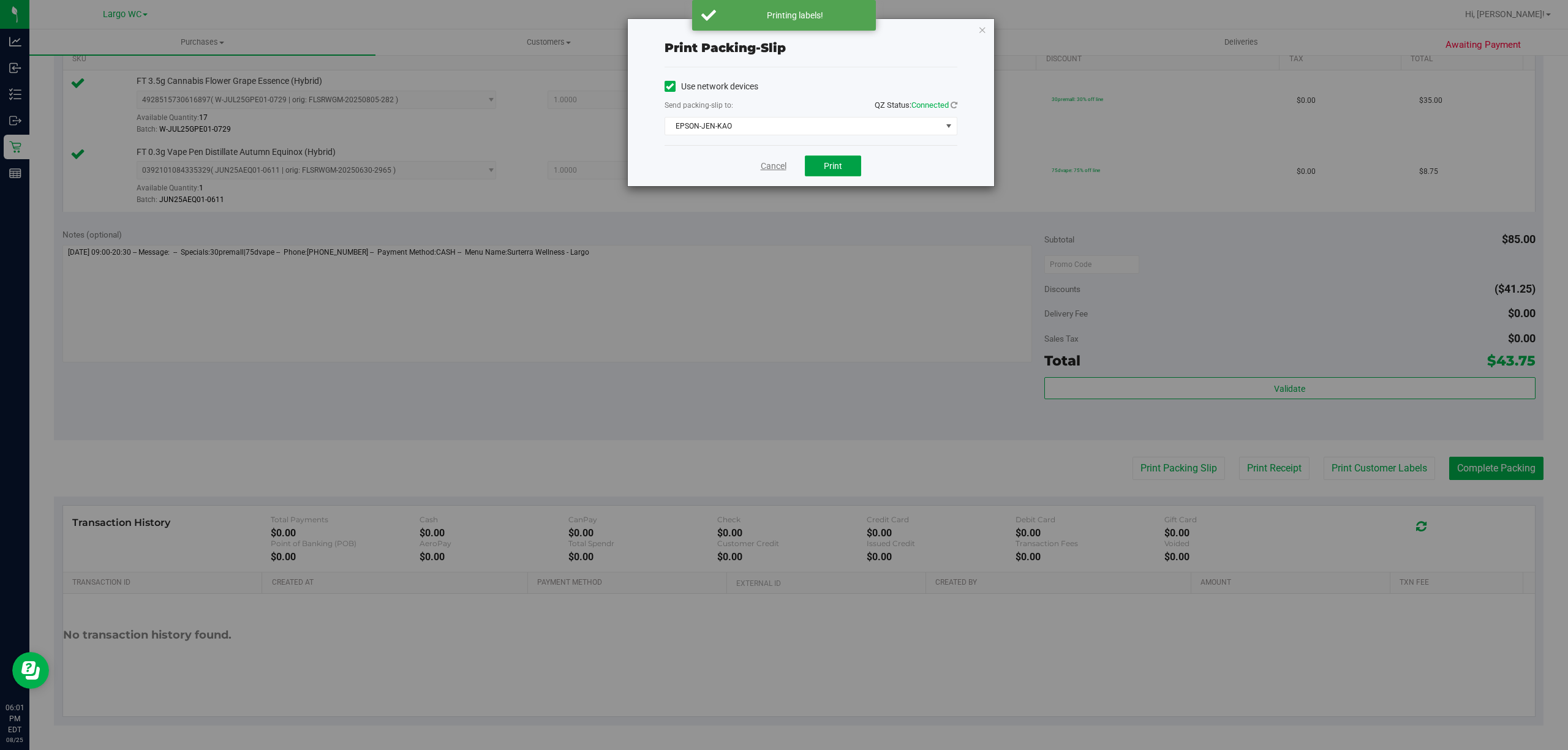
click at [833, 165] on span "Print" at bounding box center [832, 166] width 18 height 9
click at [760, 172] on link "Cancel" at bounding box center [773, 167] width 25 height 13
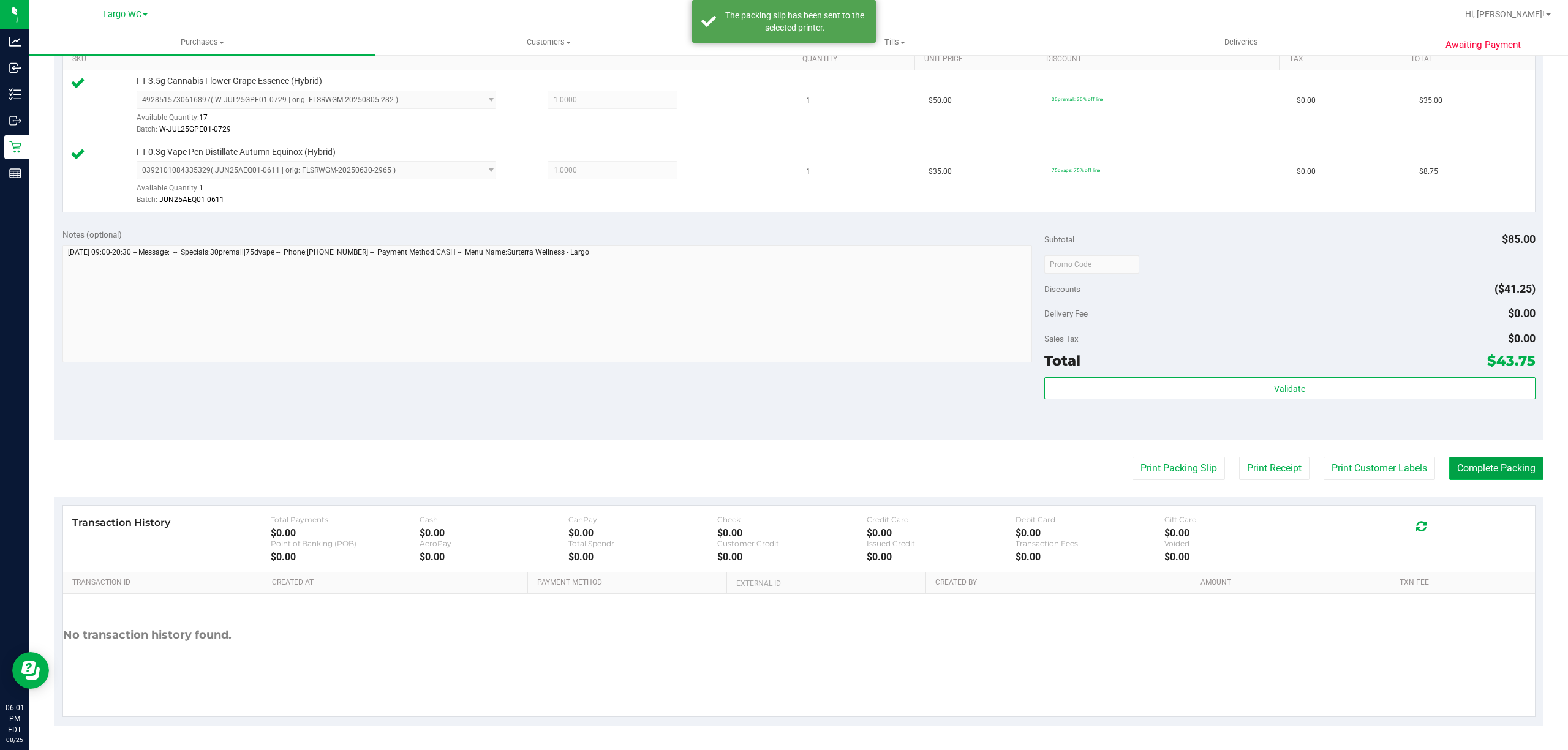
click at [1478, 468] on button "Complete Packing" at bounding box center [1496, 468] width 94 height 24
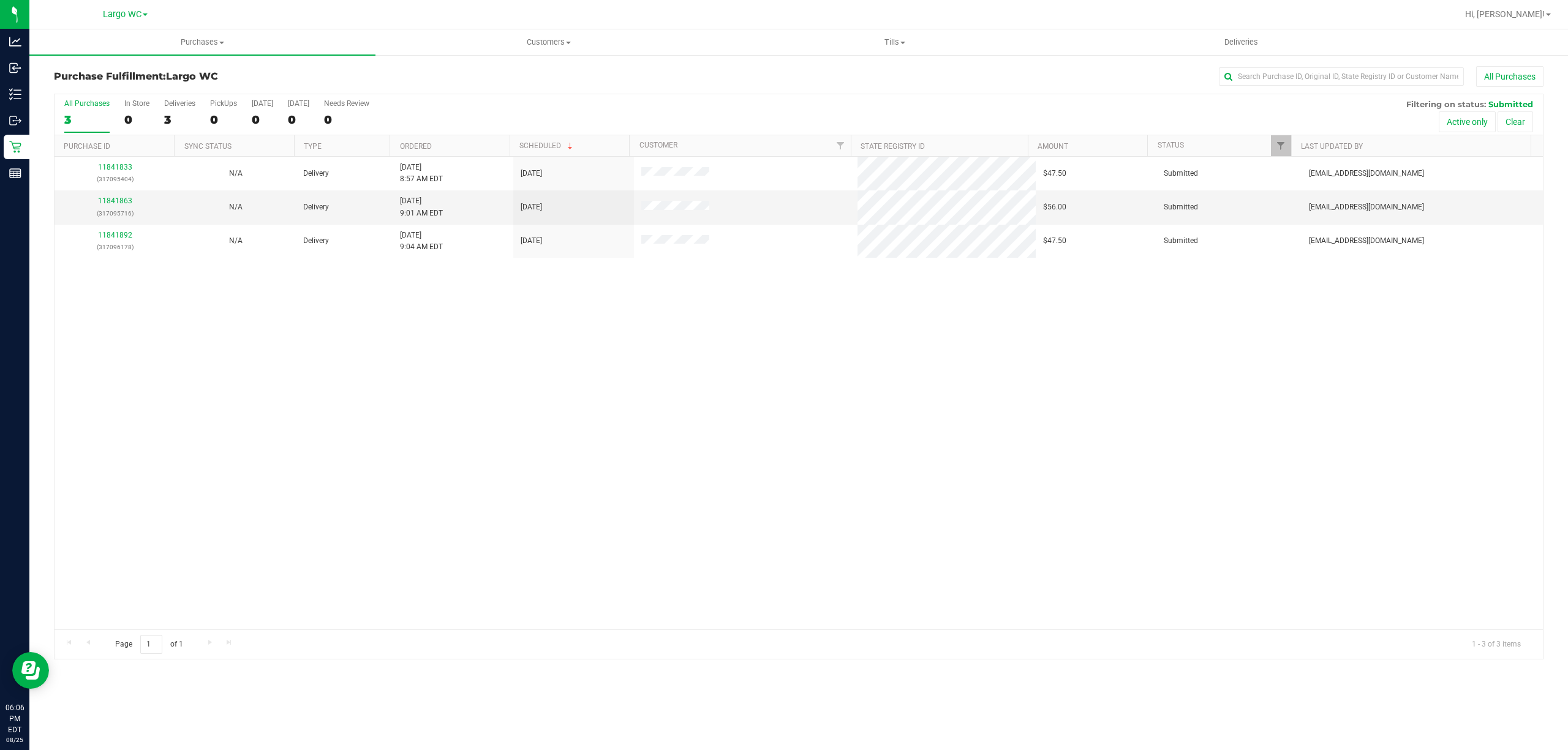
click at [268, 577] on div "11841833 (317095404) N/A Delivery 8/25/2025 8:57 AM EDT 8/27/2025 $47.50 Submit…" at bounding box center [798, 393] width 1488 height 473
click at [132, 118] on div "0" at bounding box center [137, 120] width 25 height 14
click at [0, 0] on input "In Store 0" at bounding box center [0, 0] width 0 height 0
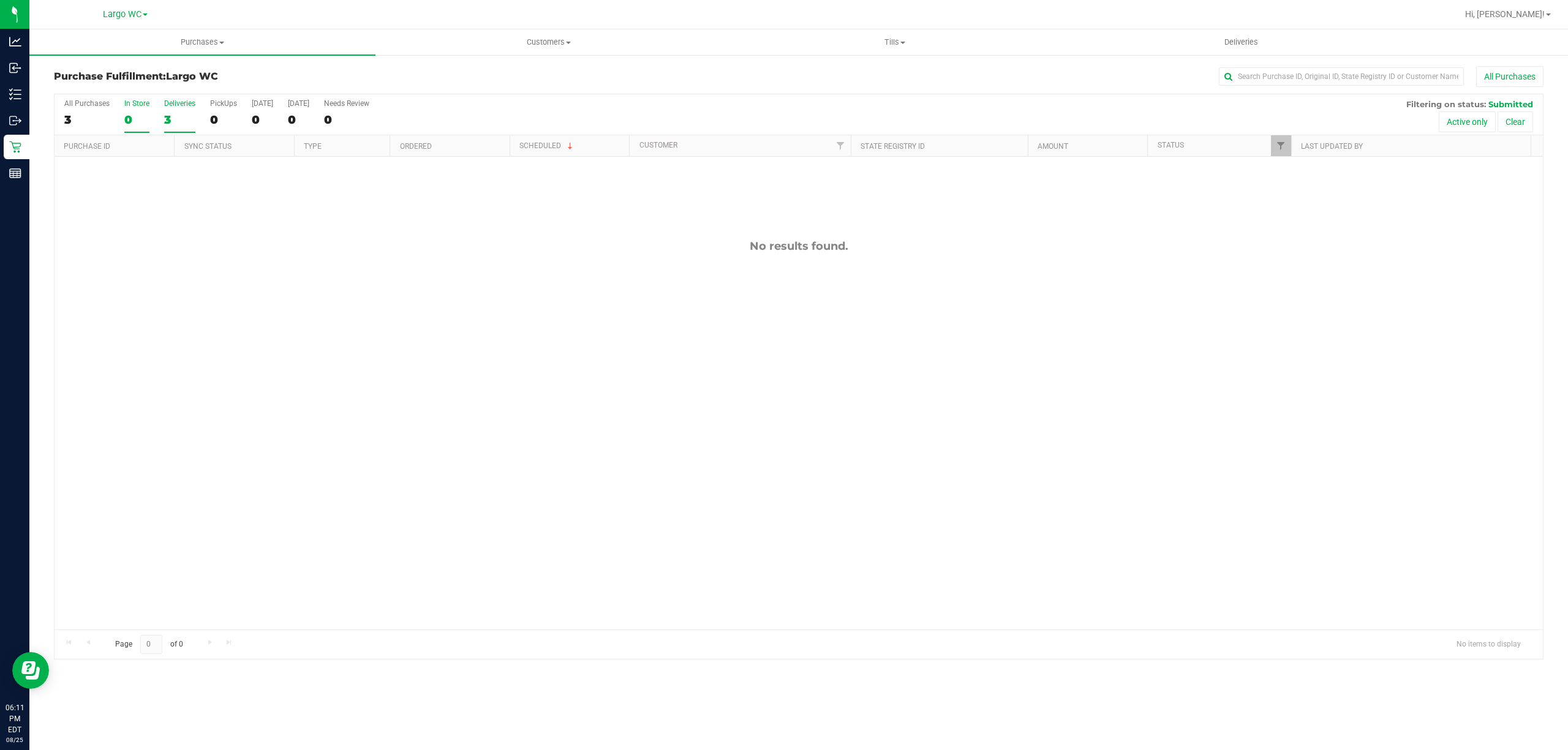
click at [167, 116] on div "3" at bounding box center [179, 120] width 31 height 14
click at [0, 0] on input "Deliveries 3" at bounding box center [0, 0] width 0 height 0
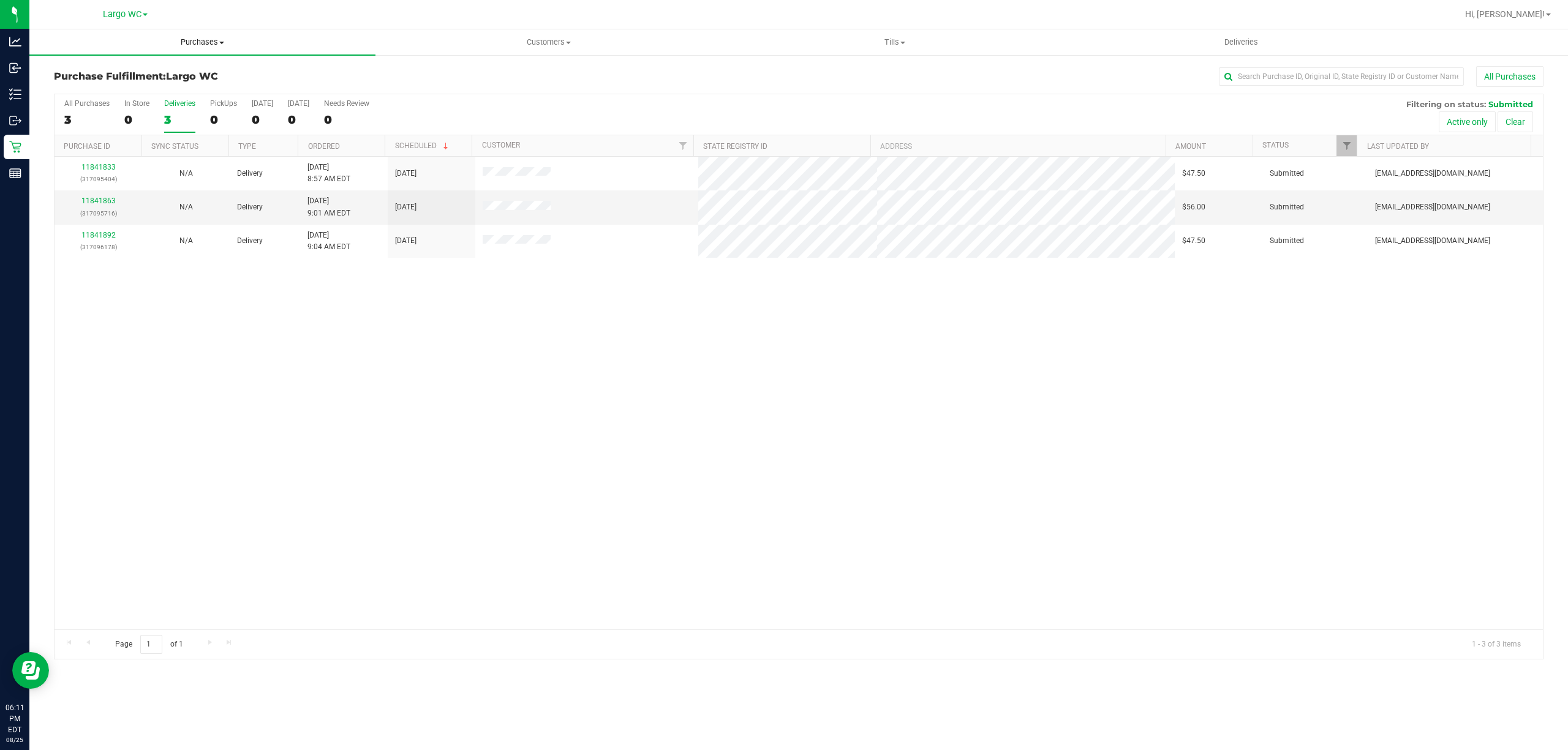
click at [202, 41] on span "Purchases" at bounding box center [202, 42] width 346 height 11
click at [187, 69] on li "Summary of purchases" at bounding box center [202, 74] width 346 height 15
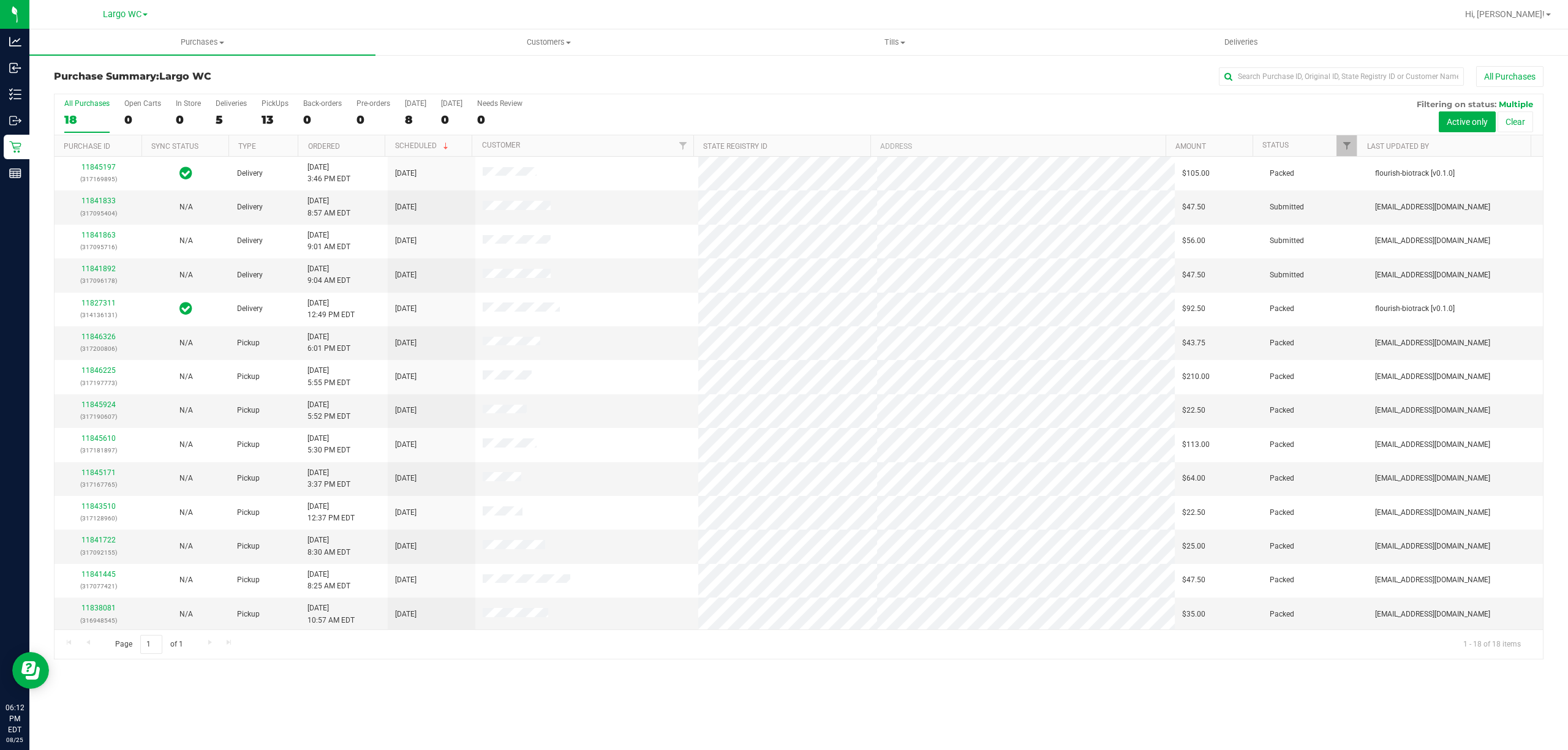
click at [179, 121] on div "0" at bounding box center [188, 120] width 25 height 14
click at [0, 0] on input "In Store 0" at bounding box center [0, 0] width 0 height 0
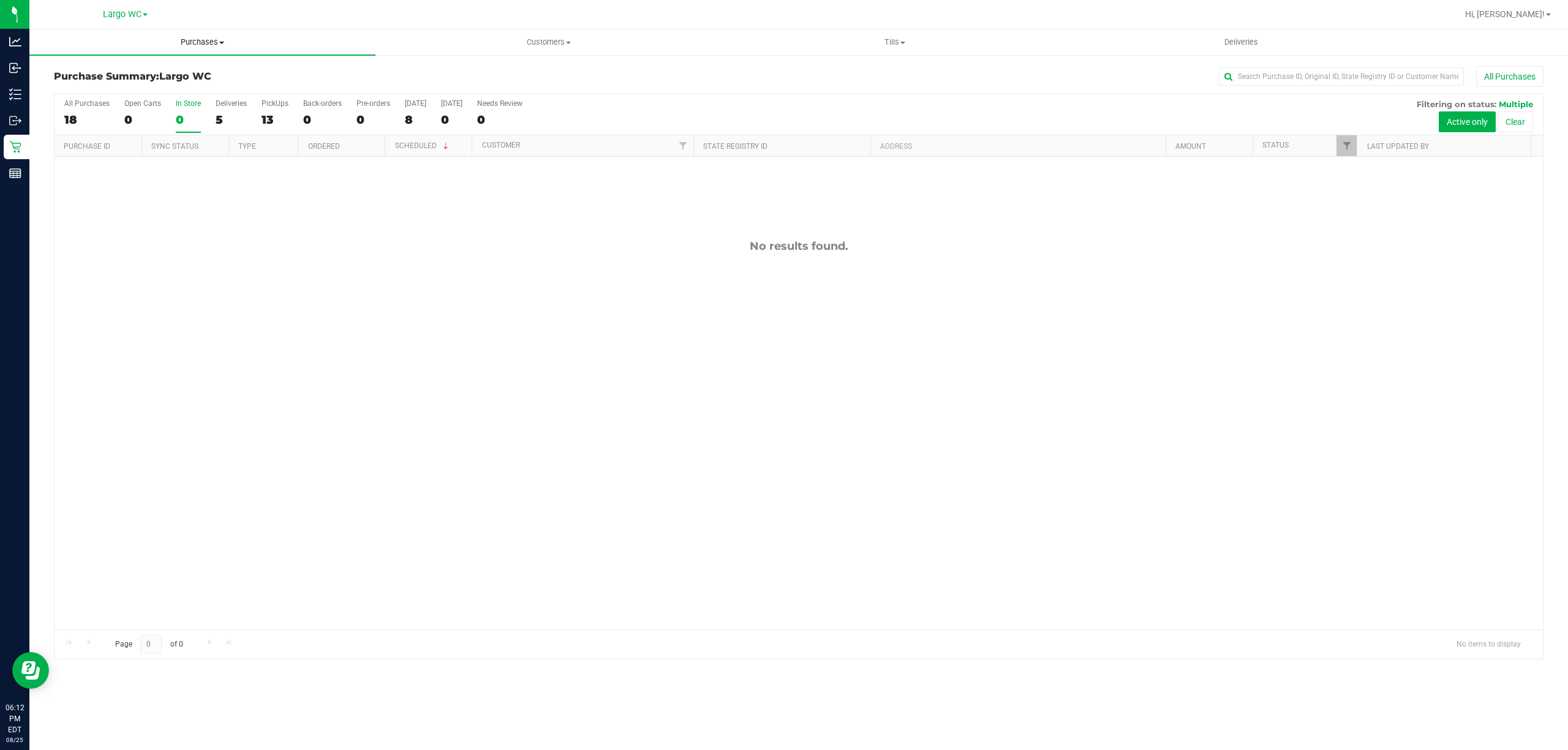
click at [197, 48] on uib-tab-heading "Purchases Summary of purchases Fulfillment All purchases" at bounding box center [202, 41] width 346 height 25
click at [182, 84] on li "Fulfillment" at bounding box center [202, 89] width 346 height 15
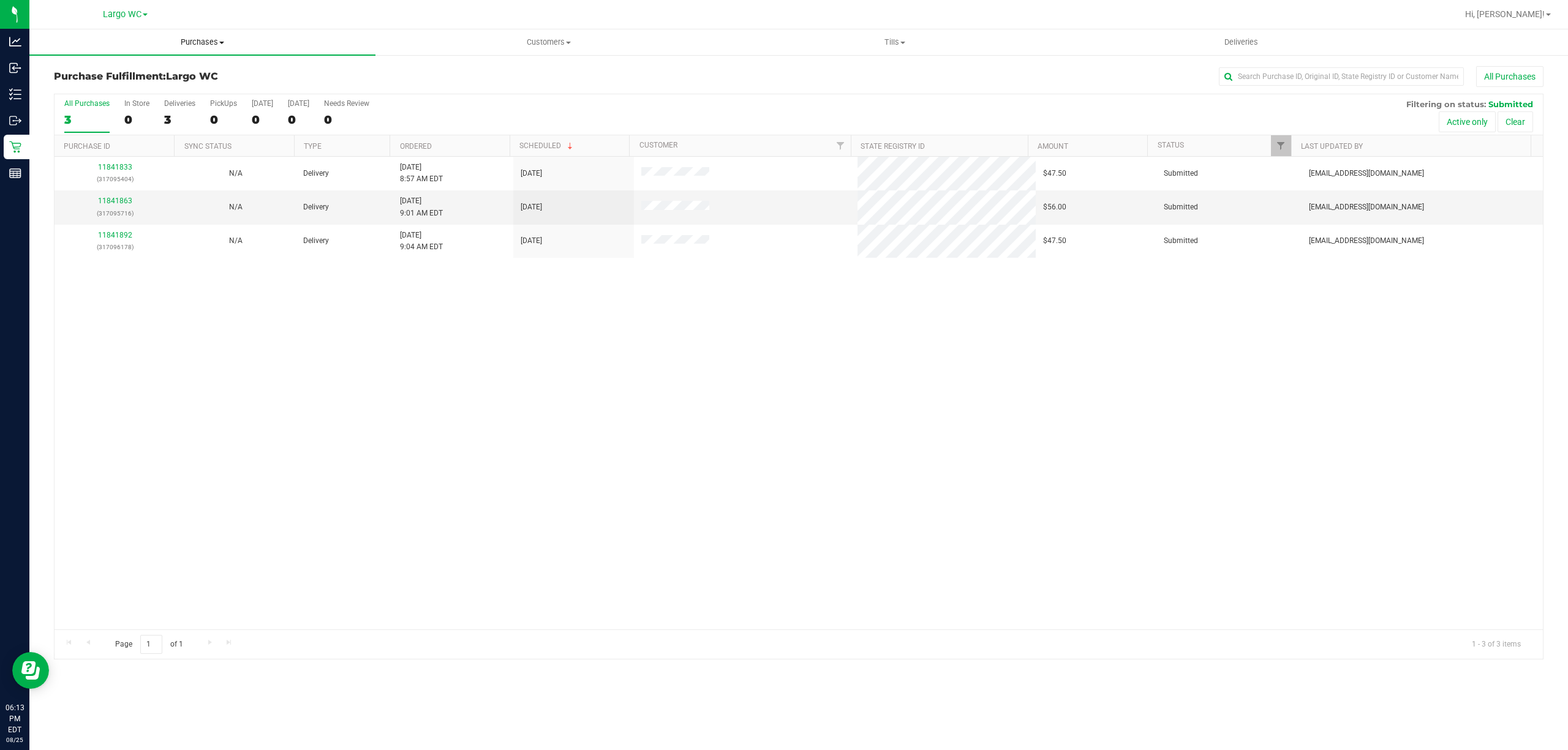
click at [208, 42] on span "Purchases" at bounding box center [202, 42] width 346 height 11
click at [151, 73] on span "Summary of purchases" at bounding box center [91, 73] width 125 height 10
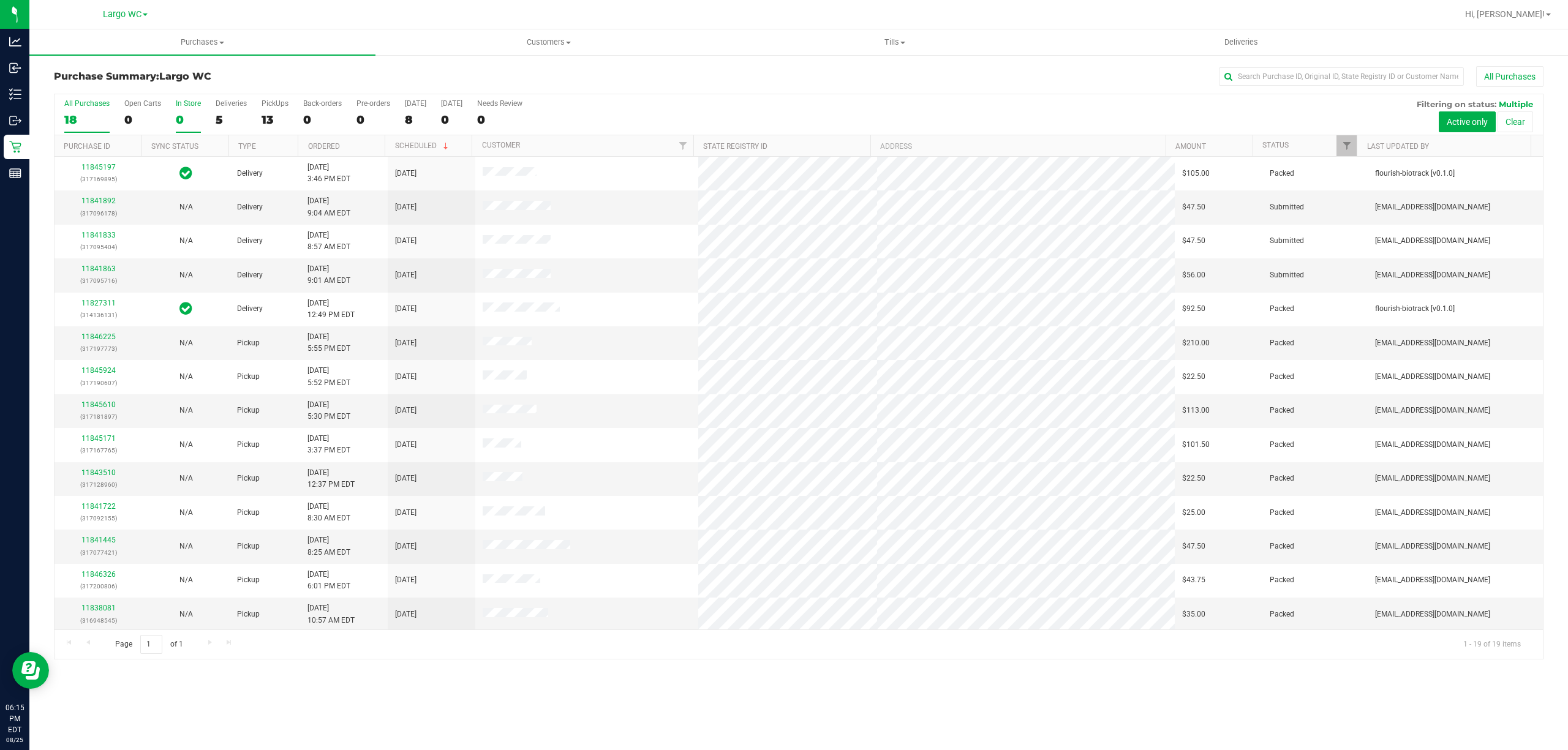
click at [176, 121] on div "0" at bounding box center [188, 120] width 25 height 14
click at [0, 0] on input "In Store 0" at bounding box center [0, 0] width 0 height 0
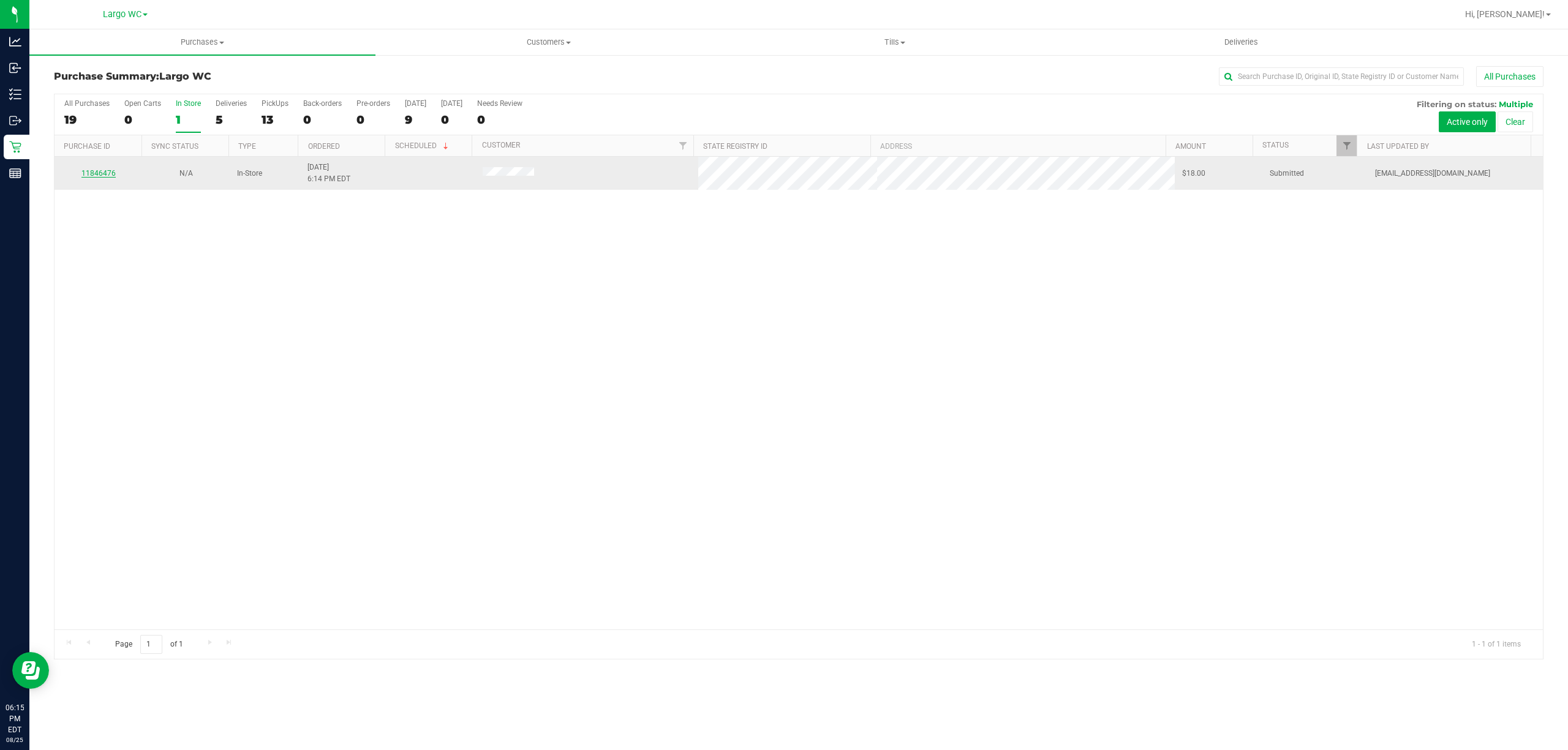
click at [95, 172] on link "11846476" at bounding box center [98, 172] width 34 height 8
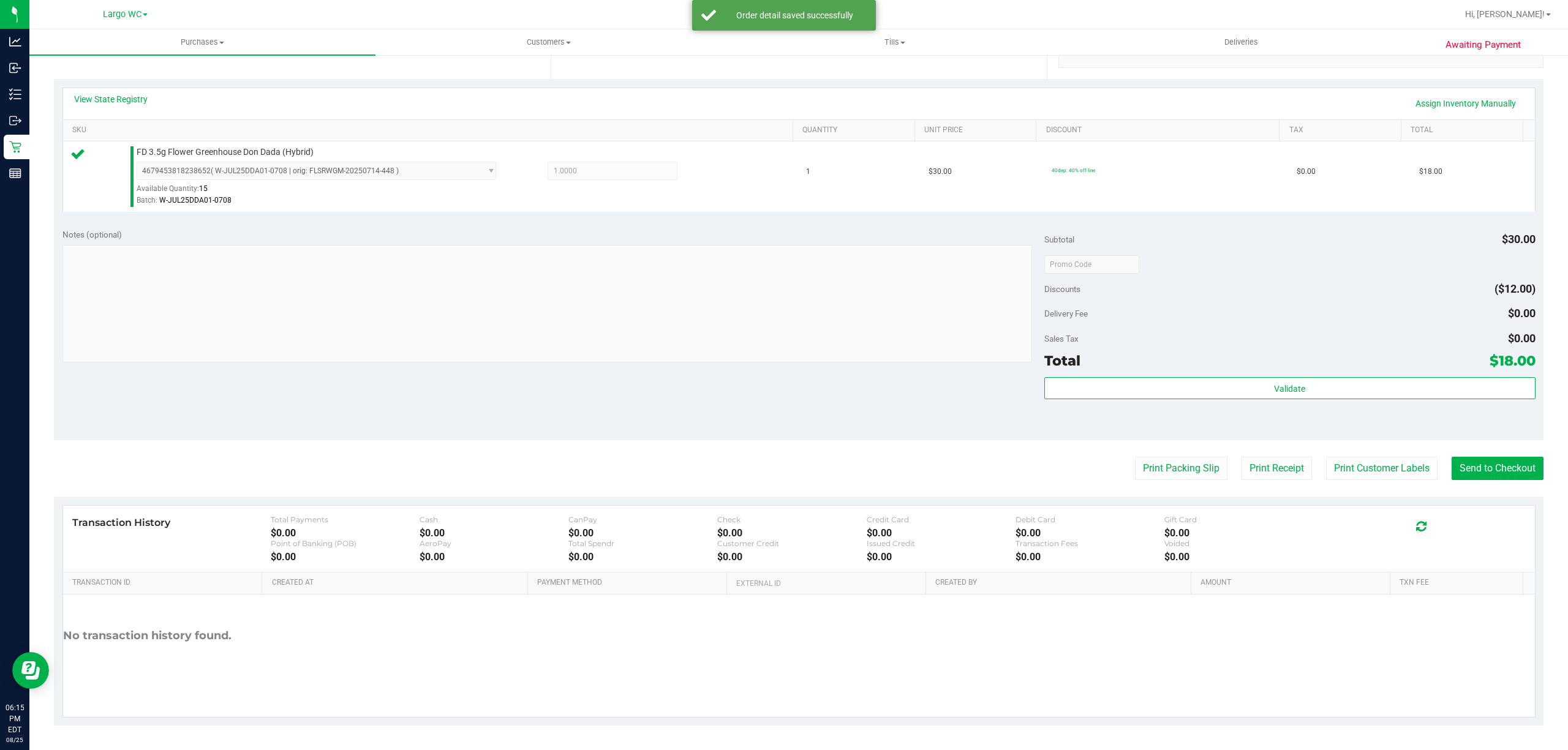
scroll to position [241, 0]
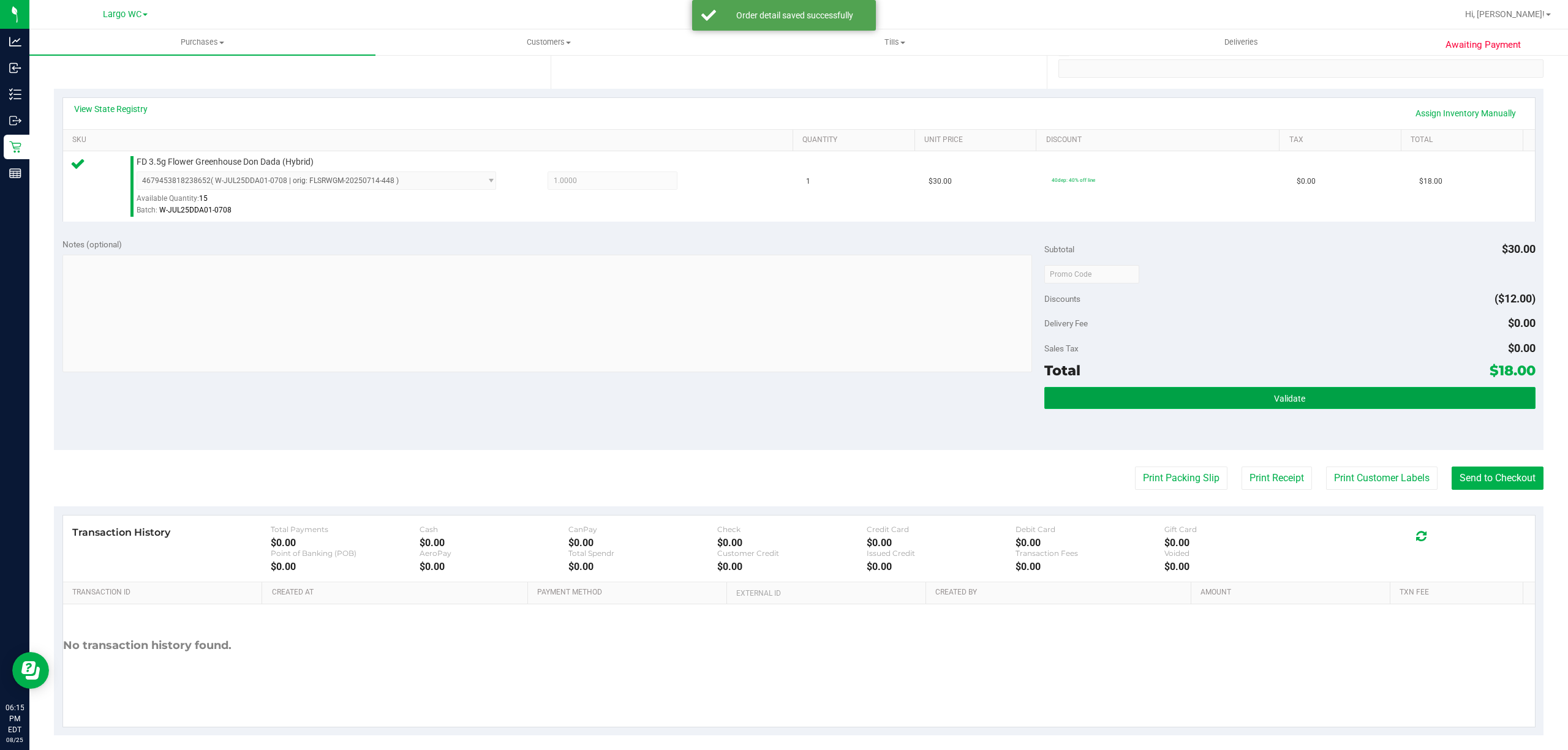
click at [1316, 404] on button "Validate" at bounding box center [1289, 398] width 491 height 22
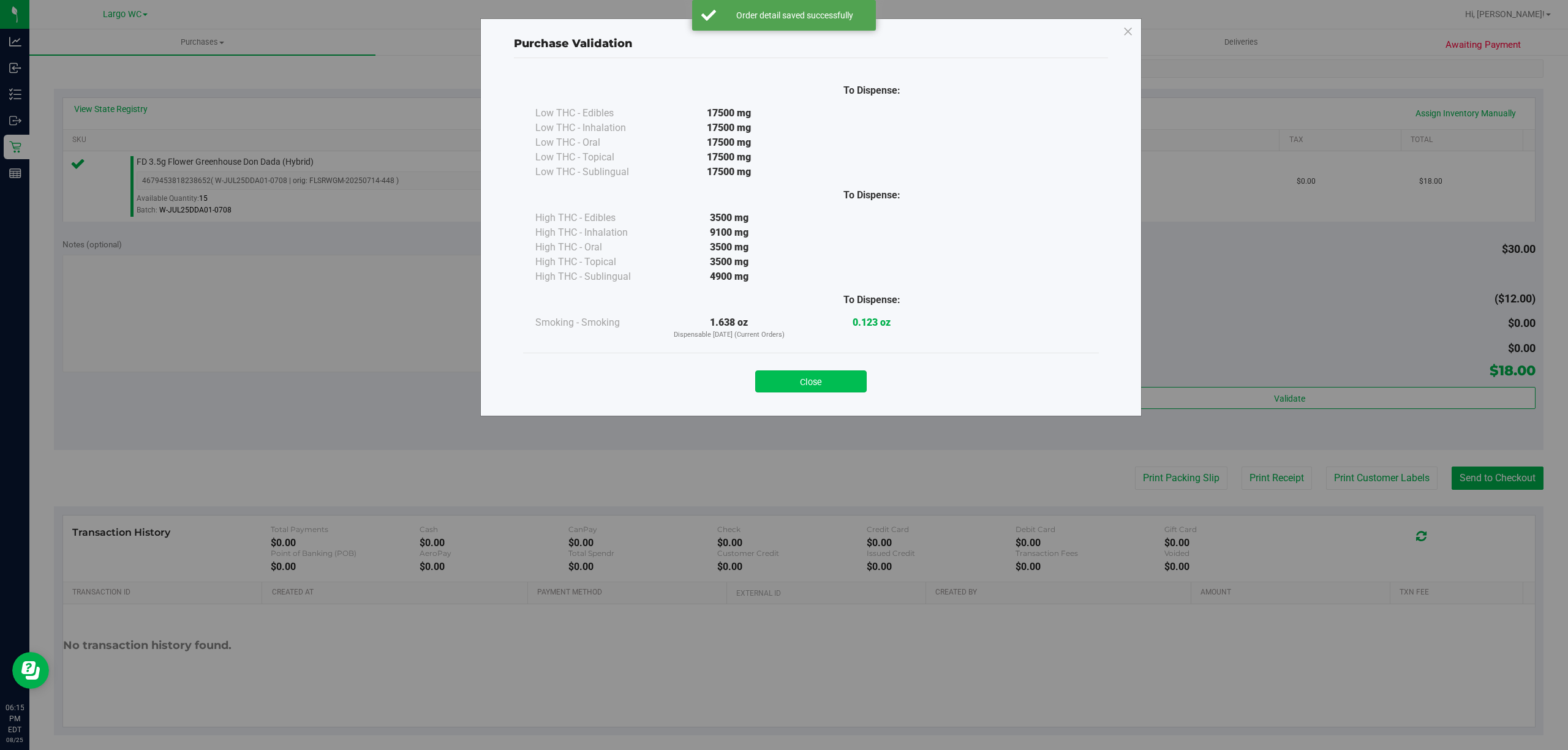
click at [829, 380] on button "Close" at bounding box center [810, 381] width 111 height 22
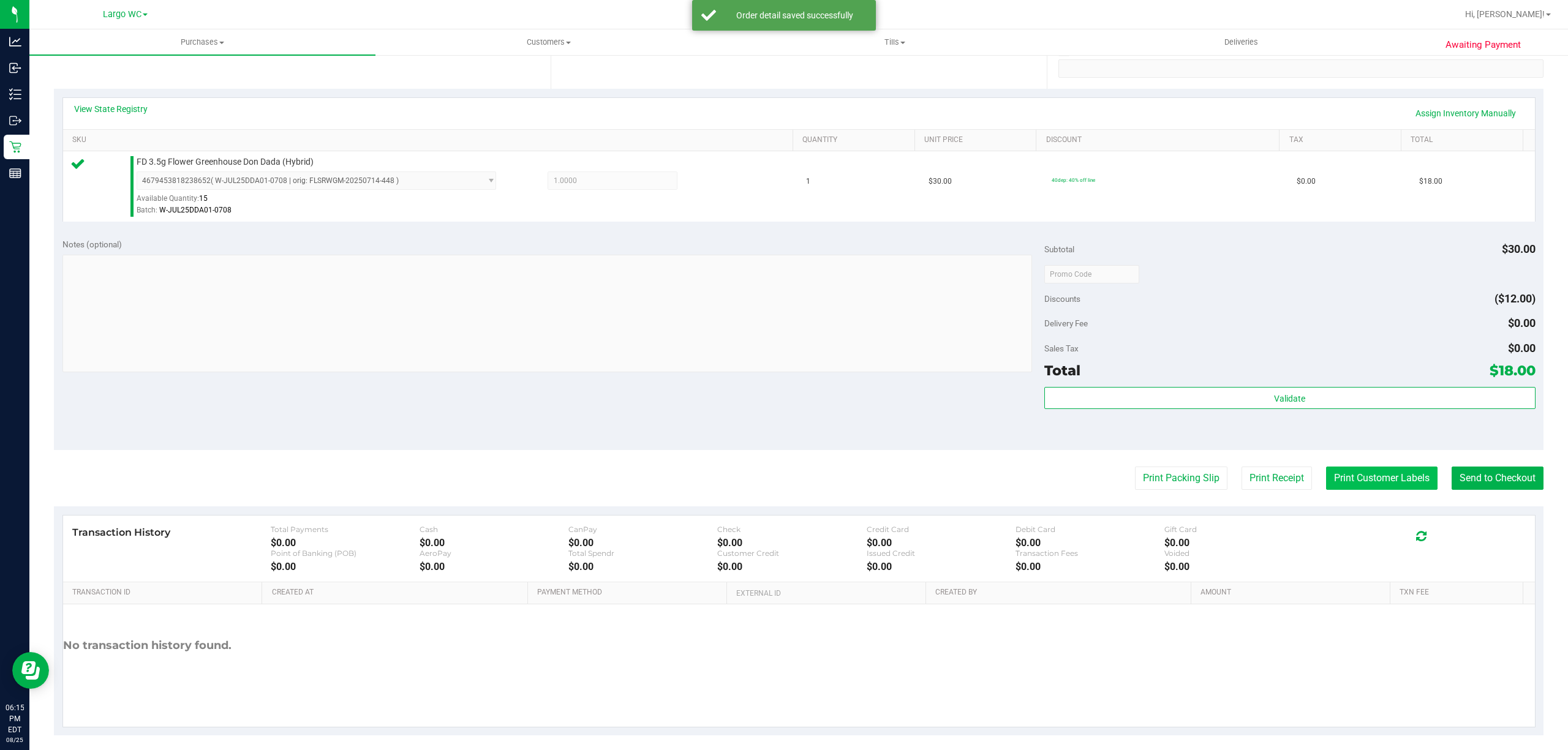
click at [1370, 479] on button "Print Customer Labels" at bounding box center [1381, 478] width 111 height 24
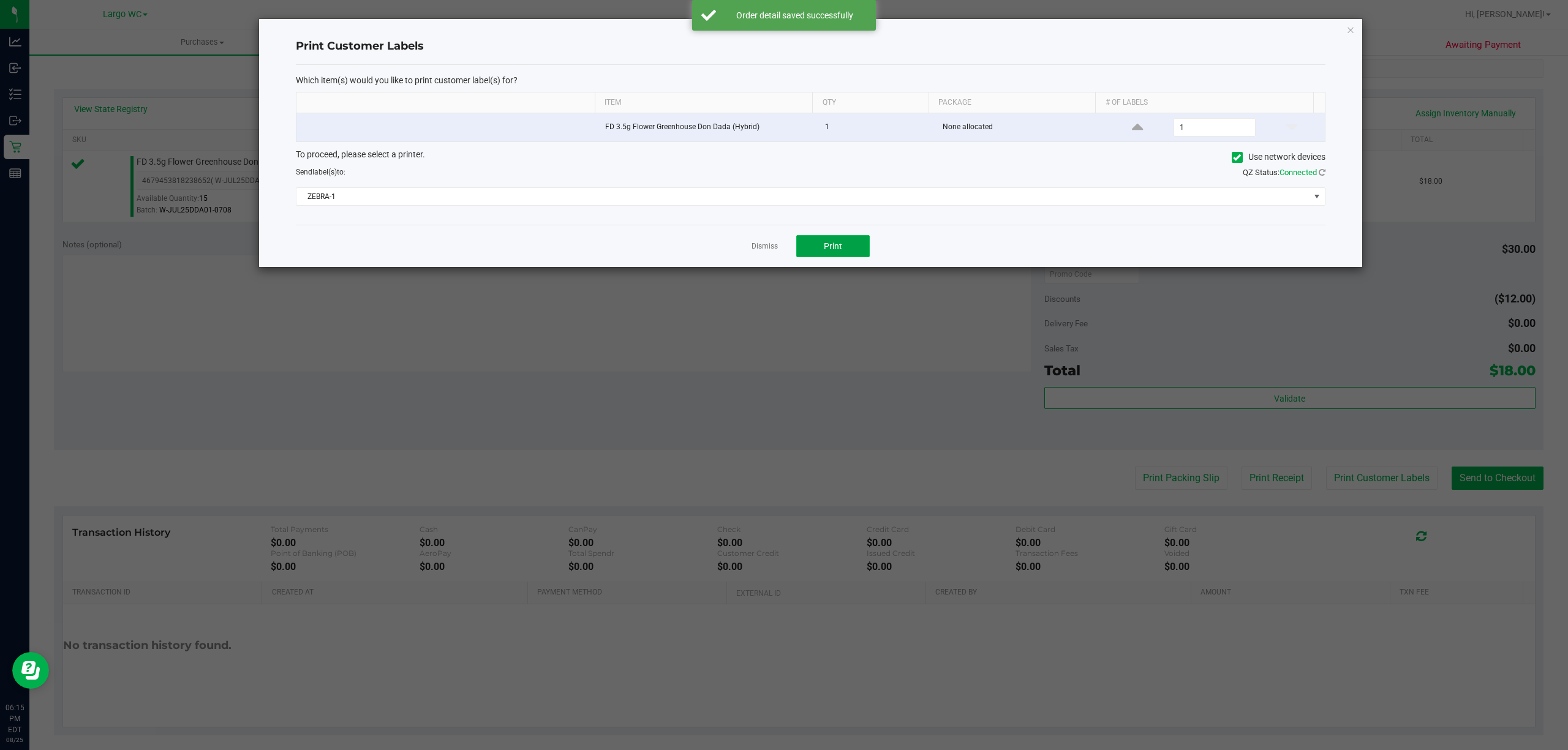
click at [826, 245] on span "Print" at bounding box center [832, 246] width 18 height 9
click at [761, 242] on div at bounding box center [810, 142] width 1102 height 248
click at [764, 267] on div "Dismiss Print" at bounding box center [810, 246] width 1029 height 42
click at [757, 249] on link "Dismiss" at bounding box center [764, 246] width 26 height 10
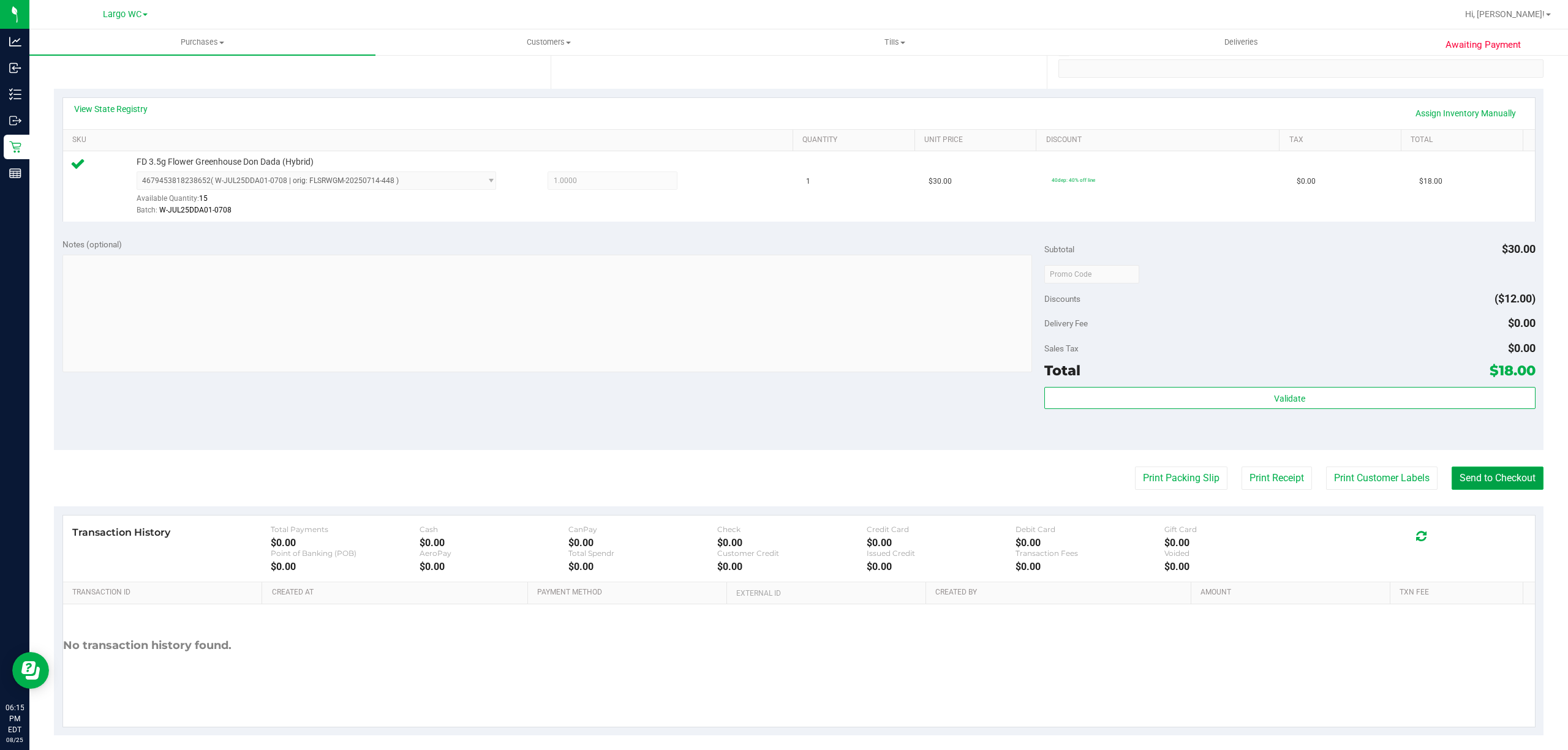
click at [1467, 473] on button "Send to Checkout" at bounding box center [1496, 478] width 91 height 24
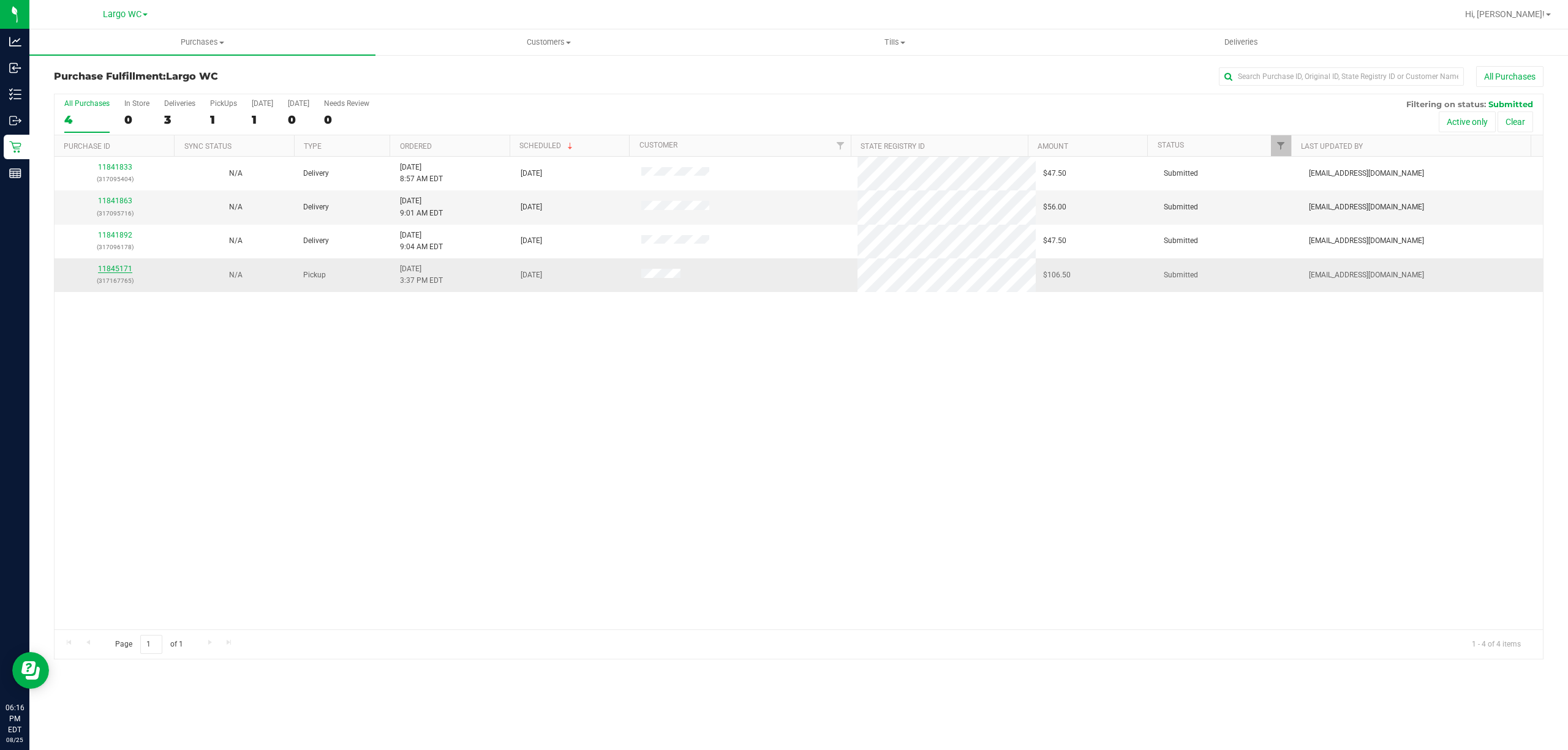
click at [116, 270] on link "11845171" at bounding box center [115, 269] width 34 height 8
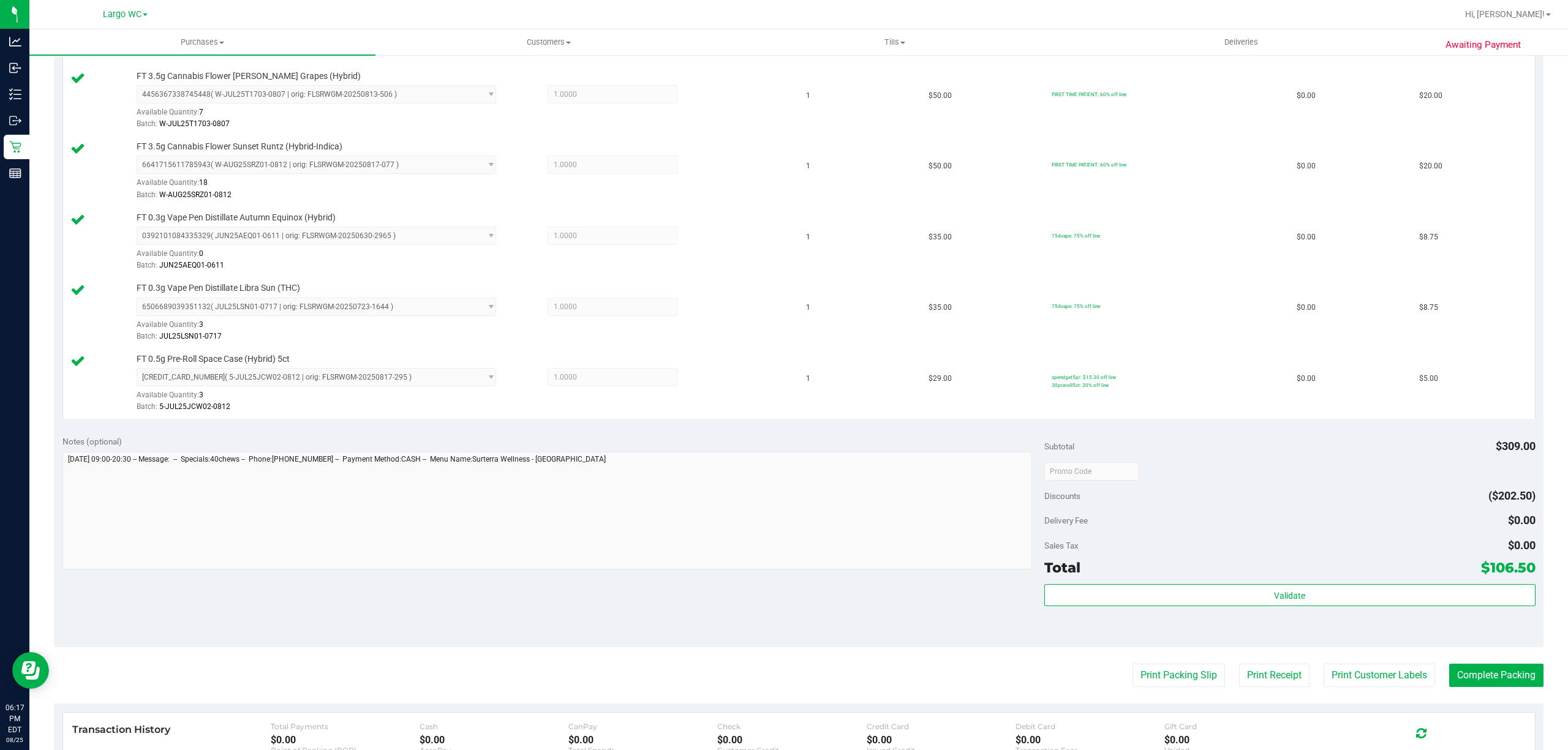
scroll to position [669, 0]
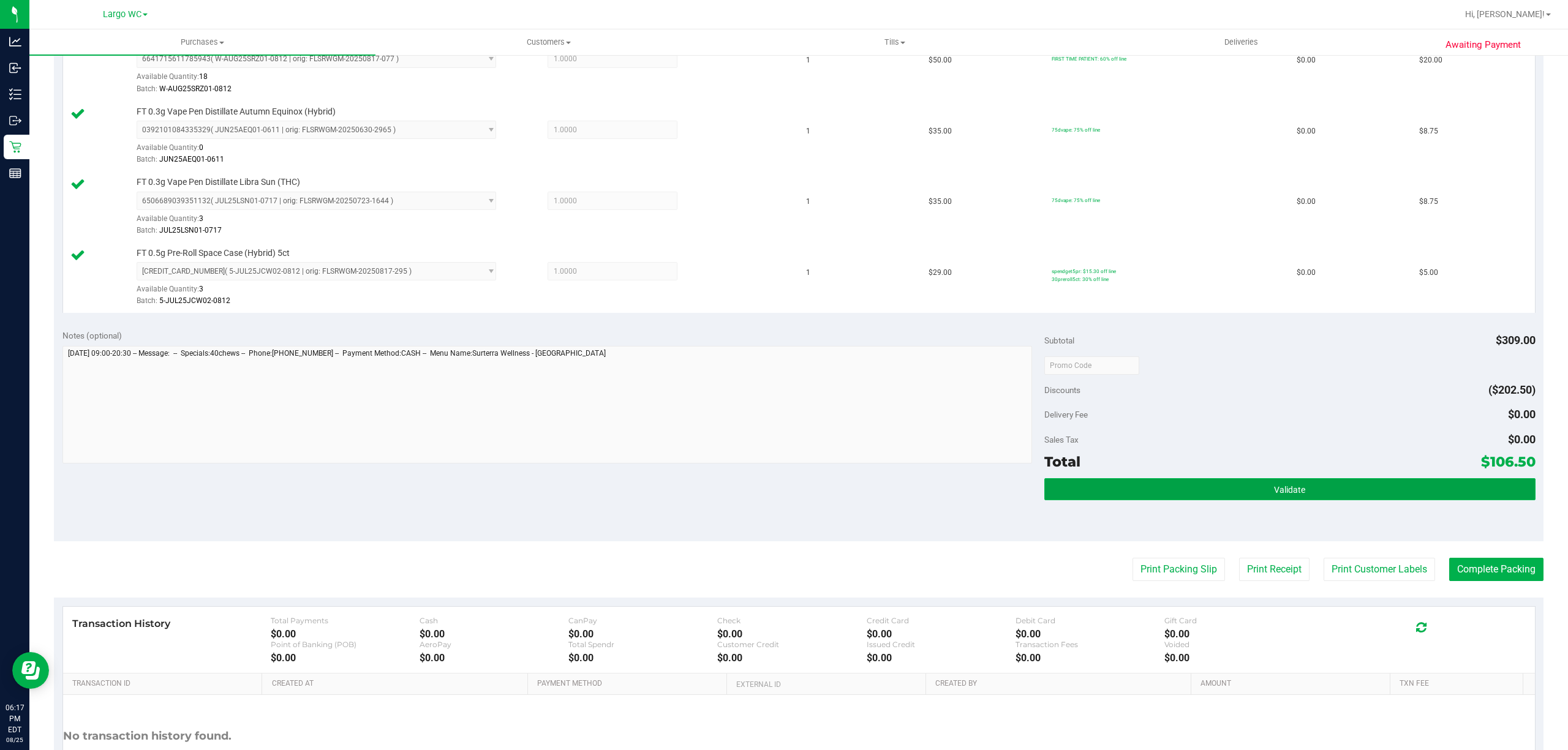
click at [1308, 493] on button "Validate" at bounding box center [1289, 489] width 491 height 22
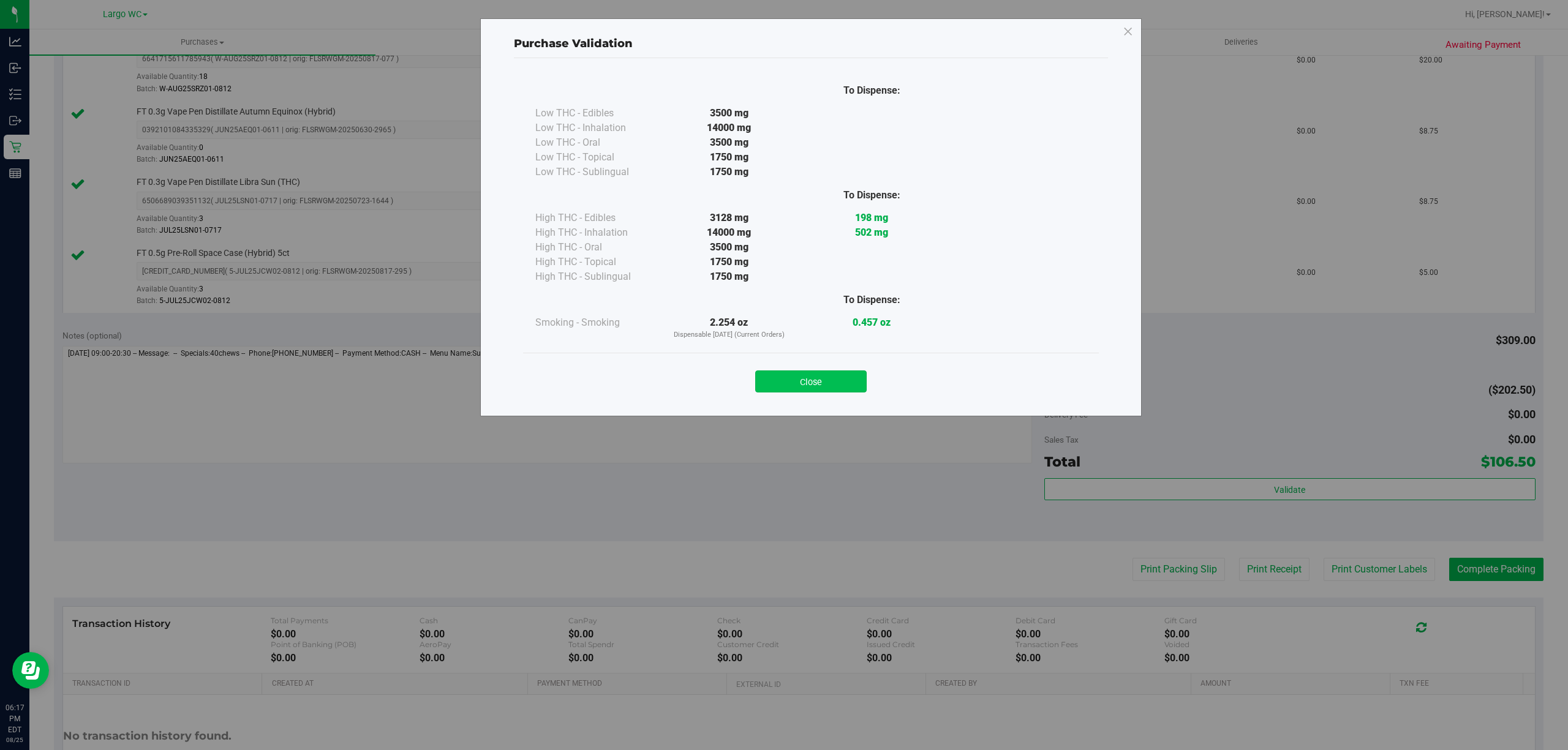
click at [834, 390] on button "Close" at bounding box center [810, 381] width 111 height 22
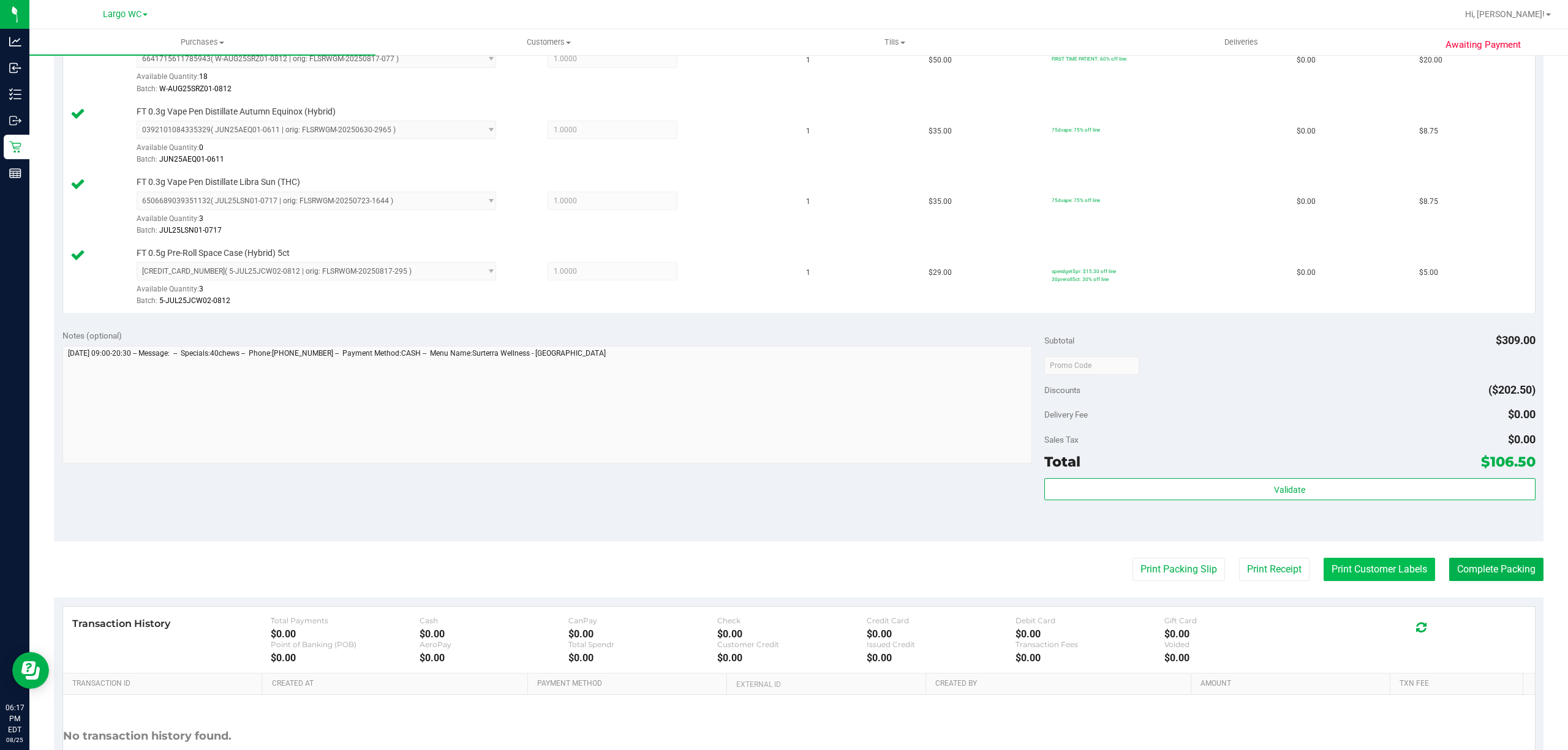
click at [1380, 581] on button "Print Customer Labels" at bounding box center [1379, 569] width 111 height 24
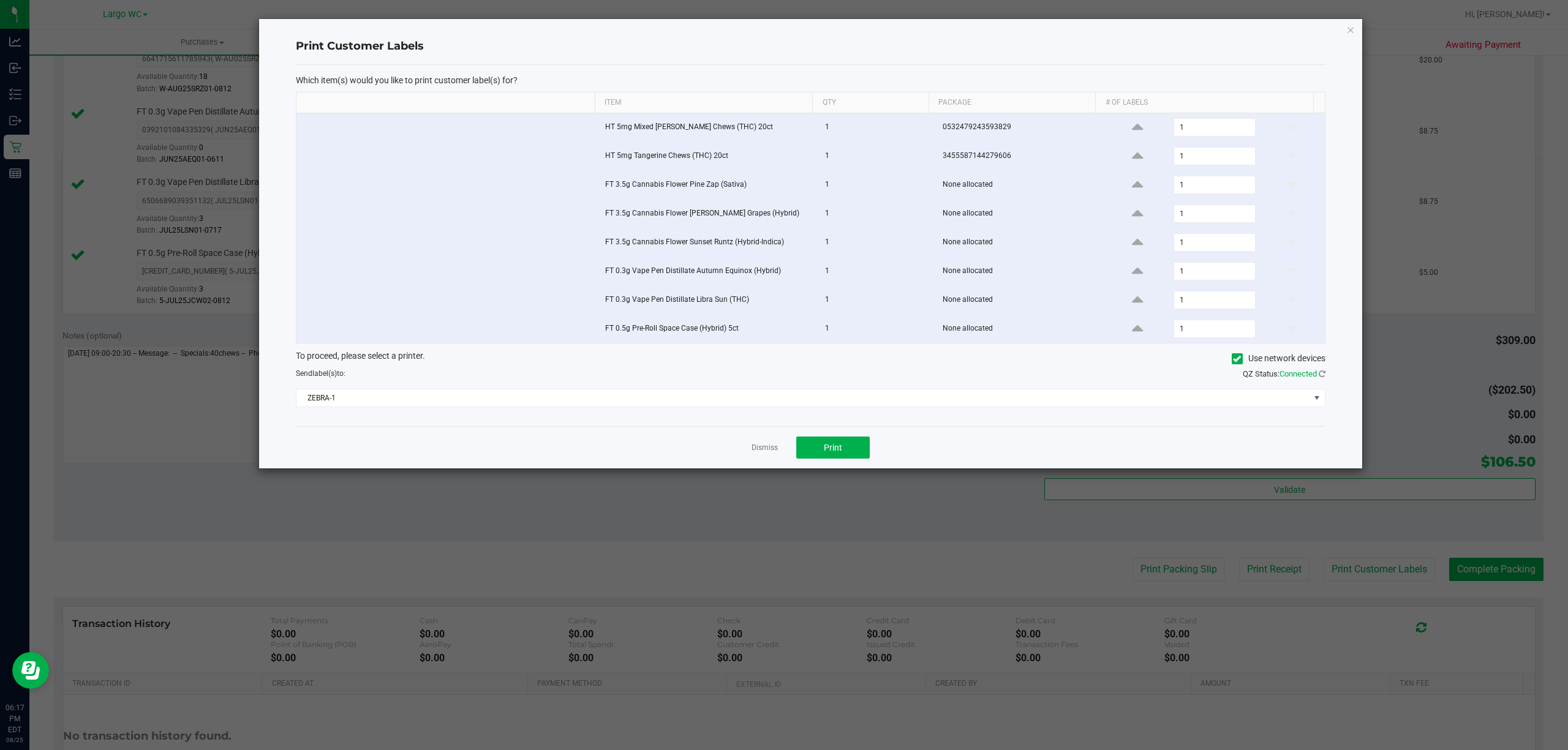
click at [874, 459] on div "Dismiss Print" at bounding box center [810, 447] width 1029 height 42
click at [866, 459] on button "Print" at bounding box center [833, 447] width 74 height 22
drag, startPoint x: 753, startPoint y: 451, endPoint x: 763, endPoint y: 456, distance: 11.2
click at [755, 451] on link "Dismiss" at bounding box center [764, 448] width 26 height 10
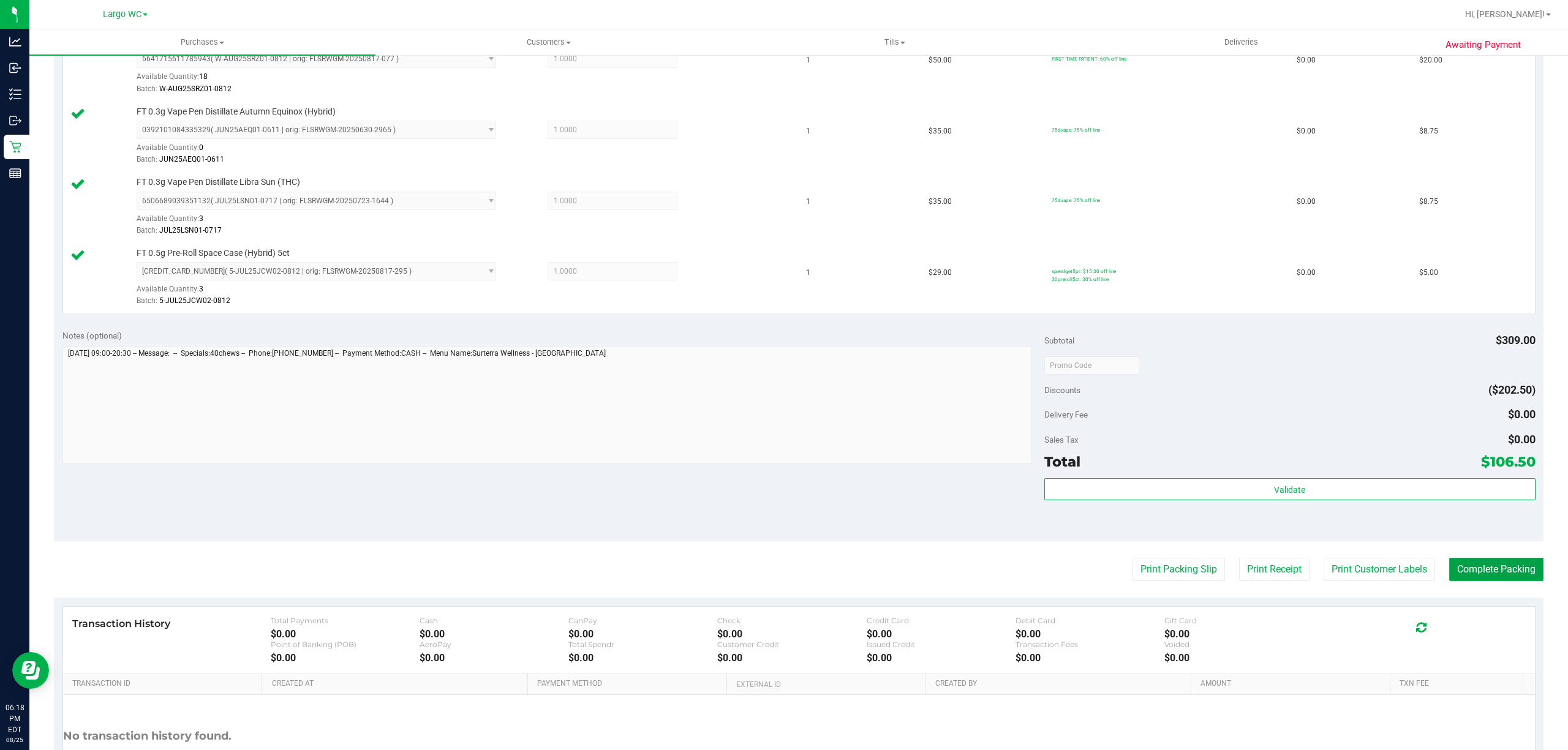
click at [1476, 579] on button "Complete Packing" at bounding box center [1496, 569] width 94 height 24
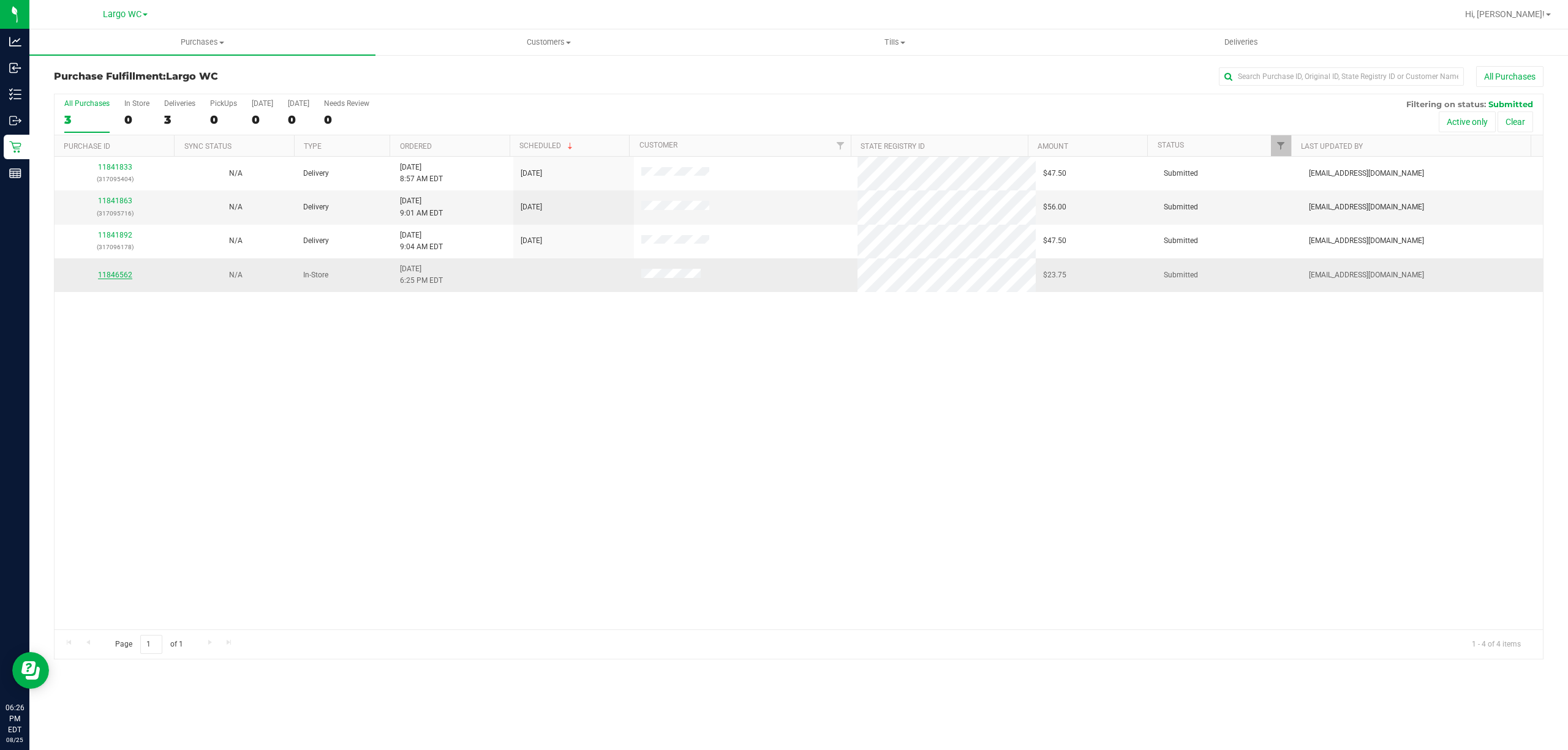
click at [110, 273] on link "11846562" at bounding box center [115, 274] width 34 height 8
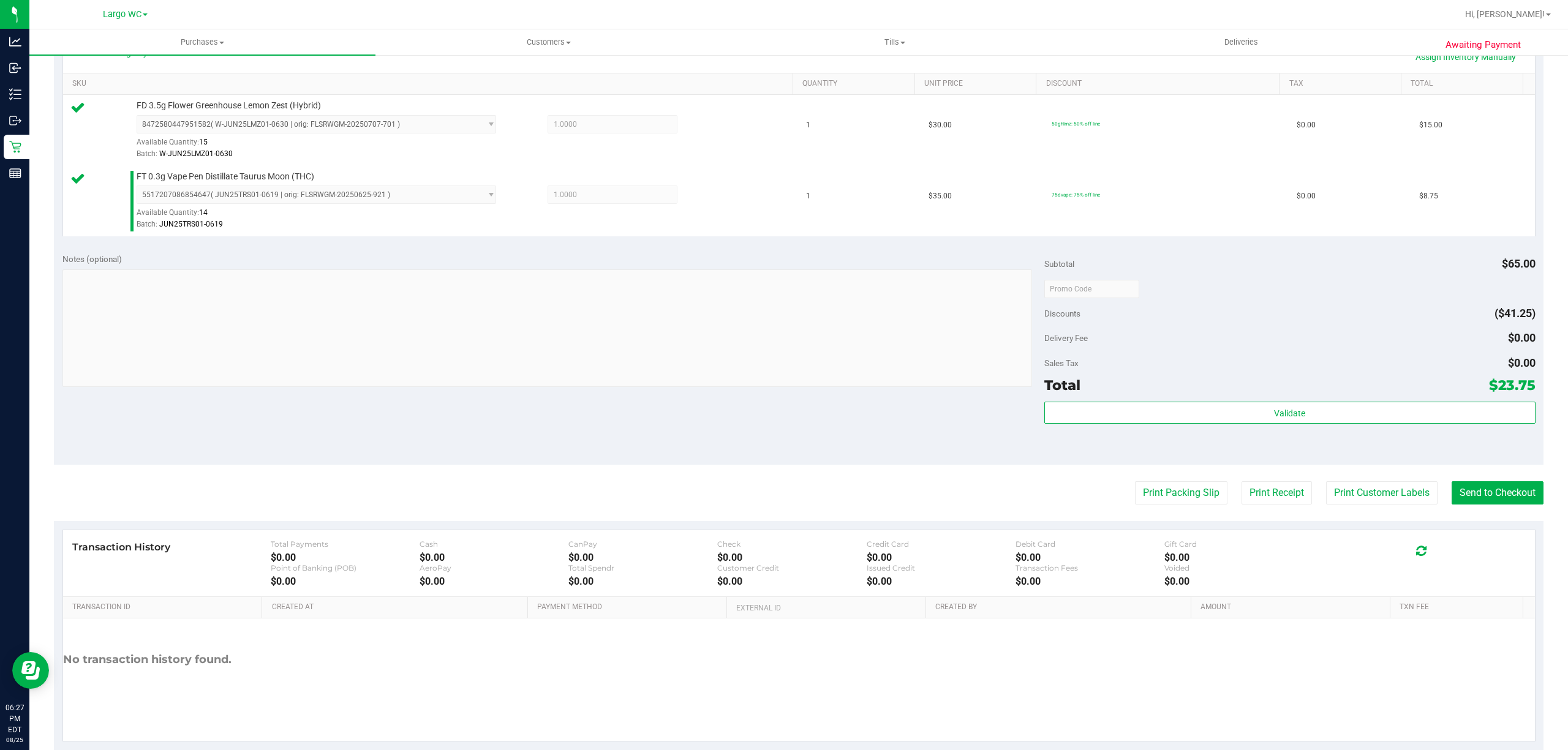
scroll to position [324, 0]
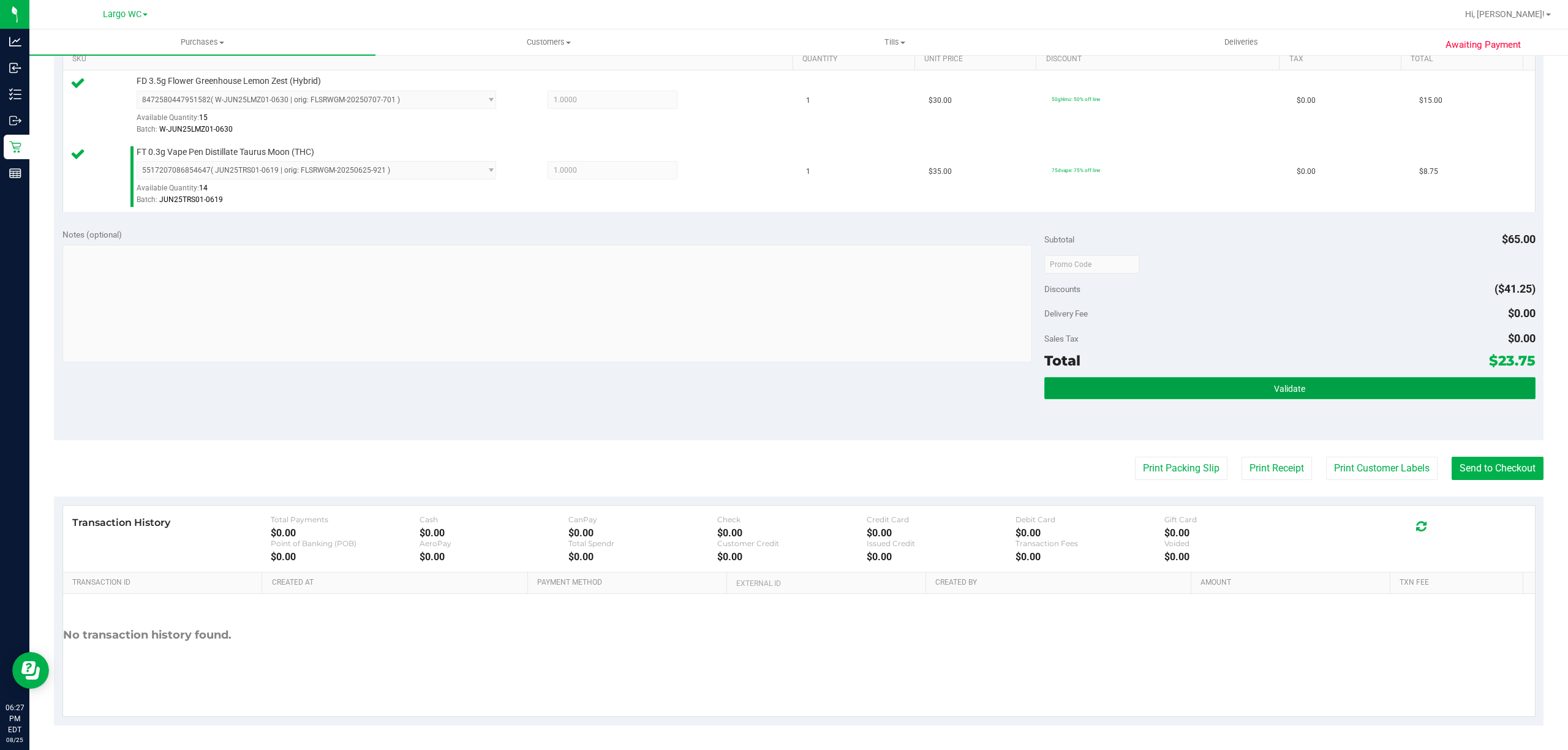
click at [1307, 389] on button "Validate" at bounding box center [1289, 387] width 491 height 22
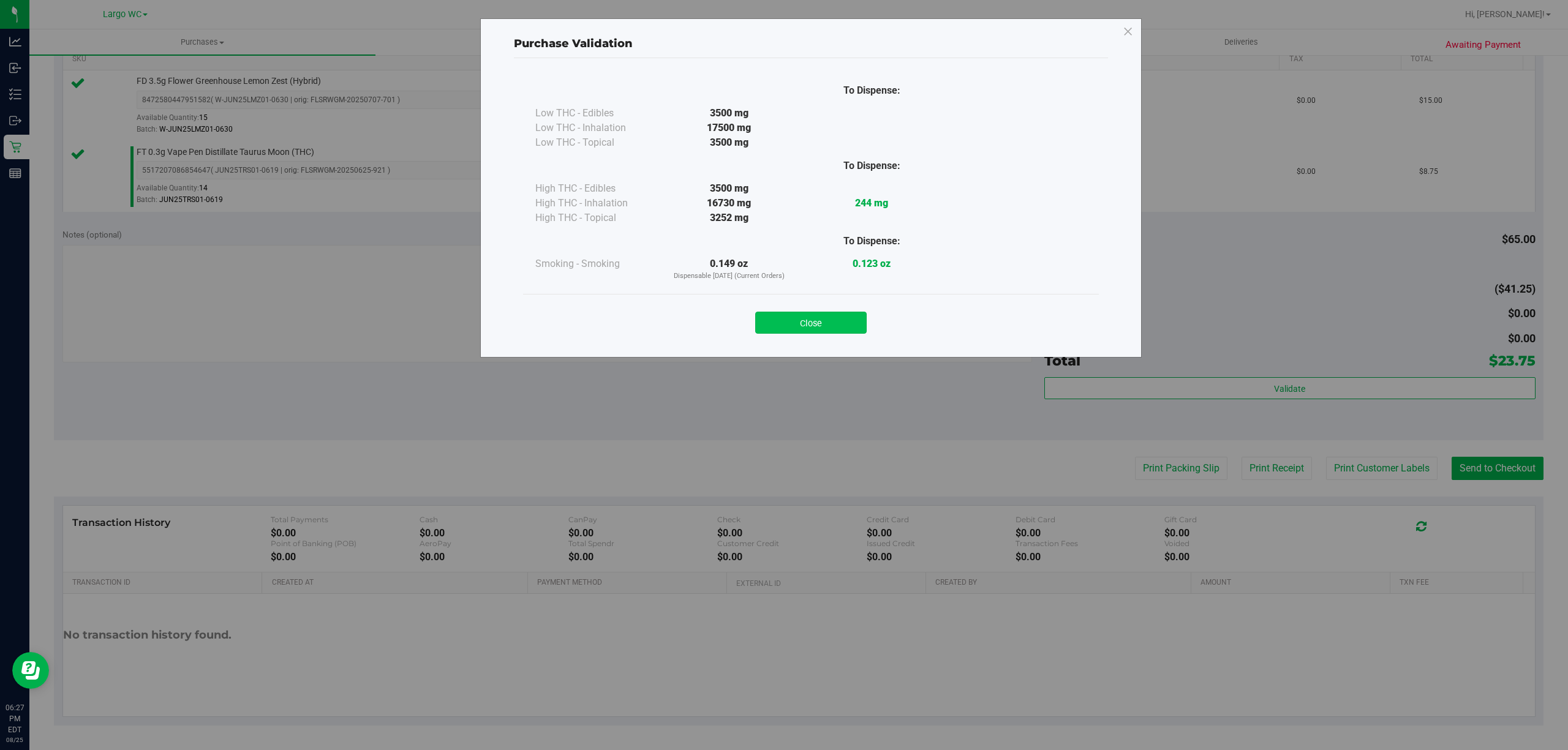
click at [825, 329] on button "Close" at bounding box center [810, 322] width 111 height 22
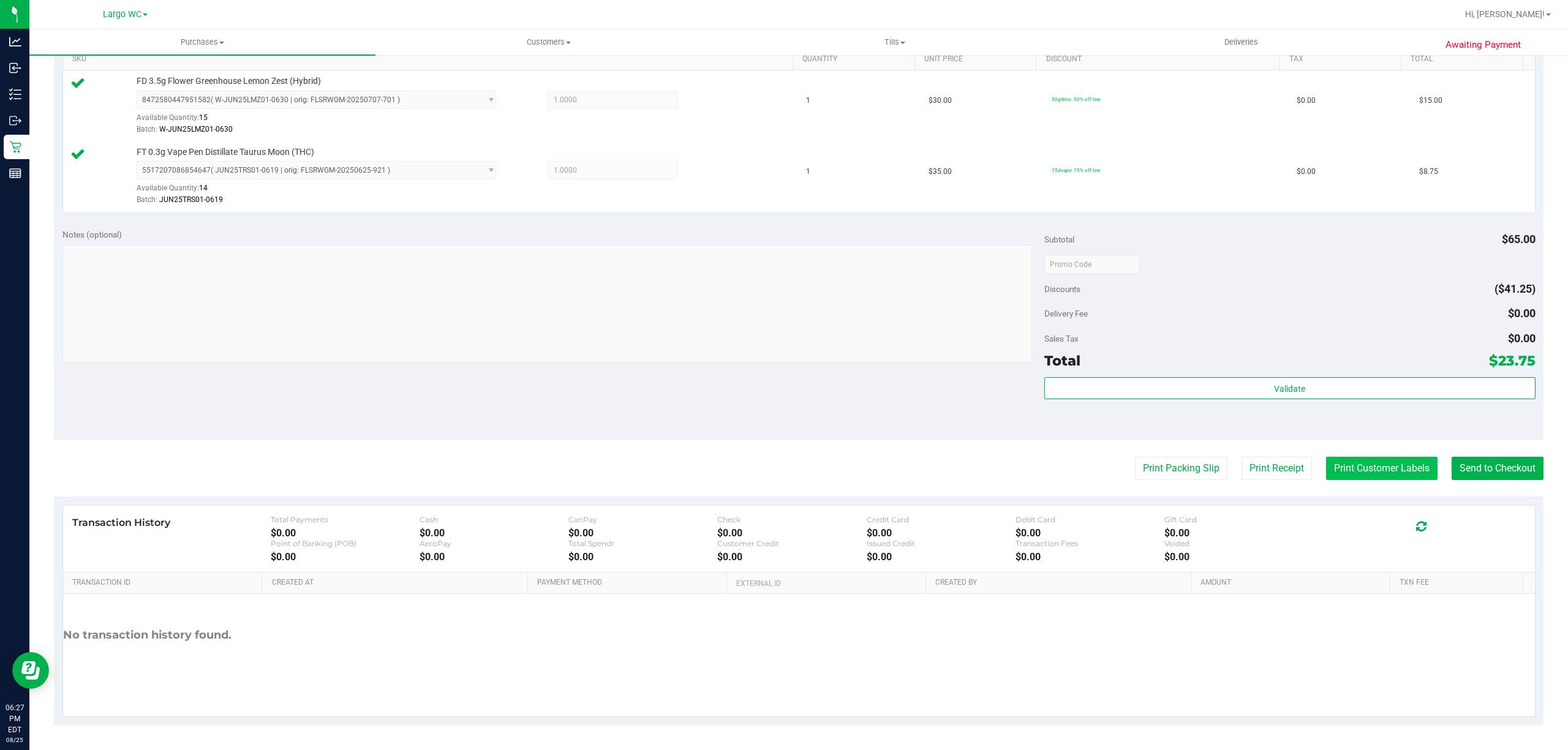
click at [1380, 468] on button "Print Customer Labels" at bounding box center [1381, 468] width 111 height 24
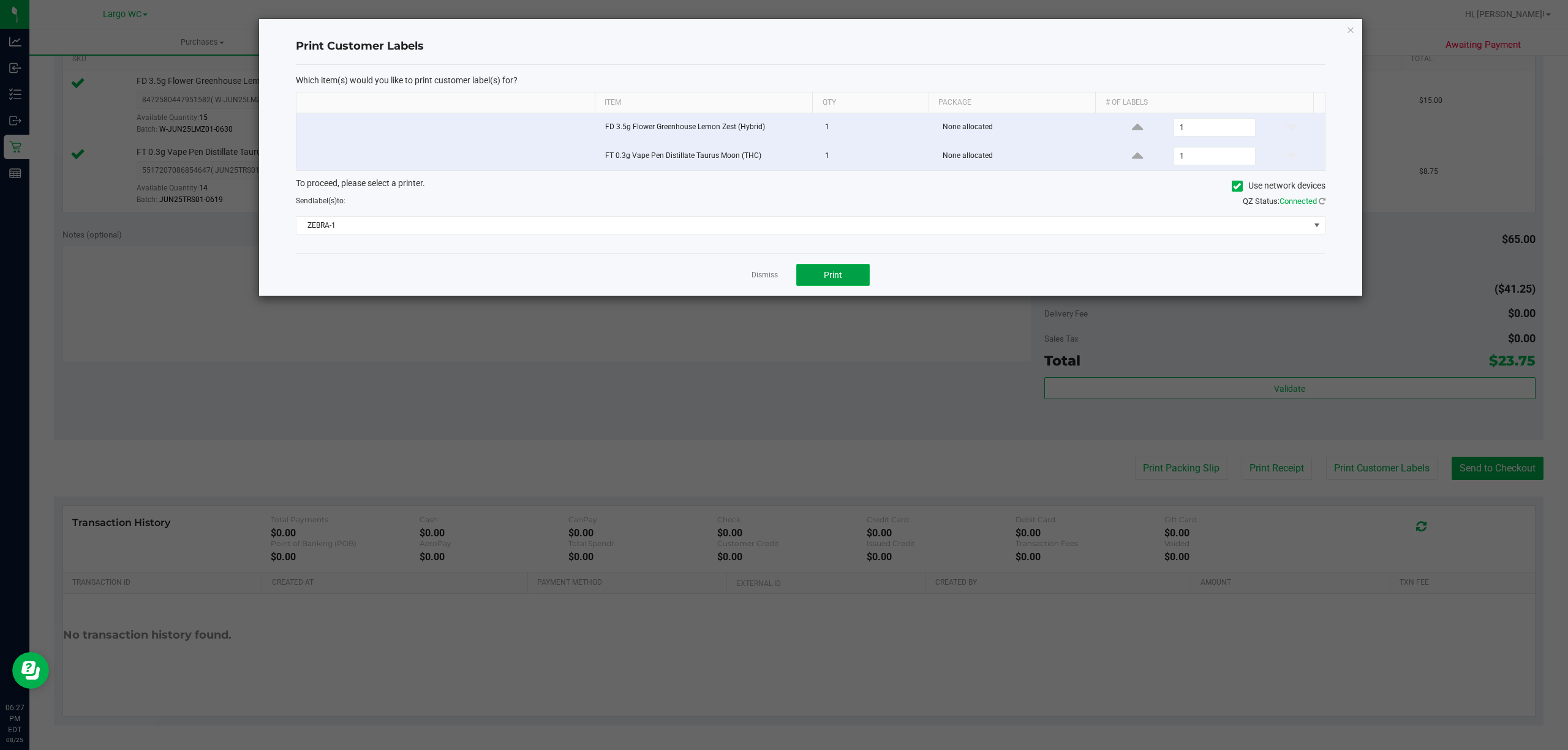
click at [834, 277] on span "Print" at bounding box center [832, 275] width 18 height 9
click at [757, 277] on link "Dismiss" at bounding box center [764, 275] width 26 height 10
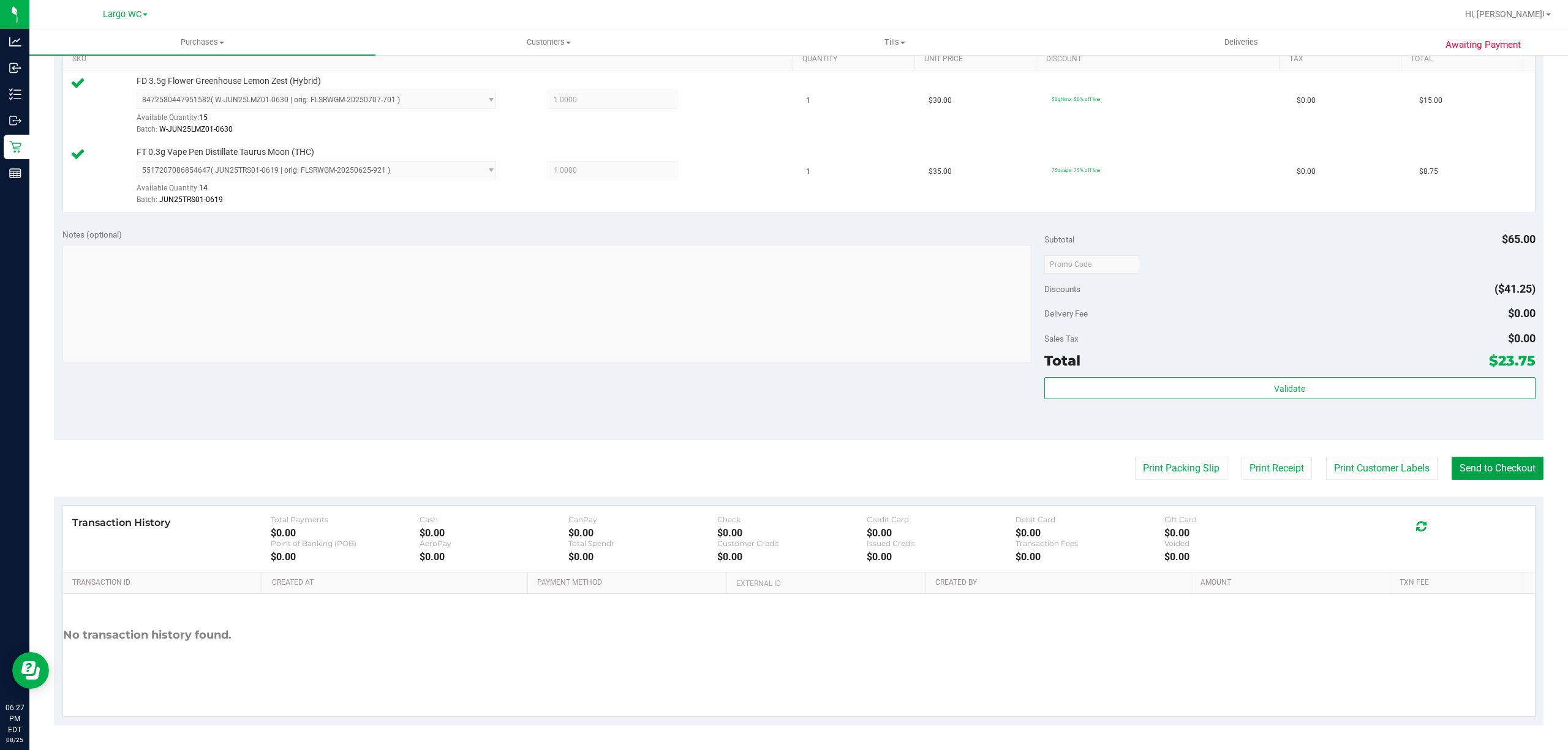
click at [1478, 477] on button "Send to Checkout" at bounding box center [1496, 468] width 91 height 24
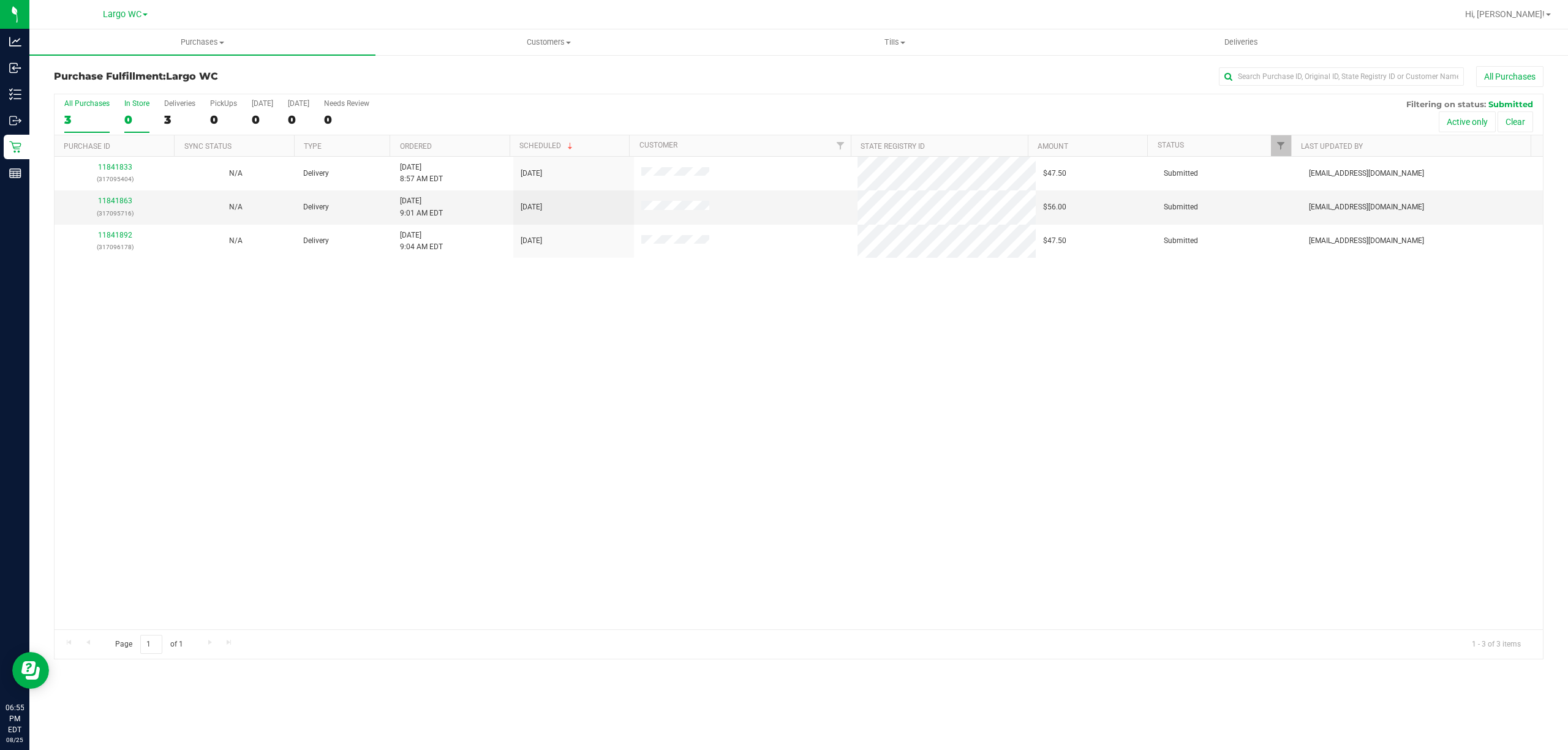
click at [127, 119] on div "0" at bounding box center [137, 120] width 25 height 14
click at [0, 0] on input "In Store 0" at bounding box center [0, 0] width 0 height 0
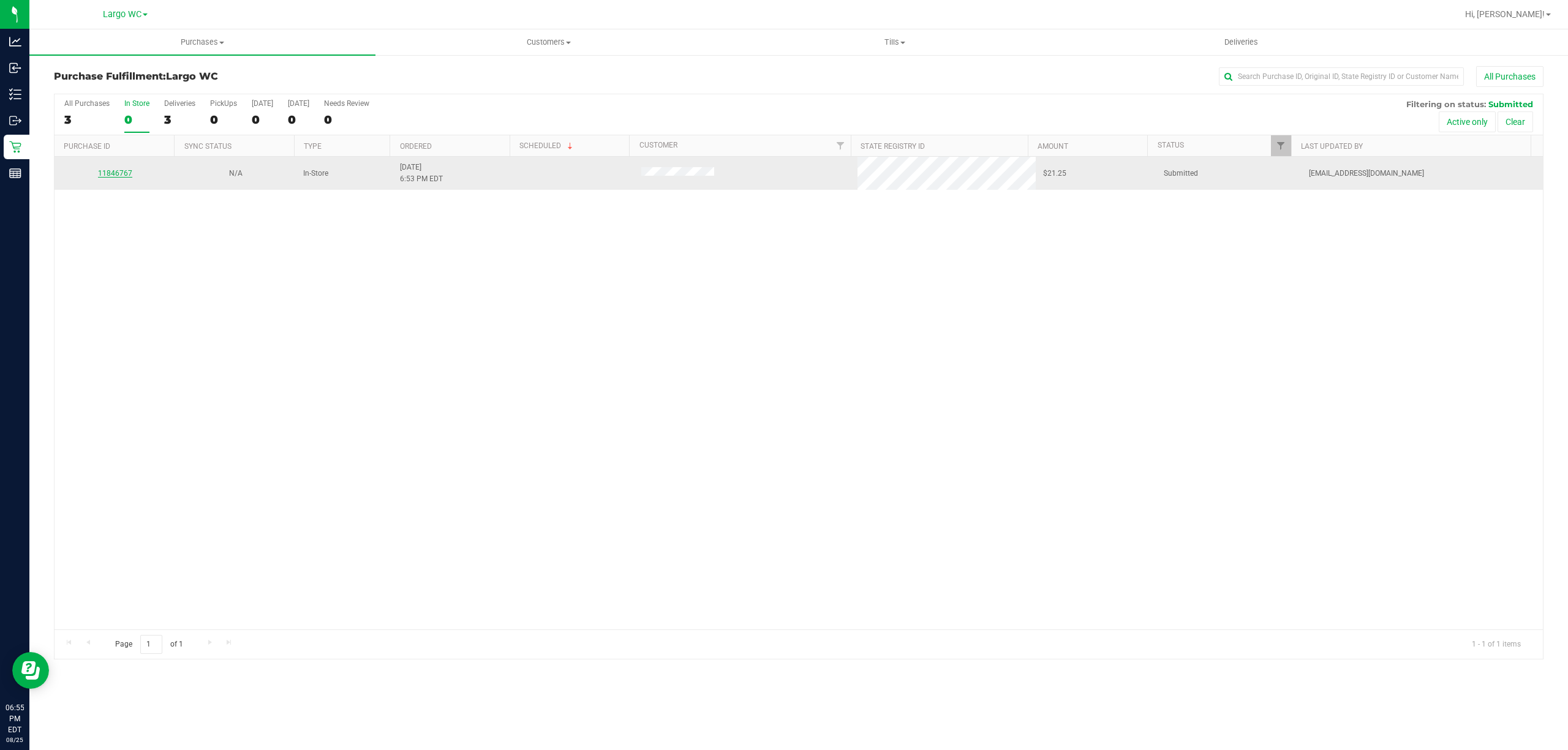
click at [116, 174] on link "11846767" at bounding box center [115, 172] width 34 height 8
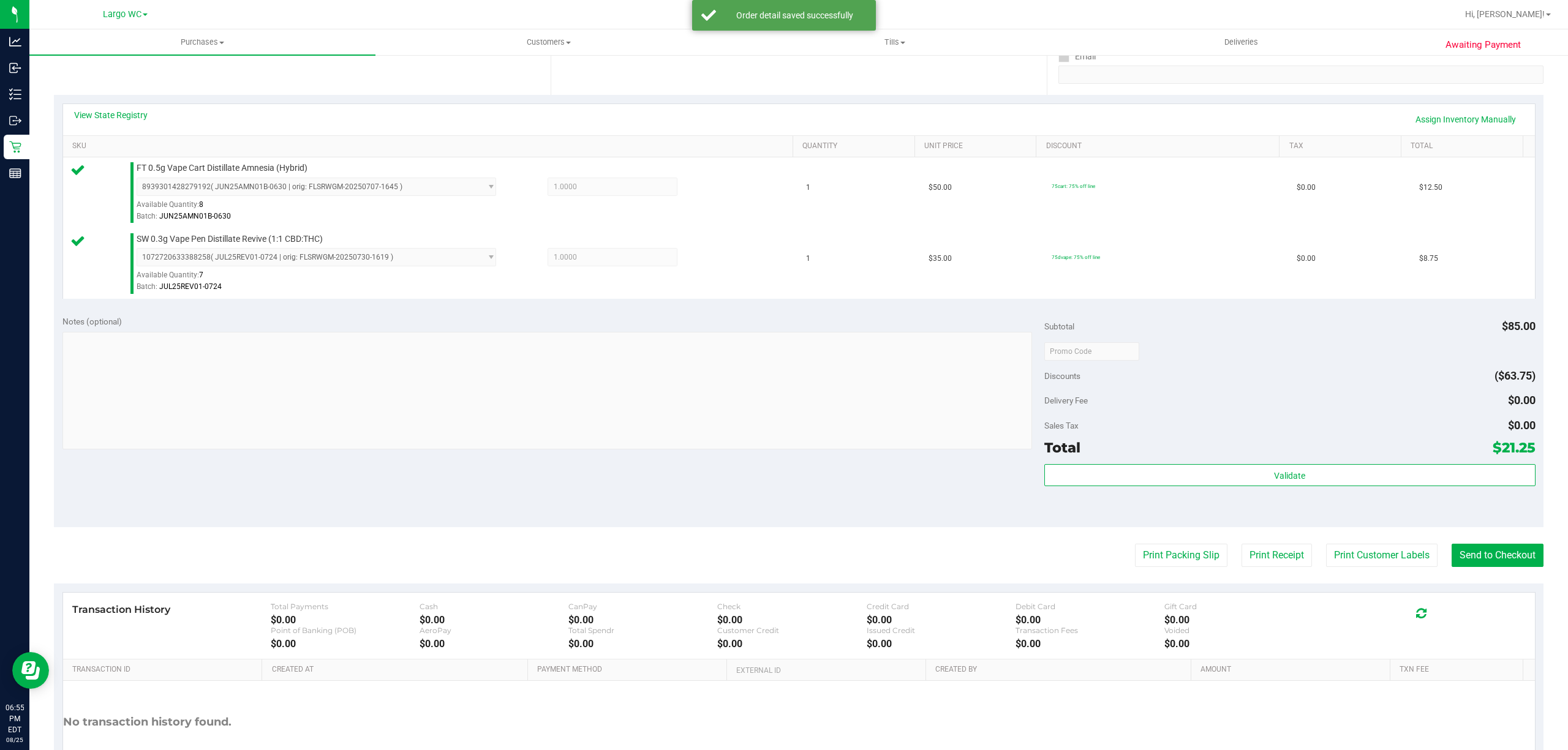
scroll to position [324, 0]
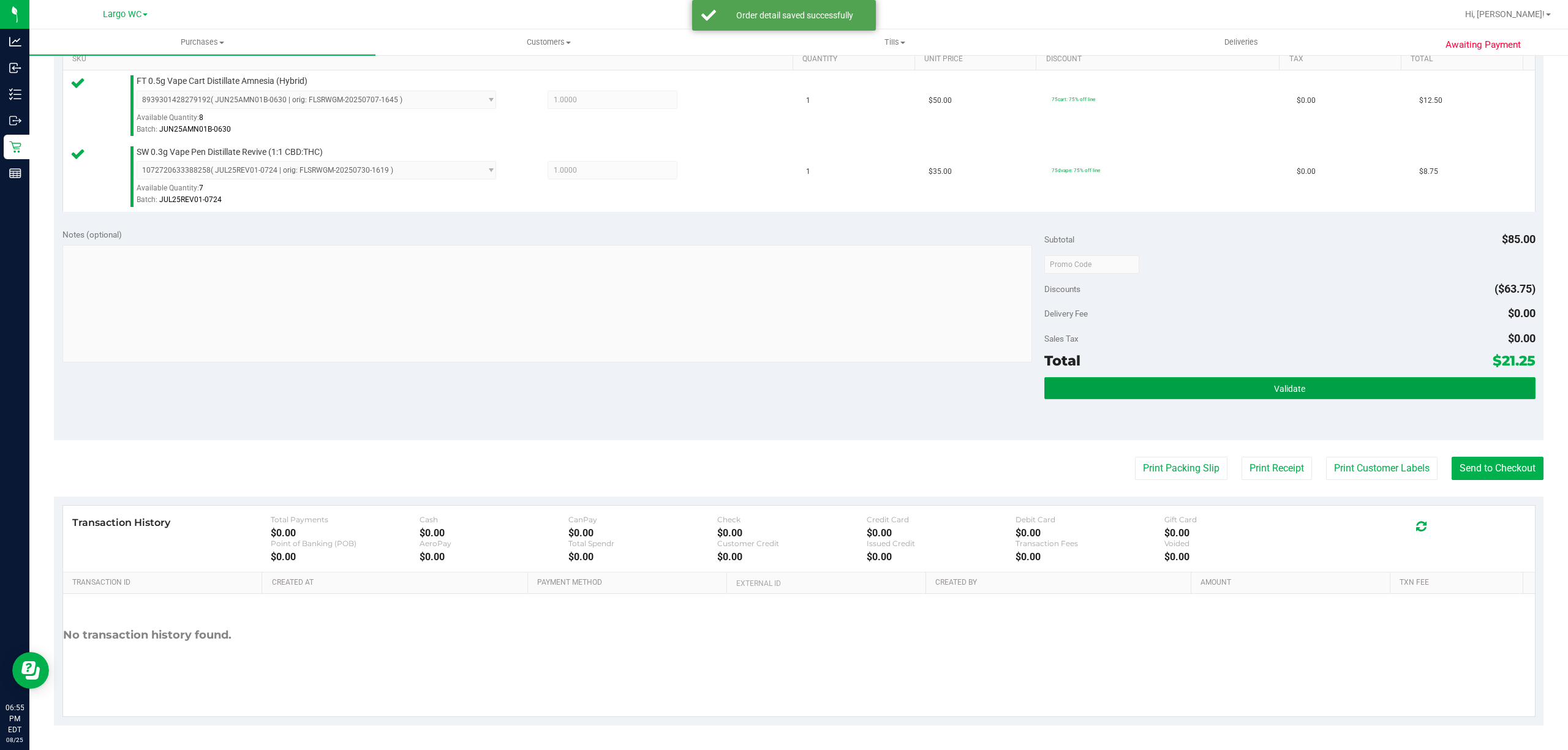
click at [1348, 393] on button "Validate" at bounding box center [1289, 387] width 491 height 22
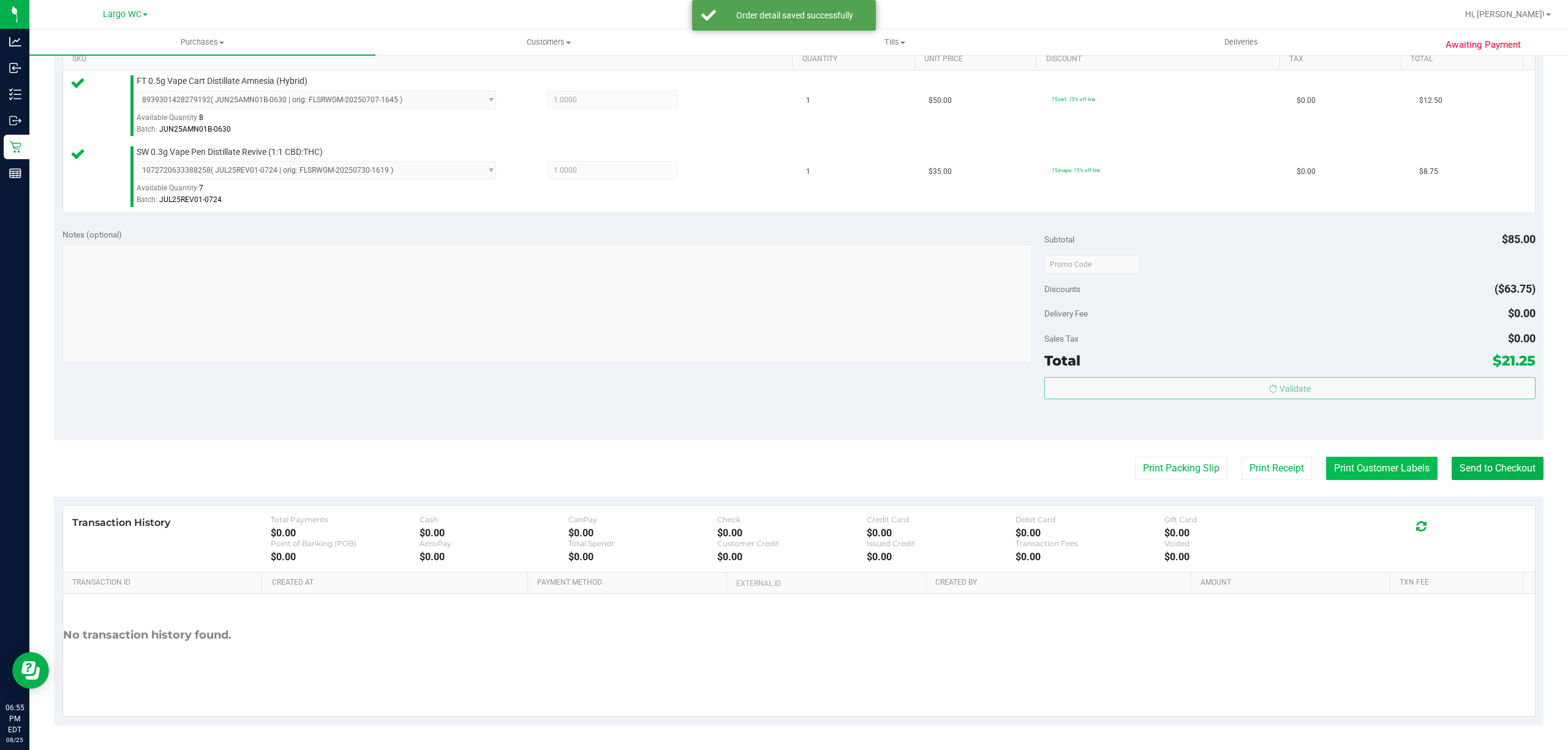
click at [1360, 468] on button "Print Customer Labels" at bounding box center [1381, 468] width 111 height 24
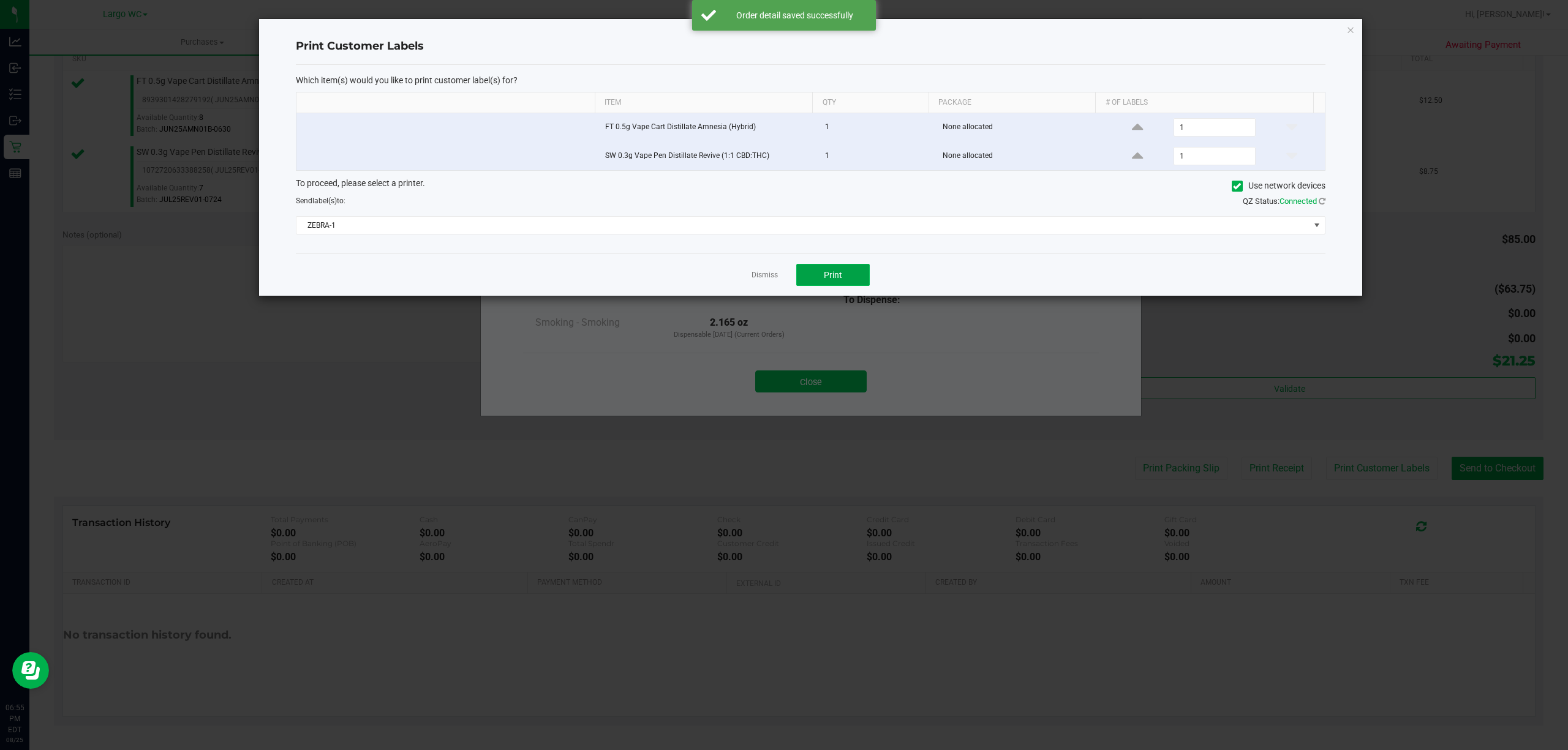
click at [817, 281] on button "Print" at bounding box center [833, 274] width 74 height 22
click at [760, 279] on link "Dismiss" at bounding box center [764, 275] width 26 height 10
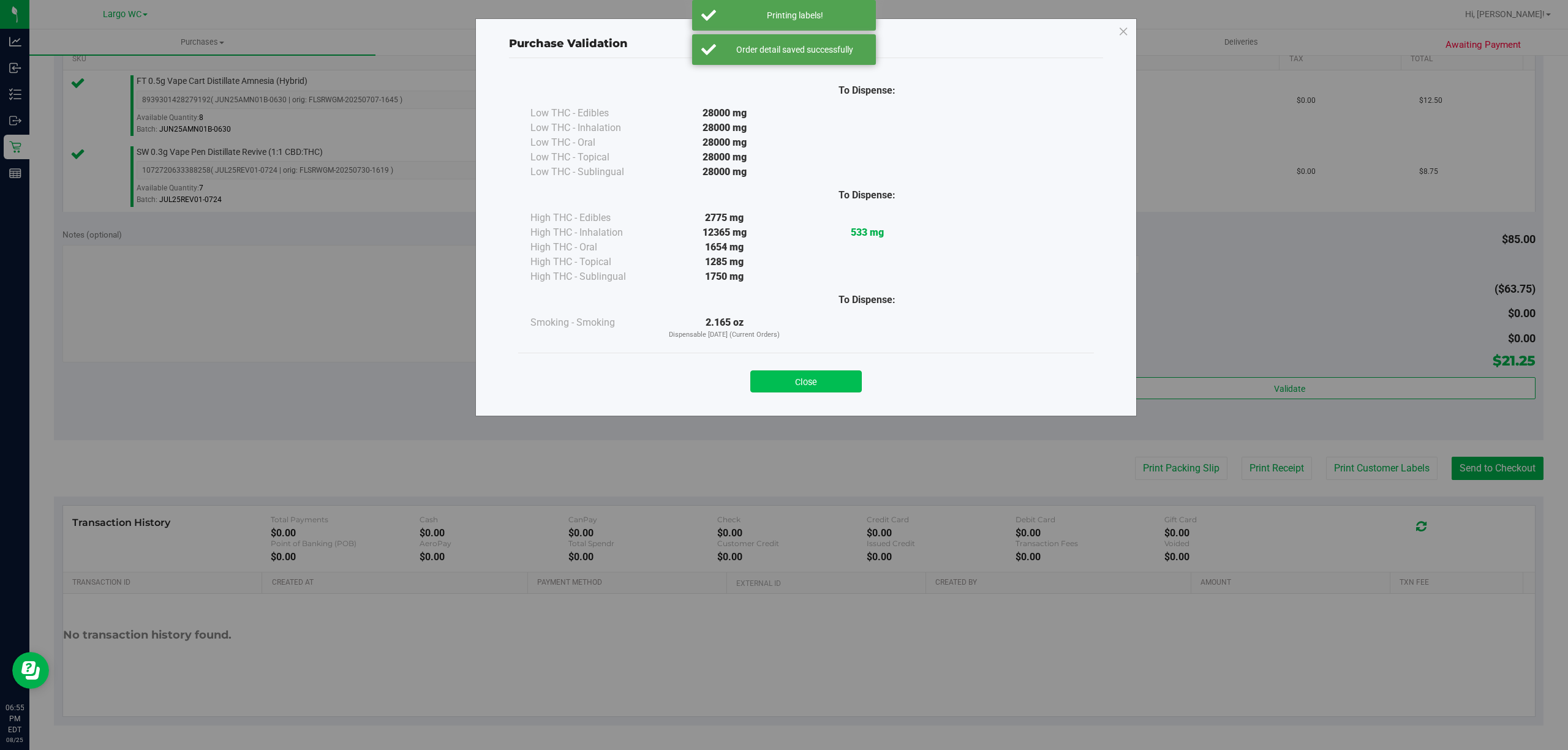
click at [812, 379] on button "Close" at bounding box center [806, 381] width 111 height 22
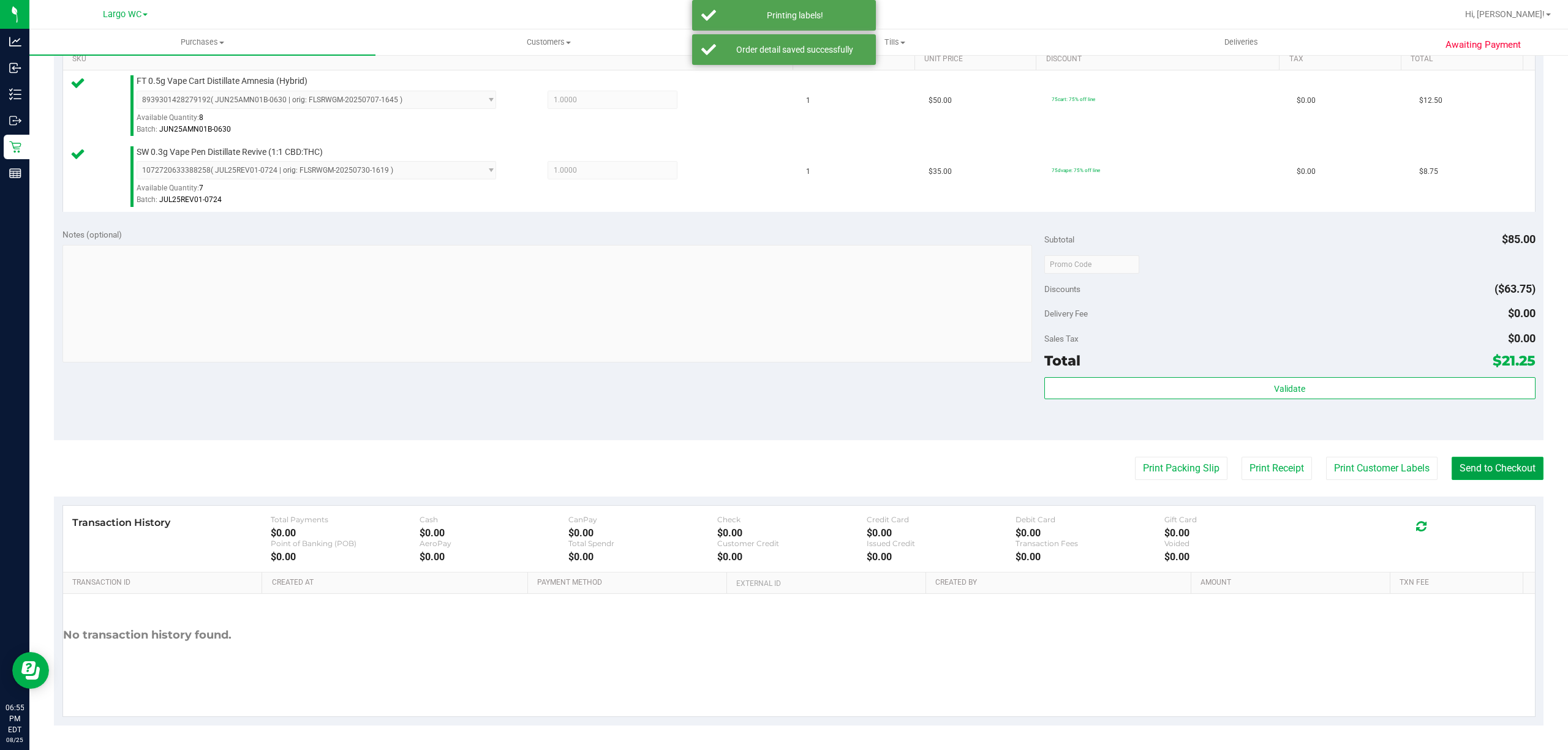
click at [1467, 469] on button "Send to Checkout" at bounding box center [1496, 468] width 91 height 24
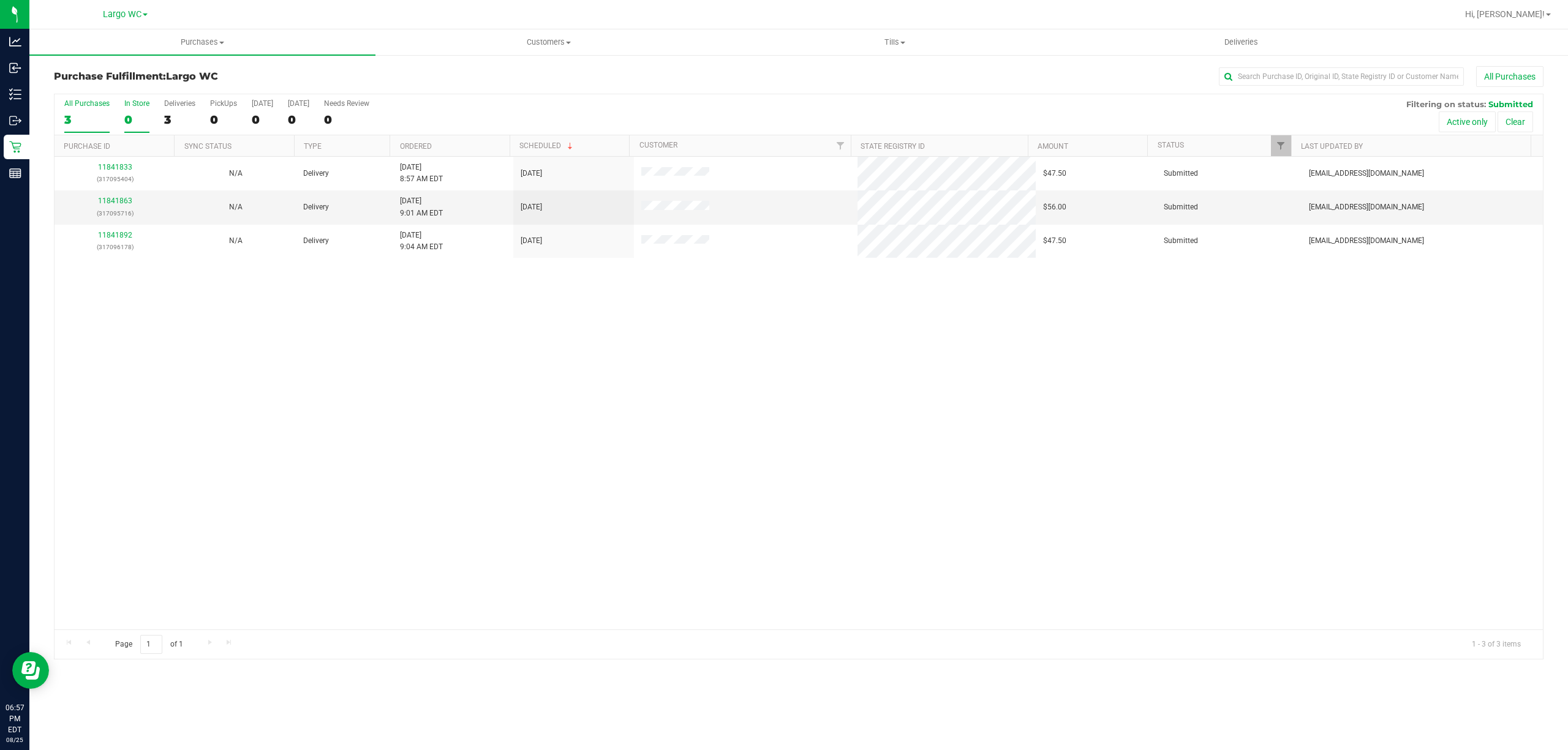
click at [127, 121] on div "0" at bounding box center [137, 120] width 25 height 14
click at [0, 0] on input "In Store 0" at bounding box center [0, 0] width 0 height 0
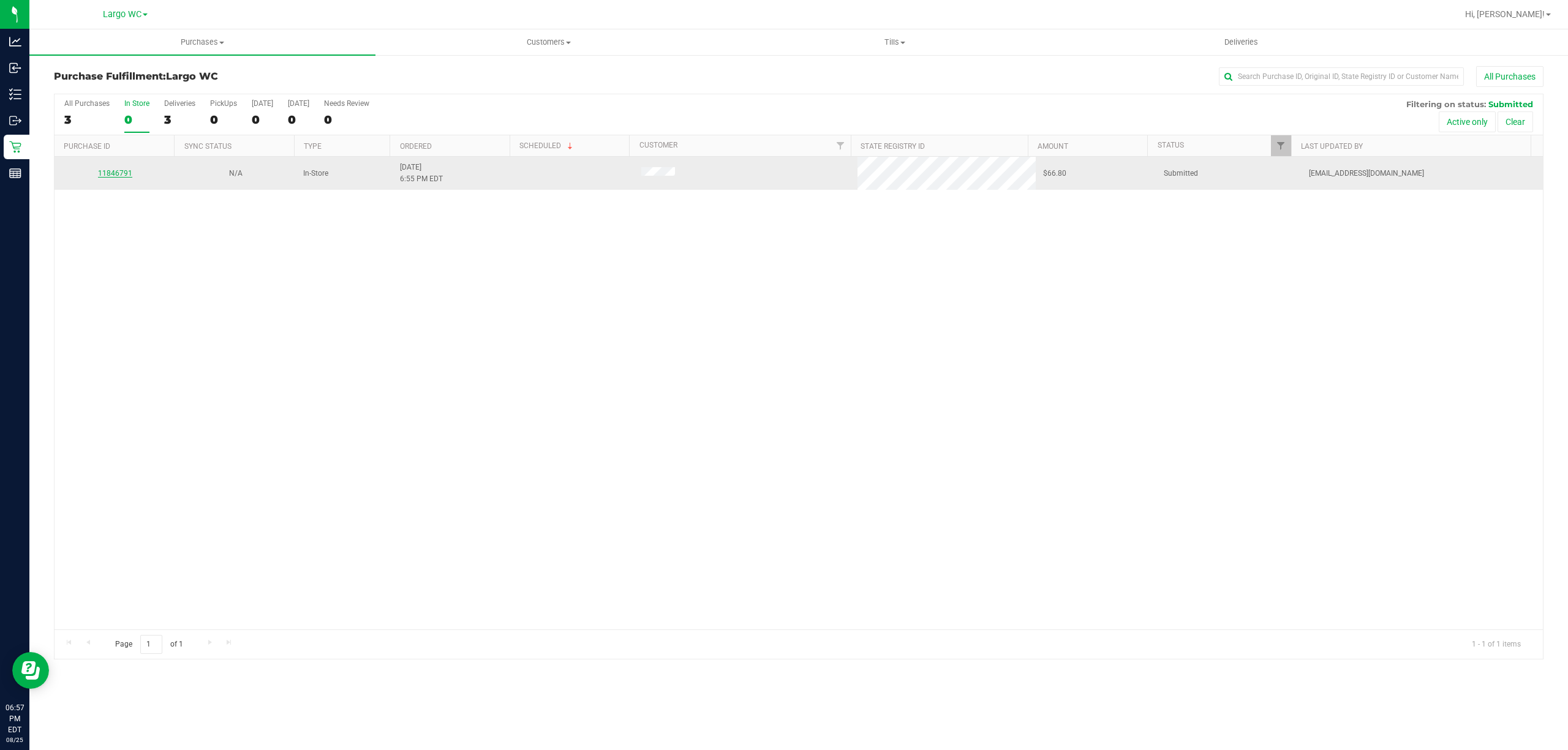
click at [113, 169] on link "11846791" at bounding box center [115, 172] width 34 height 8
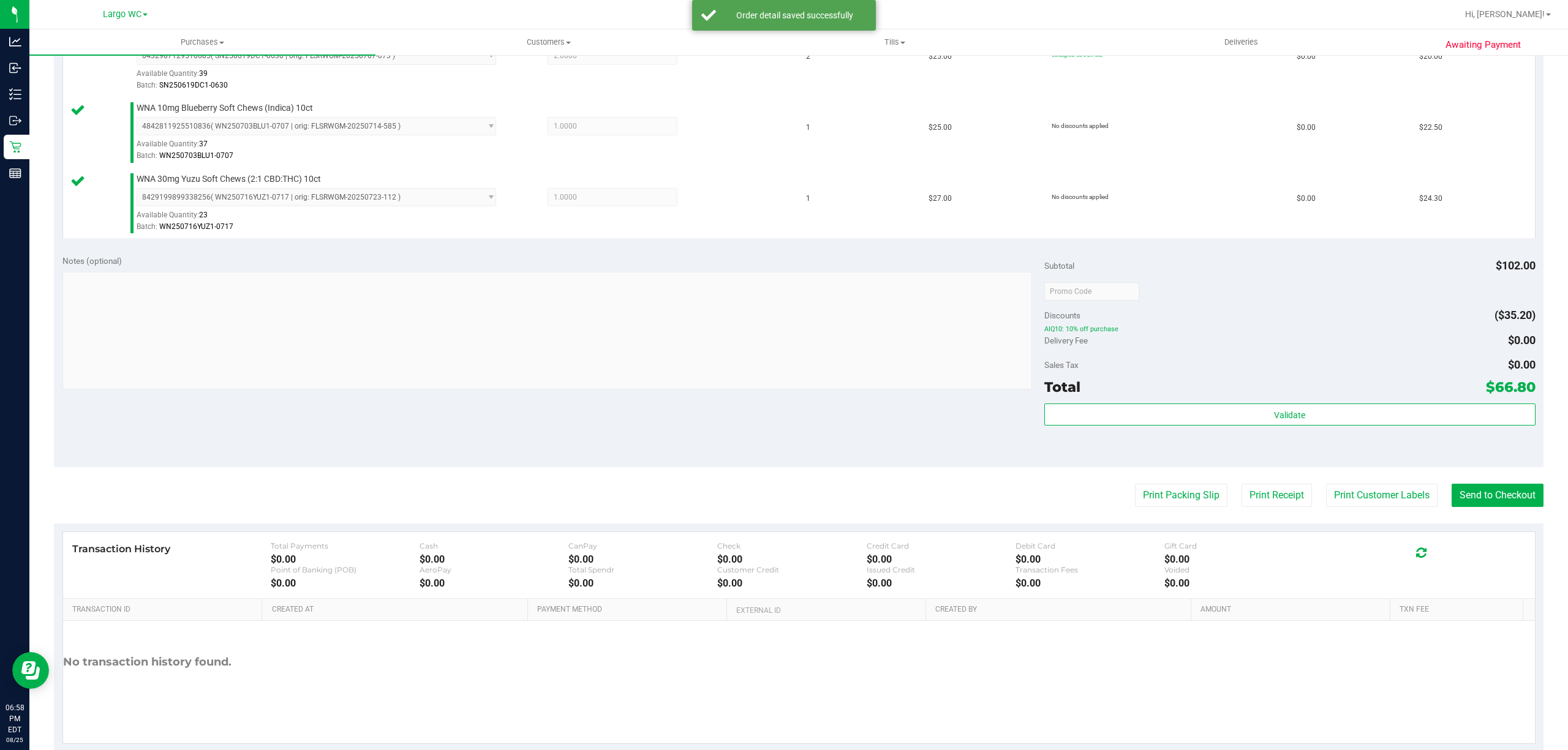
scroll to position [385, 0]
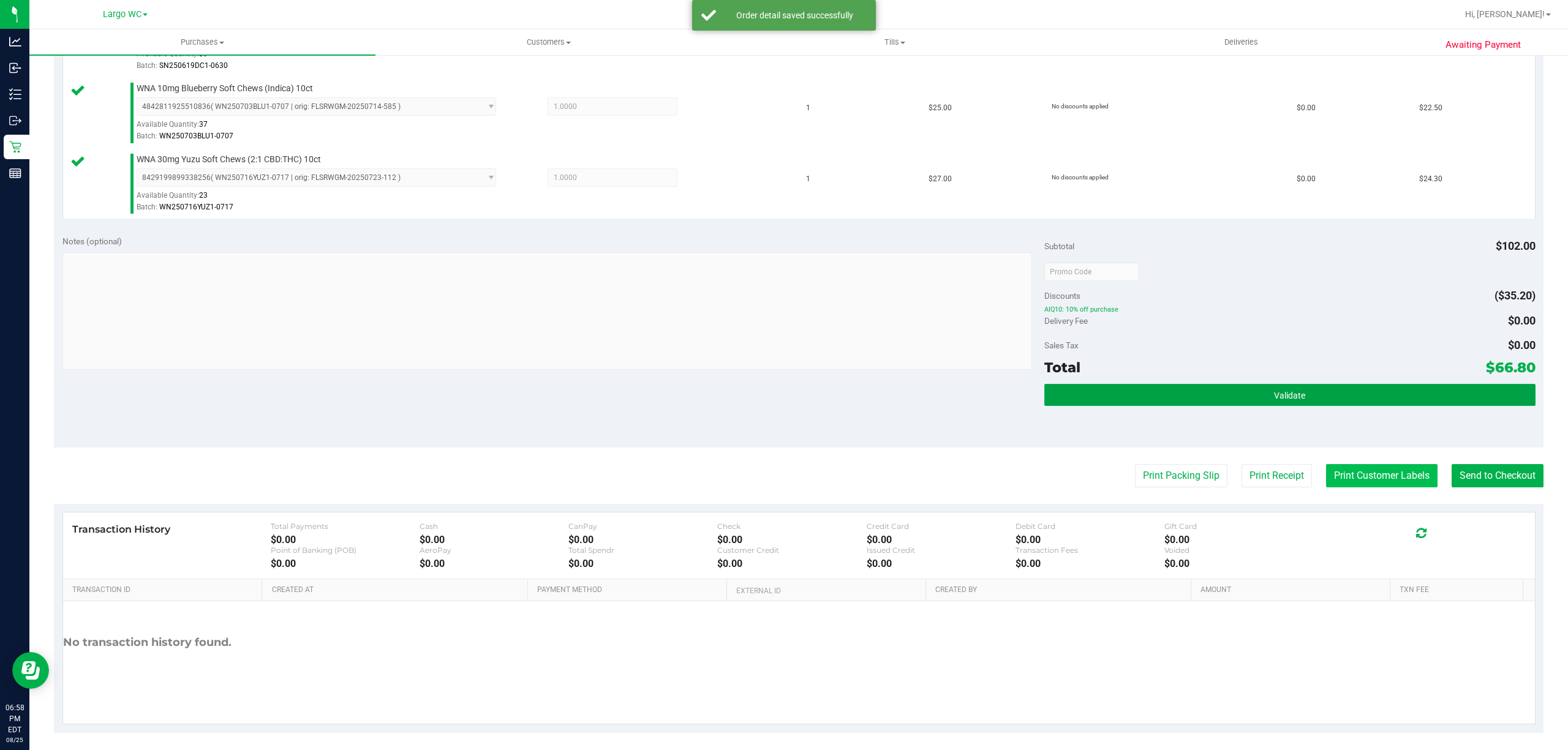
click at [1333, 395] on button "Validate" at bounding box center [1289, 394] width 491 height 22
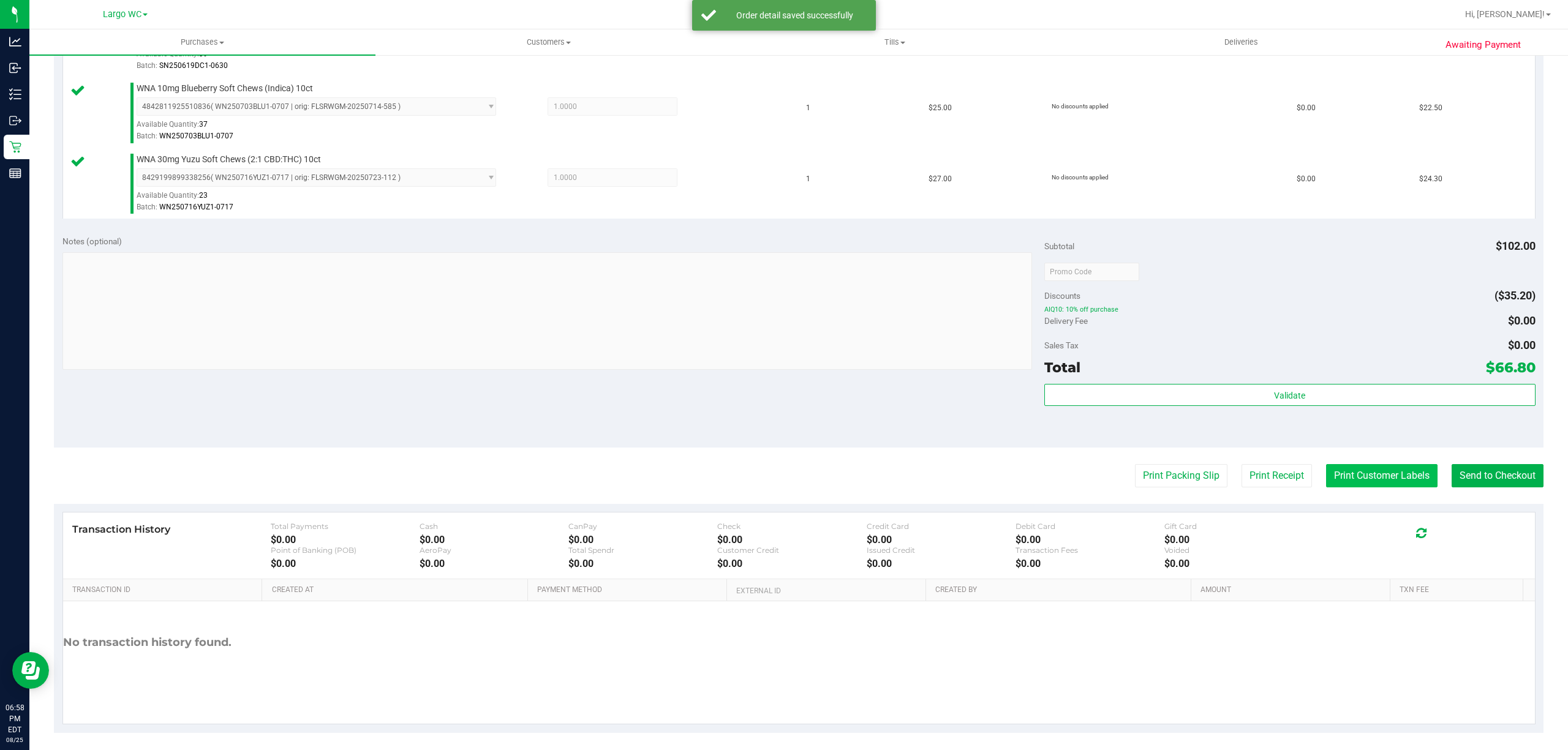
click at [1346, 474] on button "Print Customer Labels" at bounding box center [1381, 476] width 111 height 24
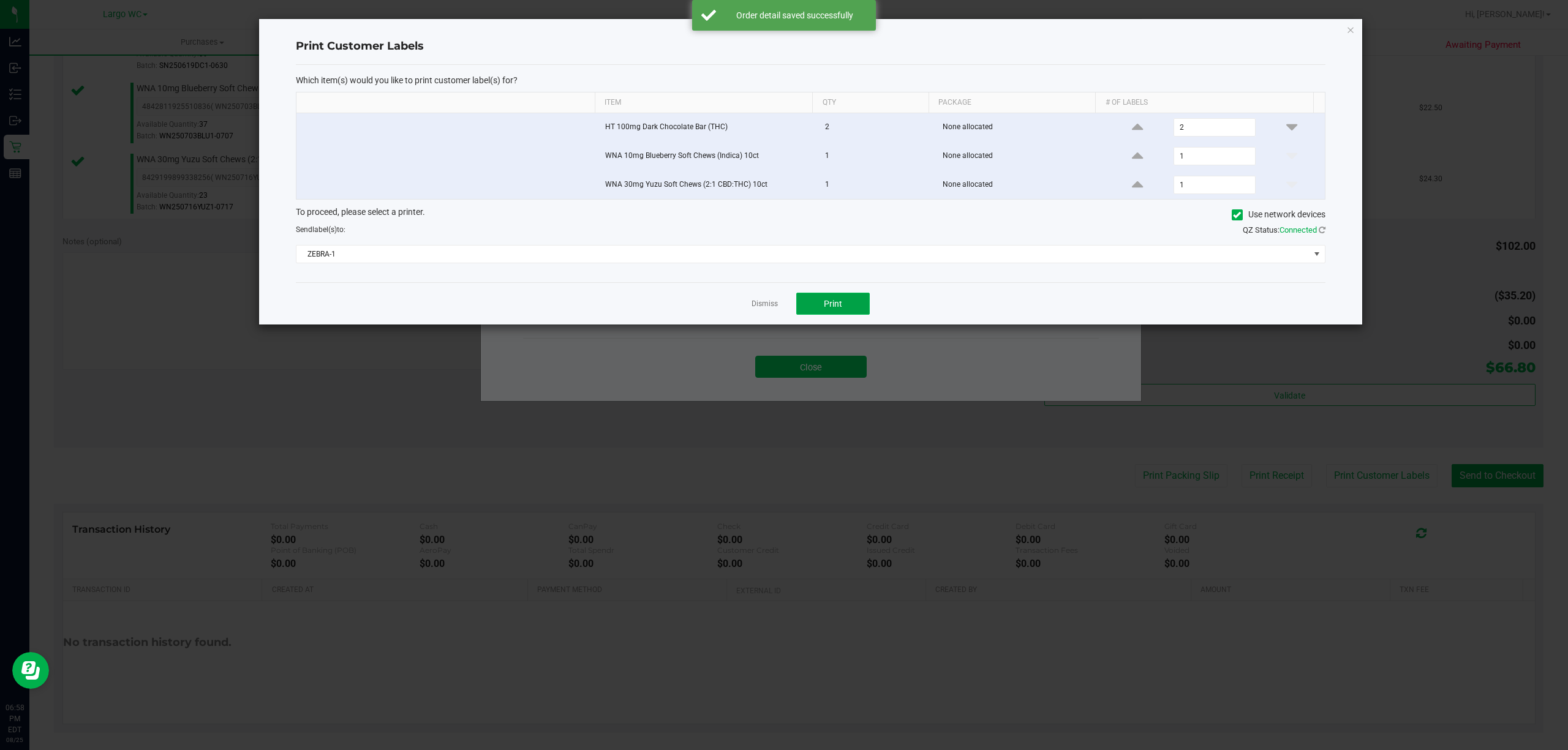
click at [832, 307] on span "Print" at bounding box center [832, 303] width 18 height 9
click at [763, 309] on link "Dismiss" at bounding box center [764, 303] width 26 height 10
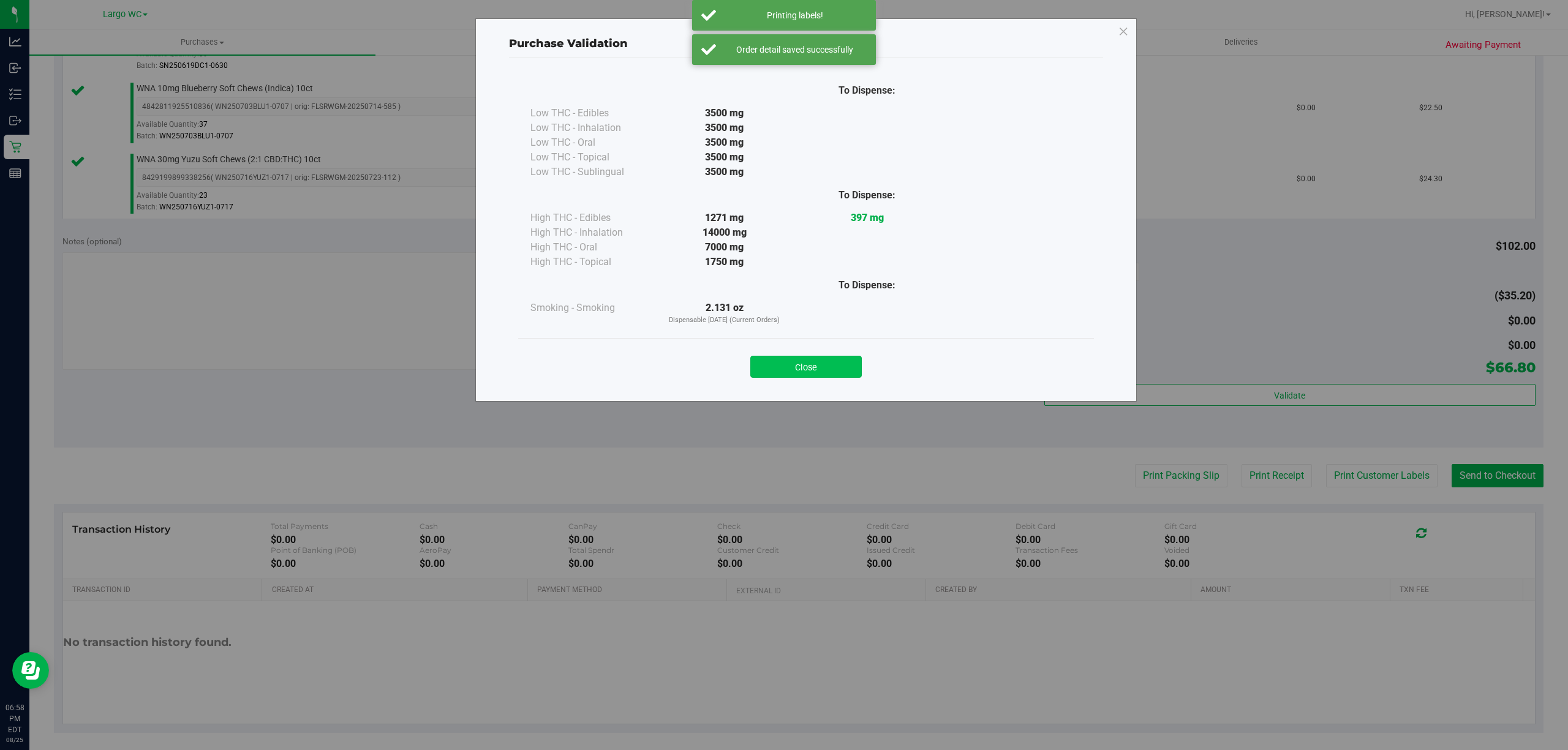
click at [810, 367] on button "Close" at bounding box center [806, 367] width 111 height 22
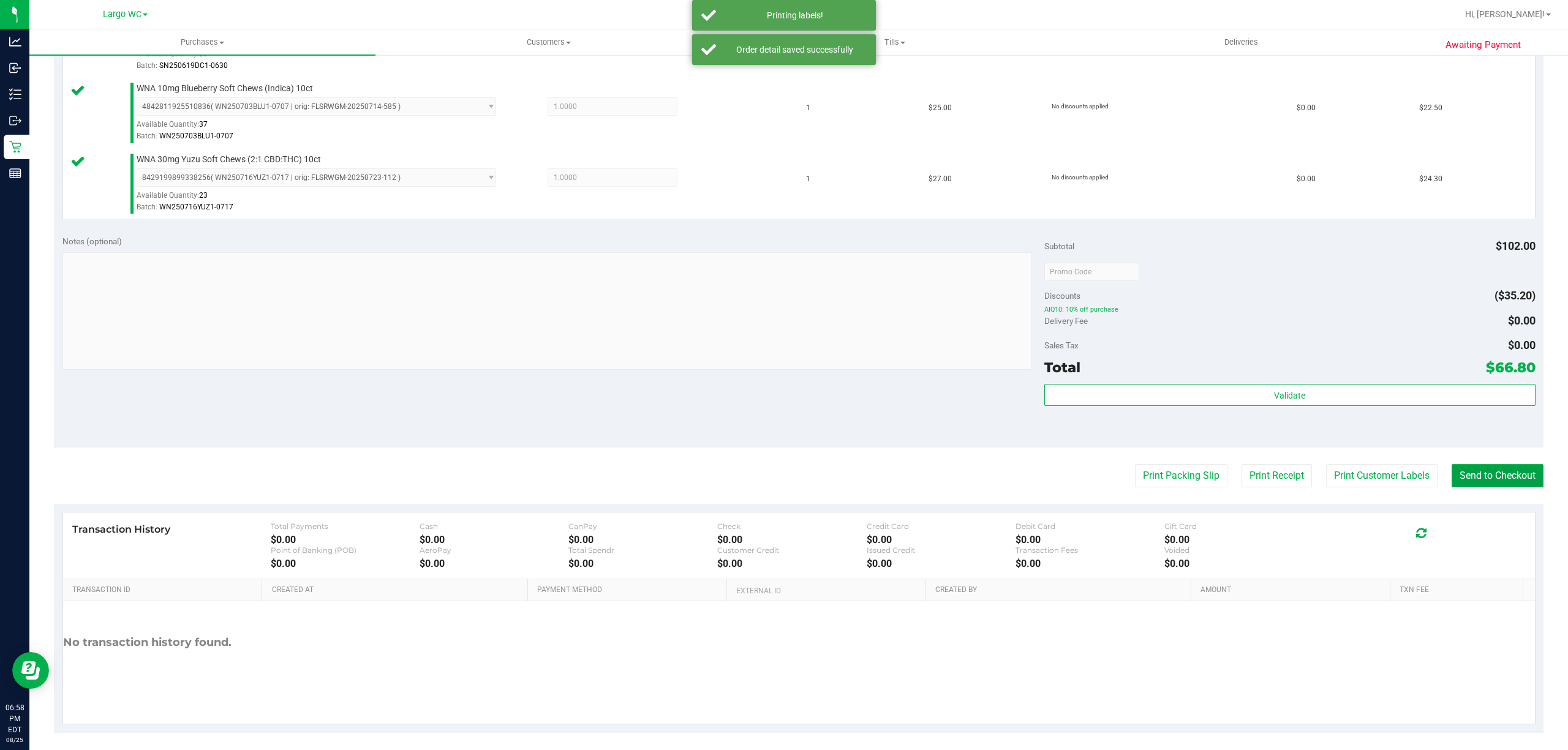
click at [1476, 481] on button "Send to Checkout" at bounding box center [1496, 476] width 91 height 24
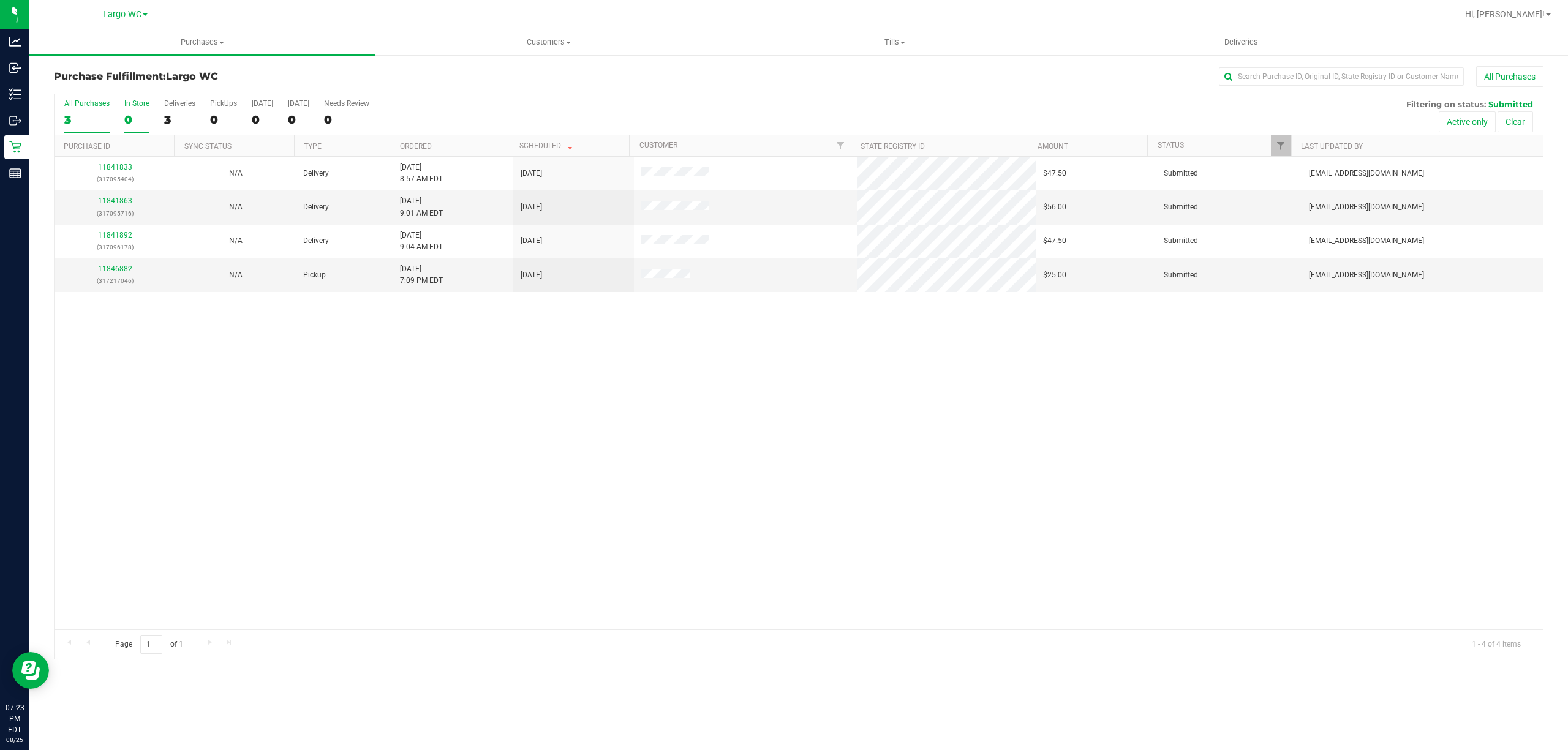
click at [130, 121] on div "0" at bounding box center [137, 120] width 25 height 14
click at [0, 0] on input "In Store 0" at bounding box center [0, 0] width 0 height 0
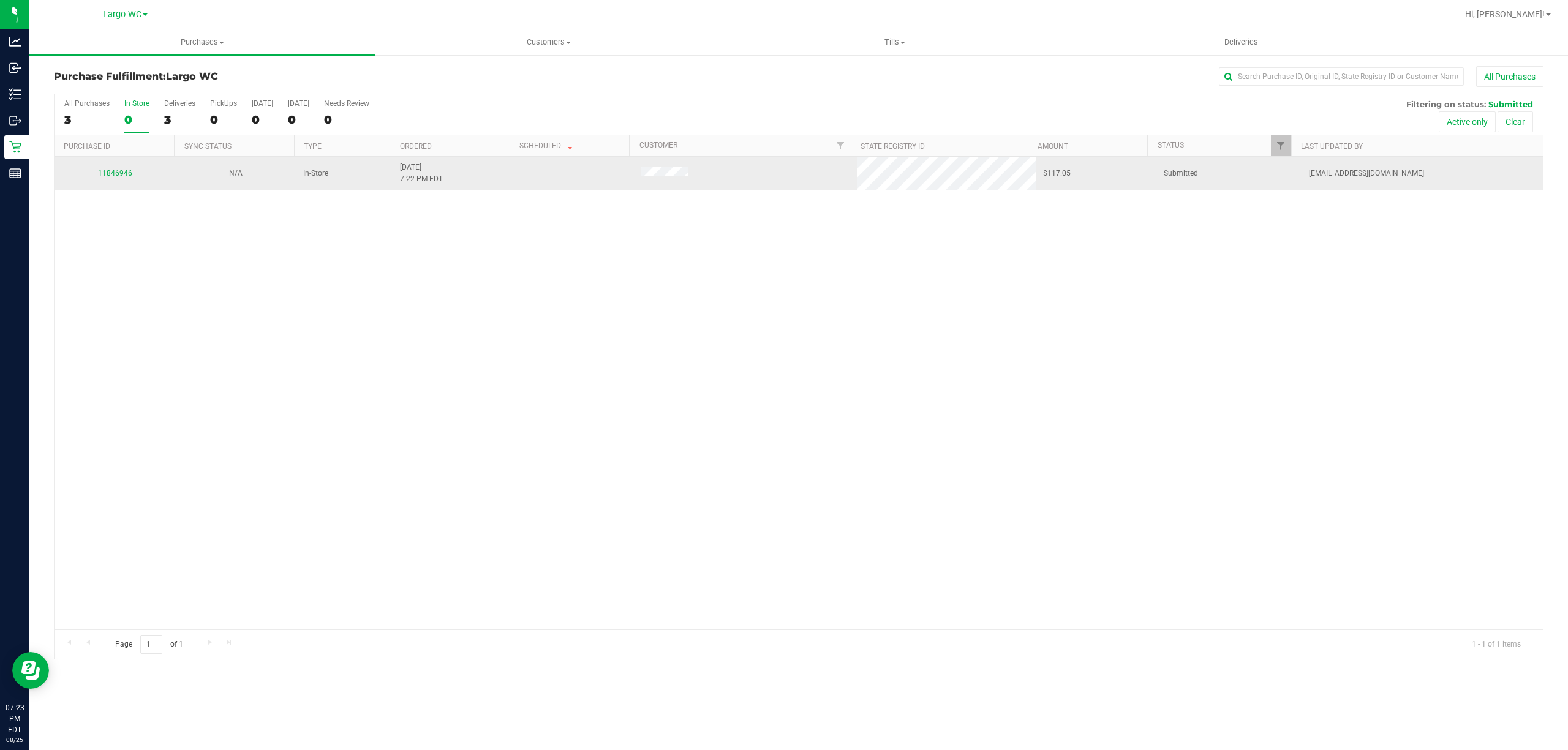
click at [113, 177] on div "11846946" at bounding box center [115, 173] width 106 height 11
click at [123, 174] on link "11846946" at bounding box center [115, 172] width 34 height 8
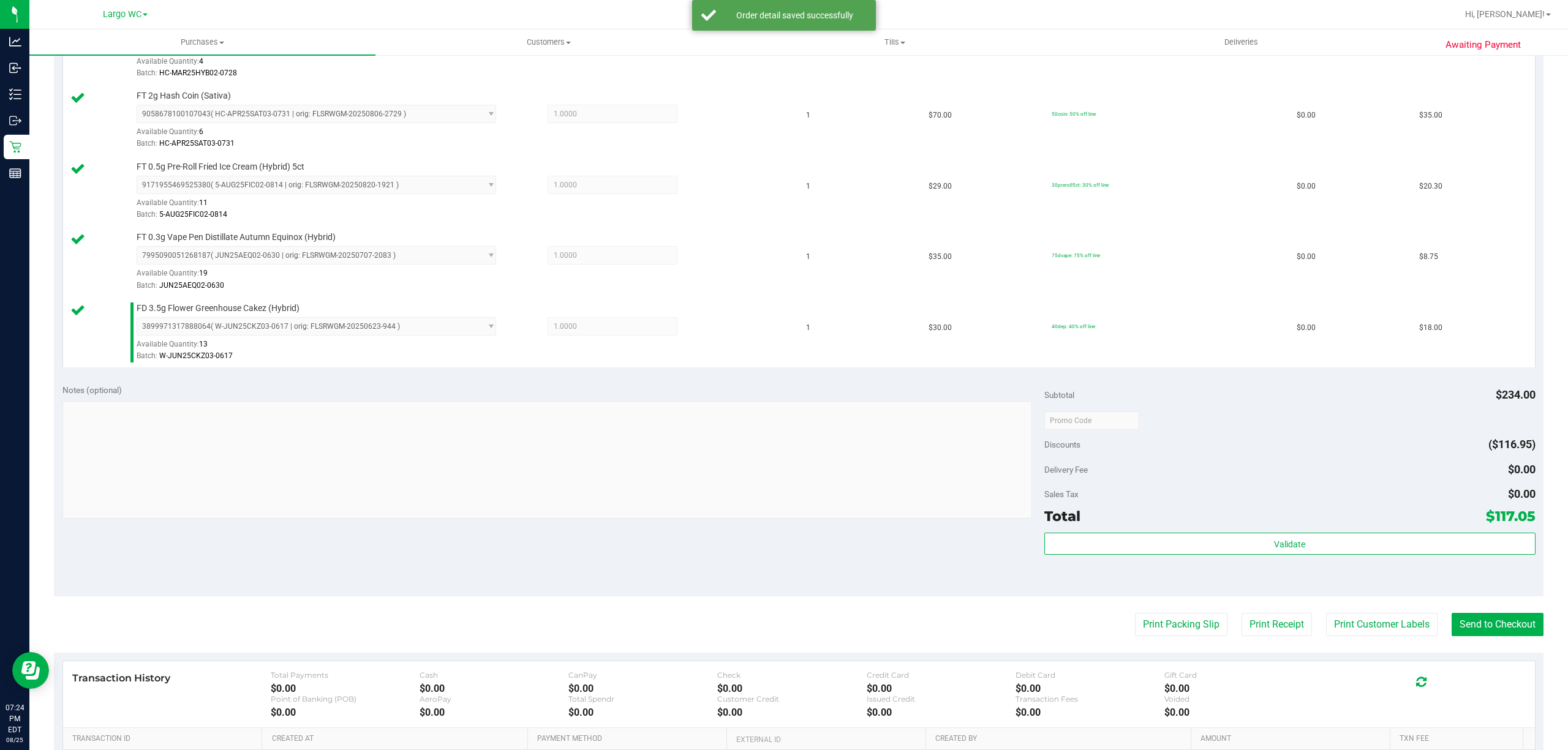
scroll to position [385, 0]
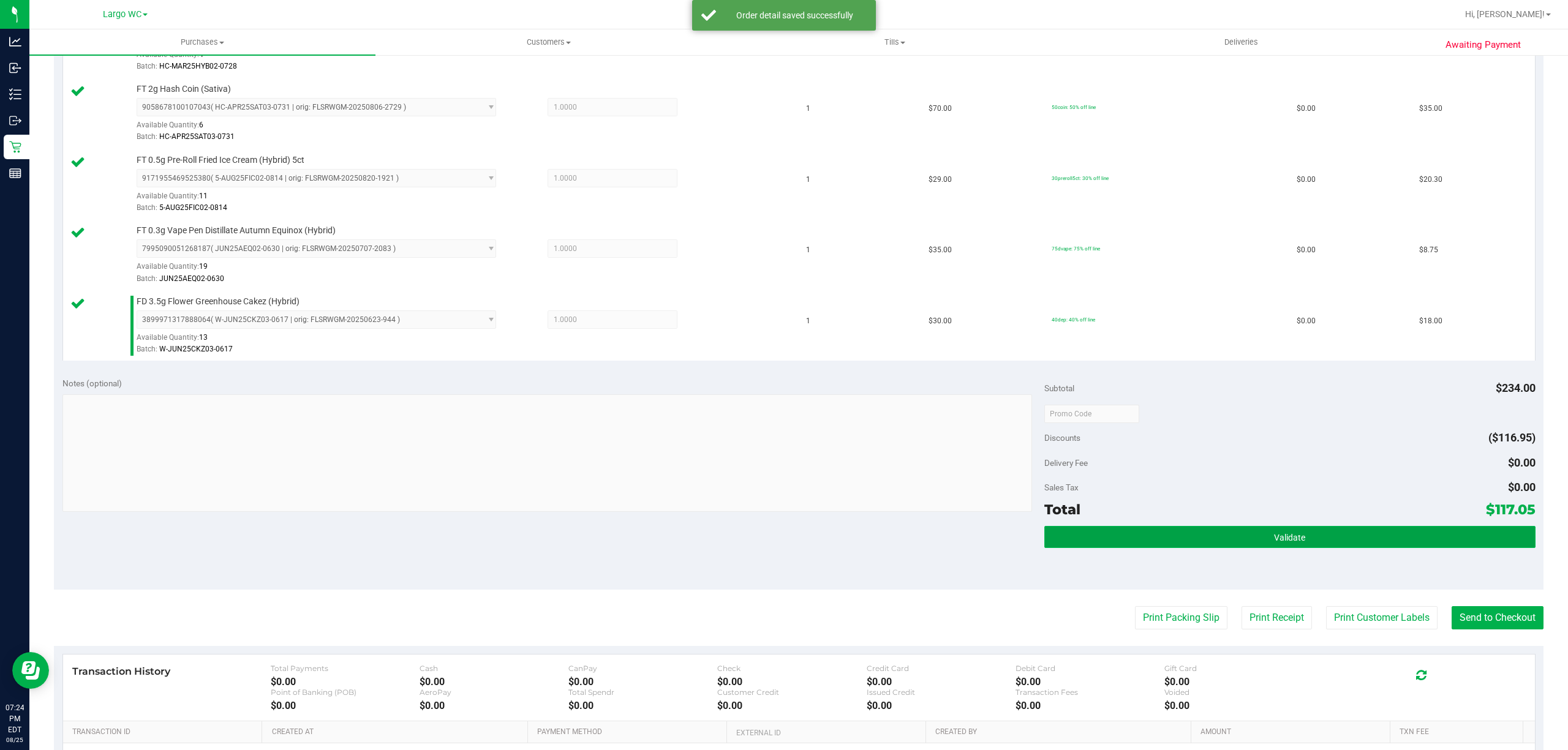
click at [1313, 545] on button "Validate" at bounding box center [1289, 536] width 491 height 22
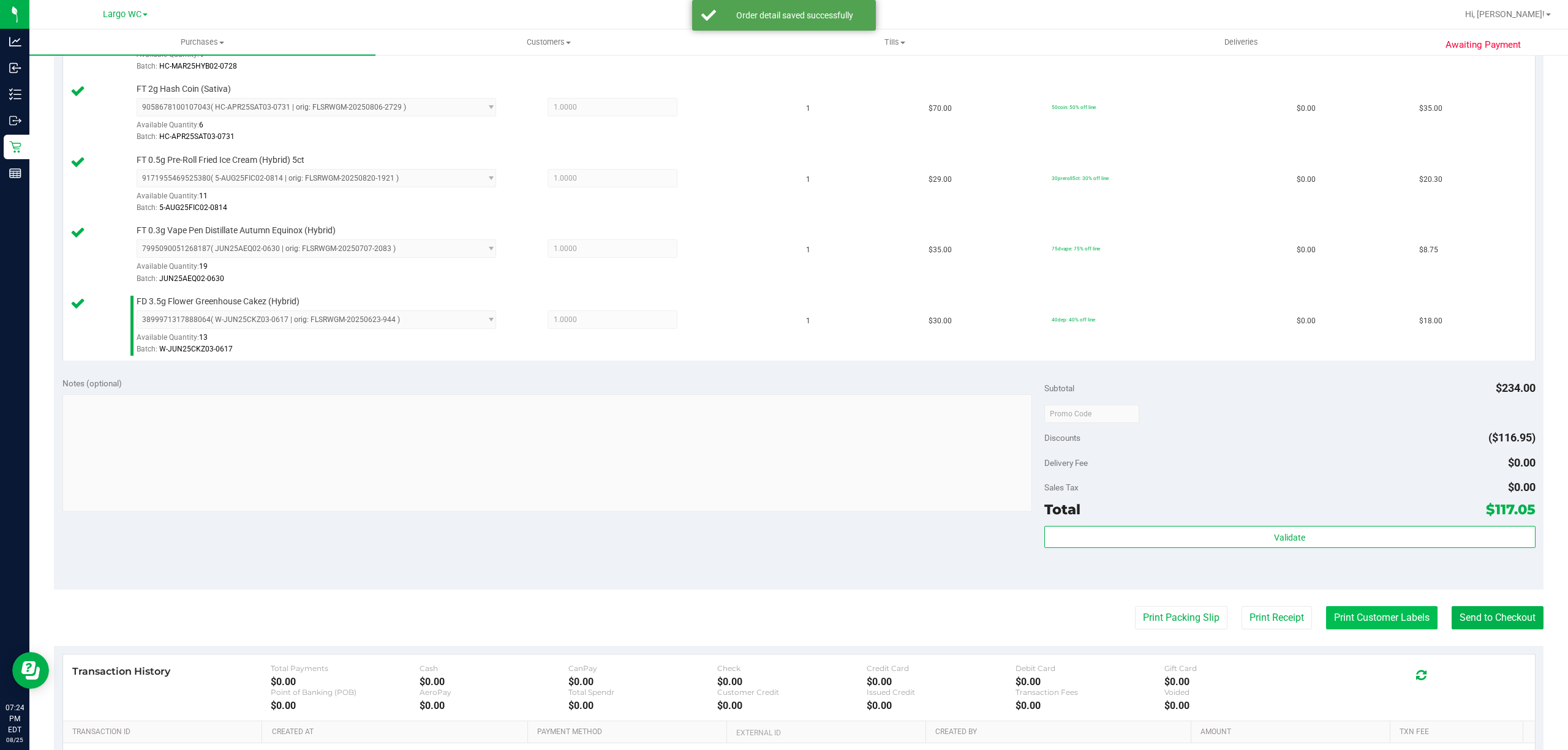
click at [1356, 613] on button "Print Customer Labels" at bounding box center [1381, 617] width 111 height 24
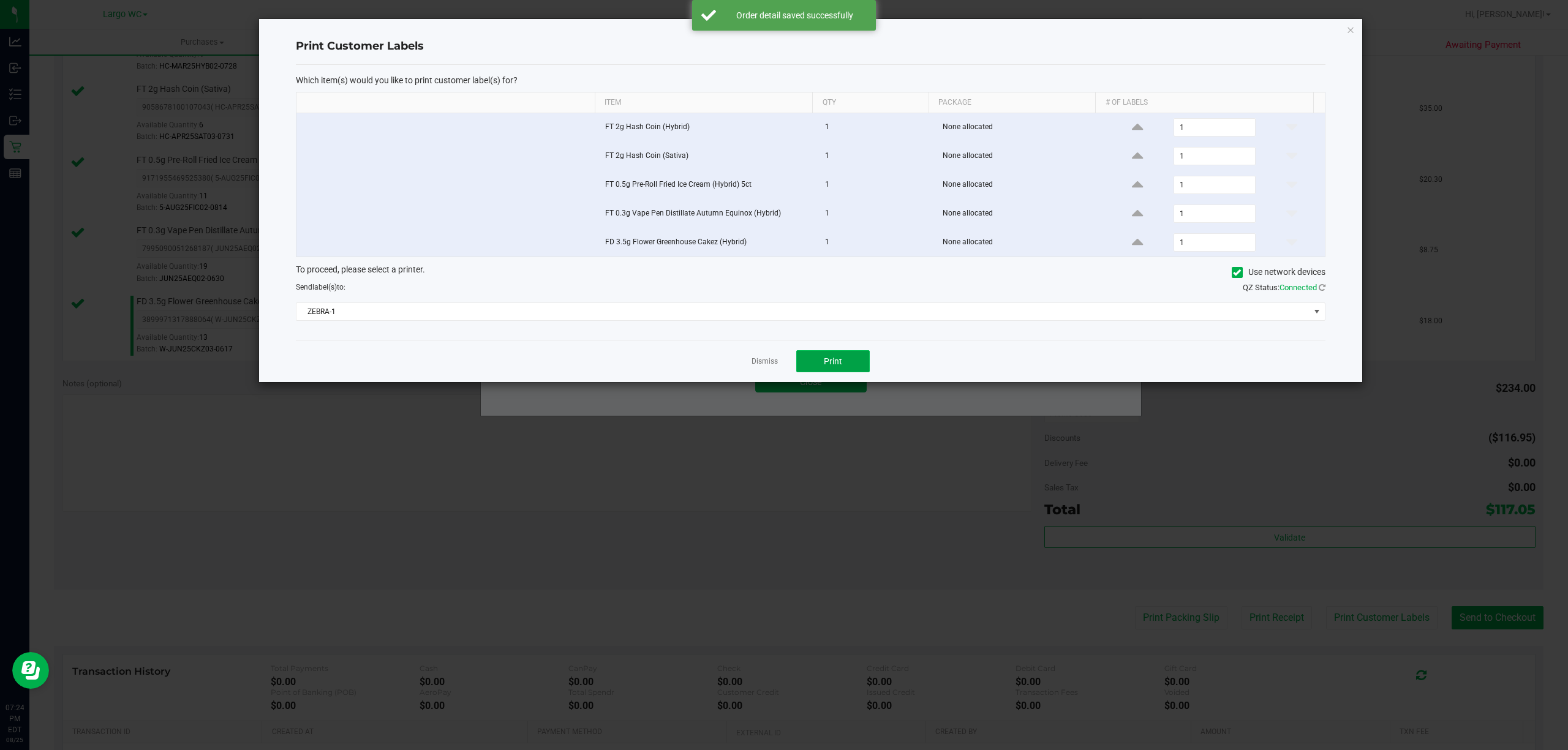
click at [821, 359] on button "Print" at bounding box center [833, 361] width 74 height 22
click at [765, 366] on link "Dismiss" at bounding box center [764, 361] width 26 height 10
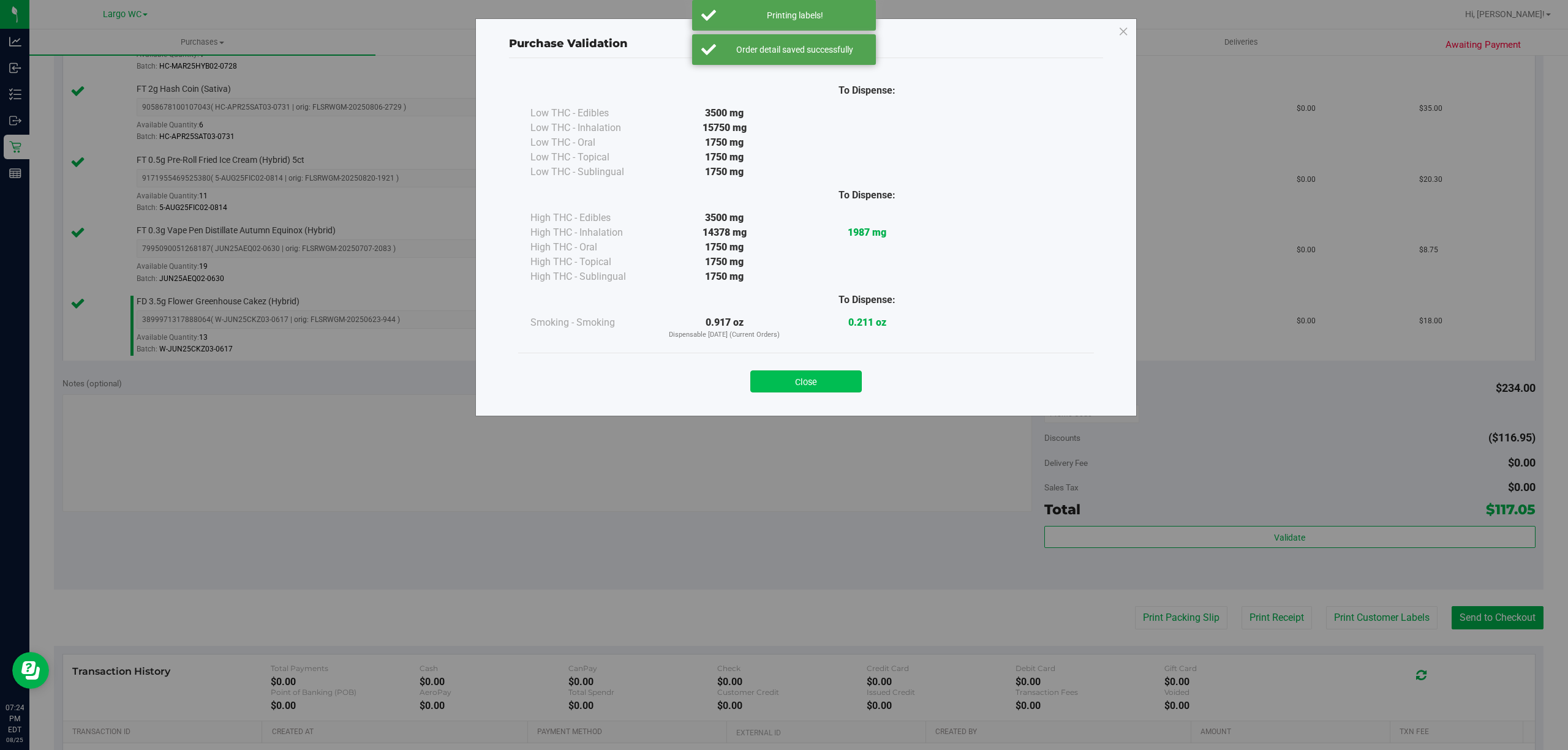
click at [808, 388] on button "Close" at bounding box center [806, 381] width 111 height 22
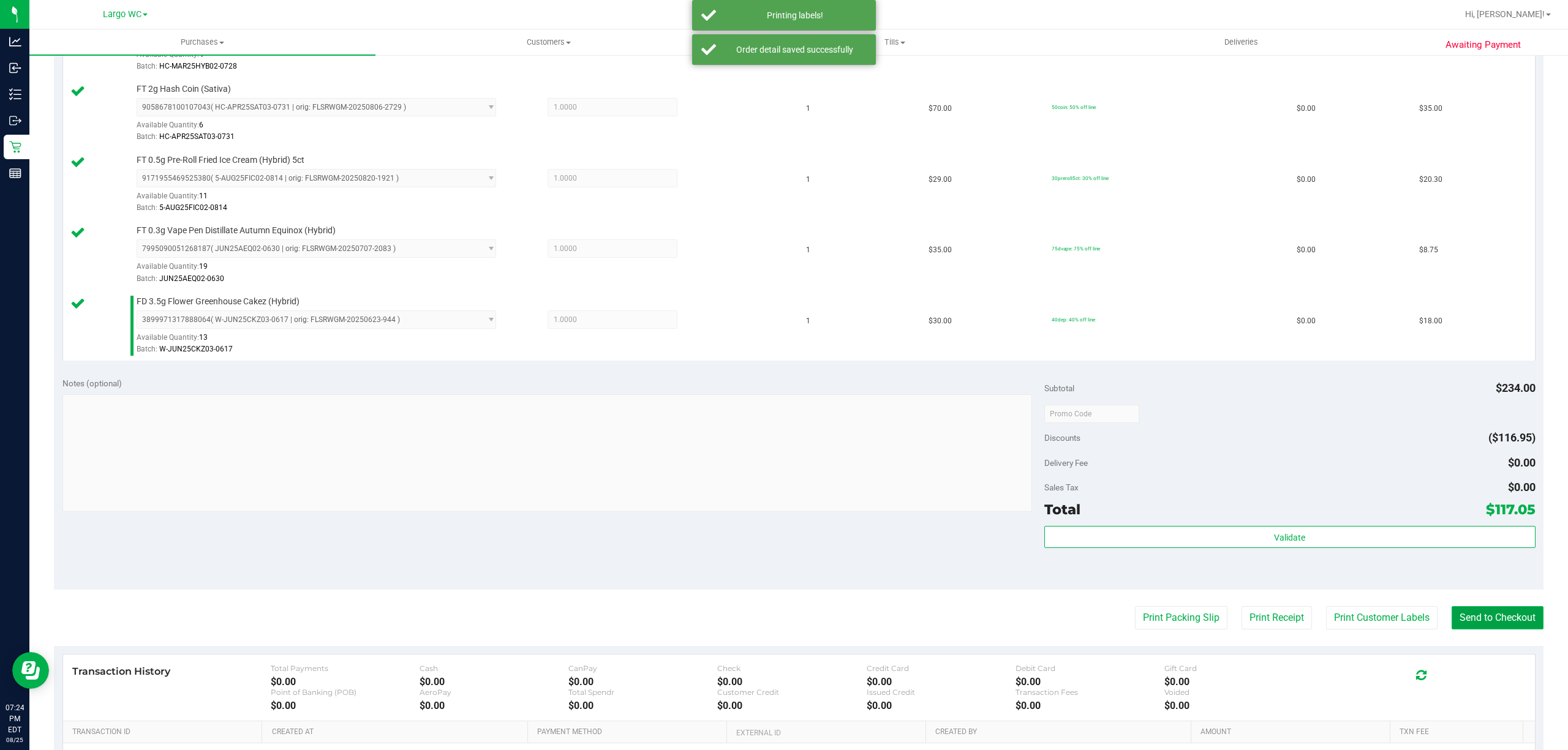
click at [1480, 611] on button "Send to Checkout" at bounding box center [1496, 617] width 91 height 24
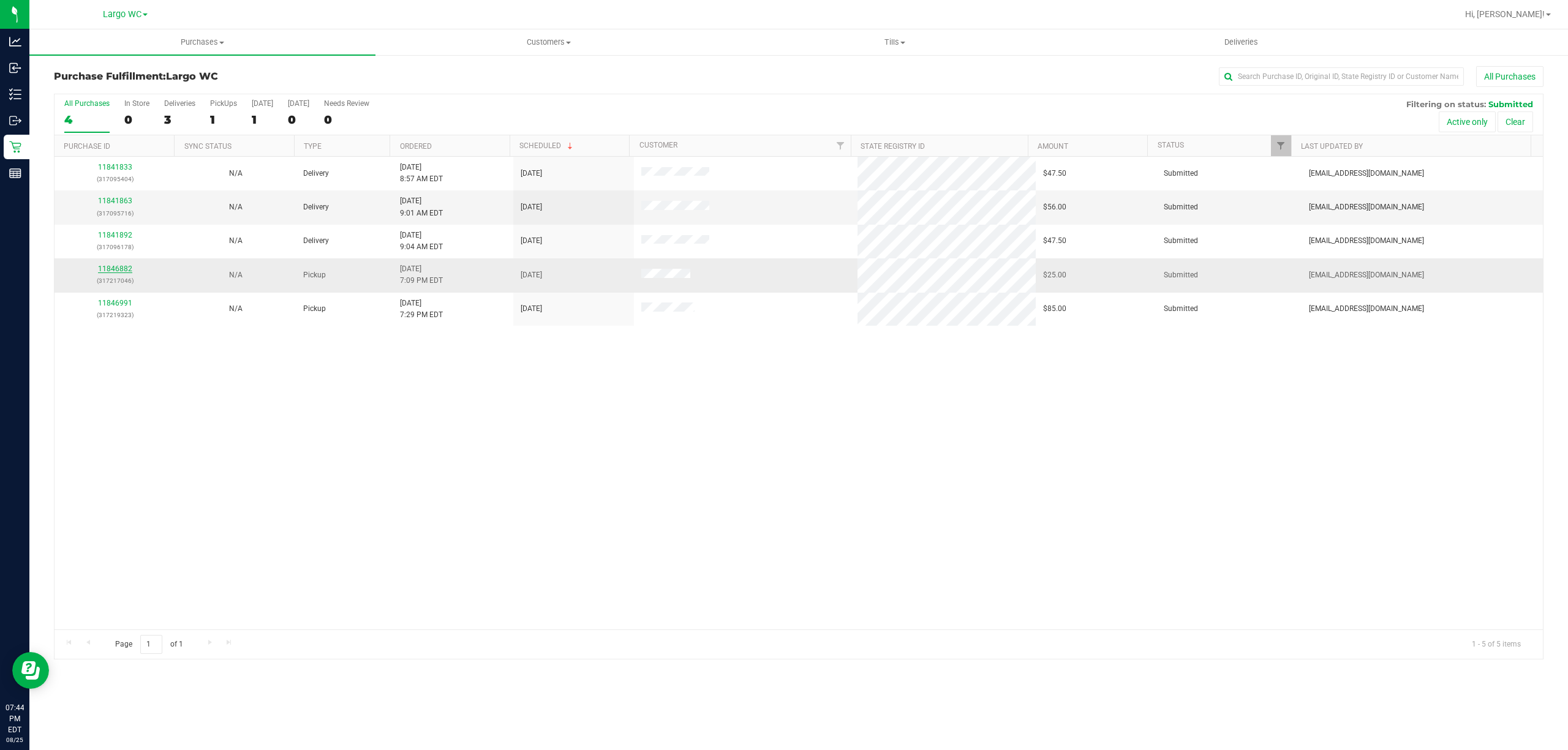
click at [126, 273] on link "11846882" at bounding box center [115, 269] width 34 height 8
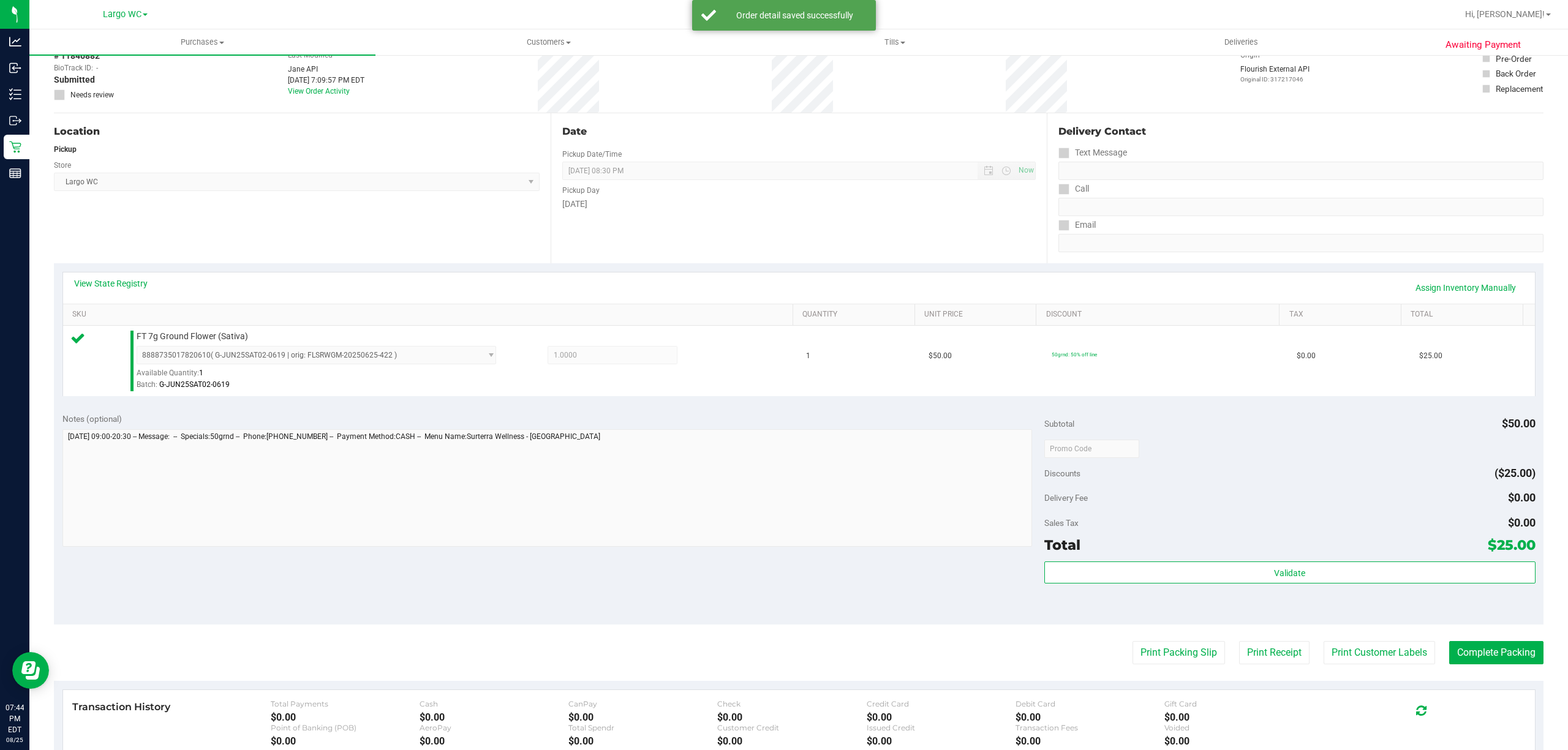
scroll to position [65, 0]
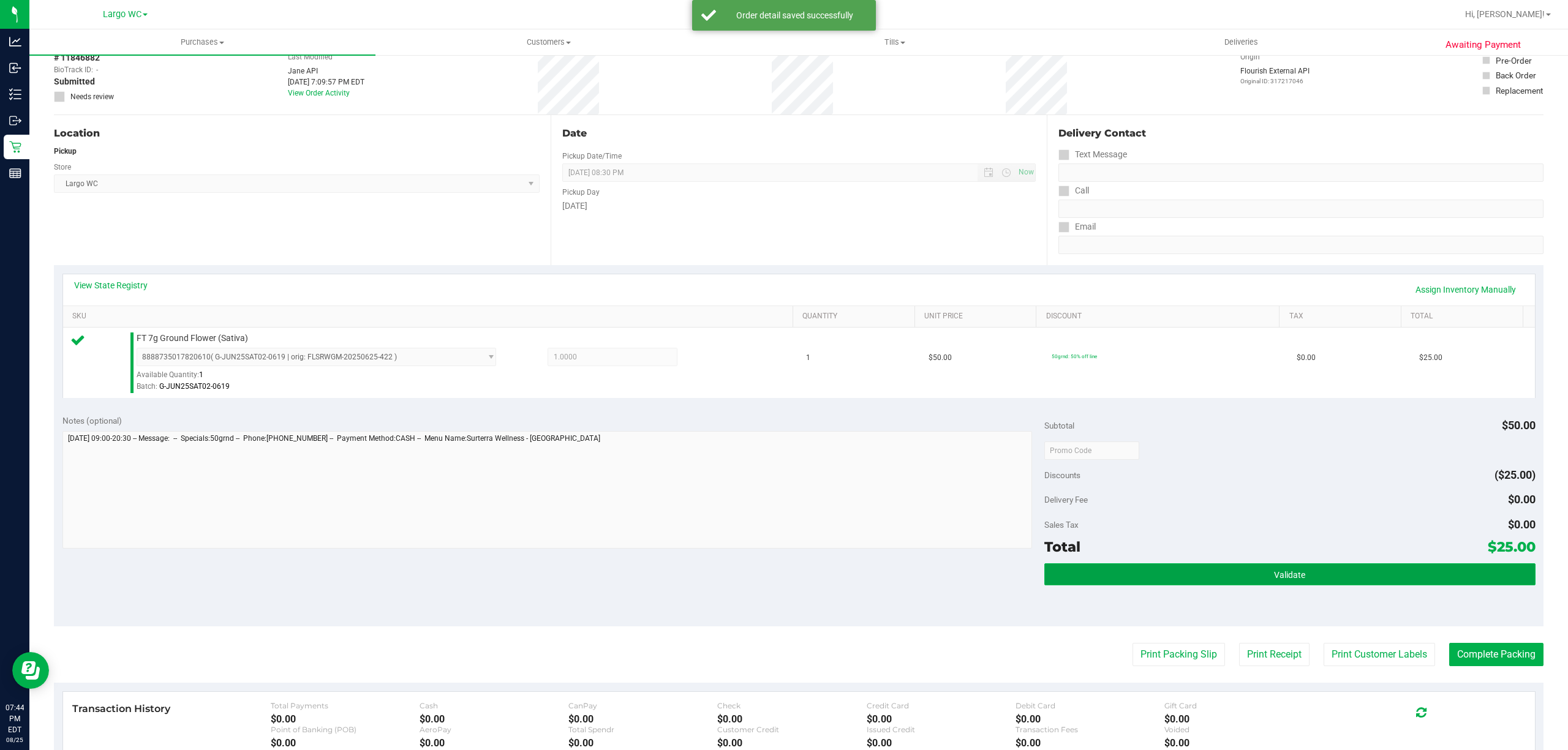
click at [1294, 583] on button "Validate" at bounding box center [1289, 574] width 491 height 22
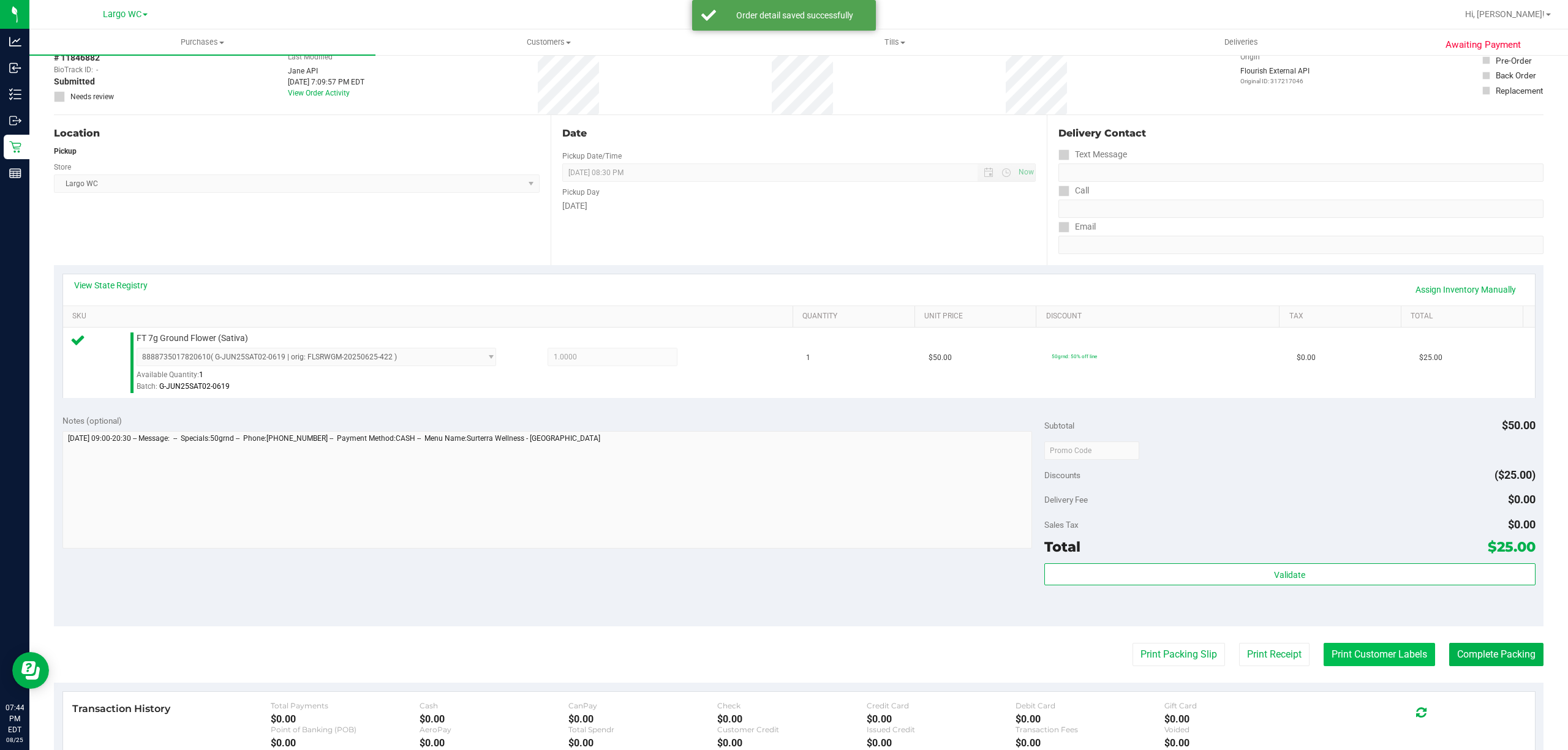
click at [1348, 657] on button "Print Customer Labels" at bounding box center [1379, 654] width 111 height 24
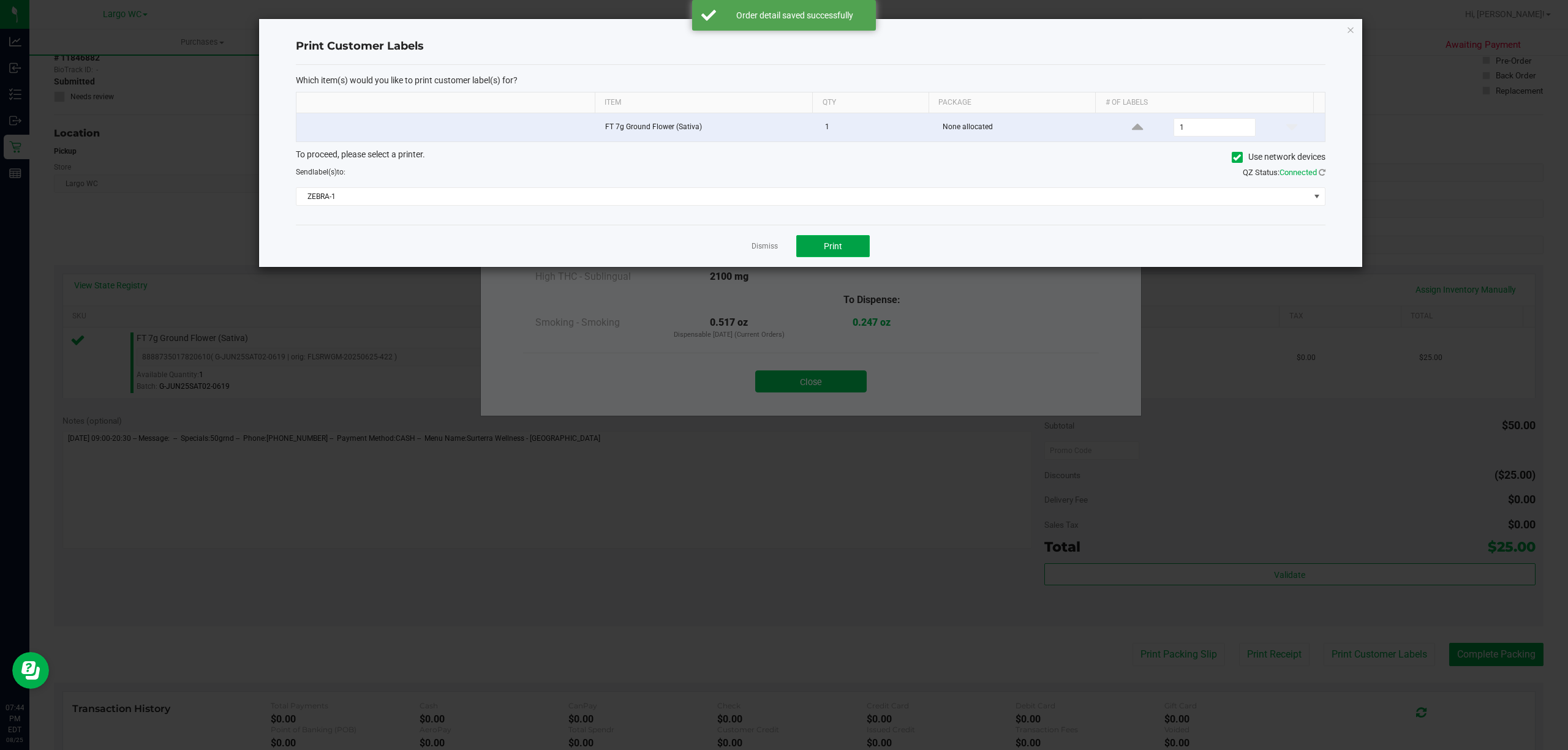
click at [841, 246] on span "Print" at bounding box center [832, 246] width 18 height 9
click at [762, 243] on link "Dismiss" at bounding box center [764, 246] width 26 height 10
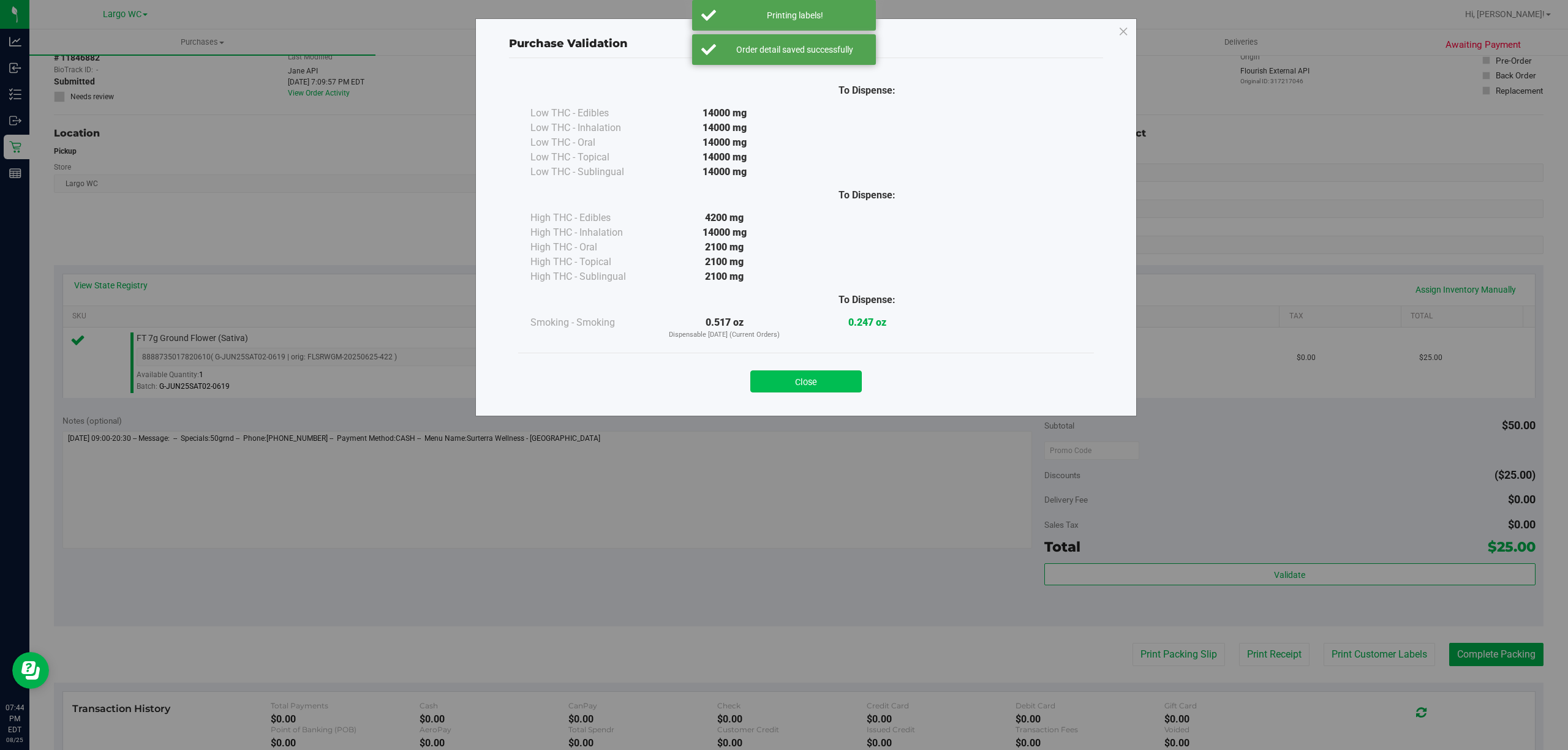
click at [817, 392] on button "Close" at bounding box center [806, 381] width 111 height 22
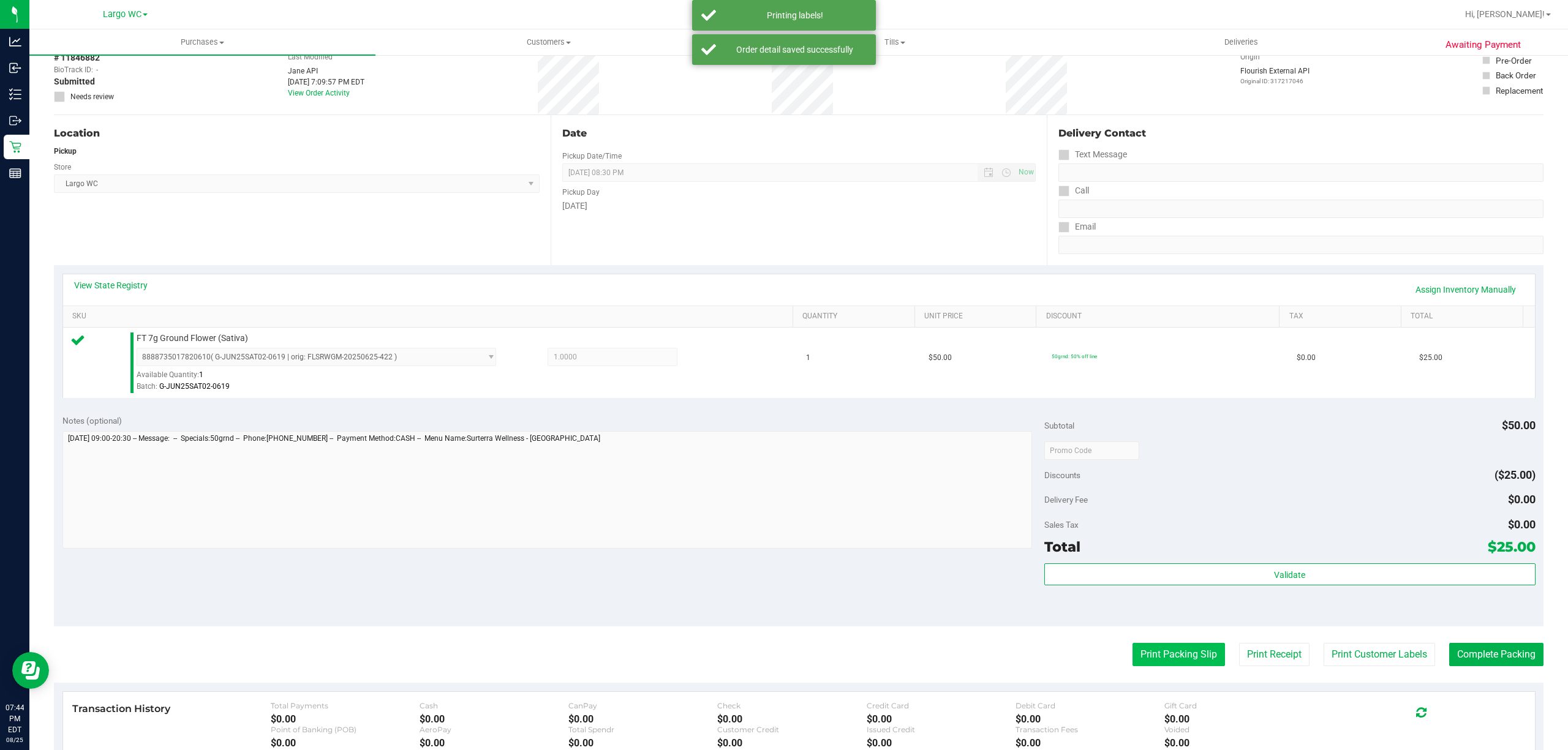
click at [1155, 644] on button "Print Packing Slip" at bounding box center [1179, 654] width 92 height 24
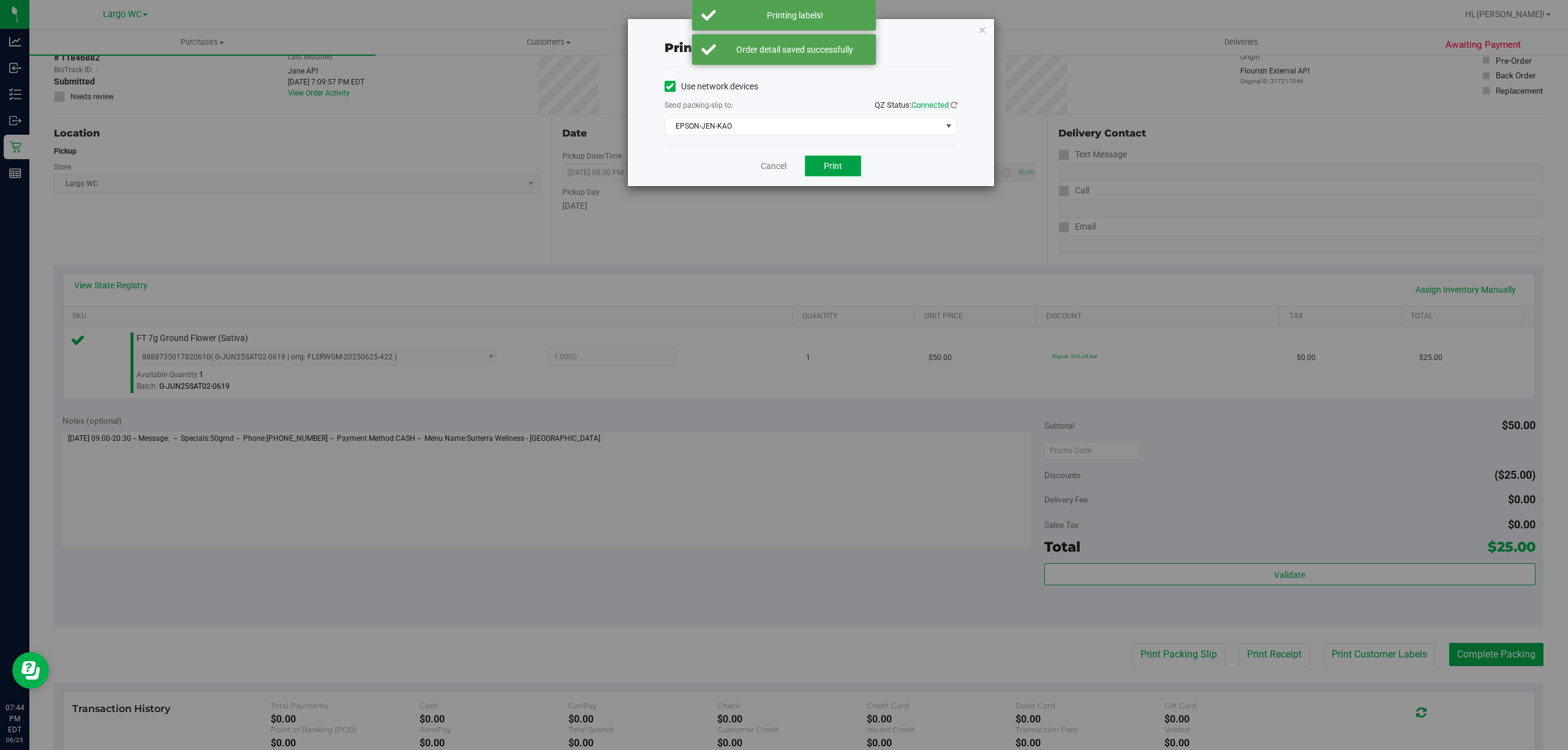
click at [838, 176] on button "Print" at bounding box center [833, 166] width 57 height 21
click at [774, 167] on link "Cancel" at bounding box center [767, 167] width 25 height 13
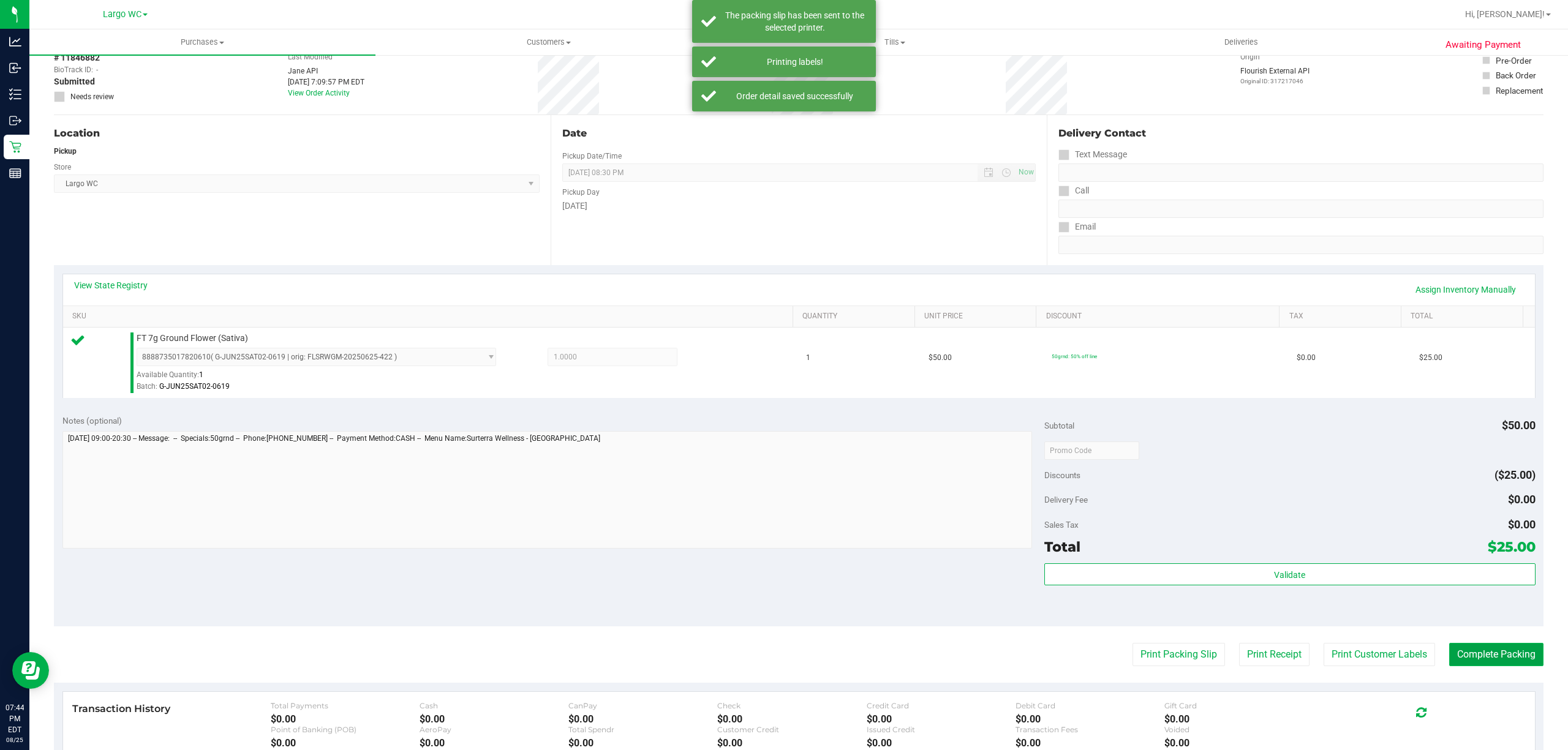
click at [1490, 660] on button "Complete Packing" at bounding box center [1496, 654] width 94 height 24
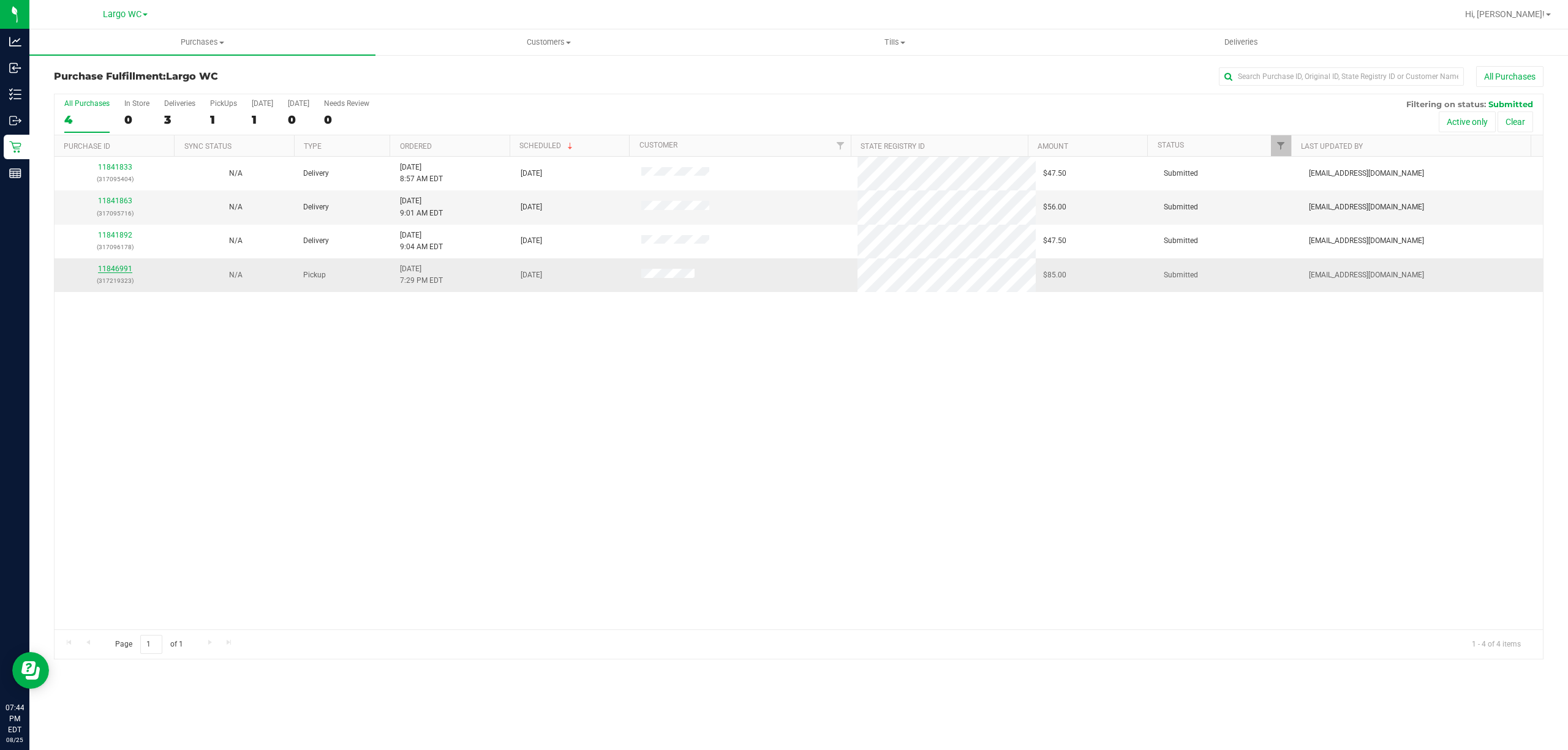
click at [116, 273] on link "11846991" at bounding box center [115, 269] width 34 height 8
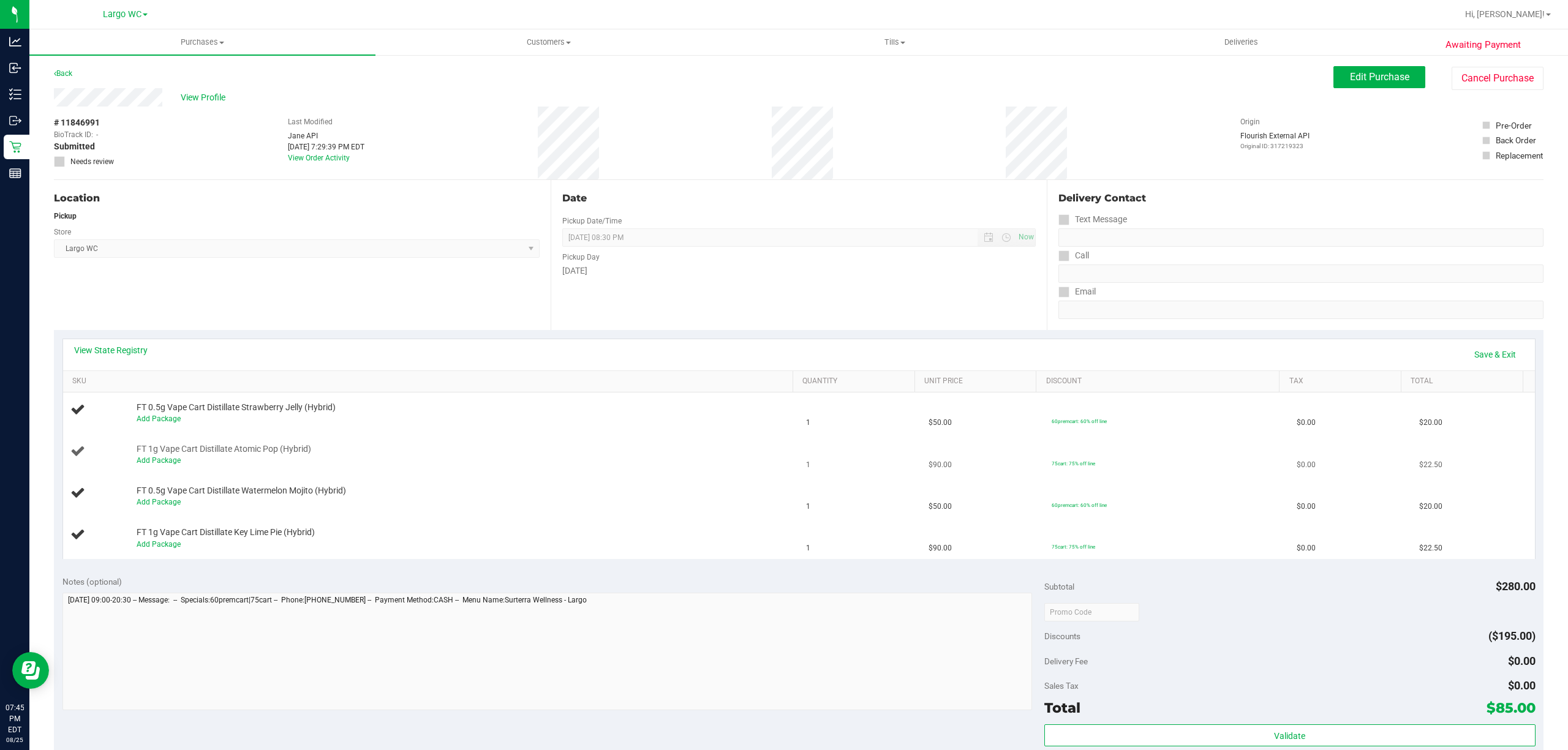
click at [162, 434] on td "FT 1g Vape Cart Distillate Atomic Pop (Hybrid) Add Package" at bounding box center [431, 455] width 736 height 41
click at [158, 420] on link "Add Package" at bounding box center [158, 418] width 44 height 8
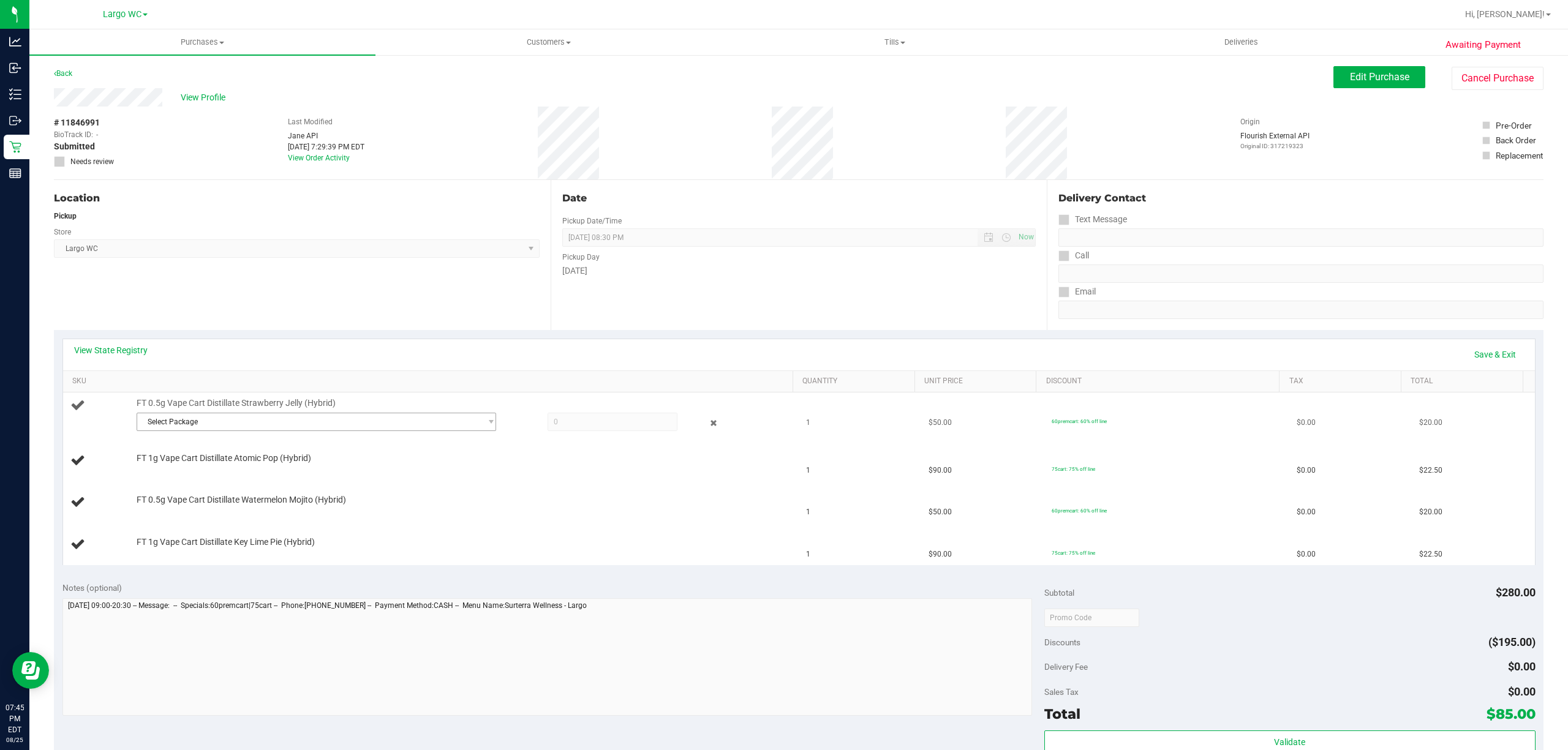
click at [225, 431] on span "Select Package" at bounding box center [309, 422] width 343 height 17
click at [251, 489] on span "( JUL25SJY01B-0708 | orig: FLSRWGM-20250714-3283 )" at bounding box center [306, 491] width 187 height 8
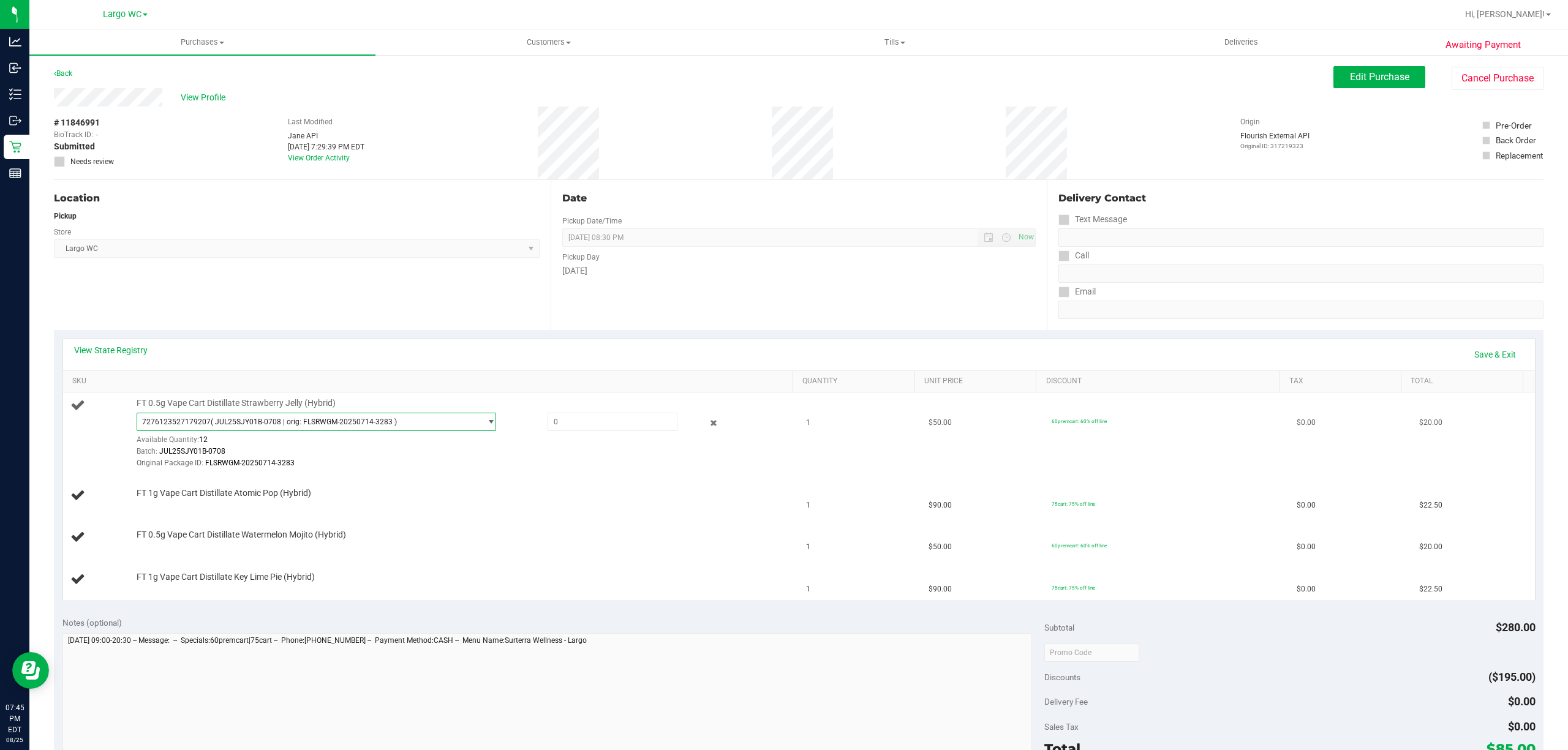
click at [395, 431] on span "7276123527179207 ( JUL25SJY01B-0708 | orig: FLSRWGM-20250714-3283 )" at bounding box center [309, 422] width 343 height 17
click at [360, 473] on span "( JUL25SJY01B-0708 | orig: FLSRWGM-20250714-3312 )" at bounding box center [306, 473] width 187 height 8
click at [571, 426] on input "text" at bounding box center [612, 422] width 128 height 17
type input "1"
click at [1483, 359] on link "Save & Exit" at bounding box center [1494, 354] width 57 height 21
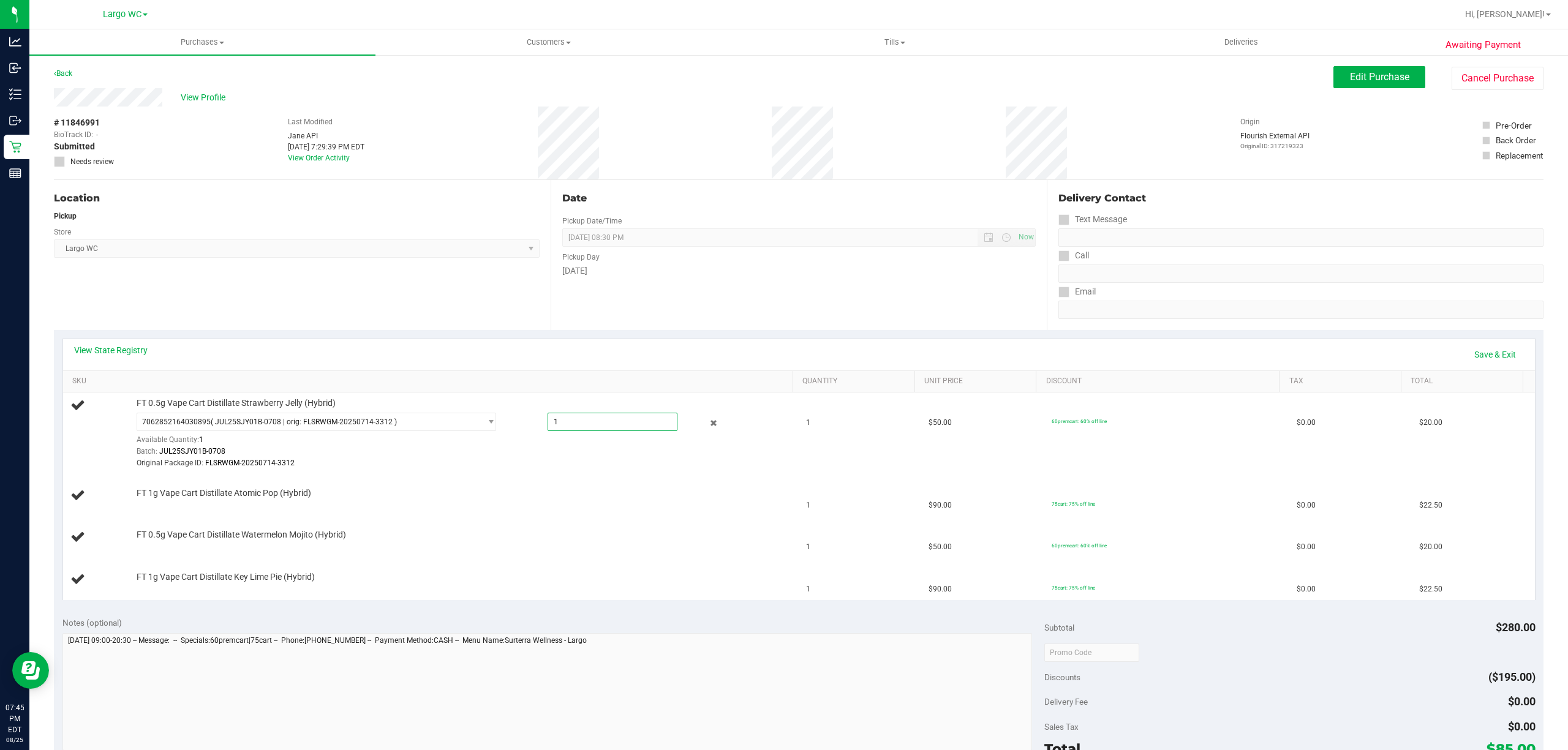
type input "1.0000"
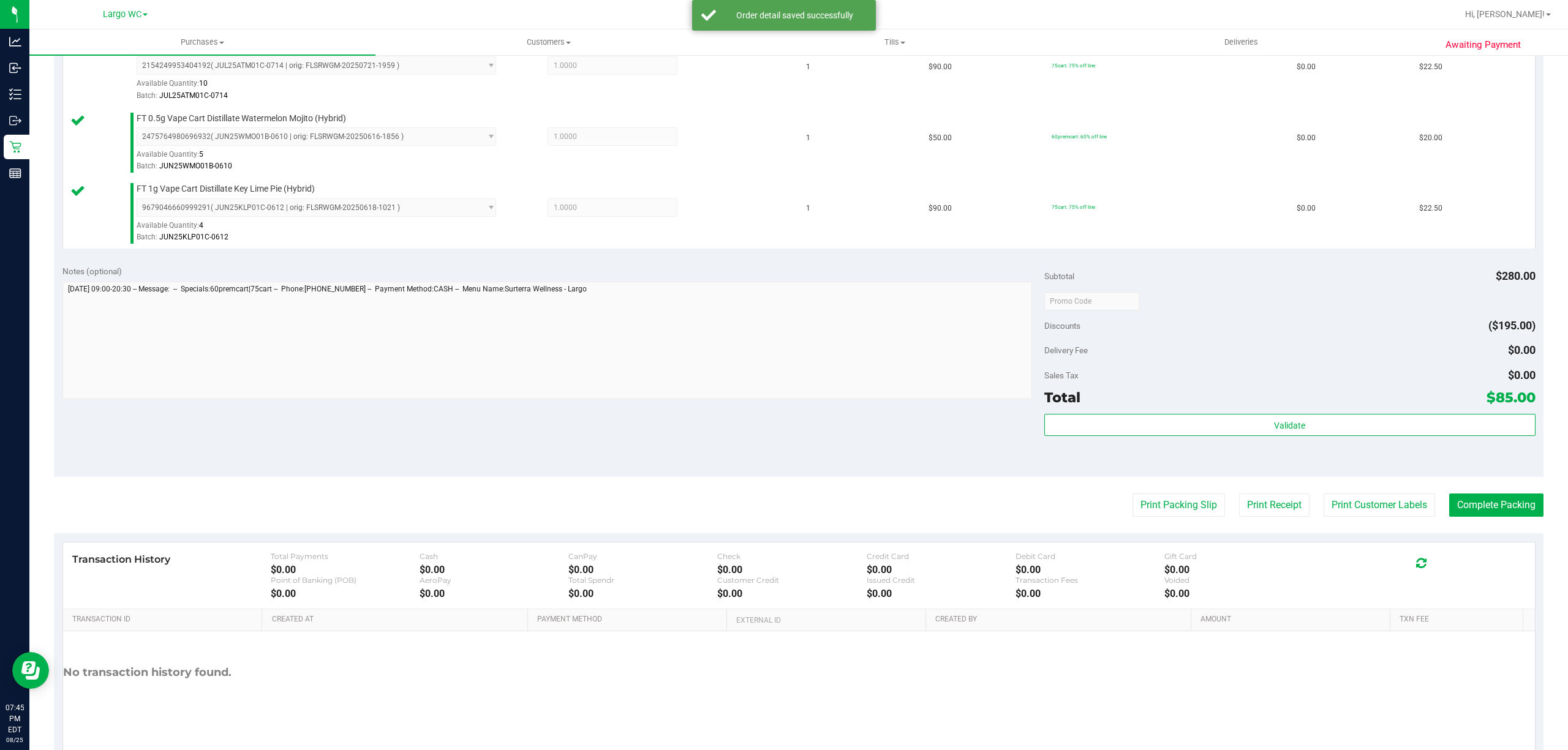
scroll to position [479, 0]
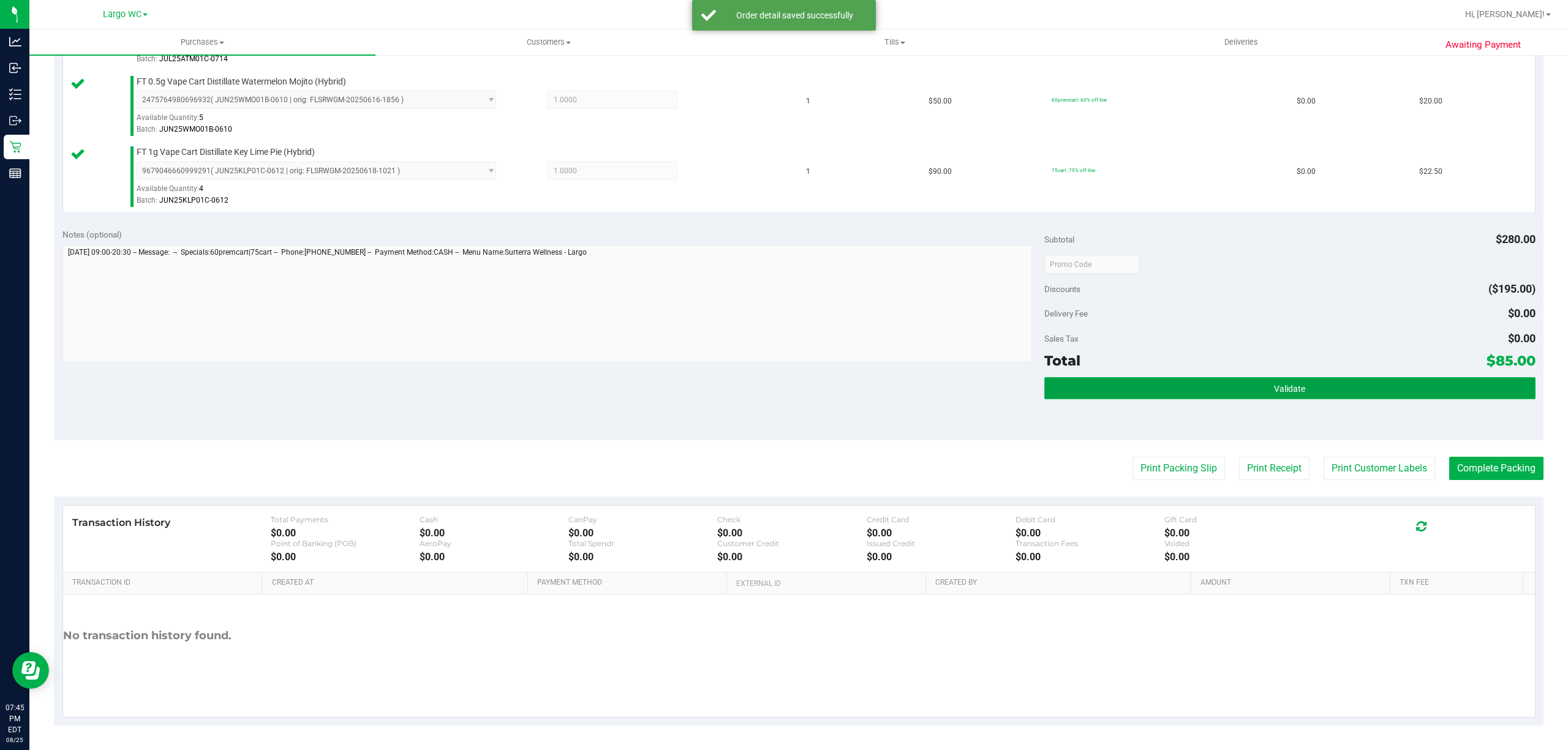
click at [1343, 383] on button "Validate" at bounding box center [1289, 387] width 491 height 22
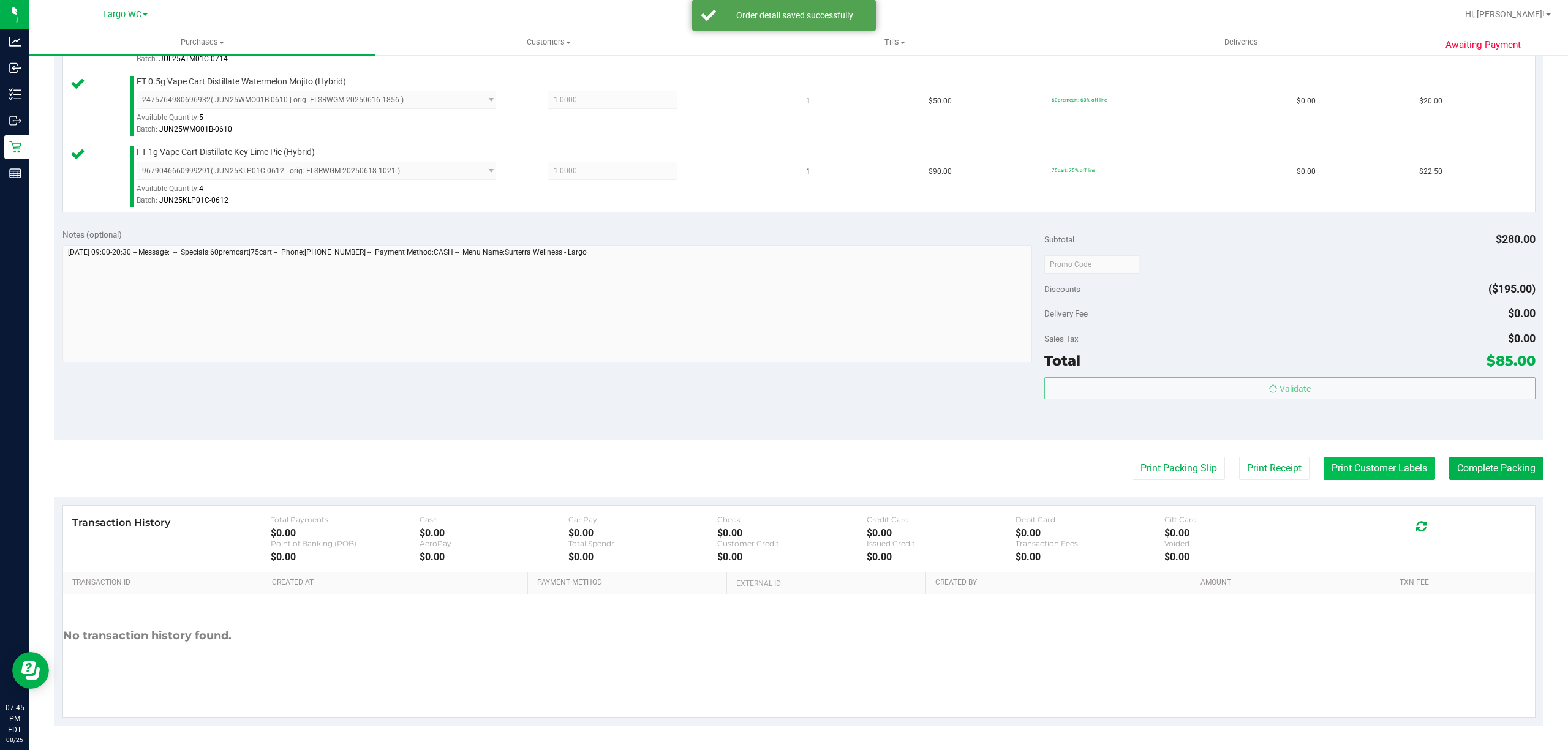
click at [1350, 461] on button "Print Customer Labels" at bounding box center [1379, 468] width 111 height 24
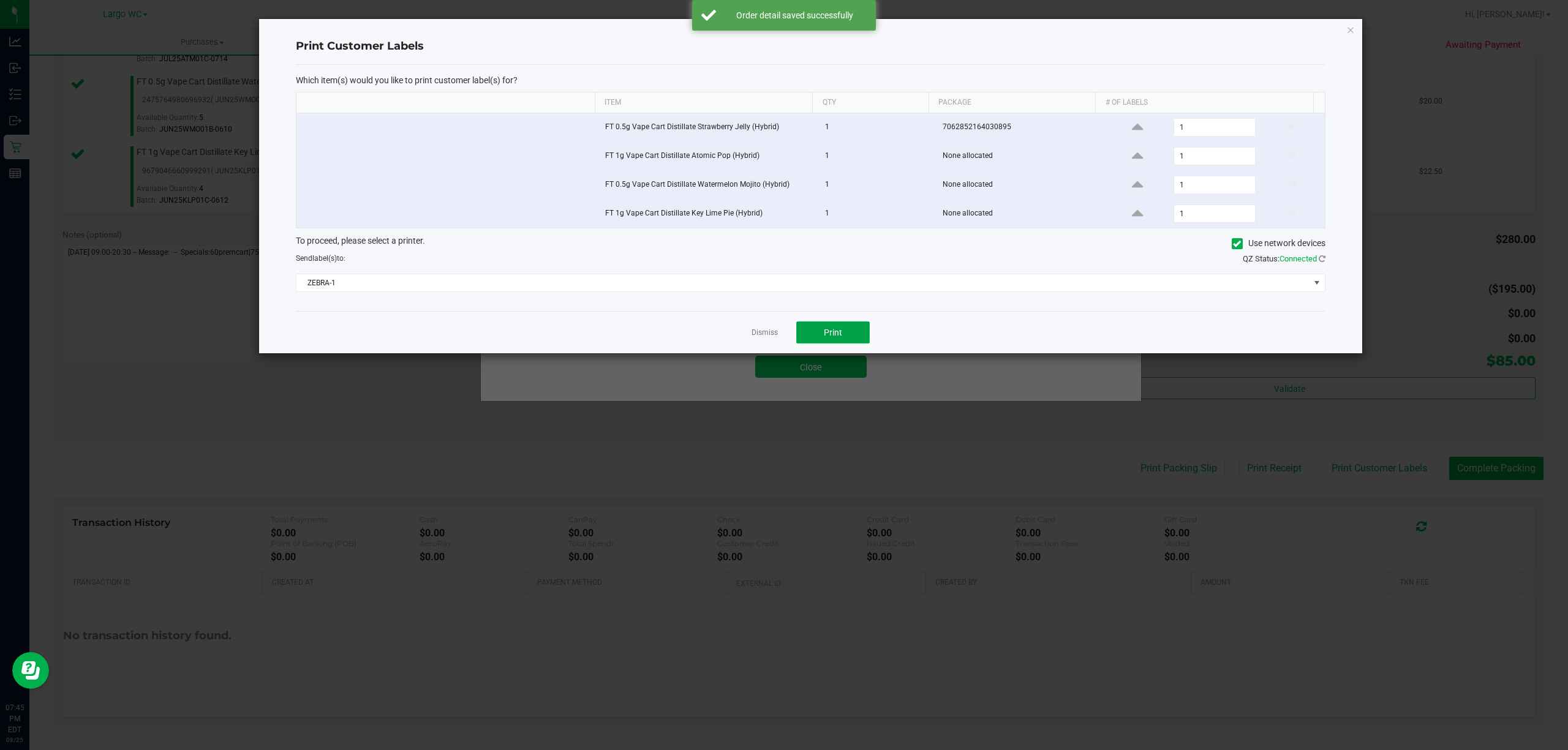
click at [835, 335] on span "Print" at bounding box center [832, 333] width 18 height 9
click at [765, 338] on link "Dismiss" at bounding box center [764, 333] width 26 height 10
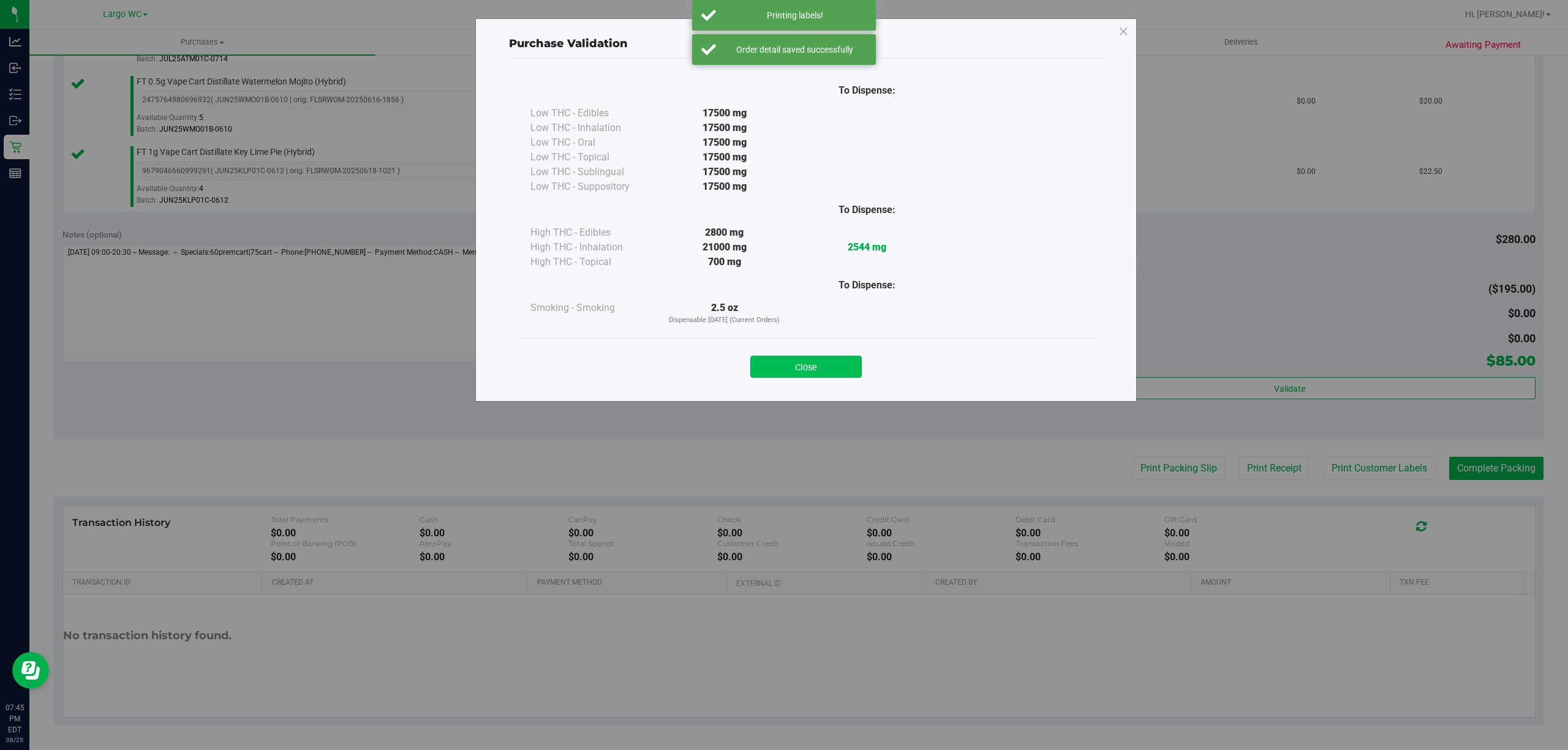
click at [812, 363] on button "Close" at bounding box center [806, 367] width 111 height 22
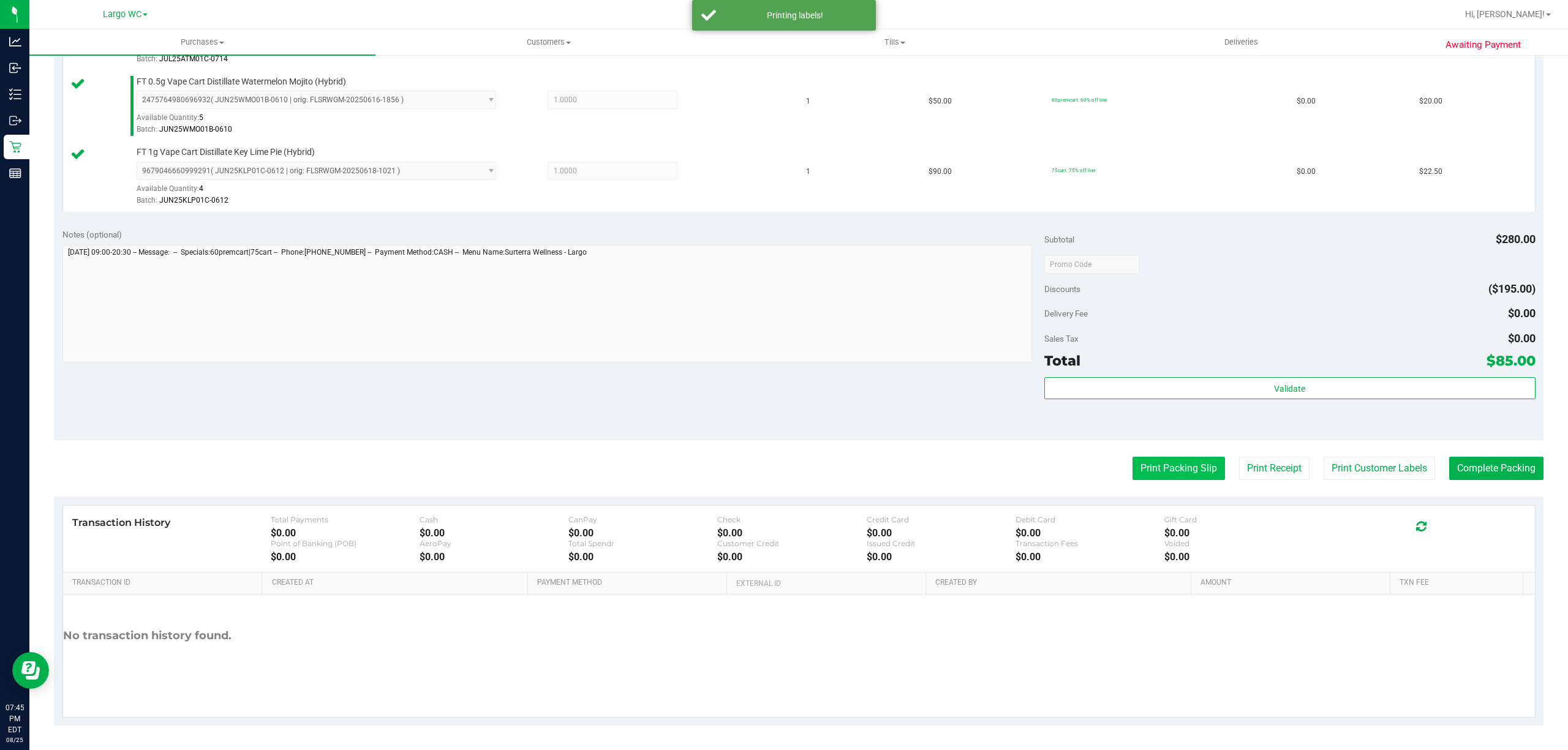
click at [1139, 478] on button "Print Packing Slip" at bounding box center [1179, 468] width 92 height 24
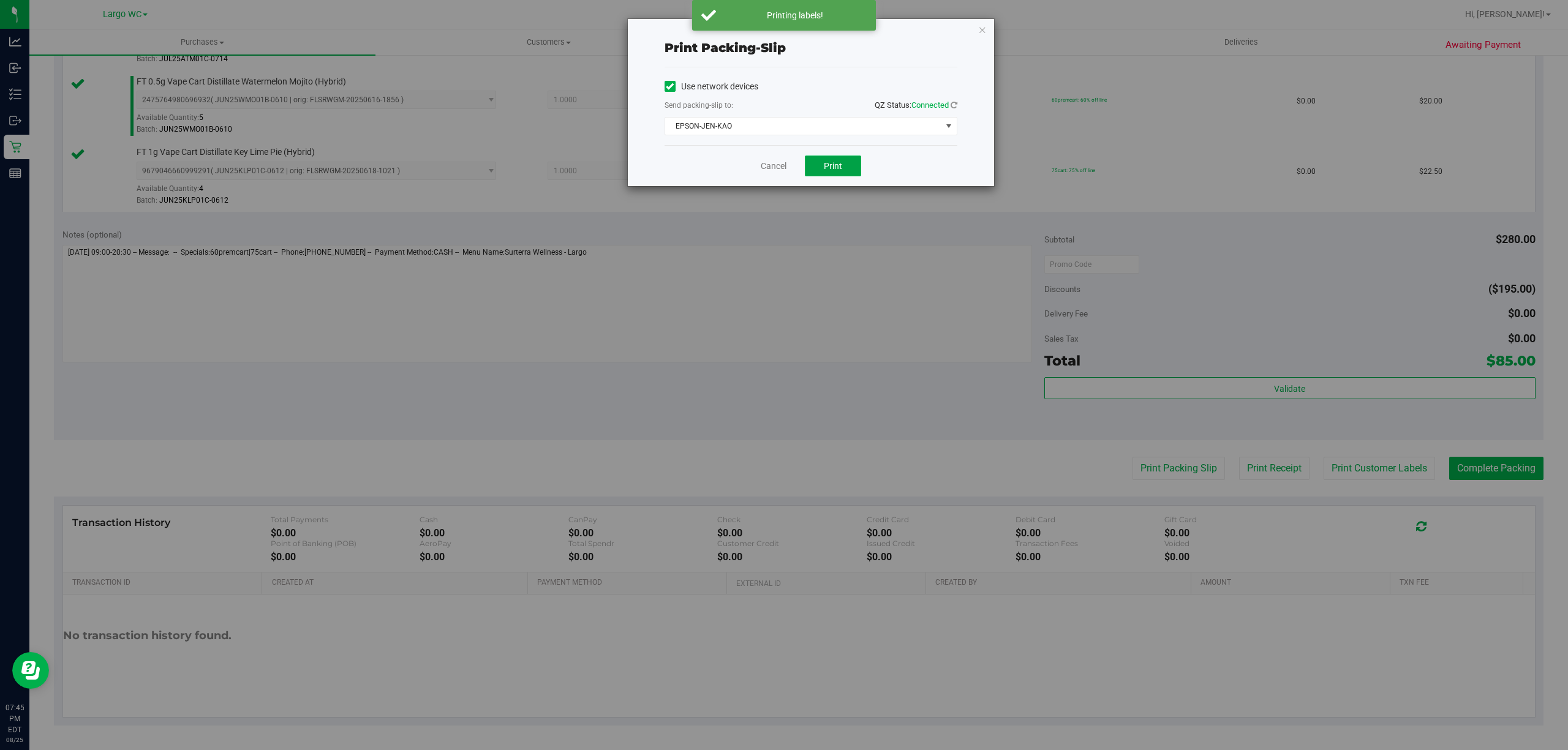
click at [828, 171] on span "Print" at bounding box center [832, 166] width 18 height 9
click at [773, 167] on link "Cancel" at bounding box center [773, 167] width 25 height 13
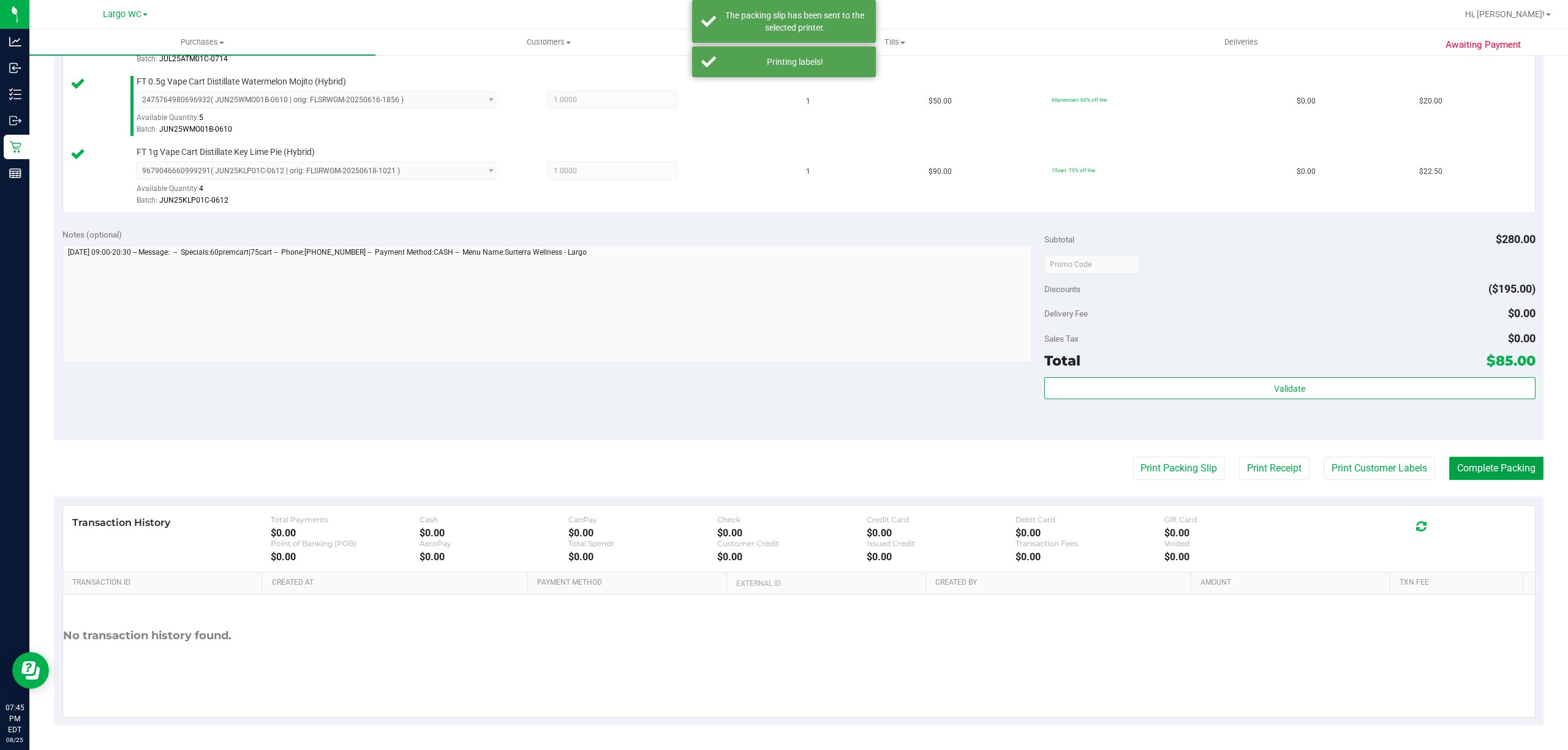
click at [1474, 473] on button "Complete Packing" at bounding box center [1496, 468] width 94 height 24
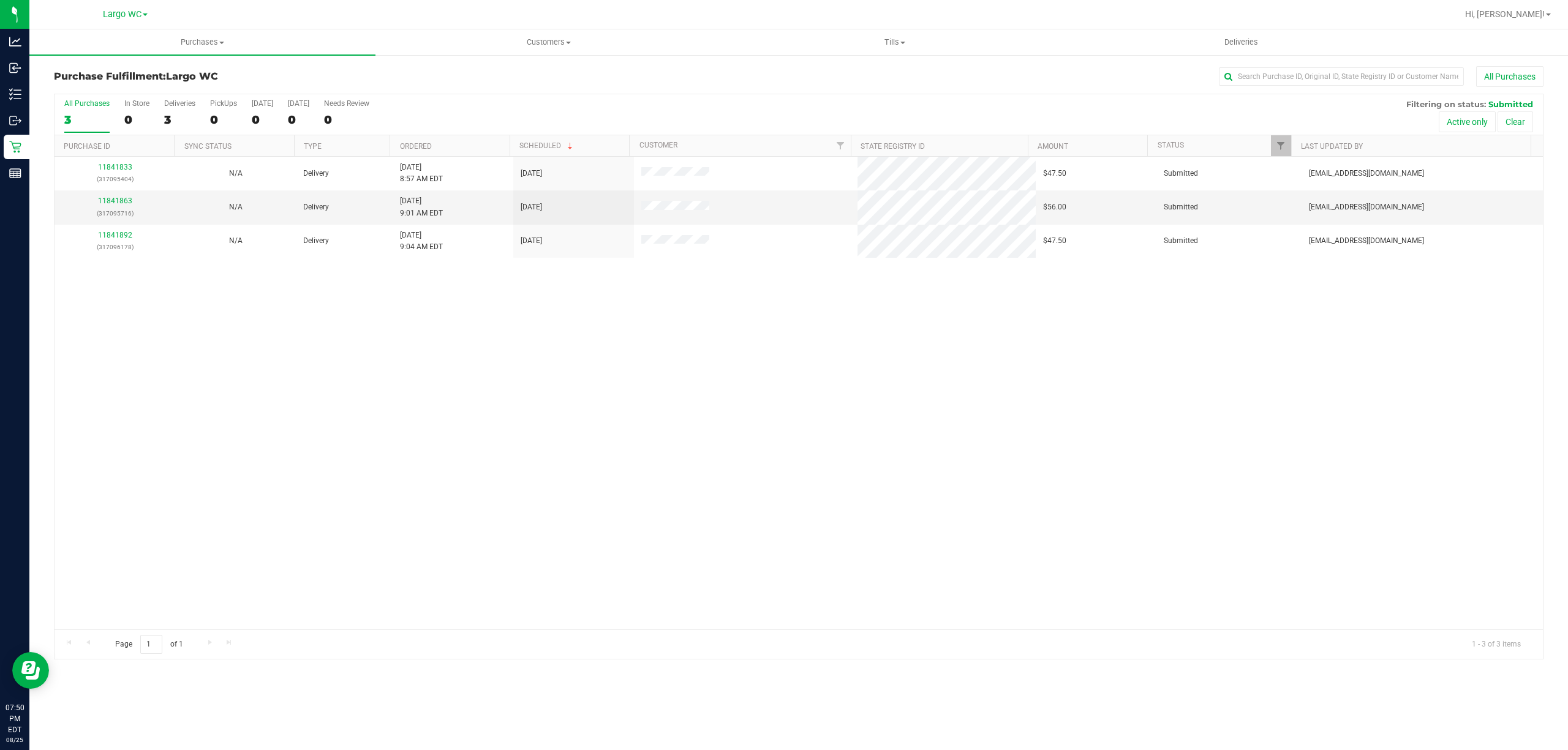
click at [55, 481] on div "11841833 (317095404) N/A Delivery 8/25/2025 8:57 AM EDT 8/27/2025 $47.50 Submit…" at bounding box center [798, 393] width 1488 height 473
click at [718, 700] on div "Purchases Summary of purchases Fulfillment All purchases Customers All customer…" at bounding box center [798, 389] width 1539 height 721
click at [136, 104] on div "In Store" at bounding box center [137, 103] width 25 height 8
click at [0, 0] on input "In Store 0" at bounding box center [0, 0] width 0 height 0
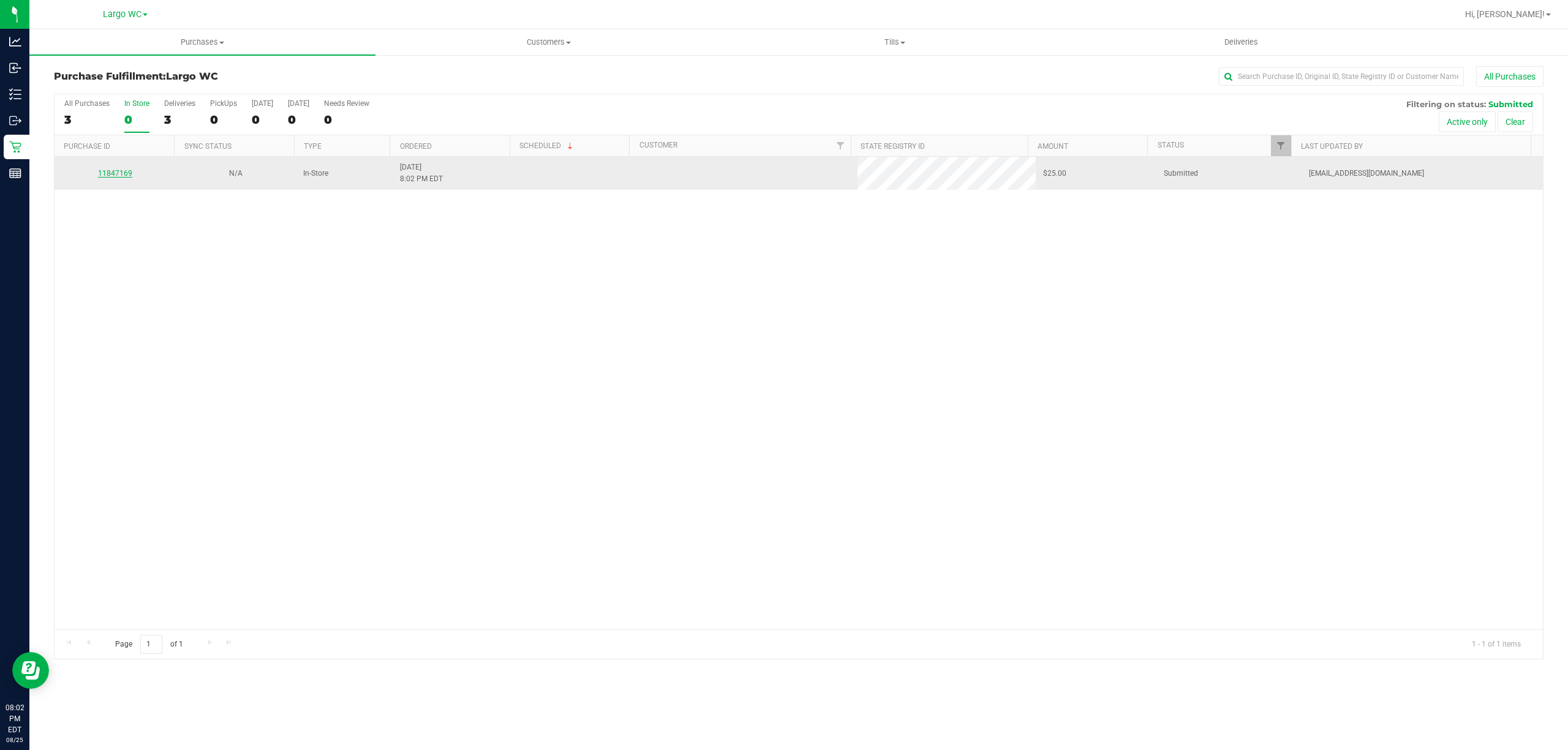
click at [113, 177] on link "11847169" at bounding box center [115, 172] width 34 height 8
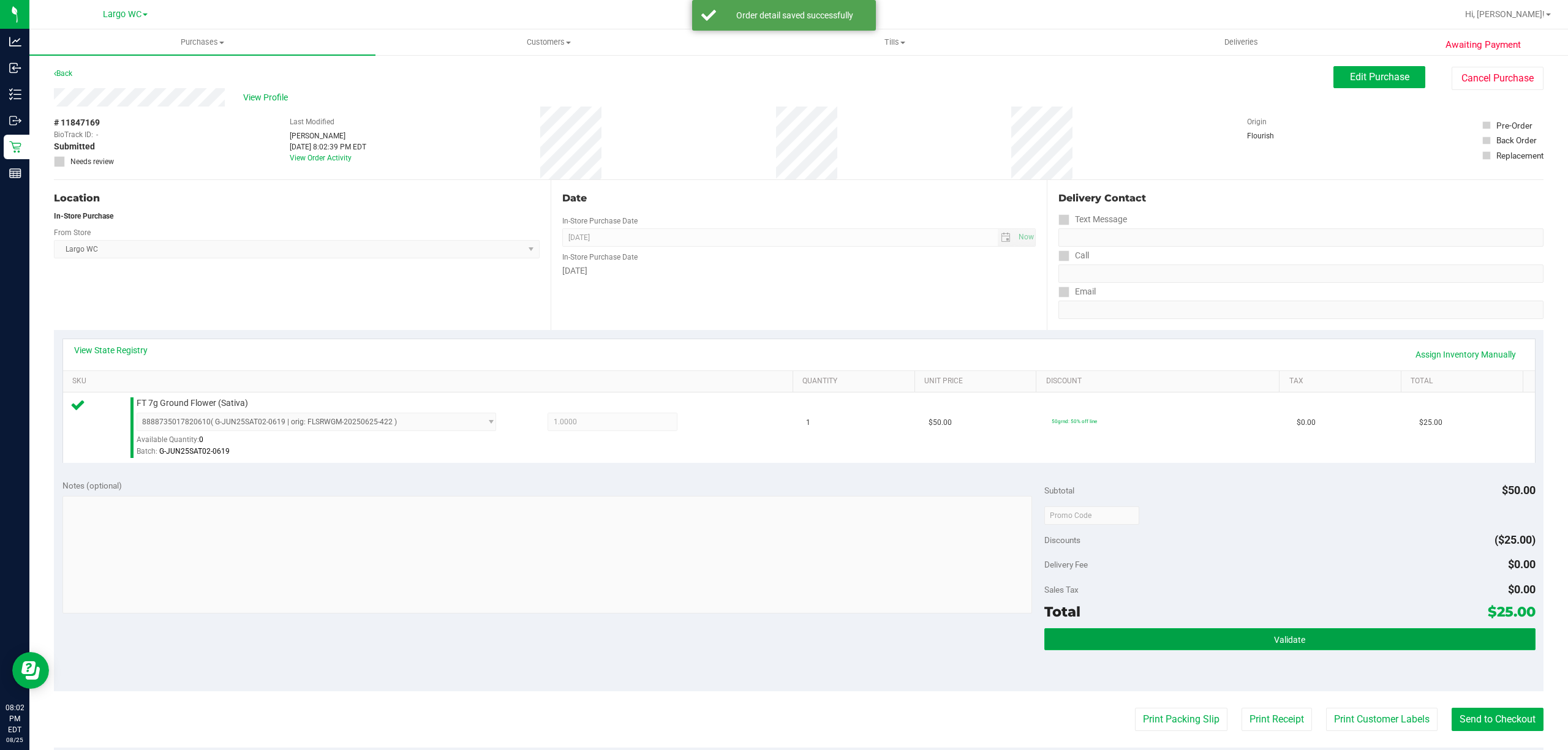
click at [1302, 639] on button "Validate" at bounding box center [1289, 639] width 491 height 22
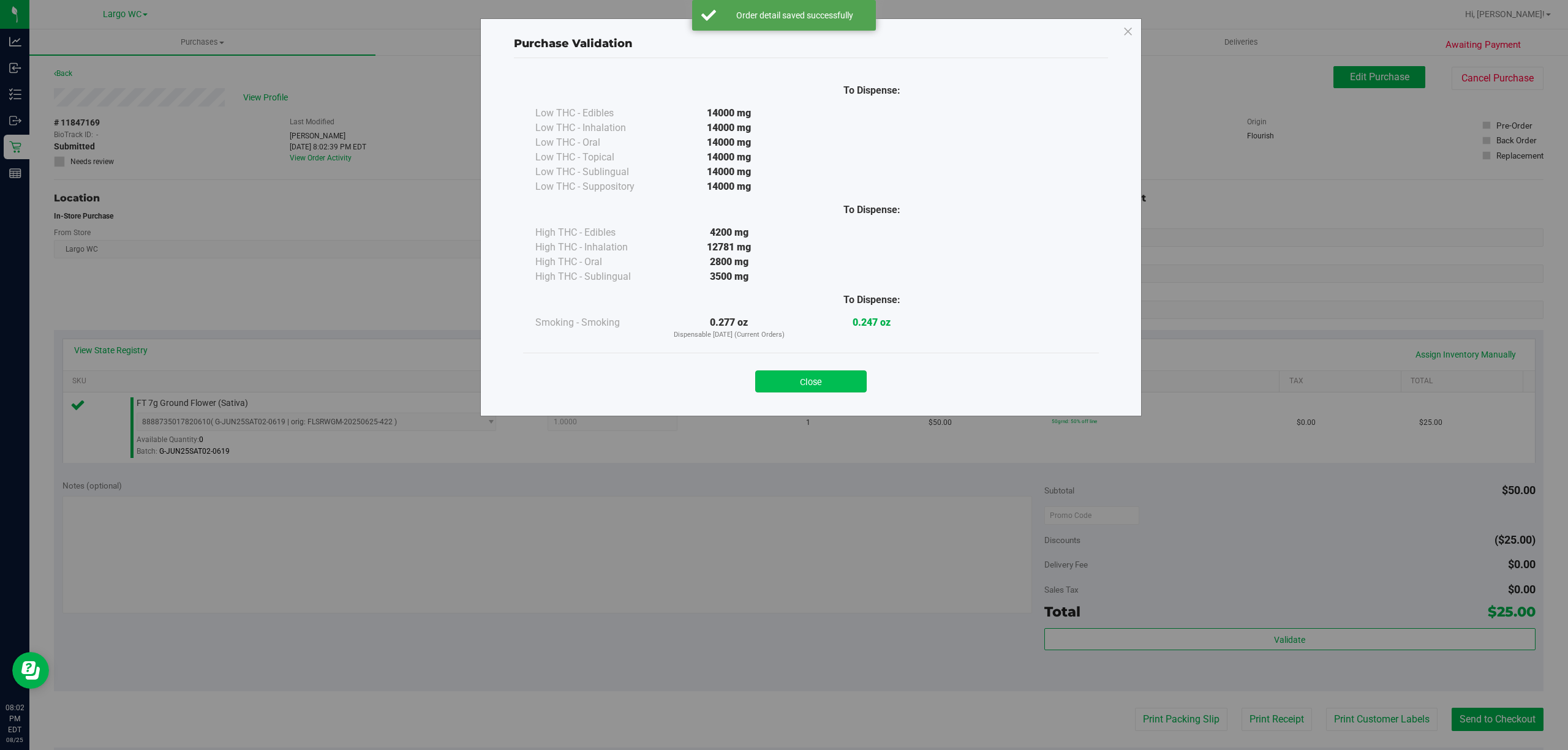
click at [821, 387] on button "Close" at bounding box center [810, 381] width 111 height 22
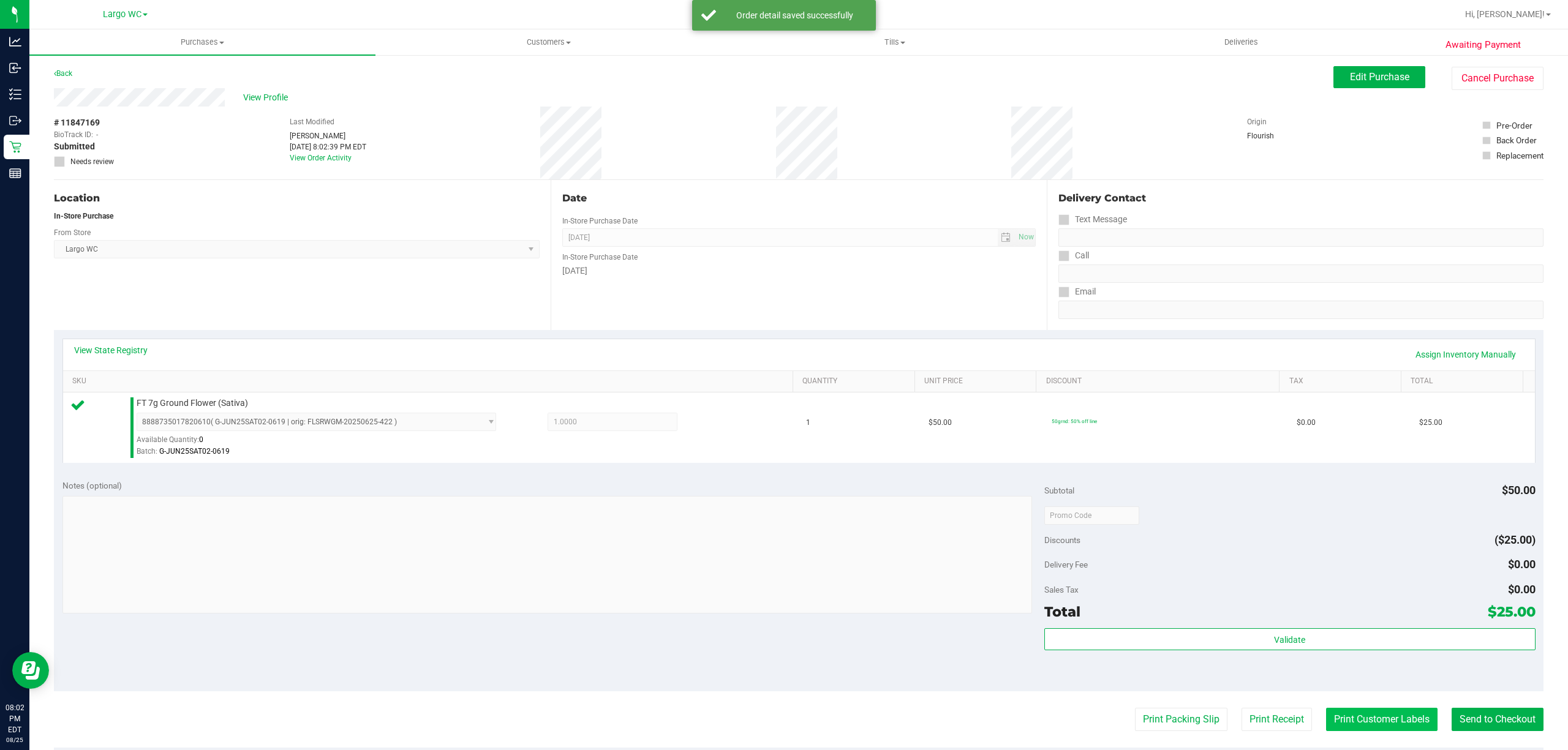
click at [1341, 721] on button "Print Customer Labels" at bounding box center [1381, 719] width 111 height 24
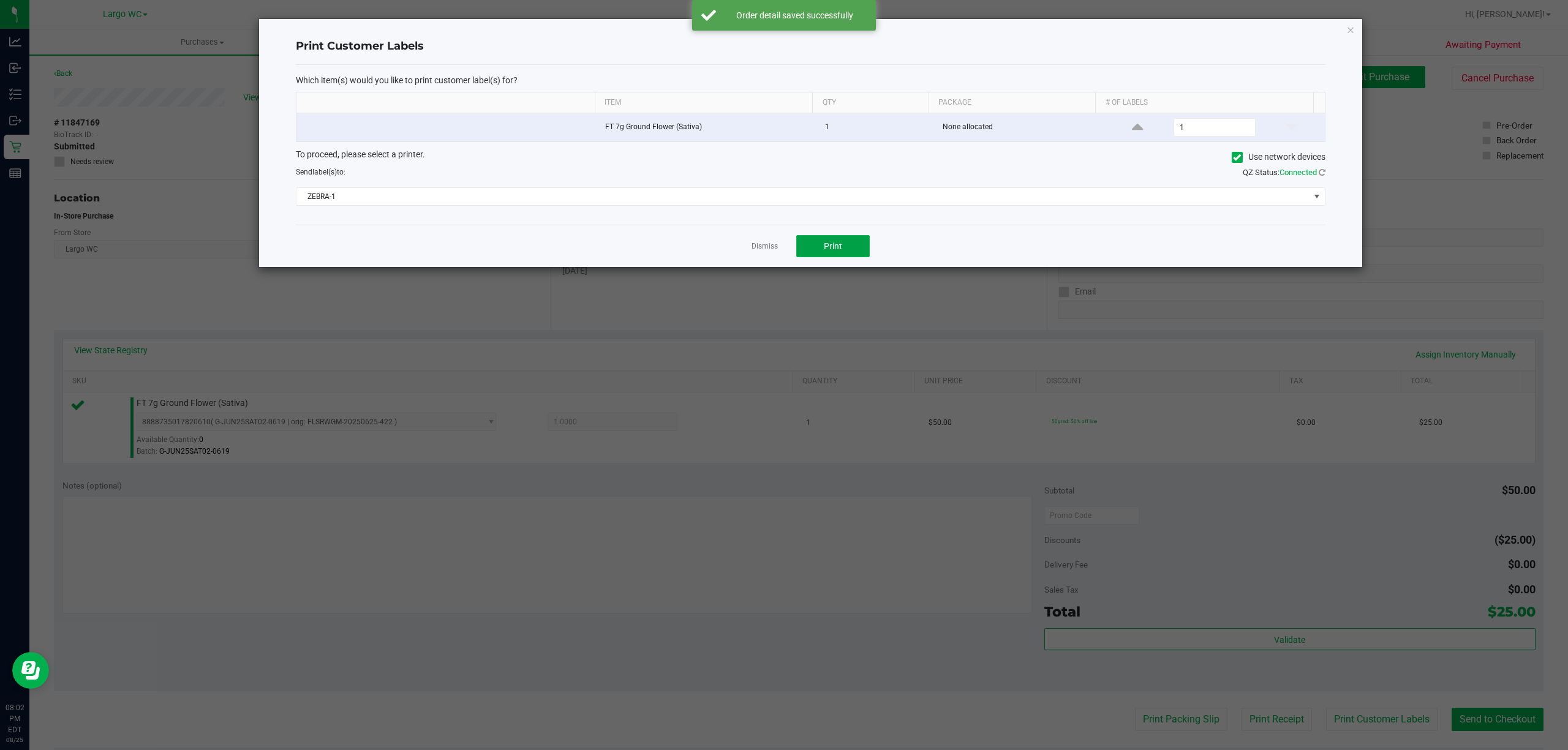
click at [828, 255] on button "Print" at bounding box center [833, 246] width 74 height 22
click at [761, 249] on link "Dismiss" at bounding box center [764, 246] width 26 height 10
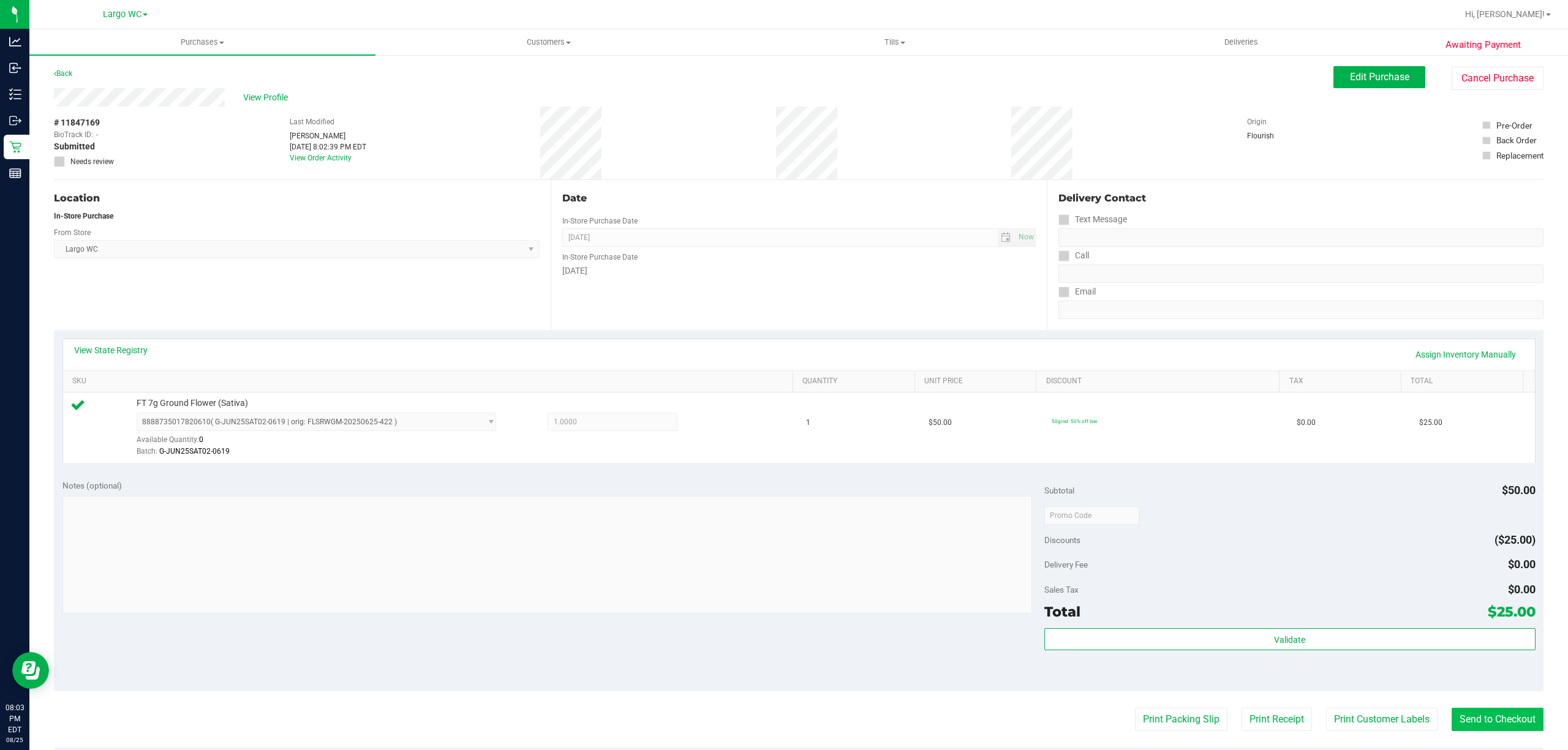
click at [1499, 722] on button "Send to Checkout" at bounding box center [1496, 719] width 91 height 24
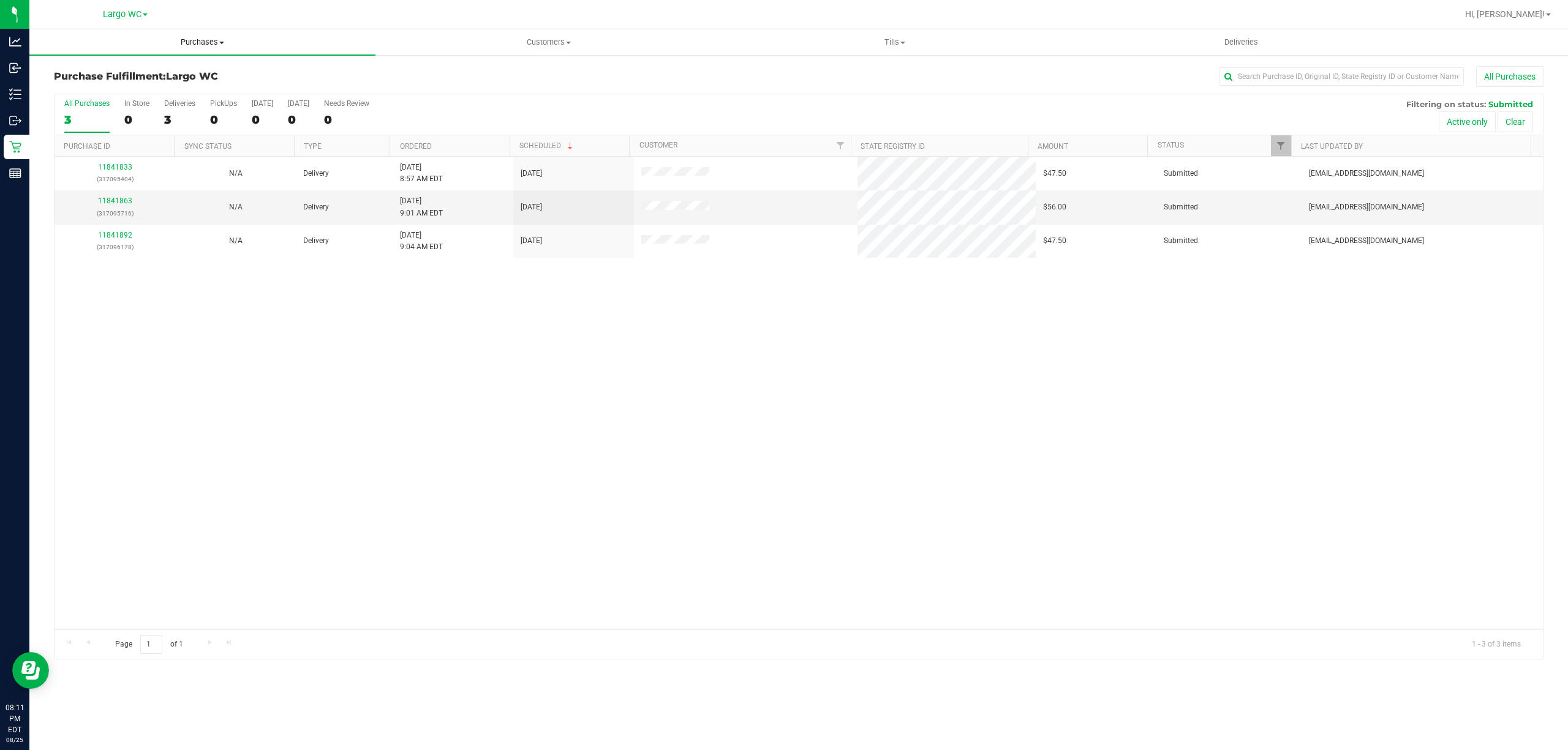
click at [205, 38] on span "Purchases" at bounding box center [202, 42] width 346 height 11
click at [167, 73] on li "Summary of purchases" at bounding box center [202, 74] width 346 height 15
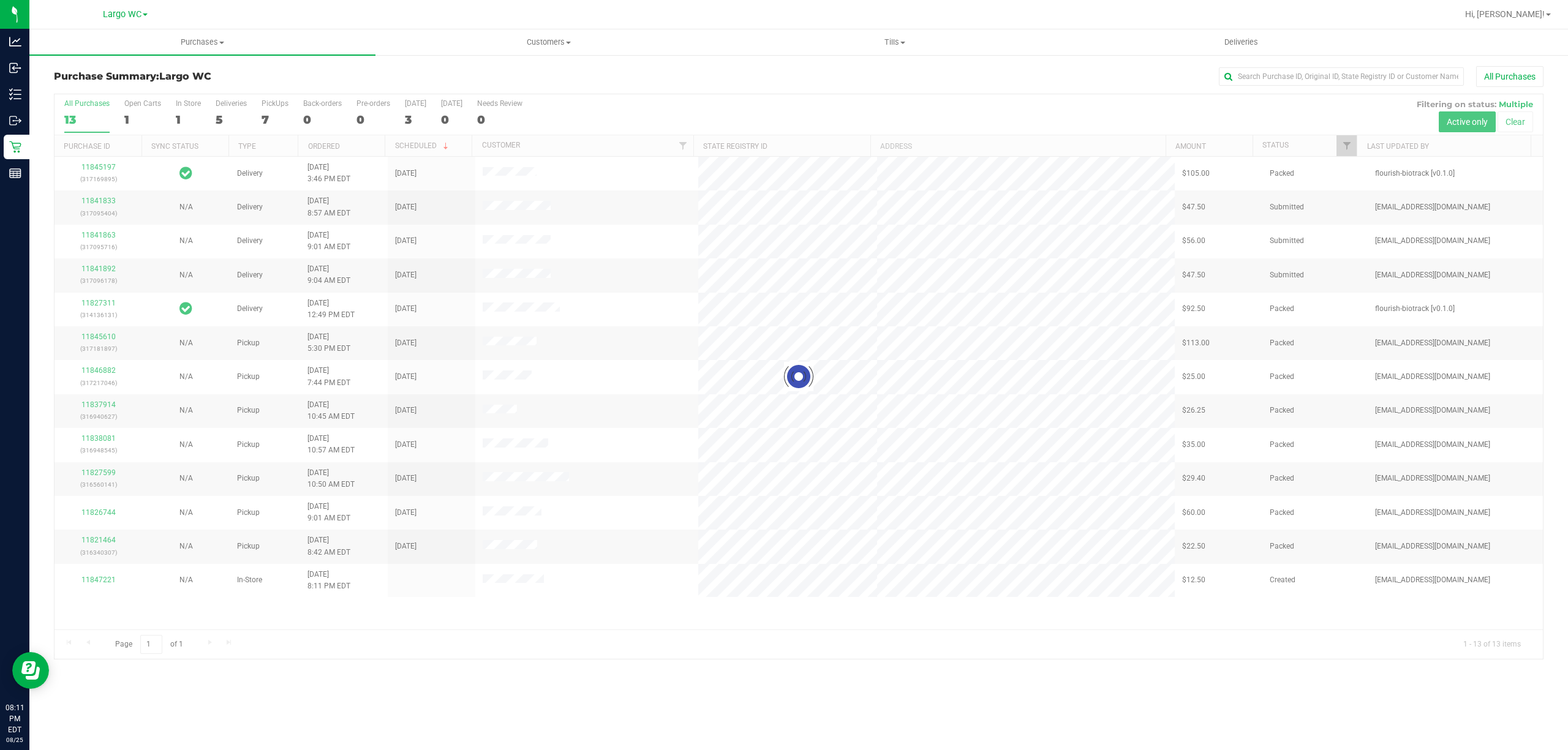
click at [189, 111] on div at bounding box center [798, 376] width 1488 height 564
click at [177, 121] on div "1" at bounding box center [188, 120] width 25 height 14
click at [0, 0] on input "In Store 1" at bounding box center [0, 0] width 0 height 0
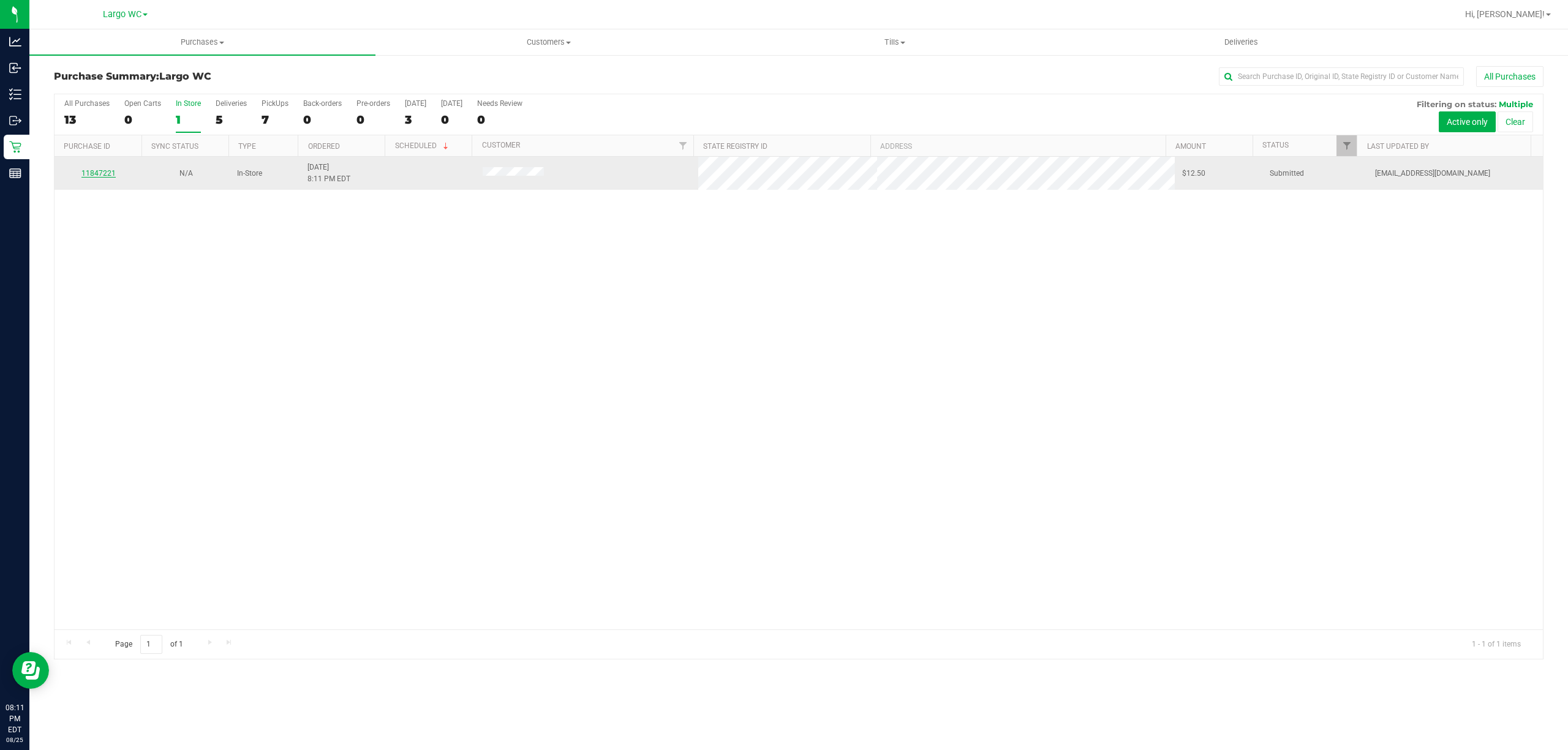
click at [103, 174] on link "11847221" at bounding box center [98, 172] width 34 height 8
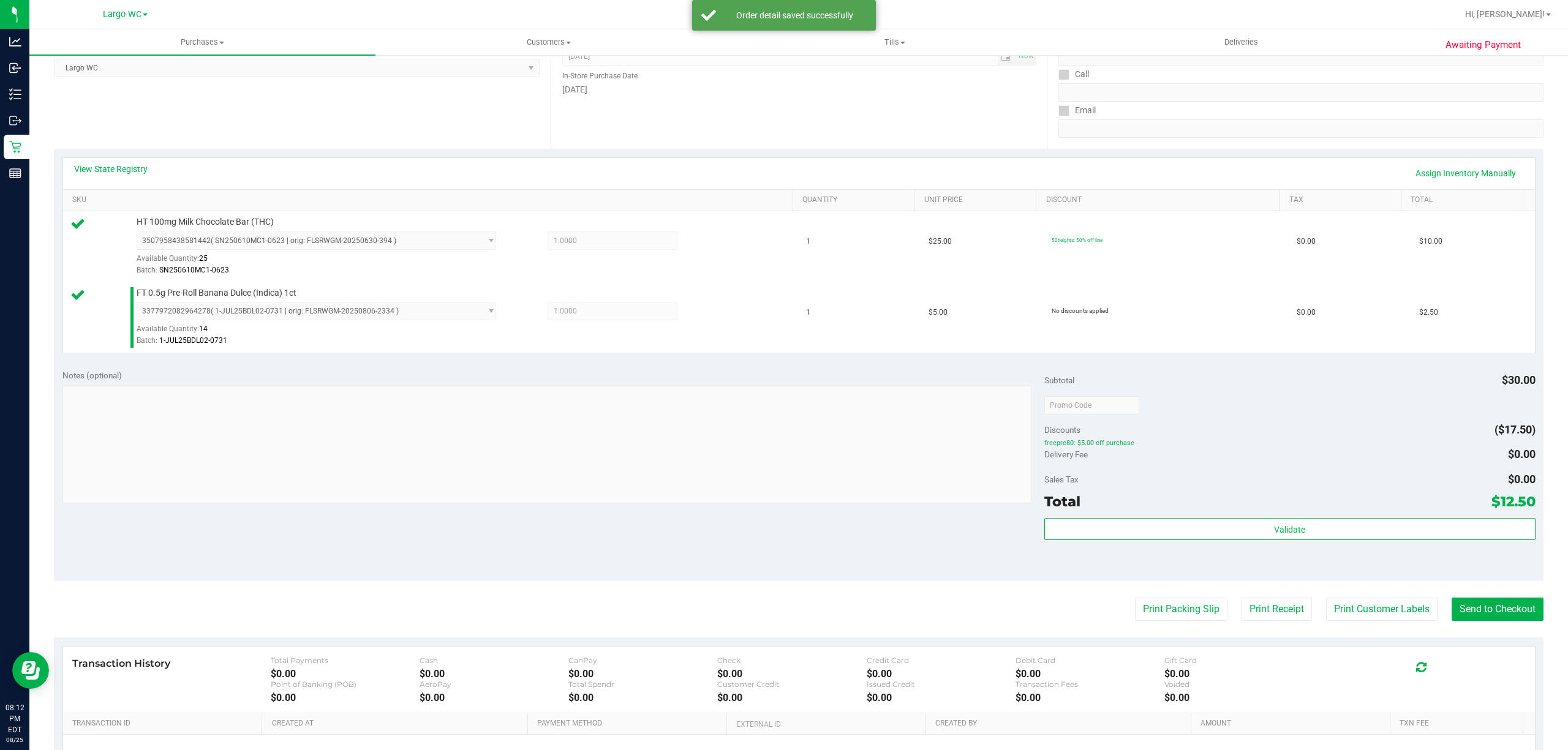
scroll to position [324, 0]
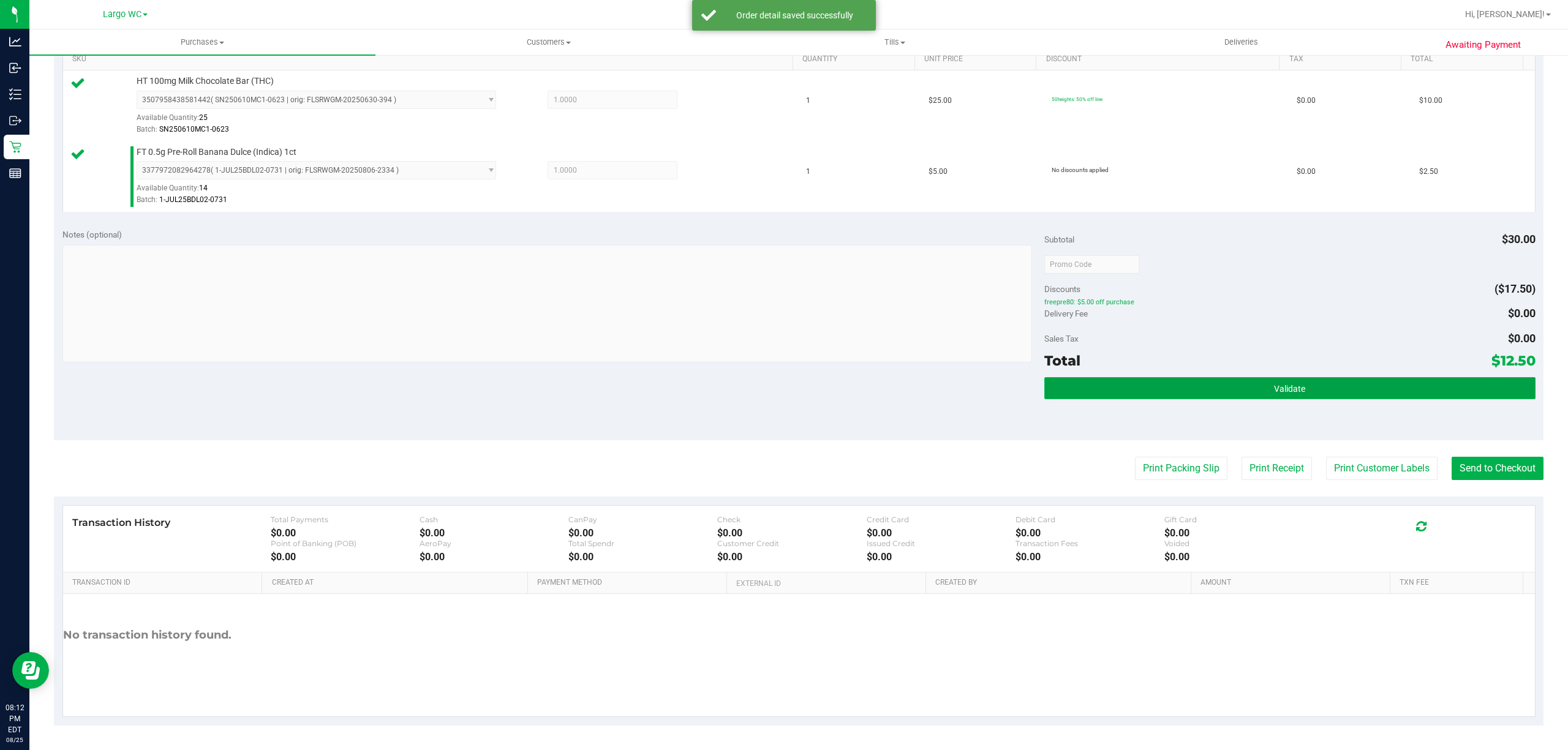
click at [1316, 383] on button "Validate" at bounding box center [1289, 387] width 491 height 22
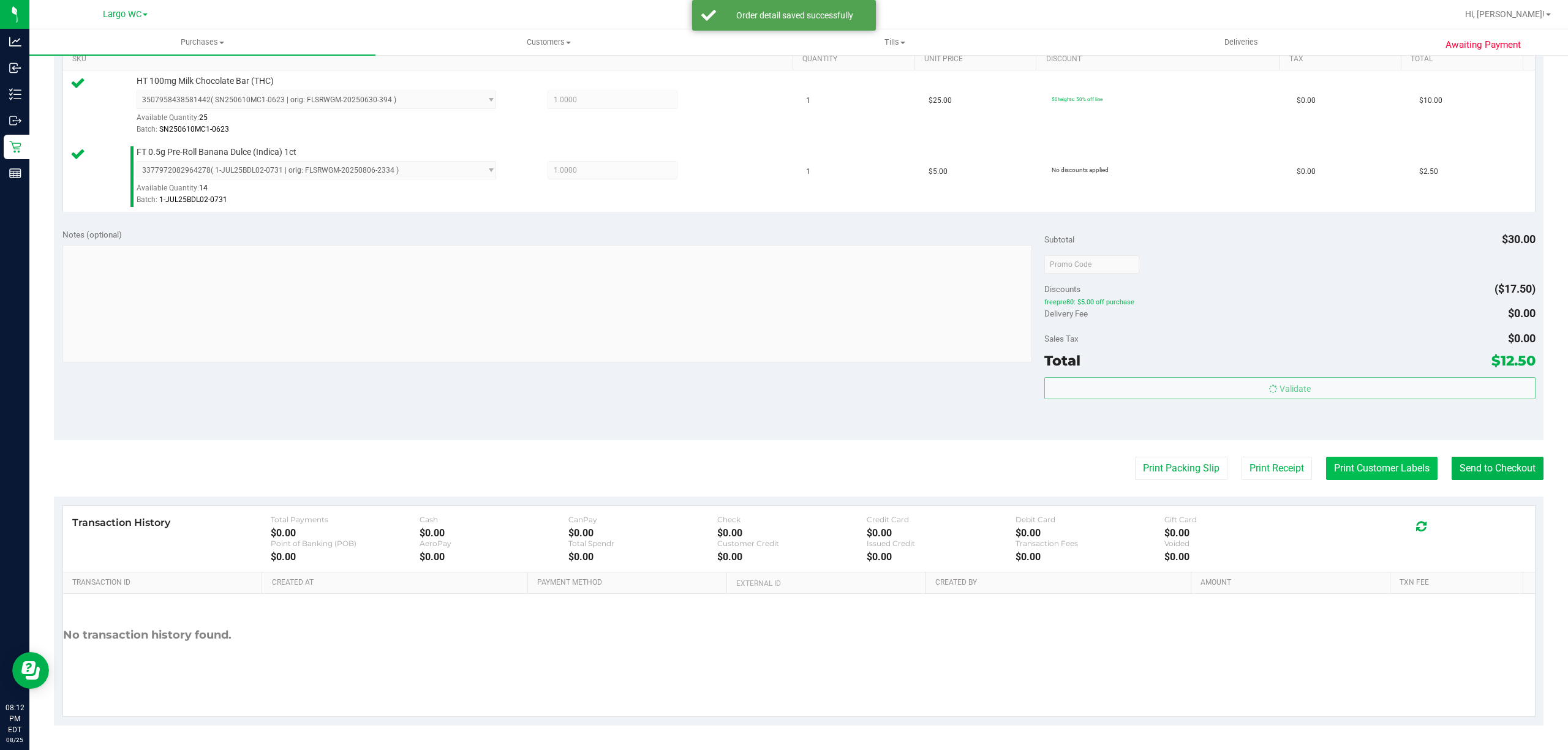
click at [1370, 471] on button "Print Customer Labels" at bounding box center [1381, 468] width 111 height 24
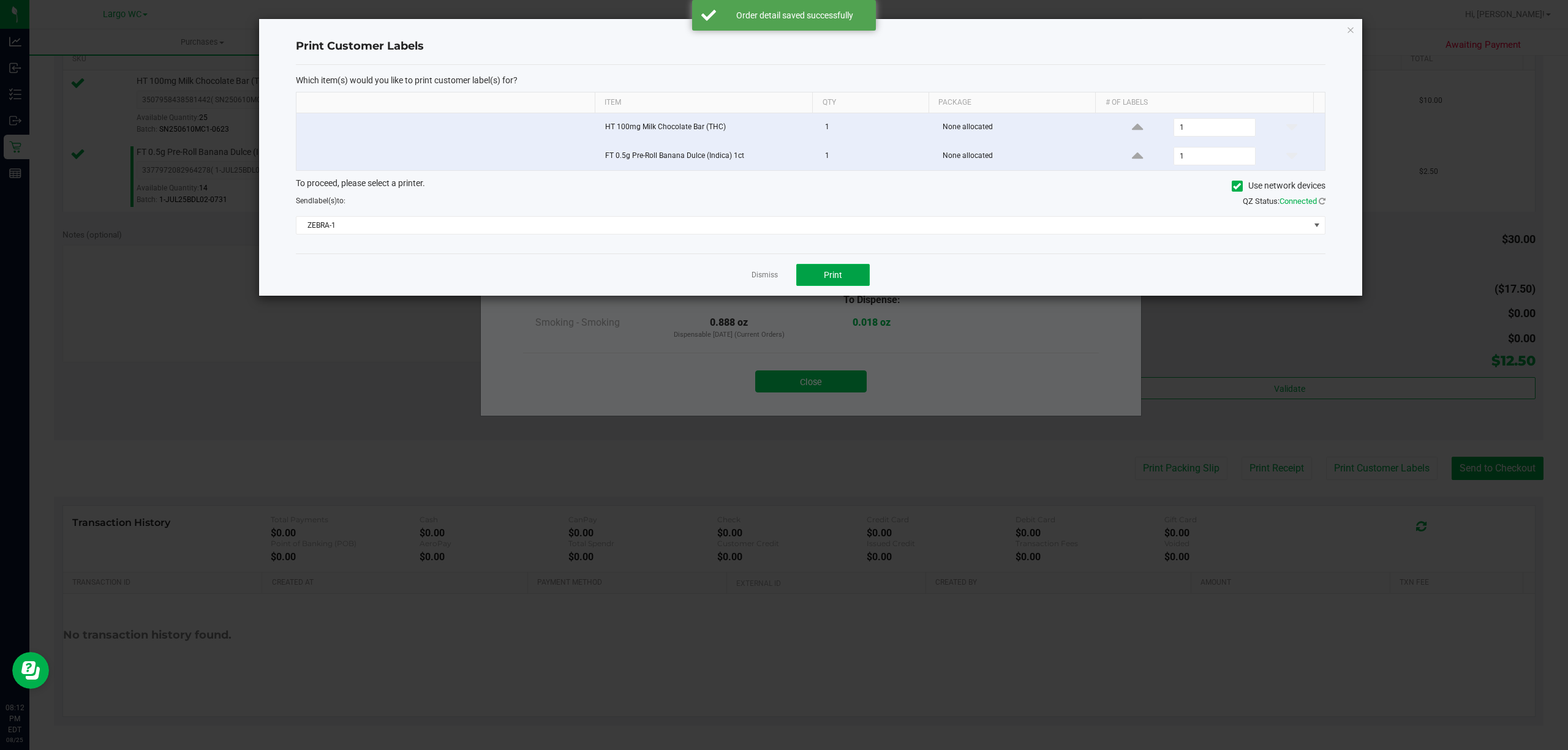
click at [838, 277] on span "Print" at bounding box center [832, 275] width 18 height 9
click at [750, 280] on div "Dismiss Print" at bounding box center [810, 274] width 1029 height 42
click at [824, 385] on ngb-modal-window "Print Customer Labels Which item(s) would you like to print customer label(s) f…" at bounding box center [788, 375] width 1576 height 750
click at [765, 275] on link "Dismiss" at bounding box center [764, 275] width 26 height 10
click at [819, 373] on button "Close" at bounding box center [810, 381] width 111 height 22
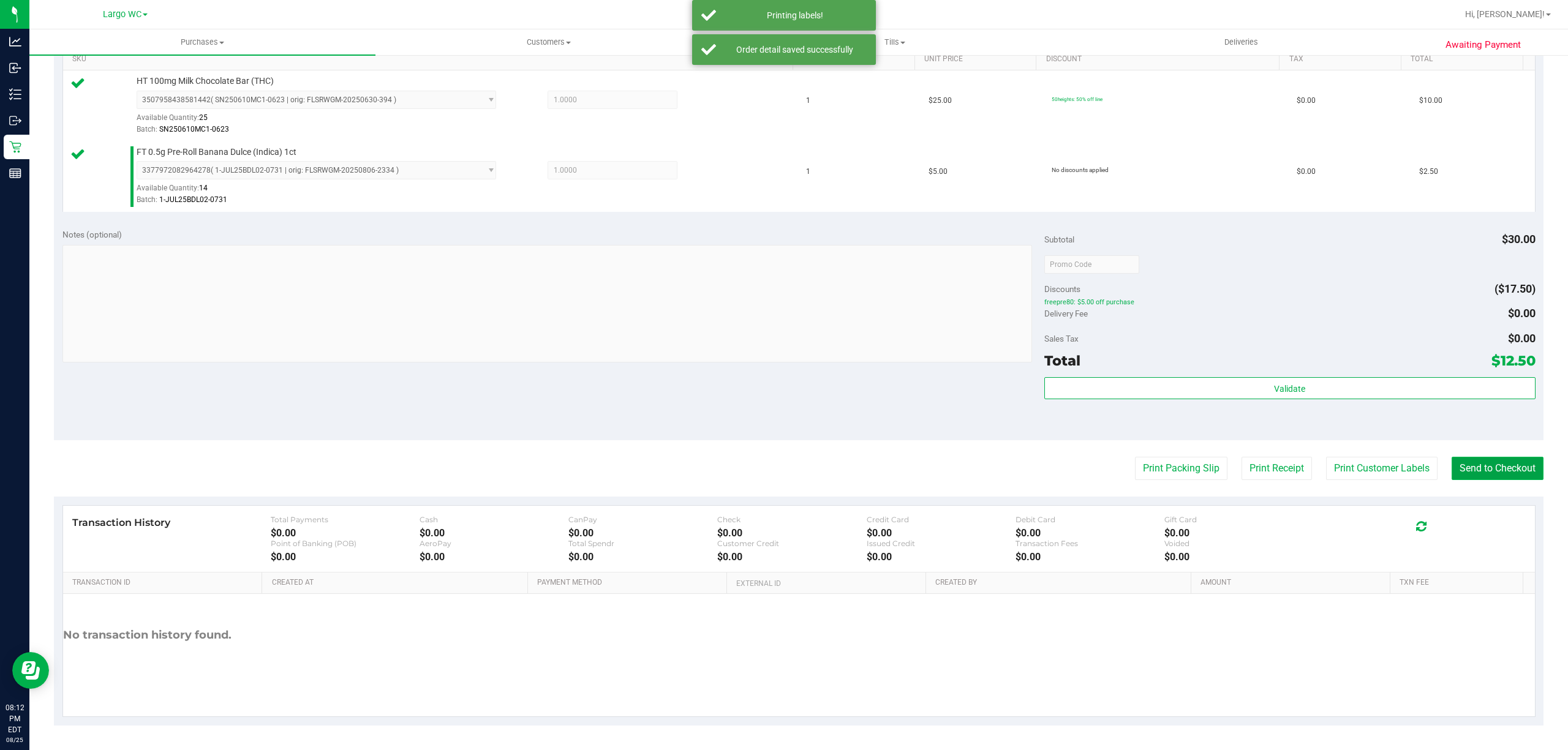
click at [1499, 471] on button "Send to Checkout" at bounding box center [1496, 468] width 91 height 24
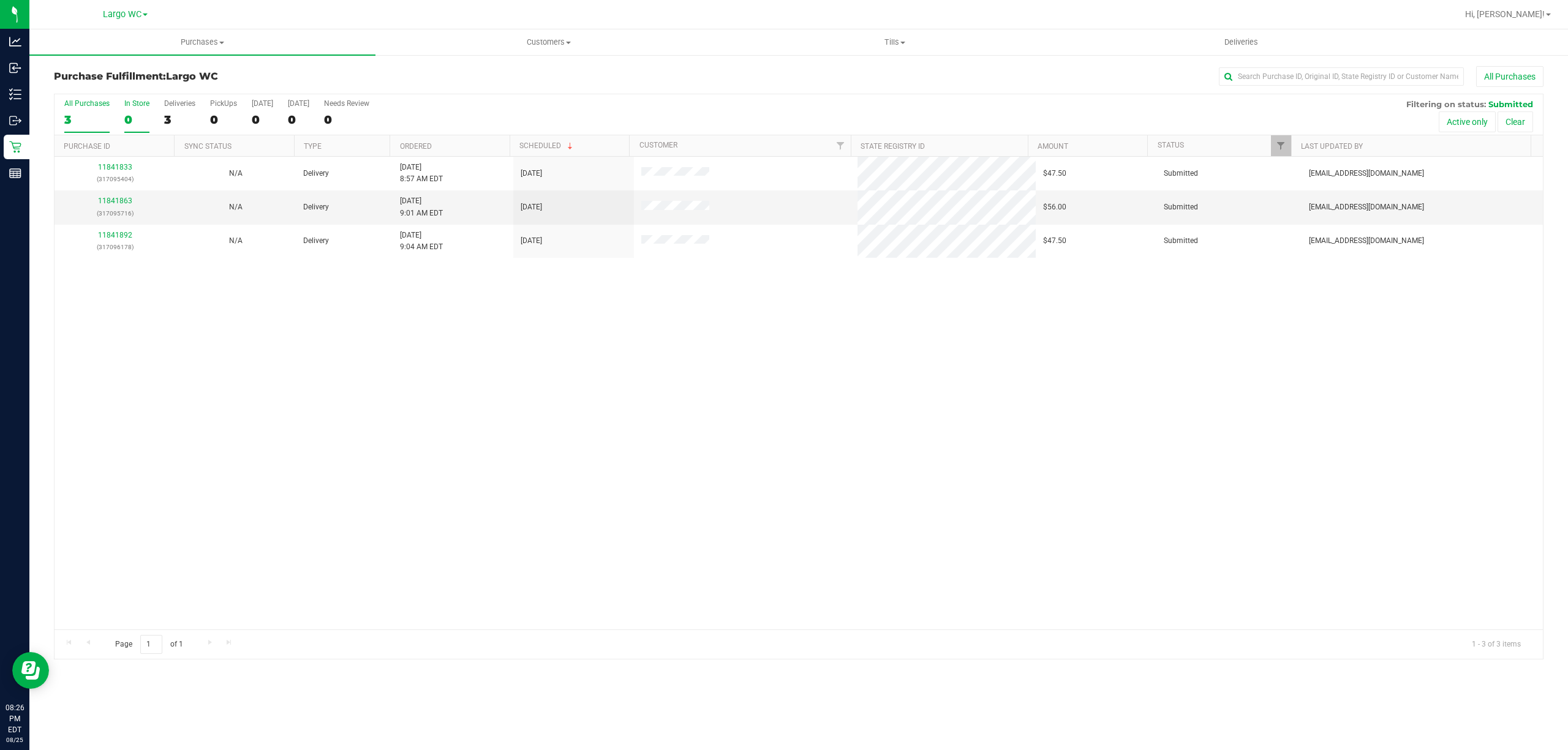
click at [127, 123] on div "0" at bounding box center [137, 120] width 25 height 14
click at [0, 0] on input "In Store 0" at bounding box center [0, 0] width 0 height 0
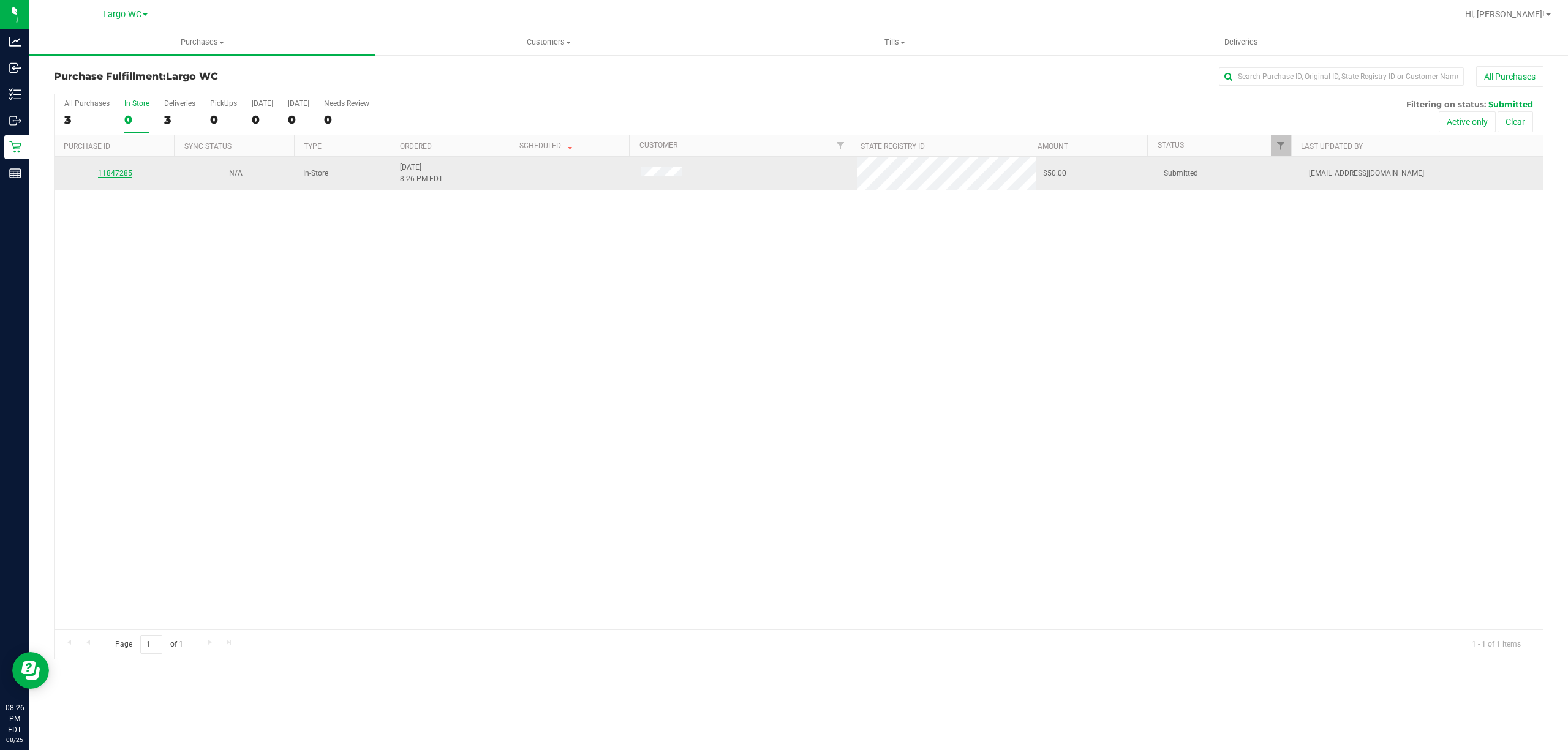
click at [118, 177] on link "11847285" at bounding box center [115, 172] width 34 height 8
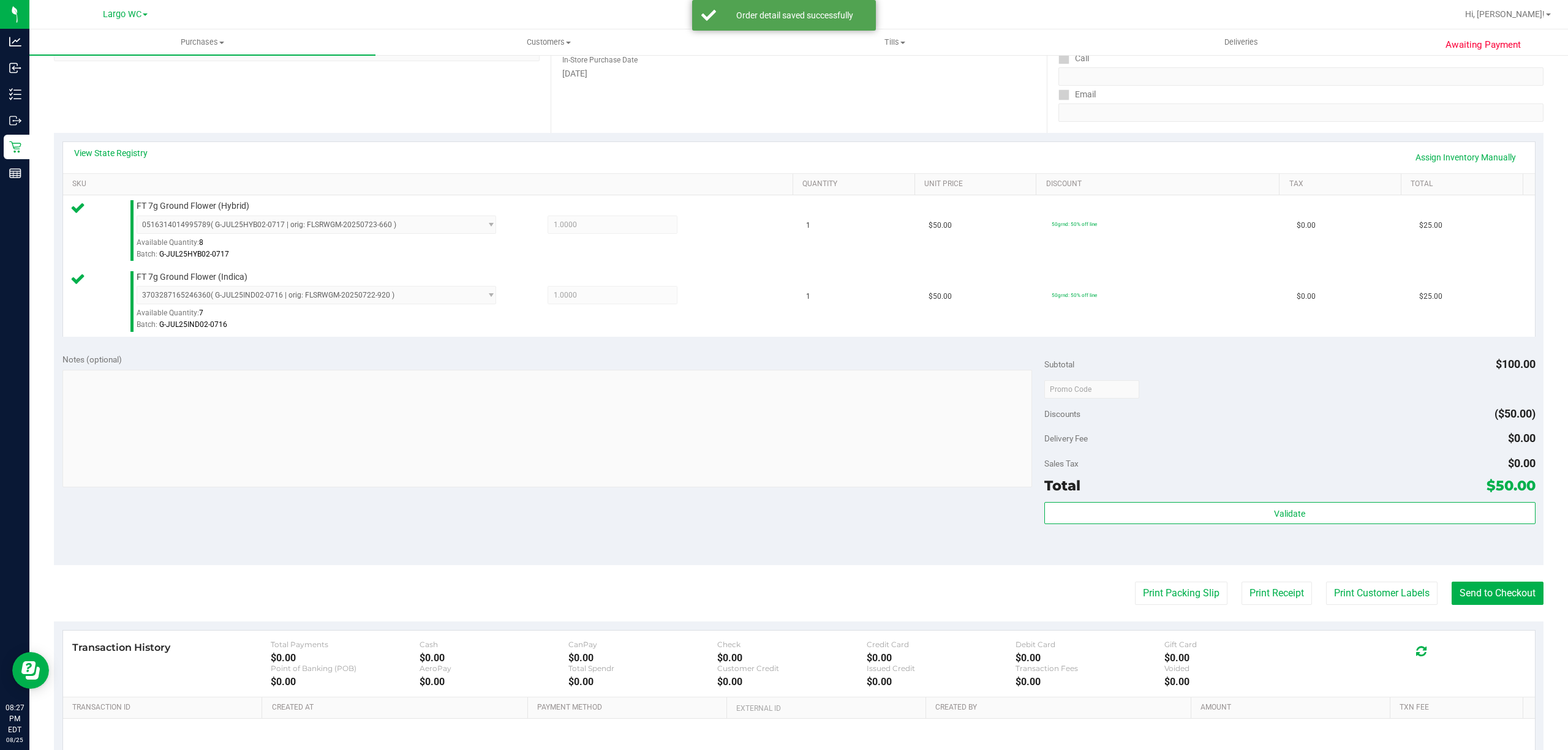
scroll to position [324, 0]
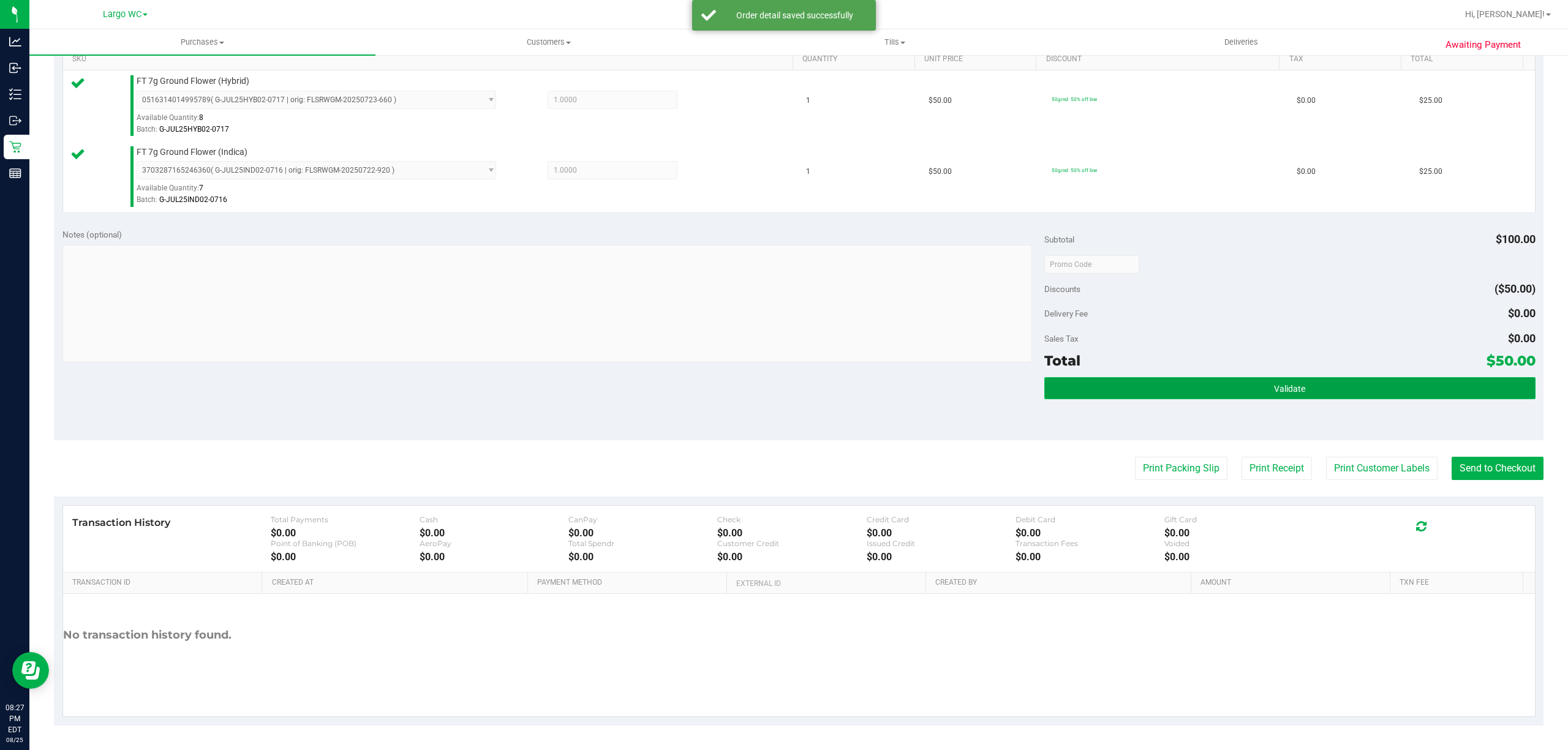
click at [1329, 398] on button "Validate" at bounding box center [1289, 387] width 491 height 22
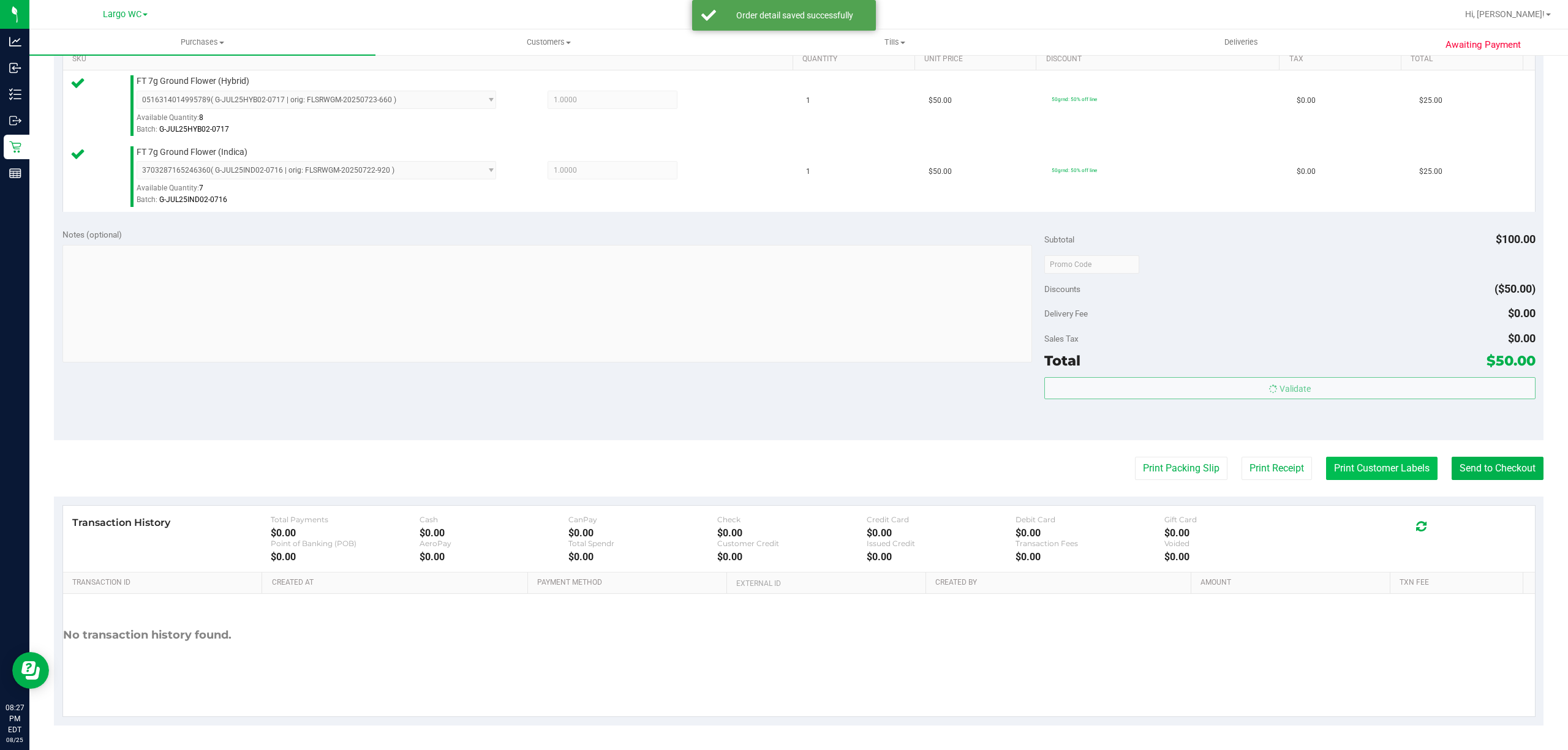
click at [1353, 464] on button "Print Customer Labels" at bounding box center [1381, 468] width 111 height 24
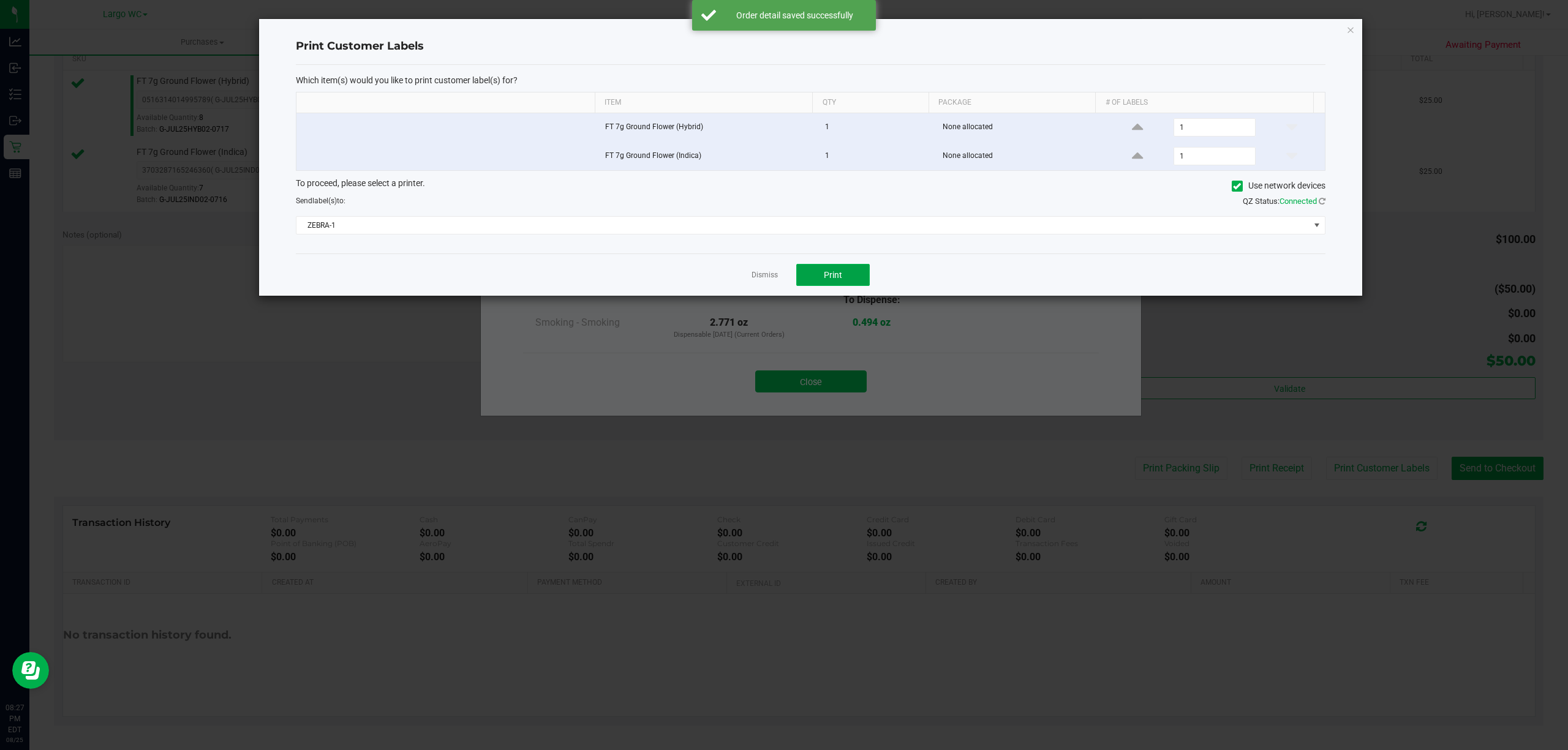
click at [841, 280] on span "Print" at bounding box center [832, 275] width 18 height 9
click at [762, 281] on link "Dismiss" at bounding box center [764, 275] width 26 height 10
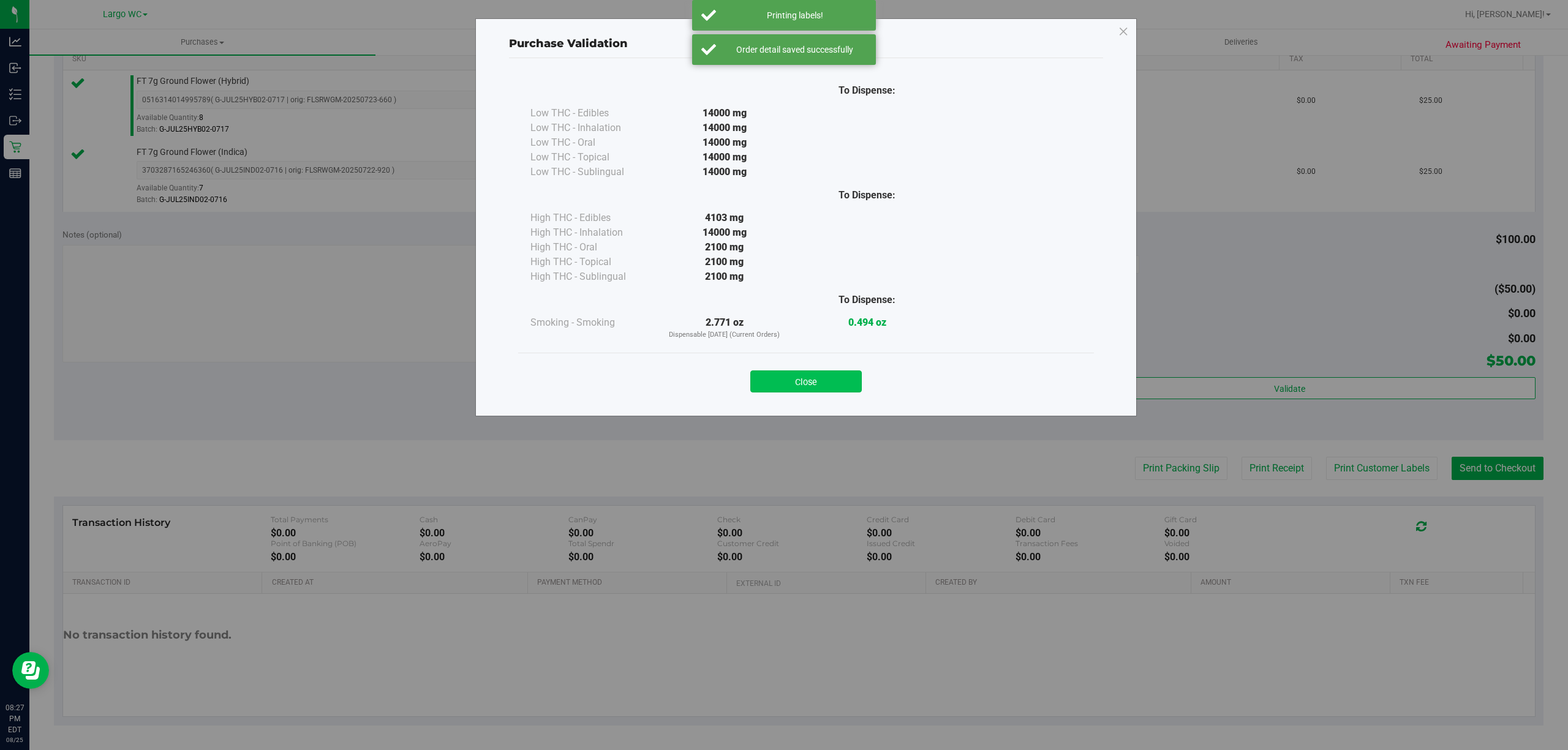
click at [820, 380] on button "Close" at bounding box center [806, 381] width 111 height 22
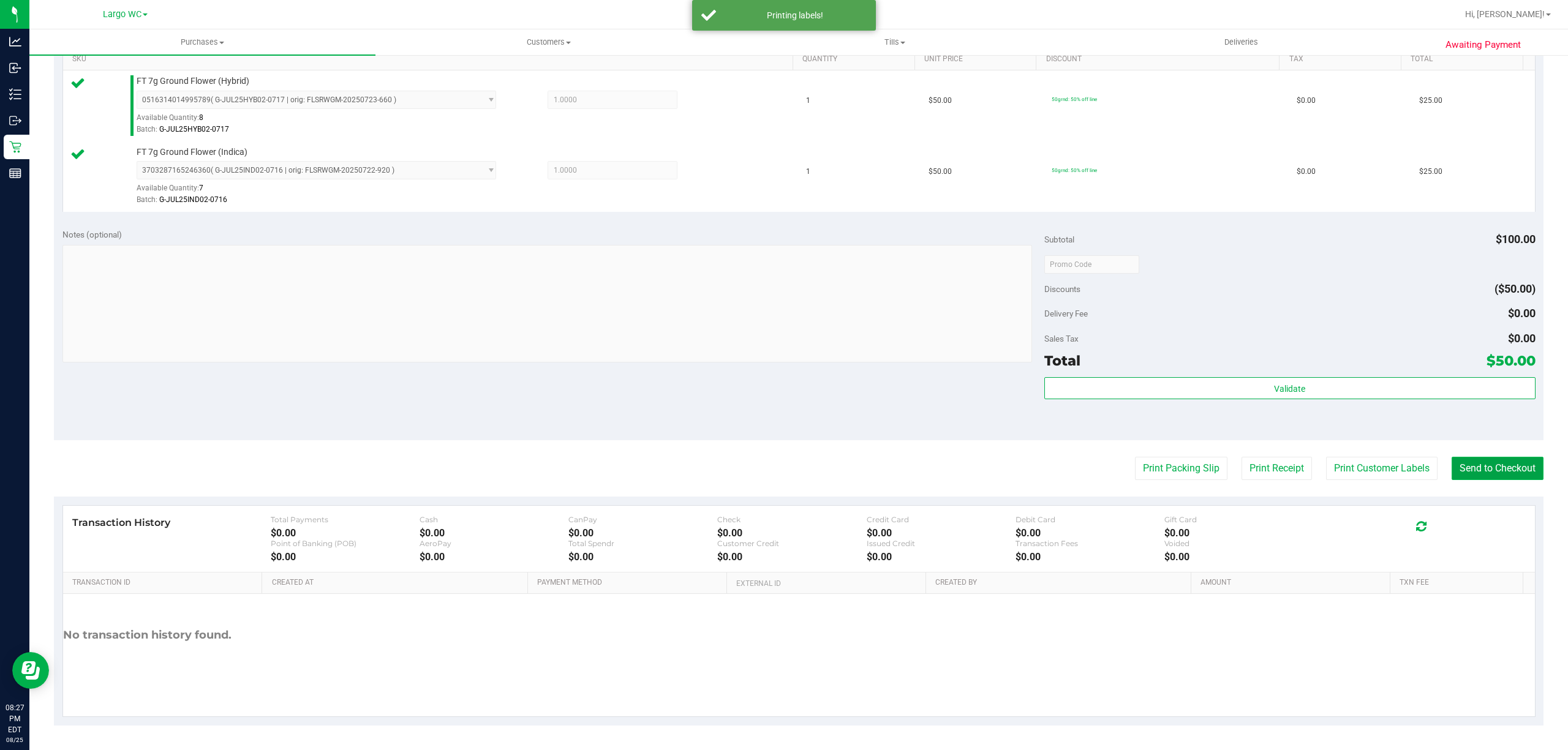
click at [1497, 474] on button "Send to Checkout" at bounding box center [1496, 468] width 91 height 24
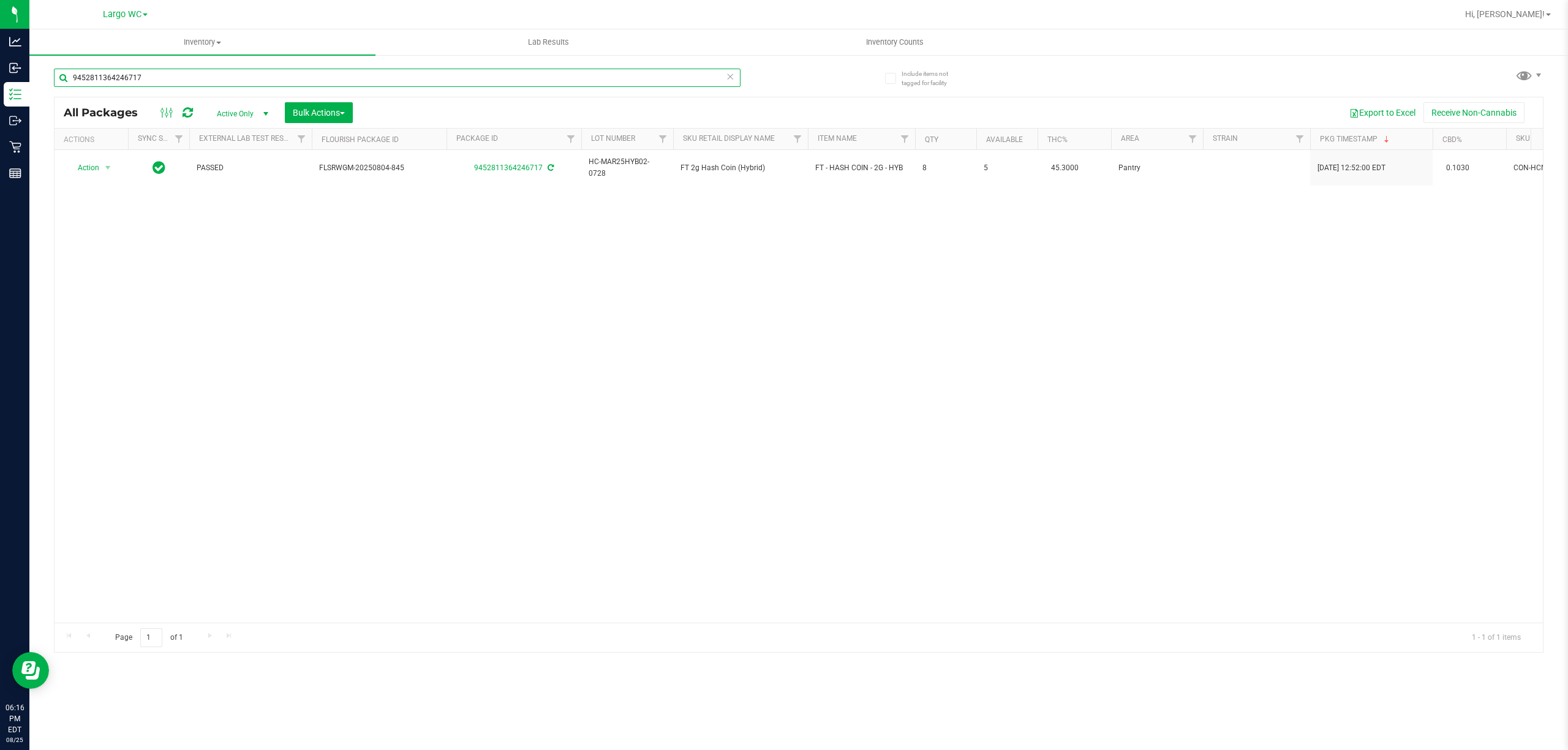
click at [294, 84] on input "9452811364246717" at bounding box center [397, 77] width 687 height 18
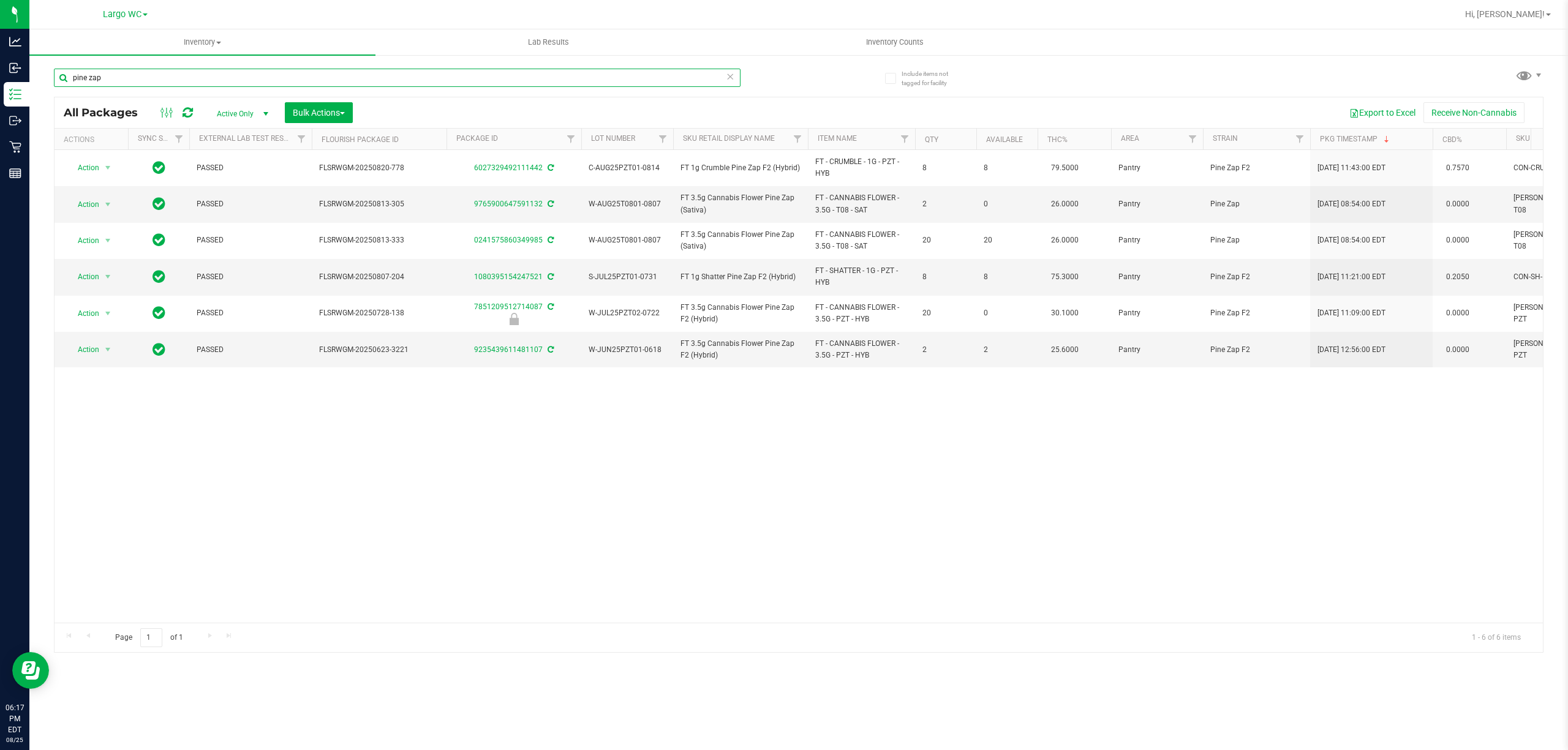
type input "pine zap"
click at [261, 82] on input "pine zap" at bounding box center [397, 77] width 687 height 18
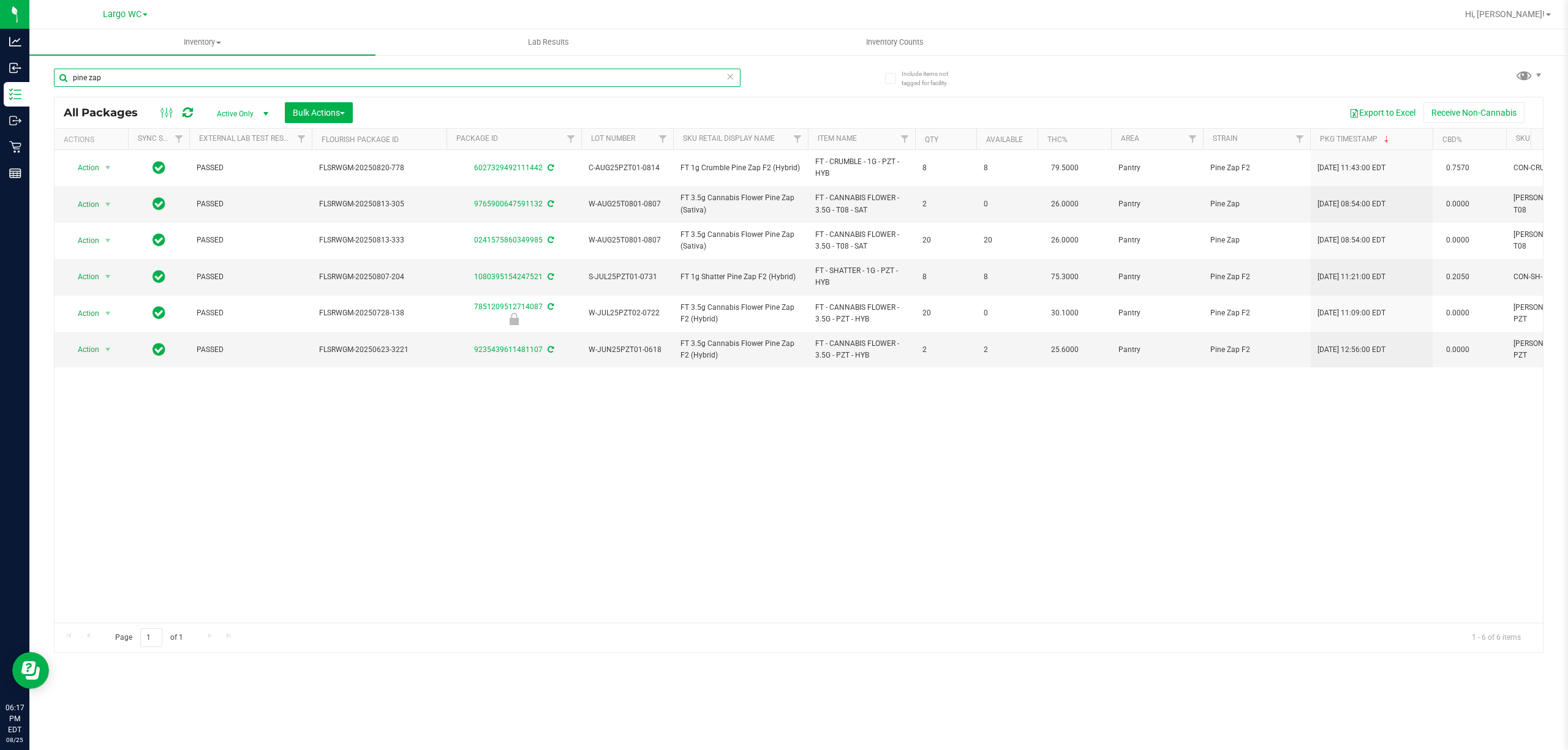
click at [261, 82] on input "pine zap" at bounding box center [397, 77] width 687 height 18
click at [532, 69] on input "pine zap" at bounding box center [397, 77] width 687 height 18
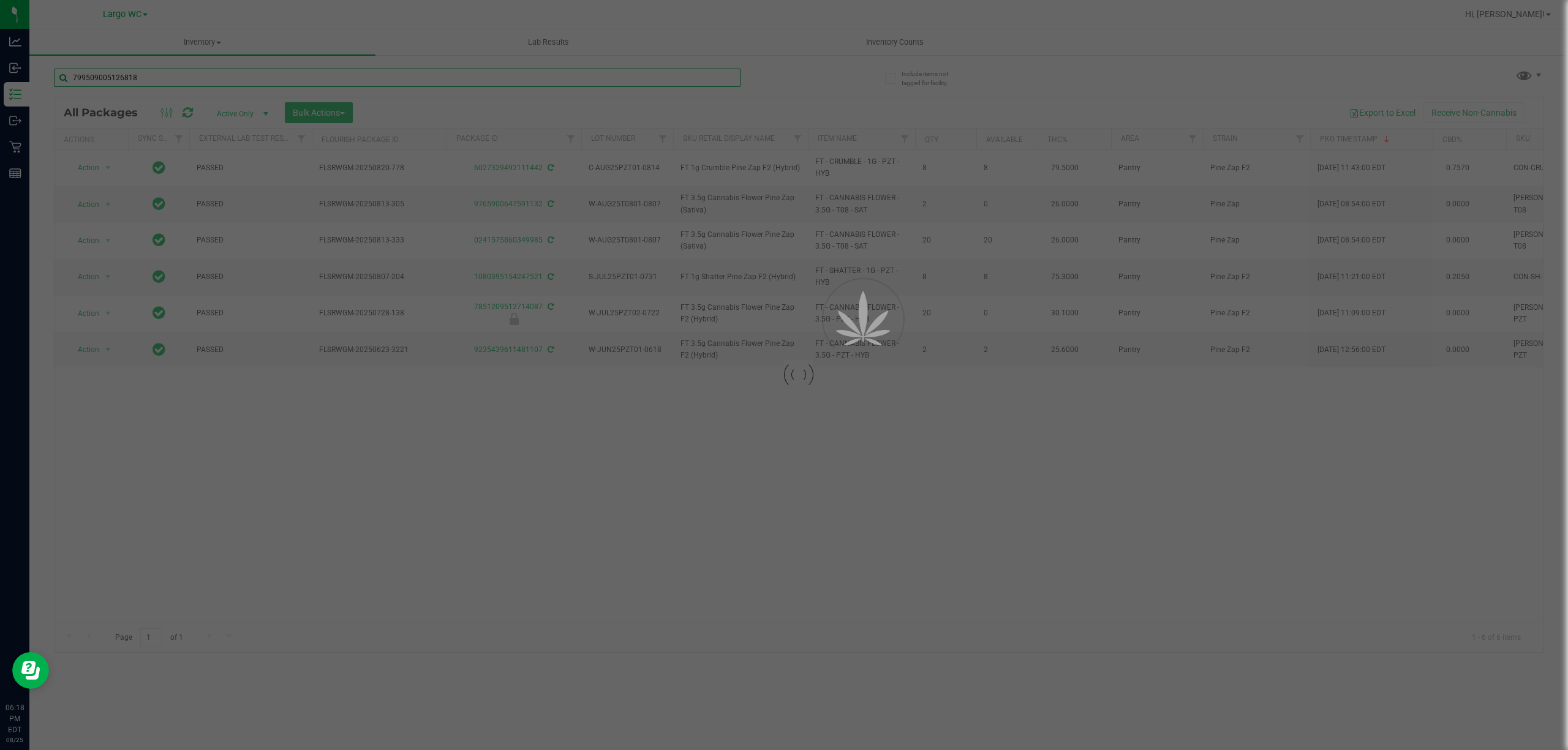
type input "7995090051268187"
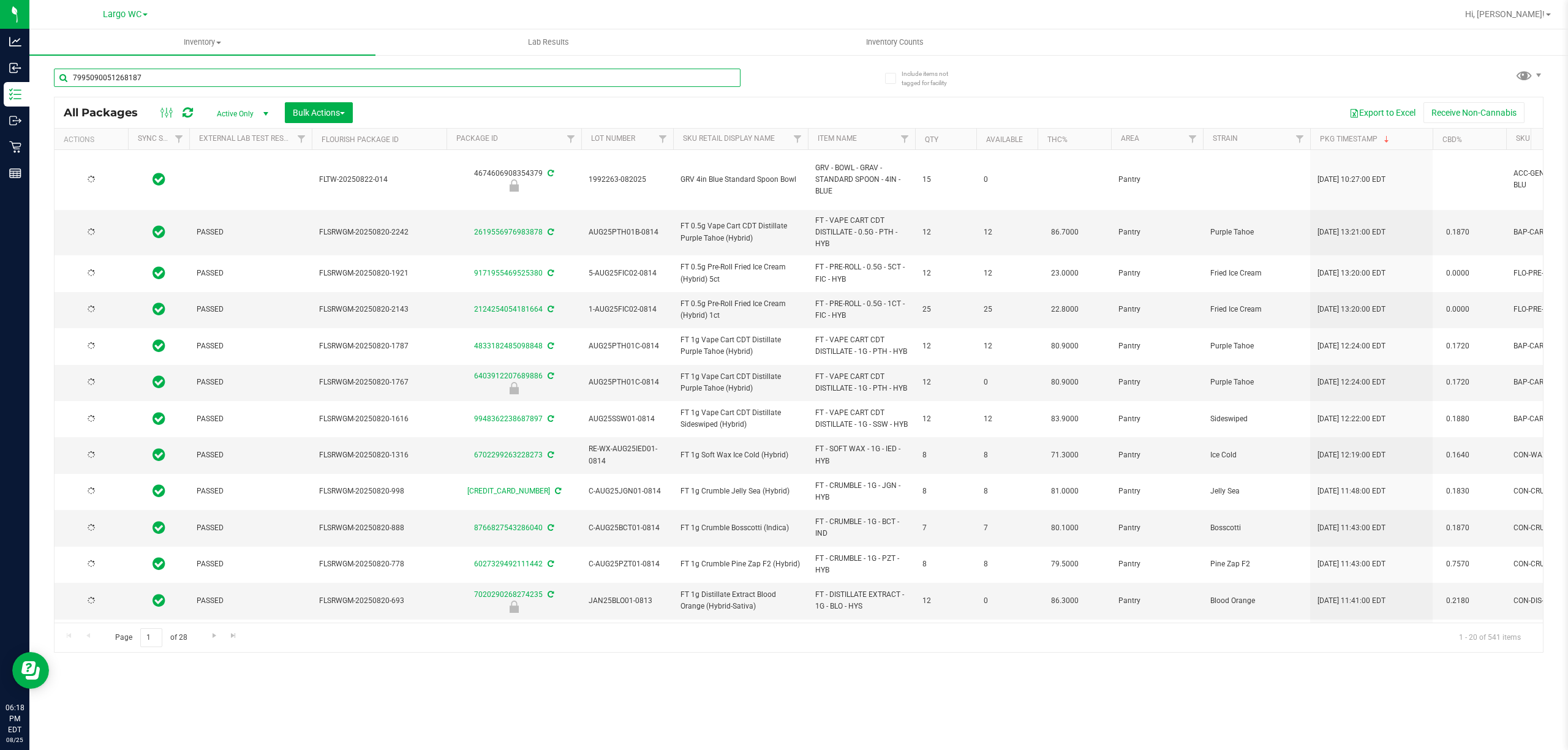
type input "[DATE]"
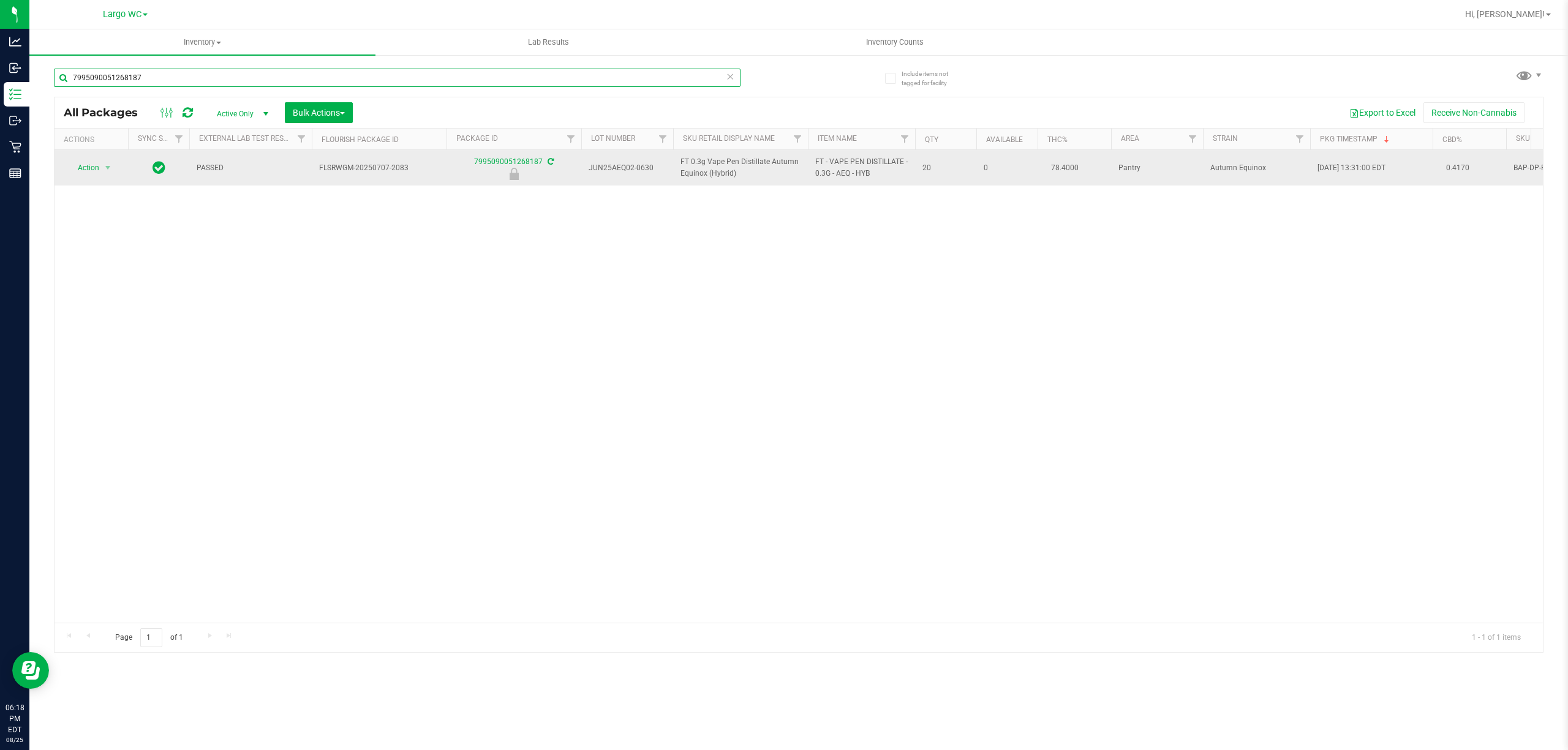
type input "7995090051268187"
click at [82, 174] on span "Action" at bounding box center [83, 168] width 33 height 17
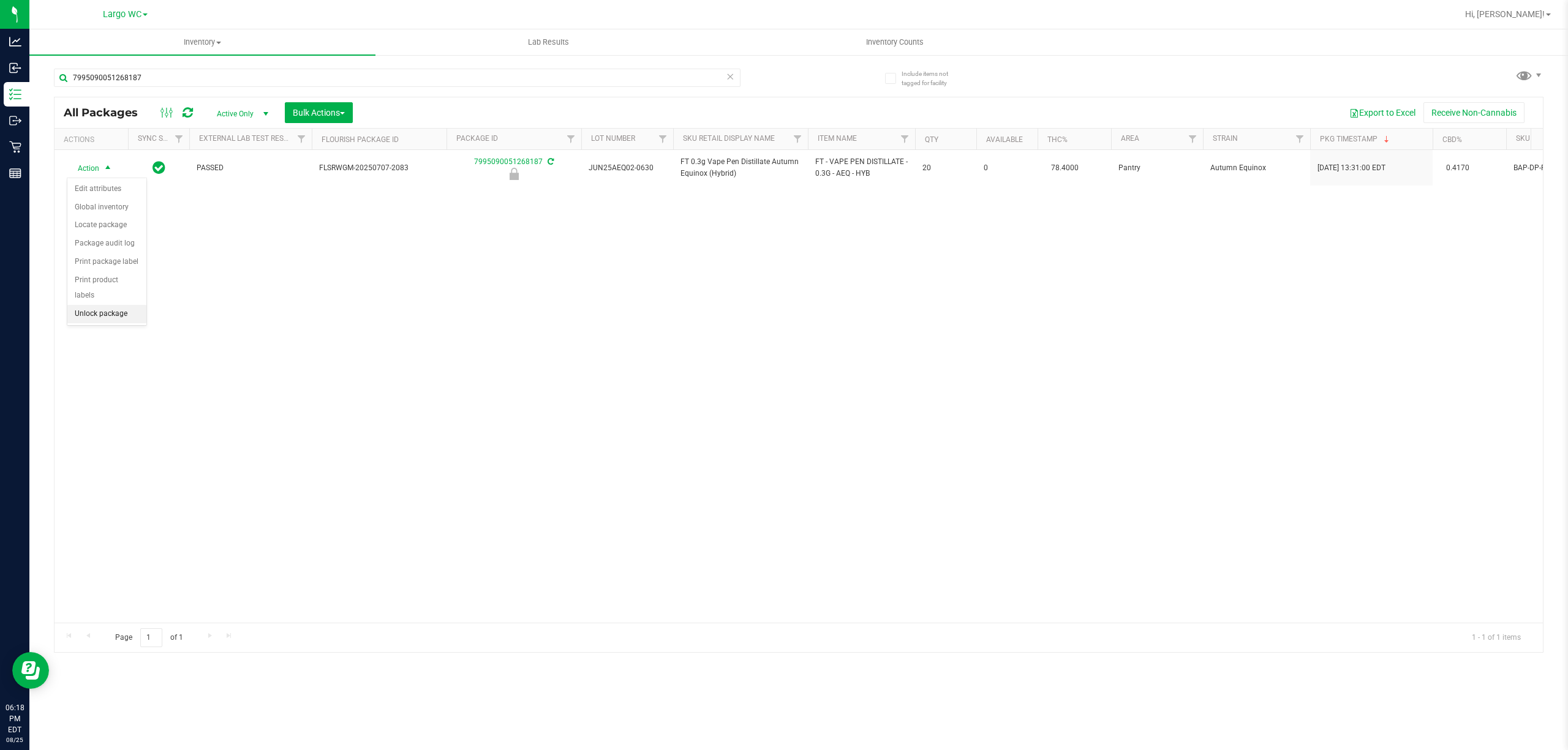
click at [108, 319] on li "Unlock package" at bounding box center [106, 314] width 79 height 18
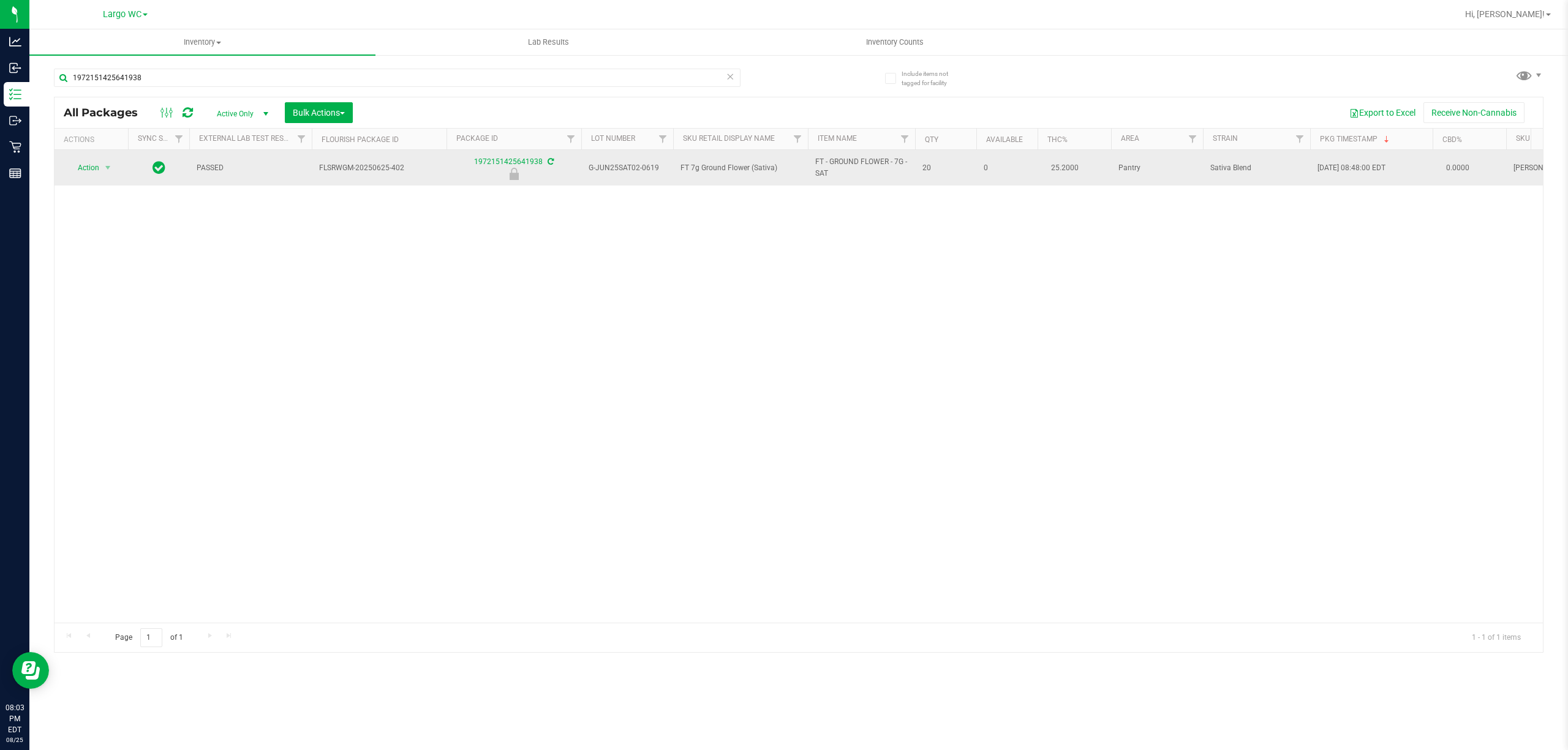
type input "1972151425641938"
click at [87, 169] on span "Action" at bounding box center [83, 168] width 33 height 17
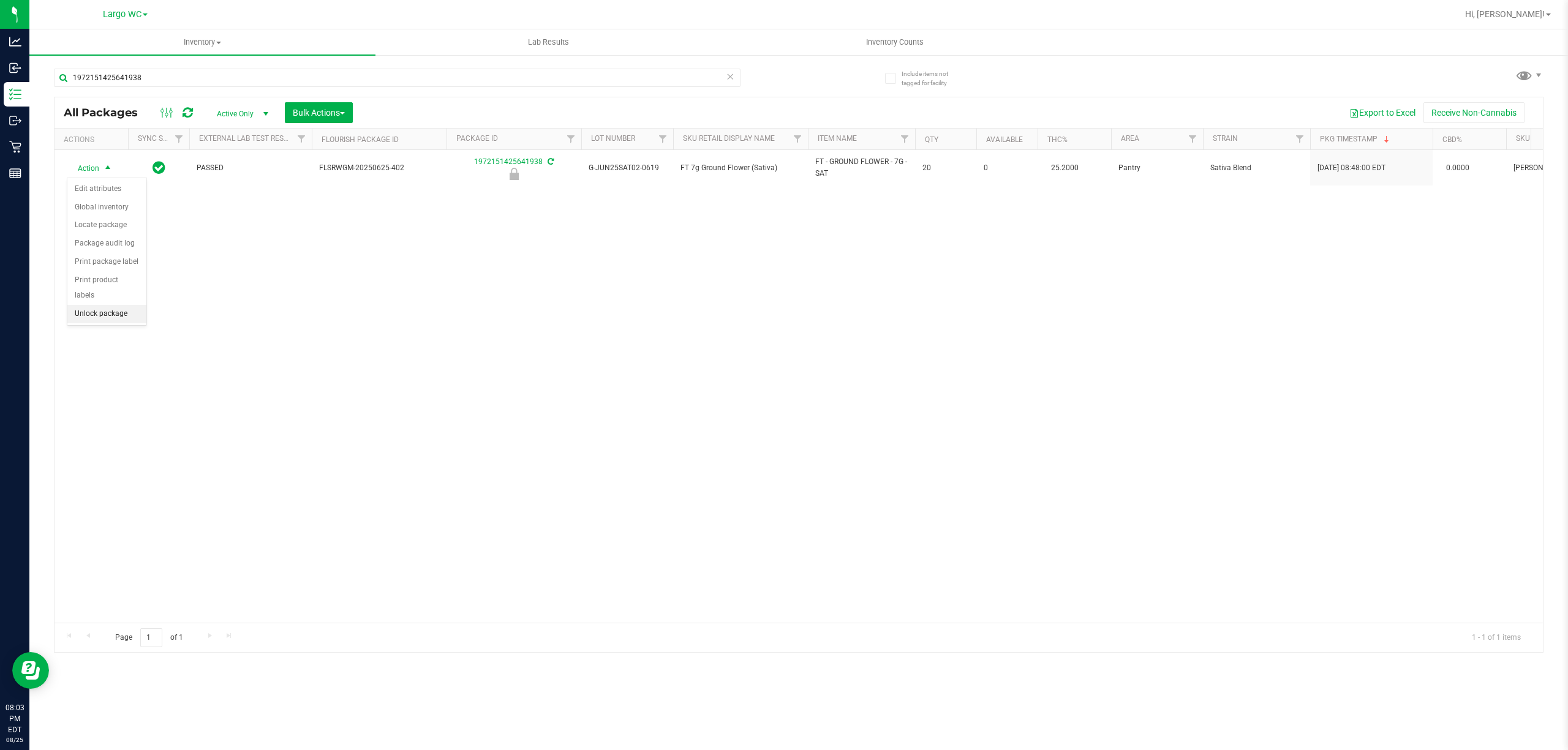
click at [87, 318] on li "Unlock package" at bounding box center [106, 314] width 79 height 18
